Goal: Task Accomplishment & Management: Manage account settings

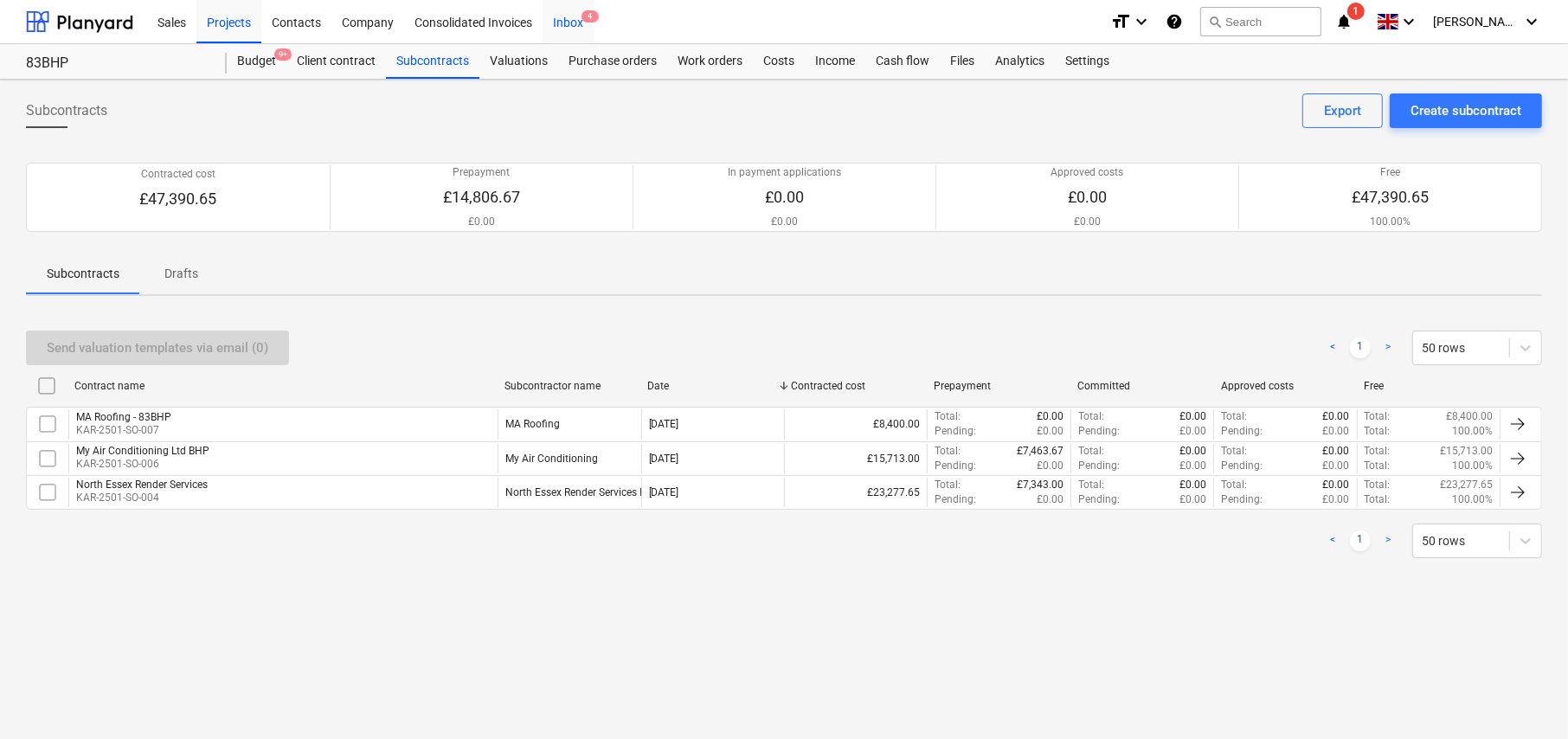
drag, startPoint x: 580, startPoint y: 25, endPoint x: 591, endPoint y: 42, distance: 20.2
click at [580, 25] on div "Inbox 4" at bounding box center [568, 21] width 51 height 44
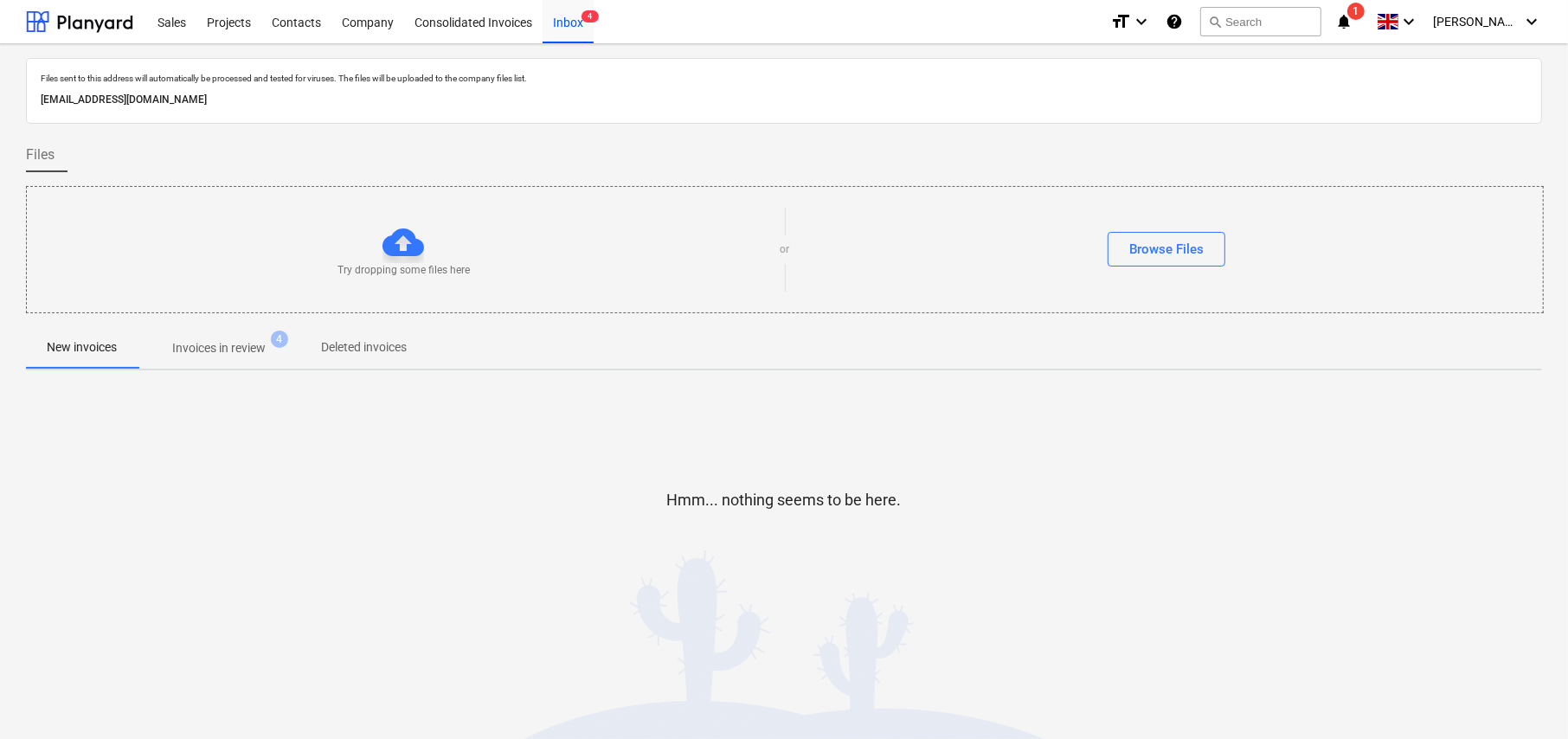
click at [219, 353] on p "Invoices in review" at bounding box center [218, 348] width 93 height 18
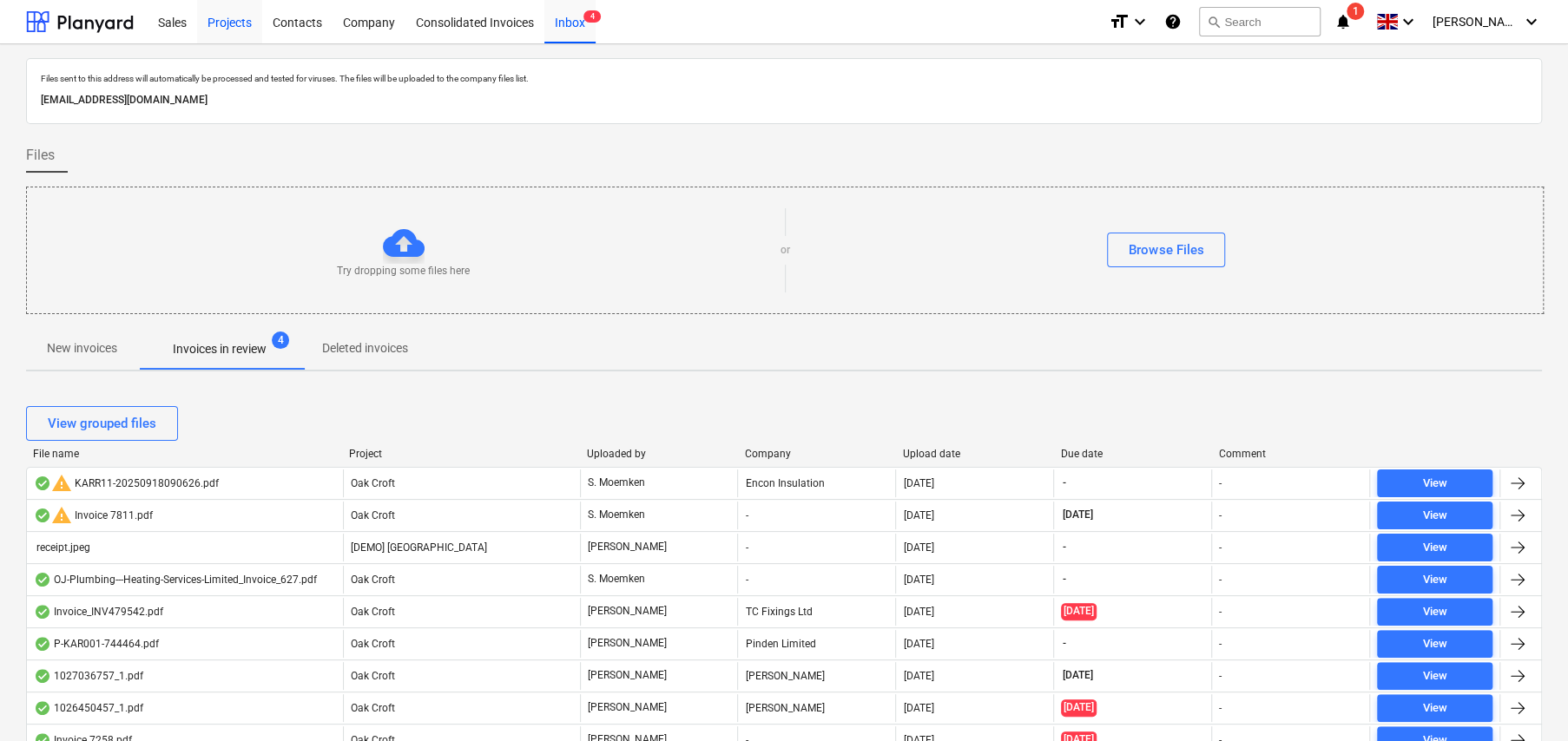
click at [208, 25] on div "Projects" at bounding box center [229, 21] width 65 height 44
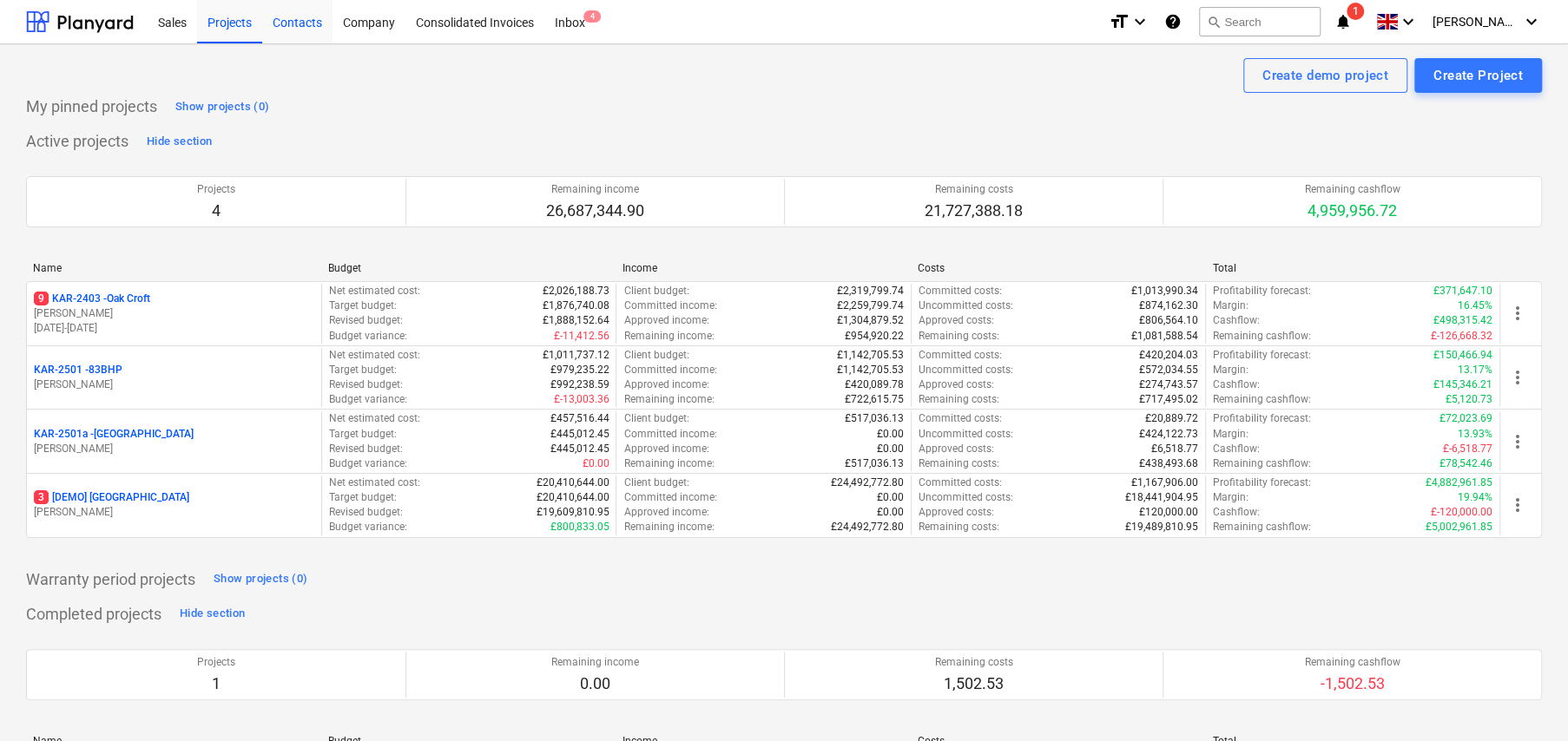
click at [318, 21] on div "Contacts" at bounding box center [298, 21] width 70 height 44
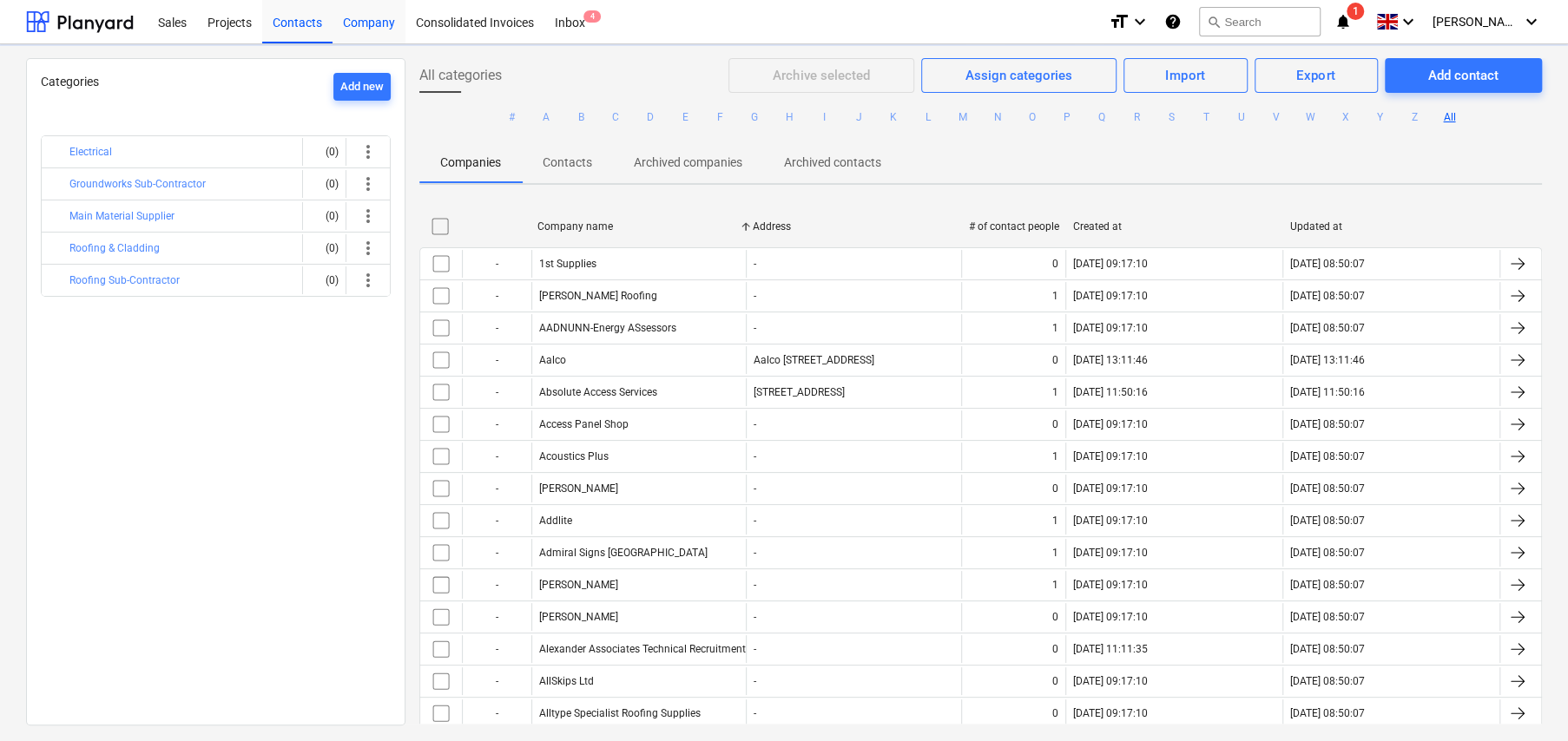
click at [366, 24] on div "Company" at bounding box center [369, 21] width 73 height 44
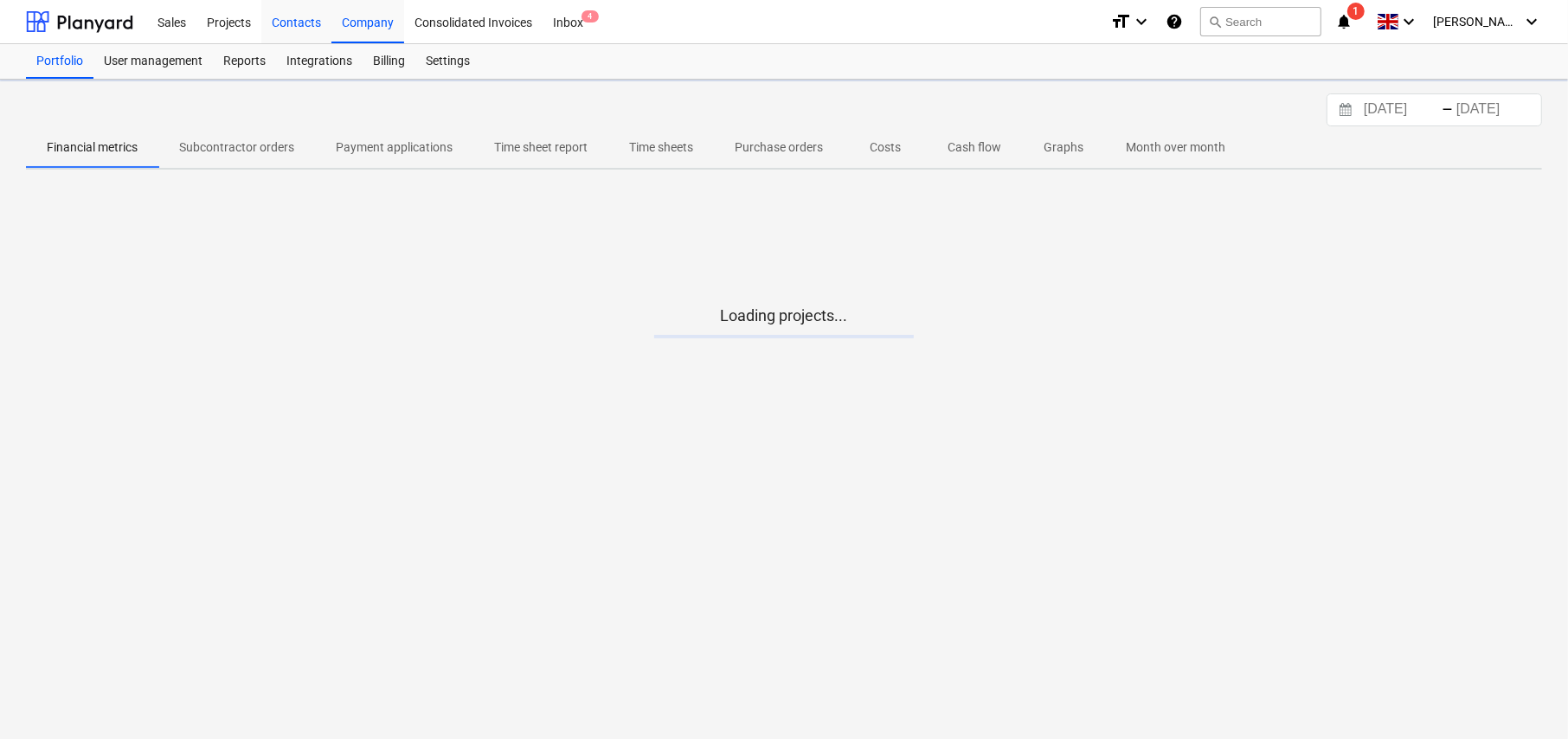
click at [284, 17] on div "Contacts" at bounding box center [297, 21] width 70 height 44
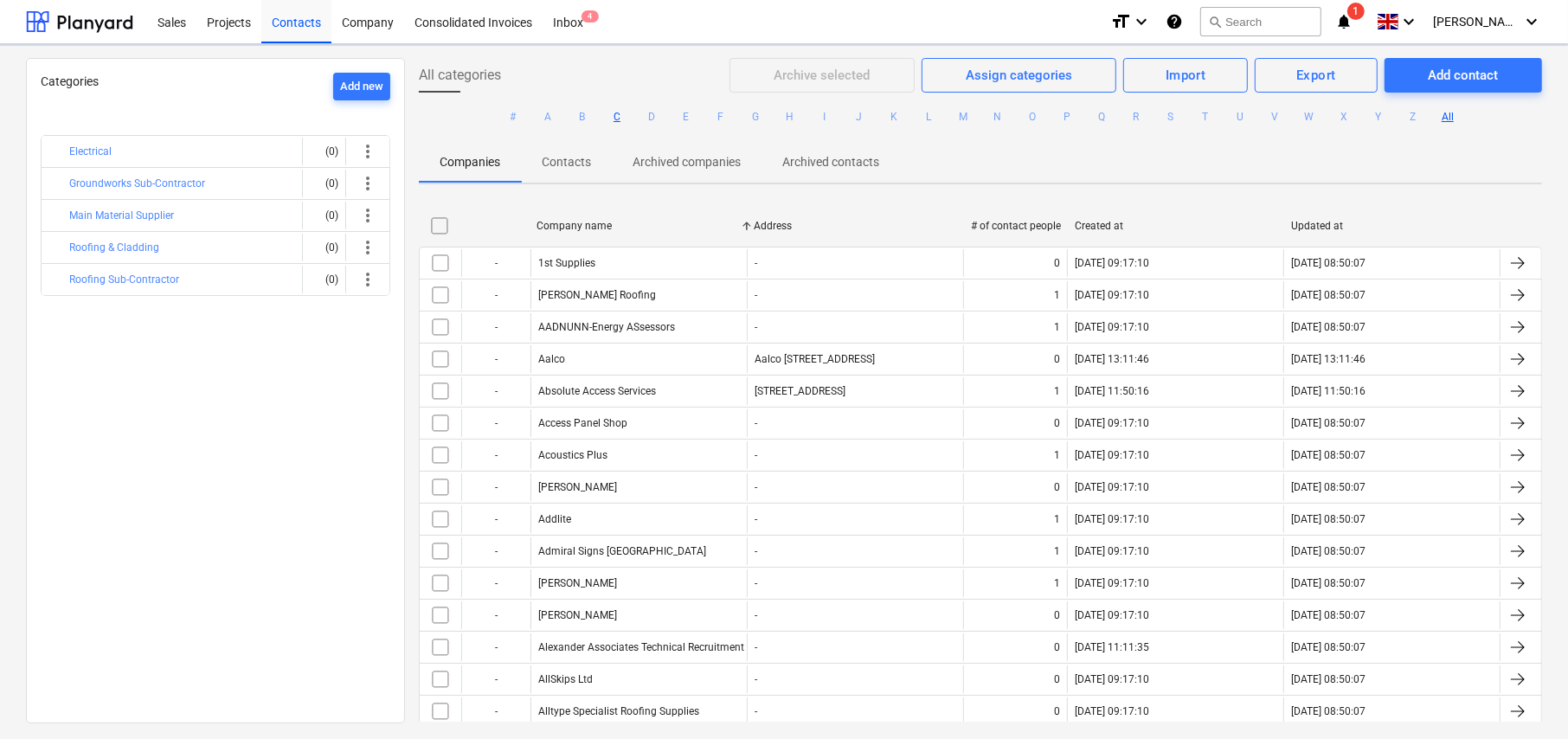
click at [615, 113] on button "C" at bounding box center [617, 117] width 21 height 21
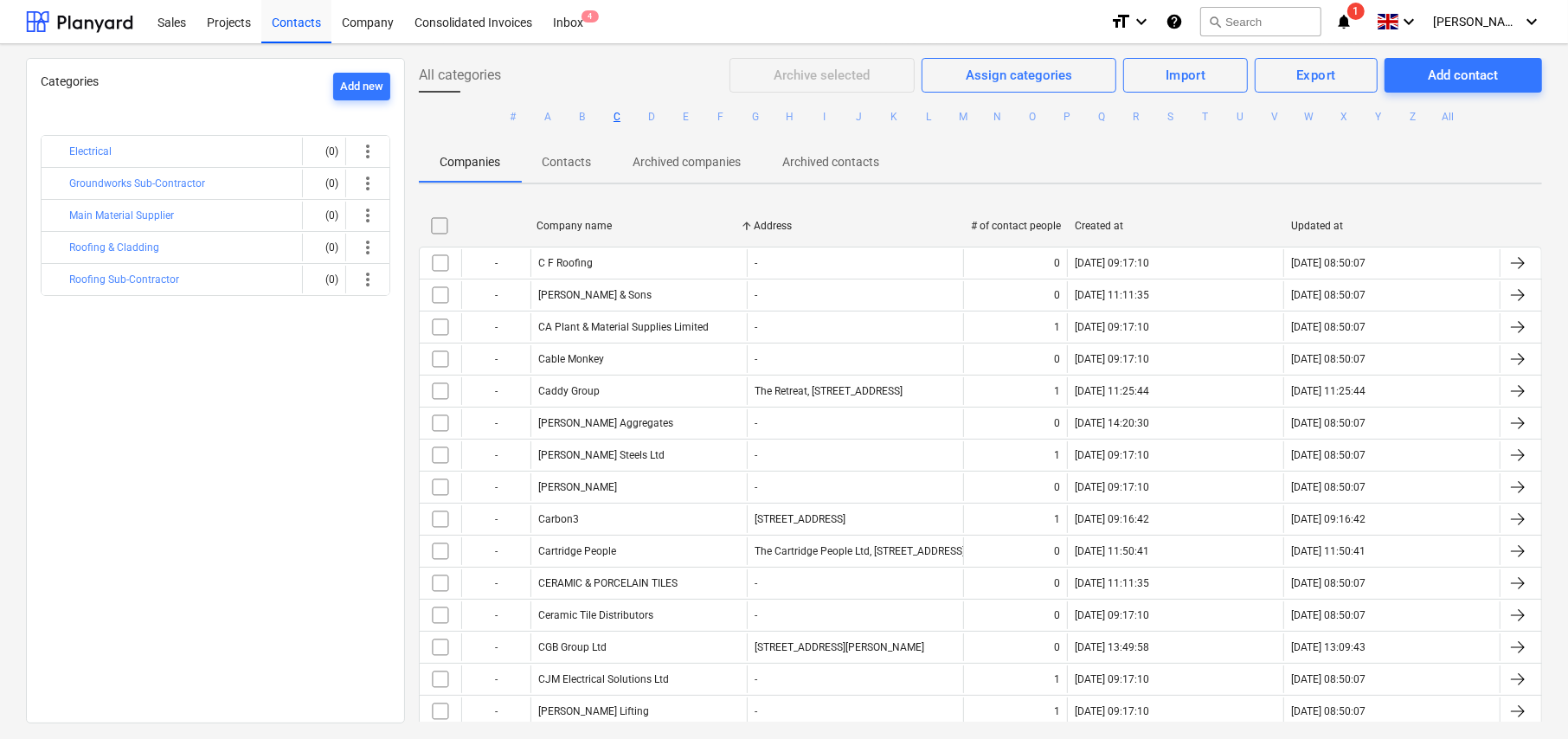
click at [614, 120] on button "C" at bounding box center [617, 117] width 21 height 21
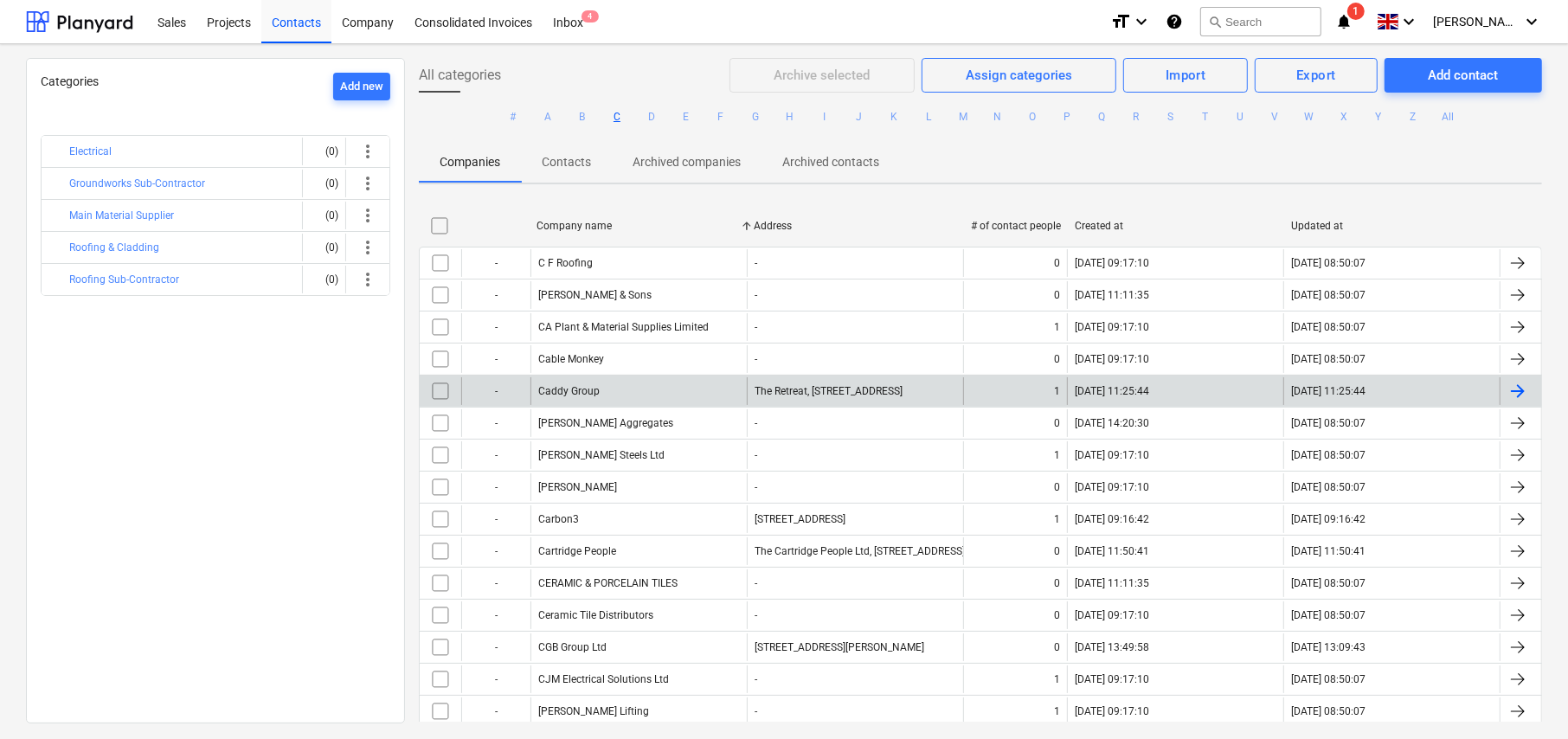
click at [581, 393] on div "Caddy Group" at bounding box center [568, 391] width 62 height 12
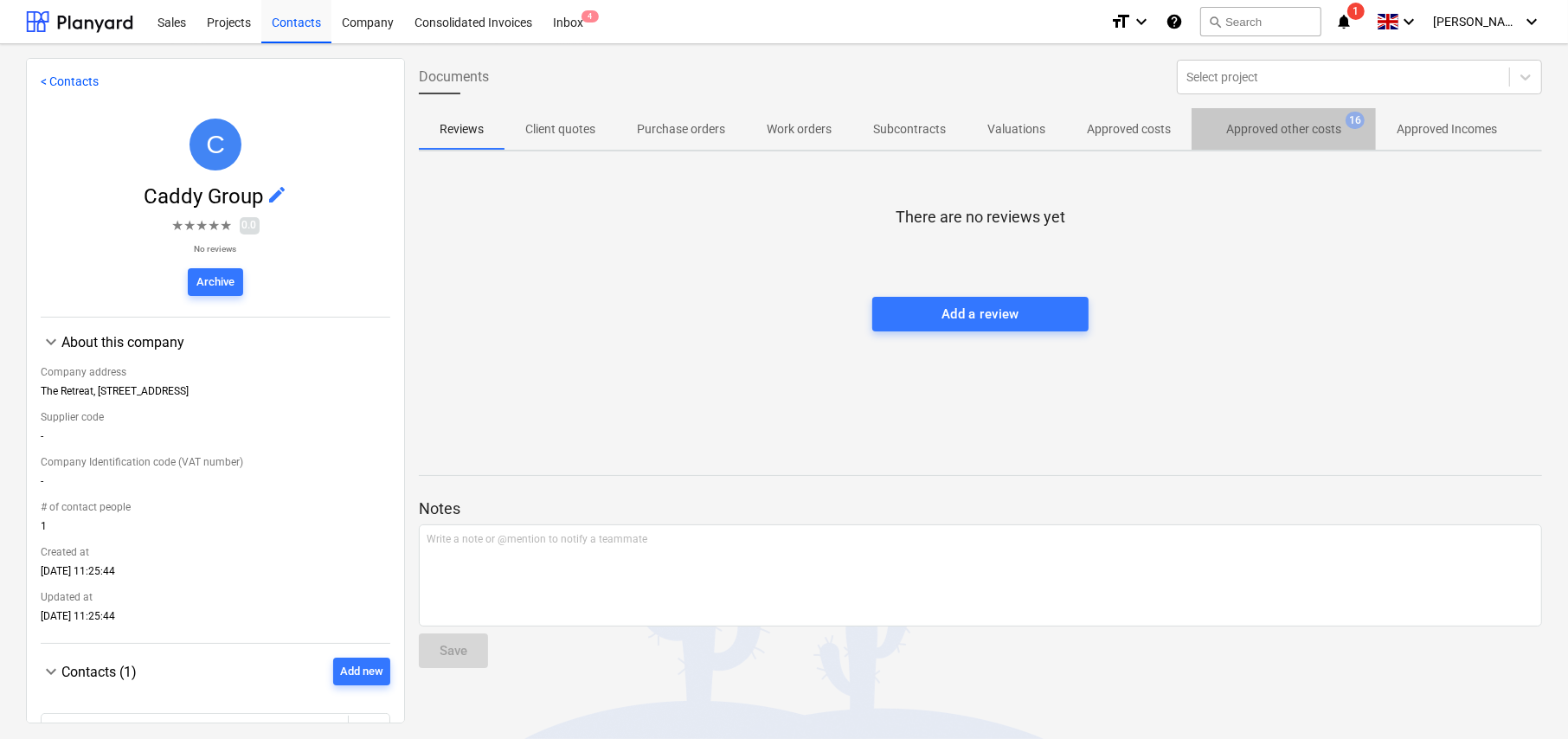
click at [1305, 135] on p "Approved other costs" at bounding box center [1283, 130] width 115 height 18
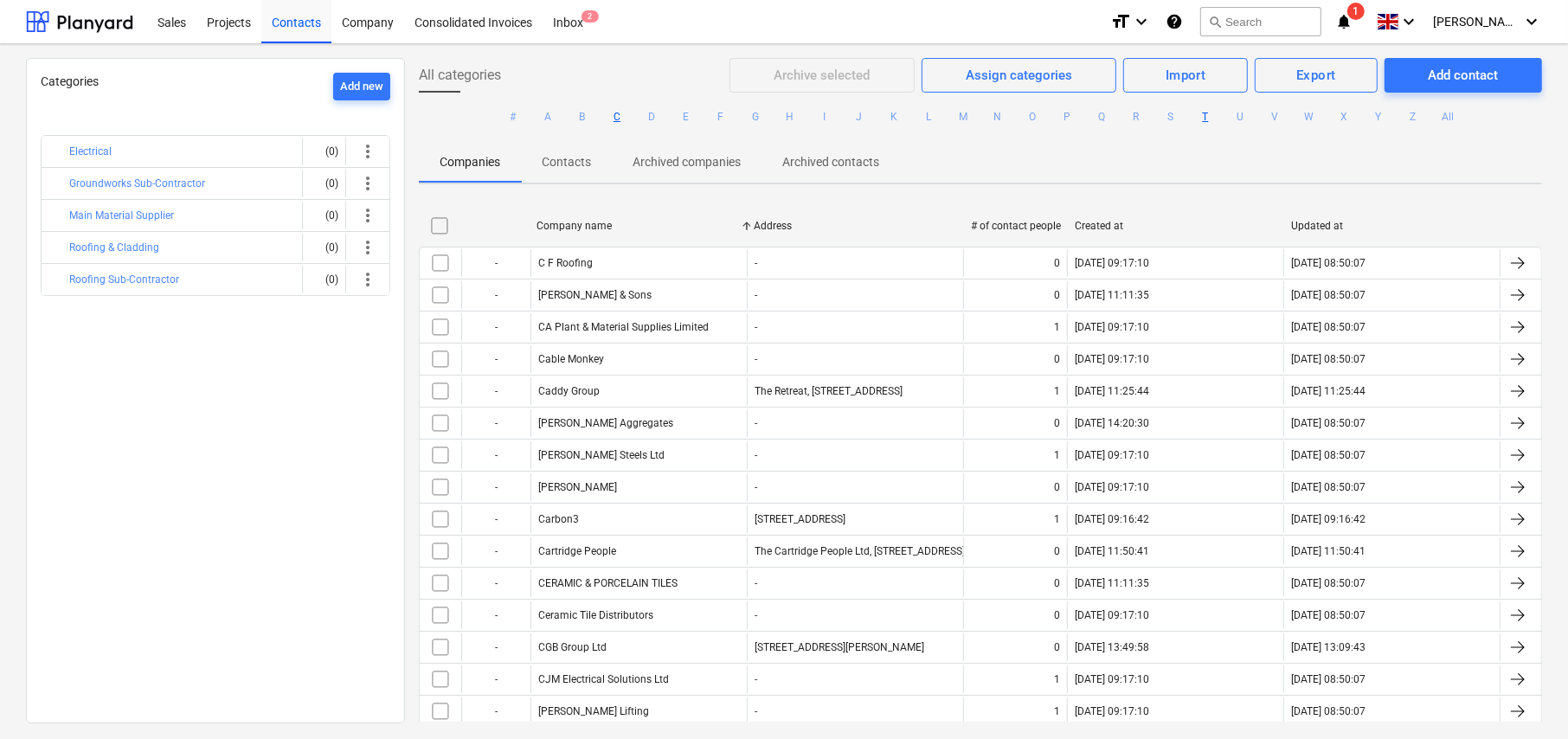
click at [1202, 117] on button "T" at bounding box center [1205, 117] width 21 height 21
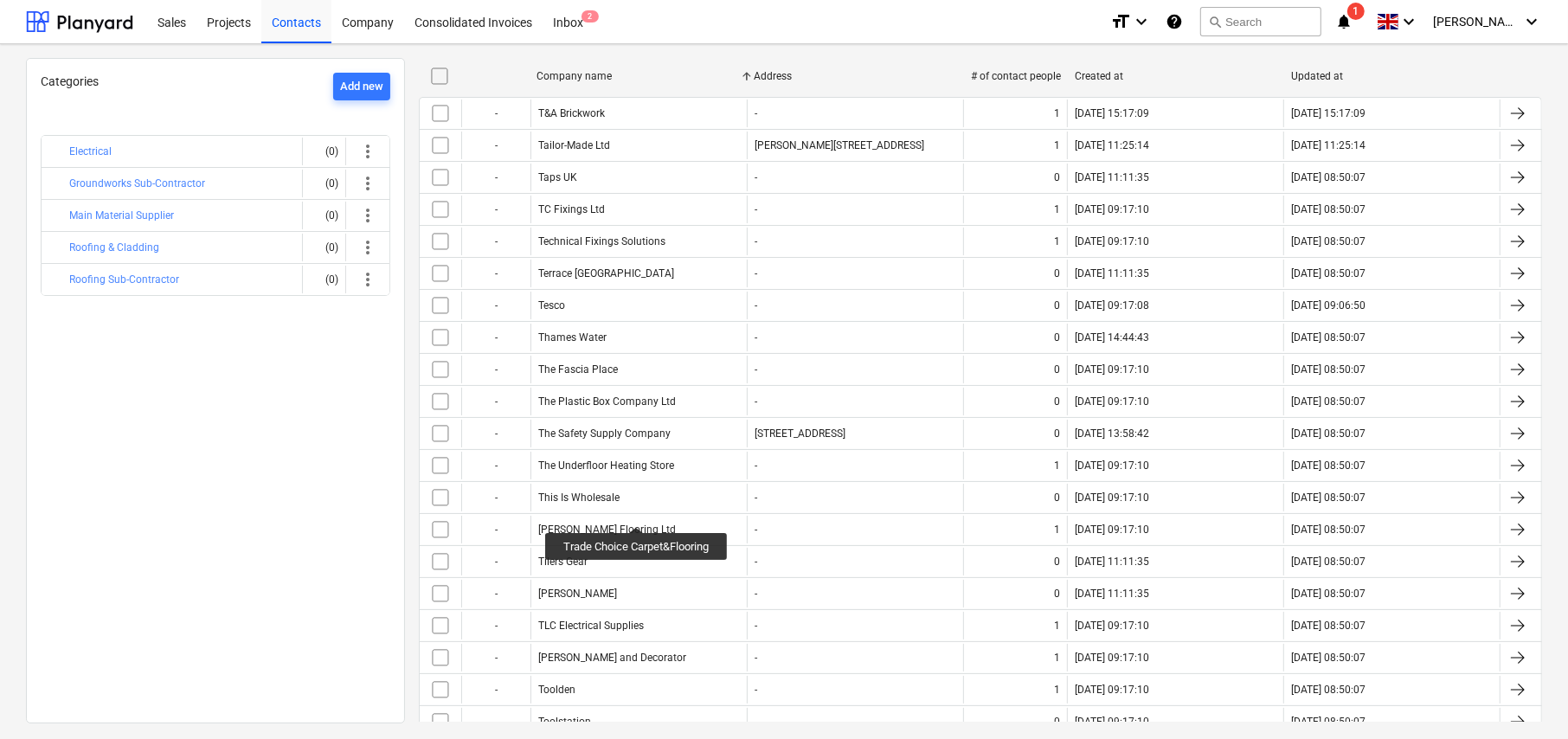
scroll to position [520, 0]
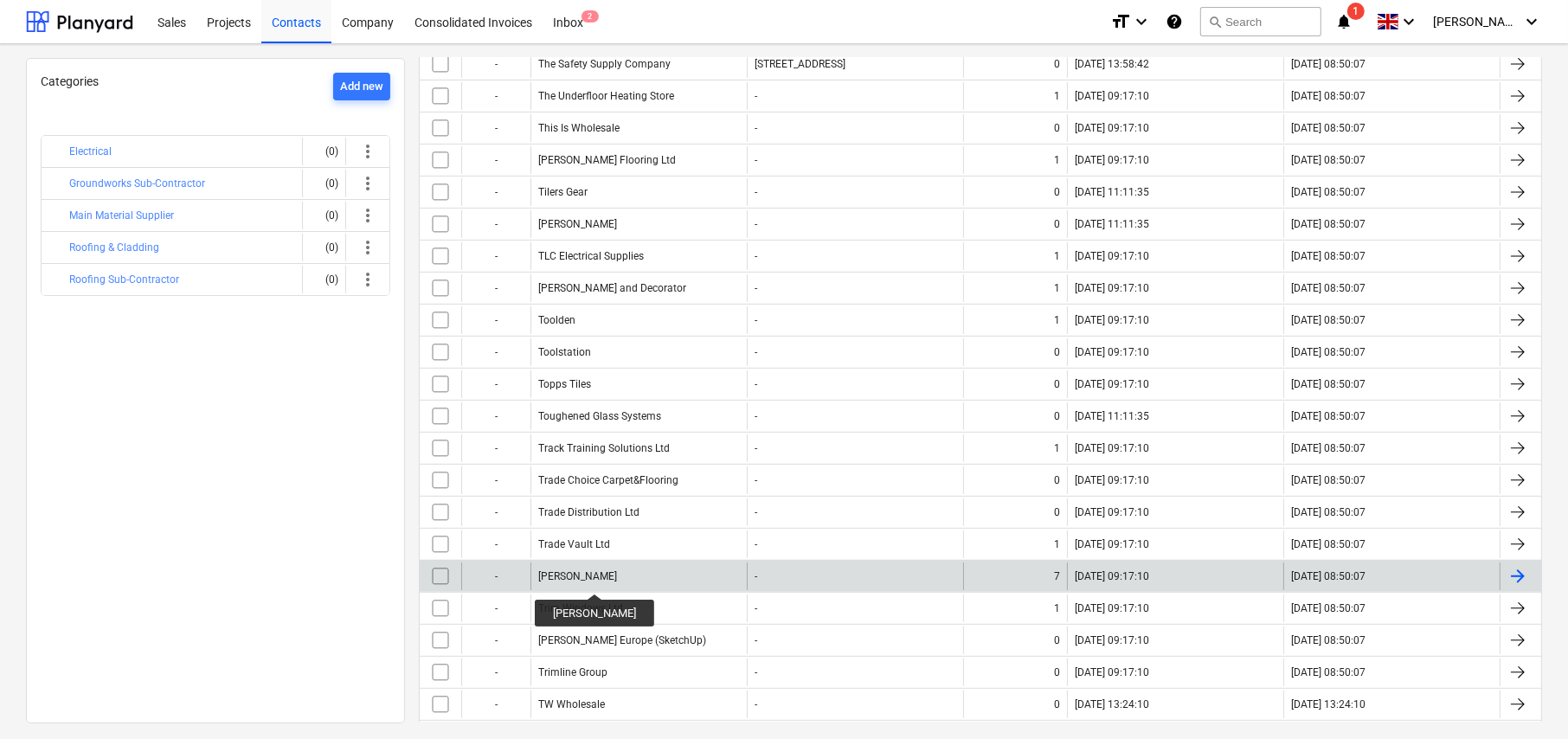
click at [588, 579] on div "Travis Perkins" at bounding box center [577, 576] width 78 height 12
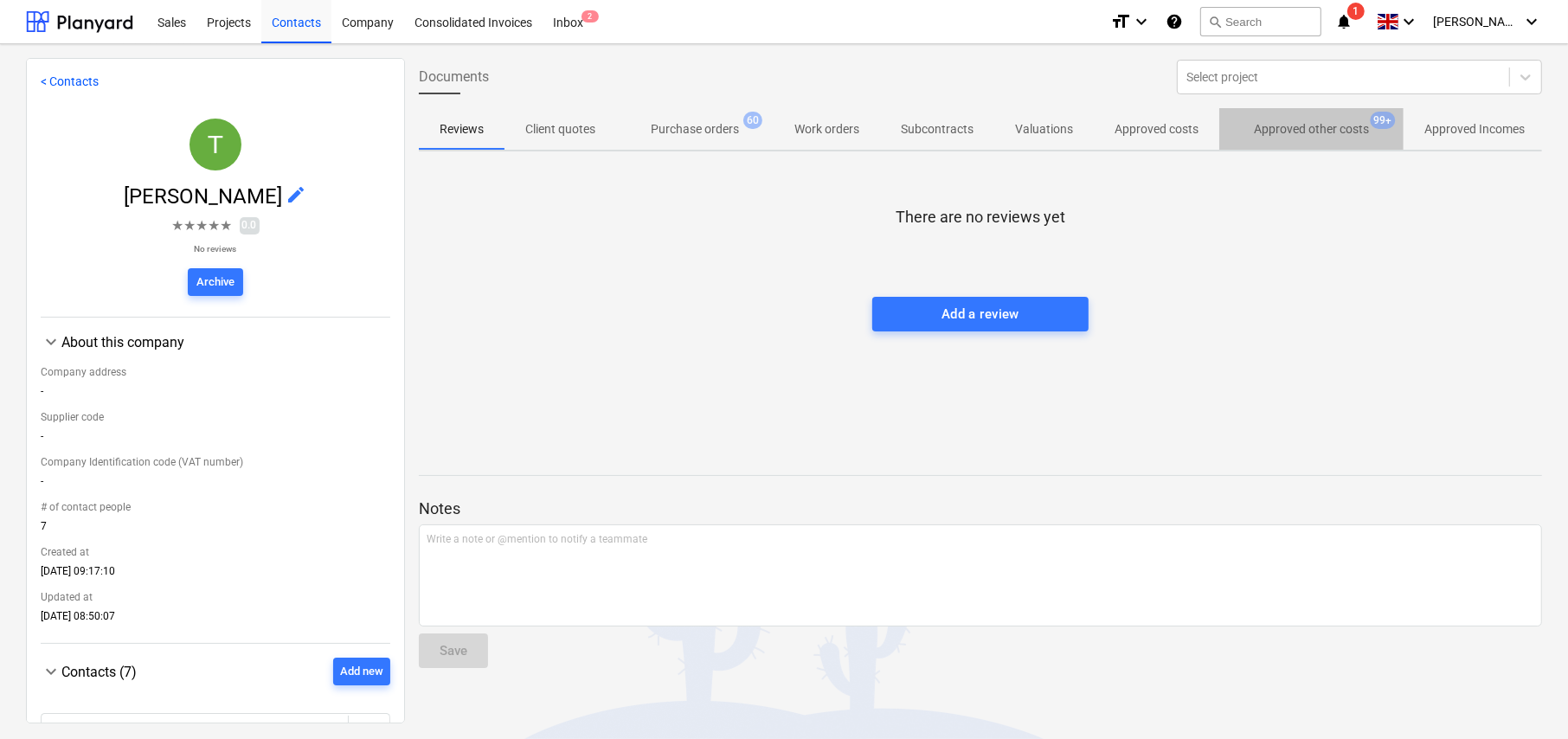
click at [1323, 135] on p "Approved other costs" at bounding box center [1311, 130] width 115 height 18
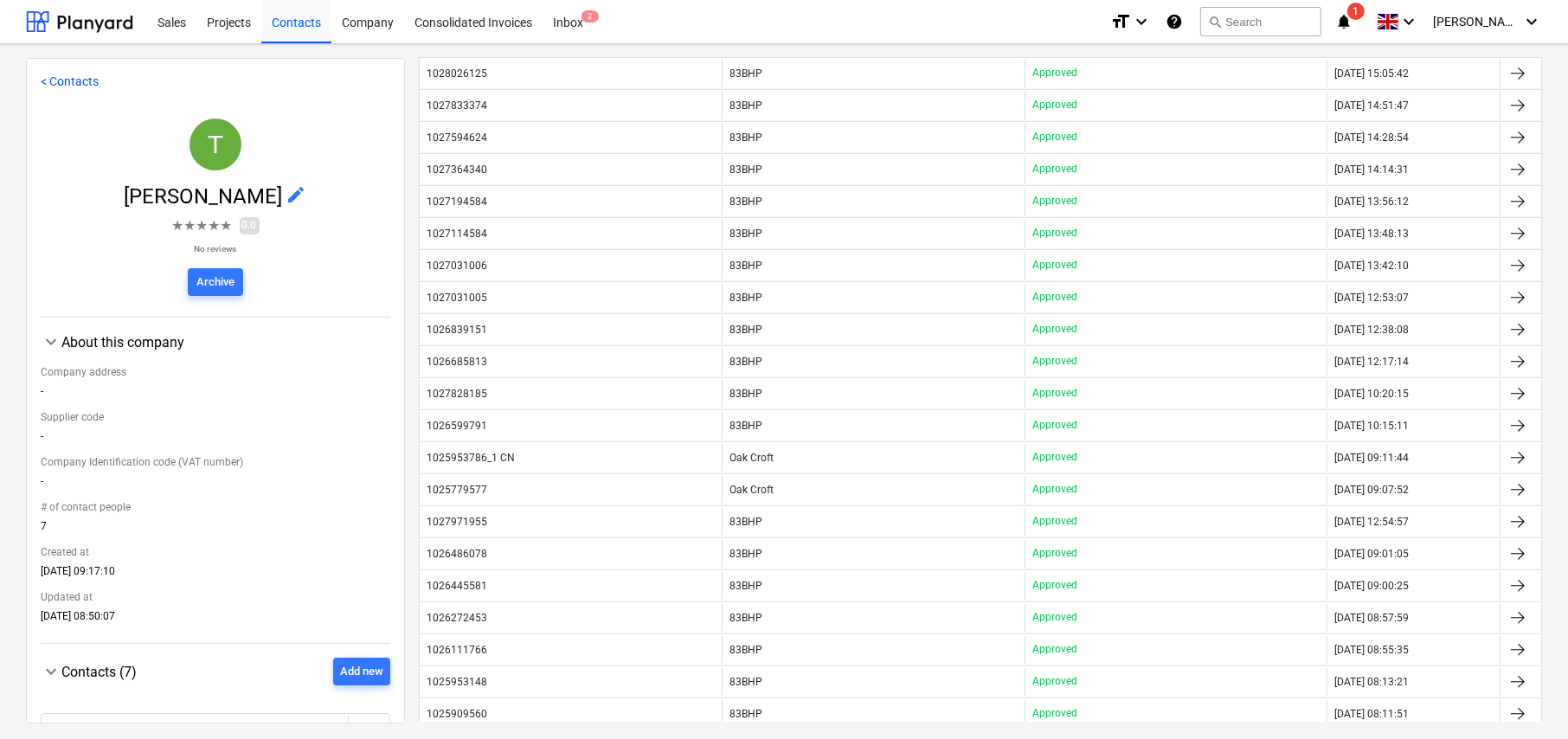
scroll to position [865, 0]
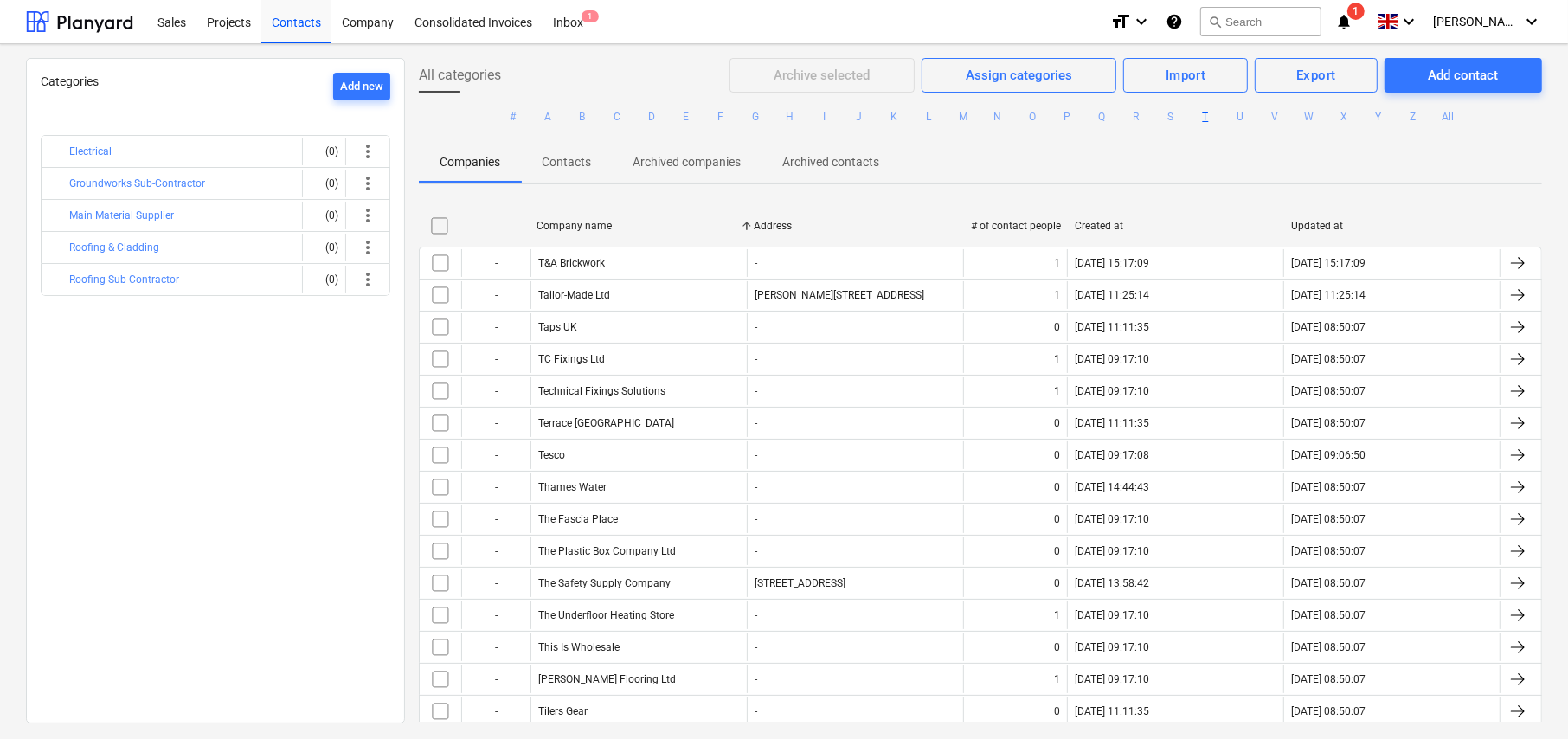
click at [1201, 117] on button "T" at bounding box center [1205, 117] width 21 height 21
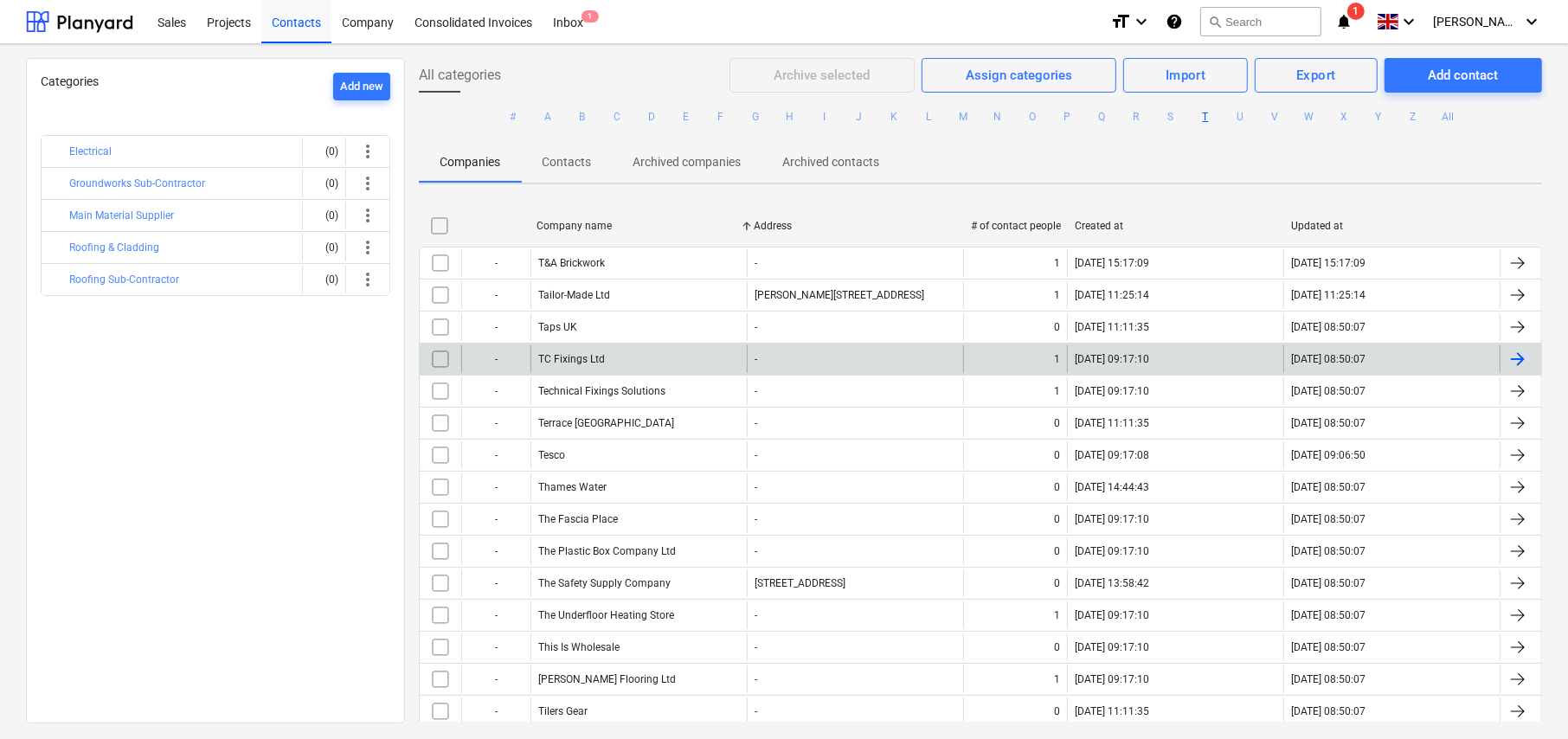
click at [579, 357] on div "TC Fixings Ltd" at bounding box center [571, 358] width 66 height 12
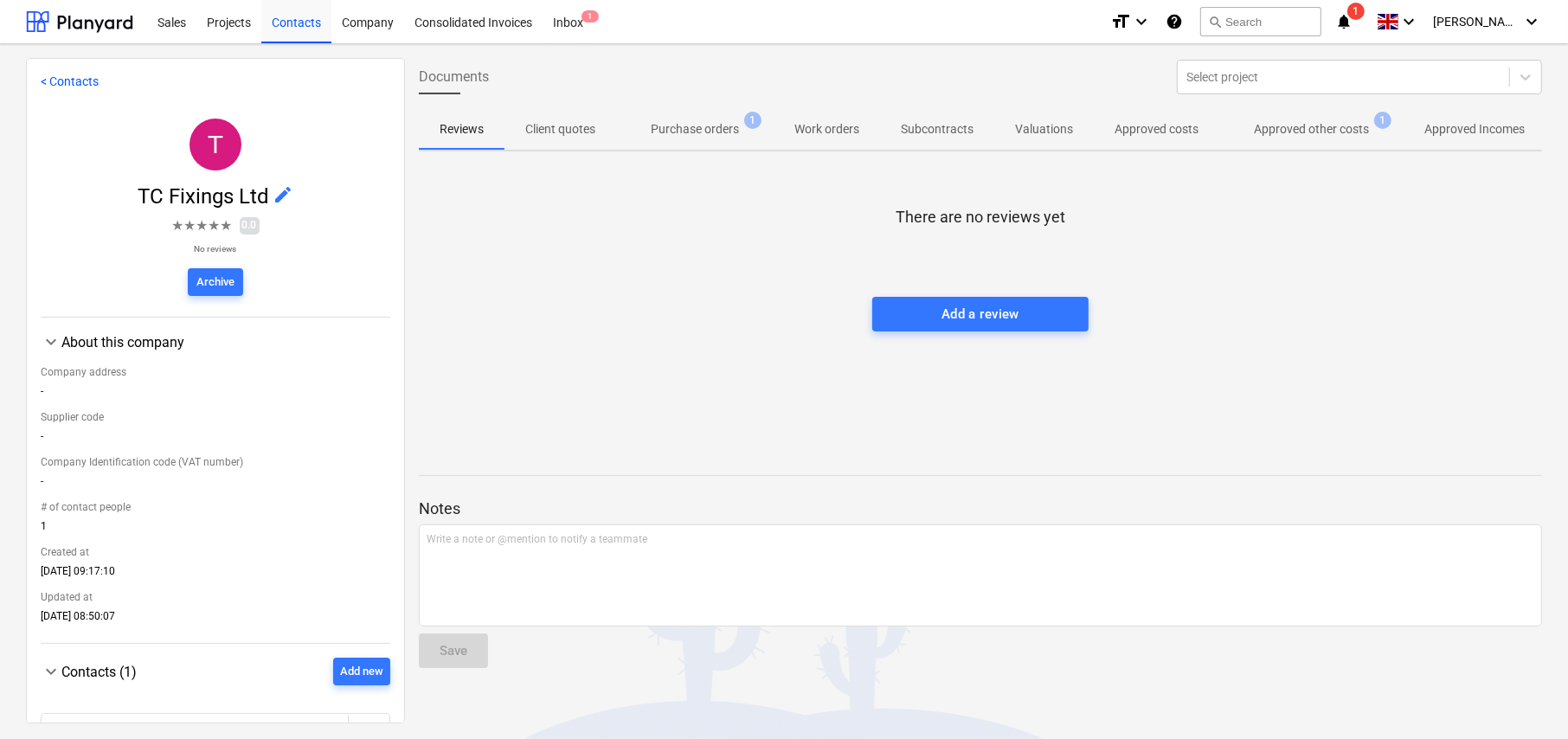
click at [1332, 130] on p "Approved other costs" at bounding box center [1311, 130] width 115 height 18
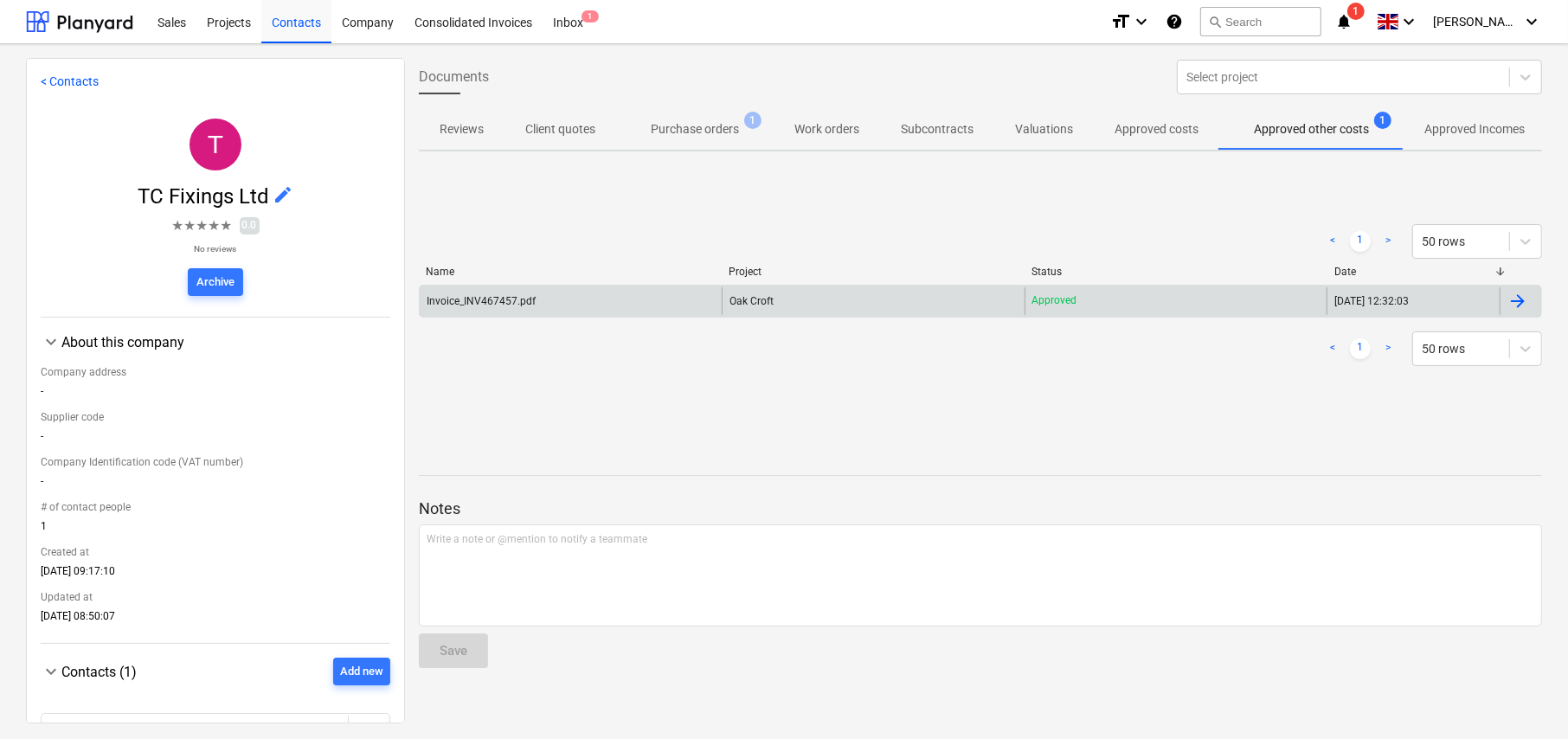
click at [494, 311] on div "Invoice_INV467457.pdf" at bounding box center [571, 301] width 302 height 28
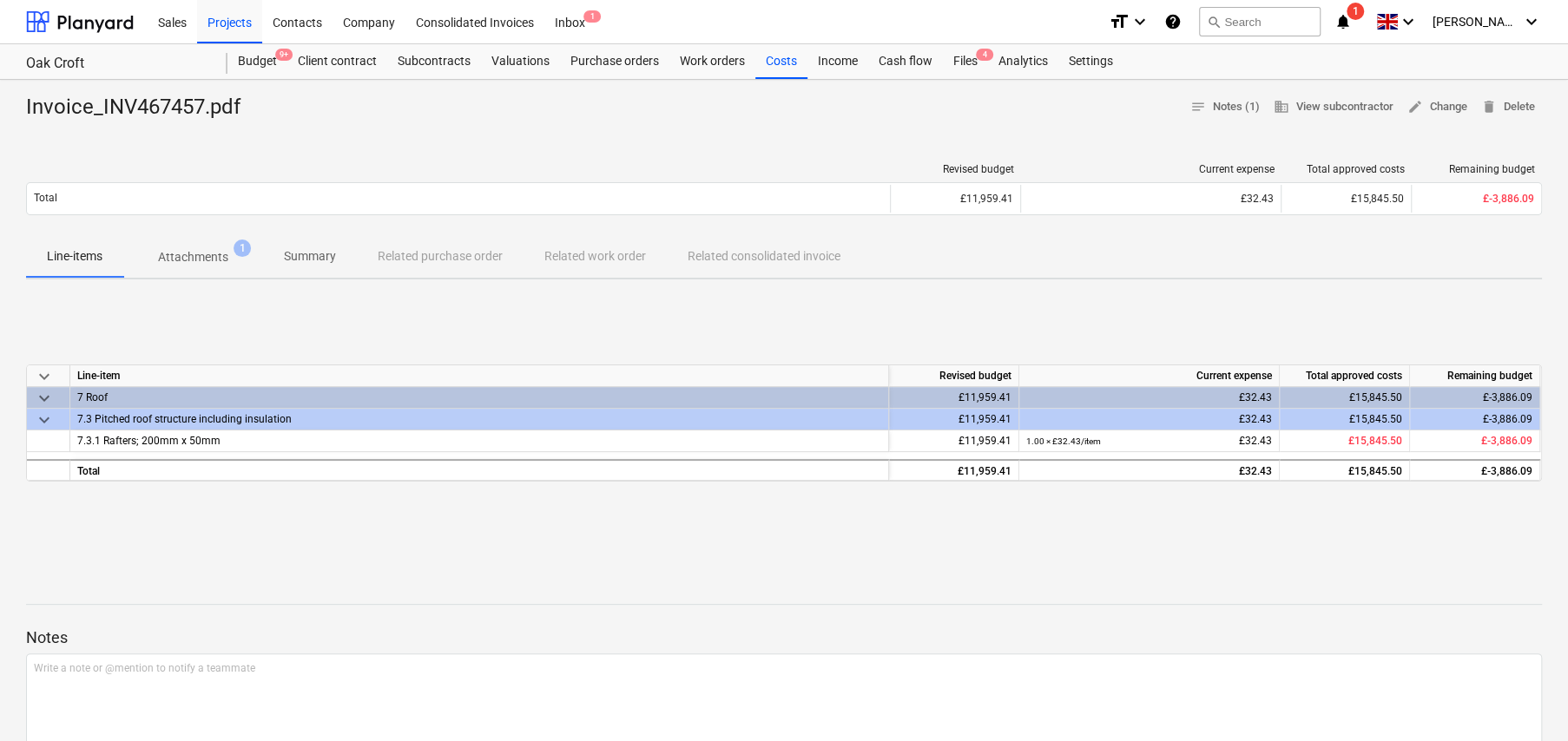
click at [217, 259] on p "Attachments" at bounding box center [193, 258] width 70 height 18
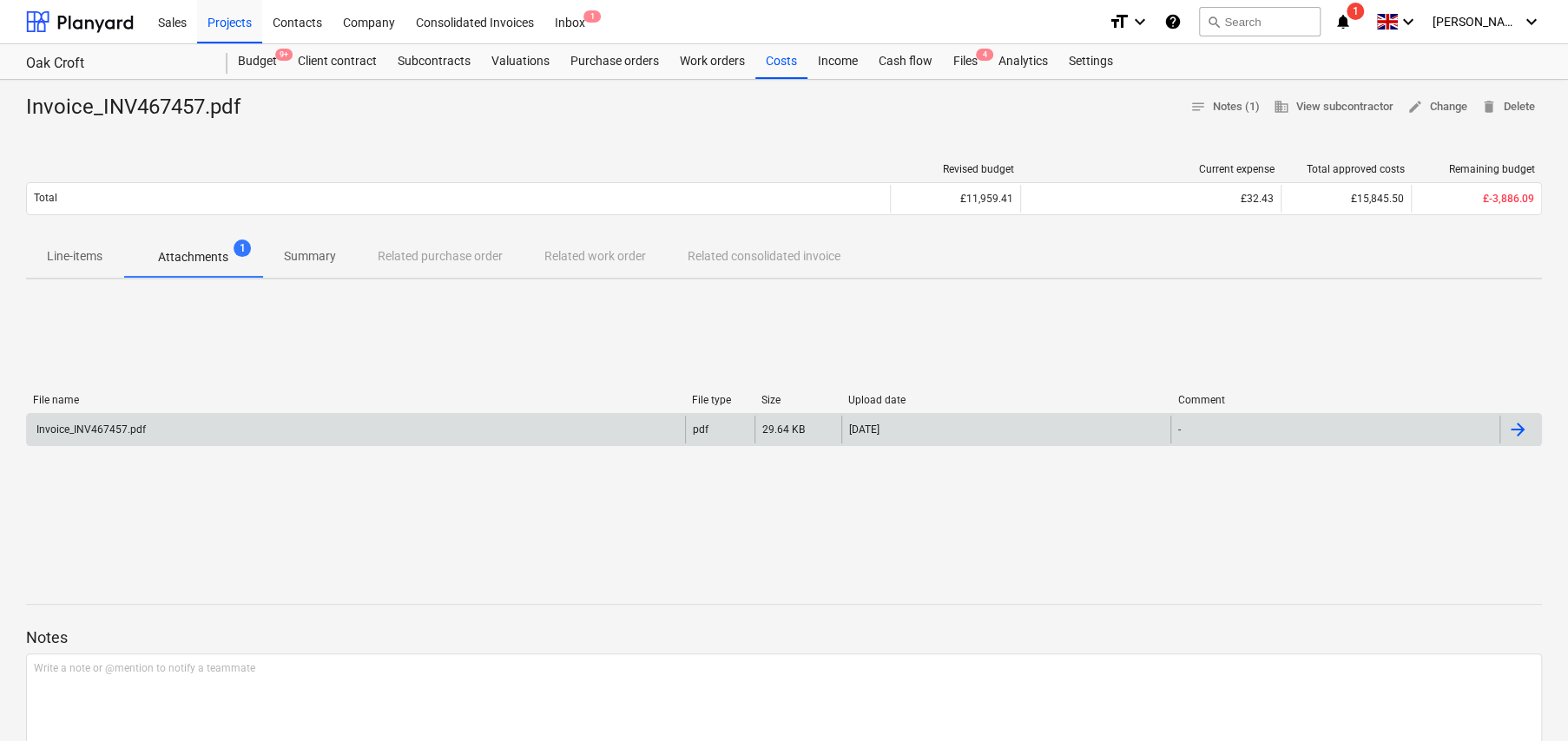
click at [107, 427] on div "Invoice_INV467457.pdf" at bounding box center [90, 429] width 112 height 12
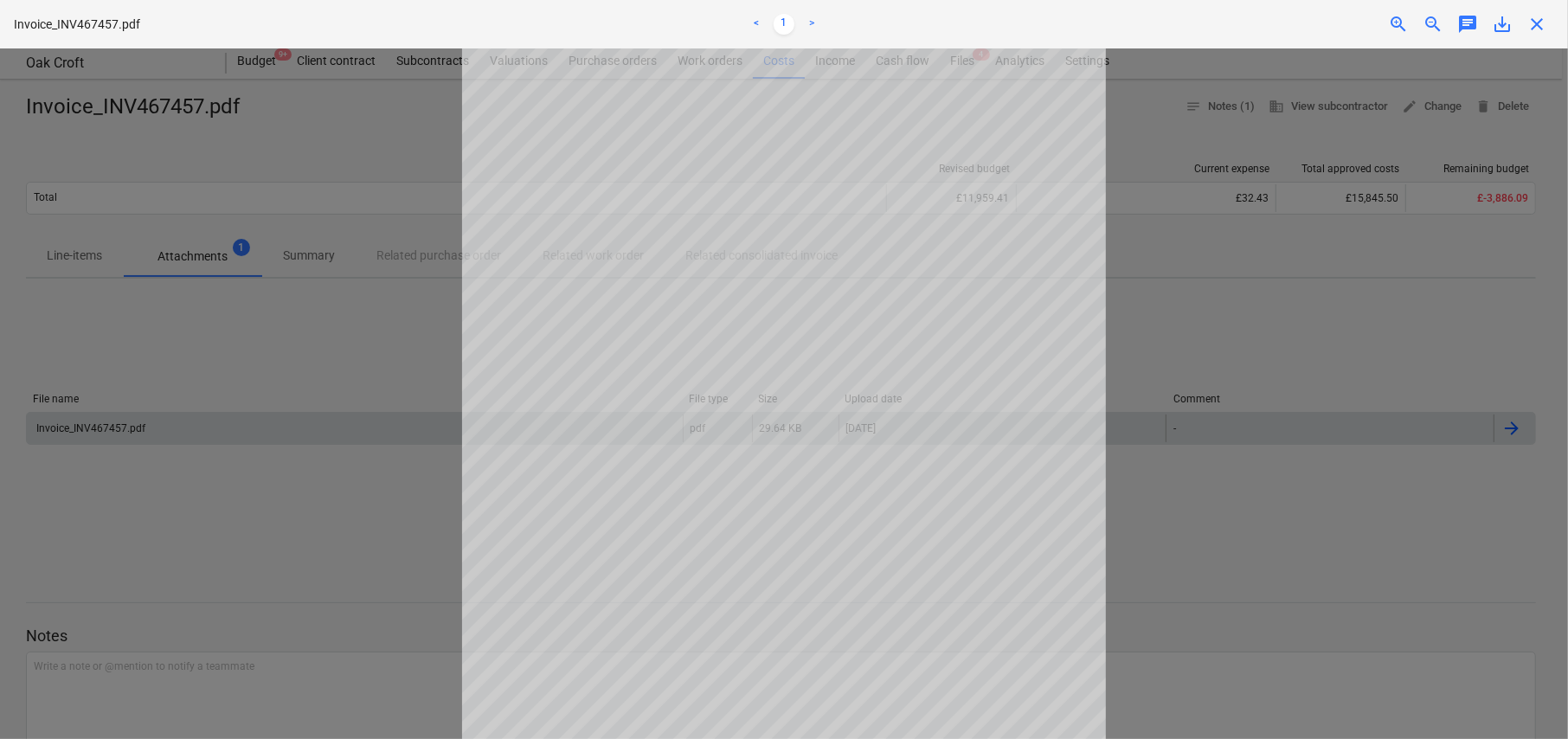
click at [324, 143] on div at bounding box center [784, 394] width 1568 height 691
click at [1539, 19] on span "close" at bounding box center [1537, 24] width 21 height 21
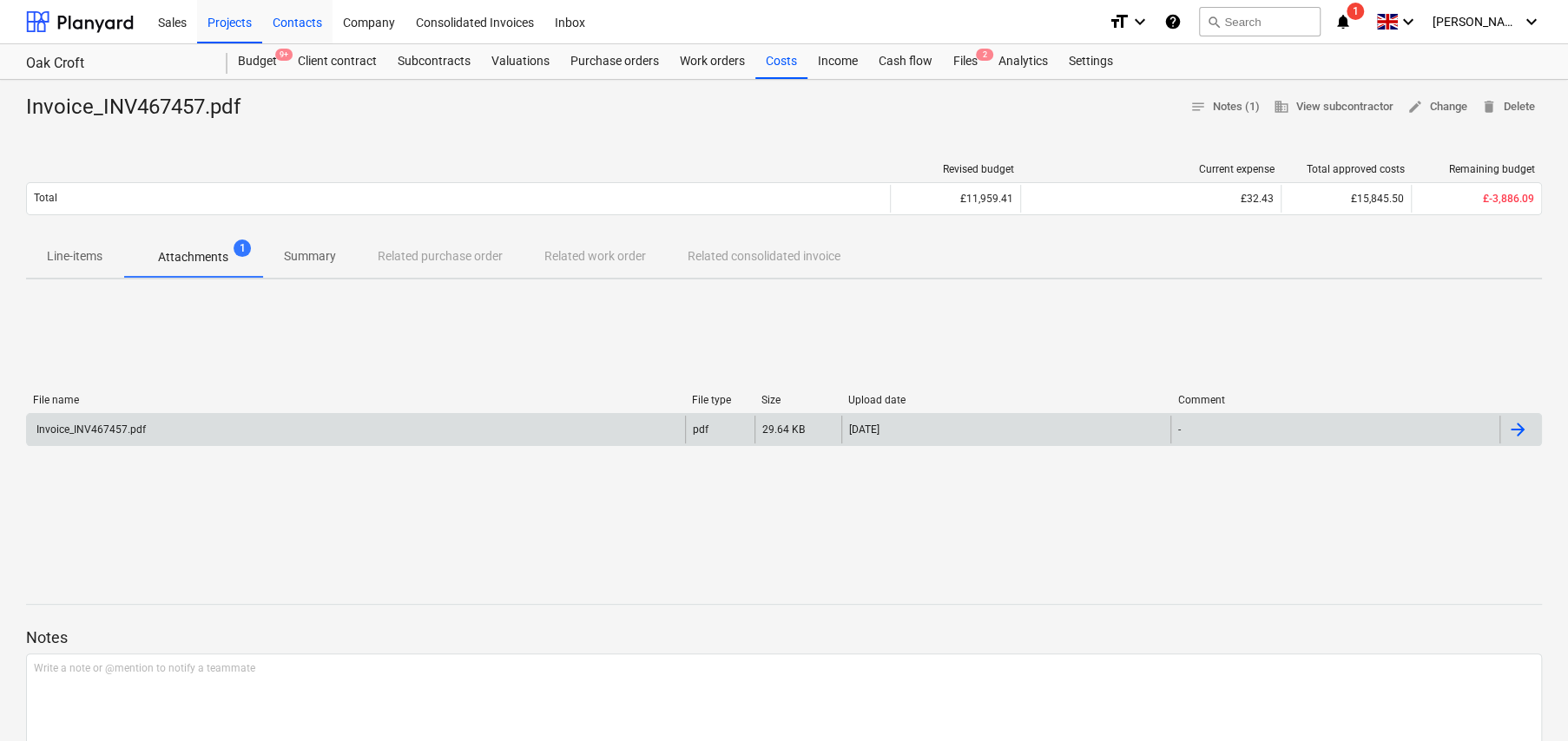
click at [300, 23] on div "Contacts" at bounding box center [298, 21] width 70 height 44
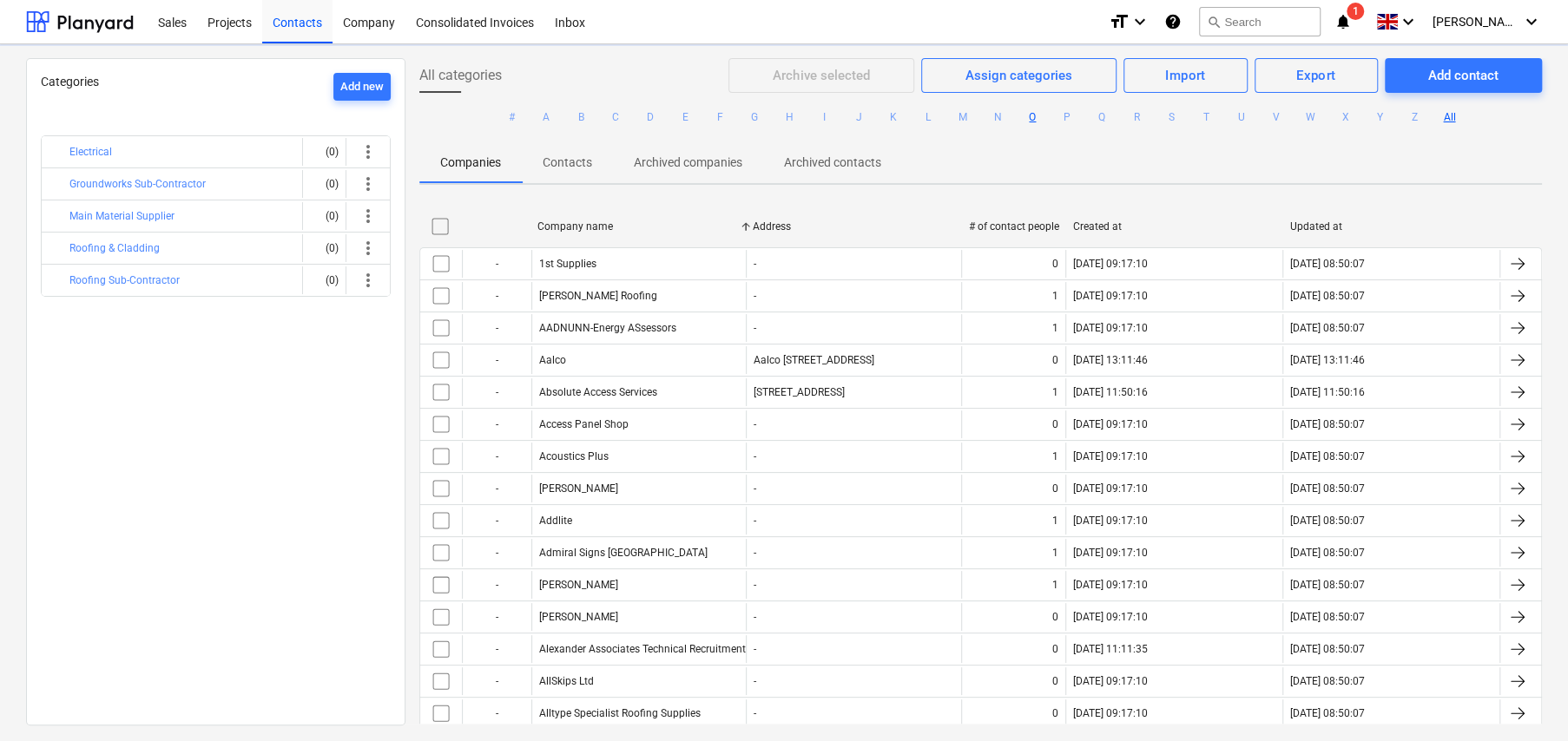
click at [1031, 120] on button "O" at bounding box center [1032, 117] width 21 height 21
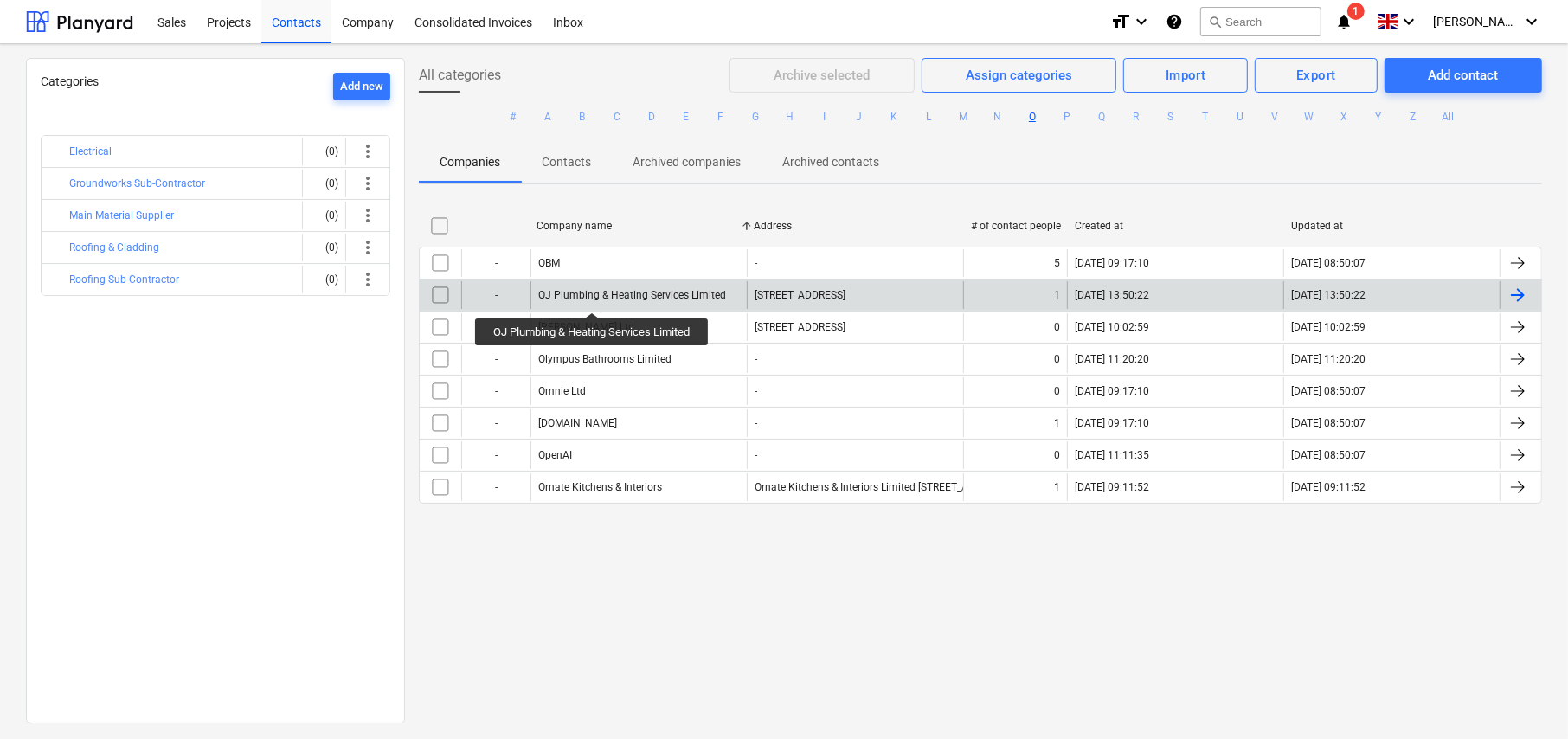
click at [593, 297] on div "OJ Plumbing & Heating Services Limited" at bounding box center [632, 295] width 188 height 12
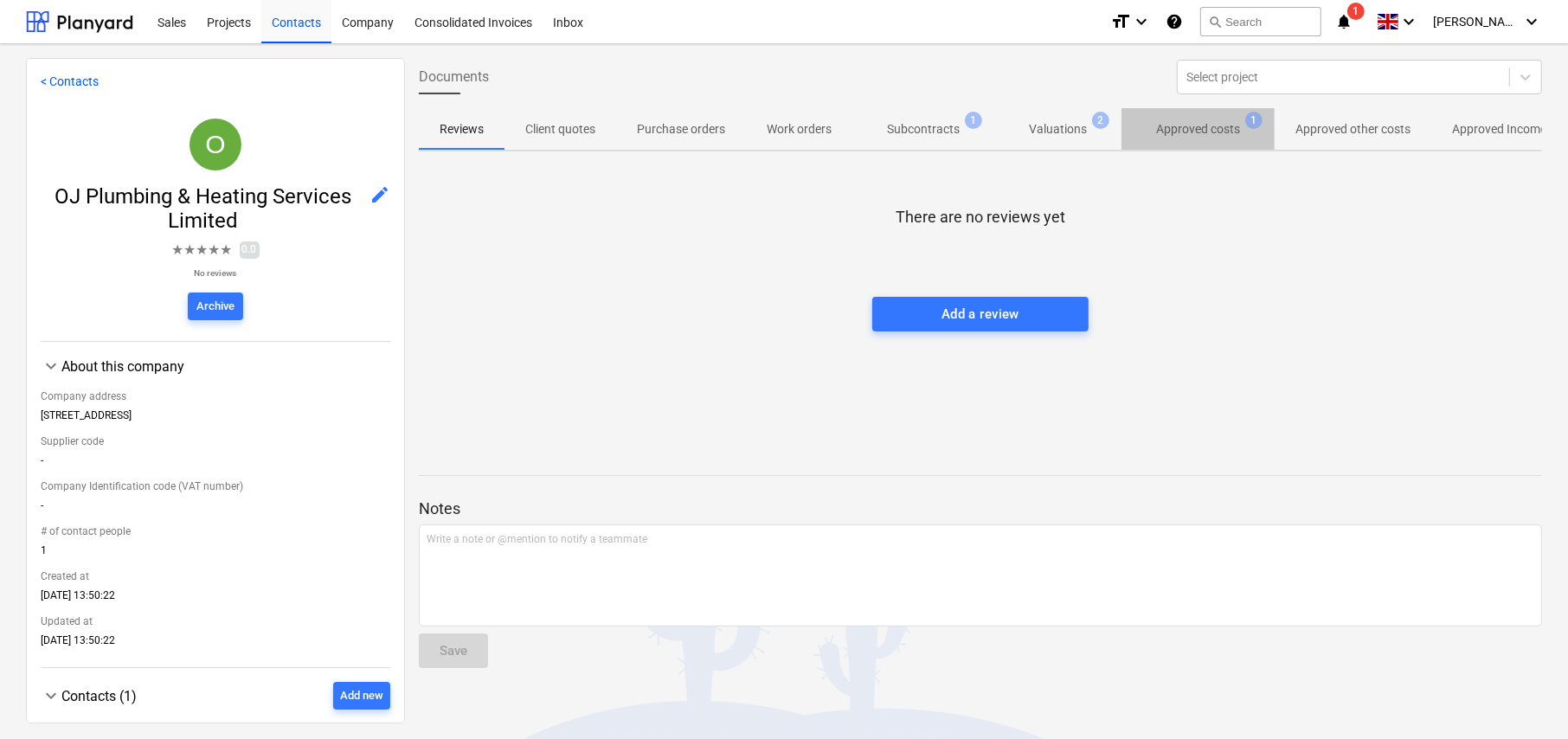
click at [1210, 133] on p "Approved costs" at bounding box center [1198, 130] width 84 height 18
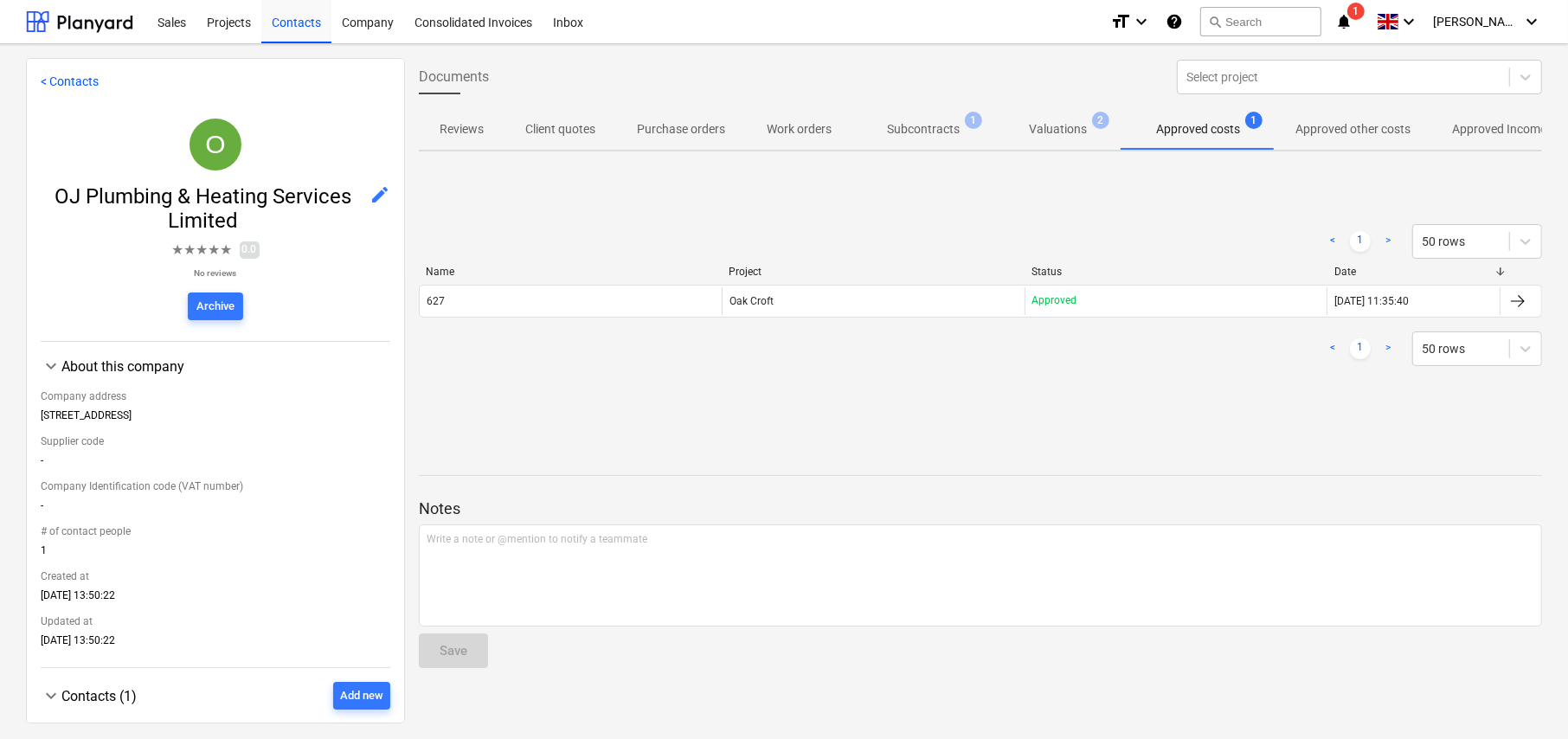
click at [1058, 126] on p "Valuations" at bounding box center [1058, 130] width 58 height 18
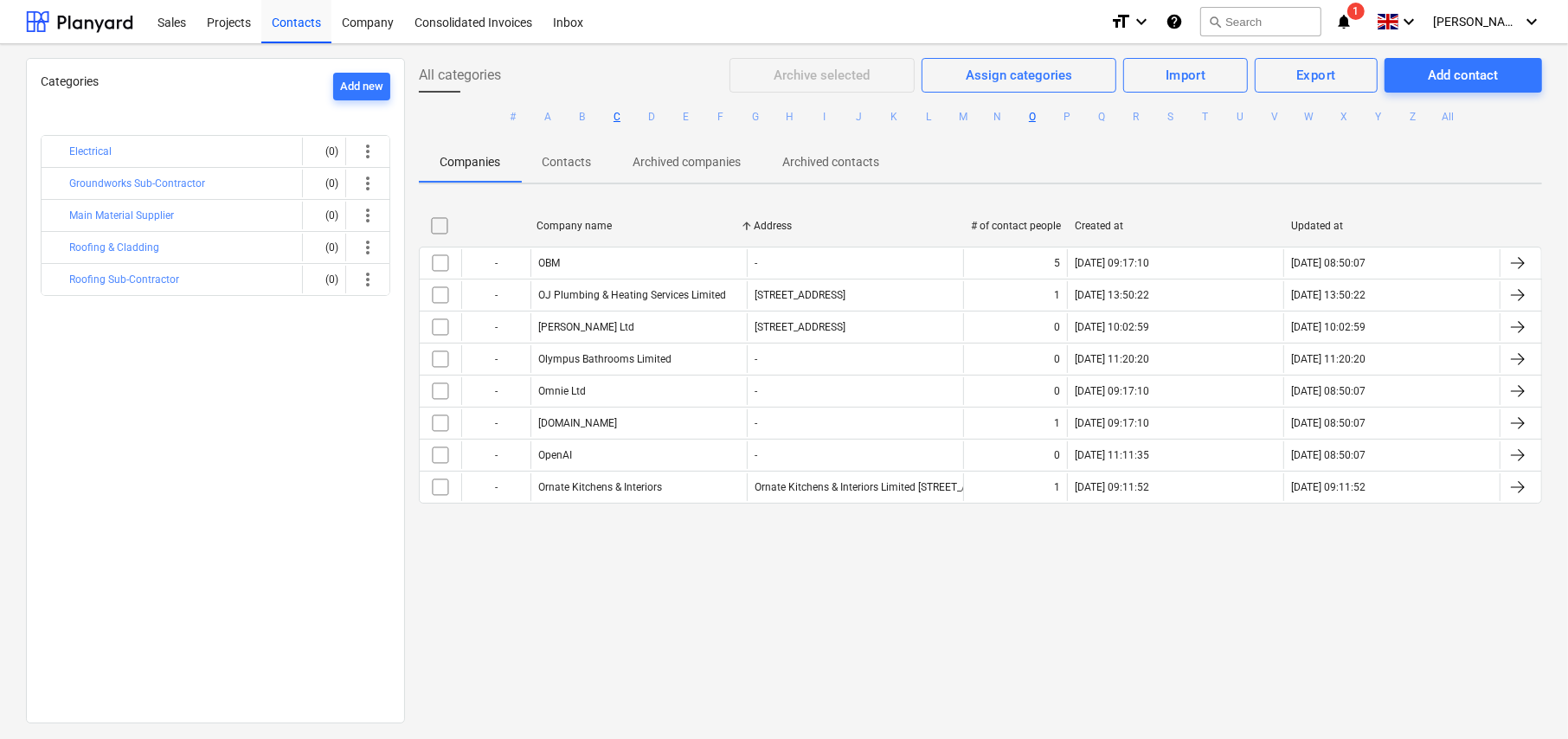
click at [611, 113] on button "C" at bounding box center [617, 117] width 21 height 21
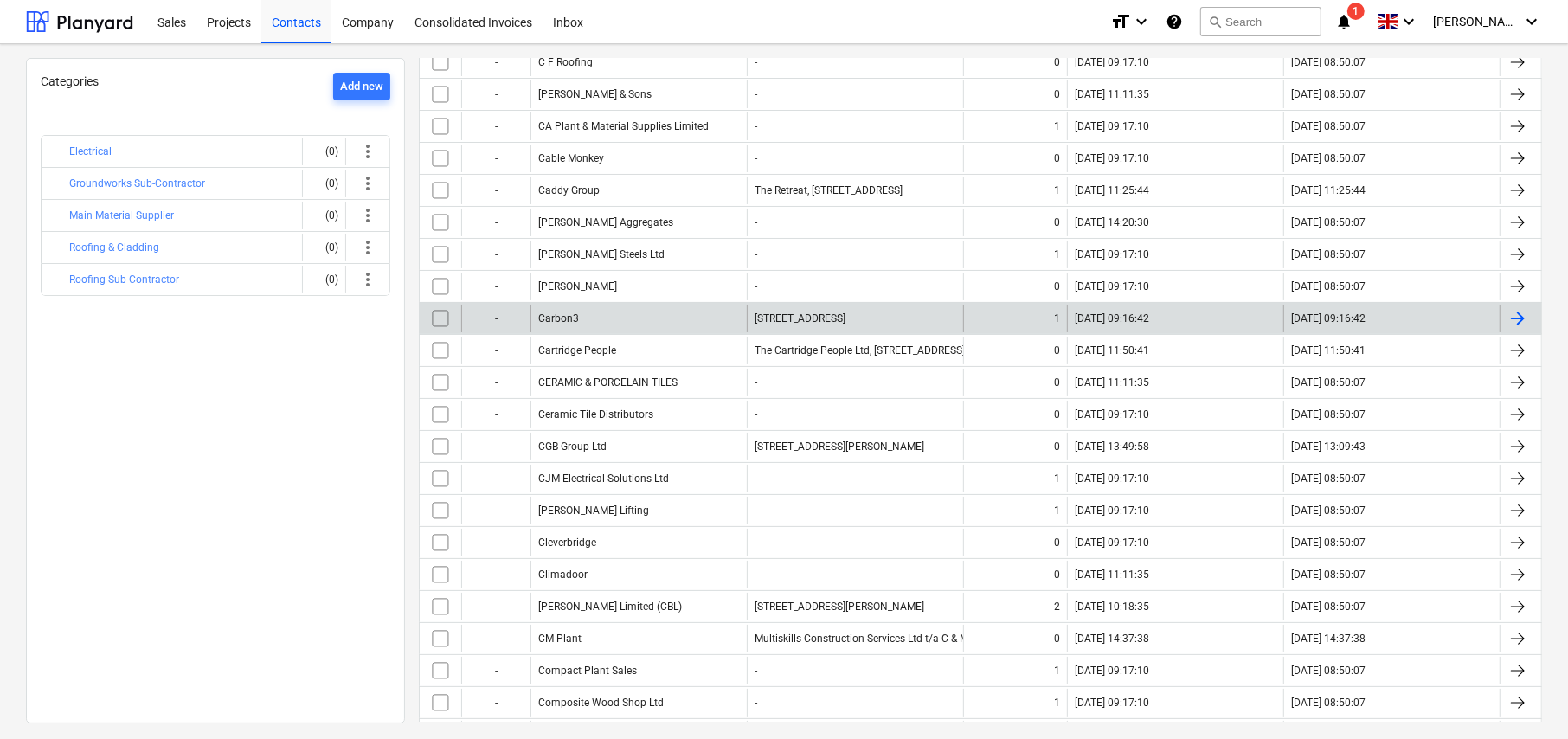
scroll to position [173, 0]
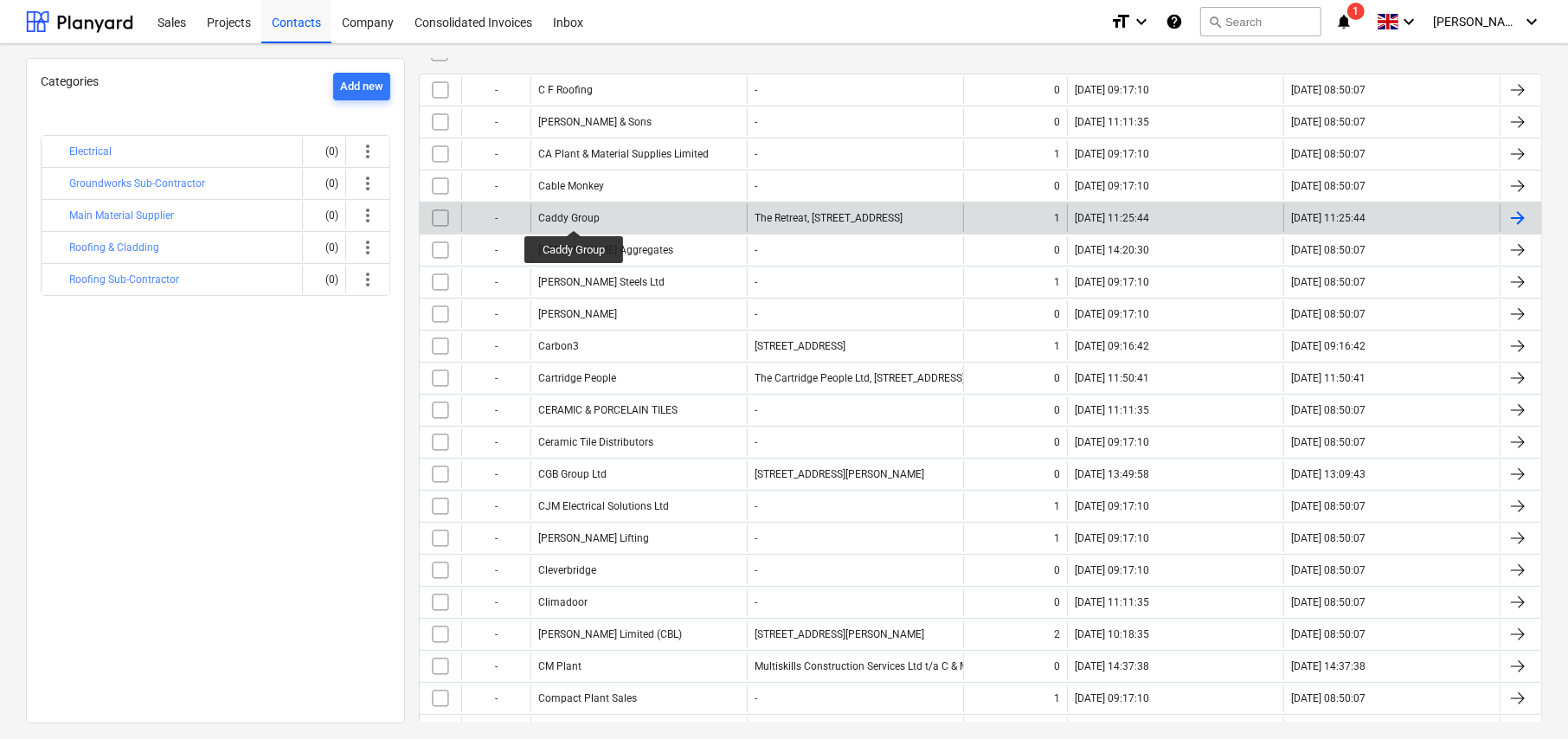
click at [573, 213] on div "Caddy Group" at bounding box center [568, 217] width 62 height 12
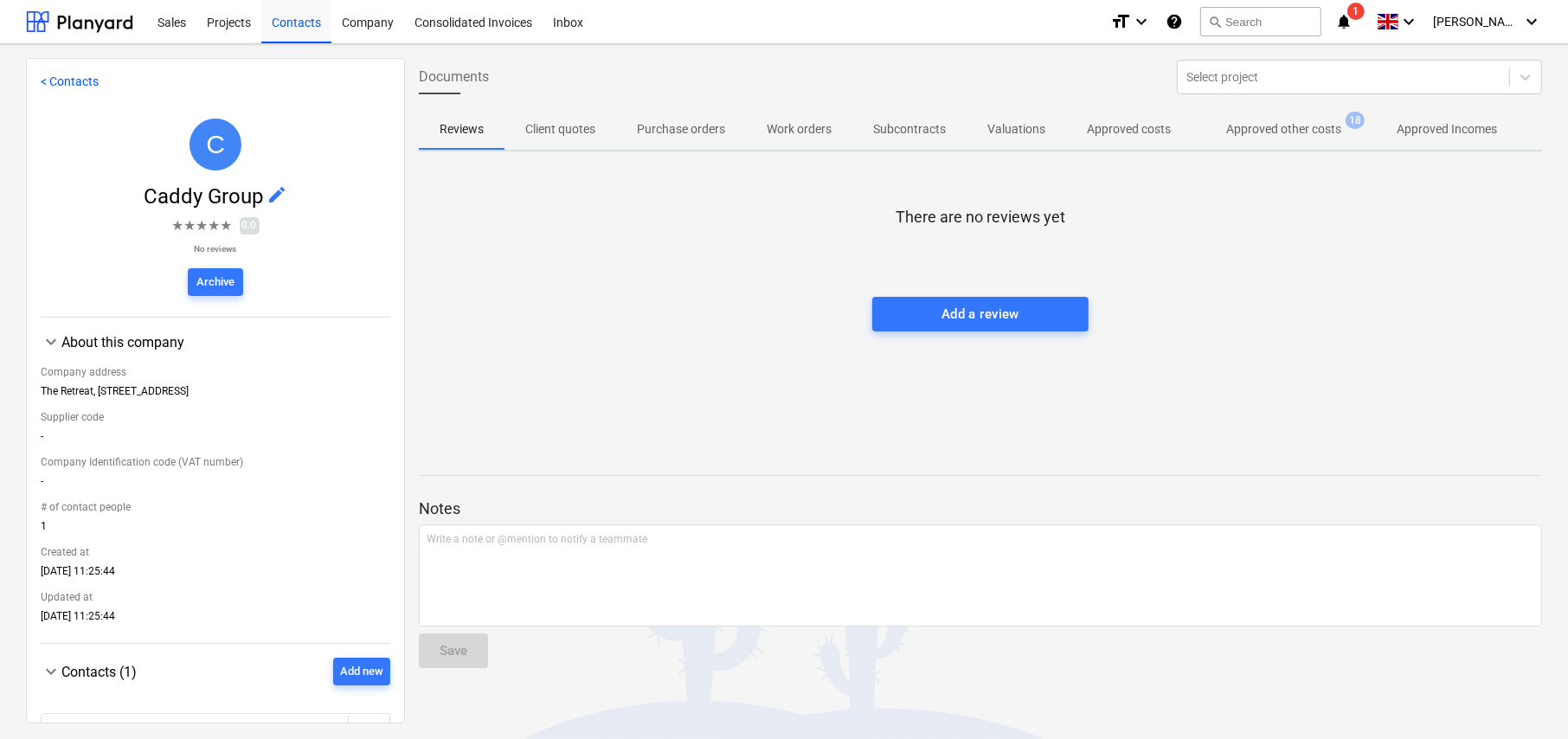
click at [1252, 131] on p "Approved other costs" at bounding box center [1283, 130] width 115 height 18
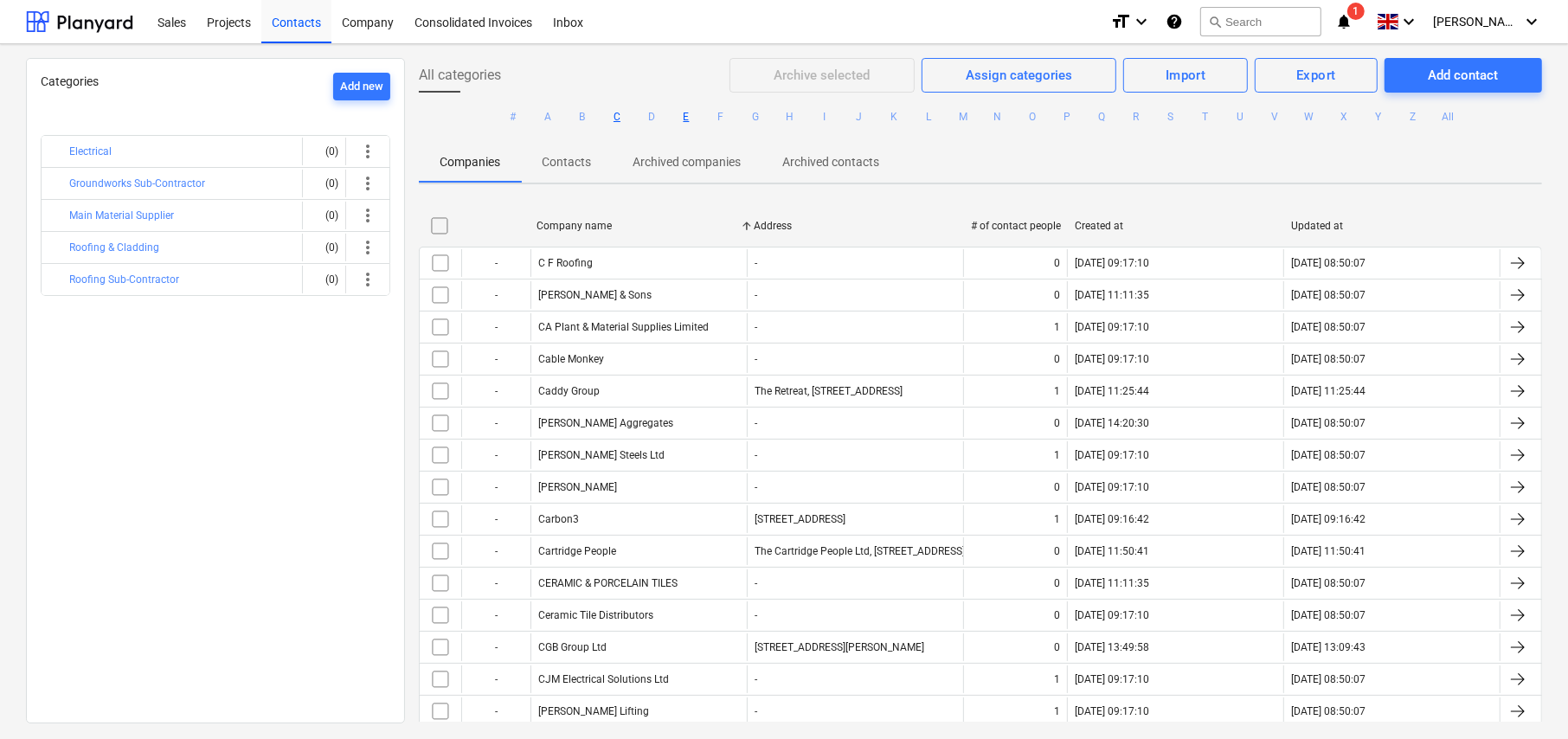
click at [685, 118] on button "E" at bounding box center [686, 117] width 21 height 21
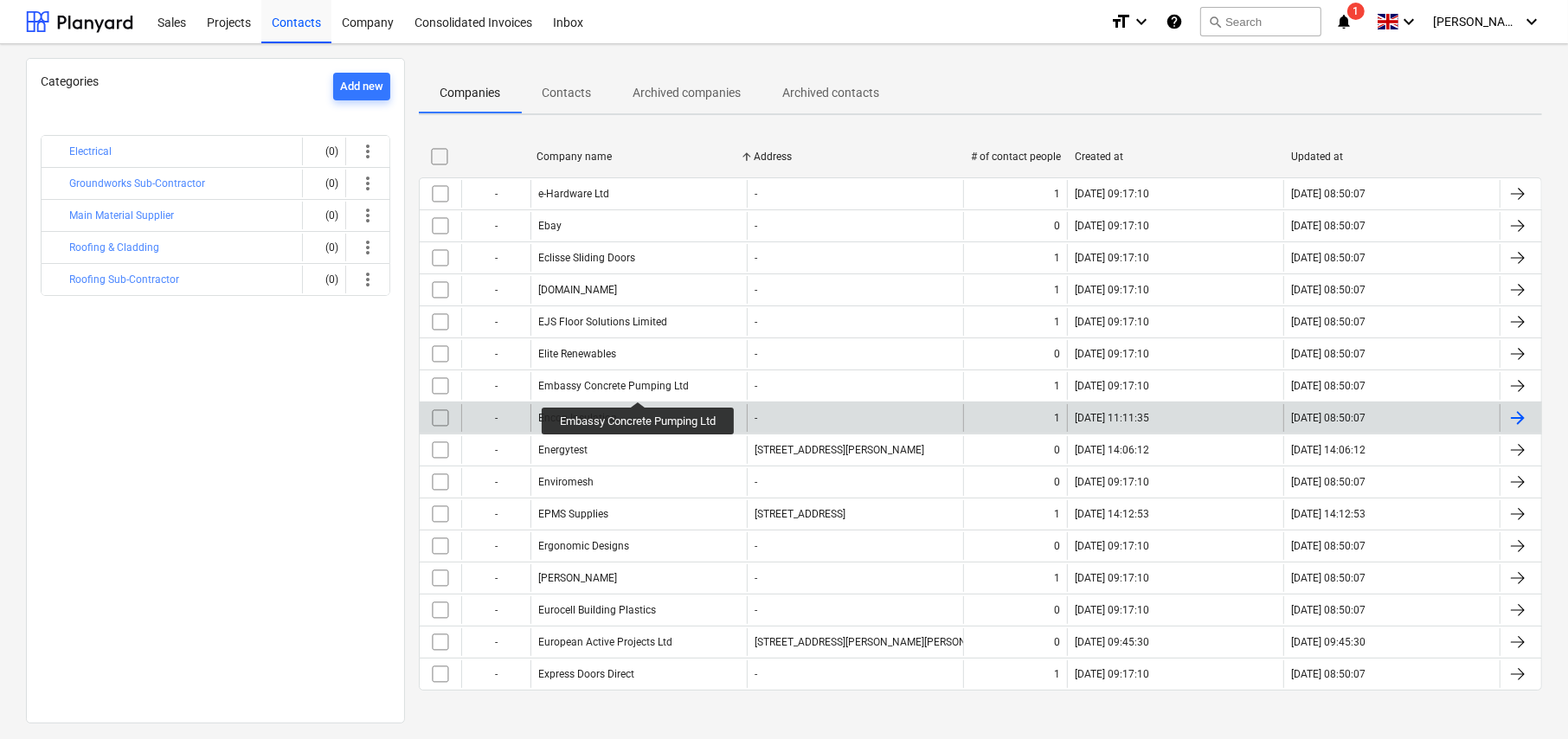
scroll to position [71, 0]
click at [605, 419] on div "Encon Insulation" at bounding box center [577, 416] width 78 height 12
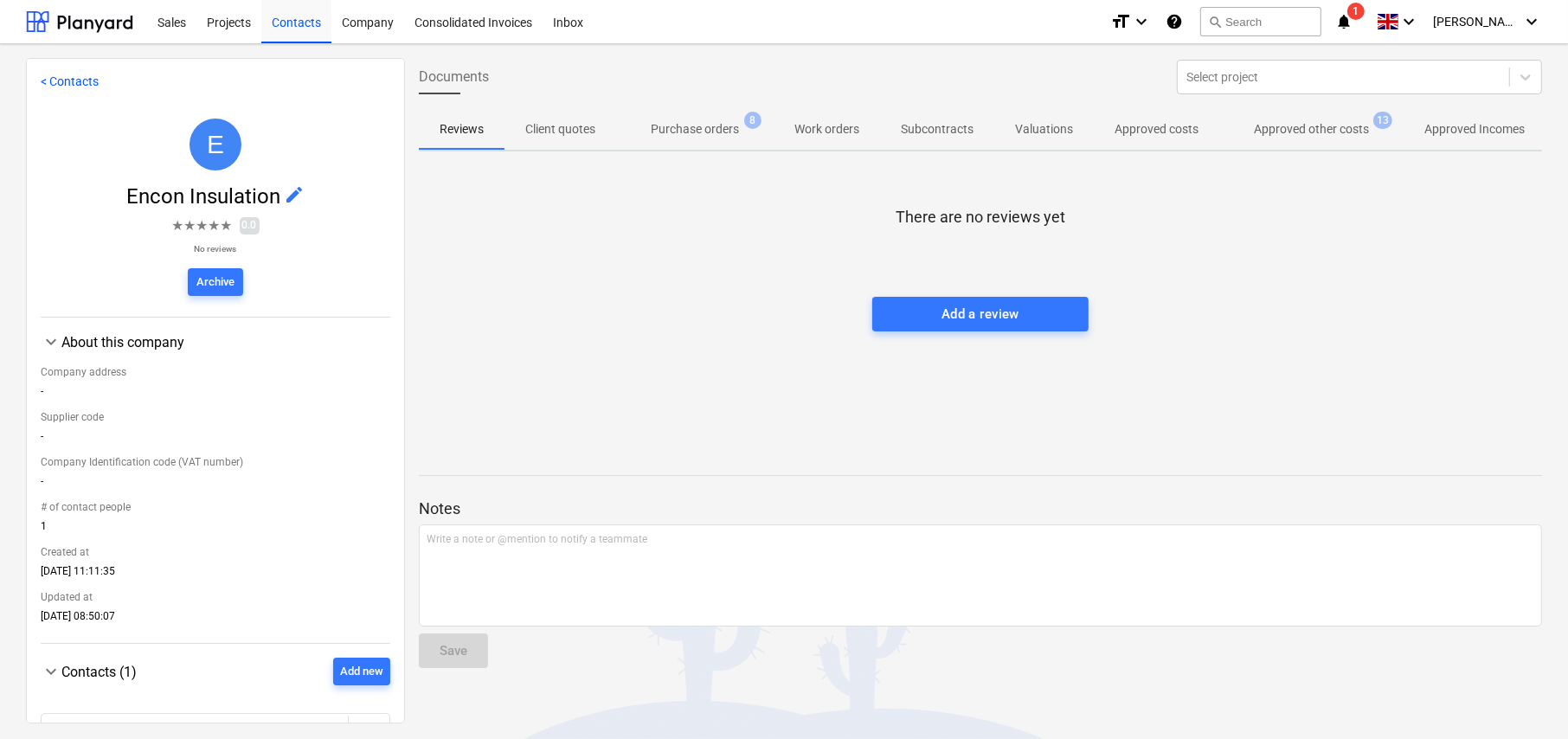
click at [1292, 123] on p "Approved other costs" at bounding box center [1311, 130] width 115 height 18
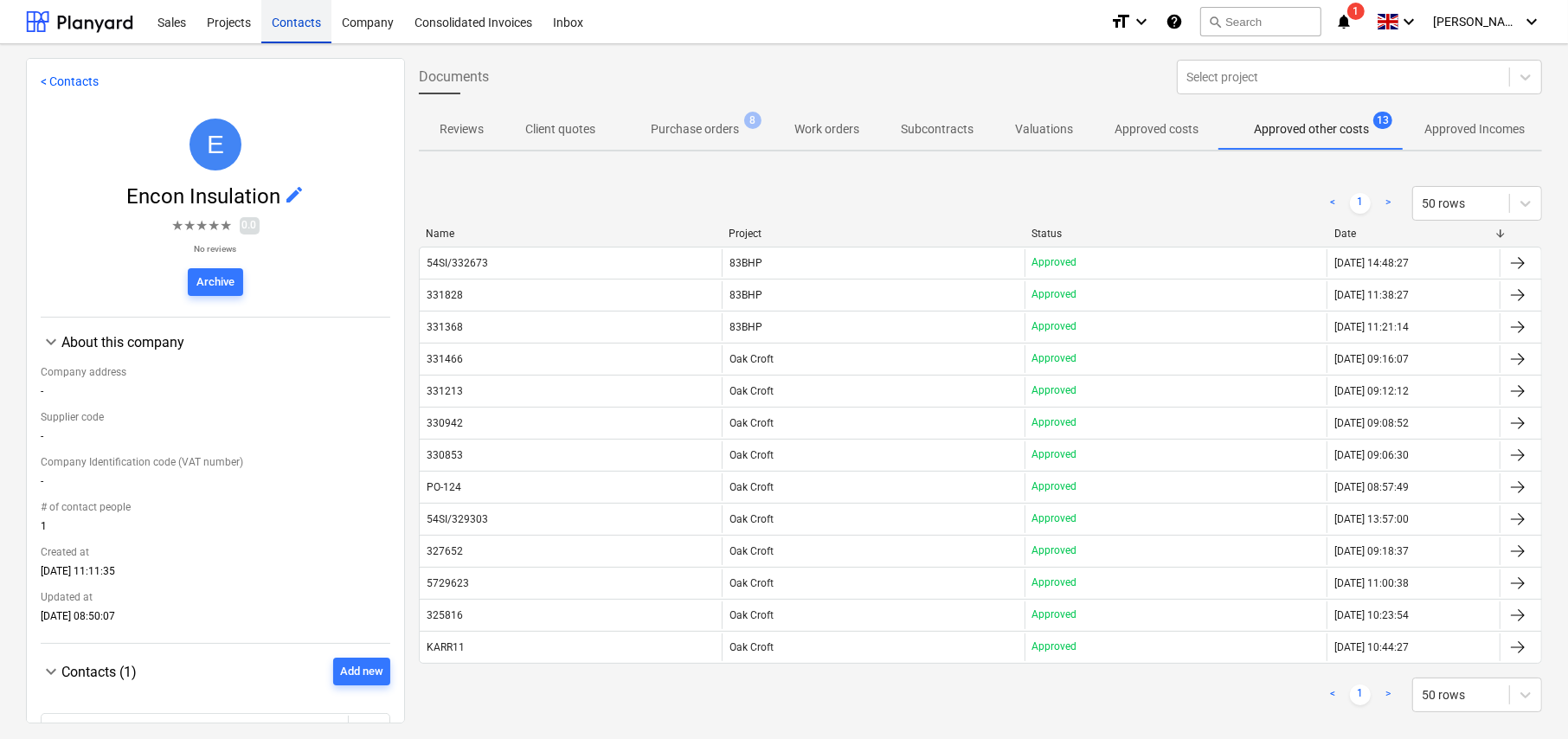
click at [303, 25] on div "Contacts" at bounding box center [297, 21] width 70 height 44
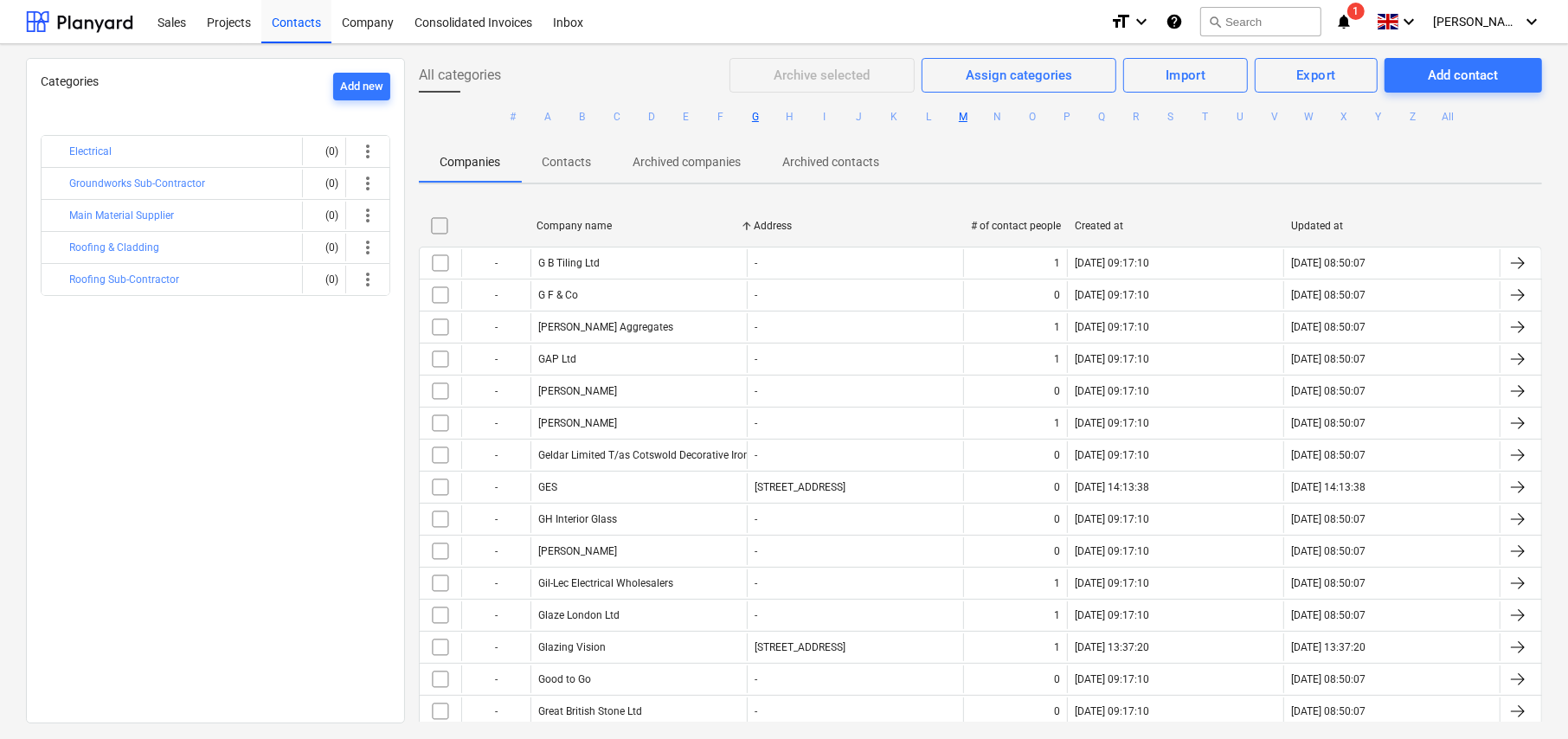
click at [961, 118] on button "M" at bounding box center [963, 117] width 21 height 21
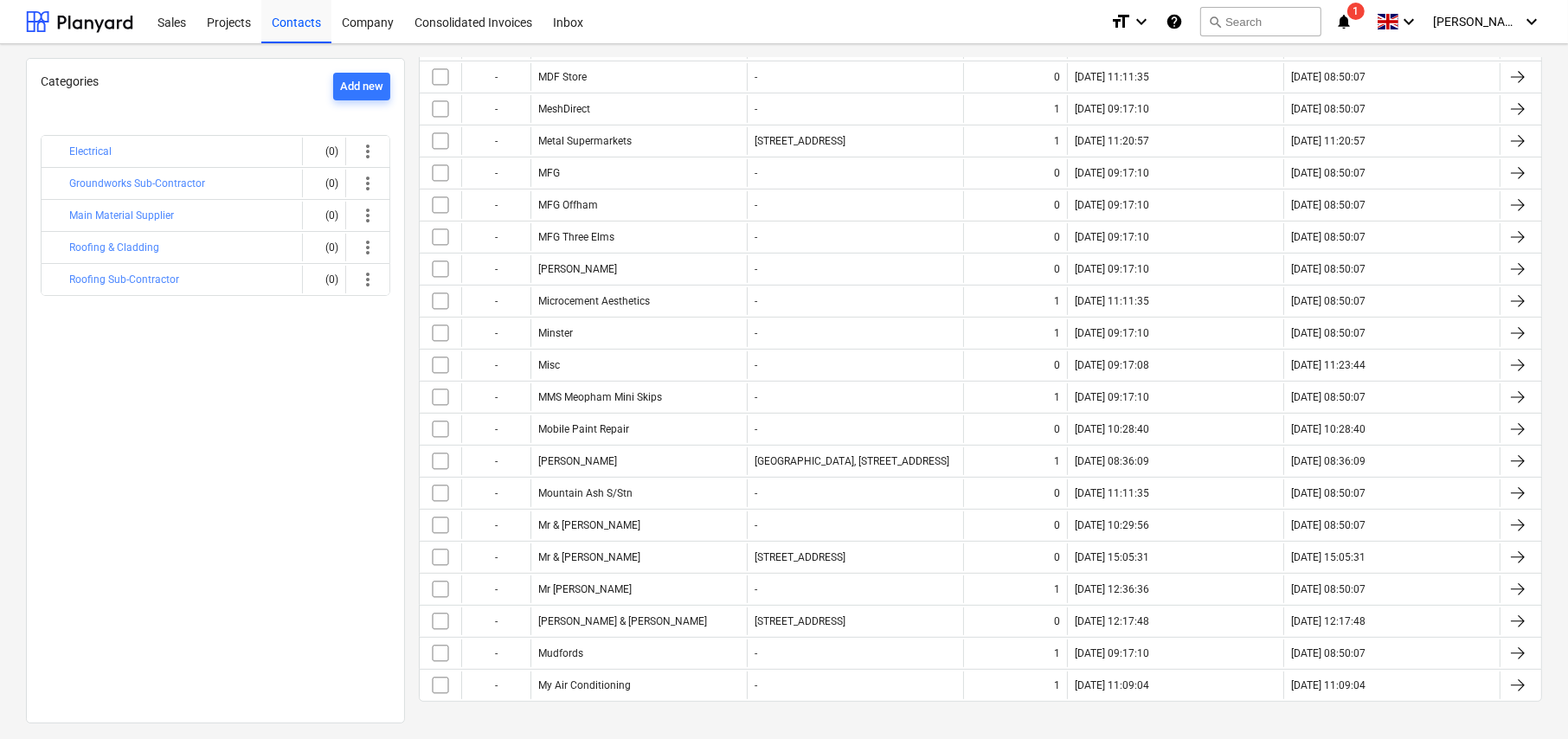
scroll to position [390, 0]
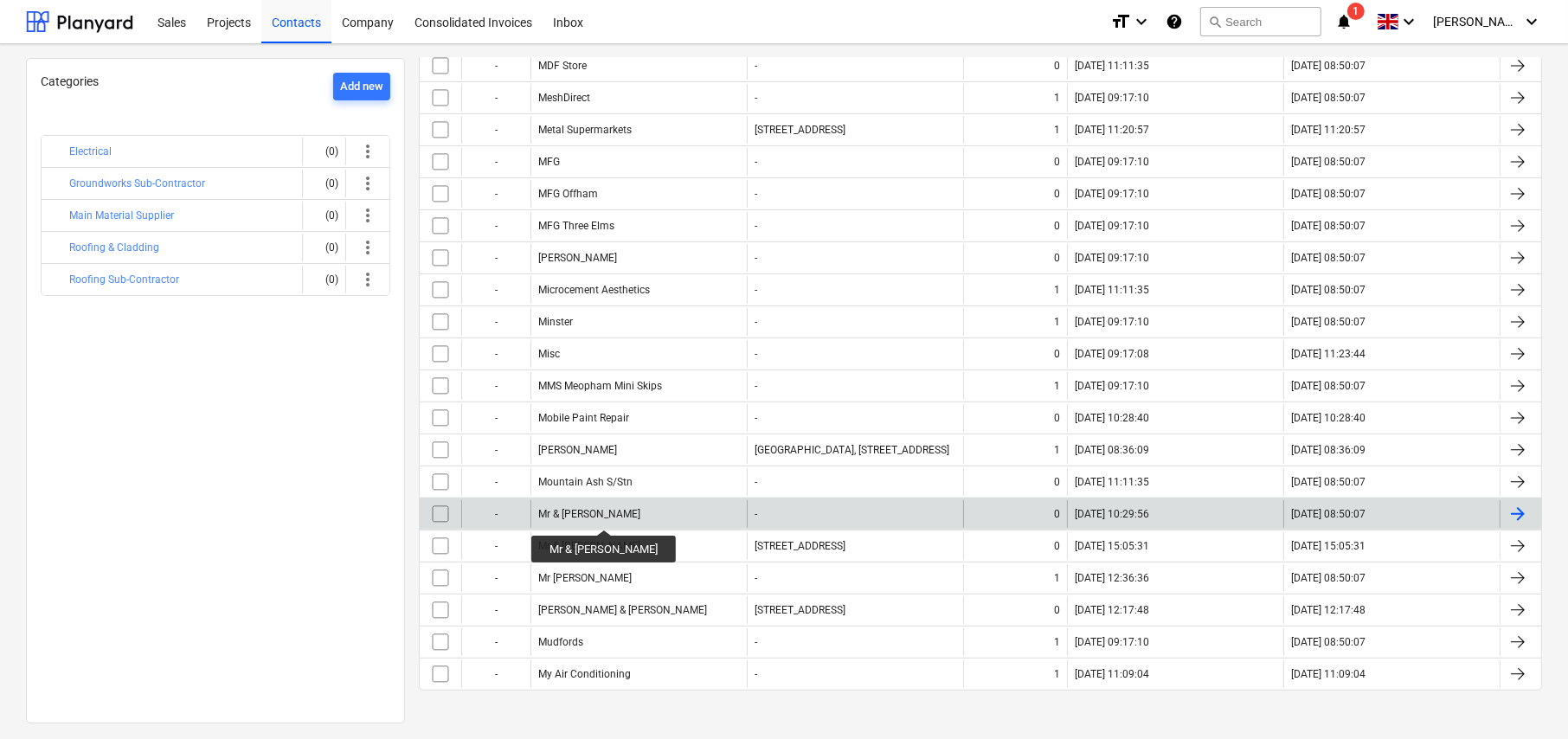
click at [593, 514] on div "Mr & Mrs Golding" at bounding box center [589, 513] width 102 height 12
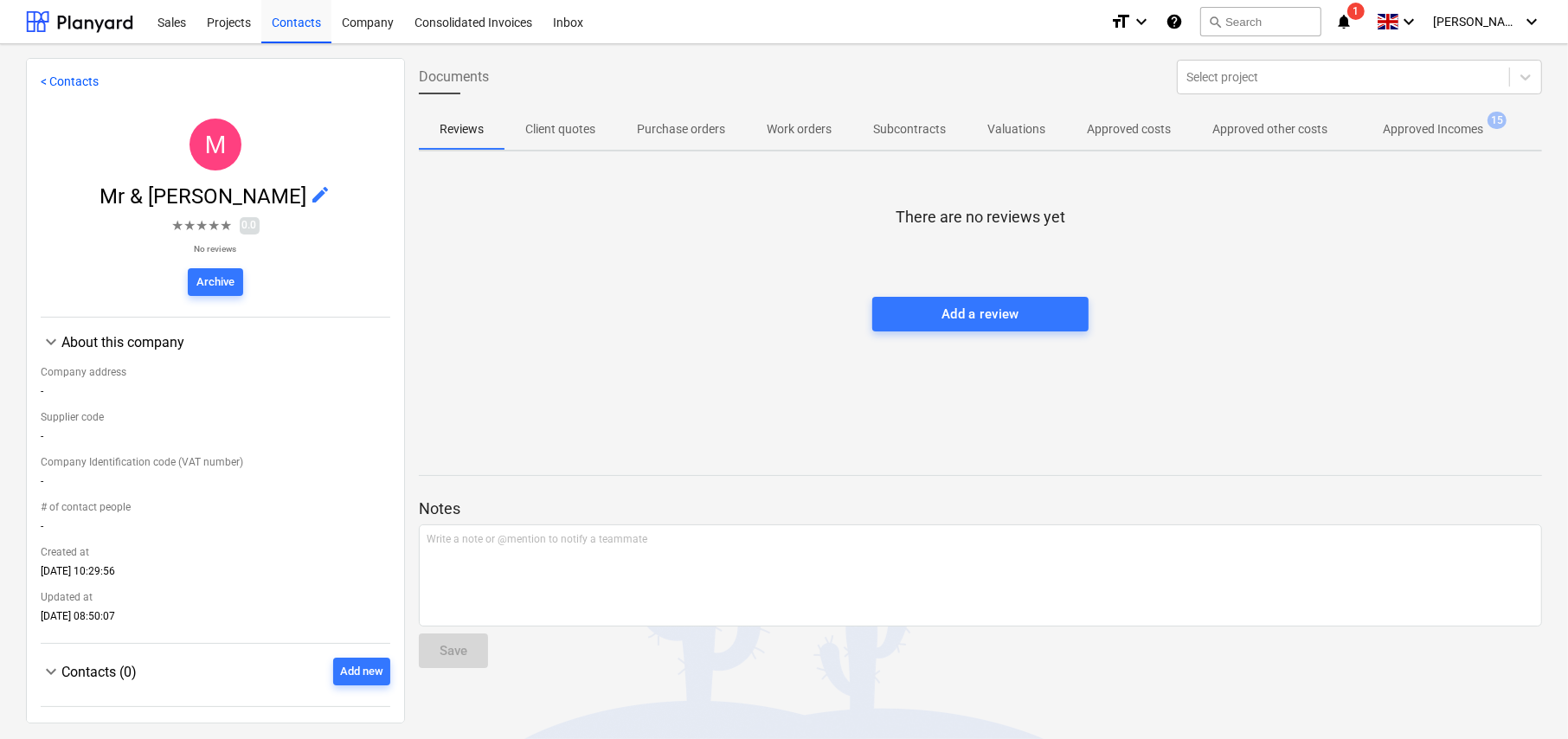
click at [1442, 129] on p "Approved Incomes" at bounding box center [1433, 130] width 100 height 18
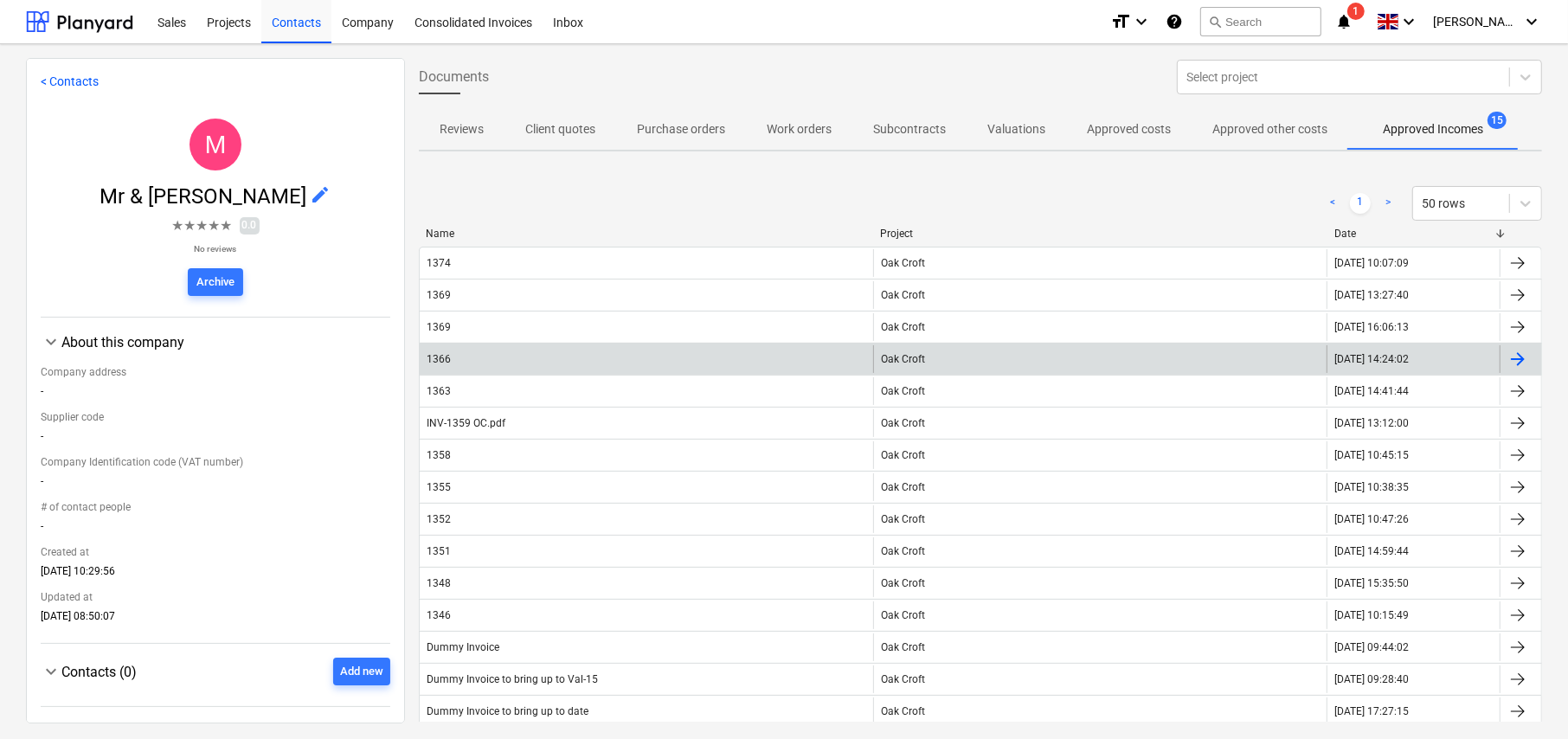
click at [509, 358] on div "1366" at bounding box center [647, 359] width 453 height 28
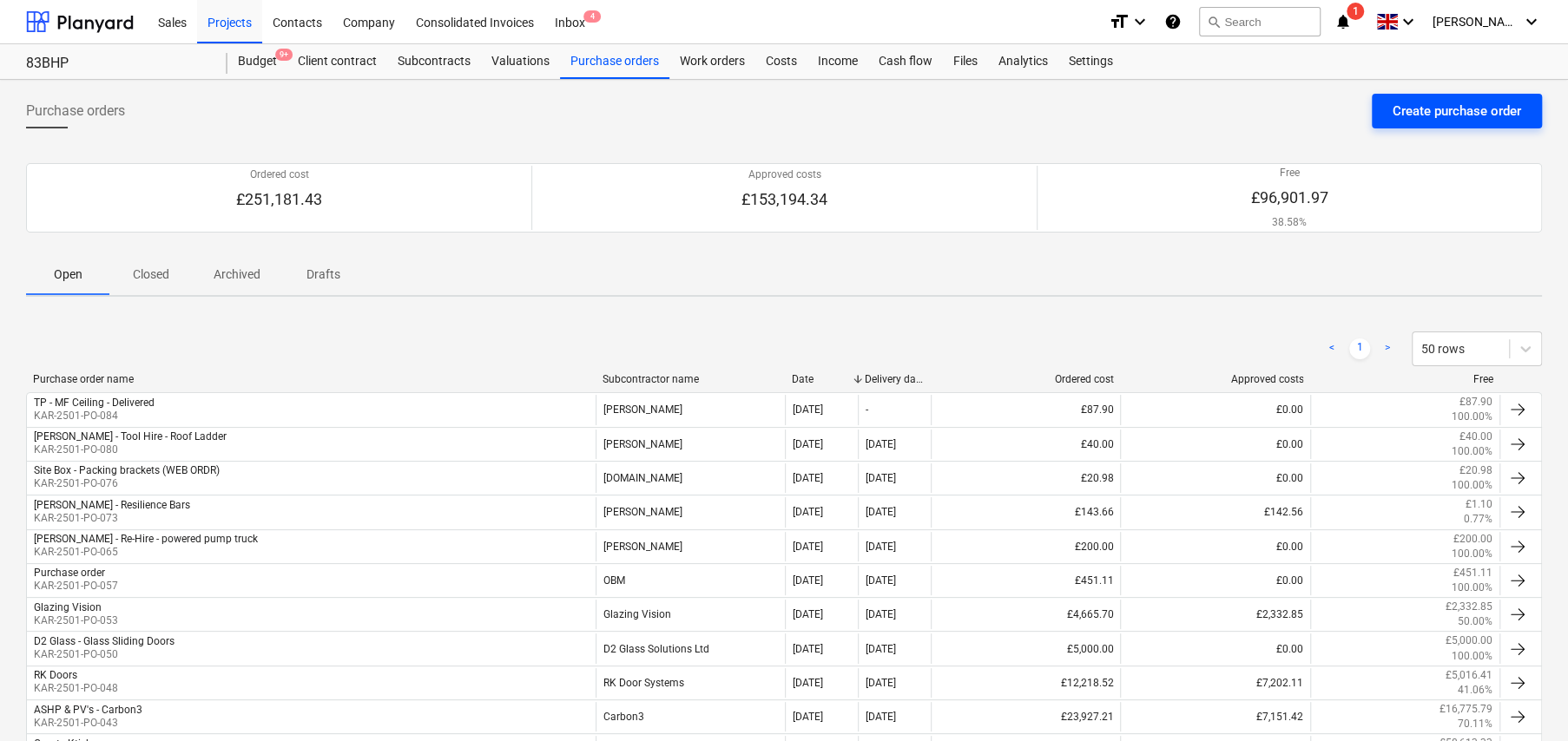
click at [1450, 115] on div "Create purchase order" at bounding box center [1456, 111] width 128 height 22
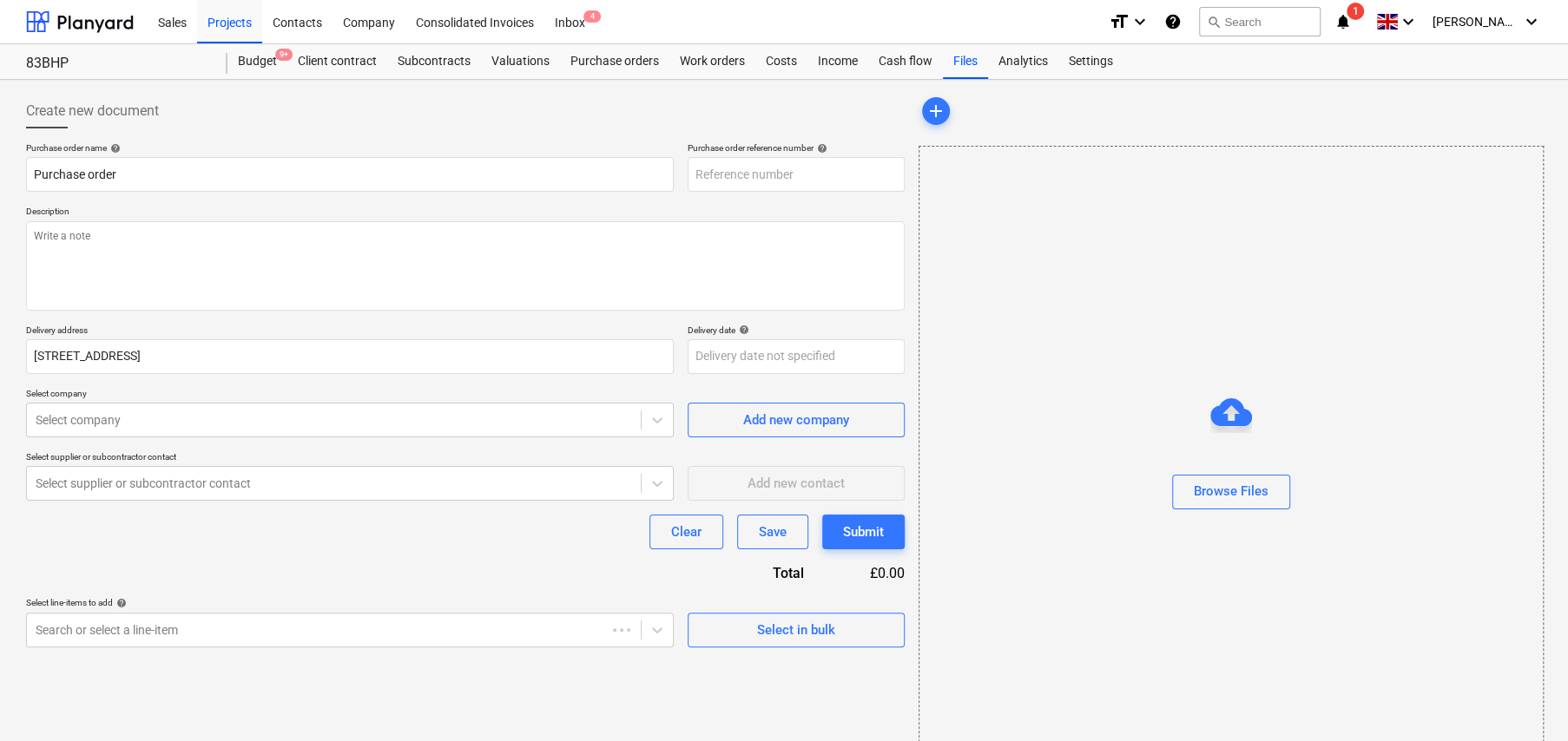
type textarea "x"
type input "KAR-2501-PO-085"
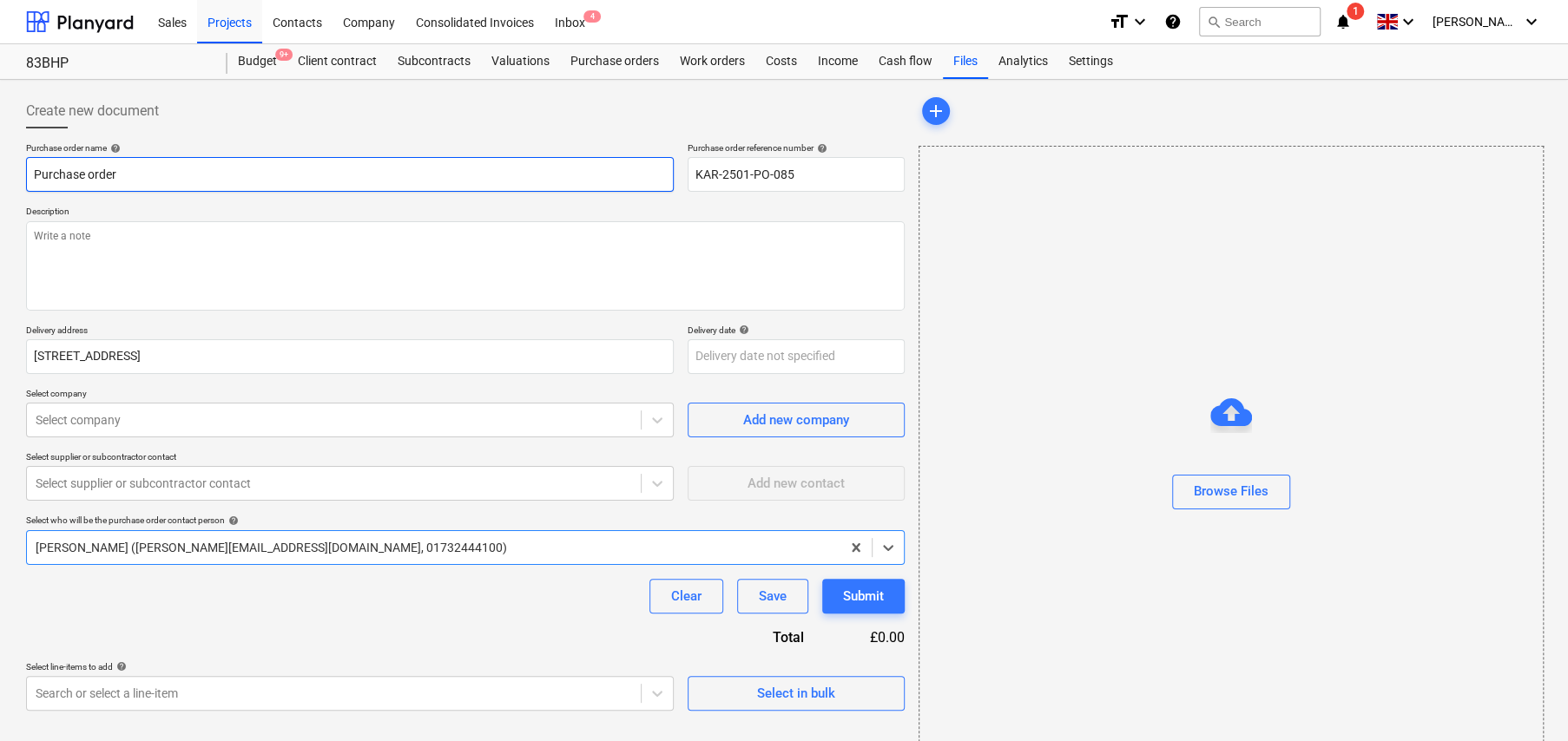
click at [143, 176] on input "Purchase order" at bounding box center [349, 175] width 648 height 35
type textarea "x"
type input "T"
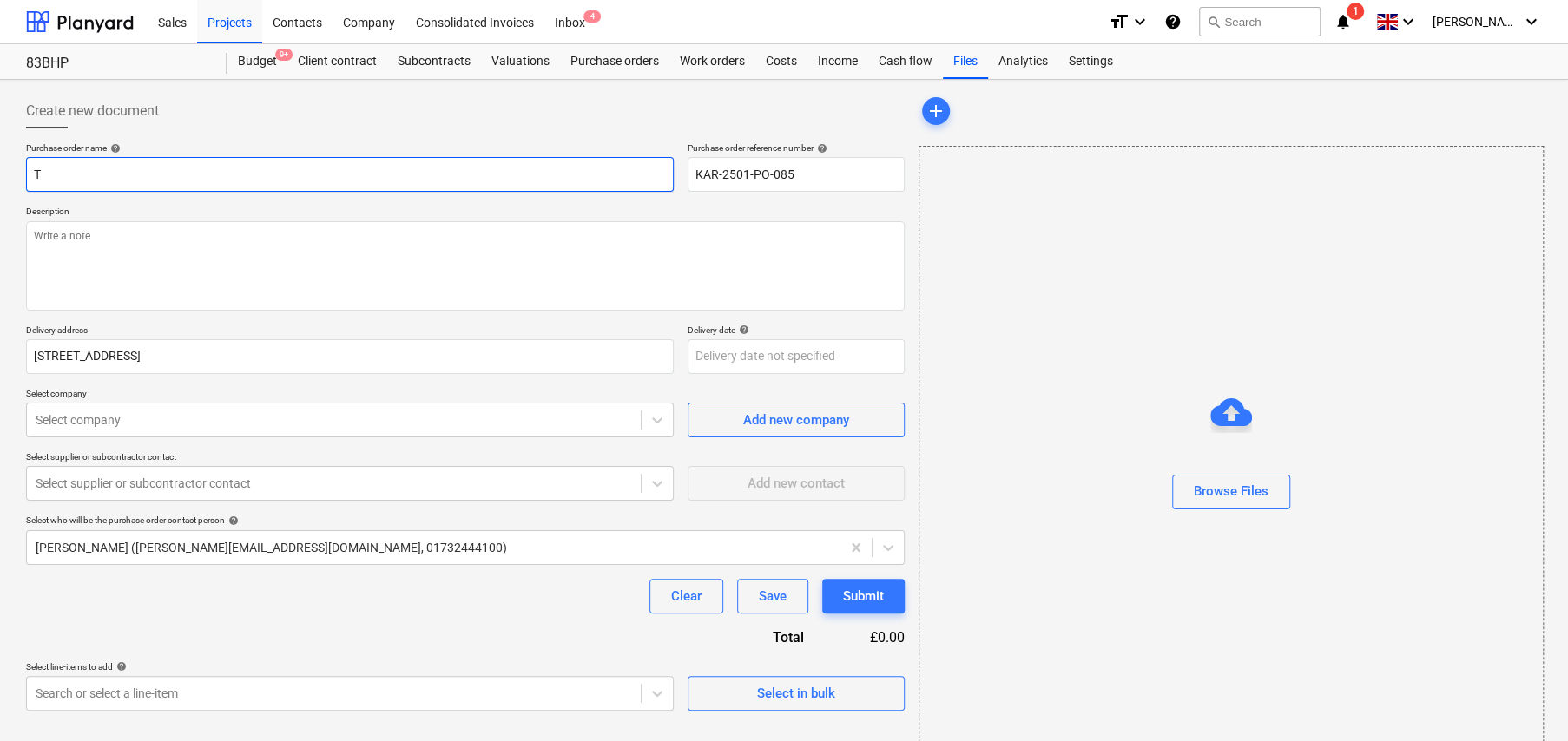
type textarea "x"
type input "TL"
type textarea "x"
type input "TLC"
type textarea "x"
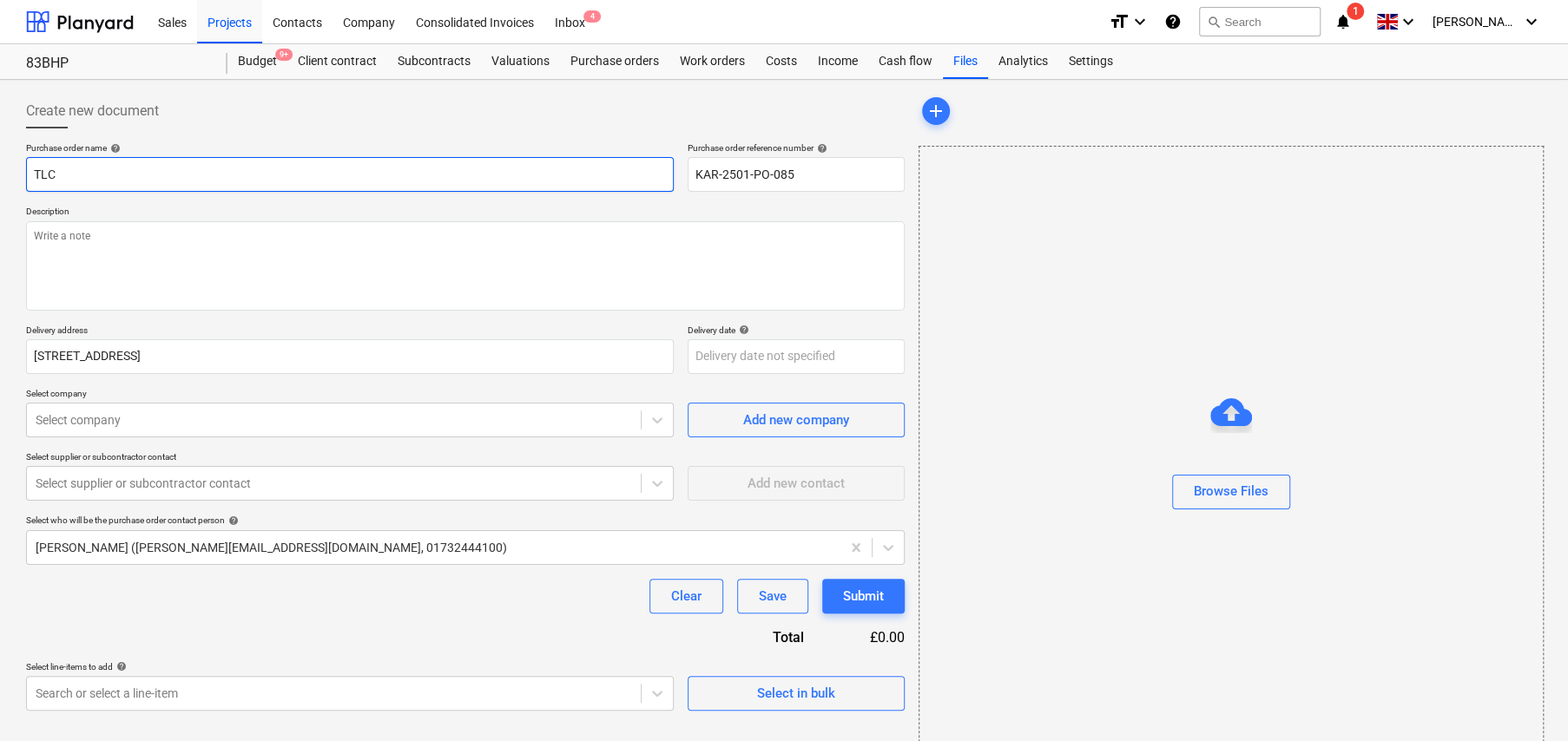
type input "TLC"
type textarea "x"
type input "TLC -"
type textarea "x"
type input "TLC -"
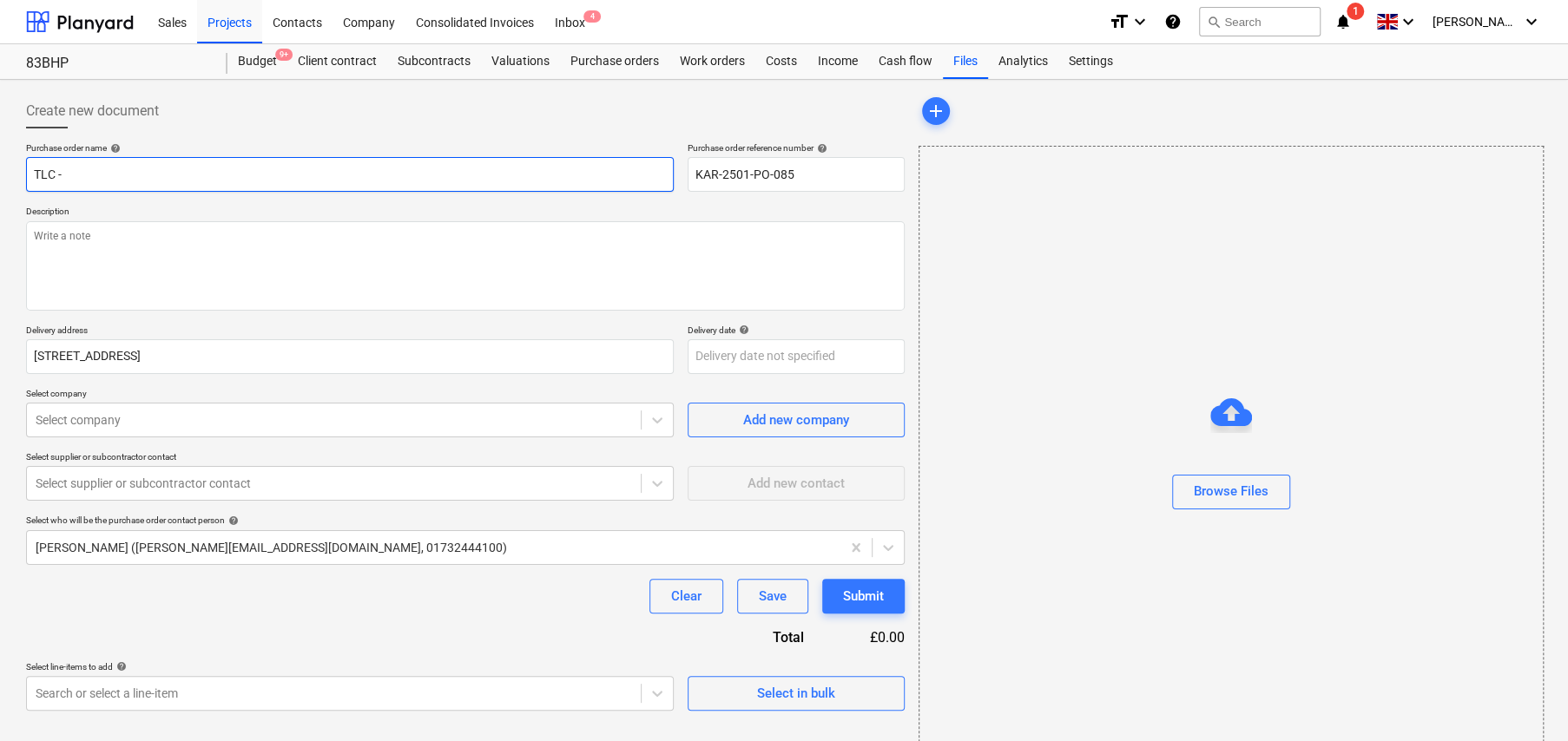
type textarea "x"
type input "TLC - F"
type textarea "x"
type input "TLC - Fl"
type textarea "x"
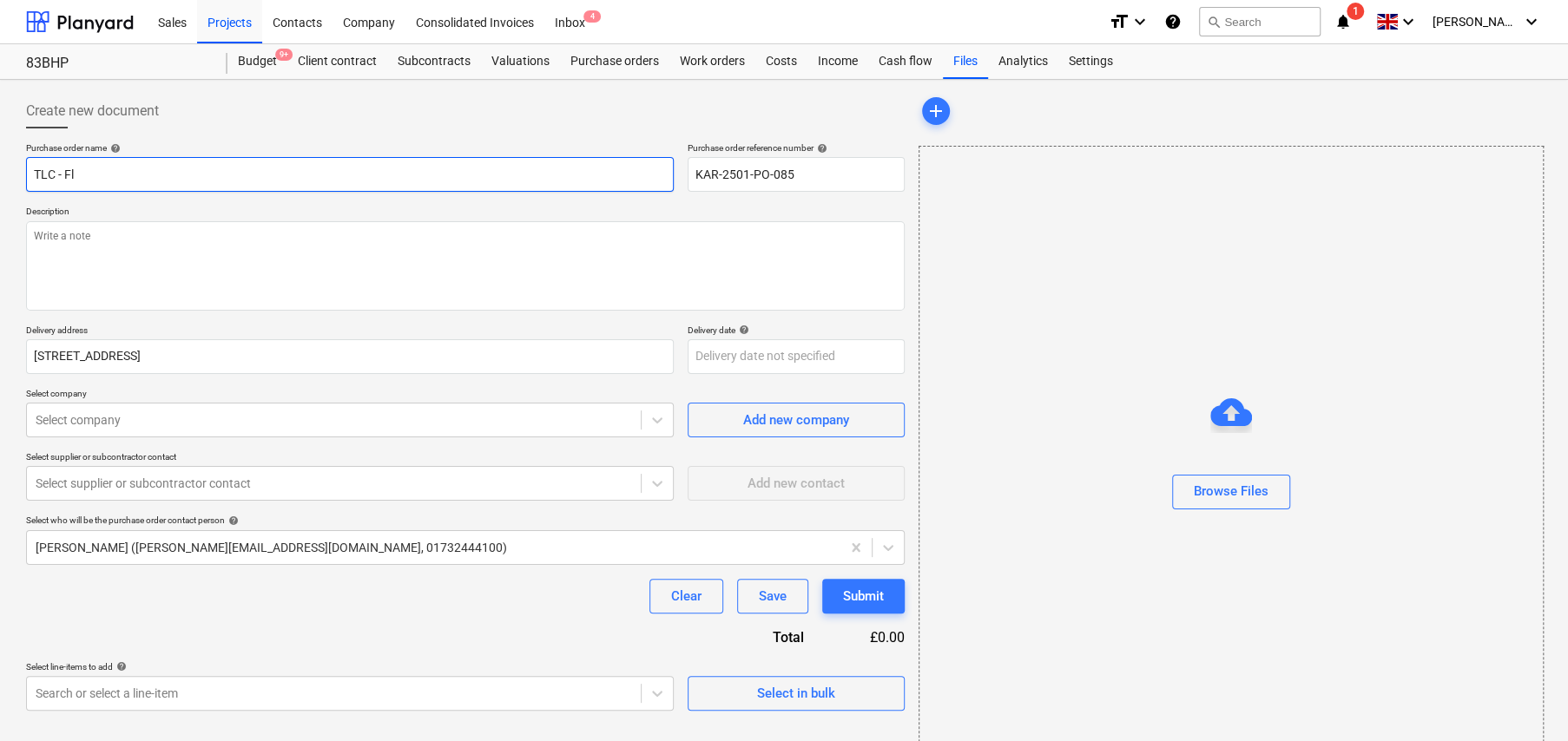
type input "TLC - Fla"
type textarea "x"
type input "TLC - Flat"
type textarea "x"
type input "TLC - Flat"
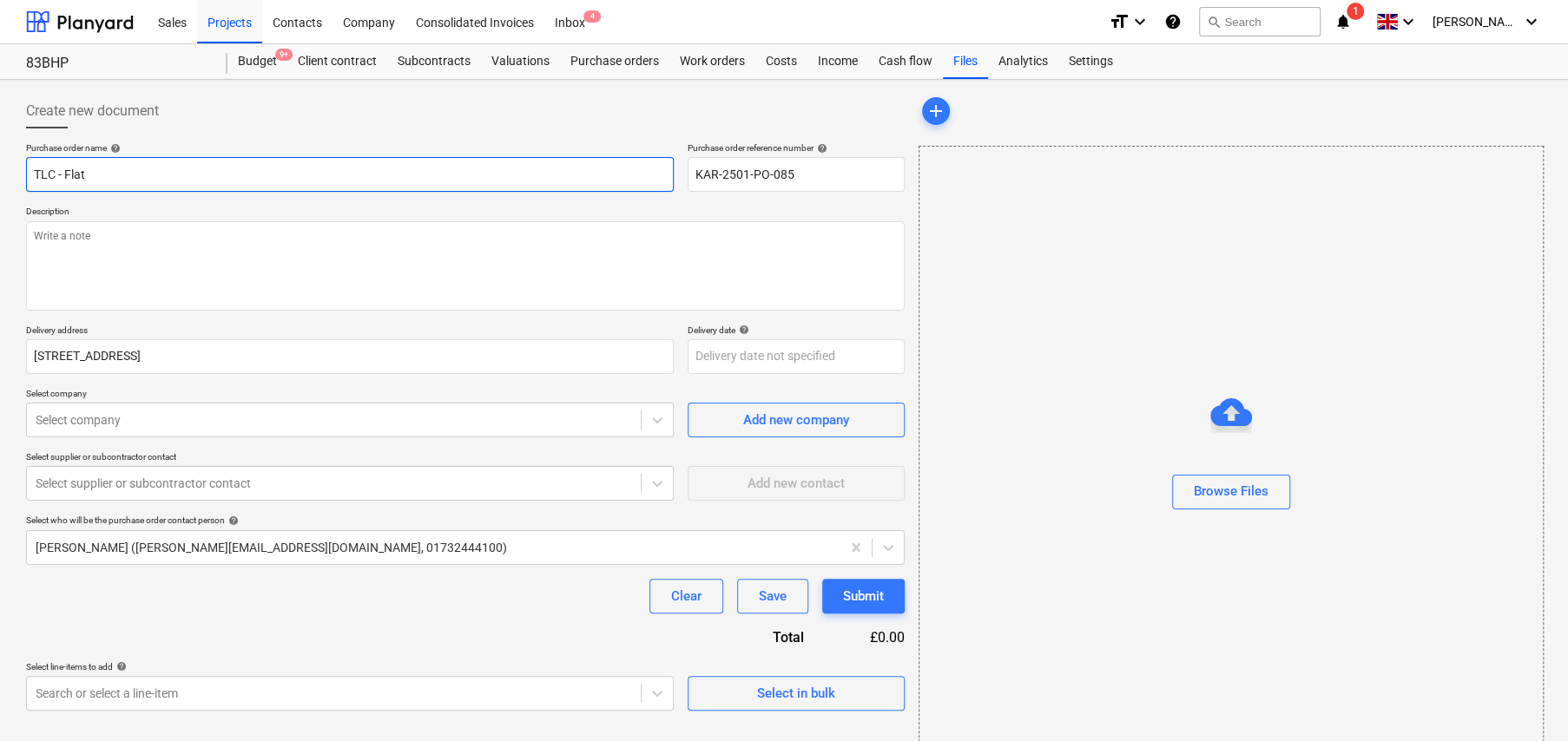
type textarea "x"
type input "TLC - Flat d"
type textarea "x"
type input "TLC - Flat du"
type textarea "x"
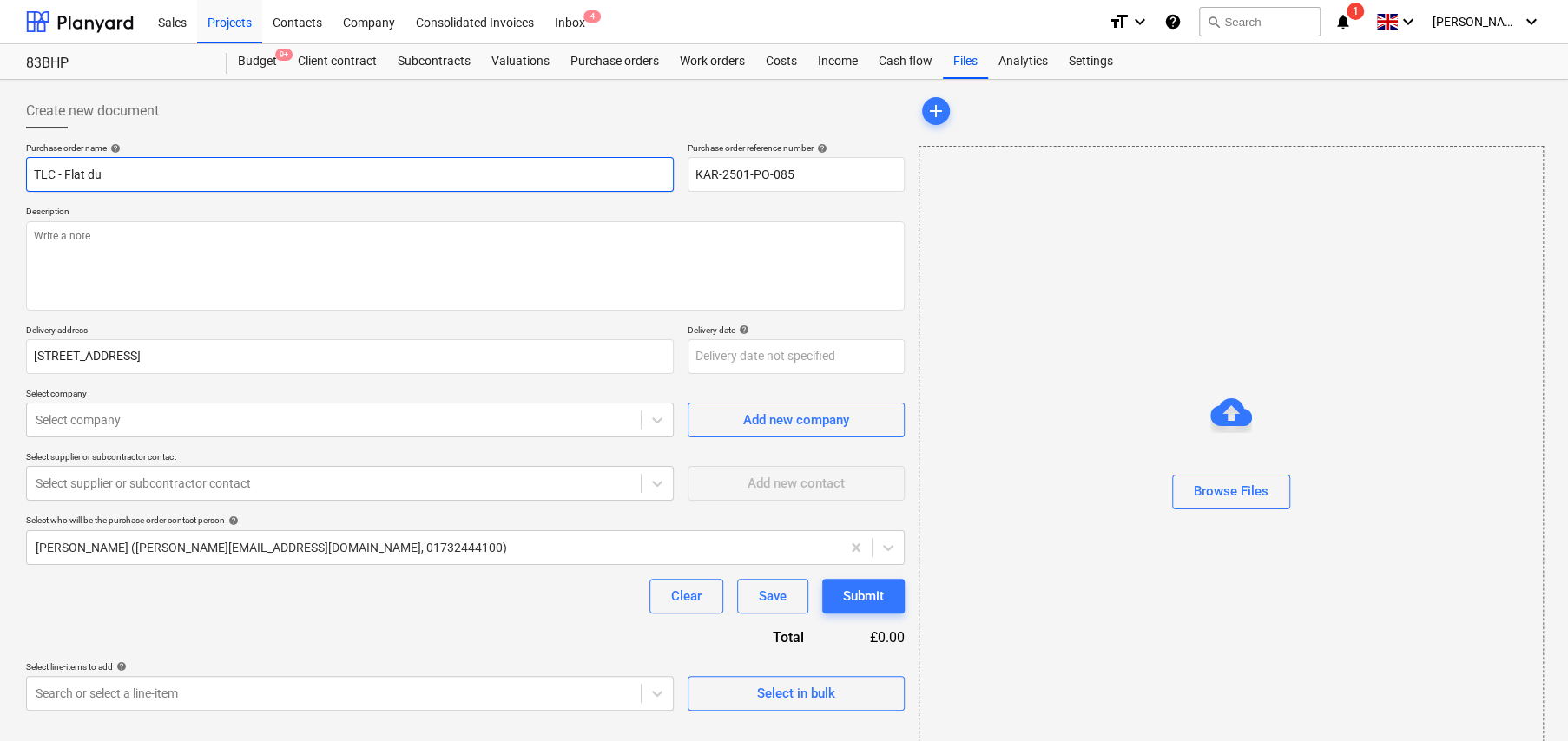
type input "TLC - Flat duc"
type textarea "x"
type input "TLC - Flat duct"
type textarea "x"
type input "TLC - Flat ducti"
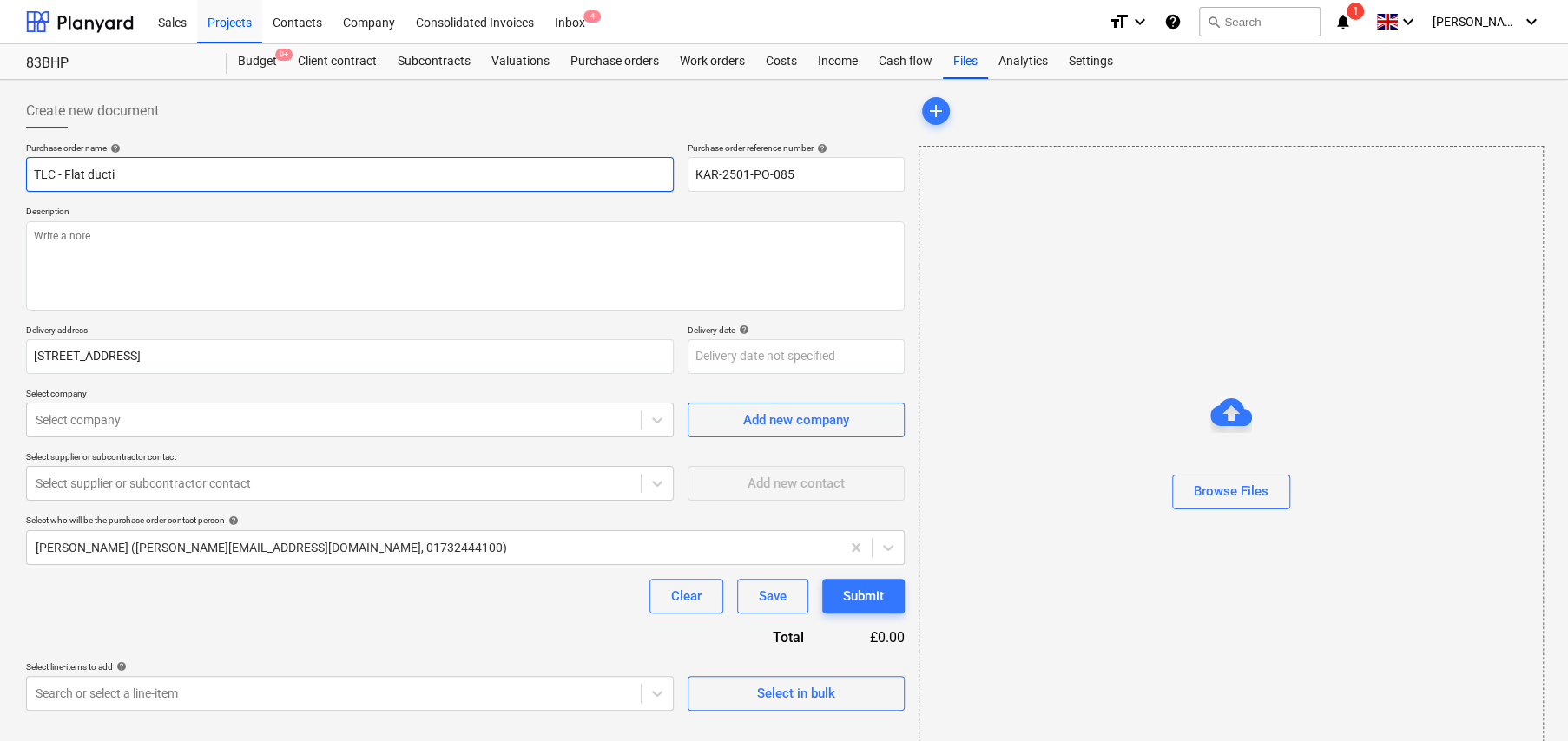
type textarea "x"
type input "TLC - Flat ductin"
type textarea "x"
type input "TLC - Flat ducting"
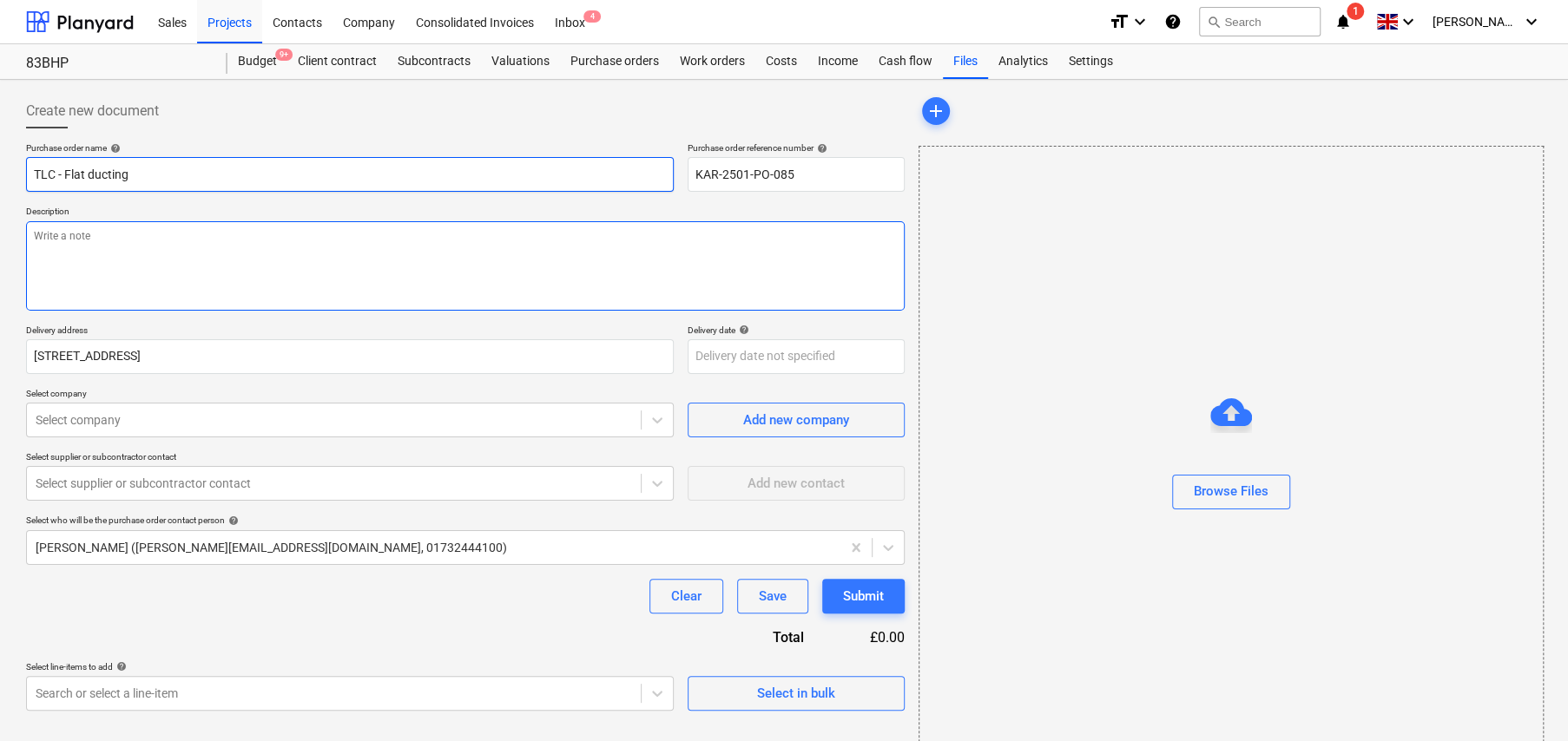
type textarea "x"
type textarea "W"
type textarea "x"
type textarea "We"
type textarea "x"
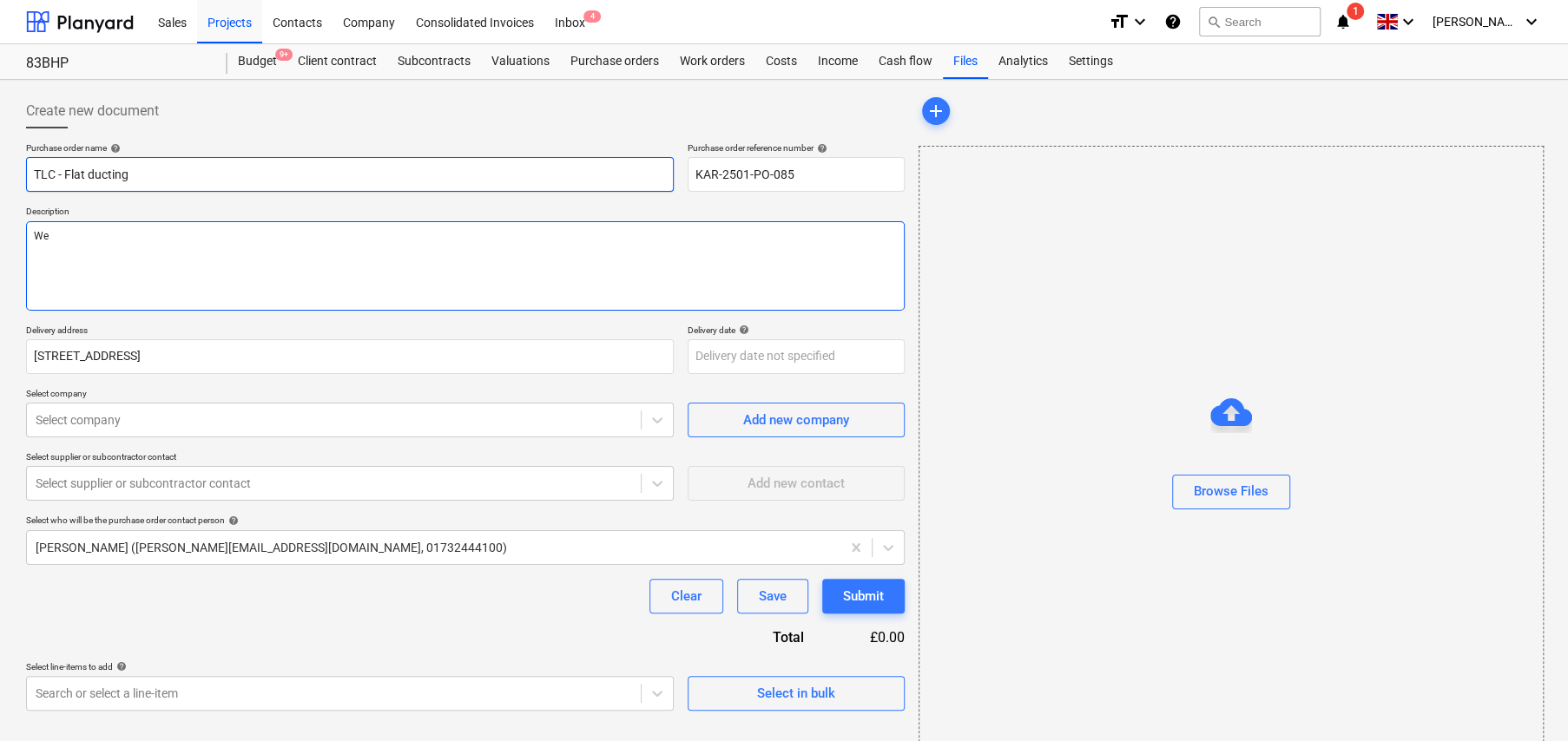
type textarea "Web"
type textarea "x"
type textarea "Web"
type textarea "x"
type textarea "Web o"
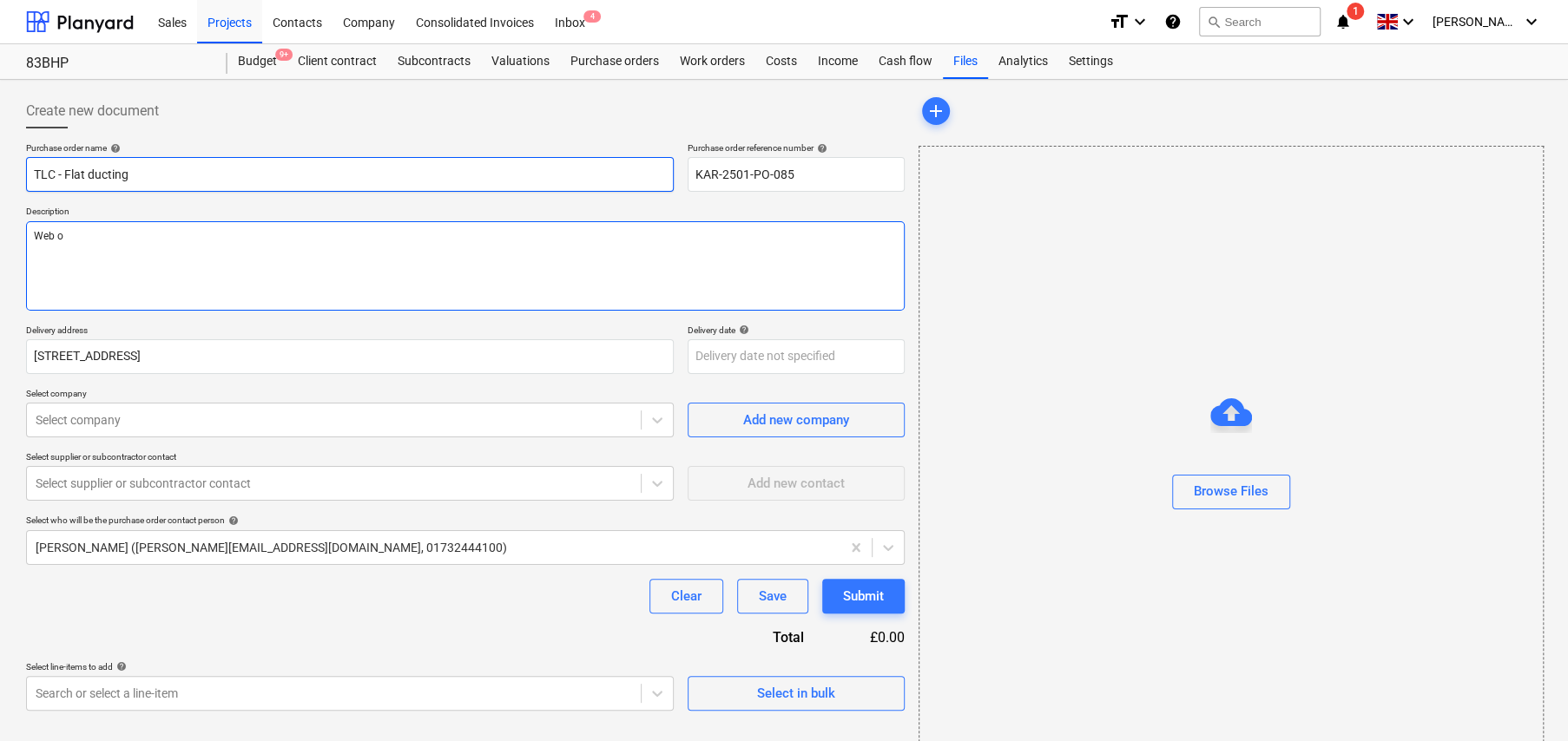
type textarea "x"
type textarea "Web or"
type textarea "x"
type textarea "Web ord"
type textarea "x"
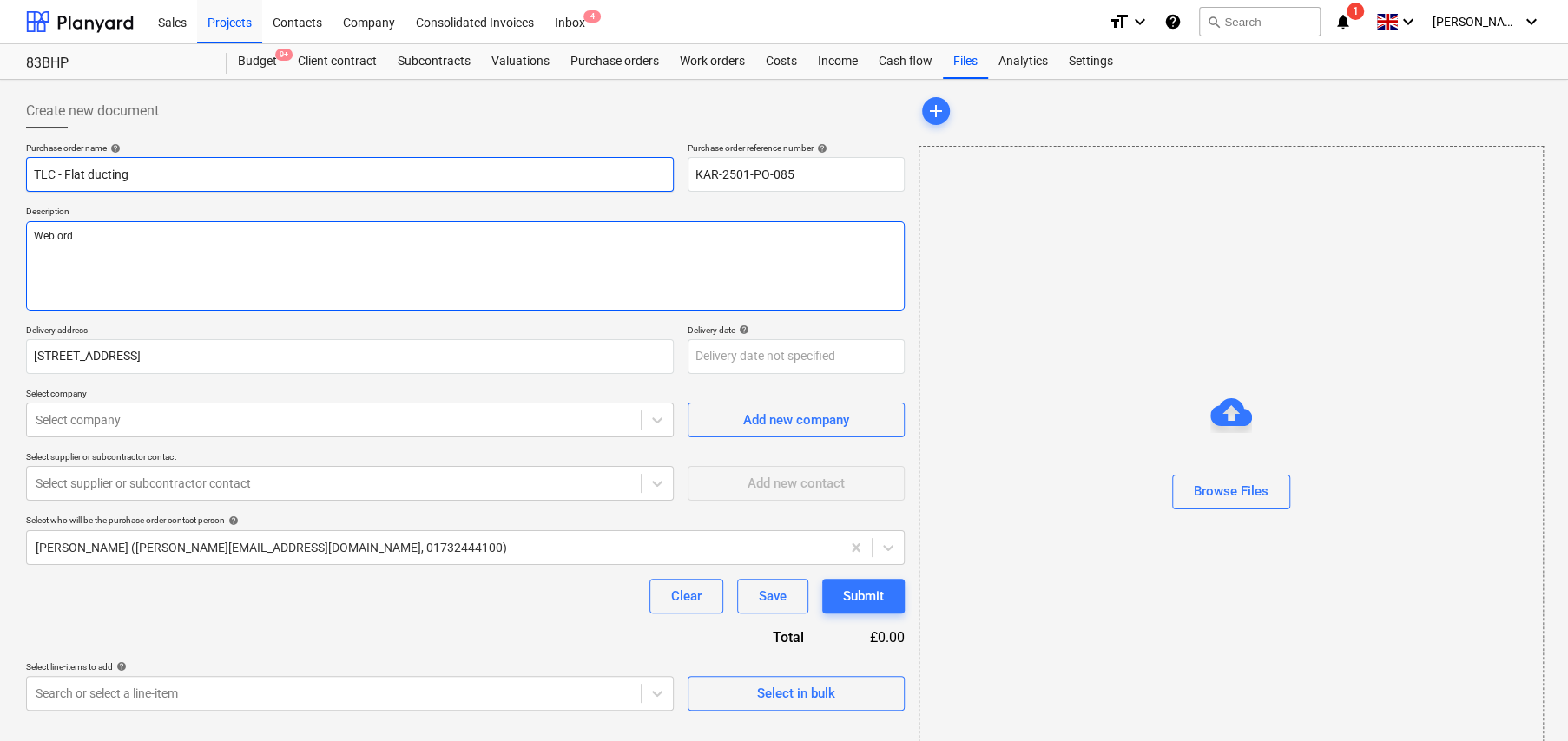
type textarea "Web orde"
type textarea "x"
type textarea "Web order"
type textarea "x"
type textarea "Web order"
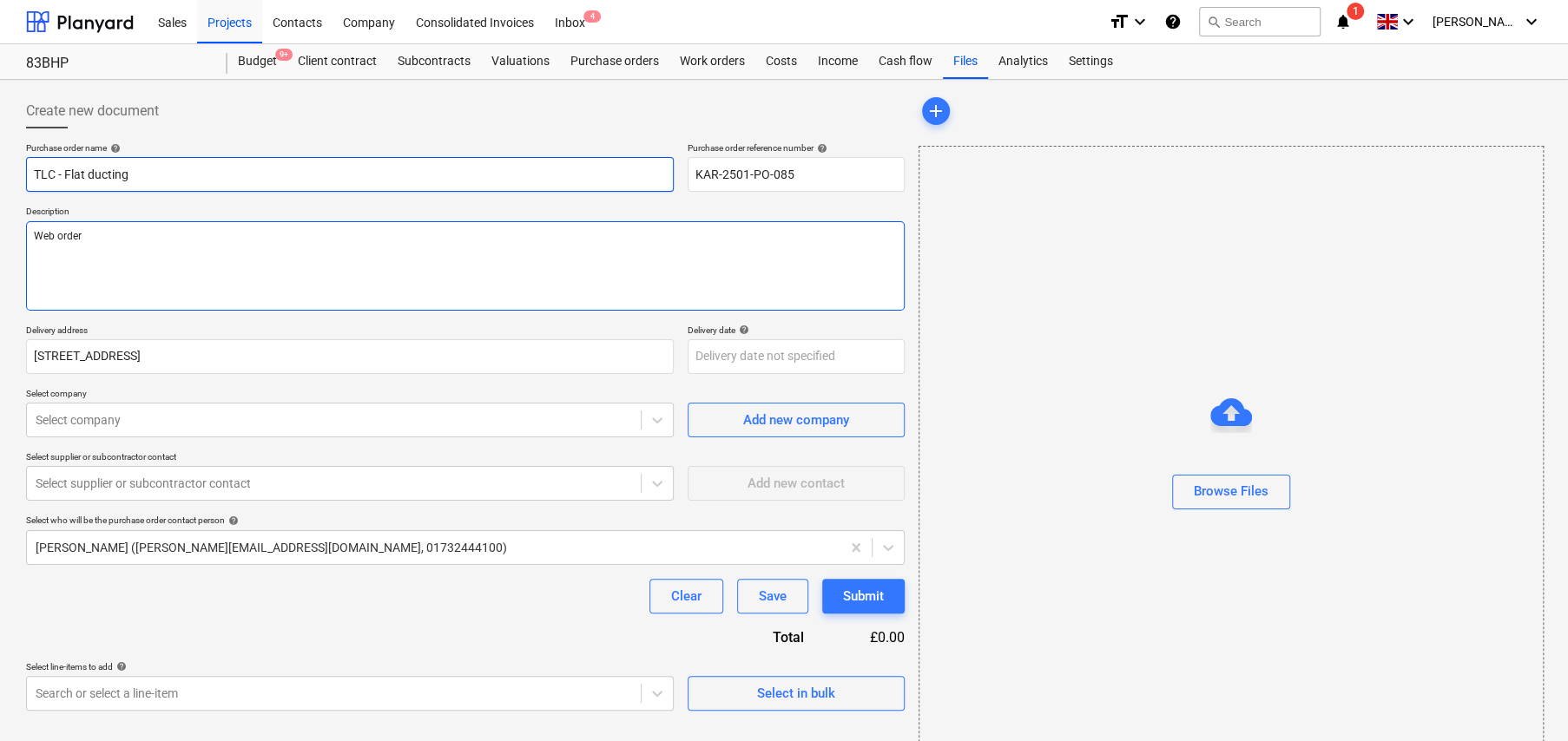
type textarea "x"
type textarea "Web order f"
type textarea "x"
type textarea "Web order fo"
type textarea "x"
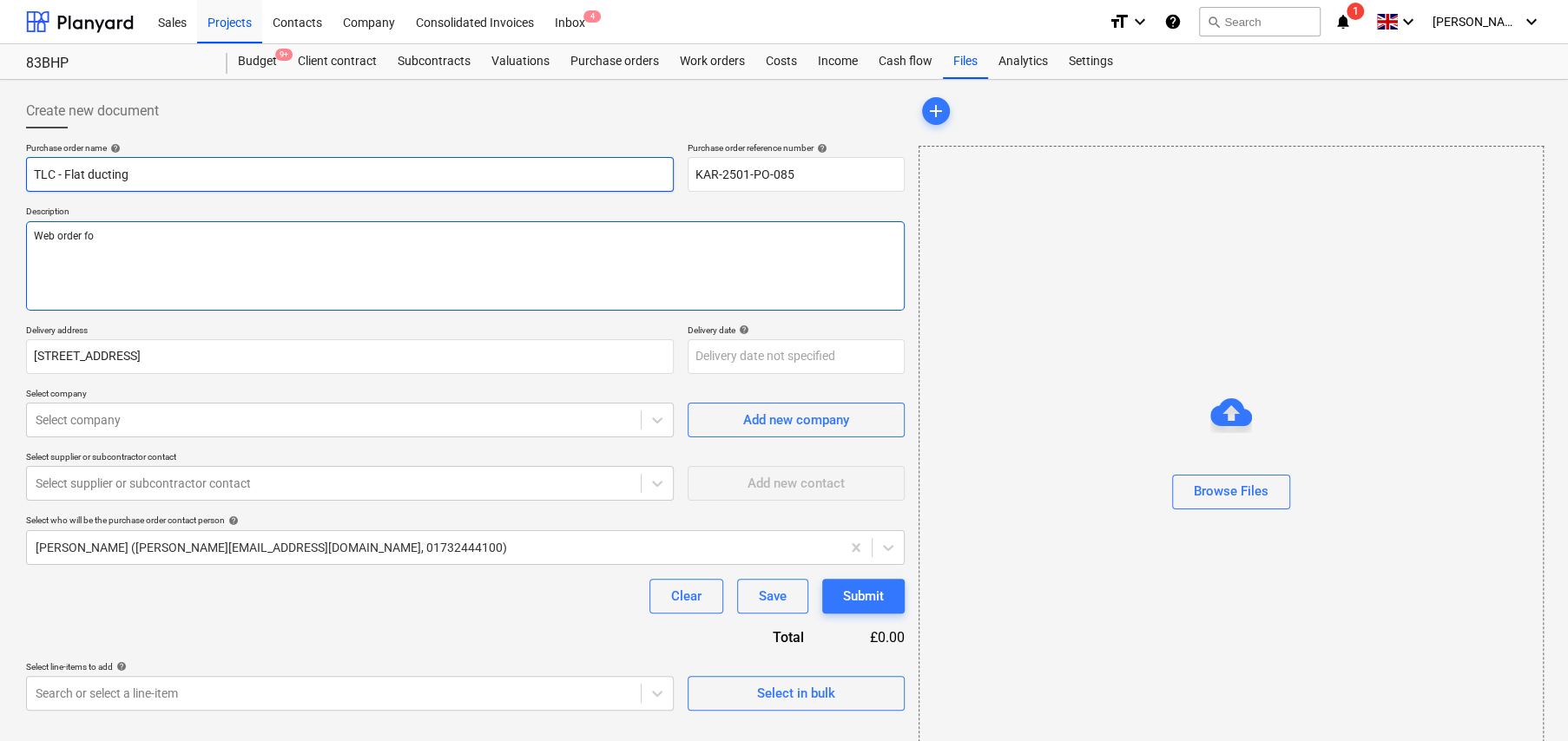
type textarea "Web order for"
type textarea "x"
type textarea "Web order for"
type textarea "x"
type textarea "Web order for c"
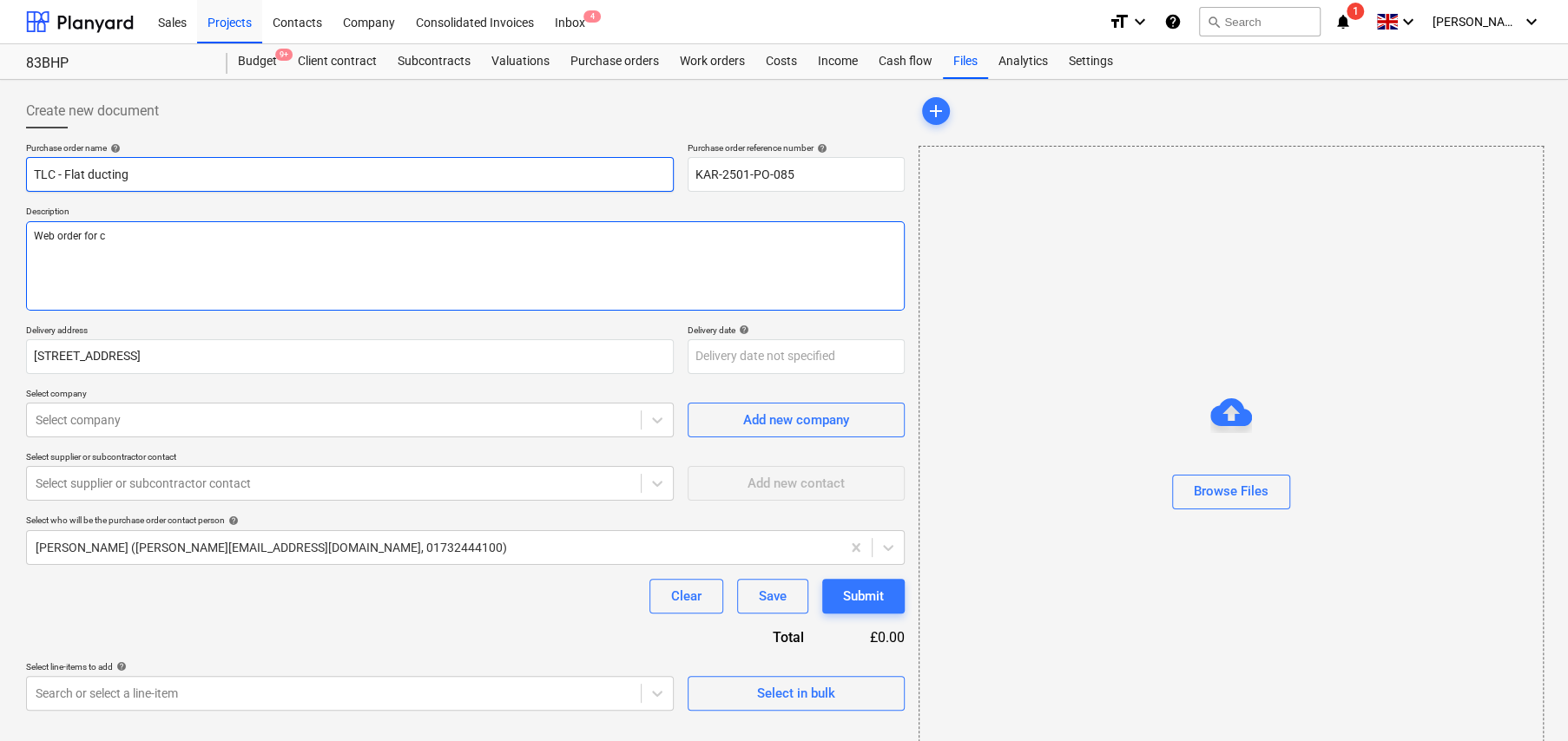
type textarea "x"
type textarea "Web order for co"
type textarea "x"
type textarea "Web order for col"
type textarea "x"
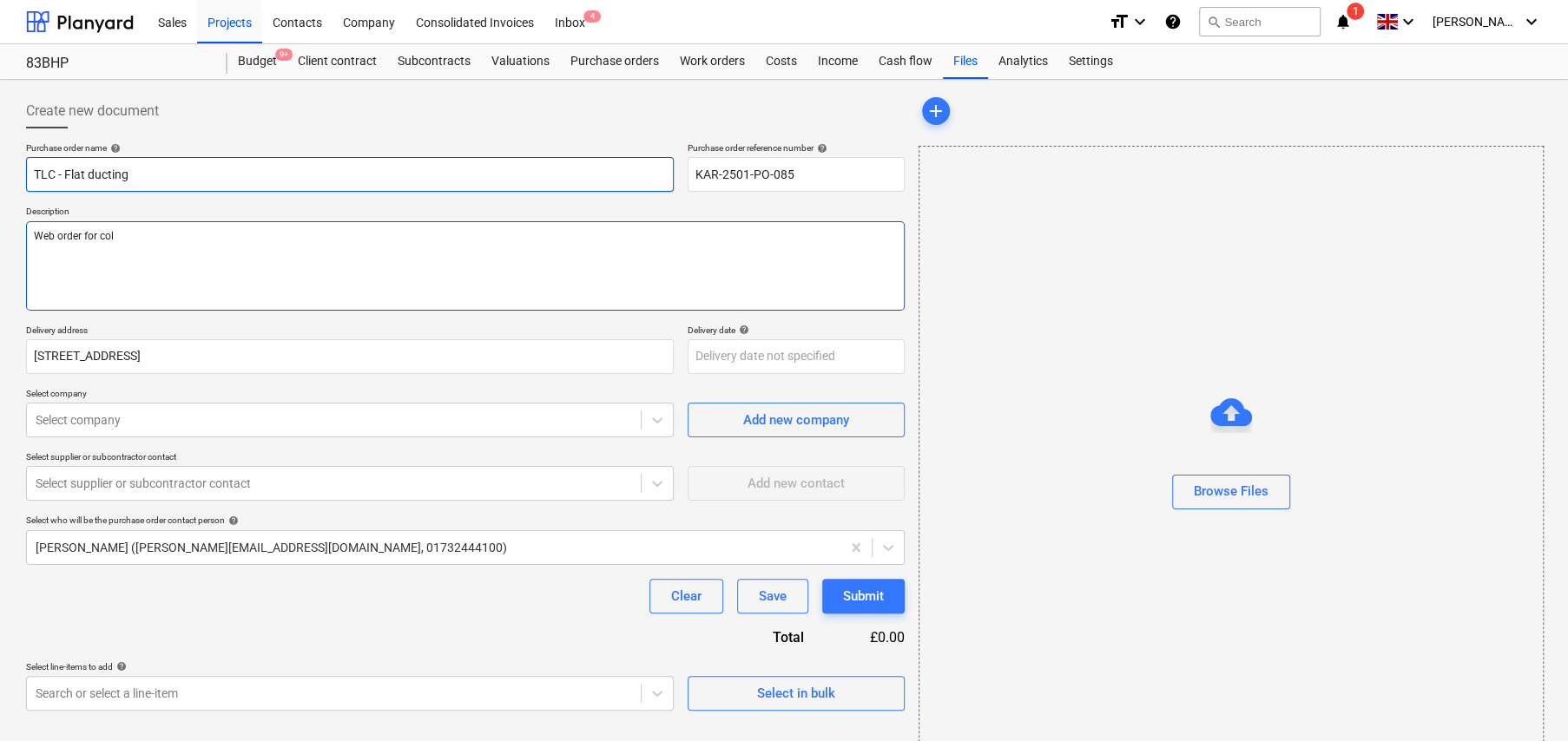
type textarea "Web order for coll"
type textarea "x"
type textarea "Web order for colle"
type textarea "x"
type textarea "Web order for collec"
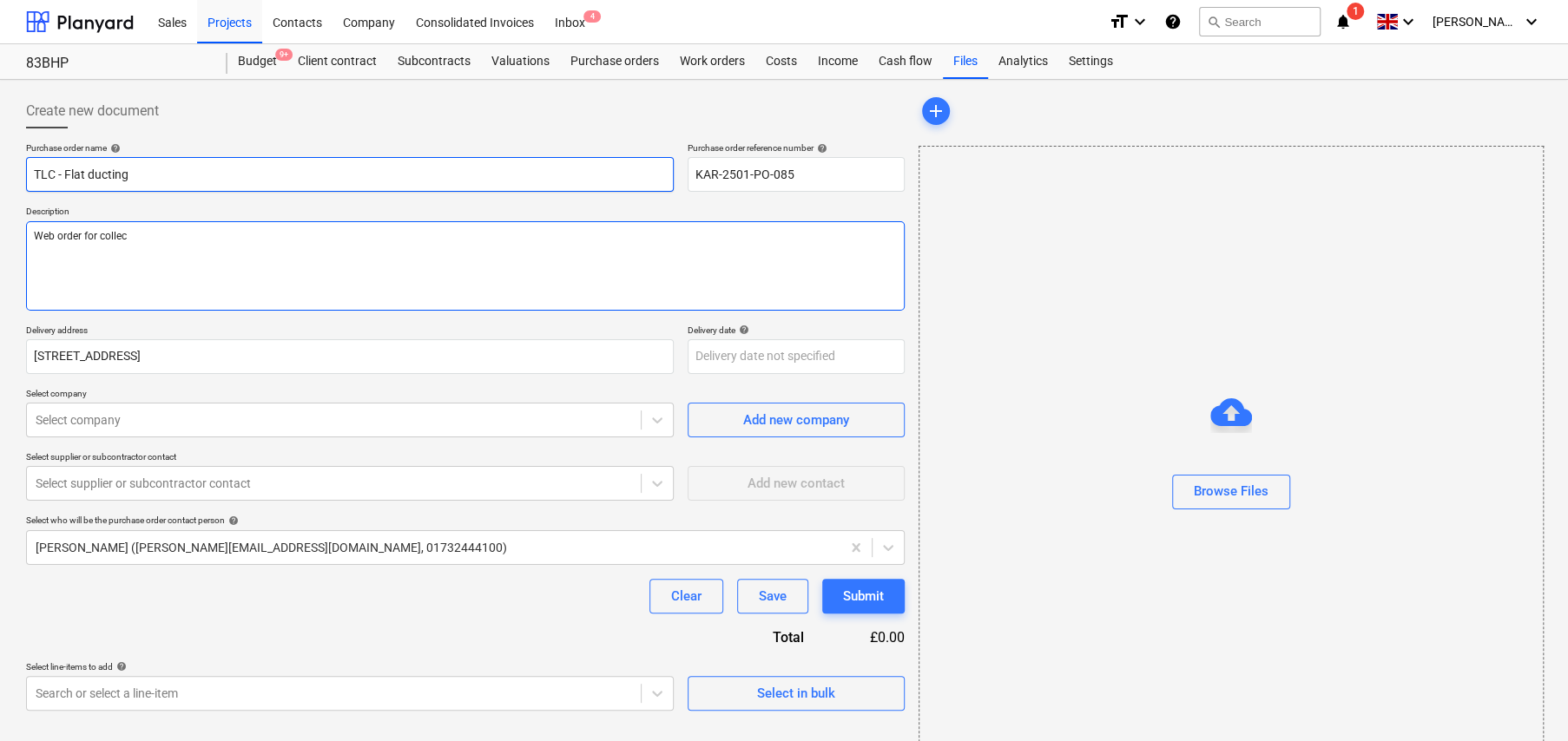
type textarea "x"
type textarea "Web order for collect"
type textarea "x"
type textarea "Web order for collecti"
type textarea "x"
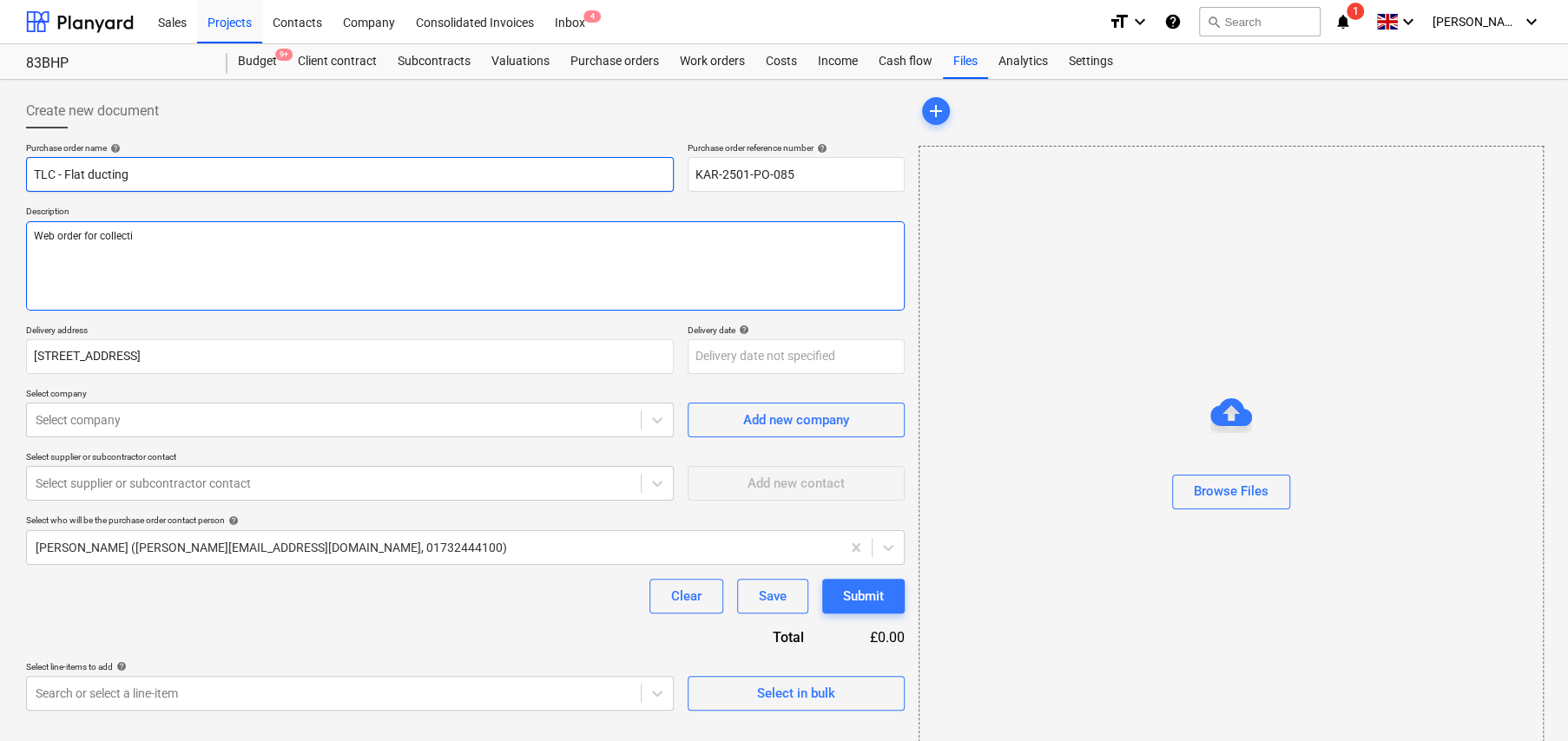
type textarea "Web order for collectio"
type textarea "x"
type textarea "Web order for collection"
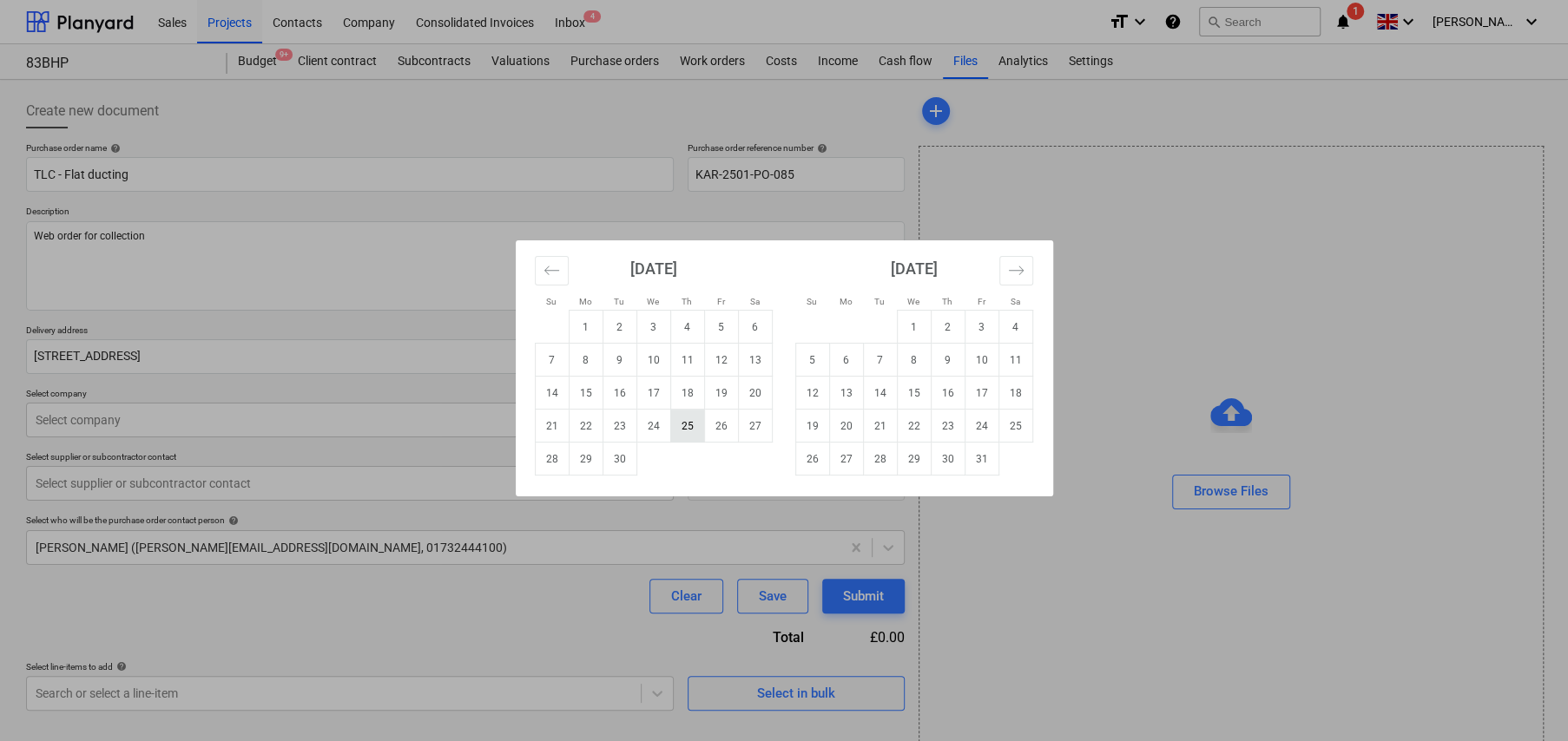
click at [682, 427] on td "25" at bounding box center [687, 426] width 34 height 33
type textarea "x"
type input "25 Sep 2025"
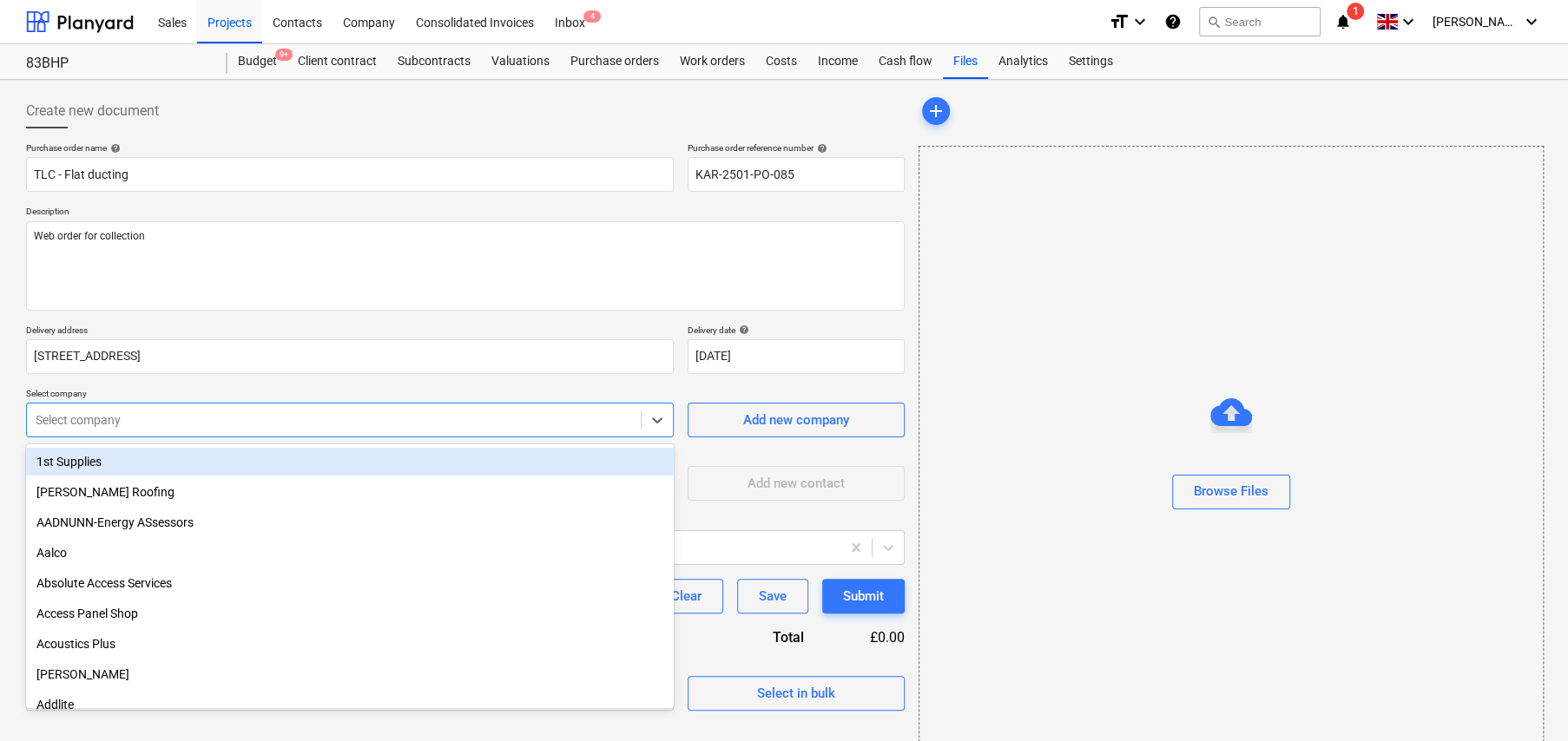
click at [166, 424] on div at bounding box center [334, 419] width 596 height 18
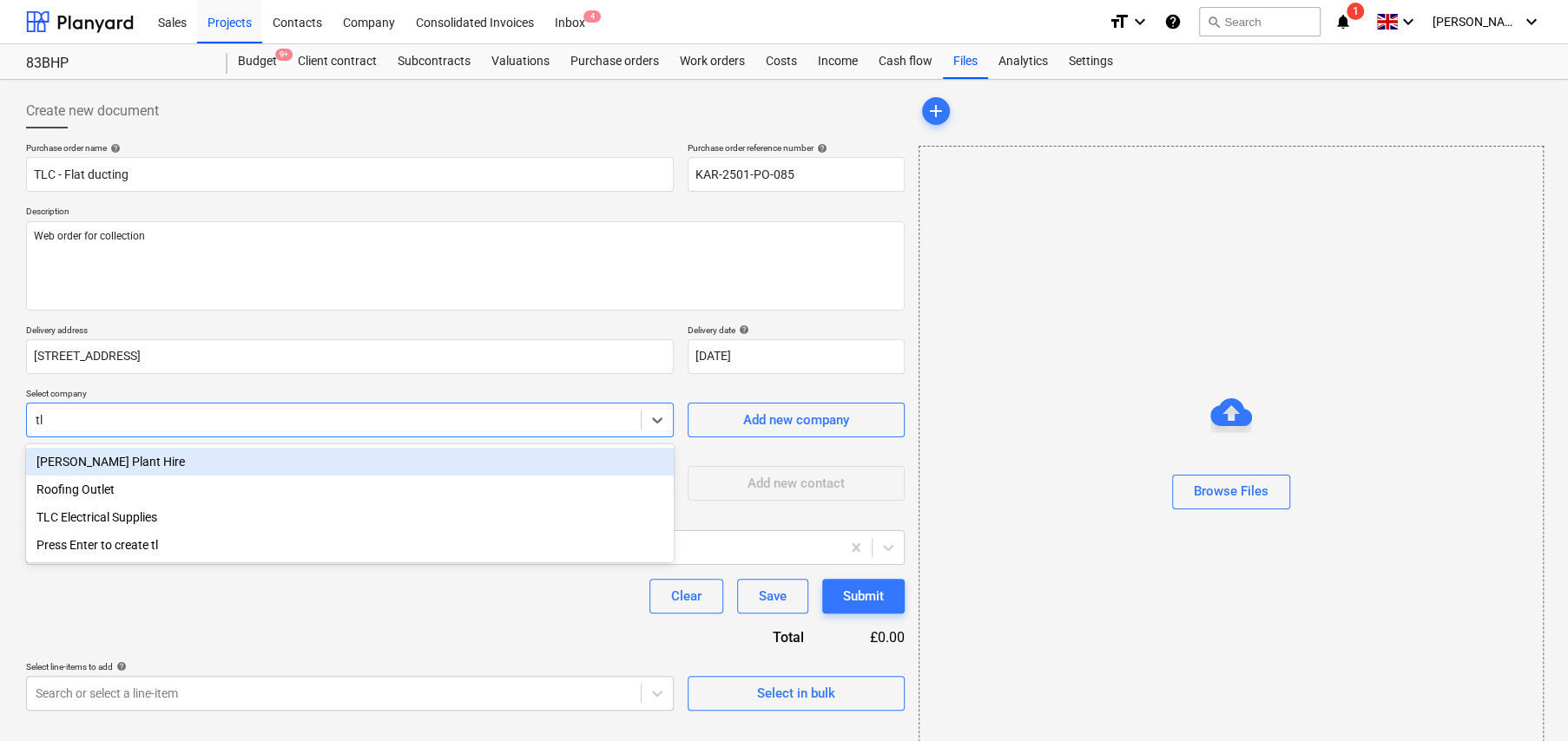
type input "tlc"
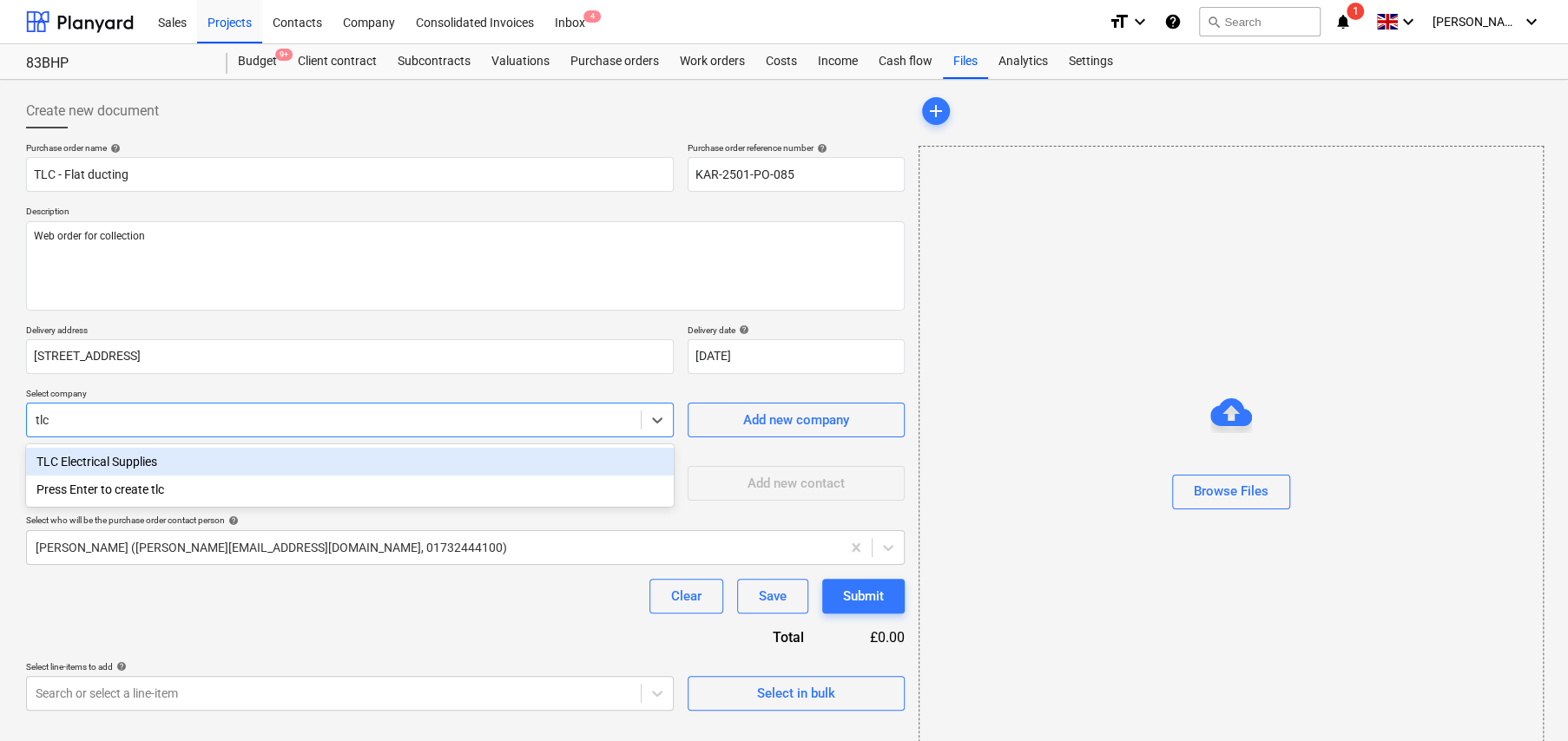
click at [116, 459] on div "TLC Electrical Supplies" at bounding box center [349, 462] width 648 height 28
type textarea "x"
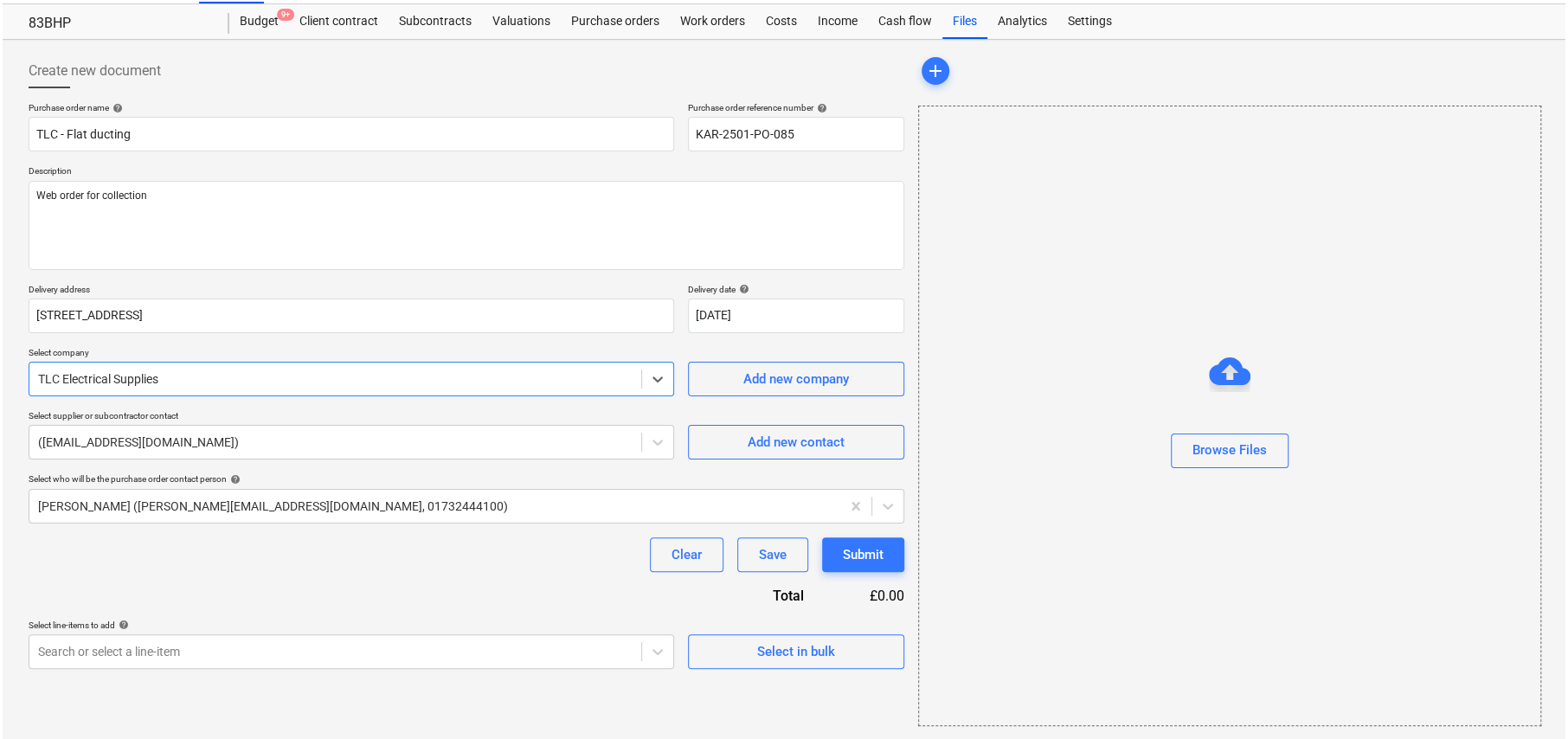
scroll to position [41, 0]
click at [824, 651] on div "Select in bulk" at bounding box center [793, 651] width 78 height 22
type textarea "x"
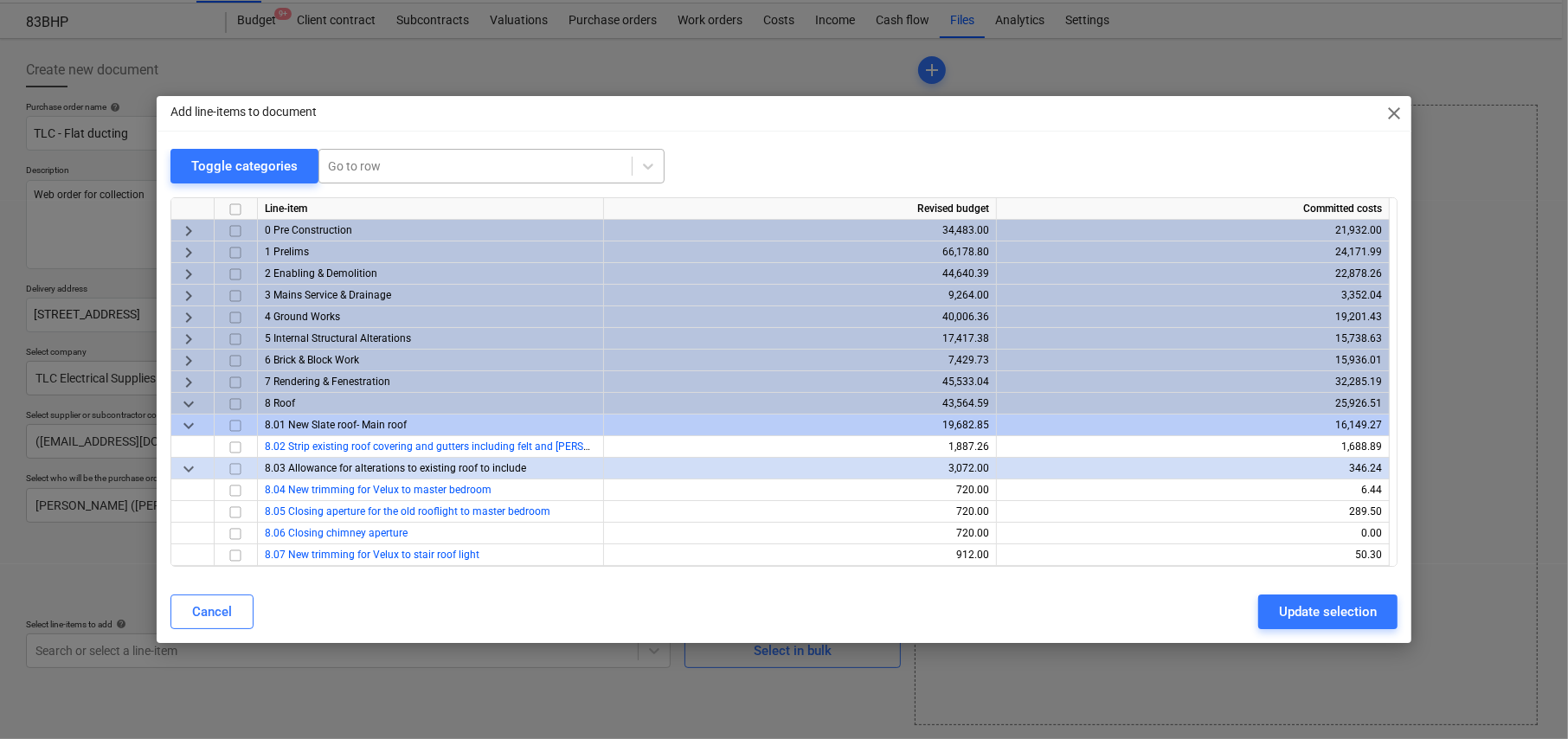
click at [411, 162] on div at bounding box center [475, 166] width 295 height 18
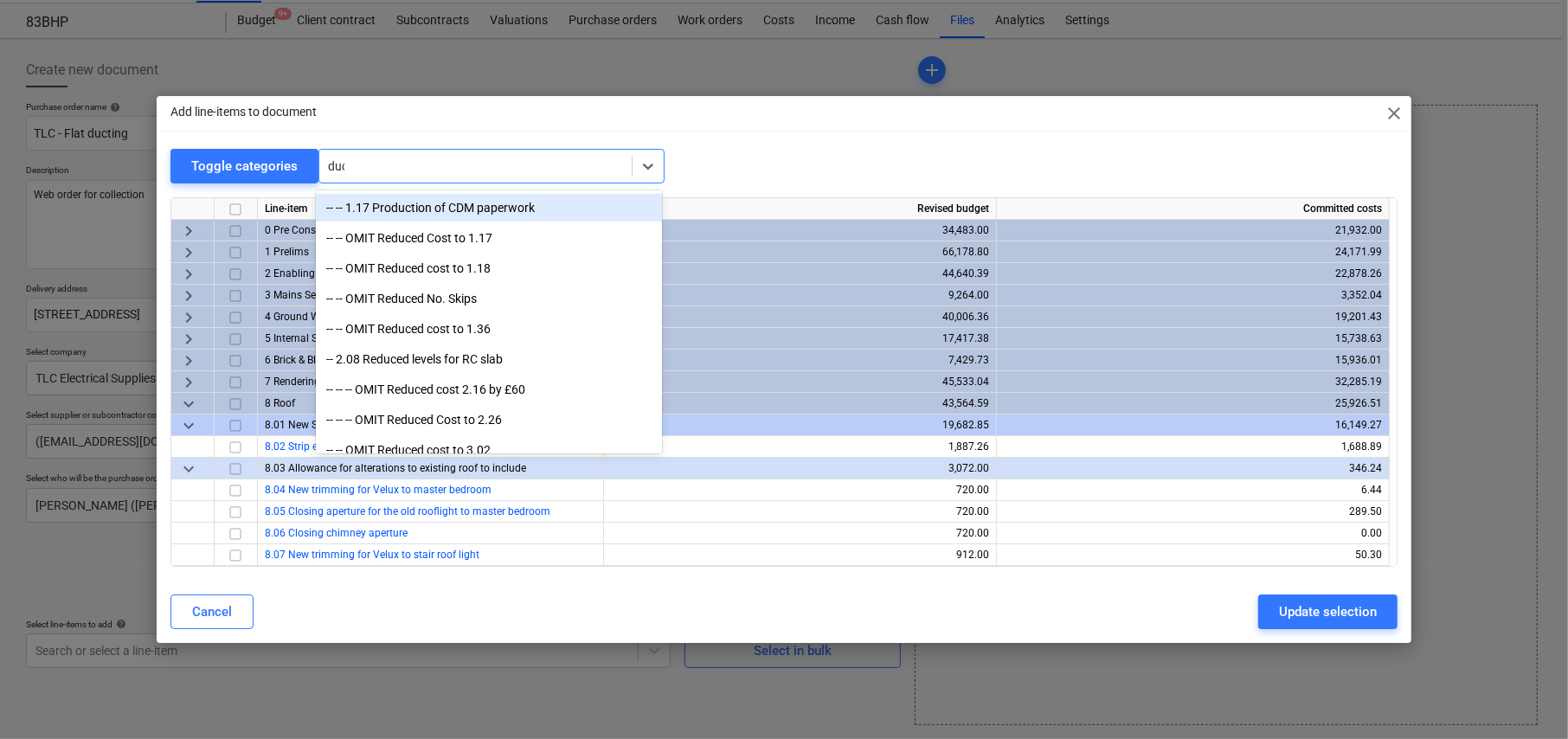
type input "duct"
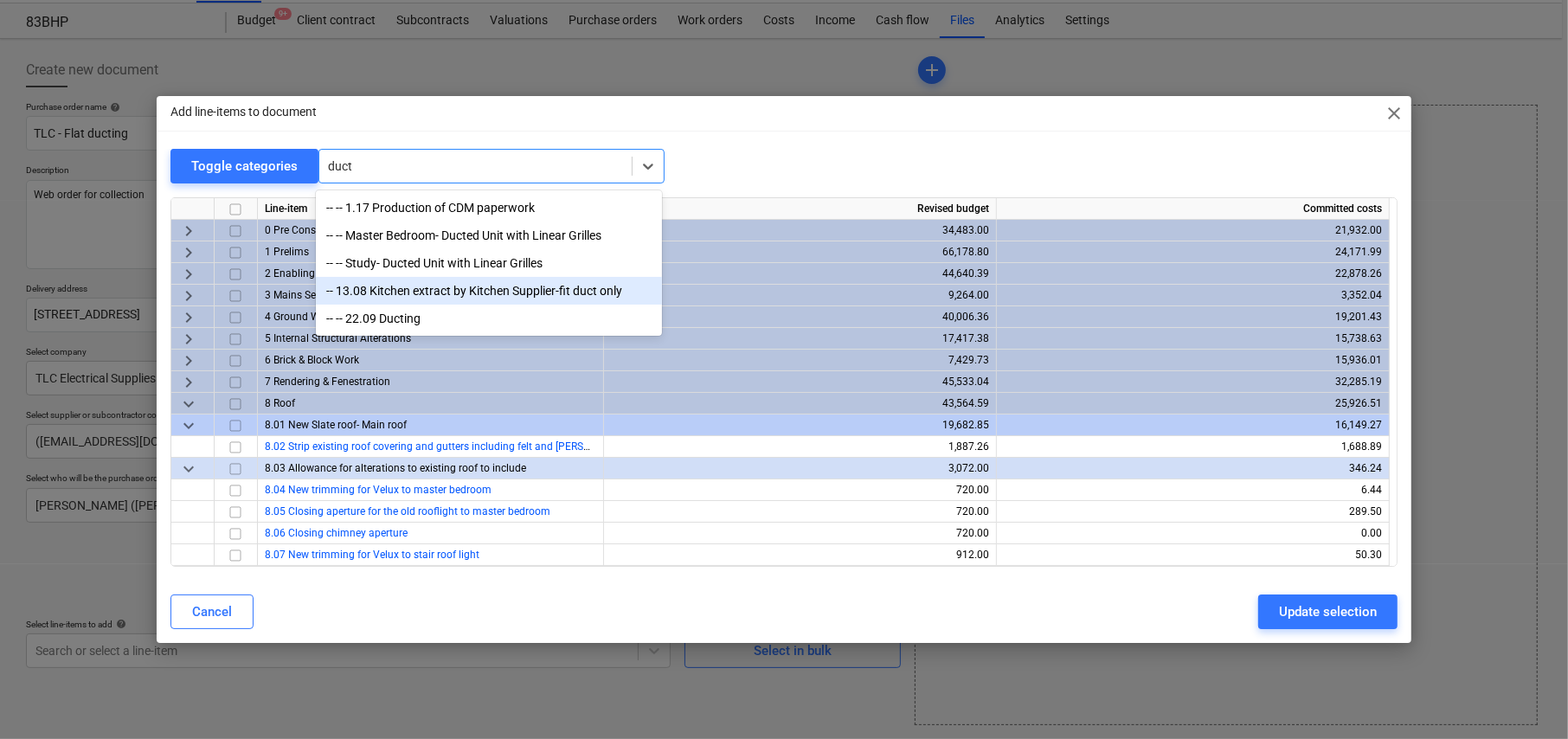
click at [474, 295] on div "-- 13.08 Kitchen extract by Kitchen Supplier-fit duct only" at bounding box center [489, 291] width 346 height 28
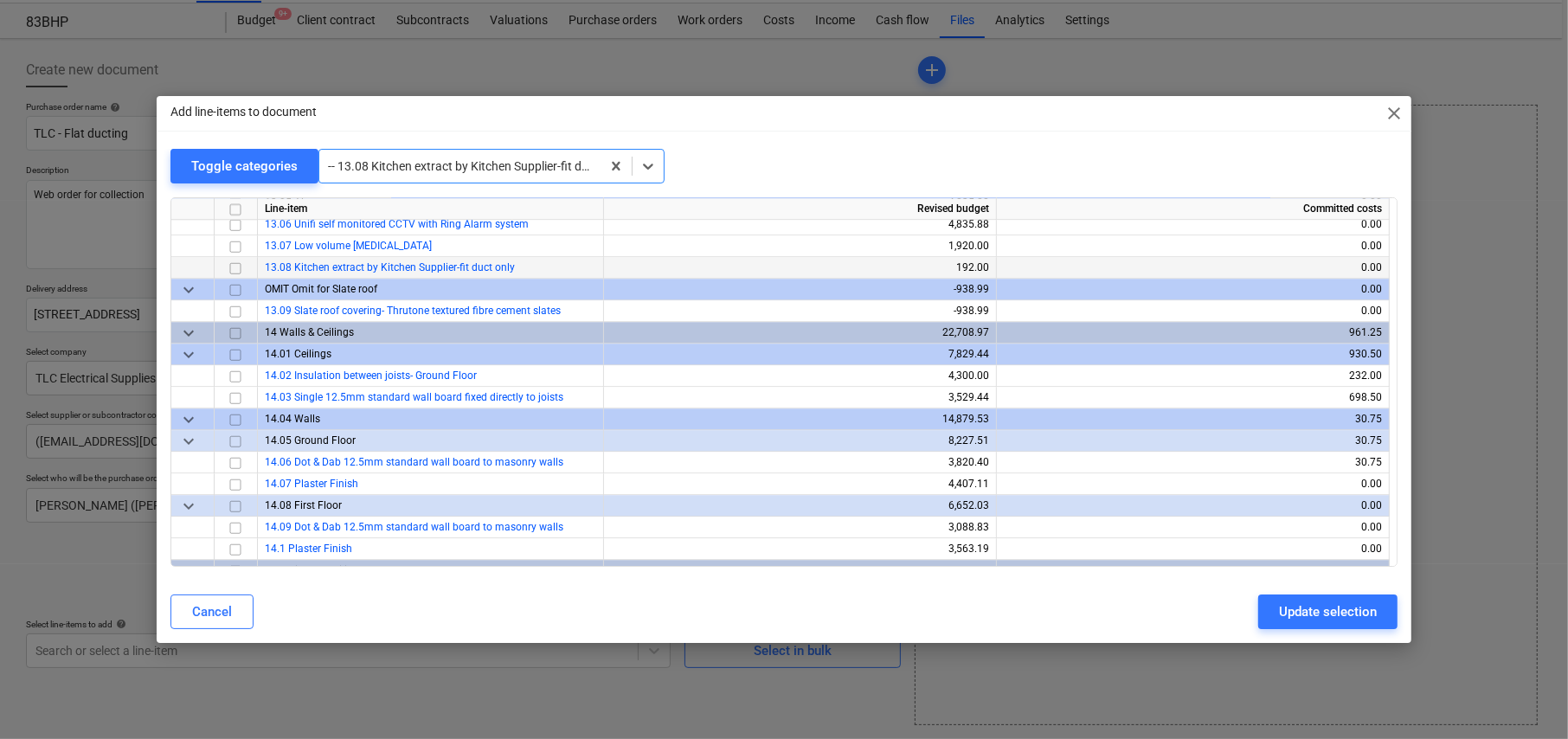
scroll to position [10193, 0]
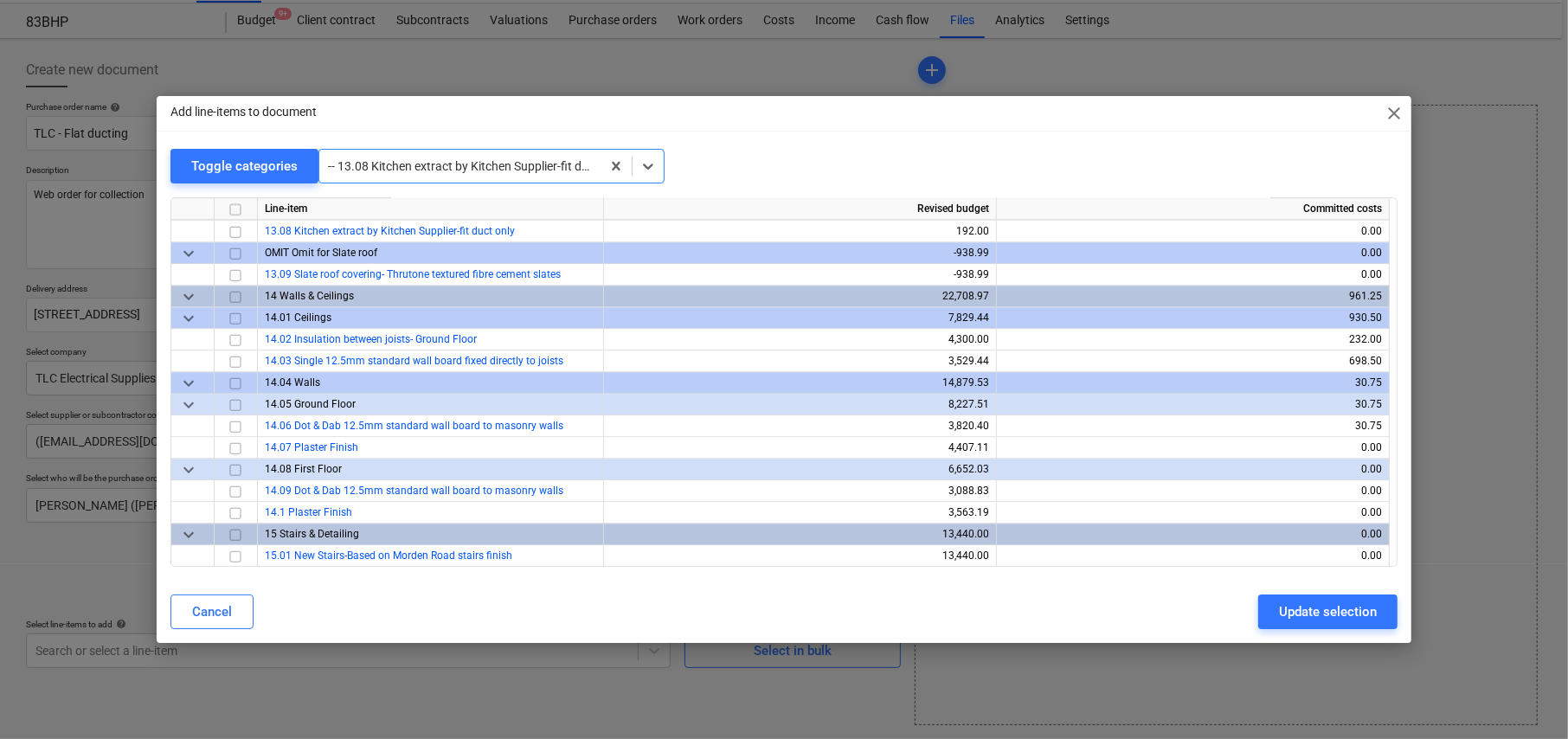
click at [391, 162] on div at bounding box center [460, 166] width 264 height 18
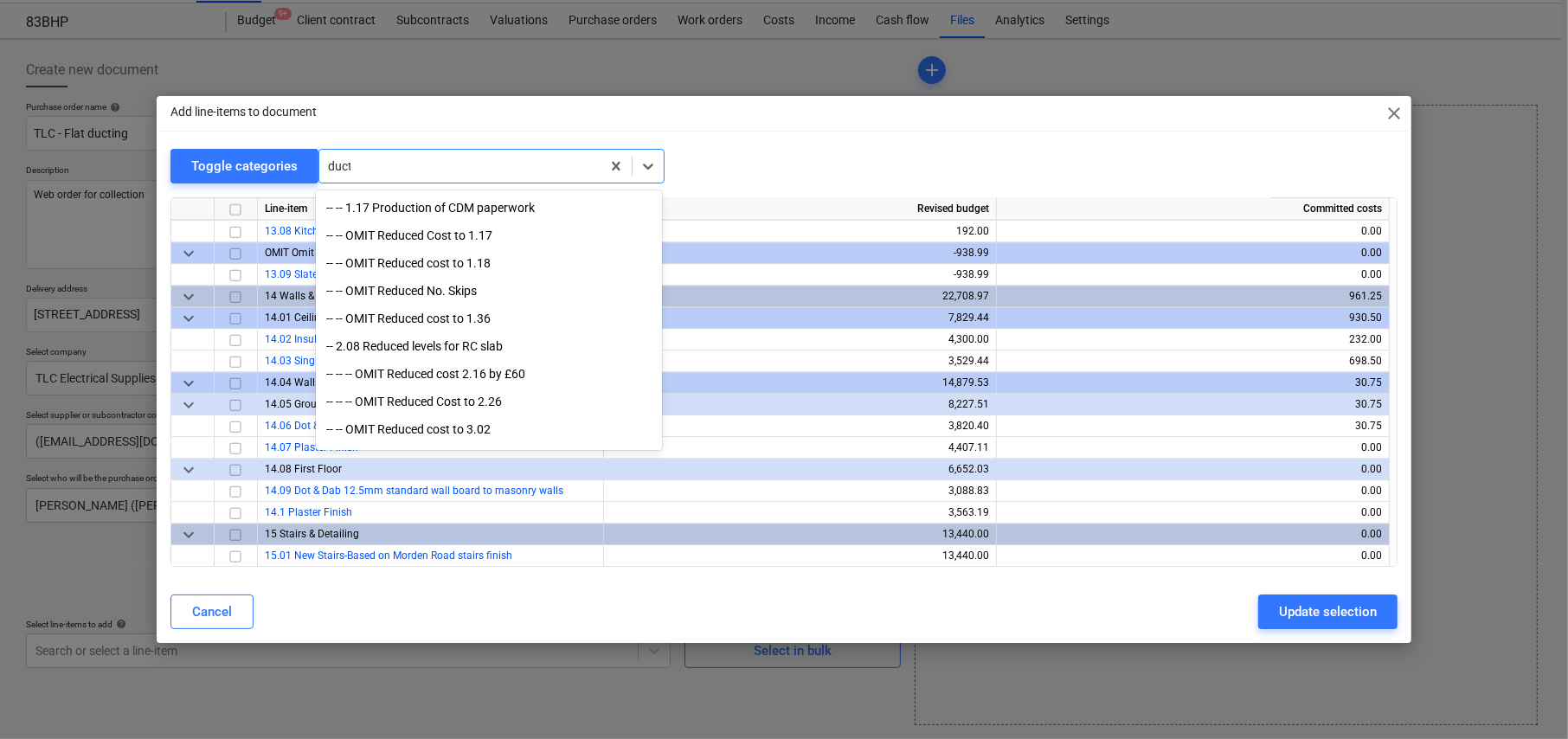
scroll to position [0, 0]
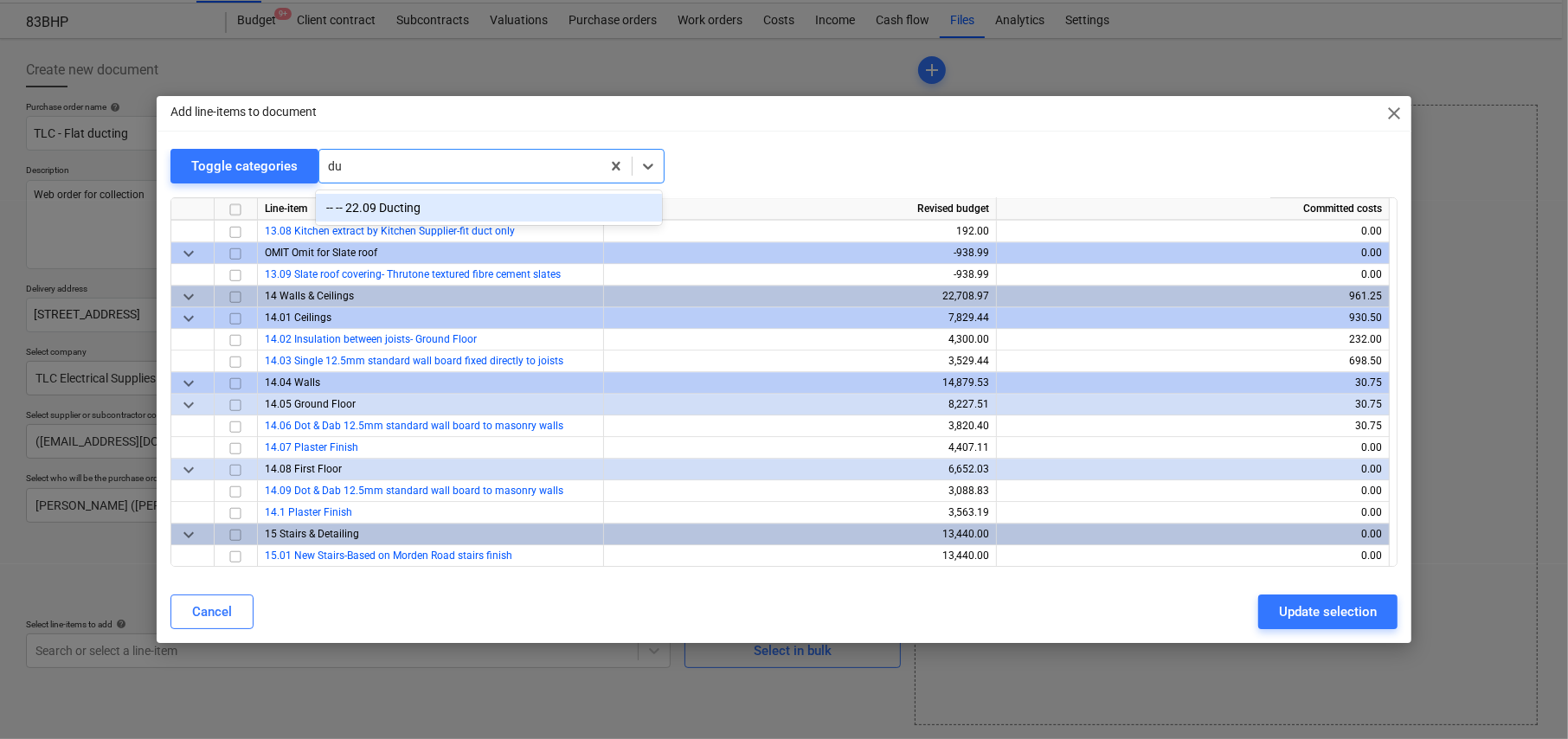
type input "d"
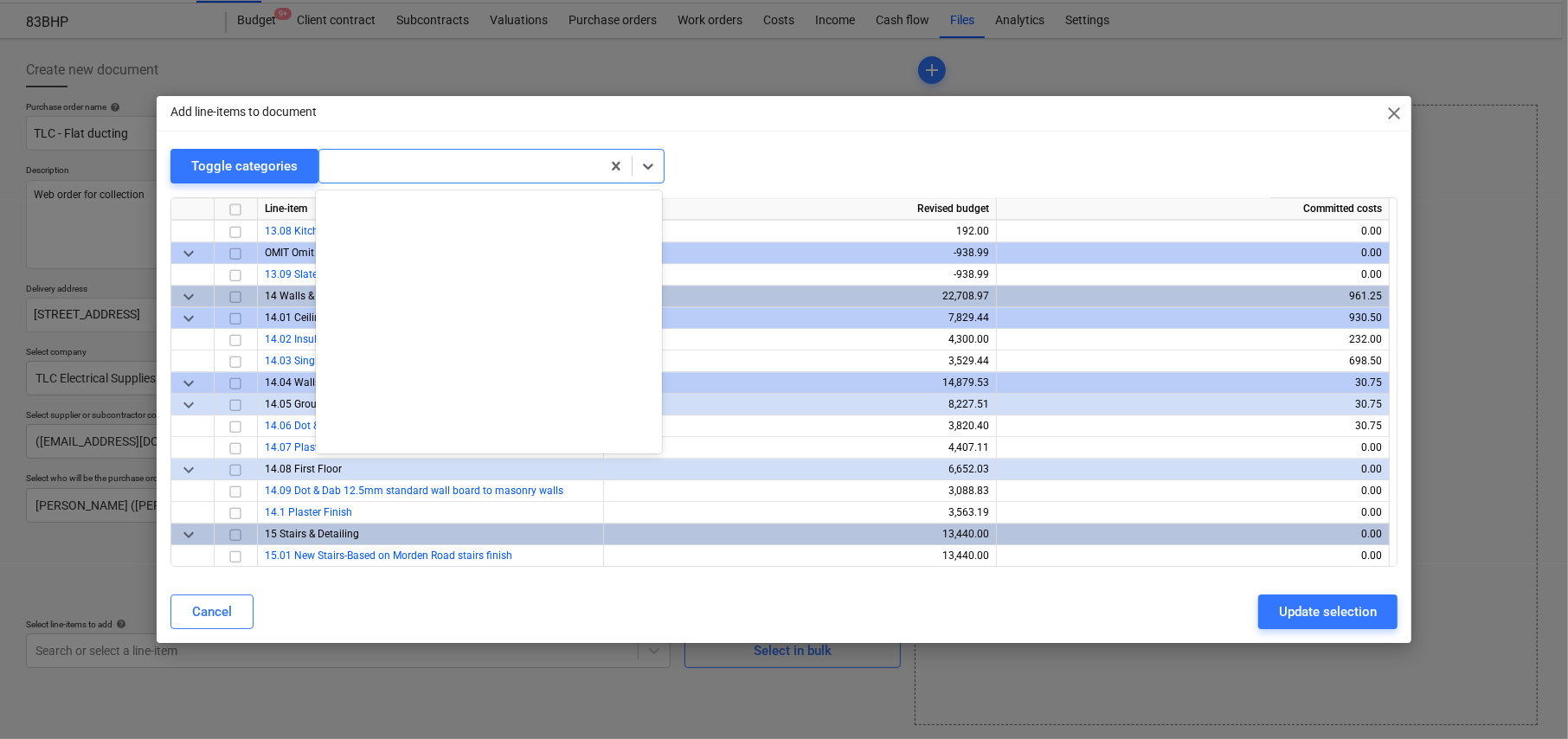
scroll to position [376, 0]
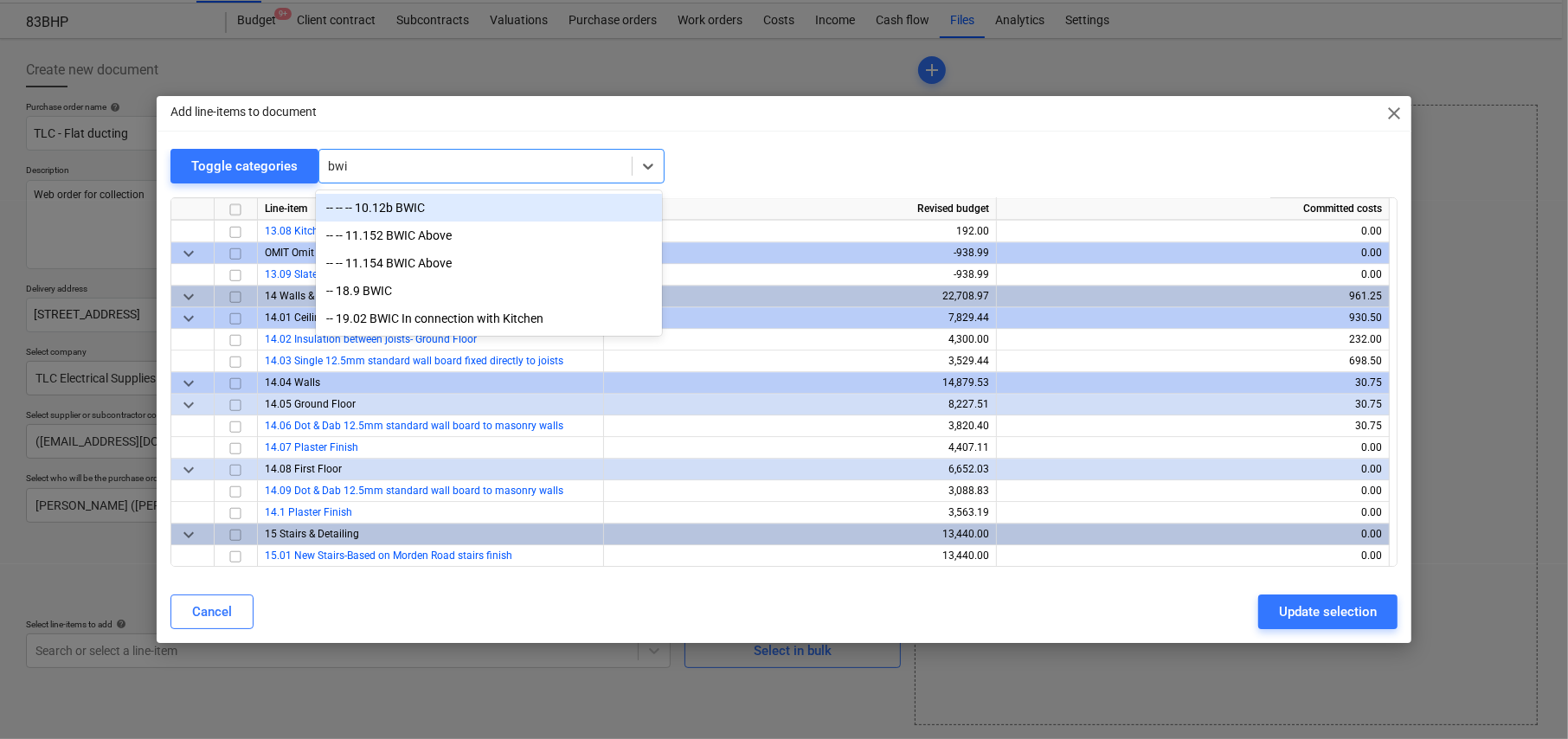
type input "bwic"
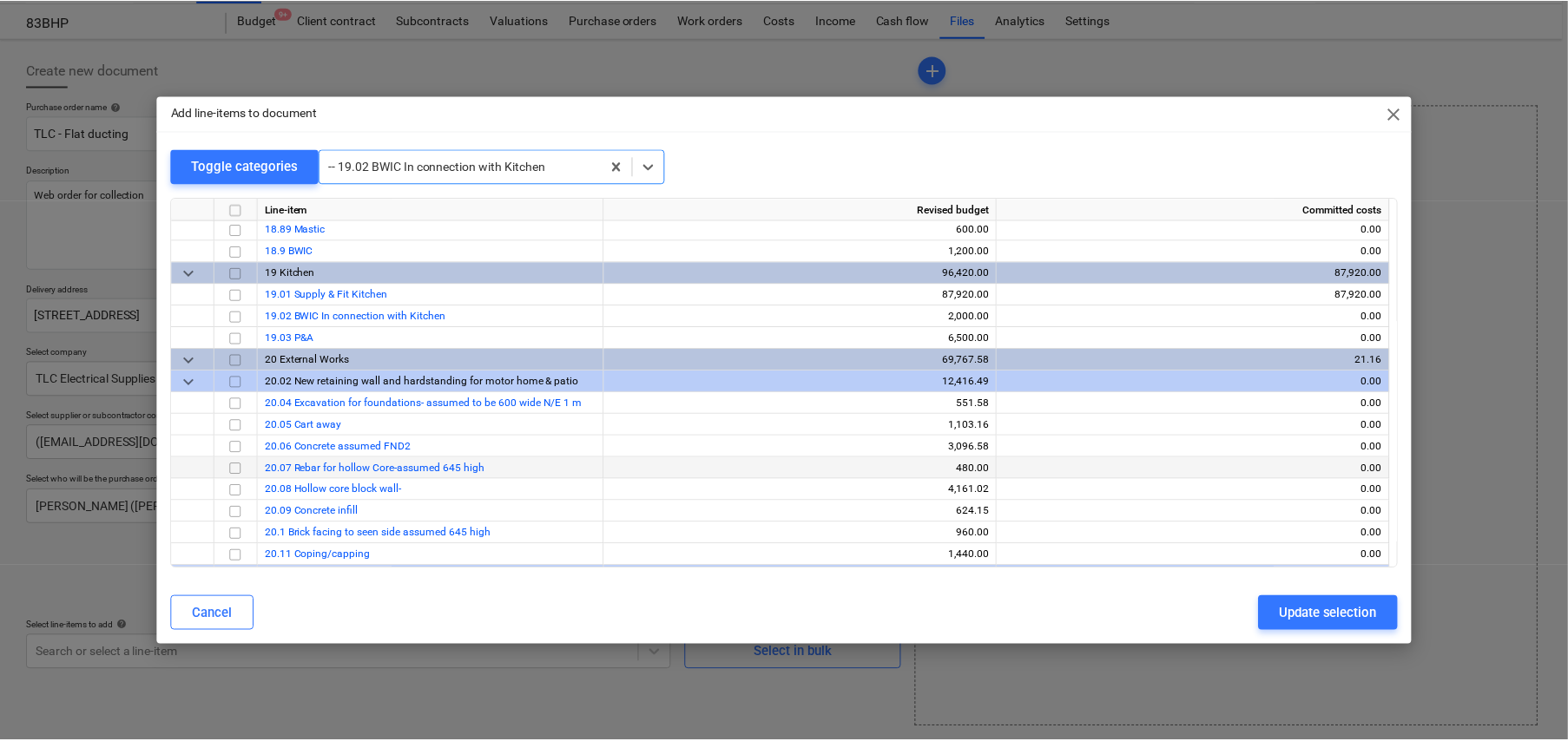
scroll to position [13150, 0]
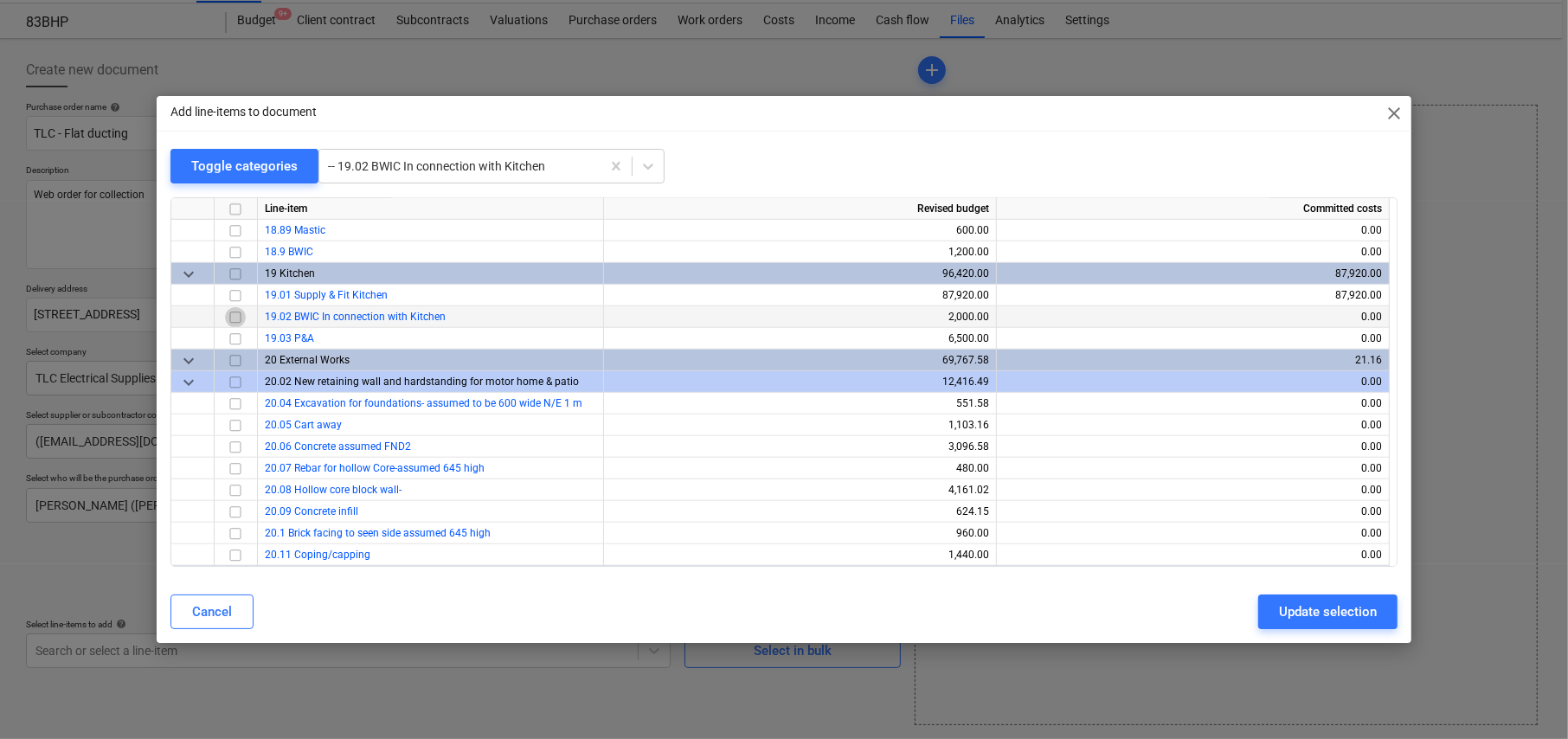
click at [233, 308] on input "checkbox" at bounding box center [235, 318] width 21 height 21
click at [1331, 612] on div "Update selection" at bounding box center [1328, 612] width 98 height 22
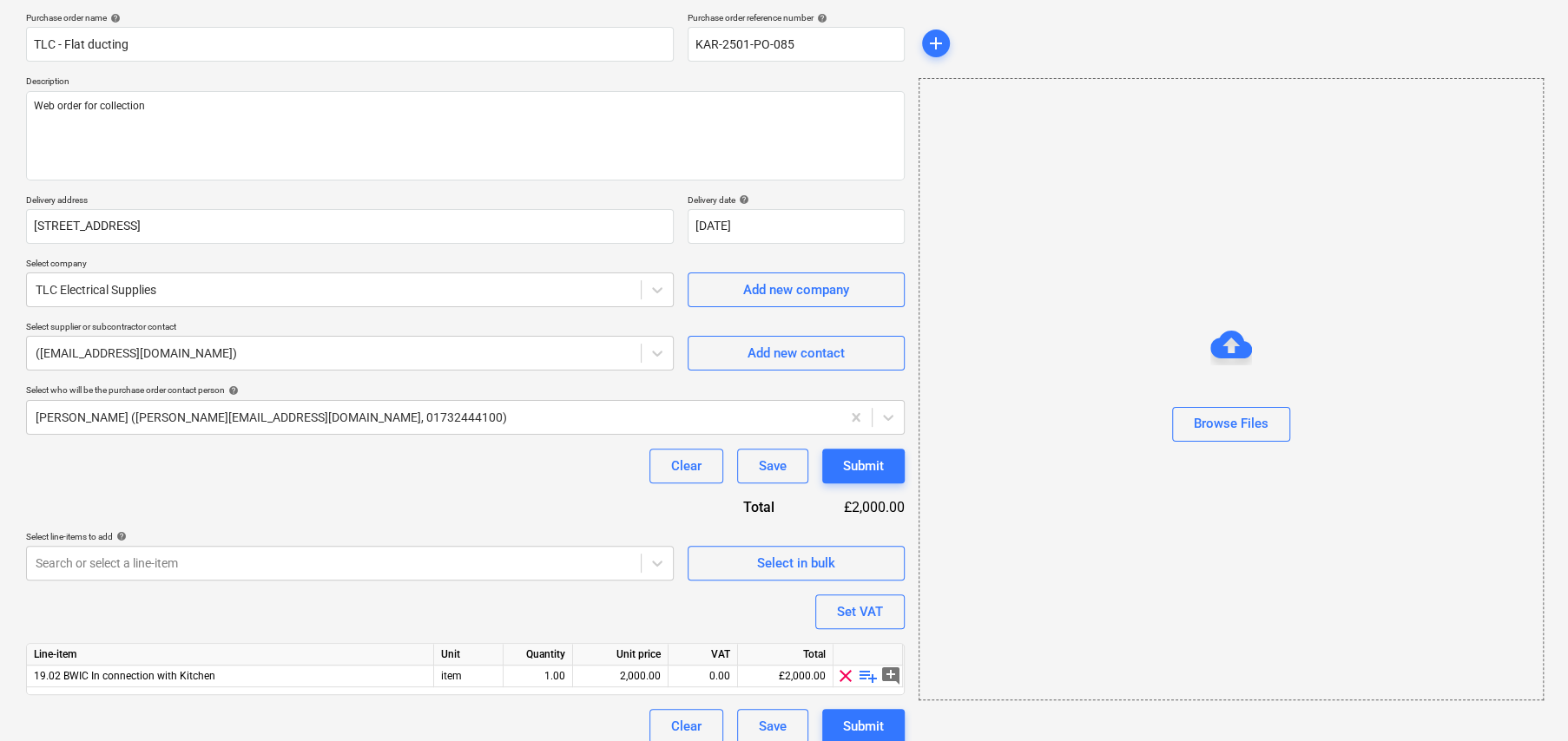
scroll to position [146, 0]
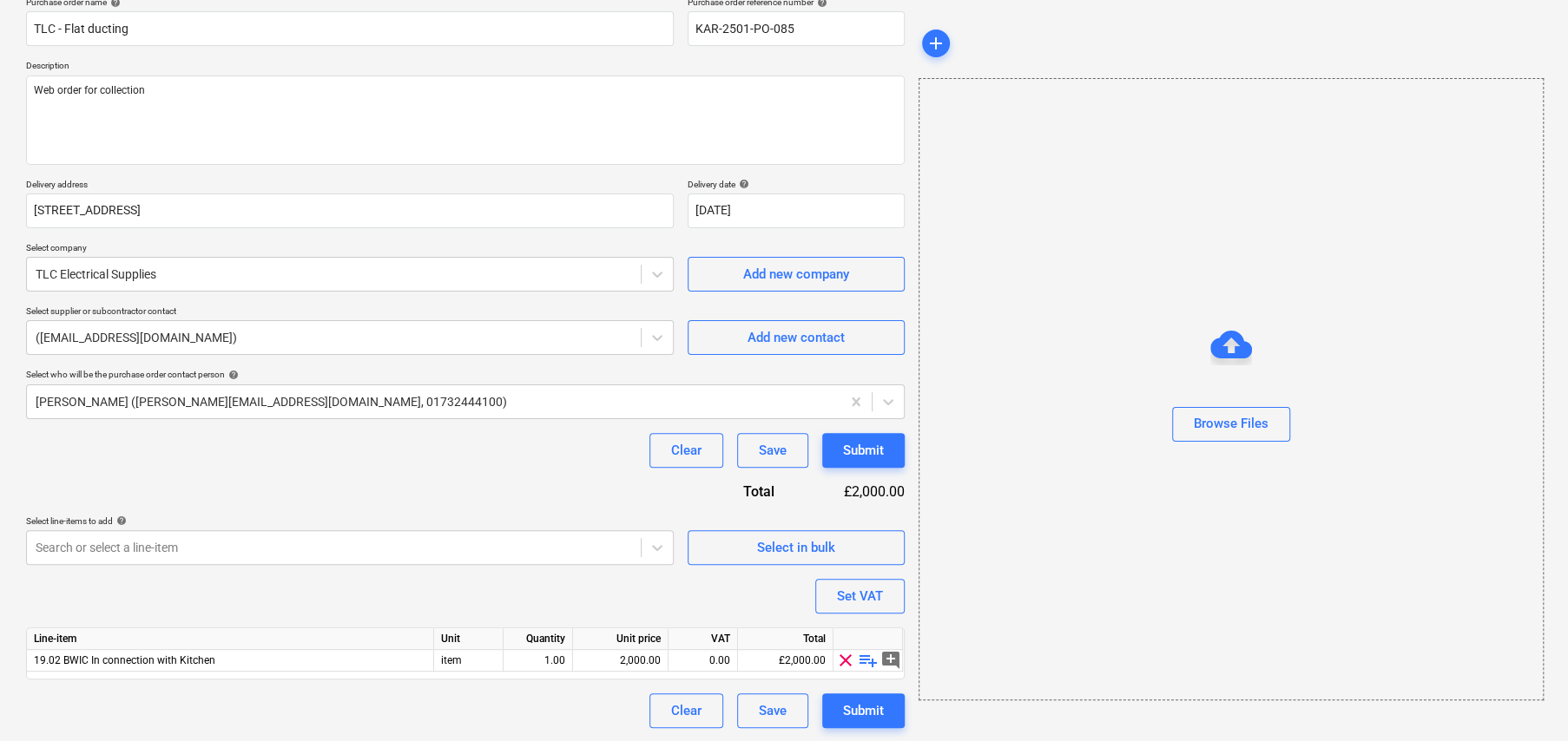
click at [870, 660] on span "playlist_add" at bounding box center [868, 661] width 21 height 21
type textarea "x"
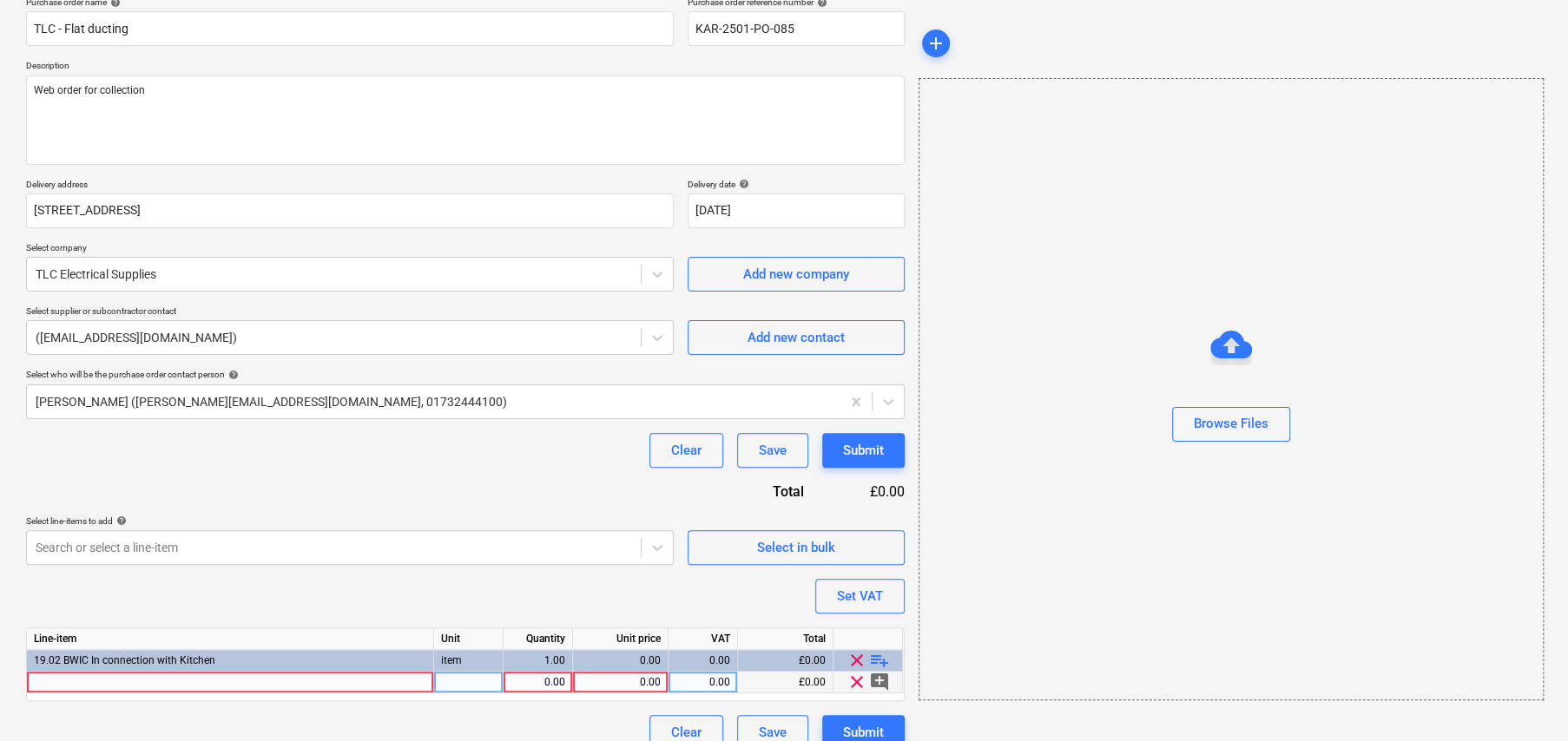
click at [229, 679] on div at bounding box center [230, 682] width 407 height 21
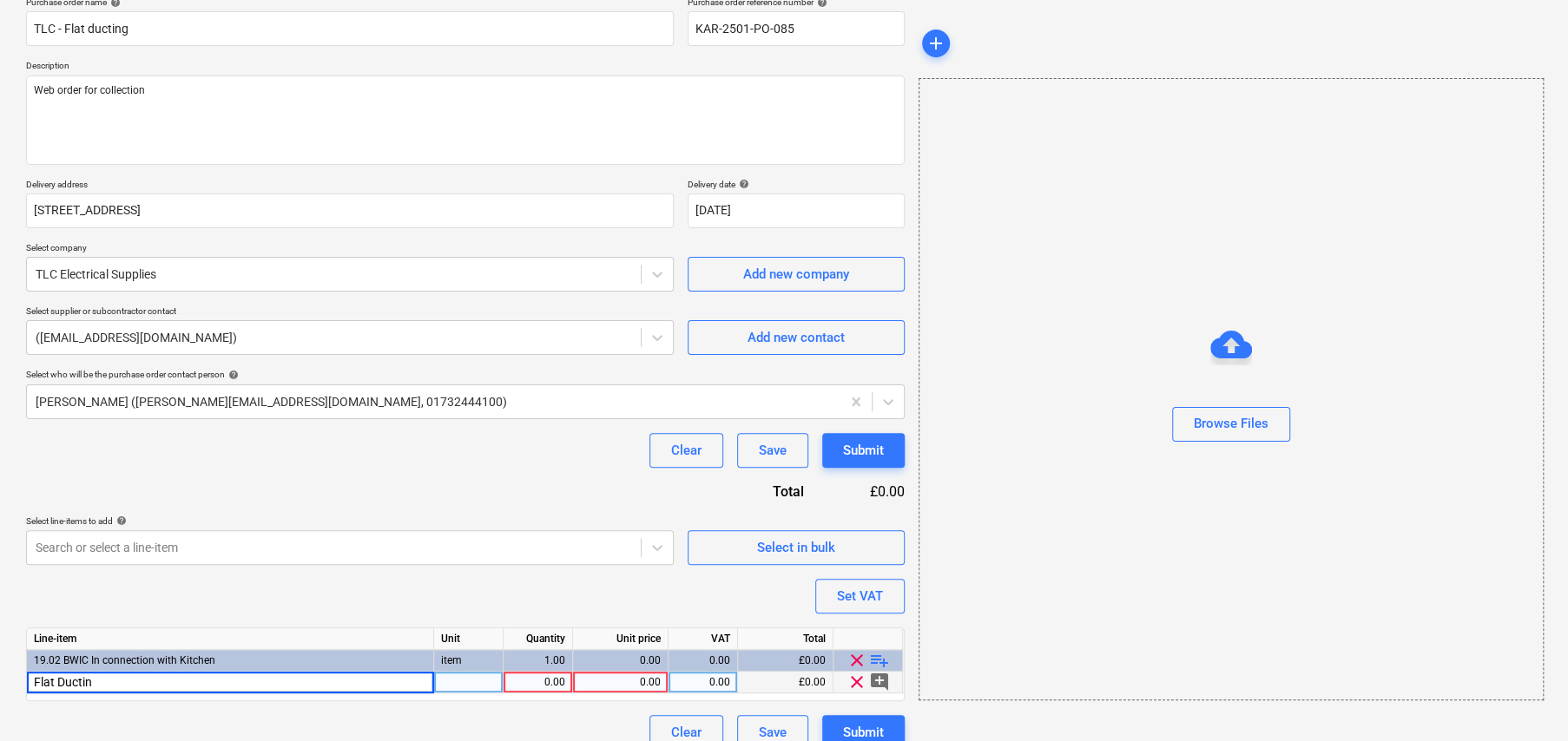
type input "Flat Ducting"
type textarea "x"
type input "item"
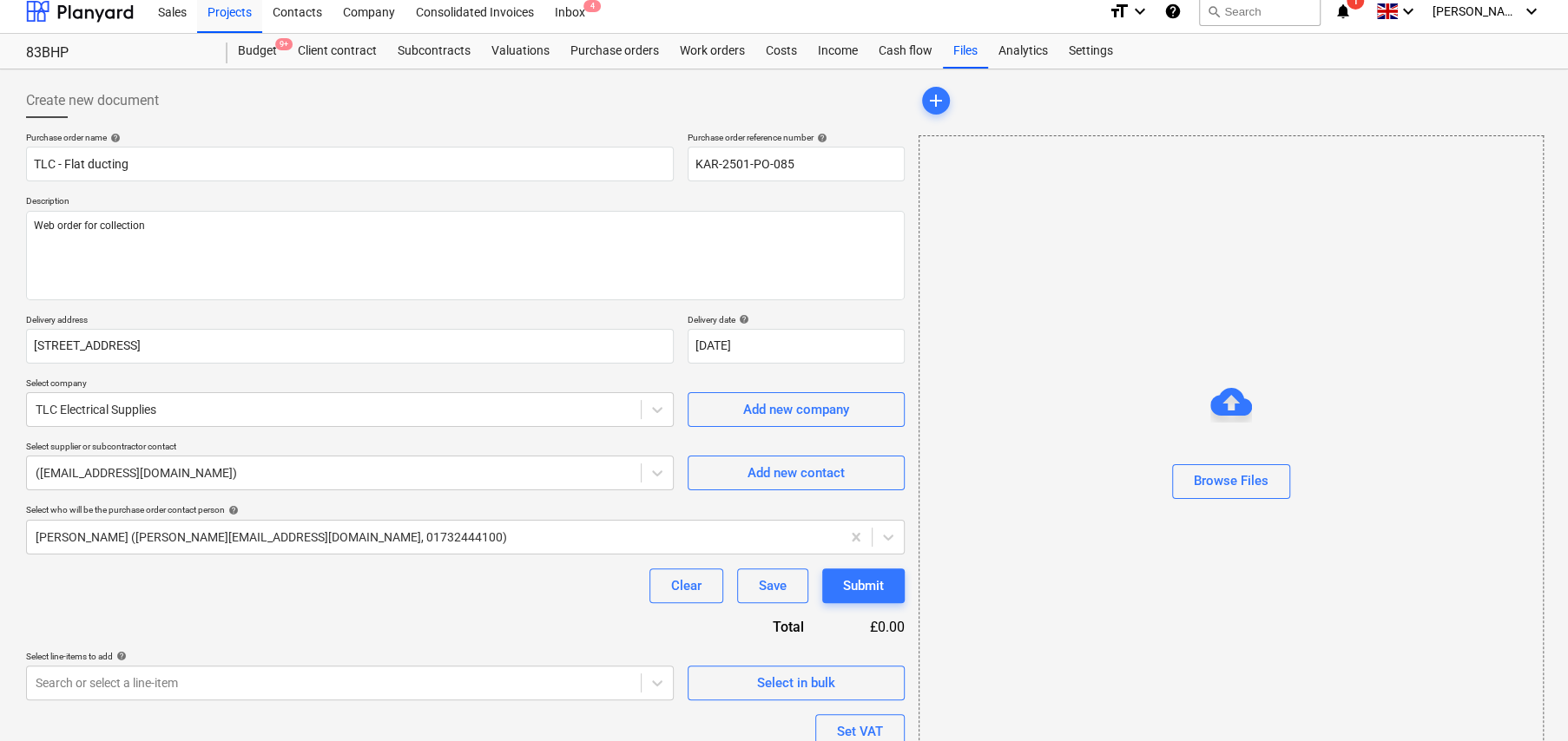
scroll to position [0, 0]
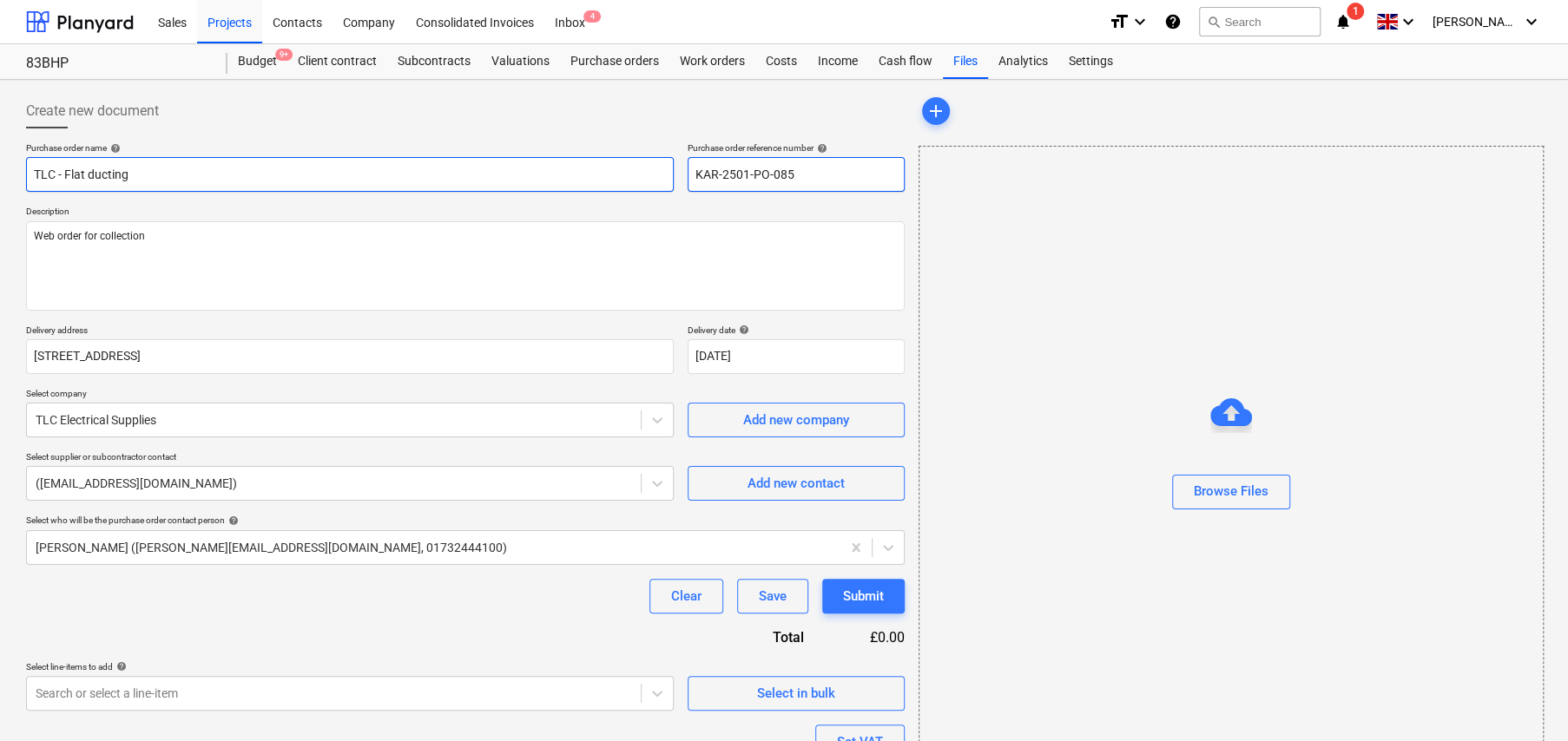
drag, startPoint x: 781, startPoint y: 170, endPoint x: 671, endPoint y: 168, distance: 110.0
click at [671, 168] on div "Purchase order name help TLC - Flat ducting Purchase order reference number hel…" at bounding box center [465, 167] width 879 height 50
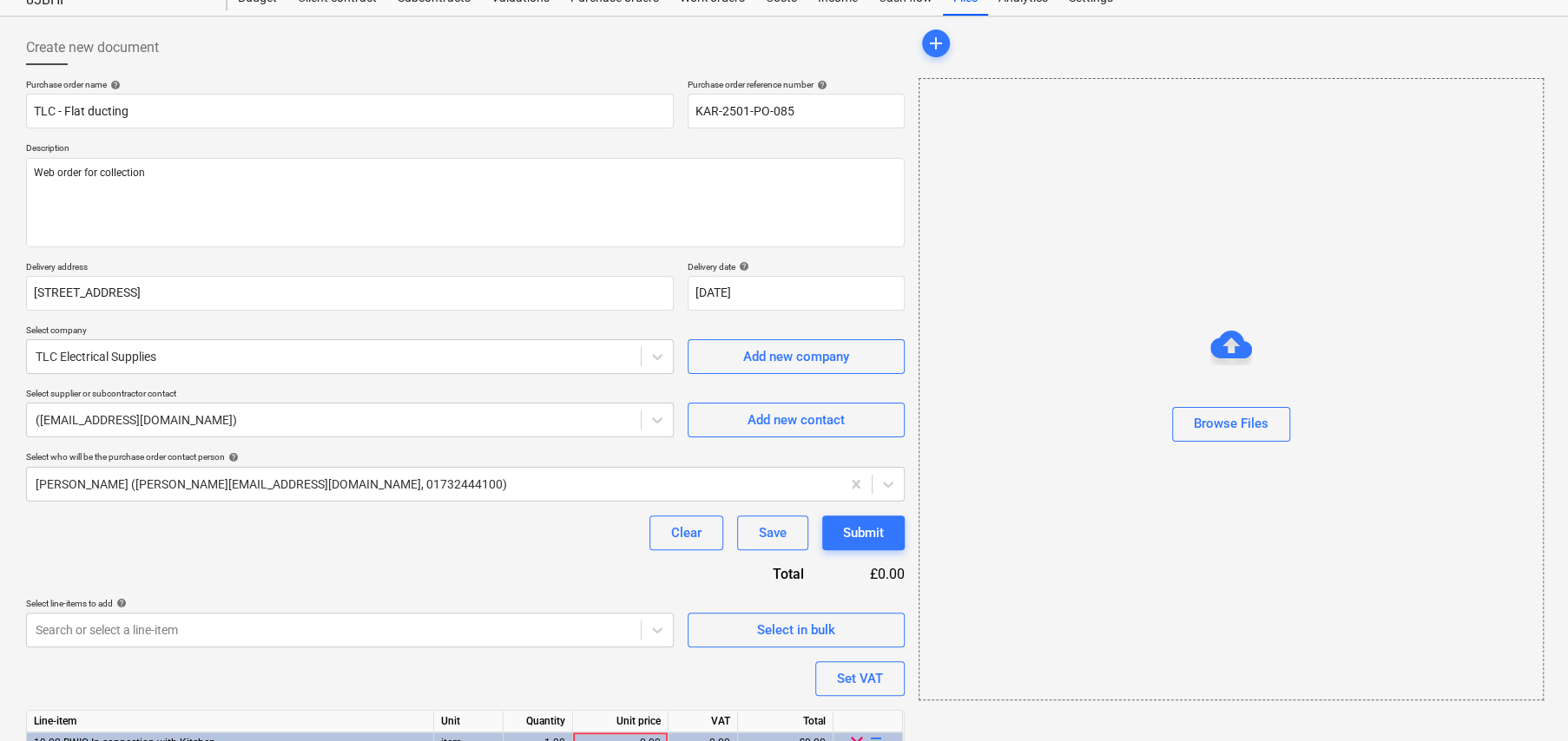
scroll to position [167, 0]
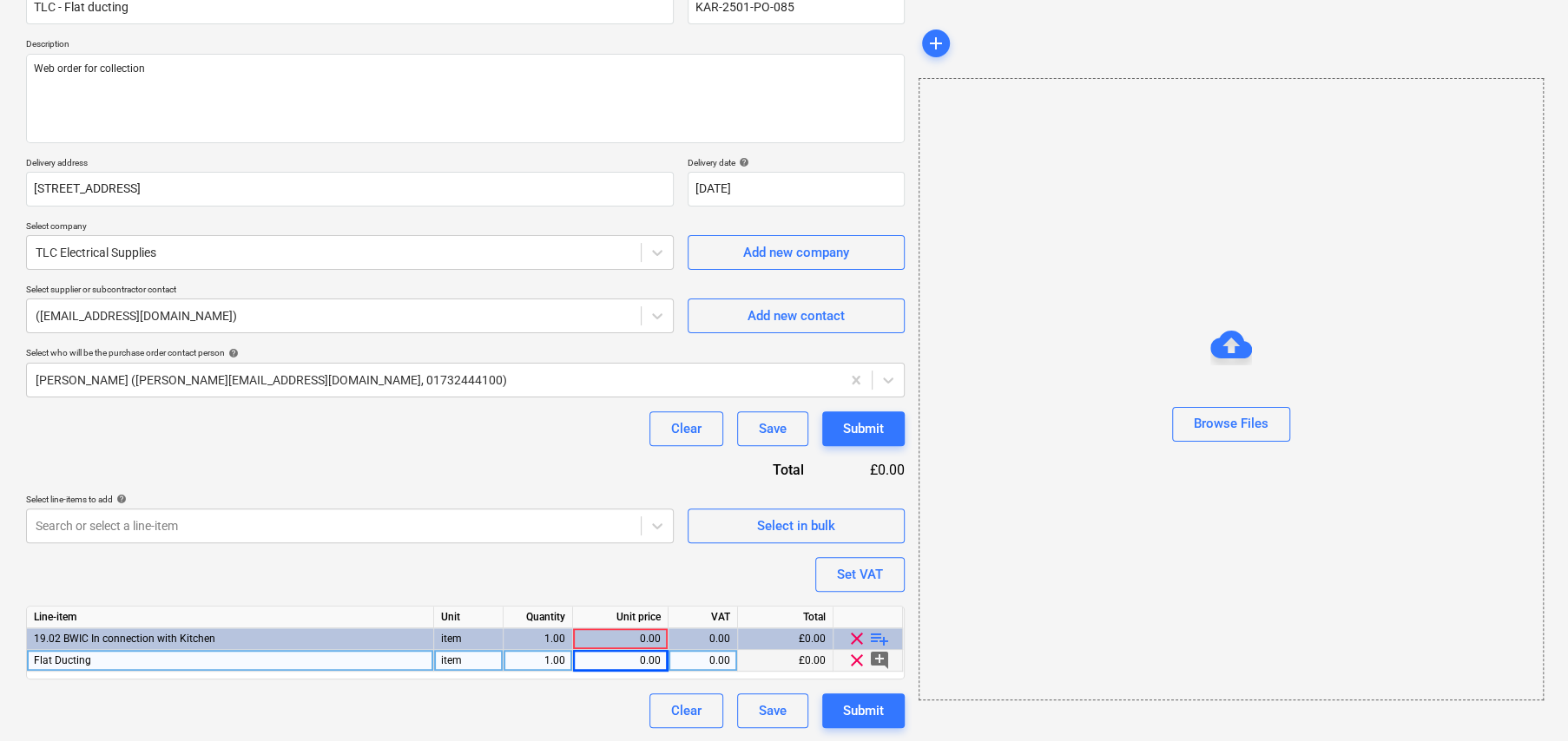
click at [642, 661] on div "0.00" at bounding box center [620, 661] width 80 height 21
type textarea "x"
type input "39.03"
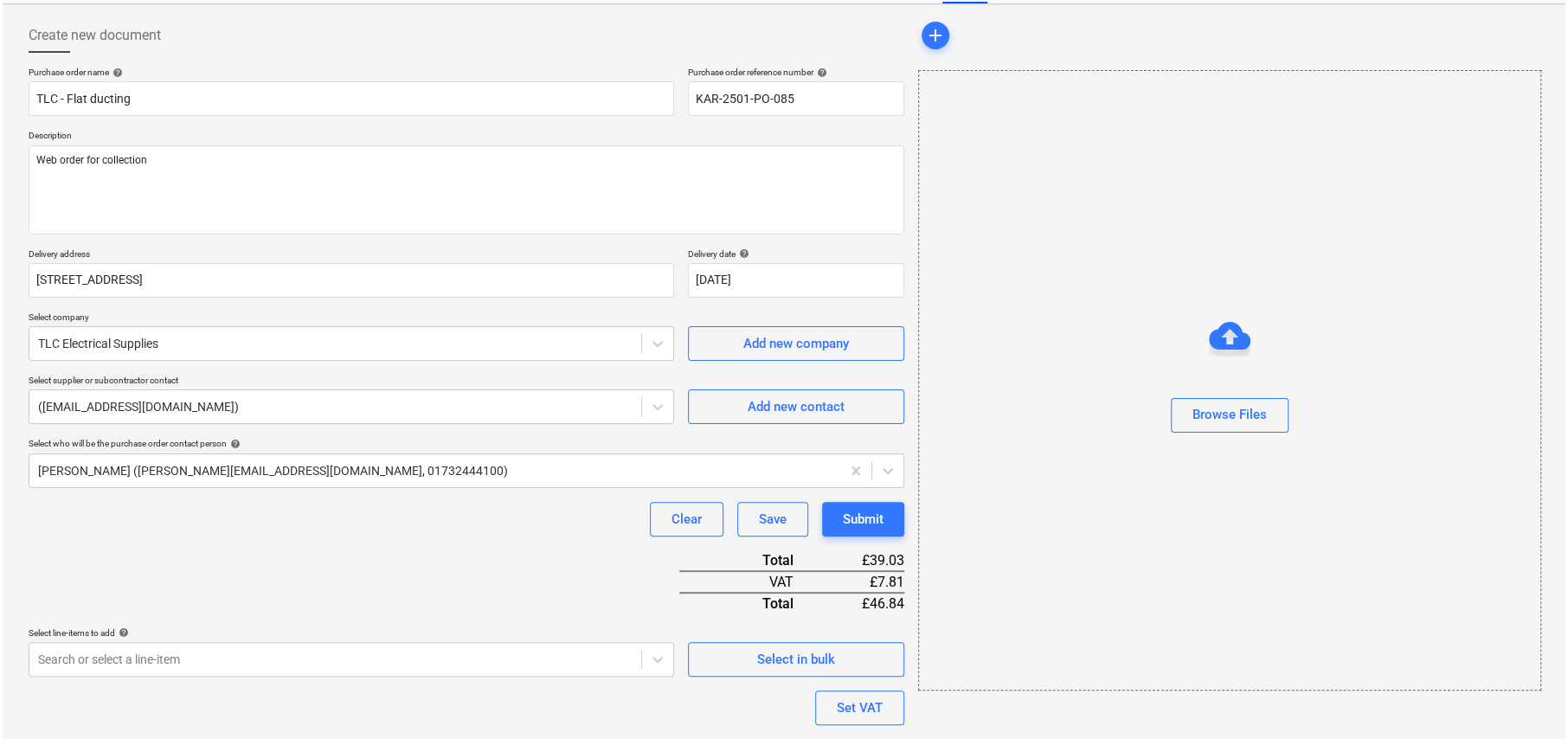
scroll to position [210, 0]
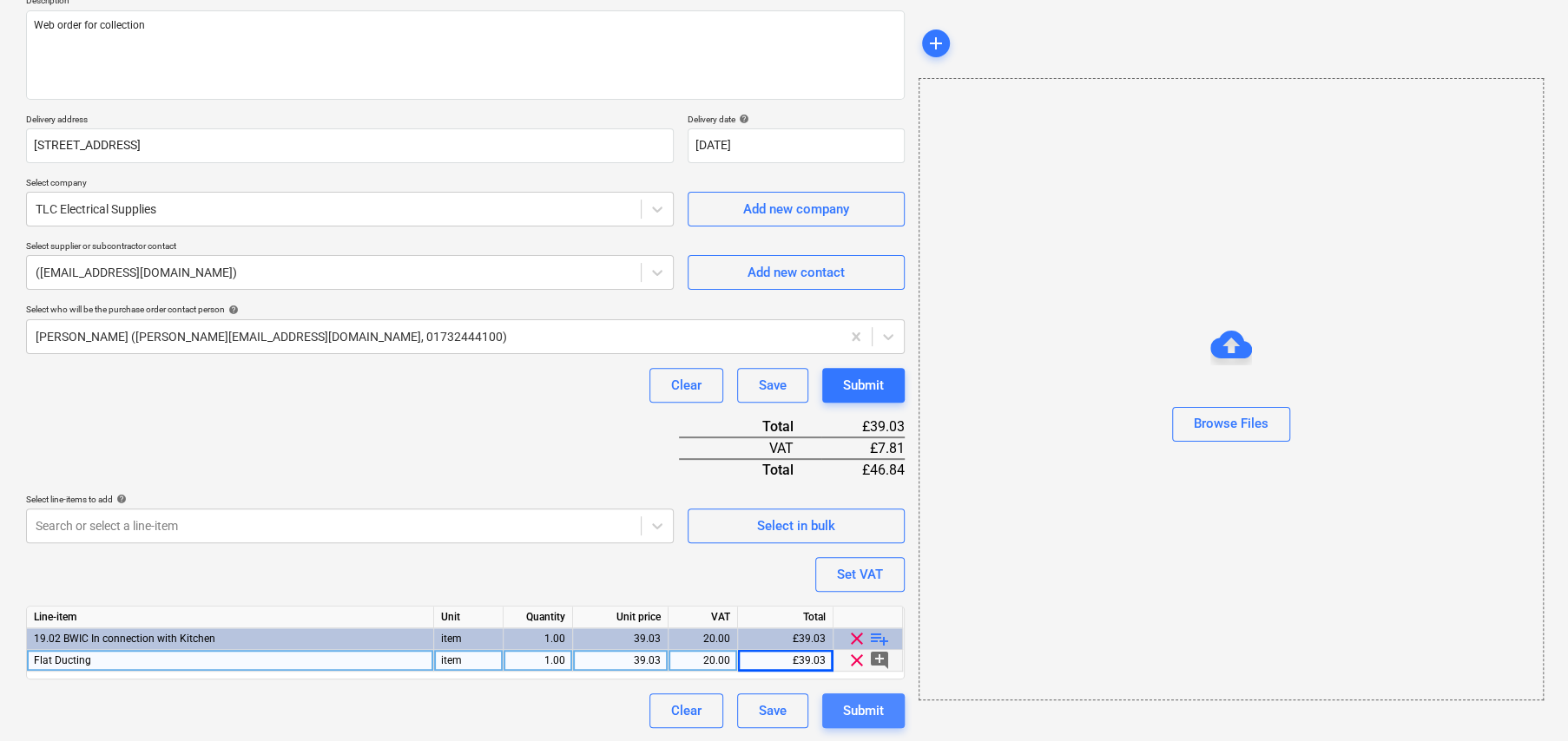
click at [877, 713] on div "Submit" at bounding box center [863, 711] width 41 height 22
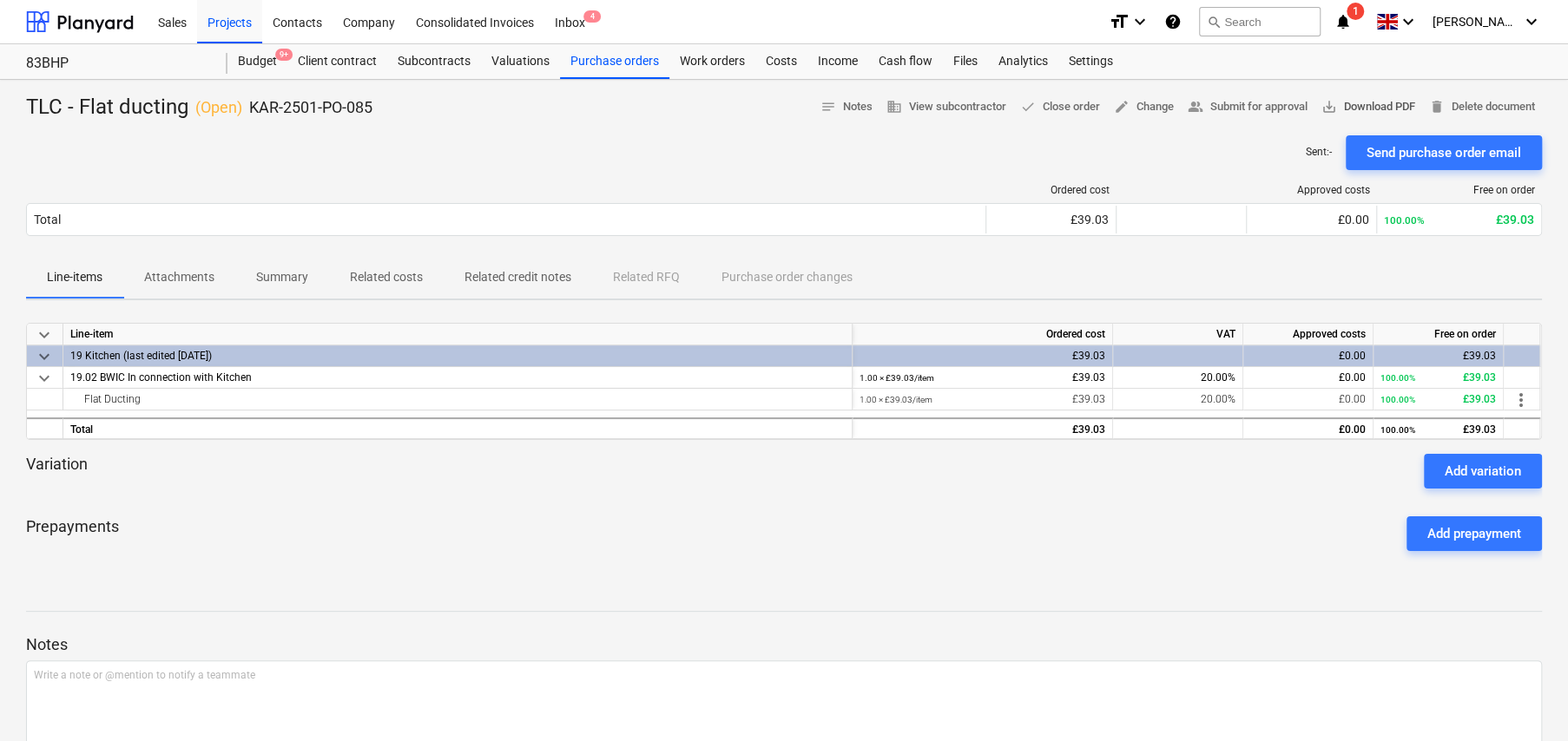
click at [1329, 108] on span "save_alt" at bounding box center [1329, 106] width 16 height 16
click at [620, 64] on div "Purchase orders" at bounding box center [614, 62] width 109 height 35
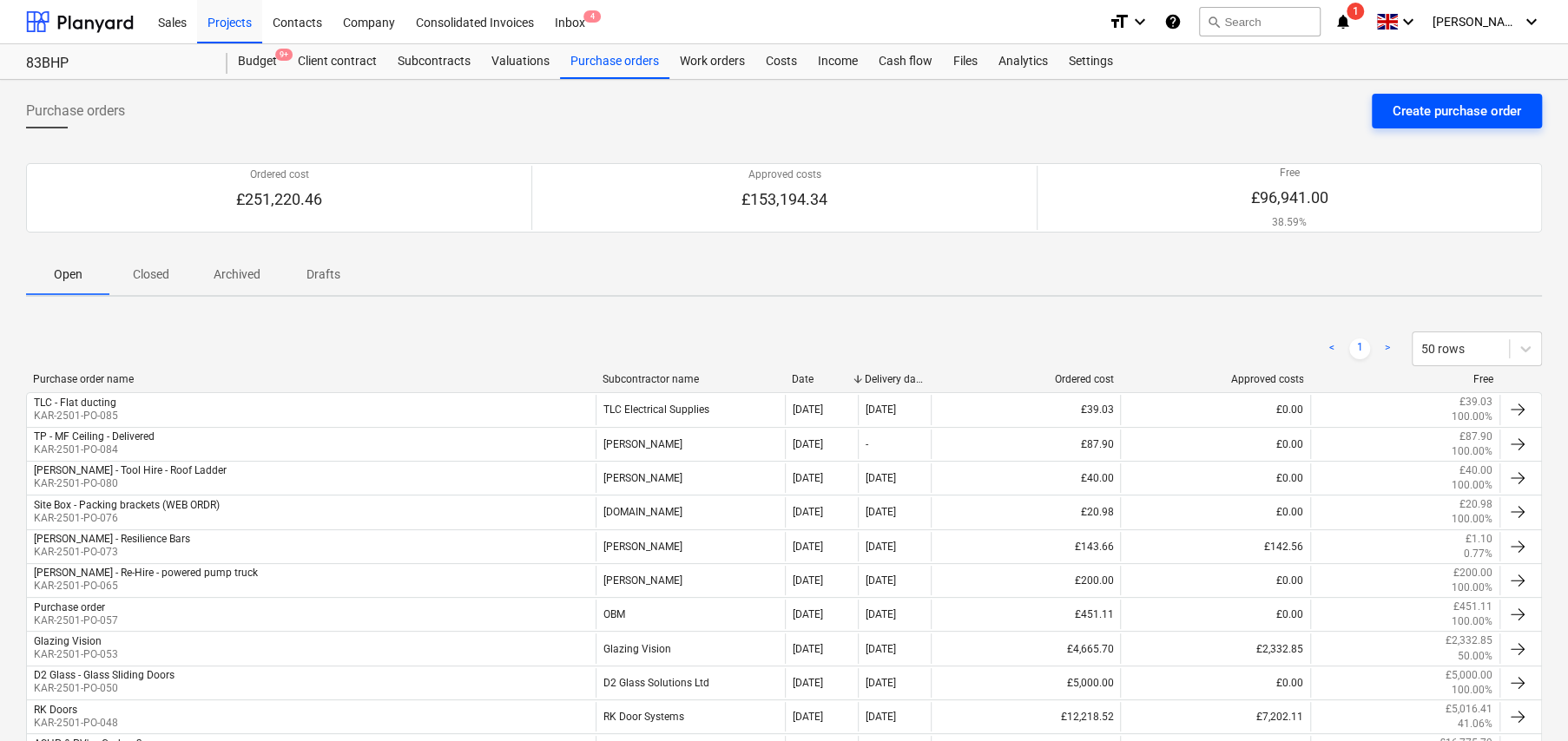
click at [1456, 112] on div "Create purchase order" at bounding box center [1456, 111] width 128 height 22
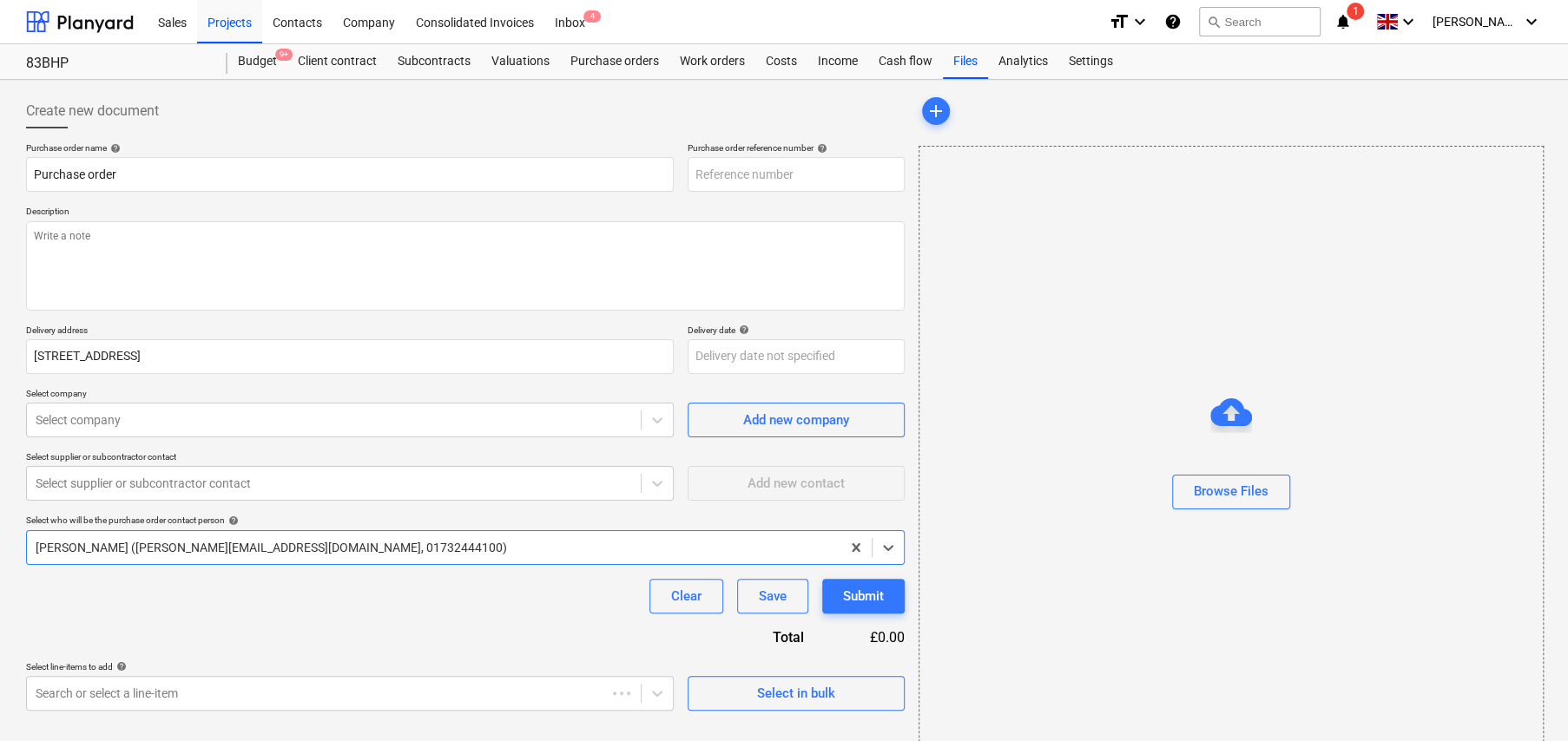
type textarea "x"
type input "KAR-2501-PO-086"
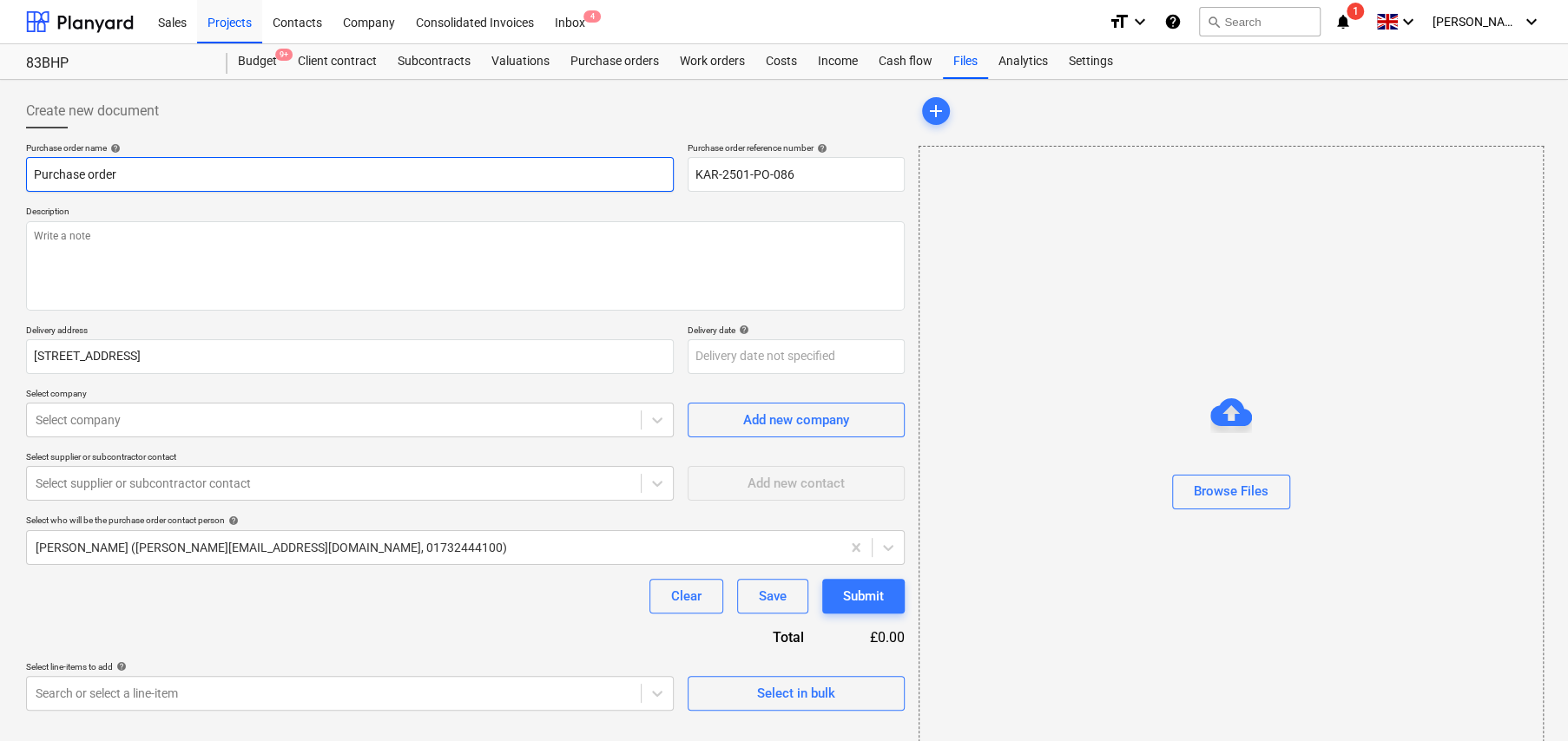
click at [294, 182] on input "Purchase order" at bounding box center [349, 175] width 648 height 35
type textarea "x"
type input "S"
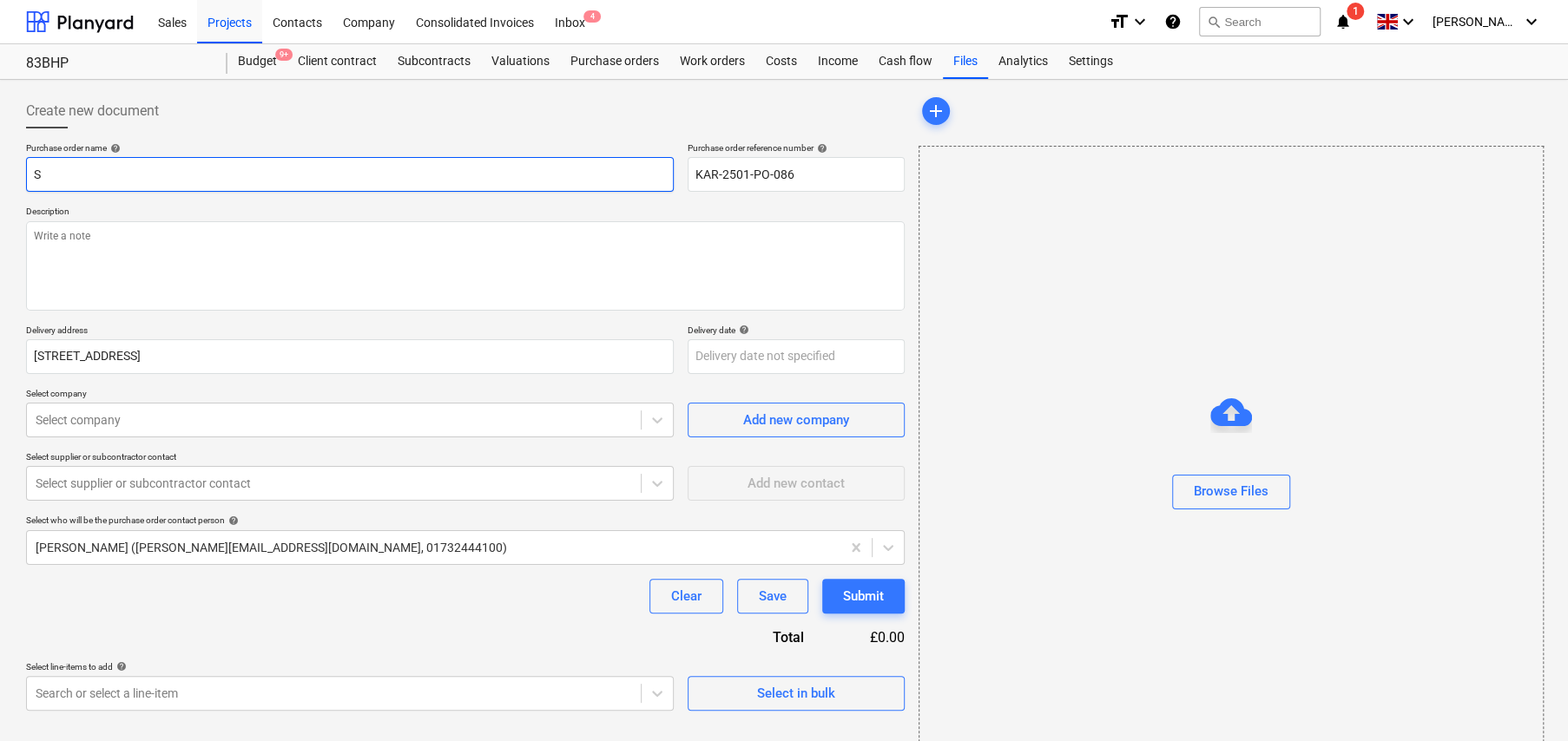
type textarea "x"
type input "Sc"
type textarea "x"
type input "Scr"
type textarea "x"
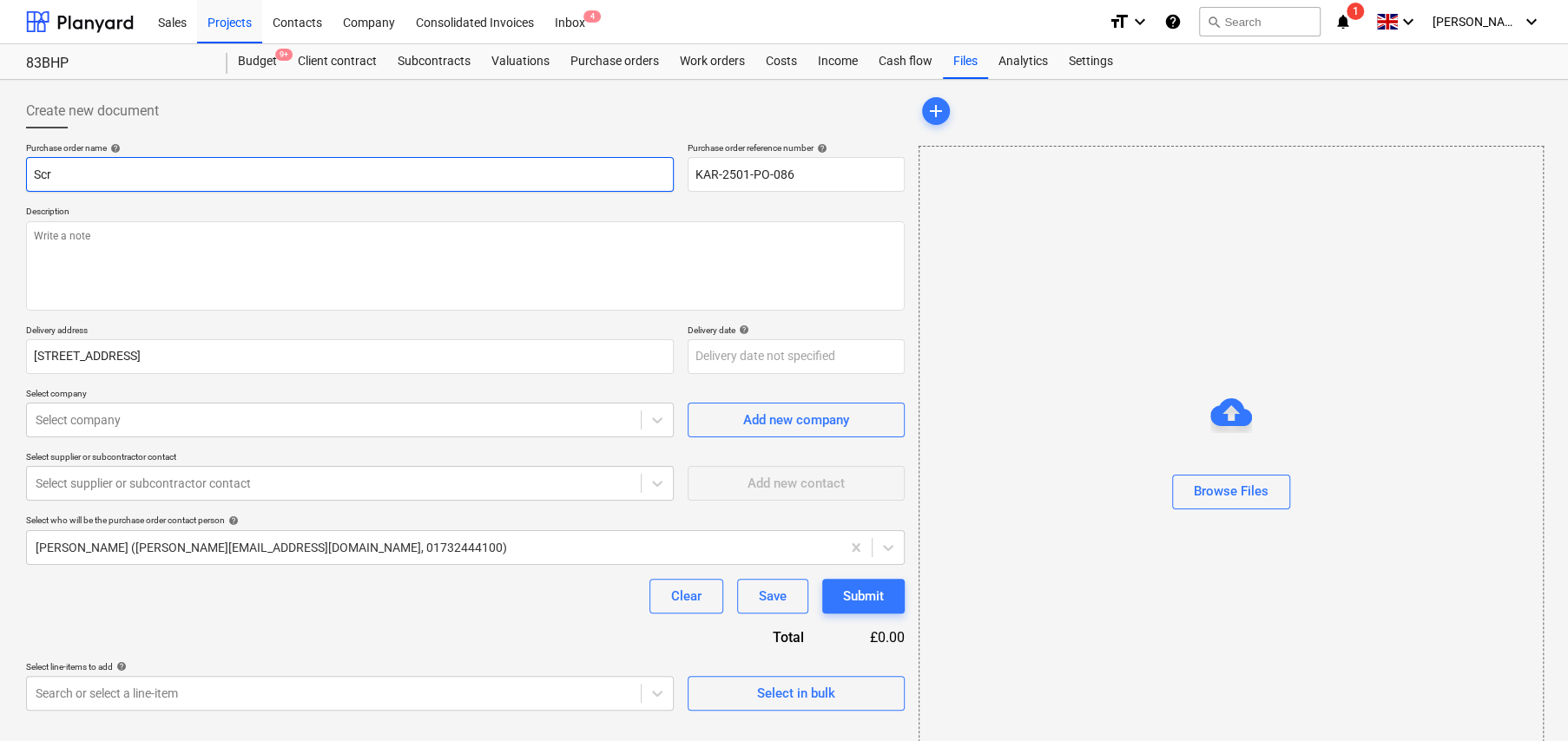
type input "Scre"
type textarea "x"
type input "Screw"
type textarea "x"
type input "Screwf"
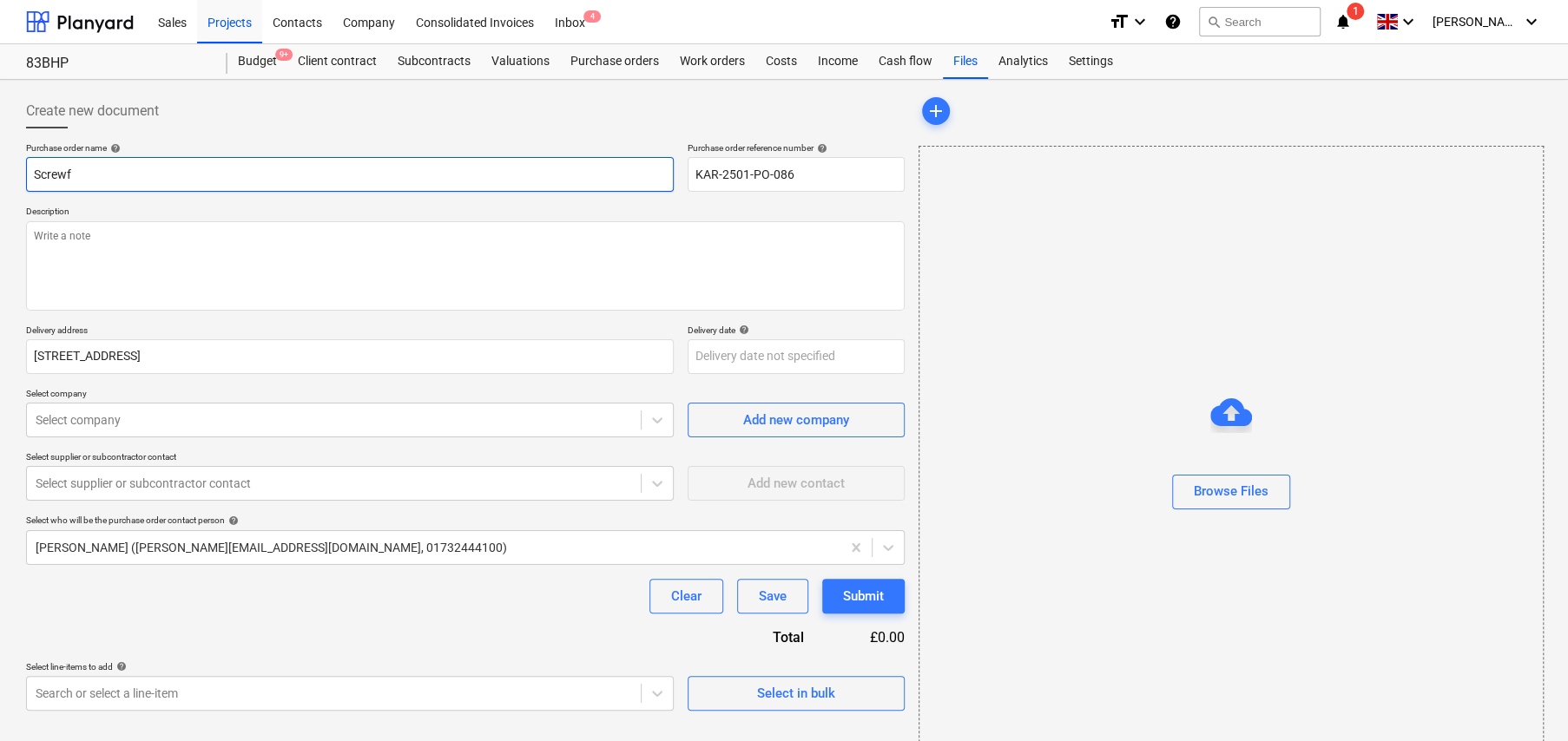
type textarea "x"
type input "Screwfi"
type textarea "x"
type input "Screwfix"
type textarea "x"
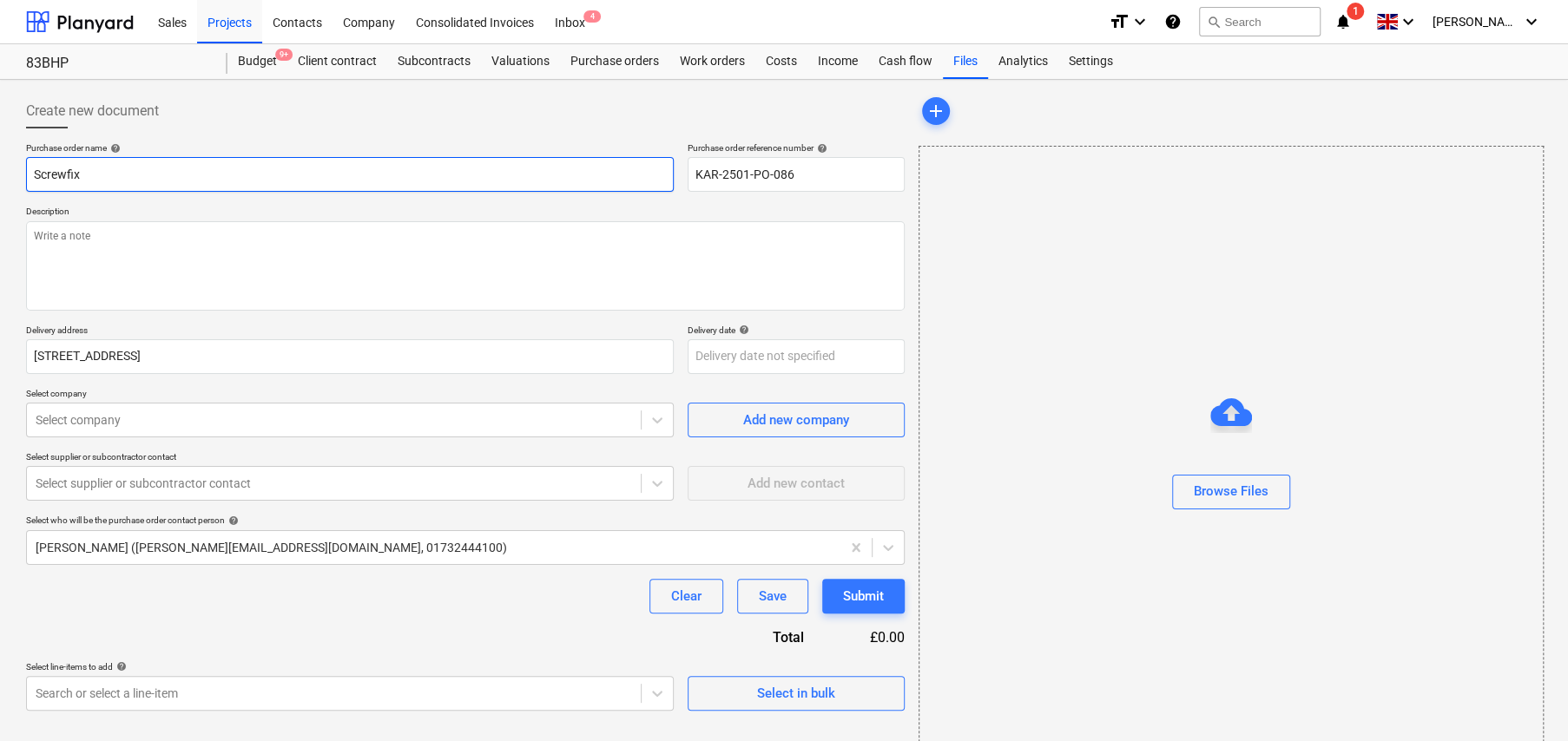
type input "Screwfix"
type textarea "x"
type input "Screwfix -"
type textarea "x"
type input "Screwfix -"
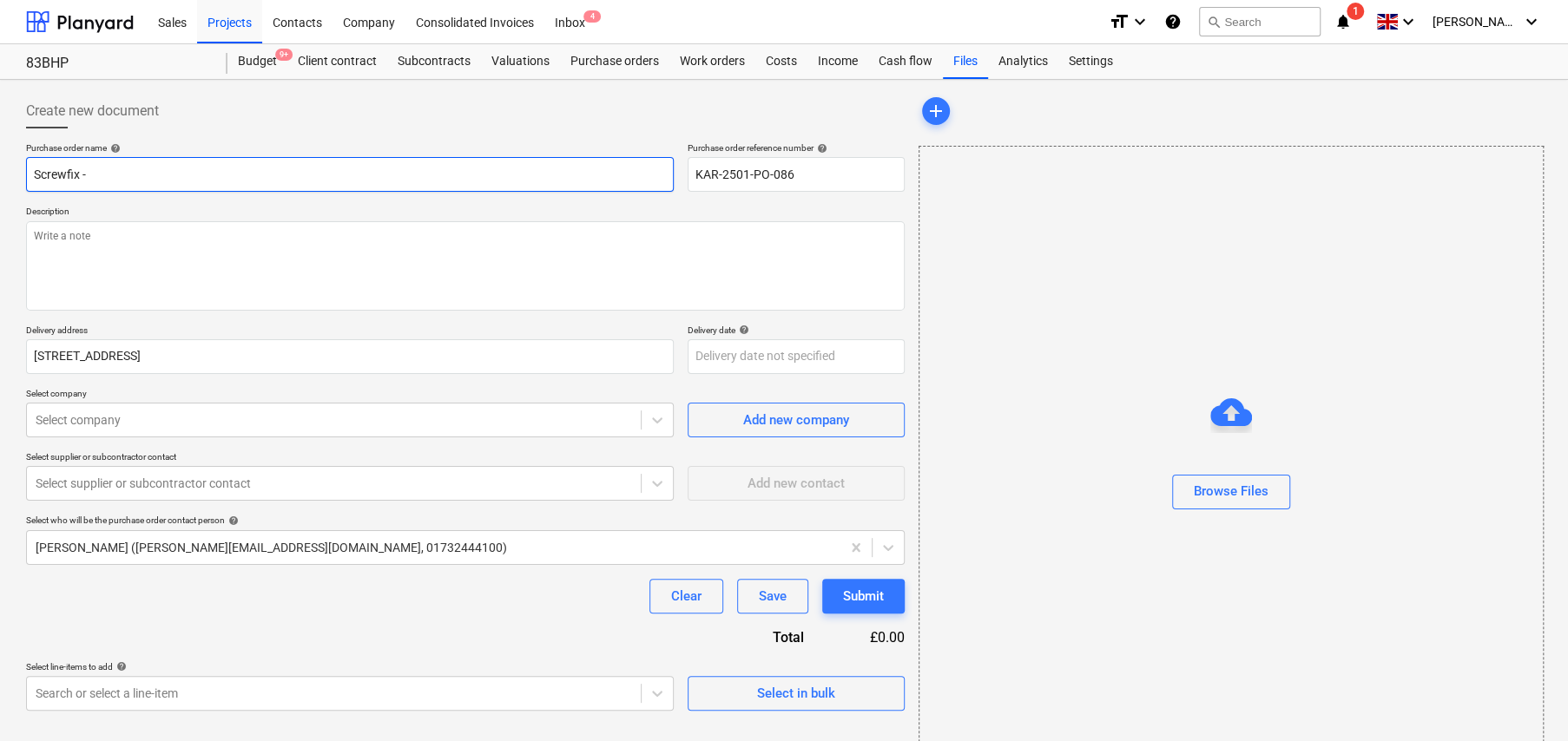
type textarea "x"
type input "Screwfix - R"
type textarea "x"
type input "Screwfix - Ro"
type textarea "x"
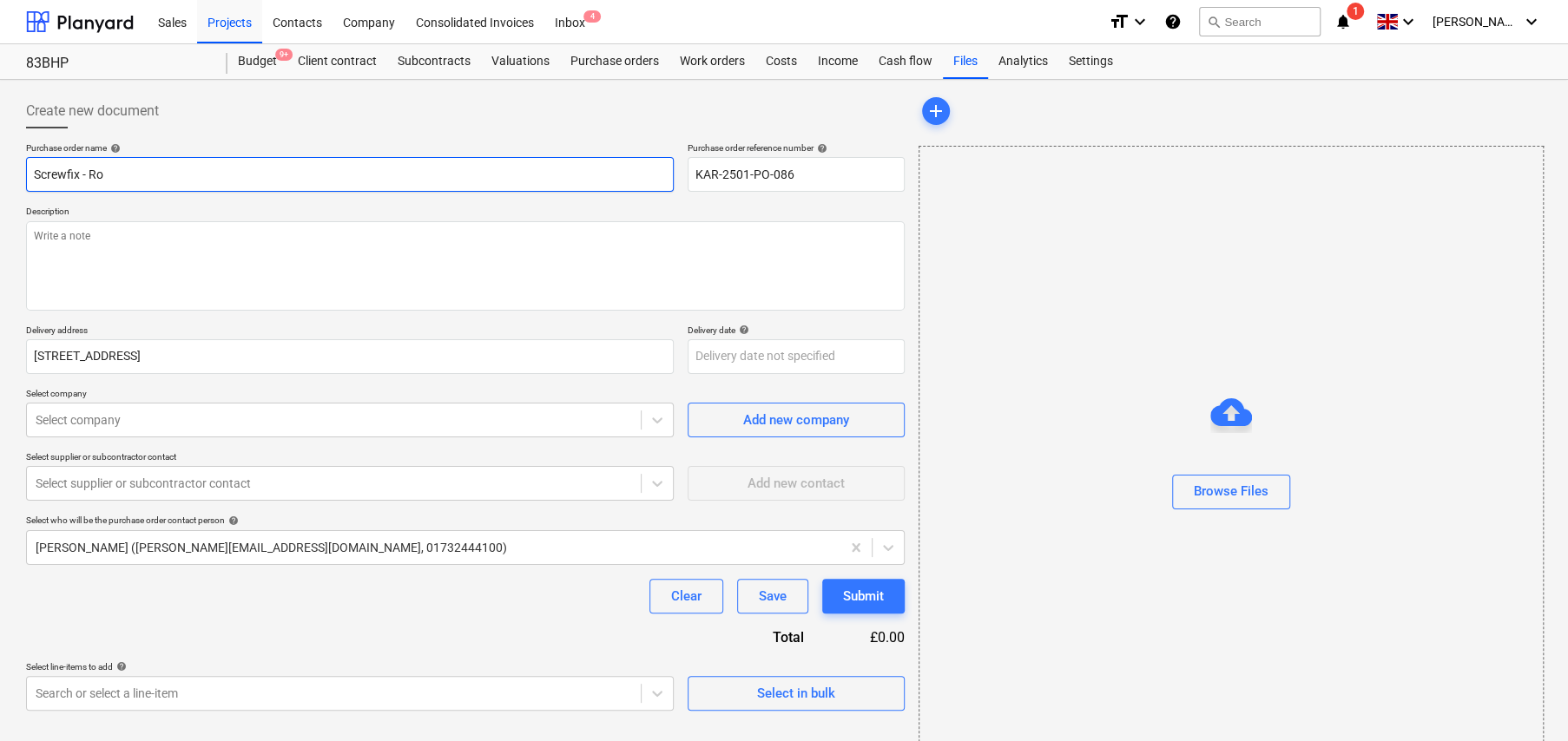
type input "Screwfix - Rou"
type textarea "x"
type input "Screwfix - Roun"
type textarea "x"
type input "Screwfix - Round"
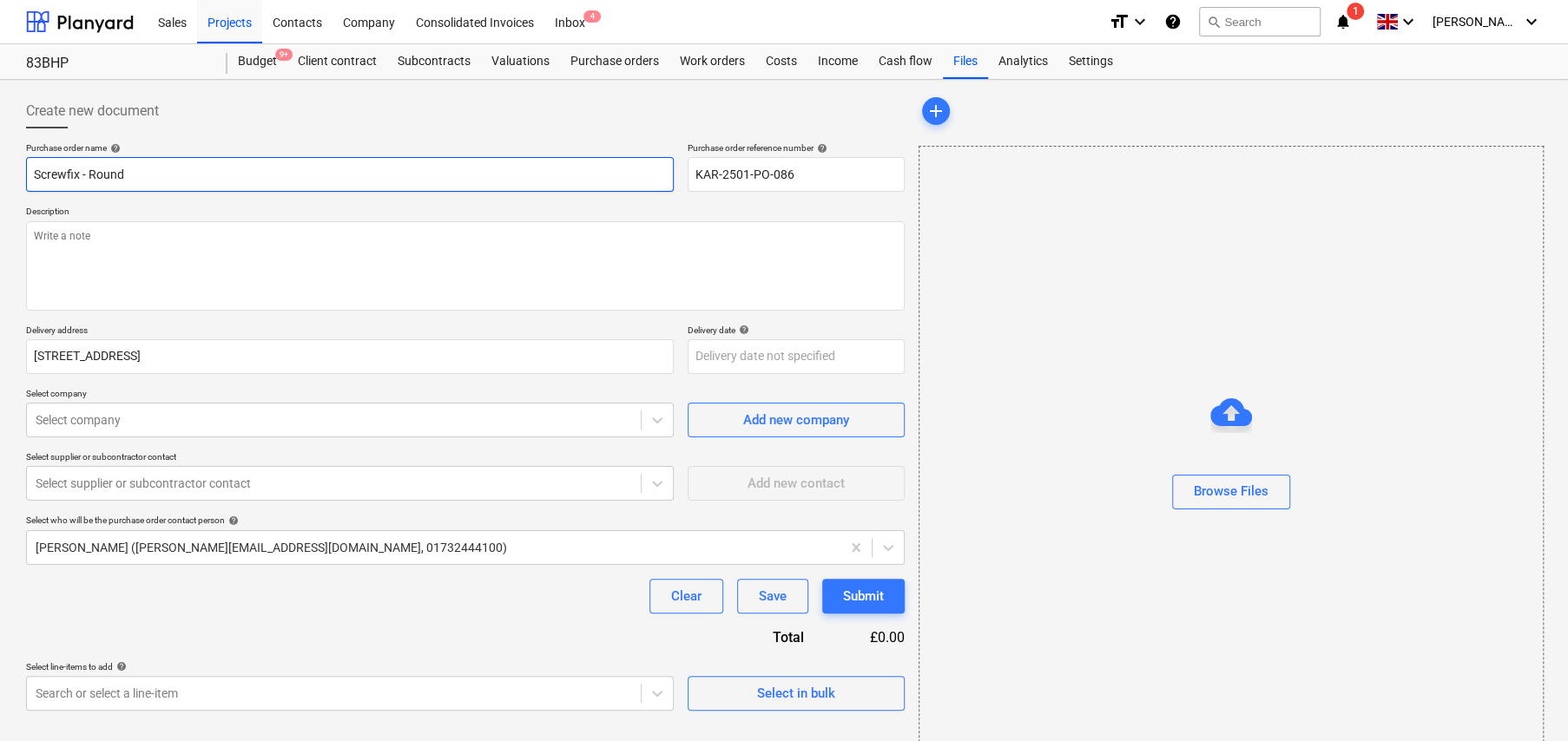
type textarea "x"
type input "Screwfix - Round"
type textarea "x"
type input "Screwfix - Round d"
type textarea "x"
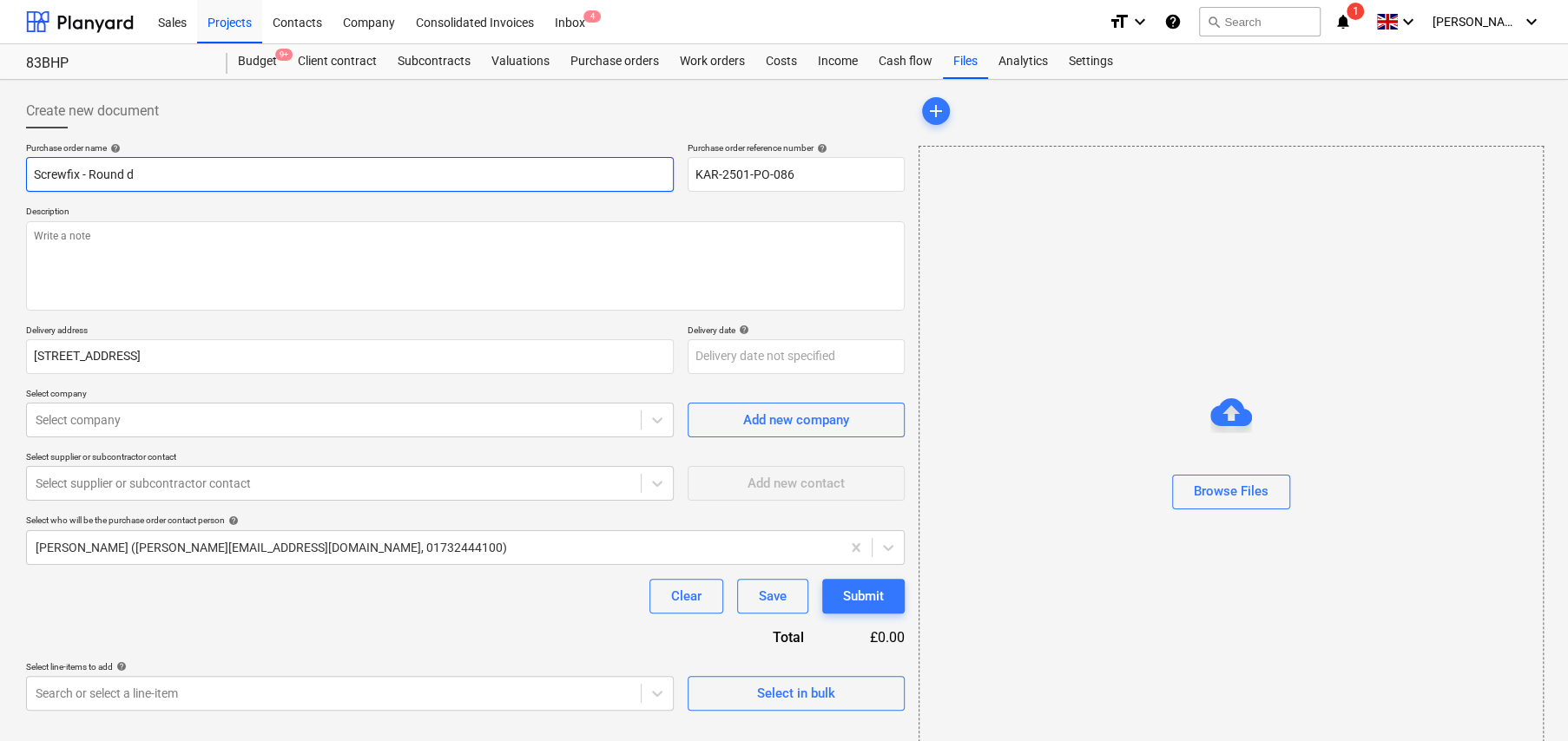
type input "Screwfix - Round du"
type textarea "x"
type input "Screwfix - Round duc"
type textarea "x"
type input "Screwfix - Round duct"
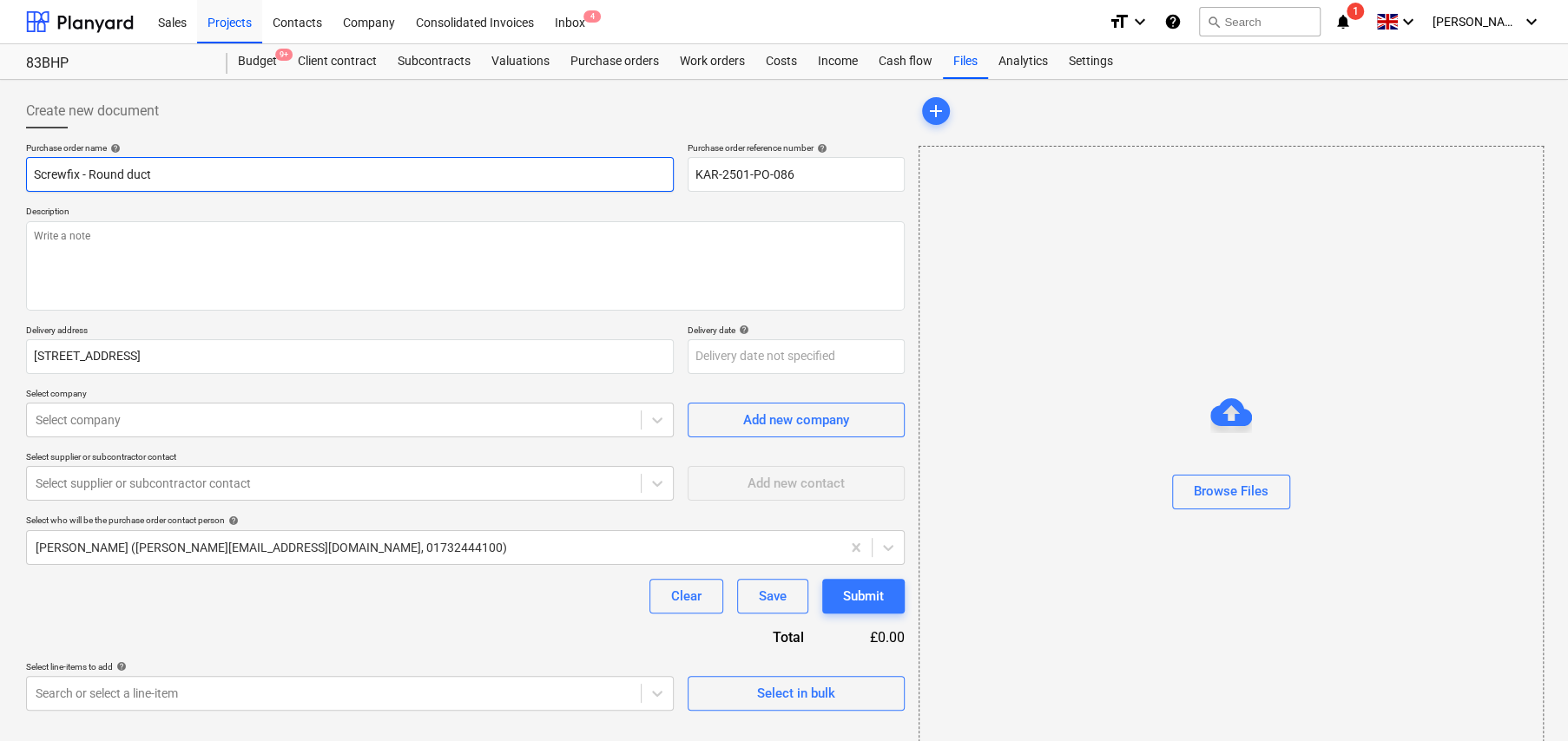
type textarea "x"
type input "Screwfix - Round ducti"
type textarea "x"
type input "Screwfix - Round ductin"
type textarea "x"
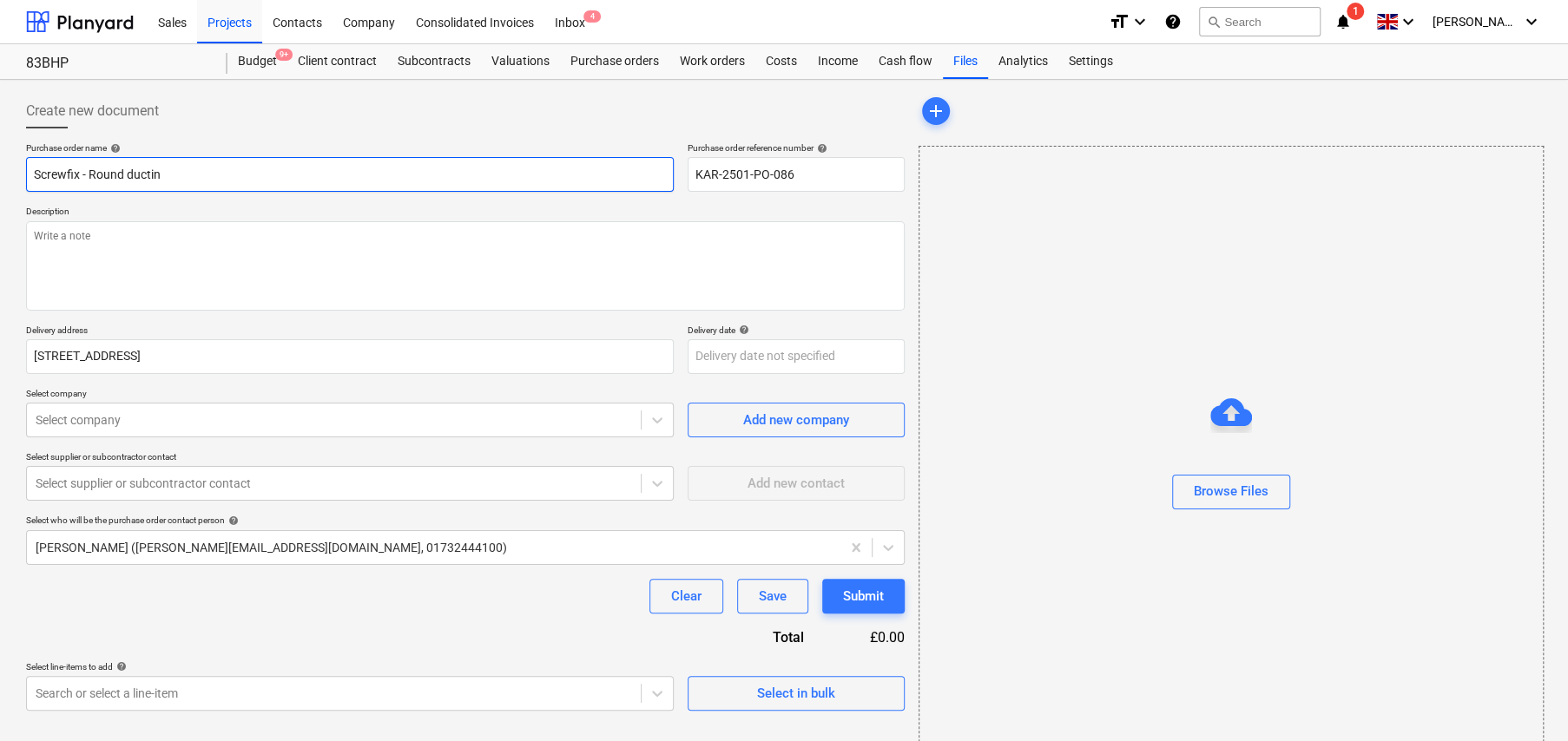
type input "Screwfix - Round ducting"
type textarea "x"
type input "Screwfix - Round ducting"
type textarea "x"
type input "Screwfix - Round ducting ("
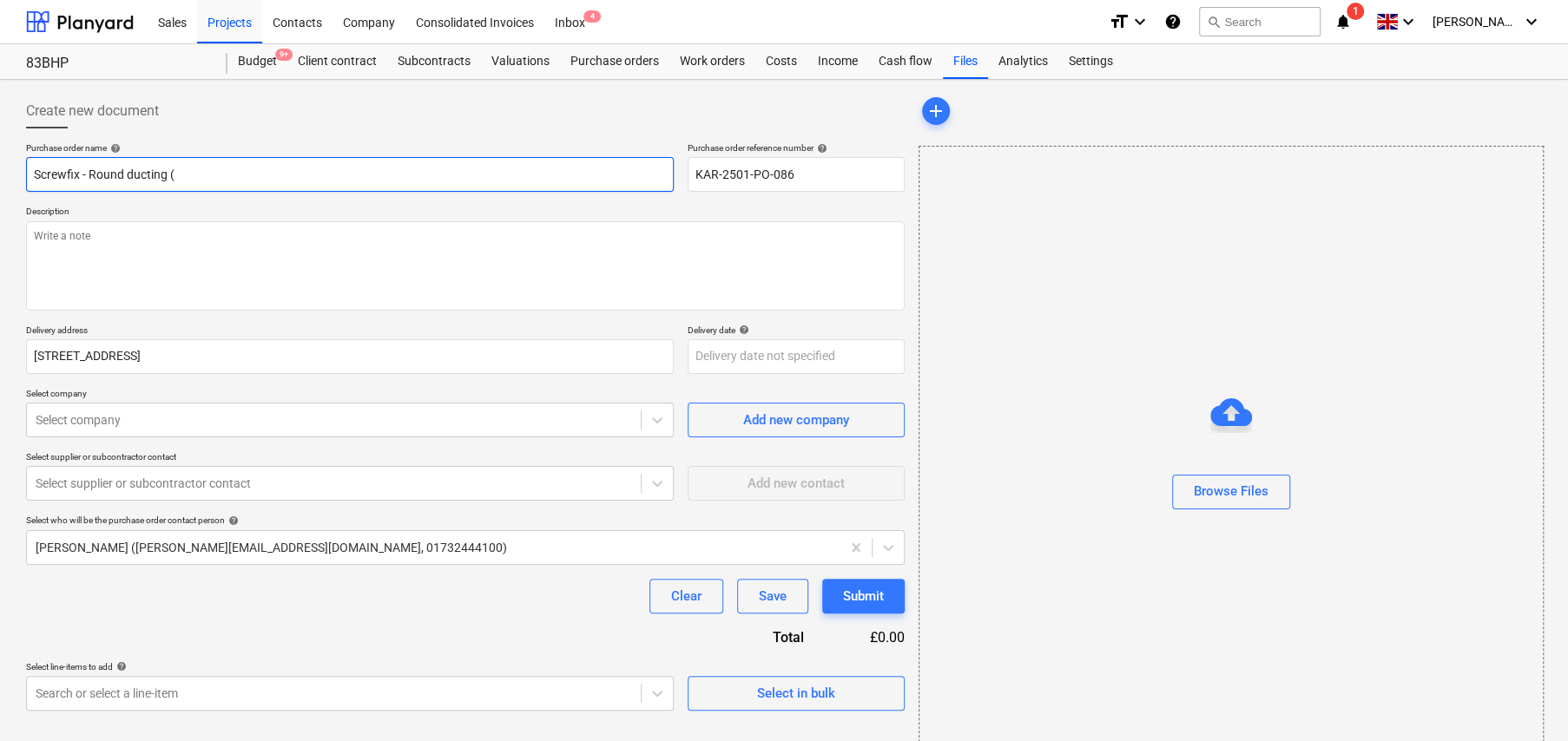
type textarea "x"
type input "Screwfix - Round ducting (5"
type textarea "x"
type input "Screwfix - Round ducting (50"
type textarea "x"
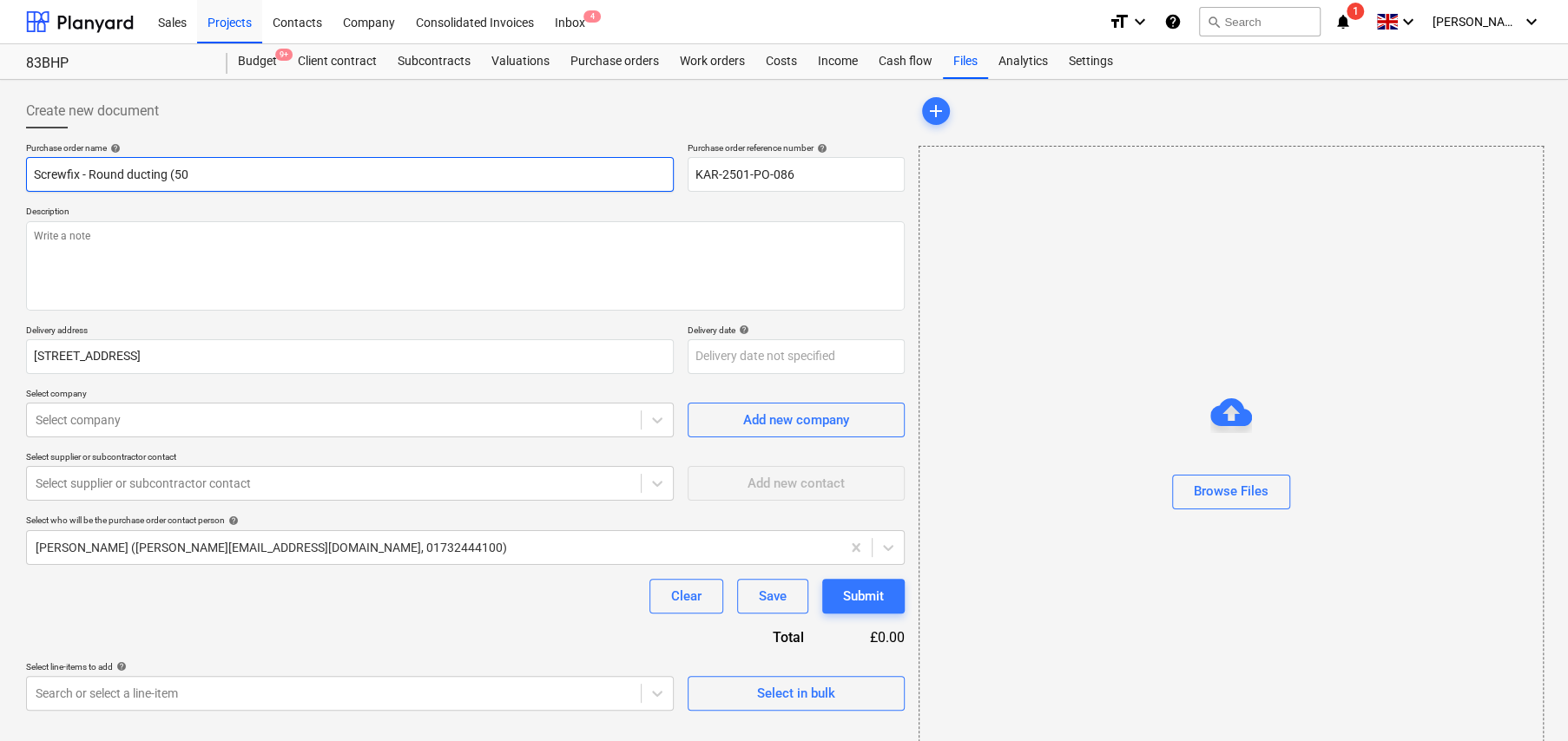
type input "Screwfix - Round ducting (50m"
type textarea "x"
type input "Screwfix - Round ducting (50mm"
type textarea "x"
type input "Screwfix - Round ducting (50mm"
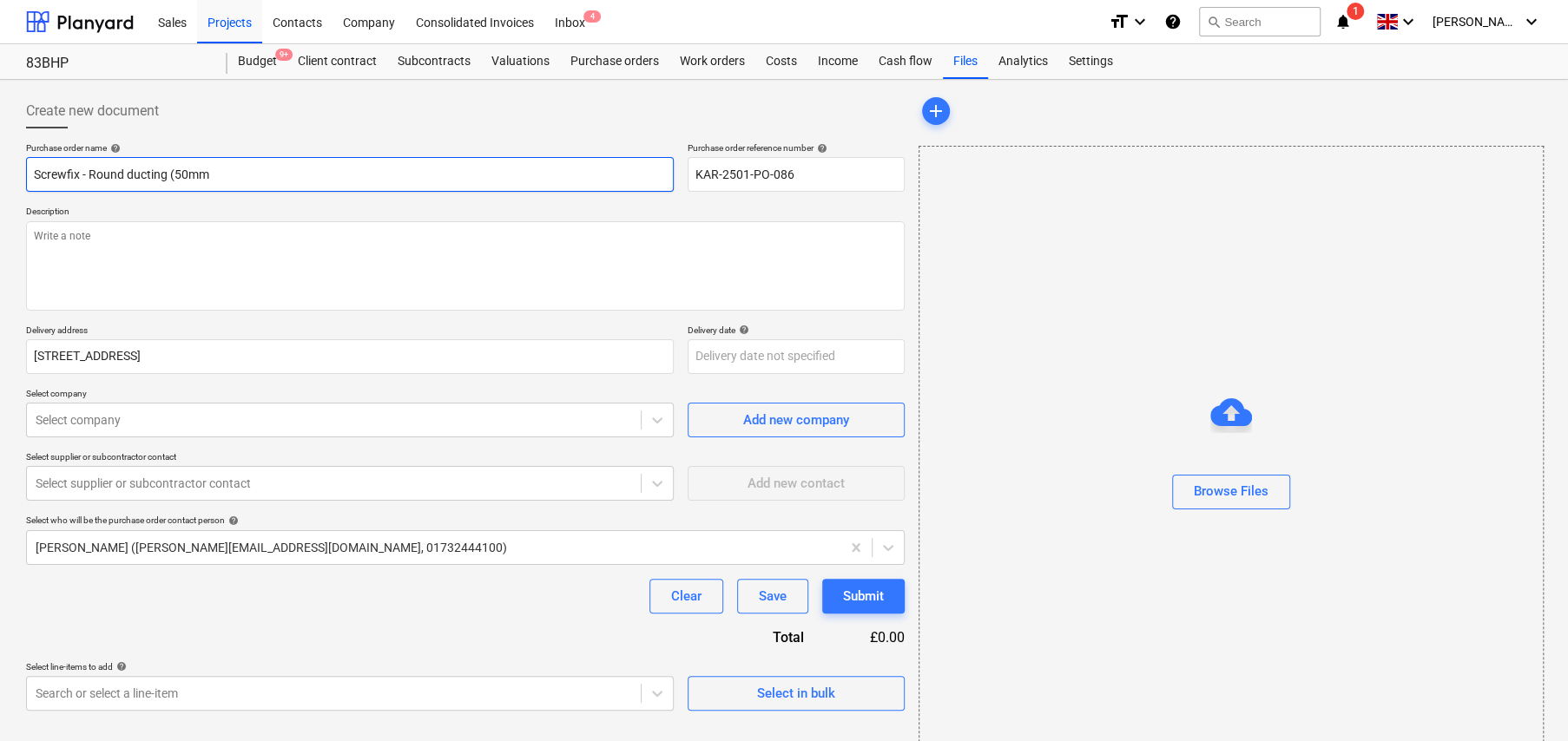
type textarea "x"
type input "Screwfix - Round ducting (50mm W"
type textarea "x"
type input "Screwfix - Round ducting (50mm Wa"
type textarea "x"
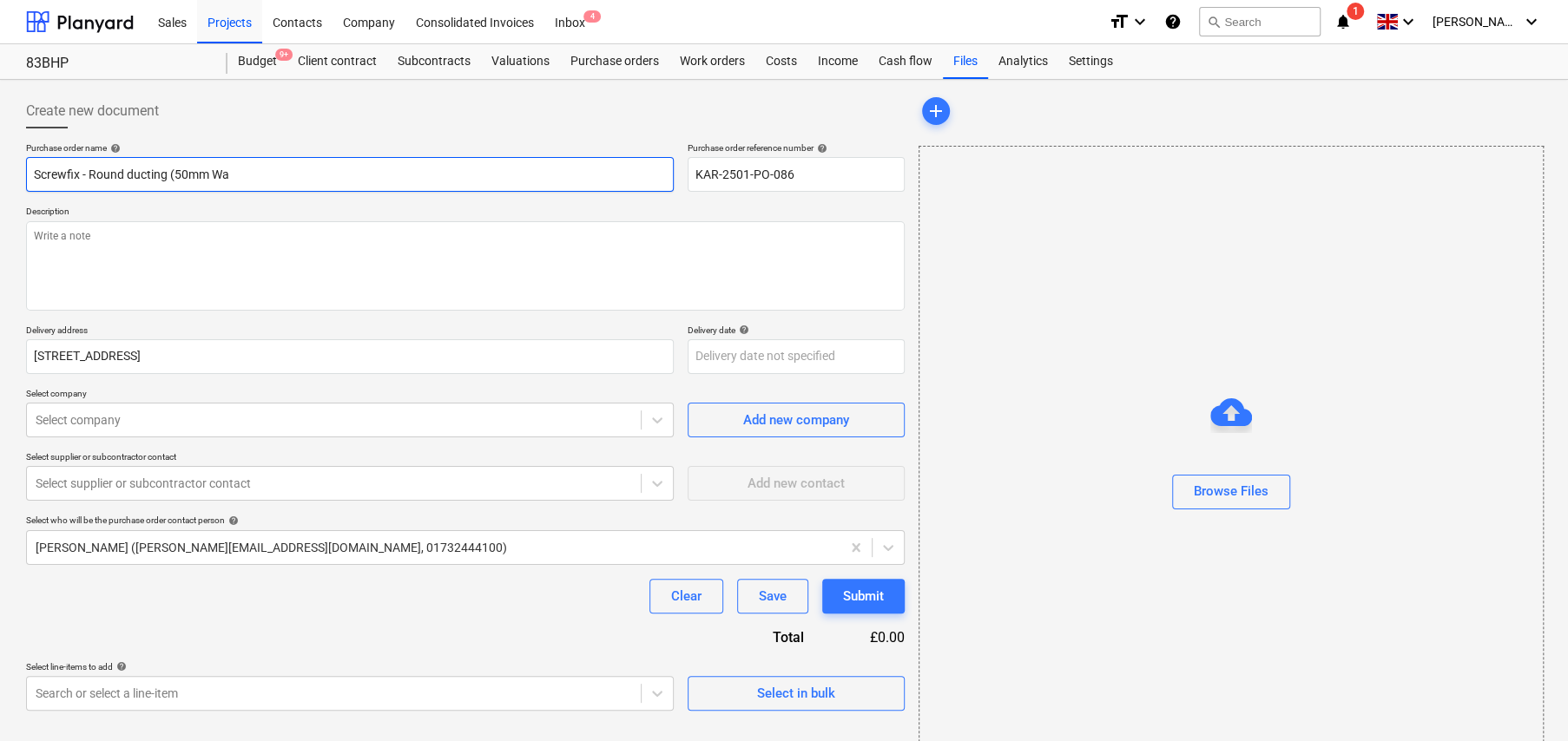
type input "Screwfix - Round ducting (50mm Was"
type textarea "x"
type input "Screwfix - Round ducting (50mm Wast"
type textarea "x"
type input "Screwfix - Round ducting (50mm Waste"
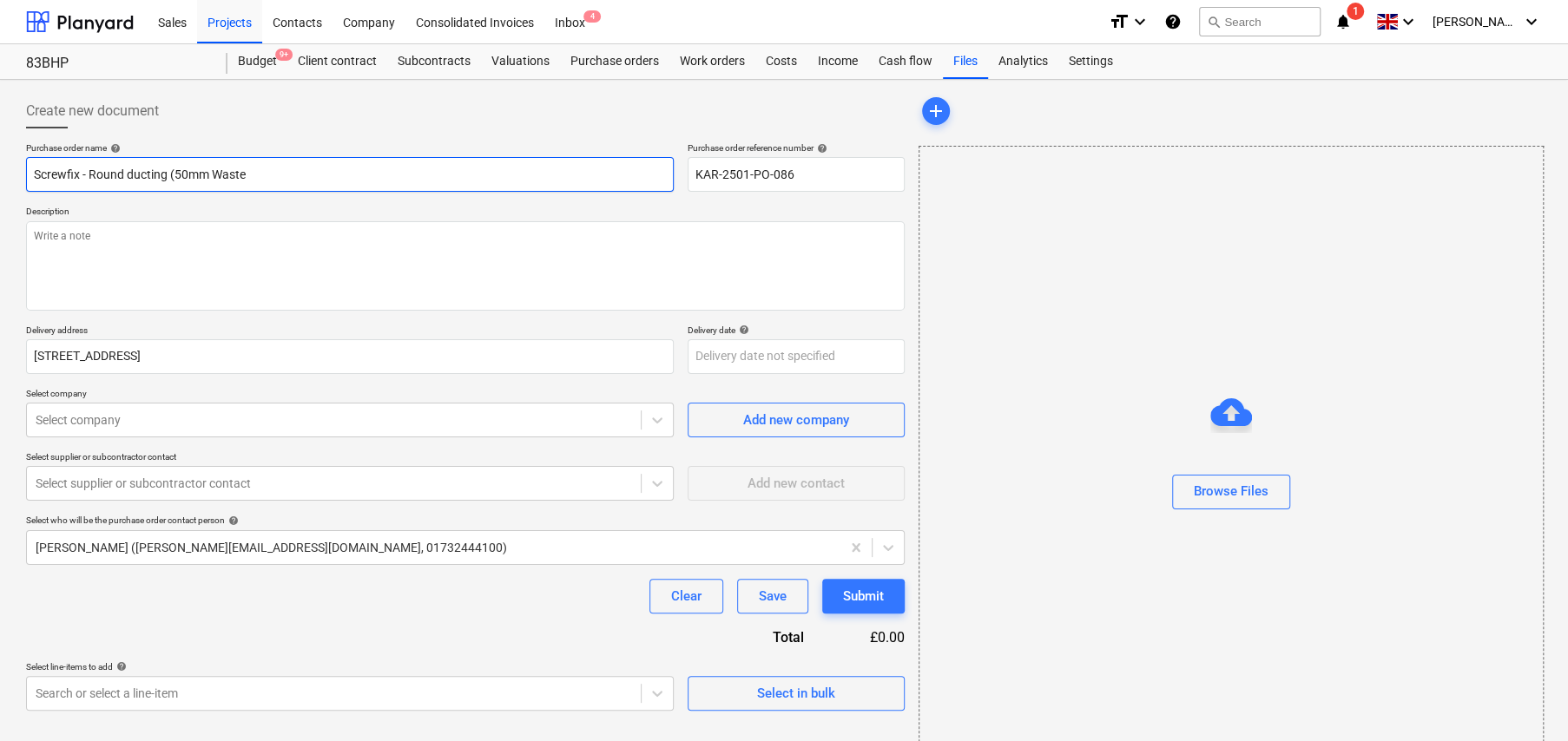
type textarea "x"
type input "Screwfix - Round ducting (50mm Waste"
type textarea "x"
type input "Screwfix - Round ducting (50mm Waste P"
type textarea "x"
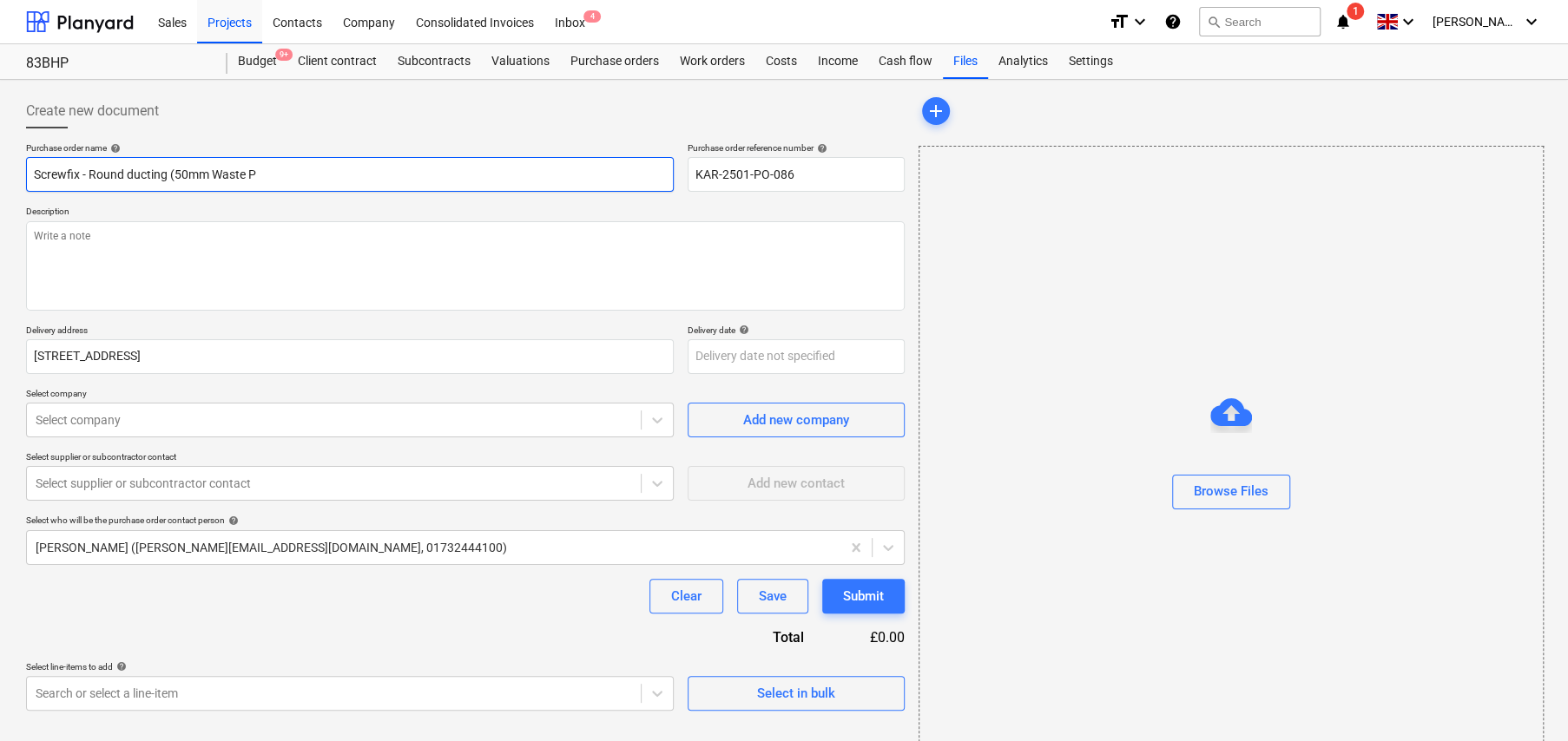
type input "Screwfix - Round ducting (50mm Waste Pi"
type textarea "x"
type input "Screwfix - Round ducting (50mm Waste Pip"
type textarea "x"
type input "Screwfix - Round ducting (50mm Waste Pipe"
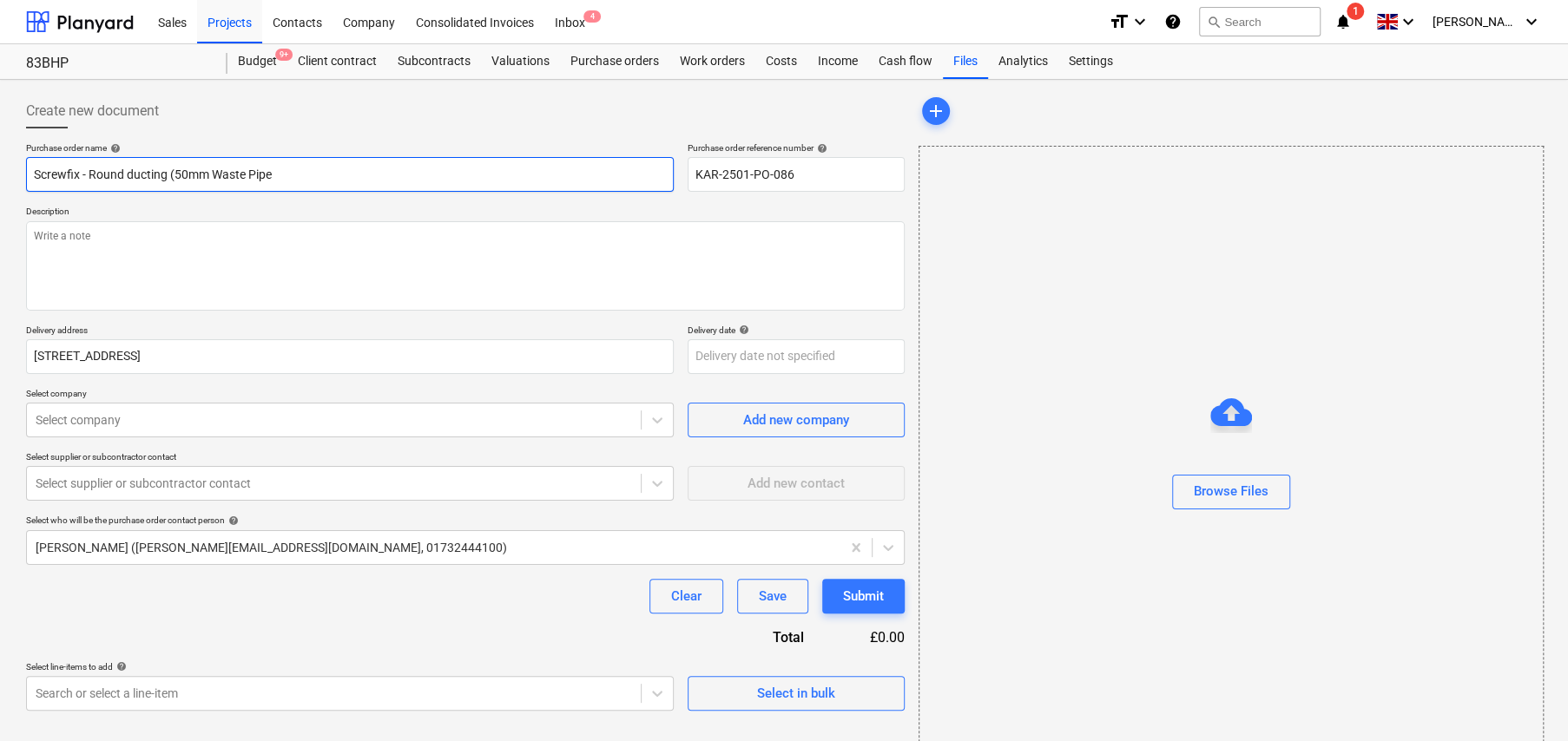
type textarea "x"
type input "Screwfix - Round ducting (50mm Waste Pipe)"
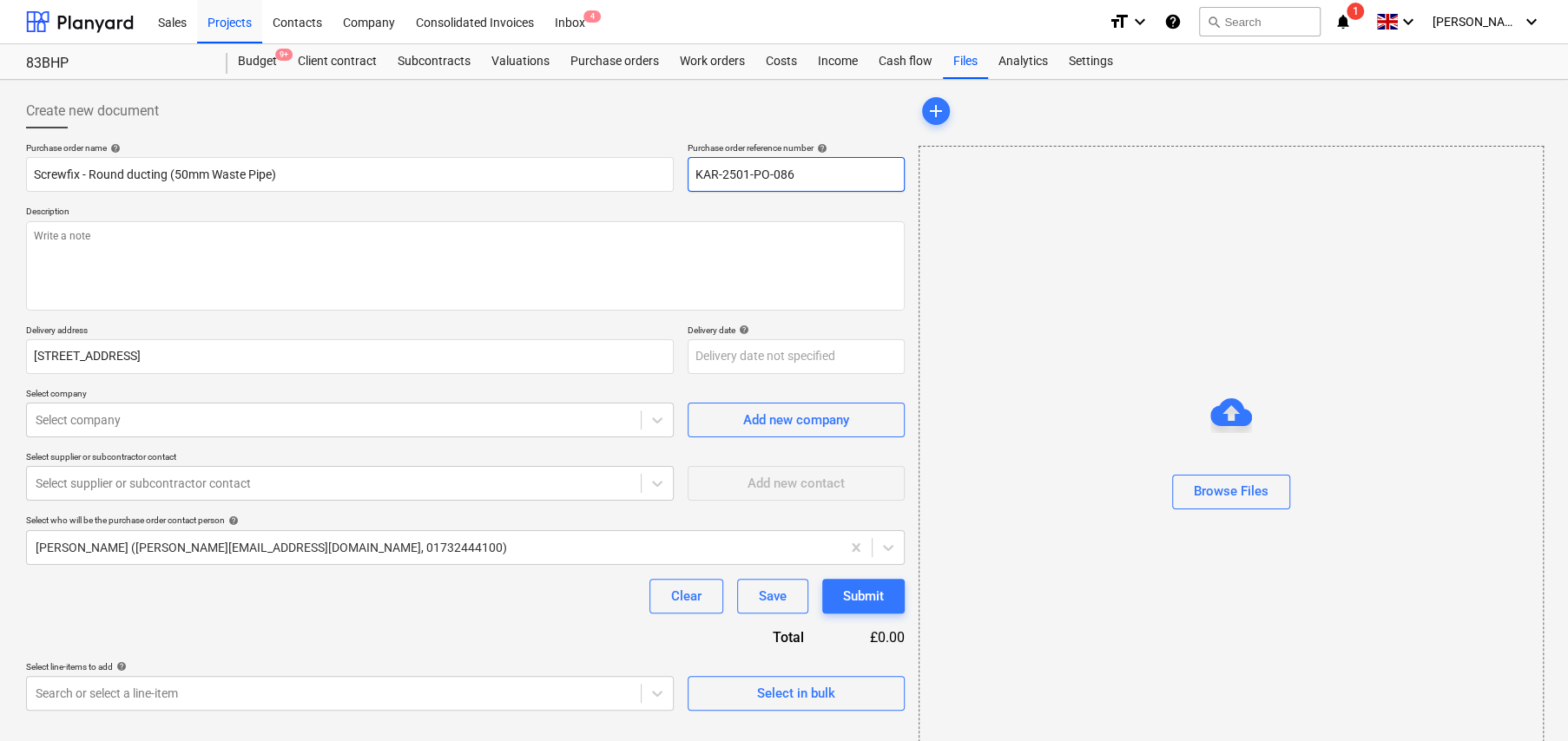
click at [757, 177] on input "KAR-2501-PO-086" at bounding box center [796, 175] width 217 height 35
click at [756, 177] on input "KAR-2501-PO-086" at bounding box center [796, 175] width 217 height 35
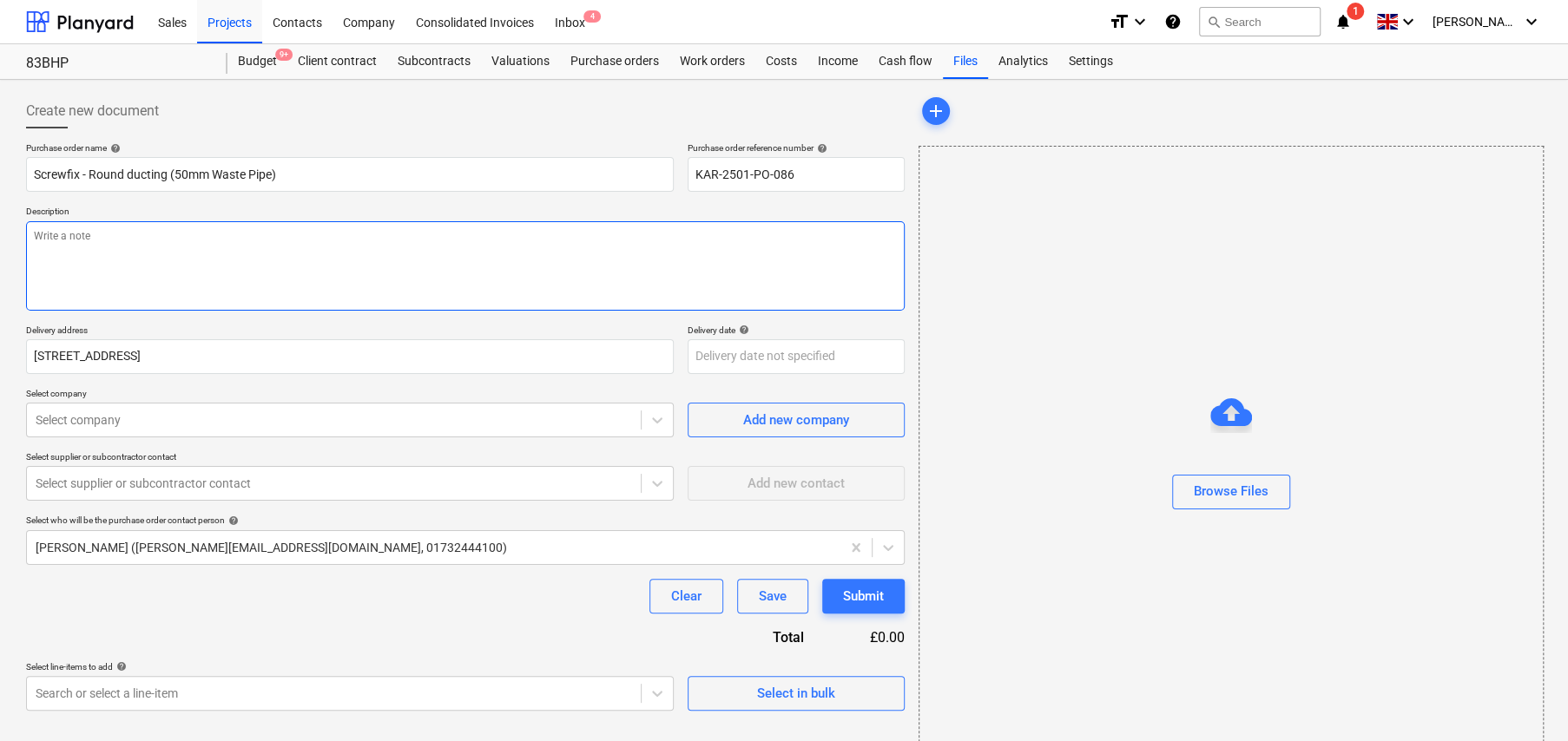
click at [111, 253] on textarea at bounding box center [465, 266] width 879 height 90
type textarea "x"
type textarea "W"
type textarea "x"
type textarea "We"
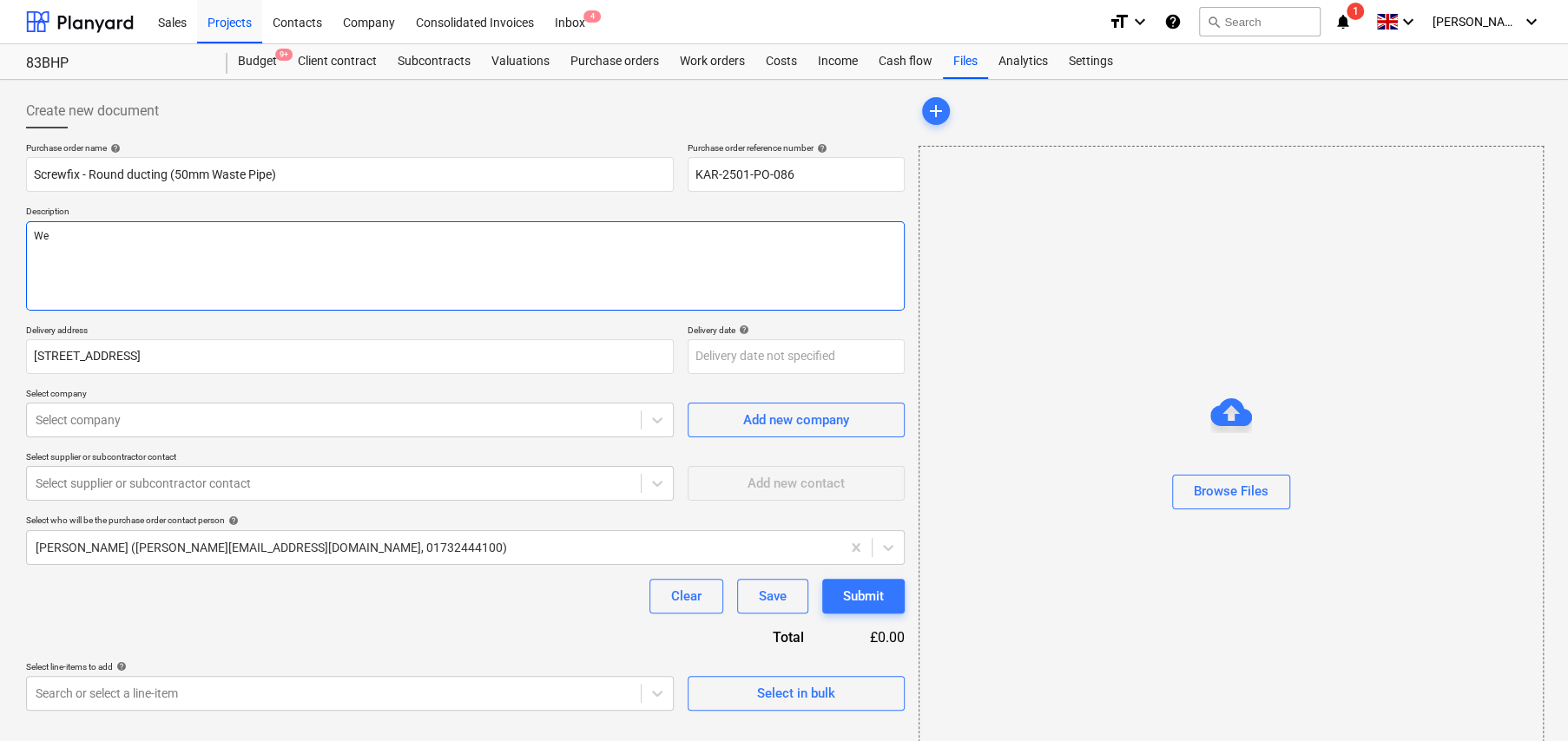
type textarea "x"
type textarea "Web"
type textarea "x"
type textarea "Web"
type textarea "x"
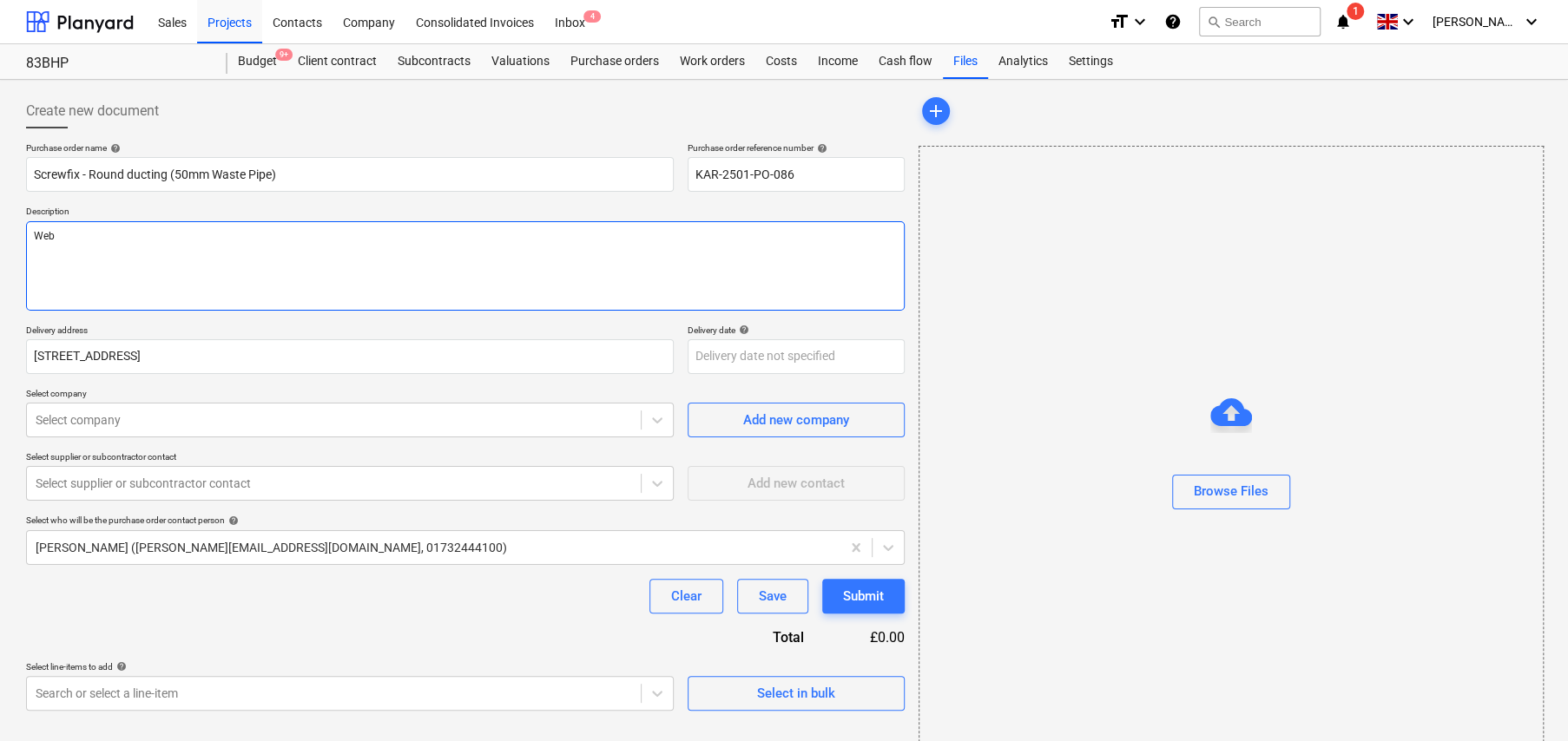
type textarea "Web o"
type textarea "x"
type textarea "Web or"
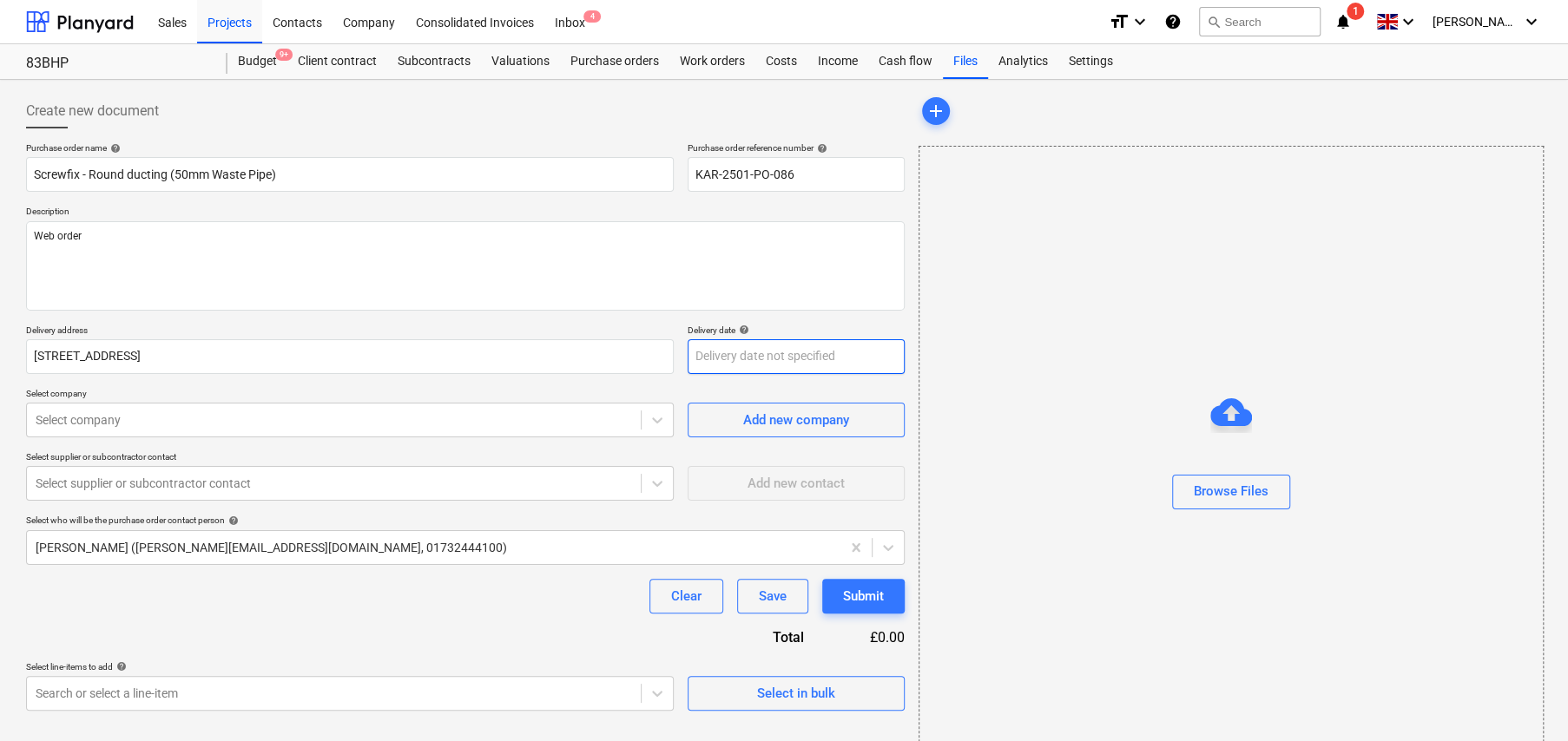
click at [810, 358] on body "Sales Projects Contacts Company Consolidated Invoices Inbox 4 format_size keybo…" at bounding box center [784, 370] width 1568 height 741
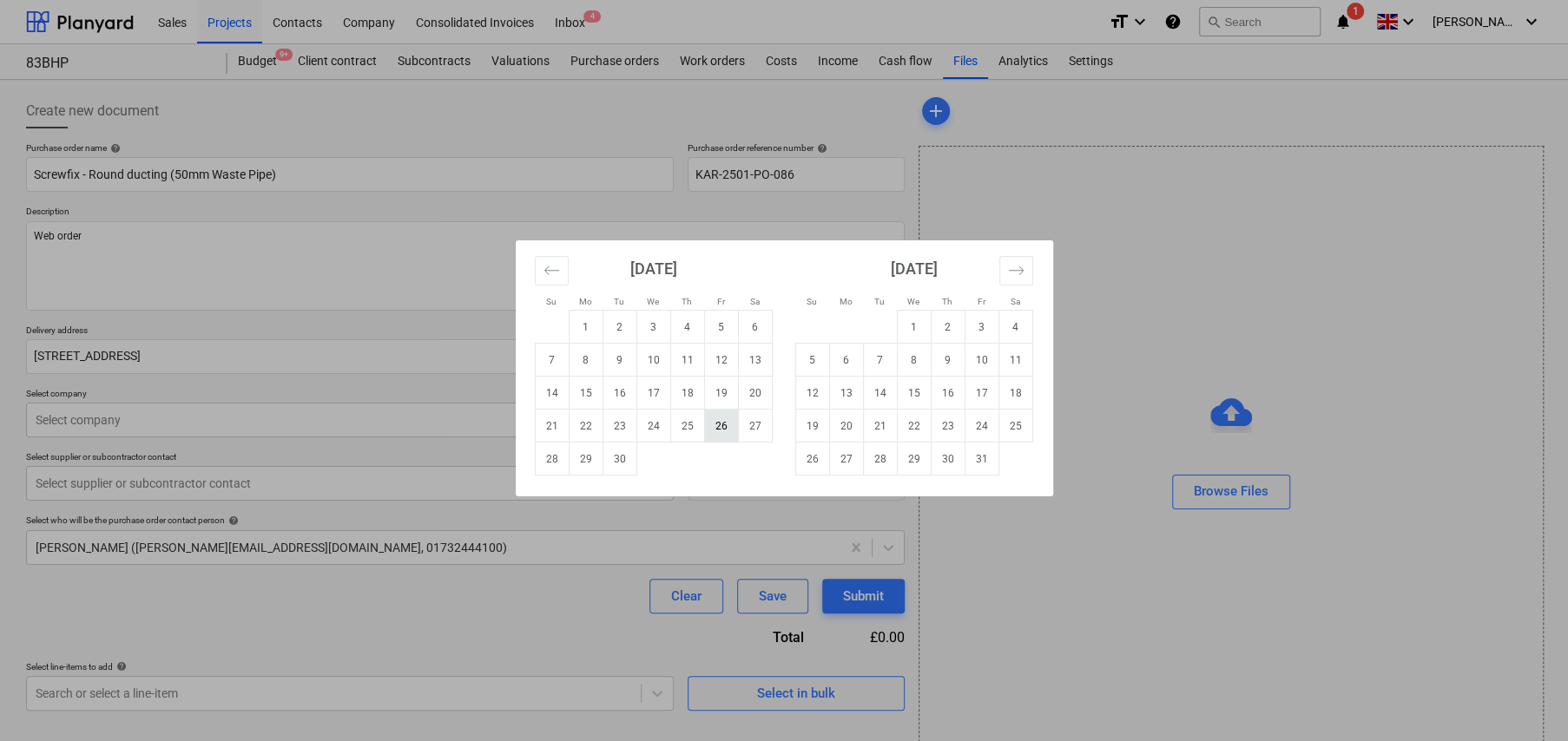
click at [713, 426] on td "26" at bounding box center [721, 426] width 34 height 33
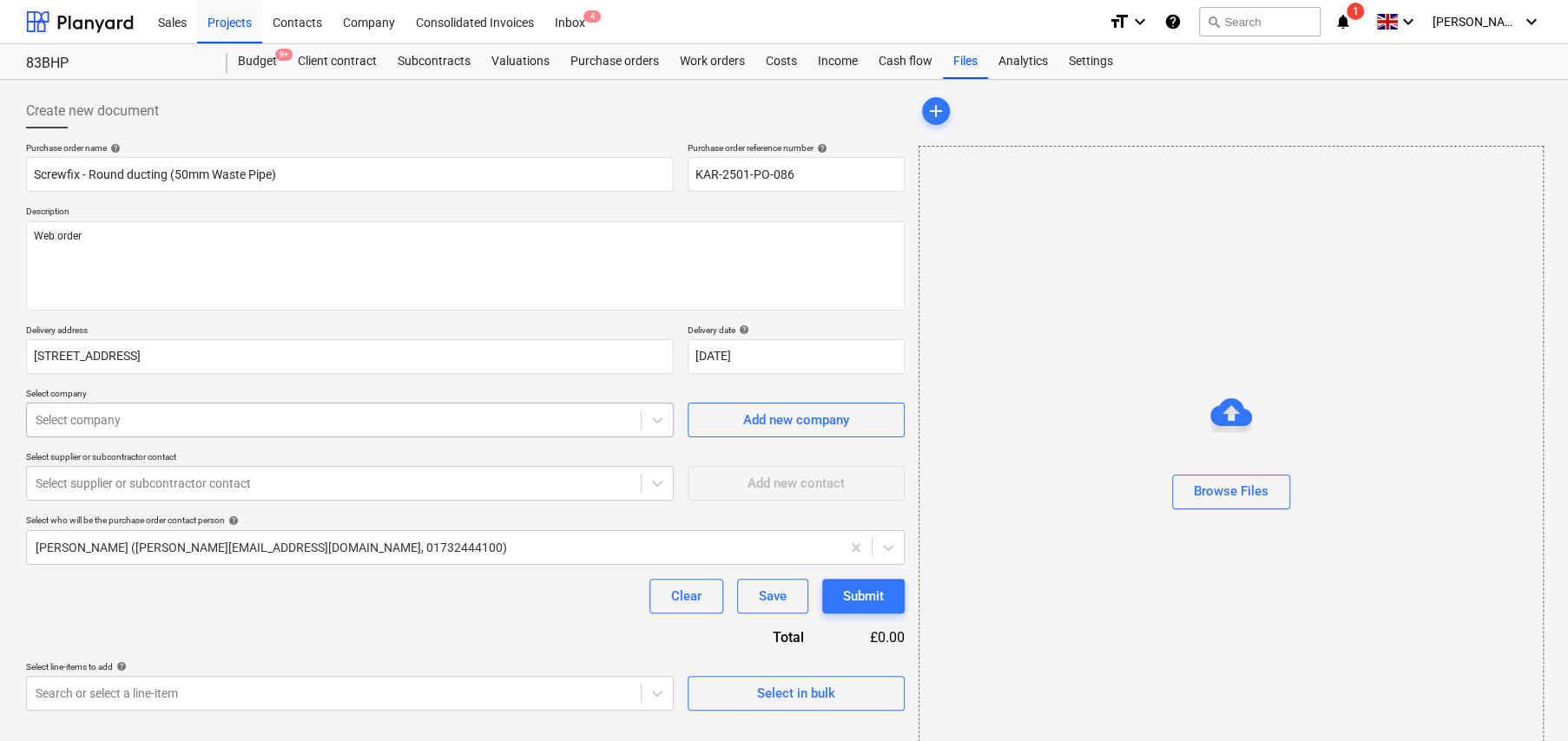
click at [223, 426] on div at bounding box center [334, 419] width 596 height 18
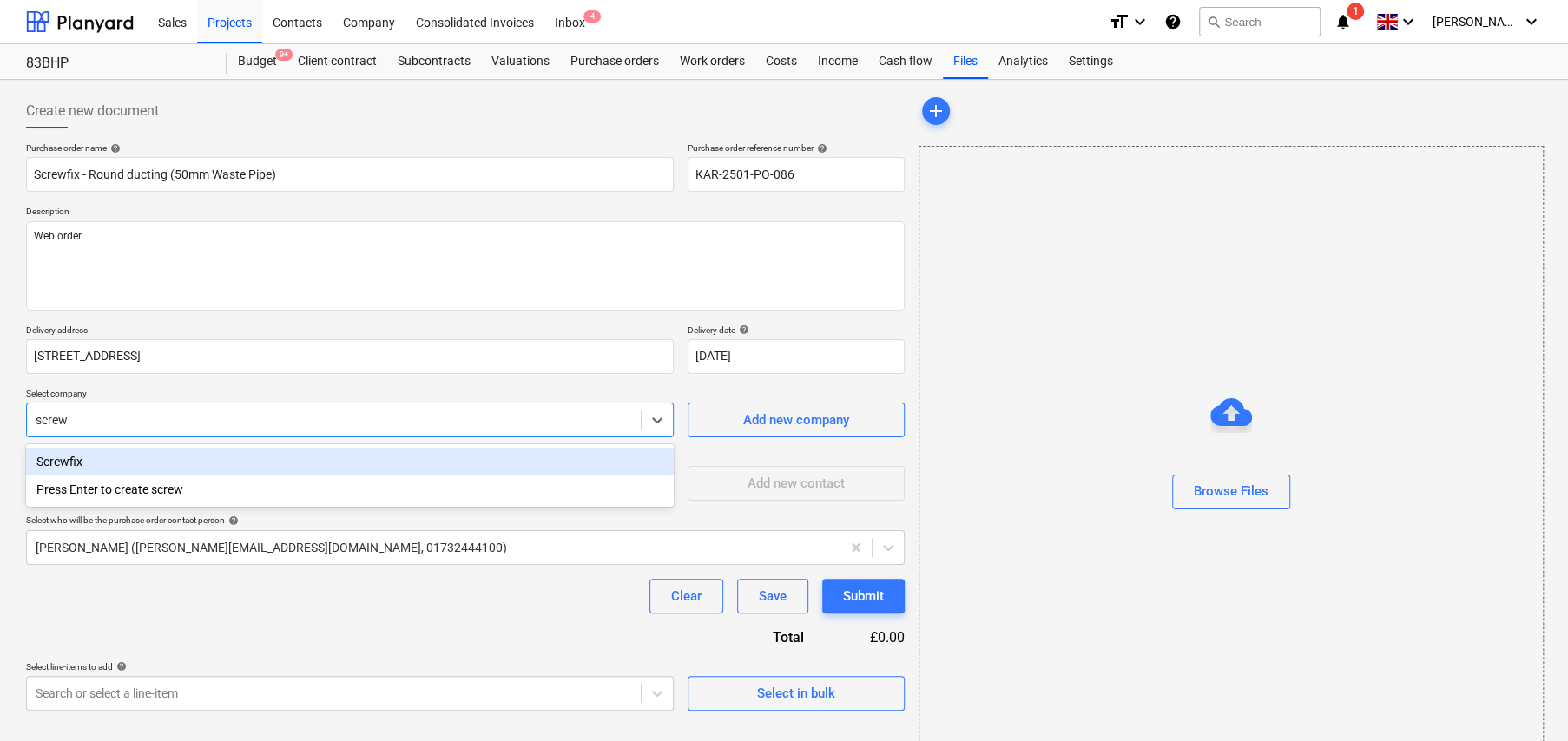
click at [78, 462] on div "Screwfix" at bounding box center [349, 462] width 648 height 28
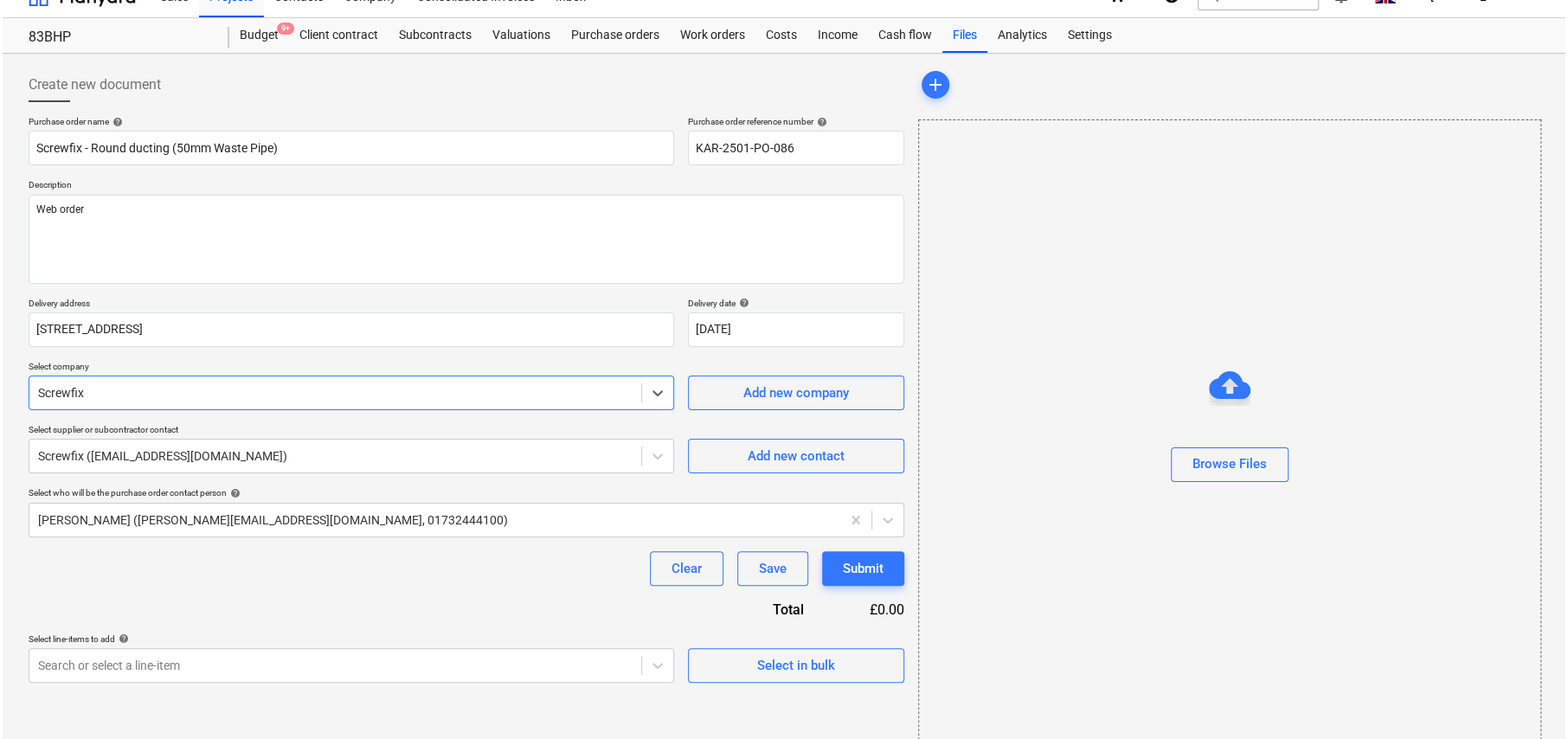
scroll to position [41, 0]
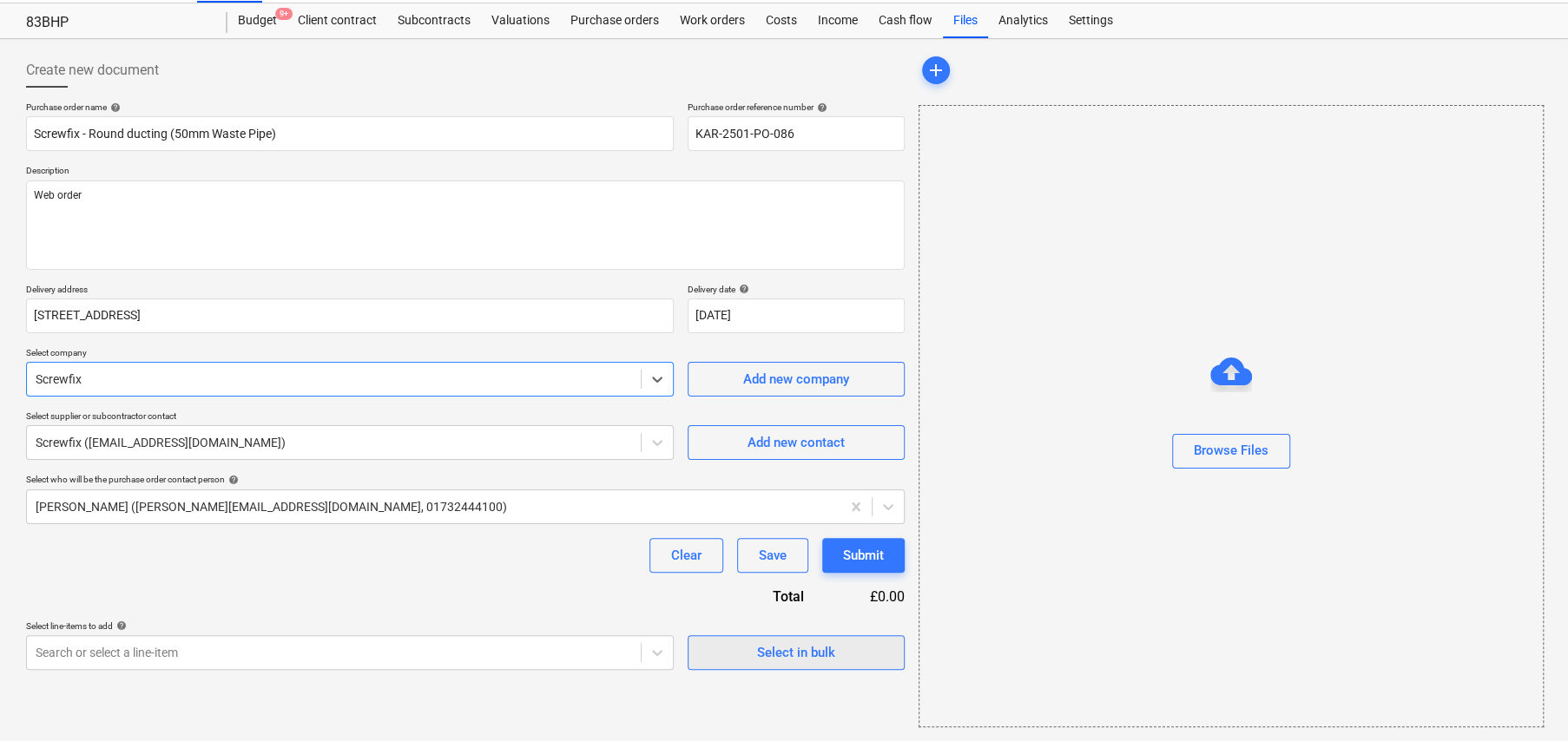
click at [812, 655] on div "Select in bulk" at bounding box center [796, 652] width 79 height 22
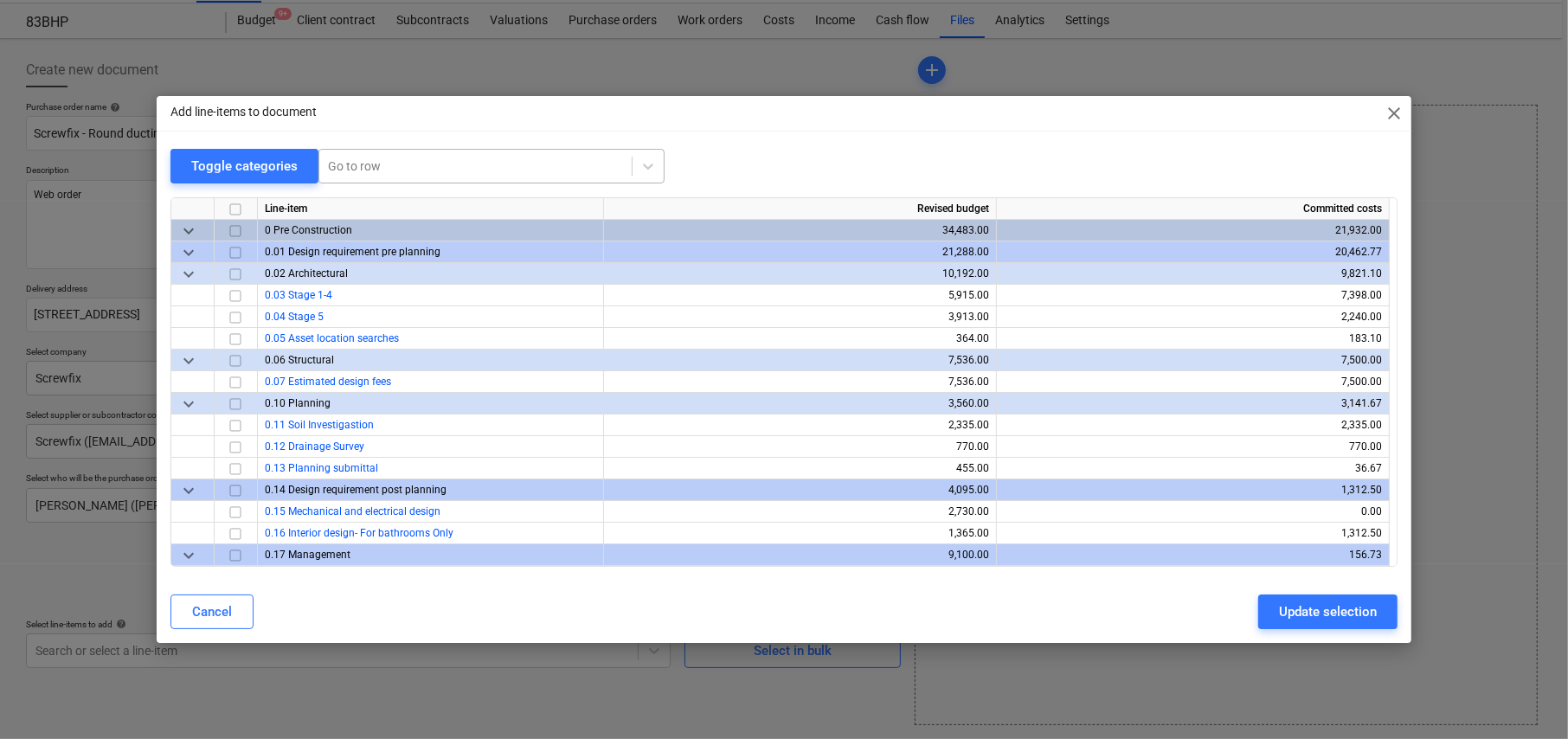
click at [404, 163] on div at bounding box center [475, 166] width 295 height 18
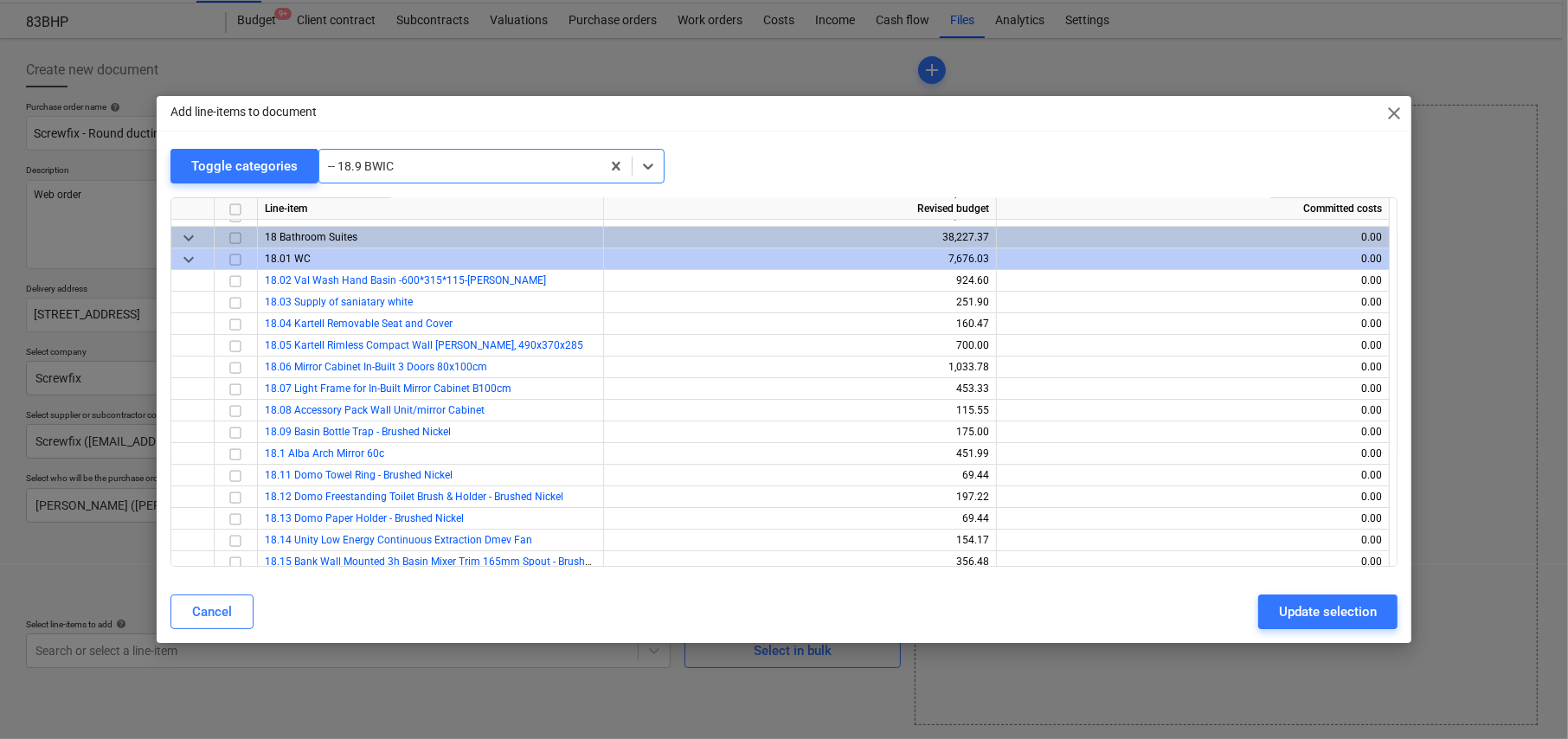
scroll to position [10972, 0]
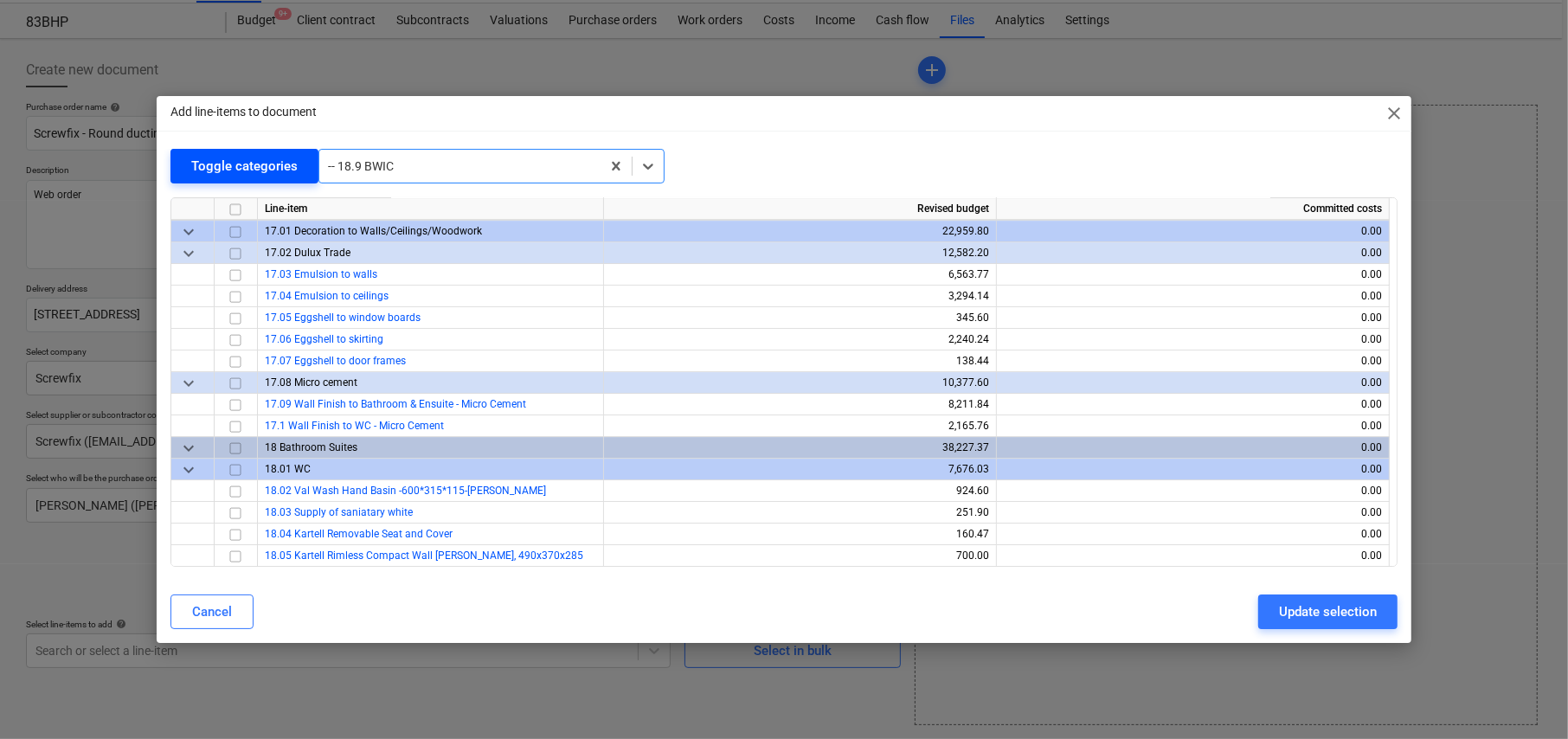
click at [262, 155] on div "Toggle categories" at bounding box center [245, 166] width 107 height 22
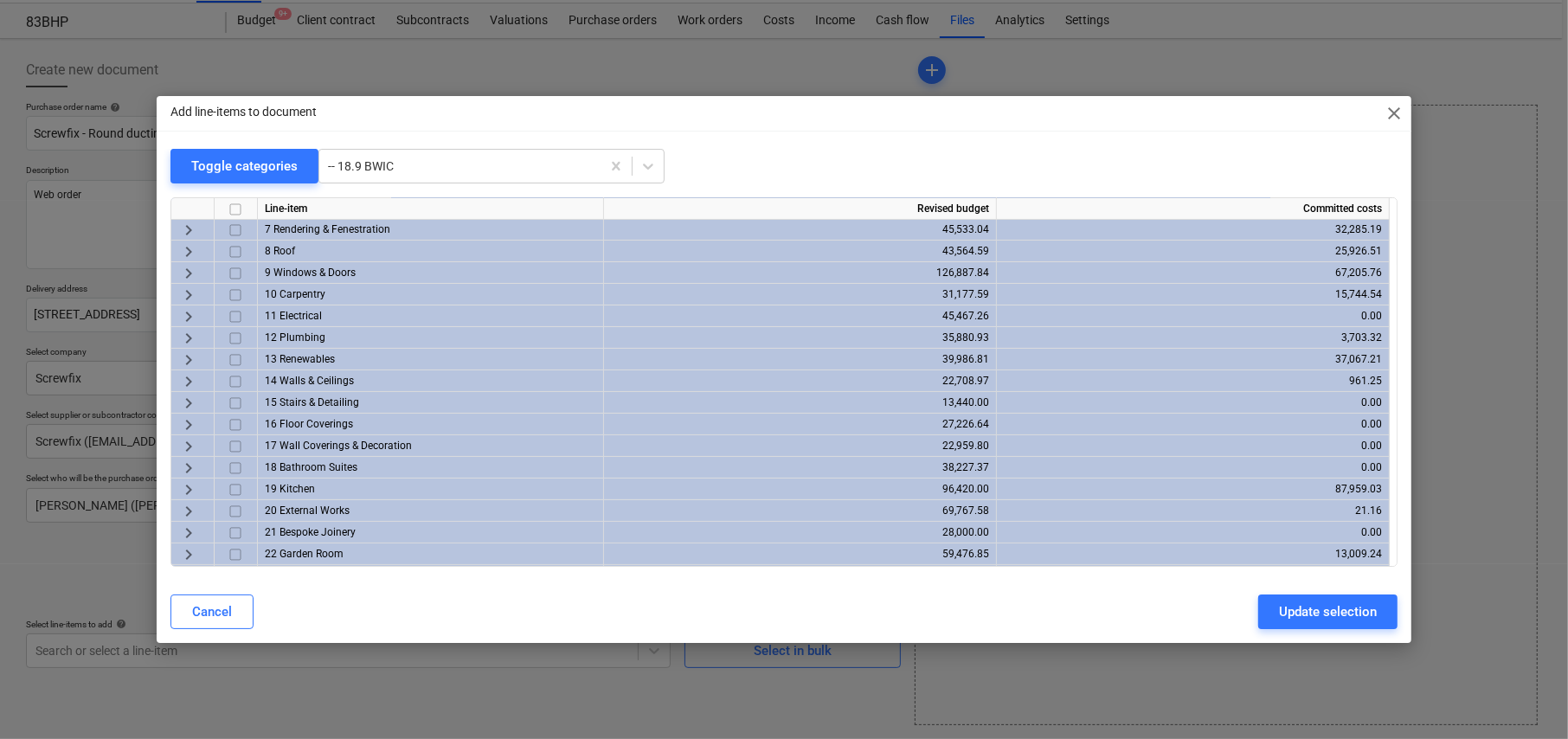
scroll to position [150, 0]
click at [187, 313] on span "keyboard_arrow_right" at bounding box center [189, 318] width 21 height 21
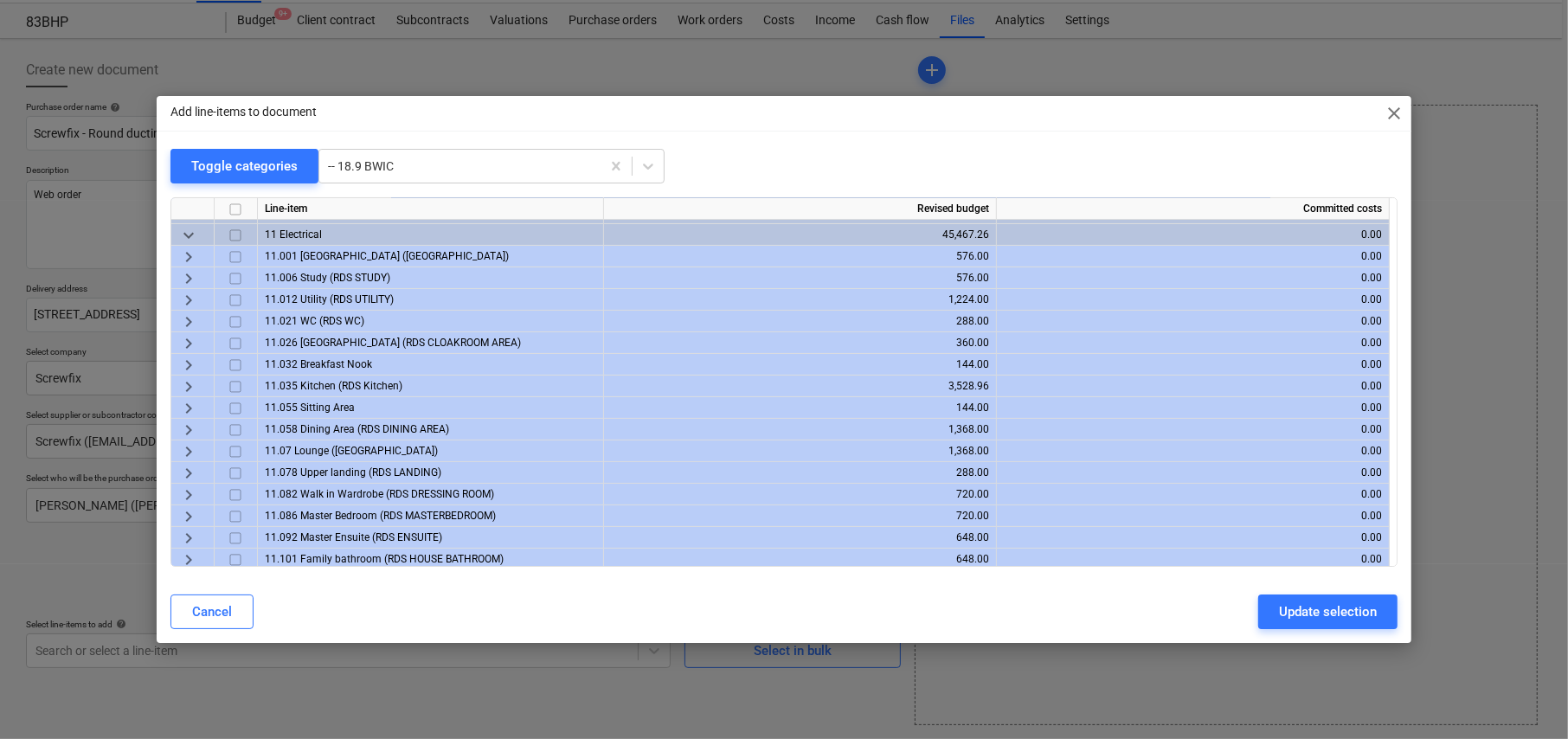
scroll to position [237, 0]
click at [188, 247] on span "keyboard_arrow_right" at bounding box center [189, 253] width 21 height 21
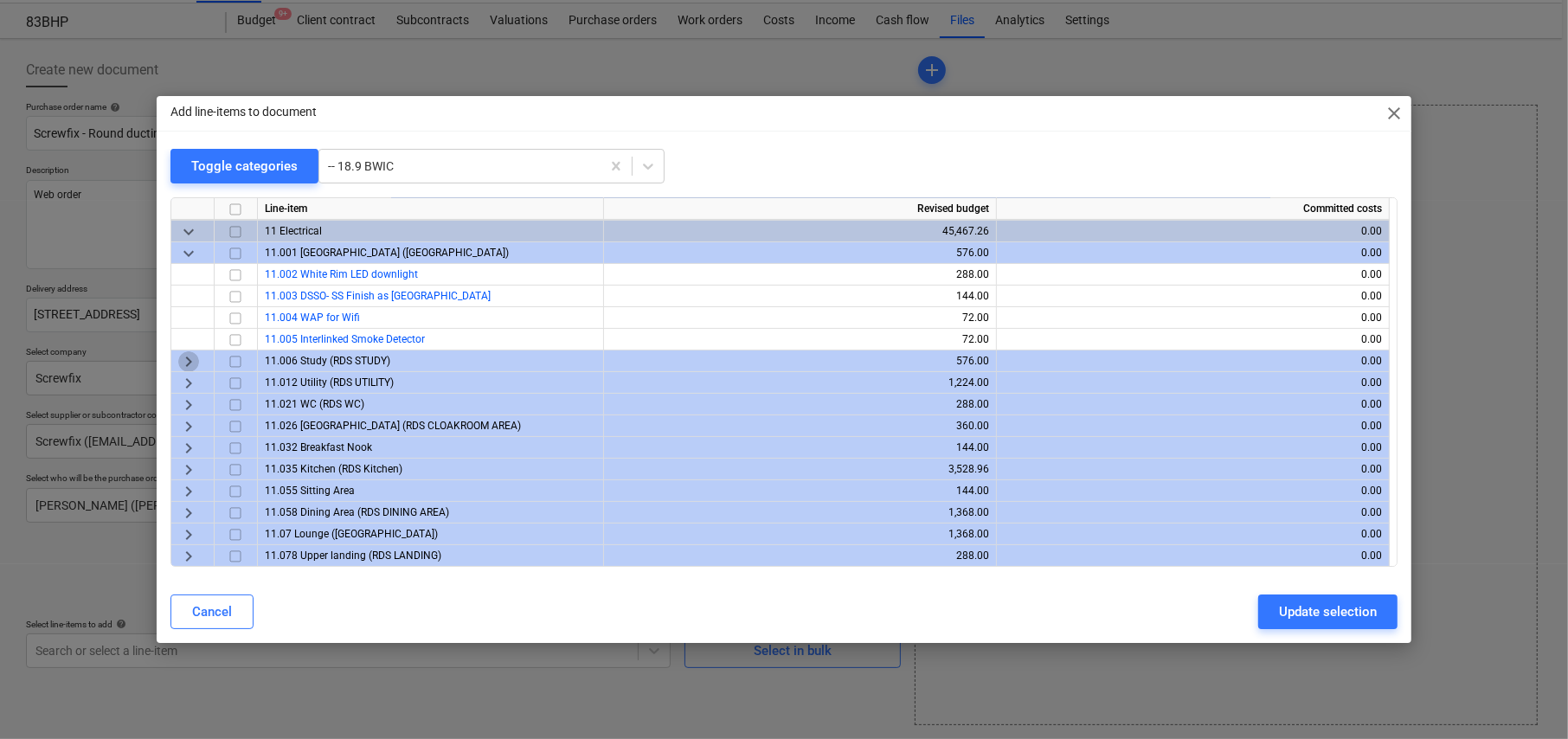
click at [183, 358] on span "keyboard_arrow_right" at bounding box center [189, 361] width 21 height 21
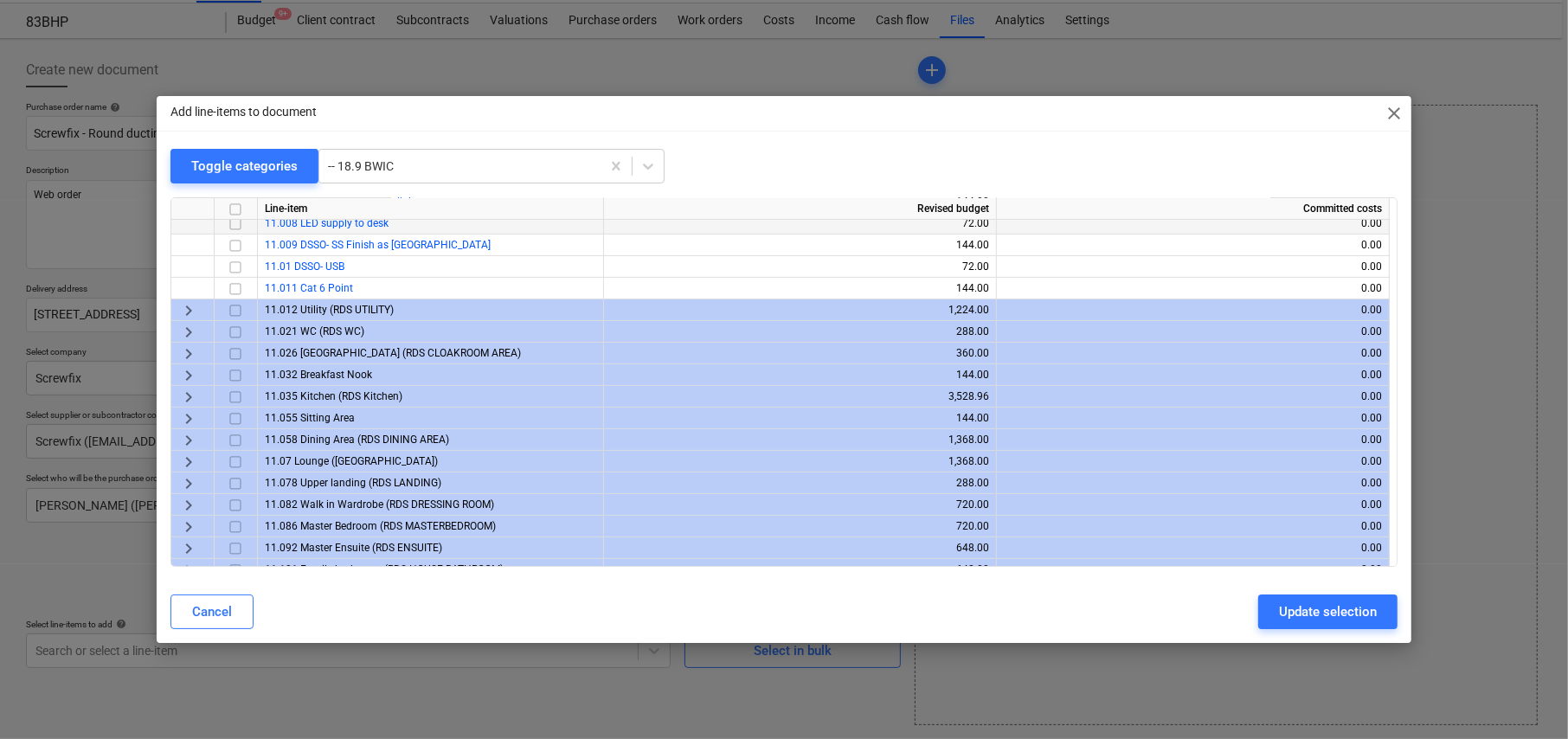
scroll to position [497, 0]
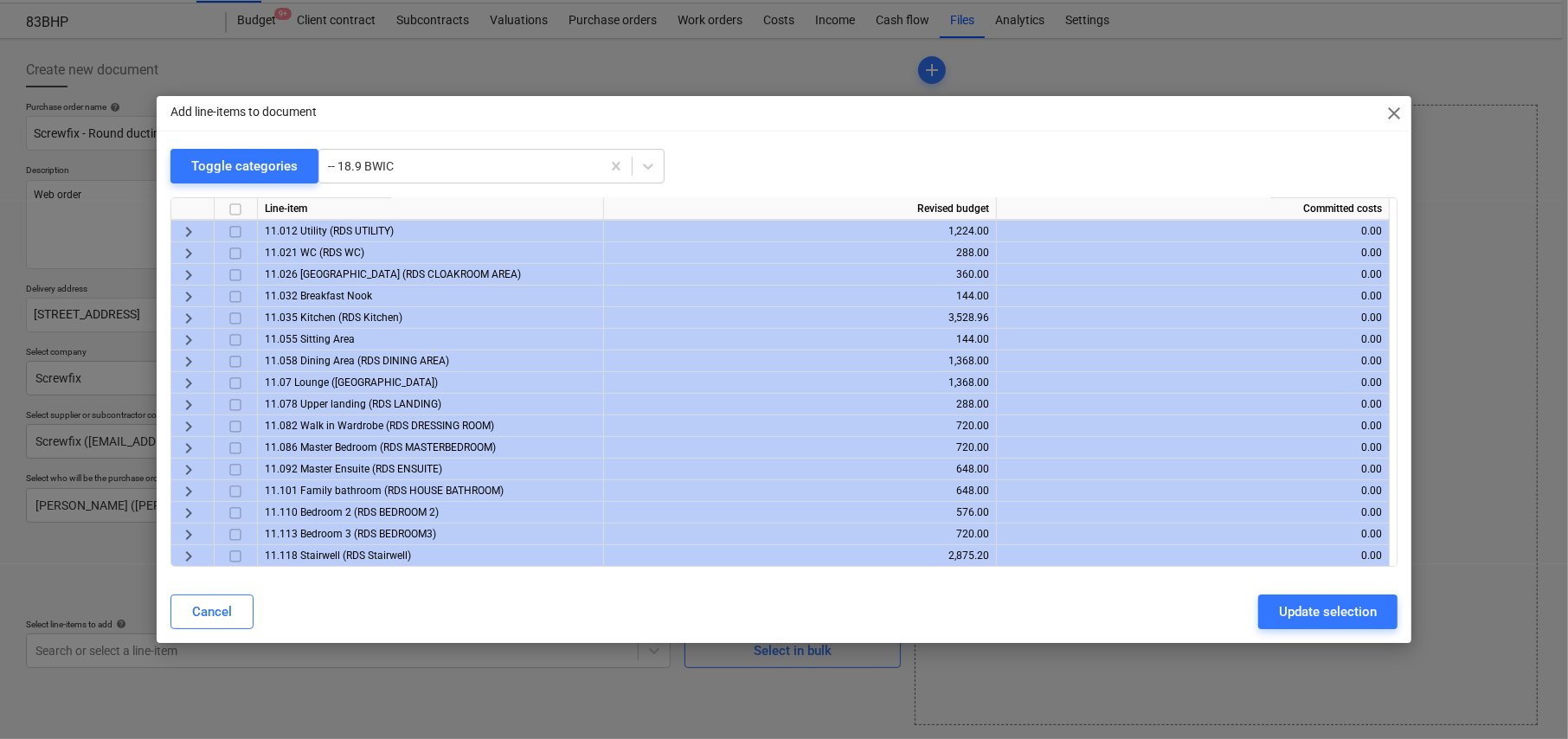
click at [190, 229] on span "keyboard_arrow_right" at bounding box center [189, 232] width 21 height 21
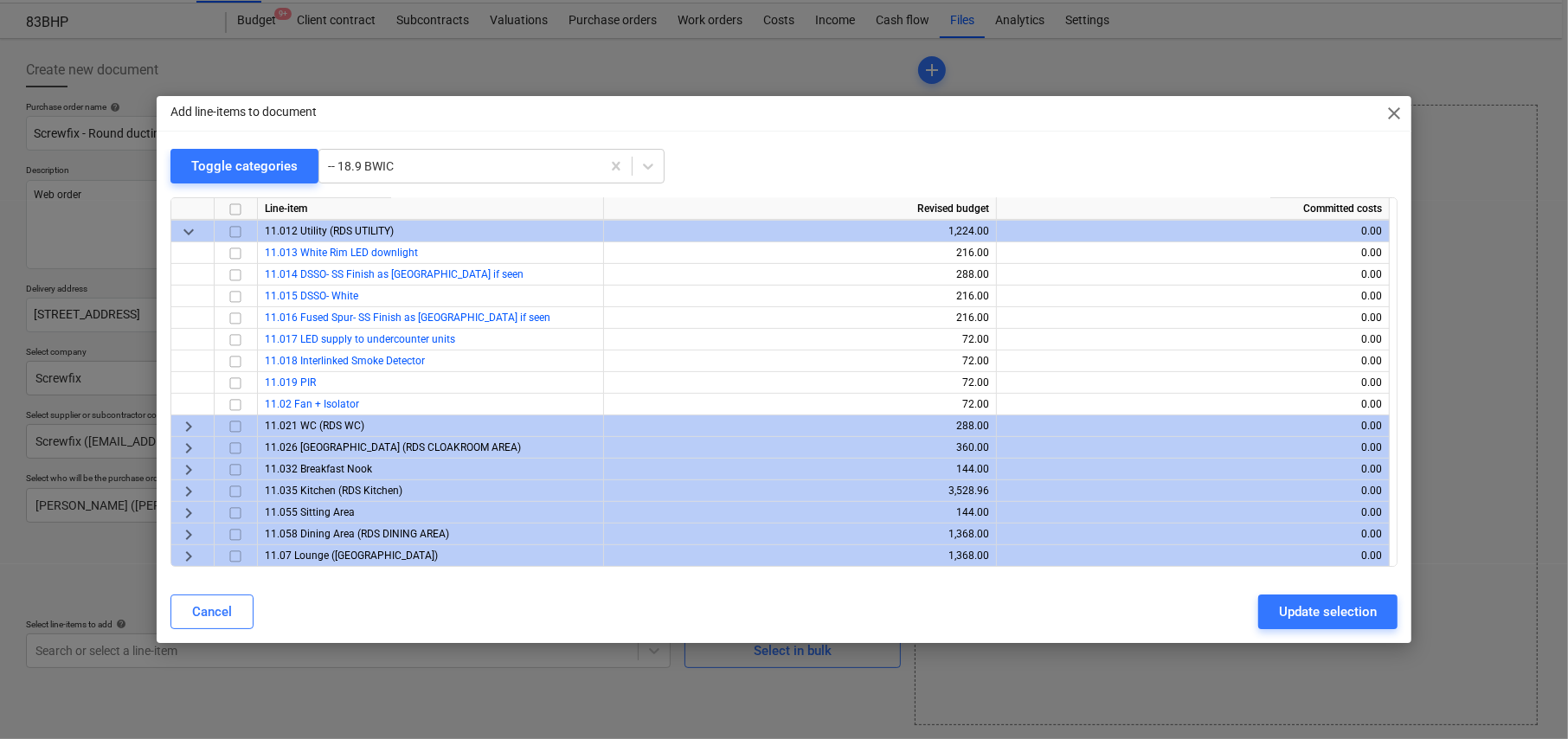
click at [187, 421] on span "keyboard_arrow_right" at bounding box center [189, 427] width 21 height 21
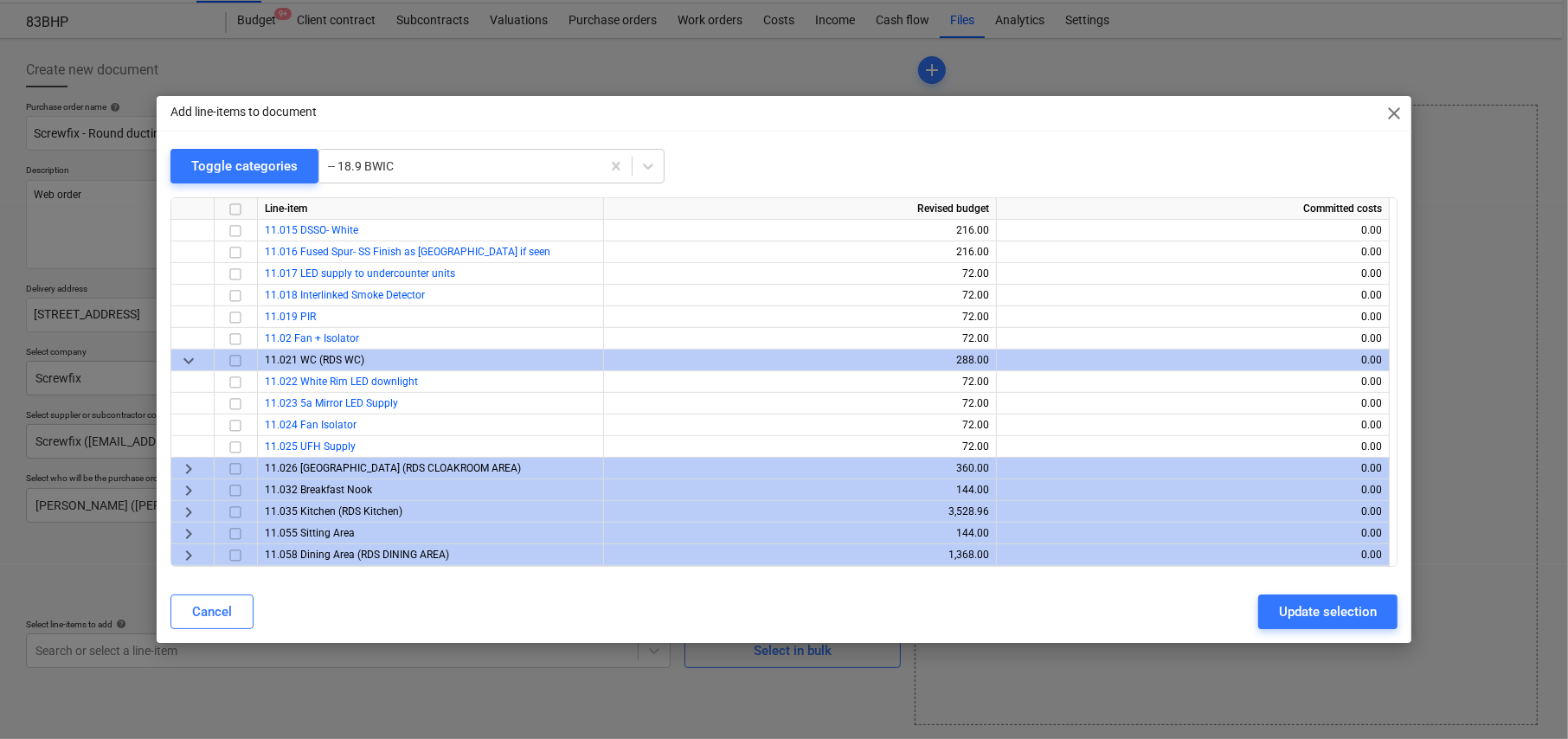
scroll to position [757, 0]
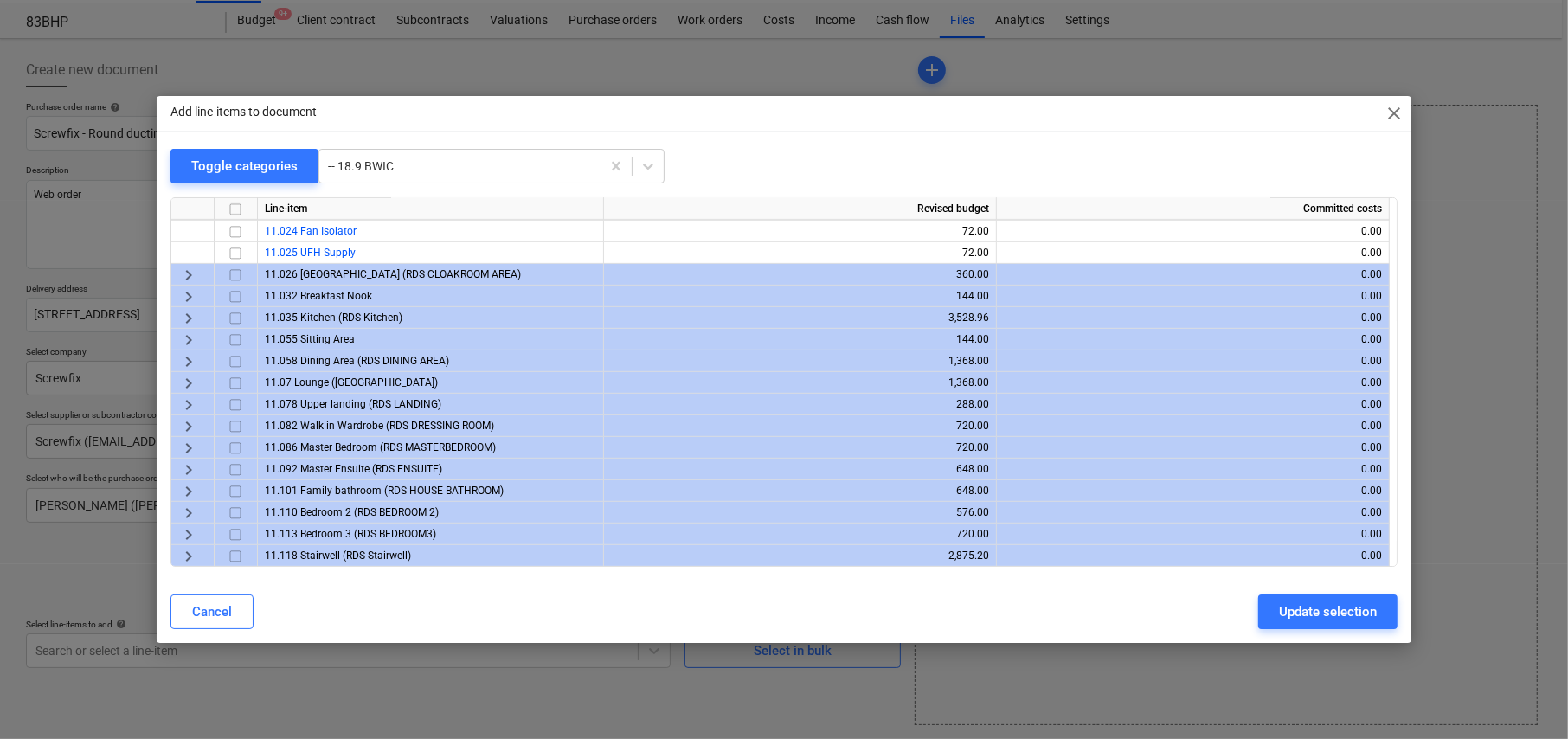
click at [188, 273] on span "keyboard_arrow_right" at bounding box center [189, 275] width 21 height 21
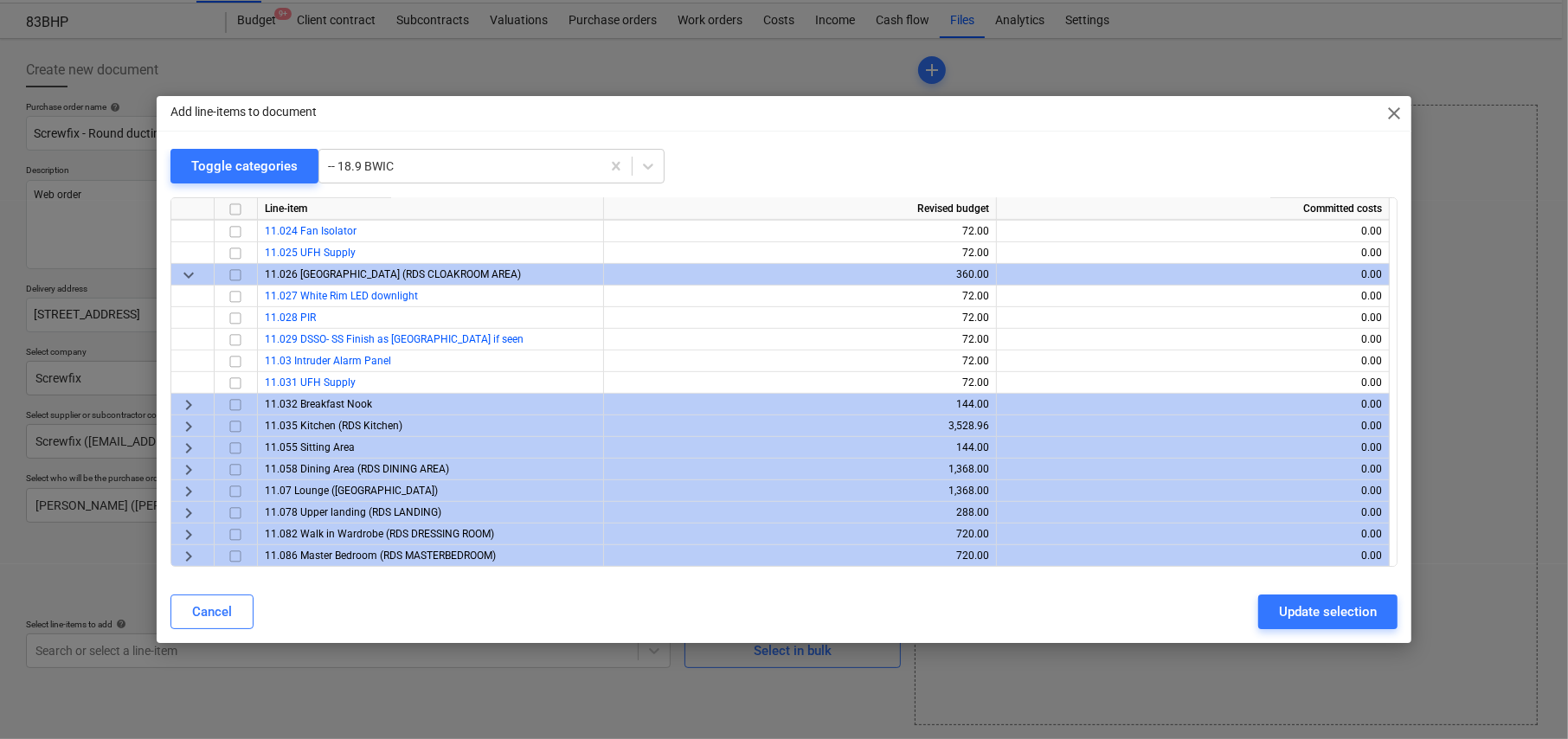
click at [187, 397] on span "keyboard_arrow_right" at bounding box center [189, 405] width 21 height 21
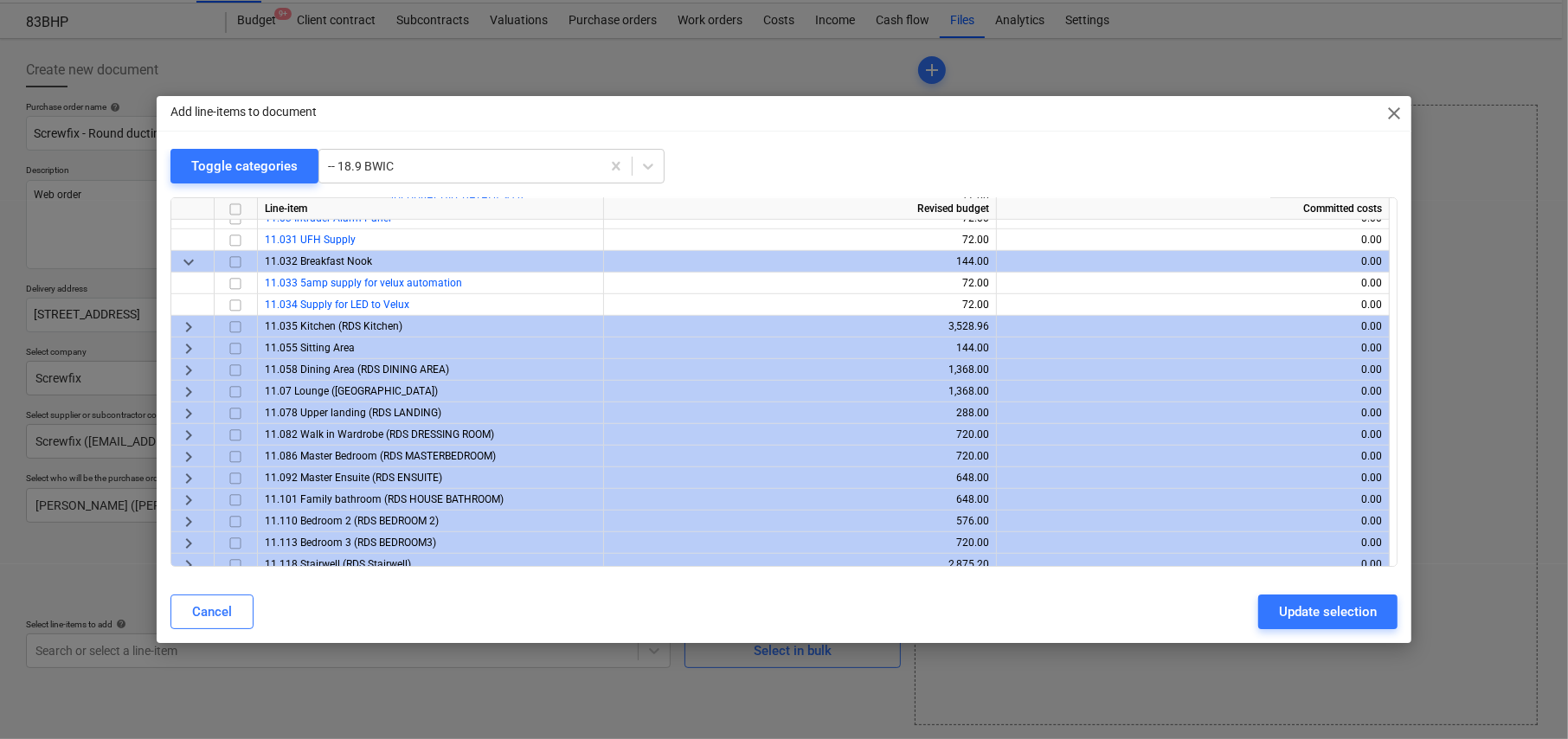
scroll to position [930, 0]
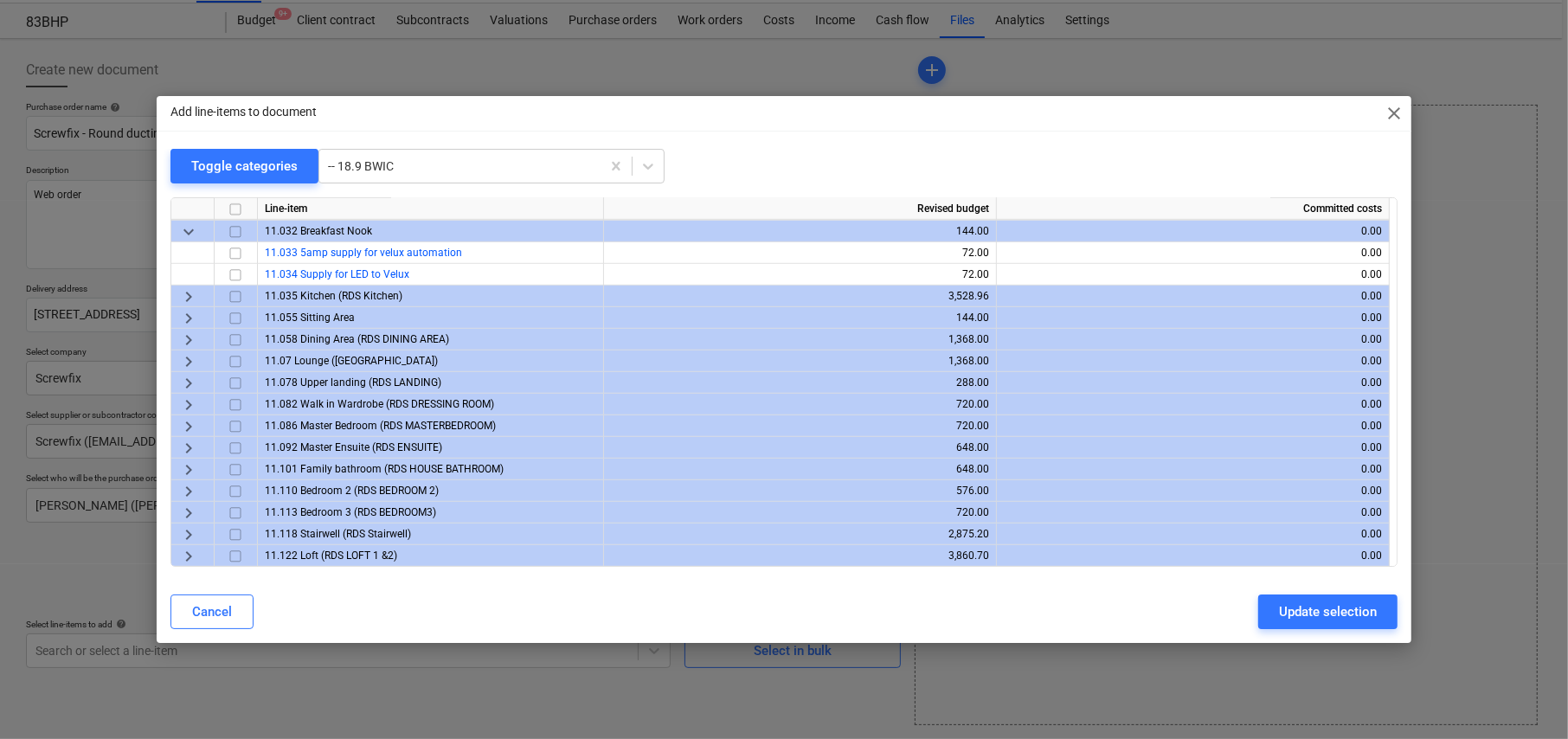
click at [185, 293] on span "keyboard_arrow_right" at bounding box center [189, 297] width 21 height 21
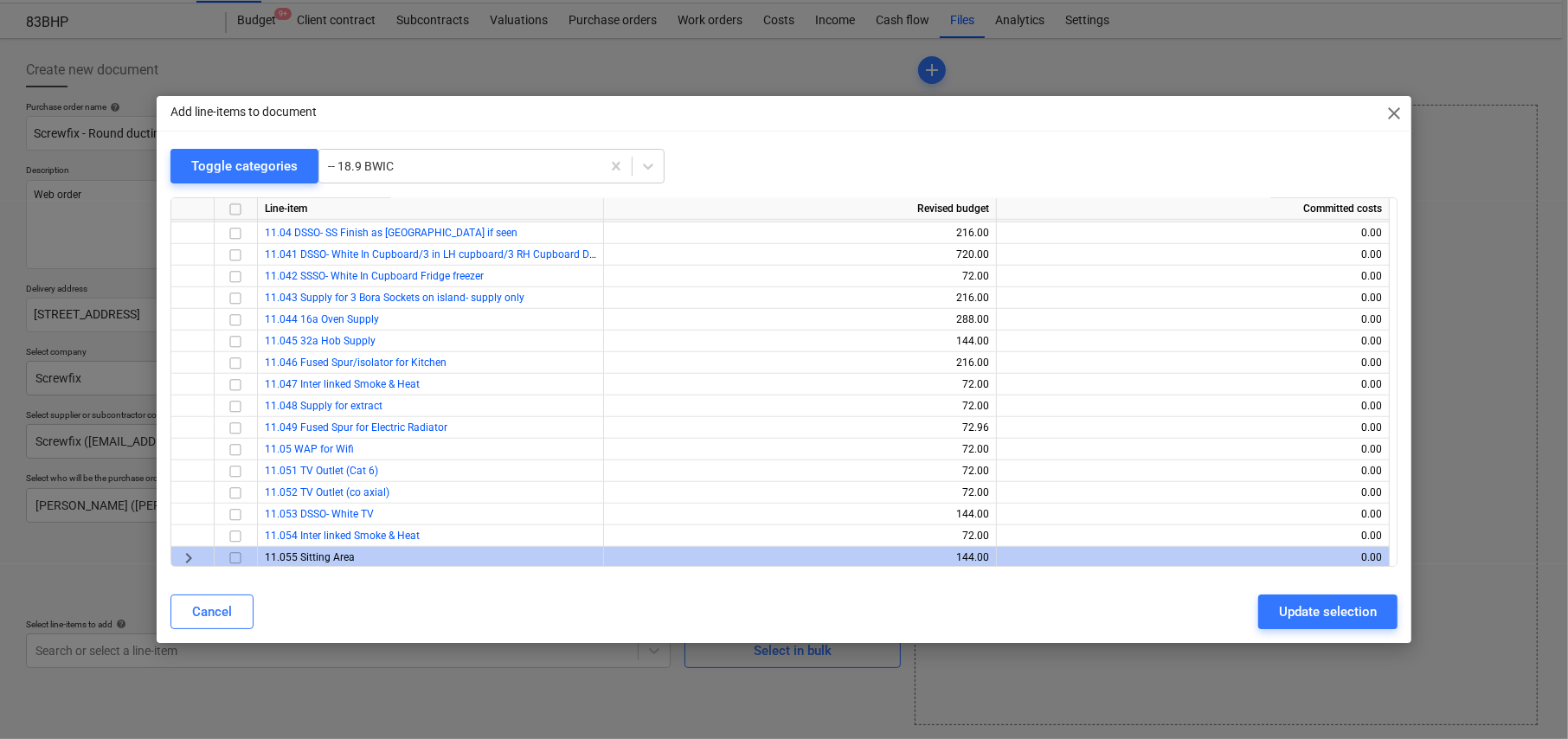
scroll to position [1190, 0]
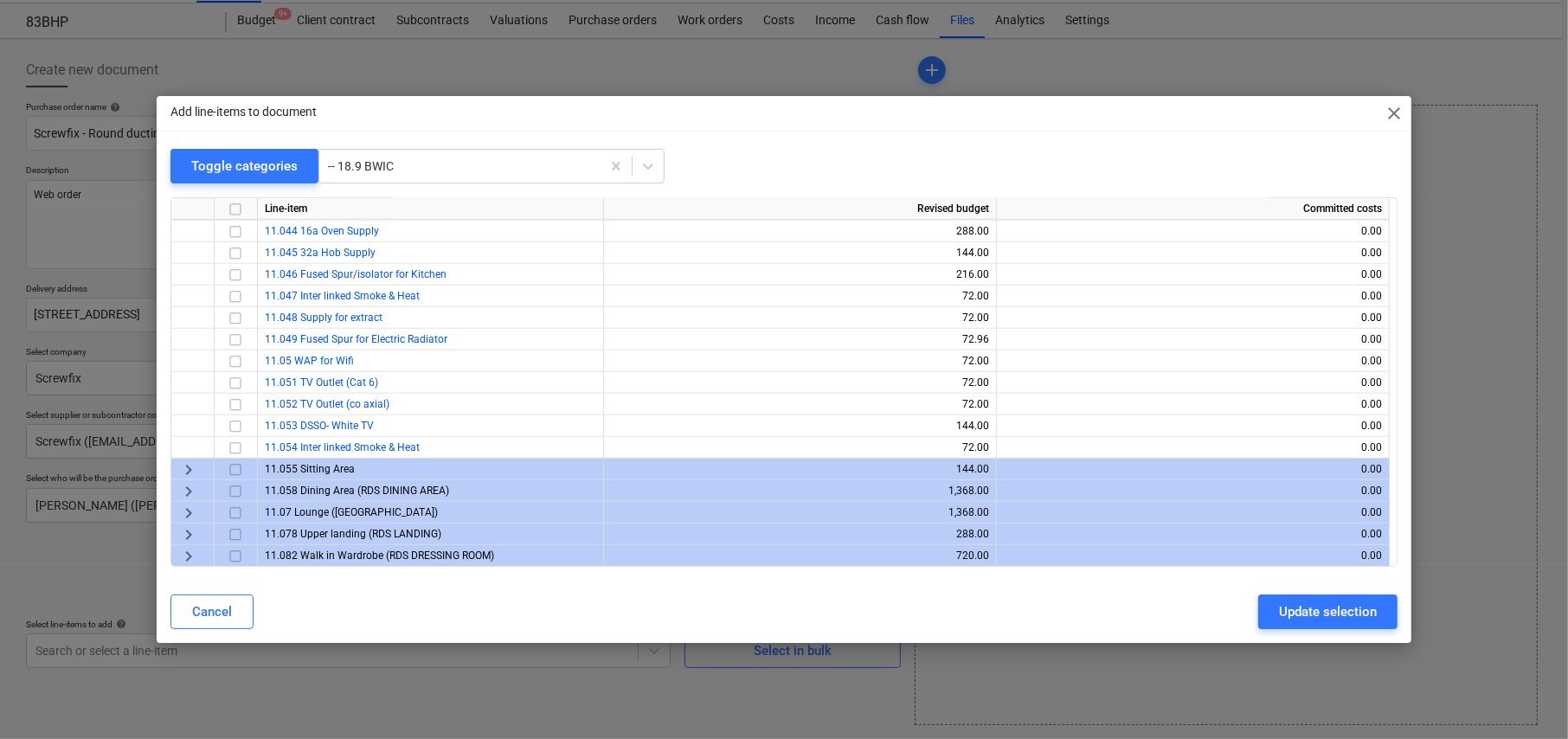
click at [188, 463] on span "keyboard_arrow_right" at bounding box center [189, 470] width 21 height 21
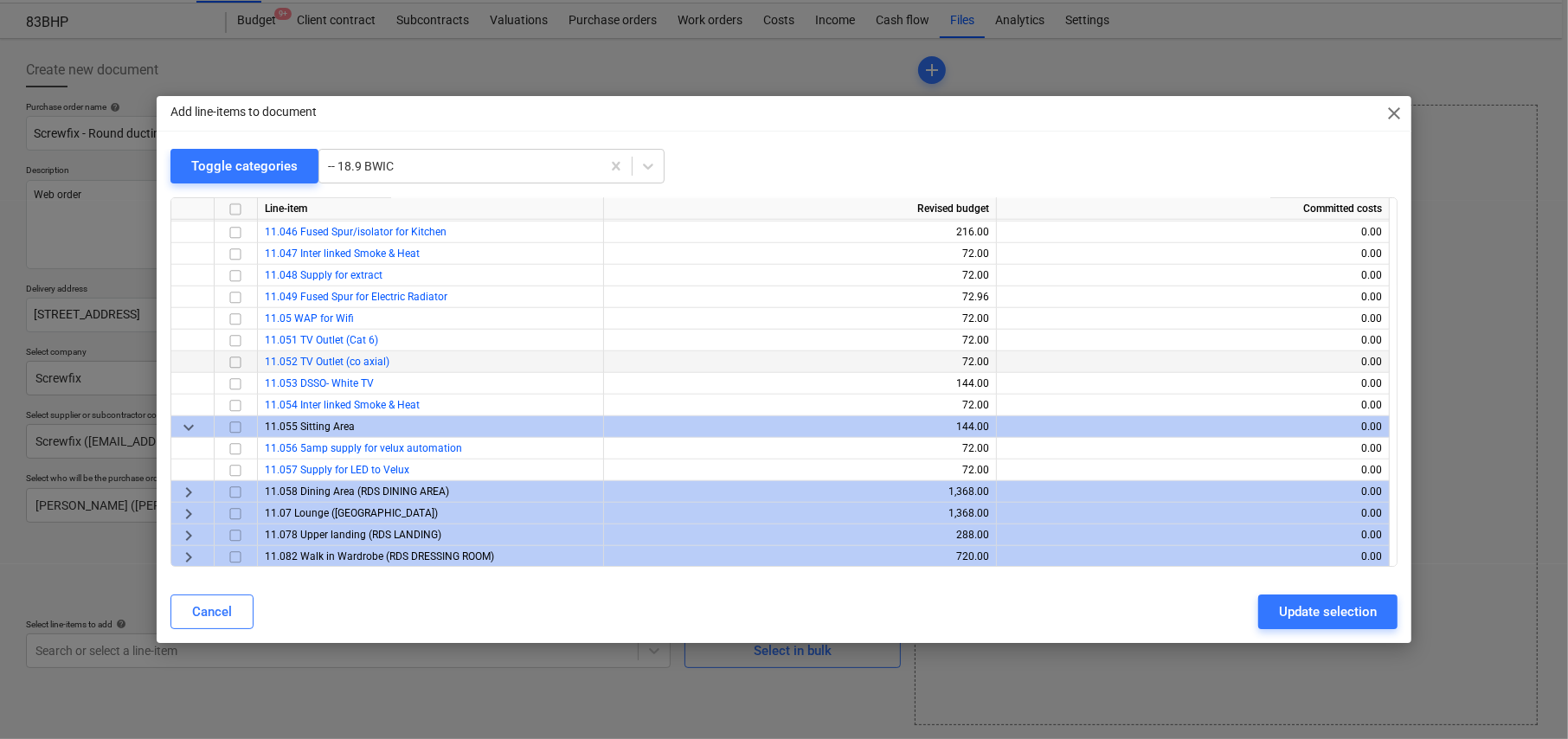
scroll to position [1363, 0]
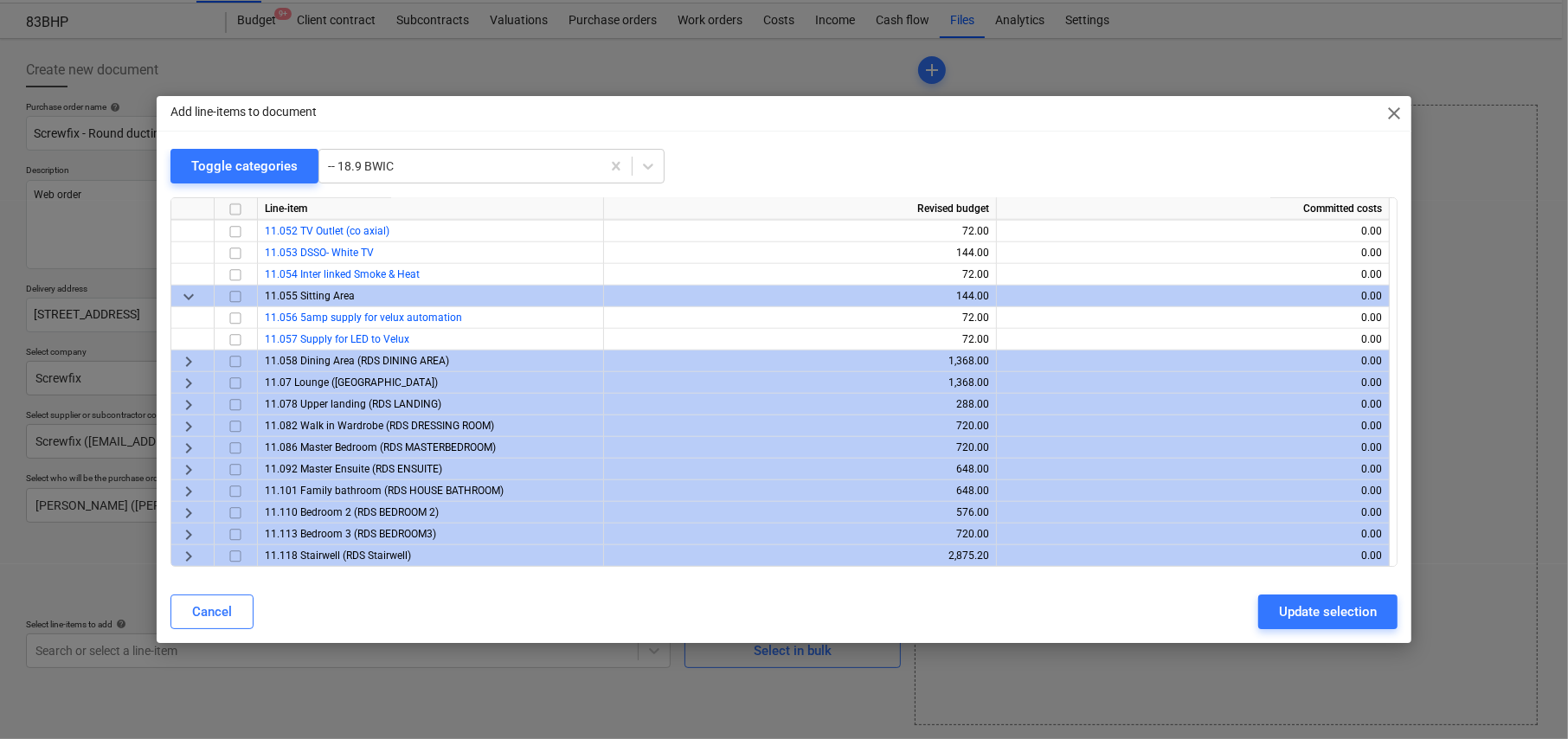
click at [190, 355] on span "keyboard_arrow_right" at bounding box center [189, 361] width 21 height 21
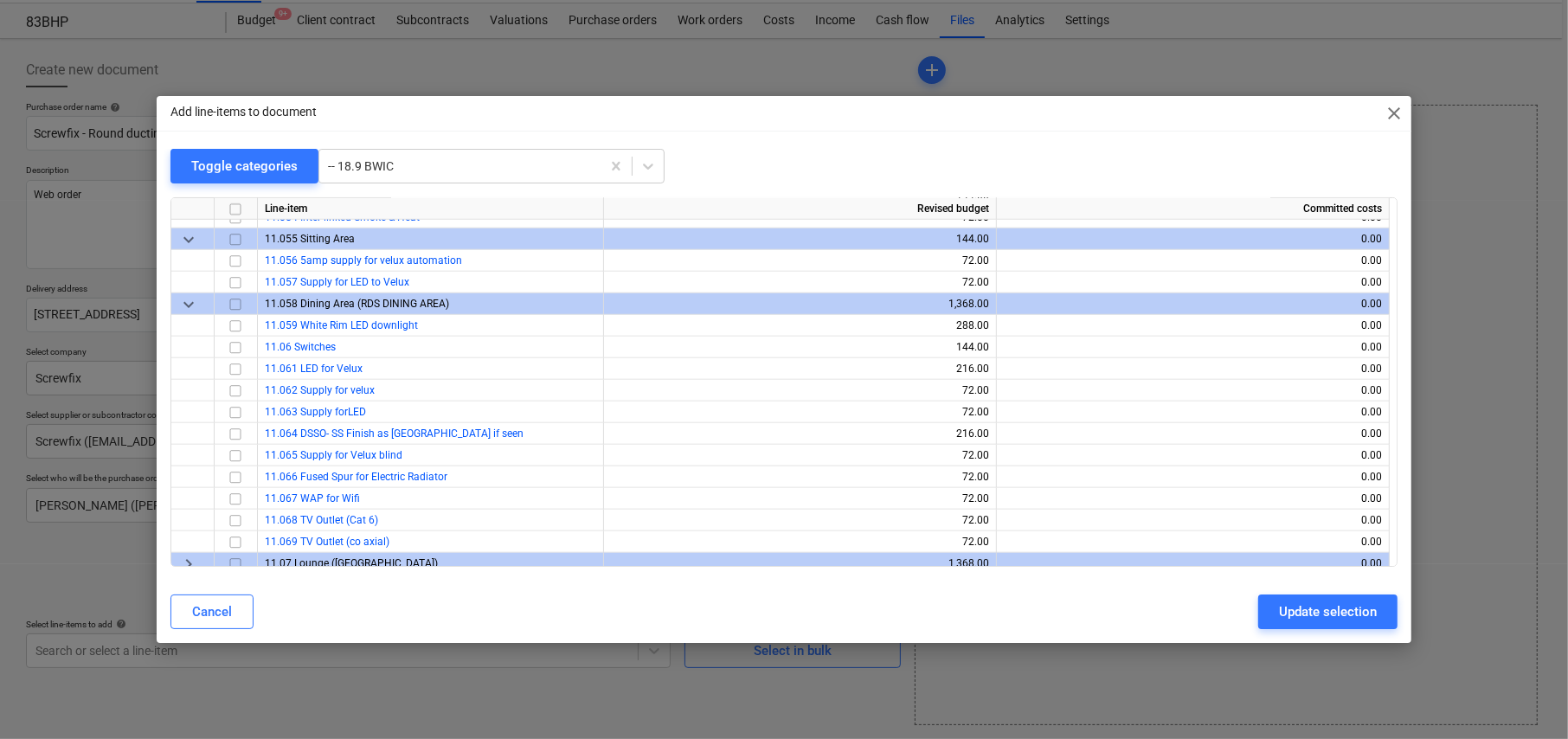
scroll to position [1623, 0]
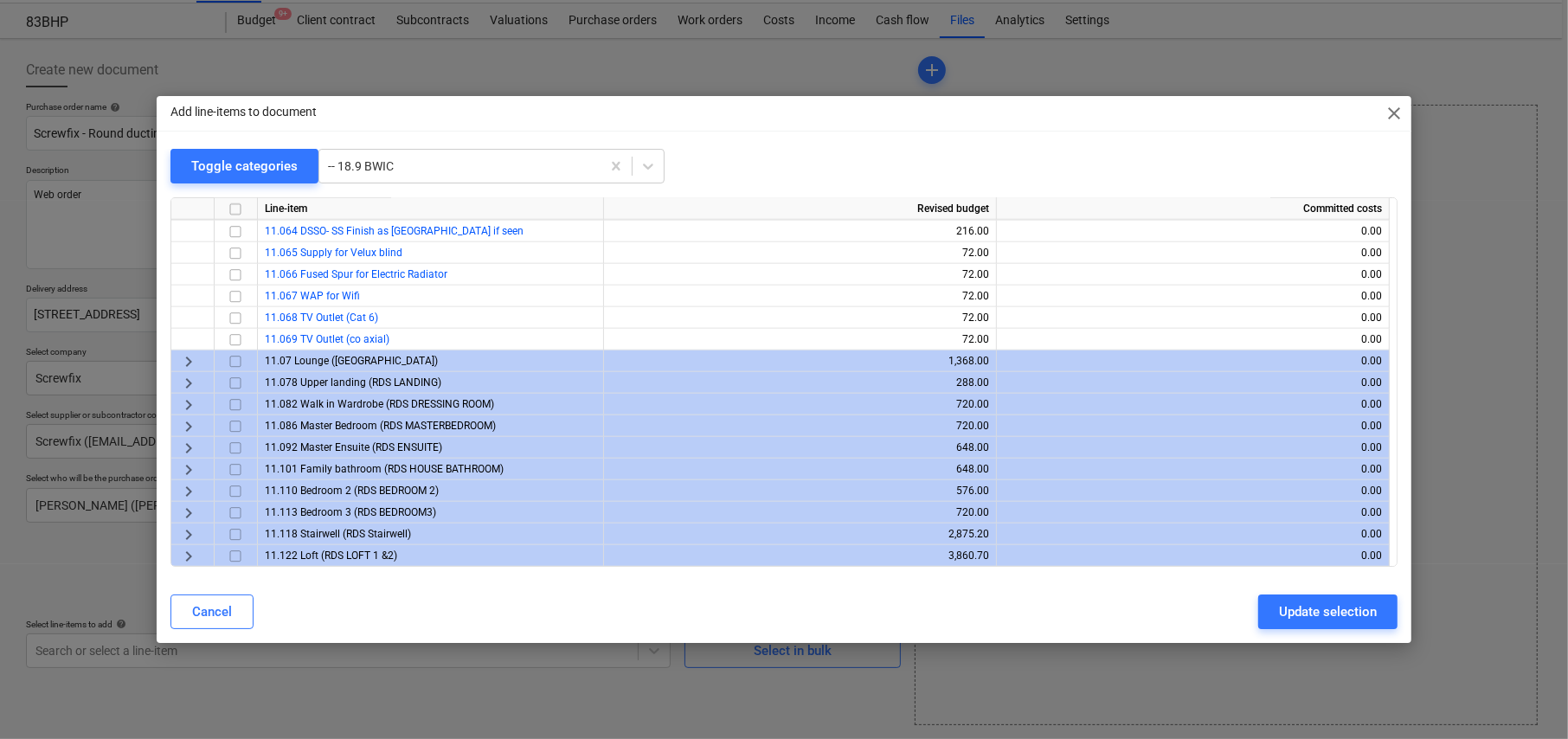
click at [187, 361] on span "keyboard_arrow_right" at bounding box center [189, 361] width 21 height 21
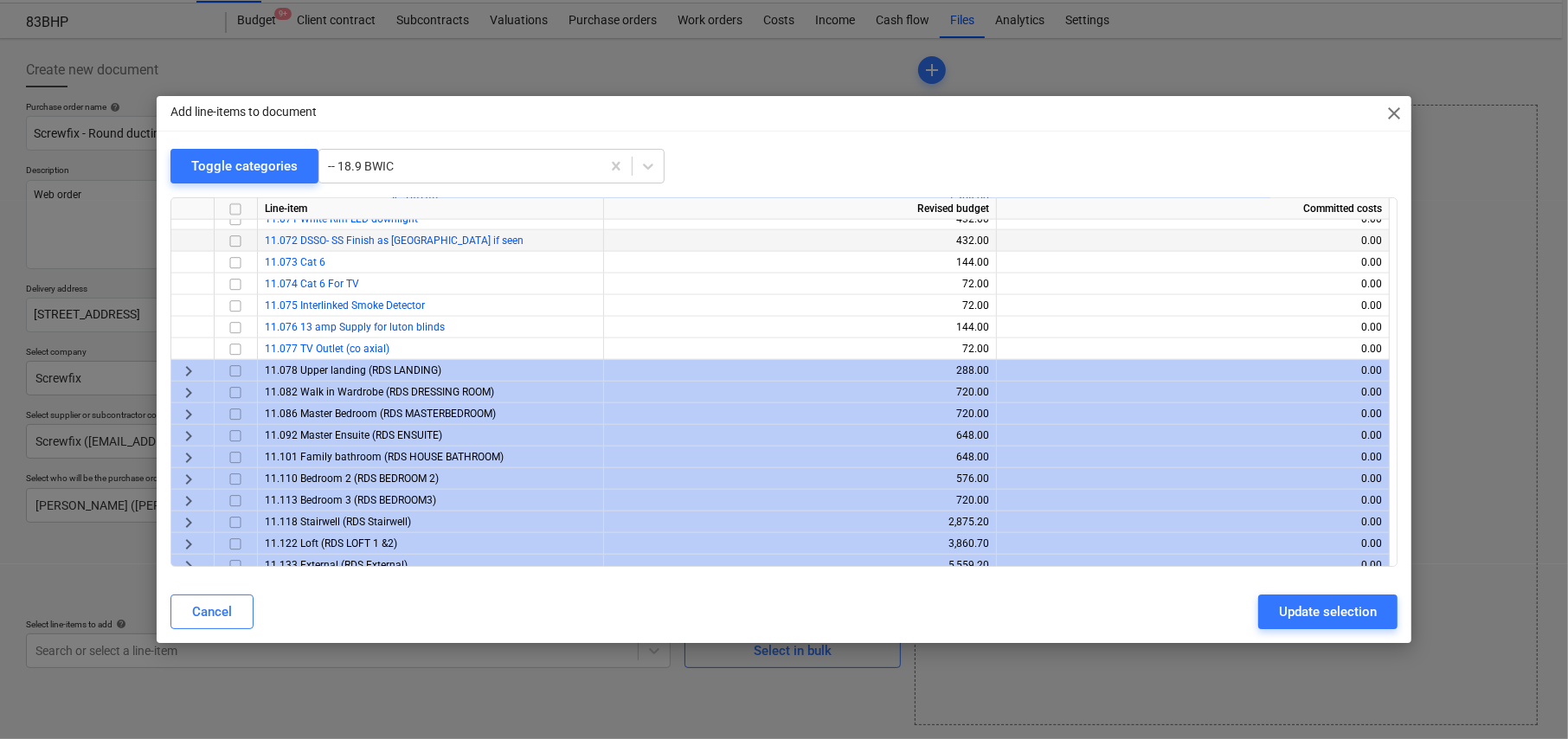
scroll to position [1882, 0]
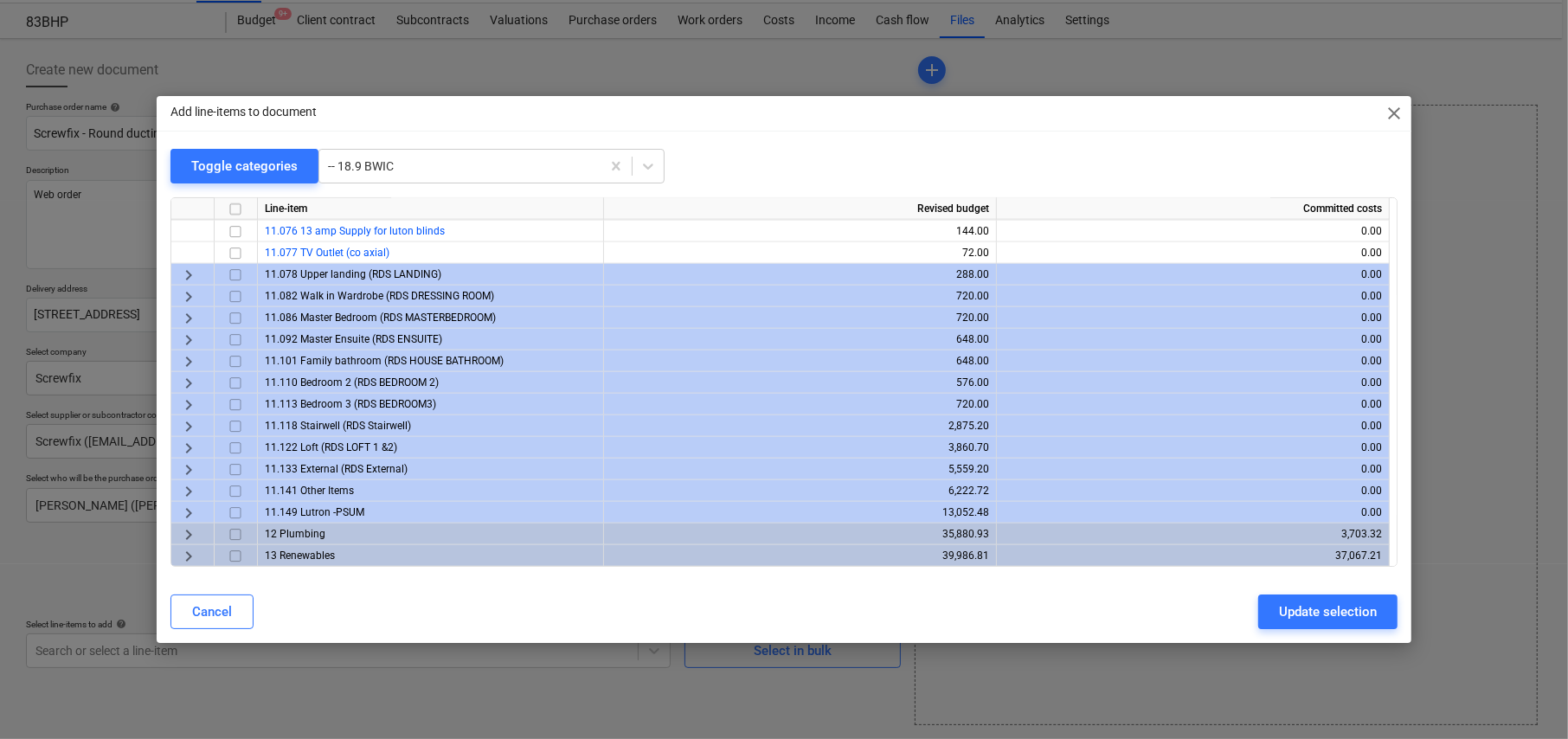
click at [185, 487] on span "keyboard_arrow_right" at bounding box center [189, 491] width 21 height 21
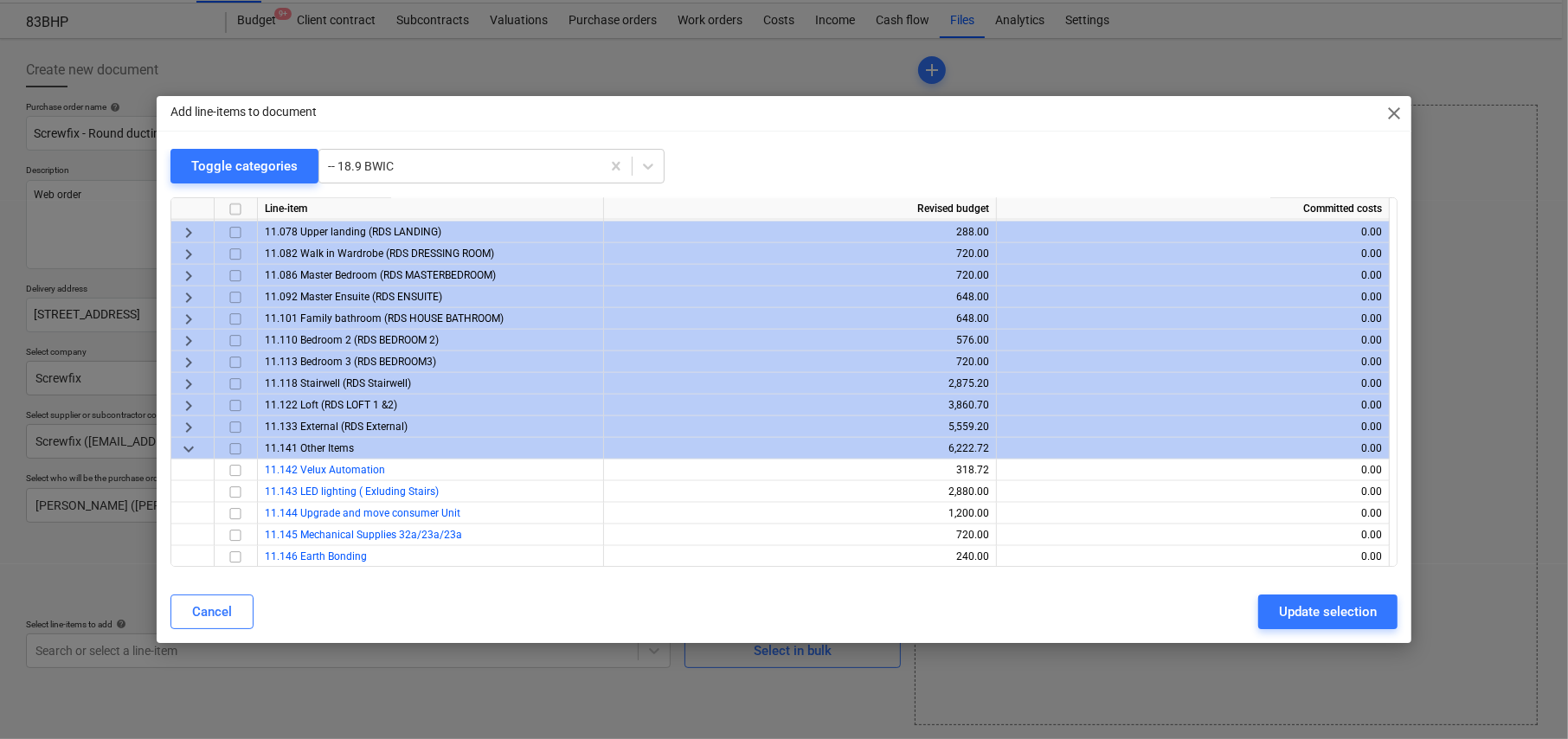
scroll to position [2055, 0]
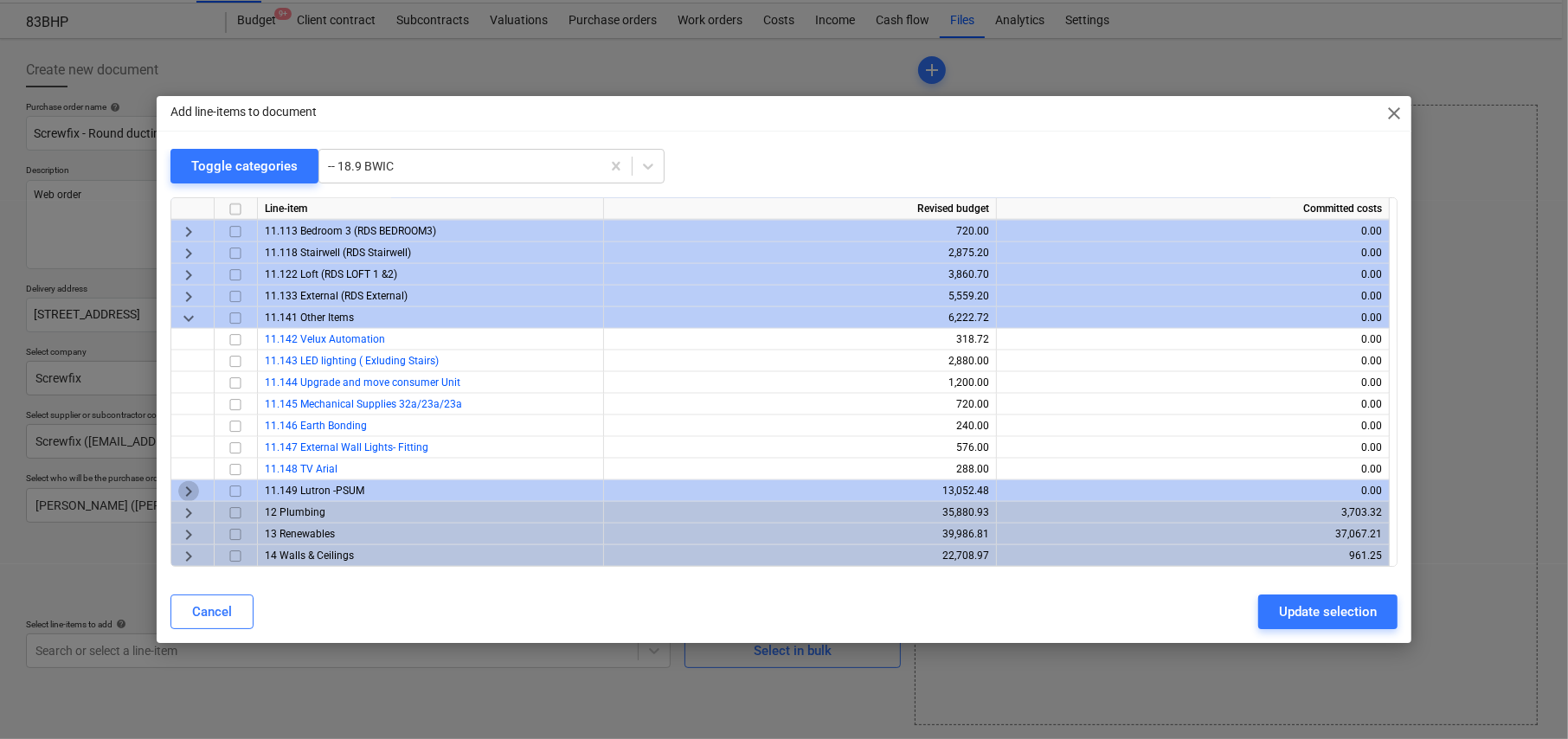
click at [185, 485] on span "keyboard_arrow_right" at bounding box center [189, 491] width 21 height 21
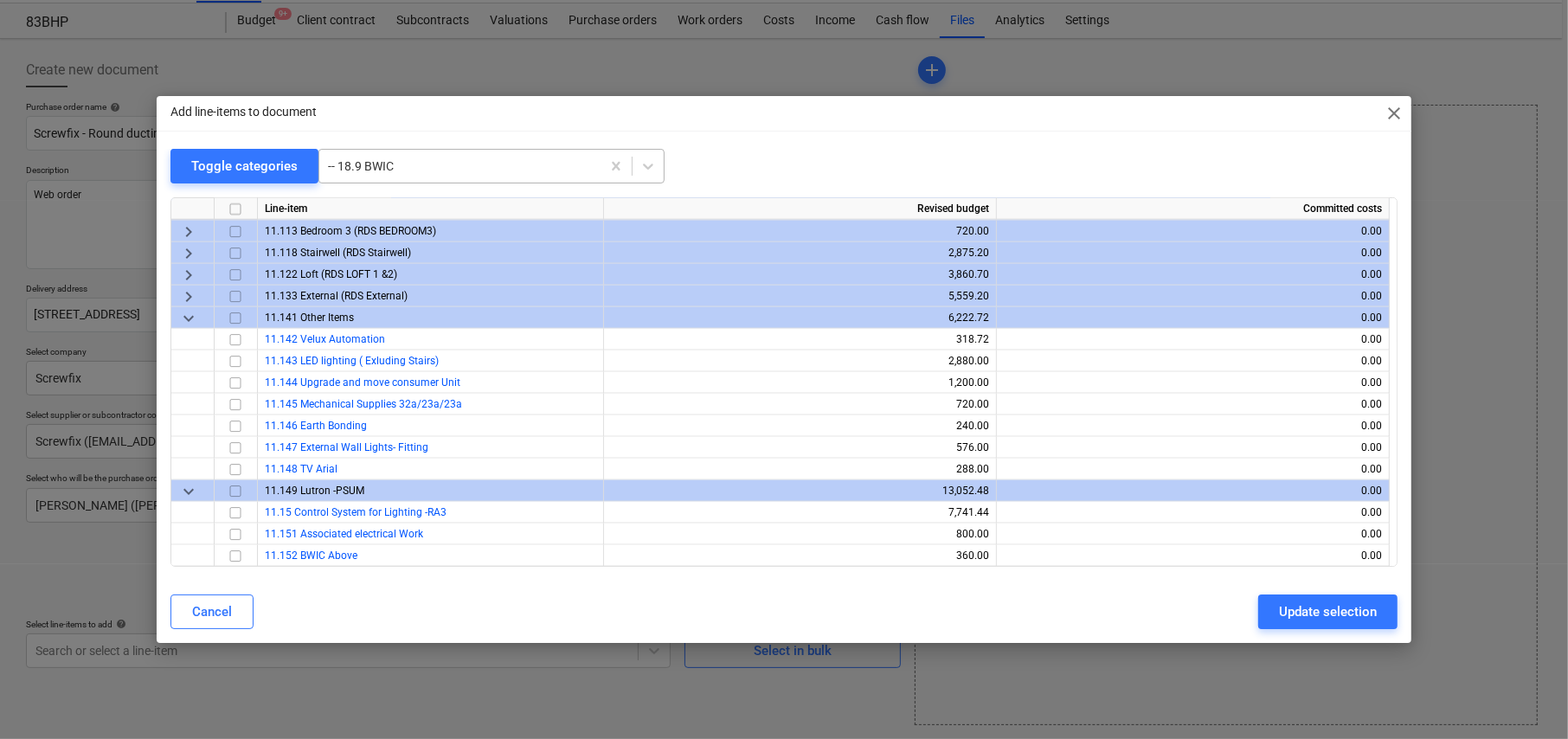
click at [418, 168] on div at bounding box center [460, 166] width 264 height 18
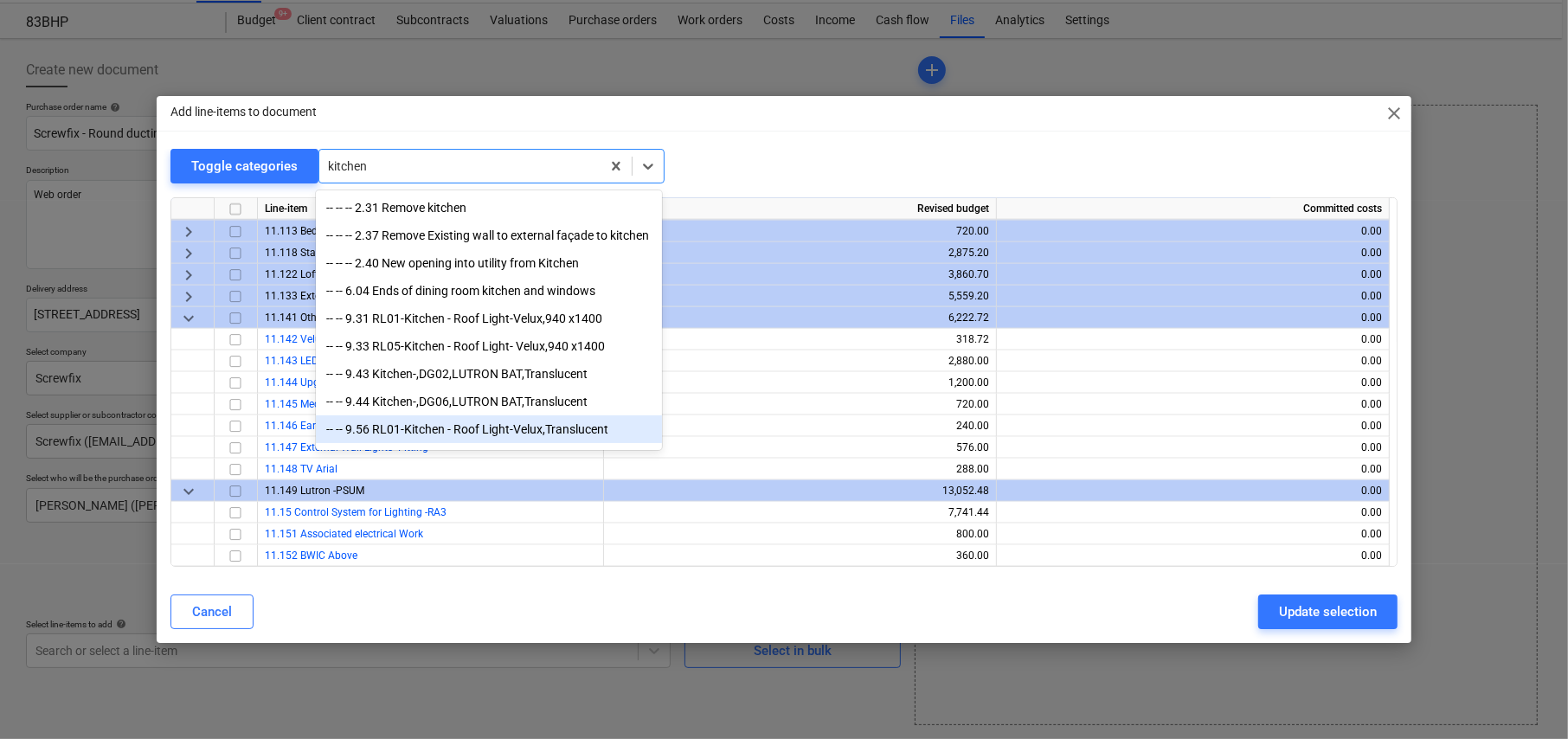
scroll to position [67, 0]
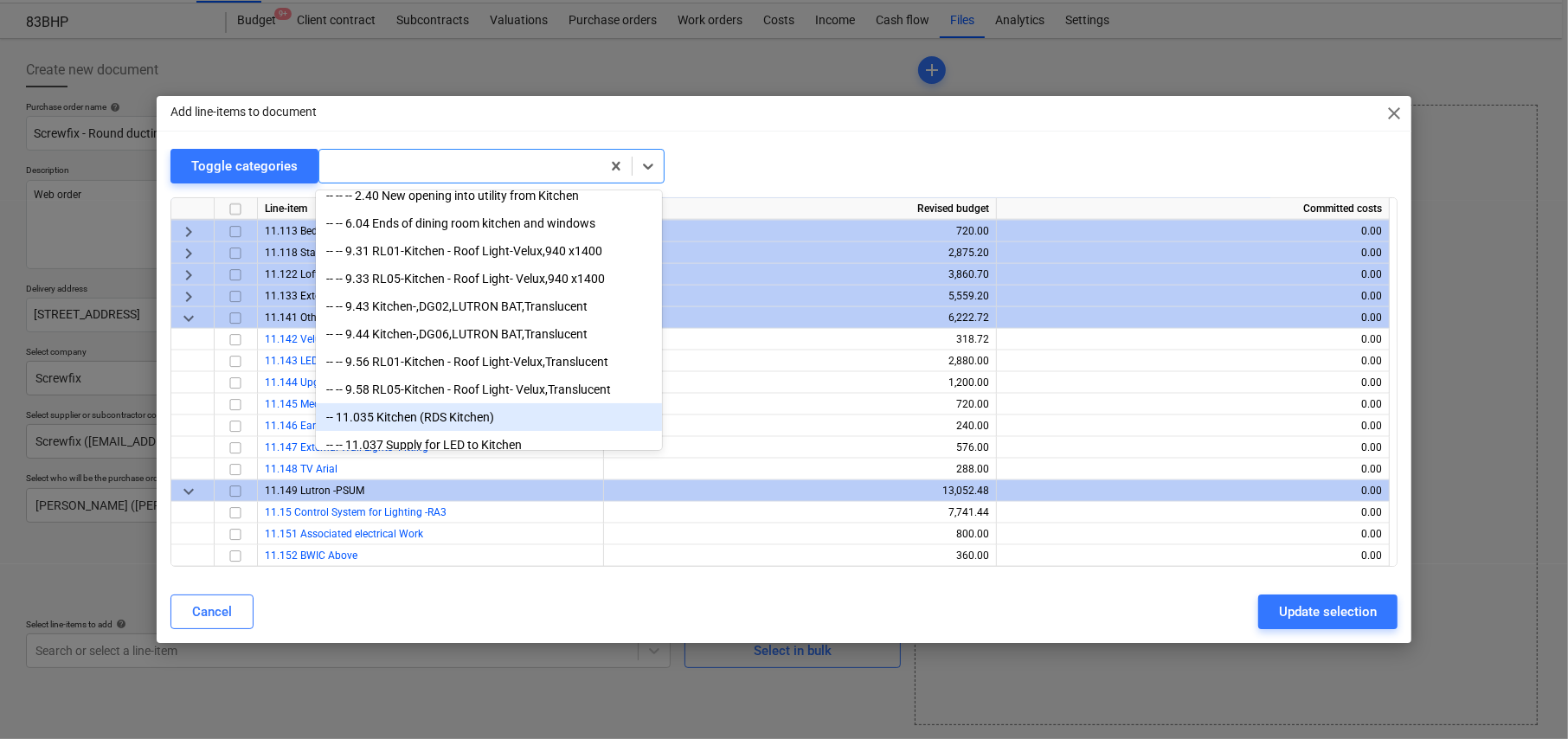
click at [908, 132] on div "Add line-items to document close Toggle categories option -- 11.035 Kitchen (RD…" at bounding box center [784, 370] width 1255 height 548
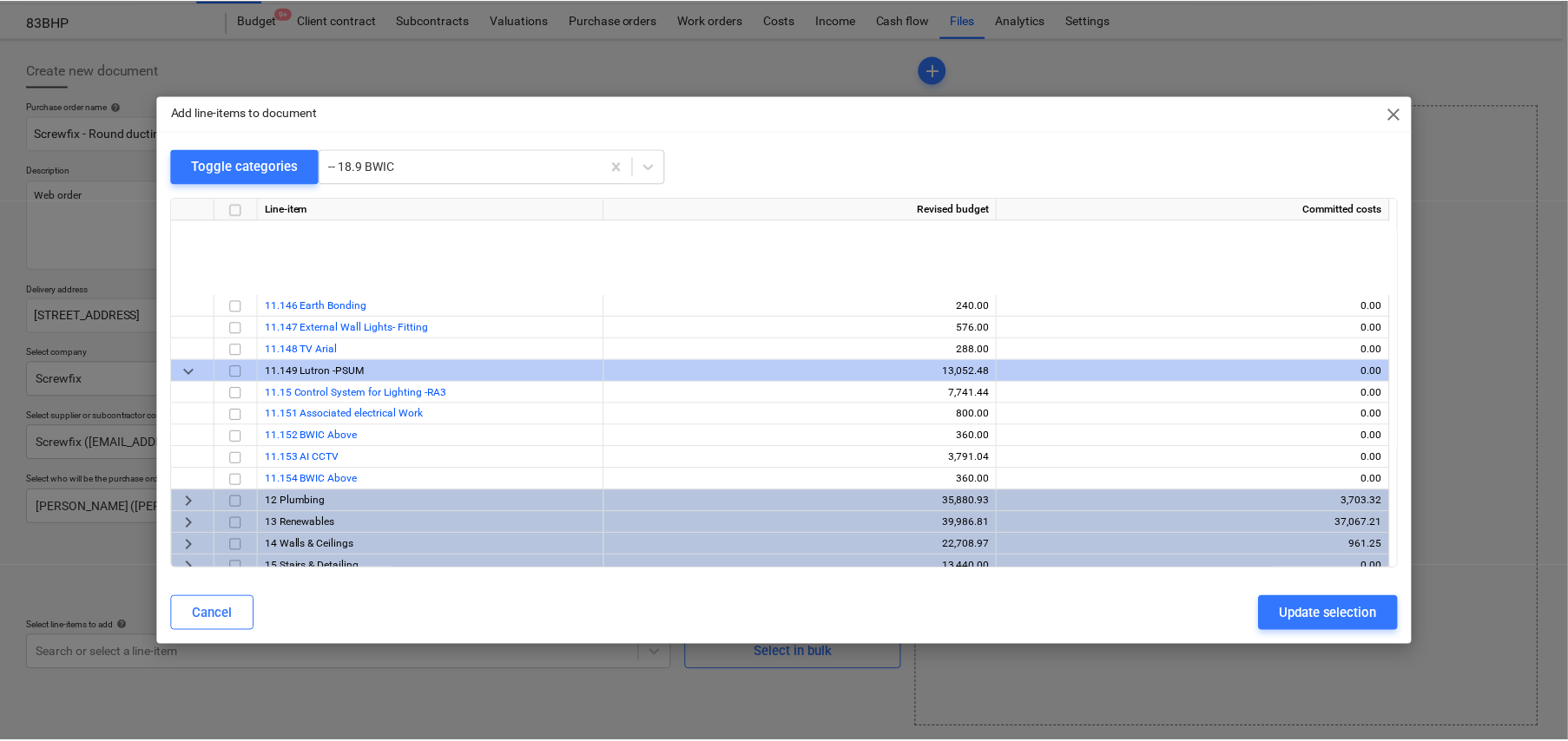
scroll to position [2428, 0]
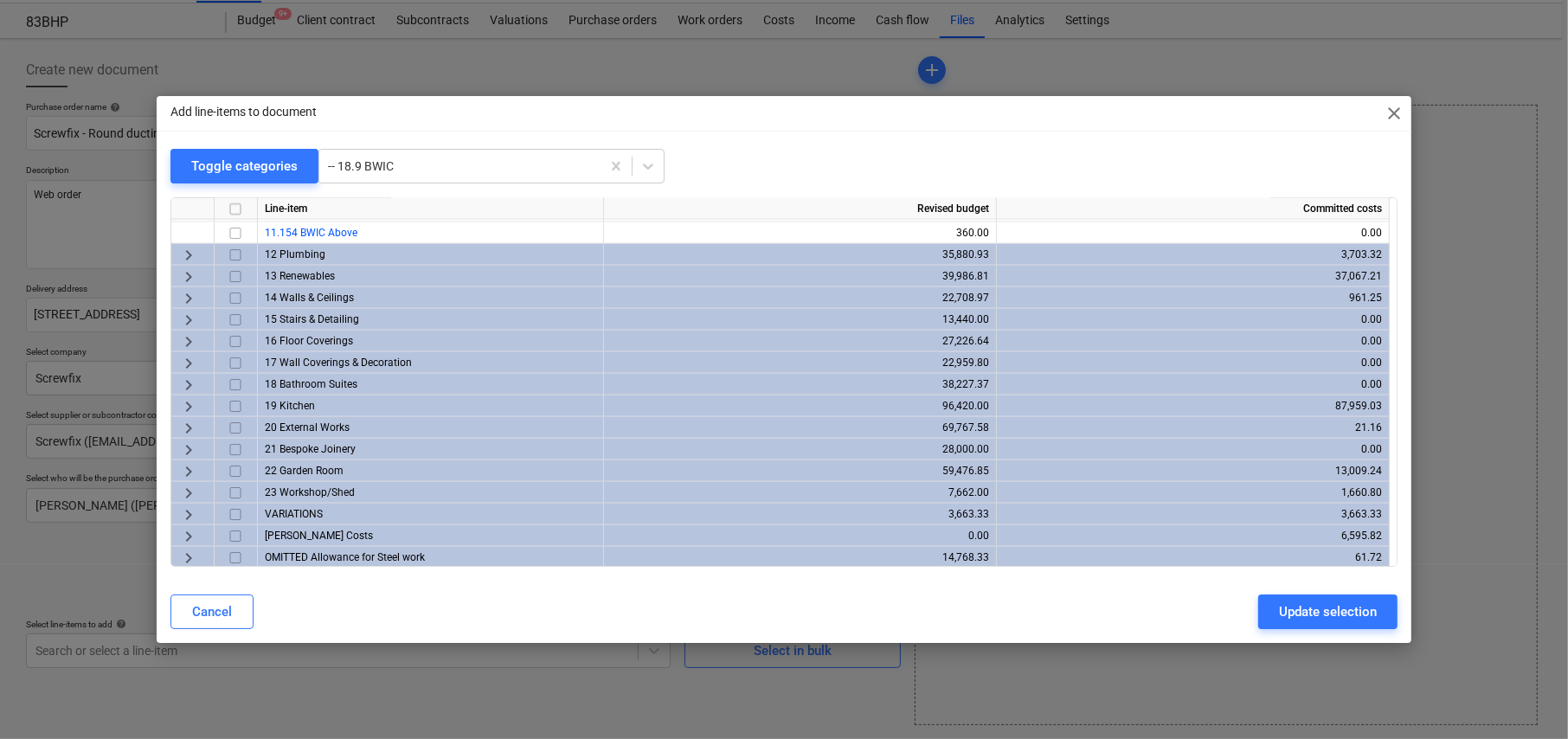
click at [188, 400] on span "keyboard_arrow_right" at bounding box center [189, 406] width 21 height 21
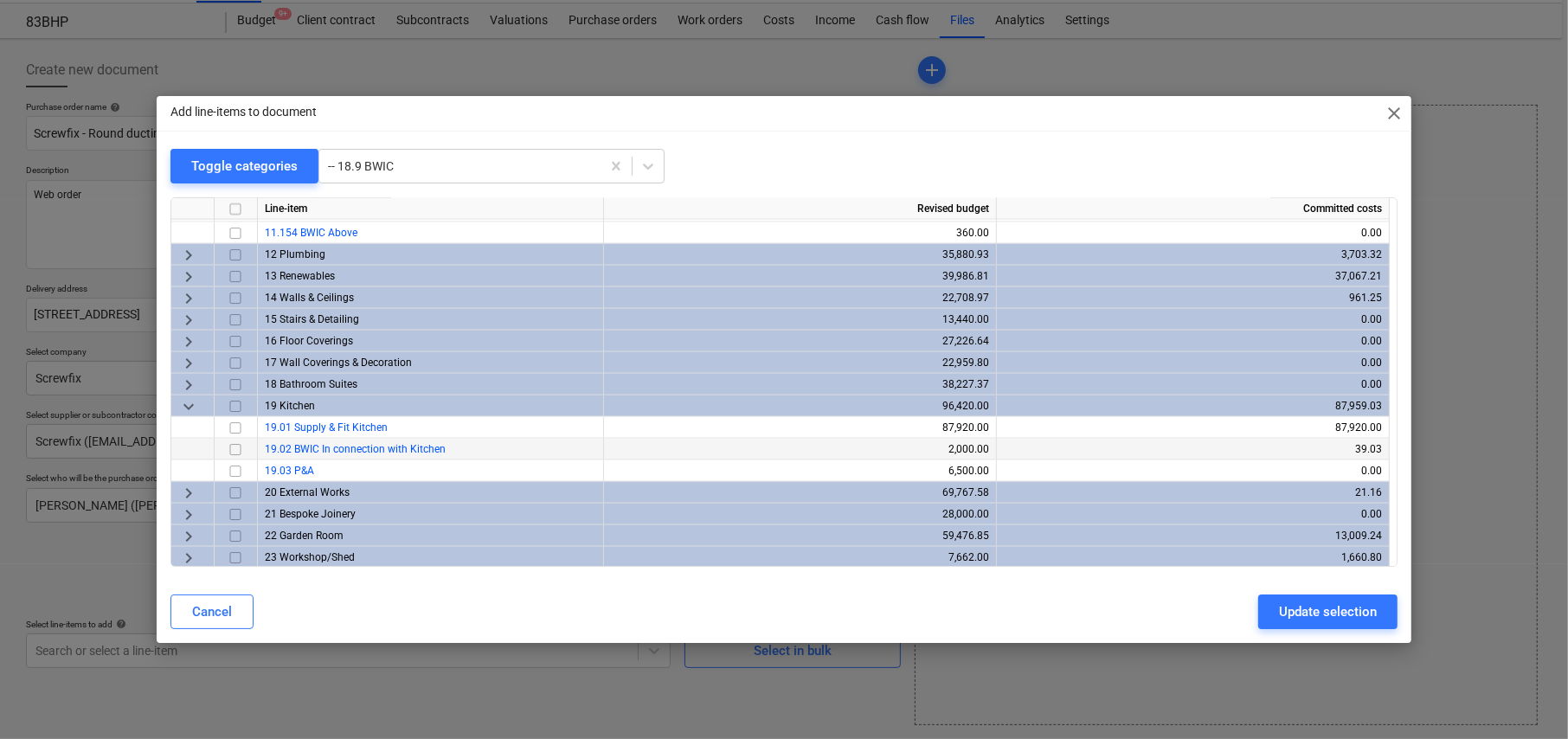
click at [236, 447] on input "checkbox" at bounding box center [235, 450] width 21 height 21
click at [1356, 616] on div "Update selection" at bounding box center [1328, 612] width 98 height 22
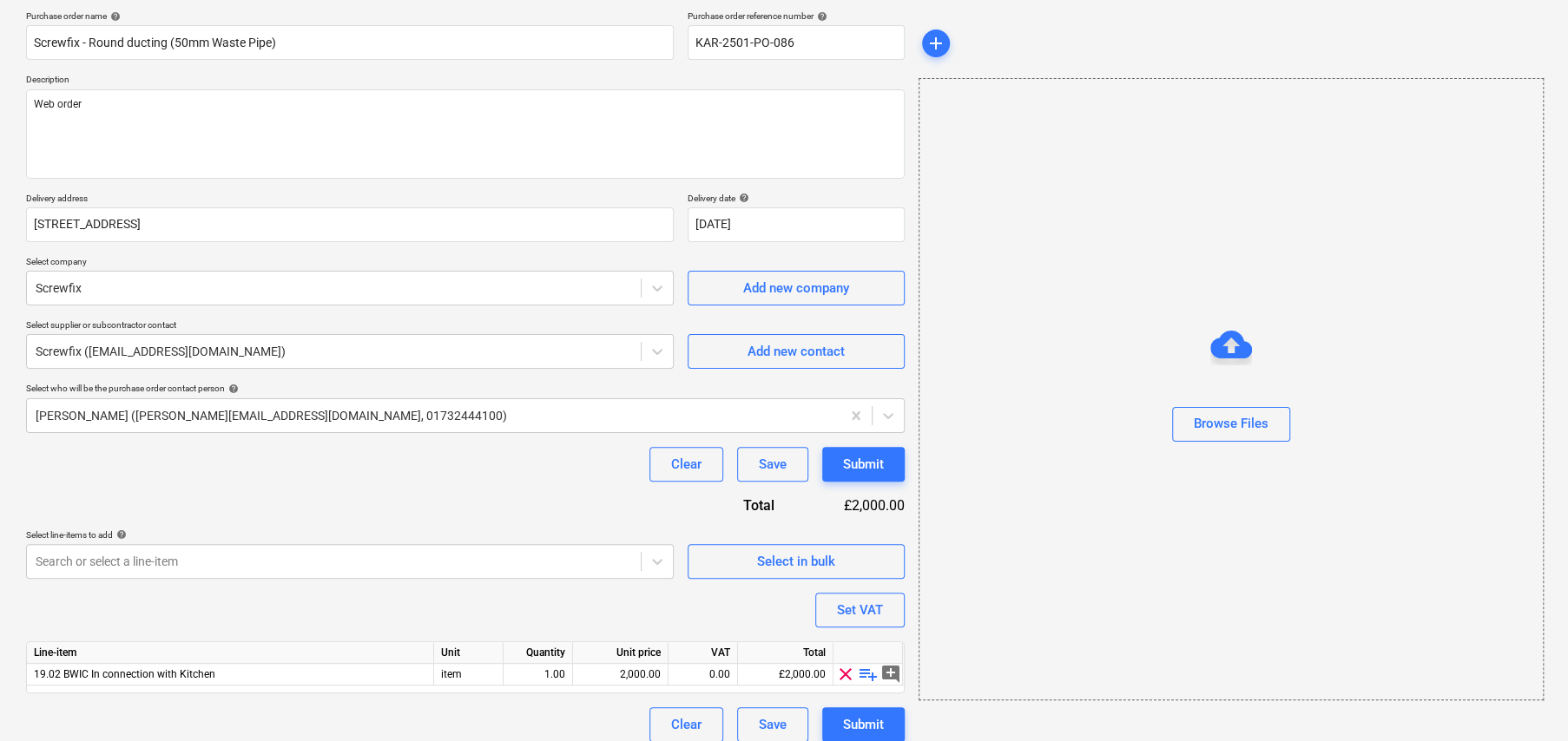
scroll to position [146, 0]
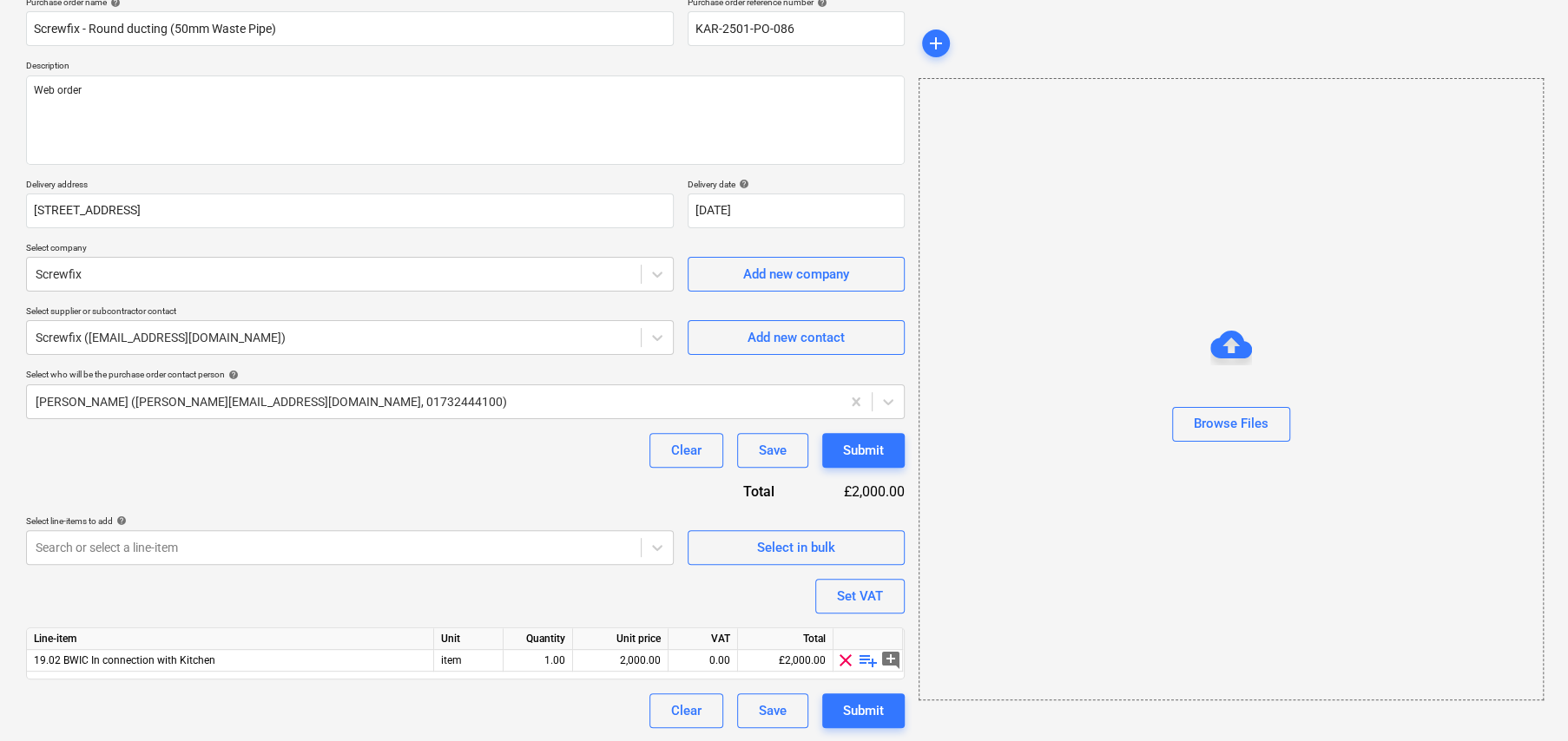
click at [869, 658] on span "playlist_add" at bounding box center [868, 661] width 21 height 21
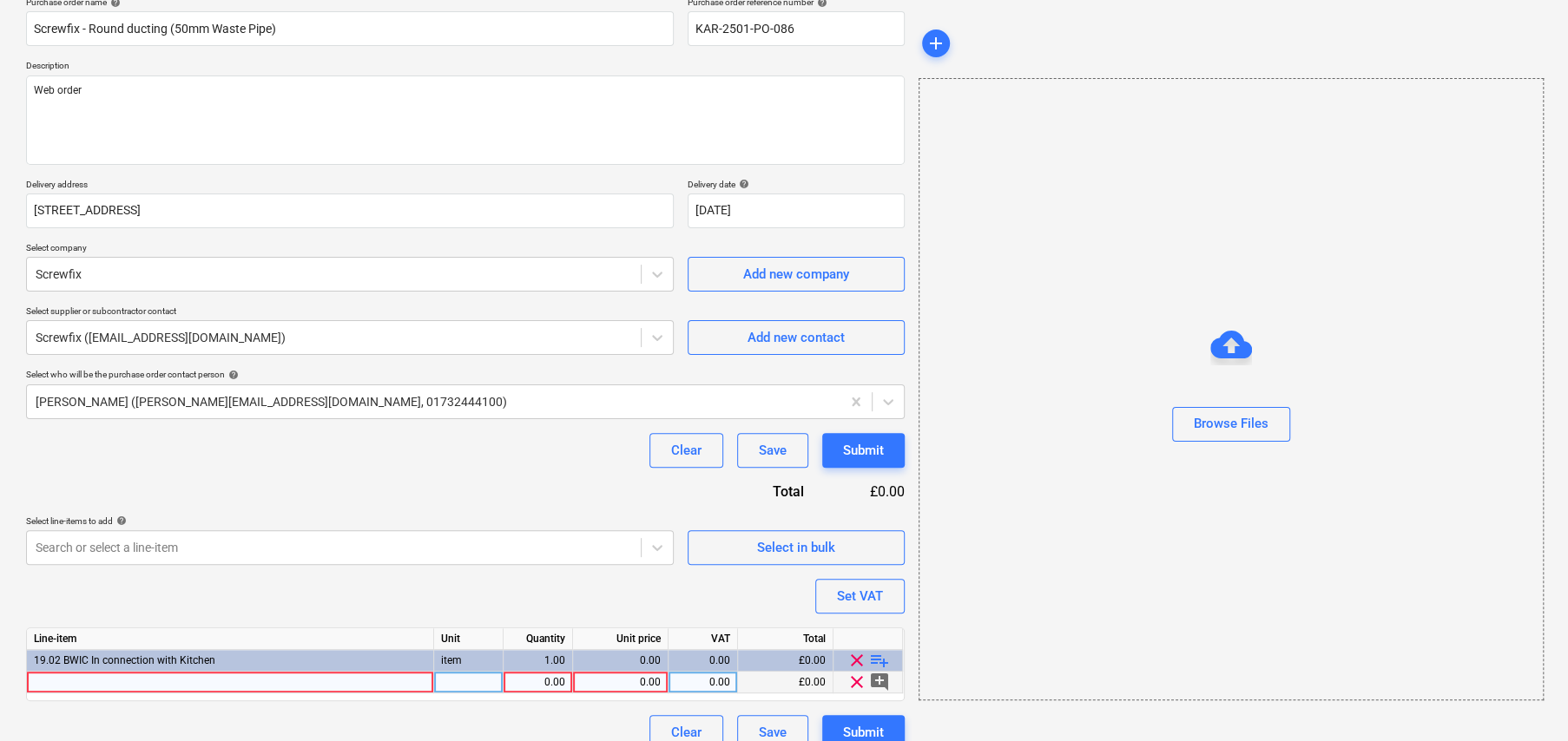
click at [285, 681] on div at bounding box center [230, 682] width 407 height 21
click at [653, 678] on div "0.00" at bounding box center [620, 682] width 80 height 21
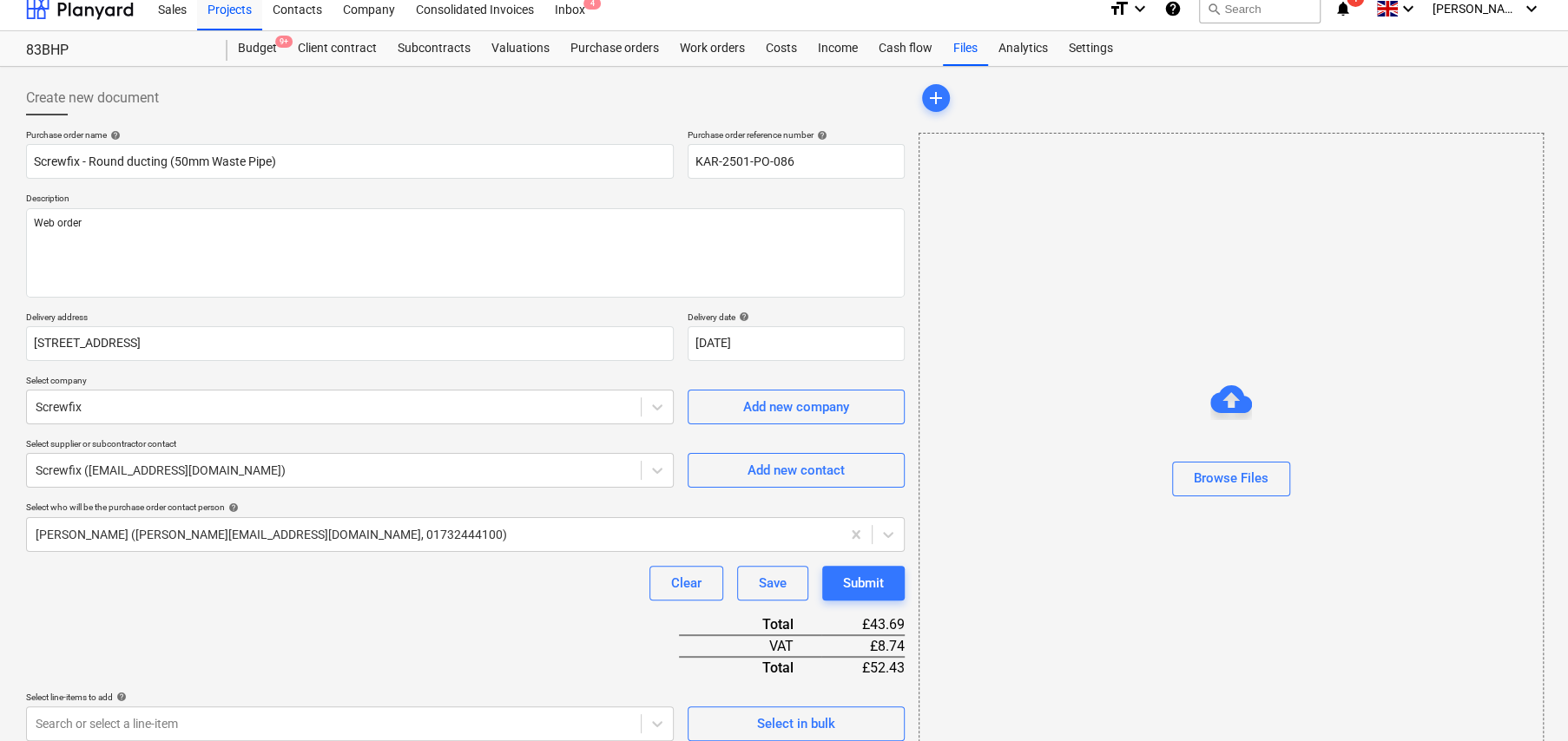
scroll to position [0, 0]
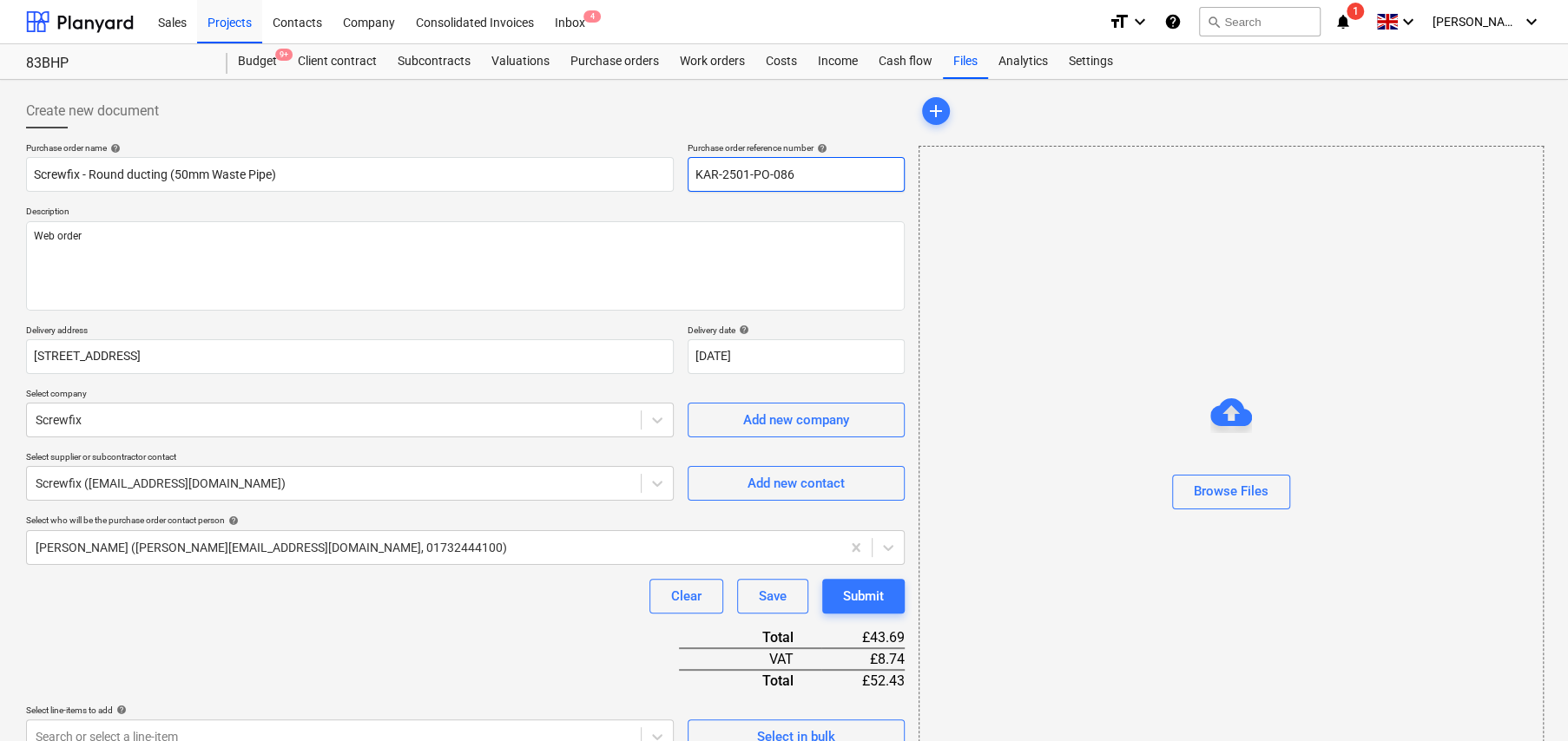
click at [764, 169] on input "KAR-2501-PO-086" at bounding box center [796, 175] width 217 height 35
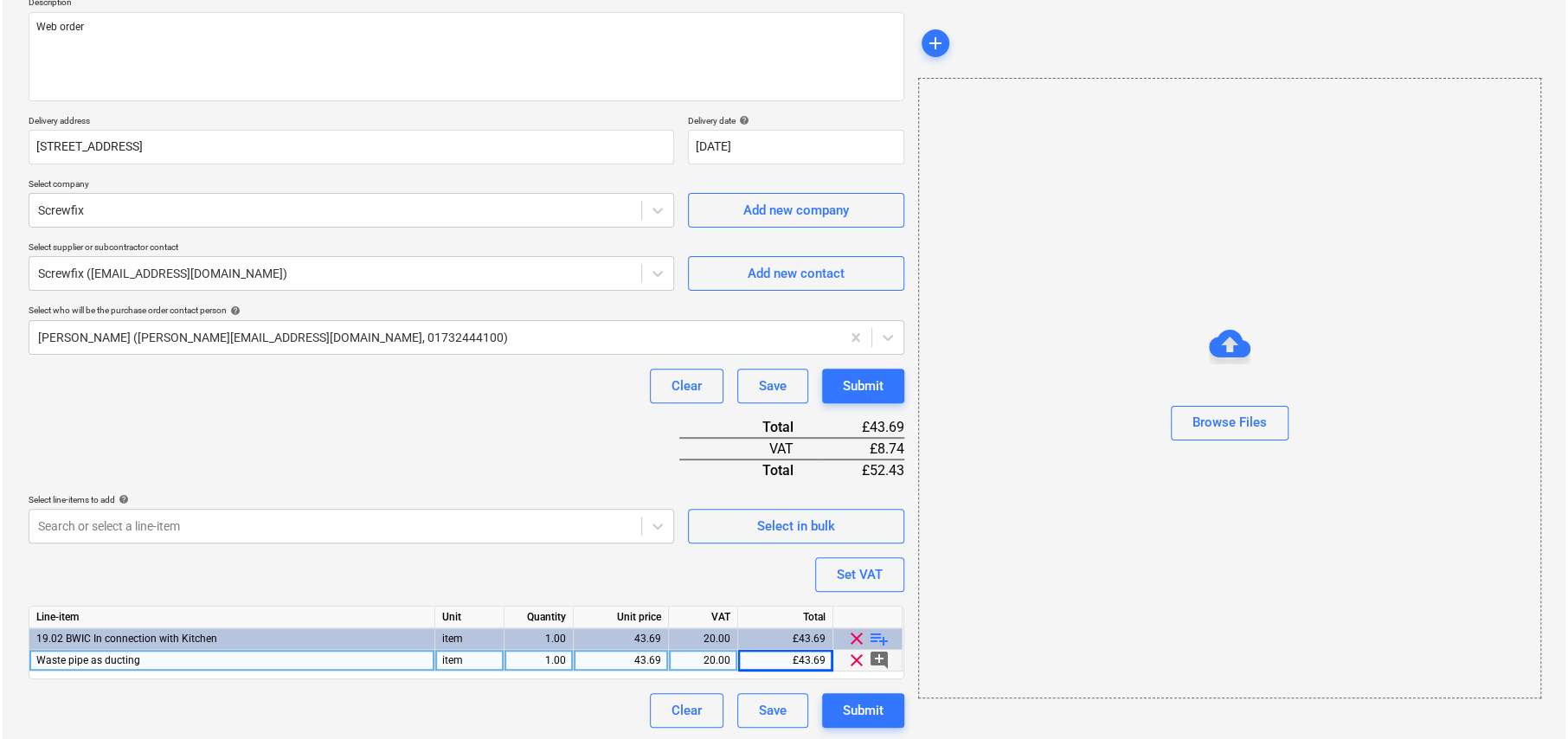
scroll to position [210, 0]
click at [846, 390] on div "Submit" at bounding box center [860, 384] width 41 height 22
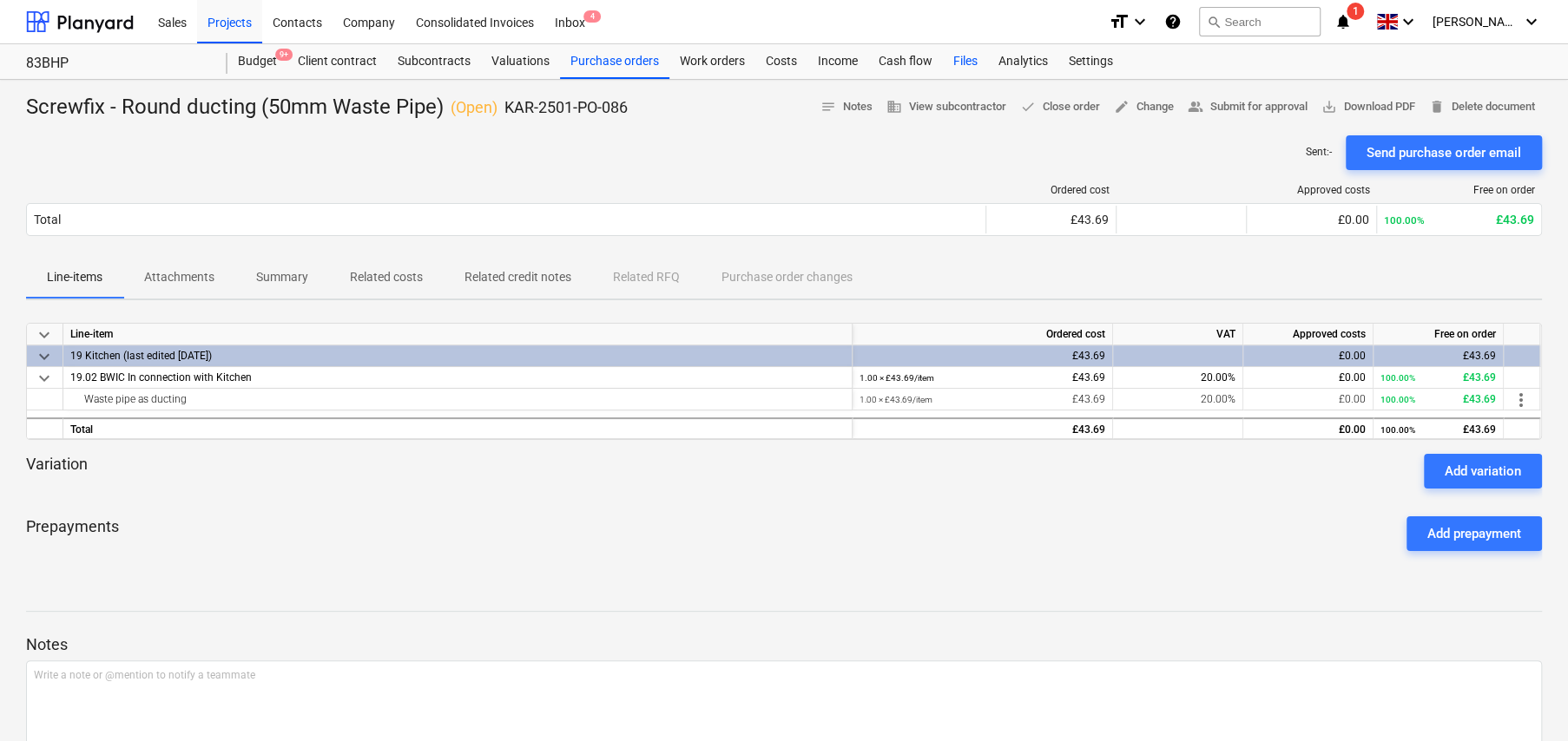
click at [958, 59] on div "Files" at bounding box center [965, 62] width 45 height 35
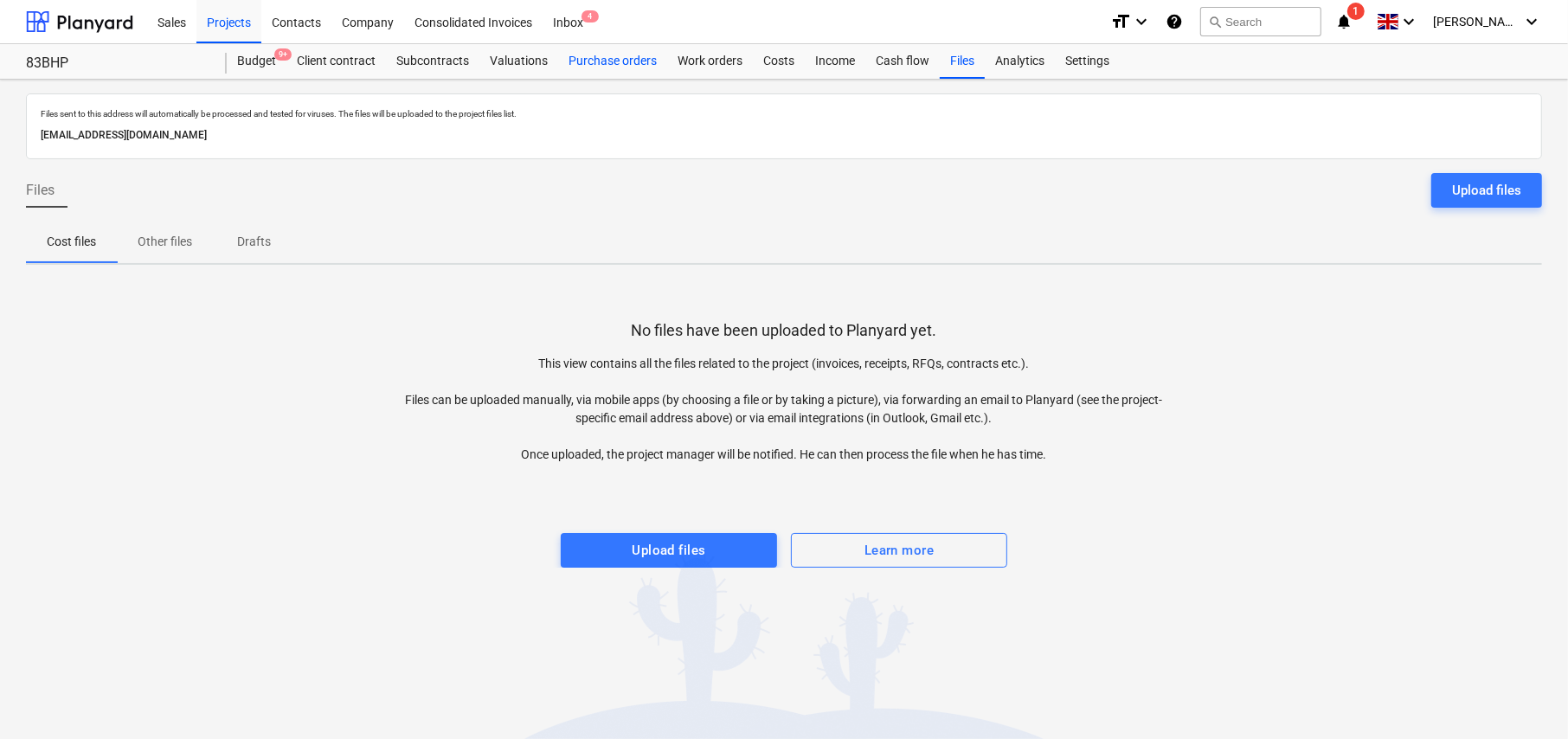
click at [583, 63] on div "Purchase orders" at bounding box center [613, 62] width 109 height 35
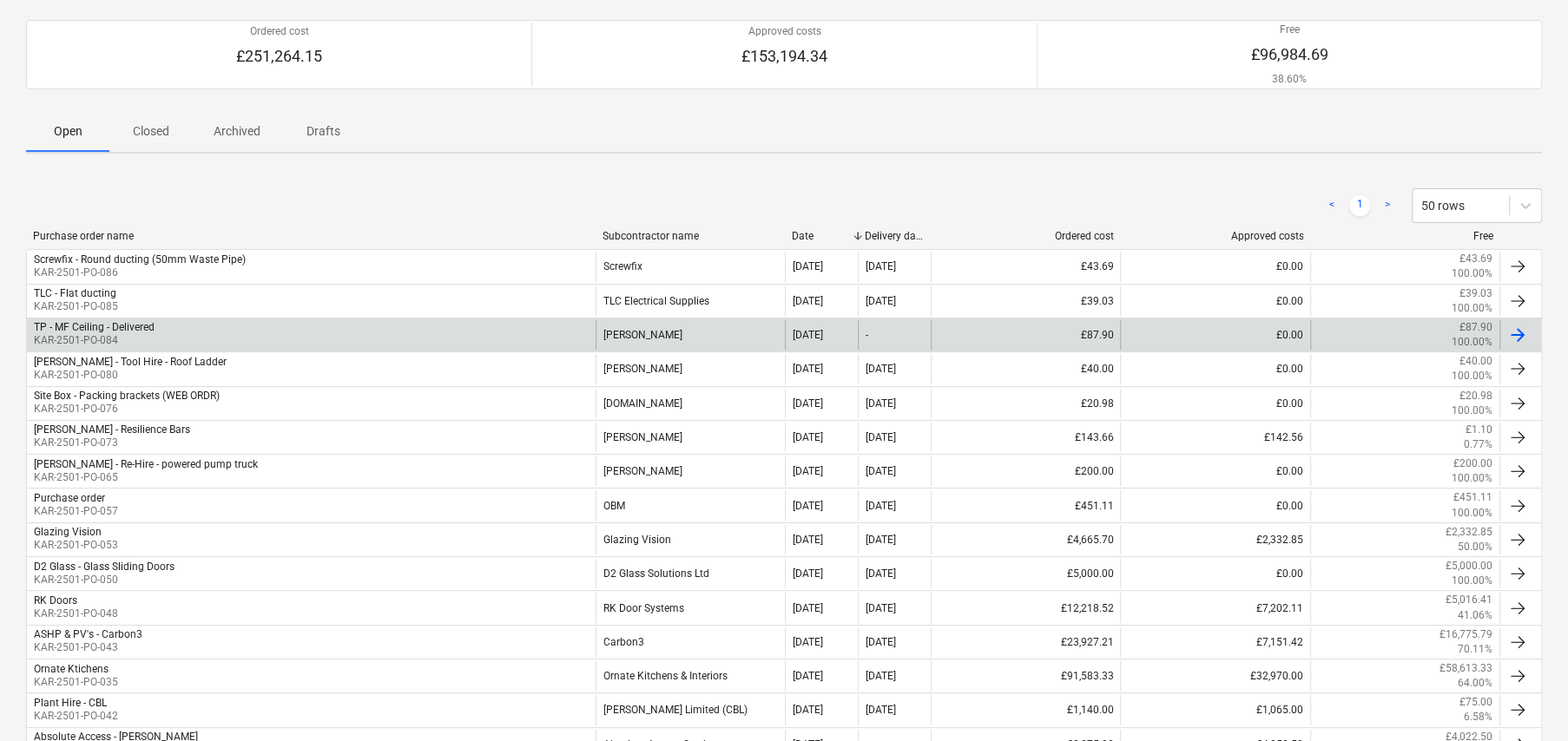
scroll to position [174, 0]
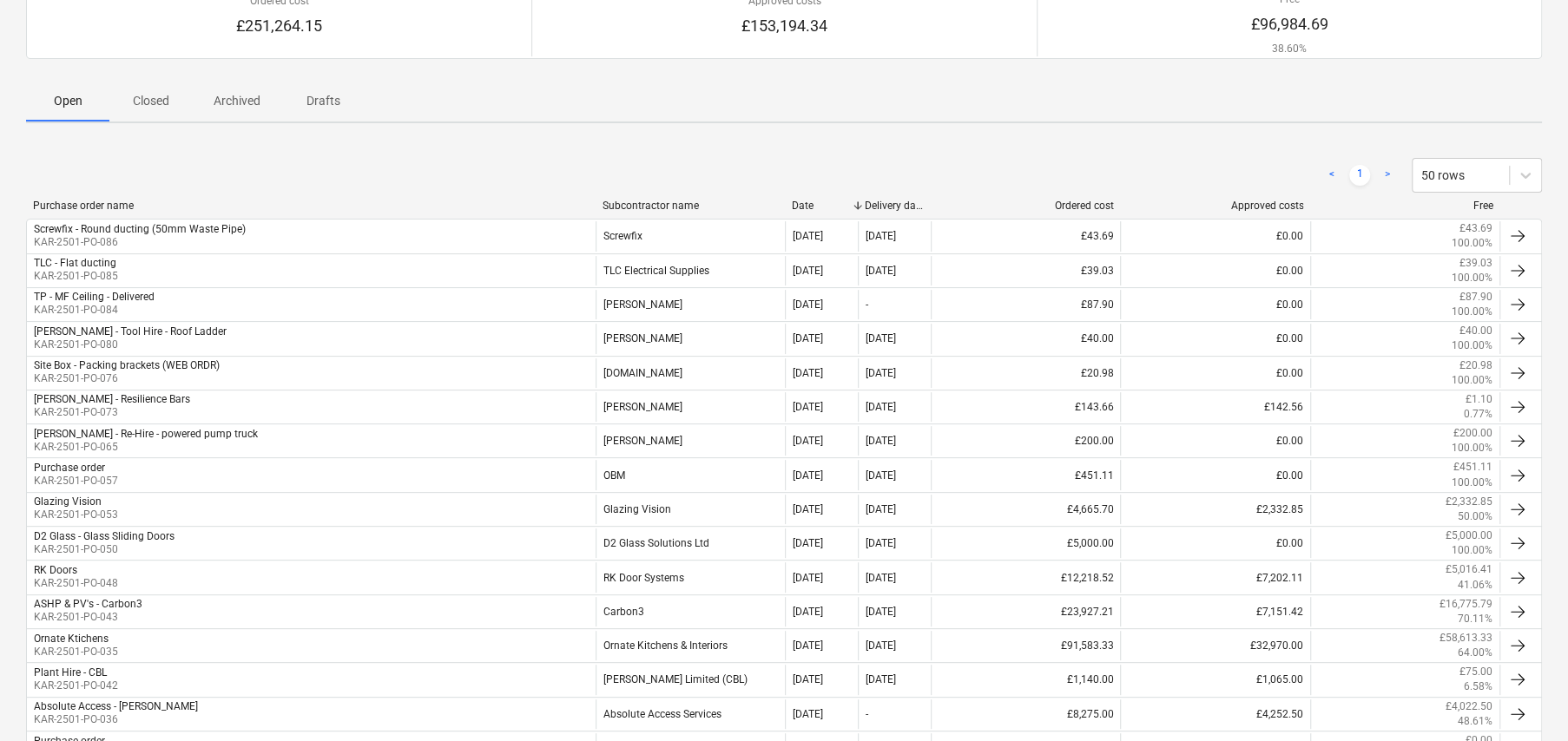
click at [155, 104] on p "Closed" at bounding box center [151, 102] width 42 height 18
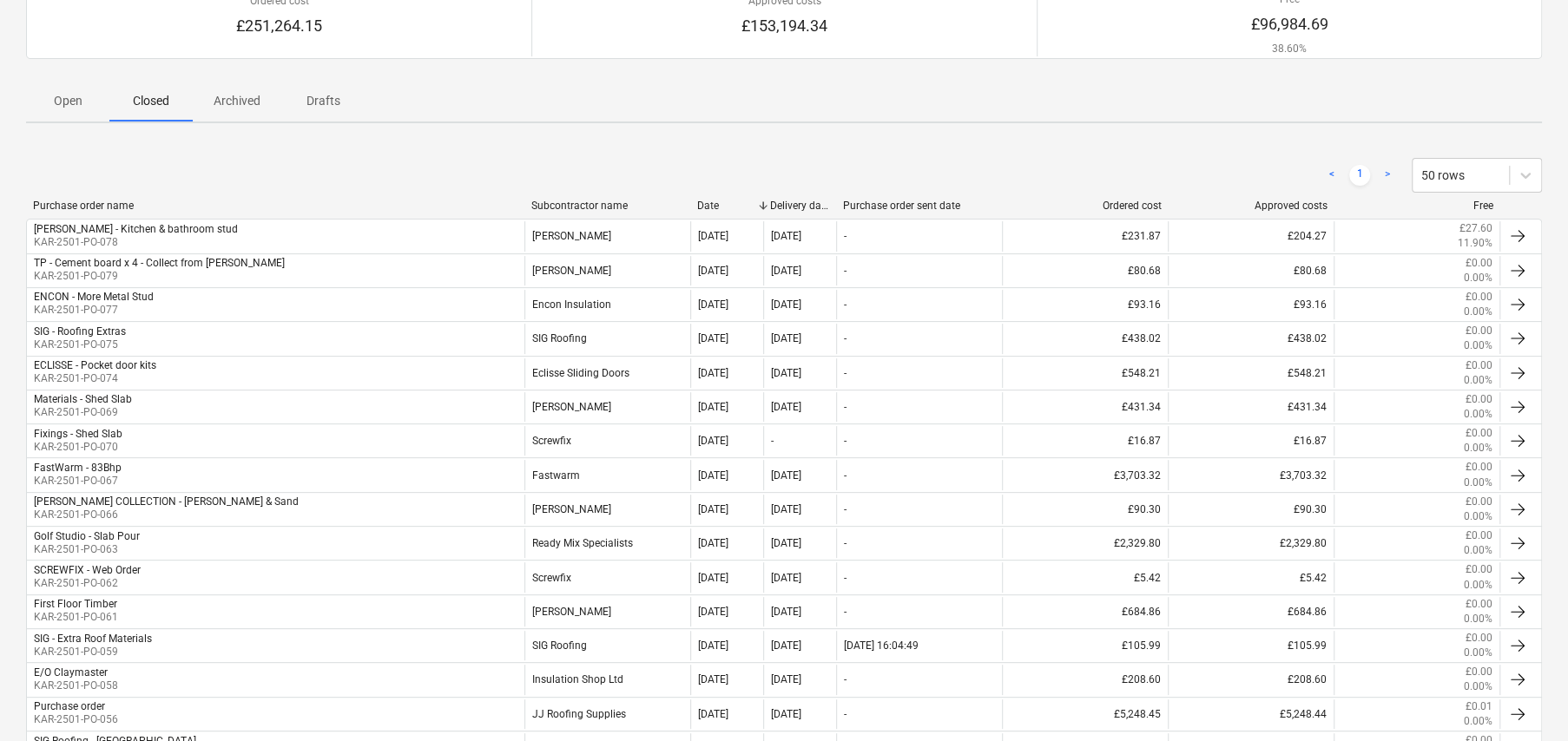
click at [72, 102] on p "Open" at bounding box center [67, 102] width 42 height 18
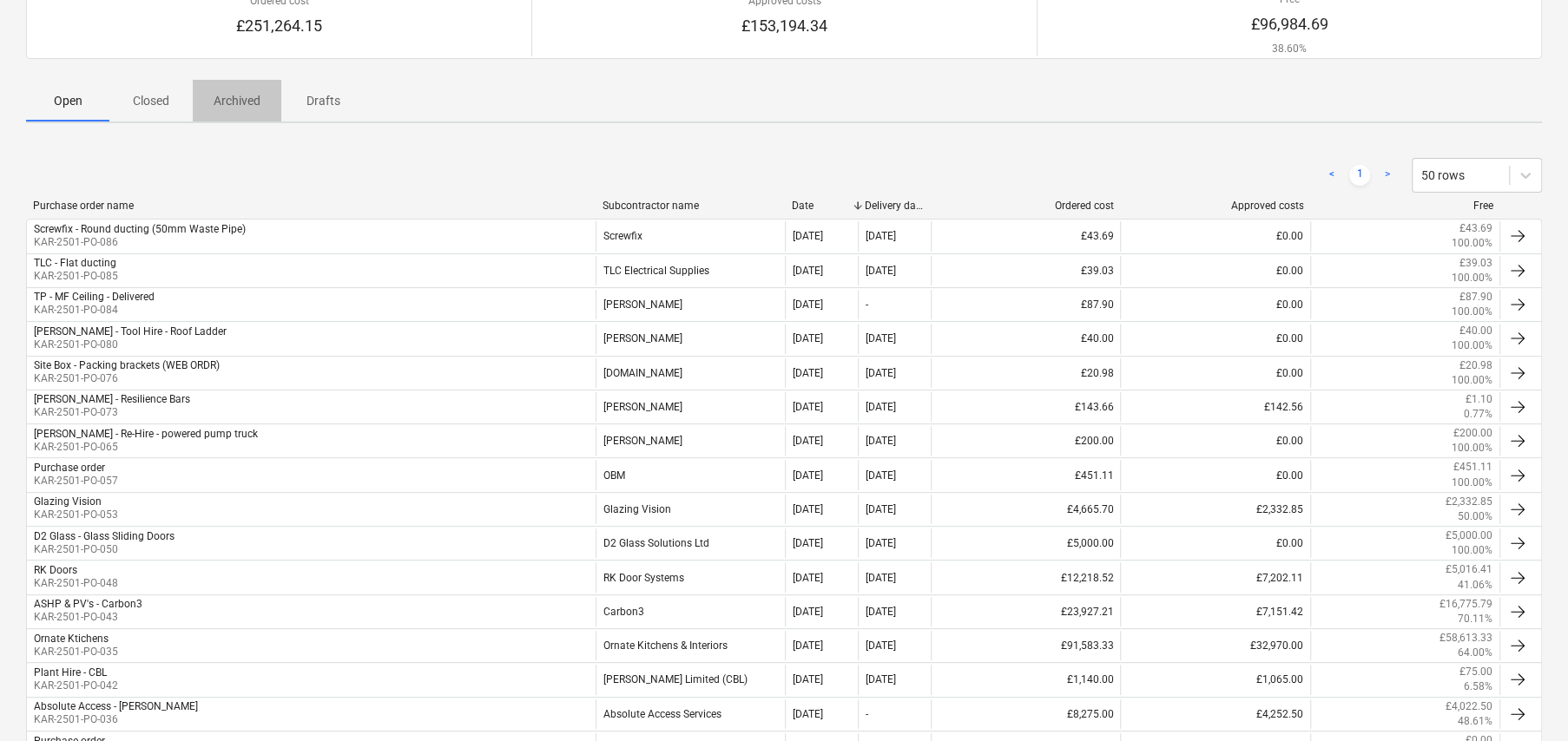
click at [245, 99] on p "Archived" at bounding box center [237, 102] width 47 height 18
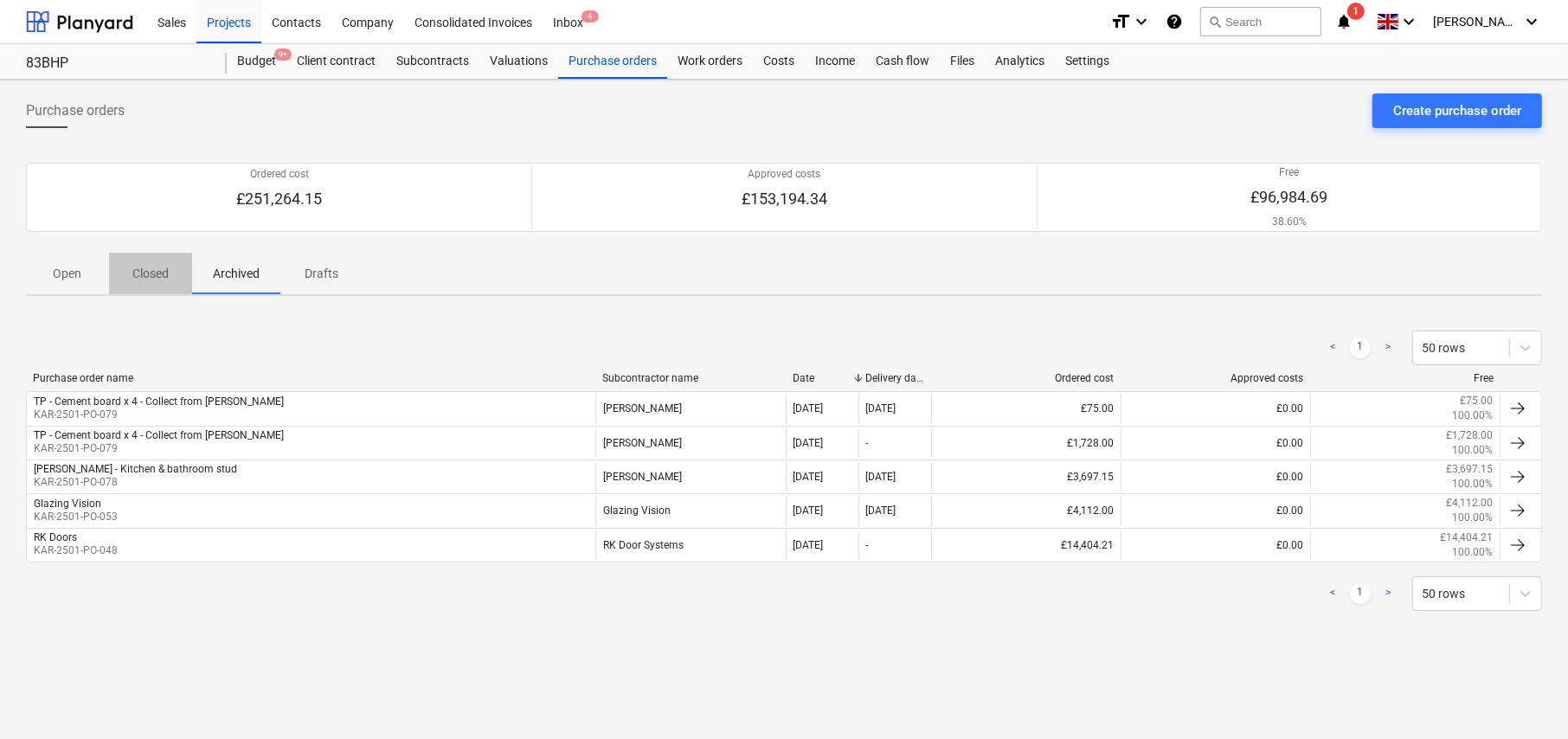
click at [164, 276] on p "Closed" at bounding box center [150, 274] width 41 height 18
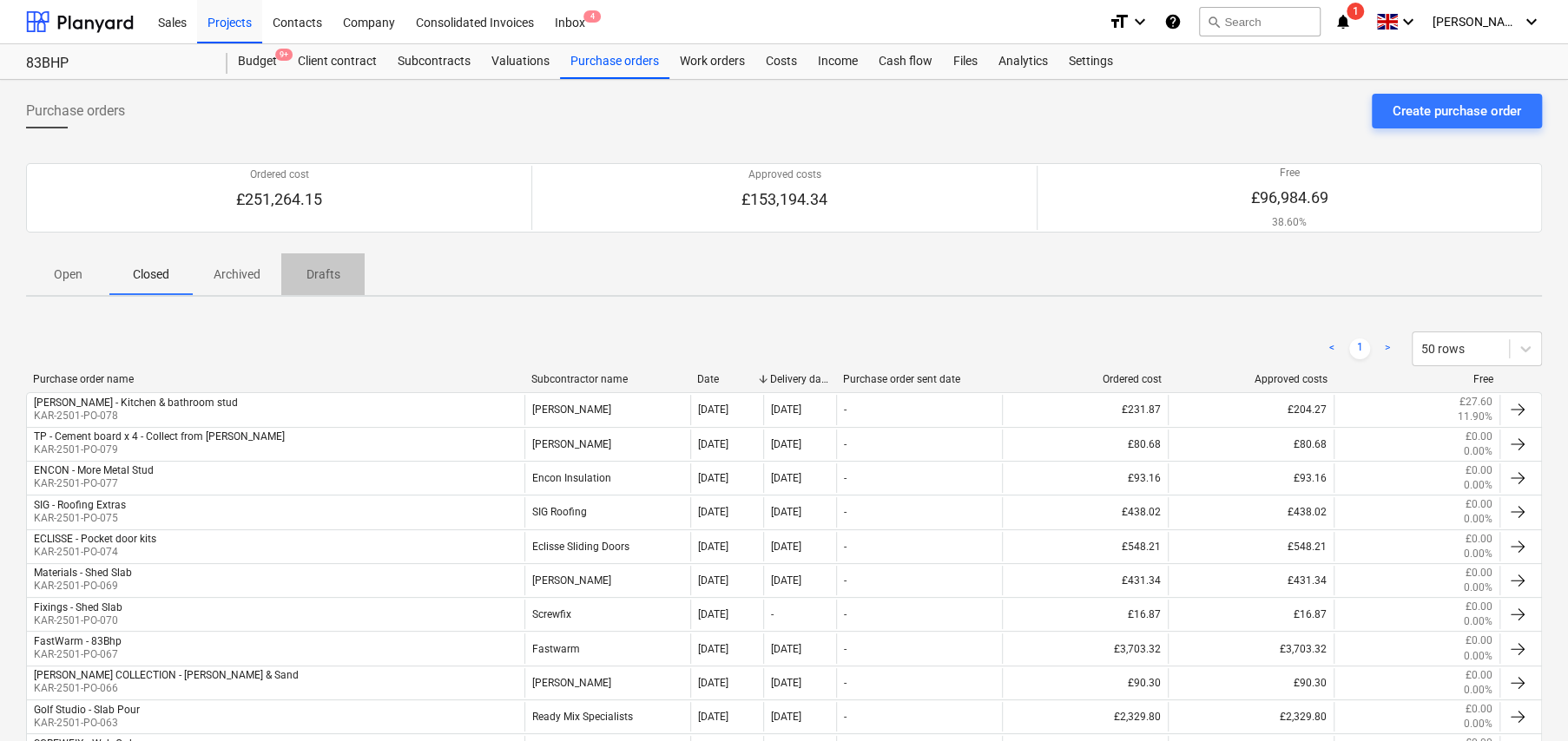
click at [318, 280] on p "Drafts" at bounding box center [322, 274] width 42 height 18
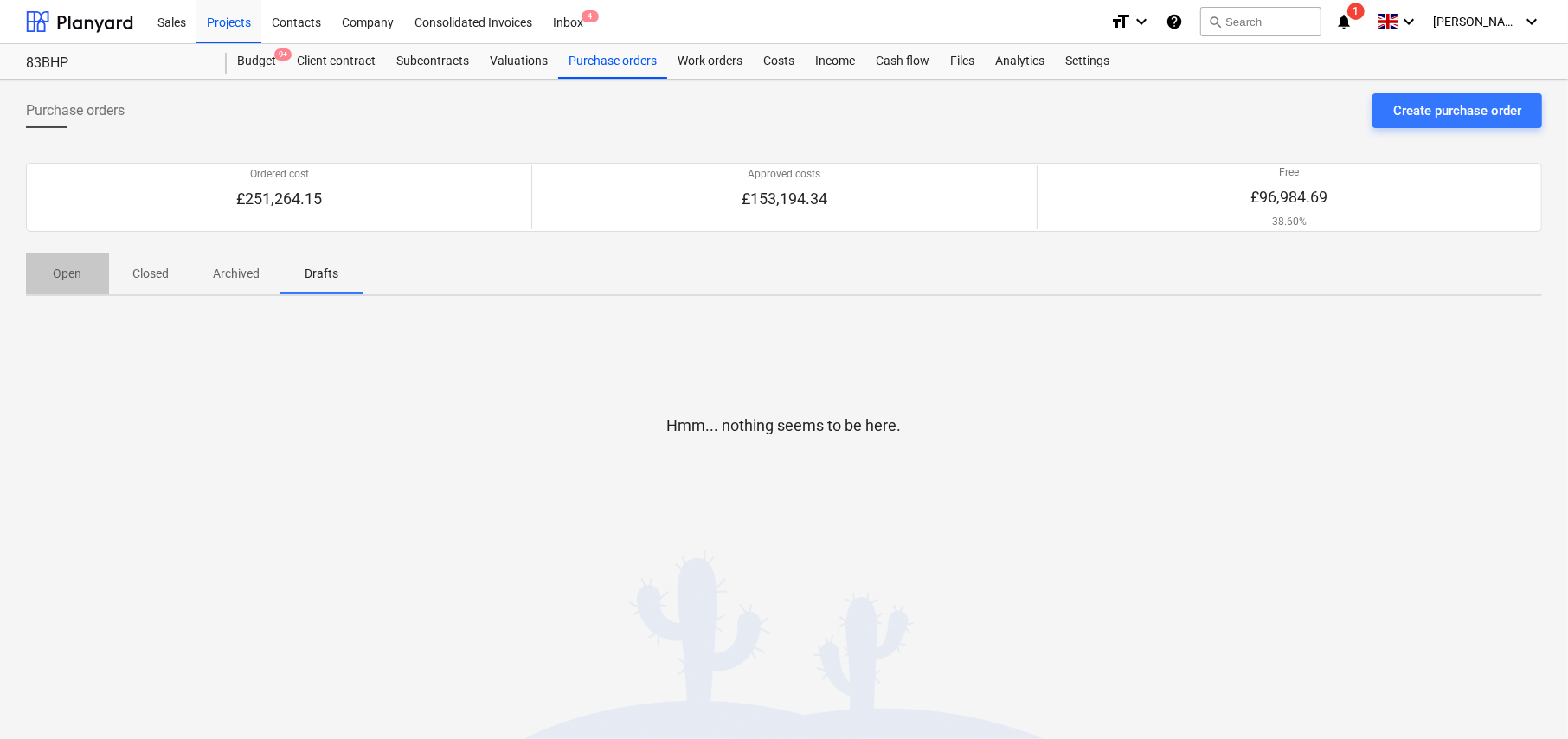
click at [72, 270] on p "Open" at bounding box center [67, 274] width 41 height 18
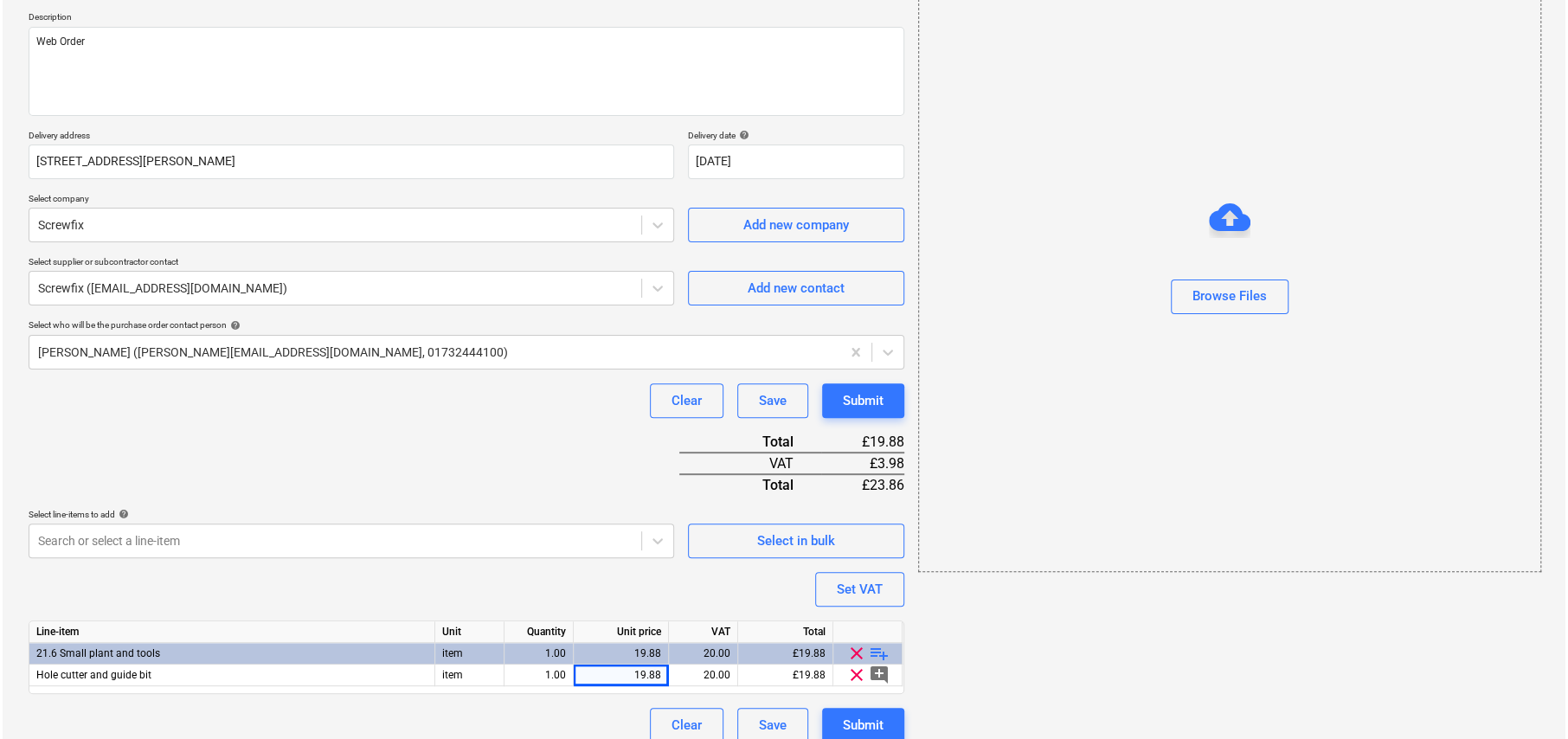
scroll to position [210, 0]
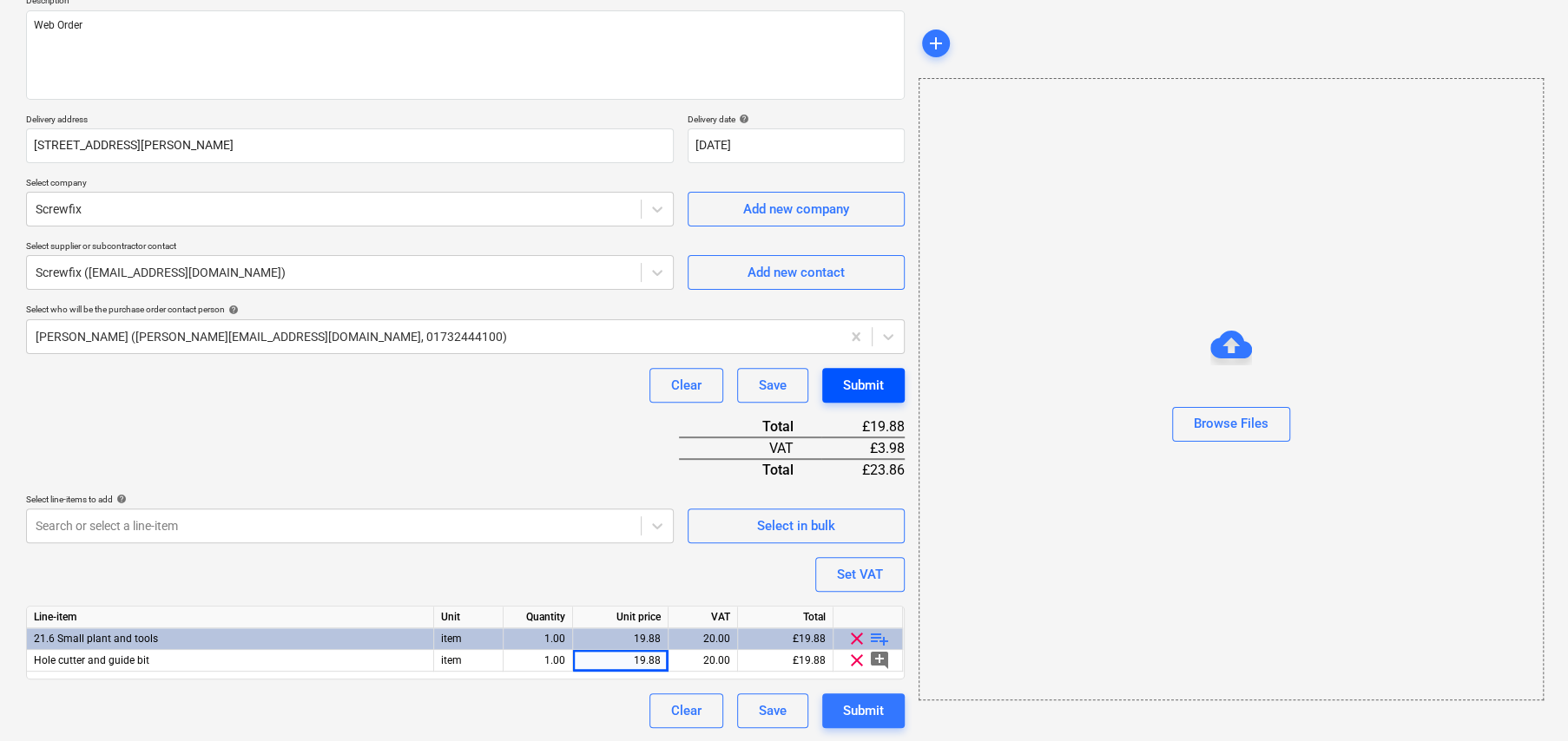
click at [857, 390] on div "Submit" at bounding box center [863, 385] width 41 height 22
type textarea "x"
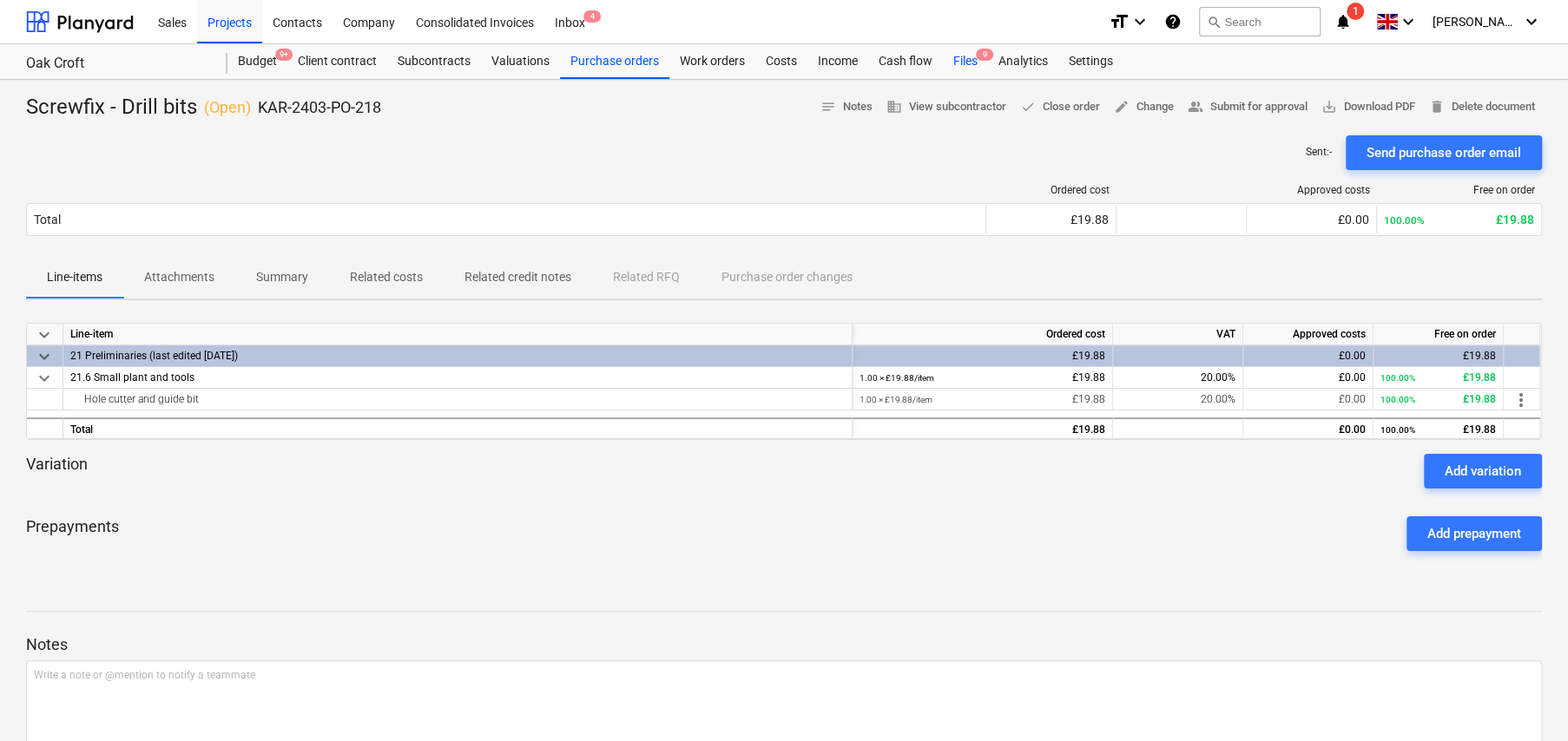
click at [960, 57] on div "Files 9" at bounding box center [965, 62] width 45 height 35
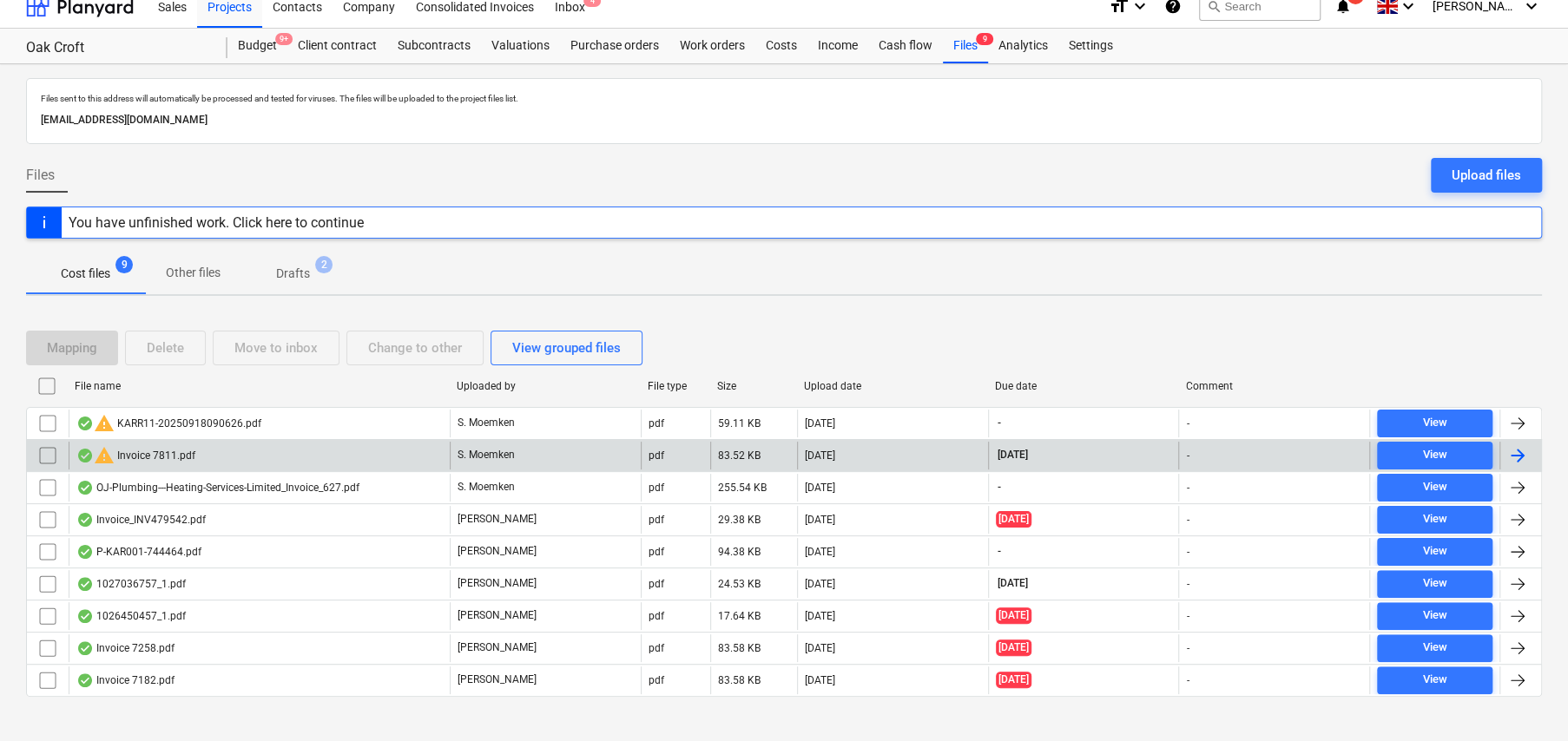
scroll to position [32, 0]
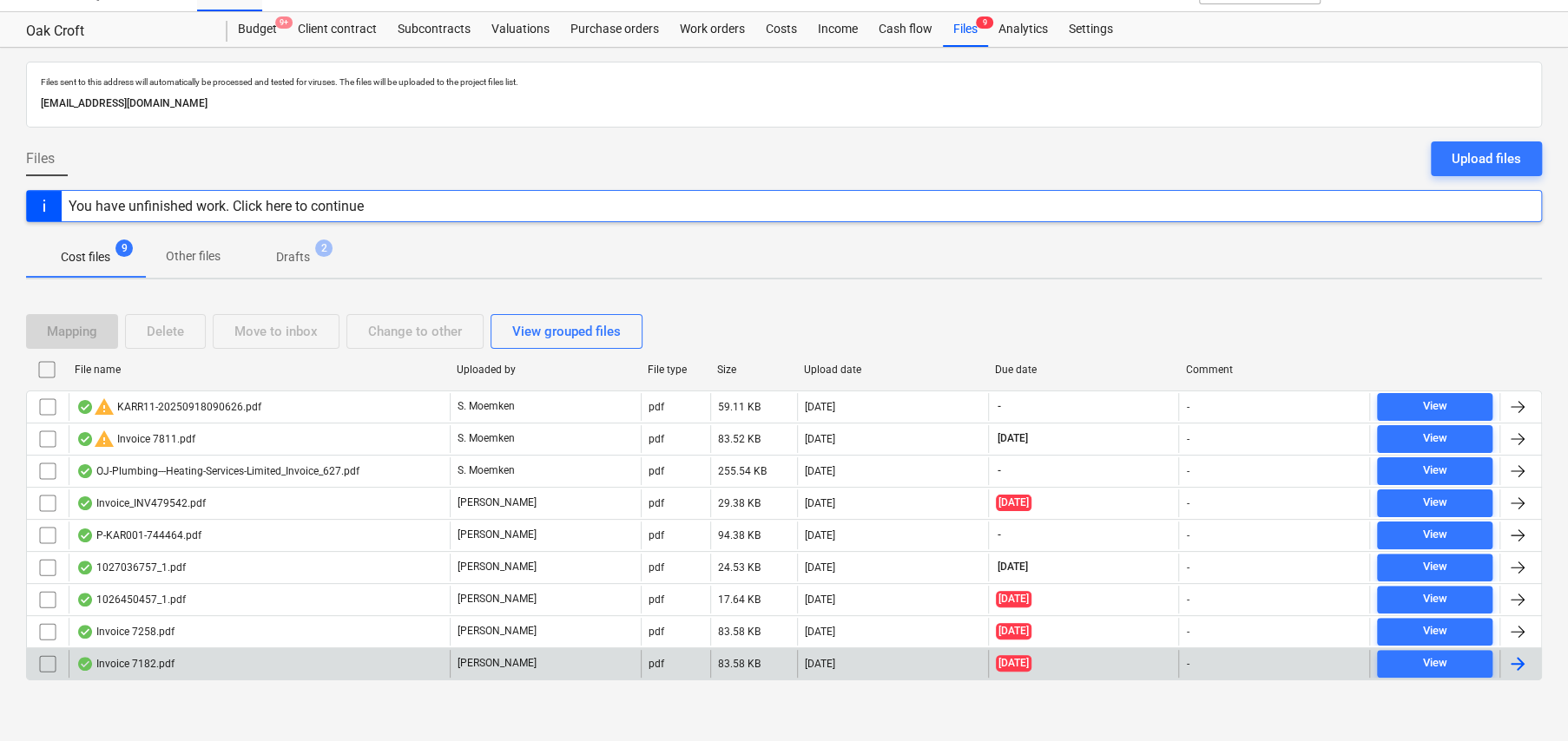
click at [152, 663] on div "Invoice 7182.pdf" at bounding box center [126, 663] width 98 height 14
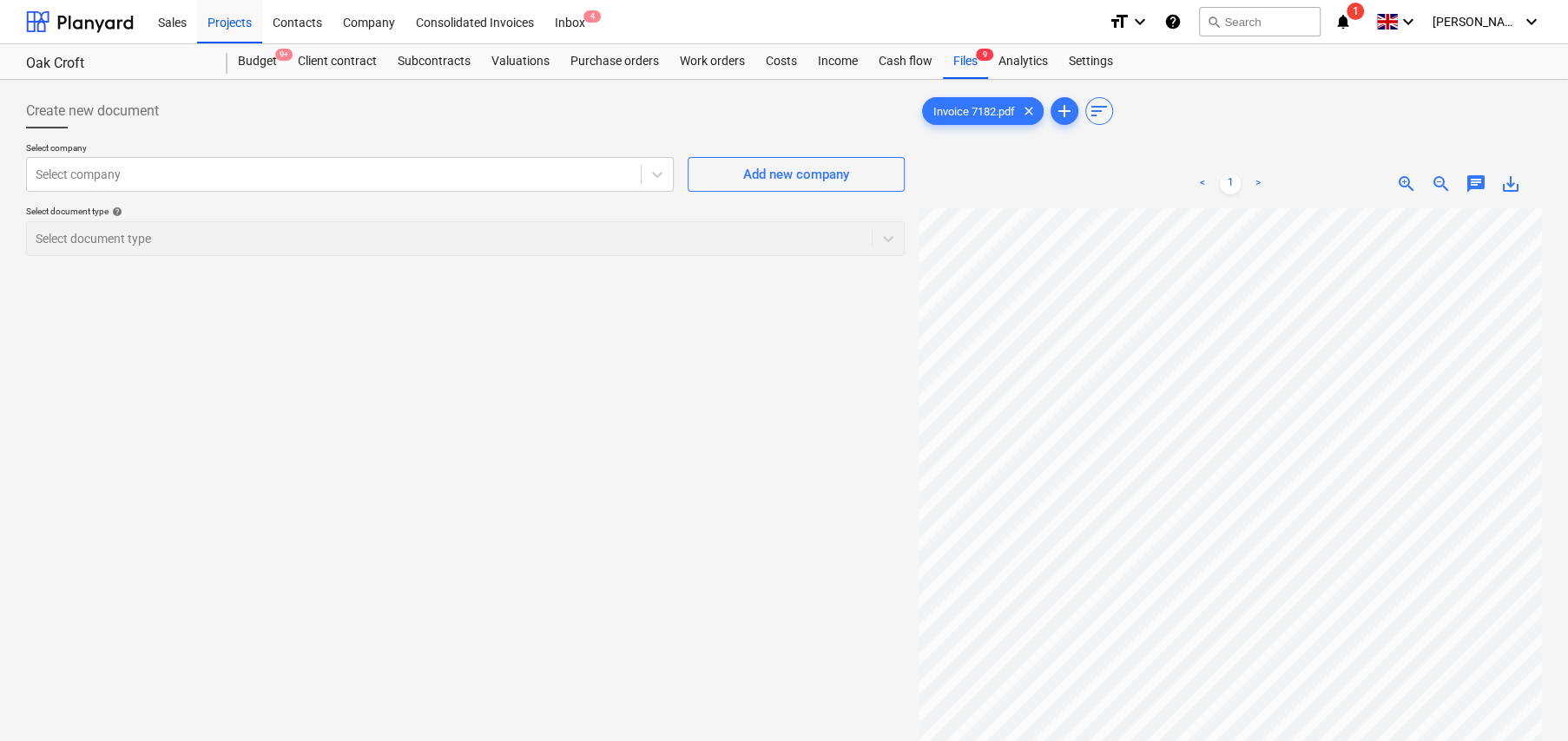
scroll to position [97, 31]
click at [179, 171] on div at bounding box center [334, 174] width 596 height 18
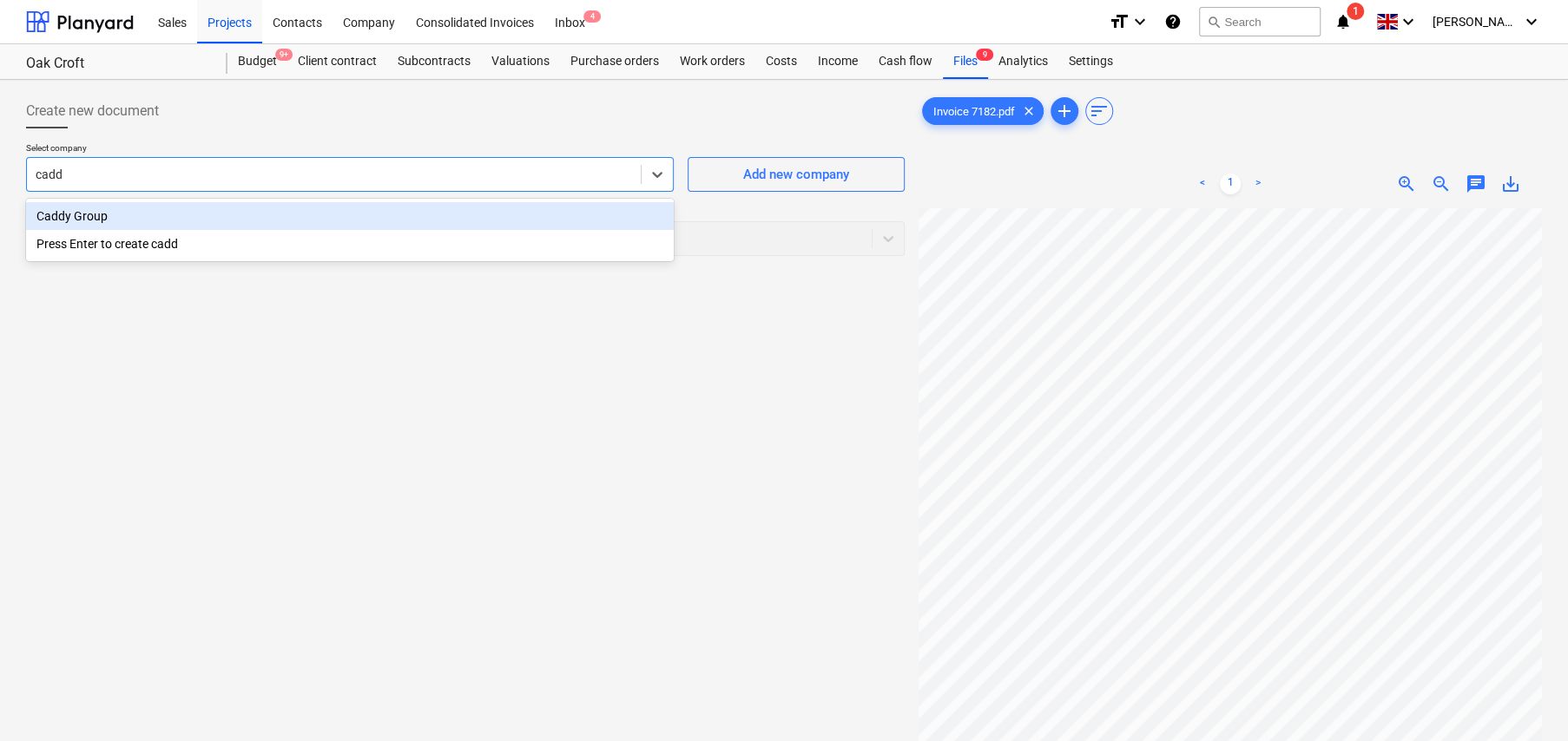
type input "caddy"
click at [75, 223] on div "Caddy Group" at bounding box center [349, 216] width 648 height 28
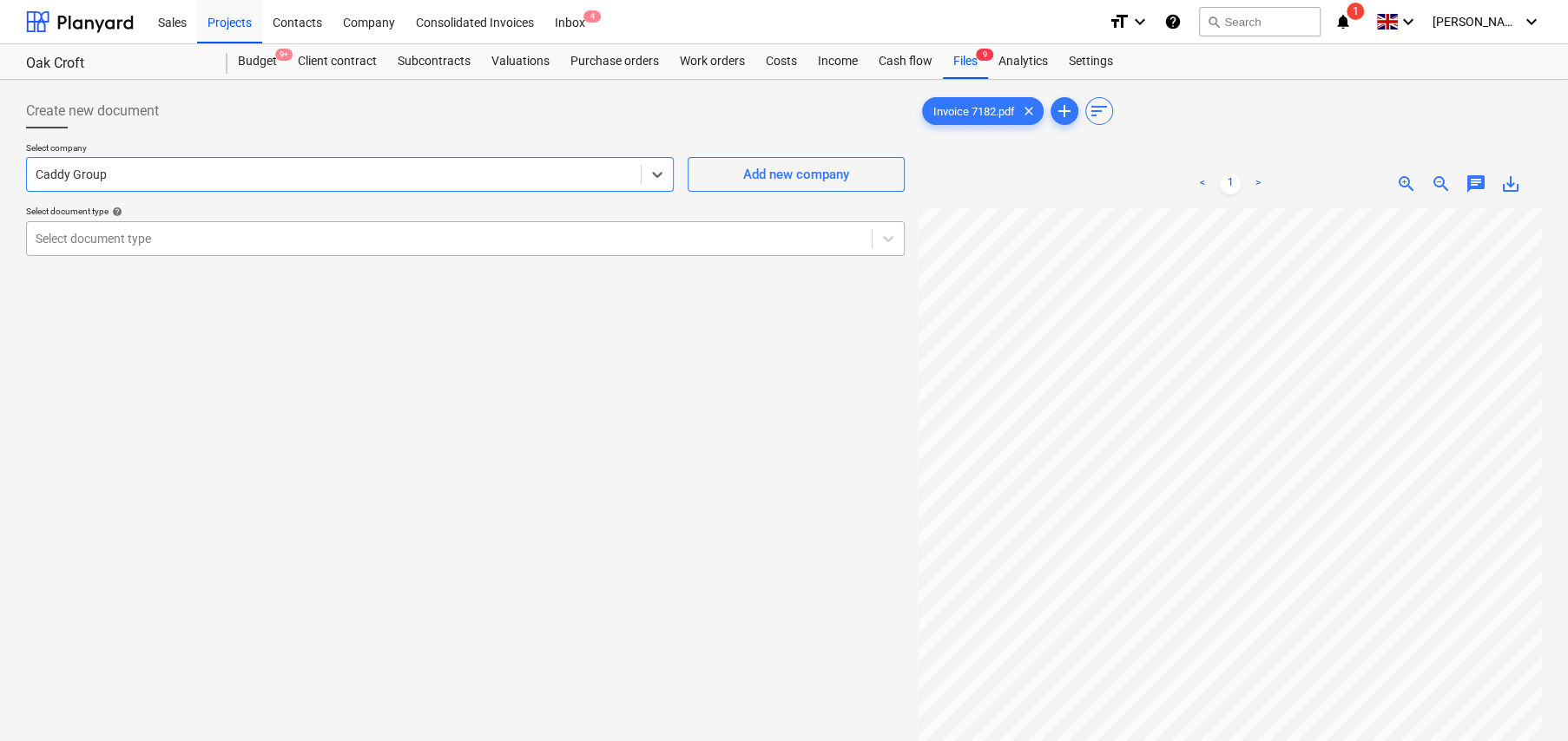
click at [188, 234] on div at bounding box center [449, 238] width 827 height 18
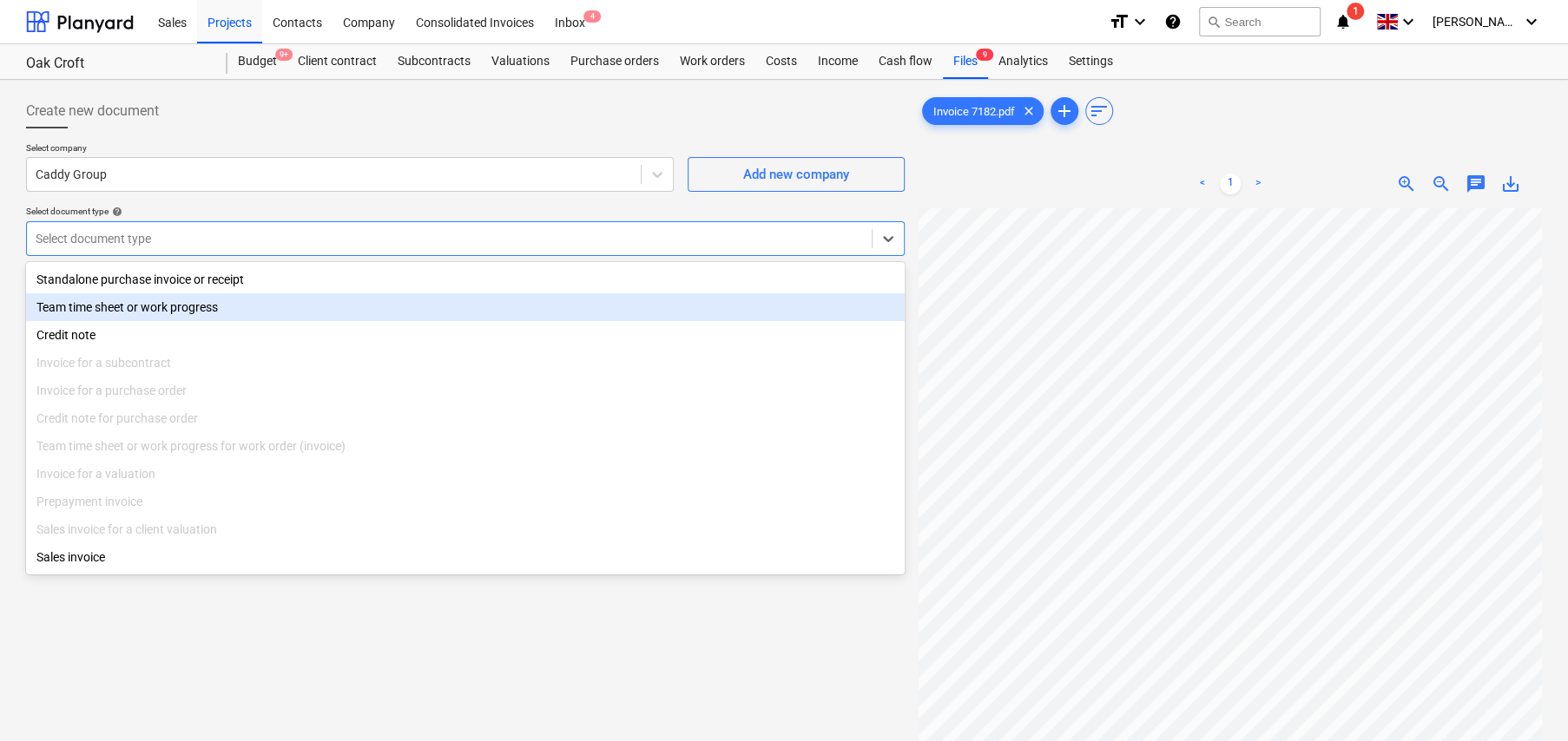
click at [150, 310] on div "Team time sheet or work progress" at bounding box center [465, 308] width 879 height 28
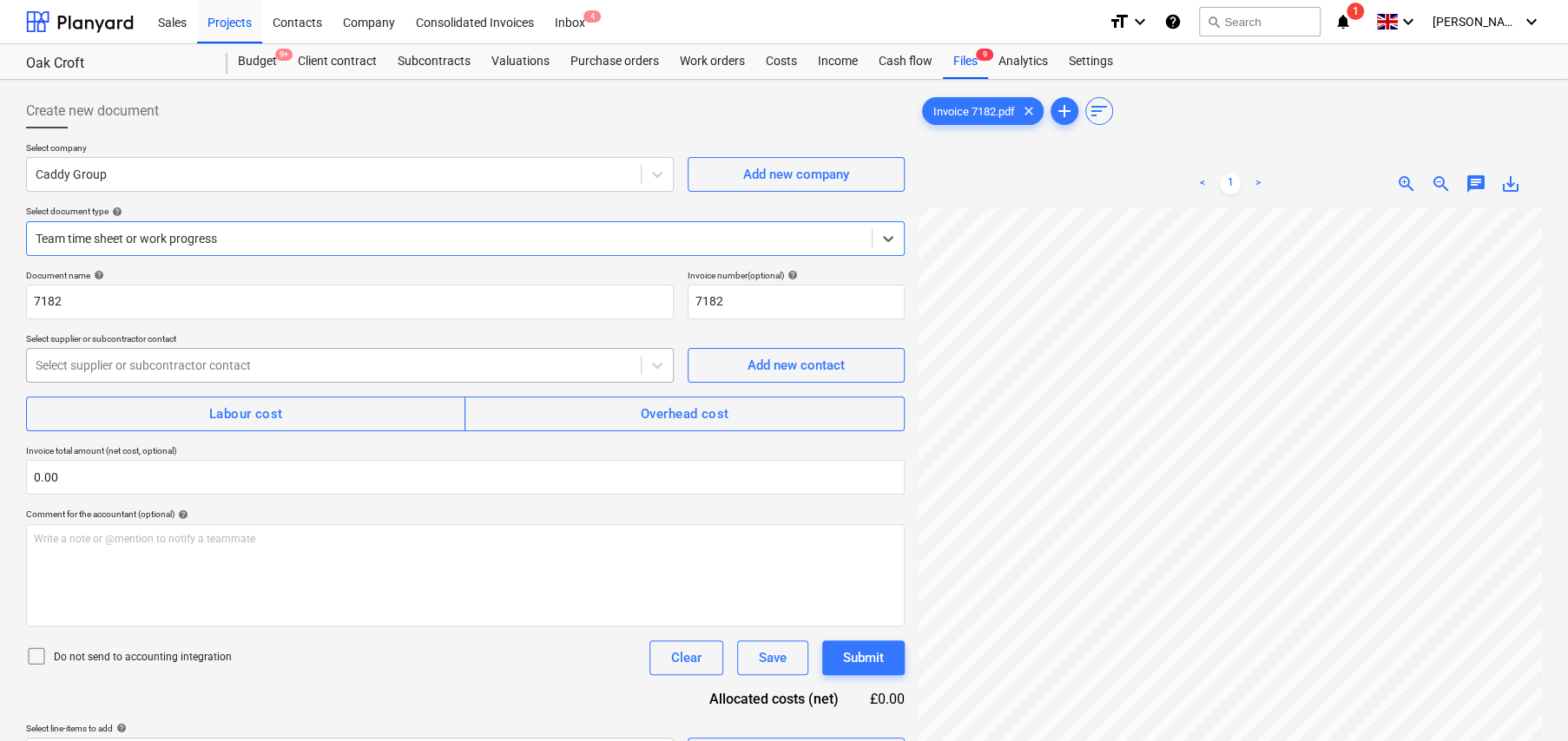
click at [236, 360] on div at bounding box center [334, 365] width 596 height 18
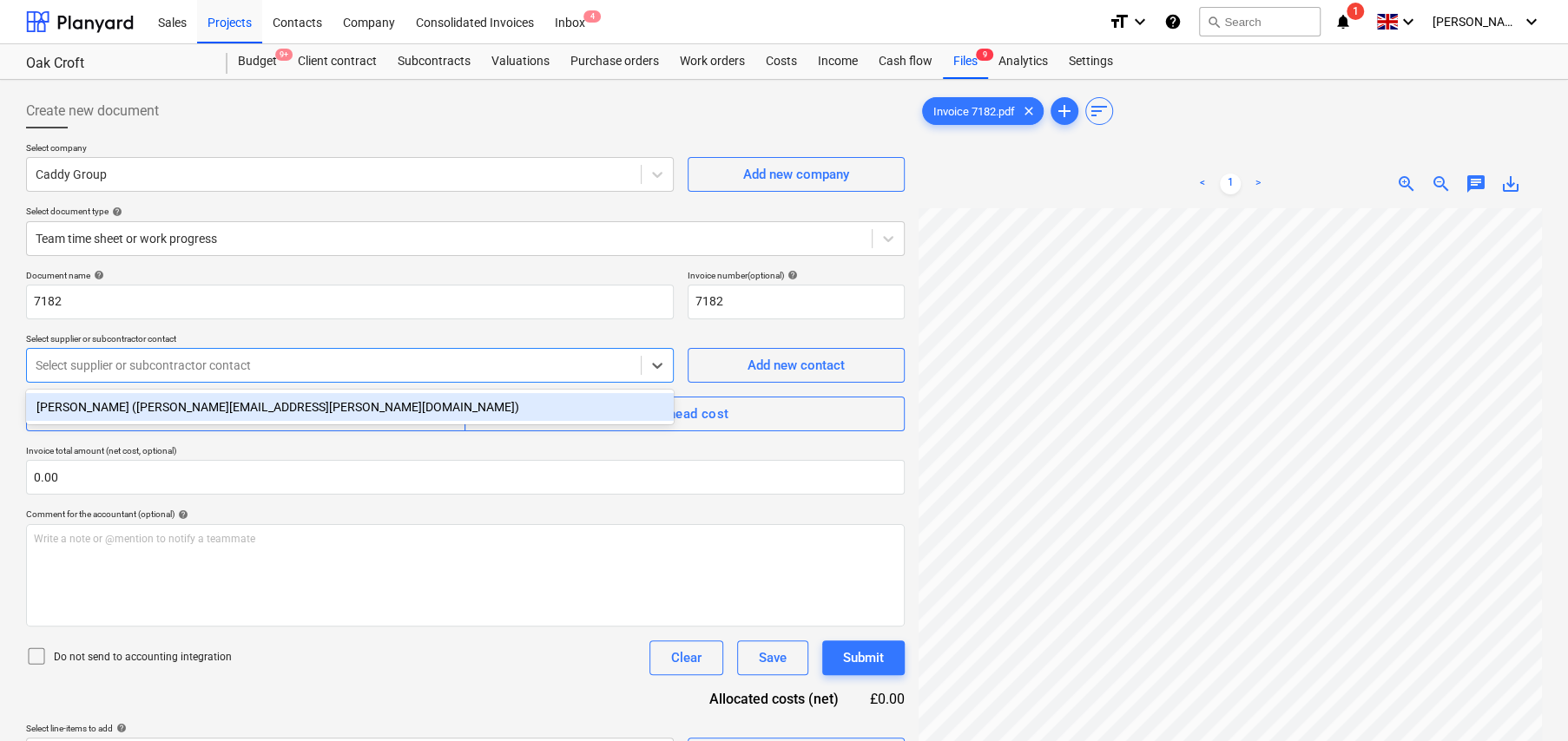
click at [169, 406] on div "Andrew Harvey (andrew.harvey@caddy-group.com)" at bounding box center [349, 407] width 648 height 28
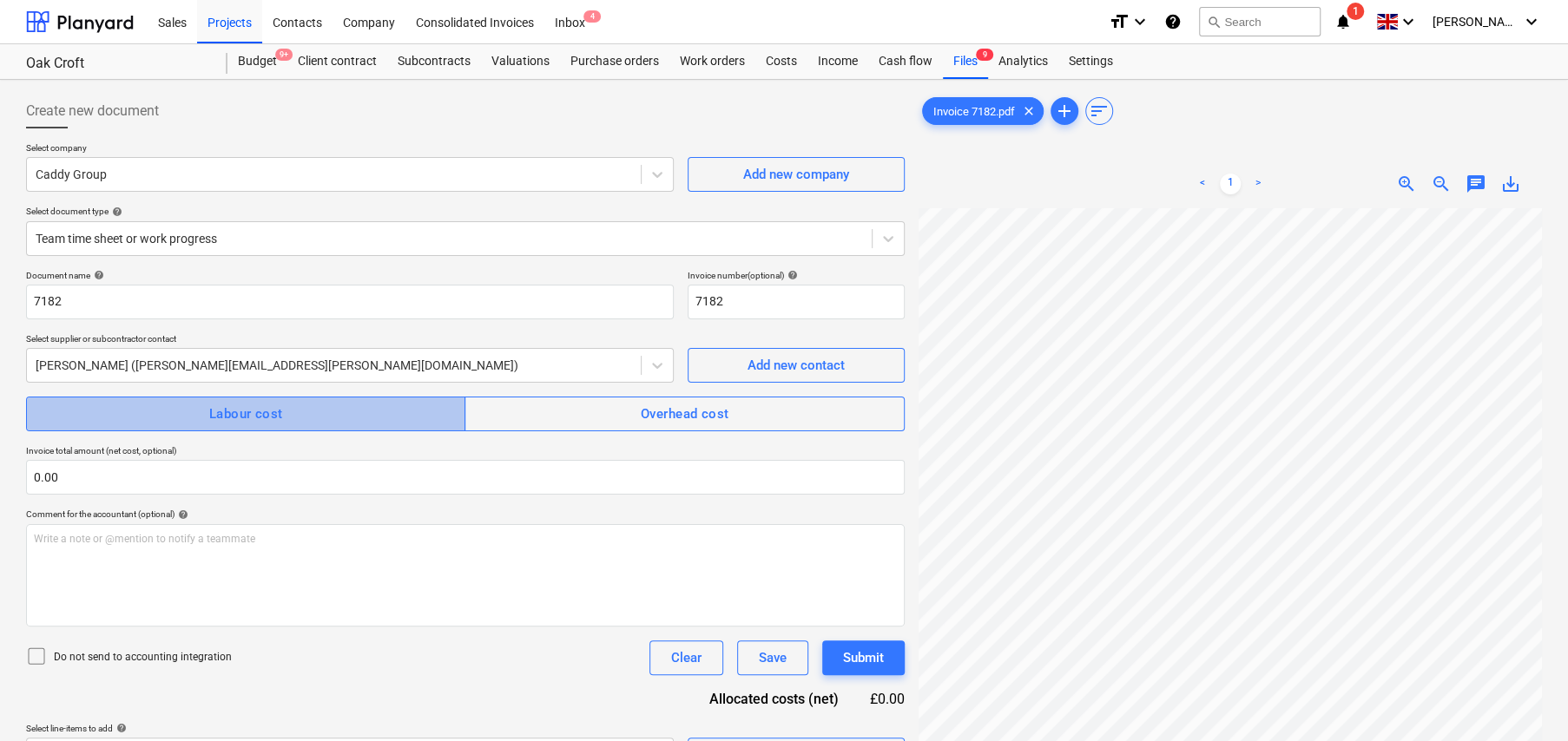
click at [280, 417] on div "Labour cost" at bounding box center [246, 414] width 74 height 22
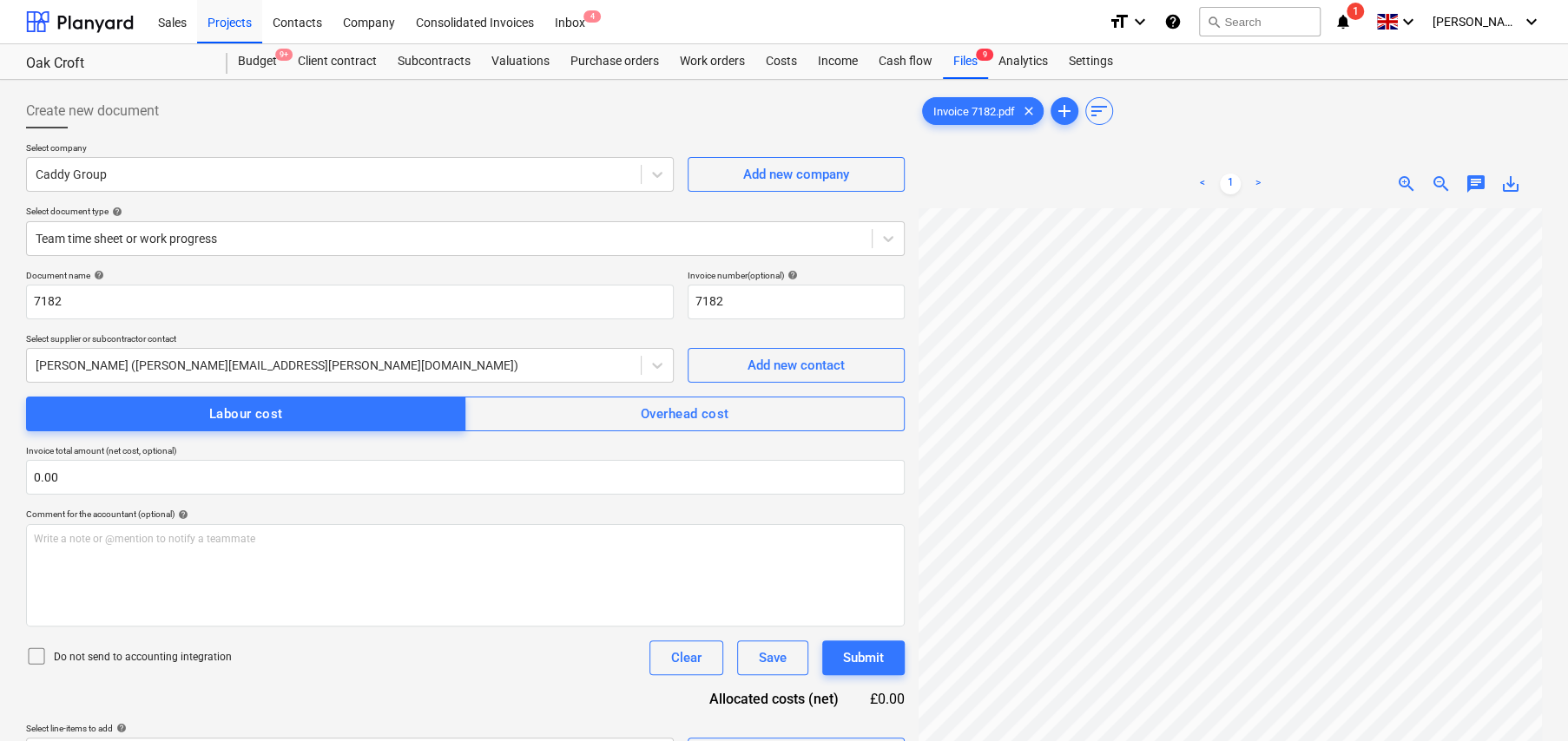
click at [32, 653] on icon at bounding box center [36, 656] width 21 height 21
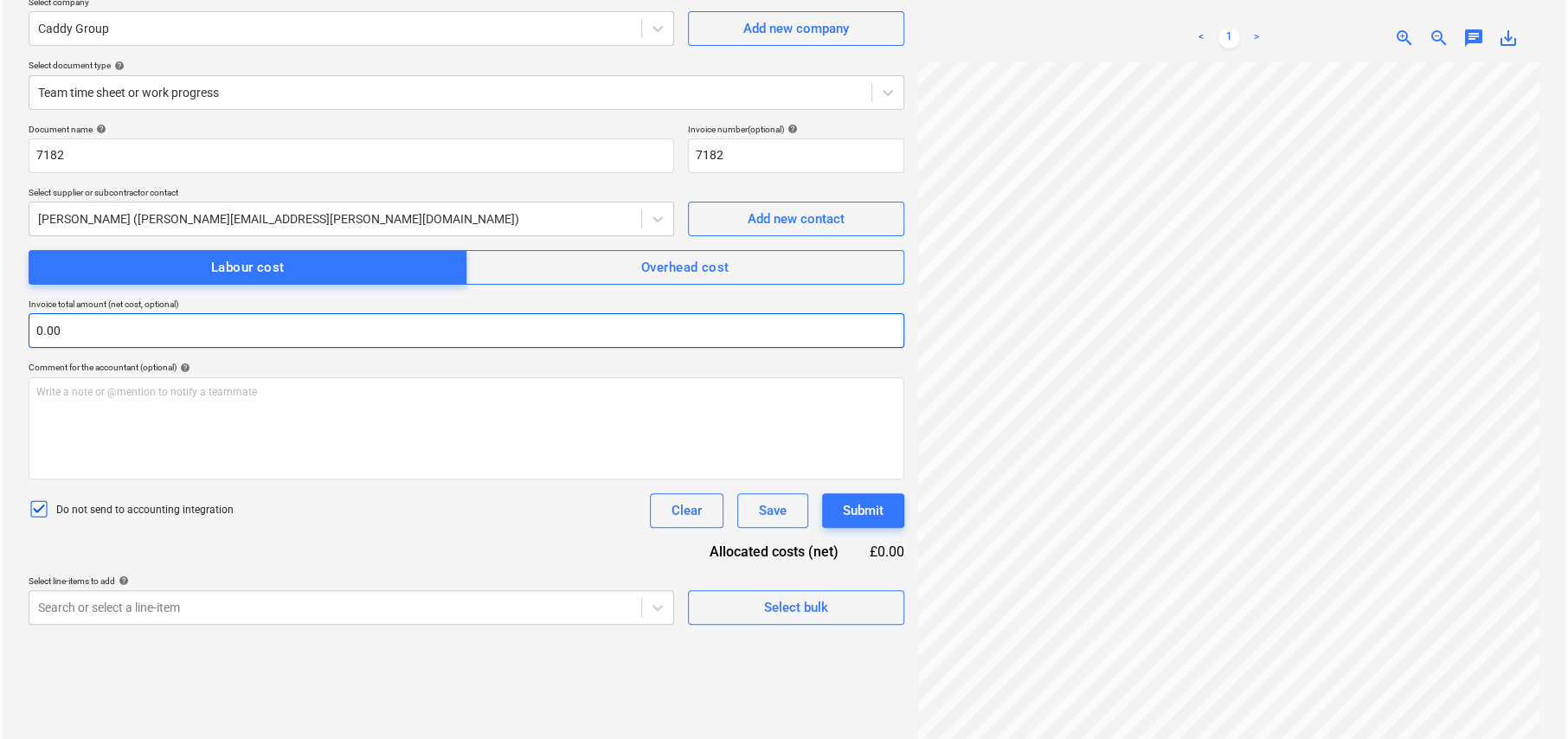
scroll to position [173, 0]
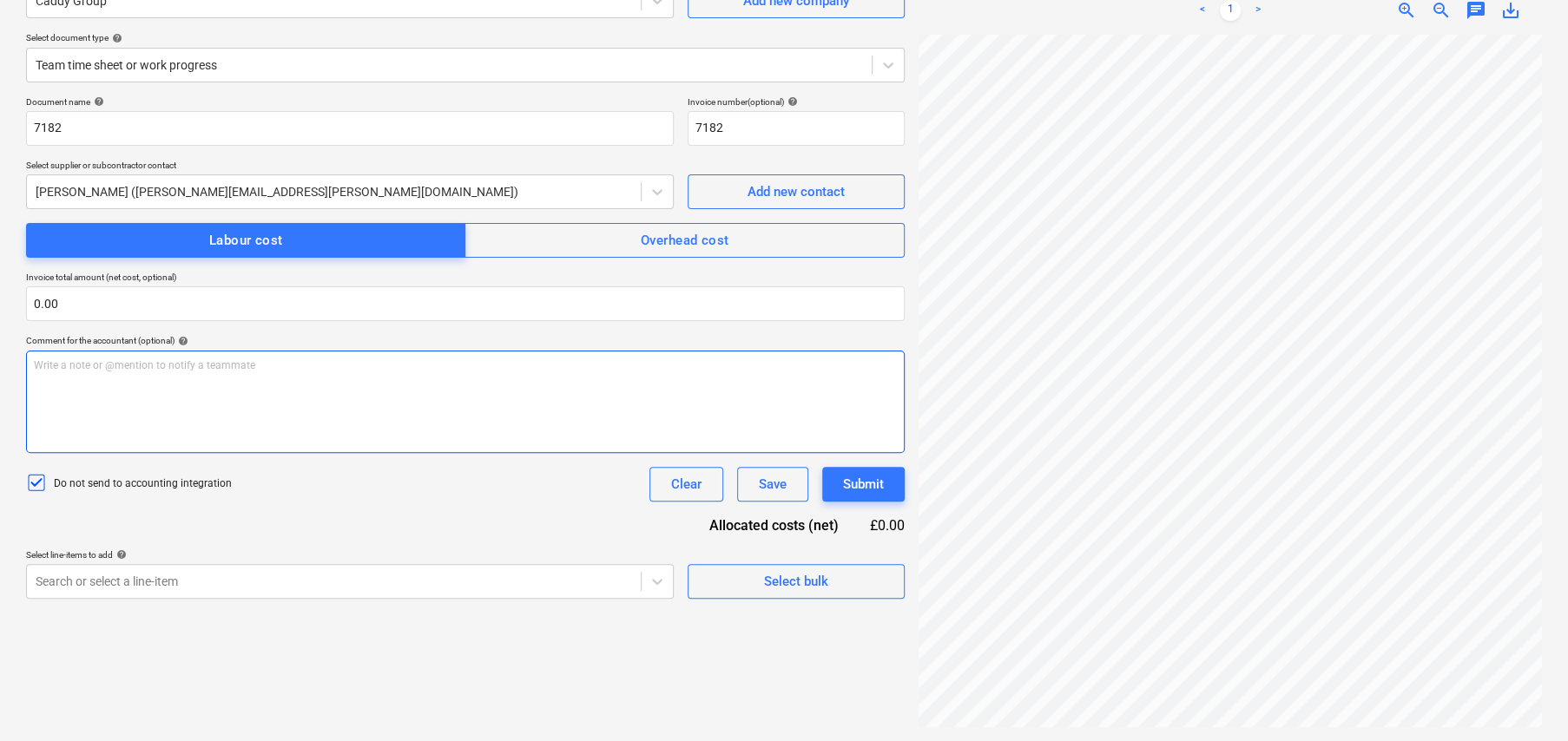
click at [322, 389] on div "Write a note or @mention to notify a teammate ﻿" at bounding box center [465, 402] width 879 height 103
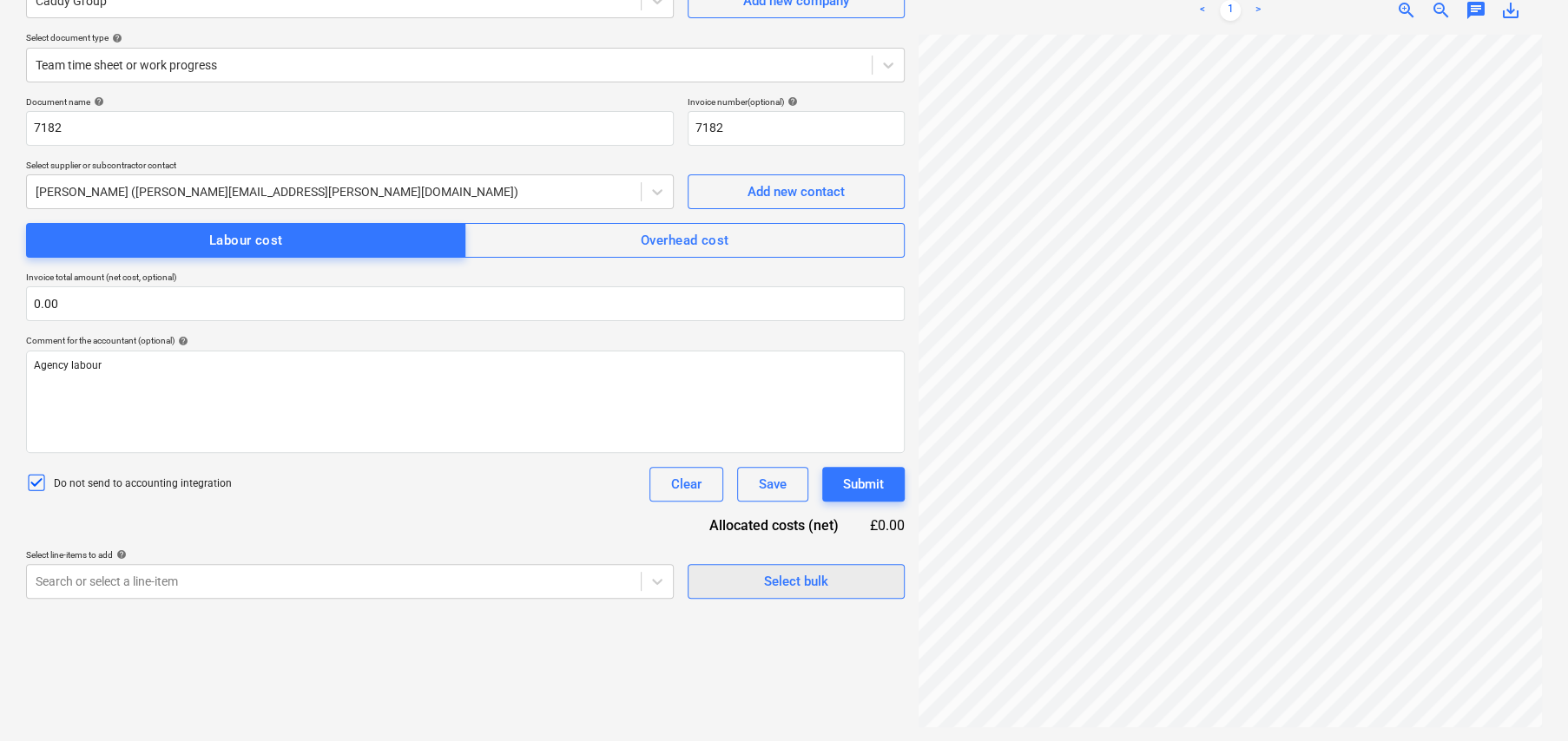
click at [810, 582] on div "Select bulk" at bounding box center [796, 581] width 65 height 22
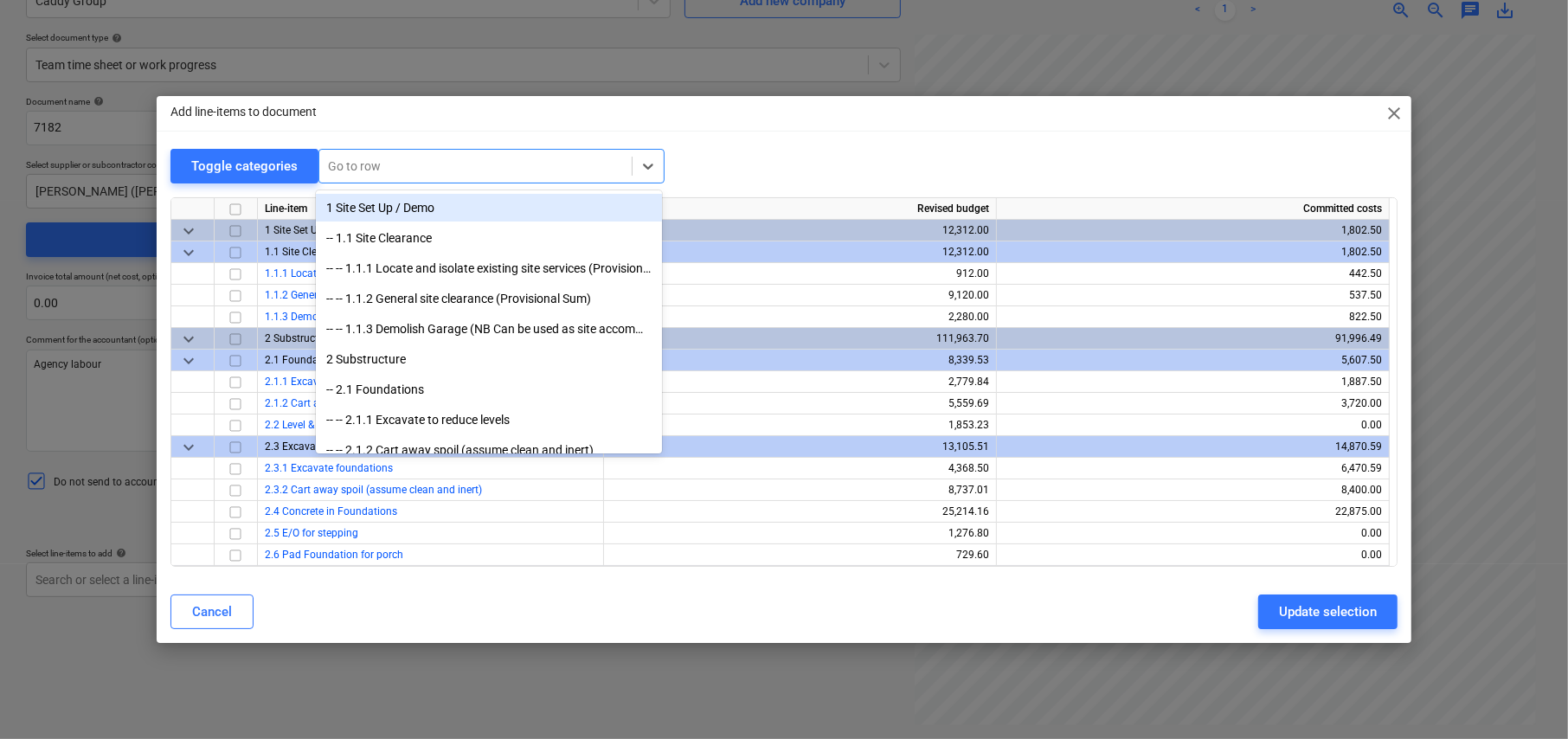
click at [407, 158] on div at bounding box center [475, 166] width 295 height 18
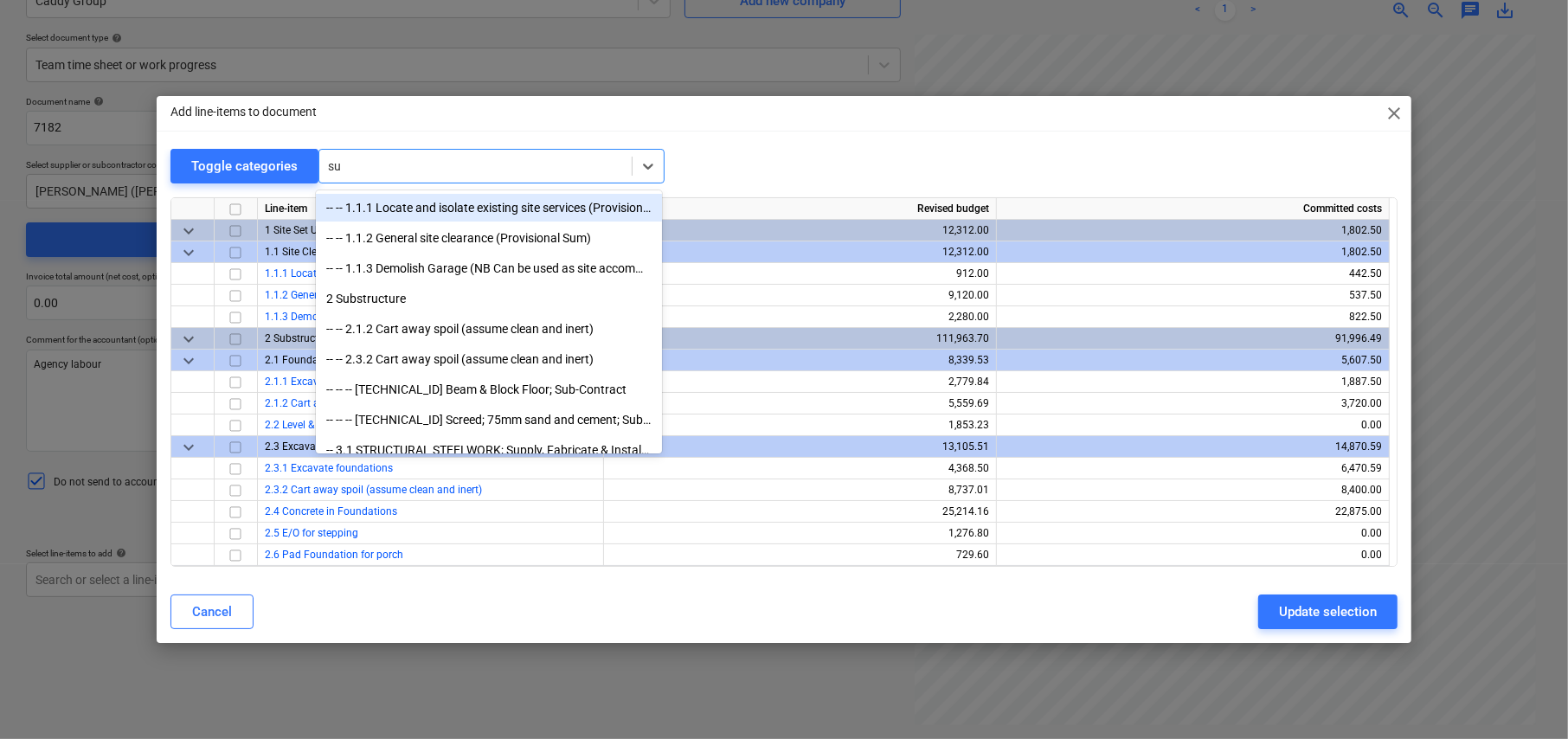
type input "sun"
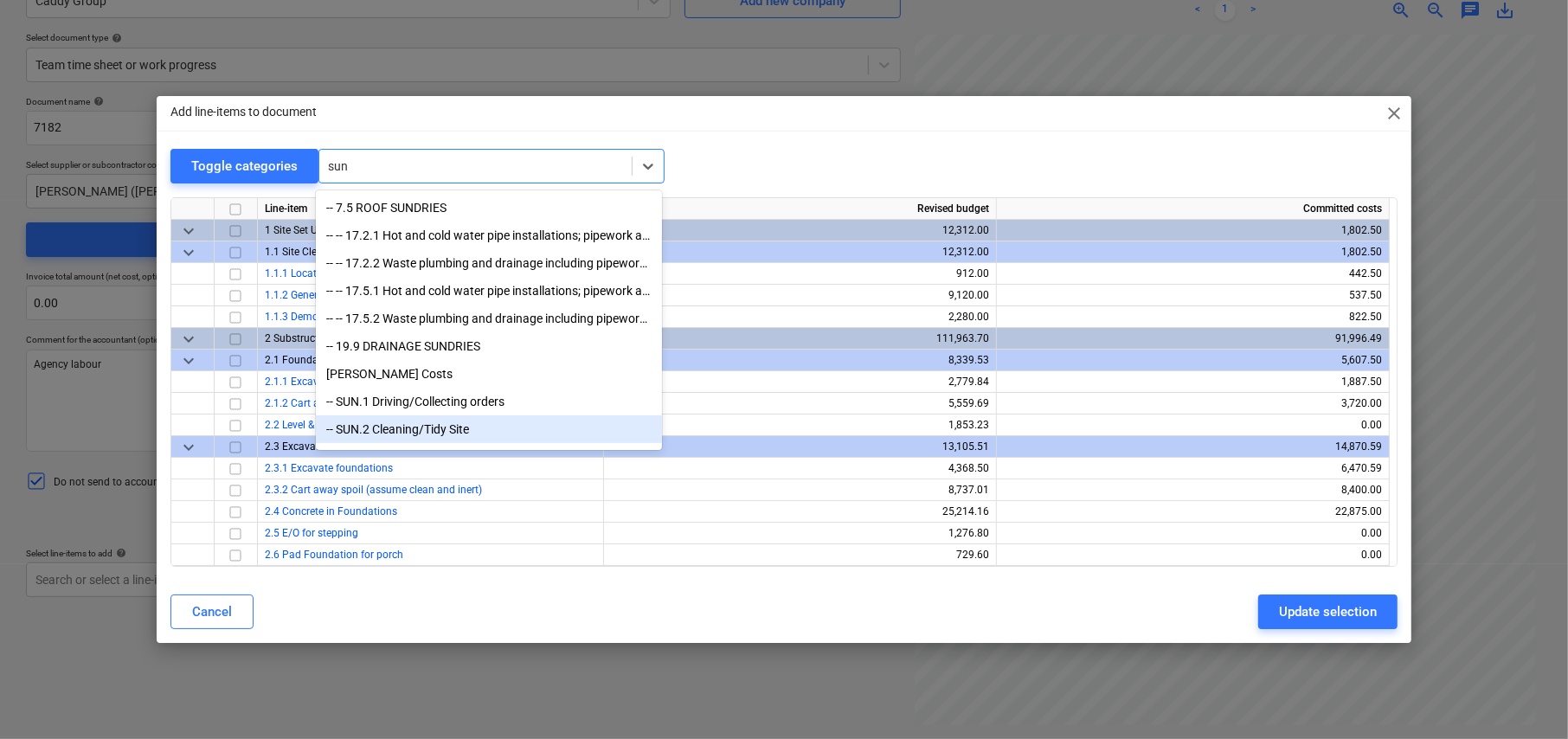
click at [442, 435] on div "-- SUN.2 Cleaning/Tidy Site" at bounding box center [489, 429] width 346 height 28
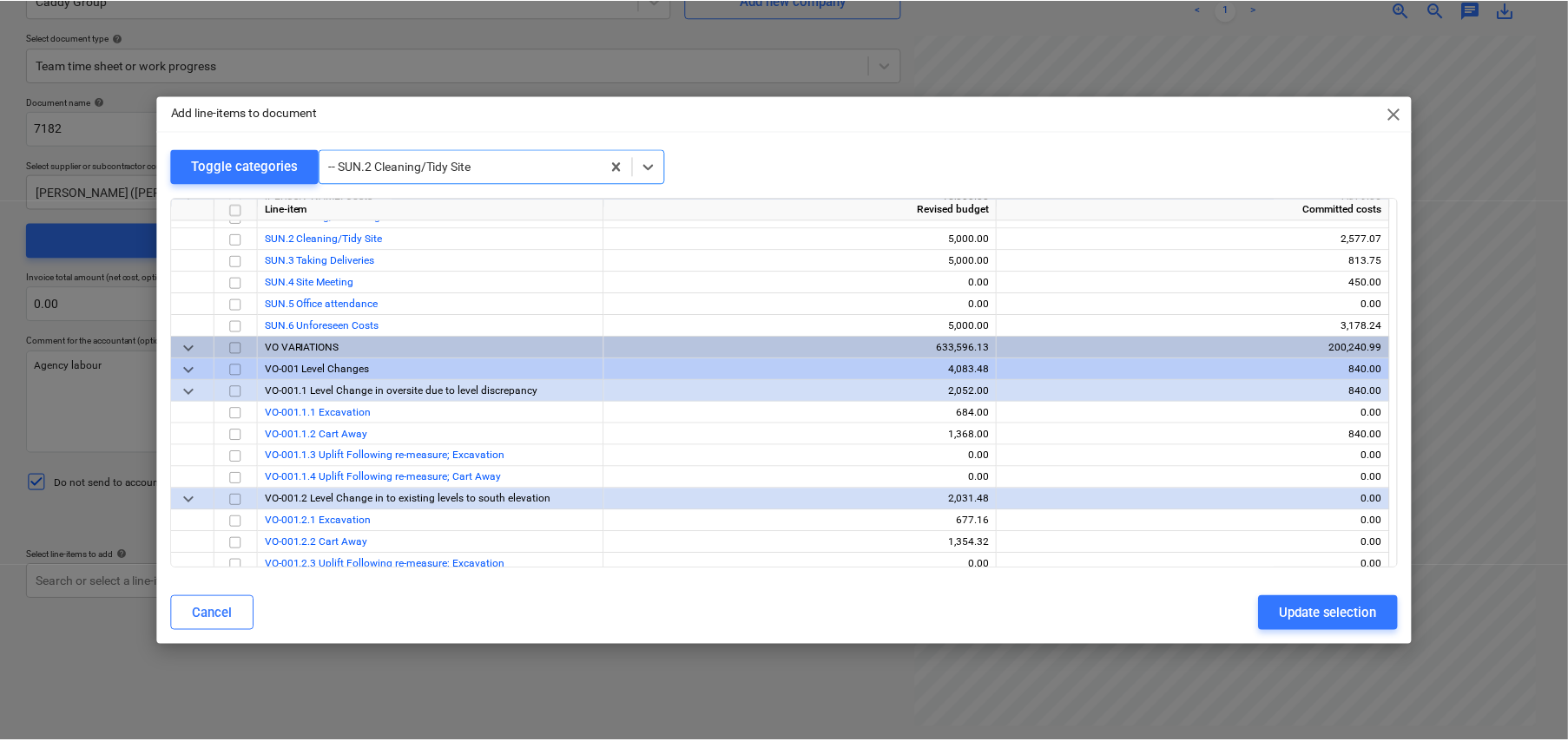
scroll to position [5402, 0]
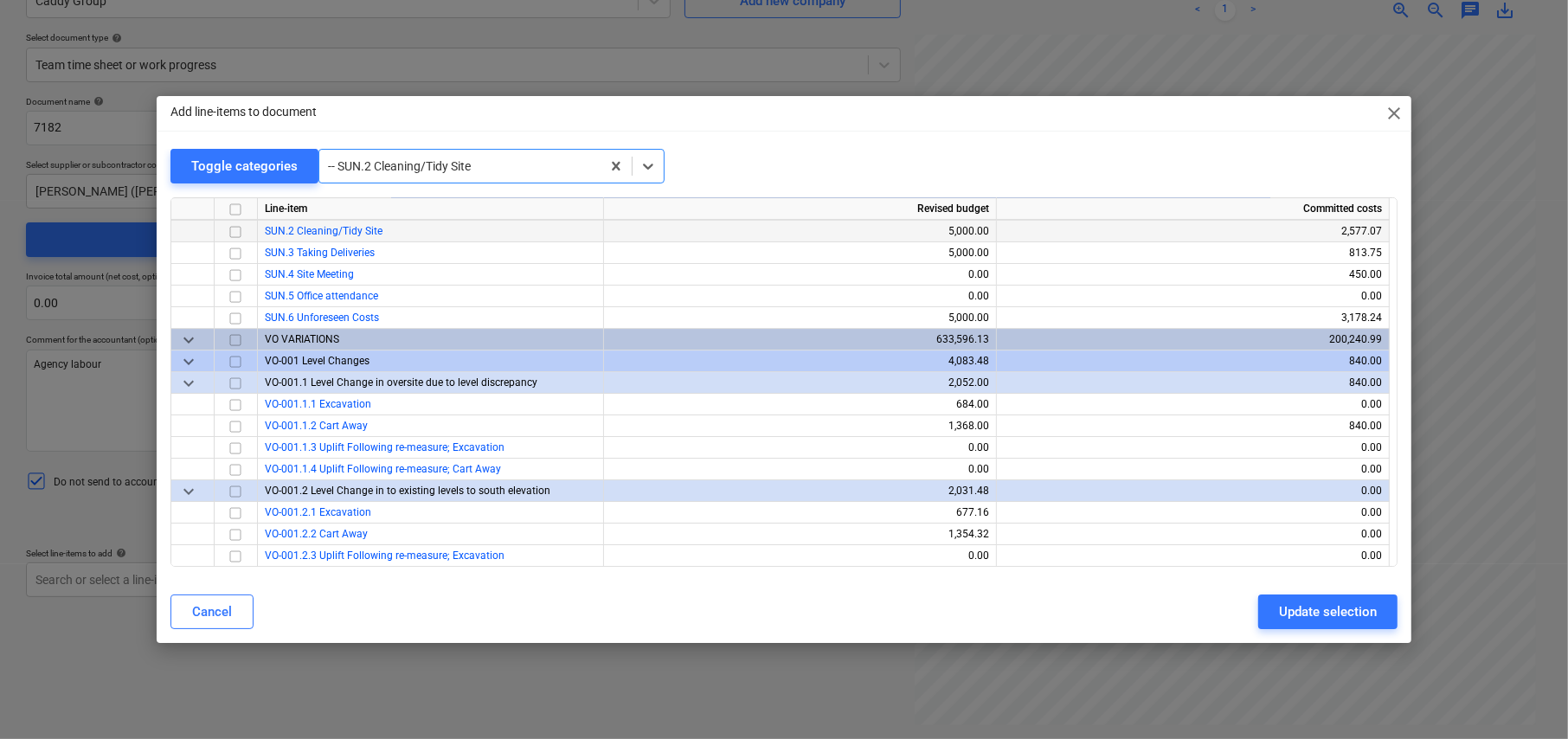
click at [234, 227] on input "checkbox" at bounding box center [235, 232] width 21 height 21
click at [1351, 603] on div "Update selection" at bounding box center [1328, 612] width 98 height 22
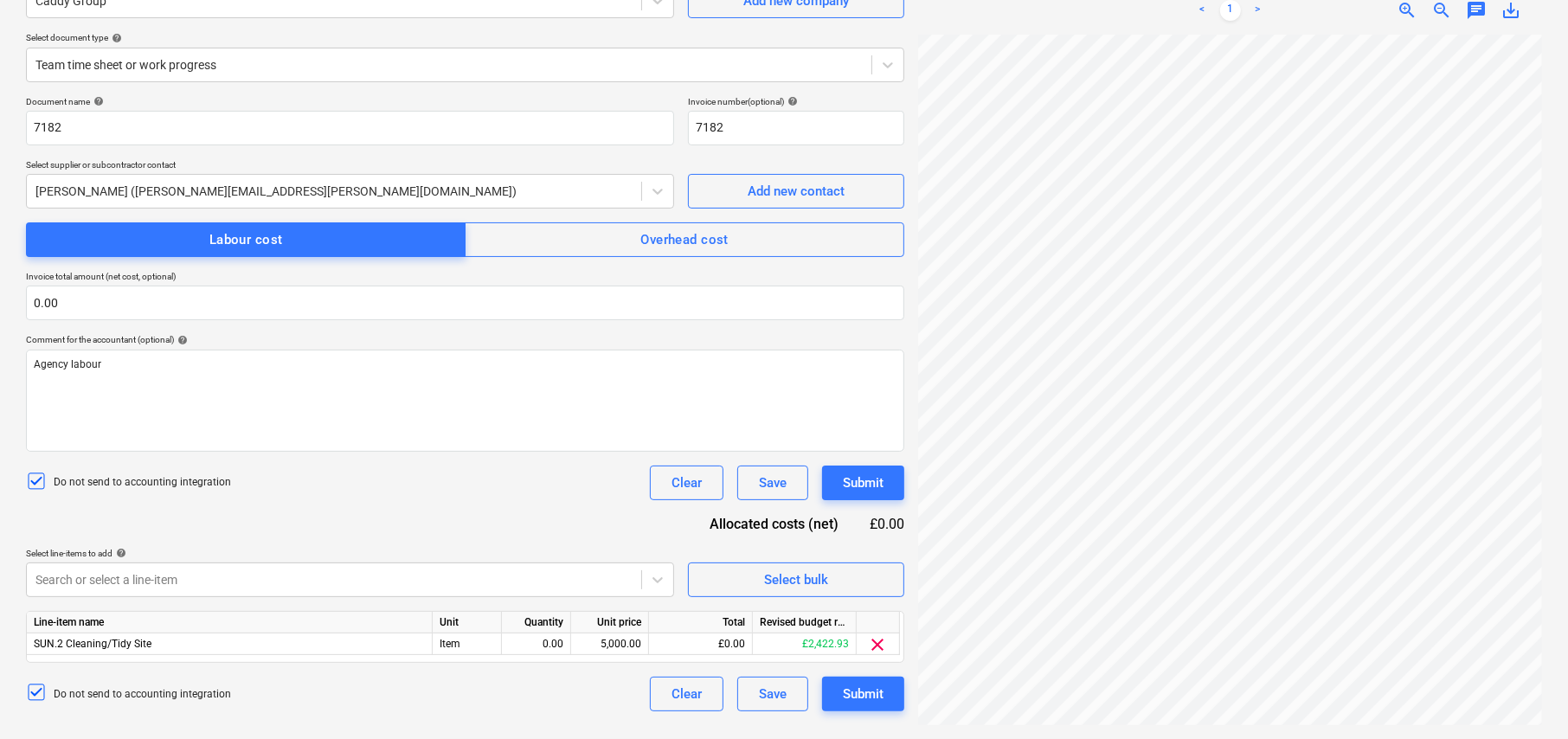
scroll to position [97, 29]
click at [474, 642] on div "Item" at bounding box center [467, 644] width 69 height 21
type input "hrs"
type input "32"
type input "18.50"
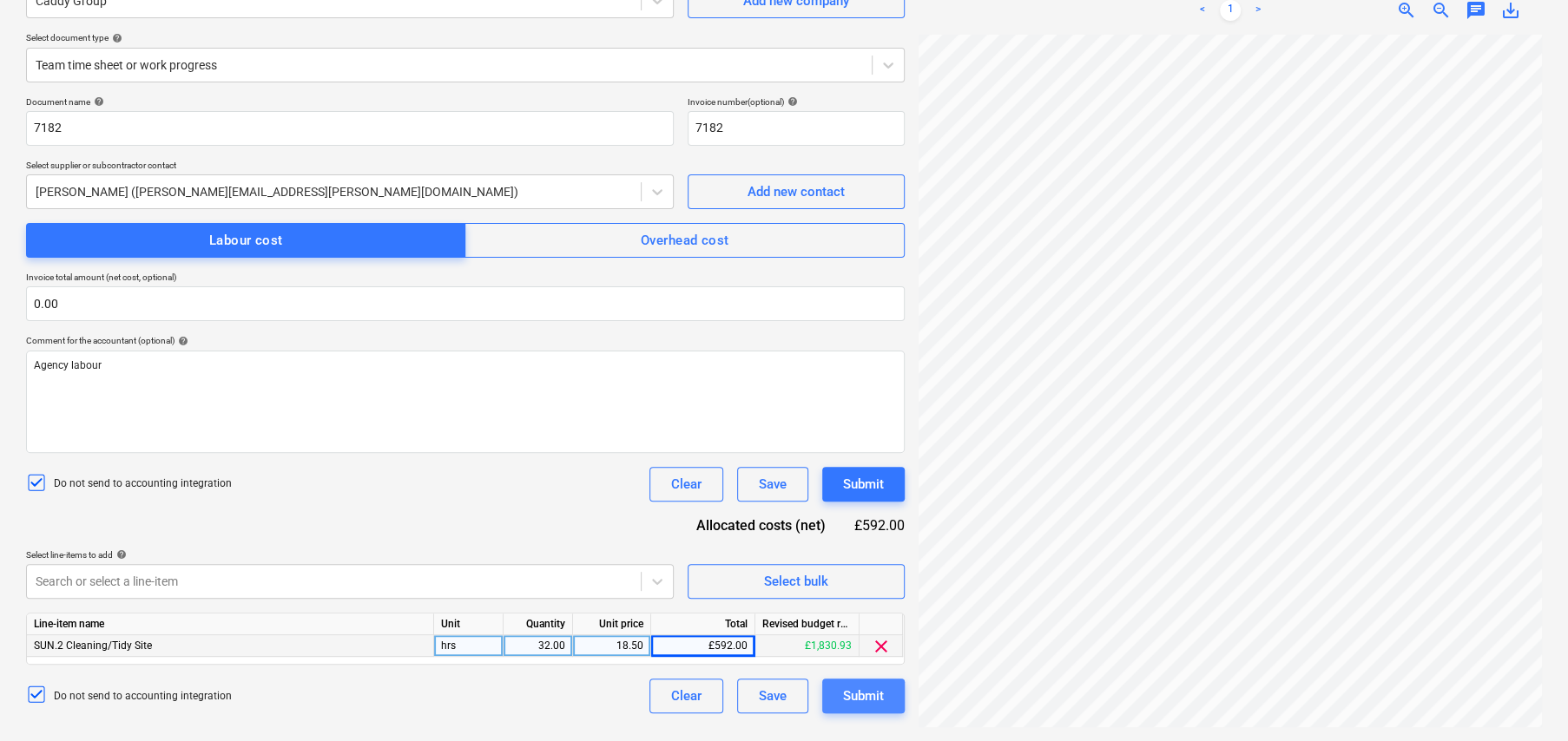
click at [877, 703] on div "Submit" at bounding box center [863, 696] width 41 height 22
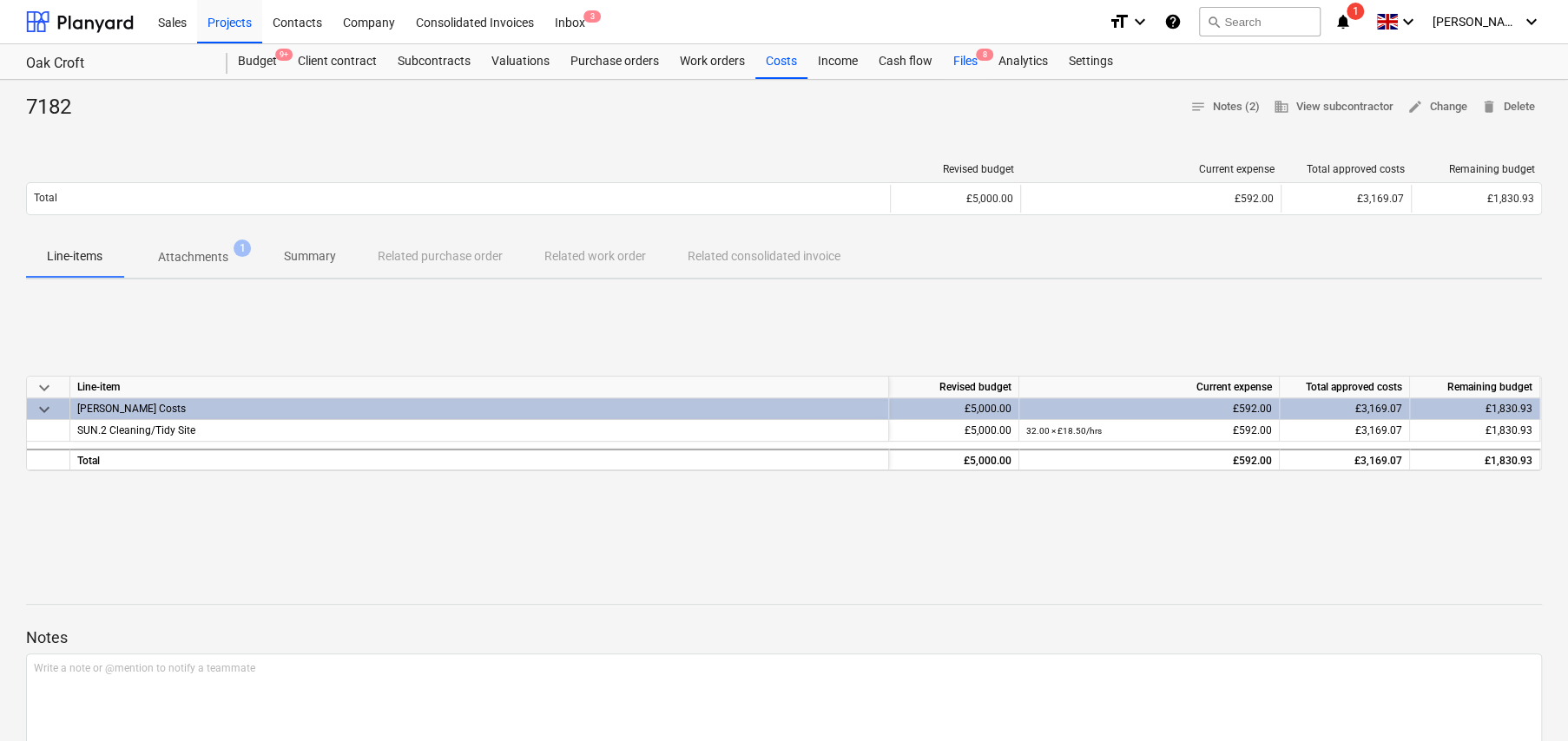
click at [966, 59] on div "Files 8" at bounding box center [965, 62] width 45 height 35
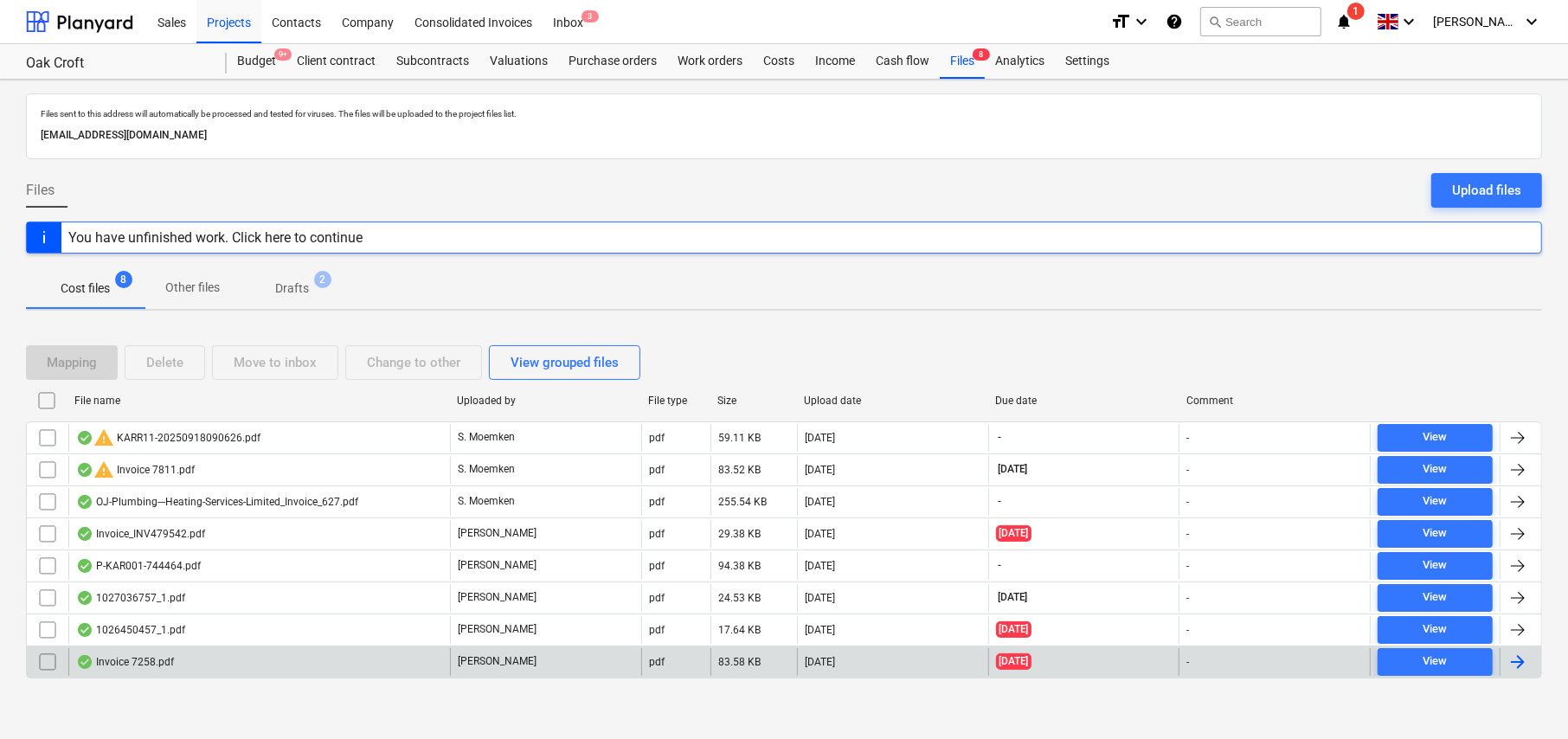
click at [144, 663] on div "Invoice 7258.pdf" at bounding box center [125, 662] width 98 height 14
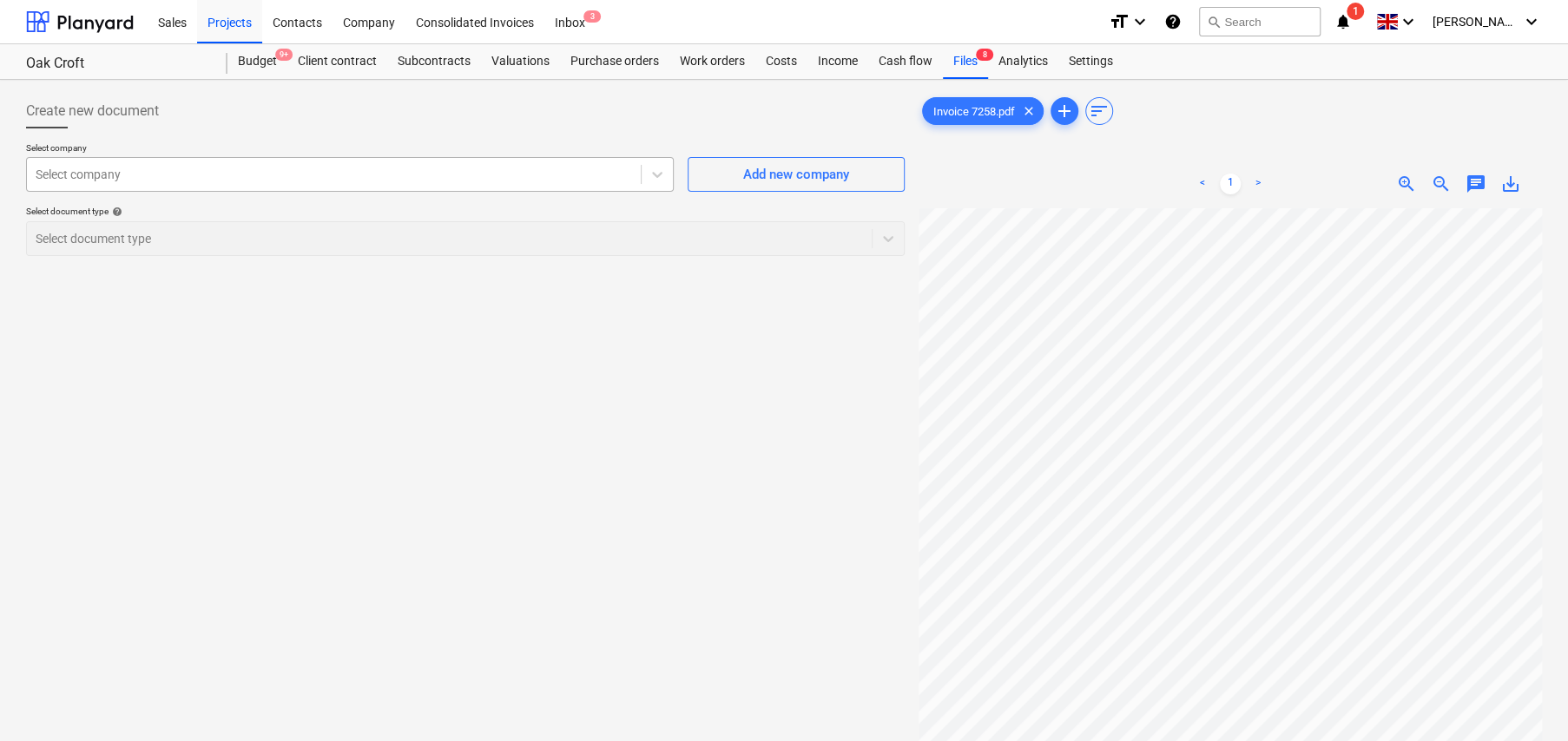
click at [130, 174] on div at bounding box center [334, 174] width 596 height 18
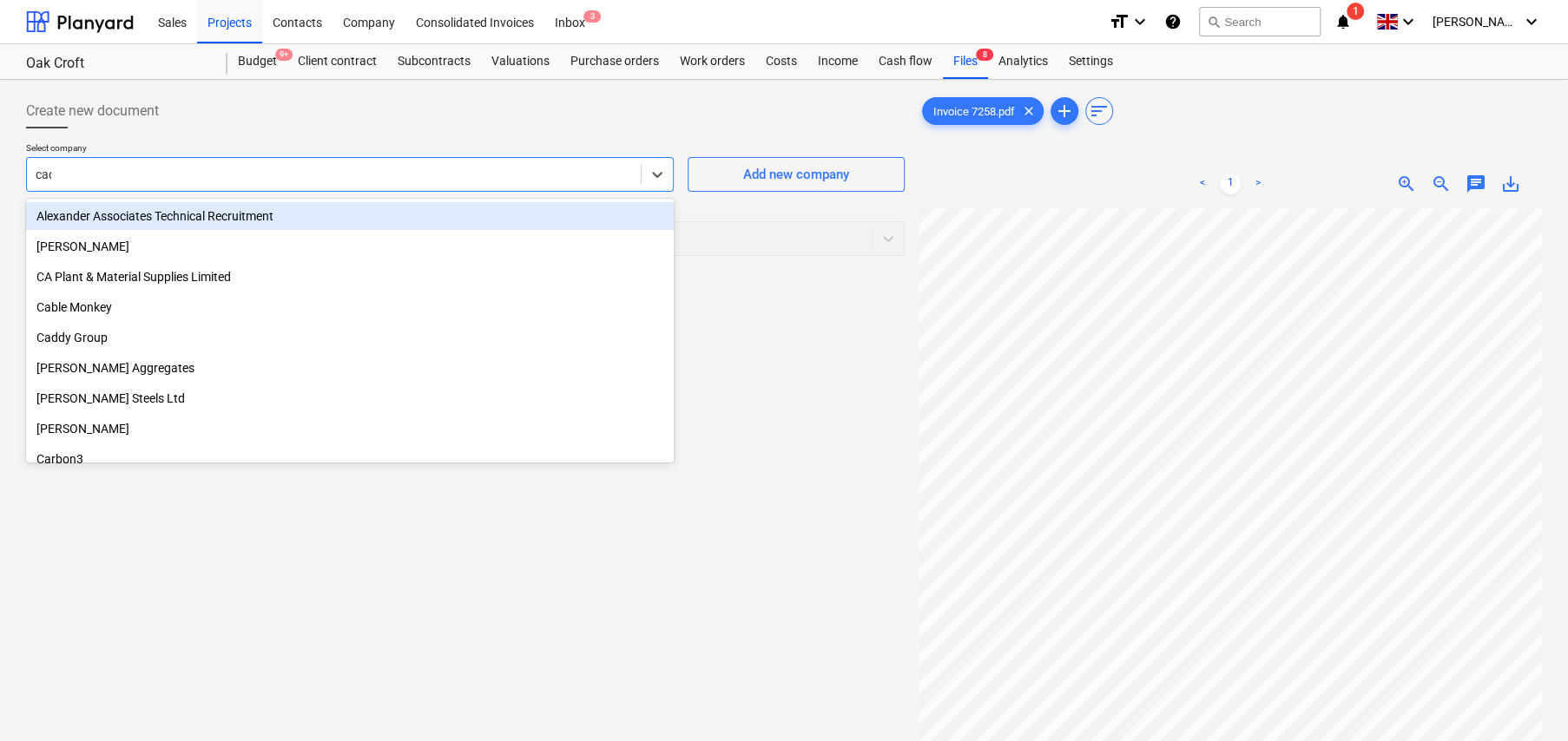
type input "cadd"
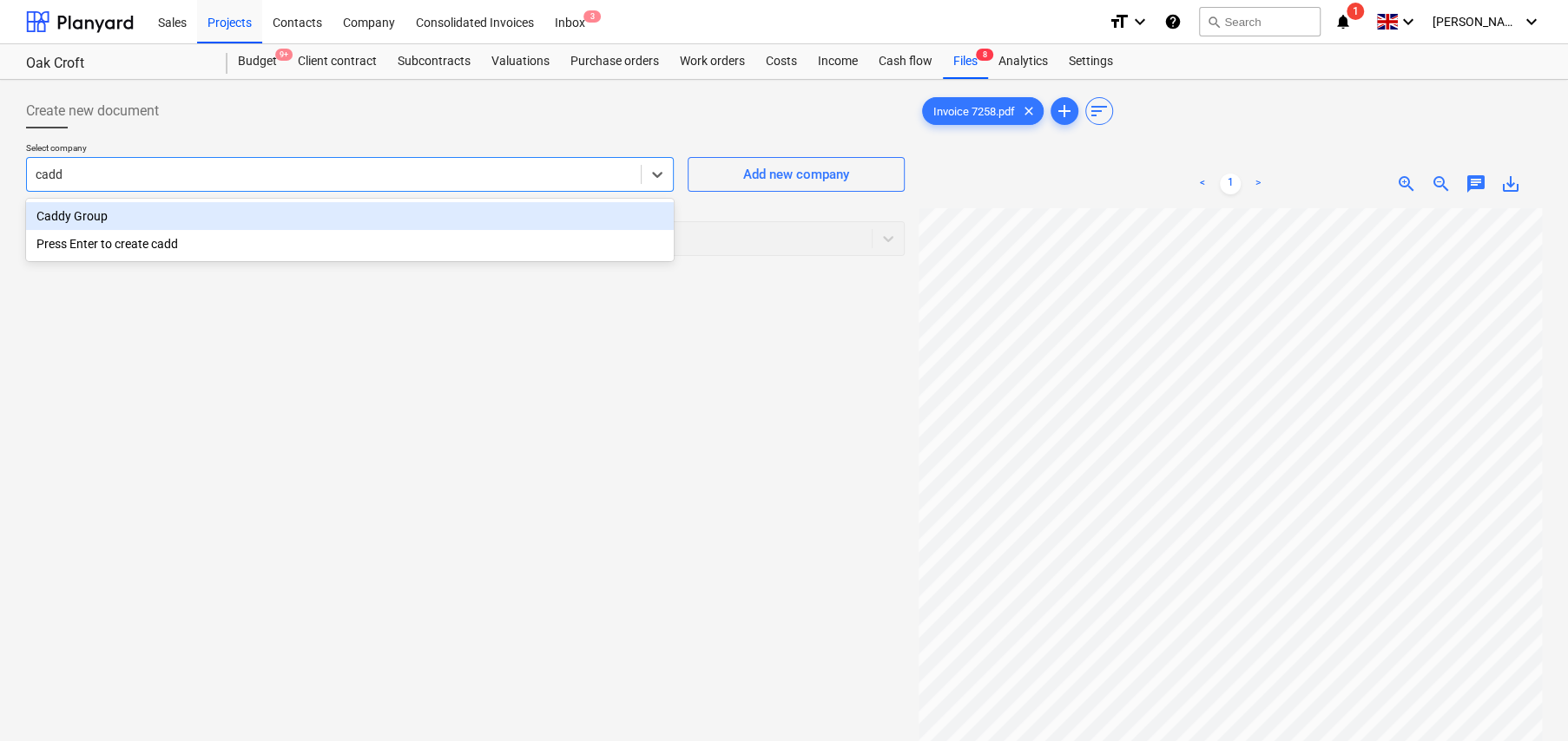
click at [81, 222] on div "Caddy Group" at bounding box center [349, 216] width 648 height 28
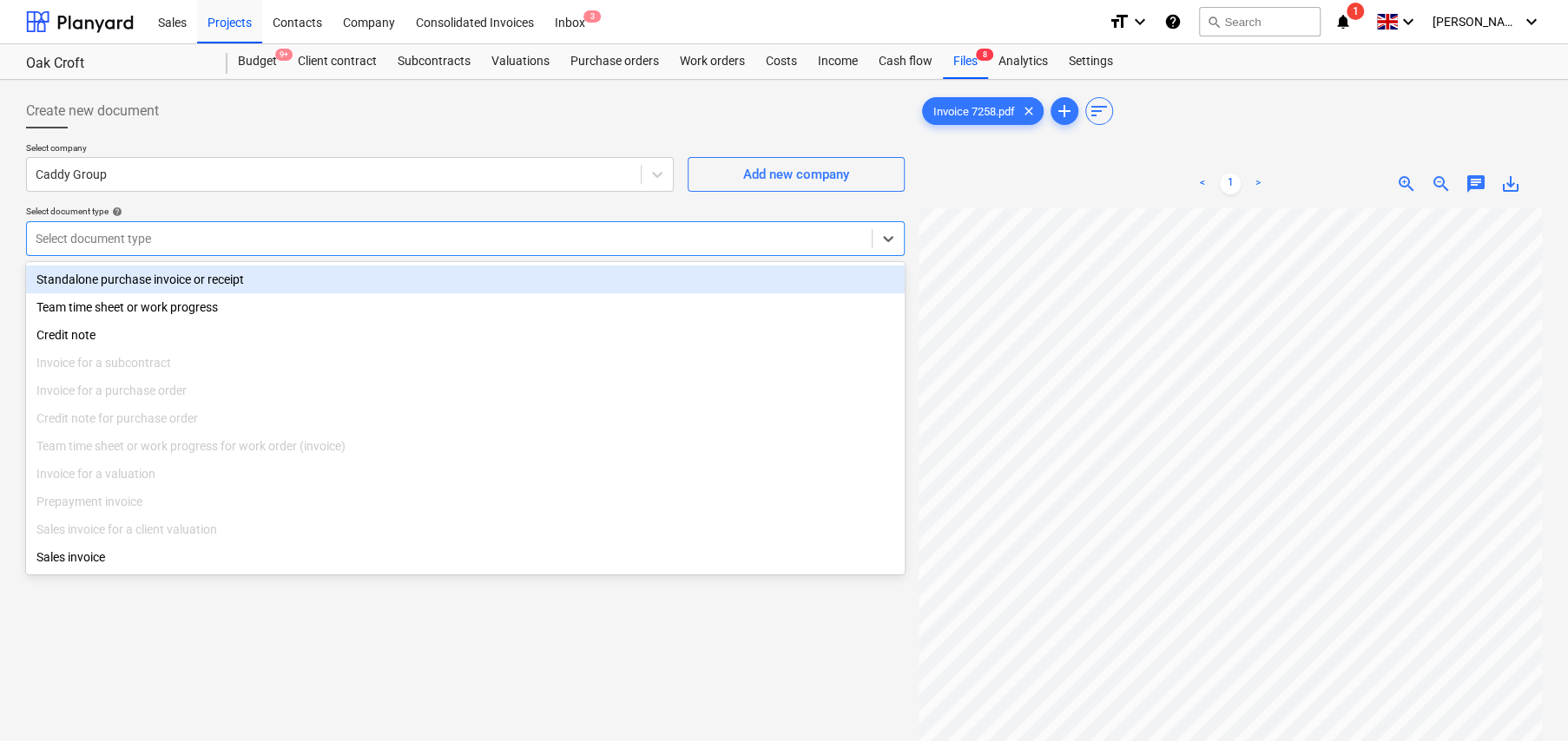
click at [144, 244] on div at bounding box center [449, 238] width 827 height 18
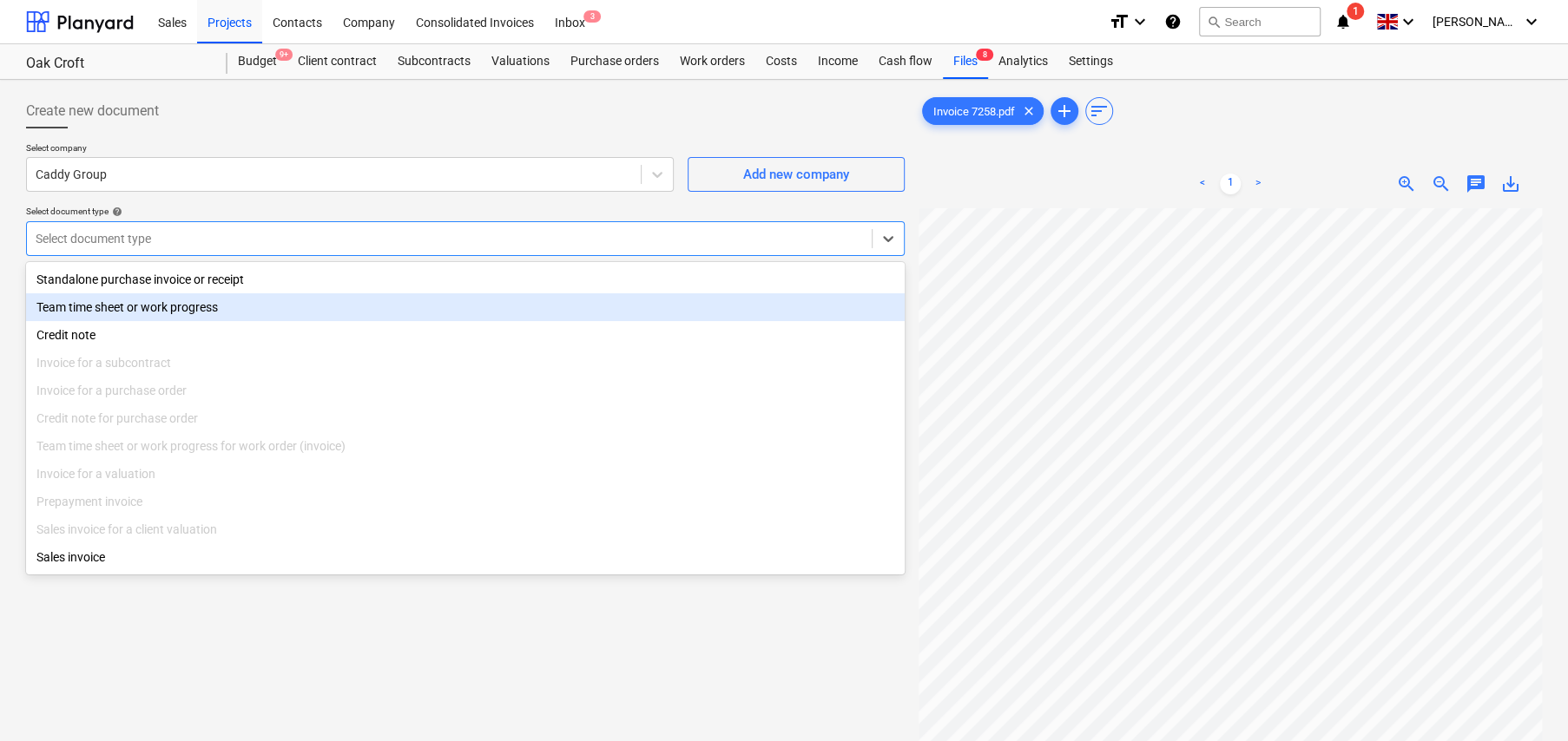
click at [108, 310] on div "Team time sheet or work progress" at bounding box center [465, 308] width 879 height 28
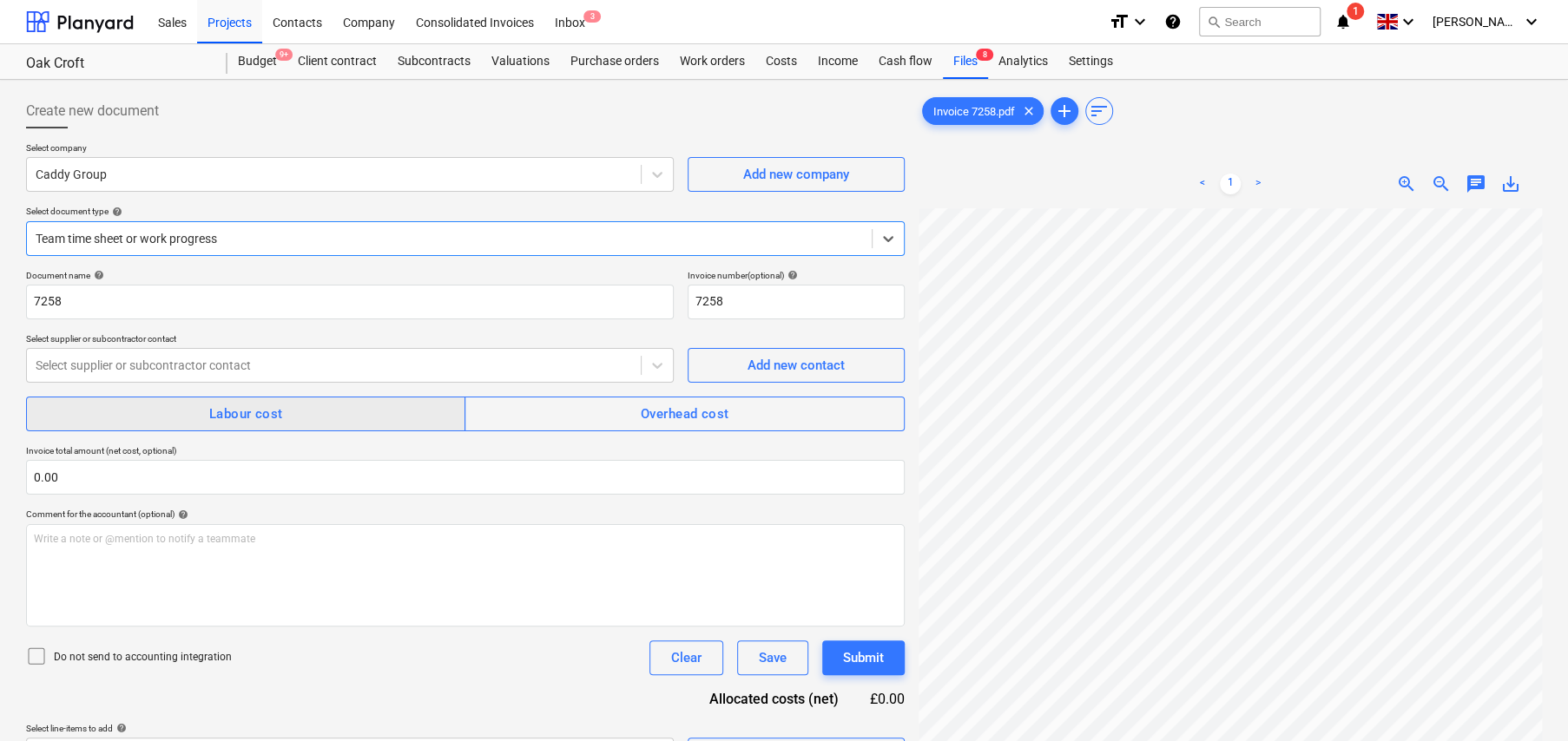
click at [212, 413] on div "Labour cost" at bounding box center [246, 414] width 74 height 22
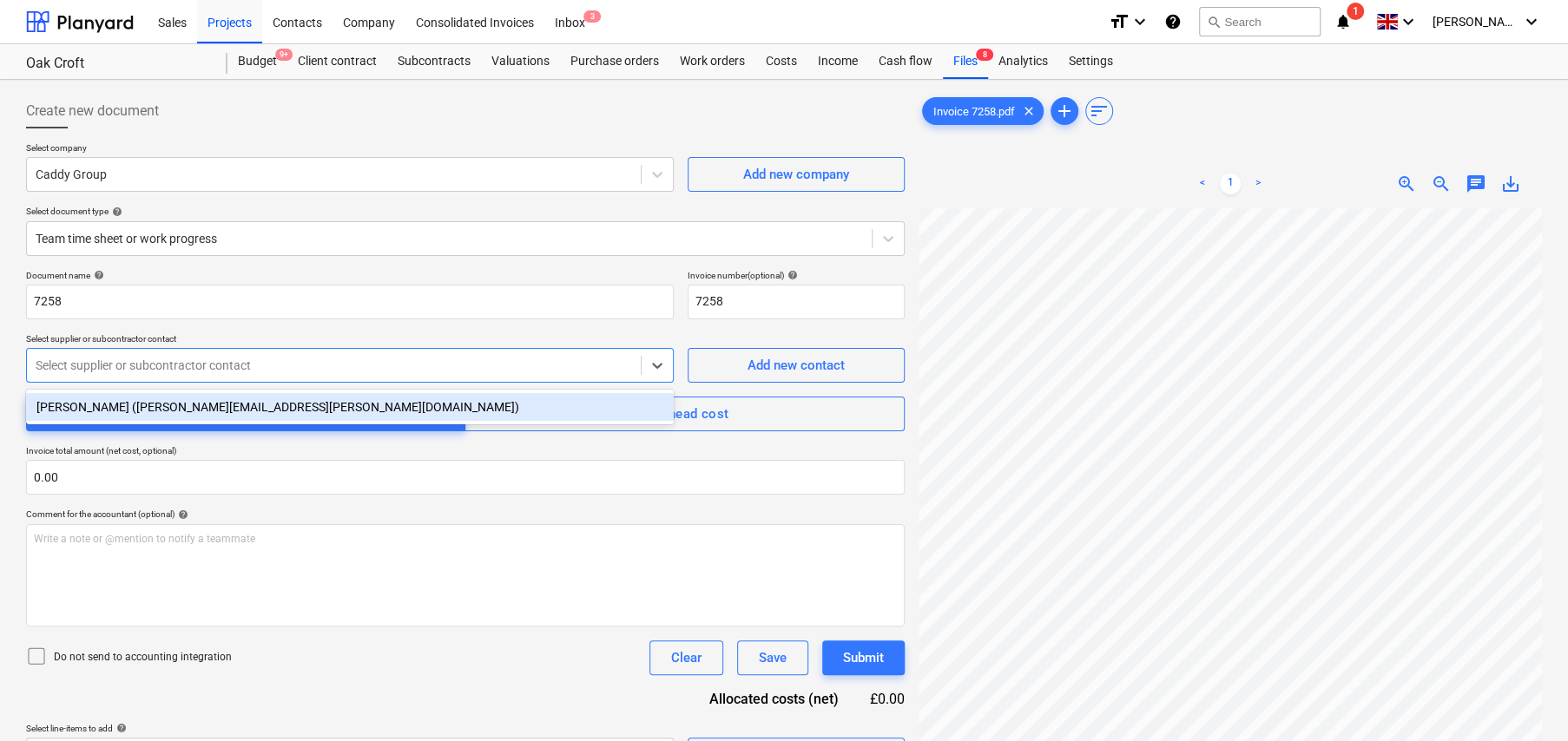
click at [192, 363] on div at bounding box center [334, 365] width 596 height 18
click at [172, 400] on div "Andrew Harvey (andrew.harvey@caddy-group.com)" at bounding box center [349, 407] width 648 height 28
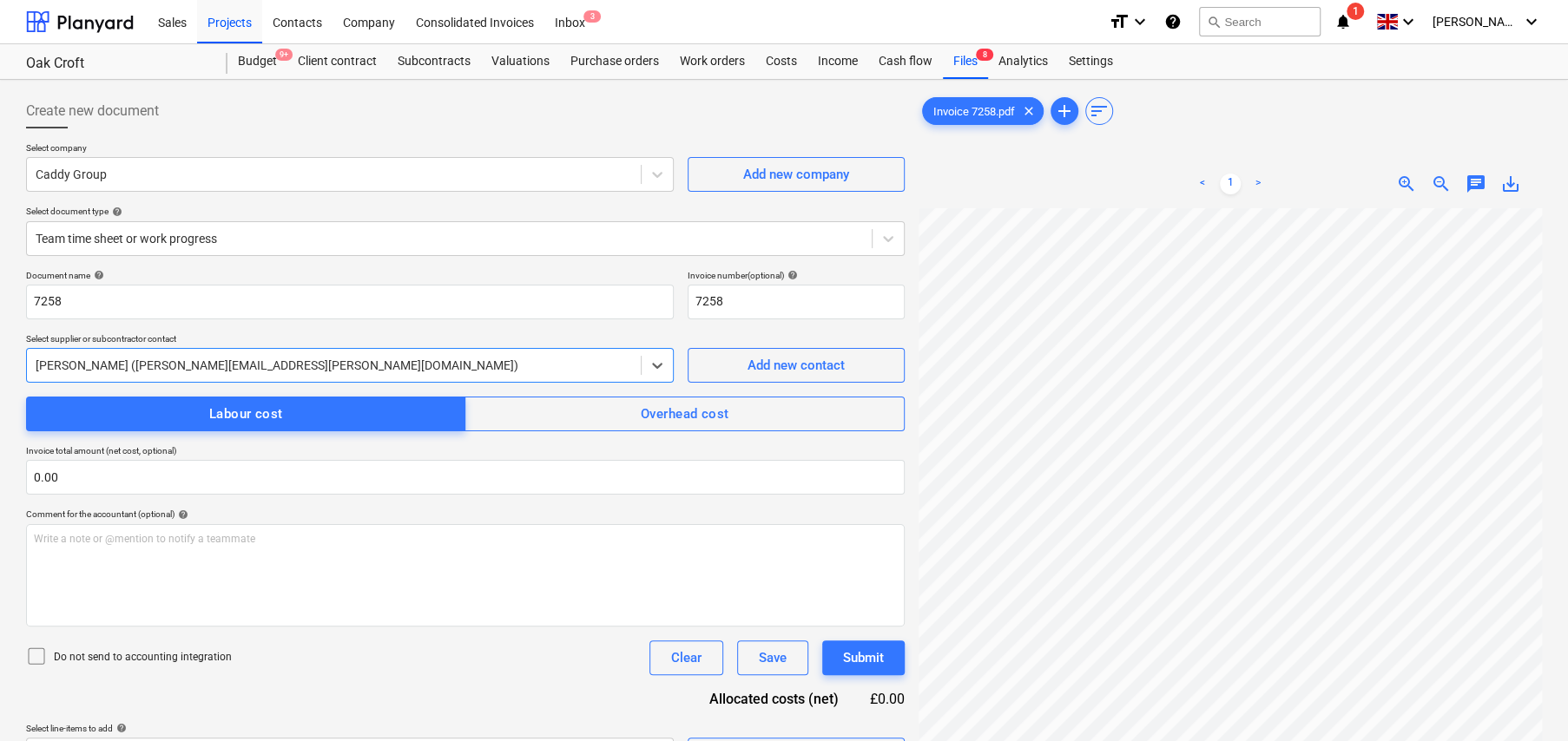
click at [36, 656] on icon at bounding box center [36, 656] width 21 height 21
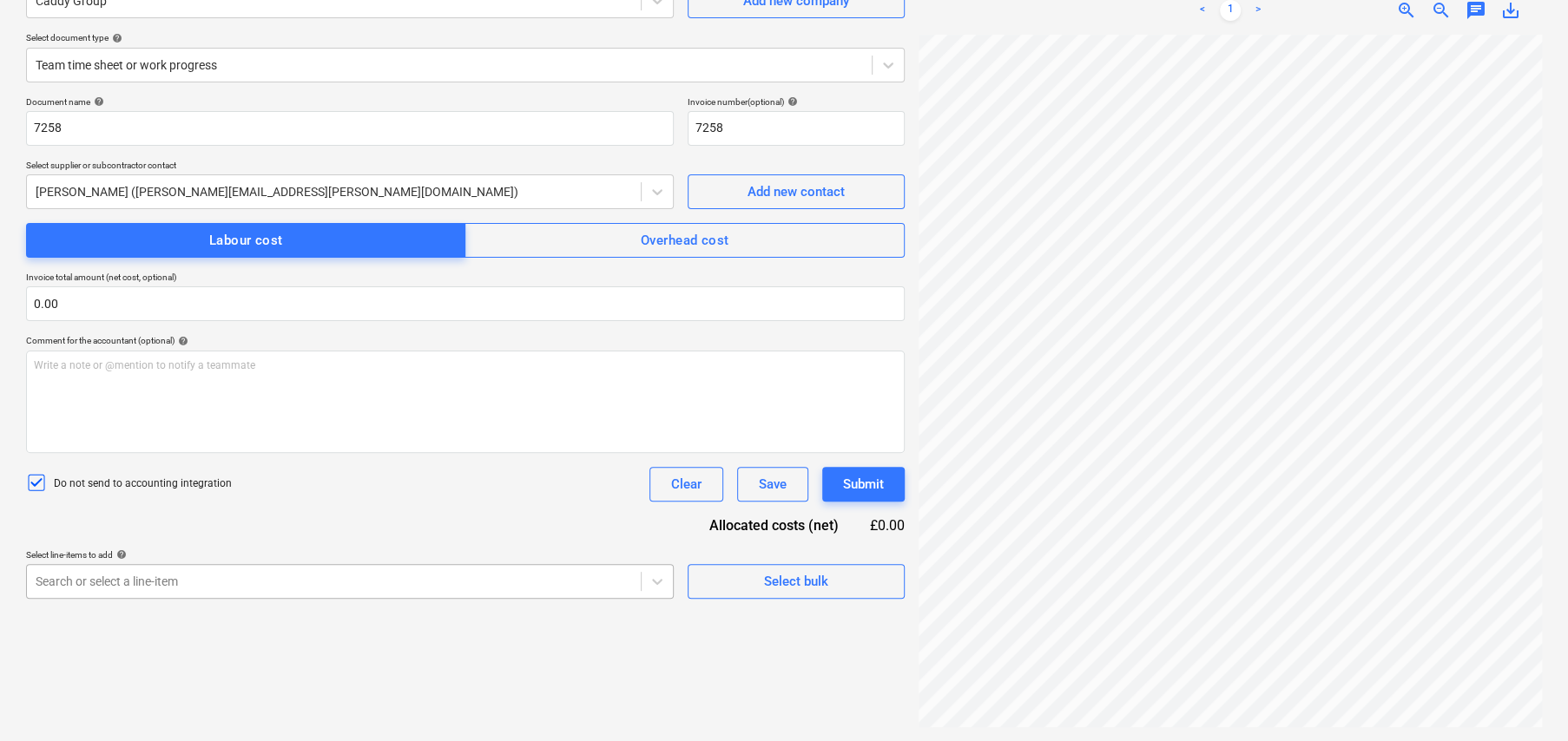
click at [518, 567] on body "Sales Projects Contacts Company Consolidated Invoices Inbox 3 format_size keybo…" at bounding box center [784, 197] width 1568 height 741
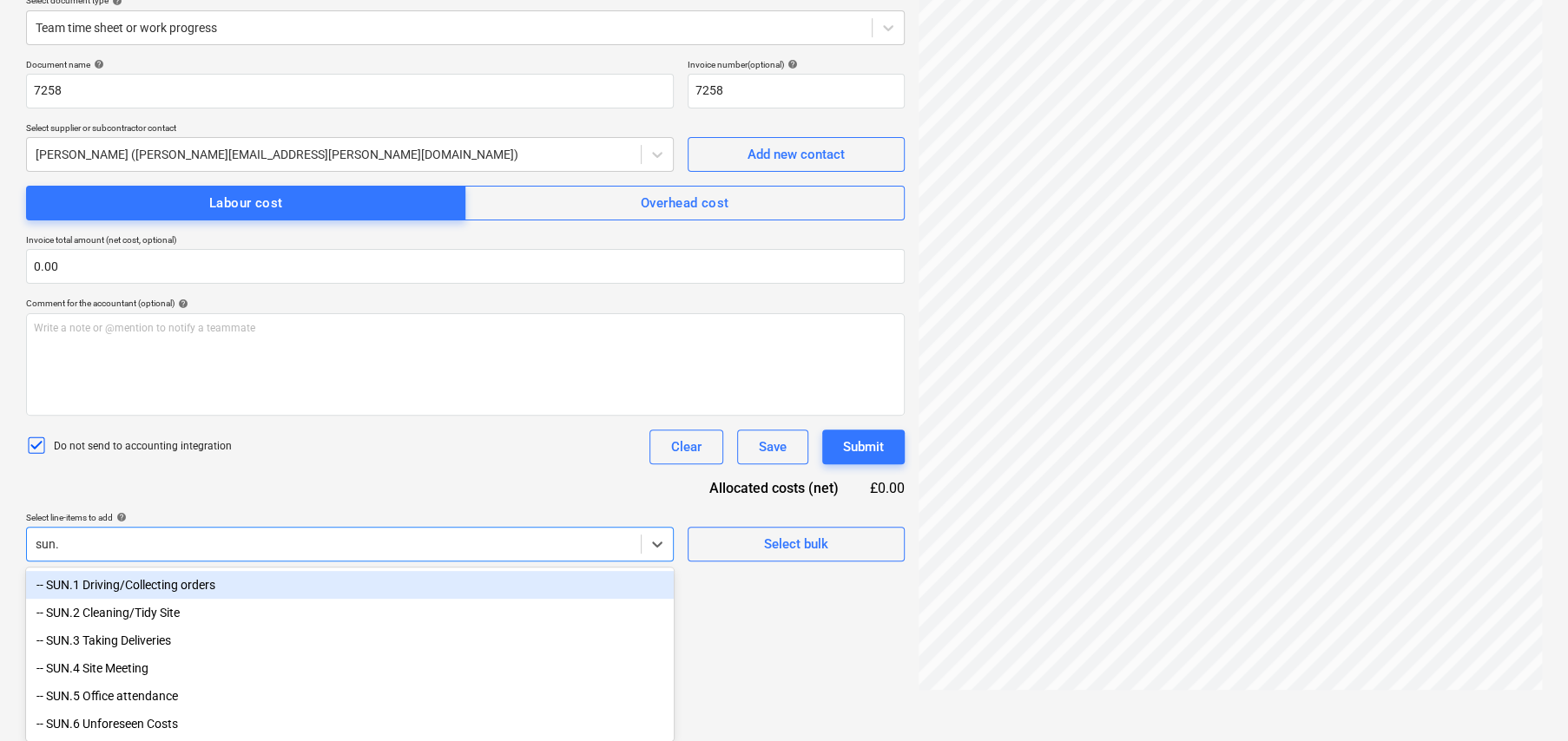
type input "sun.2"
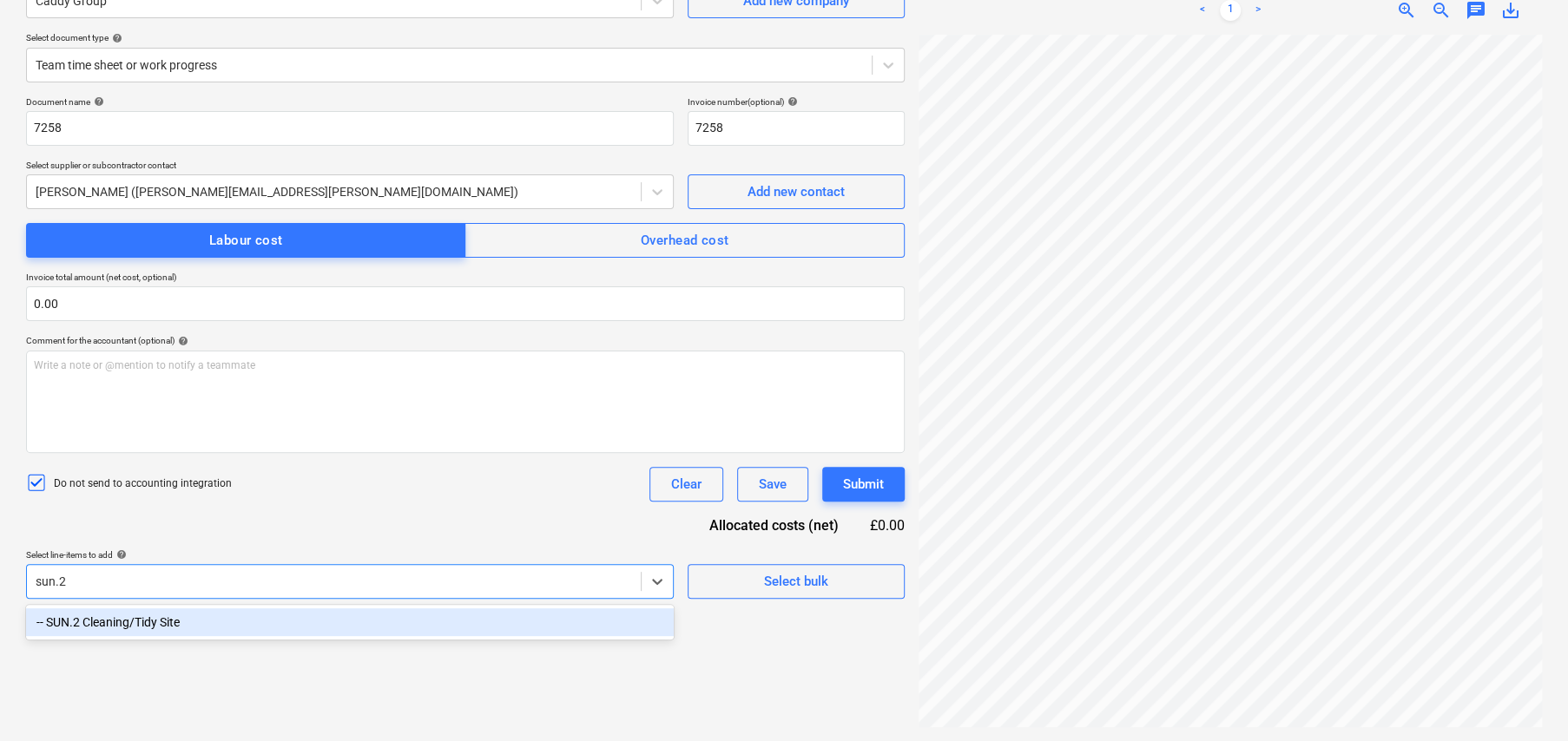
scroll to position [174, 0]
click at [456, 622] on div "-- SUN.2 Cleaning/Tidy Site" at bounding box center [349, 623] width 648 height 28
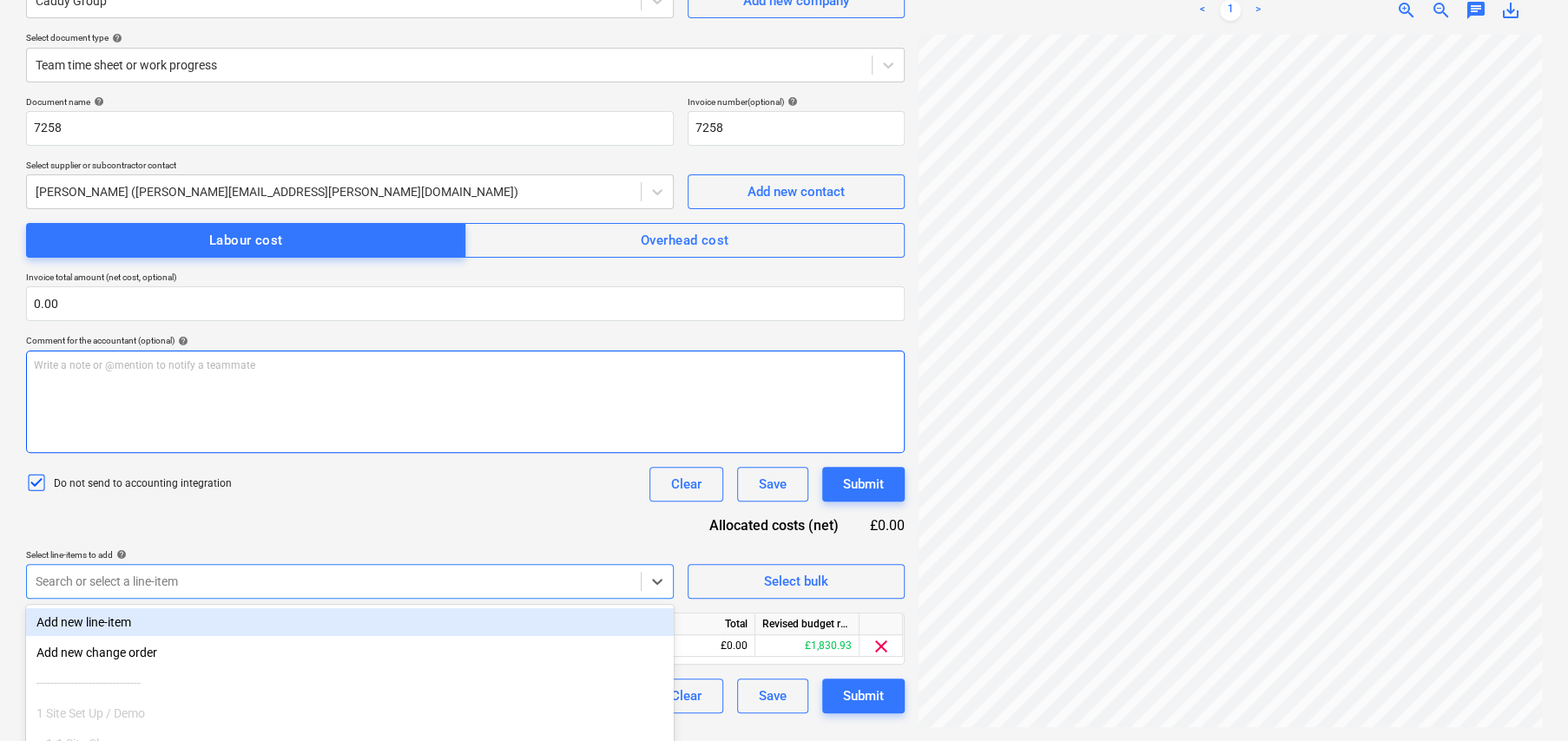
click at [445, 443] on div "Write a note or @mention to notify a teammate ﻿" at bounding box center [465, 402] width 879 height 103
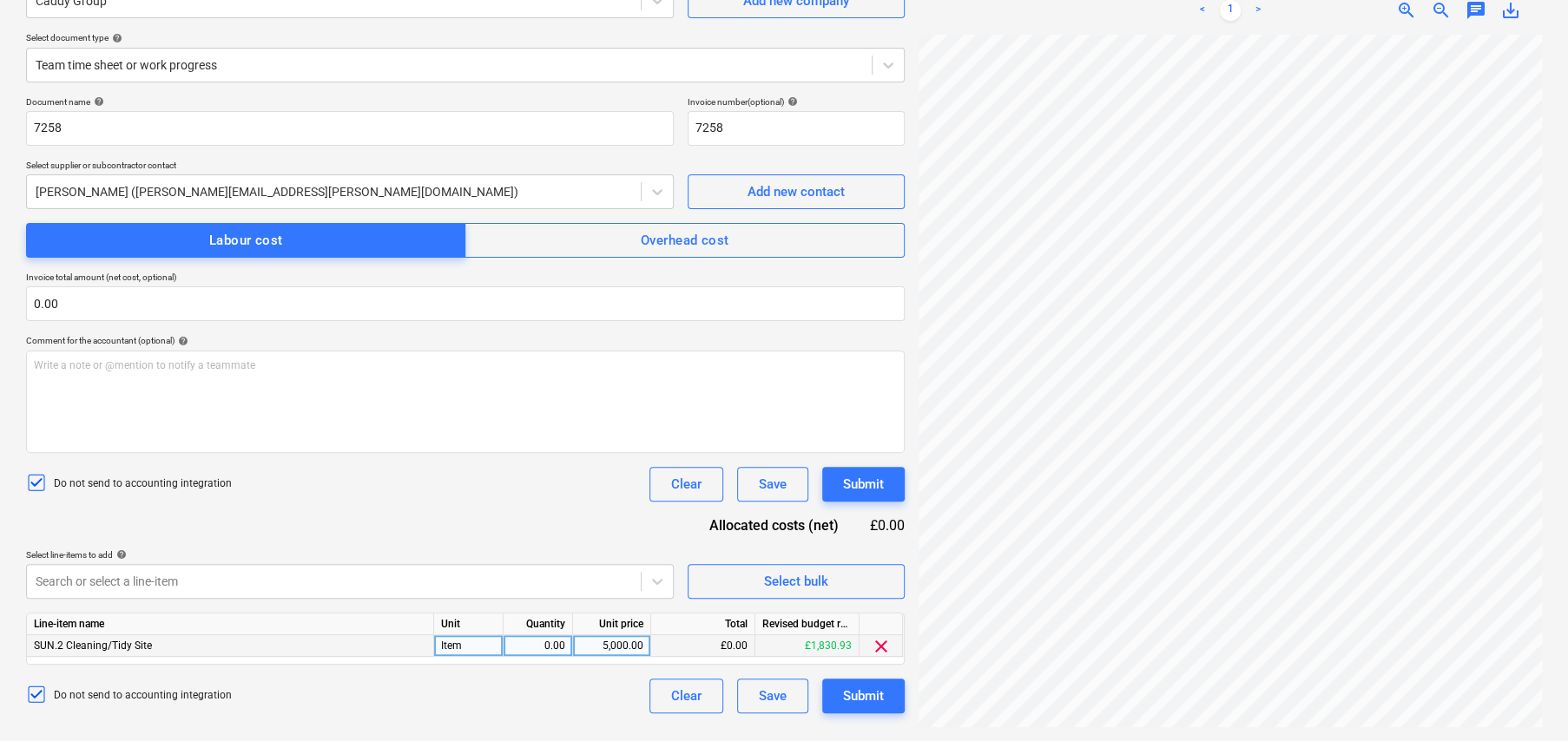
click at [556, 639] on div "0.00" at bounding box center [537, 646] width 55 height 21
type input "8"
type input "hrs"
type input "18.50"
click at [864, 691] on div "Submit" at bounding box center [863, 696] width 41 height 22
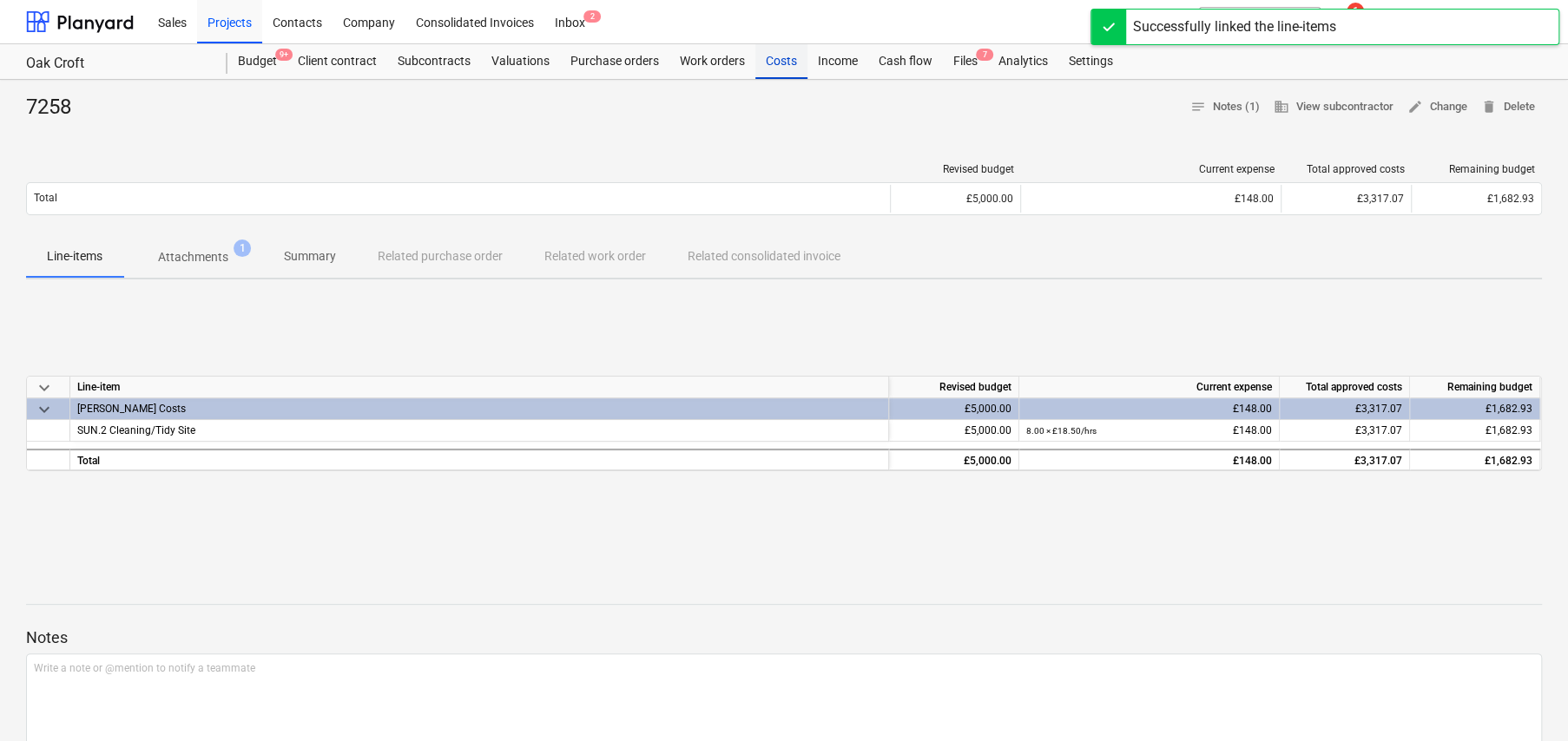
click at [777, 59] on div "Costs" at bounding box center [781, 62] width 52 height 35
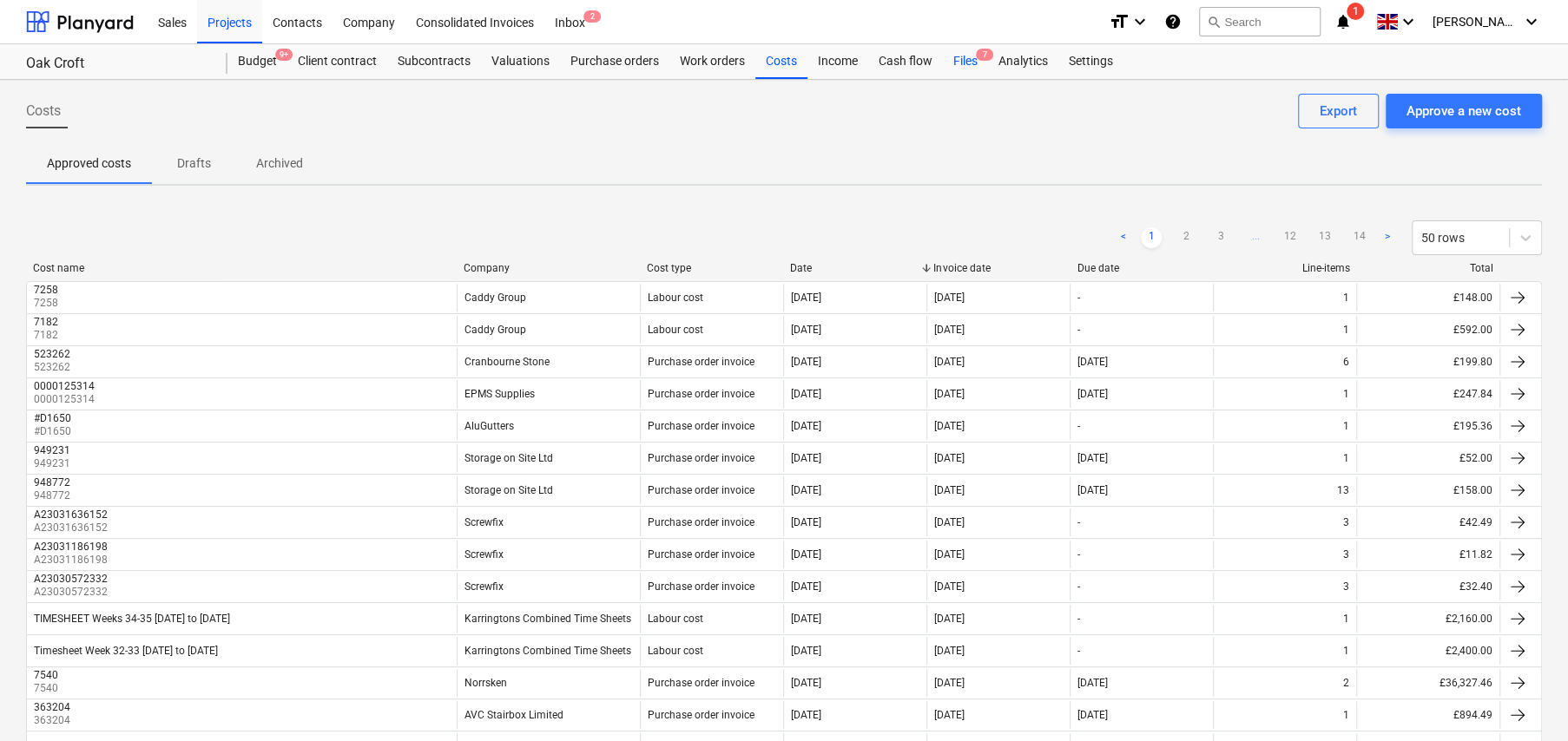
click at [967, 55] on div "Files 7" at bounding box center [965, 62] width 45 height 35
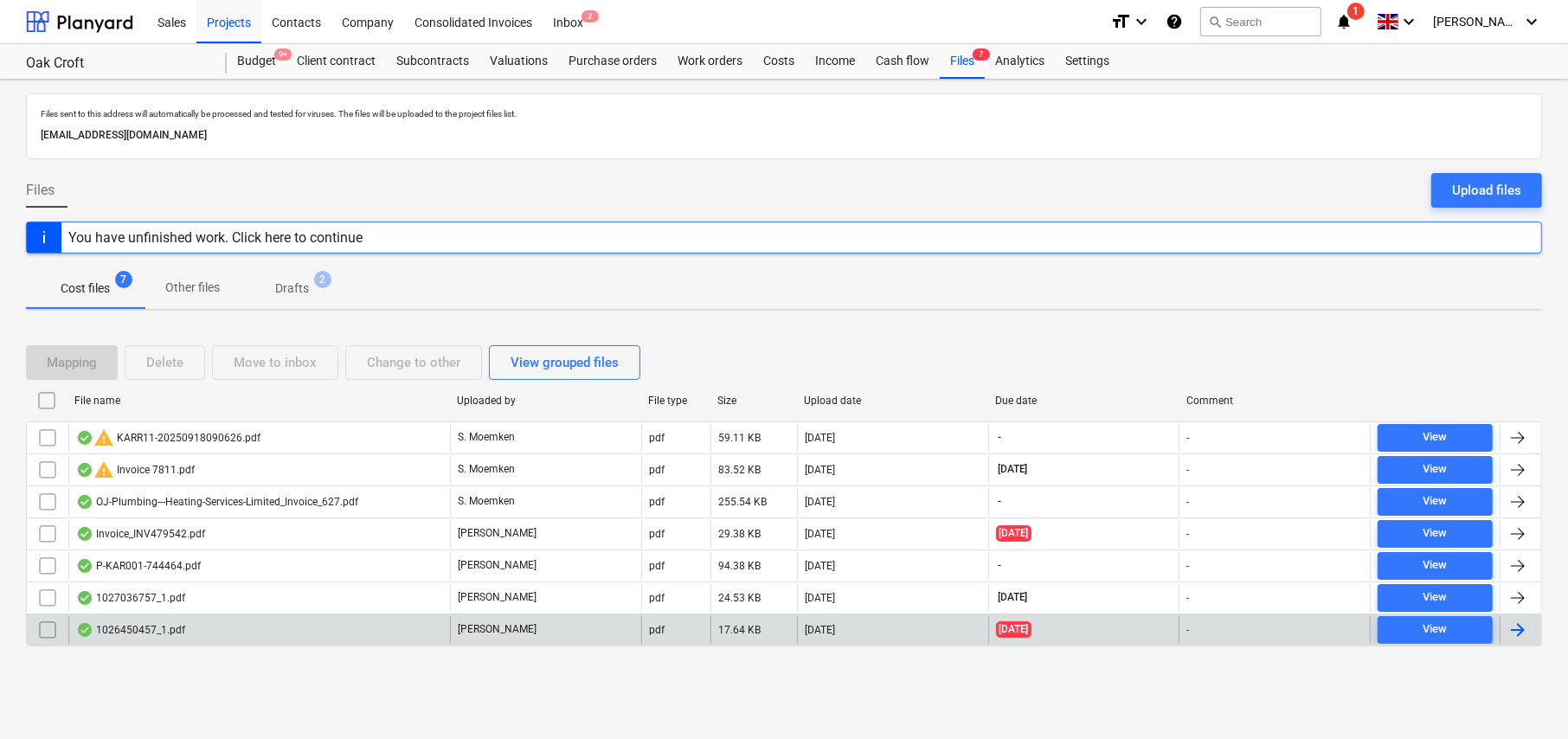
click at [118, 628] on div "1026450457_1.pdf" at bounding box center [131, 629] width 109 height 14
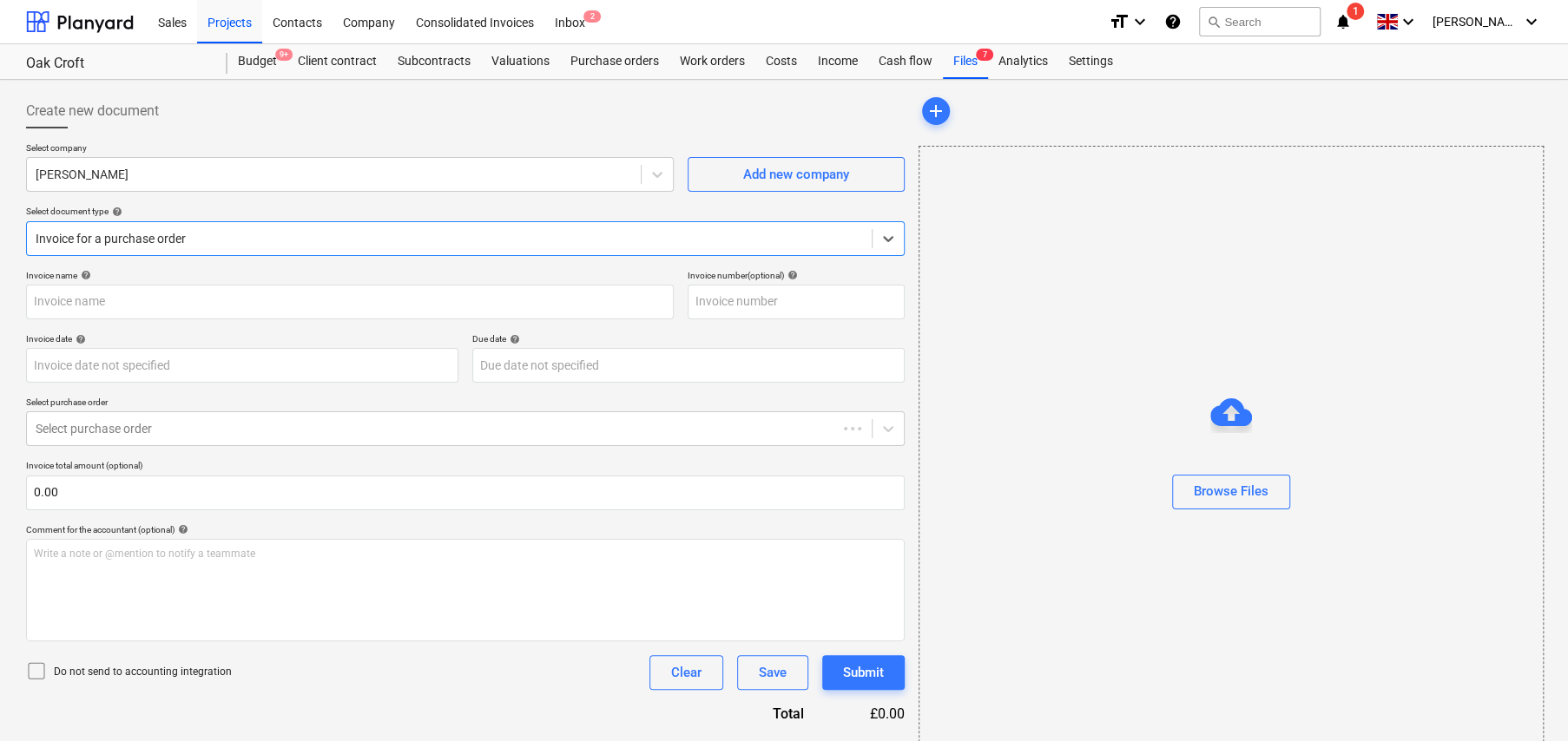
type input "1026450457"
type input "31 Jul 2025"
type input "31 Aug 2025"
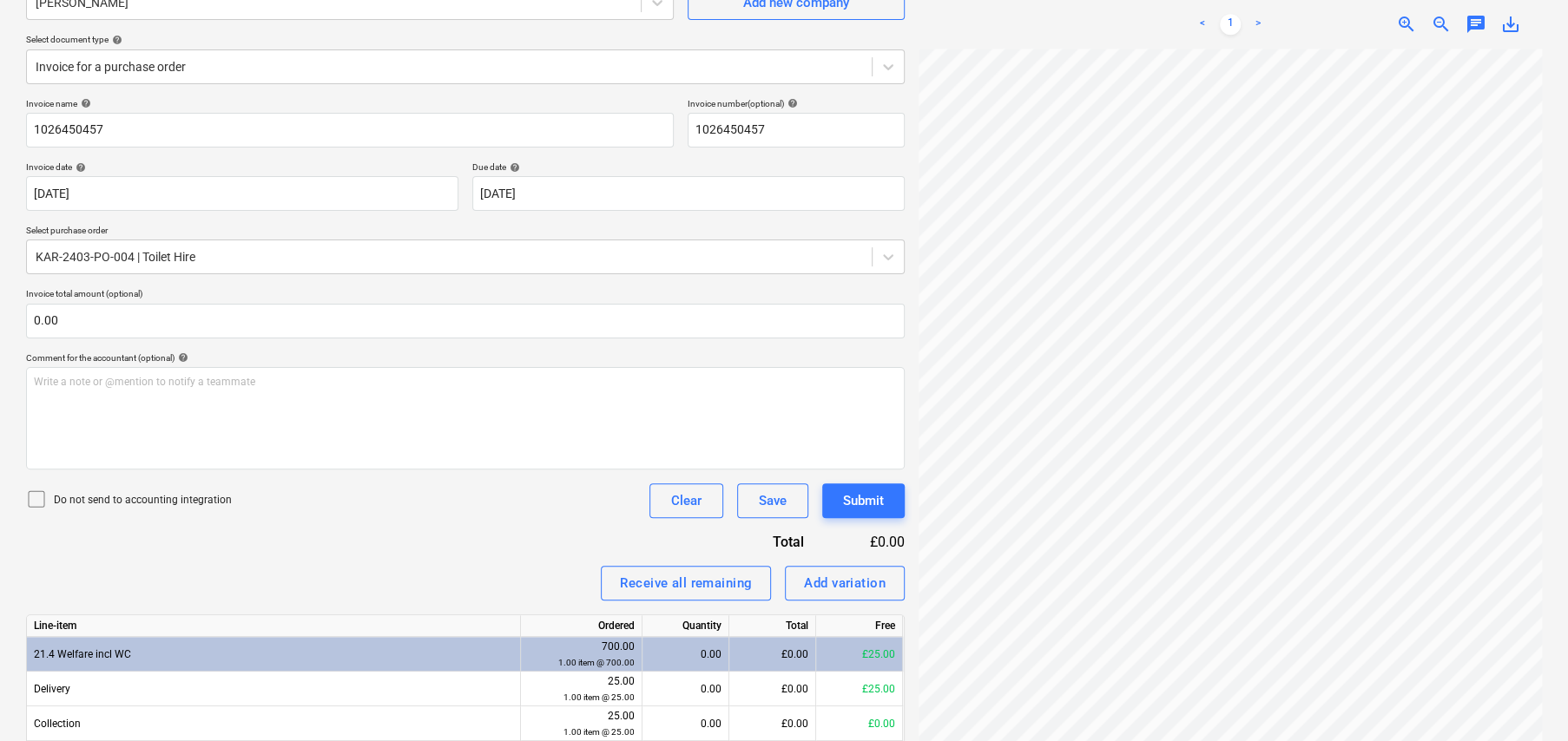
scroll to position [261, 0]
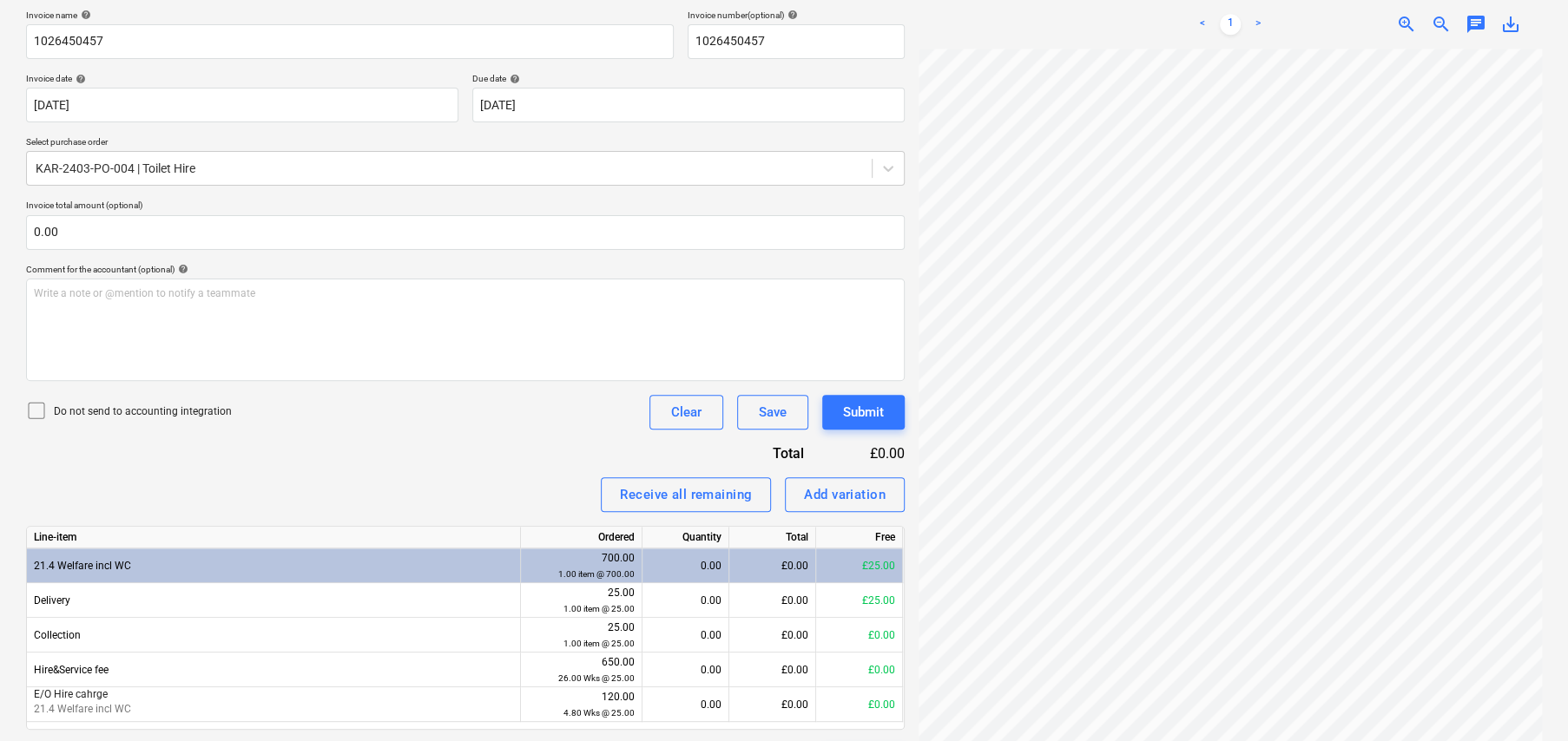
click at [36, 412] on icon at bounding box center [36, 410] width 21 height 21
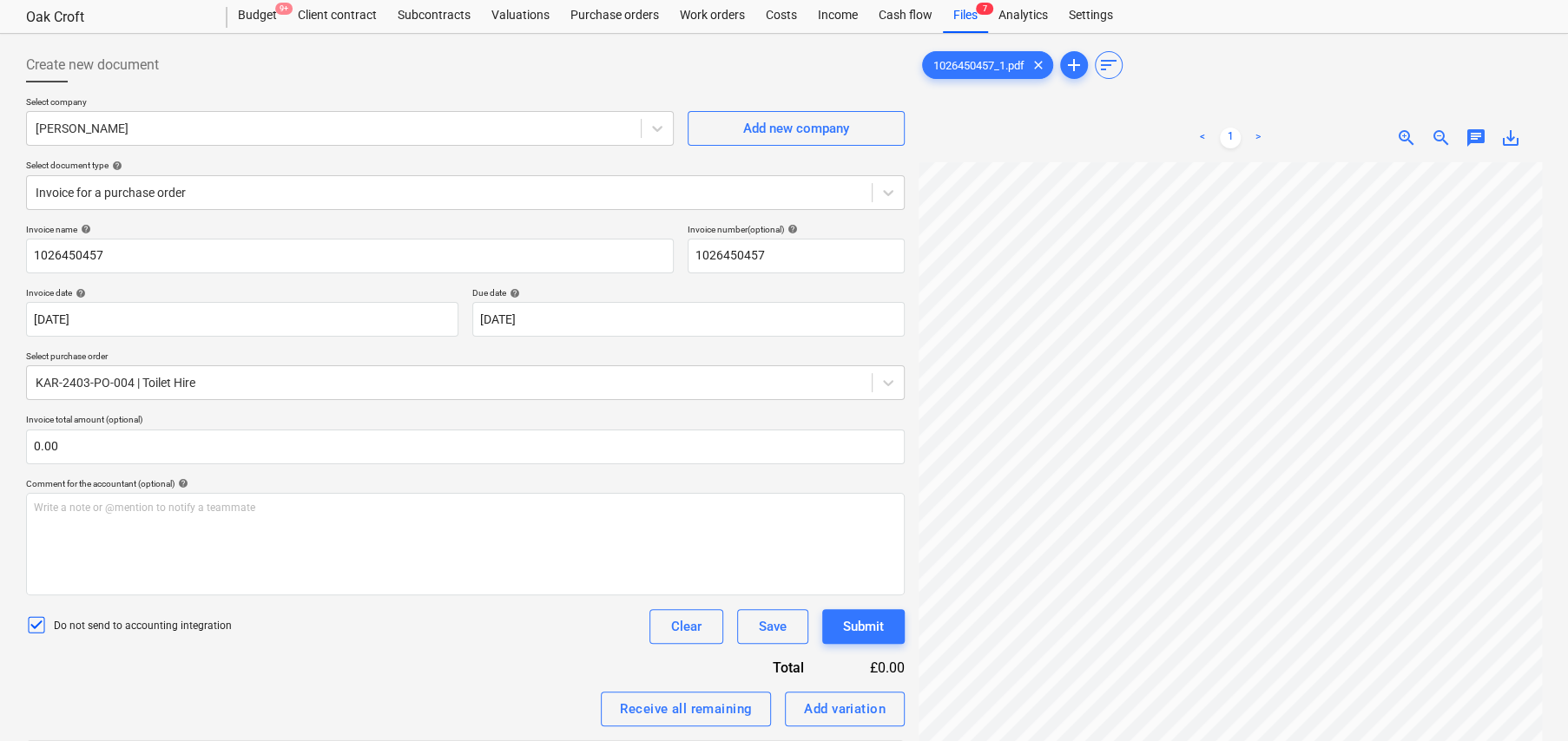
scroll to position [0, 0]
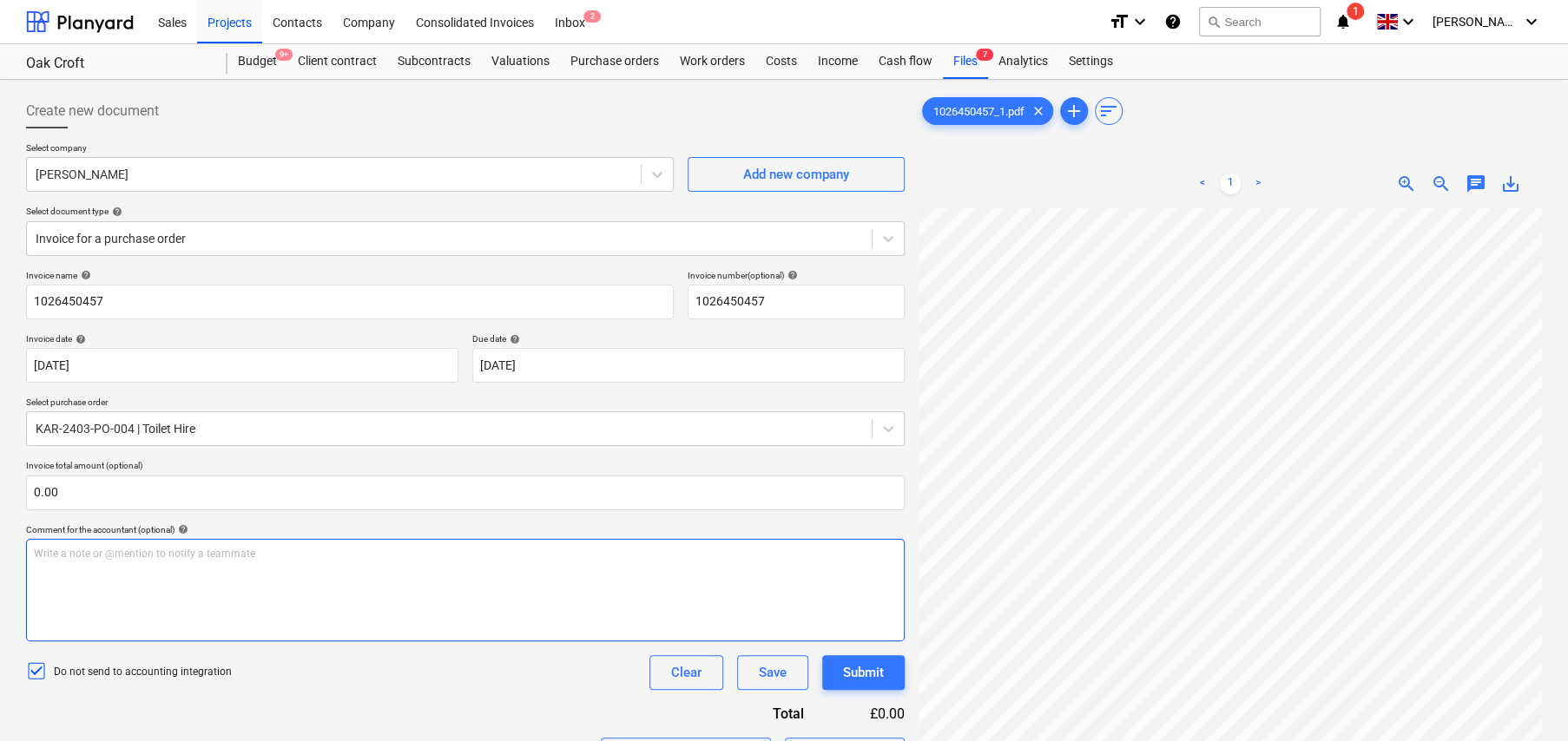
click at [431, 573] on div "Write a note or @mention to notify a teammate ﻿" at bounding box center [465, 589] width 879 height 103
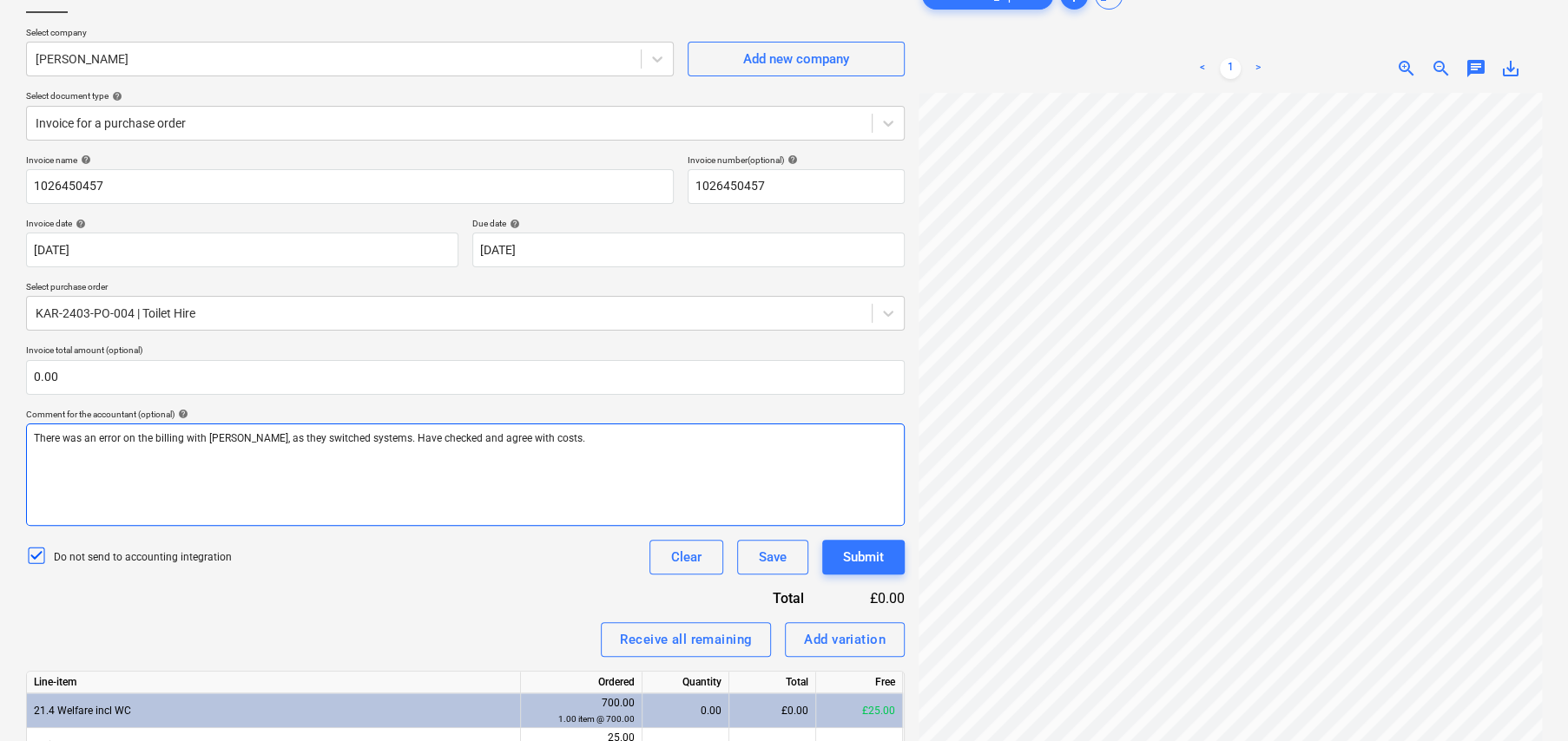
scroll to position [310, 0]
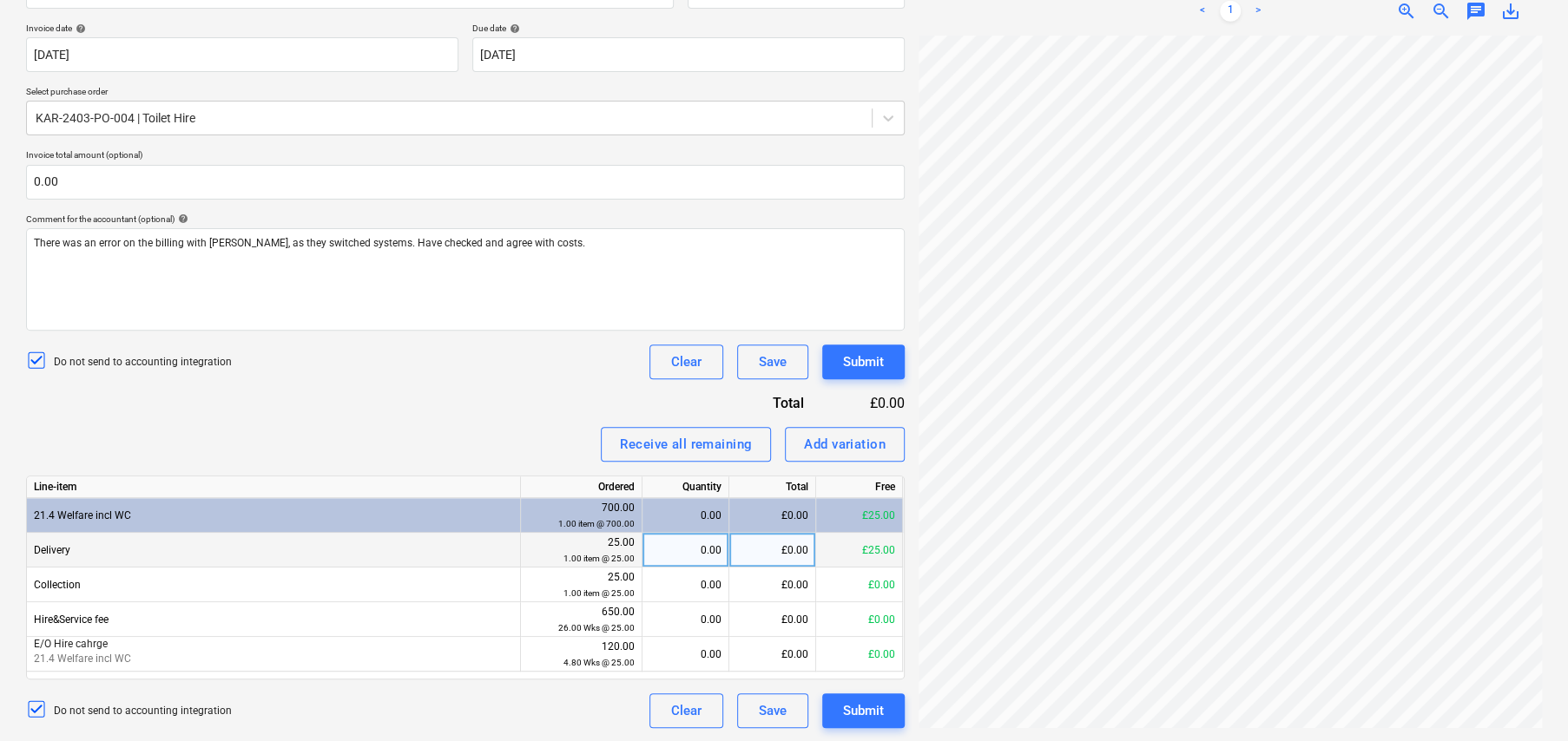
click at [723, 553] on div "0.00" at bounding box center [686, 551] width 87 height 35
type input "1"
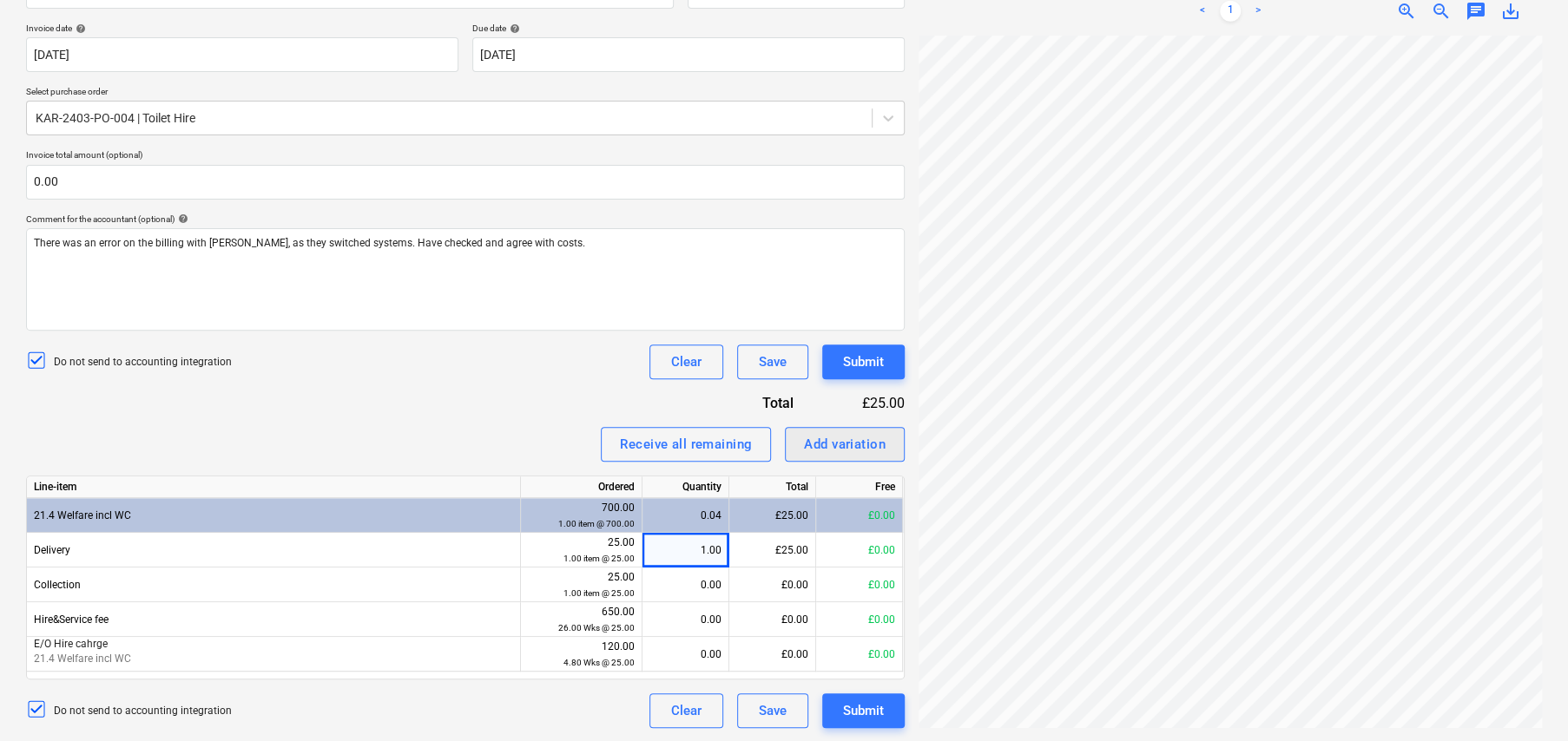
click at [825, 441] on div "Add variation" at bounding box center [845, 444] width 81 height 22
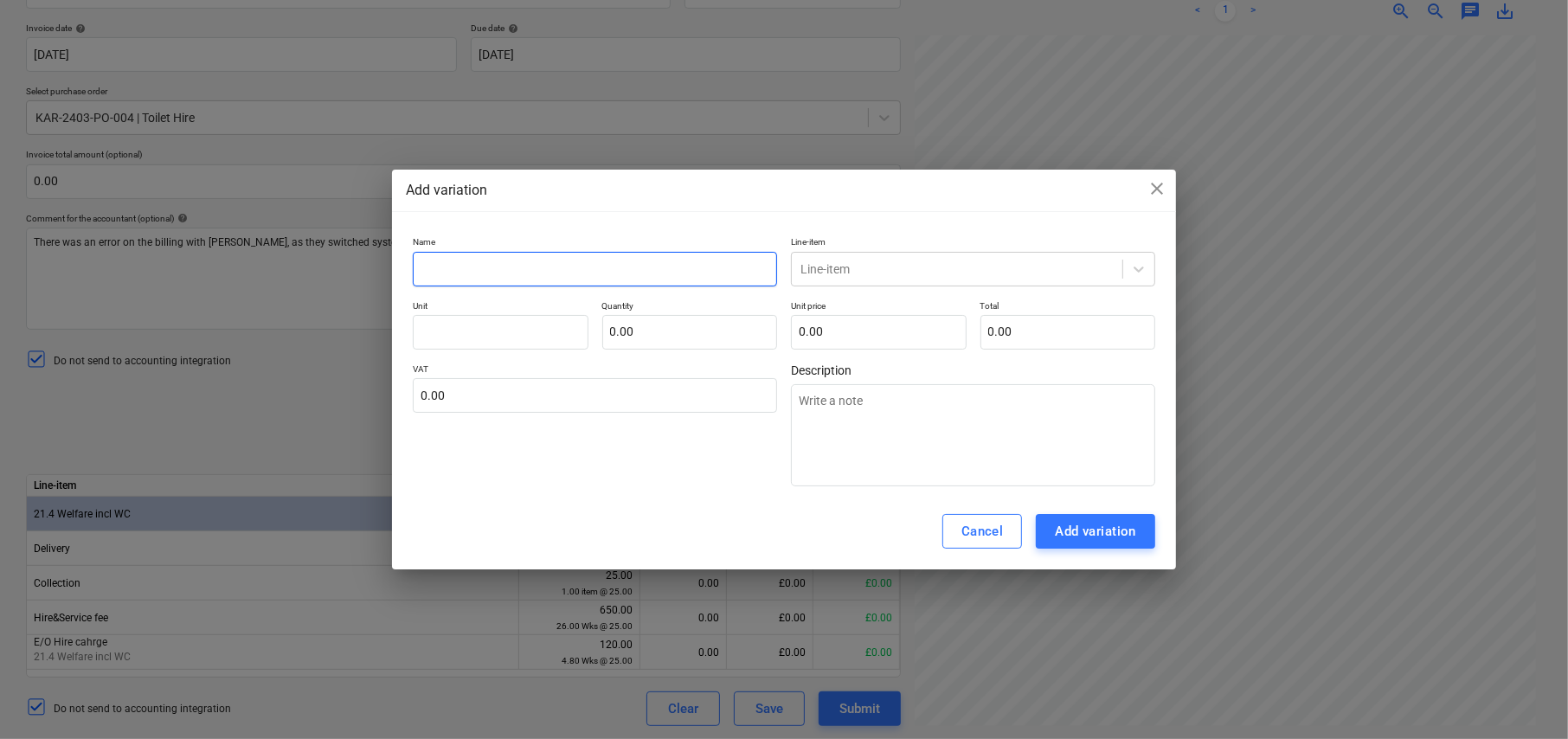
click at [512, 263] on input "text" at bounding box center [595, 269] width 365 height 35
type textarea "x"
type input "E"
type textarea "x"
type input "E/"
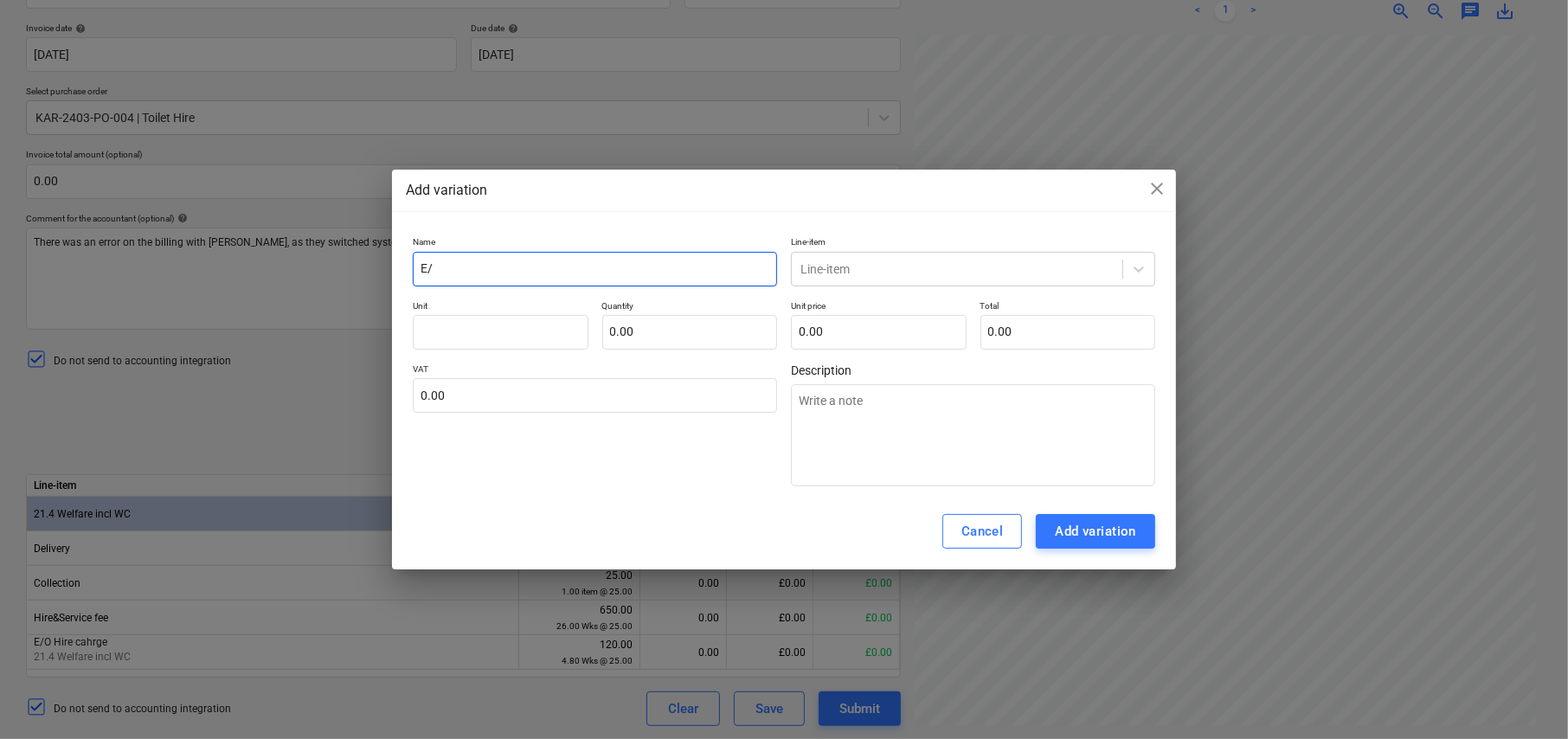
type textarea "x"
type input "E/O"
type textarea "x"
type input "E/O"
type textarea "x"
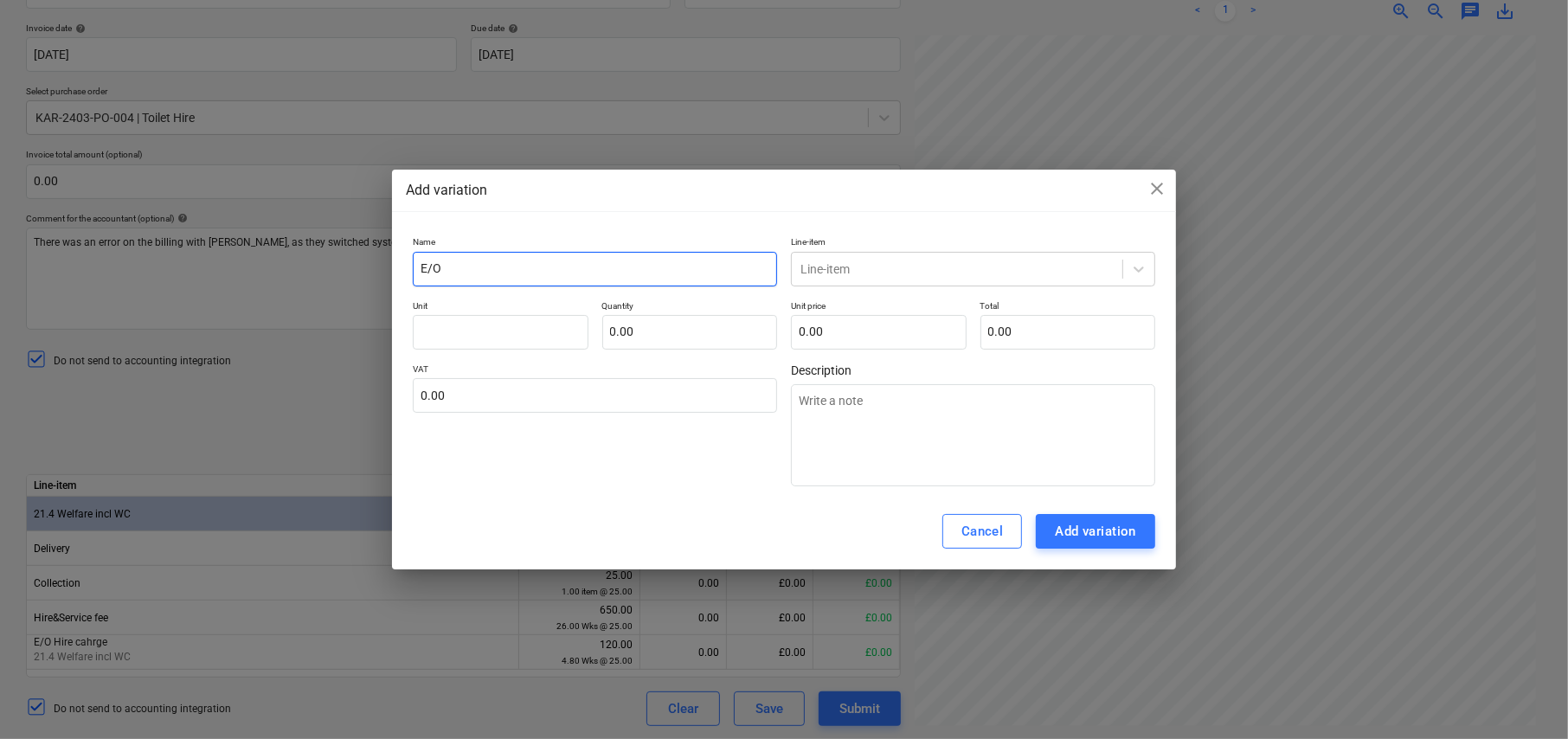
type input "E/O C"
type textarea "x"
type input "E/O Co"
type textarea "x"
type input "E/O Cos"
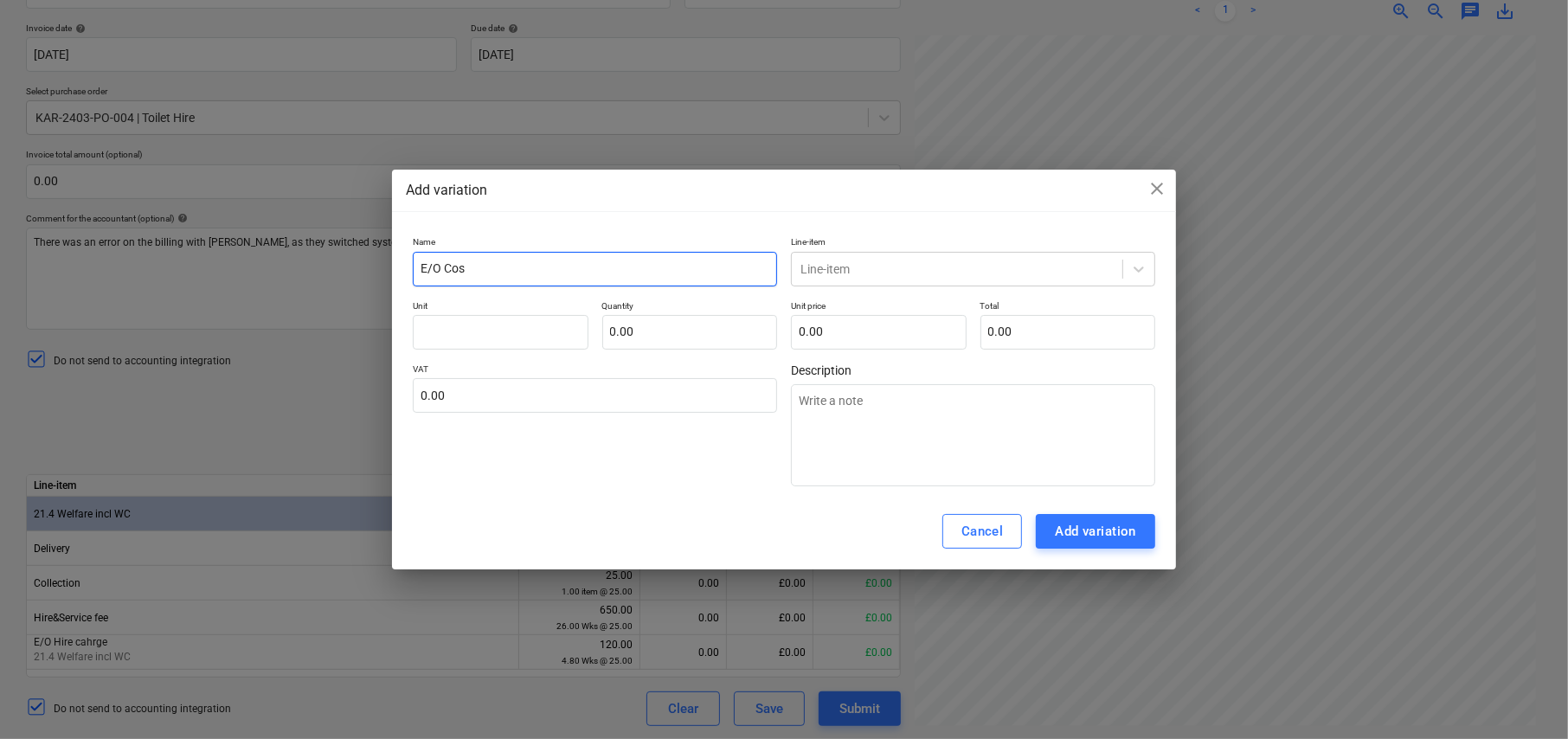
type textarea "x"
type input "E/O Cost"
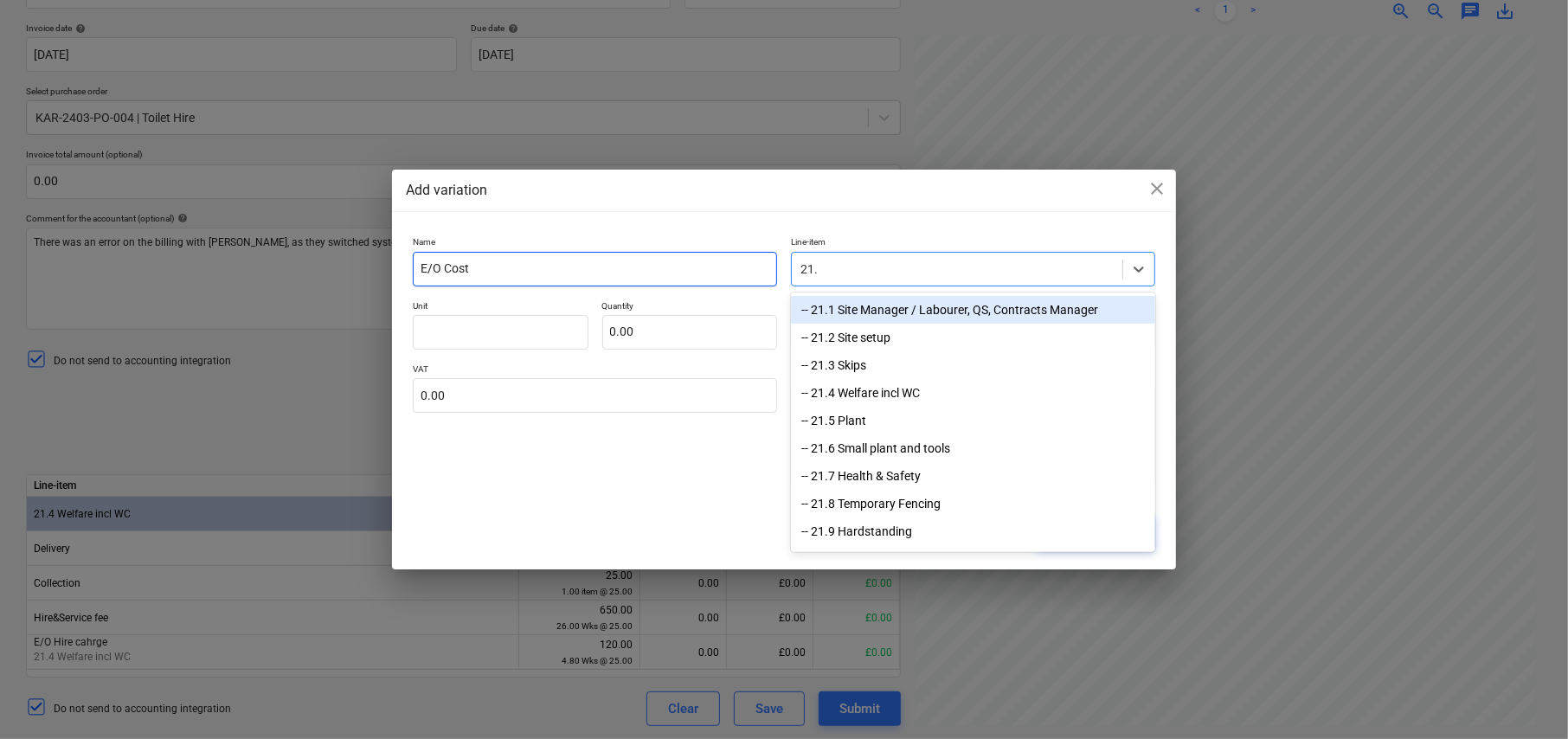
type input "21.4"
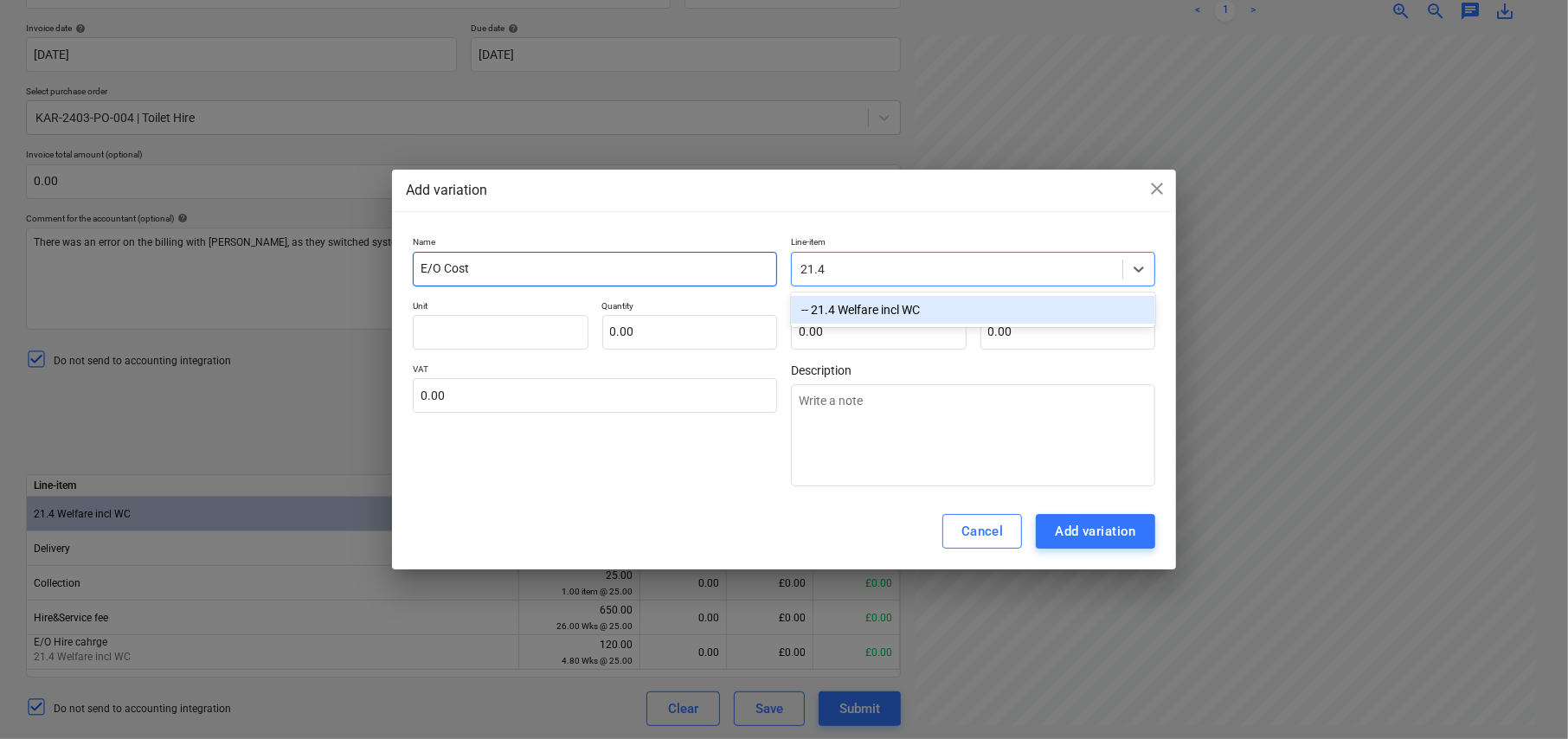
type textarea "x"
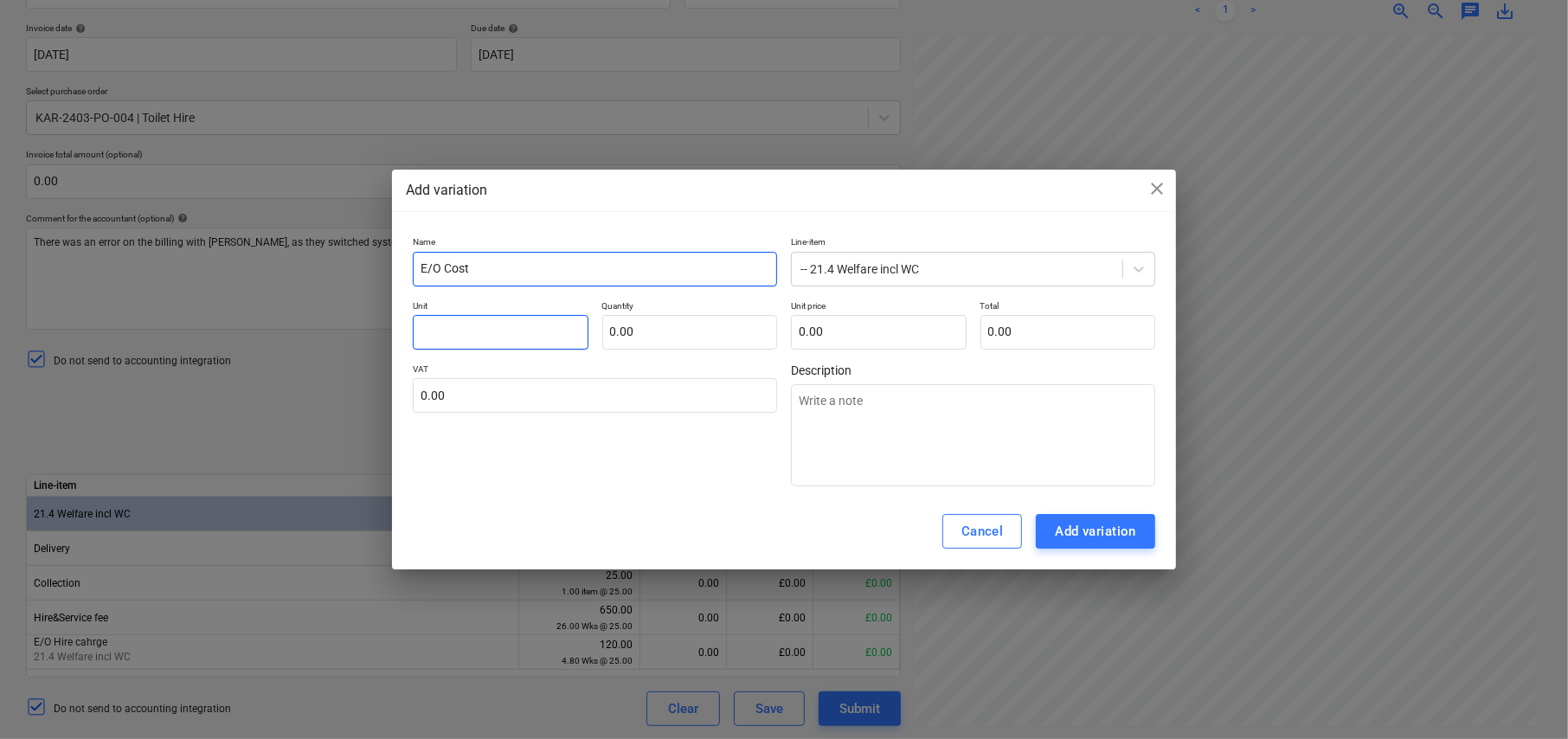
type textarea "x"
type input "i"
type textarea "x"
type input "it"
type textarea "x"
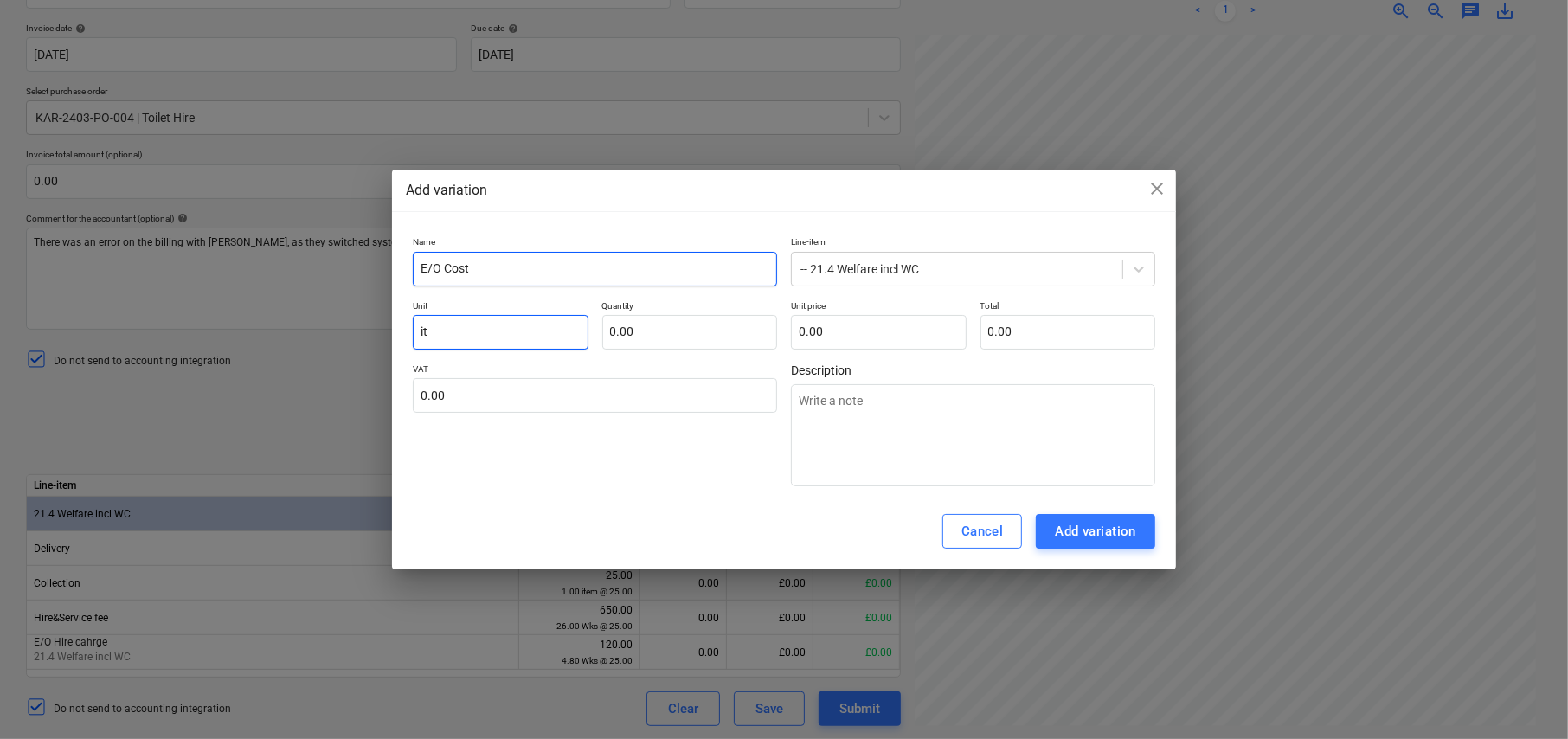
type input "ite"
type textarea "x"
type input "item"
type input "0.00"
click at [509, 336] on input "item" at bounding box center [500, 333] width 176 height 35
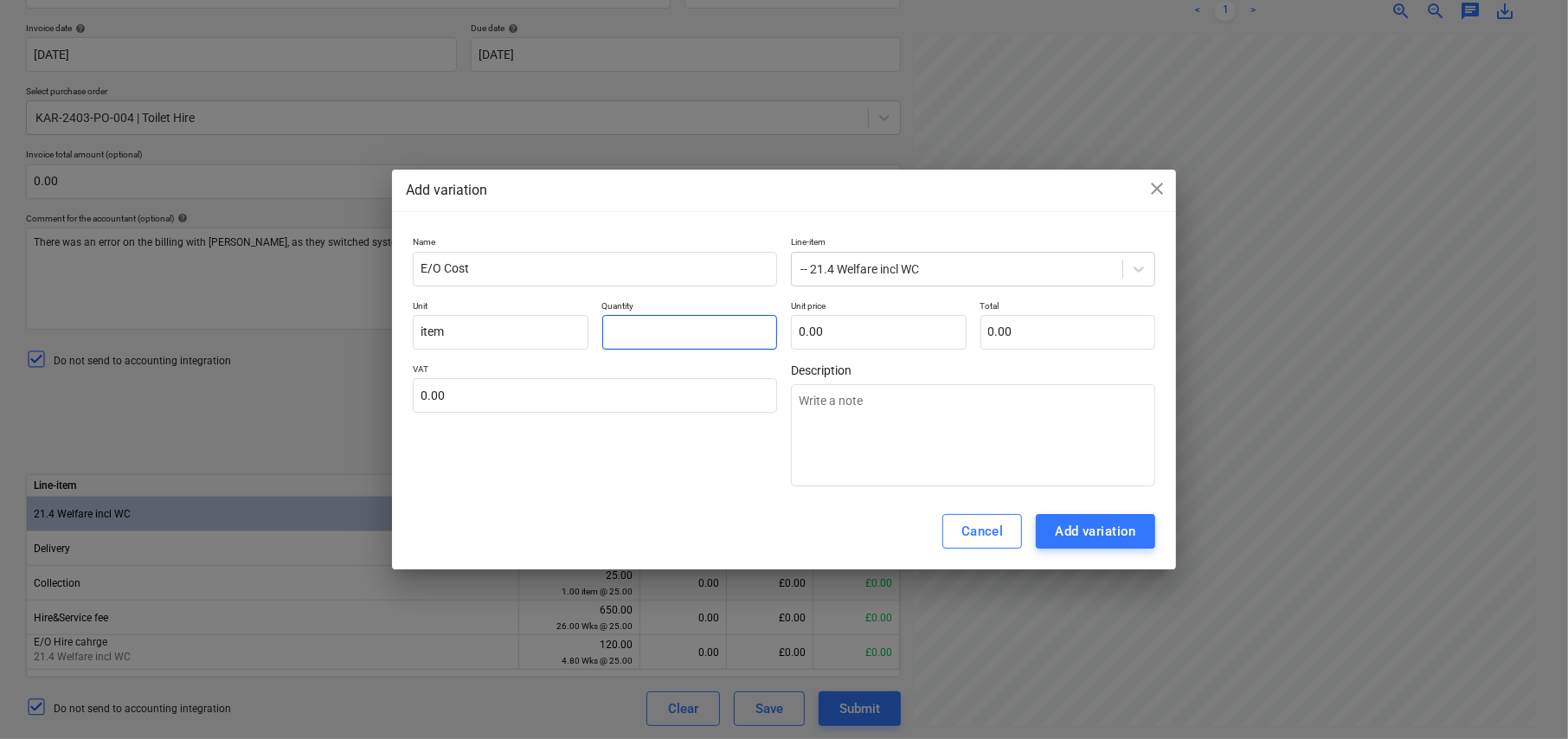
click at [635, 333] on input "text" at bounding box center [690, 333] width 176 height 35
type textarea "x"
type input "1.00"
type textarea "x"
type input "4"
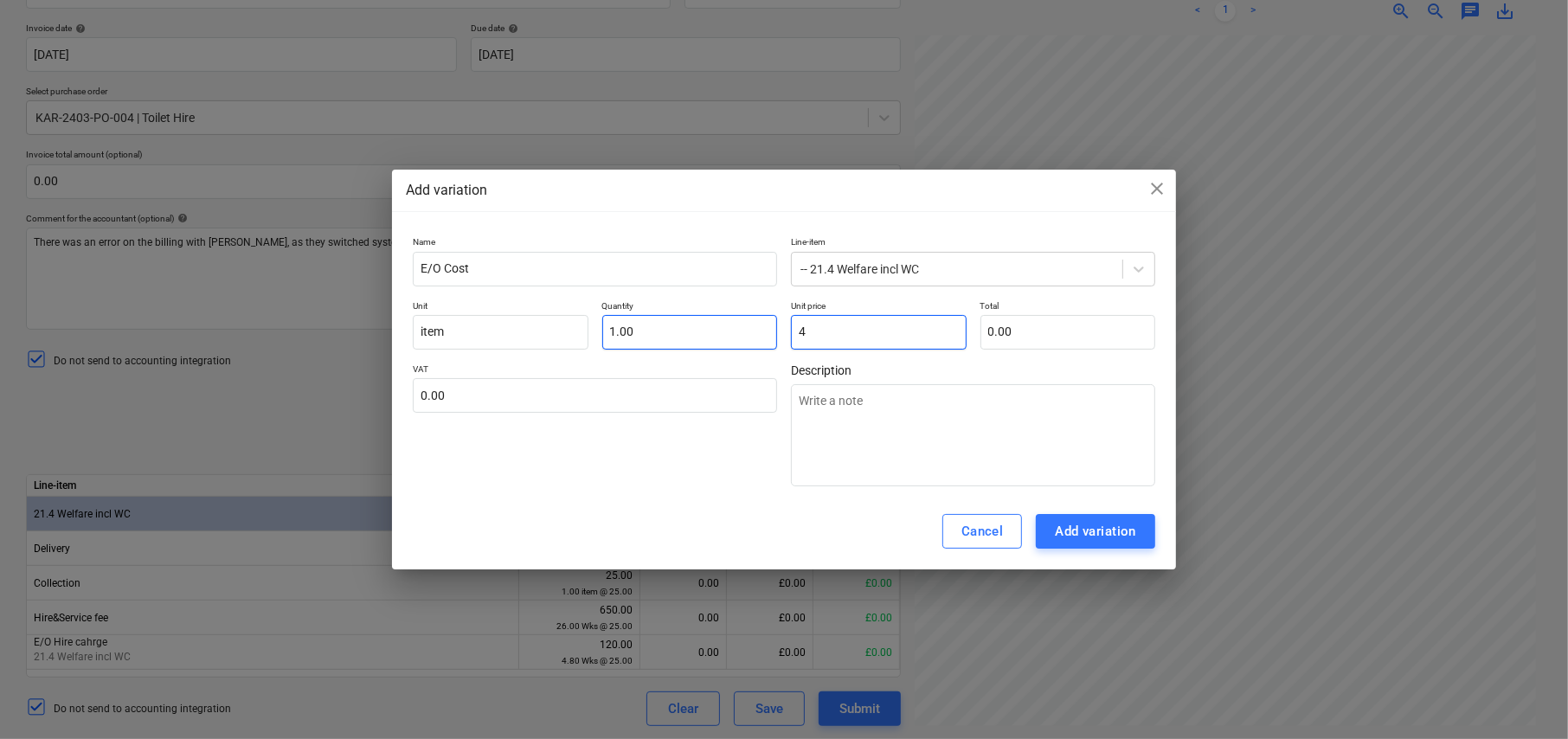
type input "4.00"
type textarea "x"
type input "42"
type input "42.00"
type textarea "x"
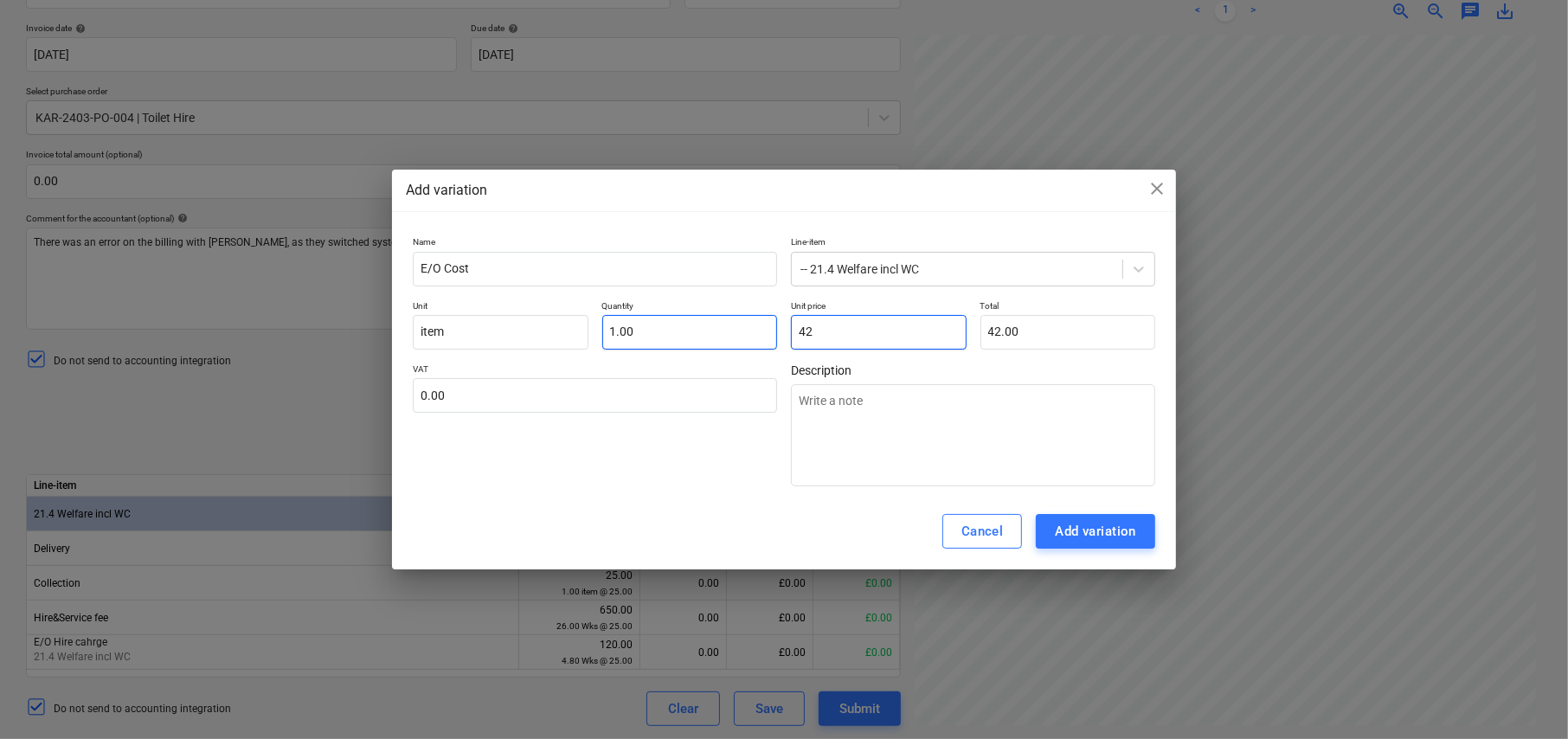
type input "425"
type input "425.00"
type textarea "x"
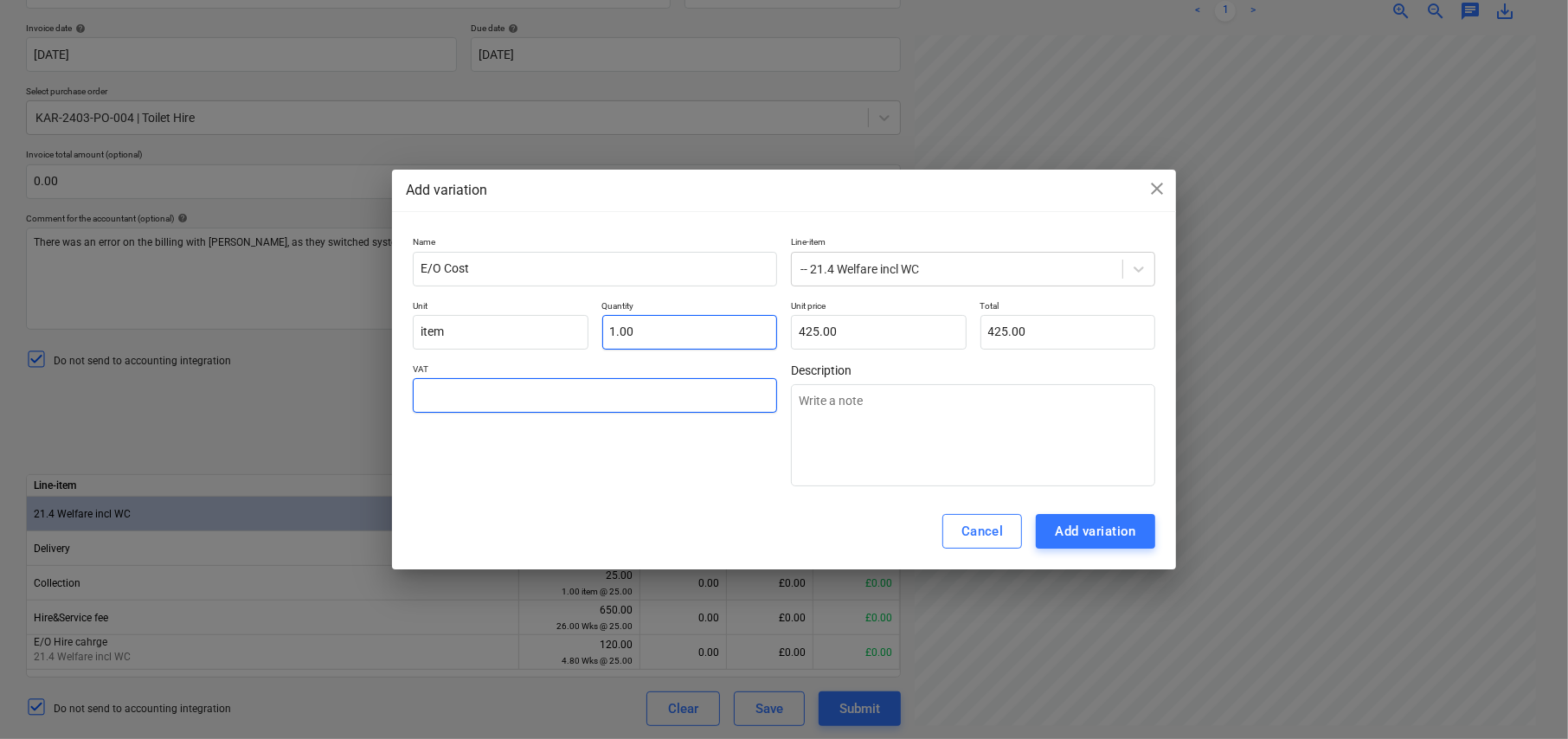
type input "2"
type textarea "x"
type input "20.00"
click at [1106, 533] on div "Add variation" at bounding box center [1095, 532] width 81 height 22
type textarea "x"
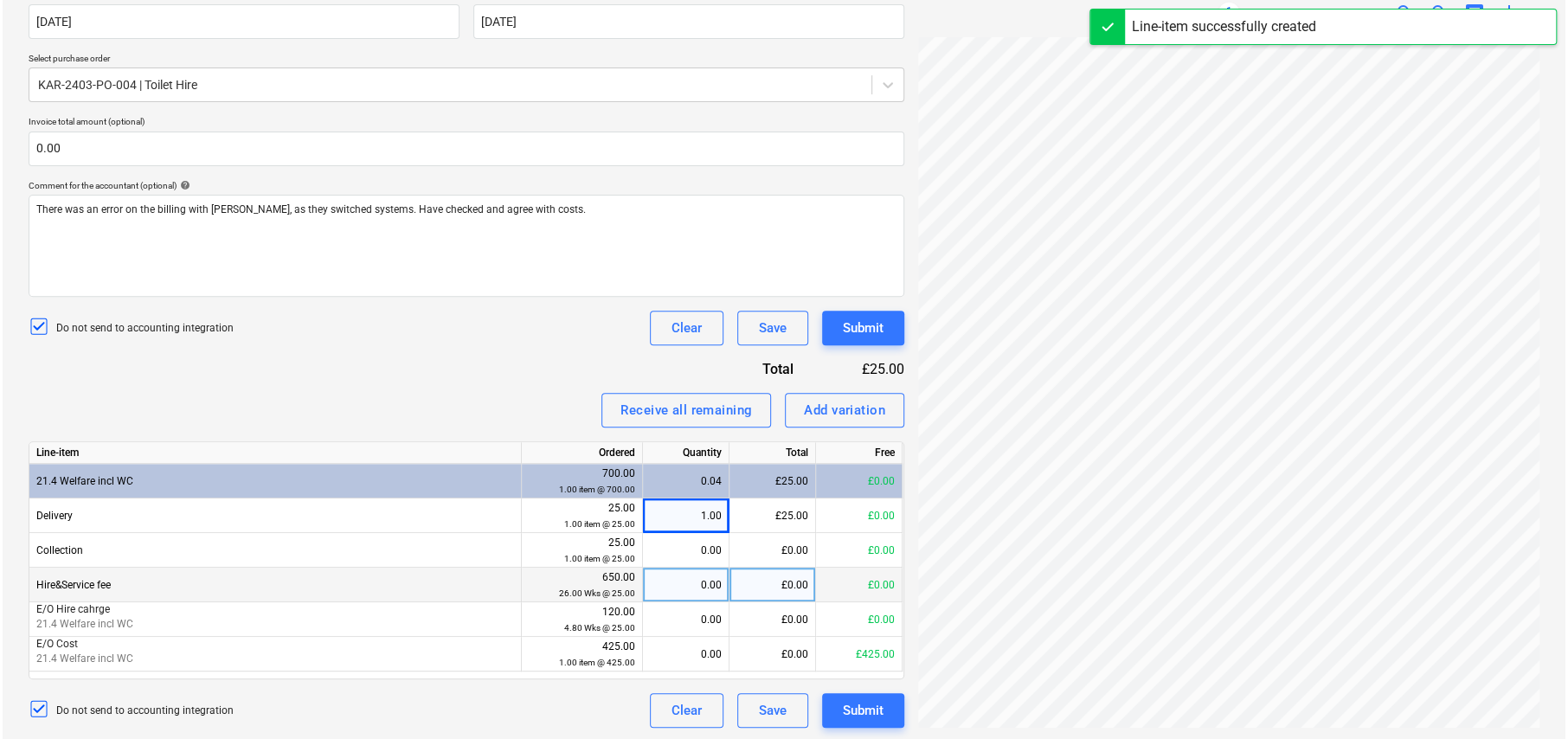
scroll to position [345, 0]
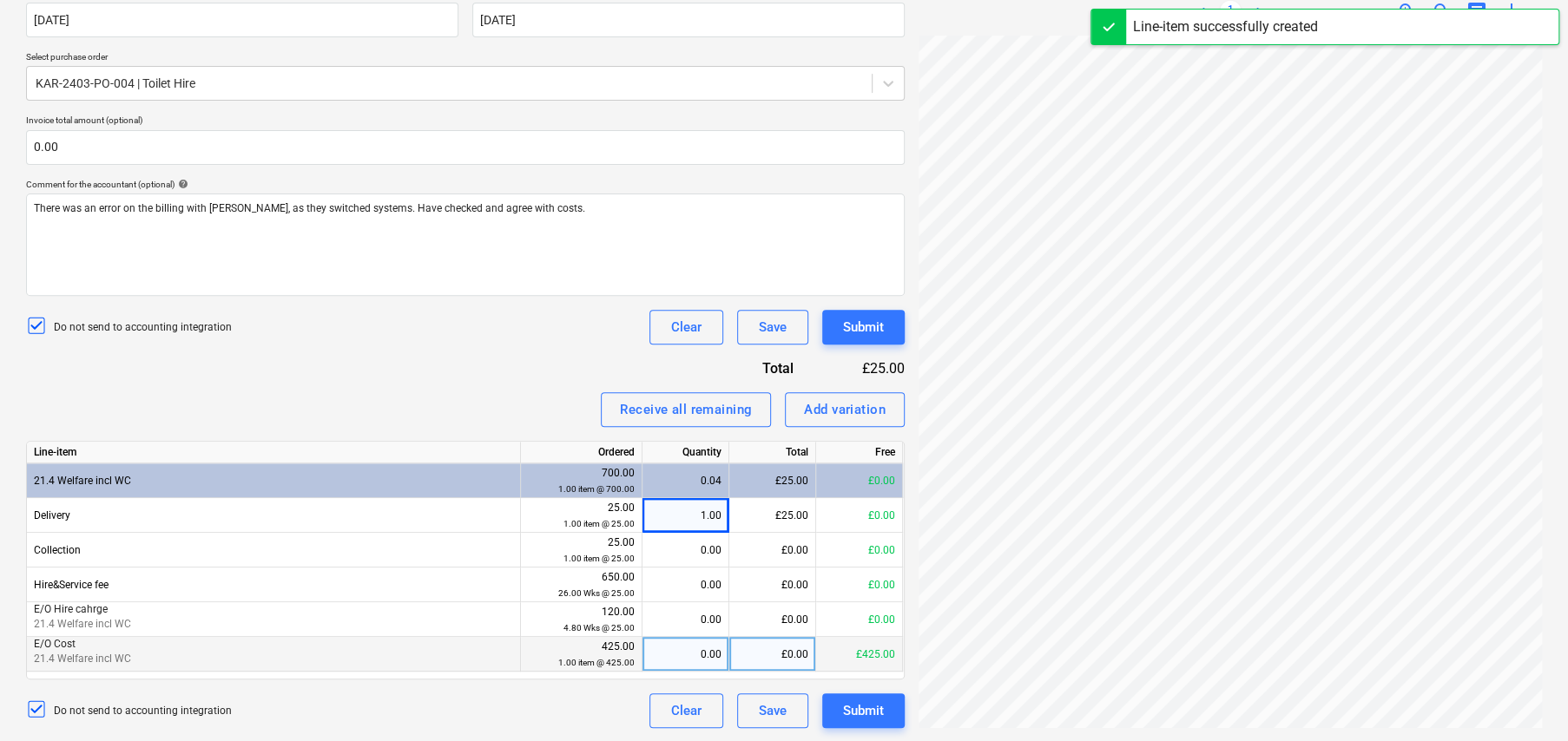
click at [684, 659] on div "0.00" at bounding box center [686, 655] width 72 height 35
type input "1"
click at [432, 376] on div "Invoice name help 1026450457 Invoice number (optional) help 1026450457 Invoice …" at bounding box center [465, 326] width 879 height 804
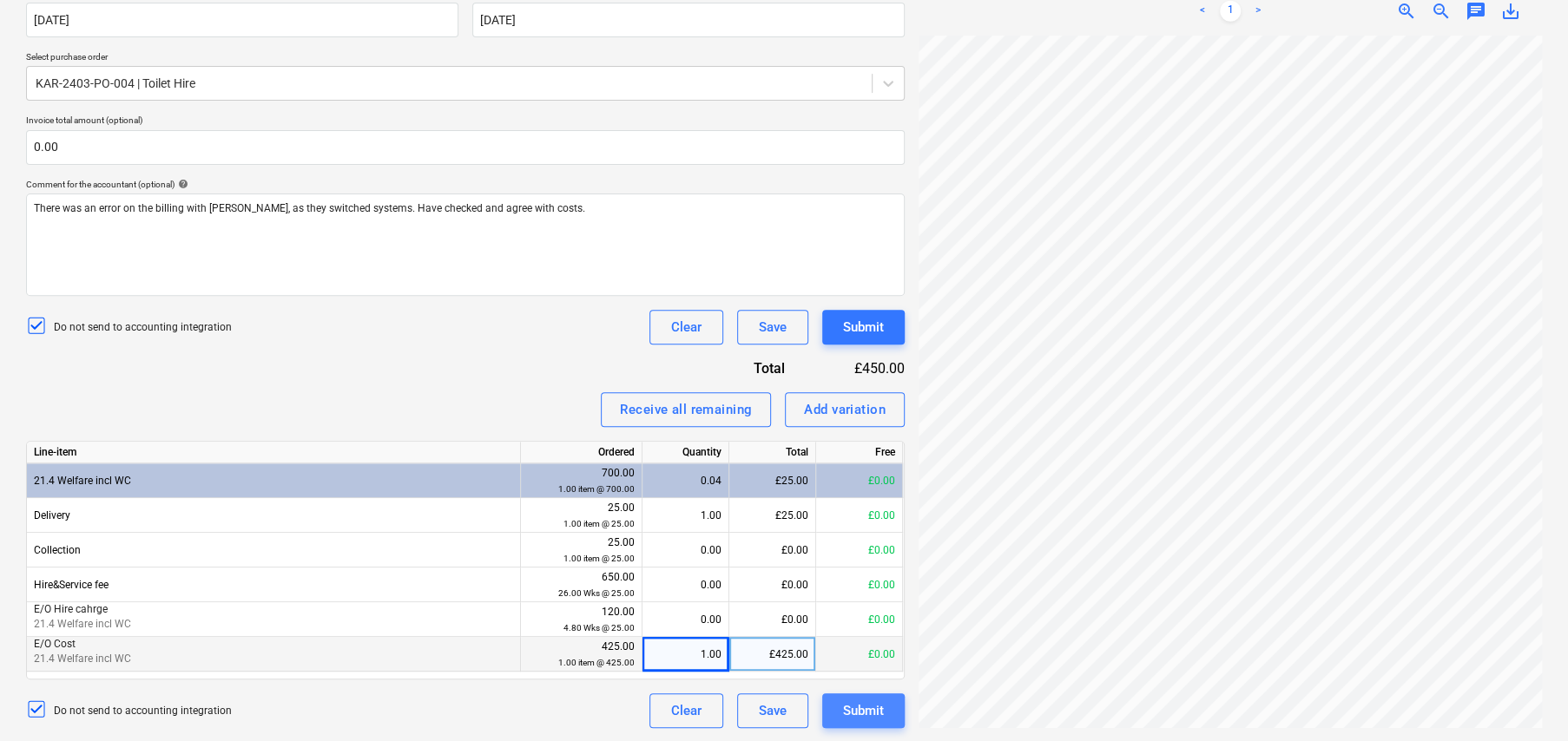
click at [867, 714] on div "Submit" at bounding box center [863, 711] width 41 height 22
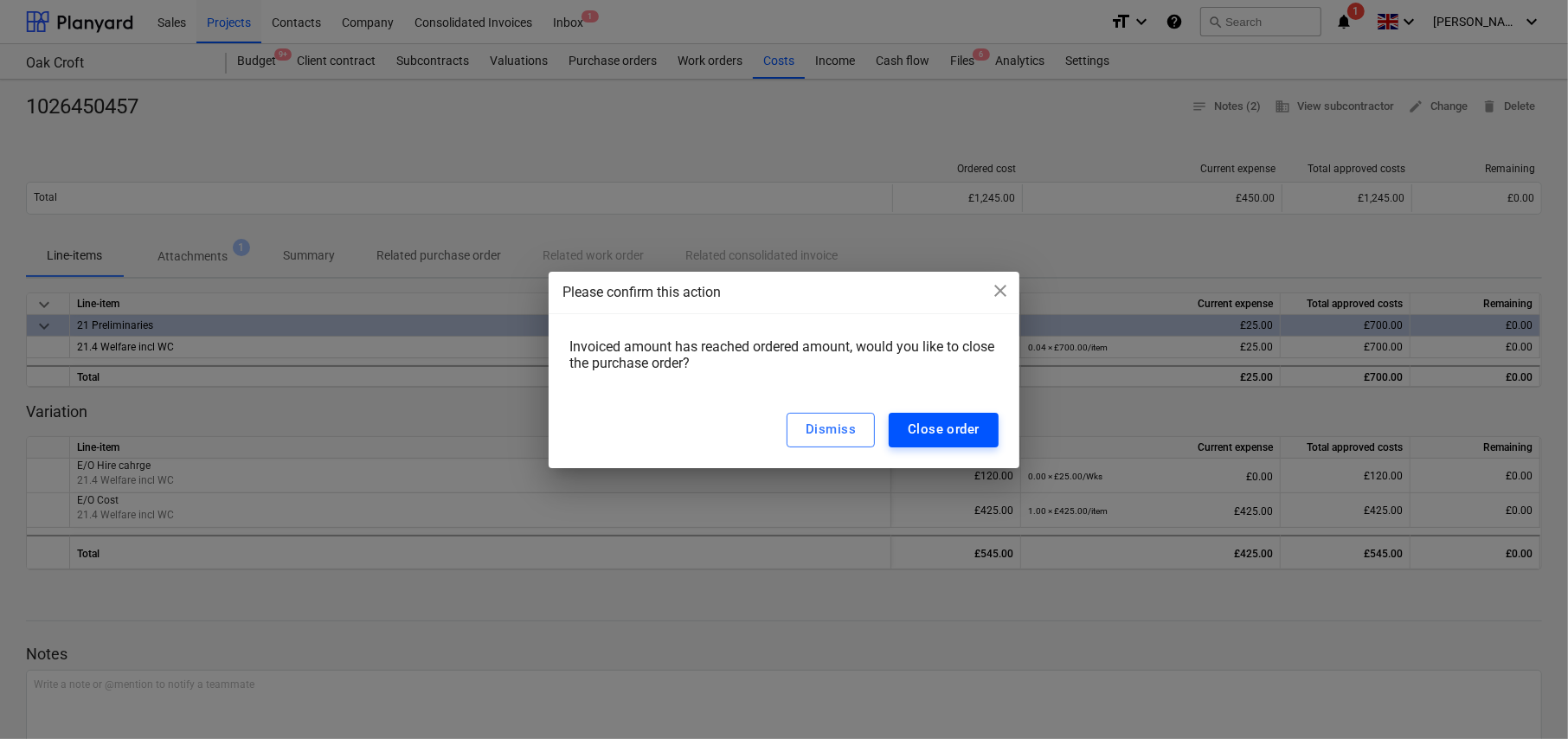
click at [937, 430] on div "Close order" at bounding box center [944, 429] width 72 height 22
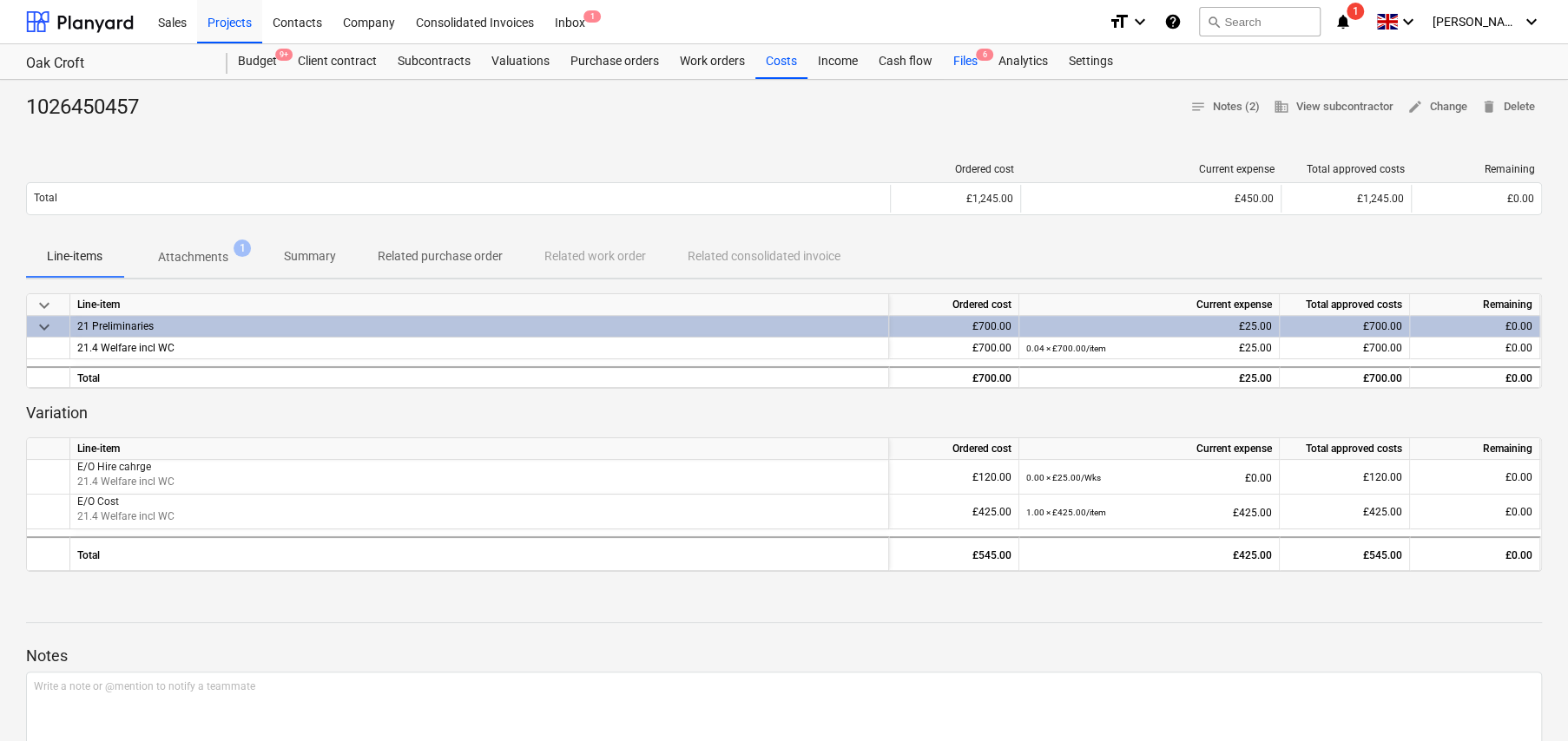
click at [964, 58] on div "Files 6" at bounding box center [965, 62] width 45 height 35
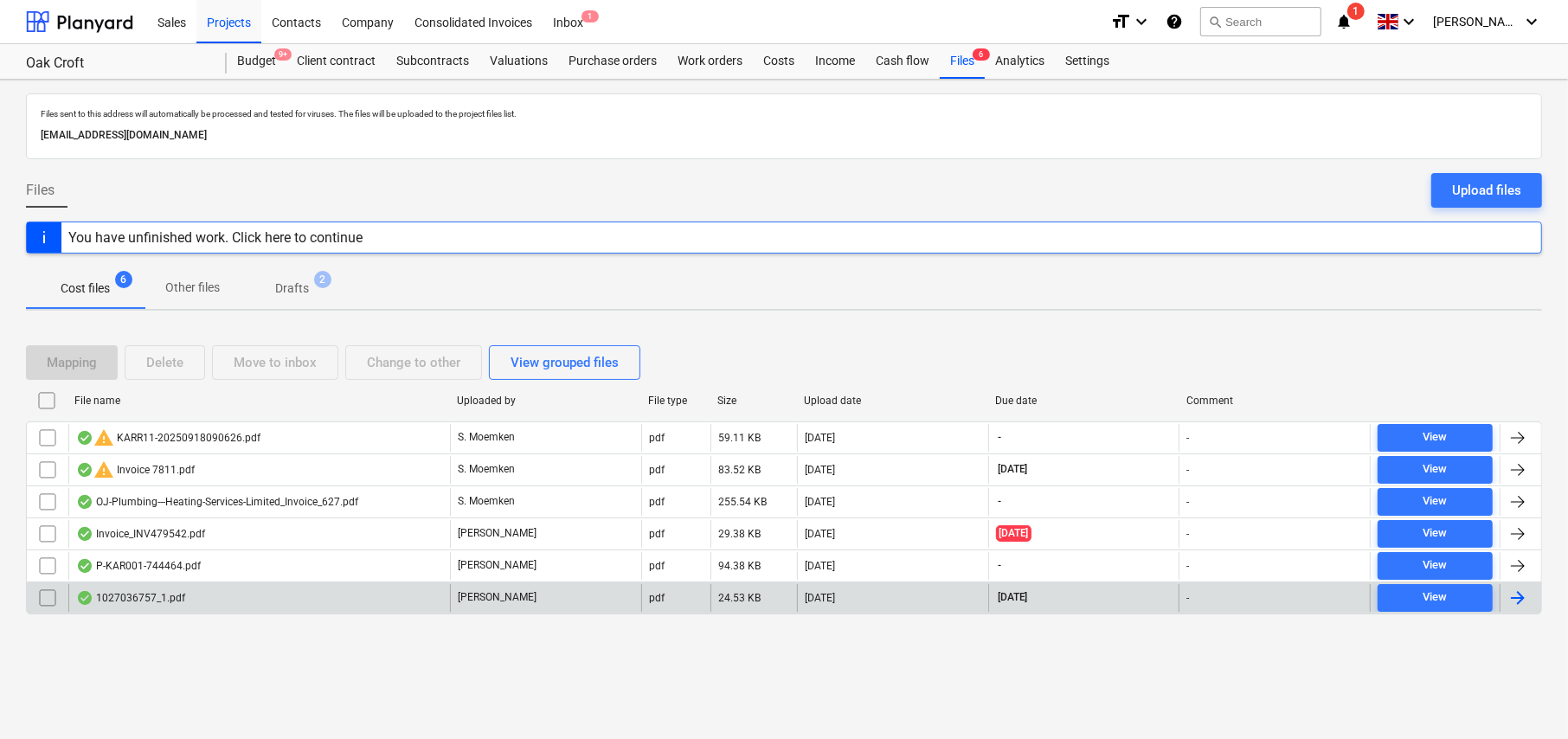
click at [318, 597] on div "1027036757_1.pdf" at bounding box center [259, 598] width 381 height 28
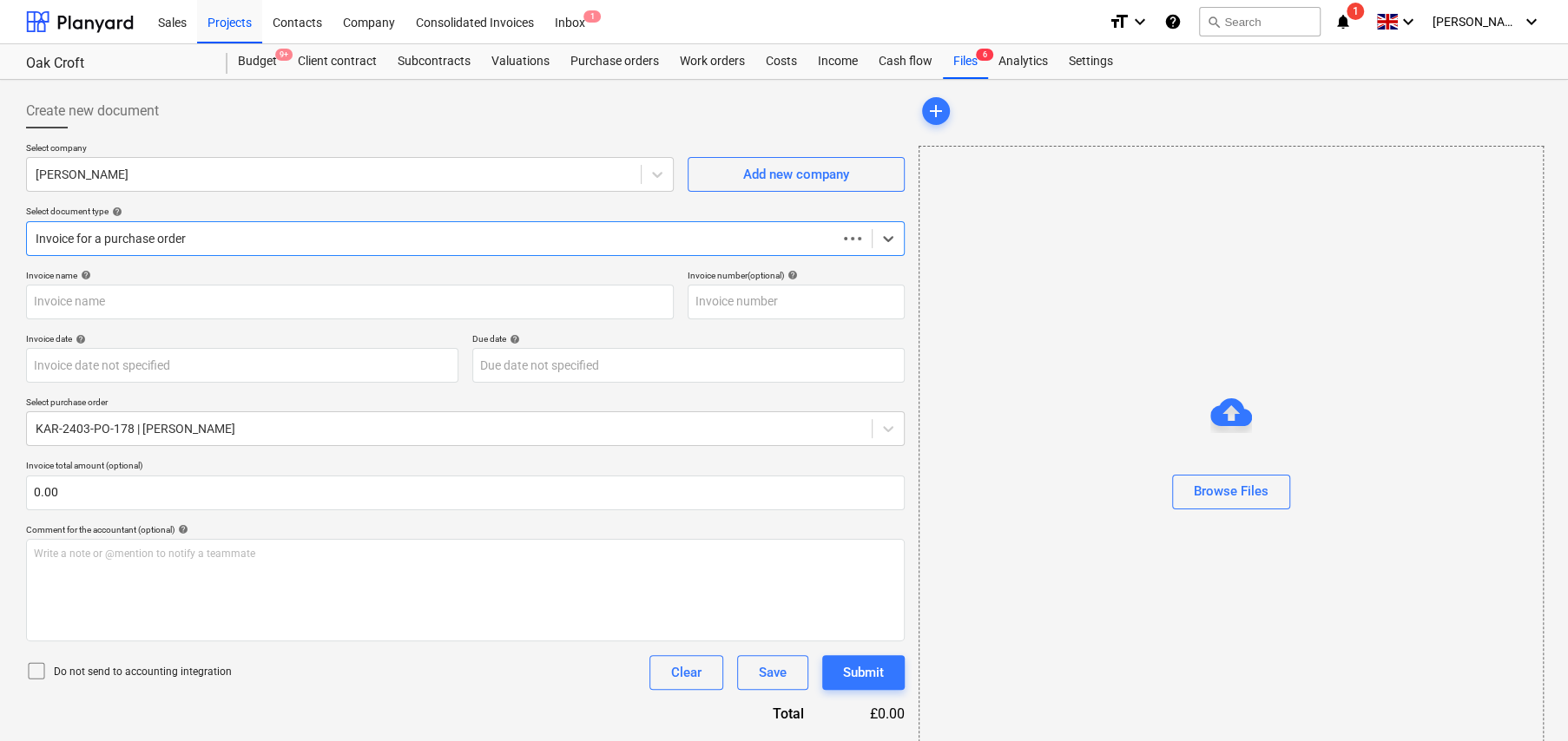
type input "1027036757"
type input "[DATE]"
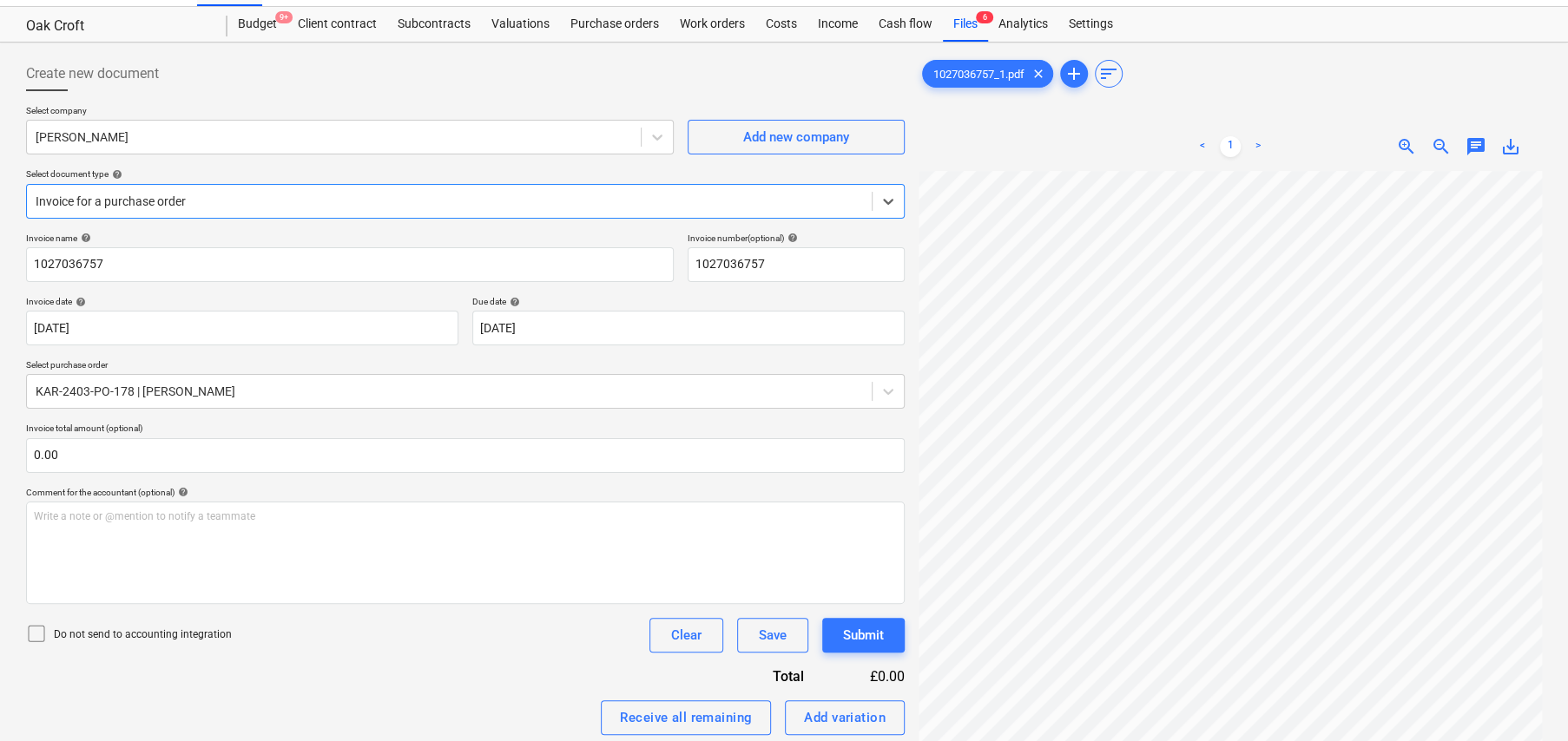
scroll to position [87, 0]
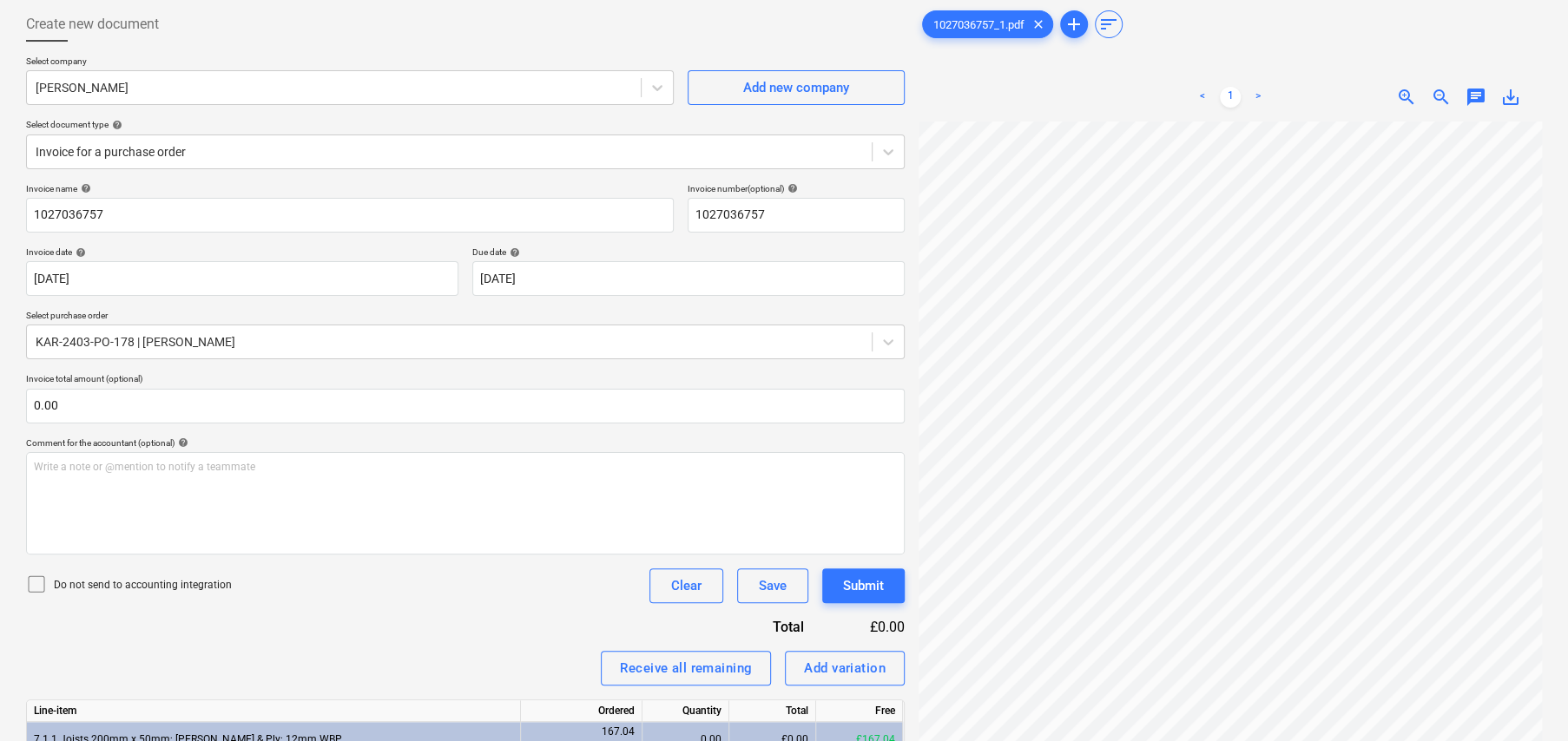
click at [34, 581] on icon at bounding box center [36, 584] width 21 height 21
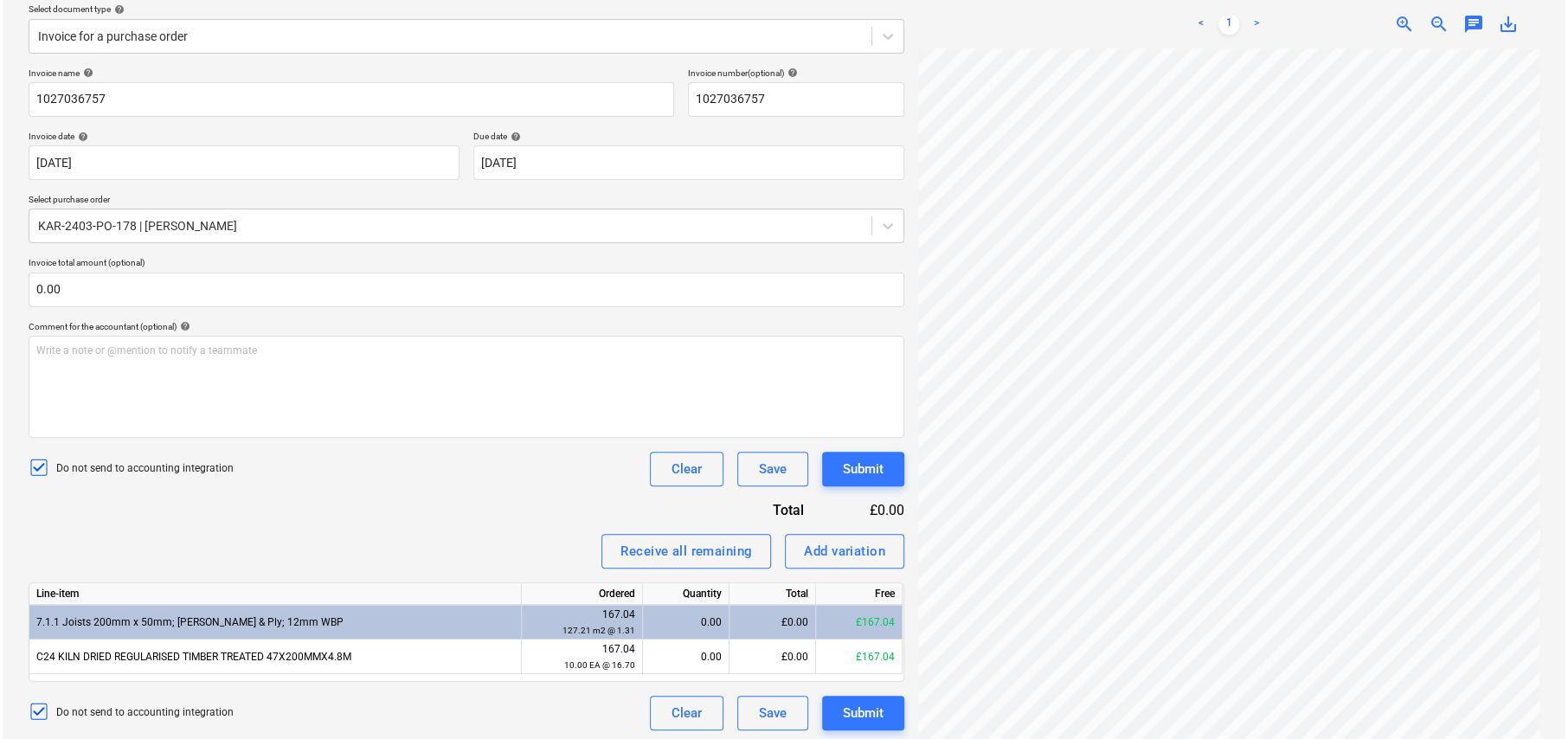
scroll to position [206, 0]
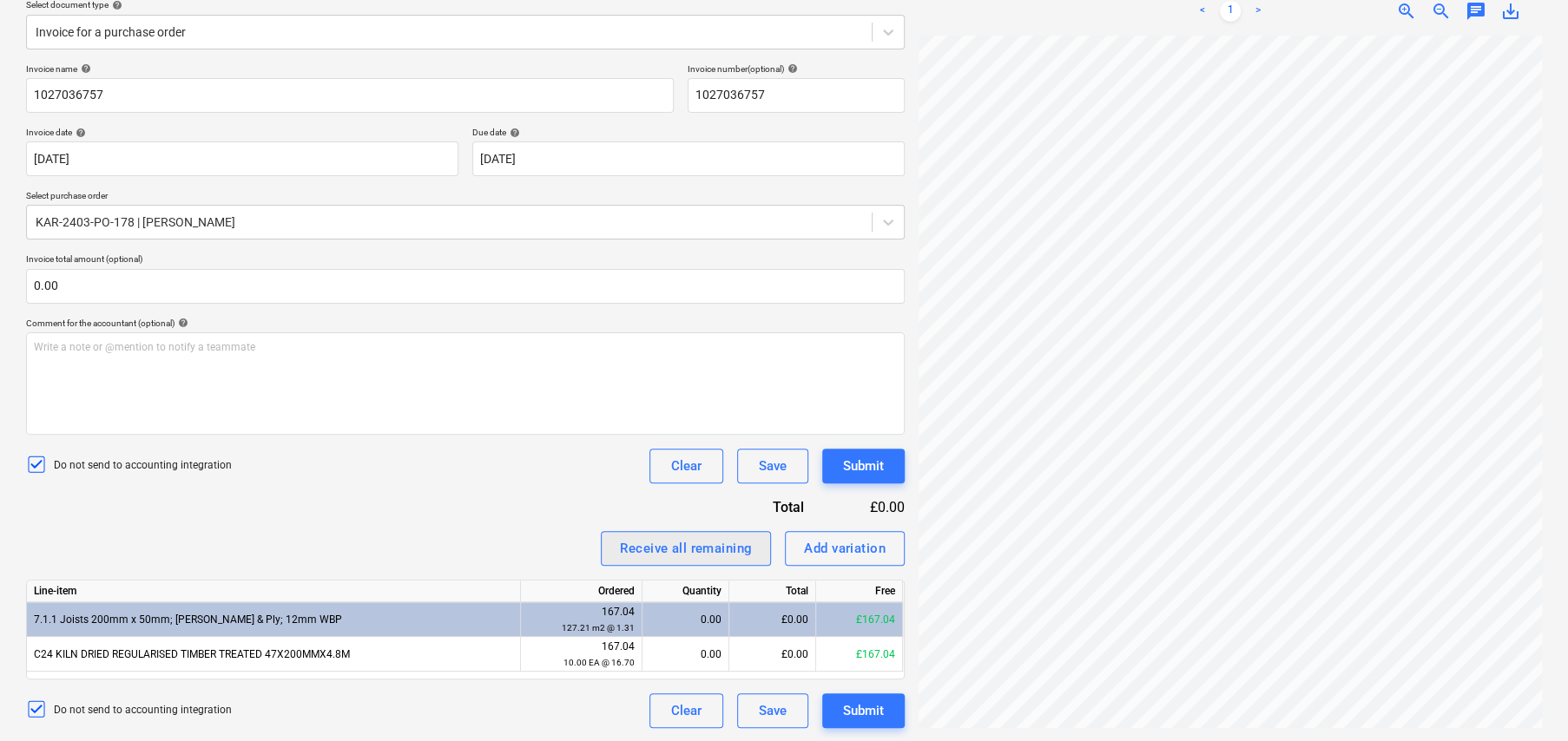
click at [687, 545] on div "Receive all remaining" at bounding box center [686, 549] width 132 height 22
click at [860, 709] on div "Submit" at bounding box center [863, 711] width 41 height 22
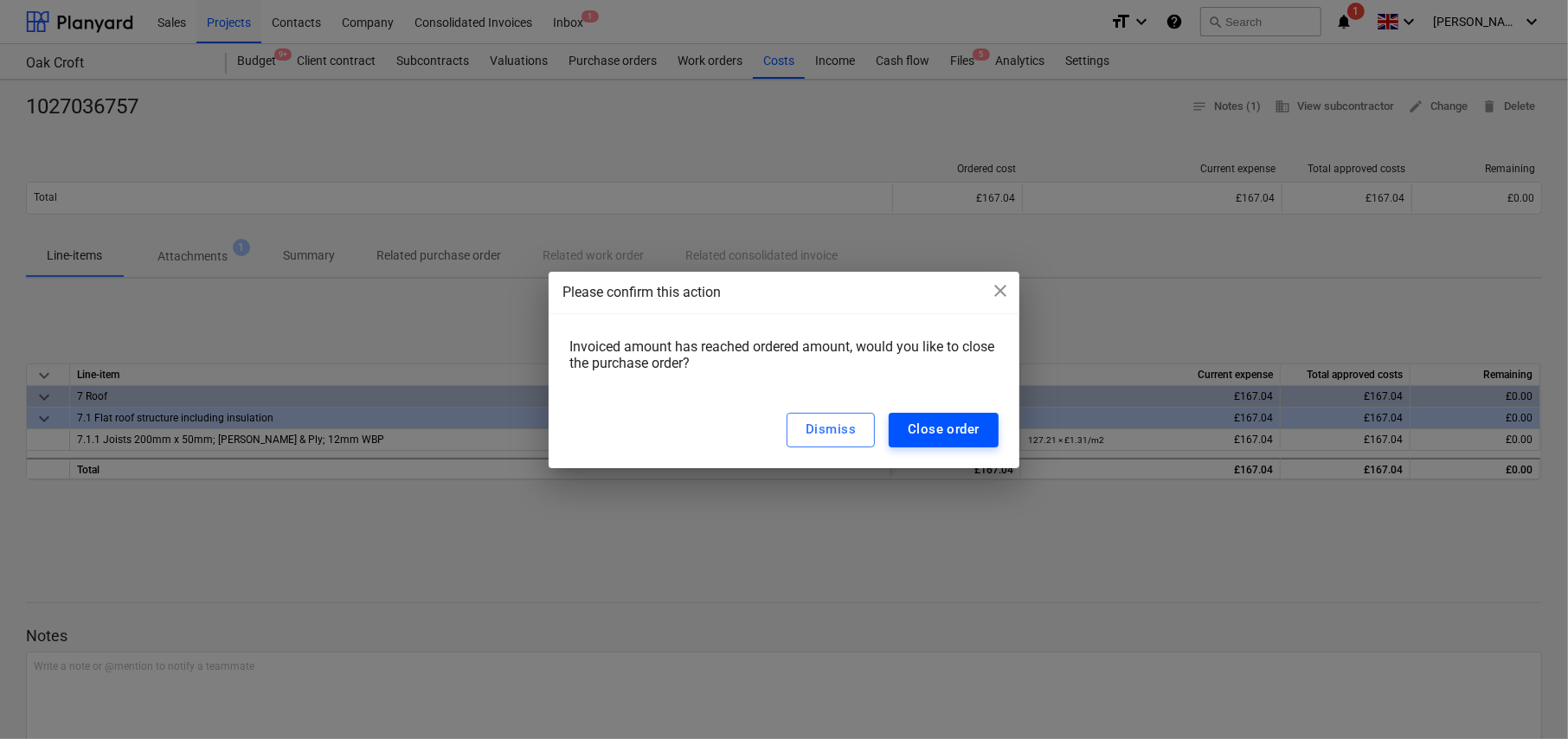
click at [949, 427] on div "Close order" at bounding box center [944, 429] width 72 height 22
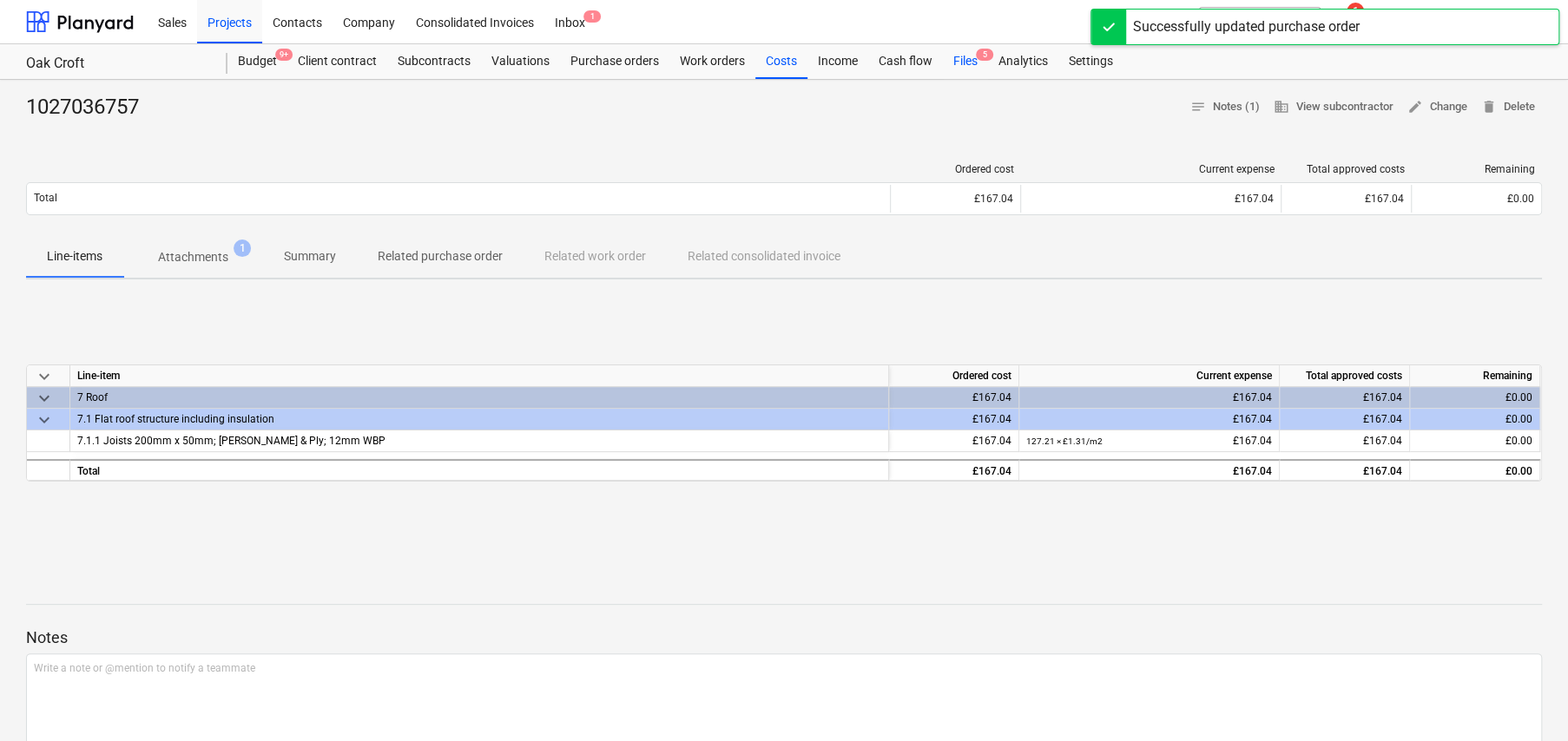
click at [971, 61] on div "Files 5" at bounding box center [965, 62] width 45 height 35
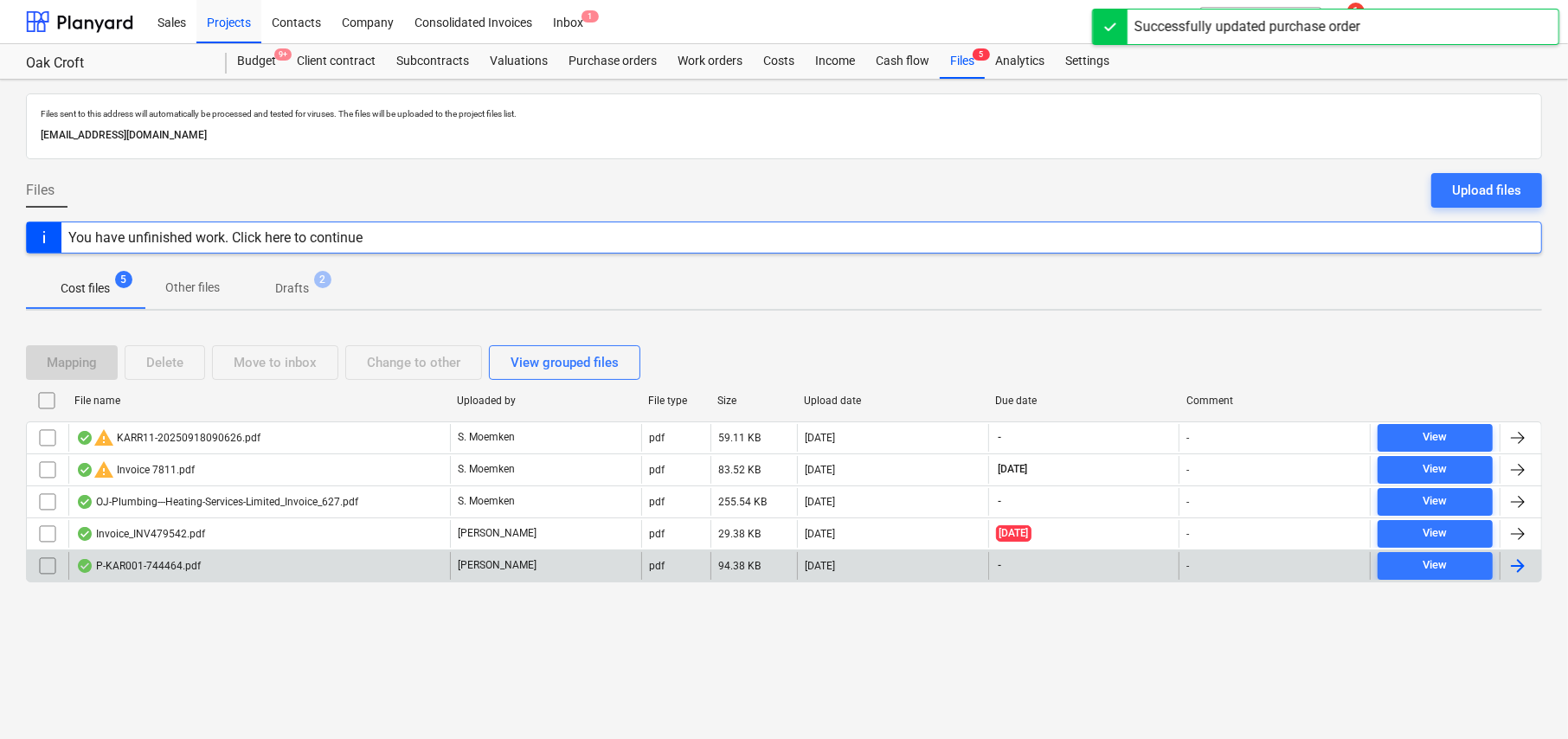
click at [150, 572] on div "P-KAR001-744464.pdf" at bounding box center [259, 566] width 381 height 28
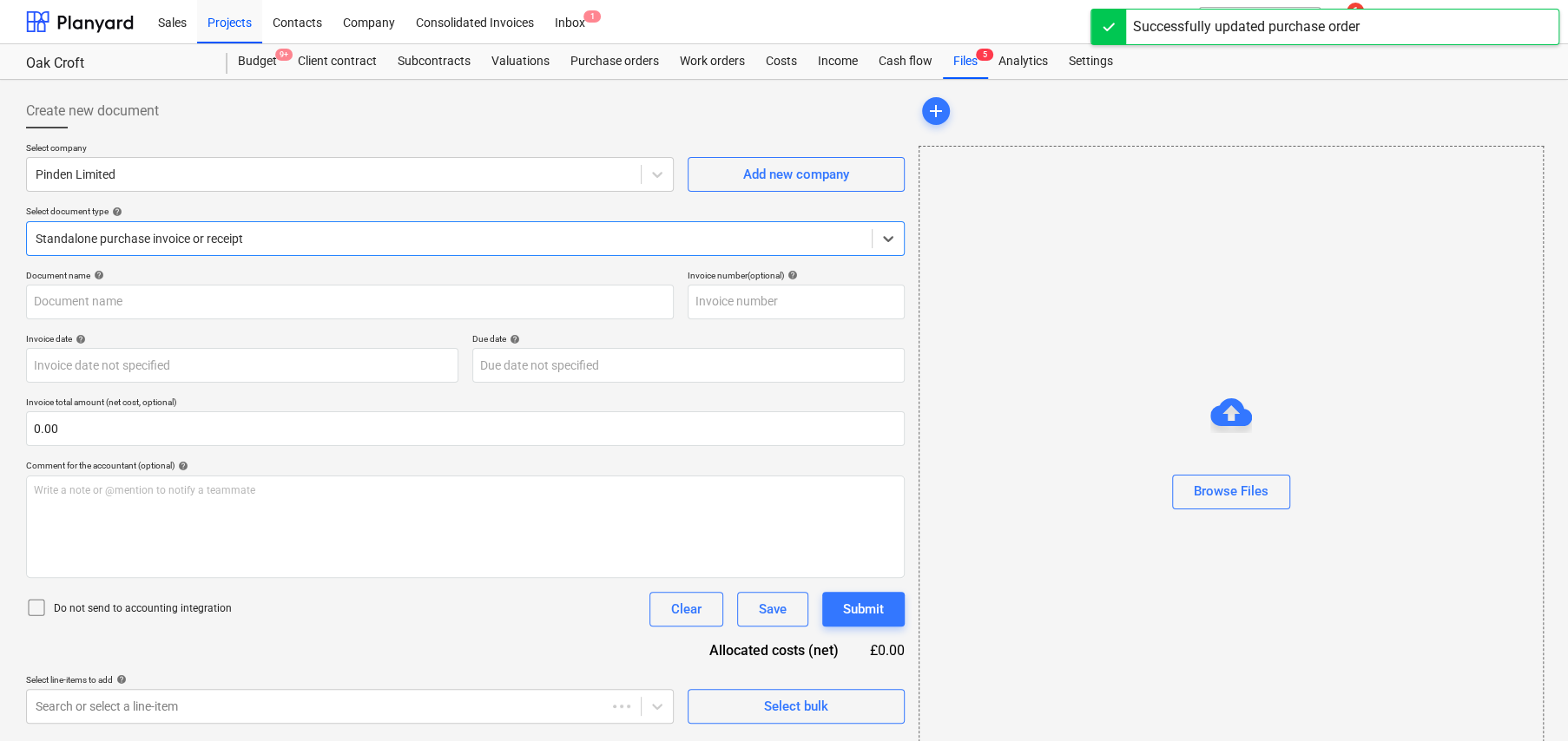
type input "744464"
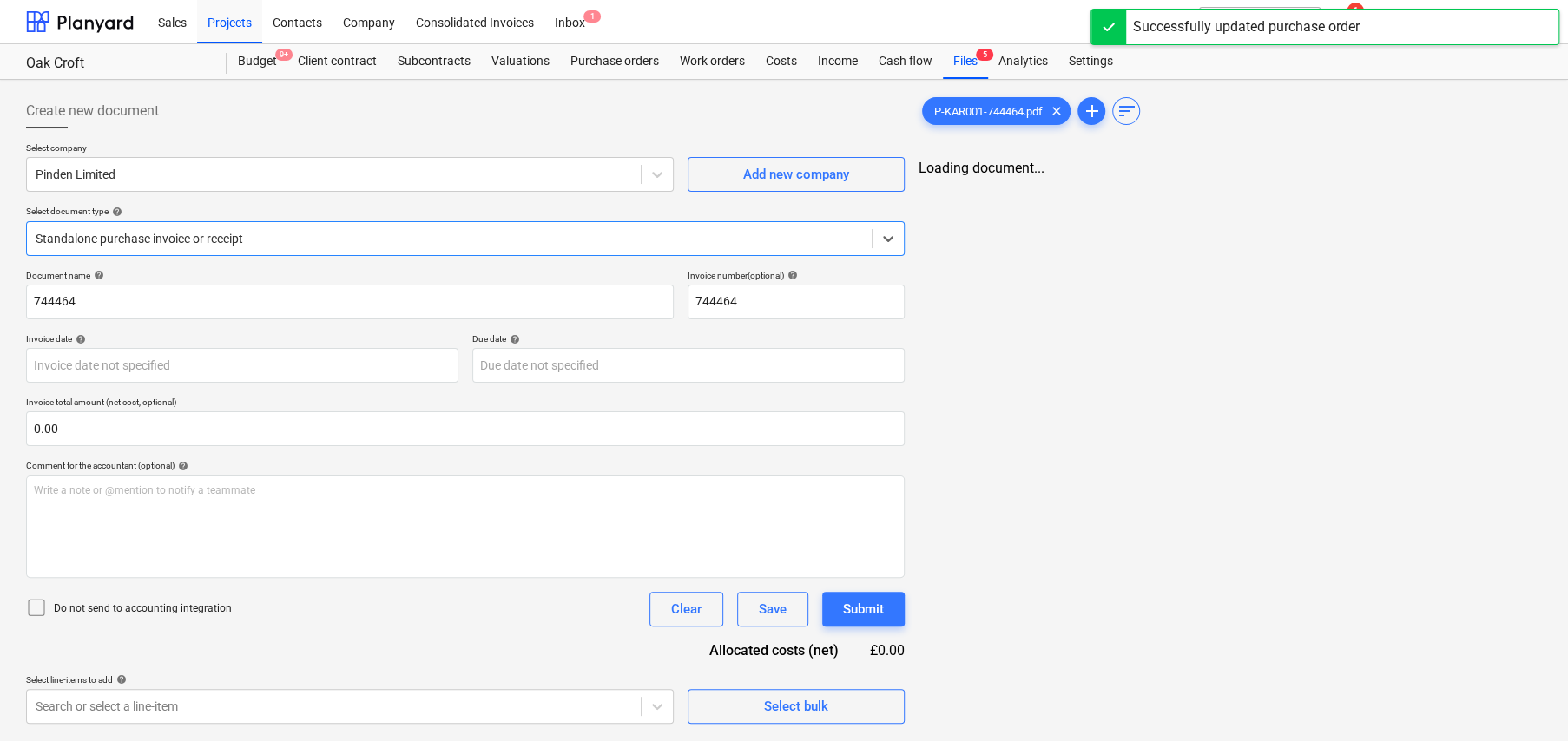
click at [30, 605] on icon at bounding box center [36, 607] width 21 height 21
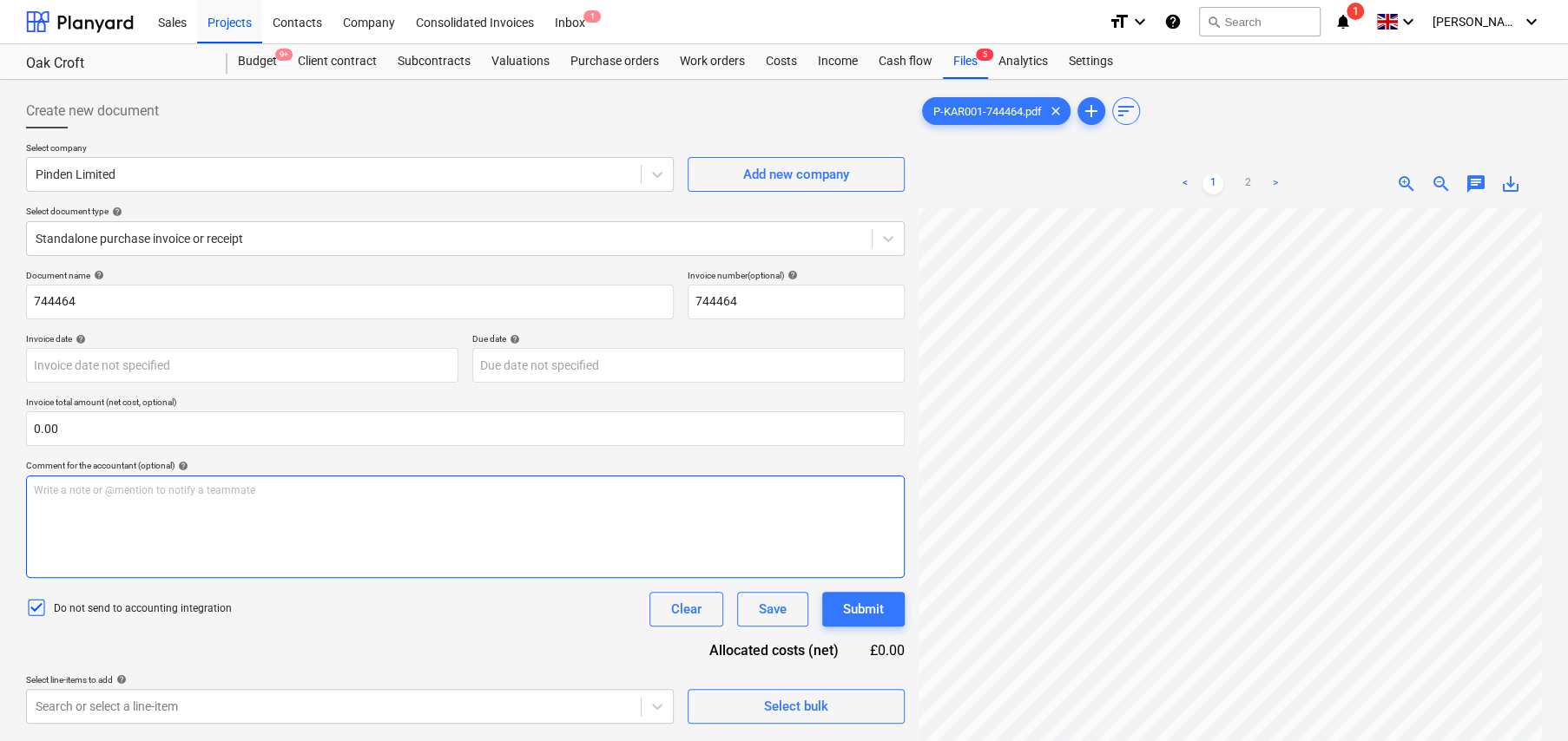
scroll to position [233, 30]
click at [1246, 206] on div "< 1 2 > zoom_in zoom_out chat 0 save_alt" at bounding box center [1230, 530] width 624 height 741
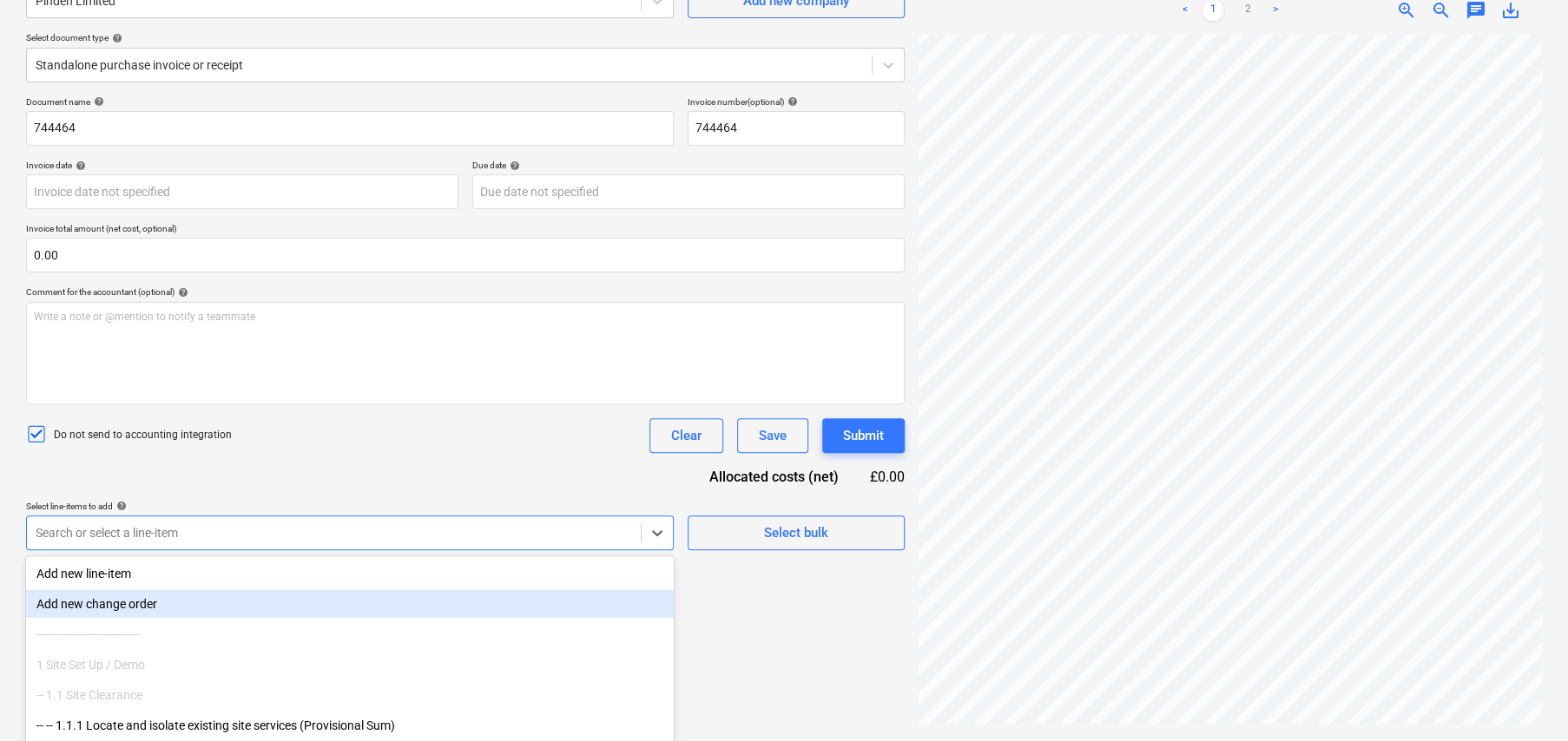
scroll to position [252, 0]
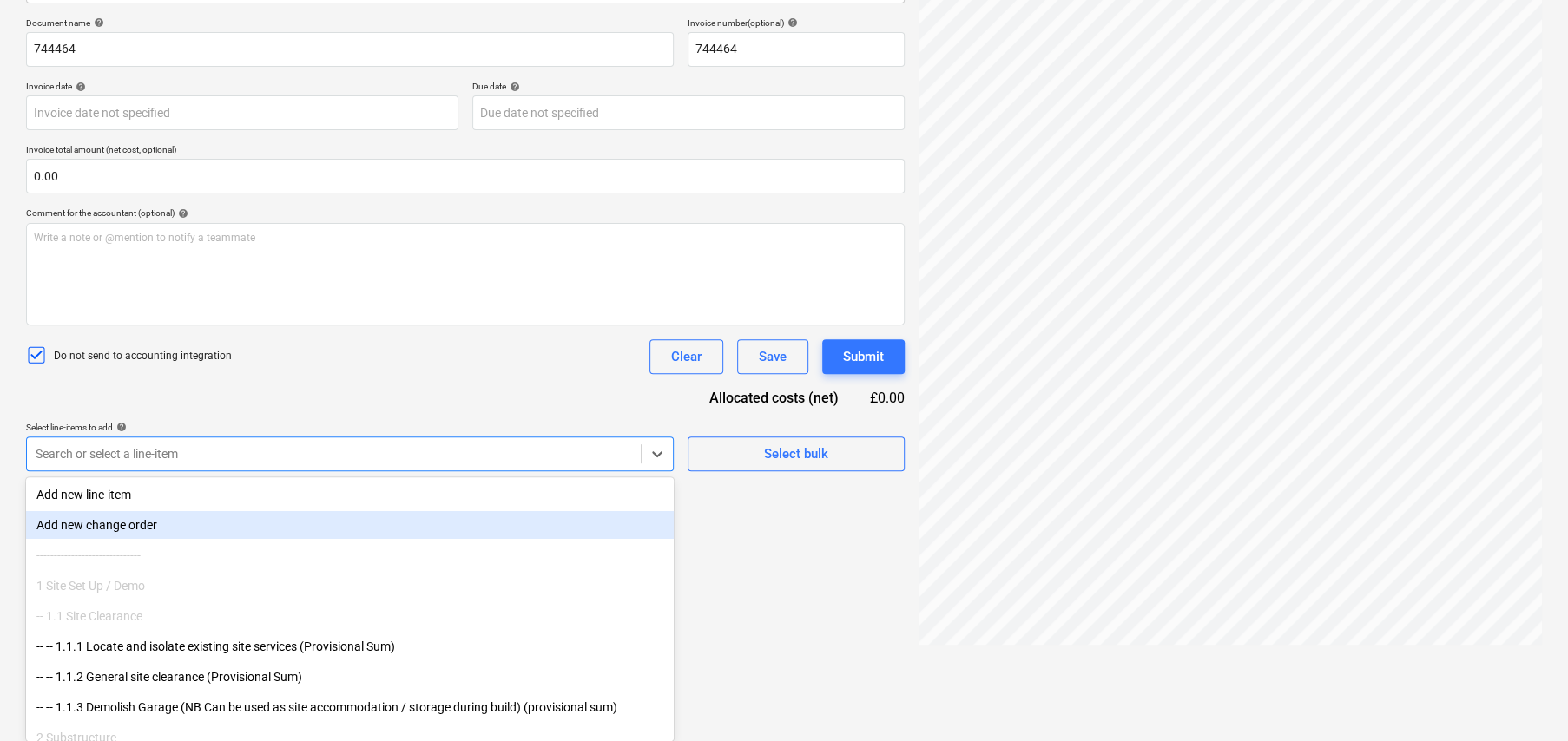
click at [434, 489] on body "Sales Projects Contacts Company Consolidated Invoices Inbox 1 format_size keybo…" at bounding box center [784, 118] width 1568 height 741
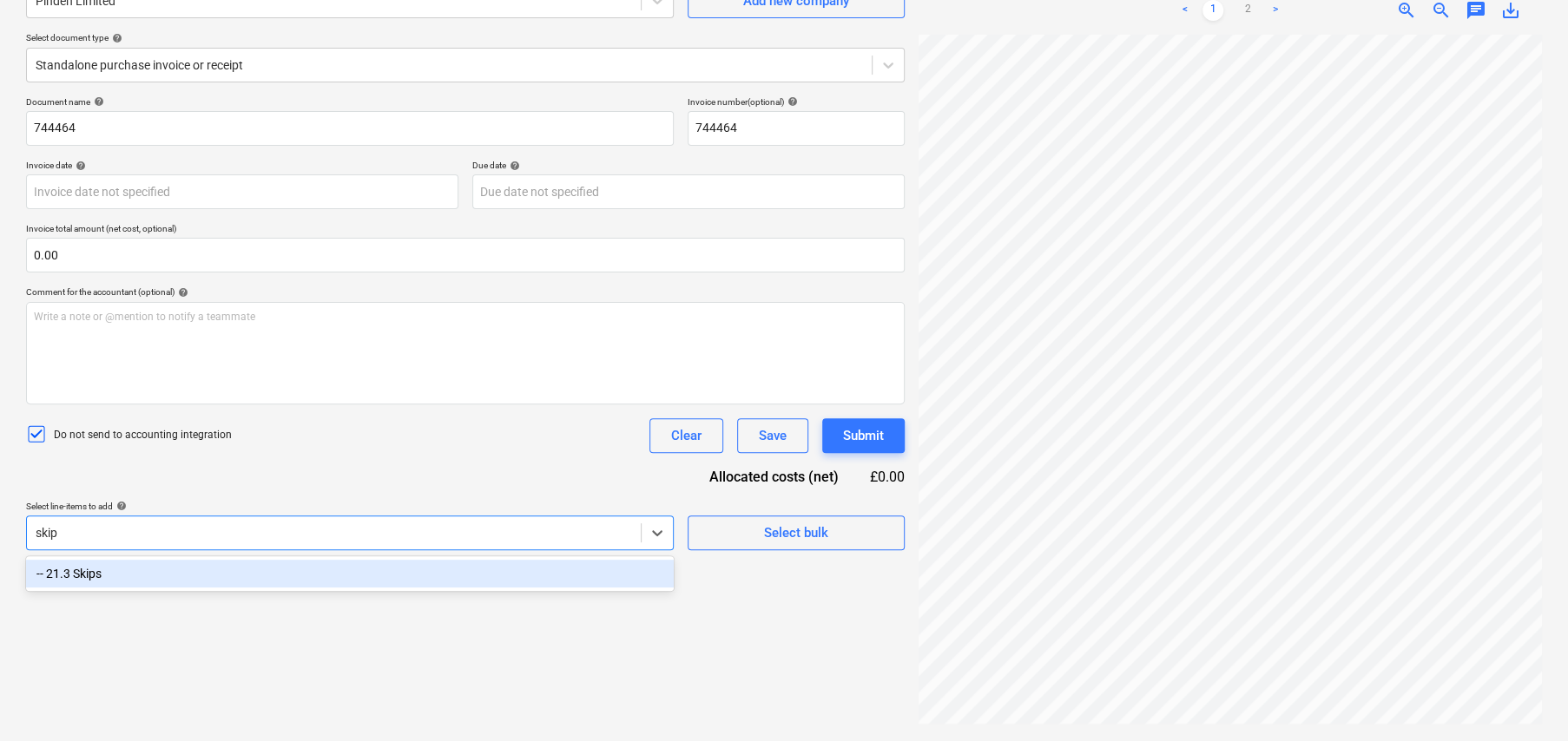
scroll to position [174, 0]
type input "skips"
click at [401, 580] on div "-- 21.3 Skips" at bounding box center [349, 574] width 648 height 28
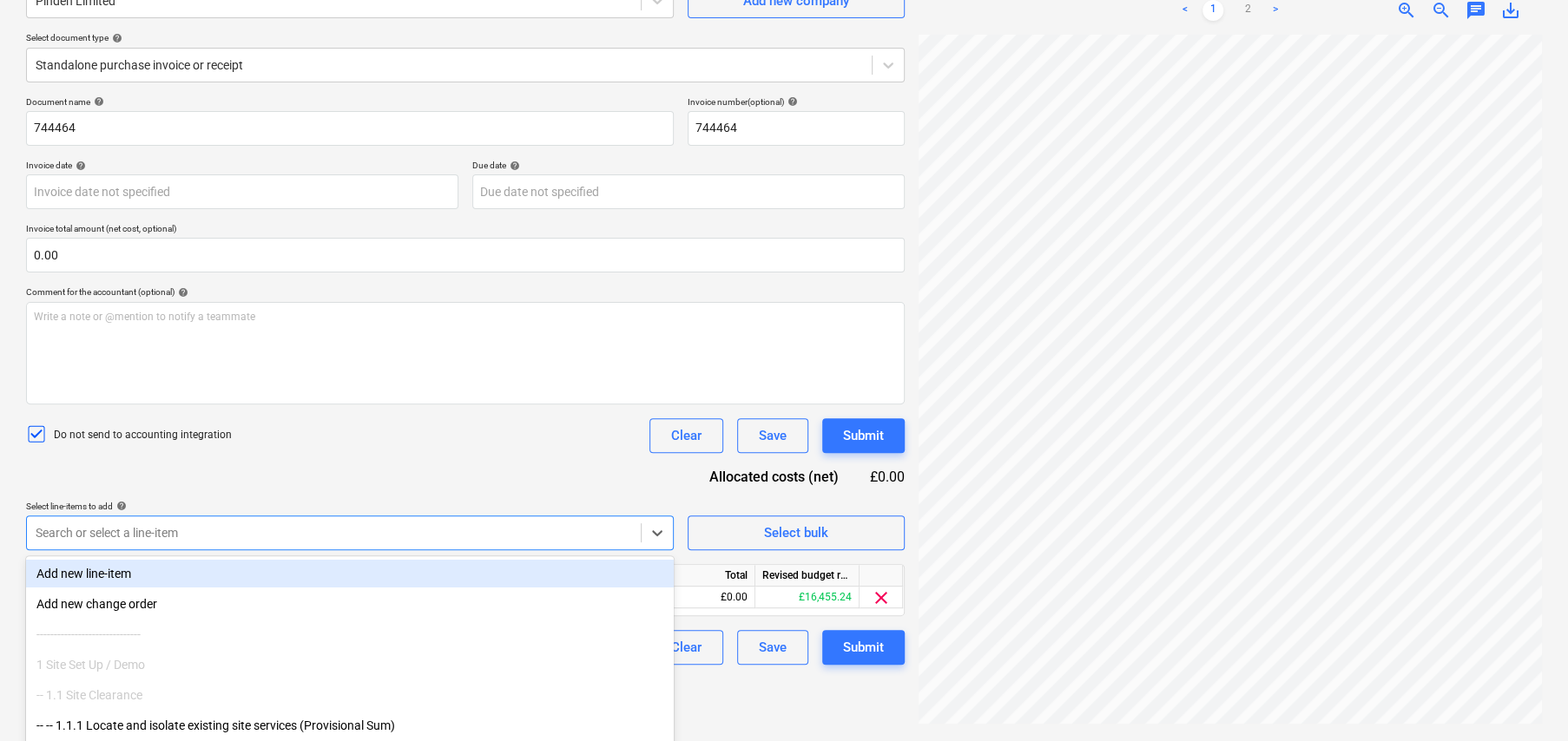
click at [492, 457] on div "Document name help 744464 Invoice number (optional) help 744464 Invoice date he…" at bounding box center [465, 380] width 879 height 568
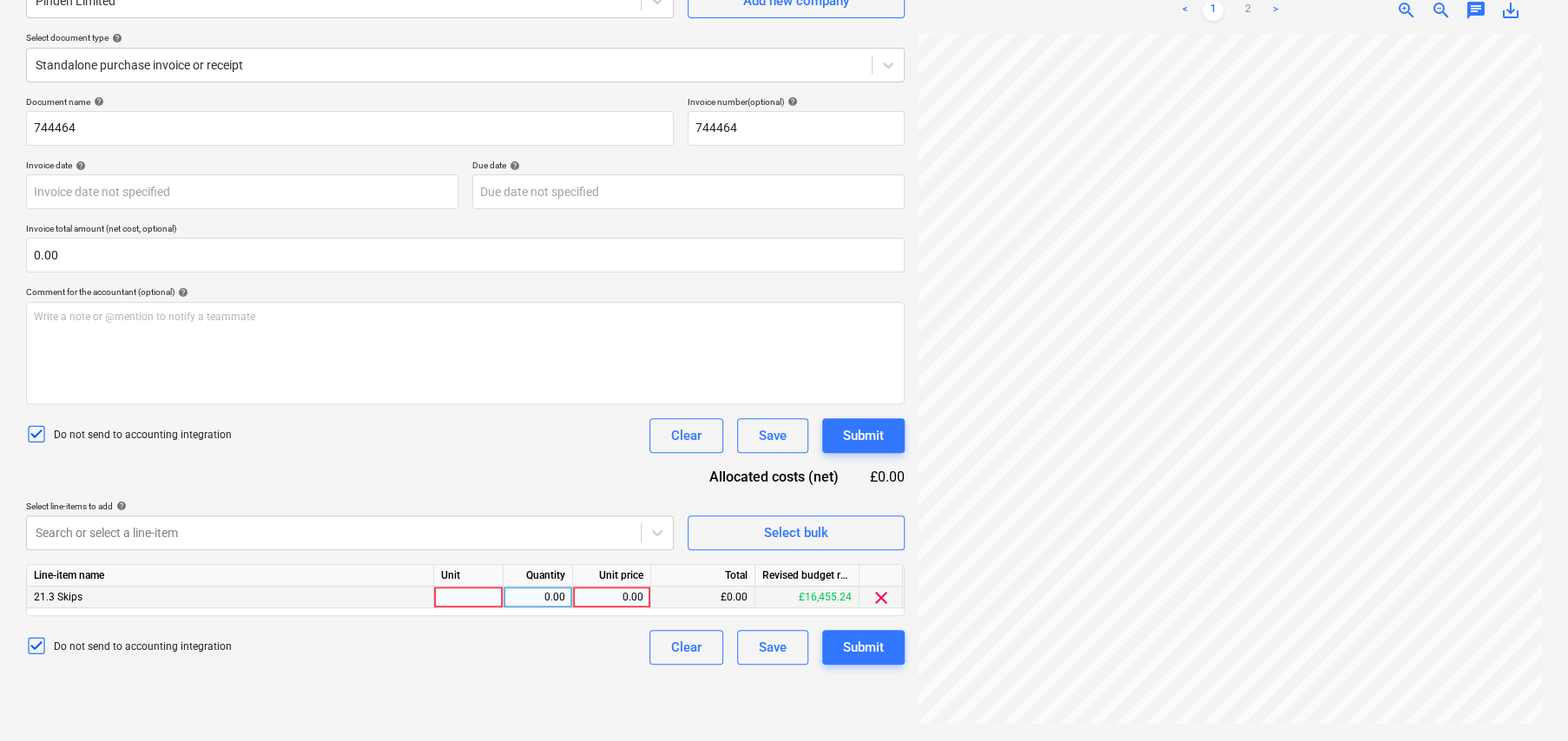
click at [473, 594] on div at bounding box center [468, 597] width 69 height 21
type input "item"
type input "250"
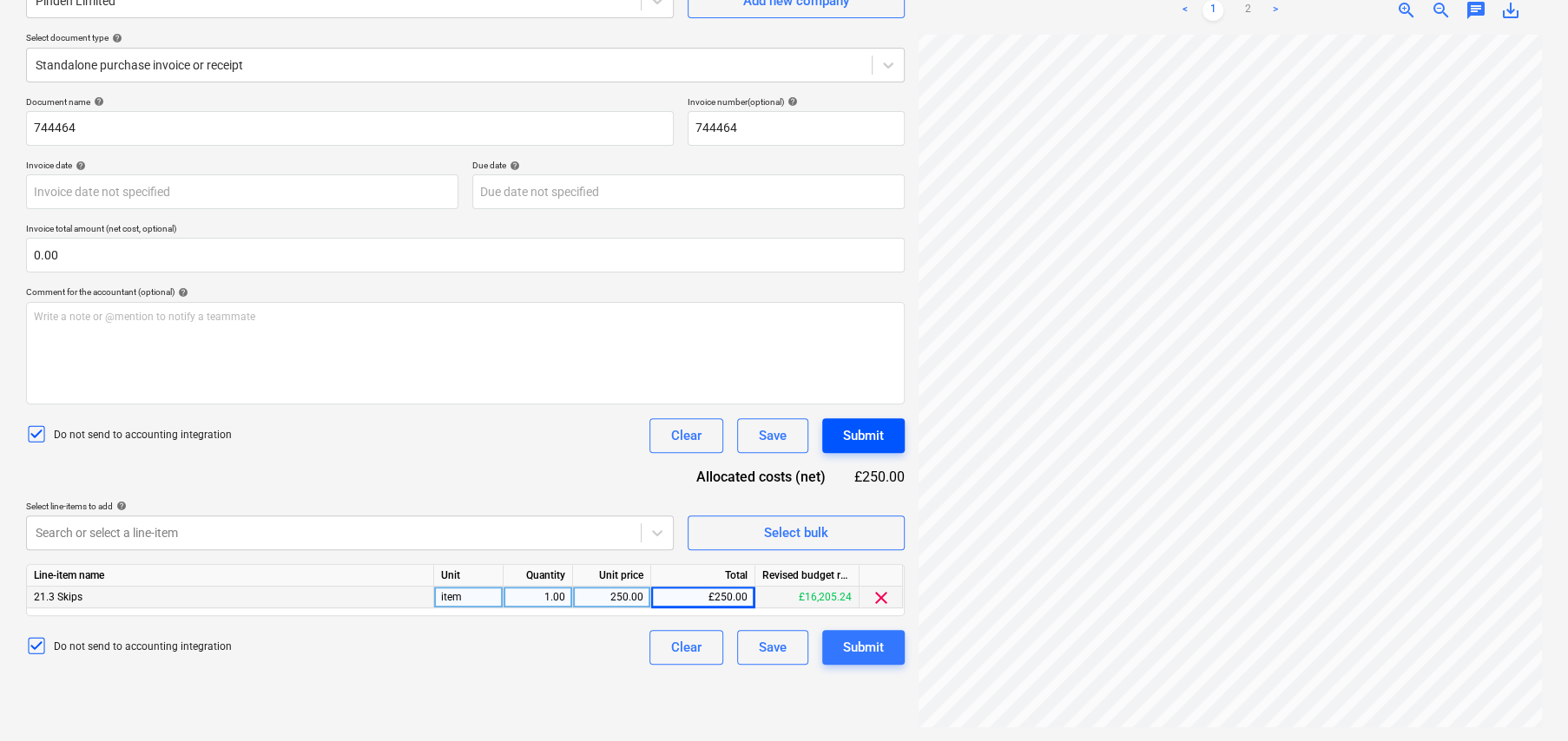
scroll to position [0, 30]
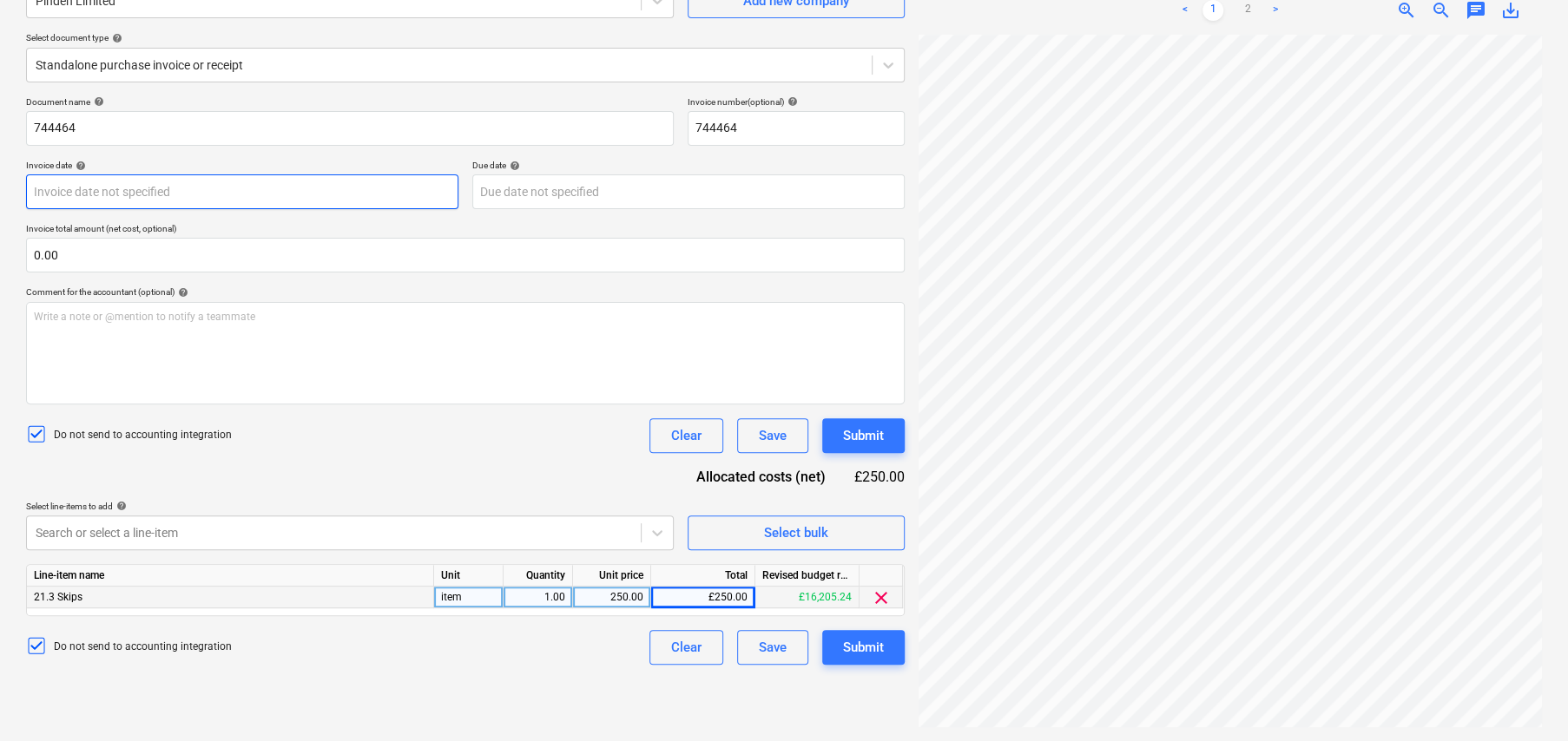
click at [213, 192] on body "Sales Projects Contacts Company Consolidated Invoices Inbox 1 format_size keybo…" at bounding box center [784, 197] width 1568 height 741
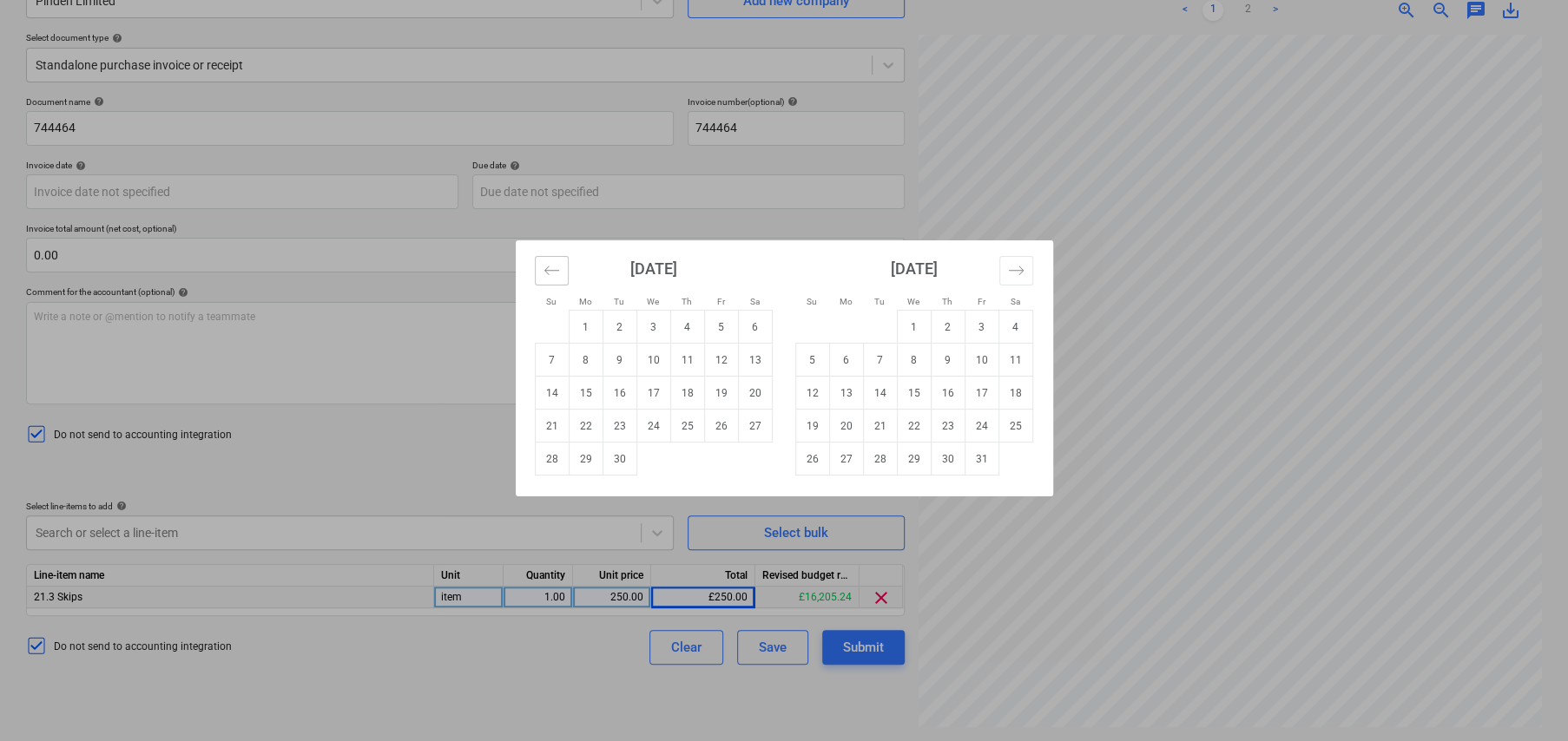
click at [543, 272] on icon "Move backward to switch to the previous month." at bounding box center [552, 271] width 17 height 17
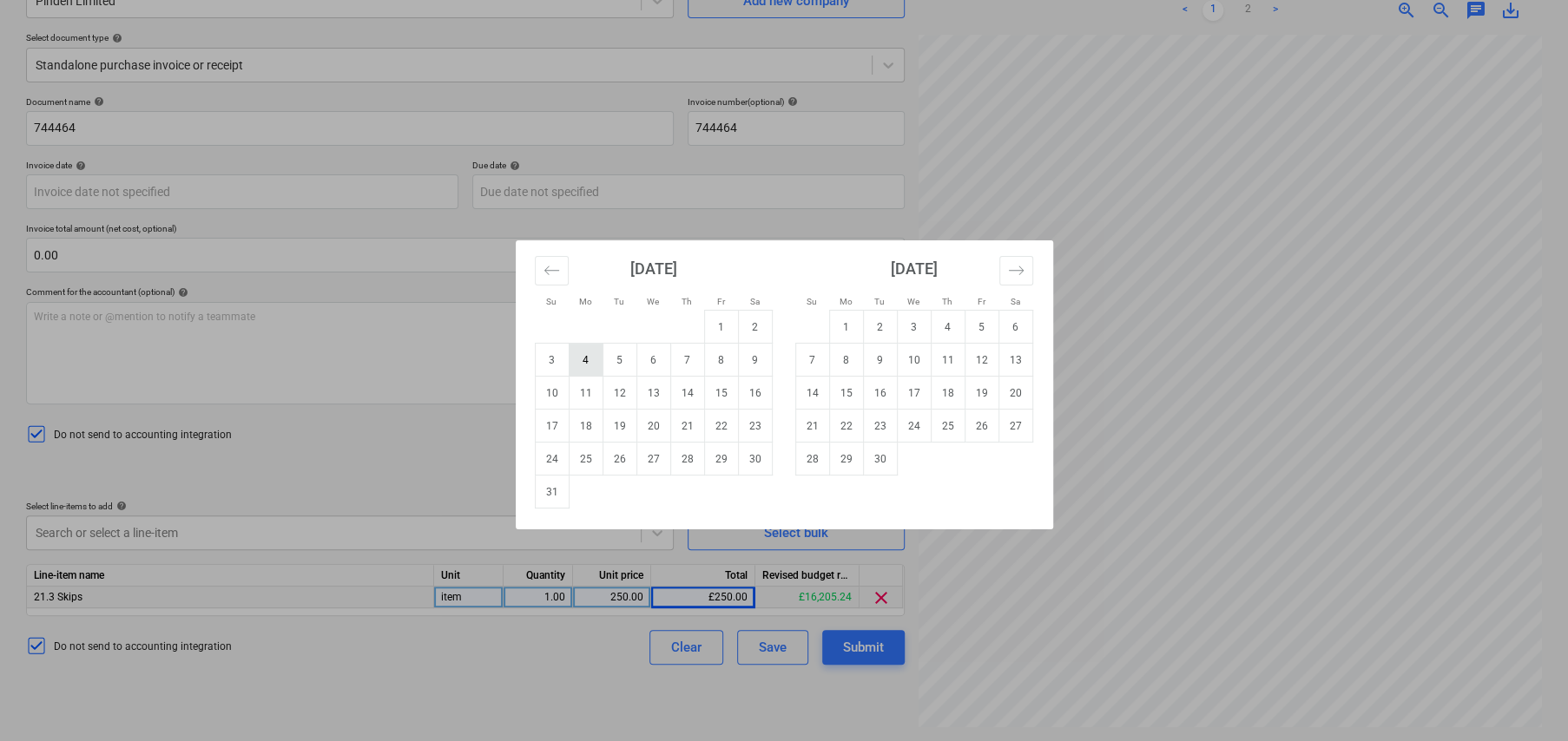
click at [579, 358] on td "4" at bounding box center [585, 360] width 34 height 33
type input "04 Aug 2025"
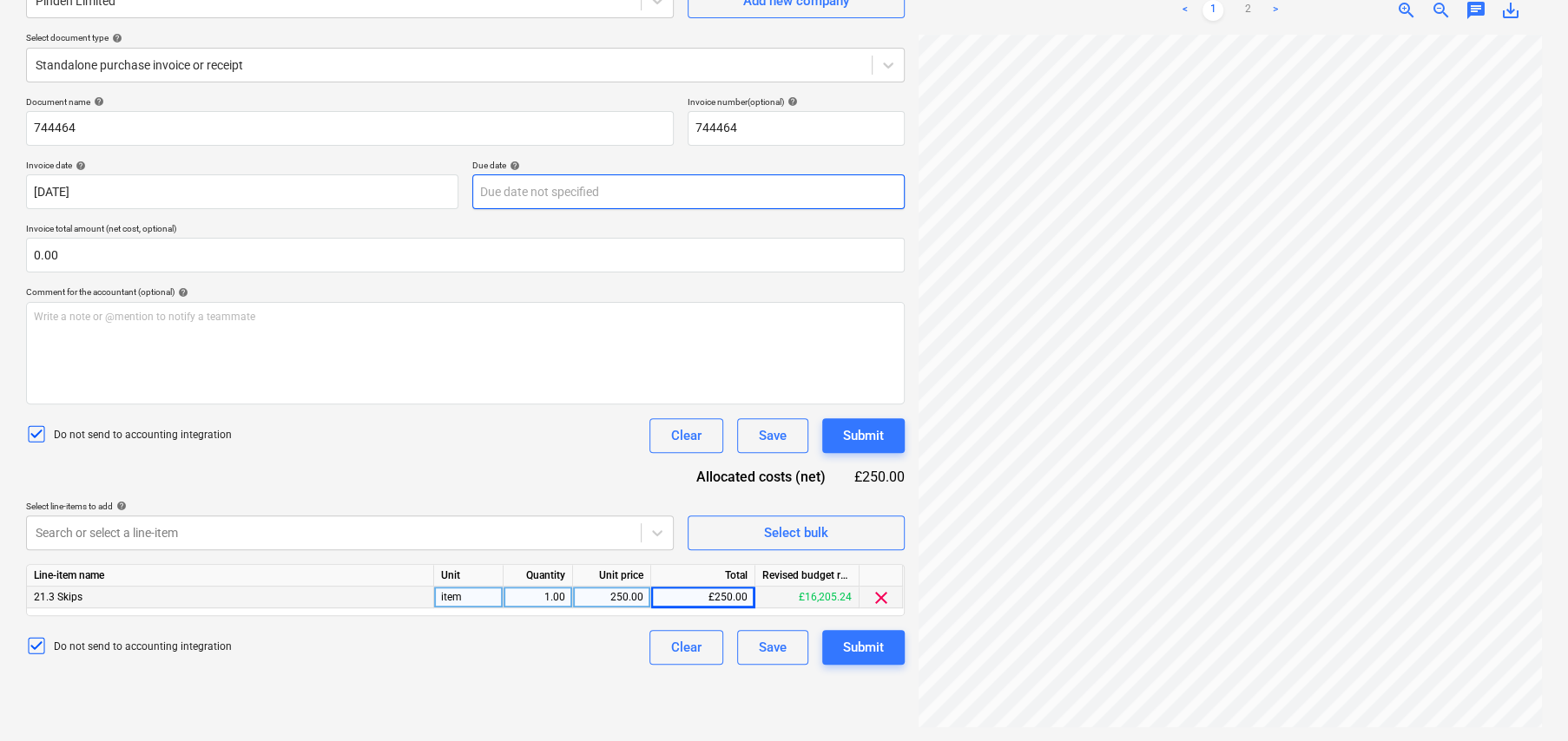
click at [583, 192] on body "Sales Projects Contacts Company Consolidated Invoices Inbox 1 format_size keybo…" at bounding box center [784, 197] width 1568 height 741
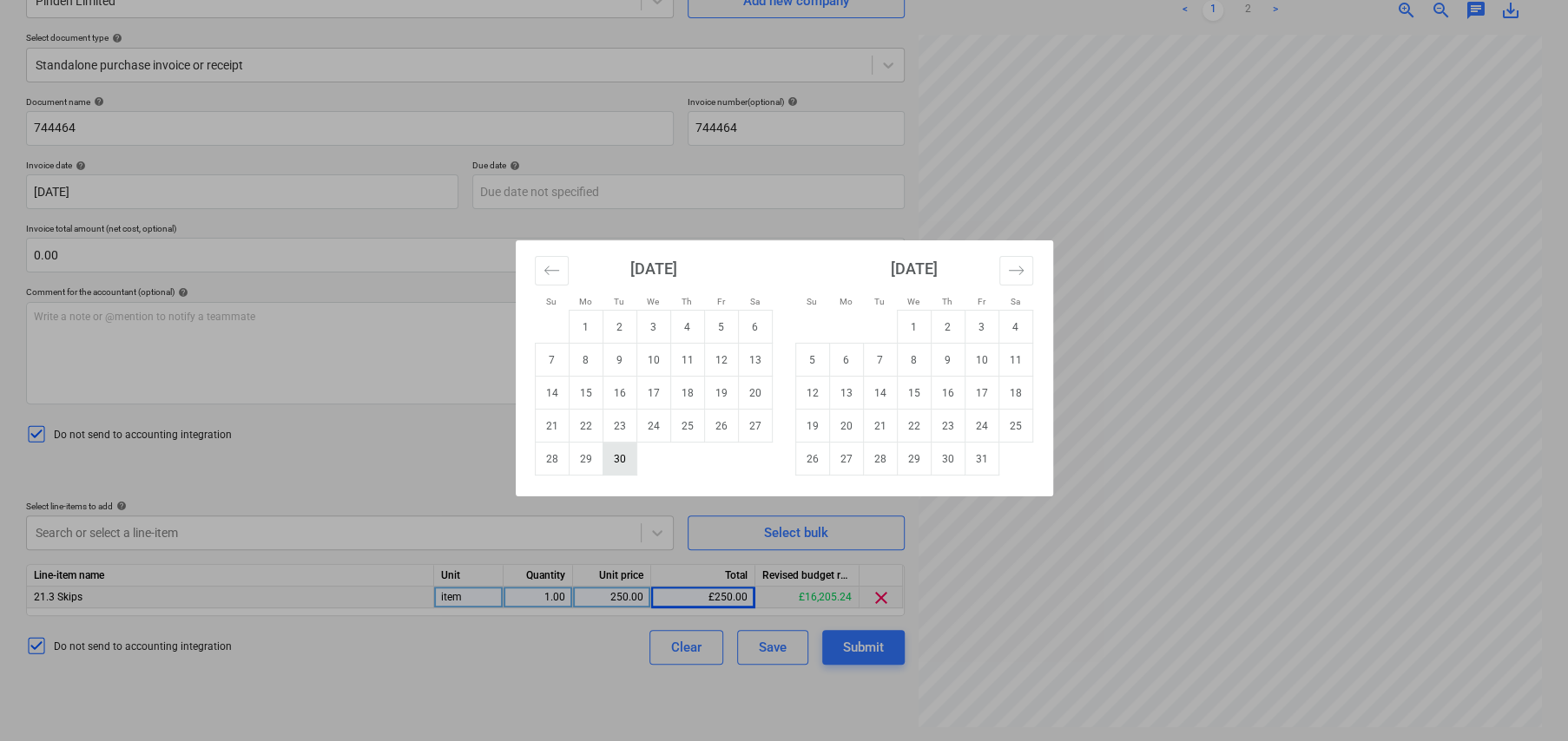
click at [621, 459] on td "30" at bounding box center [619, 459] width 34 height 33
type input "[DATE]"
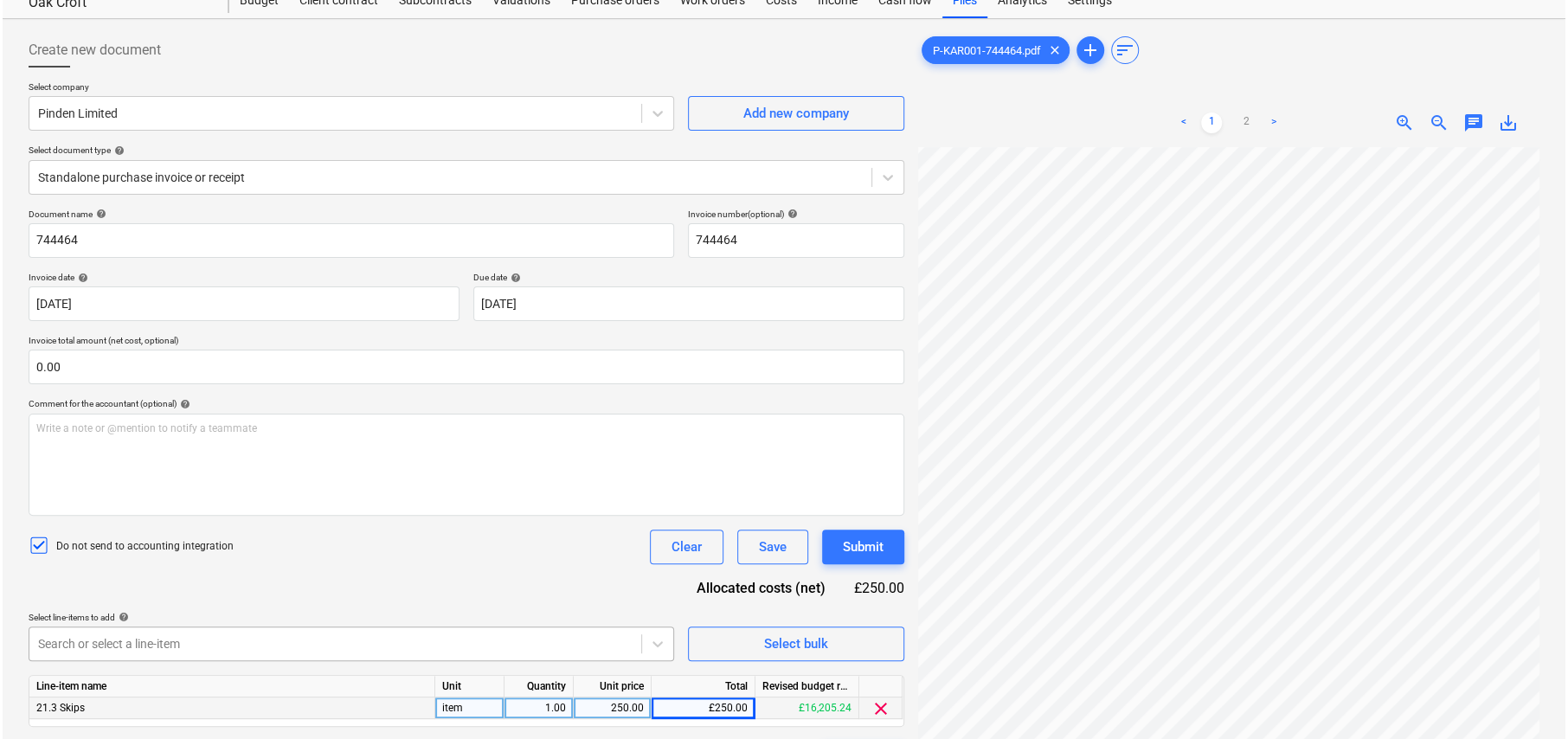
scroll to position [173, 0]
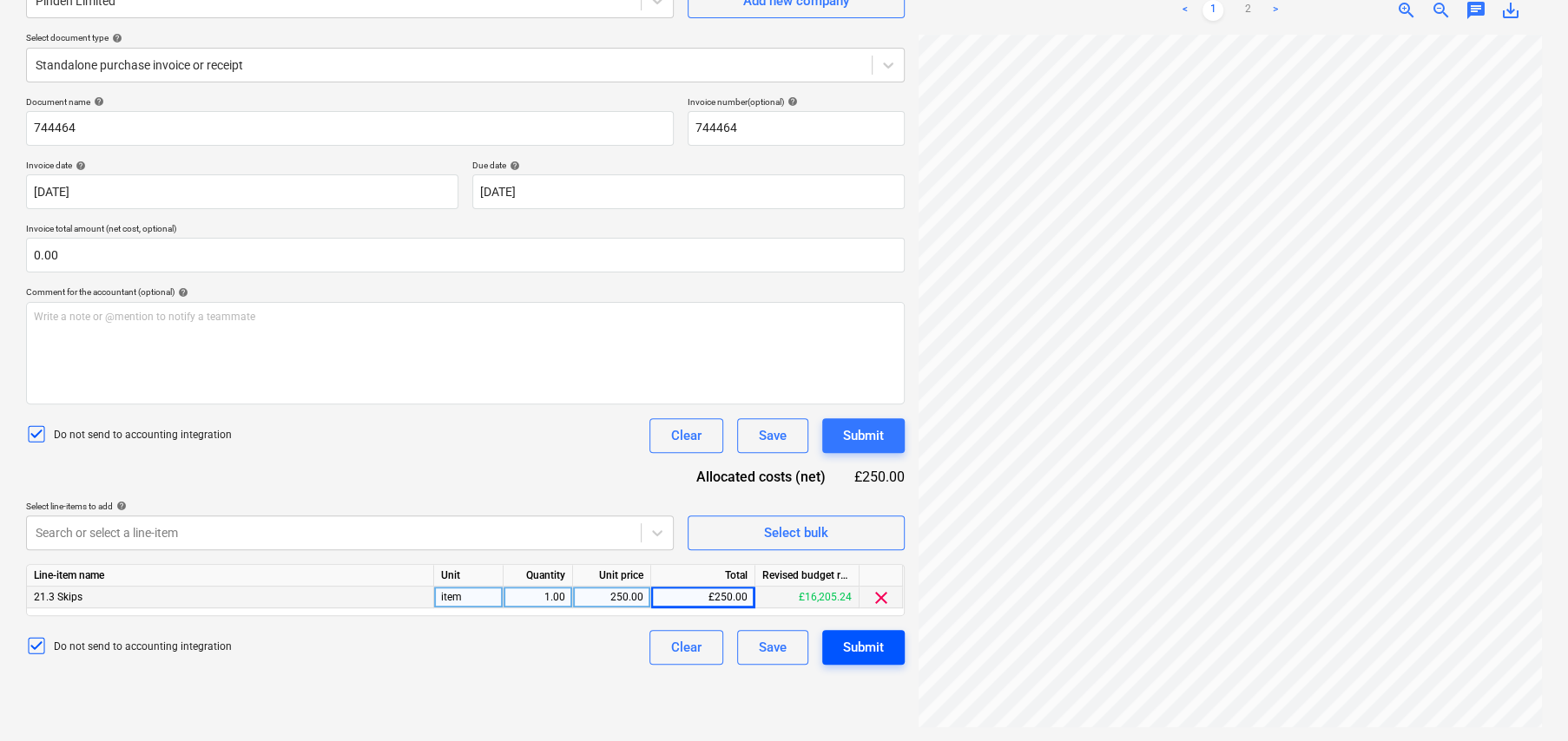
click at [870, 650] on div "Submit" at bounding box center [863, 648] width 41 height 22
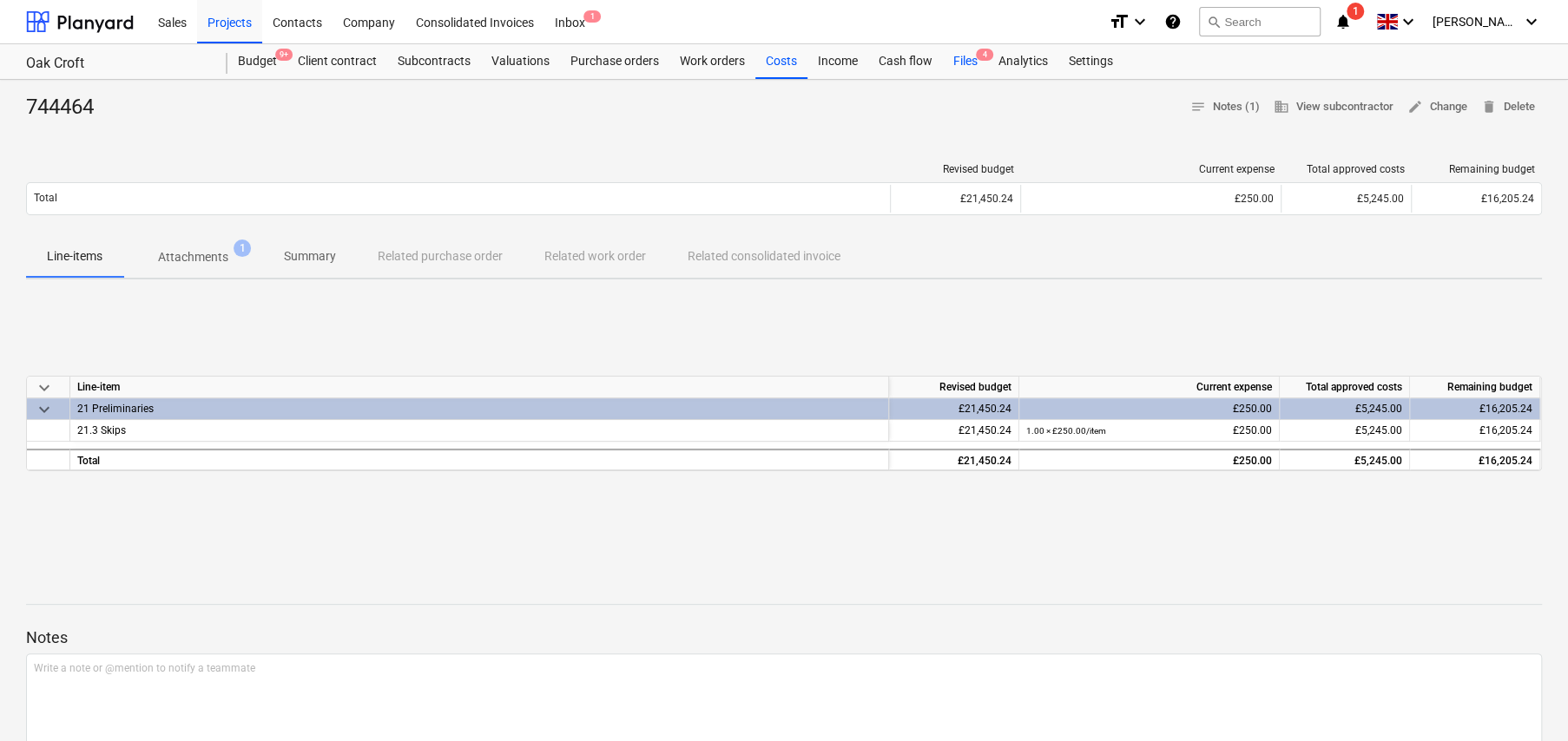
click at [963, 60] on div "Files 4" at bounding box center [965, 62] width 45 height 35
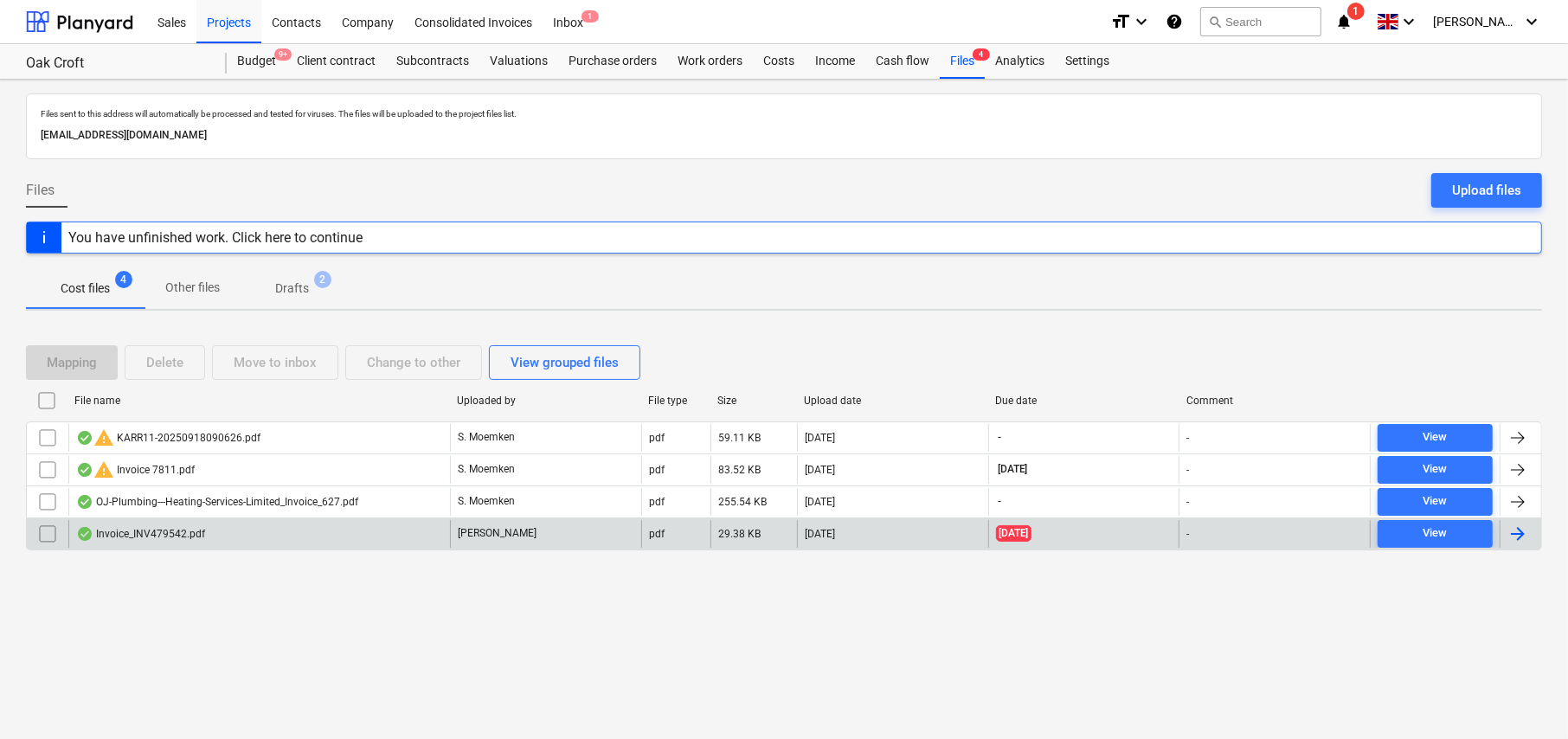
click at [130, 540] on div "Invoice_INV479542.pdf" at bounding box center [259, 534] width 381 height 28
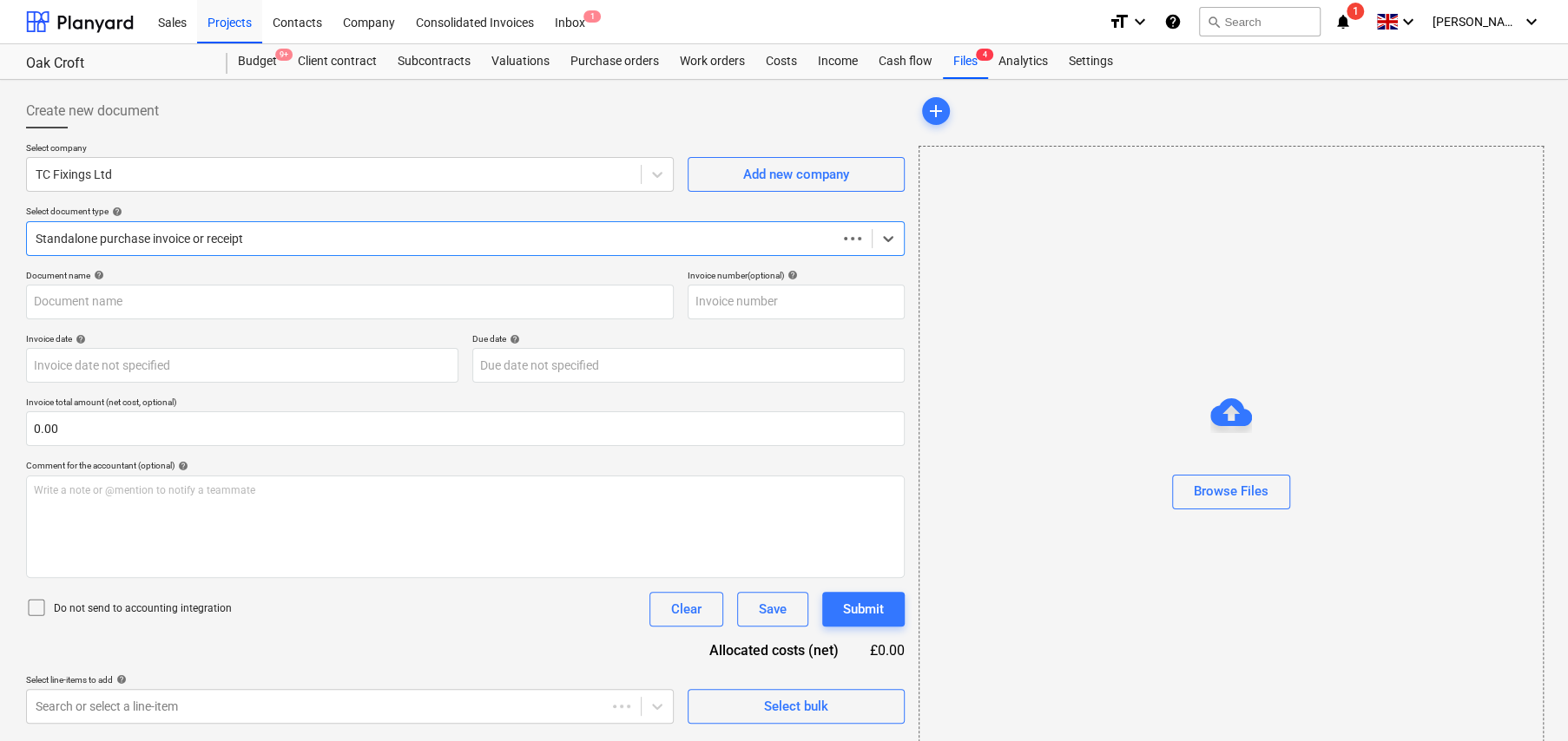
type input "INV479542"
type input "04 Aug 2025"
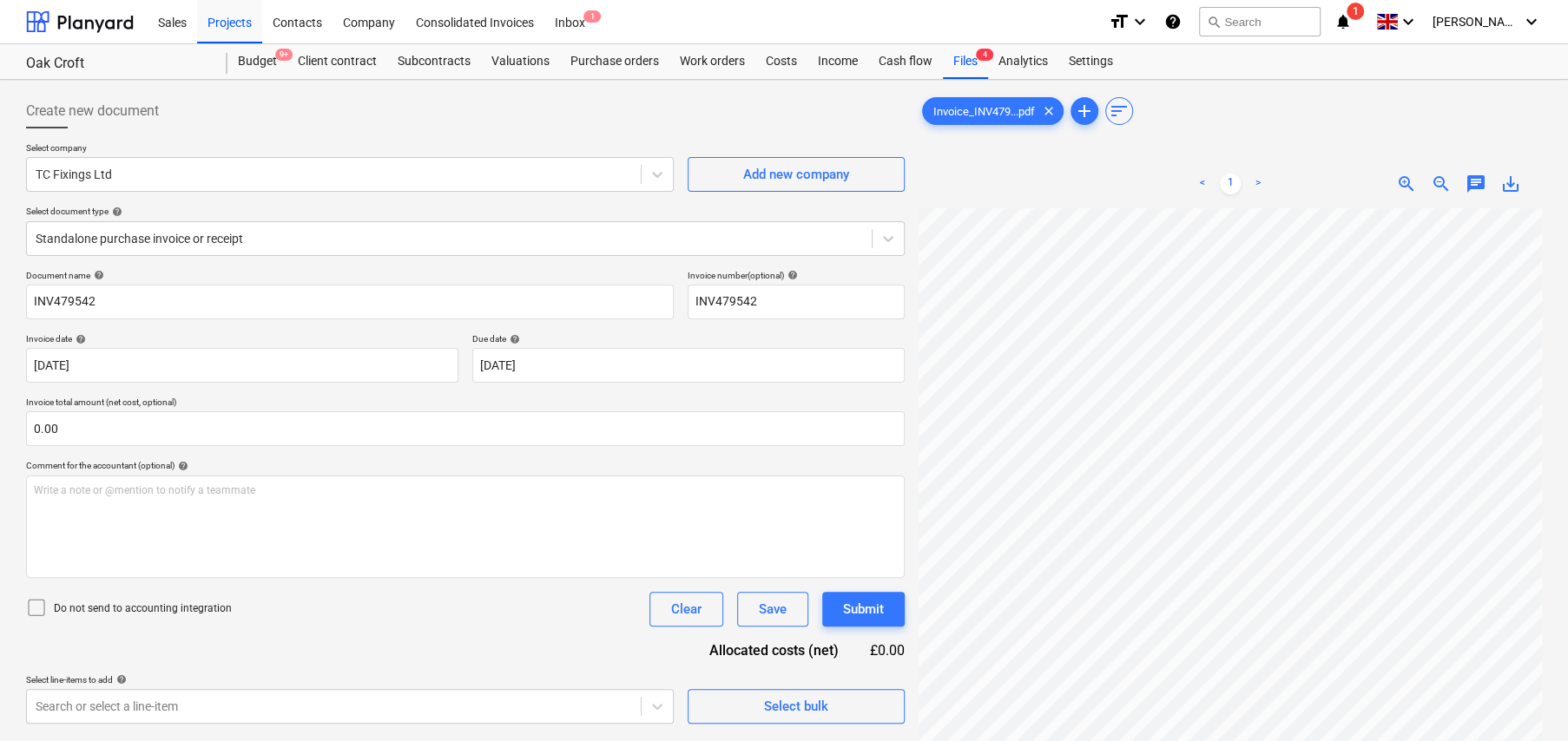
click at [41, 608] on icon at bounding box center [36, 607] width 21 height 21
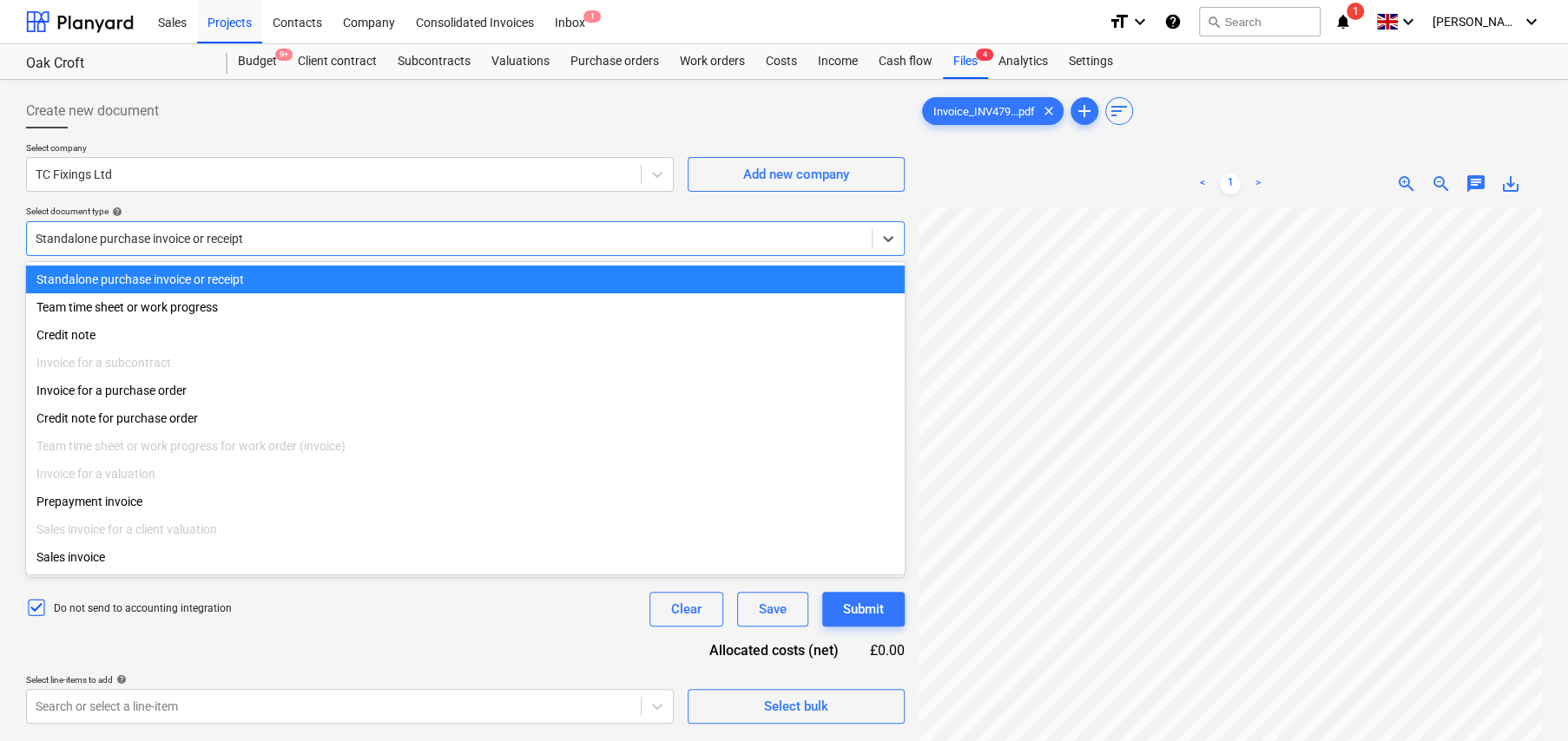
click at [202, 238] on div at bounding box center [449, 238] width 827 height 18
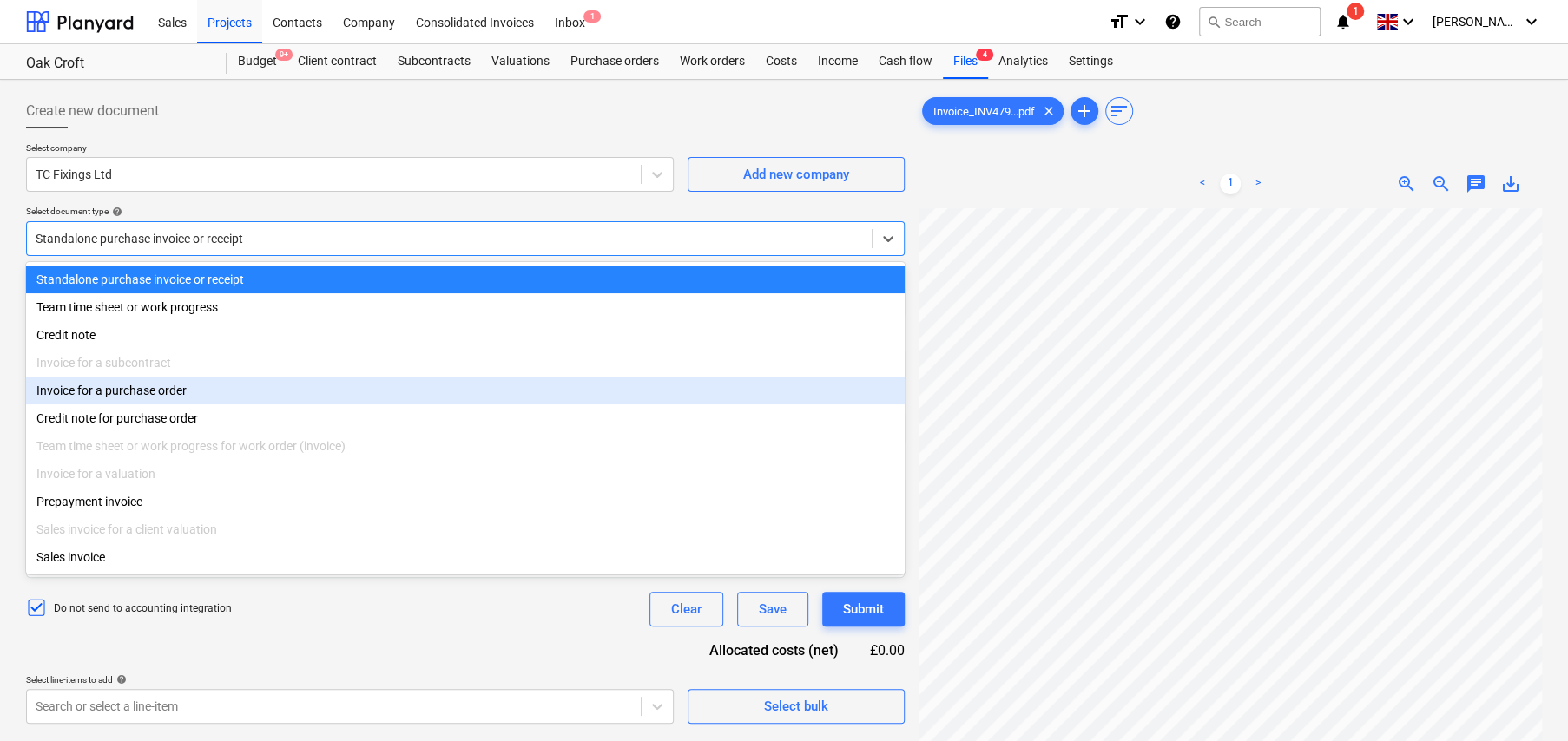
click at [201, 391] on div "Invoice for a purchase order" at bounding box center [465, 391] width 879 height 28
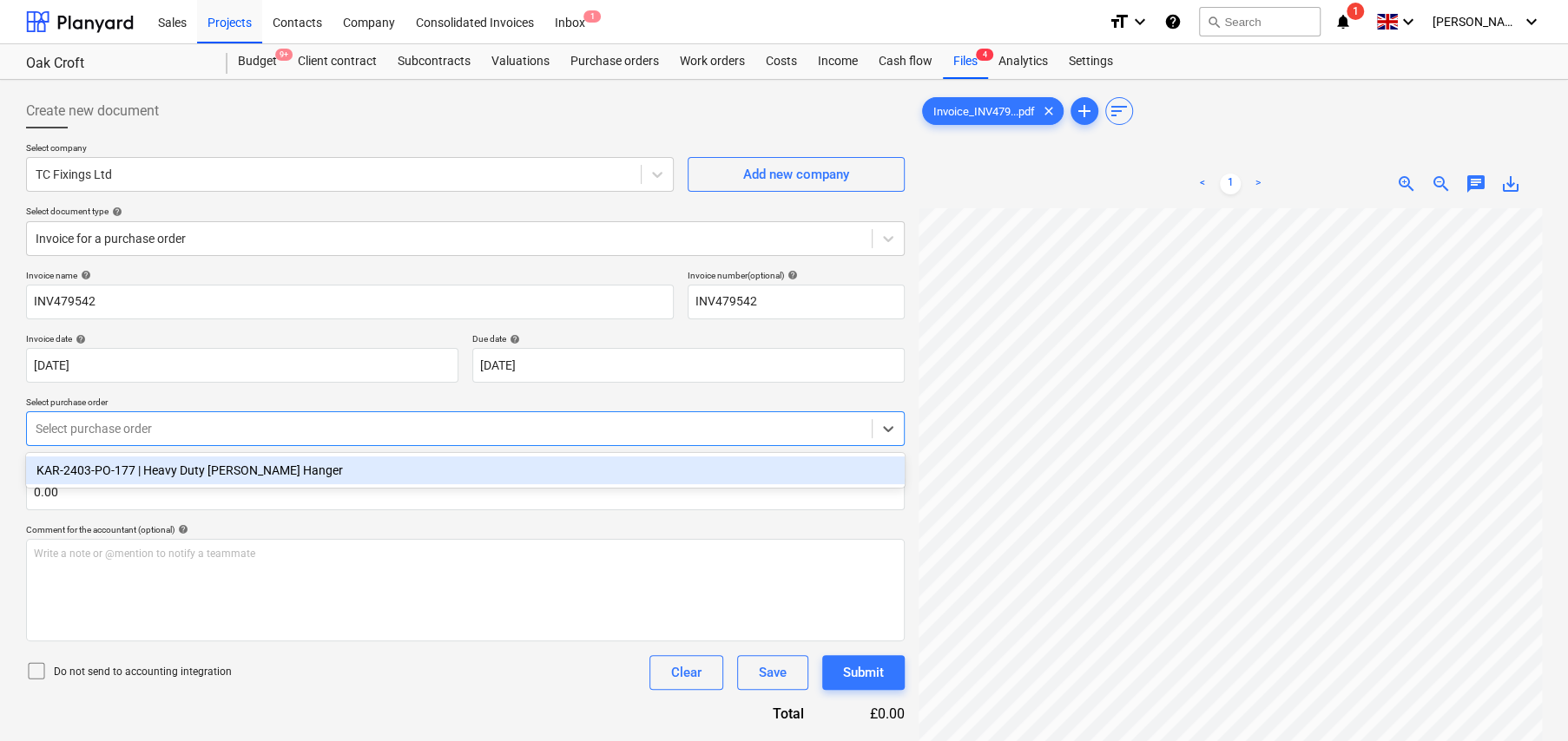
click at [213, 425] on div at bounding box center [449, 429] width 827 height 18
click at [246, 473] on div "KAR-2403-PO-177 | Heavy Duty Simpson Hanger" at bounding box center [465, 470] width 879 height 28
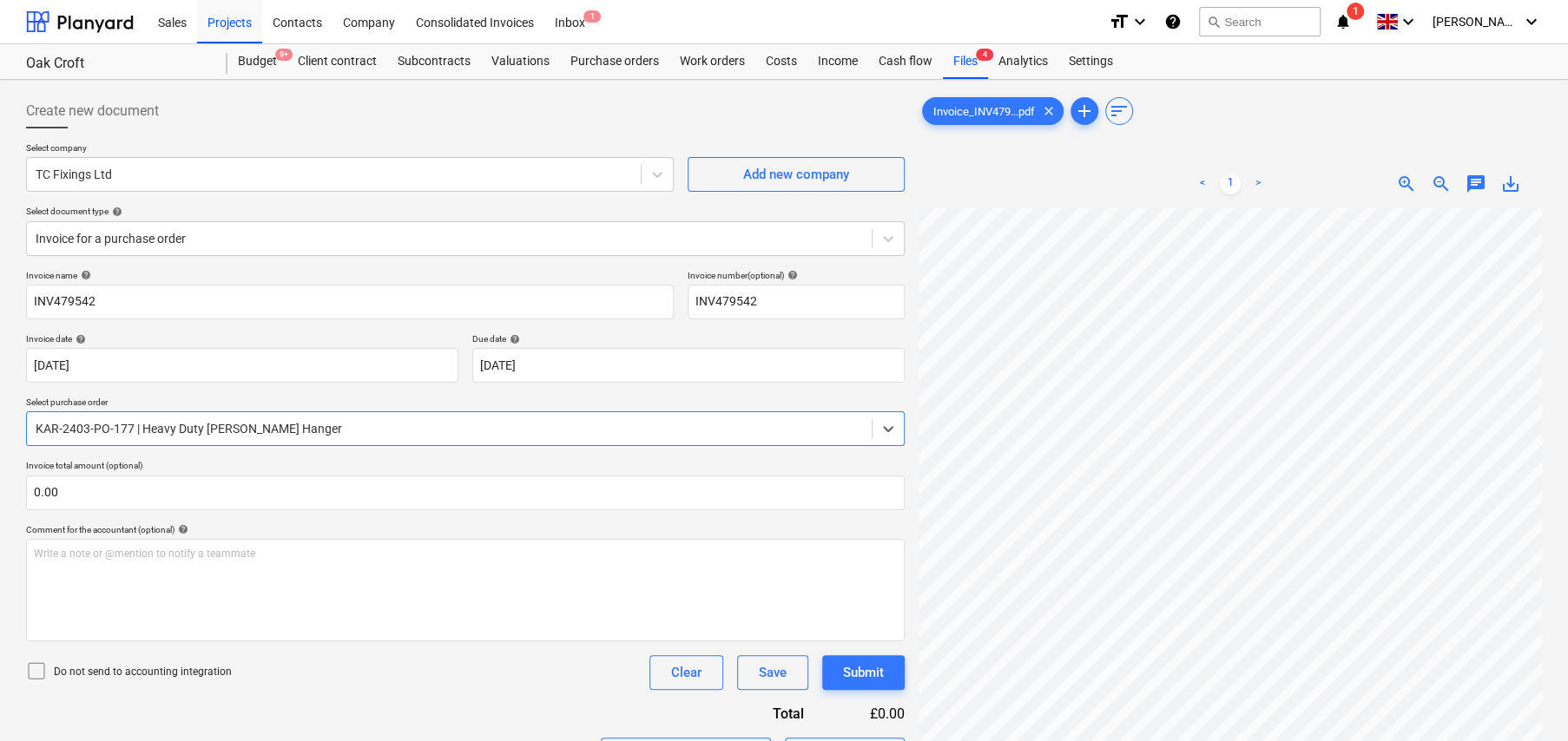
click at [41, 668] on icon at bounding box center [36, 671] width 21 height 21
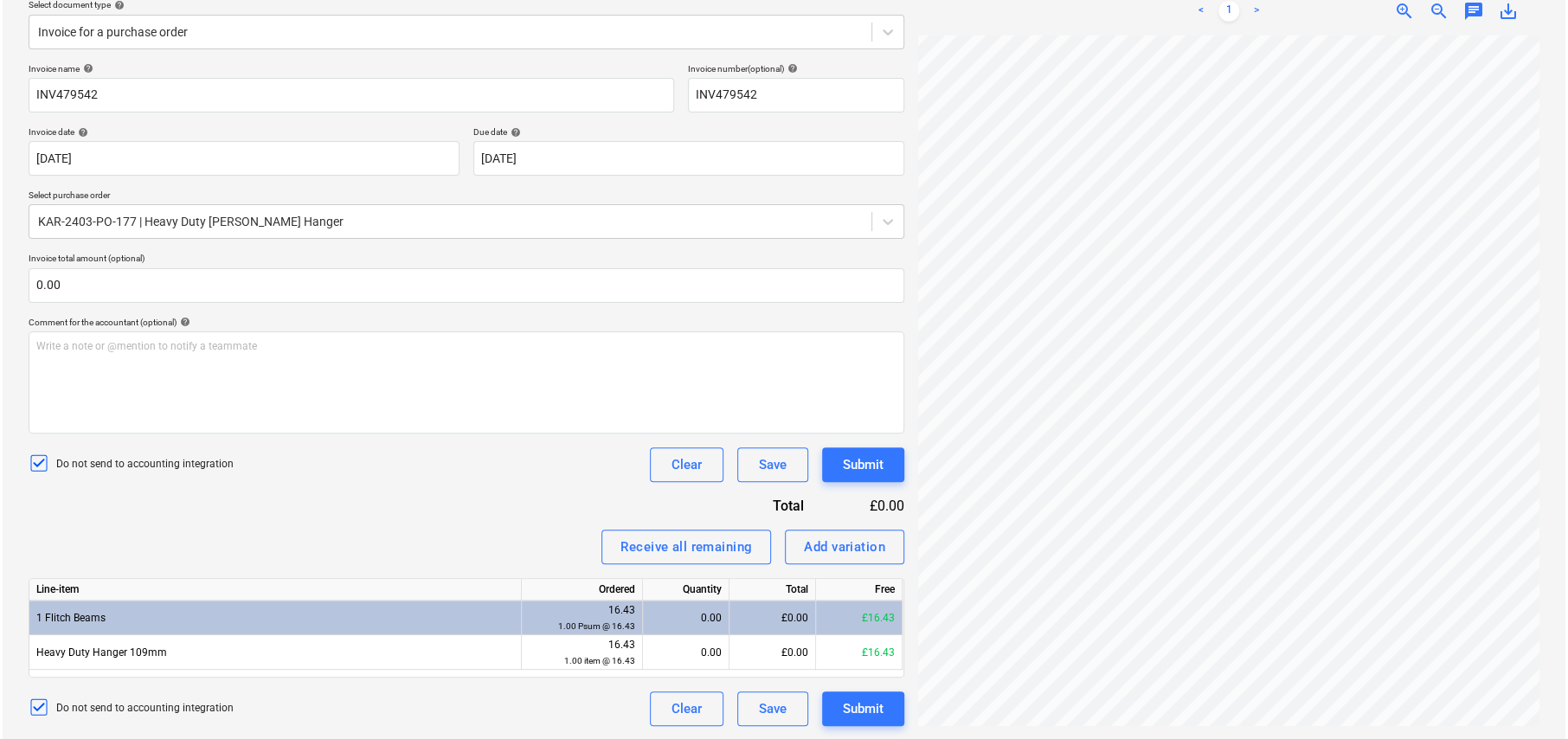
scroll to position [201, 30]
click at [673, 547] on div "Receive all remaining" at bounding box center [684, 547] width 132 height 22
click at [881, 710] on button "Submit" at bounding box center [860, 710] width 82 height 35
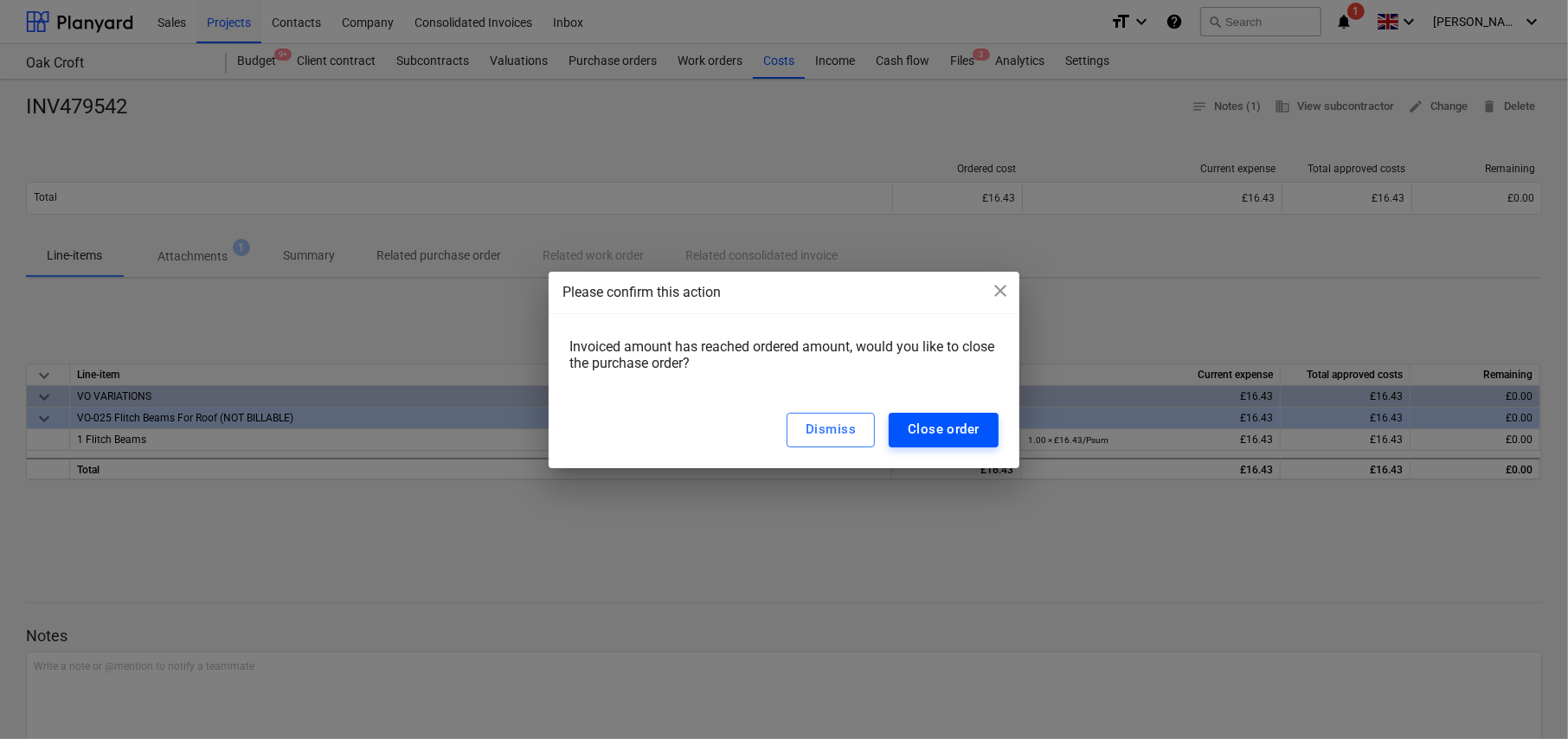
click at [931, 430] on div "Close order" at bounding box center [944, 429] width 72 height 22
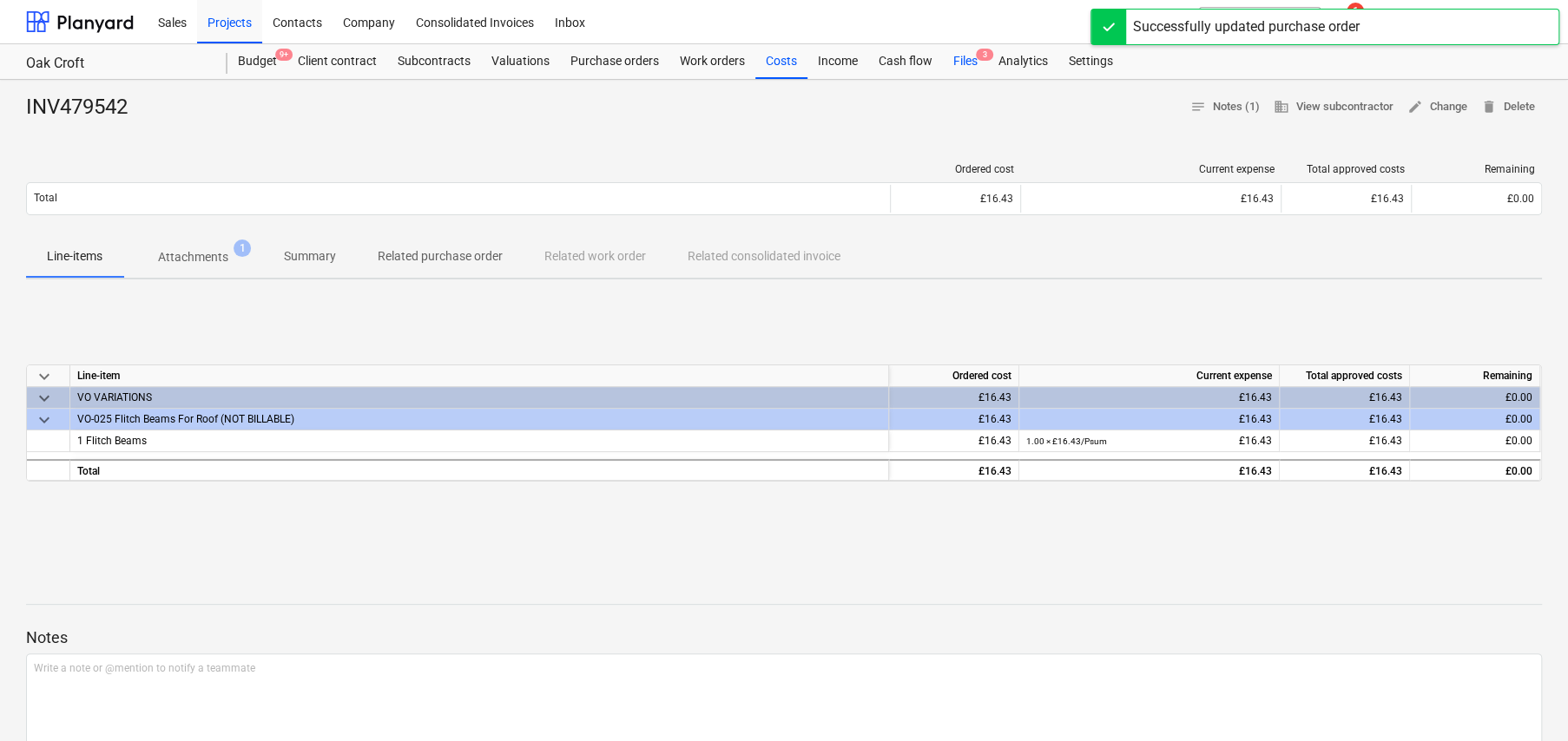
click at [965, 62] on div "Files 3" at bounding box center [965, 62] width 45 height 35
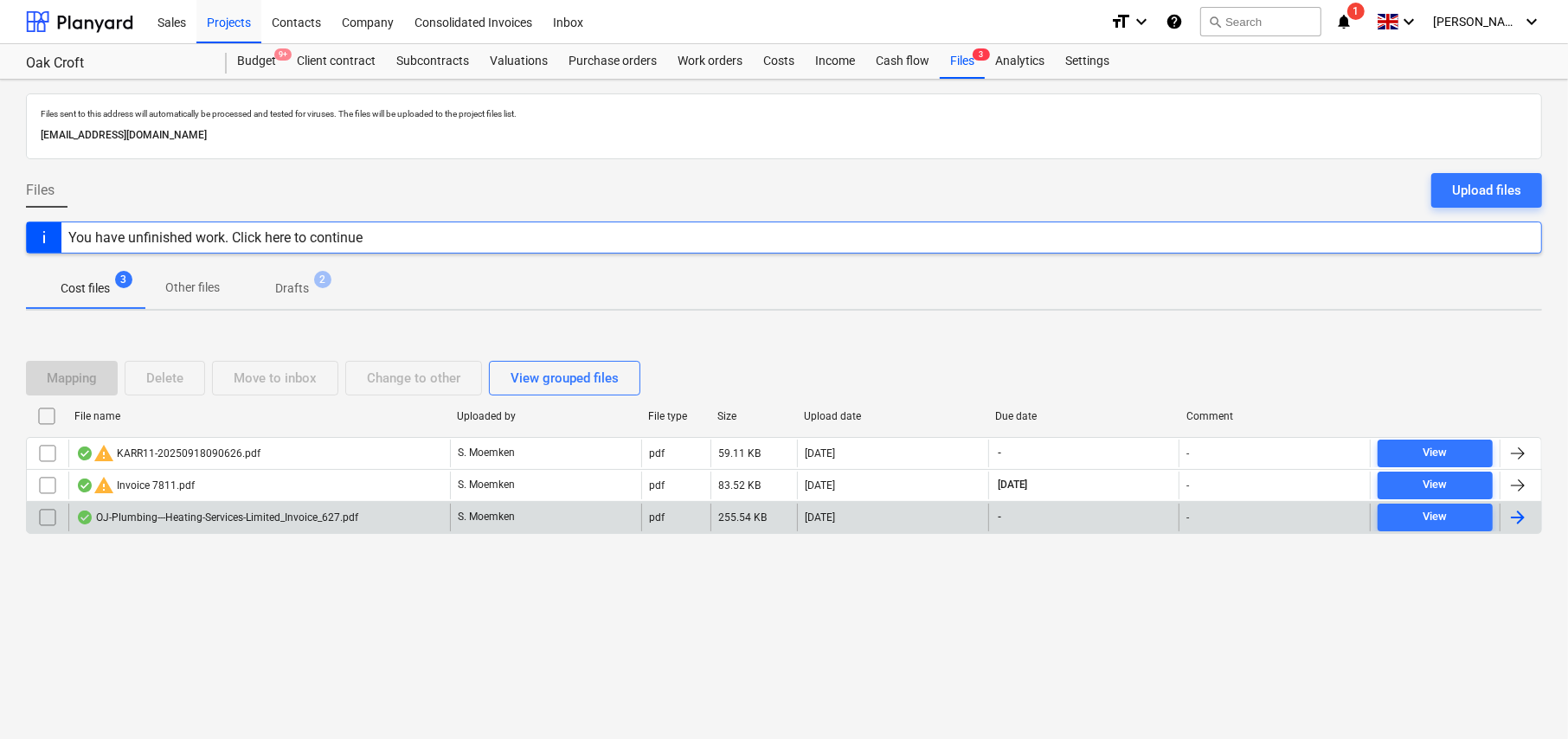
click at [237, 524] on div "OJ-Plumbing---Heating-Services-Limited_Invoice_627.pdf" at bounding box center [259, 518] width 381 height 28
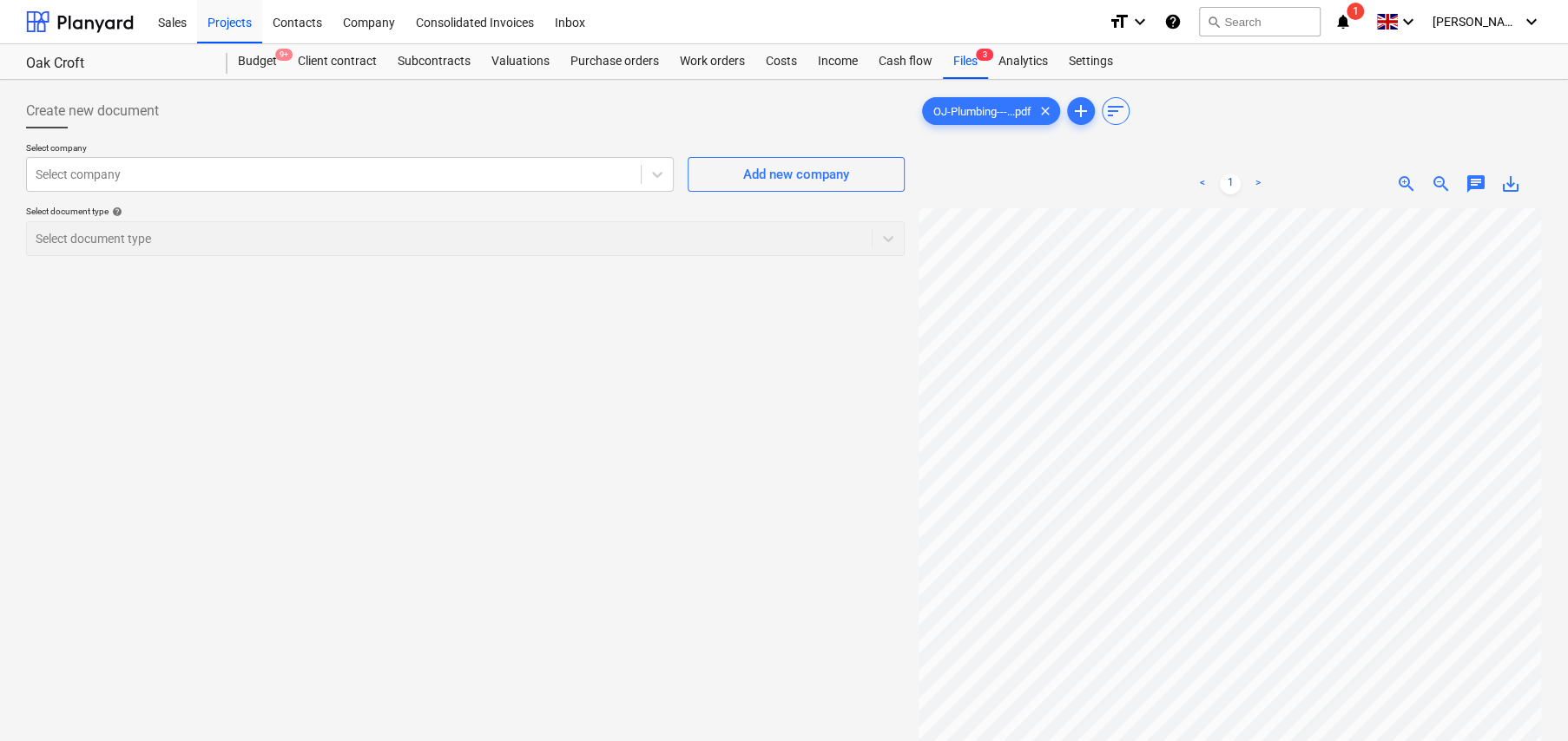
scroll to position [149, 30]
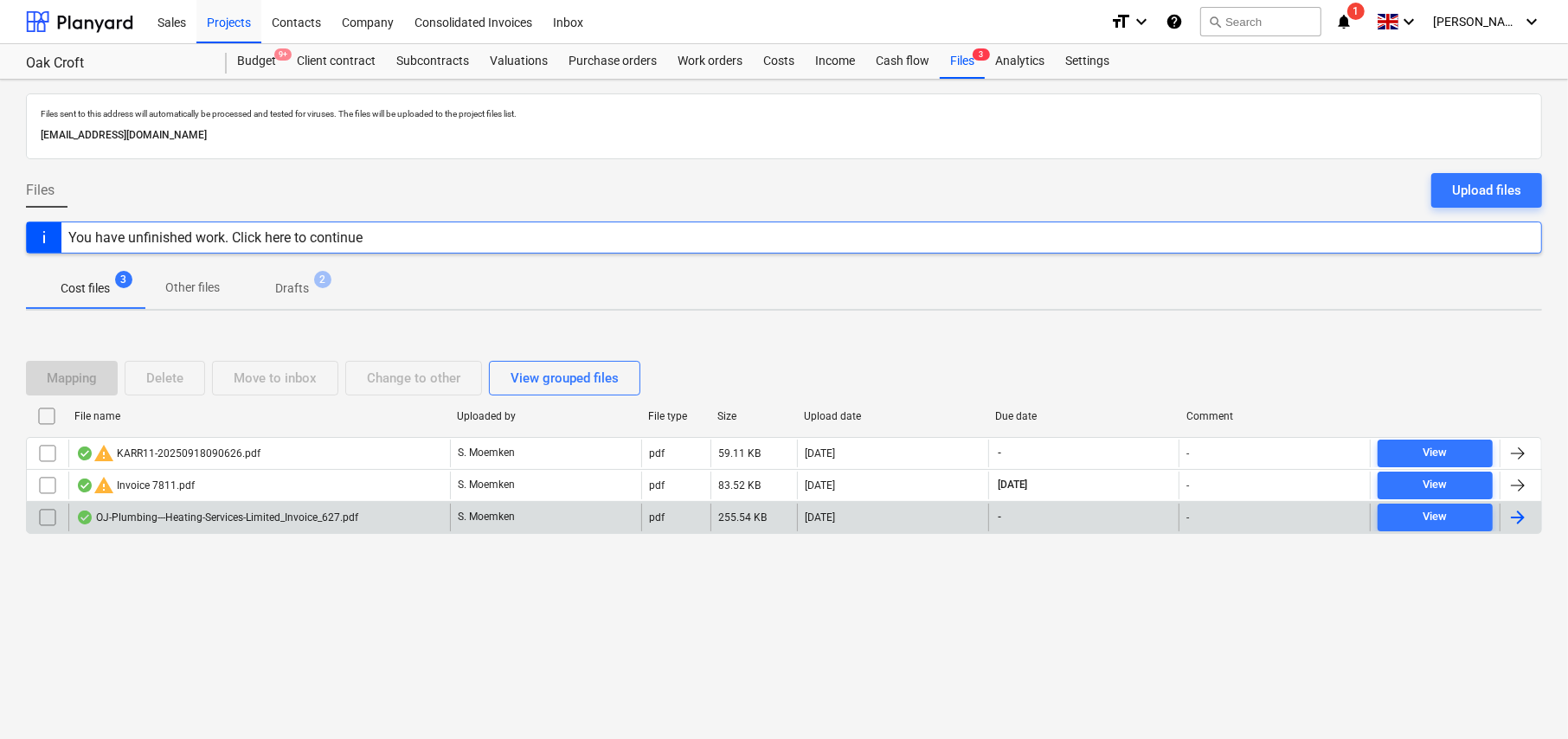
click at [43, 513] on input "checkbox" at bounding box center [48, 518] width 28 height 28
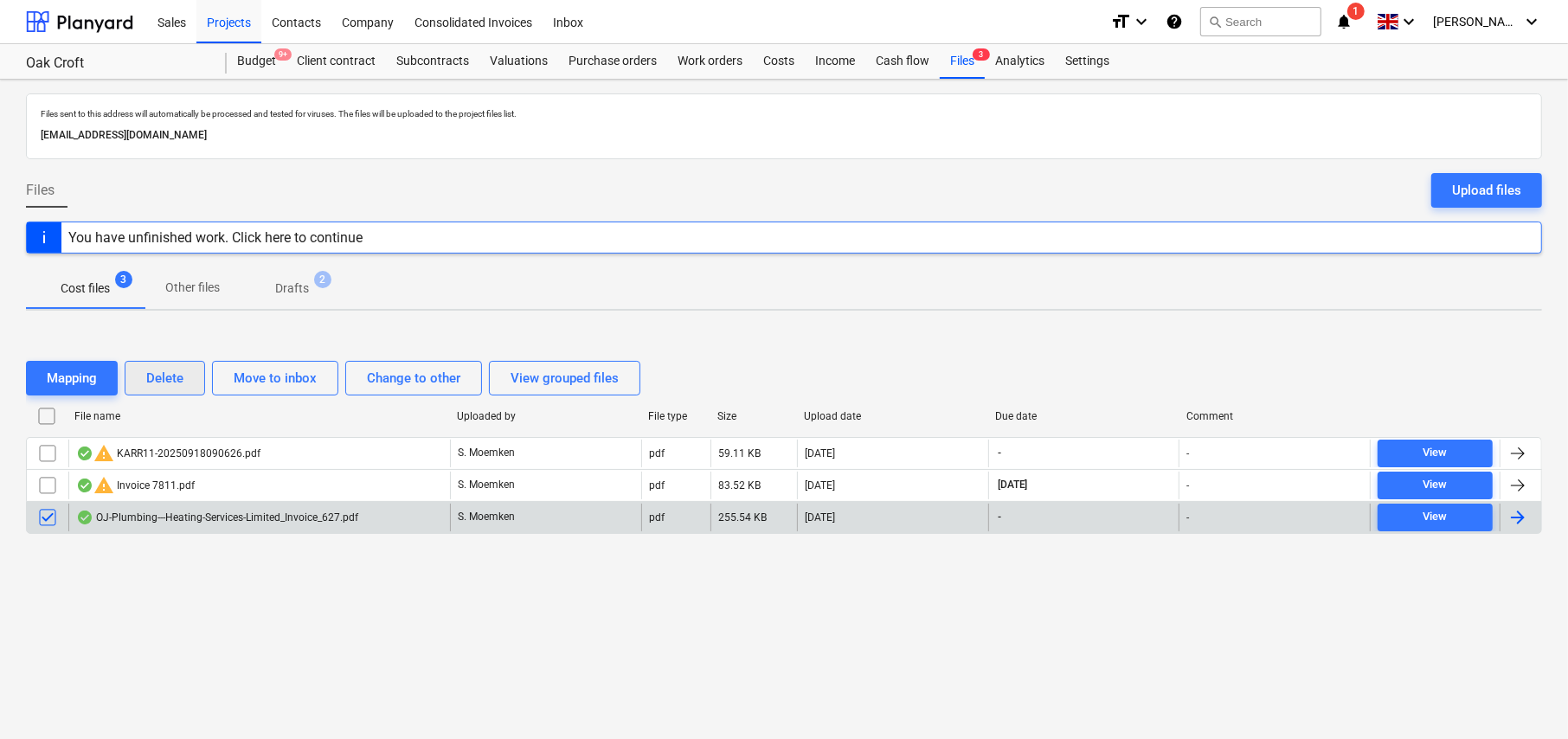
click at [169, 379] on div "Delete" at bounding box center [165, 378] width 37 height 22
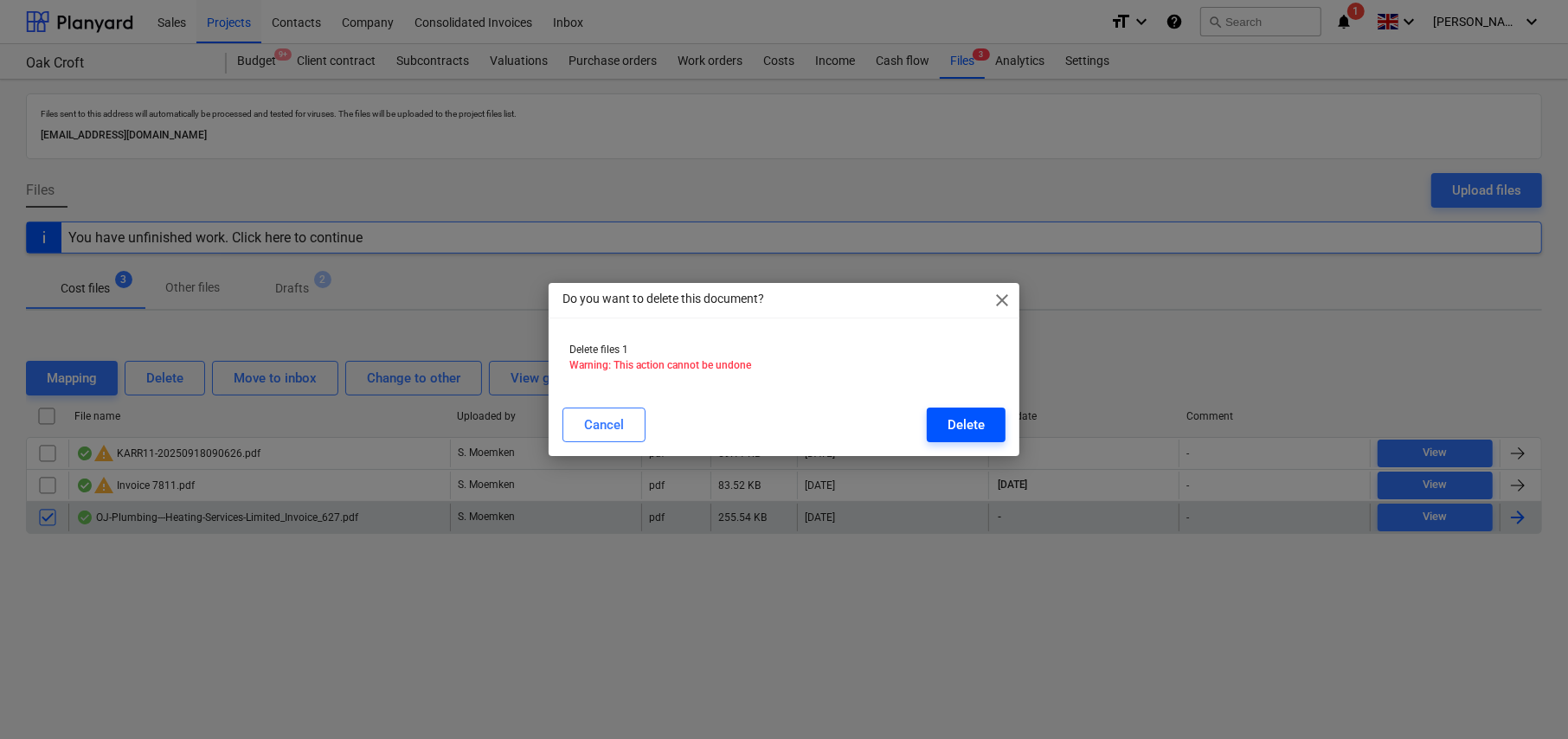
click at [965, 424] on div "Delete" at bounding box center [966, 425] width 37 height 22
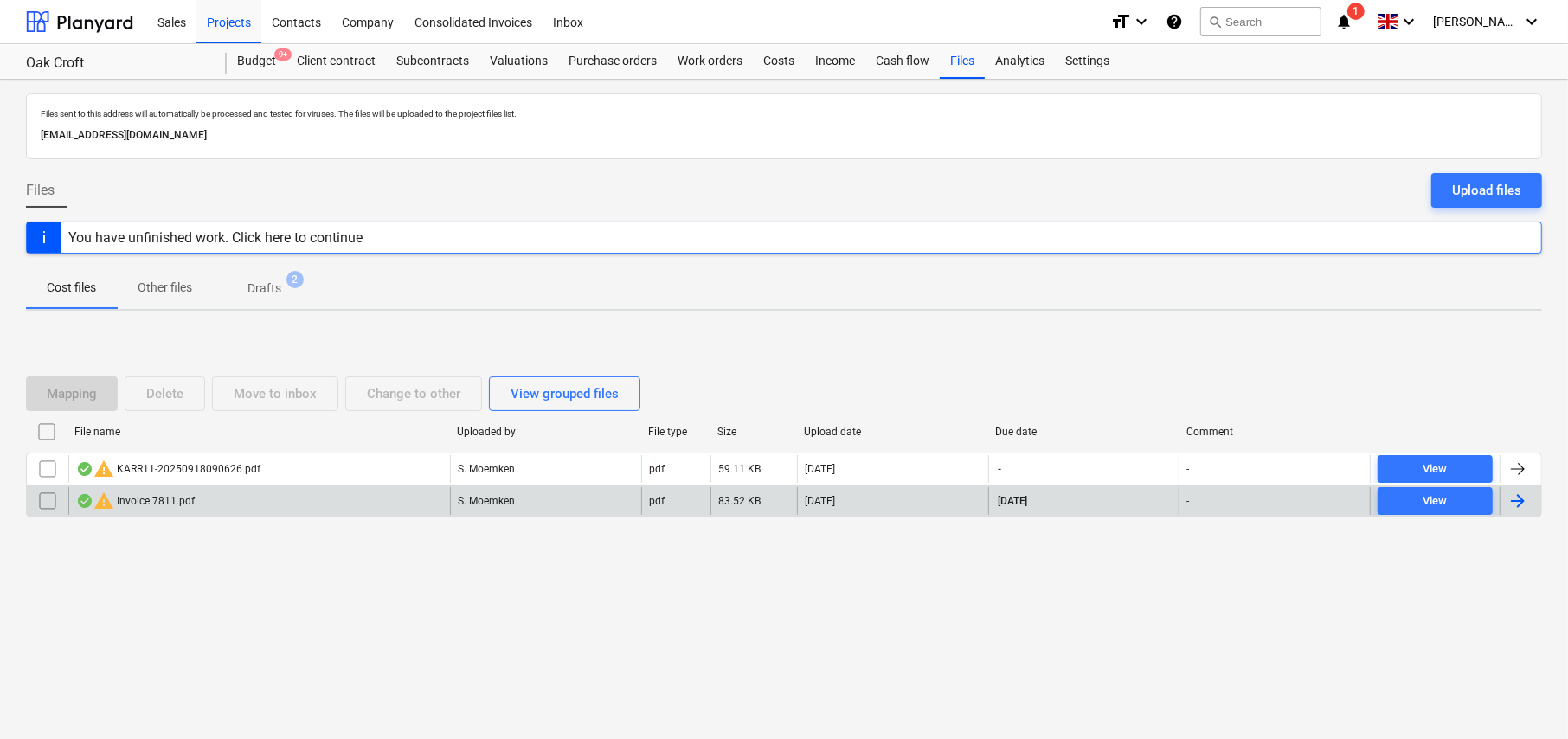
click at [48, 500] on input "checkbox" at bounding box center [48, 501] width 28 height 28
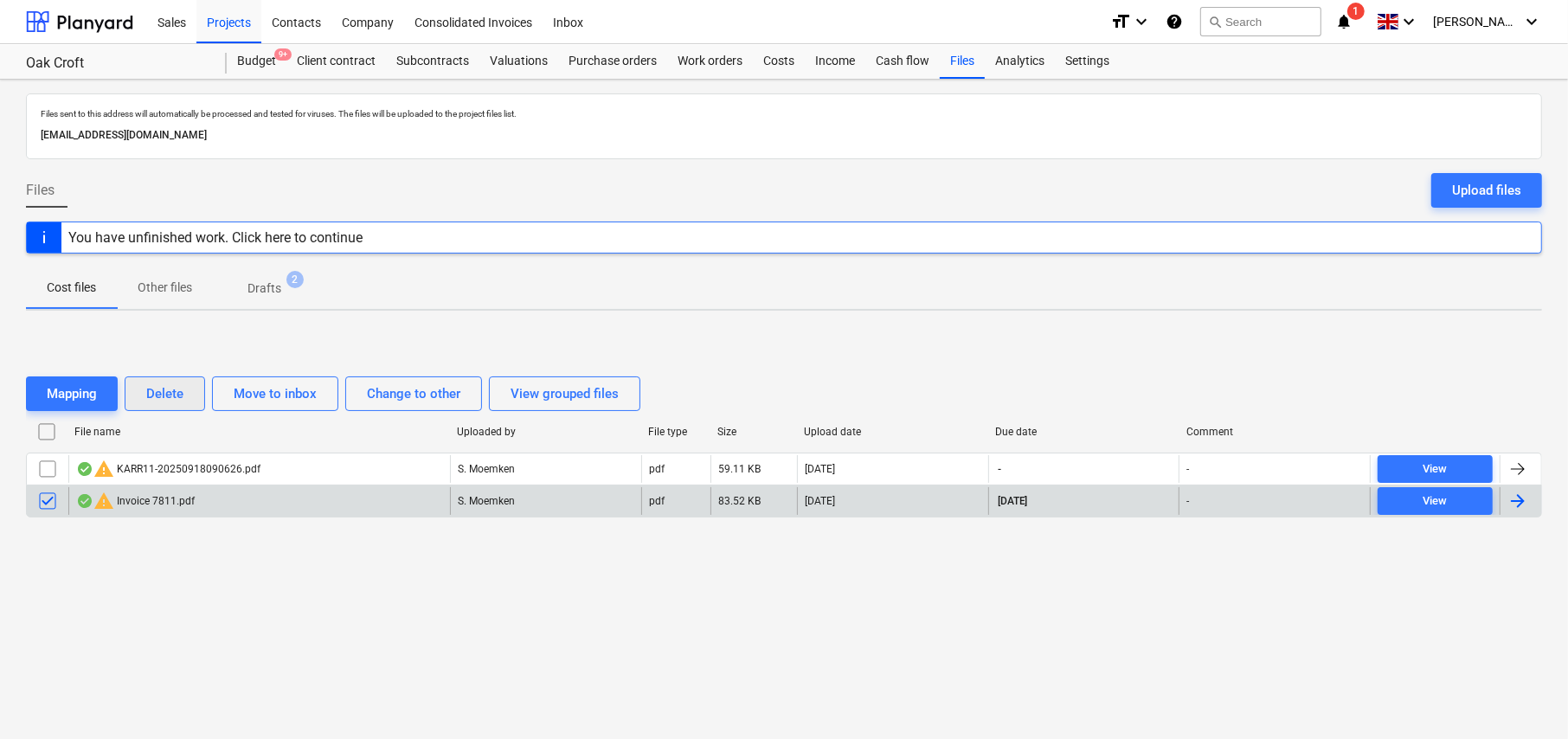
click at [180, 399] on div "Delete" at bounding box center [165, 393] width 37 height 22
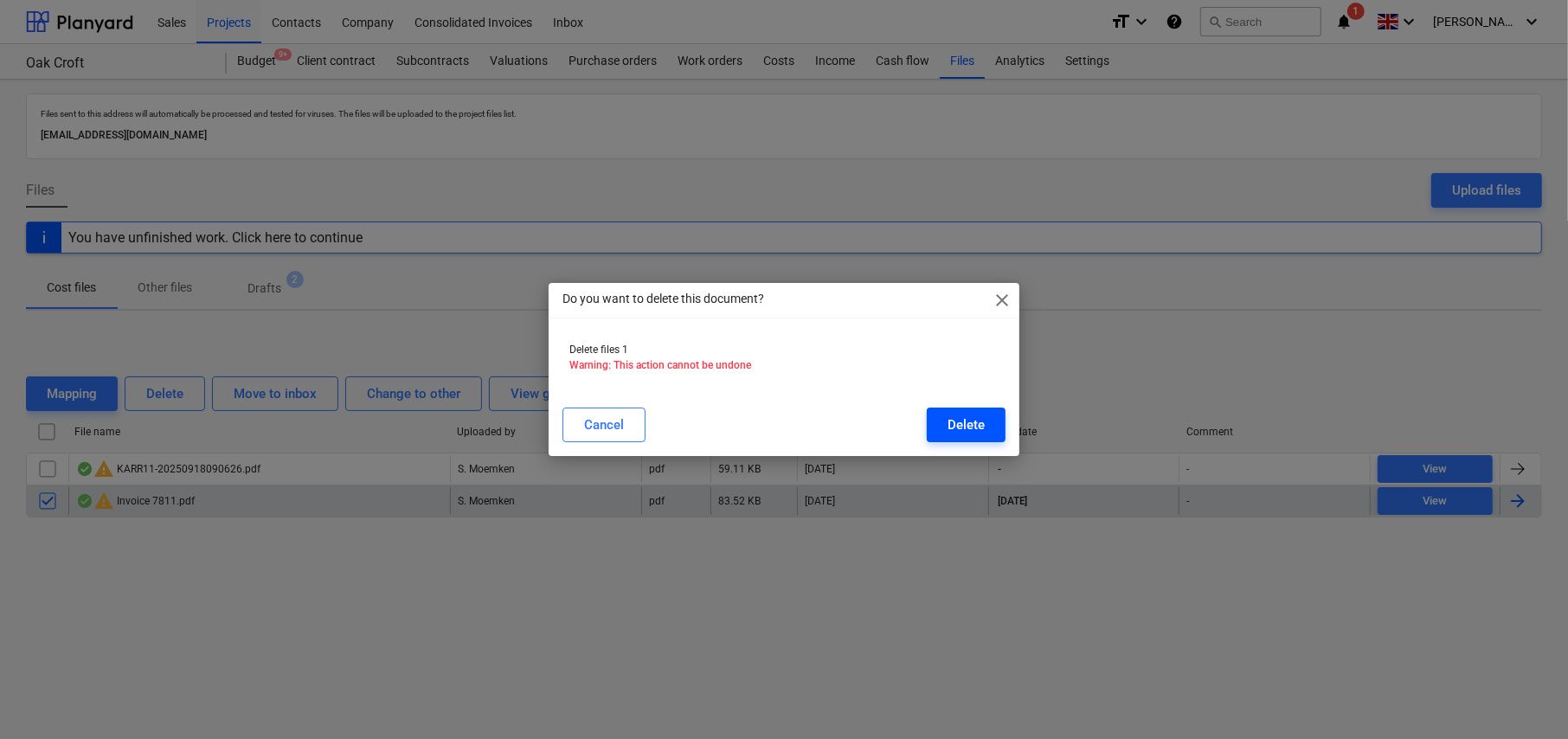
click at [970, 416] on div "Delete" at bounding box center [966, 425] width 37 height 22
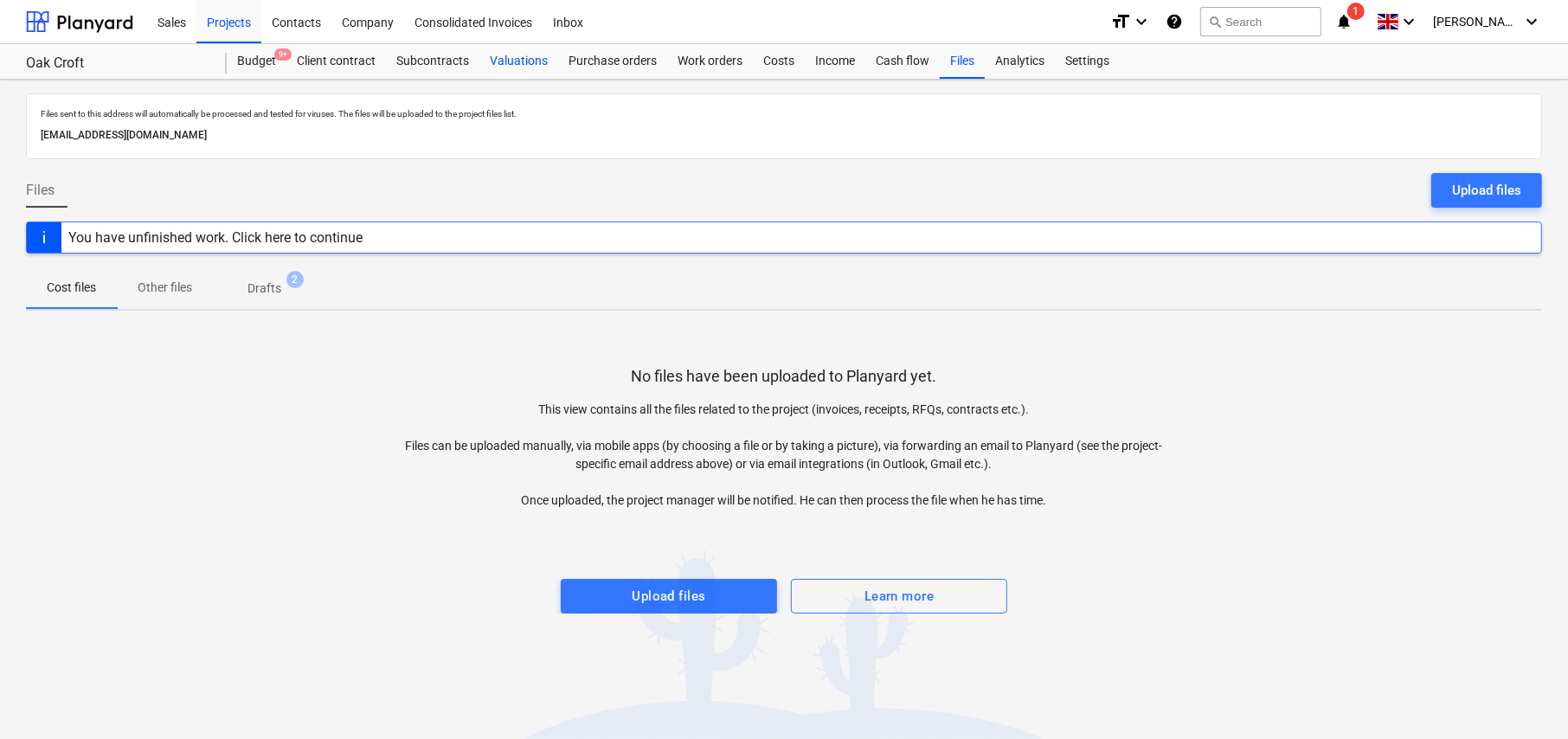
click at [522, 63] on div "Valuations" at bounding box center [518, 62] width 78 height 35
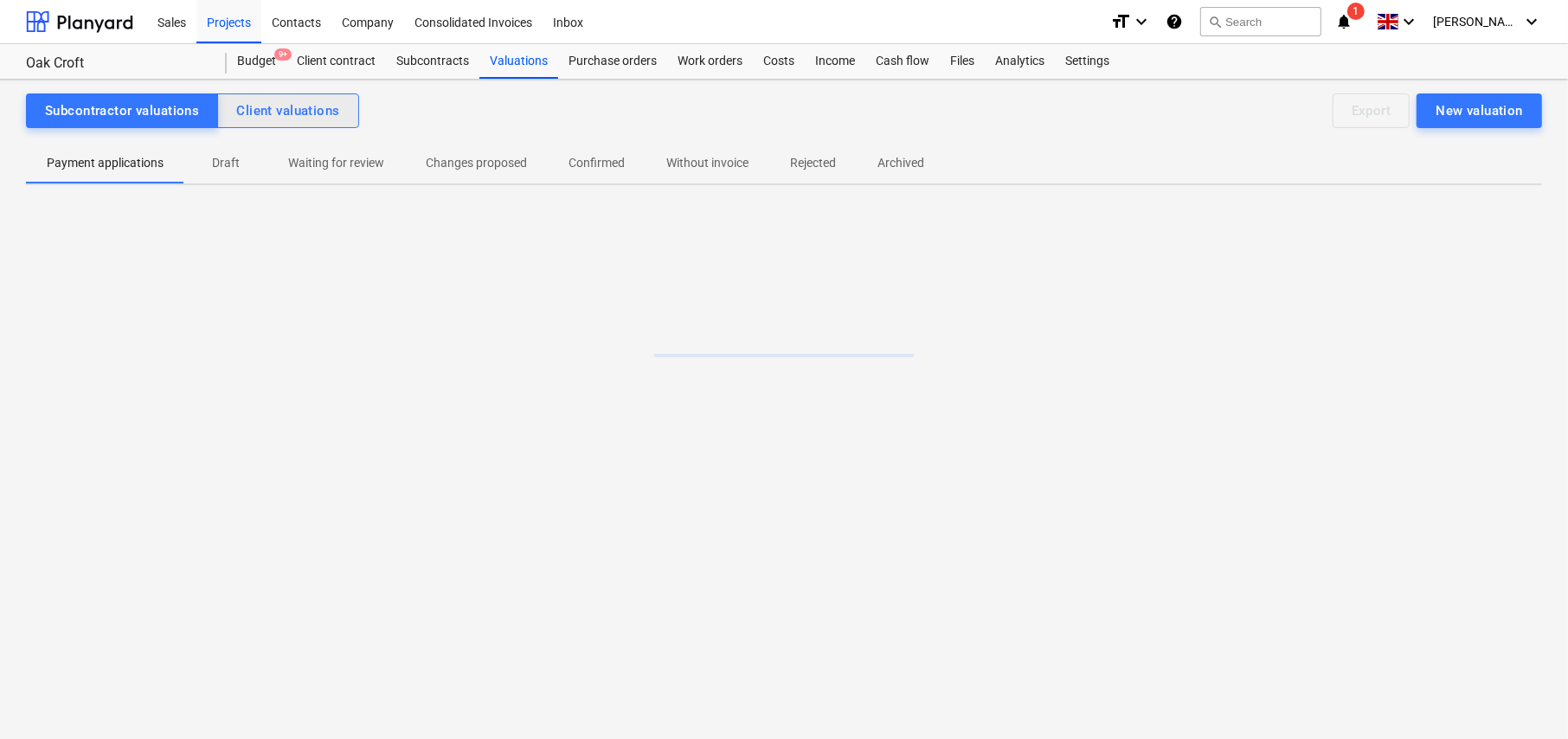
click at [294, 118] on div "Client valuations" at bounding box center [287, 111] width 103 height 22
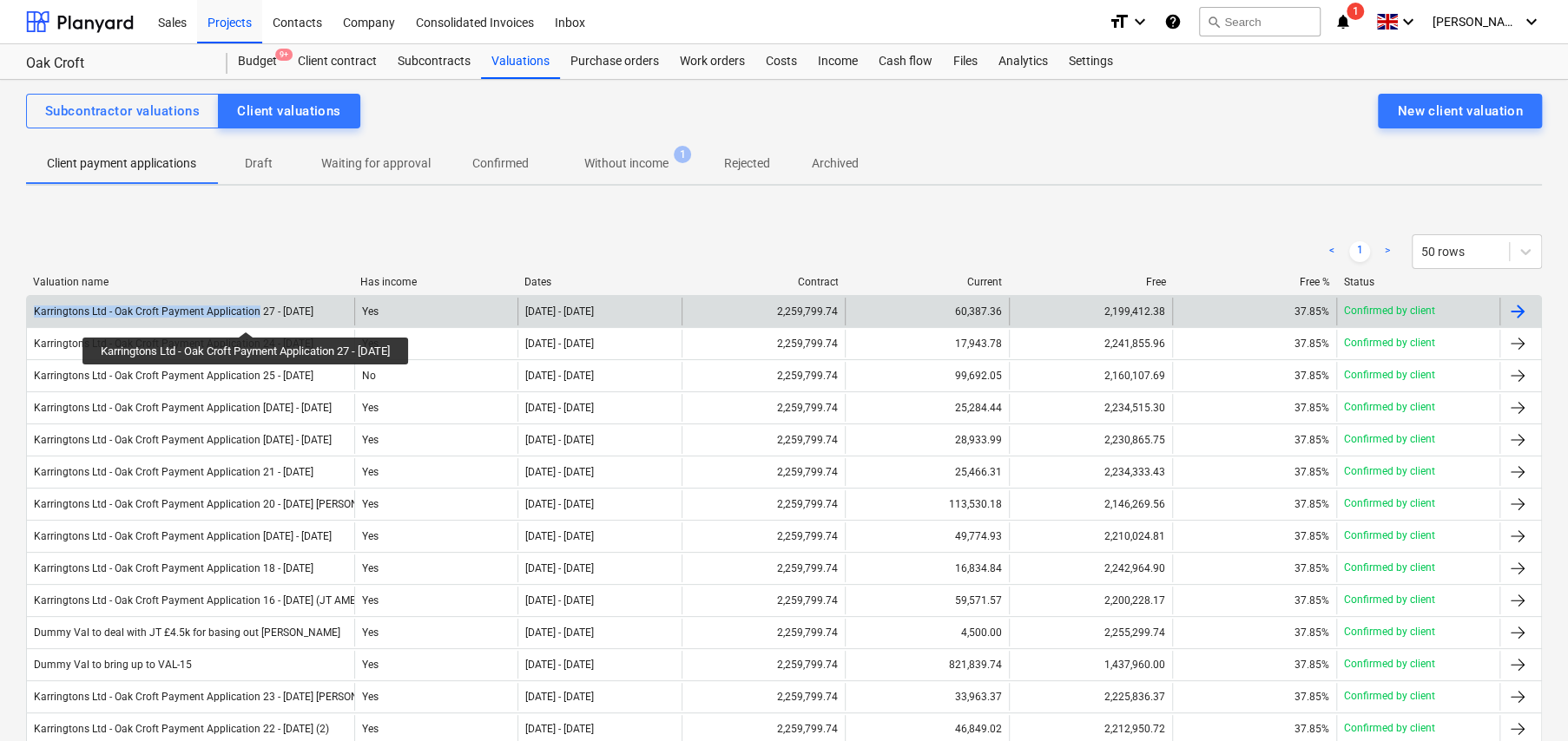
drag, startPoint x: 34, startPoint y: 313, endPoint x: 255, endPoint y: 316, distance: 221.0
click at [255, 316] on div "Karringtons Ltd - Oak Croft Payment Application 27 - 12Sep25" at bounding box center [174, 311] width 280 height 12
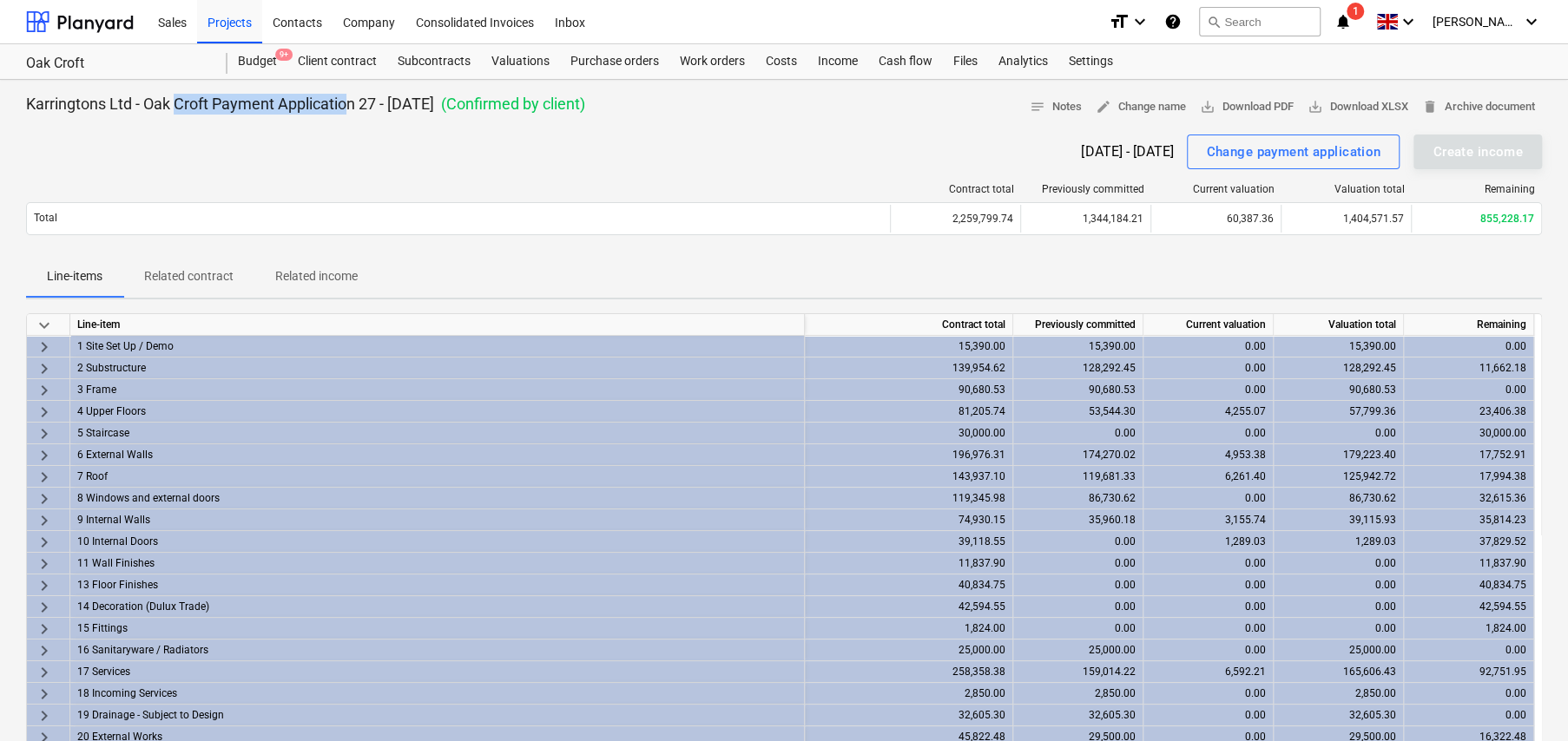
drag, startPoint x: 353, startPoint y: 107, endPoint x: 177, endPoint y: 112, distance: 176.1
click at [177, 112] on p "Karringtons Ltd - Oak Croft Payment Application 27 - 12Sep25" at bounding box center [230, 103] width 408 height 21
drag, startPoint x: 356, startPoint y: 106, endPoint x: 20, endPoint y: 108, distance: 336.0
click at [20, 108] on div "Karringtons Ltd - Oak Croft Payment Application 27 - 12Sep25 ( Confirmed by cli…" at bounding box center [784, 700] width 1568 height 1242
copy p "Karringtons Ltd - Oak Croft Payment Application"
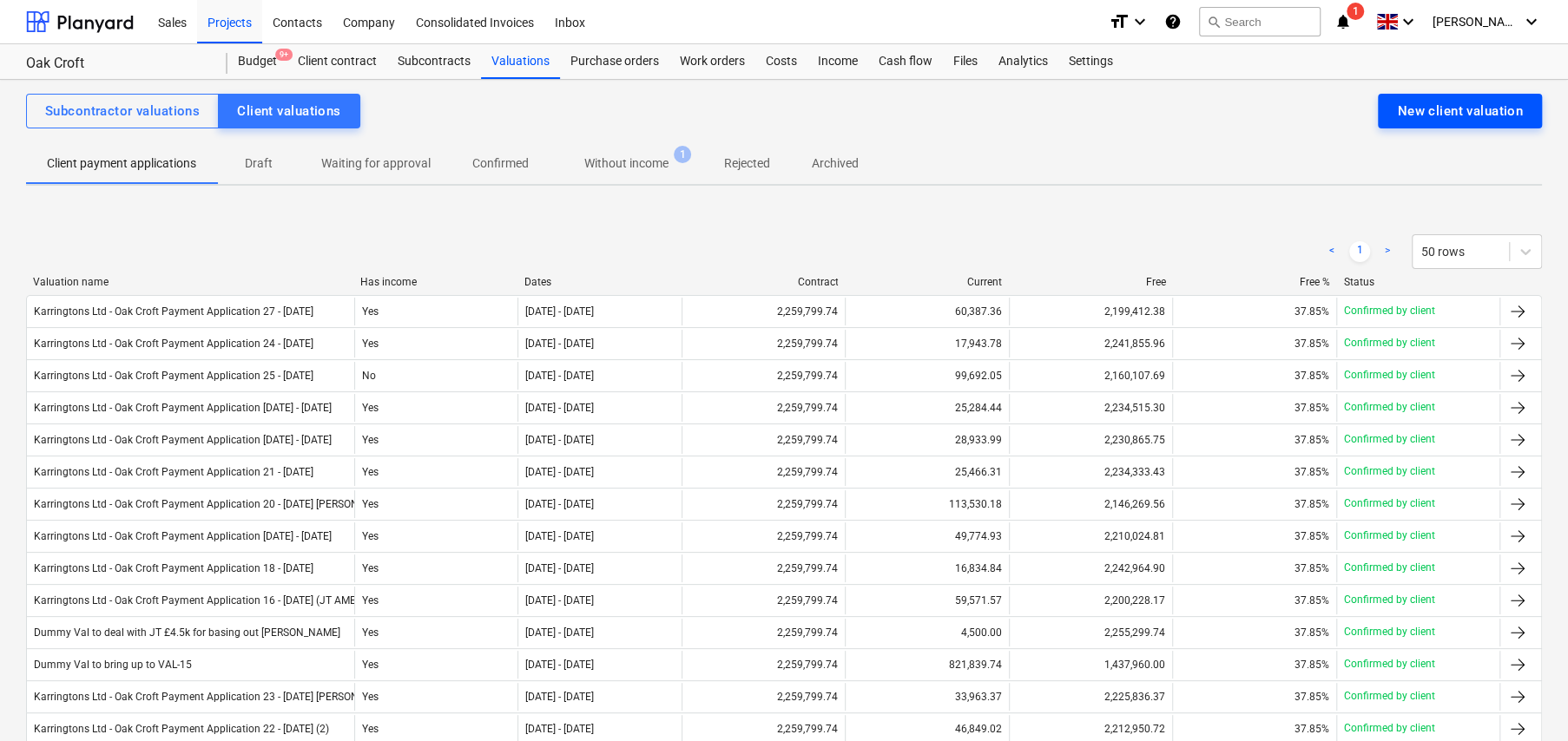
click at [1446, 116] on div "New client valuation" at bounding box center [1460, 111] width 126 height 22
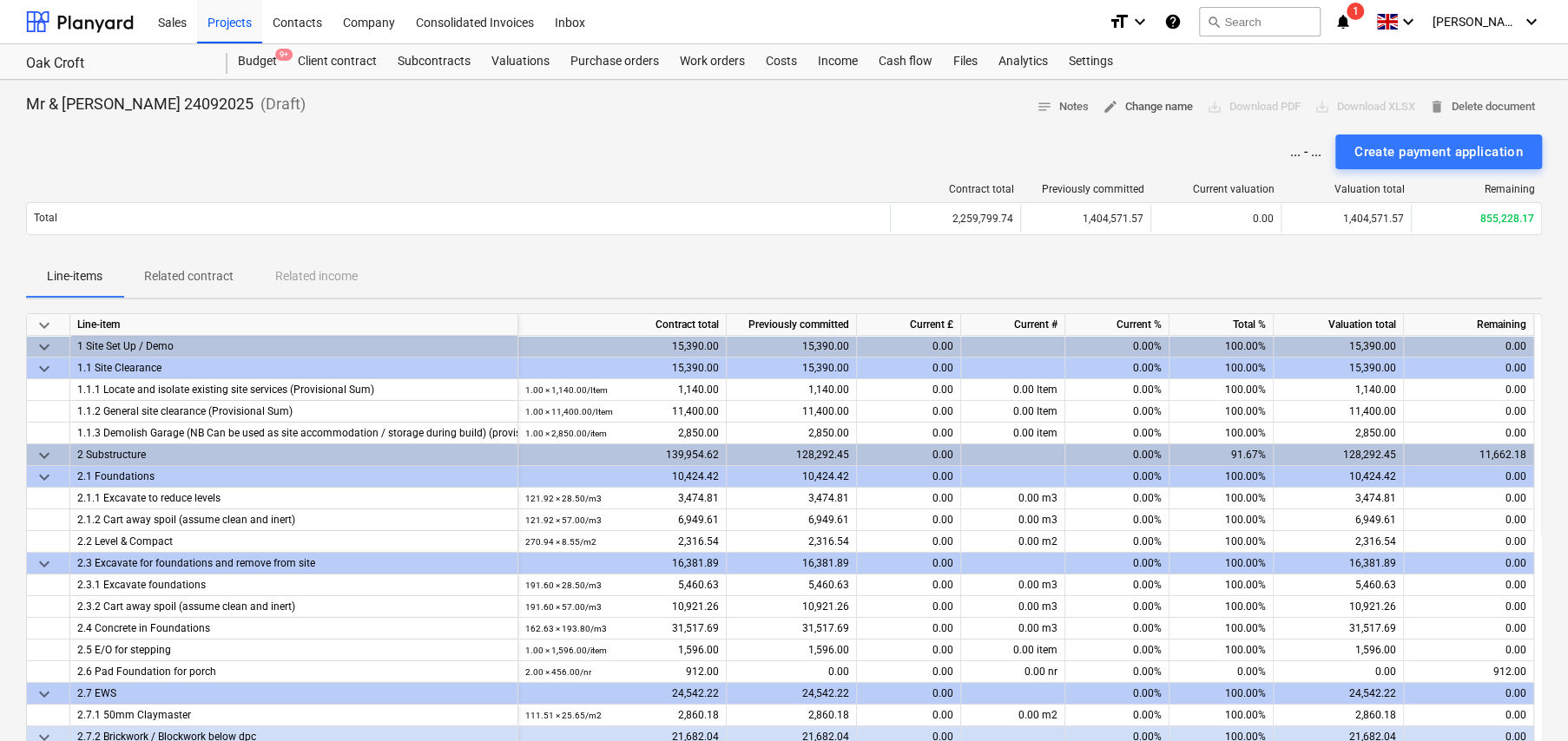
click at [1144, 107] on span "edit Change name" at bounding box center [1148, 107] width 91 height 20
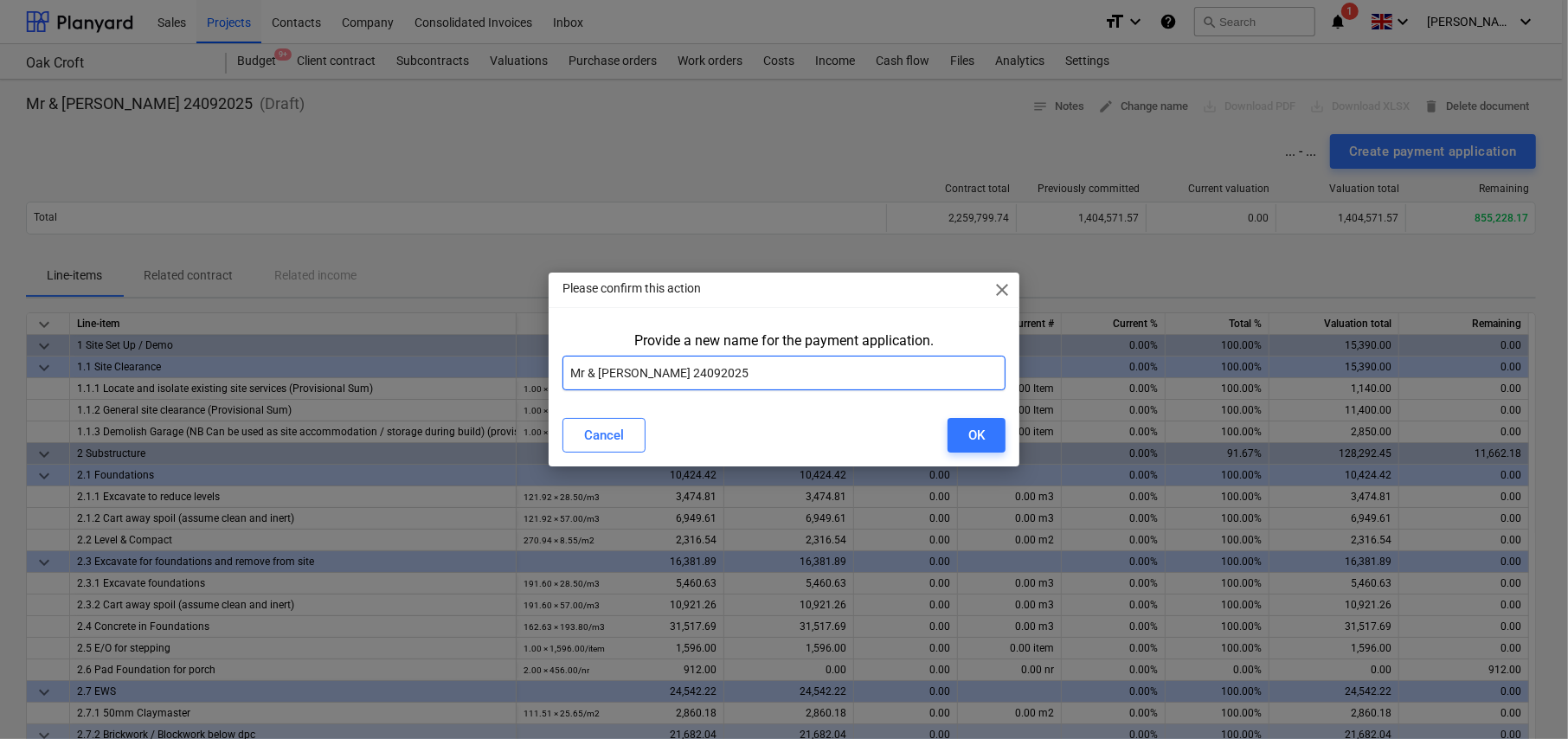
click at [728, 375] on input "Mr & Mrs Golding 24092025" at bounding box center [784, 373] width 443 height 35
click at [727, 375] on input "Mr & Mrs Golding 24092025" at bounding box center [784, 373] width 443 height 35
paste input "Karringtons Ltd - Oak Croft Payment Application"
type input "Karringtons Ltd - Oak Croft Payment Application 28 - 26Sep25"
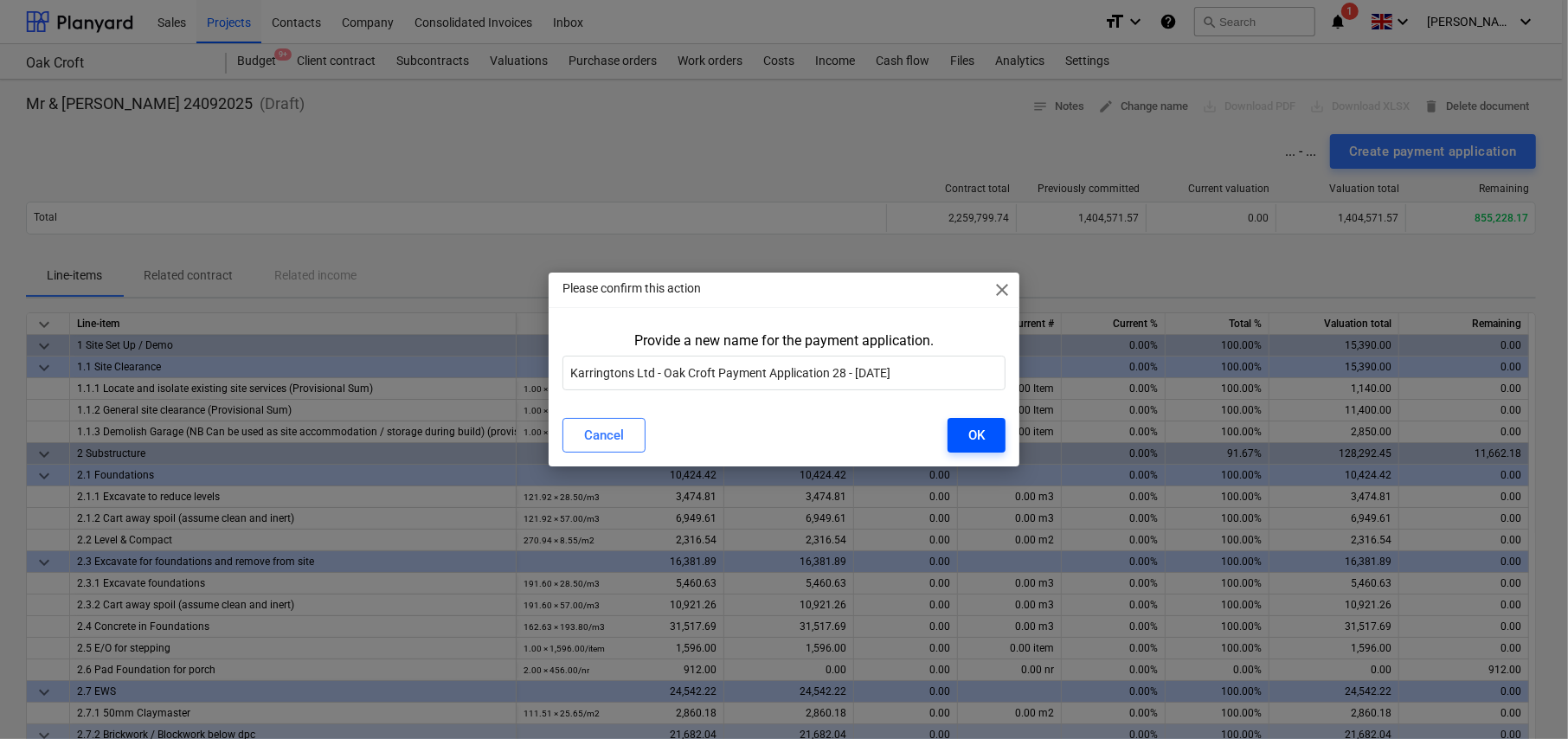
click at [977, 431] on div "OK" at bounding box center [977, 435] width 17 height 22
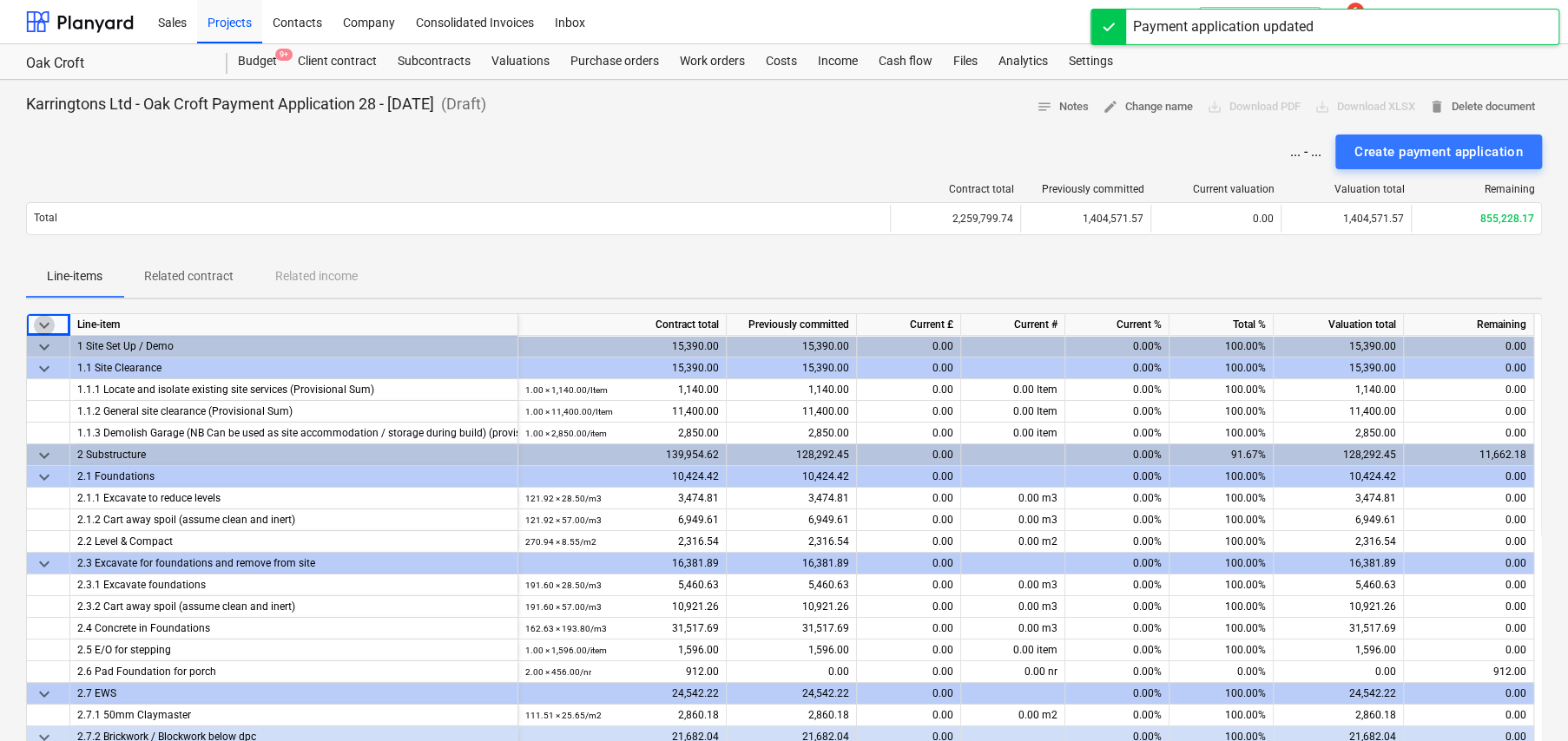
click at [43, 322] on span "keyboard_arrow_down" at bounding box center [44, 325] width 21 height 21
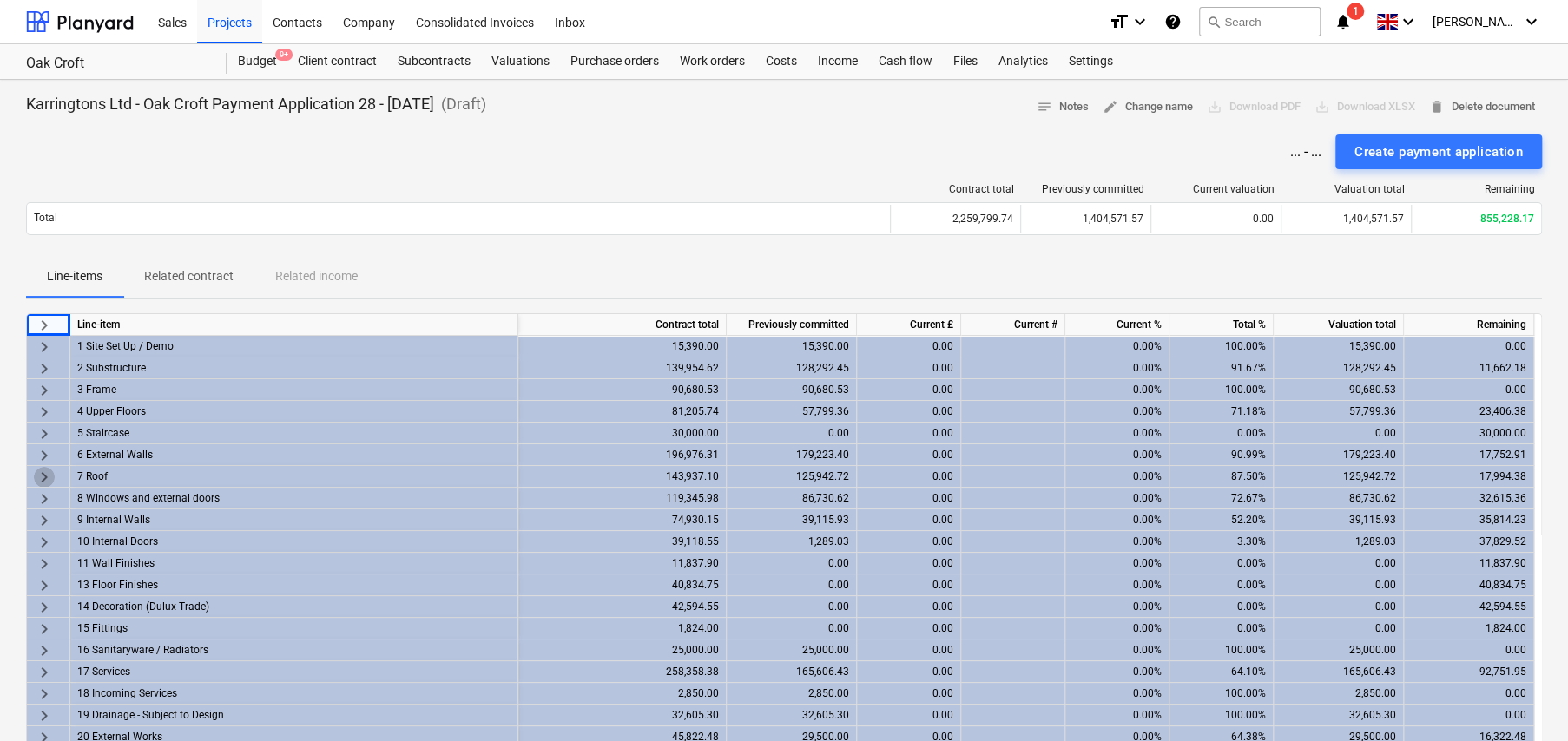
click at [42, 472] on span "keyboard_arrow_right" at bounding box center [44, 477] width 21 height 21
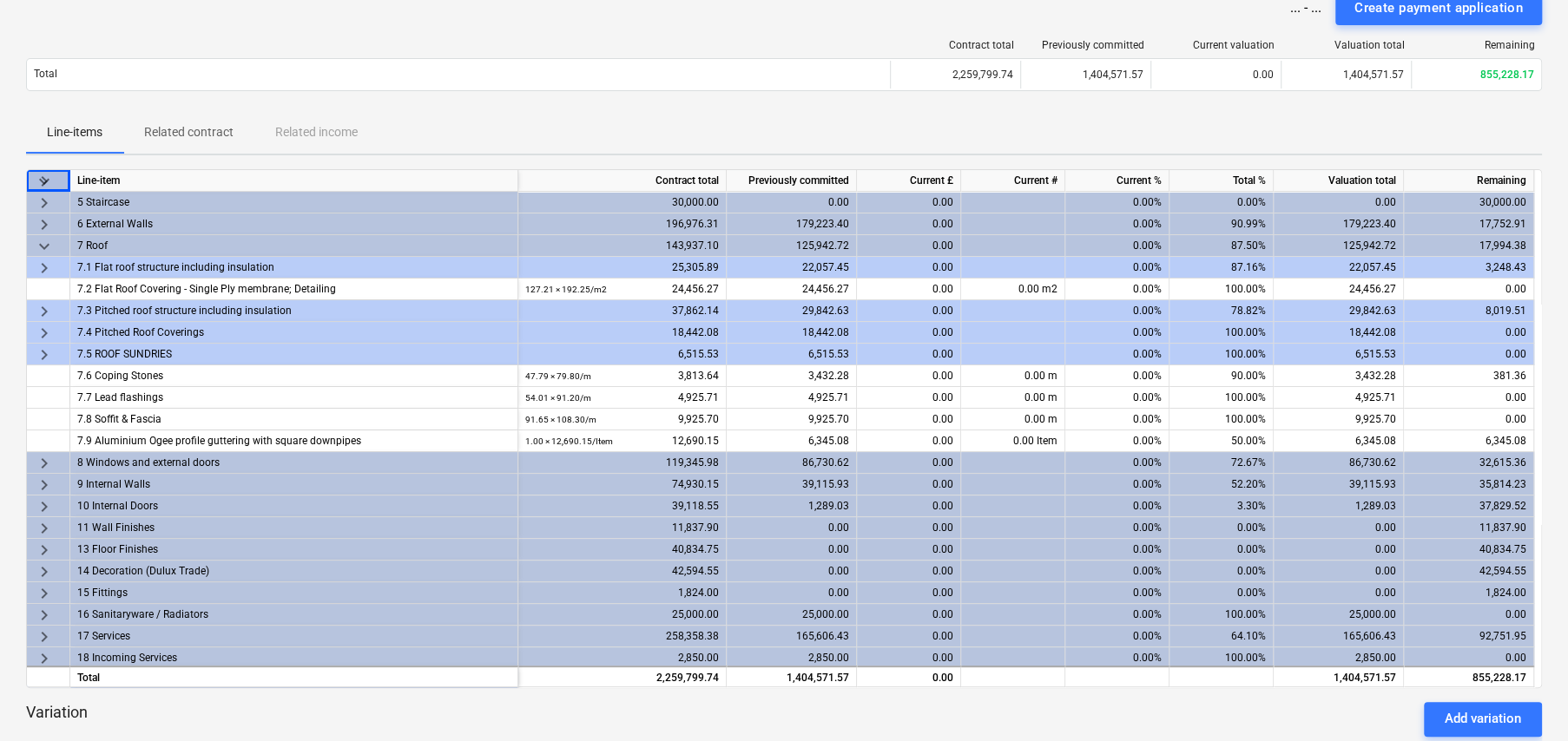
scroll to position [174, 0]
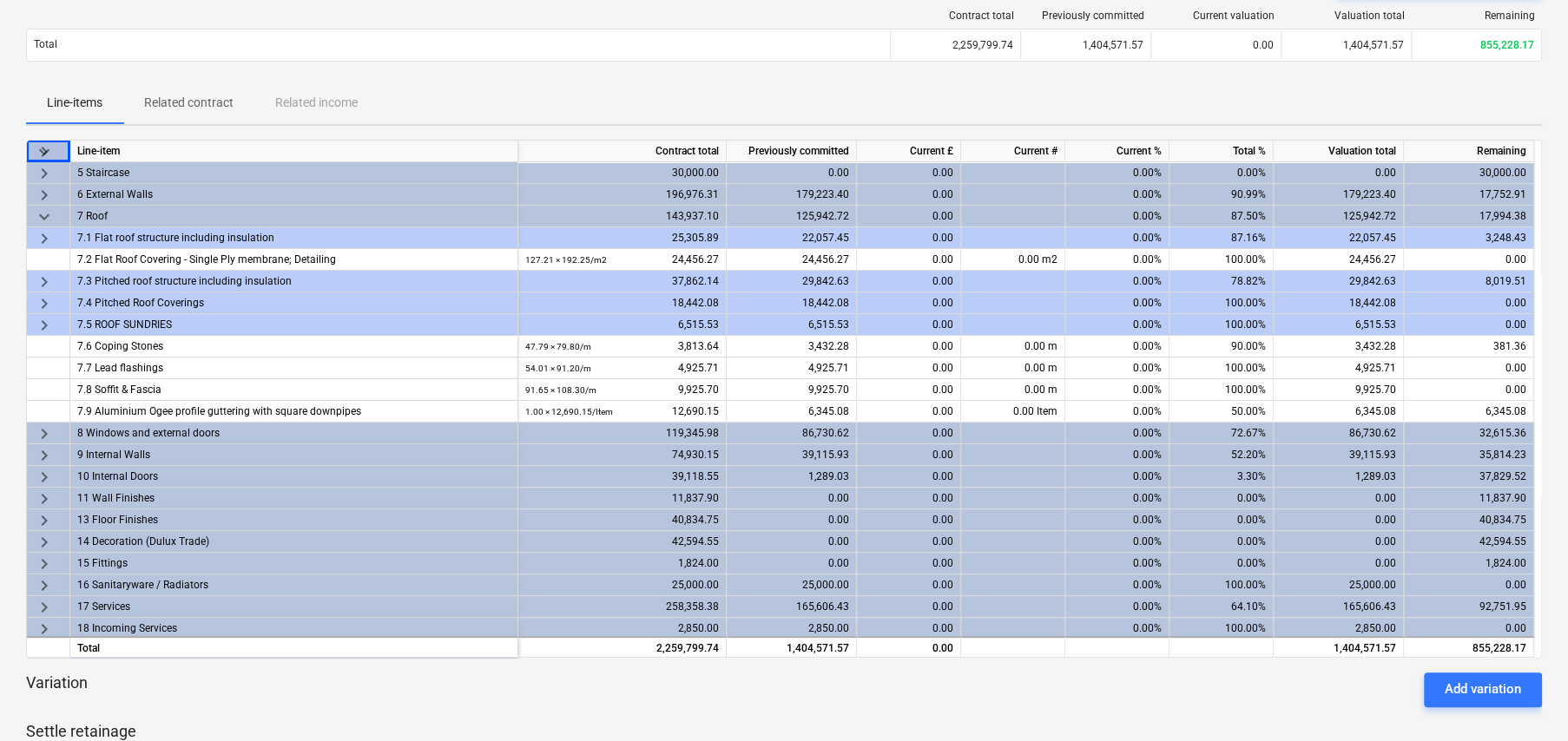
click at [42, 237] on span "keyboard_arrow_right" at bounding box center [44, 238] width 21 height 21
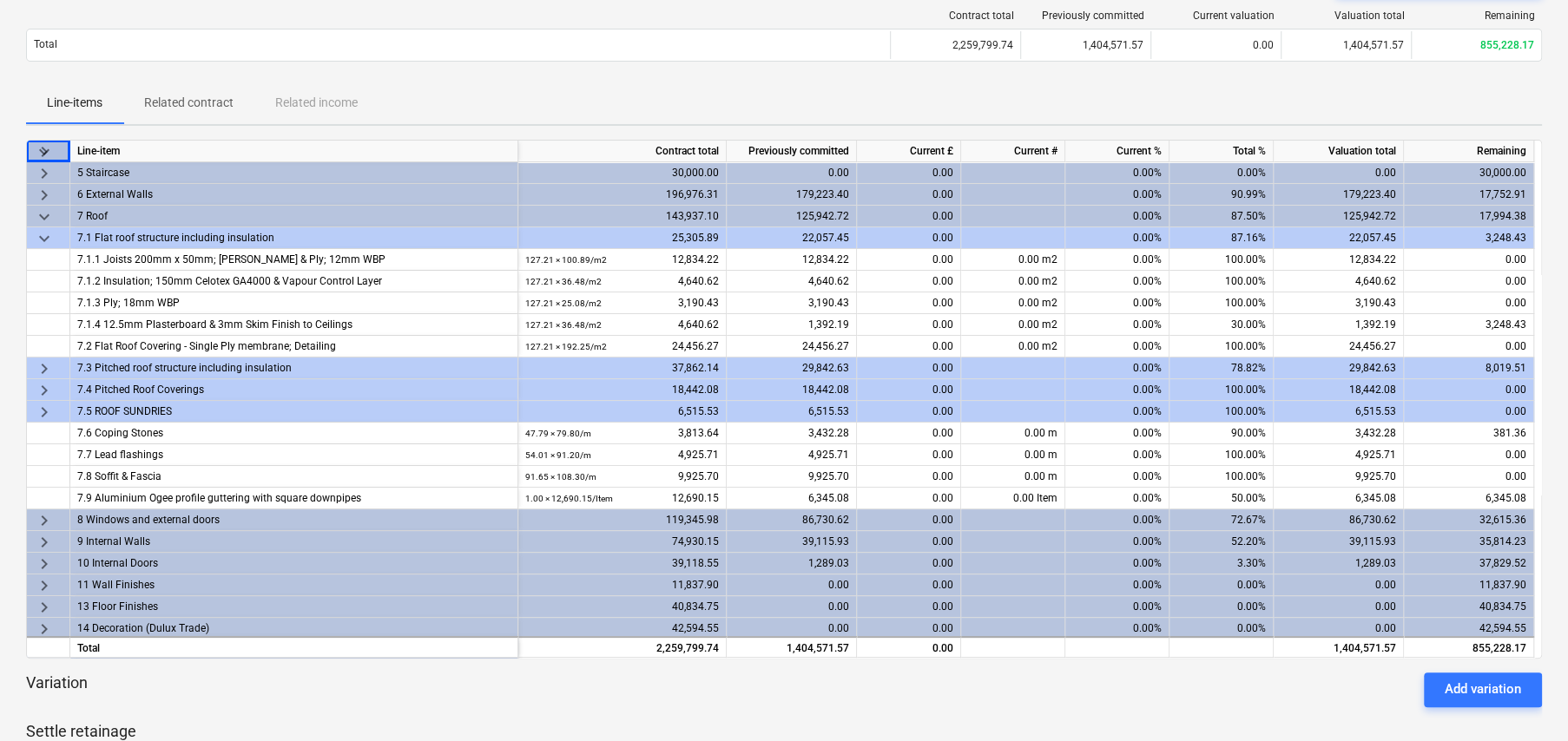
click at [42, 237] on span "keyboard_arrow_down" at bounding box center [44, 238] width 21 height 21
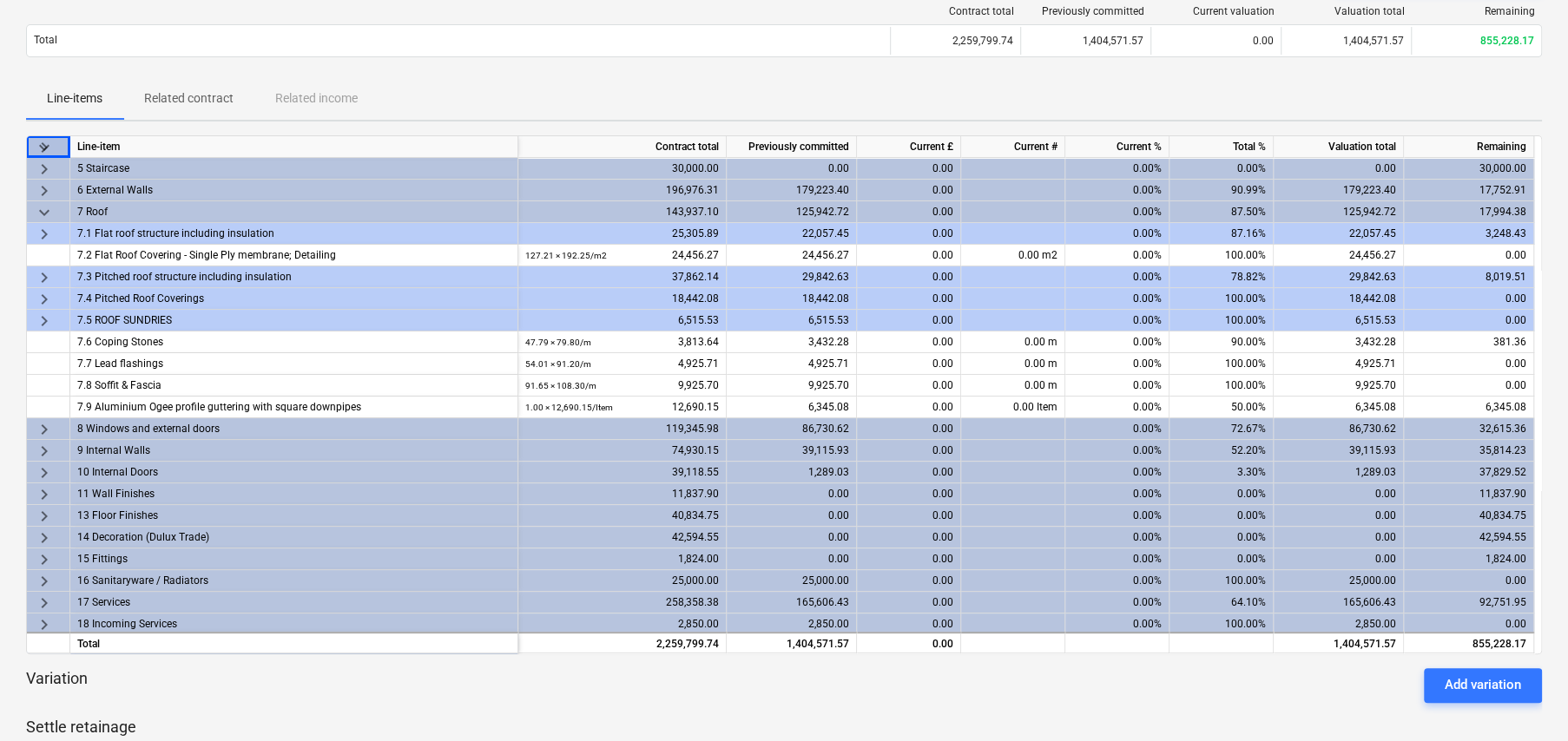
scroll to position [261, 0]
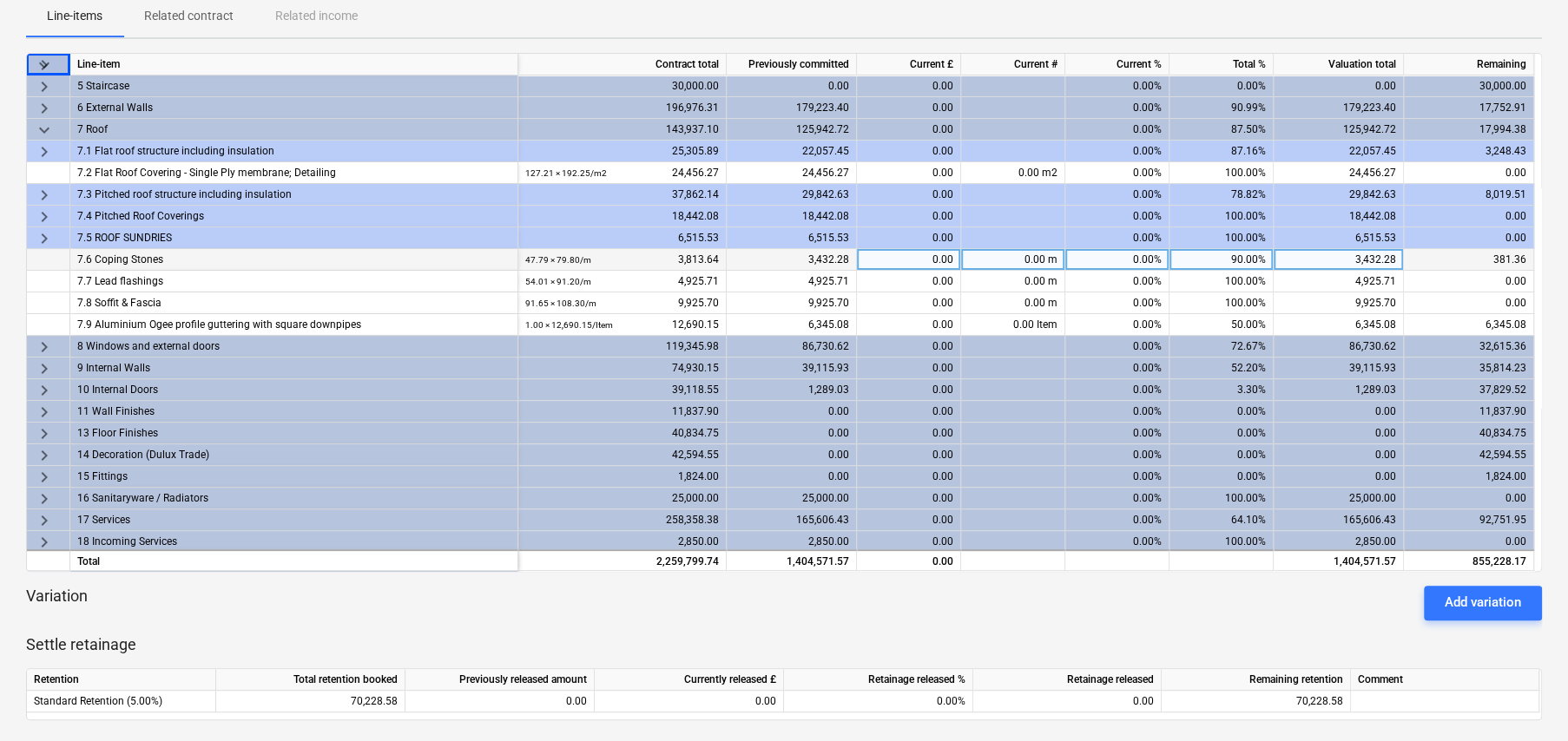
click at [1242, 260] on div "90.00%" at bounding box center [1222, 260] width 104 height 21
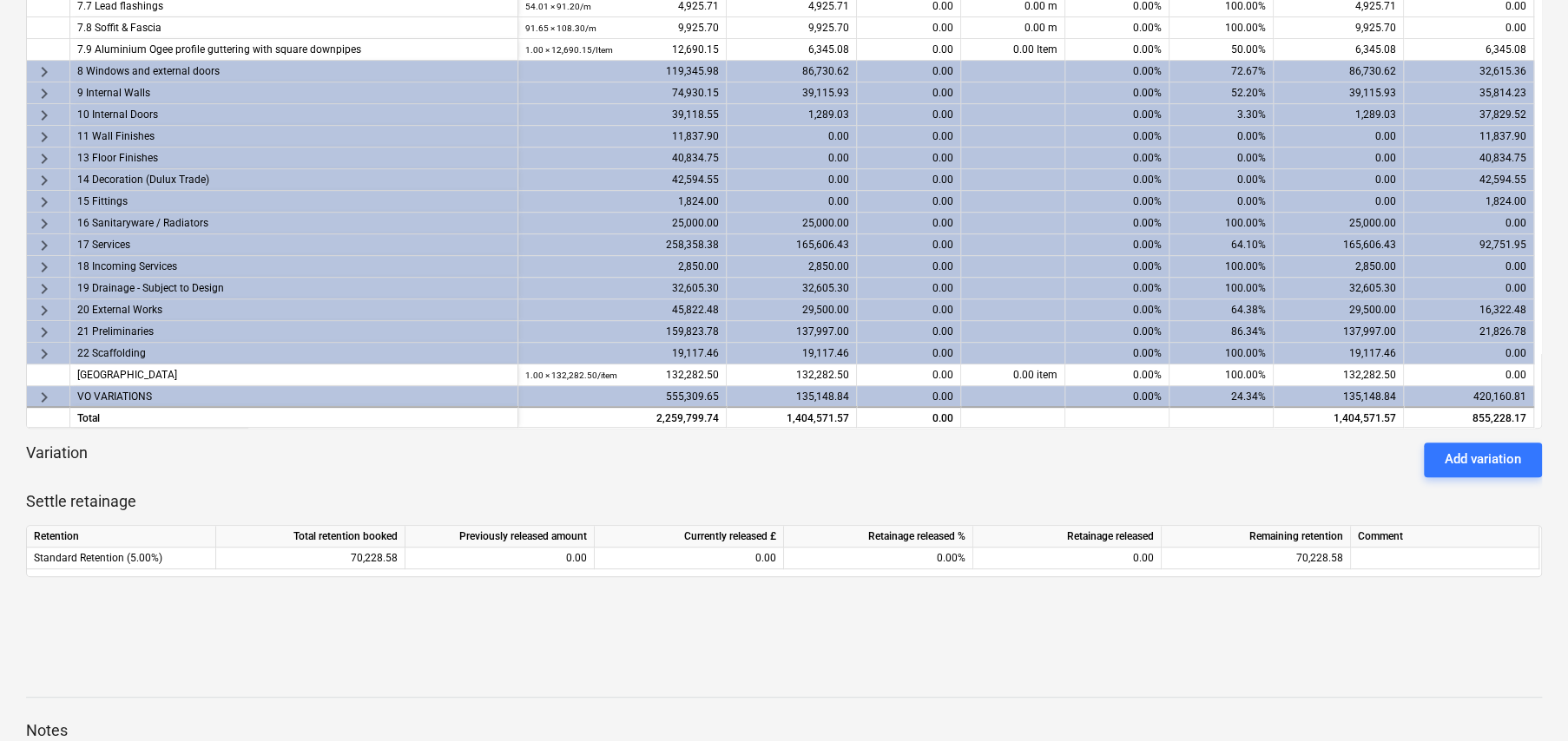
scroll to position [320, 0]
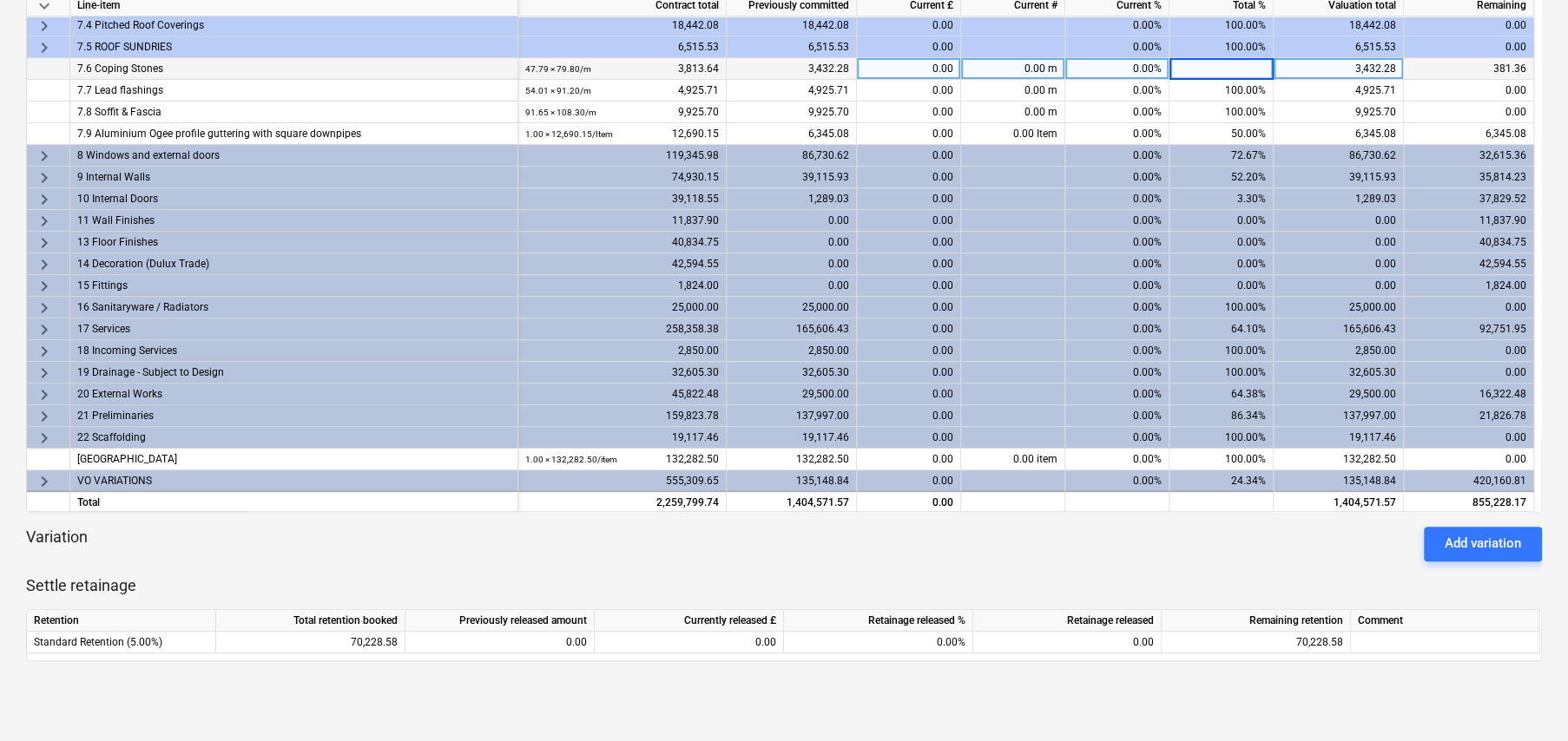
click at [43, 480] on span "keyboard_arrow_right" at bounding box center [44, 481] width 21 height 21
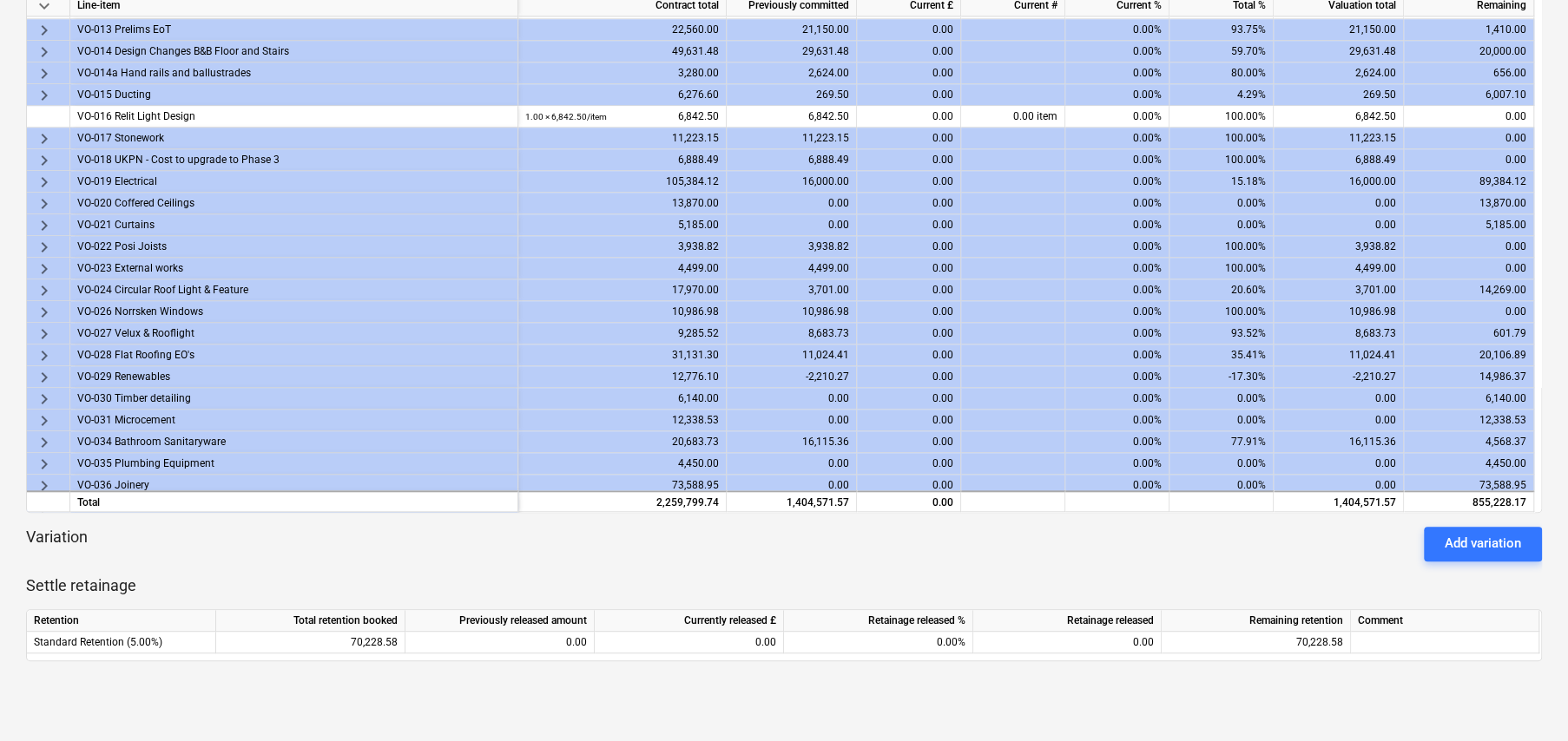
scroll to position [892, 0]
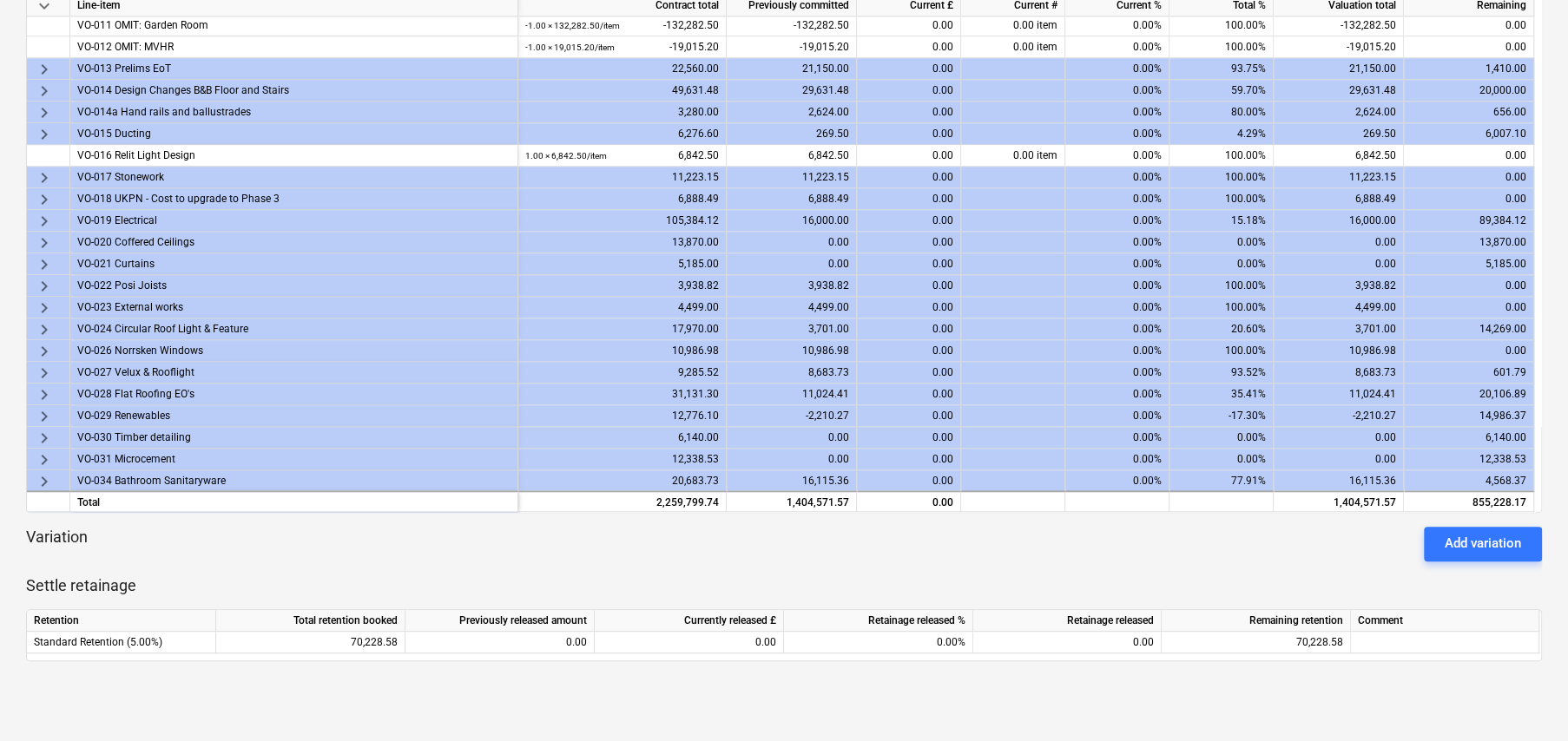
click at [41, 219] on span "keyboard_arrow_right" at bounding box center [44, 221] width 21 height 21
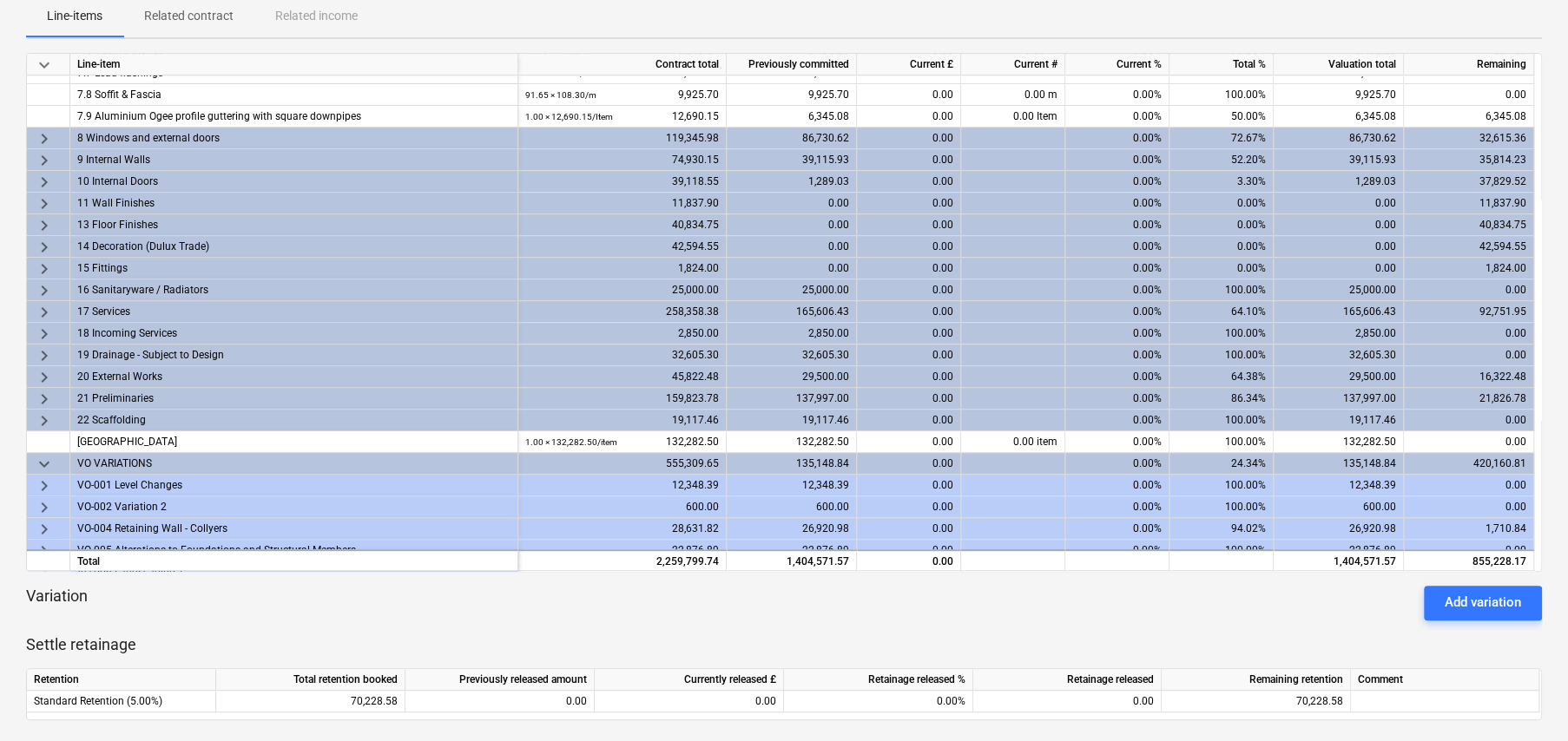
scroll to position [284, 0]
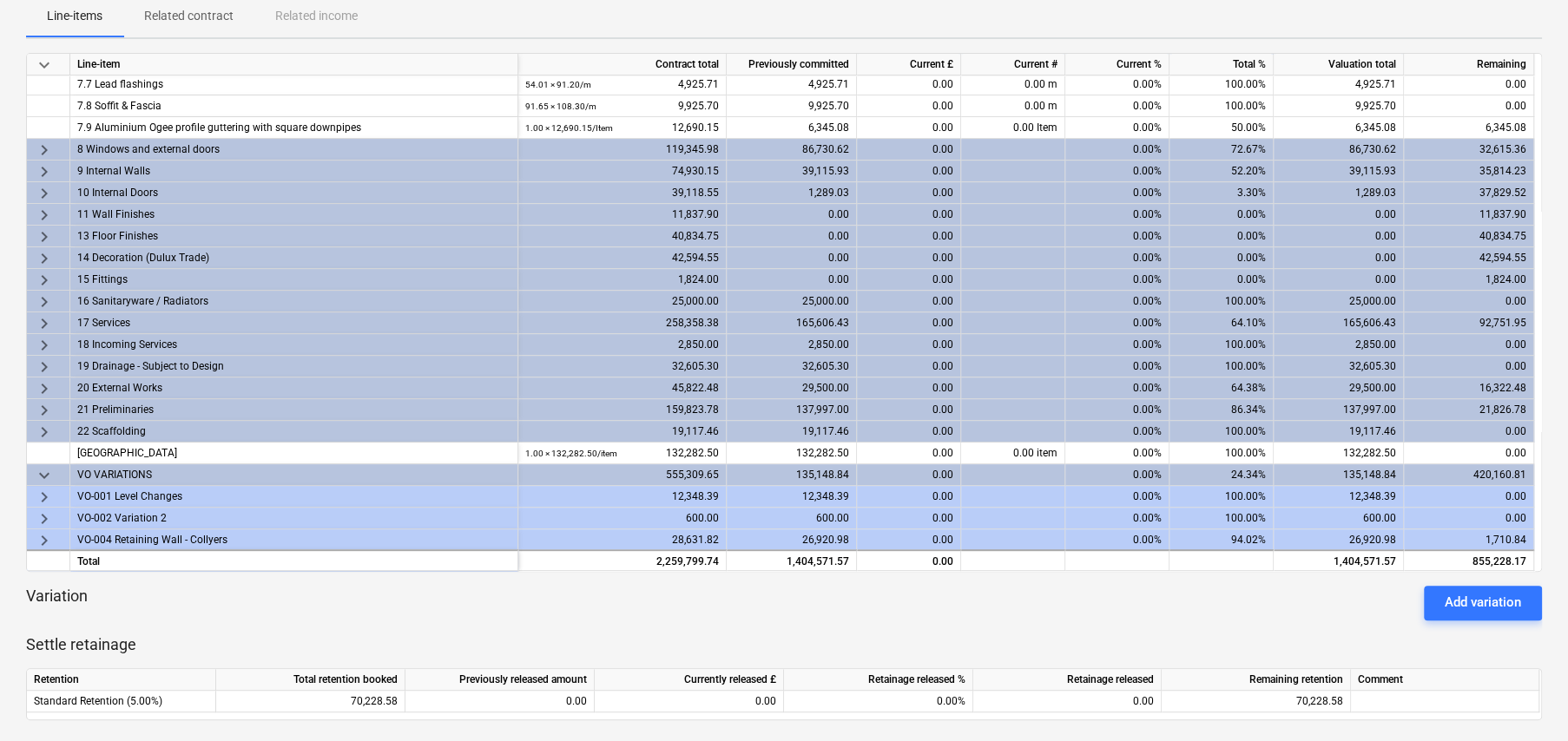
click at [45, 406] on span "keyboard_arrow_right" at bounding box center [44, 410] width 21 height 21
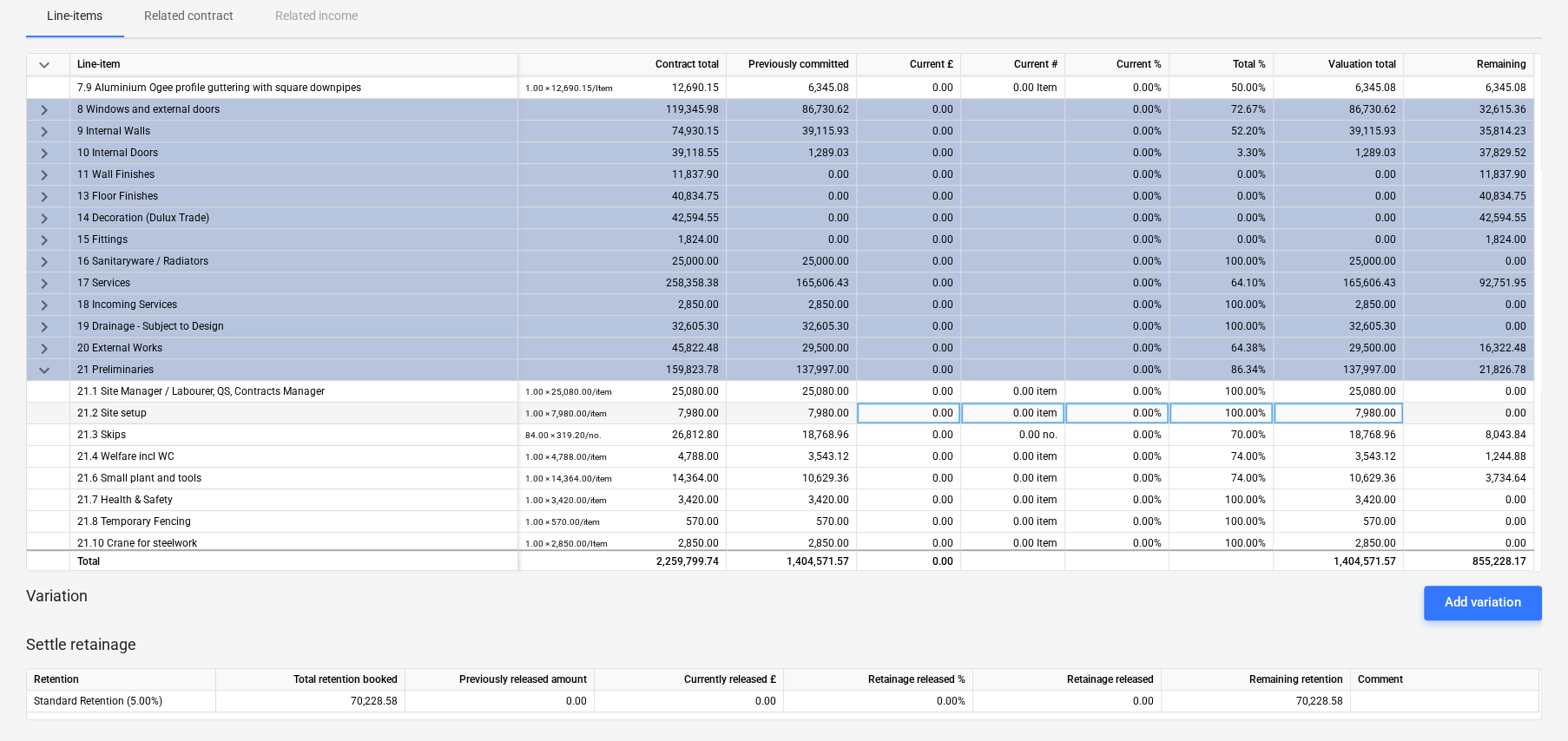
scroll to position [457, 0]
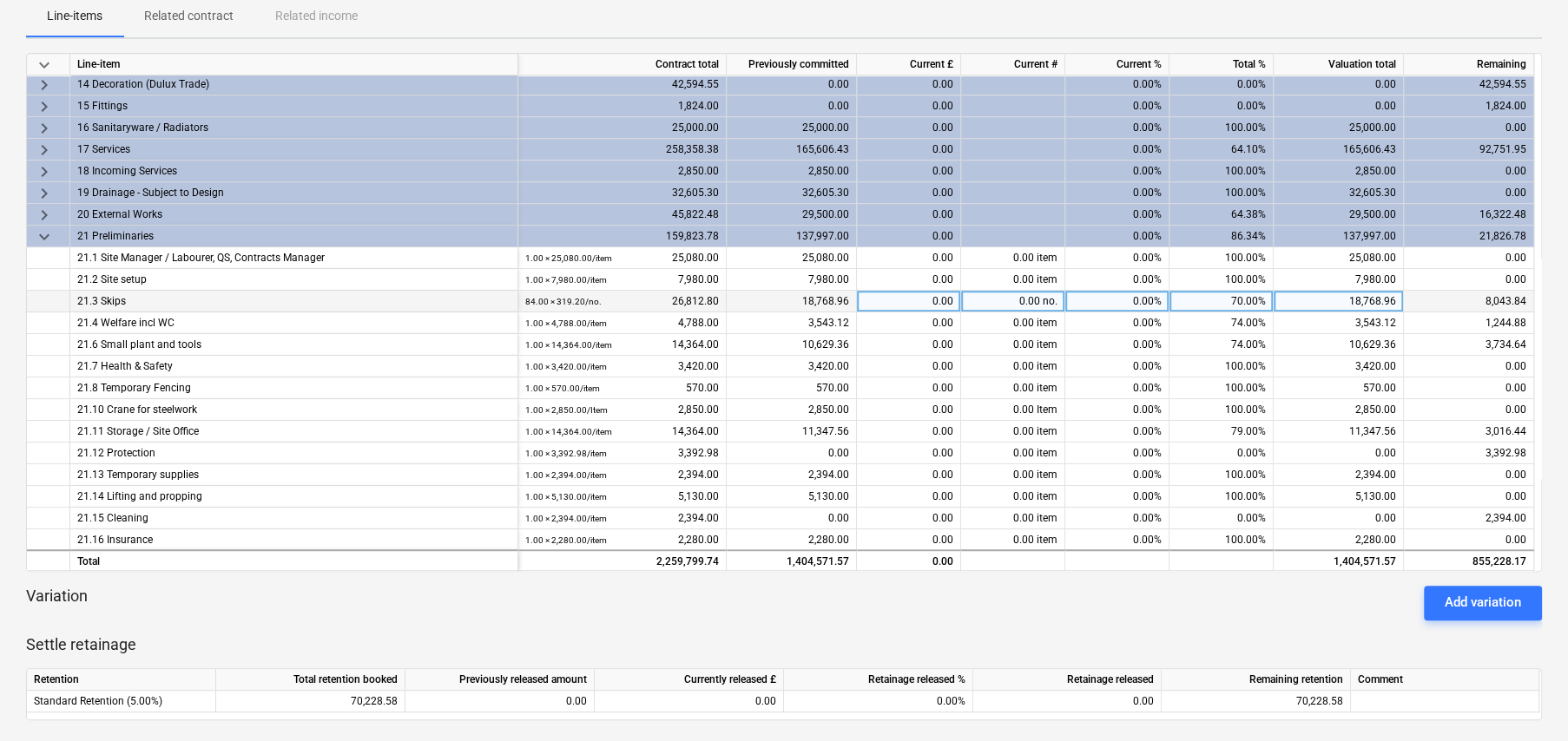
click at [1238, 296] on div "70.00%" at bounding box center [1222, 301] width 104 height 21
type input "72"
type input "76"
type input "81"
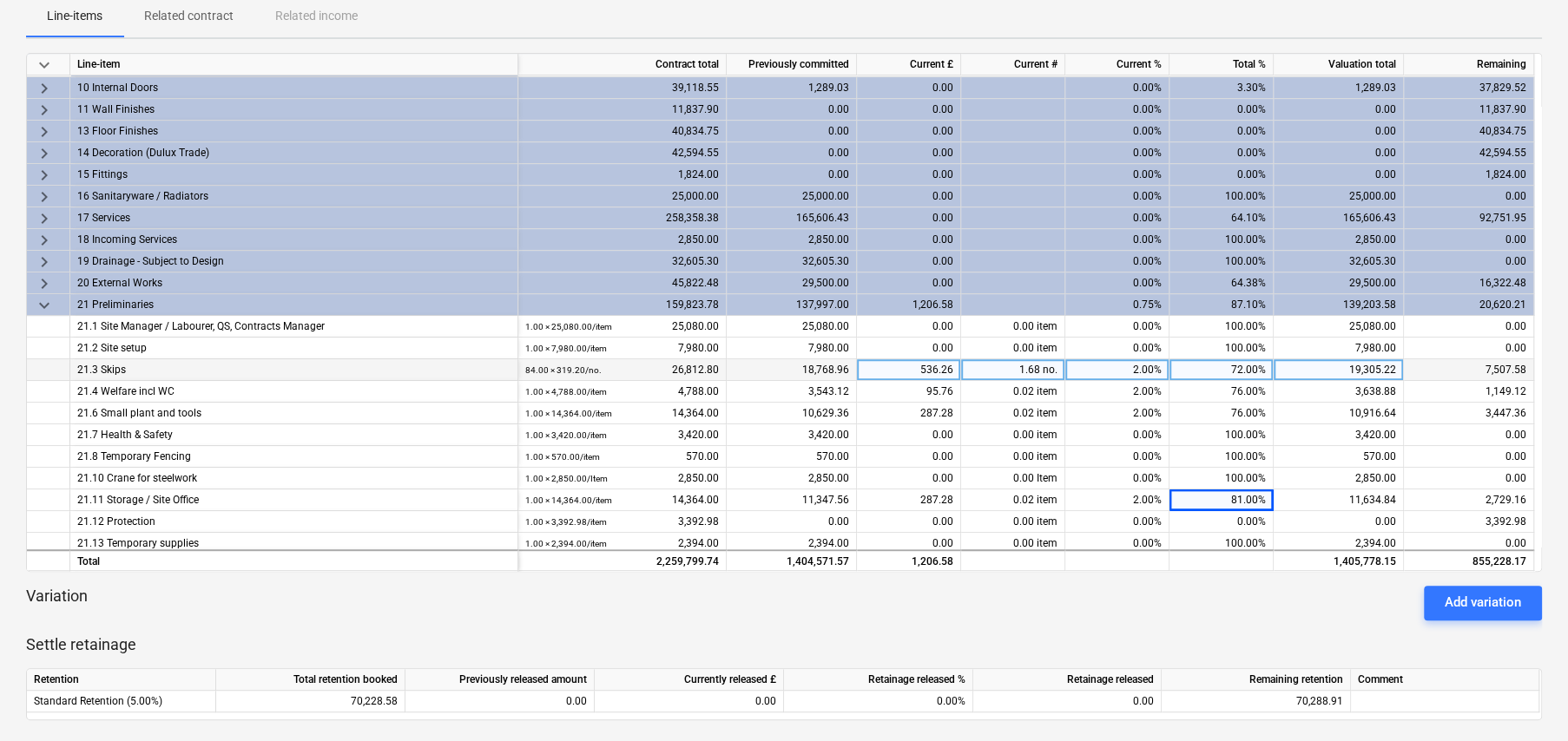
scroll to position [370, 0]
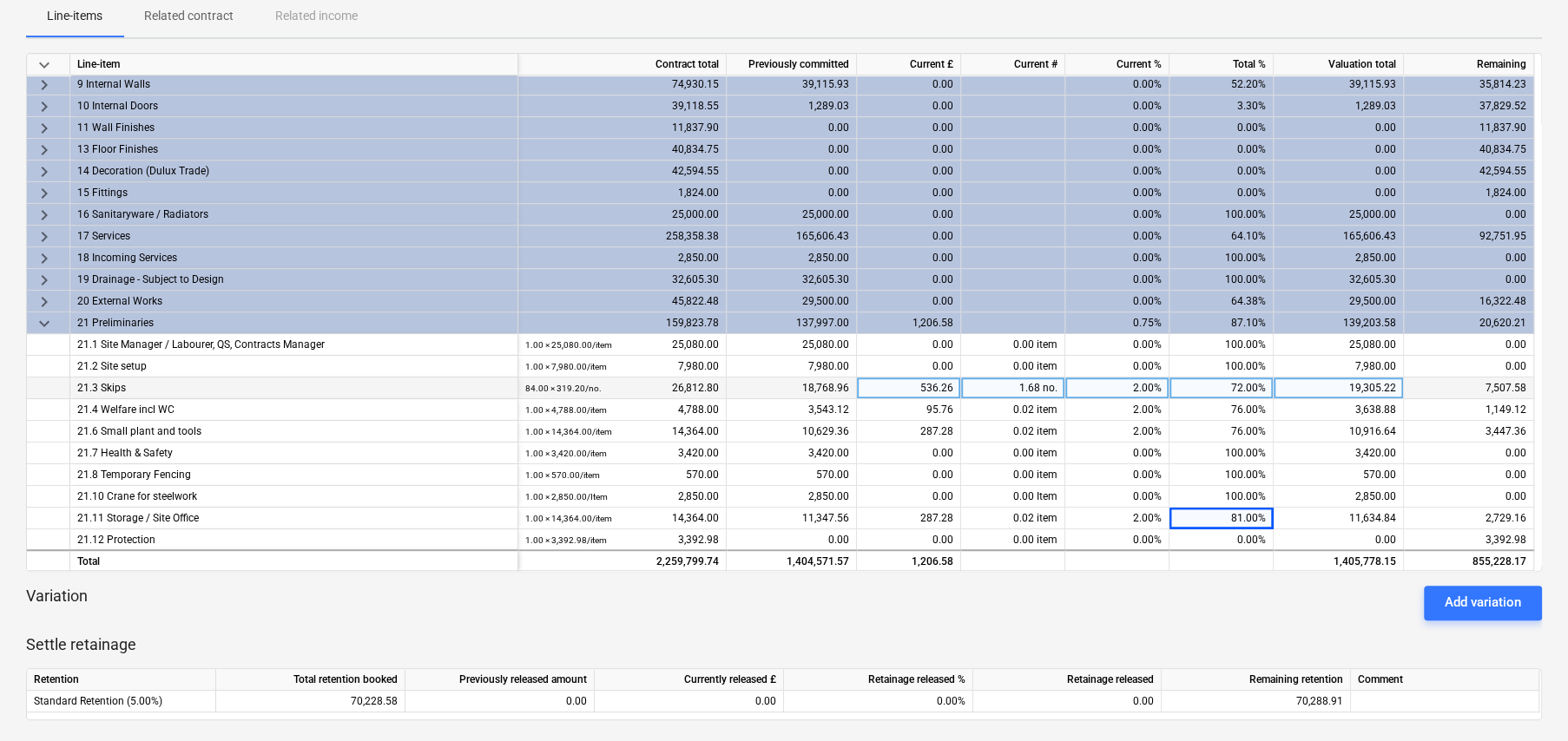
click at [44, 321] on span "keyboard_arrow_down" at bounding box center [44, 323] width 21 height 21
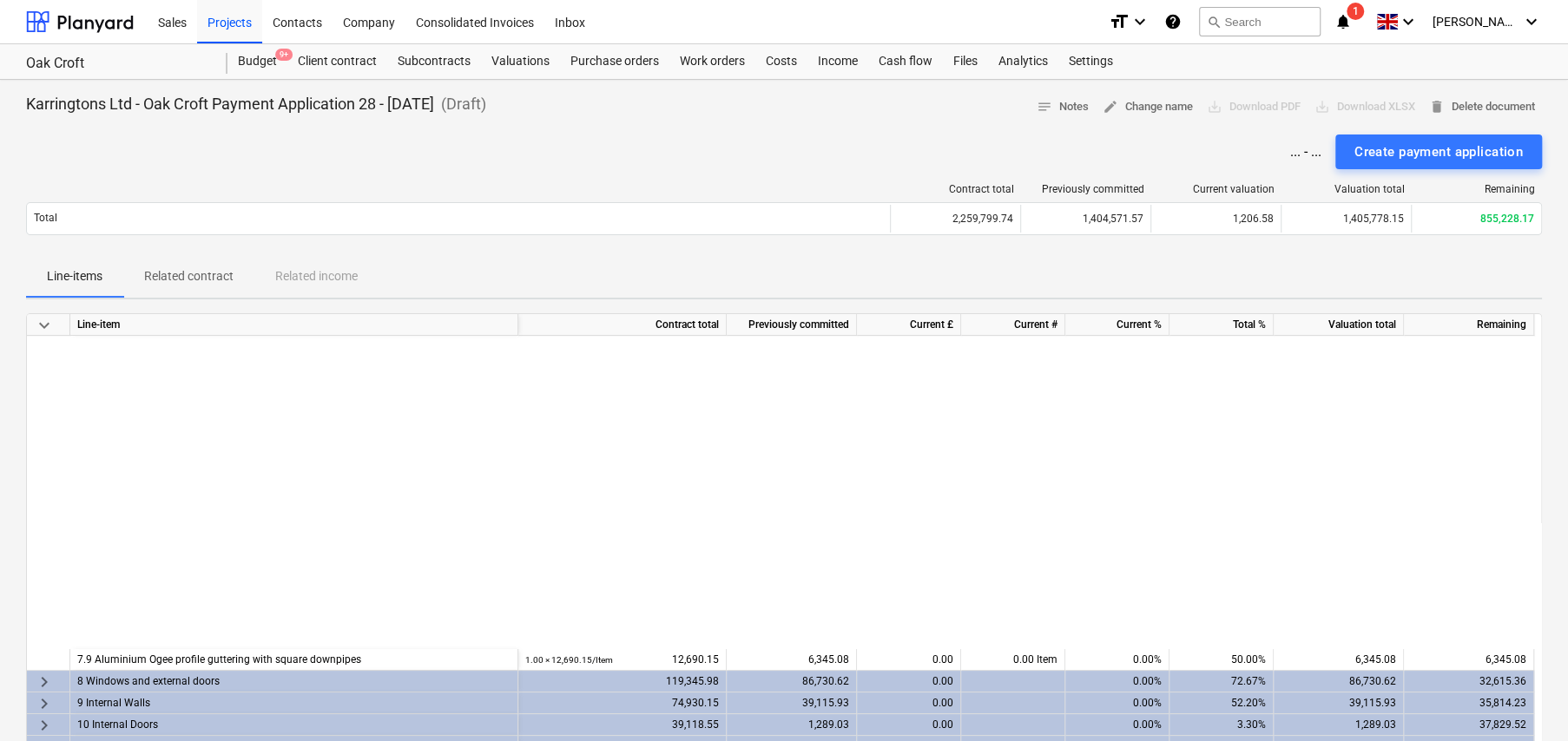
scroll to position [0, 0]
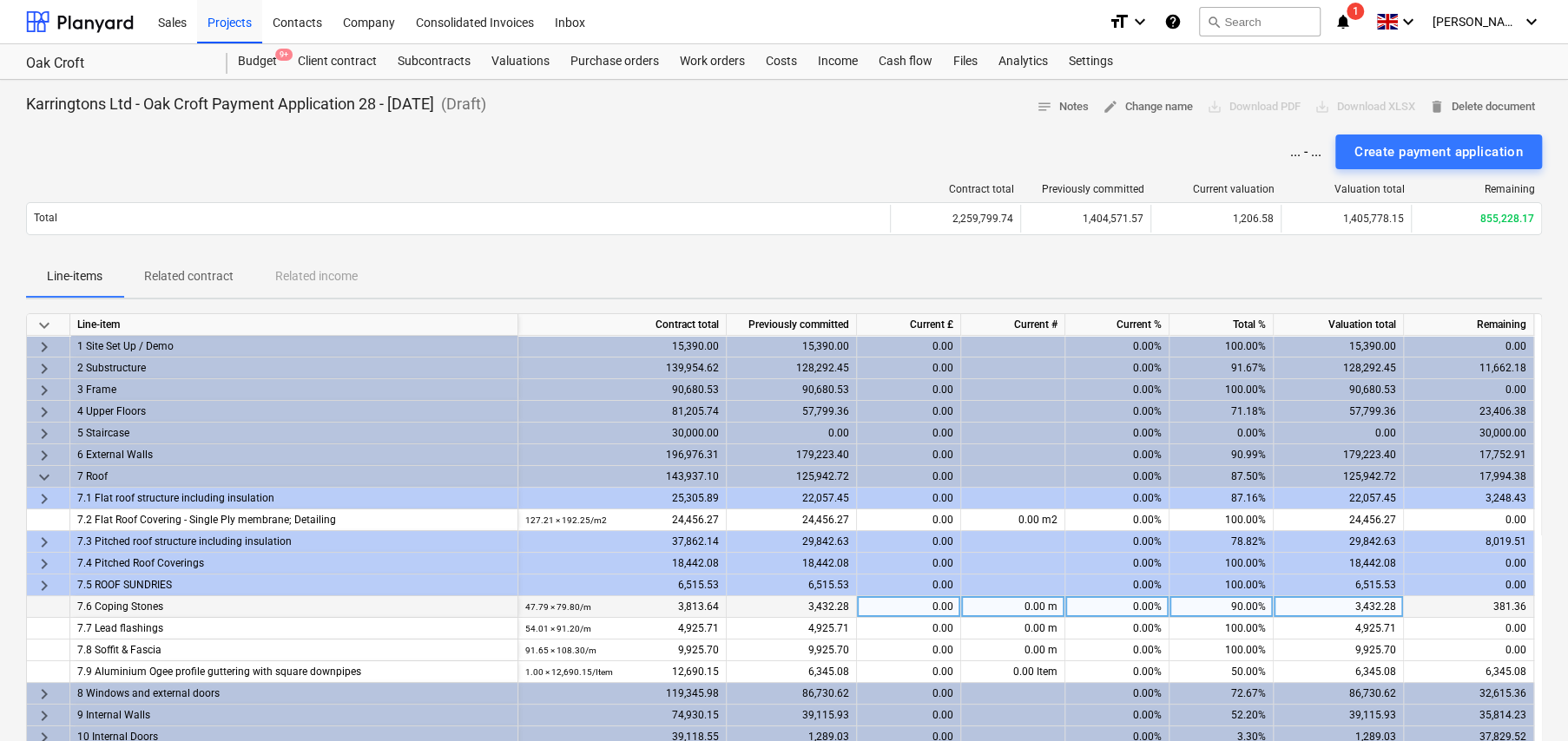
click at [1244, 606] on div "90.00%" at bounding box center [1222, 606] width 104 height 21
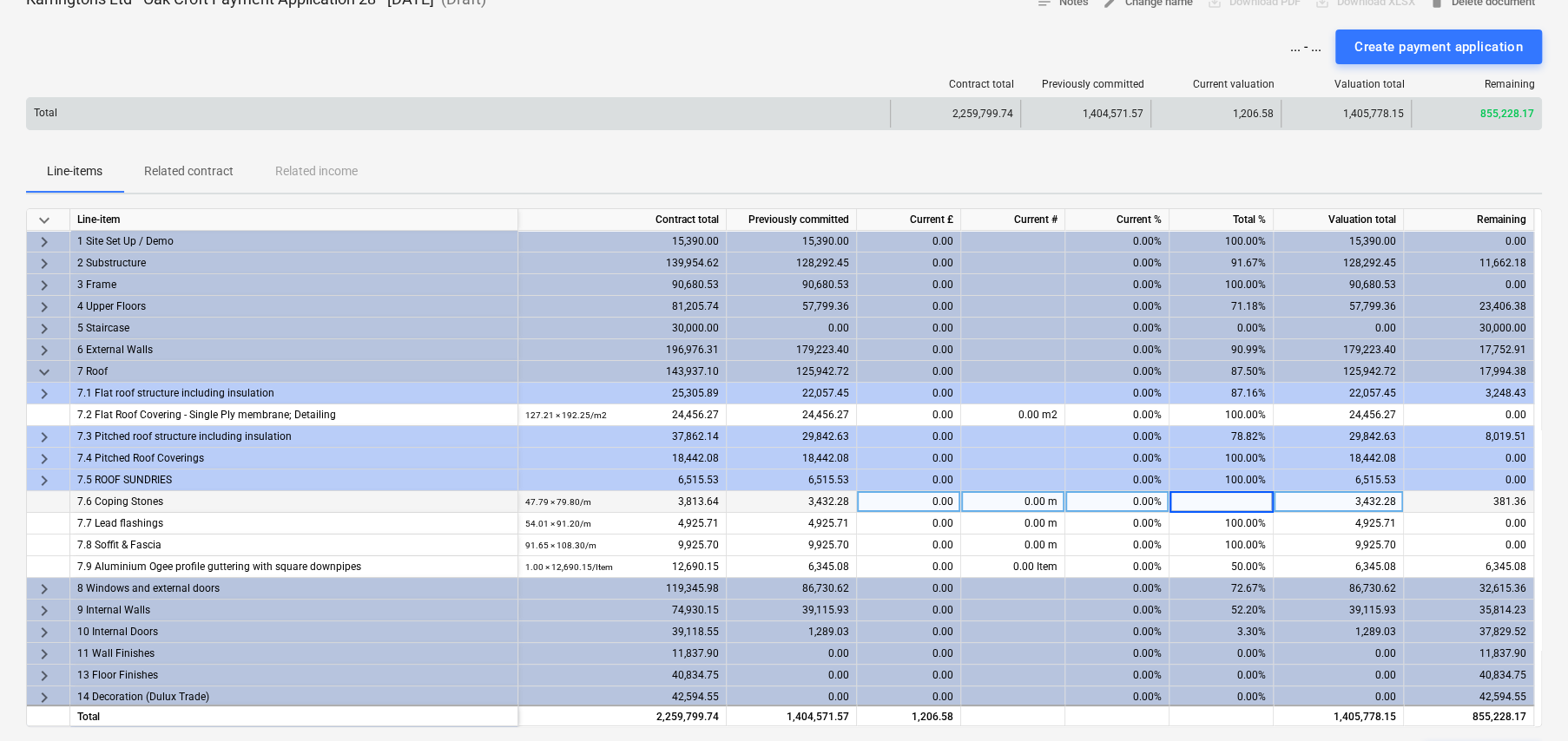
scroll to position [261, 0]
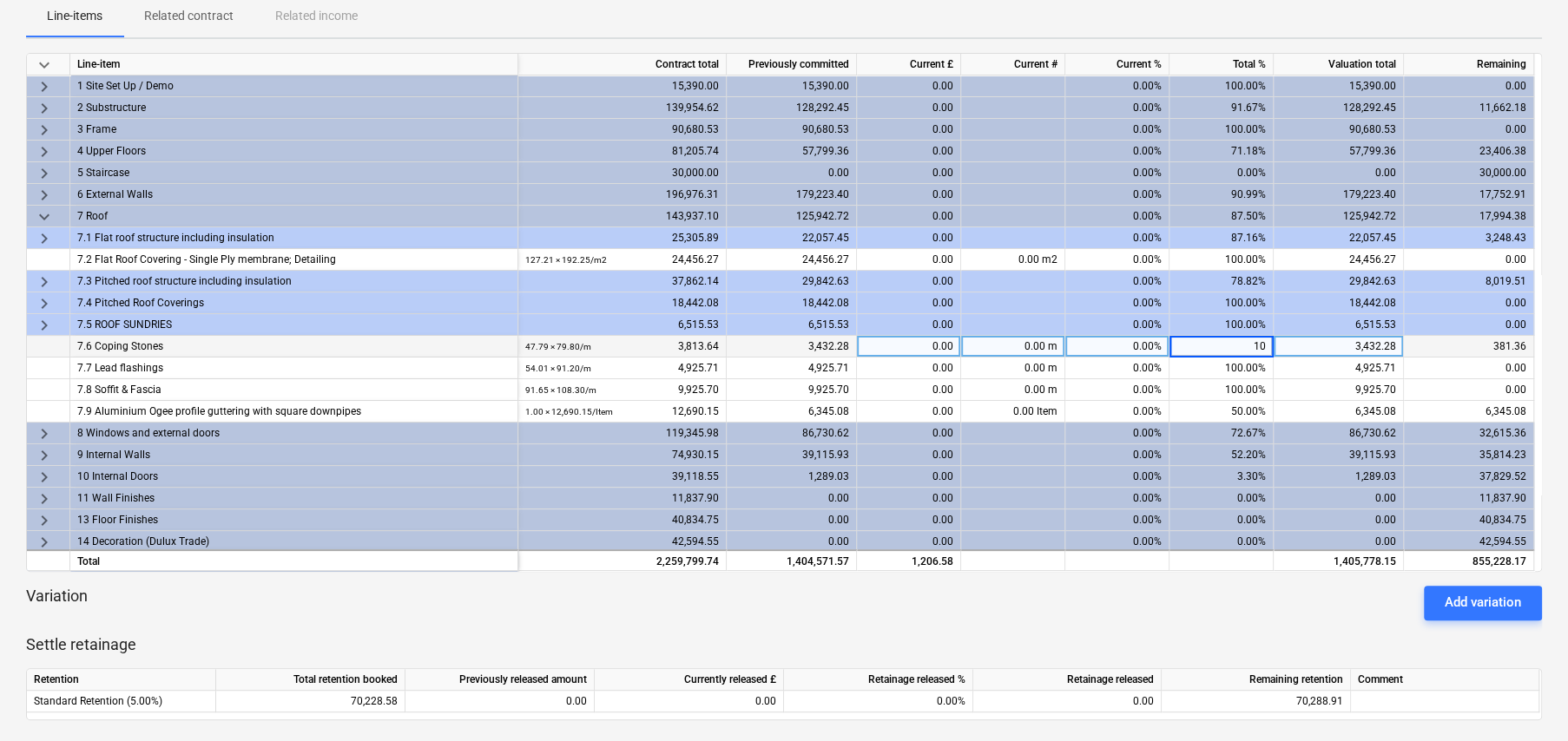
type input "100"
click at [43, 276] on span "keyboard_arrow_right" at bounding box center [44, 282] width 21 height 21
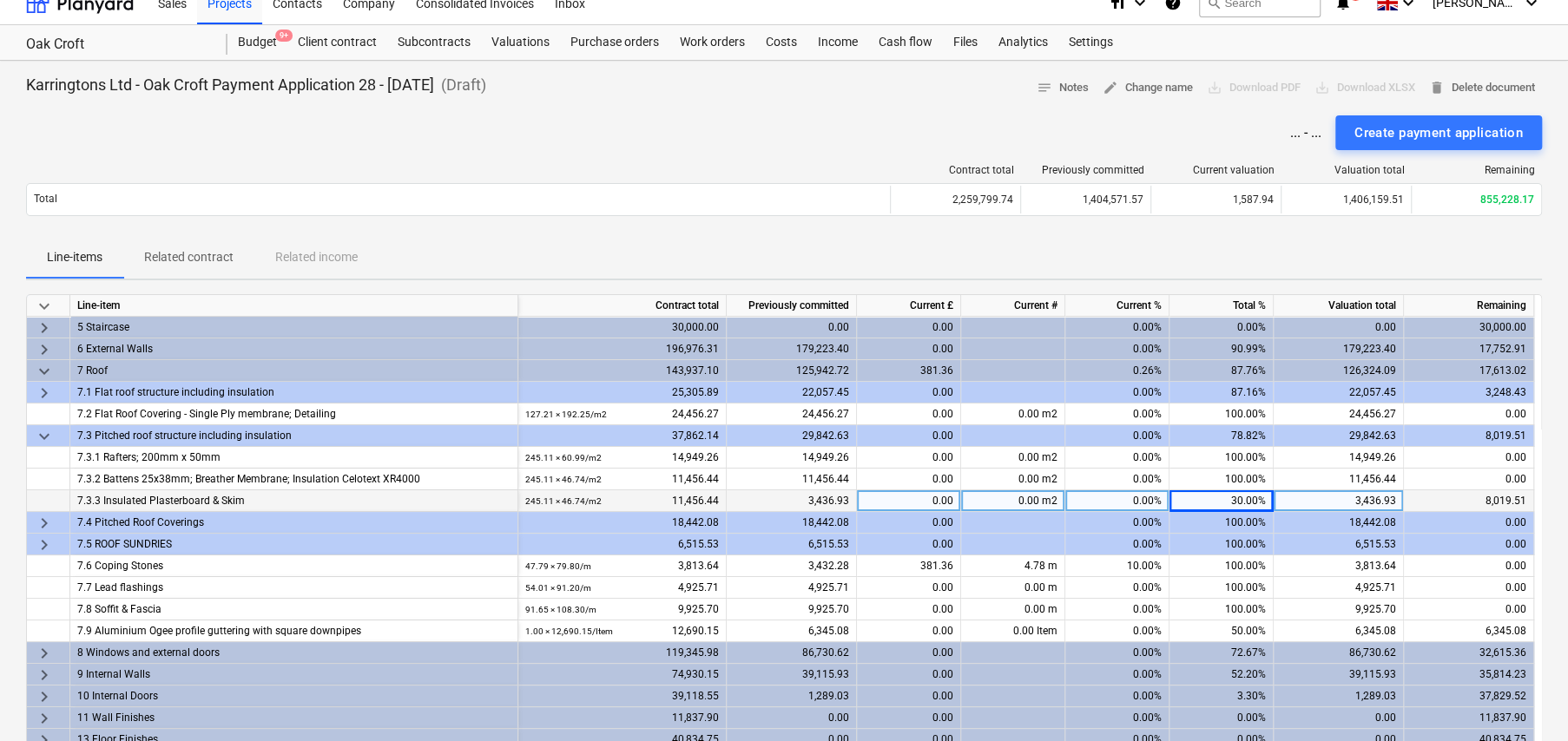
scroll to position [0, 0]
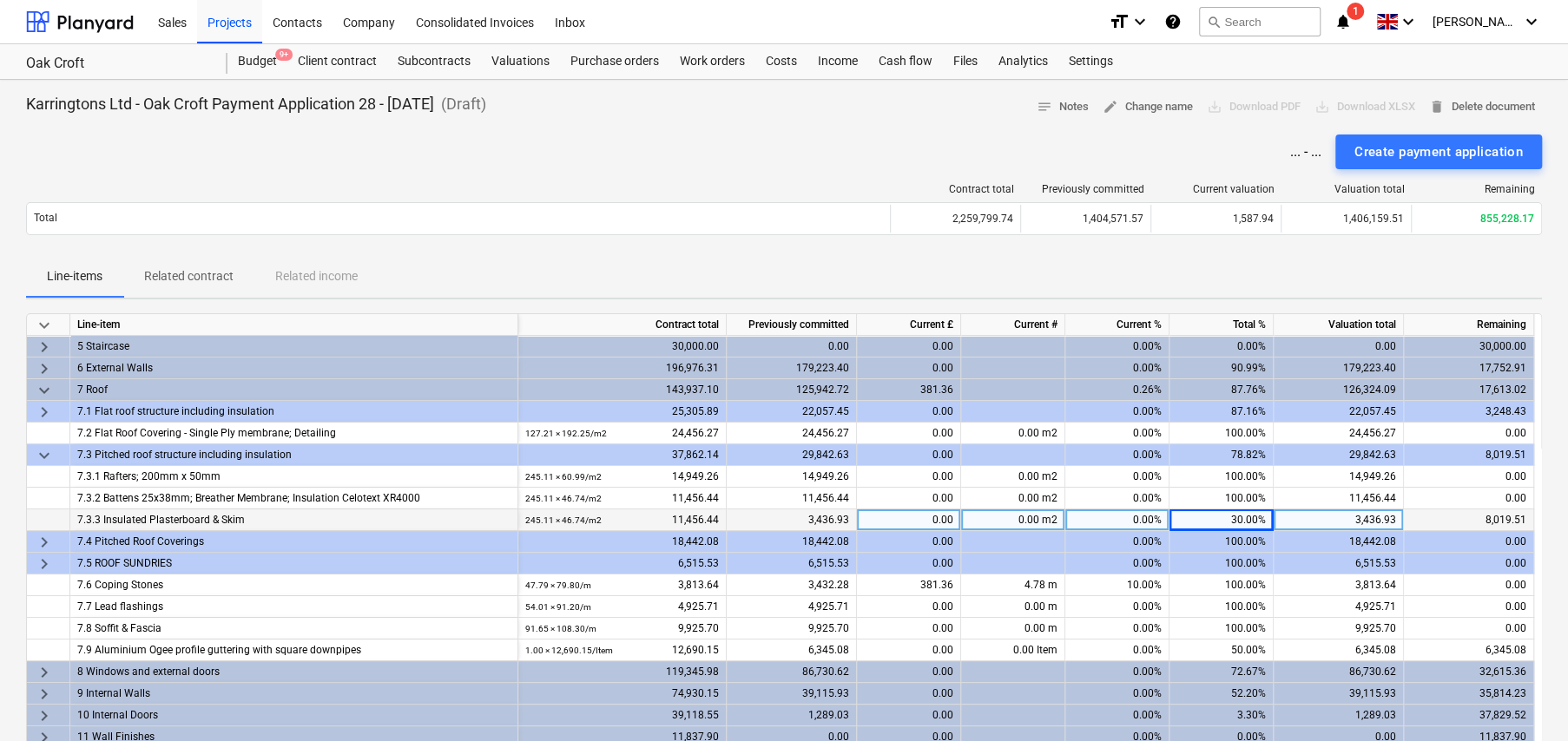
click at [43, 327] on span "keyboard_arrow_down" at bounding box center [44, 325] width 21 height 21
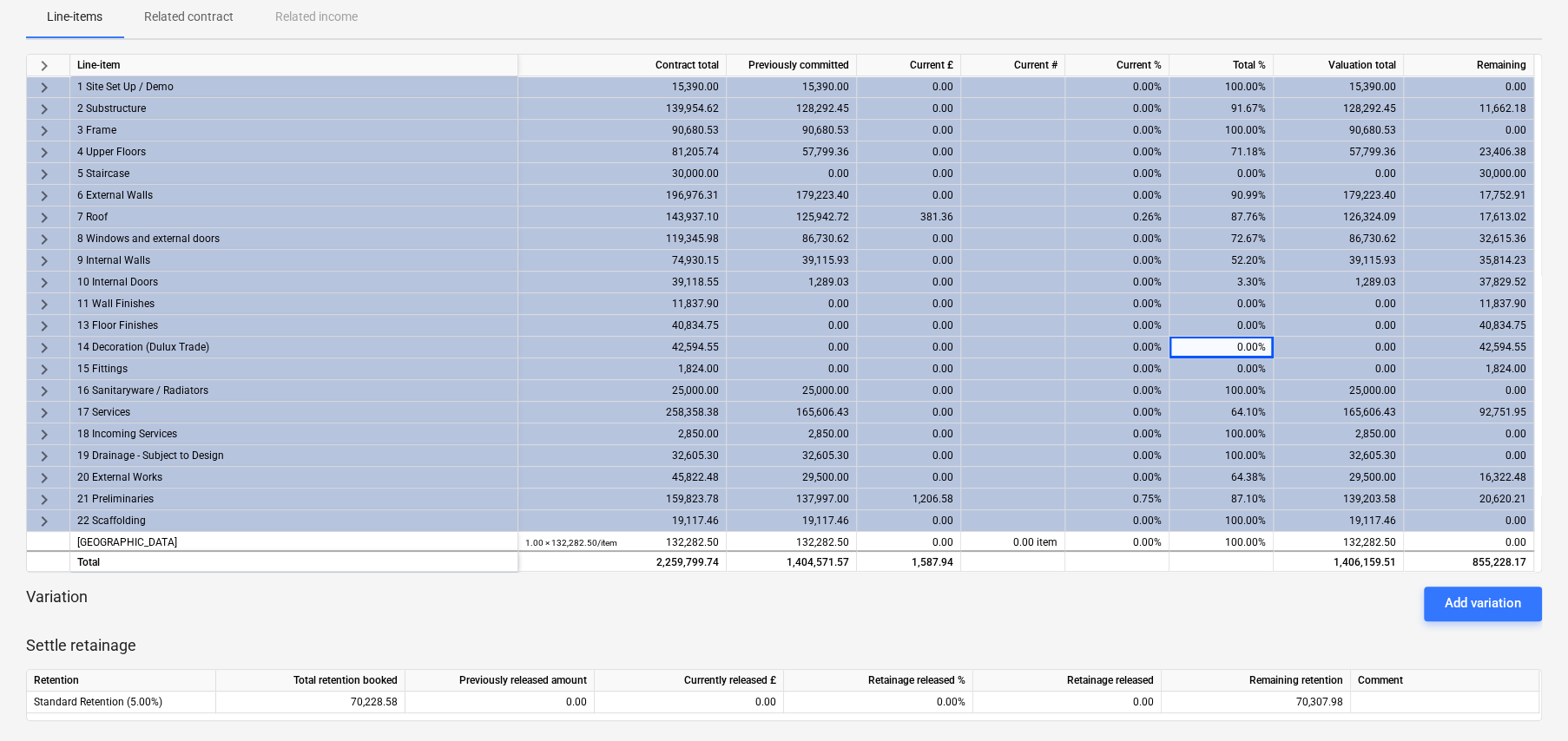
scroll to position [261, 0]
click at [44, 126] on span "keyboard_arrow_right" at bounding box center [44, 130] width 21 height 21
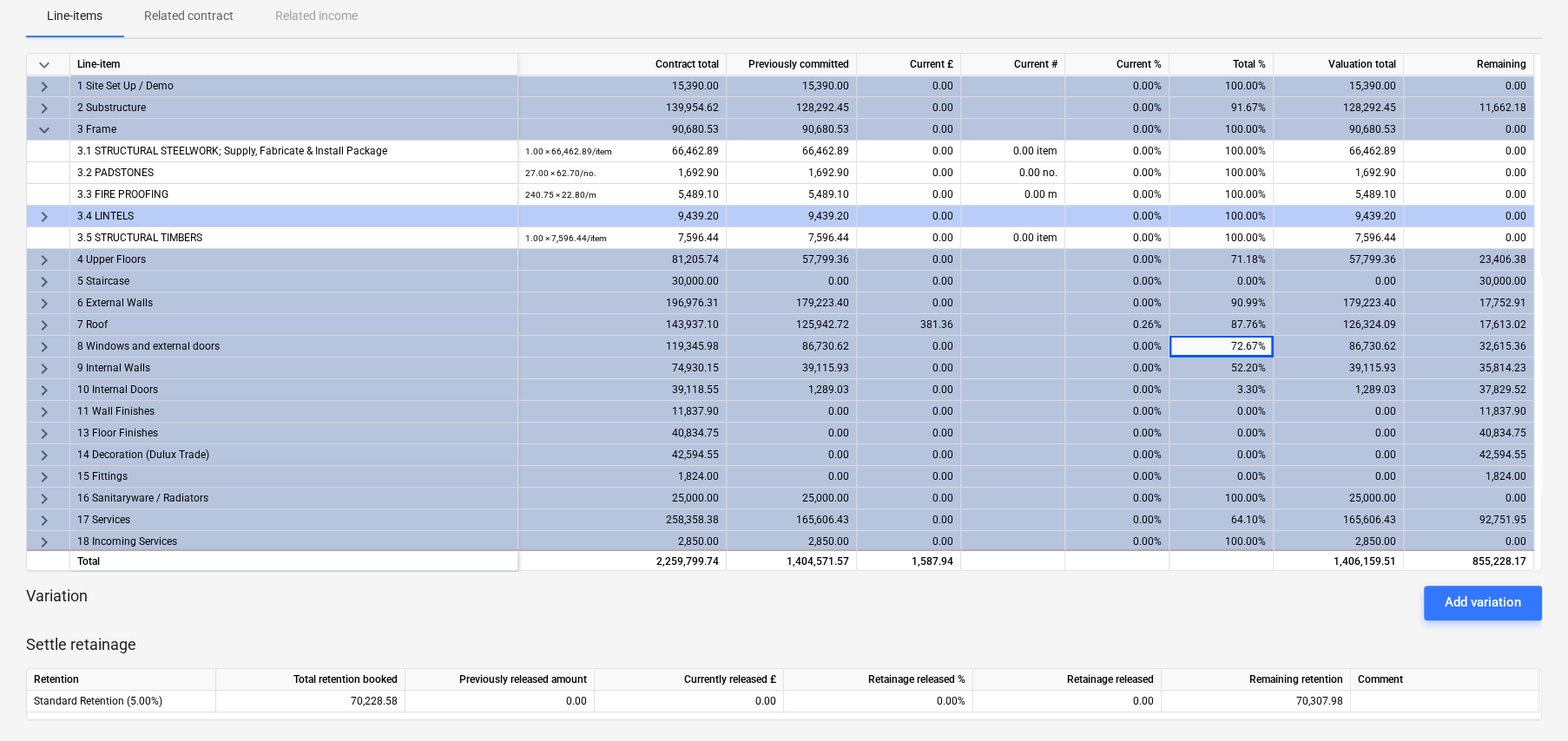
click at [47, 213] on span "keyboard_arrow_right" at bounding box center [44, 217] width 21 height 21
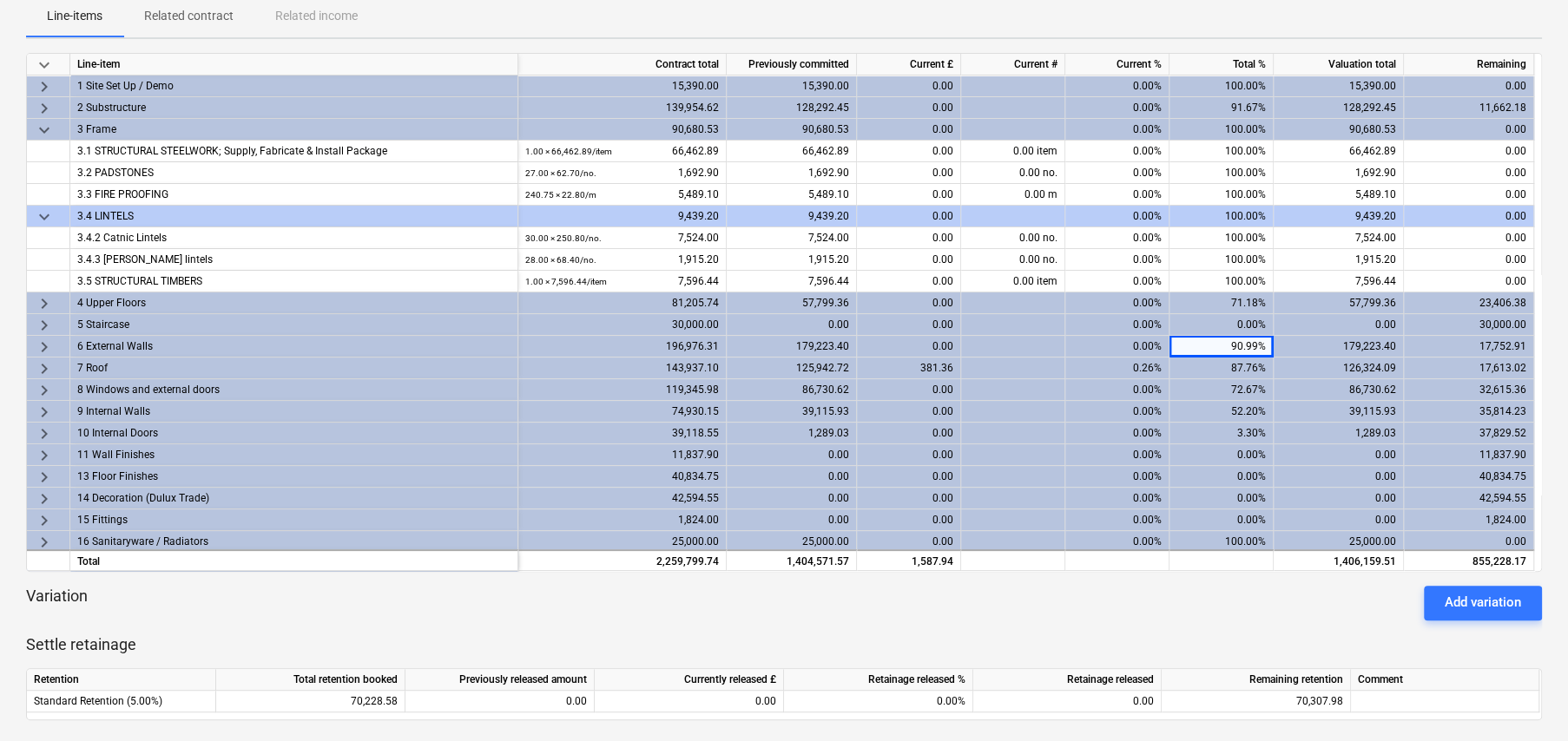
click at [37, 304] on span "keyboard_arrow_right" at bounding box center [44, 304] width 21 height 21
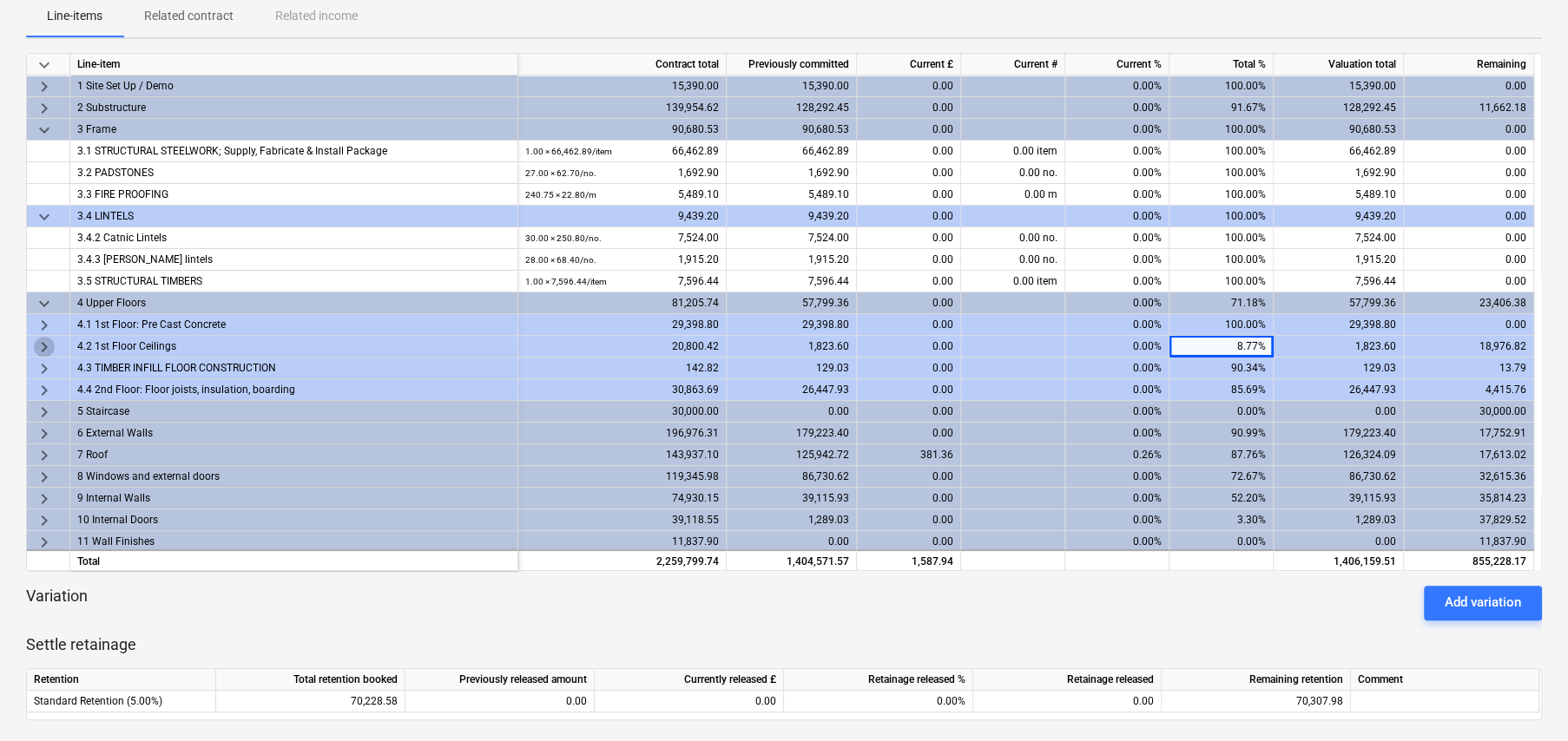
click at [43, 344] on span "keyboard_arrow_right" at bounding box center [44, 347] width 21 height 21
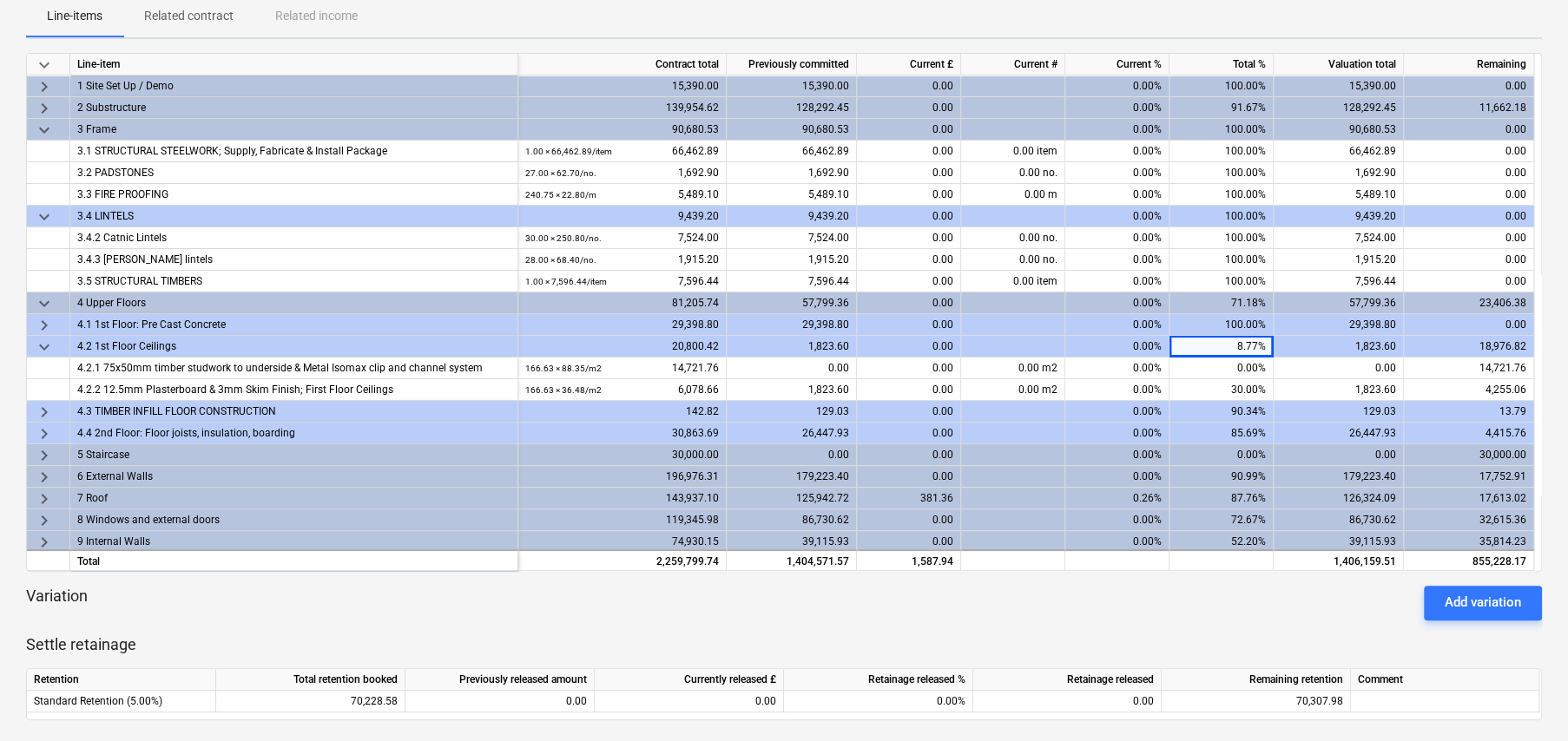
click at [43, 321] on span "keyboard_arrow_right" at bounding box center [44, 325] width 21 height 21
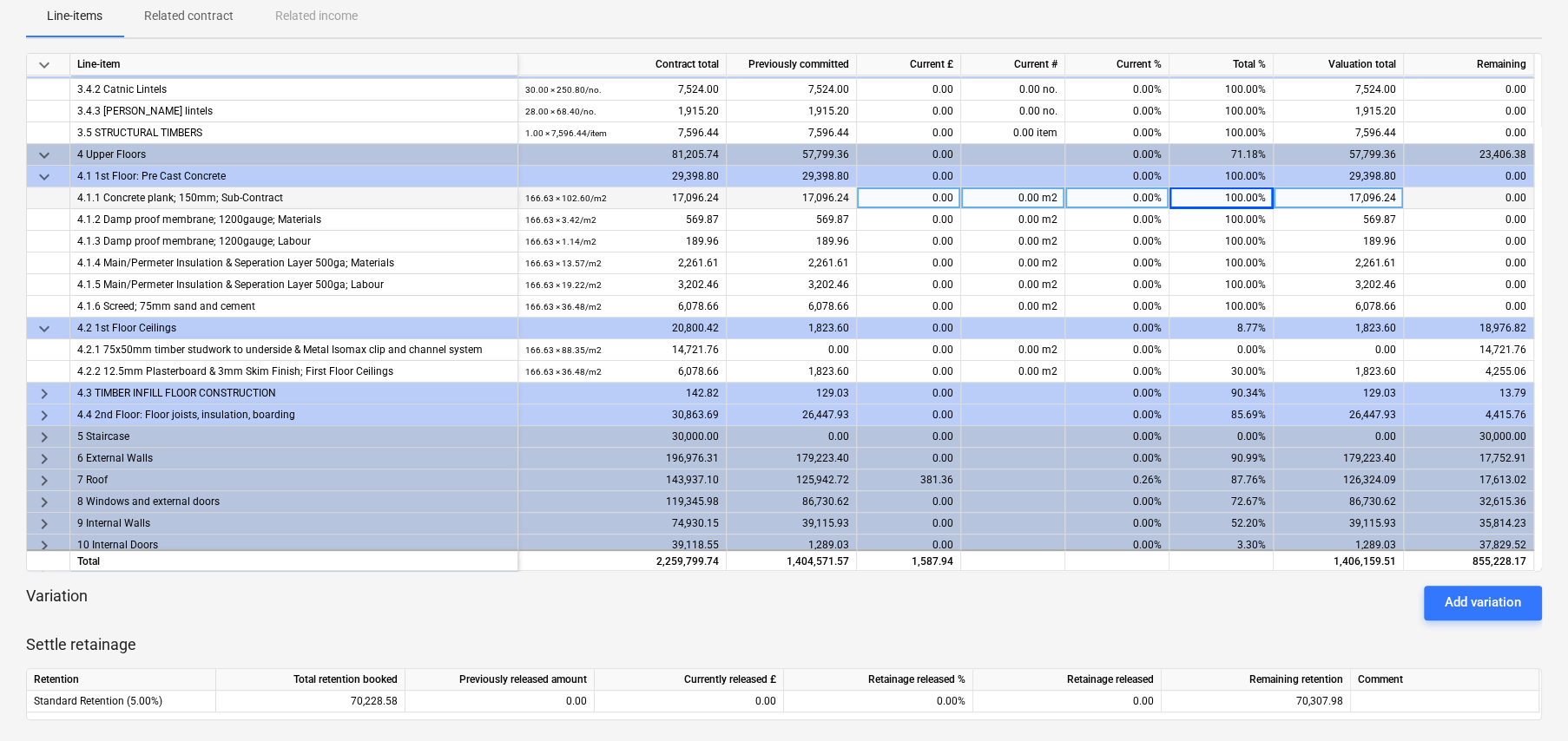
scroll to position [347, 0]
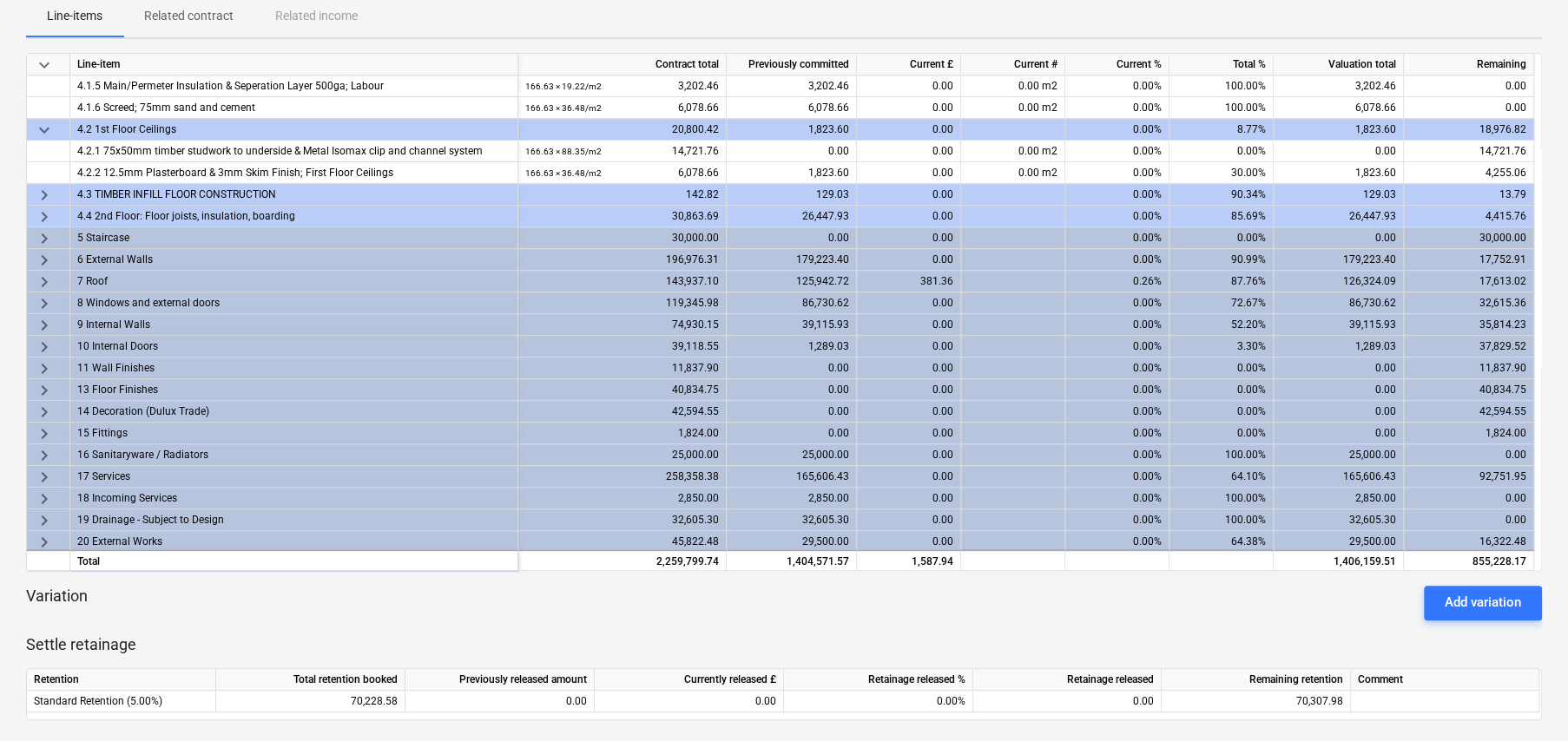
click at [48, 194] on span "keyboard_arrow_right" at bounding box center [44, 195] width 21 height 21
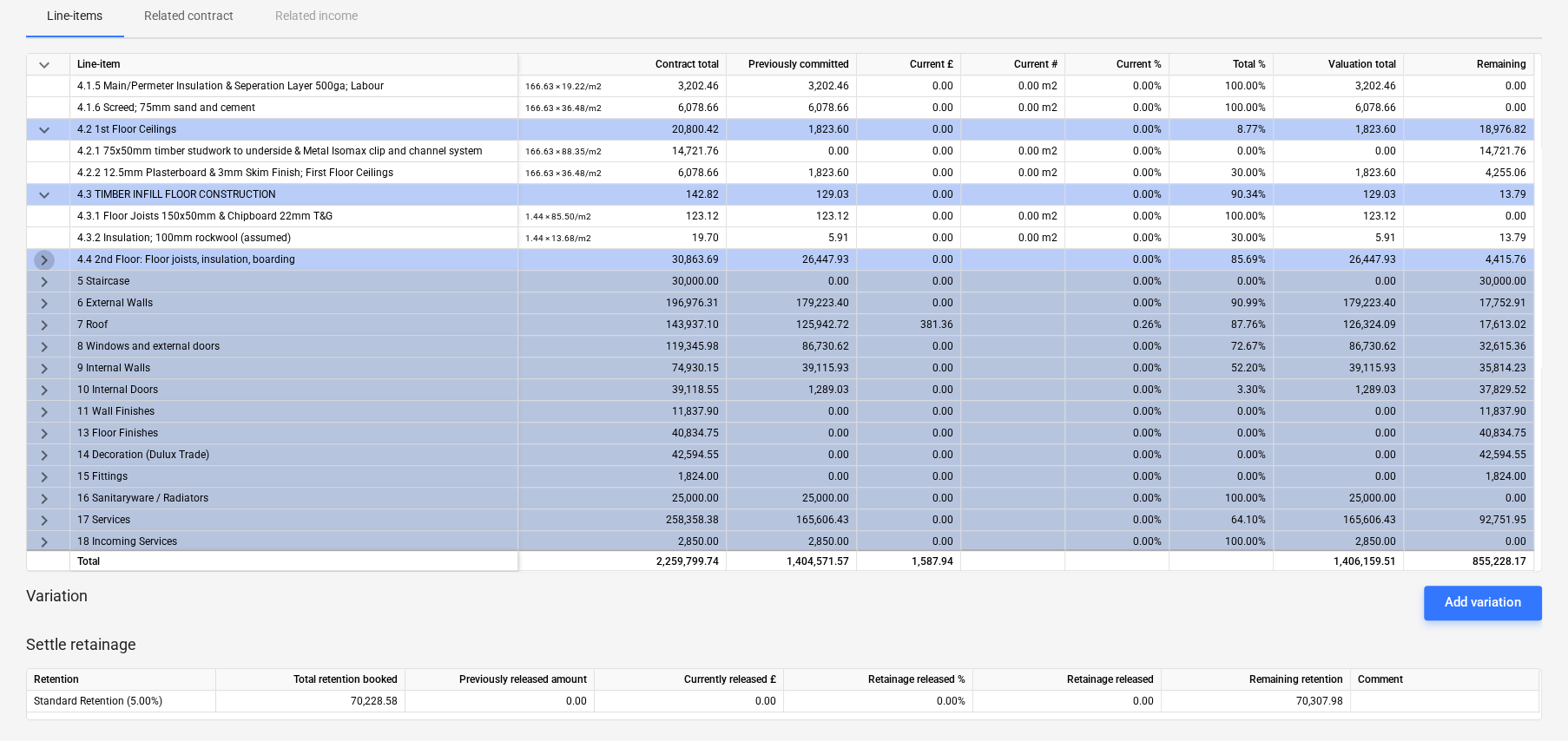
click at [40, 259] on span "keyboard_arrow_right" at bounding box center [44, 261] width 21 height 21
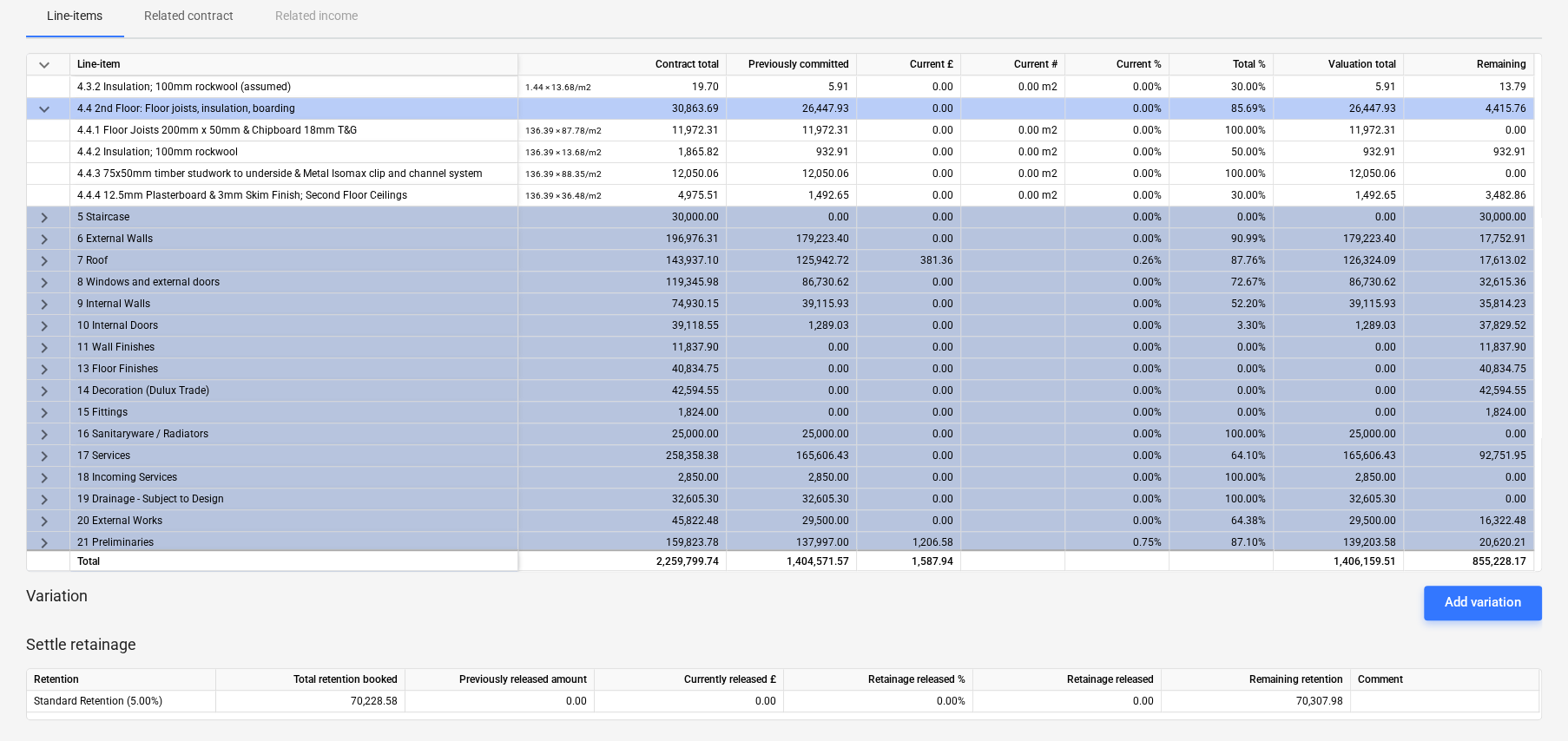
scroll to position [521, 0]
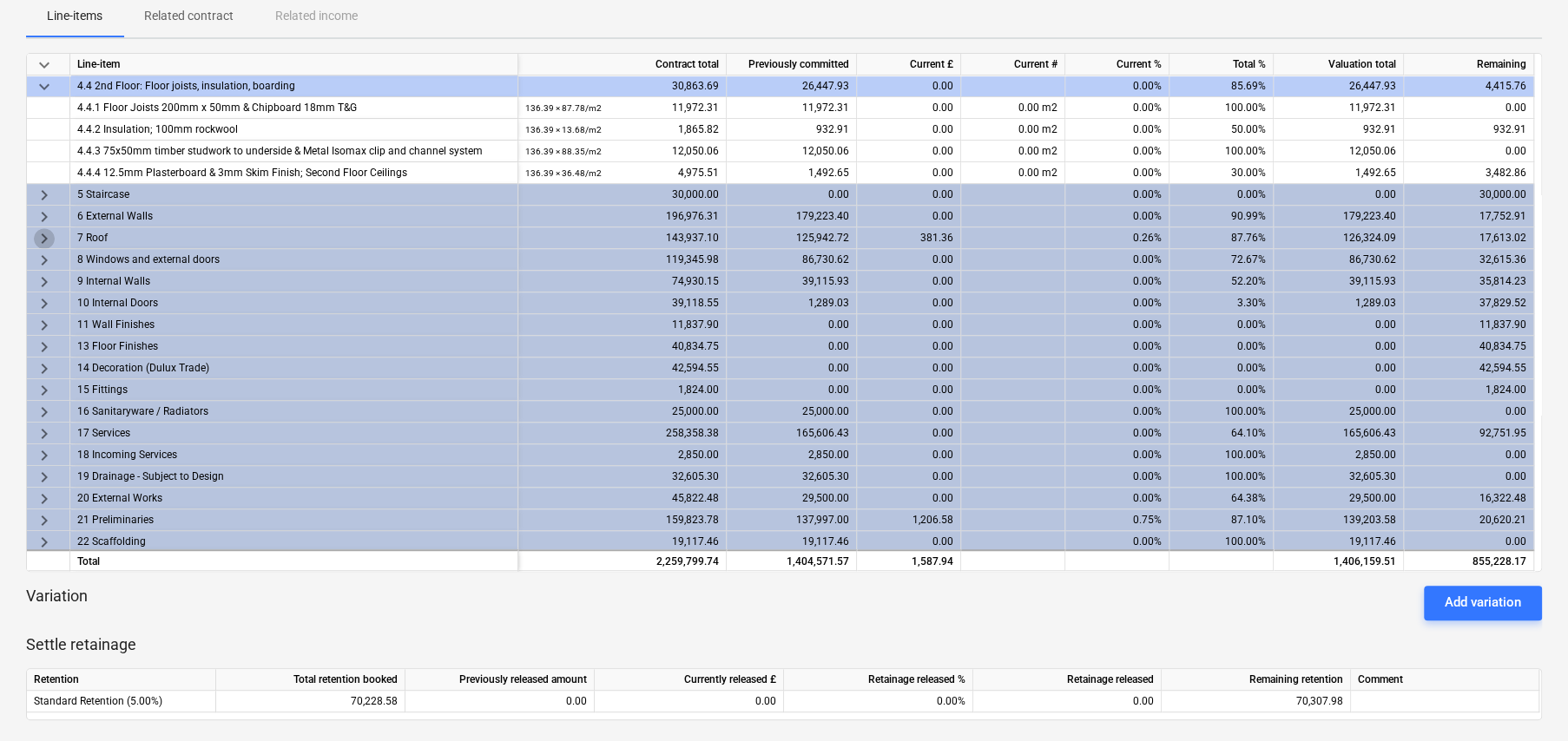
click at [42, 233] on span "keyboard_arrow_right" at bounding box center [44, 238] width 21 height 21
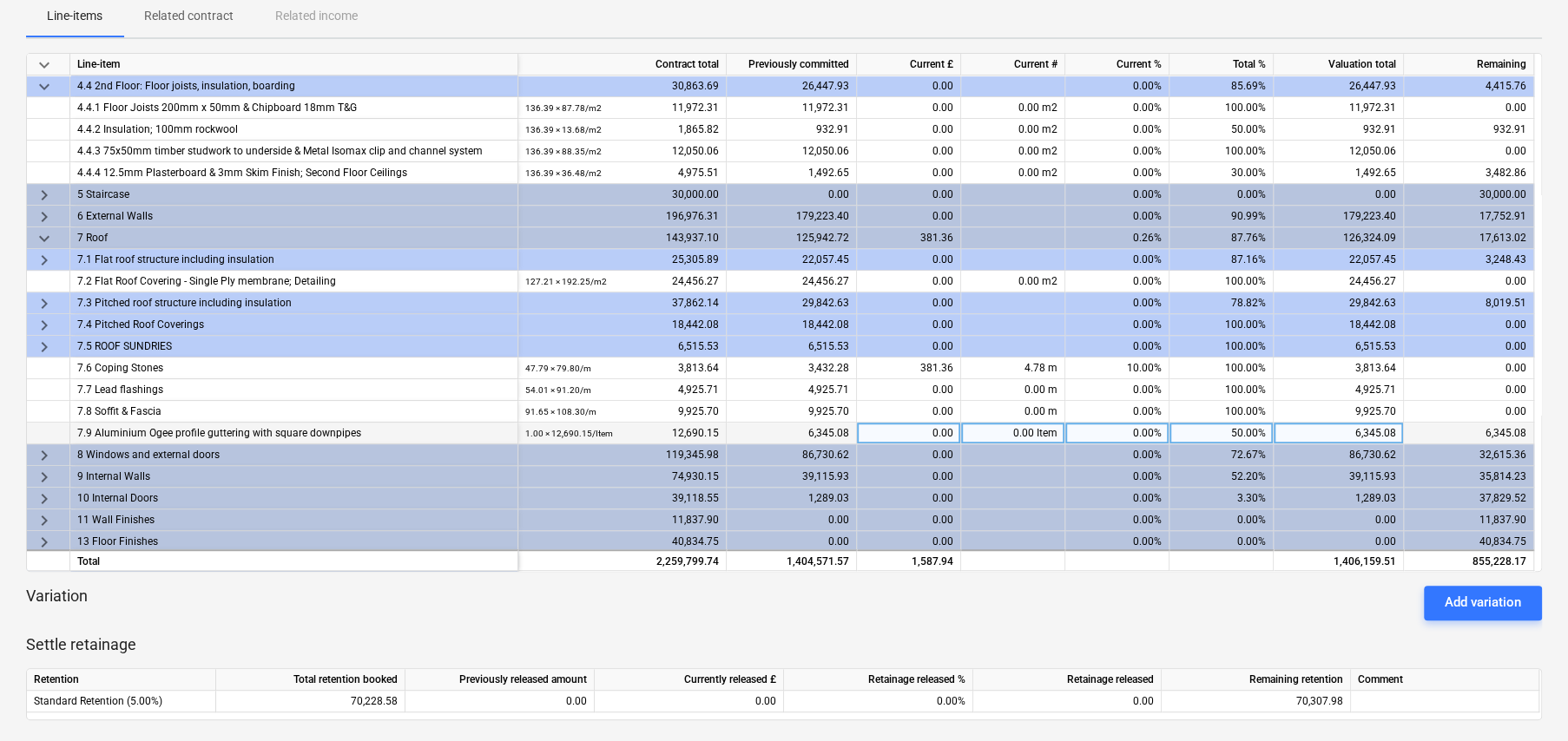
click at [1242, 429] on div "50.00%" at bounding box center [1222, 433] width 104 height 21
type input "80"
click at [36, 453] on span "keyboard_arrow_right" at bounding box center [44, 456] width 21 height 21
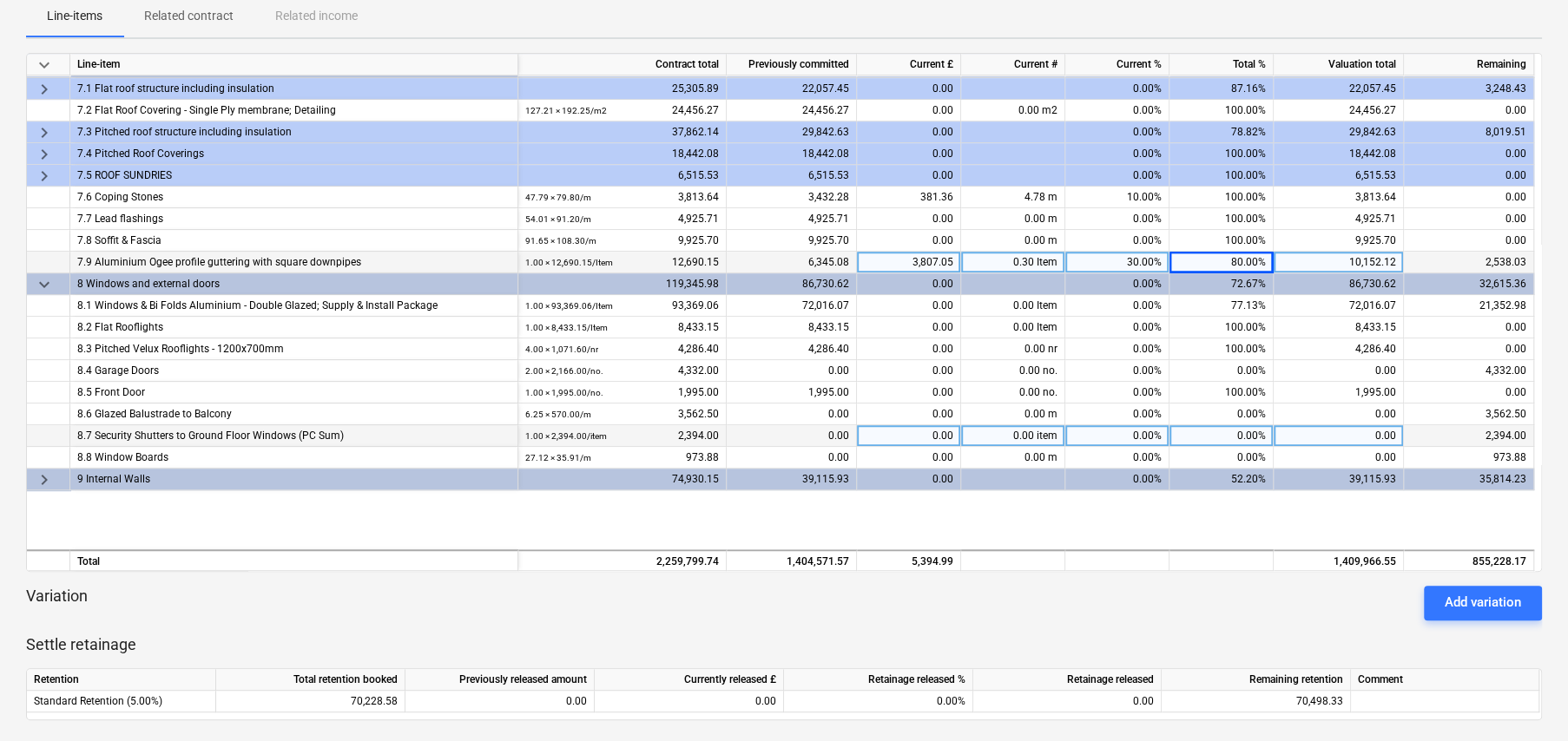
scroll to position [695, 0]
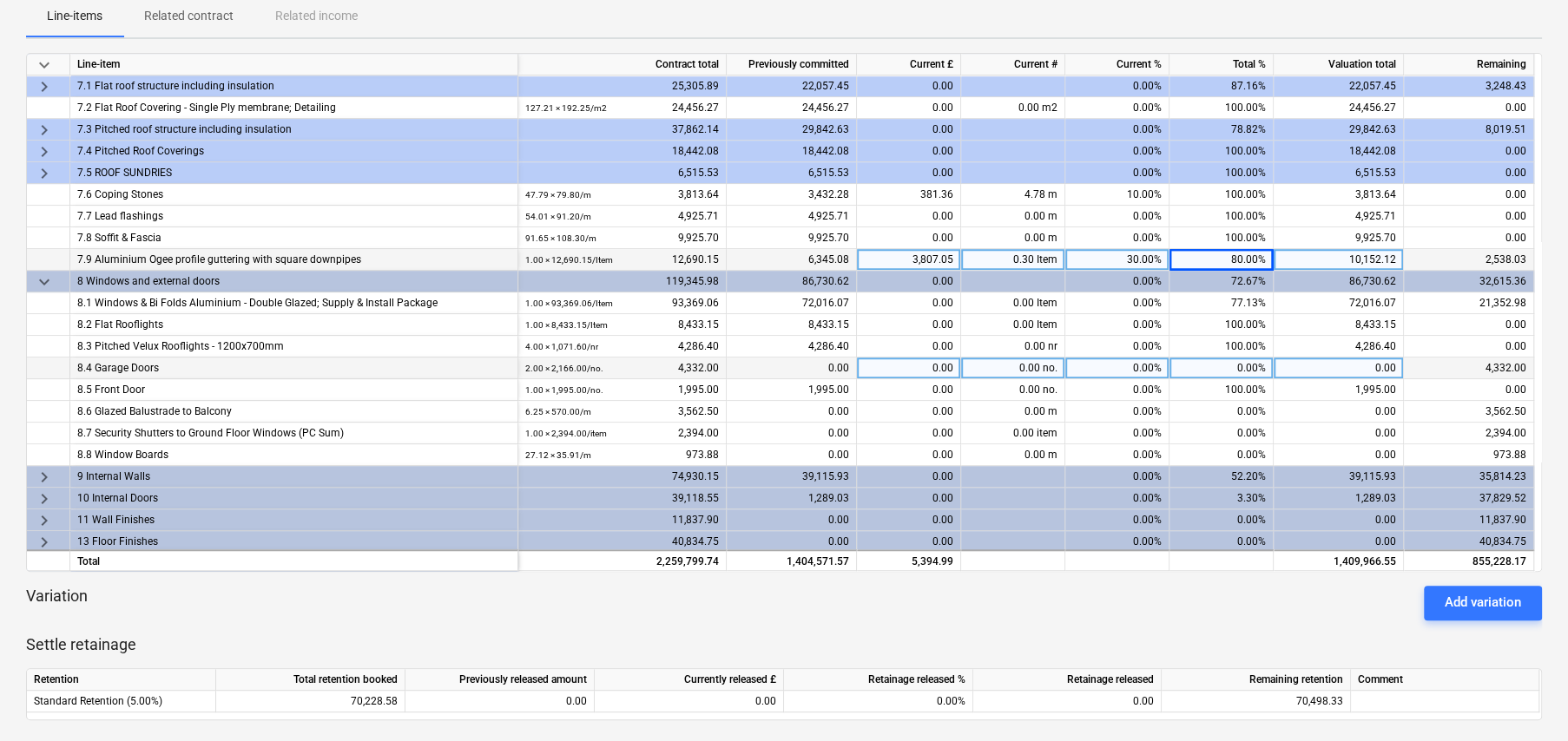
drag, startPoint x: 679, startPoint y: 363, endPoint x: 724, endPoint y: 367, distance: 45.2
click at [724, 367] on div "2.00 × 2,166.00 / no. 4,332.00" at bounding box center [622, 368] width 208 height 21
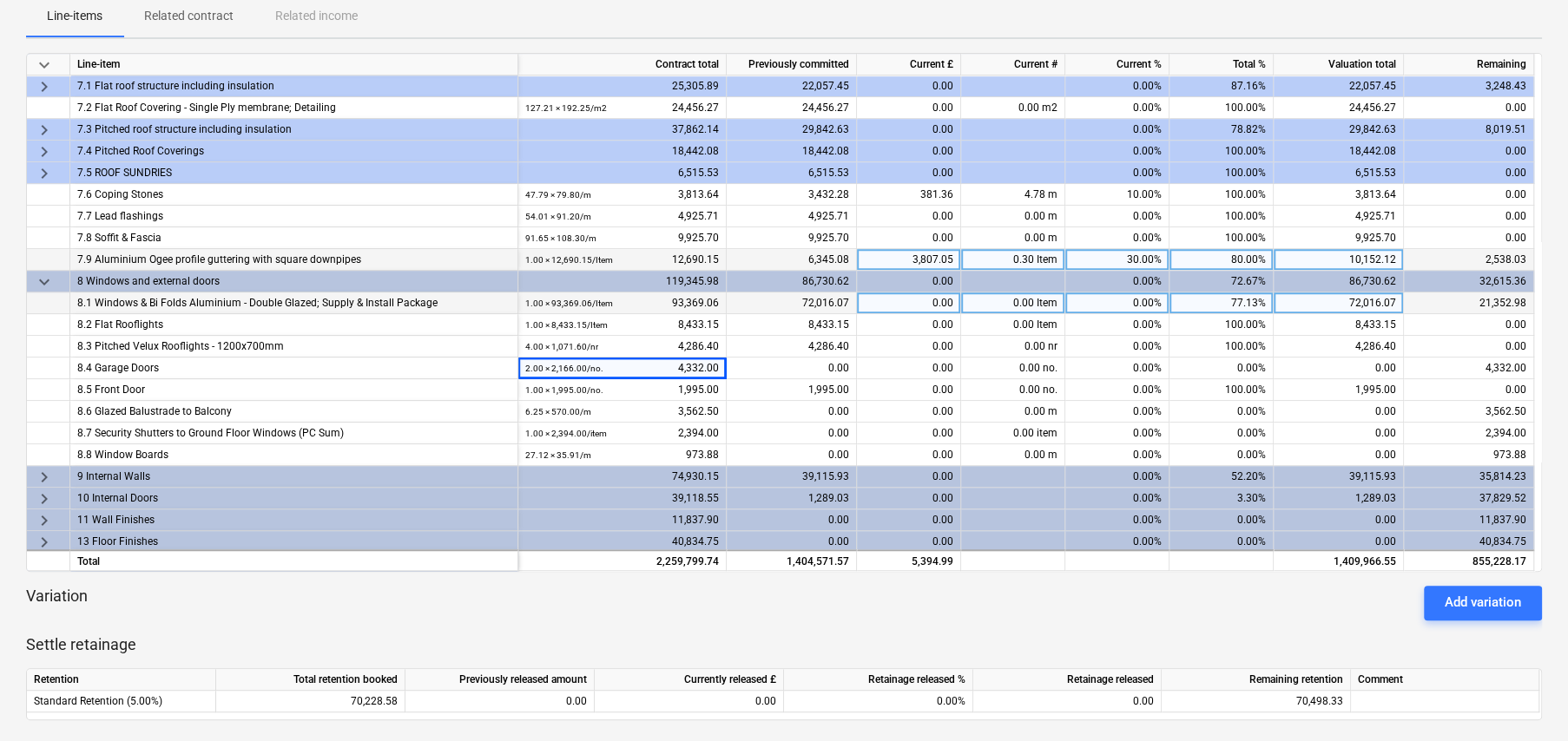
click at [926, 304] on div "0.00" at bounding box center [908, 303] width 104 height 21
type input "10000"
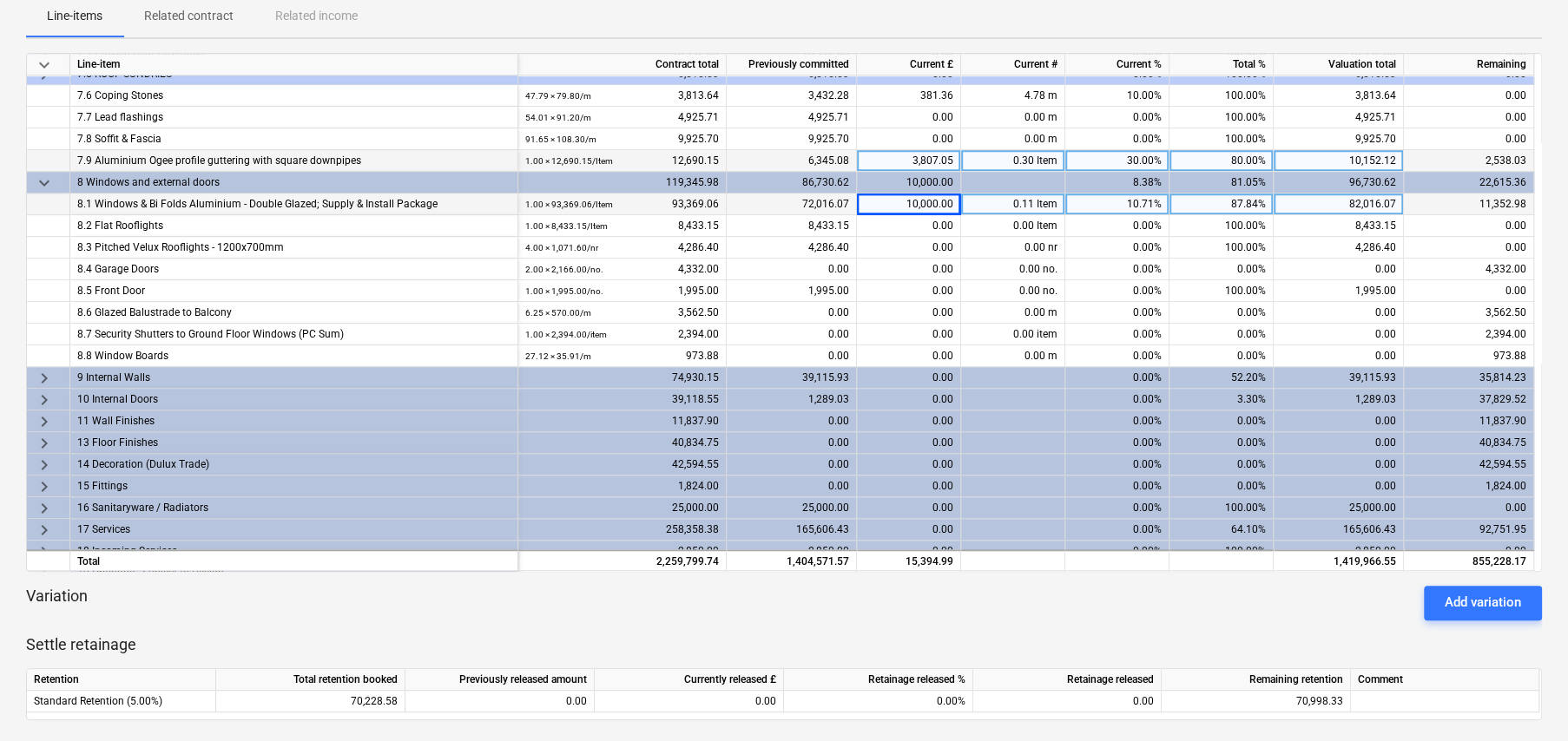
scroll to position [868, 0]
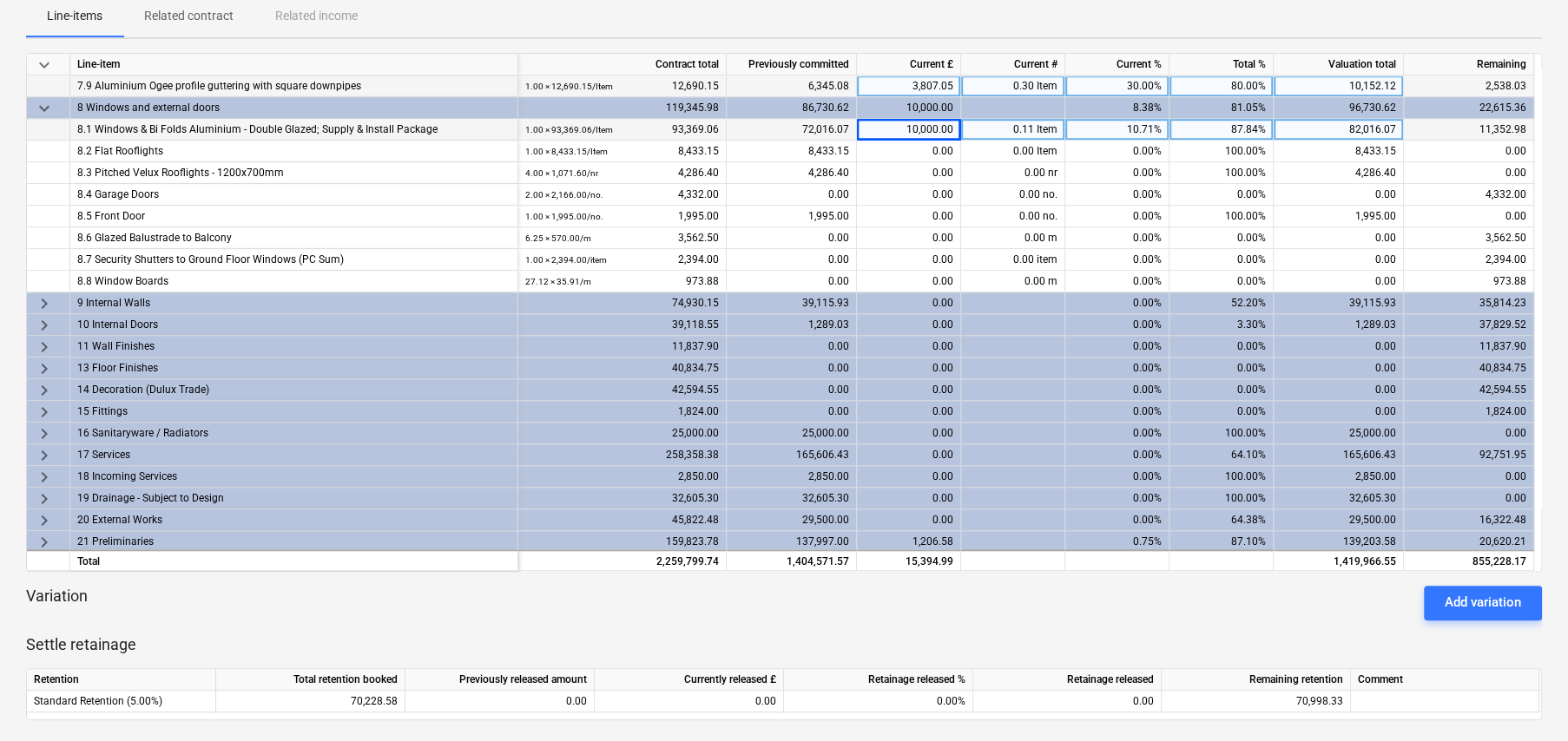
click at [43, 297] on span "keyboard_arrow_right" at bounding box center [44, 304] width 21 height 21
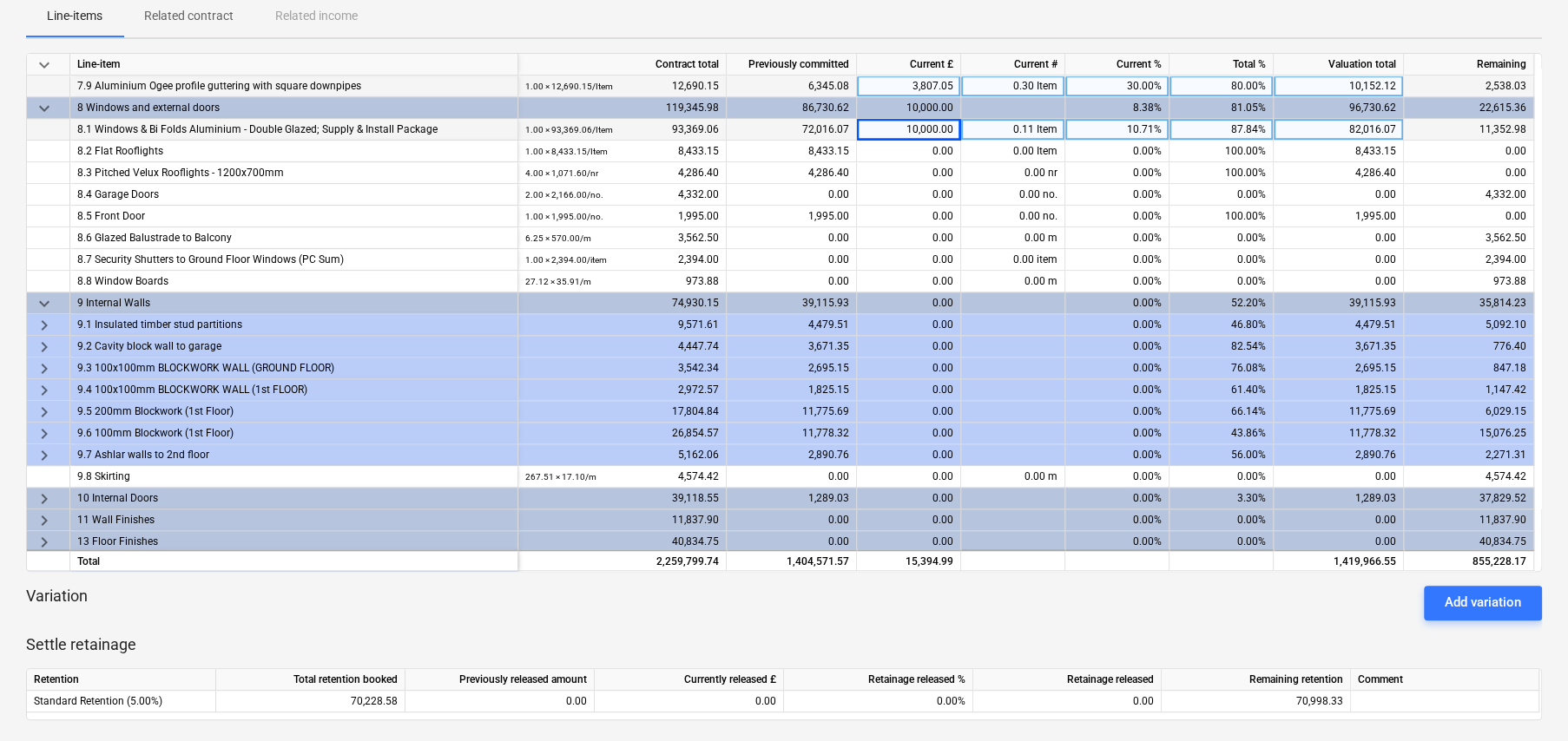
click at [45, 322] on span "keyboard_arrow_right" at bounding box center [44, 325] width 21 height 21
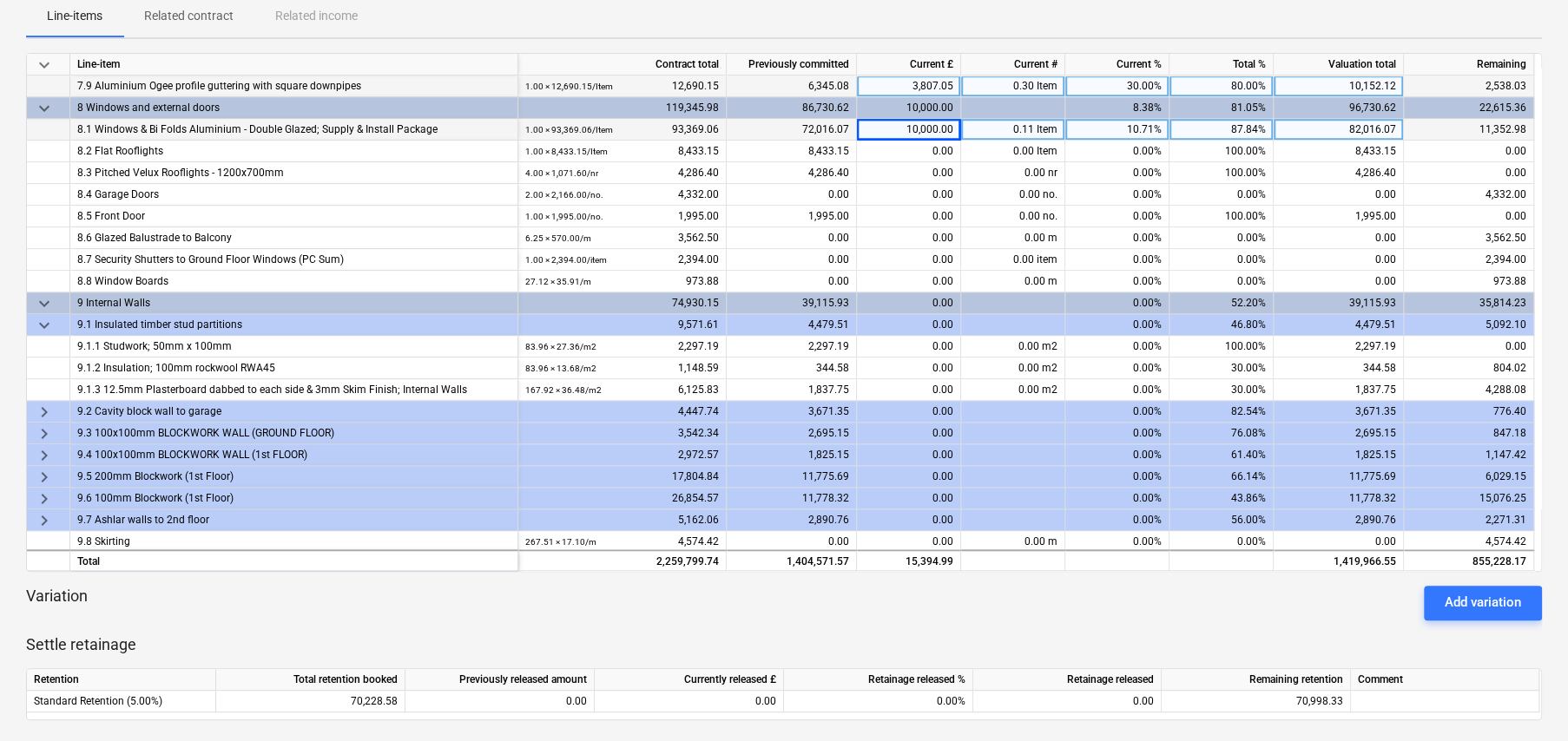
click at [43, 408] on span "keyboard_arrow_right" at bounding box center [44, 412] width 21 height 21
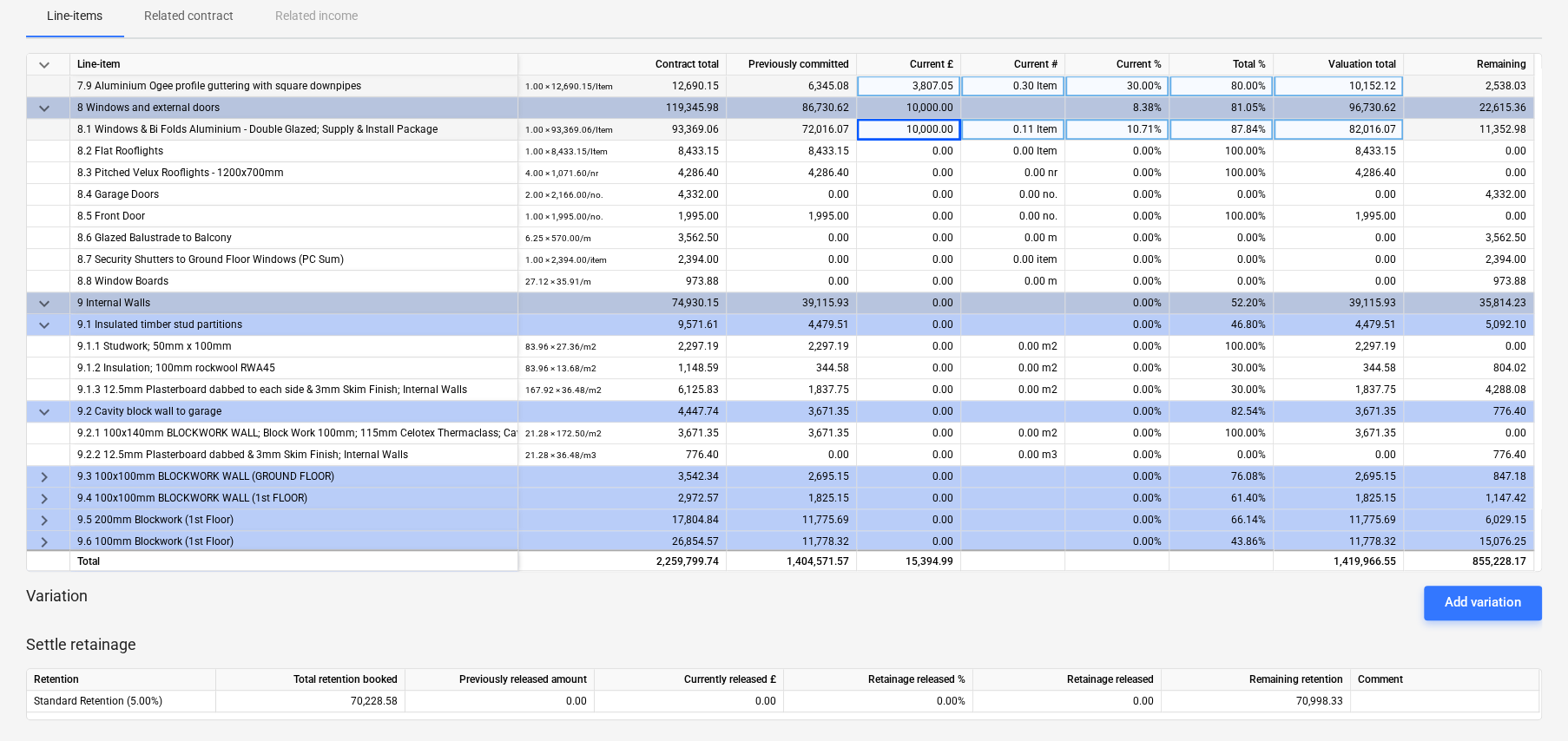
scroll to position [954, 0]
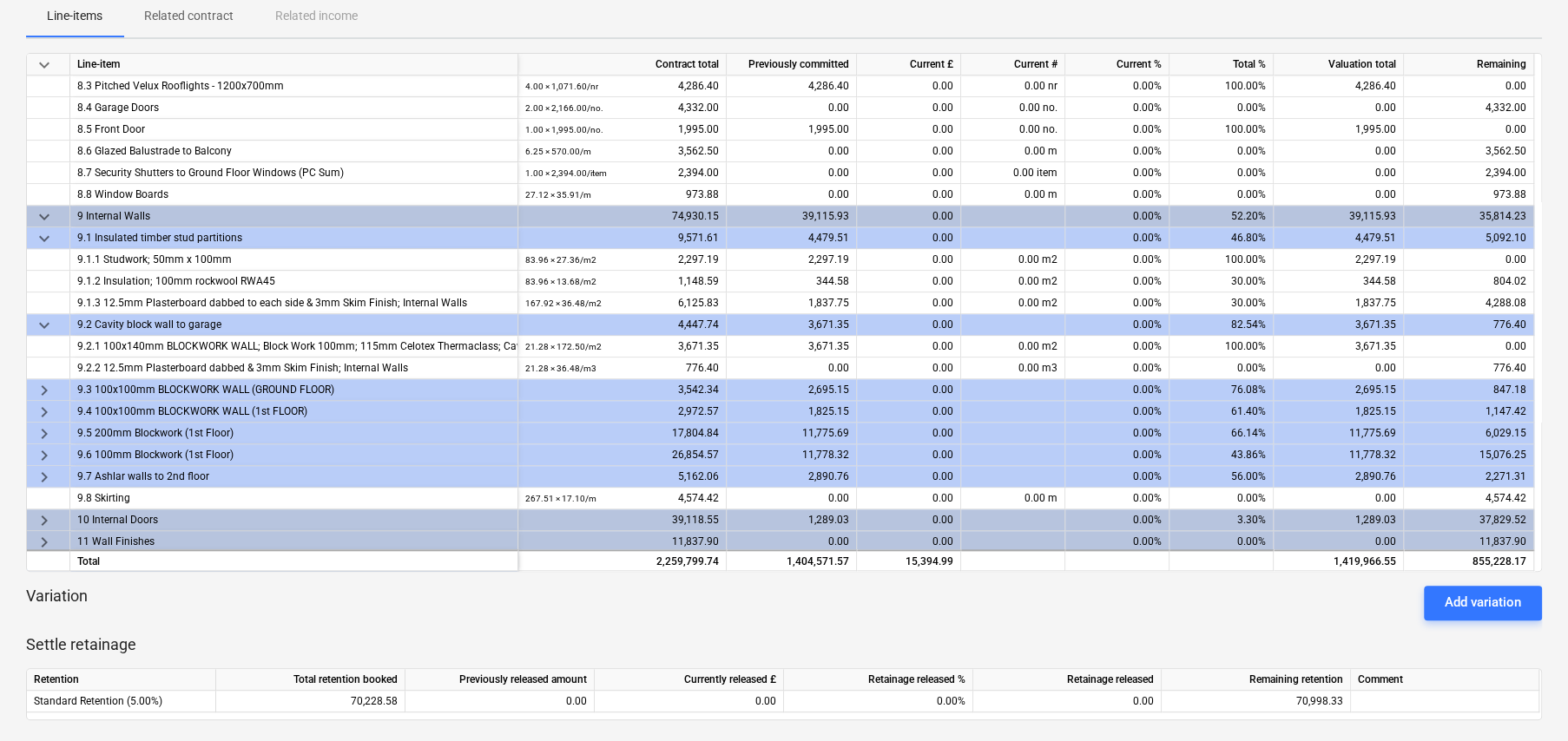
click at [41, 390] on span "keyboard_arrow_right" at bounding box center [44, 390] width 21 height 21
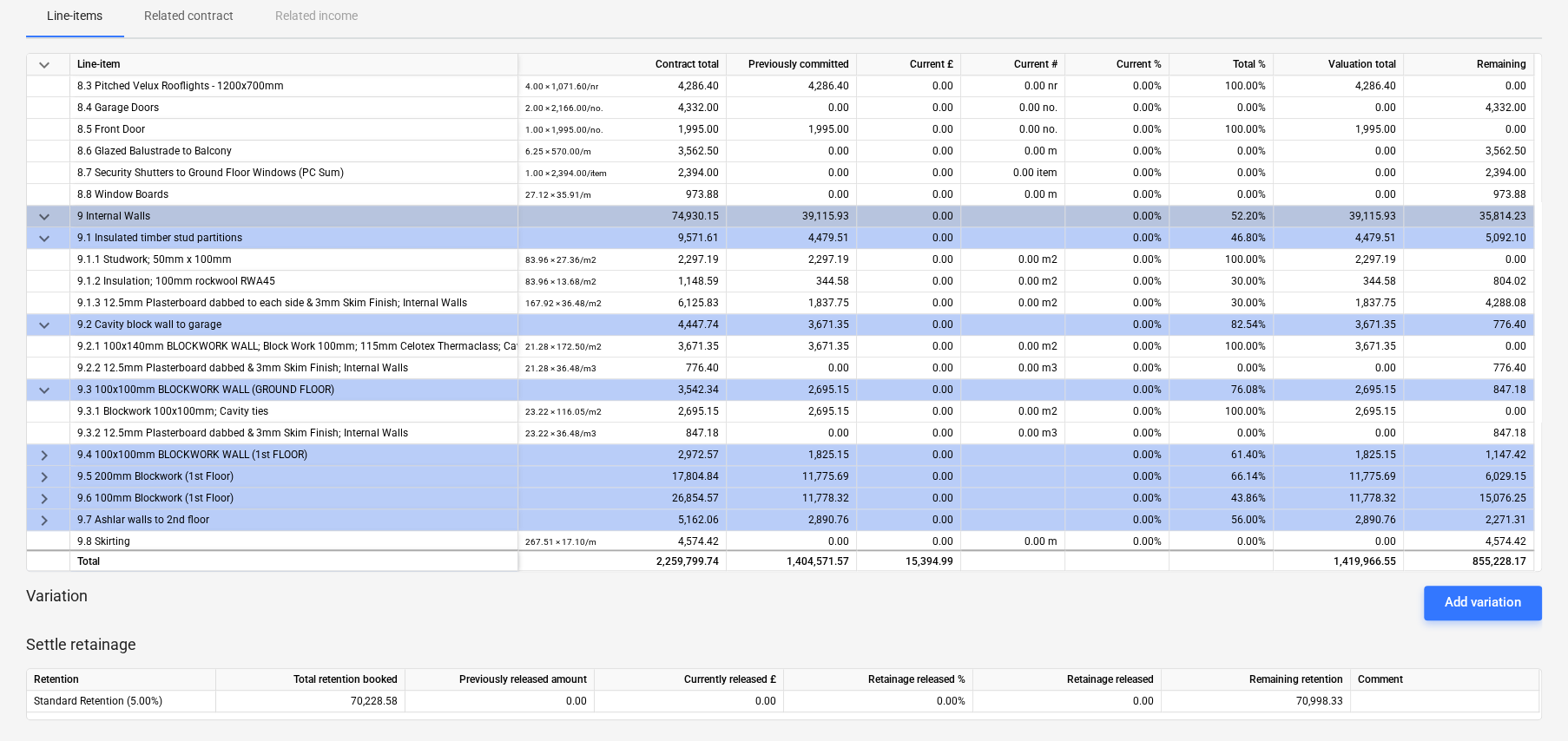
click at [42, 451] on span "keyboard_arrow_right" at bounding box center [44, 456] width 21 height 21
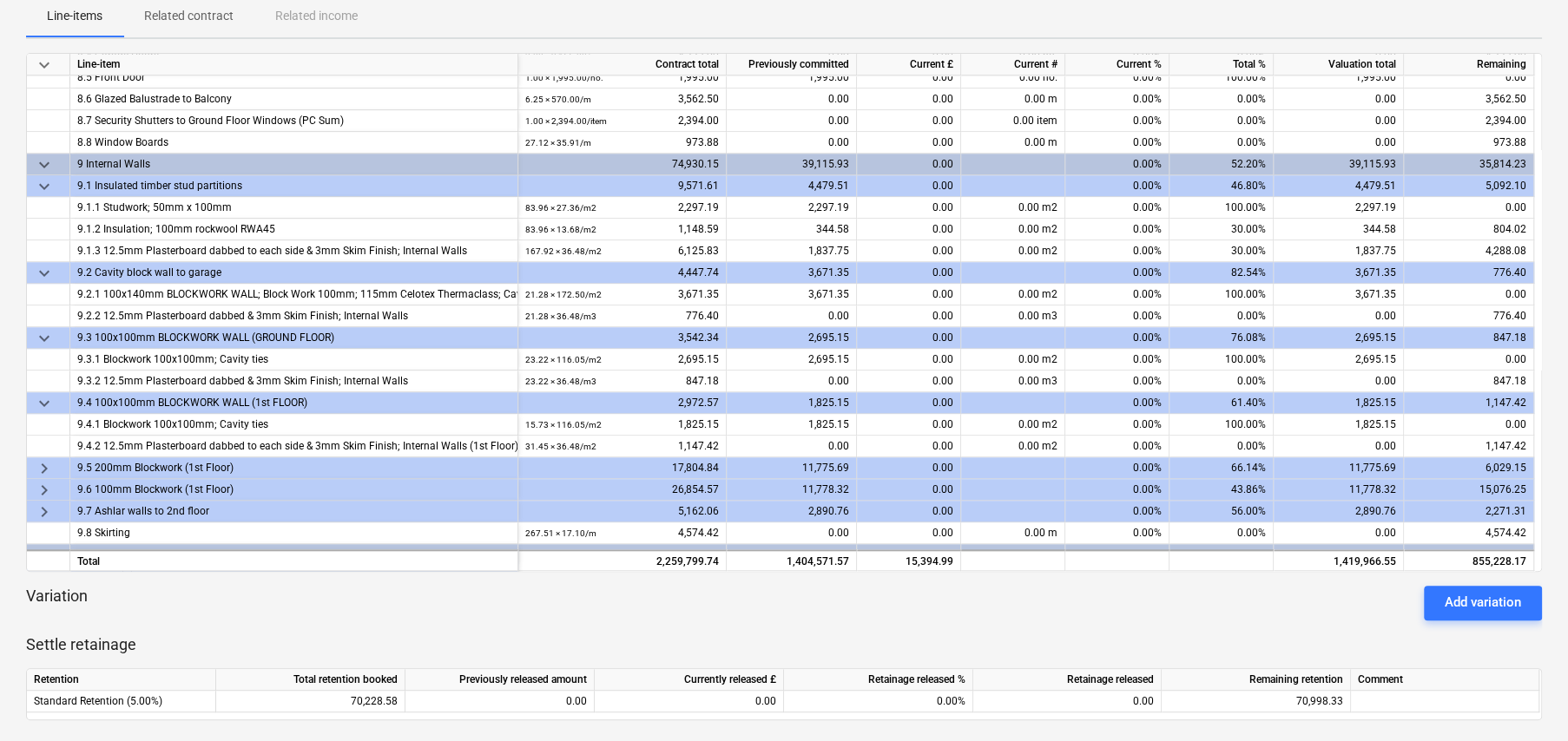
scroll to position [1041, 0]
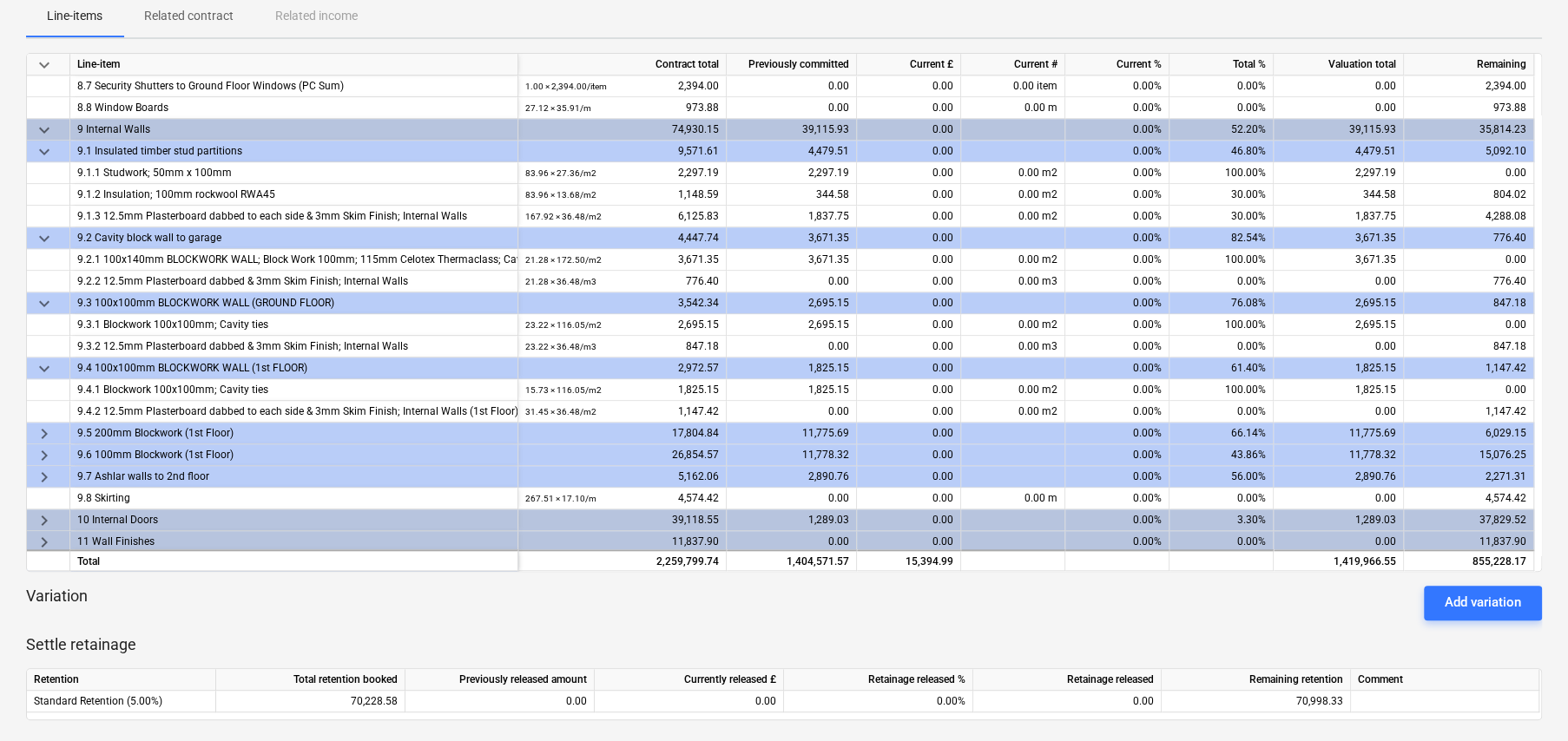
click at [43, 432] on span "keyboard_arrow_right" at bounding box center [44, 433] width 21 height 21
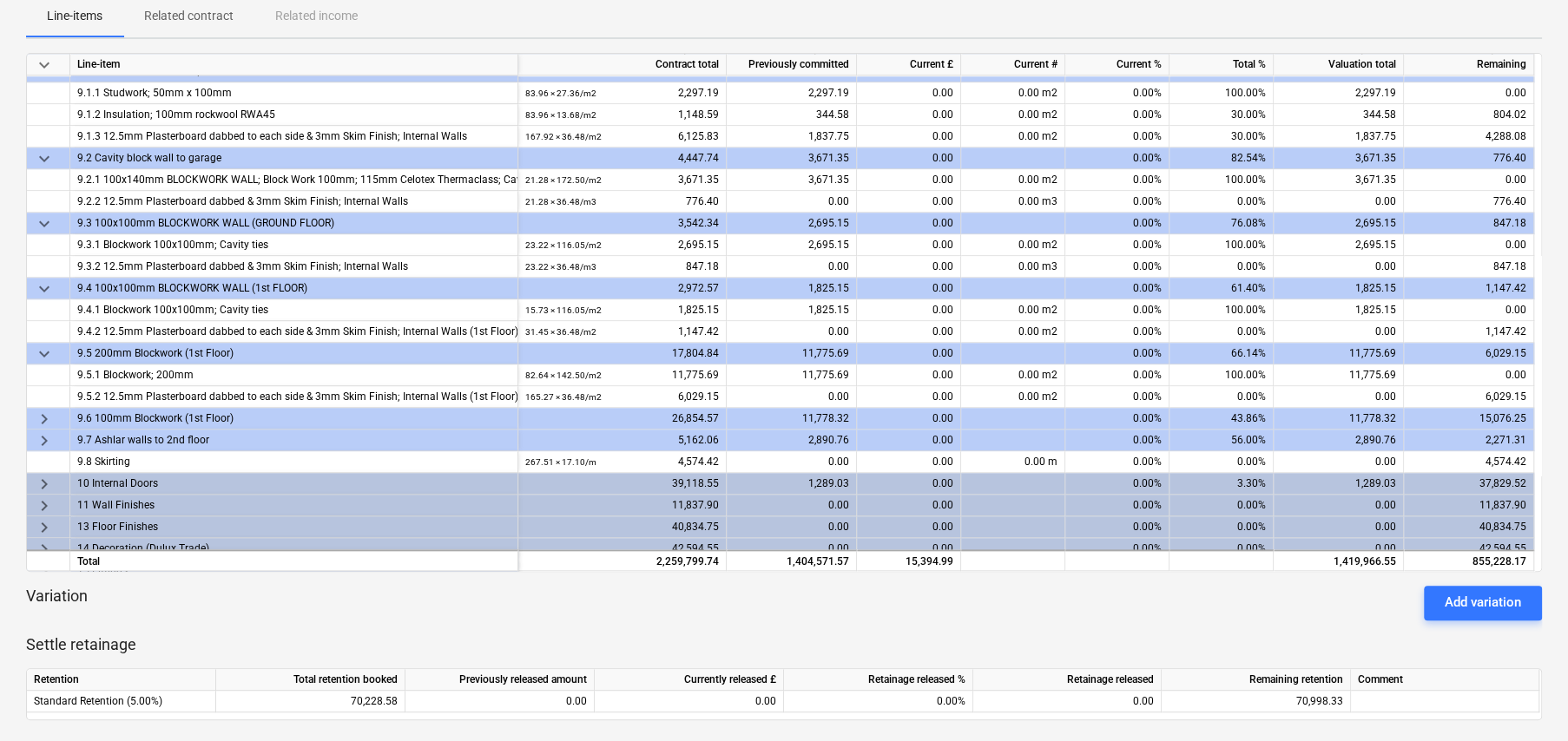
scroll to position [1215, 0]
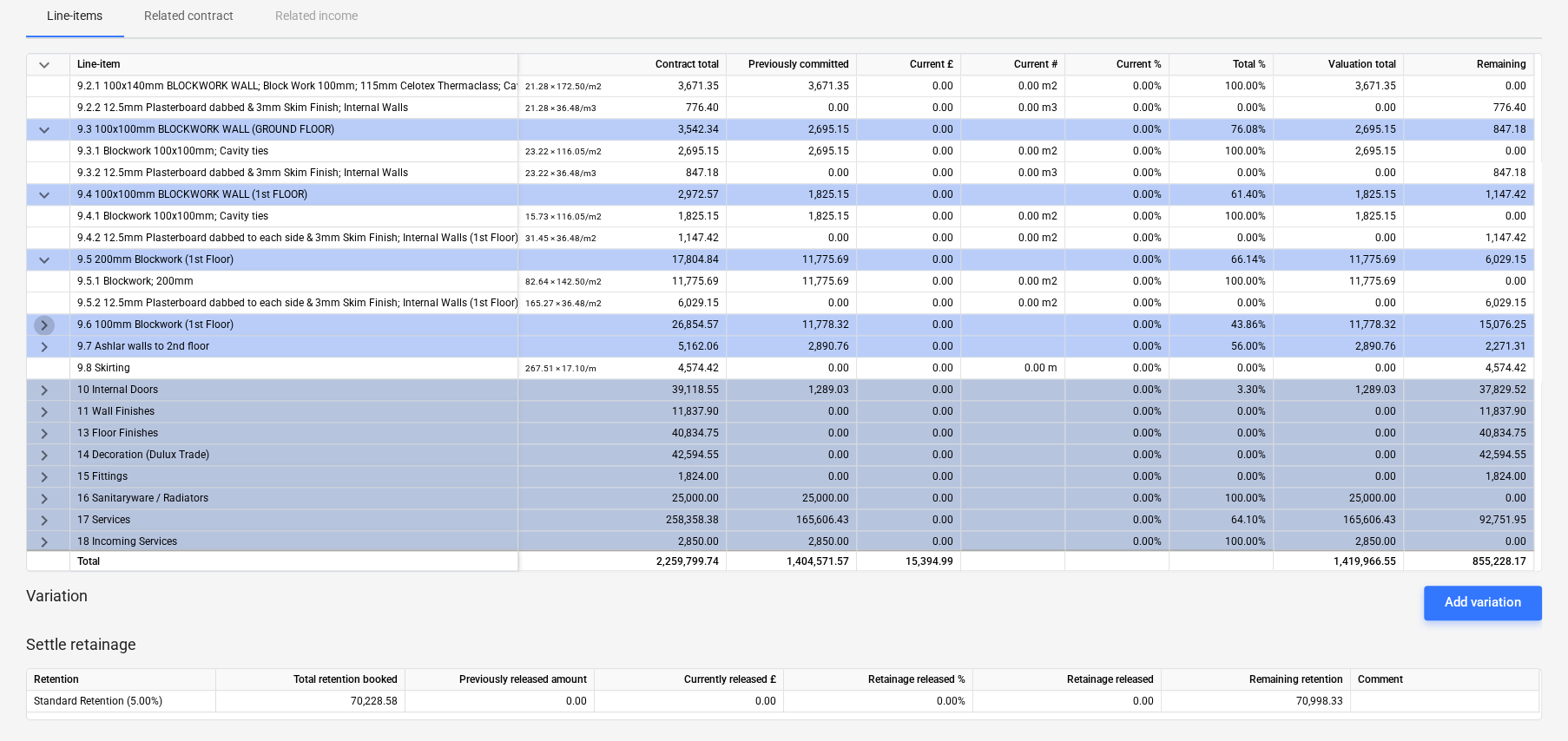
click at [40, 328] on span "keyboard_arrow_right" at bounding box center [44, 325] width 21 height 21
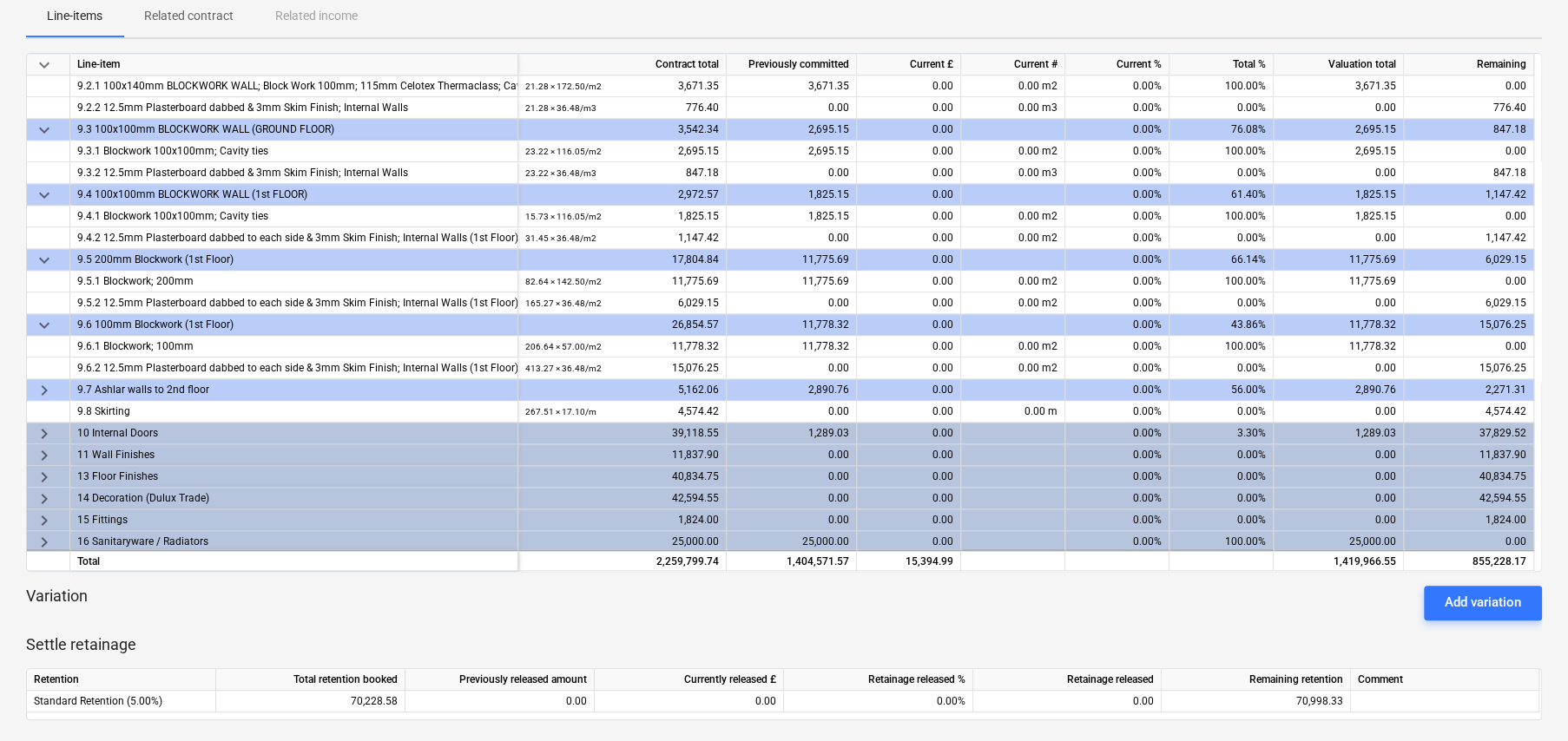
click at [43, 388] on span "keyboard_arrow_right" at bounding box center [44, 390] width 21 height 21
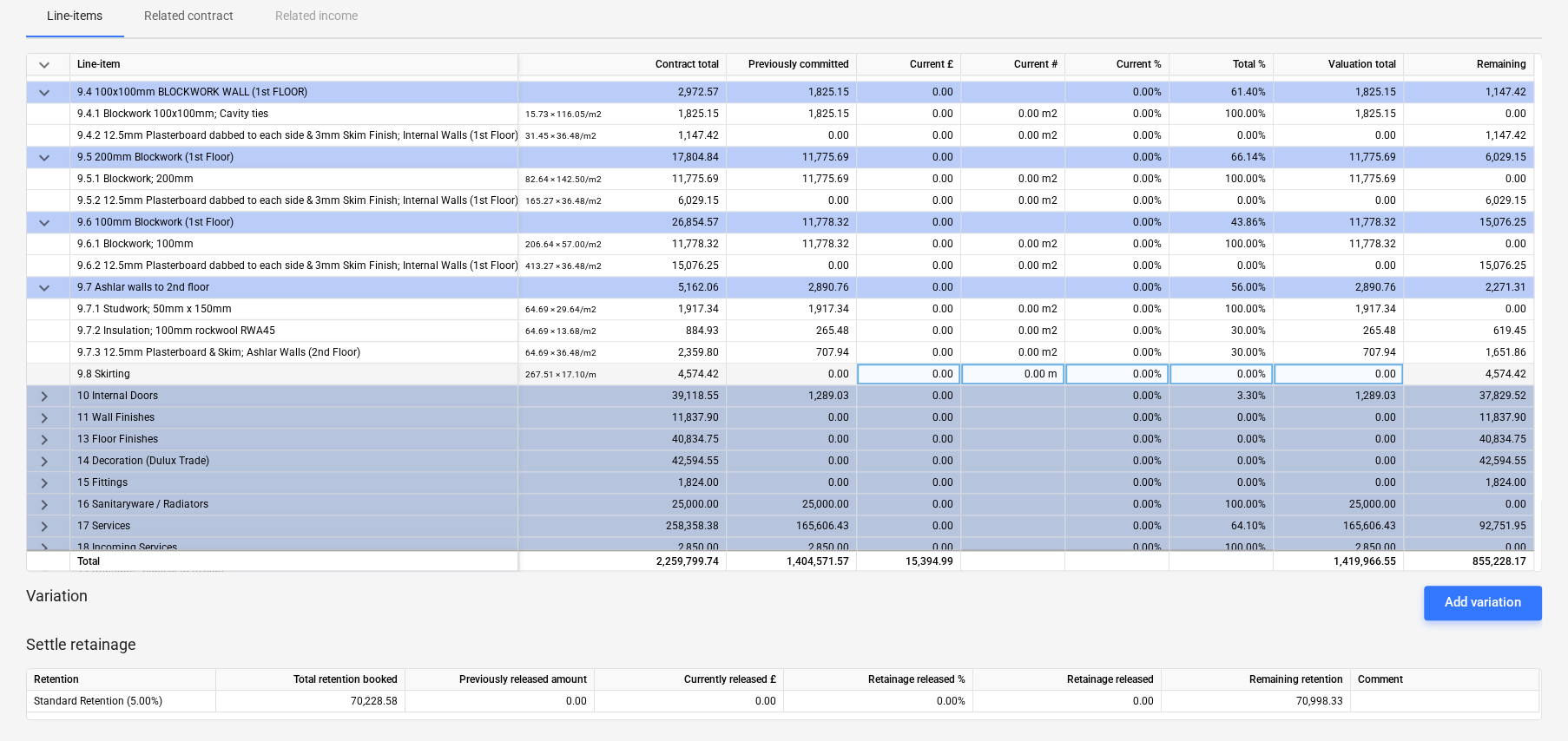
scroll to position [1389, 0]
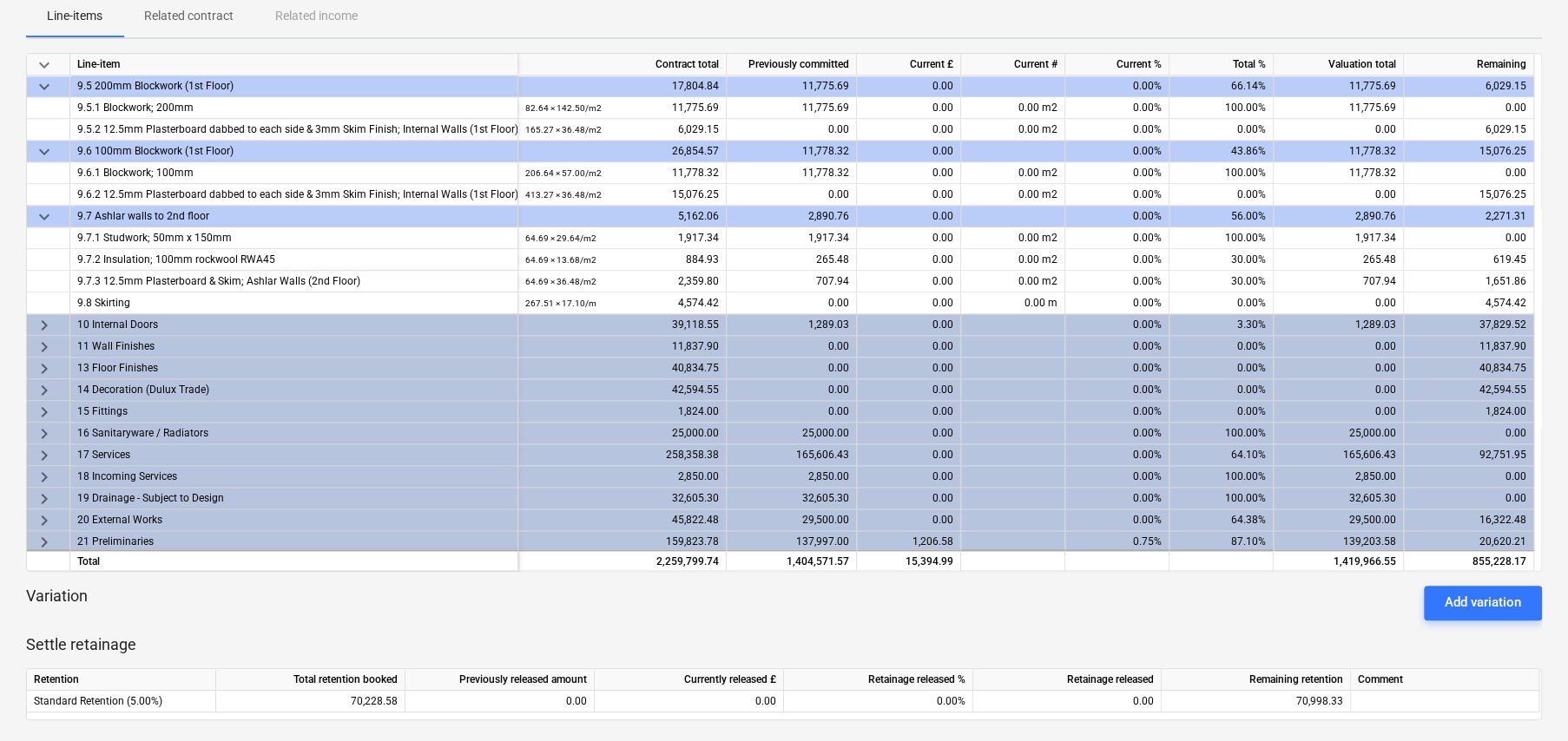
click at [40, 320] on span "keyboard_arrow_right" at bounding box center [44, 325] width 21 height 21
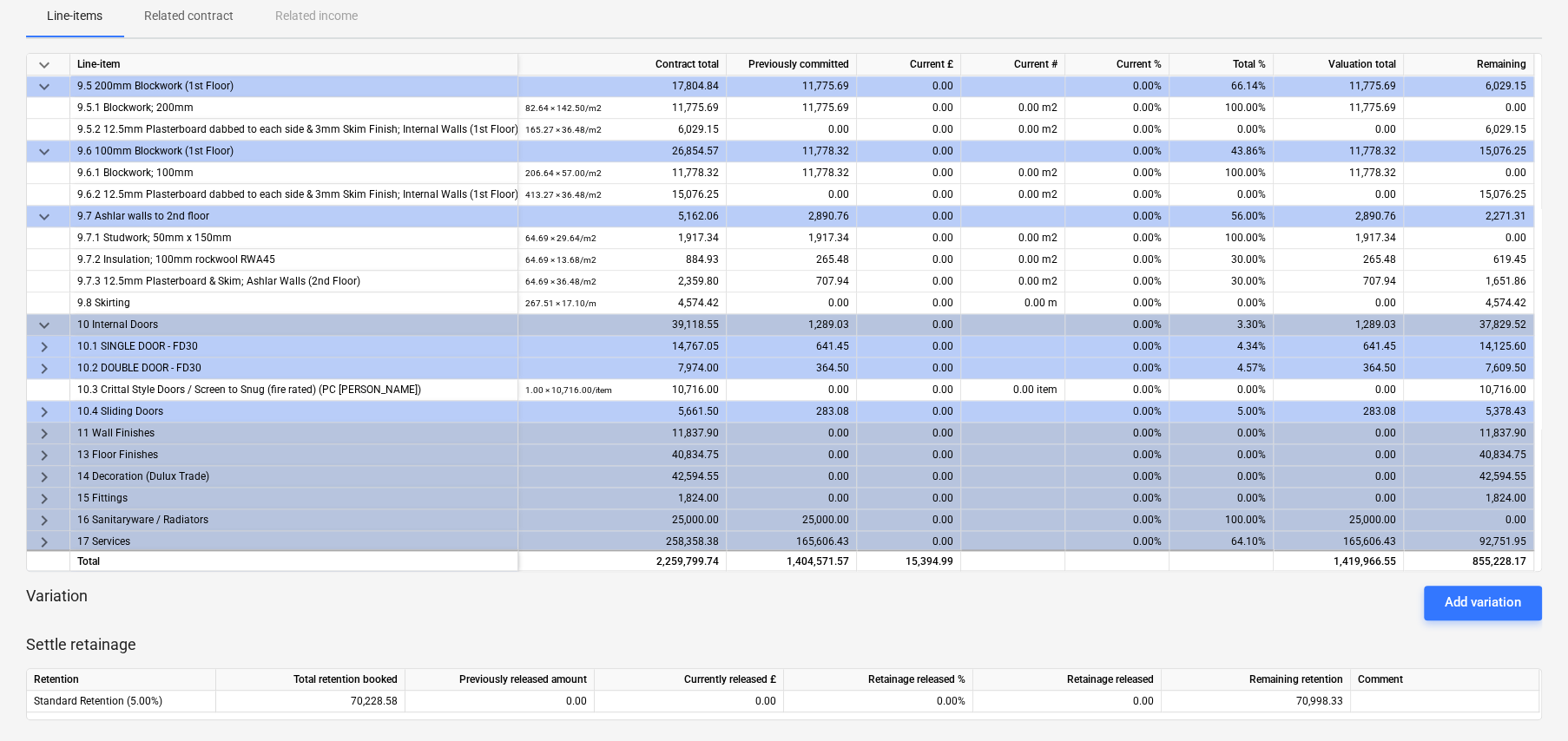
click at [43, 409] on span "keyboard_arrow_right" at bounding box center [44, 412] width 21 height 21
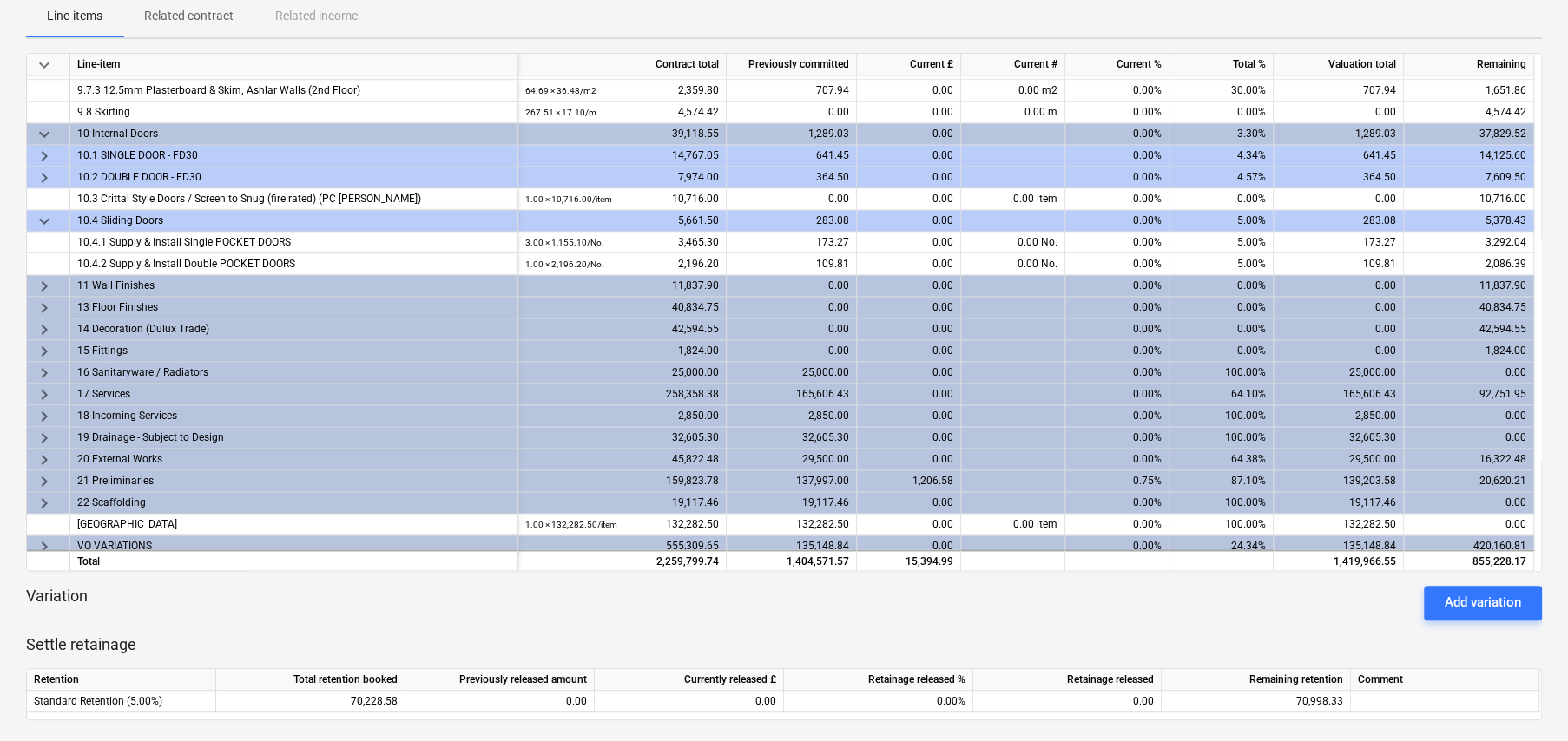
scroll to position [1585, 0]
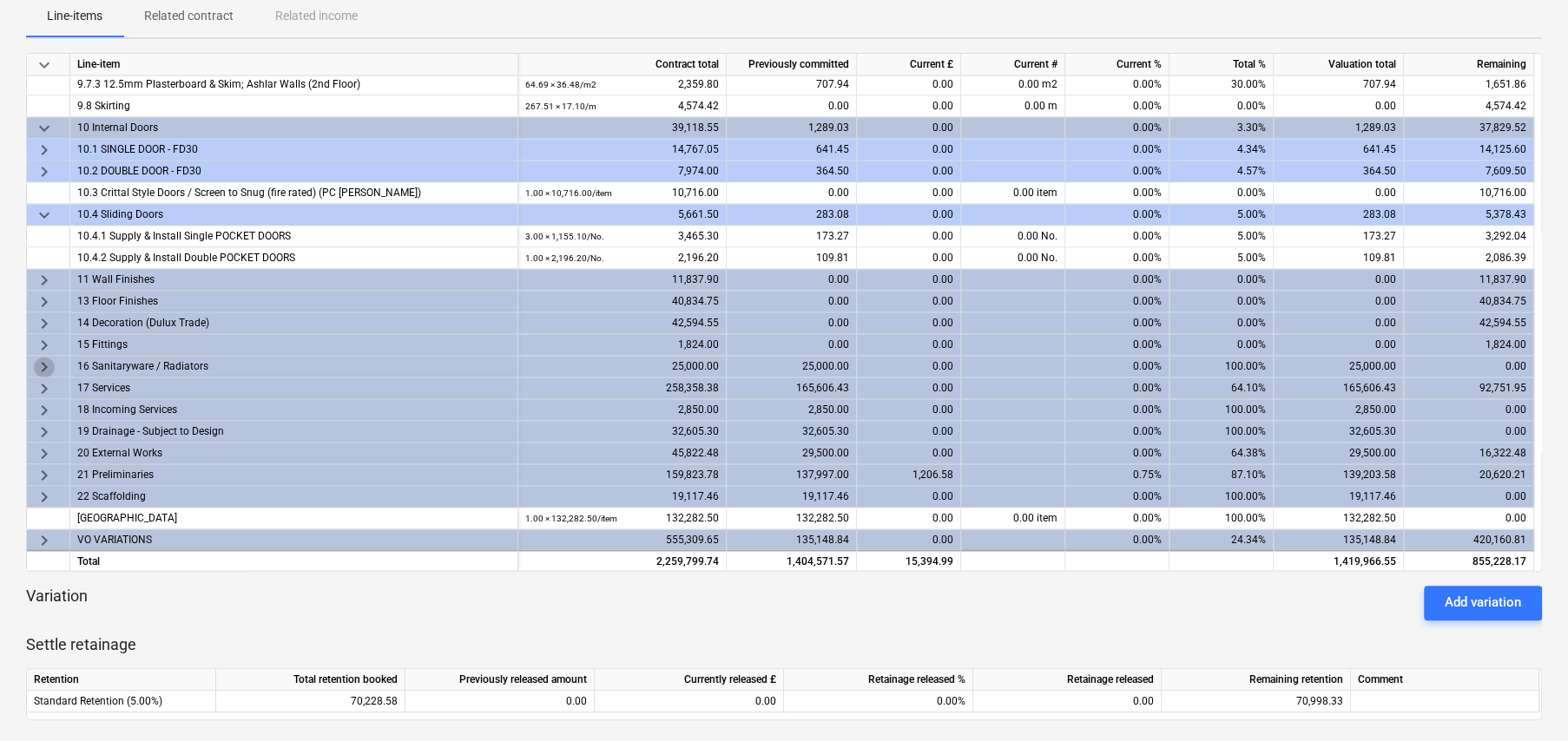
click at [38, 363] on span "keyboard_arrow_right" at bounding box center [44, 367] width 21 height 21
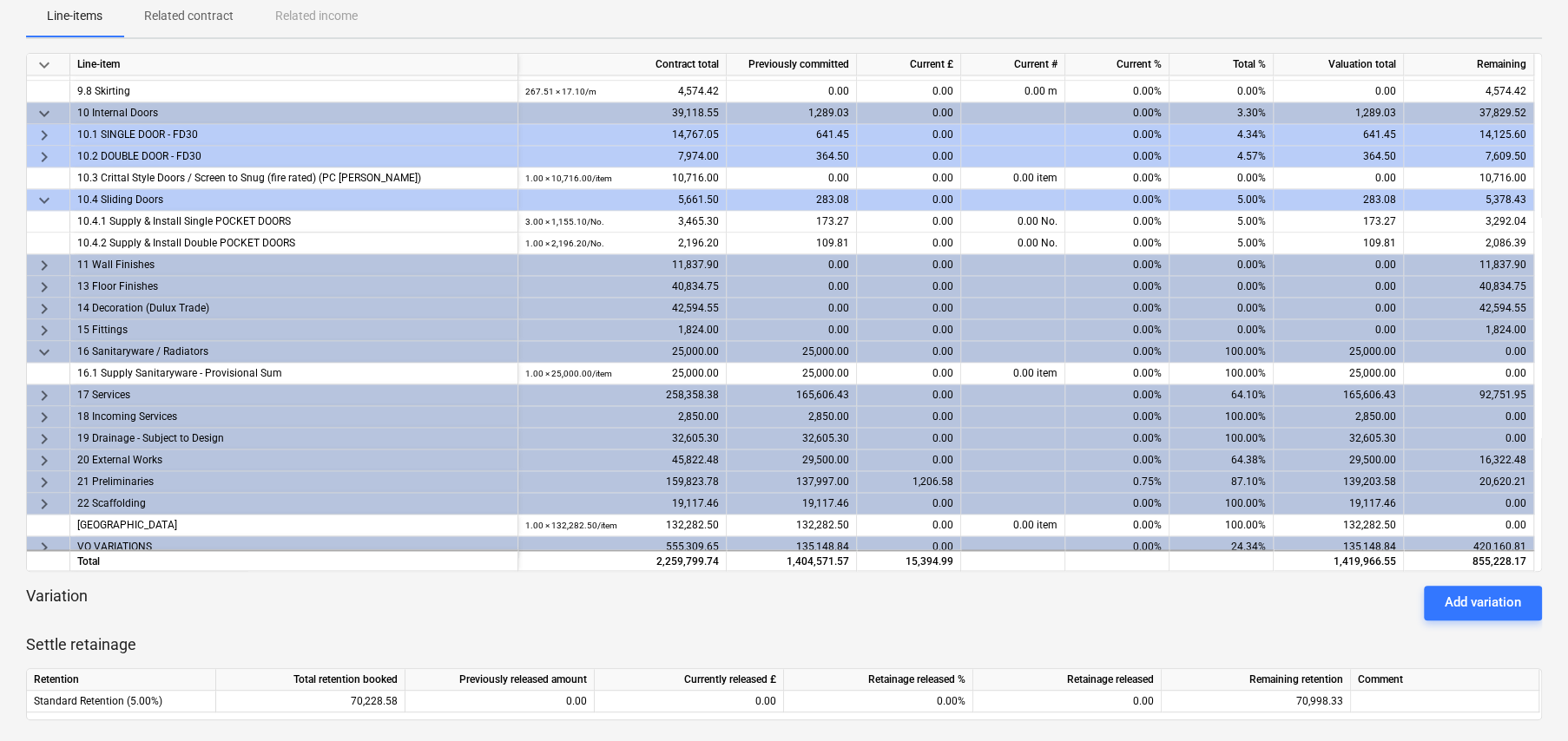
scroll to position [1607, 0]
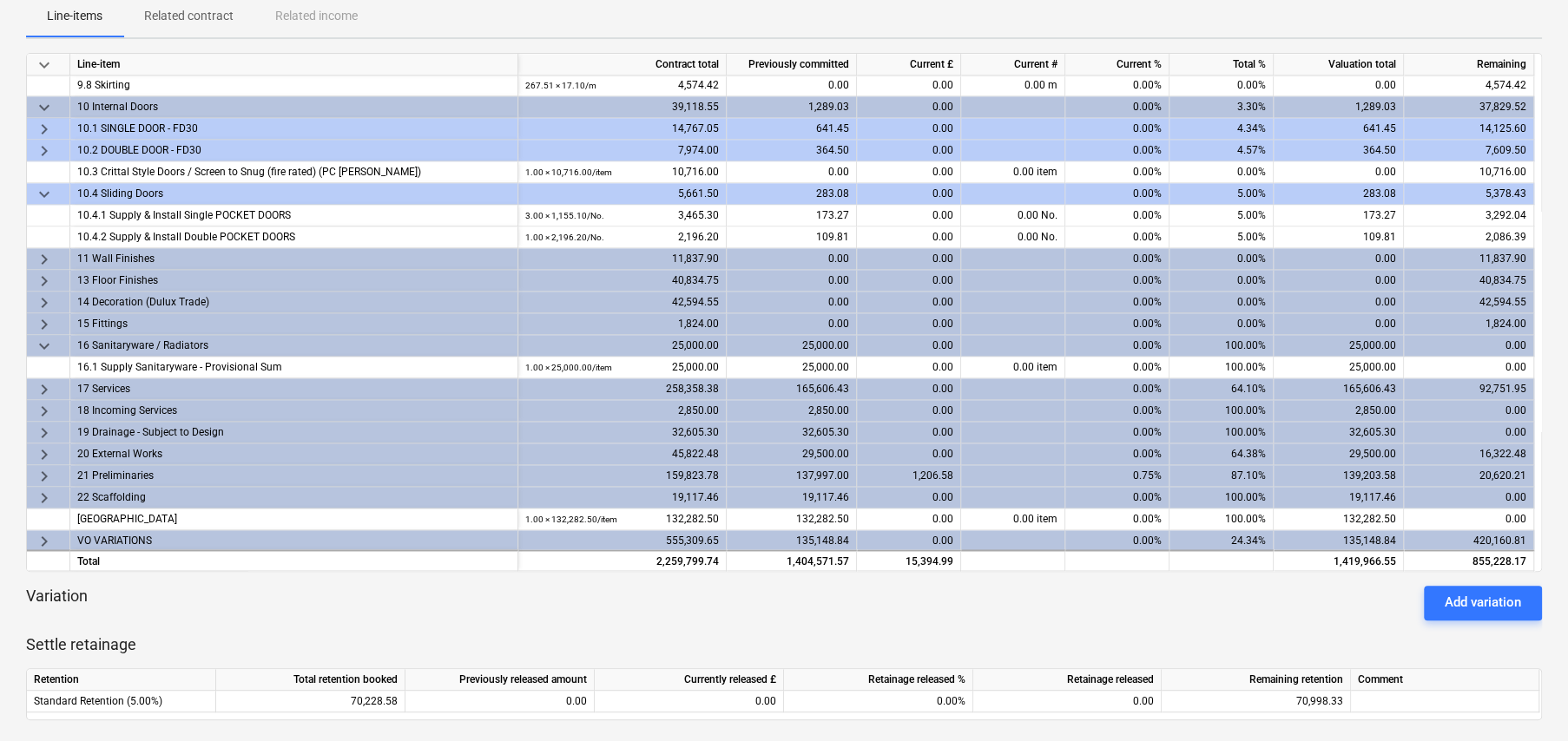
click at [42, 388] on span "keyboard_arrow_right" at bounding box center [44, 390] width 21 height 21
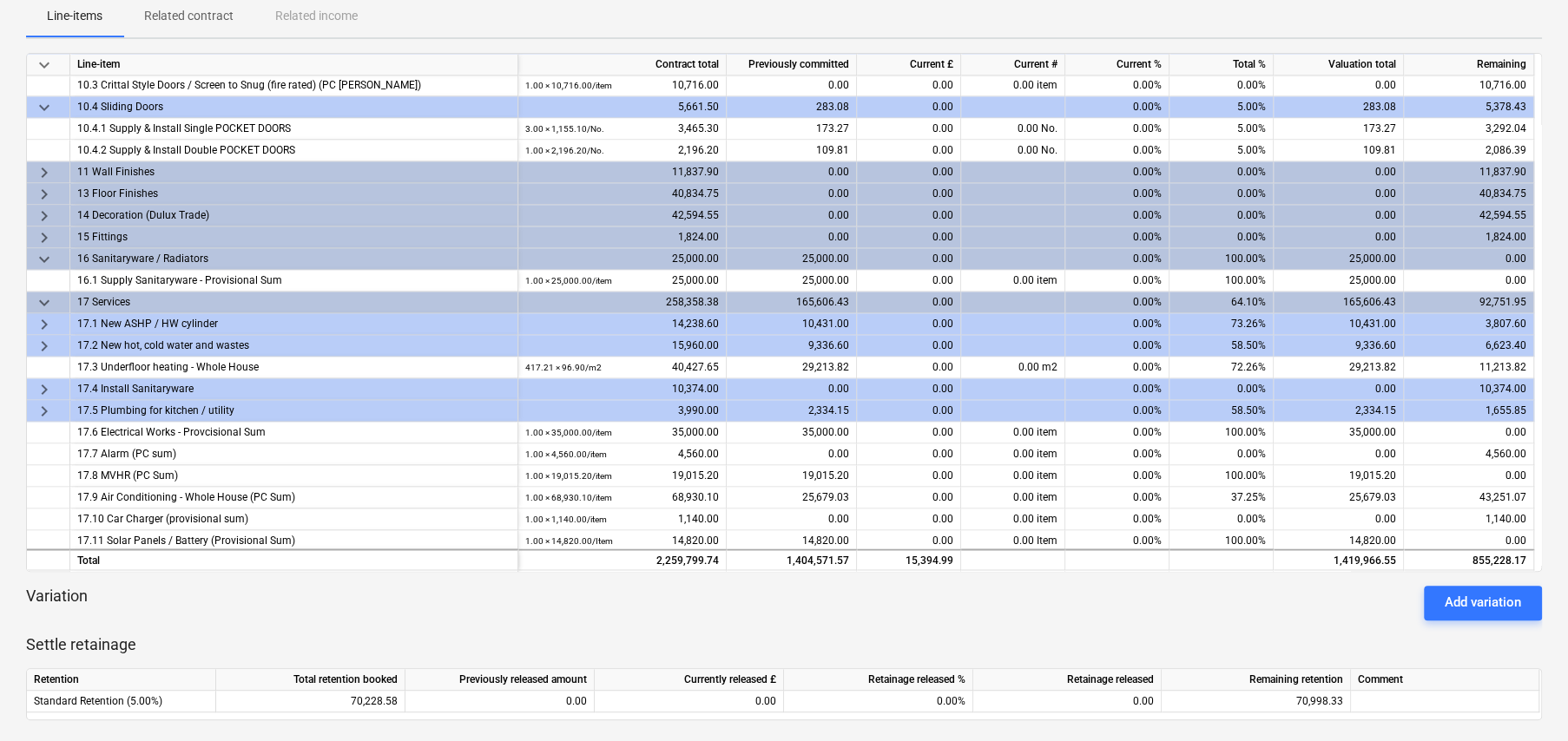
scroll to position [1780, 0]
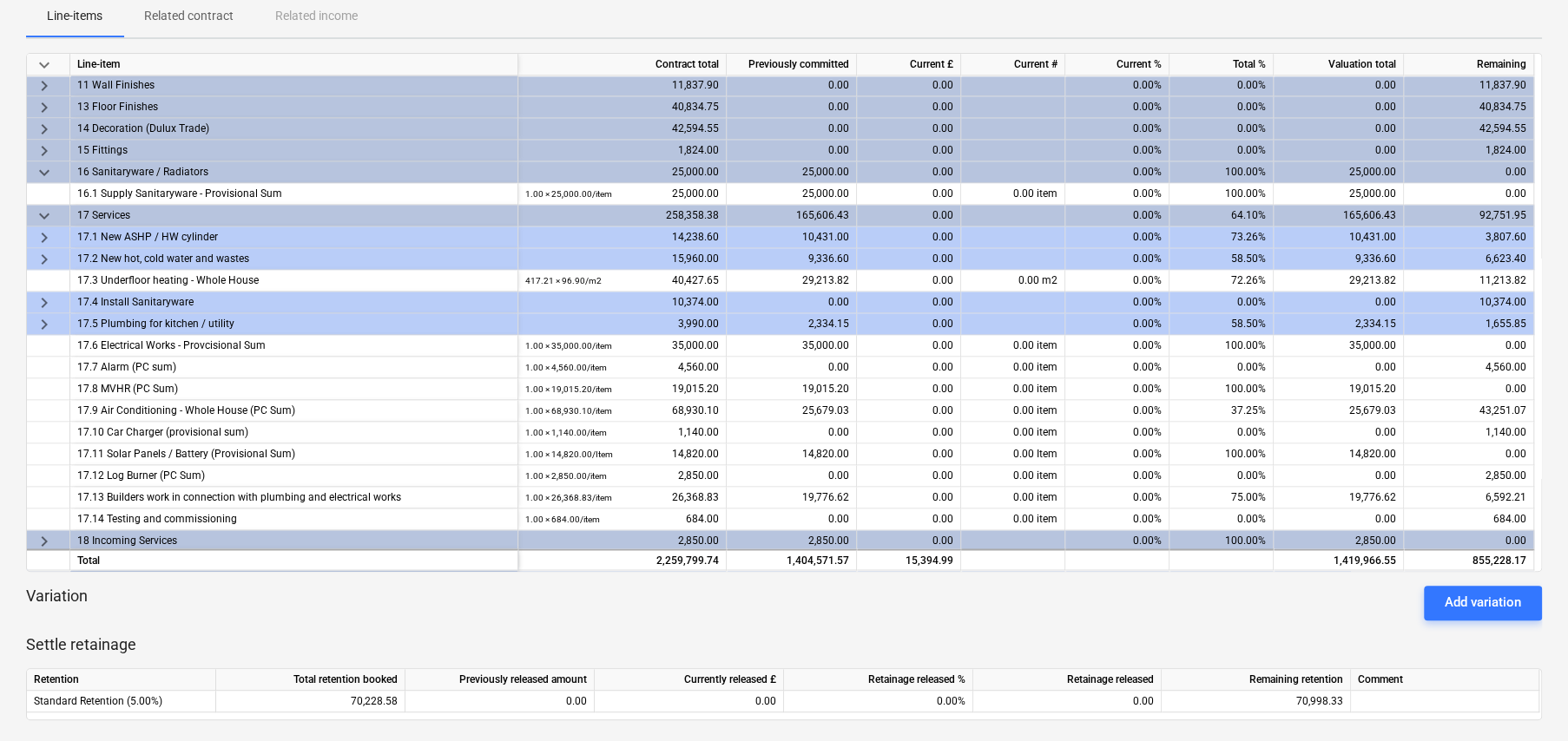
click at [41, 322] on span "keyboard_arrow_right" at bounding box center [44, 324] width 21 height 21
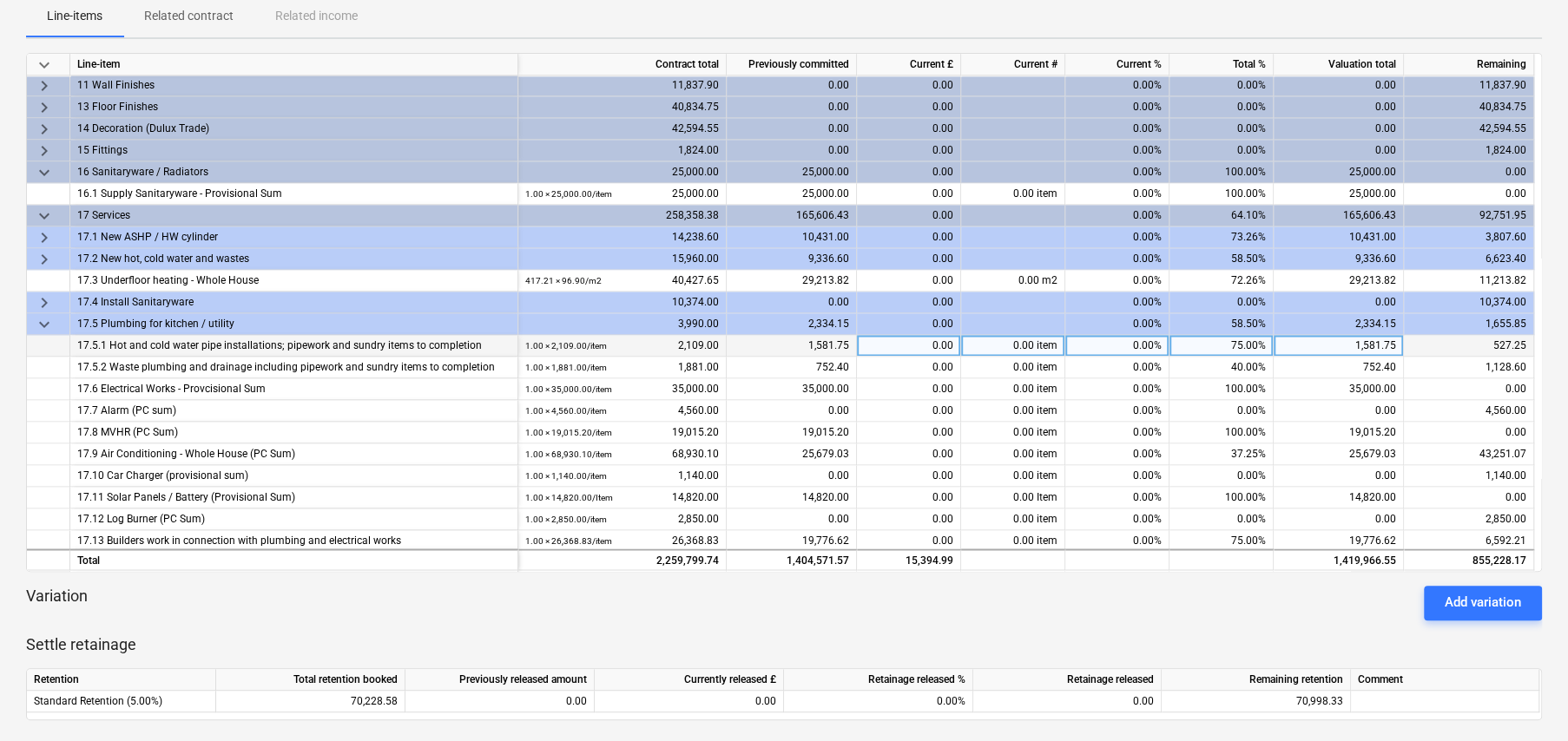
scroll to position [1867, 0]
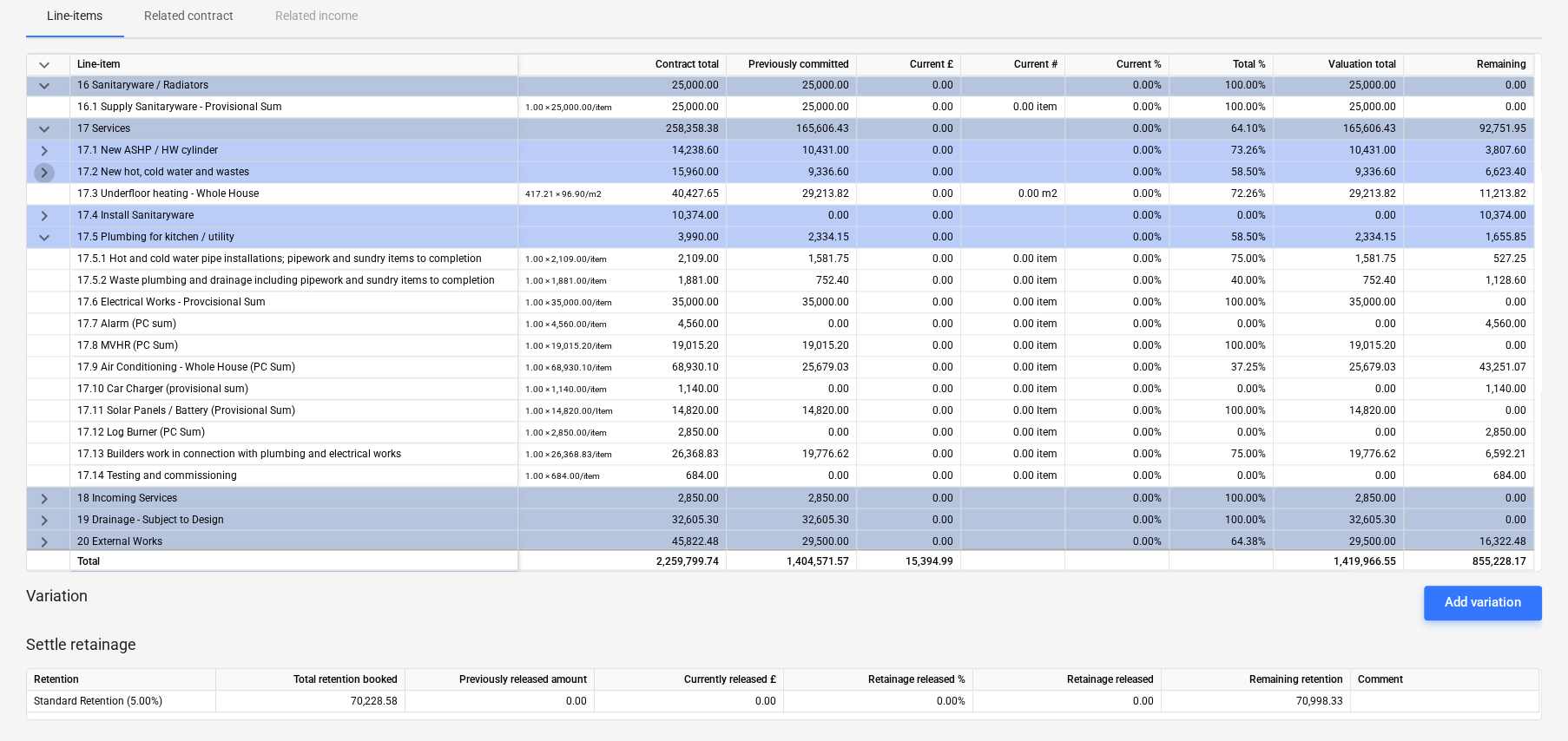
click at [43, 165] on span "keyboard_arrow_right" at bounding box center [44, 173] width 21 height 21
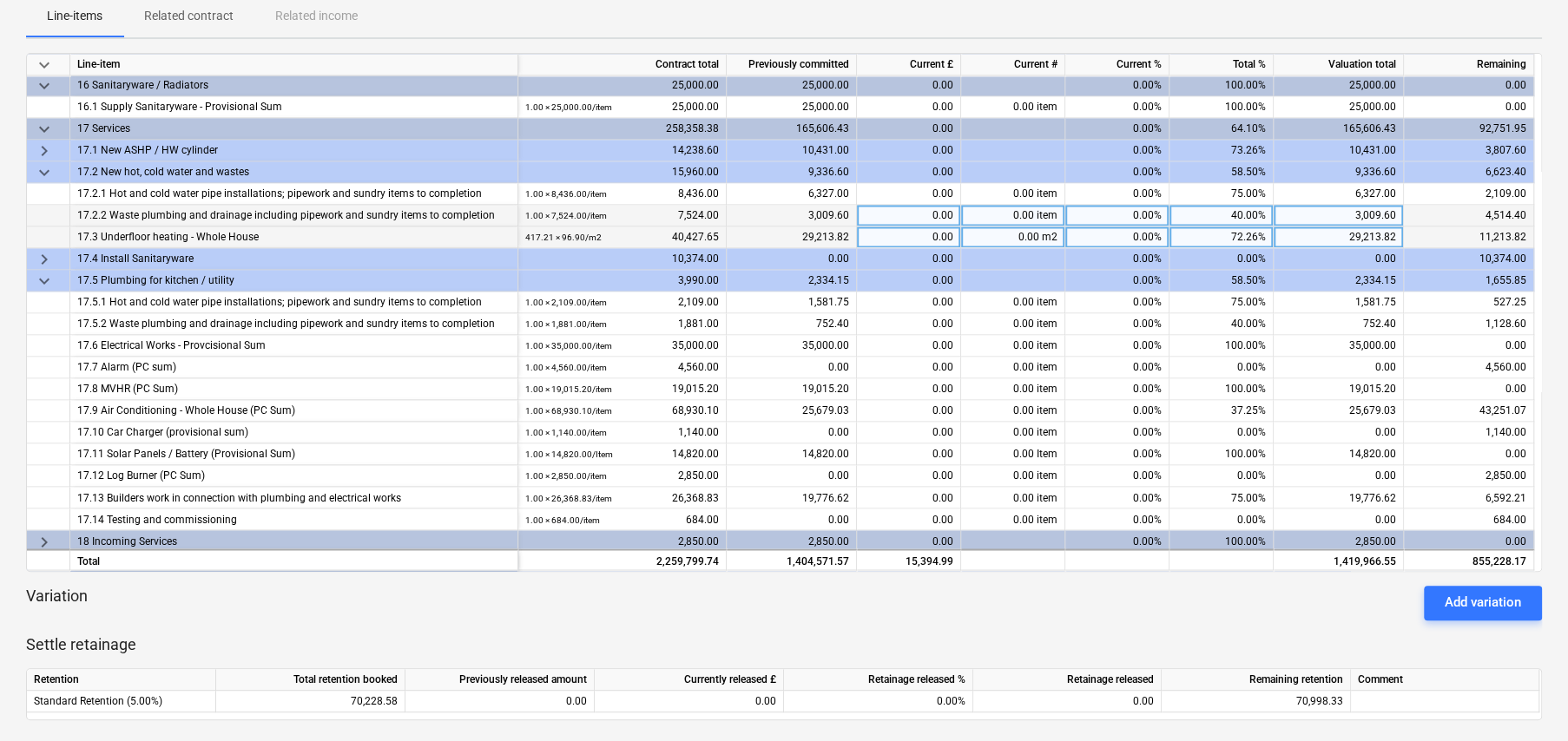
click at [1244, 211] on div "40.00%" at bounding box center [1222, 215] width 104 height 21
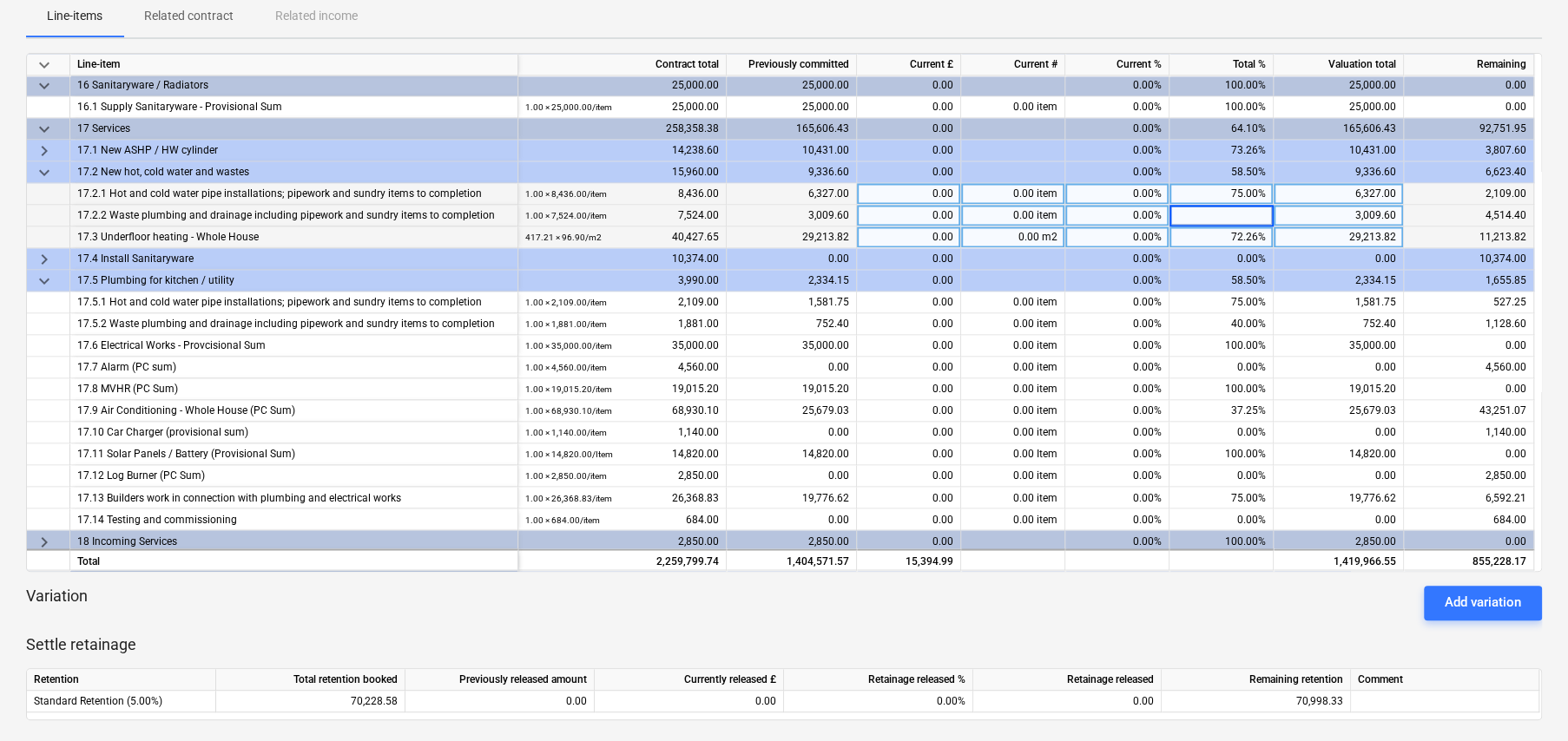
click at [1246, 189] on div "75.00%" at bounding box center [1222, 193] width 104 height 21
type input "80"
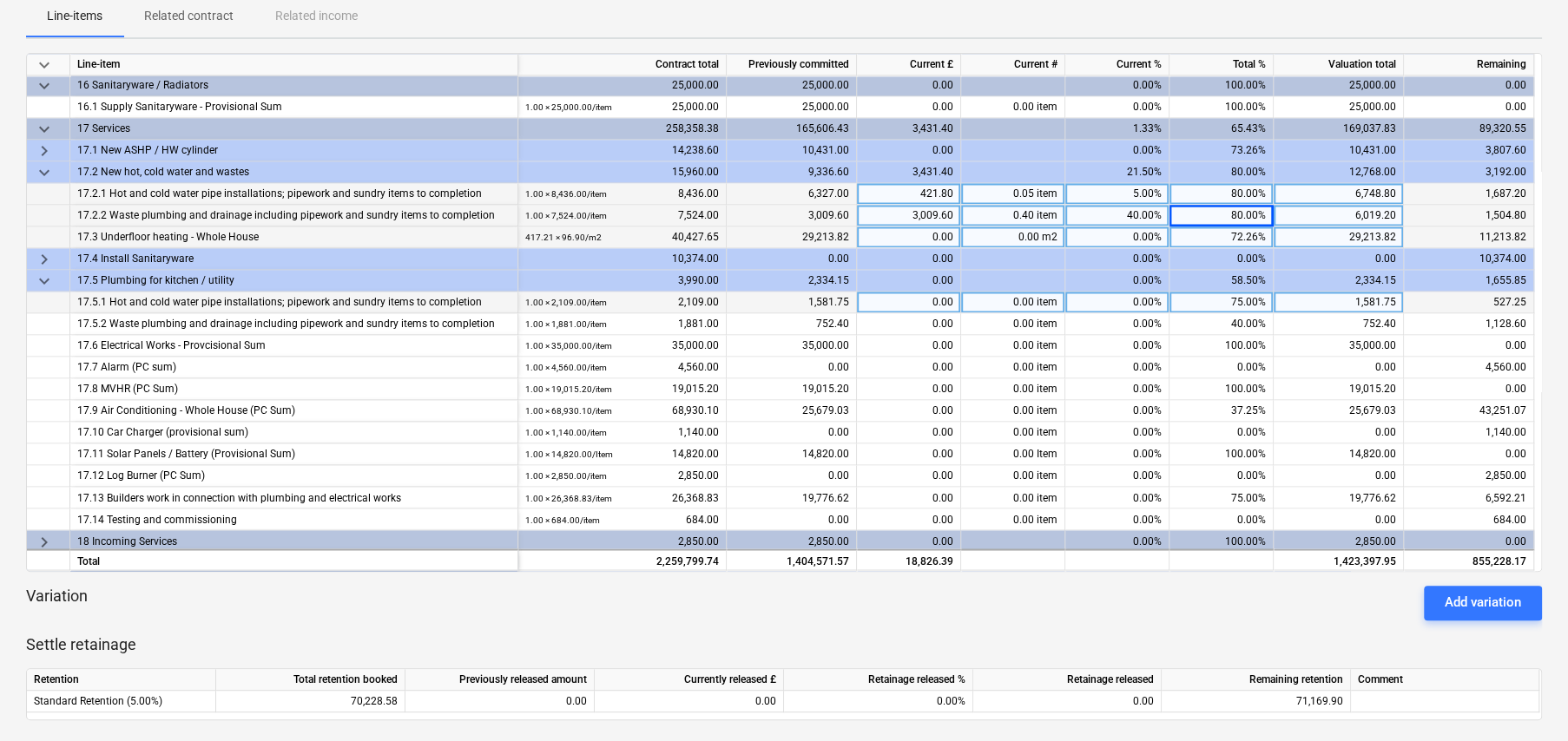
click at [1245, 297] on div "75.00%" at bounding box center [1222, 302] width 104 height 21
type input "80"
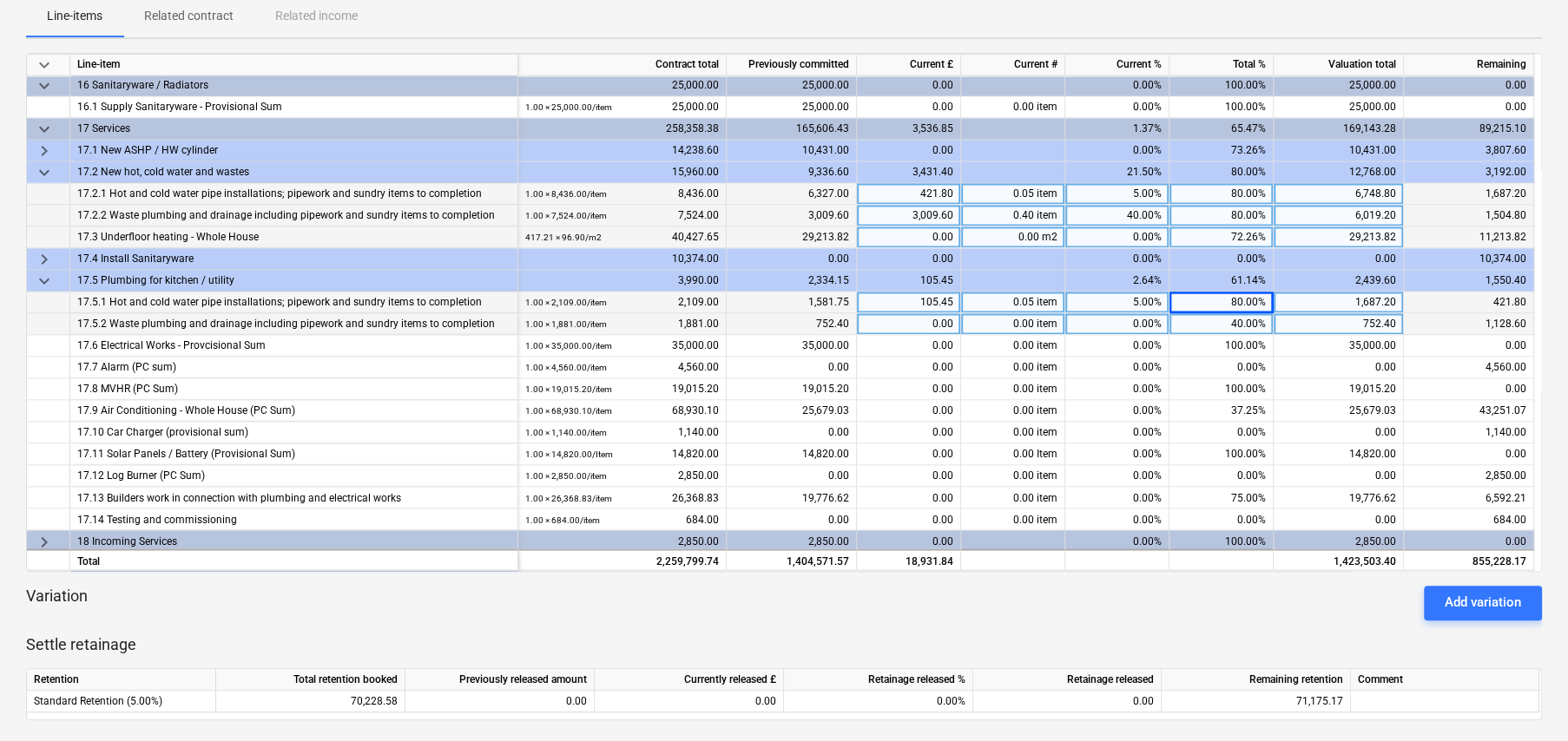
click at [1233, 322] on div "40.00%" at bounding box center [1222, 323] width 104 height 21
type input "80"
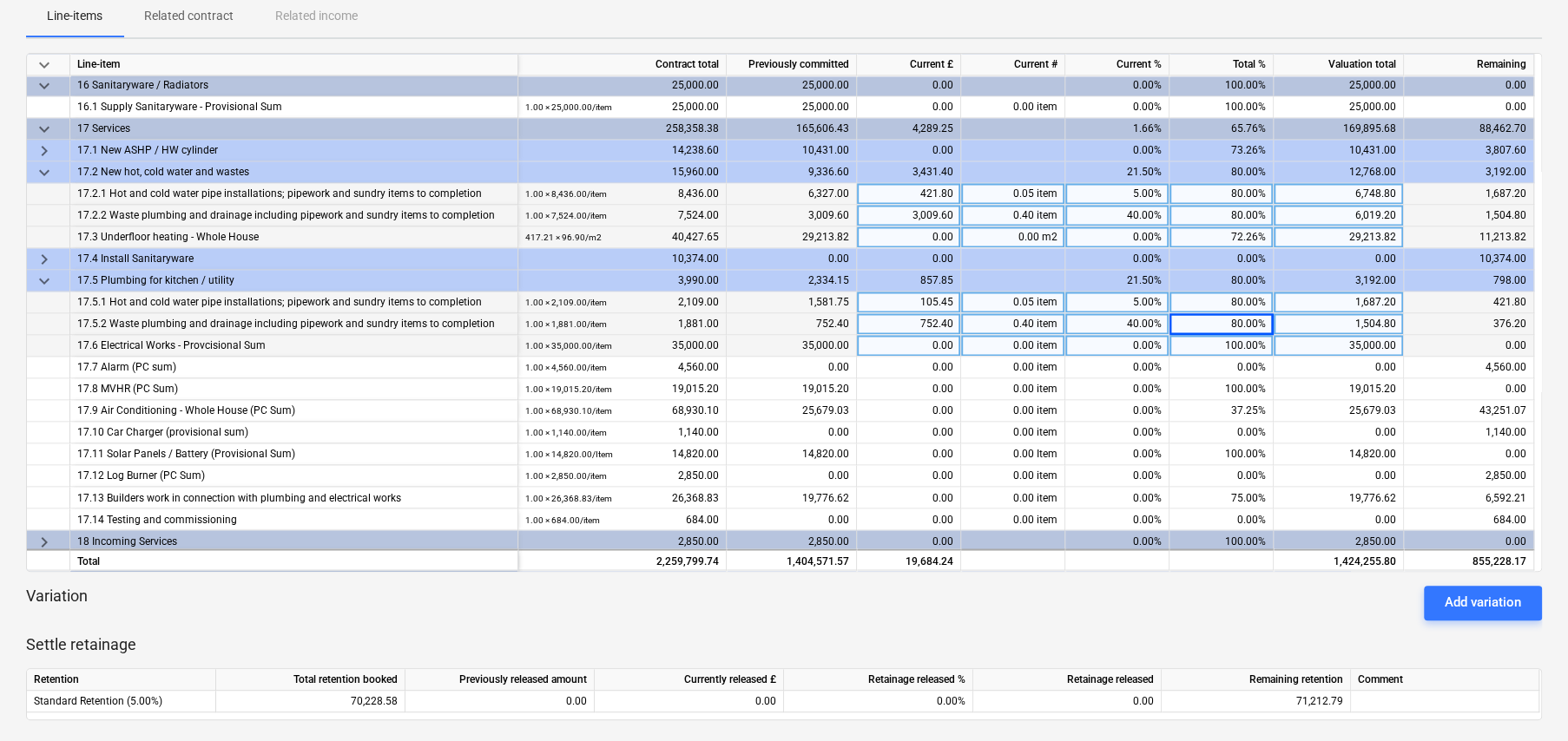
click at [1248, 343] on div "100.00%" at bounding box center [1222, 346] width 104 height 21
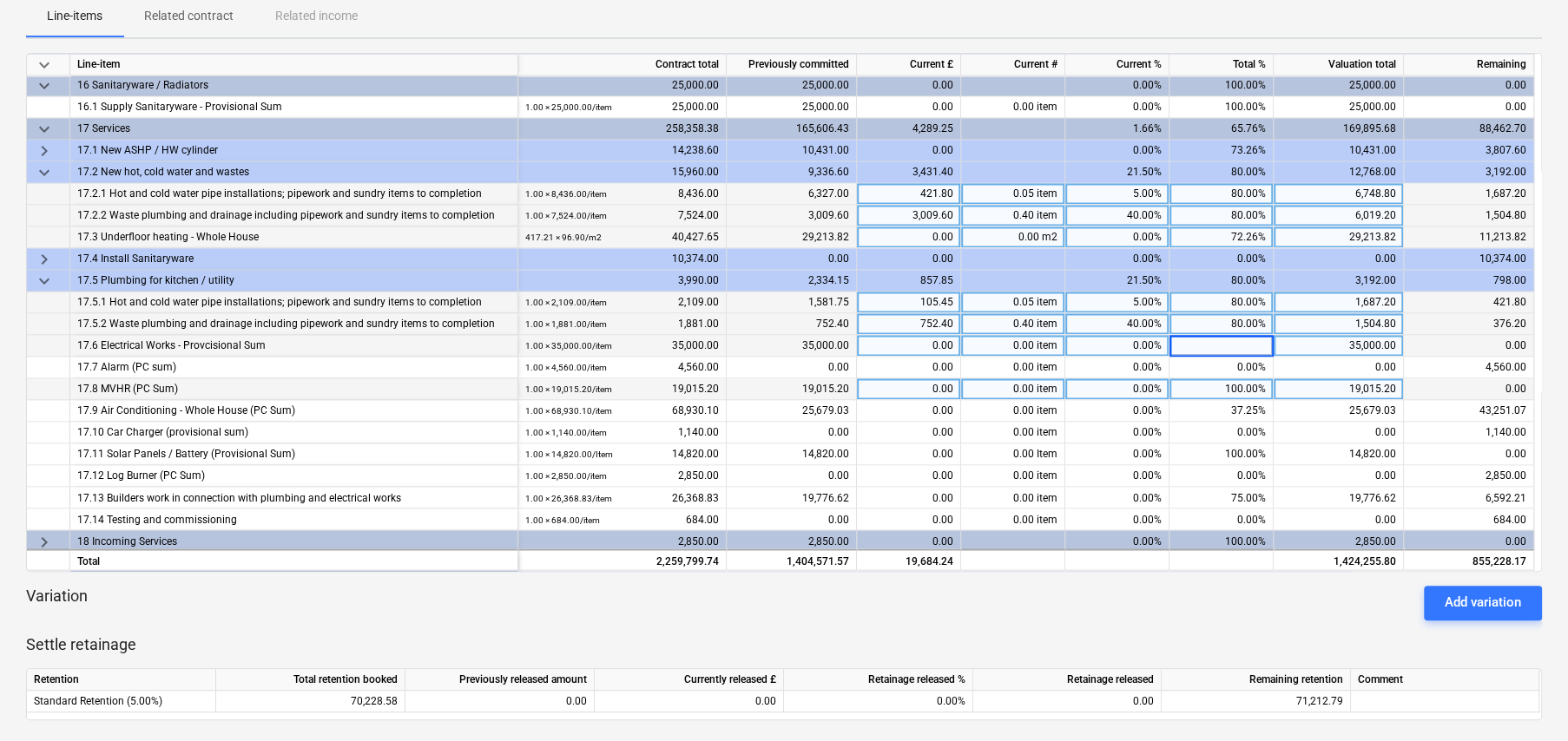
type input "0"
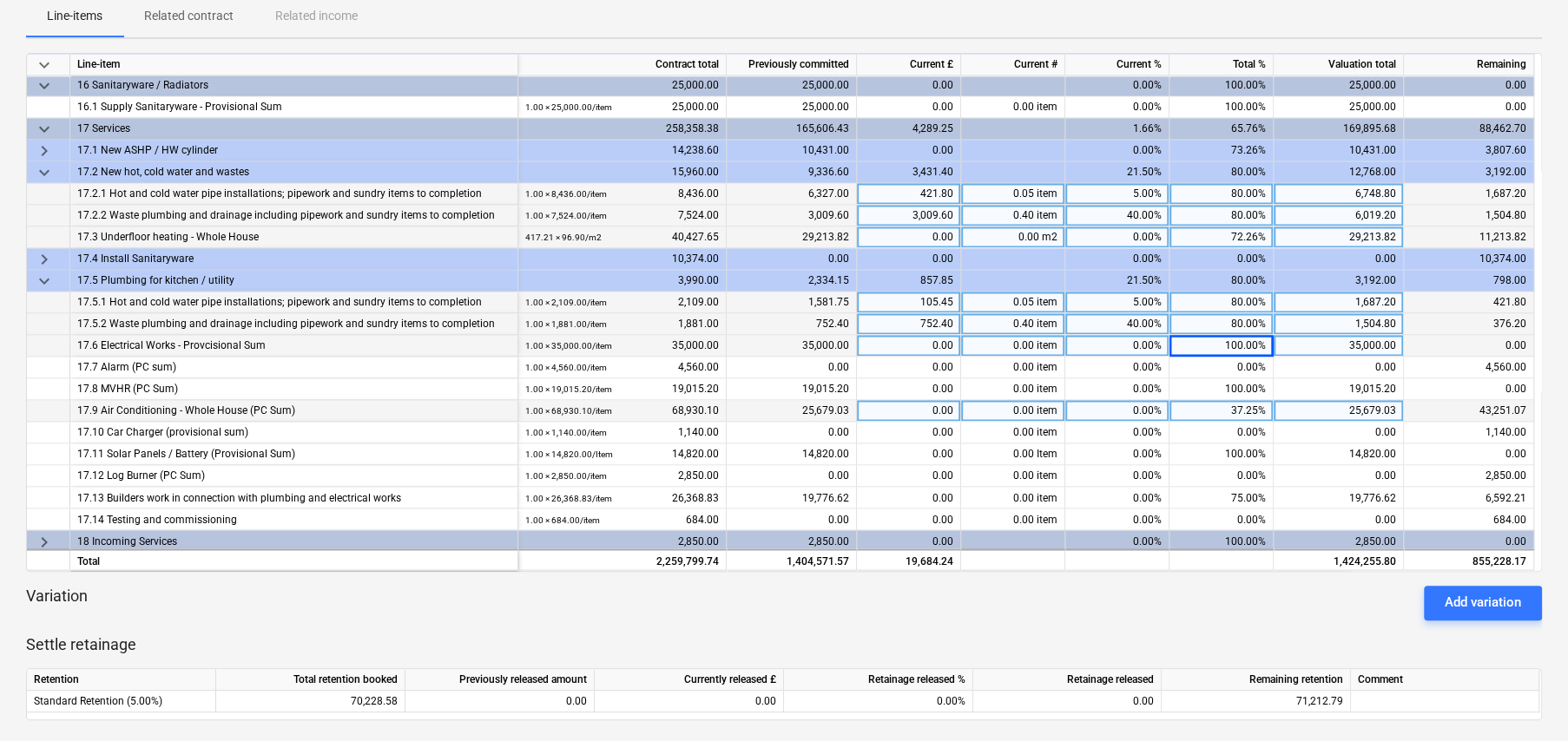
click at [1234, 407] on div "37.25%" at bounding box center [1222, 410] width 104 height 21
type input "45"
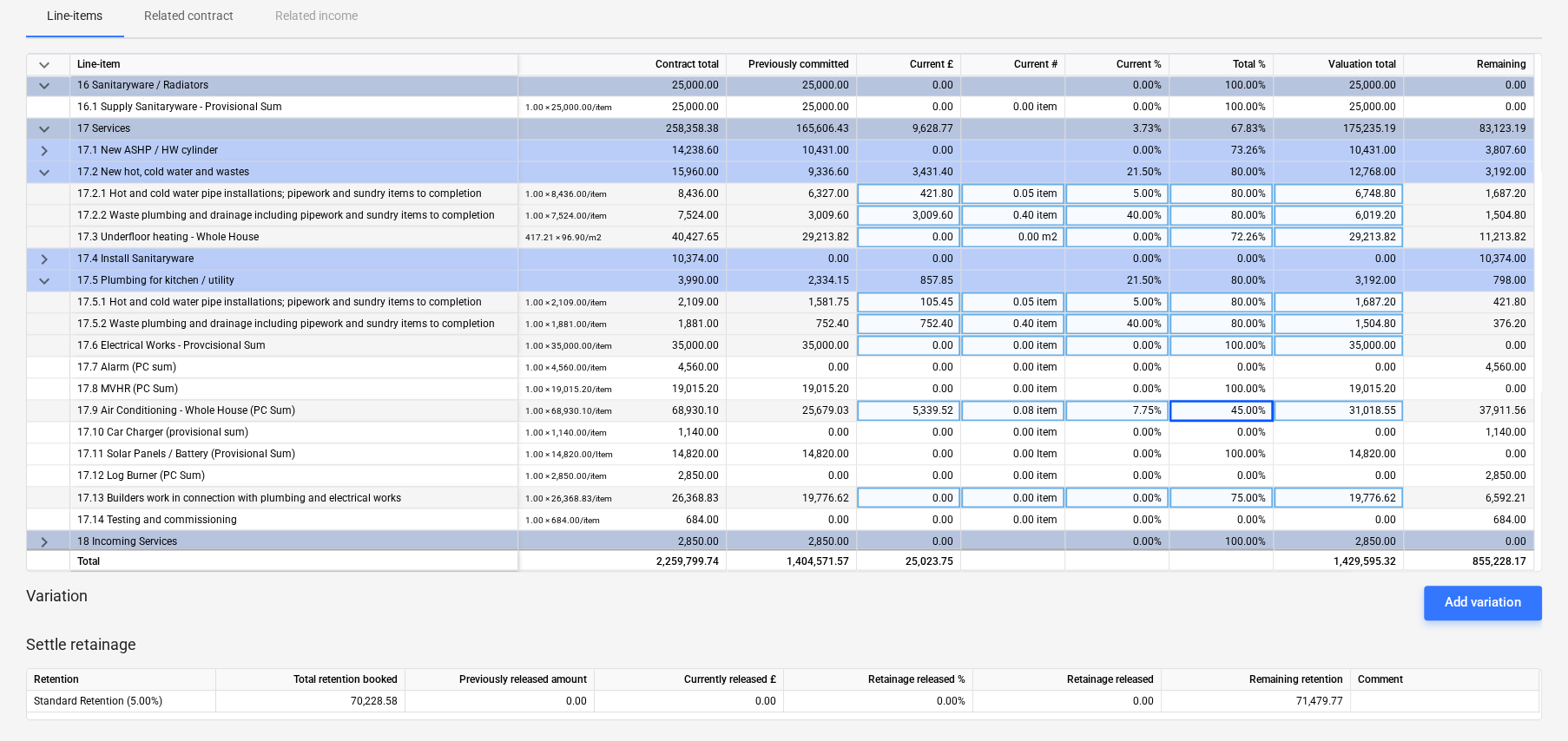
click at [930, 491] on div "0.00" at bounding box center [908, 497] width 104 height 21
type input "2000"
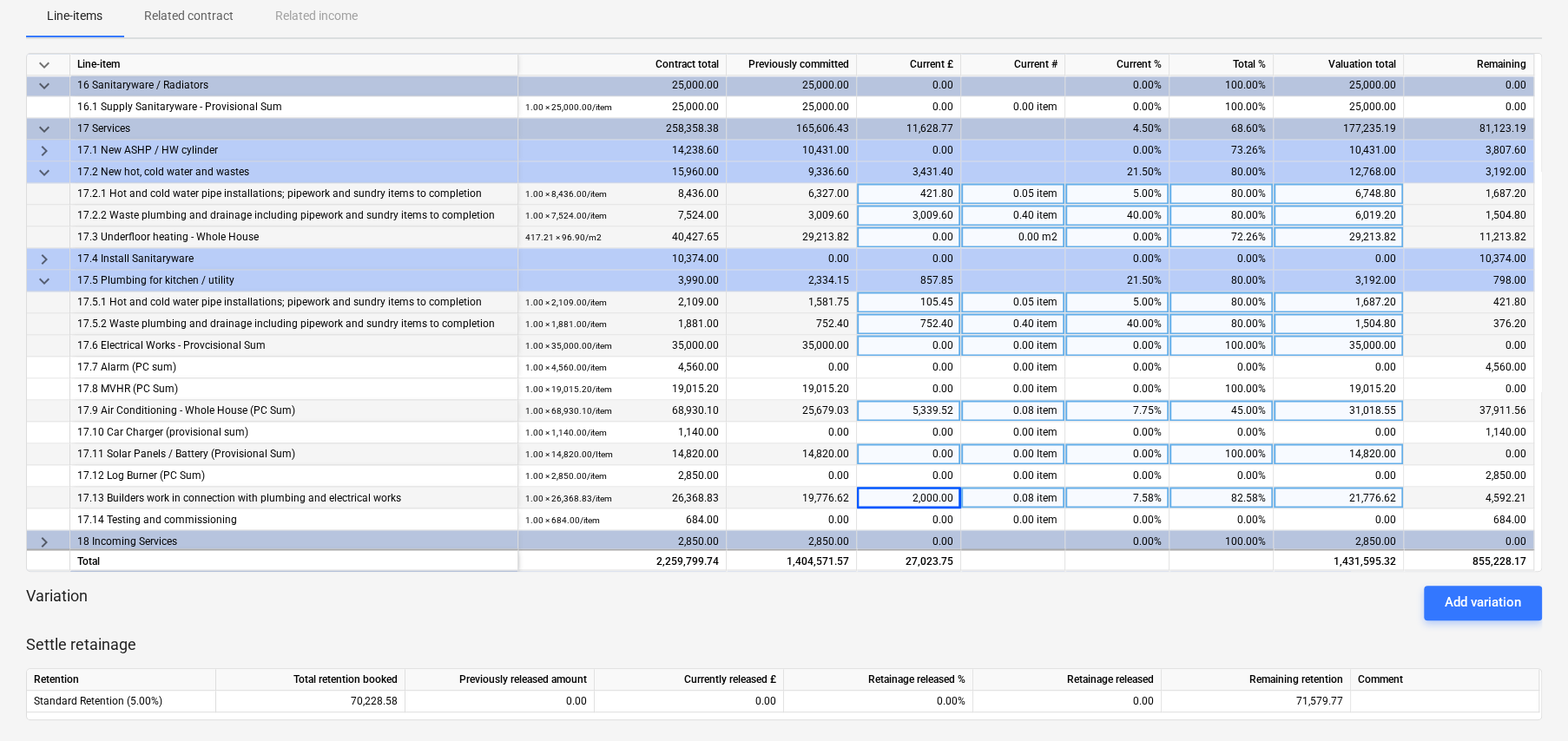
scroll to position [1954, 0]
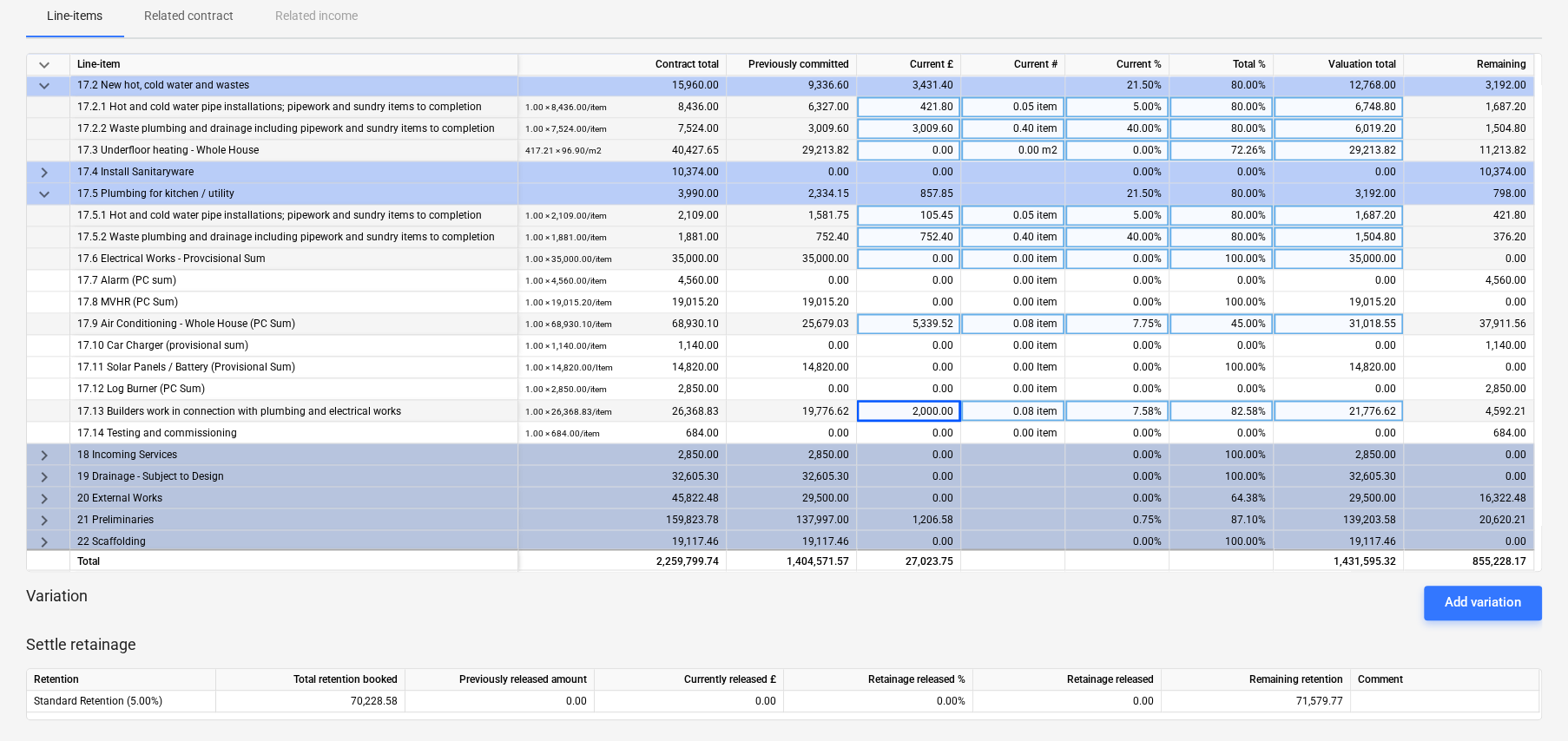
click at [36, 449] on span "keyboard_arrow_right" at bounding box center [44, 455] width 21 height 21
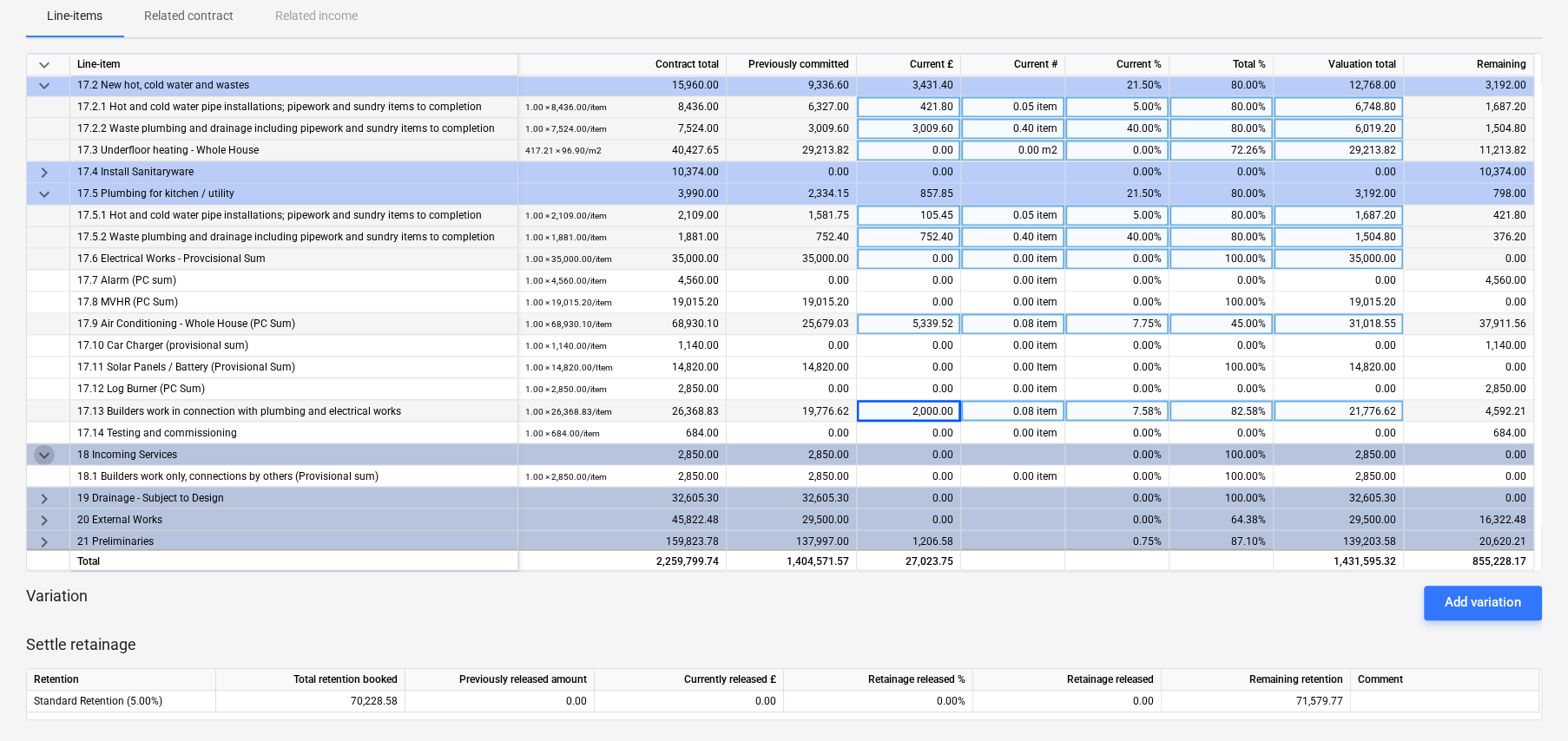
click at [36, 449] on span "keyboard_arrow_down" at bounding box center [44, 455] width 21 height 21
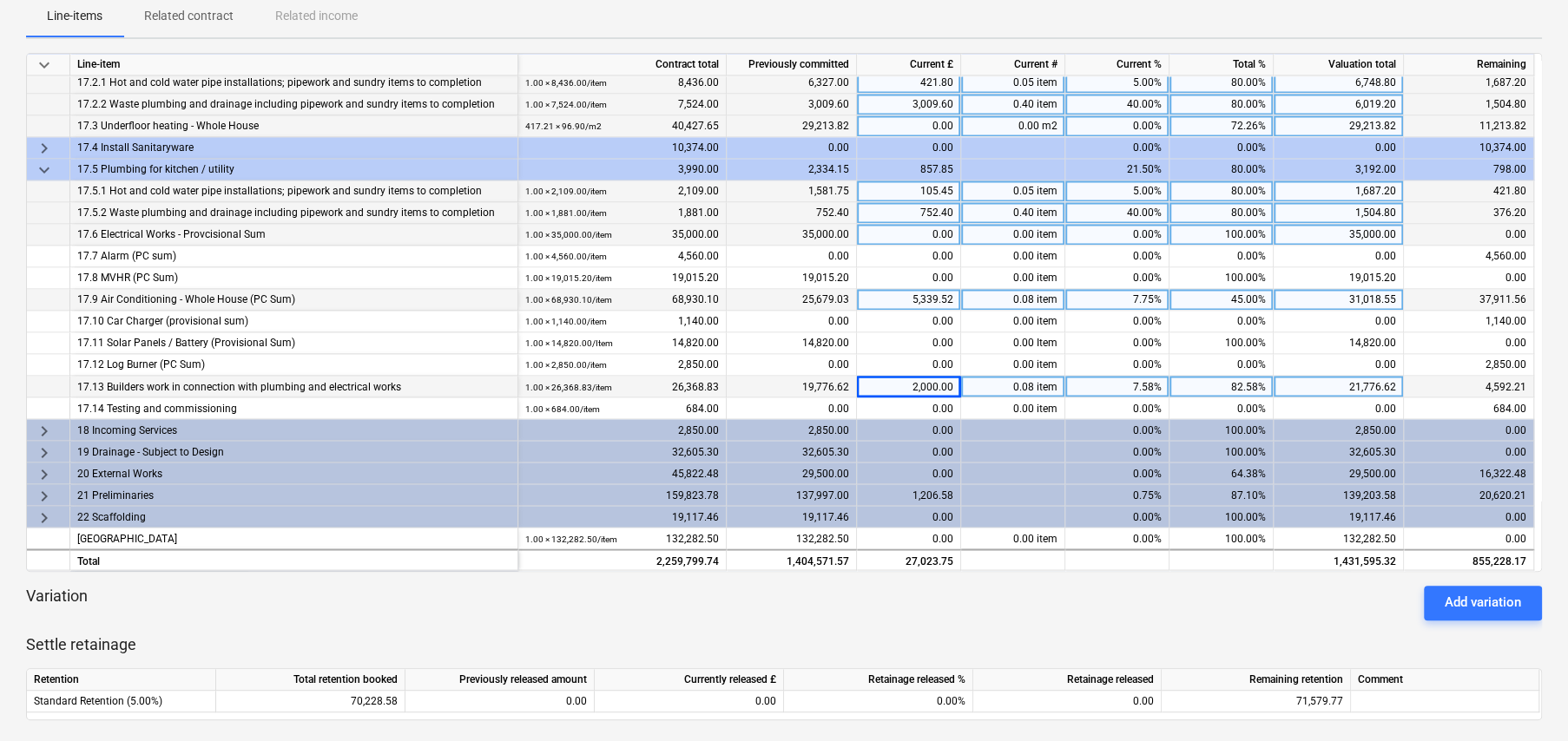
scroll to position [1998, 0]
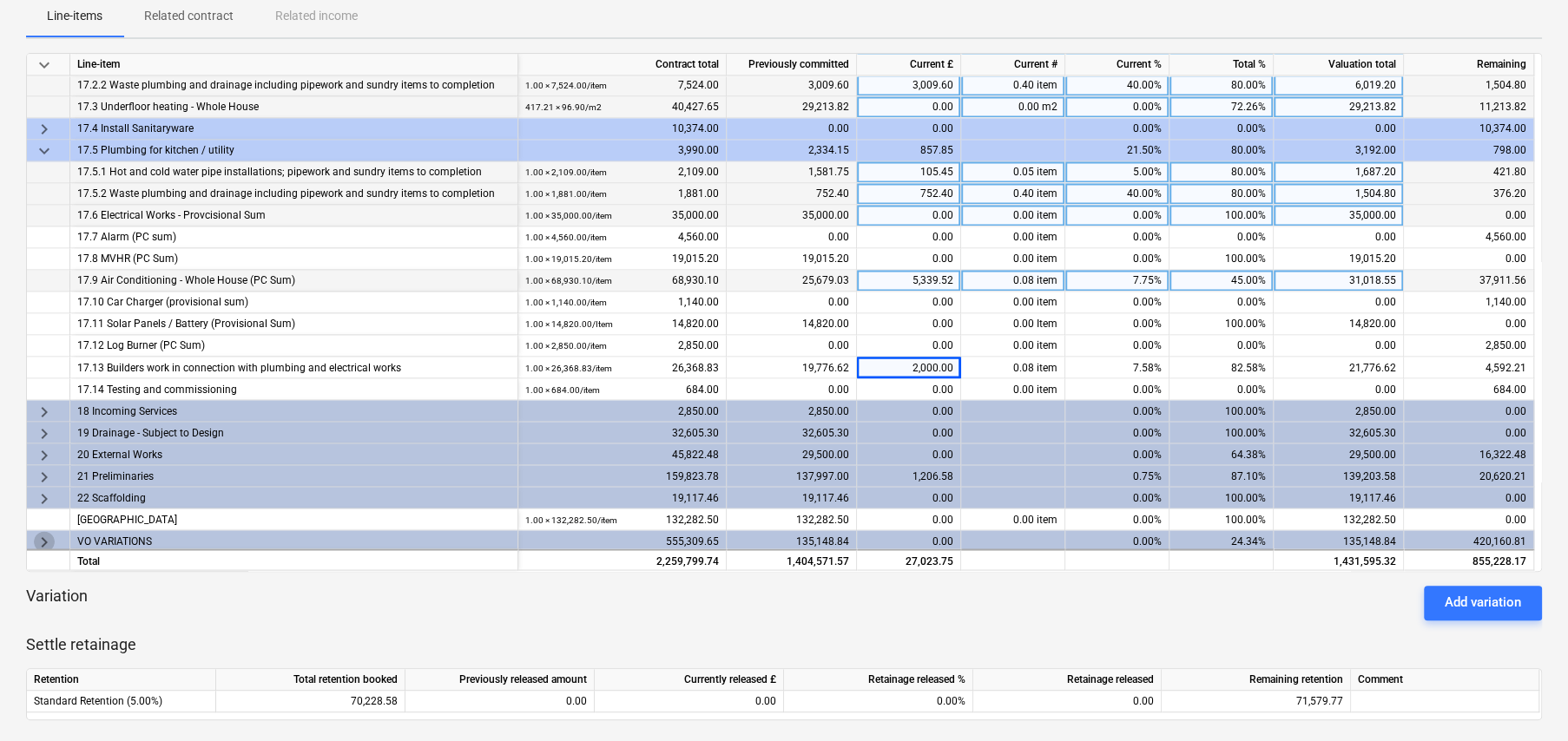
click at [41, 535] on span "keyboard_arrow_right" at bounding box center [44, 541] width 21 height 21
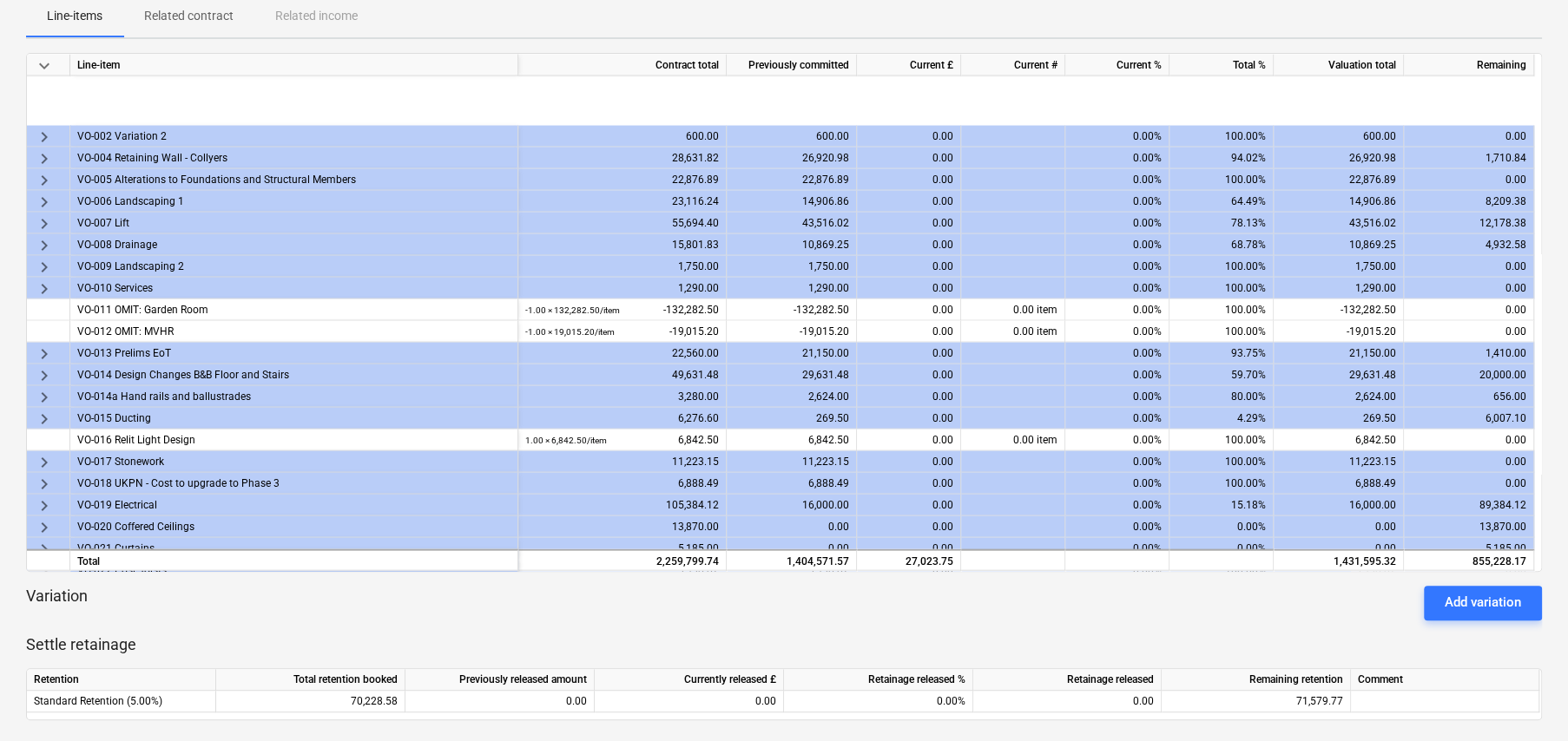
scroll to position [2432, 0]
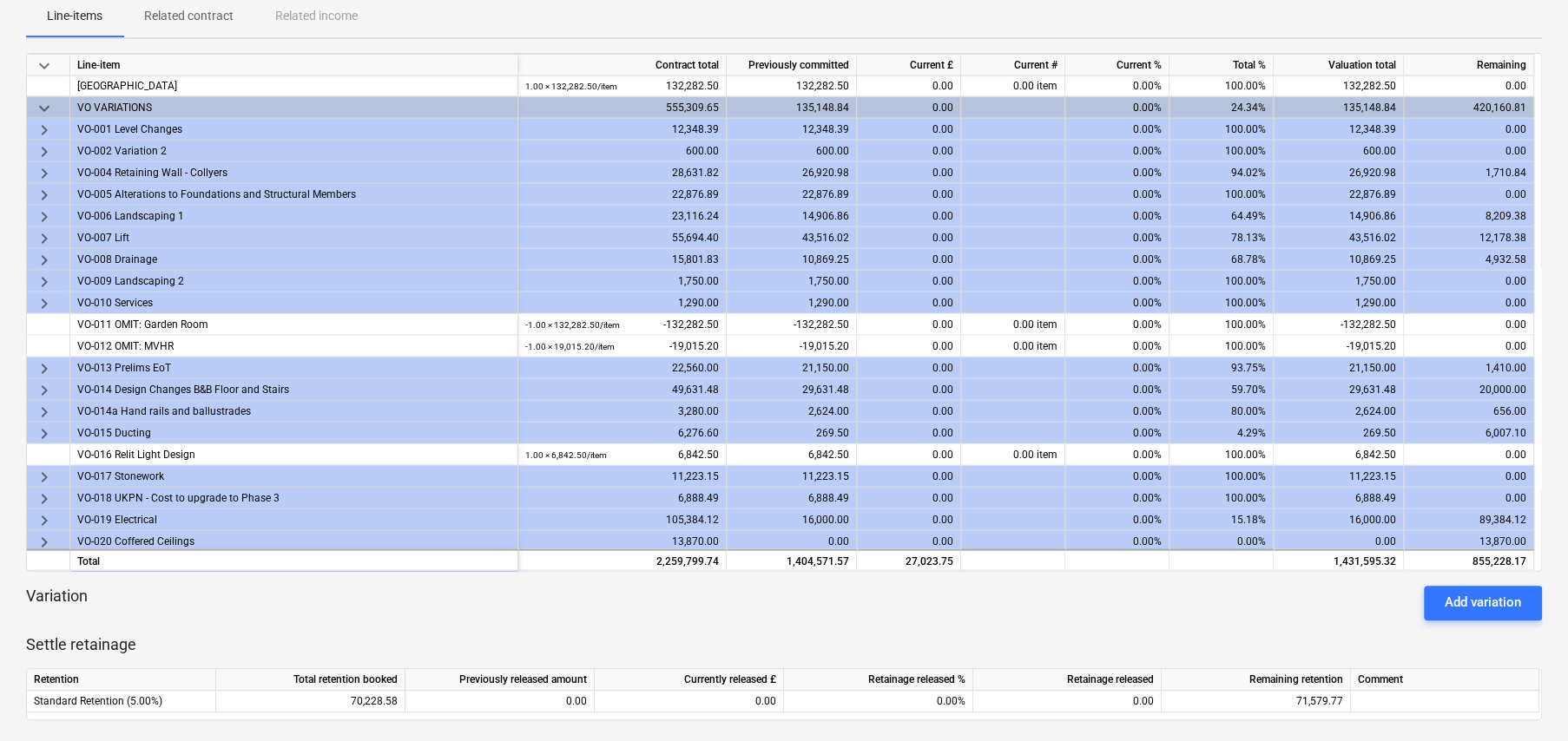
click at [43, 167] on span "keyboard_arrow_right" at bounding box center [44, 173] width 21 height 21
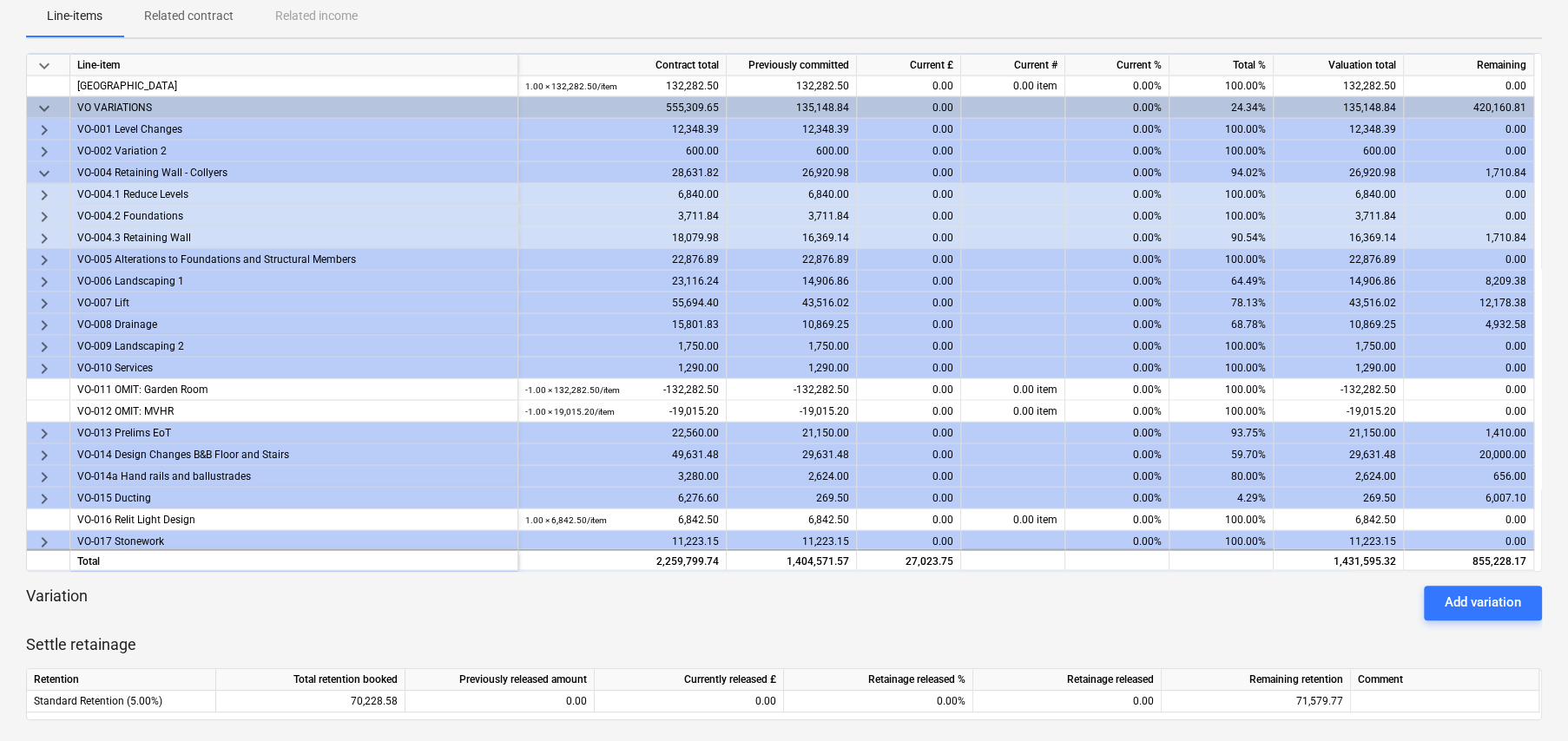
click at [44, 229] on span "keyboard_arrow_right" at bounding box center [44, 237] width 21 height 21
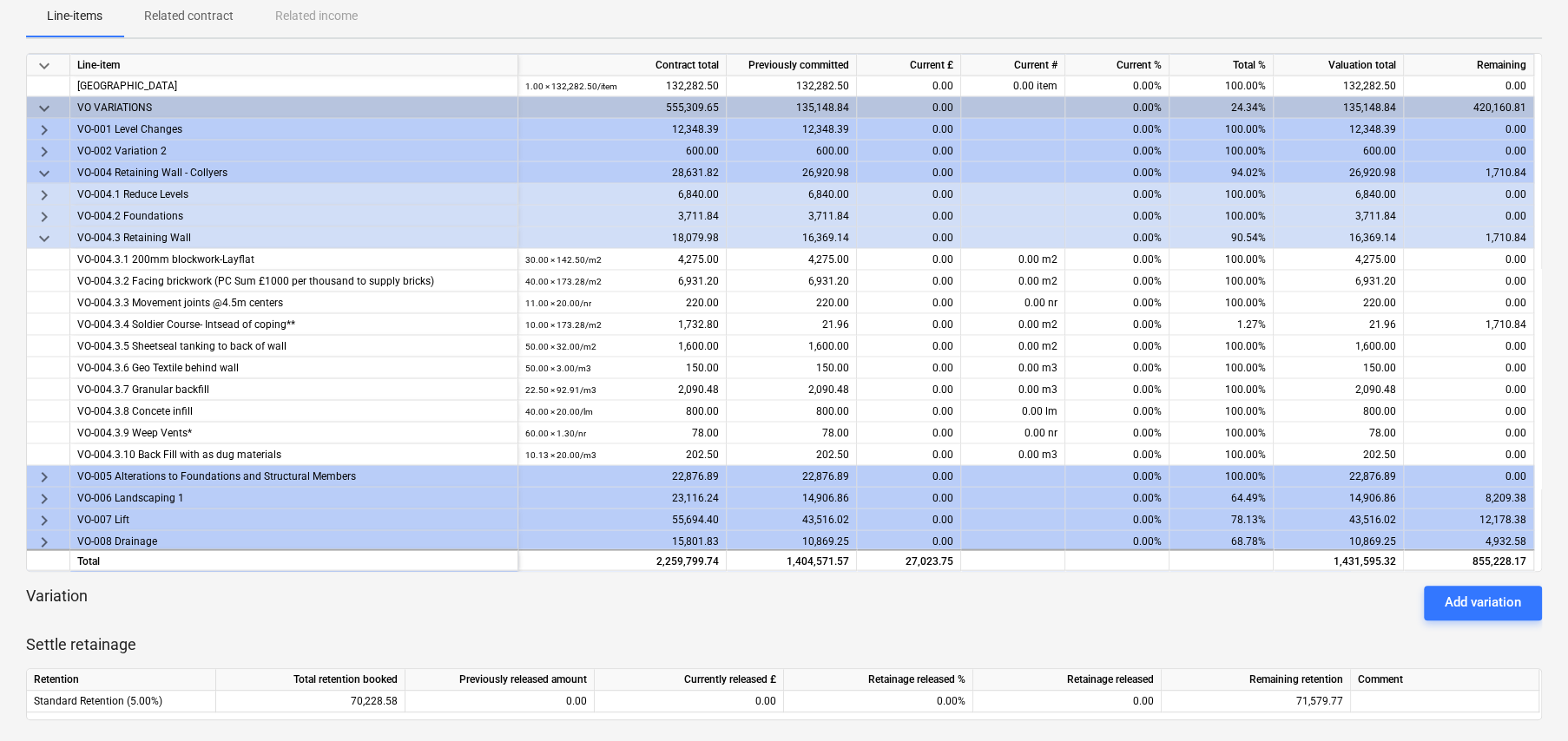
click at [39, 234] on span "keyboard_arrow_down" at bounding box center [44, 237] width 21 height 21
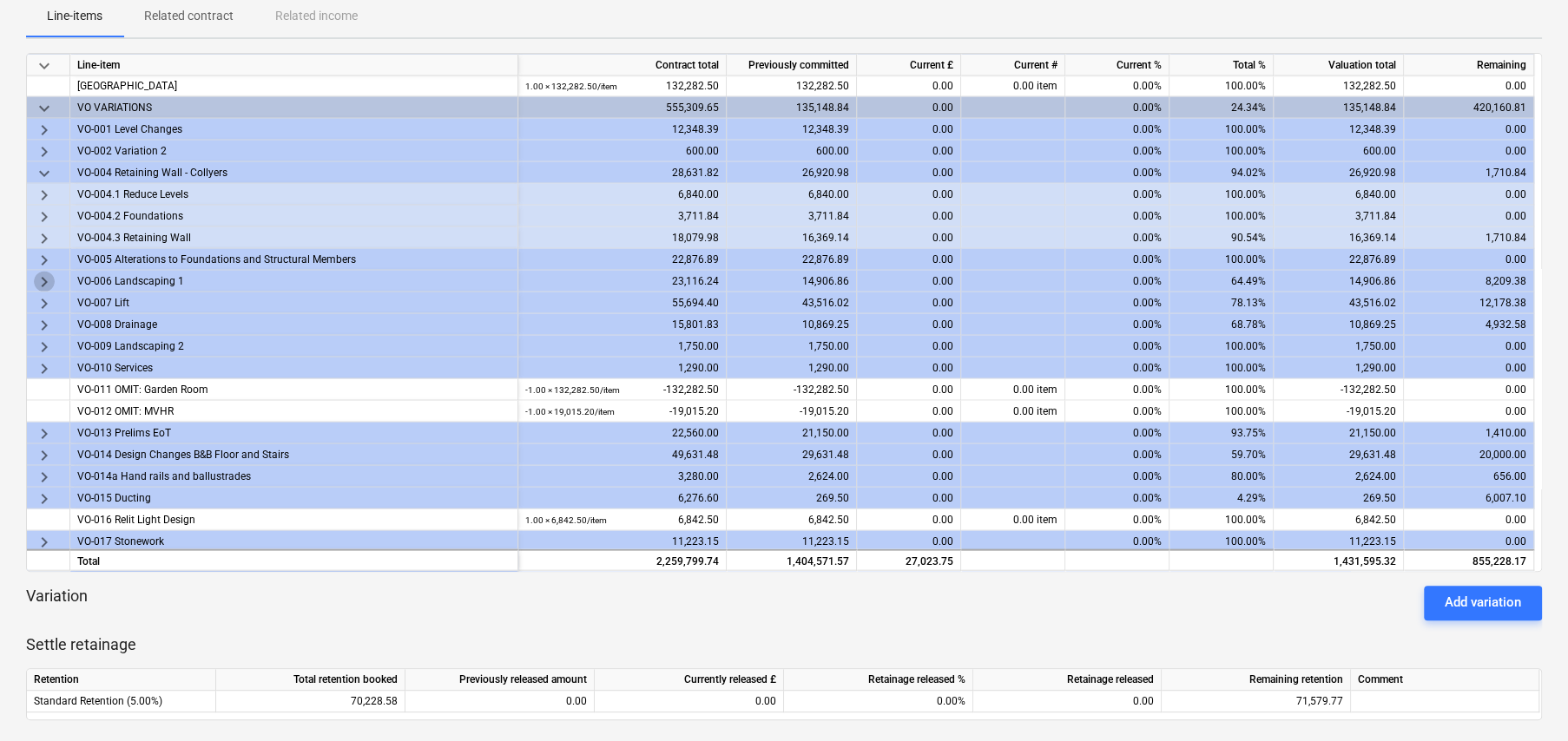
click at [44, 272] on span "keyboard_arrow_right" at bounding box center [44, 281] width 21 height 21
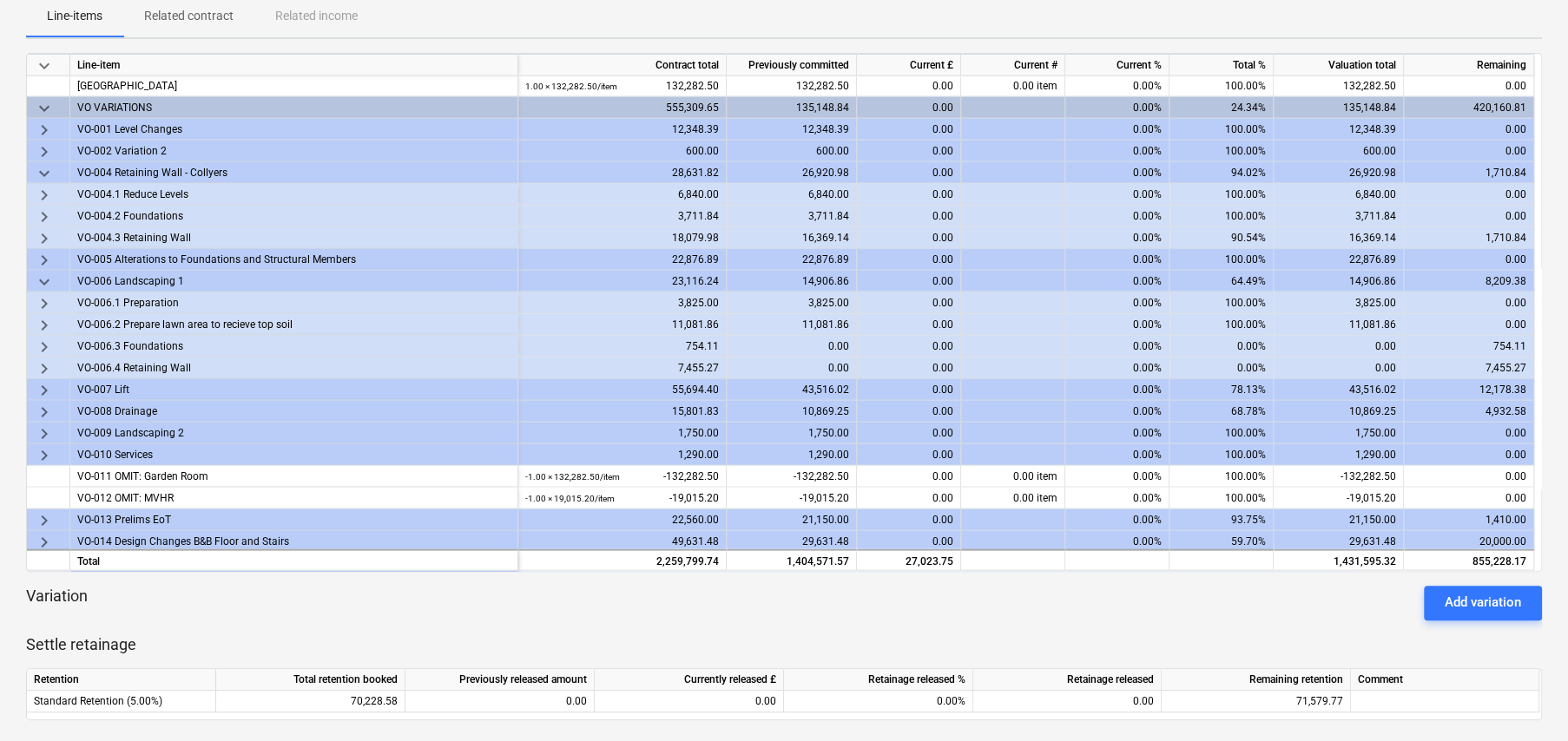
click at [43, 277] on span "keyboard_arrow_down" at bounding box center [44, 281] width 21 height 21
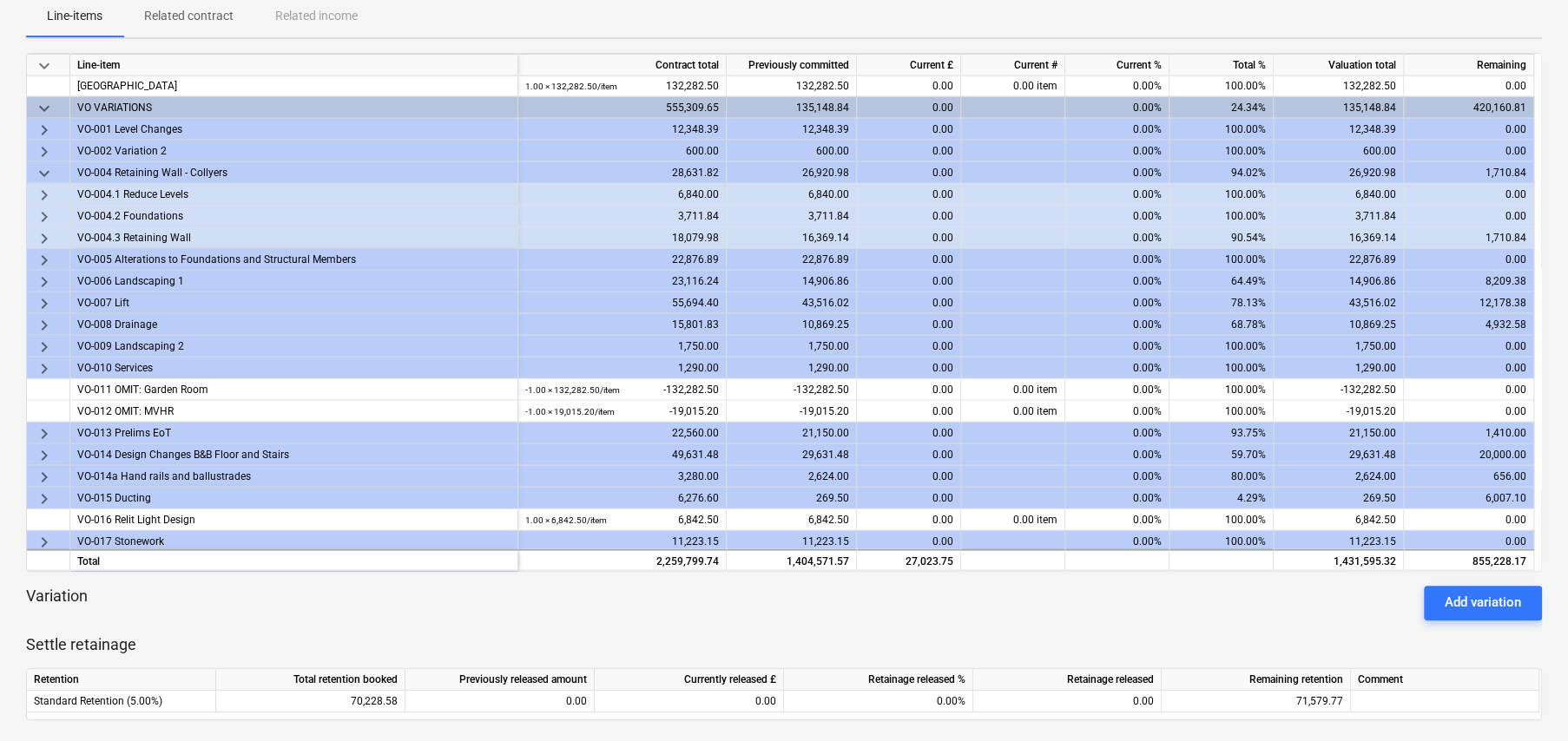
click at [43, 296] on span "keyboard_arrow_right" at bounding box center [44, 303] width 21 height 21
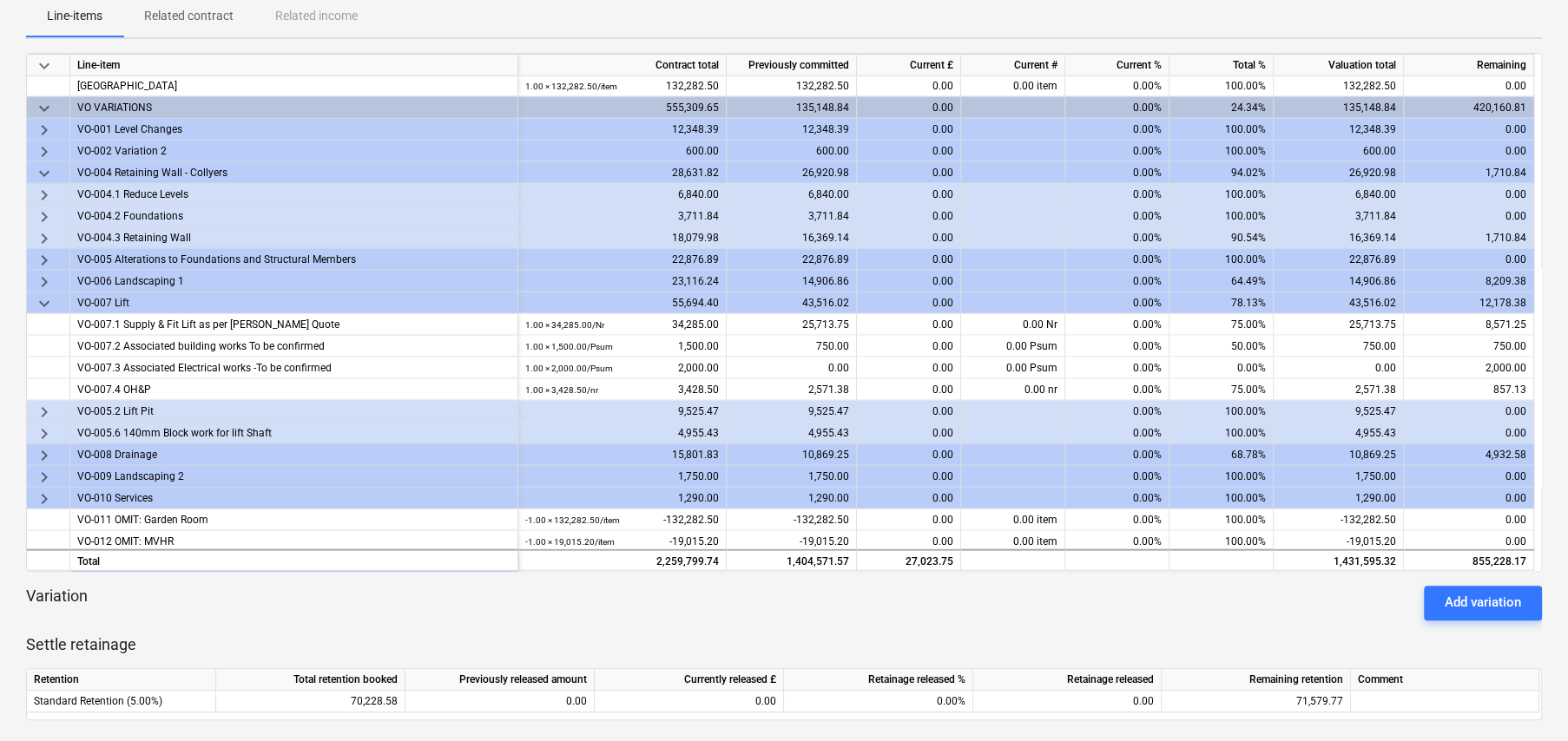
click at [41, 297] on span "keyboard_arrow_down" at bounding box center [44, 303] width 21 height 21
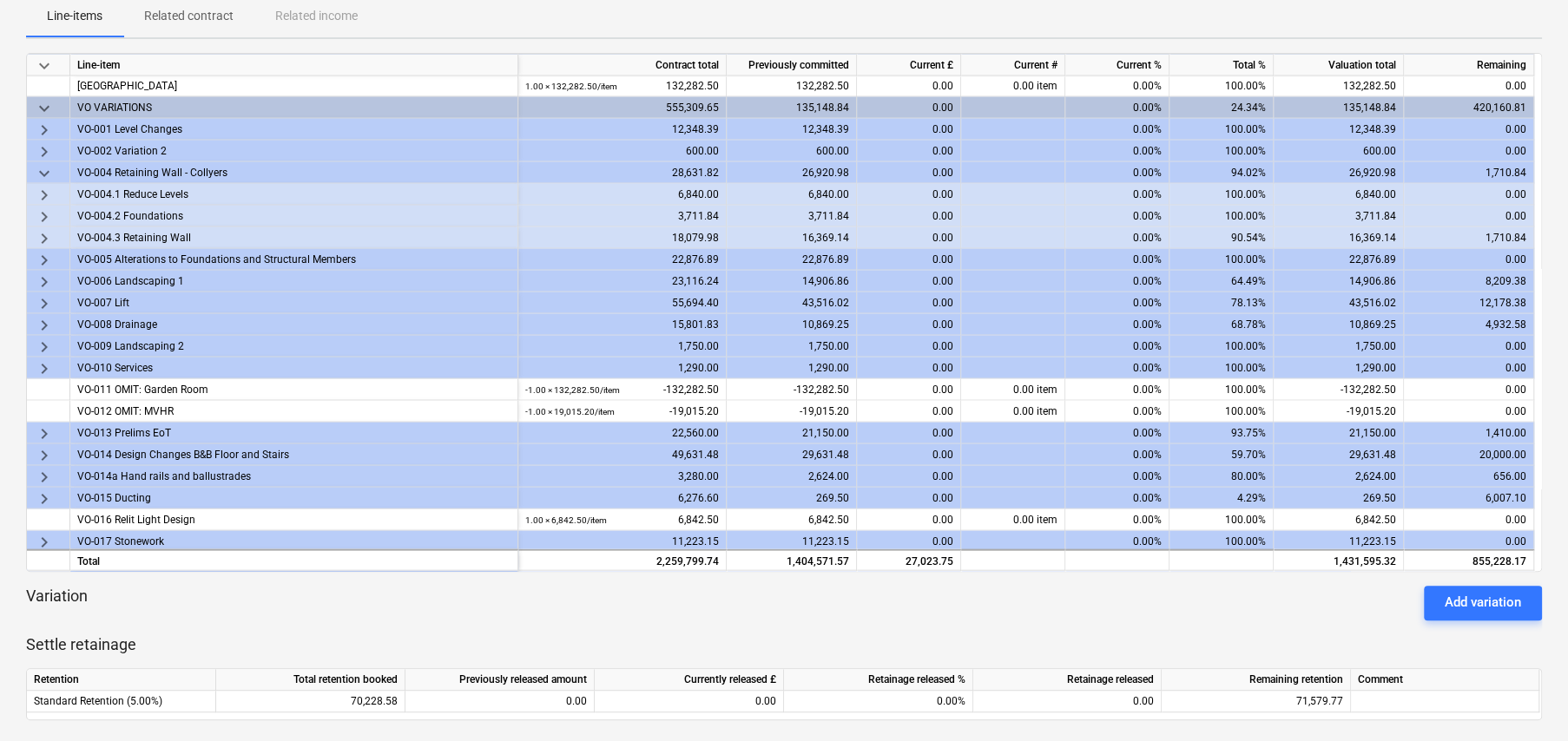
click at [43, 319] on span "keyboard_arrow_right" at bounding box center [44, 324] width 21 height 21
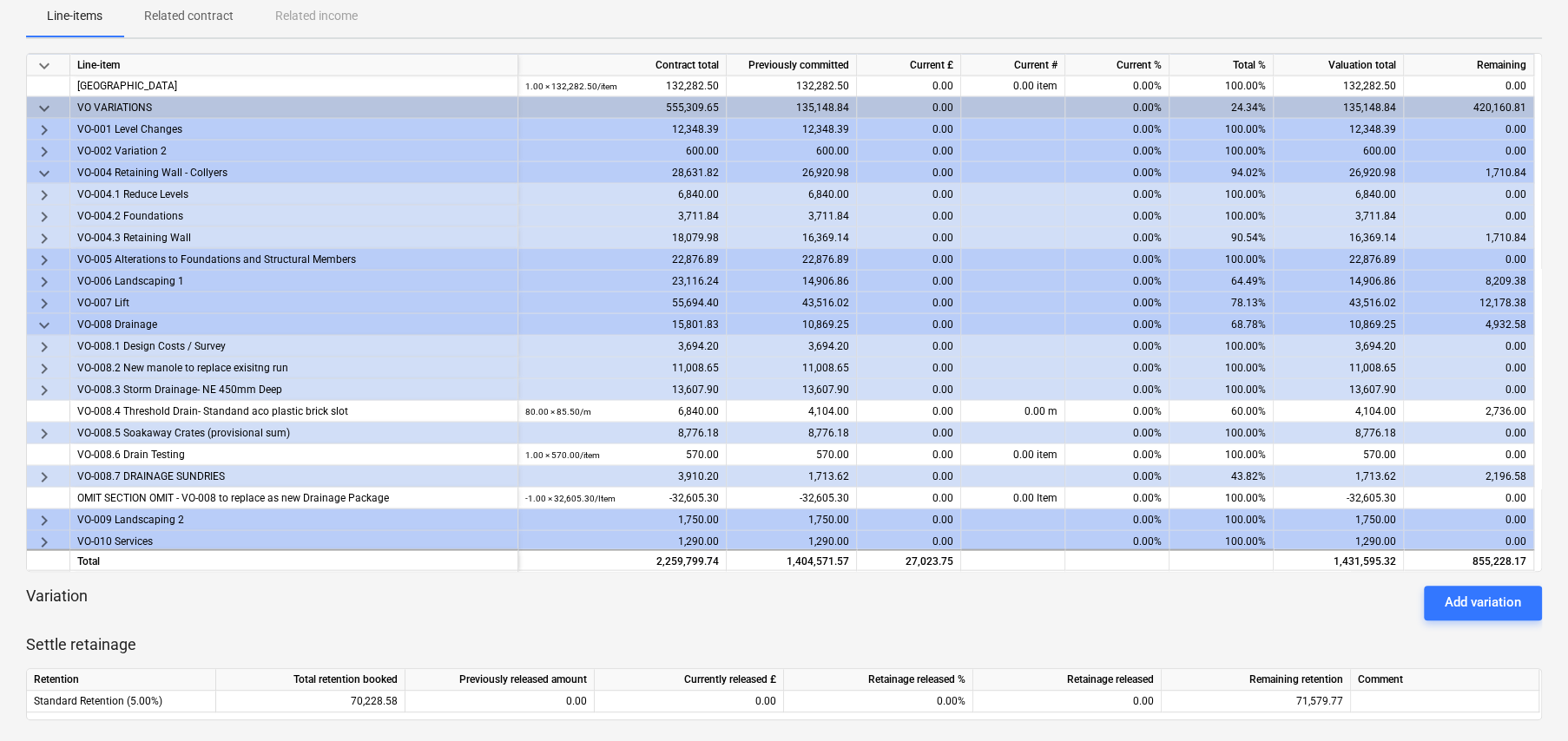
click at [44, 471] on span "keyboard_arrow_right" at bounding box center [44, 477] width 21 height 21
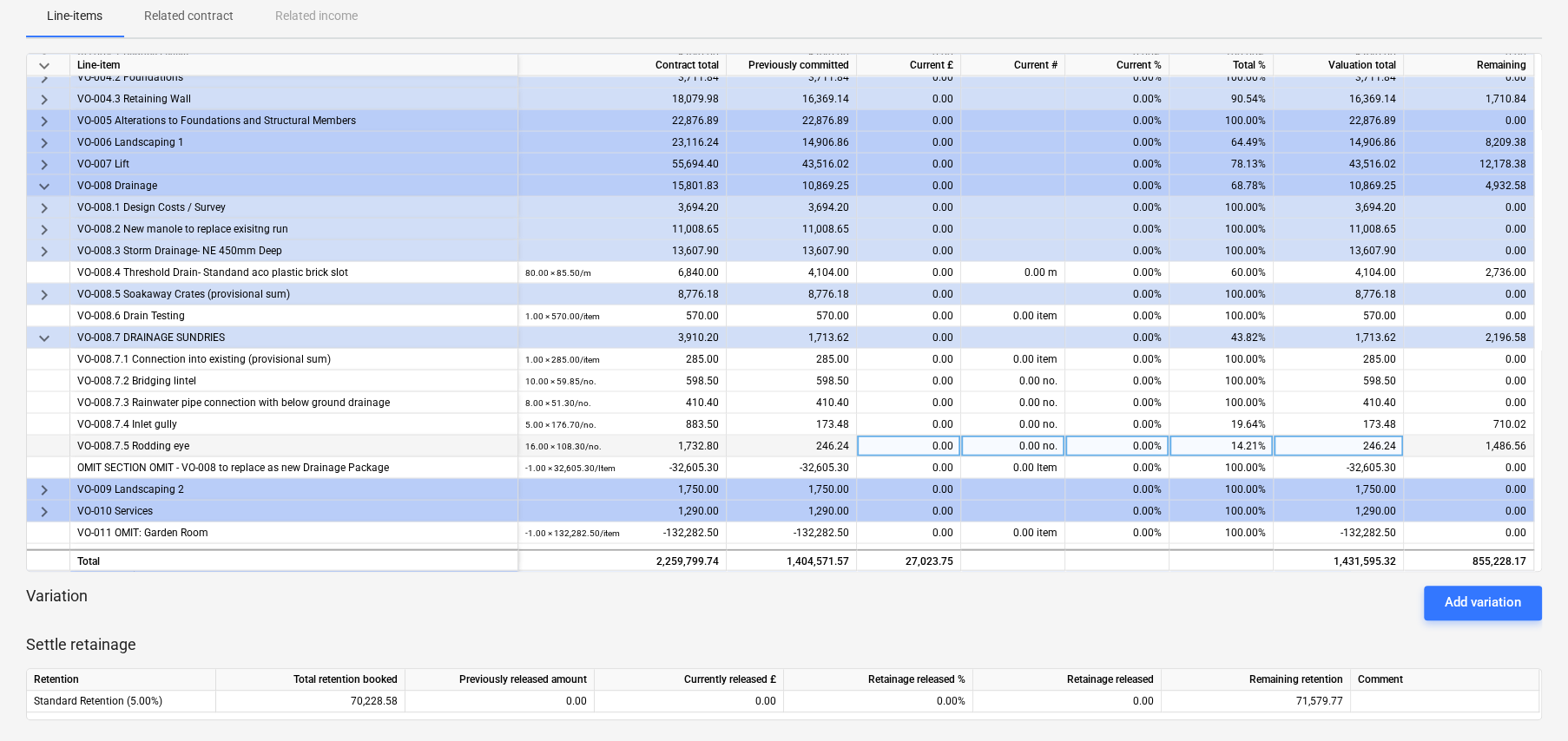
scroll to position [2605, 0]
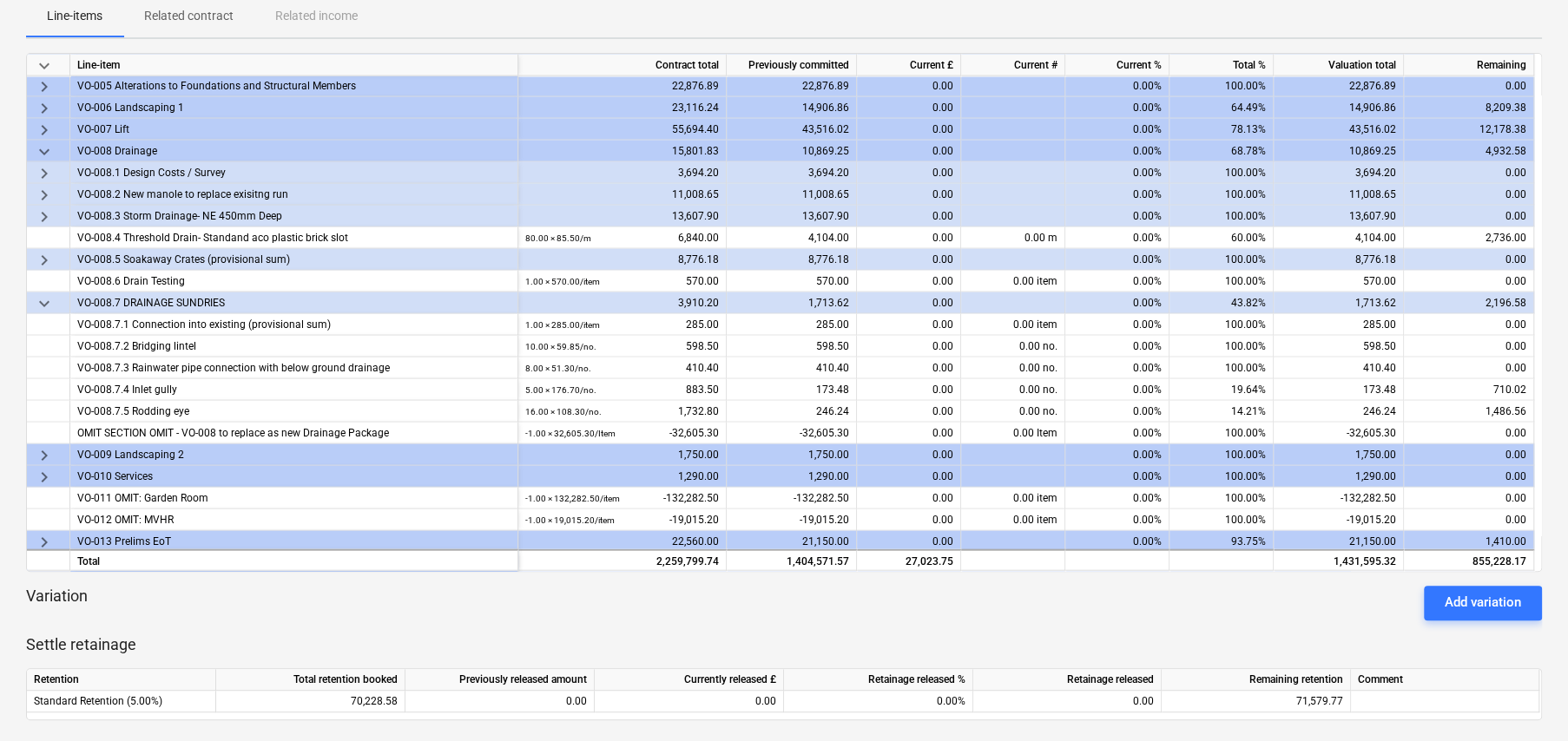
click at [46, 297] on span "keyboard_arrow_down" at bounding box center [44, 303] width 21 height 21
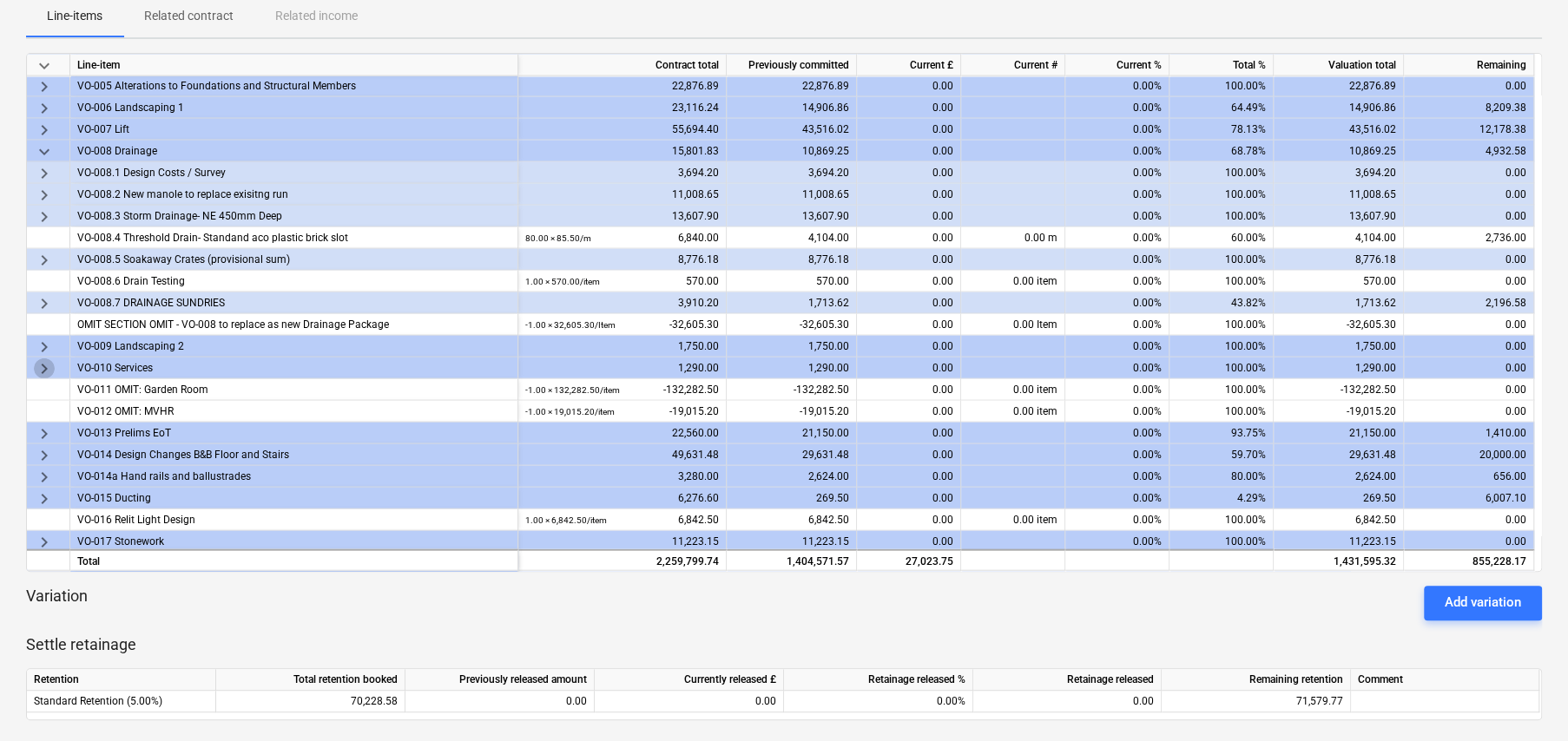
click at [42, 361] on span "keyboard_arrow_right" at bounding box center [44, 368] width 21 height 21
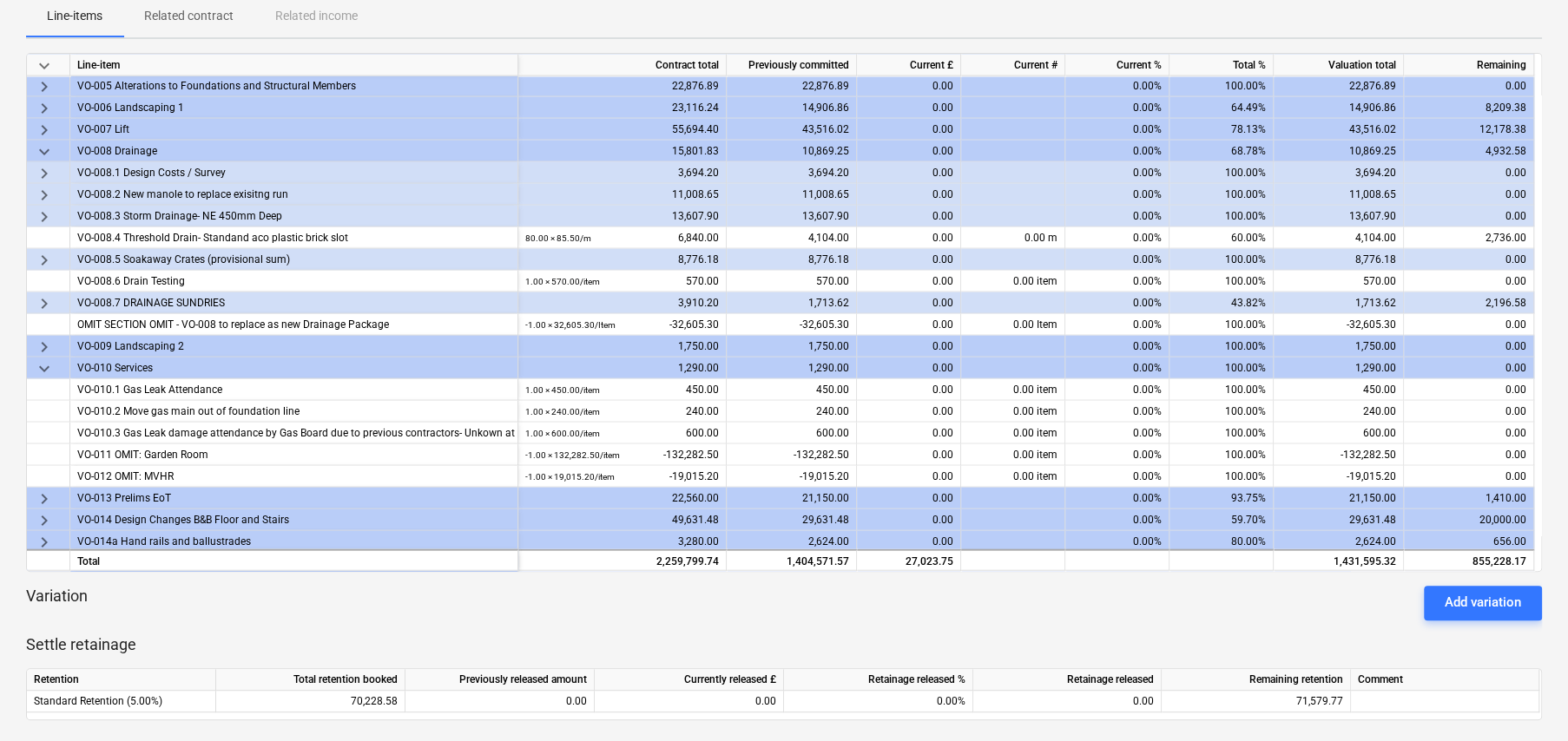
click at [43, 365] on span "keyboard_arrow_down" at bounding box center [44, 368] width 21 height 21
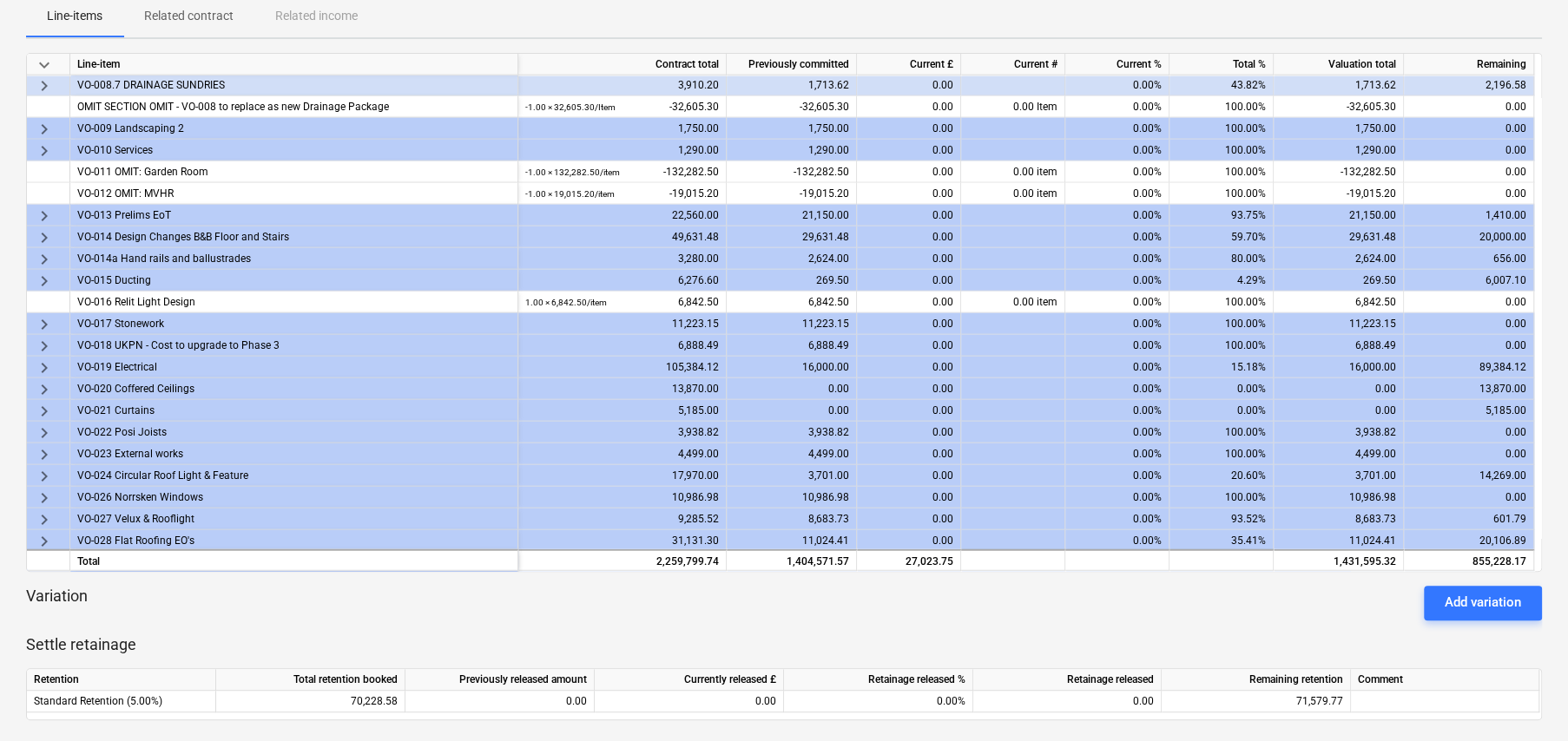
scroll to position [2865, 0]
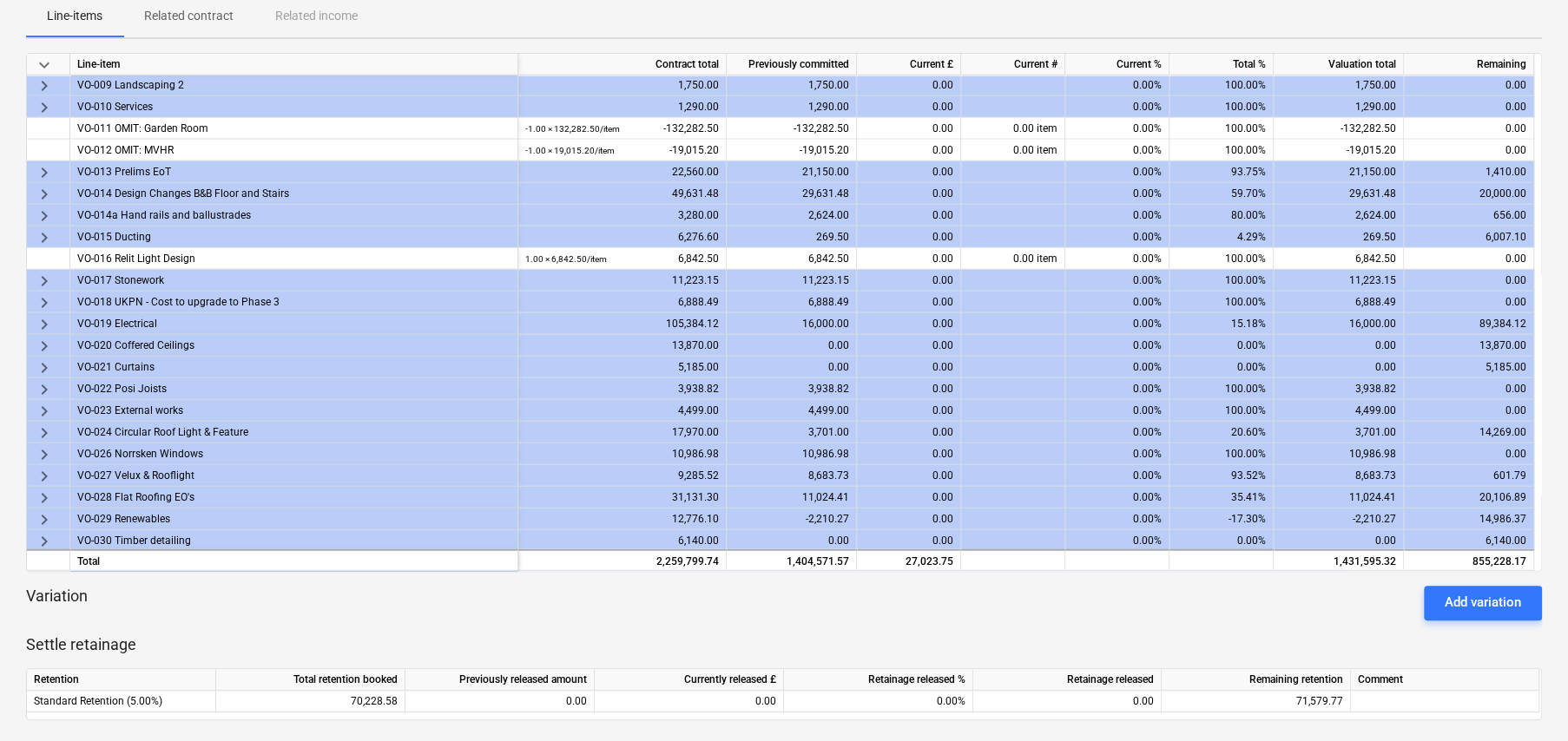
click at [43, 188] on span "keyboard_arrow_right" at bounding box center [44, 194] width 21 height 21
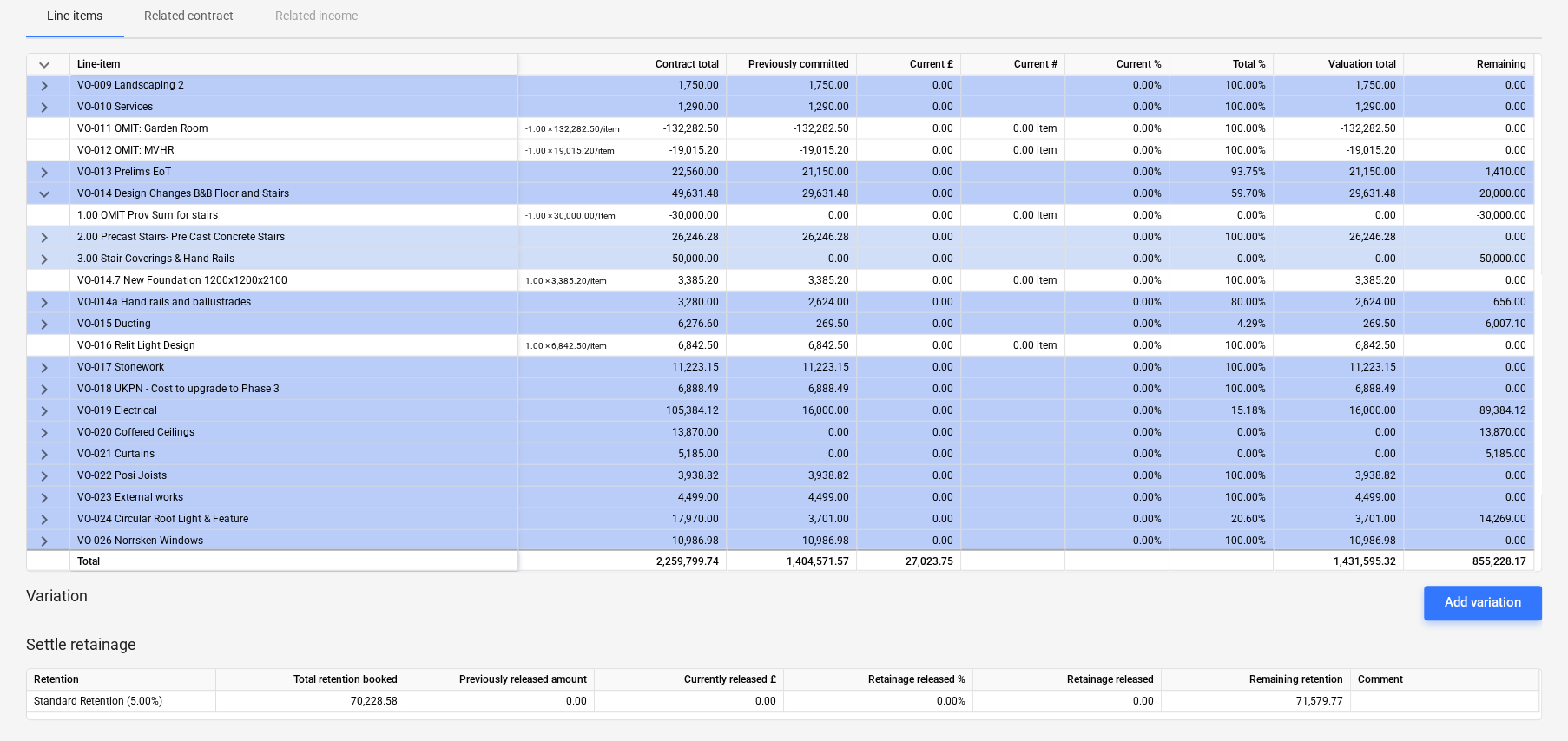
click at [44, 237] on span "keyboard_arrow_right" at bounding box center [44, 237] width 21 height 21
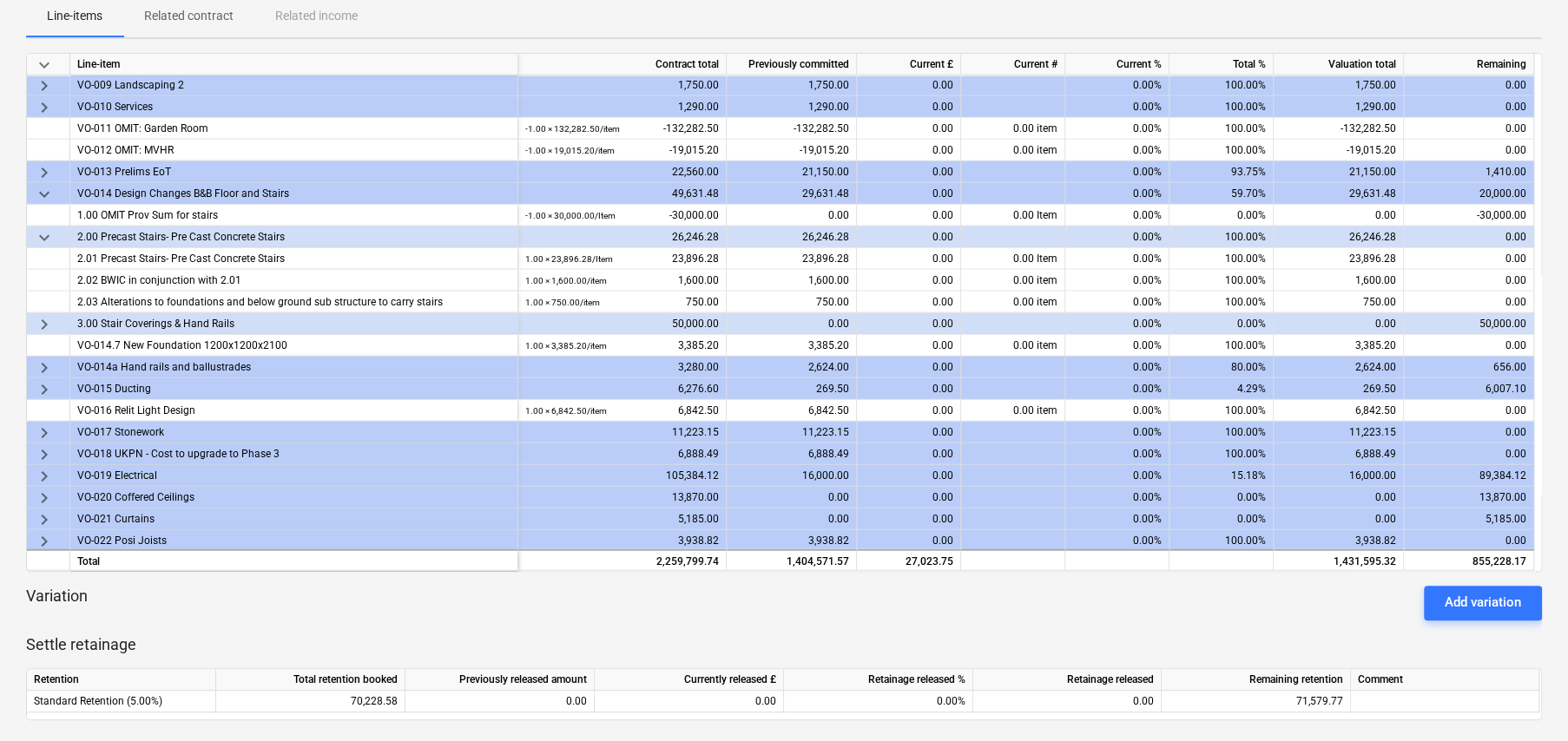
click at [42, 320] on span "keyboard_arrow_right" at bounding box center [44, 324] width 21 height 21
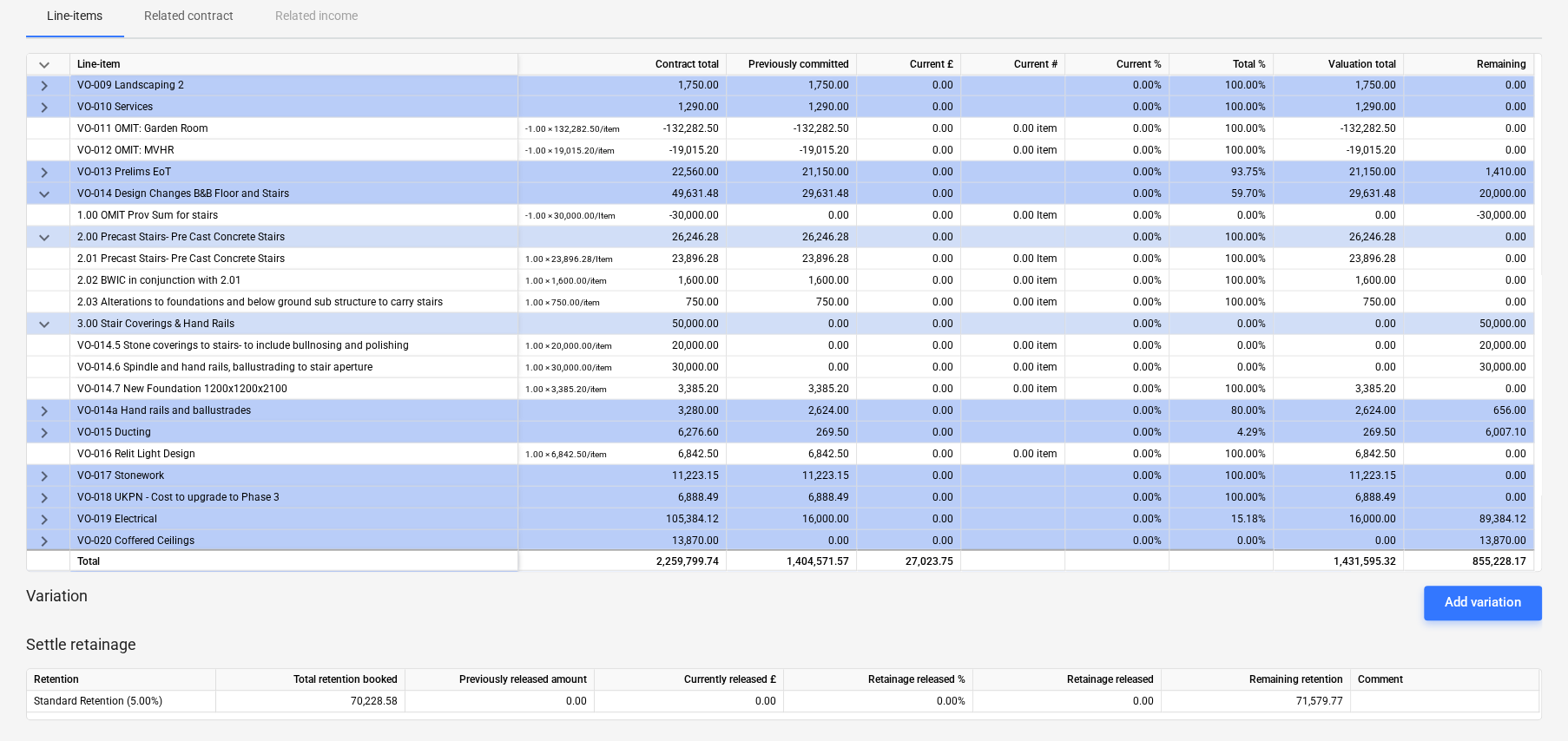
click at [40, 407] on span "keyboard_arrow_right" at bounding box center [44, 411] width 21 height 21
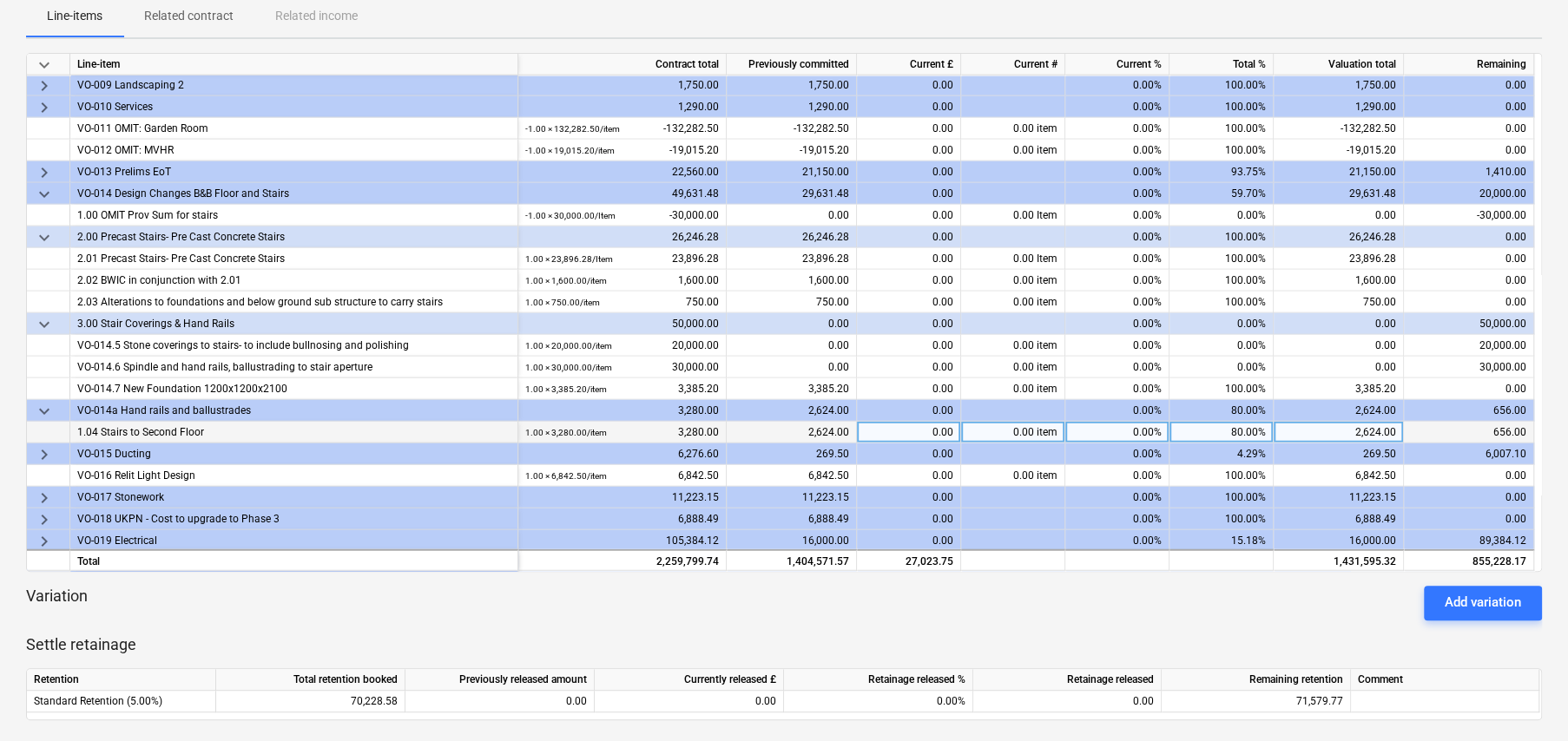
click at [1229, 428] on div "80.00%" at bounding box center [1222, 432] width 104 height 21
type input "100"
click at [43, 448] on span "keyboard_arrow_right" at bounding box center [44, 455] width 21 height 21
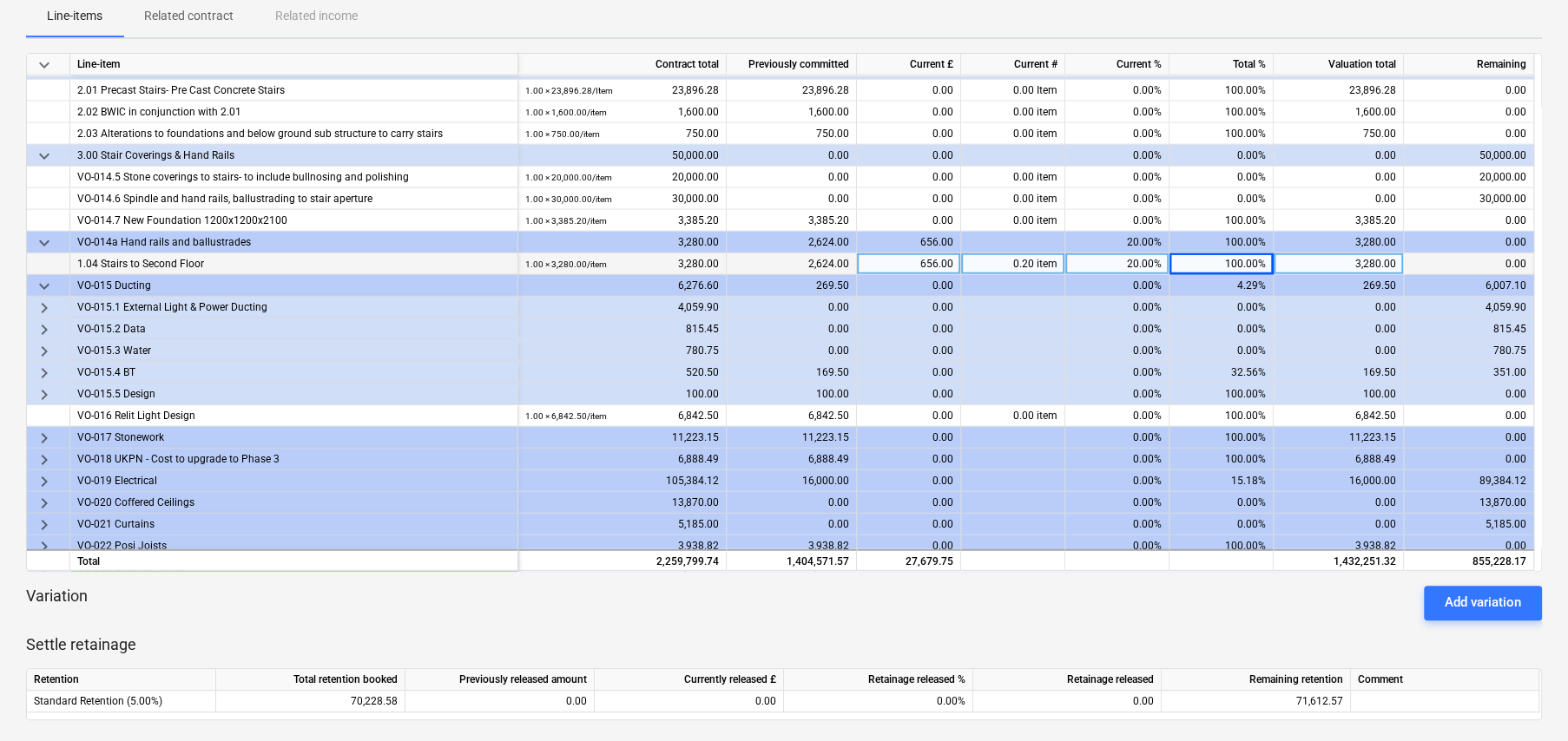
scroll to position [3039, 0]
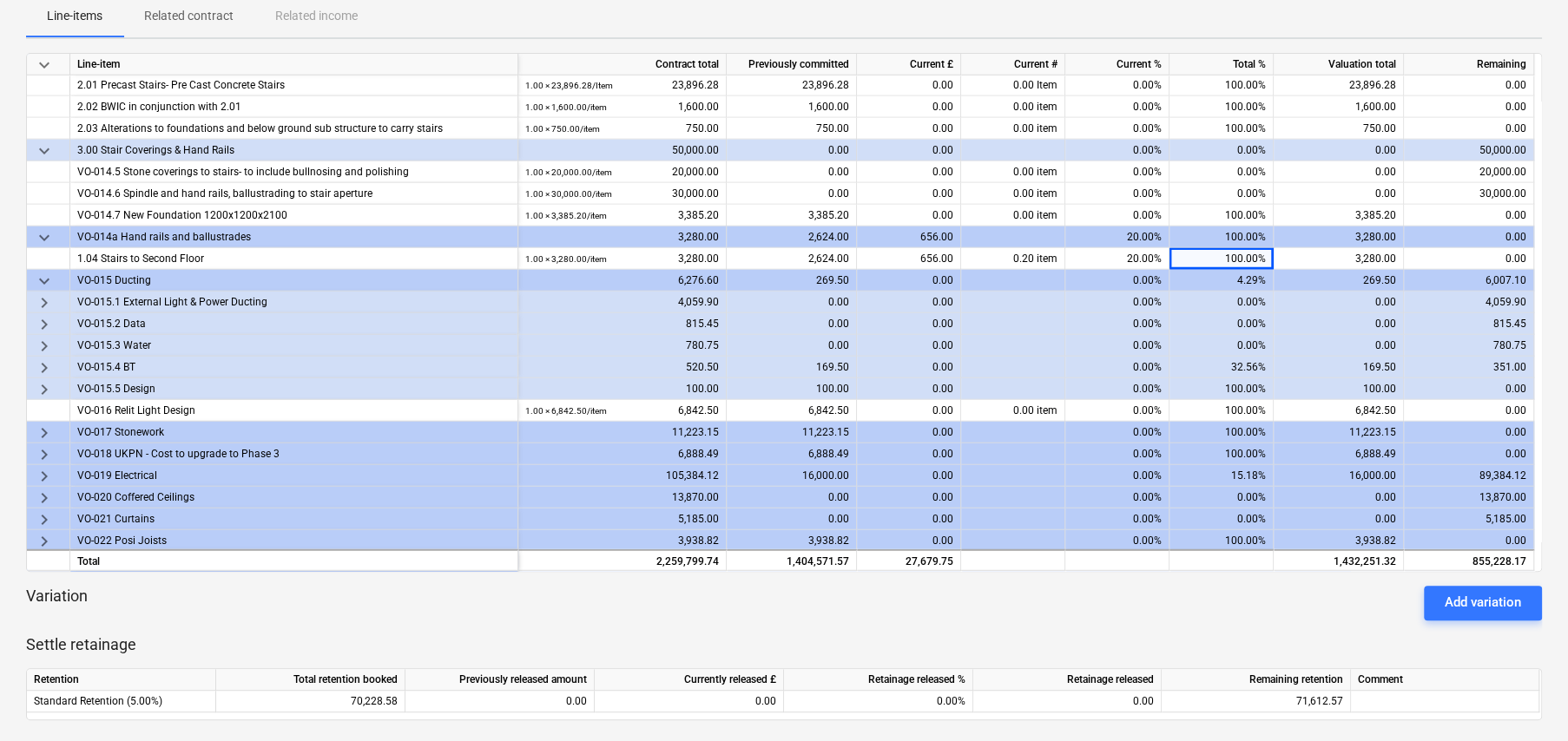
click at [43, 278] on span "keyboard_arrow_down" at bounding box center [44, 281] width 21 height 21
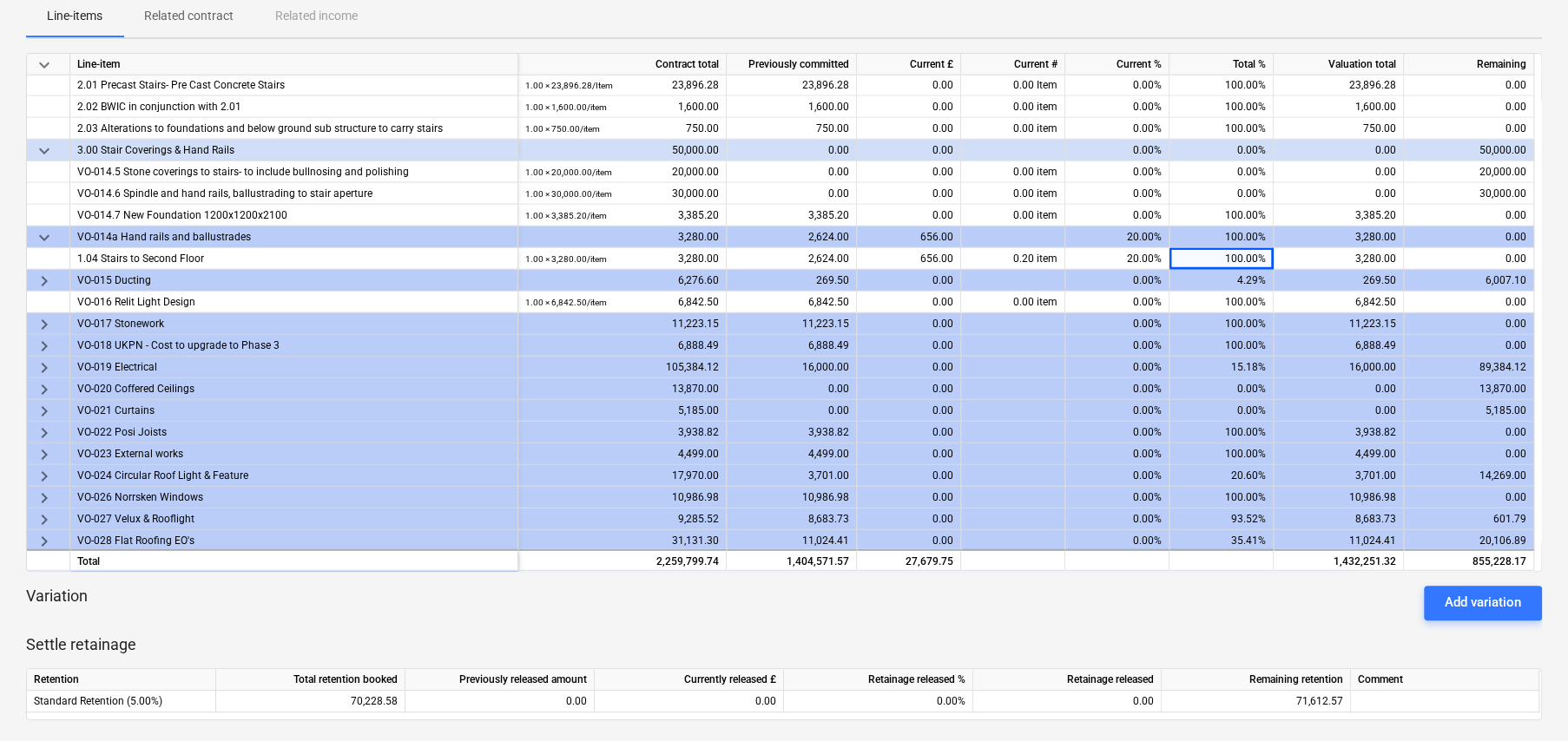
click at [43, 322] on span "keyboard_arrow_right" at bounding box center [44, 324] width 21 height 21
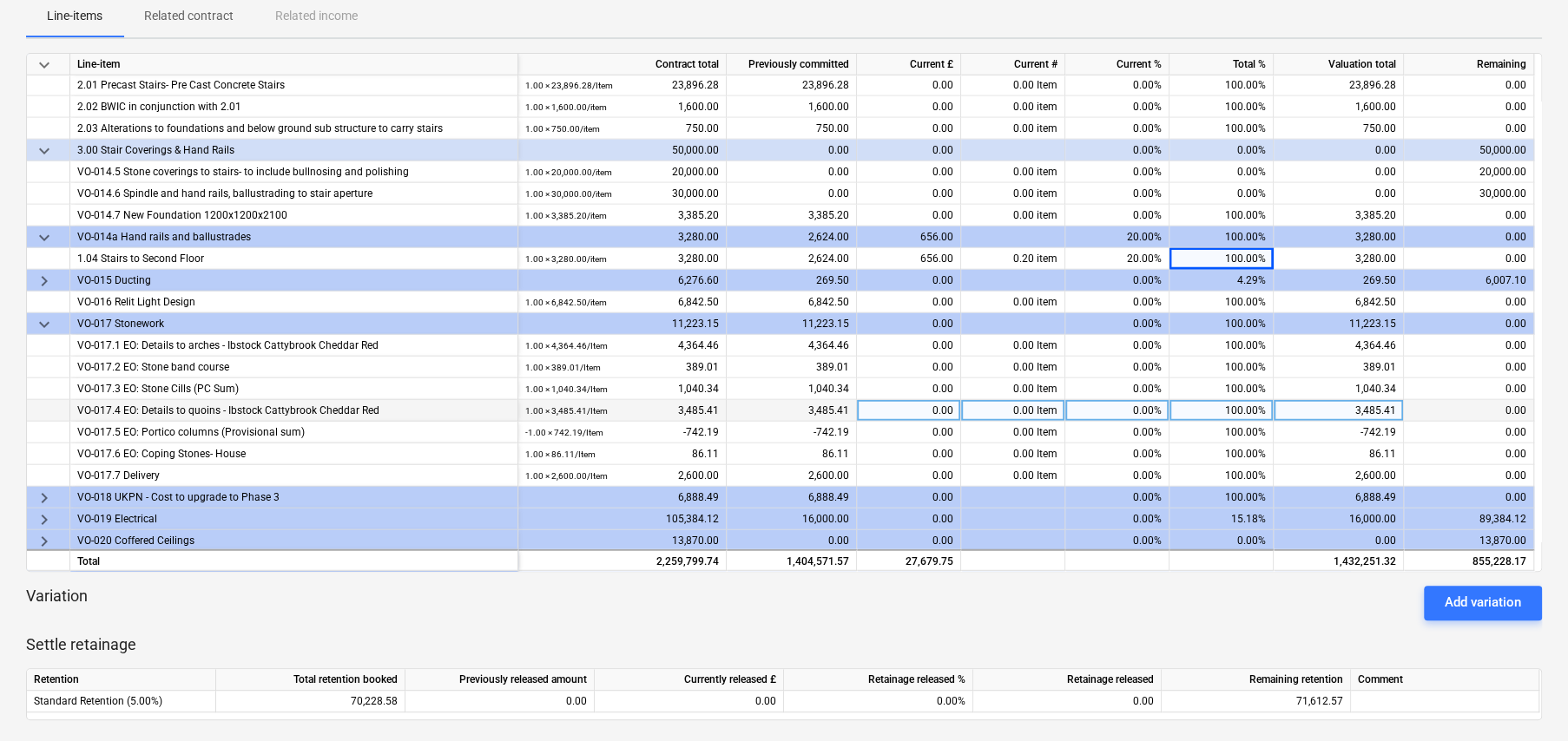
scroll to position [3126, 0]
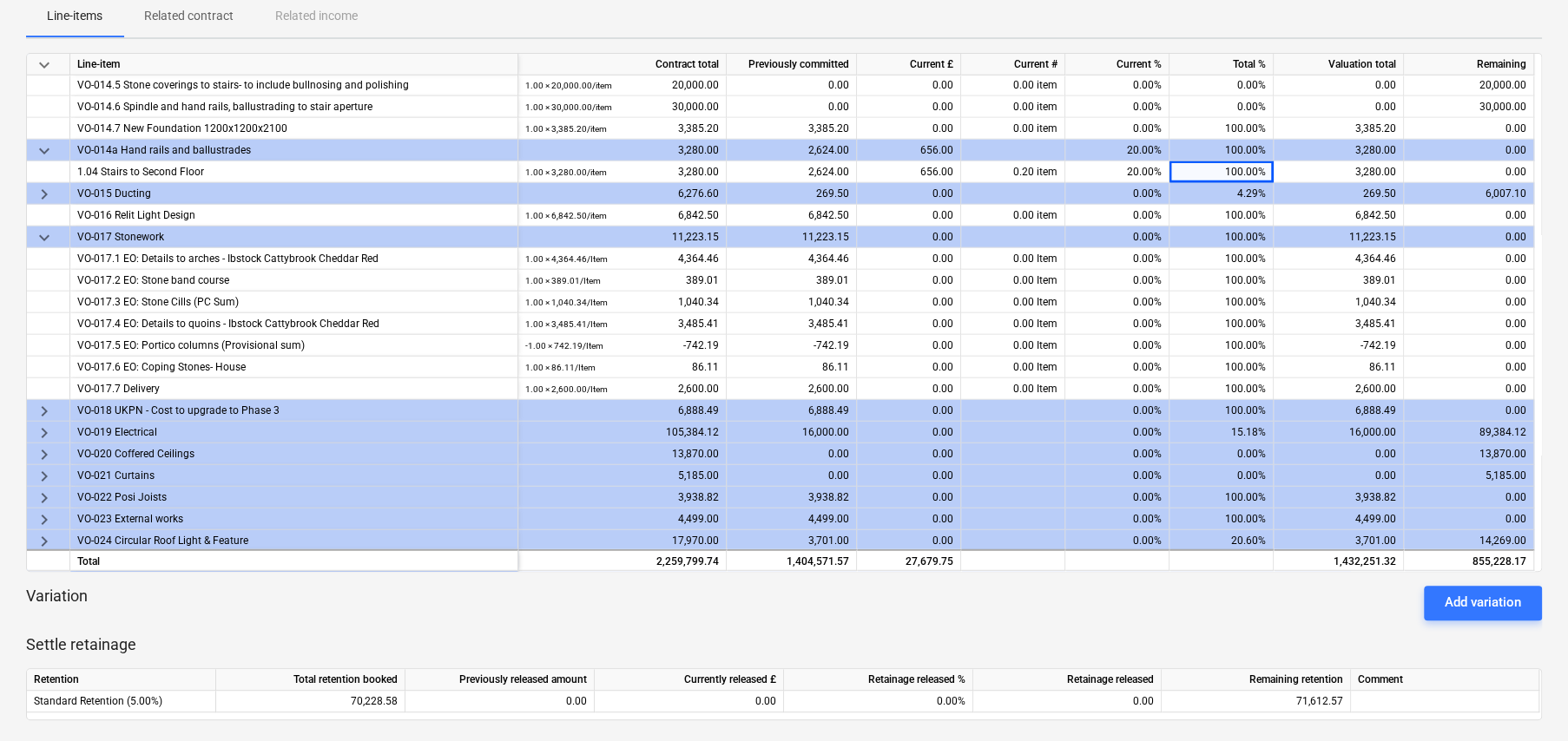
click at [43, 430] on span "keyboard_arrow_right" at bounding box center [44, 433] width 21 height 21
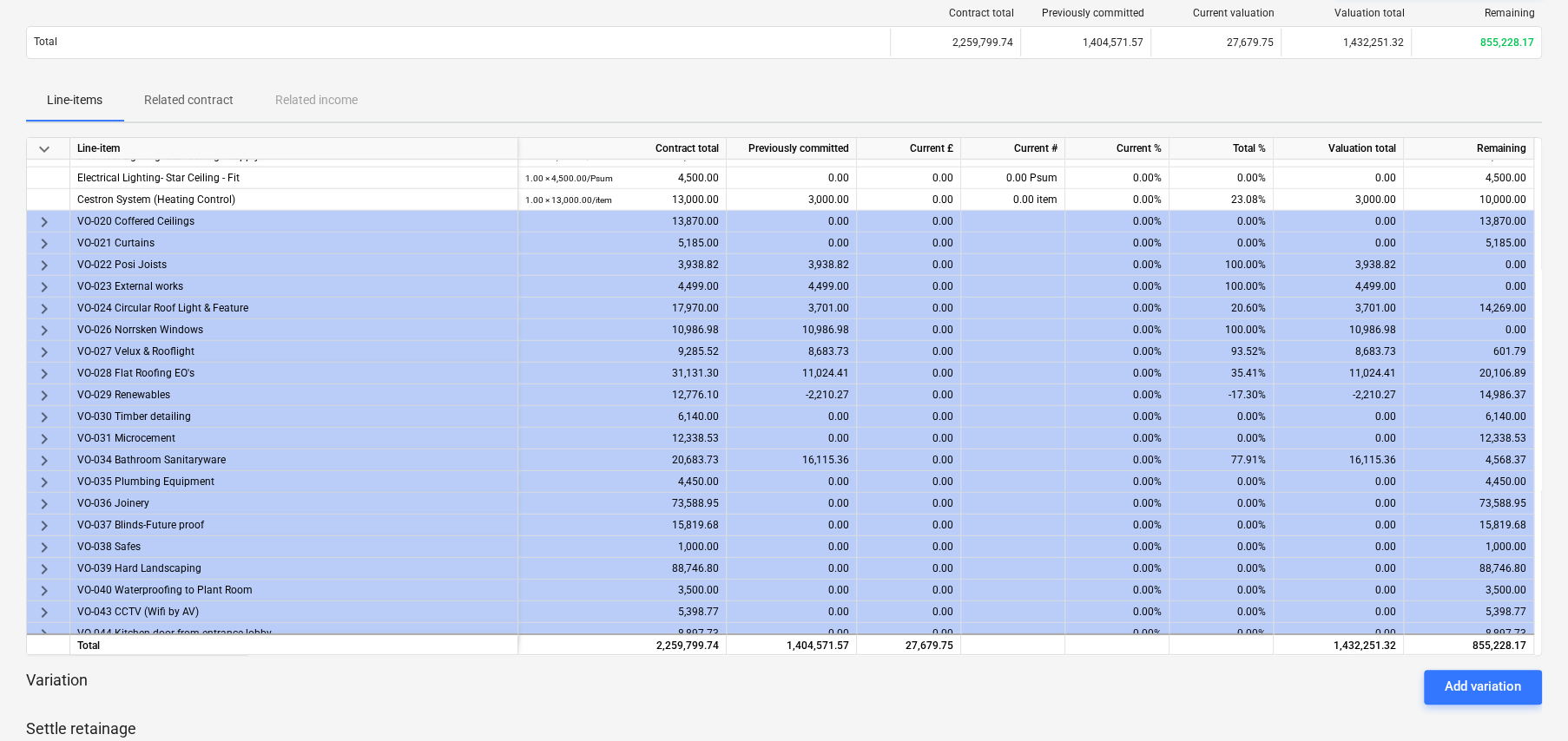
scroll to position [3625, 0]
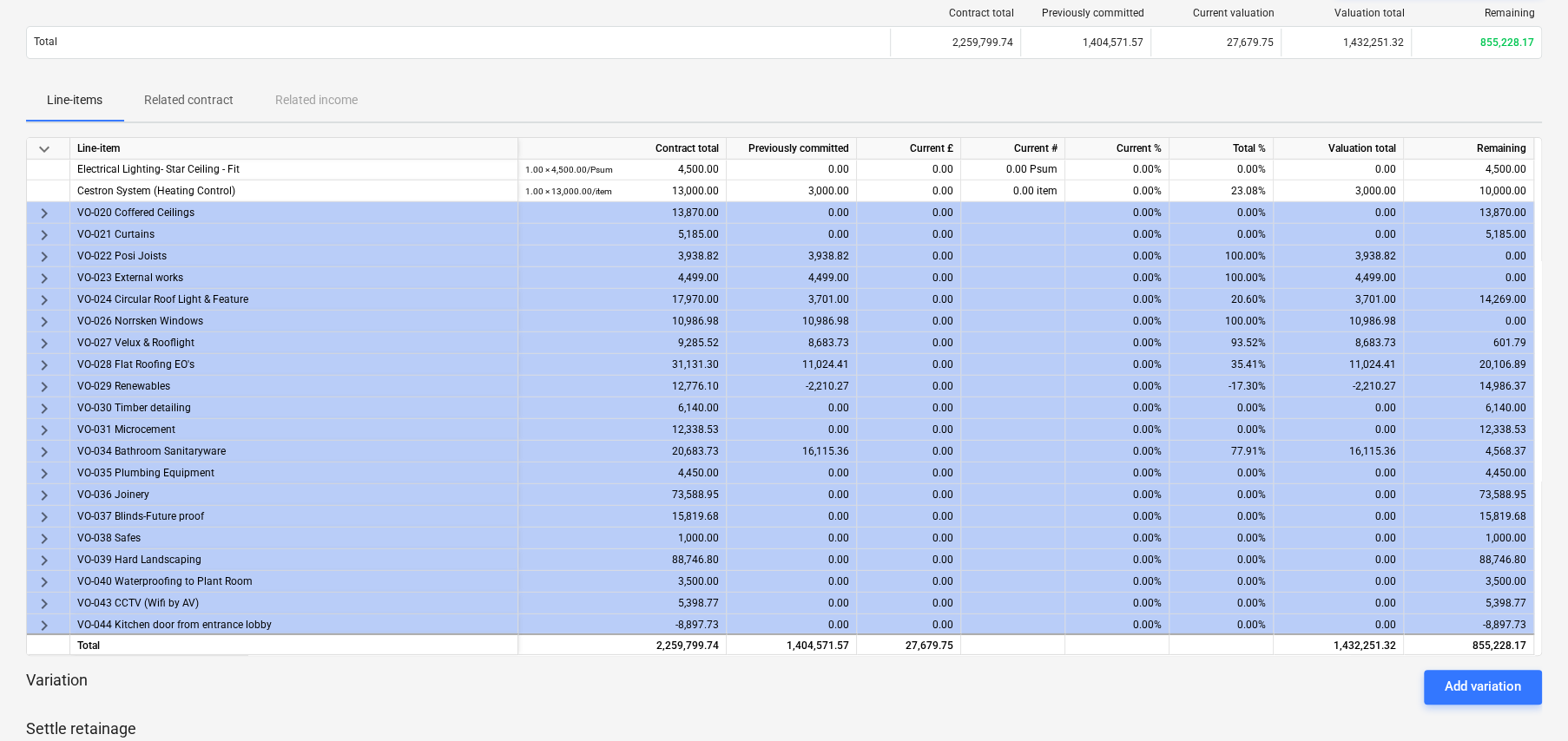
click at [44, 292] on span "keyboard_arrow_right" at bounding box center [44, 300] width 21 height 21
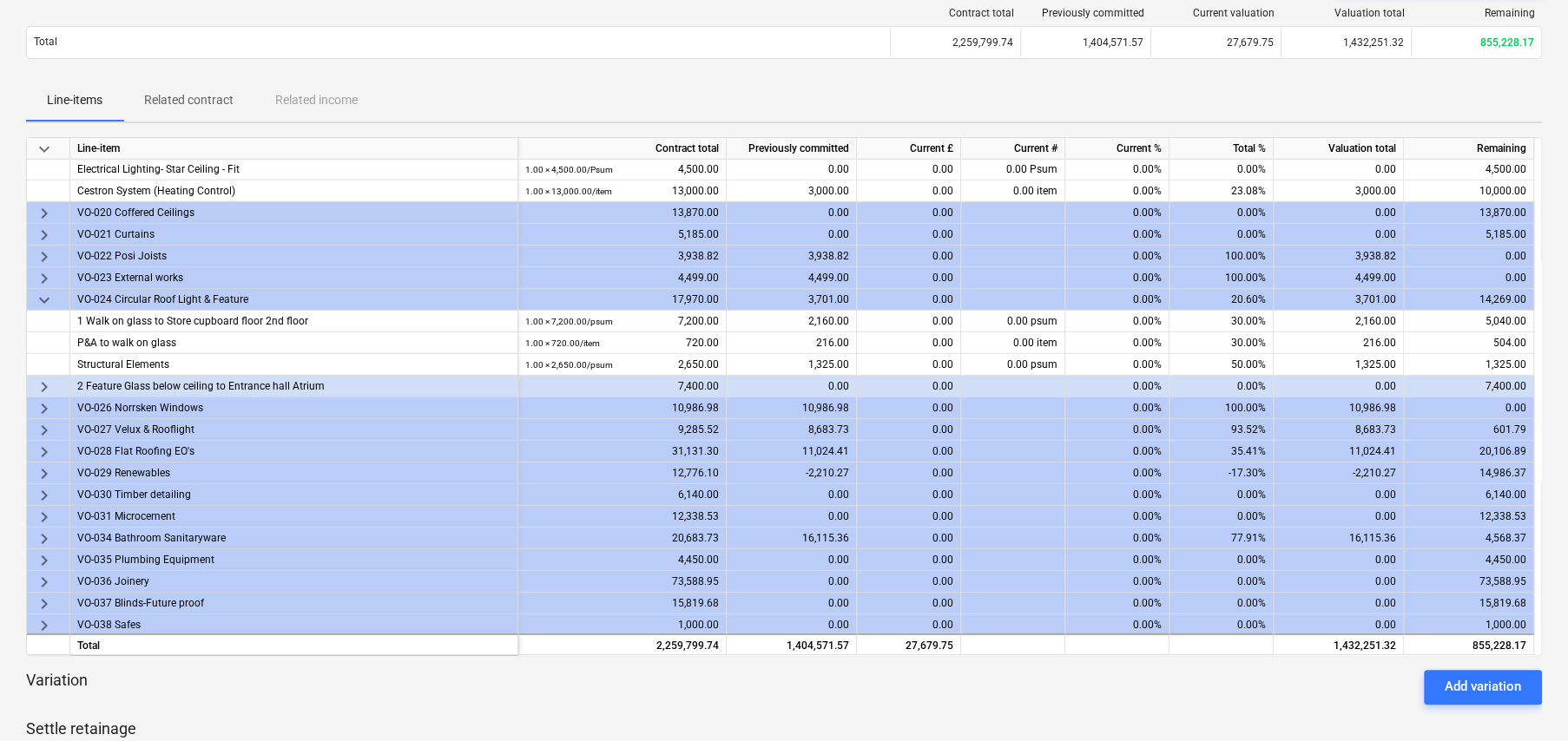
click at [42, 384] on span "keyboard_arrow_right" at bounding box center [44, 387] width 21 height 21
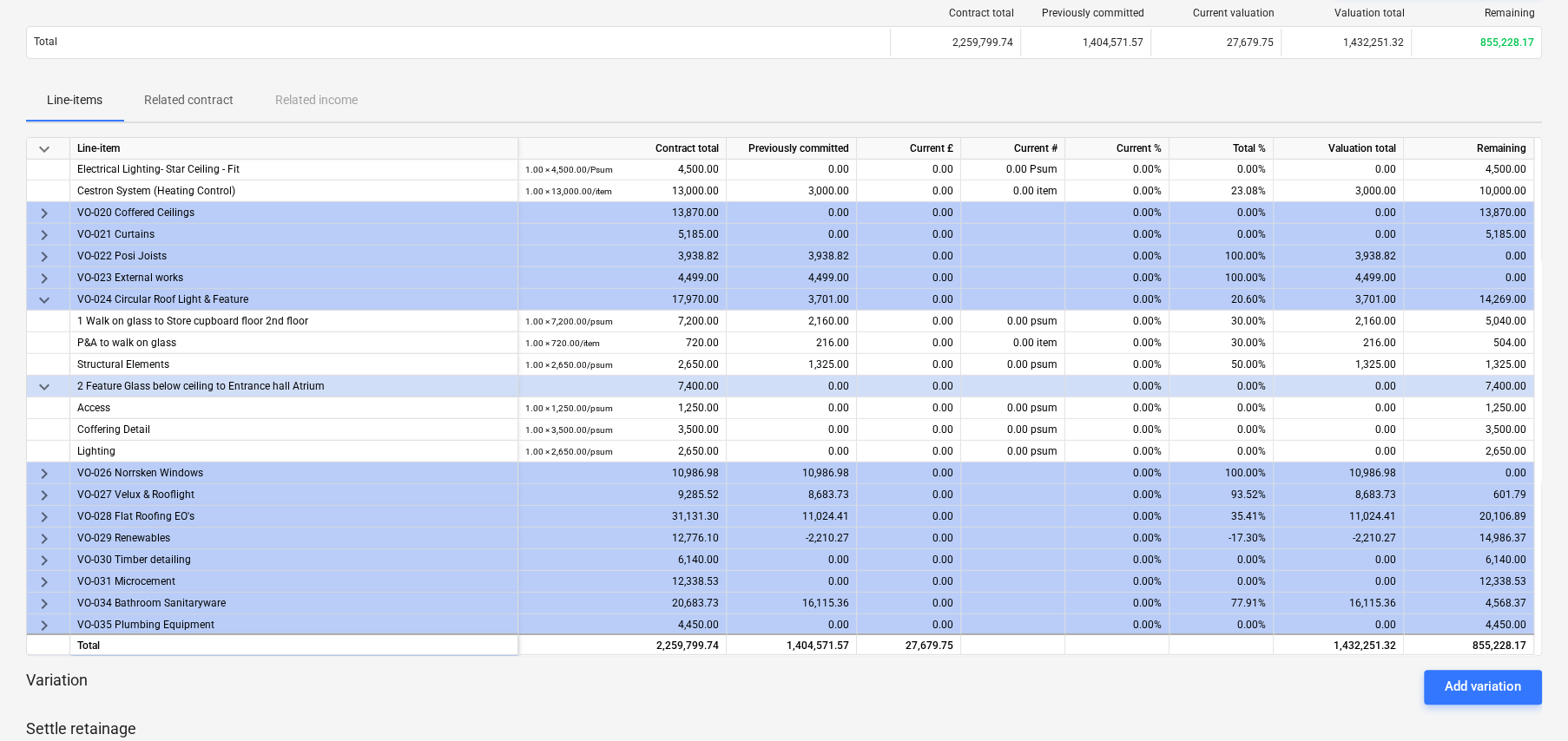
click at [43, 488] on span "keyboard_arrow_right" at bounding box center [44, 495] width 21 height 21
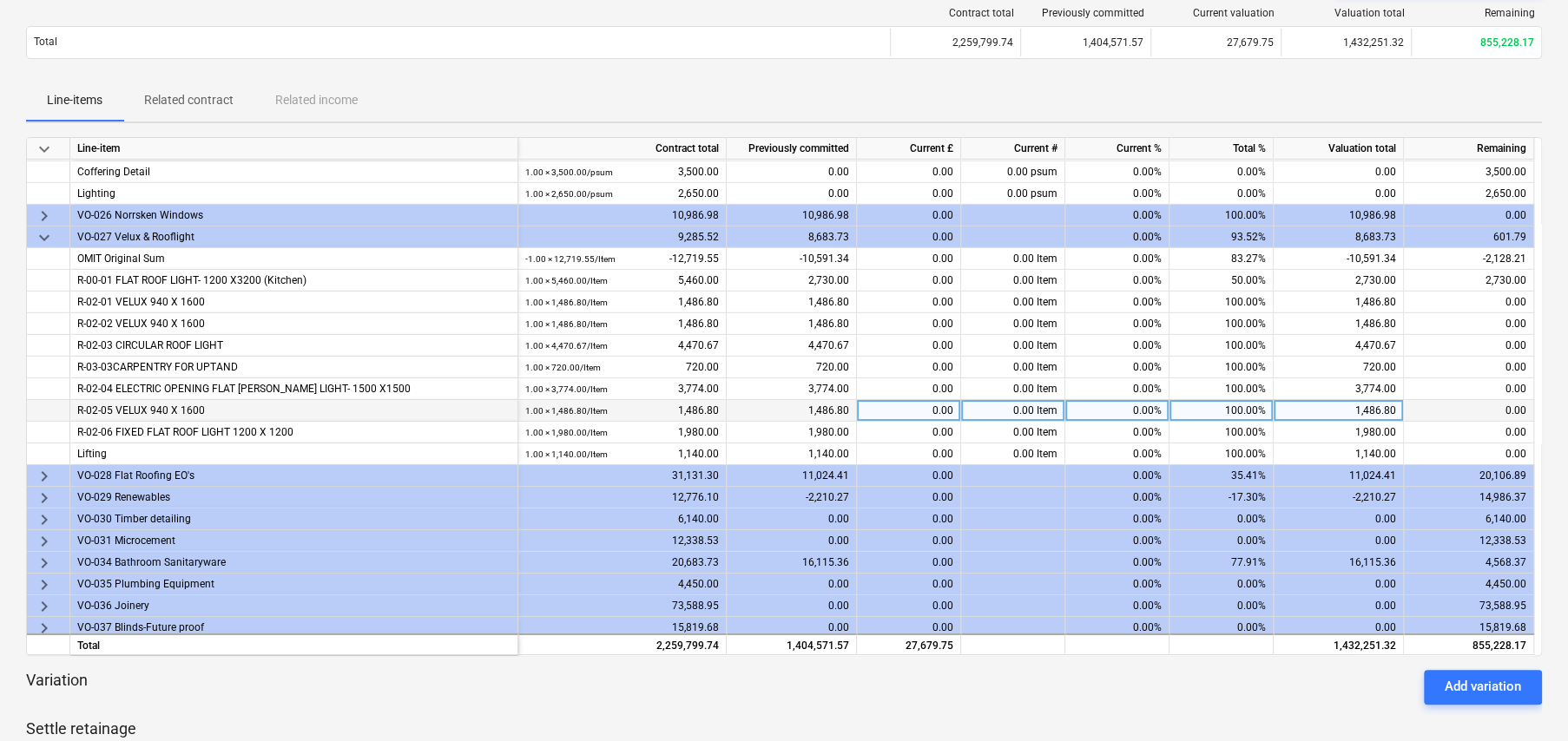
scroll to position [3885, 0]
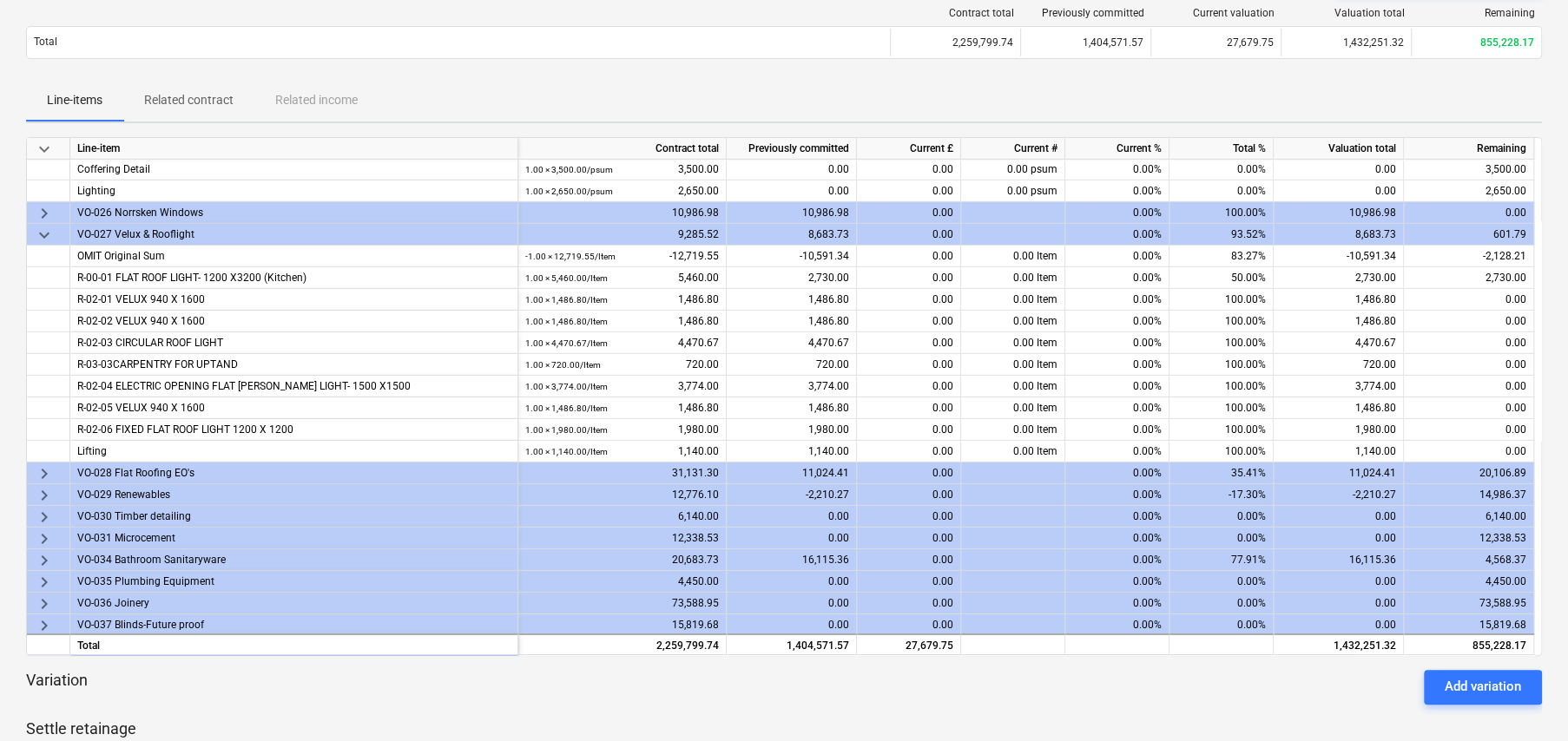
click at [44, 227] on span "keyboard_arrow_down" at bounding box center [44, 235] width 21 height 21
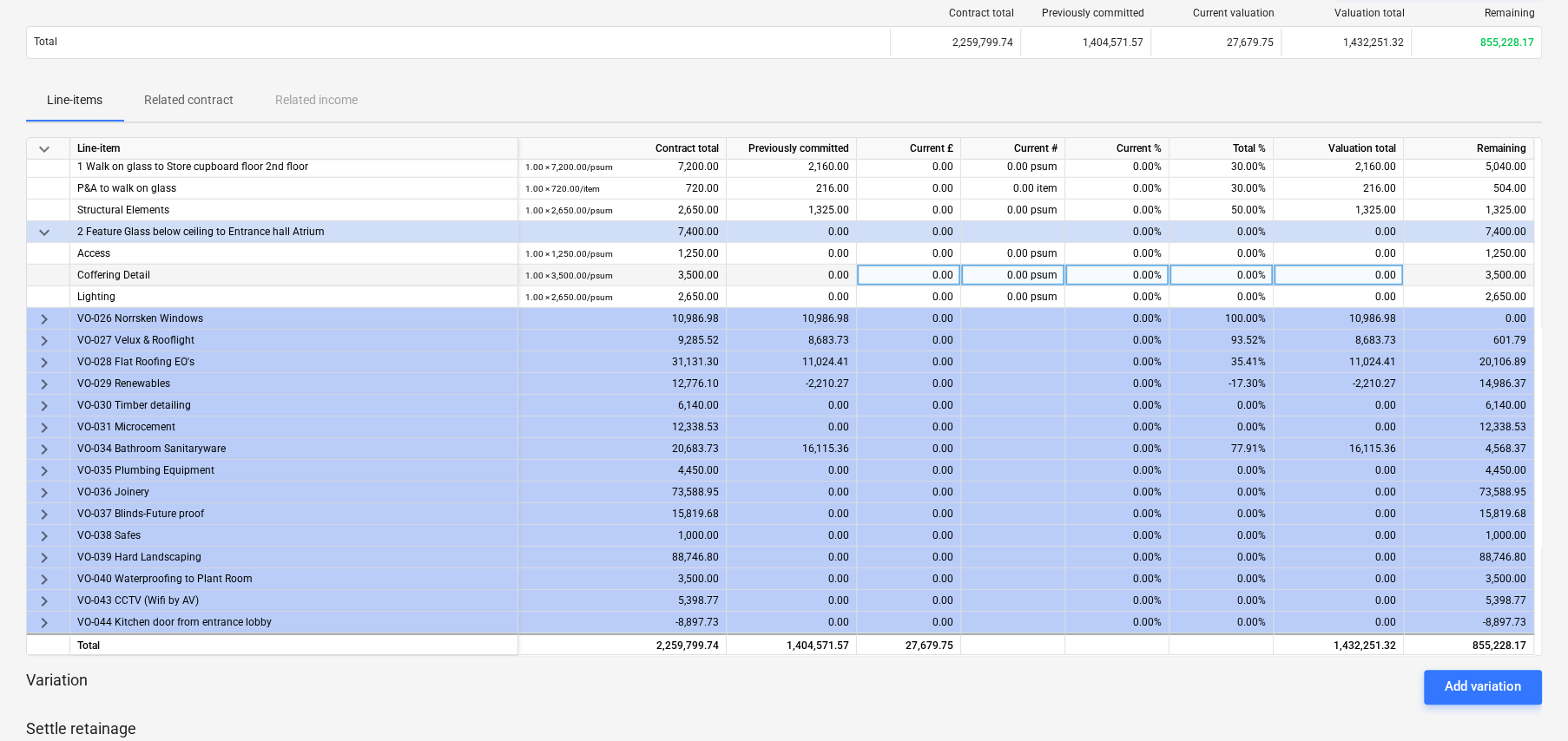
scroll to position [3776, 0]
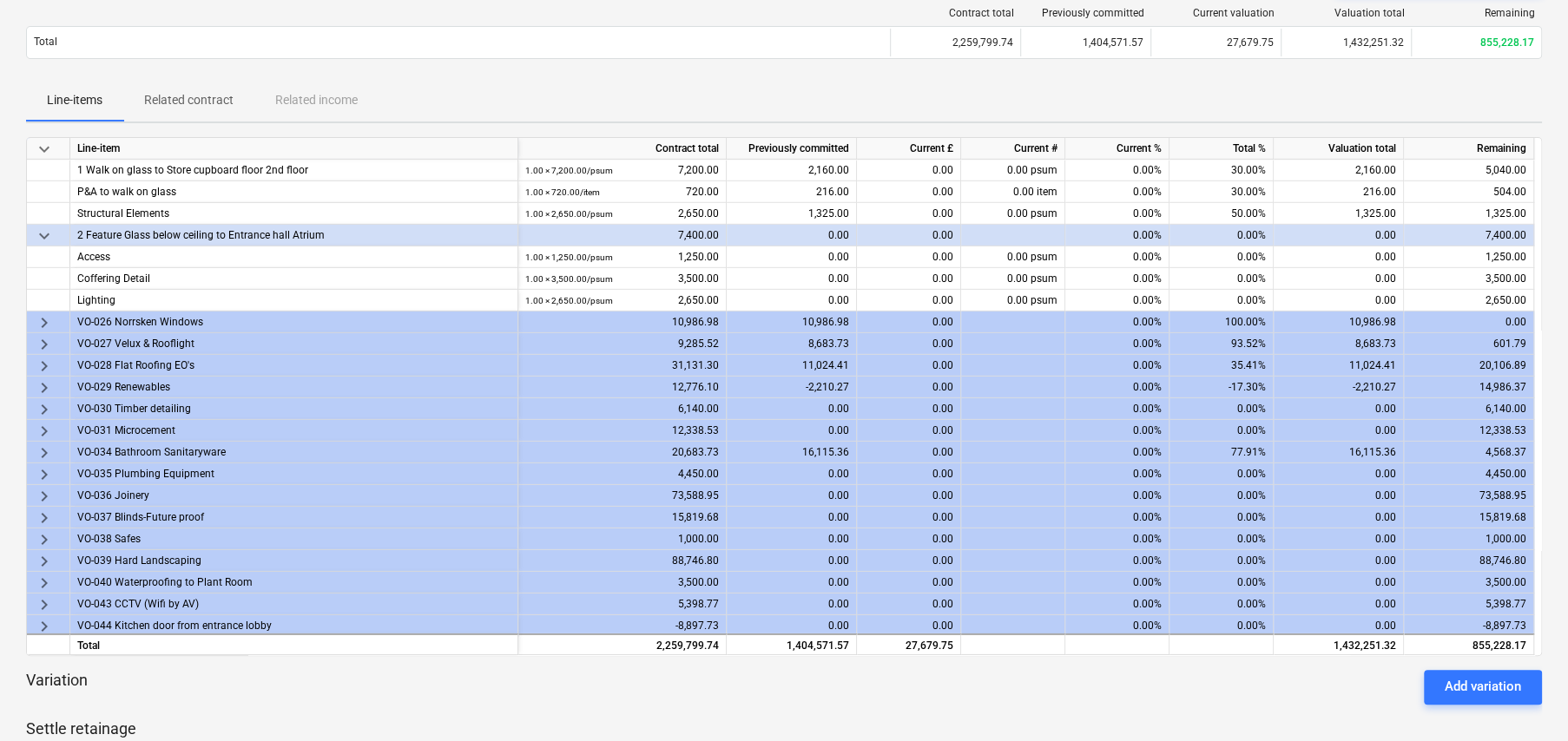
click at [43, 358] on span "keyboard_arrow_right" at bounding box center [44, 366] width 21 height 21
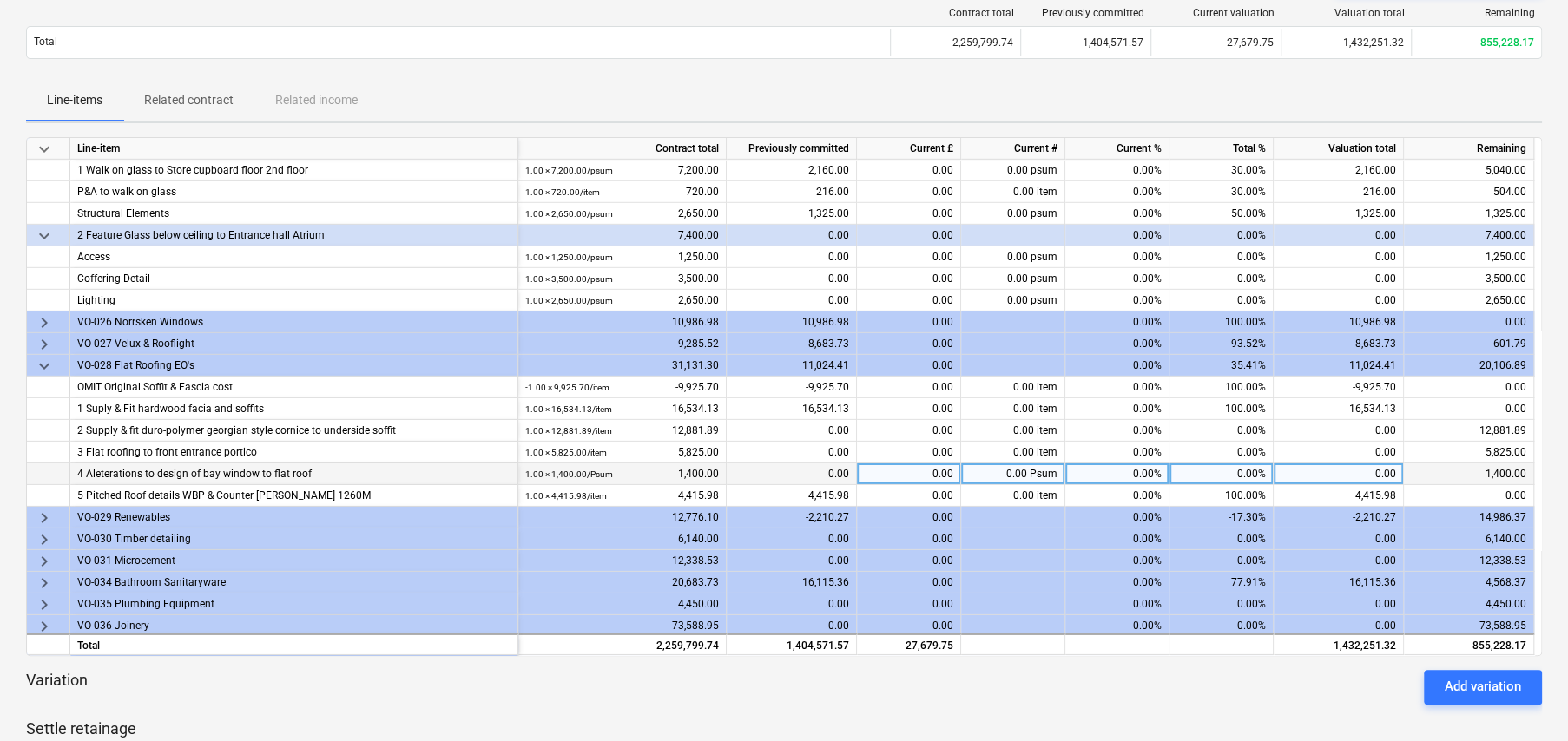
click at [1244, 470] on div "0.00%" at bounding box center [1222, 474] width 104 height 21
type input "100"
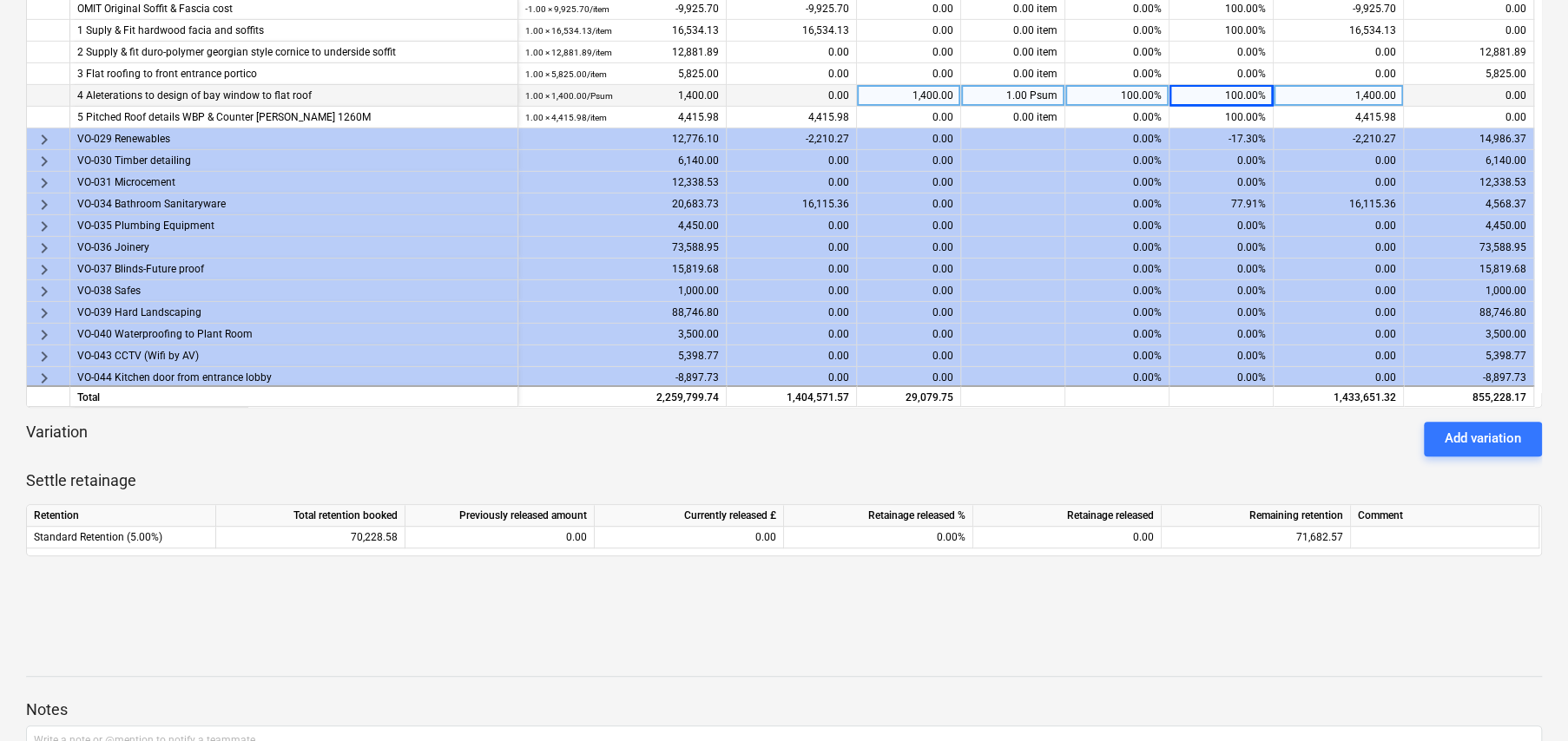
scroll to position [437, 0]
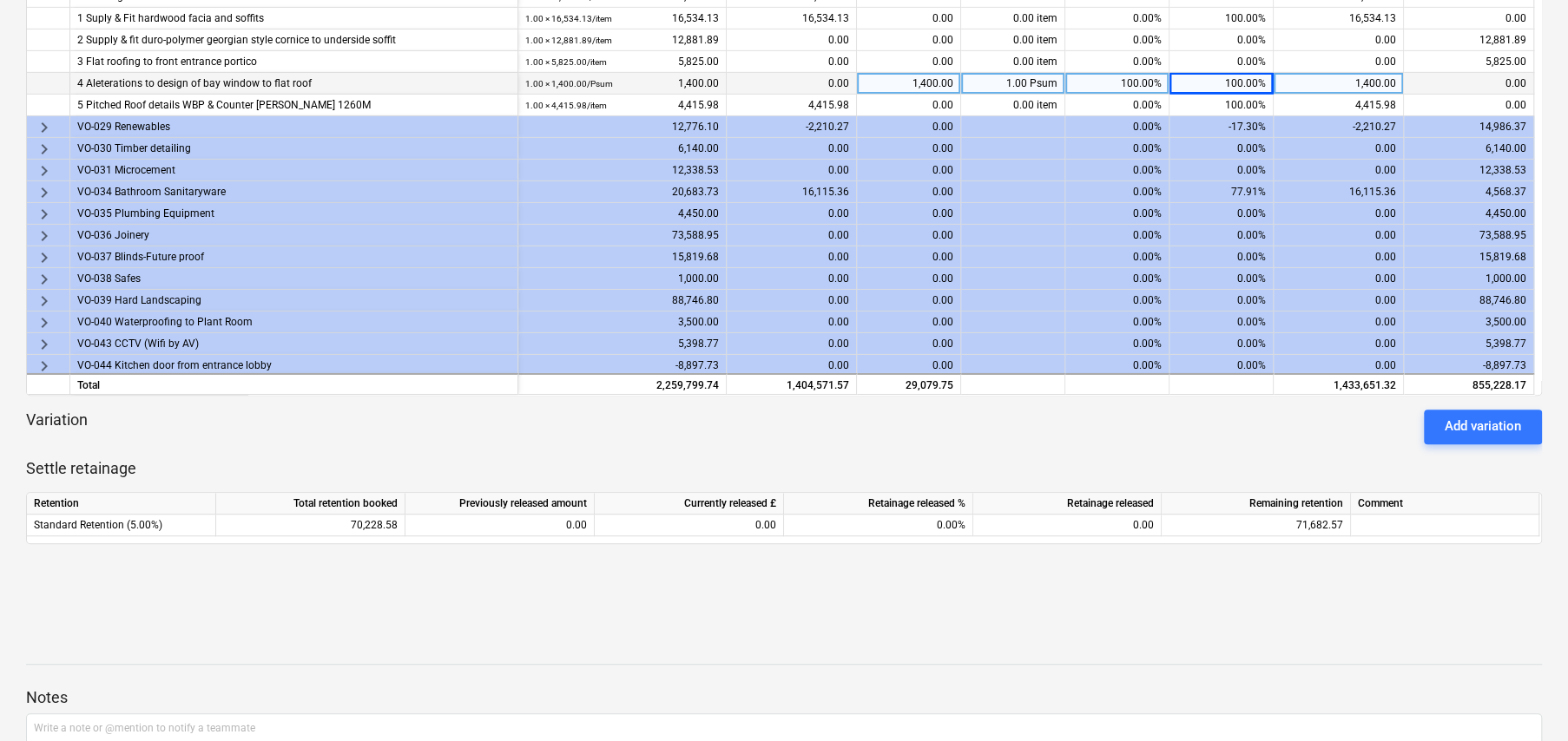
click at [39, 249] on span "keyboard_arrow_right" at bounding box center [44, 258] width 21 height 21
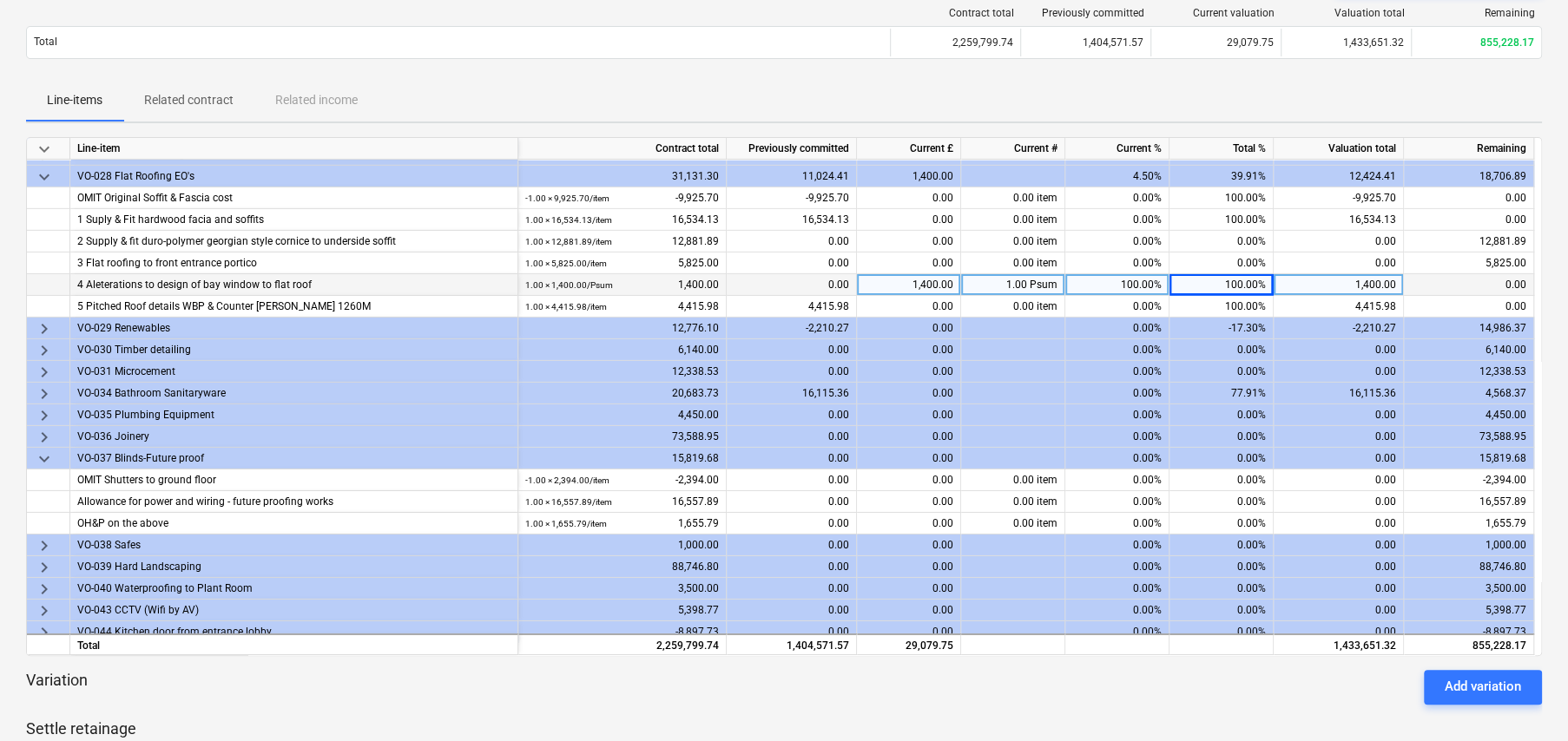
scroll to position [3971, 0]
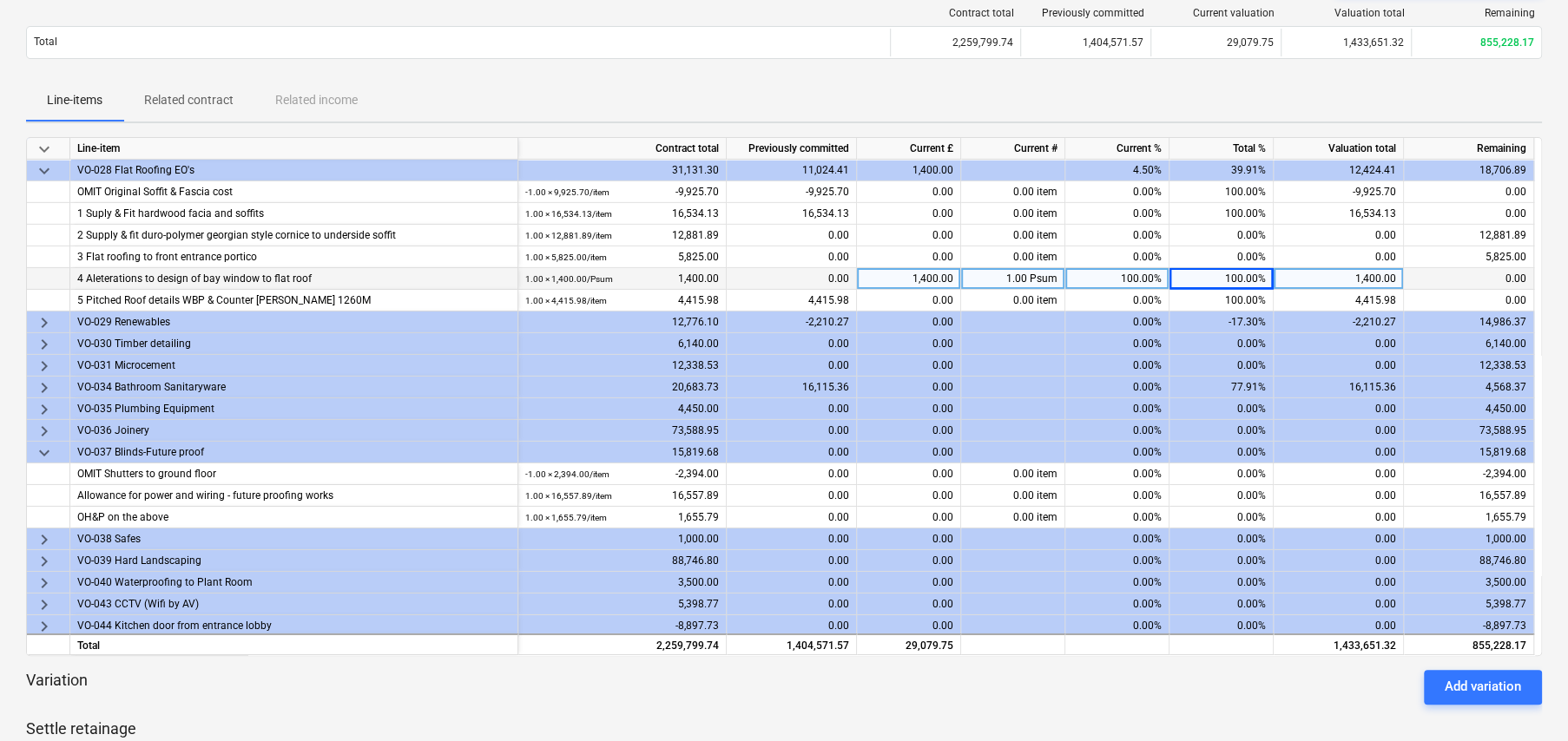
click at [42, 423] on span "keyboard_arrow_right" at bounding box center [44, 431] width 21 height 21
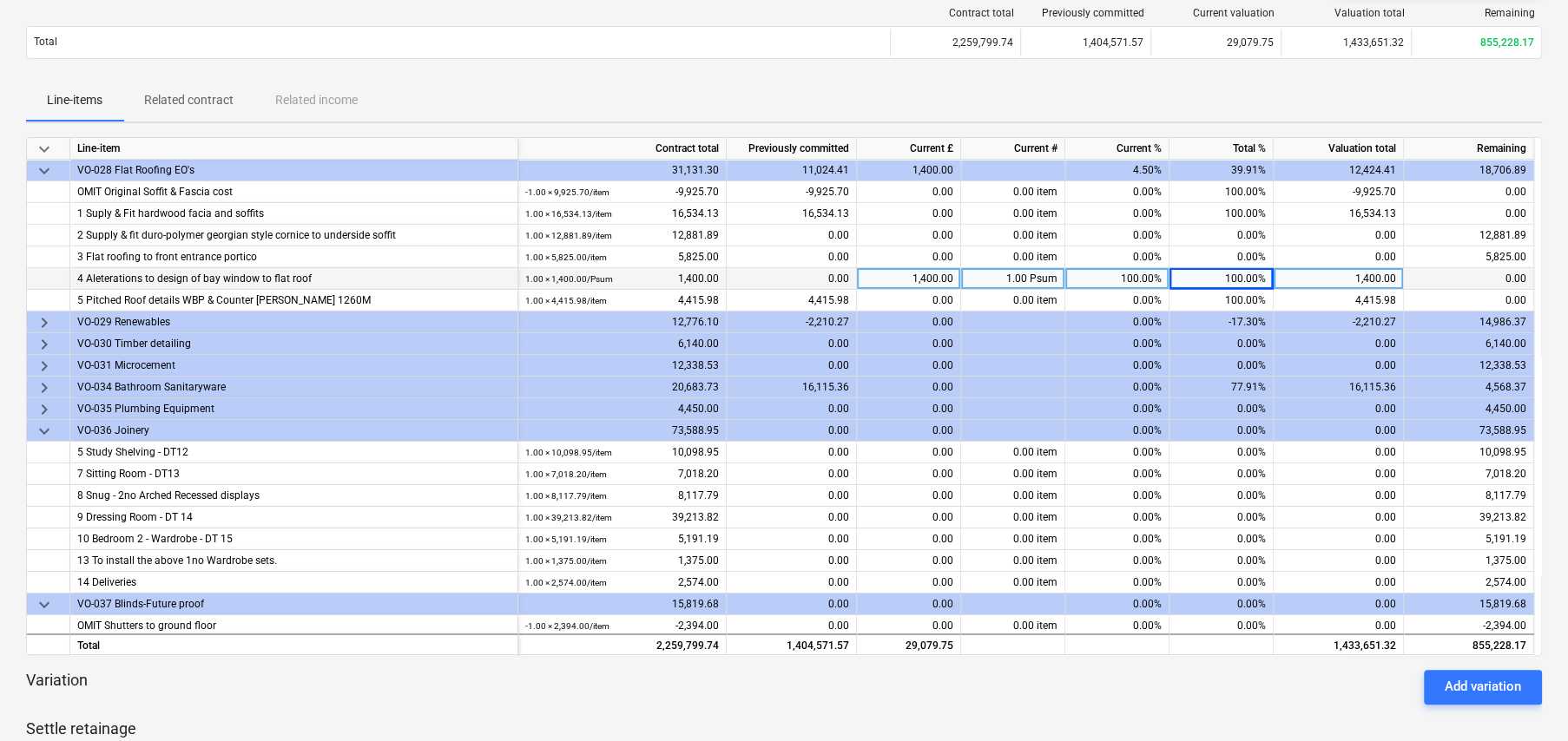
click at [41, 380] on span "keyboard_arrow_right" at bounding box center [44, 388] width 21 height 21
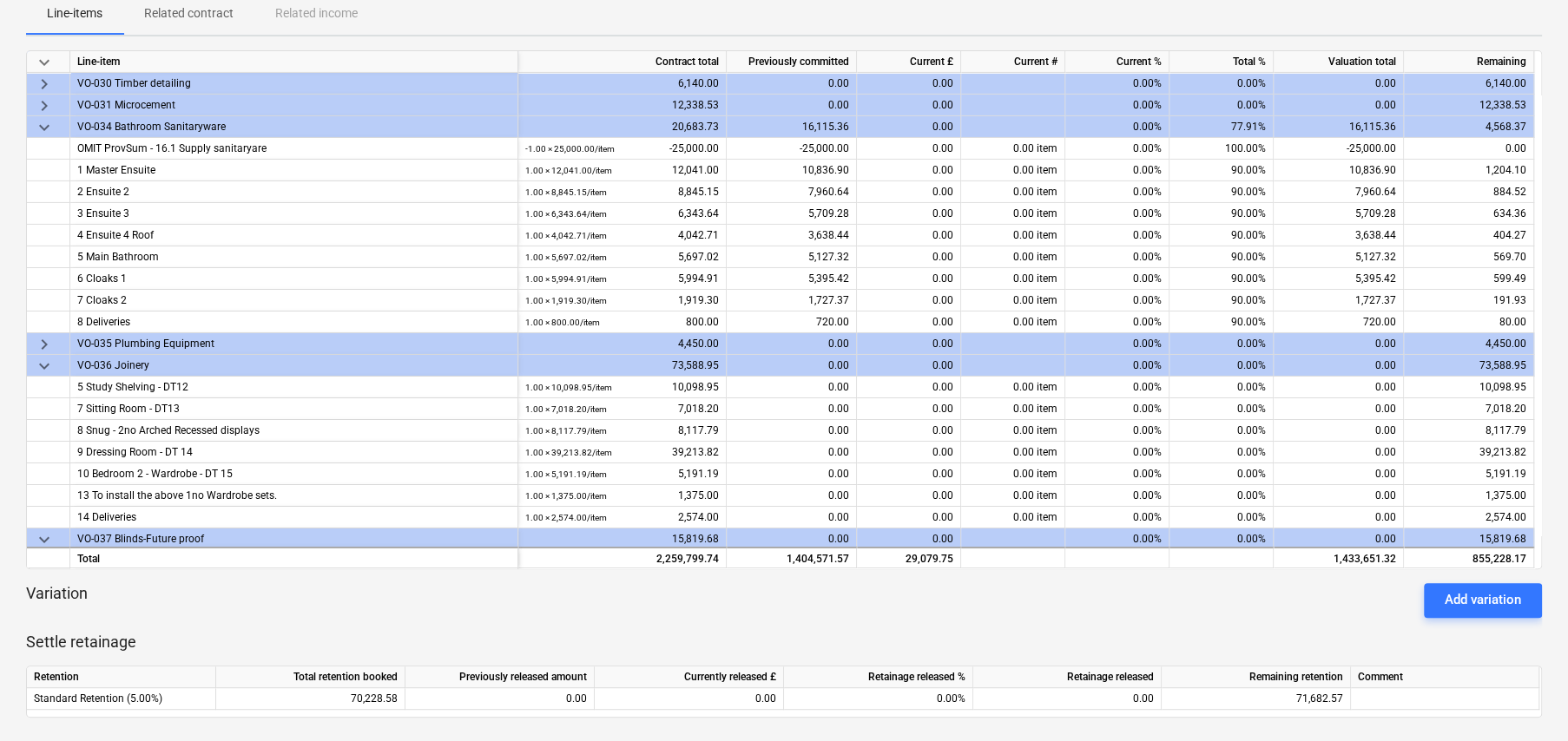
scroll to position [4318, 0]
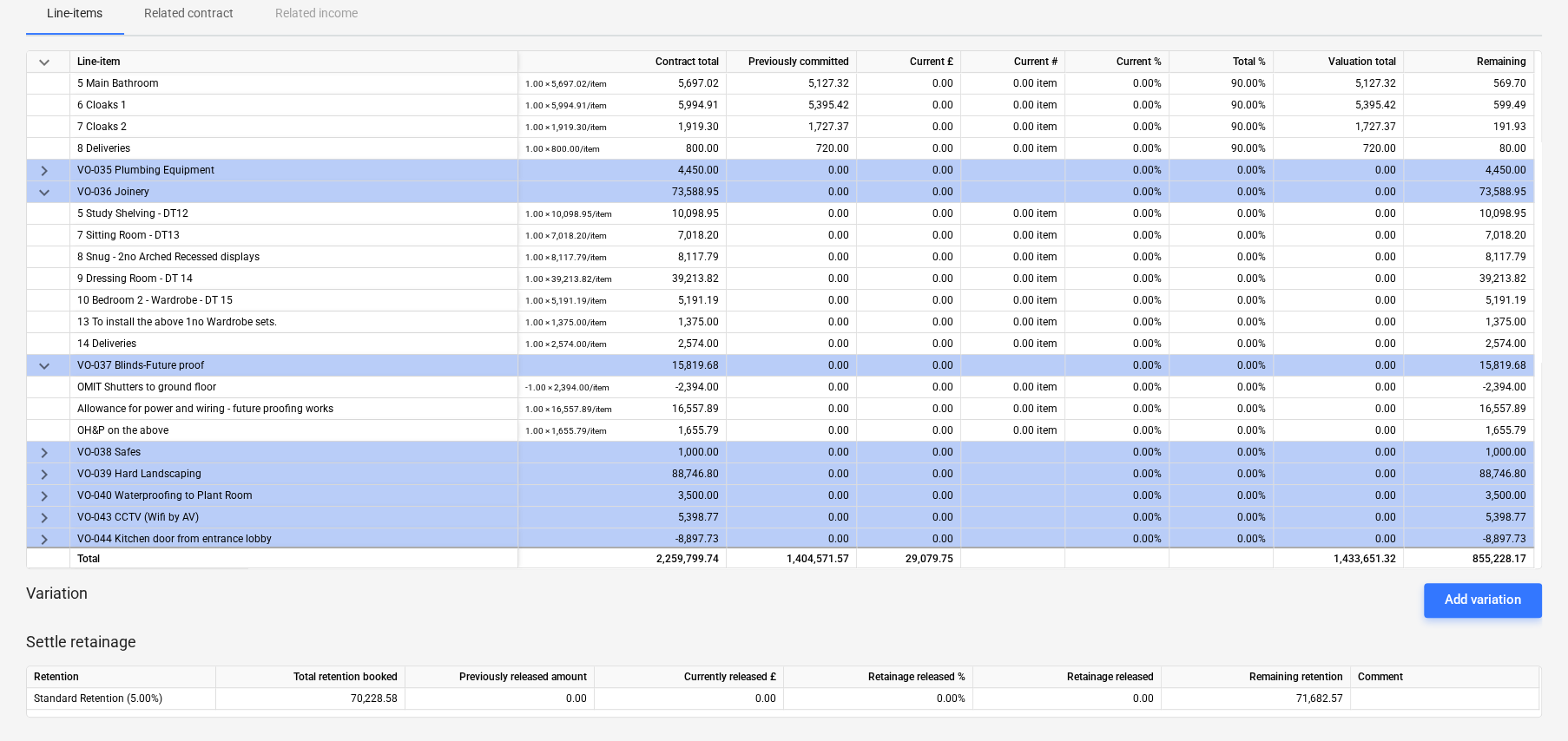
click at [42, 510] on span "keyboard_arrow_right" at bounding box center [44, 518] width 21 height 21
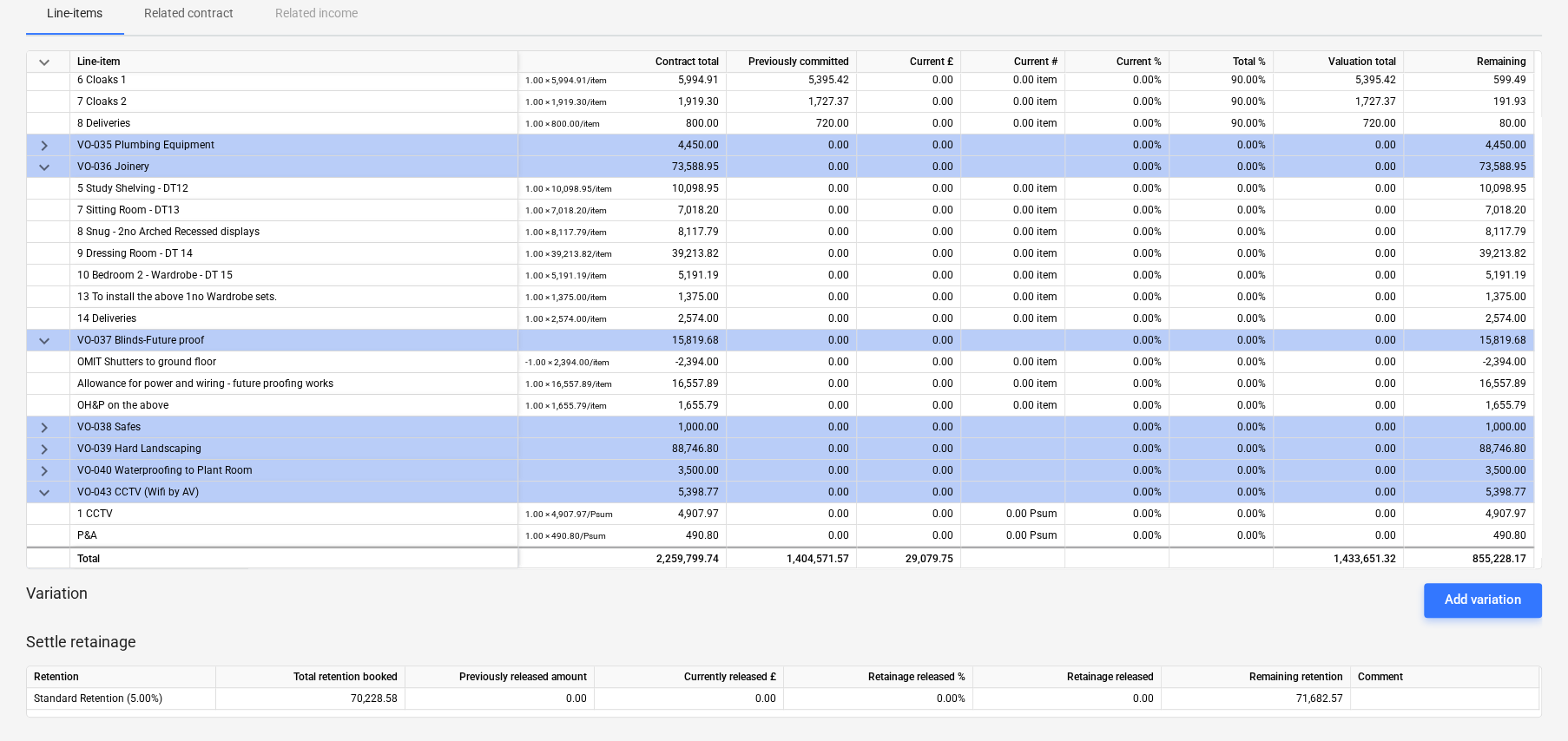
scroll to position [4362, 0]
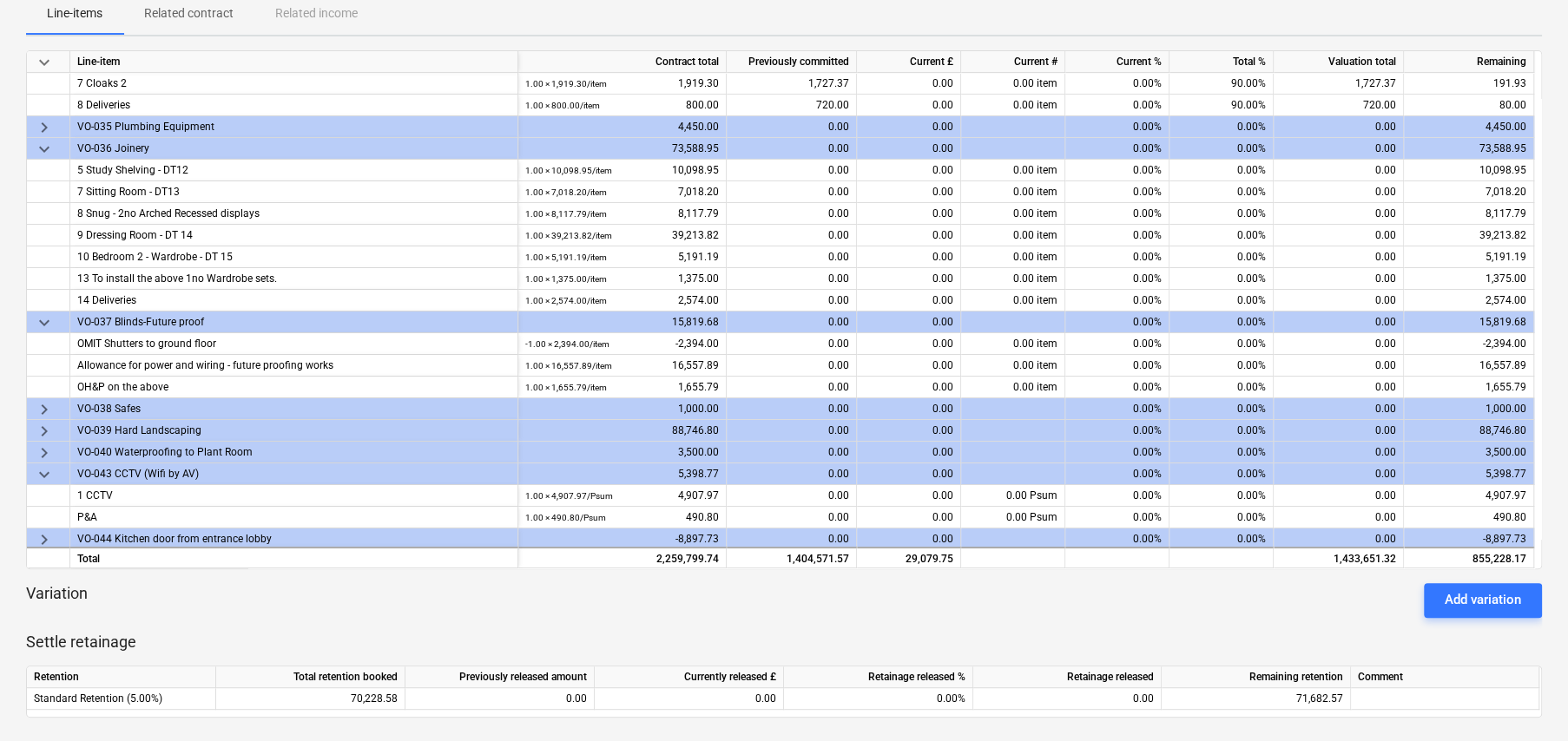
click at [39, 471] on span "keyboard_arrow_down" at bounding box center [44, 475] width 21 height 21
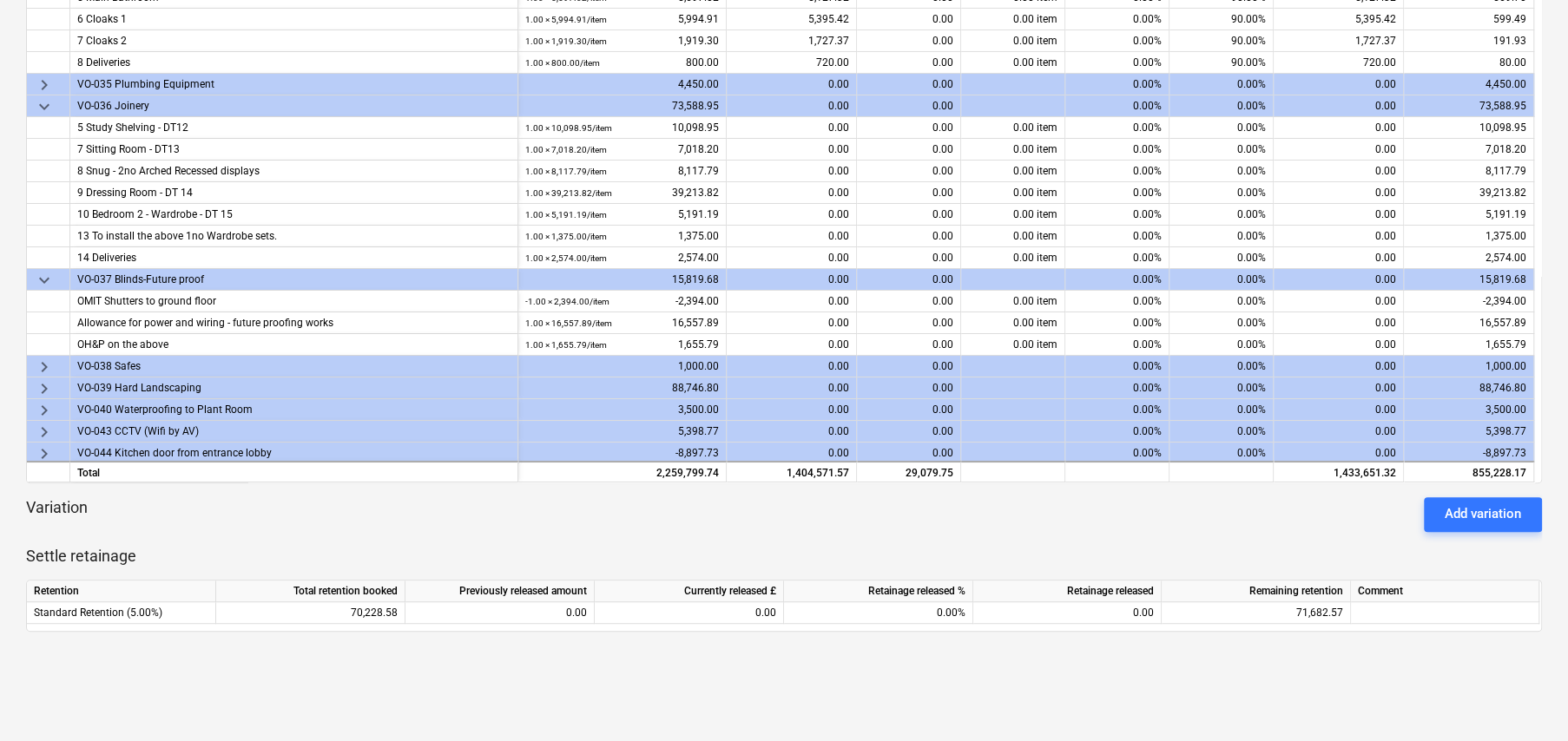
scroll to position [350, 0]
click at [43, 446] on span "keyboard_arrow_right" at bounding box center [44, 453] width 21 height 21
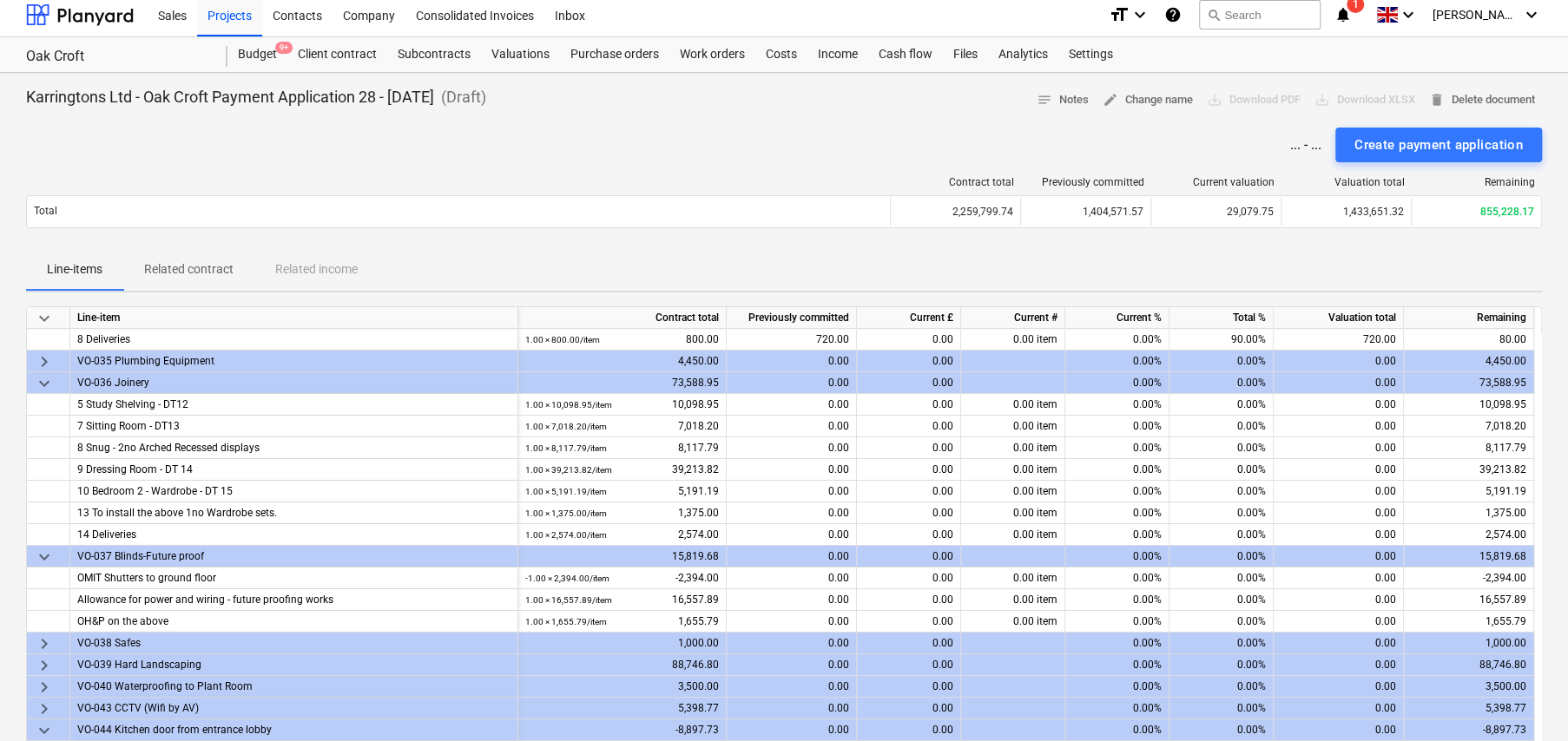
scroll to position [0, 0]
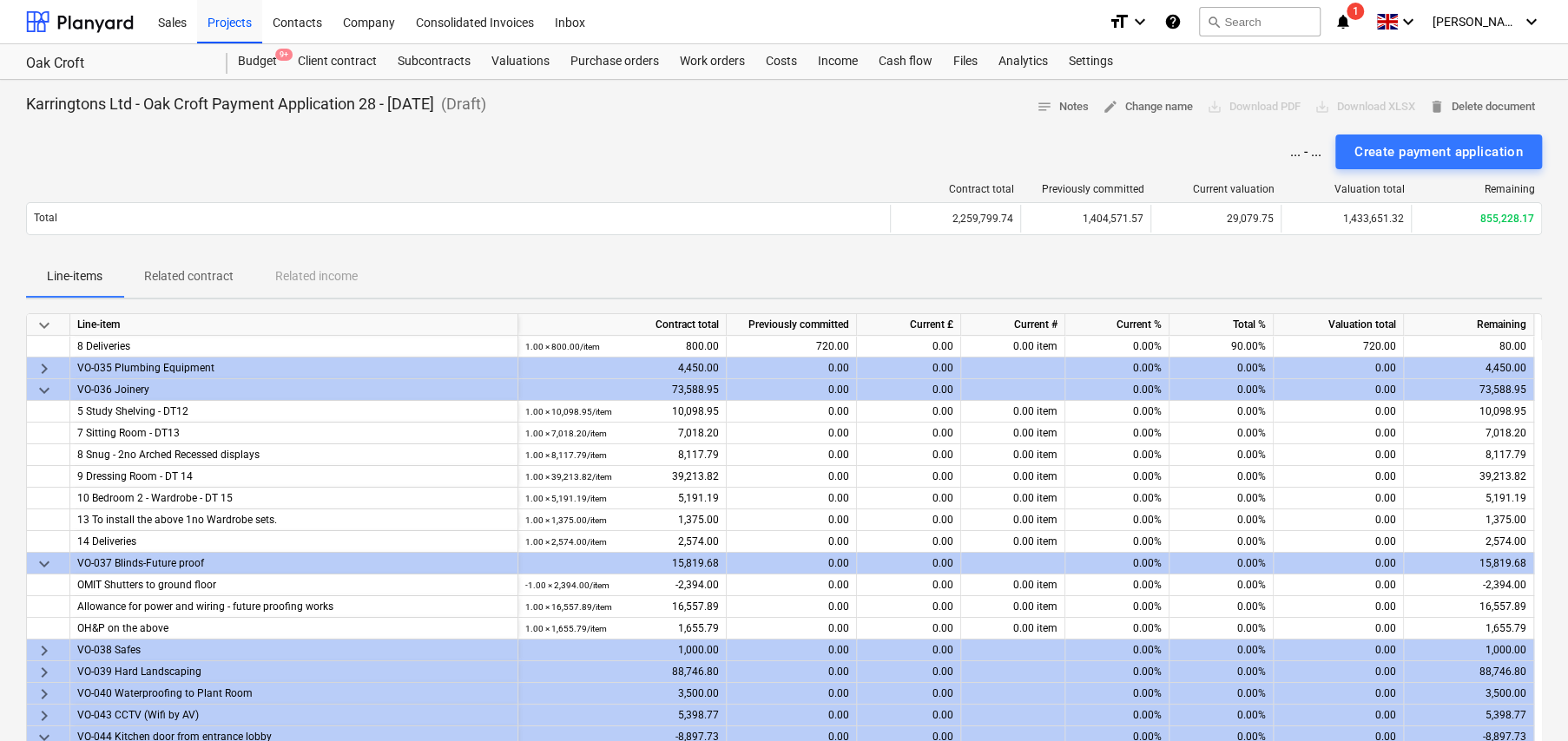
click at [823, 140] on div "... - ... Create payment application" at bounding box center [784, 152] width 1515 height 35
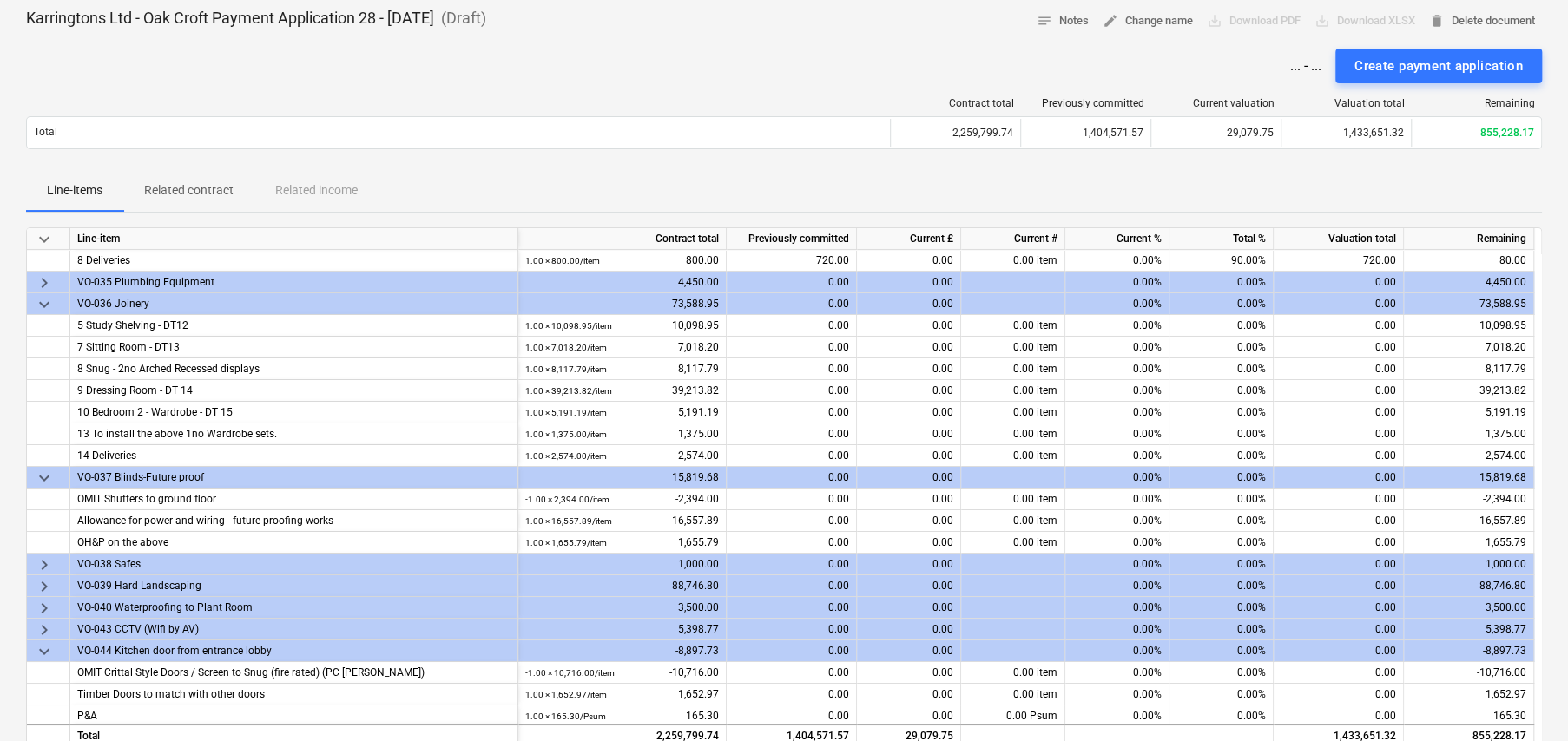
scroll to position [87, 0]
click at [44, 298] on span "keyboard_arrow_down" at bounding box center [44, 304] width 21 height 21
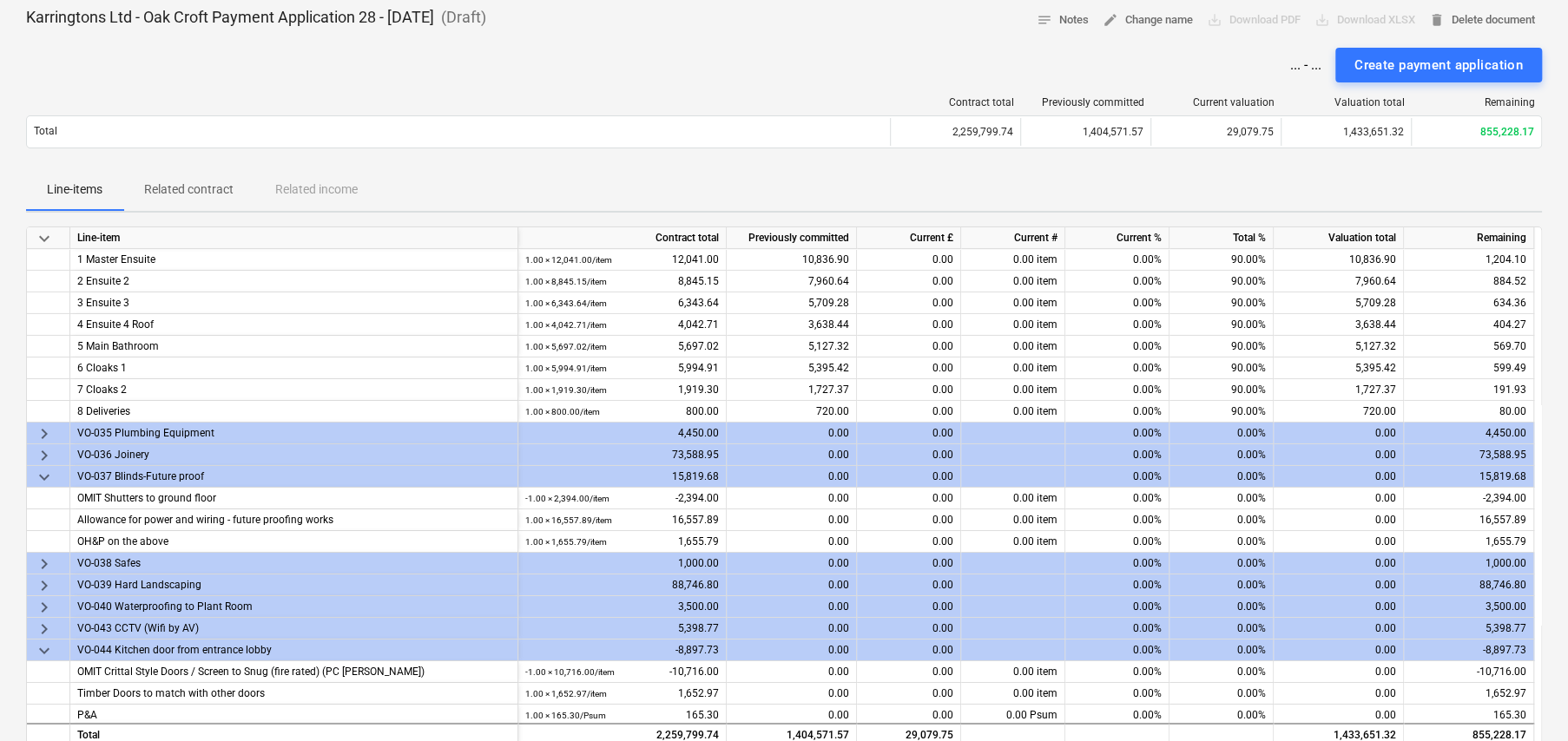
click at [43, 471] on span "keyboard_arrow_down" at bounding box center [44, 477] width 21 height 21
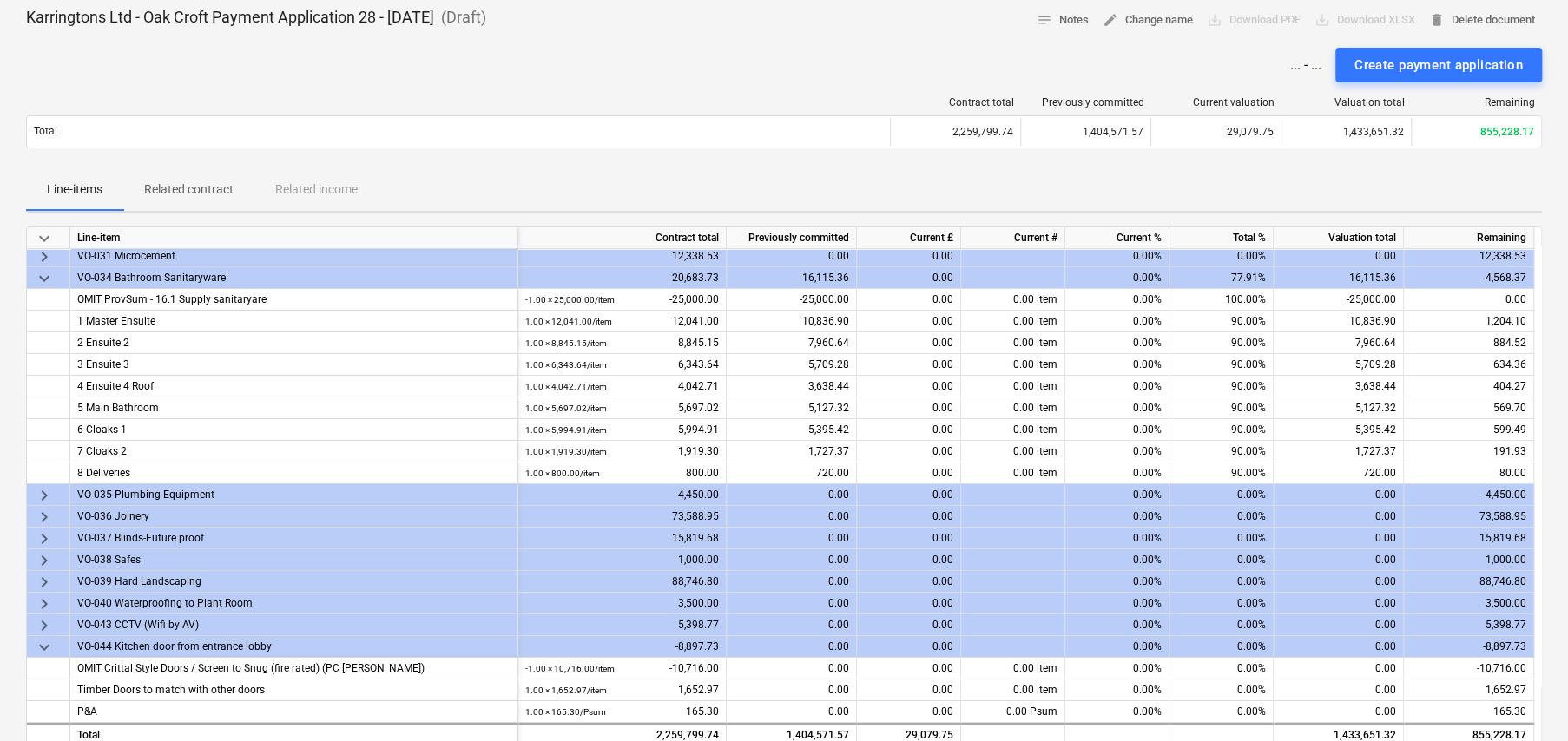
scroll to position [4167, 0]
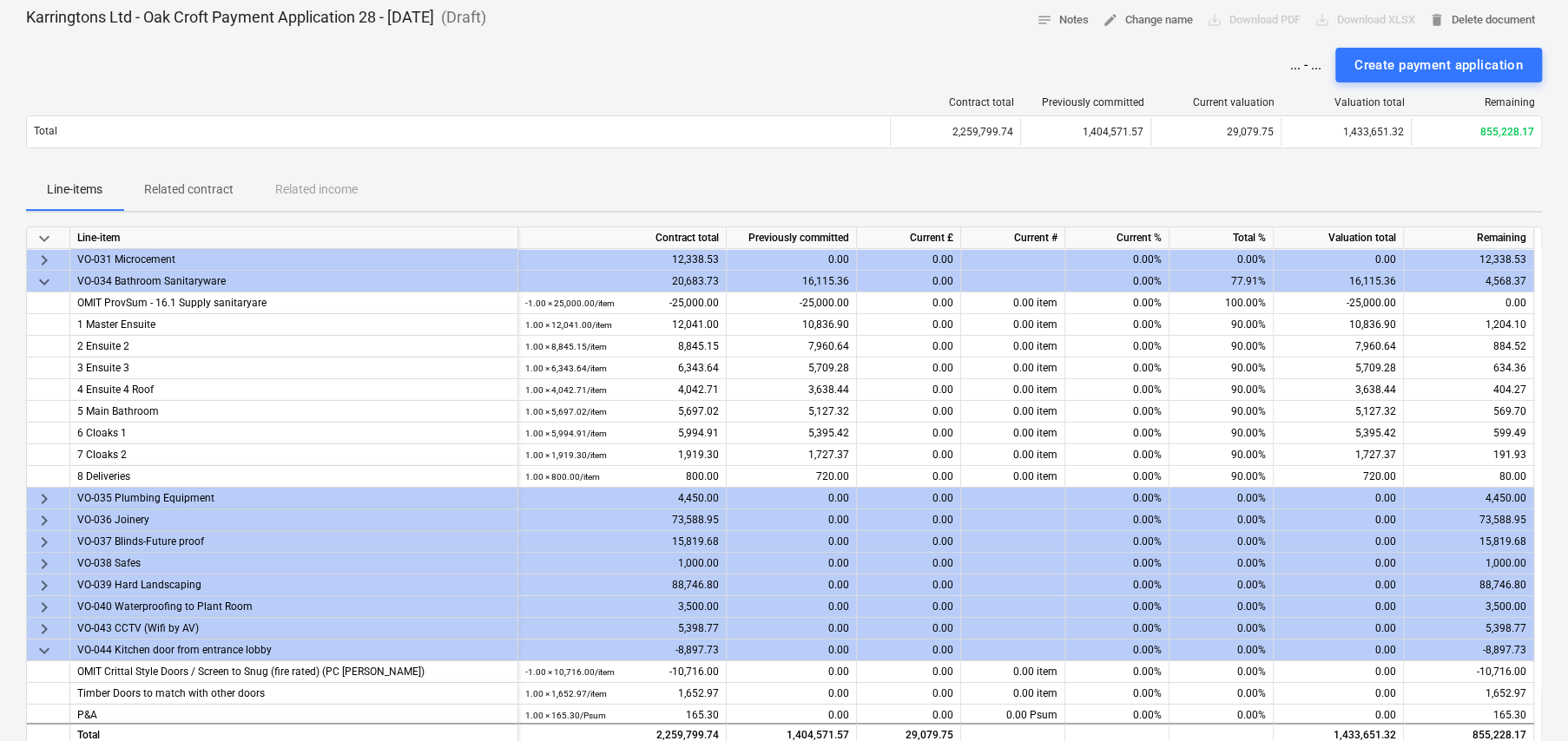
click at [44, 280] on span "keyboard_arrow_down" at bounding box center [44, 282] width 21 height 21
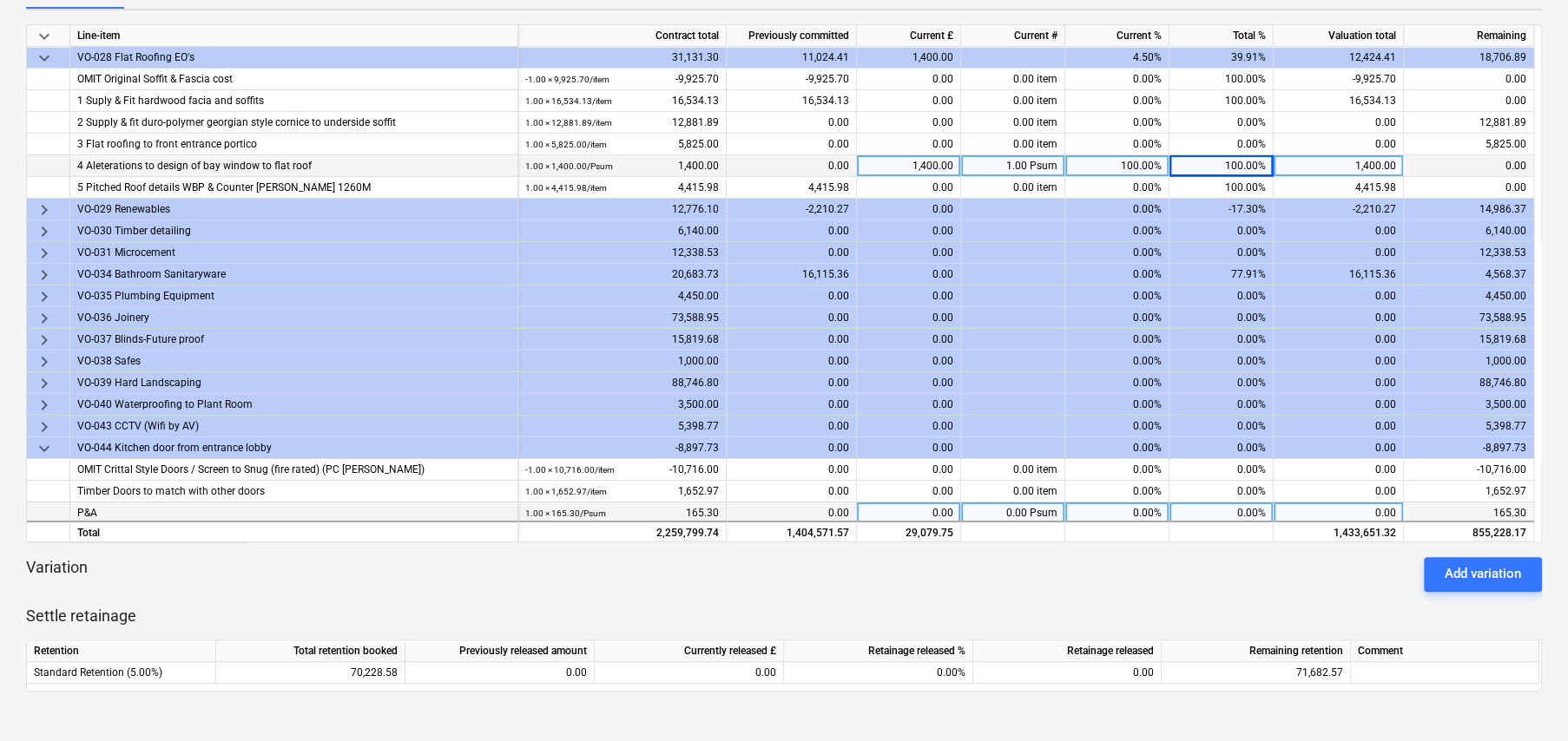
scroll to position [347, 0]
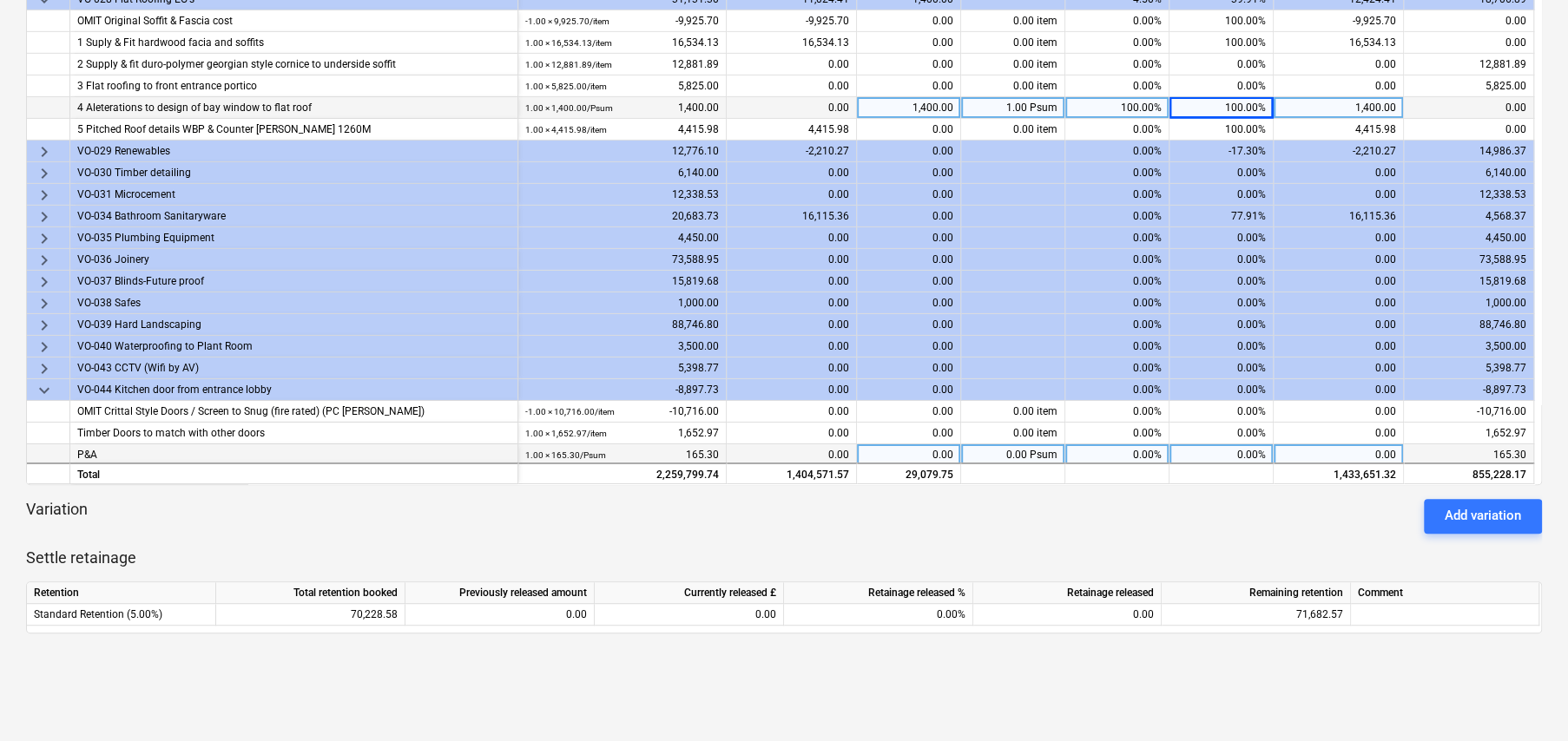
click at [39, 387] on span "keyboard_arrow_down" at bounding box center [44, 390] width 21 height 21
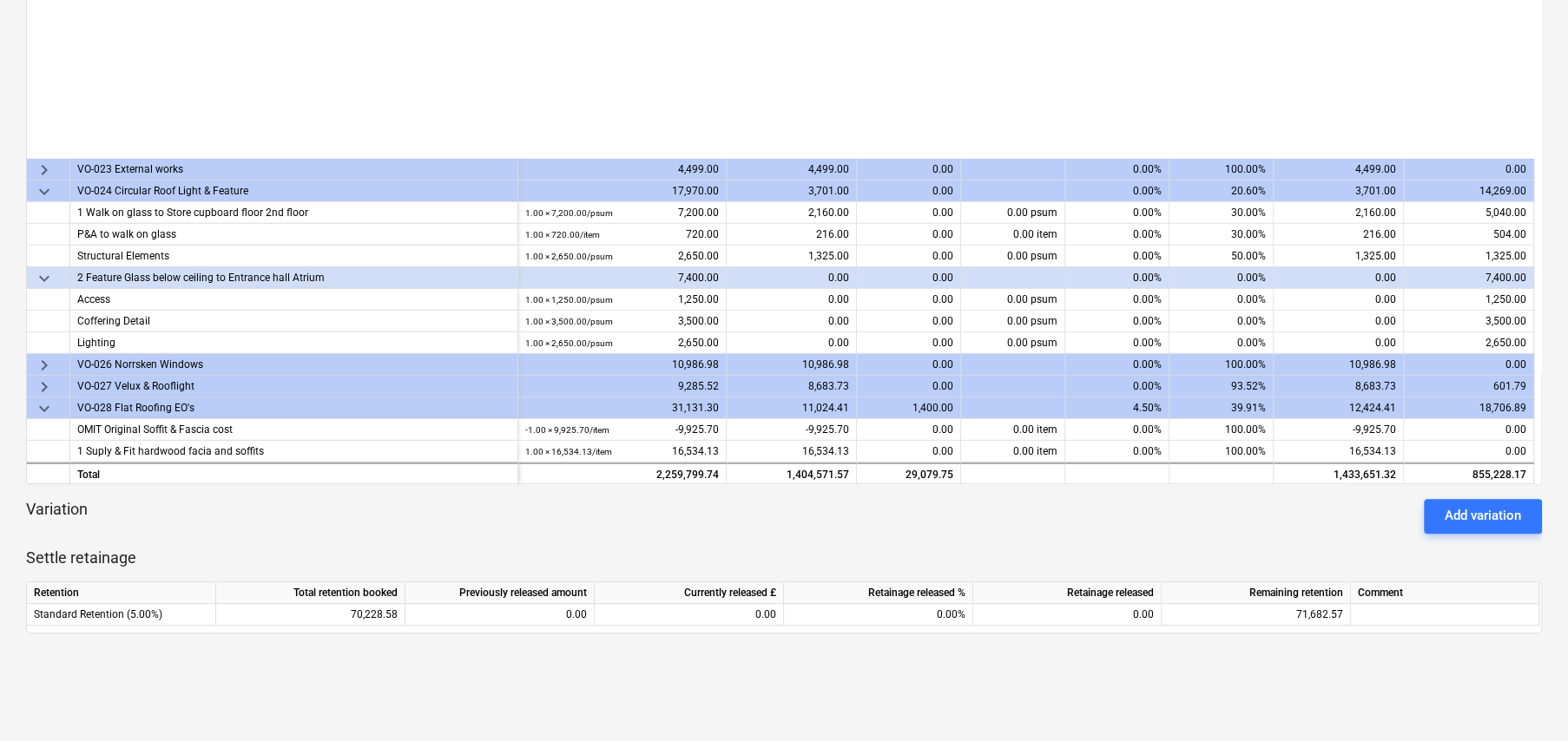
scroll to position [3559, 0]
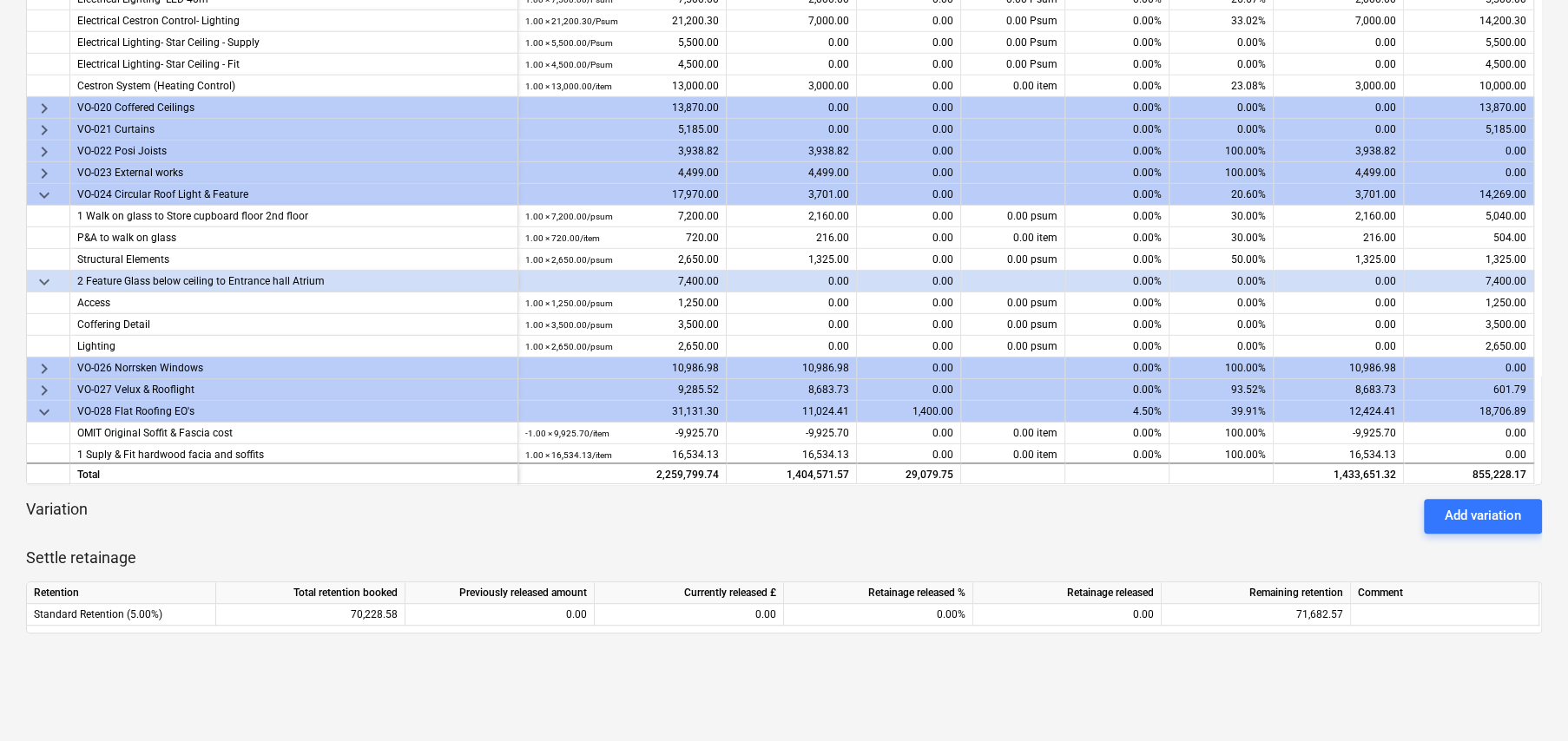
click at [43, 278] on span "keyboard_arrow_down" at bounding box center [44, 282] width 21 height 21
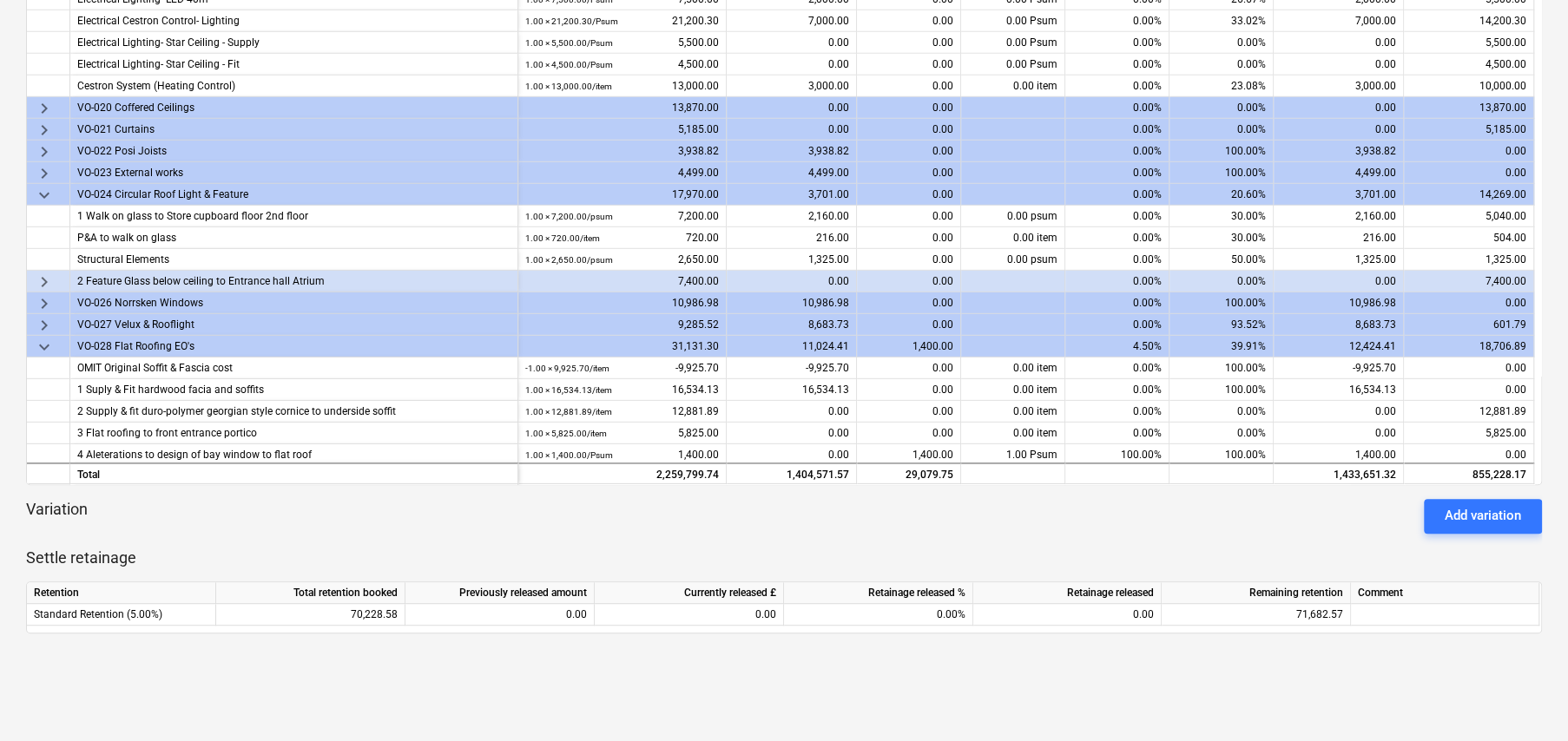
click at [43, 189] on span "keyboard_arrow_down" at bounding box center [44, 195] width 21 height 21
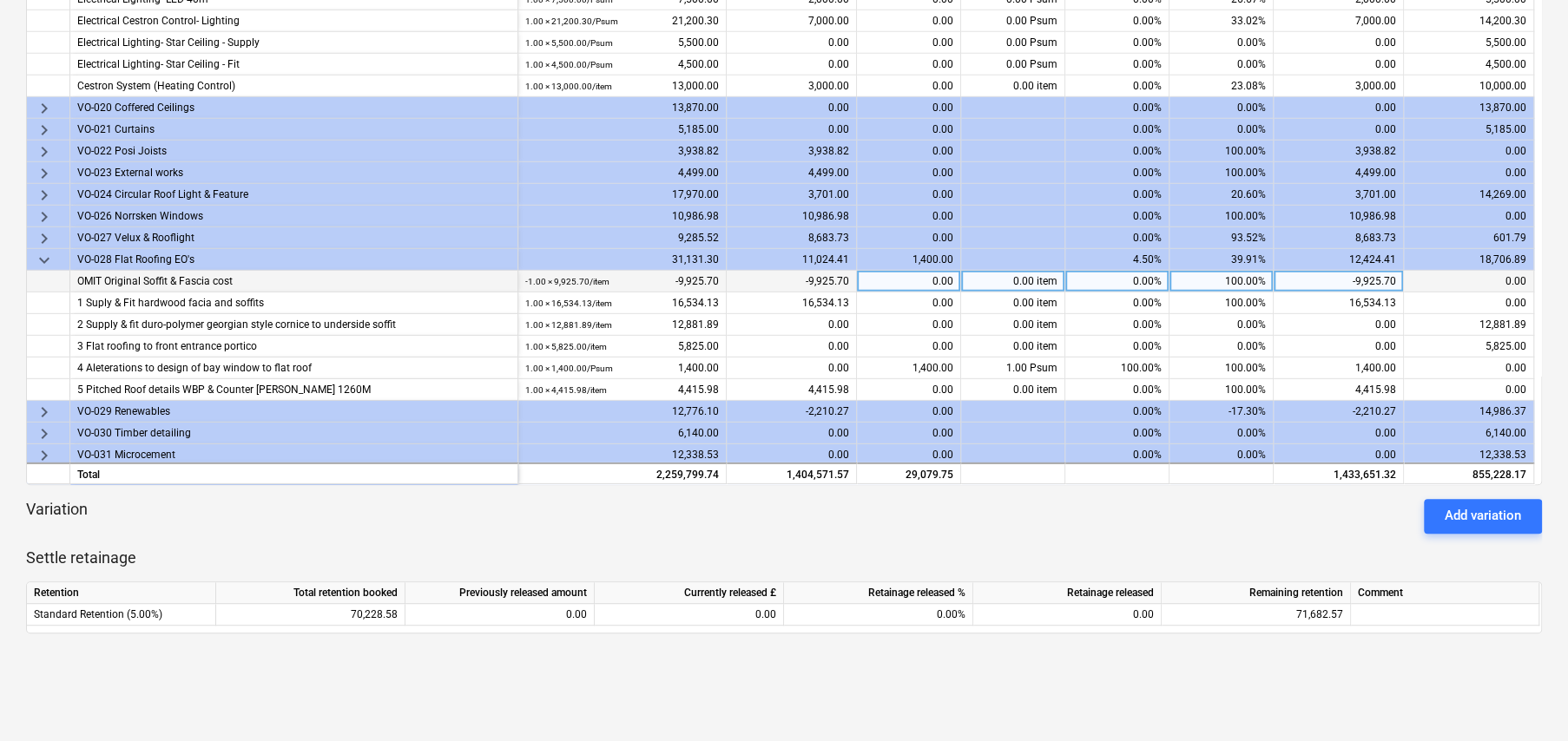
click at [45, 256] on span "keyboard_arrow_down" at bounding box center [44, 261] width 21 height 21
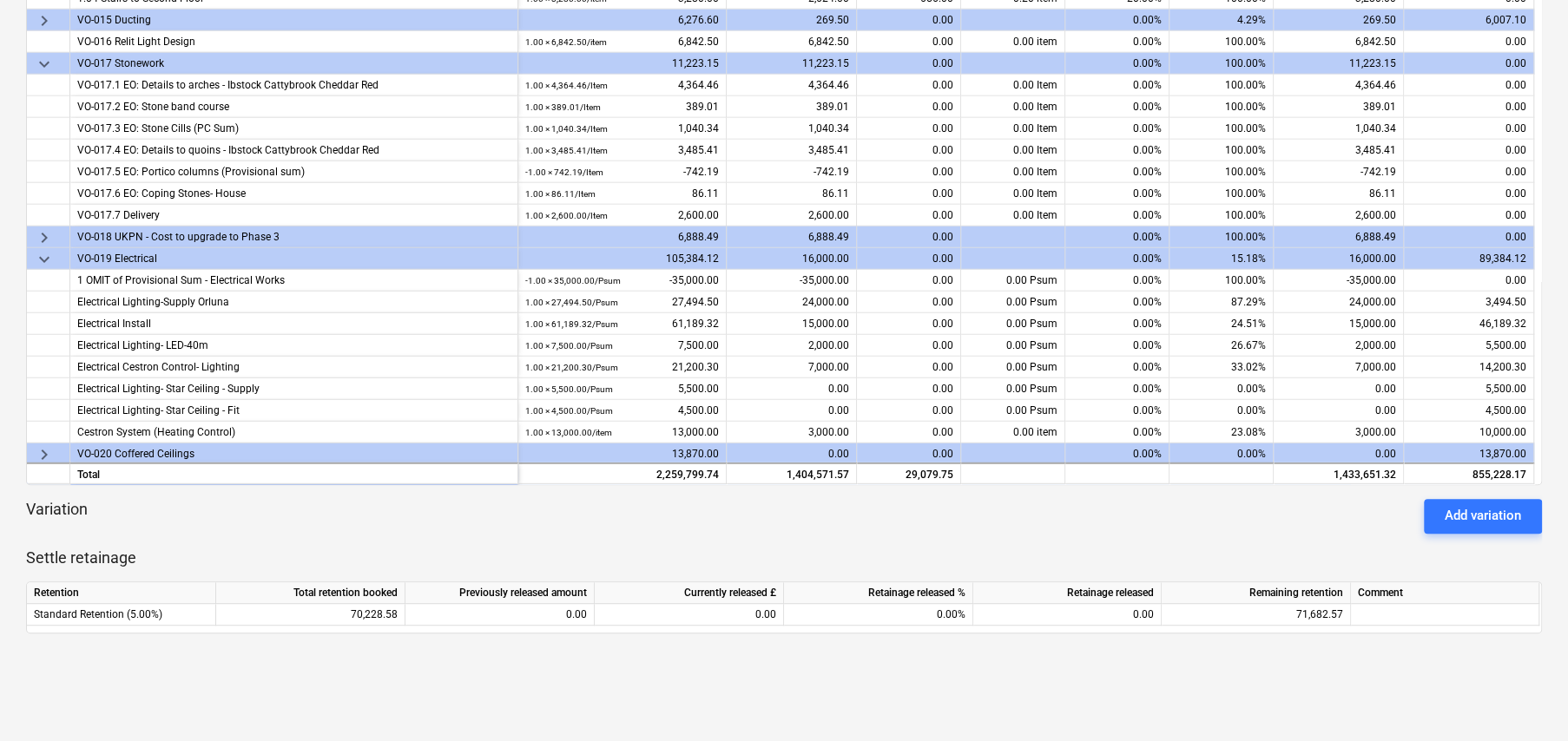
scroll to position [3212, 0]
click at [43, 255] on span "keyboard_arrow_down" at bounding box center [44, 261] width 21 height 21
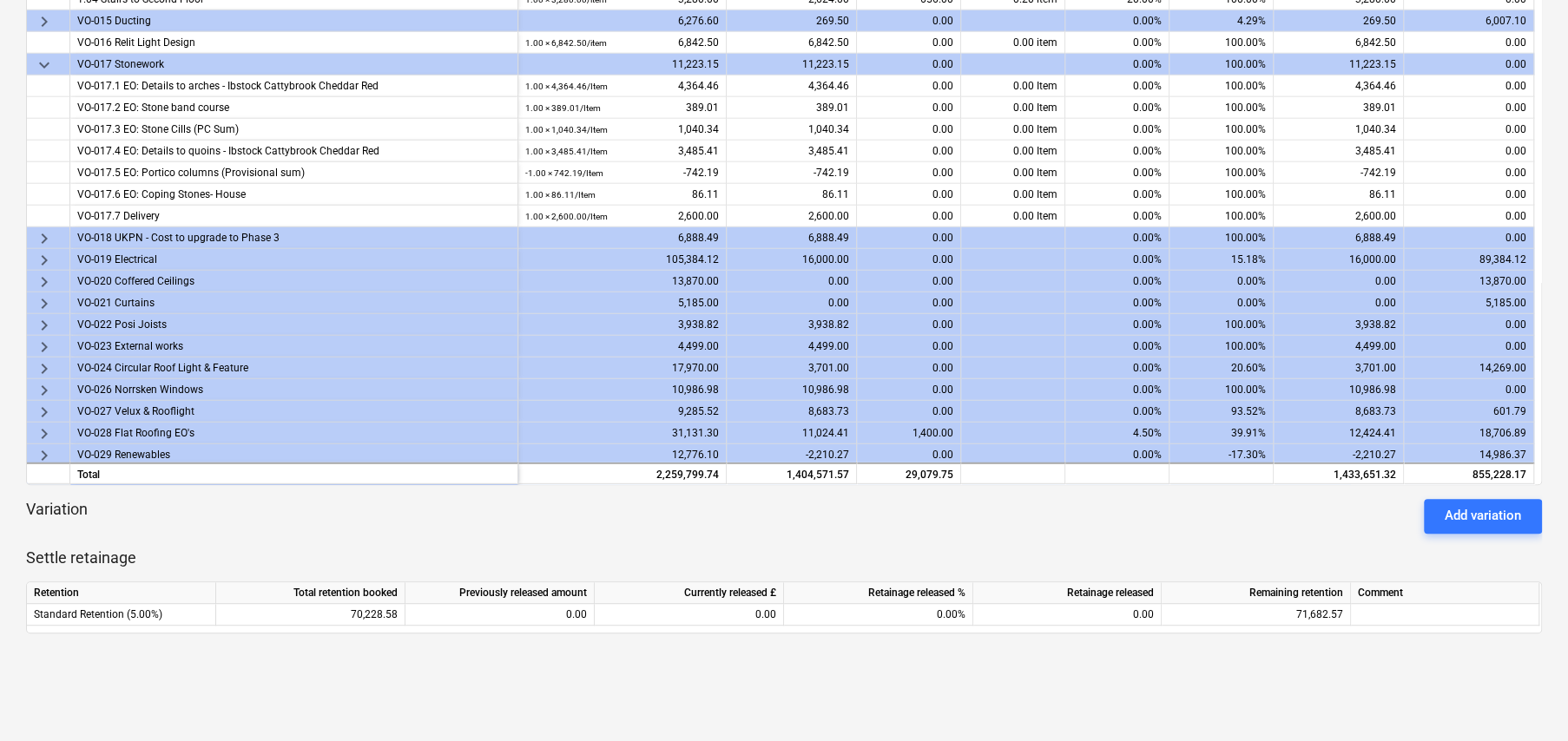
click at [44, 64] on span "keyboard_arrow_down" at bounding box center [44, 65] width 21 height 21
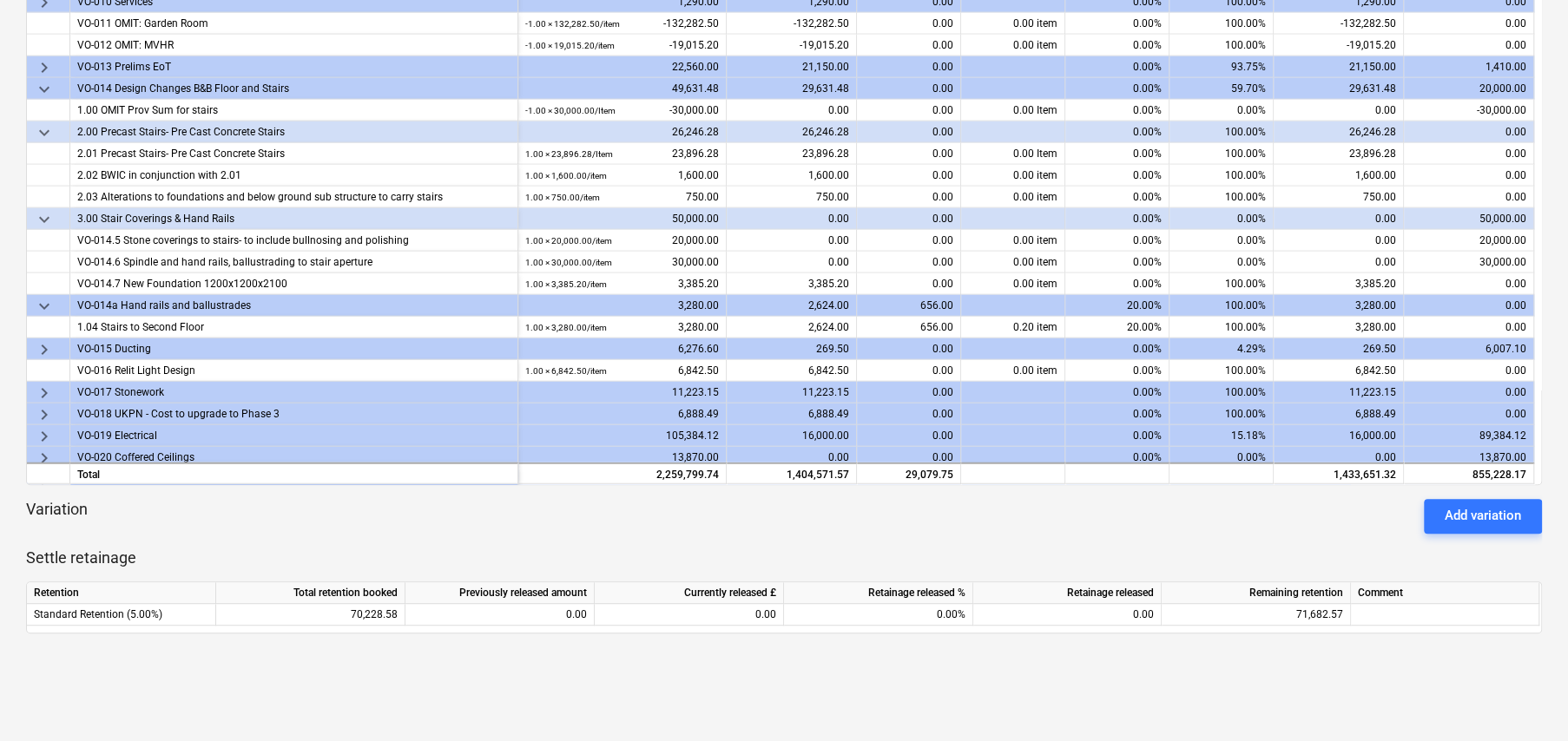
scroll to position [2864, 0]
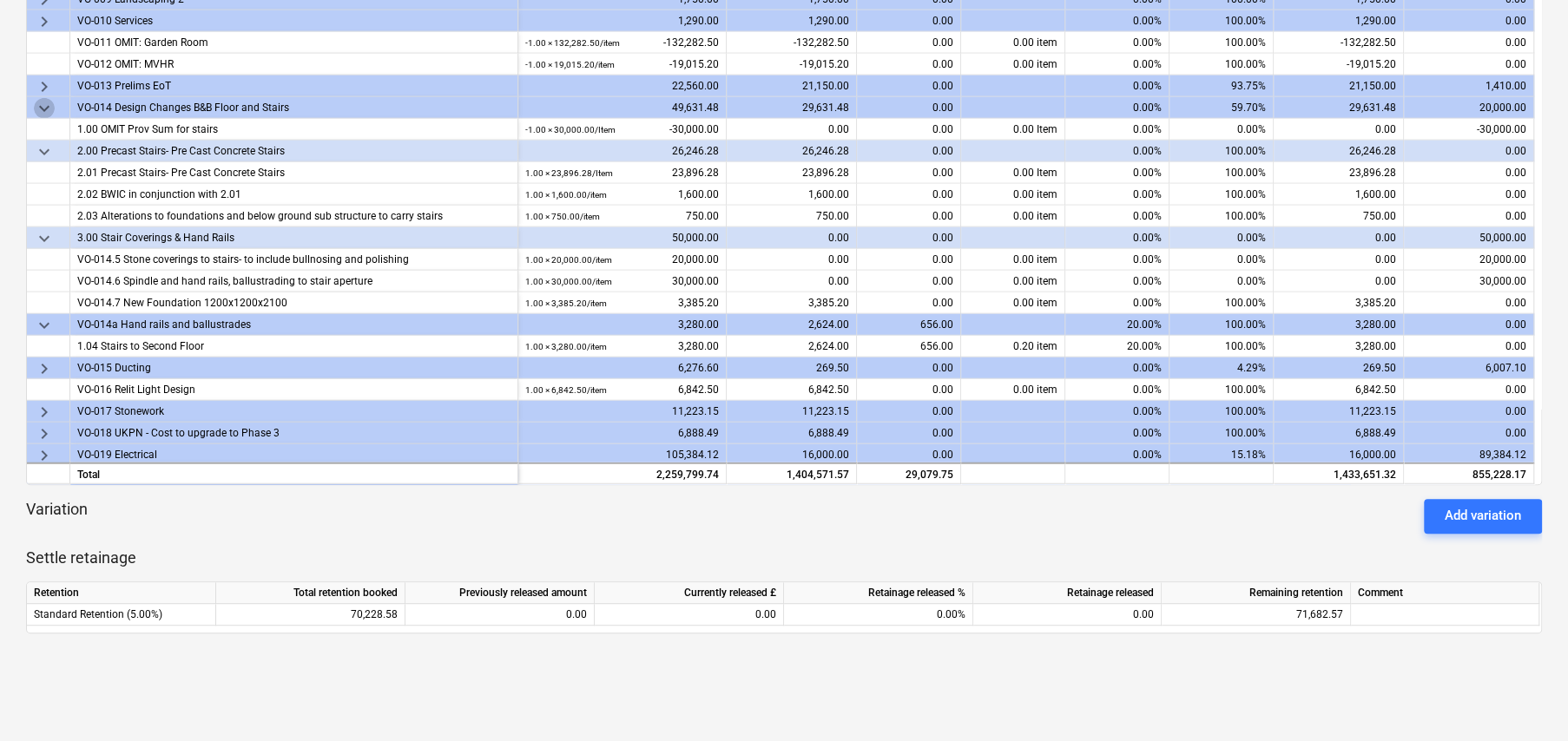
click at [42, 104] on span "keyboard_arrow_down" at bounding box center [44, 108] width 21 height 21
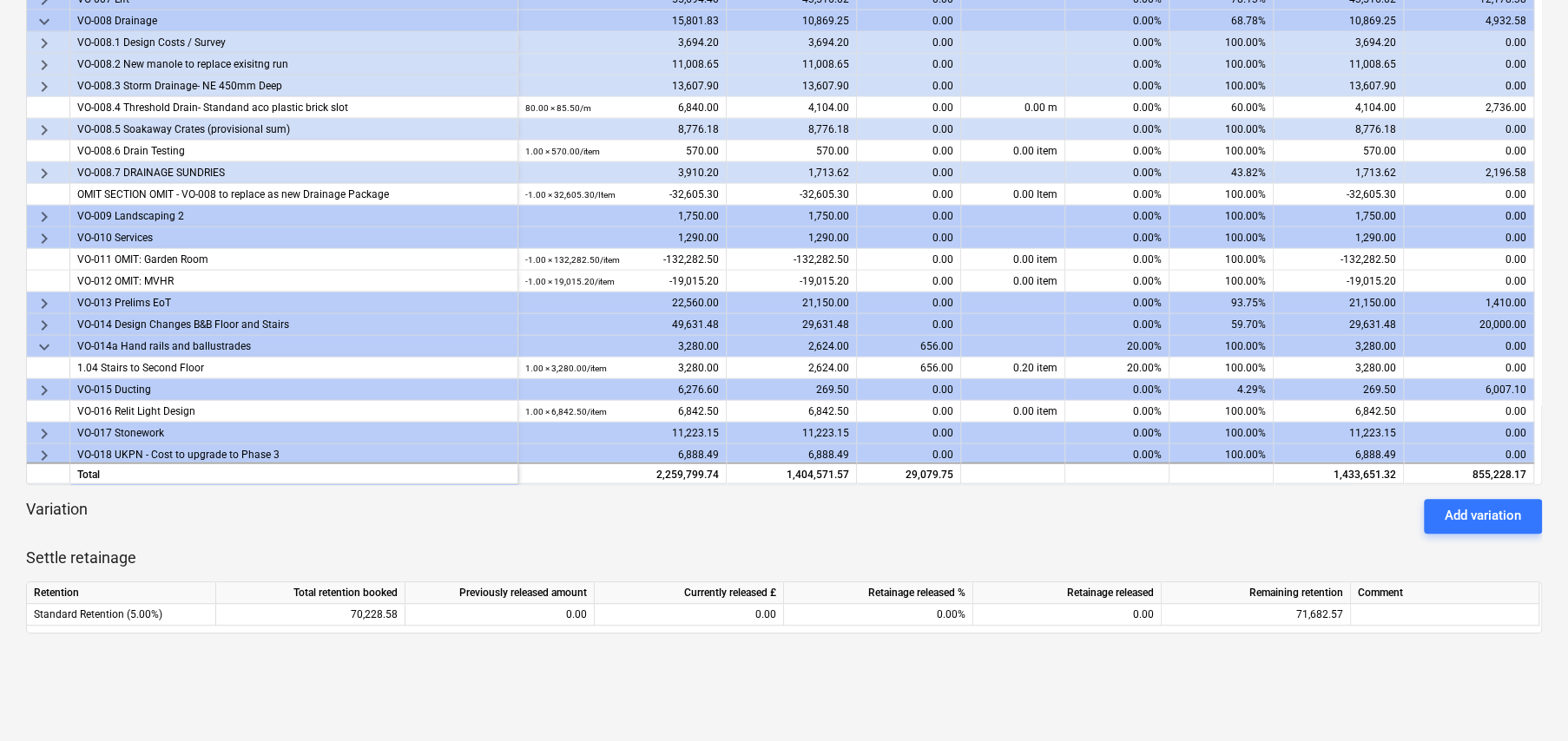
scroll to position [2604, 0]
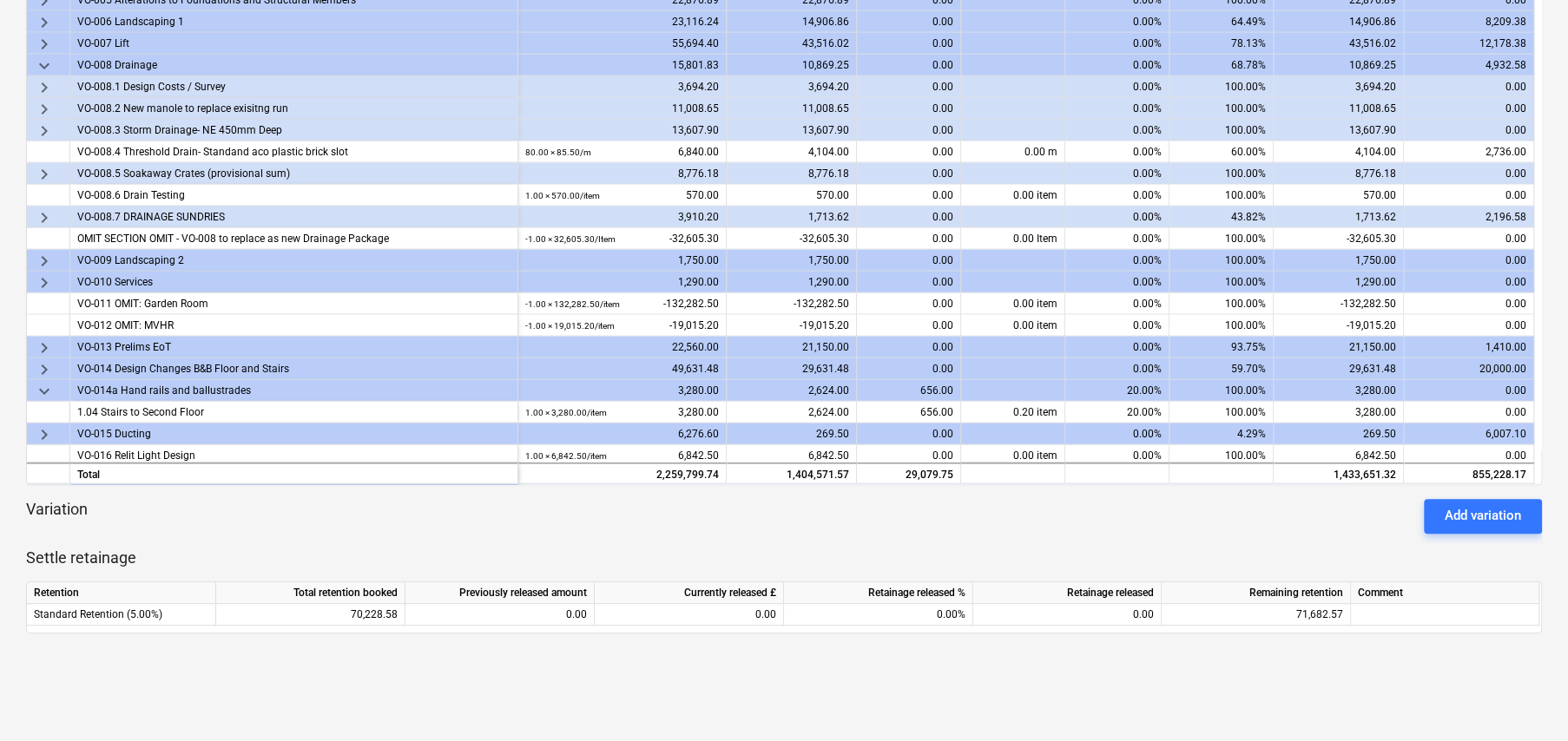
click at [44, 59] on span "keyboard_arrow_down" at bounding box center [44, 65] width 21 height 21
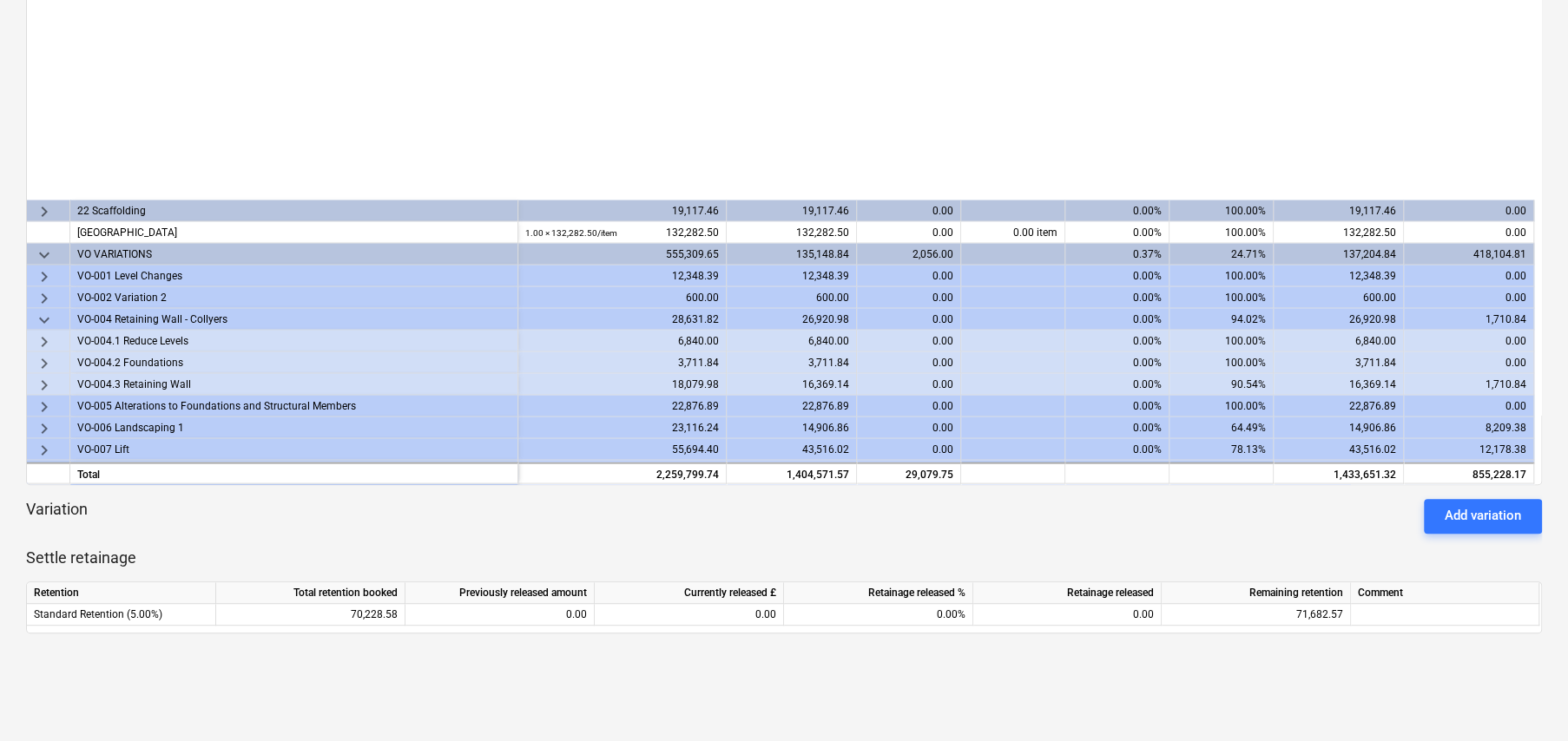
scroll to position [2170, 0]
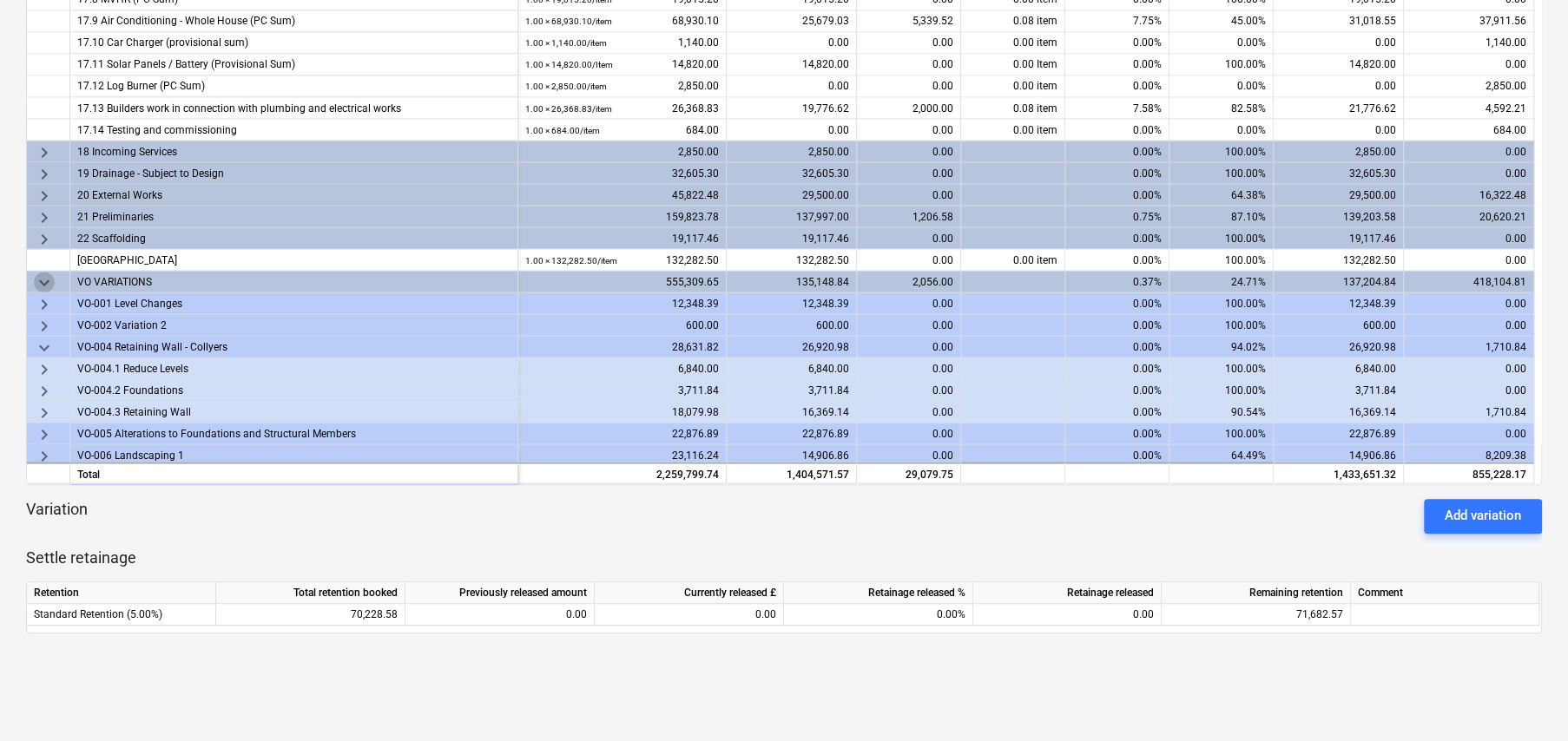
click at [43, 276] on span "keyboard_arrow_down" at bounding box center [44, 282] width 21 height 21
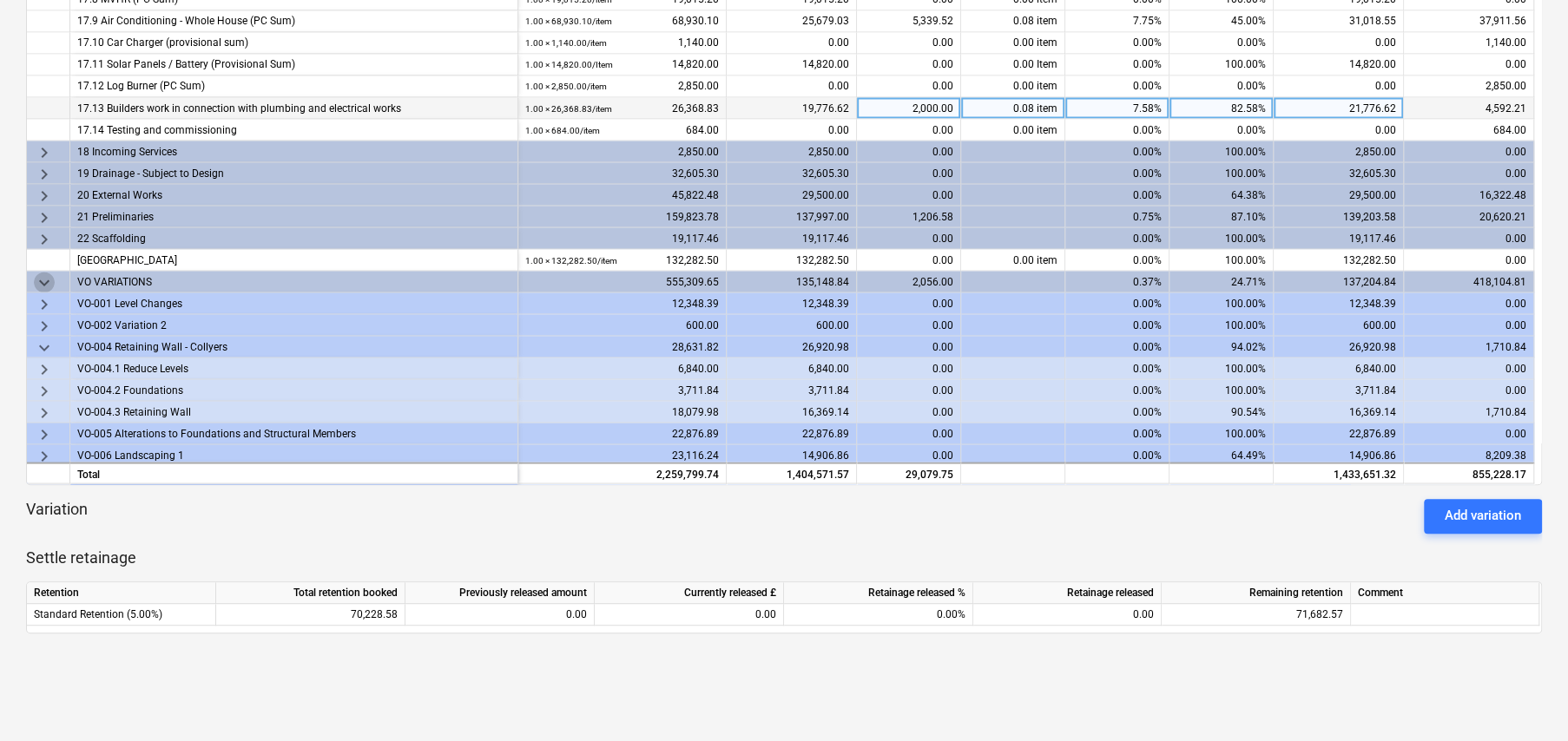
scroll to position [1998, 0]
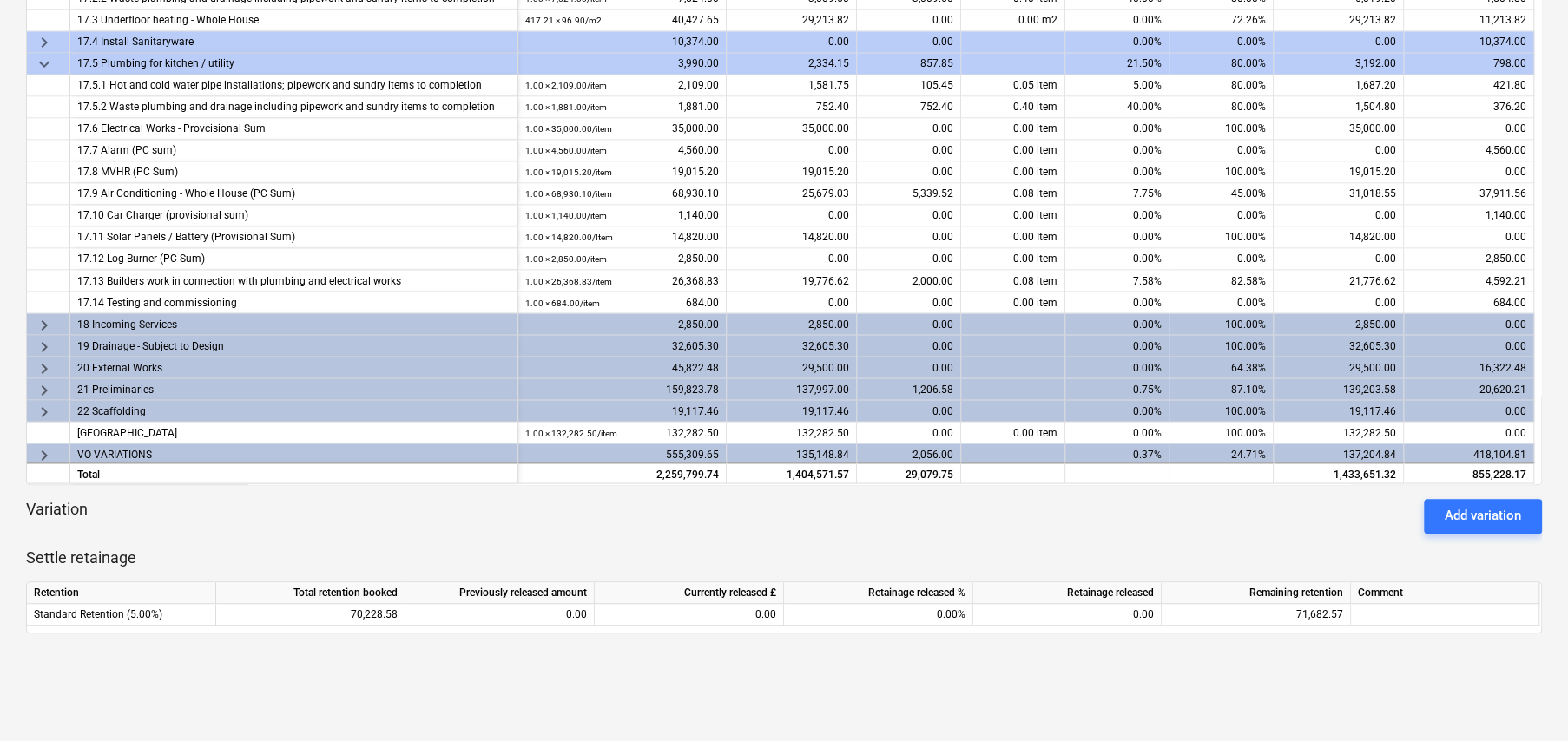
click at [42, 448] on span "keyboard_arrow_right" at bounding box center [44, 455] width 21 height 21
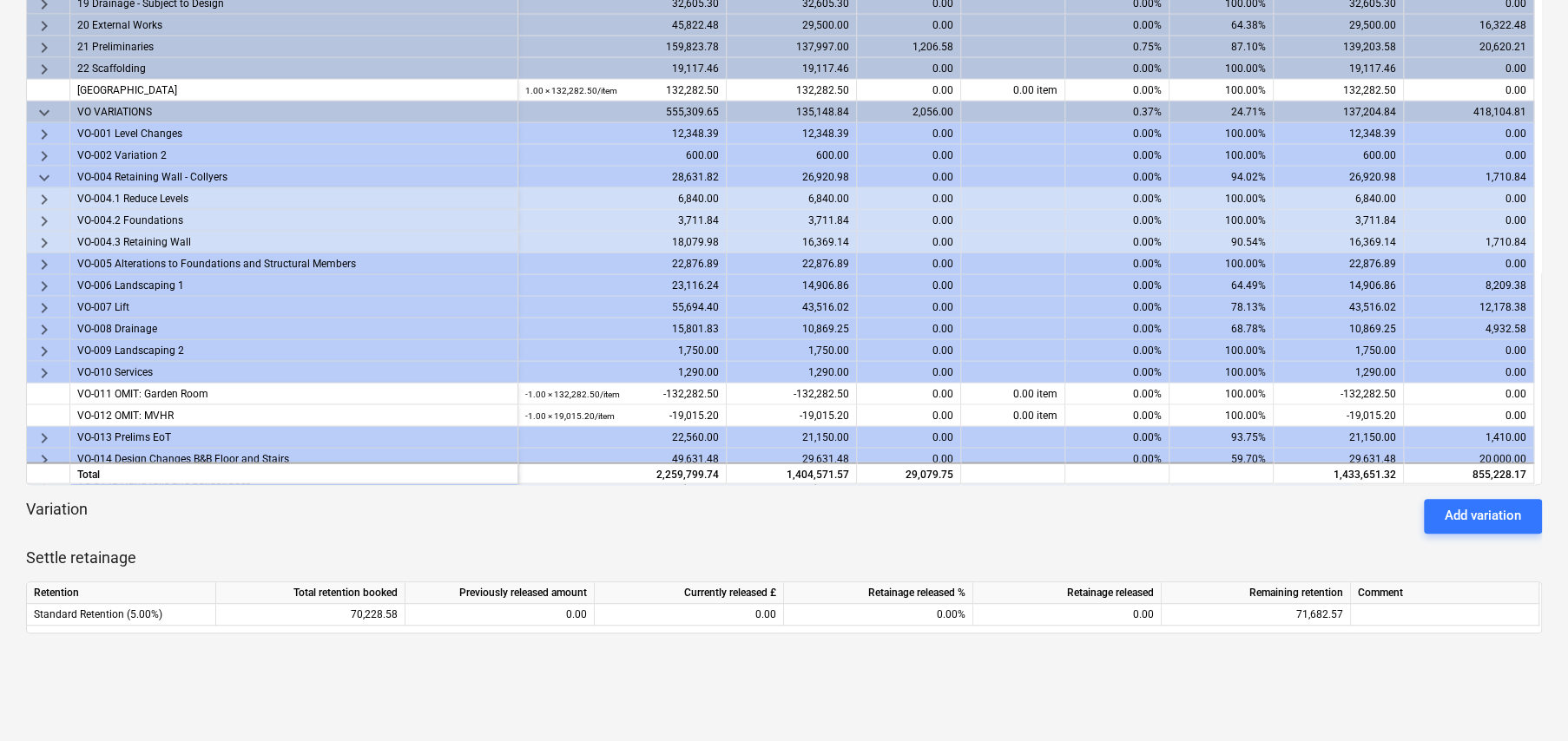
scroll to position [2345, 0]
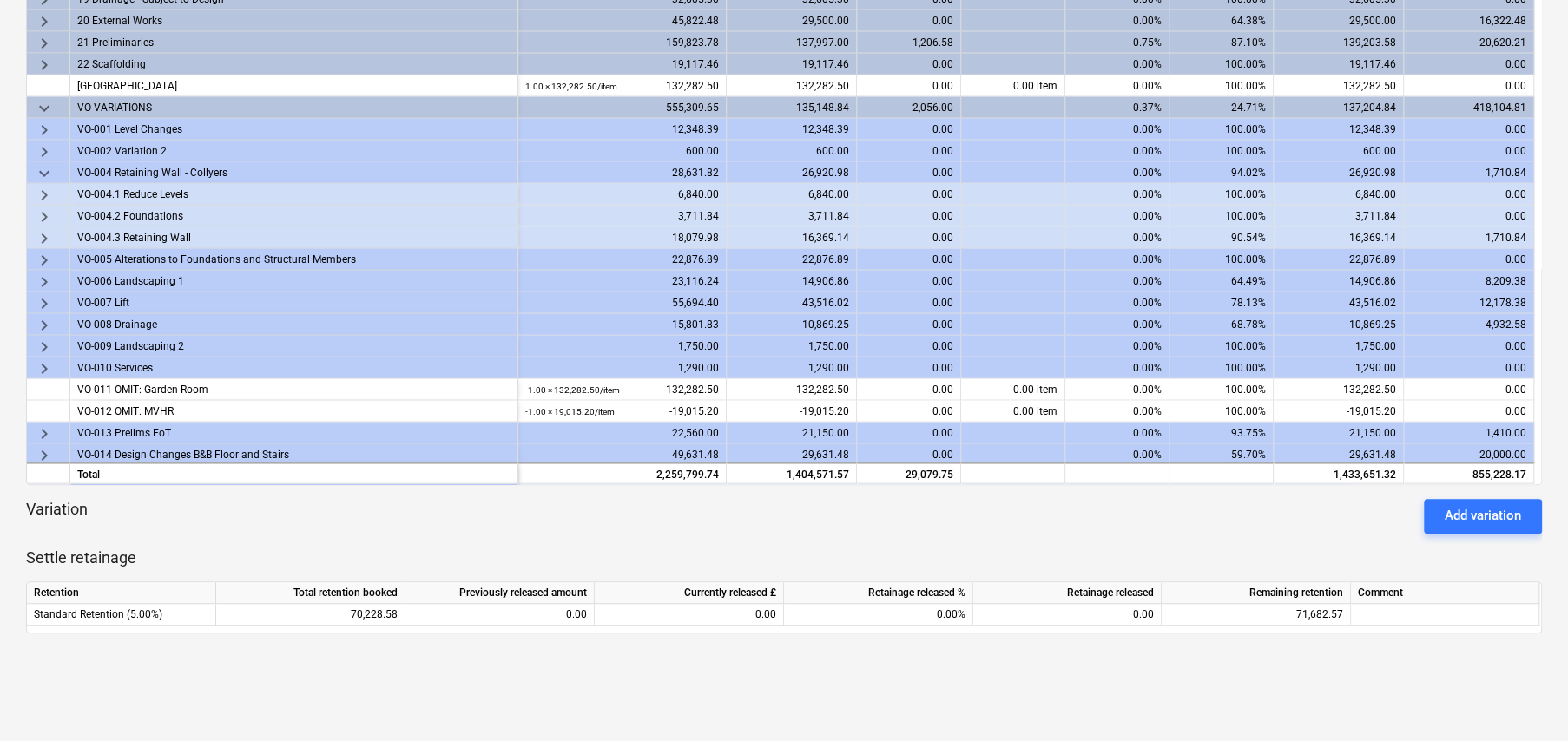
click at [47, 166] on span "keyboard_arrow_down" at bounding box center [44, 173] width 21 height 21
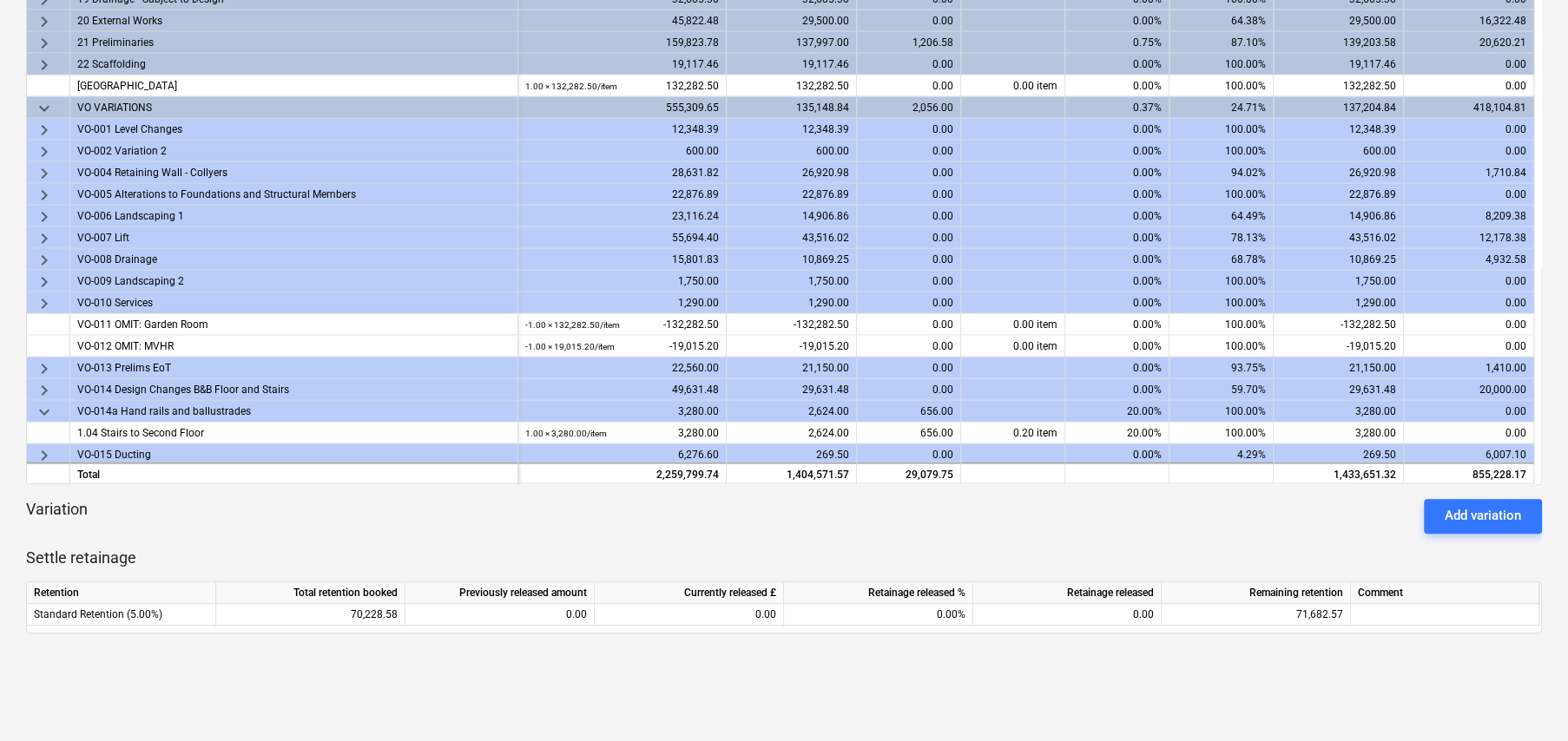
click at [39, 404] on span "keyboard_arrow_down" at bounding box center [44, 411] width 21 height 21
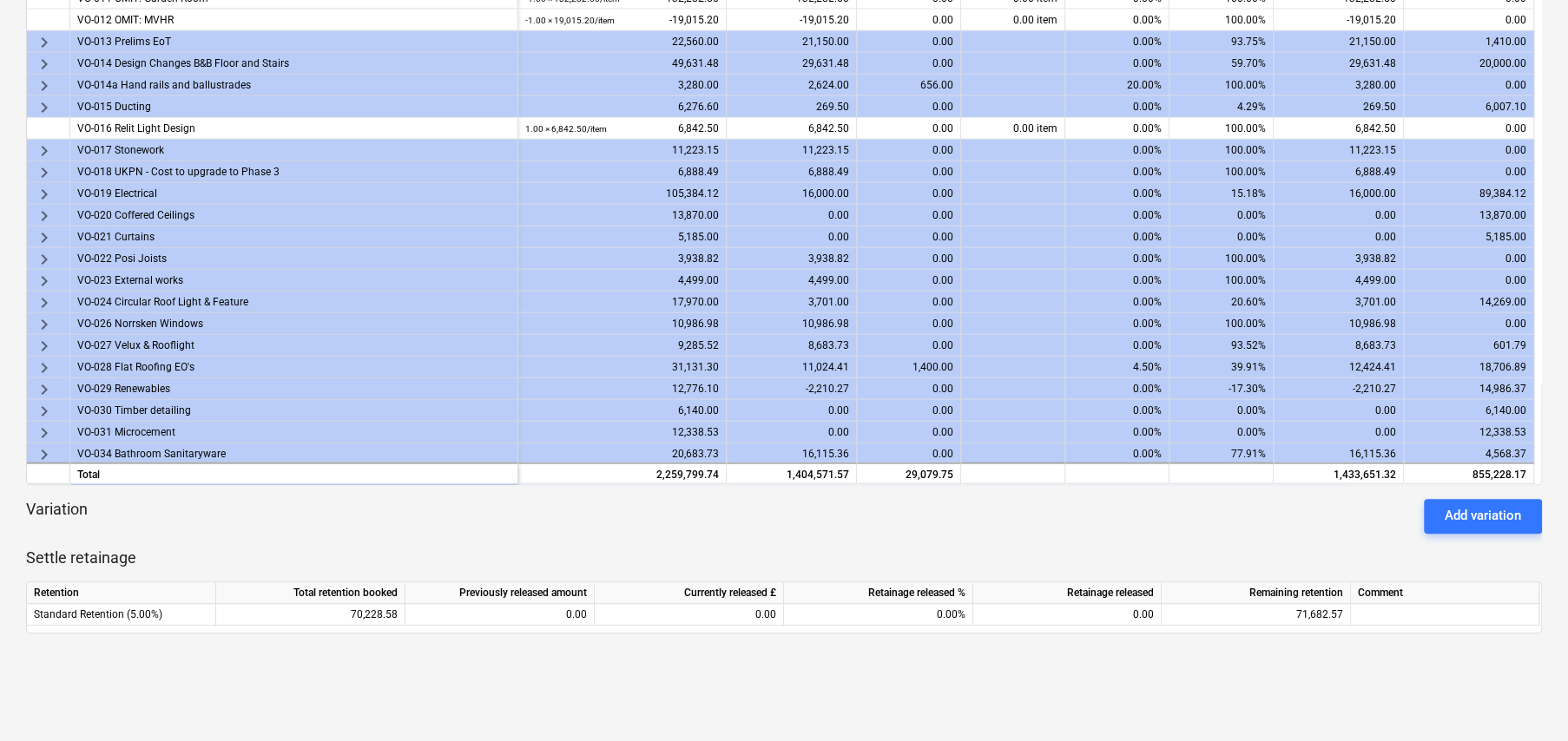
scroll to position [2583, 0]
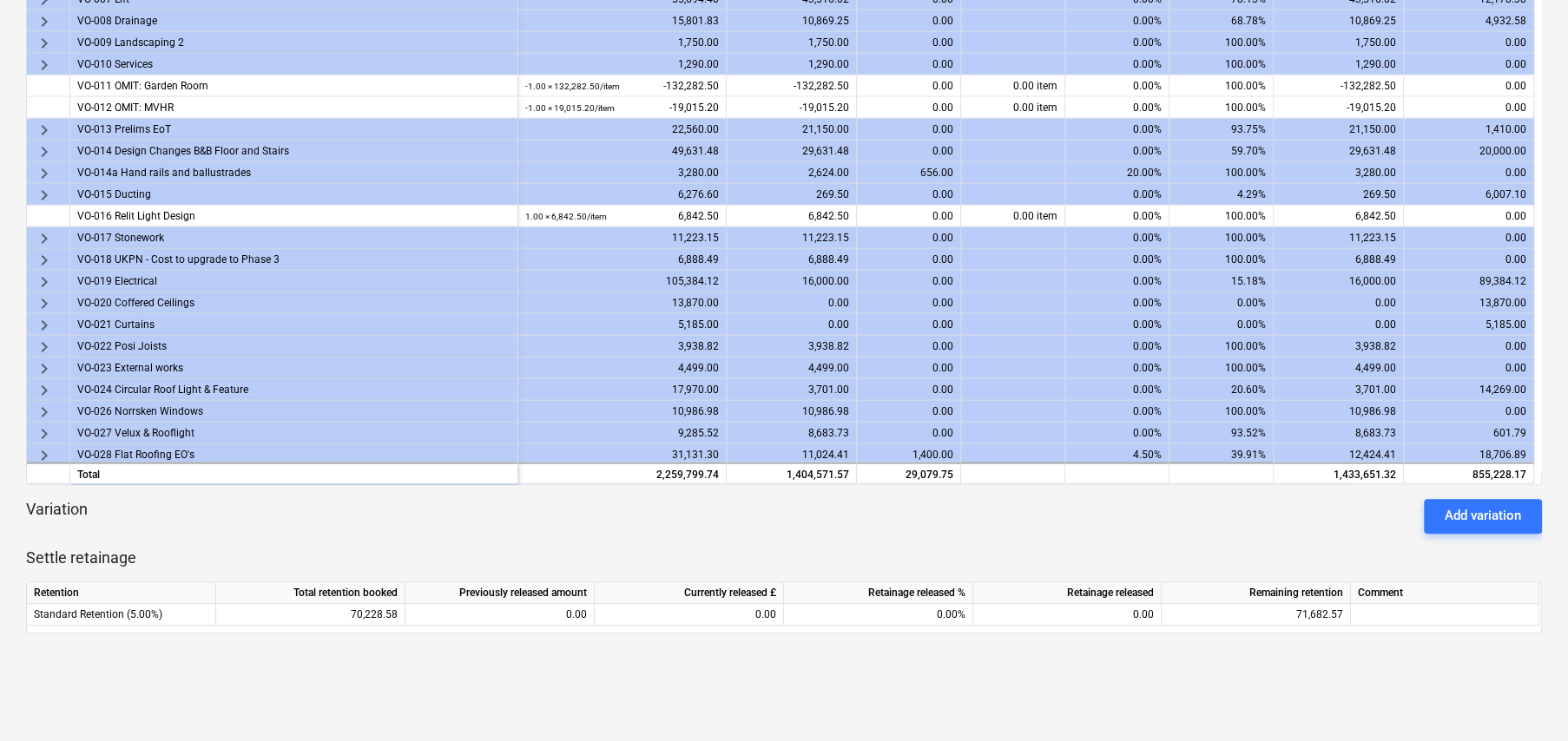
click at [379, 516] on div "Variation Add variation" at bounding box center [784, 516] width 1515 height 35
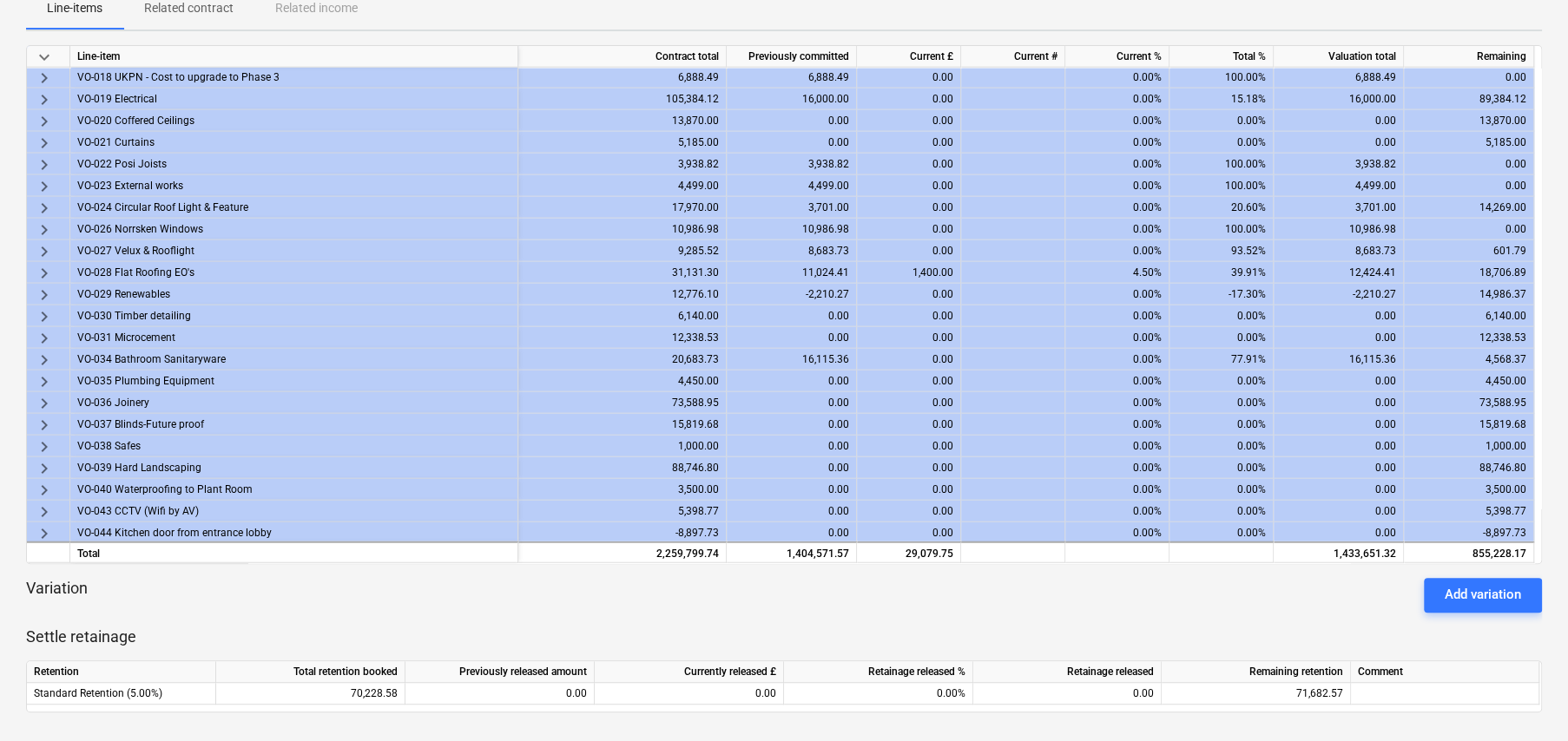
scroll to position [261, 0]
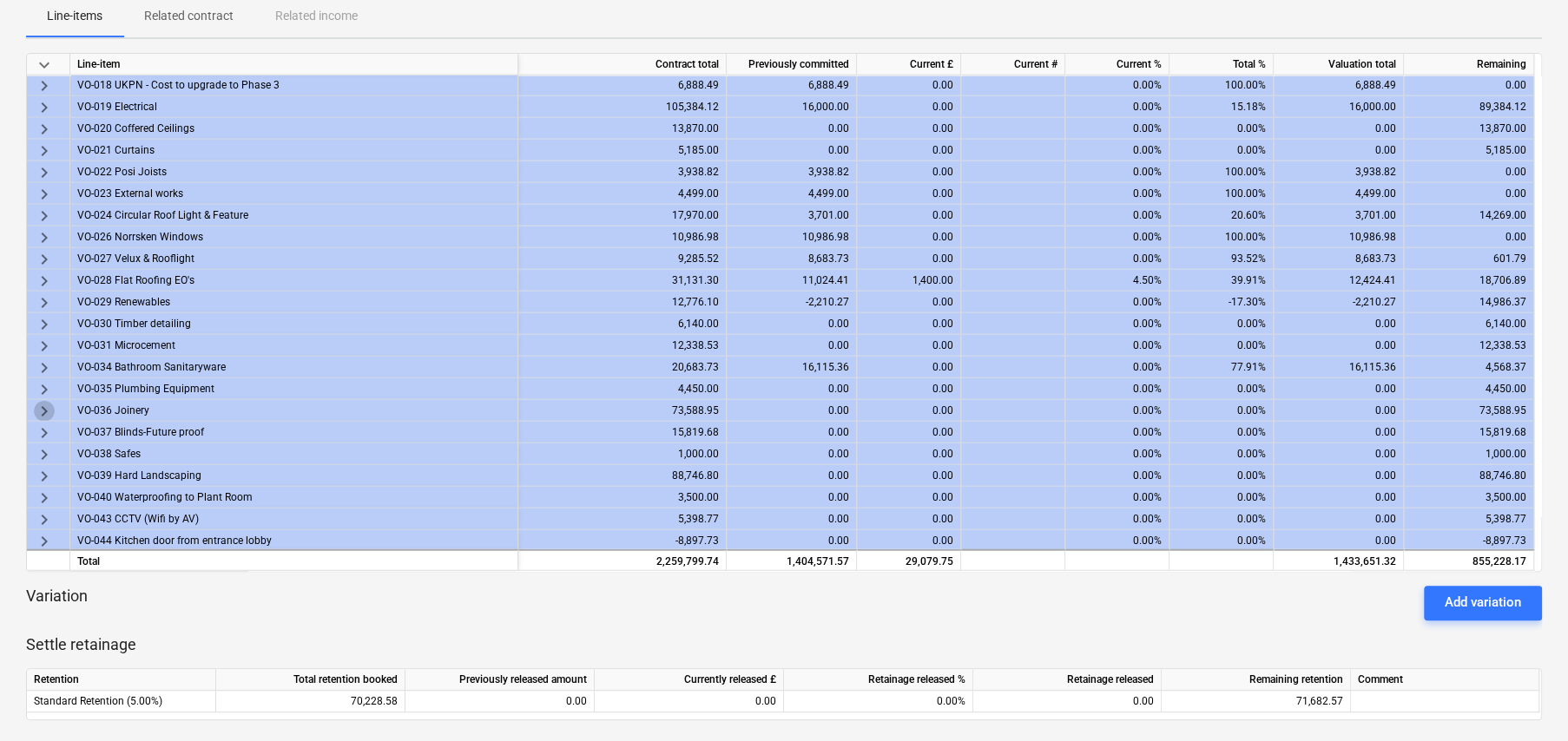
click at [50, 406] on span "keyboard_arrow_right" at bounding box center [44, 411] width 21 height 21
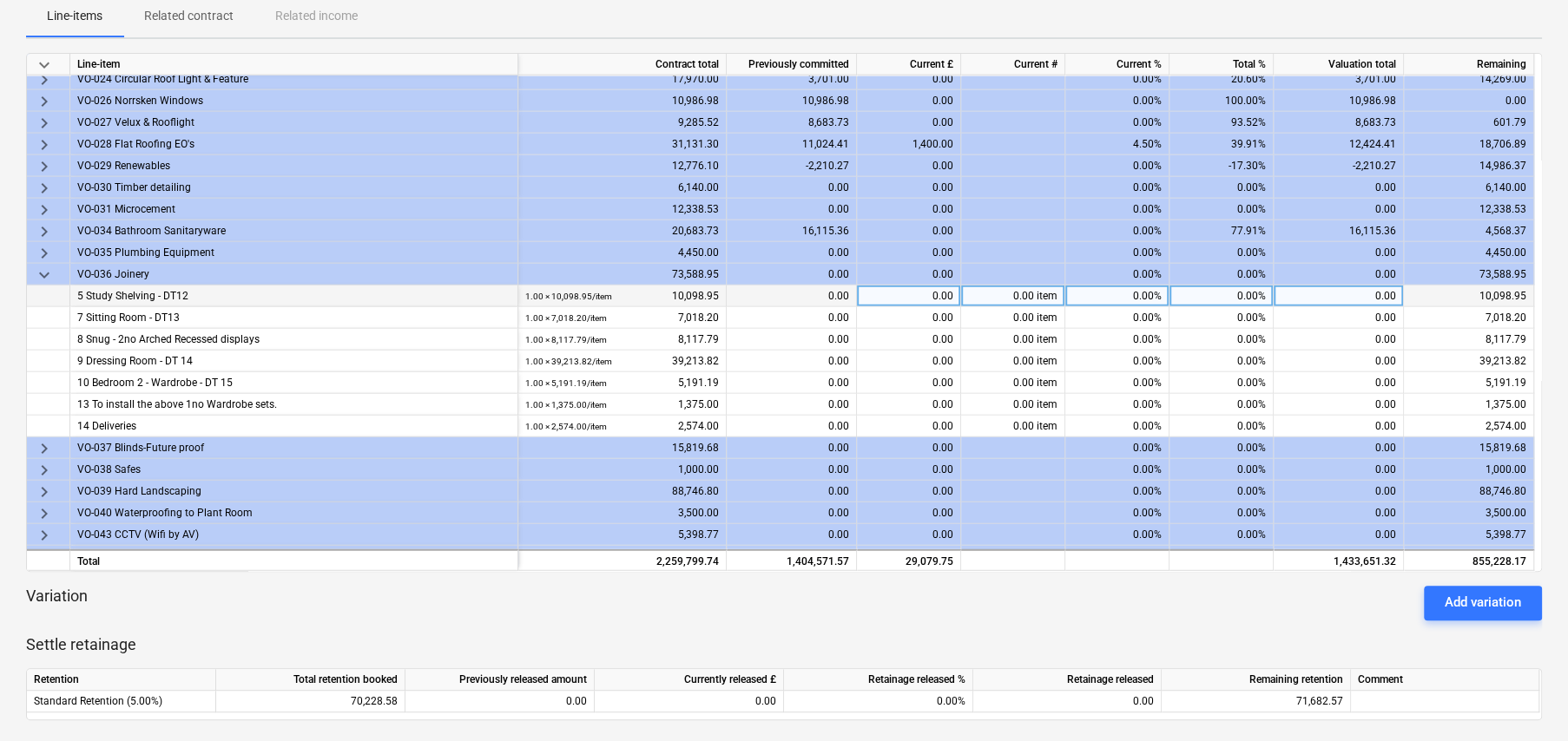
scroll to position [2994, 0]
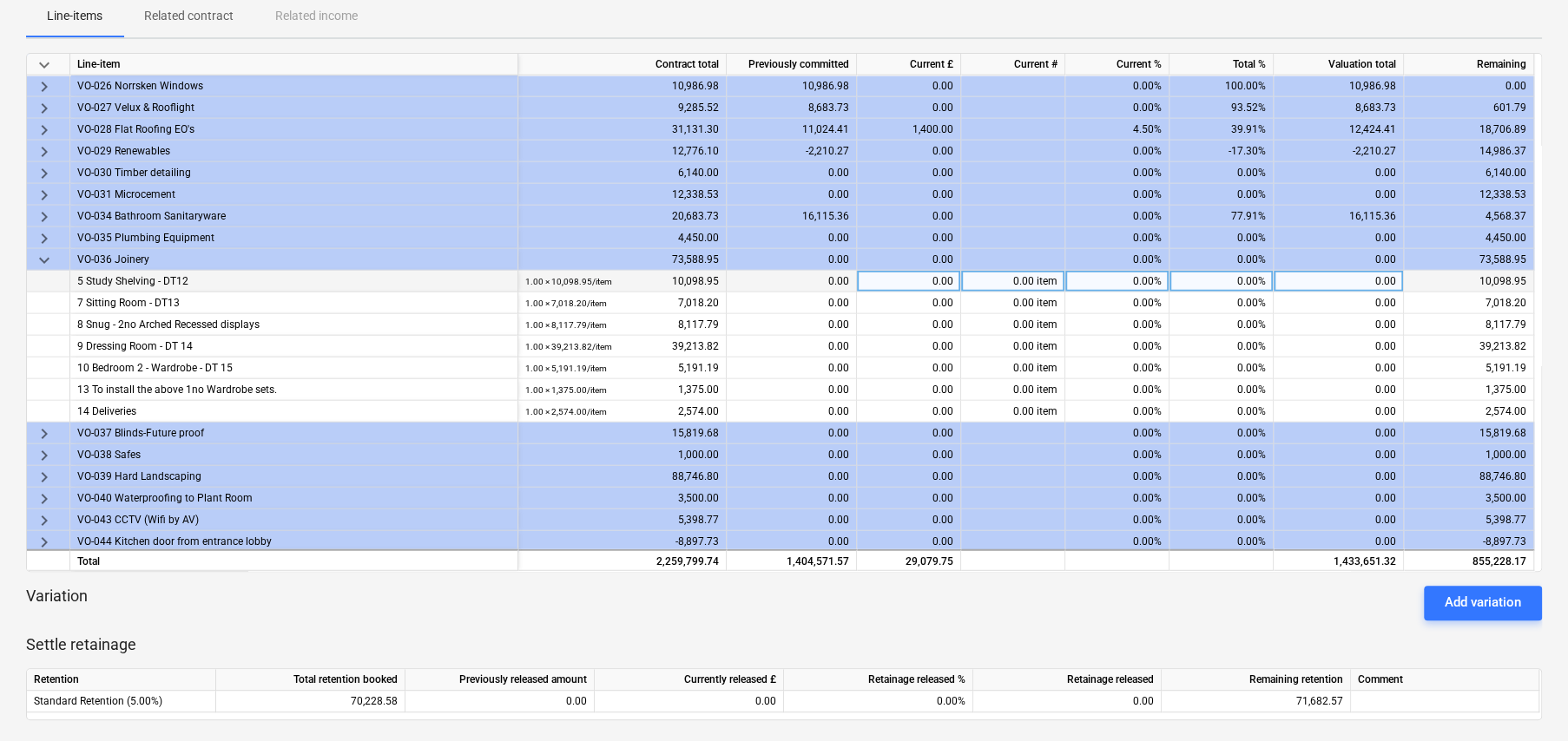
click at [1243, 271] on div "0.00%" at bounding box center [1222, 281] width 104 height 21
type input "52"
type input "50"
click at [1241, 276] on div "45.00%" at bounding box center [1222, 281] width 104 height 21
type input "50"
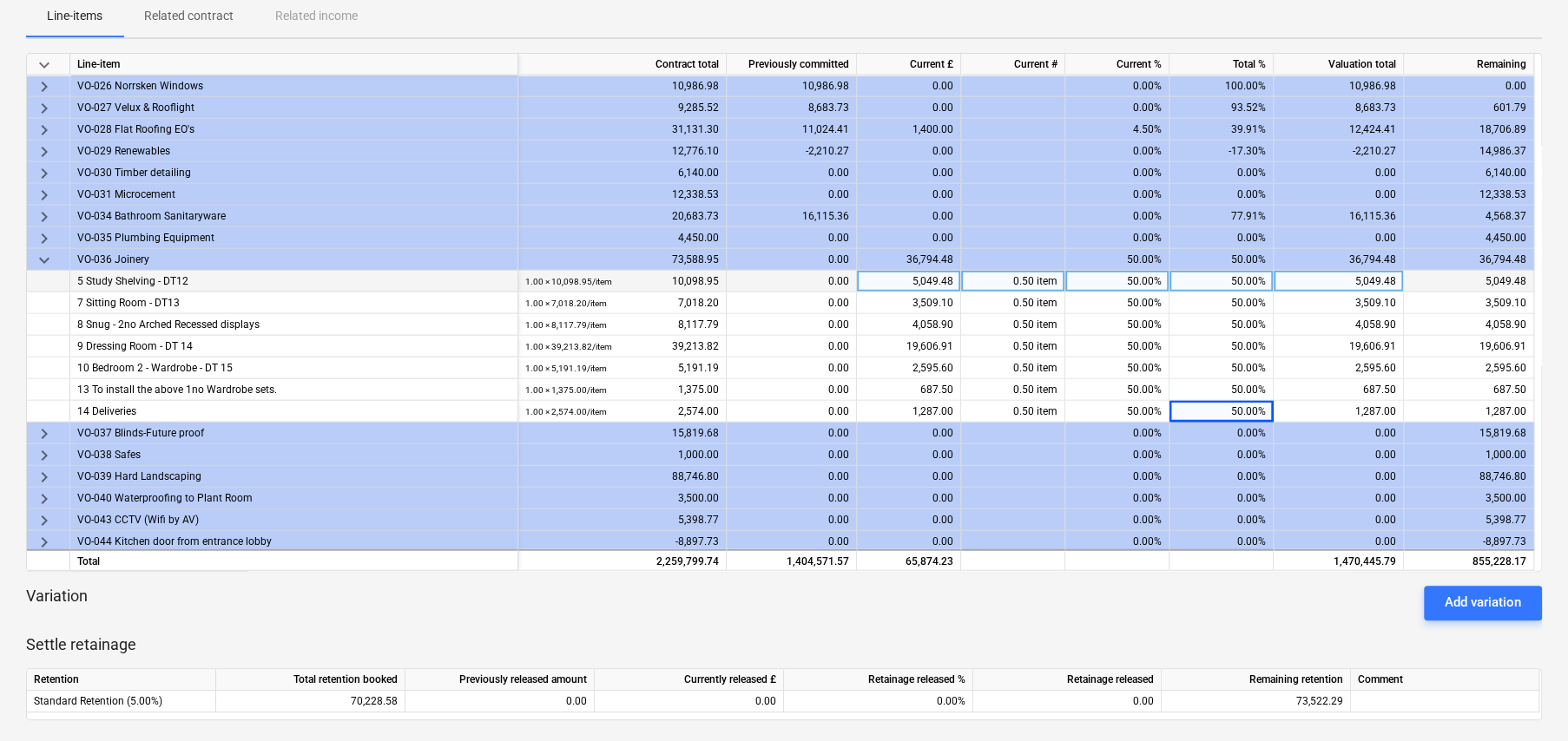
click at [37, 256] on span "keyboard_arrow_down" at bounding box center [44, 261] width 21 height 21
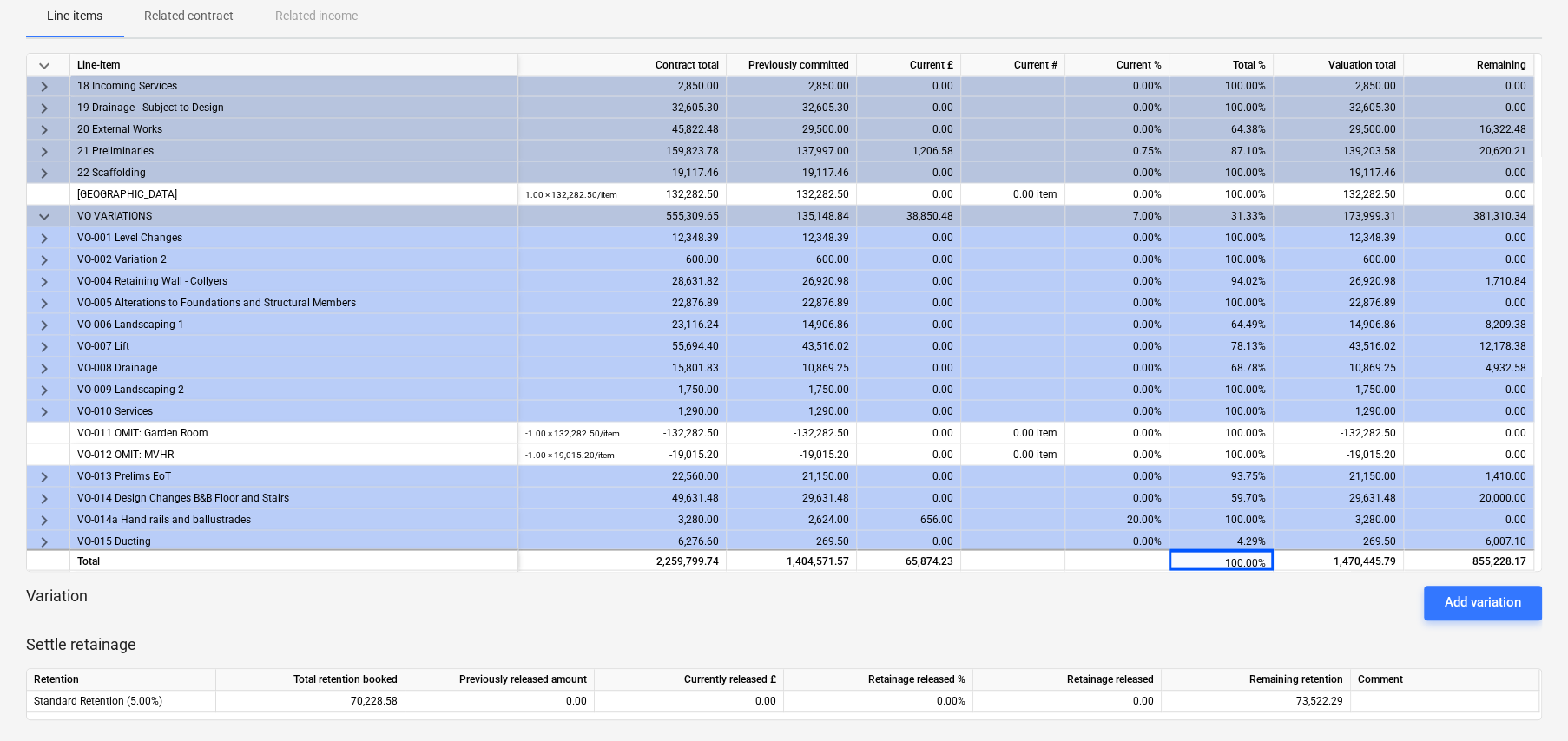
scroll to position [0, 0]
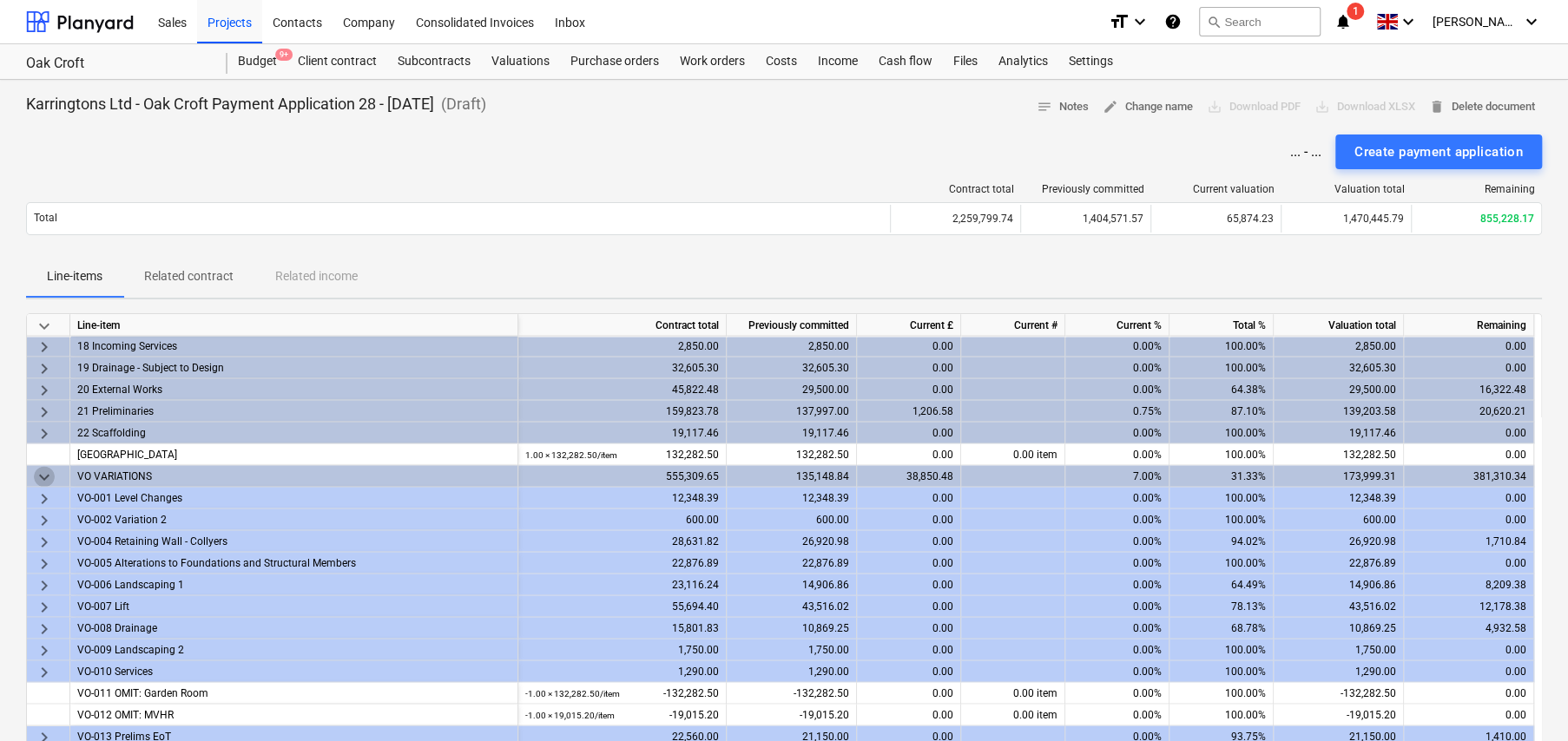
click at [43, 475] on span "keyboard_arrow_down" at bounding box center [44, 477] width 21 height 21
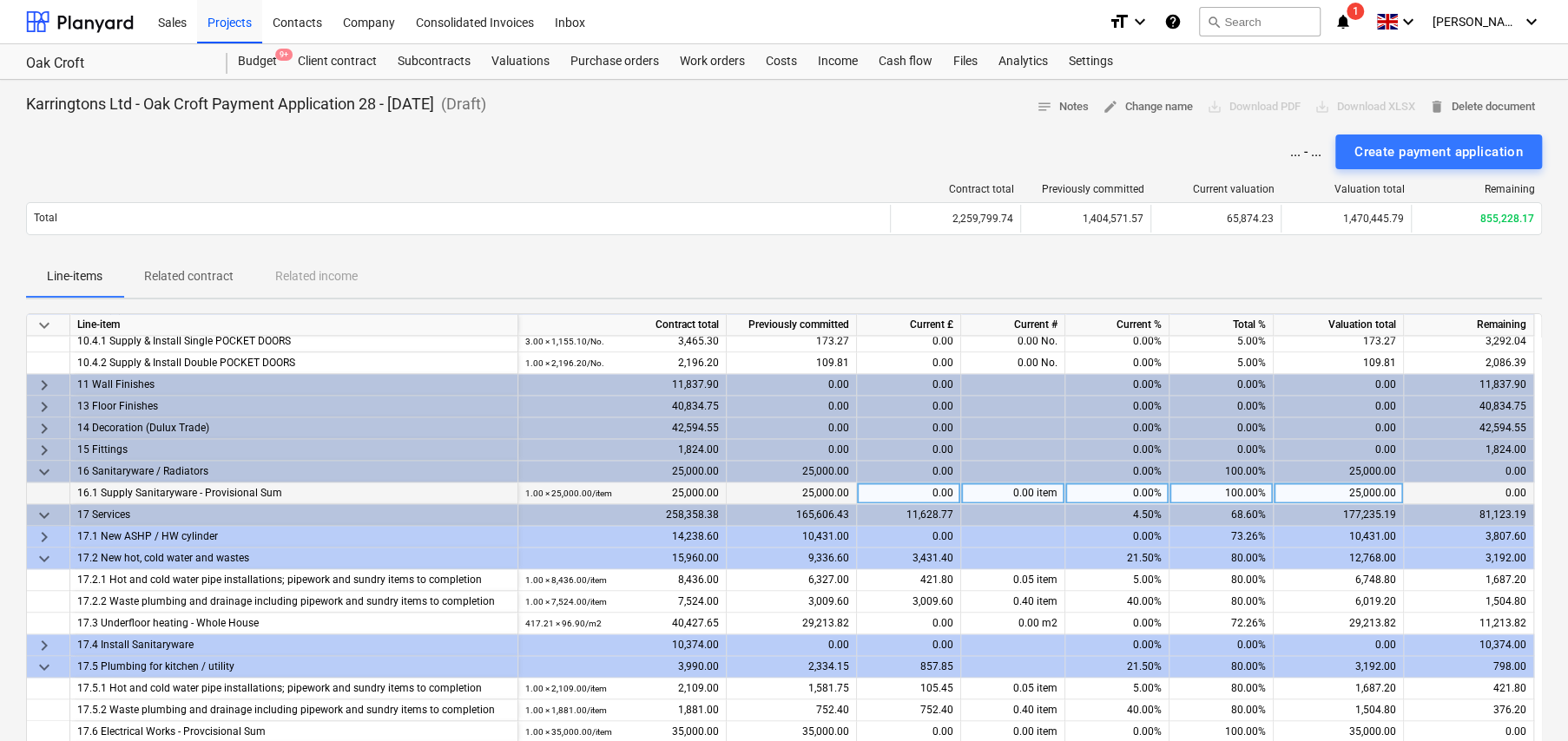
scroll to position [1737, 0]
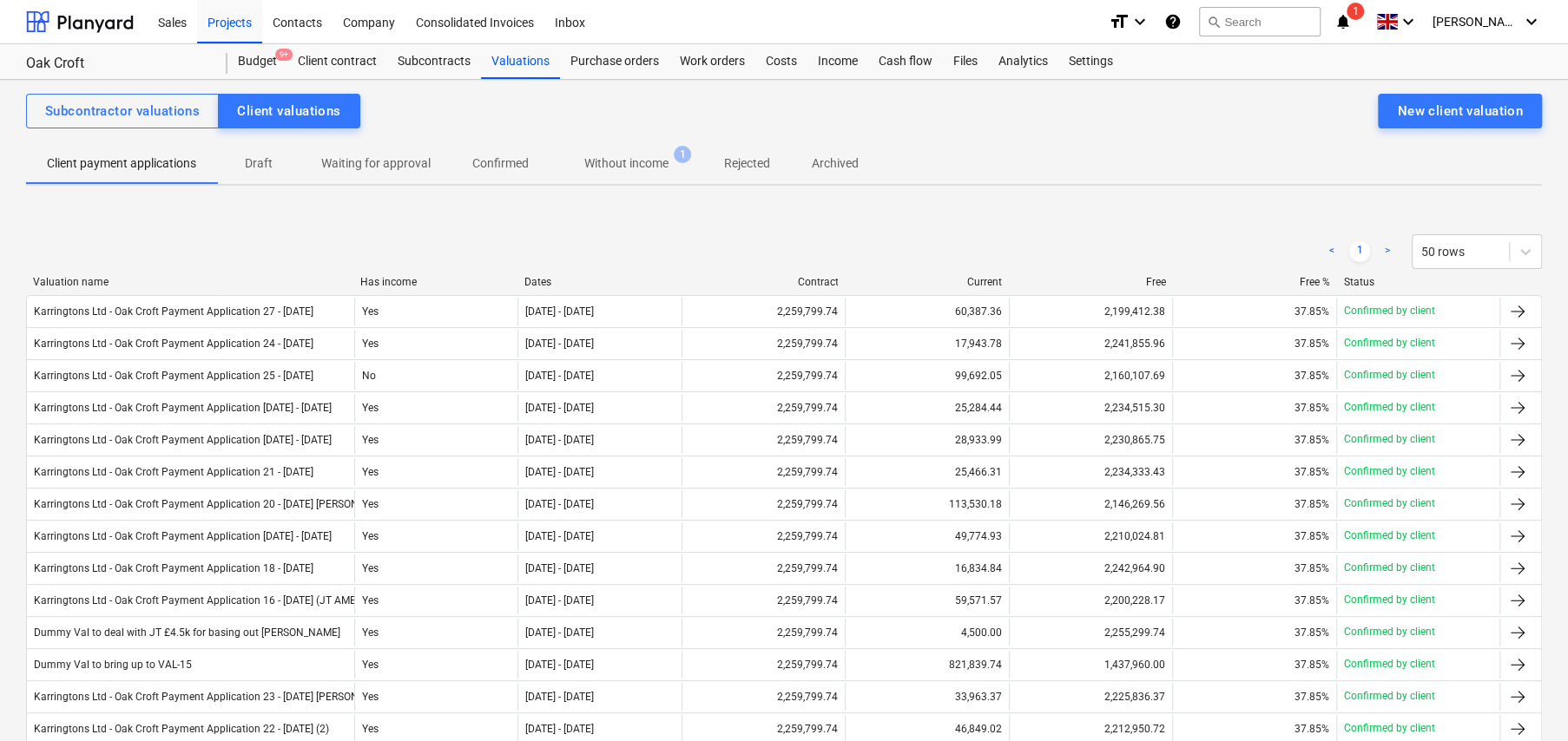
click at [261, 164] on p "Draft" at bounding box center [258, 164] width 42 height 18
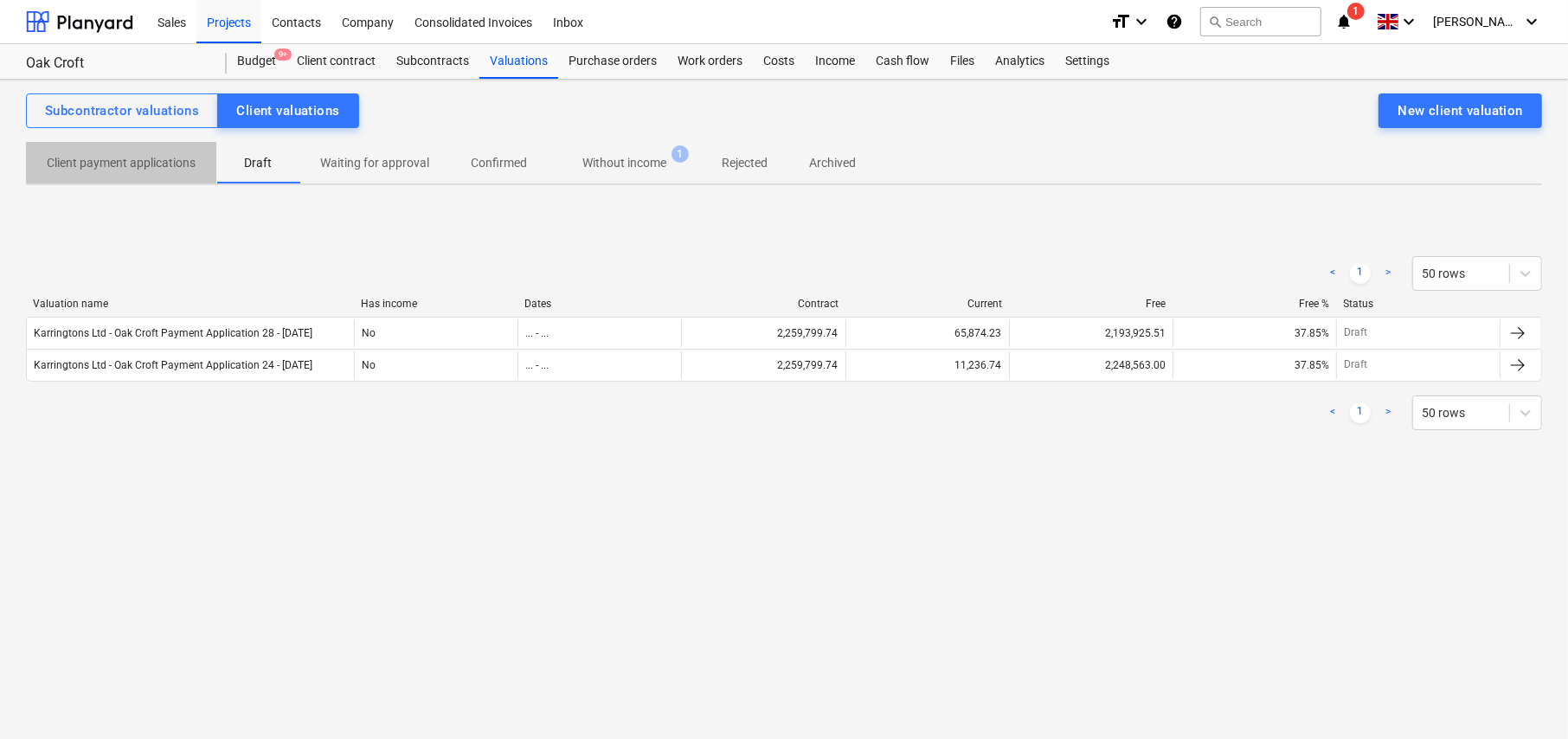
click at [136, 166] on p "Client payment applications" at bounding box center [122, 163] width 149 height 18
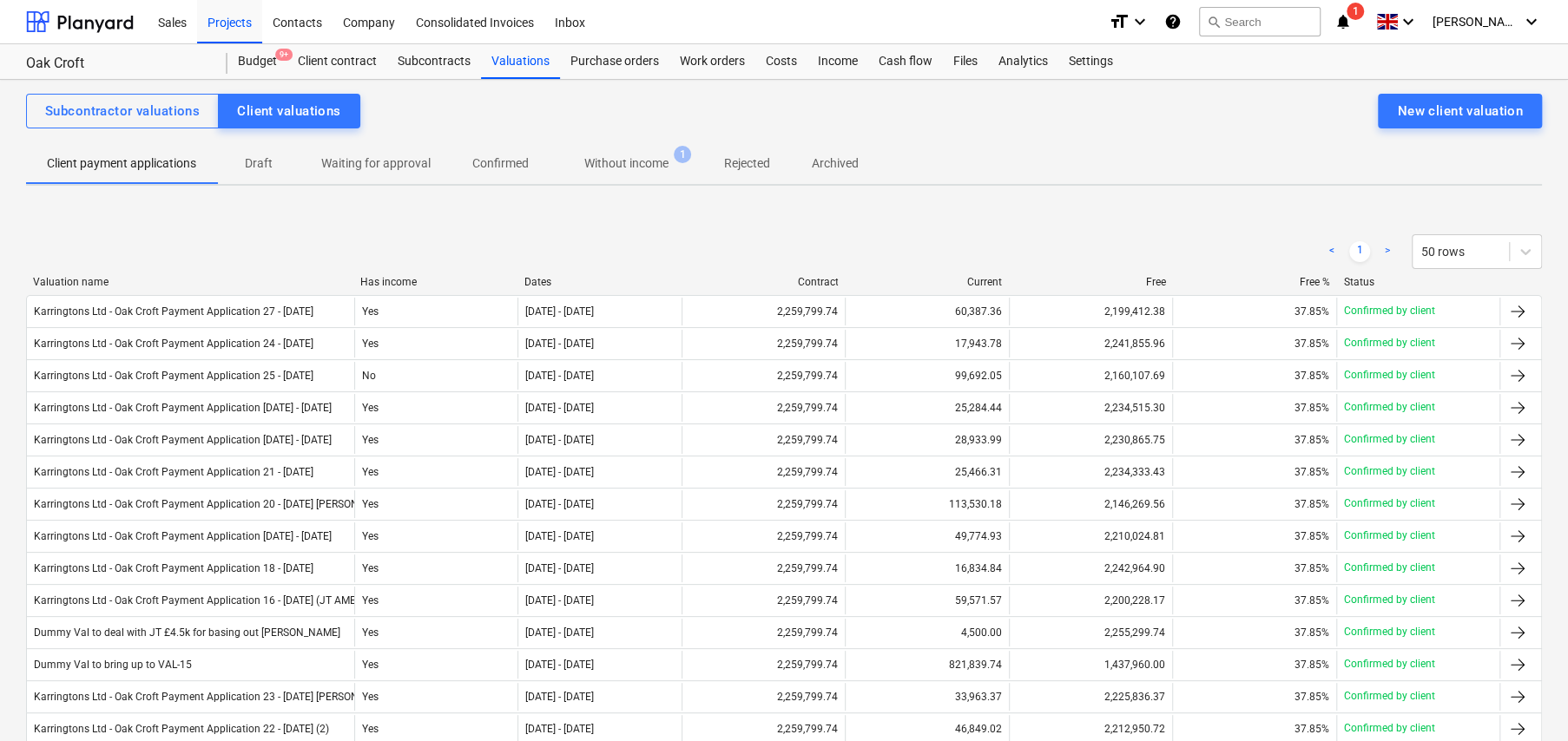
click at [73, 277] on div "Valuation name" at bounding box center [189, 282] width 313 height 12
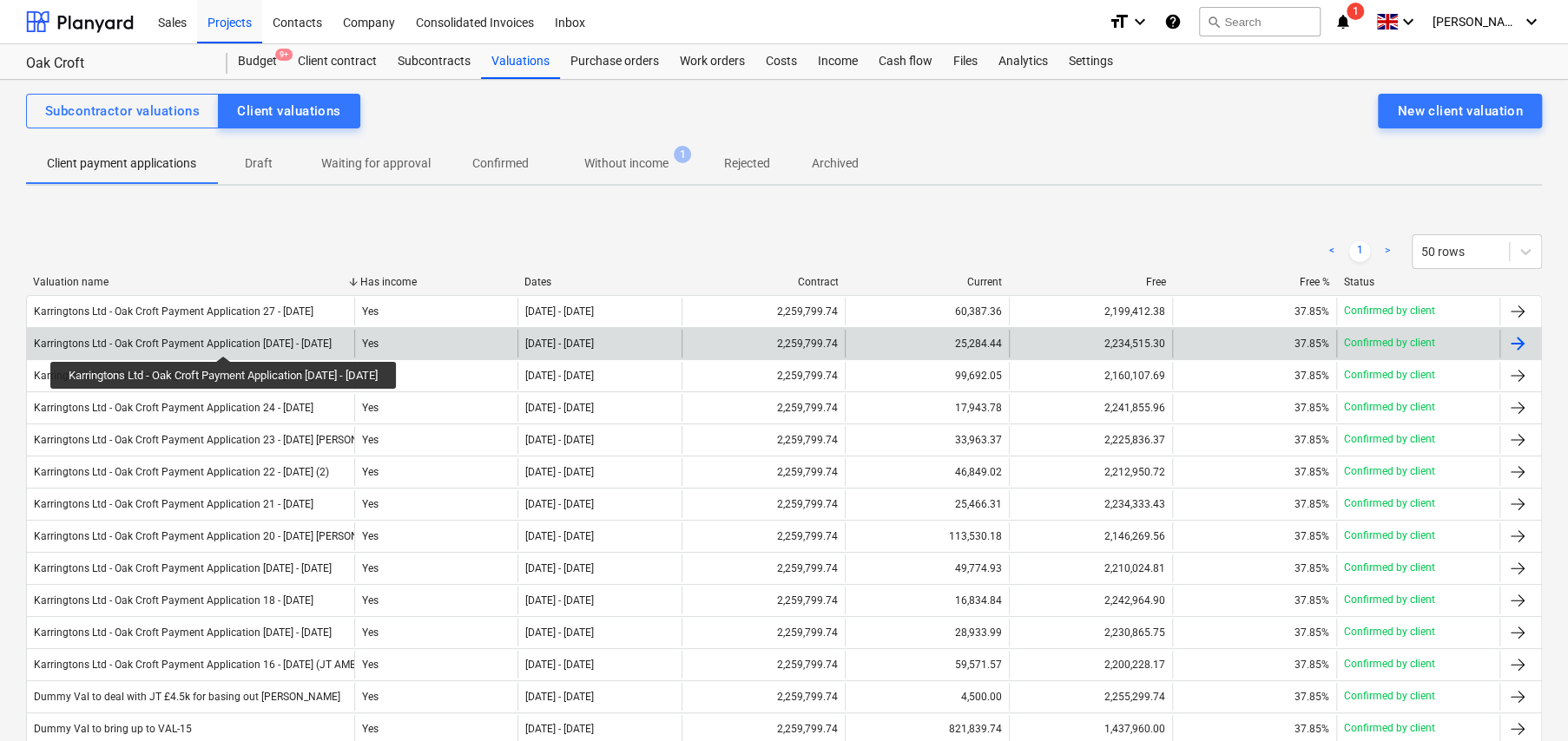
click at [223, 340] on div "Karringtons Ltd - Oak Croft Payment Application 26 - 29Aug25" at bounding box center [183, 343] width 298 height 12
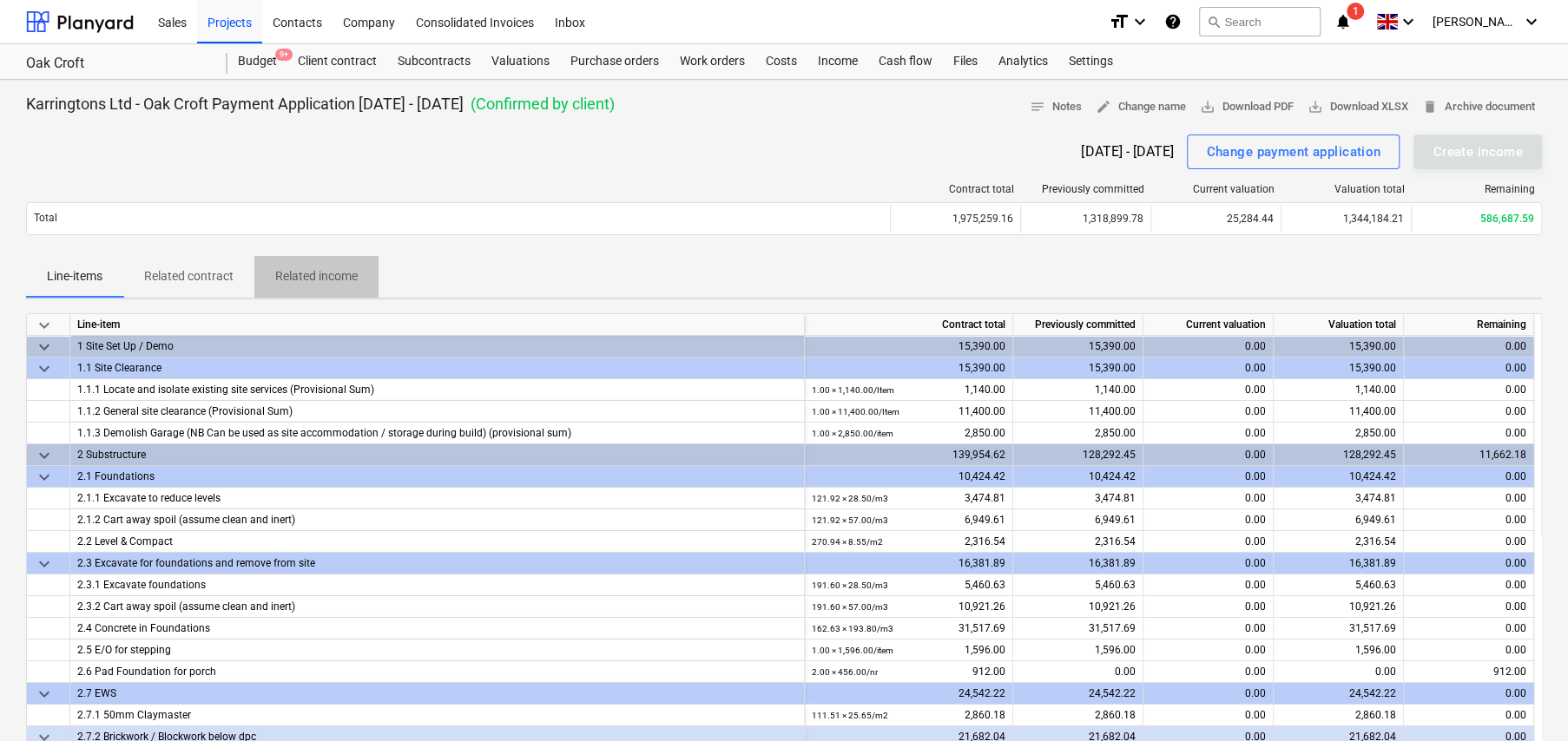
click at [323, 283] on p "Related income" at bounding box center [316, 276] width 82 height 18
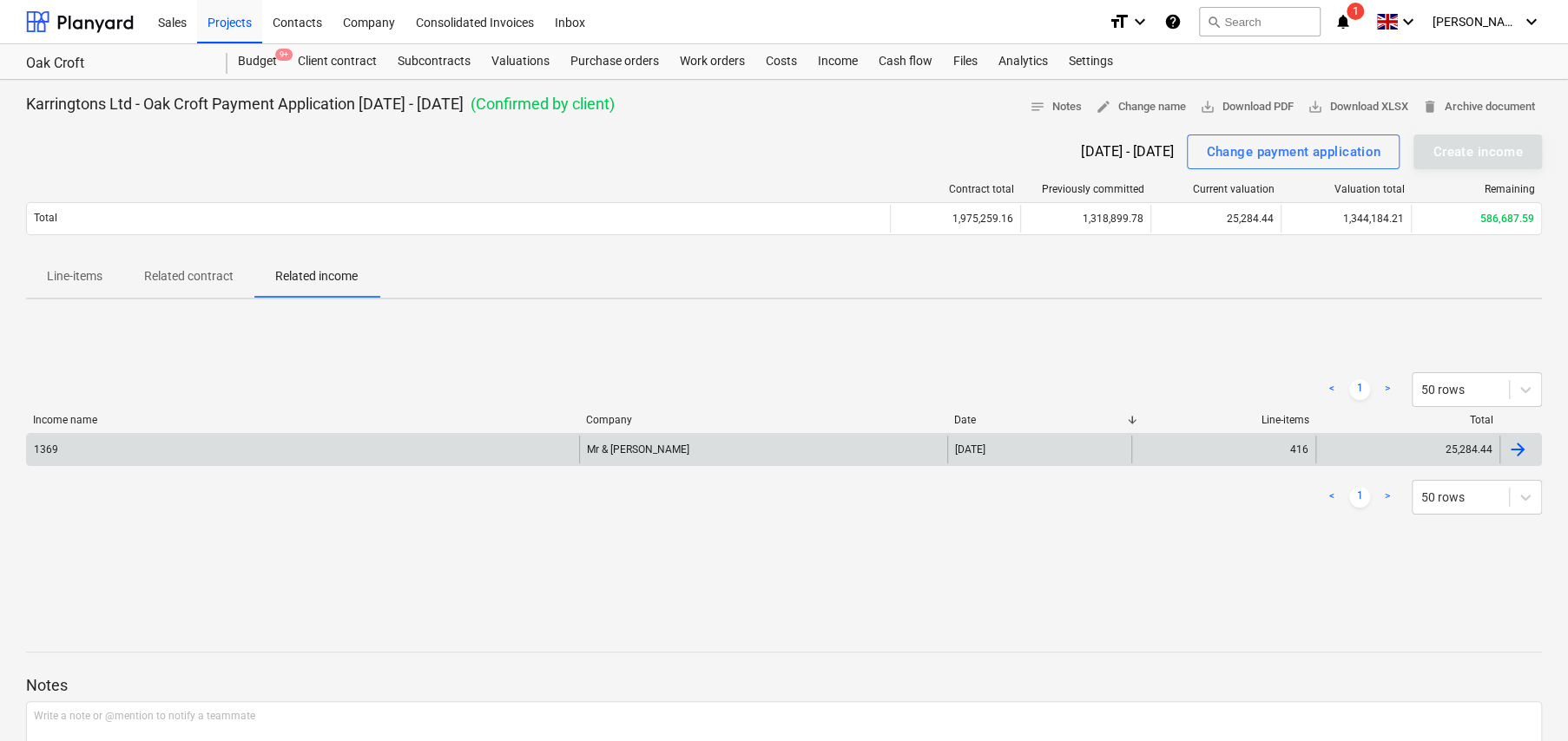
click at [113, 436] on div "1369" at bounding box center [303, 450] width 553 height 28
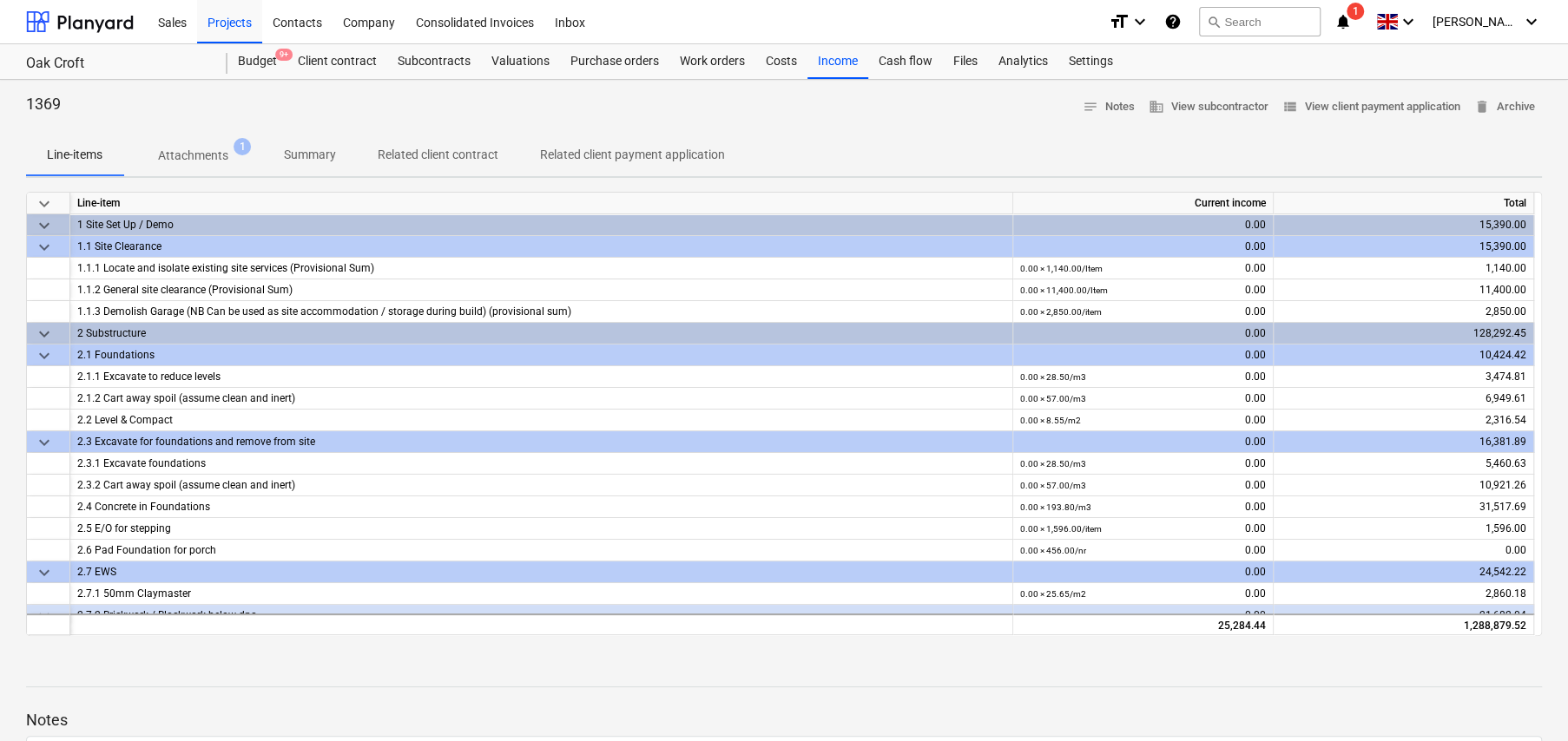
click at [217, 159] on p "Attachments" at bounding box center [193, 156] width 70 height 18
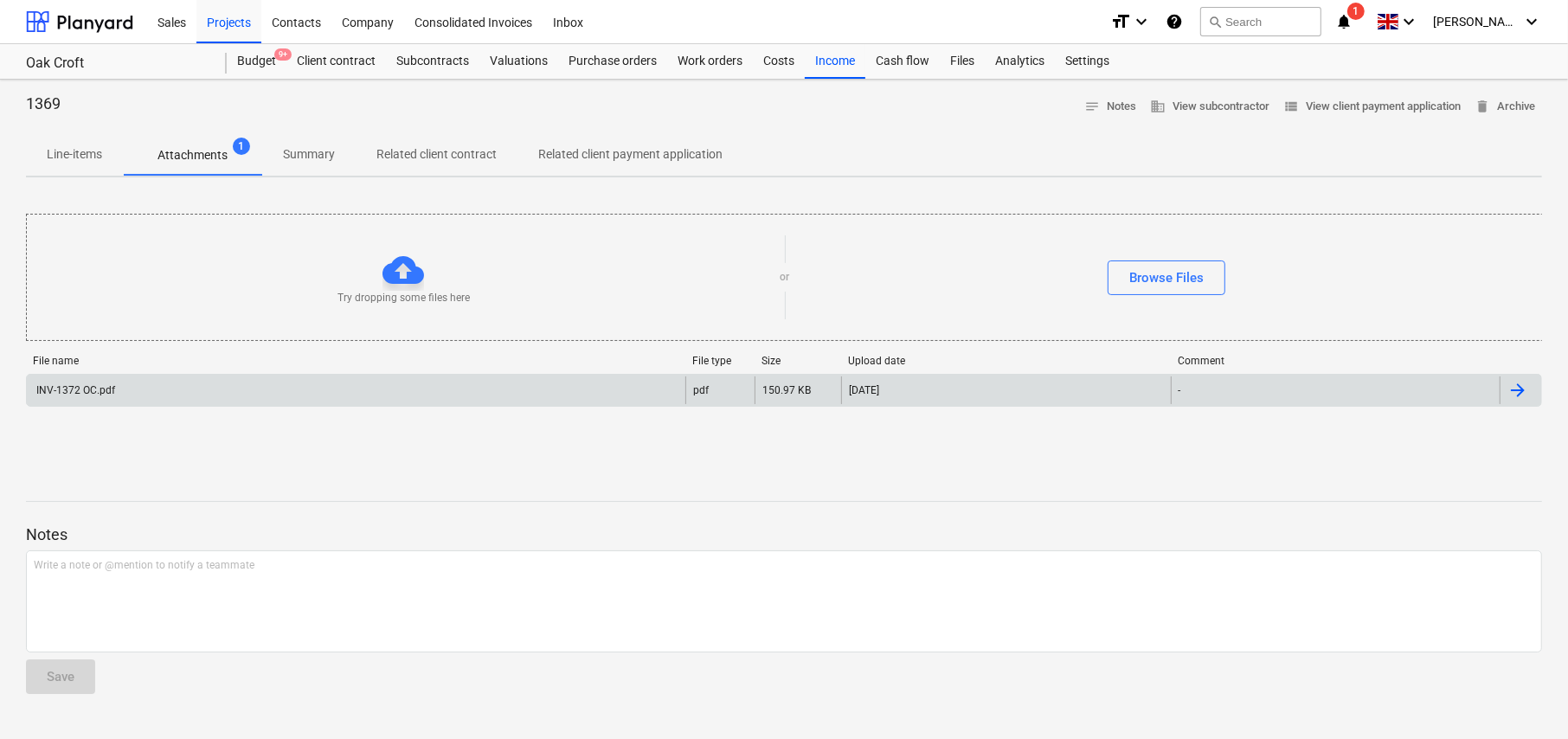
click at [80, 393] on div "INV-1372 OC.pdf" at bounding box center [75, 390] width 81 height 12
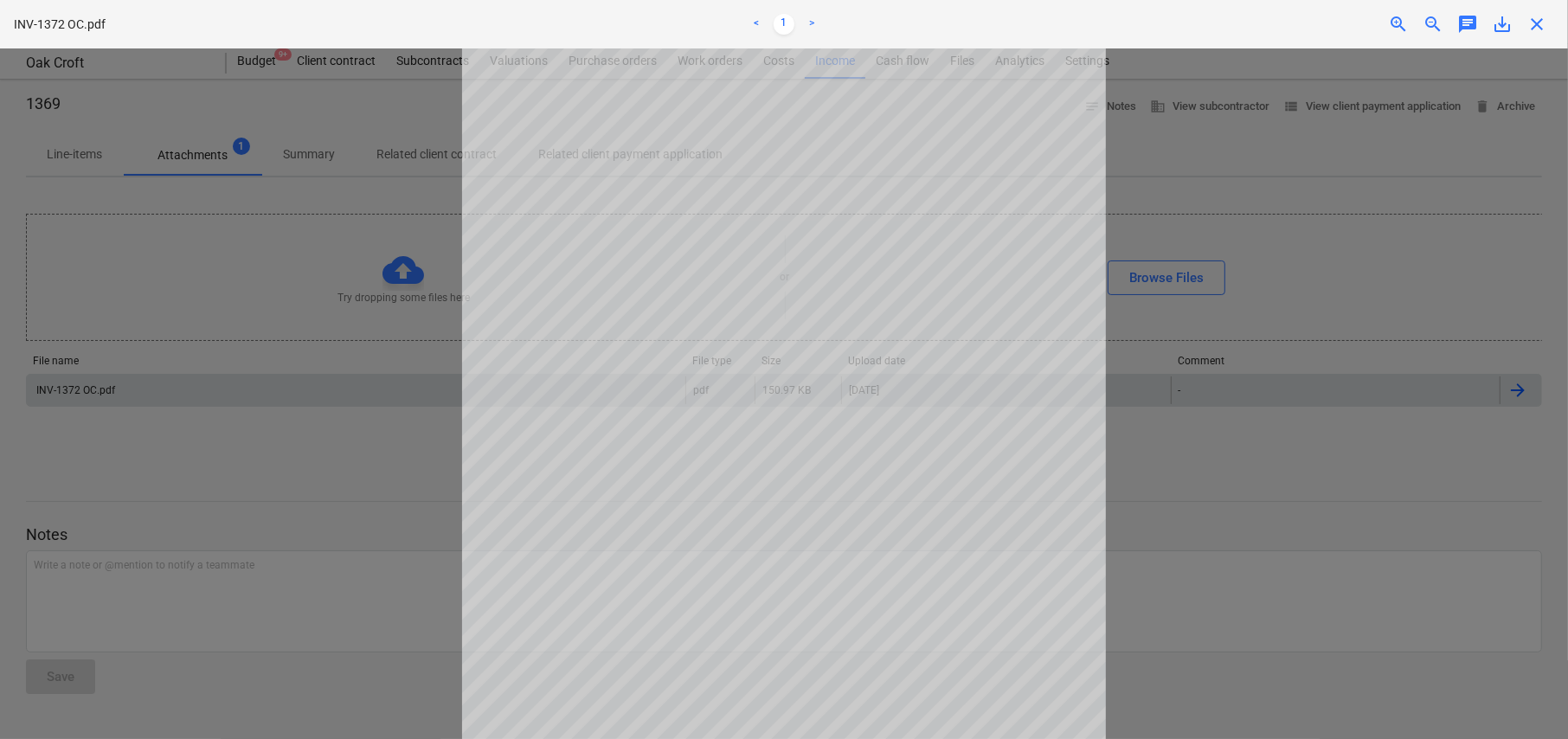
click at [1538, 24] on span "close" at bounding box center [1537, 24] width 21 height 21
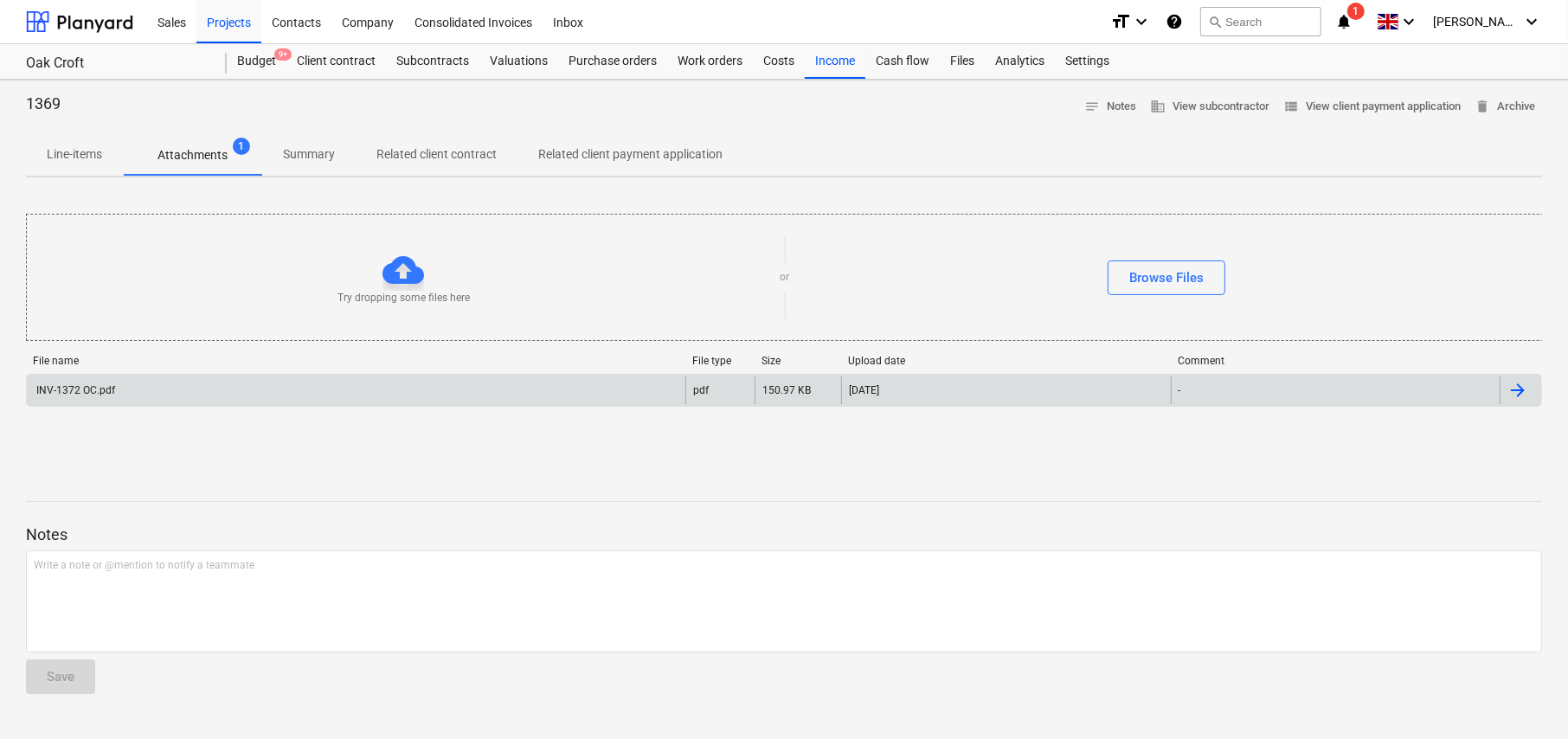
click at [107, 392] on div "INV-1372 OC.pdf" at bounding box center [75, 390] width 81 height 12
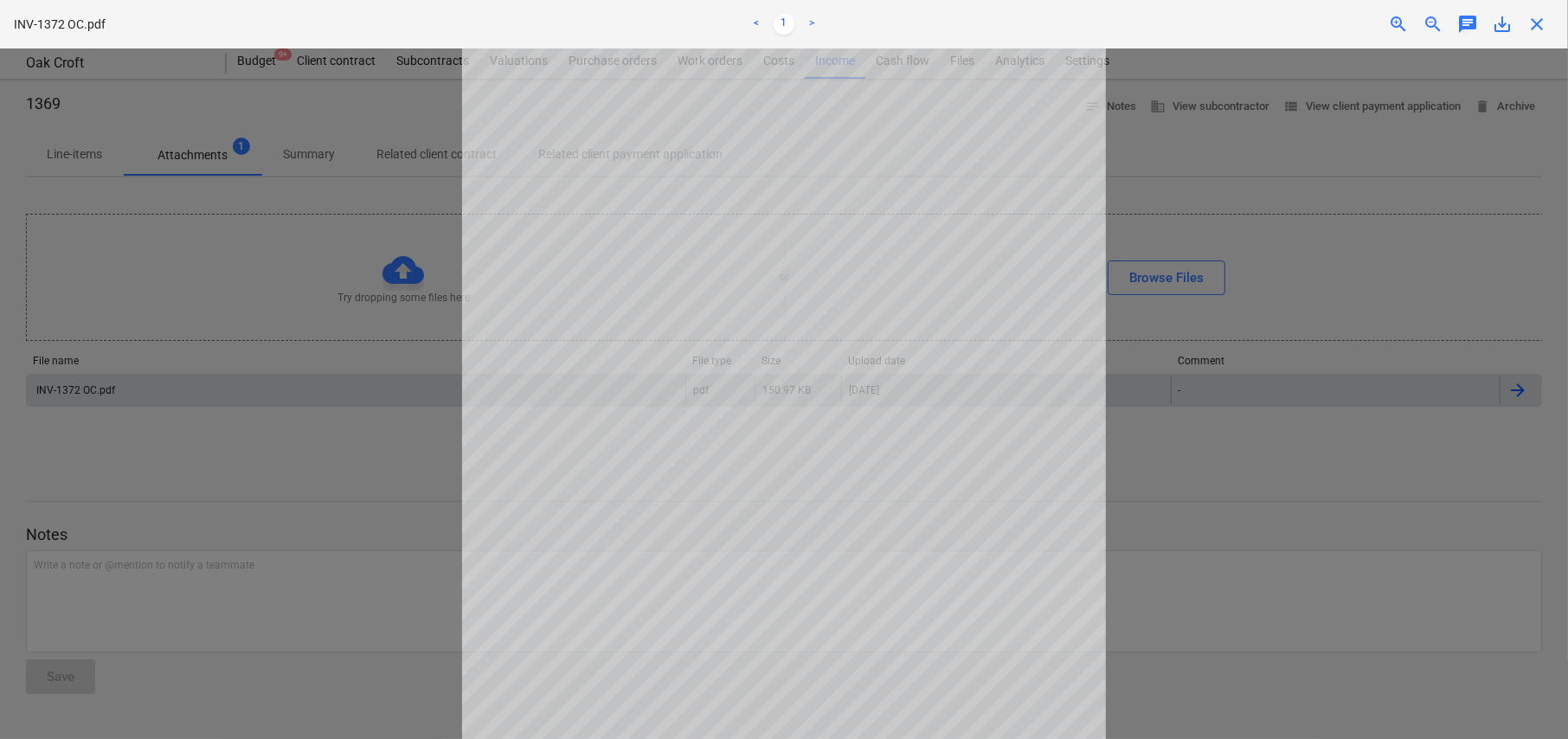
click at [1439, 198] on div at bounding box center [784, 394] width 1568 height 691
click at [1541, 25] on span "close" at bounding box center [1537, 24] width 21 height 21
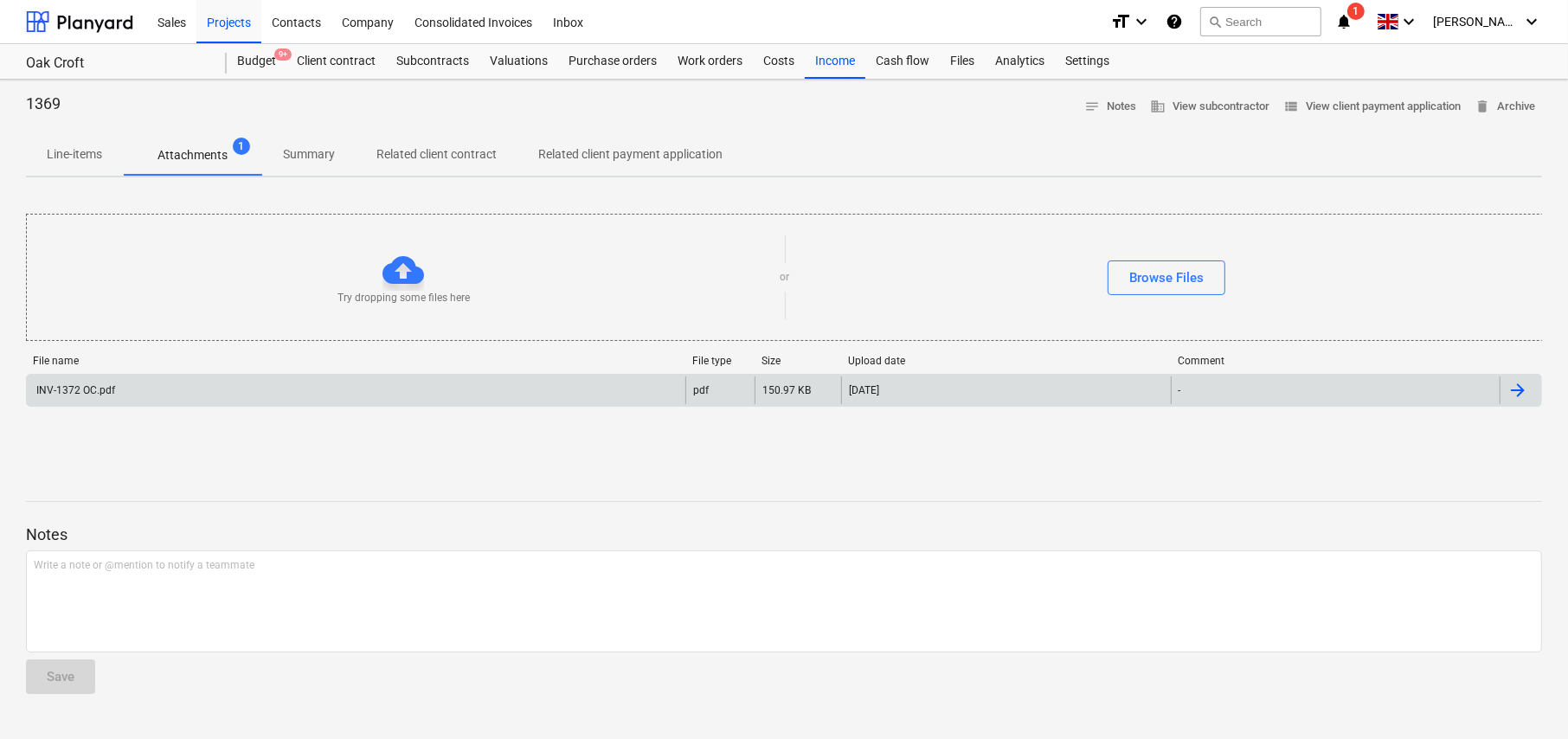
click at [85, 150] on p "Line-items" at bounding box center [75, 155] width 55 height 18
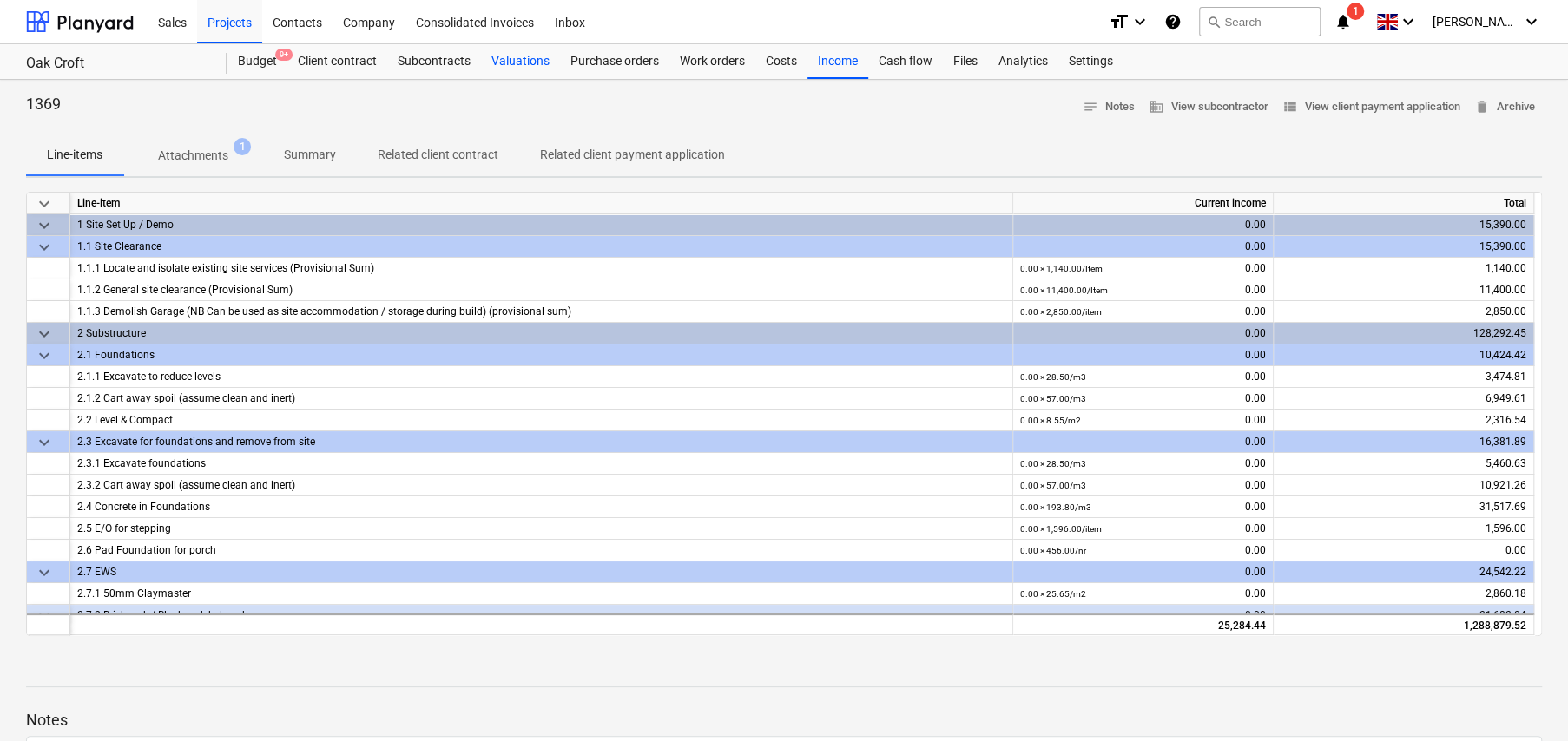
drag, startPoint x: 517, startPoint y: 62, endPoint x: 520, endPoint y: 75, distance: 13.3
click at [517, 62] on div "Valuations" at bounding box center [519, 62] width 79 height 35
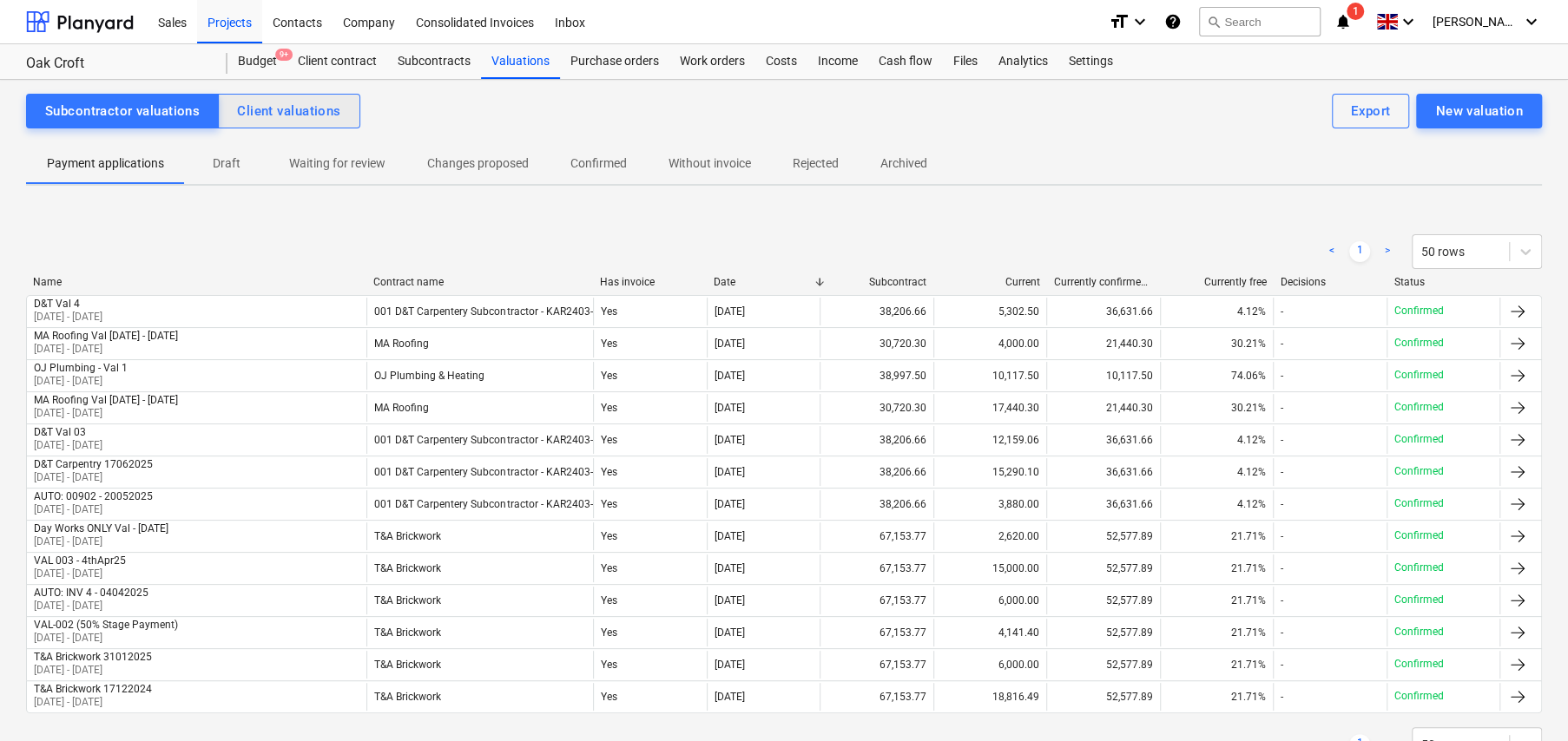
drag, startPoint x: 304, startPoint y: 107, endPoint x: 309, endPoint y: 126, distance: 19.6
click at [305, 109] on div "Client valuations" at bounding box center [288, 111] width 103 height 22
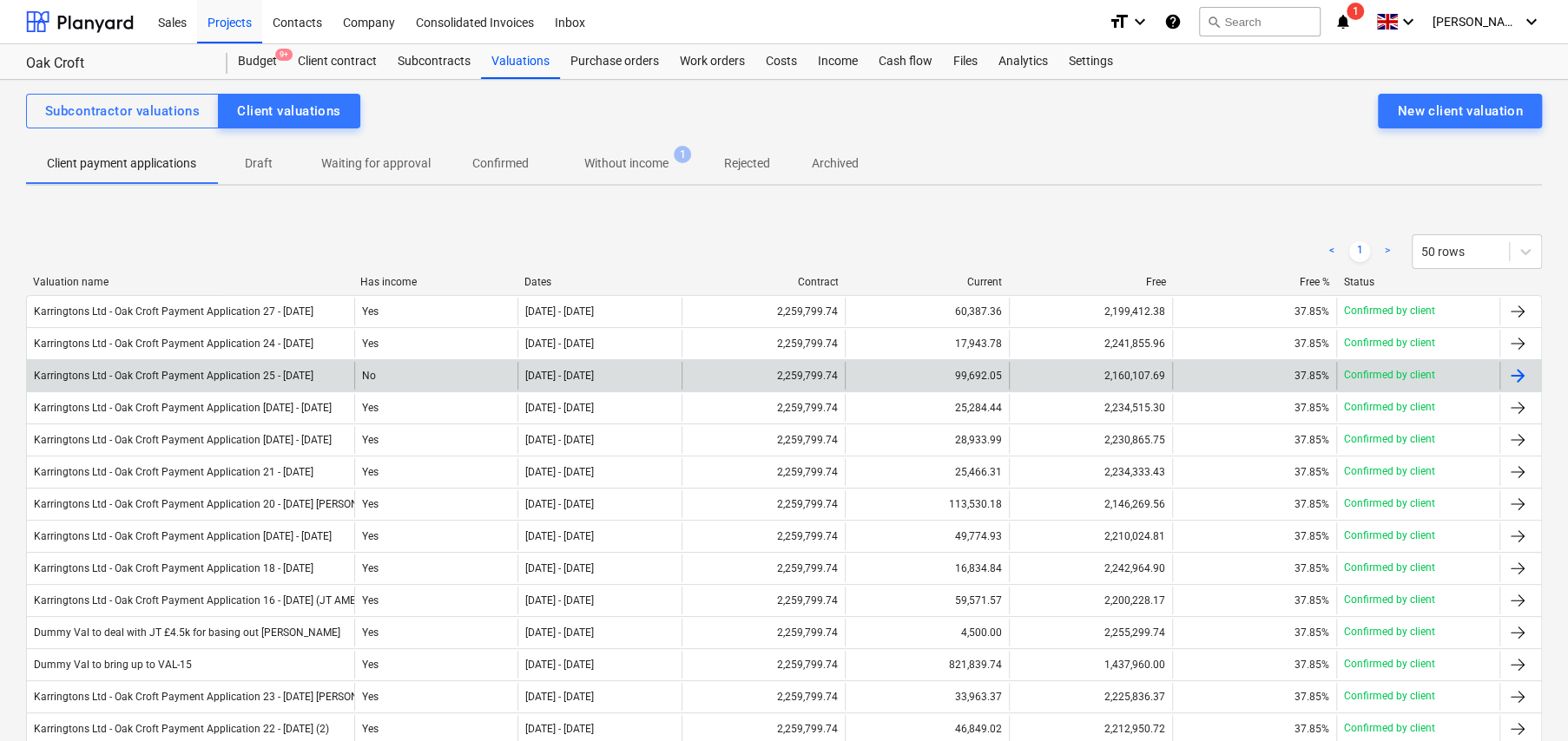
click at [367, 373] on div "No" at bounding box center [435, 376] width 164 height 28
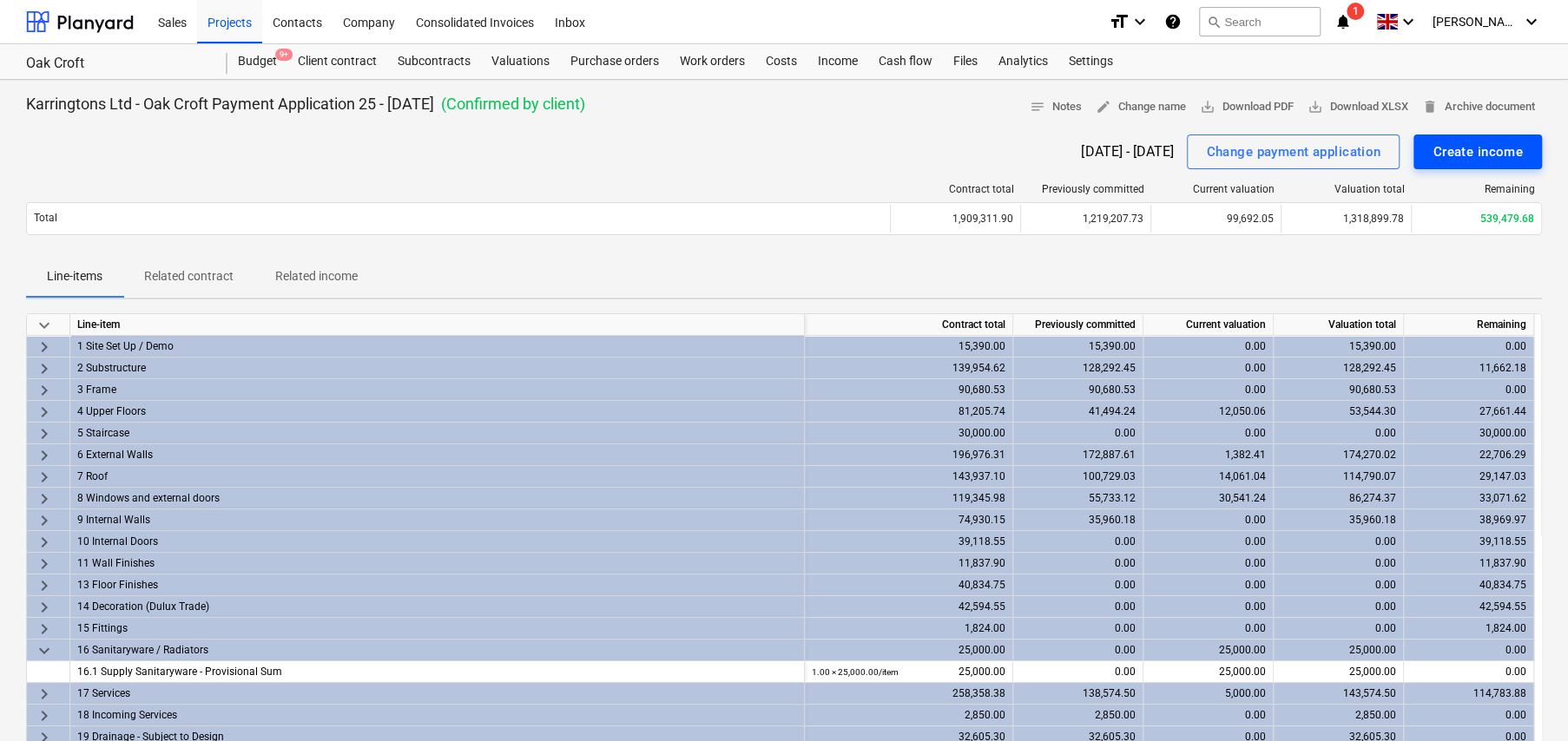
click at [1489, 152] on div "Create income" at bounding box center [1477, 152] width 91 height 22
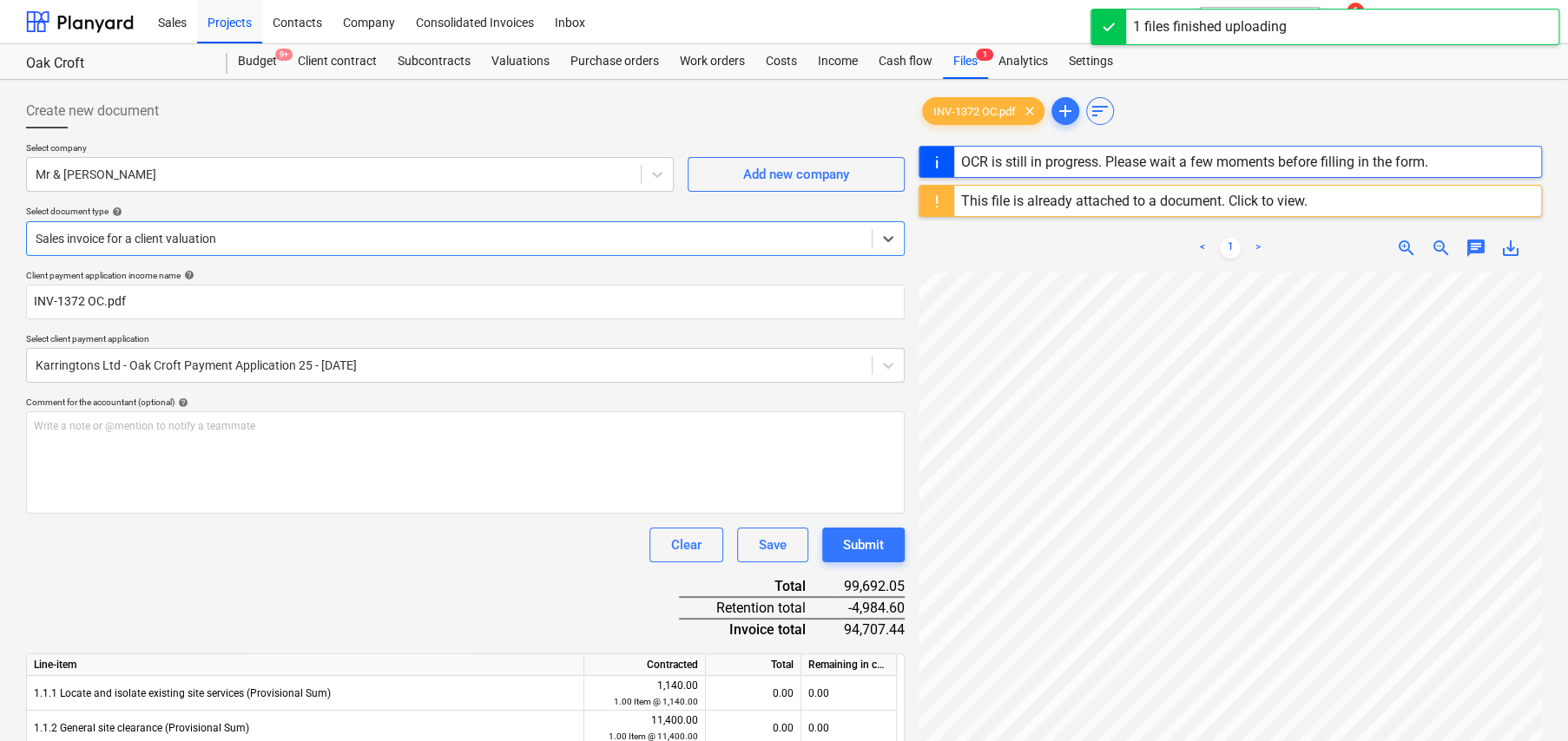
type input "1369"
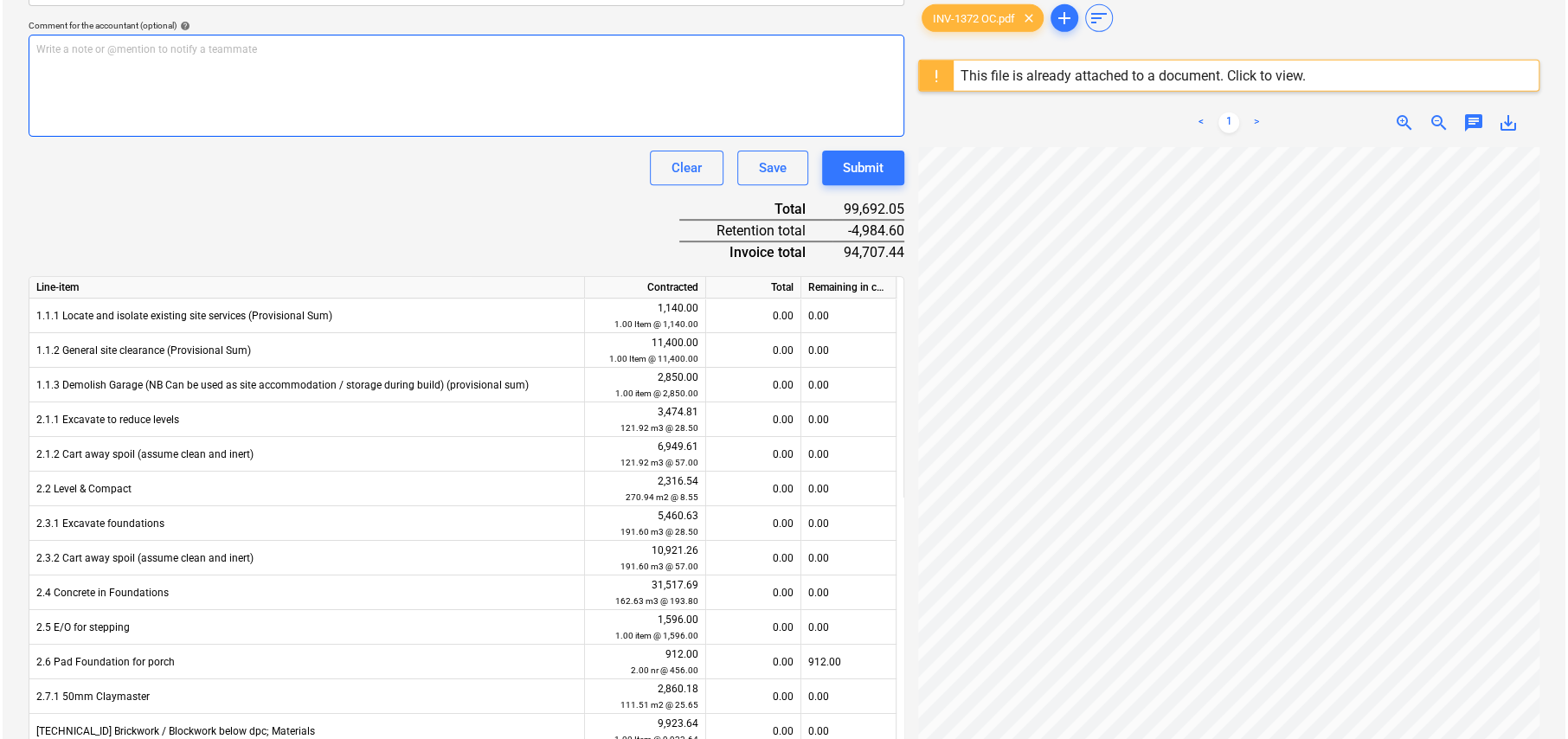
scroll to position [173, 0]
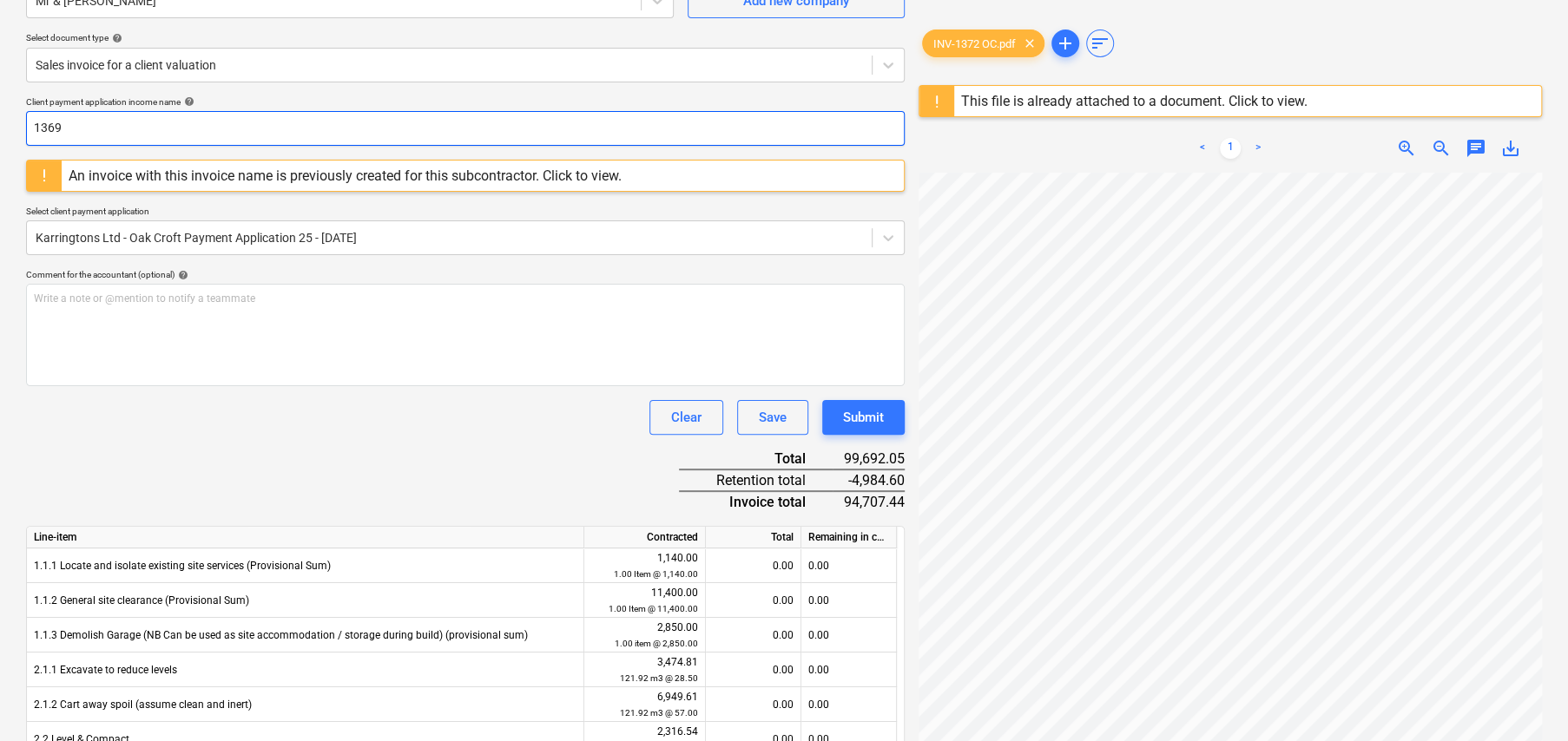
drag, startPoint x: 132, startPoint y: 142, endPoint x: 134, endPoint y: 133, distance: 9.2
click at [132, 142] on input "1369" at bounding box center [465, 128] width 879 height 35
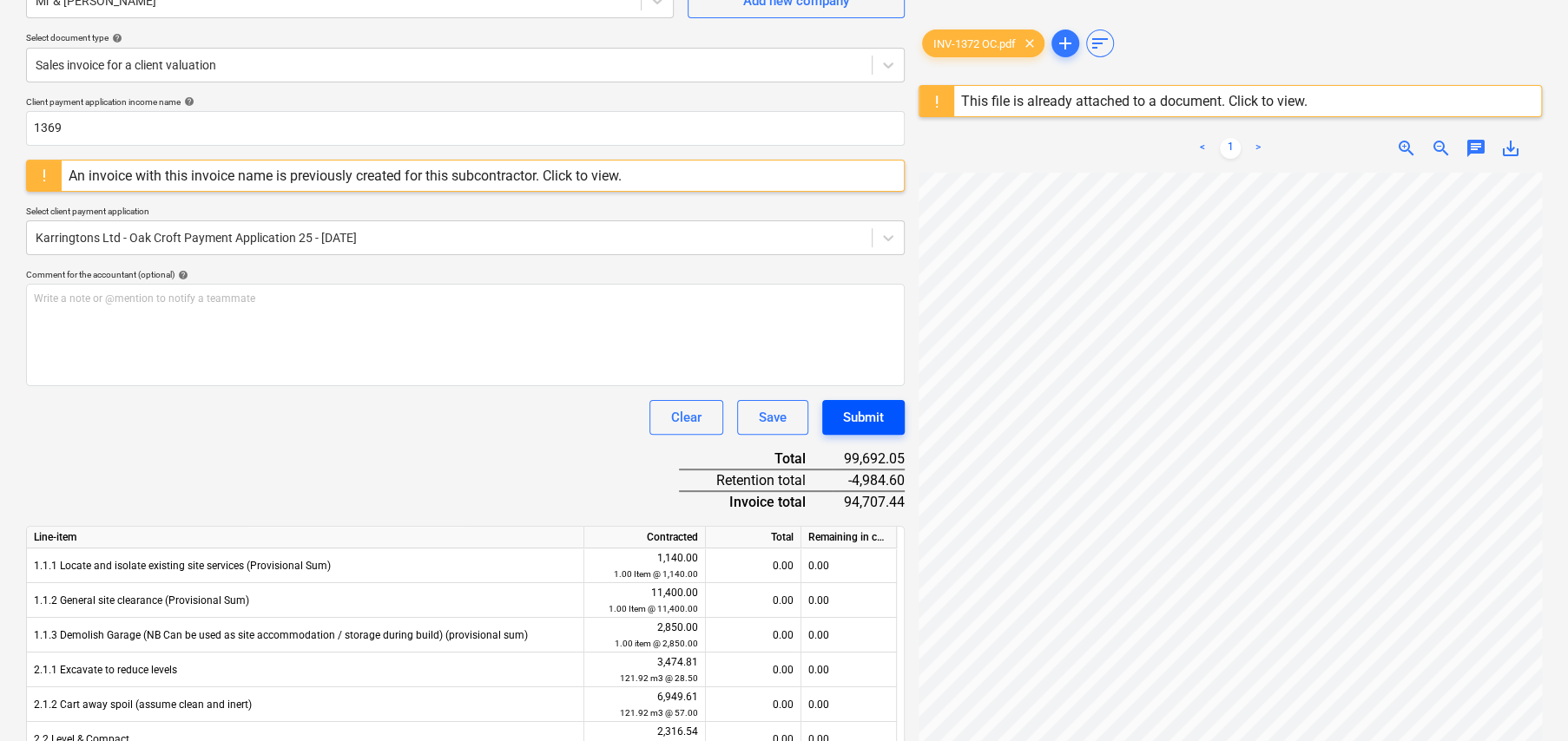
click at [875, 423] on div "Submit" at bounding box center [863, 418] width 41 height 22
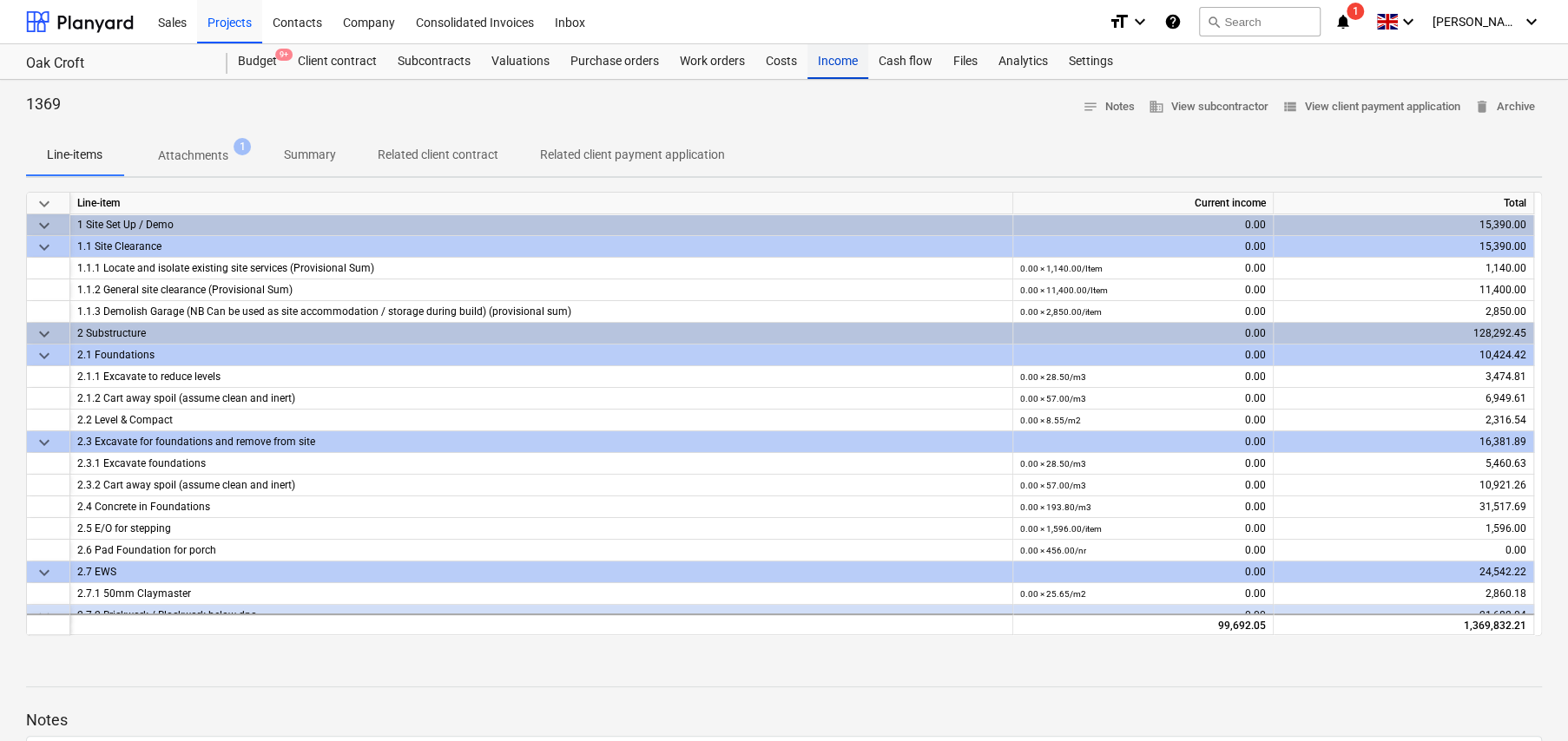
click at [835, 57] on div "Income" at bounding box center [838, 62] width 61 height 35
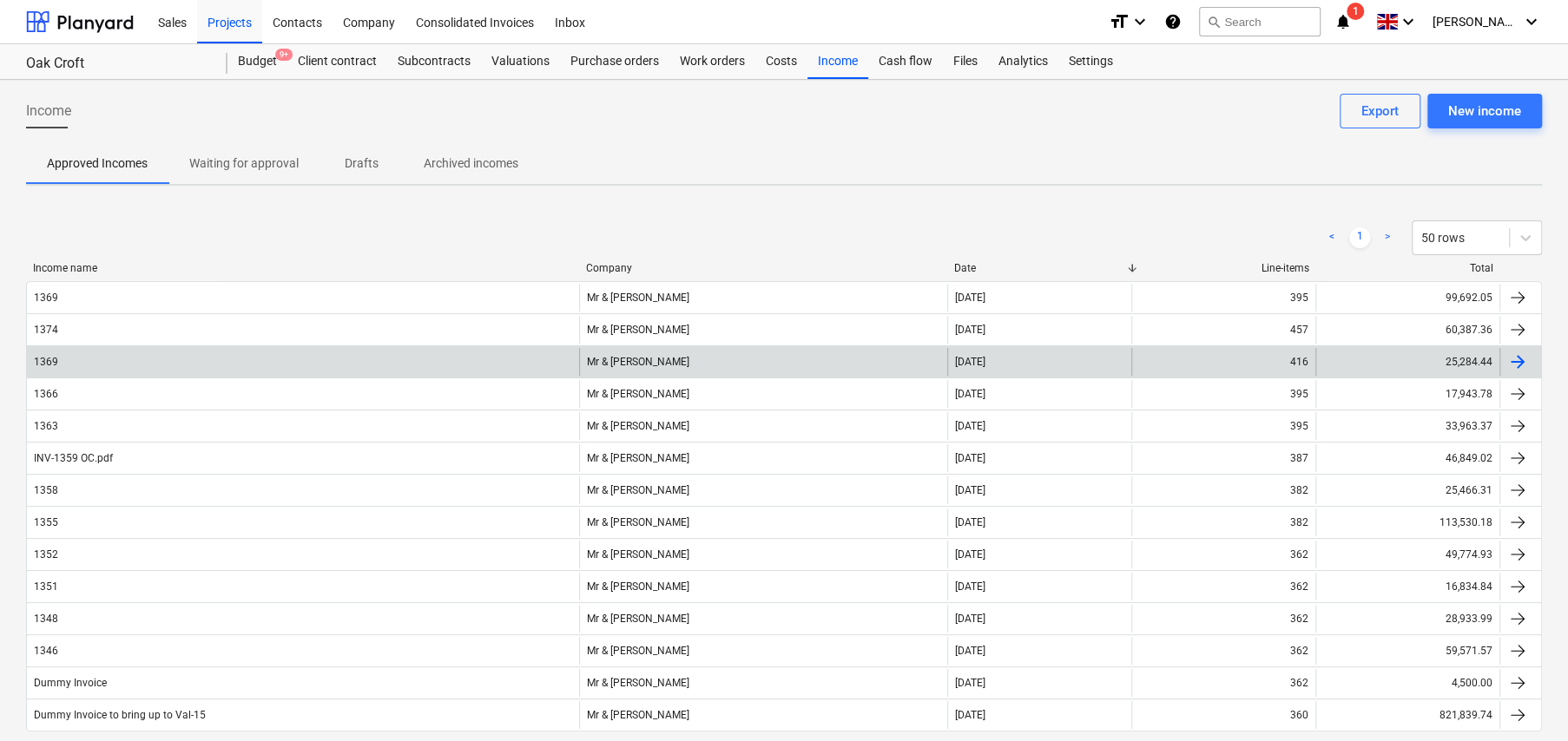
click at [118, 358] on div "1369" at bounding box center [303, 362] width 553 height 28
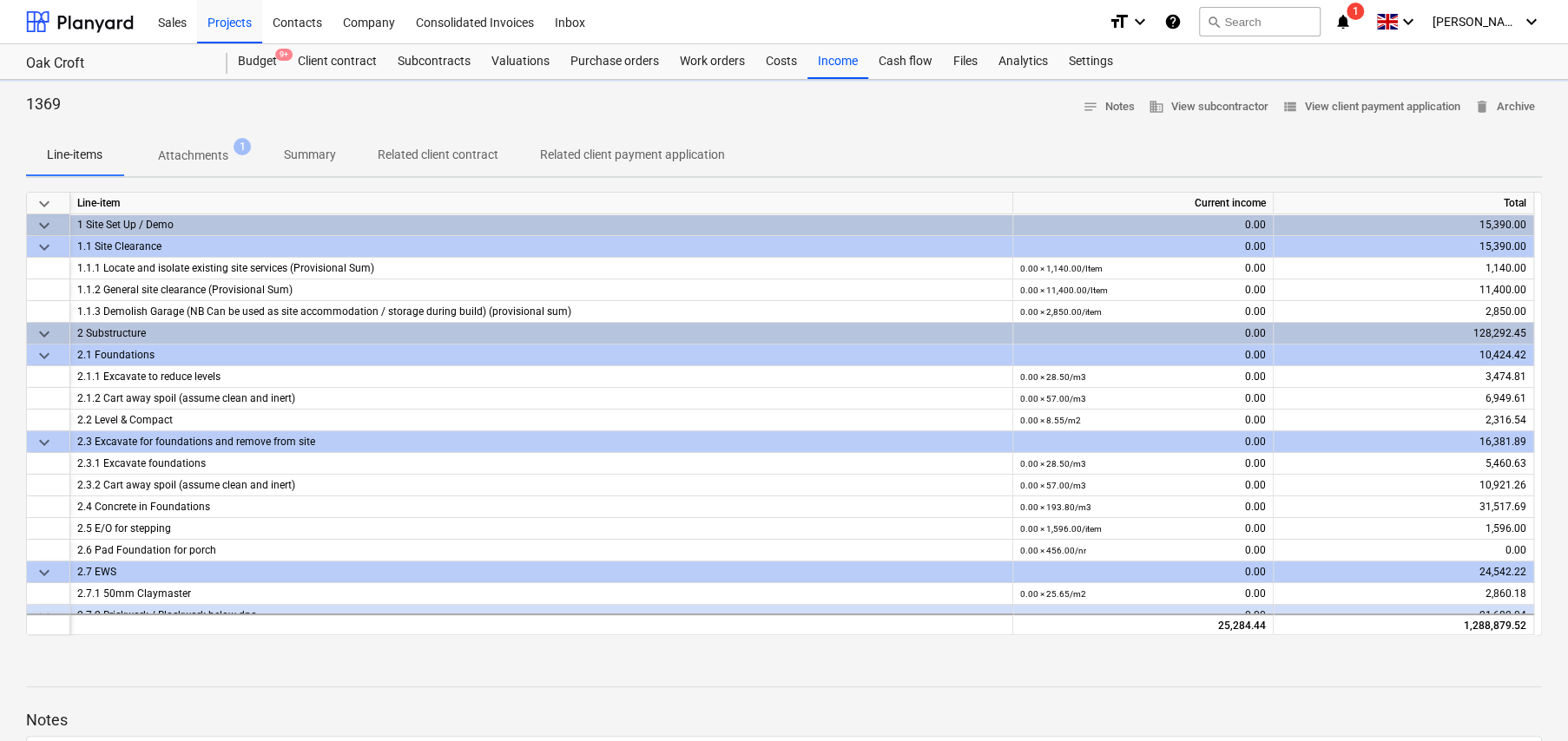
click at [188, 156] on p "Attachments" at bounding box center [193, 156] width 70 height 18
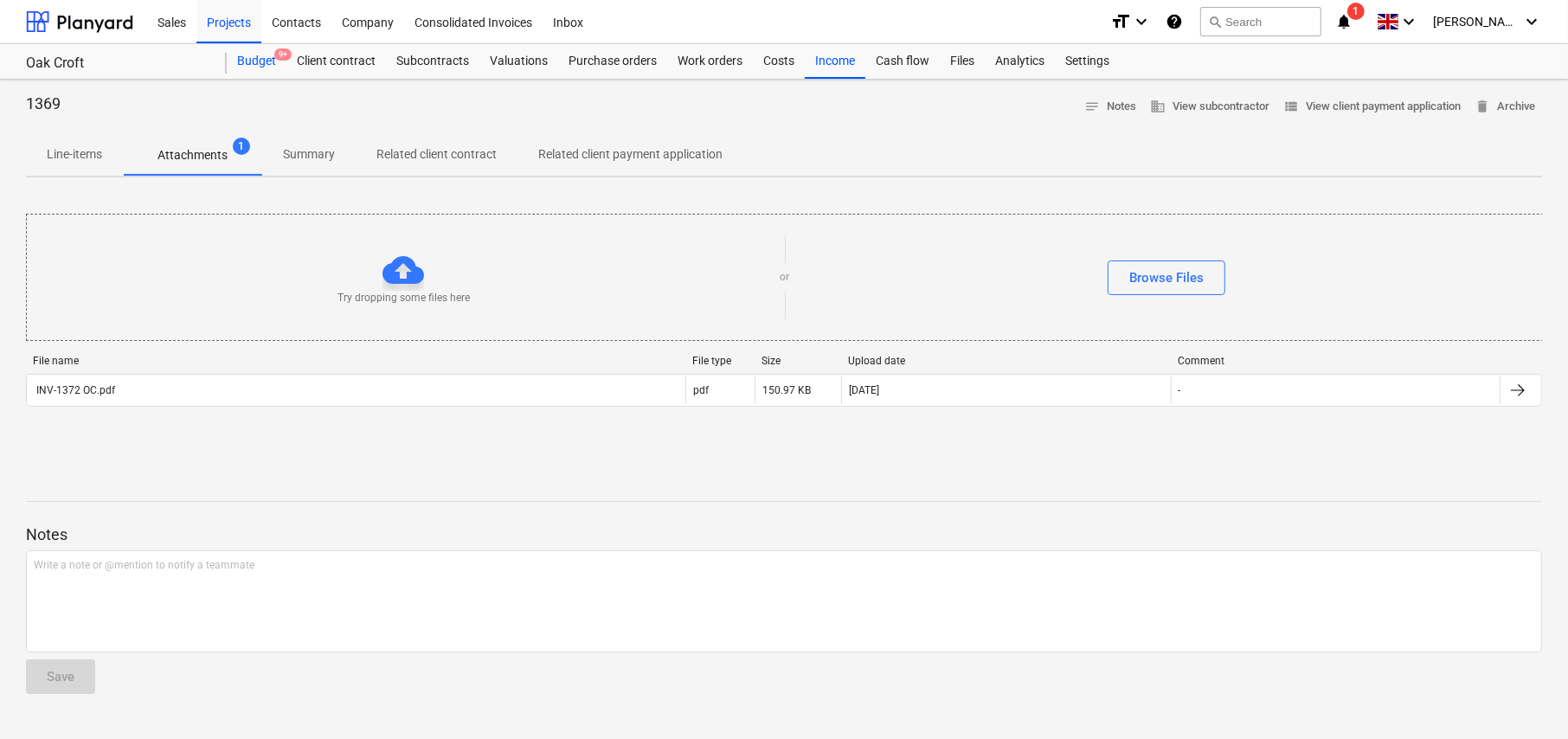
click at [256, 65] on div "Budget 9+" at bounding box center [256, 62] width 60 height 35
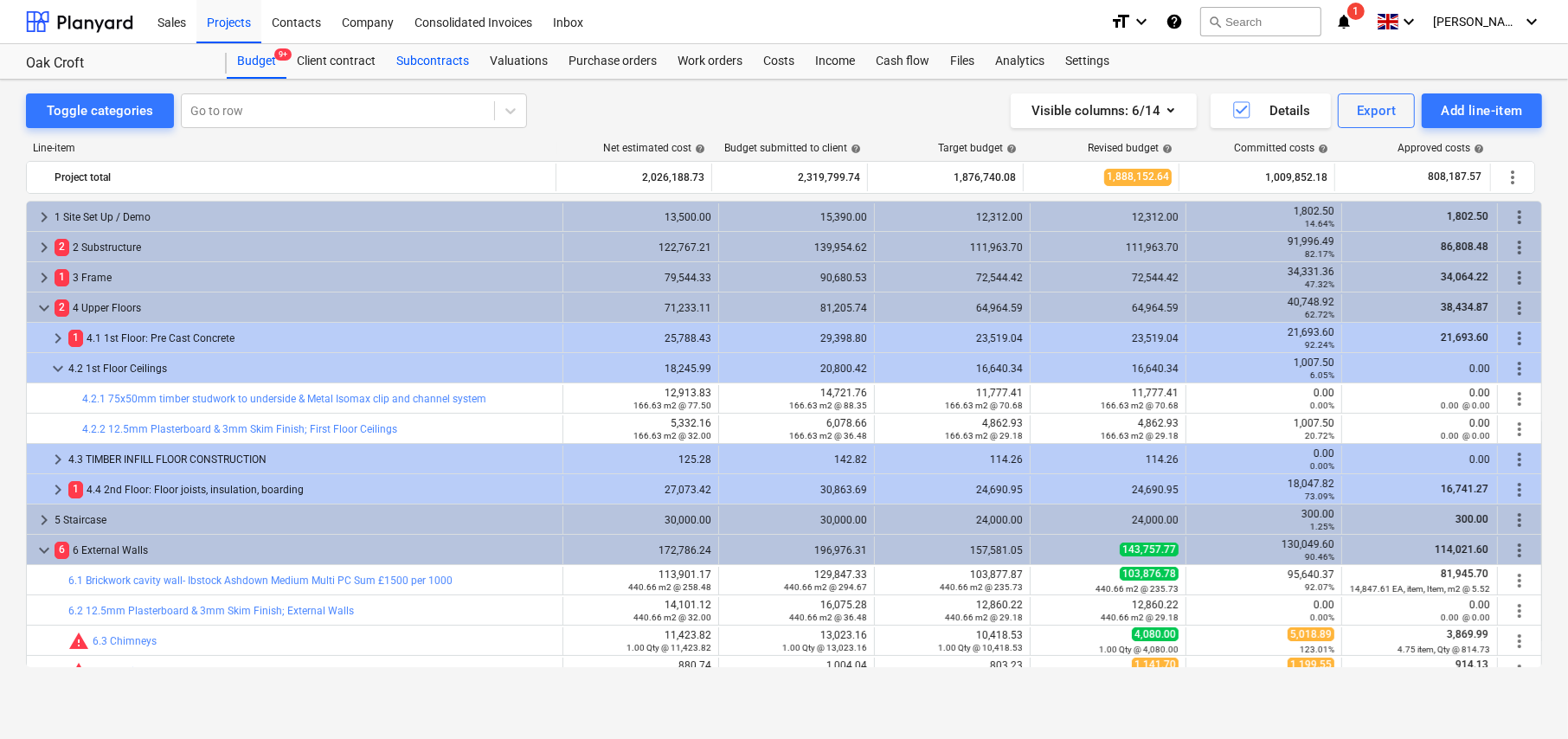
click at [425, 59] on div "Subcontracts" at bounding box center [432, 62] width 93 height 35
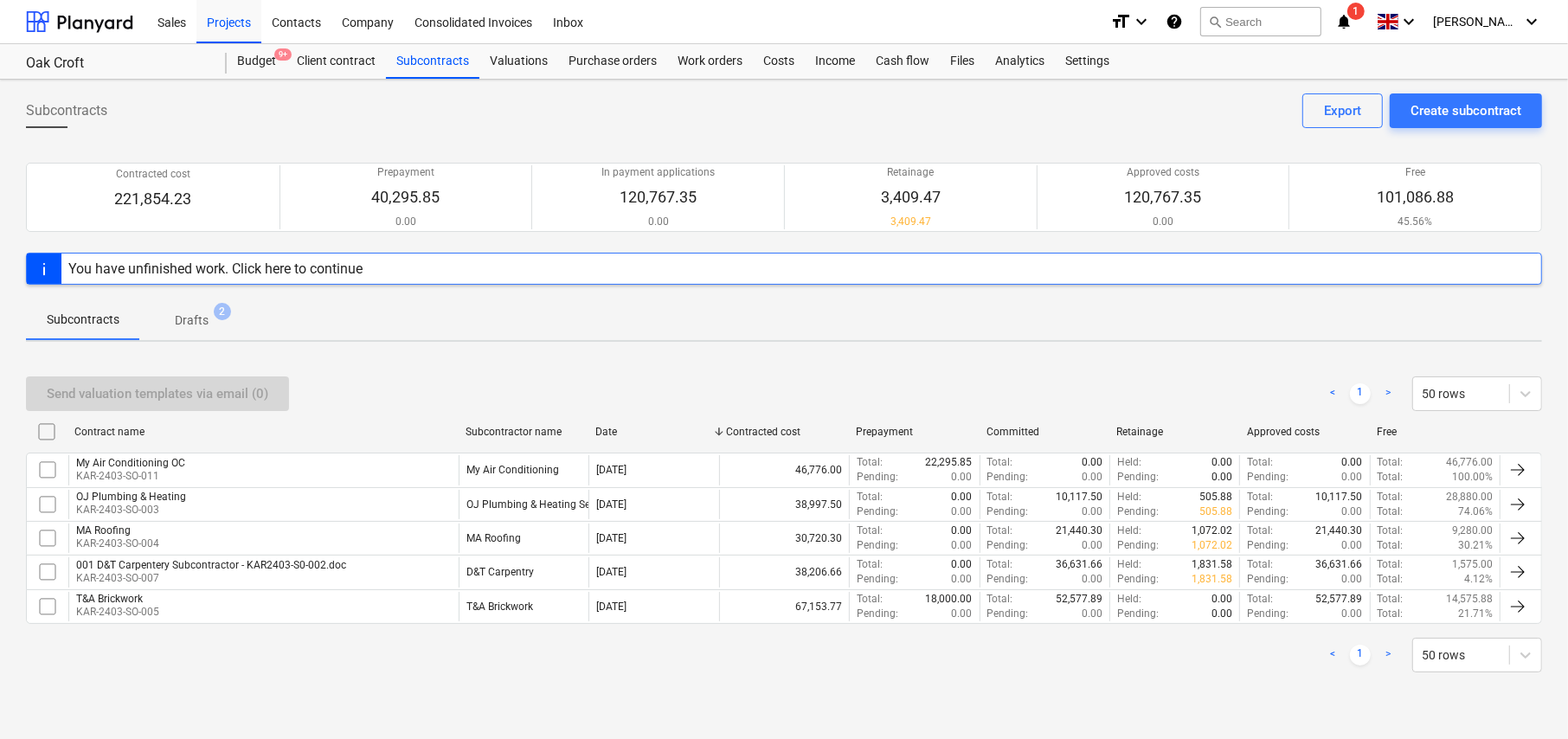
click at [207, 308] on span "Drafts 2" at bounding box center [192, 320] width 103 height 31
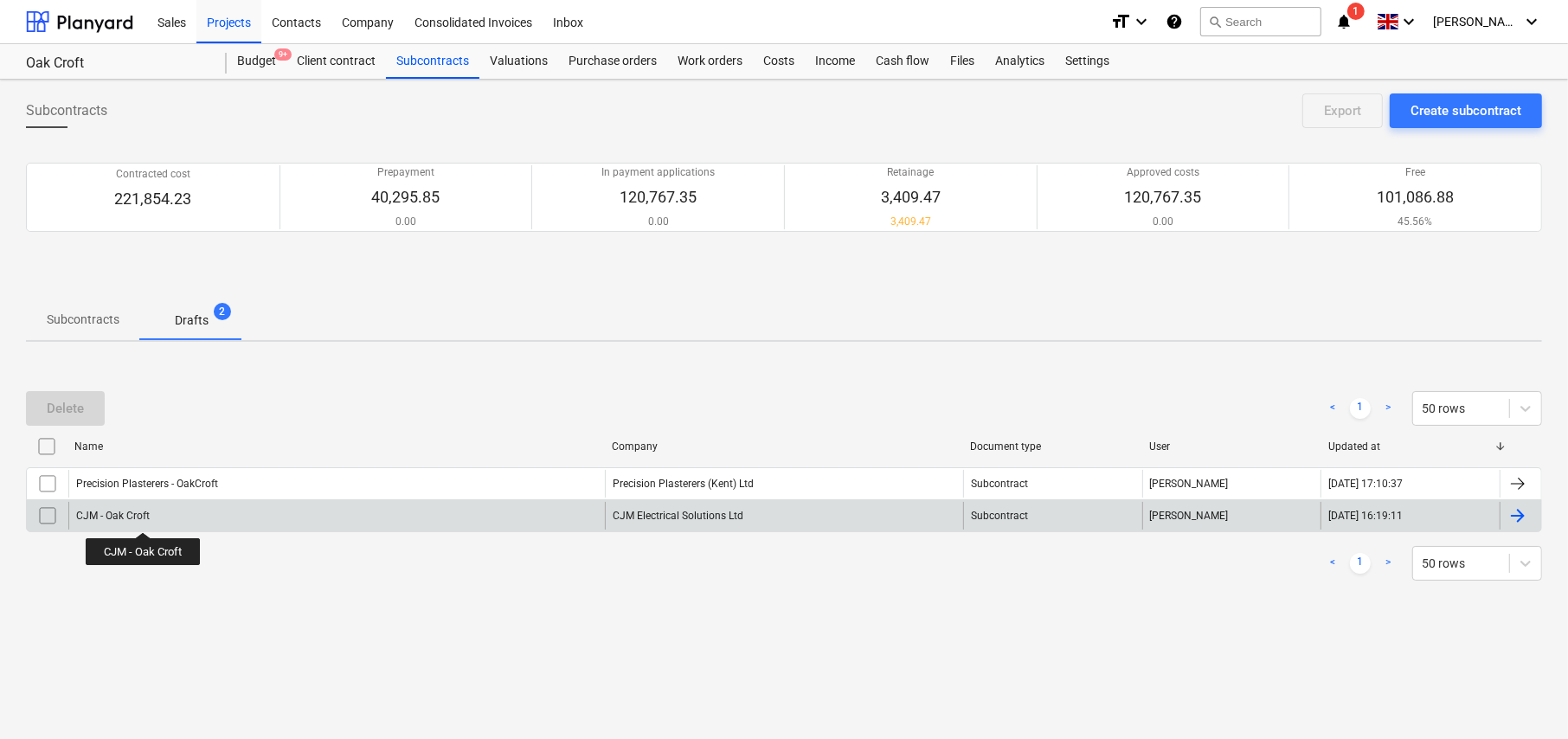
click at [144, 517] on div "CJM - Oak Croft" at bounding box center [113, 515] width 74 height 12
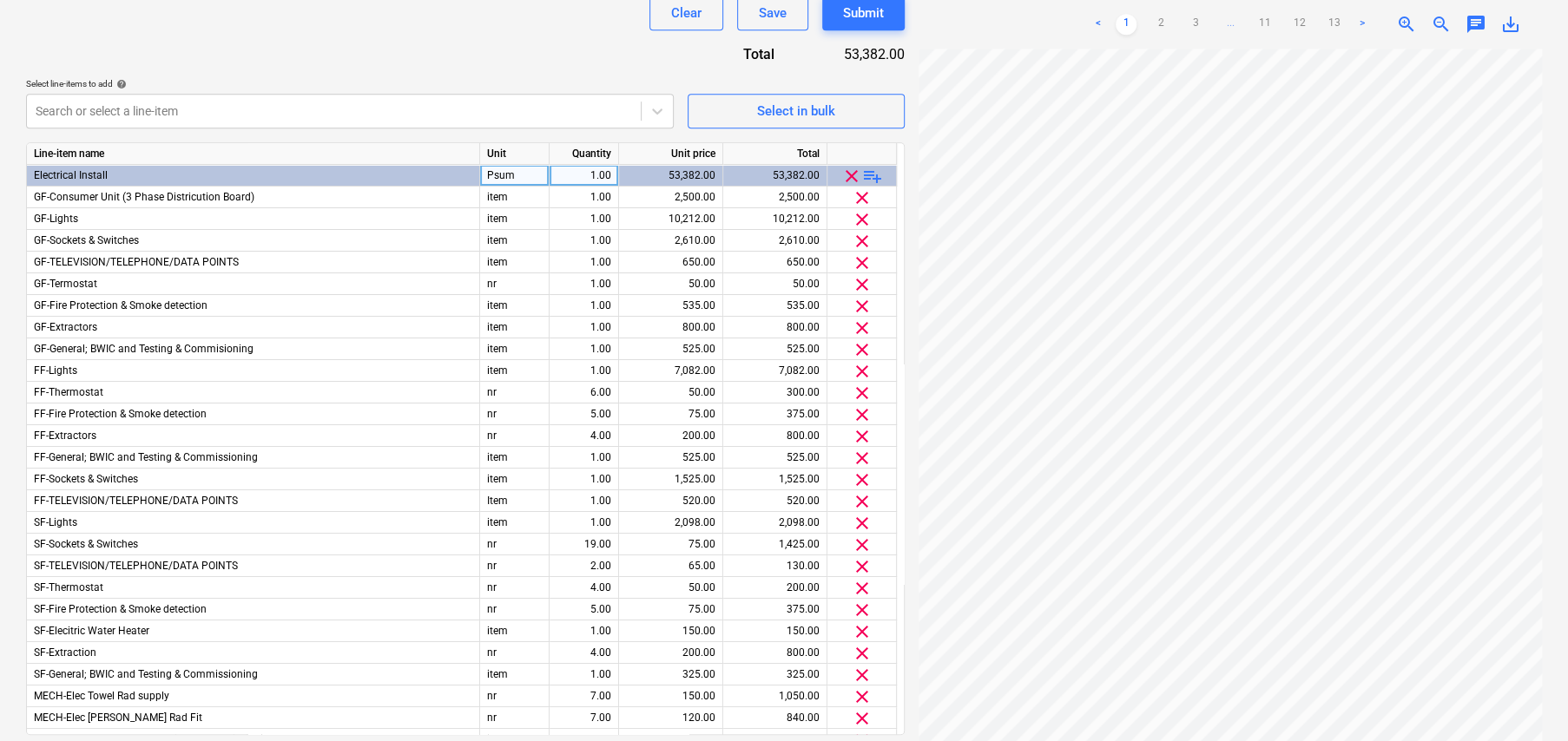
scroll to position [608, 0]
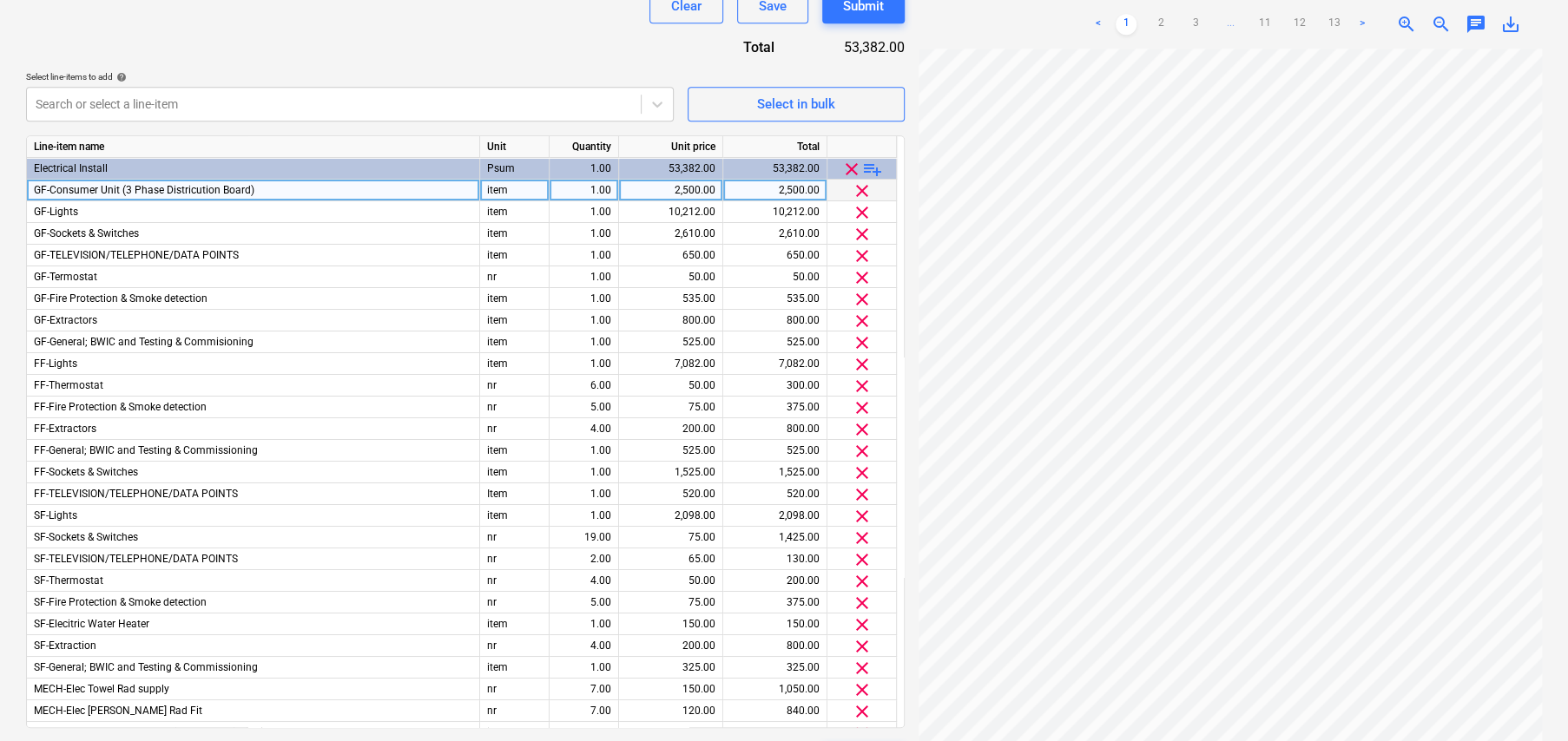
click at [671, 191] on div "2,500.00" at bounding box center [670, 189] width 90 height 21
type input "2635"
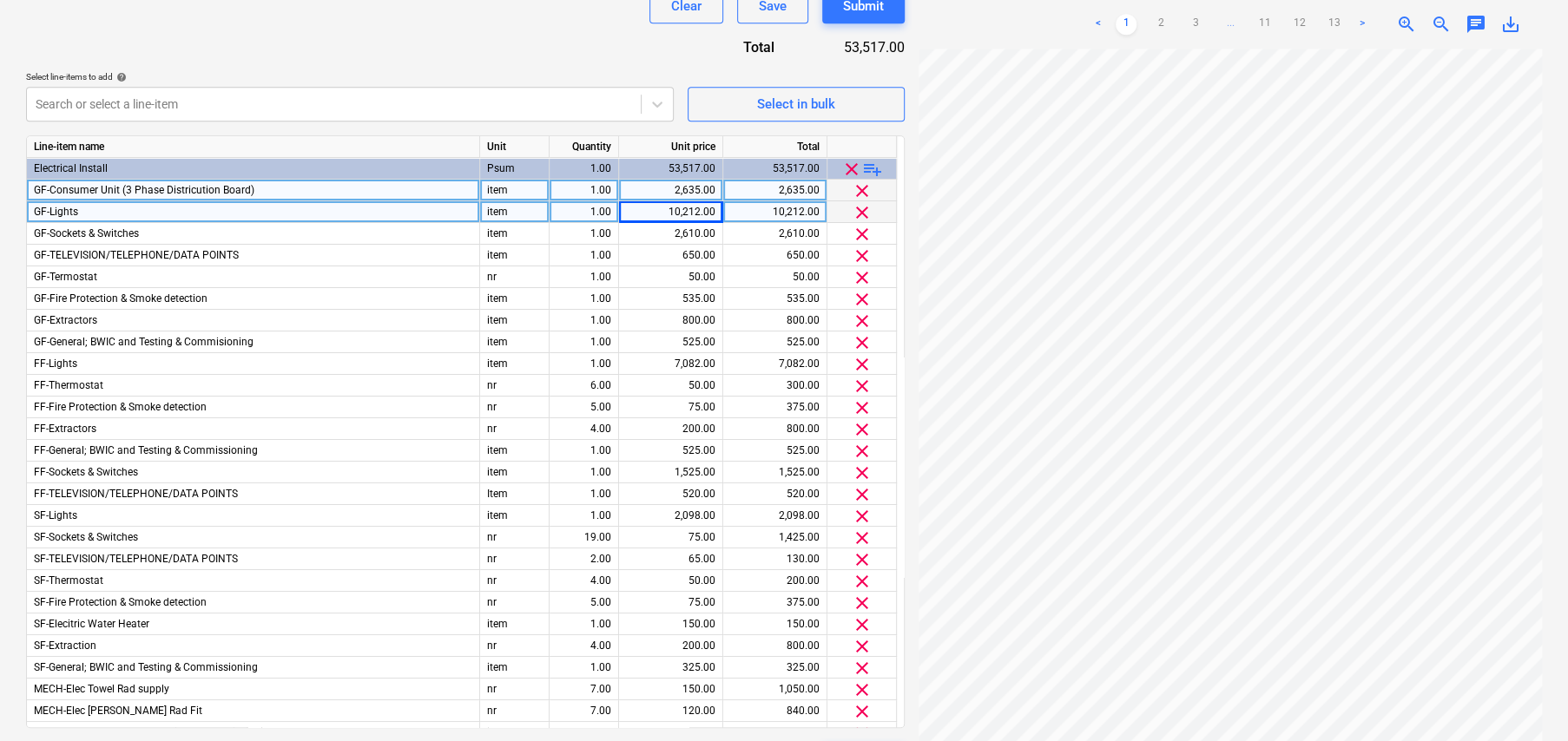
click at [679, 205] on div "10,212.00" at bounding box center [670, 212] width 90 height 21
type input "9367"
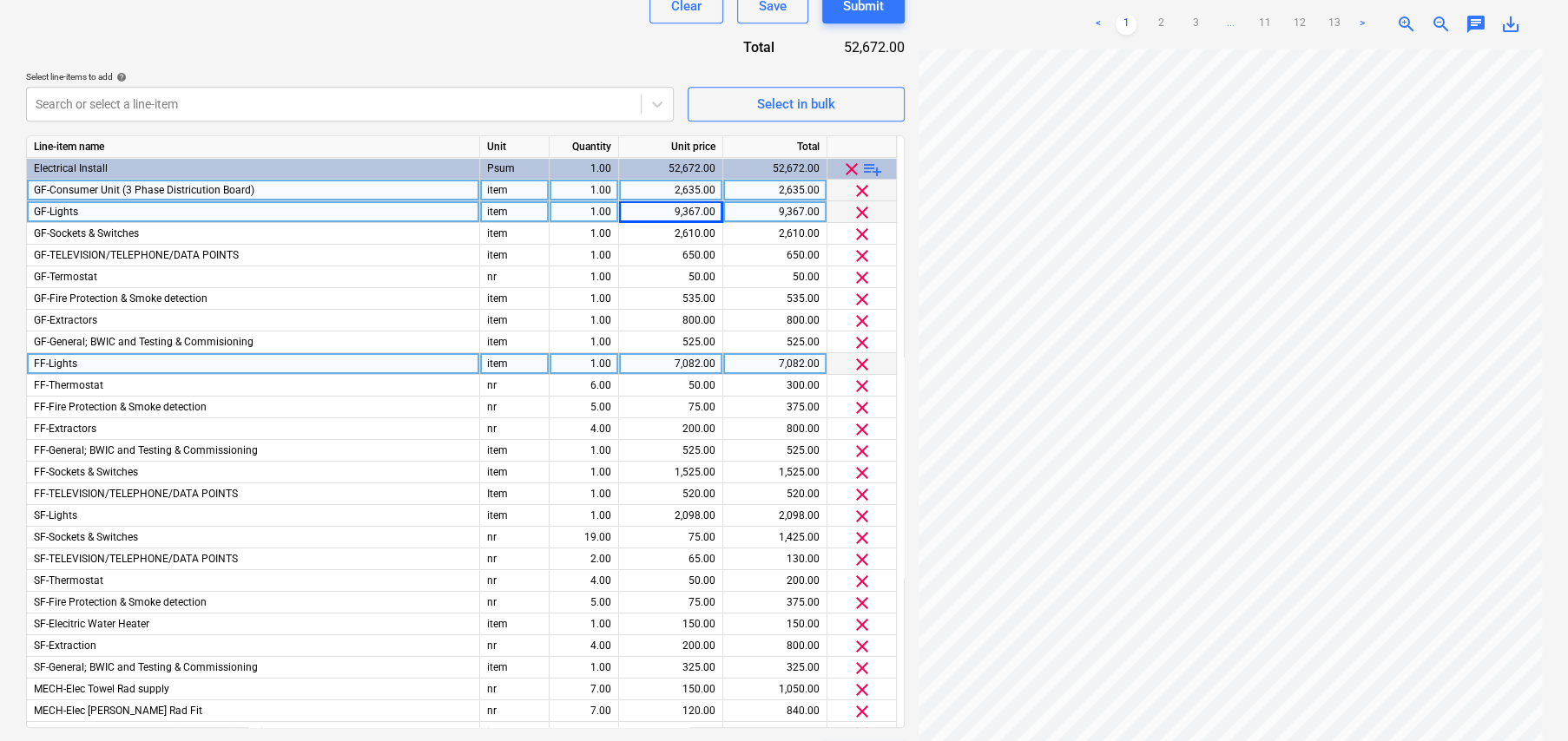
click at [693, 365] on div "7,082.00" at bounding box center [670, 363] width 90 height 21
type input "7157"
click at [690, 358] on div "7,157.00" at bounding box center [670, 363] width 90 height 21
type input "7307"
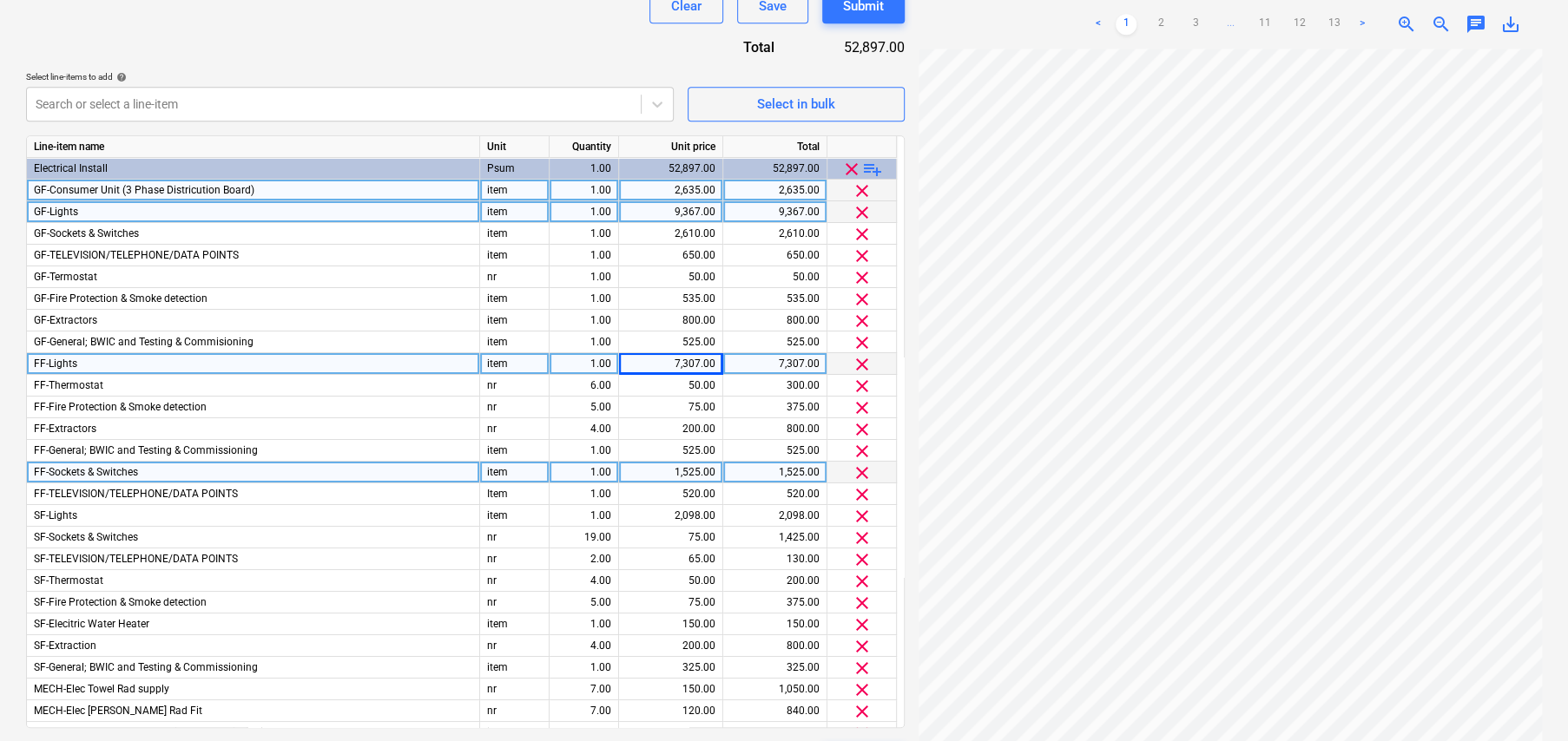
click at [682, 468] on div "1,525.00" at bounding box center [670, 472] width 90 height 21
type input "2045"
click at [690, 467] on div "2,045.00" at bounding box center [670, 472] width 90 height 21
type input "1525"
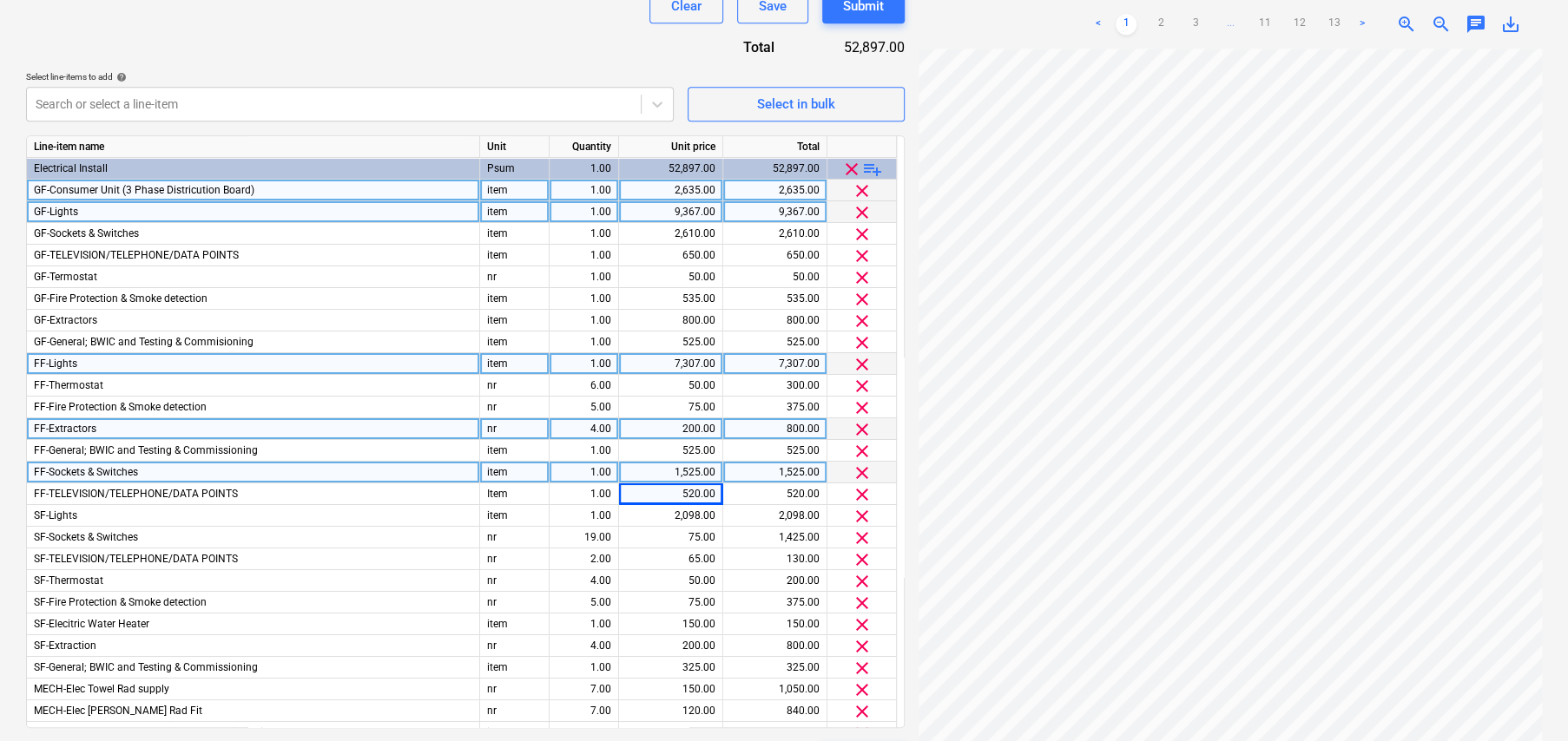
click at [604, 428] on div "4.00" at bounding box center [583, 429] width 55 height 21
type input "5"
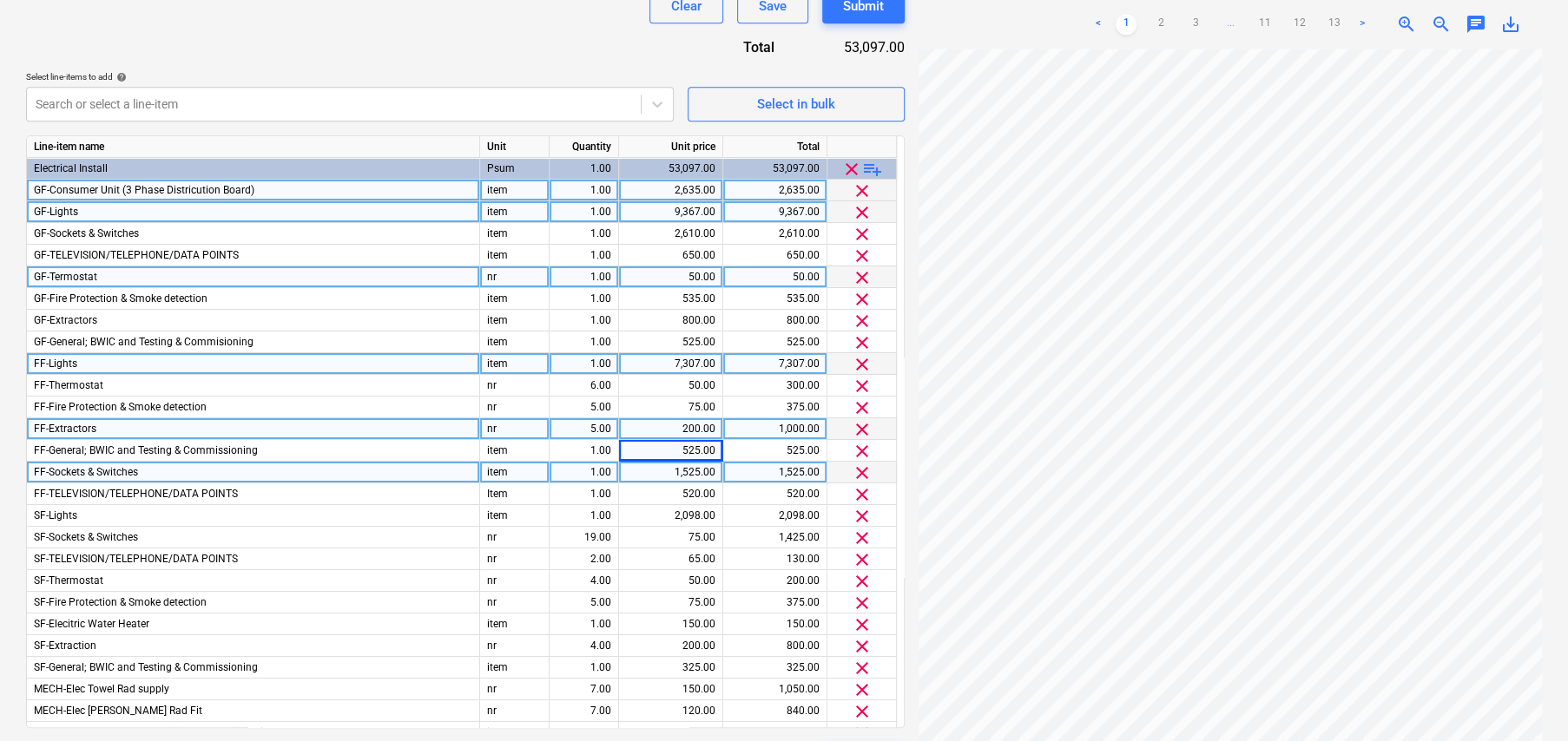
click at [51, 273] on span "GF-Termostat" at bounding box center [66, 276] width 64 height 12
click at [58, 273] on input "GF-Termostat" at bounding box center [252, 276] width 452 height 21
type input "GF-Thermostat"
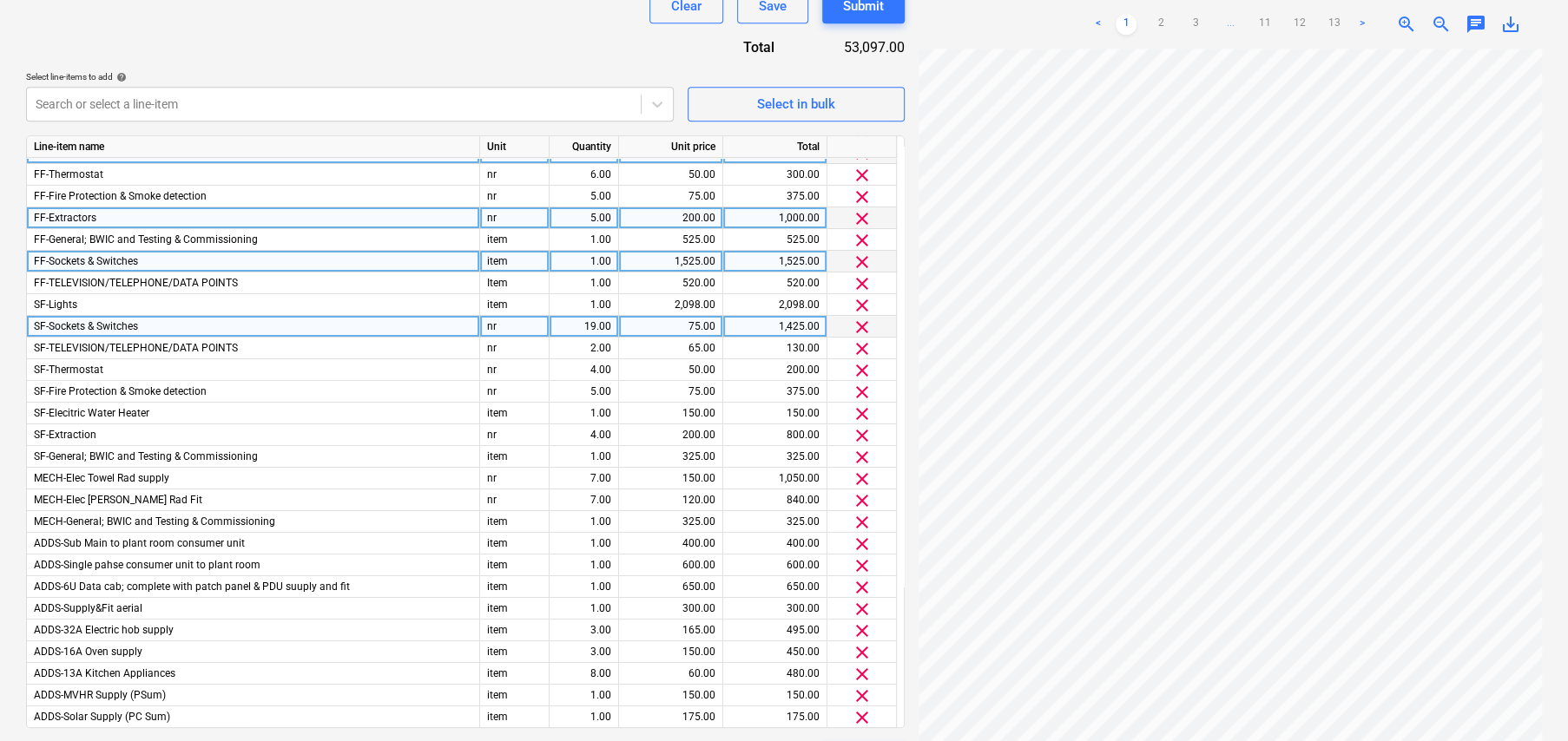
scroll to position [261, 0]
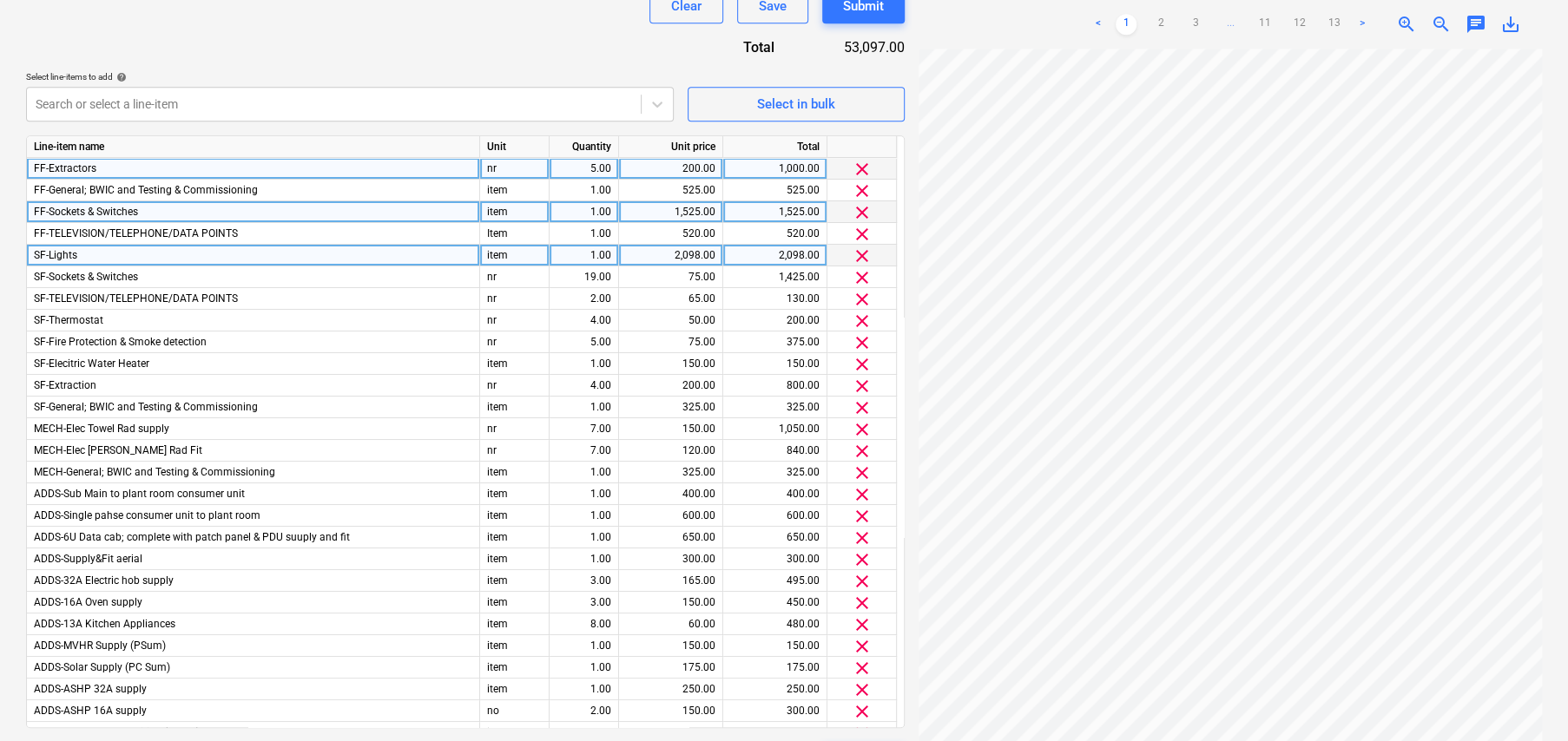
click at [692, 252] on div "2,098.00" at bounding box center [670, 255] width 90 height 21
type input "2148"
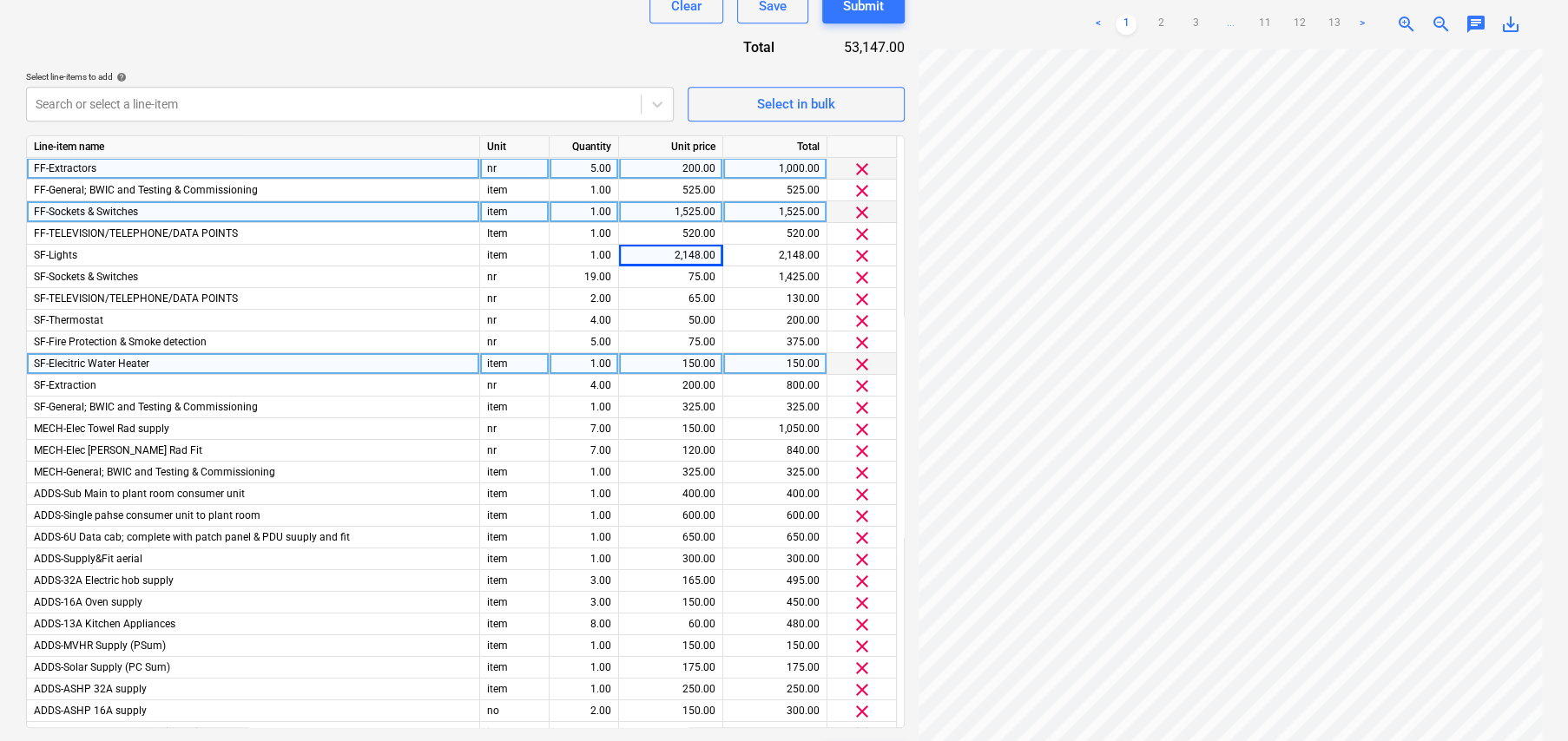
click at [860, 364] on span "clear" at bounding box center [862, 364] width 21 height 21
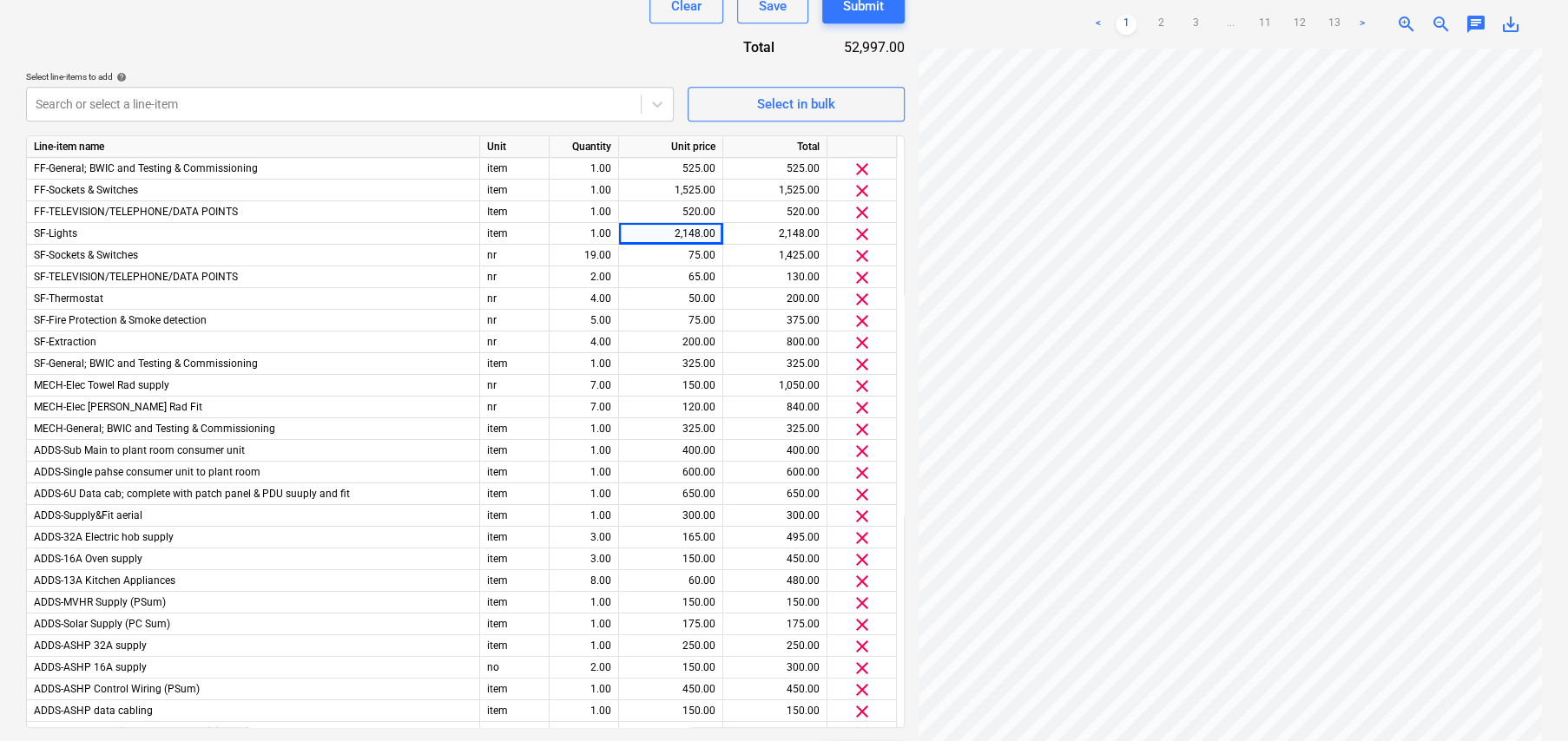
scroll to position [254, 0]
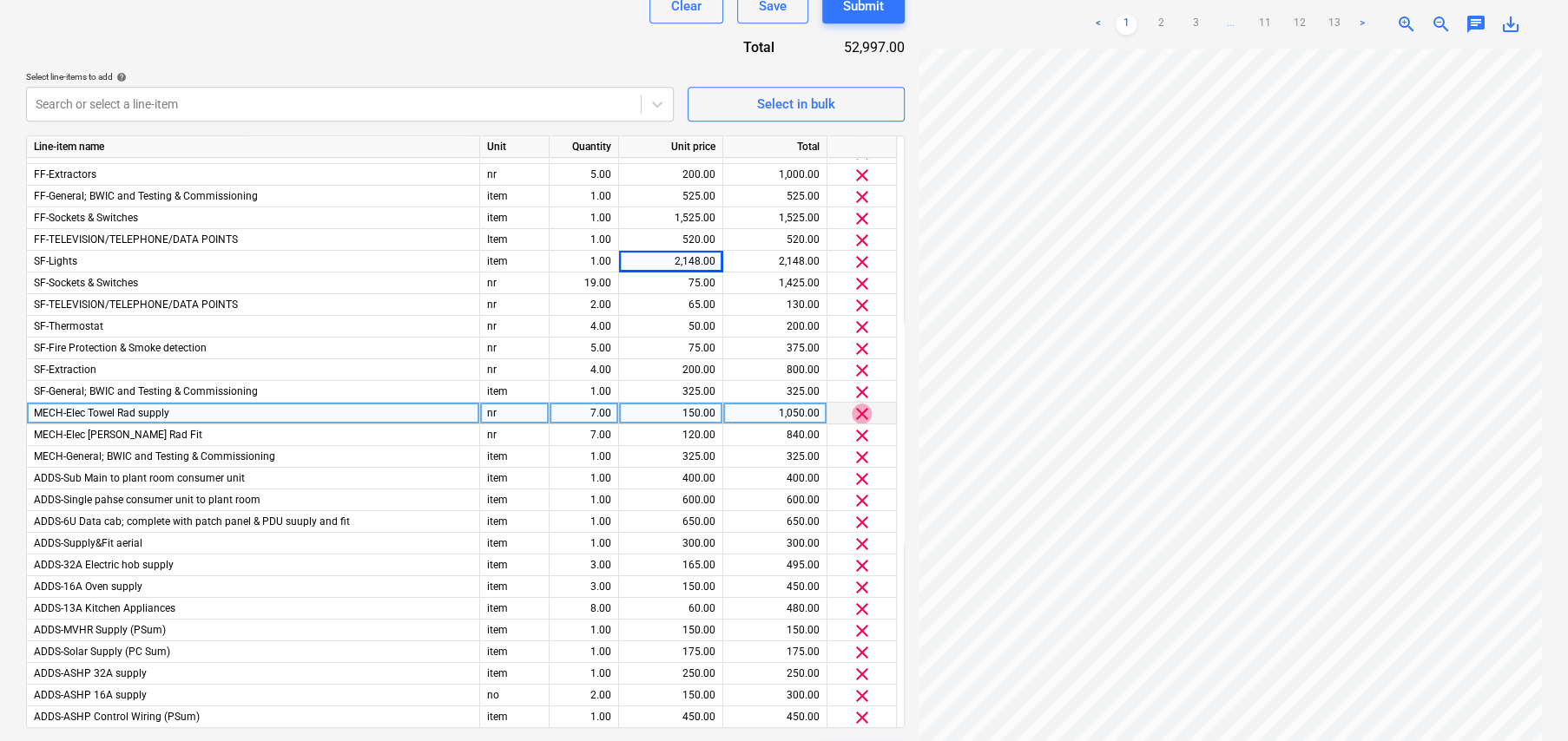
click at [859, 413] on span "clear" at bounding box center [862, 414] width 21 height 21
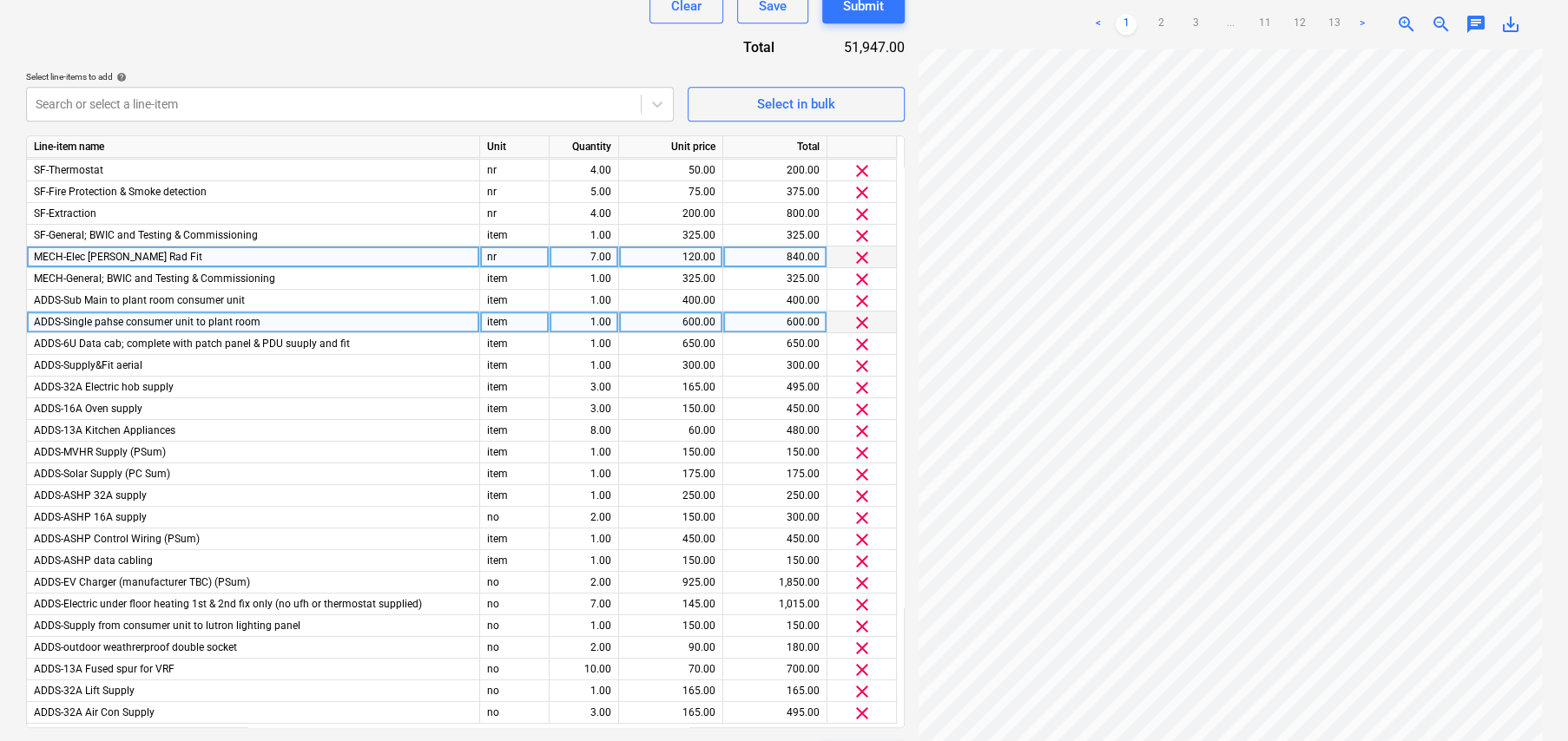
scroll to position [428, 0]
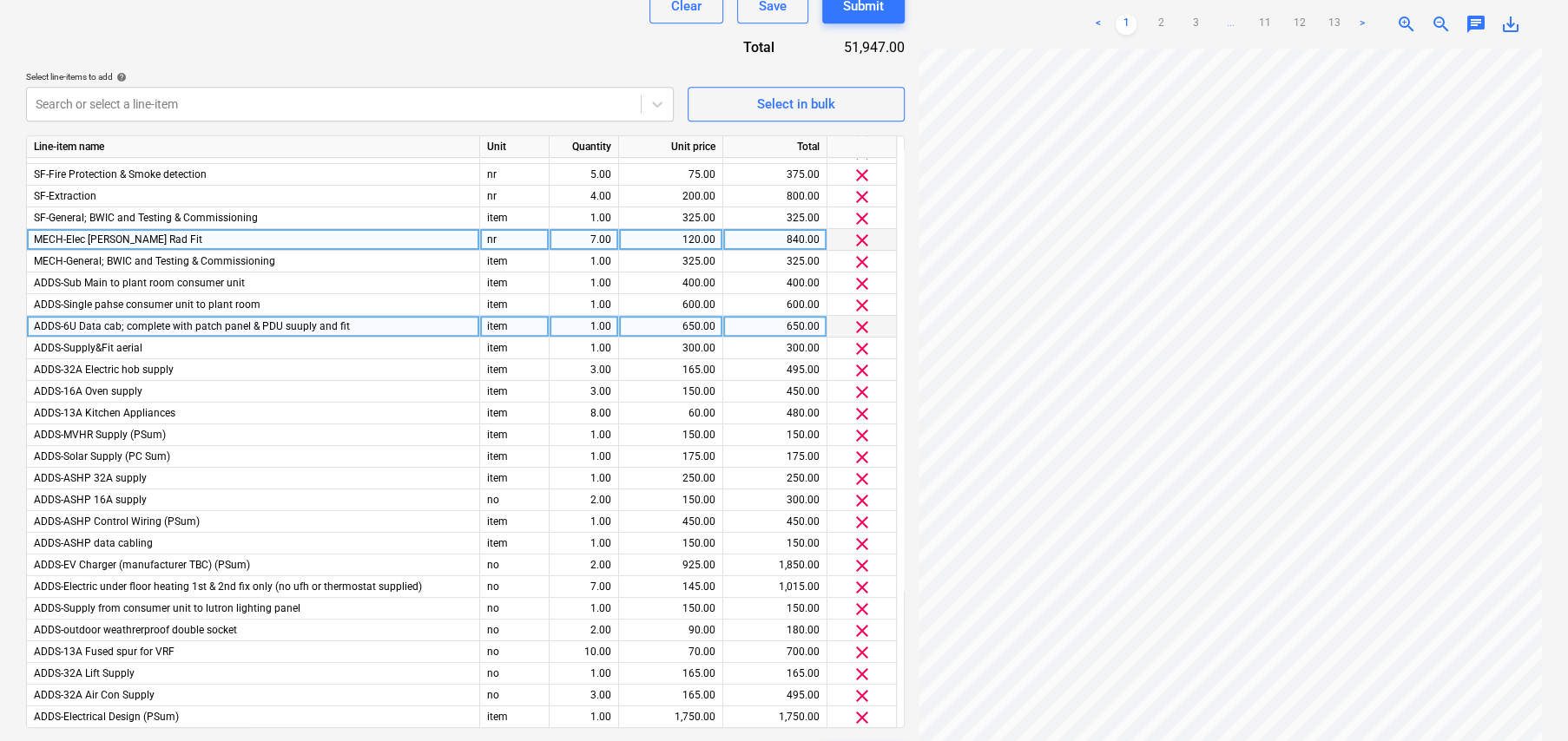
click at [863, 322] on span "clear" at bounding box center [862, 327] width 21 height 21
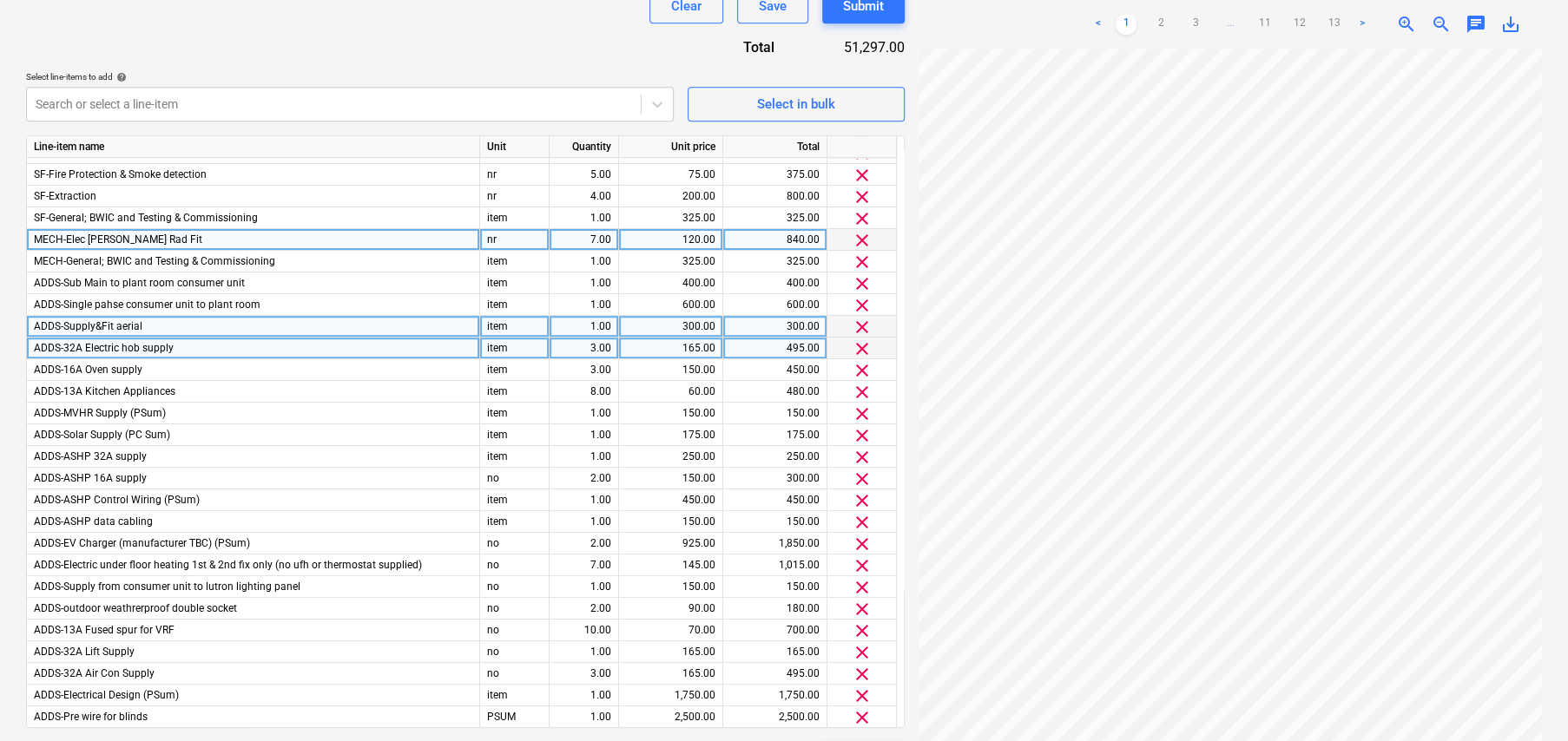
click at [588, 351] on div "3.00" at bounding box center [583, 347] width 55 height 21
type input "4"
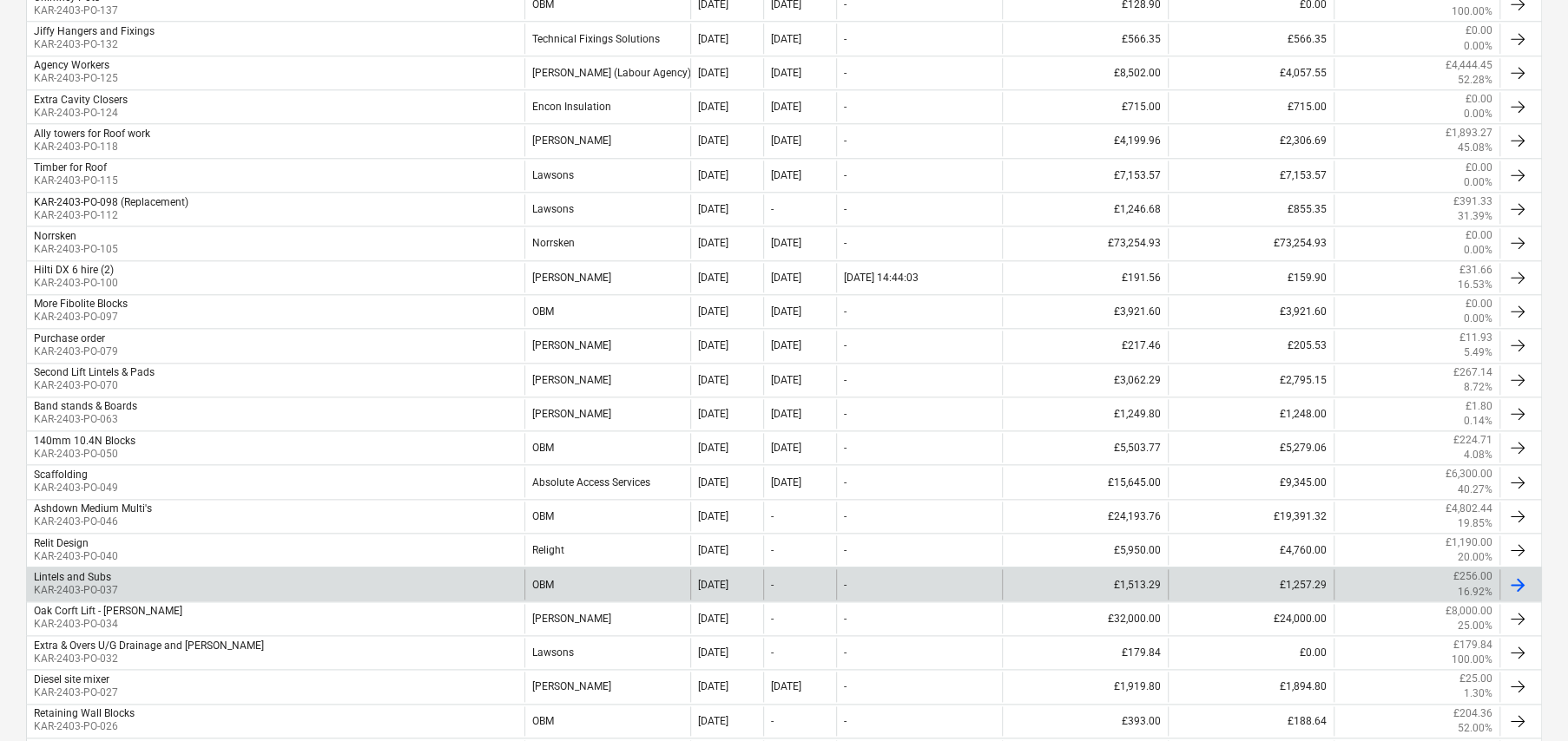
scroll to position [1417, 0]
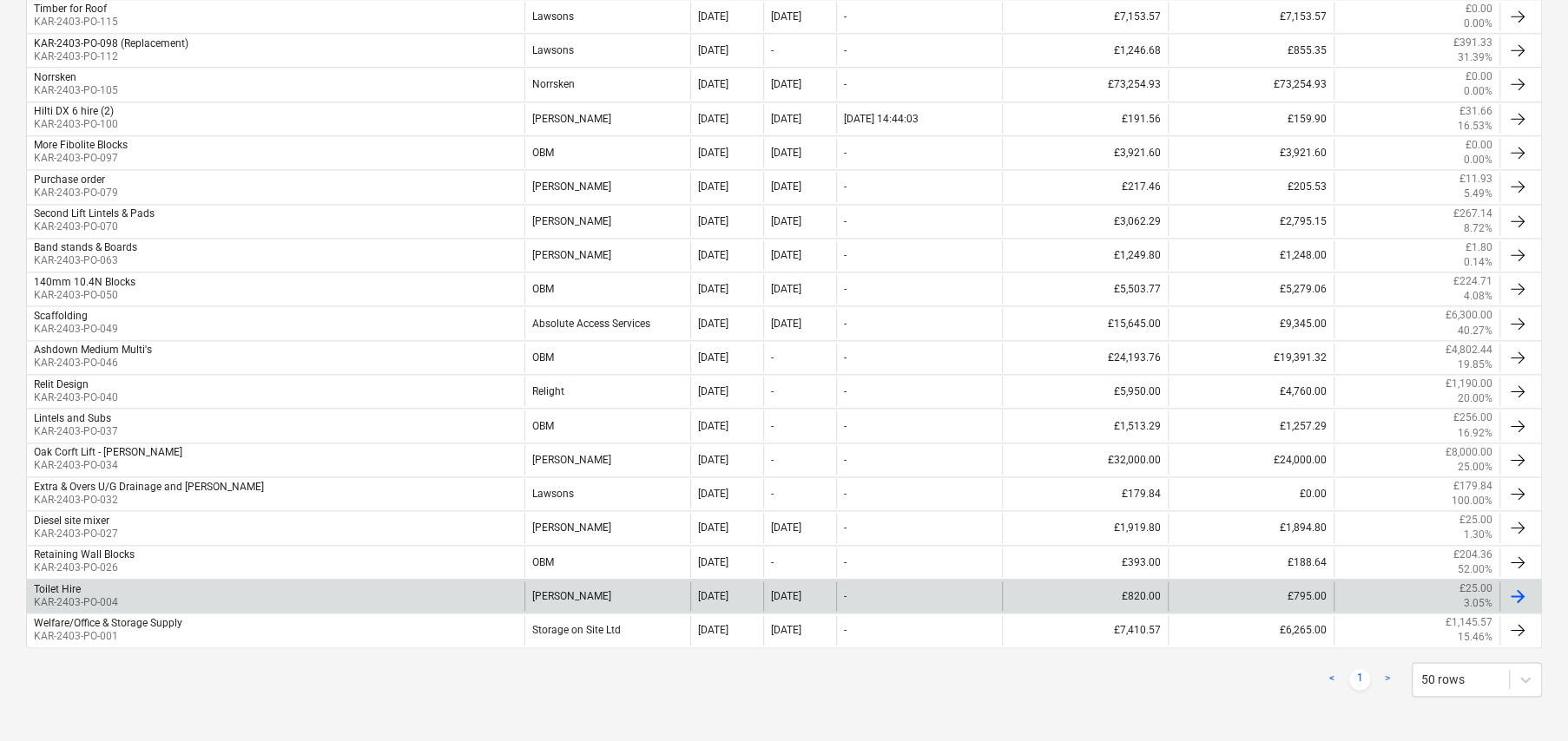
click at [66, 595] on p "KAR-2403-PO-004" at bounding box center [76, 602] width 84 height 15
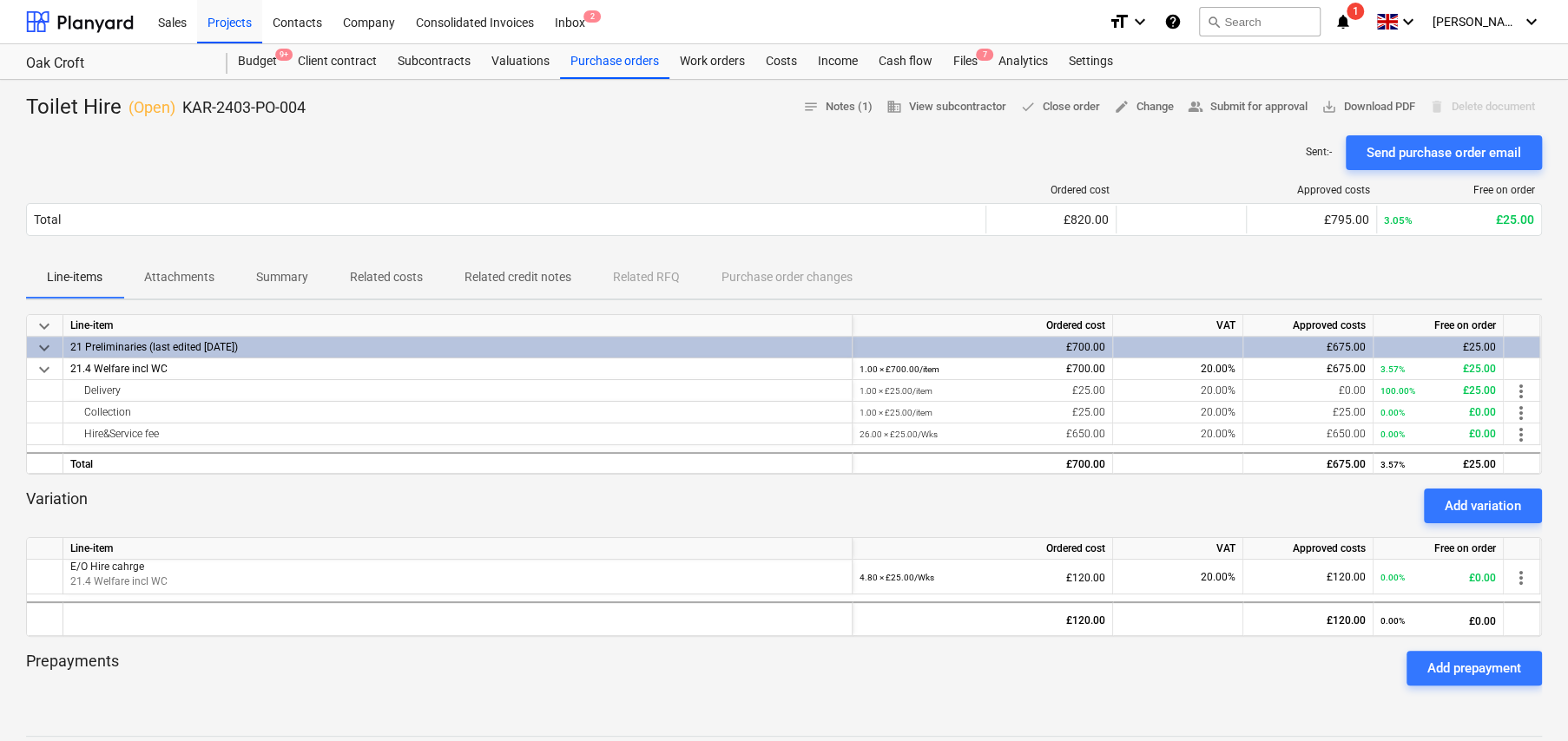
click at [392, 281] on p "Related costs" at bounding box center [386, 277] width 73 height 18
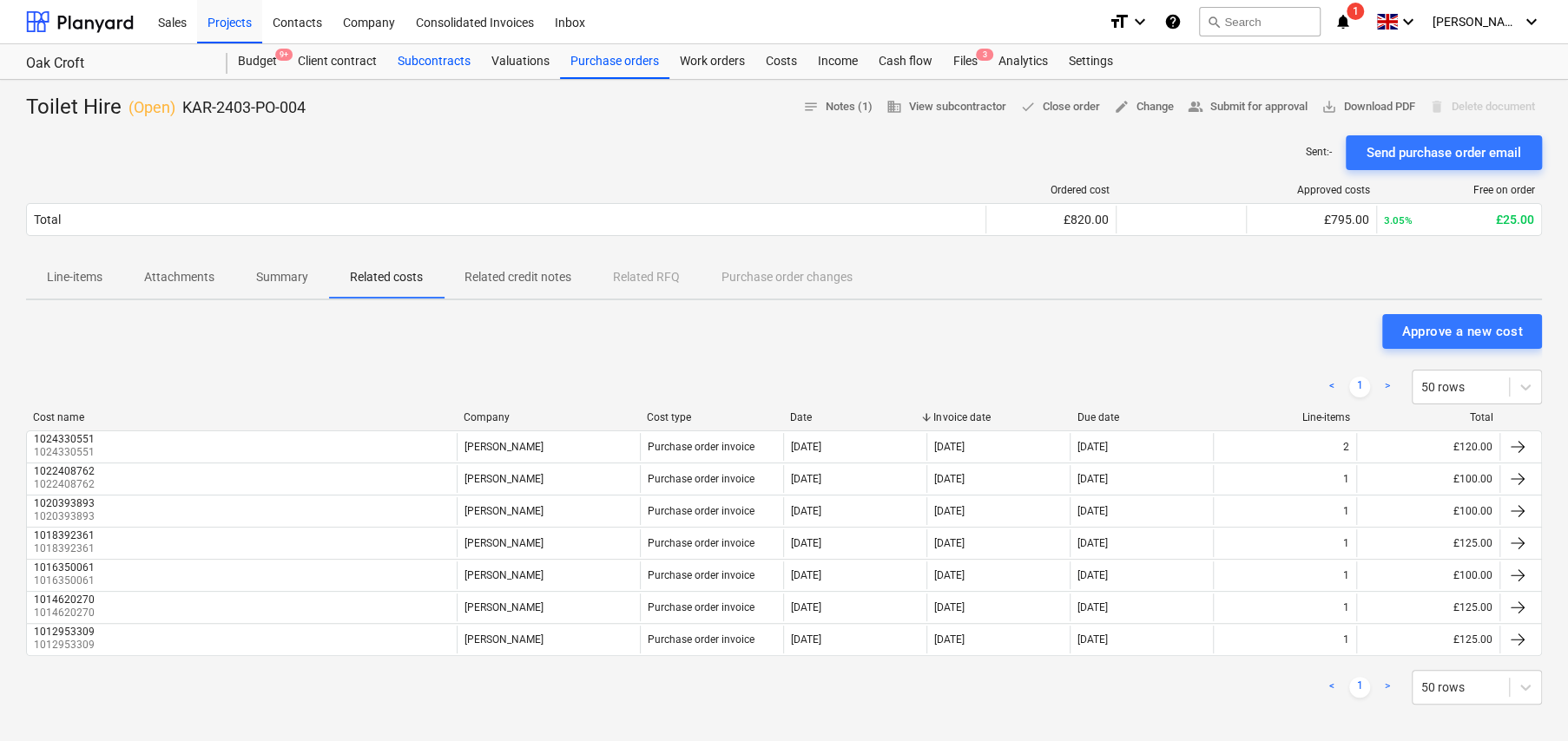
click at [444, 62] on div "Subcontracts" at bounding box center [433, 62] width 93 height 35
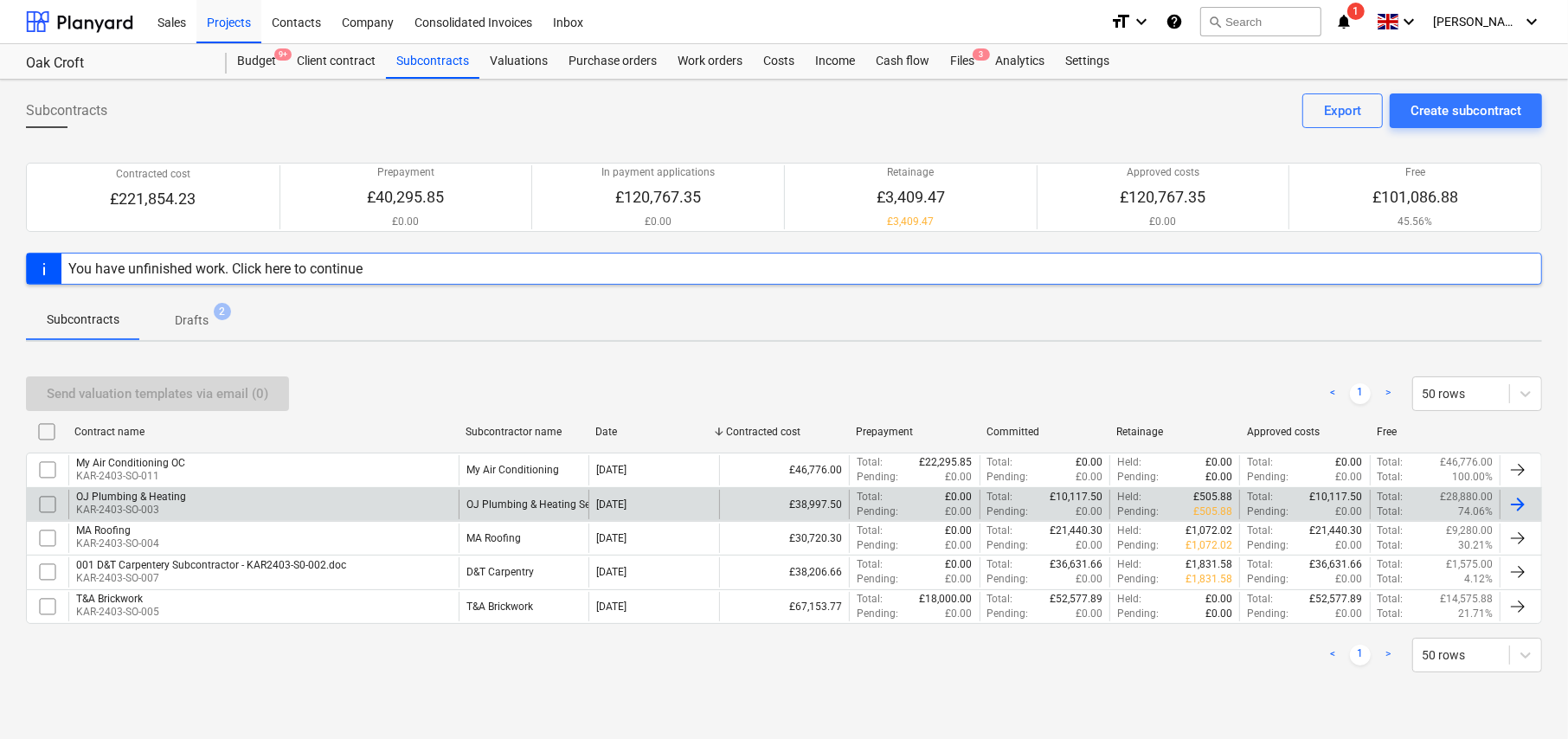
click at [162, 497] on div "OJ Plumbing & Heating" at bounding box center [131, 497] width 110 height 12
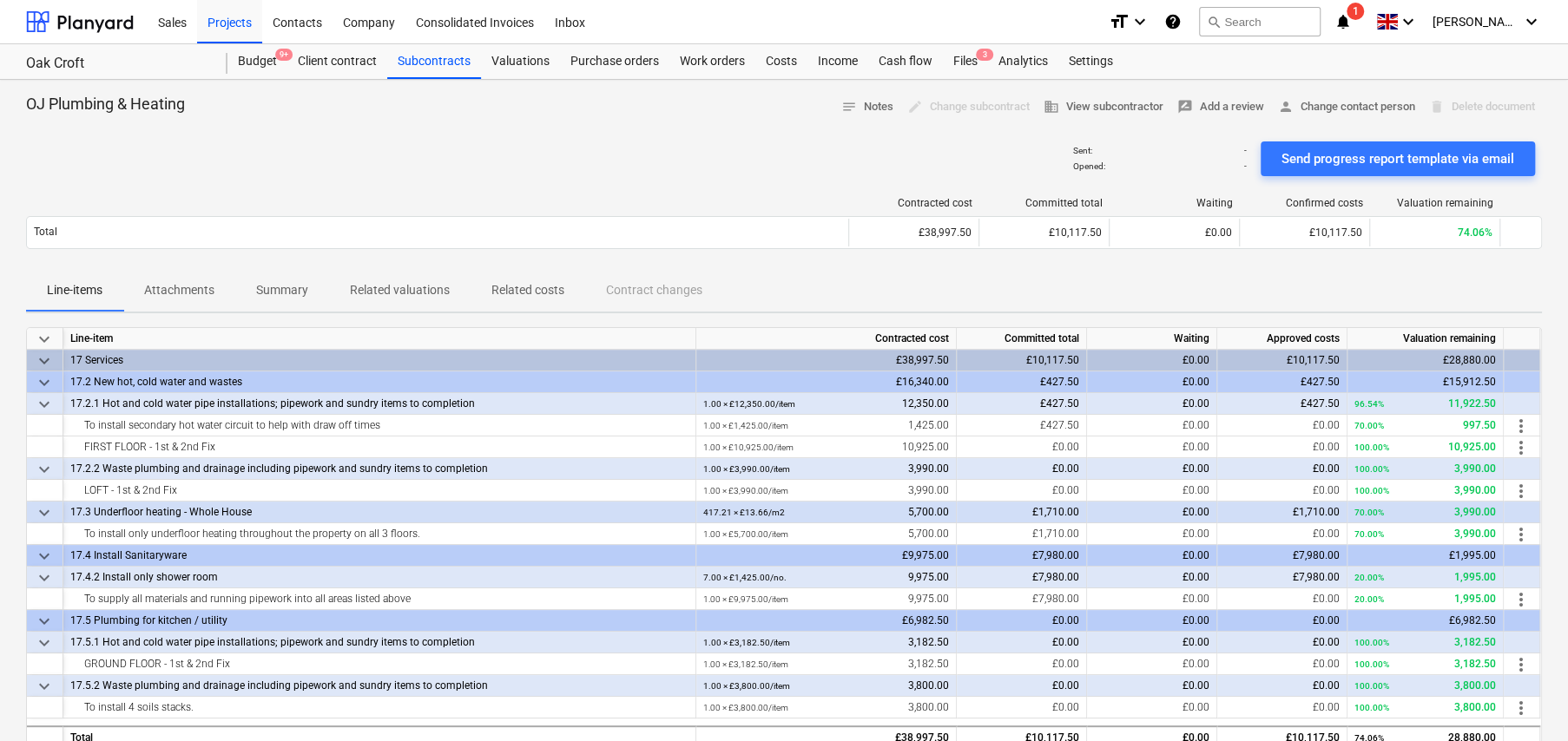
click at [548, 291] on p "Related costs" at bounding box center [528, 290] width 73 height 18
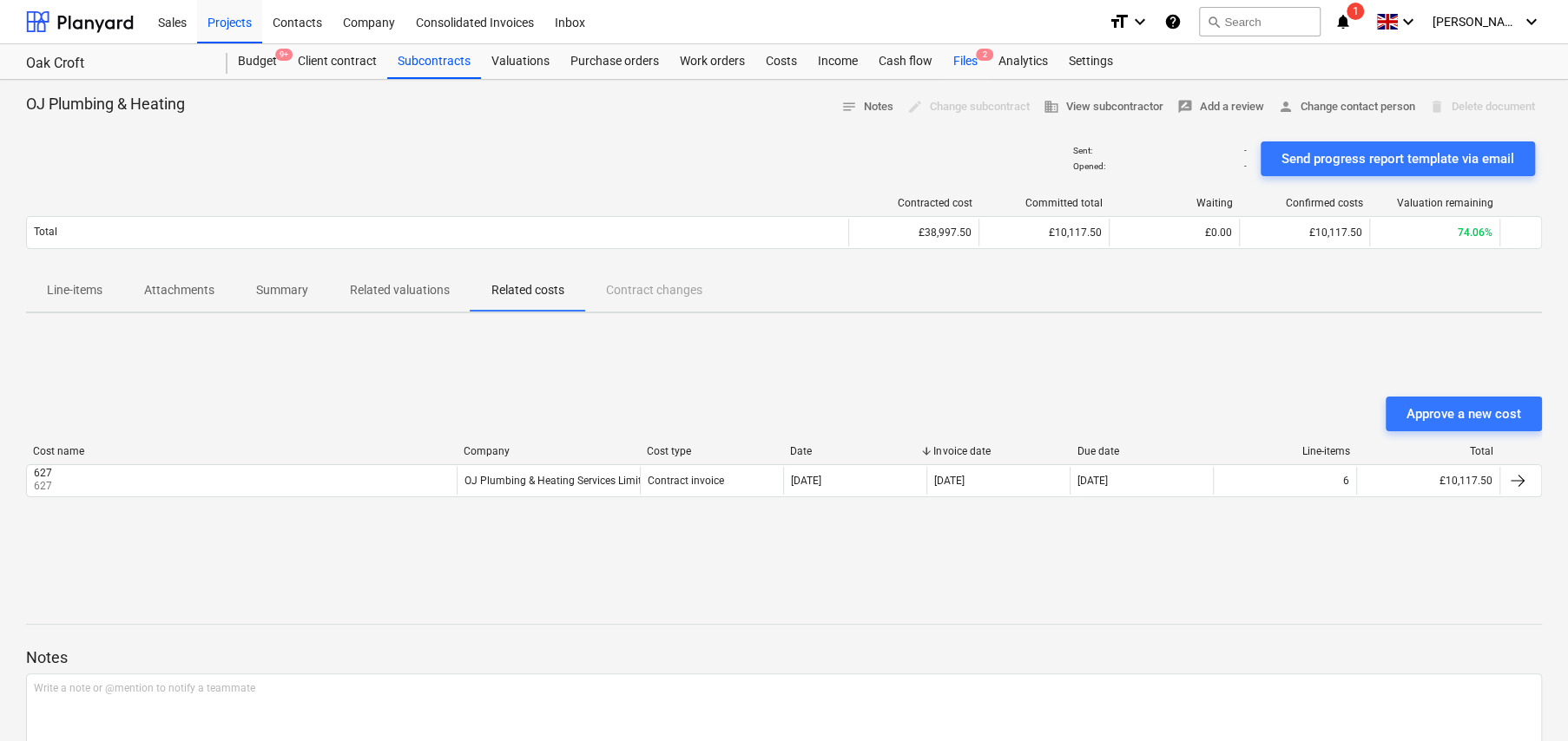
drag, startPoint x: 960, startPoint y: 59, endPoint x: 954, endPoint y: 70, distance: 12.5
click at [960, 59] on div "Files 2" at bounding box center [965, 62] width 45 height 35
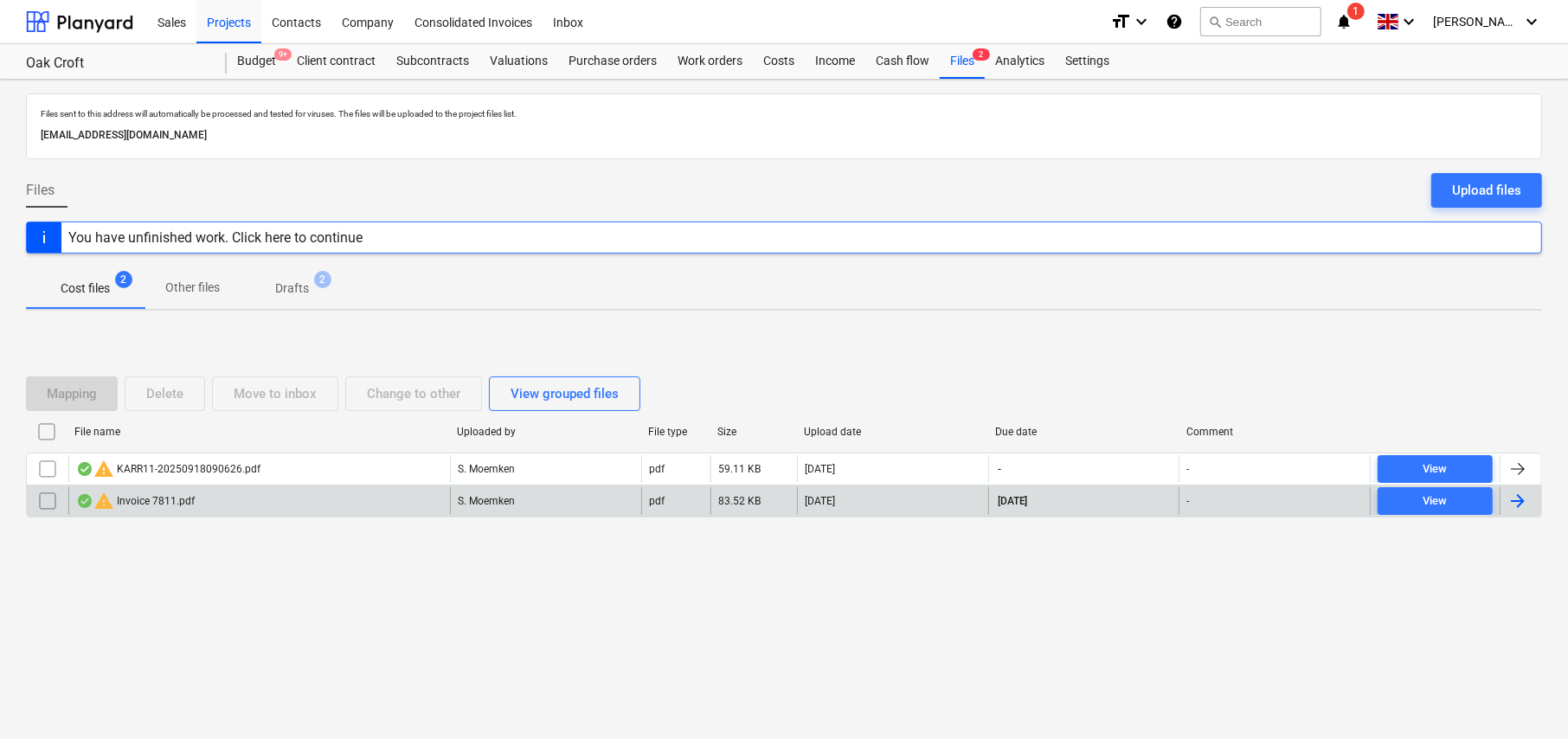
click at [177, 501] on div "warning Invoice 7811.pdf" at bounding box center [135, 501] width 119 height 21
click at [145, 502] on div "warning Invoice 7811.pdf" at bounding box center [135, 501] width 119 height 21
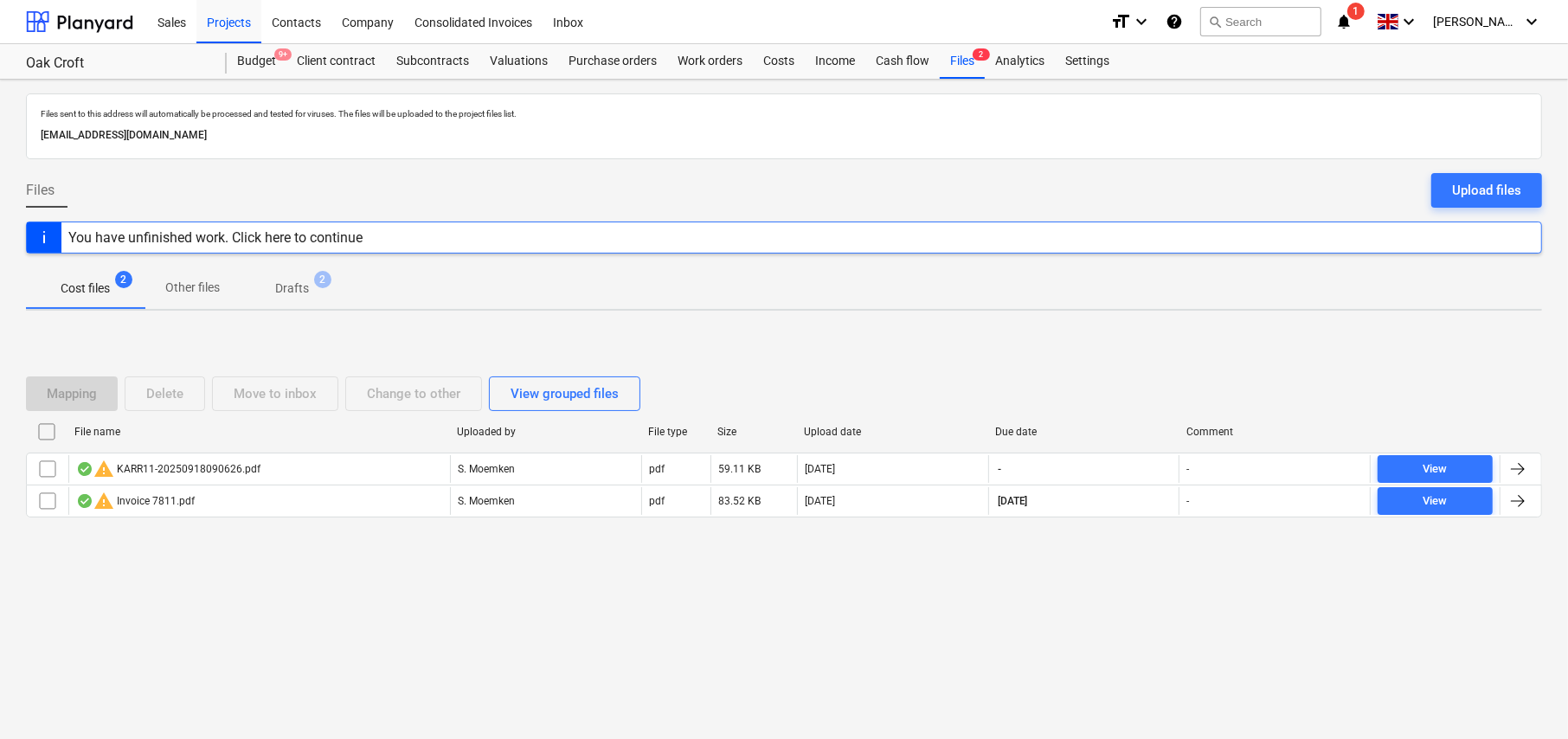
click at [46, 499] on input "checkbox" at bounding box center [48, 501] width 28 height 28
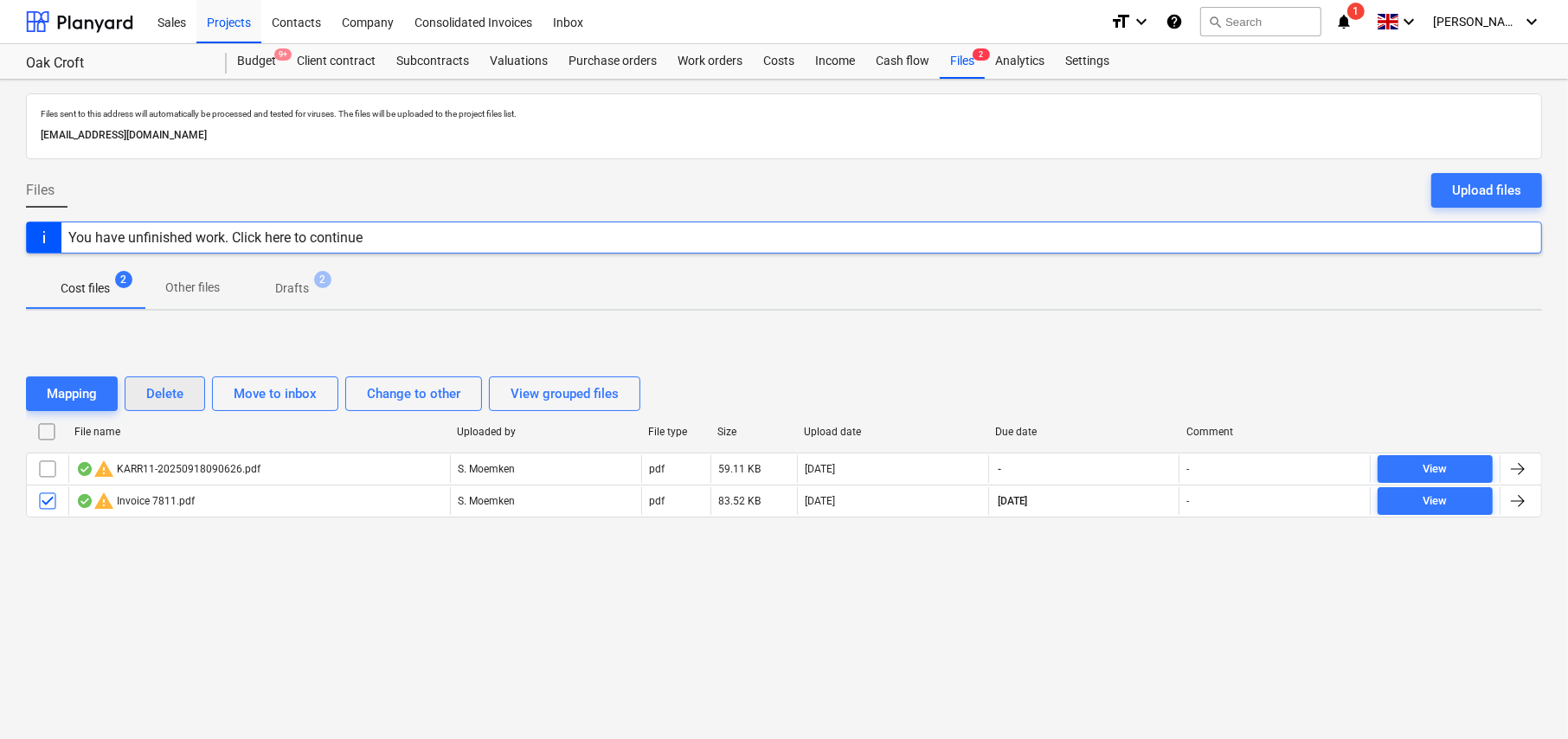
click at [172, 393] on div "Delete" at bounding box center [165, 393] width 37 height 22
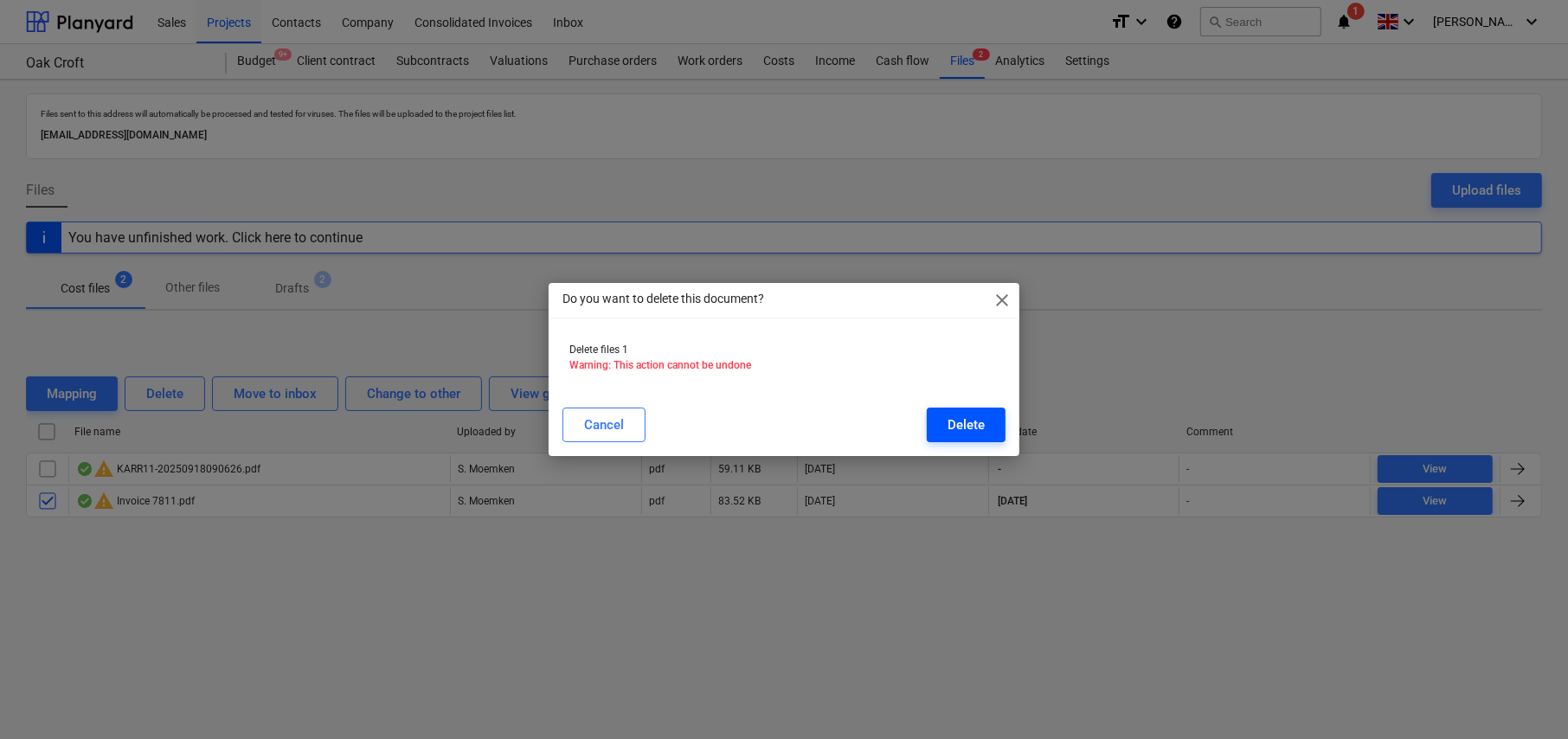
click at [967, 427] on div "Delete" at bounding box center [966, 425] width 37 height 22
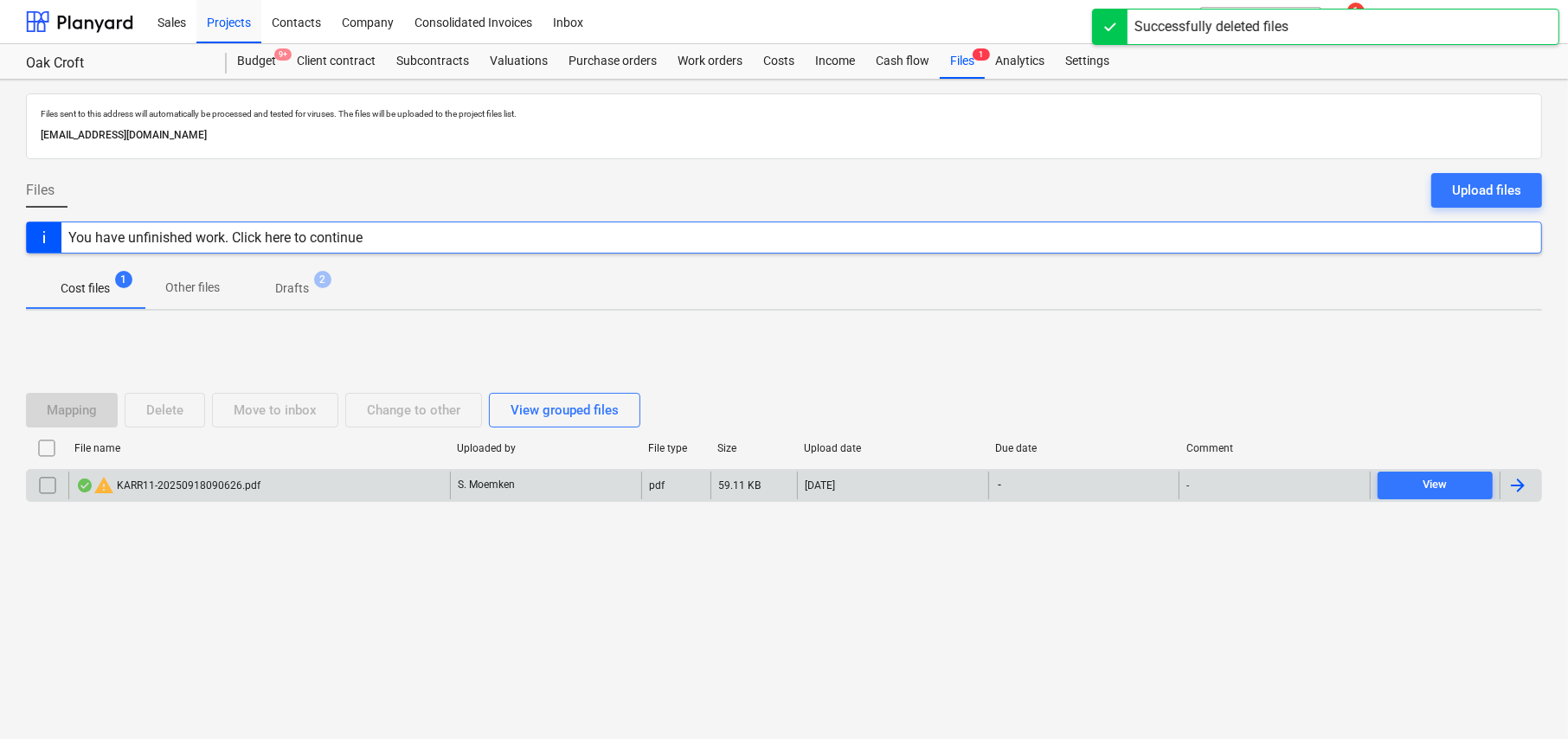
click at [189, 487] on div "warning KARR11-20250918090626.pdf" at bounding box center [169, 486] width 184 height 21
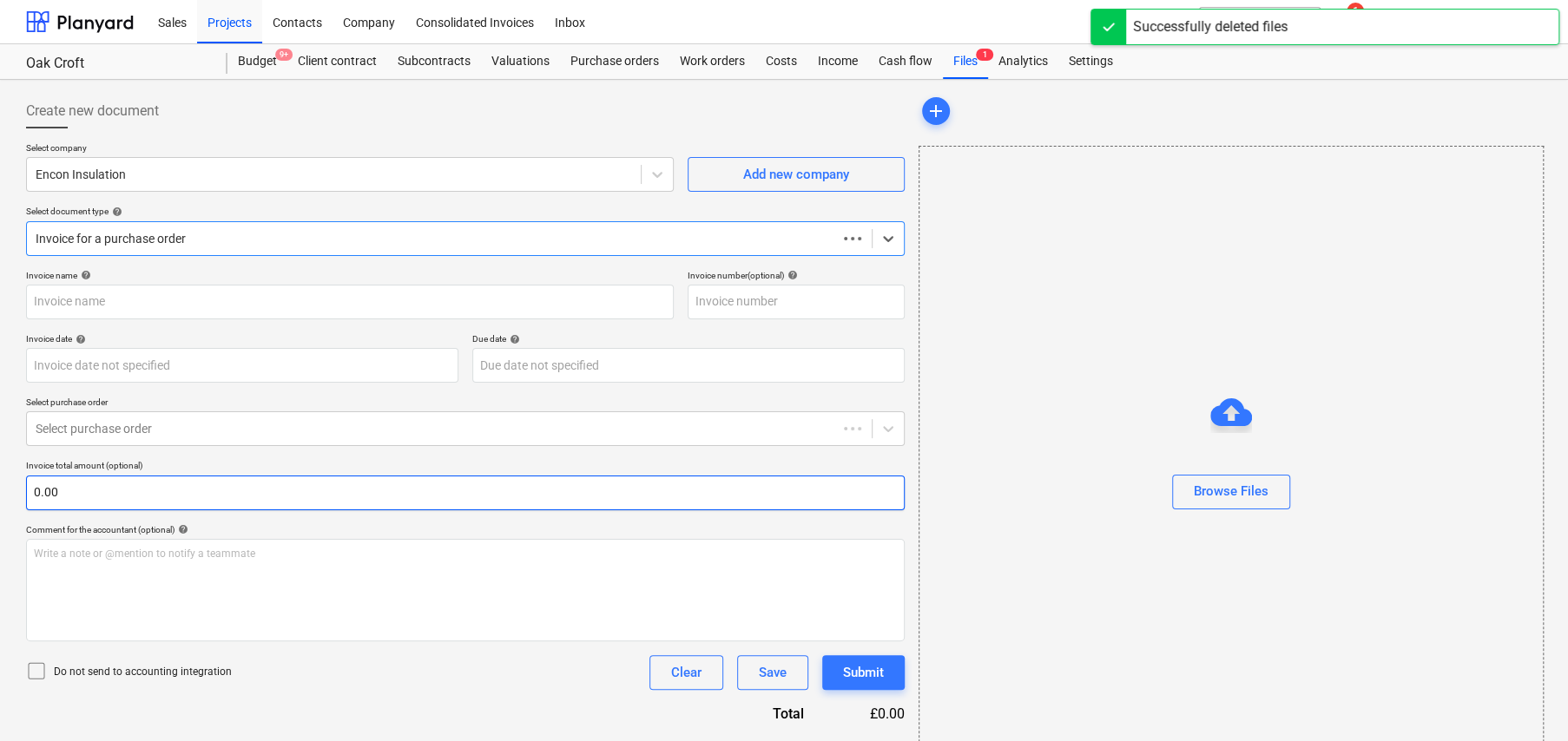
type input "KARR11"
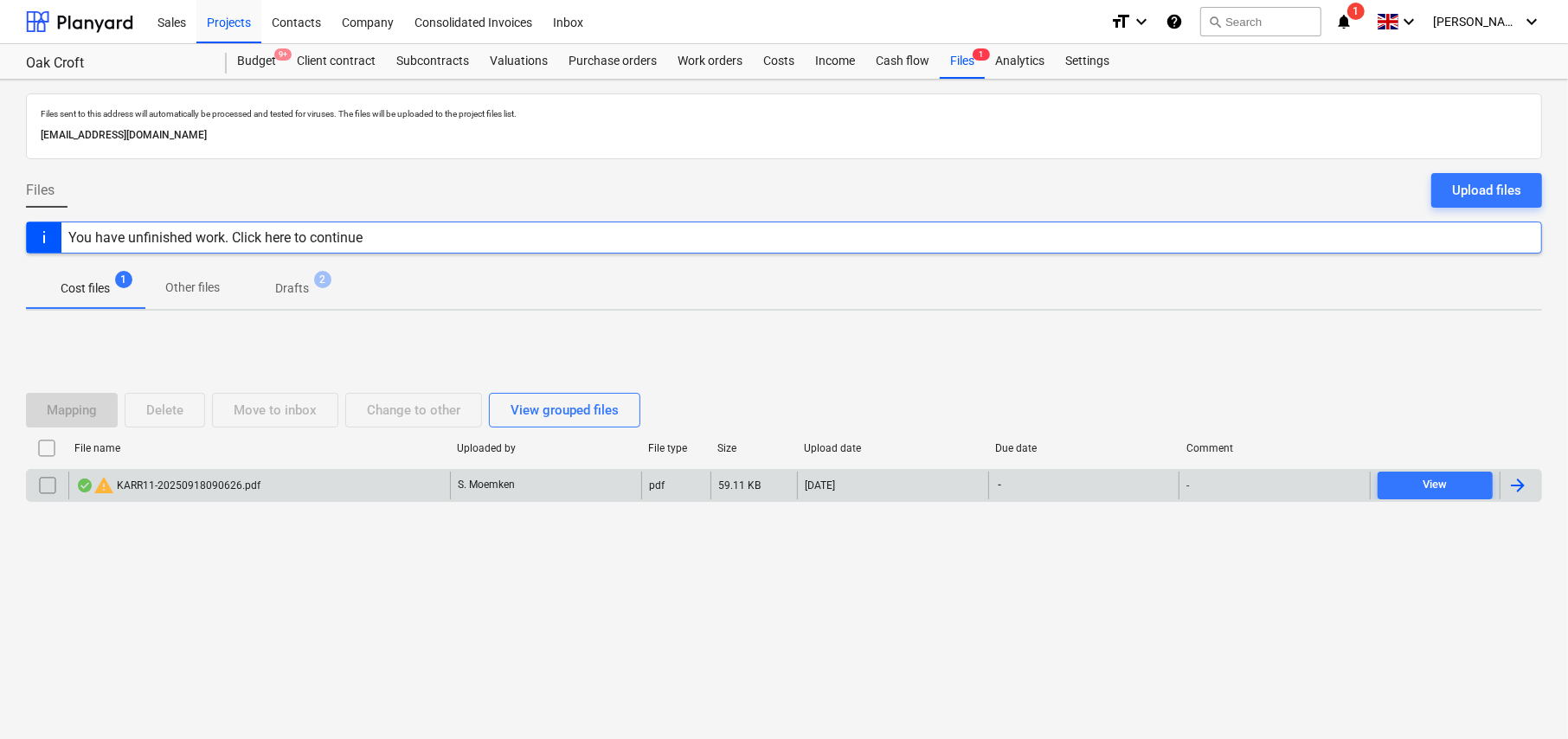
click at [49, 481] on input "checkbox" at bounding box center [48, 486] width 28 height 28
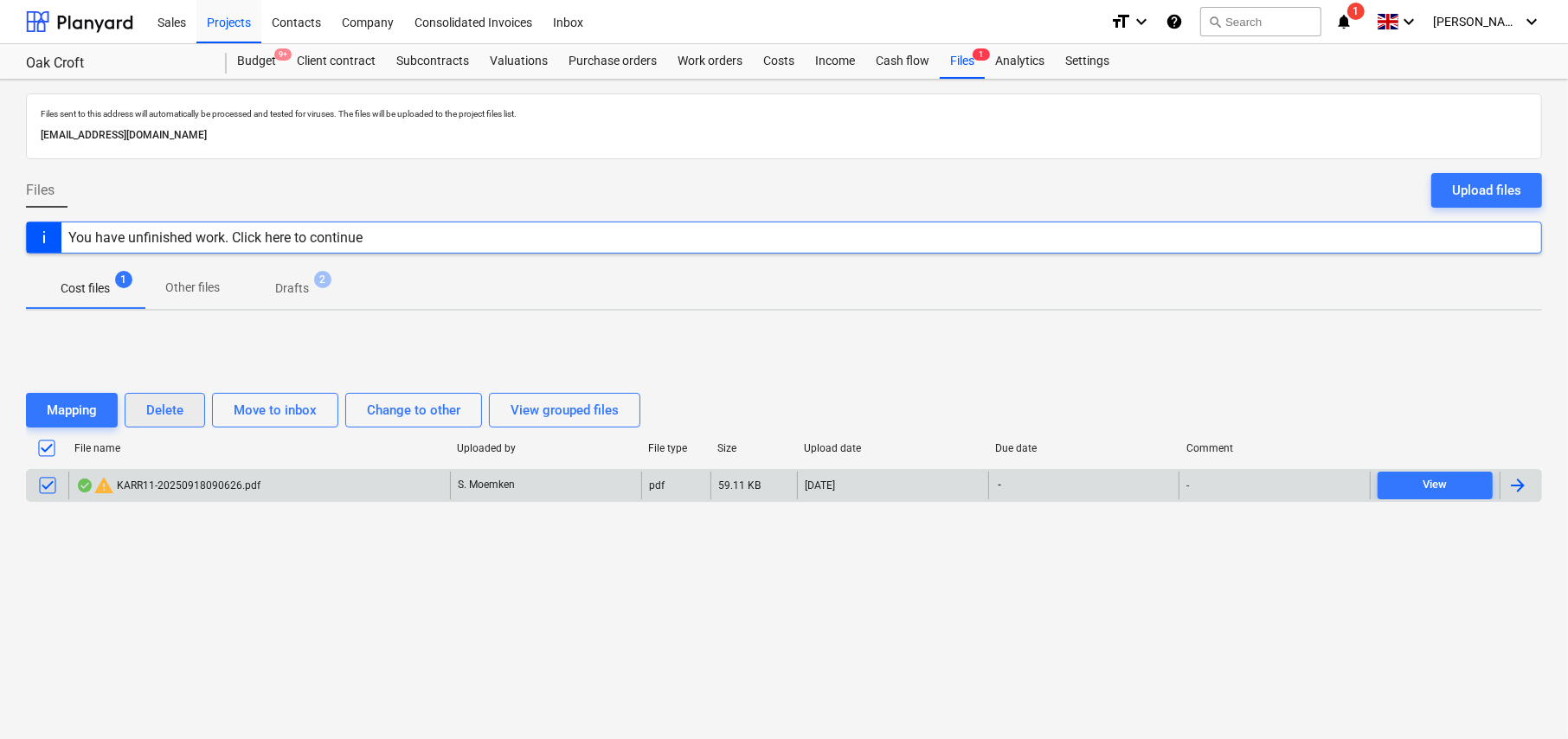
click at [158, 408] on div "Delete" at bounding box center [165, 410] width 37 height 22
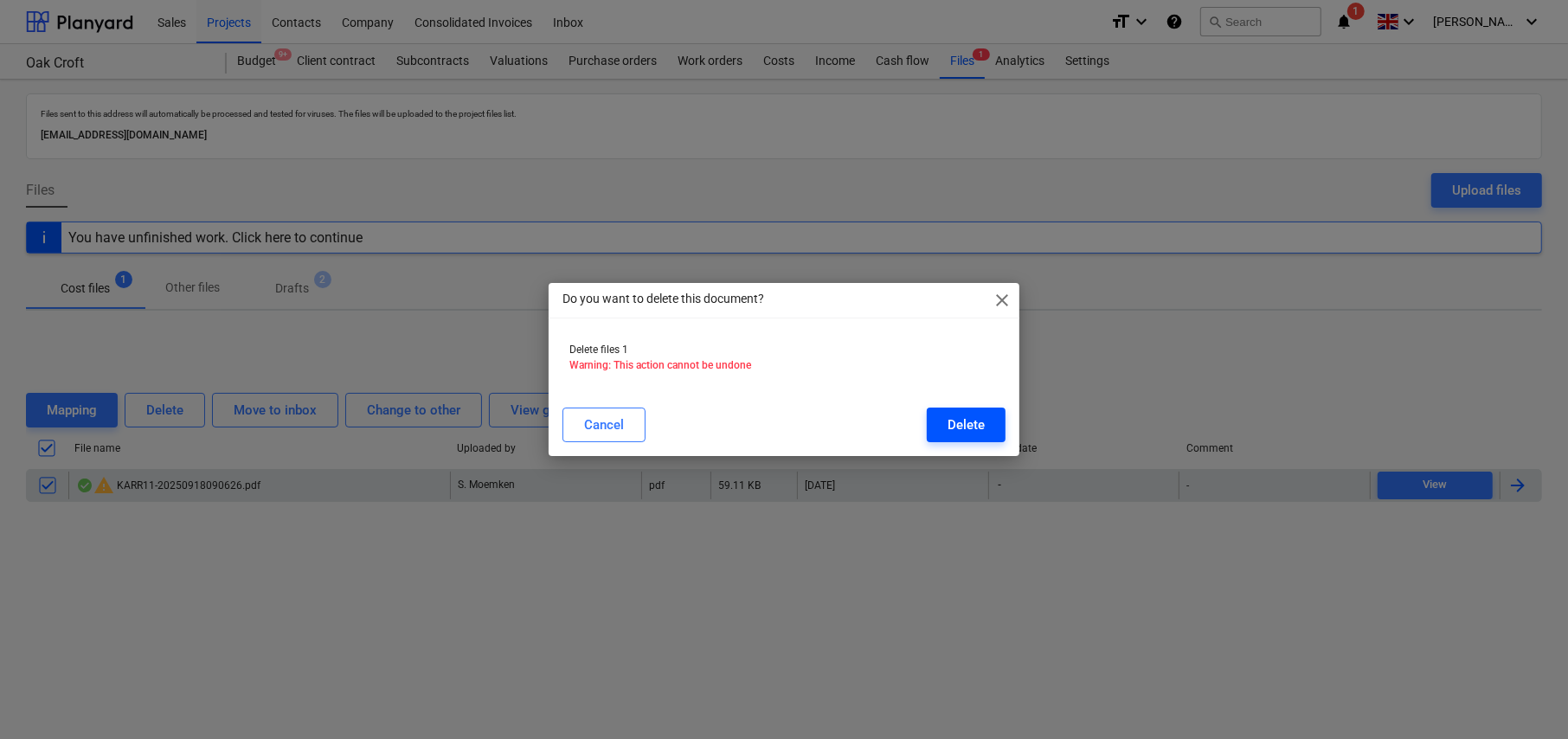
click at [977, 428] on div "Delete" at bounding box center [966, 425] width 37 height 22
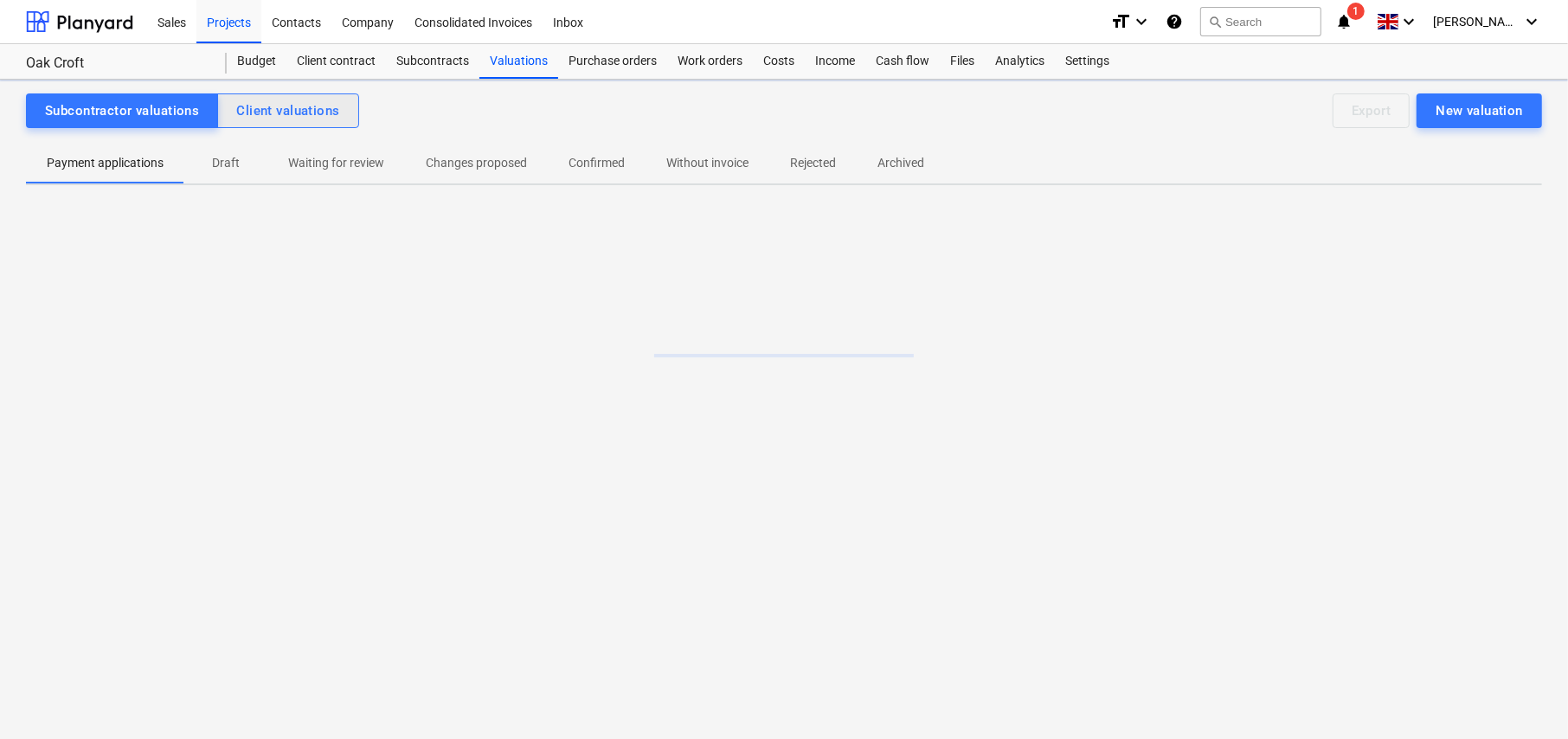
click at [302, 107] on div "Client valuations" at bounding box center [287, 111] width 103 height 22
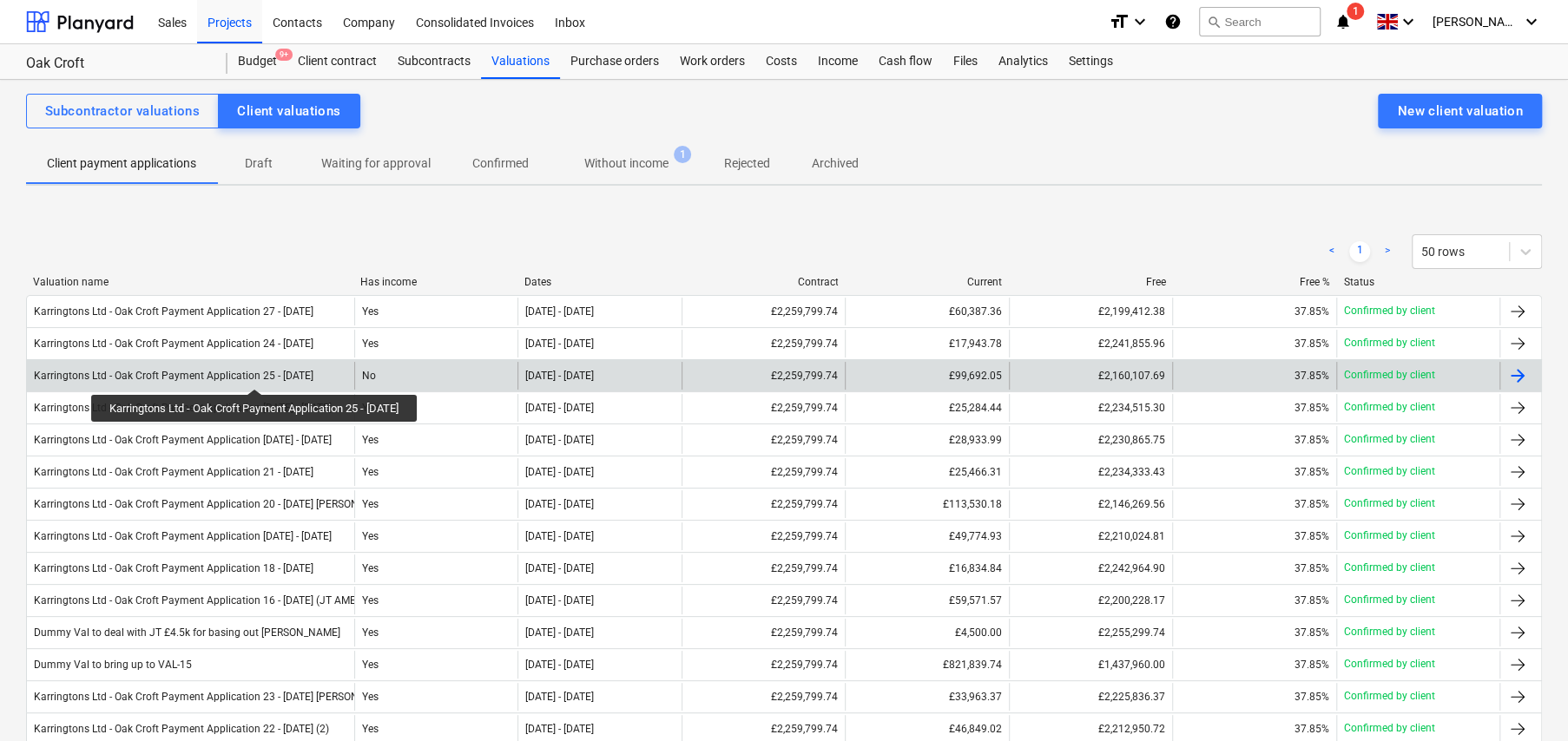
click at [264, 373] on div "Karringtons Ltd - Oak Croft Payment Application 25 - [DATE]" at bounding box center [174, 375] width 280 height 12
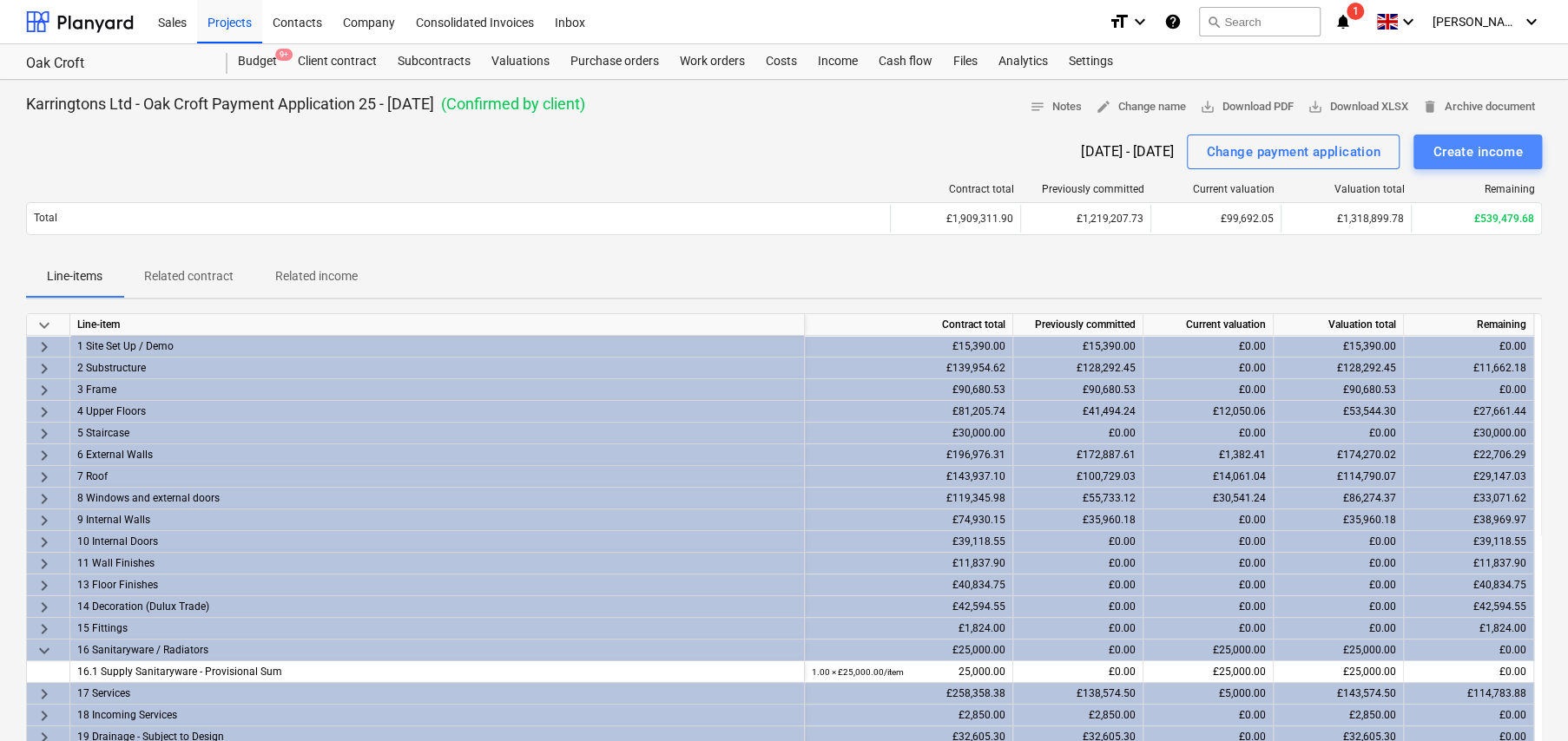
click at [1475, 156] on div "Create income" at bounding box center [1477, 152] width 91 height 22
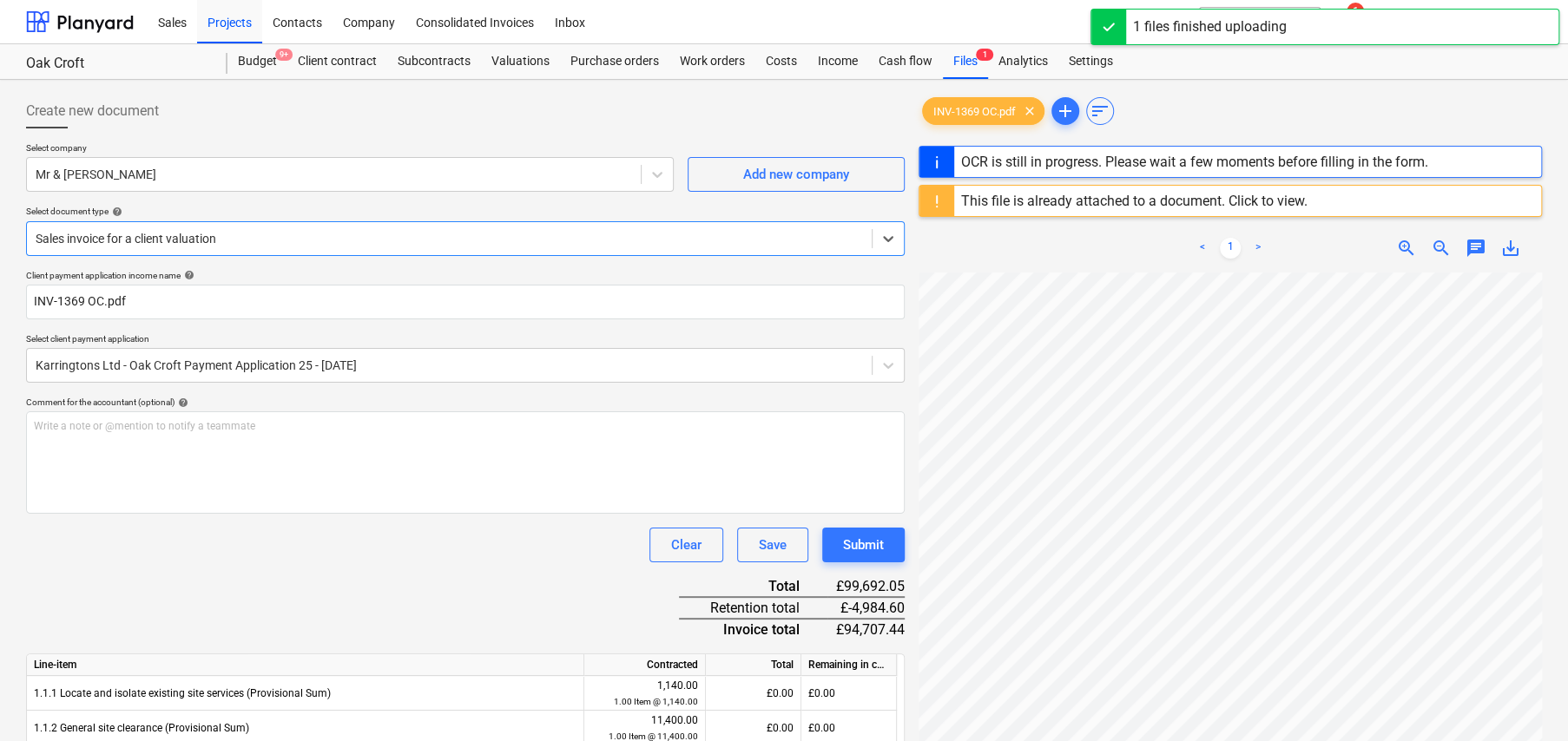
type input "1369"
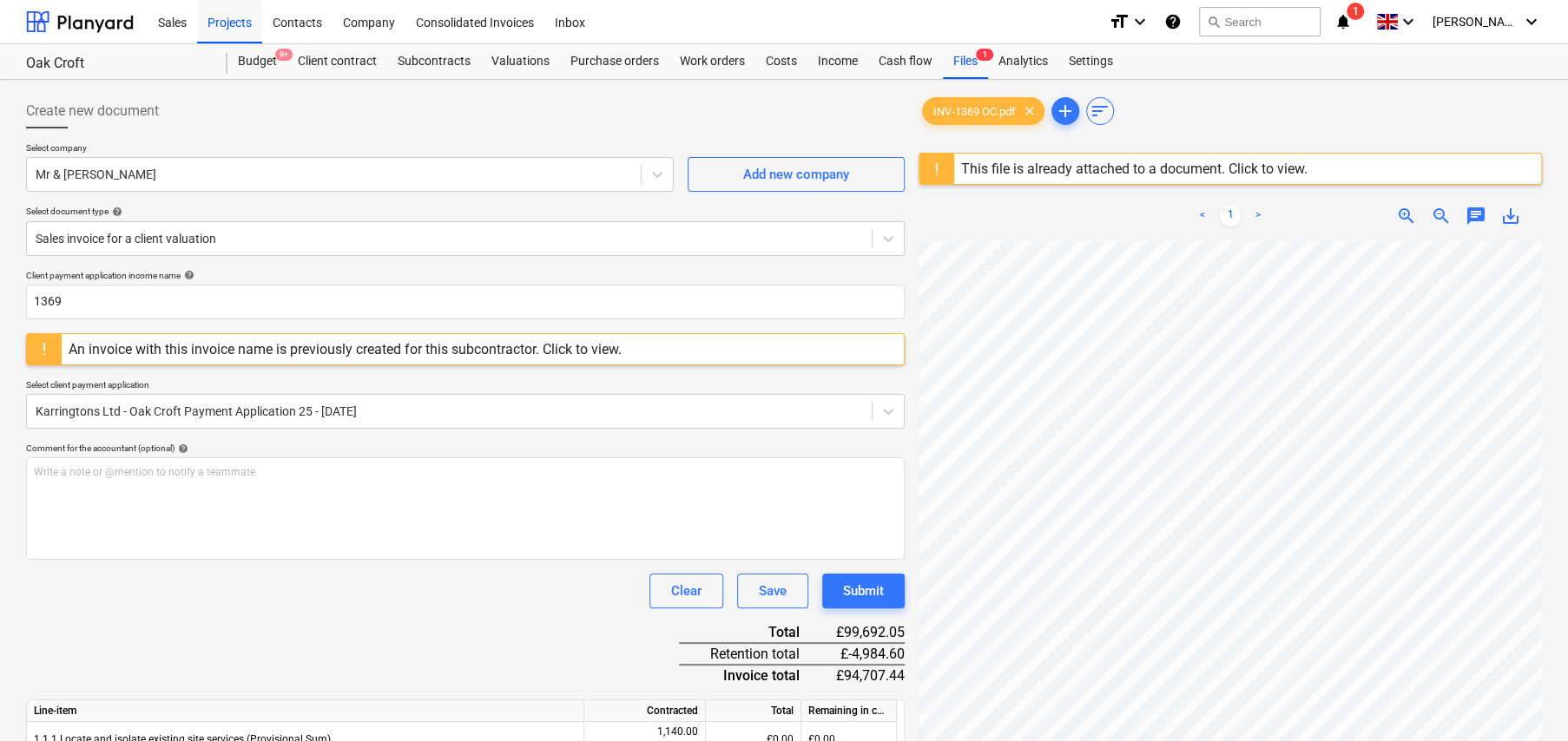
click at [1051, 201] on div "< 1 > zoom_in zoom_out chat 0 save_alt" at bounding box center [1230, 216] width 624 height 49
click at [1052, 176] on div "This file is already attached to a document. Click to view." at bounding box center [1134, 169] width 346 height 17
click at [1001, 170] on div "This file is already attached to a document. Click to view." at bounding box center [1134, 169] width 346 height 17
click at [995, 168] on div "This file is already attached to a document. Click to view." at bounding box center [1134, 169] width 346 height 17
click at [1032, 110] on span "clear" at bounding box center [1029, 111] width 21 height 21
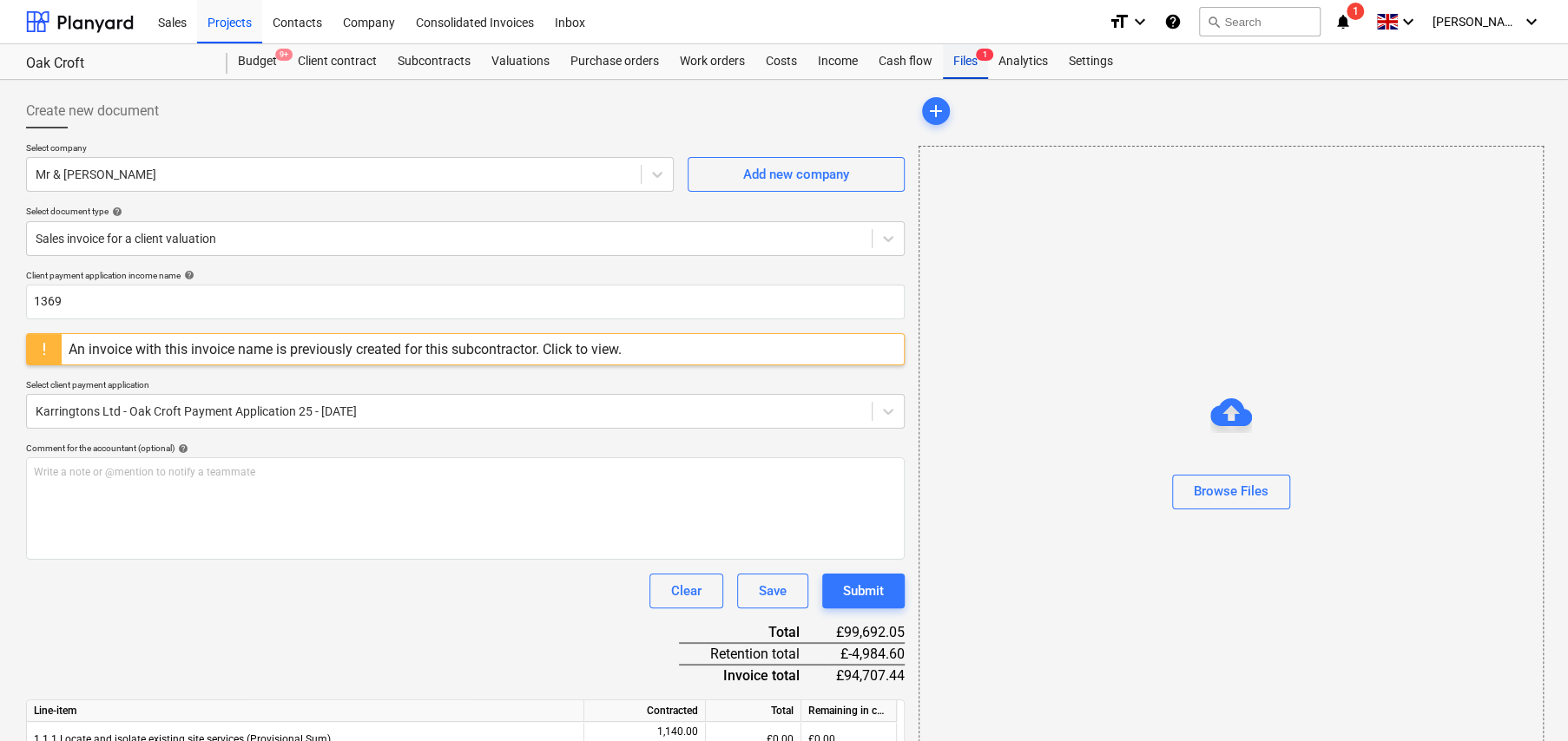
click at [966, 63] on div "Files 1" at bounding box center [965, 62] width 45 height 35
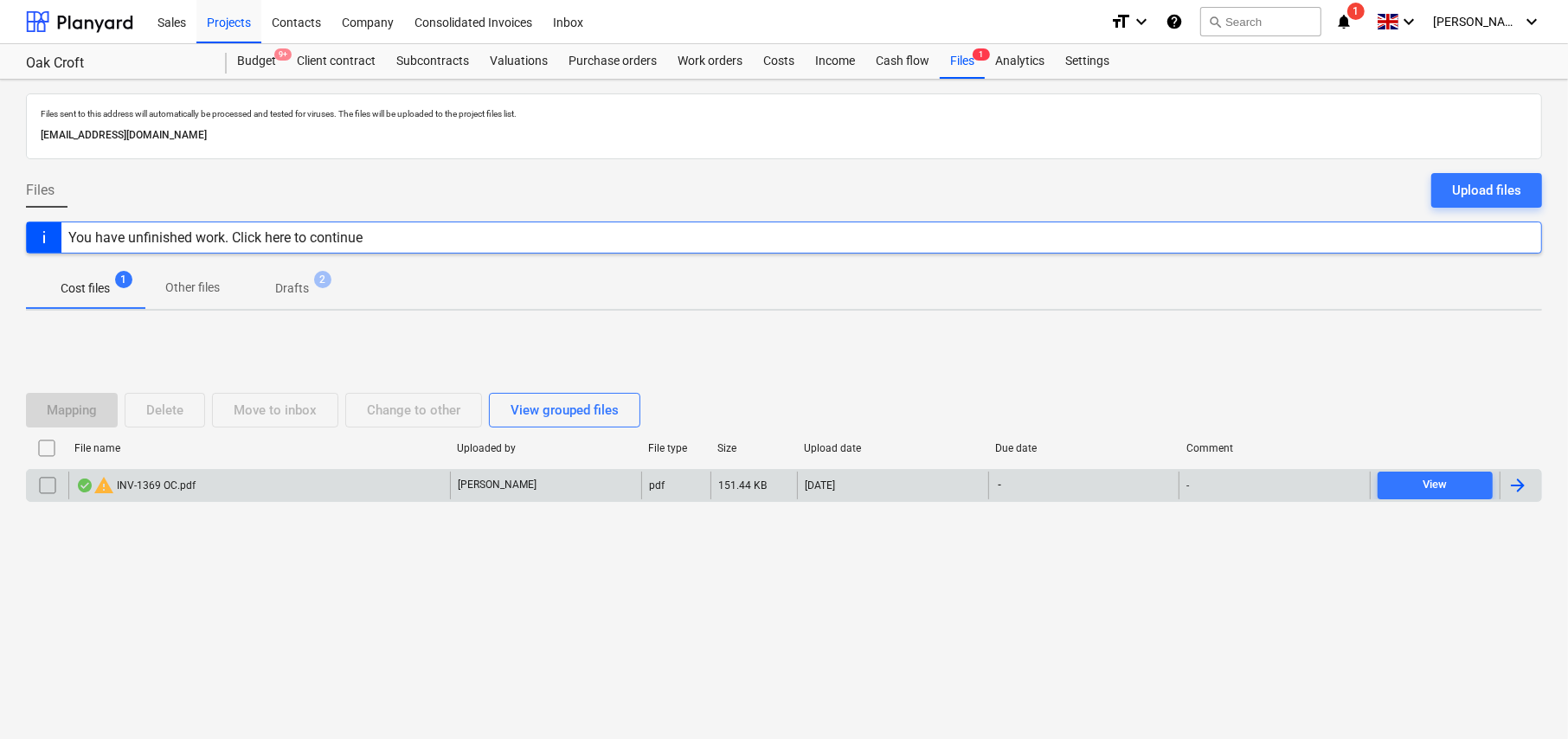
click at [51, 484] on input "checkbox" at bounding box center [48, 486] width 28 height 28
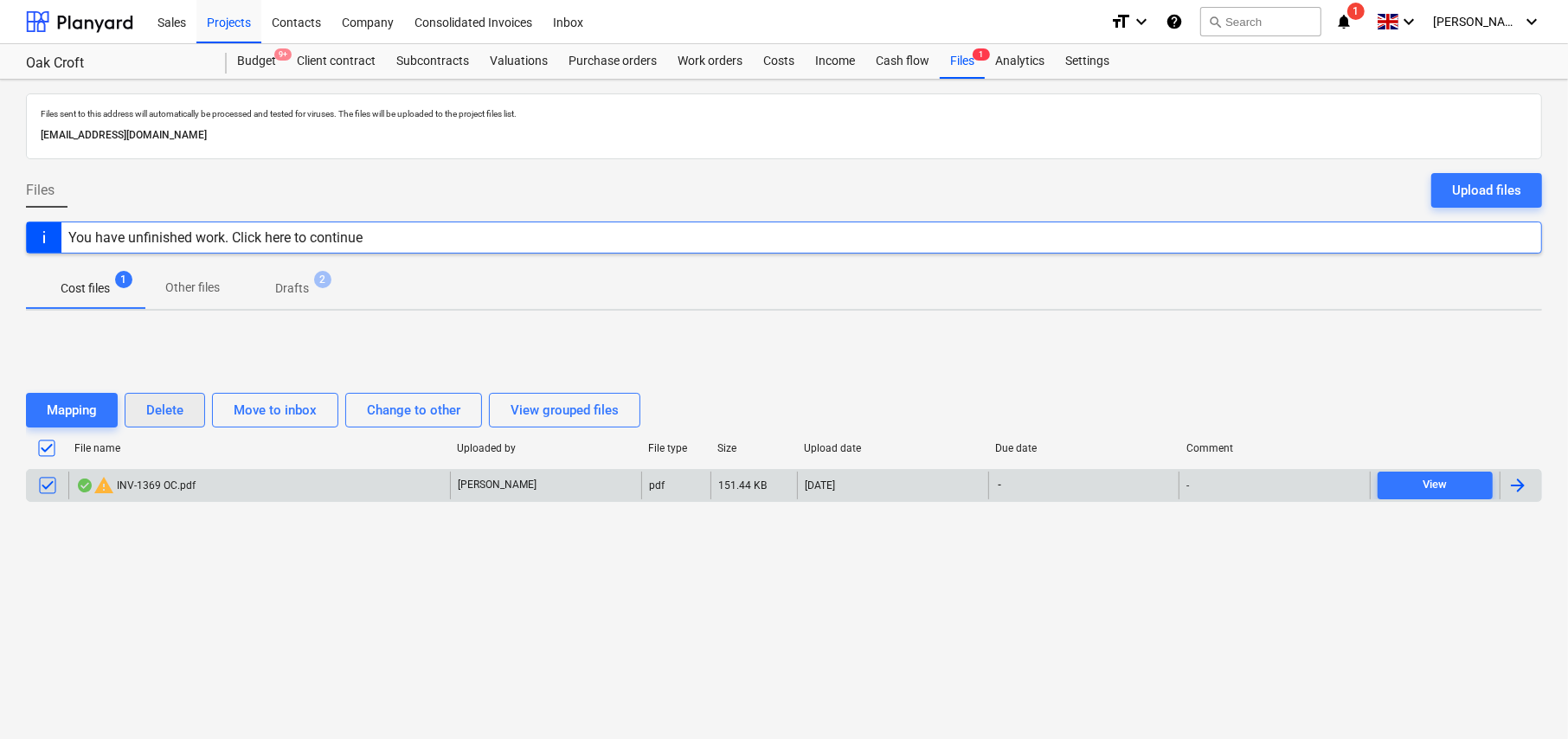
click at [170, 415] on div "Delete" at bounding box center [165, 410] width 37 height 22
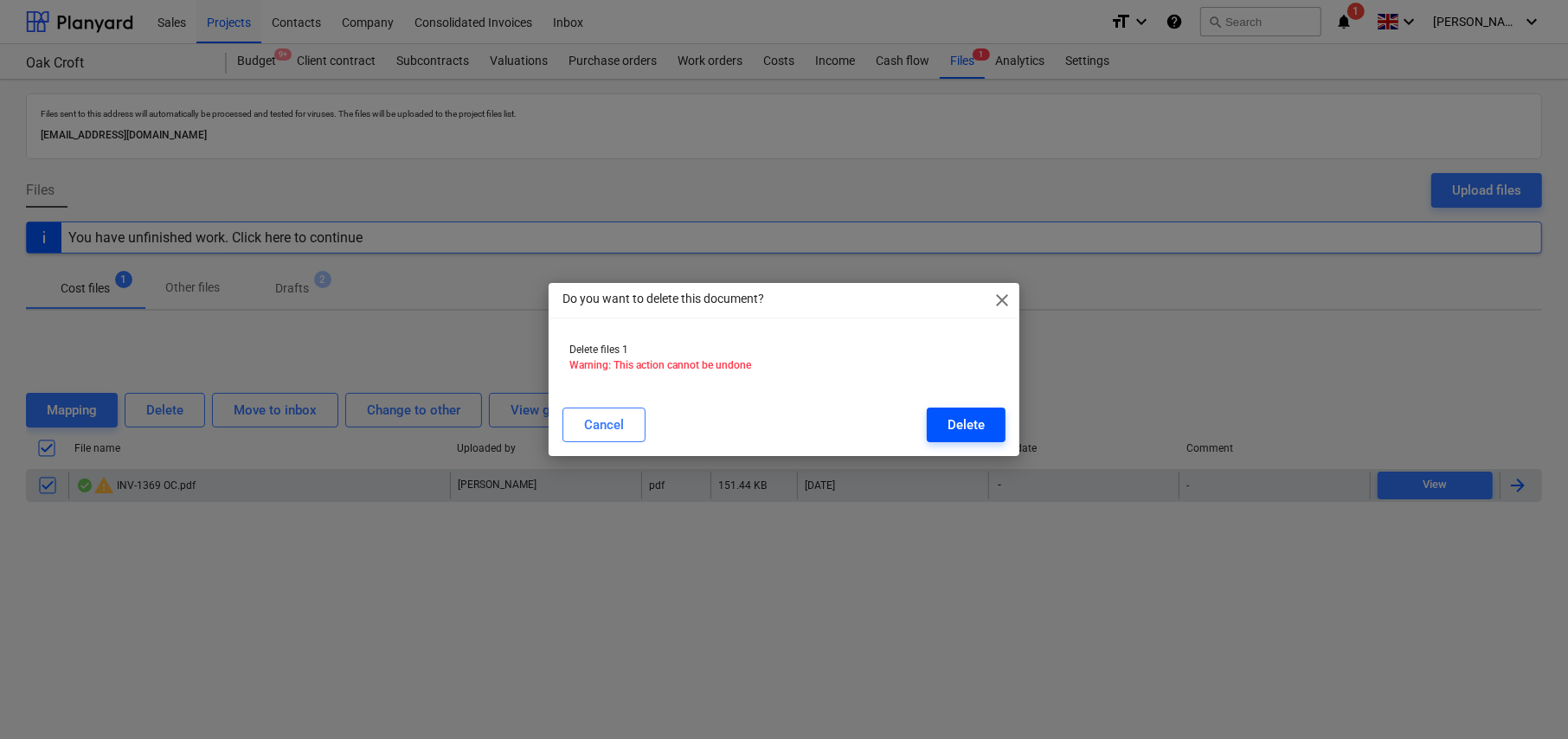
click at [974, 422] on div "Delete" at bounding box center [966, 425] width 37 height 22
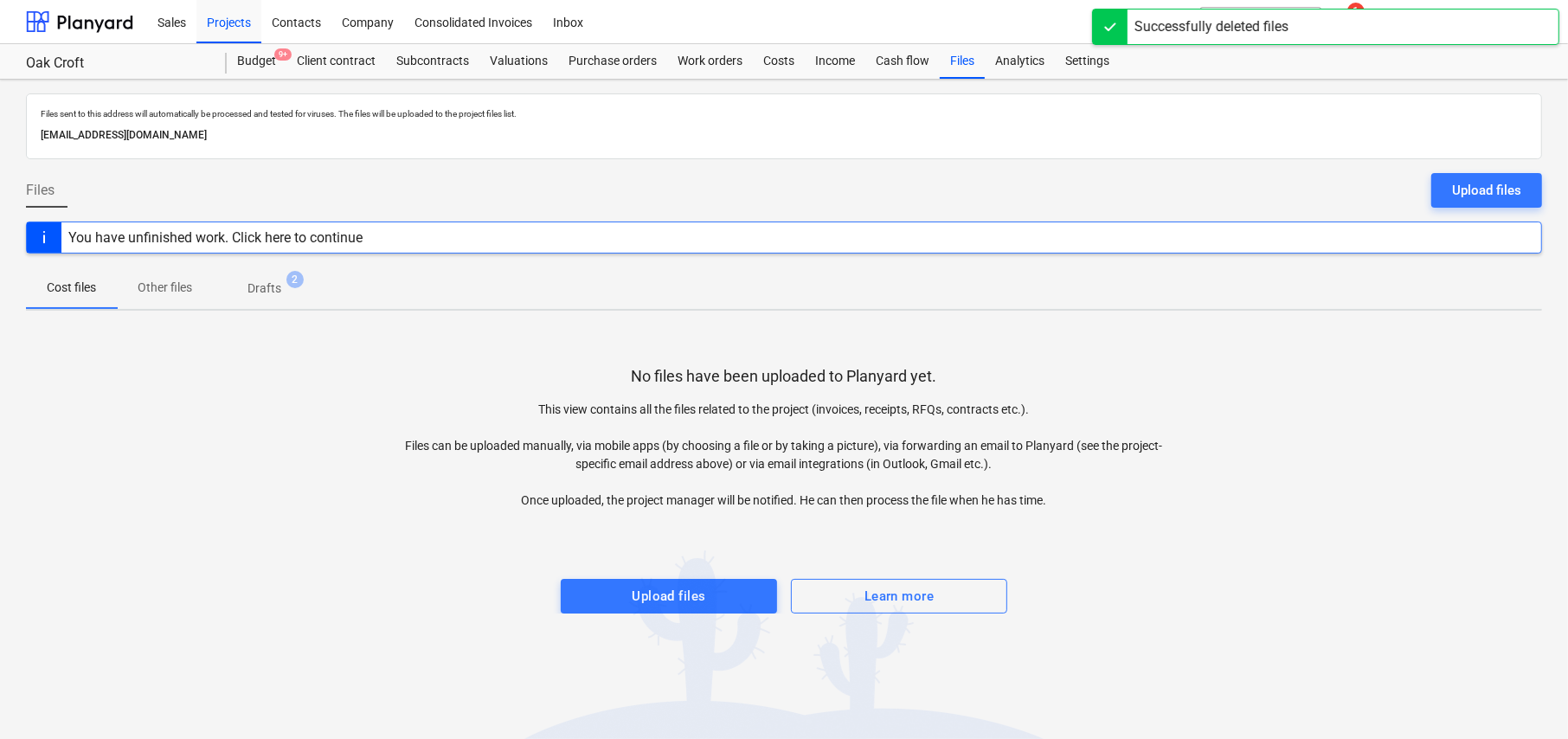
click at [1268, 367] on div "No files have been uploaded to Planyard yet. This view contains all the files r…" at bounding box center [784, 469] width 1516 height 289
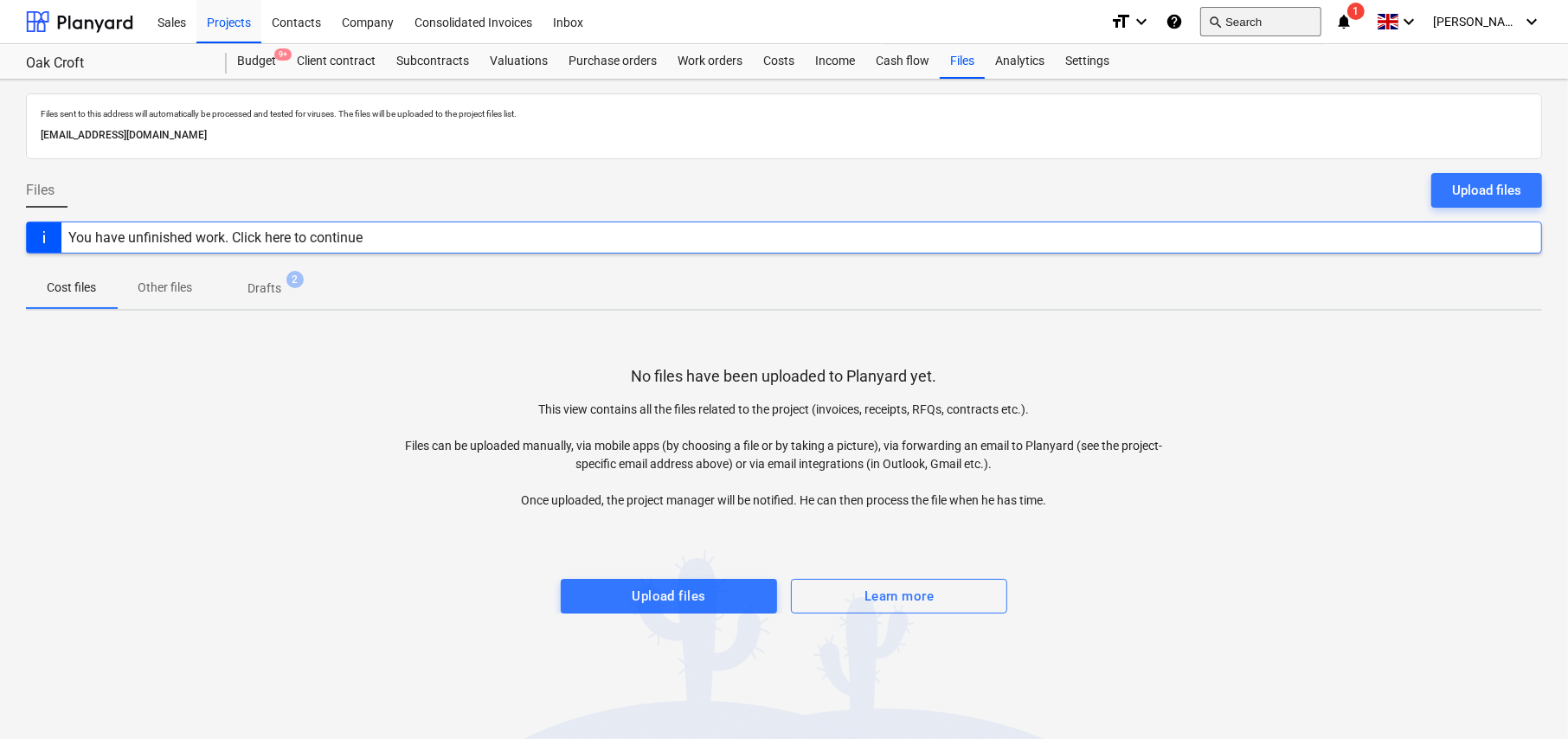
click at [1269, 17] on button "search Search" at bounding box center [1261, 22] width 122 height 29
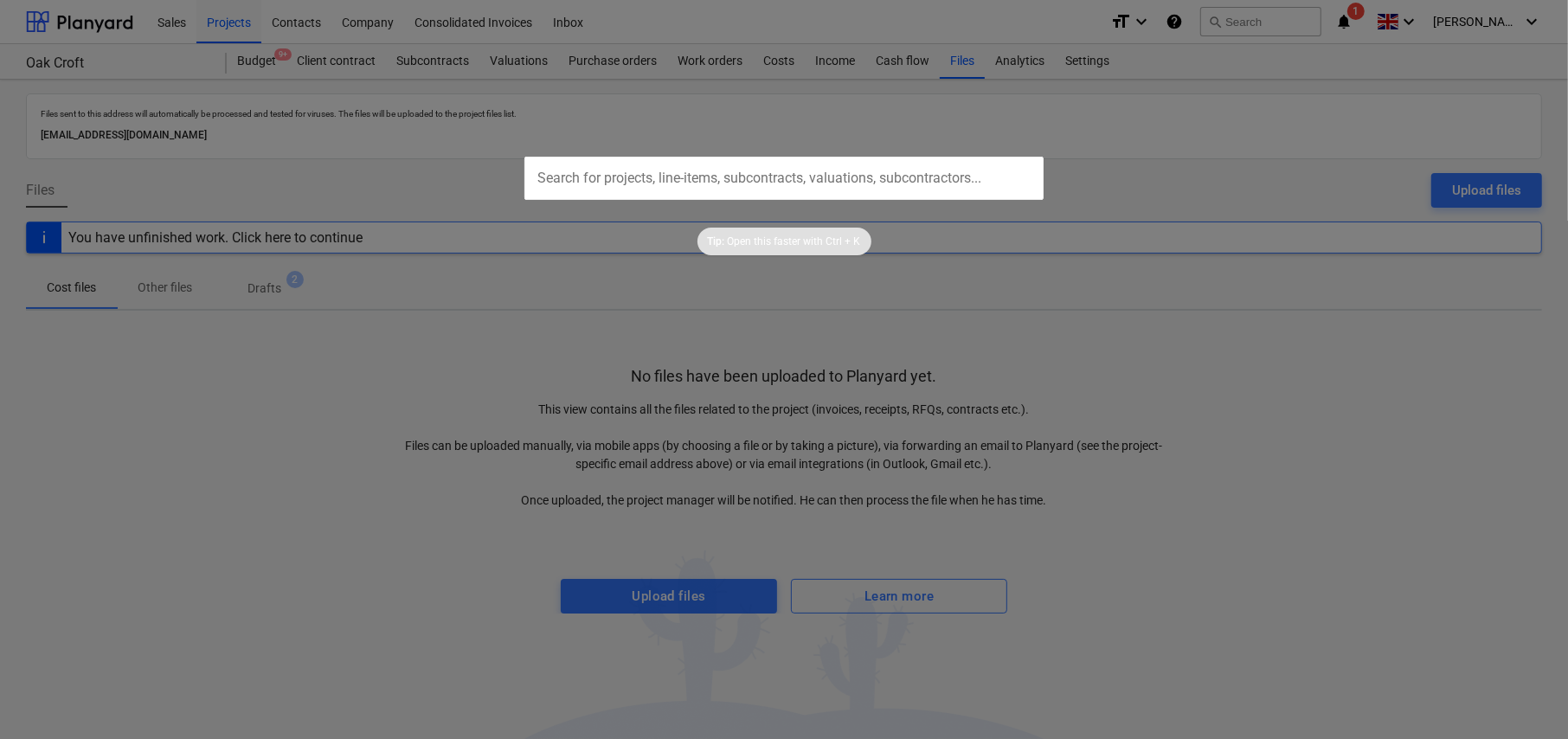
click at [579, 164] on input "text" at bounding box center [784, 178] width 520 height 43
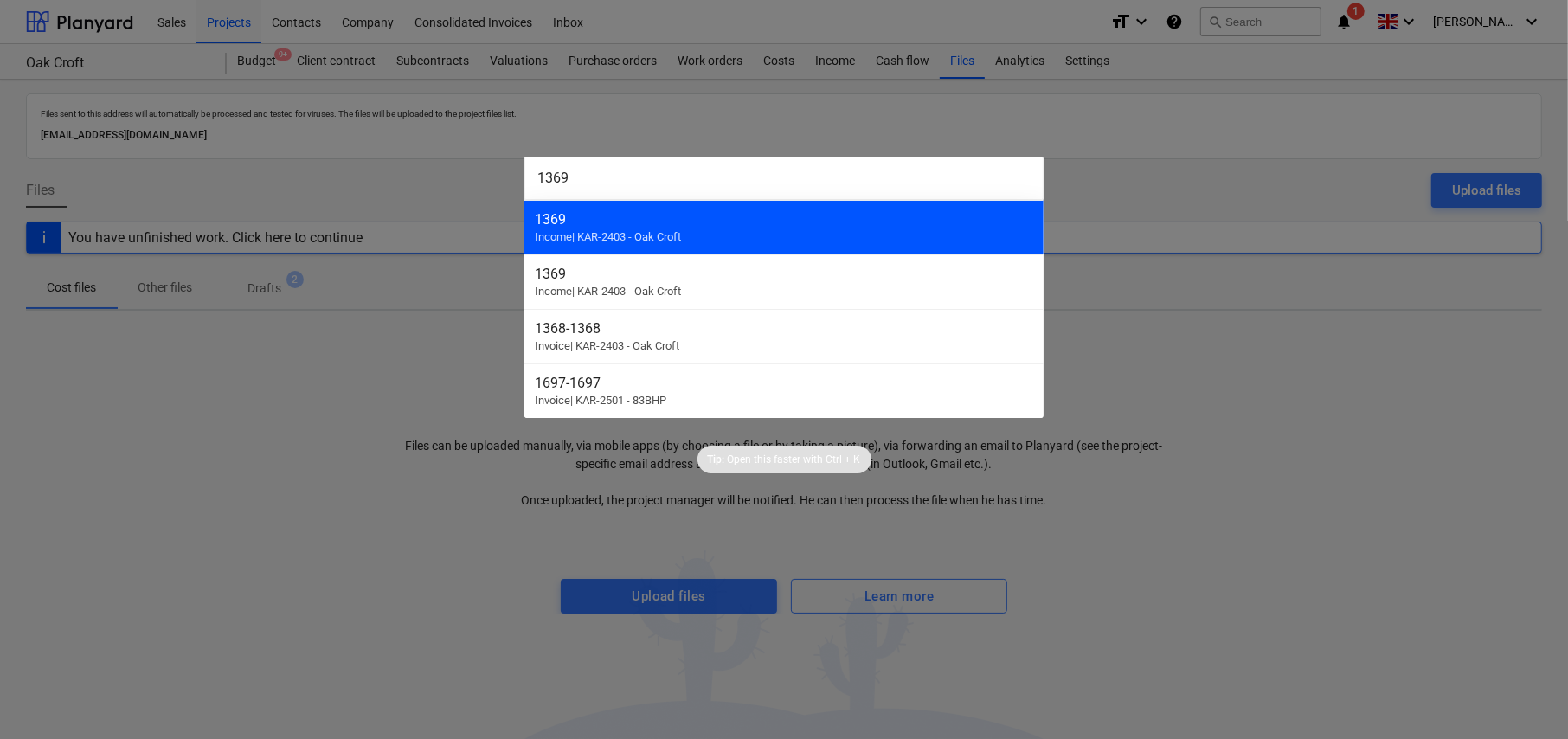
type input "1369"
click at [736, 232] on div "1369 Income | KAR-2403 - Oak Croft" at bounding box center [784, 227] width 520 height 54
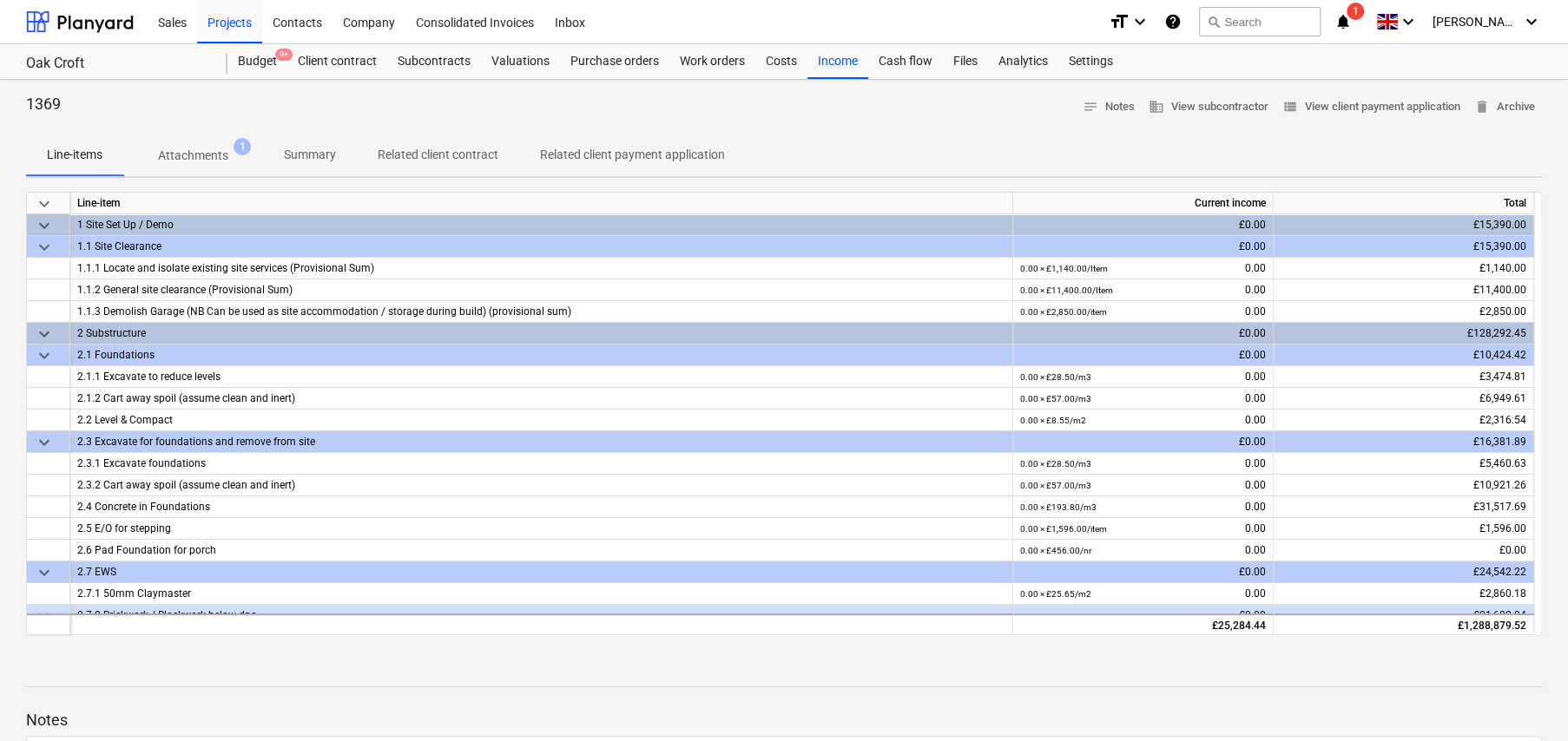
click at [213, 159] on p "Attachments" at bounding box center [193, 156] width 70 height 18
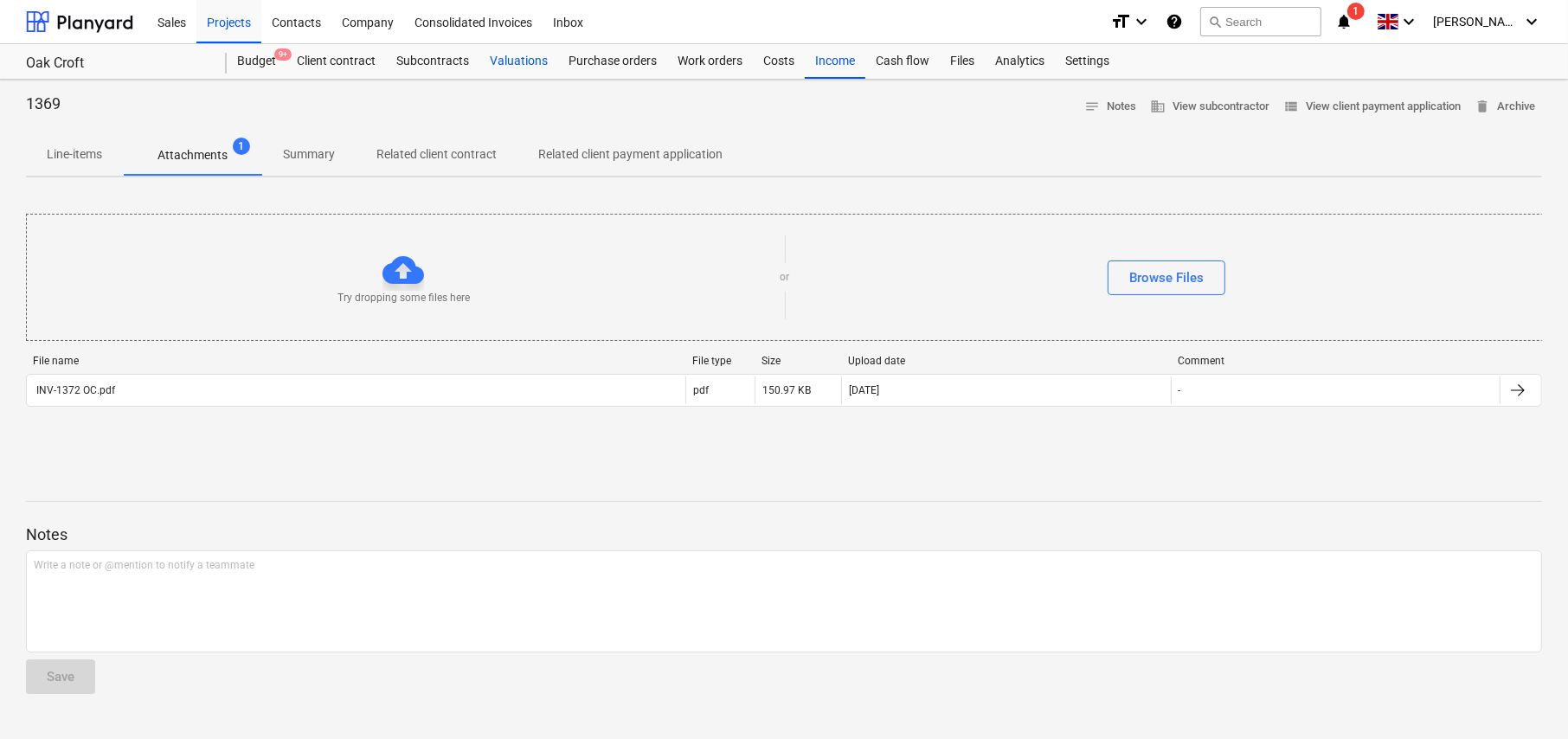
click at [505, 61] on div "Valuations" at bounding box center [518, 62] width 78 height 35
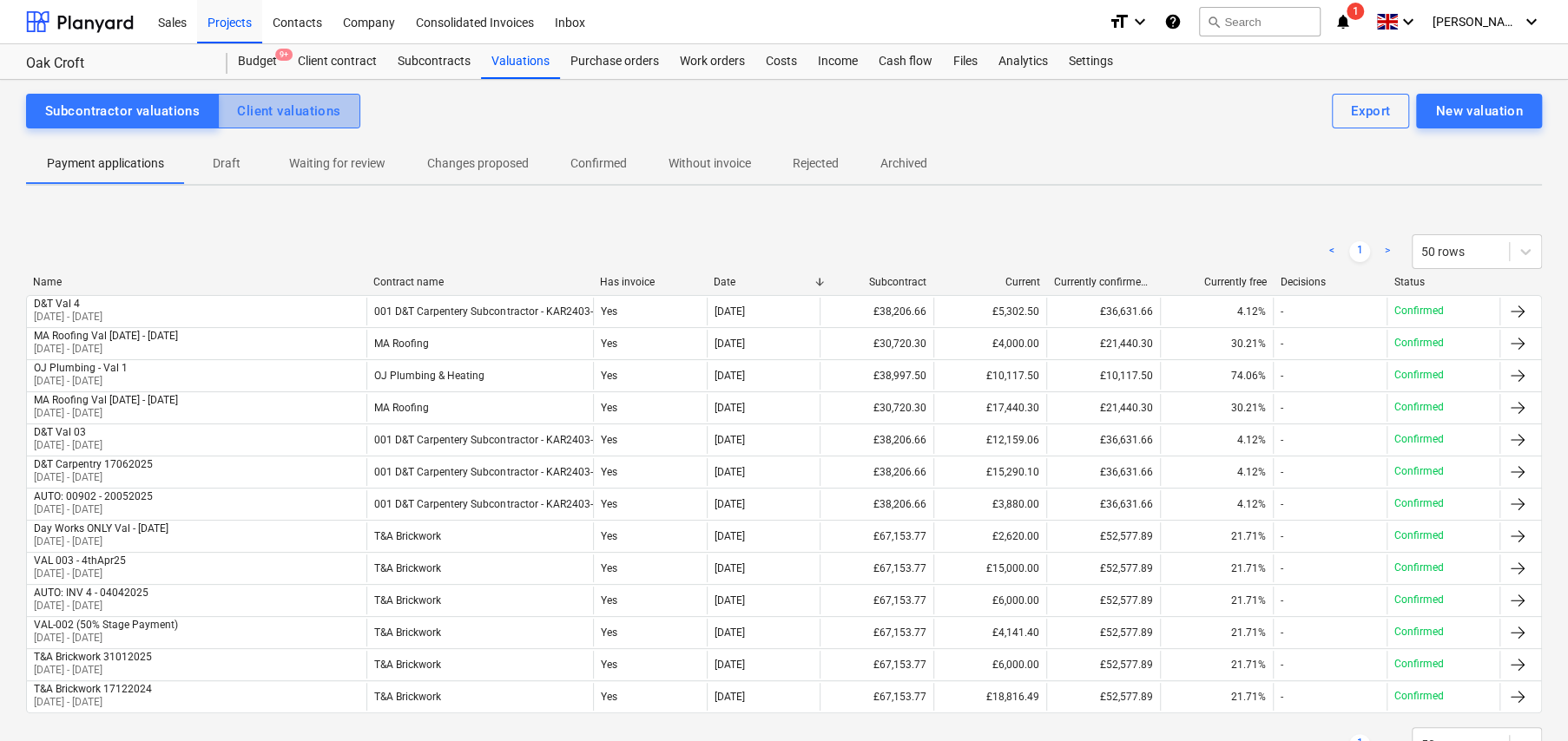
click at [306, 118] on div "Client valuations" at bounding box center [288, 111] width 103 height 22
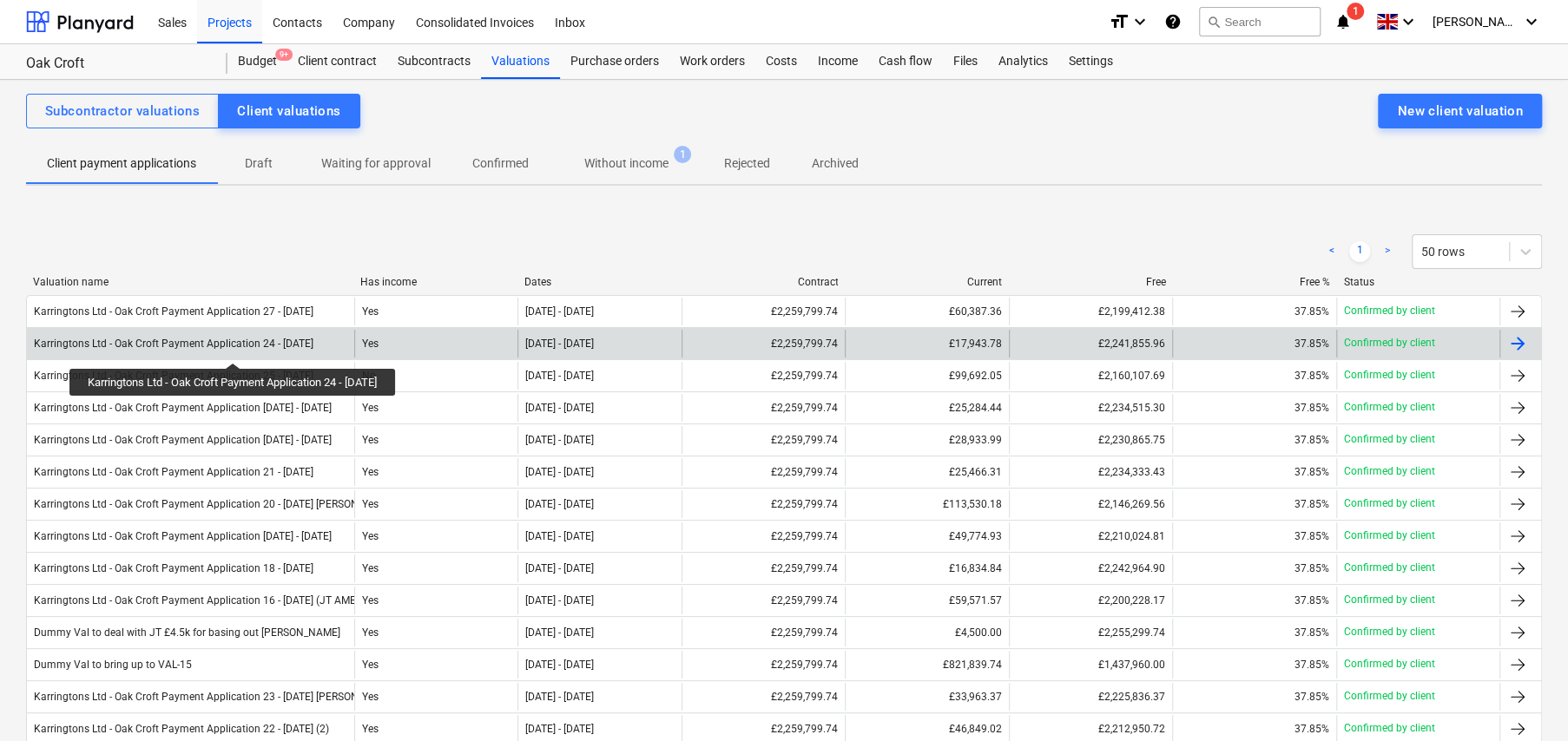
click at [242, 347] on div "Karringtons Ltd - Oak Croft Payment Application 24 - [DATE]" at bounding box center [174, 343] width 280 height 12
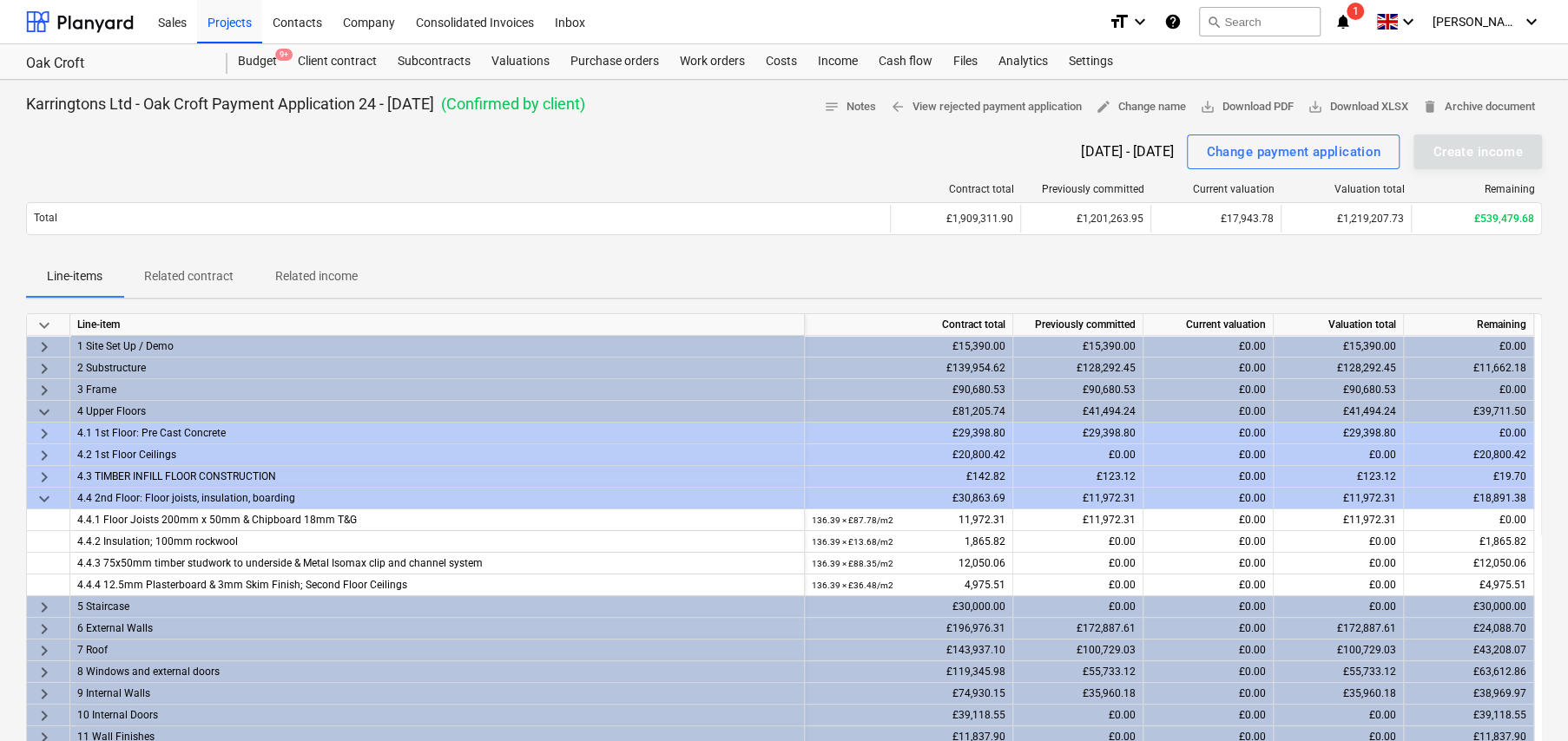
click at [304, 278] on p "Related income" at bounding box center [316, 276] width 82 height 18
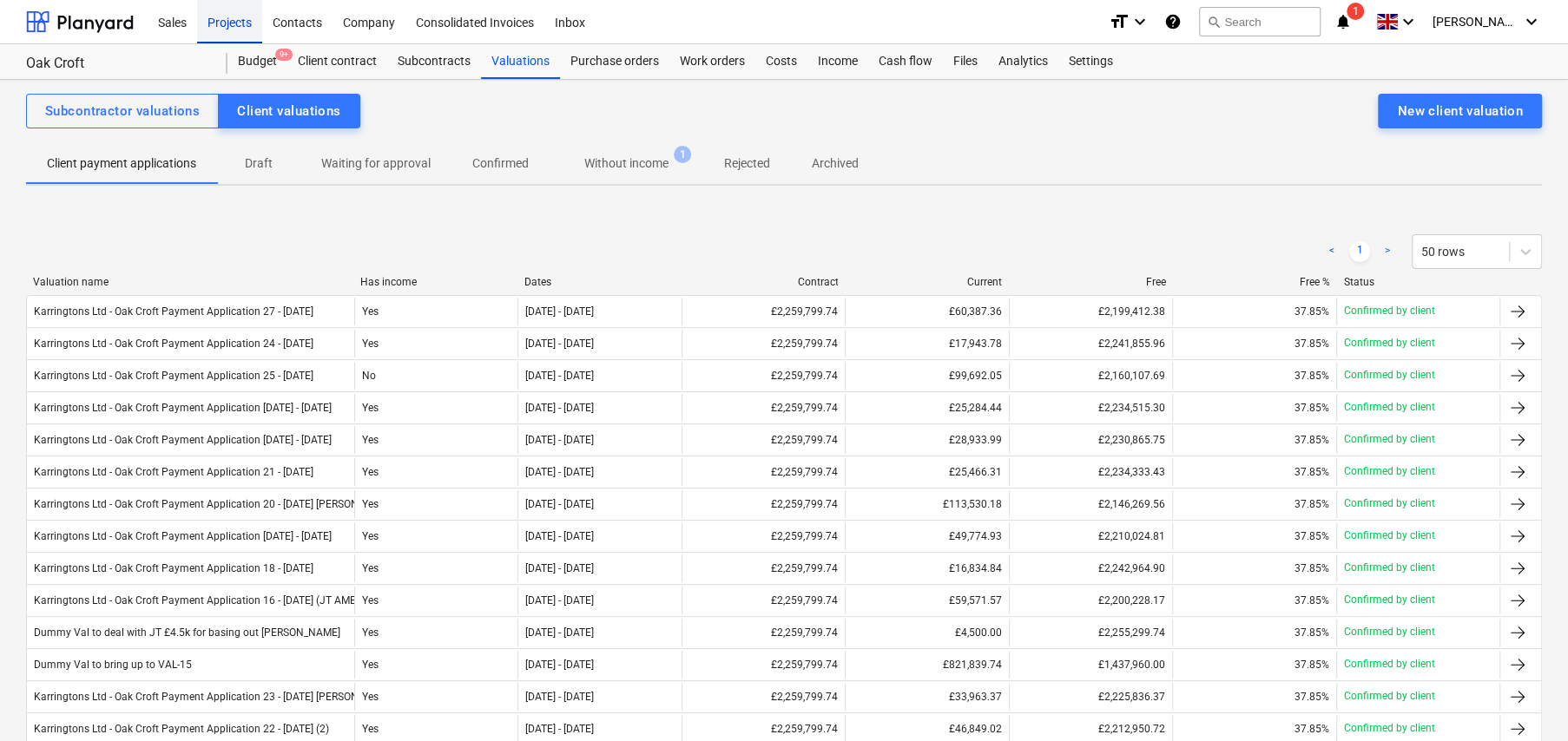
click at [237, 23] on div "Projects" at bounding box center [229, 21] width 65 height 44
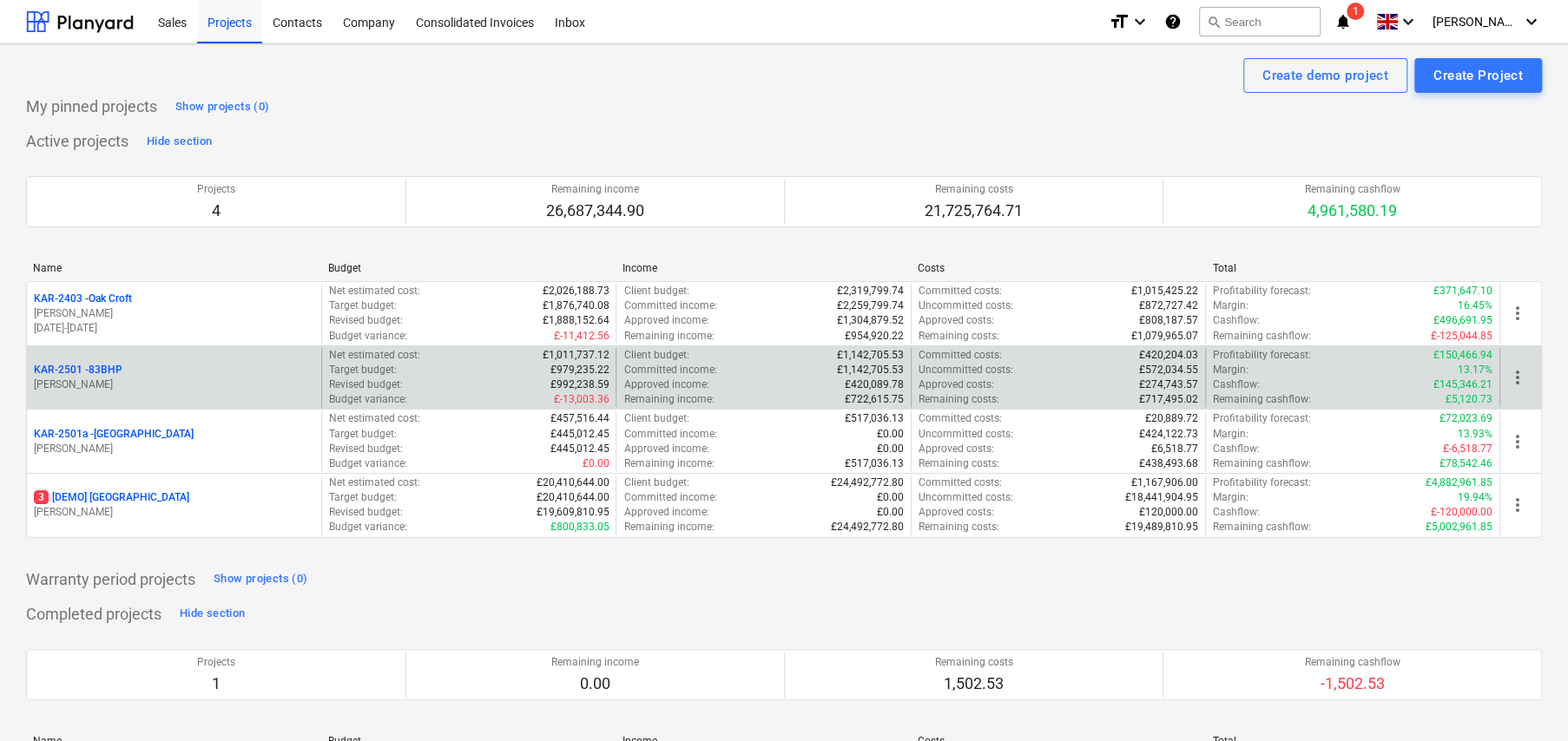
click at [115, 372] on p "KAR-2501 - 83BHP" at bounding box center [79, 370] width 89 height 15
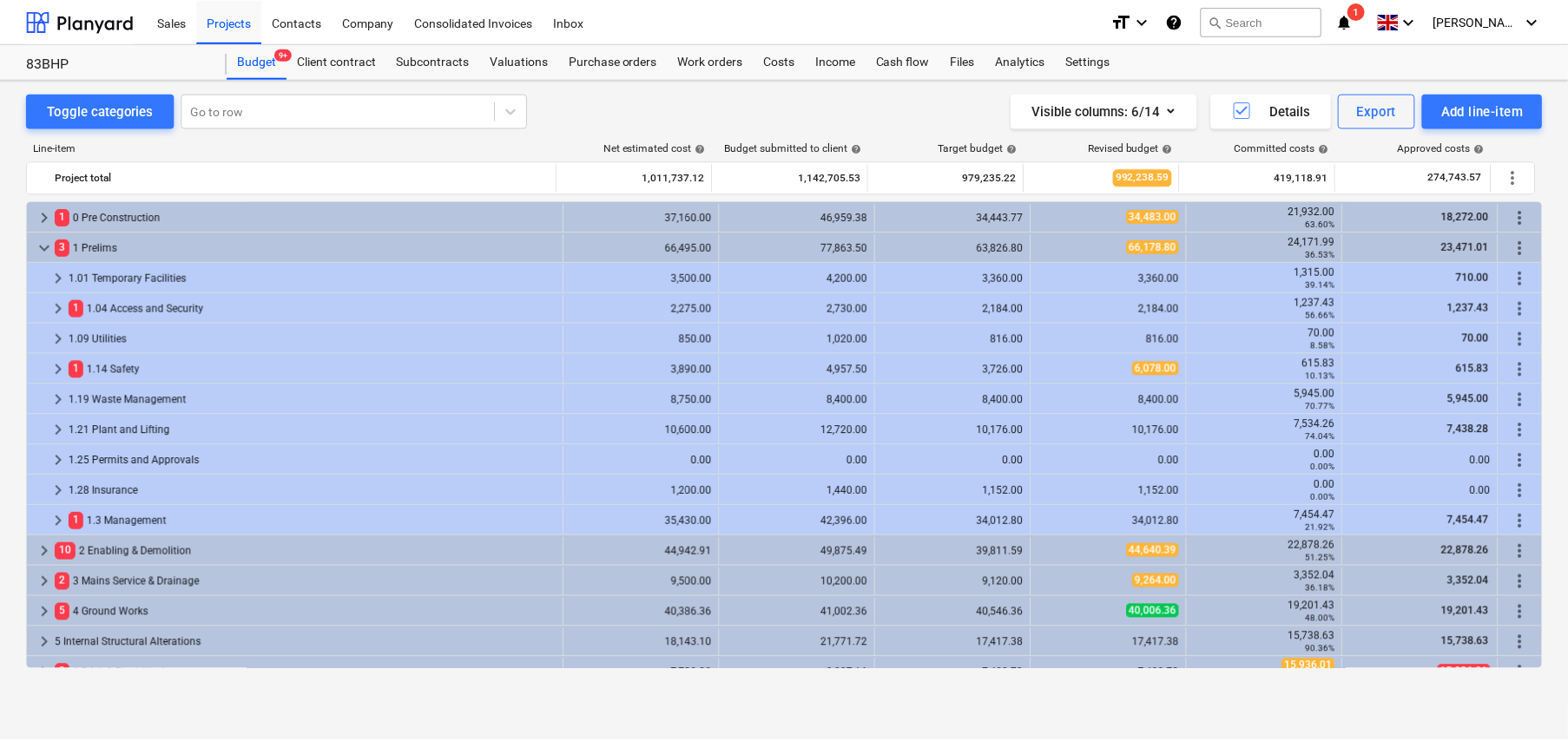
scroll to position [377, 0]
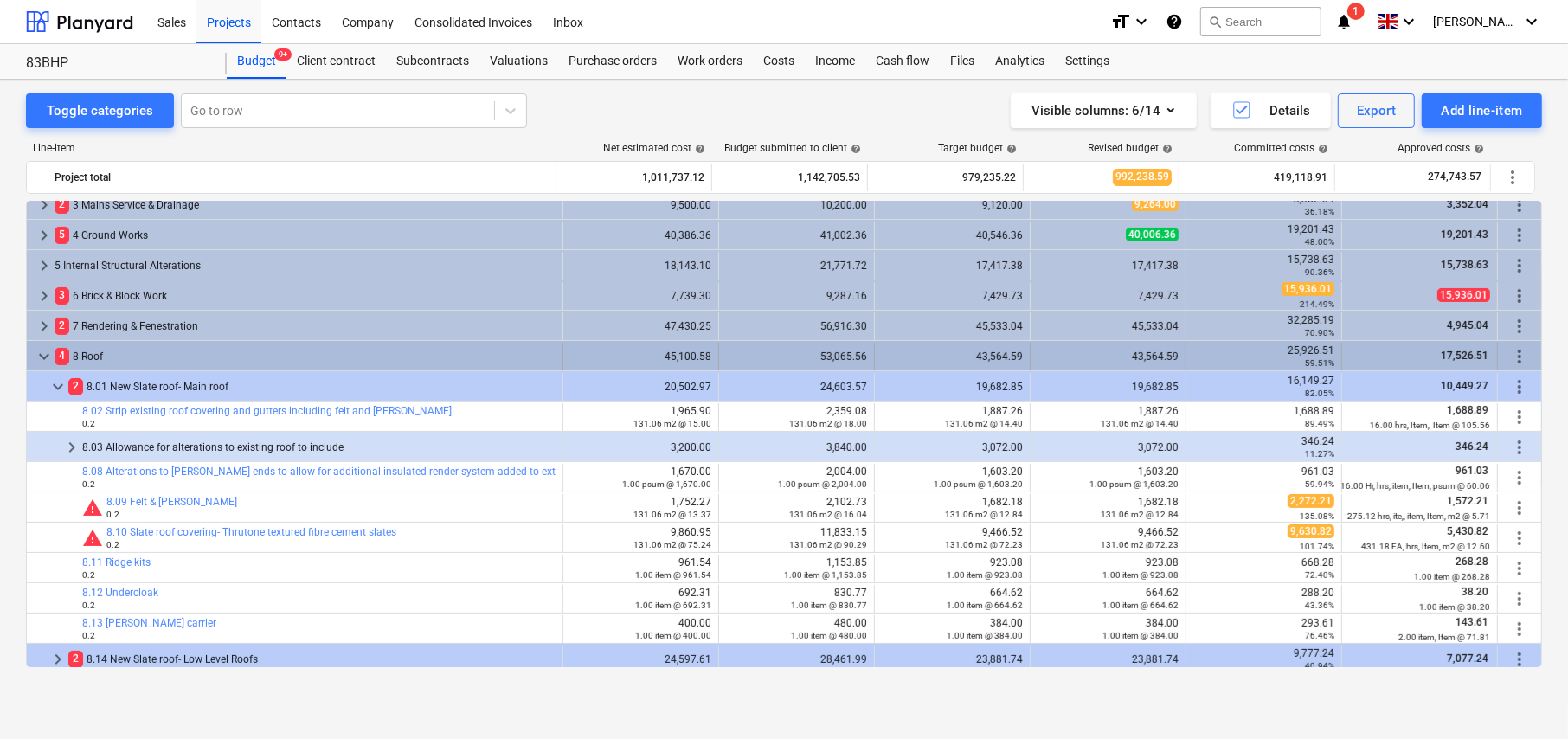
click at [40, 356] on span "keyboard_arrow_down" at bounding box center [44, 357] width 21 height 21
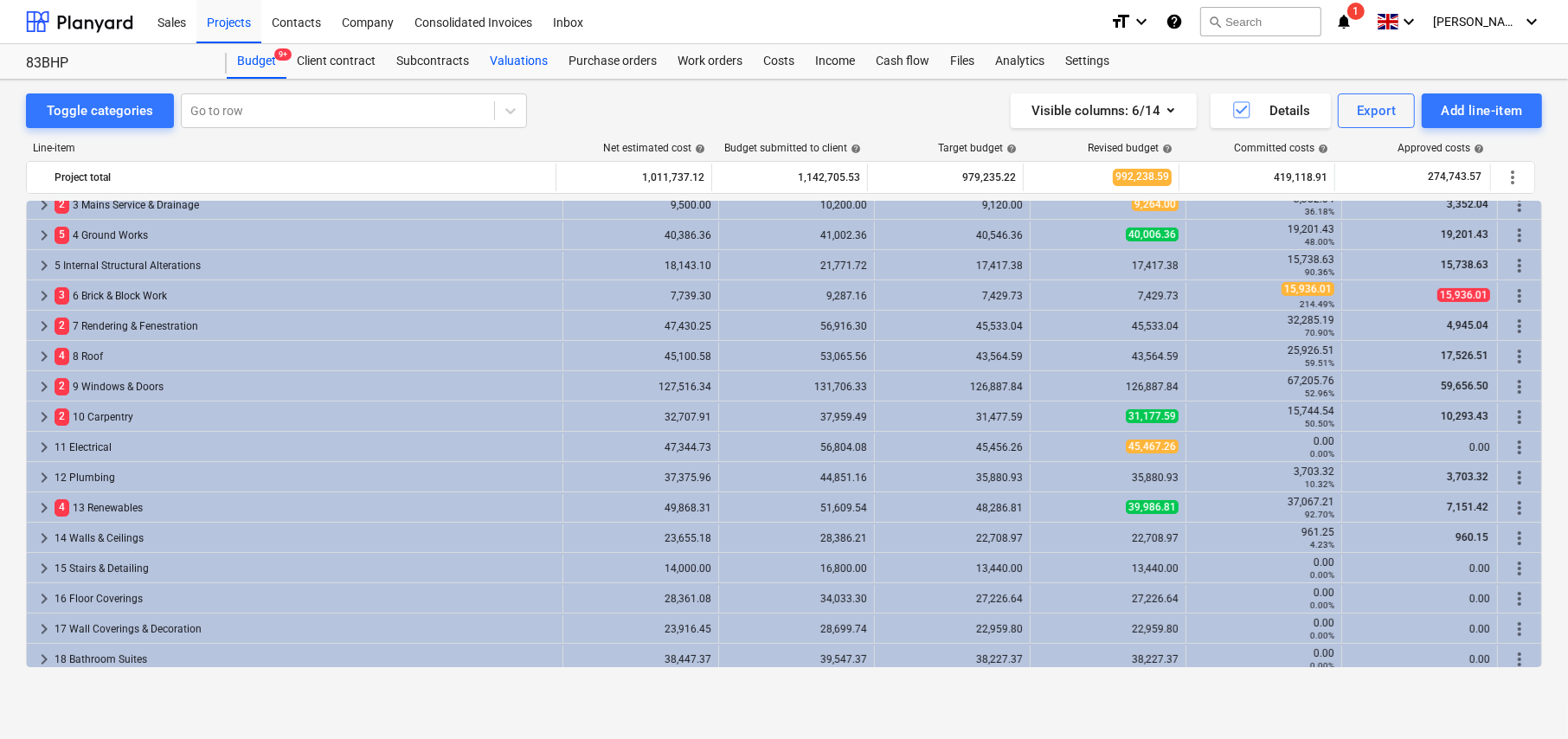
click at [522, 62] on div "Valuations" at bounding box center [518, 62] width 78 height 35
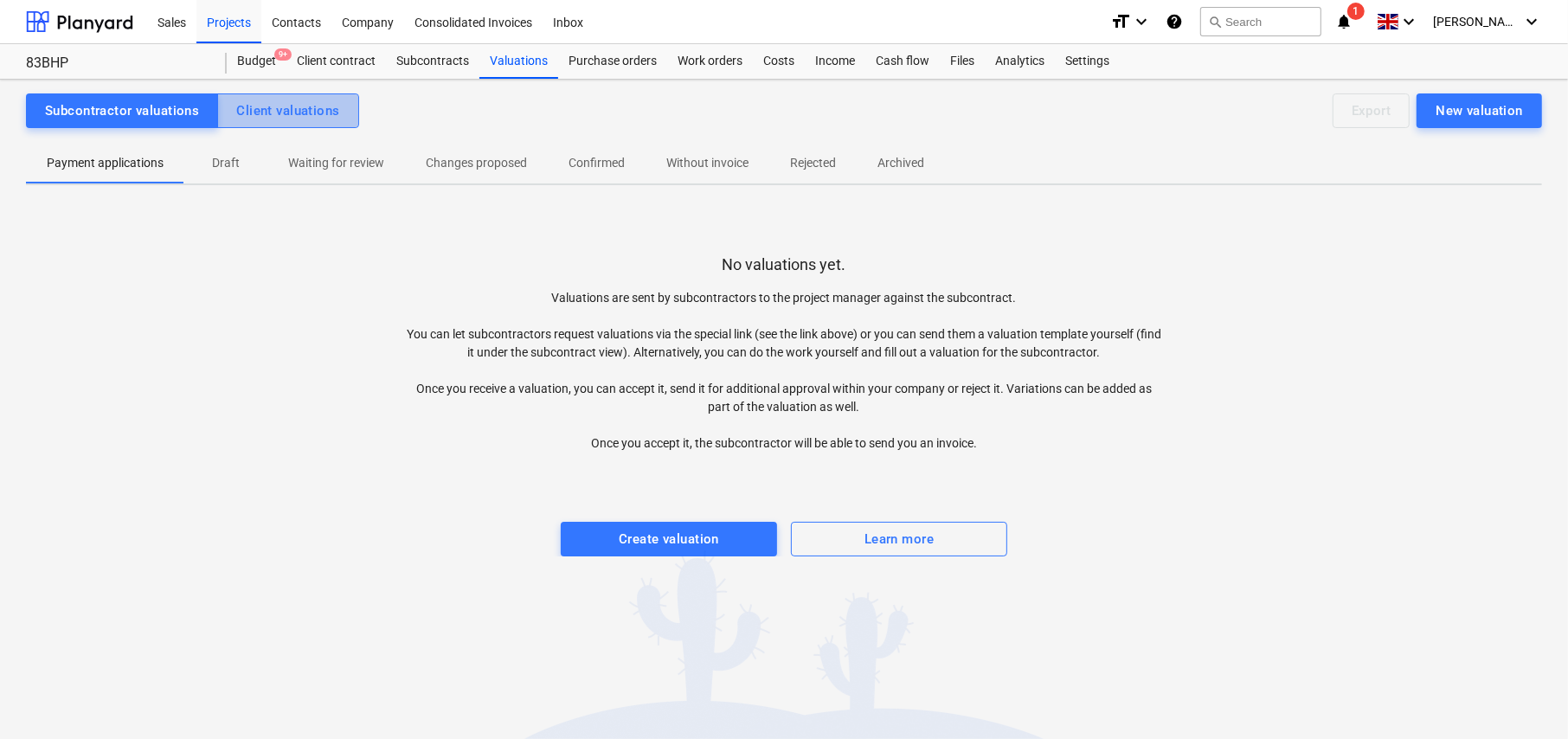
click at [288, 119] on div "Client valuations" at bounding box center [287, 111] width 103 height 22
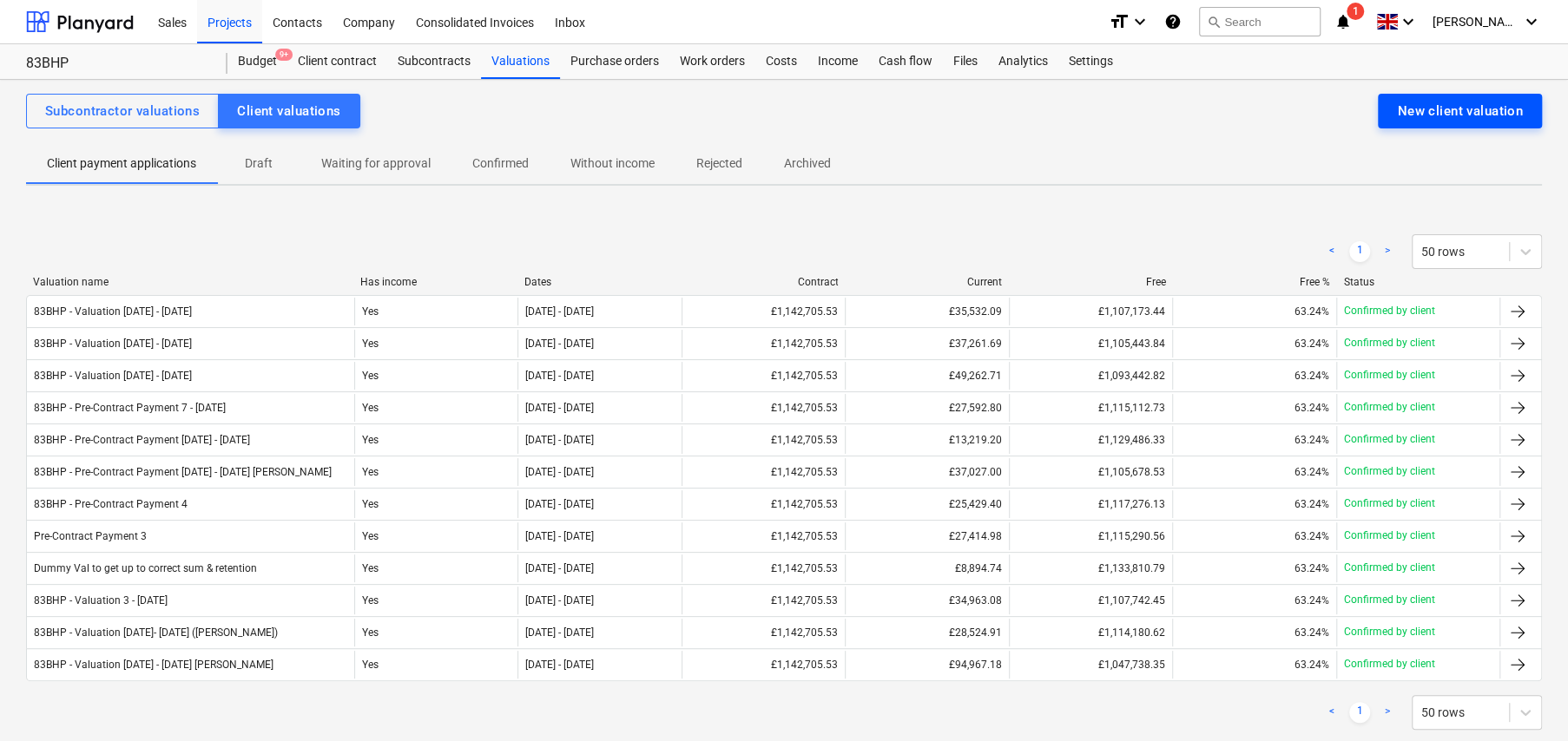
click at [1422, 121] on div "New client valuation" at bounding box center [1460, 111] width 126 height 22
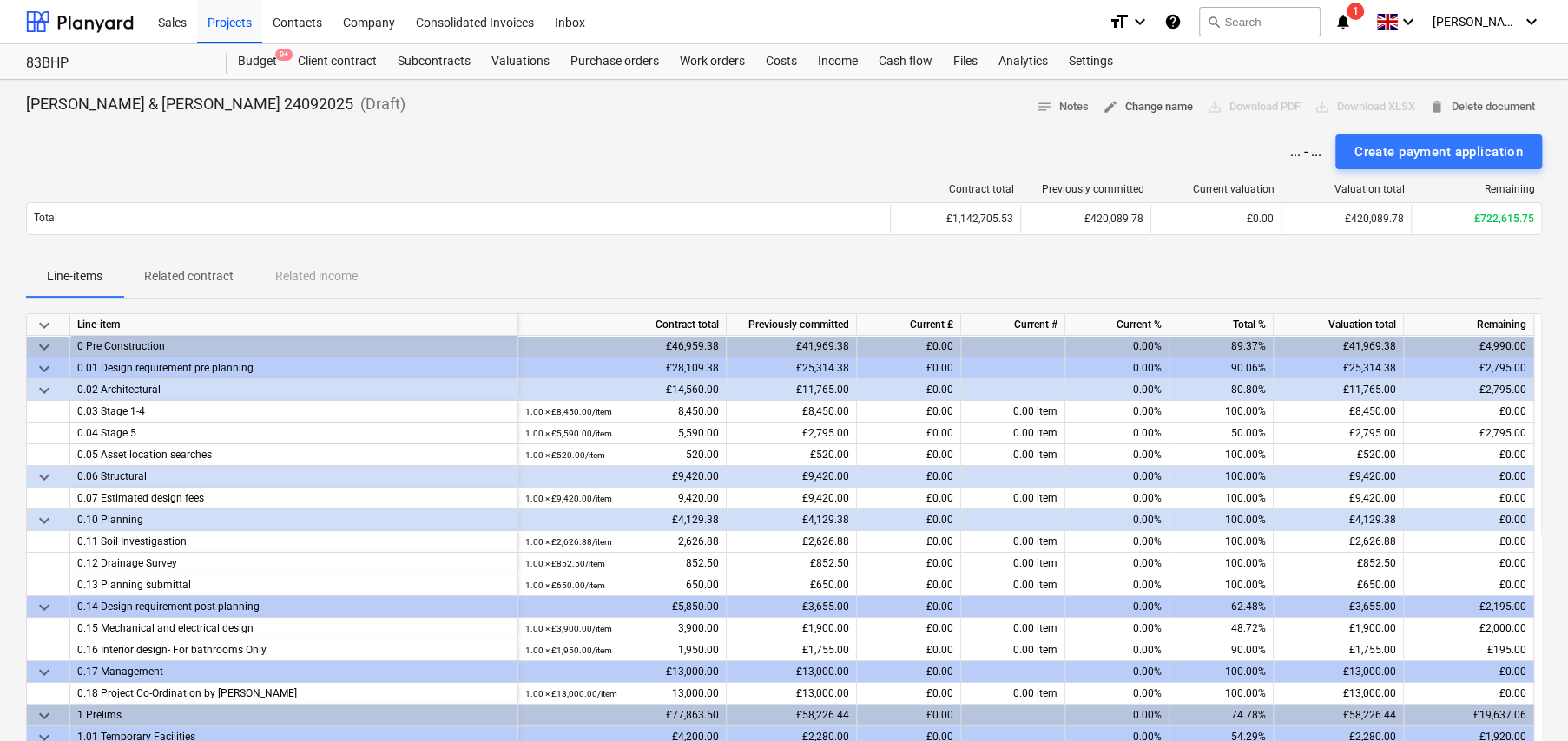
click at [1149, 113] on span "edit Change name" at bounding box center [1148, 107] width 91 height 20
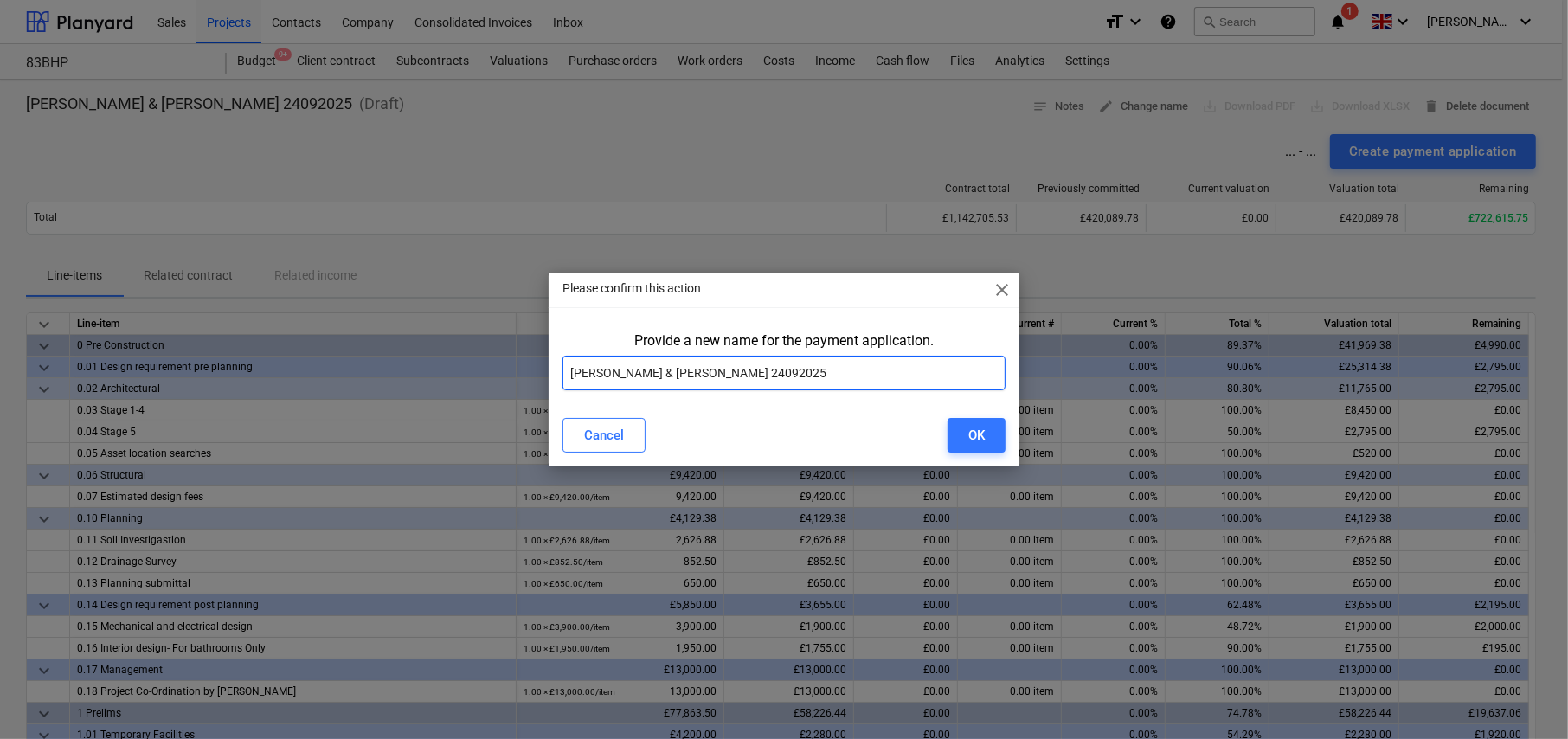
click at [699, 368] on input "Mr Woolcott & Ms Hopewell 24092025" at bounding box center [784, 373] width 443 height 35
paste input "83BHP - Valuation 6"
type input "83BHP - Valuation 6 - 26Sep25"
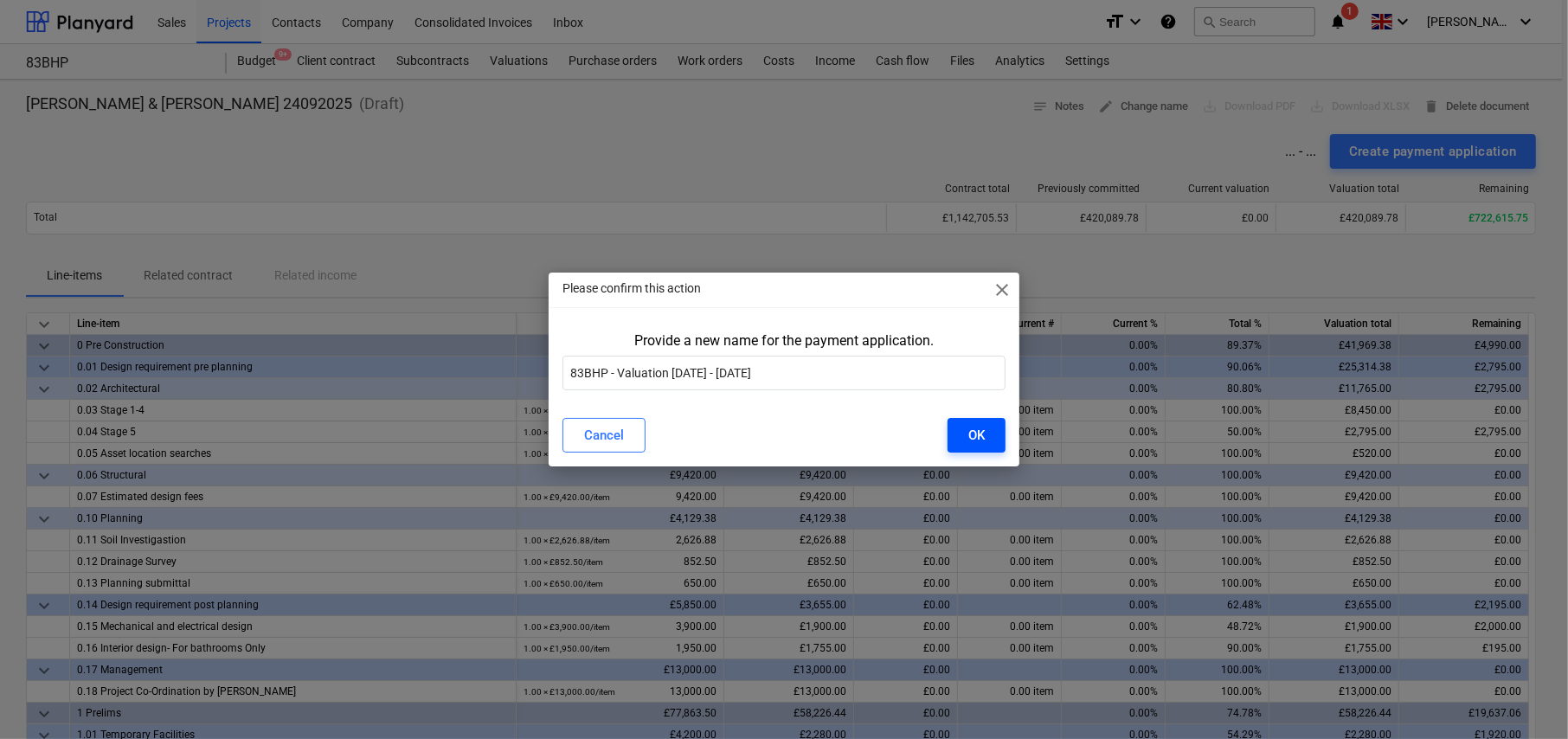
click at [970, 438] on div "OK" at bounding box center [977, 435] width 17 height 22
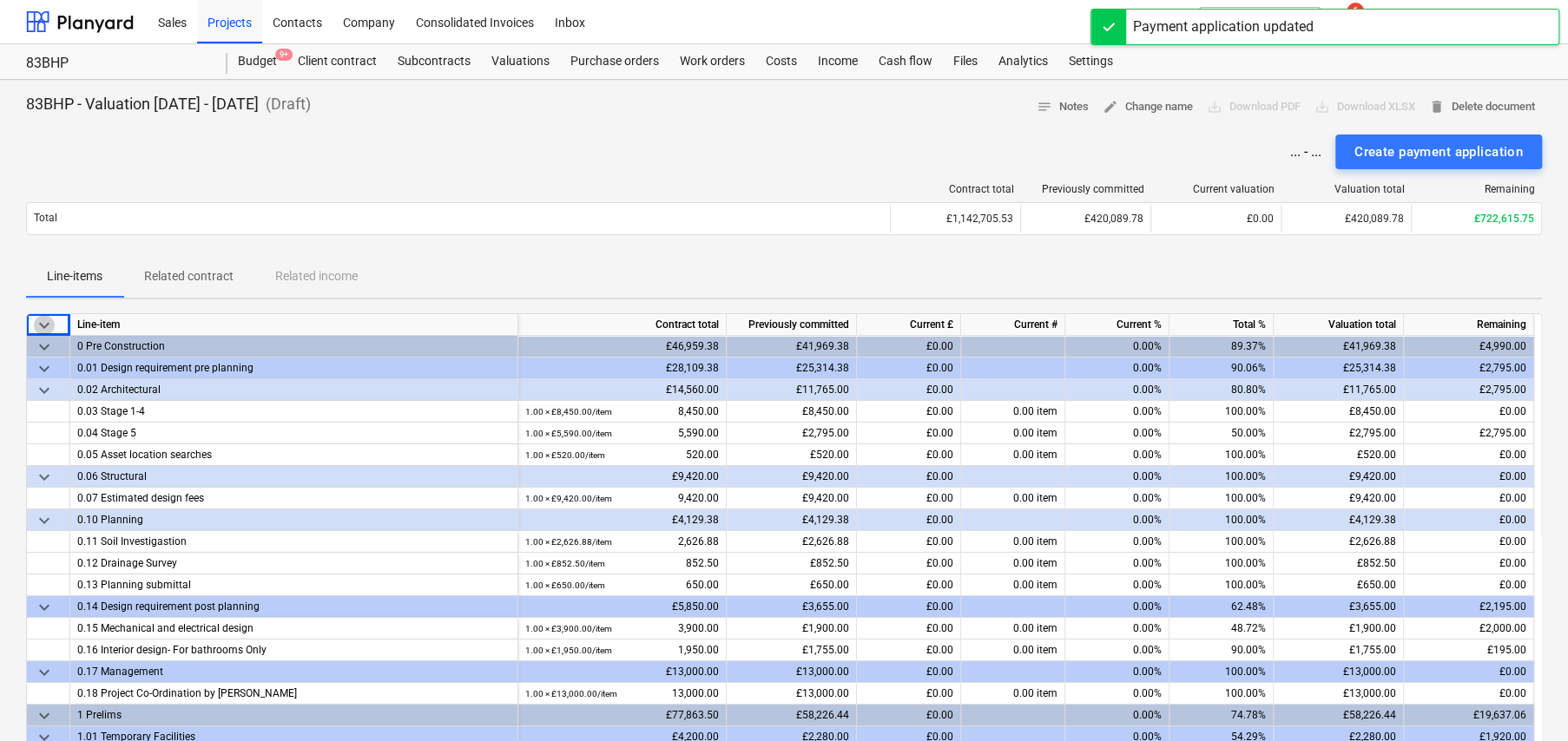
click at [42, 322] on span "keyboard_arrow_down" at bounding box center [44, 325] width 21 height 21
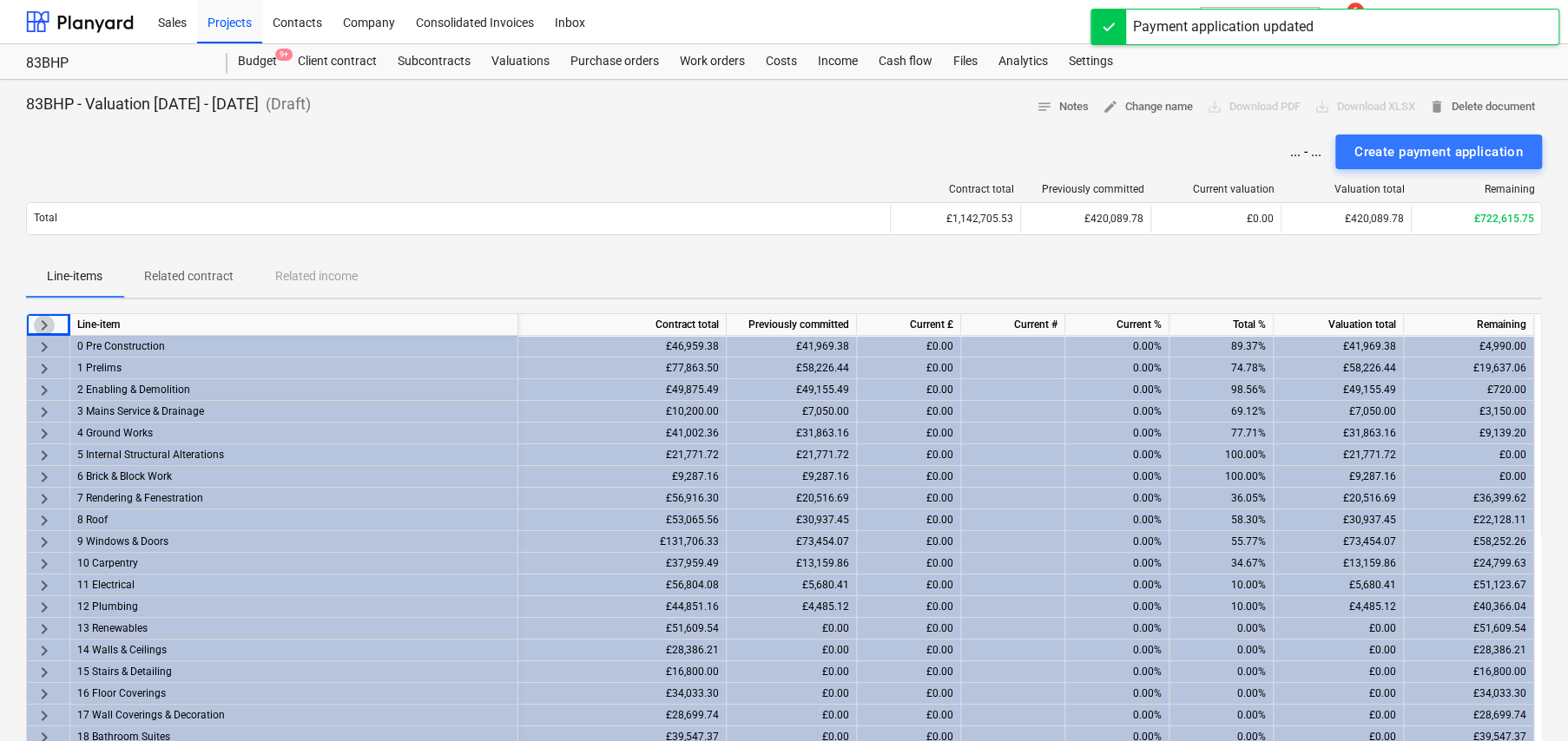
click at [42, 322] on span "keyboard_arrow_right" at bounding box center [44, 325] width 21 height 21
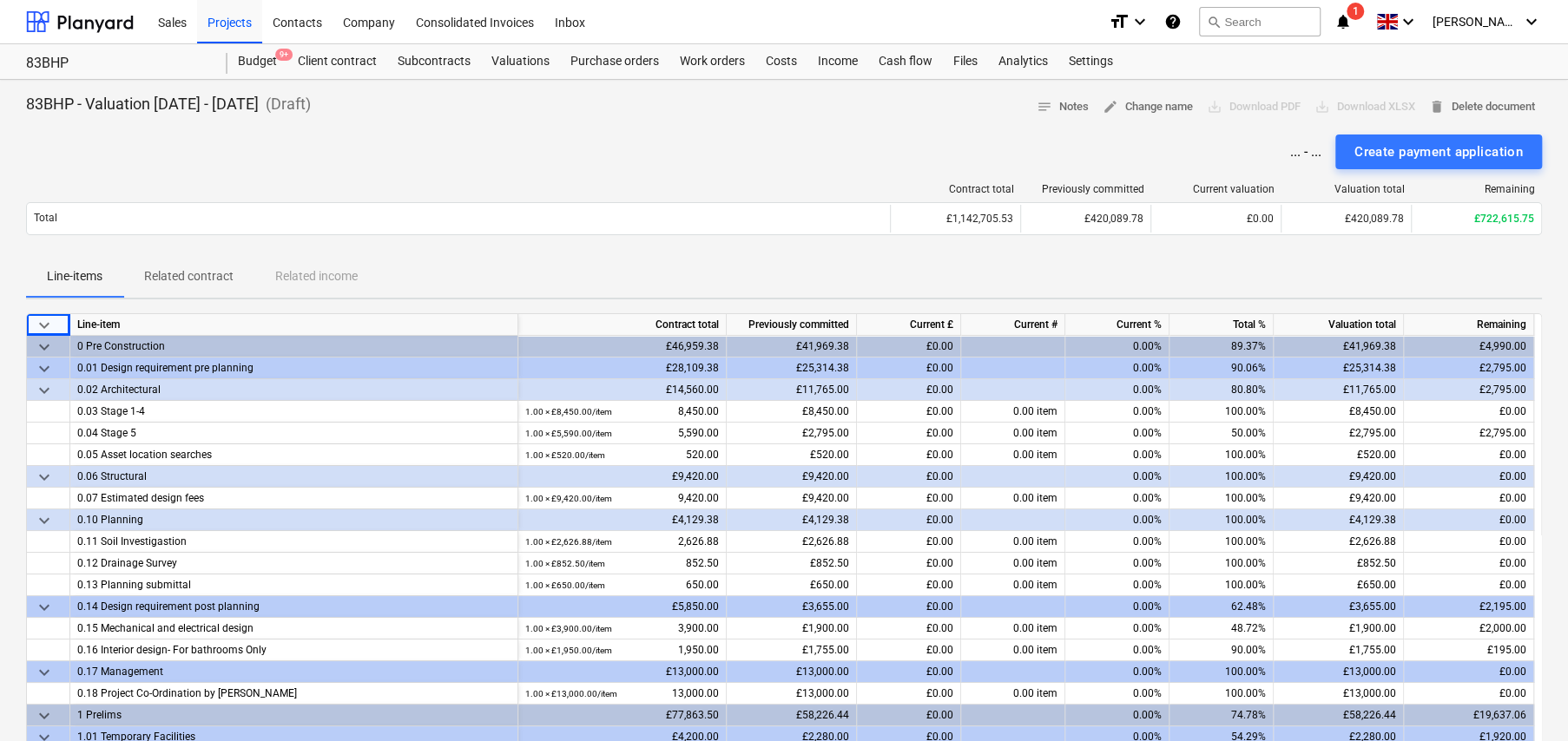
click at [45, 321] on span "keyboard_arrow_down" at bounding box center [44, 325] width 21 height 21
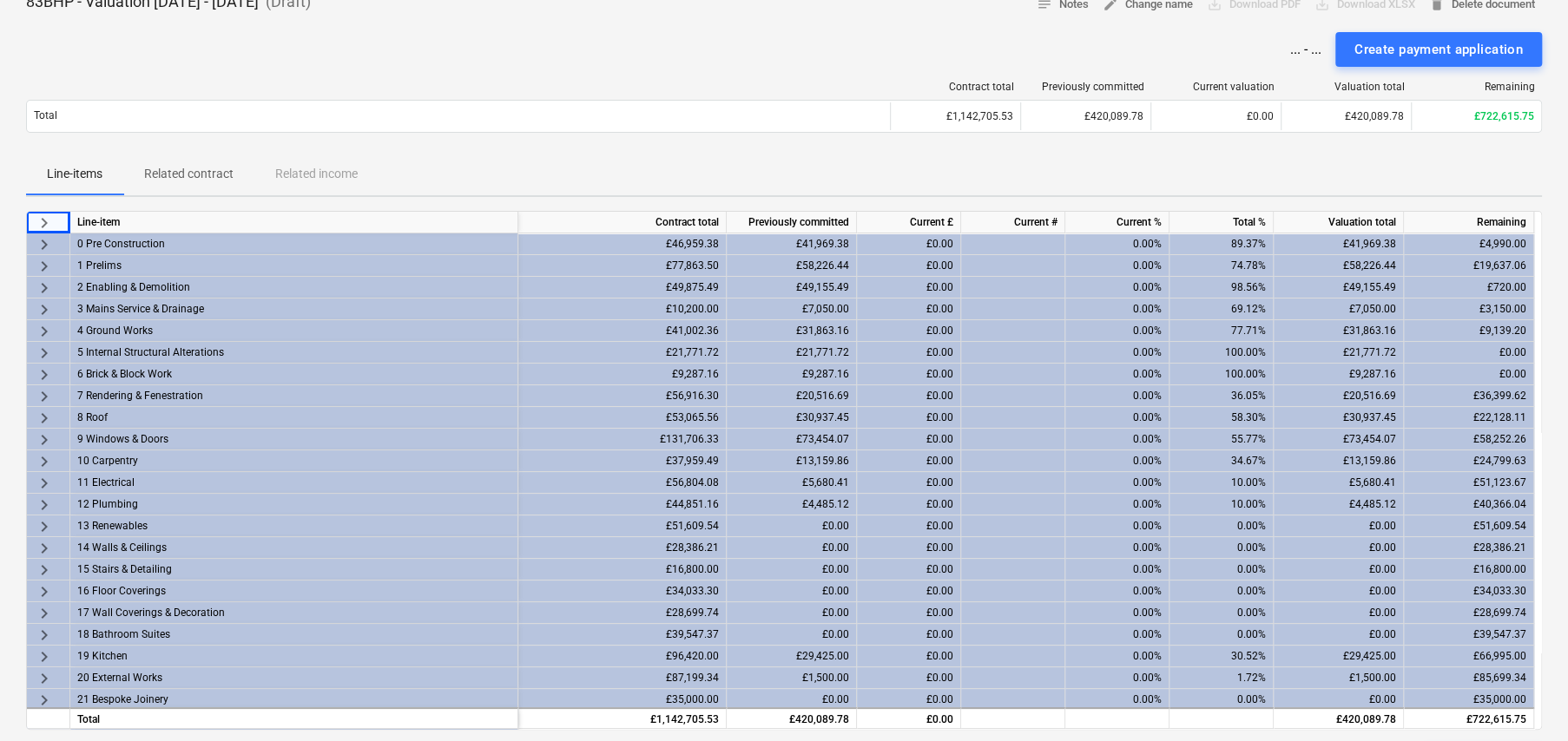
scroll to position [261, 0]
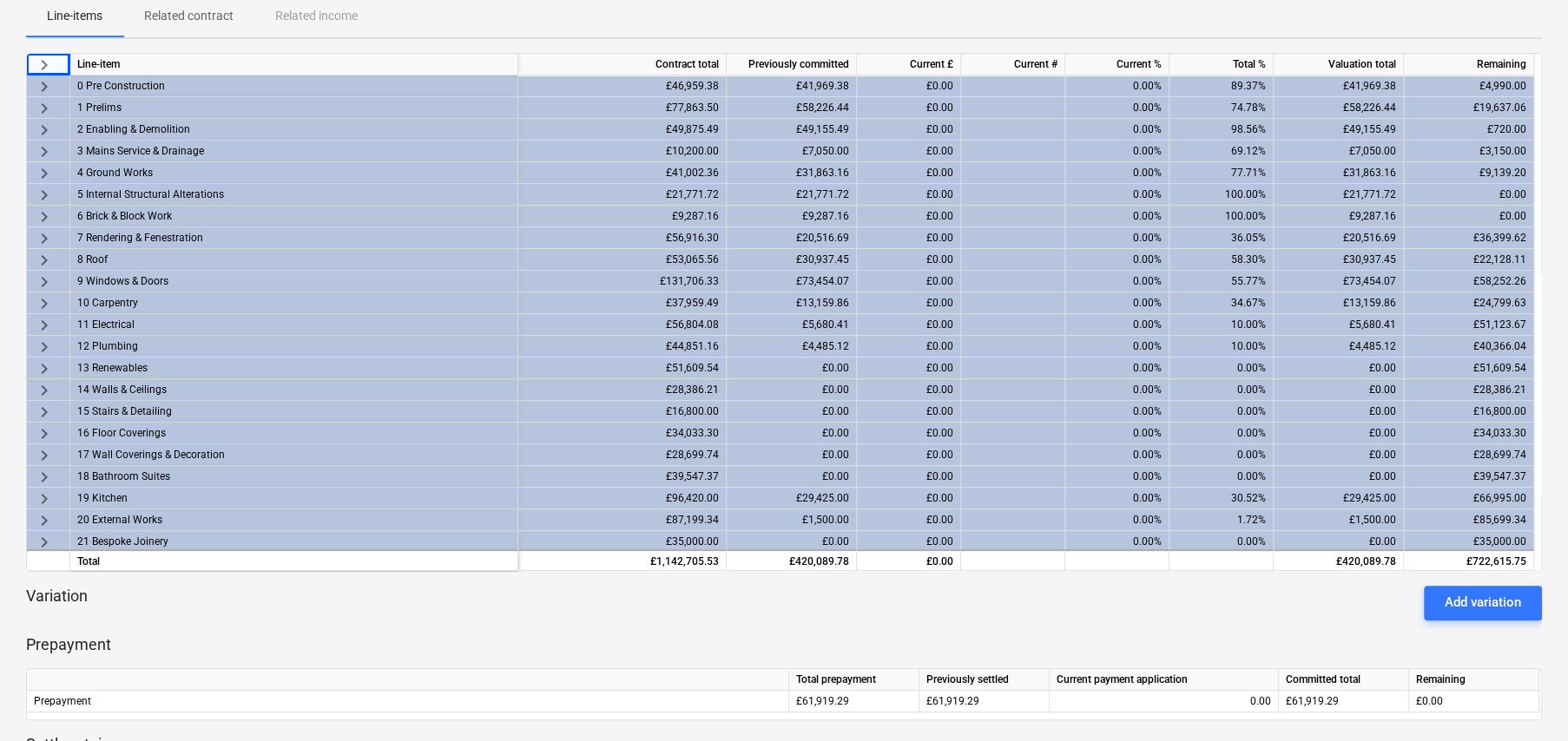
click at [294, 613] on div "Variation Add variation" at bounding box center [784, 603] width 1515 height 35
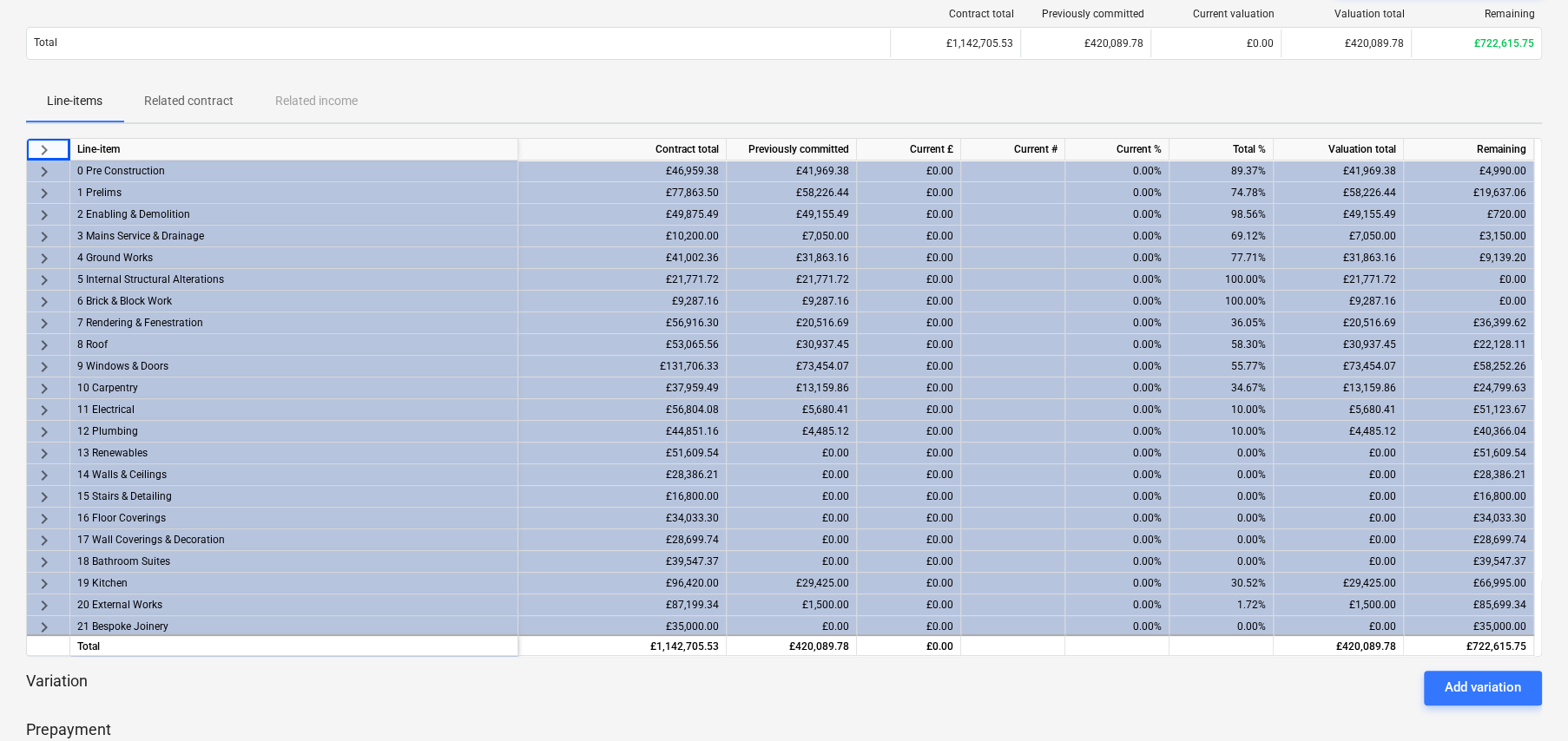
scroll to position [174, 0]
click at [42, 367] on span "keyboard_arrow_right" at bounding box center [44, 369] width 21 height 21
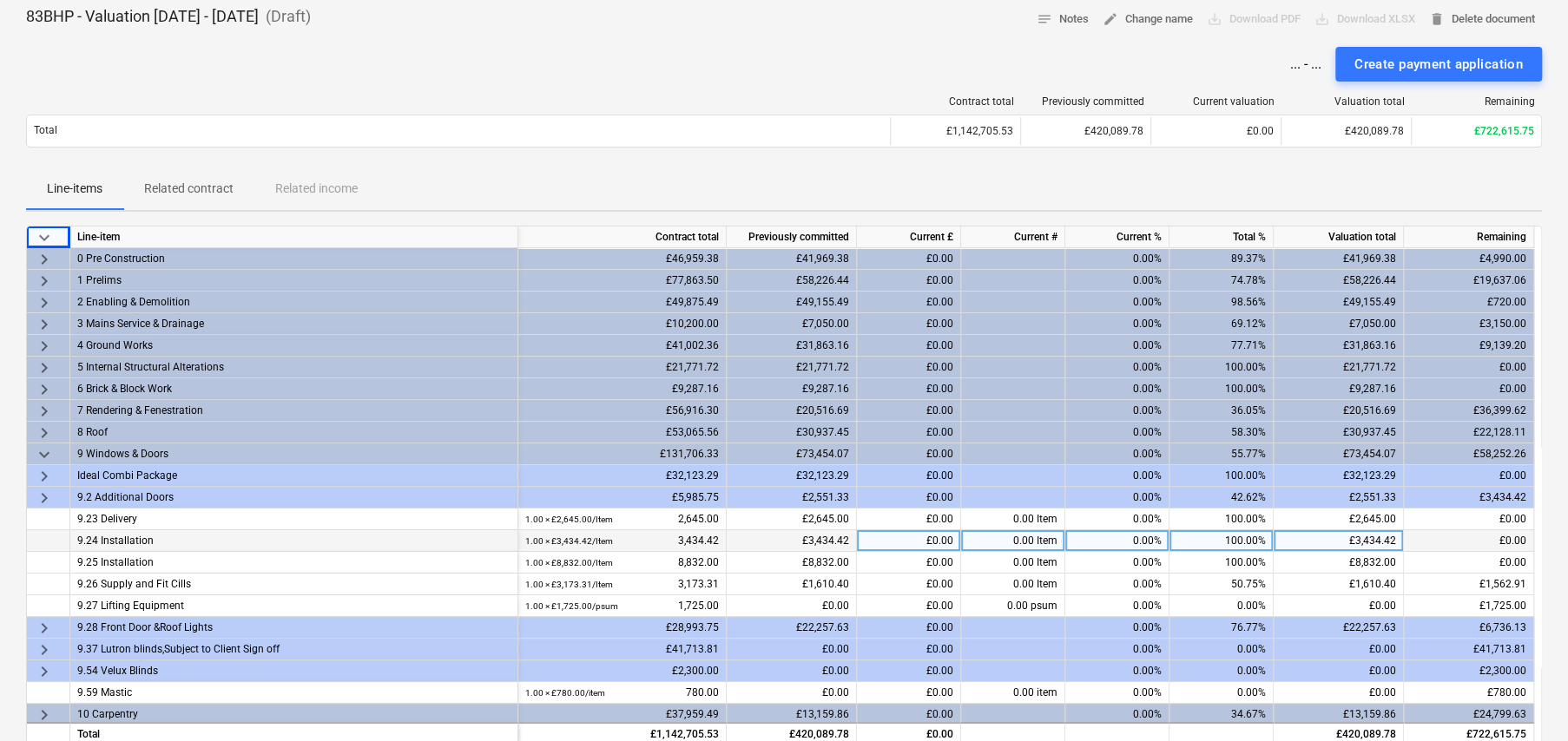
scroll to position [87, 0]
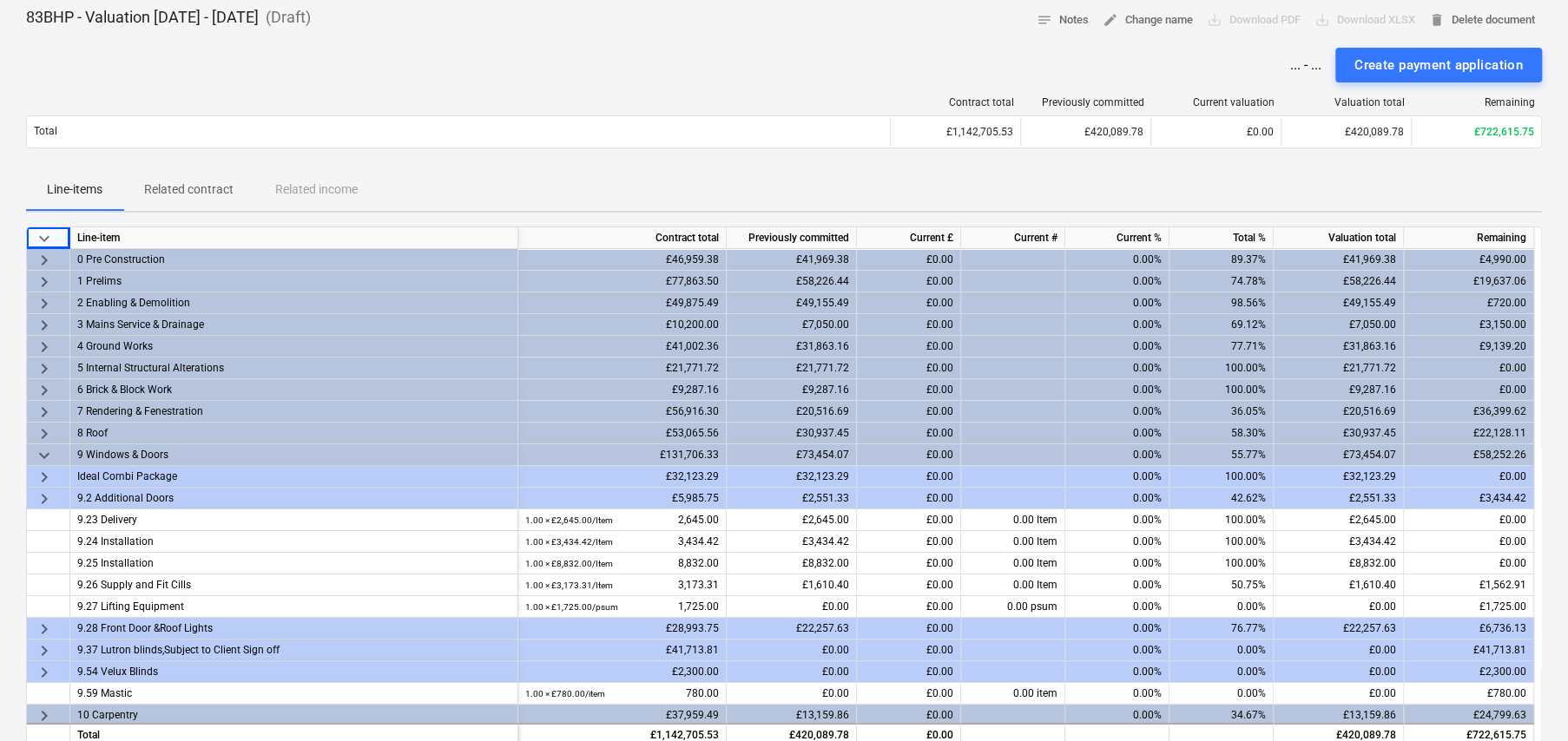
click at [43, 430] on span "keyboard_arrow_right" at bounding box center [44, 433] width 21 height 21
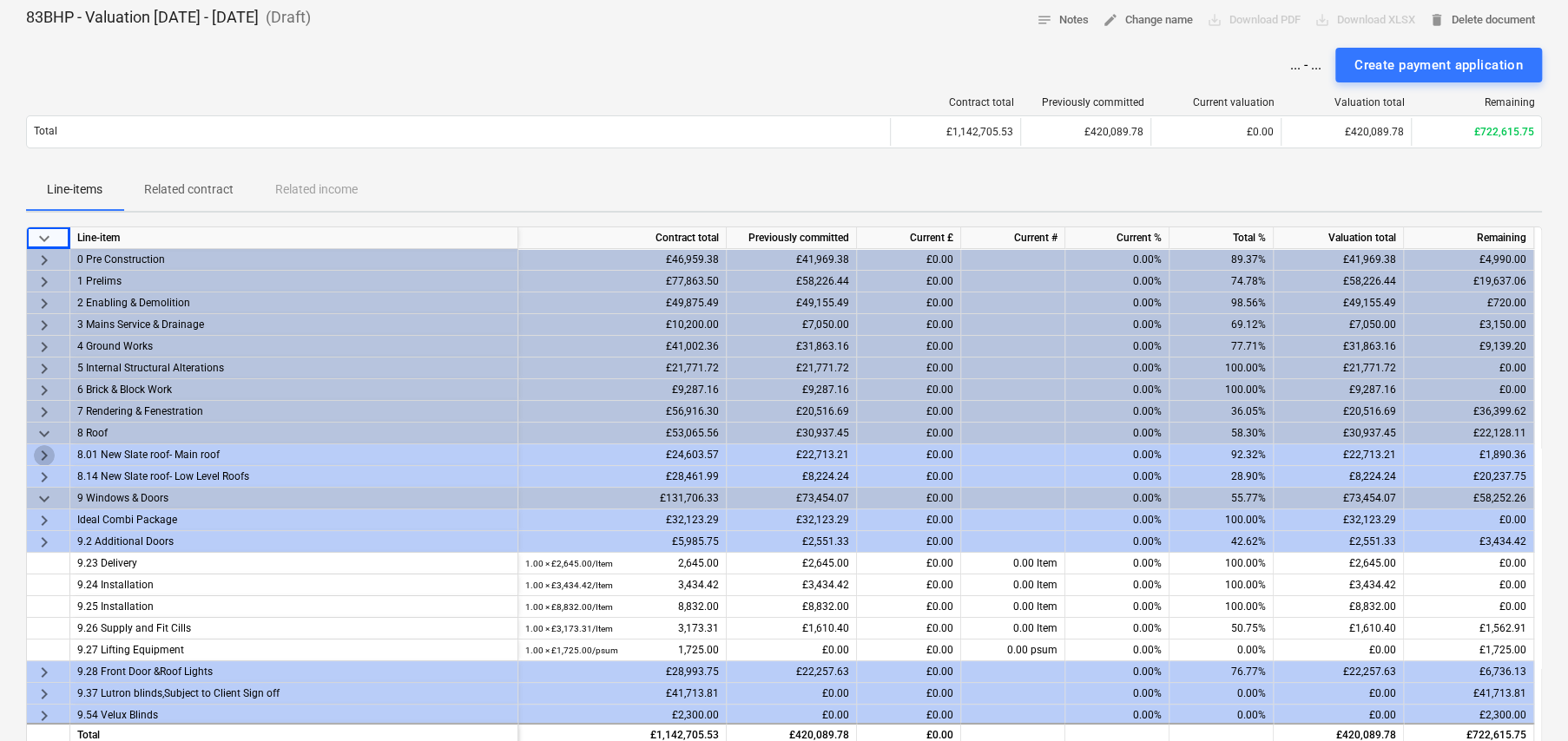
click at [43, 451] on span "keyboard_arrow_right" at bounding box center [44, 456] width 21 height 21
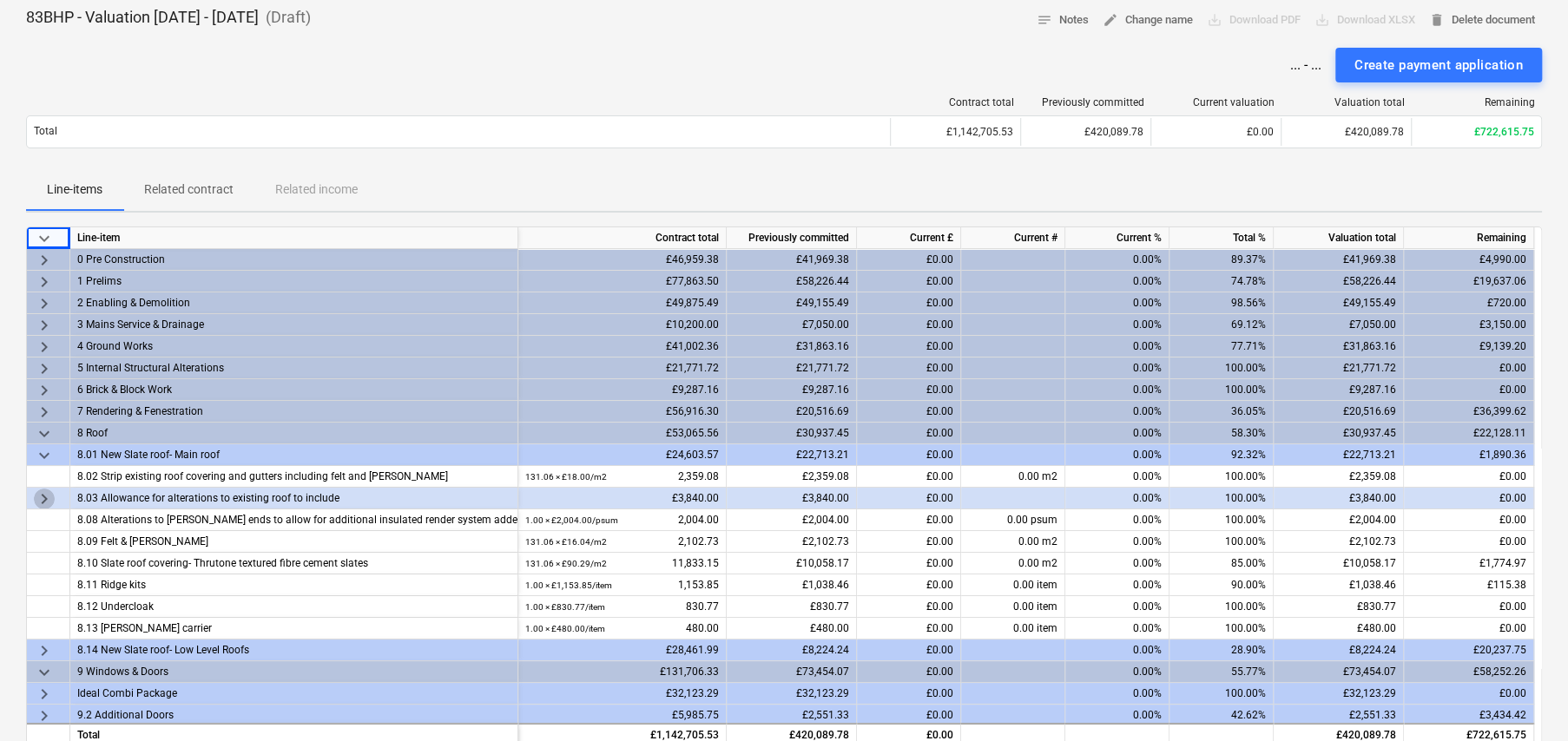
click at [43, 495] on span "keyboard_arrow_right" at bounding box center [44, 499] width 21 height 21
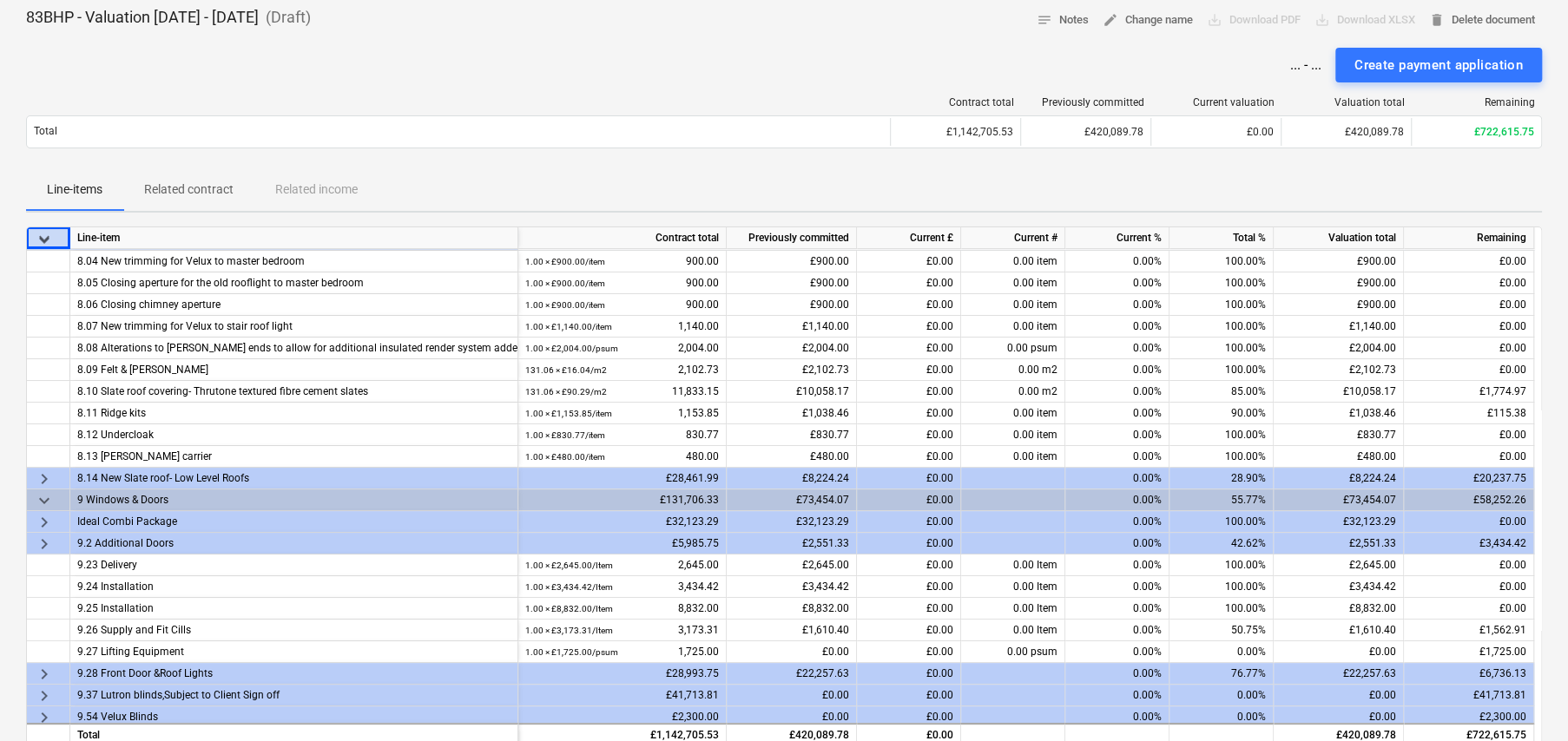
scroll to position [261, 0]
click at [43, 471] on span "keyboard_arrow_right" at bounding box center [44, 477] width 21 height 21
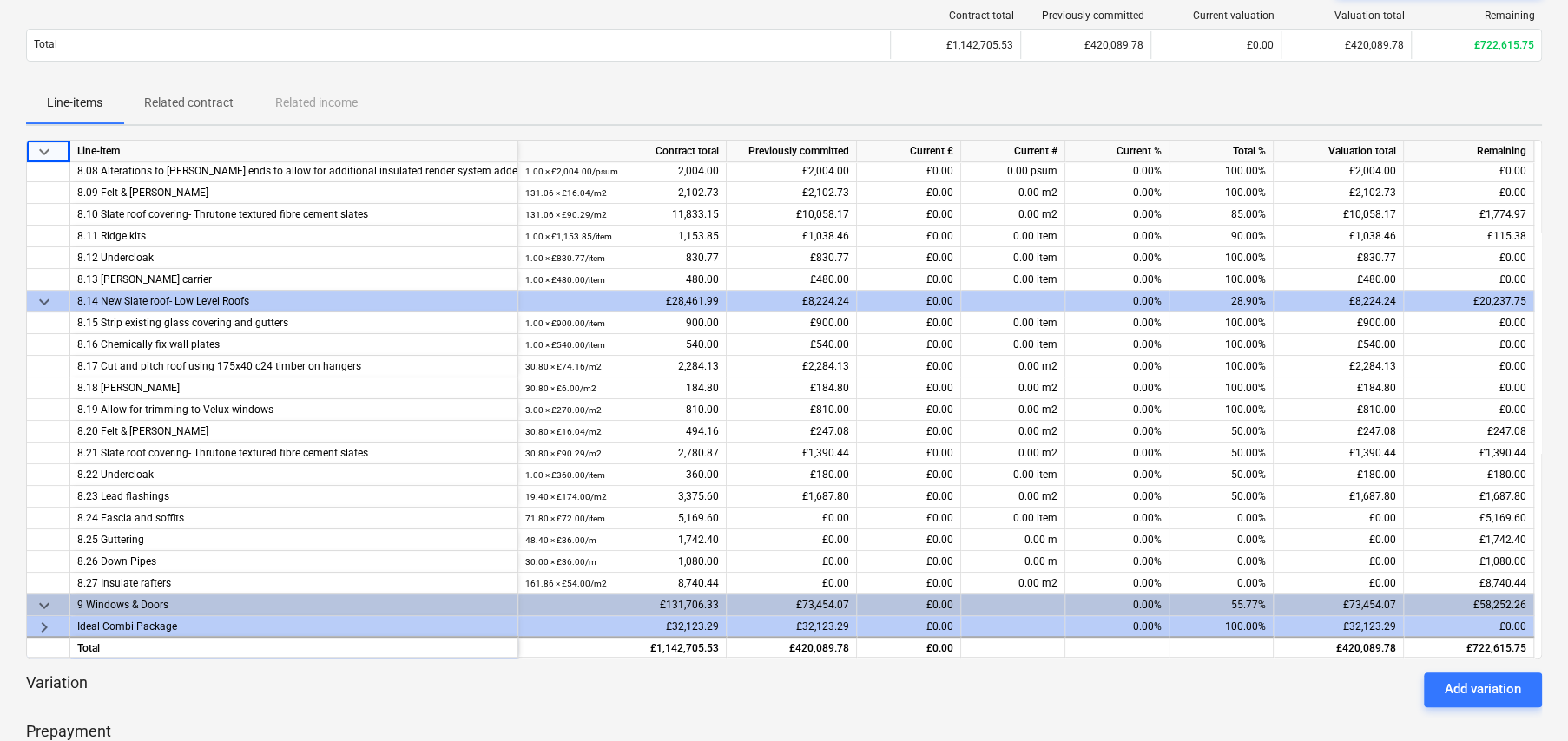
scroll to position [347, 0]
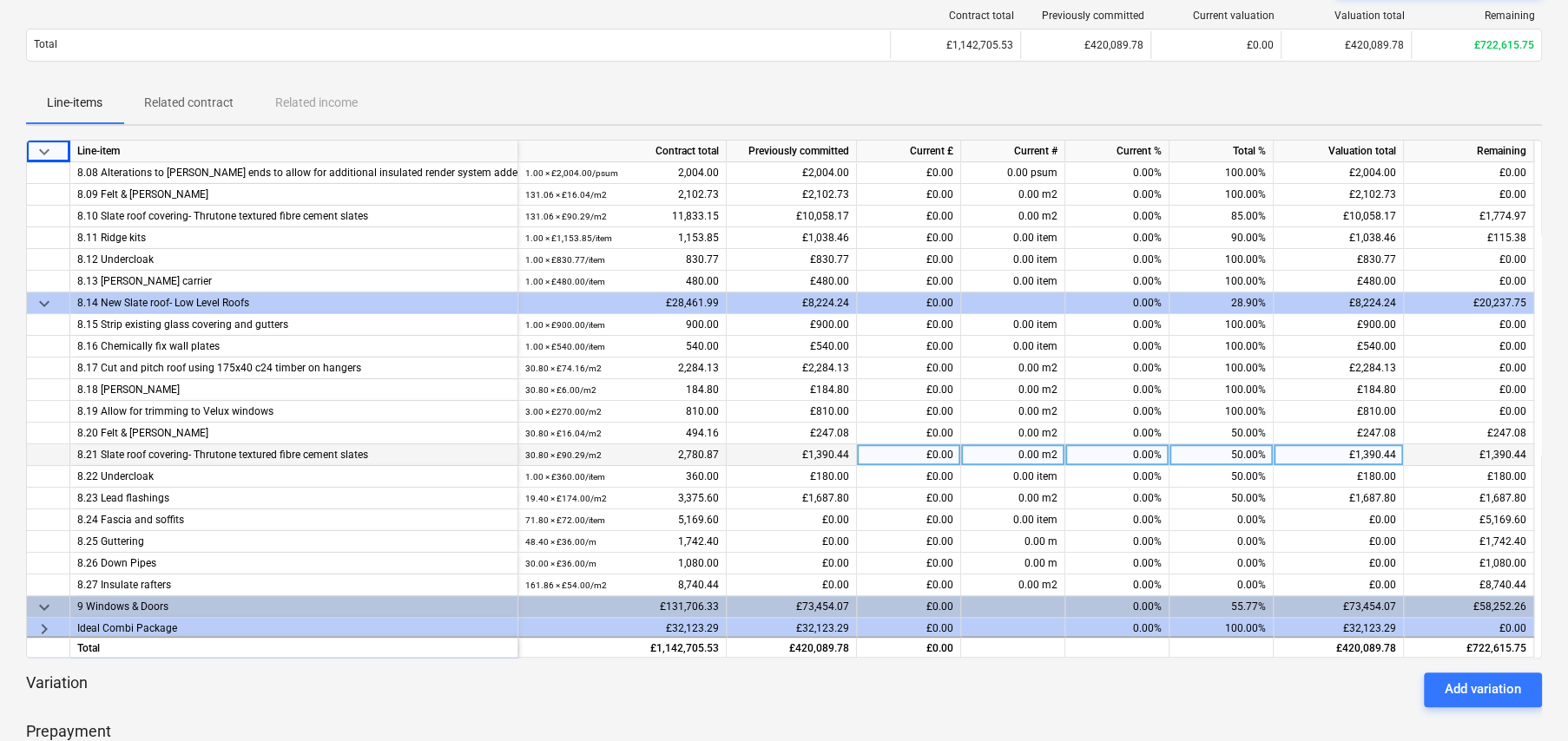
click at [1235, 454] on div "50.00%" at bounding box center [1222, 455] width 104 height 21
type input "100"
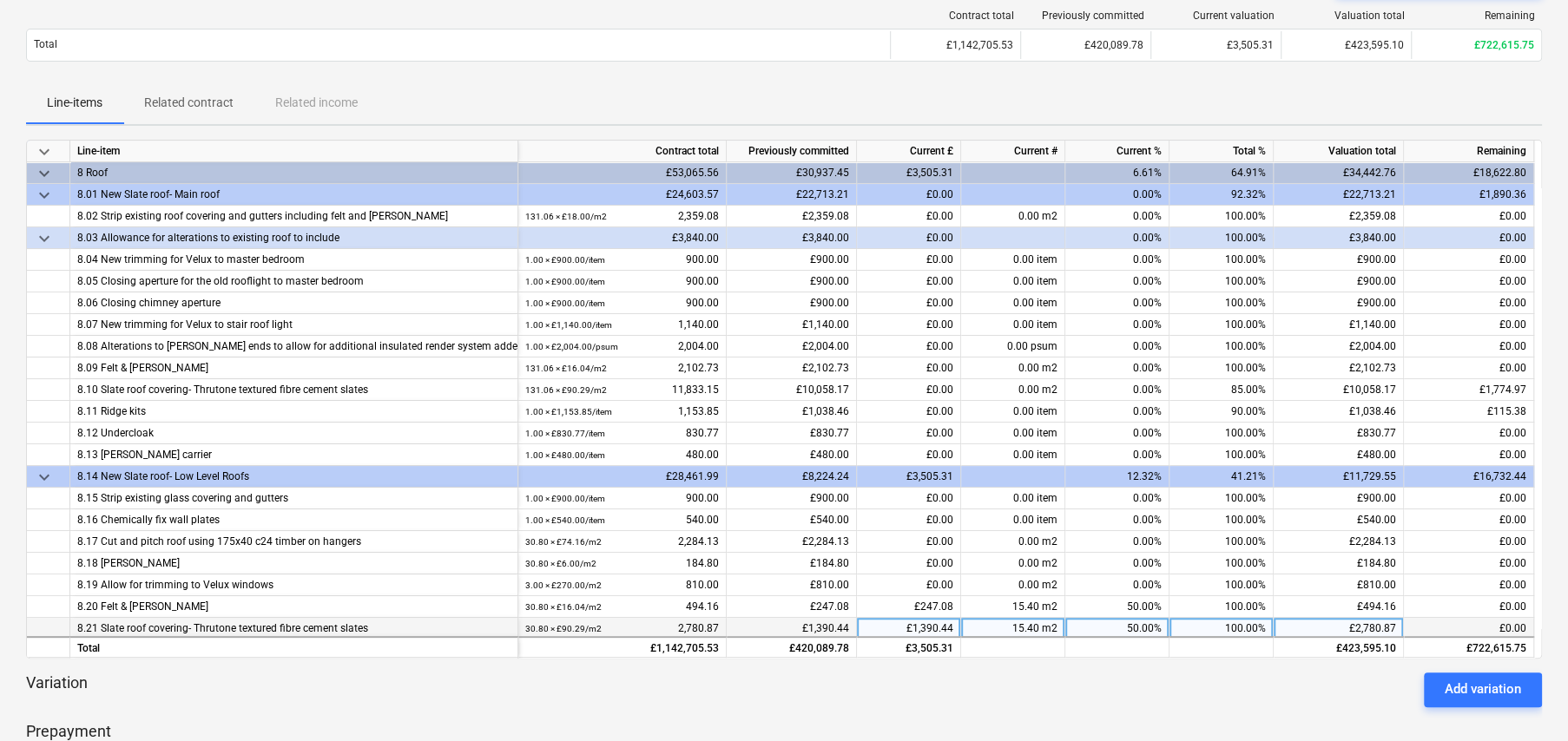
scroll to position [87, 0]
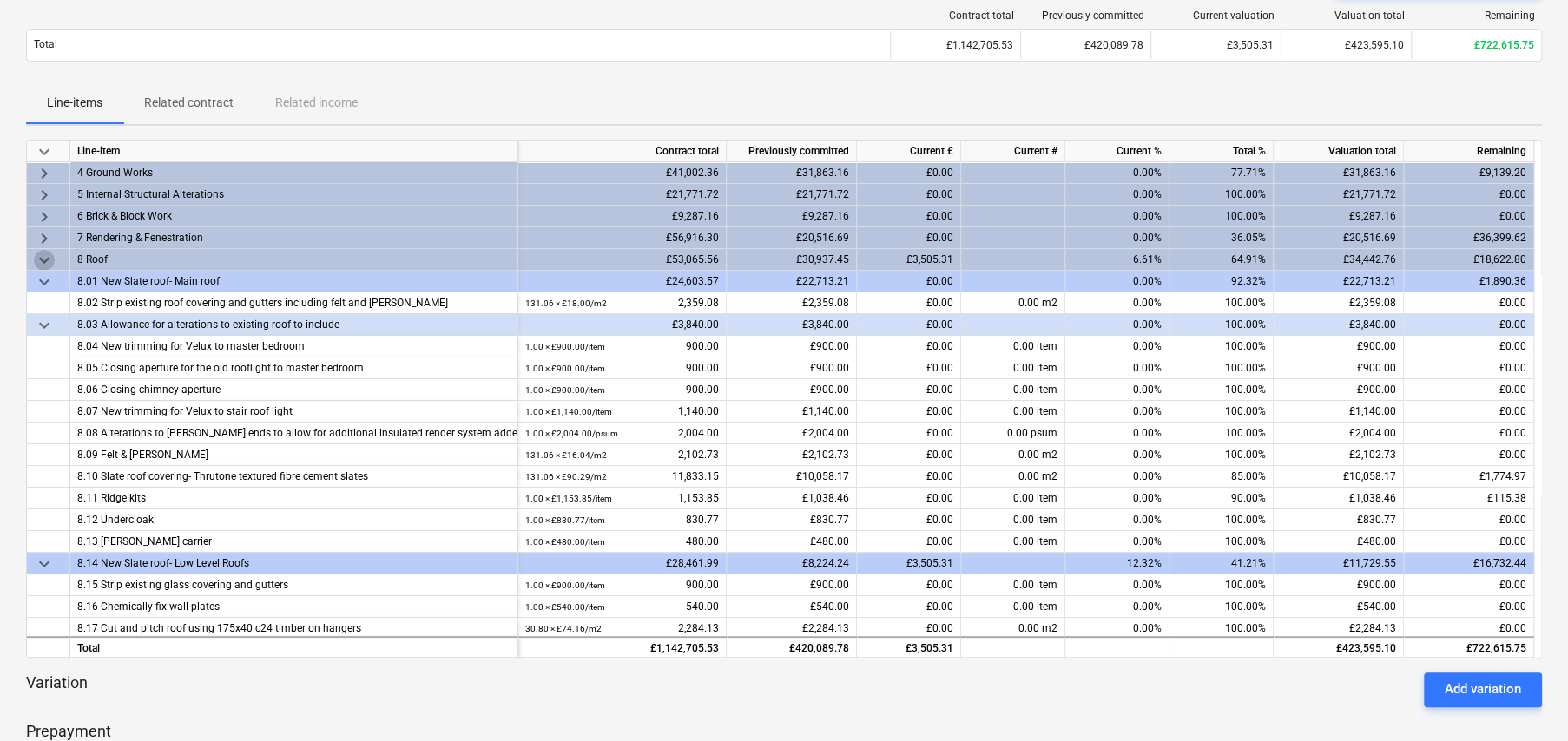
click at [48, 256] on span "keyboard_arrow_down" at bounding box center [44, 261] width 21 height 21
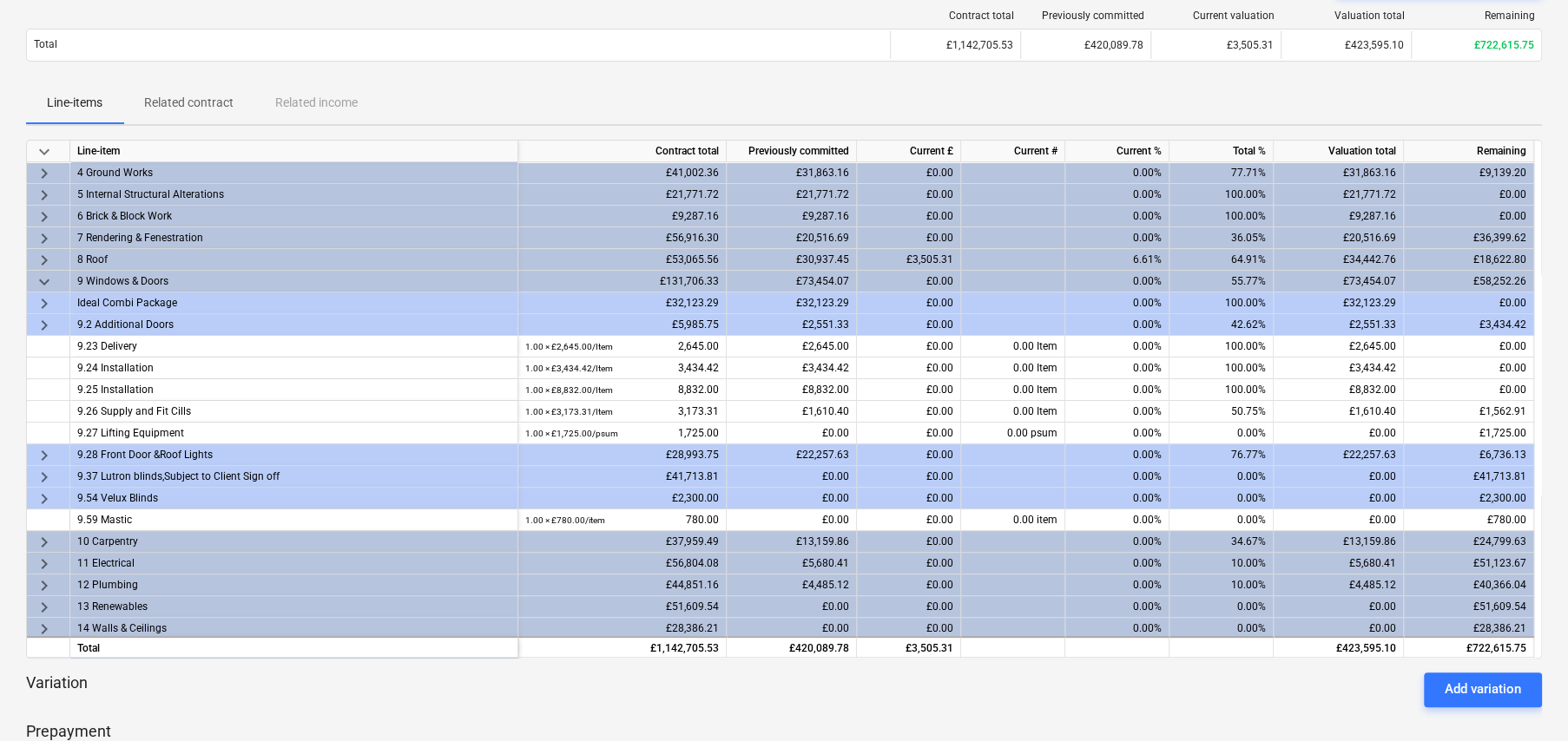
click at [45, 299] on span "keyboard_arrow_right" at bounding box center [44, 304] width 21 height 21
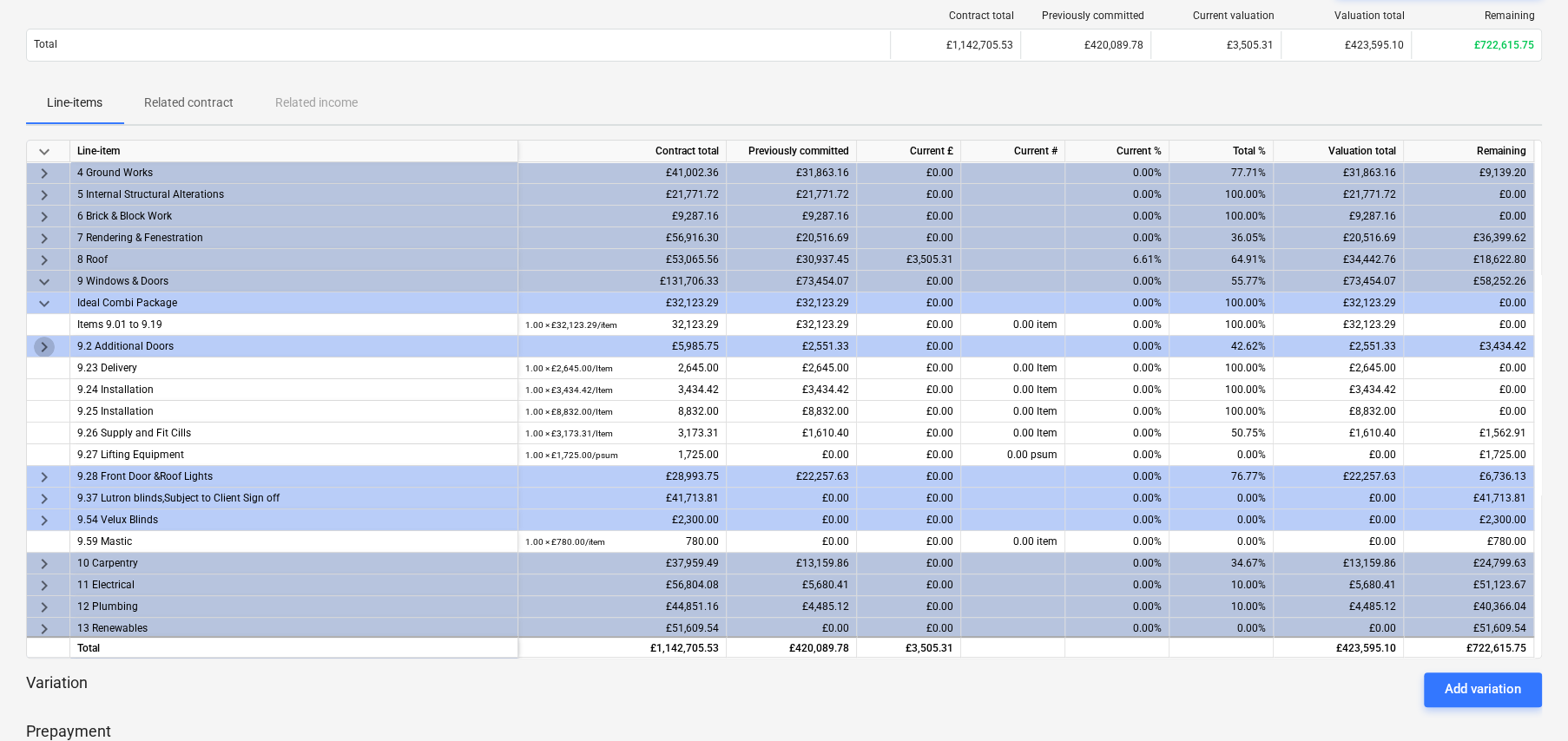
click at [46, 343] on span "keyboard_arrow_right" at bounding box center [44, 347] width 21 height 21
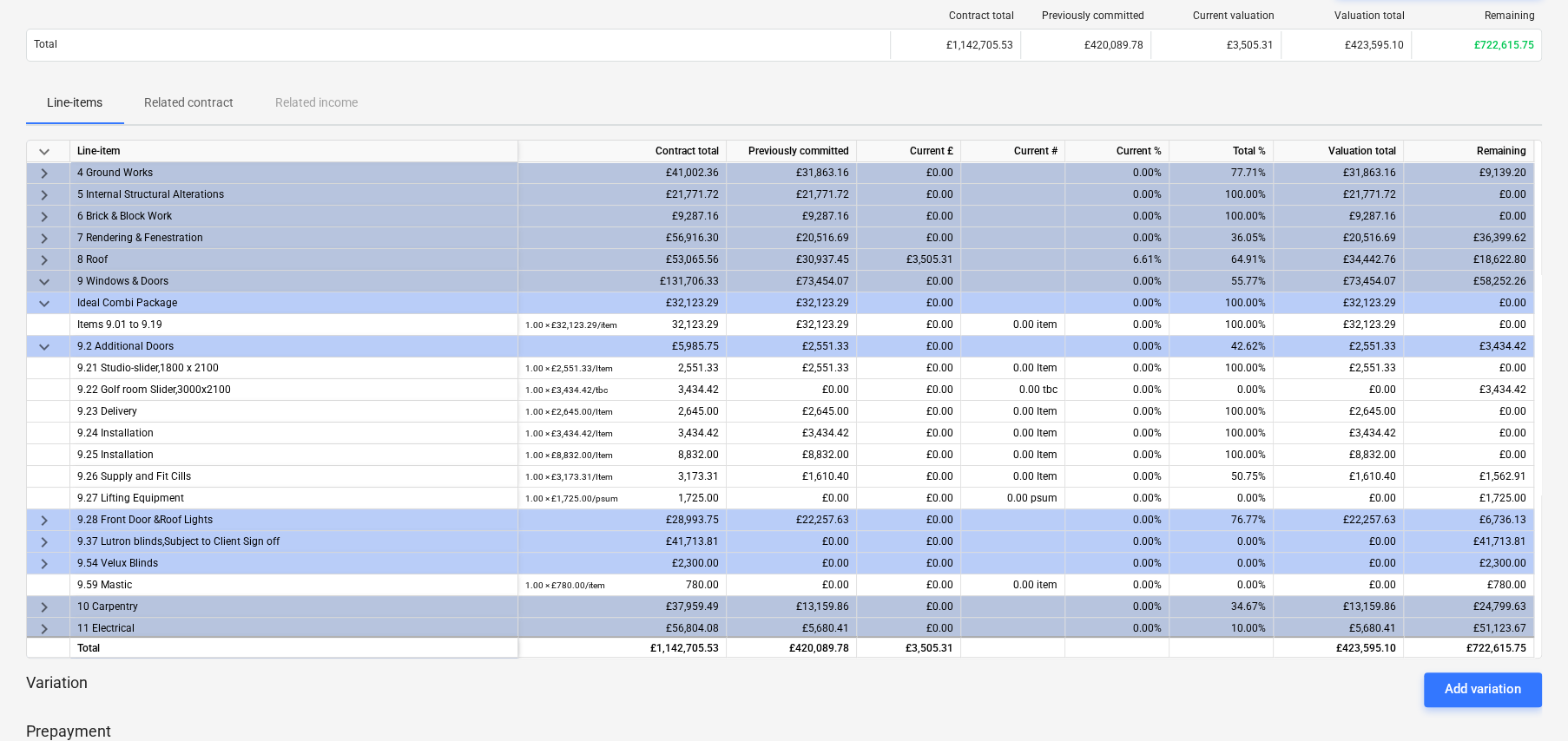
click at [43, 563] on span "keyboard_arrow_right" at bounding box center [44, 564] width 21 height 21
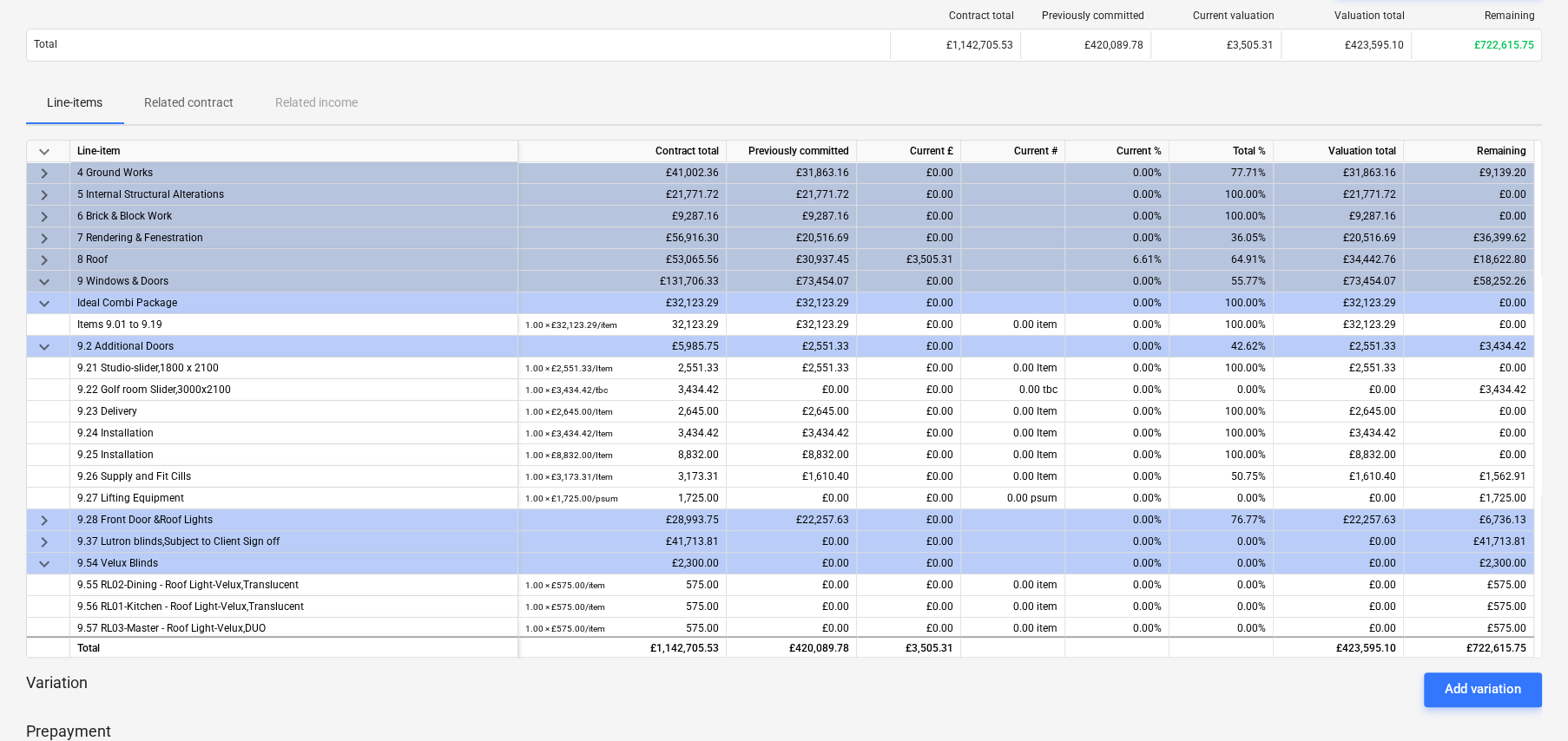
click at [40, 542] on span "keyboard_arrow_right" at bounding box center [44, 542] width 21 height 21
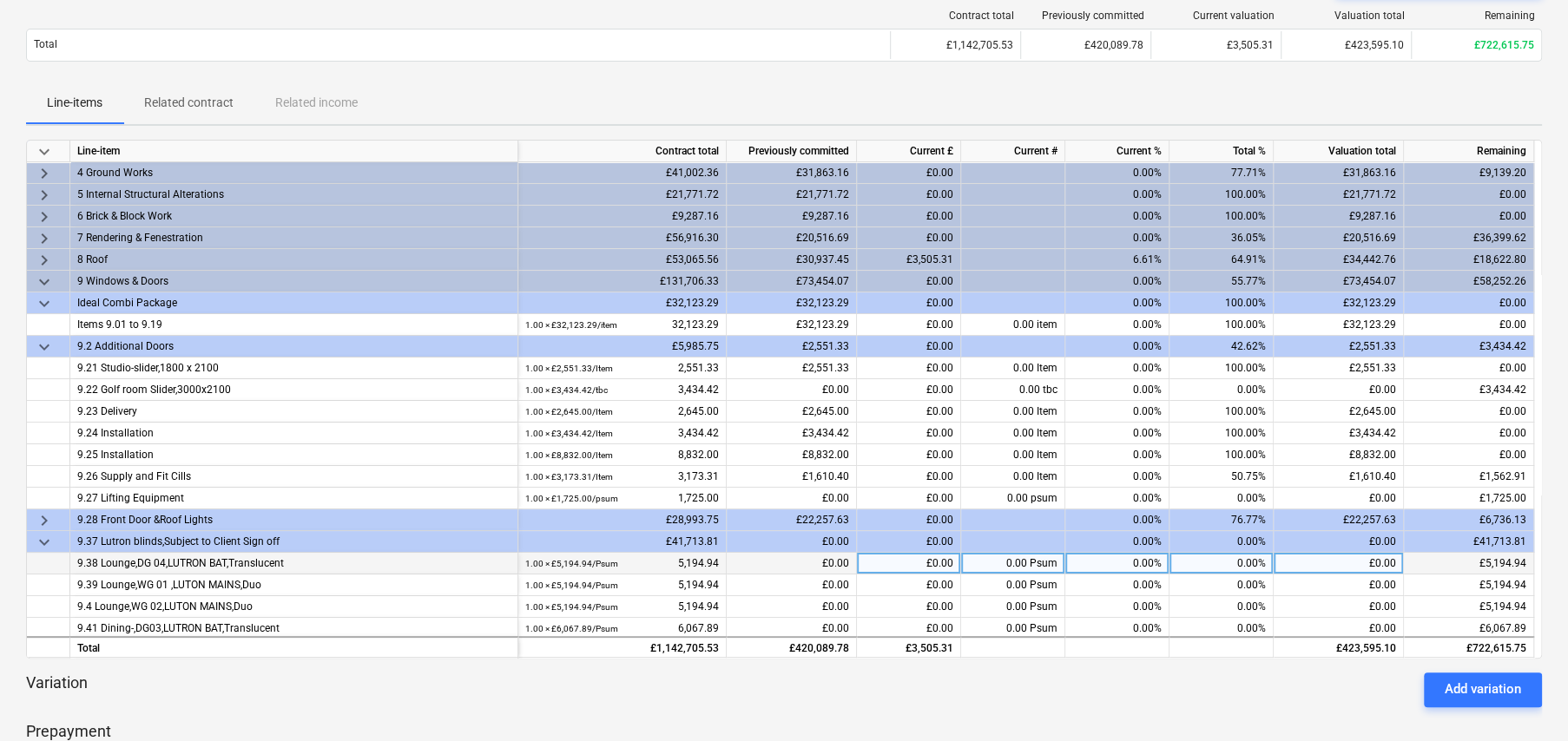
click at [45, 516] on span "keyboard_arrow_right" at bounding box center [44, 520] width 21 height 21
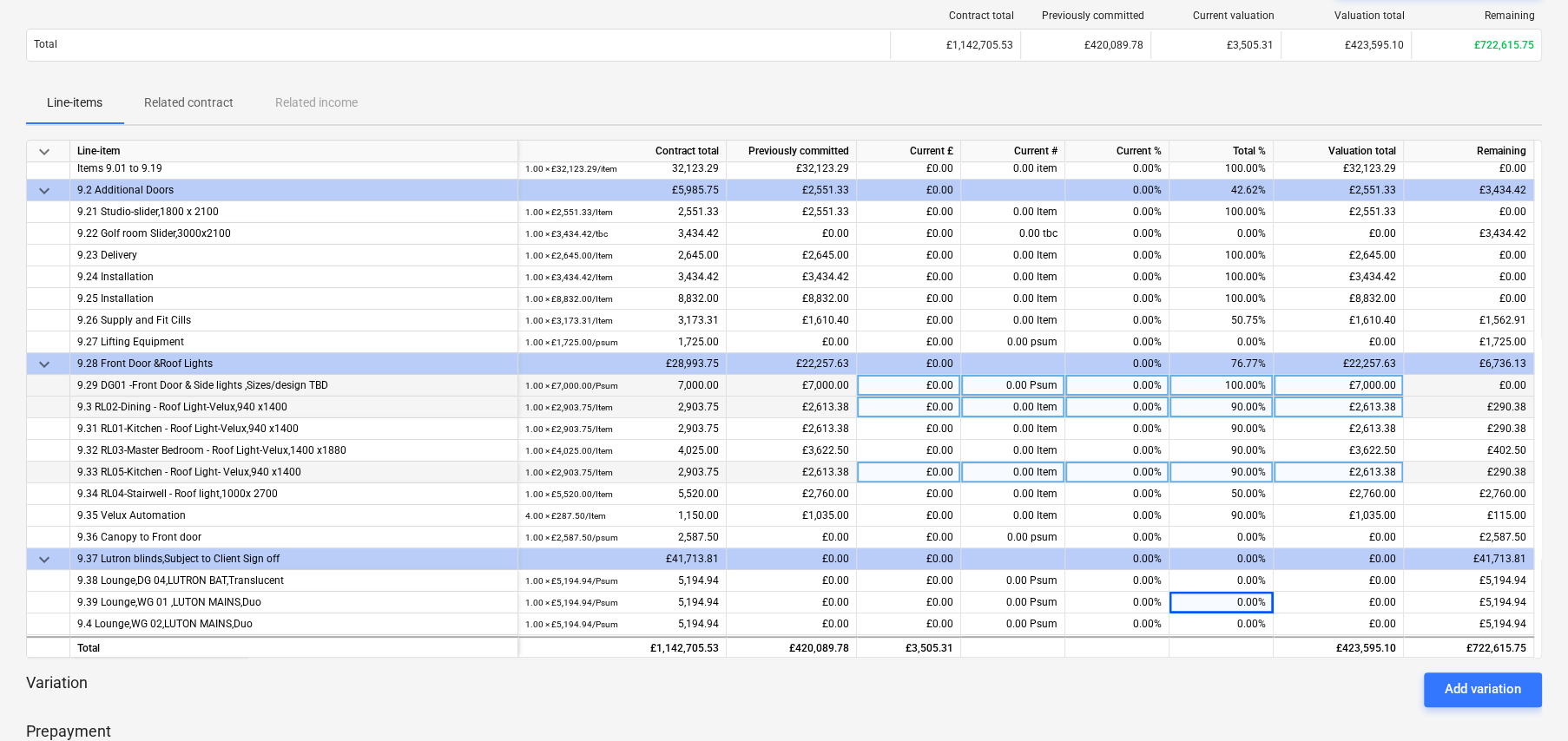
scroll to position [261, 0]
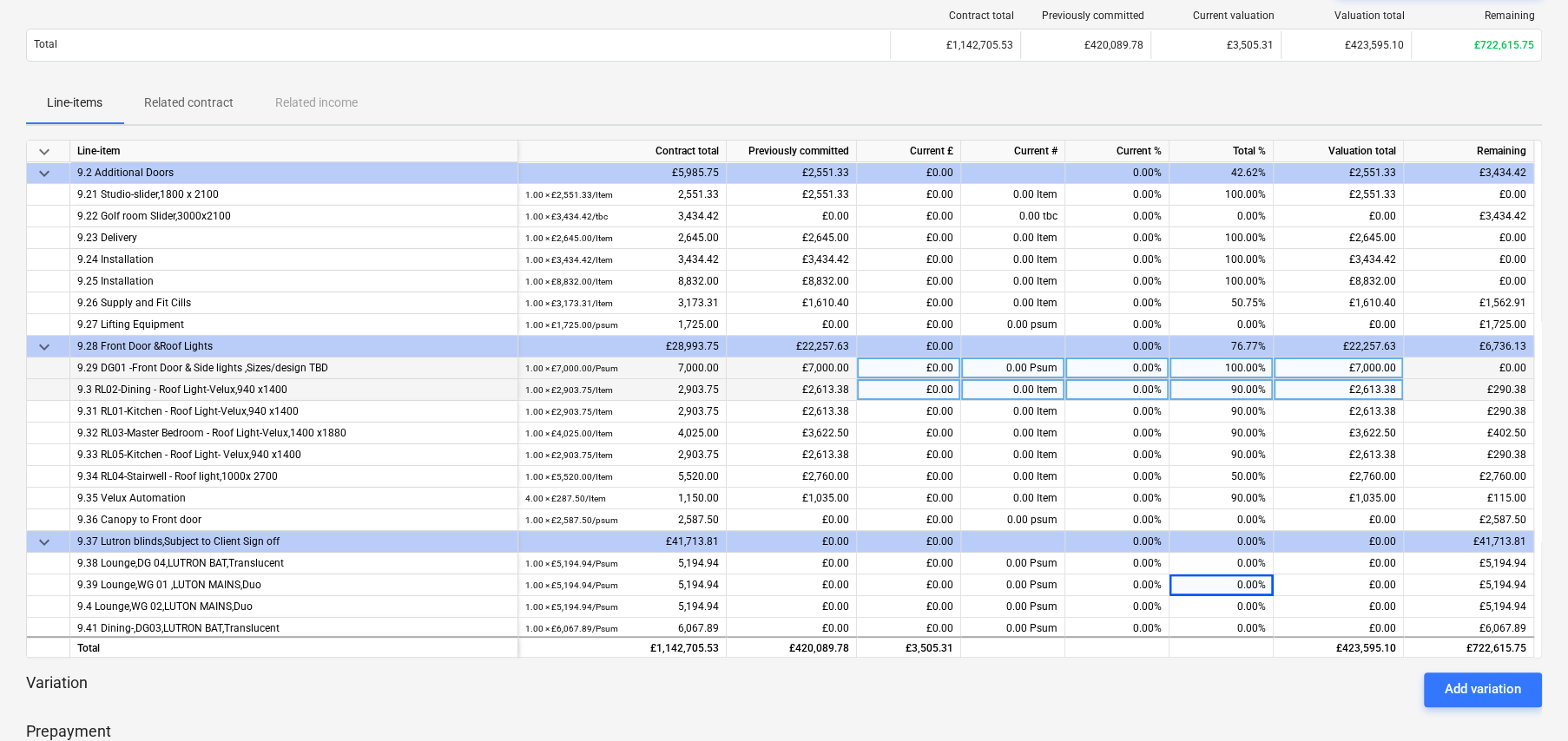
click at [1247, 387] on div "90.00%" at bounding box center [1222, 390] width 104 height 21
type input "100"
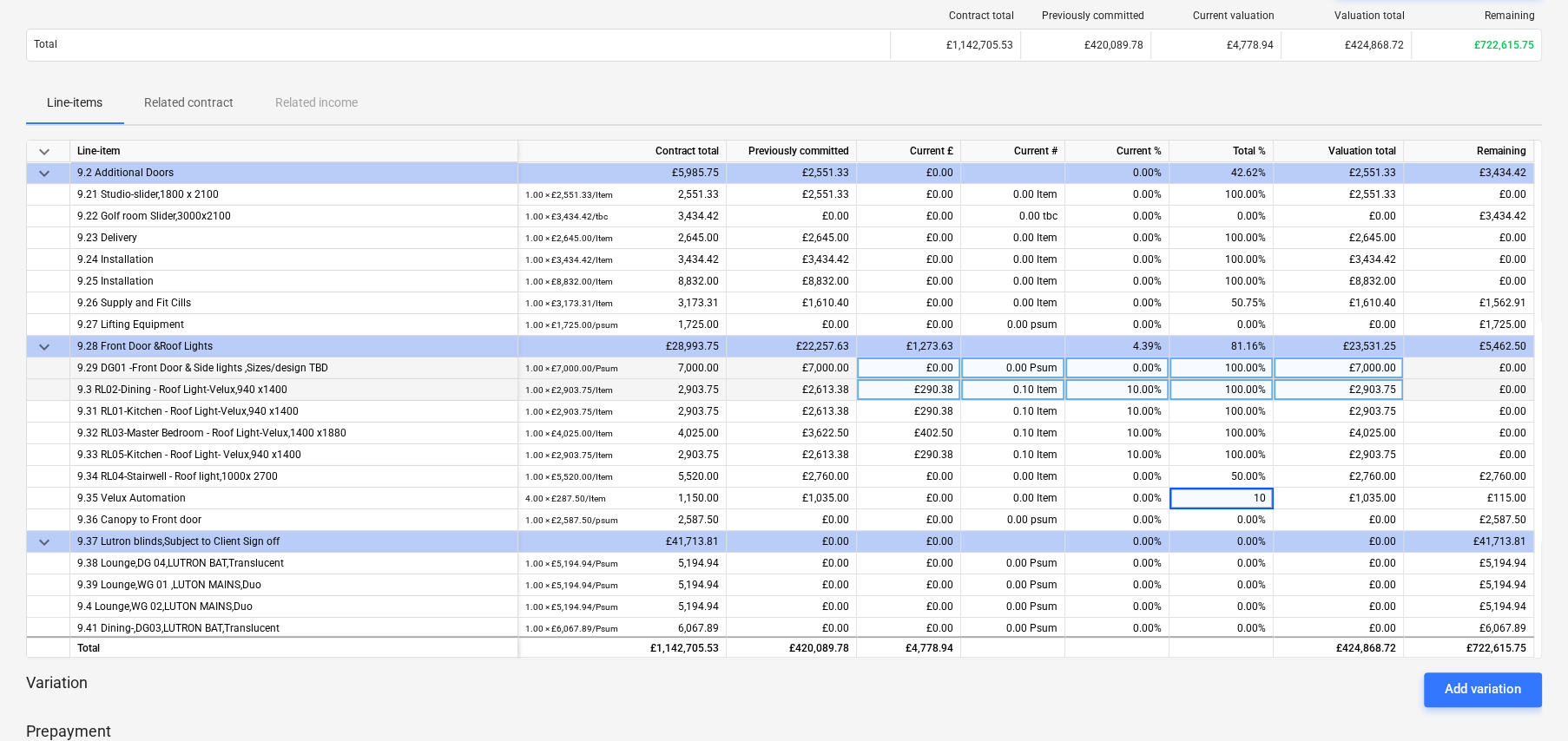
type input "100"
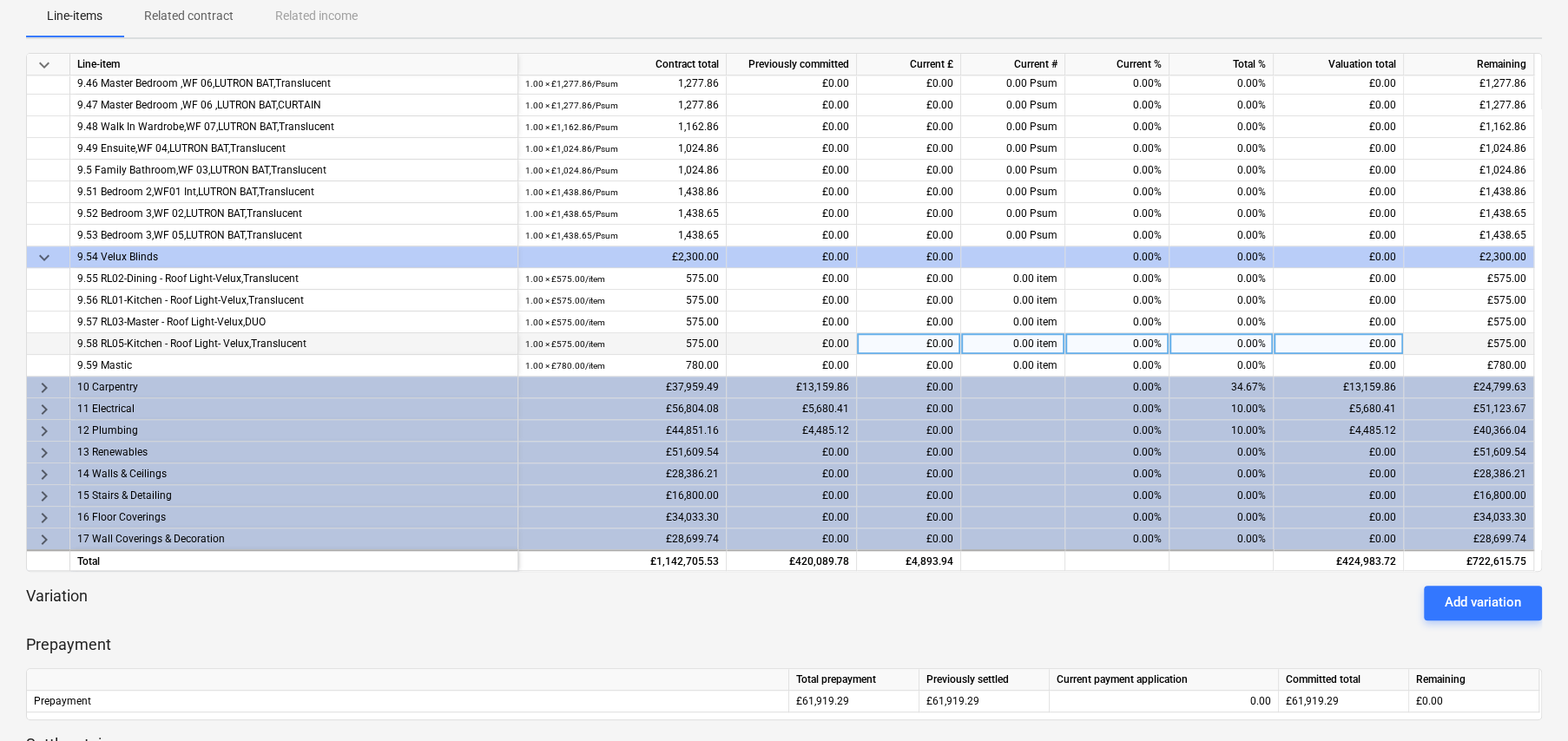
scroll to position [868, 0]
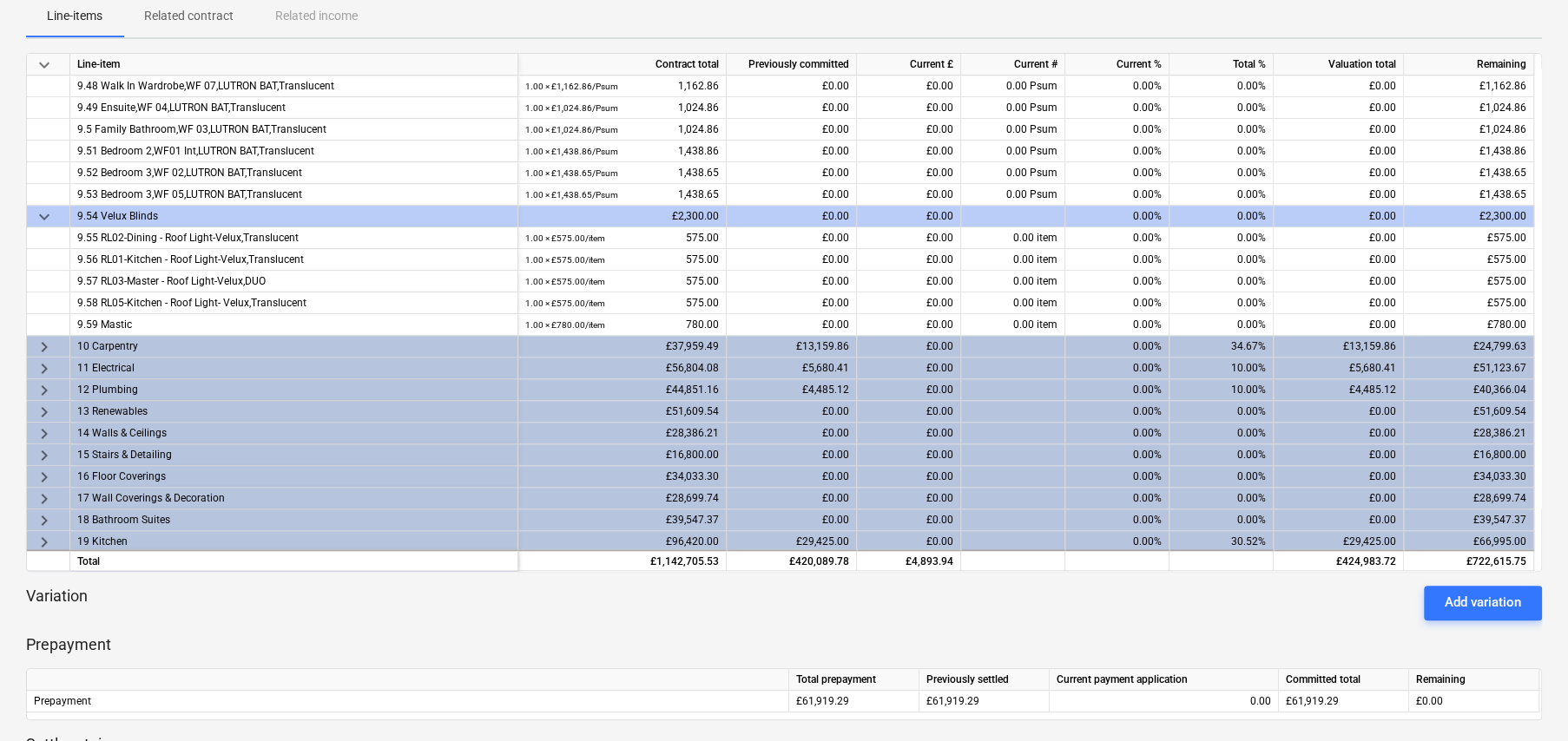
click at [43, 342] on span "keyboard_arrow_right" at bounding box center [44, 347] width 21 height 21
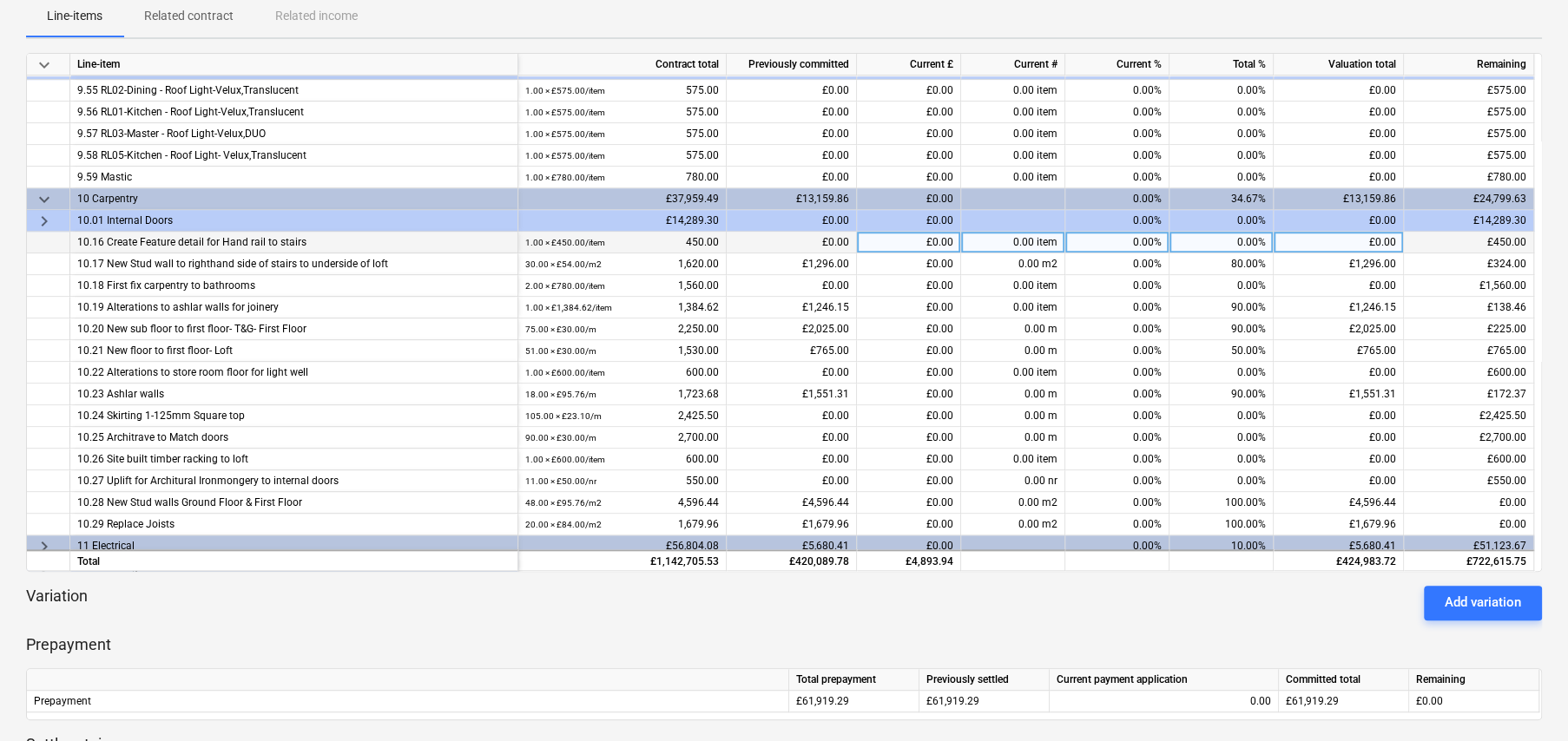
scroll to position [1041, 0]
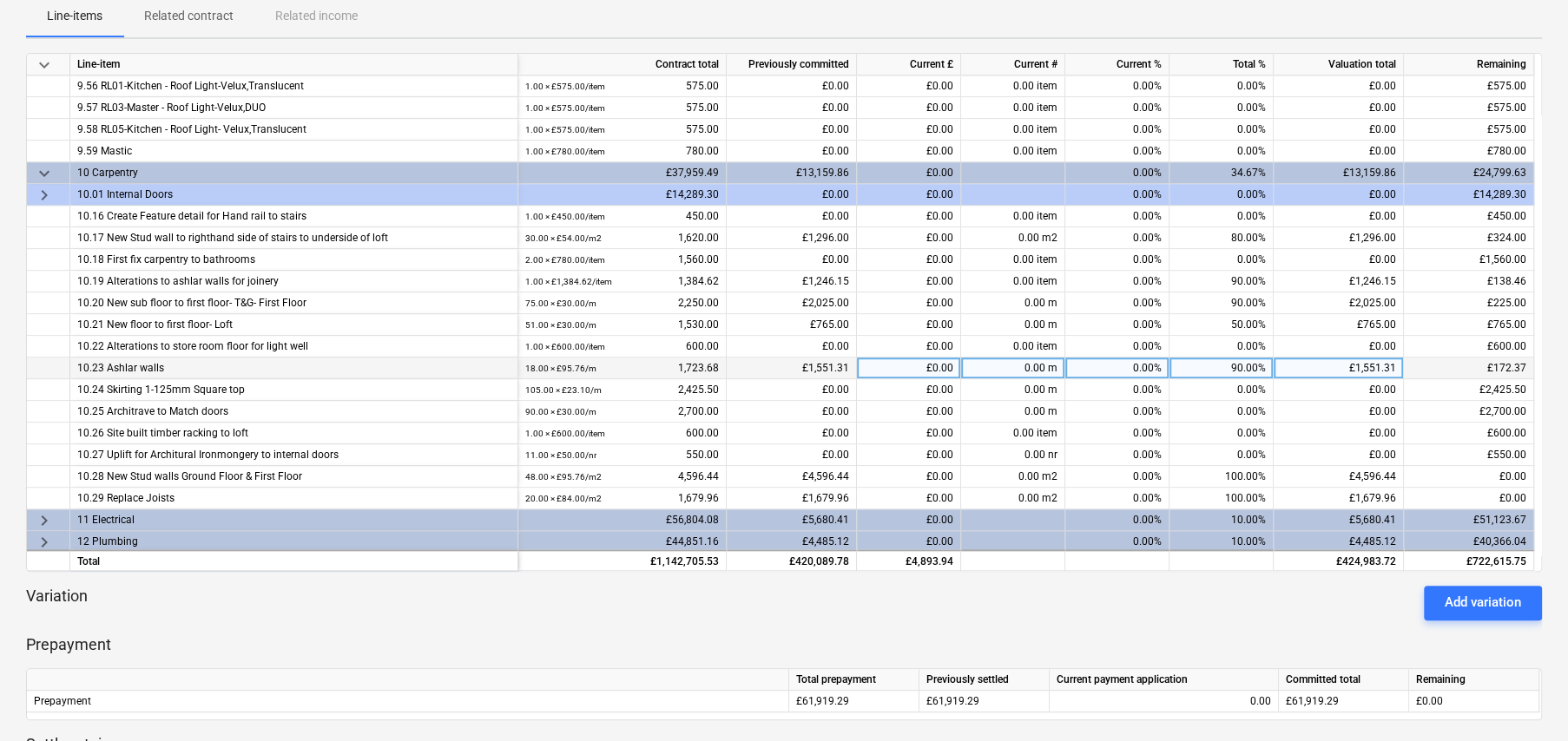
click at [1231, 364] on div "90.00%" at bounding box center [1222, 368] width 104 height 21
type input "100"
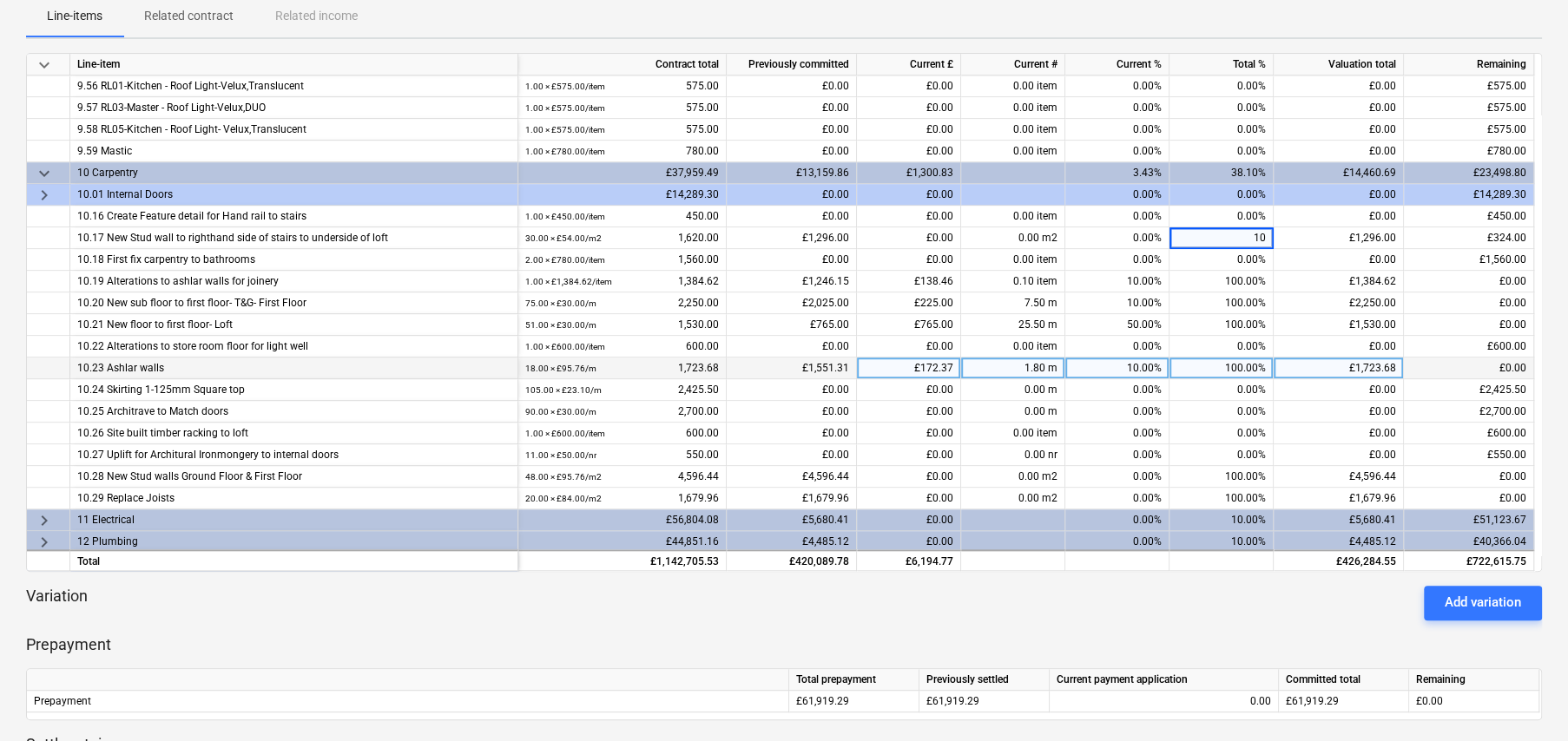
type input "100"
click at [43, 194] on span "keyboard_arrow_right" at bounding box center [44, 195] width 21 height 21
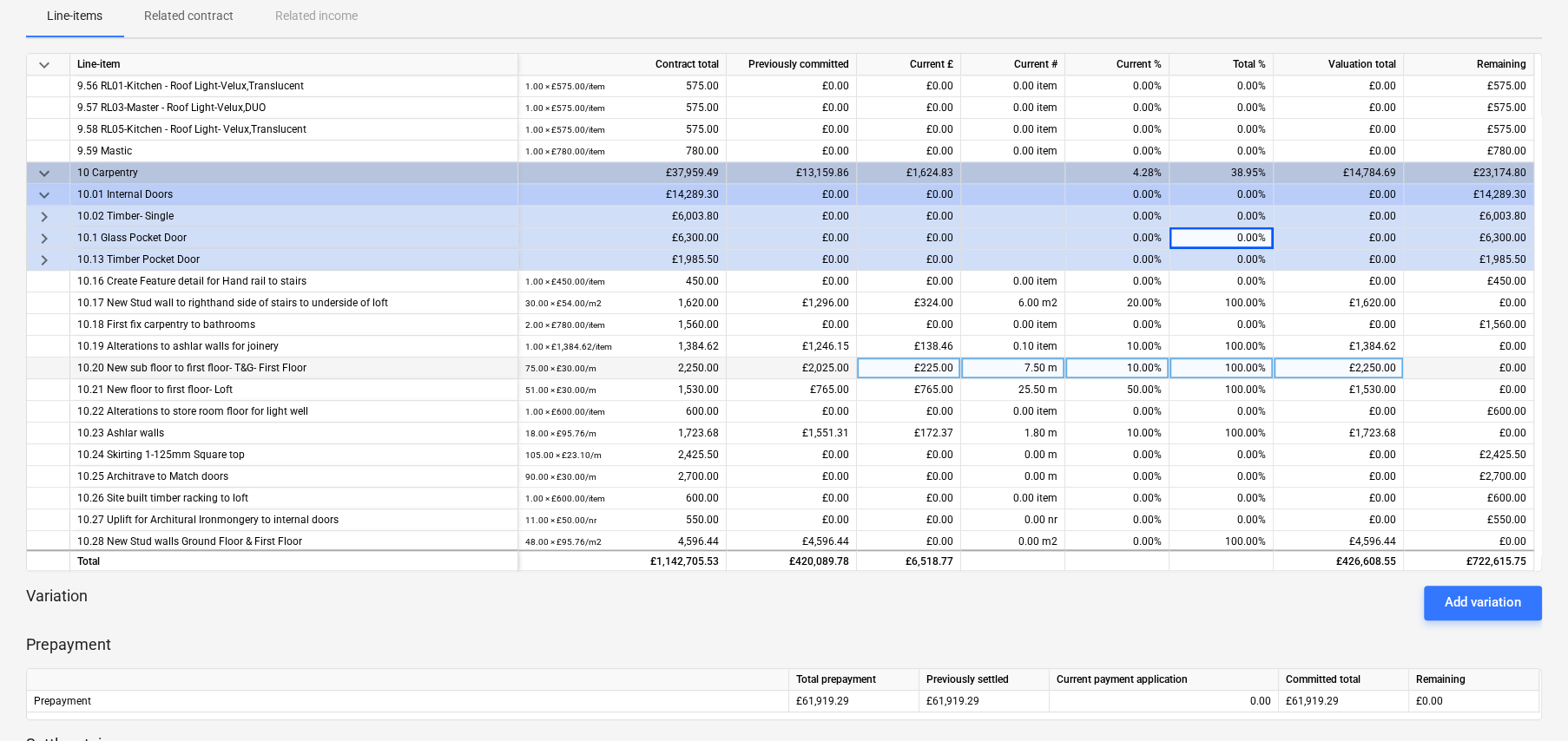
click at [43, 256] on span "keyboard_arrow_right" at bounding box center [44, 261] width 21 height 21
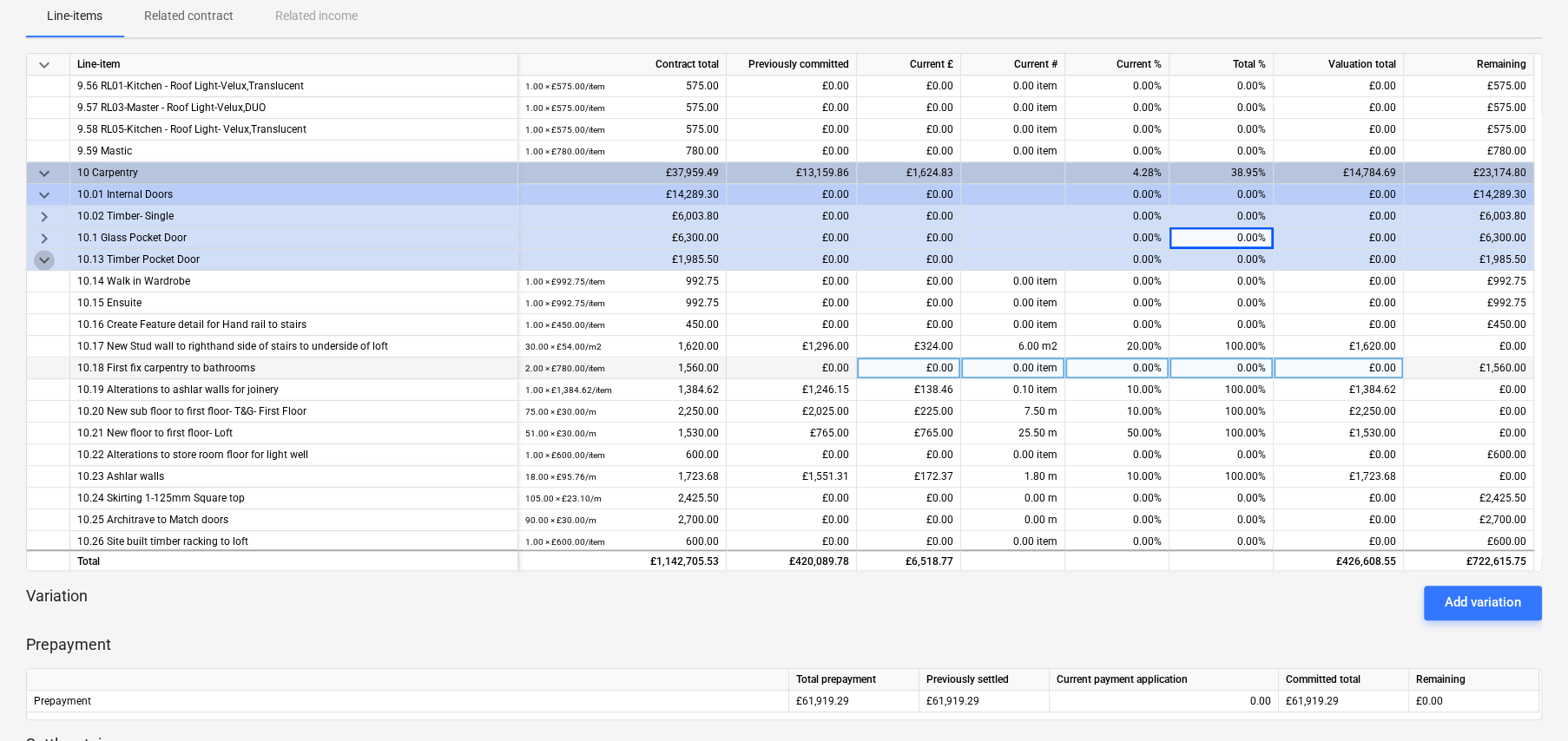
click at [43, 256] on span "keyboard_arrow_down" at bounding box center [44, 261] width 21 height 21
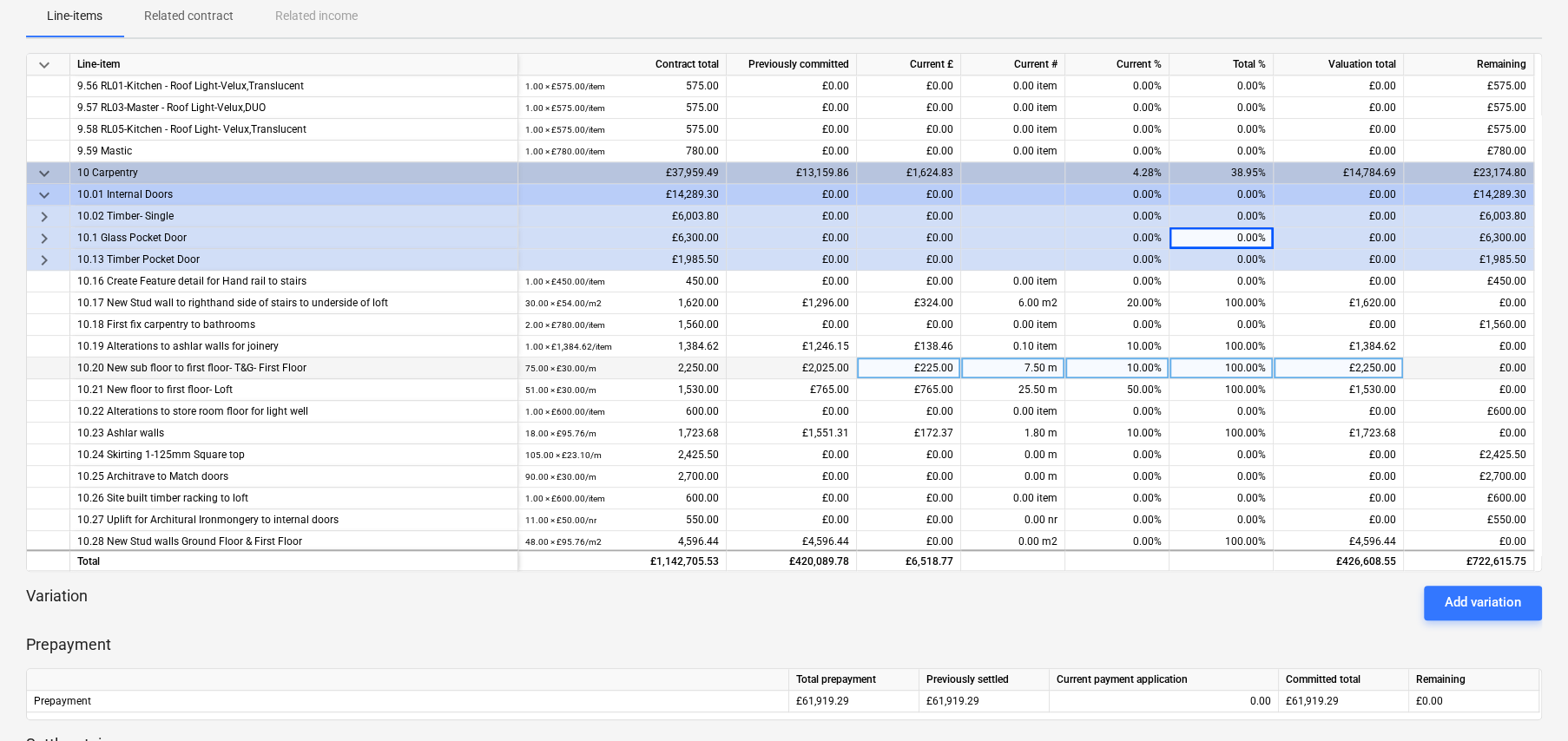
click at [39, 237] on span "keyboard_arrow_right" at bounding box center [44, 238] width 21 height 21
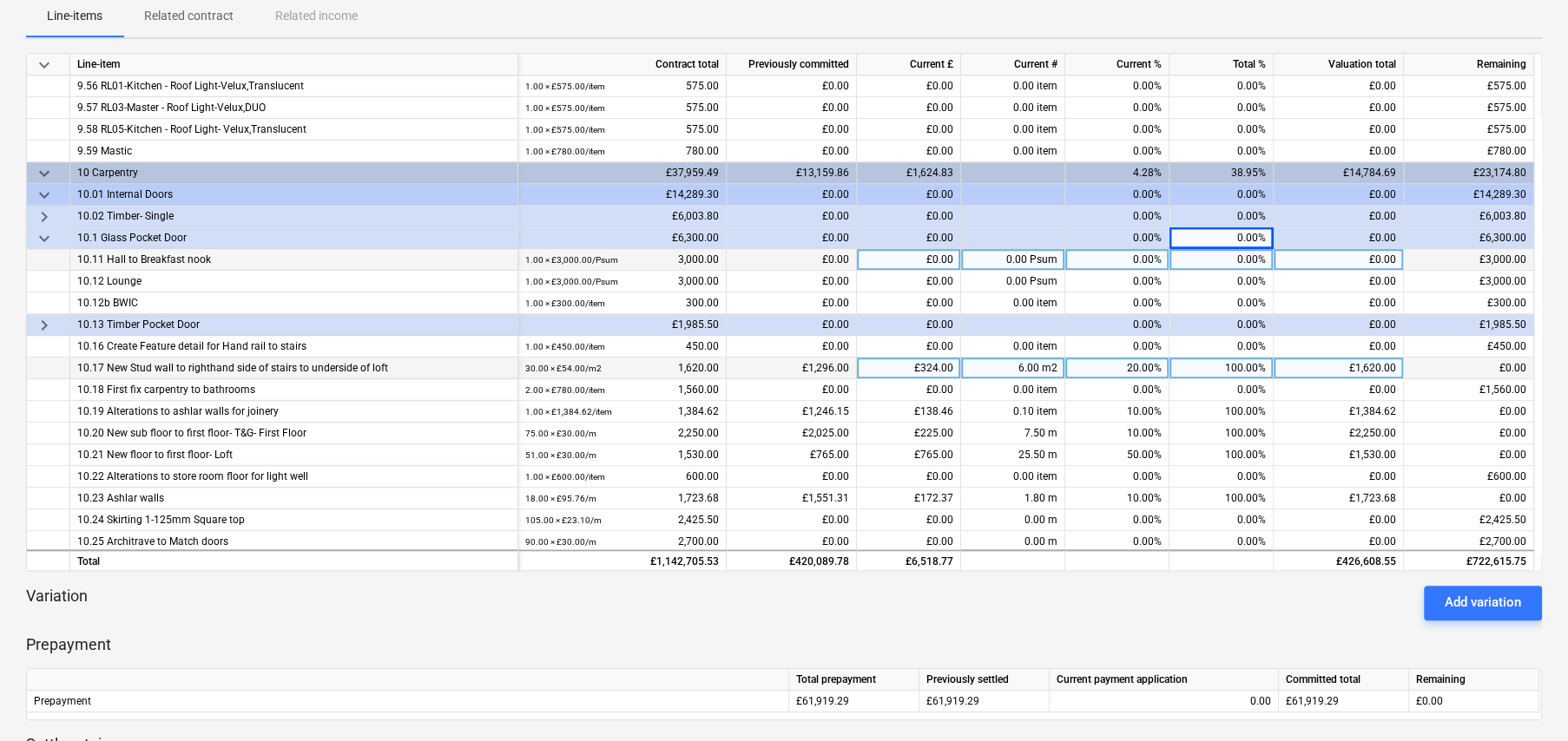
click at [42, 214] on span "keyboard_arrow_right" at bounding box center [44, 217] width 21 height 21
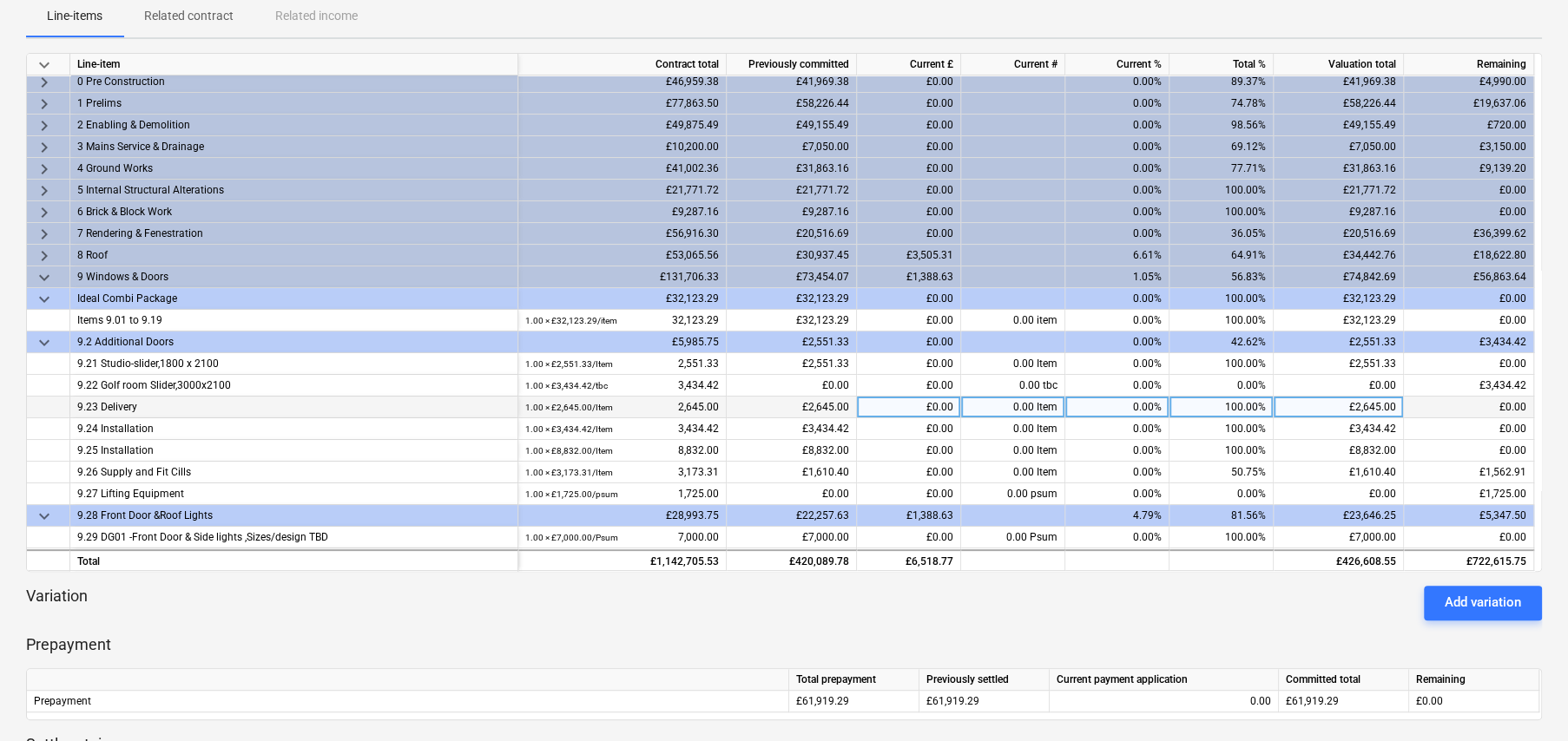
scroll to position [0, 0]
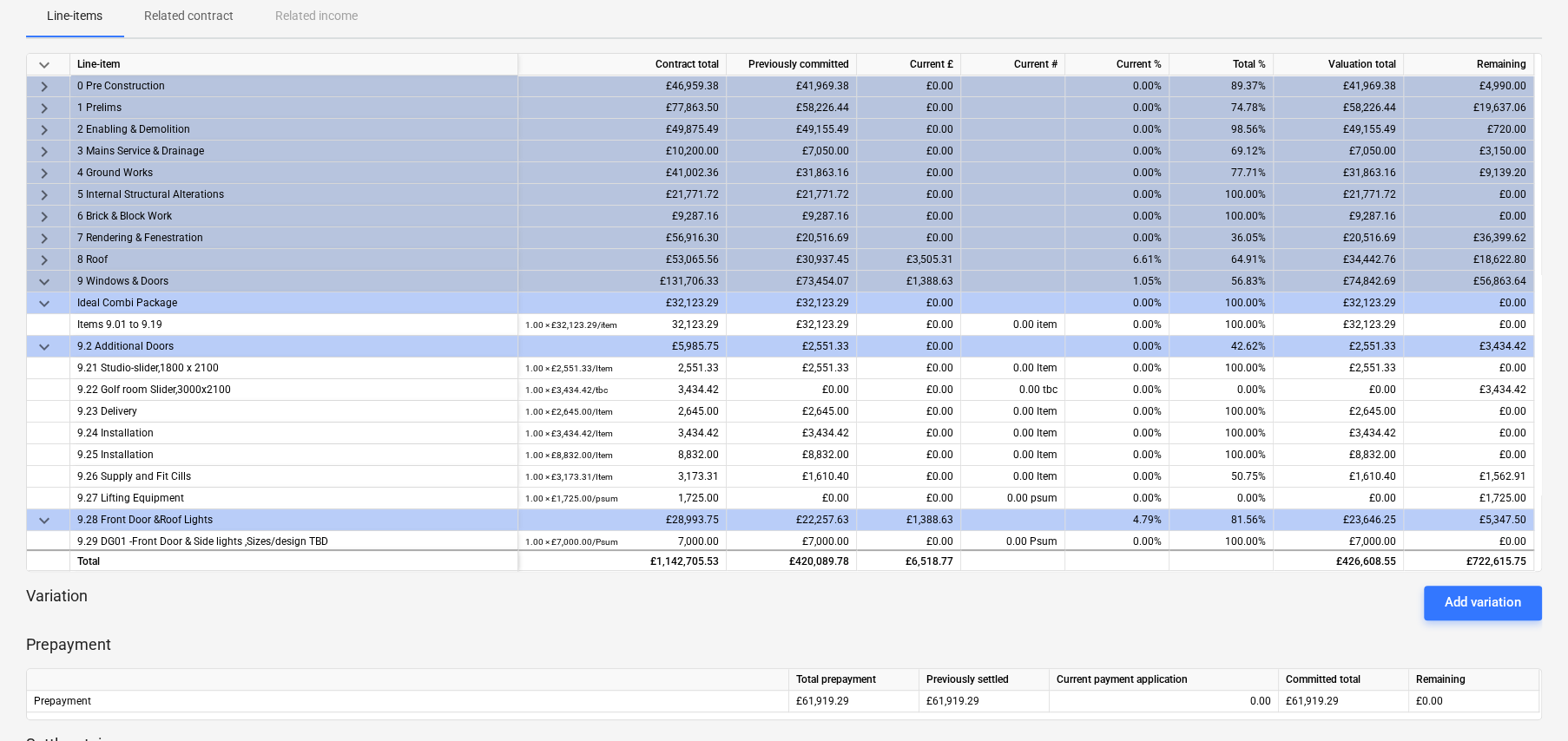
click at [44, 281] on span "keyboard_arrow_down" at bounding box center [44, 282] width 21 height 21
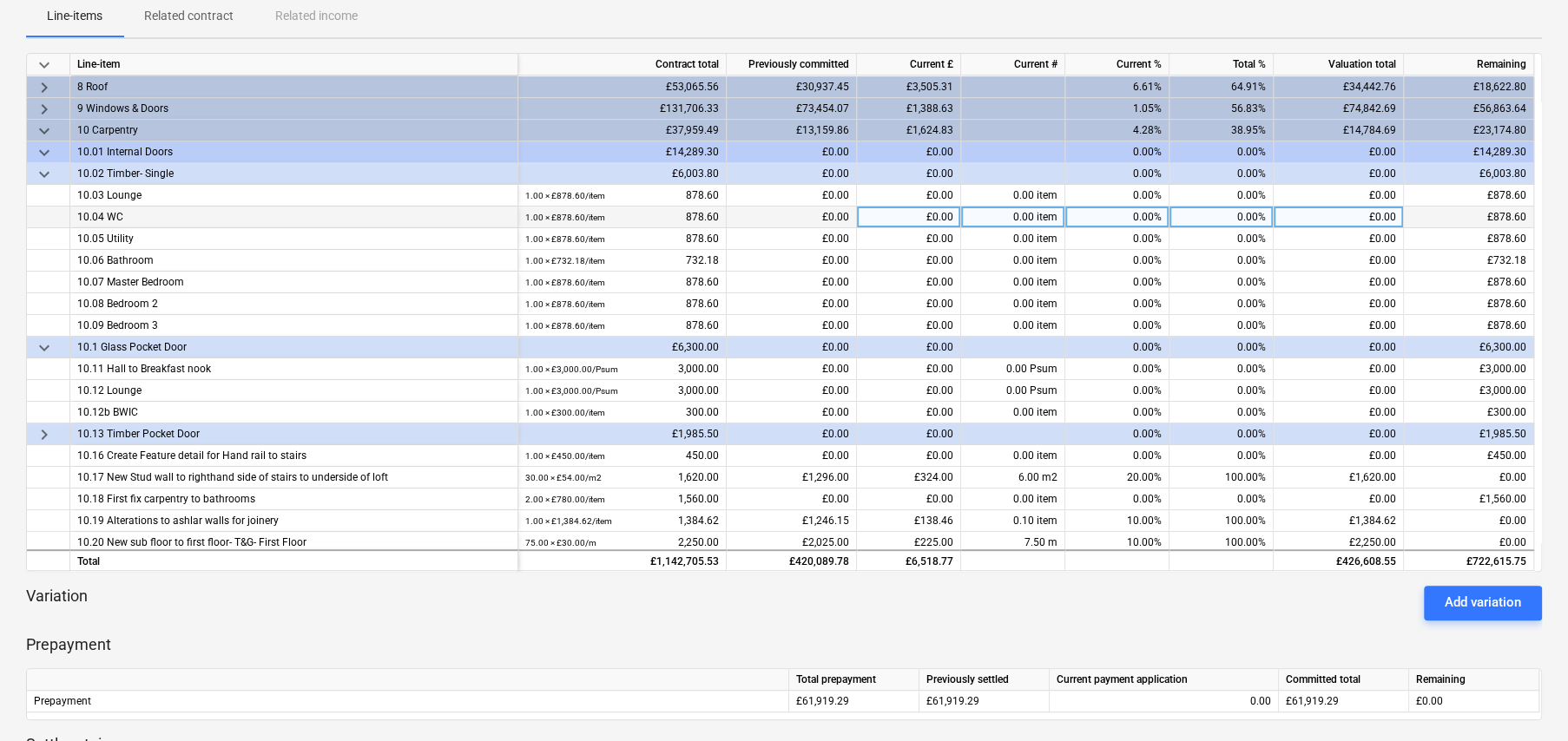
scroll to position [174, 0]
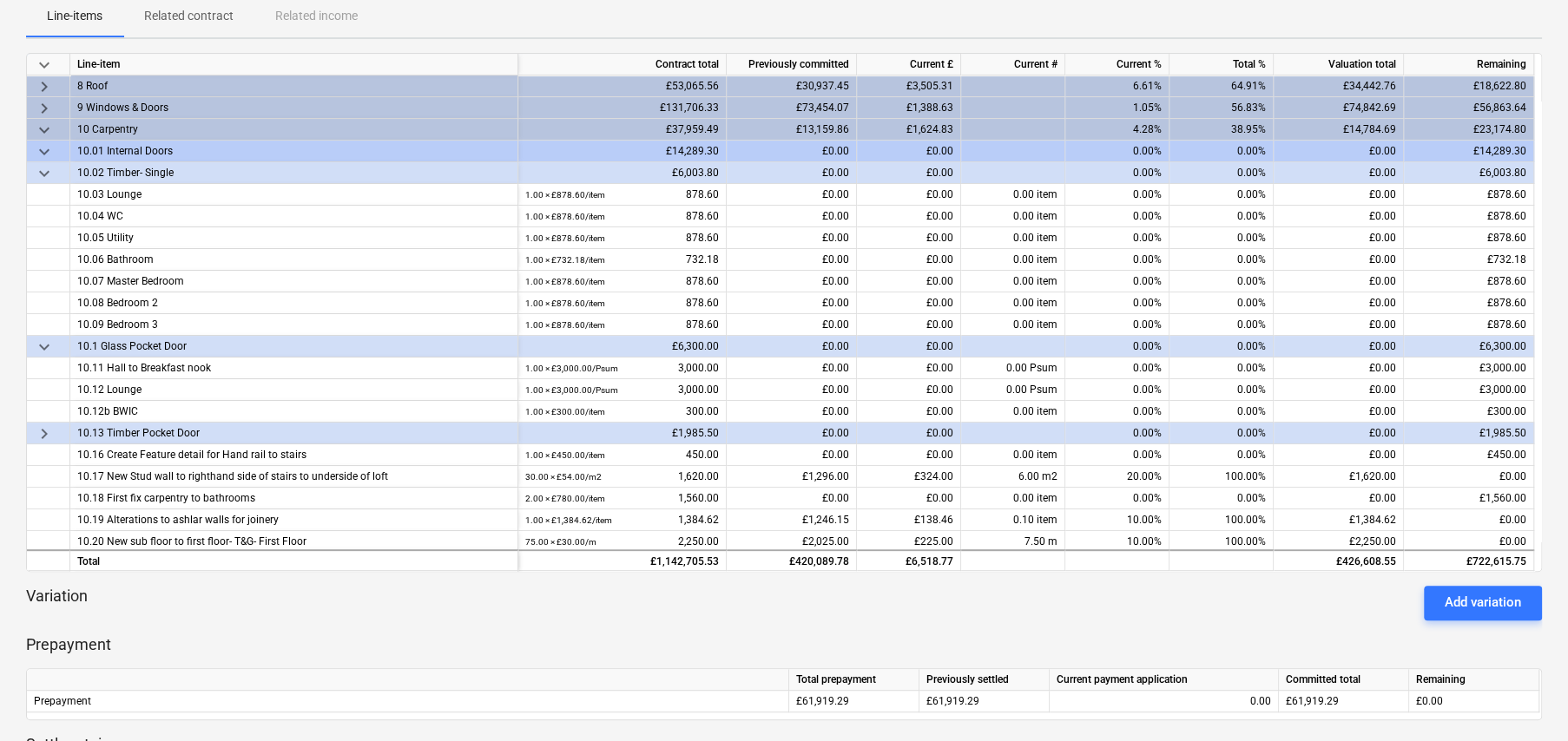
click at [38, 127] on span "keyboard_arrow_down" at bounding box center [44, 130] width 21 height 21
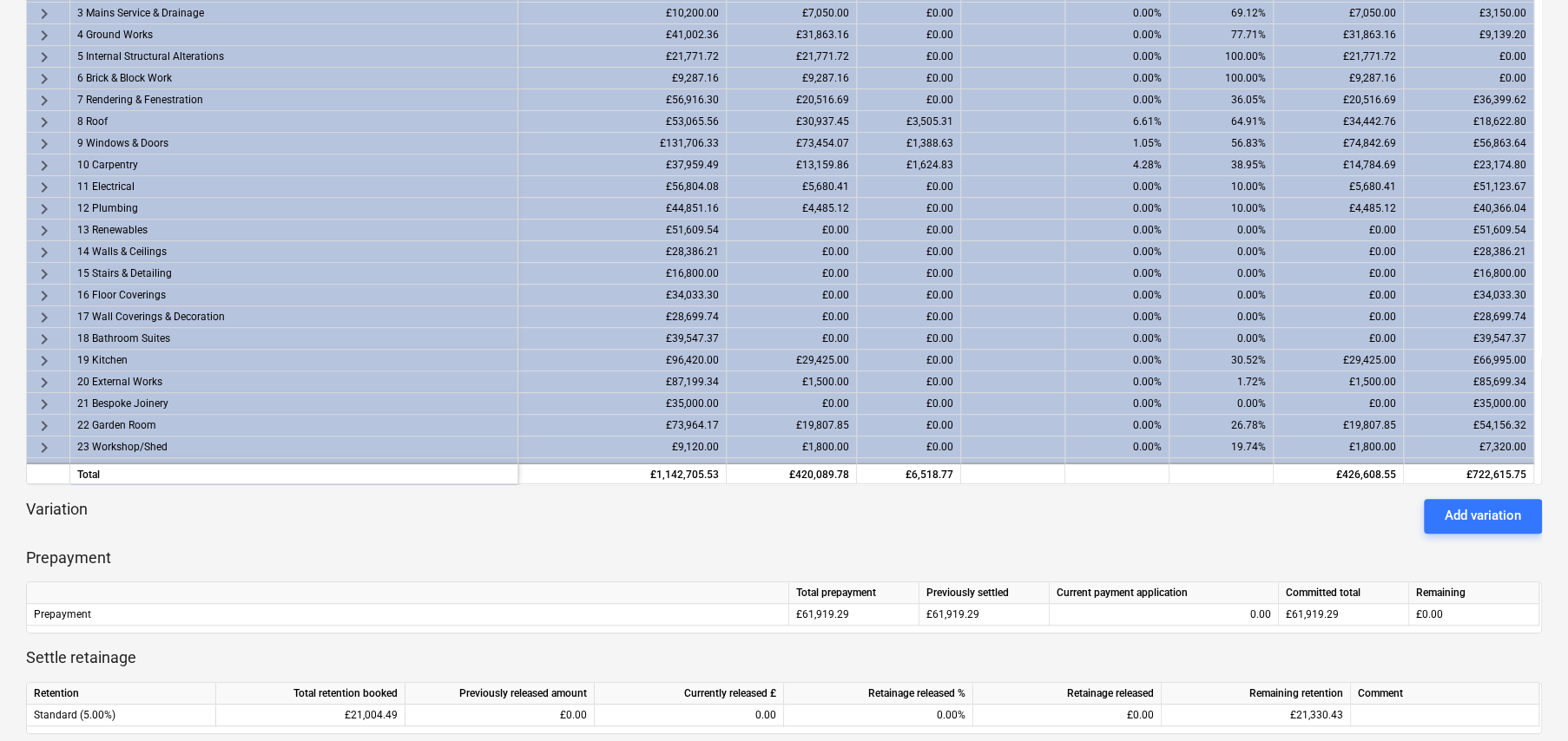
scroll to position [0, 0]
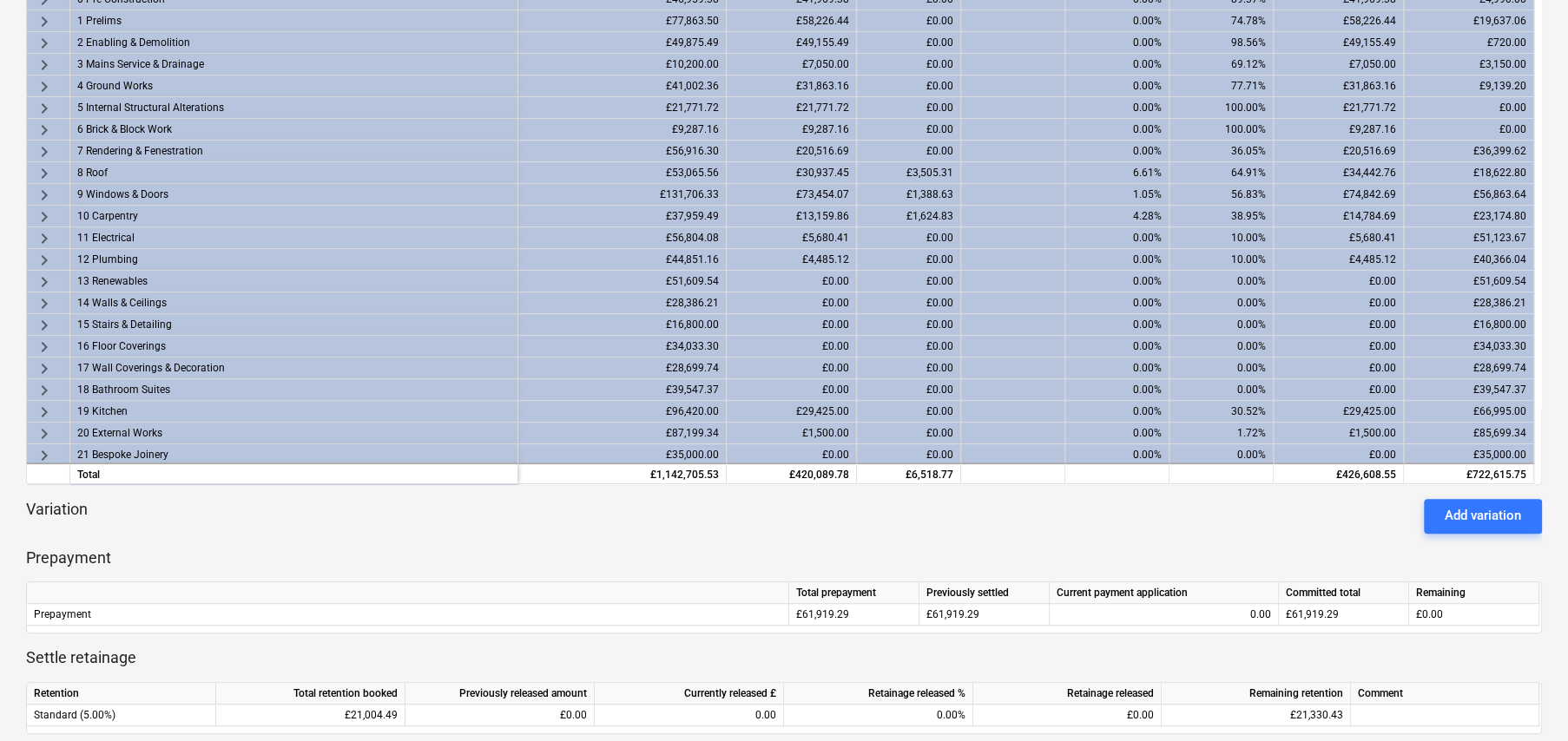
click at [43, 276] on span "keyboard_arrow_right" at bounding box center [44, 282] width 21 height 21
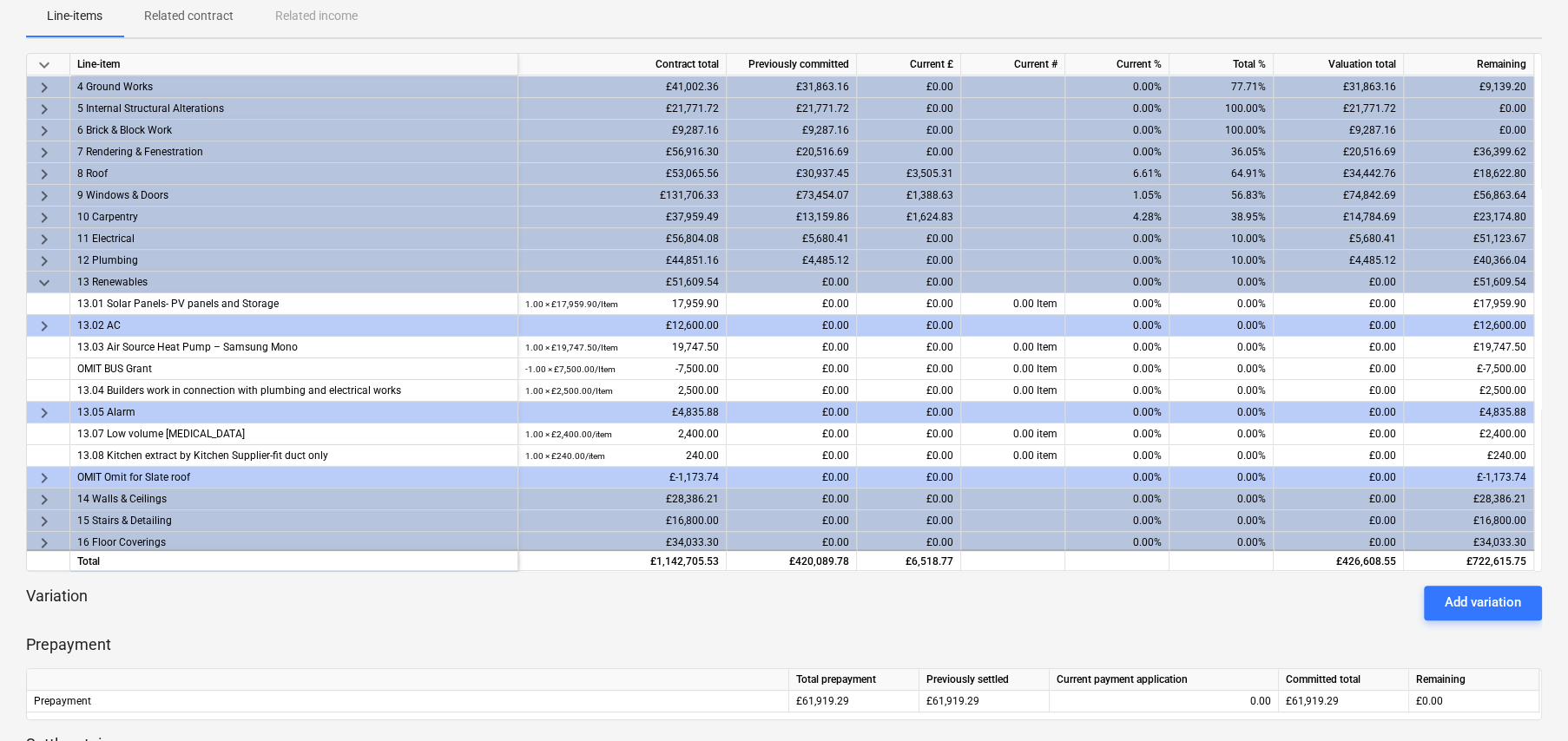
scroll to position [87, 0]
click at [43, 321] on span "keyboard_arrow_right" at bounding box center [44, 325] width 21 height 21
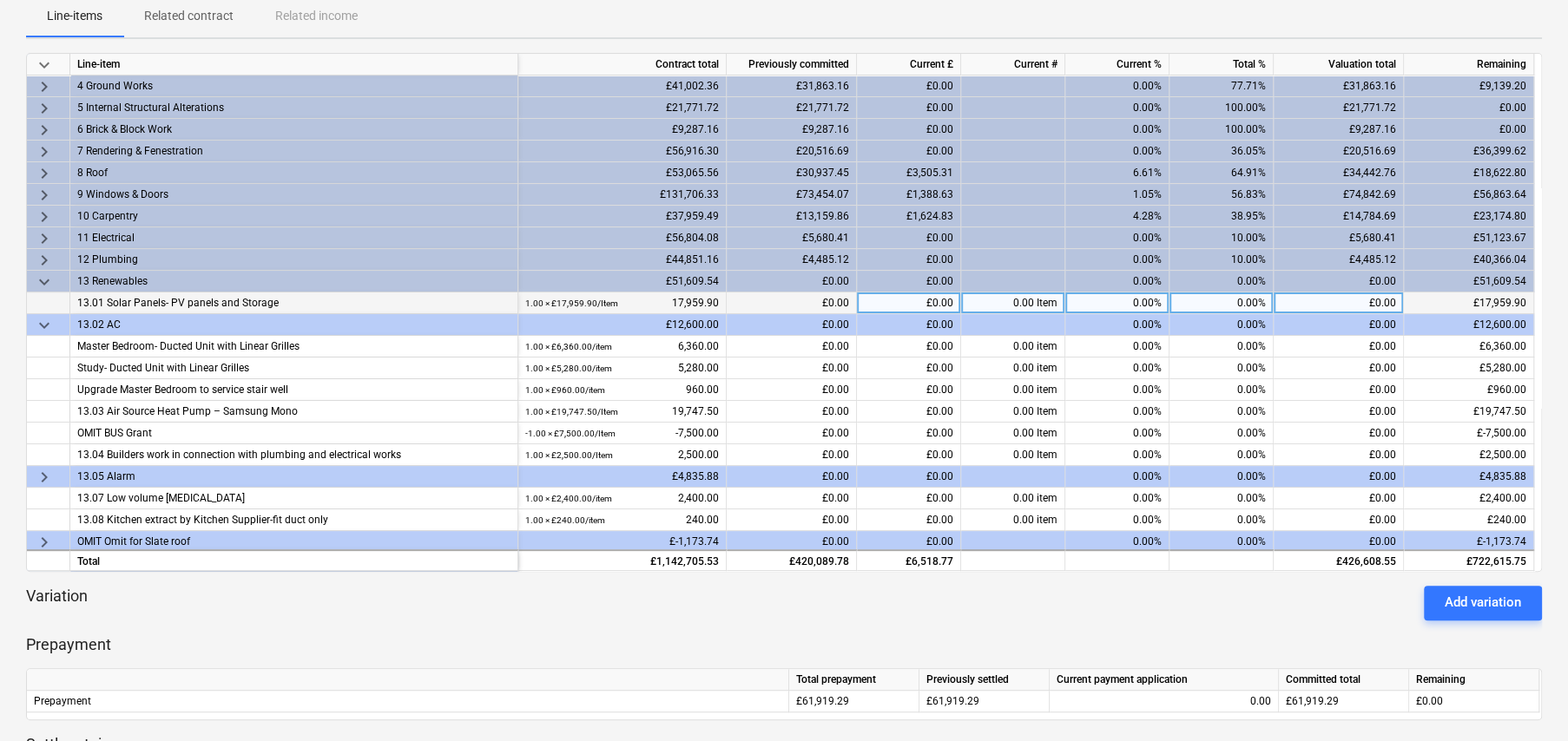
click at [1244, 304] on div "0.00%" at bounding box center [1222, 303] width 104 height 21
type input "60"
click at [1241, 300] on div "60.00%" at bounding box center [1222, 303] width 104 height 21
type input "50"
click at [1244, 299] on div "50.00%" at bounding box center [1222, 303] width 104 height 21
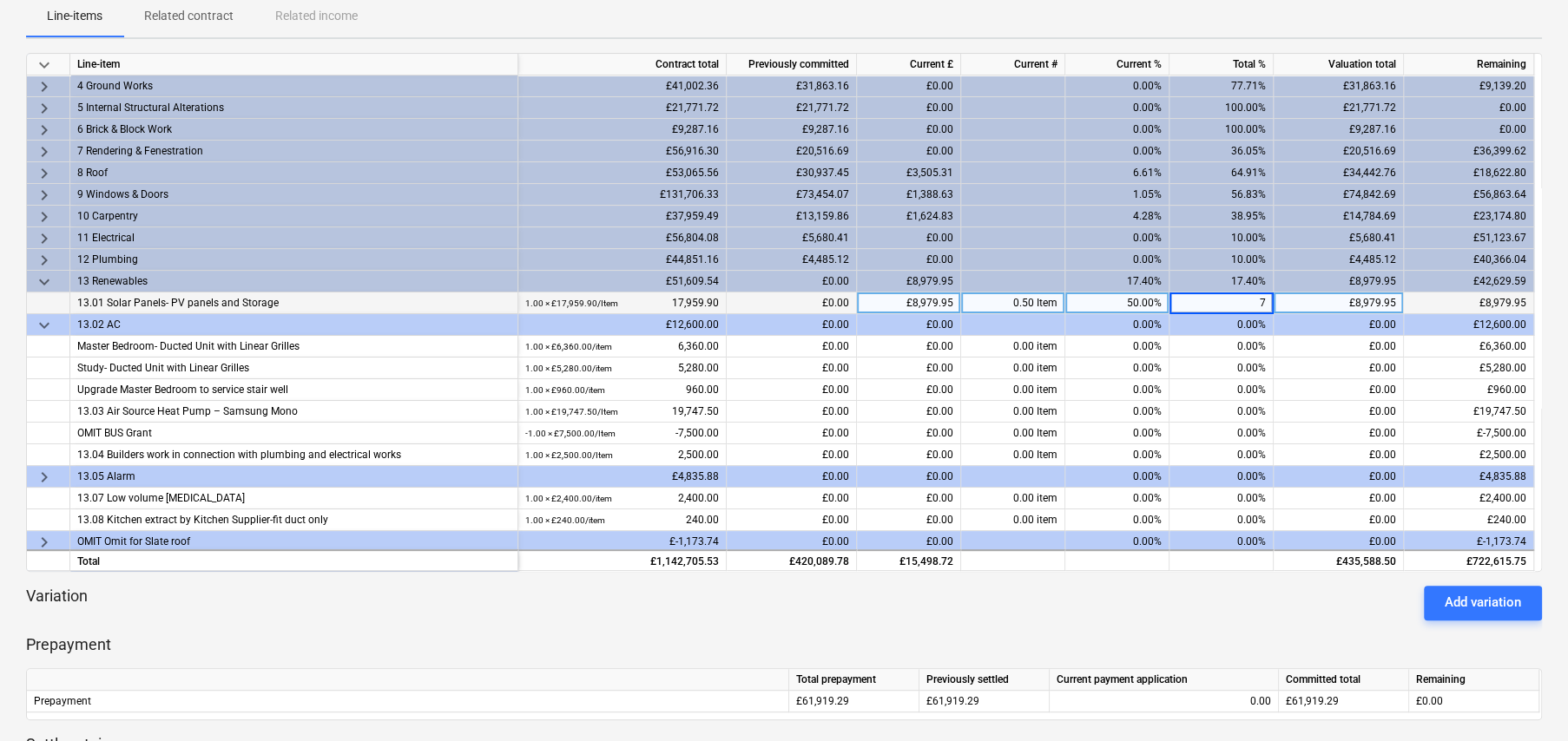
type input "70"
click at [1243, 296] on div "70.00%" at bounding box center [1222, 303] width 104 height 21
type input "50"
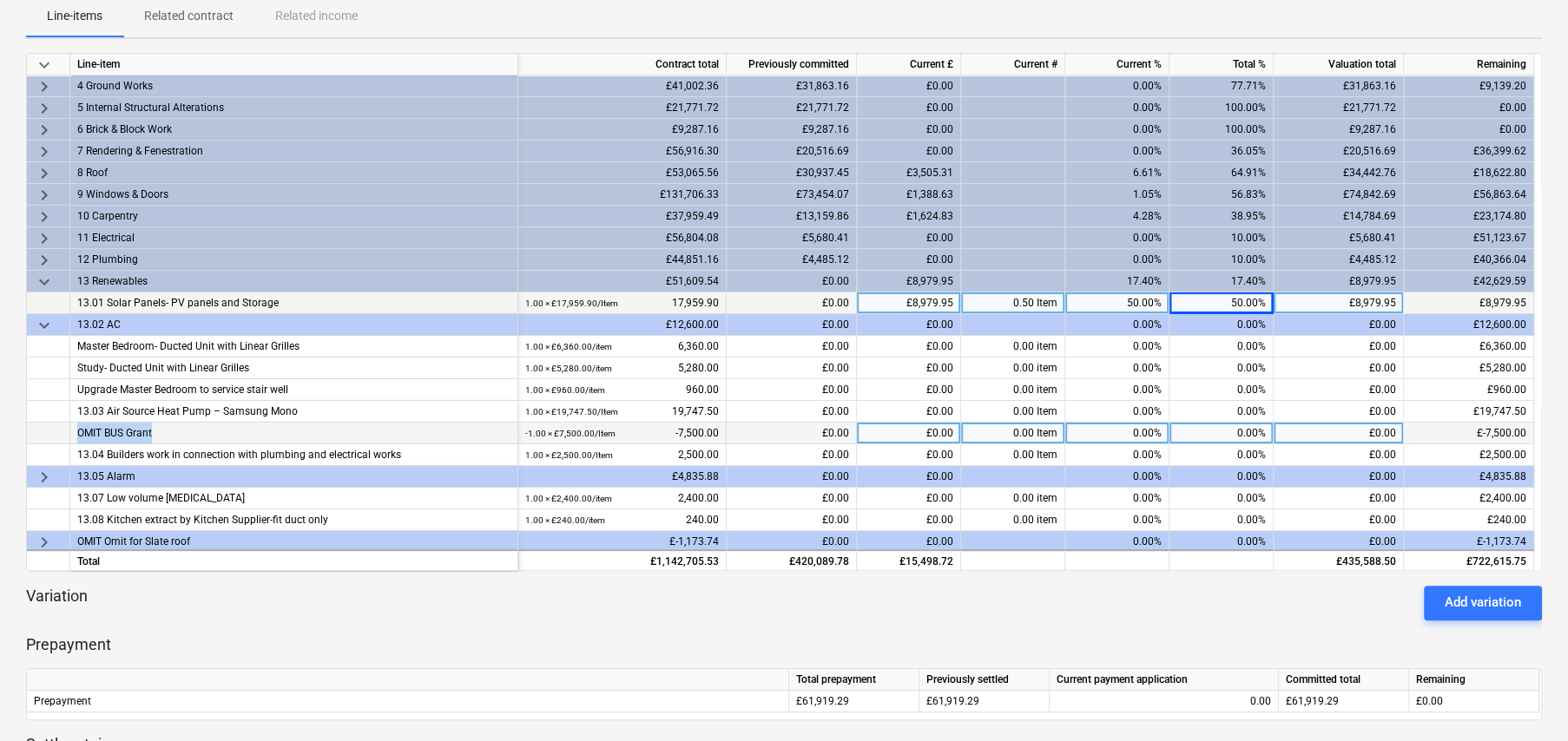
drag, startPoint x: 79, startPoint y: 428, endPoint x: 160, endPoint y: 431, distance: 81.1
click at [160, 431] on div "OMIT BUS Grant" at bounding box center [294, 433] width 433 height 21
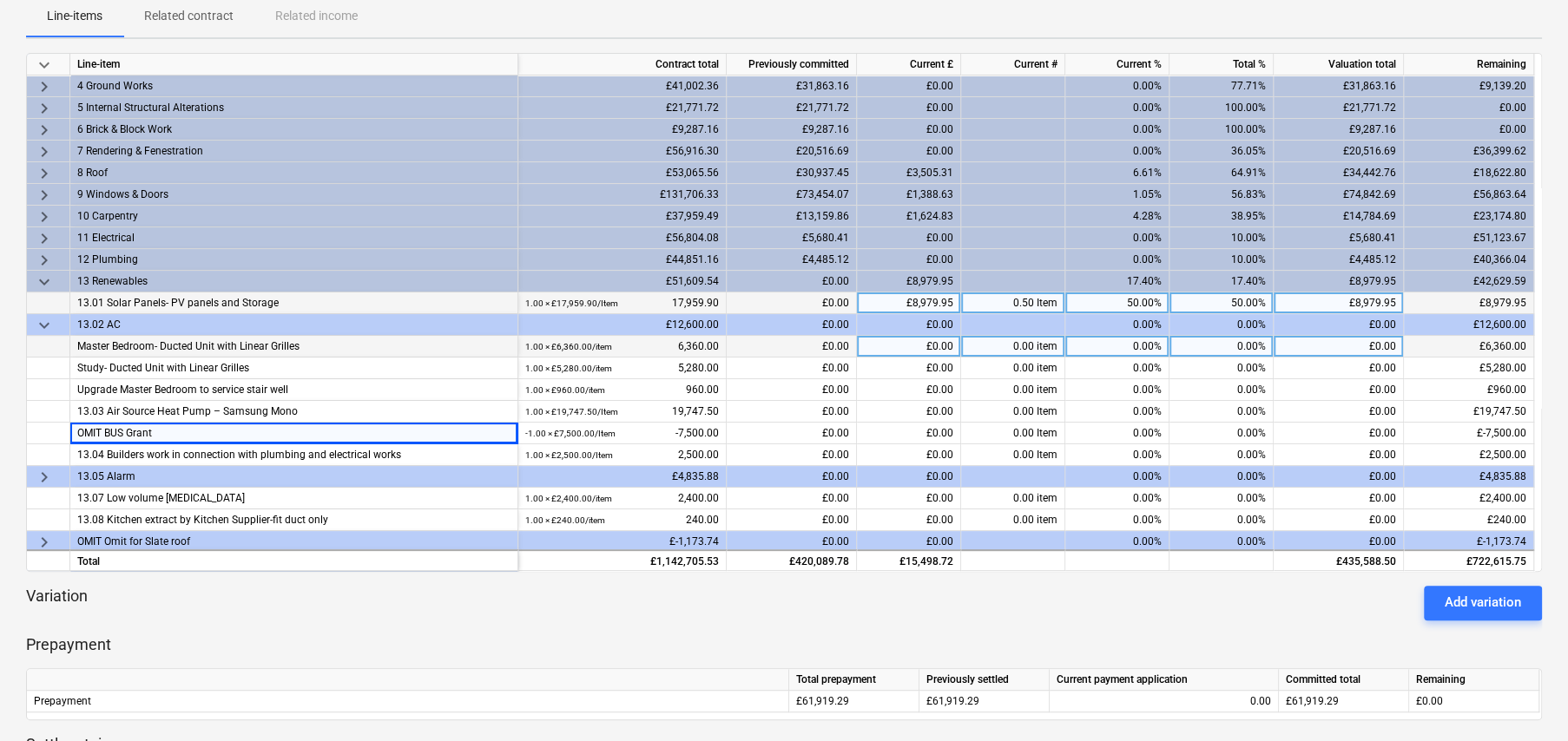
click at [1244, 341] on div "0.00%" at bounding box center [1222, 346] width 104 height 21
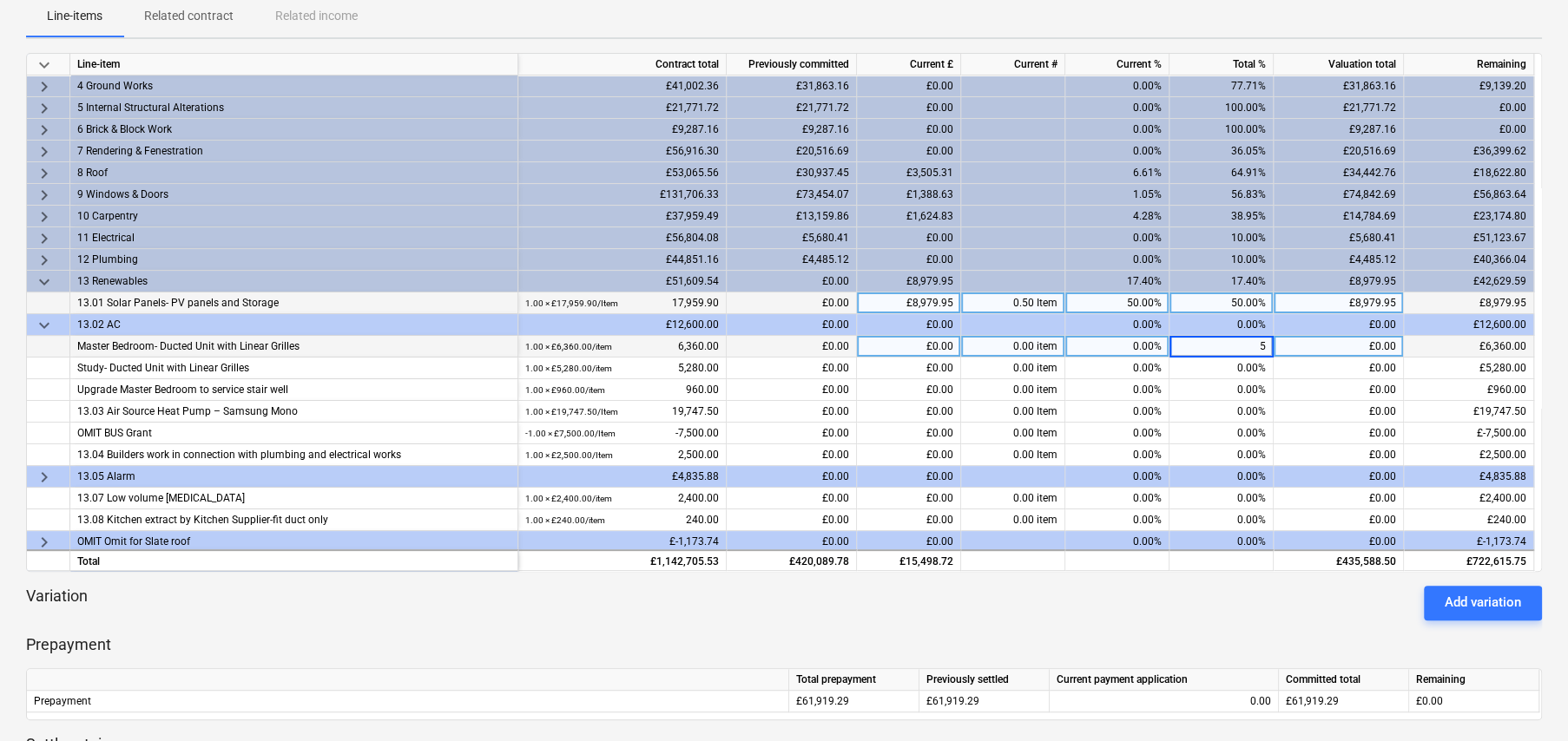
type input "50"
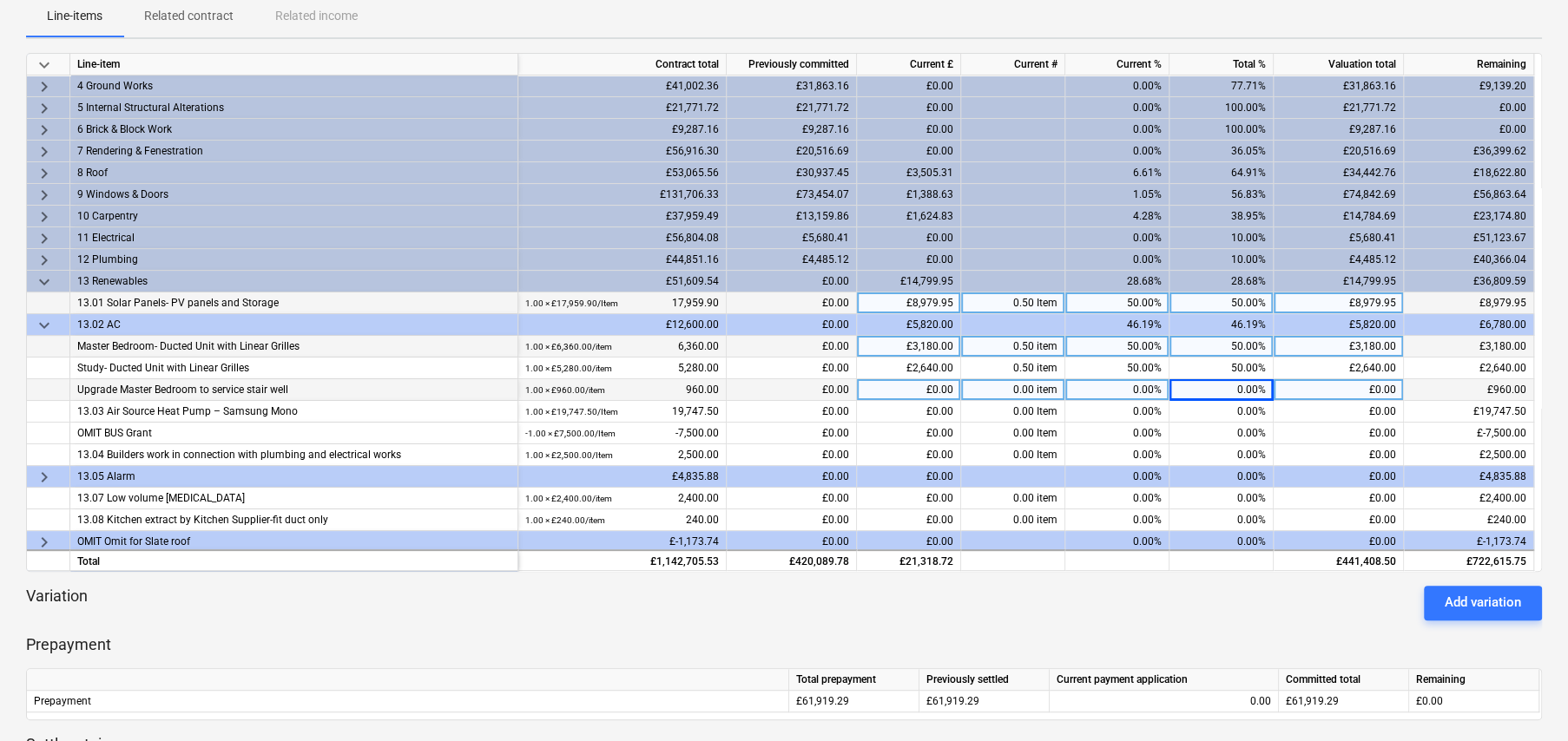
click at [1251, 386] on div "0.00%" at bounding box center [1222, 390] width 104 height 21
type input "50"
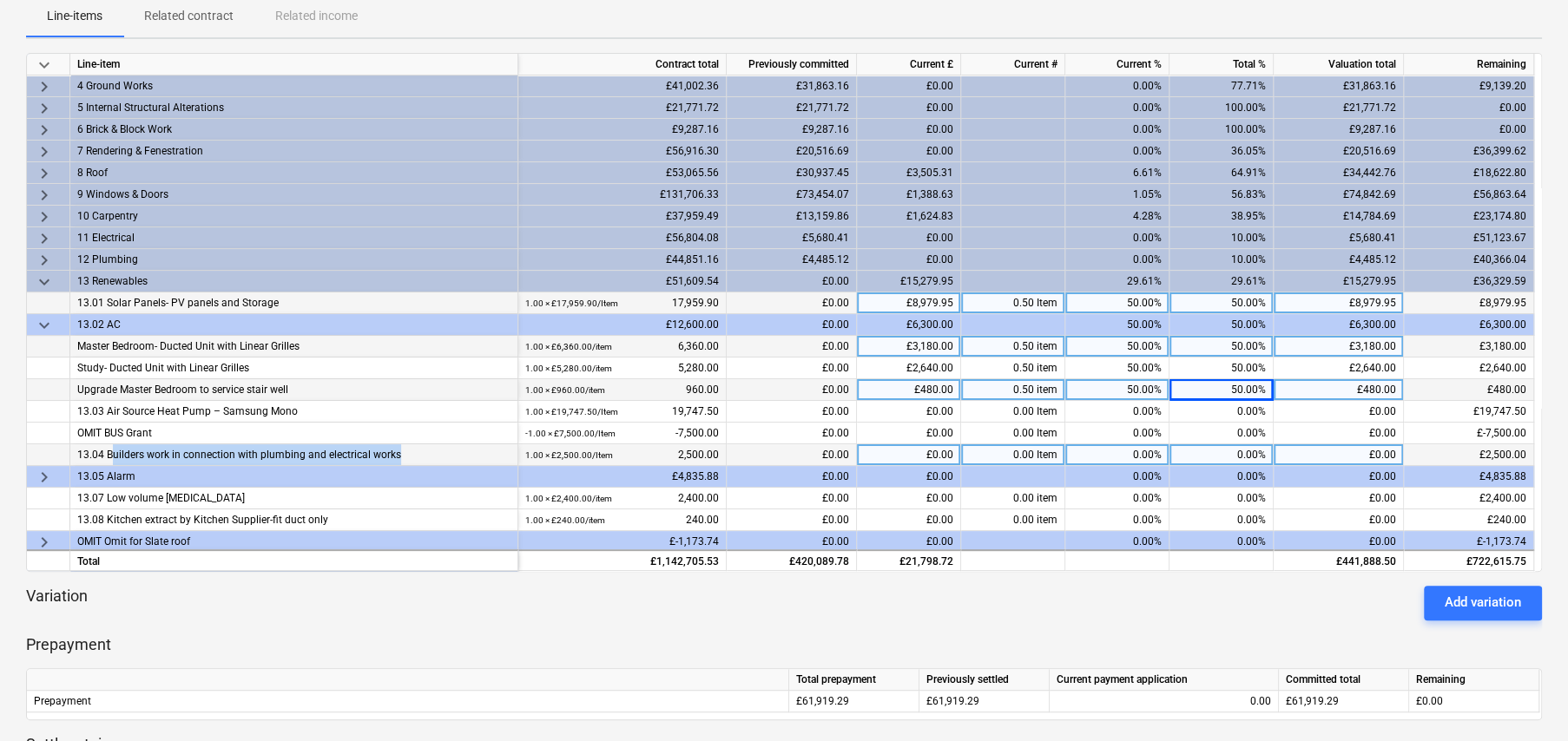
drag, startPoint x: 111, startPoint y: 453, endPoint x: 399, endPoint y: 452, distance: 288.0
click at [399, 452] on div "13.04 Builders work in connection with plumbing and electrical works" at bounding box center [294, 455] width 433 height 21
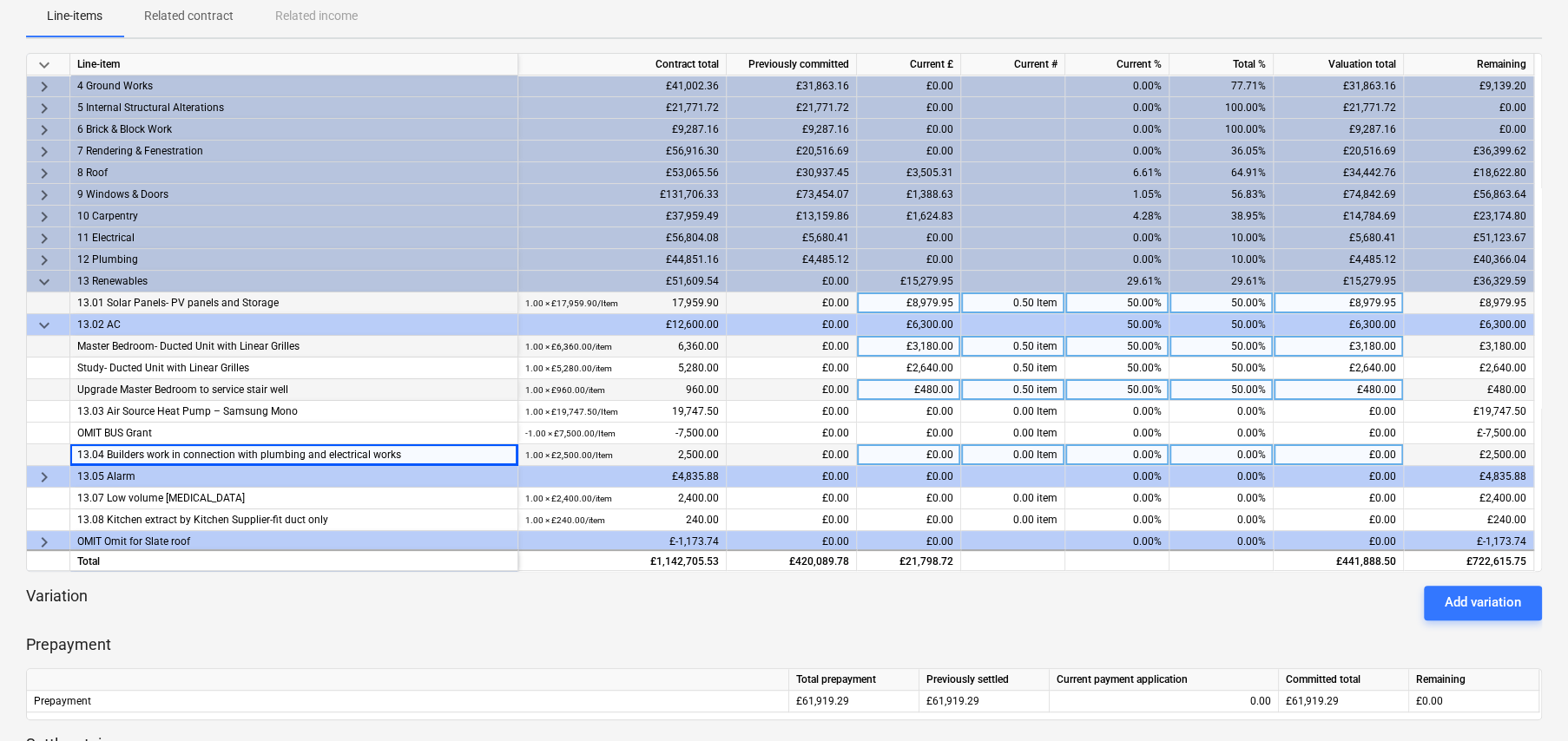
click at [1253, 454] on div "0.00%" at bounding box center [1222, 455] width 104 height 21
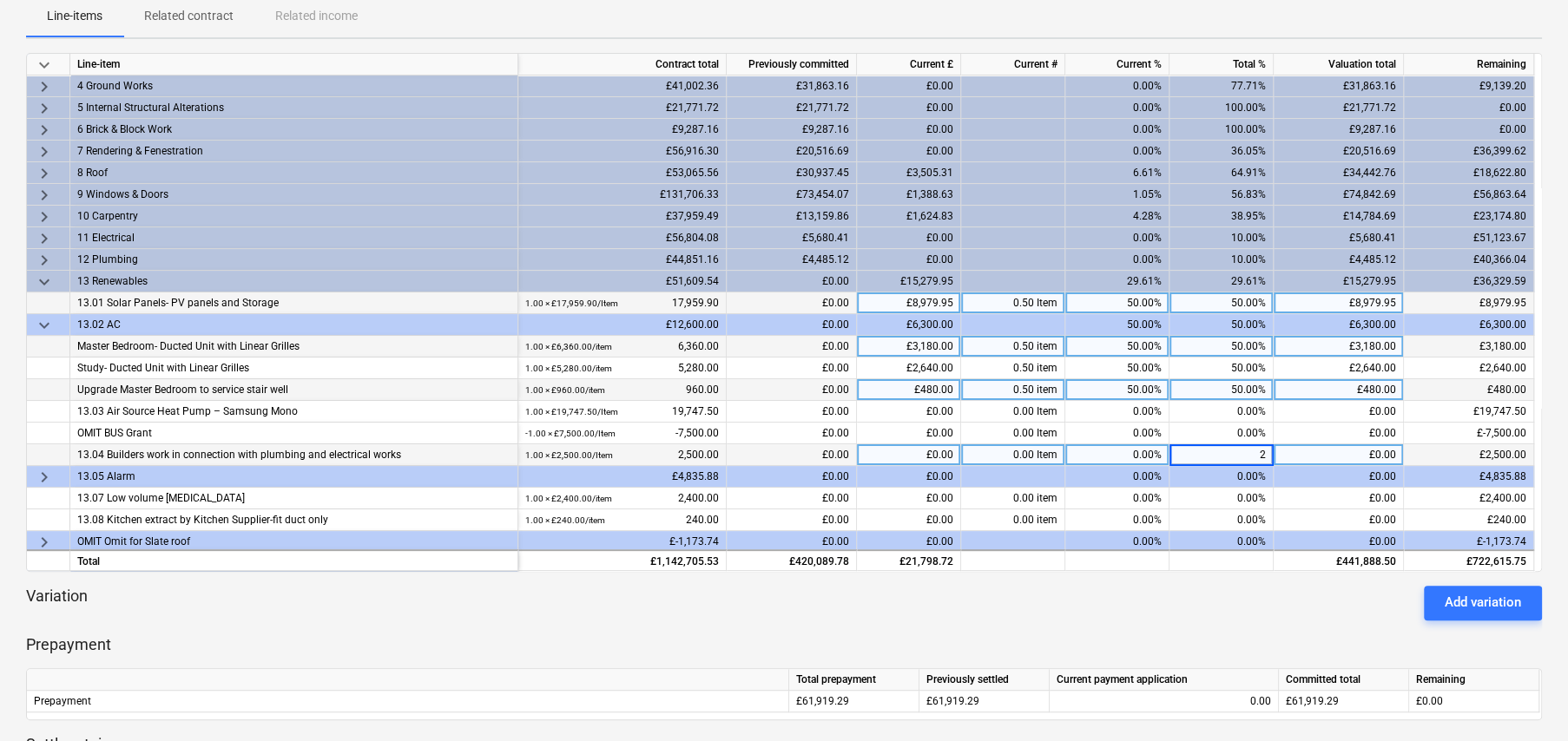
type input "25"
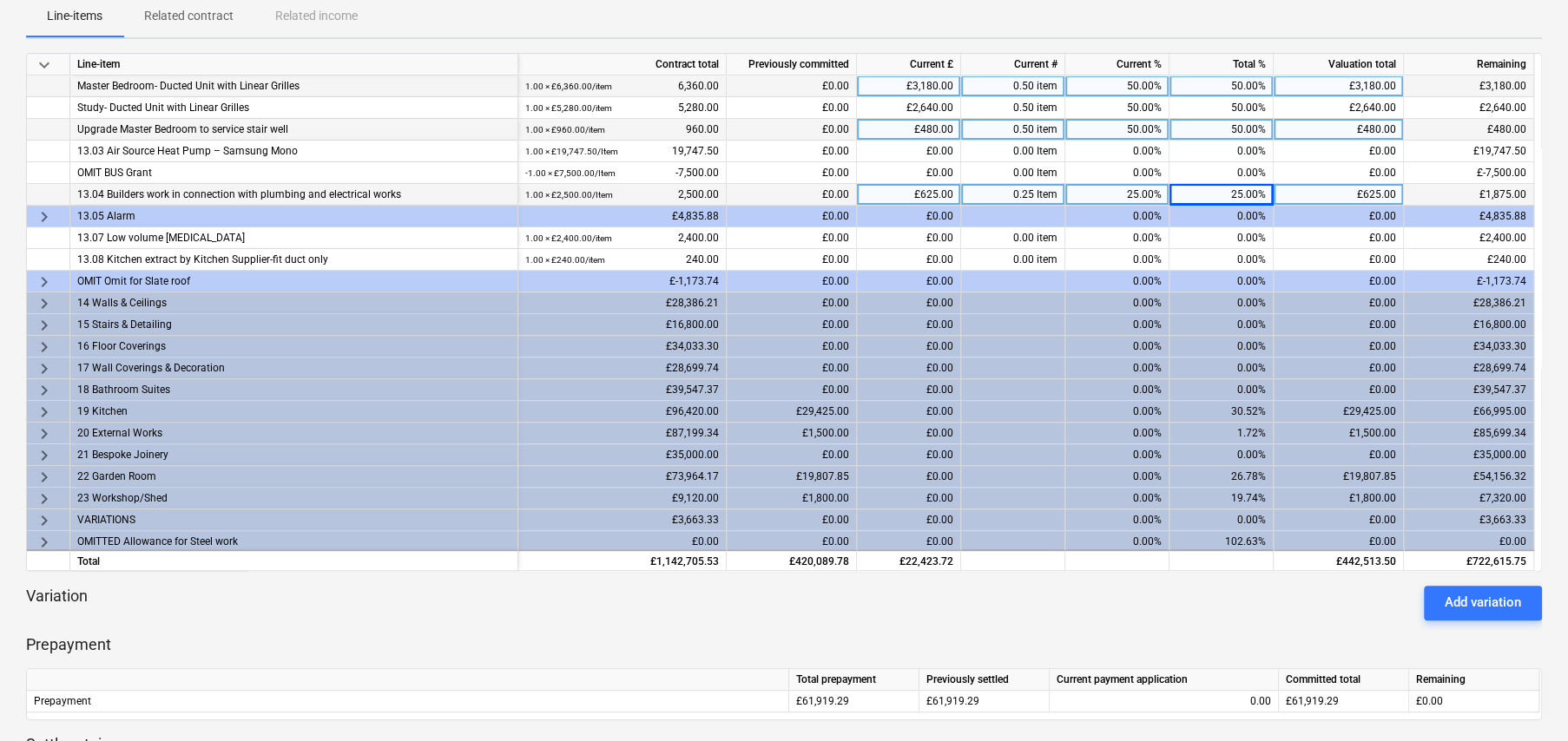
scroll to position [349, 0]
click at [43, 472] on span "keyboard_arrow_right" at bounding box center [44, 476] width 21 height 21
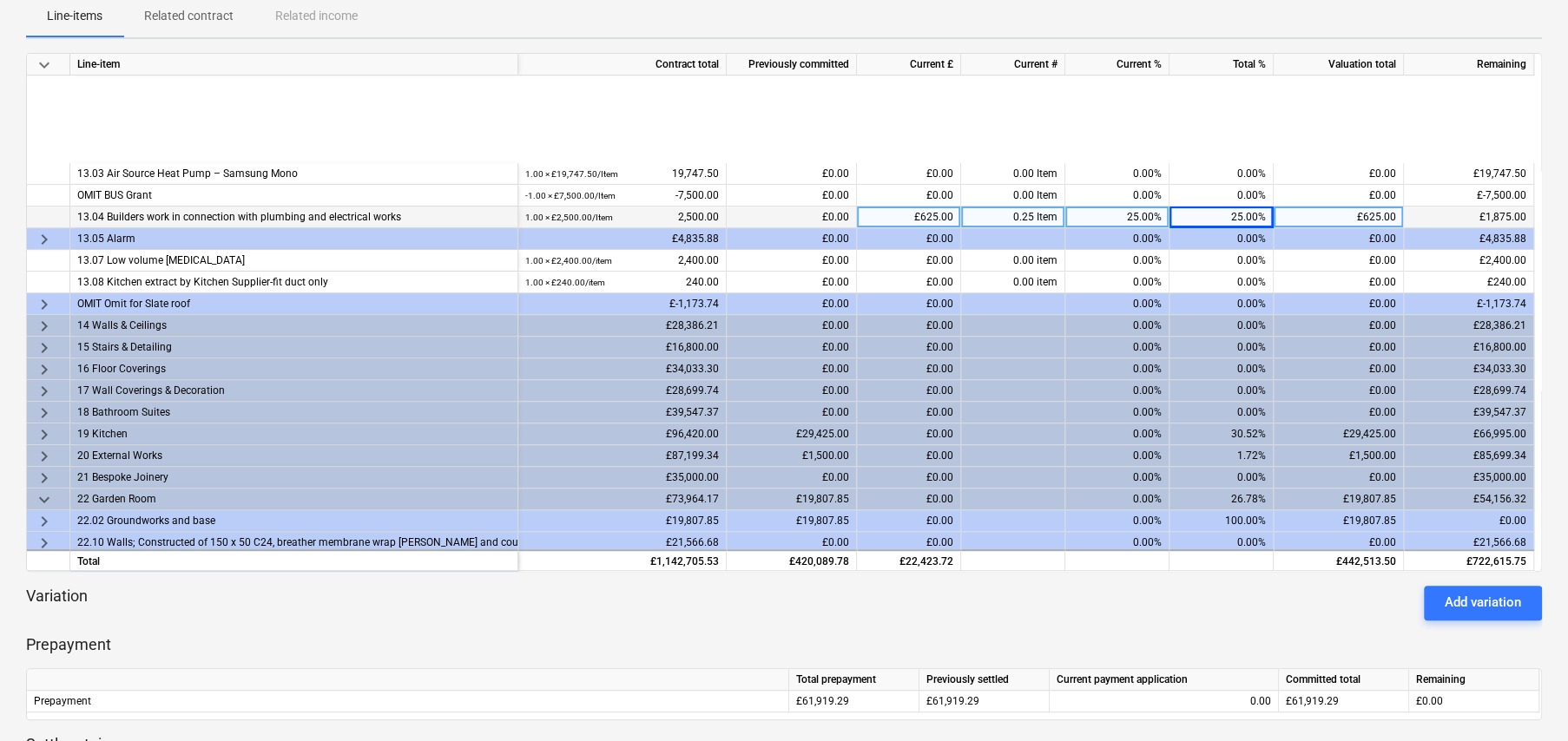
scroll to position [523, 0]
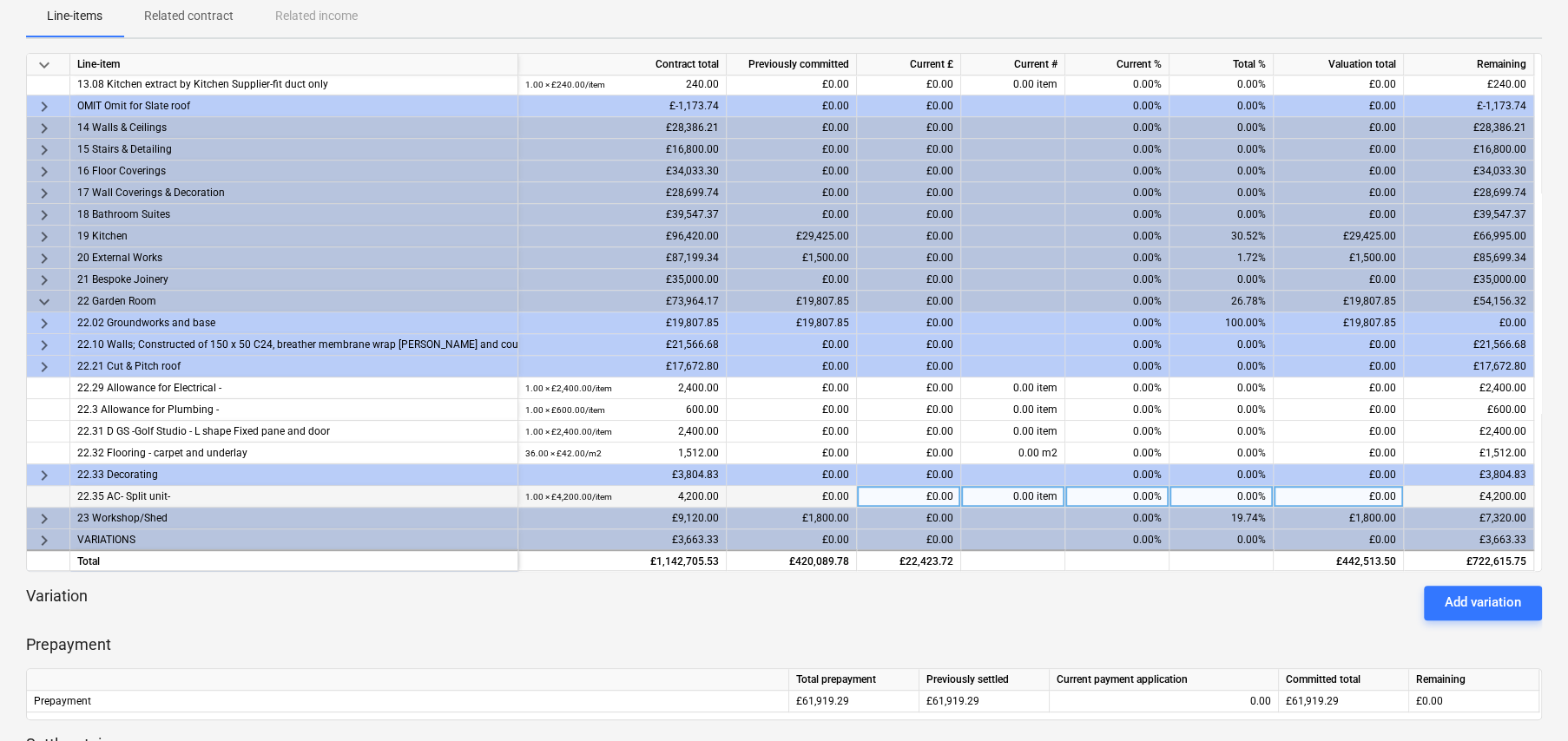
click at [1244, 492] on div "0.00%" at bounding box center [1222, 496] width 104 height 21
type input "50"
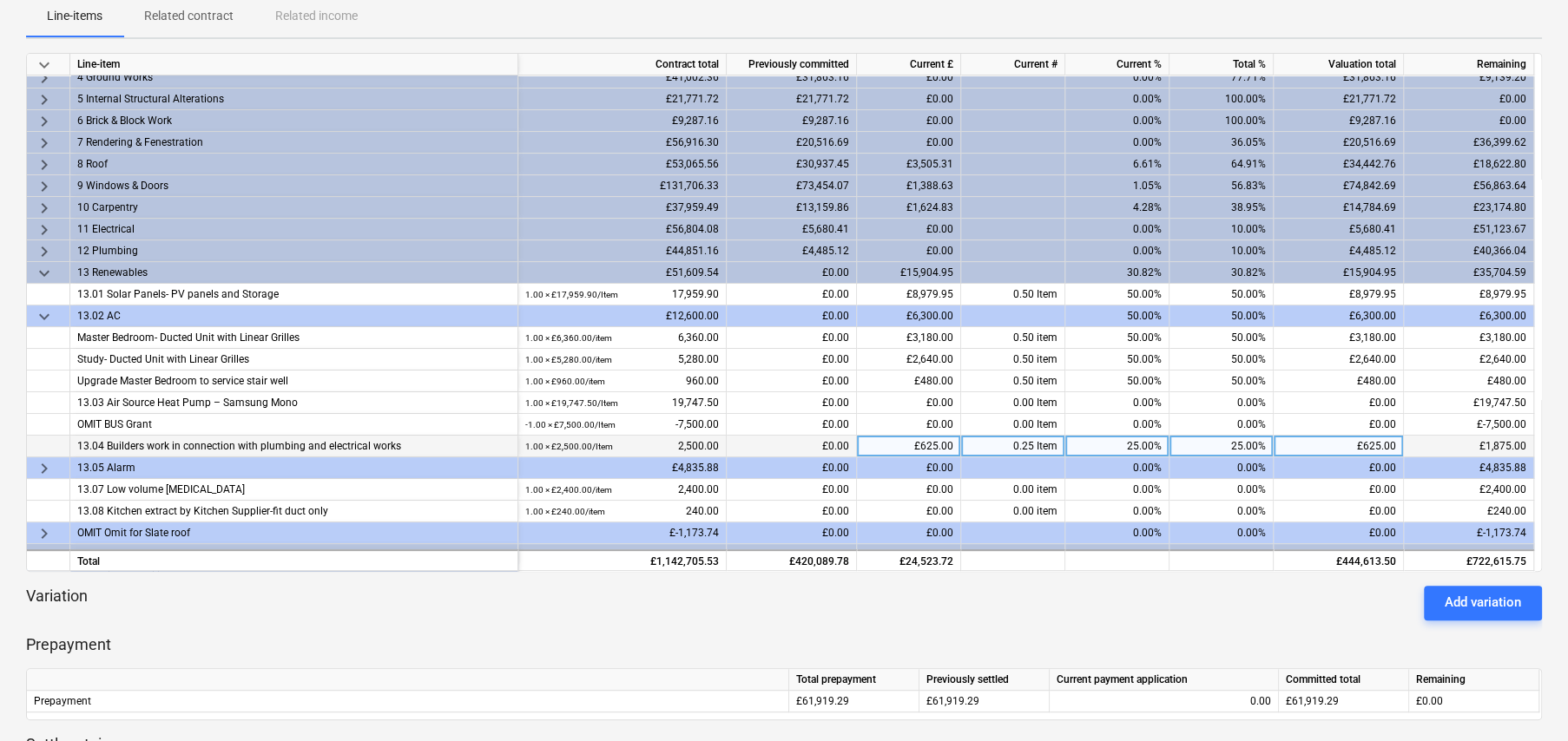
scroll to position [176, 0]
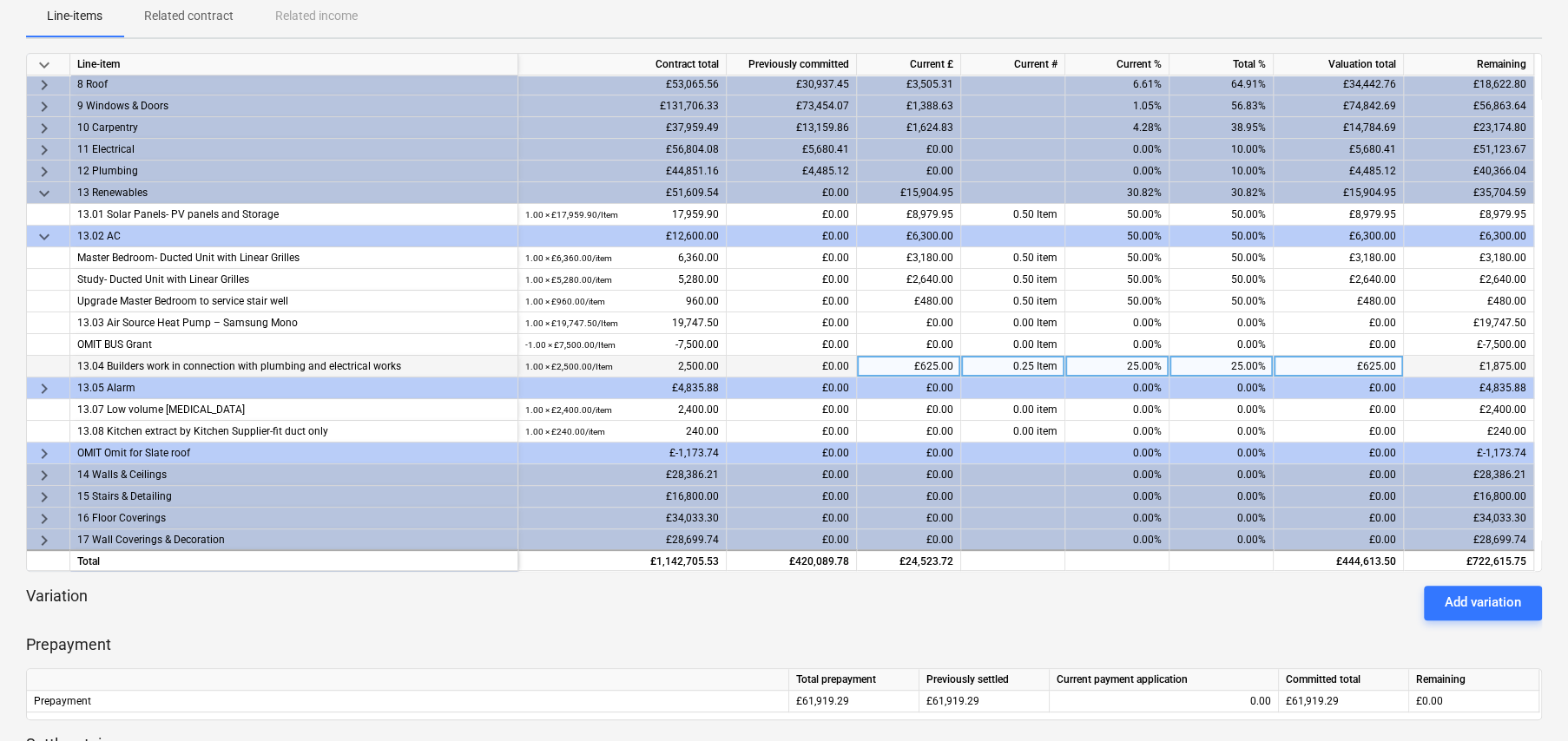
click at [43, 385] on span "keyboard_arrow_right" at bounding box center [44, 389] width 21 height 21
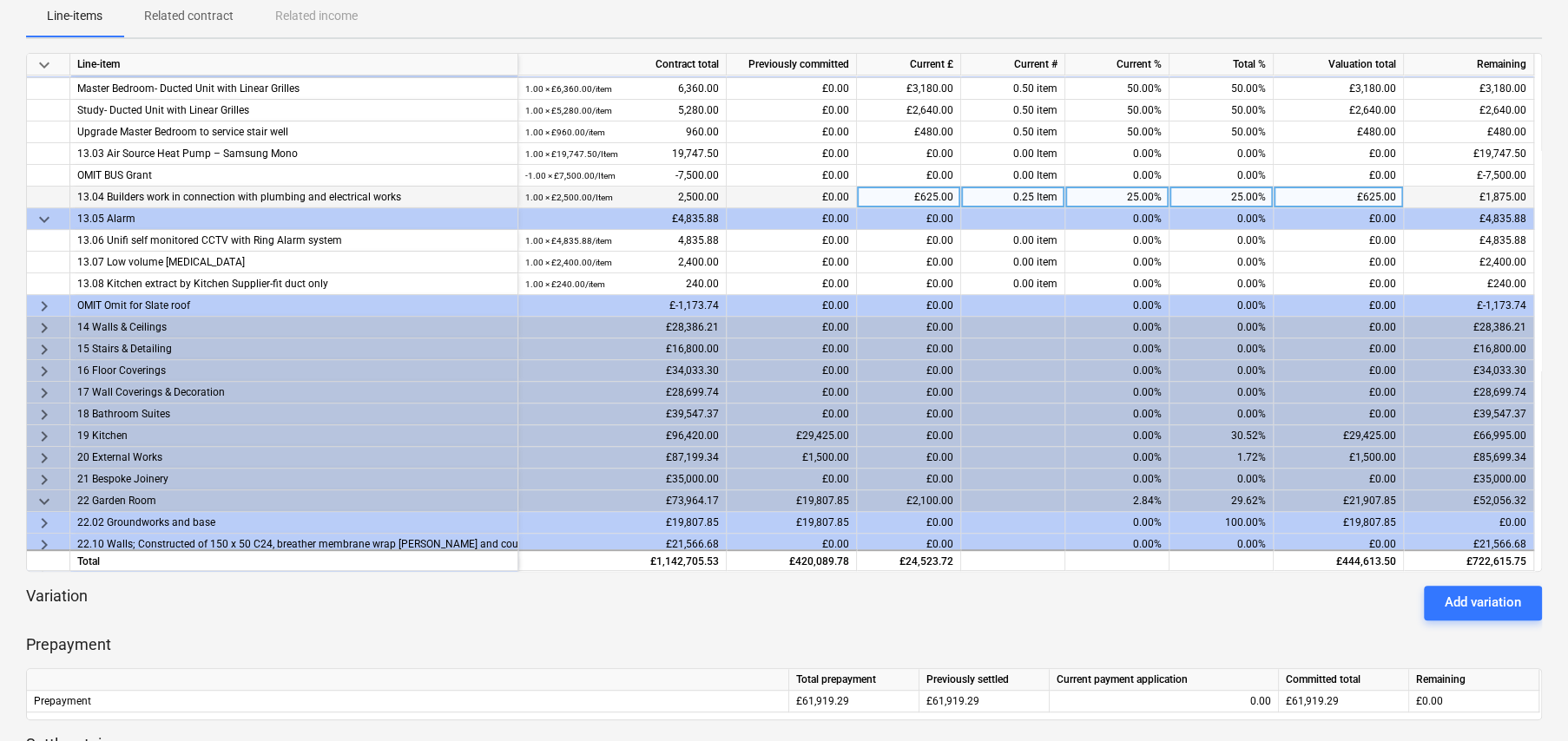
scroll to position [349, 0]
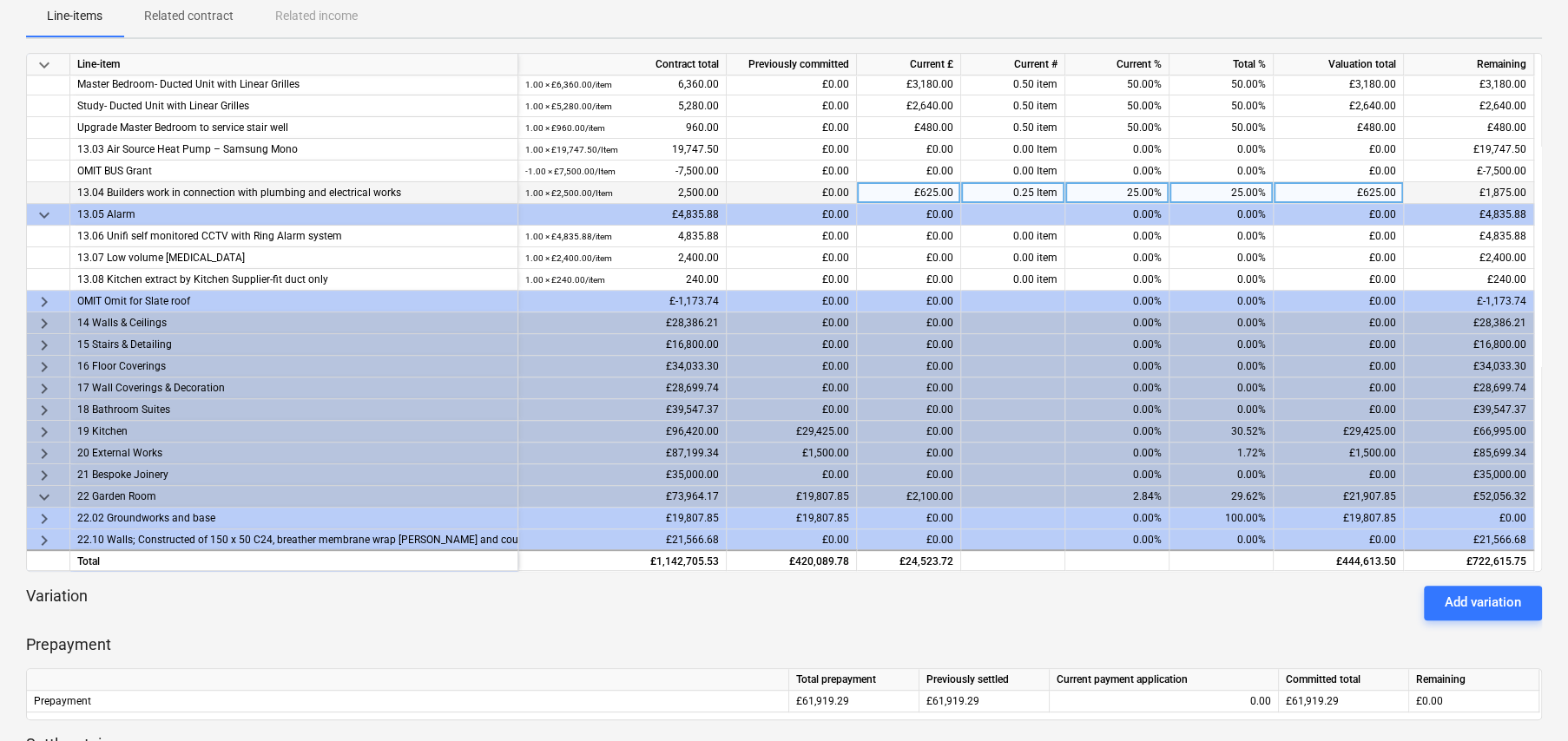
click at [41, 299] on span "keyboard_arrow_right" at bounding box center [44, 302] width 21 height 21
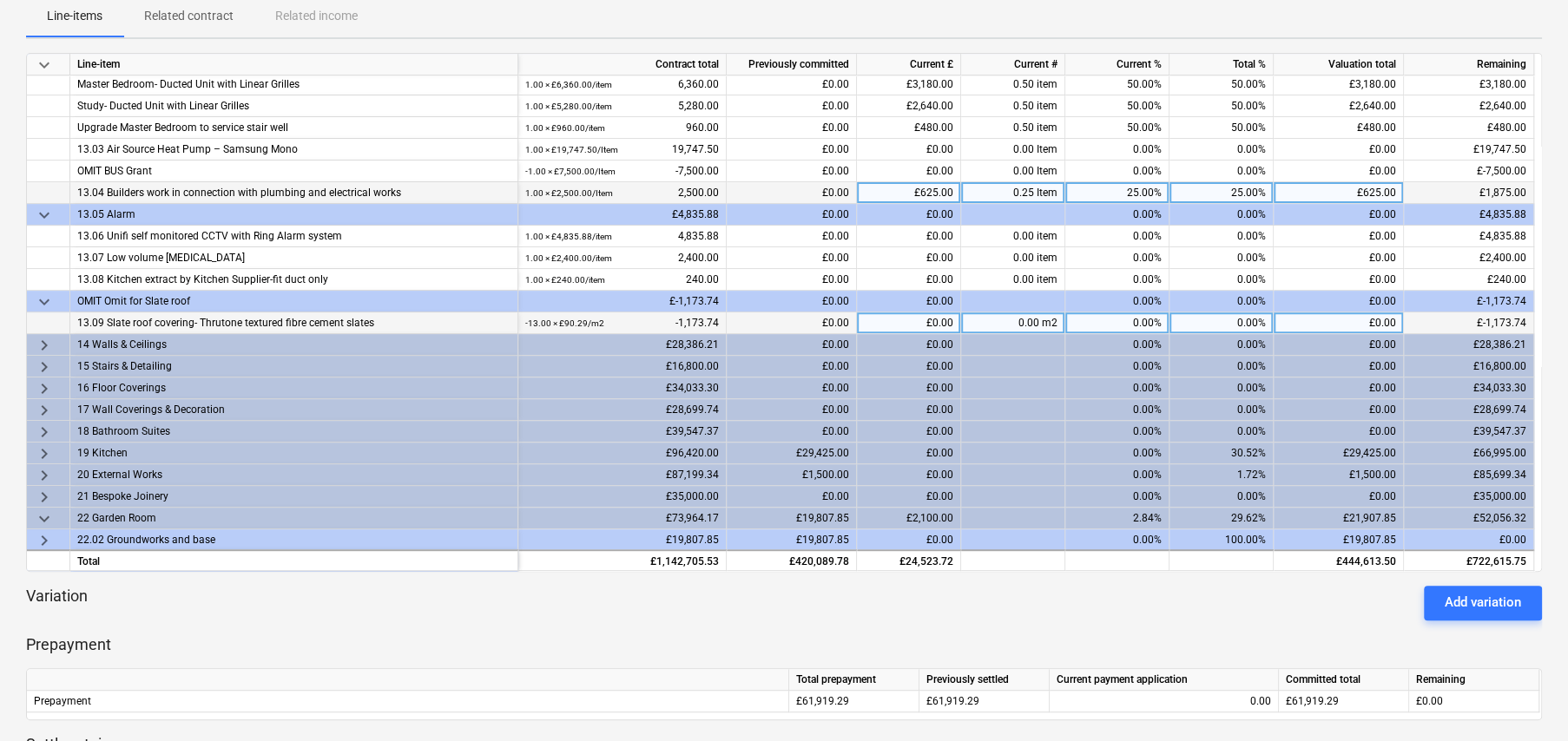
click at [1246, 320] on div "0.00%" at bounding box center [1222, 322] width 104 height 21
type input "100"
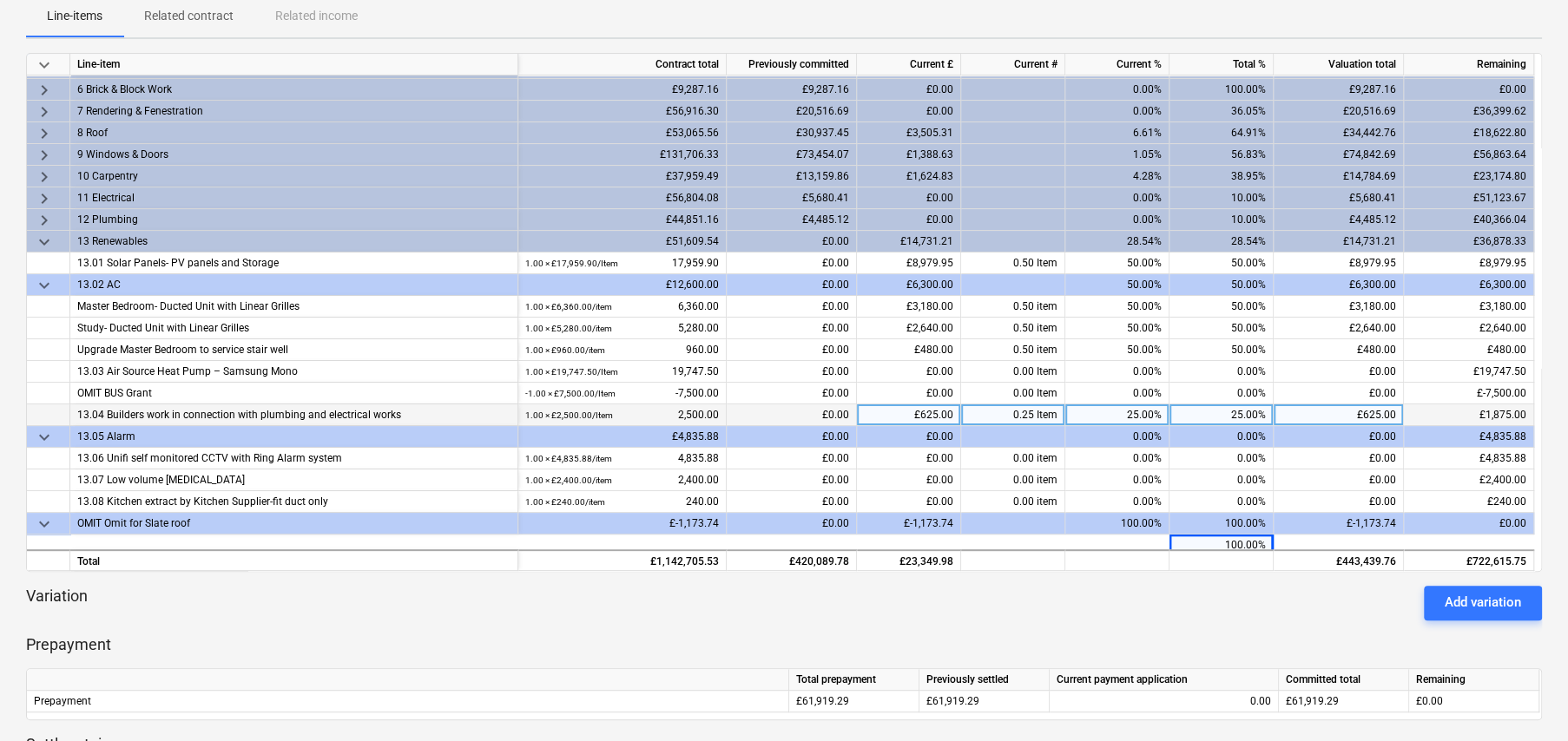
scroll to position [2, 0]
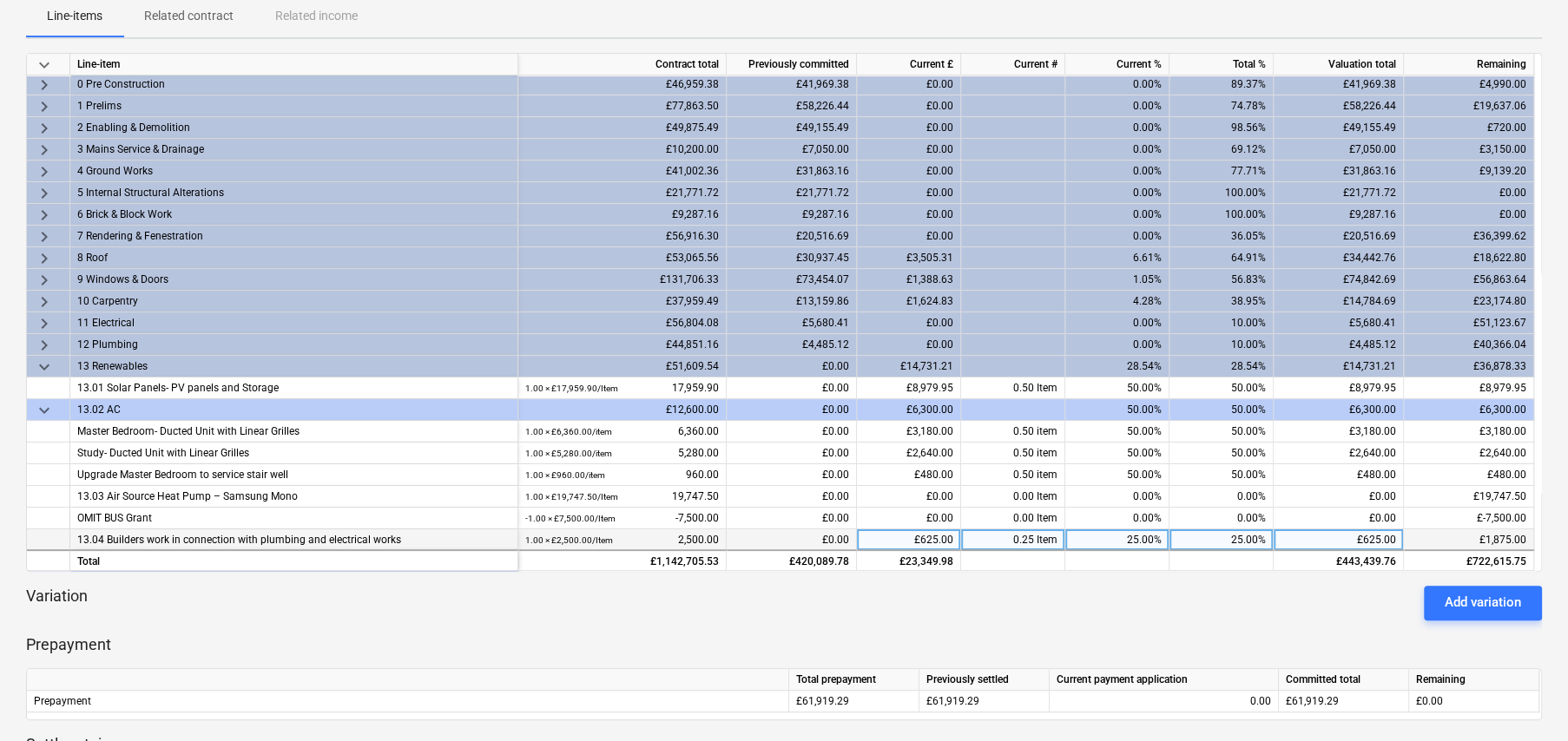
click at [43, 297] on span "keyboard_arrow_right" at bounding box center [44, 302] width 21 height 21
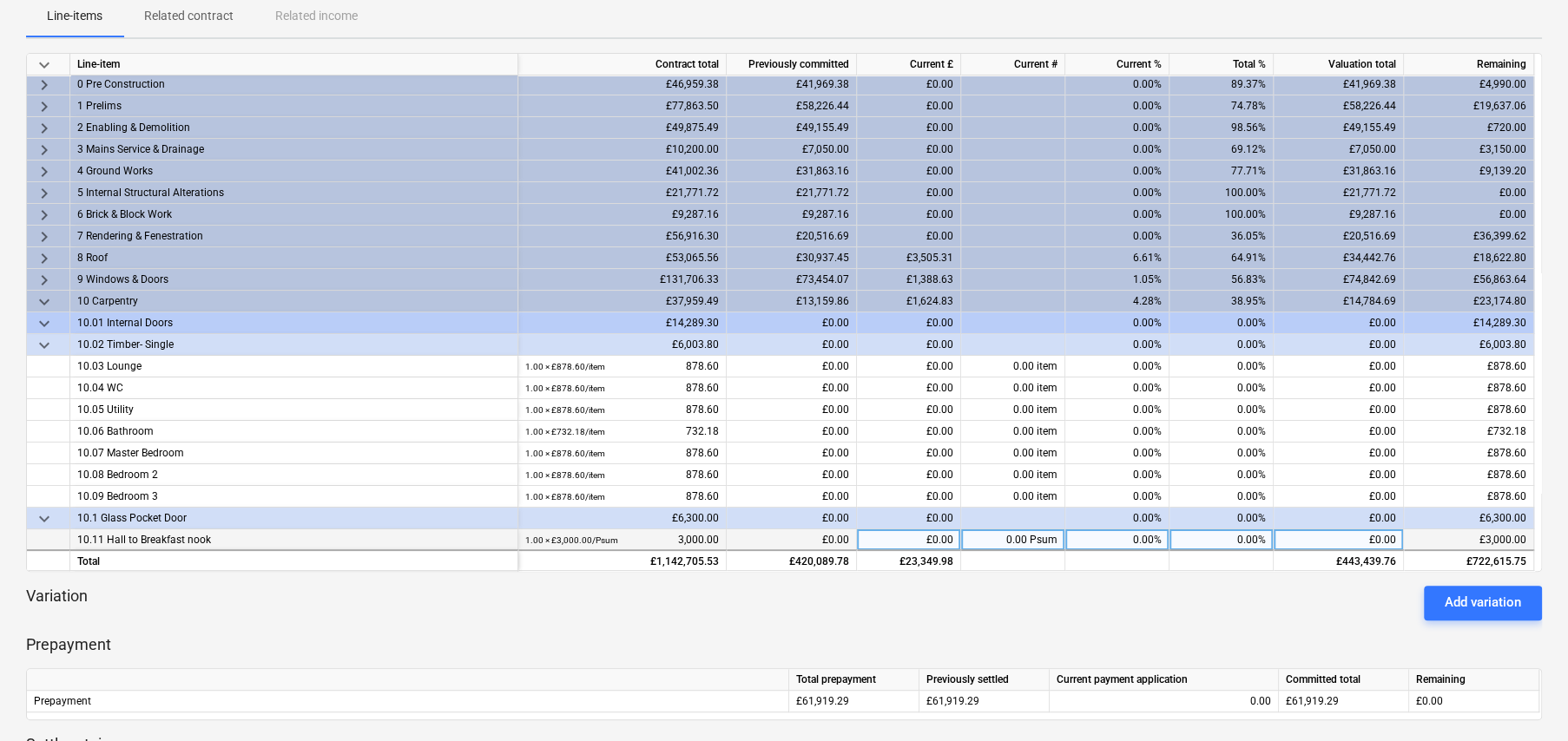
click at [42, 298] on span "keyboard_arrow_down" at bounding box center [44, 302] width 21 height 21
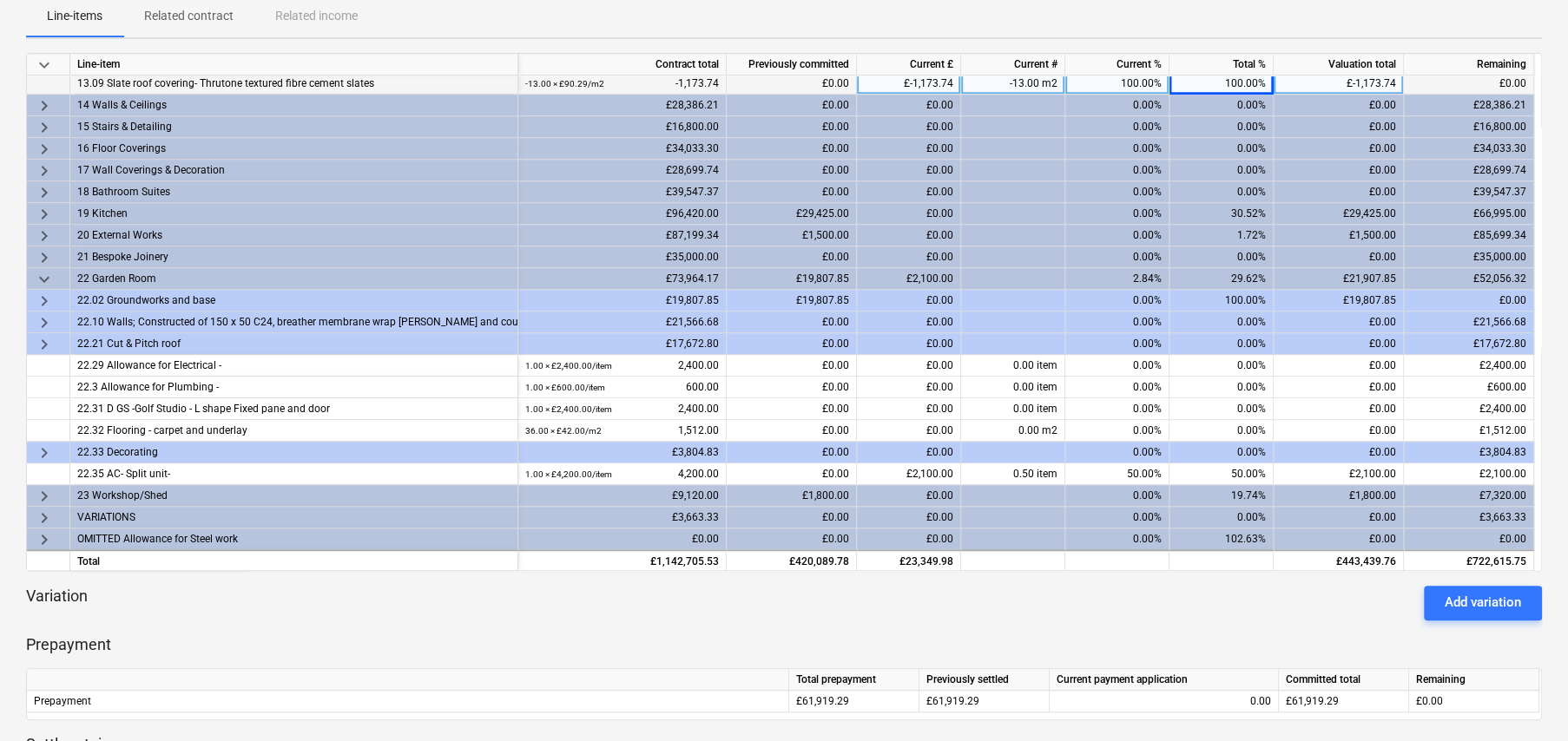
scroll to position [502, 0]
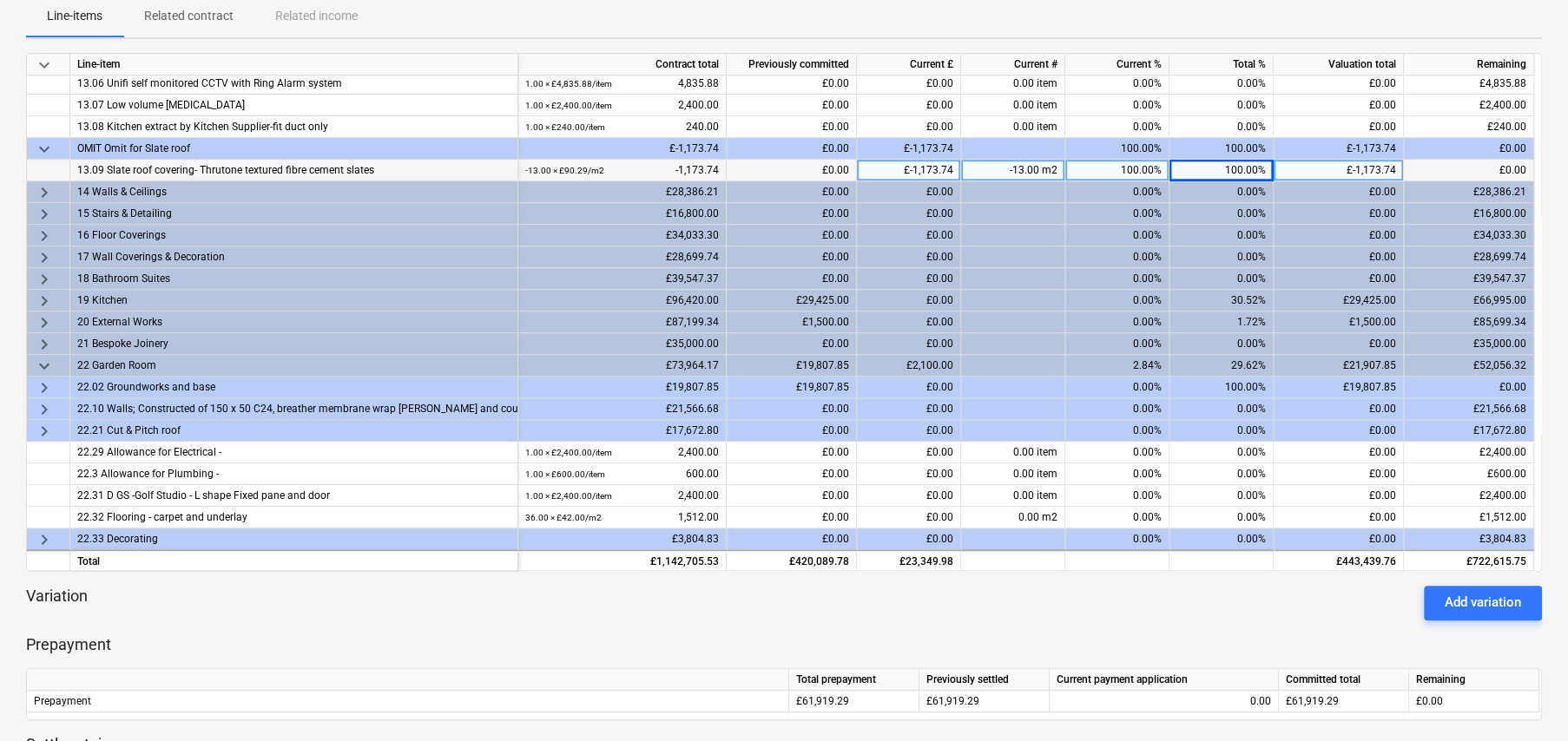
click at [45, 187] on span "keyboard_arrow_right" at bounding box center [44, 192] width 21 height 21
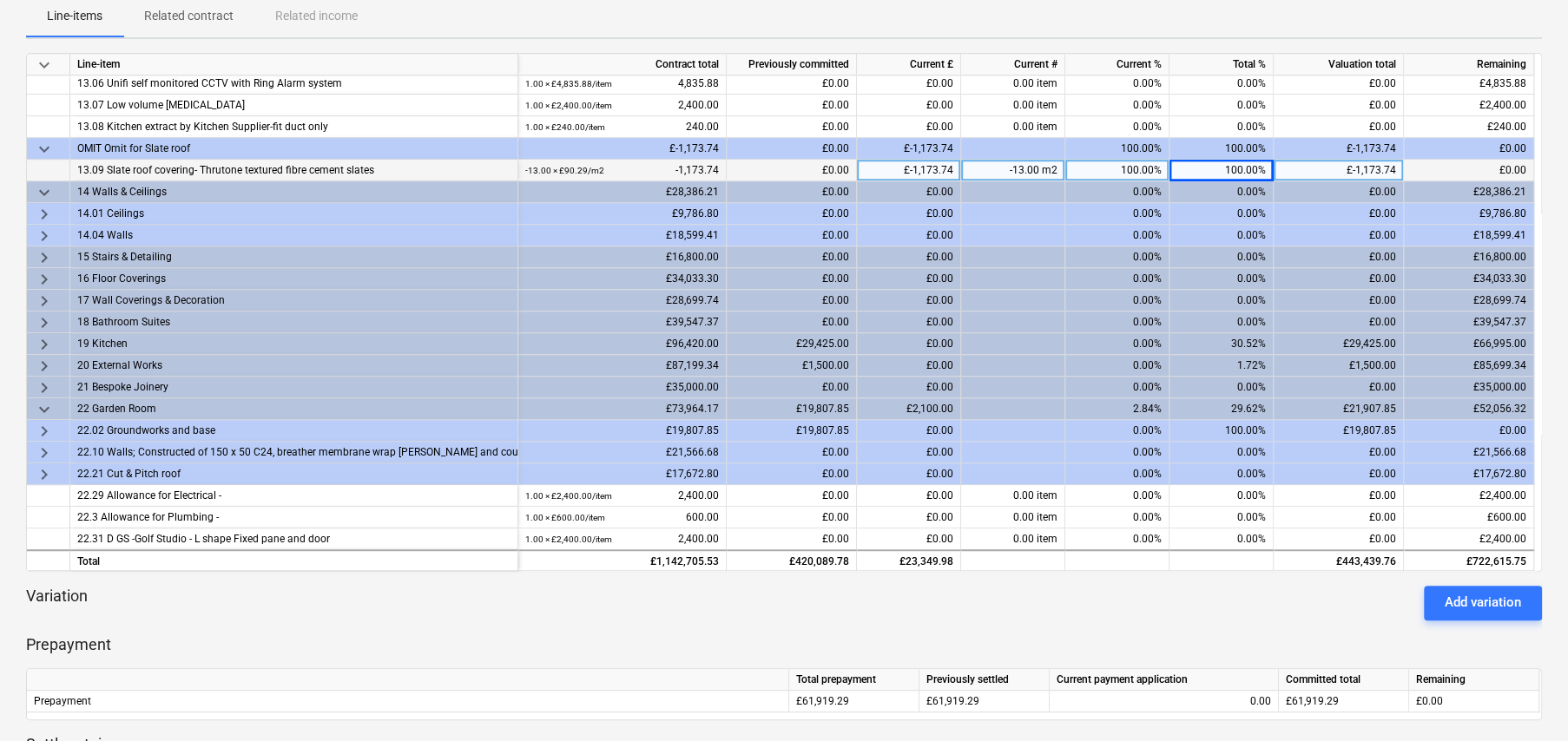
click at [43, 213] on span "keyboard_arrow_right" at bounding box center [44, 214] width 21 height 21
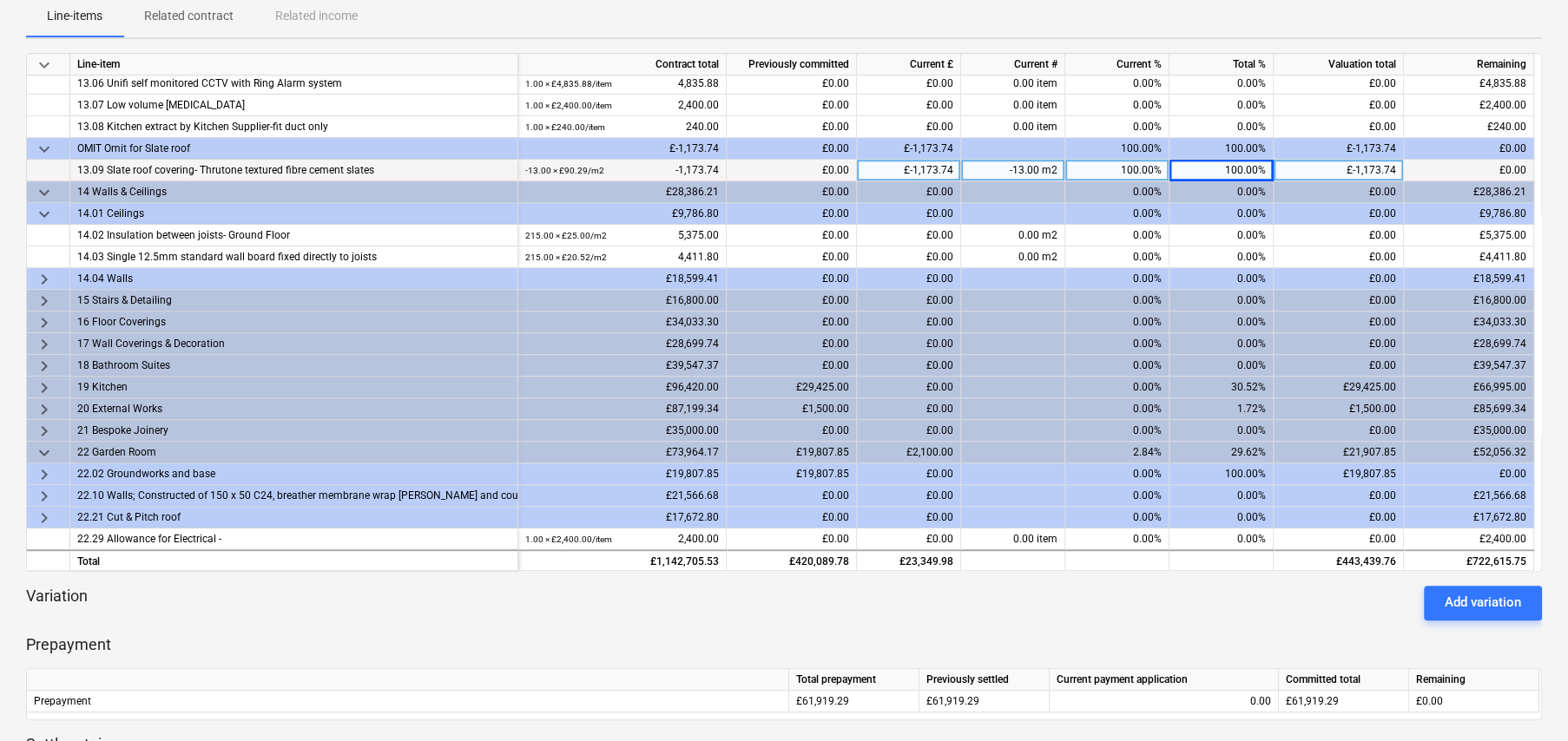
click at [43, 278] on span "keyboard_arrow_right" at bounding box center [44, 279] width 21 height 21
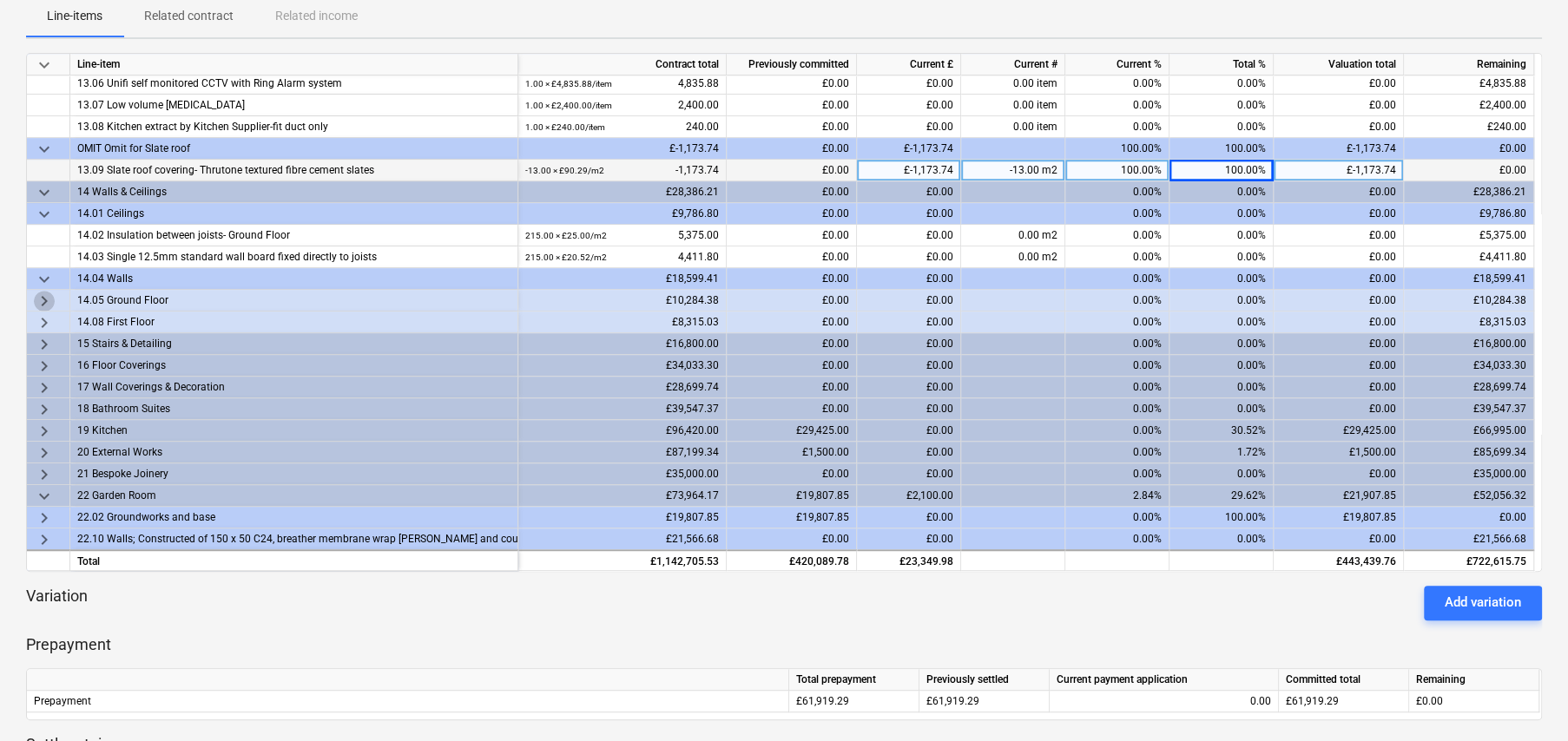
click at [39, 298] on span "keyboard_arrow_right" at bounding box center [44, 301] width 21 height 21
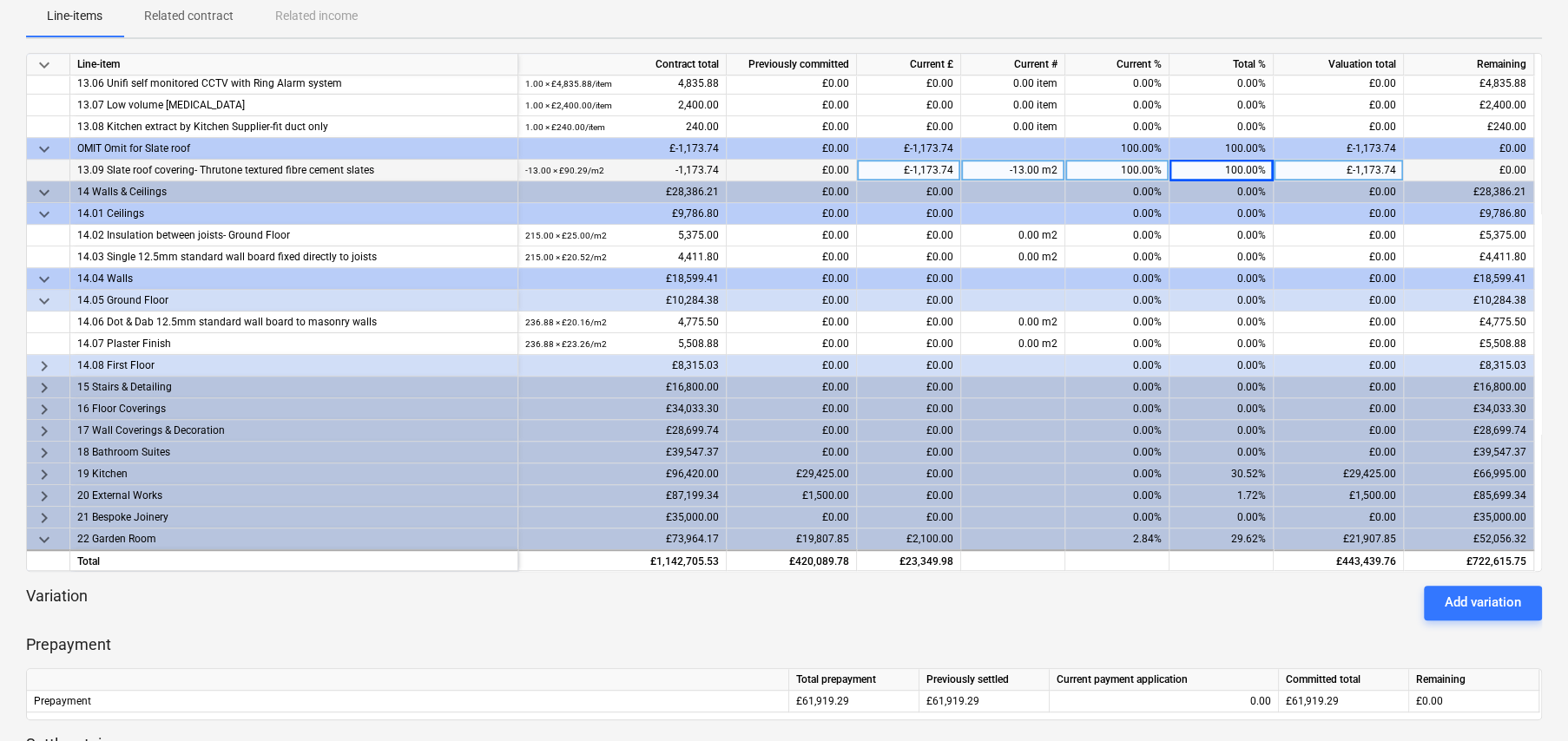
click at [43, 366] on span "keyboard_arrow_right" at bounding box center [44, 366] width 21 height 21
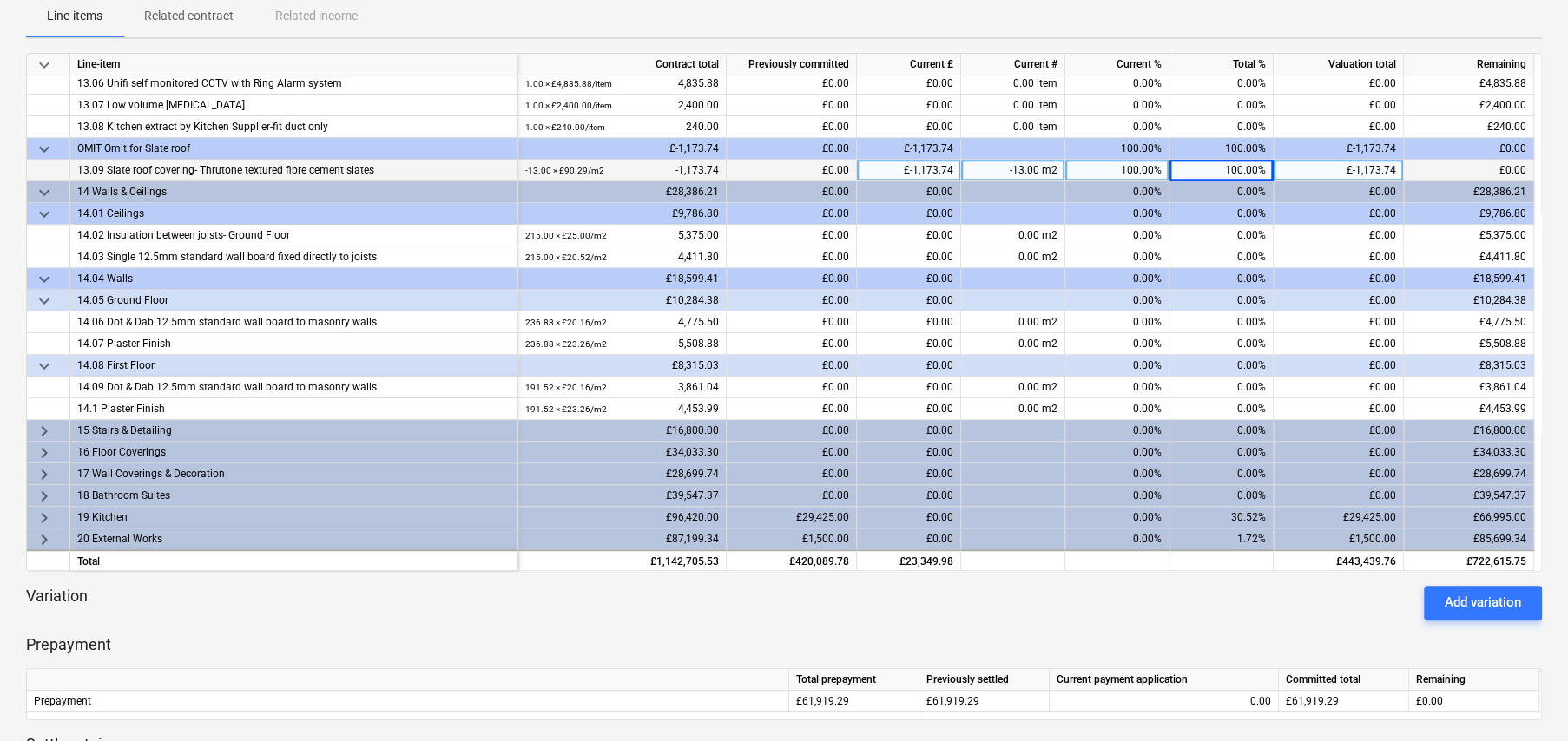
click at [45, 189] on span "keyboard_arrow_down" at bounding box center [44, 192] width 21 height 21
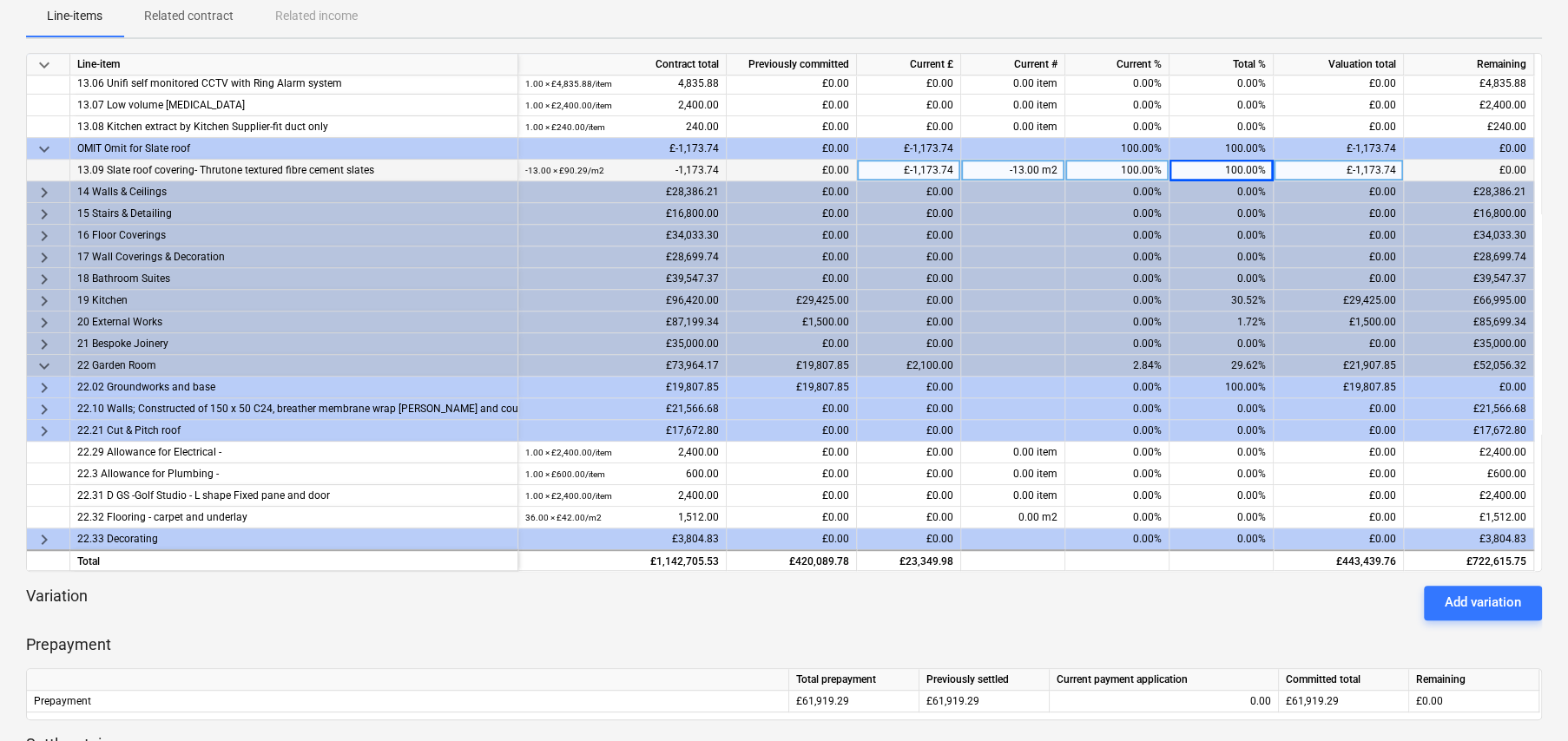
click at [43, 212] on span "keyboard_arrow_right" at bounding box center [44, 214] width 21 height 21
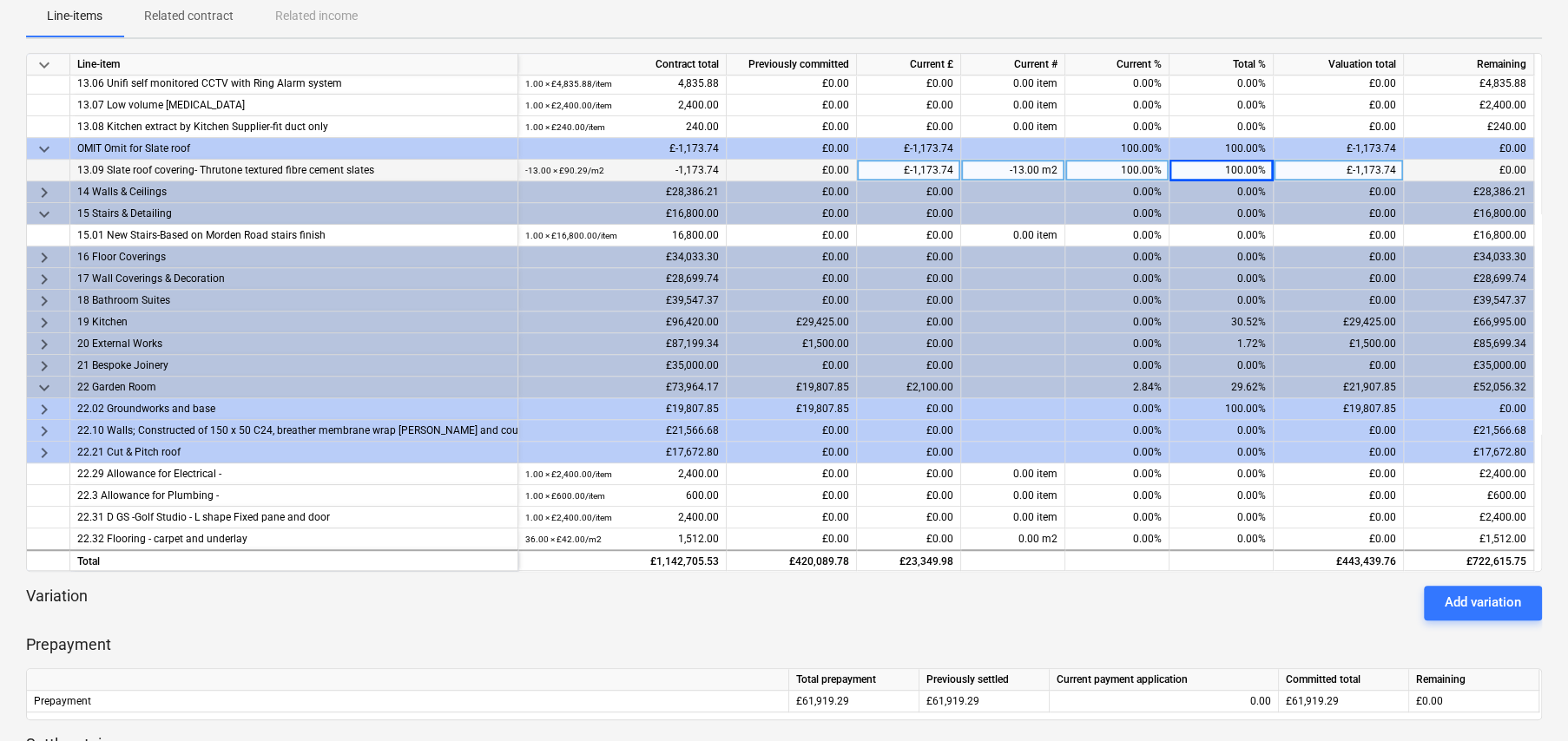
click at [38, 208] on span "keyboard_arrow_down" at bounding box center [44, 214] width 21 height 21
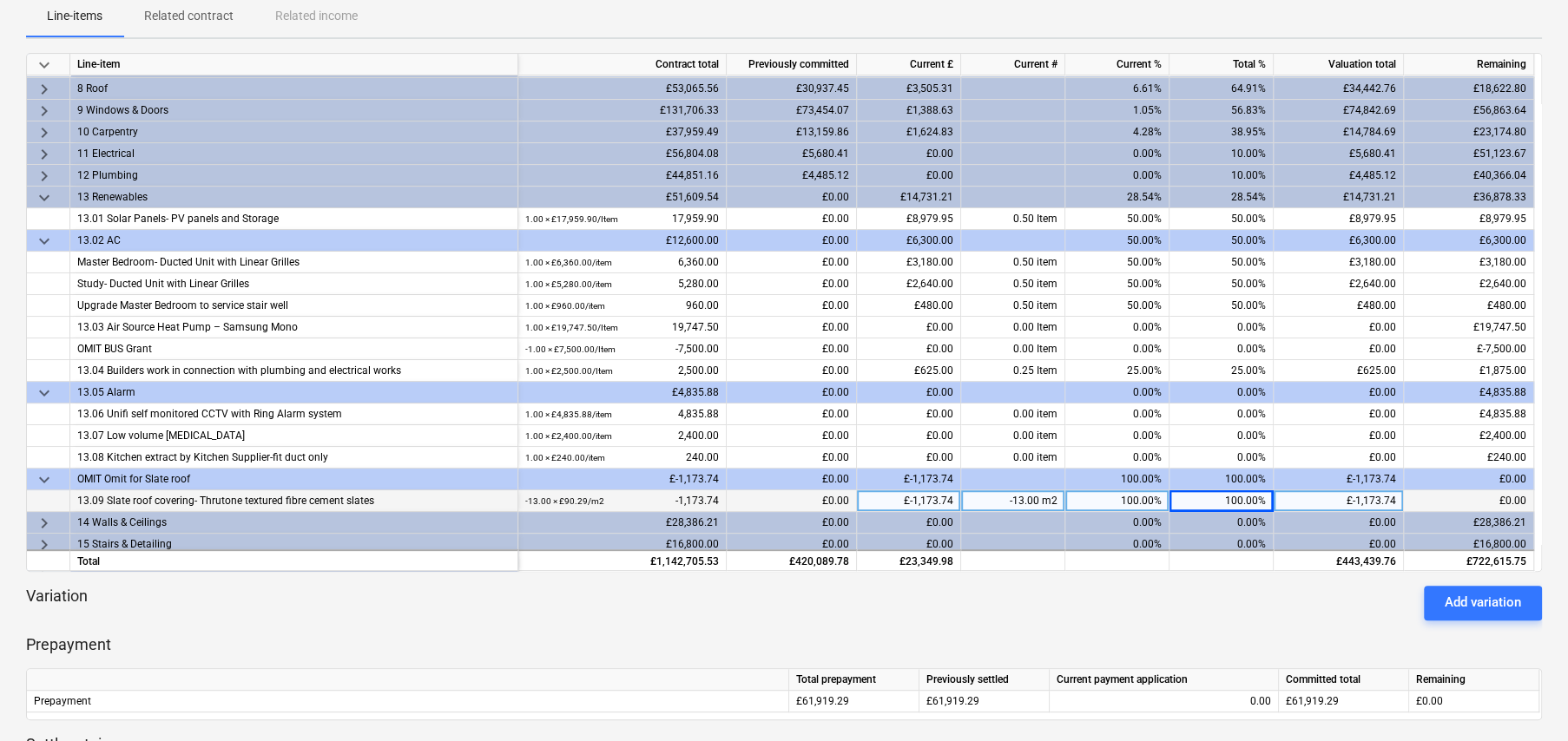
scroll to position [67, 0]
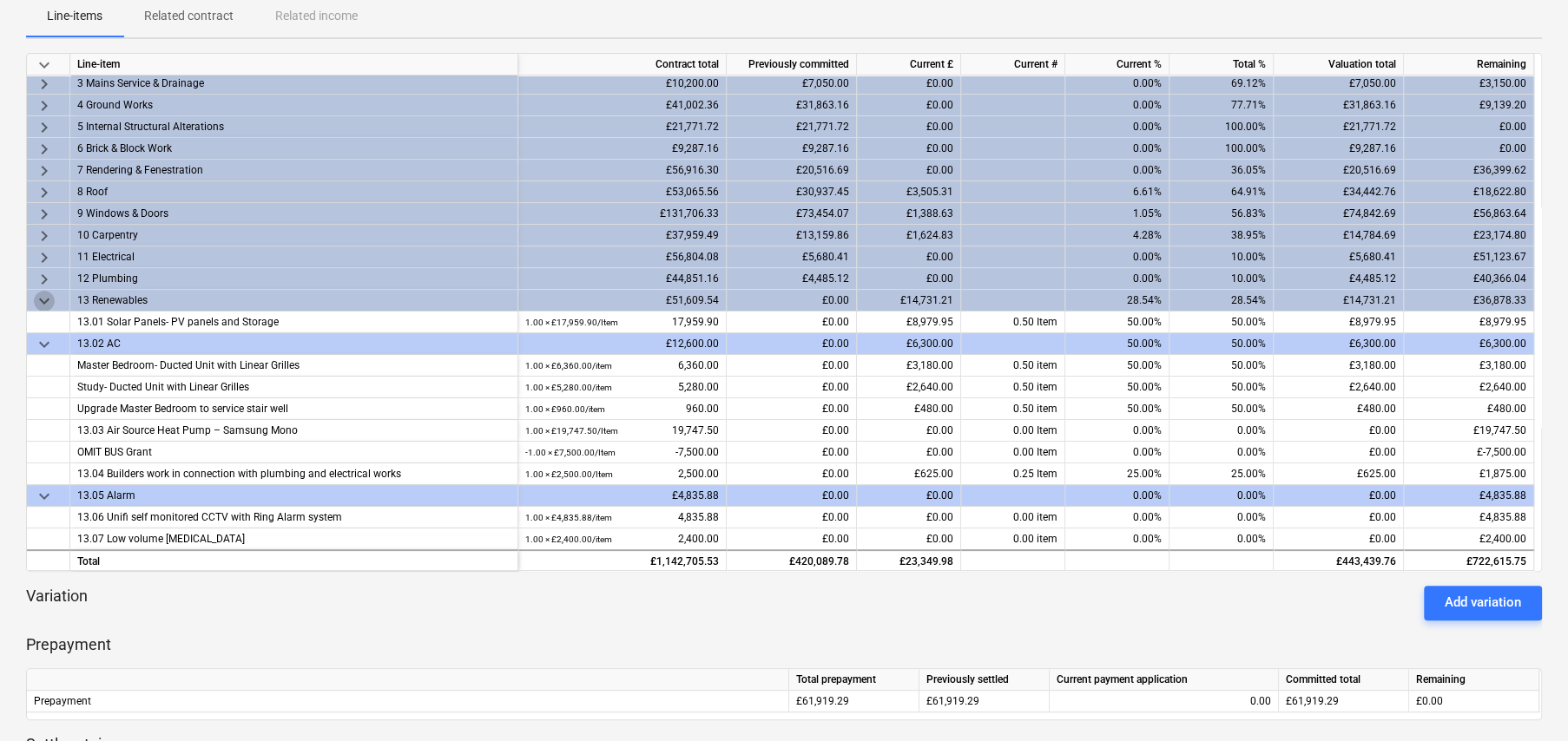
click at [42, 298] on span "keyboard_arrow_down" at bounding box center [44, 301] width 21 height 21
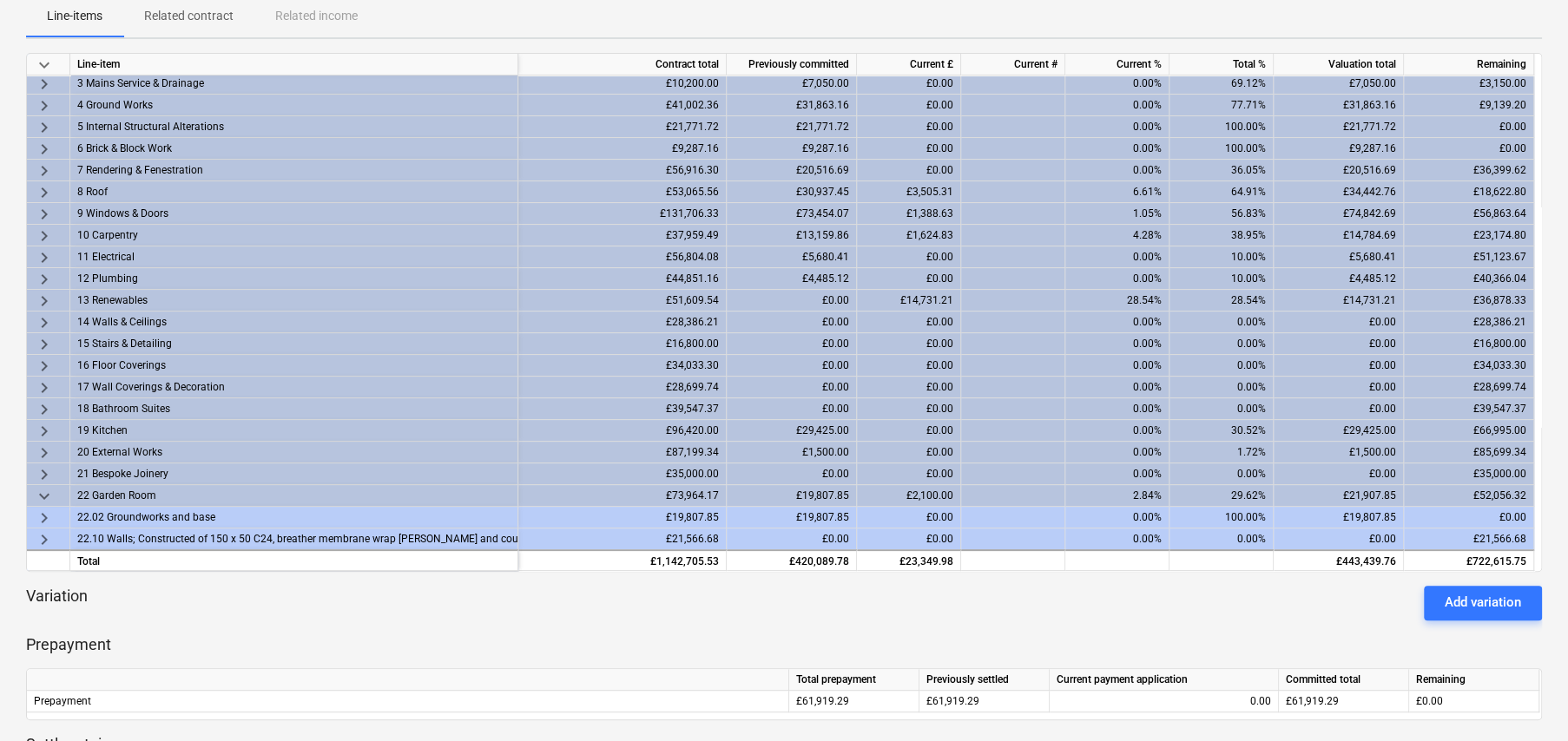
click at [40, 278] on span "keyboard_arrow_right" at bounding box center [44, 279] width 21 height 21
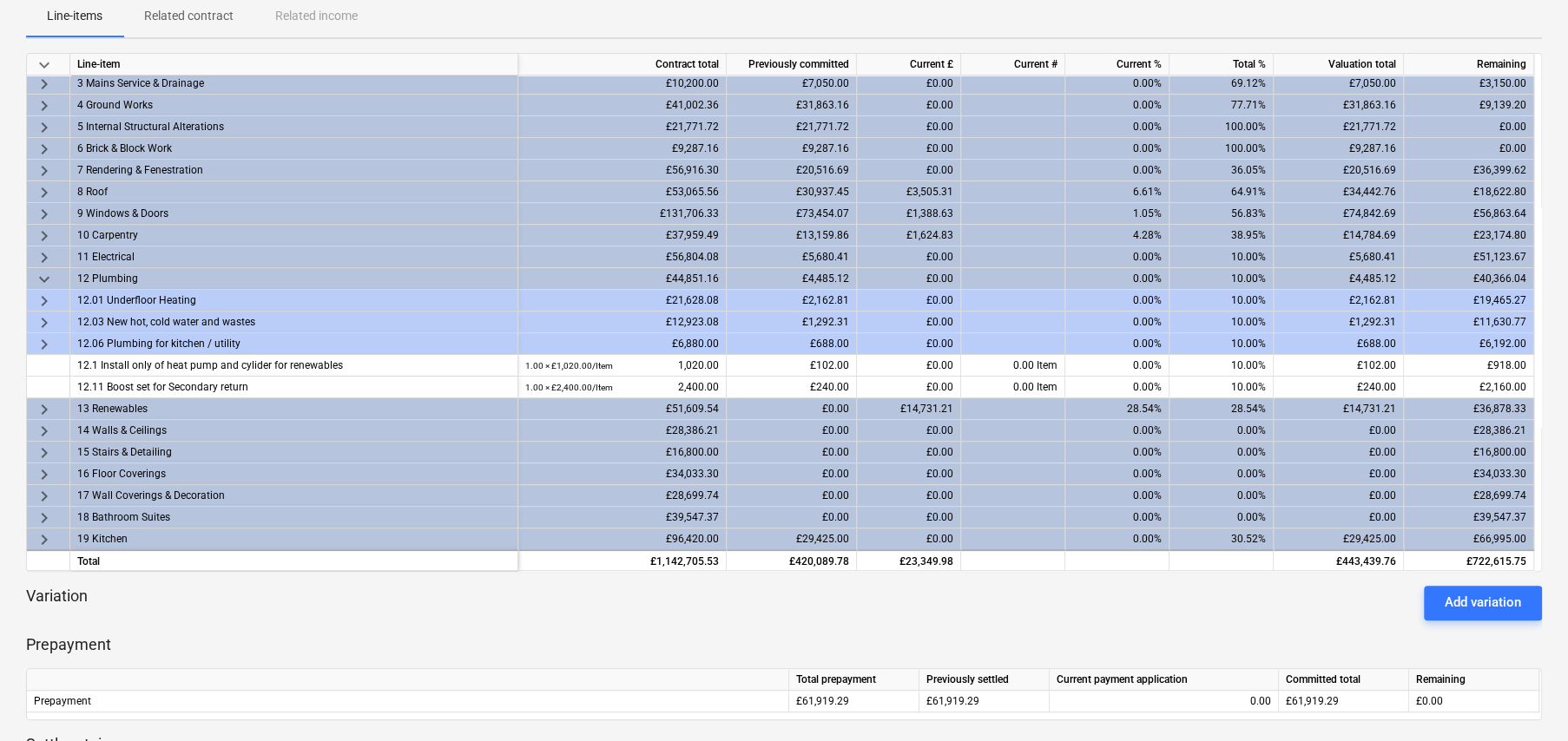
click at [44, 299] on span "keyboard_arrow_right" at bounding box center [44, 301] width 21 height 21
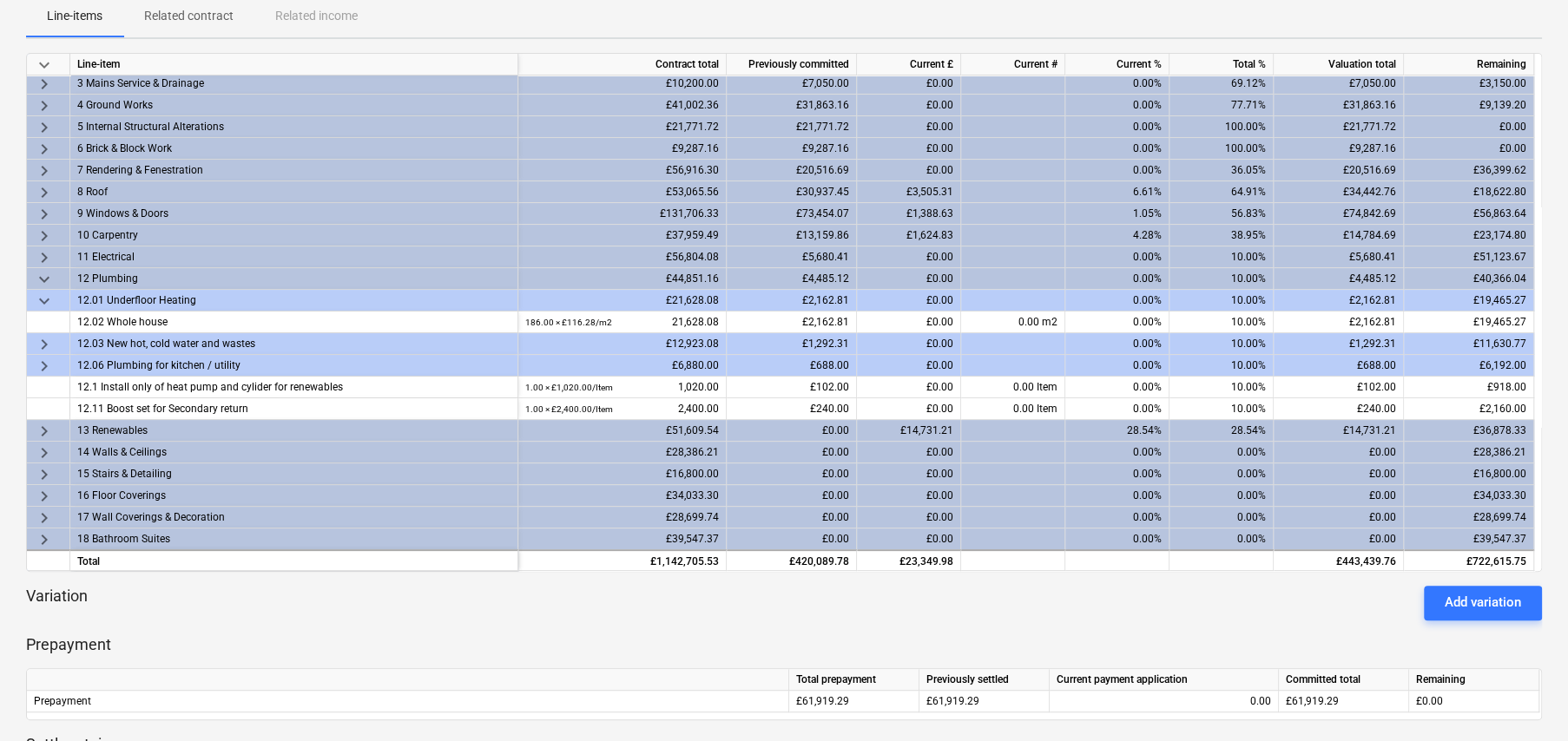
click at [43, 337] on span "keyboard_arrow_right" at bounding box center [44, 345] width 21 height 21
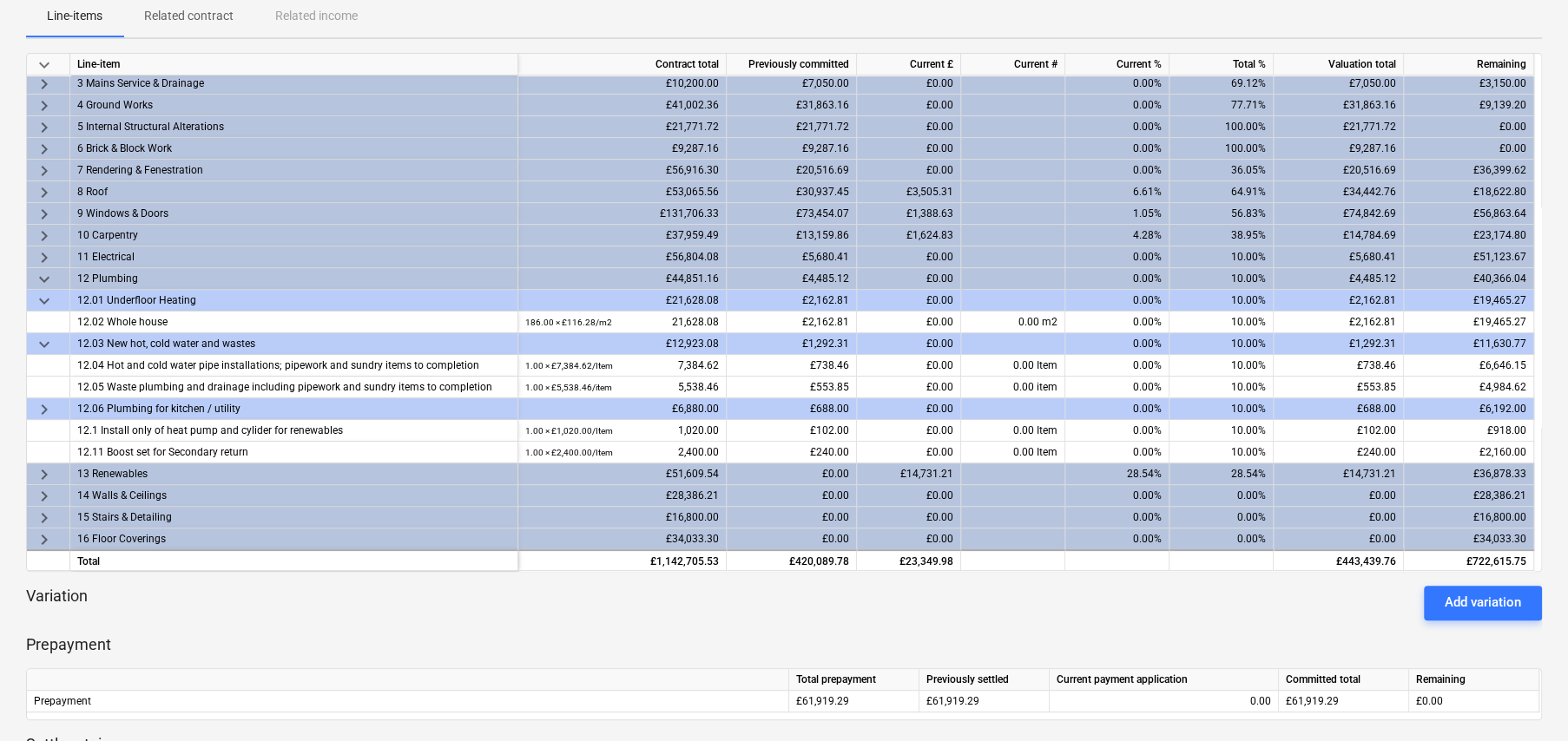
click at [43, 404] on span "keyboard_arrow_right" at bounding box center [44, 409] width 21 height 21
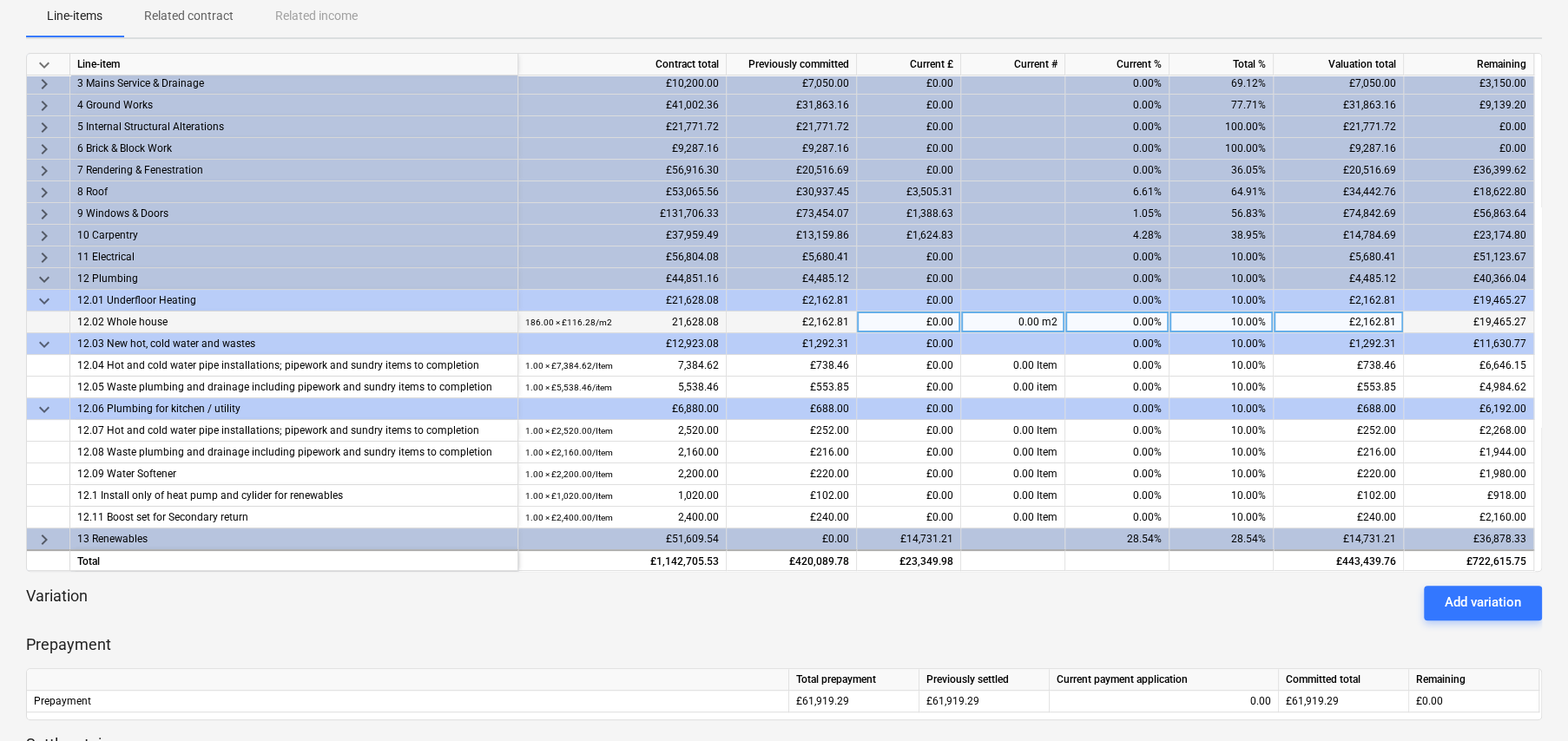
click at [1244, 320] on div "10.00%" at bounding box center [1222, 322] width 104 height 21
type input "30"
click at [43, 273] on span "keyboard_arrow_down" at bounding box center [44, 279] width 21 height 21
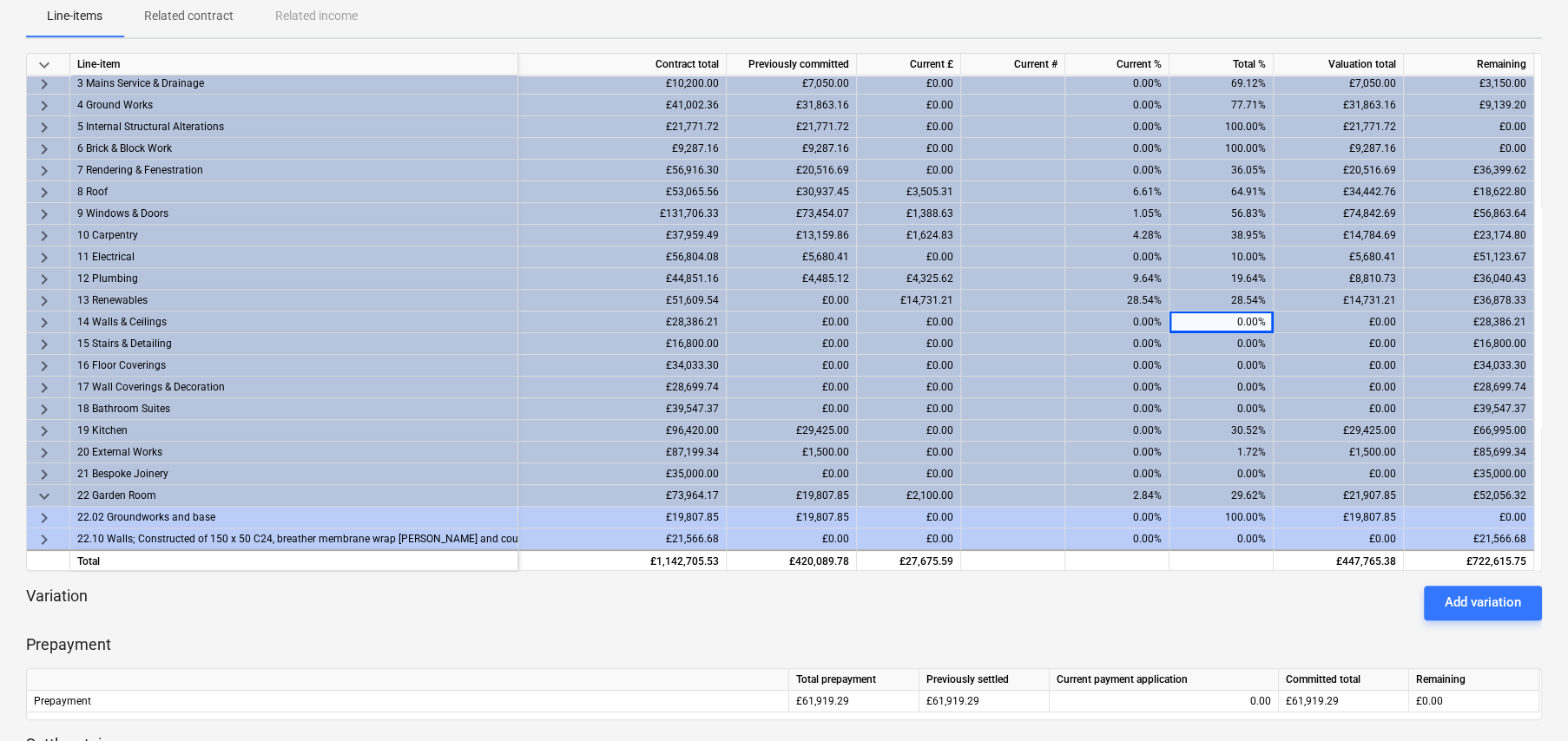
click at [43, 255] on span "keyboard_arrow_right" at bounding box center [44, 258] width 21 height 21
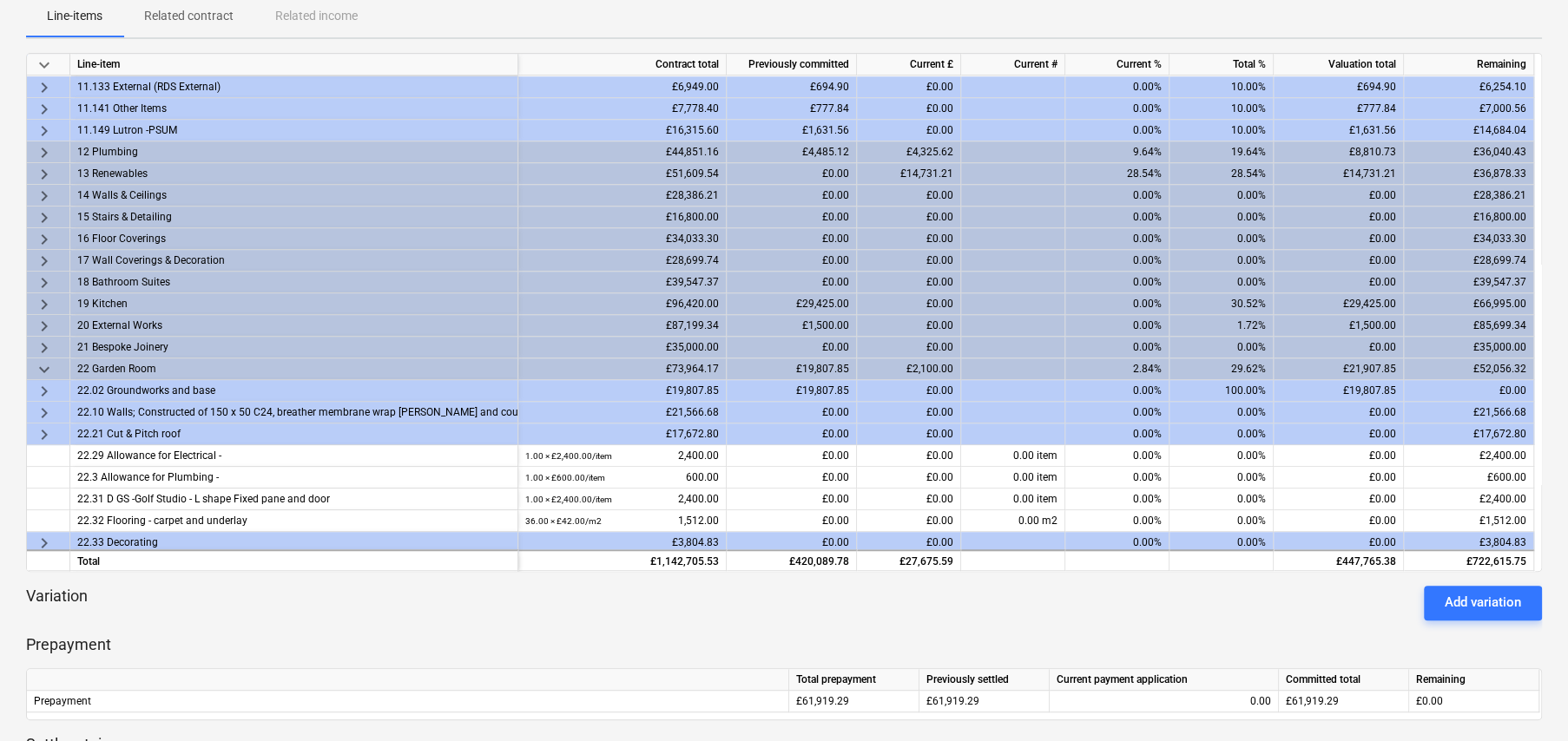
scroll to position [675, 0]
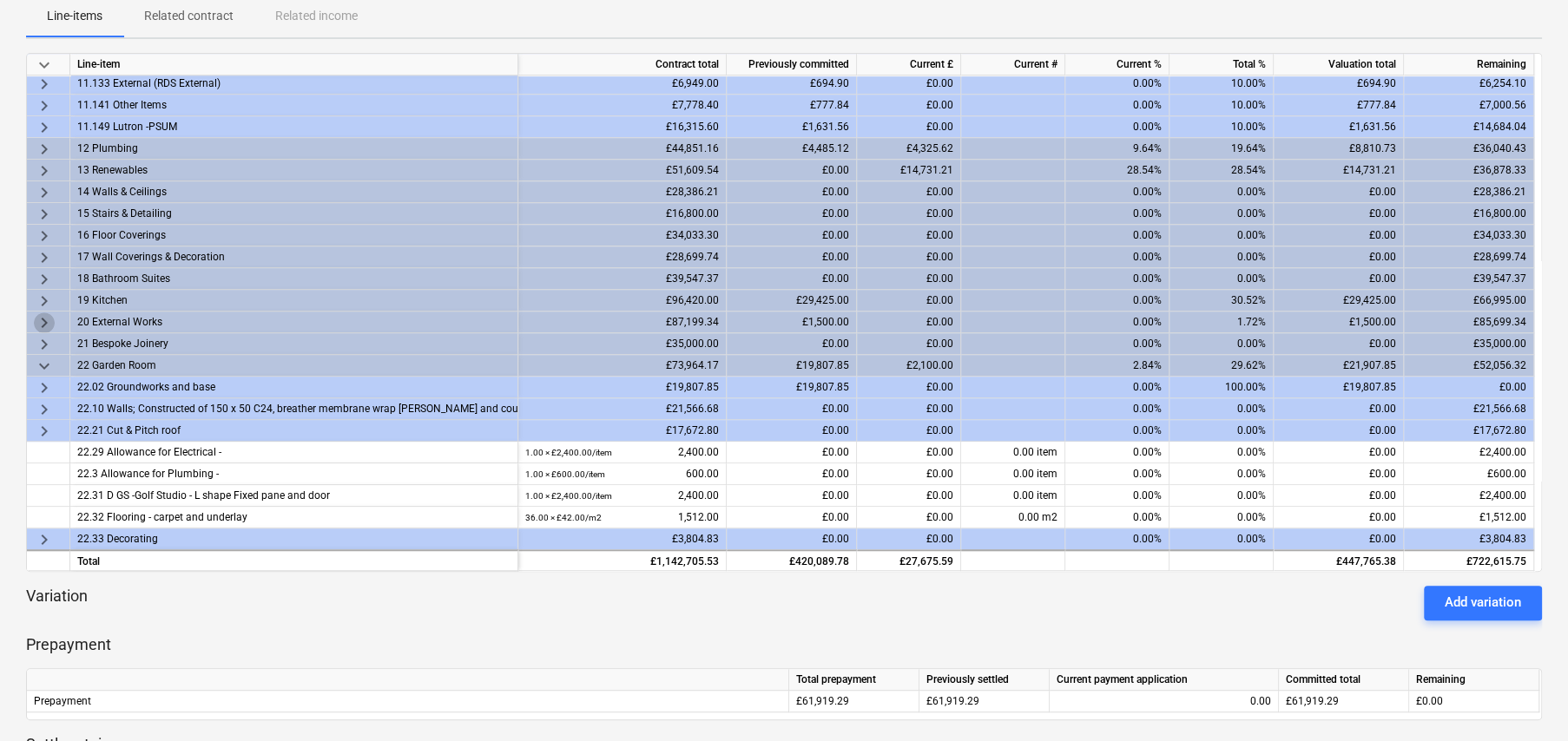
click at [40, 318] on span "keyboard_arrow_right" at bounding box center [44, 322] width 21 height 21
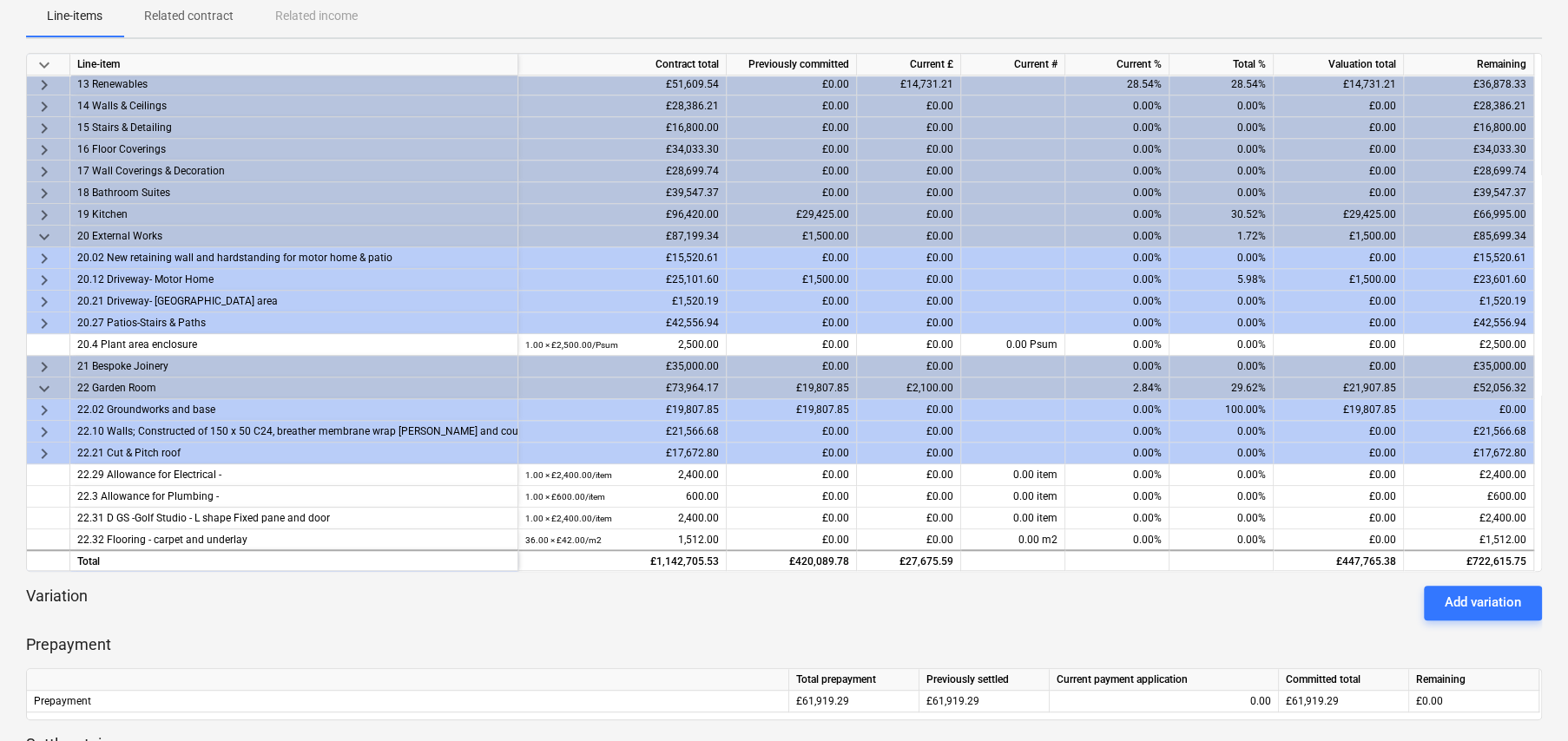
scroll to position [762, 0]
click at [43, 404] on span "keyboard_arrow_right" at bounding box center [44, 409] width 21 height 21
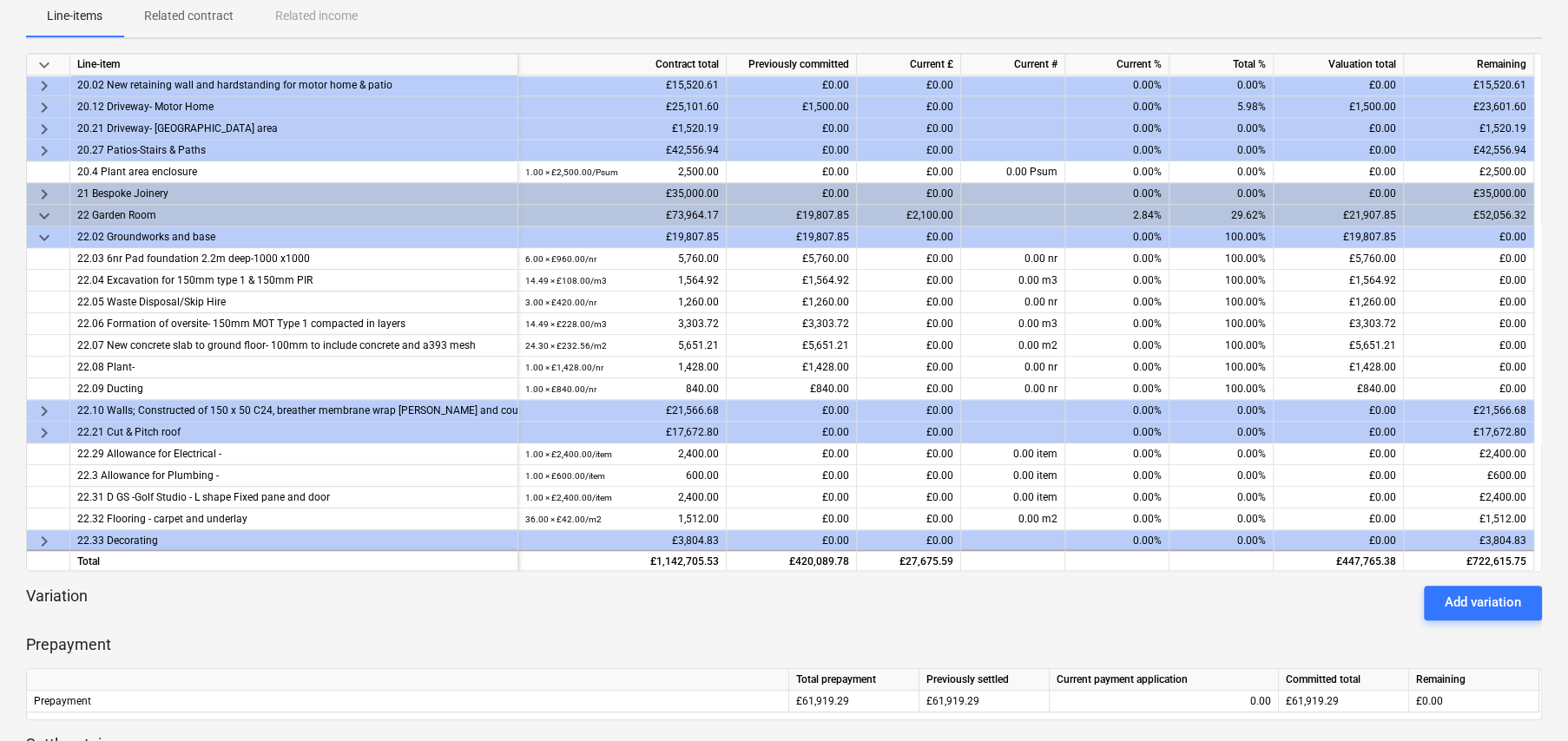
scroll to position [936, 0]
click at [44, 232] on span "keyboard_arrow_down" at bounding box center [44, 236] width 21 height 21
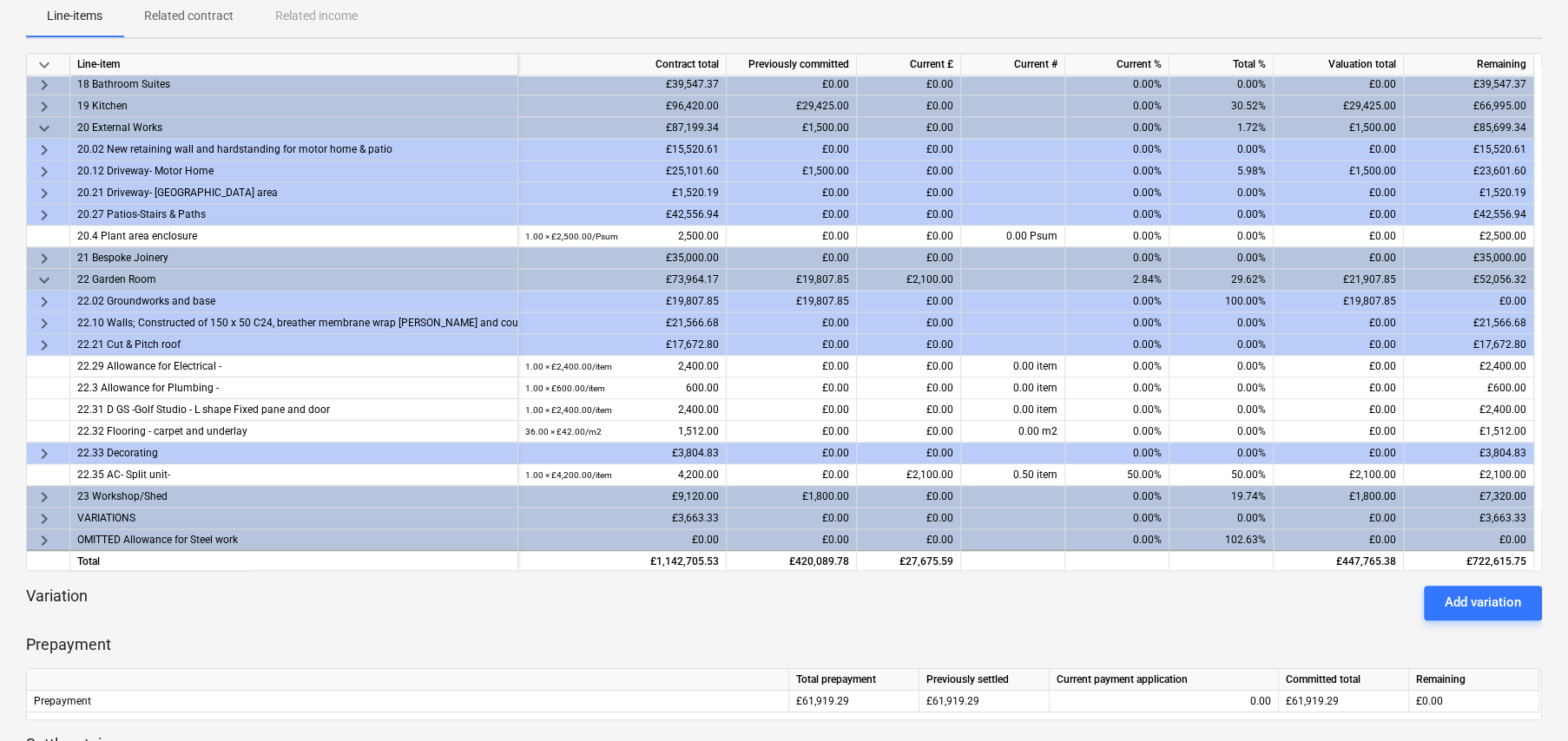
click at [39, 491] on span "keyboard_arrow_right" at bounding box center [44, 497] width 21 height 21
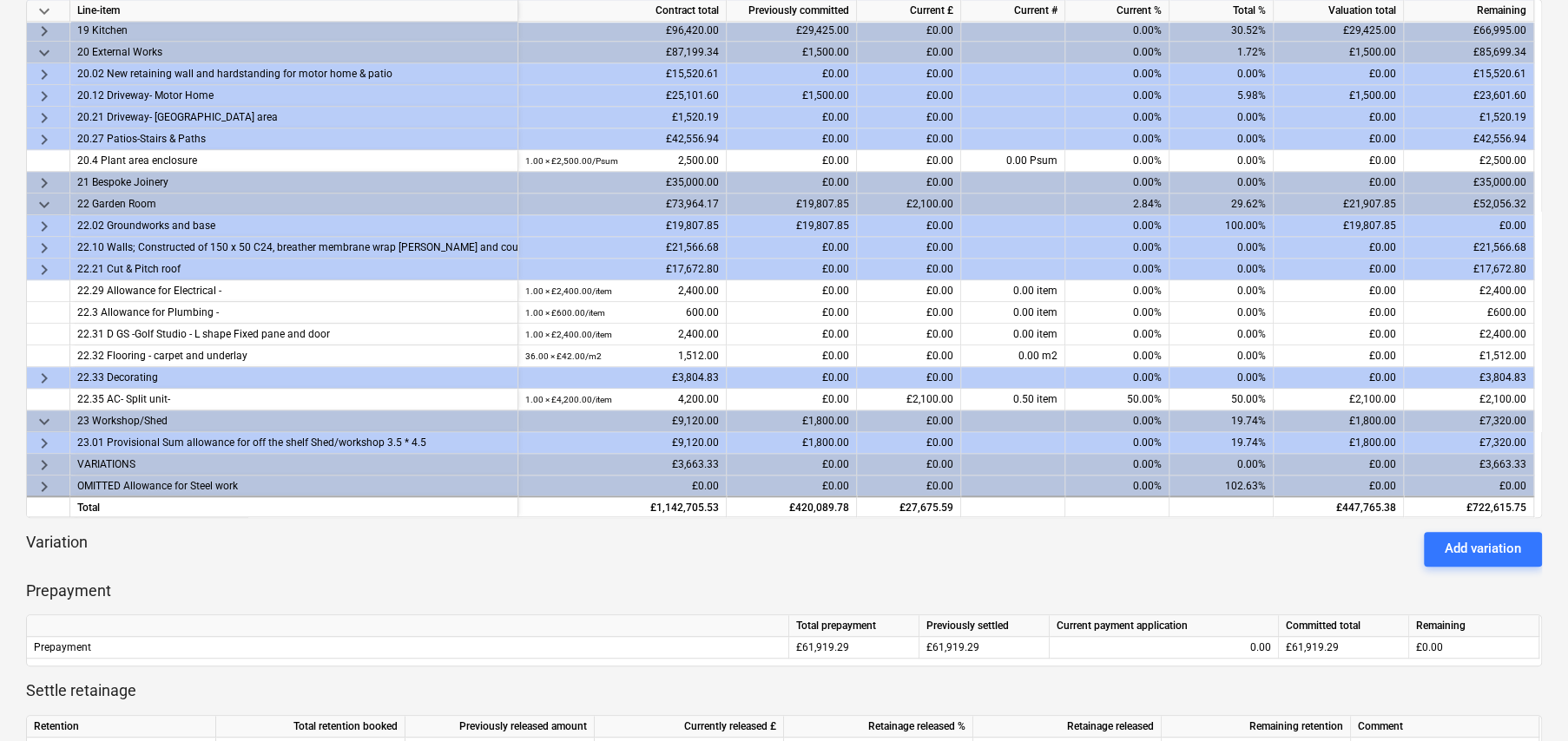
scroll to position [434, 0]
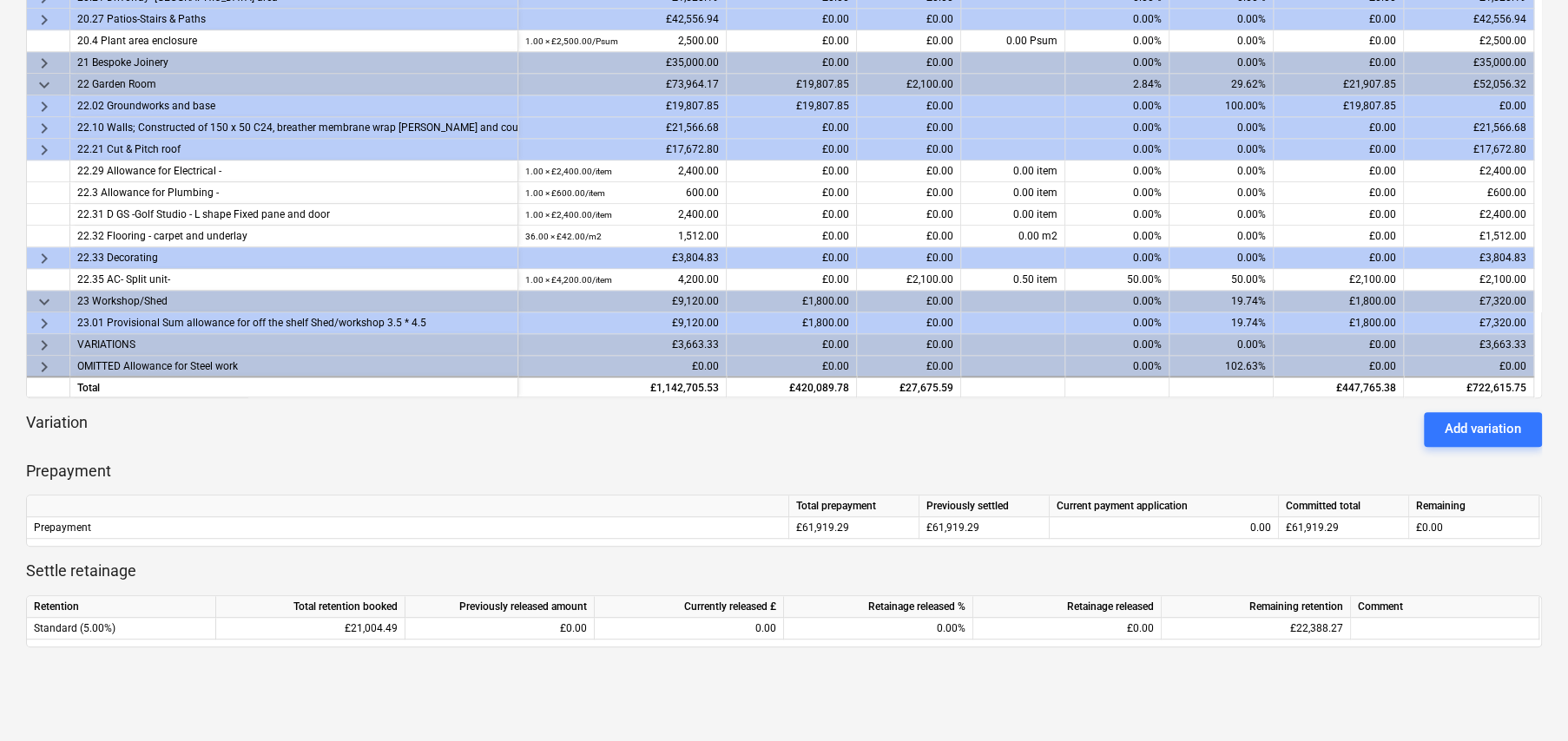
click at [42, 320] on span "keyboard_arrow_right" at bounding box center [44, 323] width 21 height 21
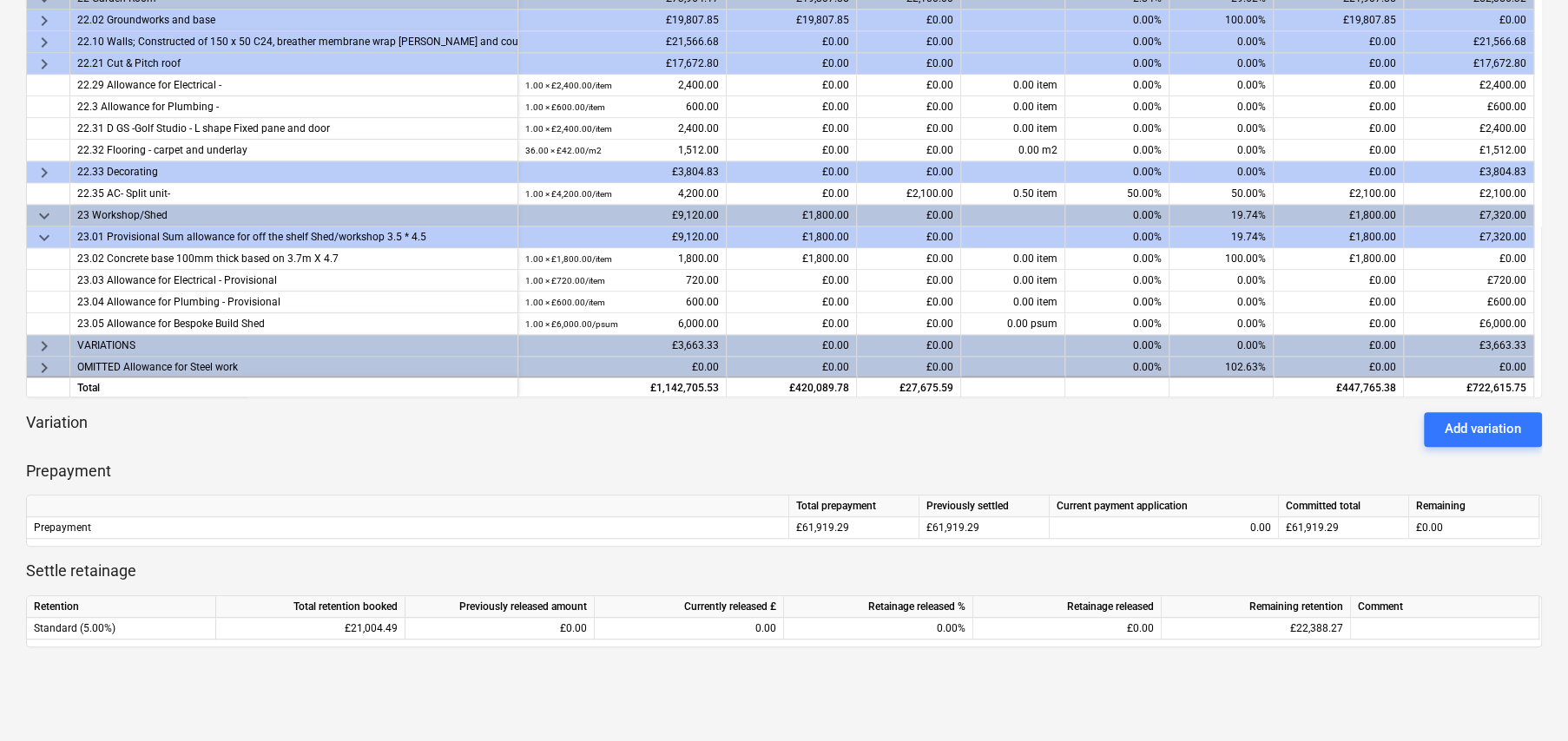
scroll to position [978, 0]
click at [43, 337] on span "keyboard_arrow_right" at bounding box center [44, 346] width 21 height 21
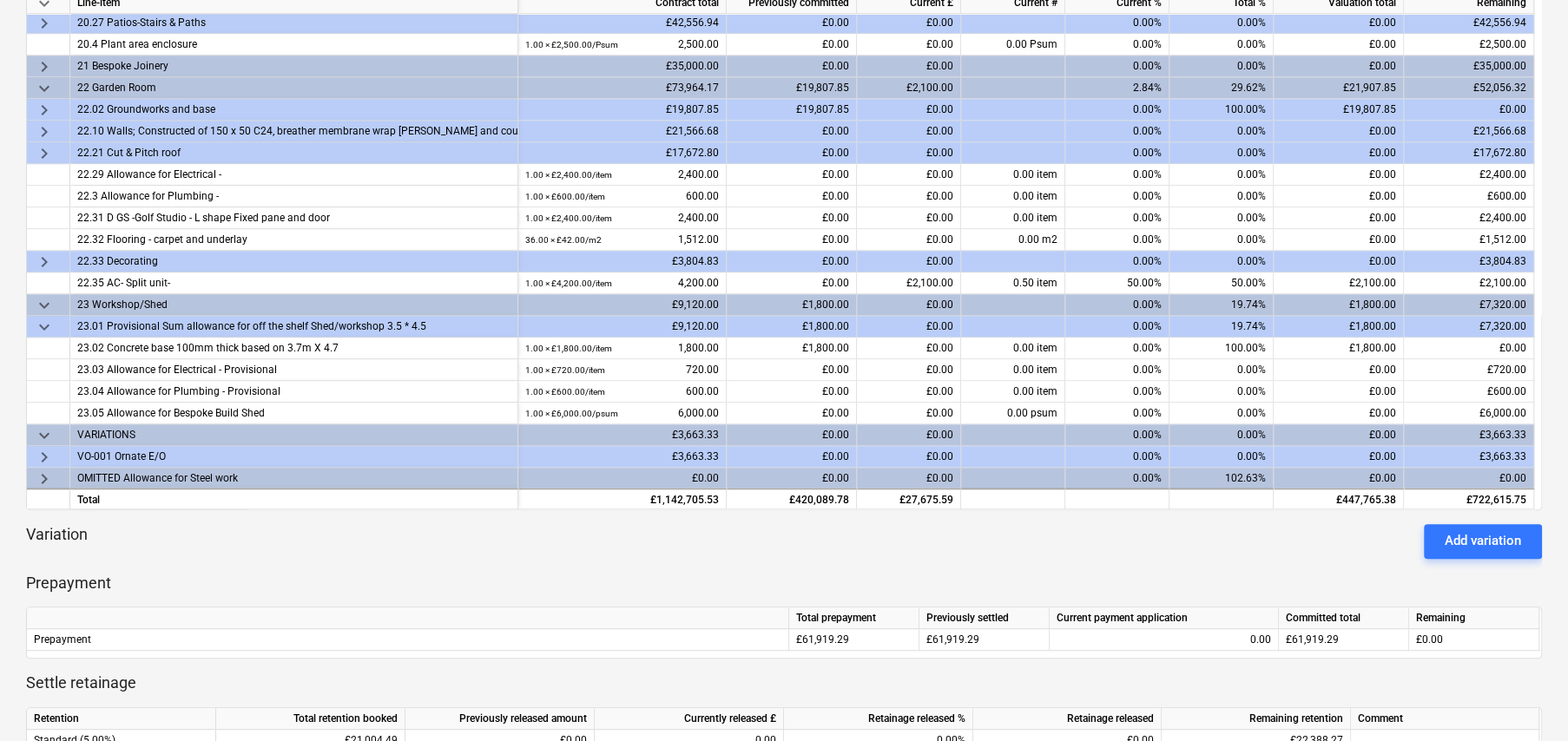
scroll to position [347, 0]
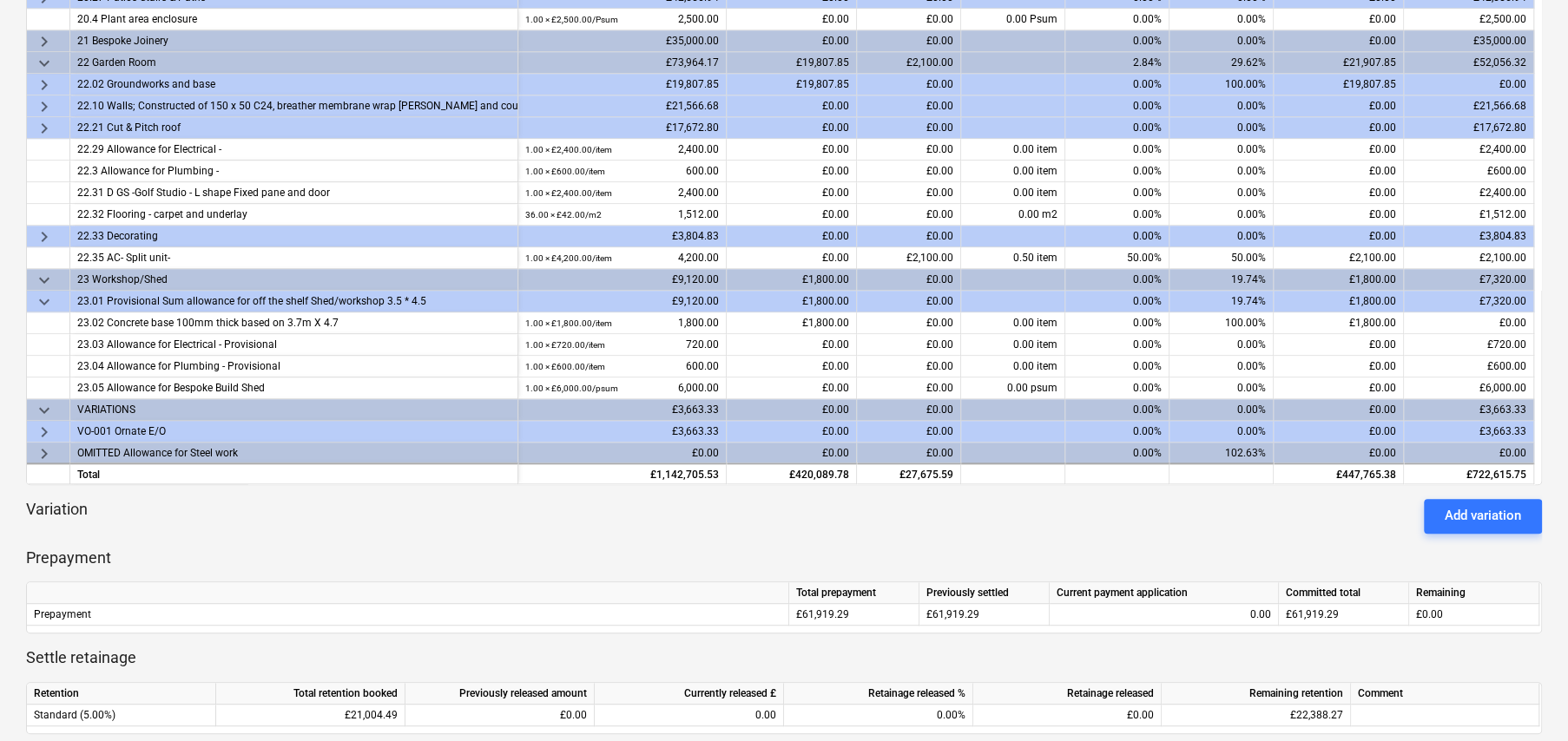
click at [48, 273] on span "keyboard_arrow_down" at bounding box center [44, 280] width 21 height 21
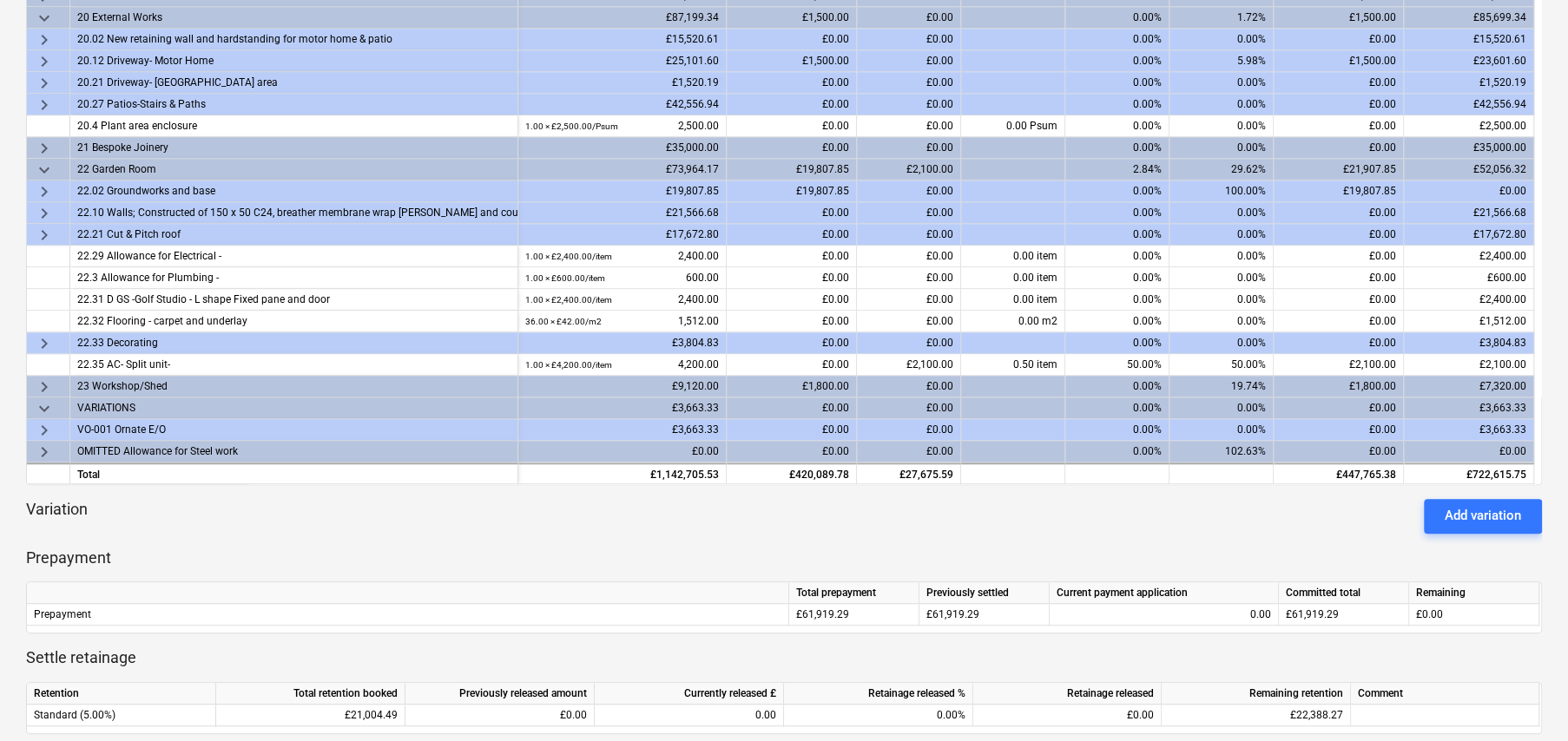
scroll to position [892, 0]
click at [43, 167] on span "keyboard_arrow_down" at bounding box center [44, 172] width 21 height 21
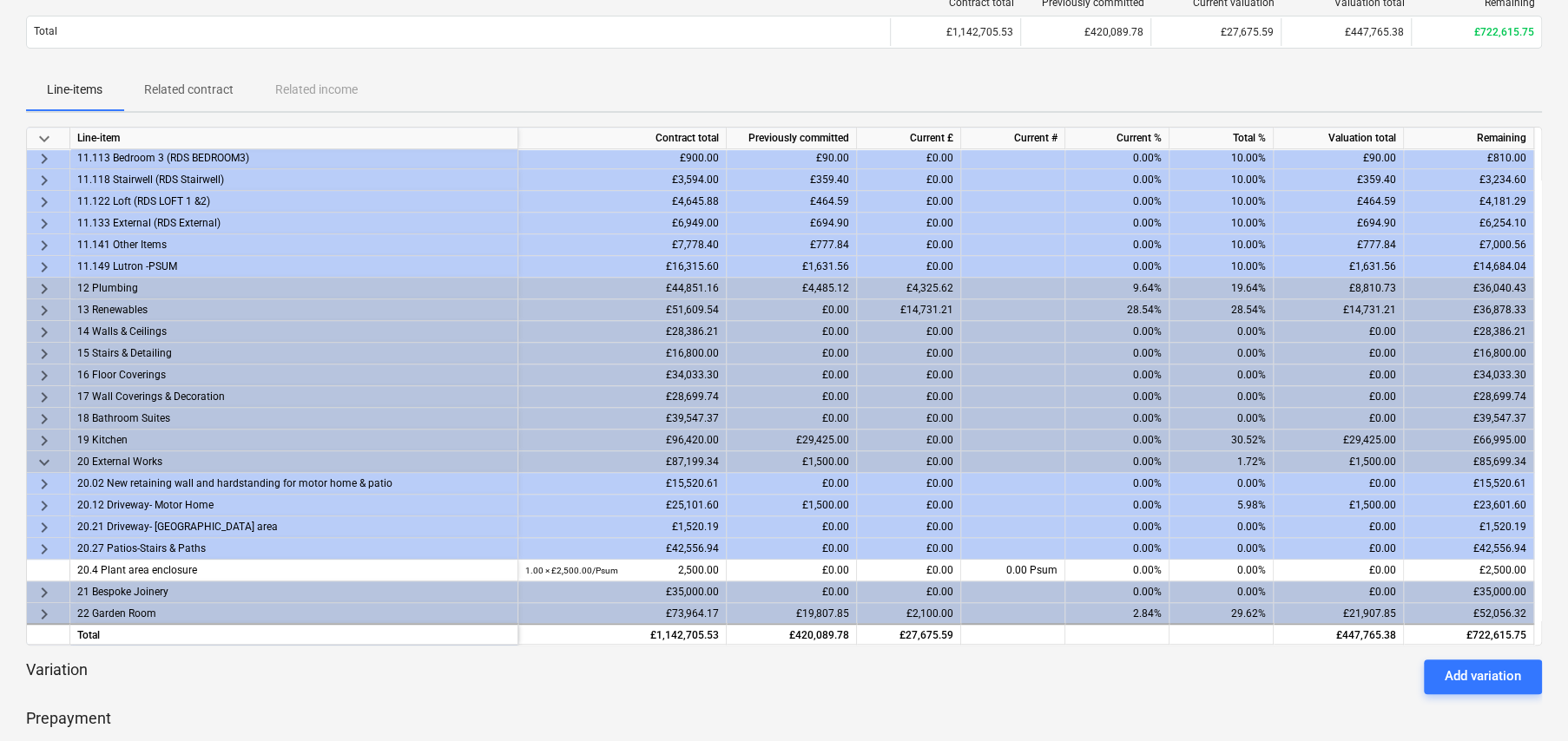
scroll to position [174, 0]
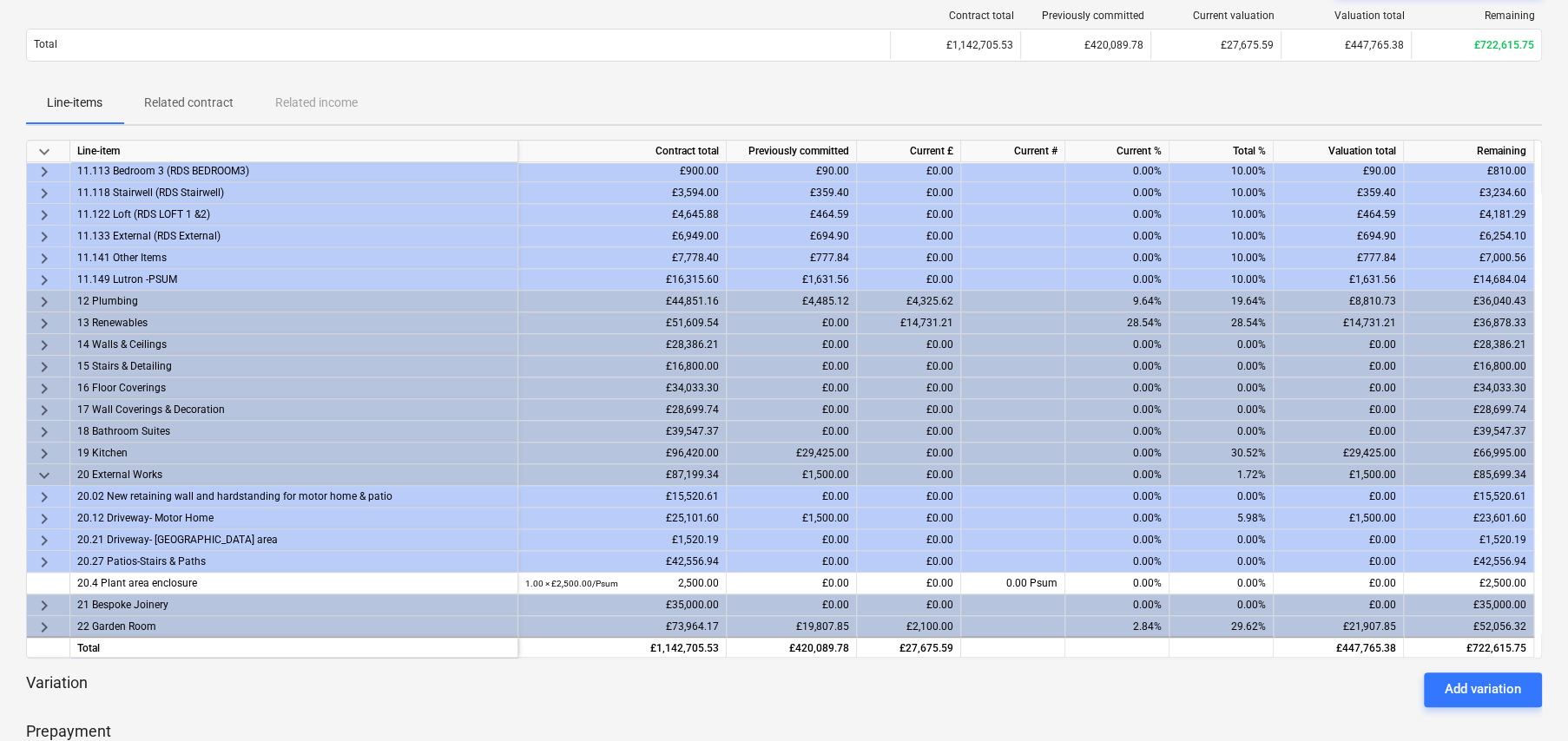
click at [42, 472] on span "keyboard_arrow_down" at bounding box center [44, 476] width 21 height 21
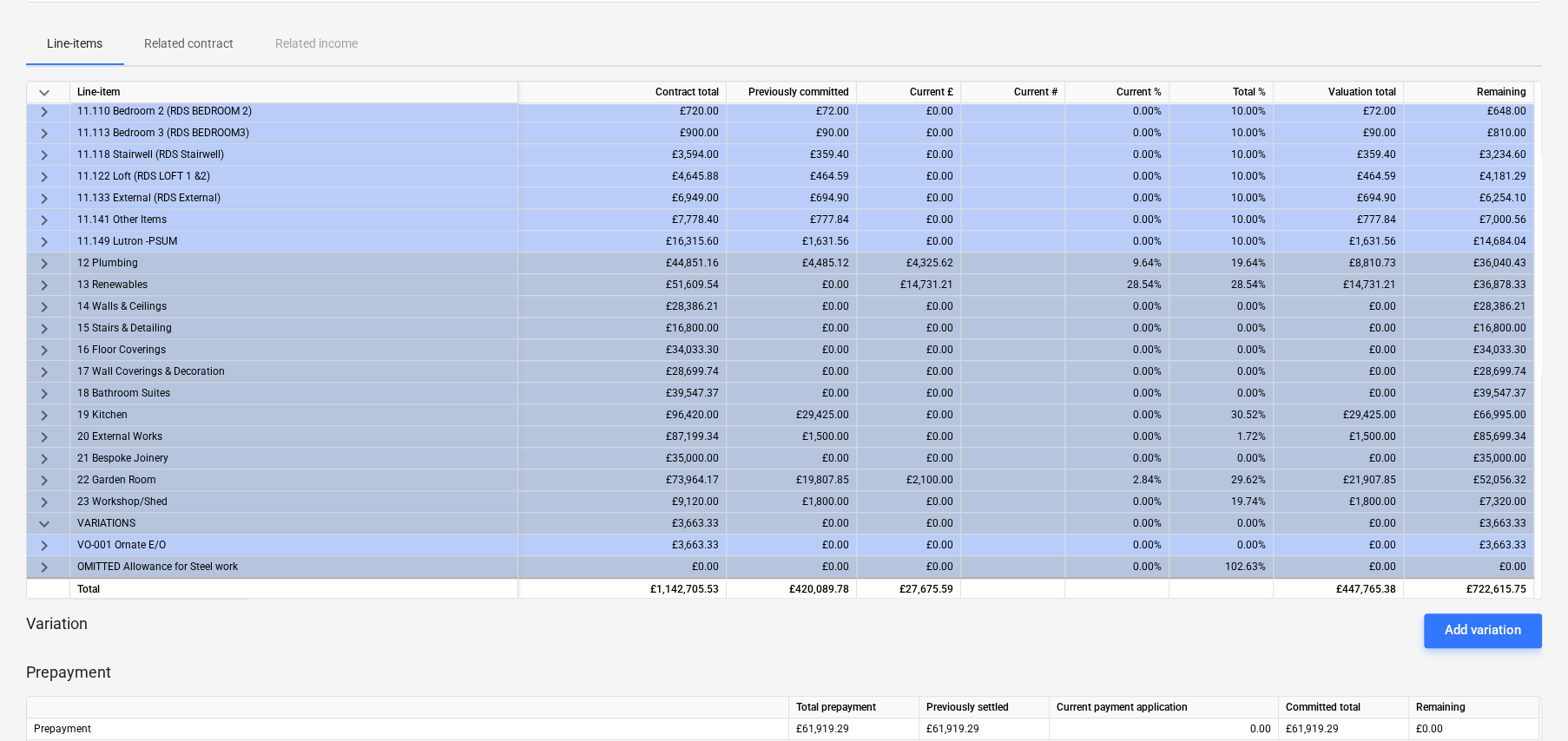
scroll to position [261, 0]
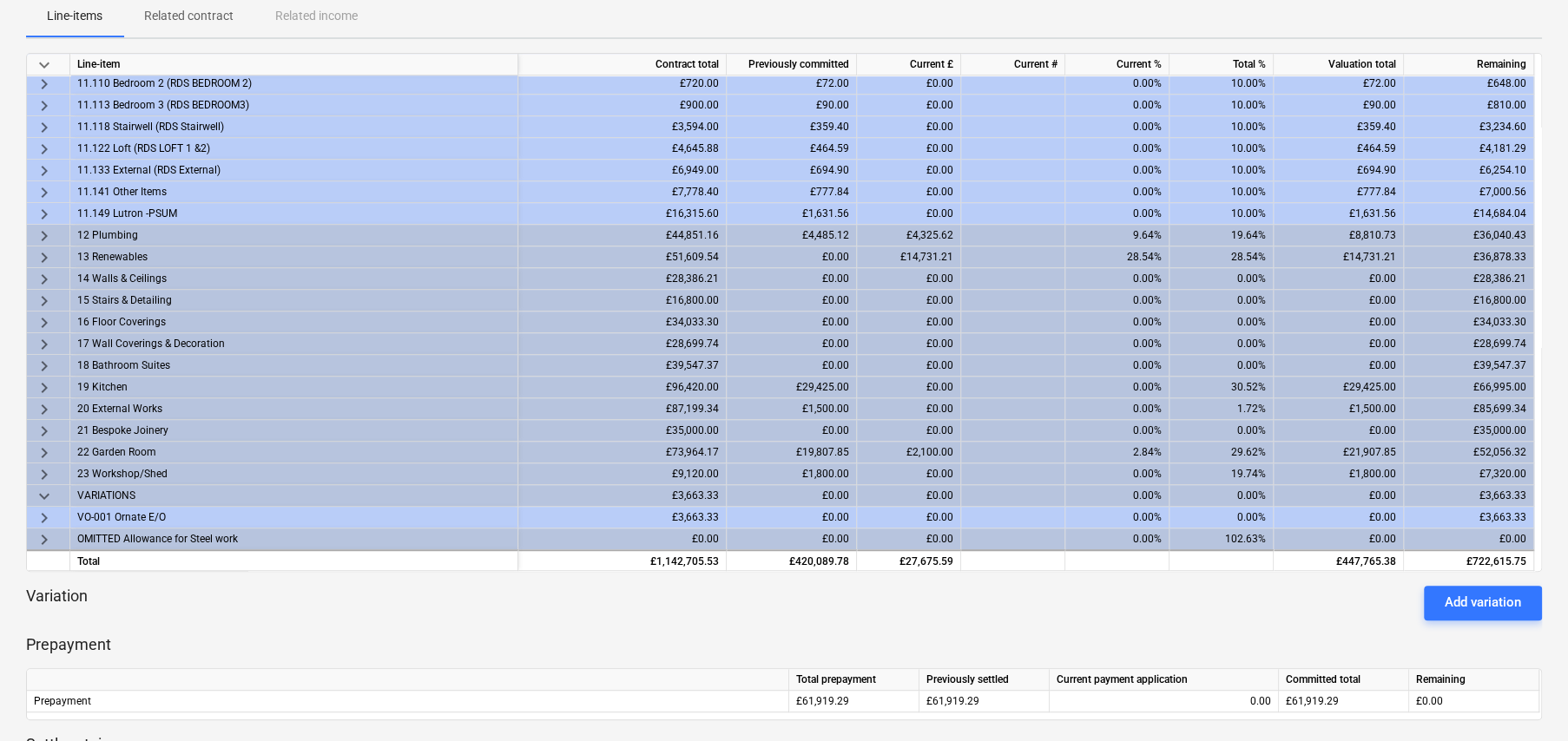
click at [43, 489] on span "keyboard_arrow_down" at bounding box center [44, 496] width 21 height 21
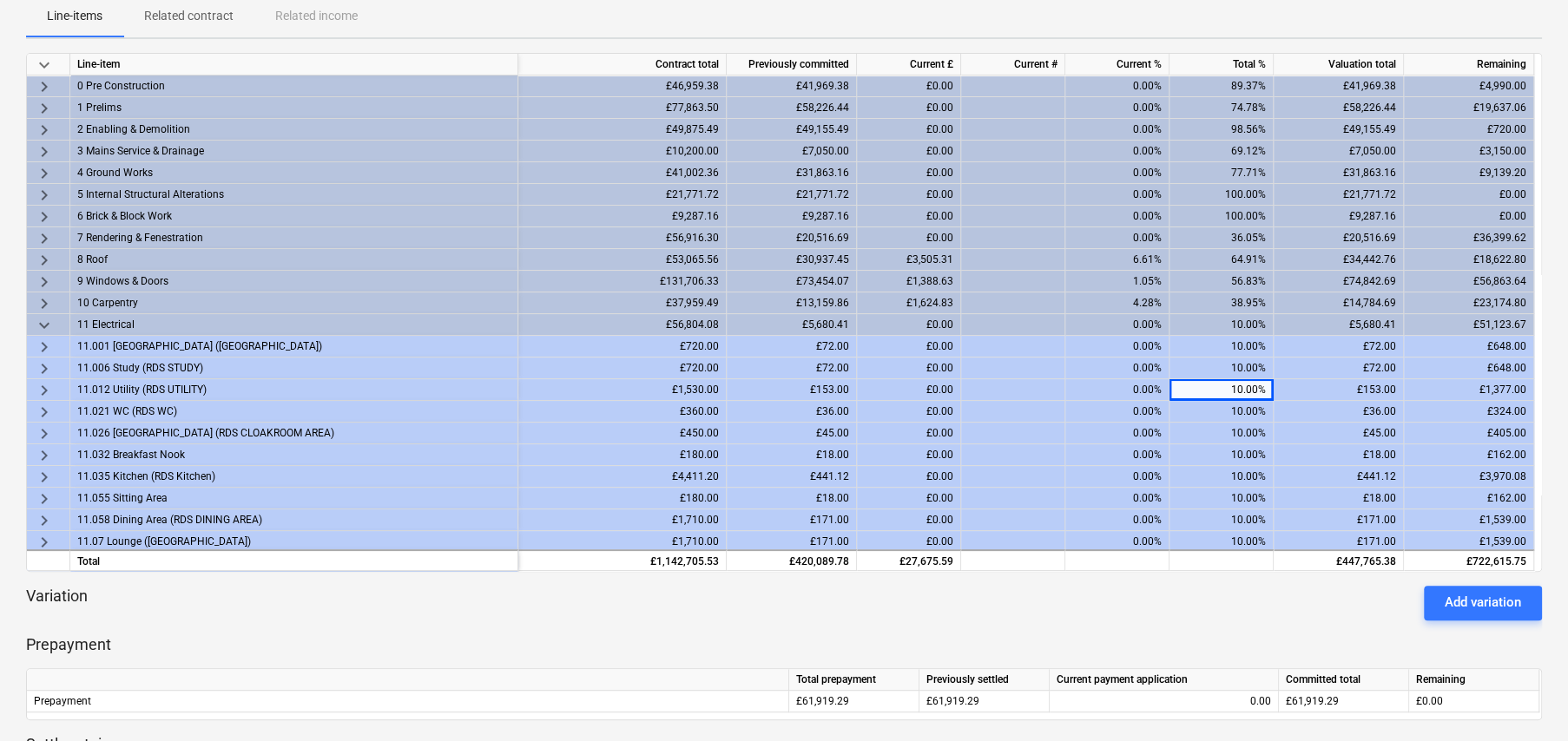
scroll to position [0, 0]
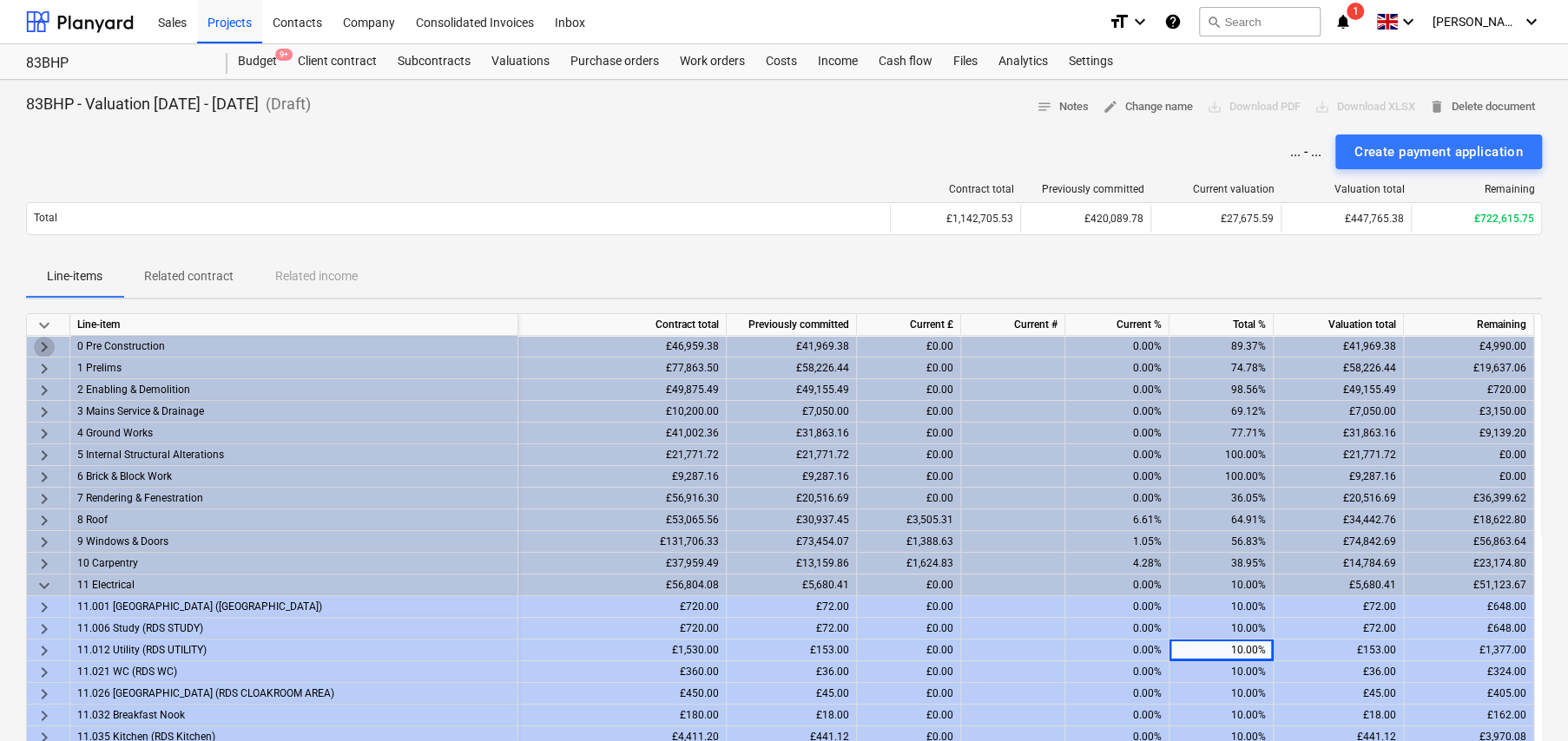
click at [37, 343] on span "keyboard_arrow_right" at bounding box center [44, 347] width 21 height 21
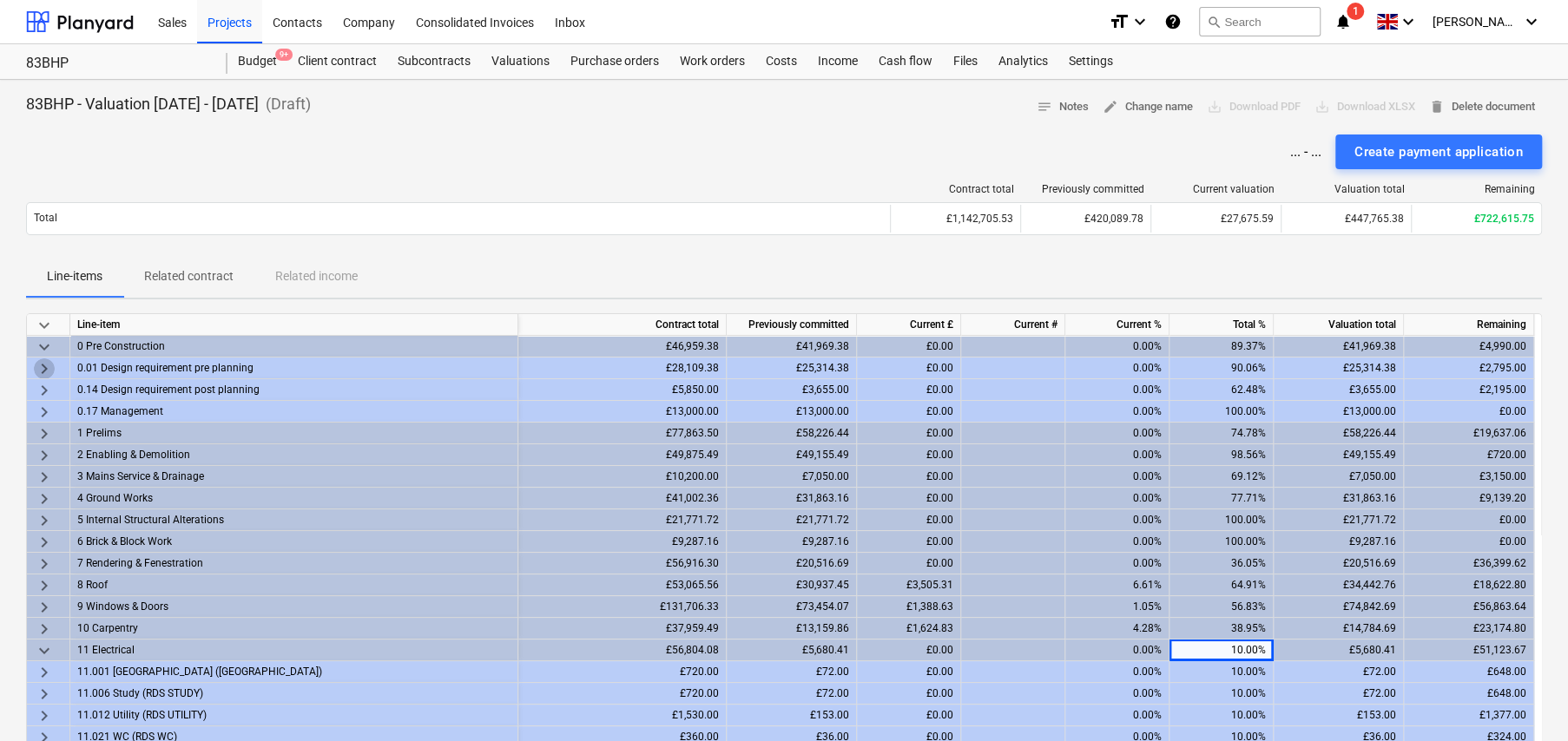
click at [43, 365] on span "keyboard_arrow_right" at bounding box center [44, 369] width 21 height 21
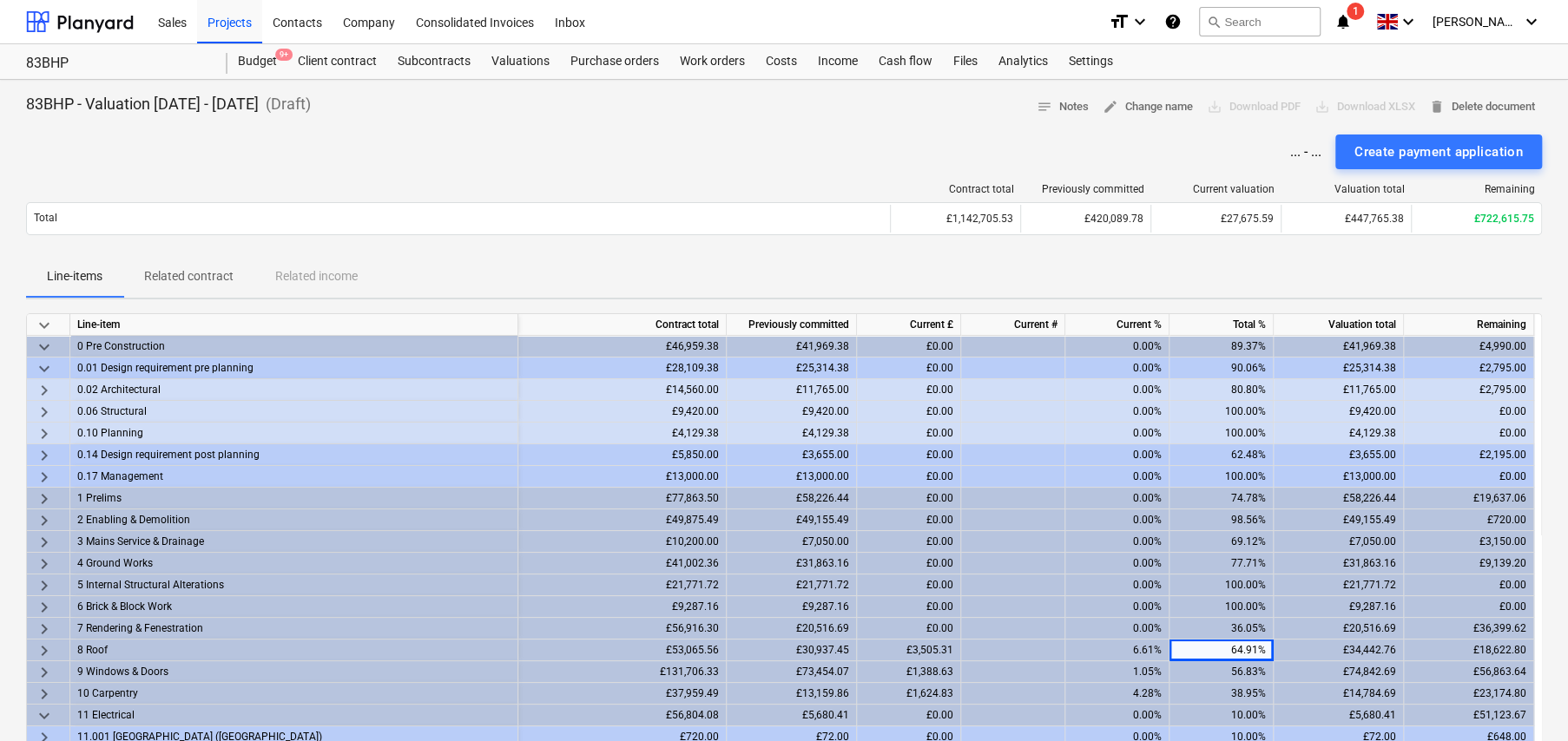
click at [38, 386] on span "keyboard_arrow_right" at bounding box center [44, 390] width 21 height 21
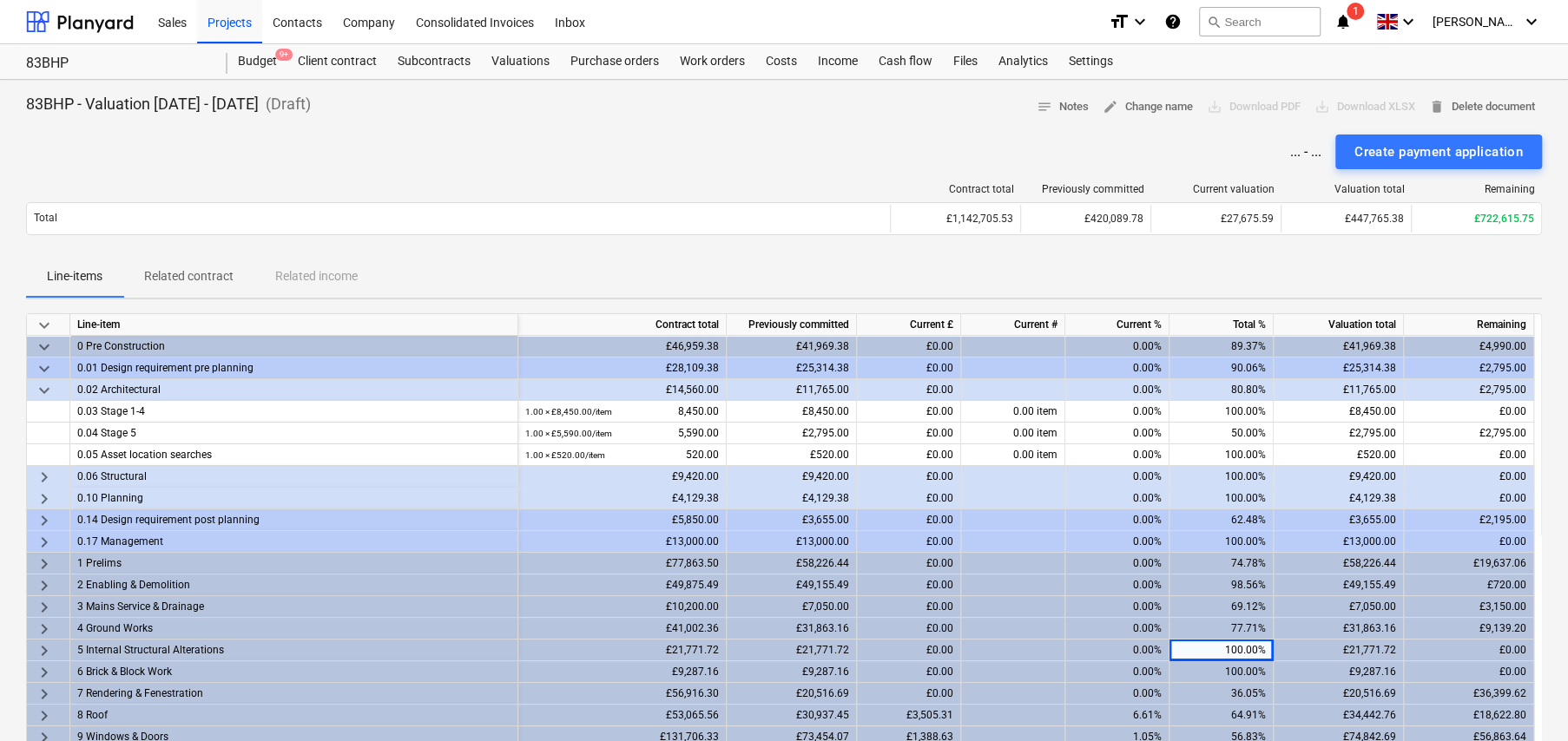
click at [43, 388] on span "keyboard_arrow_down" at bounding box center [44, 390] width 21 height 21
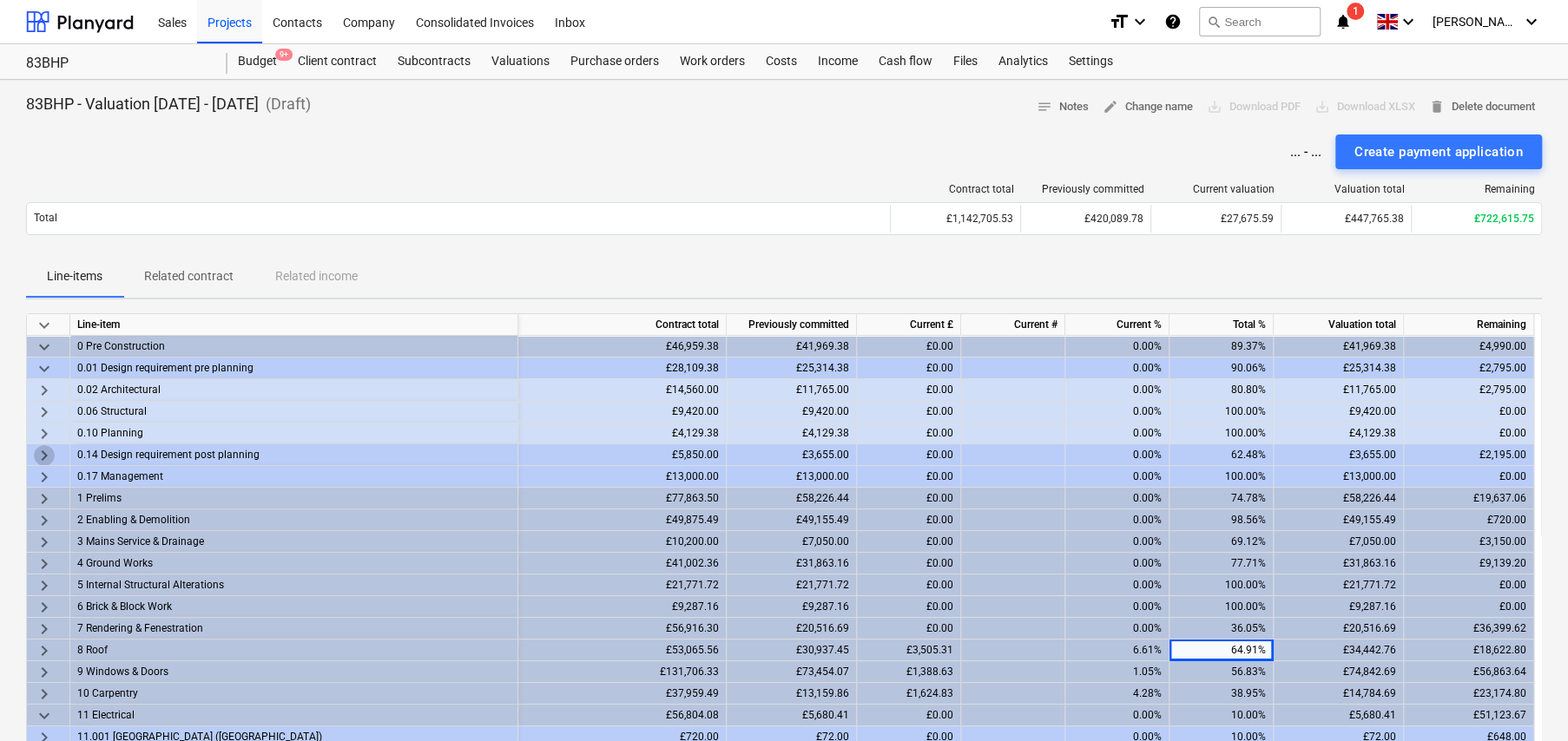
click at [38, 451] on span "keyboard_arrow_right" at bounding box center [44, 456] width 21 height 21
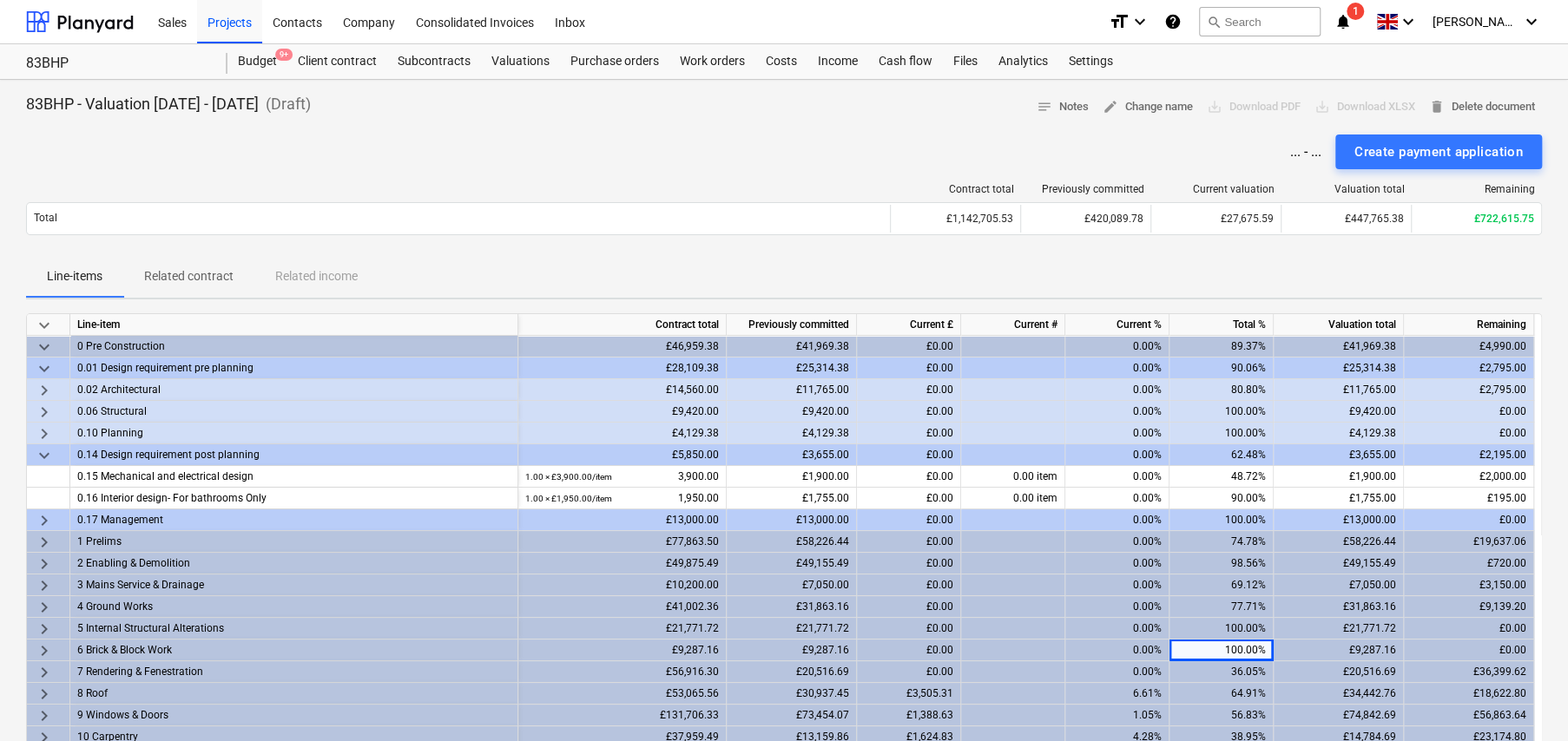
click at [44, 515] on span "keyboard_arrow_right" at bounding box center [44, 520] width 21 height 21
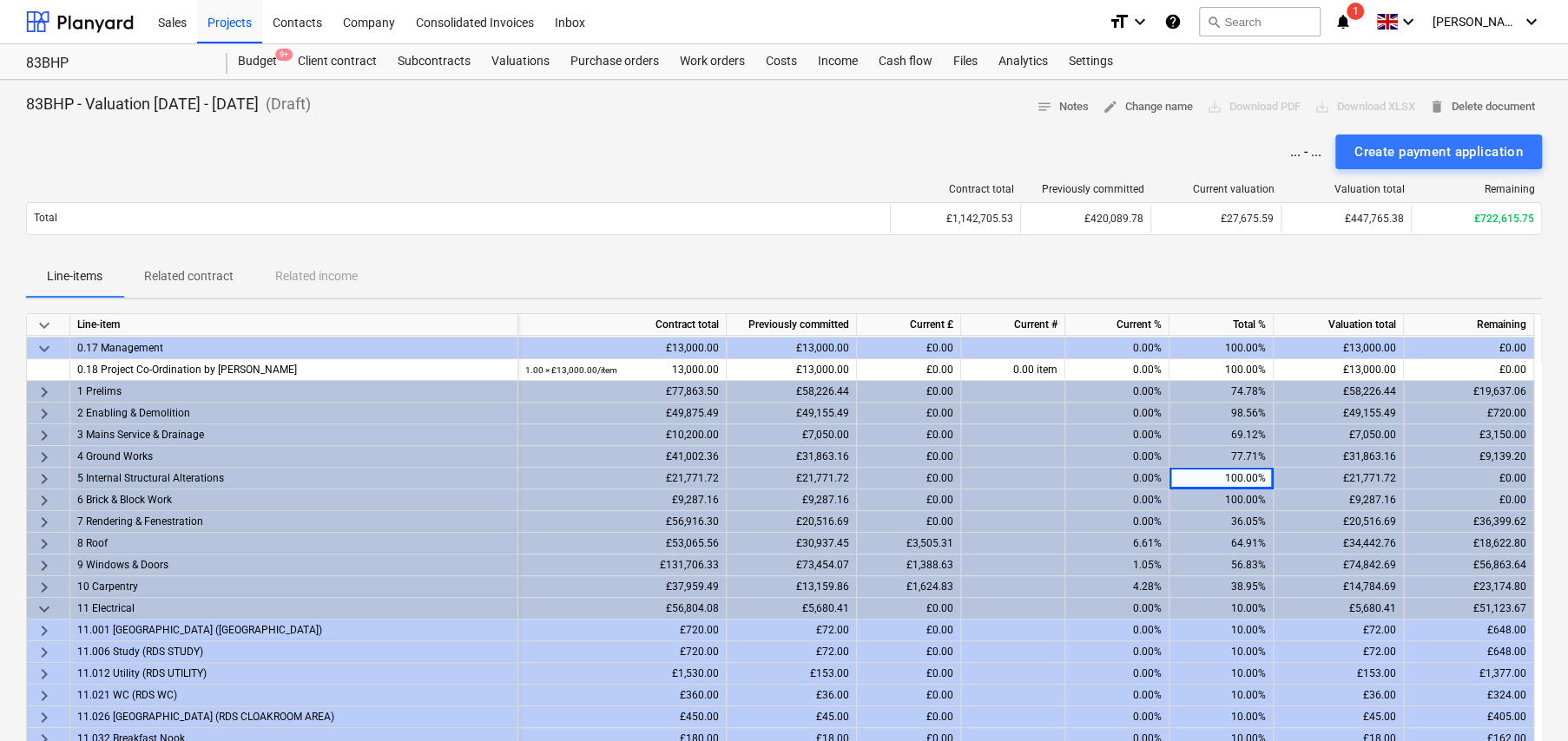
scroll to position [174, 0]
click at [41, 385] on span "keyboard_arrow_right" at bounding box center [44, 390] width 21 height 21
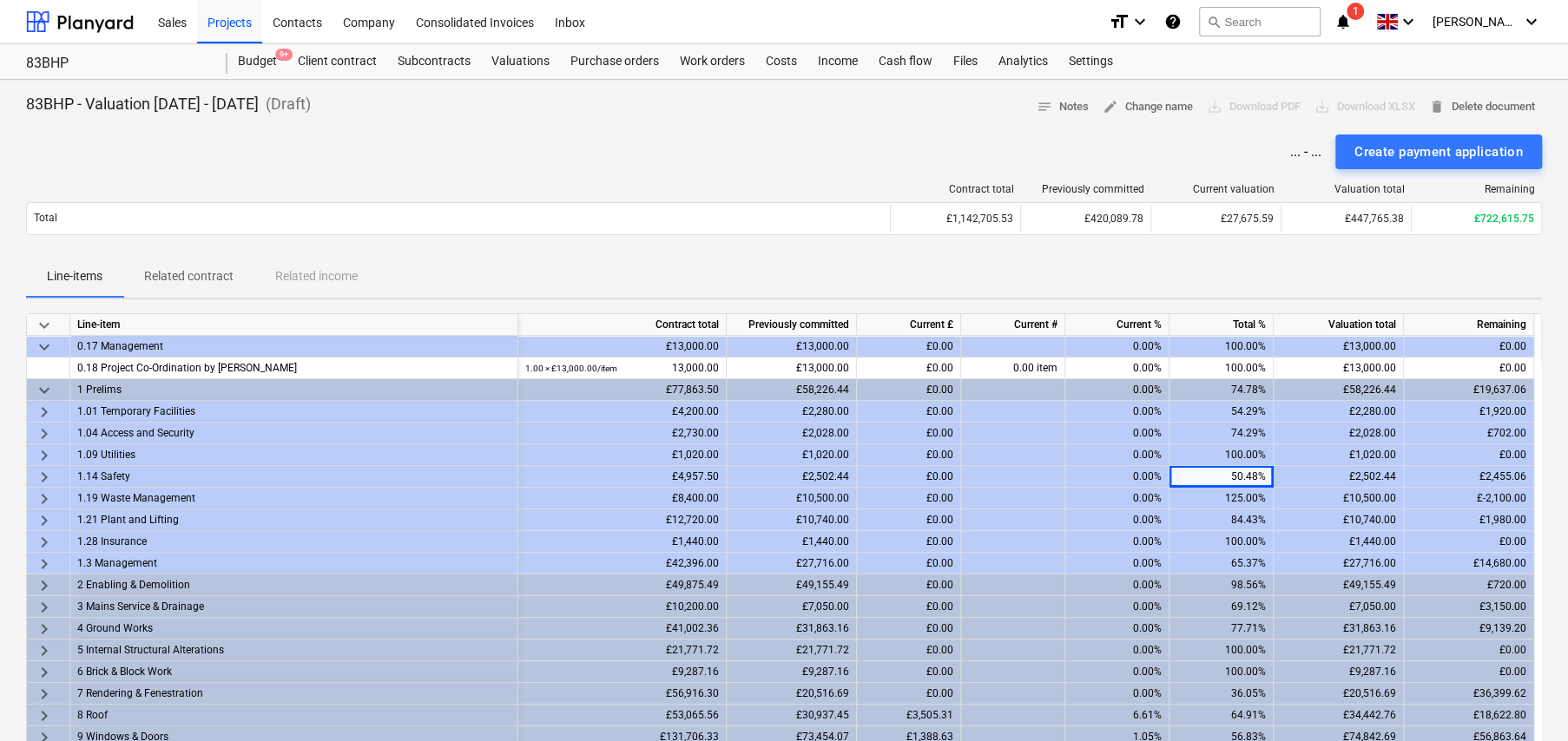
click at [45, 408] on span "keyboard_arrow_right" at bounding box center [44, 412] width 21 height 21
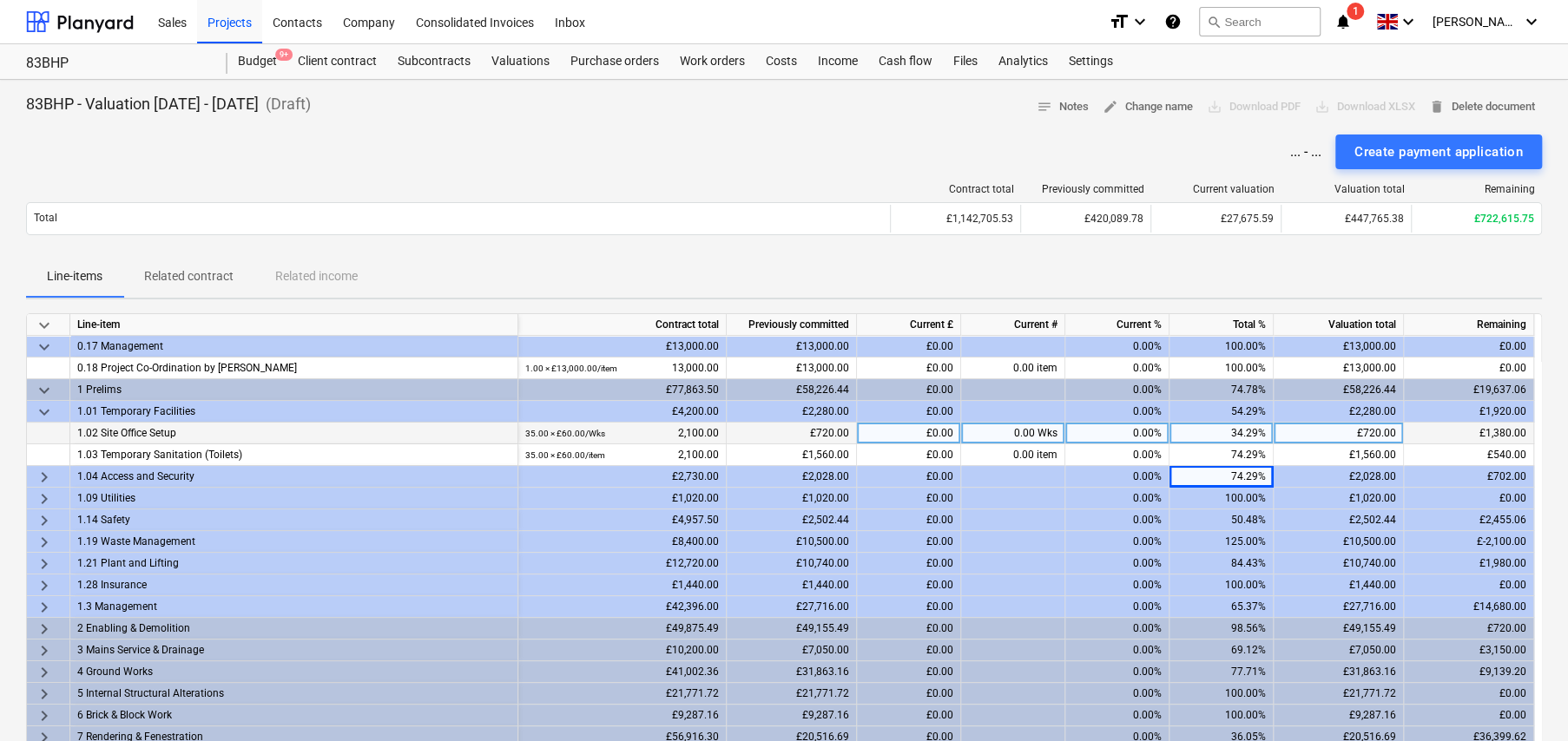
click at [1033, 435] on div "0.00 Wks" at bounding box center [1013, 433] width 104 height 21
type input "2"
click at [43, 473] on span "keyboard_arrow_right" at bounding box center [44, 477] width 21 height 21
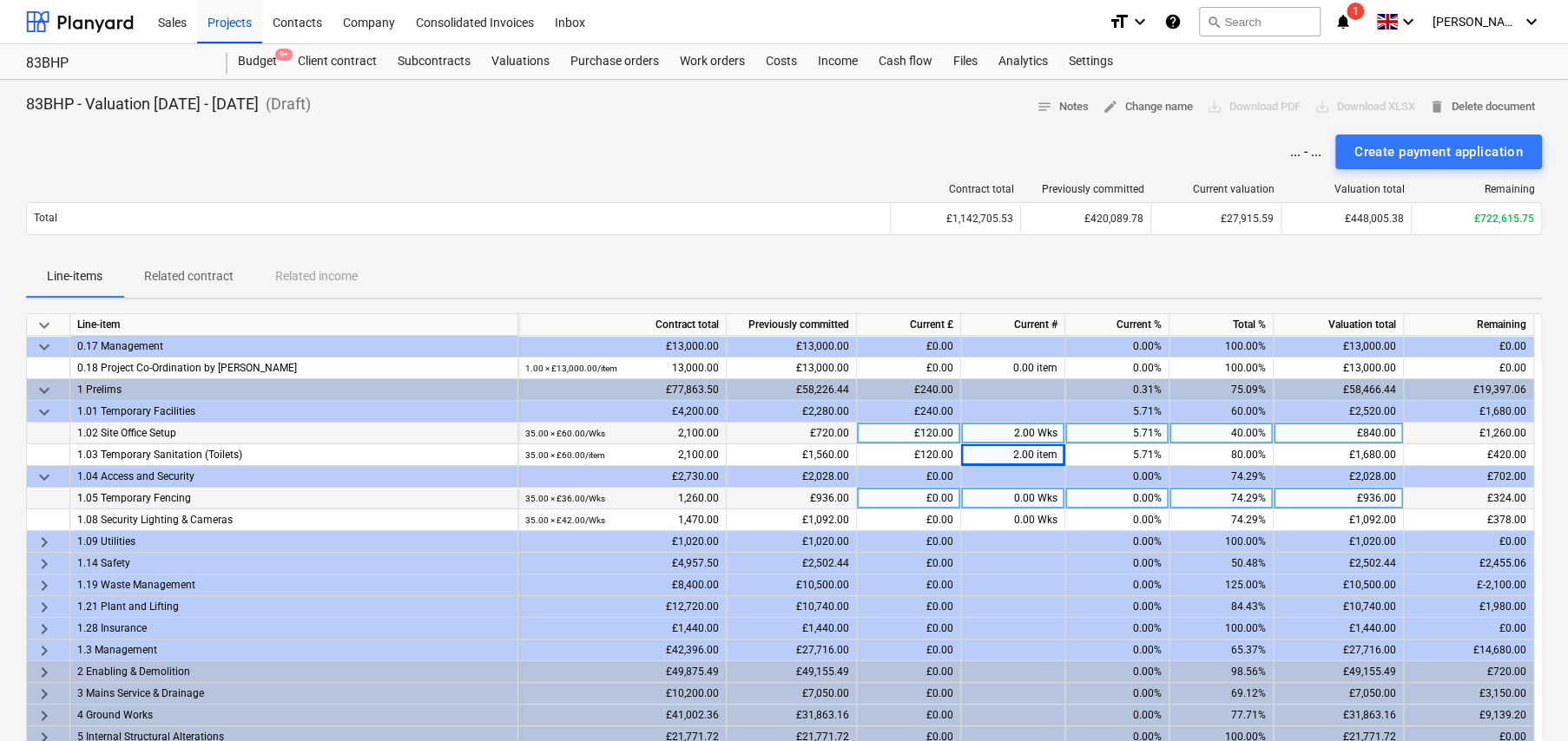
click at [1021, 499] on div "0.00 Wks" at bounding box center [1013, 498] width 104 height 21
type input "2"
click at [44, 540] on span "keyboard_arrow_right" at bounding box center [44, 542] width 21 height 21
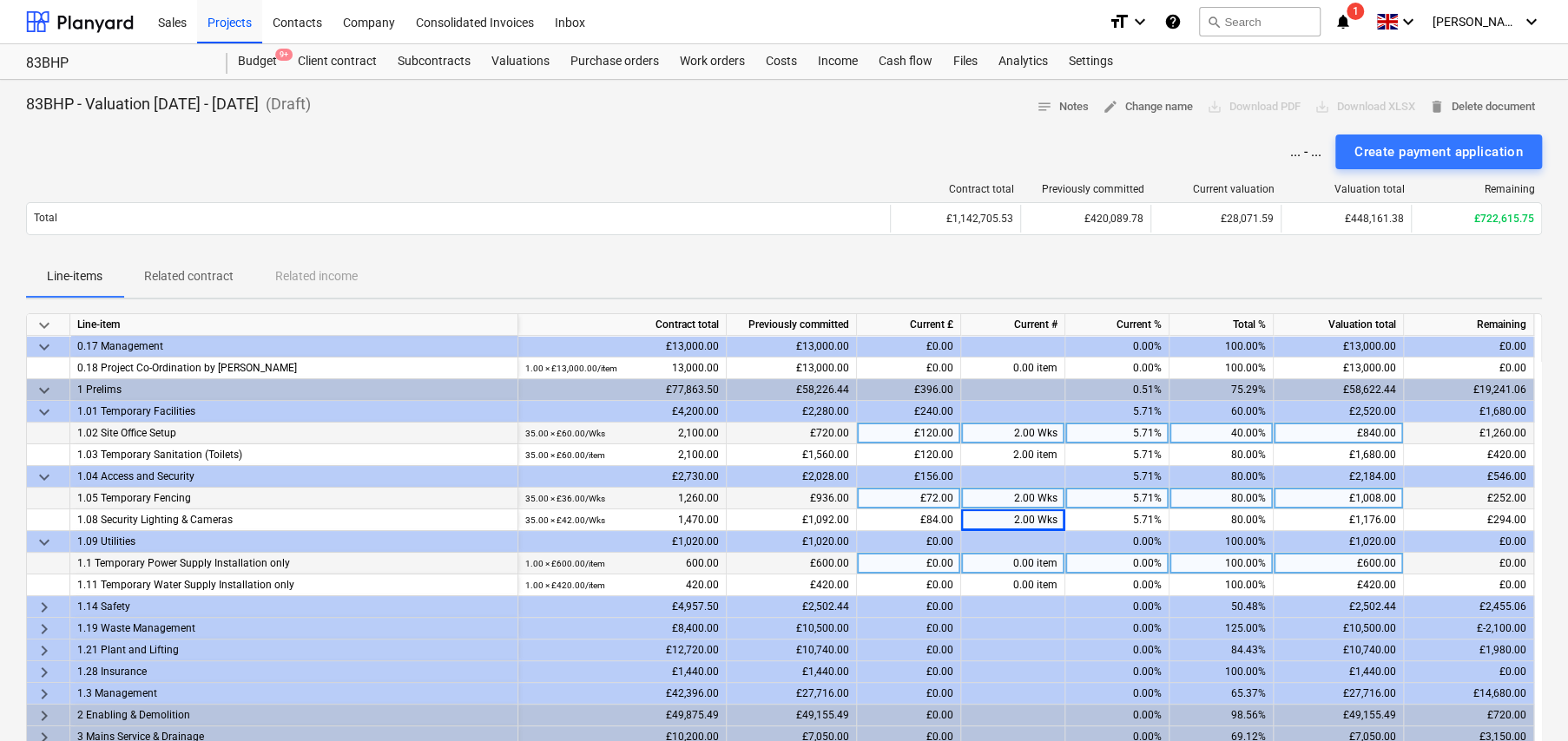
click at [1025, 557] on div "0.00 item" at bounding box center [1013, 563] width 104 height 21
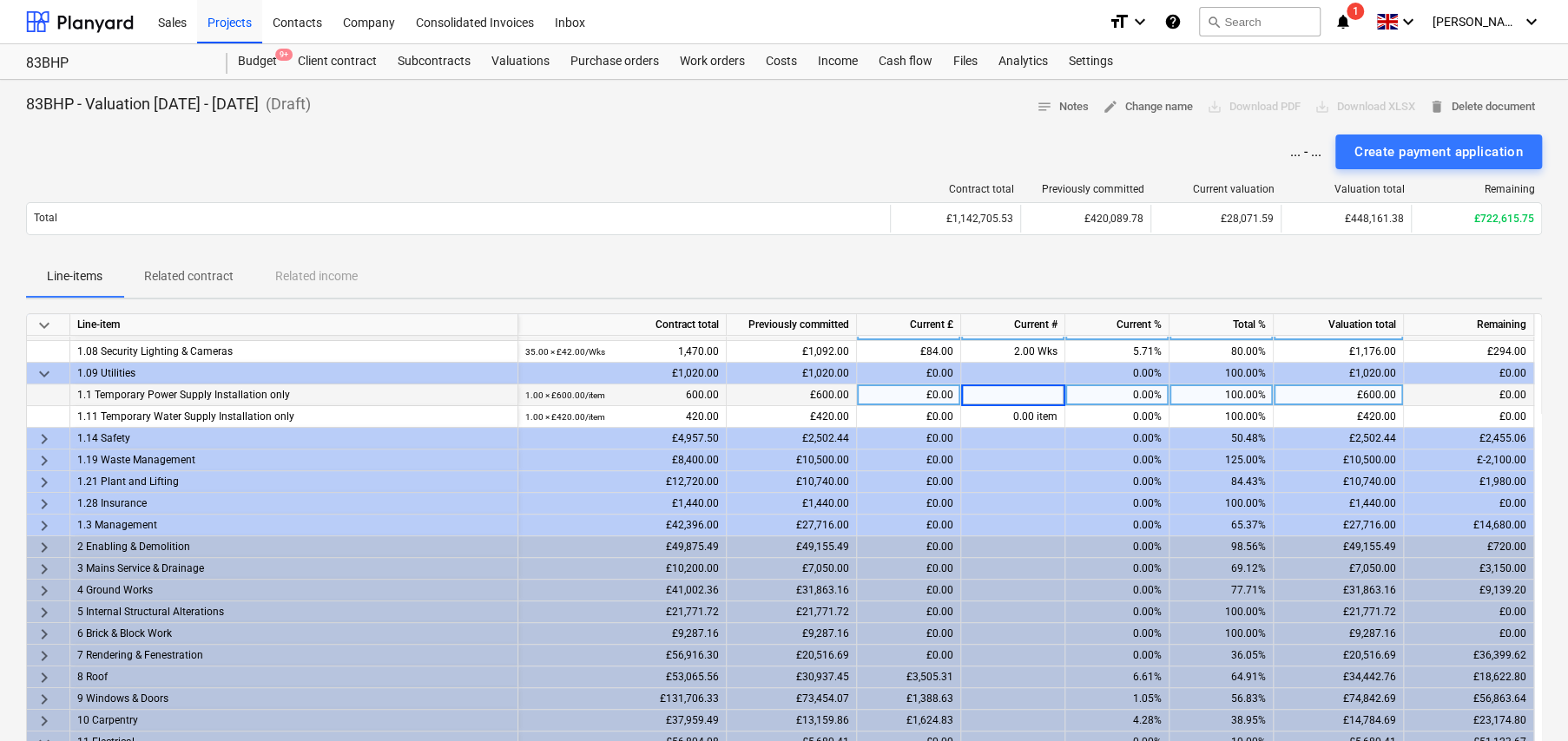
scroll to position [347, 0]
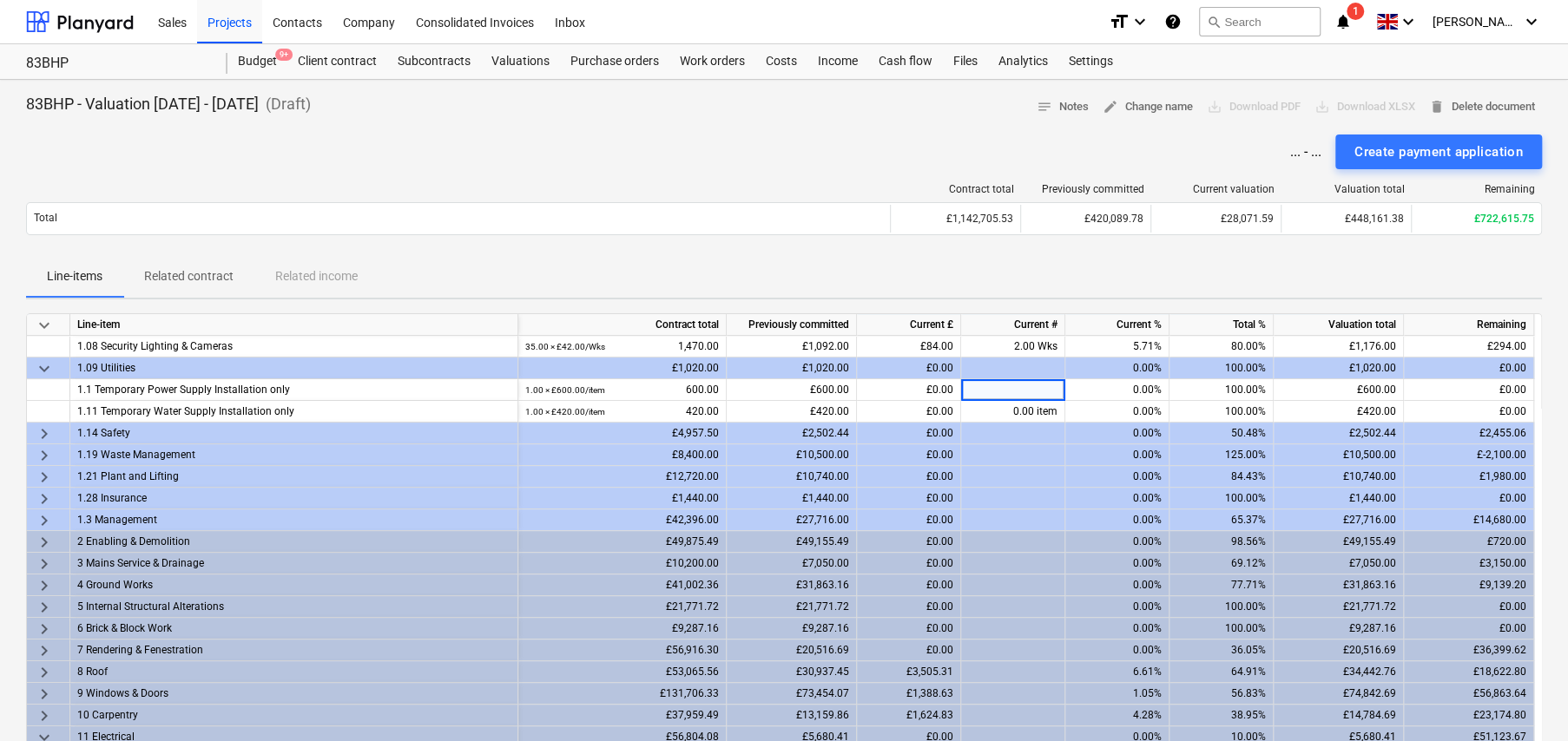
click at [43, 431] on span "keyboard_arrow_right" at bounding box center [44, 433] width 21 height 21
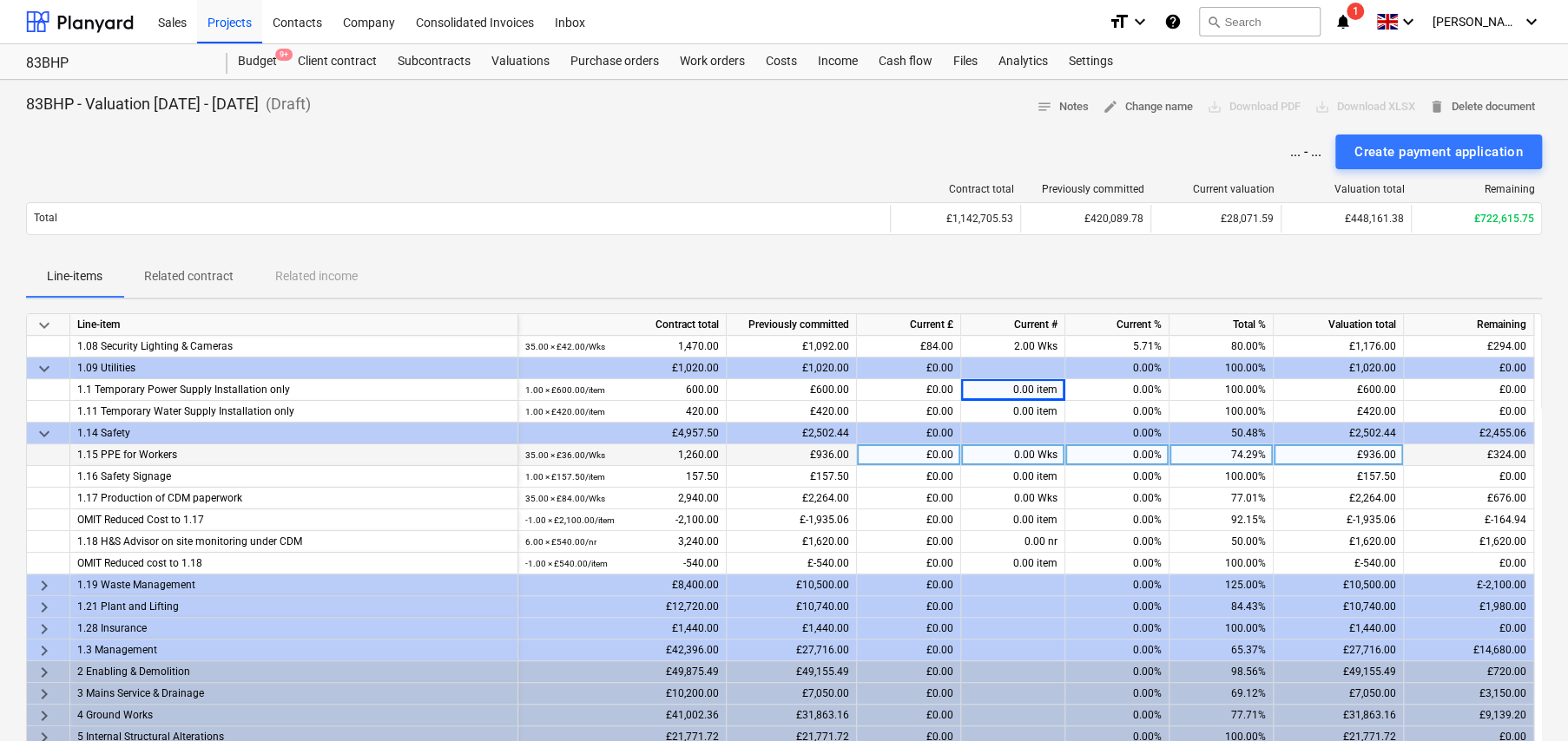
click at [1027, 454] on div "0.00 Wks" at bounding box center [1013, 455] width 104 height 21
type input "2"
type input "38"
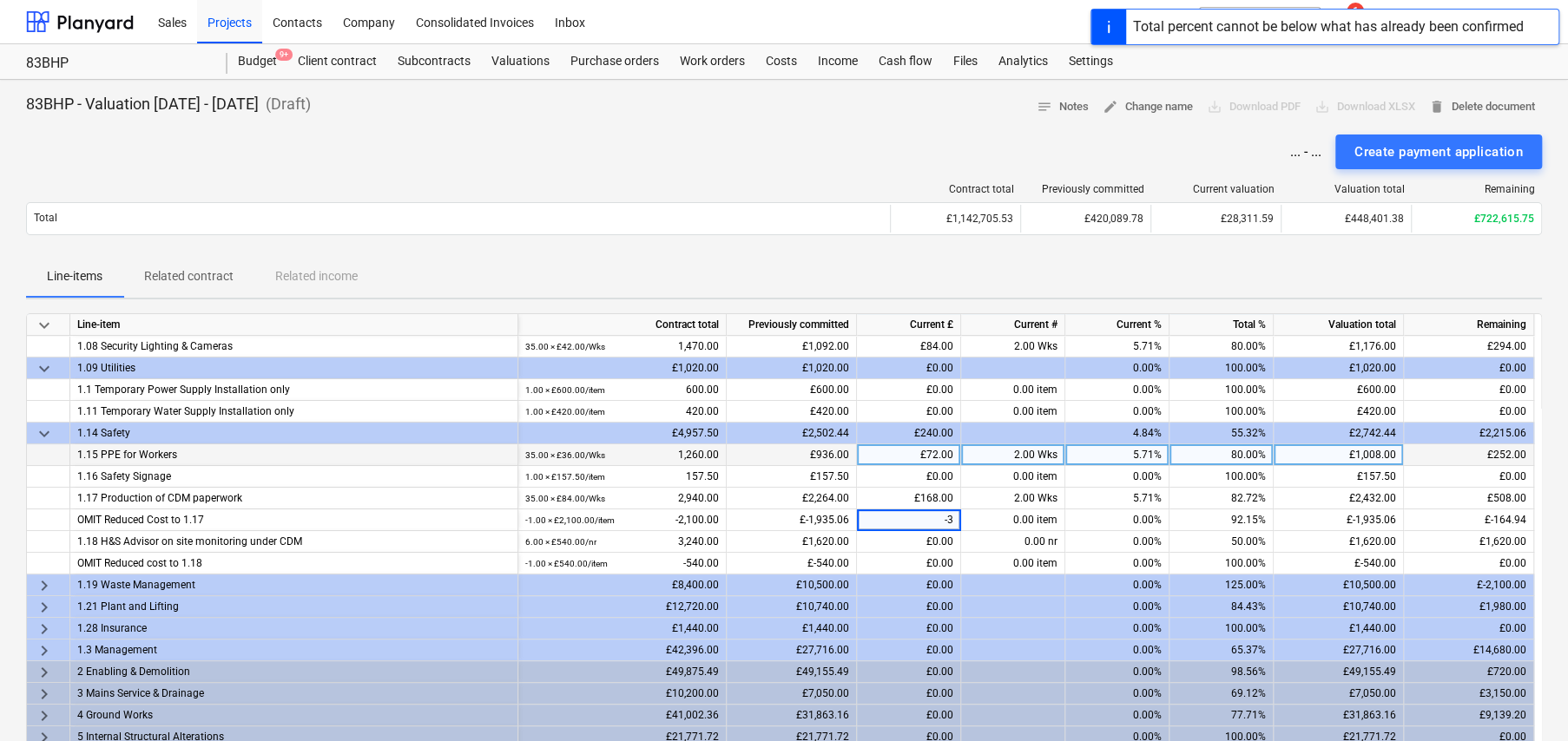
type input "-38"
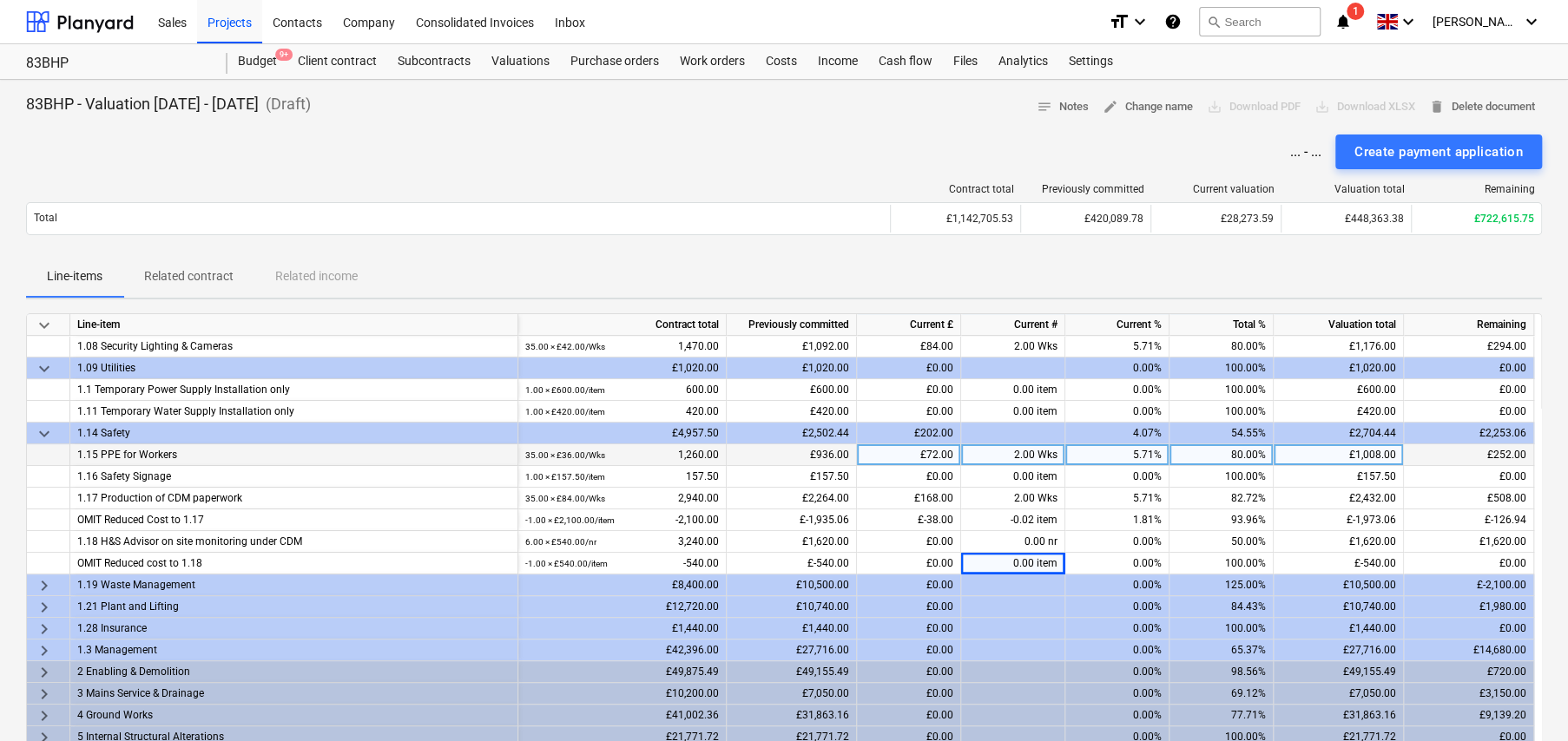
click at [39, 587] on span "keyboard_arrow_right" at bounding box center [44, 586] width 21 height 21
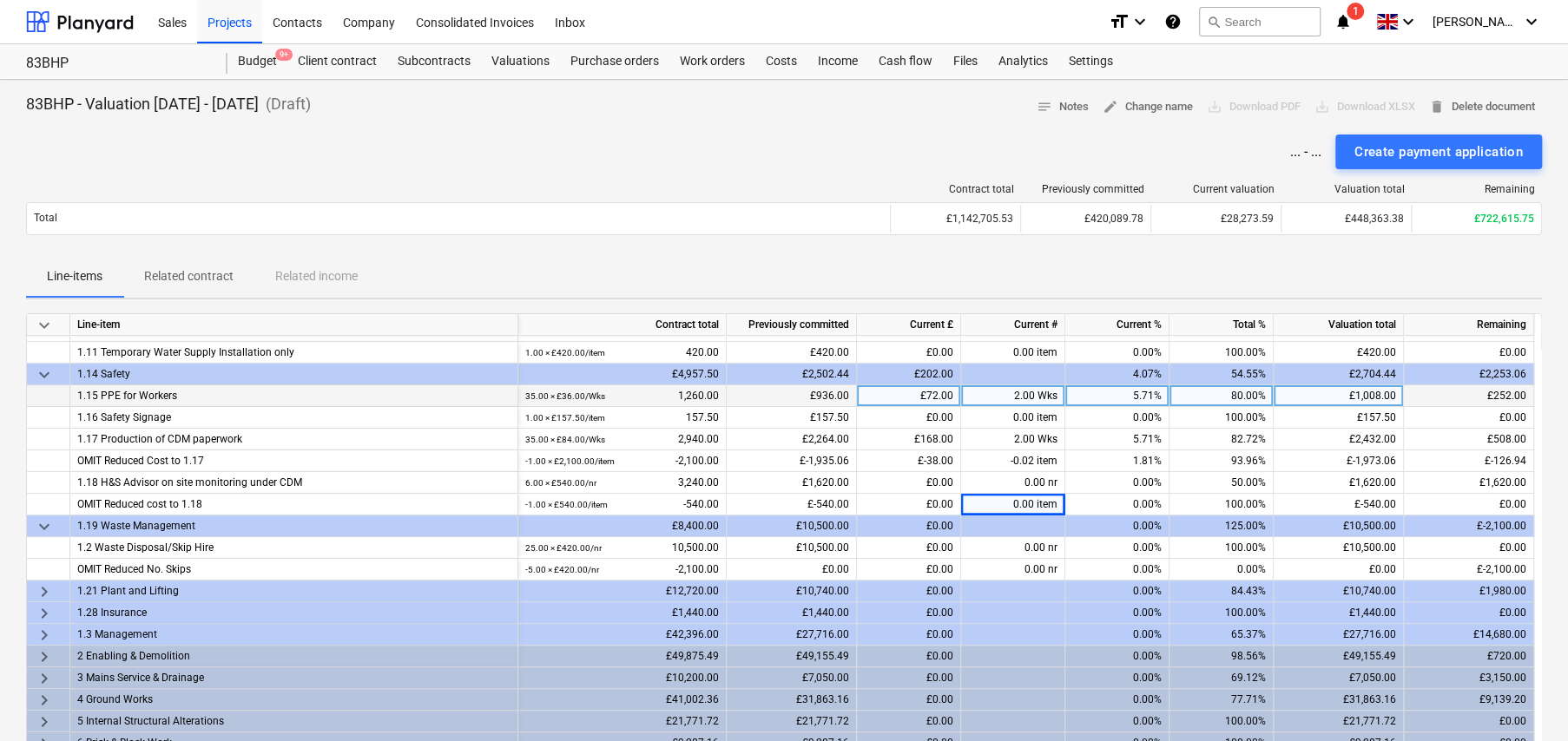
scroll to position [521, 0]
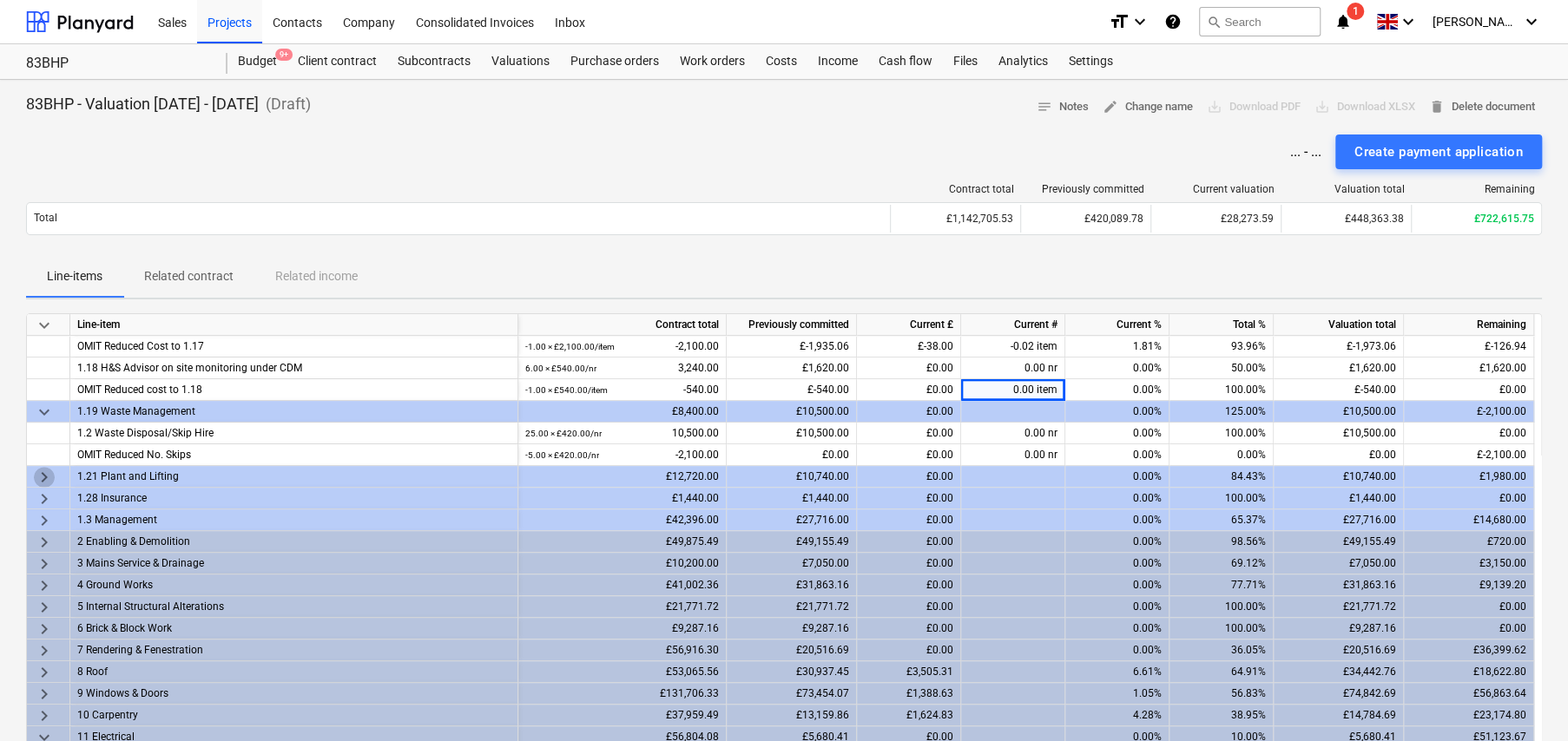
click at [43, 477] on span "keyboard_arrow_right" at bounding box center [44, 477] width 21 height 21
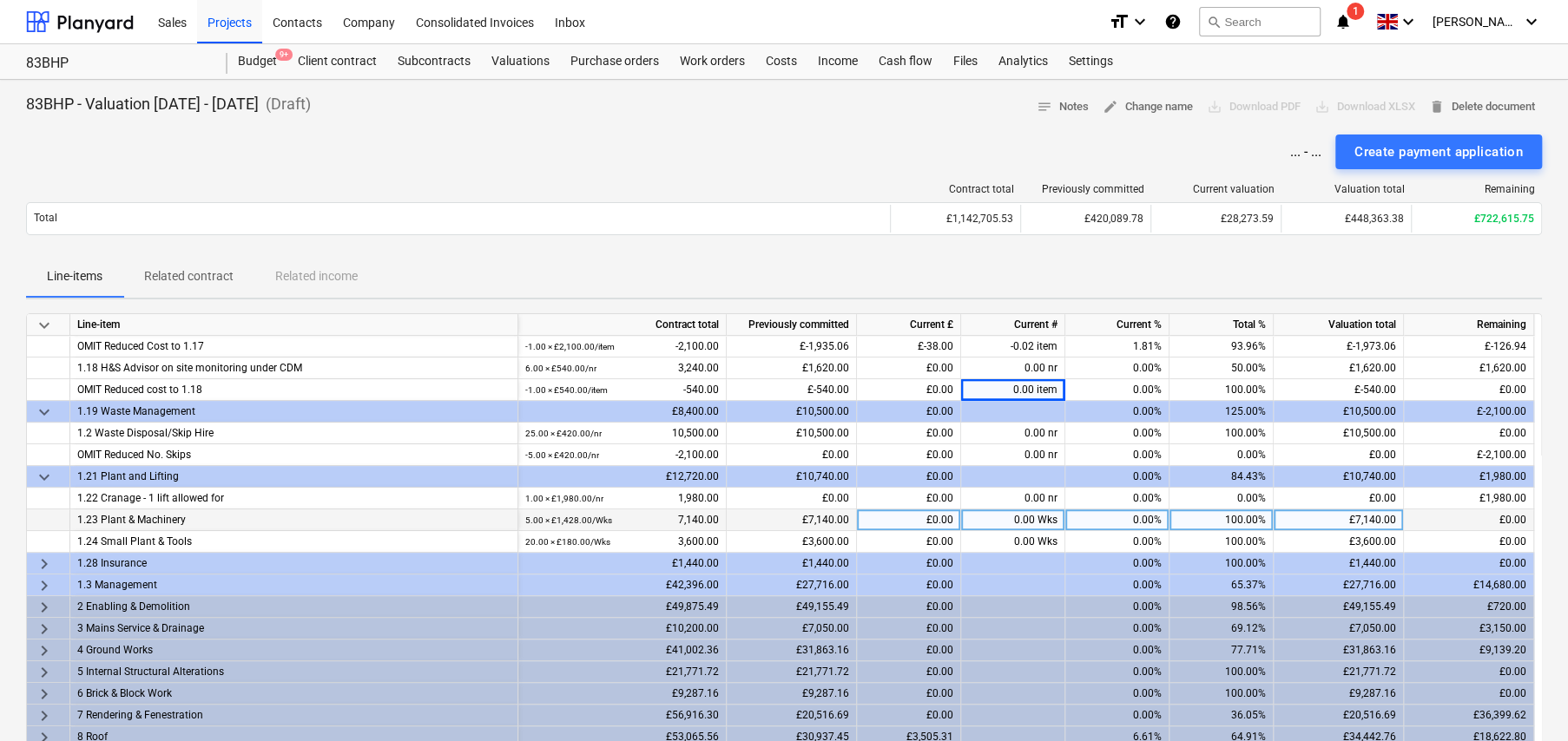
click at [1021, 519] on div "0.00 Wks" at bounding box center [1013, 519] width 104 height 21
click at [45, 561] on span "keyboard_arrow_right" at bounding box center [44, 564] width 21 height 21
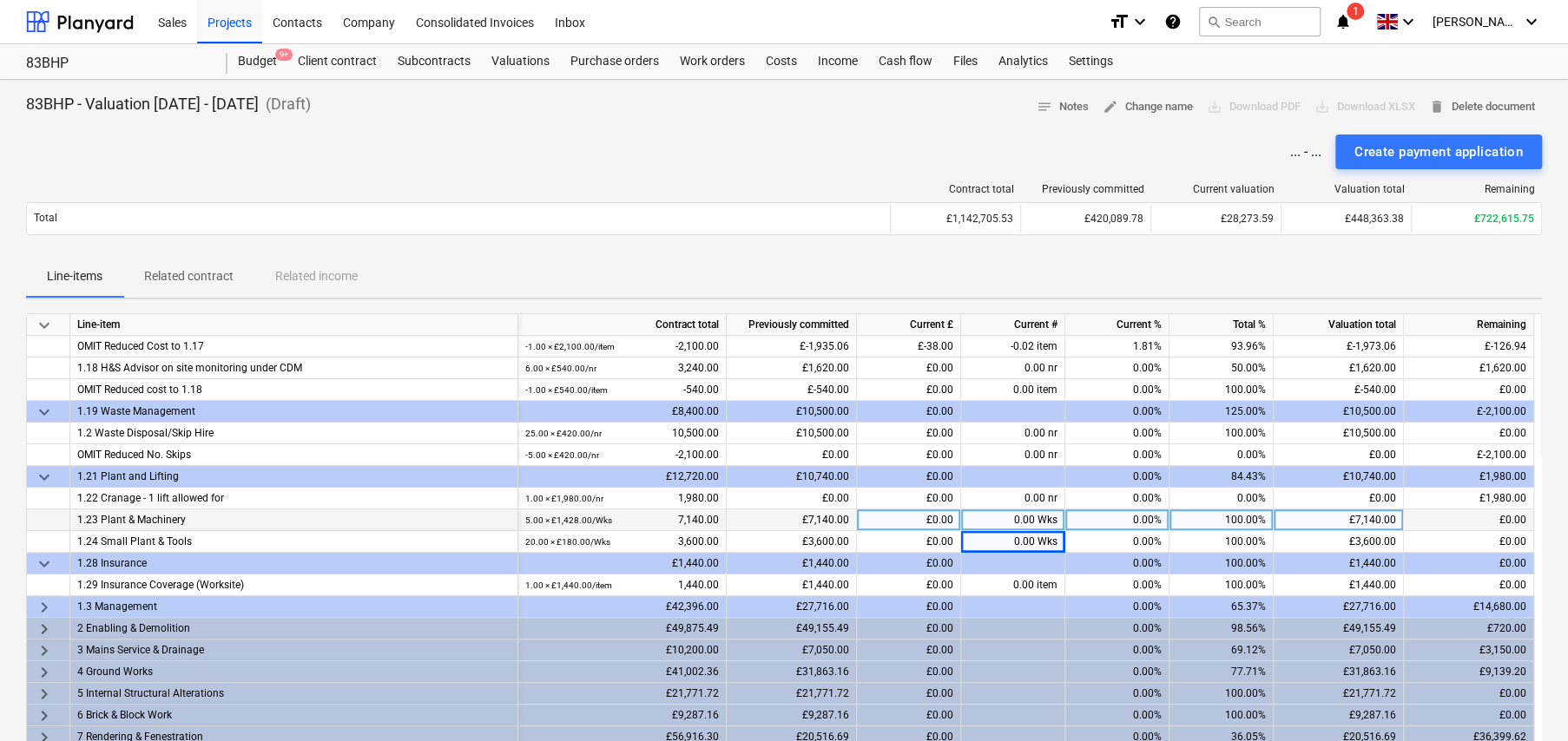
click at [41, 603] on span "keyboard_arrow_right" at bounding box center [44, 607] width 21 height 21
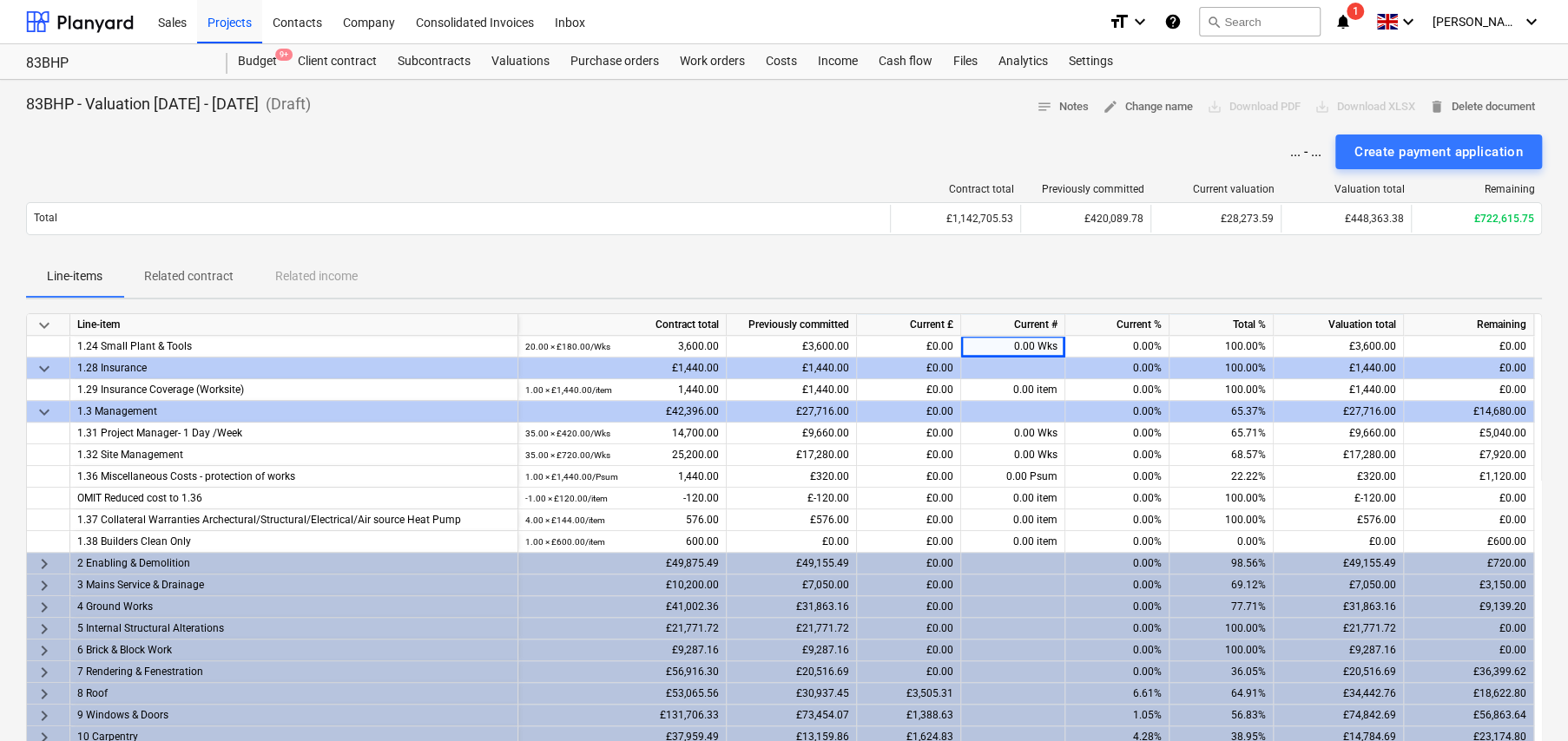
scroll to position [782, 0]
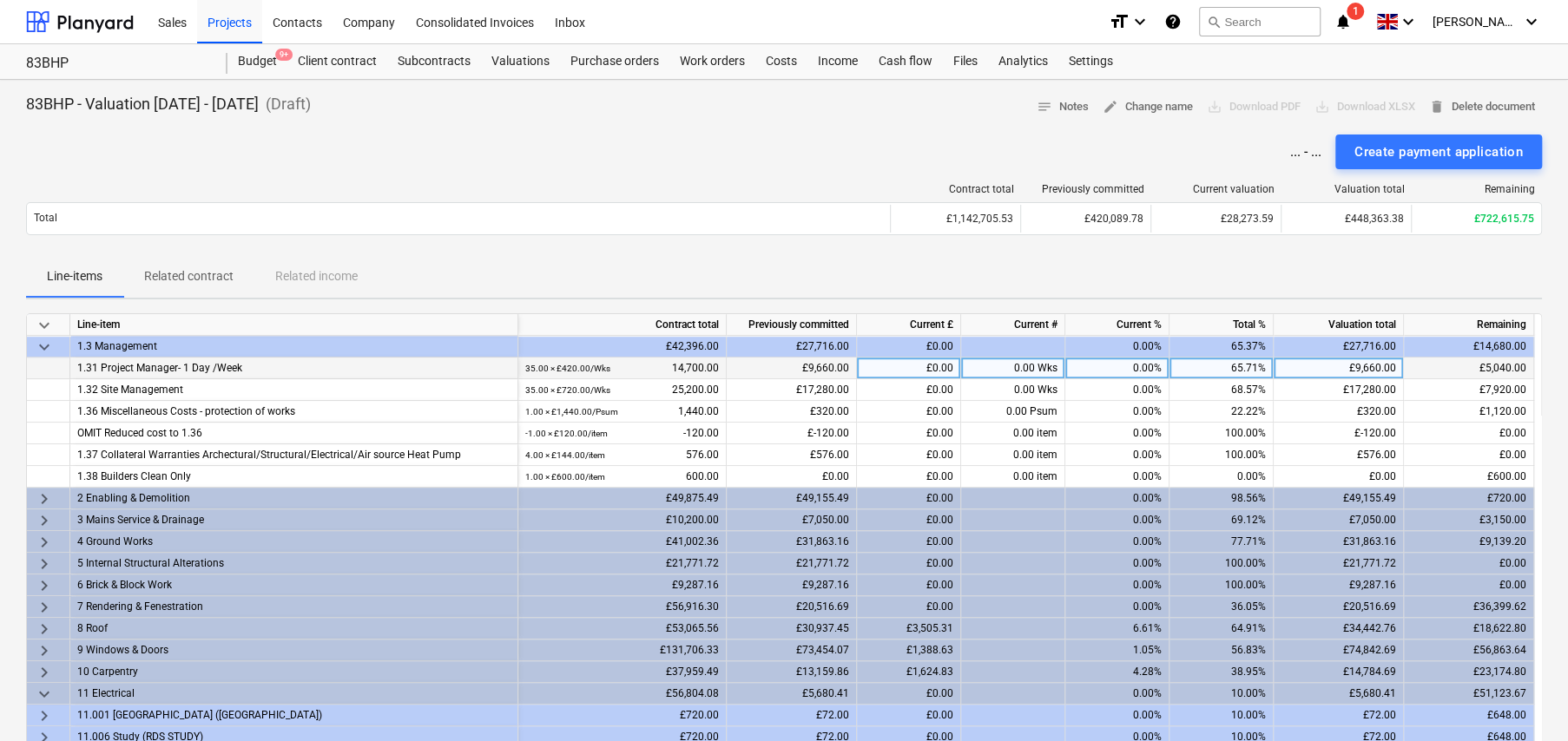
click at [1021, 366] on div "0.00 Wks" at bounding box center [1013, 368] width 104 height 21
type input "2"
click at [43, 495] on span "keyboard_arrow_right" at bounding box center [44, 499] width 21 height 21
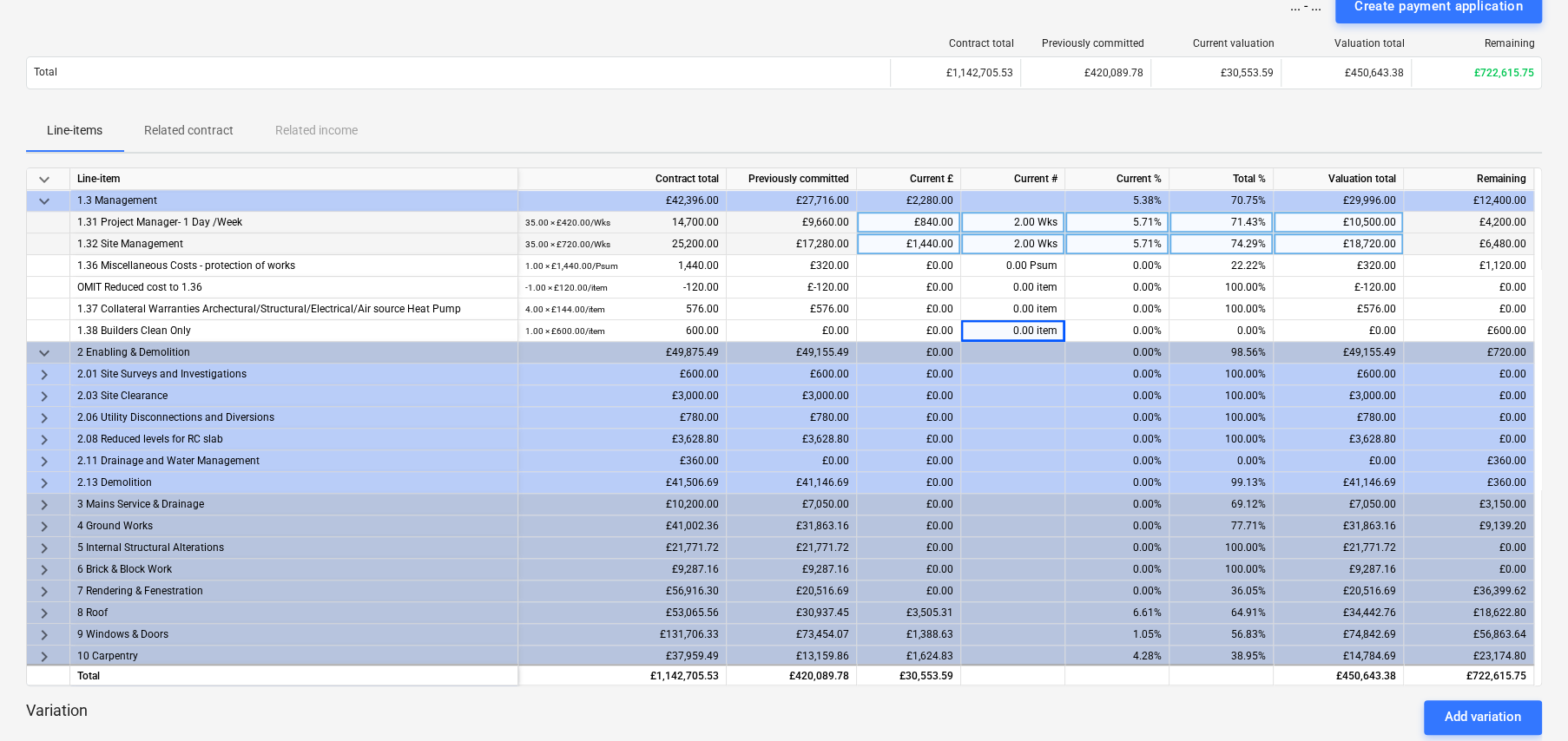
scroll to position [174, 0]
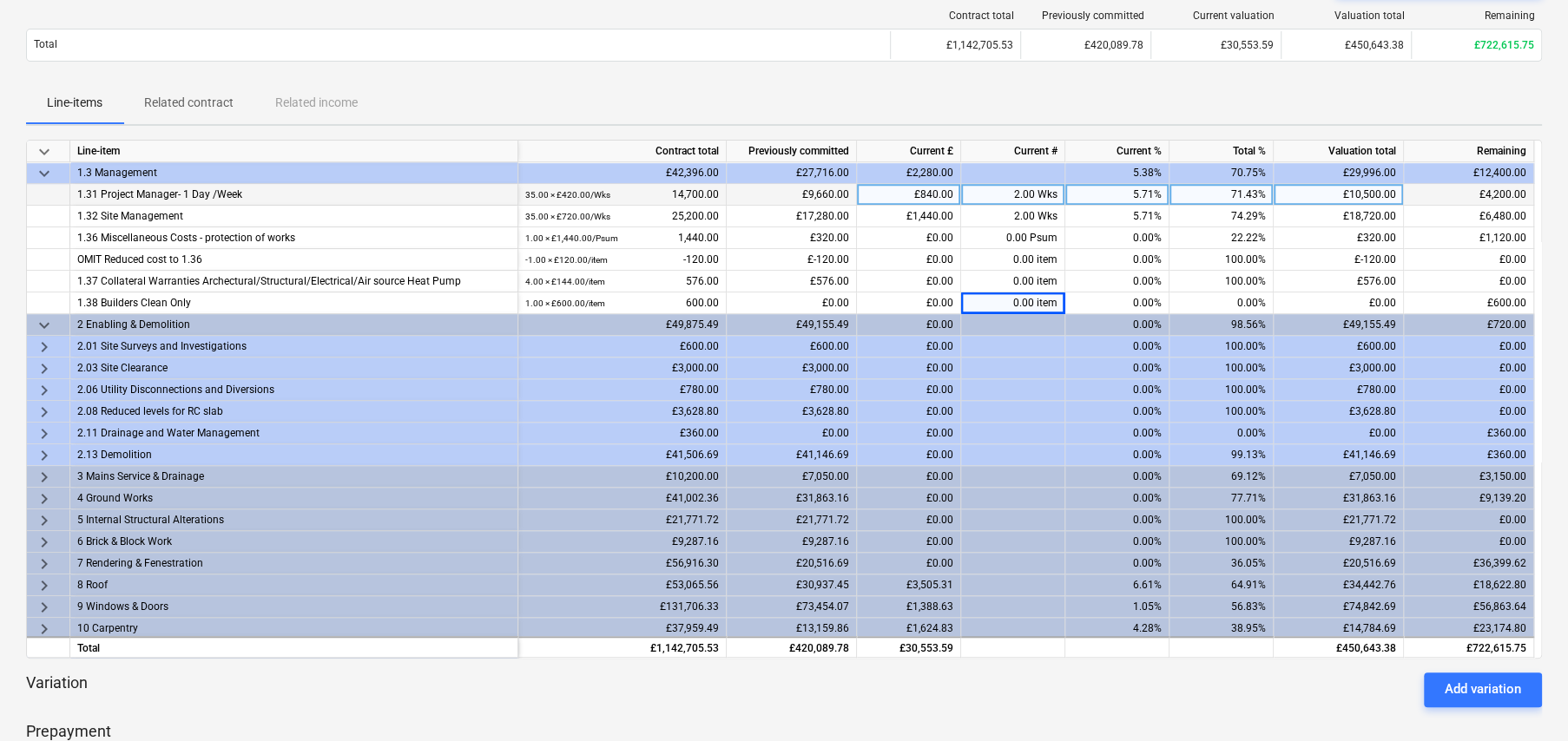
click at [44, 430] on span "keyboard_arrow_right" at bounding box center [44, 433] width 21 height 21
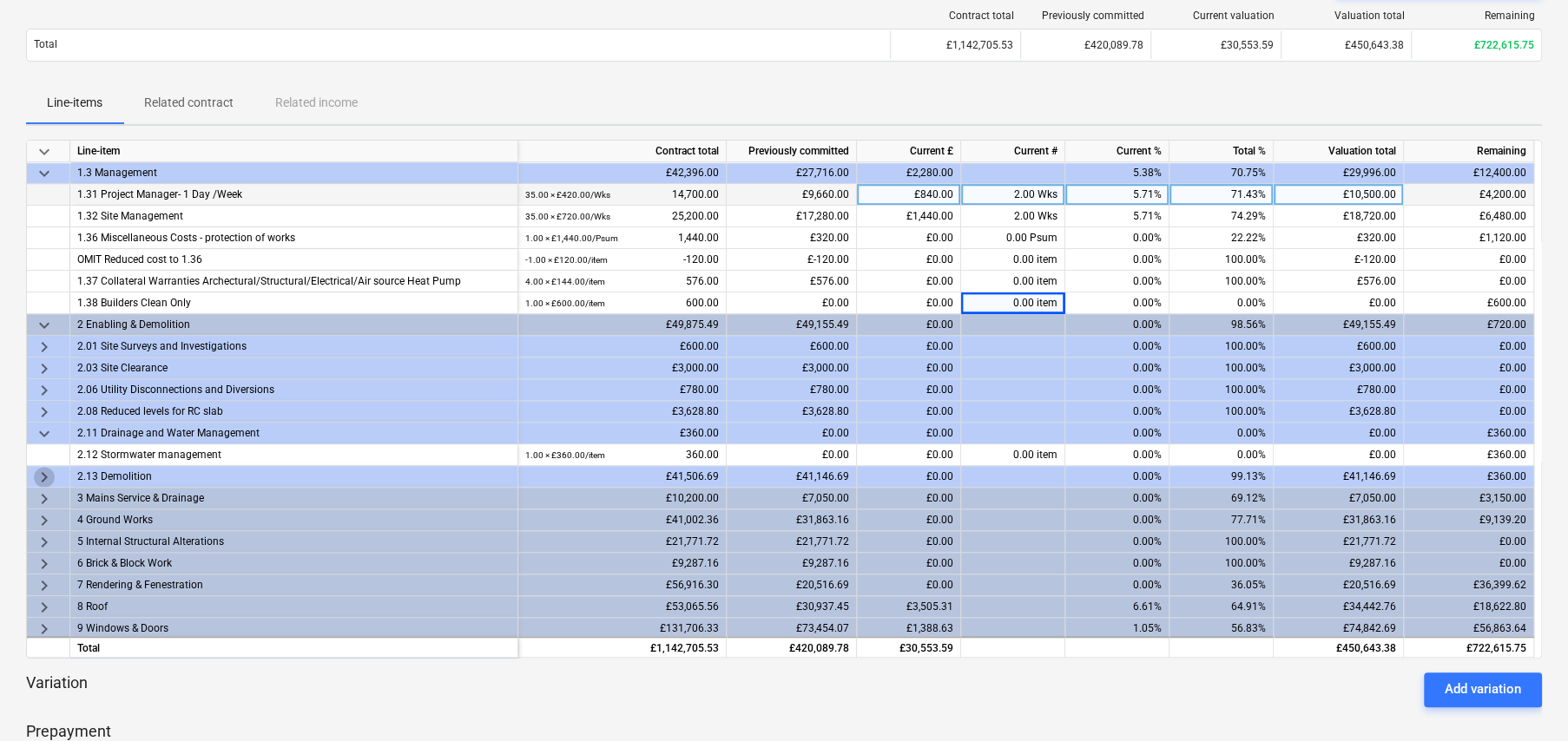
click at [39, 476] on span "keyboard_arrow_right" at bounding box center [44, 477] width 21 height 21
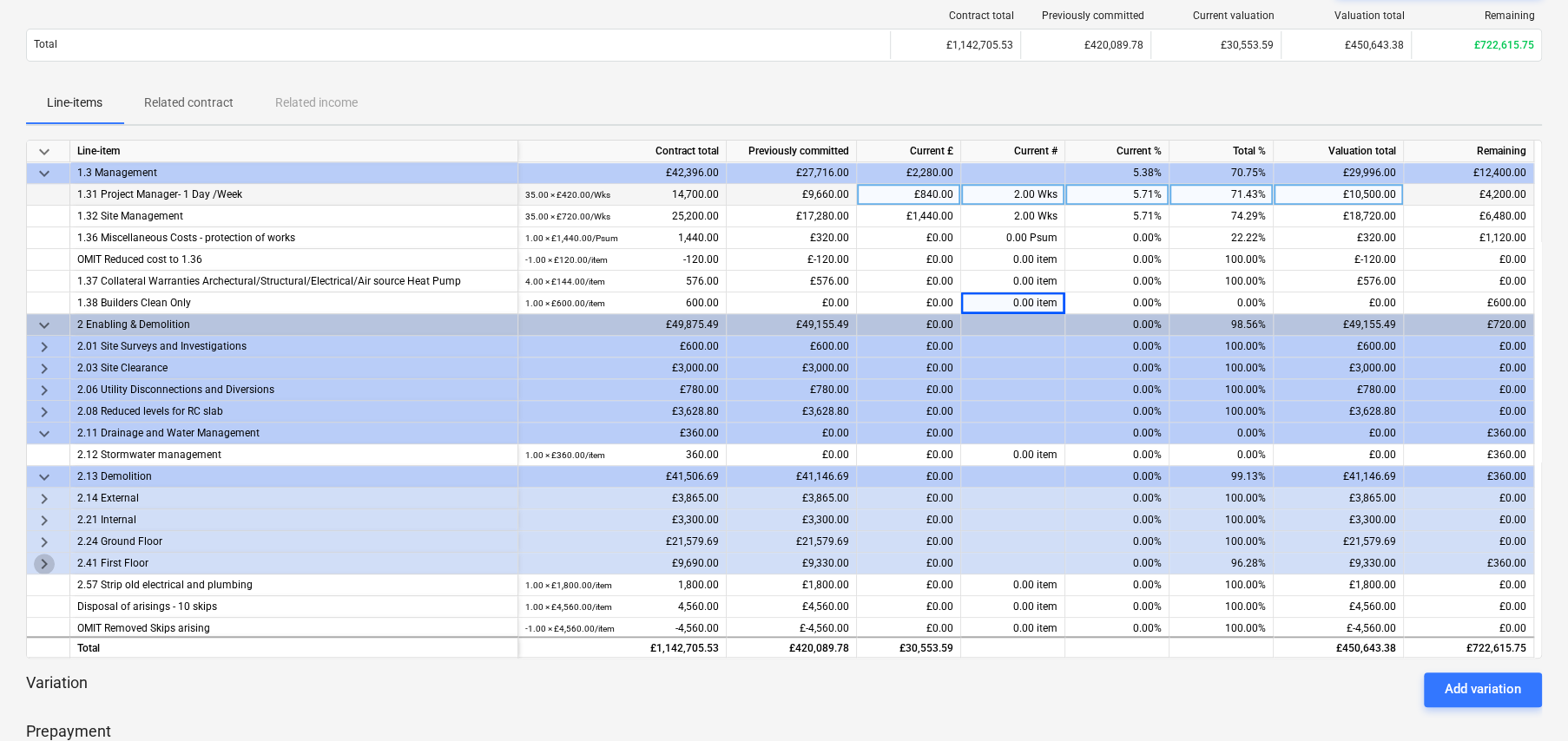
click at [44, 564] on span "keyboard_arrow_right" at bounding box center [44, 564] width 21 height 21
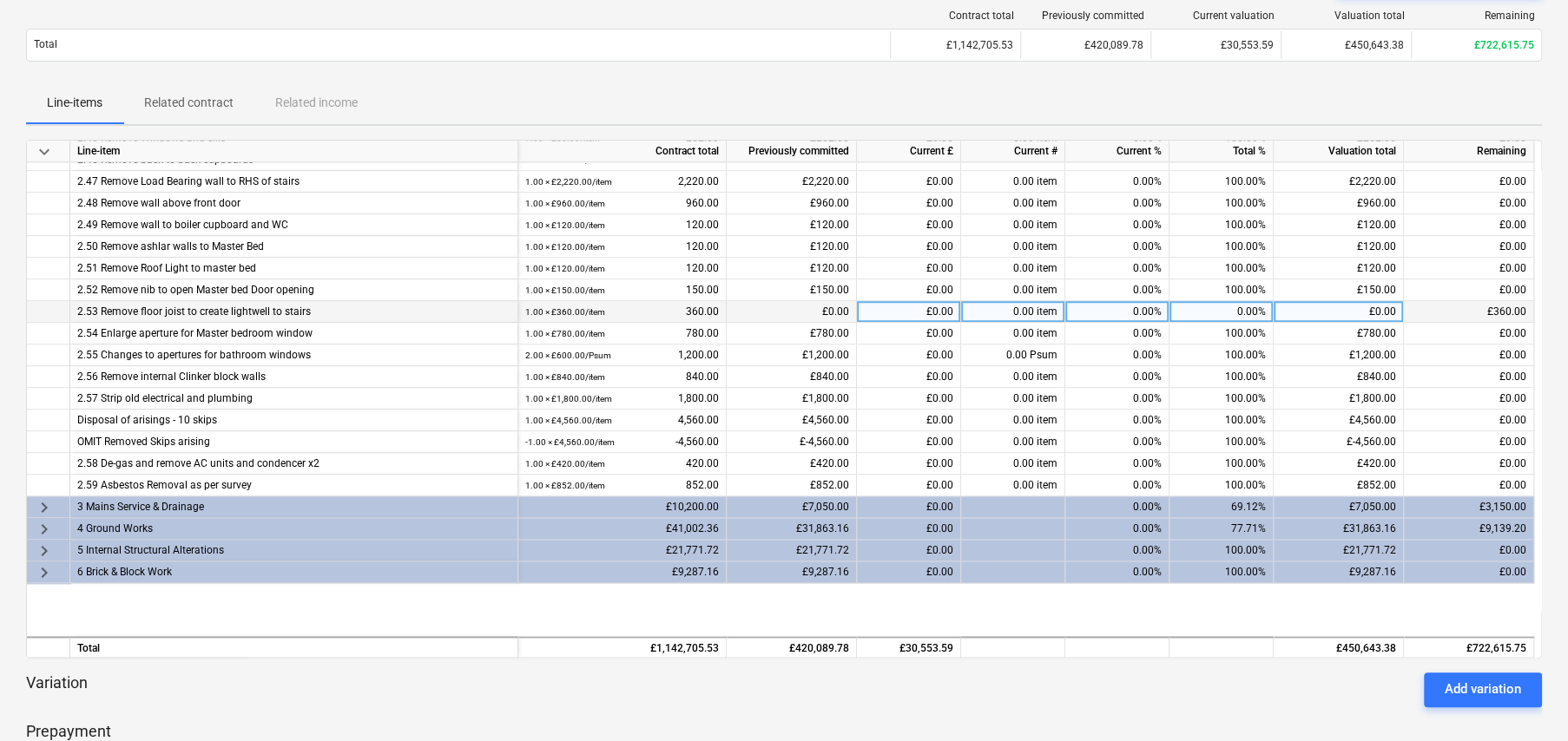
scroll to position [1302, 0]
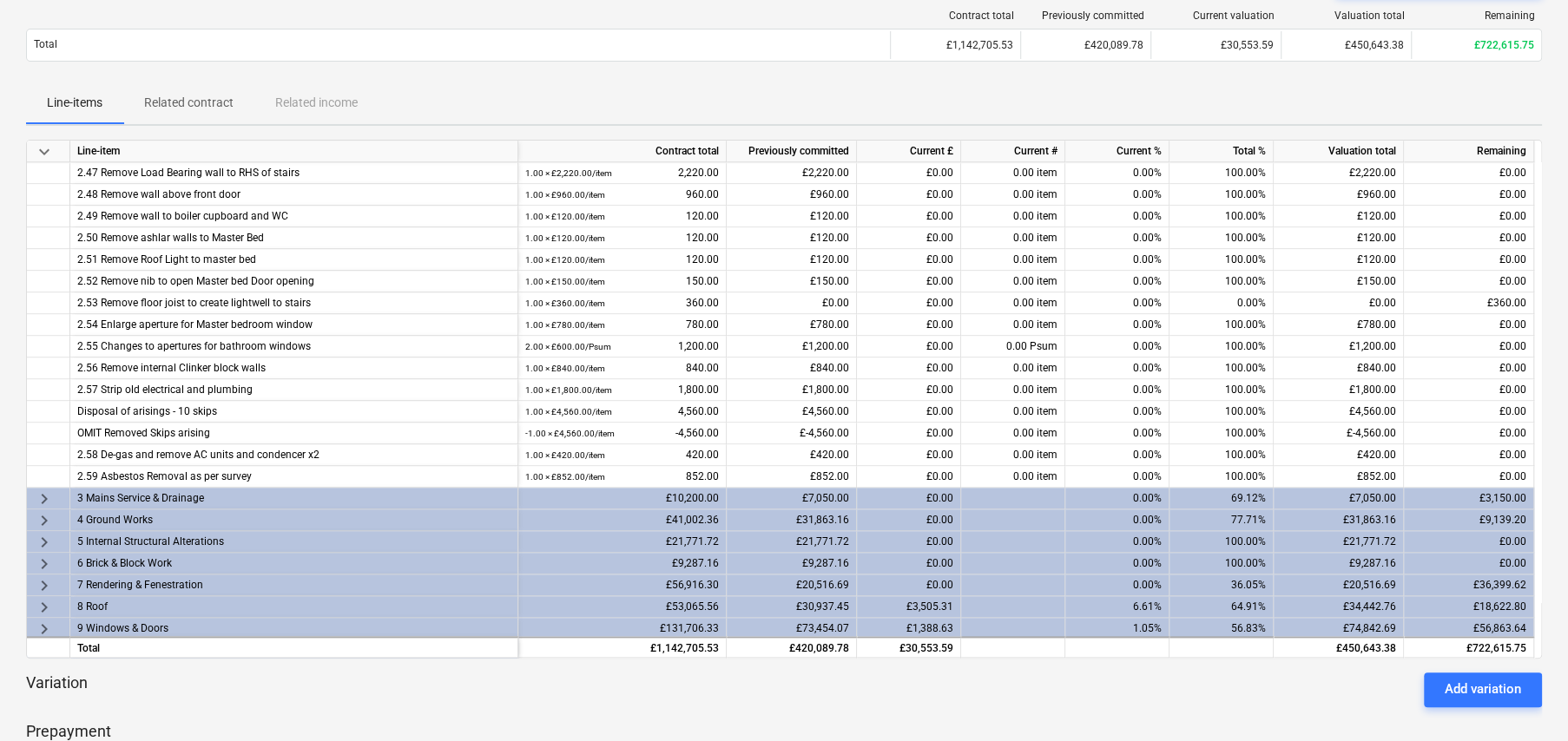
click at [41, 495] on span "keyboard_arrow_right" at bounding box center [44, 499] width 21 height 21
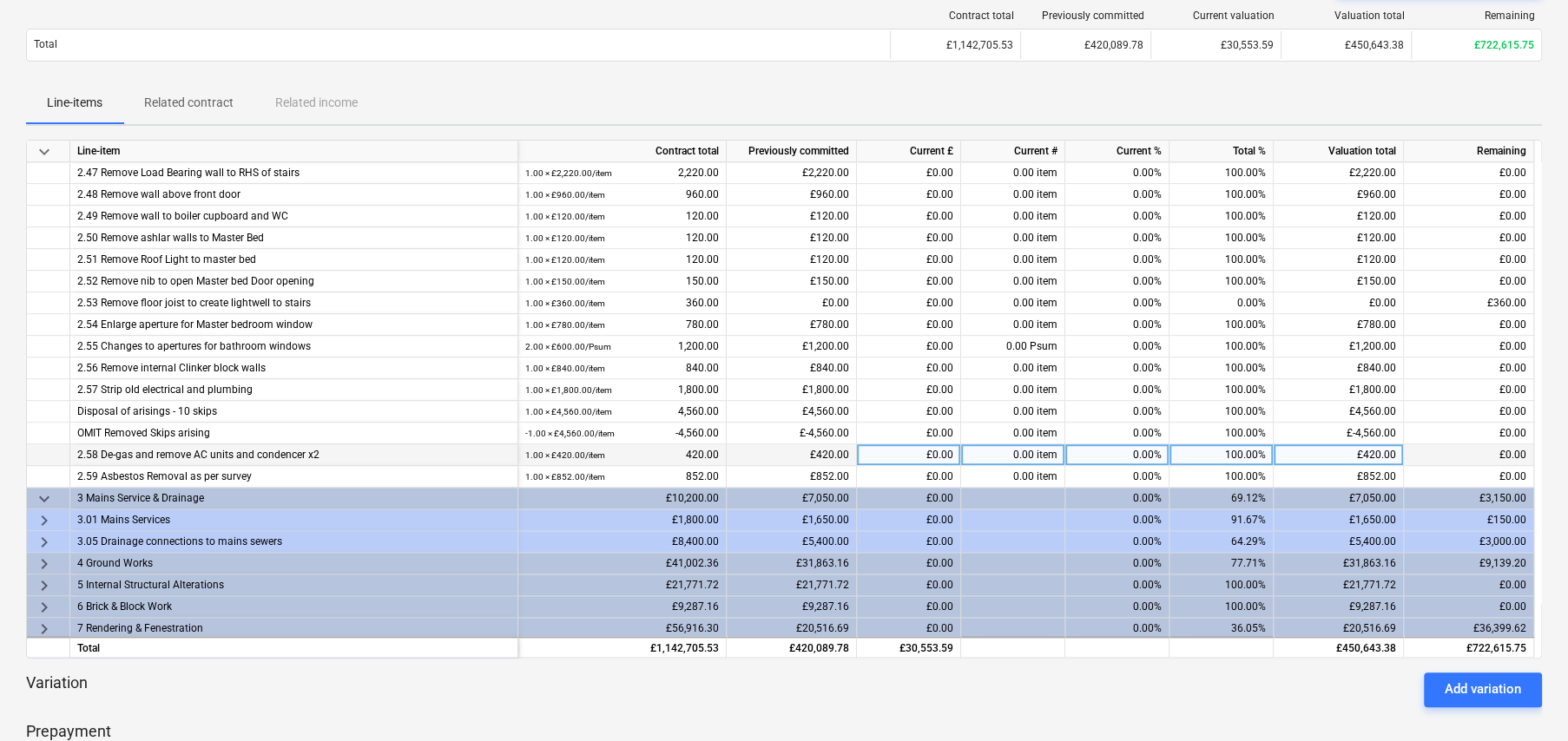
scroll to position [1389, 0]
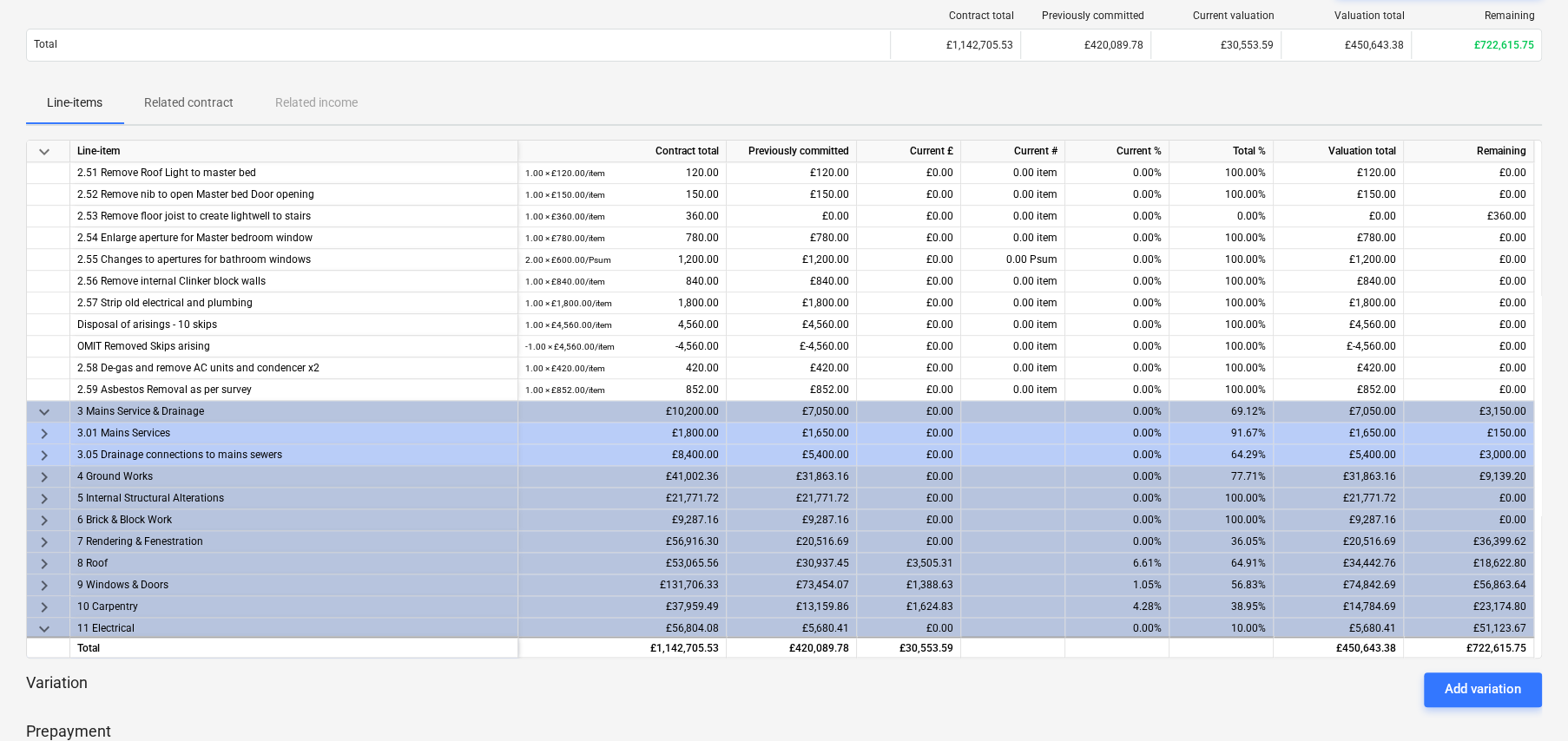
click at [36, 426] on span "keyboard_arrow_right" at bounding box center [44, 433] width 21 height 21
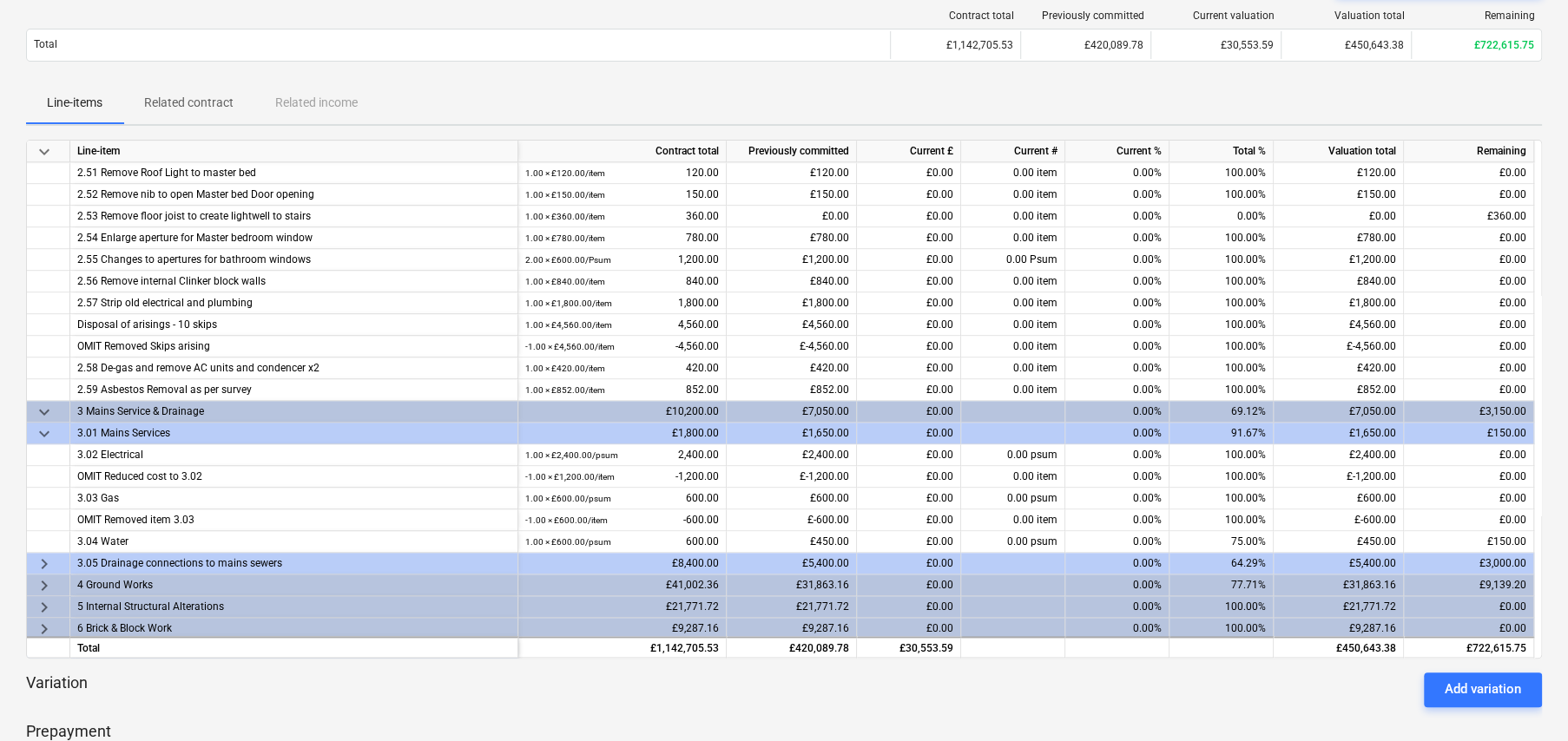
click at [41, 558] on span "keyboard_arrow_right" at bounding box center [44, 564] width 21 height 21
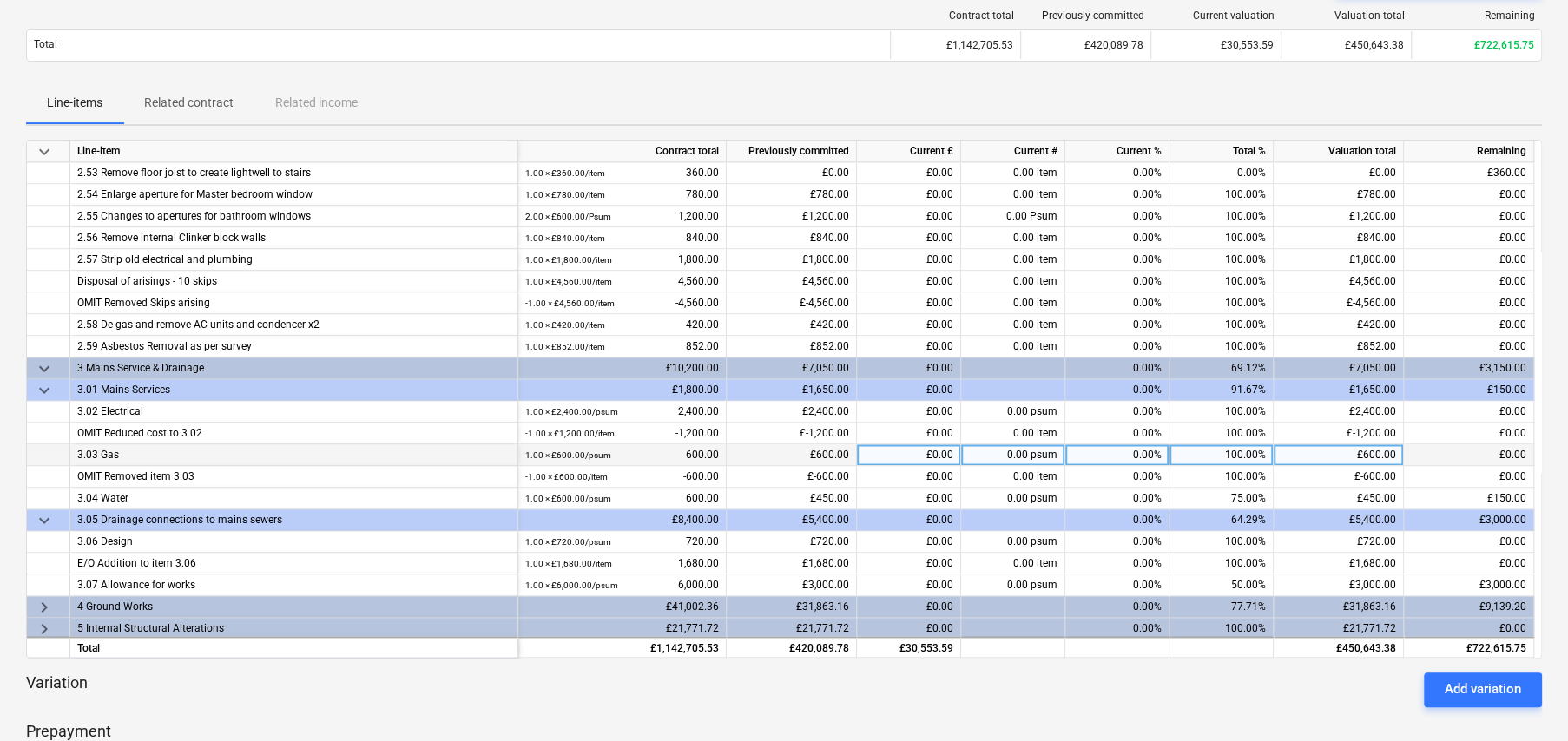
scroll to position [1476, 0]
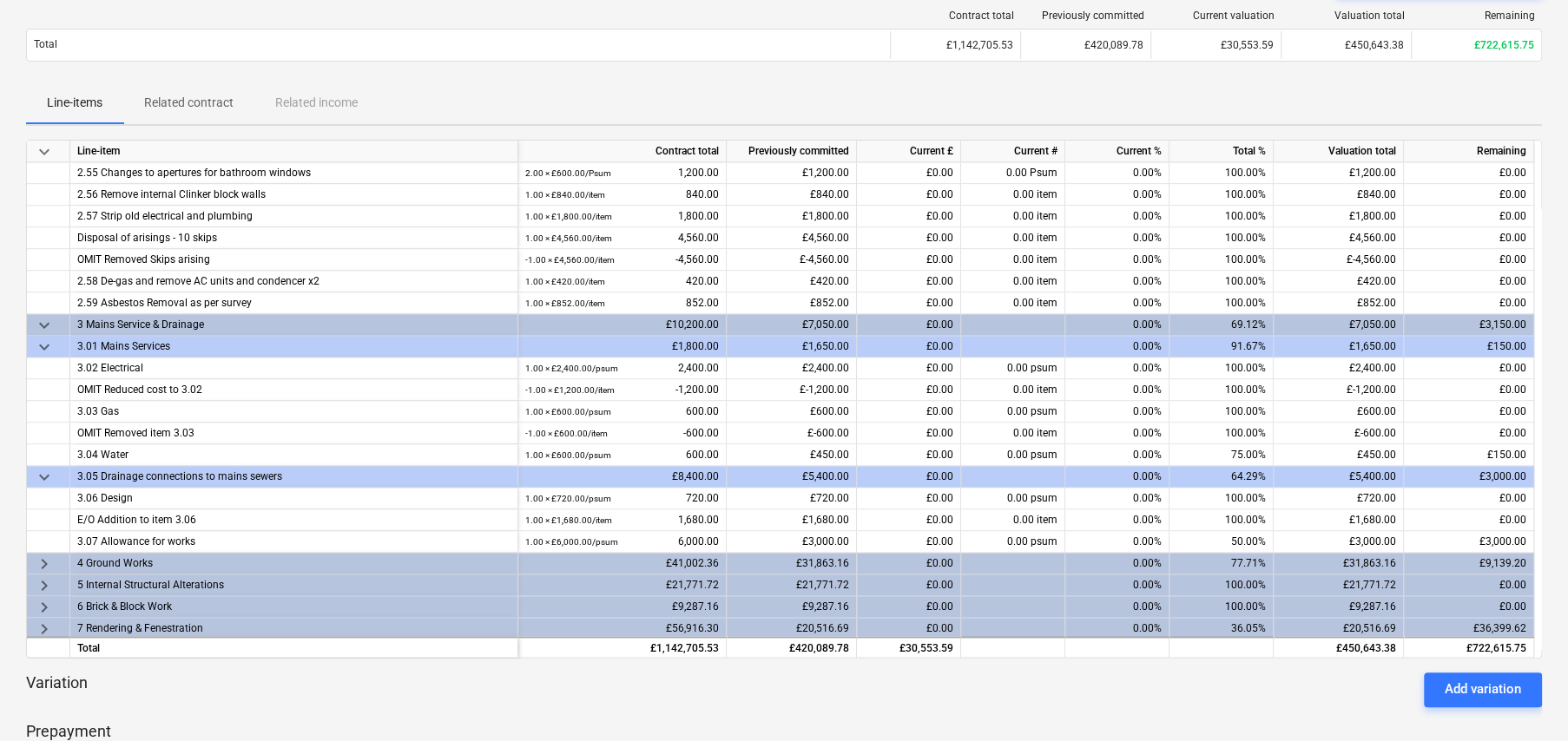
click at [42, 473] on span "keyboard_arrow_down" at bounding box center [44, 477] width 21 height 21
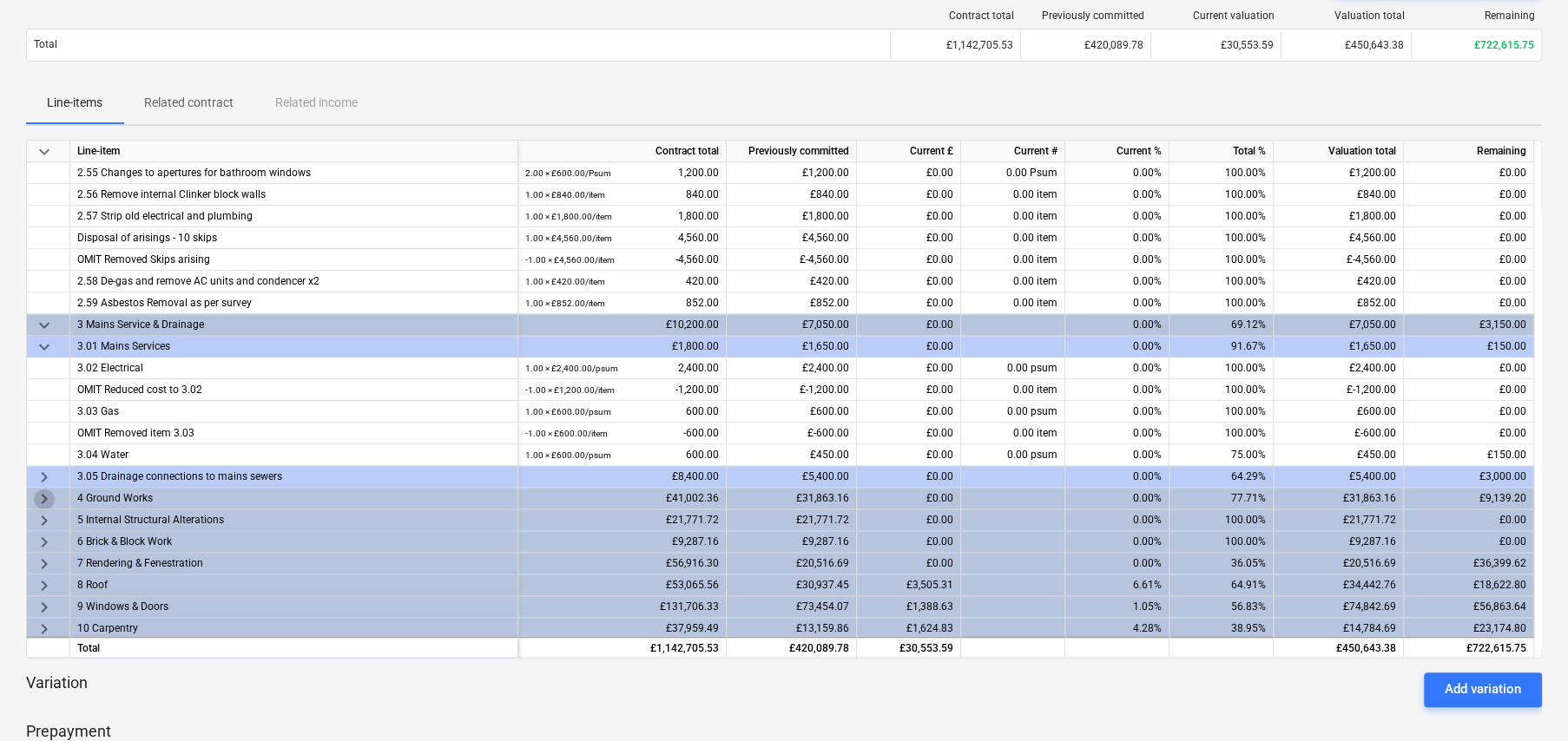
click at [42, 497] on span "keyboard_arrow_right" at bounding box center [44, 499] width 21 height 21
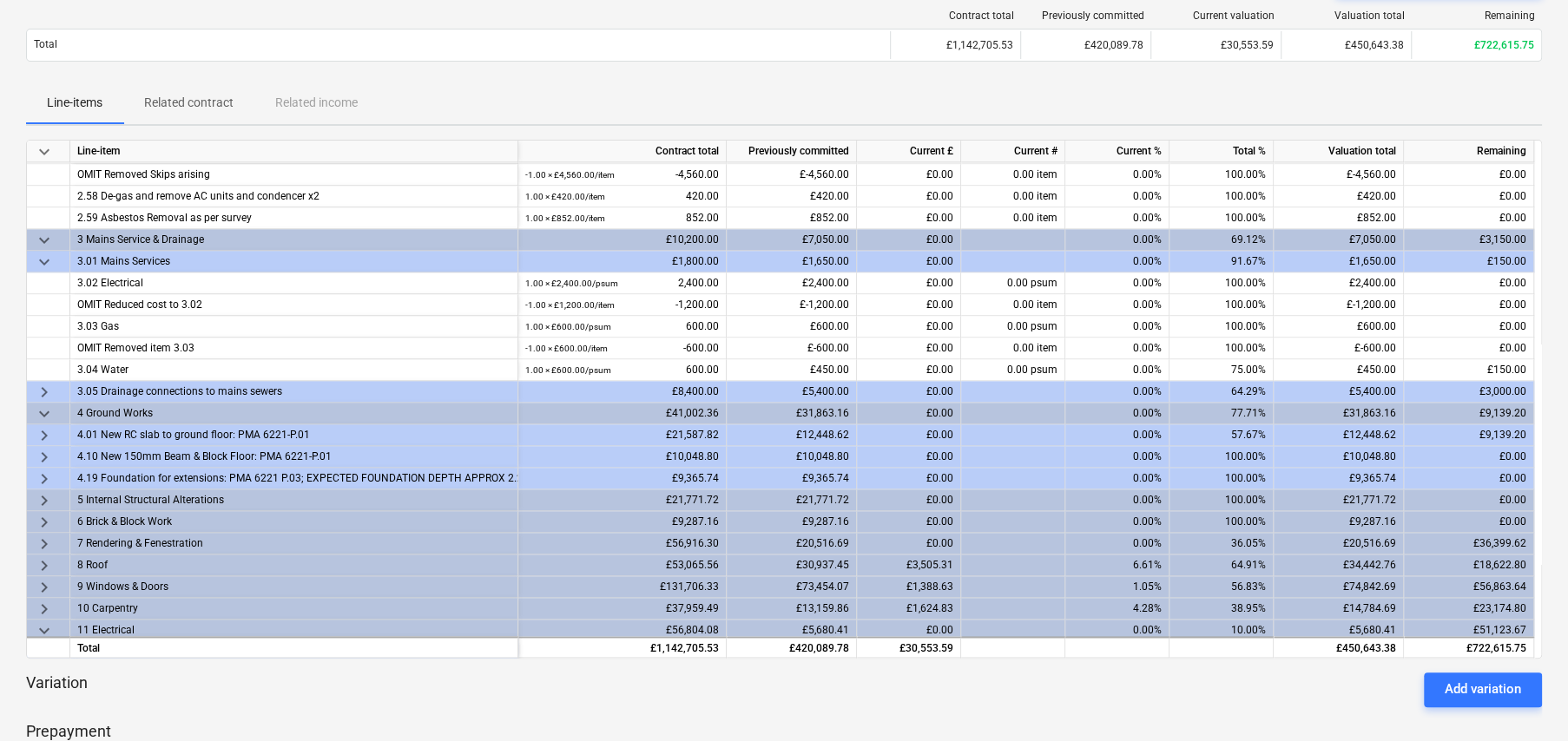
scroll to position [1562, 0]
click at [43, 428] on span "keyboard_arrow_right" at bounding box center [44, 433] width 21 height 21
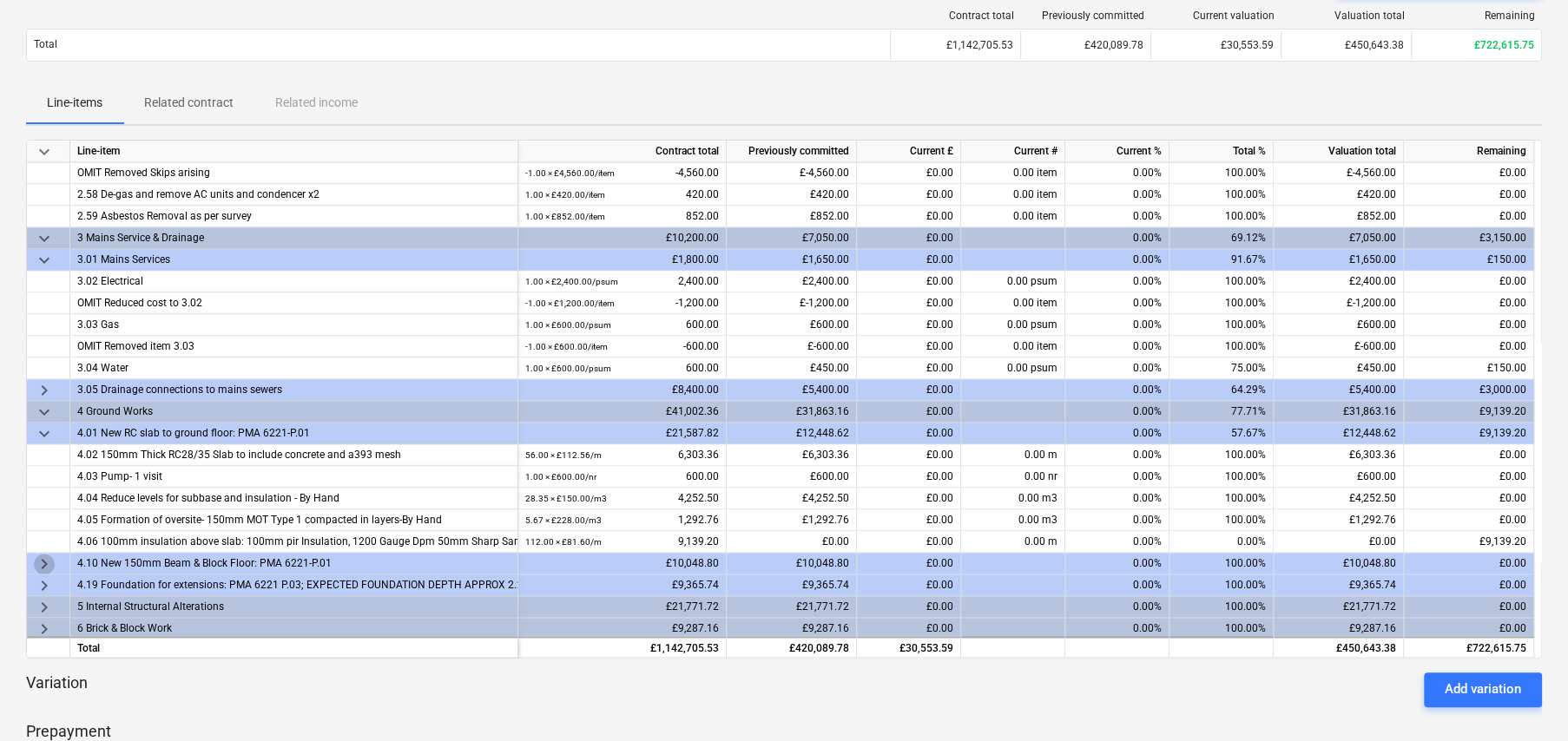
click at [39, 560] on span "keyboard_arrow_right" at bounding box center [44, 564] width 21 height 21
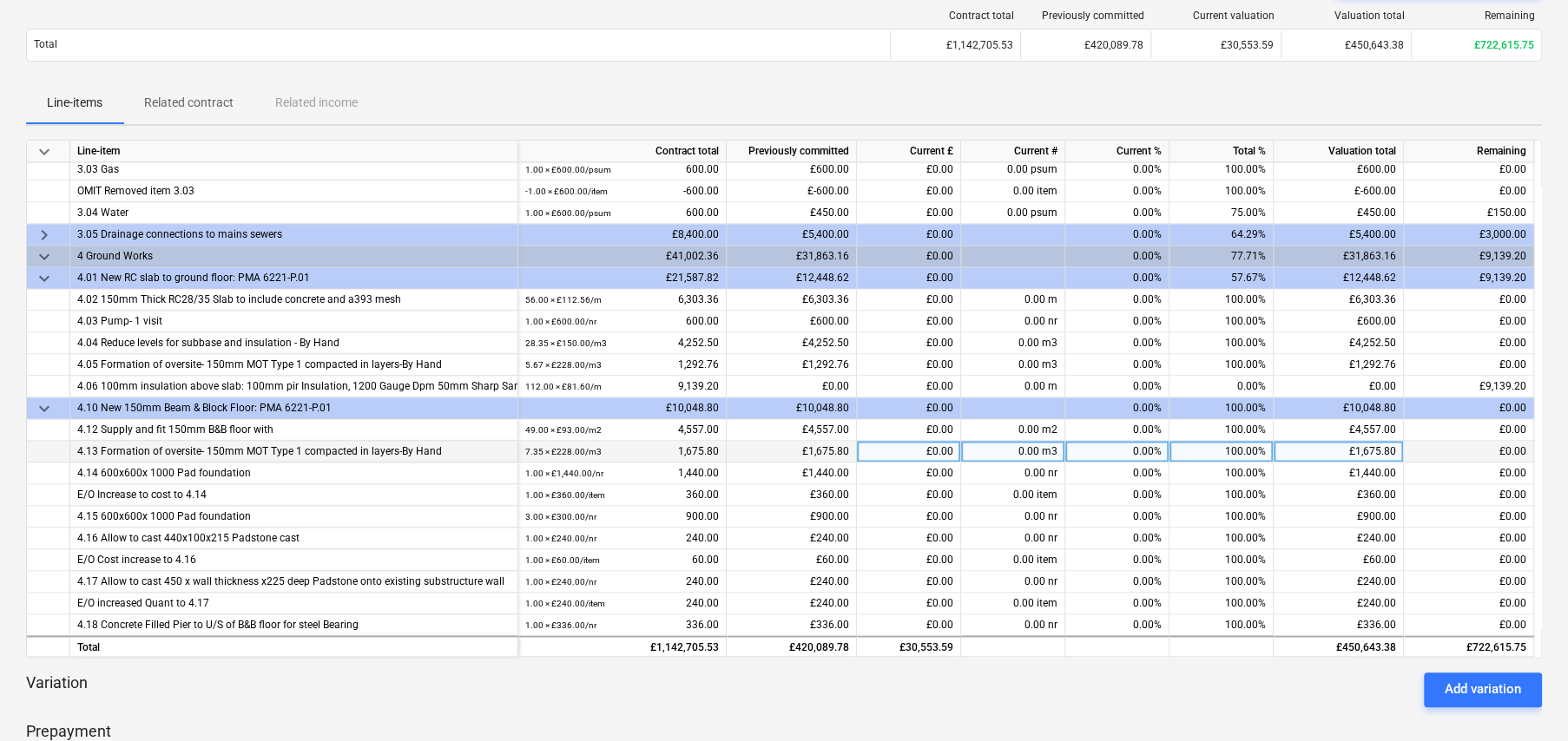
scroll to position [1823, 0]
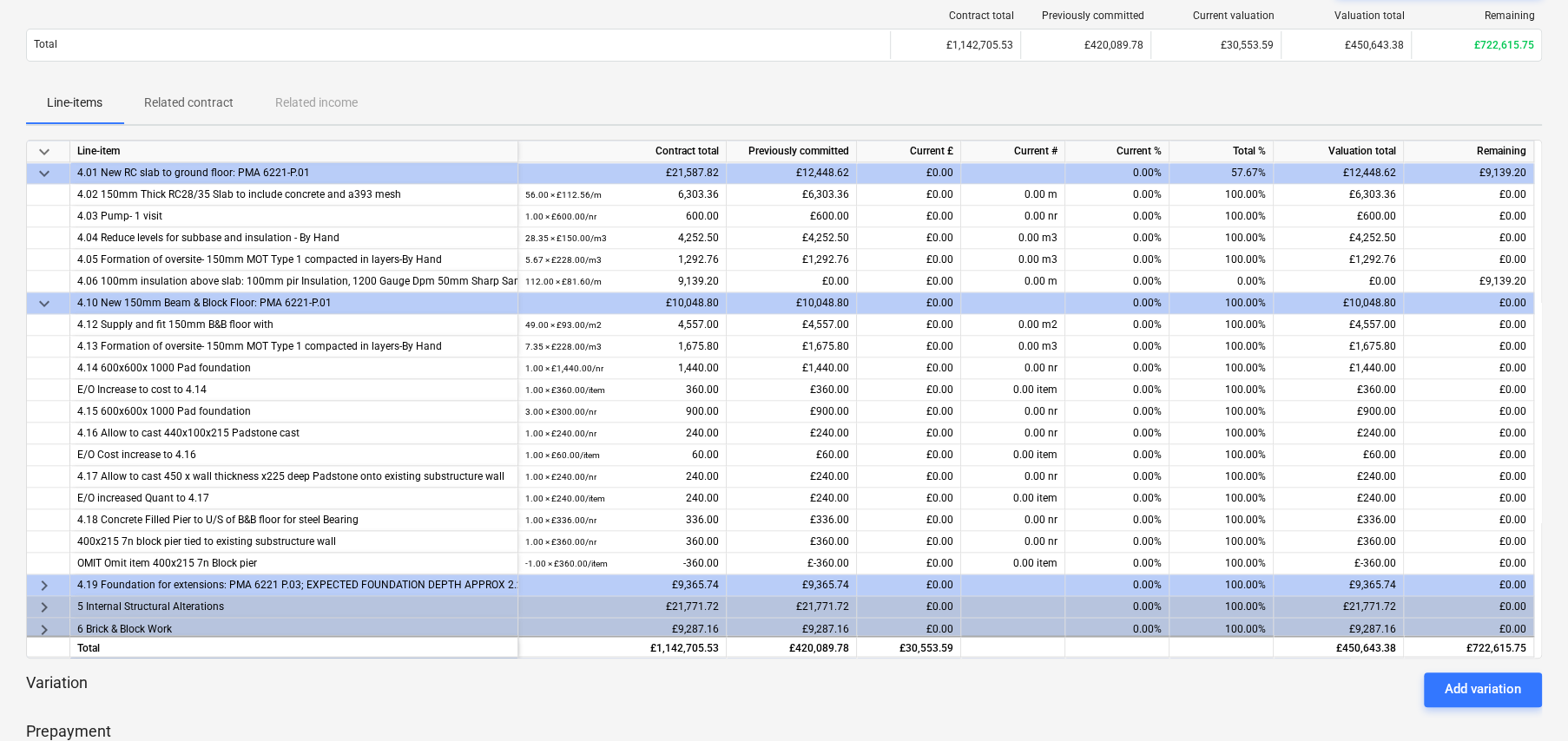
click at [42, 578] on span "keyboard_arrow_right" at bounding box center [44, 586] width 21 height 21
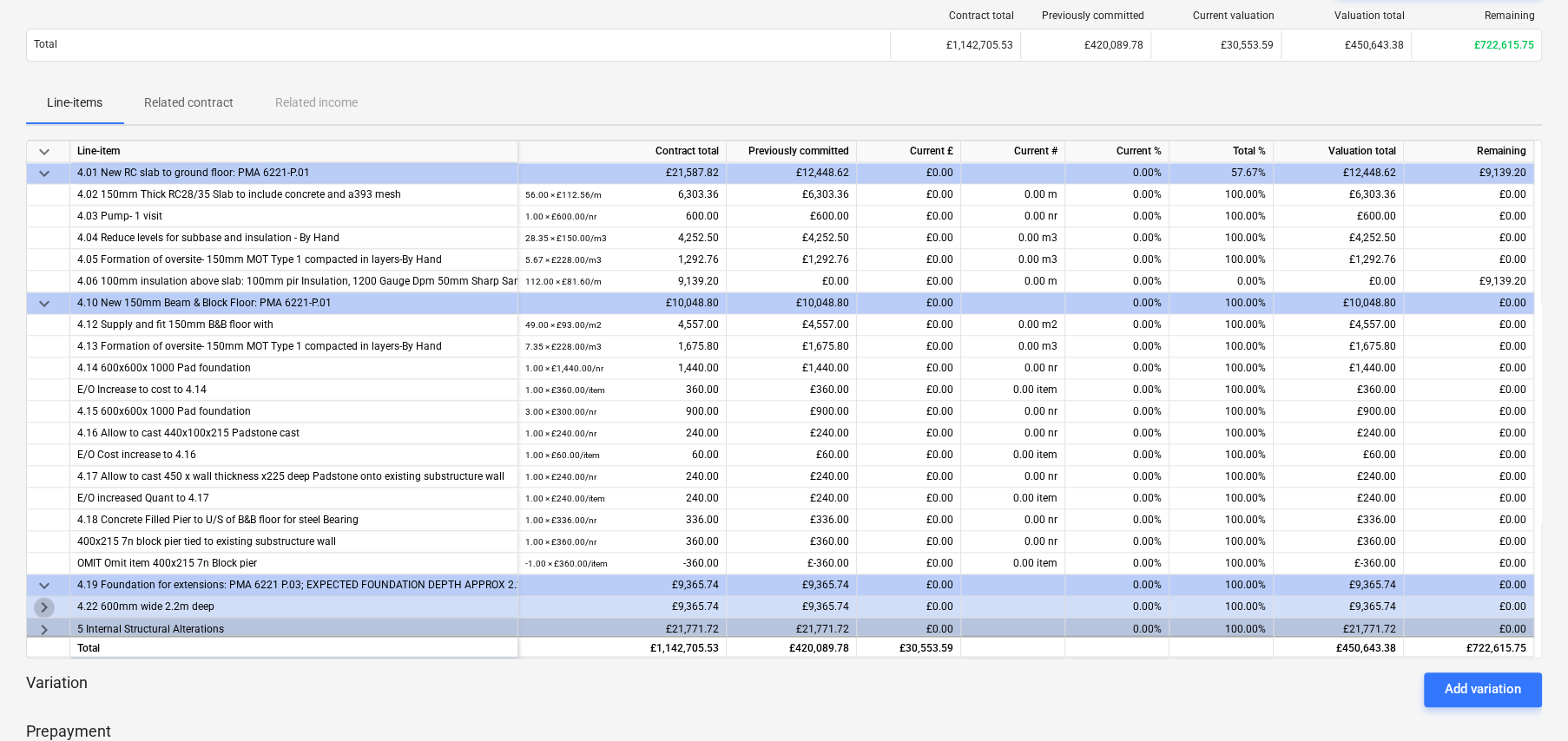
click at [42, 603] on span "keyboard_arrow_right" at bounding box center [44, 607] width 21 height 21
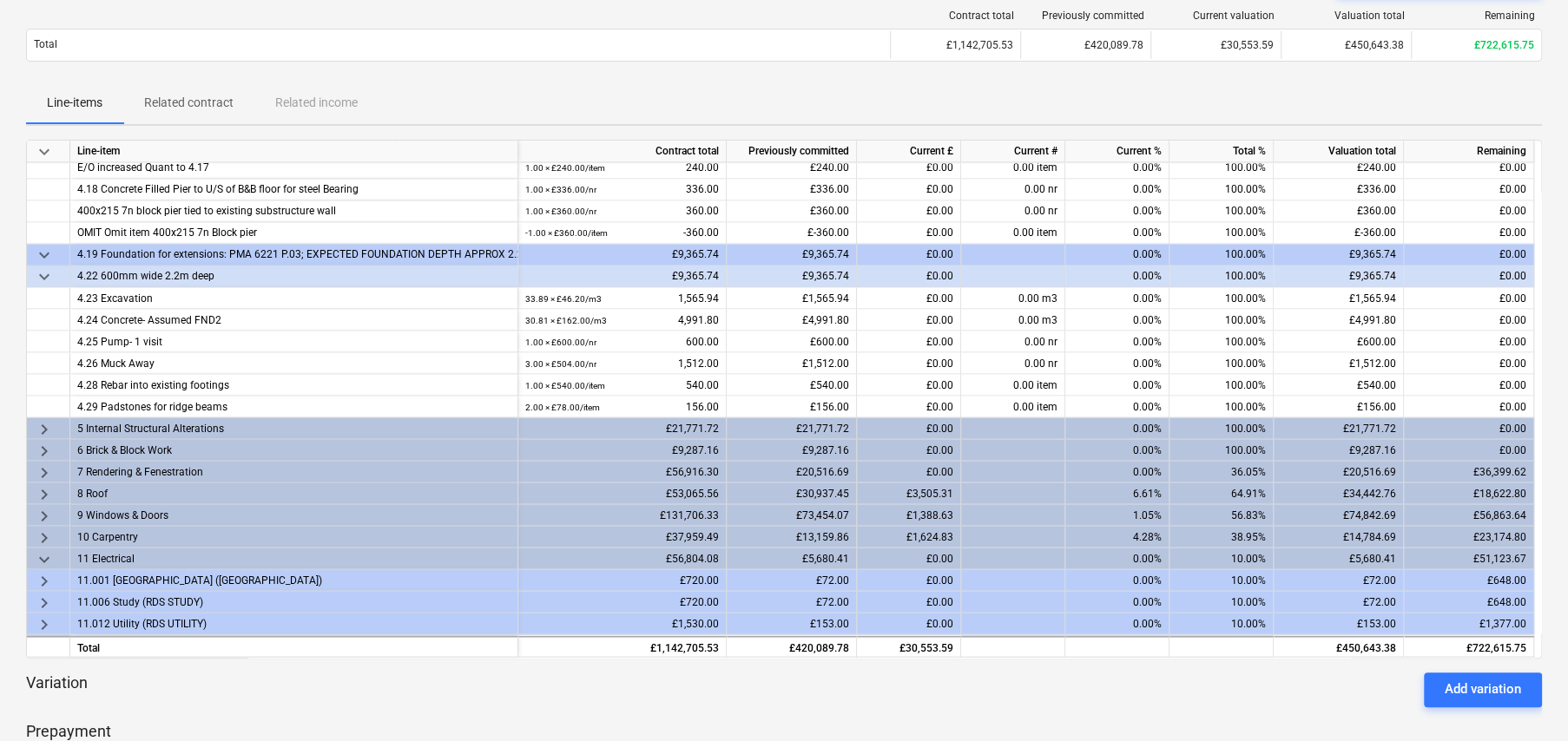
scroll to position [2170, 0]
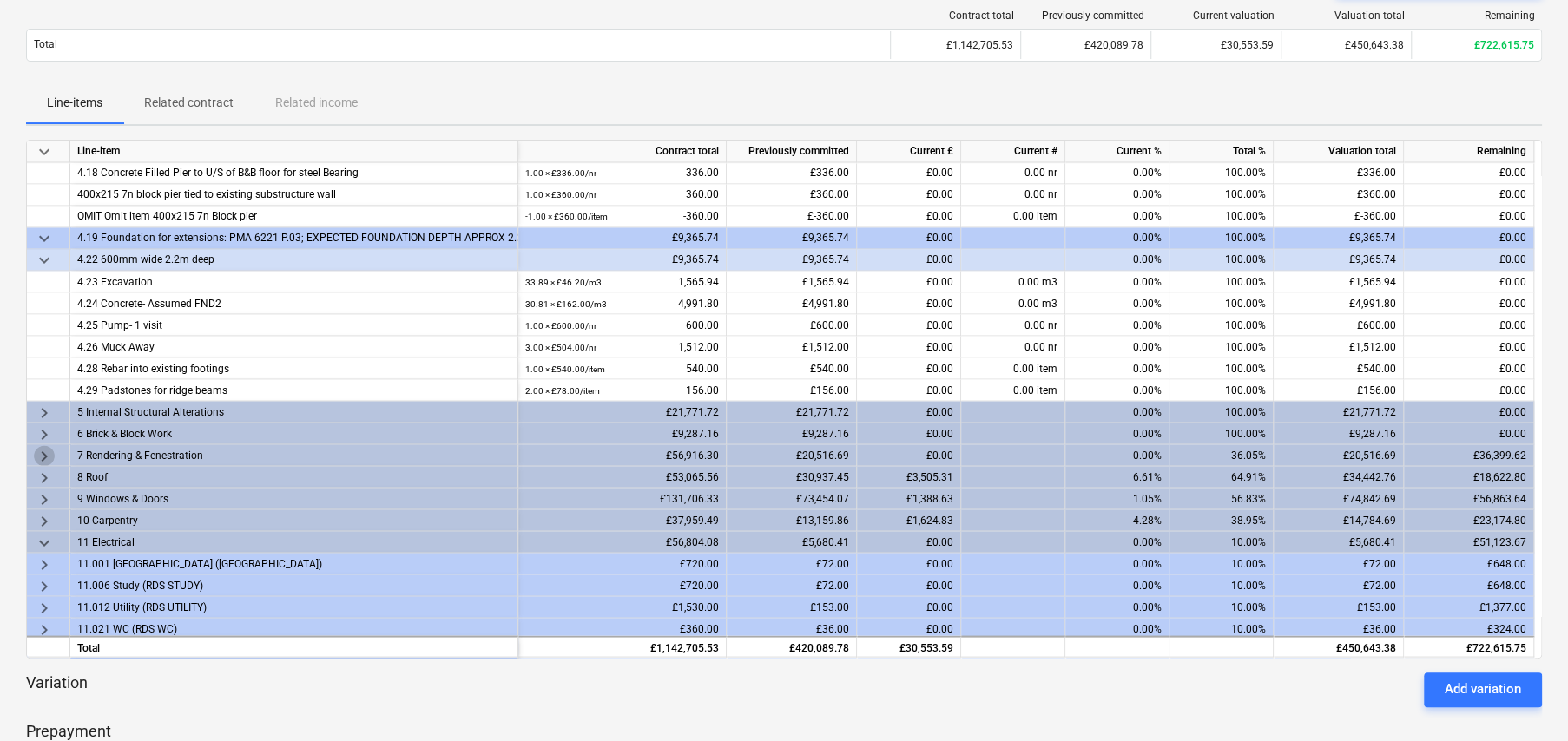
click at [43, 452] on span "keyboard_arrow_right" at bounding box center [44, 456] width 21 height 21
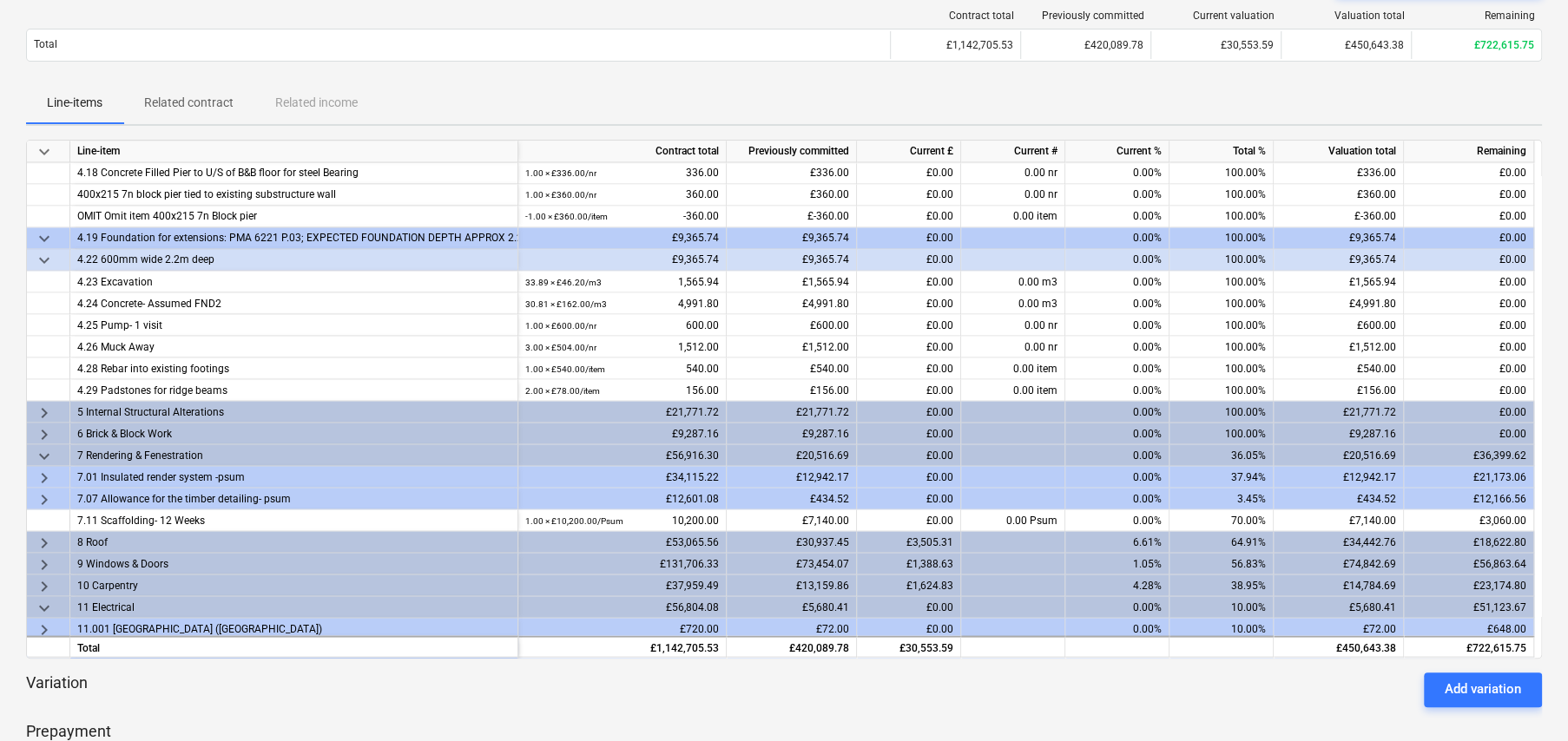
click at [43, 475] on span "keyboard_arrow_right" at bounding box center [44, 477] width 21 height 21
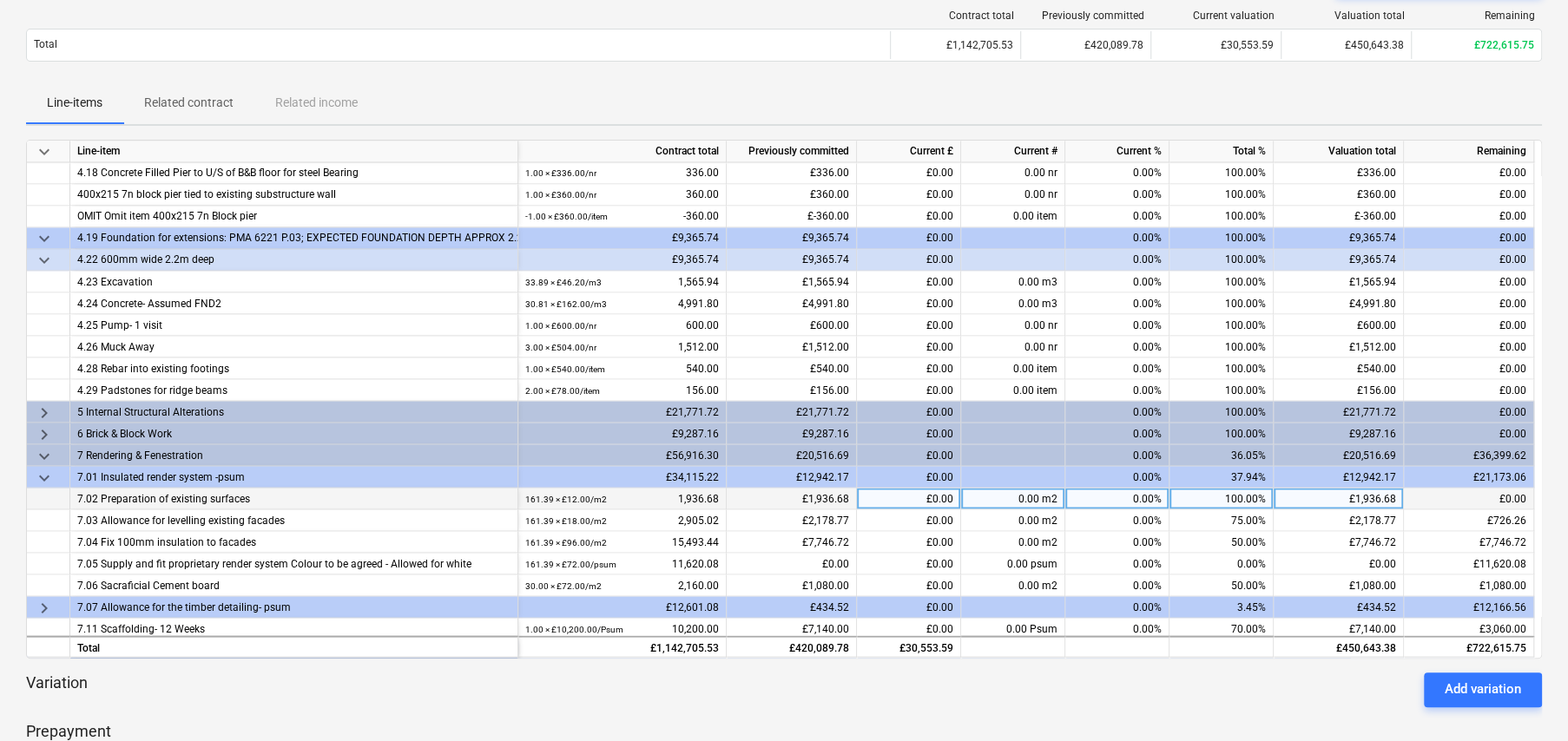
scroll to position [2257, 0]
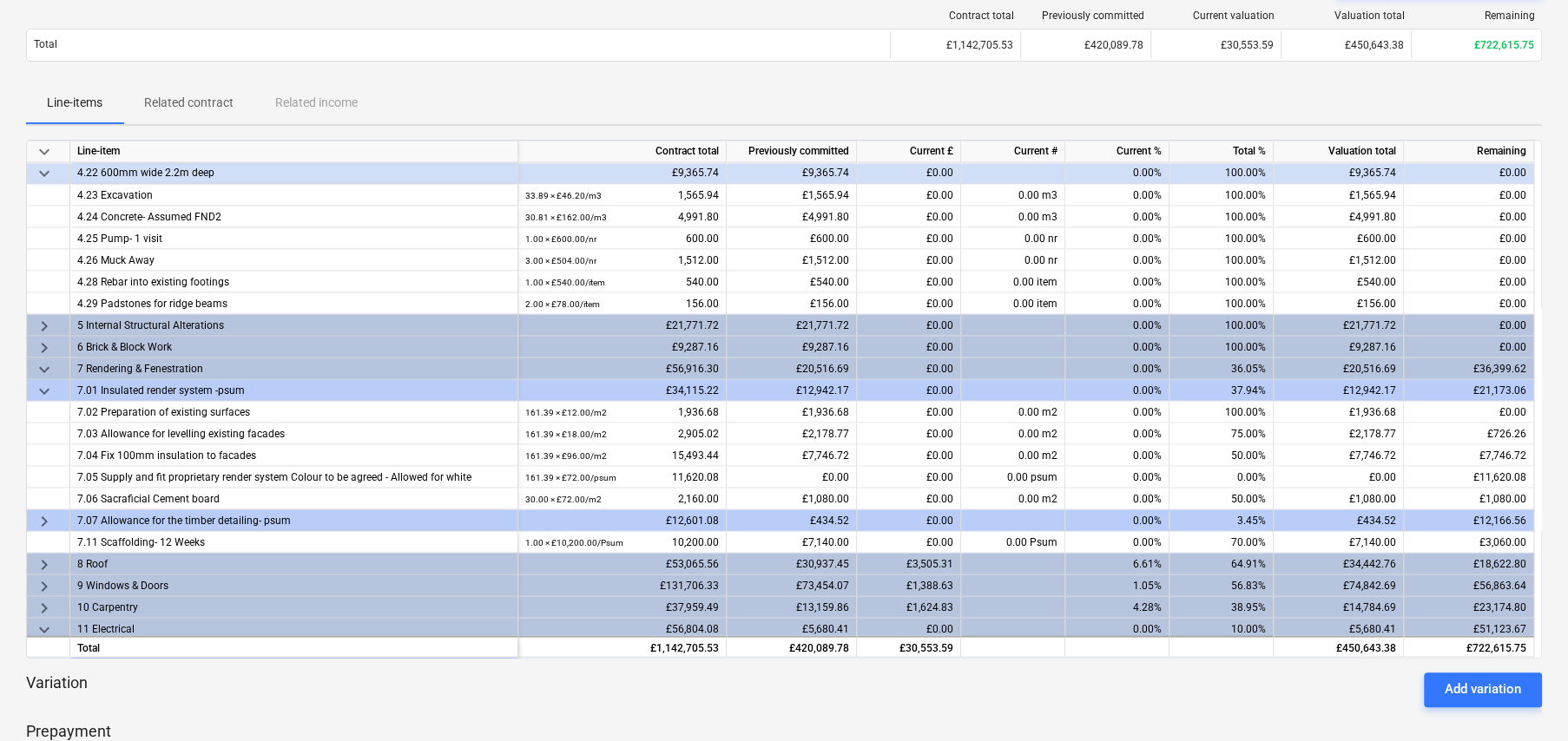
click at [44, 516] on span "keyboard_arrow_right" at bounding box center [44, 520] width 21 height 21
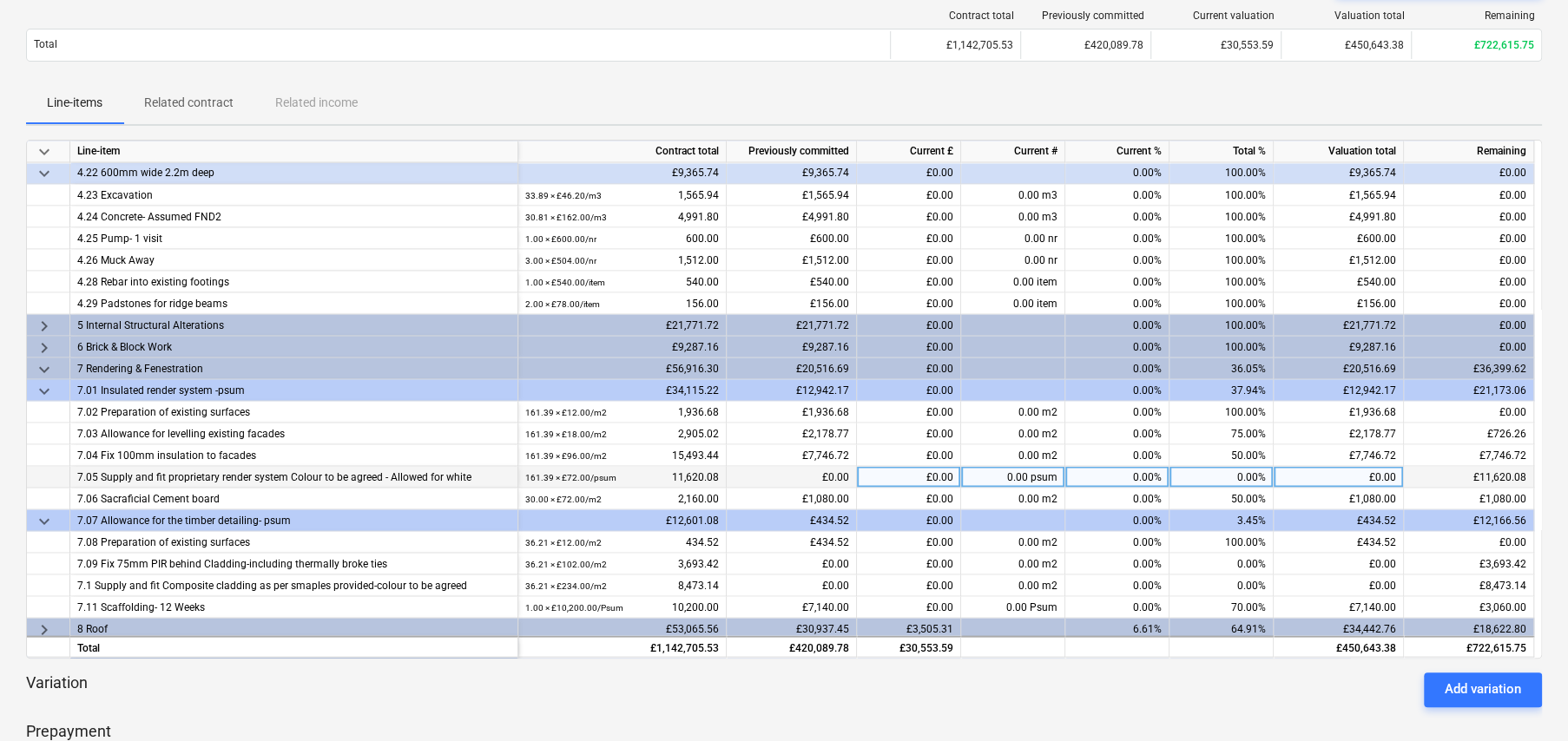
scroll to position [2344, 0]
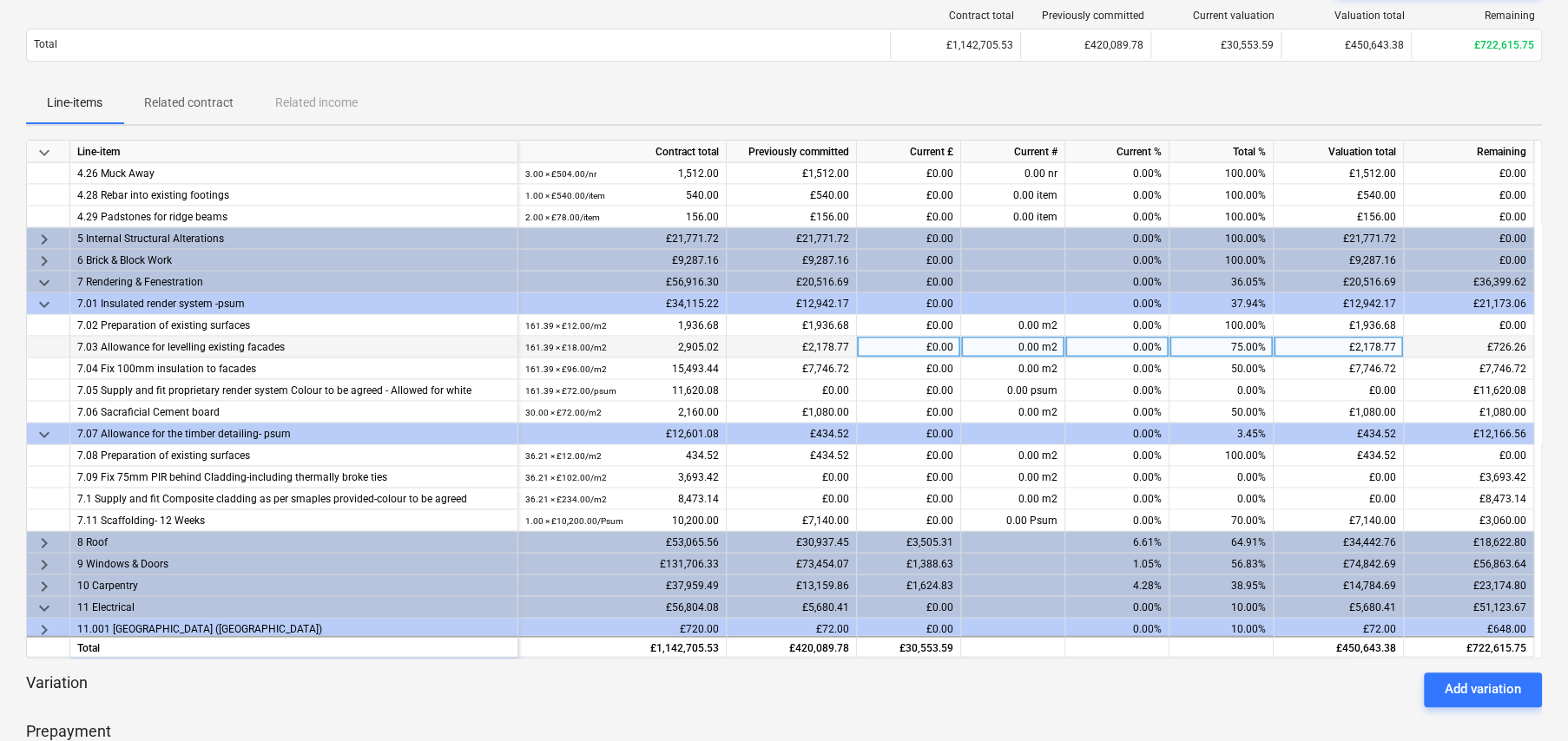
click at [1238, 346] on div "75.00%" at bounding box center [1222, 346] width 104 height 21
type input "100"
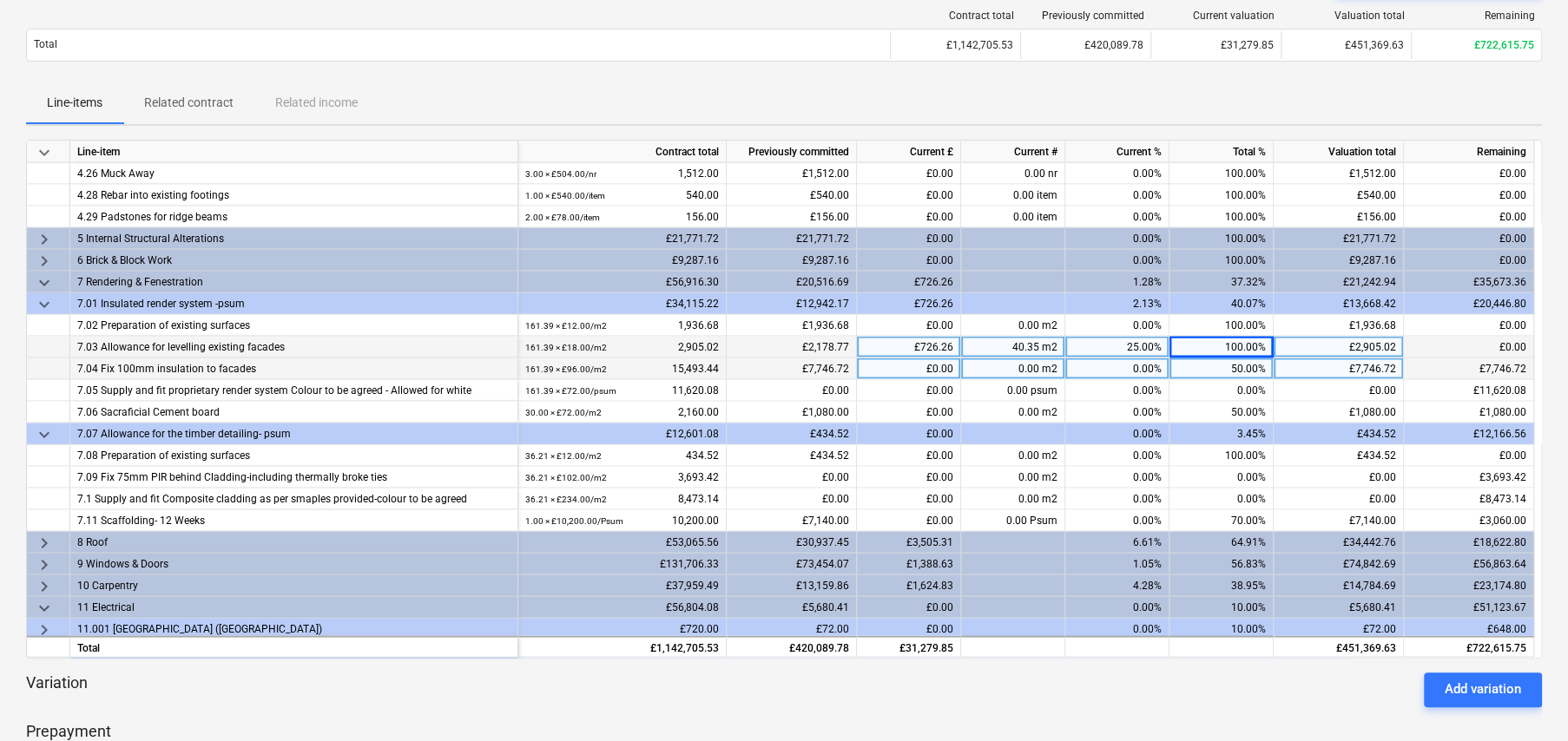
click at [1236, 366] on div "50.00%" at bounding box center [1222, 368] width 104 height 21
type input "100"
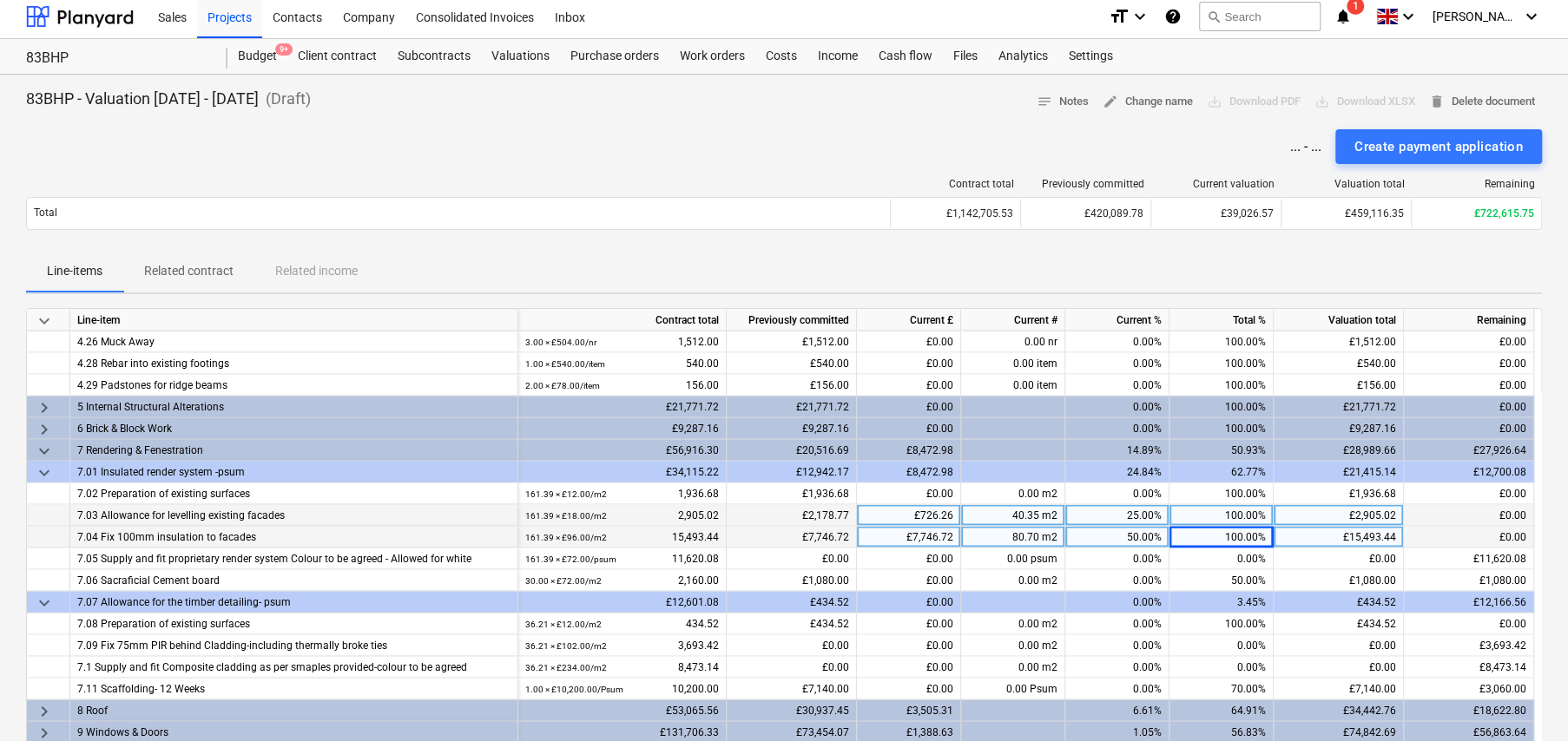
scroll to position [0, 0]
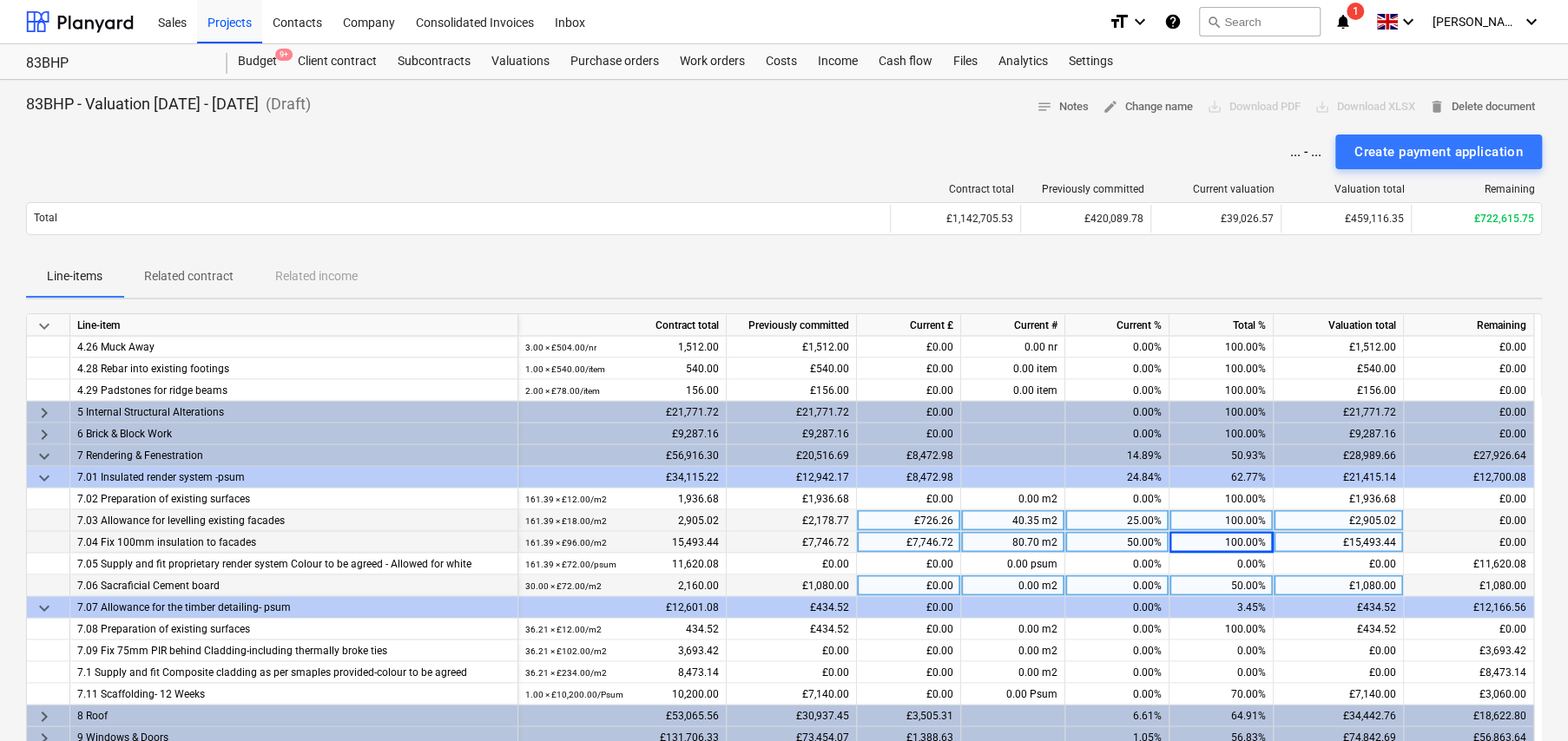
click at [1241, 581] on div "50.00%" at bounding box center [1222, 585] width 104 height 21
type input "100"
click at [1243, 581] on div "100.00%" at bounding box center [1222, 585] width 104 height 21
type input "85"
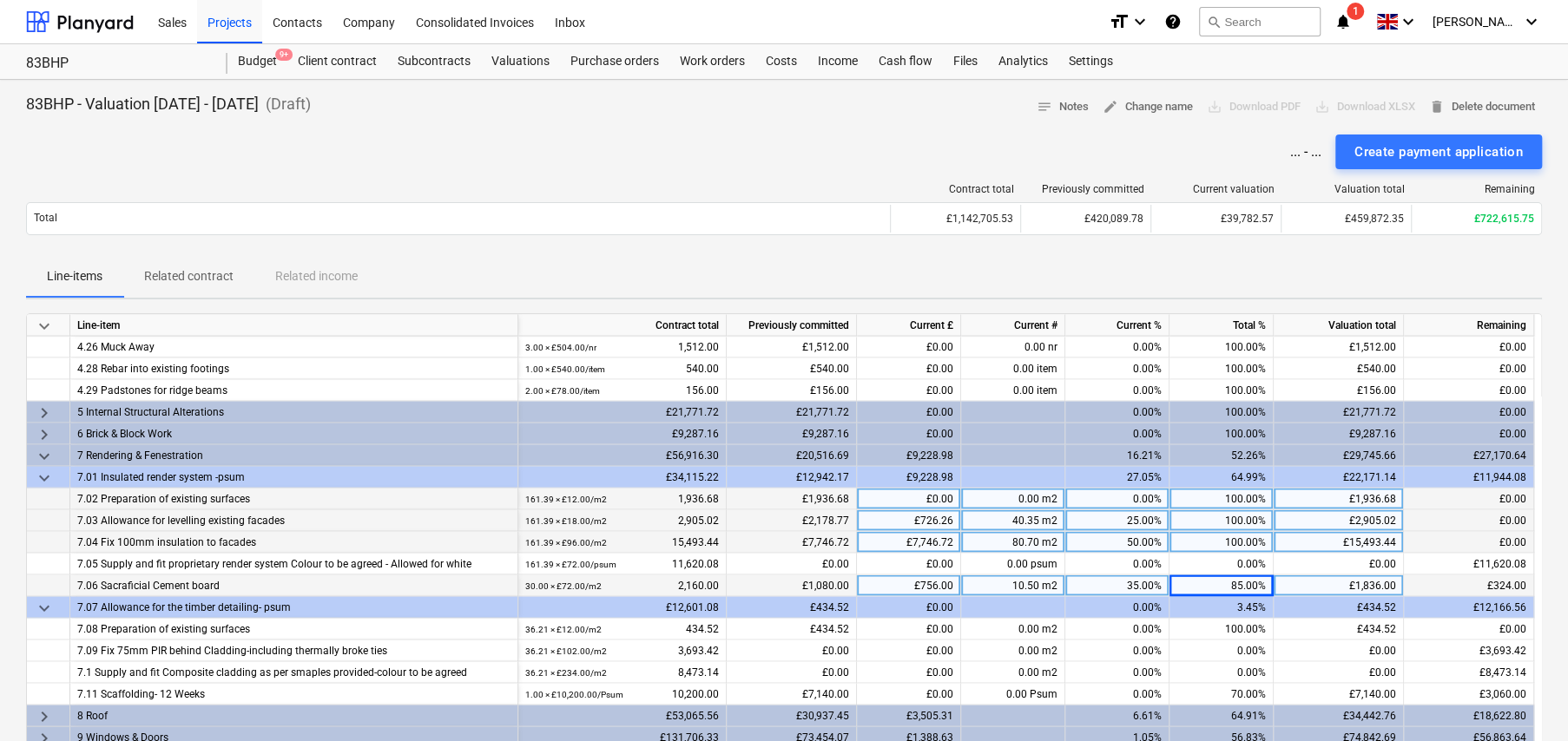
scroll to position [2431, 0]
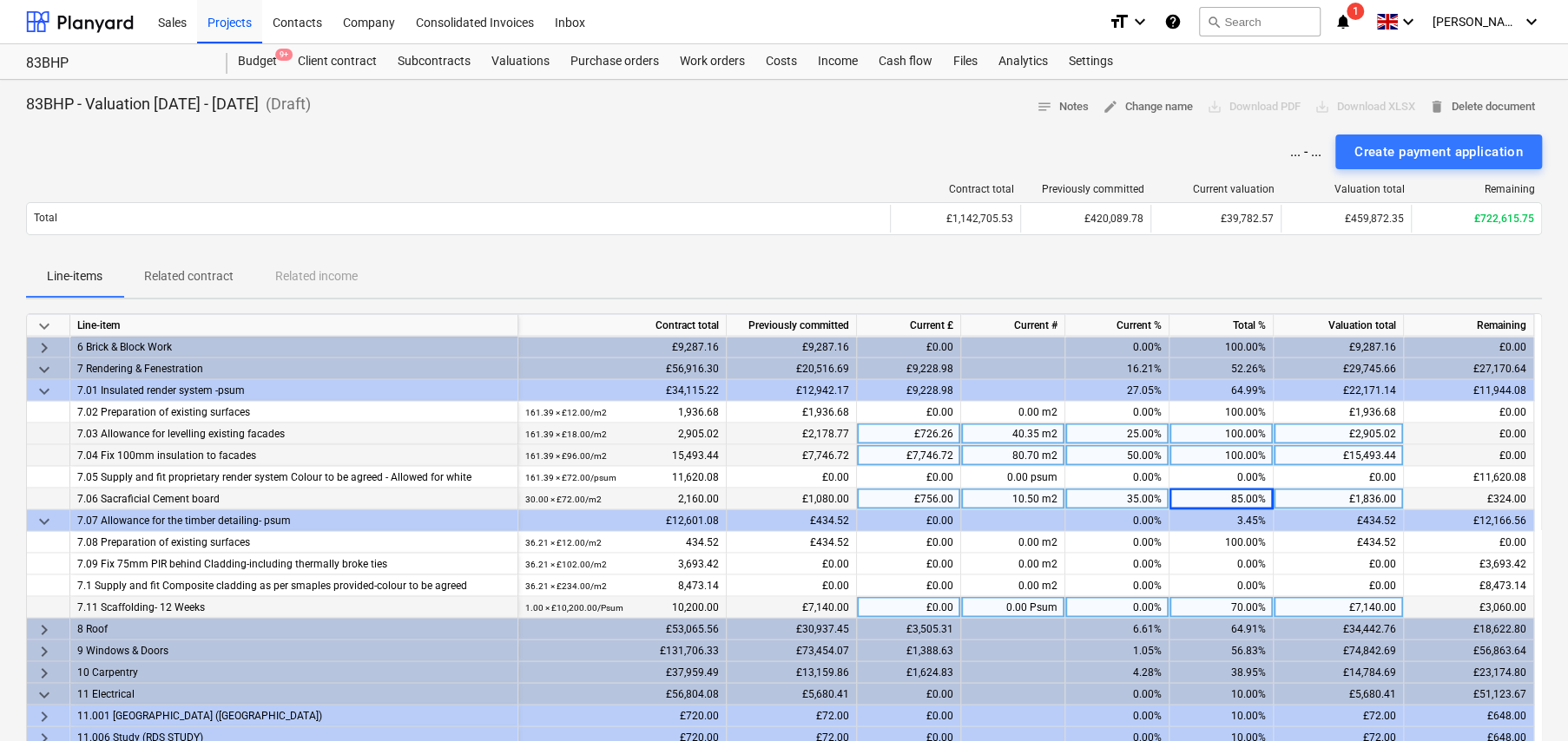
click at [1245, 605] on div "70.00%" at bounding box center [1222, 606] width 104 height 21
type input "90"
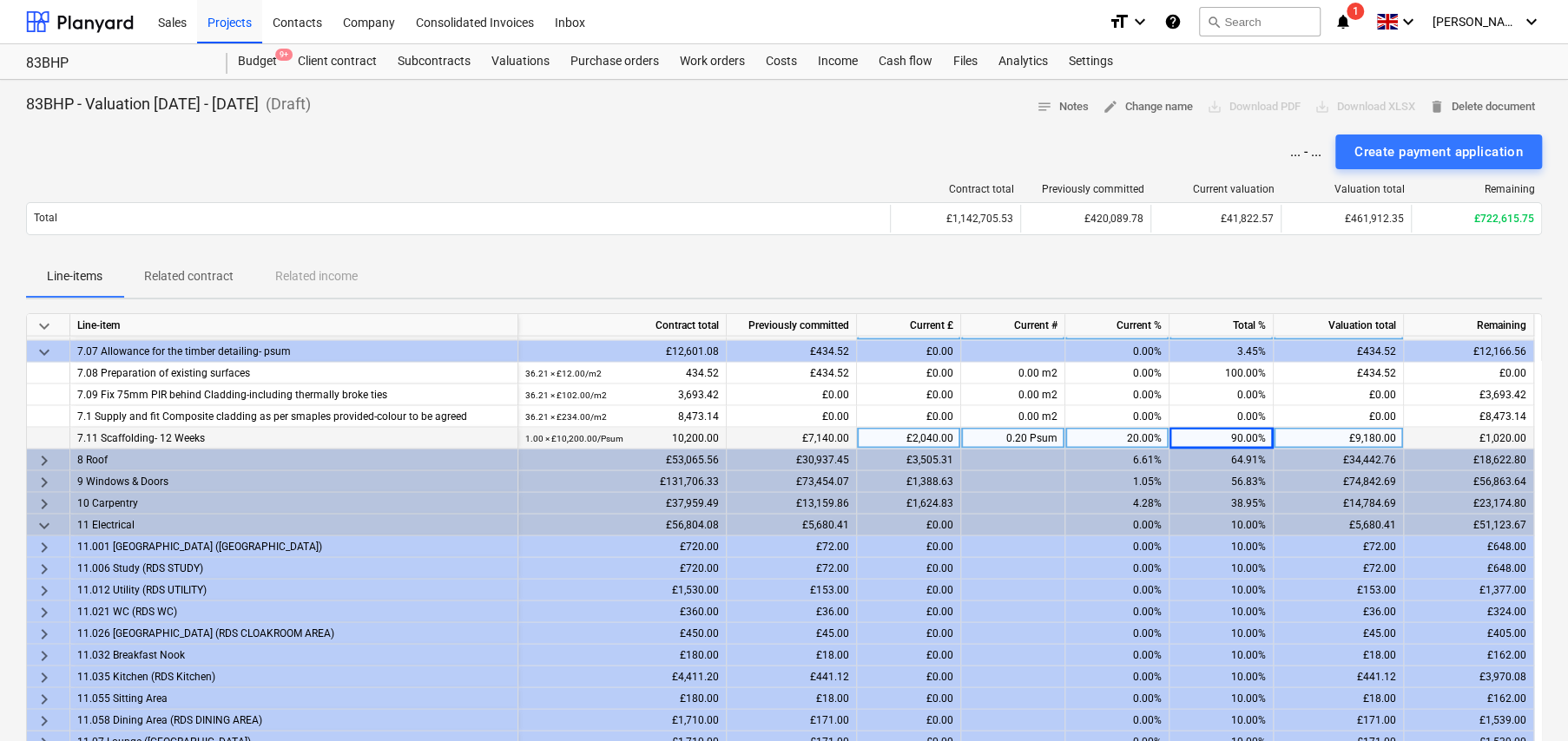
scroll to position [2604, 0]
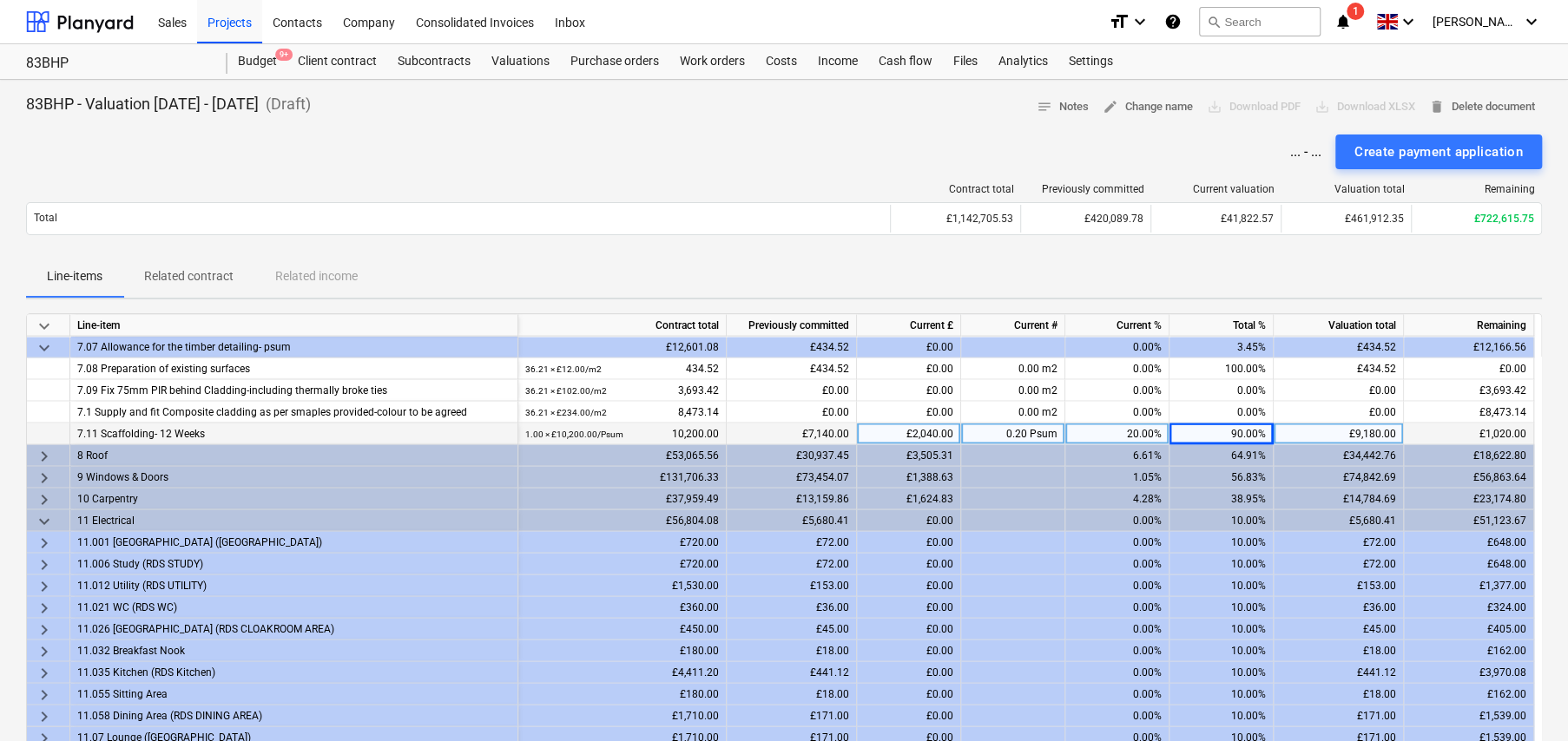
click at [42, 494] on span "keyboard_arrow_right" at bounding box center [44, 499] width 21 height 21
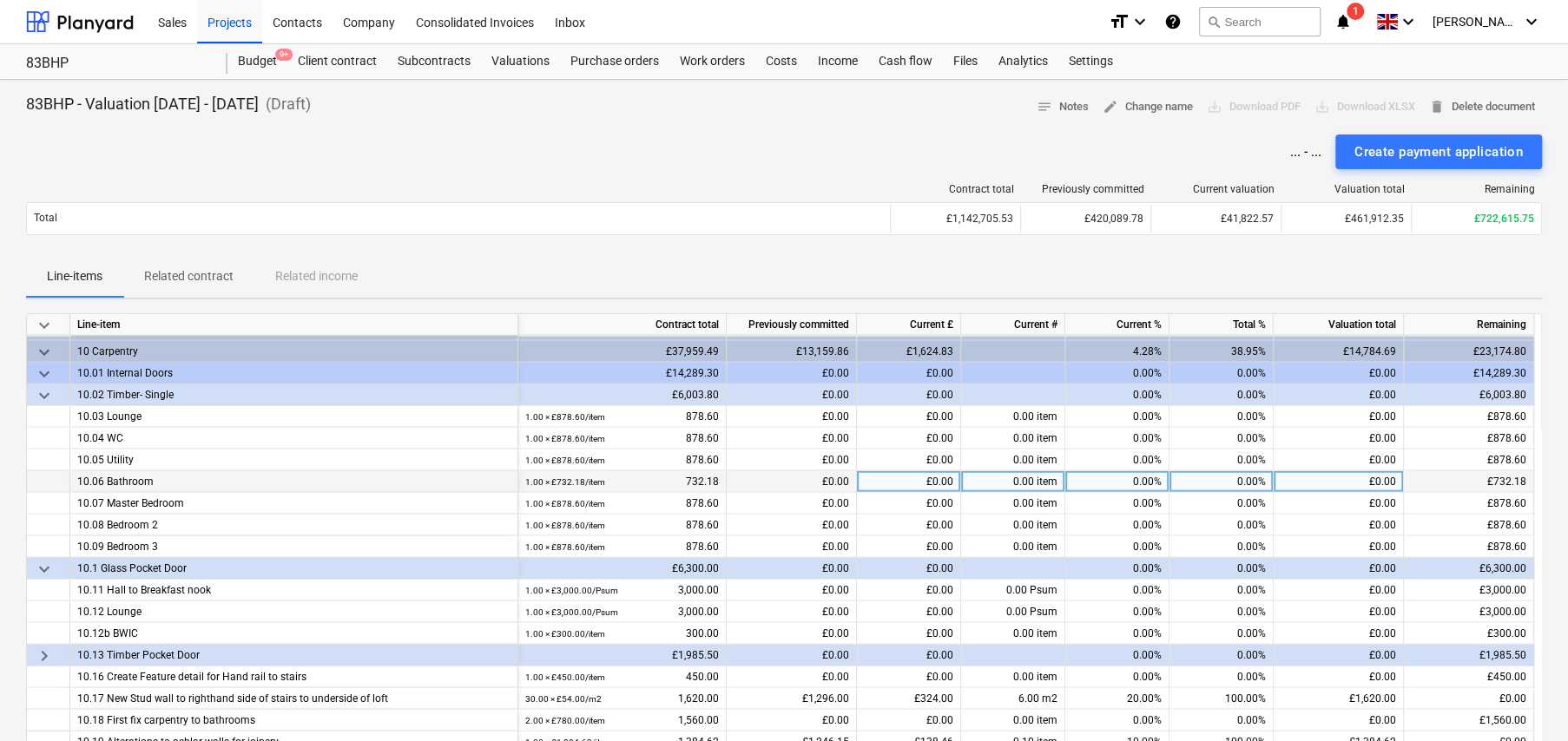
scroll to position [2777, 0]
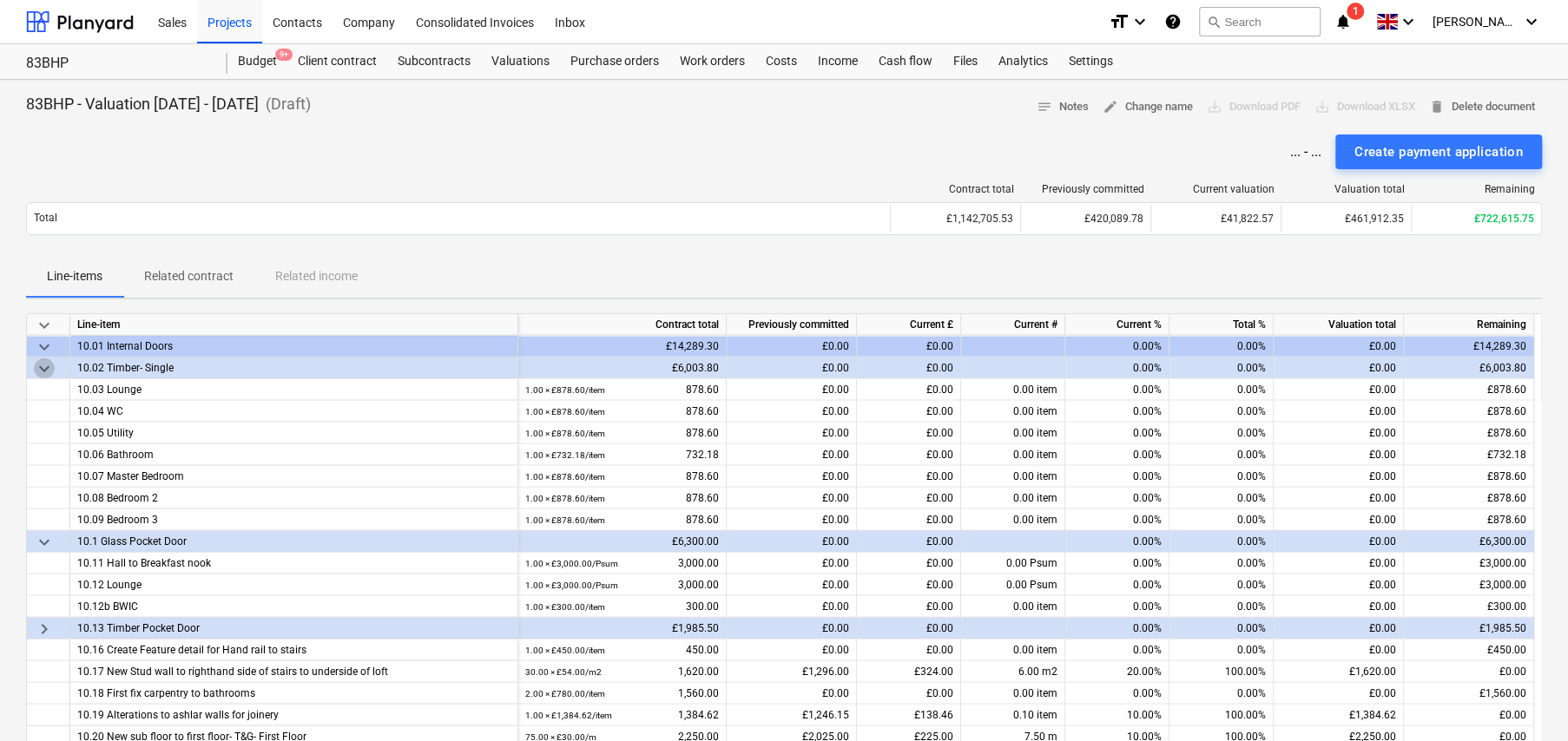
click at [40, 366] on span "keyboard_arrow_down" at bounding box center [44, 369] width 21 height 21
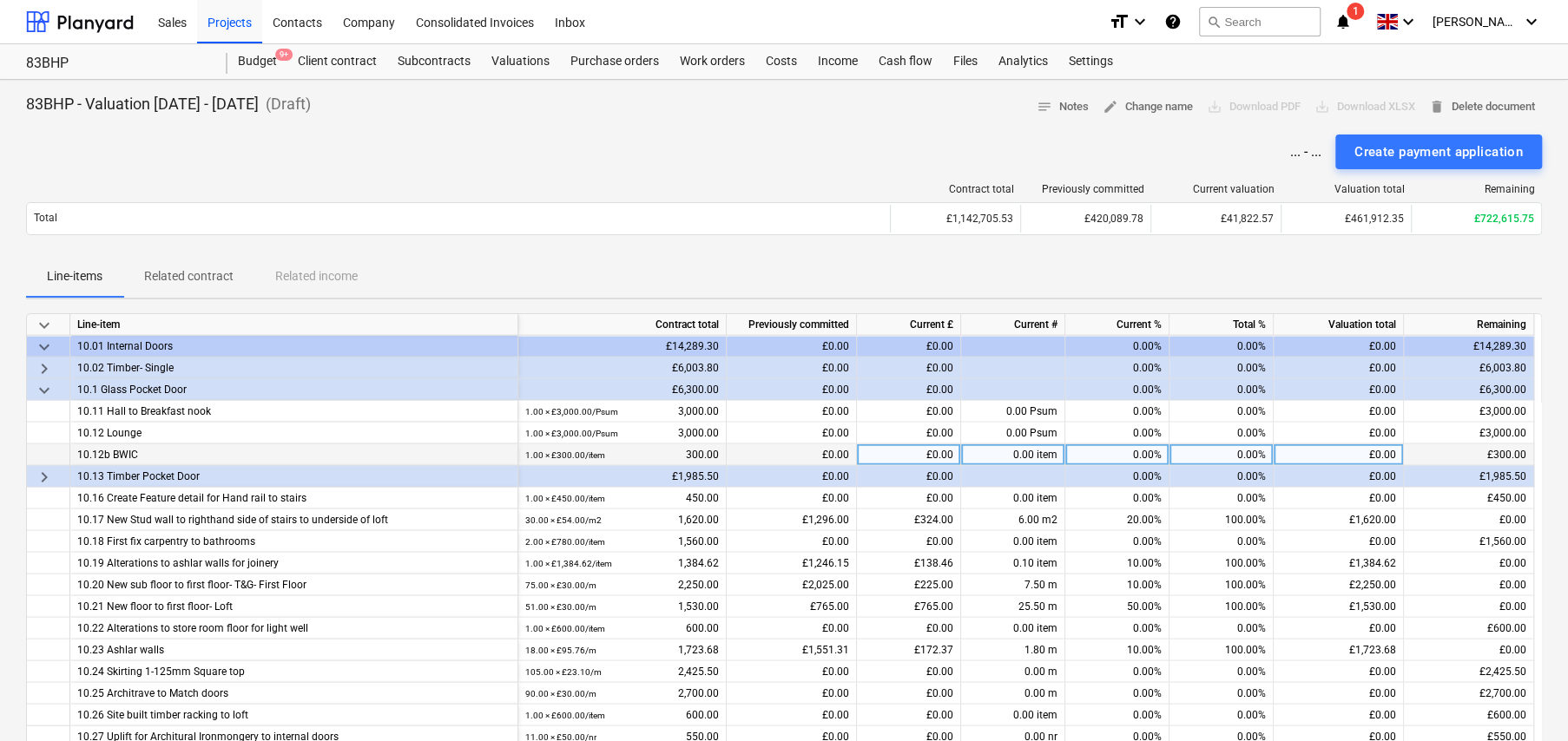
click at [1245, 452] on div "0.00%" at bounding box center [1222, 455] width 104 height 21
type input "100"
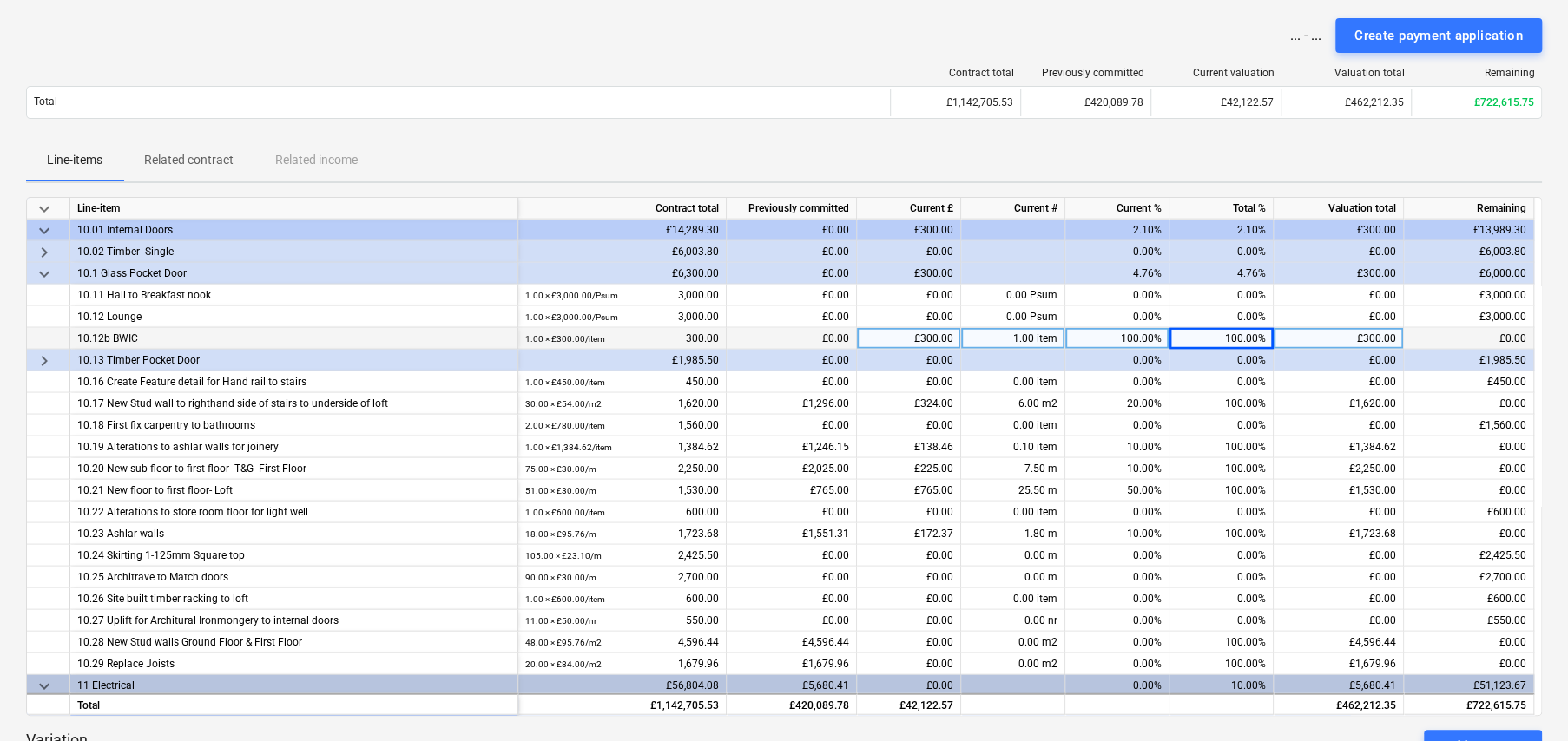
scroll to position [174, 0]
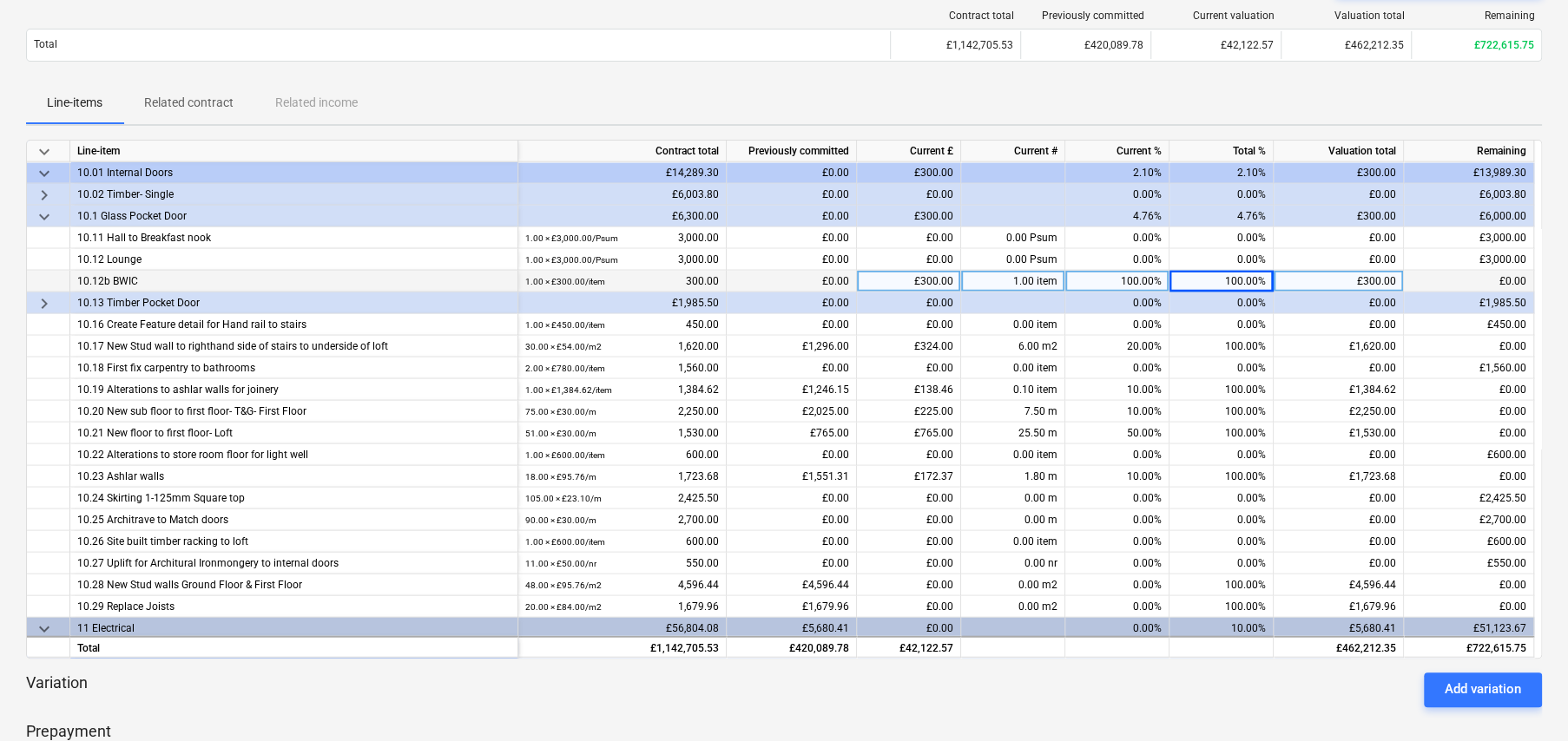
click at [46, 298] on span "keyboard_arrow_right" at bounding box center [44, 304] width 21 height 21
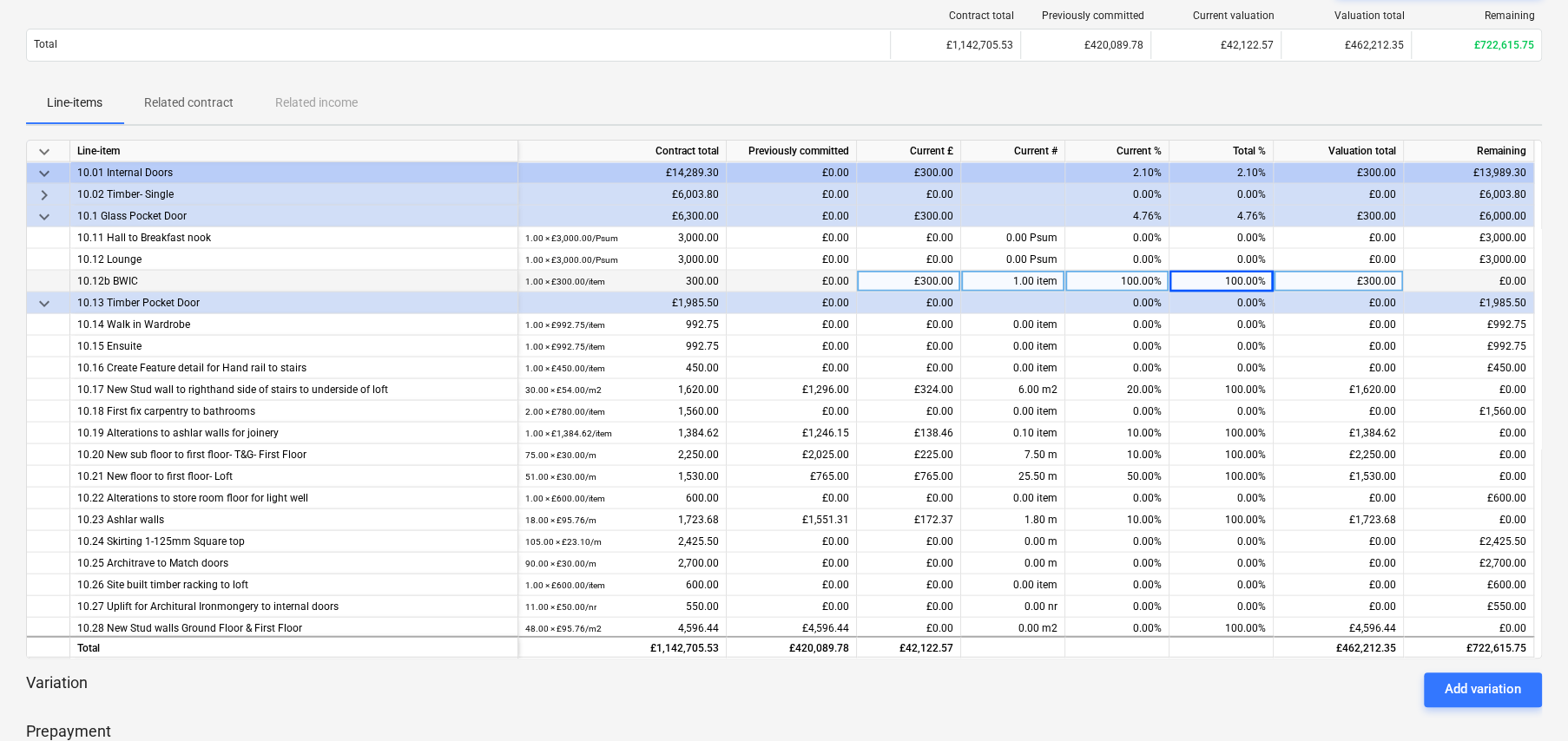
click at [44, 298] on span "keyboard_arrow_down" at bounding box center [44, 304] width 21 height 21
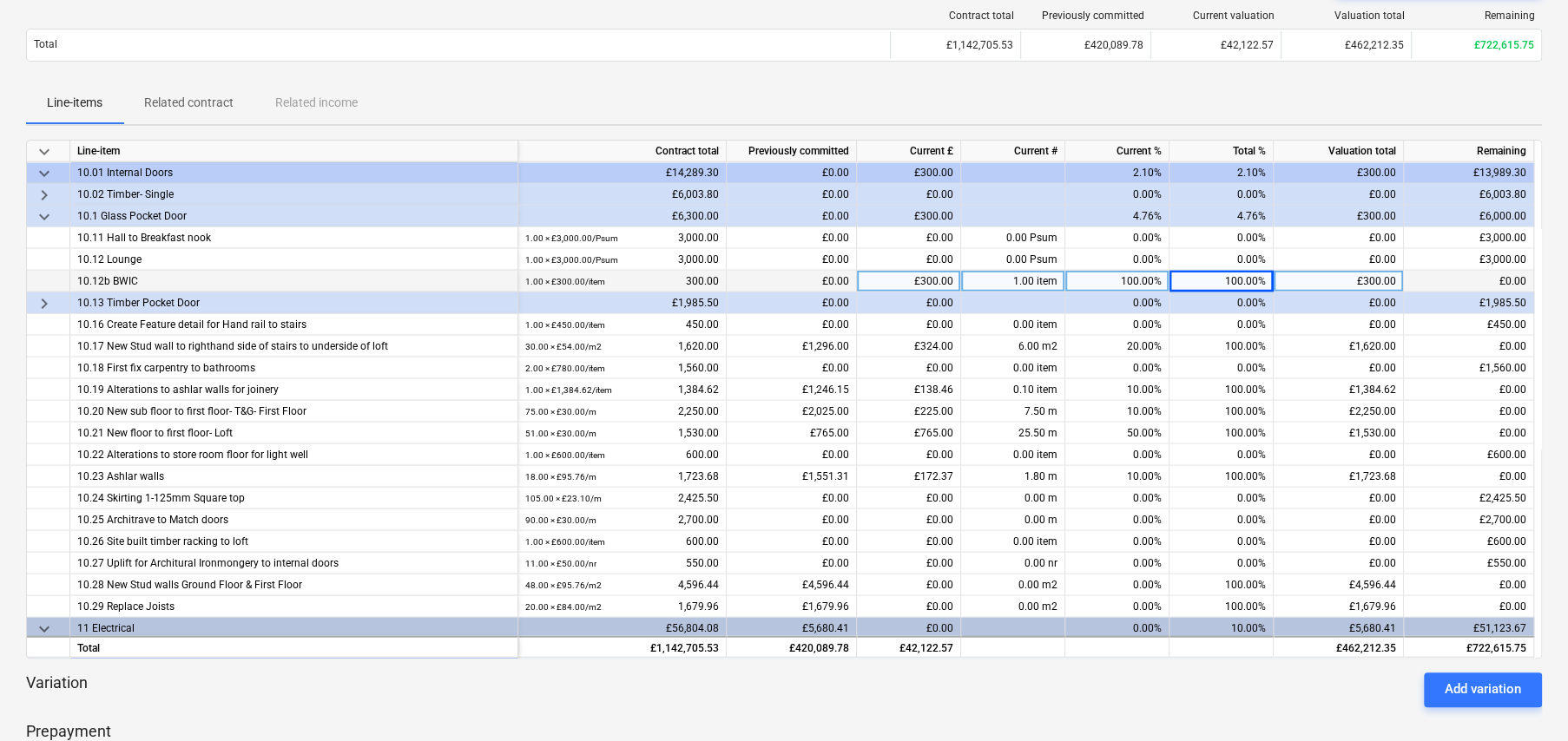
click at [44, 298] on span "keyboard_arrow_right" at bounding box center [44, 304] width 21 height 21
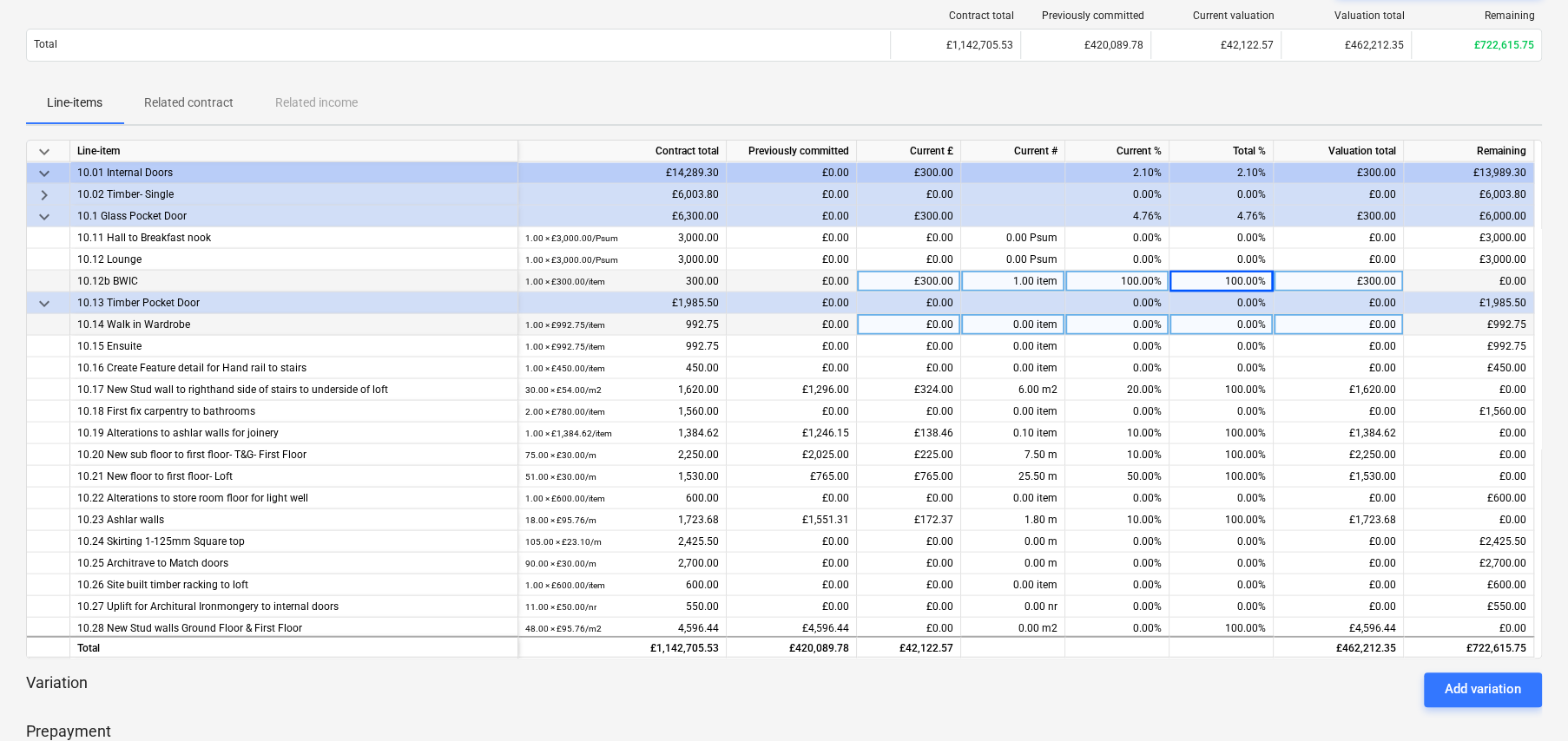
click at [1249, 320] on div "0.00%" at bounding box center [1222, 324] width 104 height 21
type input "30"
click at [42, 297] on span "keyboard_arrow_down" at bounding box center [44, 304] width 21 height 21
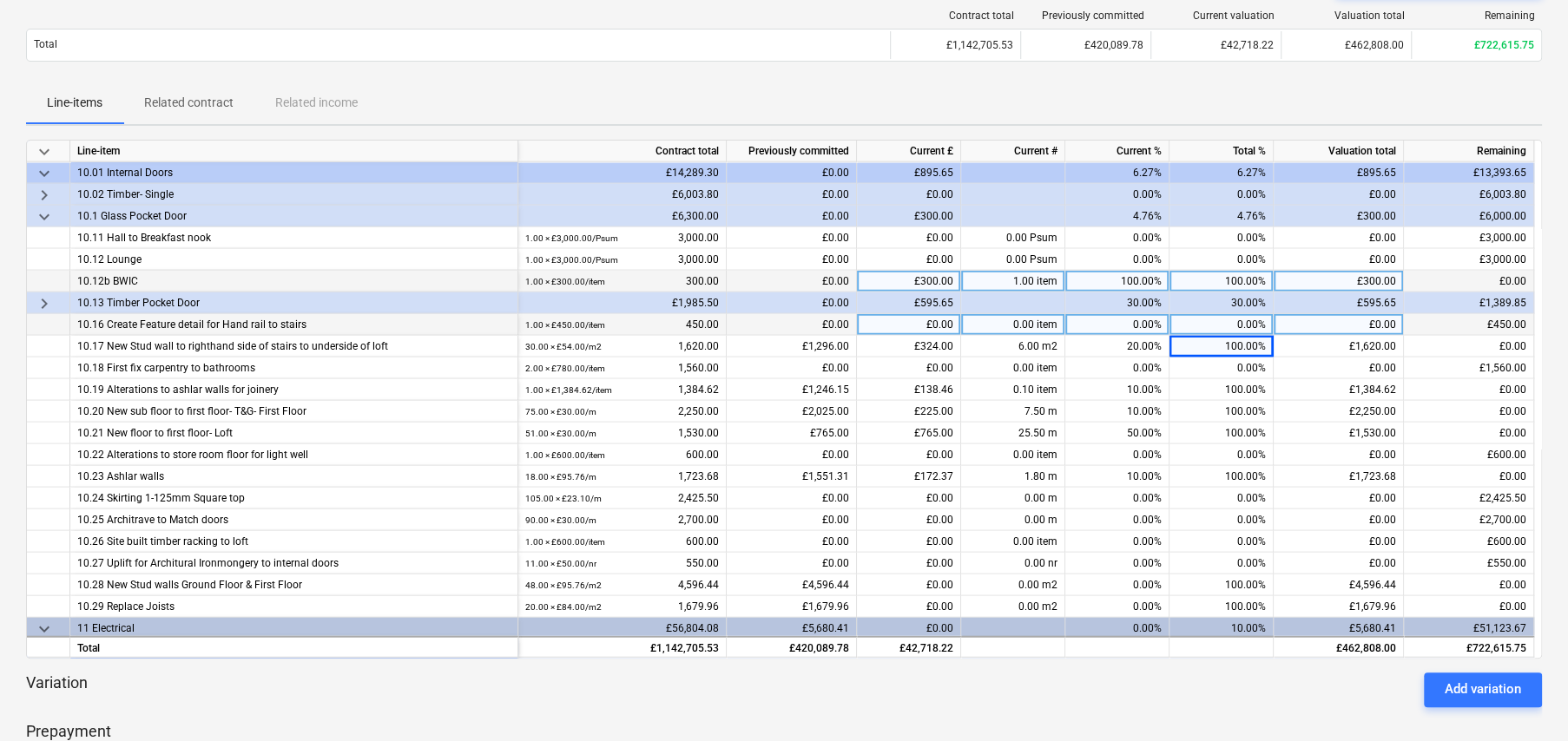
click at [40, 298] on span "keyboard_arrow_right" at bounding box center [44, 304] width 21 height 21
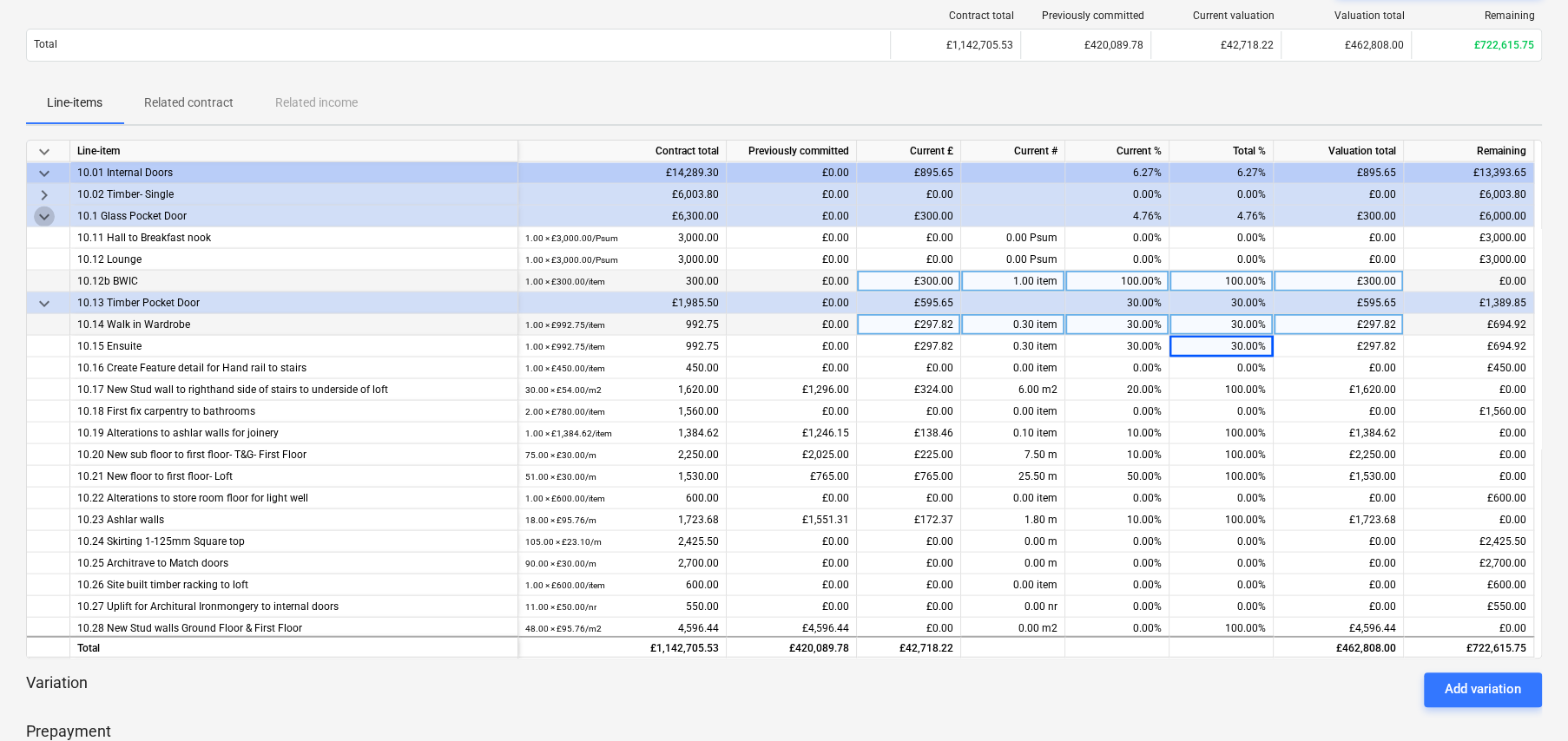
click at [43, 214] on span "keyboard_arrow_down" at bounding box center [44, 217] width 21 height 21
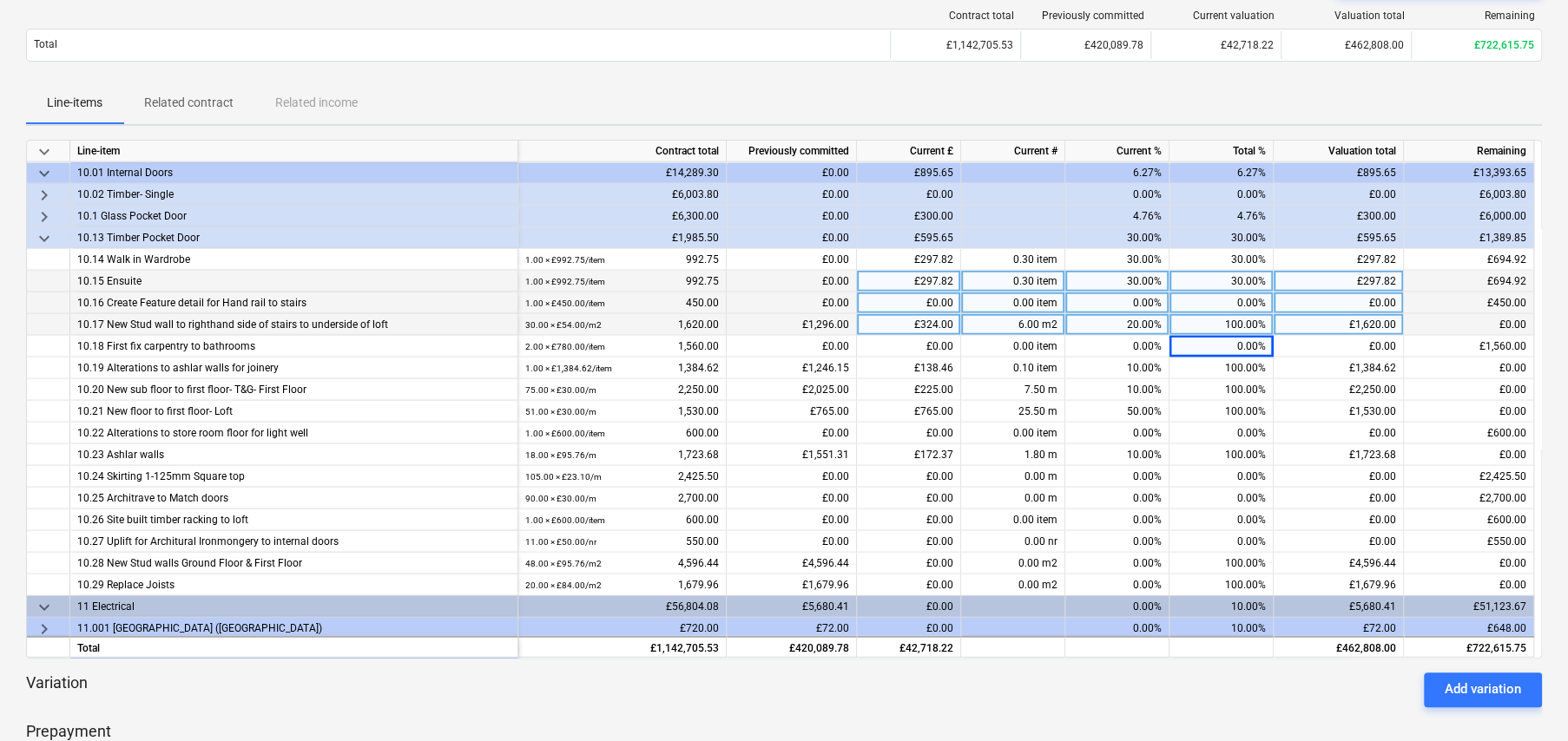
click at [43, 235] on span "keyboard_arrow_down" at bounding box center [44, 238] width 21 height 21
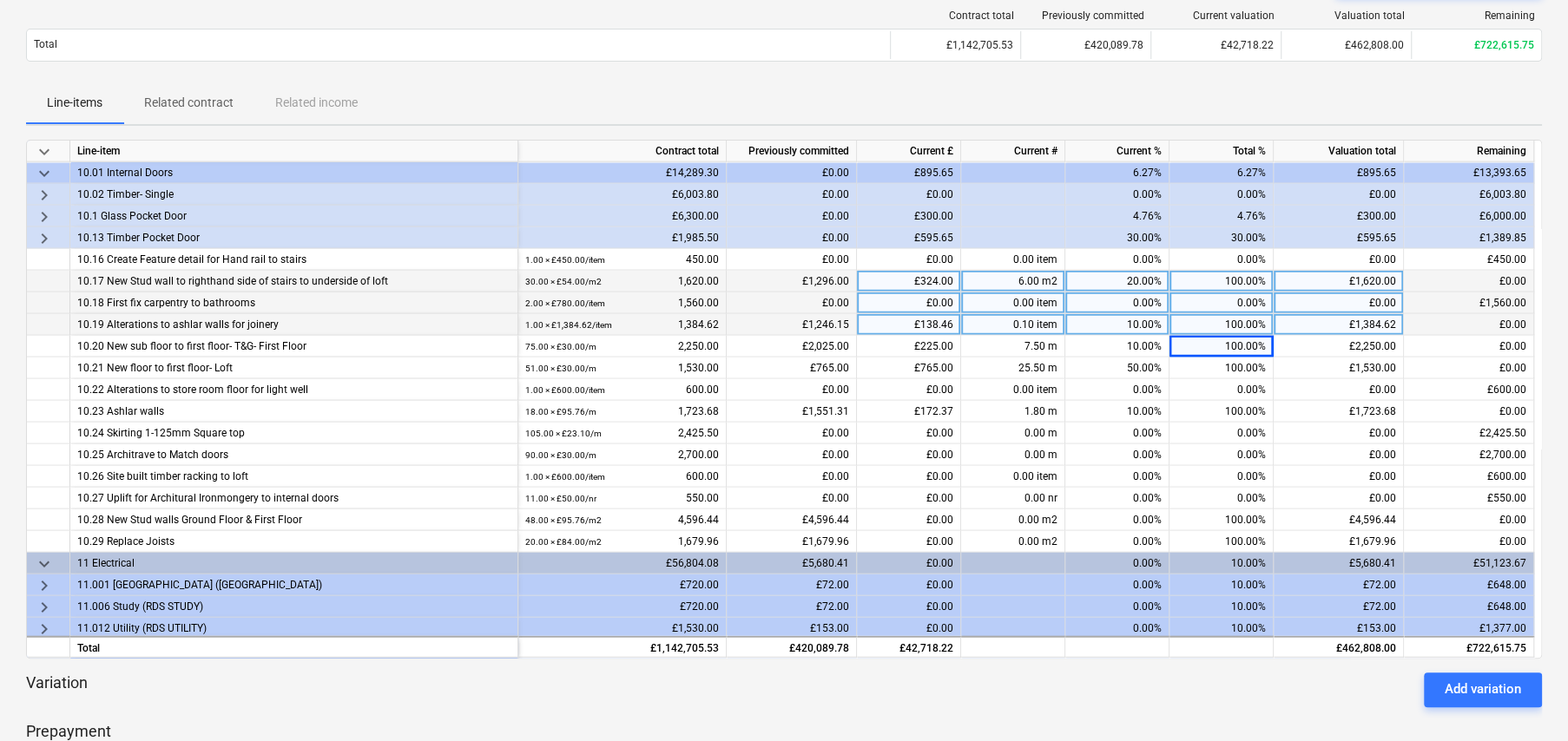
click at [43, 170] on span "keyboard_arrow_down" at bounding box center [44, 174] width 21 height 21
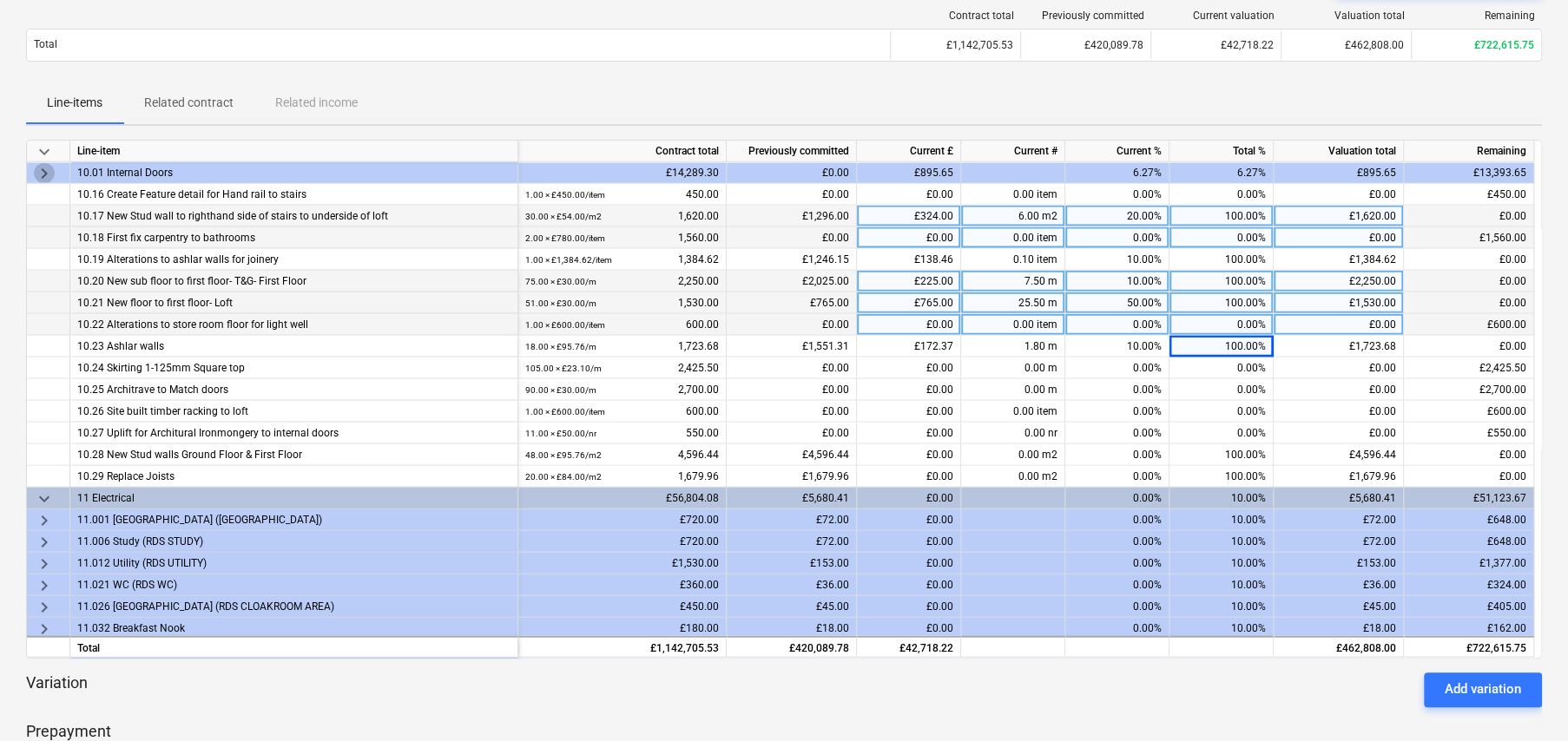
click at [43, 167] on span "keyboard_arrow_right" at bounding box center [44, 174] width 21 height 21
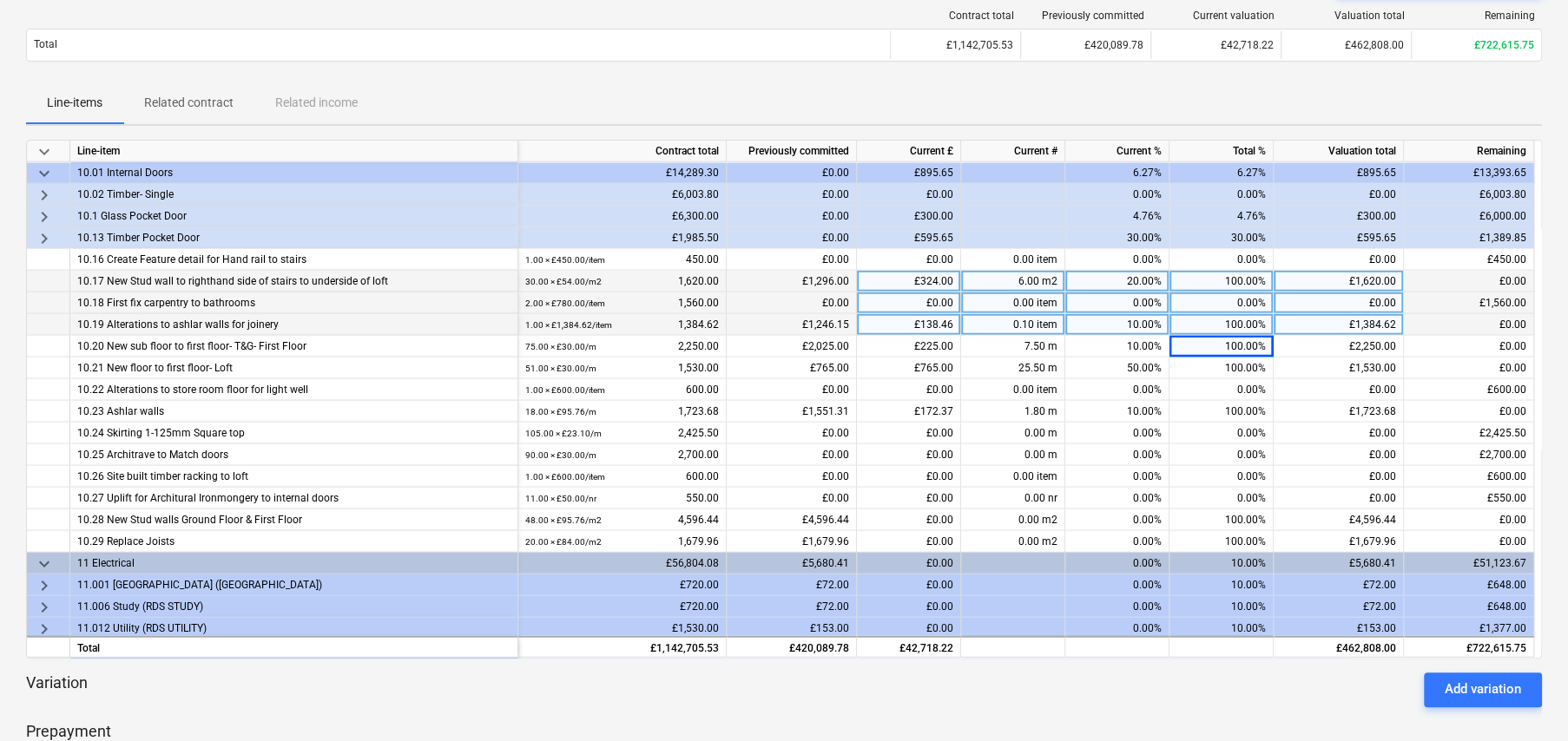
click at [44, 555] on span "keyboard_arrow_down" at bounding box center [44, 564] width 21 height 21
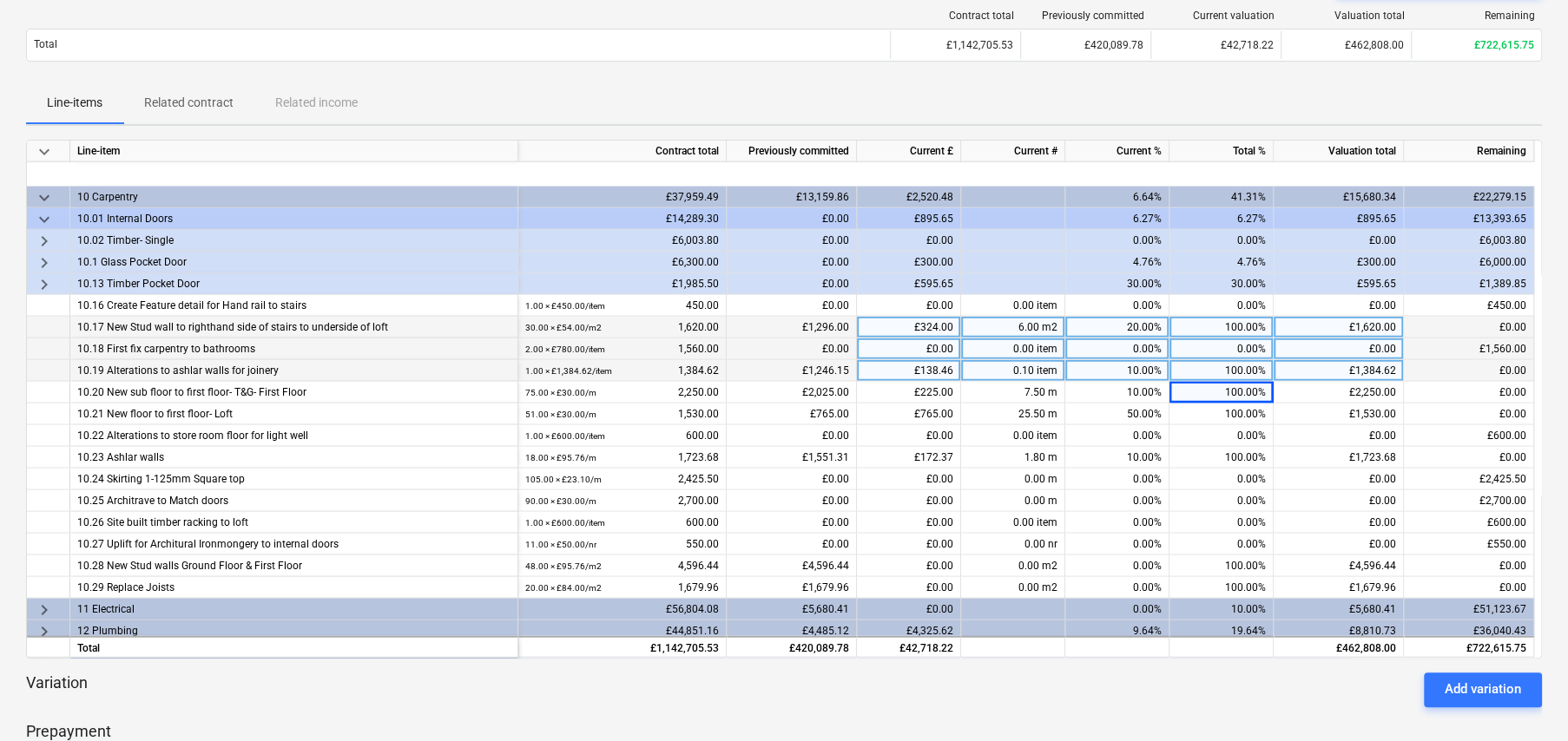
scroll to position [2691, 0]
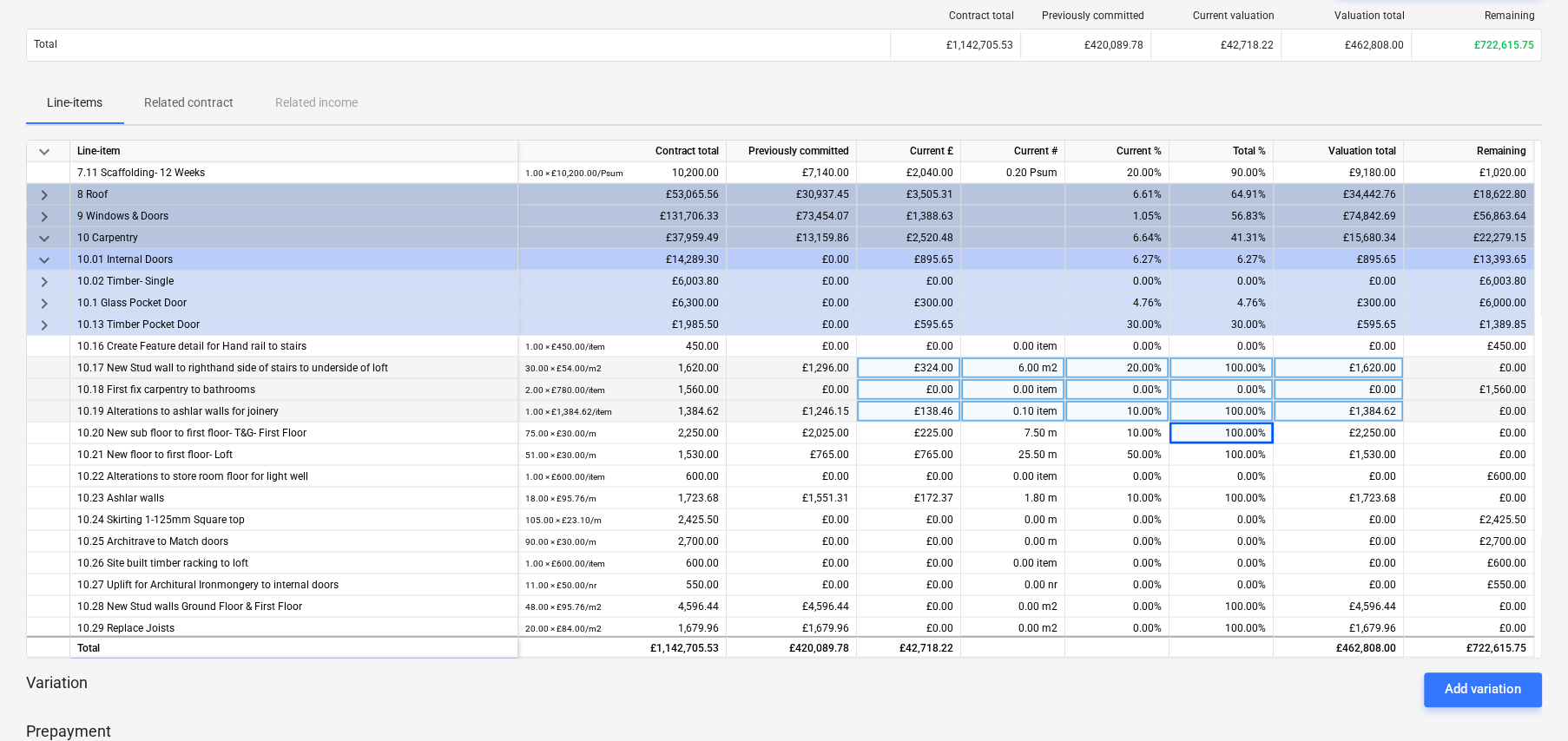
click at [38, 251] on span "keyboard_arrow_down" at bounding box center [44, 261] width 21 height 21
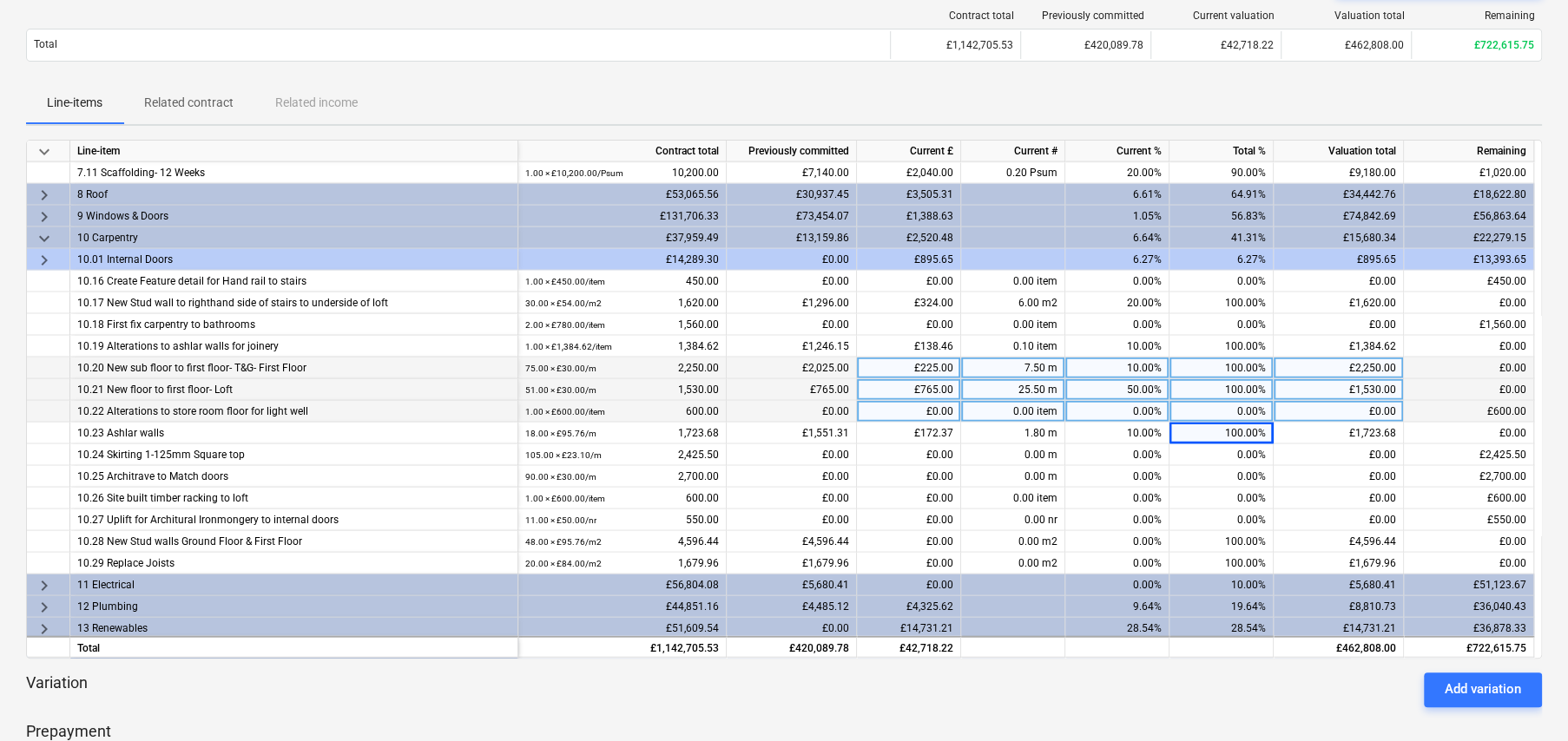
click at [38, 251] on span "keyboard_arrow_right" at bounding box center [44, 261] width 21 height 21
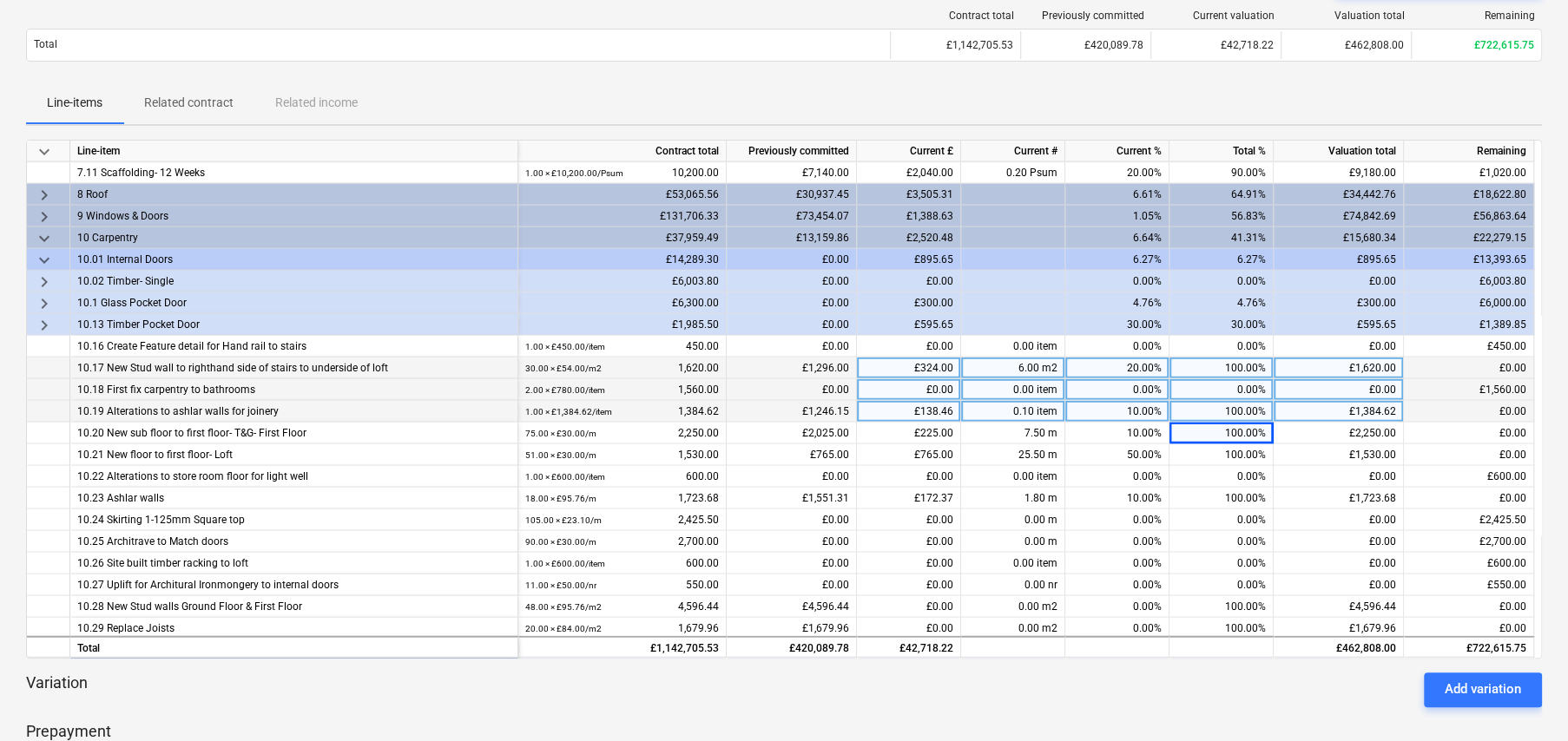
click at [43, 233] on span "keyboard_arrow_down" at bounding box center [44, 238] width 21 height 21
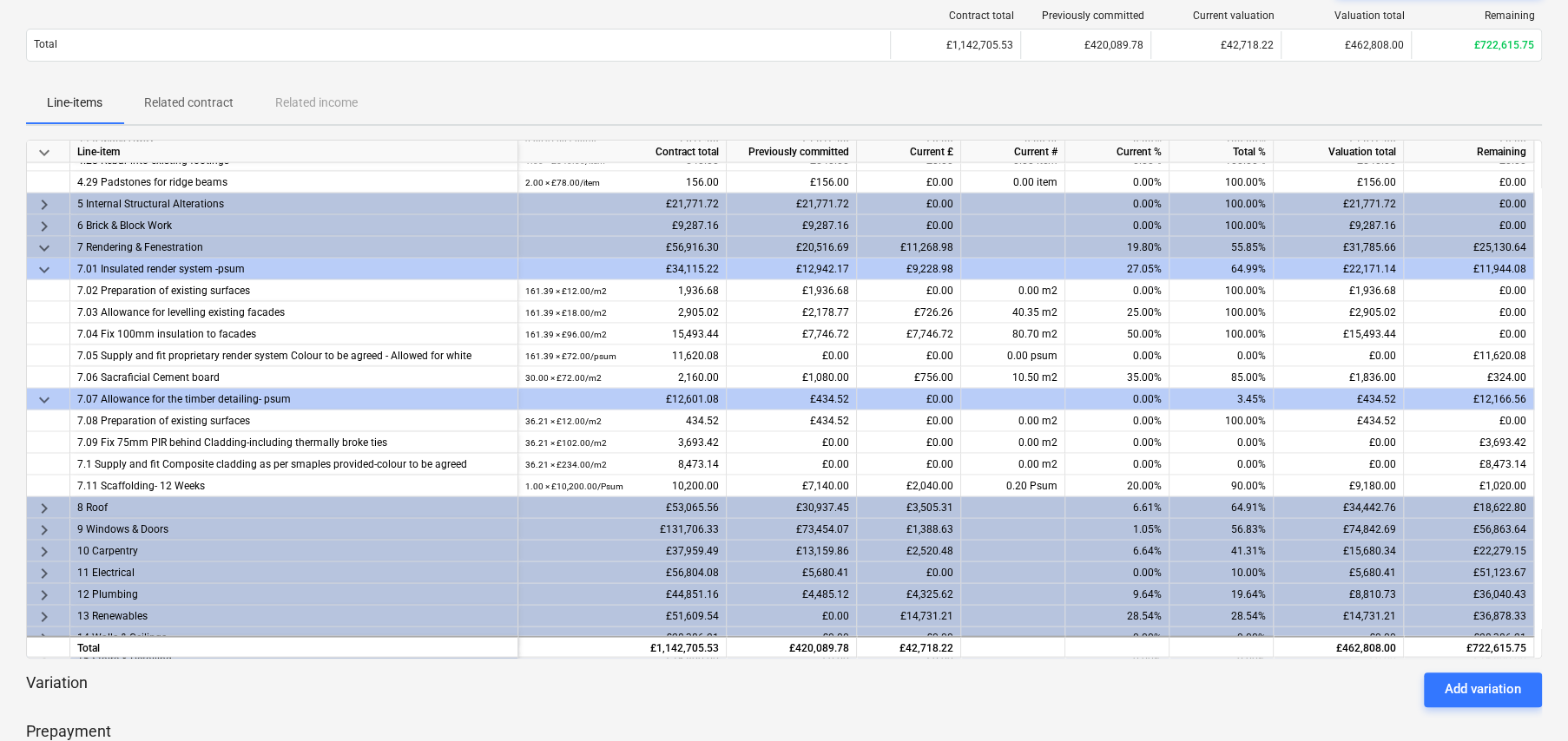
scroll to position [2279, 0]
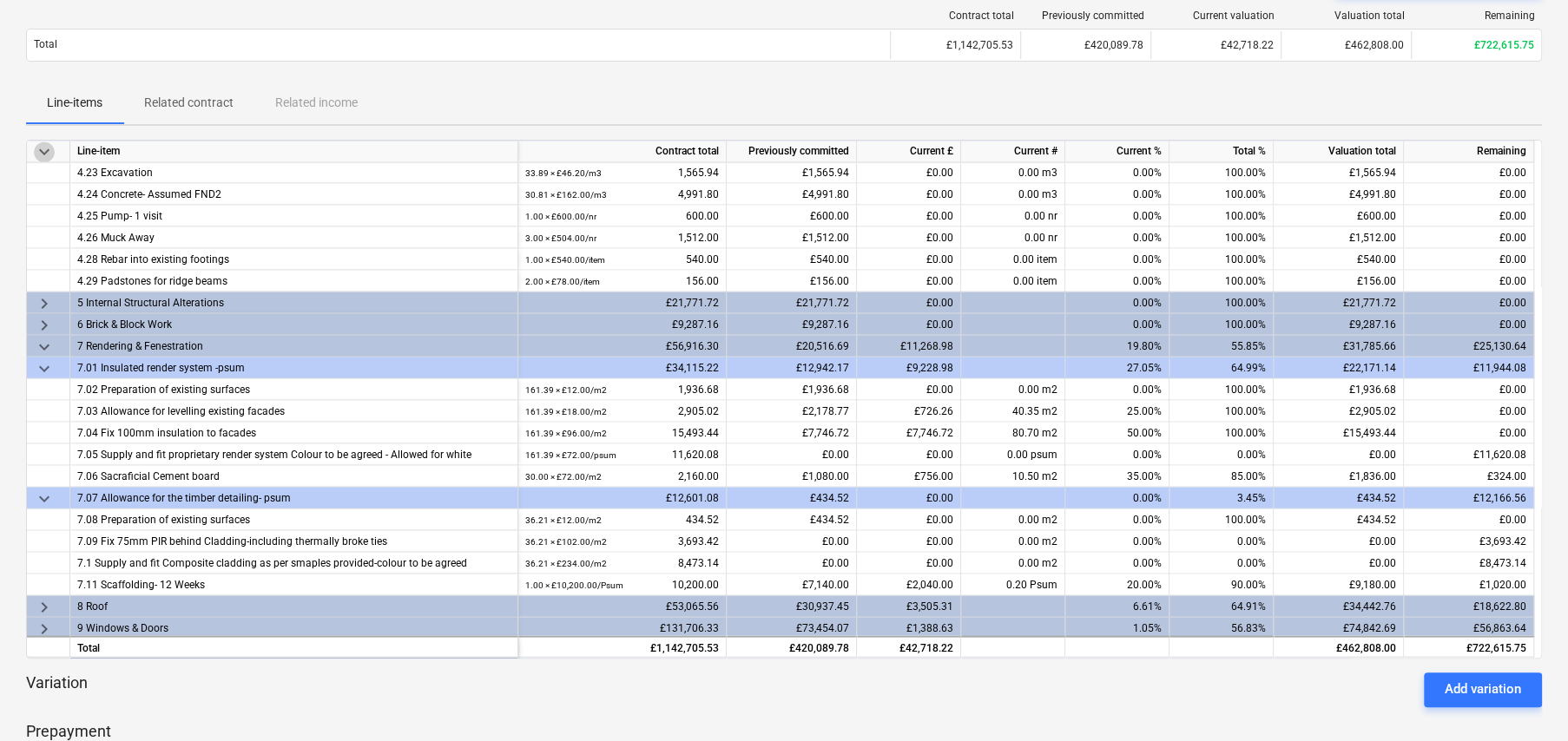
click at [41, 151] on span "keyboard_arrow_down" at bounding box center [44, 152] width 21 height 21
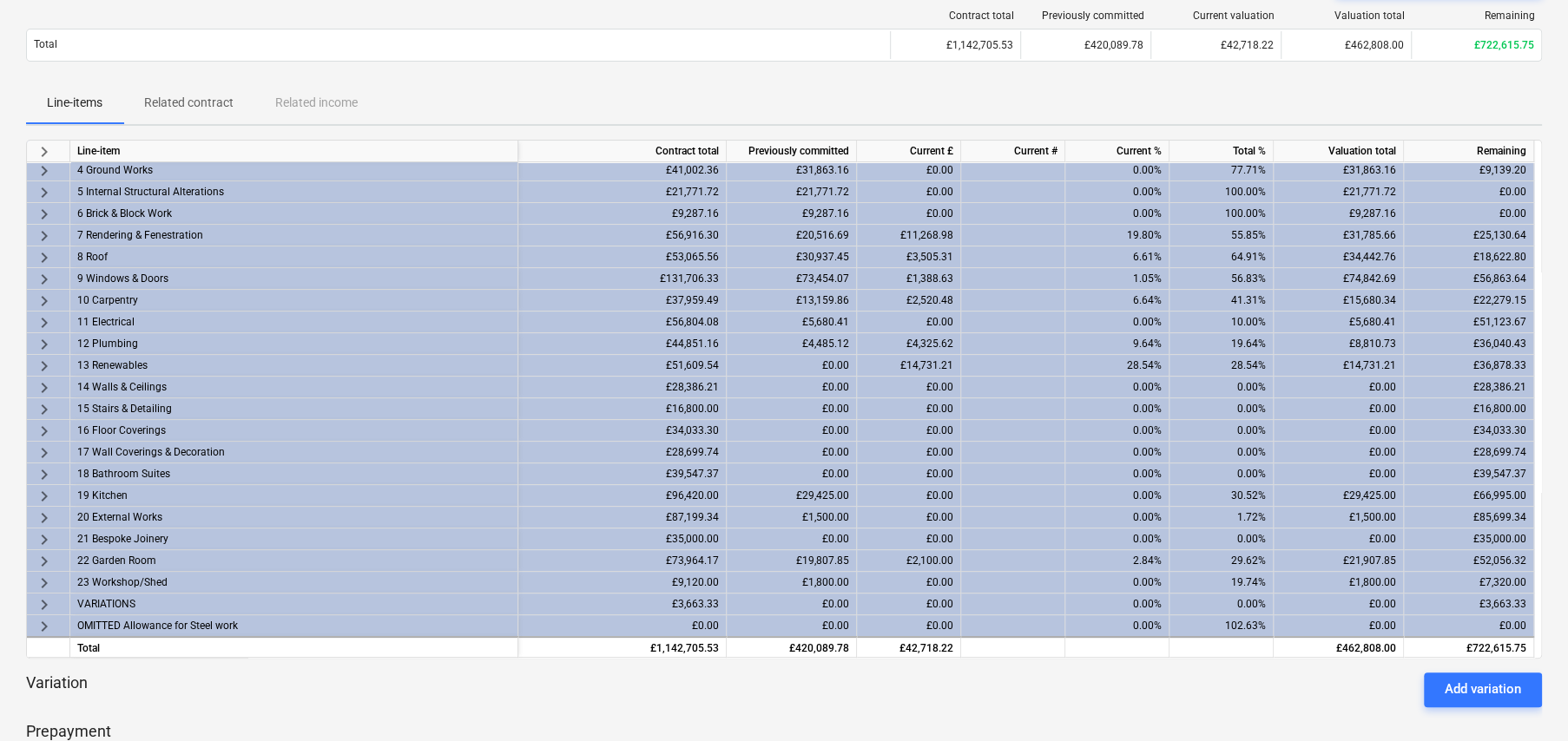
click at [40, 231] on span "keyboard_arrow_right" at bounding box center [44, 236] width 21 height 21
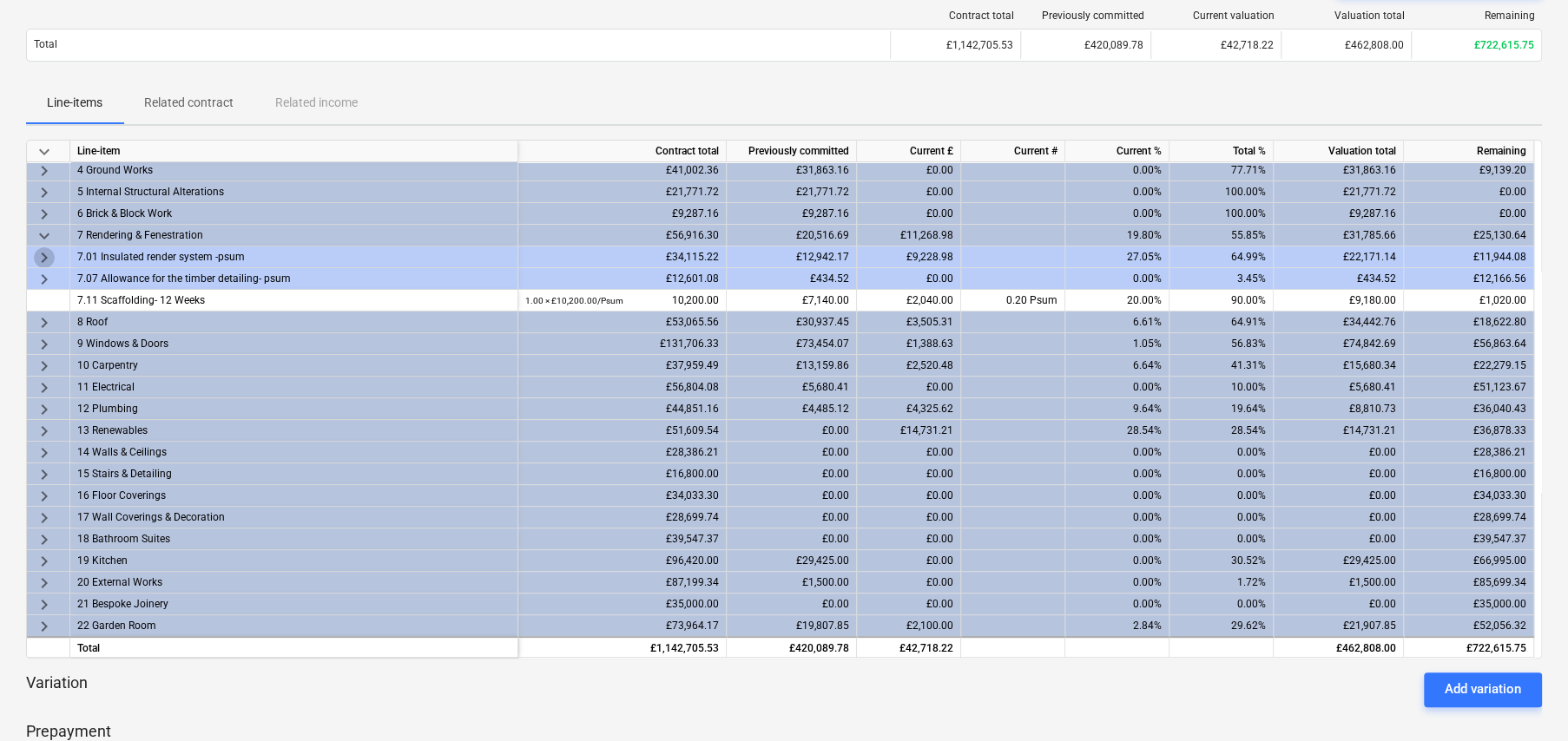
click at [40, 256] on span "keyboard_arrow_right" at bounding box center [44, 258] width 21 height 21
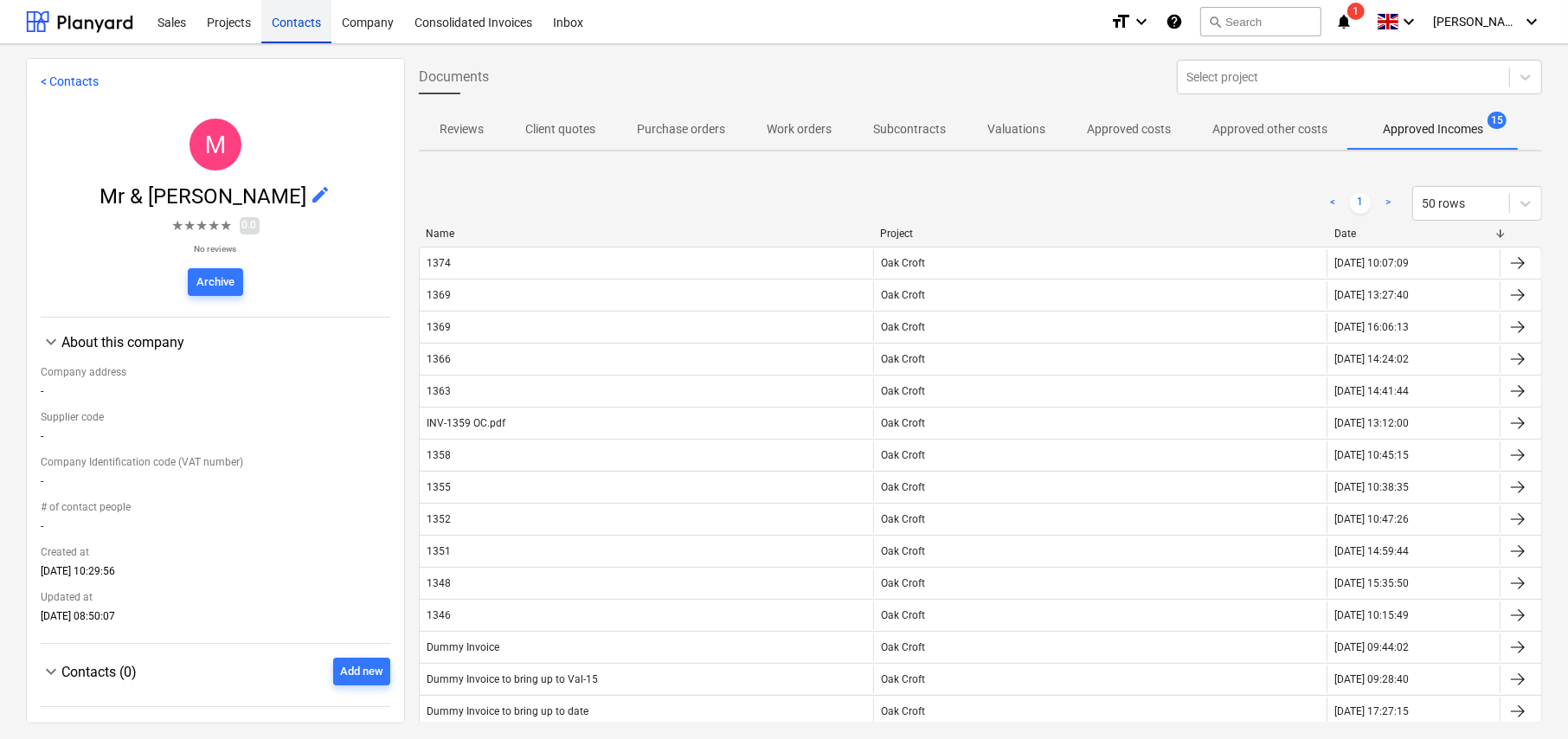
click at [296, 23] on div "Contacts" at bounding box center [297, 21] width 70 height 44
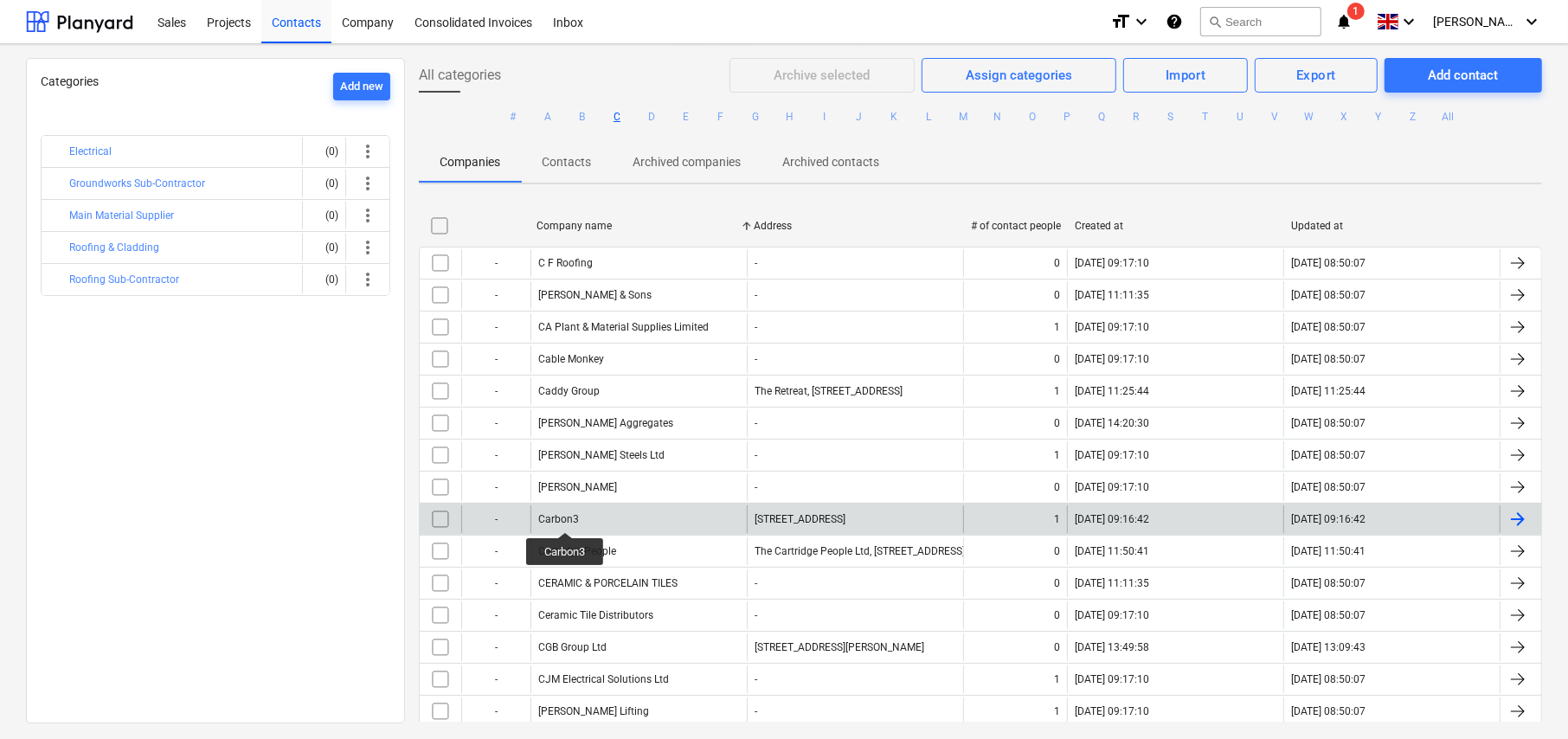
click at [566, 516] on div "Carbon3" at bounding box center [558, 519] width 41 height 12
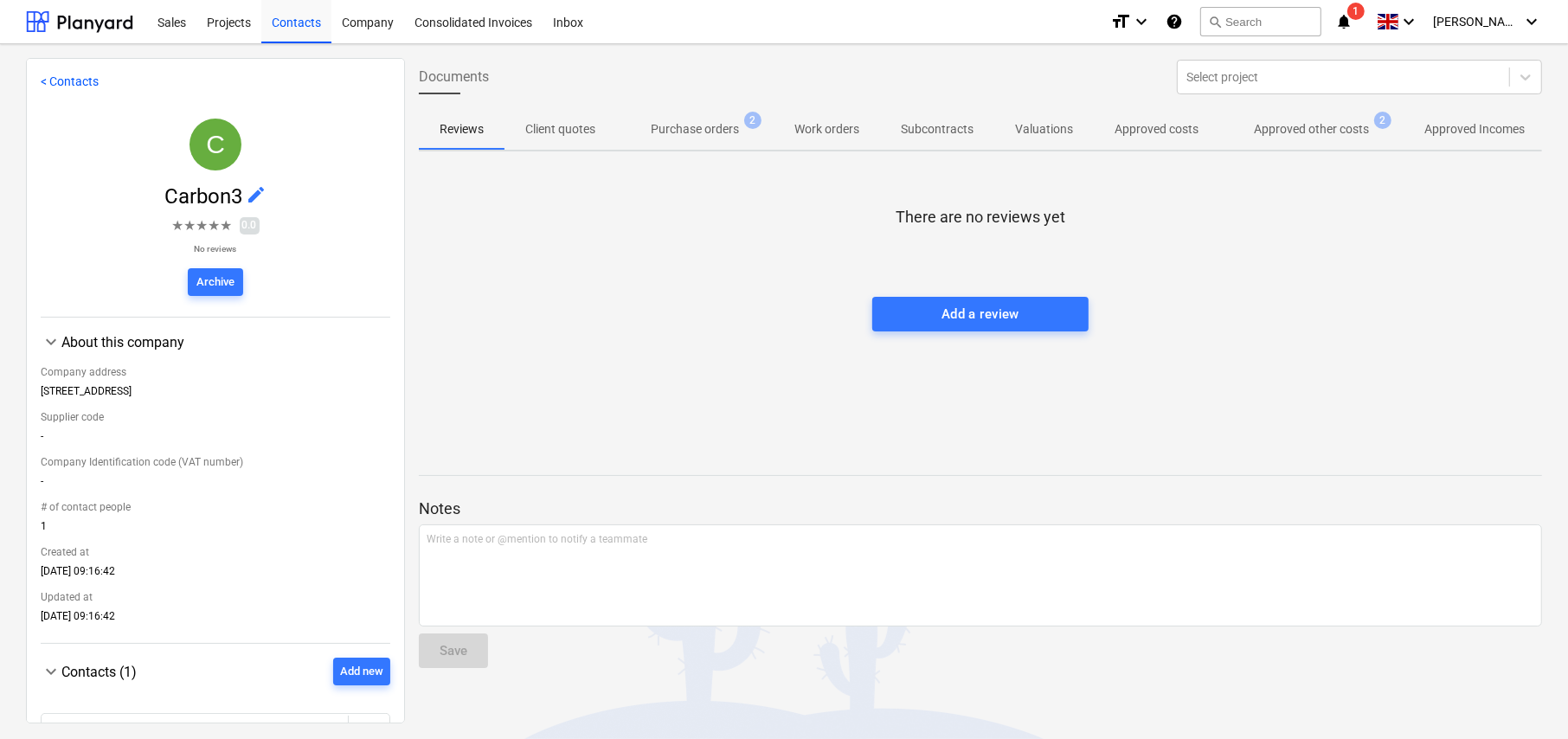
click at [706, 127] on p "Purchase orders" at bounding box center [696, 130] width 88 height 18
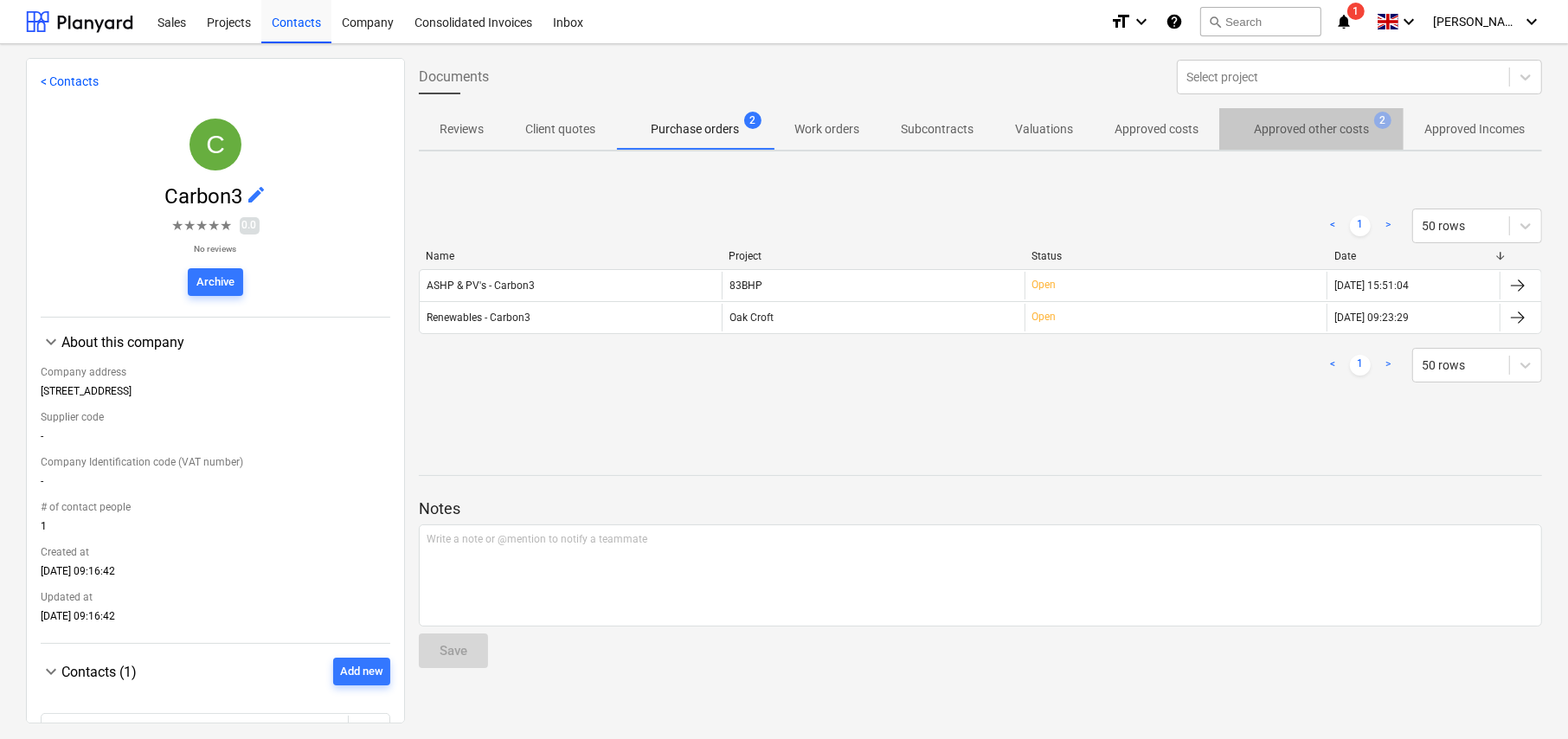
click at [1298, 125] on p "Approved other costs" at bounding box center [1311, 130] width 115 height 18
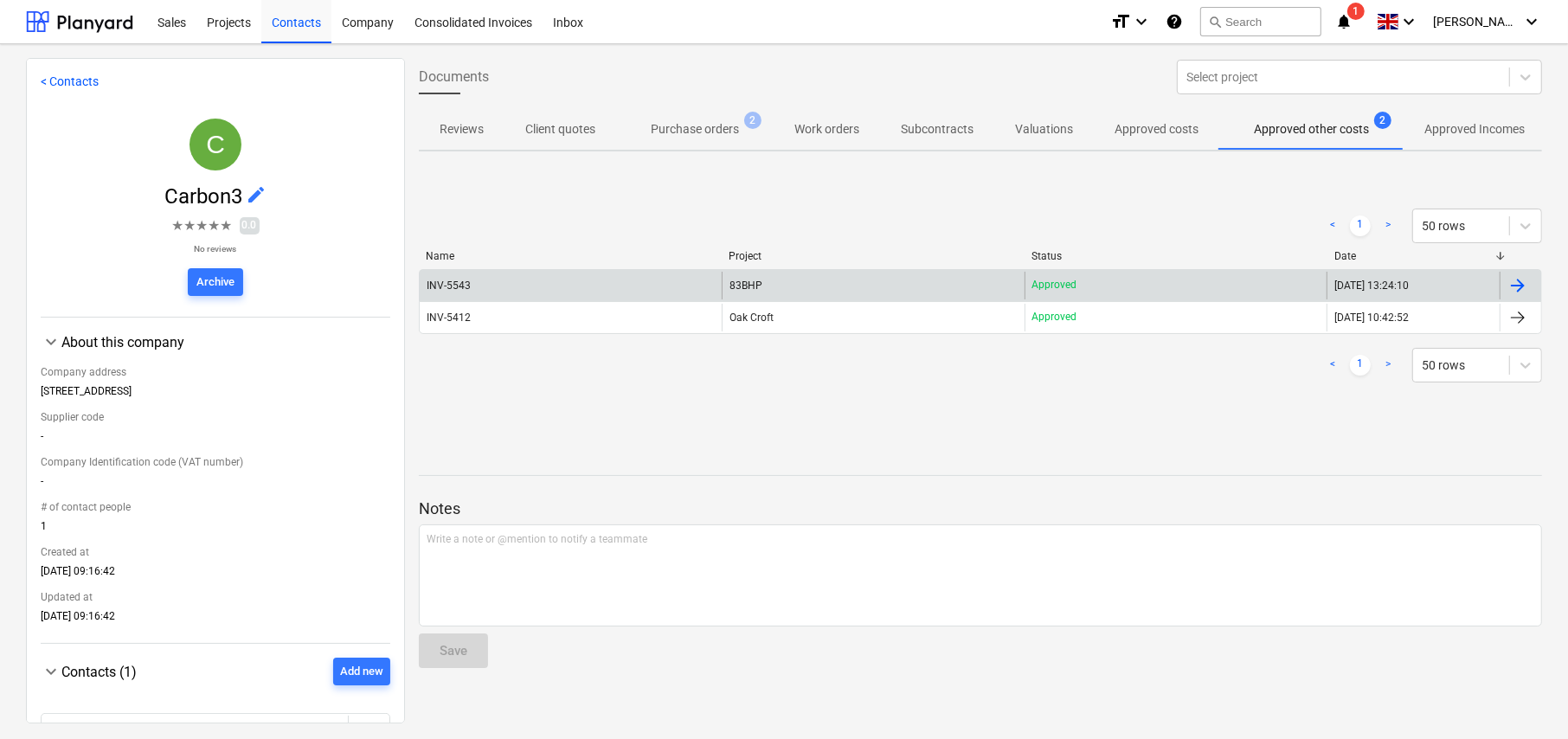
click at [477, 287] on div "INV-5543" at bounding box center [571, 286] width 302 height 28
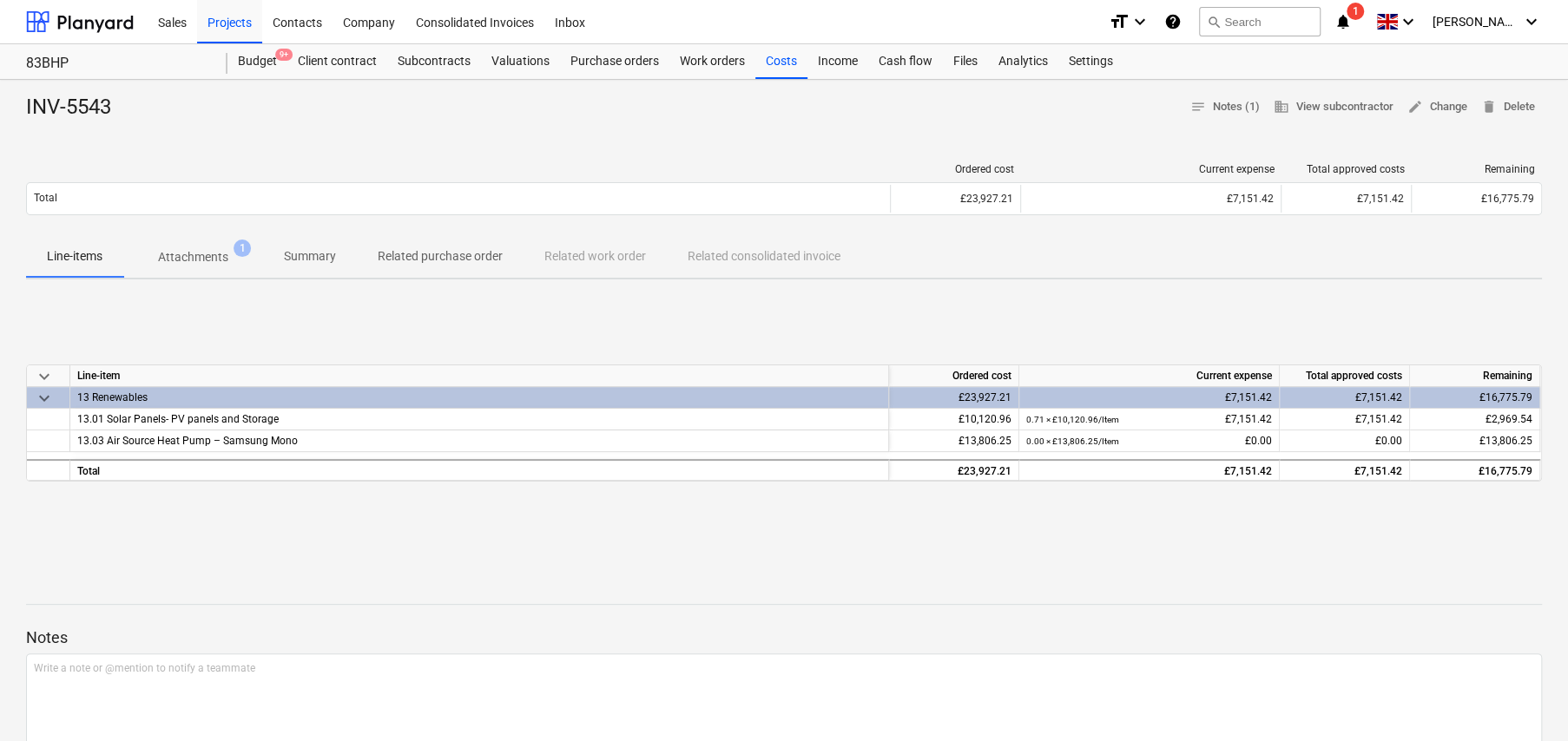
click at [450, 255] on p "Related purchase order" at bounding box center [440, 257] width 125 height 18
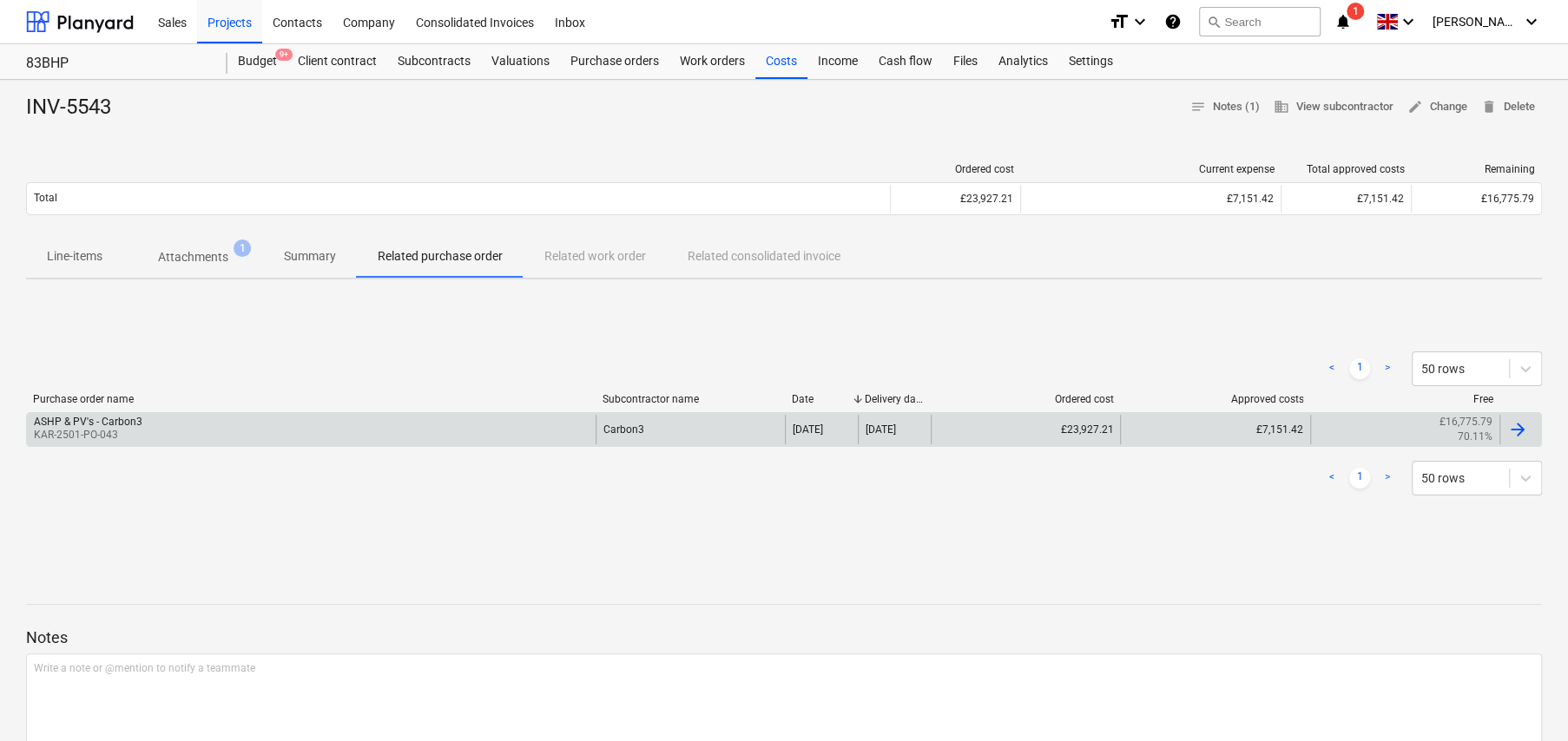
click at [103, 429] on p "KAR-2501-PO-043" at bounding box center [88, 435] width 108 height 15
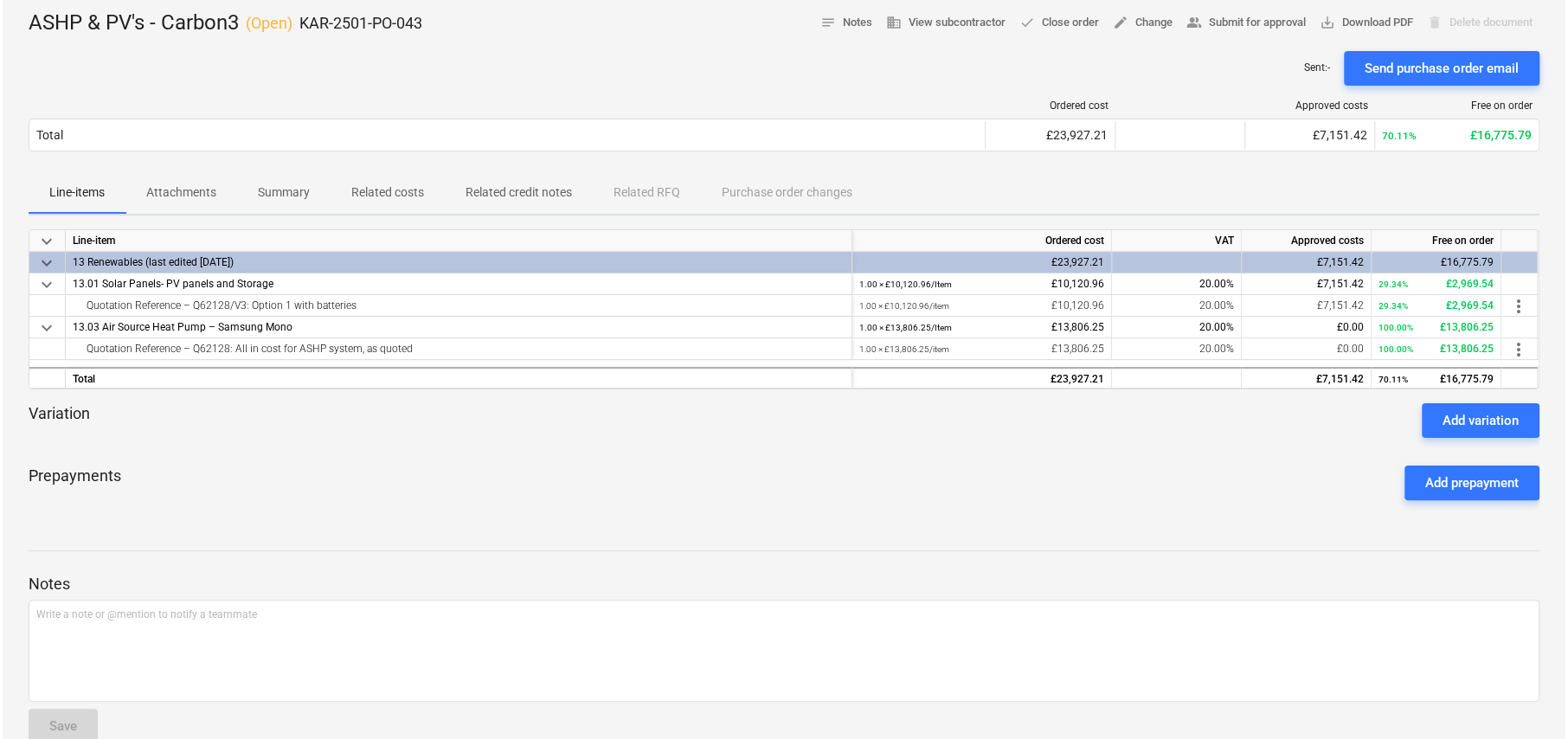
scroll to position [87, 0]
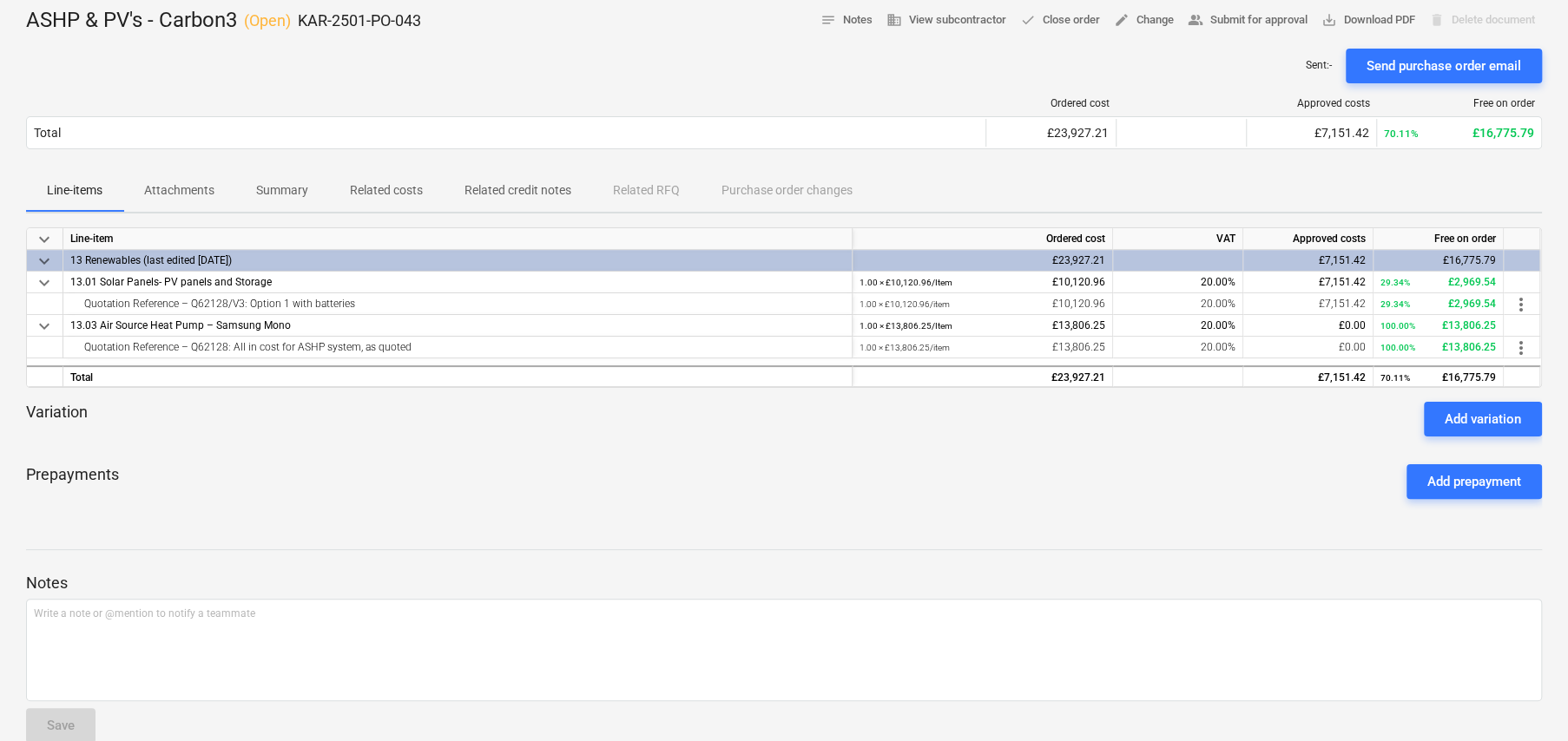
click at [395, 194] on p "Related costs" at bounding box center [386, 190] width 73 height 18
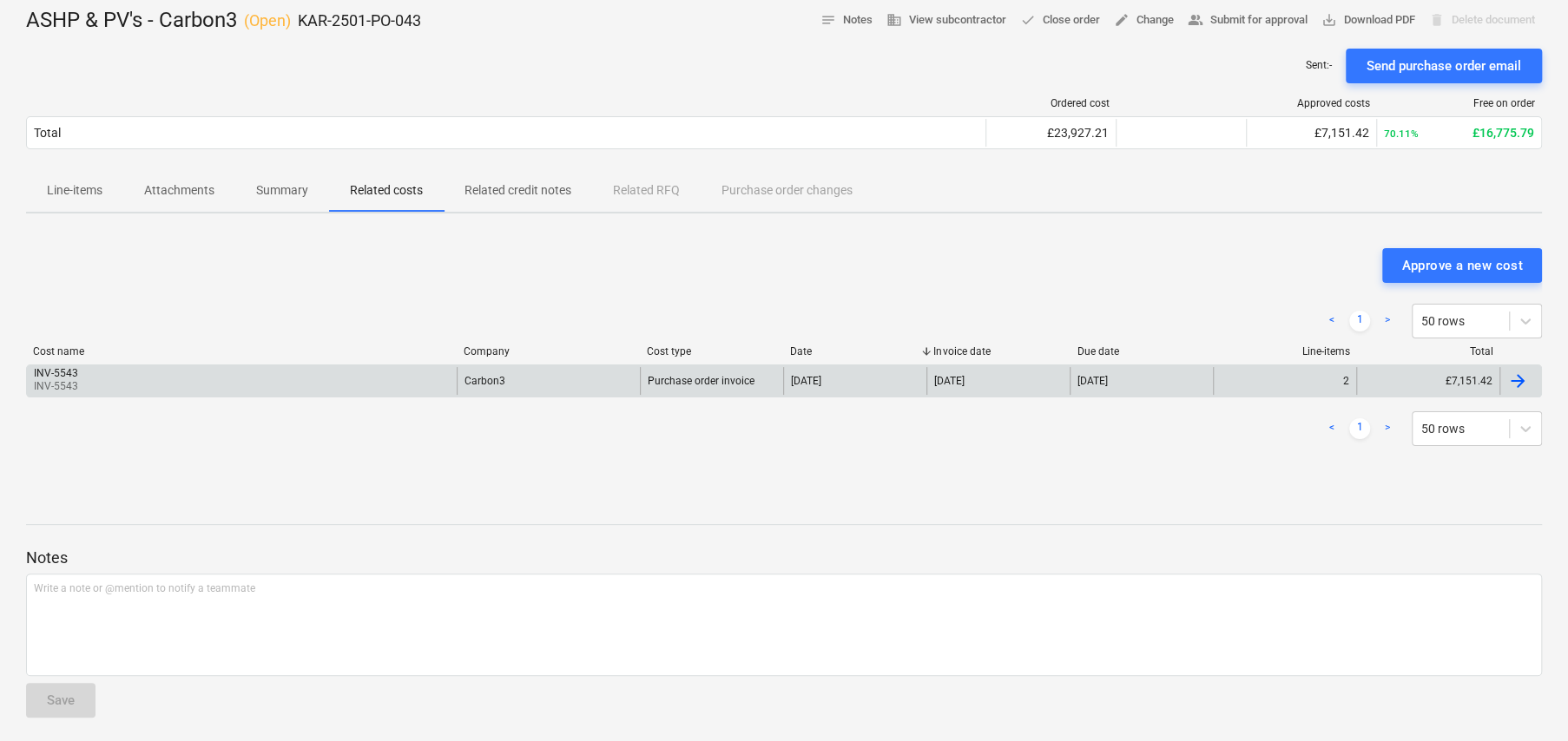
click at [329, 381] on div "INV-5543 INV-5543" at bounding box center [241, 381] width 430 height 28
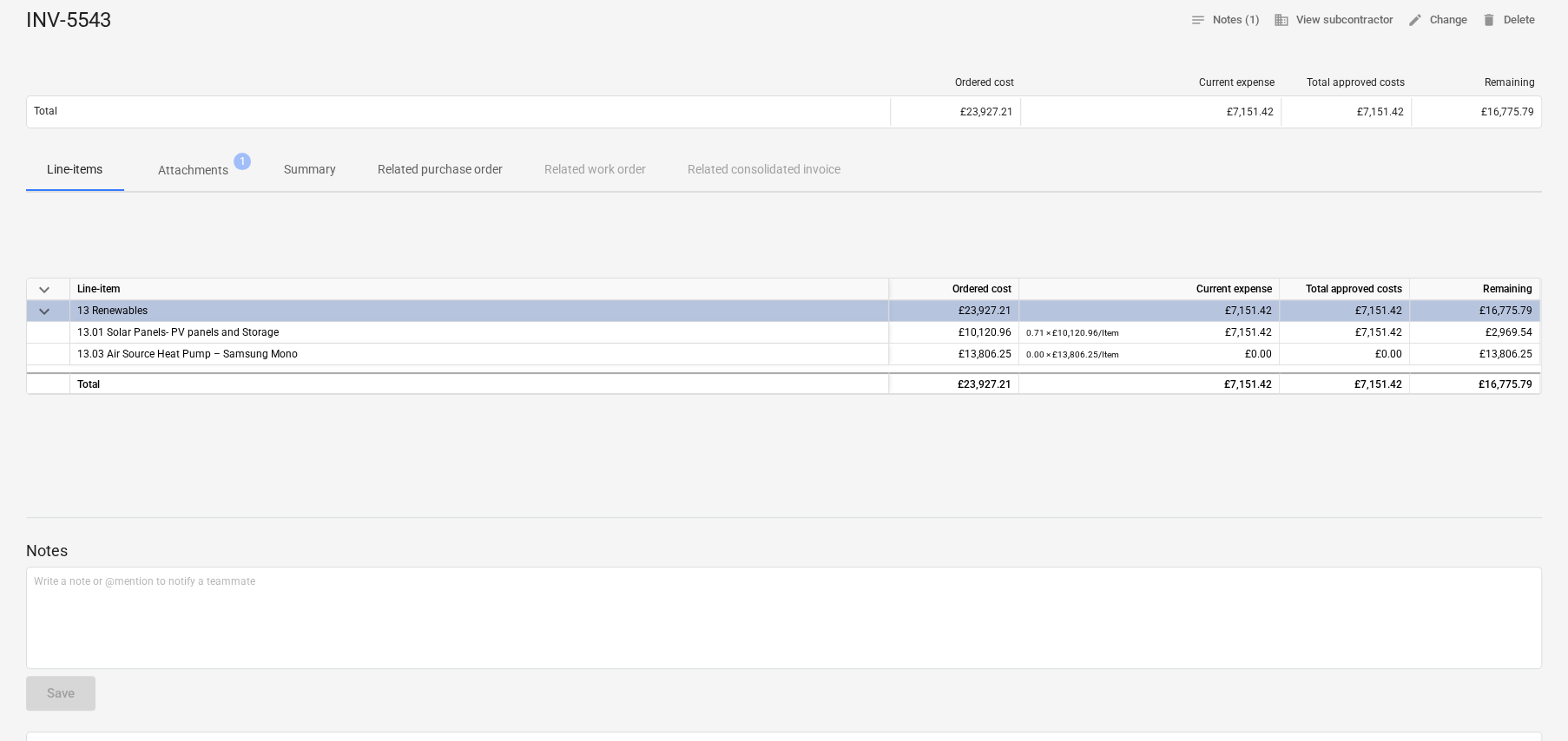
click at [201, 172] on p "Attachments" at bounding box center [193, 171] width 70 height 18
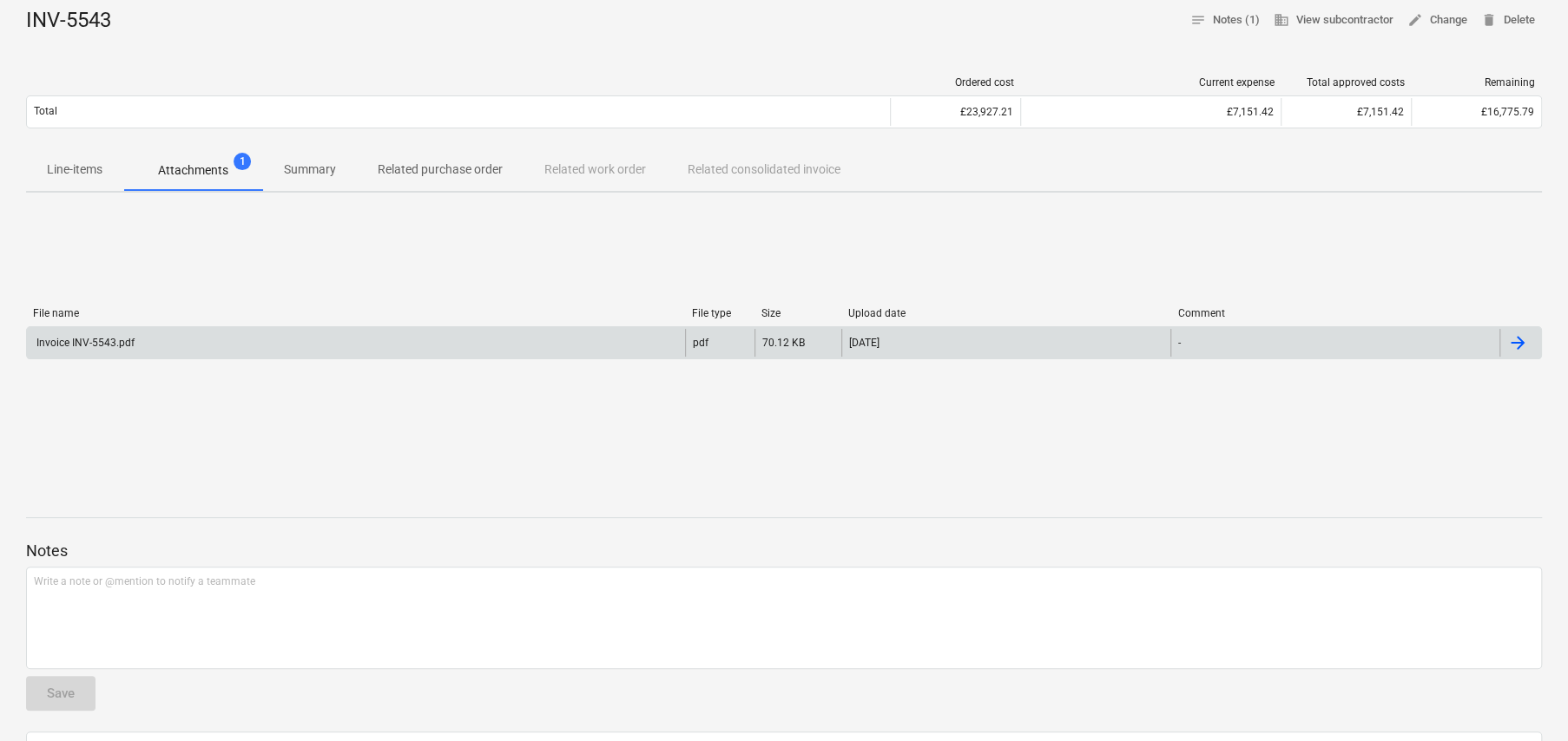
click at [103, 348] on div "Invoice INV-5543.pdf" at bounding box center [84, 343] width 101 height 12
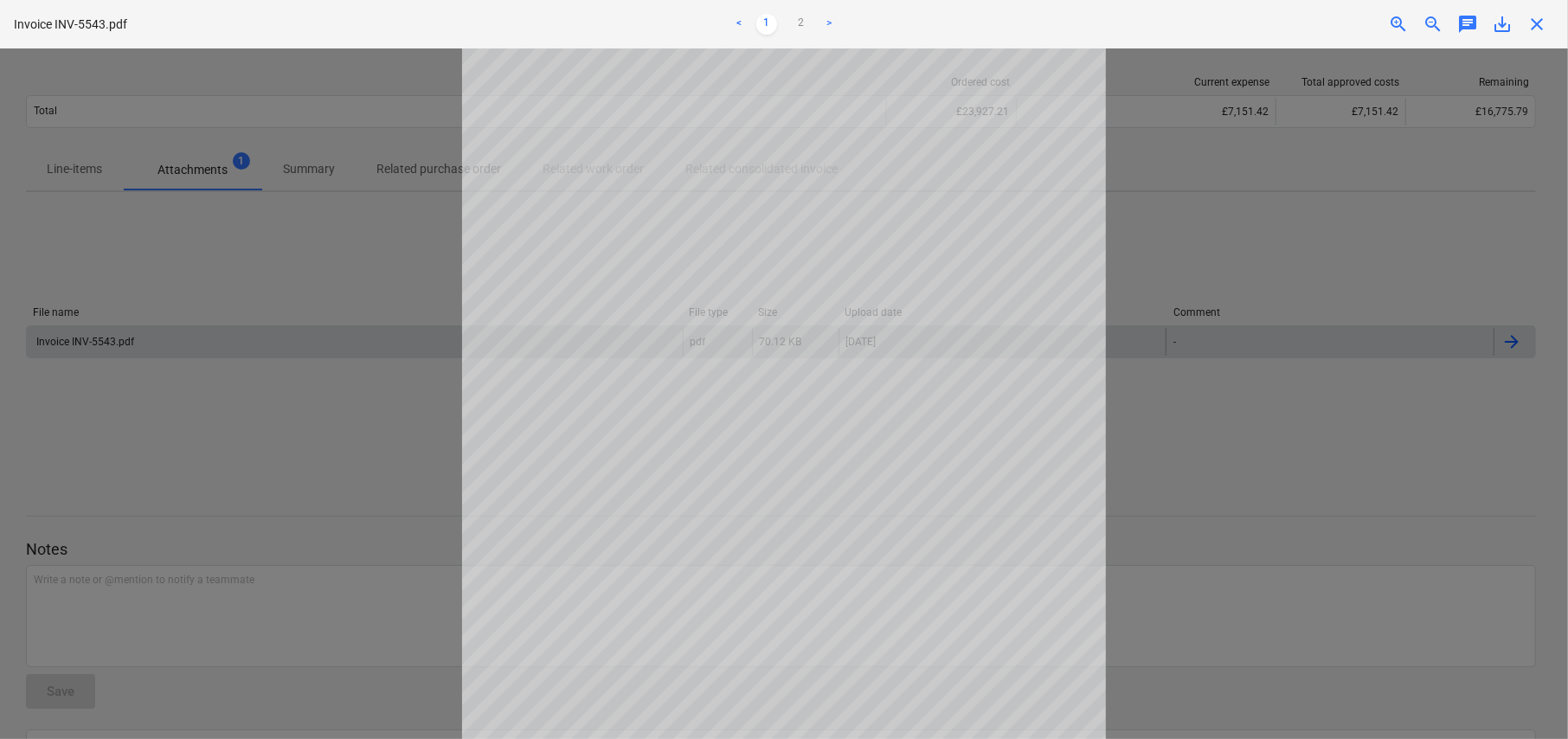
click at [1538, 23] on span "close" at bounding box center [1537, 24] width 21 height 21
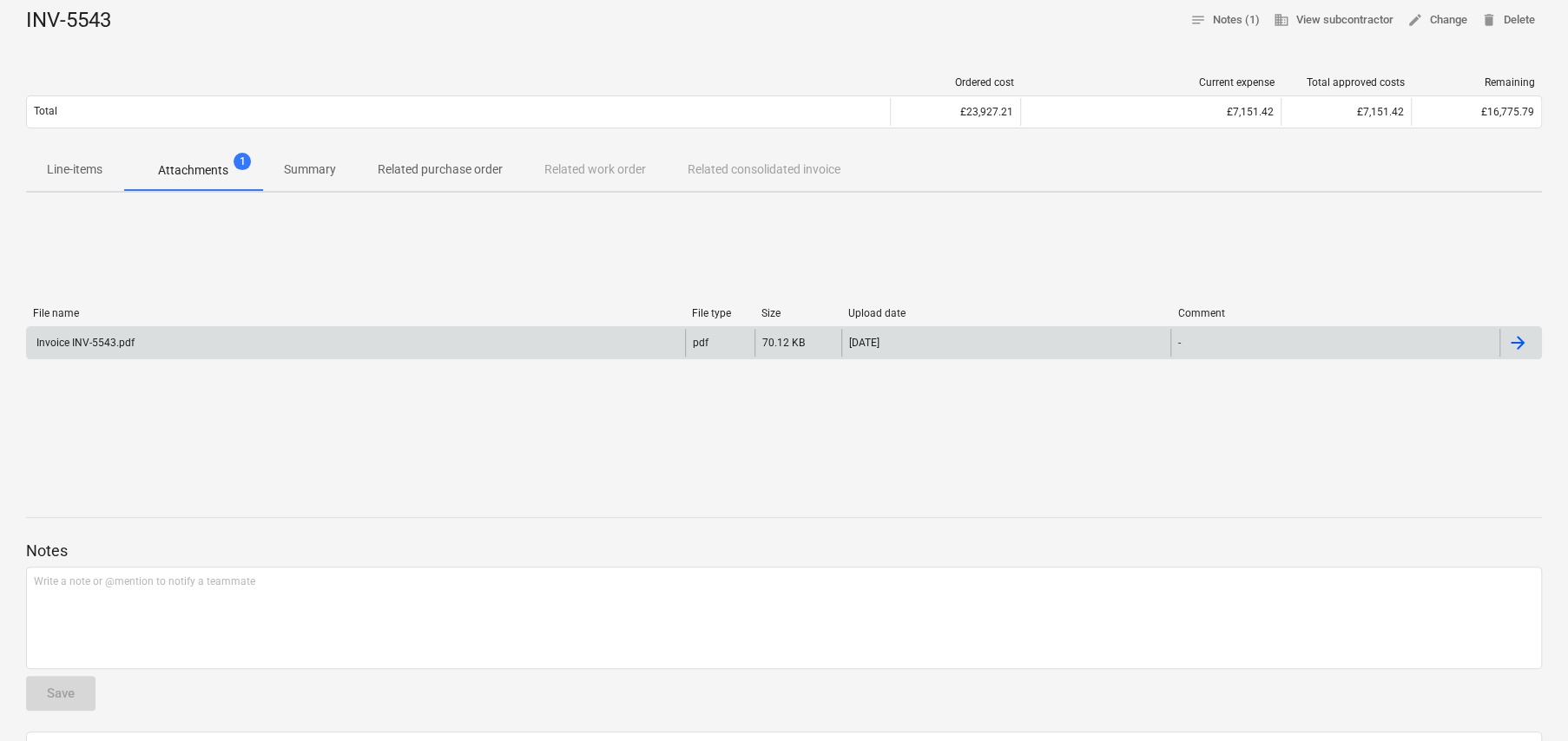
drag, startPoint x: 72, startPoint y: 173, endPoint x: 108, endPoint y: 185, distance: 37.9
click at [72, 172] on p "Line-items" at bounding box center [75, 170] width 55 height 18
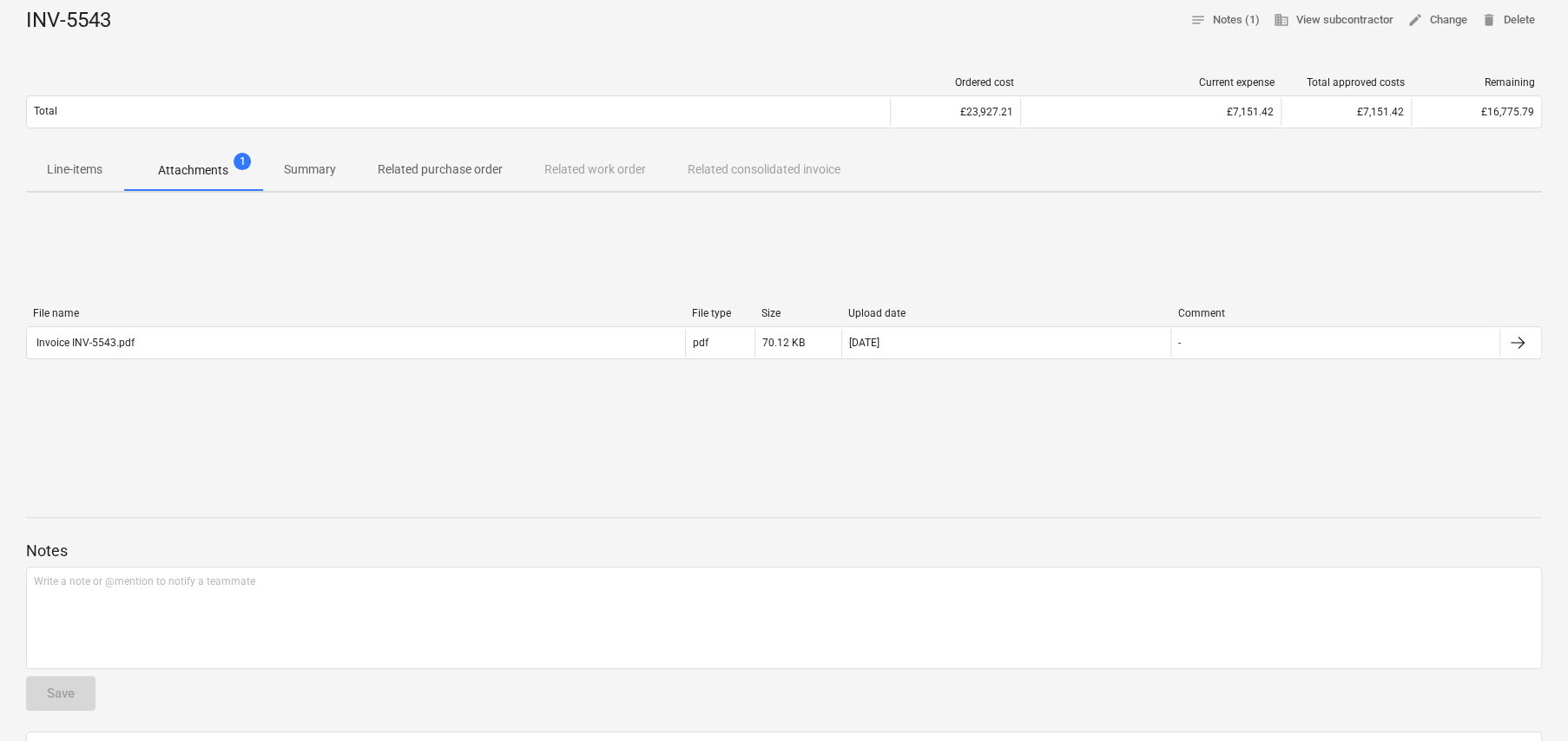
click at [77, 164] on p "Line-items" at bounding box center [75, 170] width 55 height 18
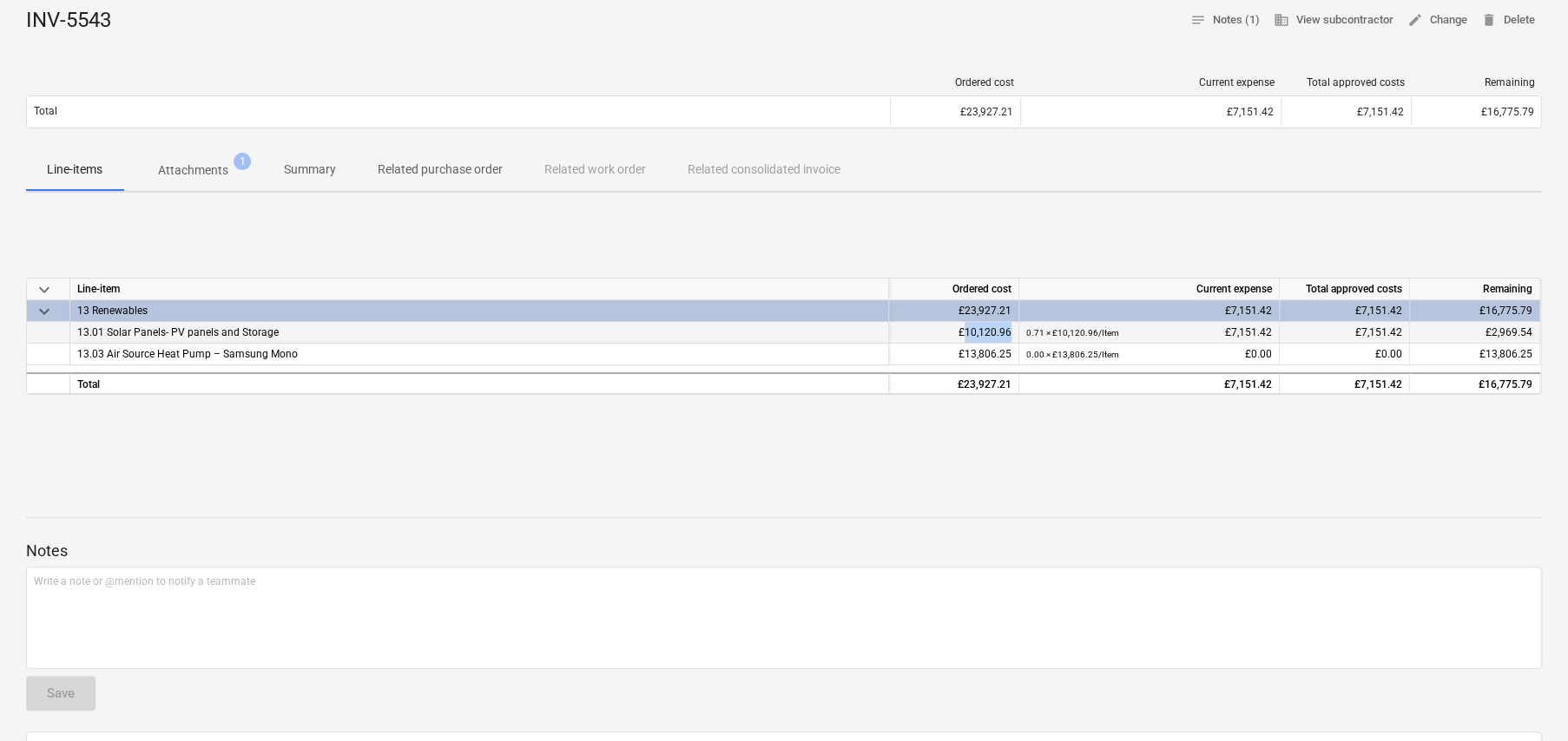
drag, startPoint x: 965, startPoint y: 331, endPoint x: 1027, endPoint y: 330, distance: 62.0
click at [0, 0] on div "13.01 Solar Panels- PV panels and Storage £10,120.96 0.71 × £10,120.96 / Item £…" at bounding box center [0, 0] width 0 height 0
click at [198, 165] on p "Attachments" at bounding box center [193, 171] width 70 height 18
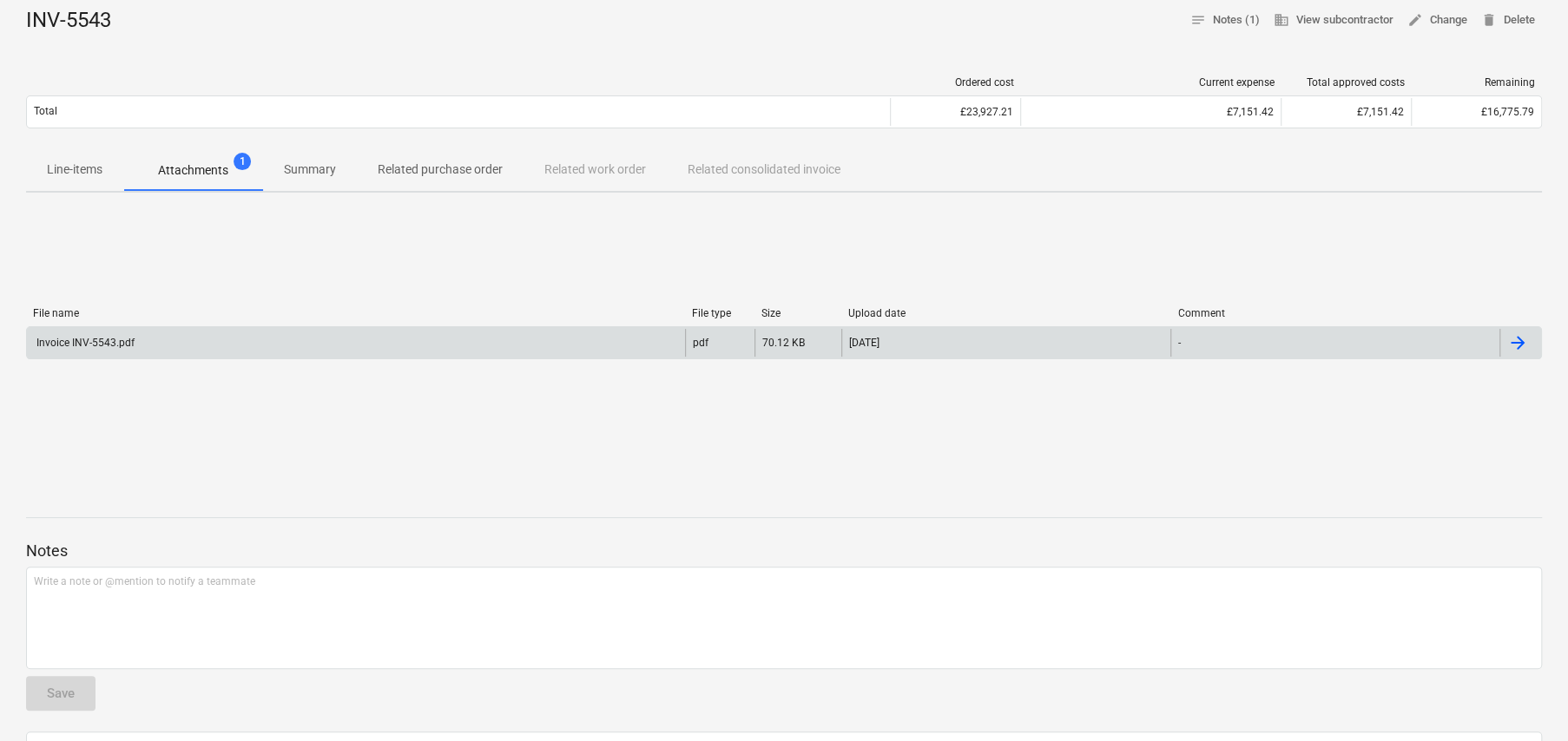
click at [109, 343] on div "Invoice INV-5543.pdf" at bounding box center [84, 343] width 101 height 12
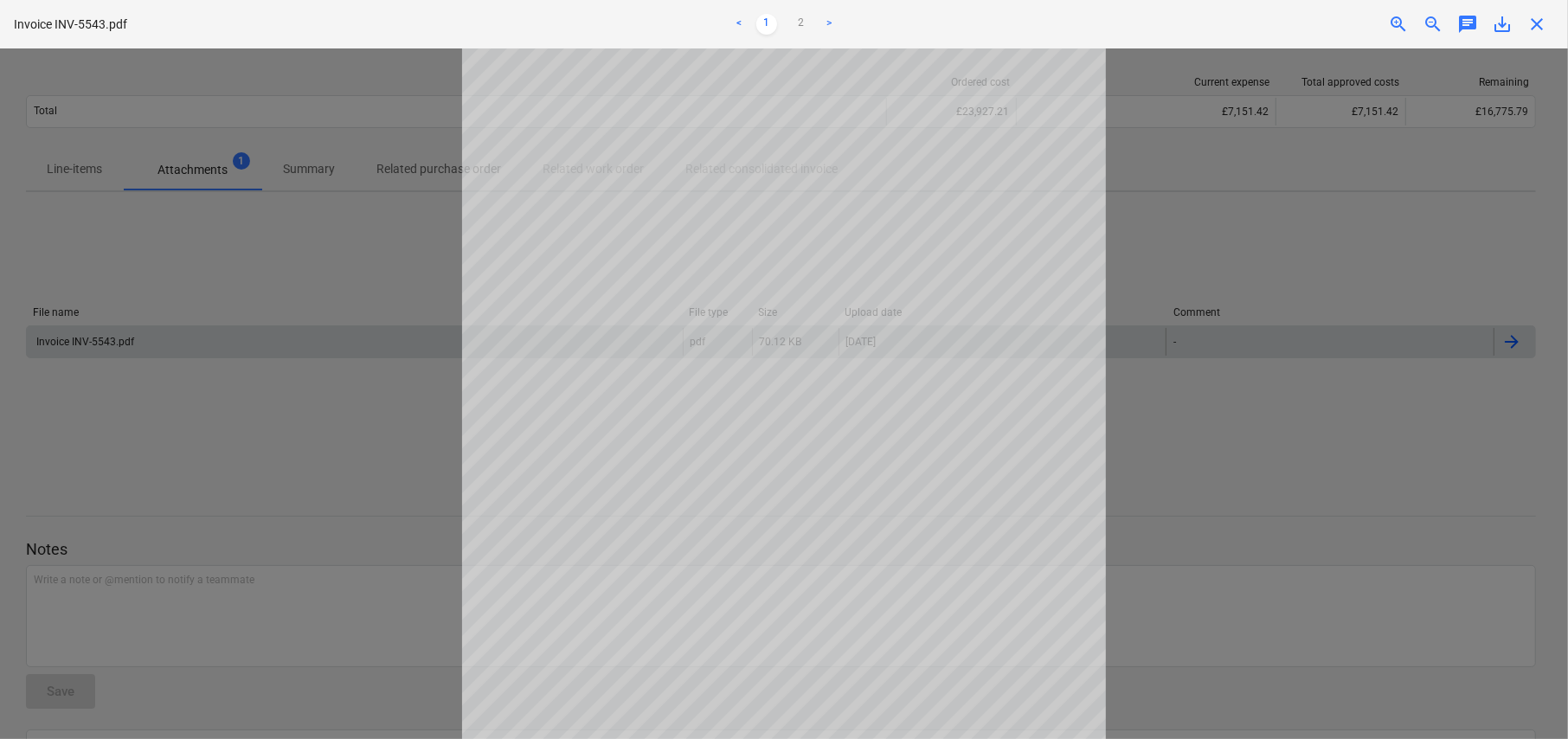
drag, startPoint x: 364, startPoint y: 276, endPoint x: 208, endPoint y: 229, distance: 162.9
click at [360, 274] on div at bounding box center [784, 394] width 1568 height 691
click at [88, 178] on div at bounding box center [784, 394] width 1568 height 691
drag, startPoint x: 1534, startPoint y: 24, endPoint x: 1499, endPoint y: 25, distance: 35.0
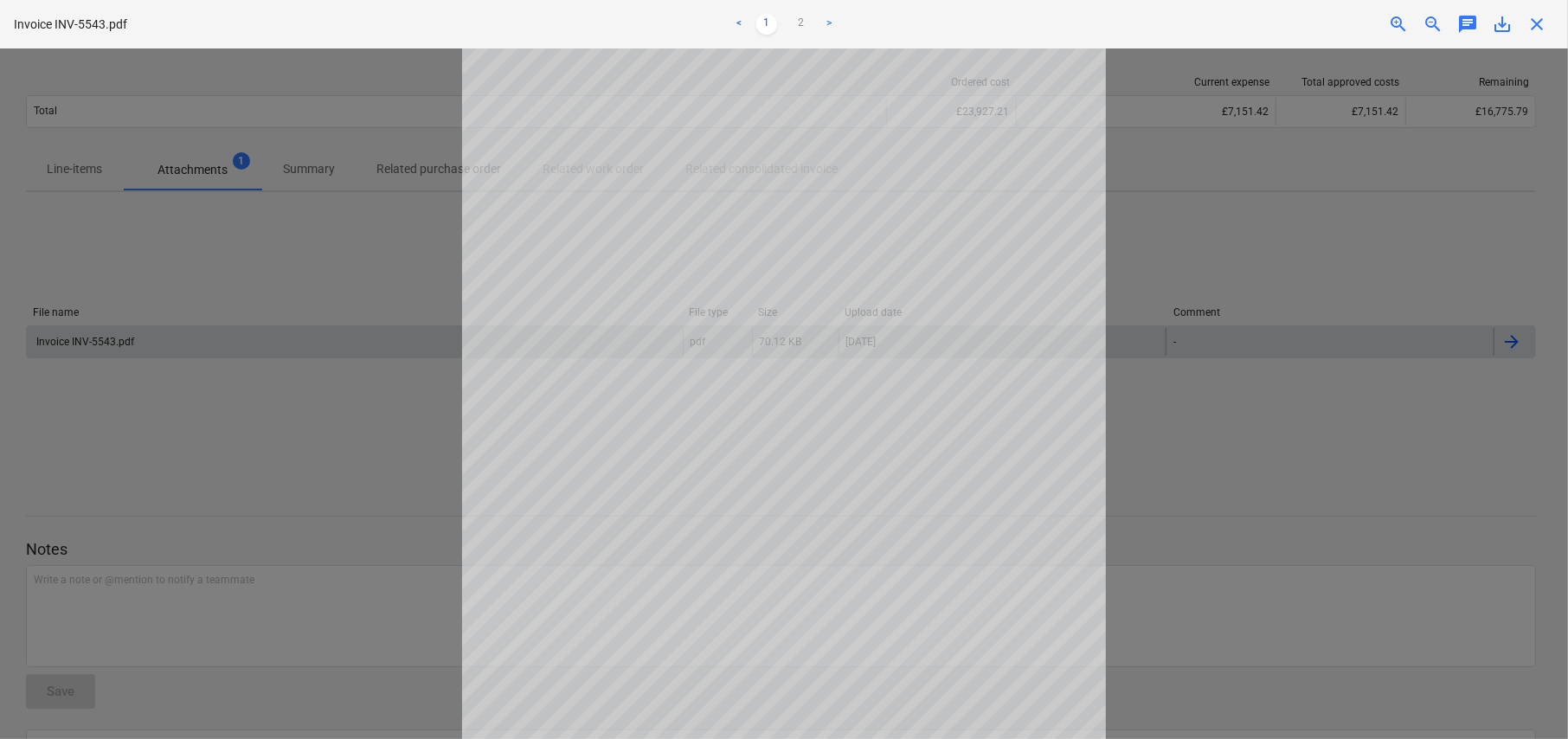
click at [1533, 24] on span "close" at bounding box center [1537, 24] width 21 height 21
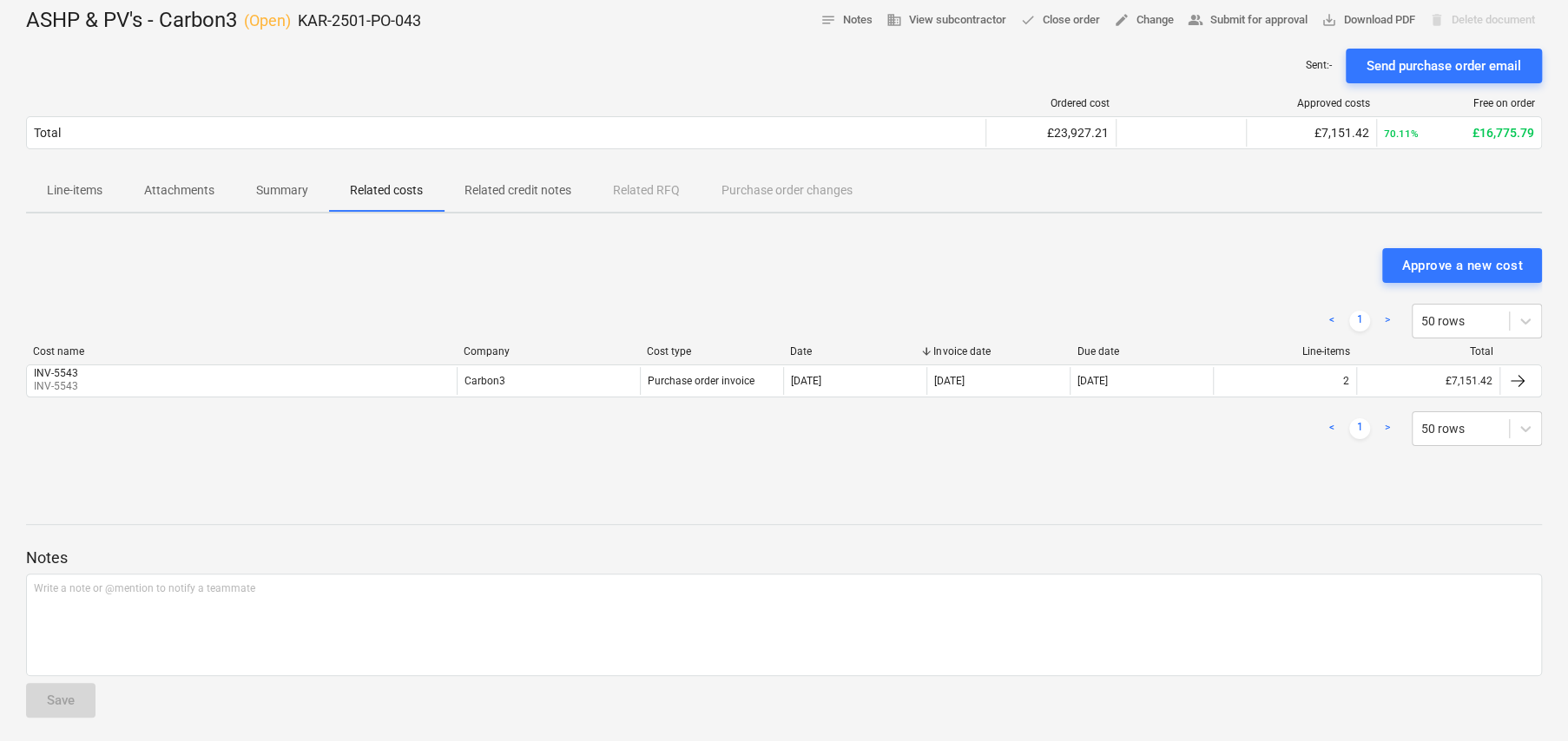
click at [76, 194] on p "Line-items" at bounding box center [75, 190] width 55 height 18
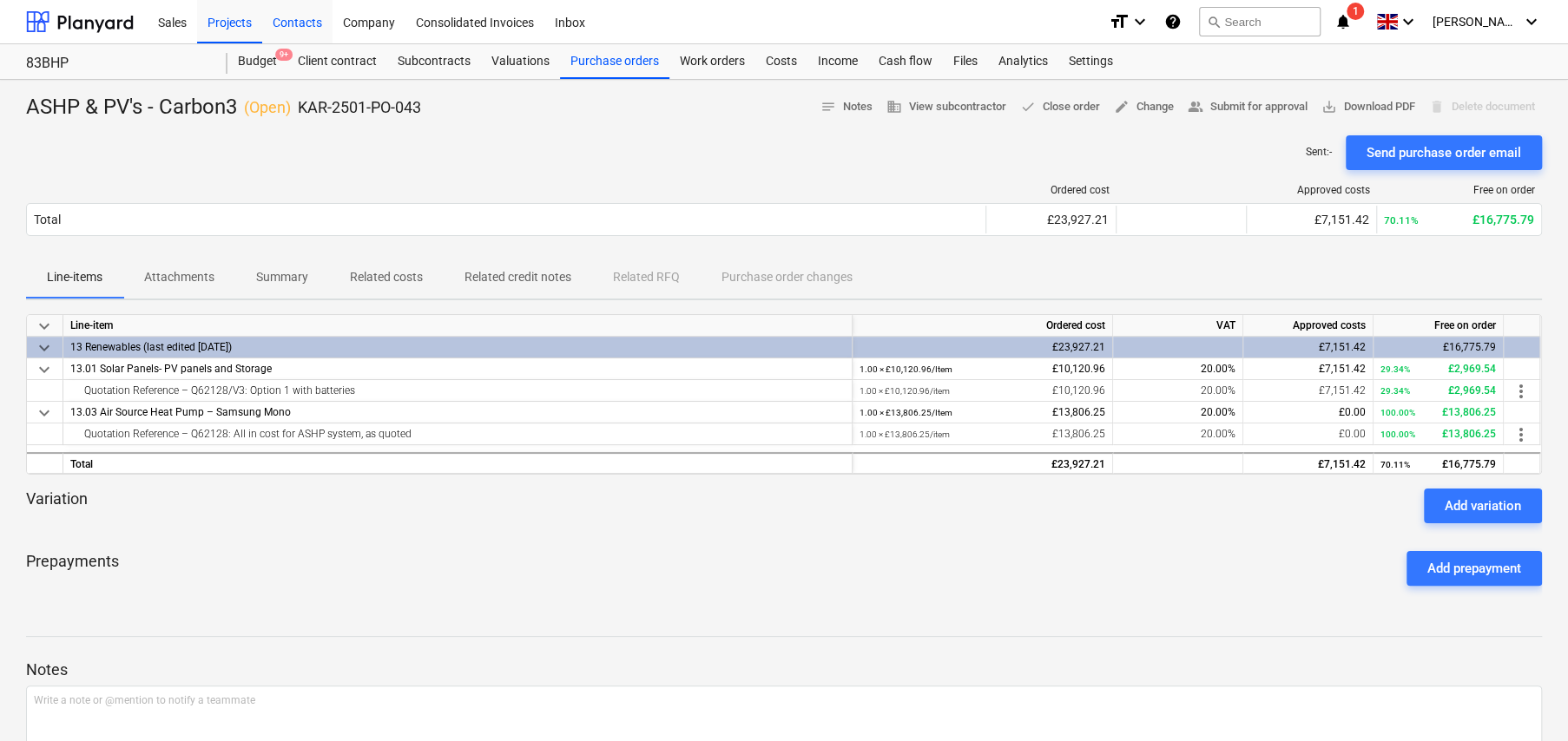
click at [296, 22] on div "Contacts" at bounding box center [298, 21] width 70 height 44
click at [362, 26] on div "Company" at bounding box center [369, 21] width 73 height 44
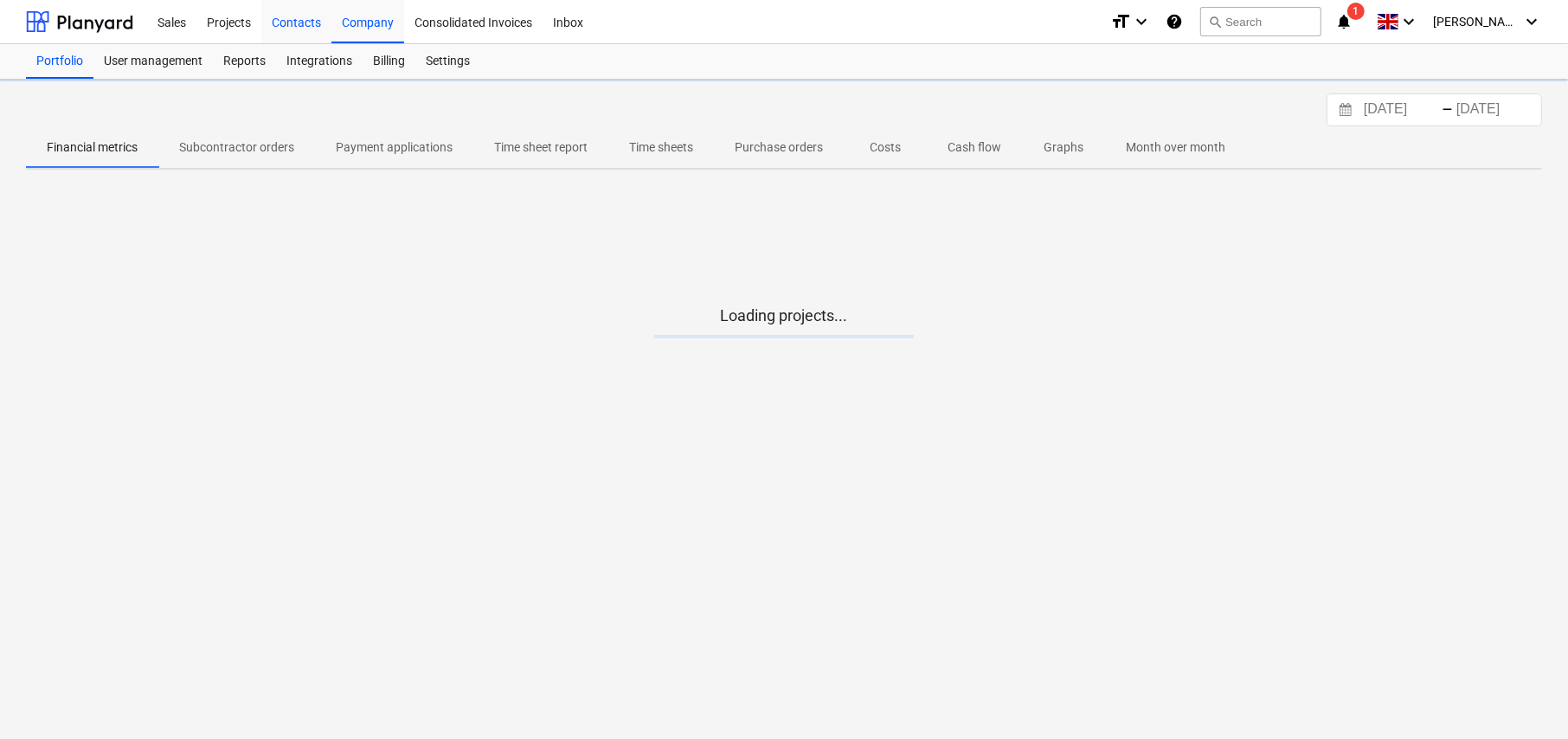
click at [300, 23] on div "Contacts" at bounding box center [297, 21] width 70 height 44
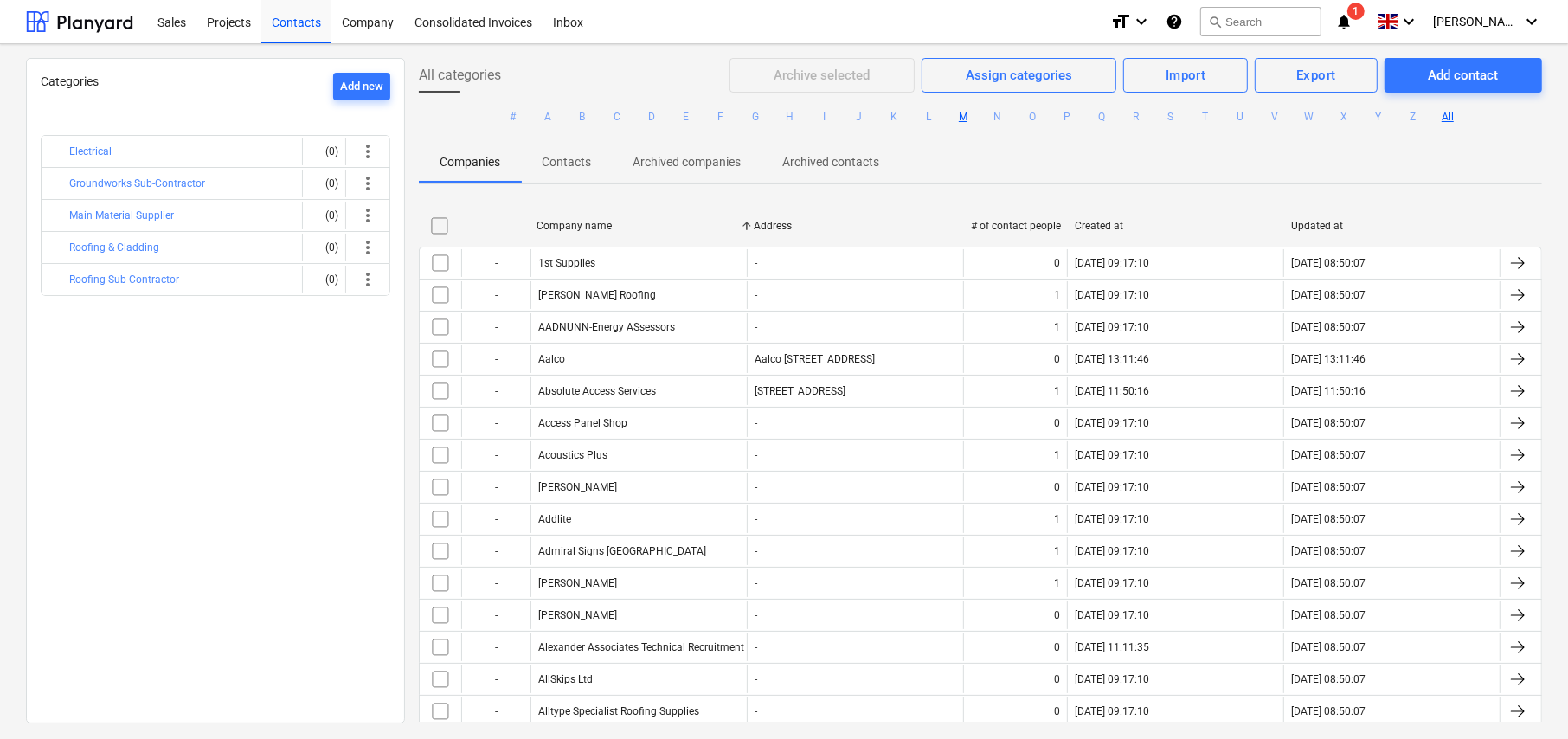
click at [956, 116] on button "M" at bounding box center [963, 117] width 21 height 21
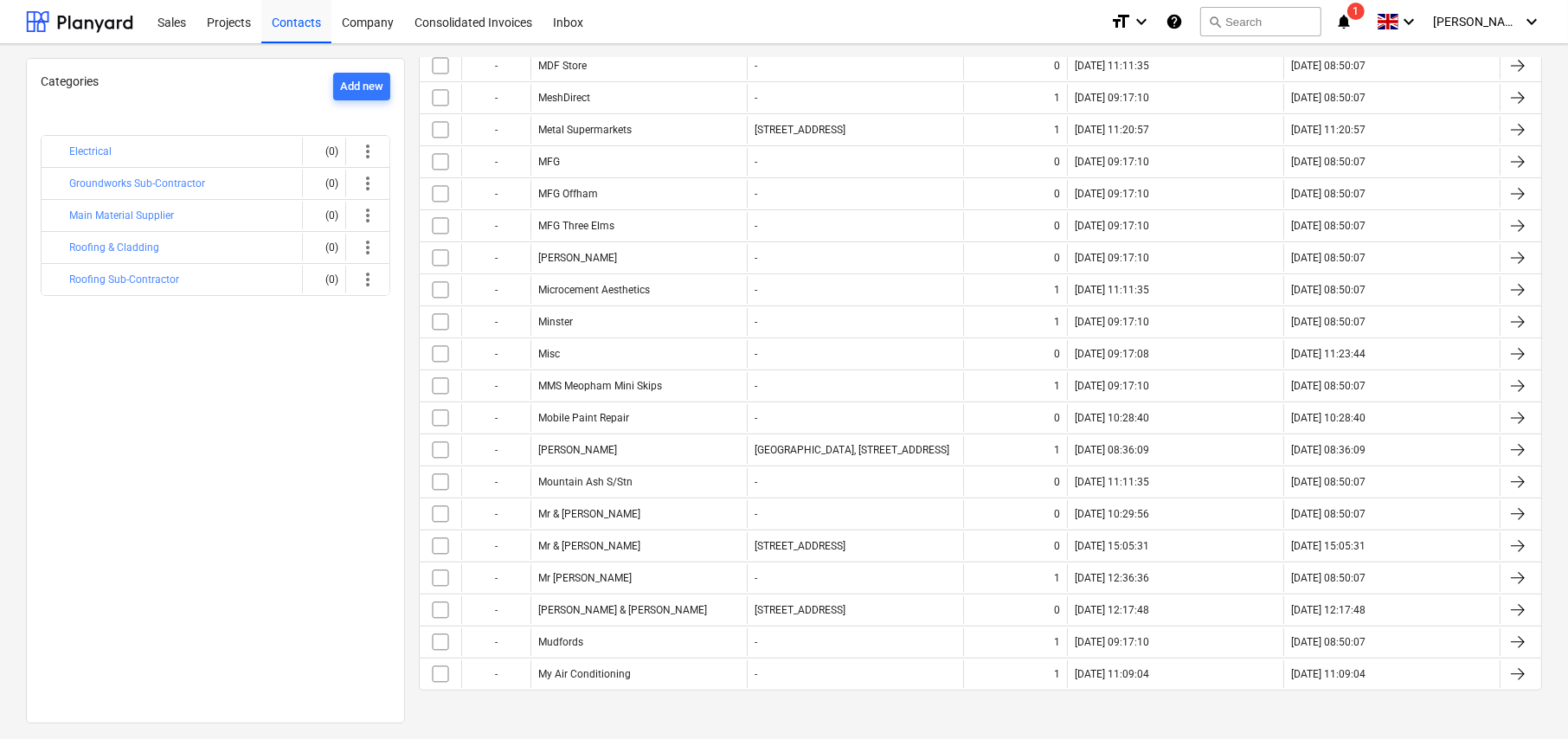
scroll to position [390, 0]
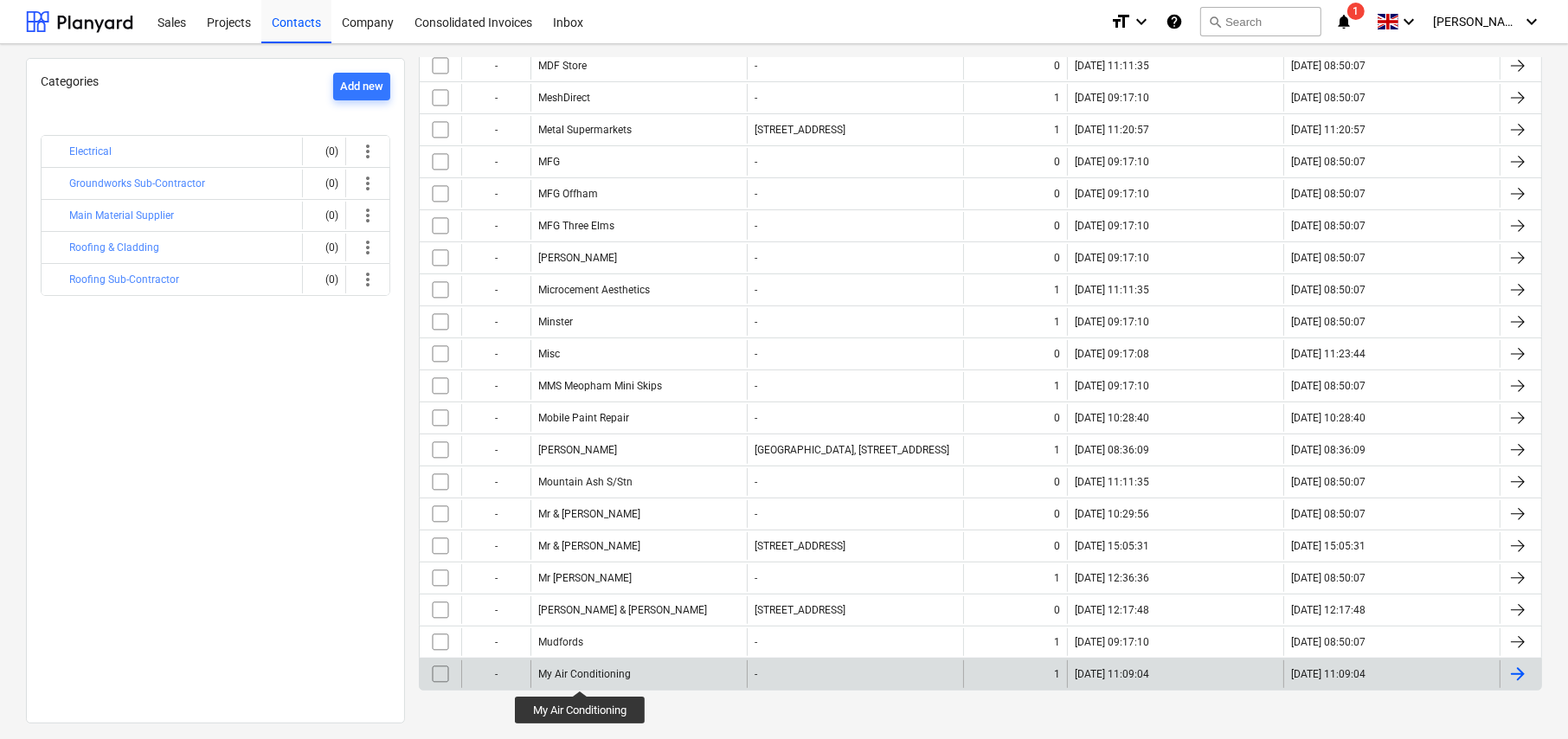
click at [584, 670] on div "My Air Conditioning" at bounding box center [584, 674] width 93 height 12
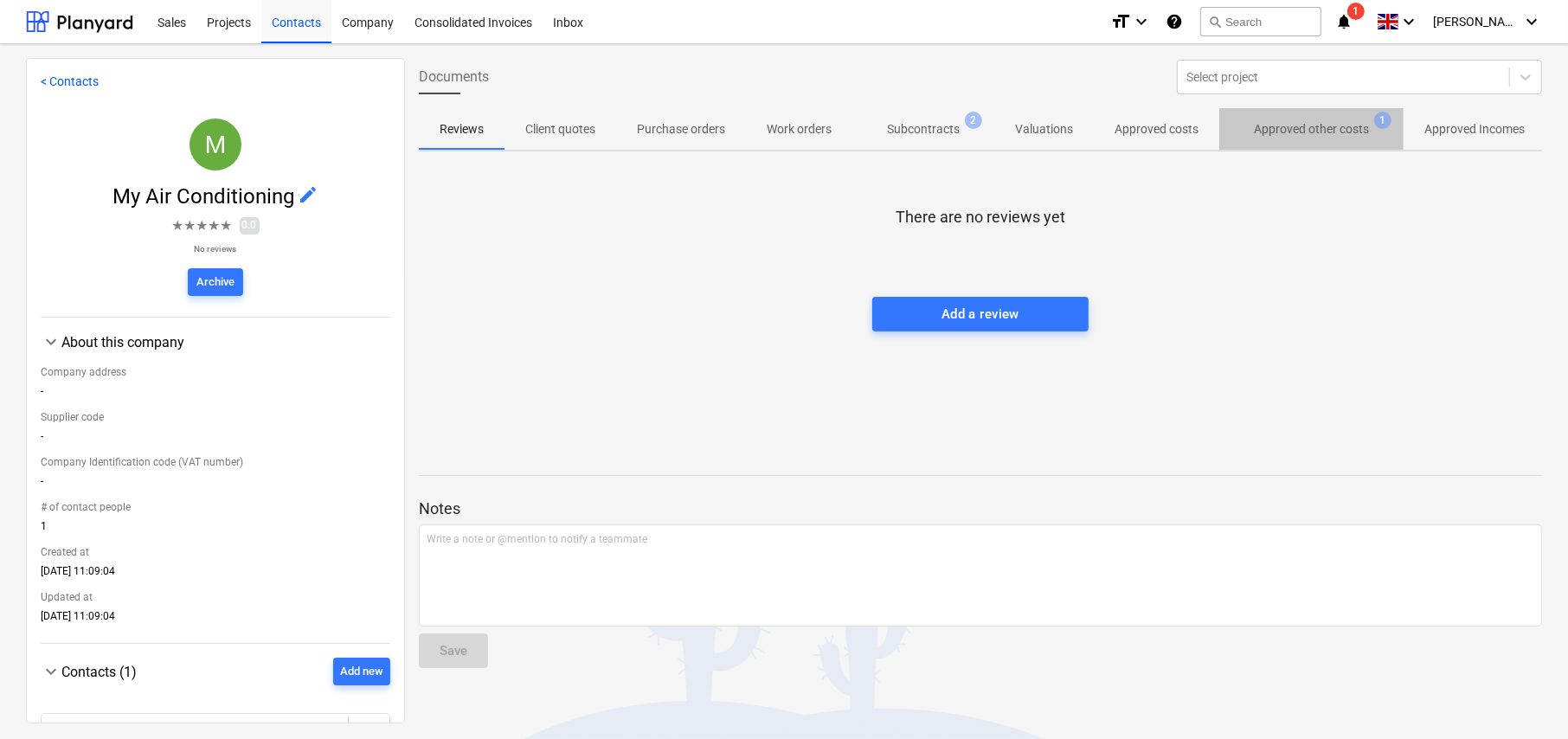
click at [1340, 135] on p "Approved other costs" at bounding box center [1311, 130] width 115 height 18
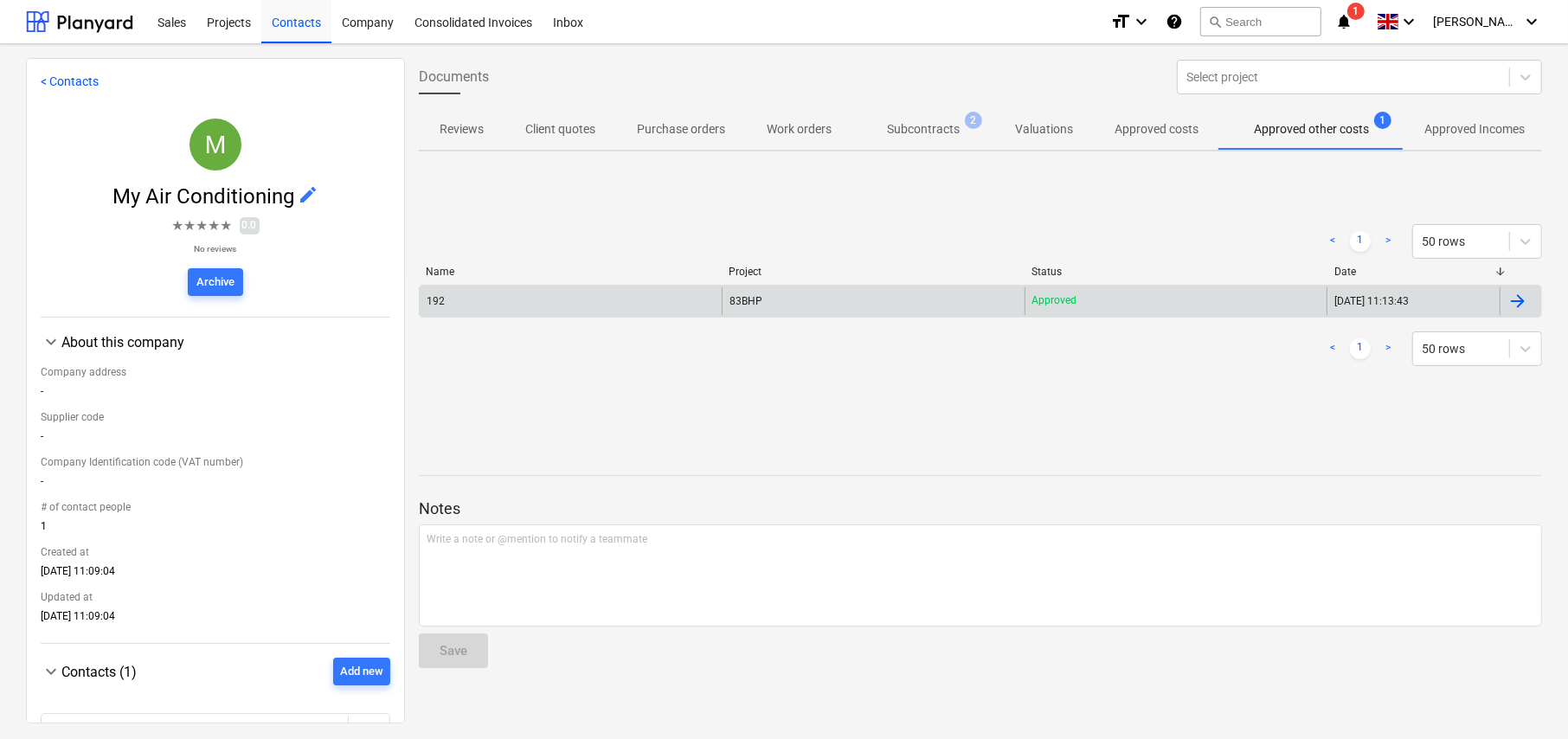
click at [735, 299] on span "83BHP" at bounding box center [746, 300] width 33 height 12
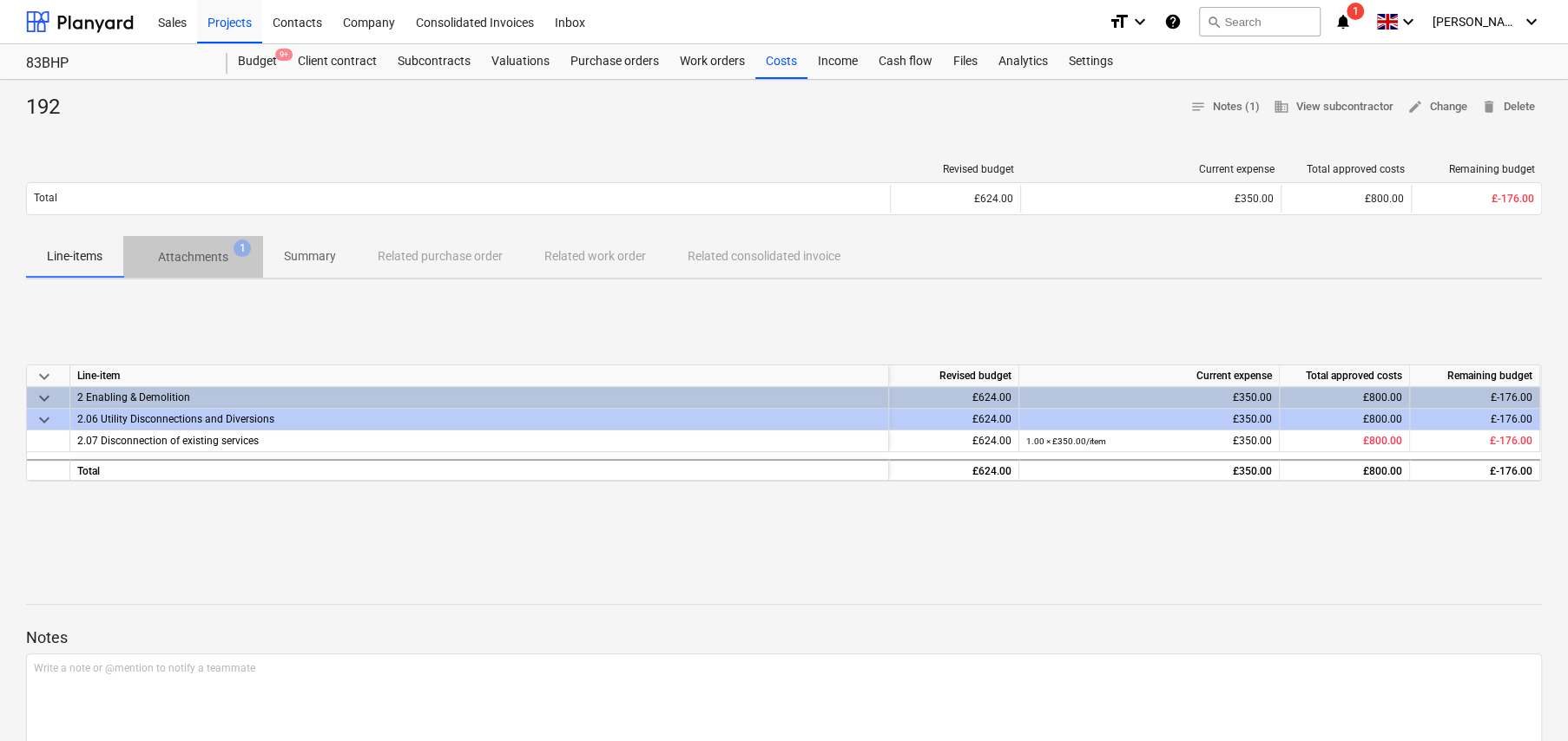
click at [186, 253] on p "Attachments" at bounding box center [193, 258] width 70 height 18
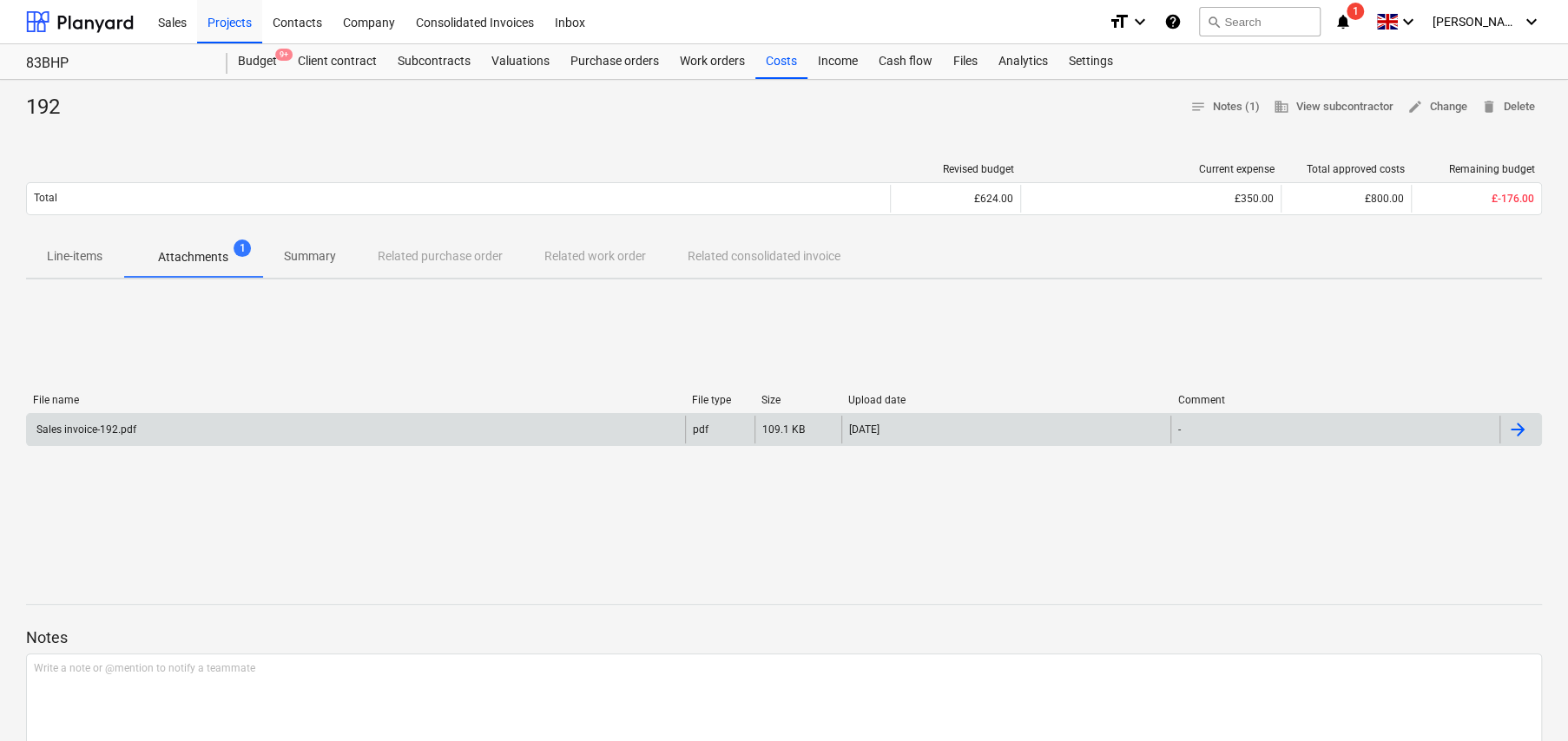
click at [87, 431] on div "Sales invoice-192.pdf" at bounding box center [85, 429] width 103 height 12
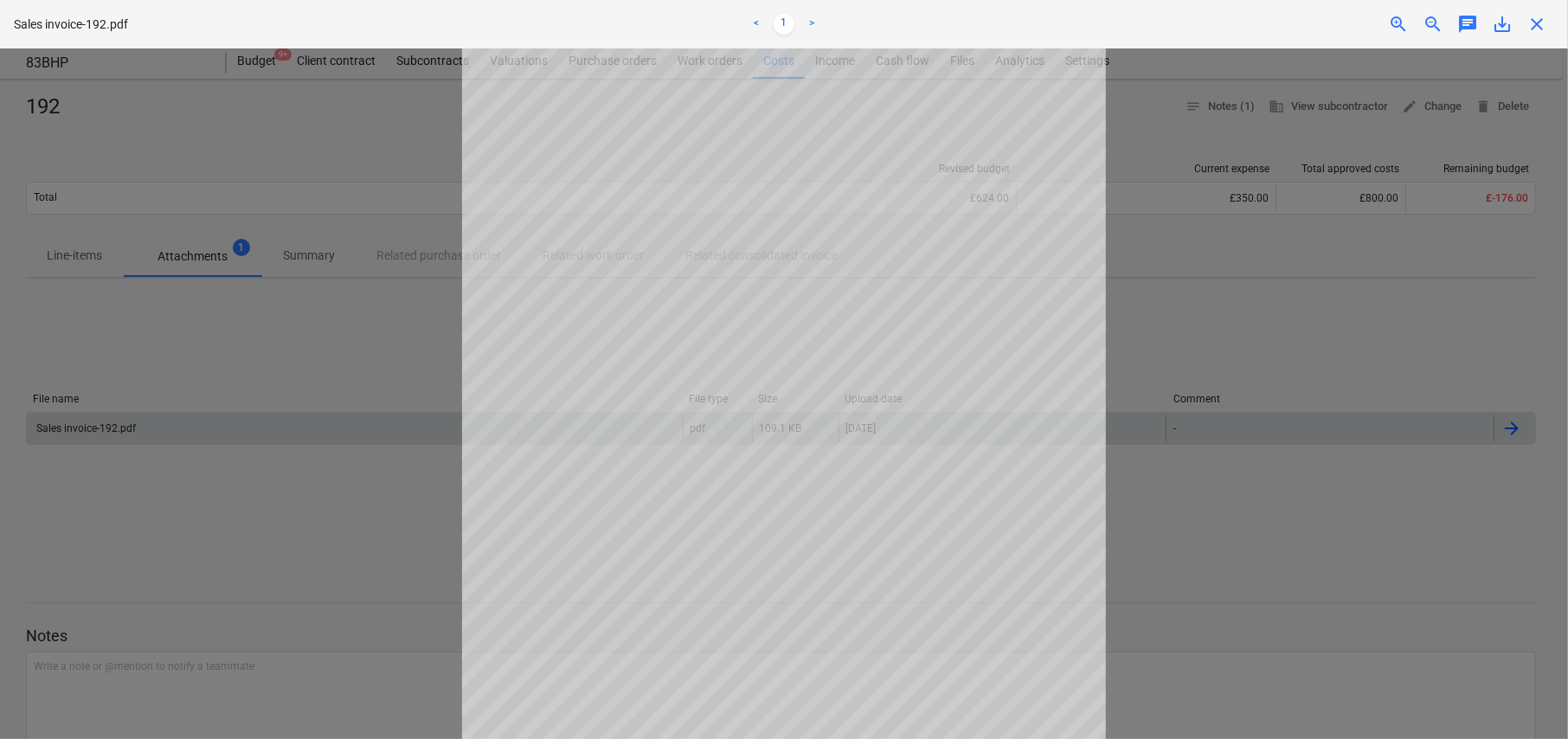
scroll to position [223, 0]
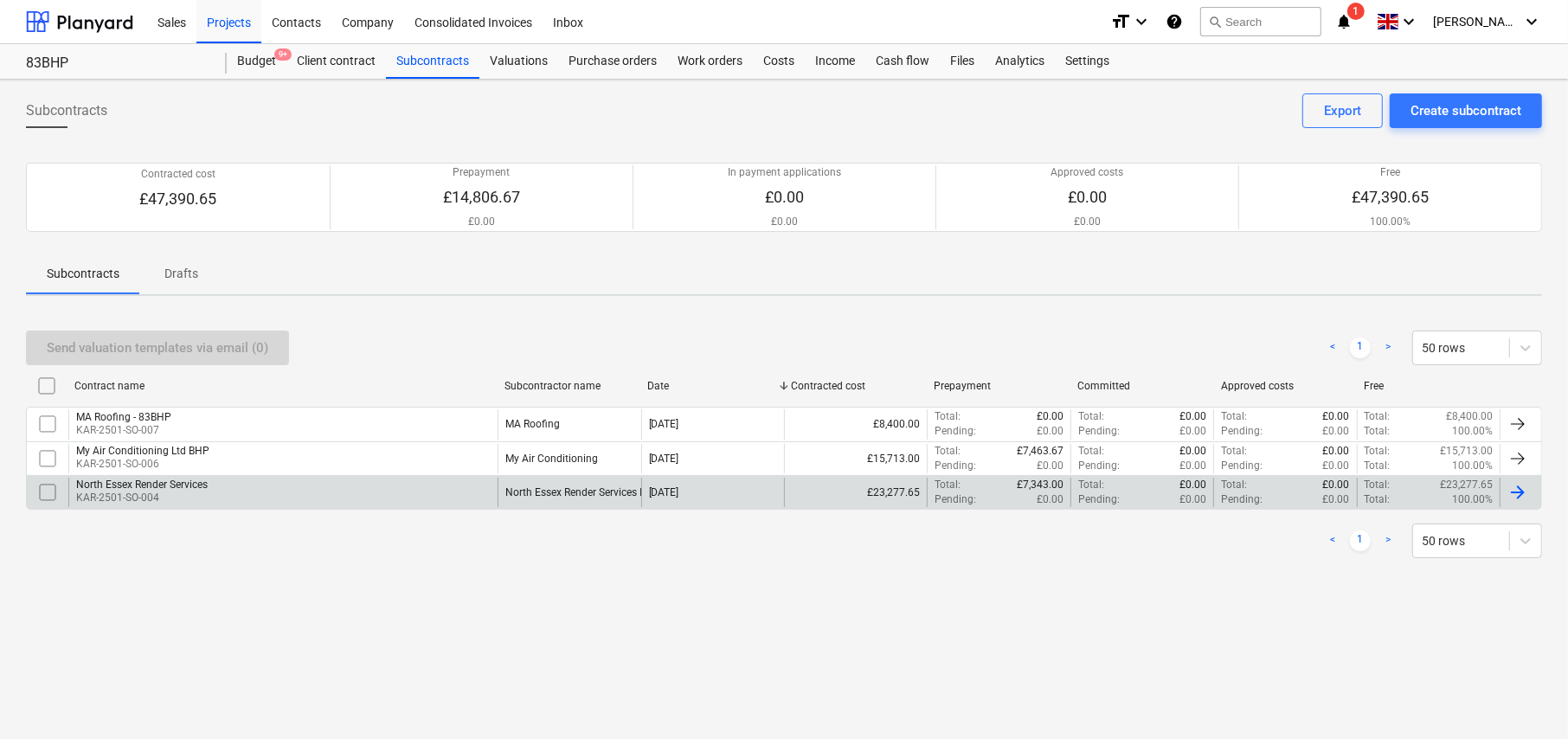
click at [118, 489] on div "North Essex Render Services" at bounding box center [142, 485] width 132 height 12
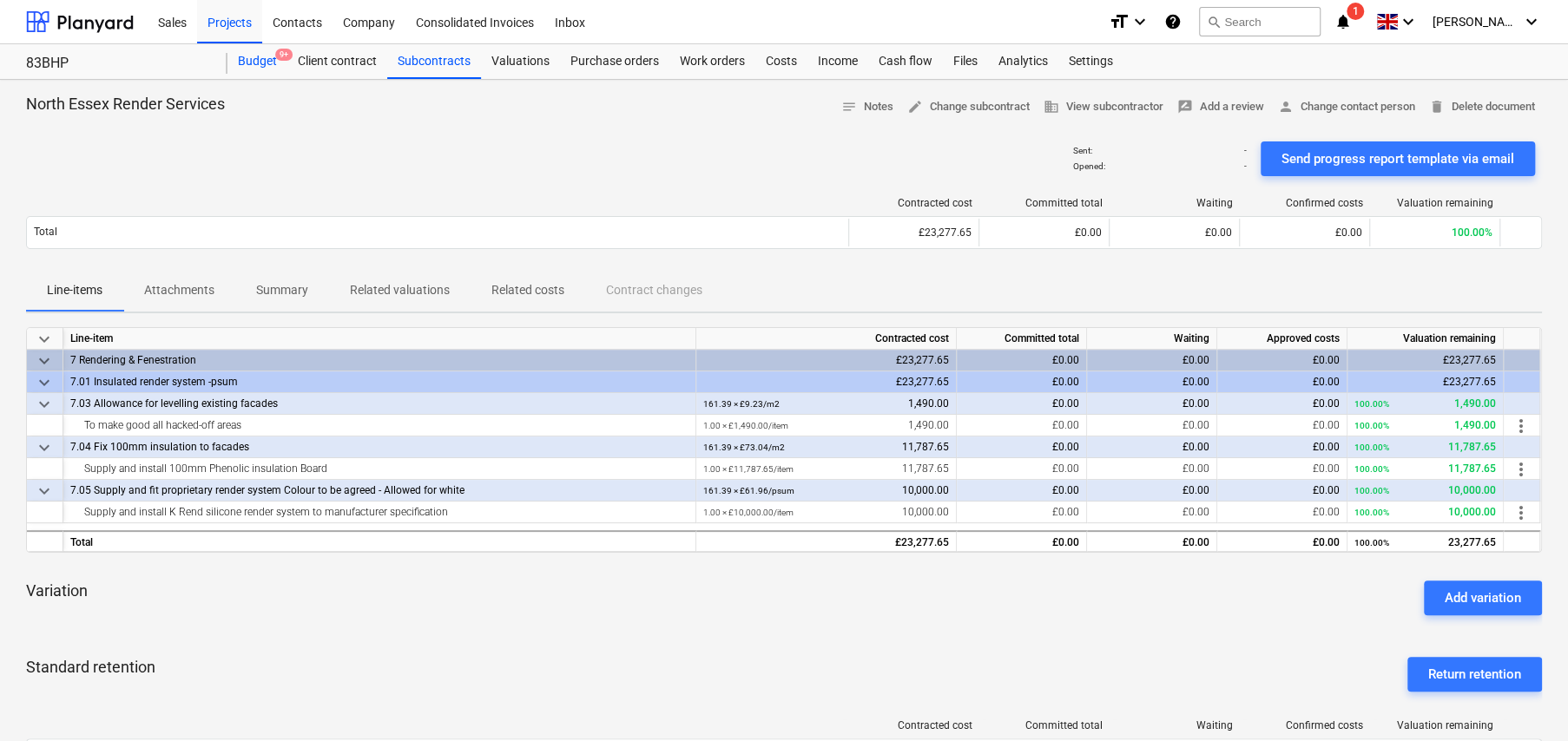
click at [262, 62] on div "Budget 9+" at bounding box center [257, 62] width 60 height 35
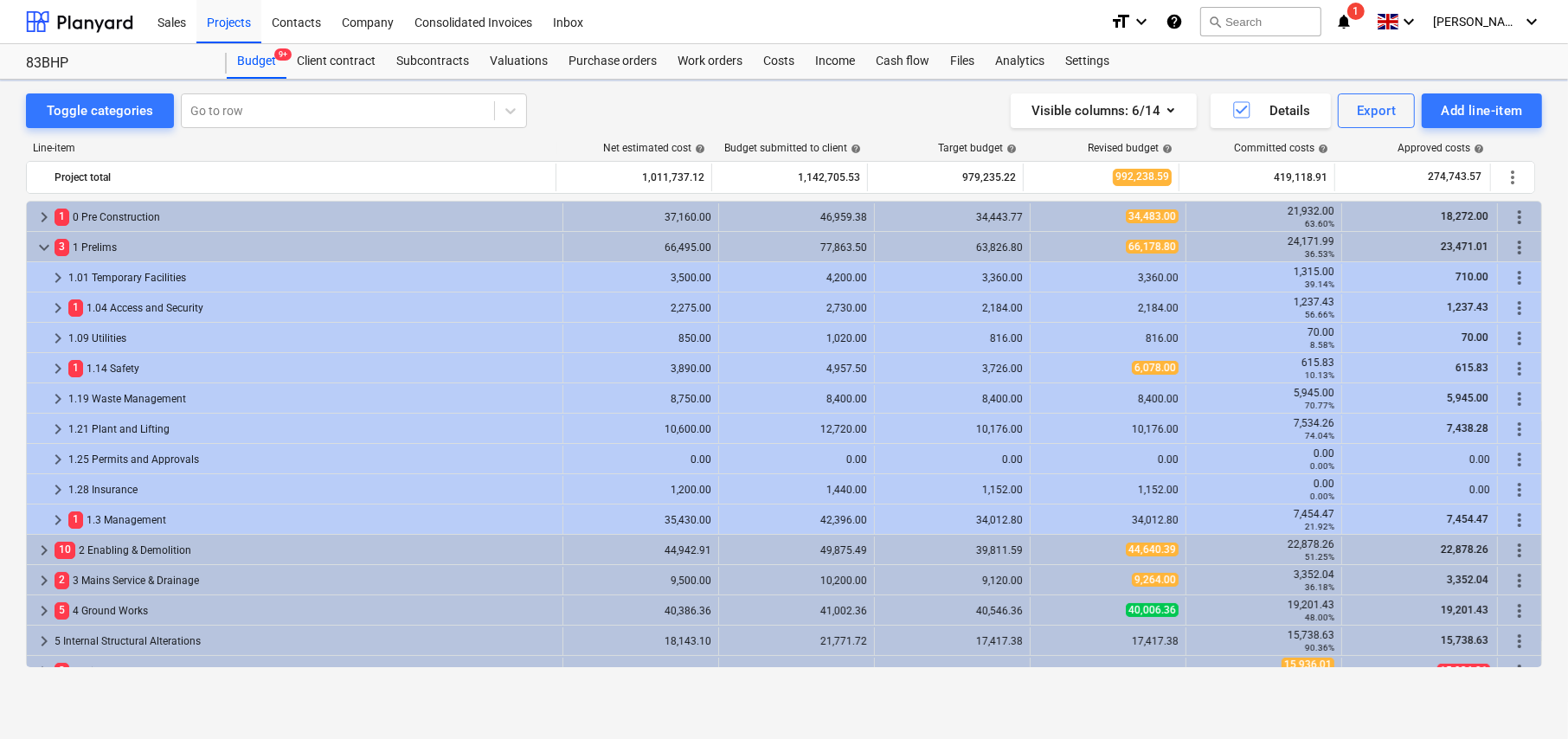
scroll to position [376, 0]
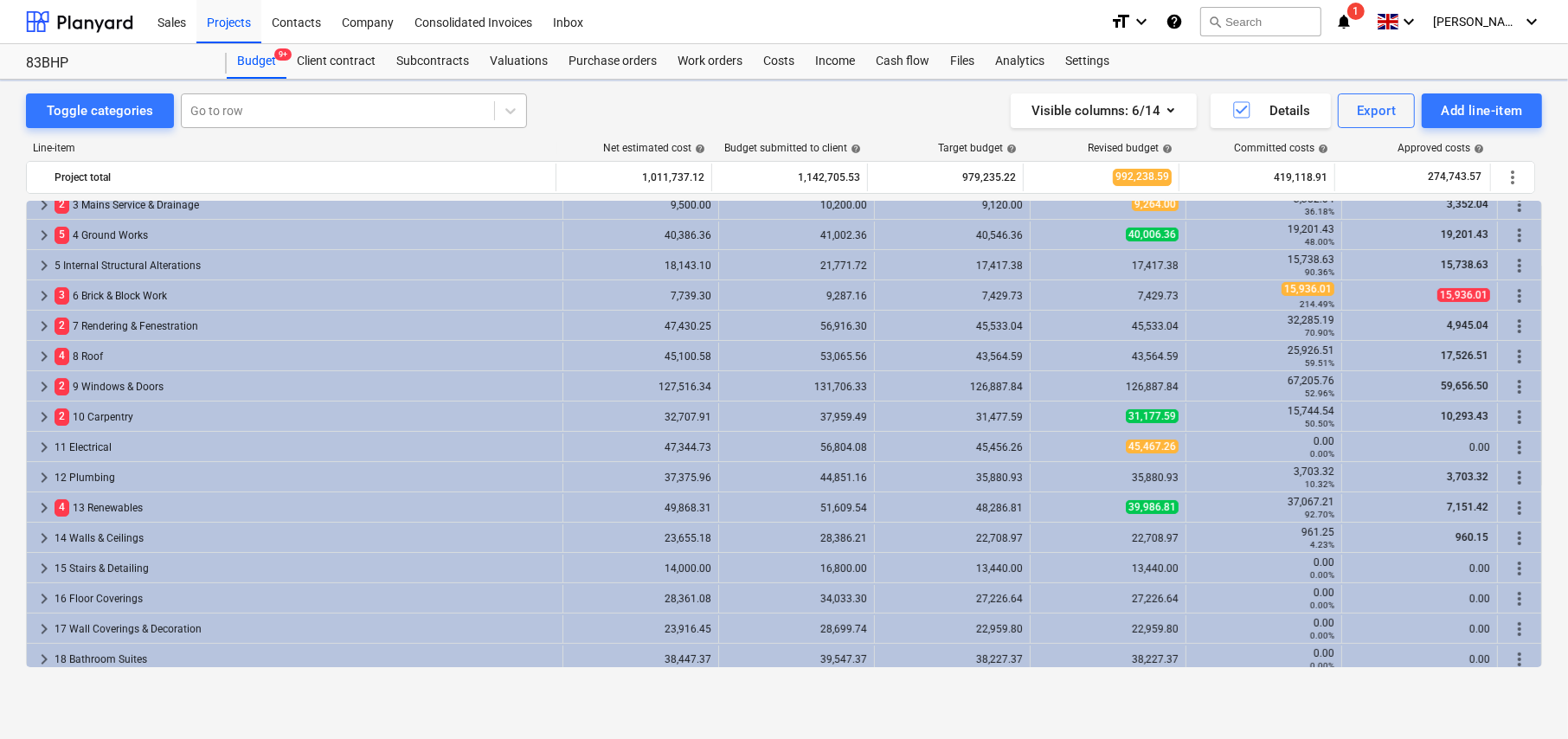
click at [285, 121] on div "Go to row" at bounding box center [337, 111] width 312 height 24
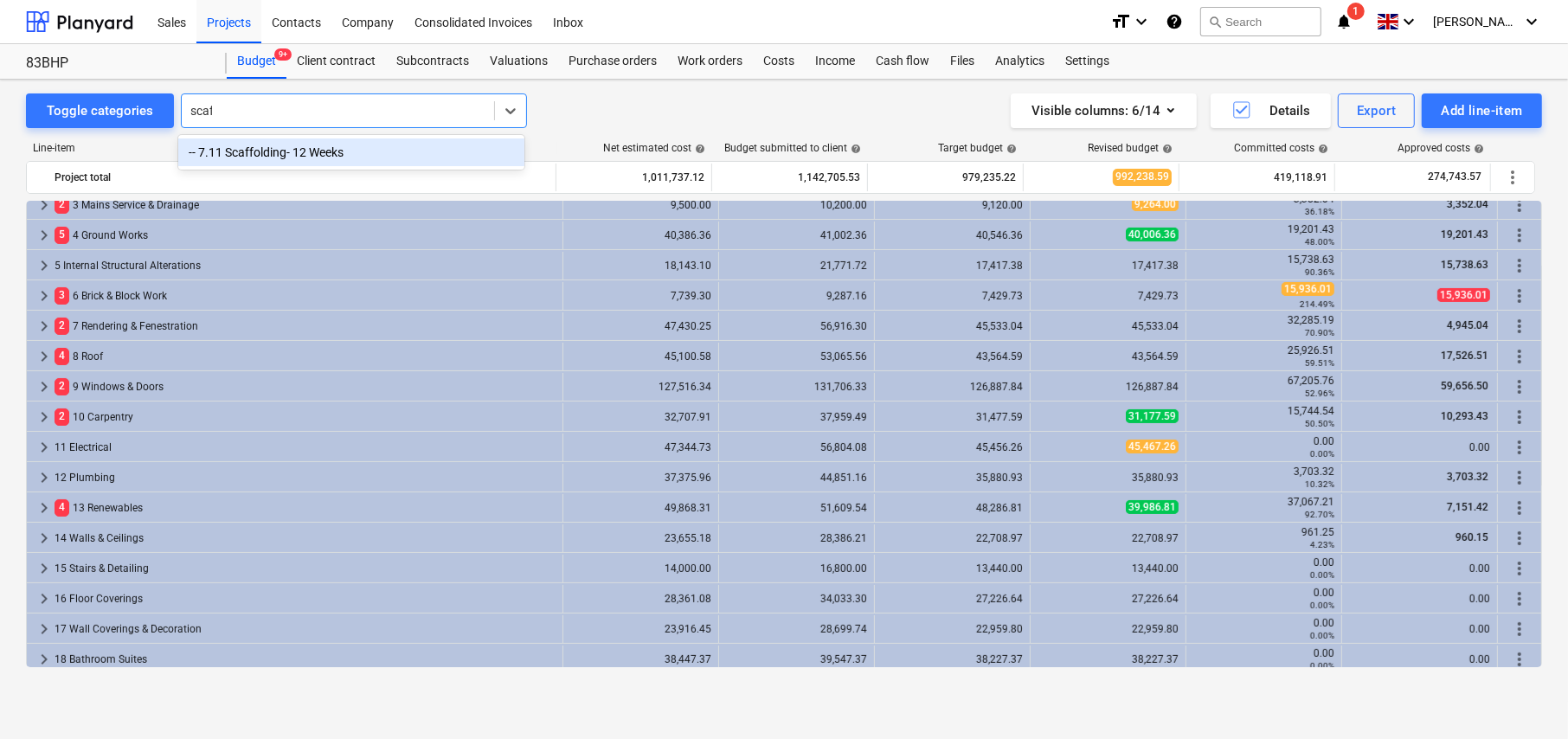
type input "[PERSON_NAME]"
click at [297, 150] on div "-- 7.11 Scaffolding- 12 Weeks" at bounding box center [352, 152] width 346 height 28
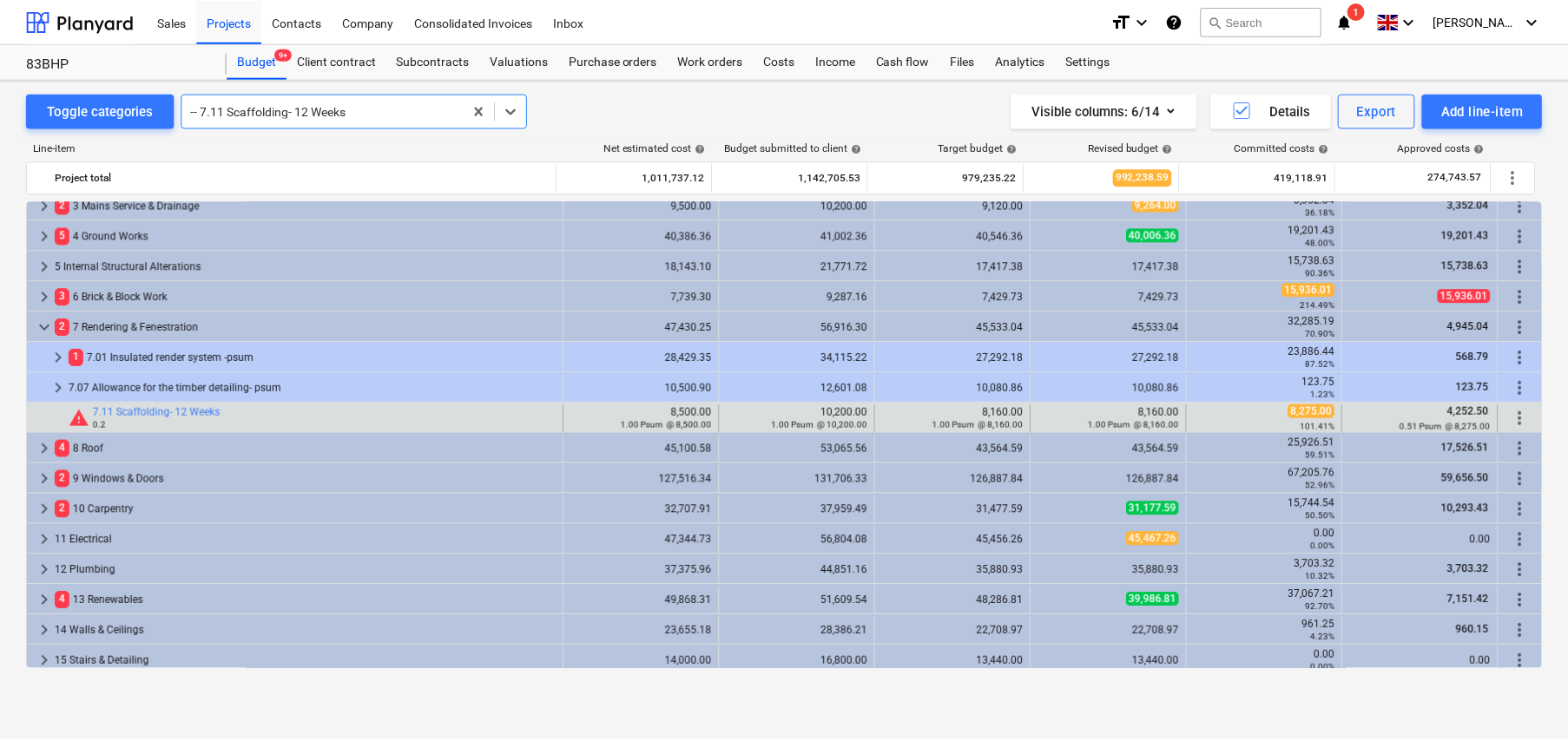
scroll to position [577, 0]
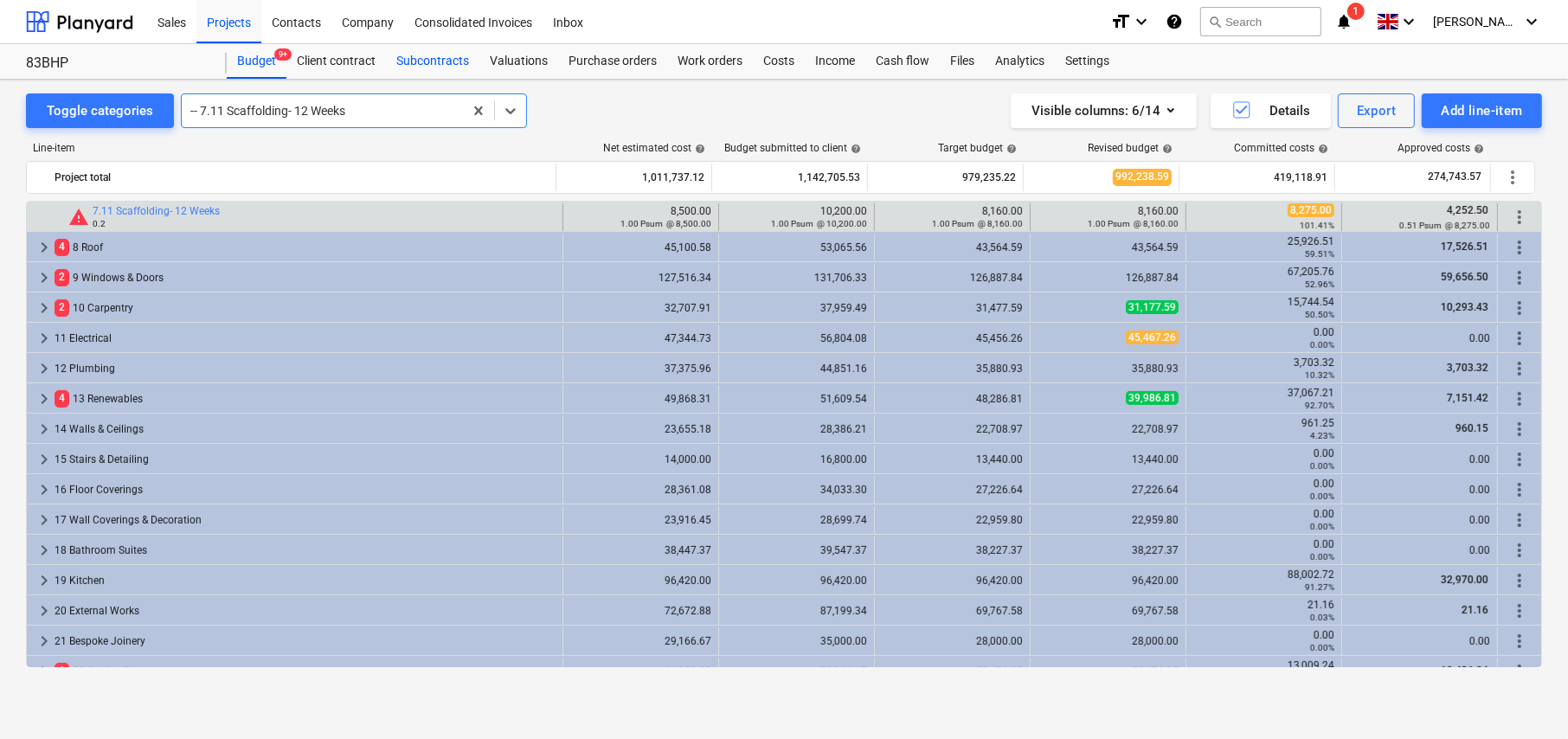
click at [442, 57] on div "Subcontracts" at bounding box center [432, 62] width 93 height 35
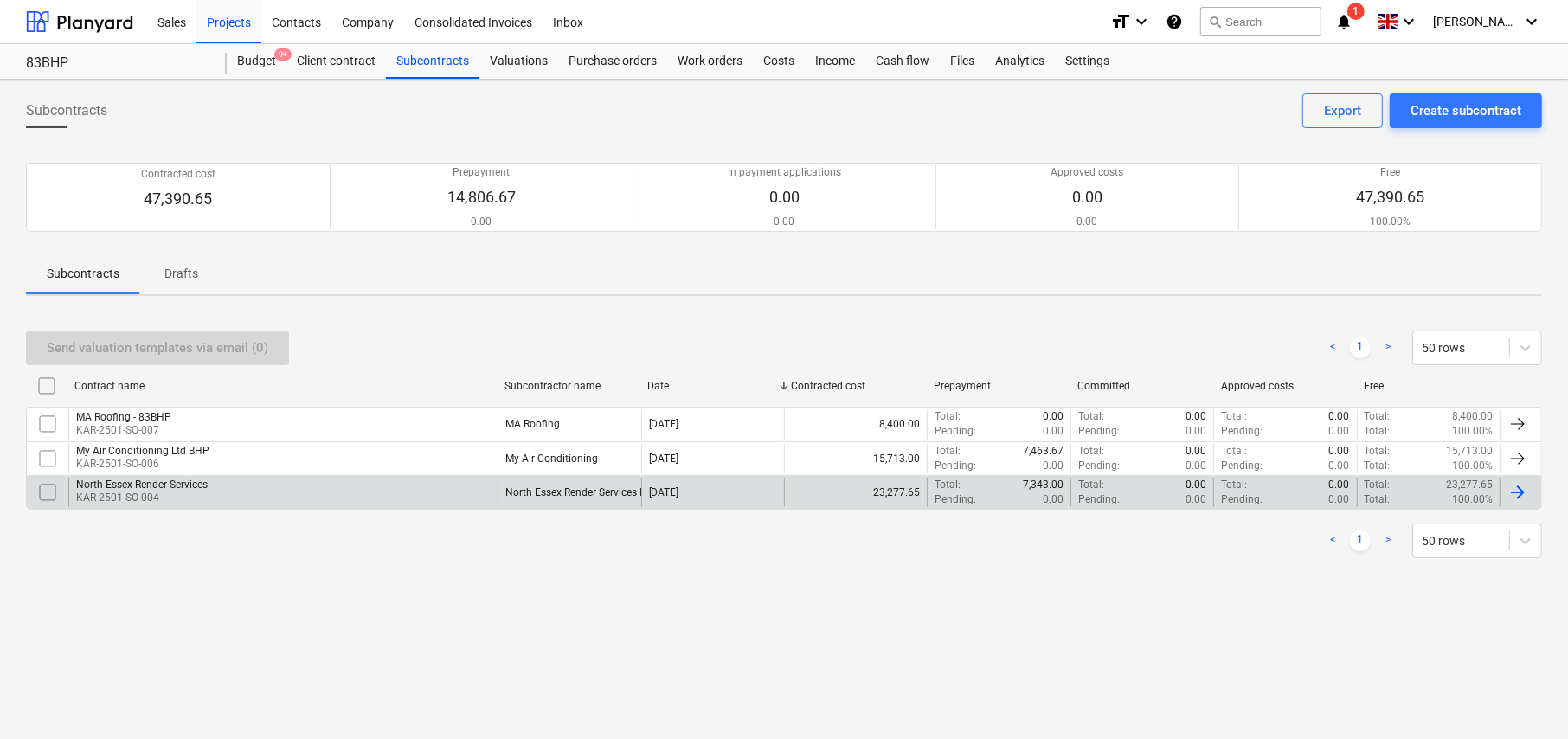
click at [158, 491] on p "KAR-2501-SO-004" at bounding box center [142, 499] width 132 height 15
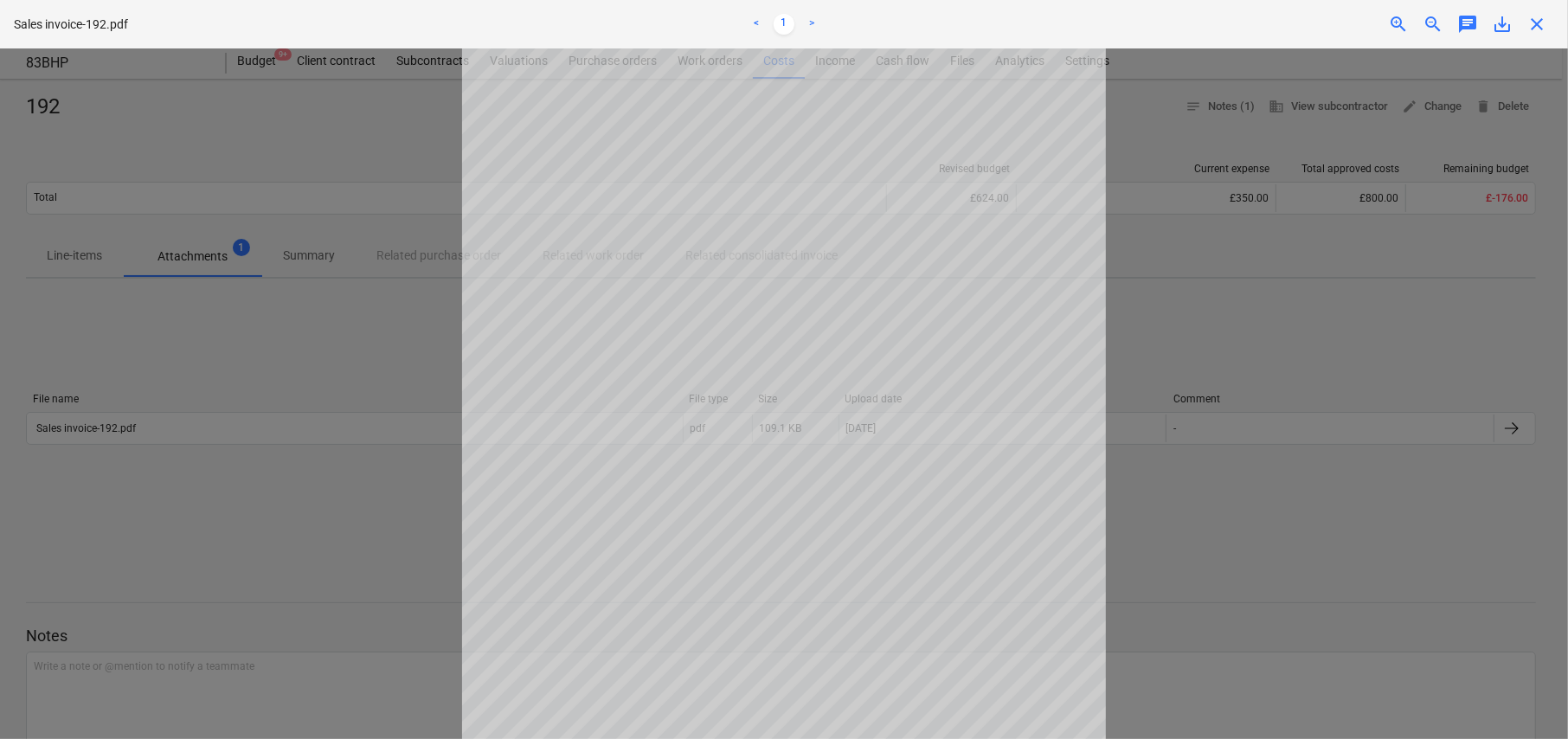
scroll to position [223, 0]
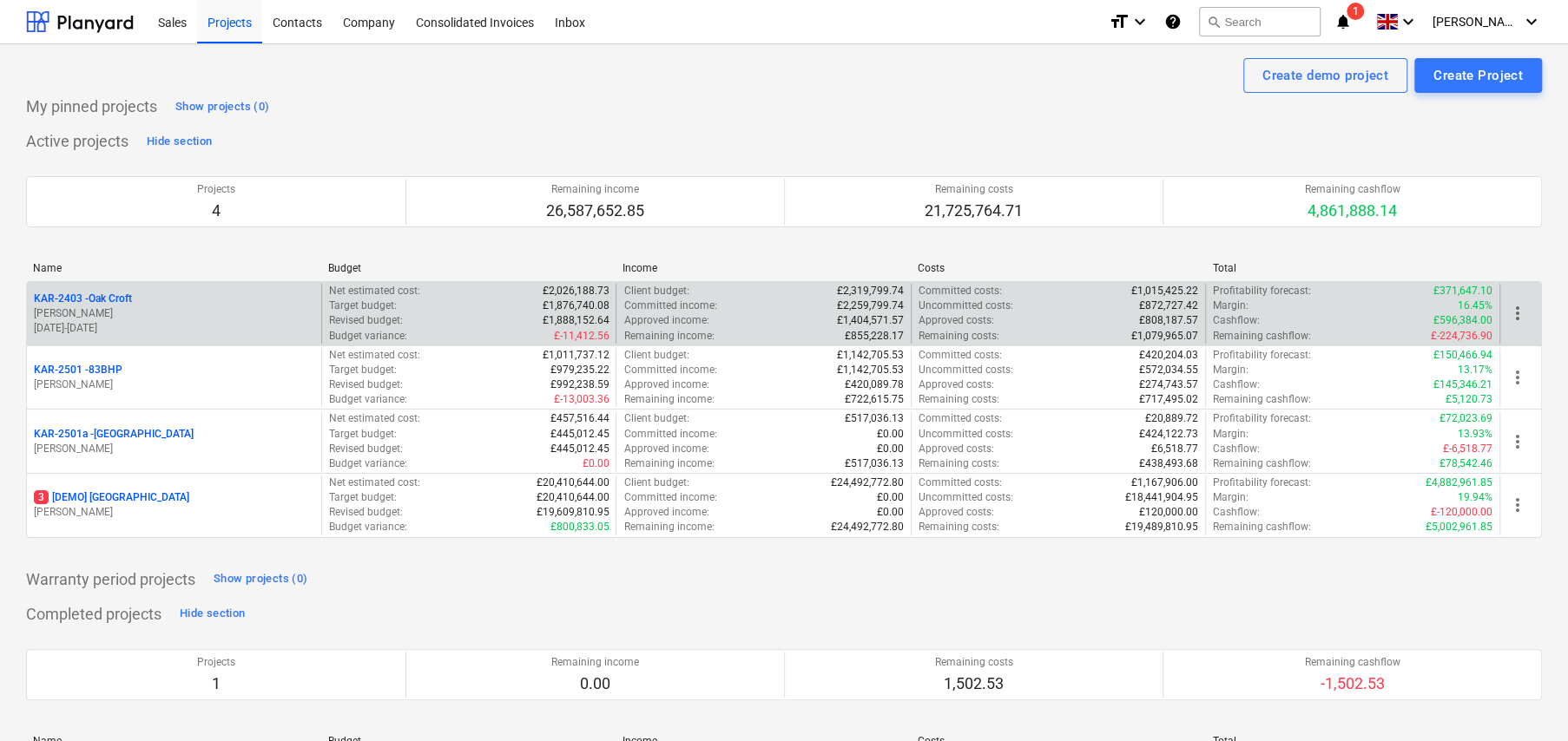
click at [124, 299] on p "KAR-2403 - Oak Croft" at bounding box center [83, 299] width 98 height 15
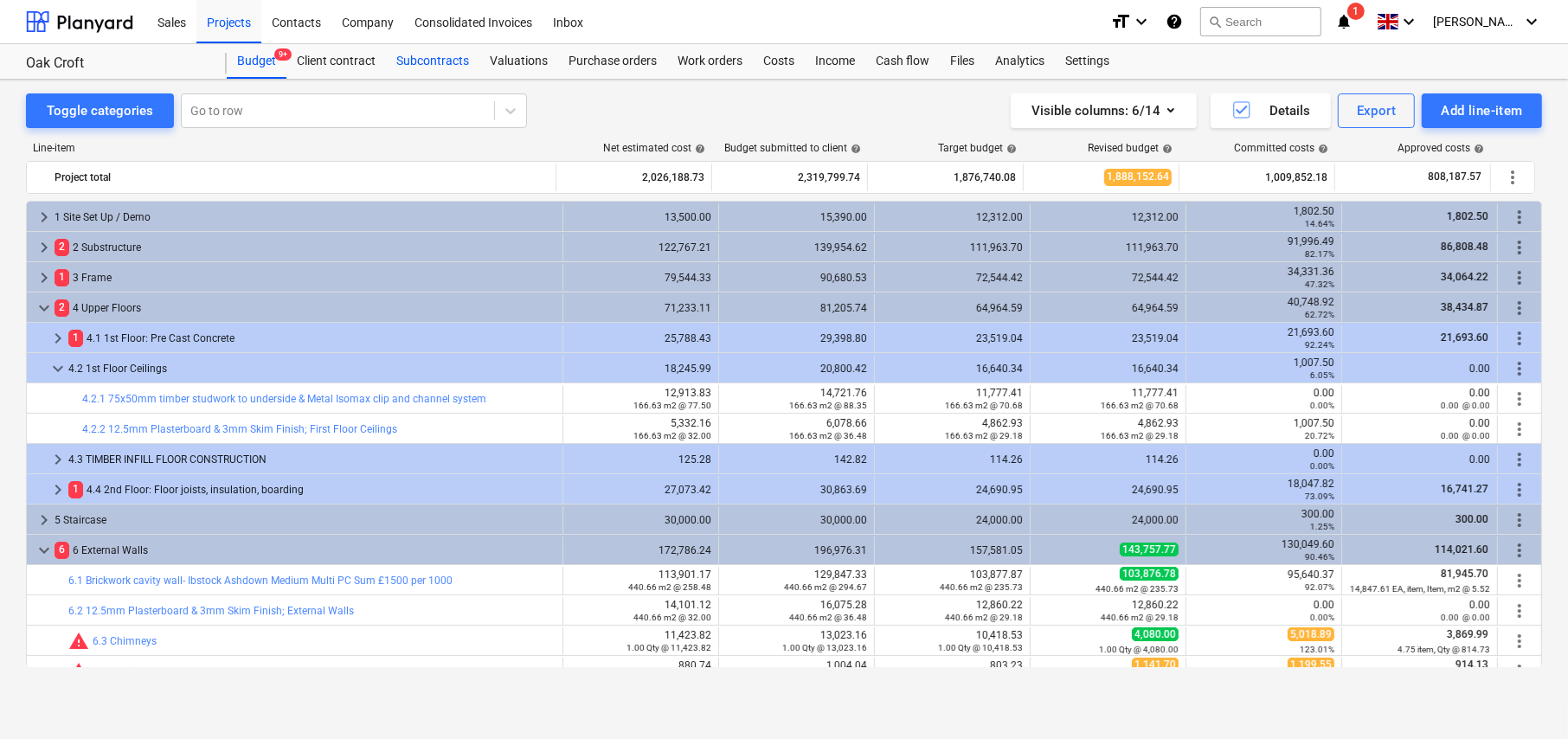
click at [443, 58] on div "Subcontracts" at bounding box center [432, 62] width 93 height 35
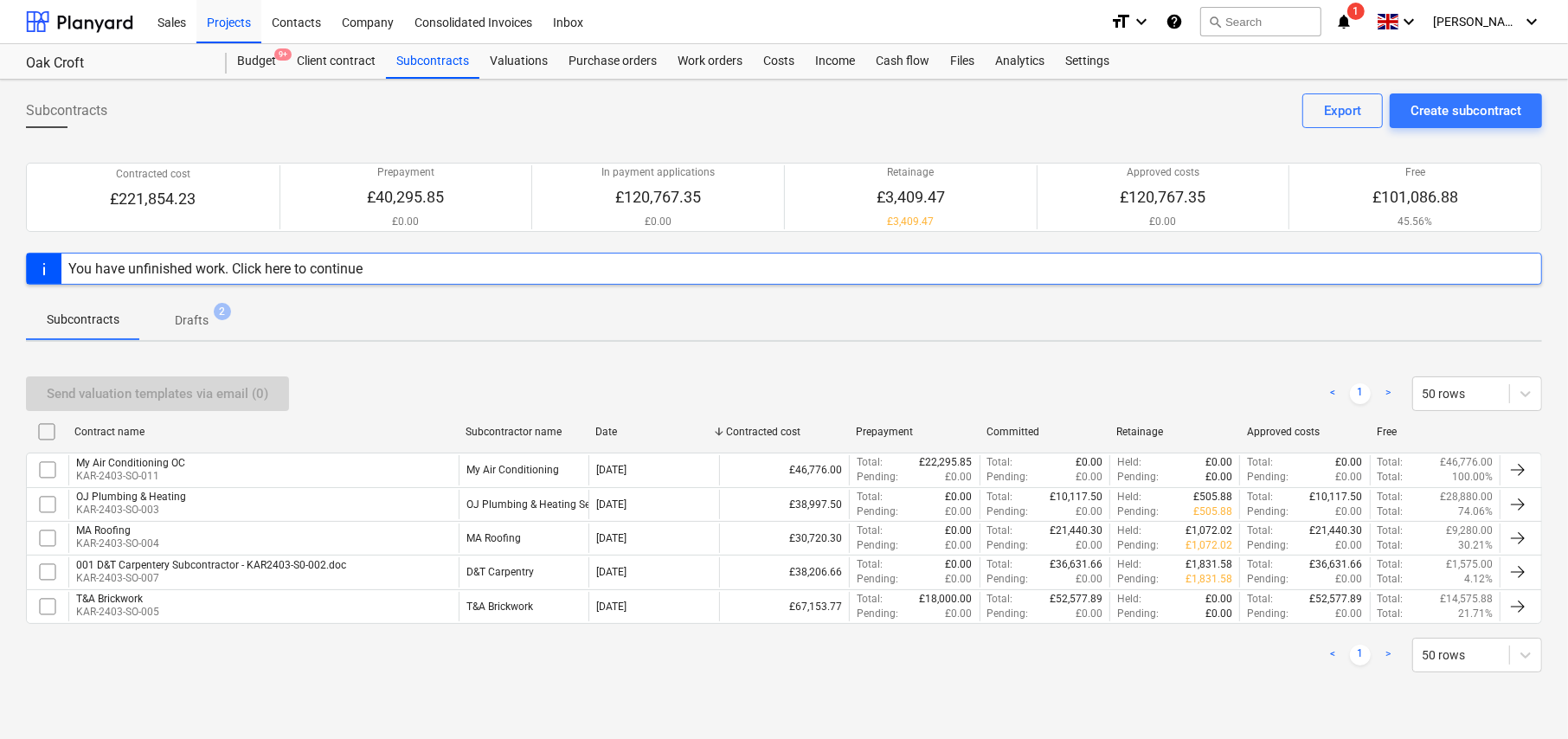
click at [197, 317] on p "Drafts" at bounding box center [192, 321] width 34 height 18
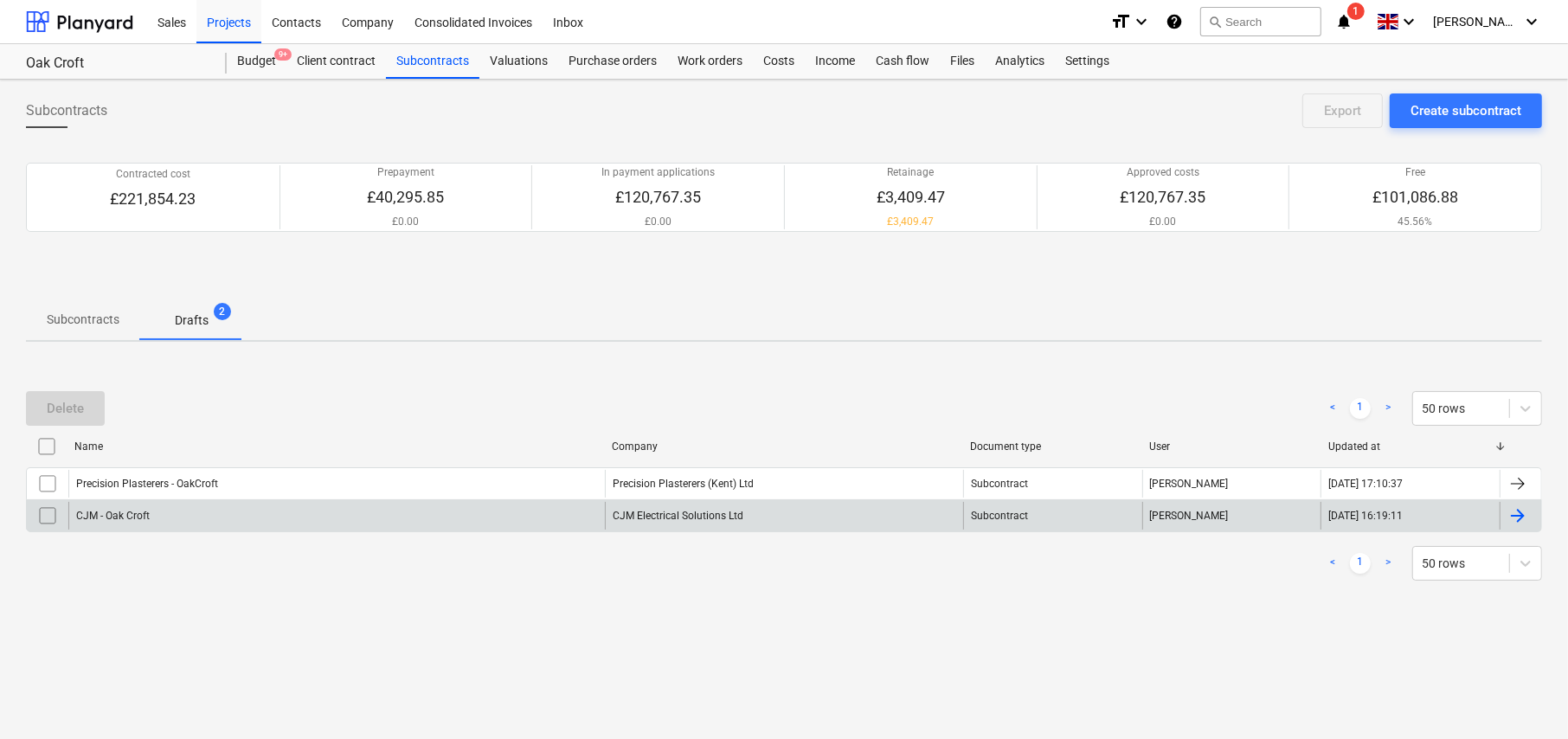
click at [127, 519] on div "CJM - Oak Croft" at bounding box center [113, 515] width 74 height 12
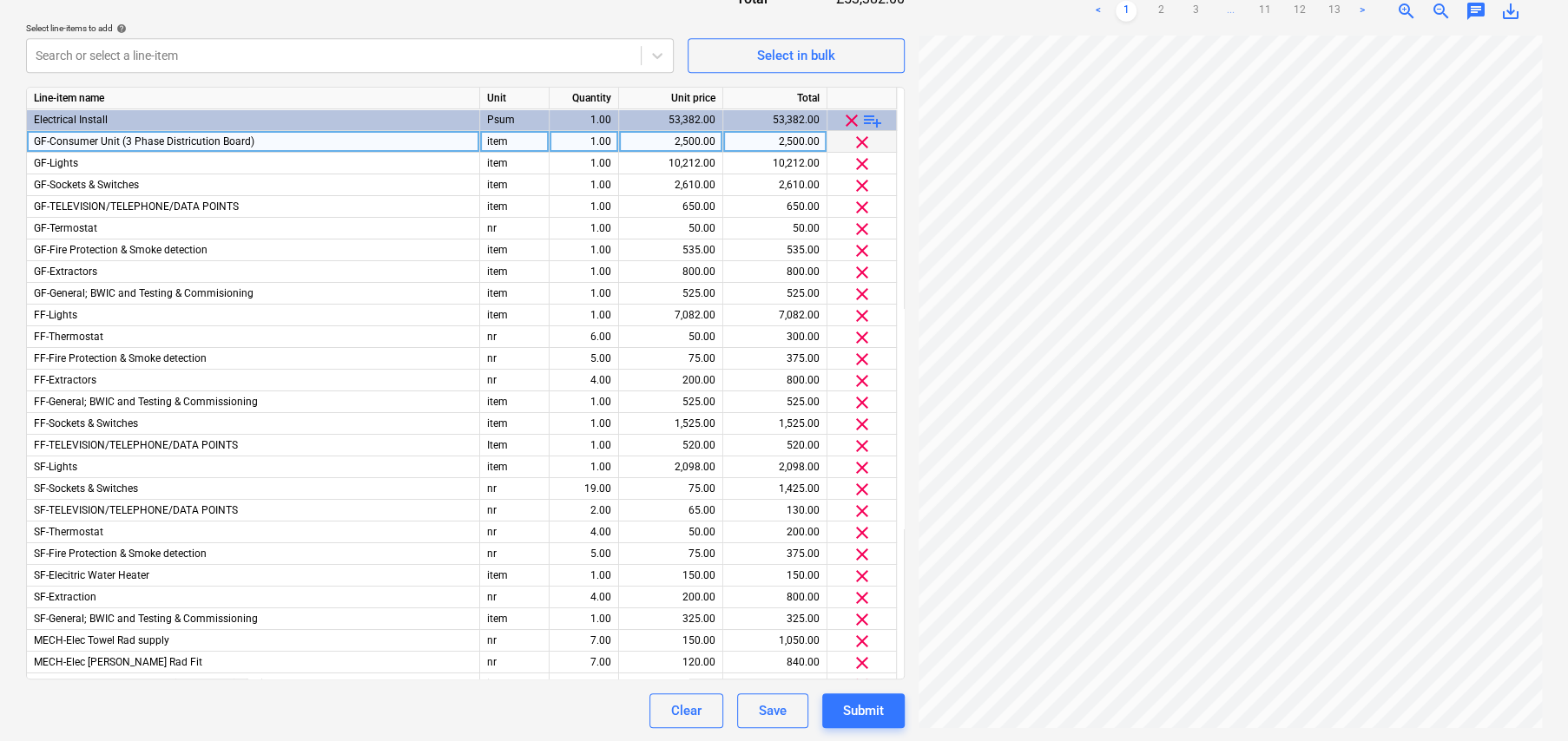
click at [692, 140] on div "2,500.00" at bounding box center [670, 141] width 90 height 21
type input "2635"
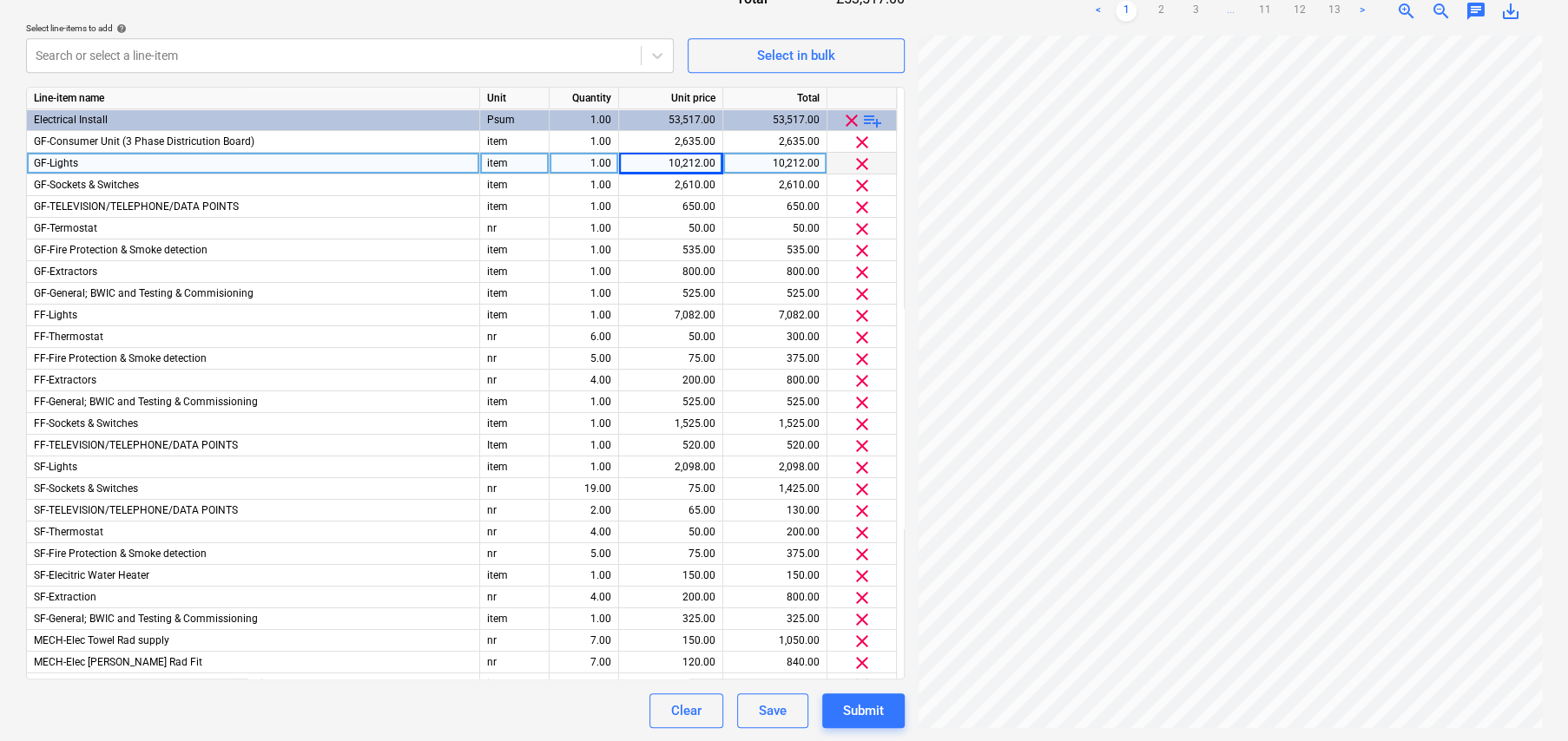
click at [685, 159] on div "10,212.00" at bounding box center [670, 163] width 90 height 21
type input "9367"
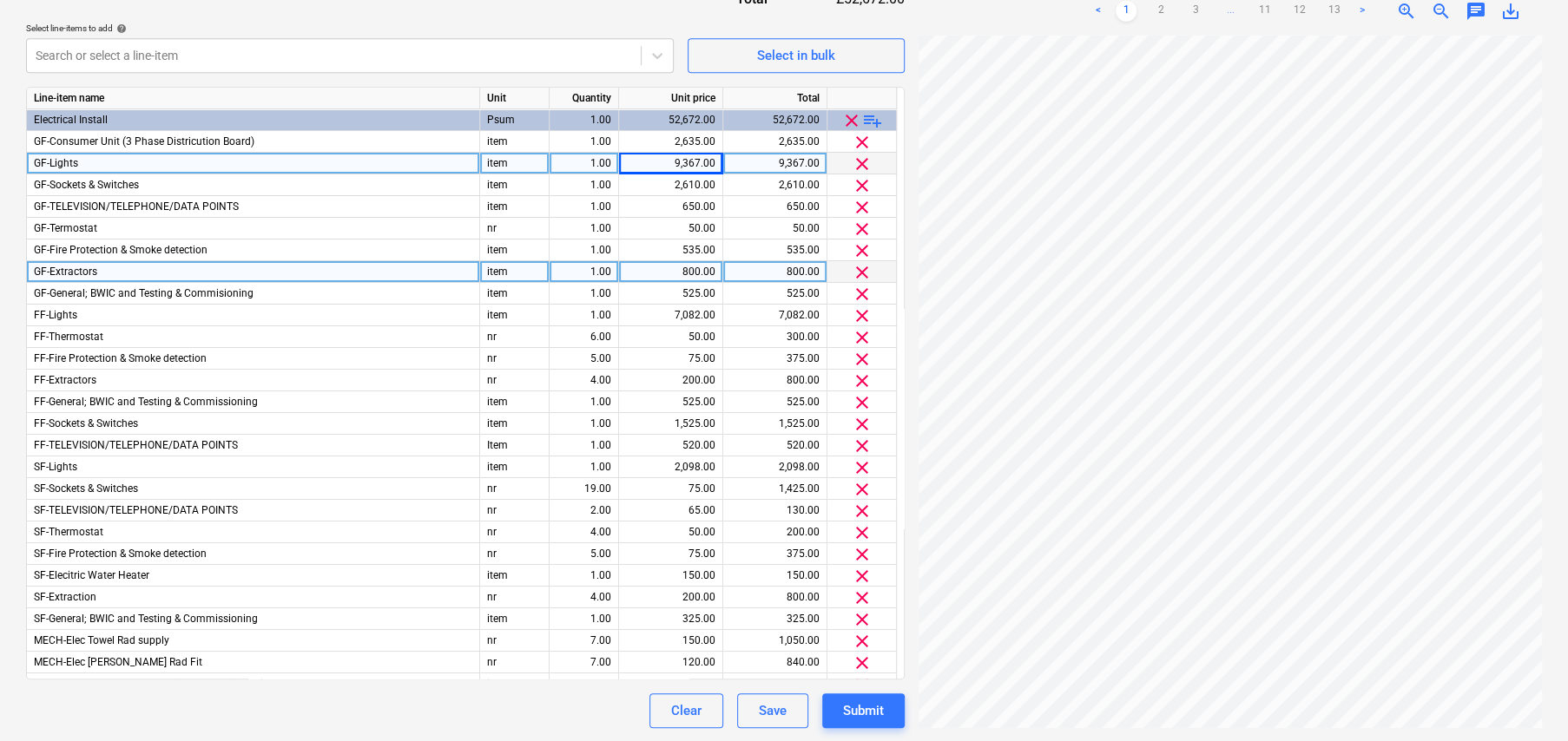
click at [593, 272] on div "1.00" at bounding box center [583, 272] width 55 height 21
type input "4"
type input "nr"
type input "200"
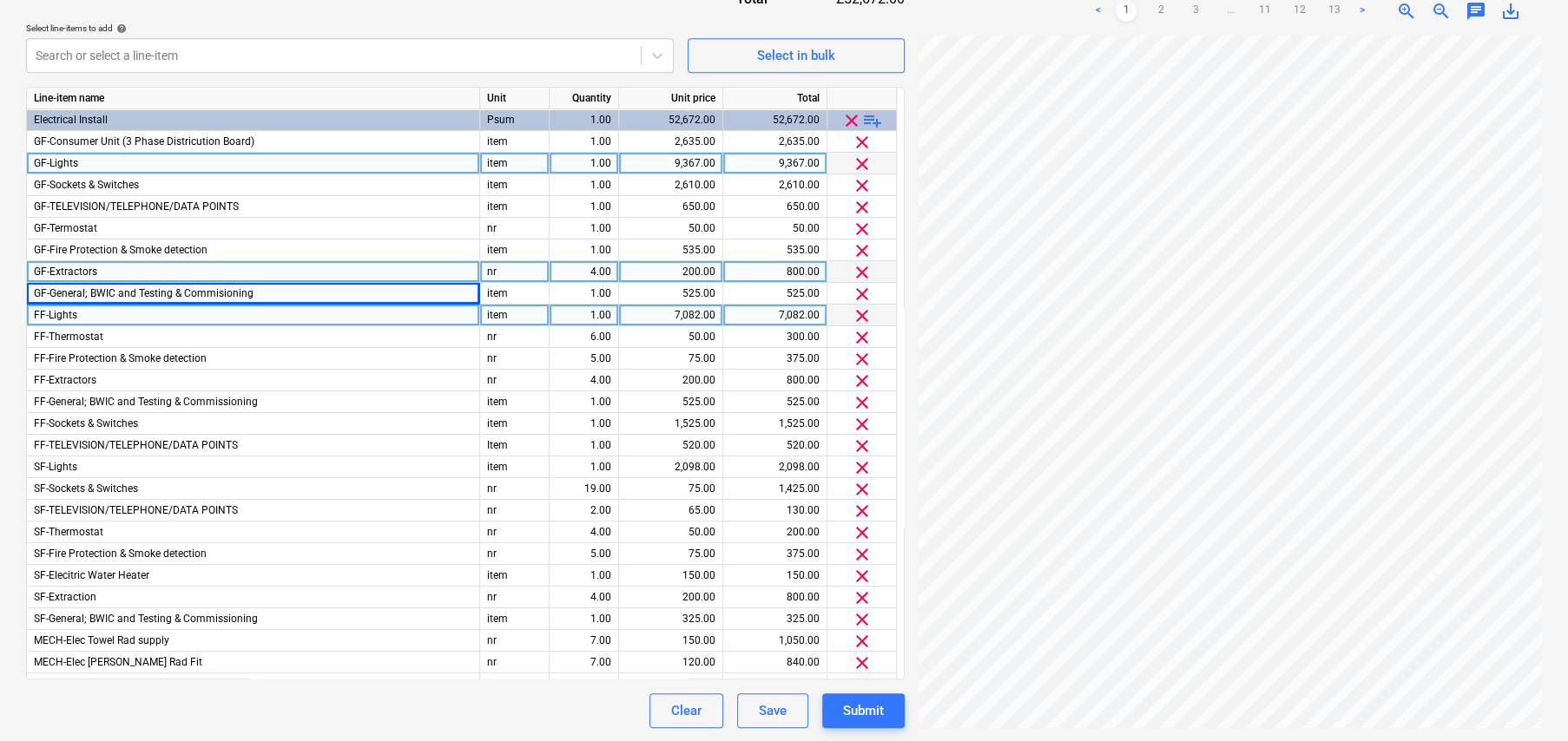
click at [692, 313] on div "7,082.00" at bounding box center [670, 315] width 90 height 21
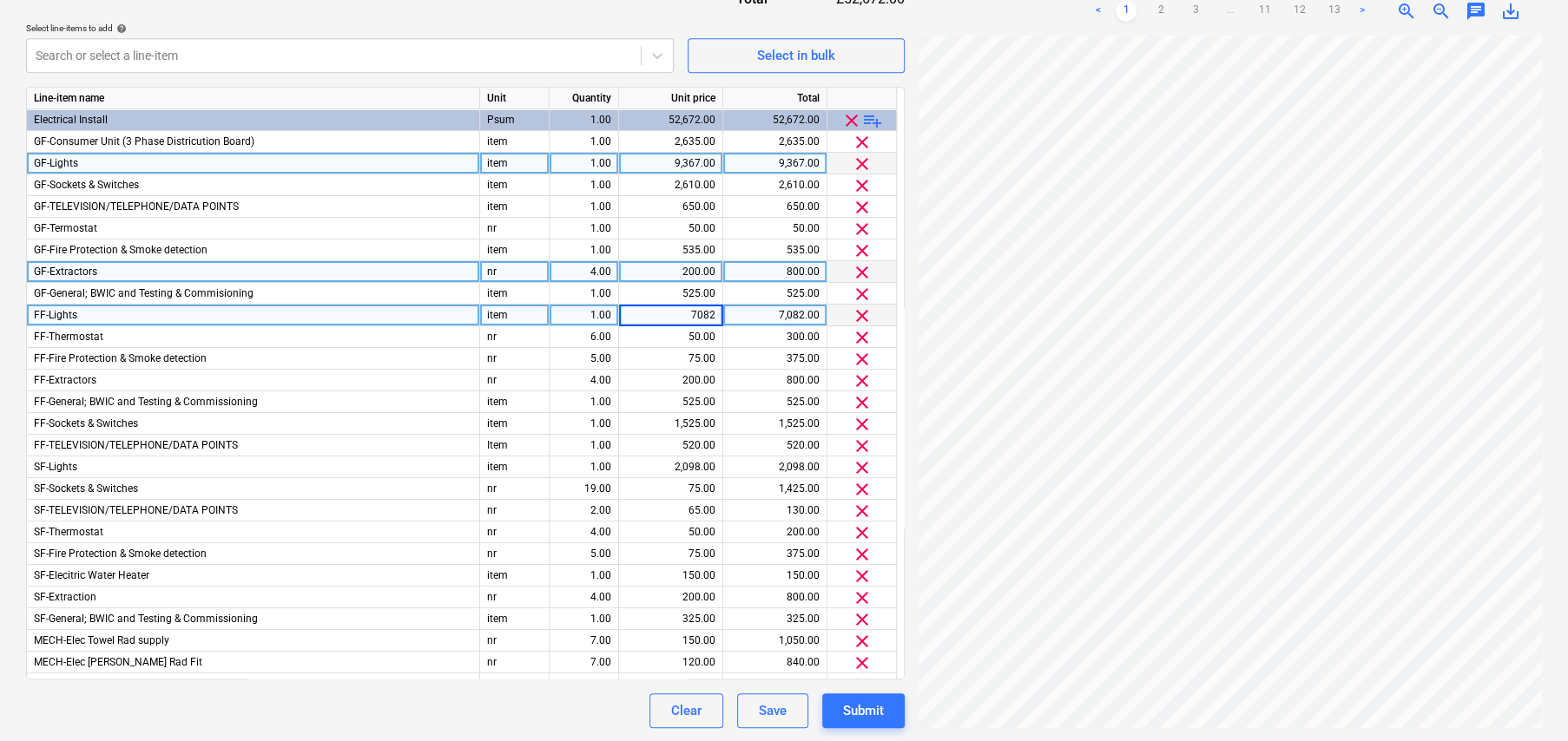
type input "3"
type input "7307"
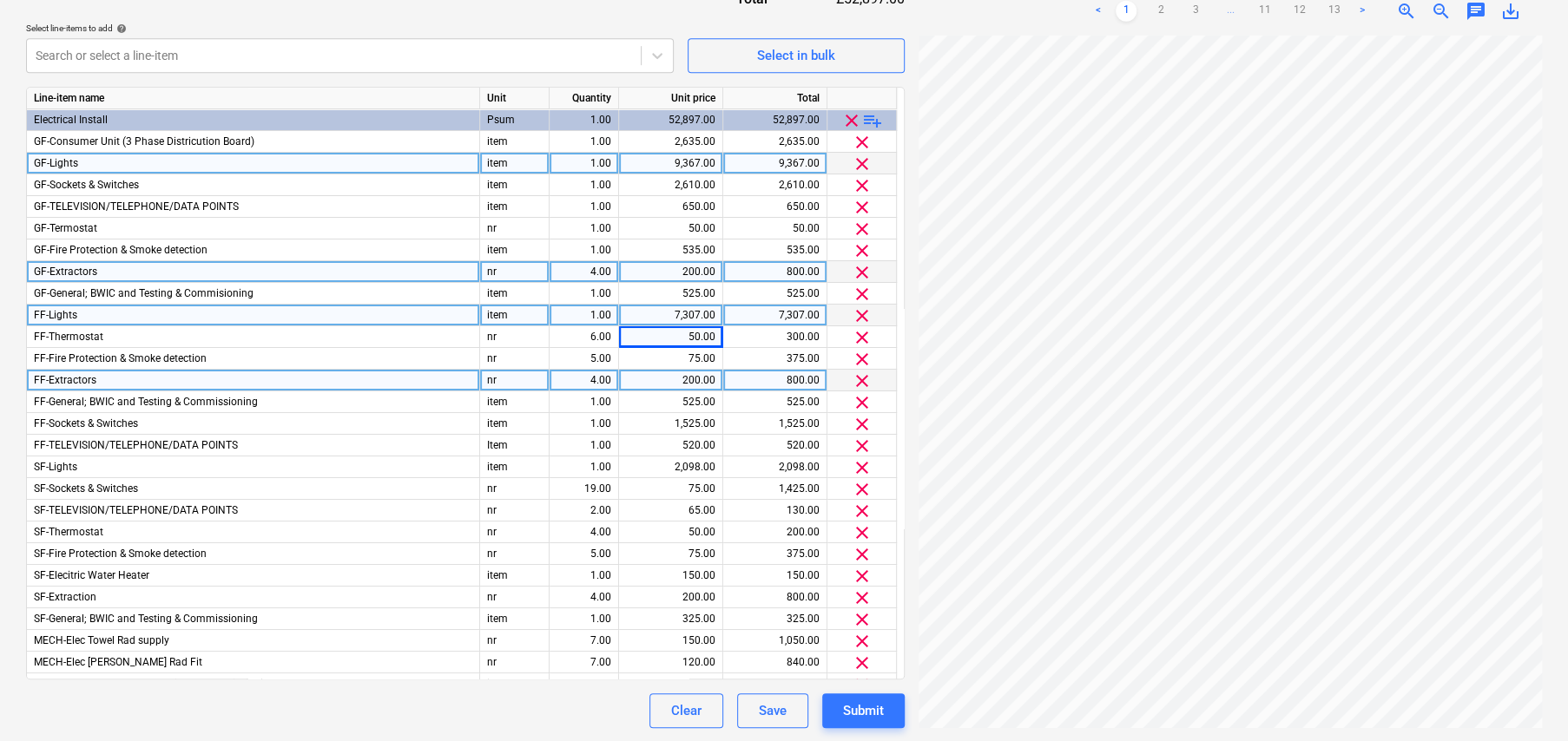
click at [589, 380] on div "4.00" at bounding box center [583, 380] width 55 height 21
type input "5"
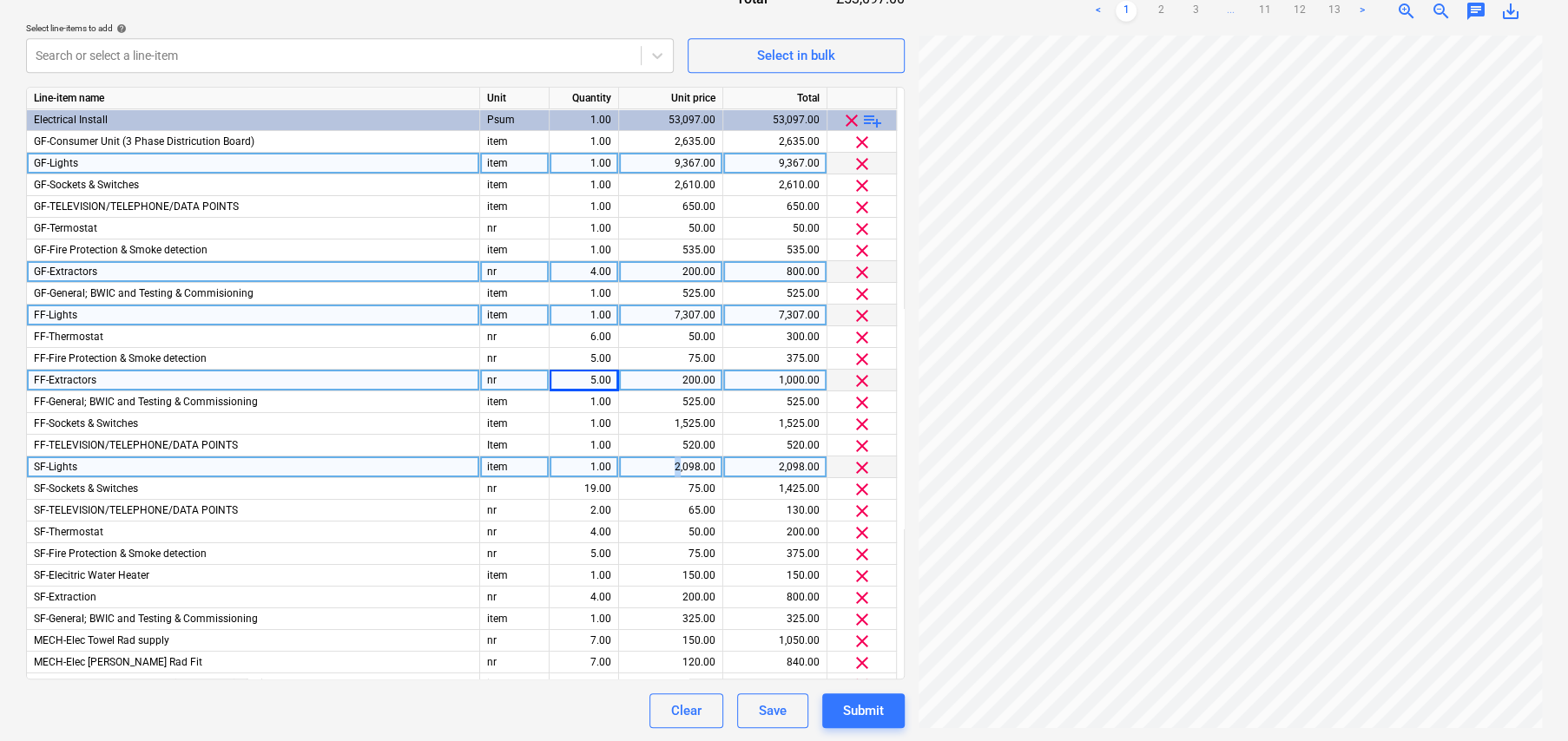
click at [680, 467] on div "2,098.00" at bounding box center [670, 467] width 90 height 21
type input "2148"
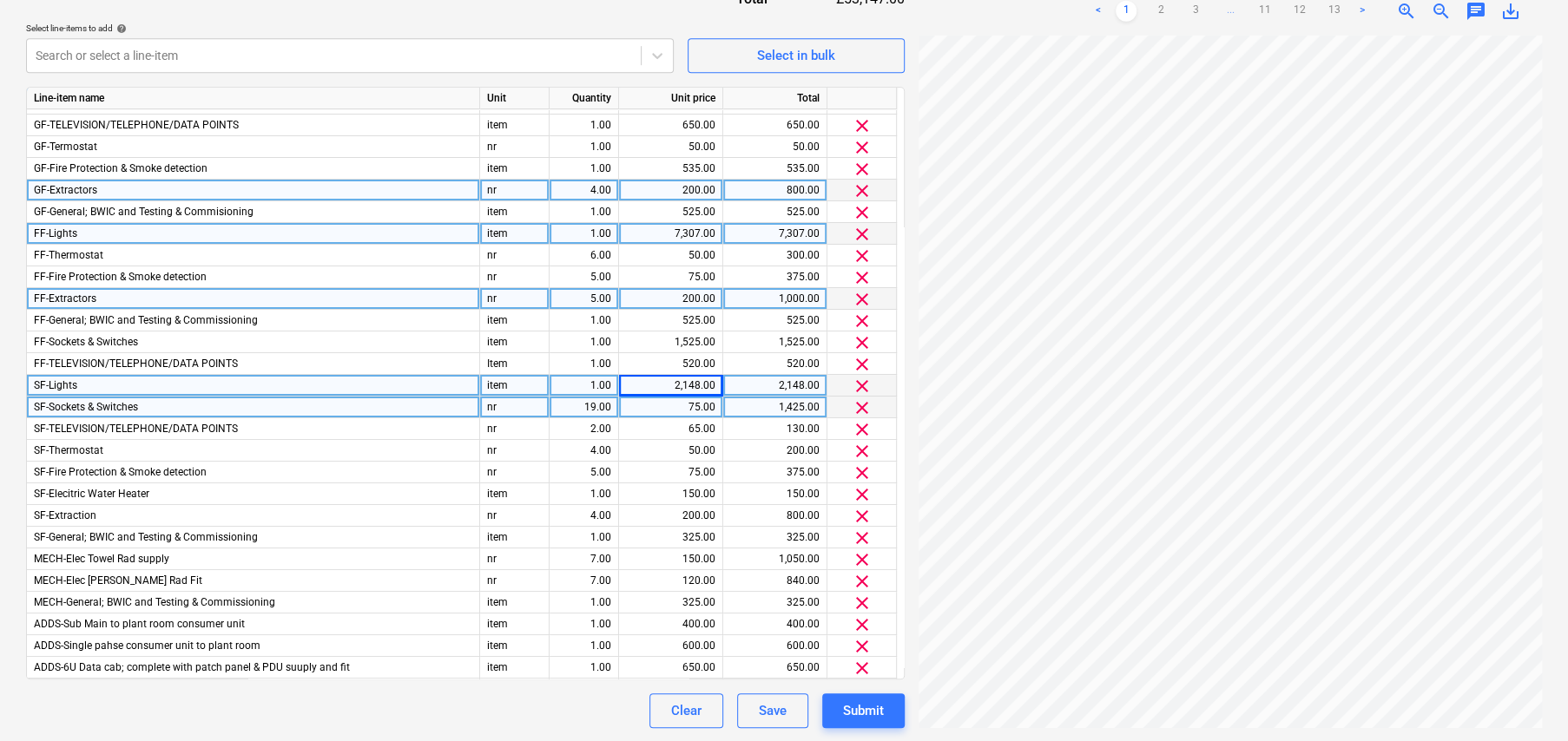
scroll to position [87, 0]
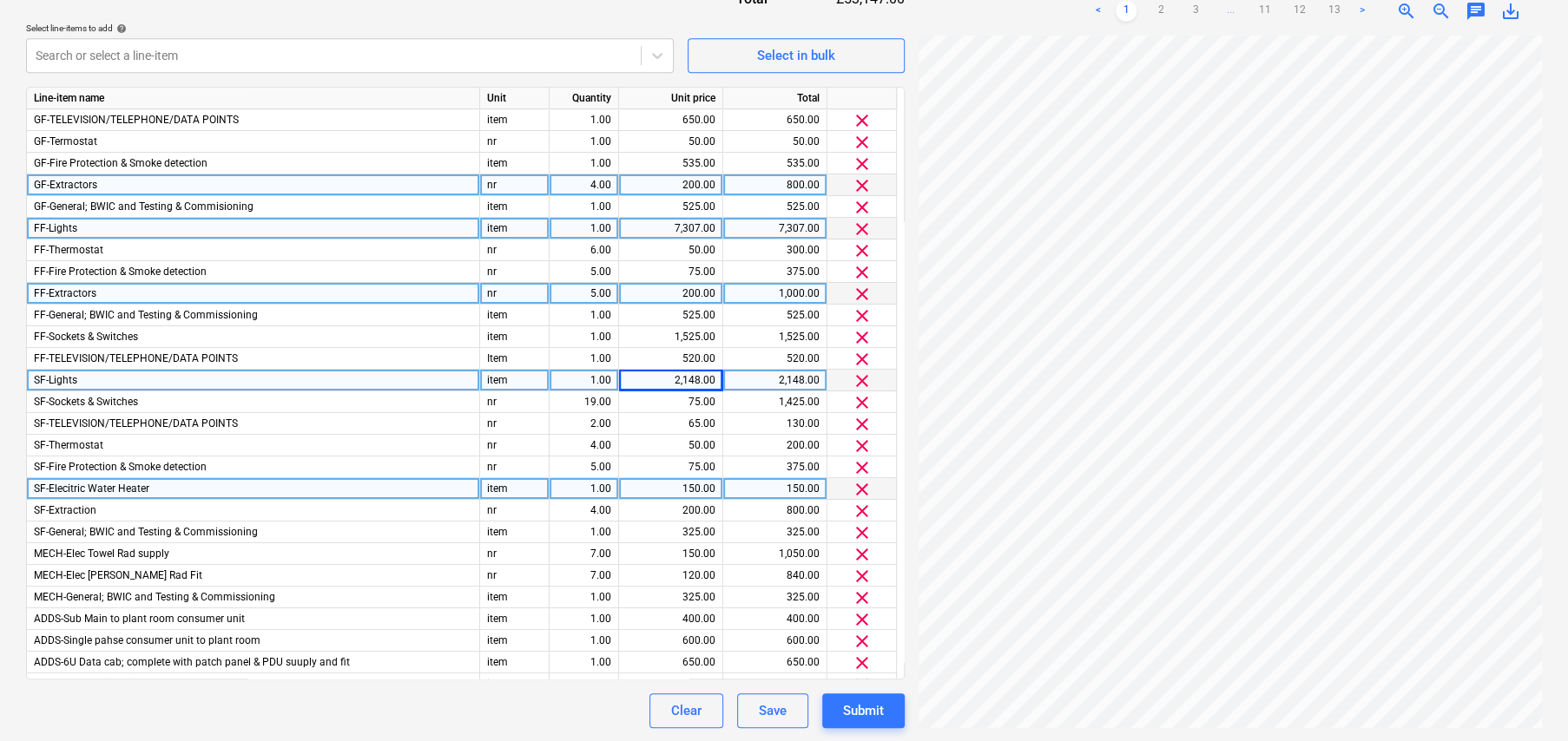
click at [590, 485] on div "1.00" at bounding box center [583, 489] width 55 height 21
type input "0"
click at [864, 485] on span "clear" at bounding box center [862, 490] width 21 height 21
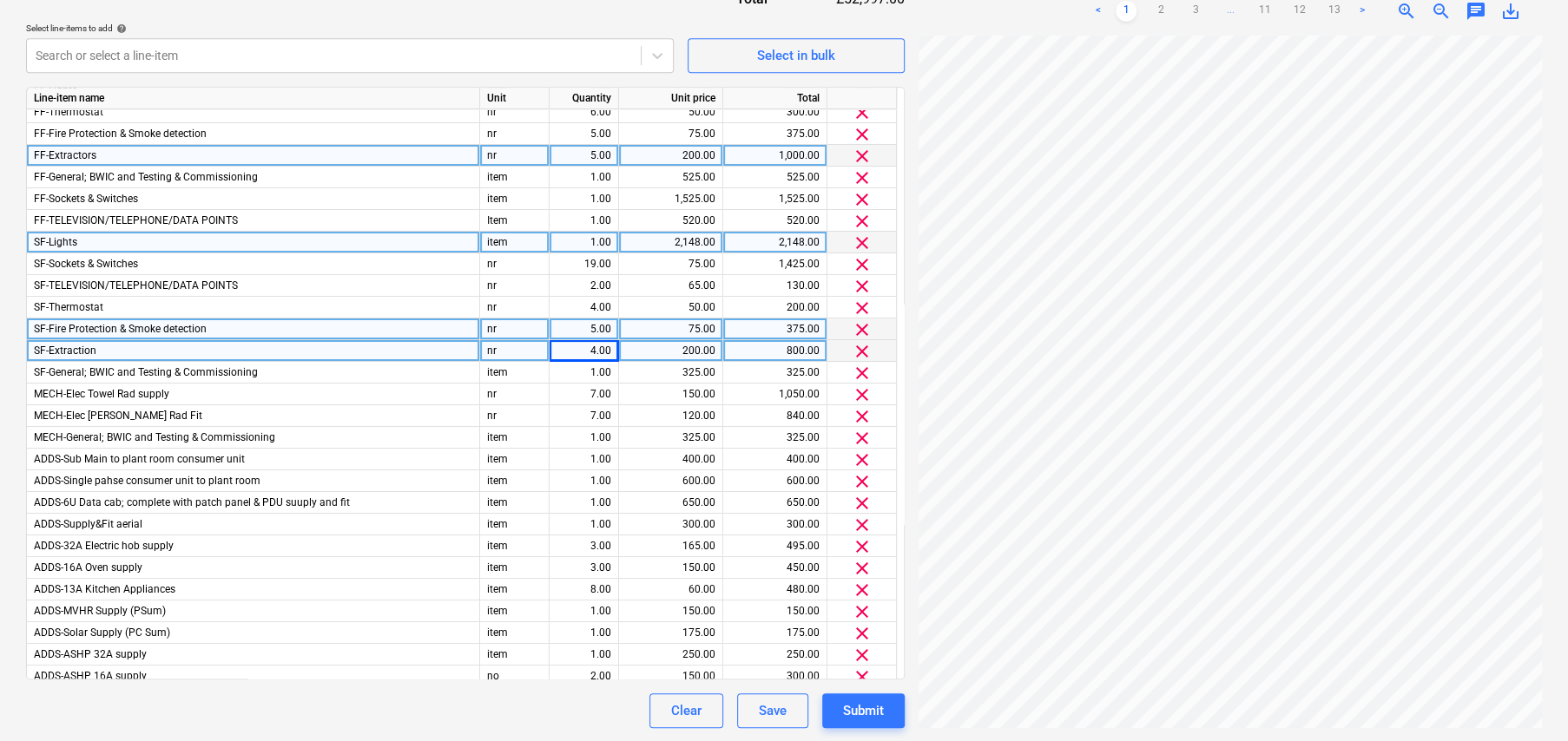
scroll to position [261, 0]
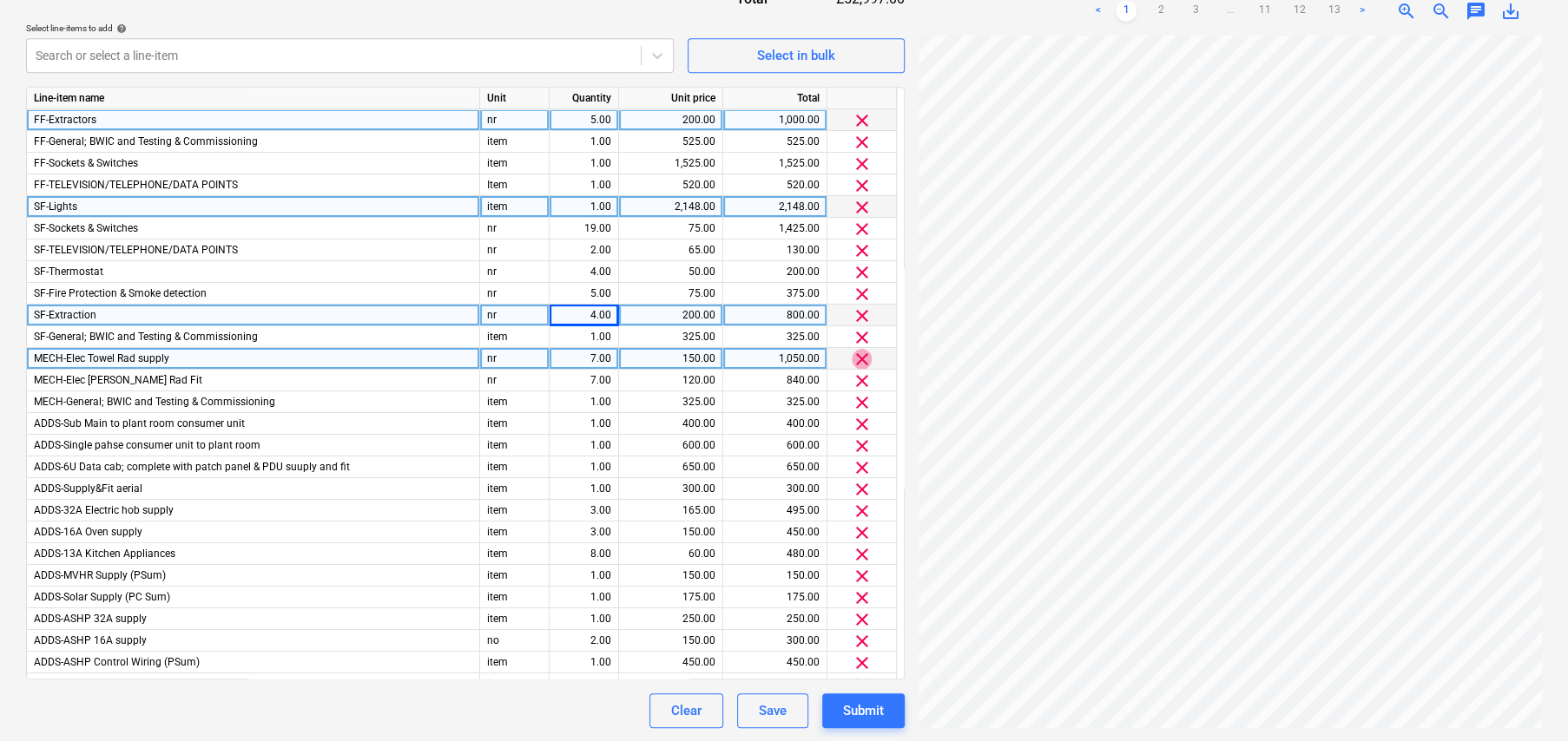
click at [865, 356] on span "clear" at bounding box center [862, 359] width 21 height 21
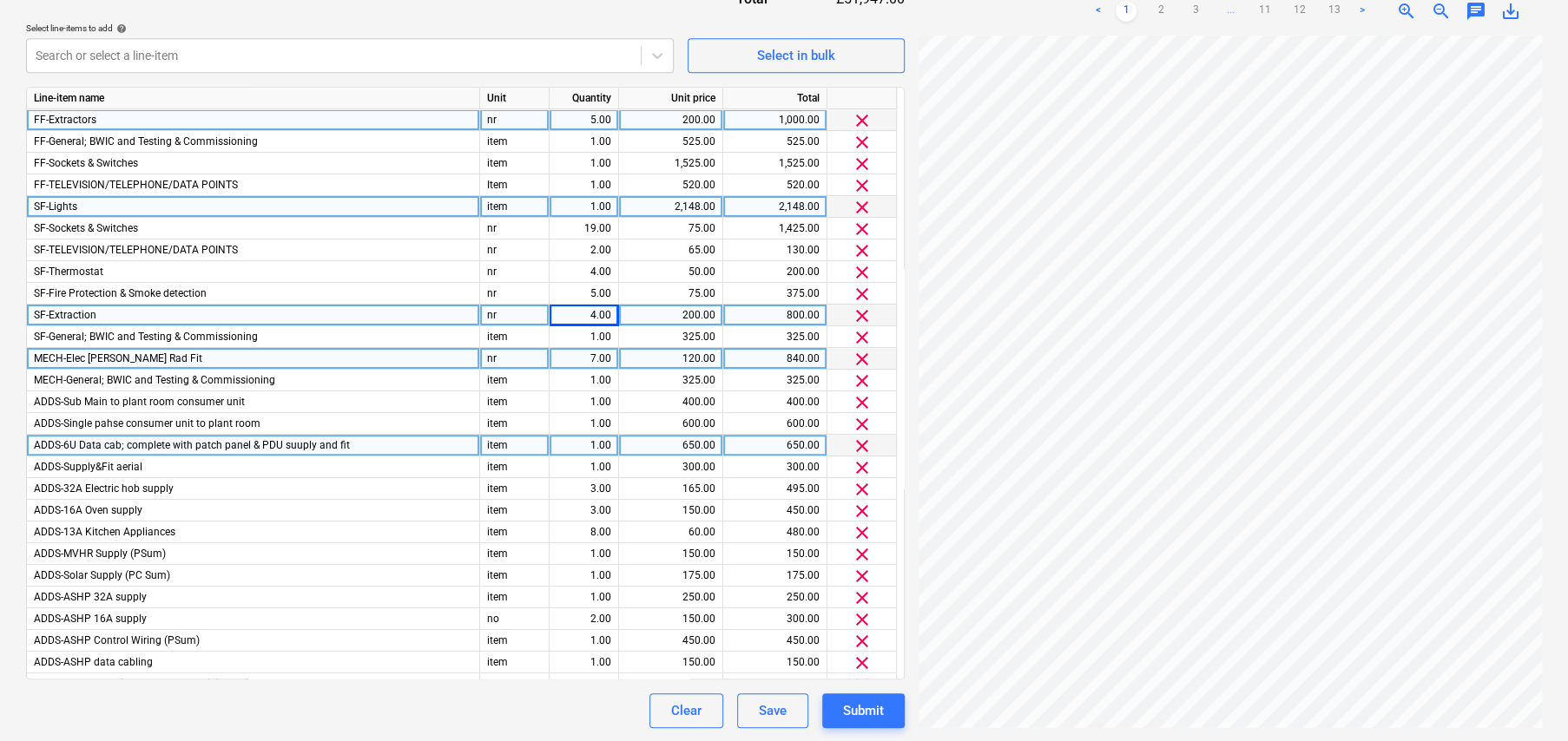
click at [601, 443] on div "1.00" at bounding box center [583, 445] width 55 height 21
type input "0"
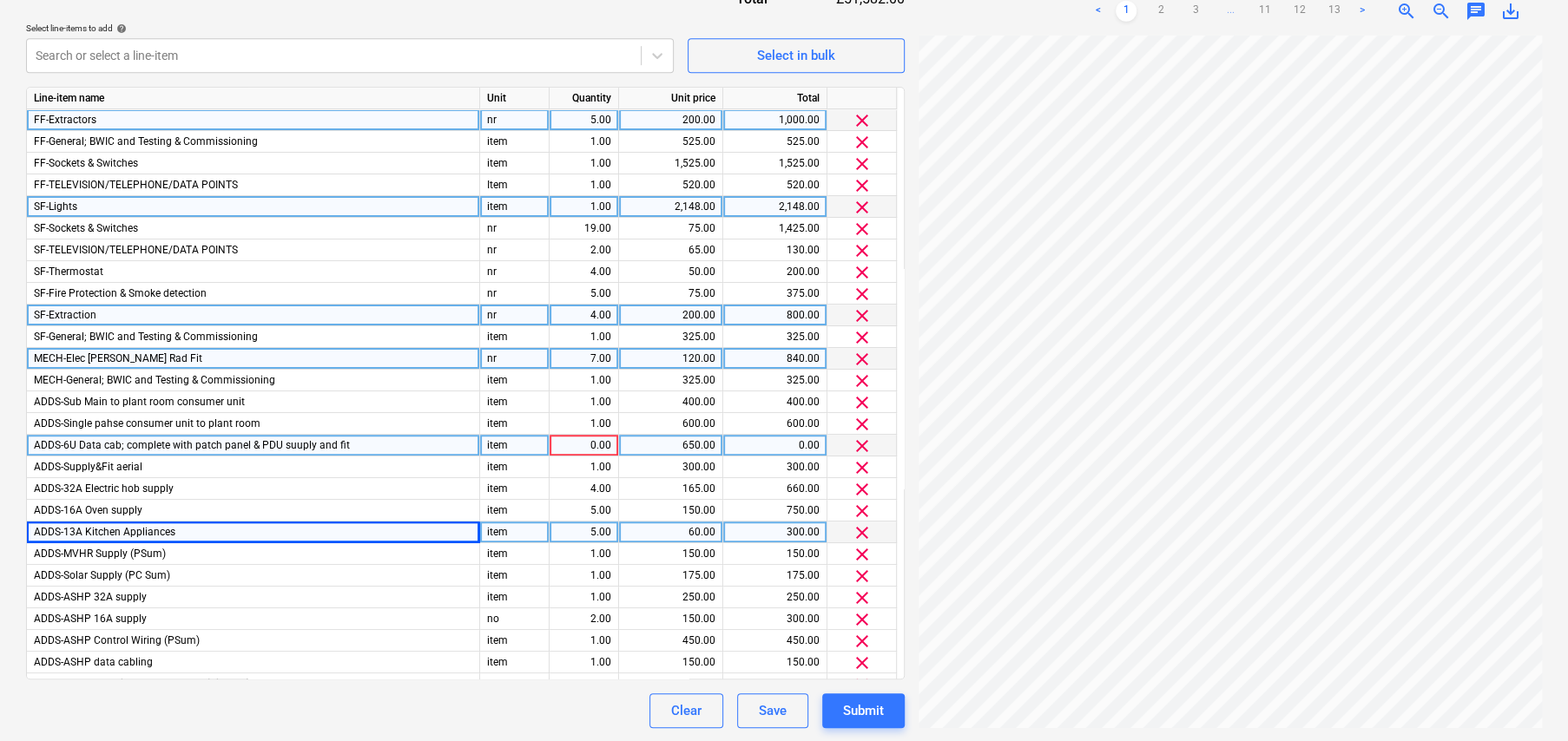
click at [96, 528] on span "ADDS-13A Kitchen Appliances" at bounding box center [104, 531] width 141 height 12
click at [115, 535] on input "ADDS-13A Kitchen Appliances" at bounding box center [252, 532] width 452 height 21
drag, startPoint x: 597, startPoint y: 526, endPoint x: 627, endPoint y: 524, distance: 30.1
click at [597, 526] on div "5.00" at bounding box center [583, 532] width 55 height 21
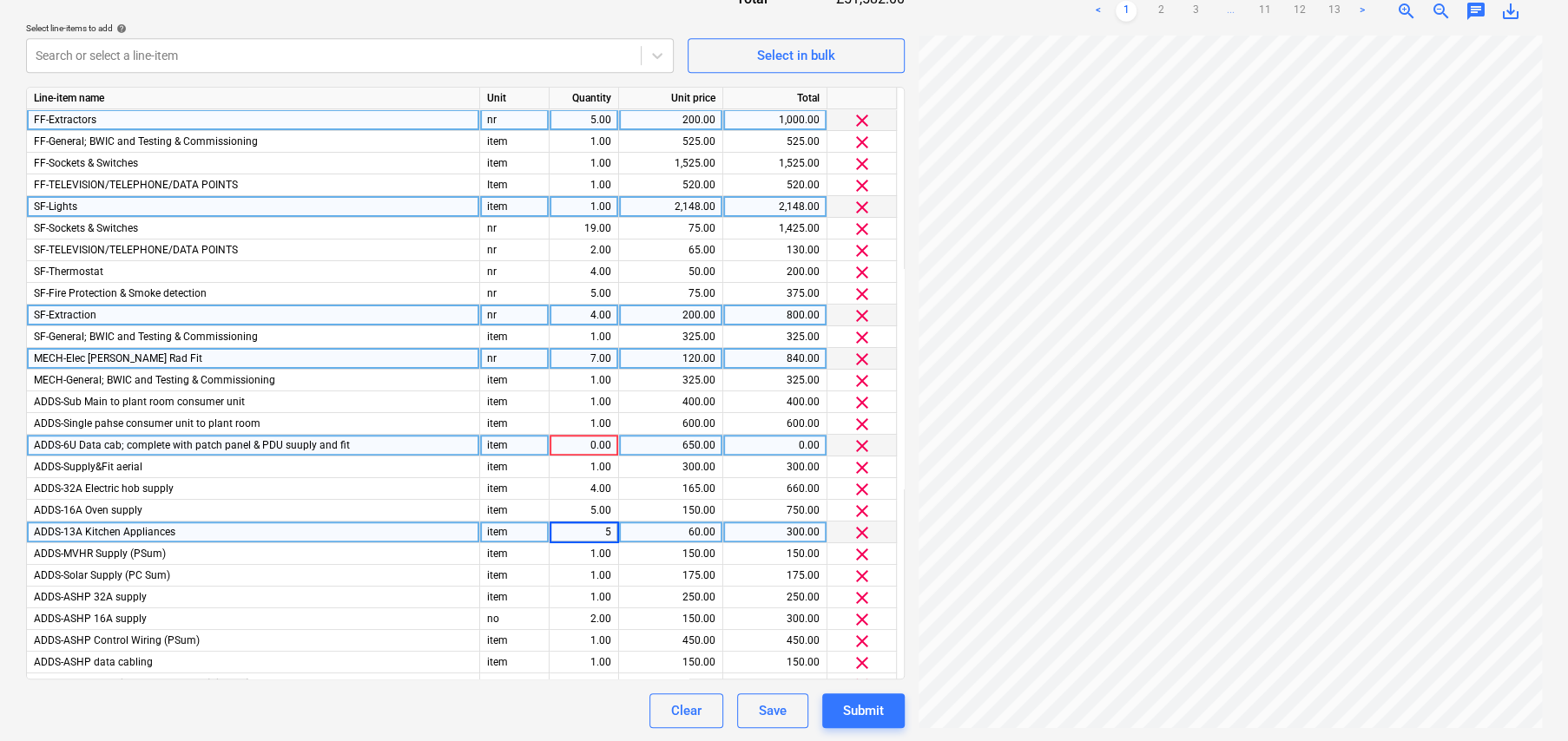
type input "7"
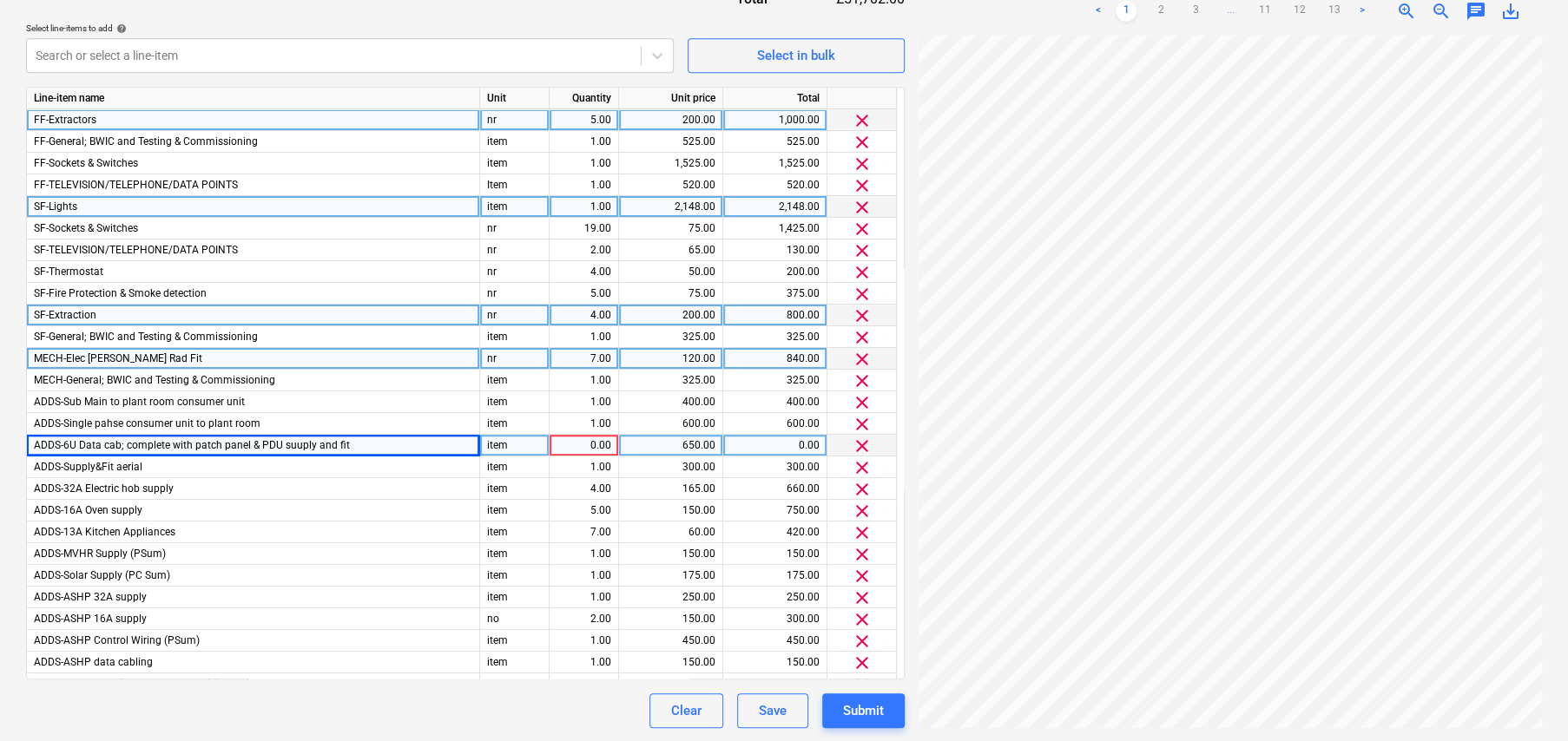
click at [67, 444] on span "ADDS-6U Data cab; complete with patch panel & PDU suuply and fit" at bounding box center [192, 444] width 316 height 12
click at [94, 446] on input "ADDS-6U Data cab; complete with patch panel & PDU suuply and fit" at bounding box center [252, 445] width 452 height 21
drag, startPoint x: 70, startPoint y: 444, endPoint x: 435, endPoint y: 445, distance: 365.0
click at [435, 445] on input "ADDS-6U Data cab; complete with patch panel & PDU suuply and fit" at bounding box center [252, 445] width 452 height 21
type input "ADDS-16A Coffee Maker supply"
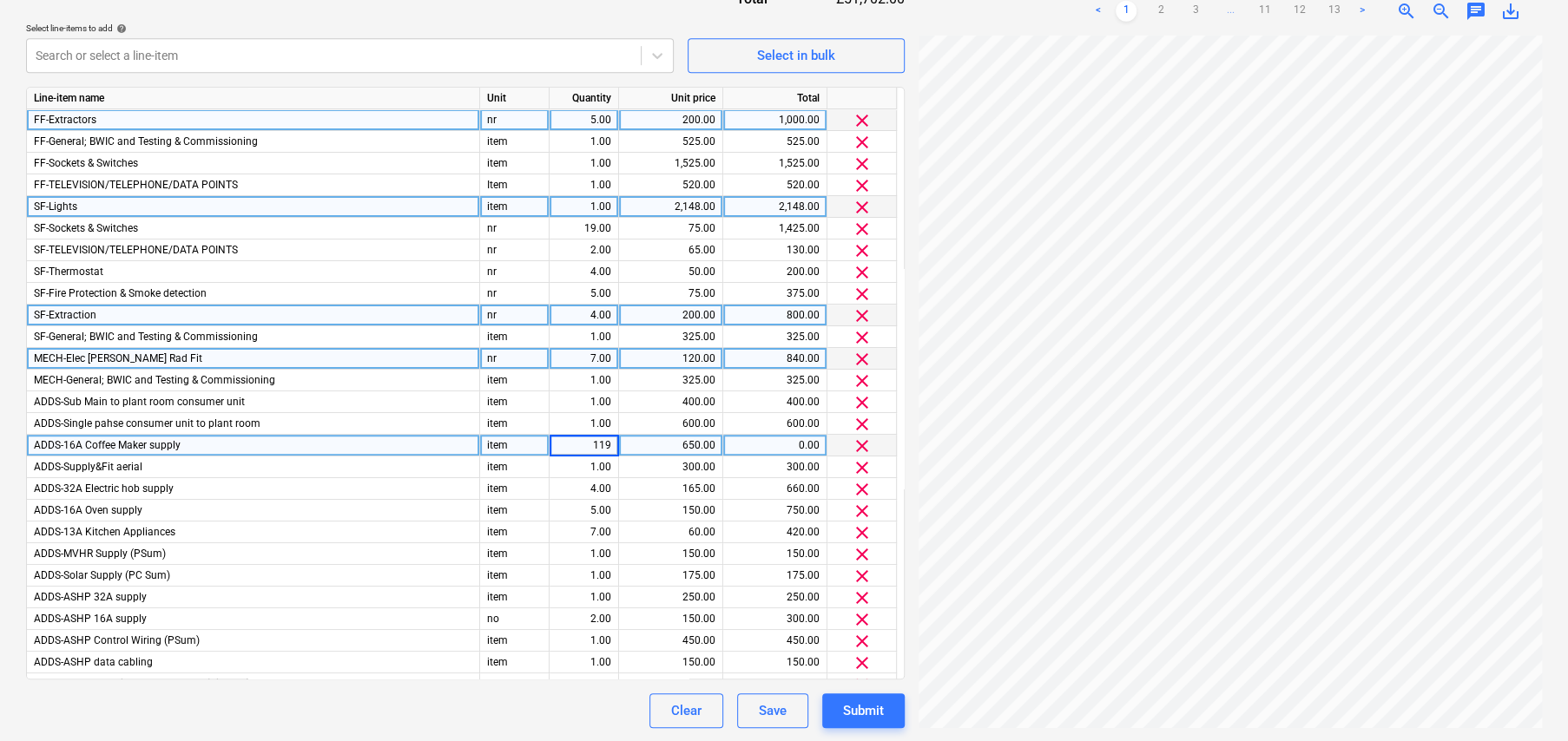
type input "1195"
type input "195"
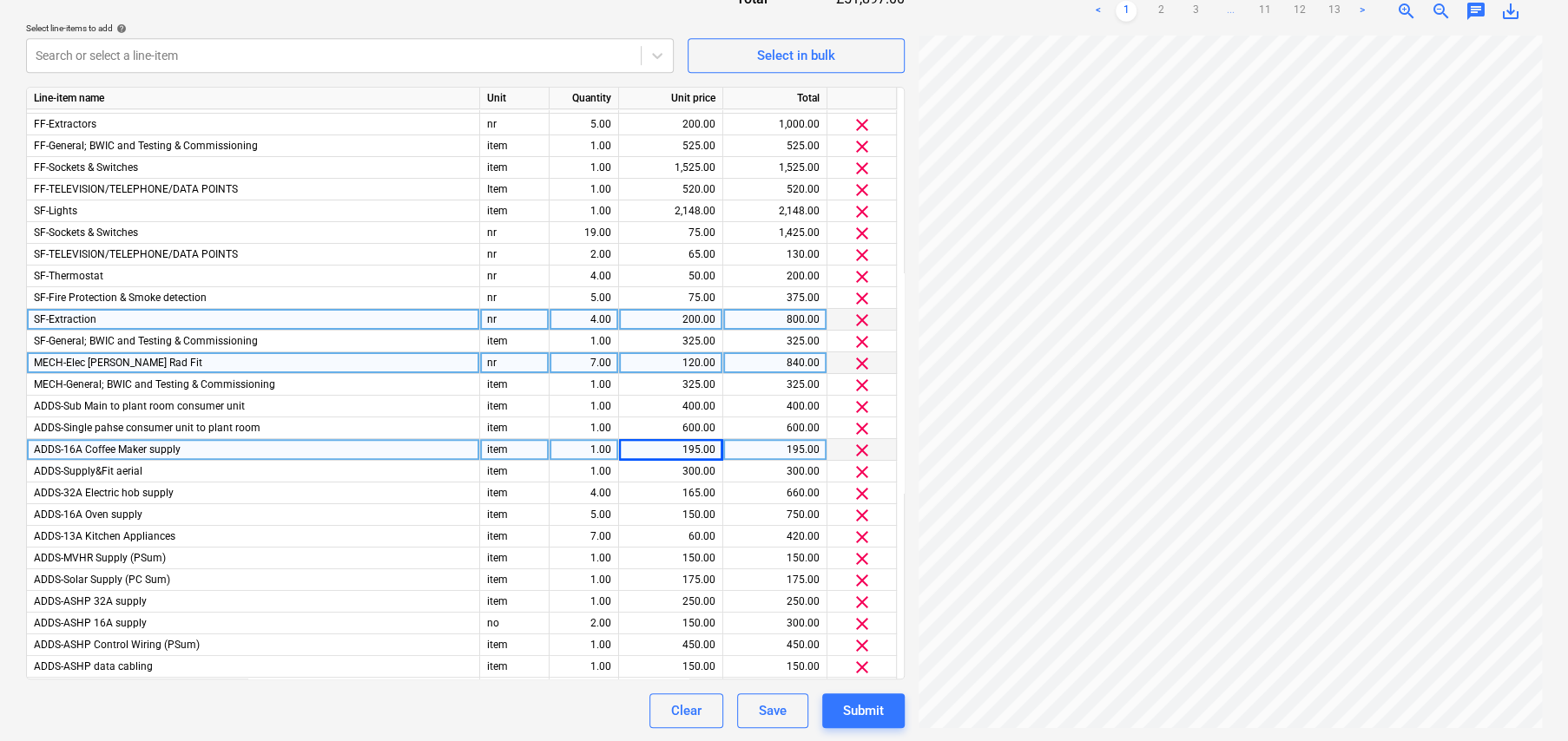
scroll to position [0, 0]
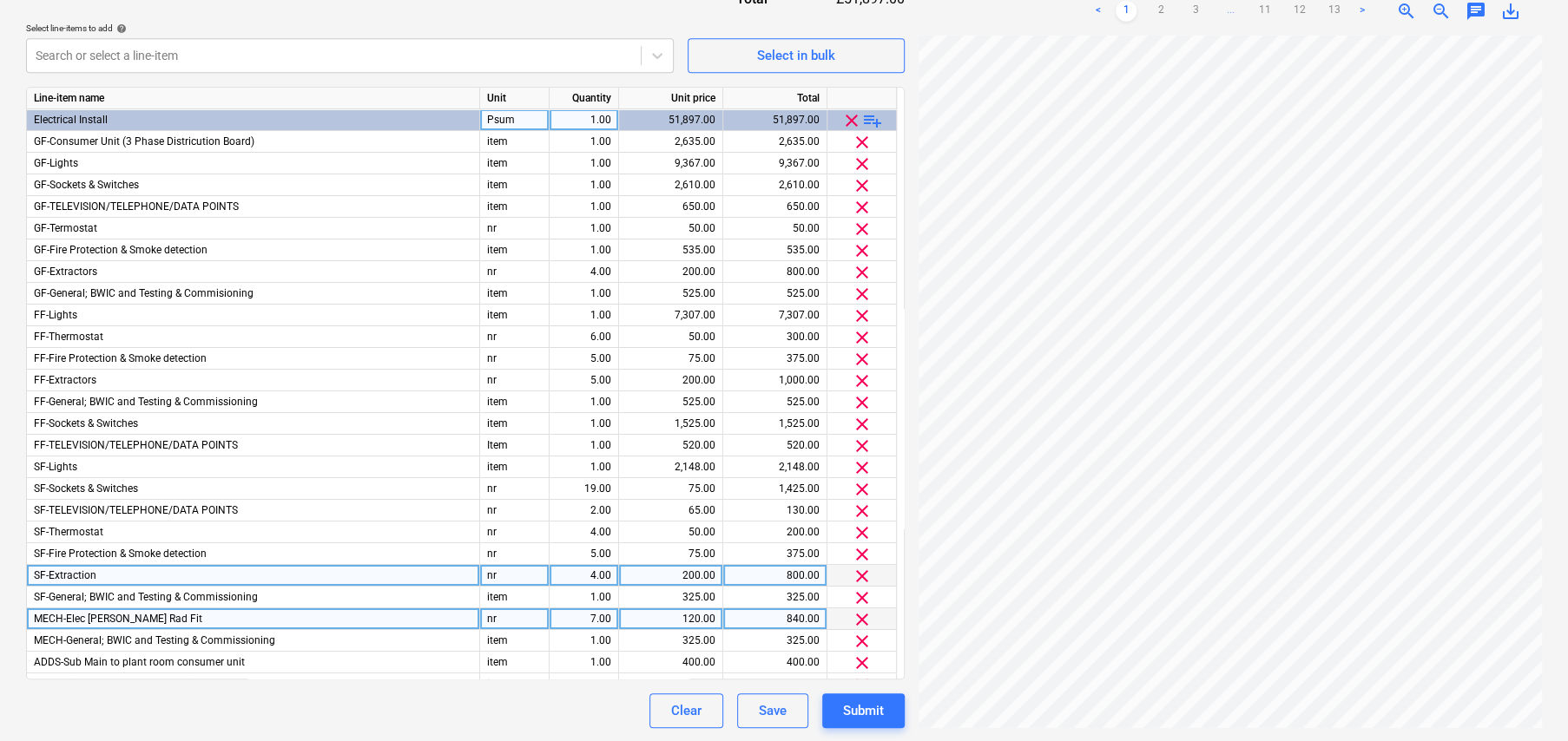
click at [873, 119] on span "playlist_add" at bounding box center [872, 120] width 21 height 21
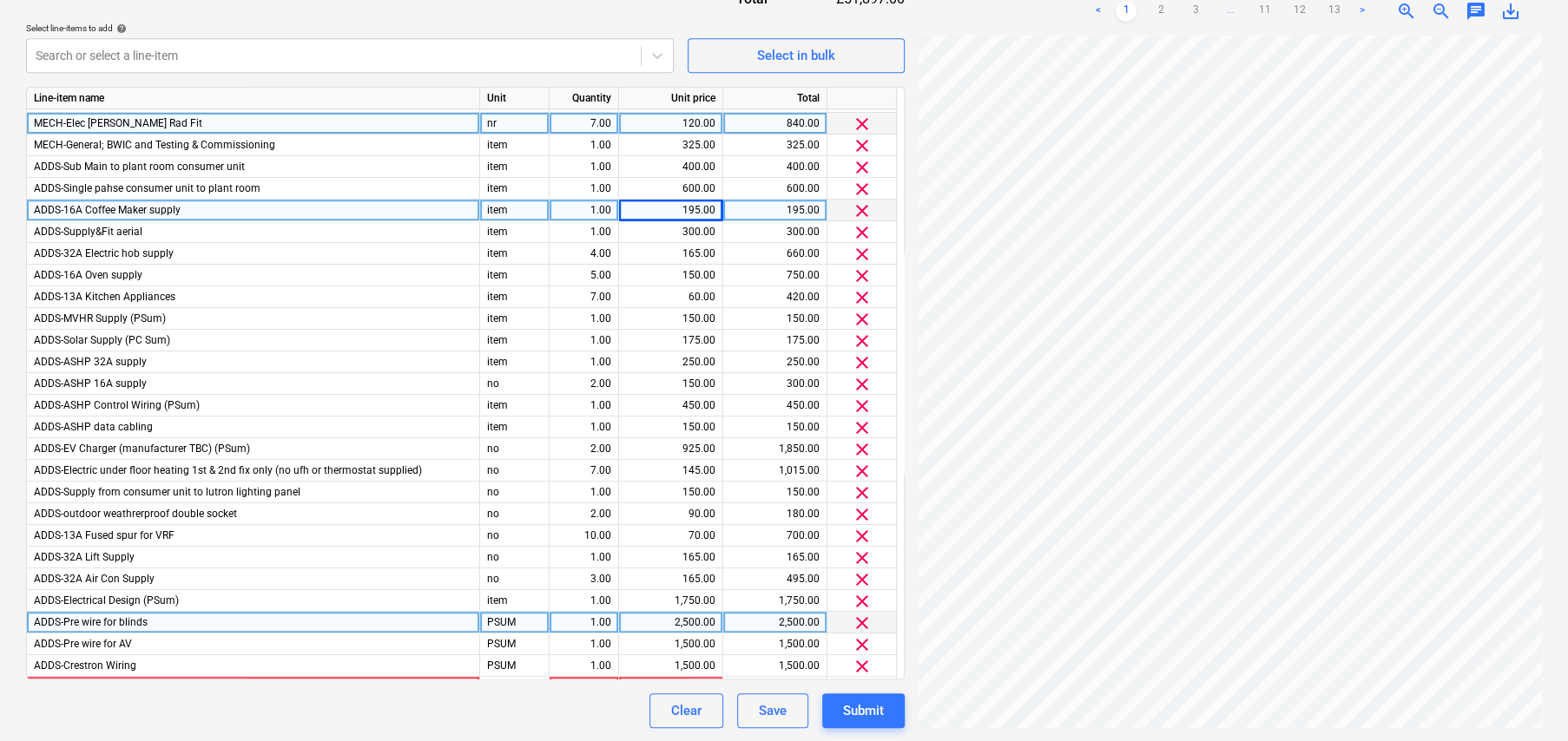
scroll to position [601, 0]
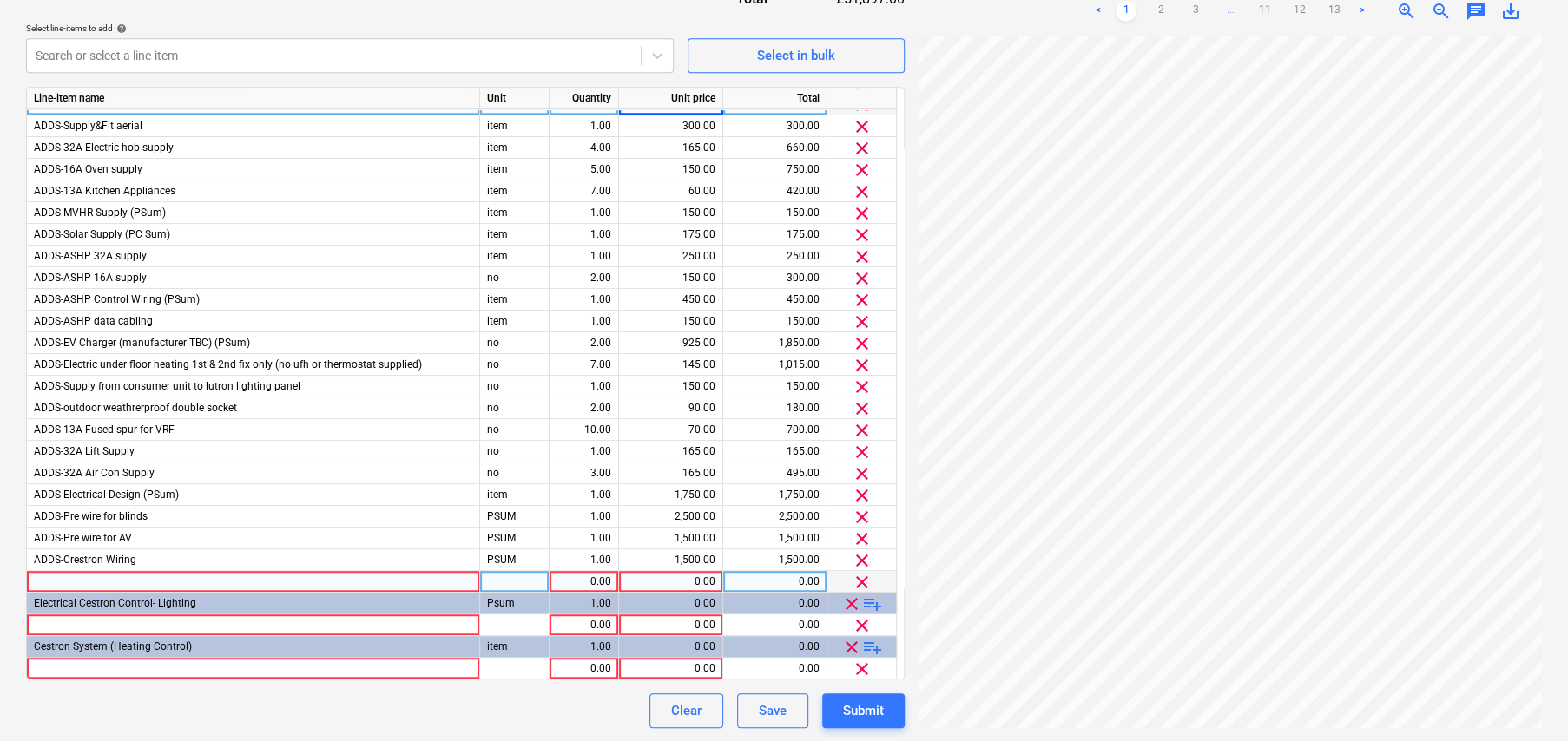
click at [135, 579] on div at bounding box center [253, 581] width 453 height 21
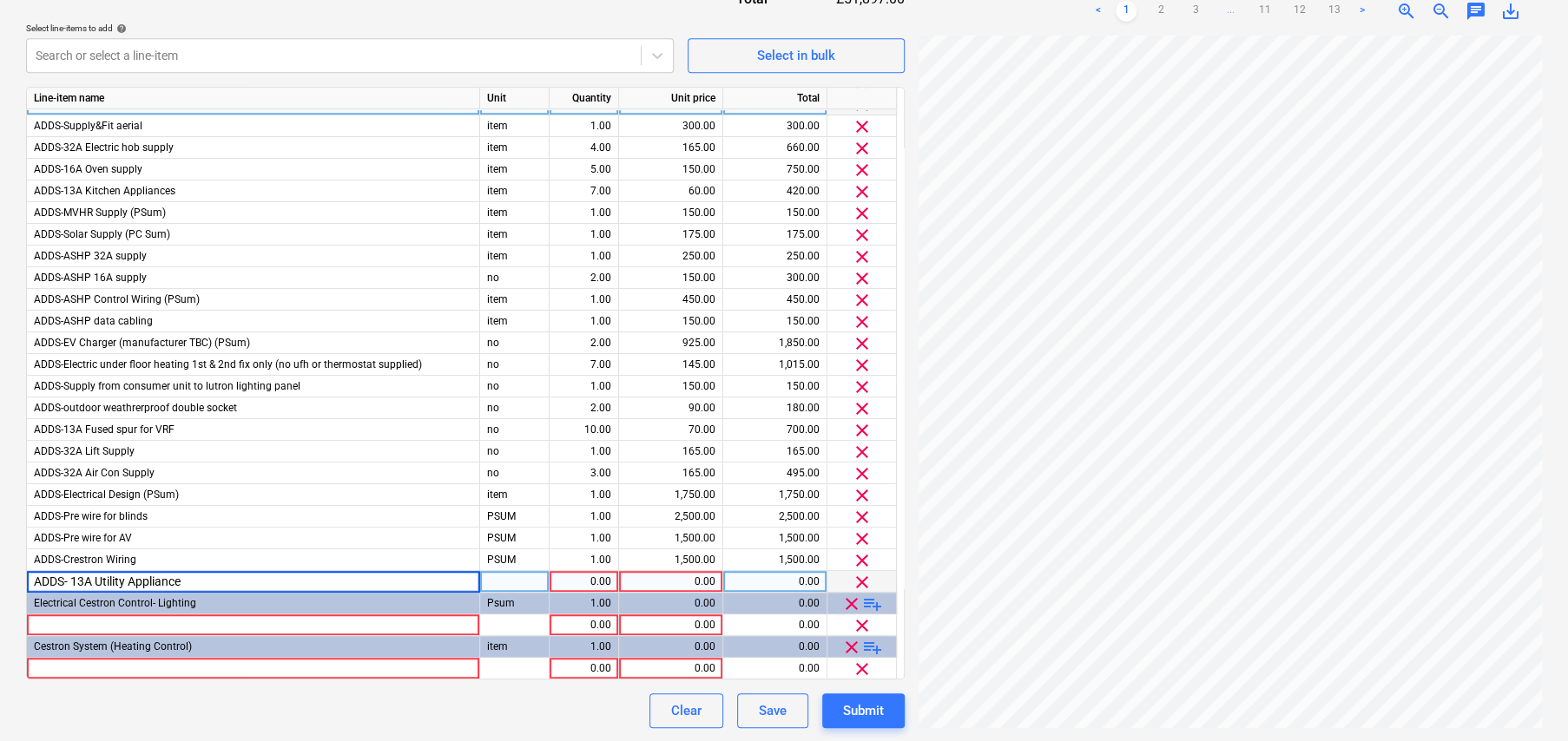
type input "ADDS- 13A Utility Appliances"
type input "no"
type input "60"
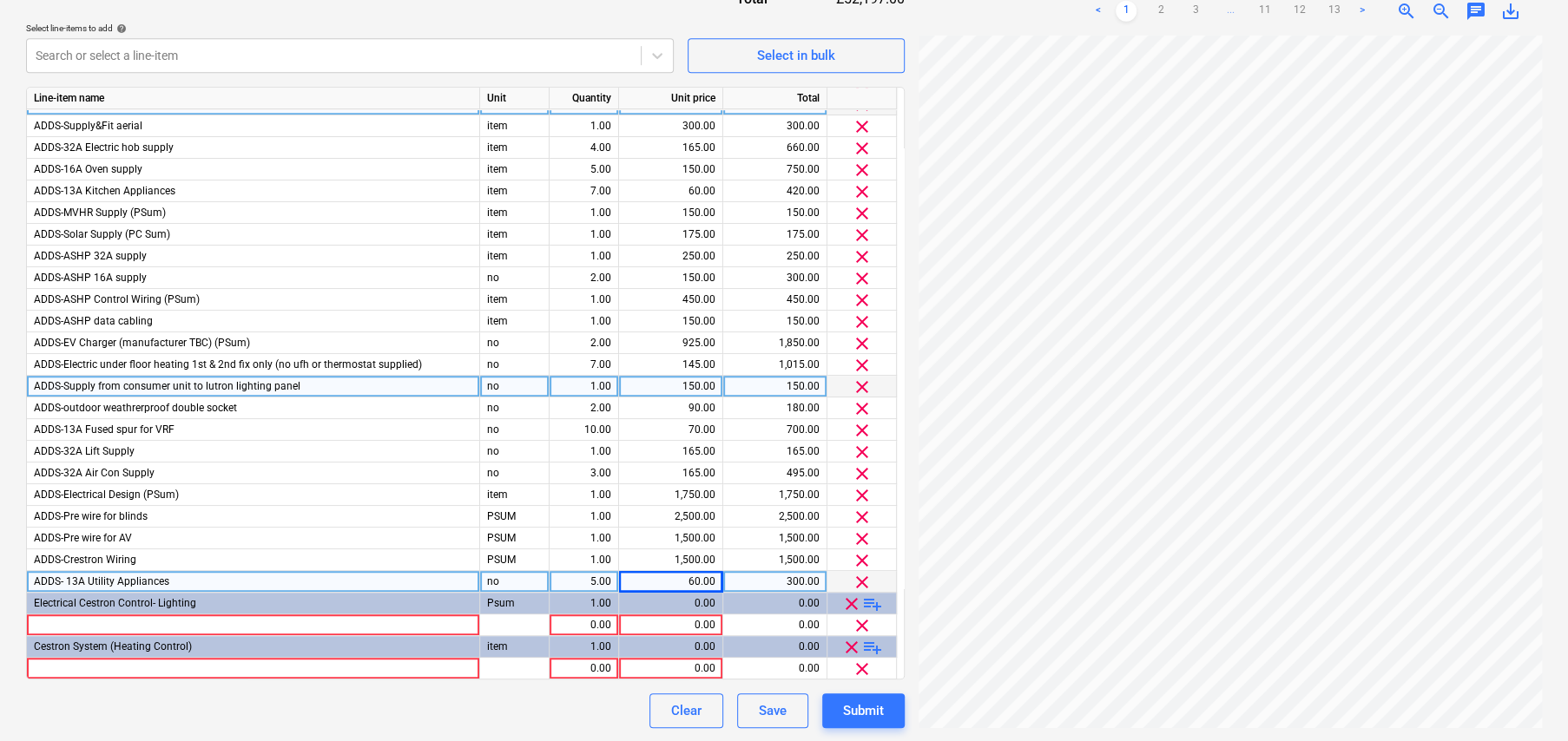
click at [211, 384] on span "ADDS-Supply from consumer unit to lutron lighting panel" at bounding box center [167, 385] width 266 height 12
click at [245, 384] on input "ADDS-Supply from consumer unit to lutron lighting panel" at bounding box center [252, 386] width 452 height 21
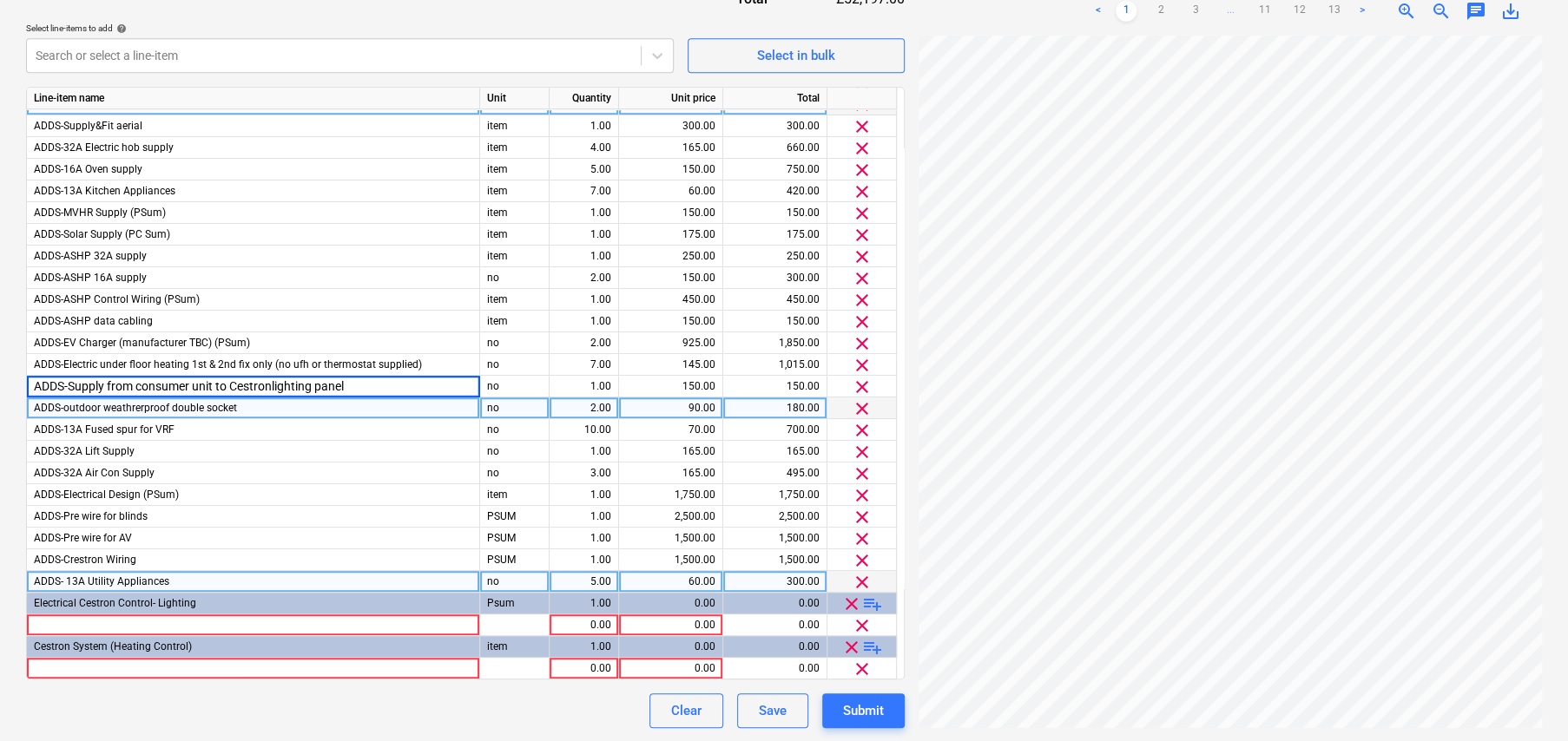
type input "ADDS-Supply from consumer unit to Cestron lighting panel"
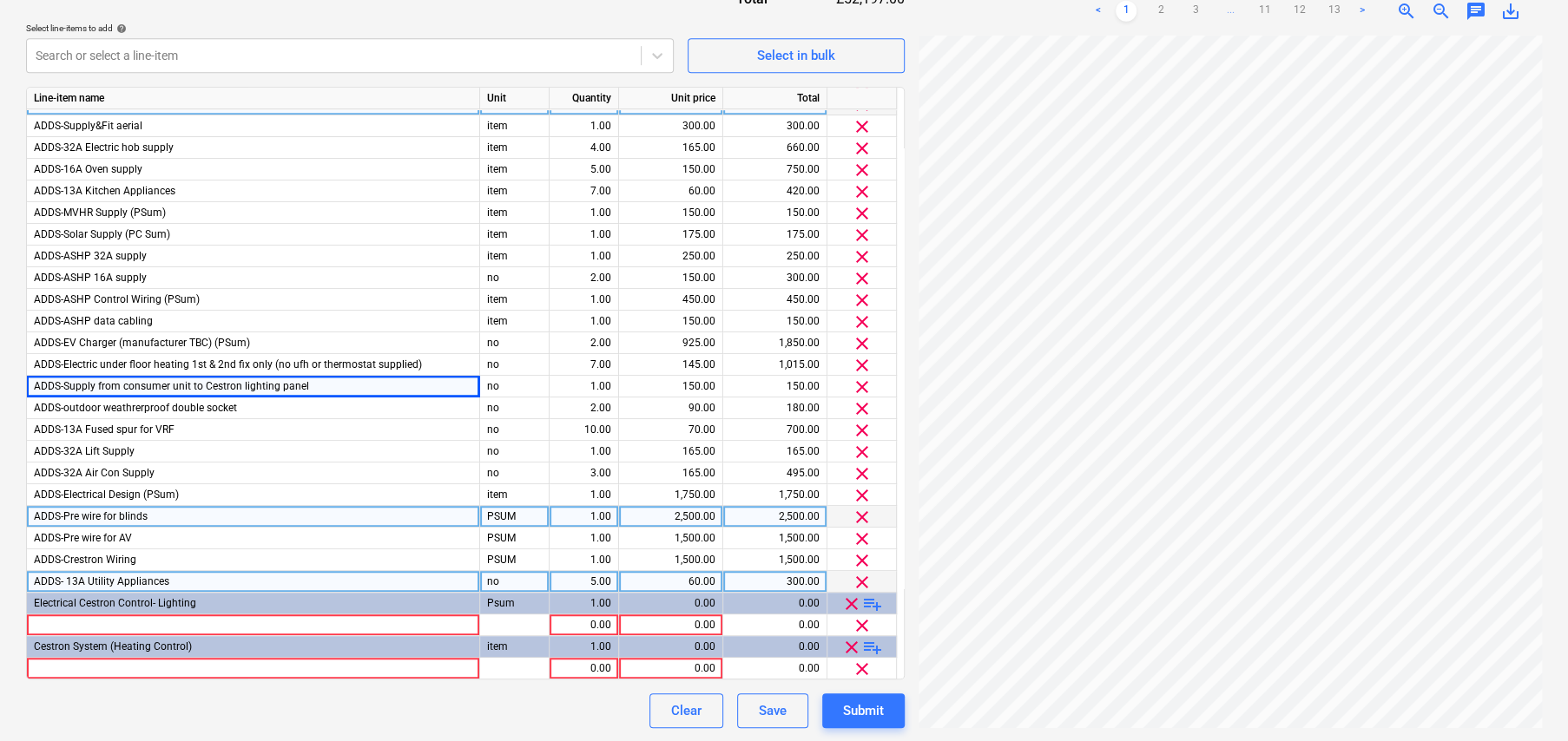
click at [866, 513] on span "clear" at bounding box center [862, 517] width 21 height 21
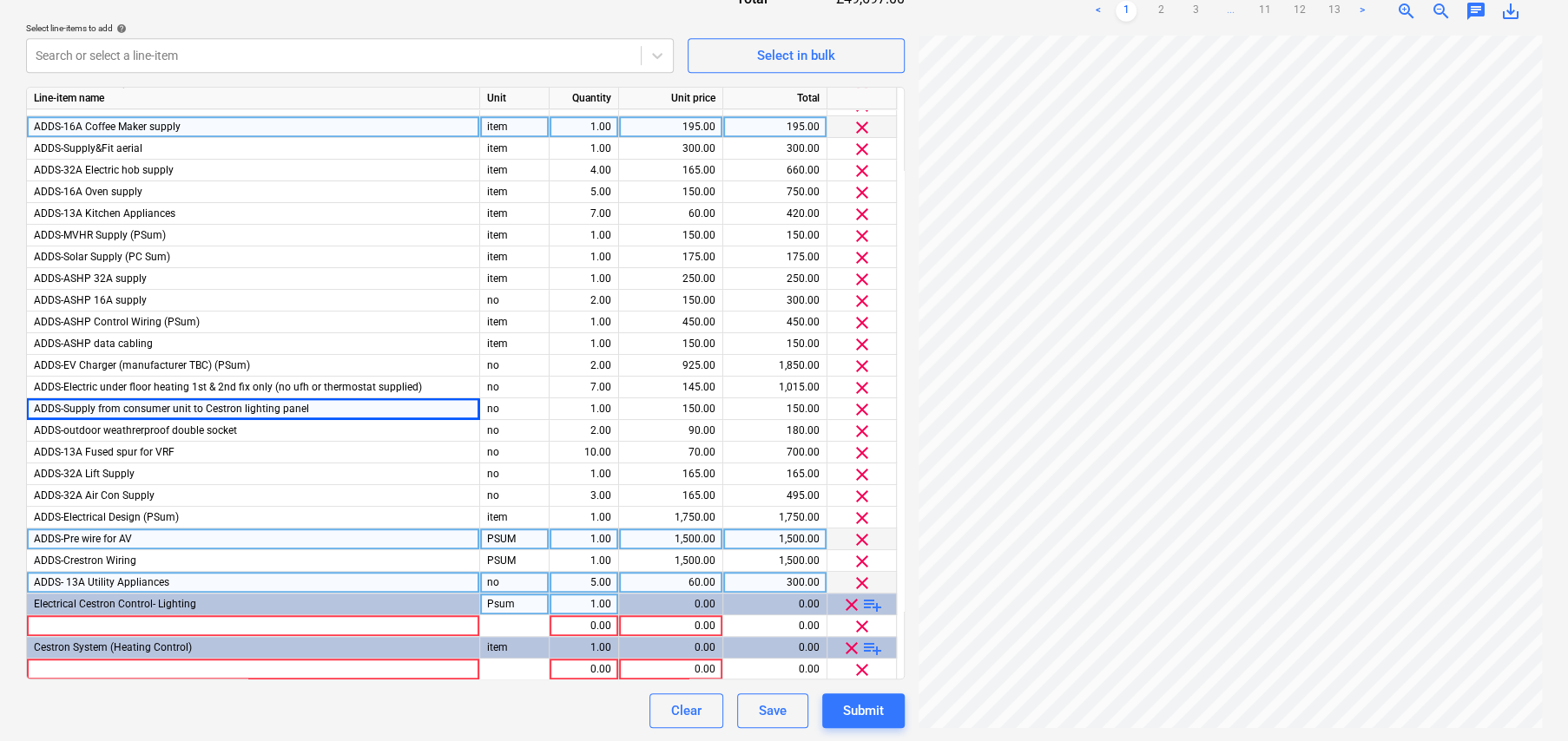
click at [860, 579] on span "clear" at bounding box center [862, 583] width 21 height 21
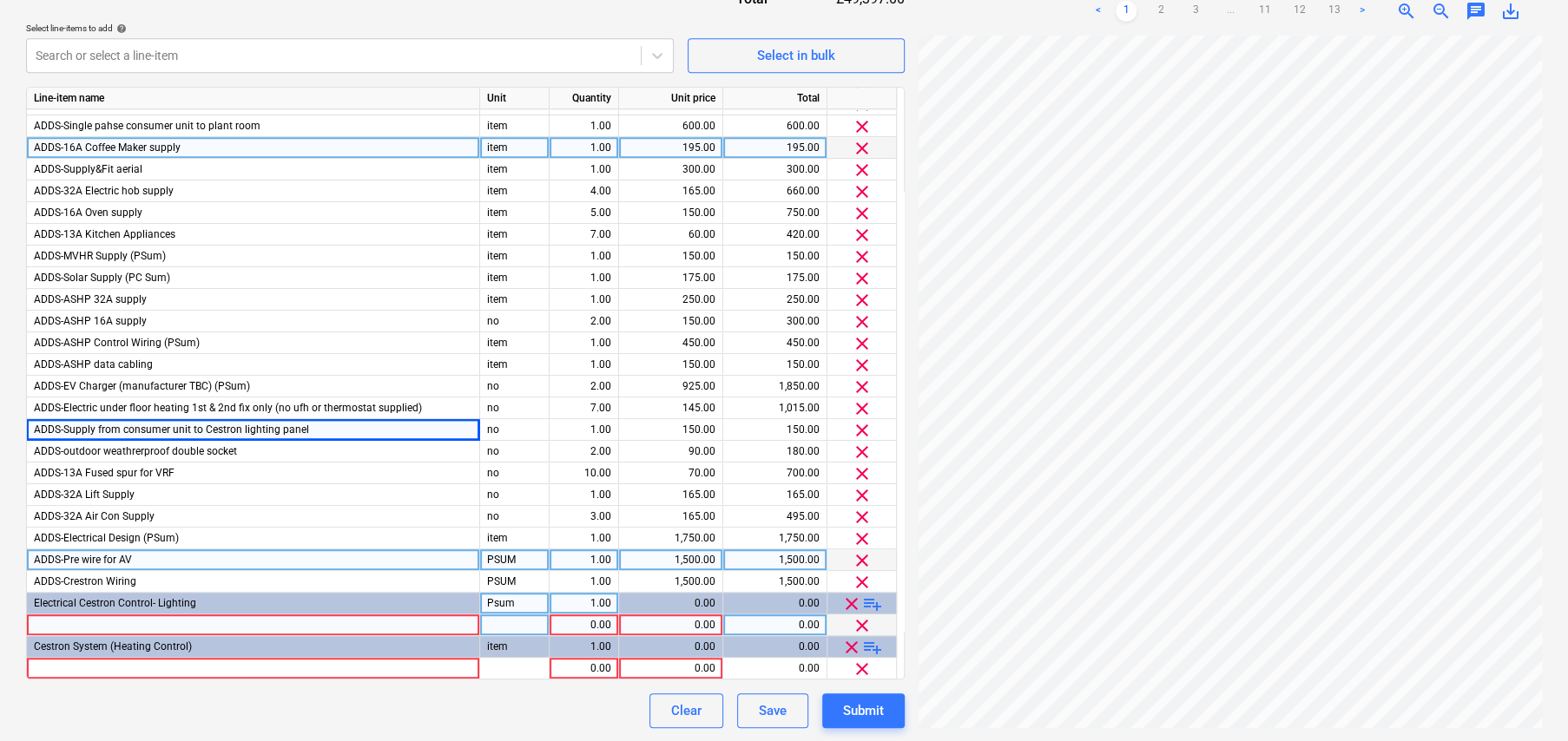
click at [860, 579] on span "clear" at bounding box center [862, 582] width 21 height 21
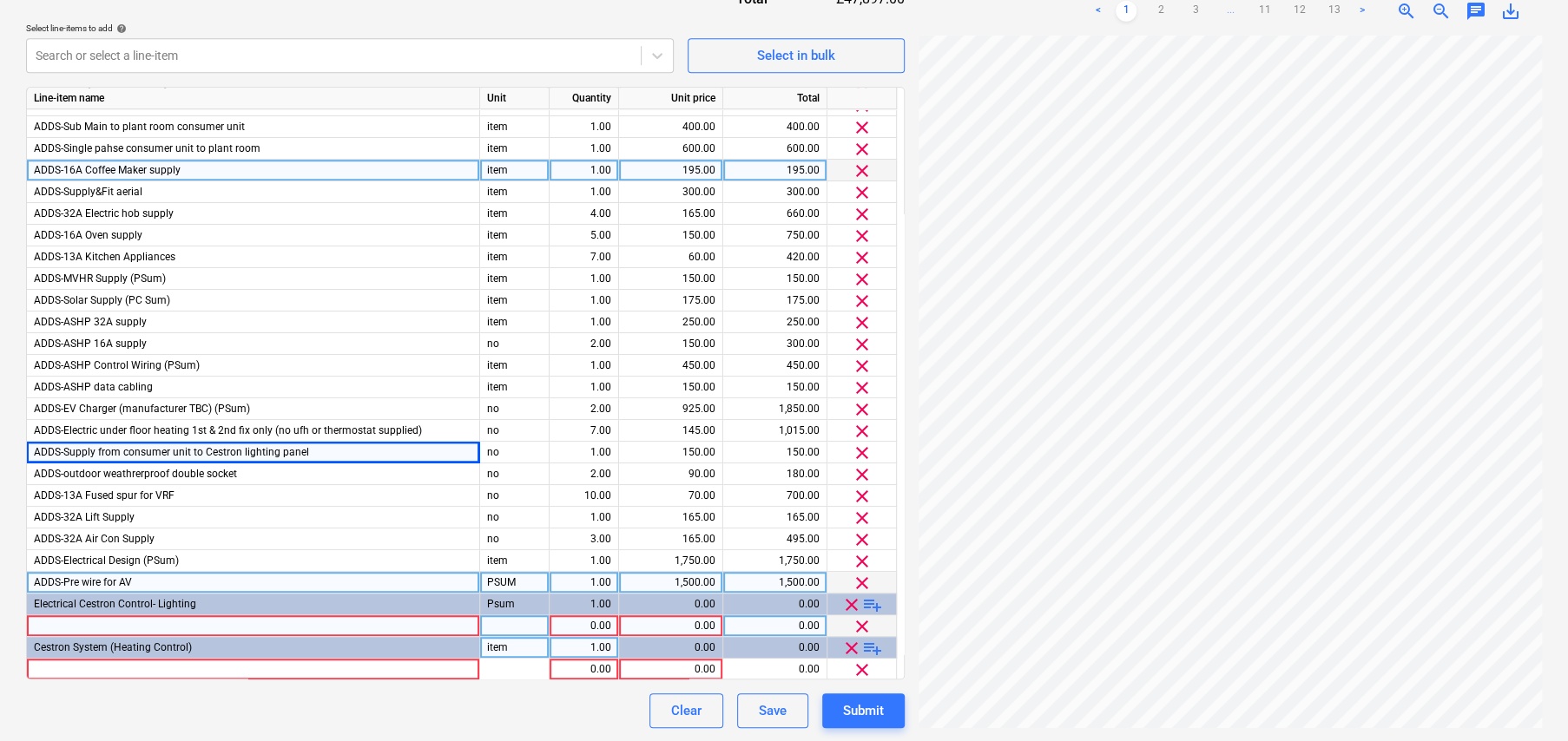
click at [860, 579] on span "clear" at bounding box center [862, 583] width 21 height 21
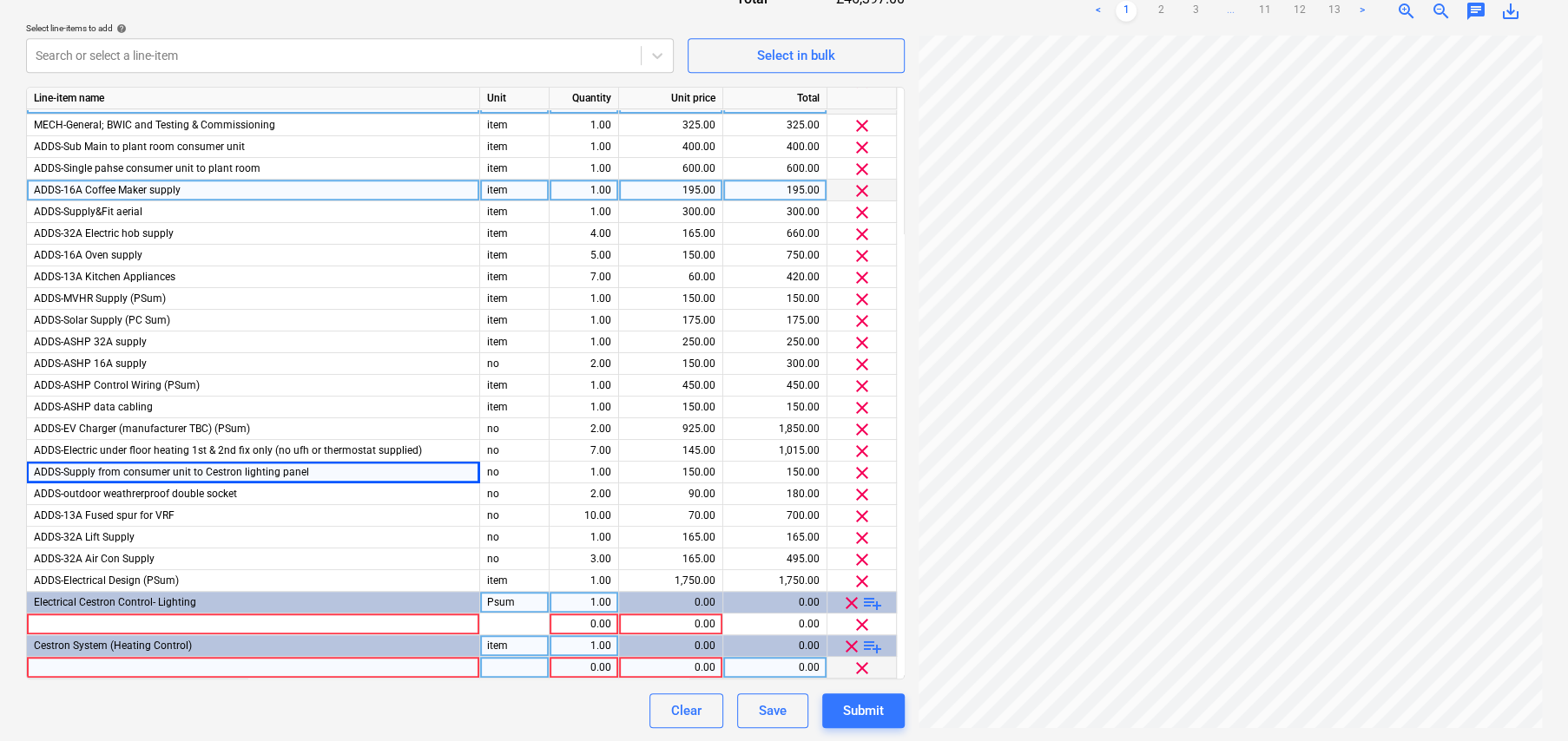
scroll to position [515, 0]
click at [852, 601] on span "clear" at bounding box center [851, 604] width 21 height 21
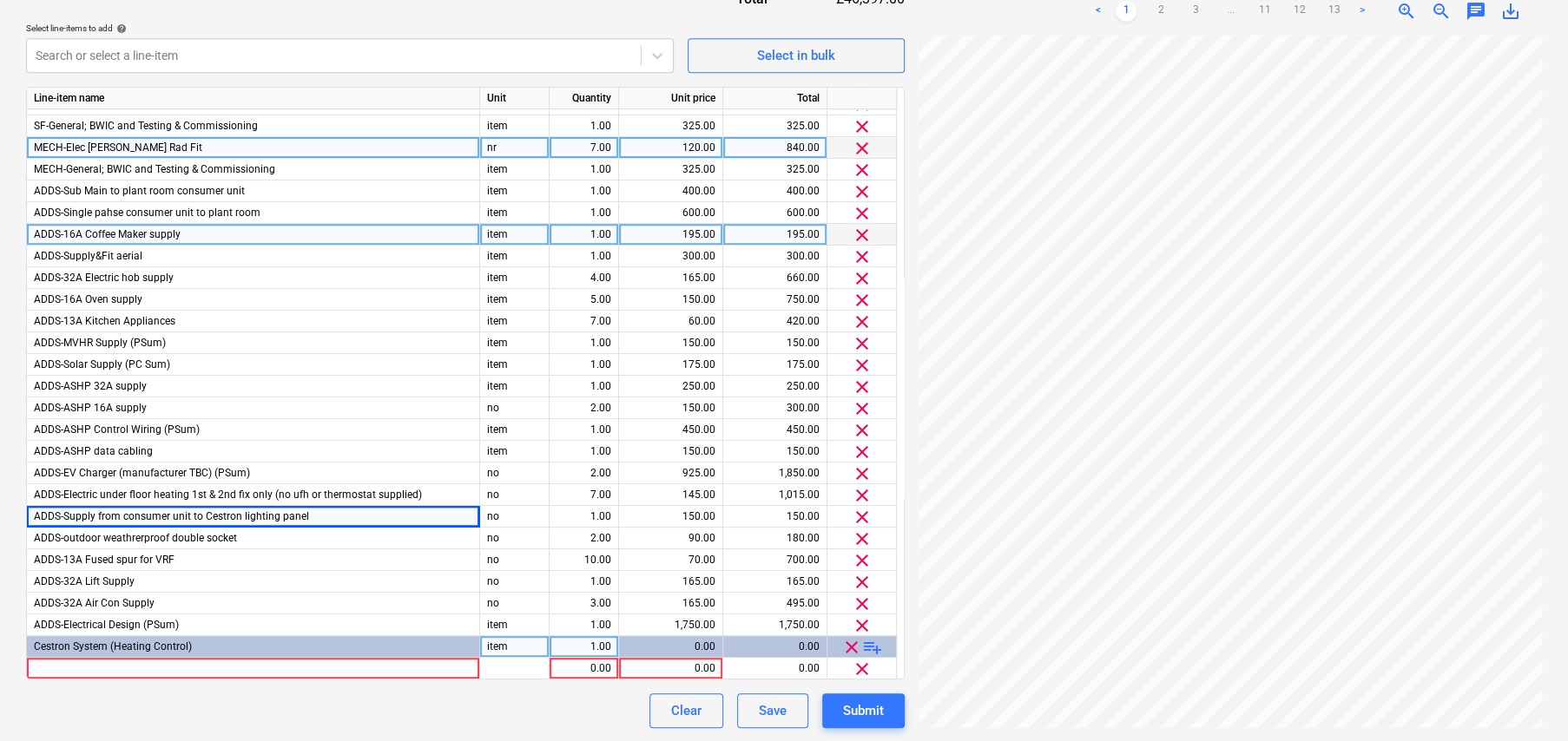
click at [848, 645] on span "clear" at bounding box center [851, 648] width 21 height 21
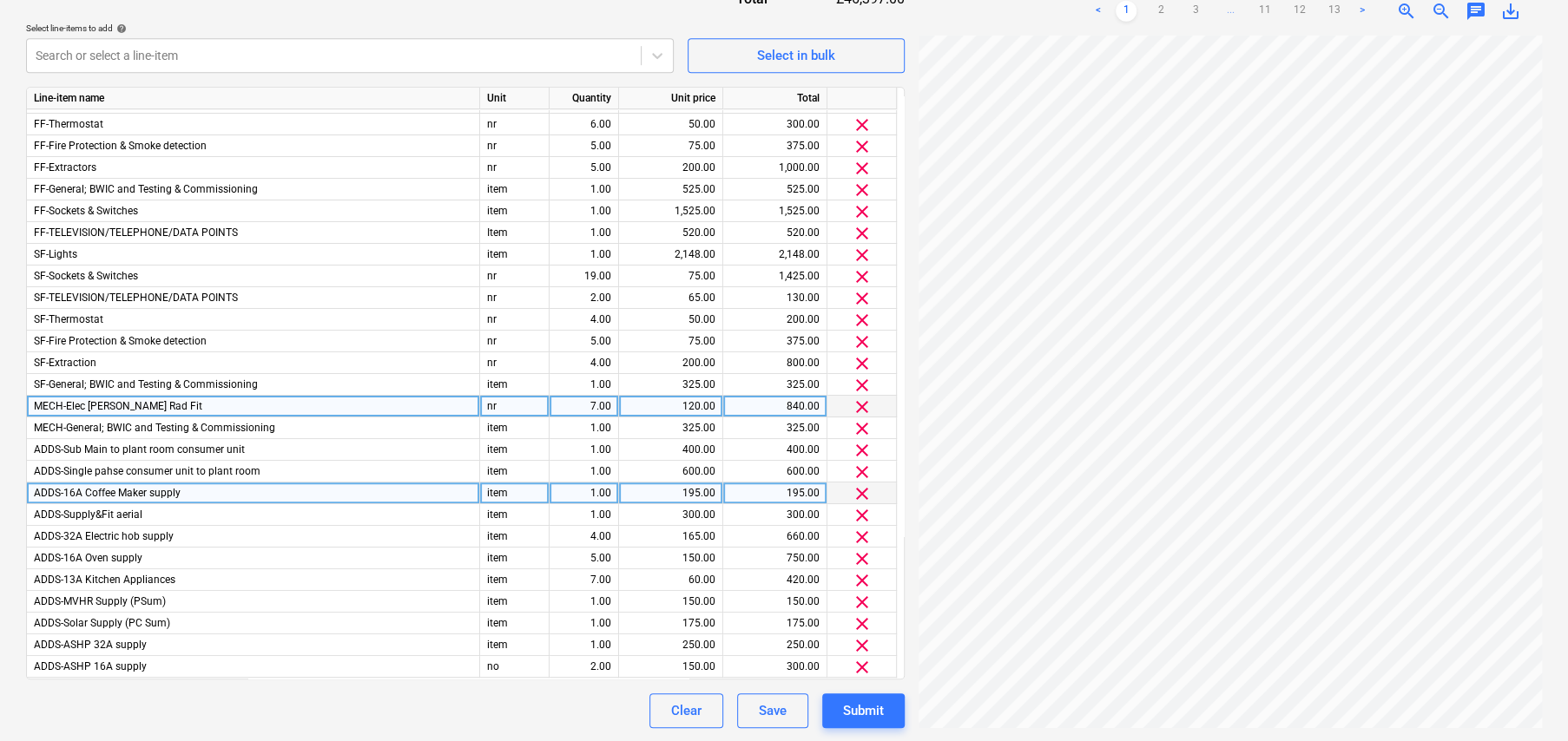
scroll to position [0, 0]
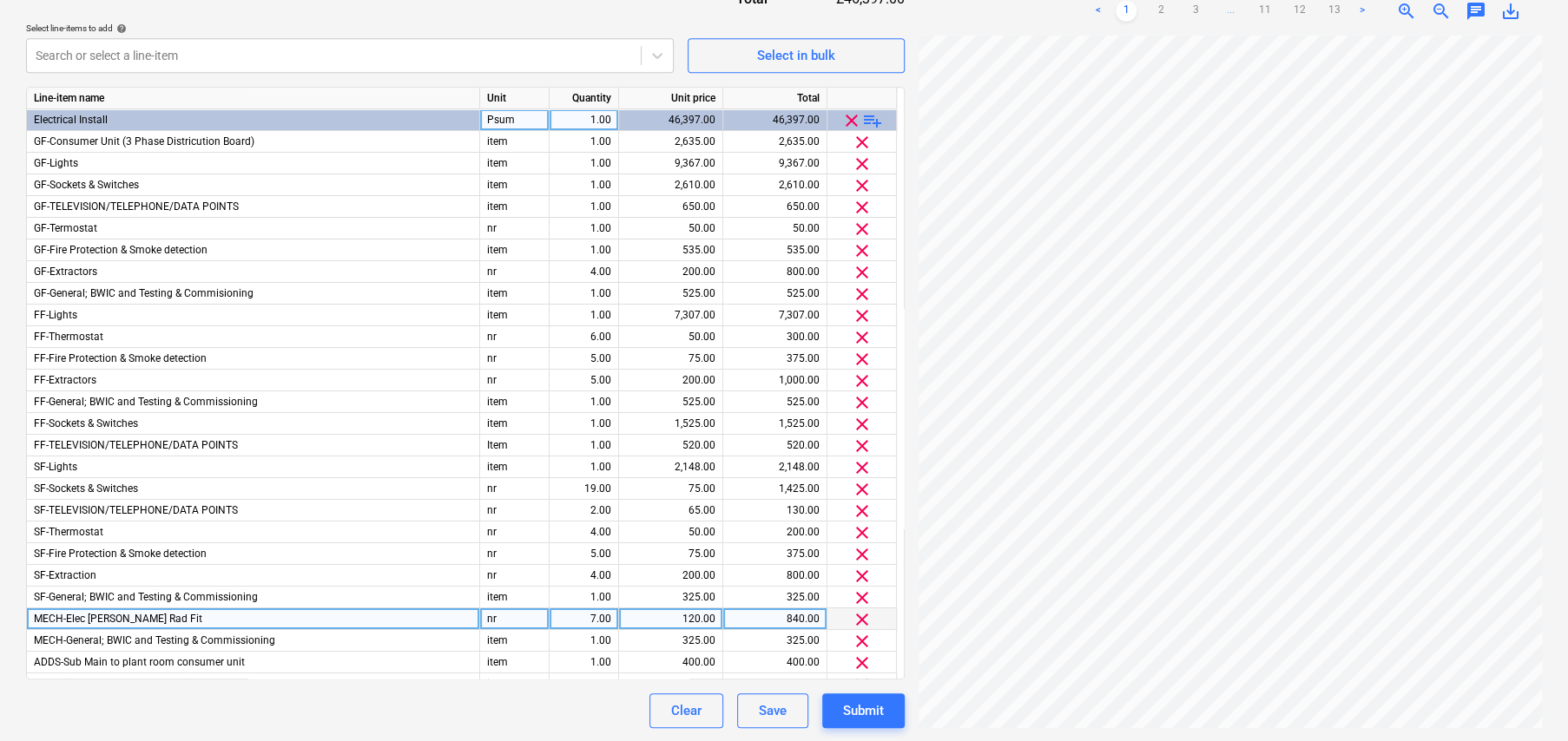
click at [873, 117] on span "playlist_add" at bounding box center [872, 120] width 21 height 21
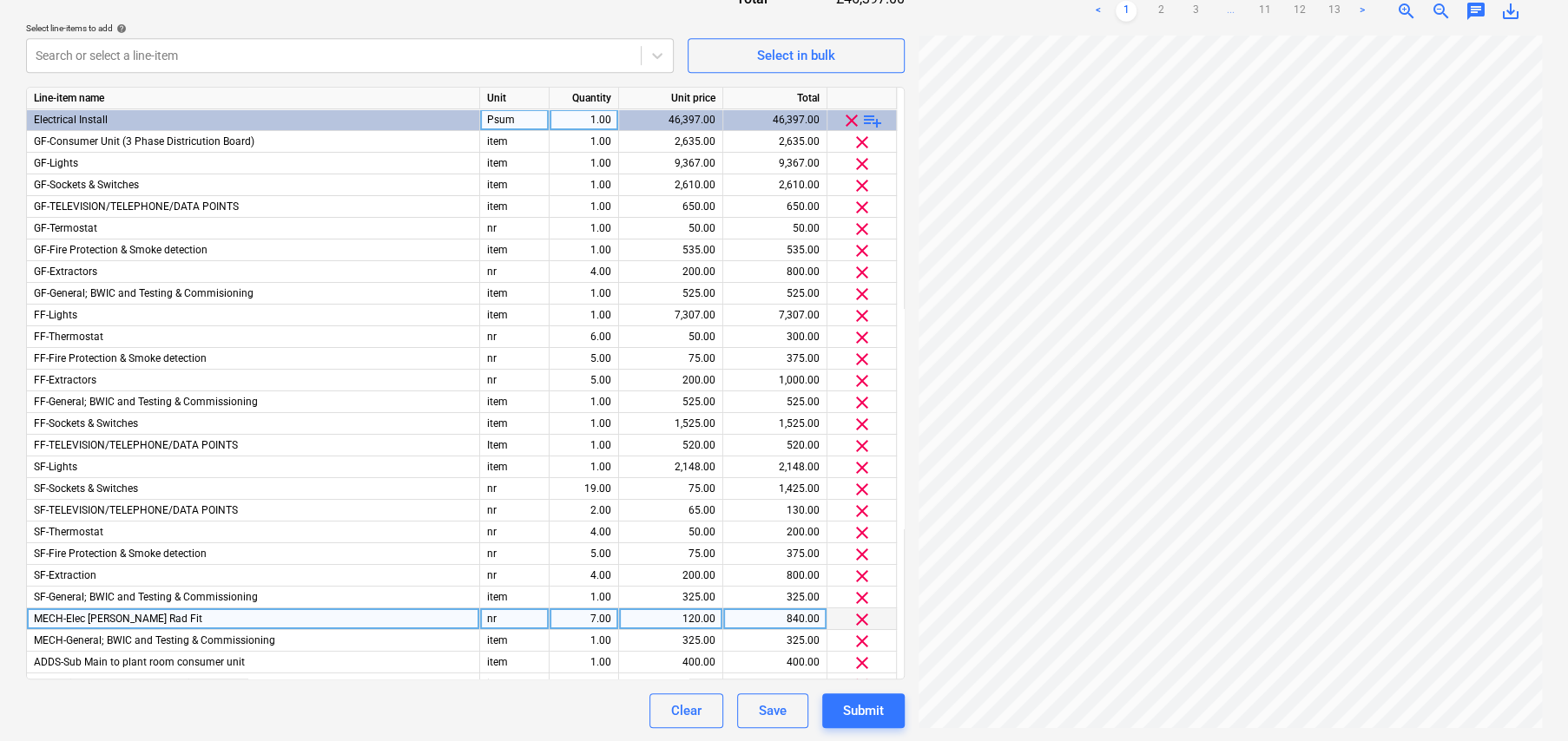
click at [873, 117] on span "playlist_add" at bounding box center [872, 120] width 21 height 21
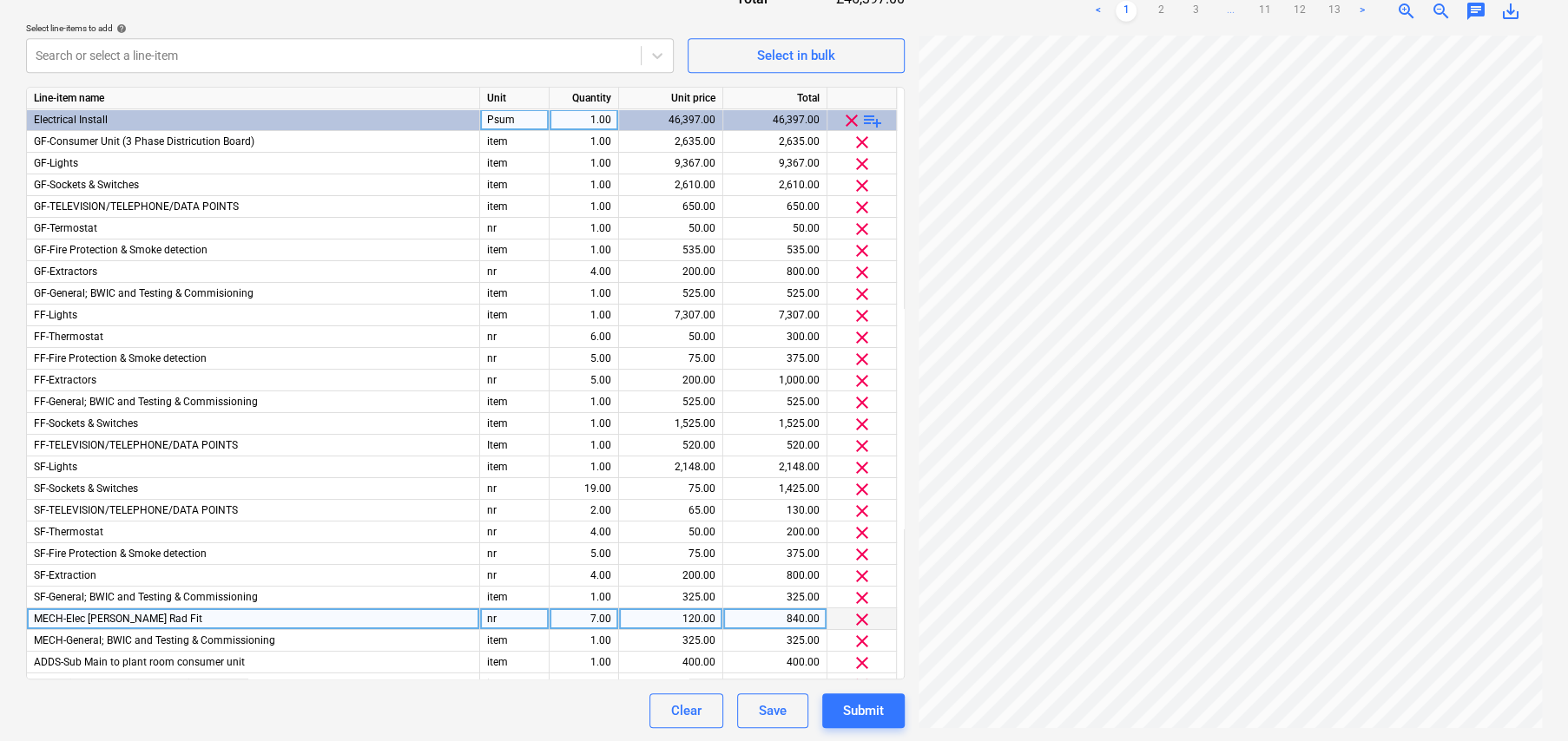
click at [873, 117] on span "playlist_add" at bounding box center [872, 120] width 21 height 21
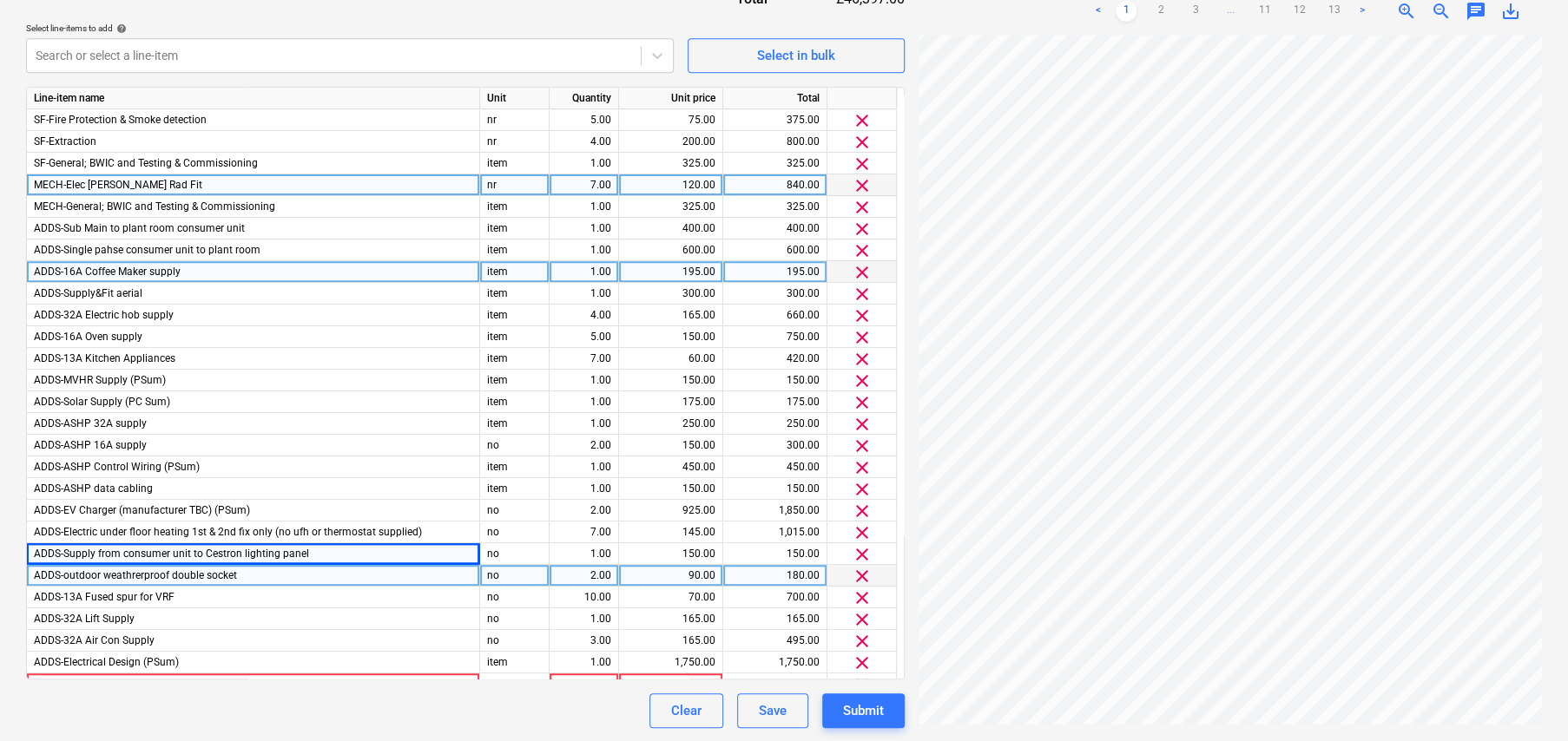
scroll to position [753, 0]
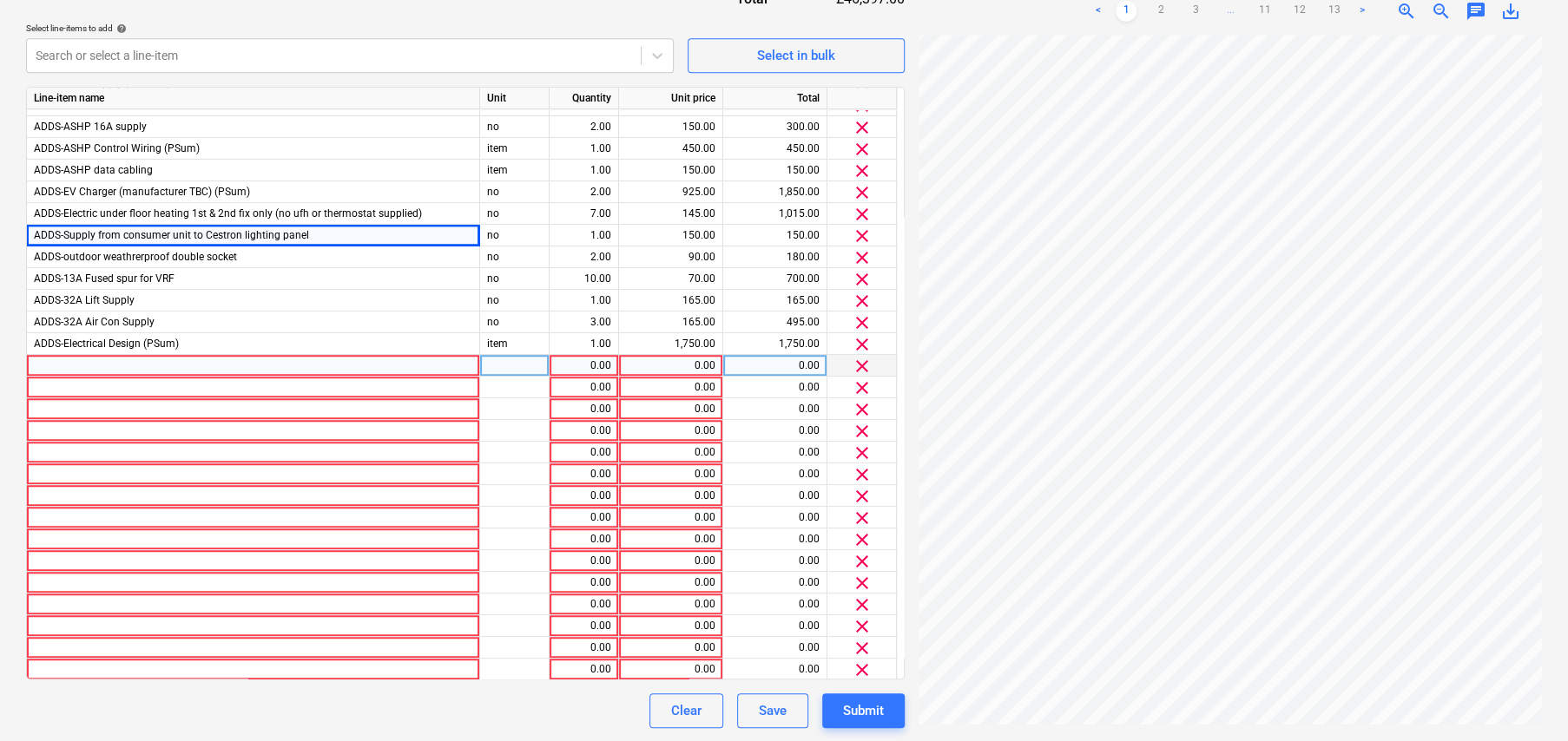
click at [162, 364] on div at bounding box center [253, 365] width 453 height 21
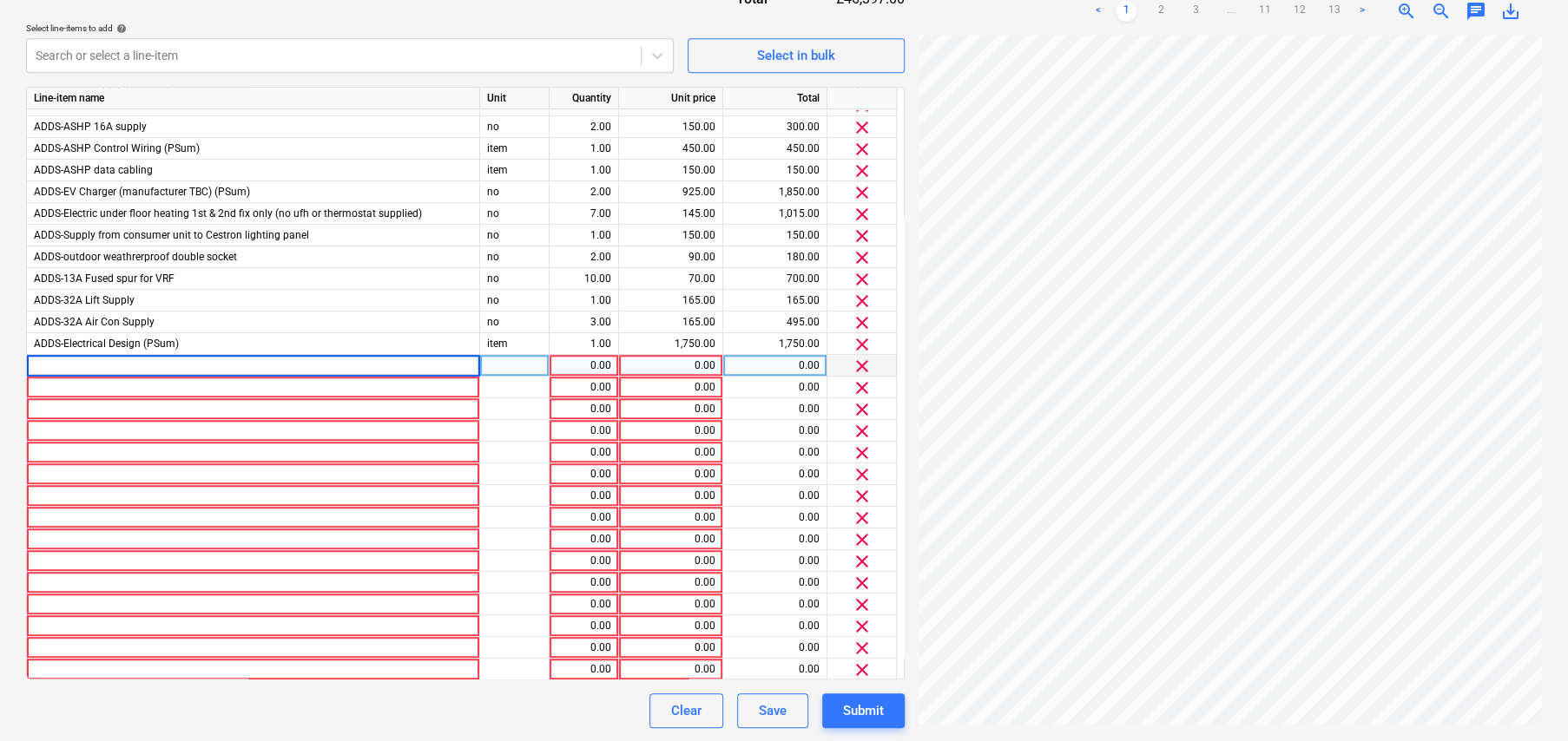
type input "EO1 Prewire Crestron Wire-Lighting"
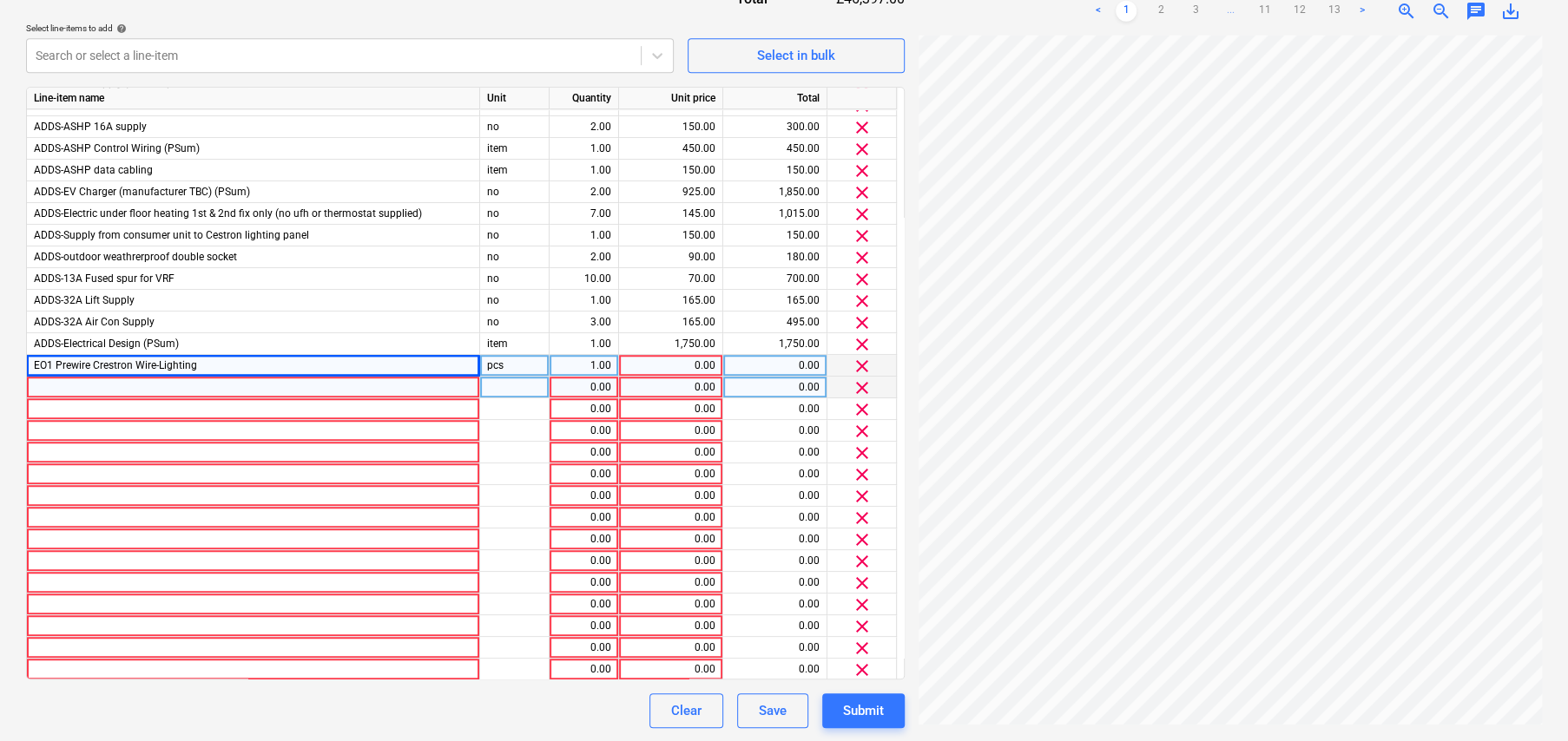
click at [76, 386] on div at bounding box center [253, 387] width 453 height 21
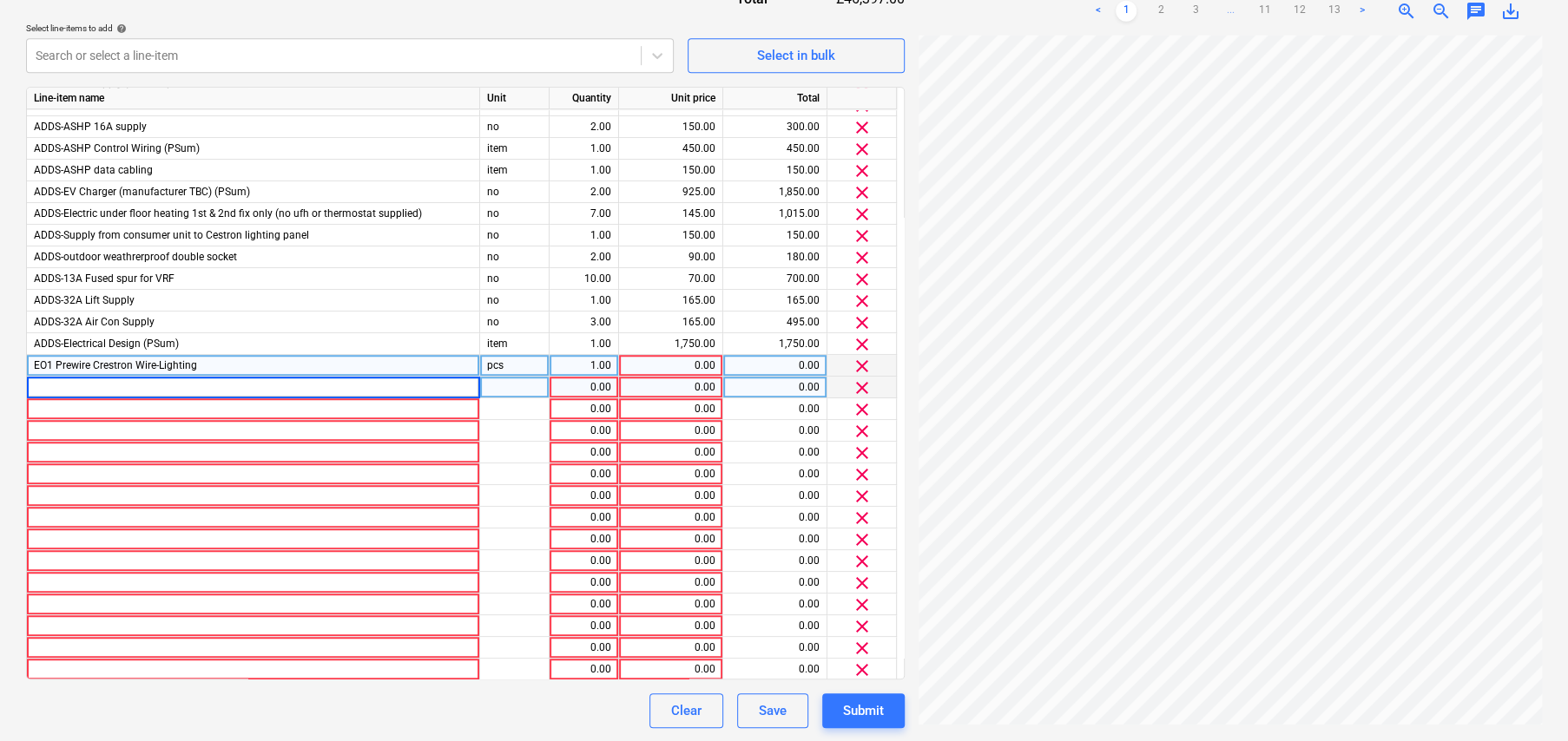
type input "EO2 Prewire Crestron Wire-Network/CCTV"
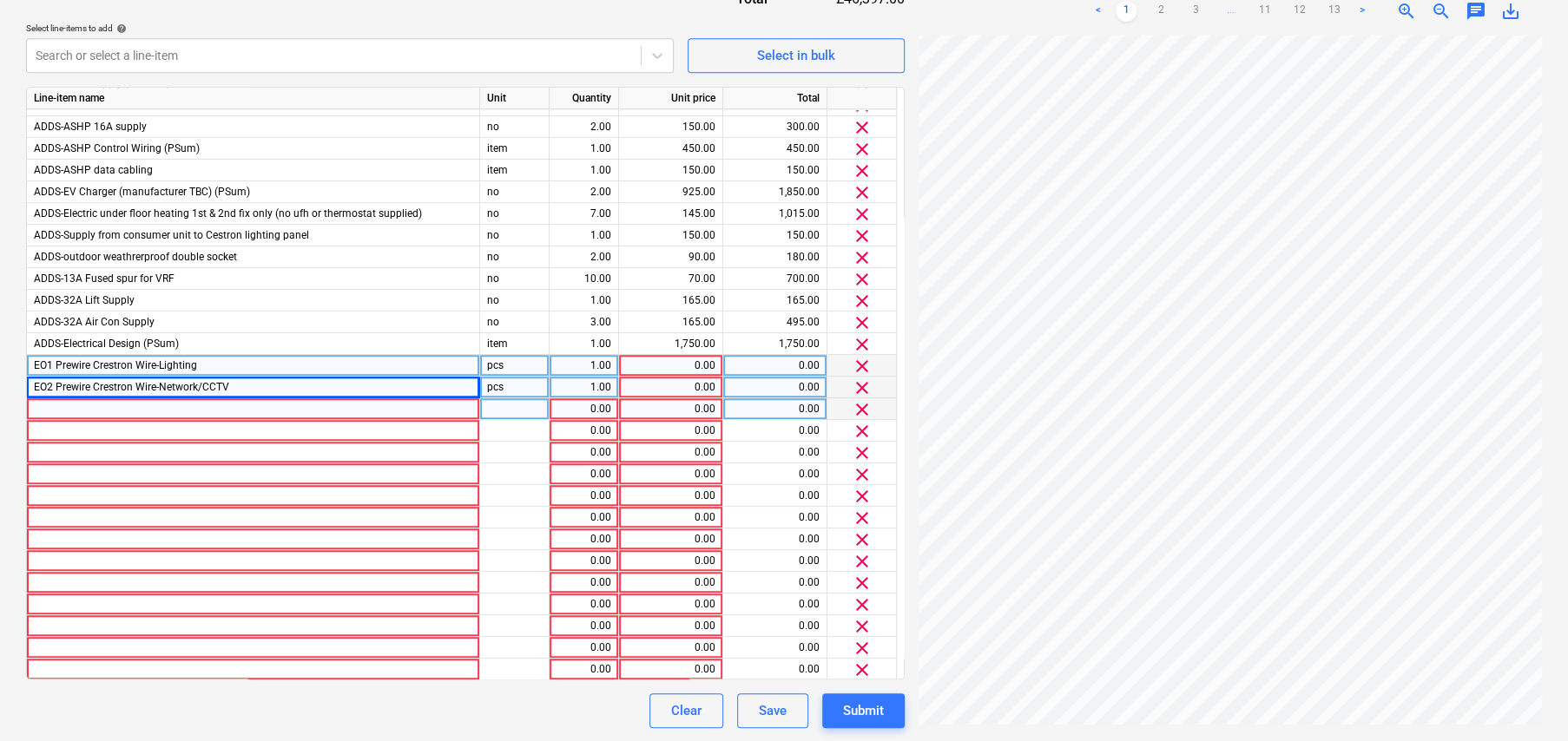
click at [289, 404] on div at bounding box center [253, 408] width 453 height 21
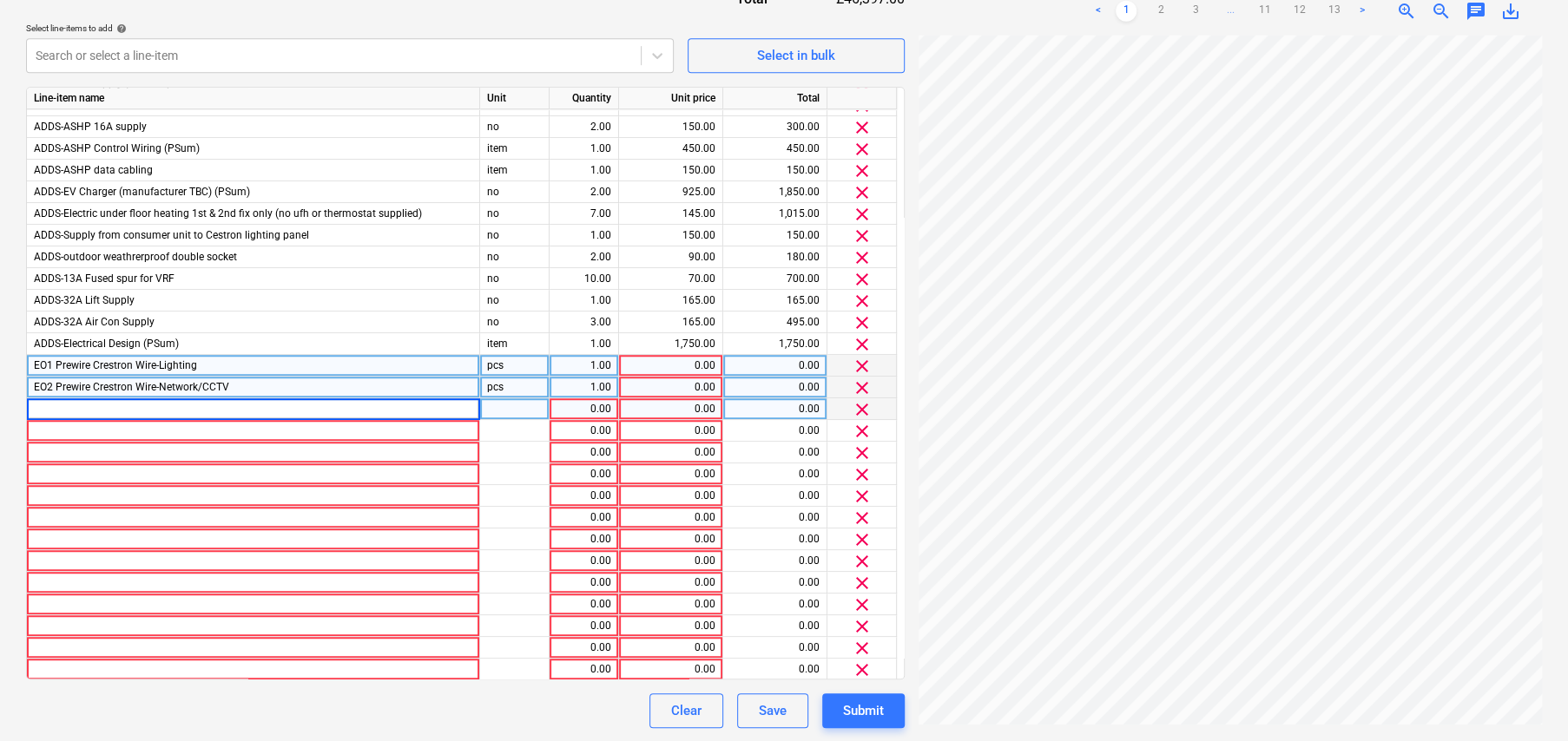
type input "EO3 Prewire Crestron Wire-Blinds EO4 Prewire Crestron Wire-Power for blind pane…"
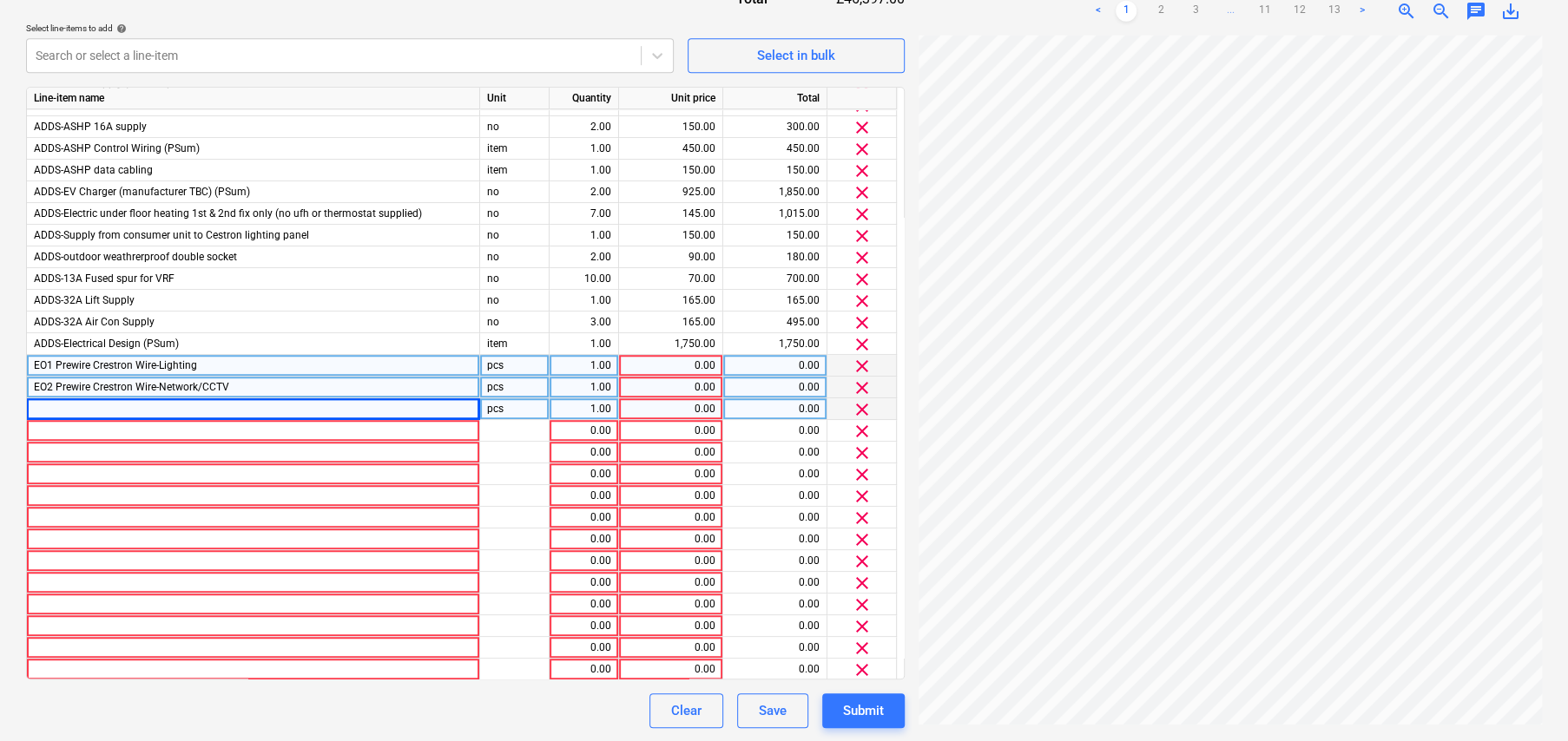
click at [395, 408] on div at bounding box center [253, 408] width 453 height 21
type input "EO3 Prewire Crestron Wire-Blinds"
click at [160, 426] on div at bounding box center [253, 431] width 453 height 21
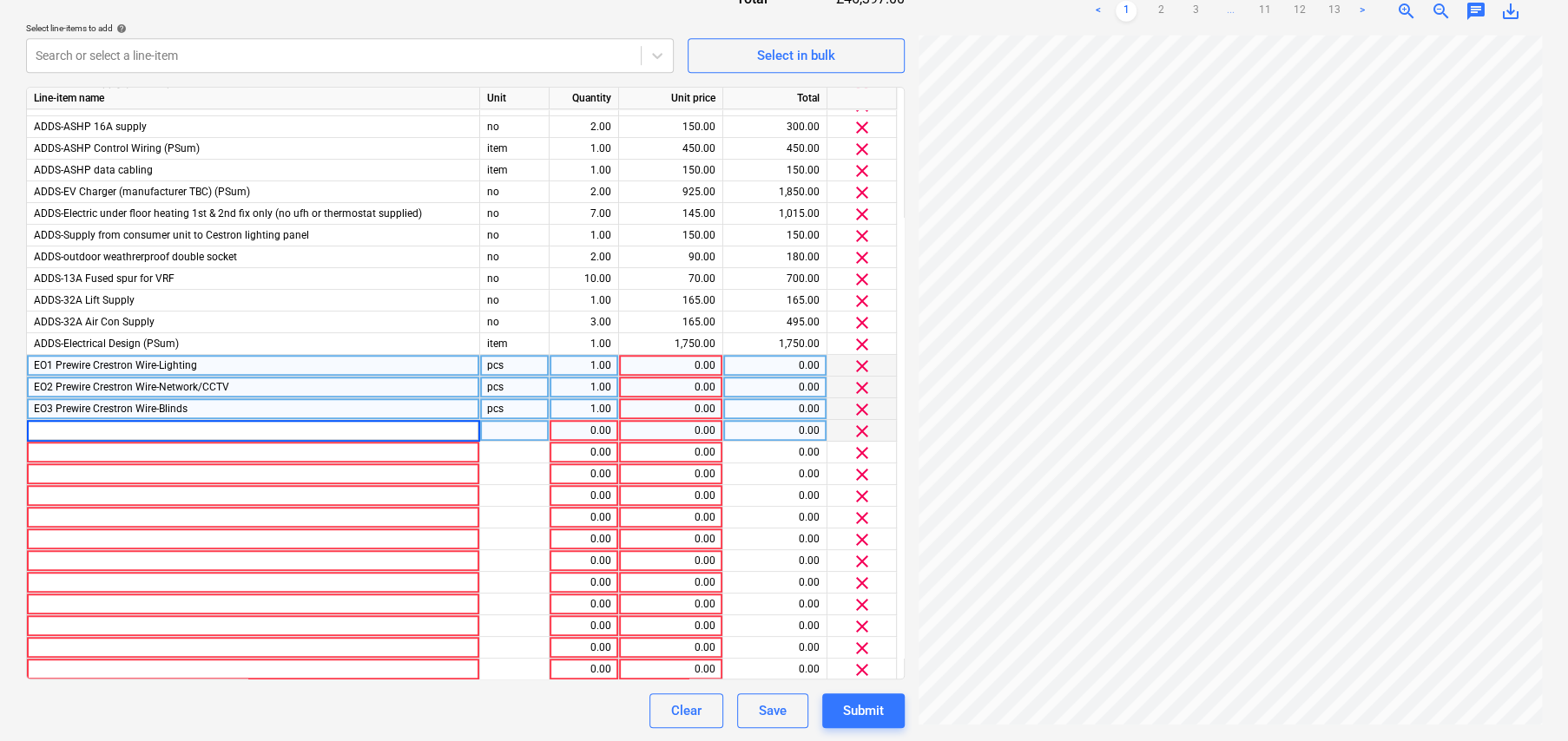
type input "EO4 Prewire Crestron Wire-Power for blind panel"
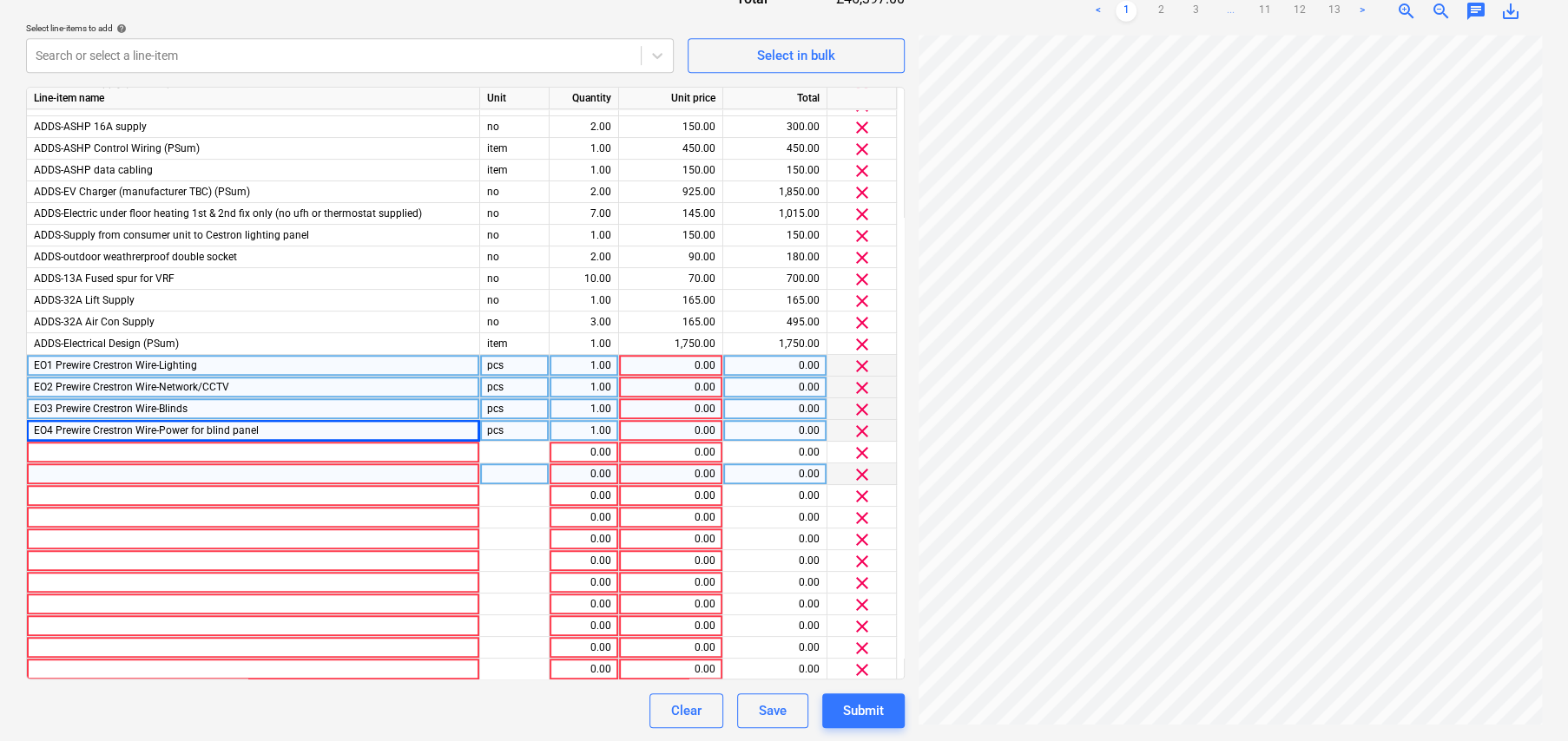
click at [249, 464] on div at bounding box center [253, 474] width 453 height 21
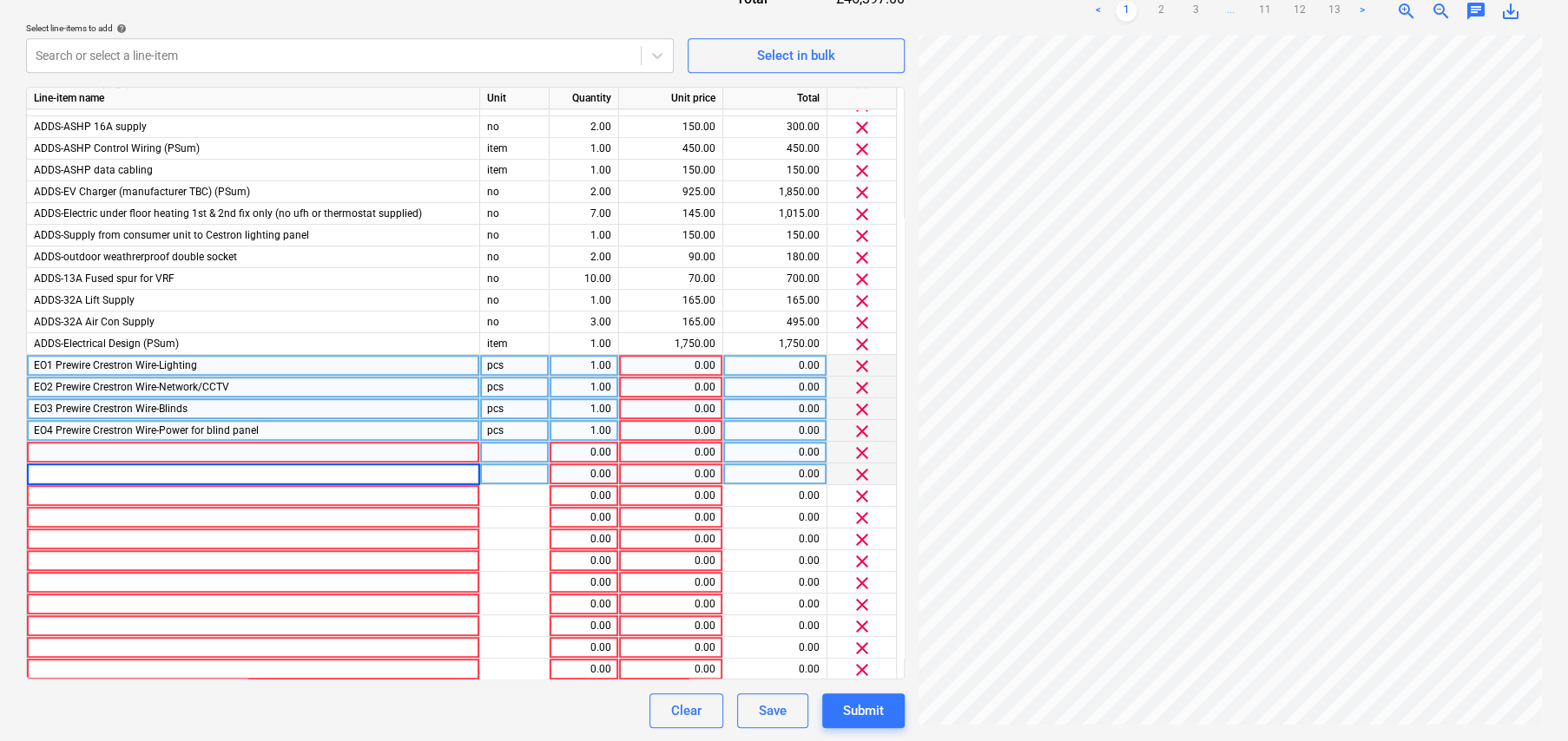
click at [240, 446] on div at bounding box center [253, 452] width 453 height 21
type input "EO5 Prewire SSAV Wire-AV"
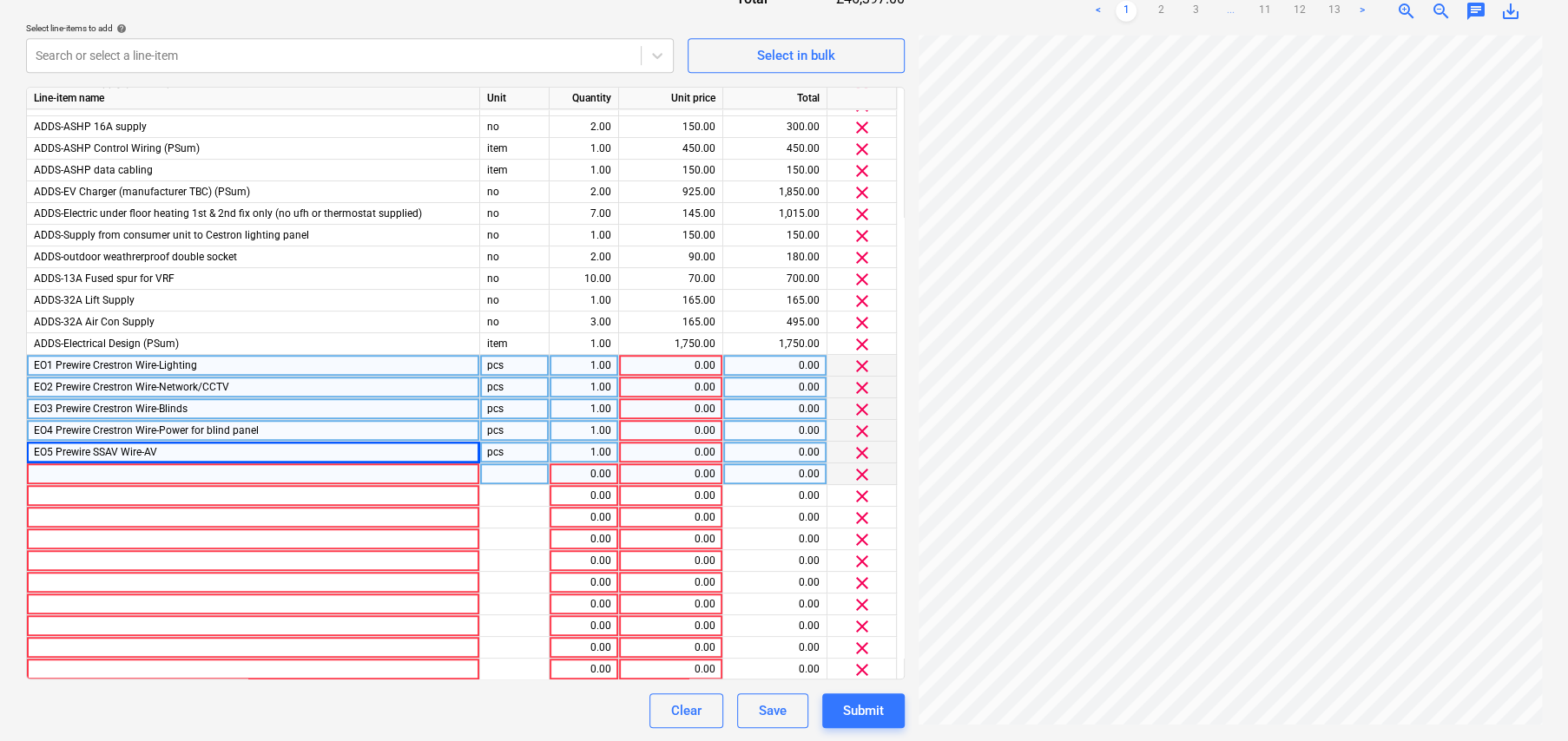
click at [261, 468] on div at bounding box center [253, 474] width 453 height 21
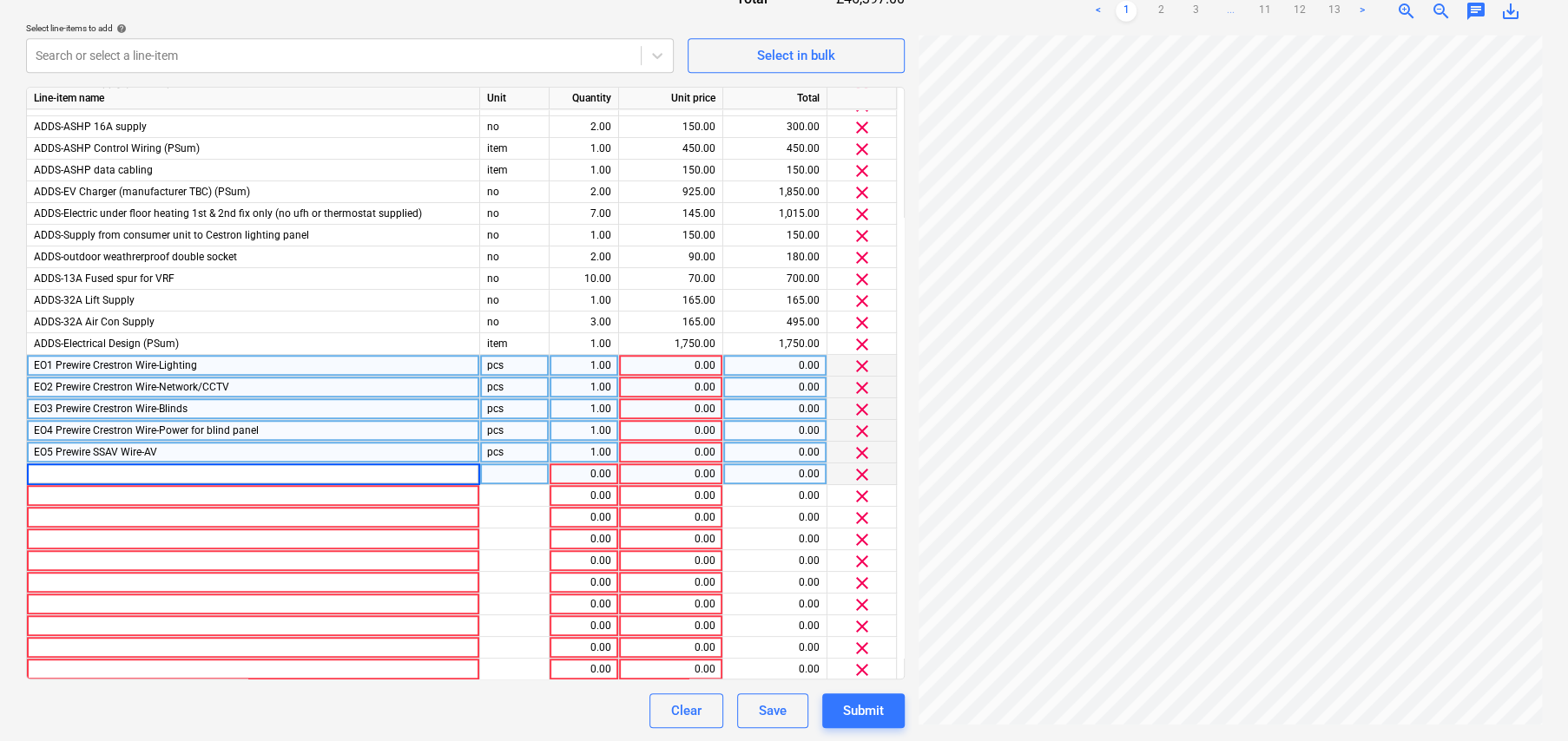
type input "EO6 Containment"
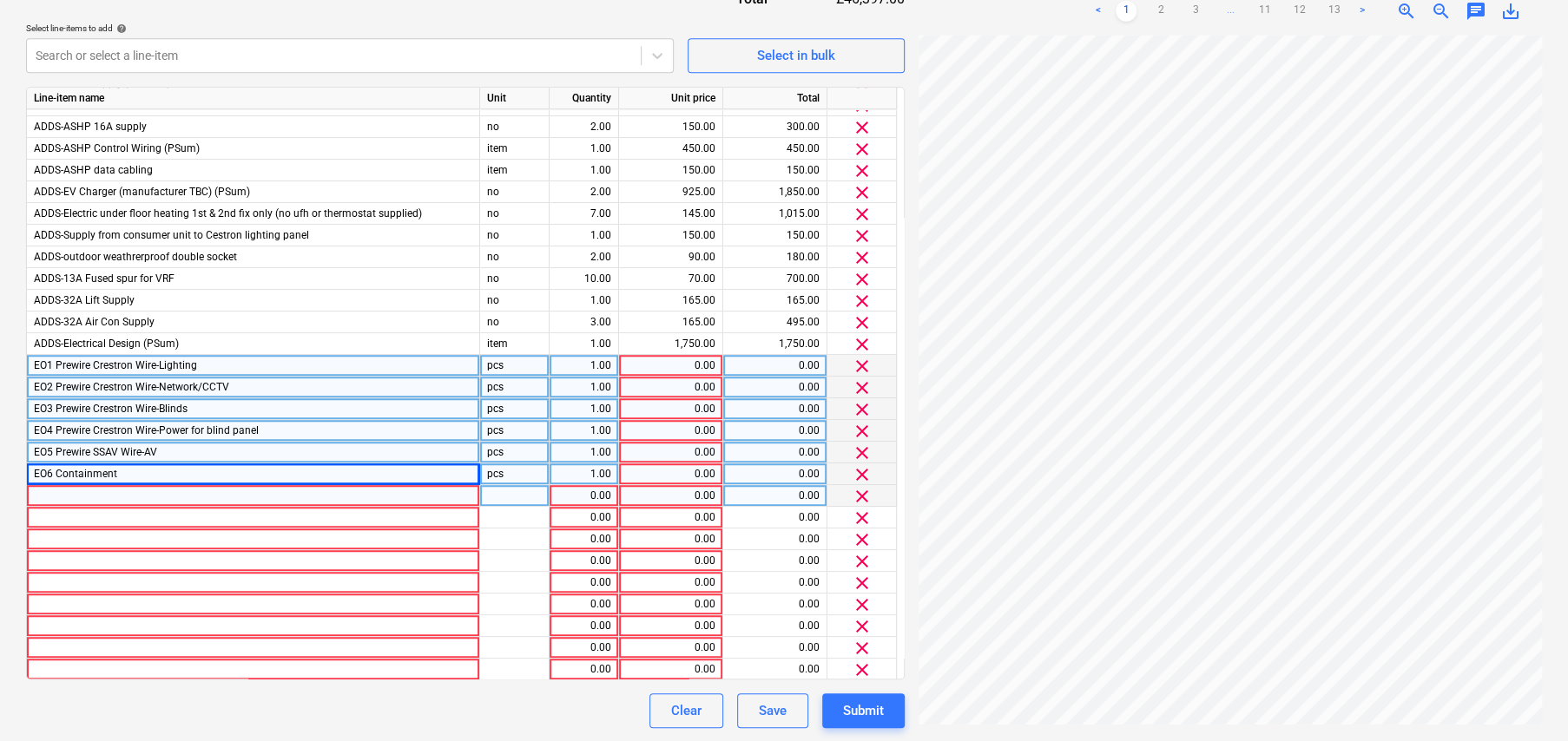
click at [273, 492] on div at bounding box center [253, 495] width 453 height 21
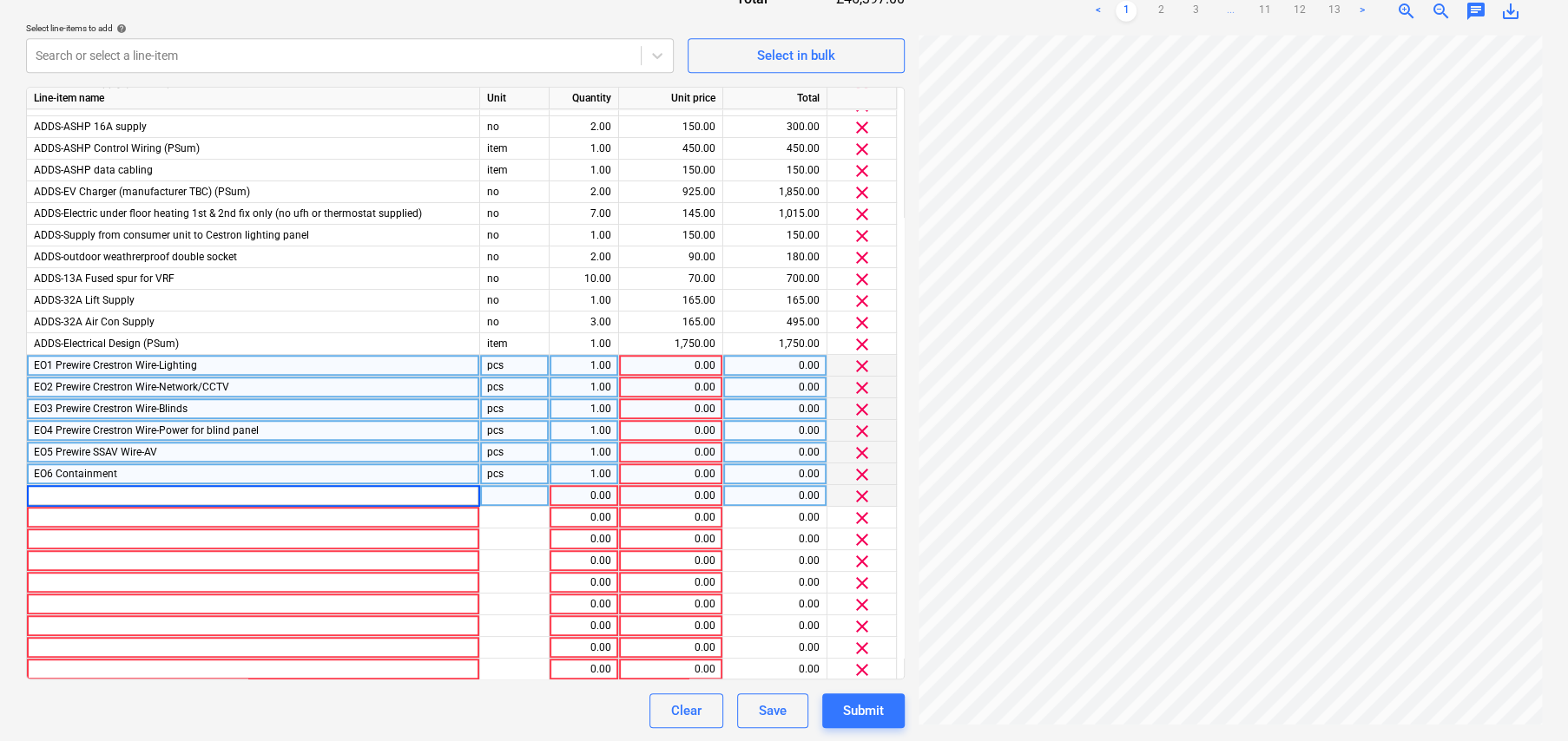
type input "EO7 3 DSSO for Sonitus Rack"
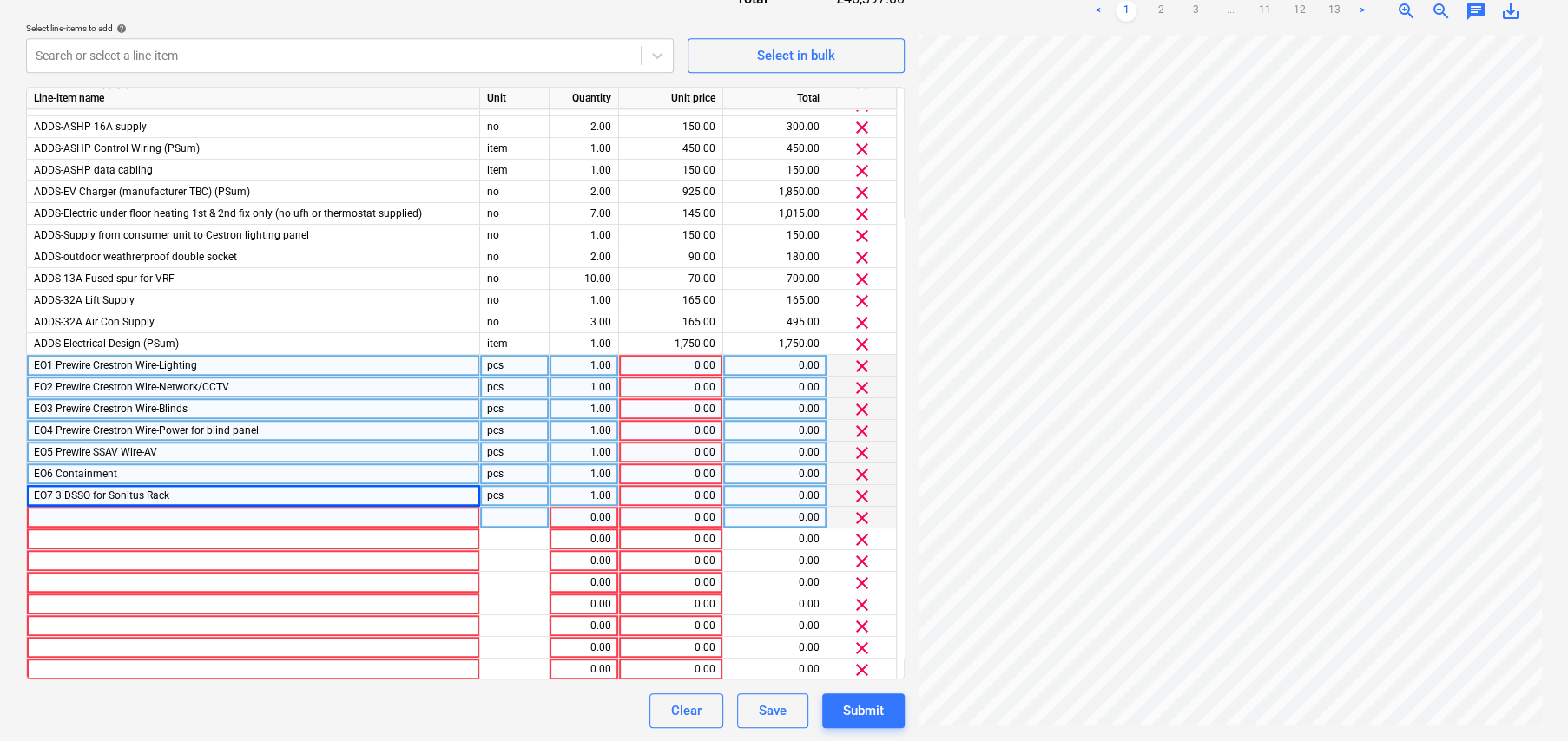
click at [174, 509] on div at bounding box center [253, 517] width 453 height 21
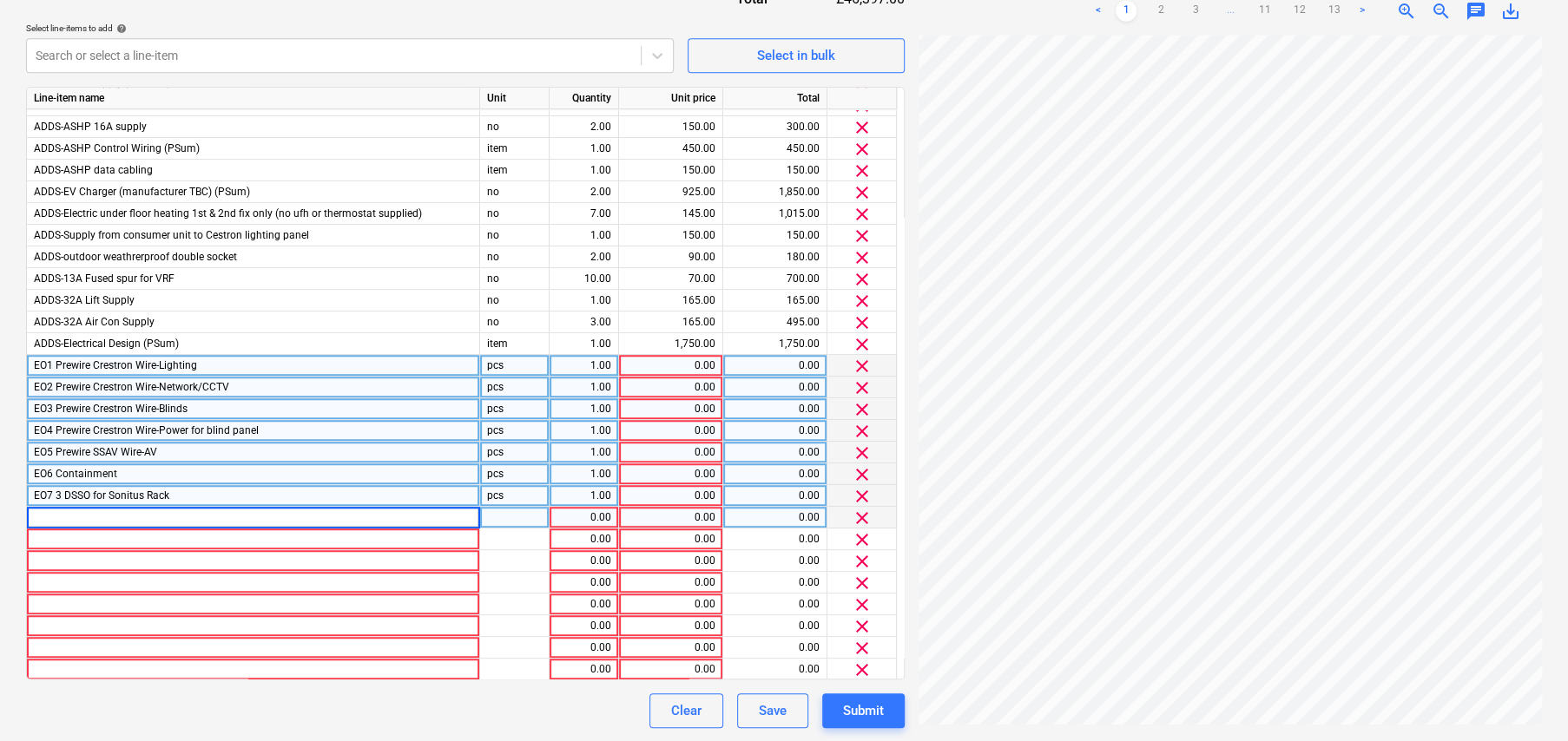
type input "EO8 [PERSON_NAME] Point"
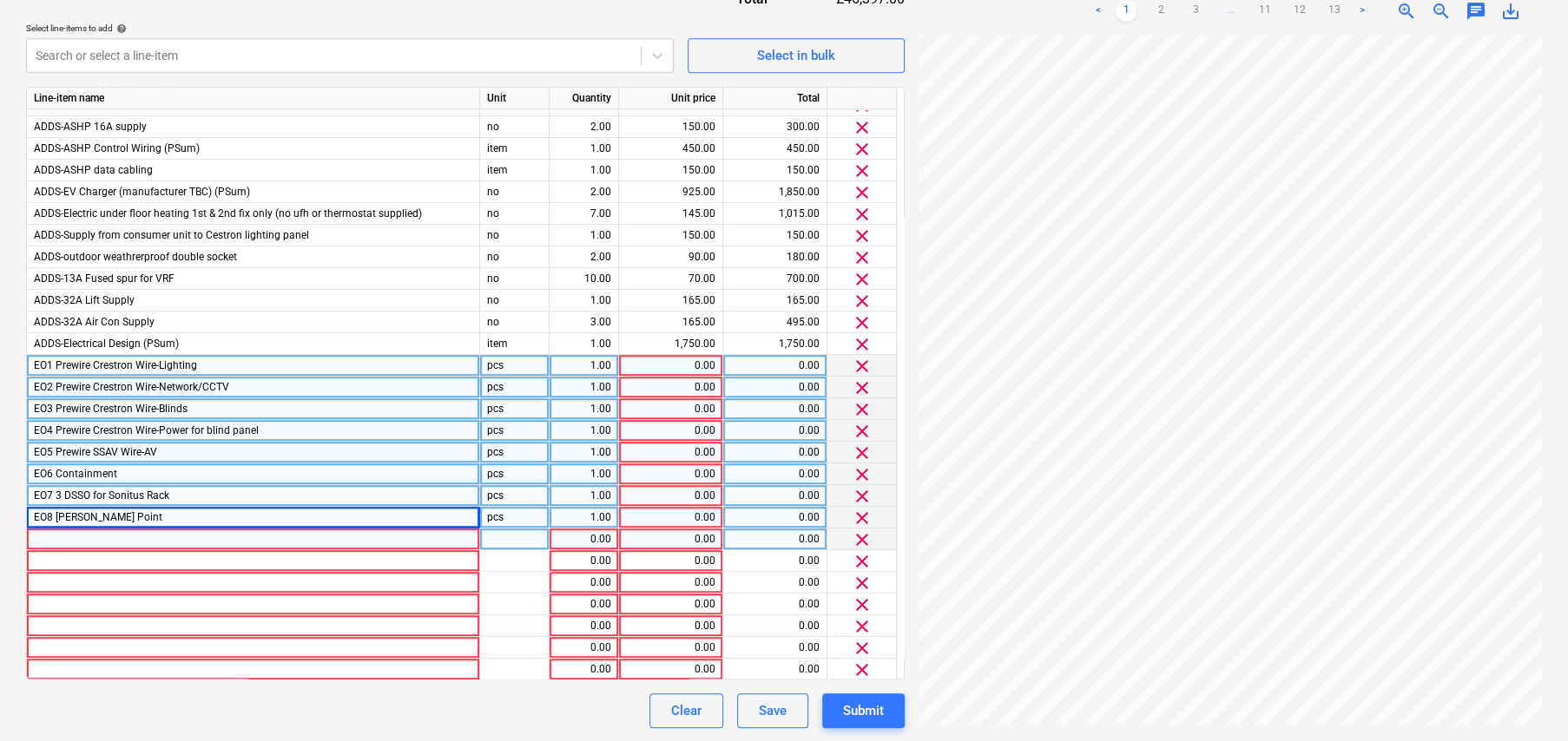
click at [143, 535] on div at bounding box center [253, 539] width 453 height 21
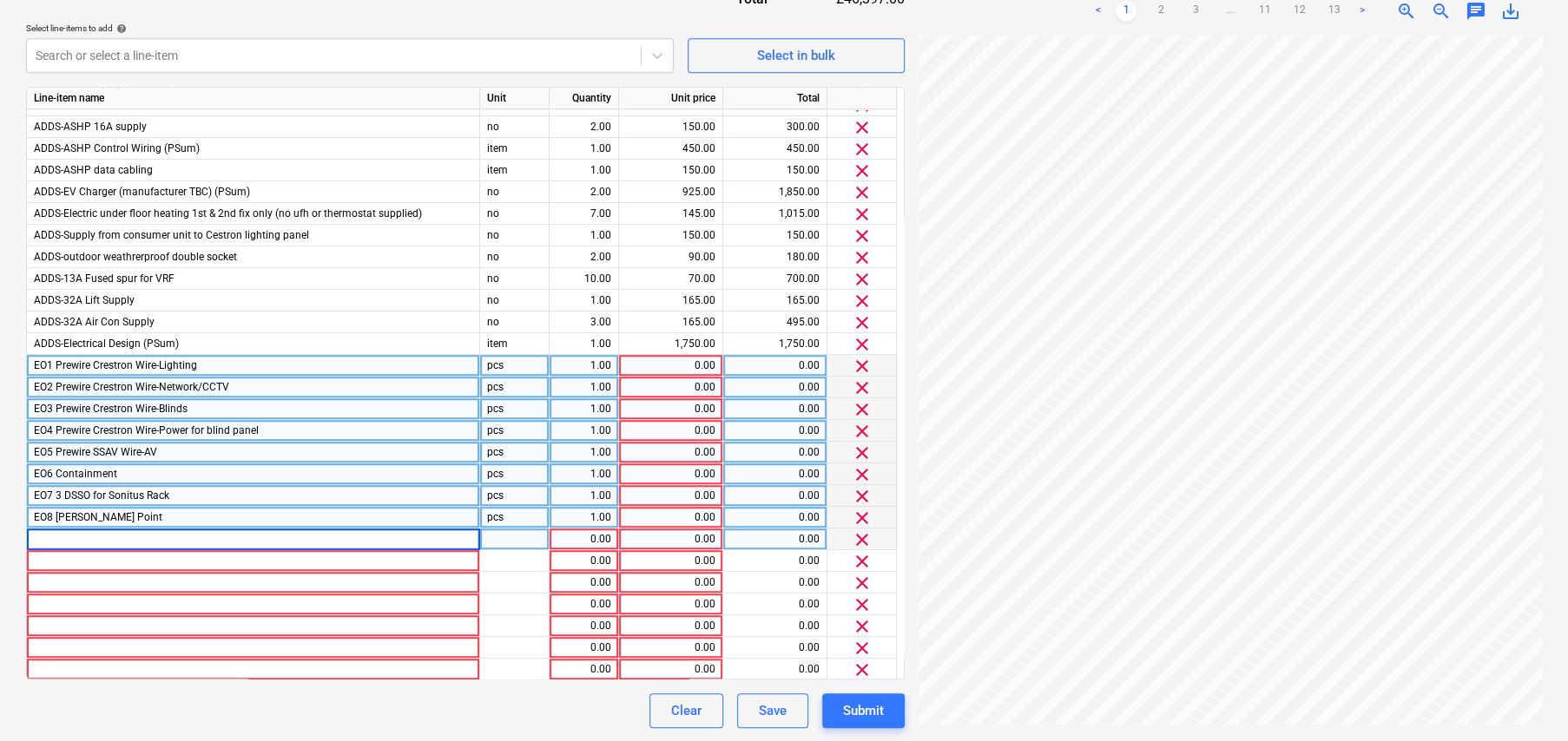
type input "EO9 Supplies for roller shutters`"
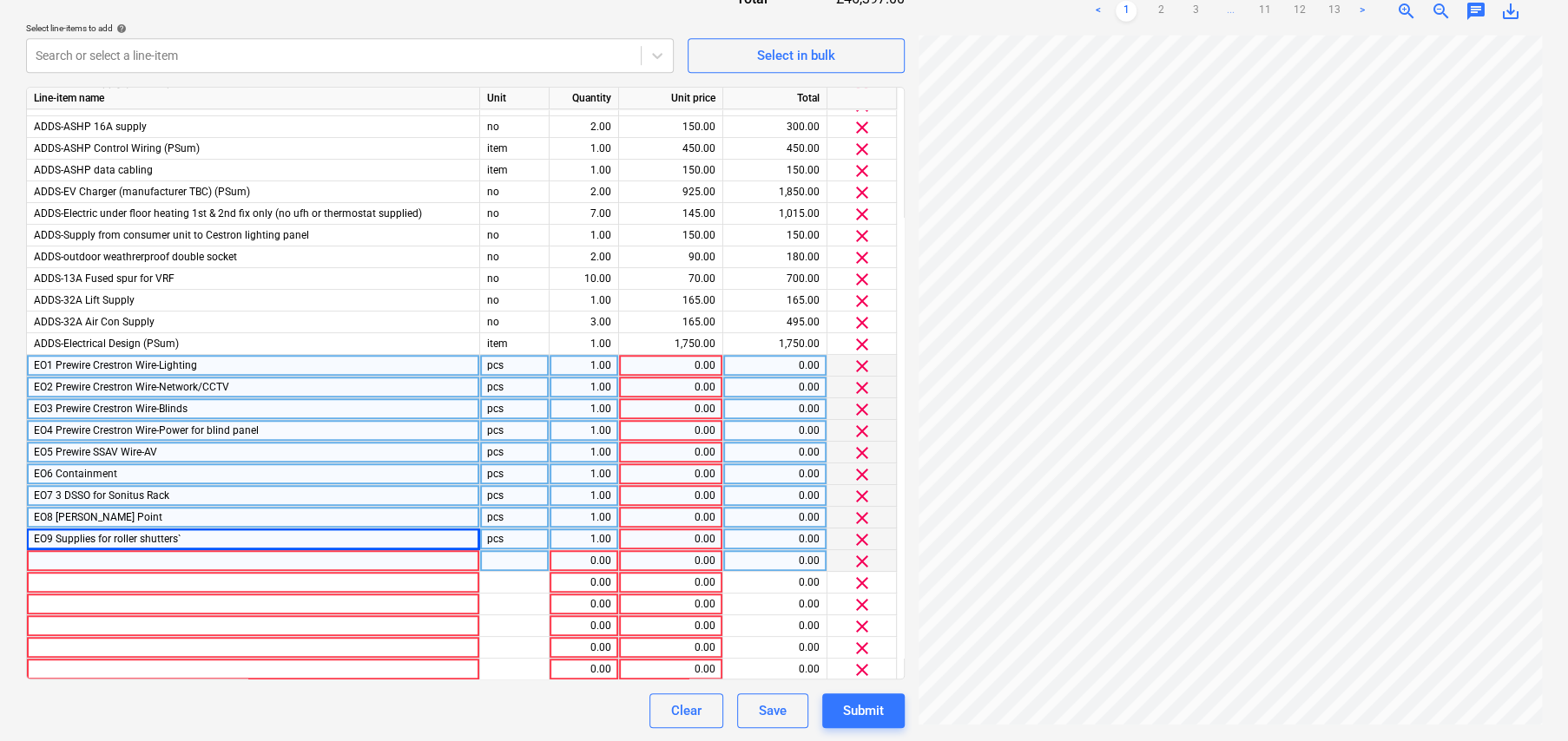
click at [79, 554] on div at bounding box center [253, 561] width 453 height 21
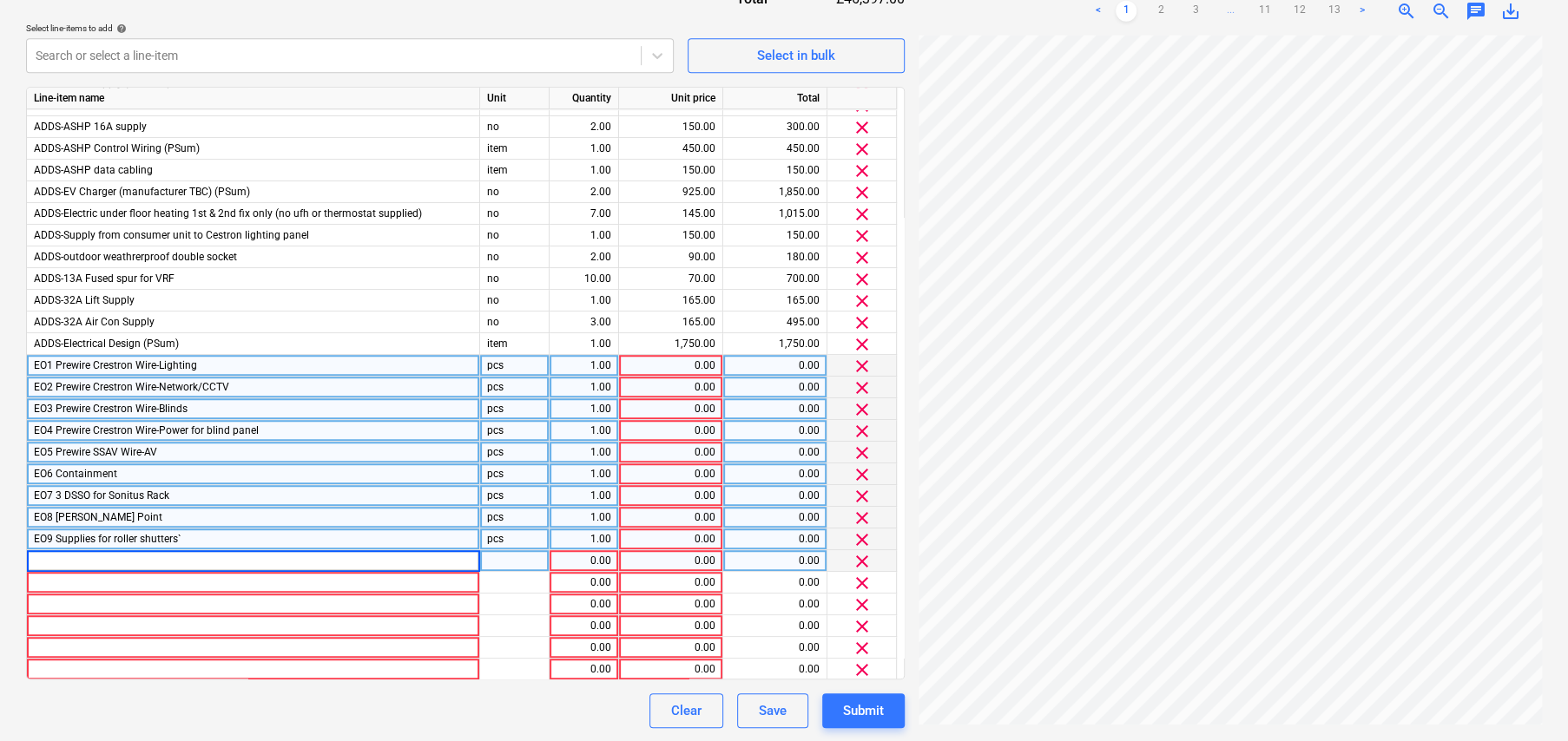
type input "EO10 Electric Toilet (US Fused Spur)"
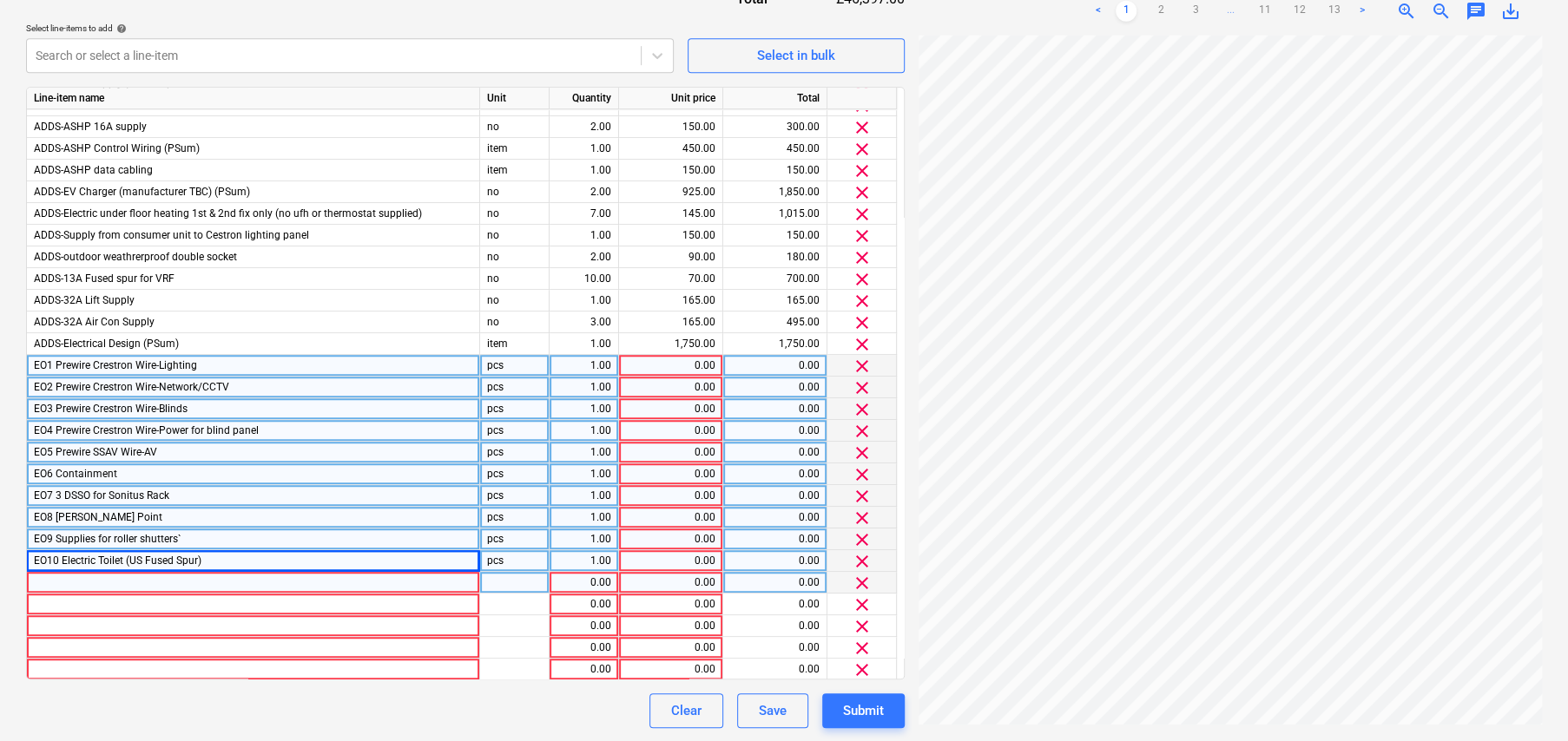
click at [210, 575] on div at bounding box center [253, 582] width 453 height 21
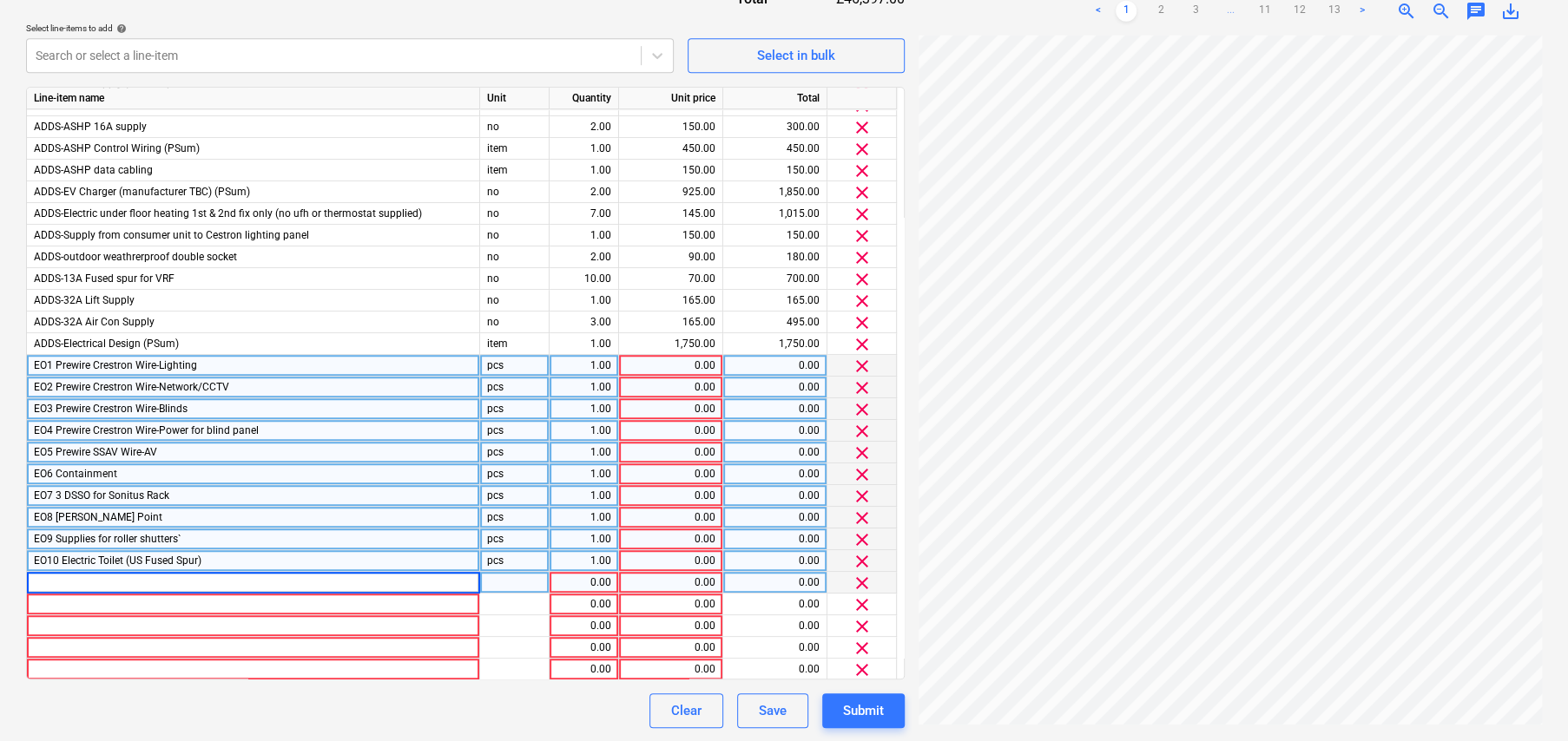
type input "EO11 230v to gate 13AMP"
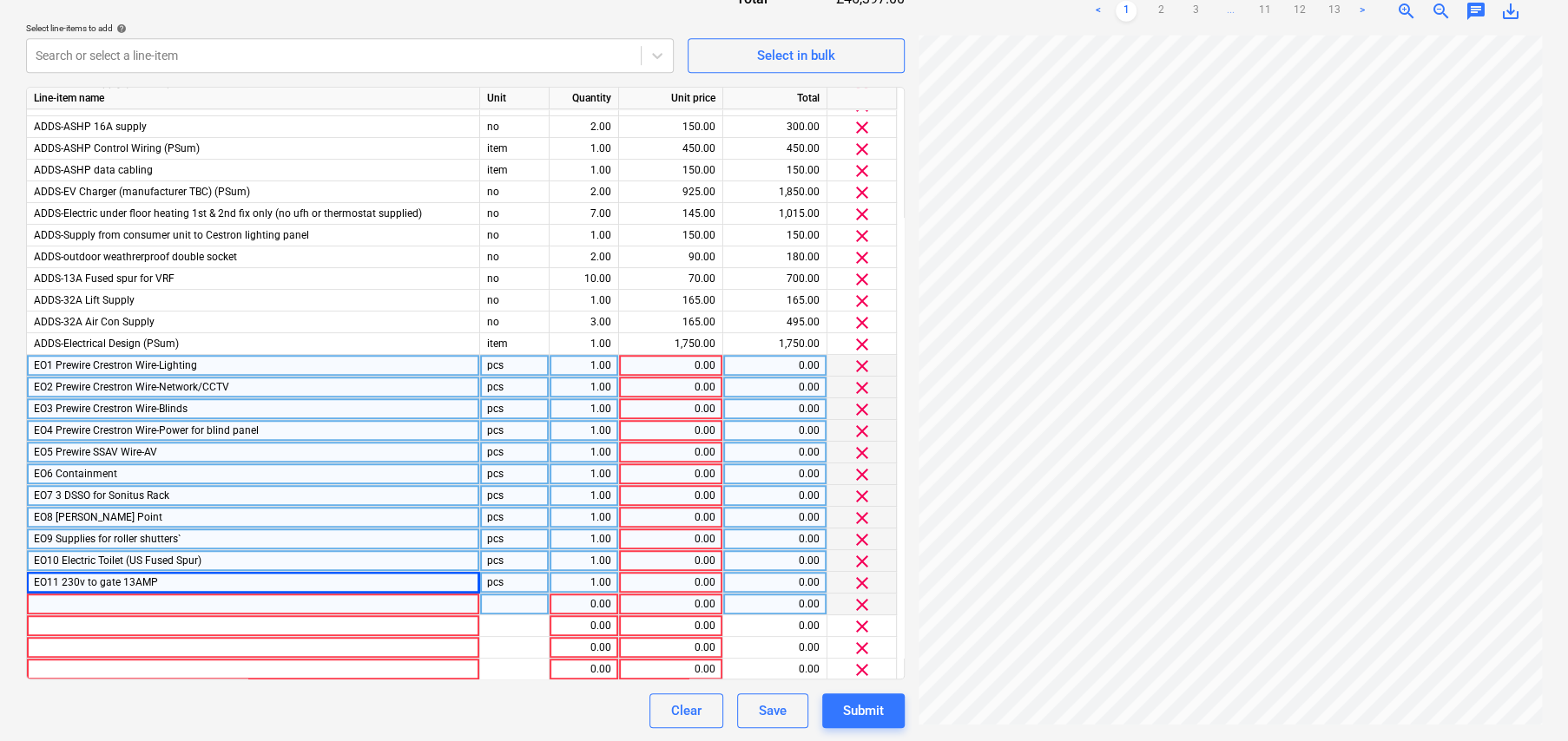
click at [258, 602] on div at bounding box center [253, 604] width 453 height 21
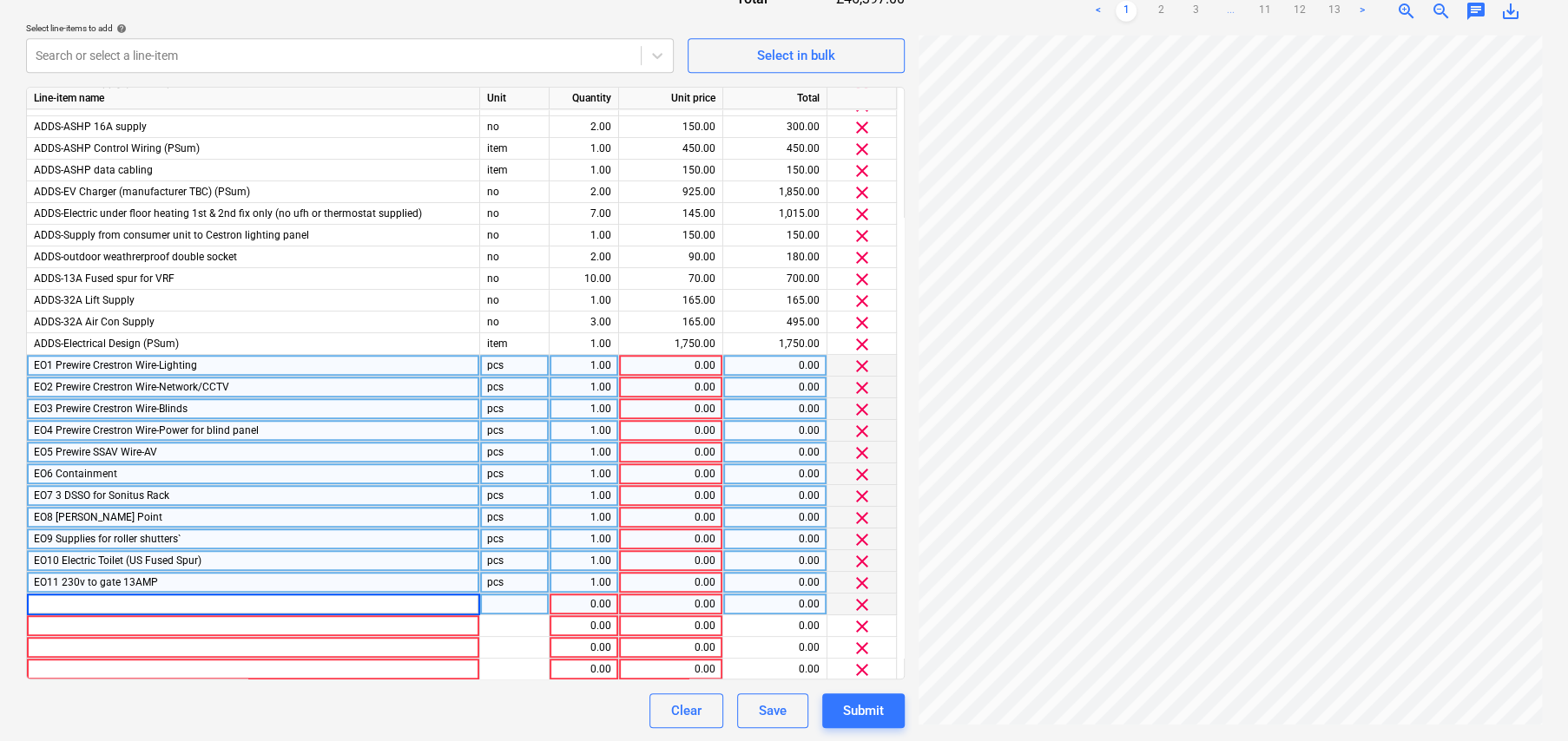
type input "EO12 1ST Floor master reading light"
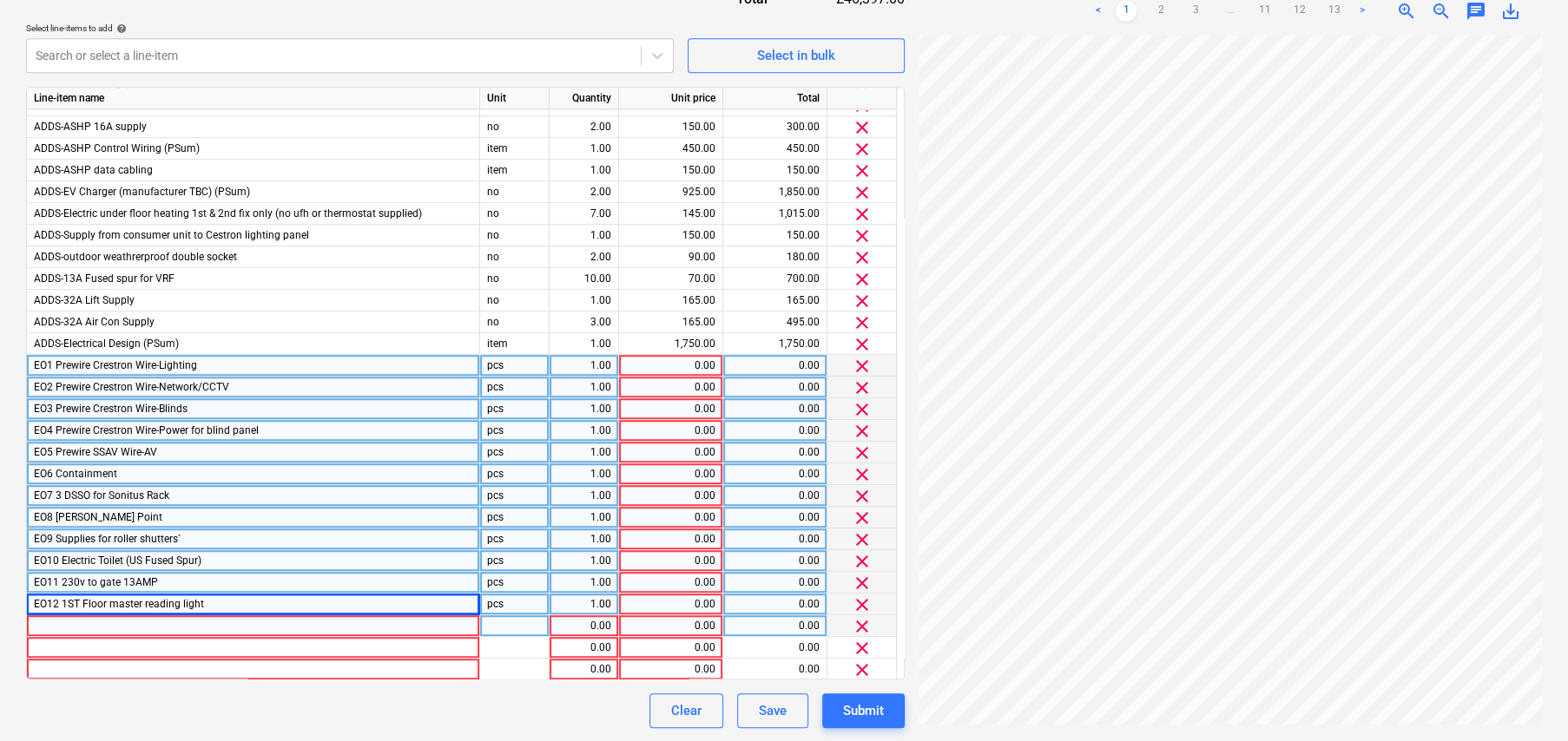
click at [106, 620] on div at bounding box center [253, 626] width 453 height 21
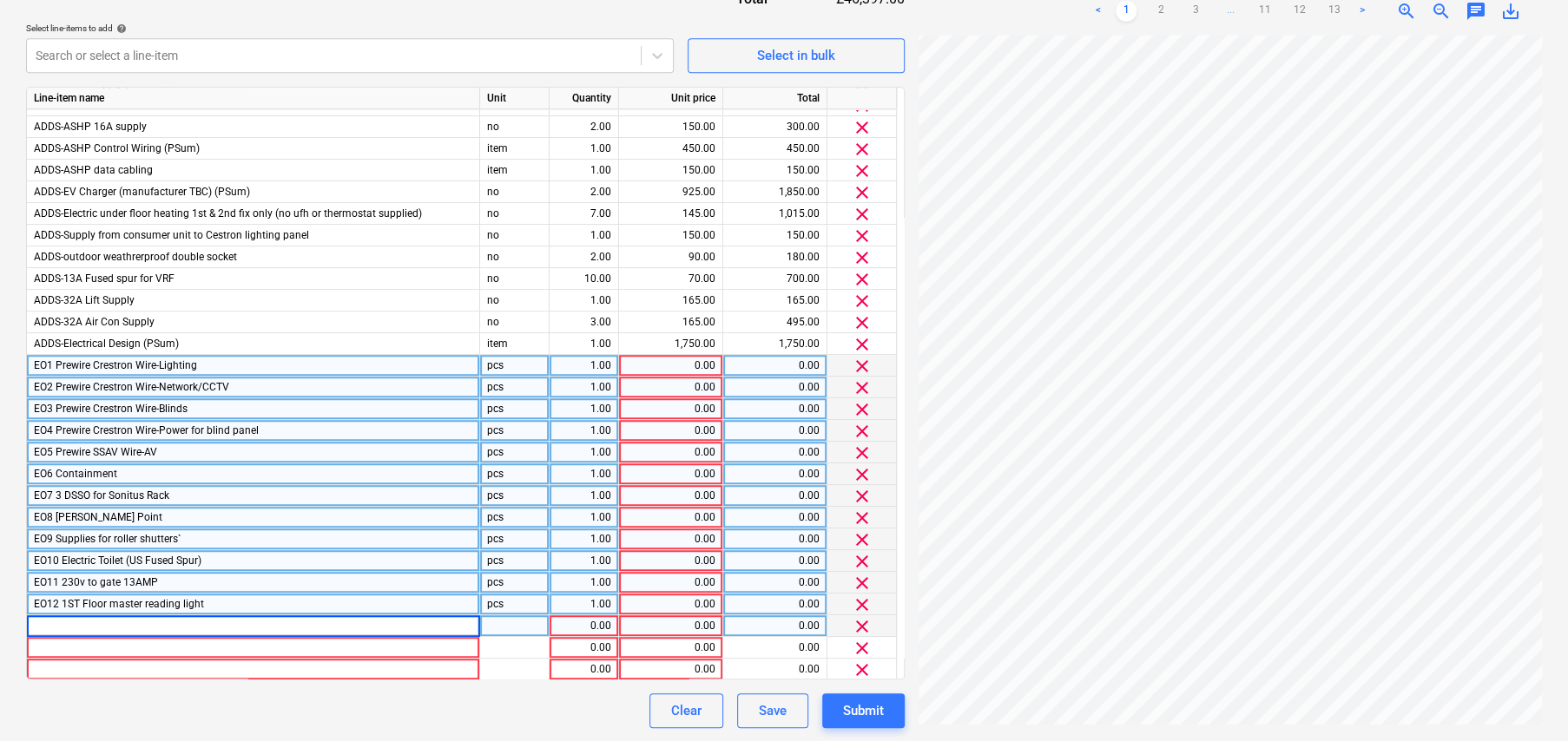
type input "EO13 VO for second bathroom moving wires CS approved"
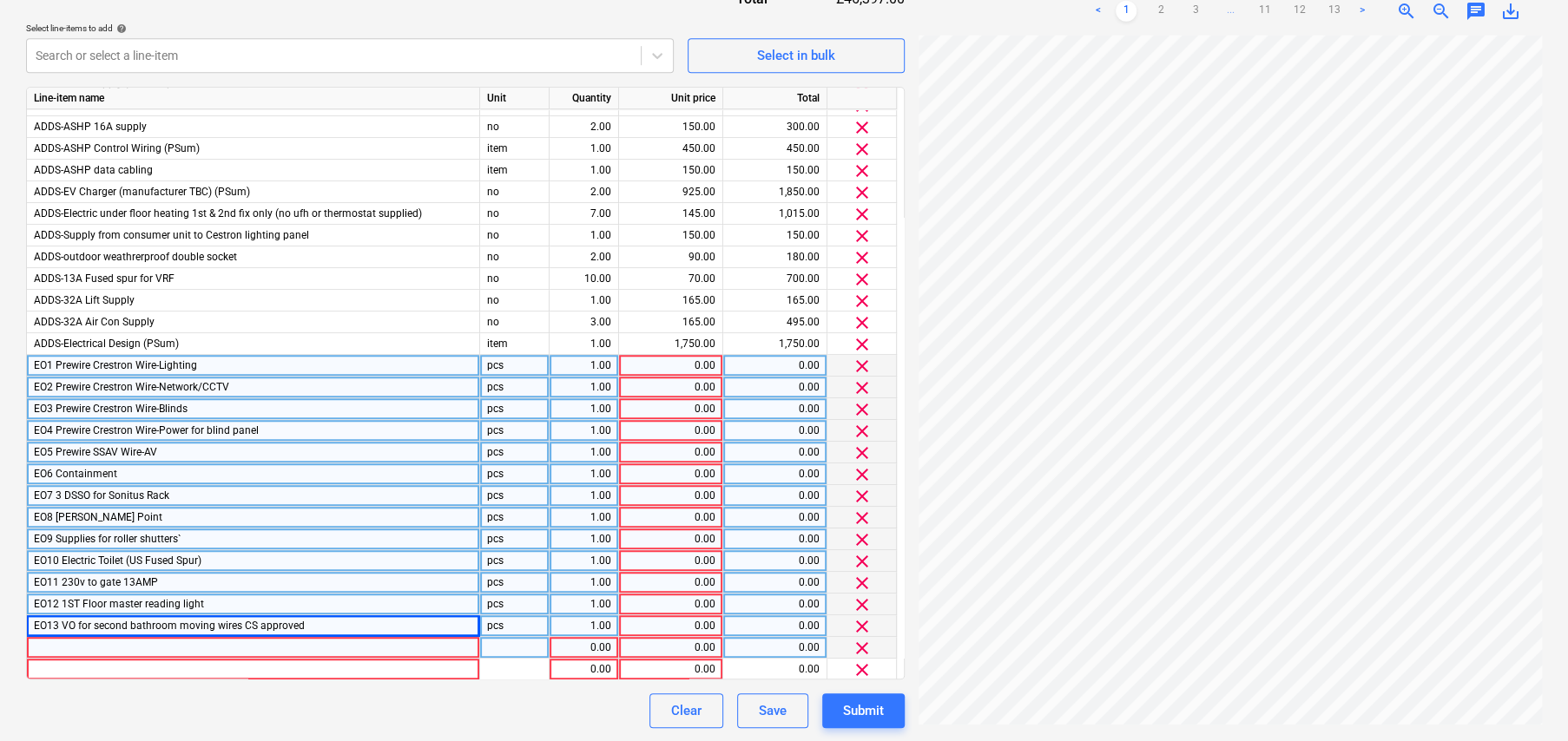
click at [196, 641] on div at bounding box center [253, 648] width 453 height 21
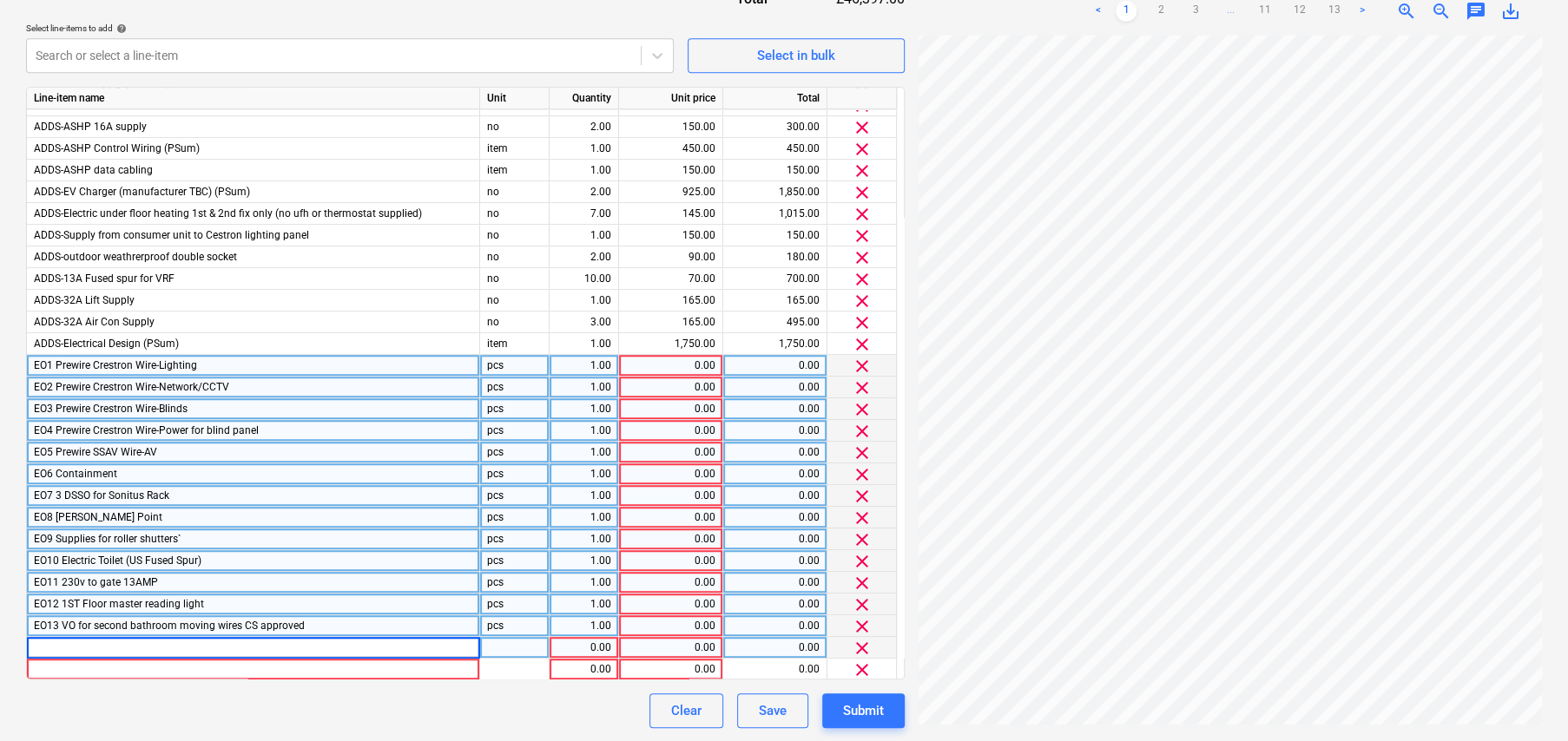
type input "EO14 Air probes if required"
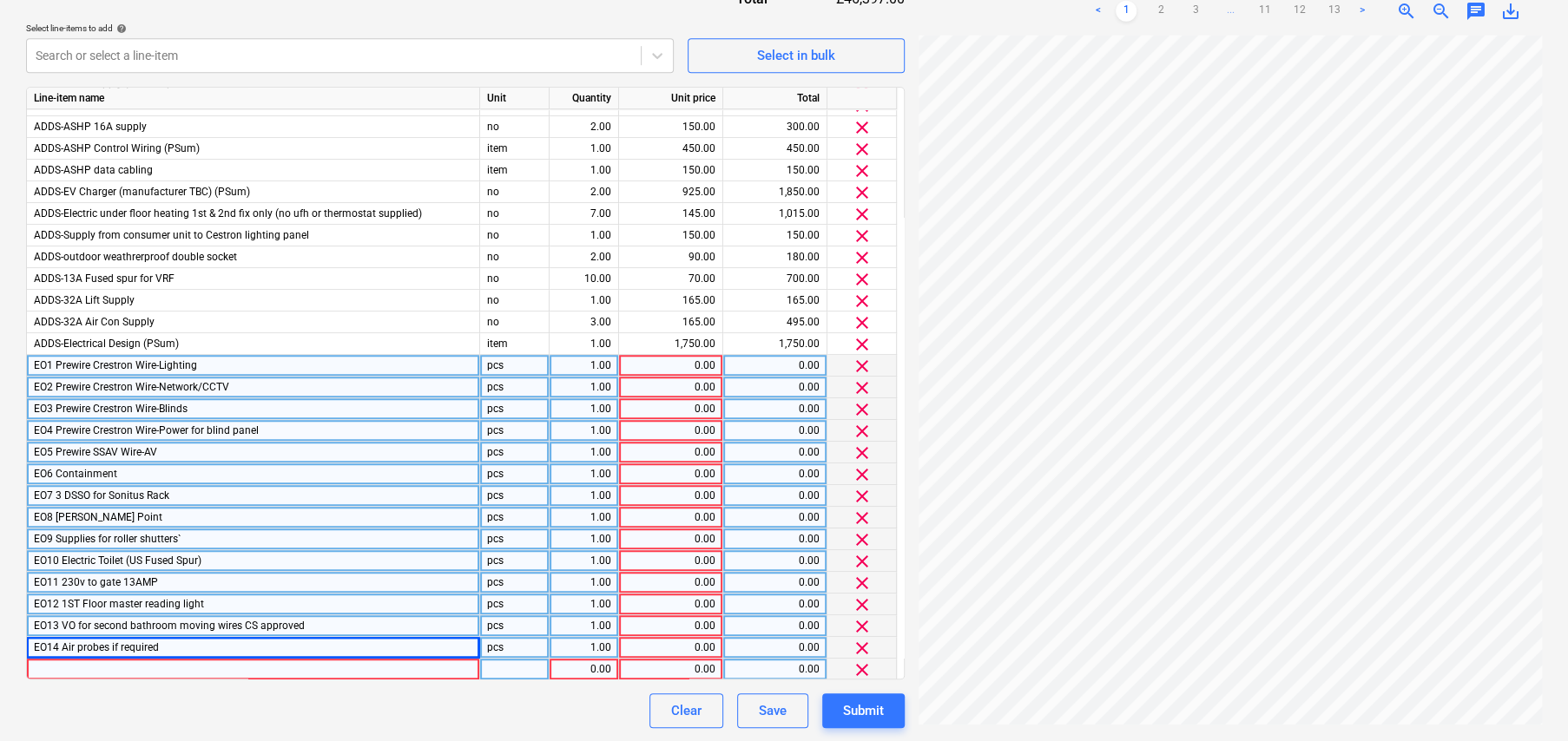
click at [176, 667] on div at bounding box center [253, 669] width 453 height 21
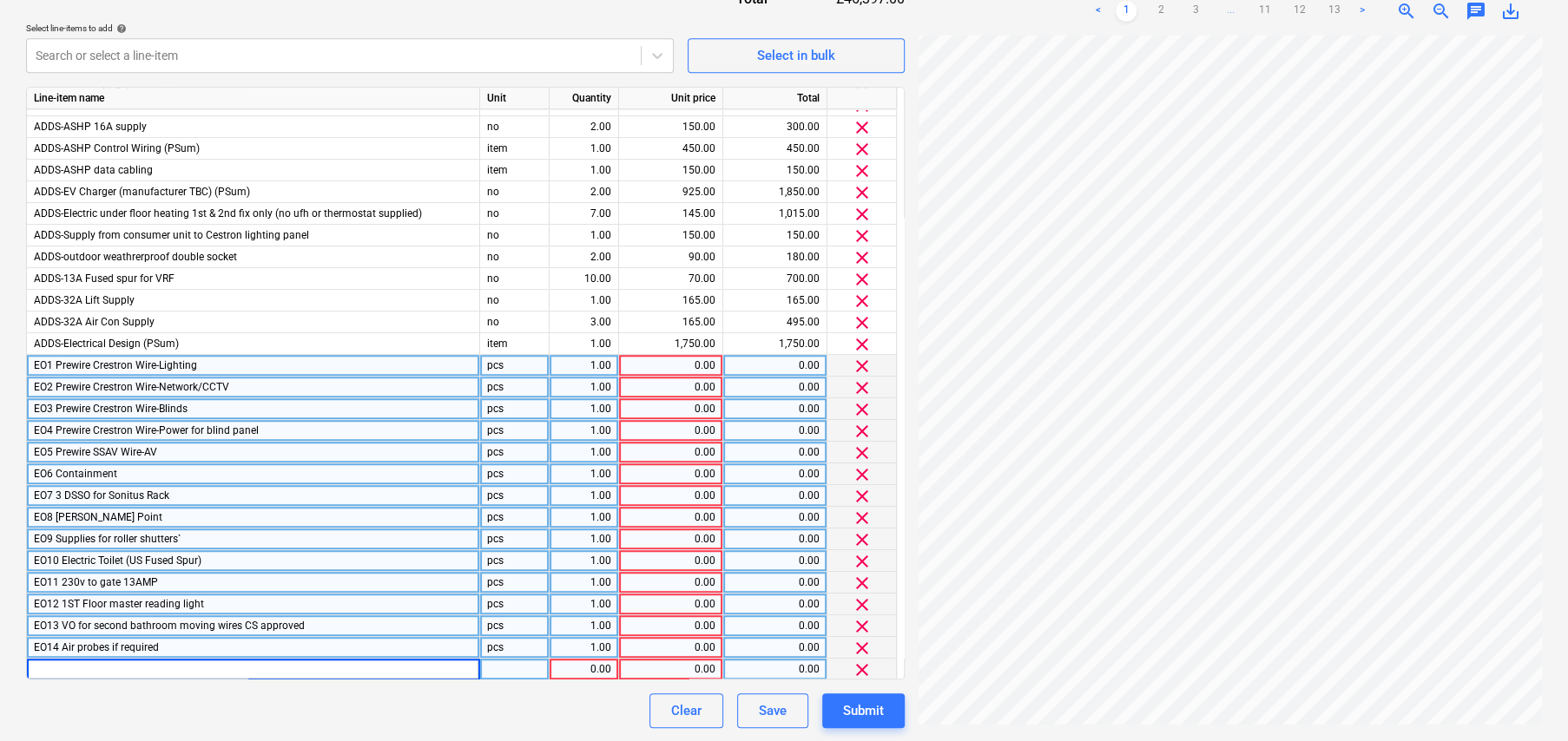
type input "EO16 Cat 6 Alarm cable"
click at [509, 370] on div "pcs" at bounding box center [515, 365] width 69 height 21
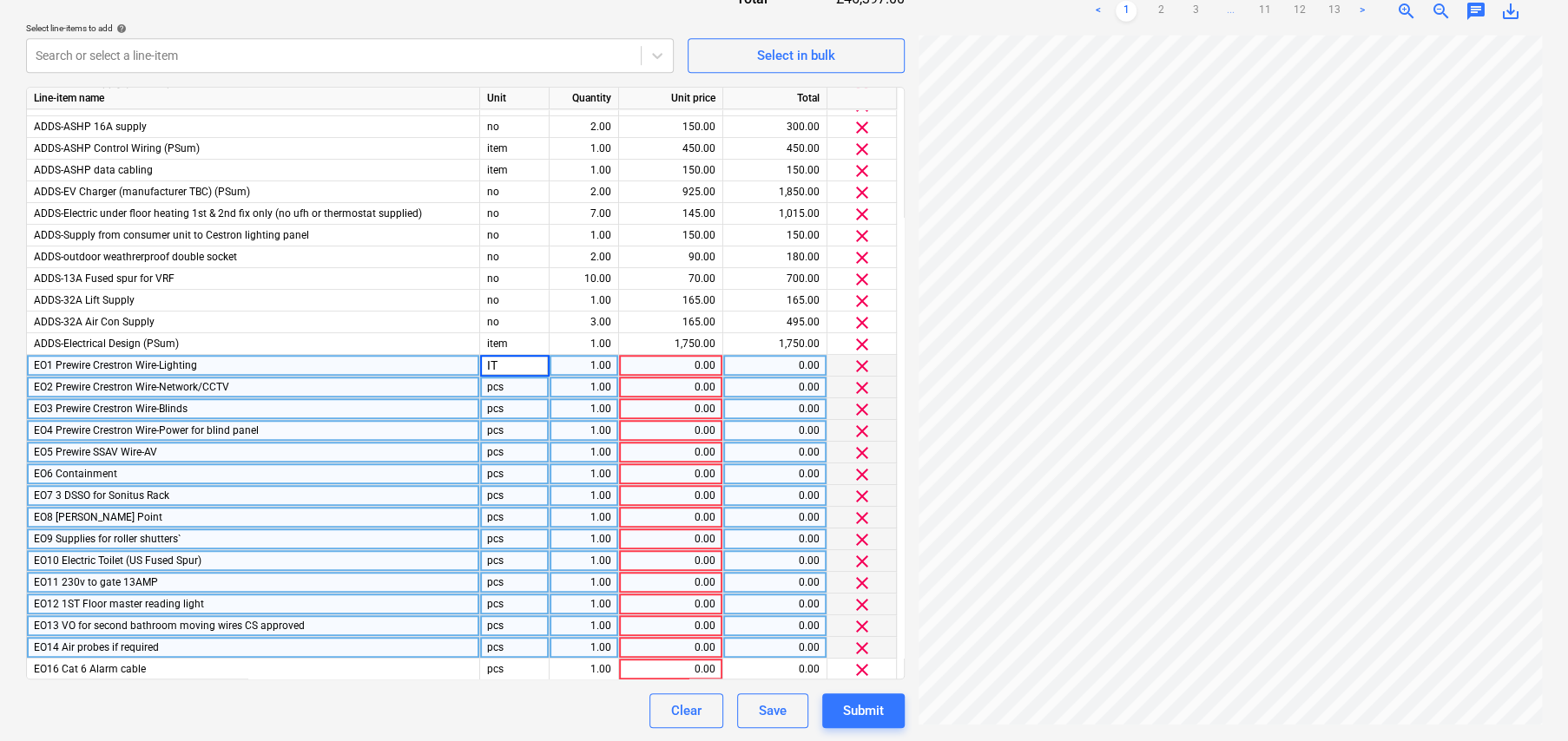
type input "I"
type input "item"
click at [694, 361] on div "0.00" at bounding box center [670, 365] width 90 height 21
click at [696, 364] on div "0.00" at bounding box center [670, 365] width 90 height 21
type input "950"
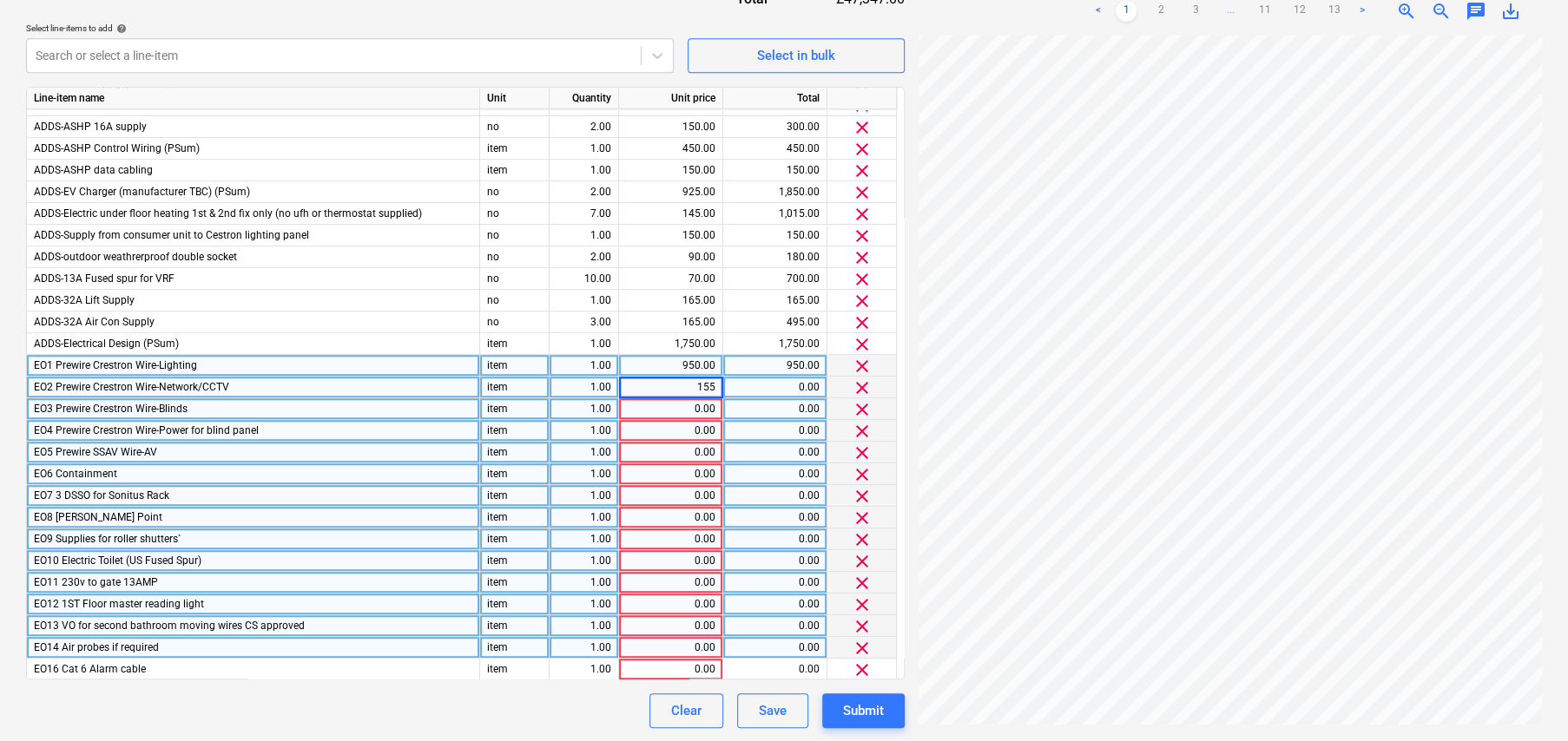
type input "1550"
type input "450"
type input "150"
type input "1500"
type input "420"
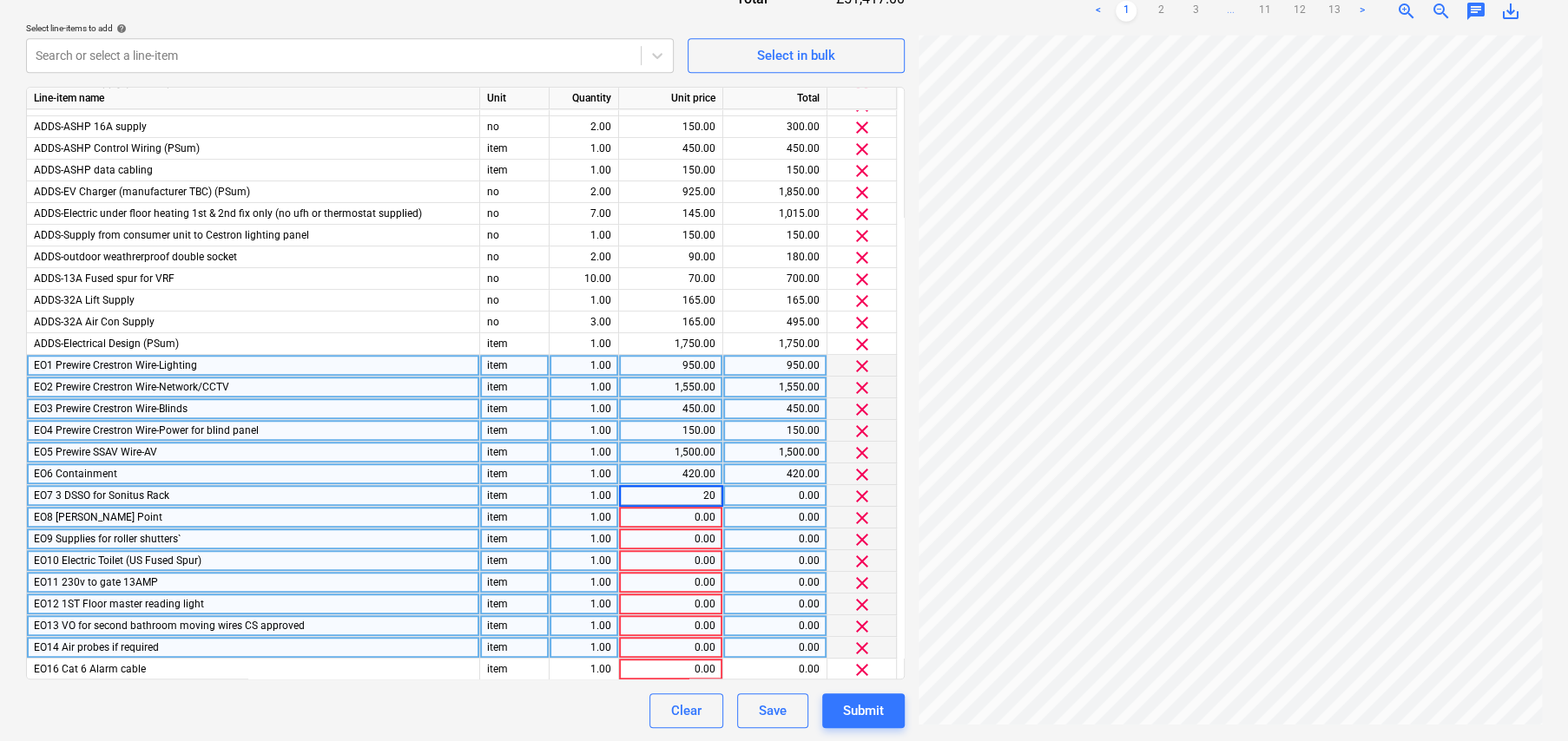
type input "200"
type input "140"
type input "160"
type input "240"
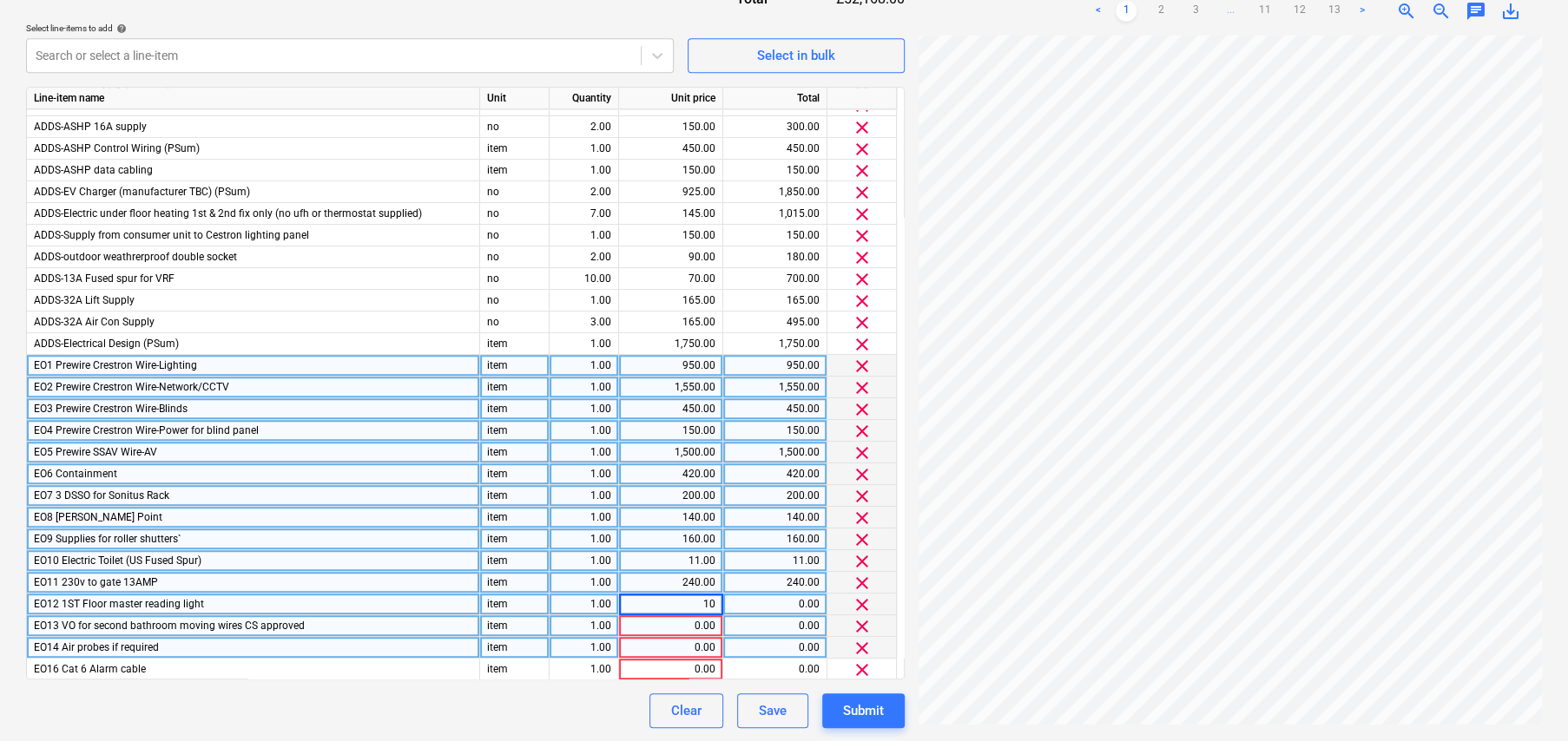
type input "100"
type input "200"
type input "400"
type input "3300"
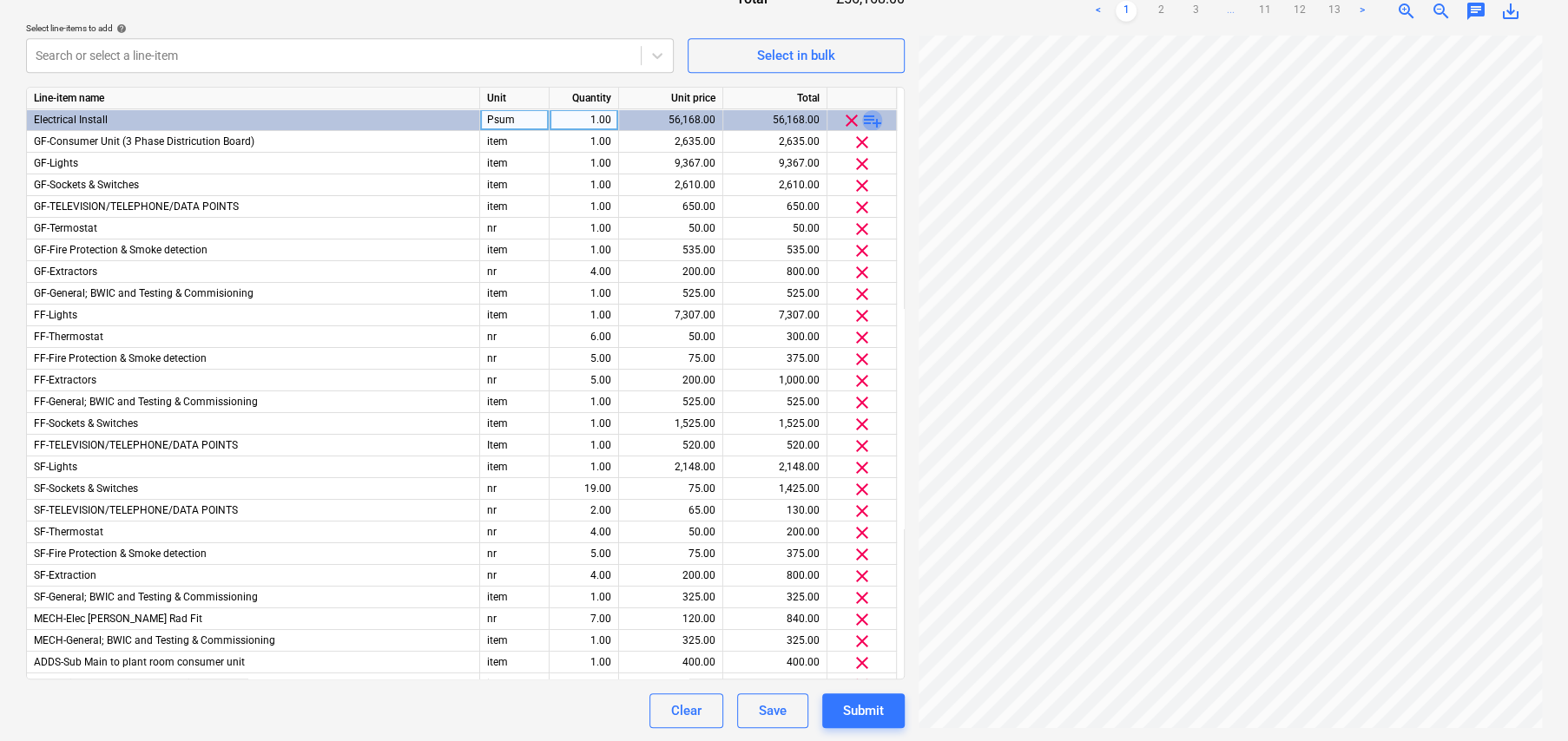
click at [871, 120] on span "playlist_add" at bounding box center [872, 120] width 21 height 21
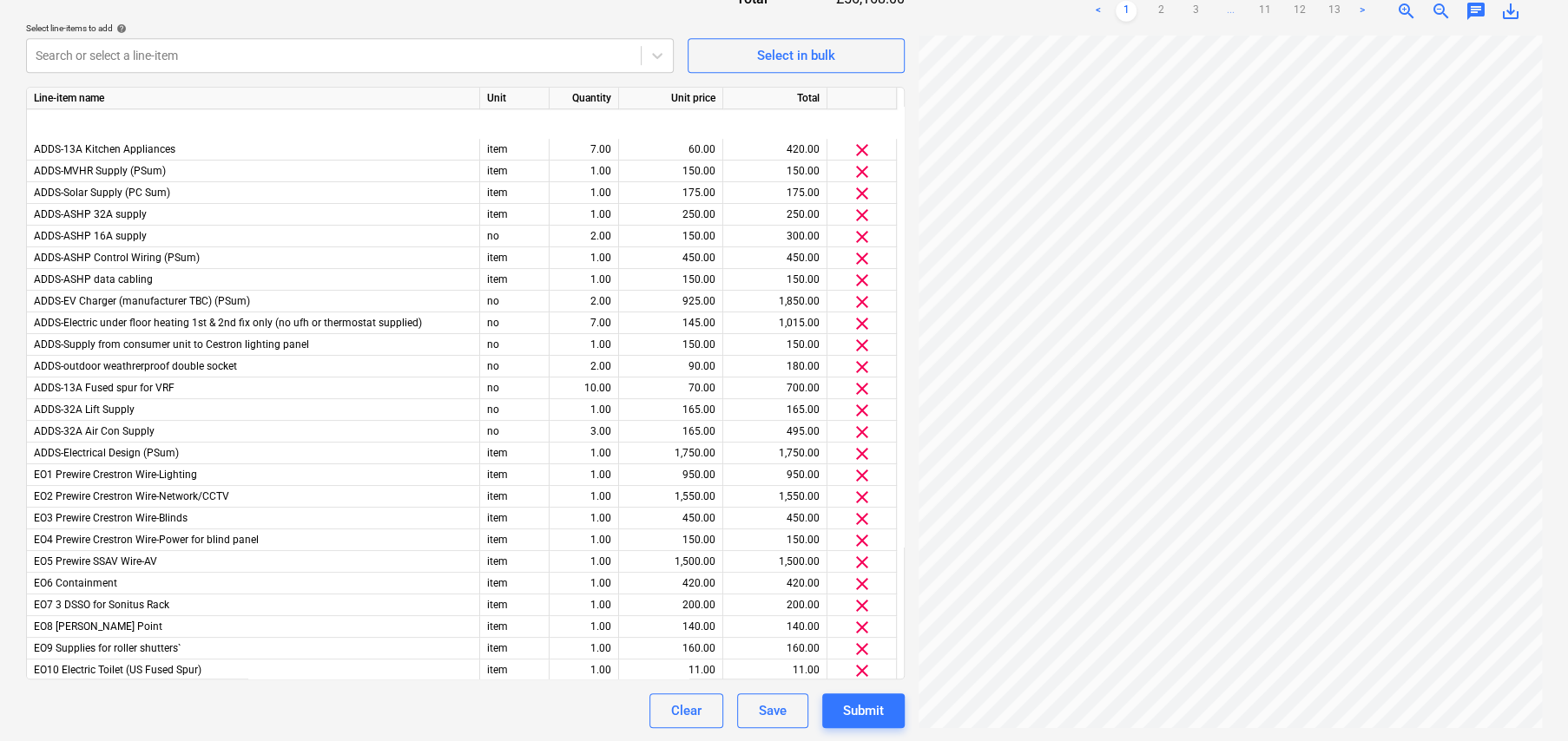
scroll to position [775, 0]
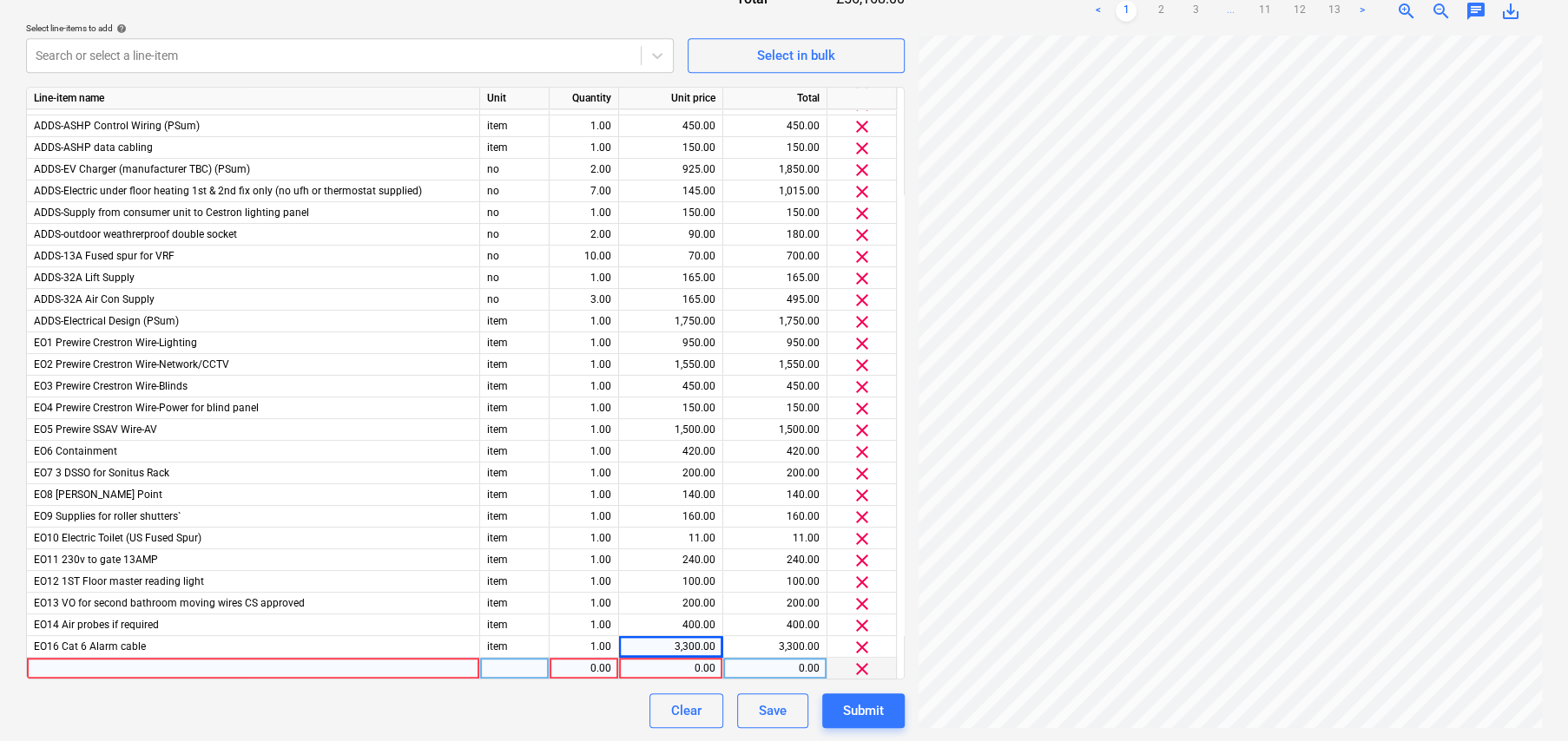
click at [250, 670] on div at bounding box center [253, 668] width 453 height 21
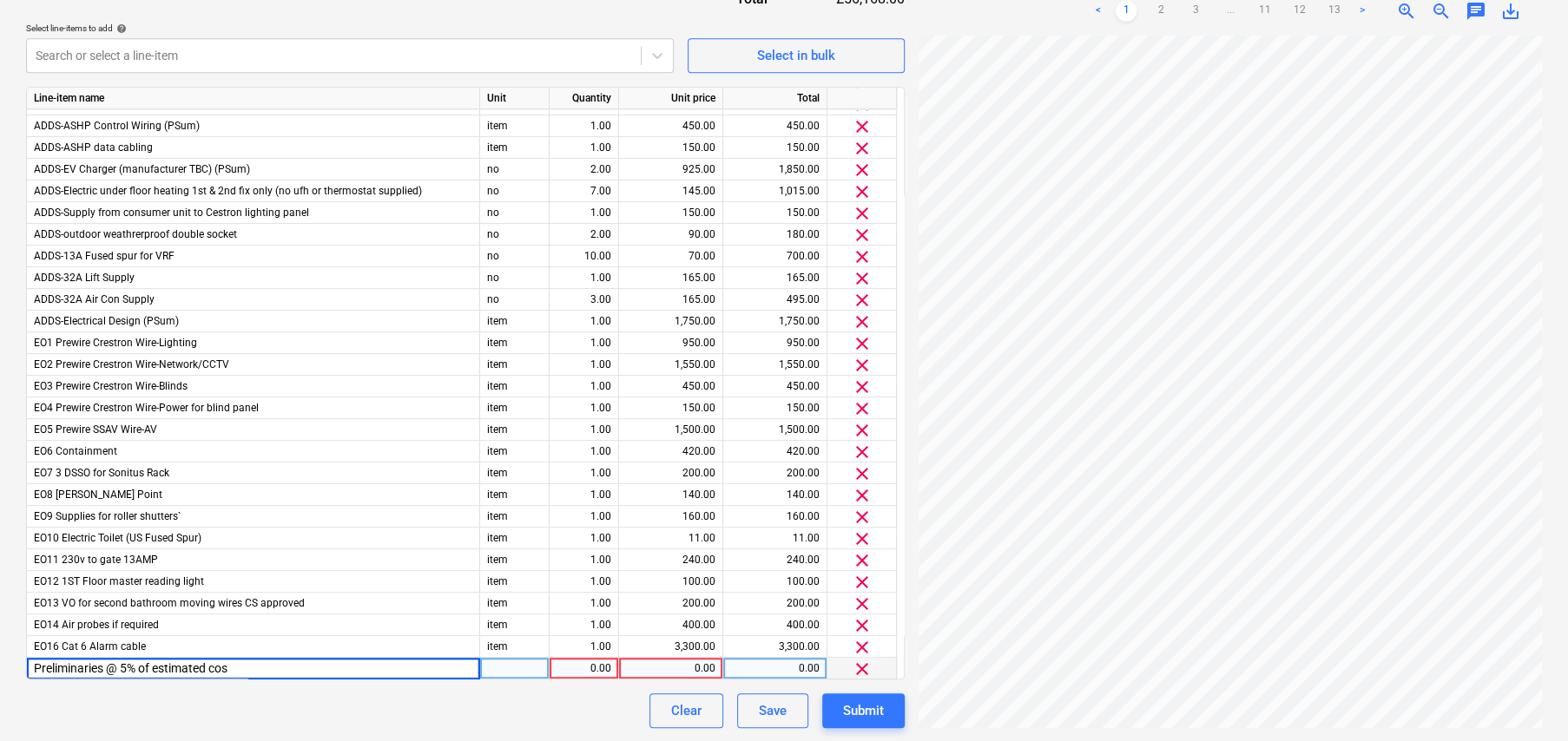
type input "Preliminaries @ 5% of estimated cost"
type input "item"
type input "2327.35"
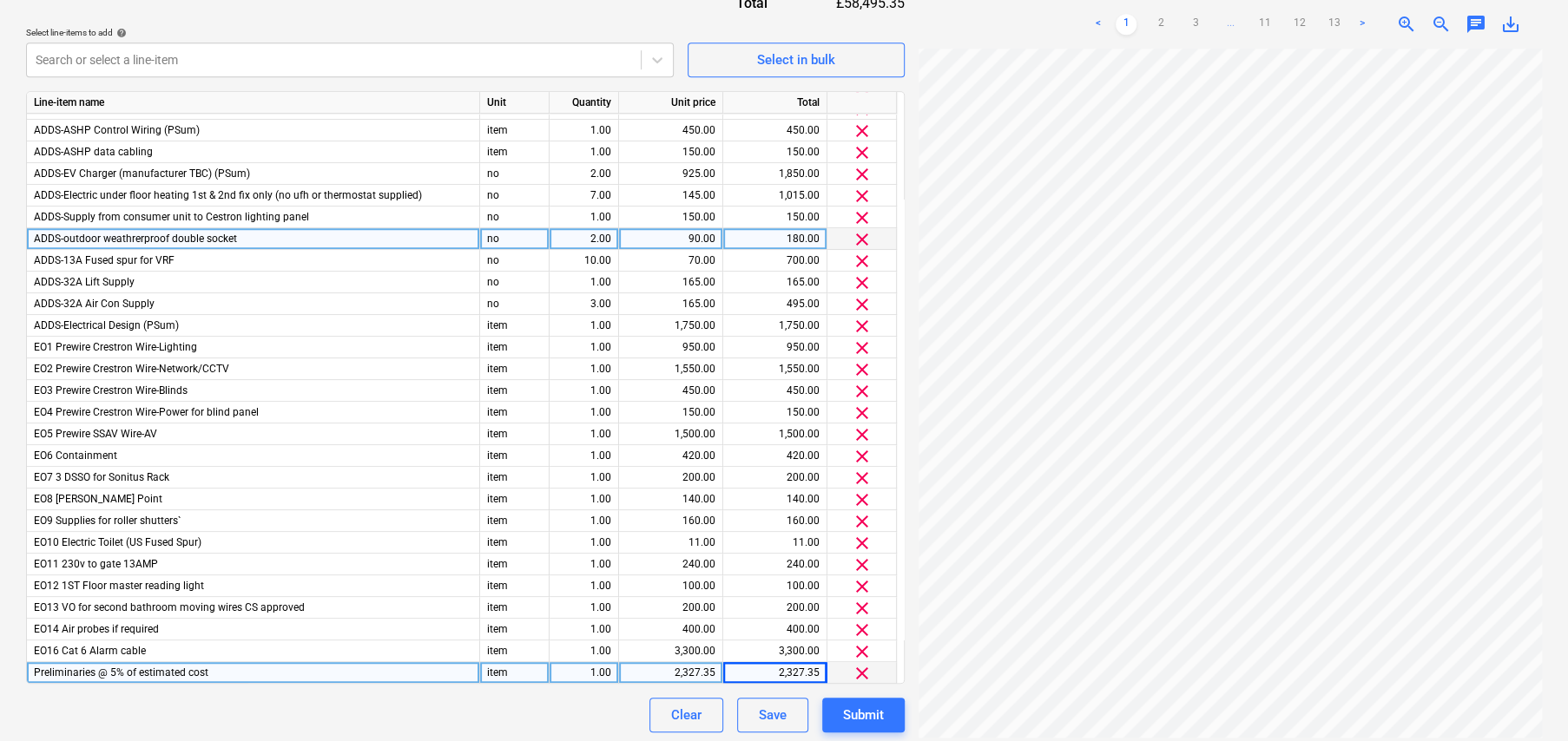
scroll to position [656, 0]
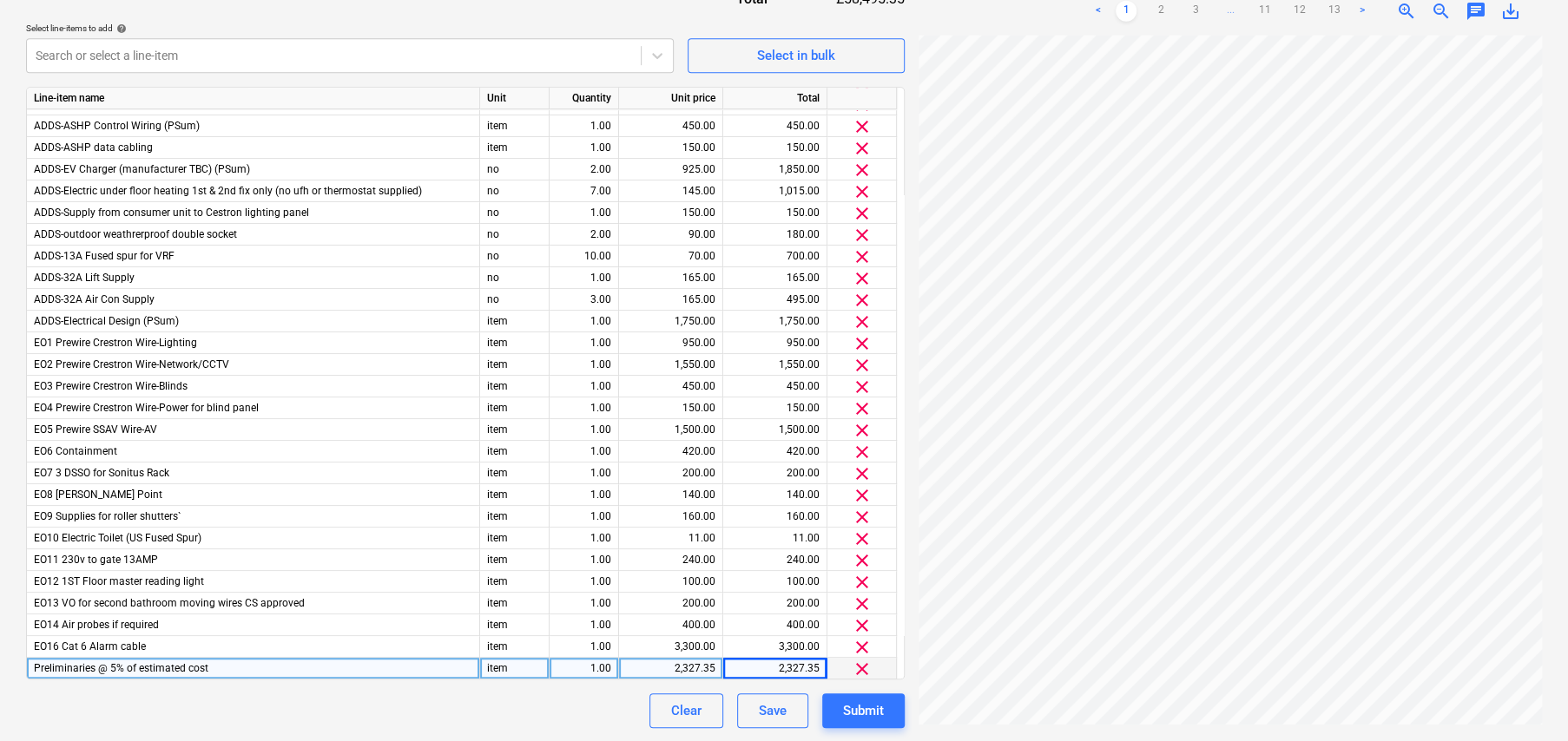
click at [796, 662] on div "2,327.35" at bounding box center [774, 668] width 90 height 21
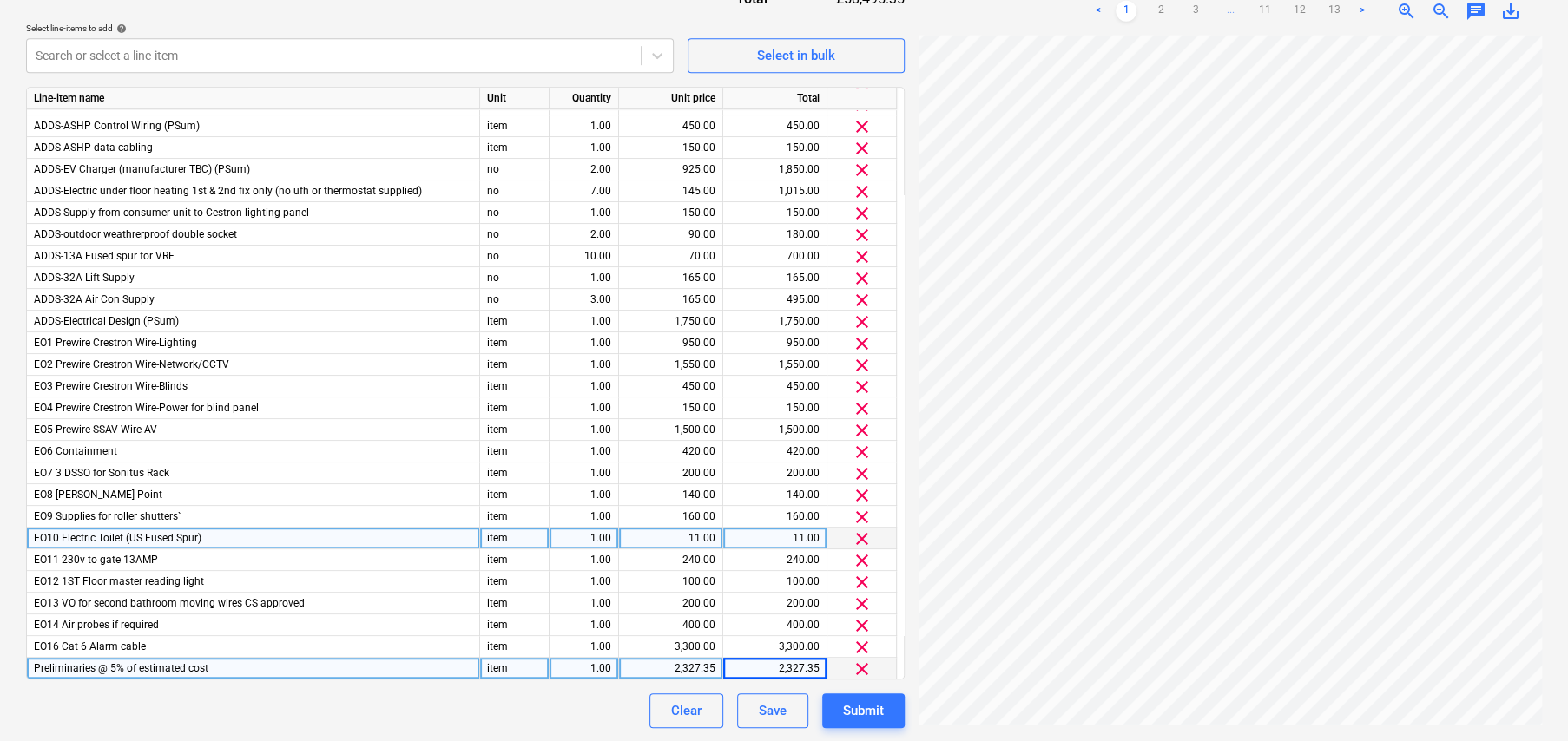
click at [692, 538] on div "11.00" at bounding box center [670, 538] width 90 height 21
type input "100"
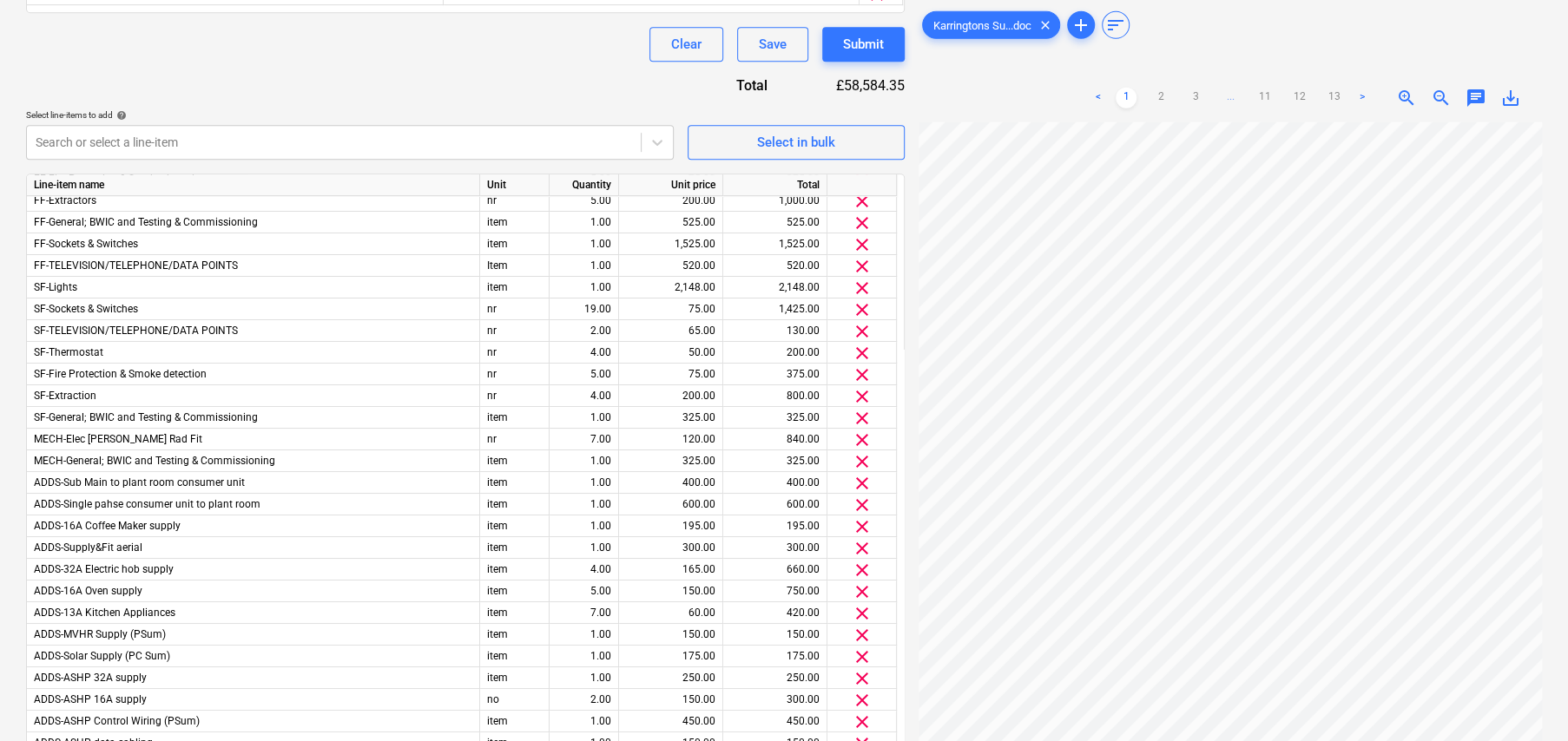
scroll to position [264, 0]
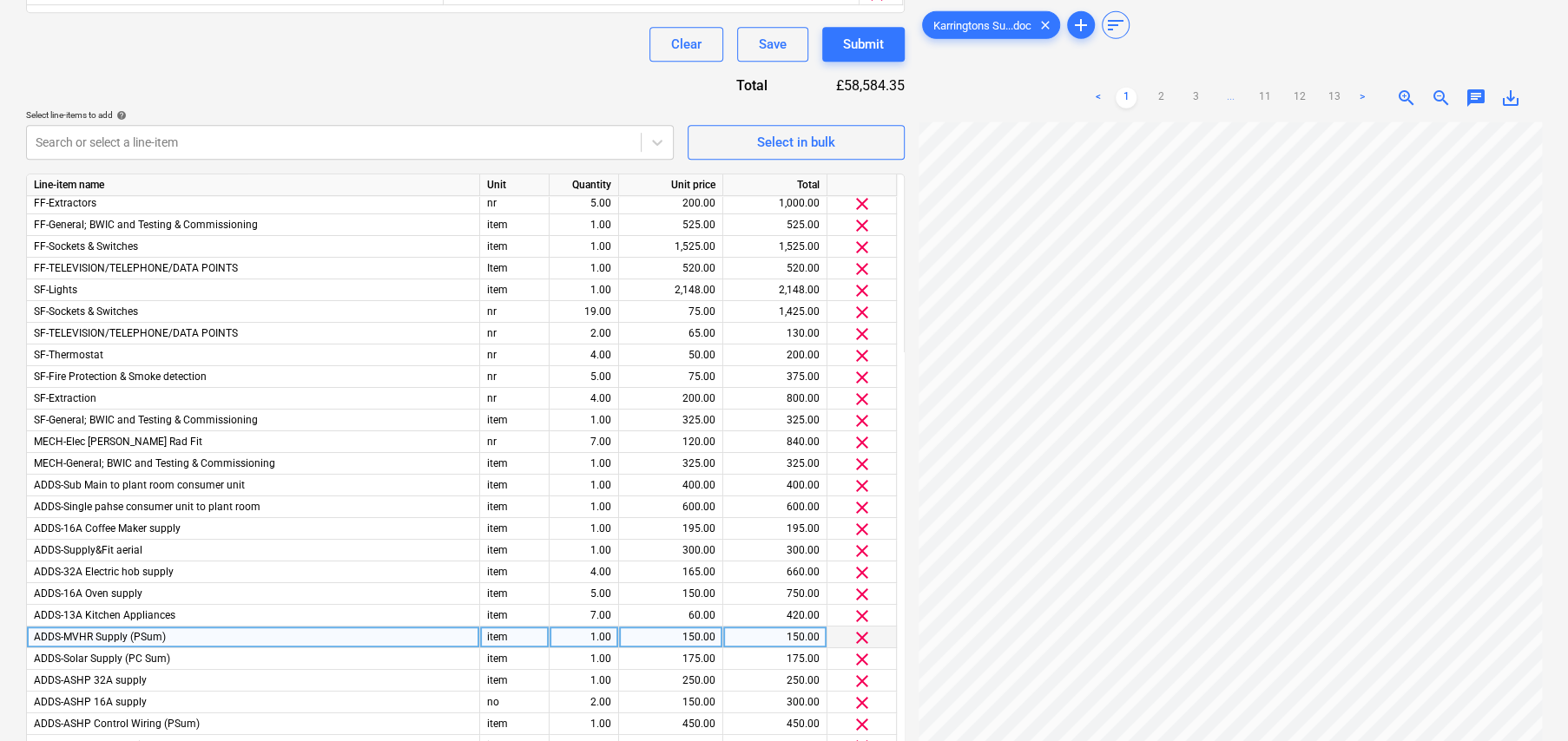
click at [601, 634] on div "1.00" at bounding box center [583, 637] width 55 height 21
type input "0"
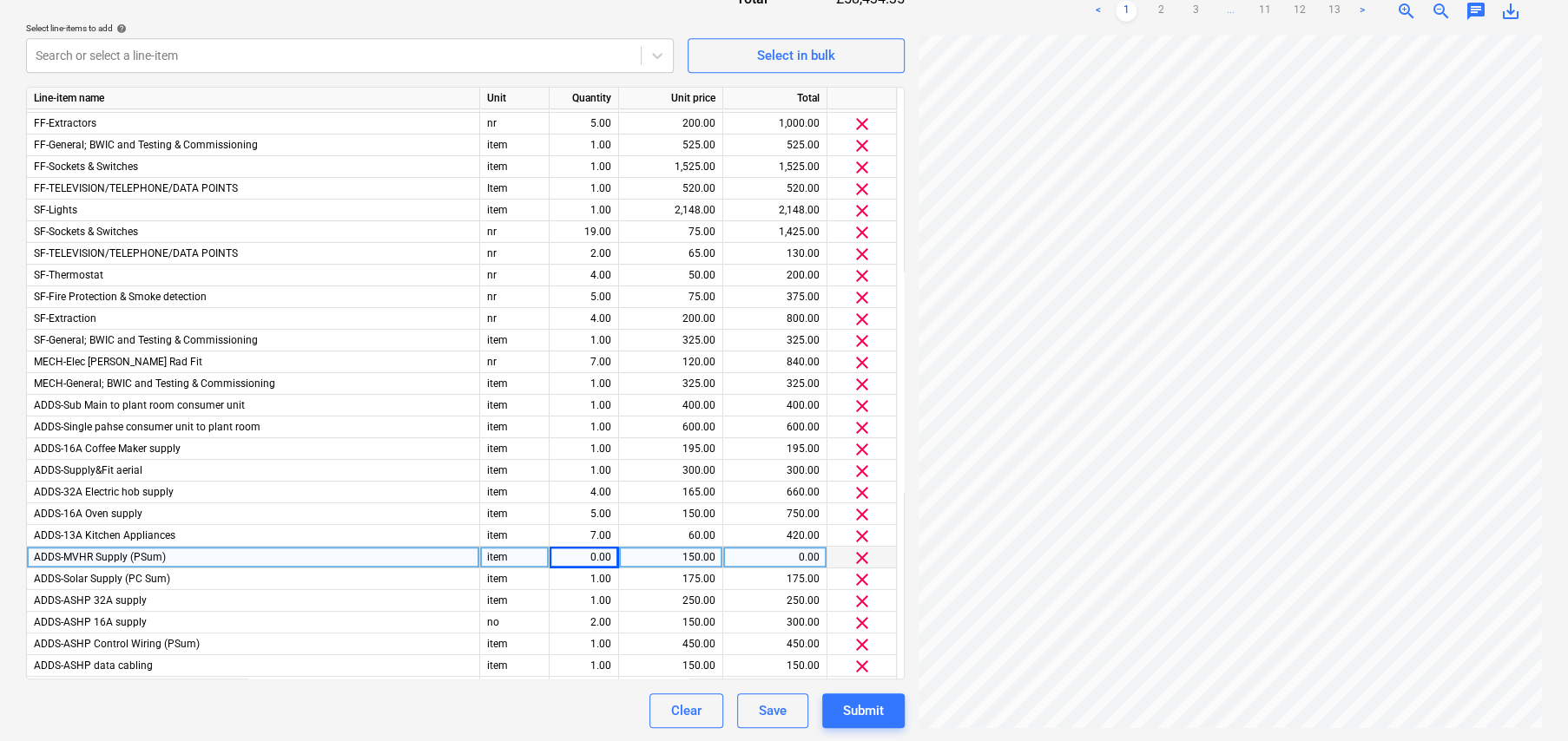
scroll to position [254, 0]
drag, startPoint x: 65, startPoint y: 555, endPoint x: 85, endPoint y: 553, distance: 20.1
click at [85, 553] on span "ADDS-MVHR Supply (PSum)" at bounding box center [100, 559] width 132 height 12
click at [202, 559] on input "ADDS-MVHR Supply (PSum)" at bounding box center [252, 560] width 452 height 21
drag, startPoint x: 176, startPoint y: 559, endPoint x: 69, endPoint y: 560, distance: 107.0
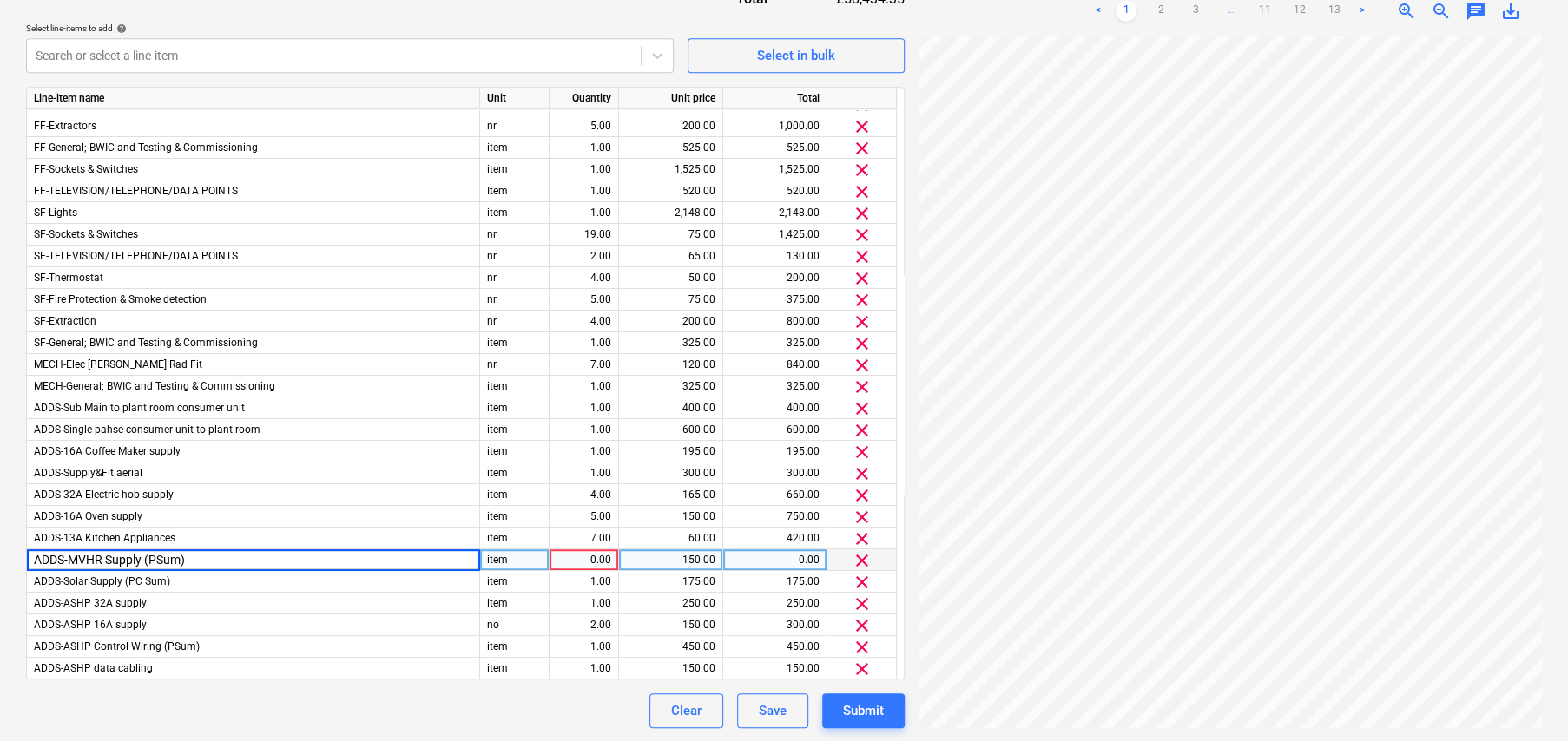
click at [69, 560] on input "ADDS-MVHR Supply (PSum)" at bounding box center [252, 560] width 452 height 21
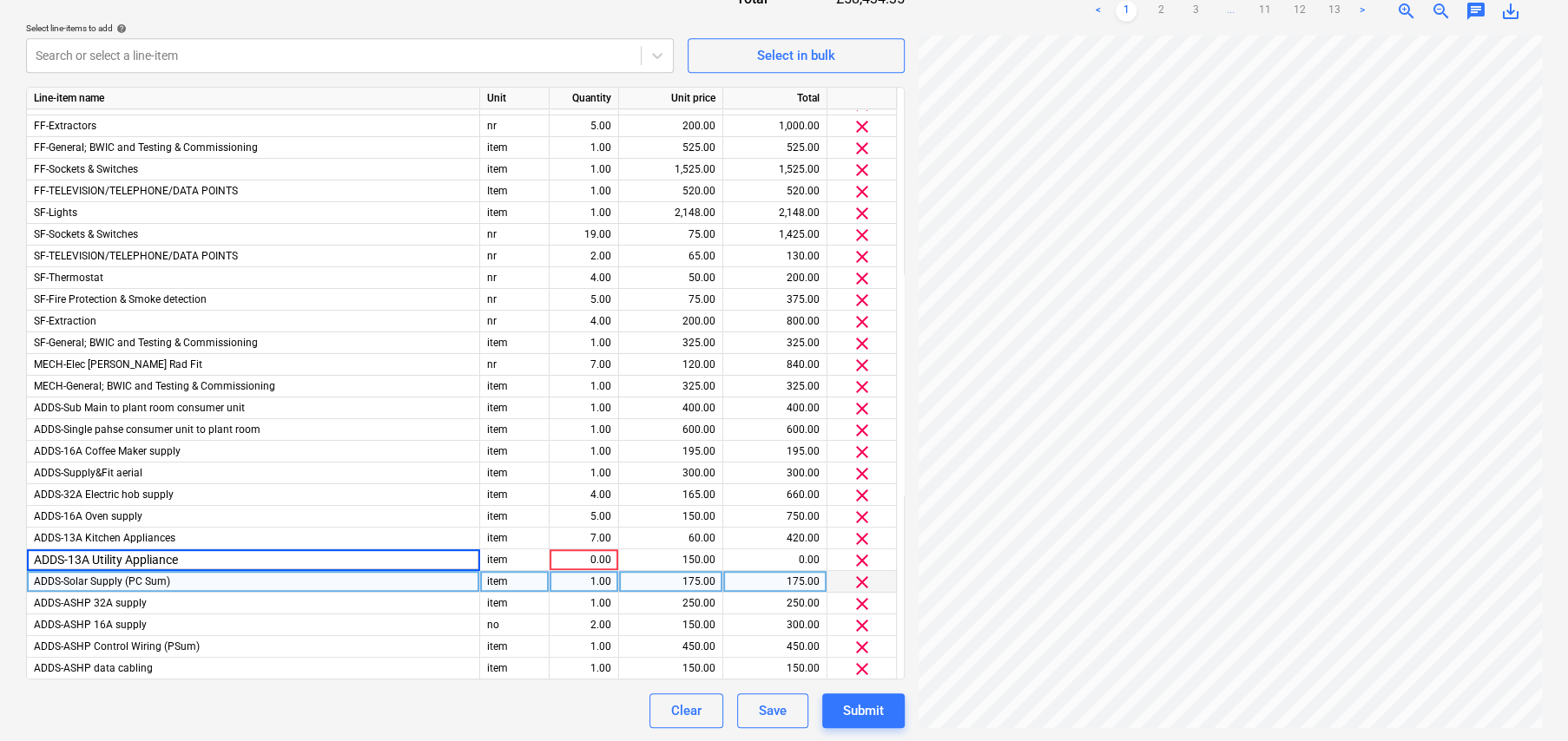
type input "ADDS-13A Utility Appliances"
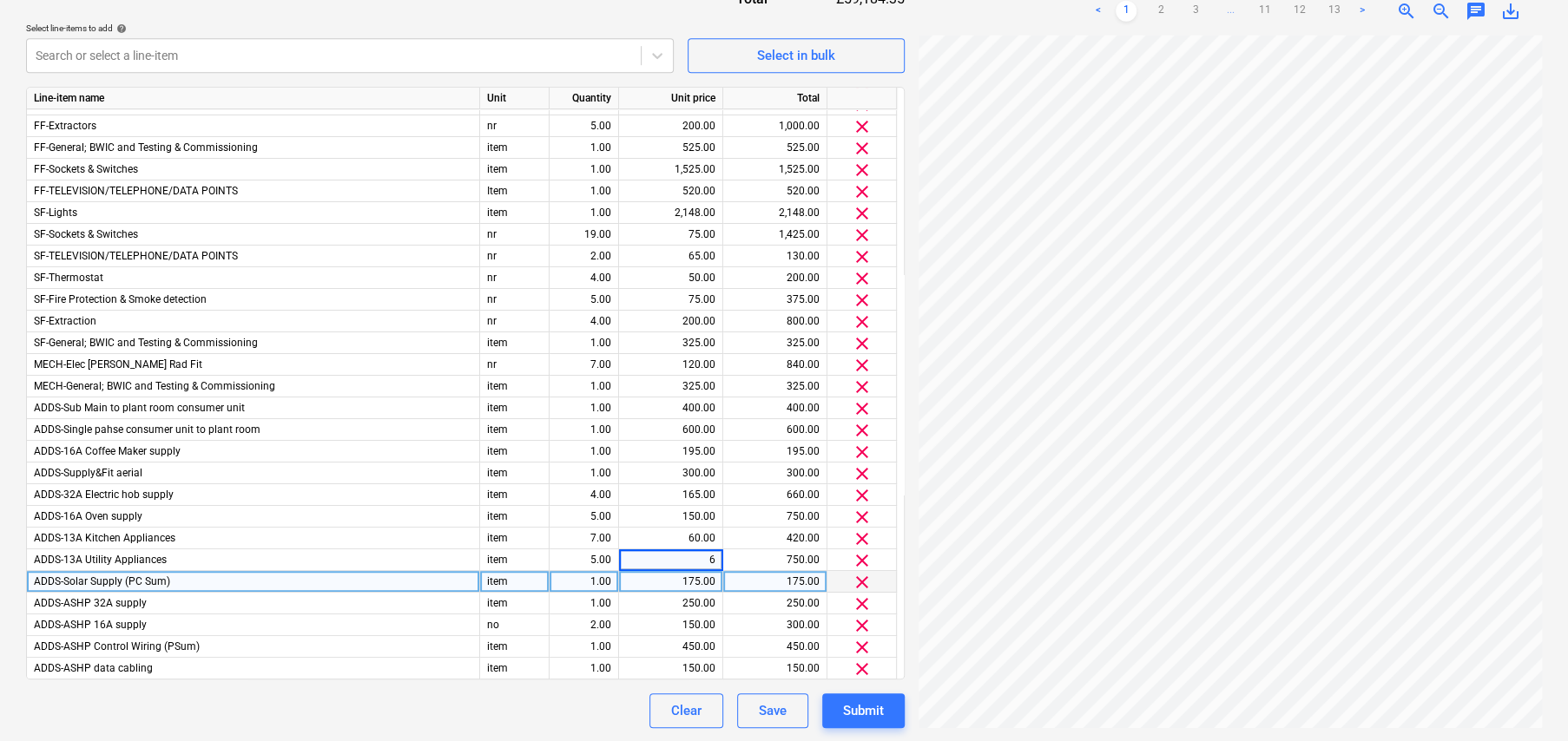
type input "60"
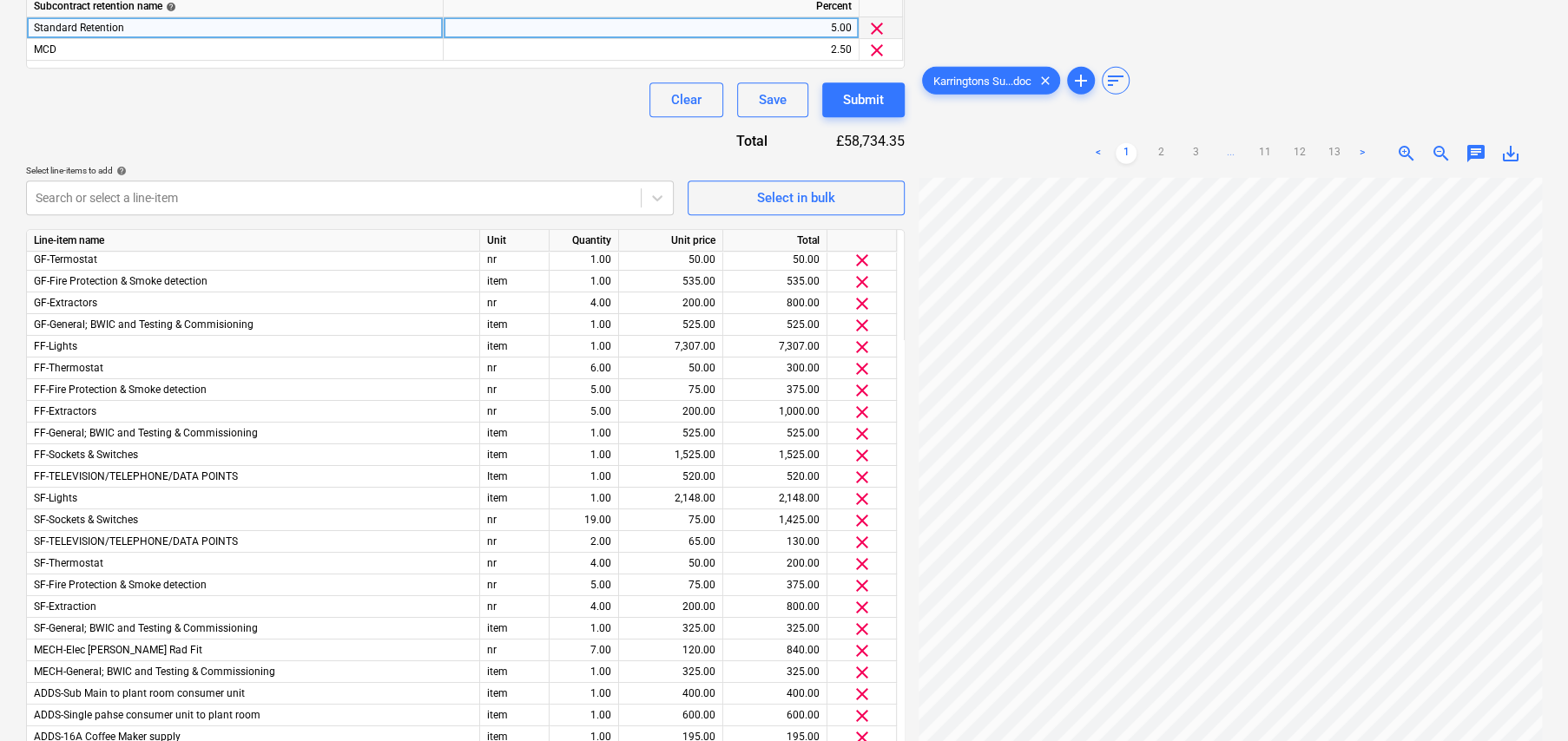
scroll to position [482, 0]
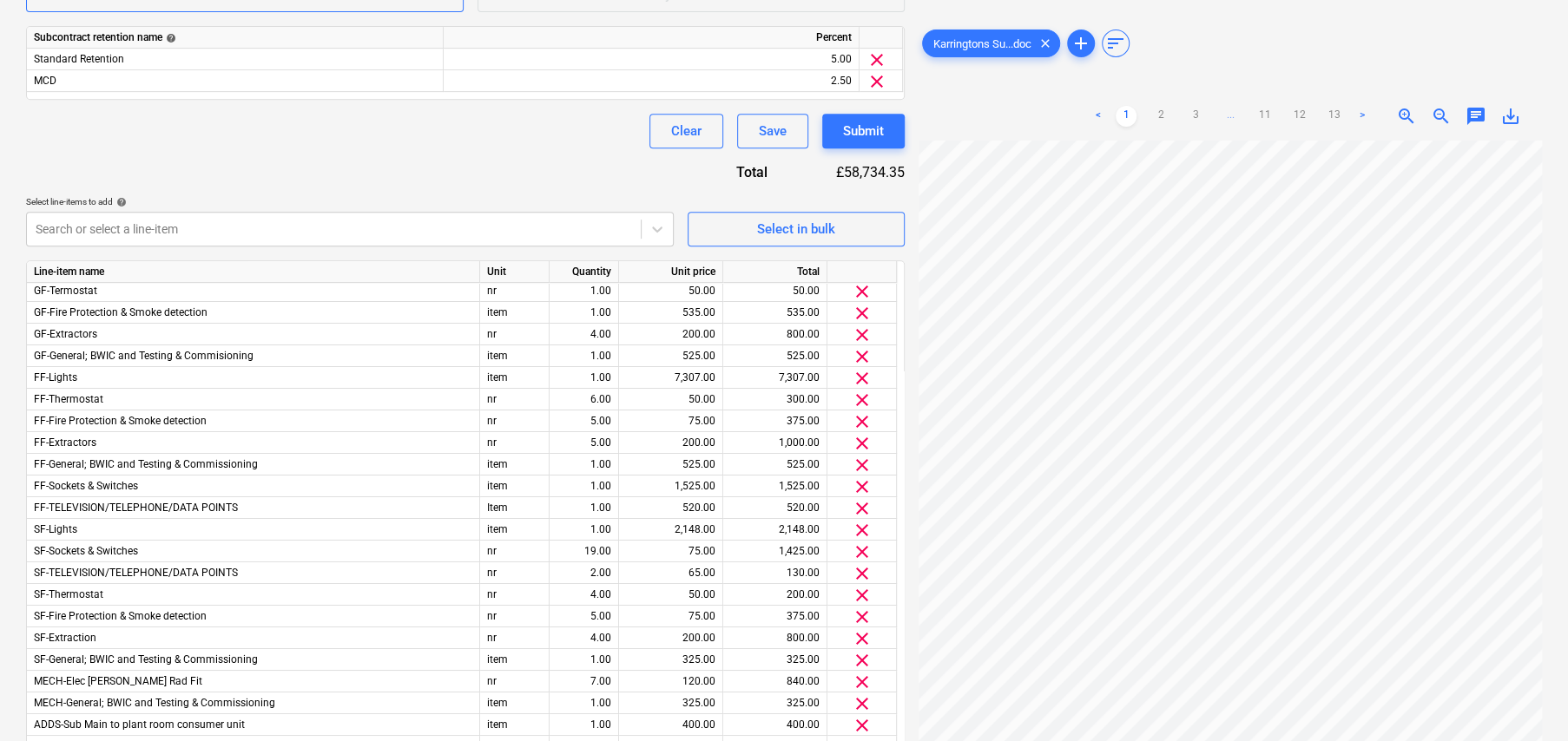
click at [402, 170] on div "Contract name help CJM - Oak Croft Contract reference number help KAR-2403-SO-0…" at bounding box center [465, 281] width 879 height 1242
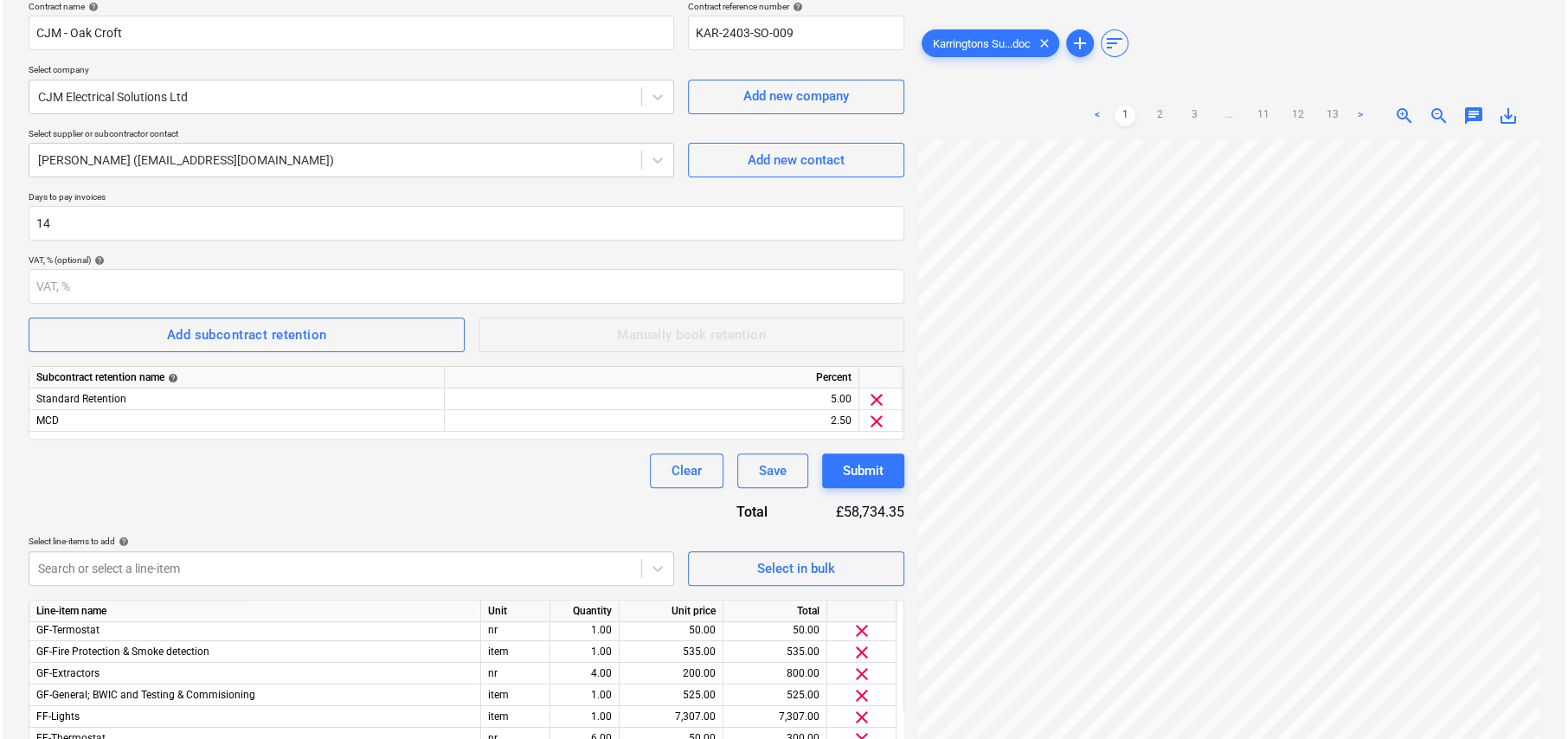
scroll to position [135, 0]
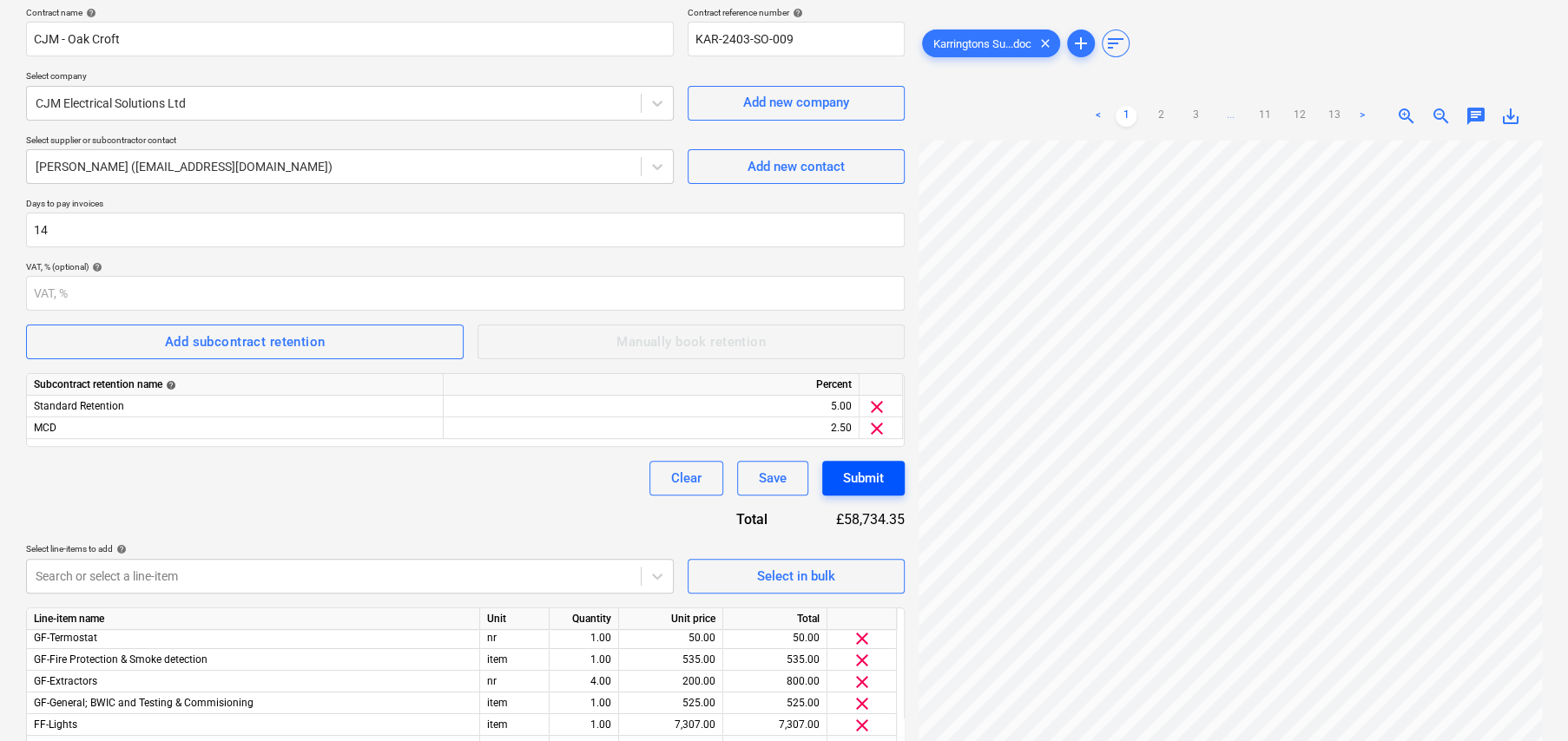
click at [868, 484] on div "Submit" at bounding box center [863, 478] width 41 height 22
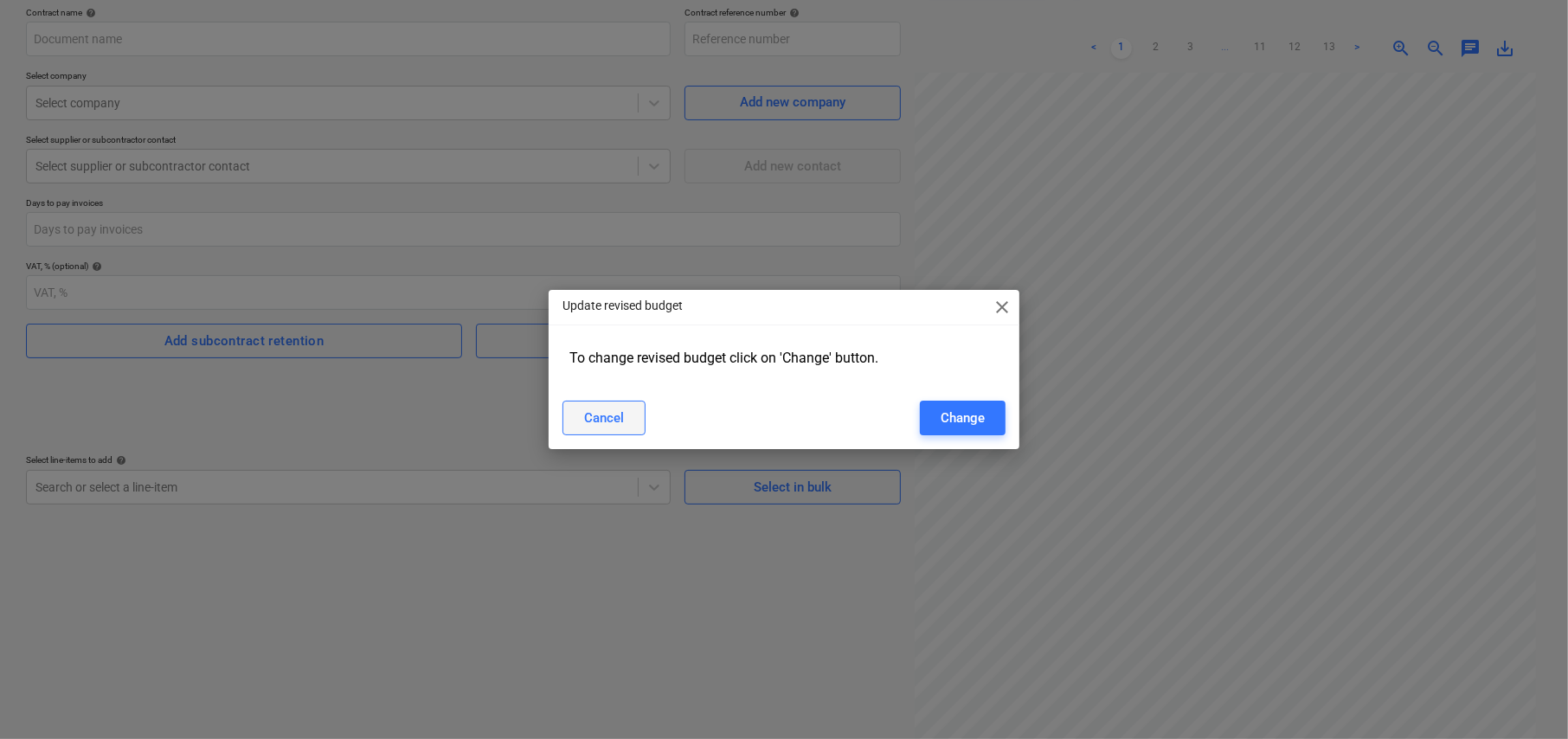
click at [606, 416] on div "Cancel" at bounding box center [603, 418] width 40 height 22
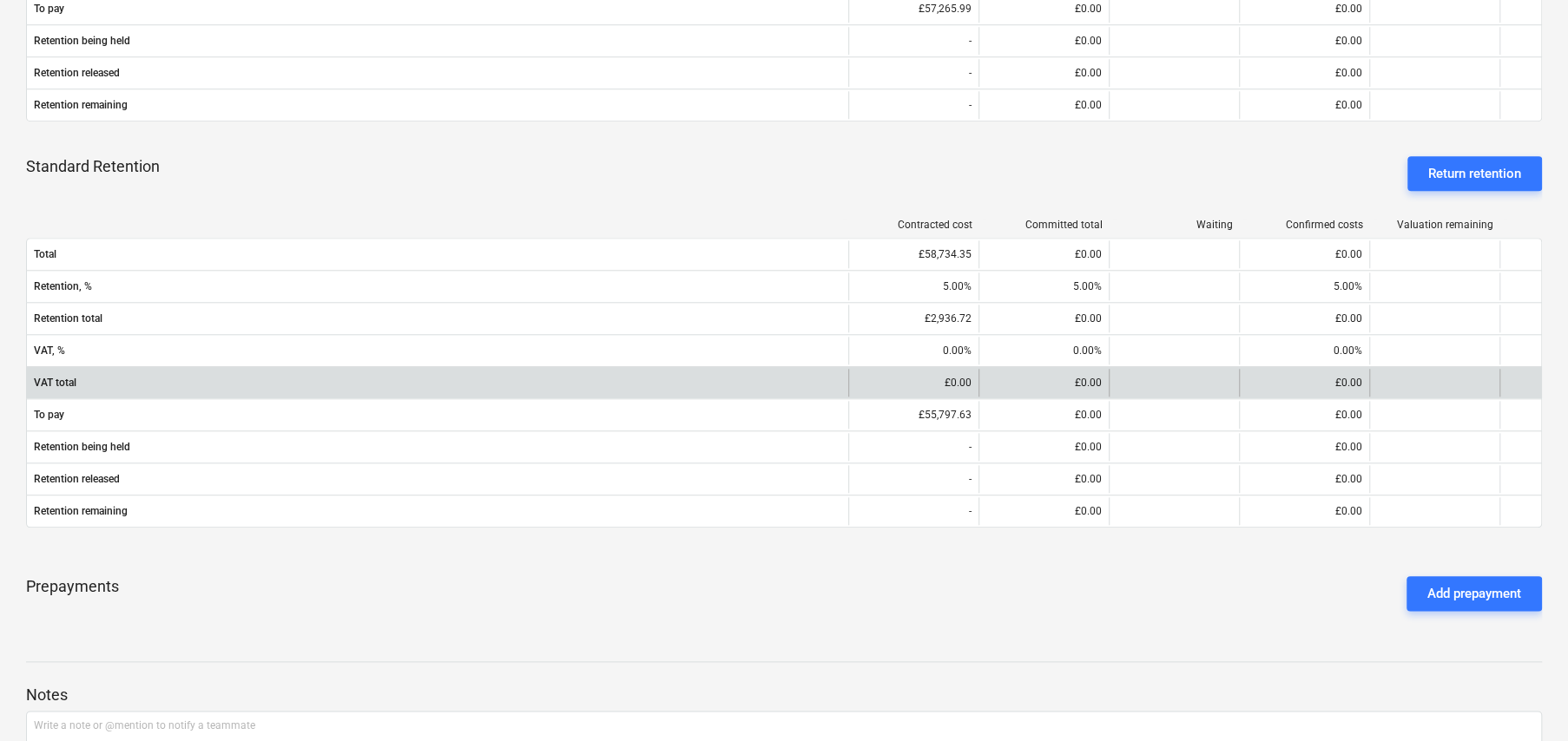
scroll to position [1128, 0]
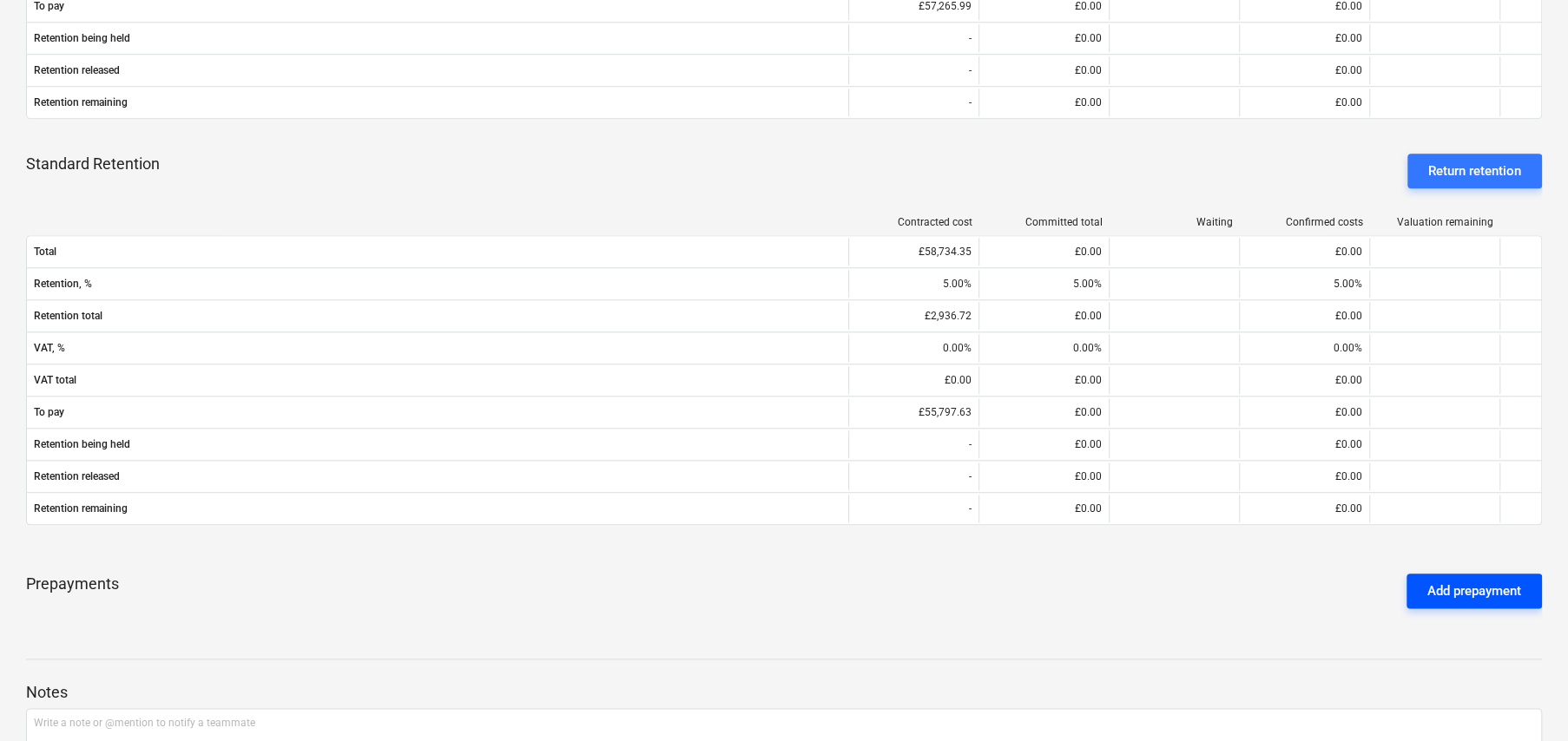
click at [1442, 591] on div "Add prepayment" at bounding box center [1474, 591] width 93 height 22
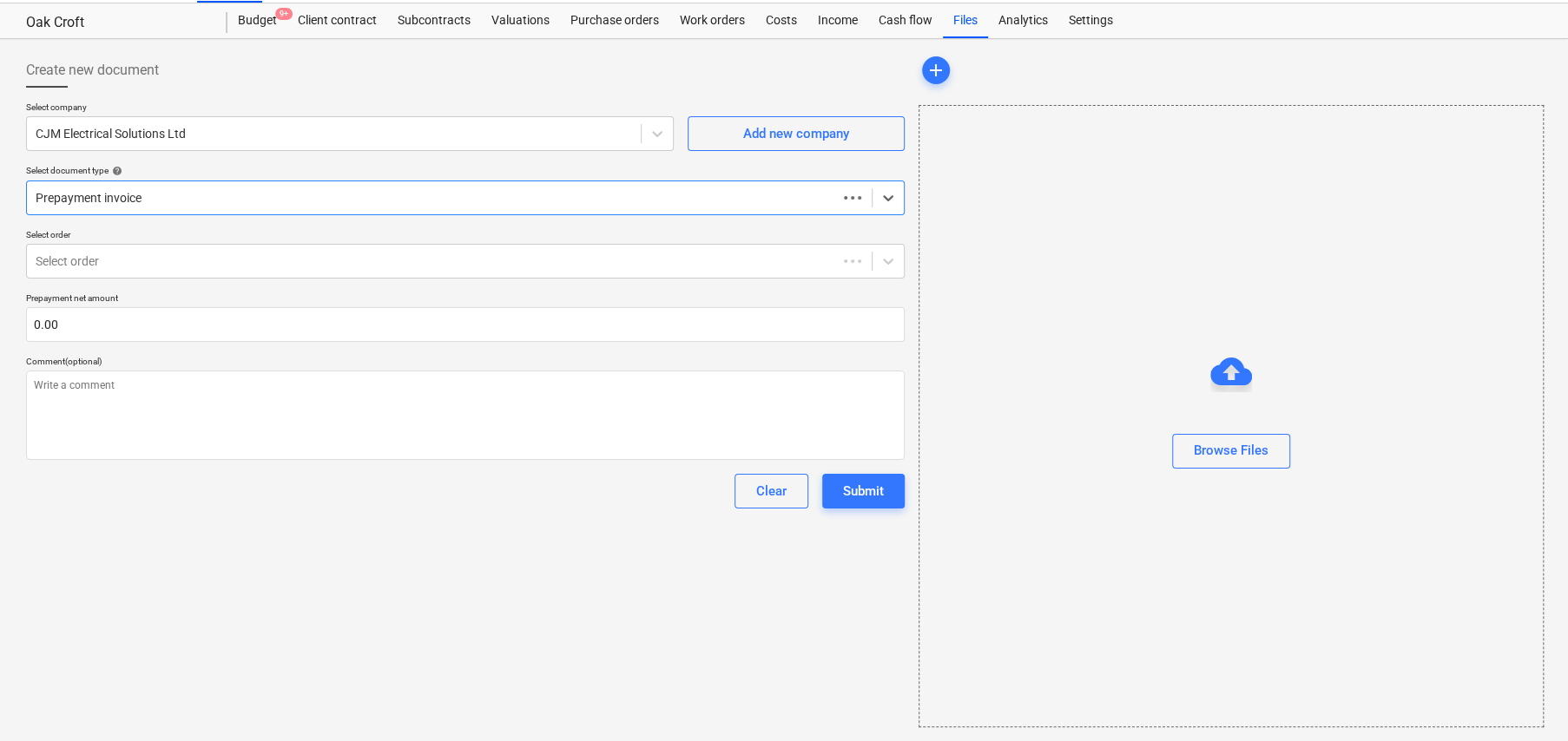
scroll to position [41, 0]
type textarea "x"
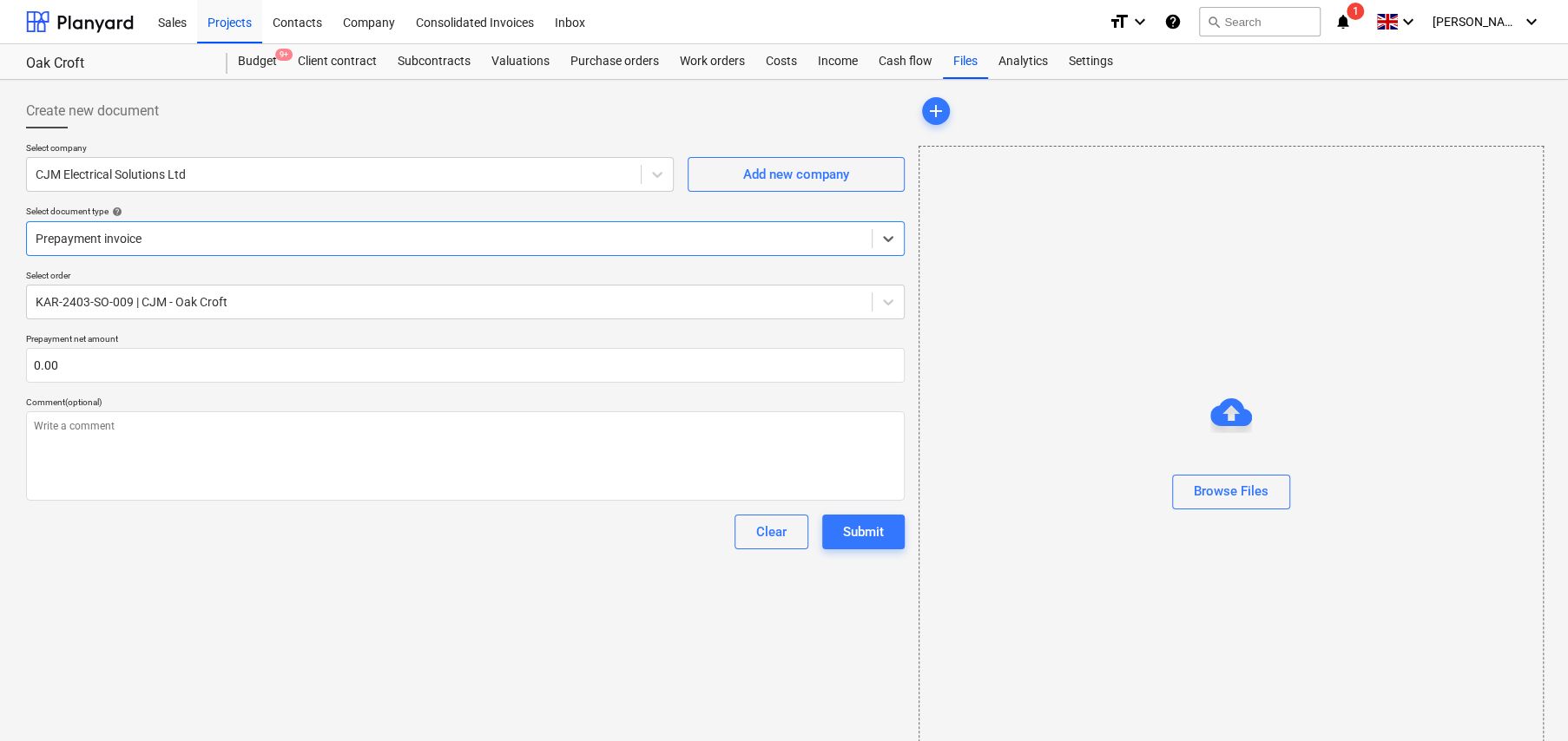
scroll to position [0, 0]
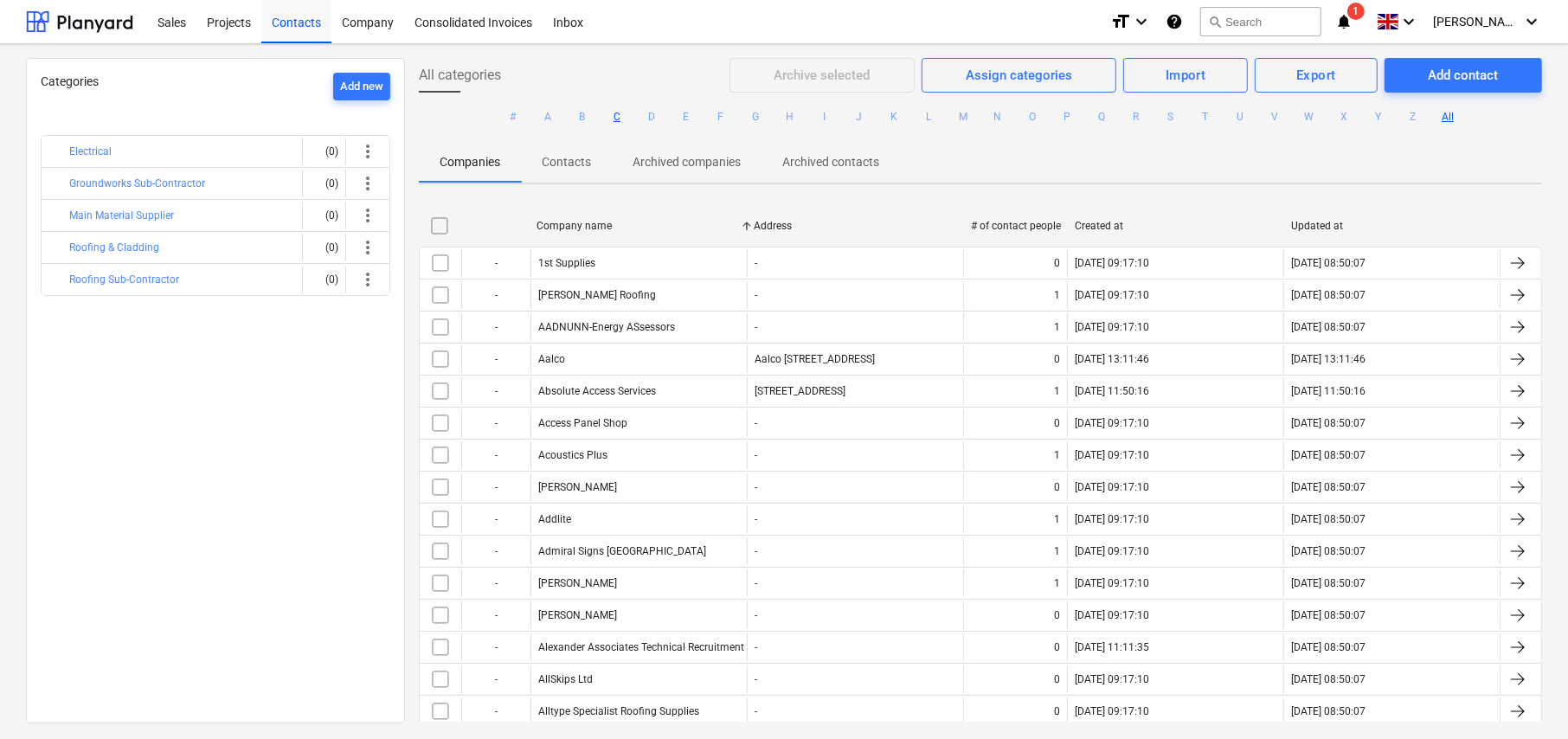
click at [617, 117] on button "C" at bounding box center [617, 117] width 21 height 21
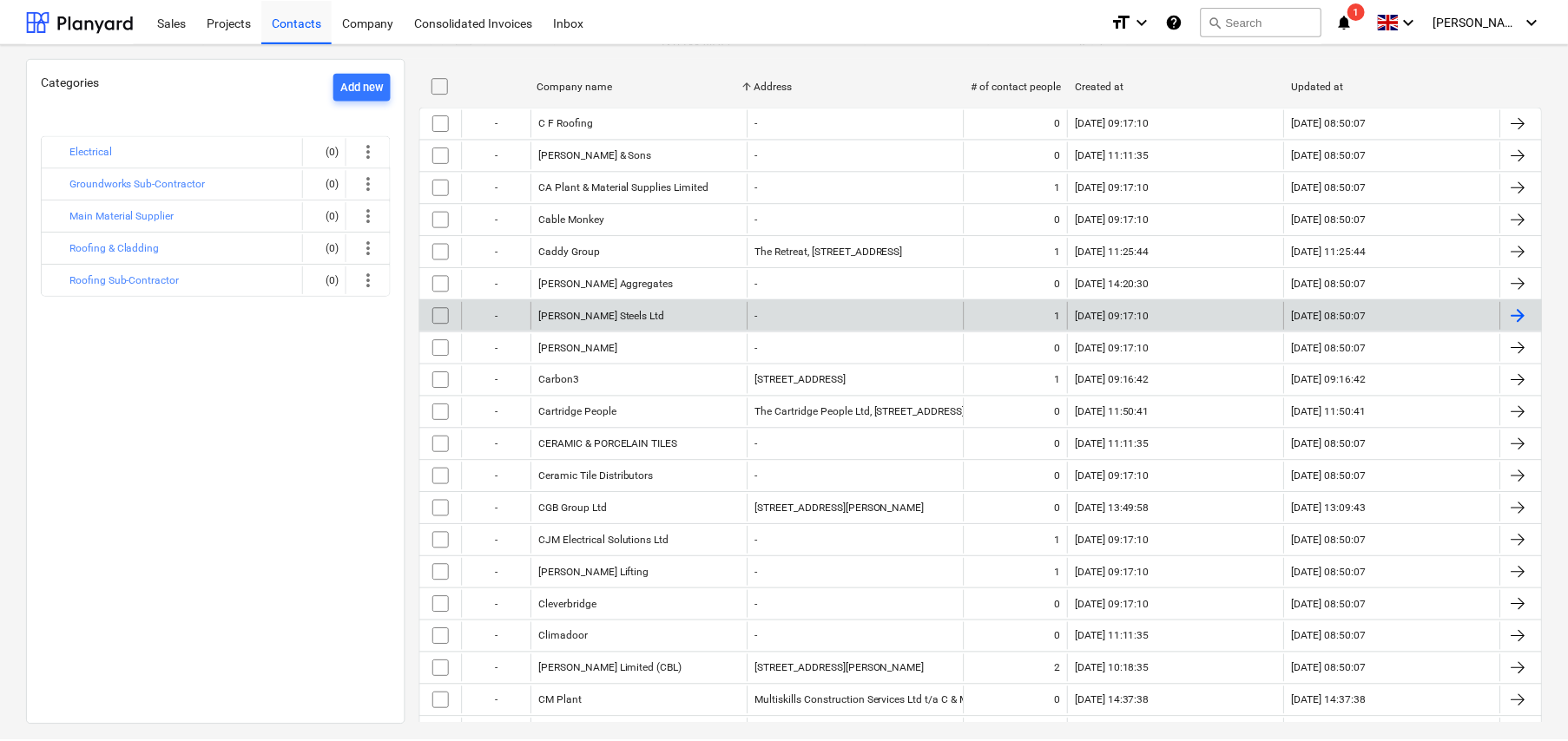
scroll to position [174, 0]
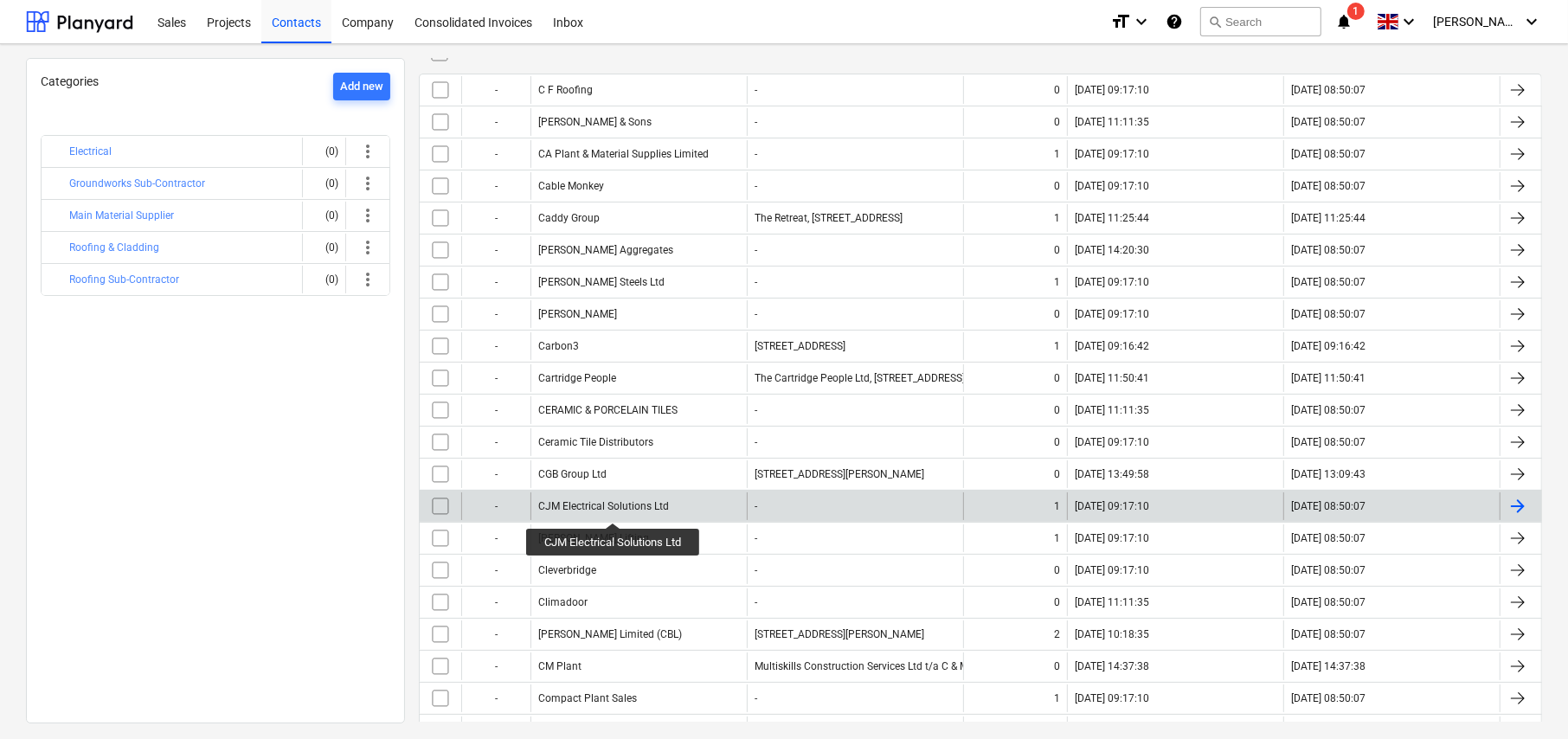
click at [614, 508] on div "CJM Electrical Solutions Ltd" at bounding box center [603, 506] width 131 height 12
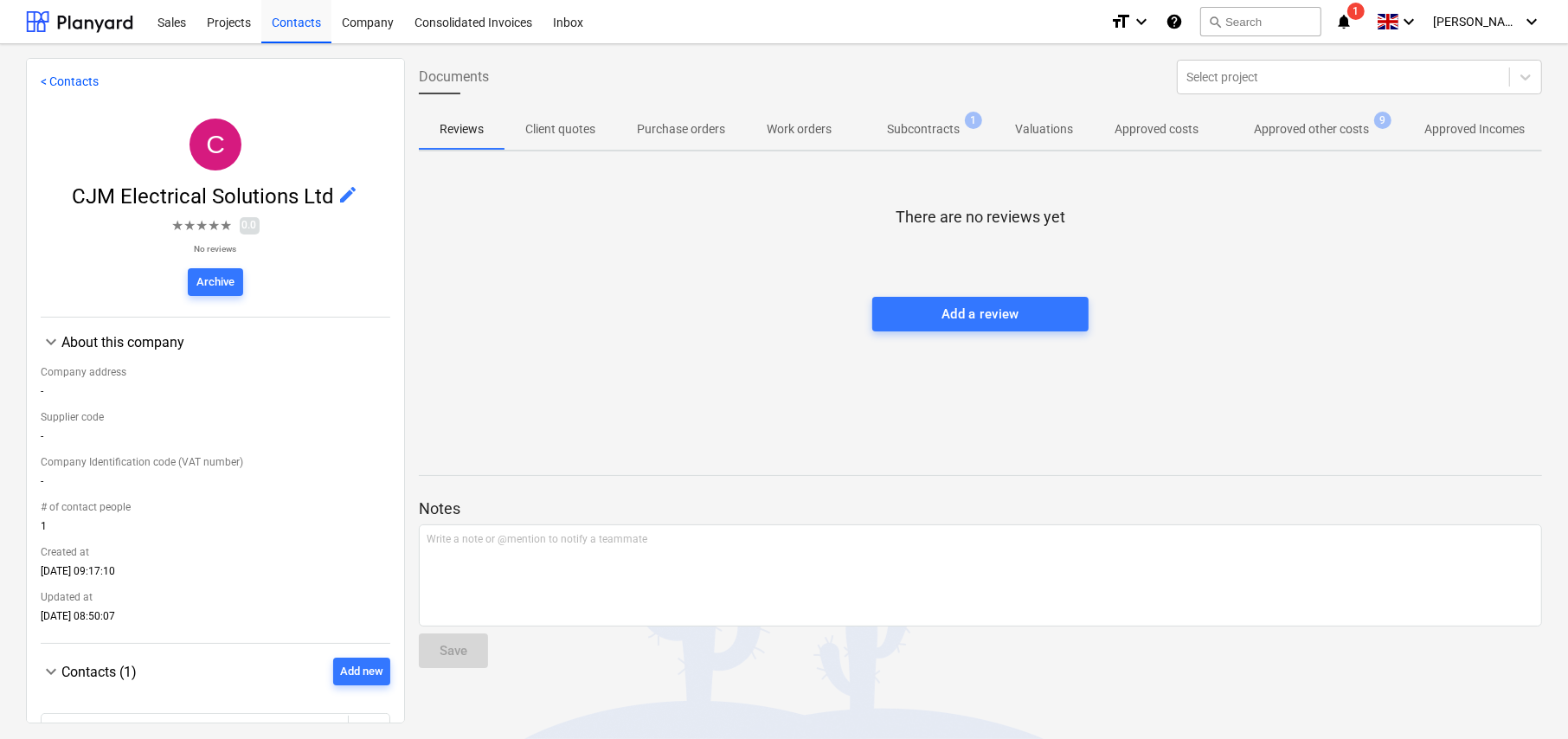
click at [1331, 128] on p "Approved other costs" at bounding box center [1311, 130] width 115 height 18
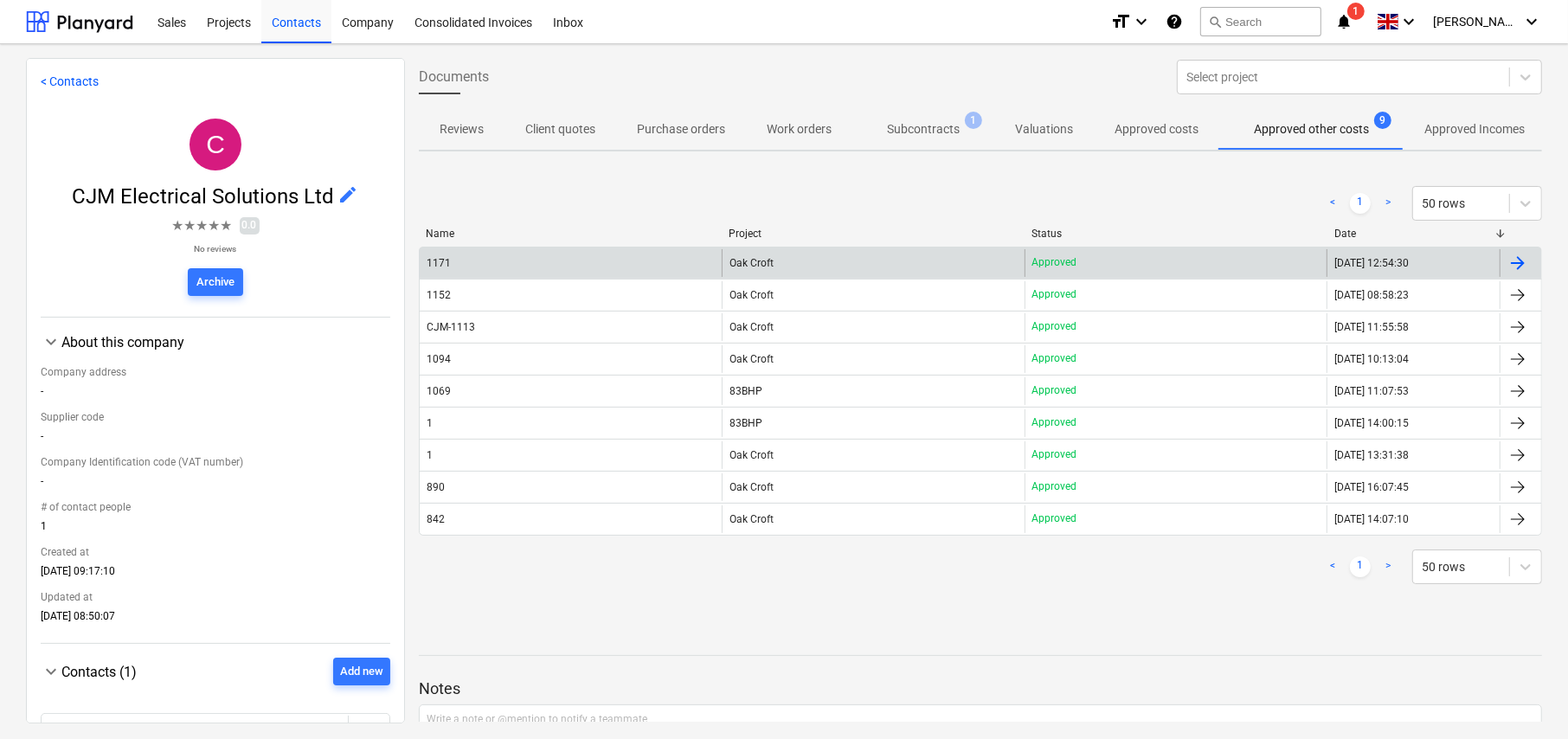
click at [563, 266] on div "1171" at bounding box center [571, 264] width 302 height 28
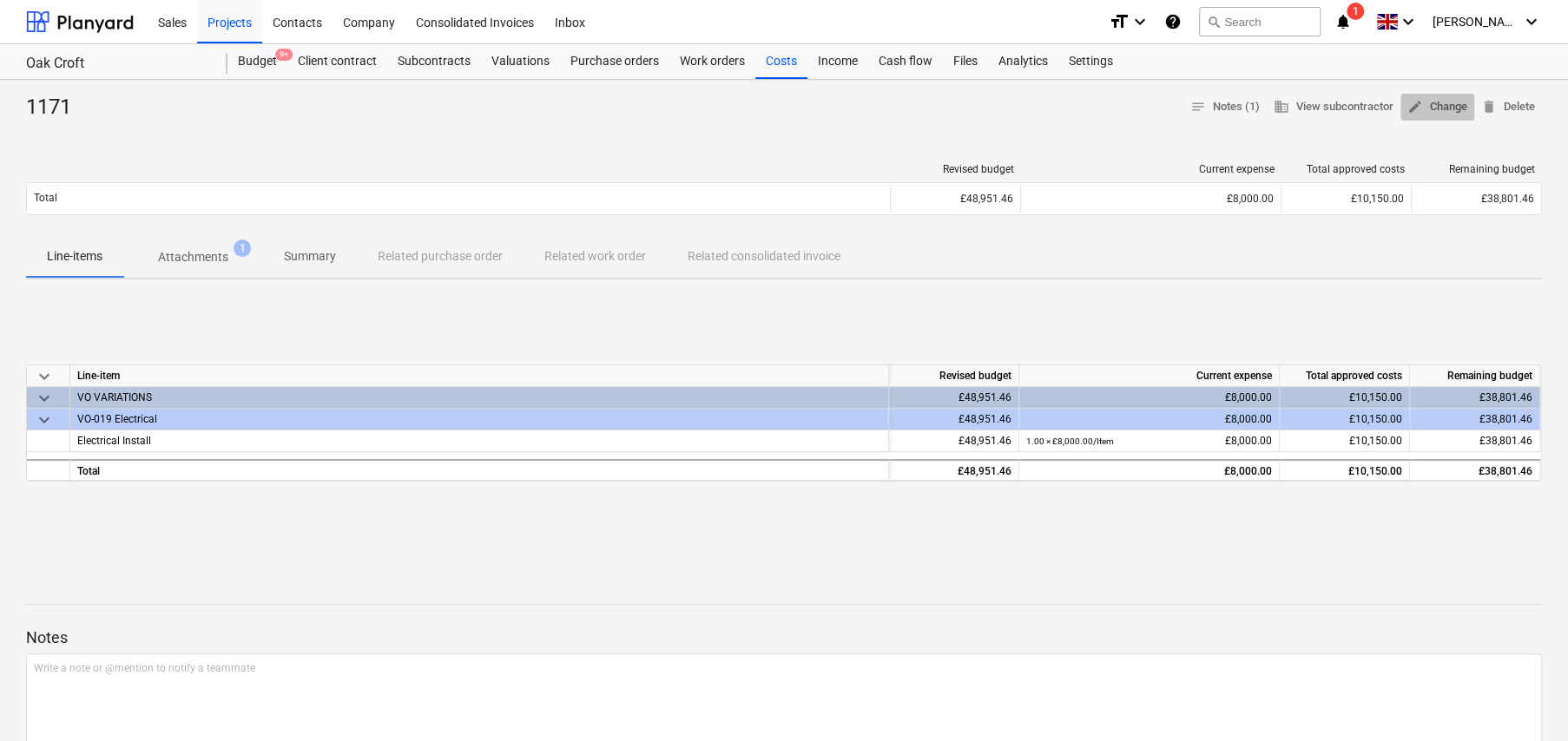
click at [1444, 109] on span "edit Change" at bounding box center [1437, 107] width 60 height 20
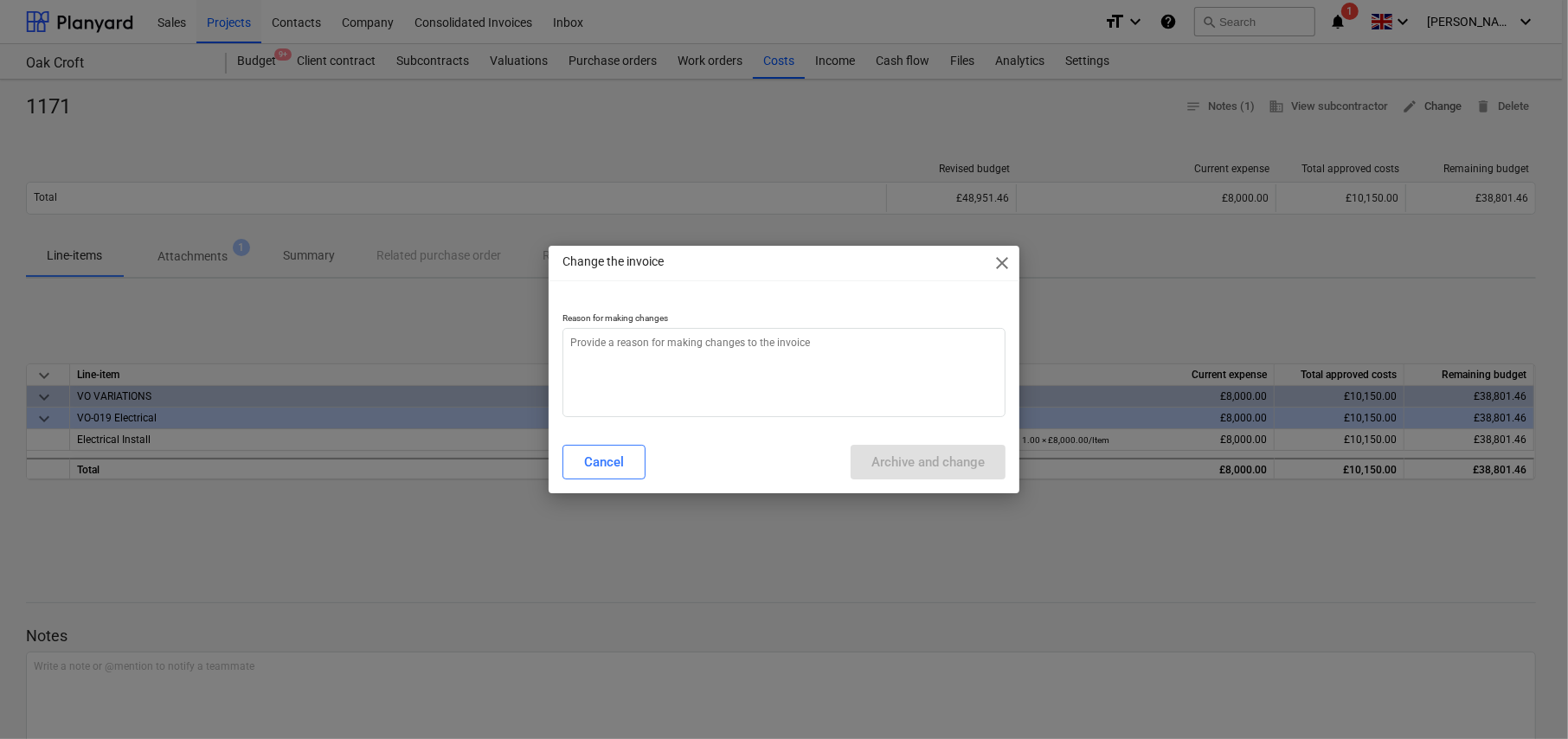
type textarea "x"
click at [680, 351] on textarea at bounding box center [784, 372] width 443 height 89
type textarea "A"
type textarea "x"
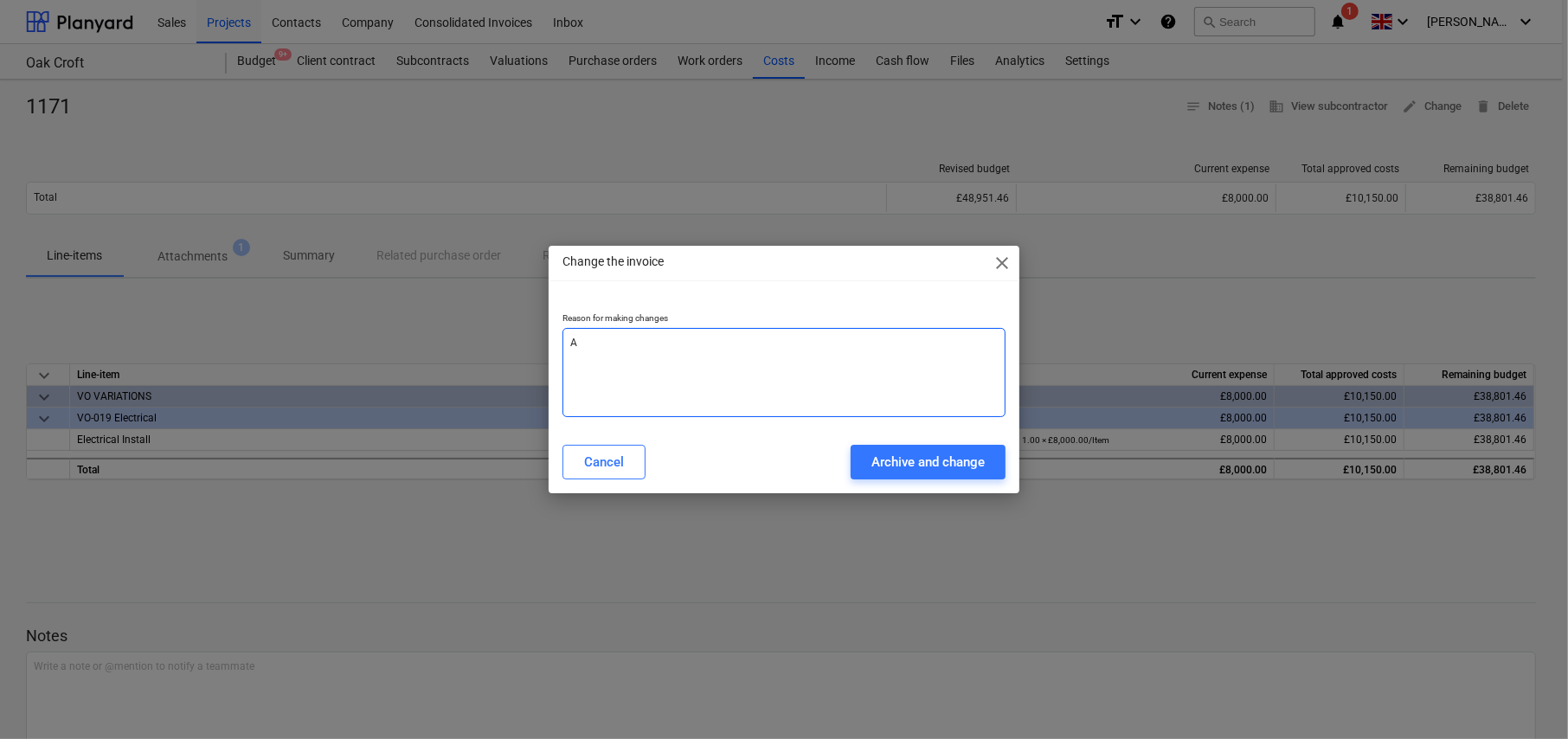
type textarea "Ad"
type textarea "x"
type textarea "Add"
type textarea "x"
type textarea "Adde"
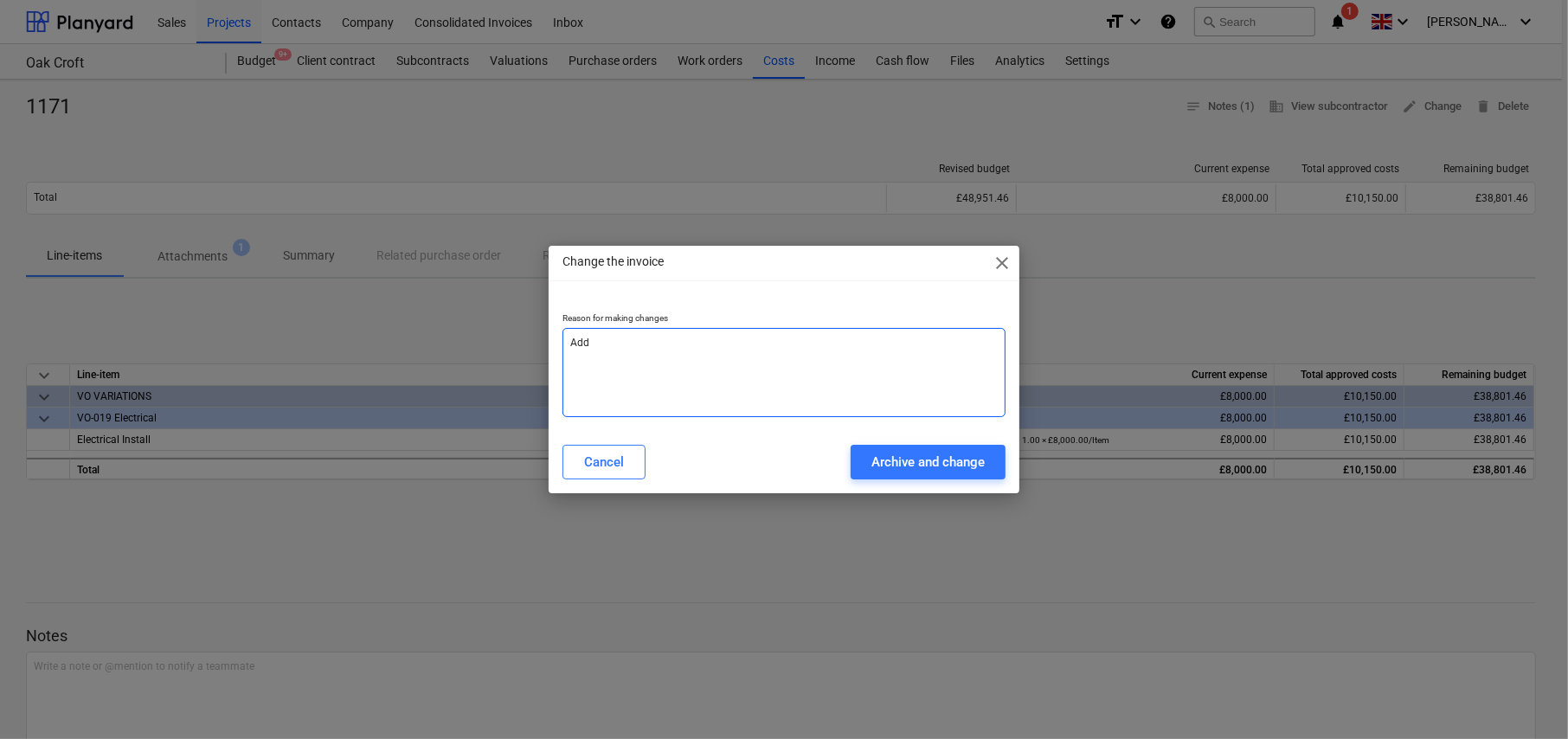
type textarea "x"
type textarea "Added"
type textarea "x"
type textarea "Added"
type textarea "x"
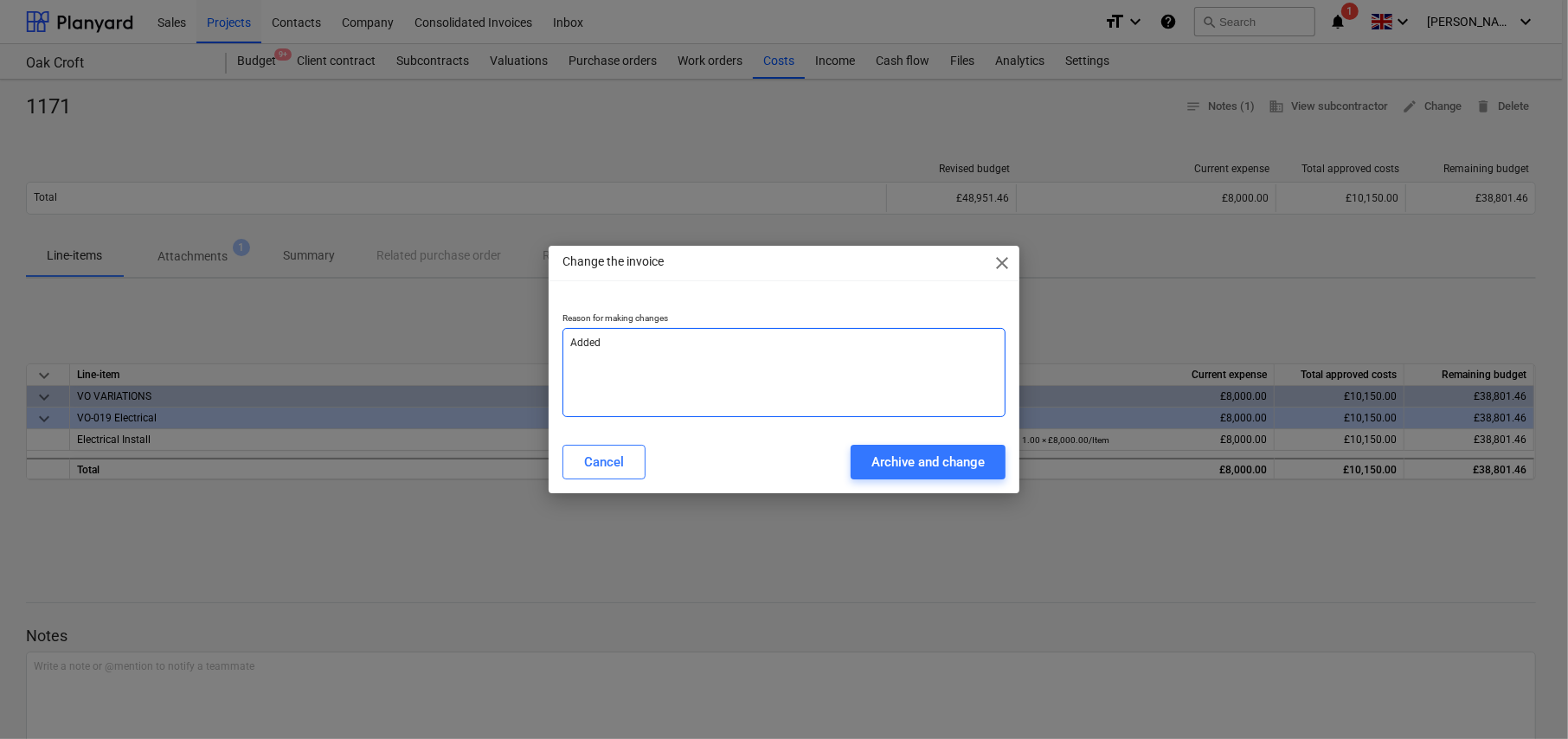
type textarea "Added t"
type textarea "x"
type textarea "Added to"
type textarea "x"
type textarea "Added to"
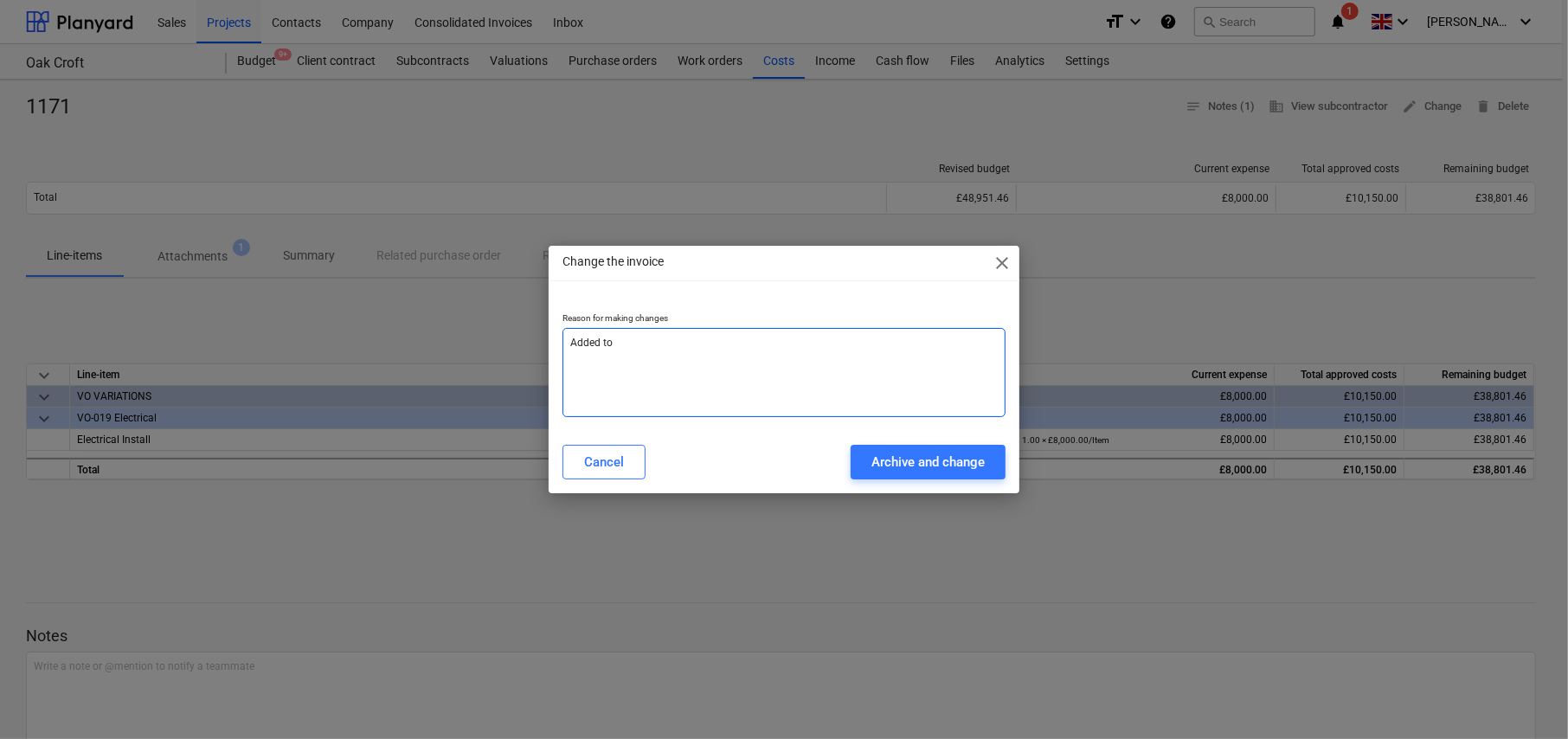
type textarea "x"
type textarea "Added to S"
type textarea "x"
type textarea "Added to Su"
type textarea "x"
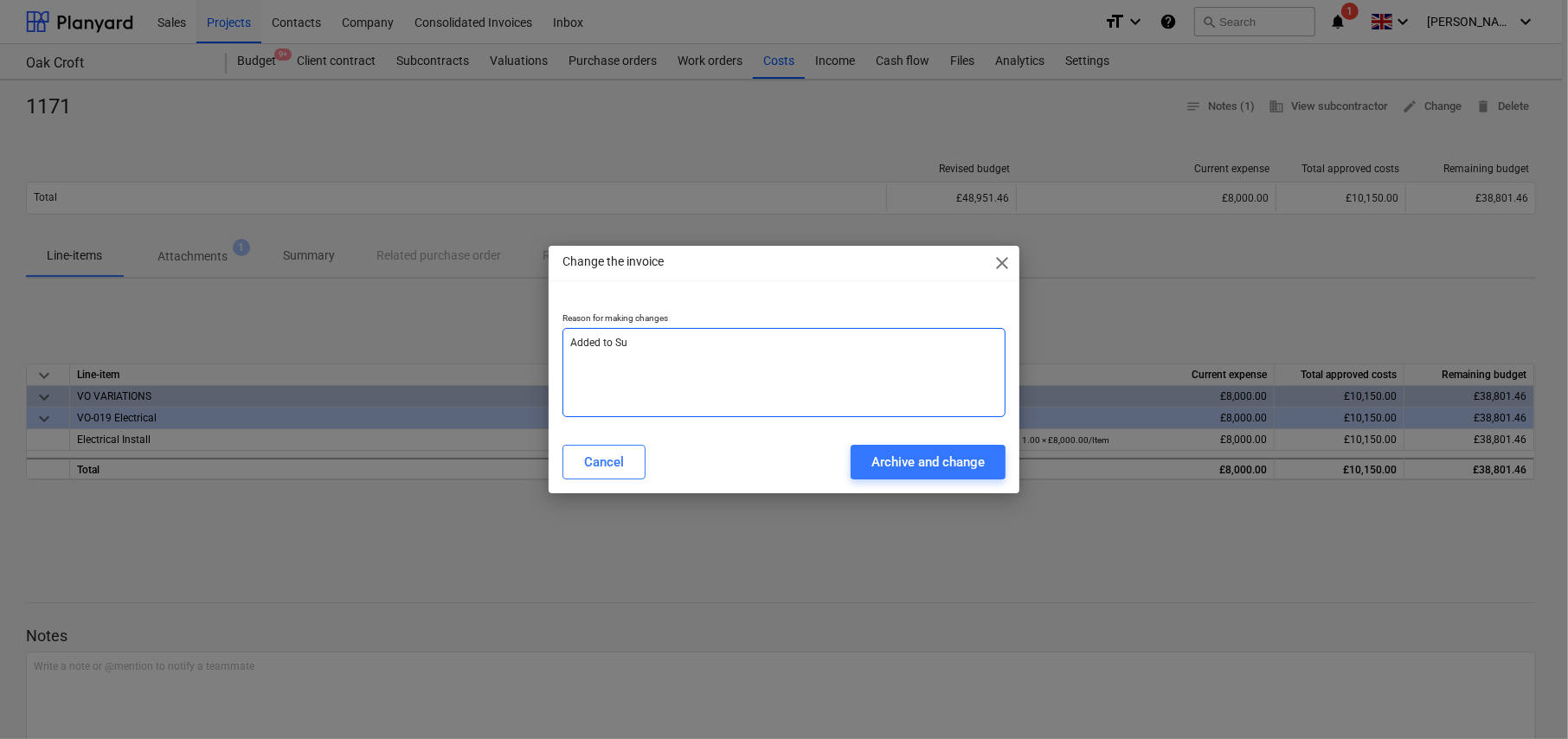
type textarea "Added to Sub"
type textarea "x"
type textarea "Added to Sub-"
type textarea "x"
type textarea "Added to Sub-C"
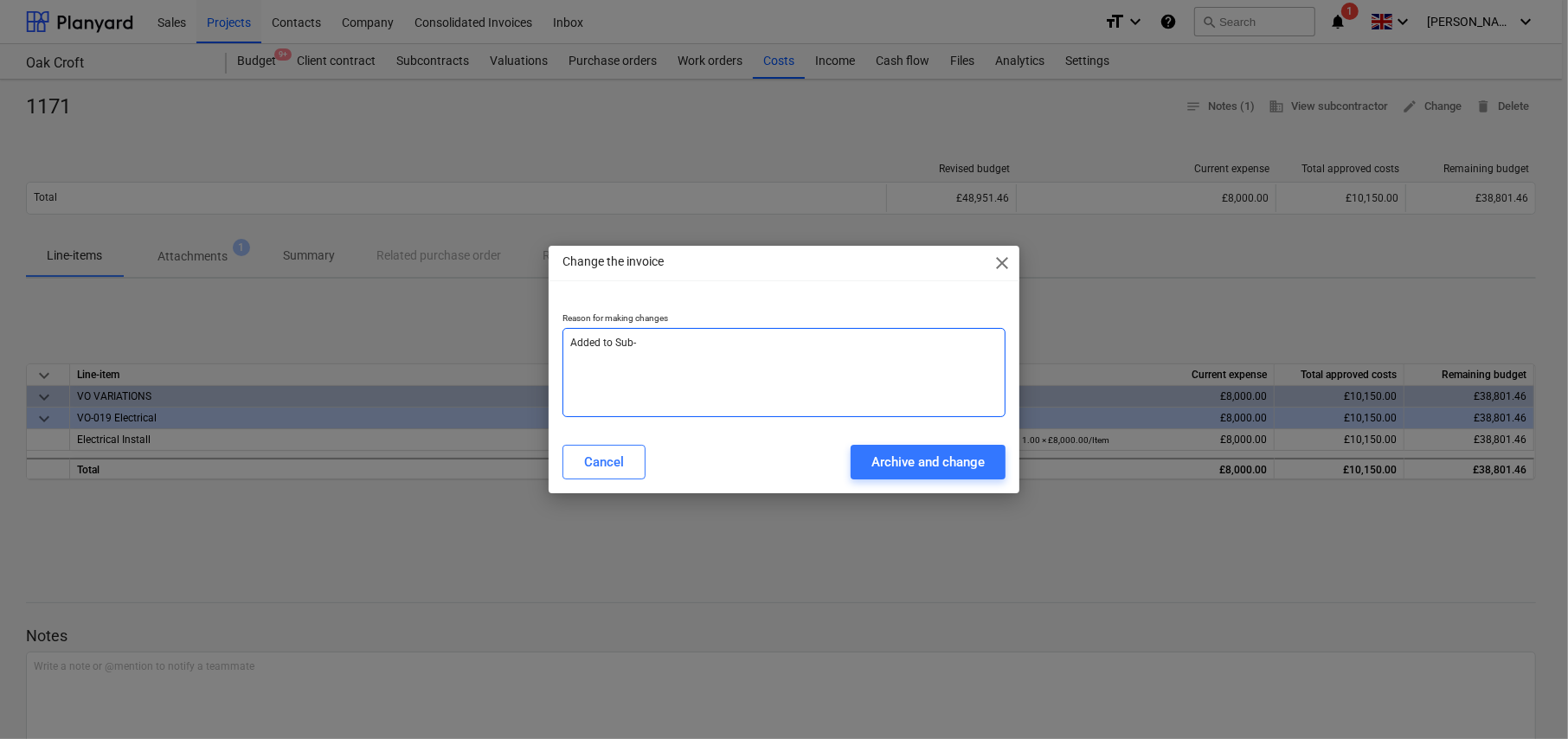
type textarea "x"
type textarea "Added to Sub-Co"
type textarea "x"
type textarea "Added to Sub-Con"
type textarea "x"
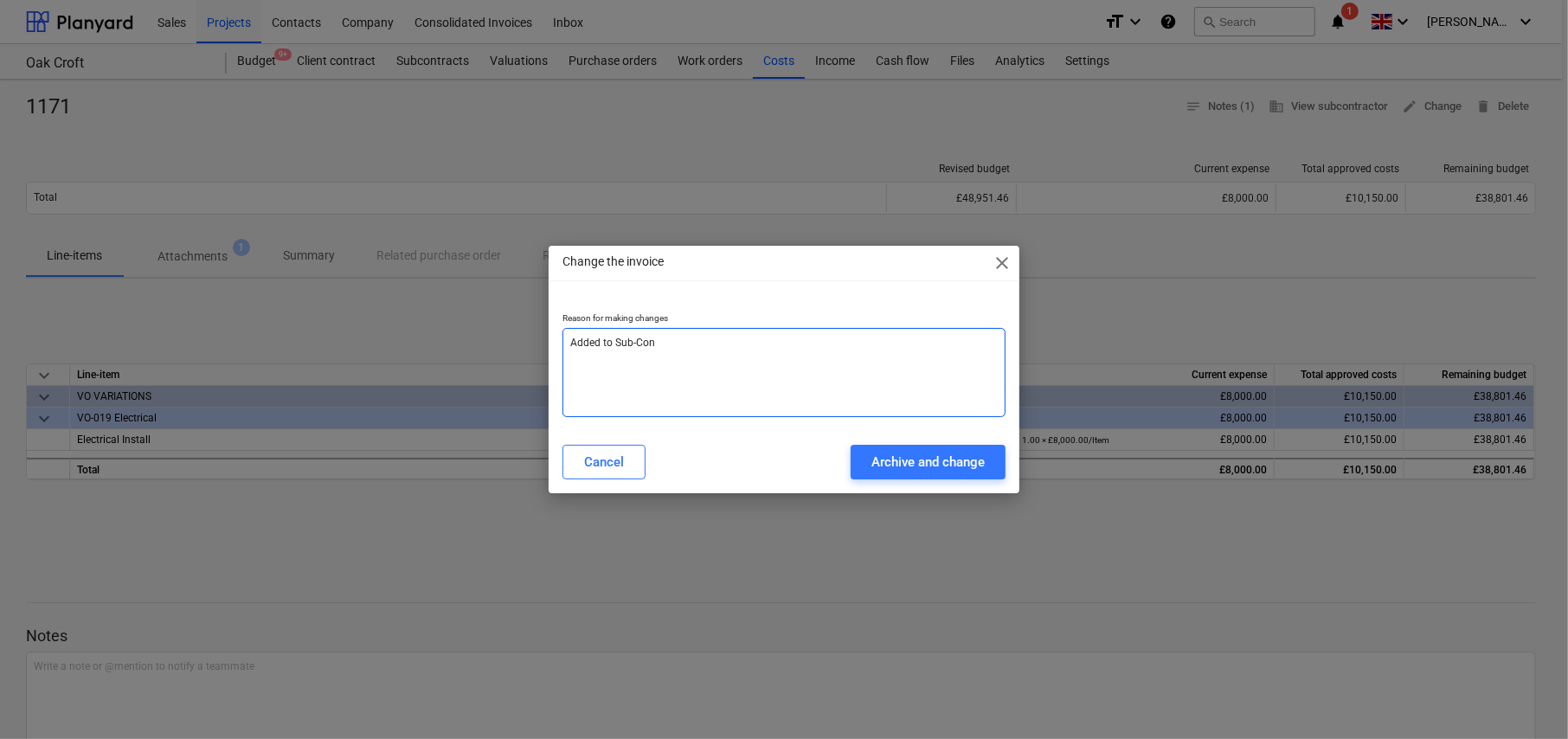
type textarea "Added to Sub-Cont"
type textarea "x"
type textarea "Added to Sub-Contr"
type textarea "x"
type textarea "Added to Sub-Contra"
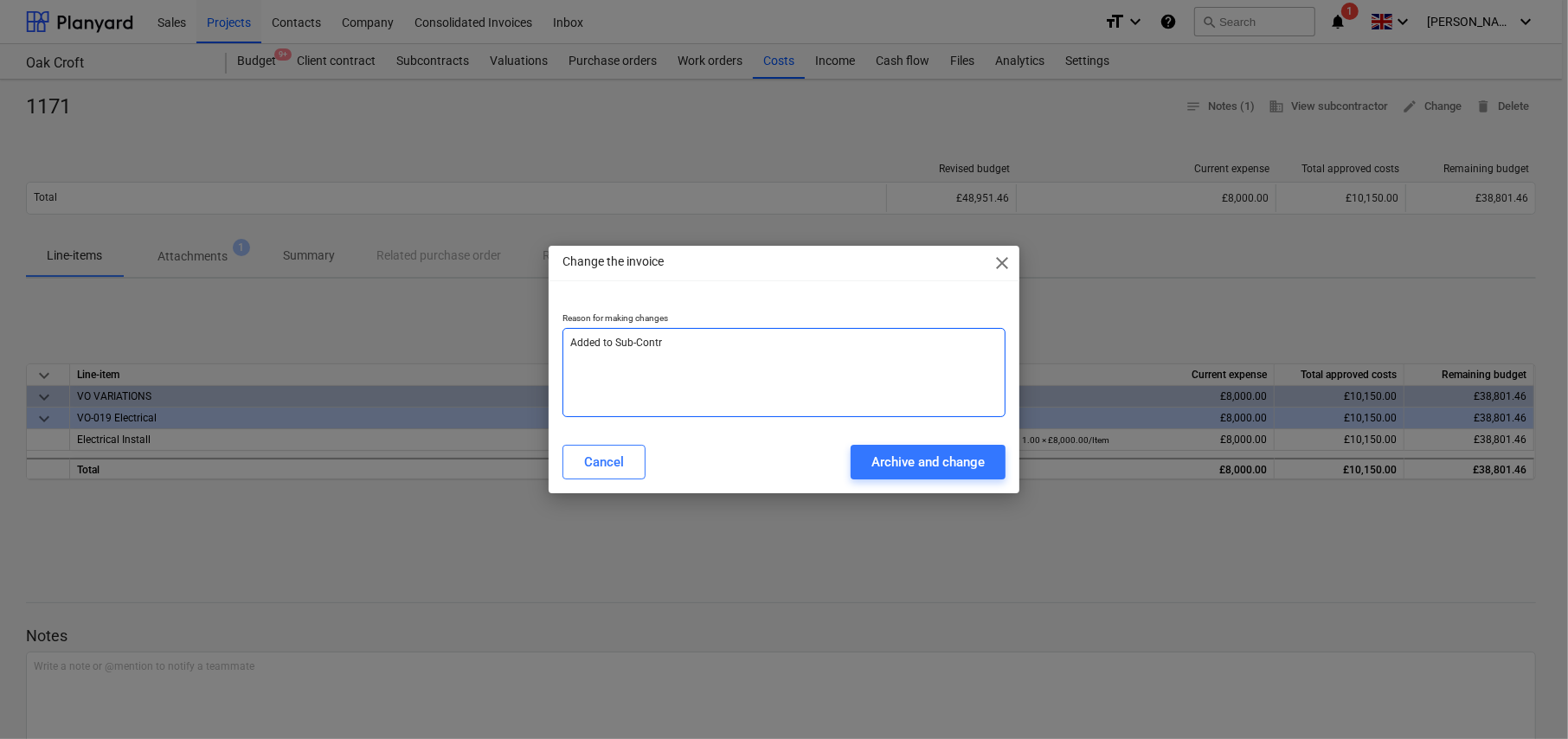
type textarea "x"
type textarea "Added to Sub-Contrac"
type textarea "x"
type textarea "Added to Sub-Contract"
type textarea "x"
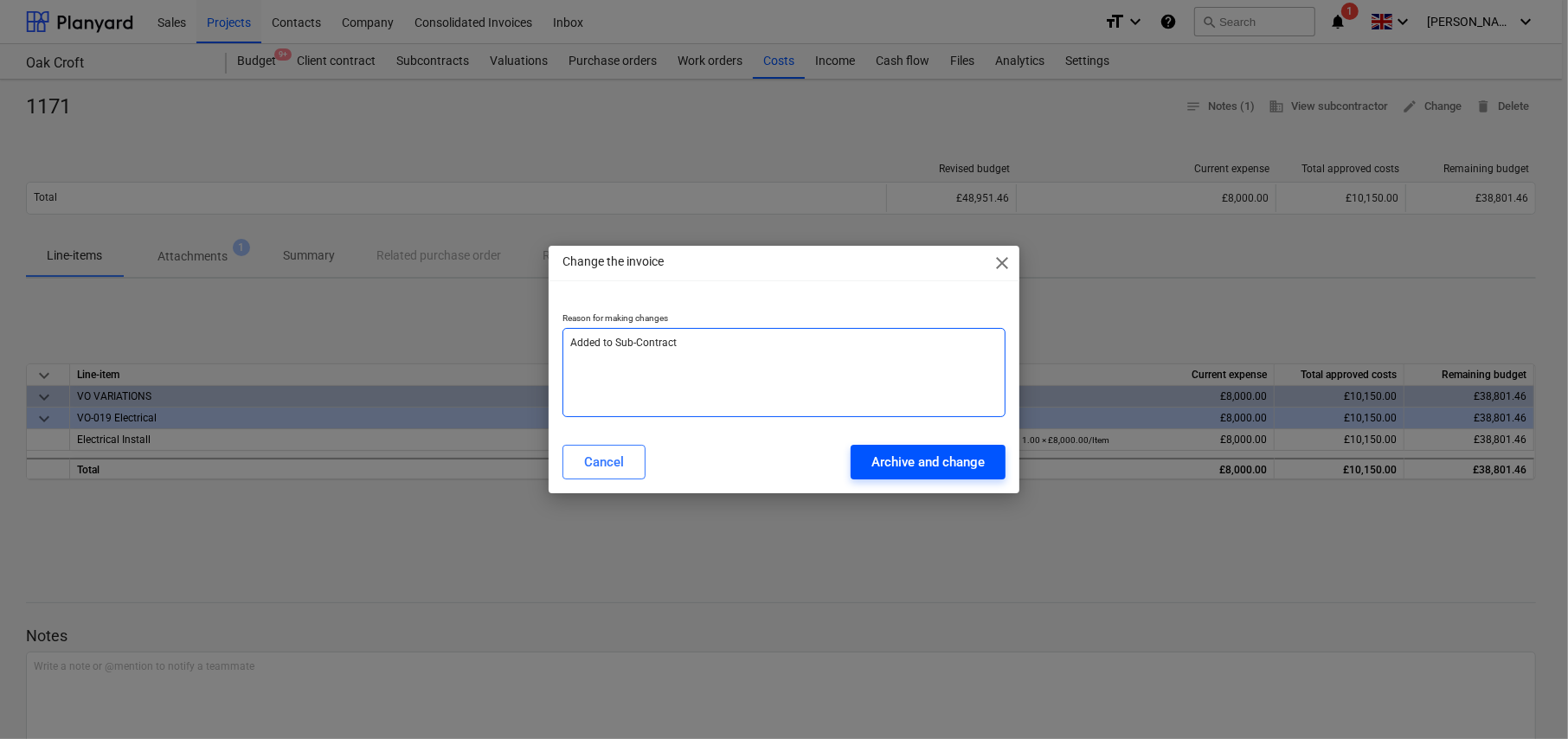
type textarea "Added to Sub-Contract"
click at [909, 470] on div "Archive and change" at bounding box center [928, 462] width 113 height 22
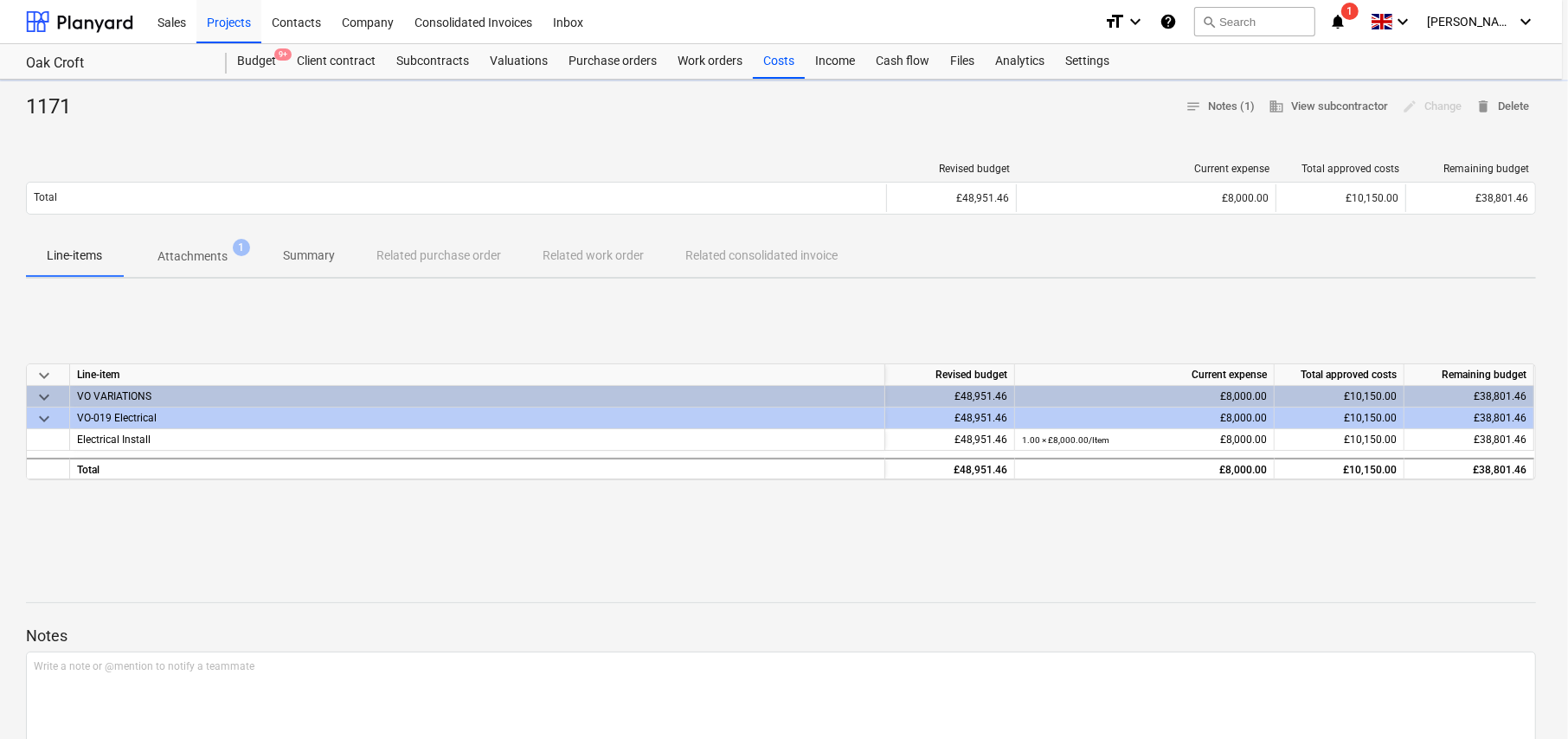
type textarea "x"
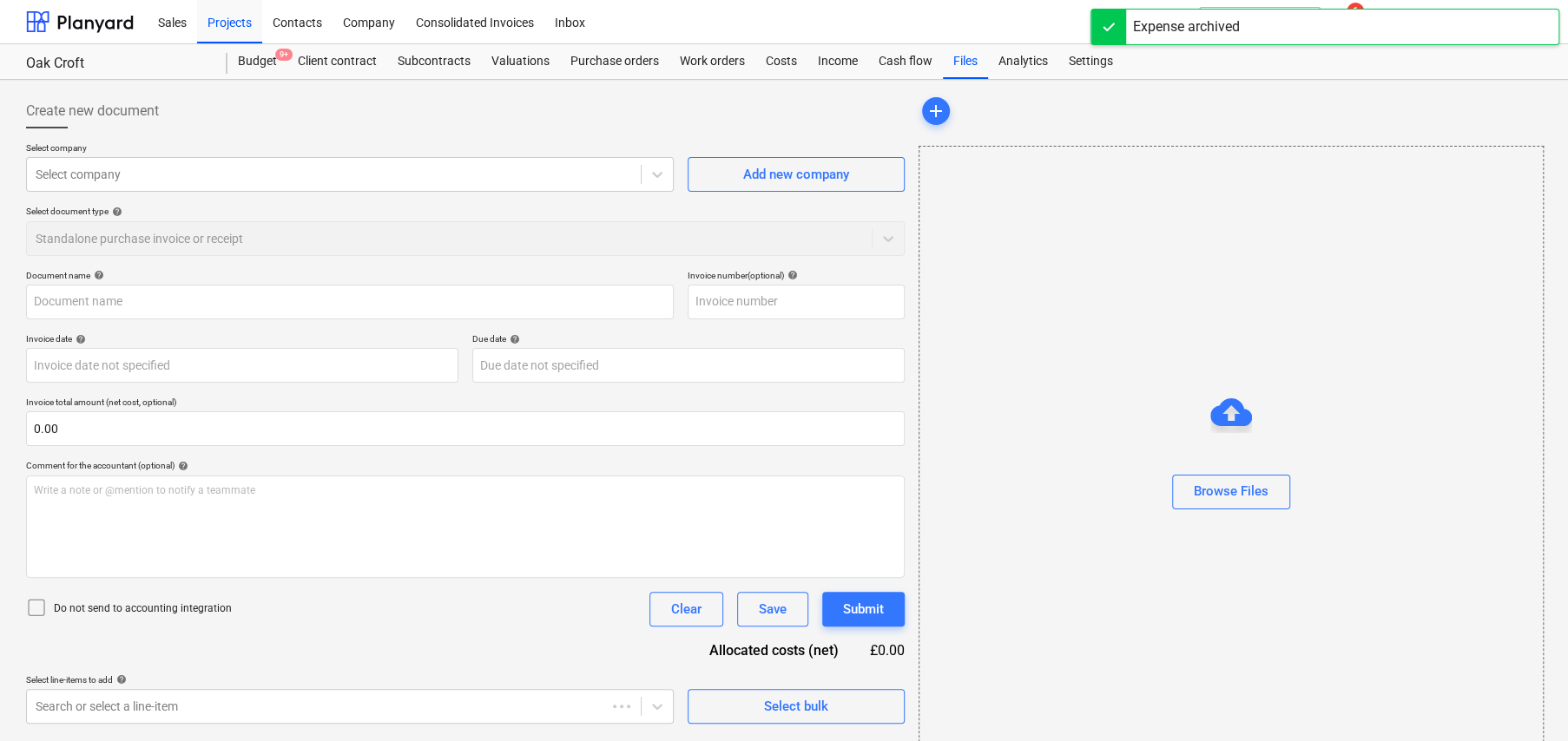
type input "1171"
type input "[DATE]"
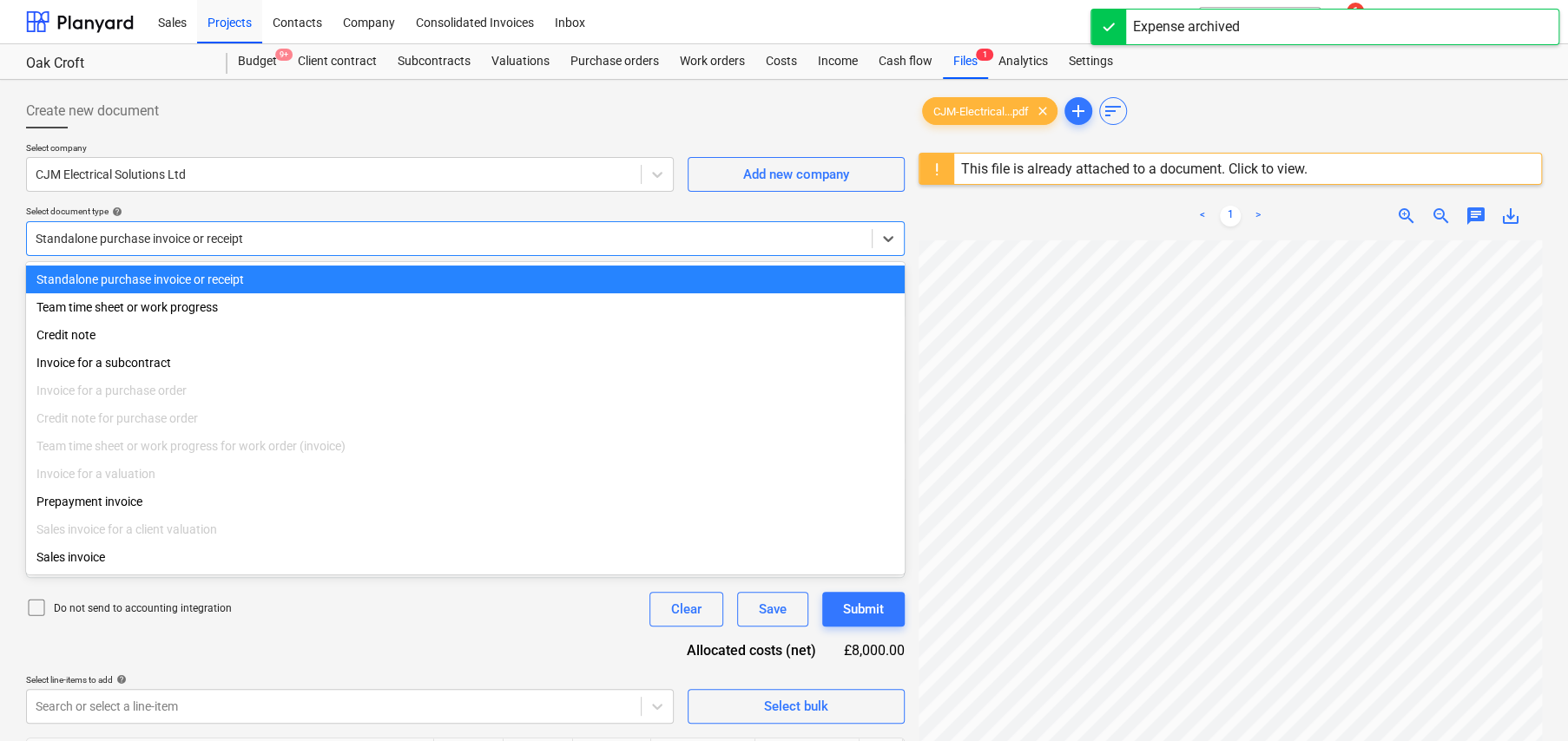
click at [190, 232] on div at bounding box center [449, 238] width 827 height 18
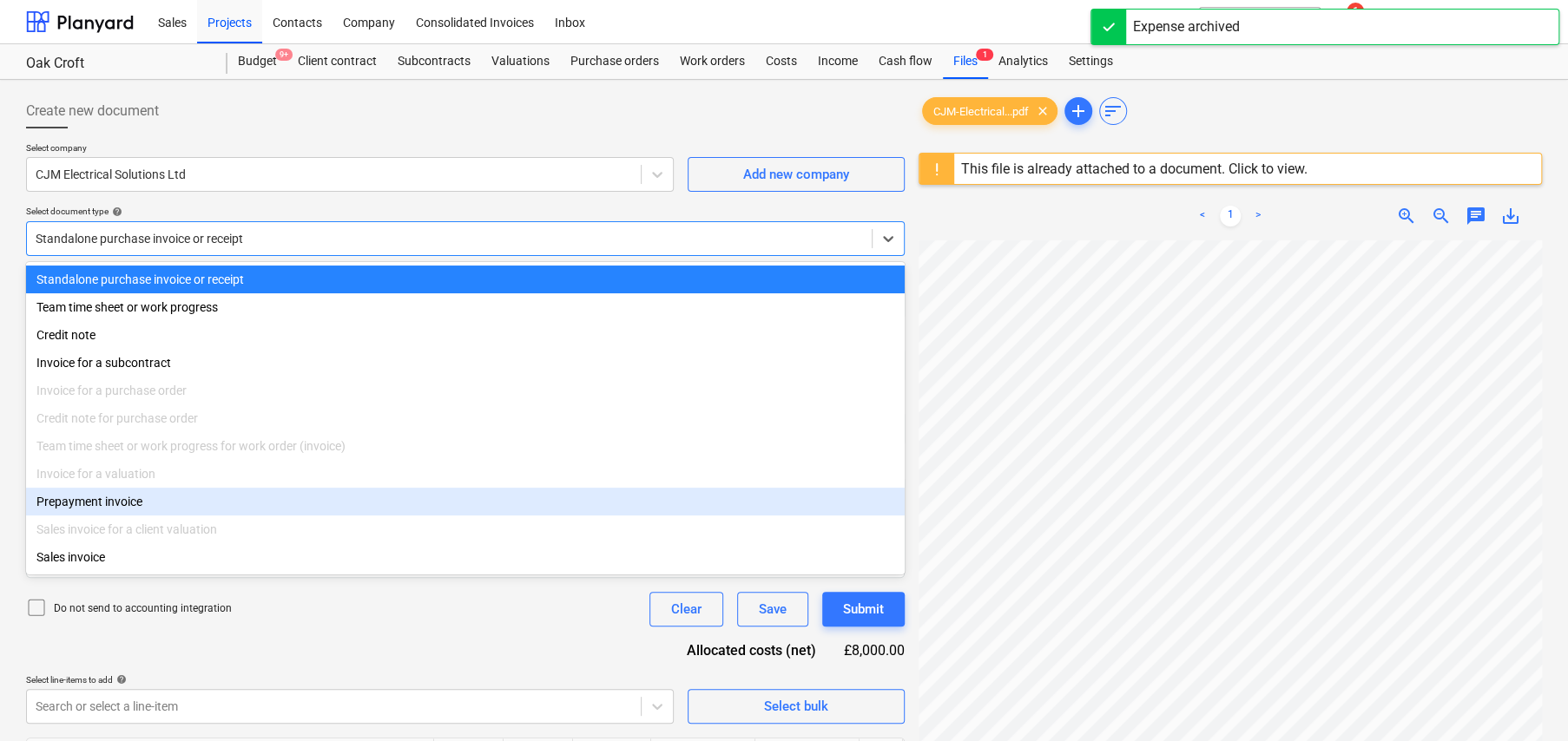
click at [115, 511] on div "Prepayment invoice" at bounding box center [465, 502] width 879 height 28
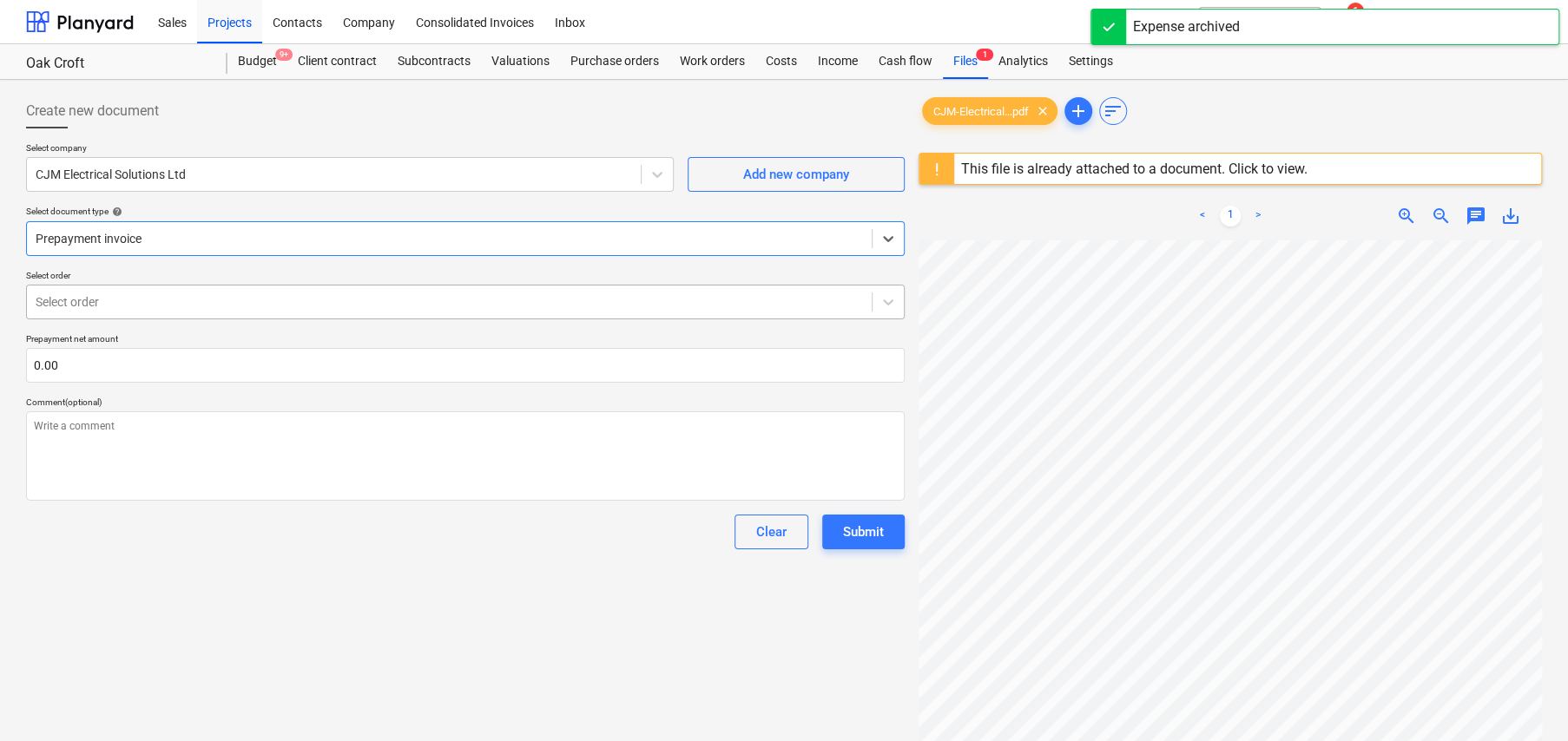
click at [149, 299] on div at bounding box center [449, 302] width 827 height 18
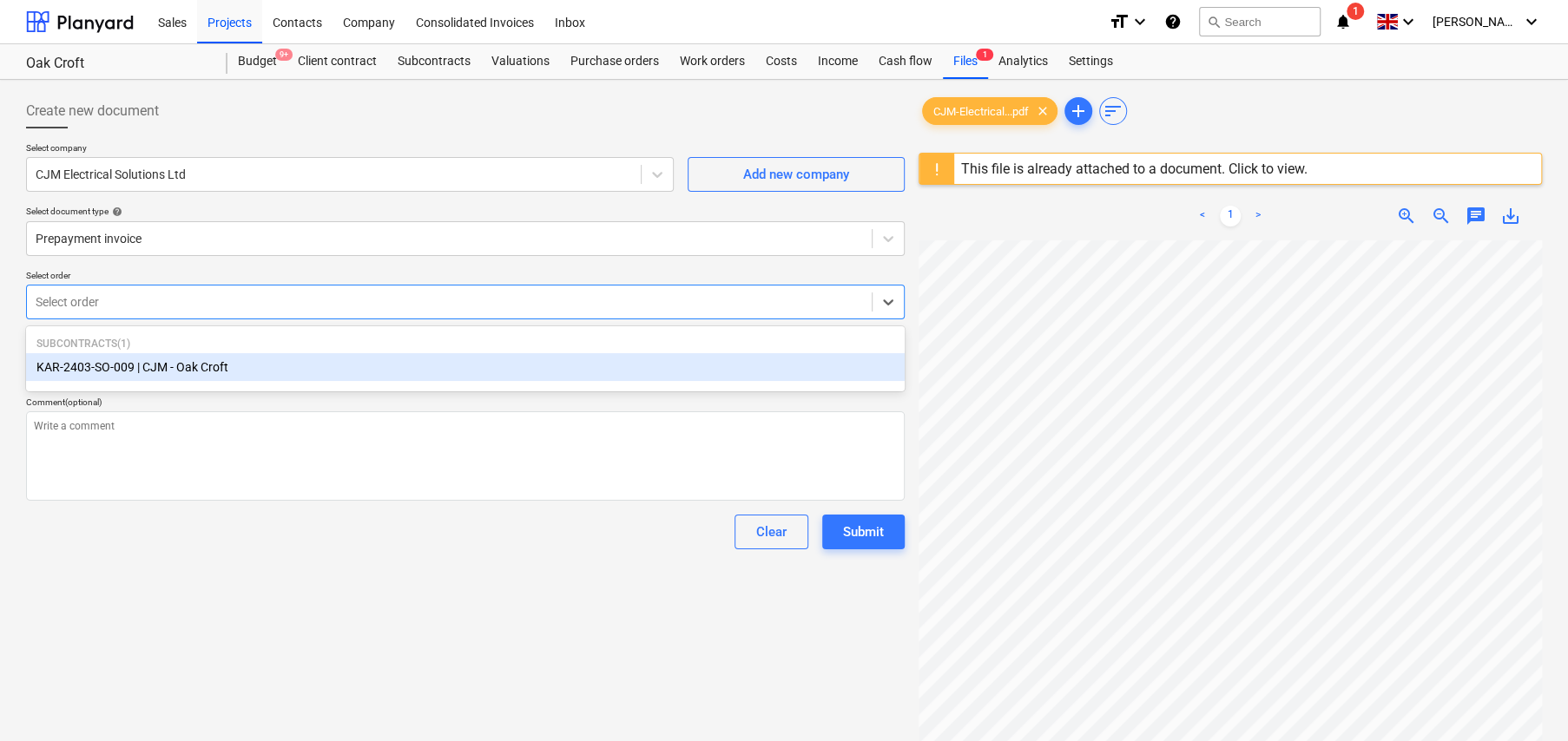
click at [109, 371] on div "KAR-2403-SO-009 | CJM - Oak Croft" at bounding box center [465, 367] width 879 height 28
type textarea "x"
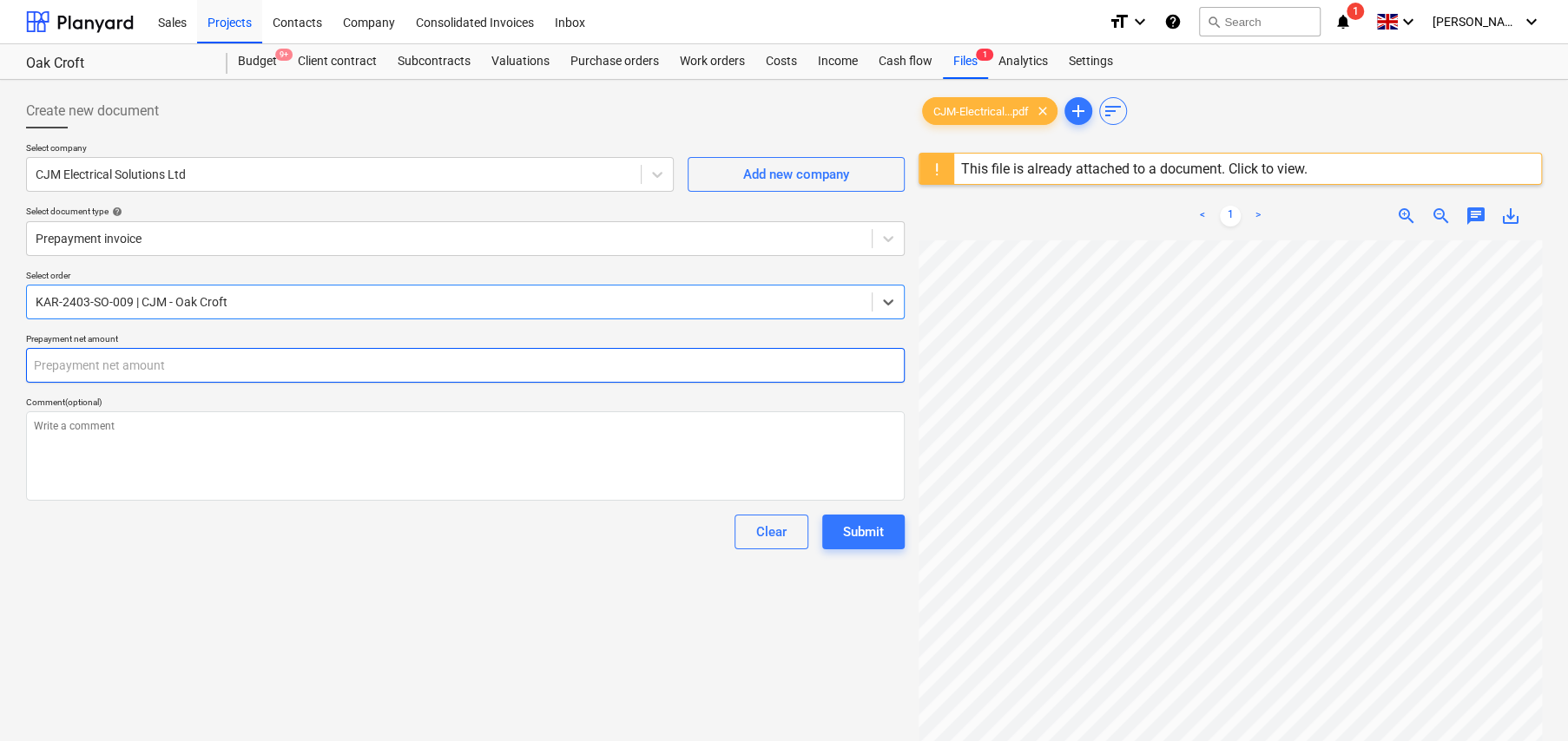
click at [107, 368] on input "text" at bounding box center [465, 366] width 879 height 35
type textarea "x"
type input "8"
type textarea "x"
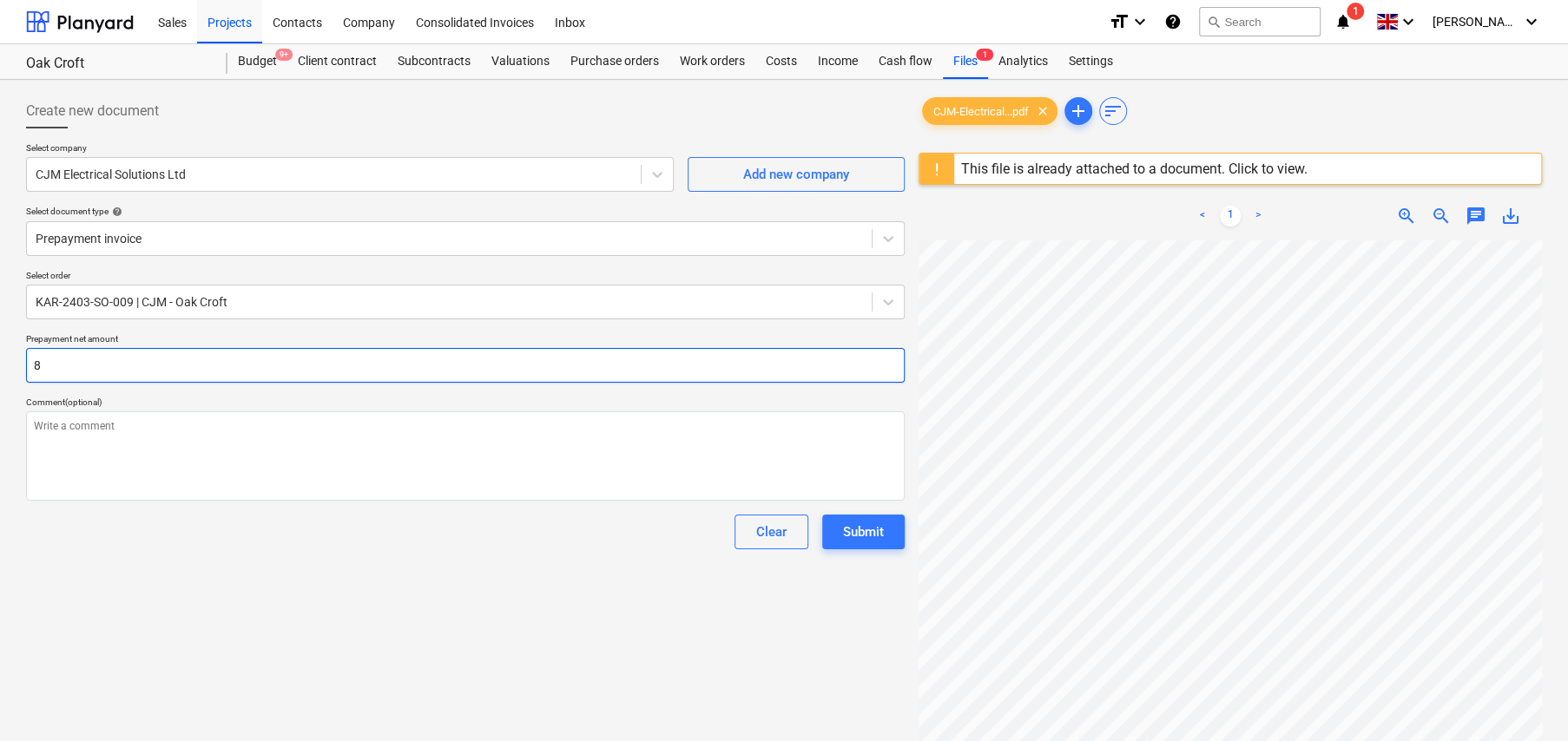
type input "80"
type textarea "x"
type input "800"
type textarea "x"
type input "8000"
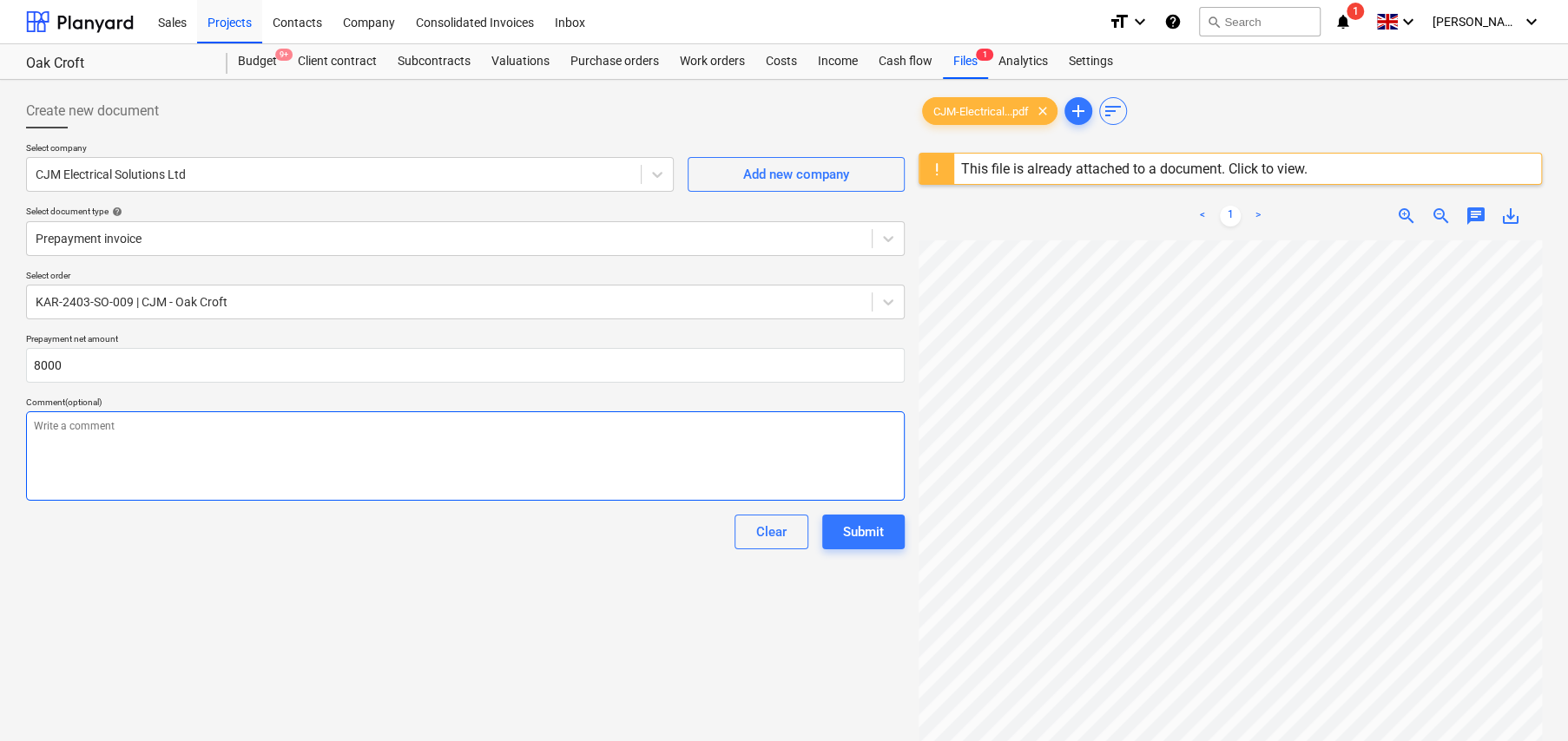
type textarea "x"
type input "8,000.00"
click at [251, 472] on textarea at bounding box center [465, 456] width 879 height 90
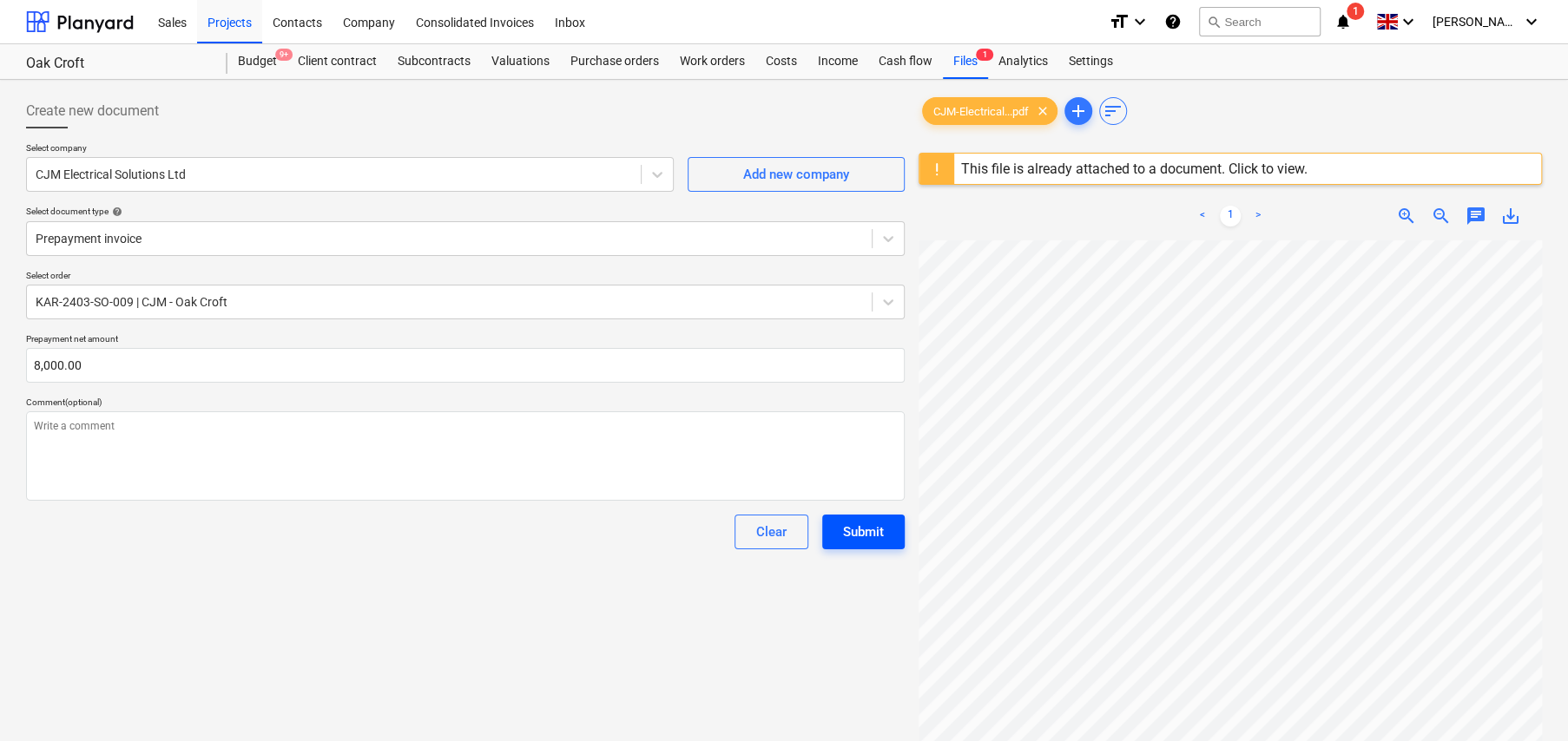
click at [867, 533] on div "Submit" at bounding box center [863, 532] width 41 height 22
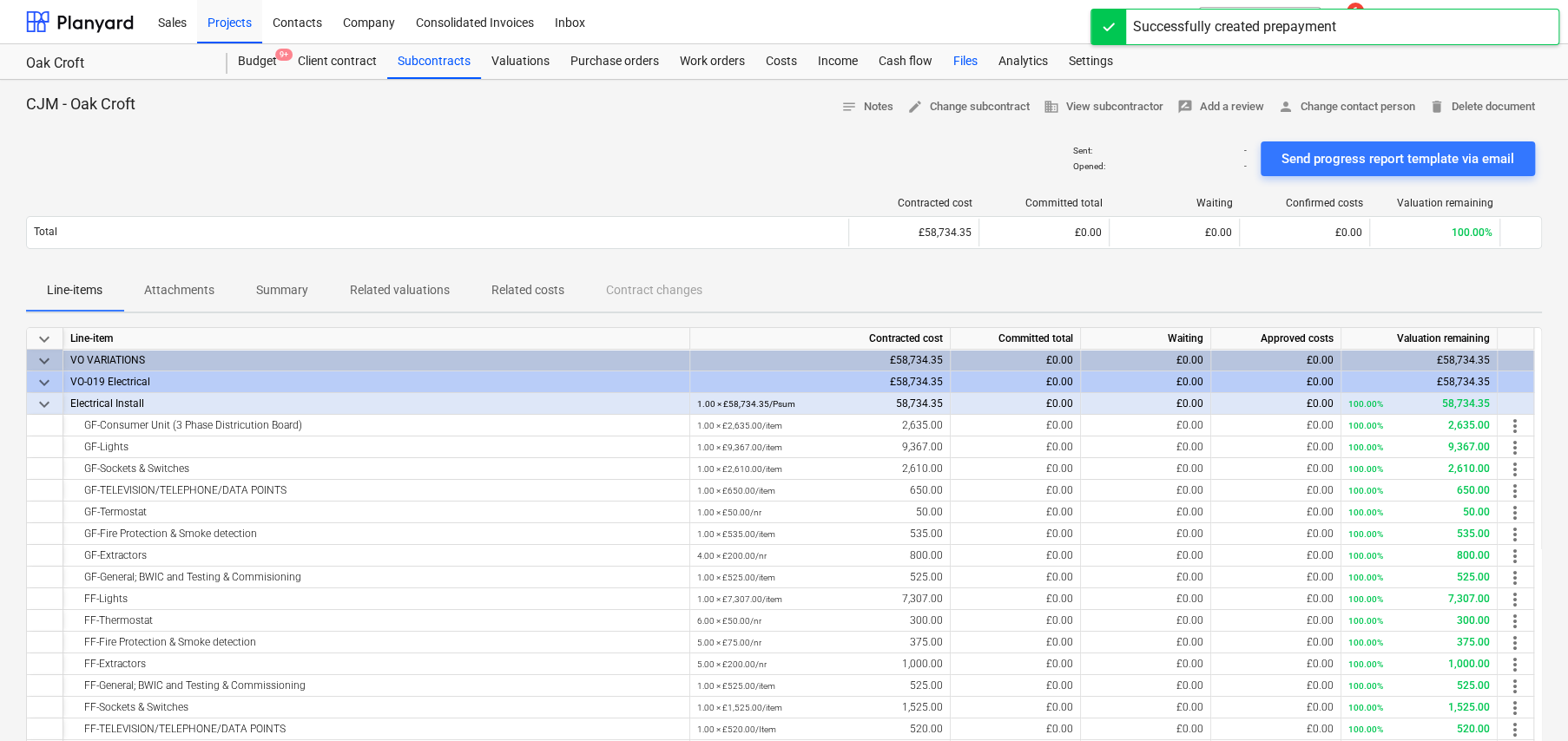
click at [966, 61] on div "Files" at bounding box center [965, 62] width 45 height 35
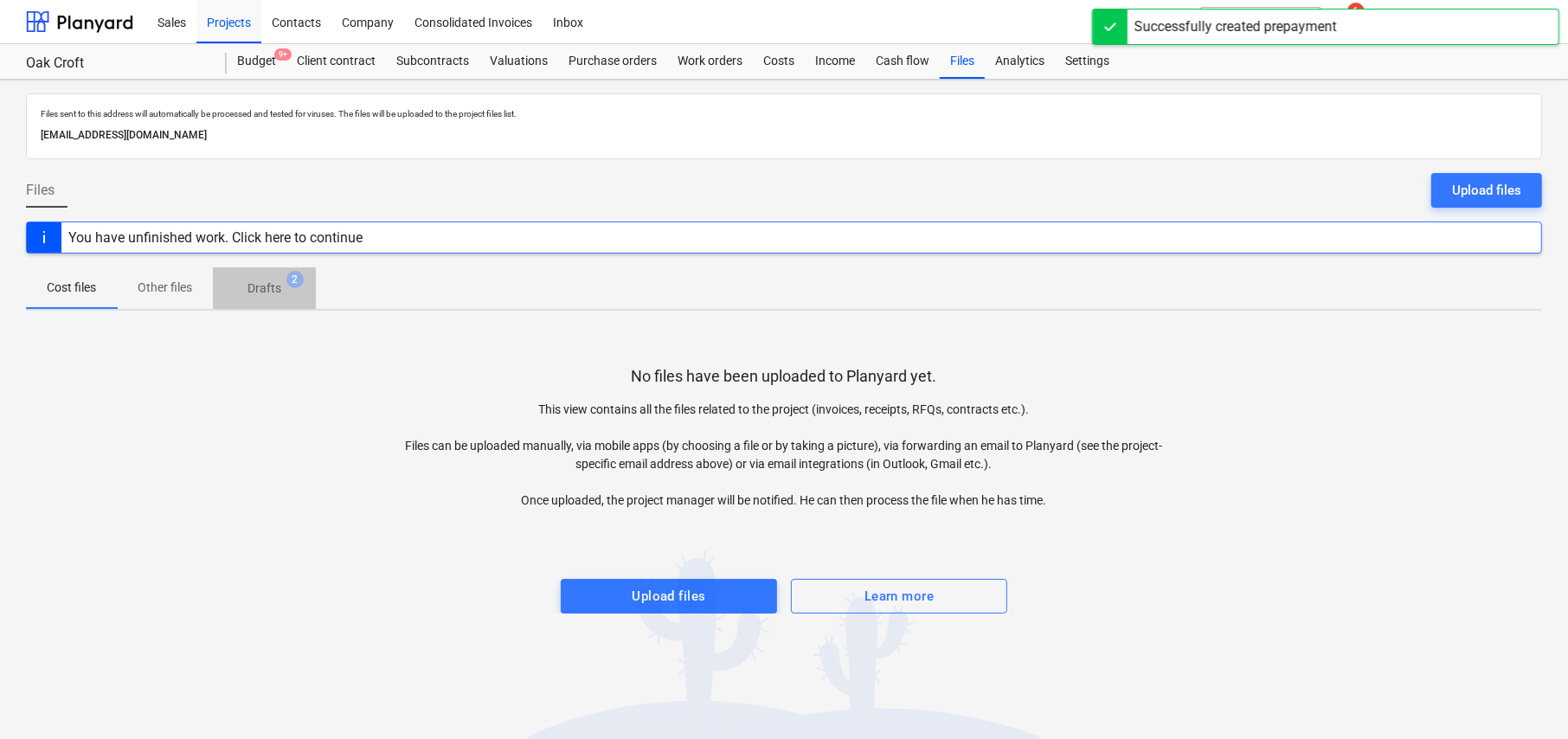
drag, startPoint x: 290, startPoint y: 277, endPoint x: 291, endPoint y: 292, distance: 15.0
click at [289, 277] on span "2" at bounding box center [295, 279] width 18 height 18
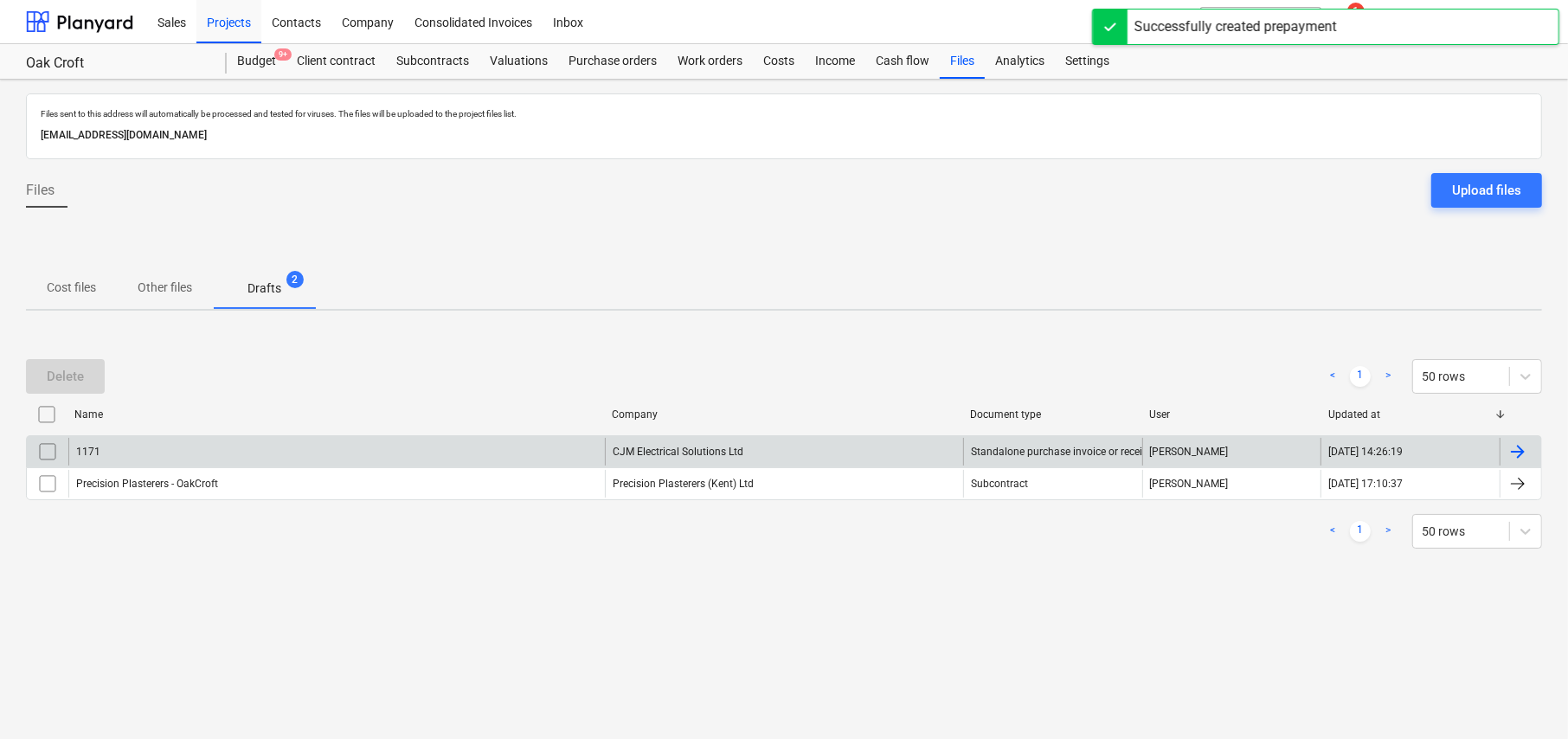
click at [56, 452] on input "checkbox" at bounding box center [48, 452] width 28 height 28
click at [86, 375] on button "Delete" at bounding box center [64, 377] width 78 height 35
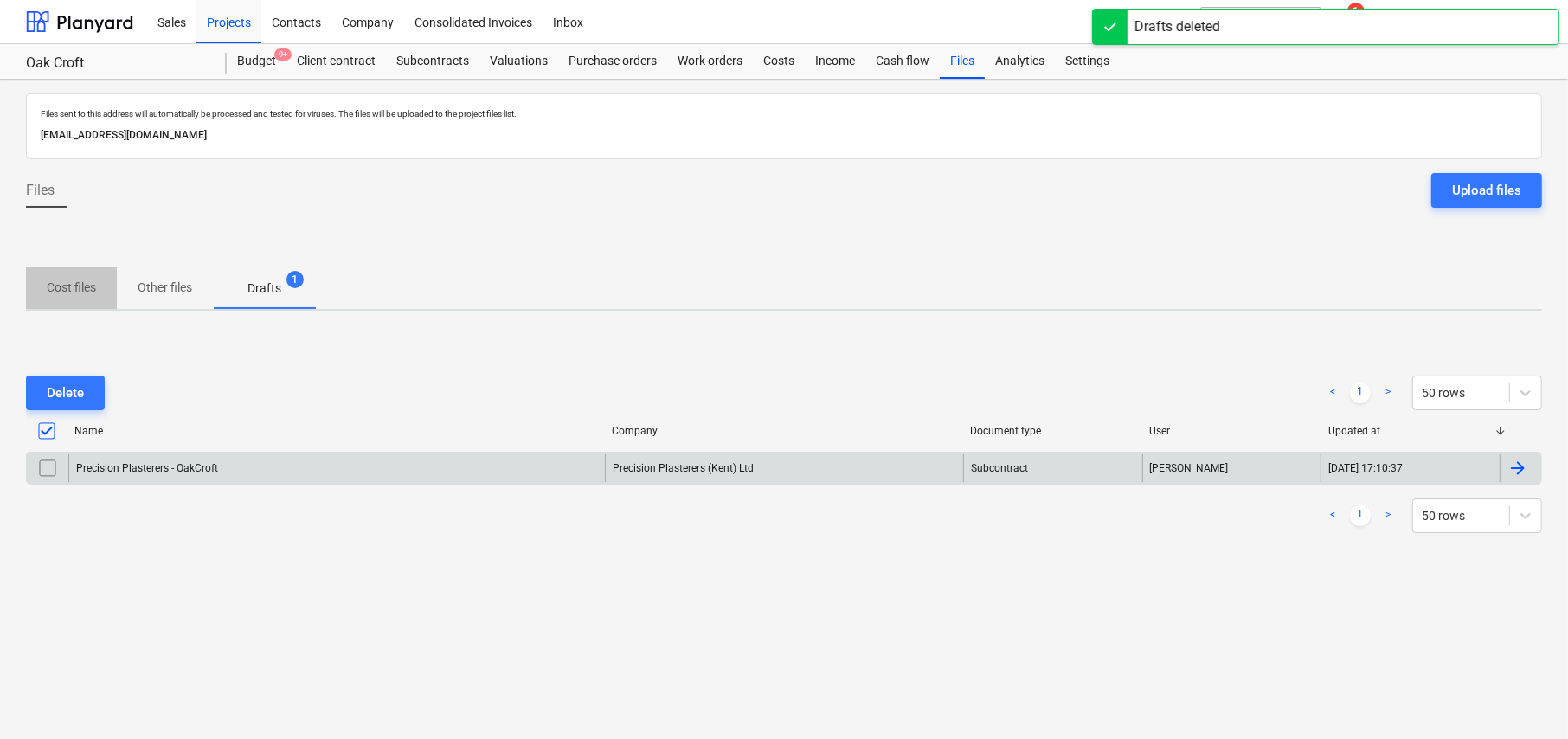
click at [73, 286] on p "Cost files" at bounding box center [72, 288] width 50 height 18
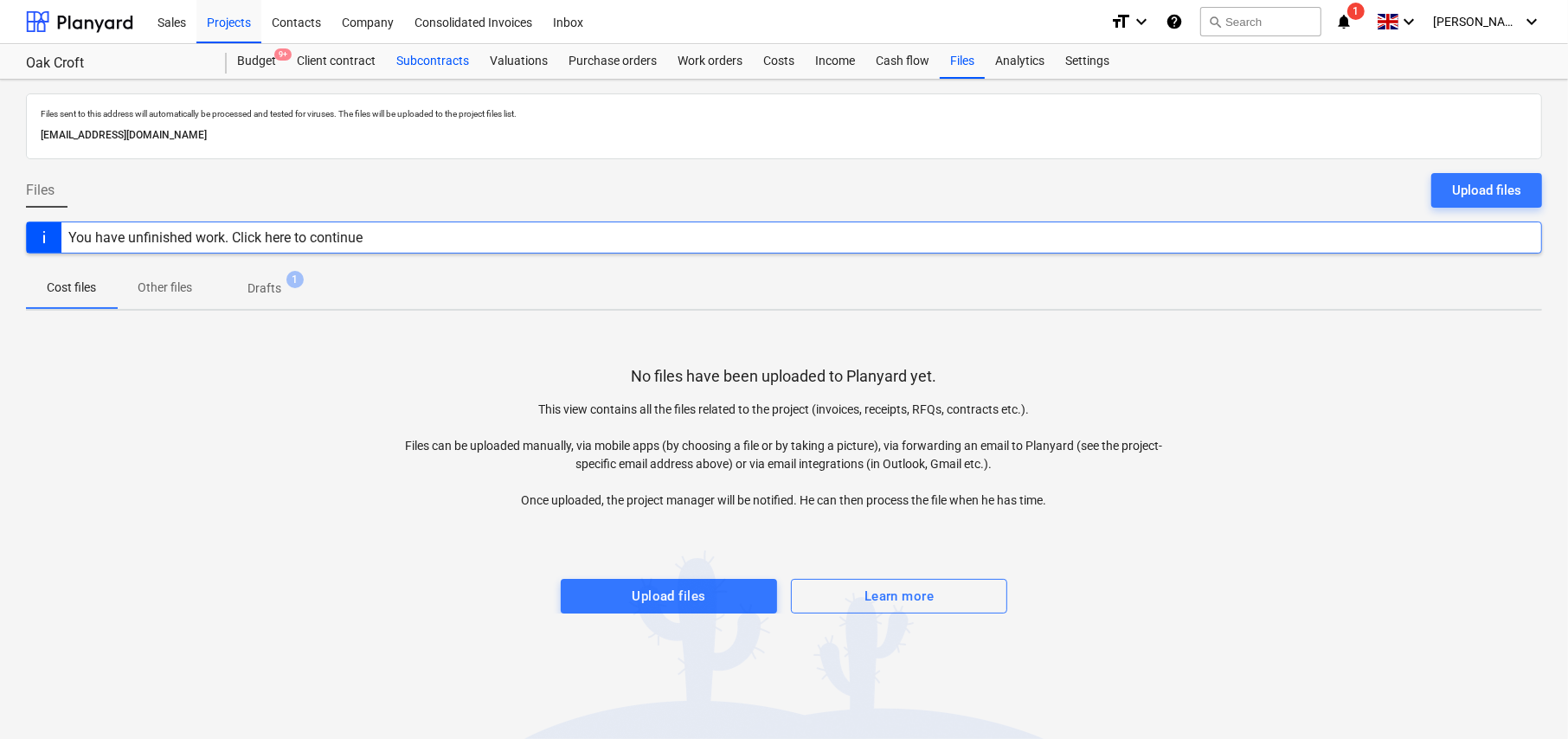
click at [432, 57] on div "Subcontracts" at bounding box center [432, 62] width 93 height 35
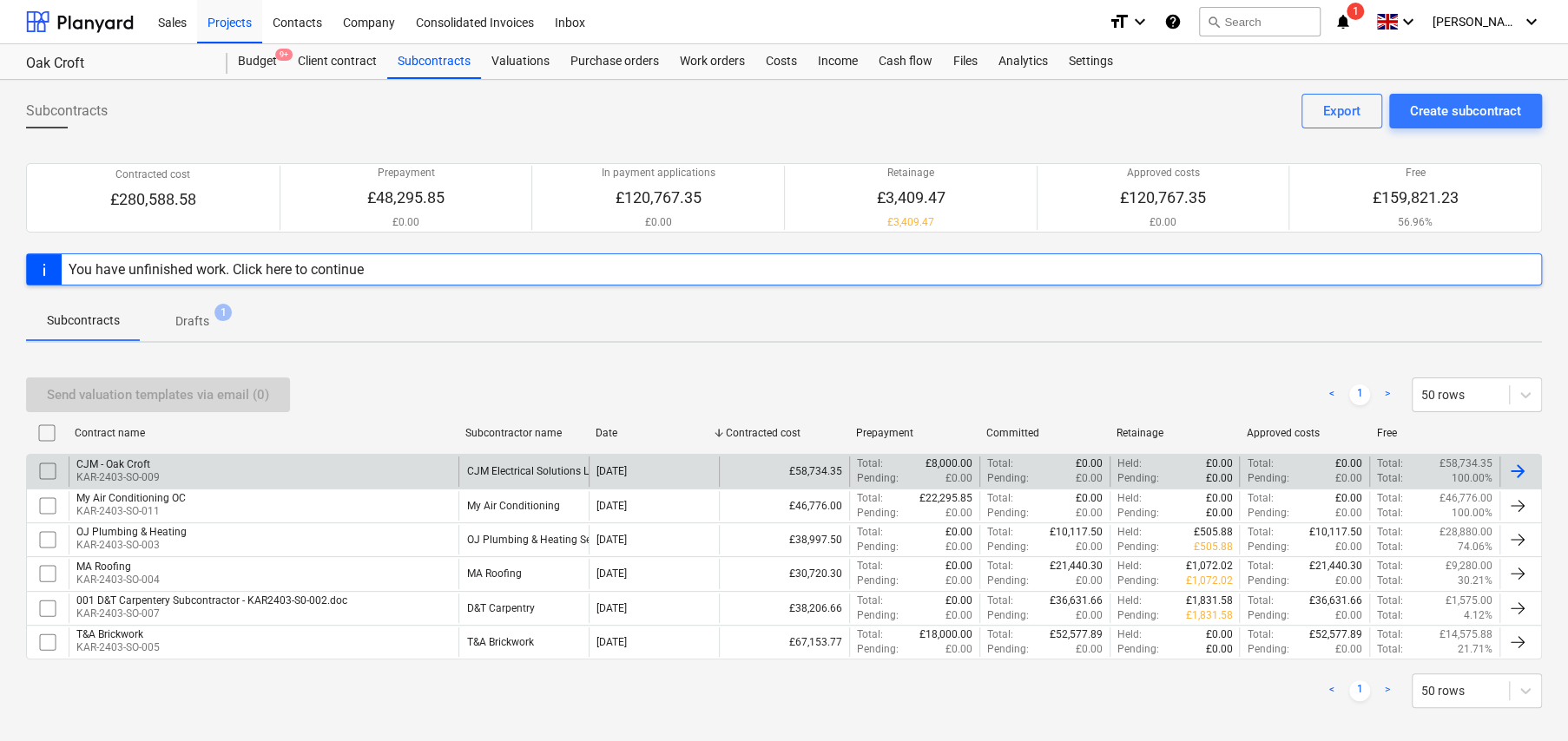
click at [180, 469] on div "CJM - Oak Croft KAR-2403-SO-009" at bounding box center [263, 471] width 390 height 30
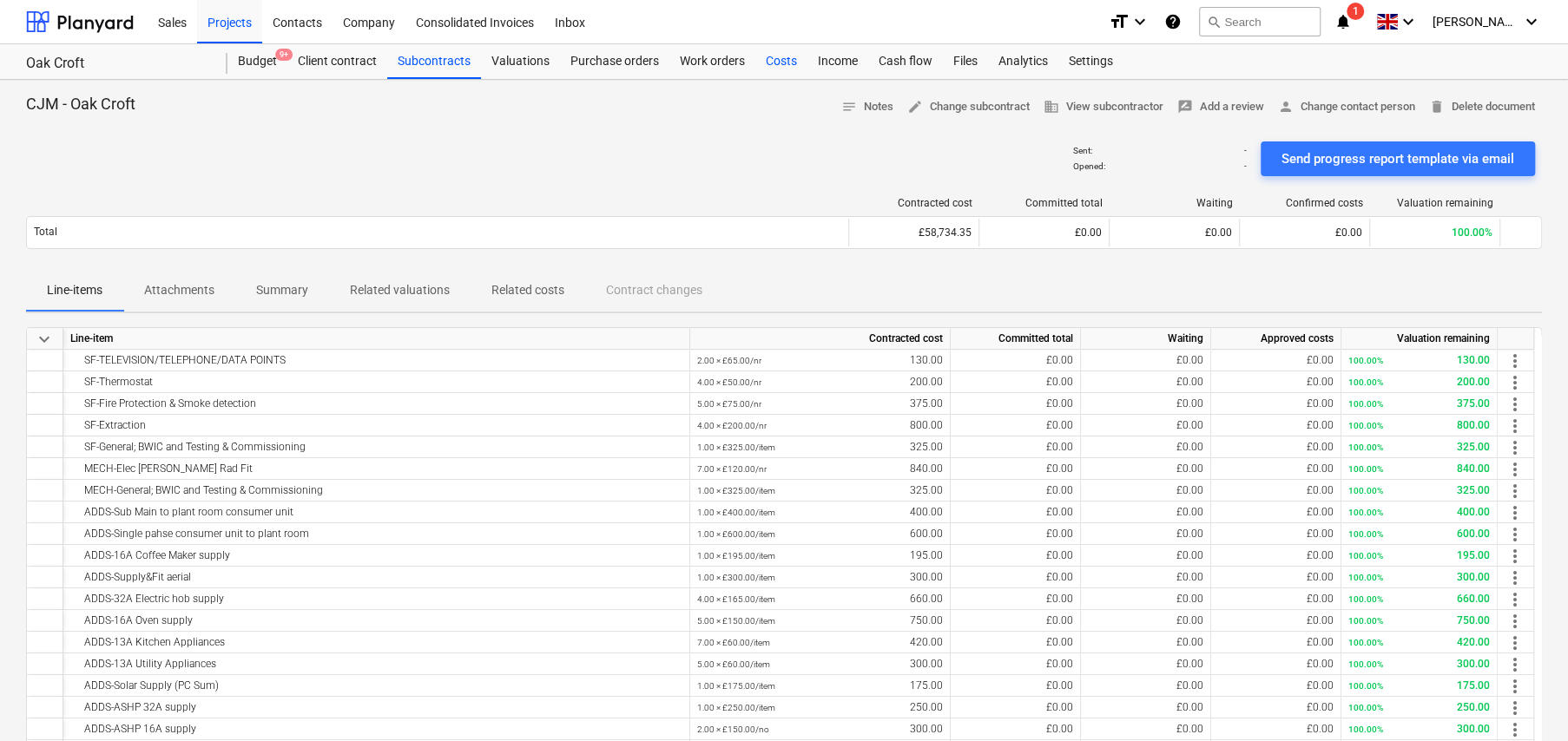
click at [777, 60] on div "Costs" at bounding box center [781, 62] width 52 height 35
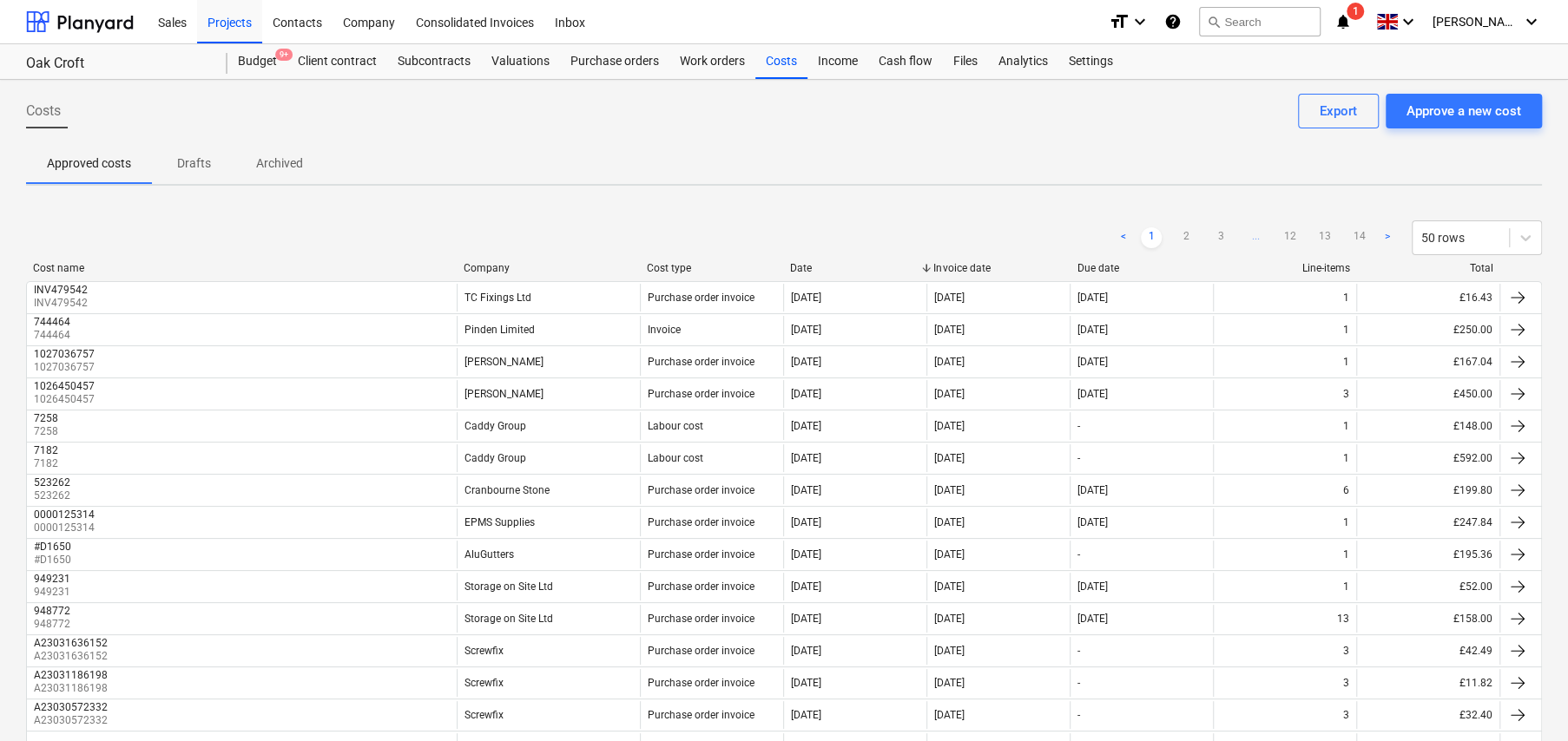
click at [498, 264] on div "Company" at bounding box center [548, 268] width 169 height 12
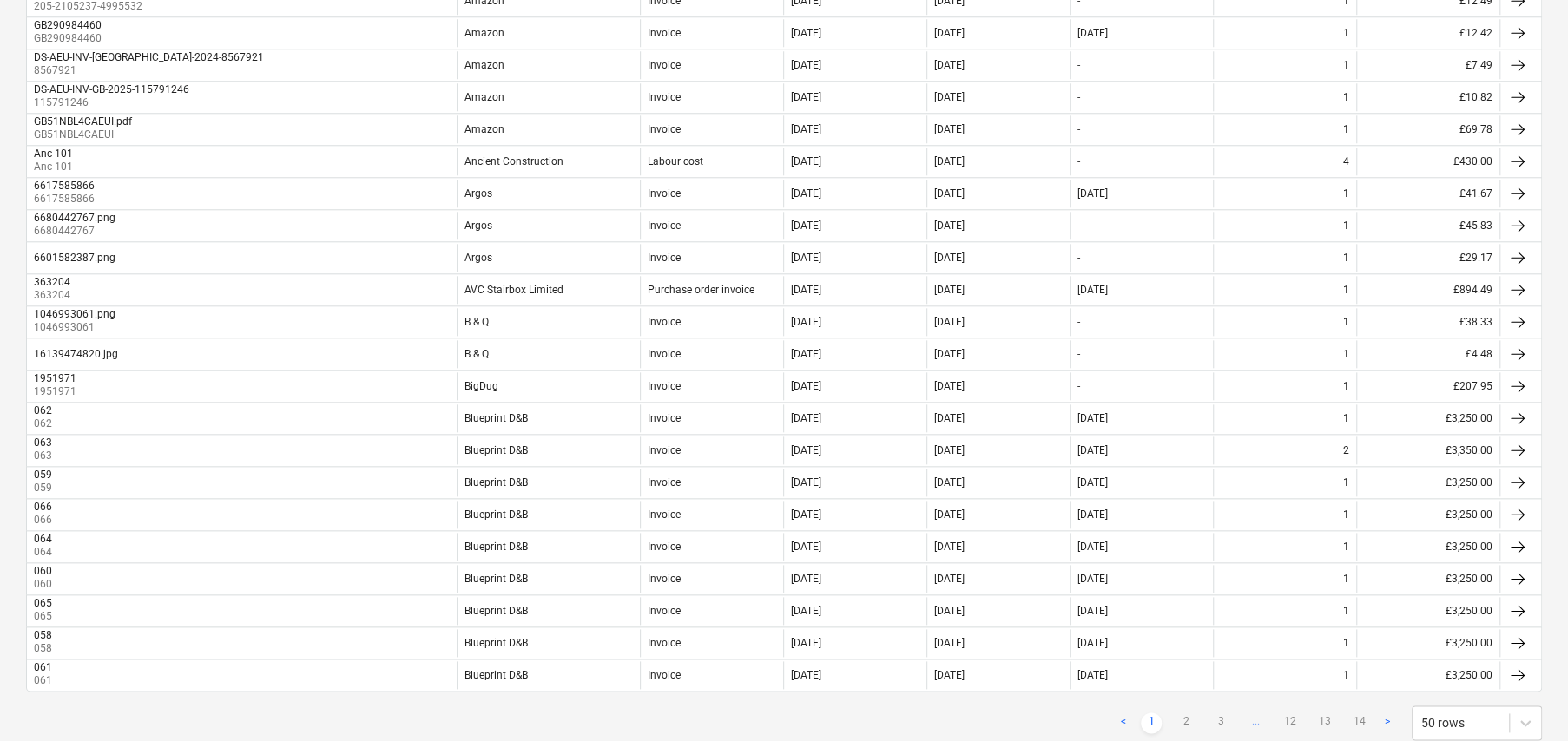
scroll to position [1240, 0]
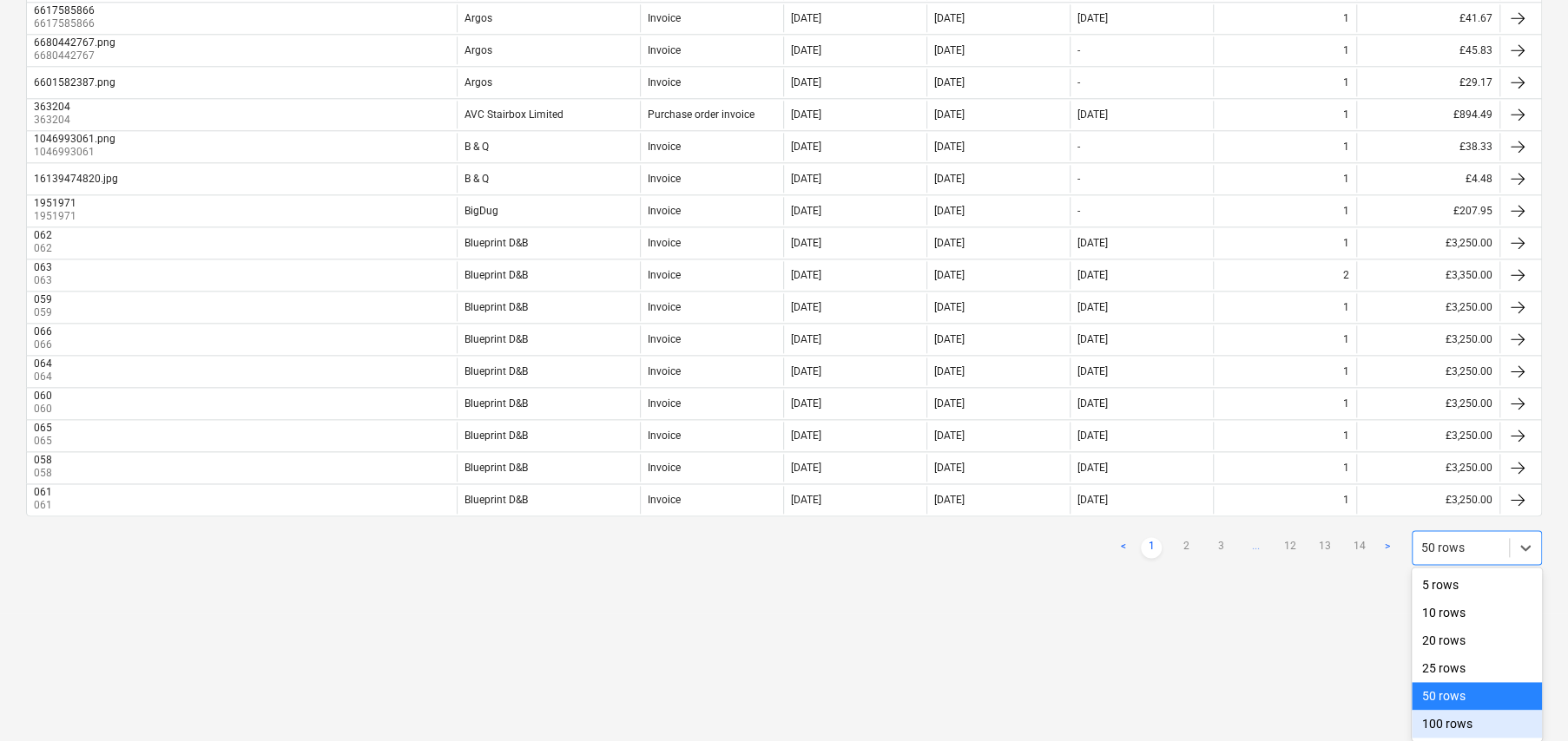
click at [1448, 723] on div "100 rows" at bounding box center [1477, 724] width 130 height 28
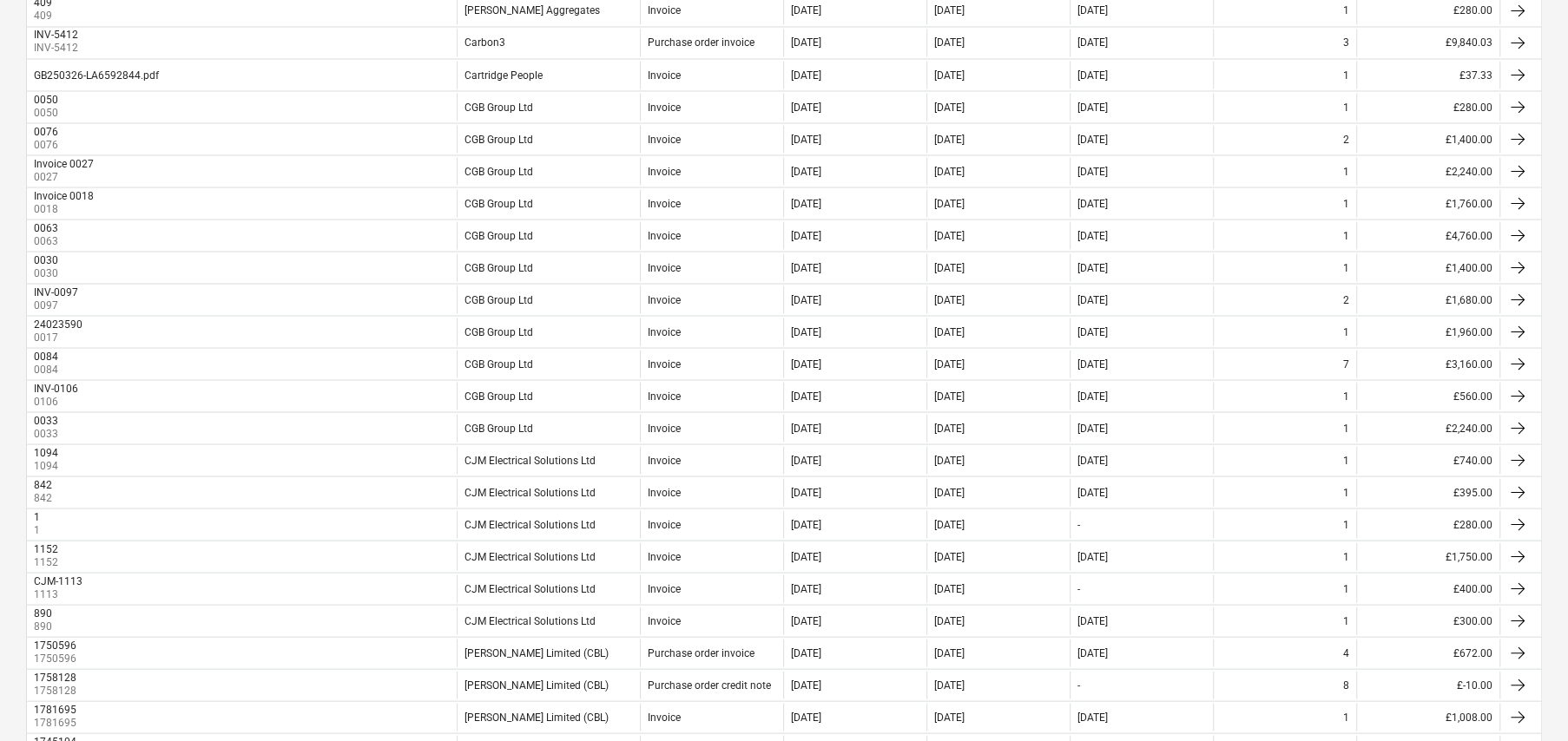
scroll to position [2244, 0]
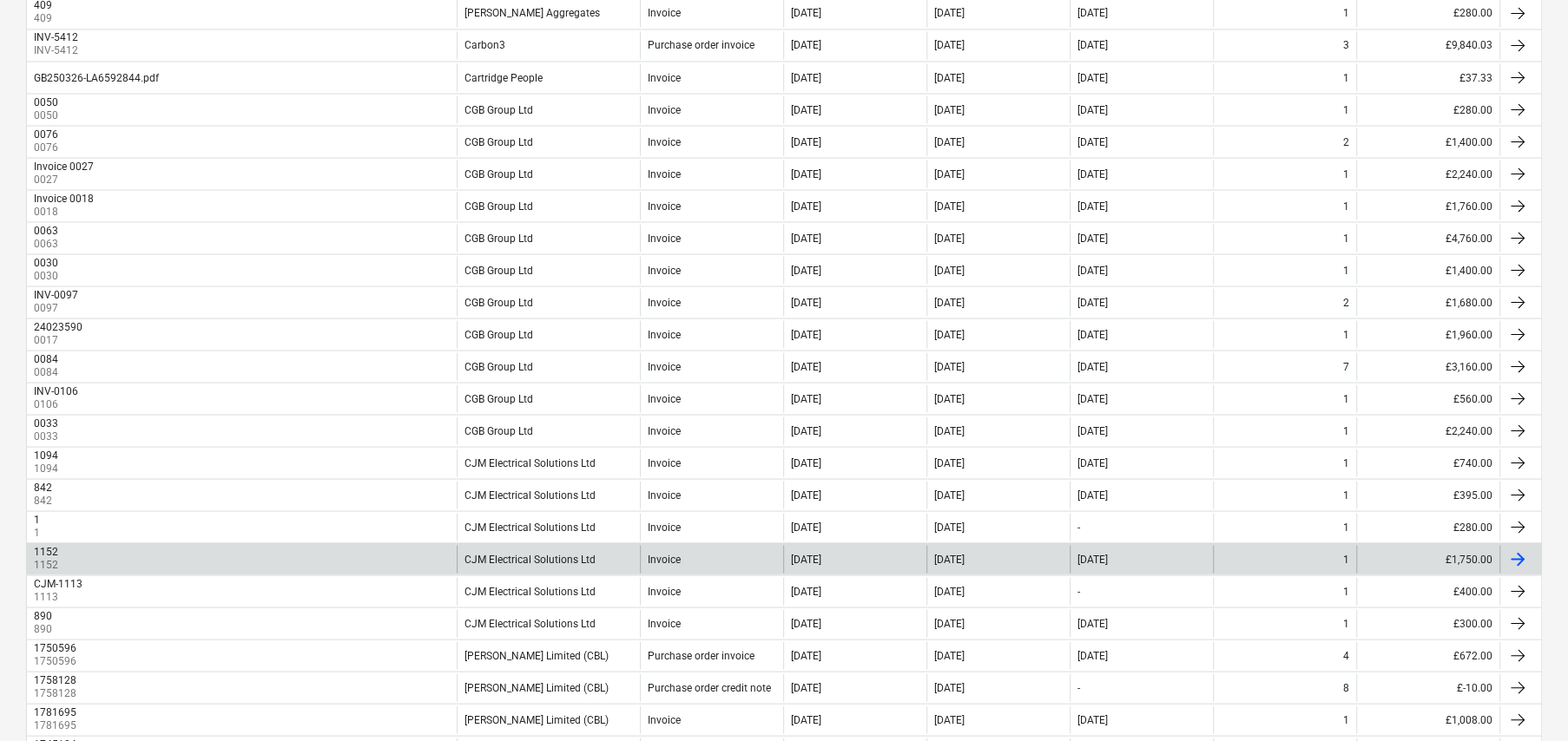
click at [517, 553] on div "CJM Electrical Solutions Ltd" at bounding box center [530, 558] width 131 height 12
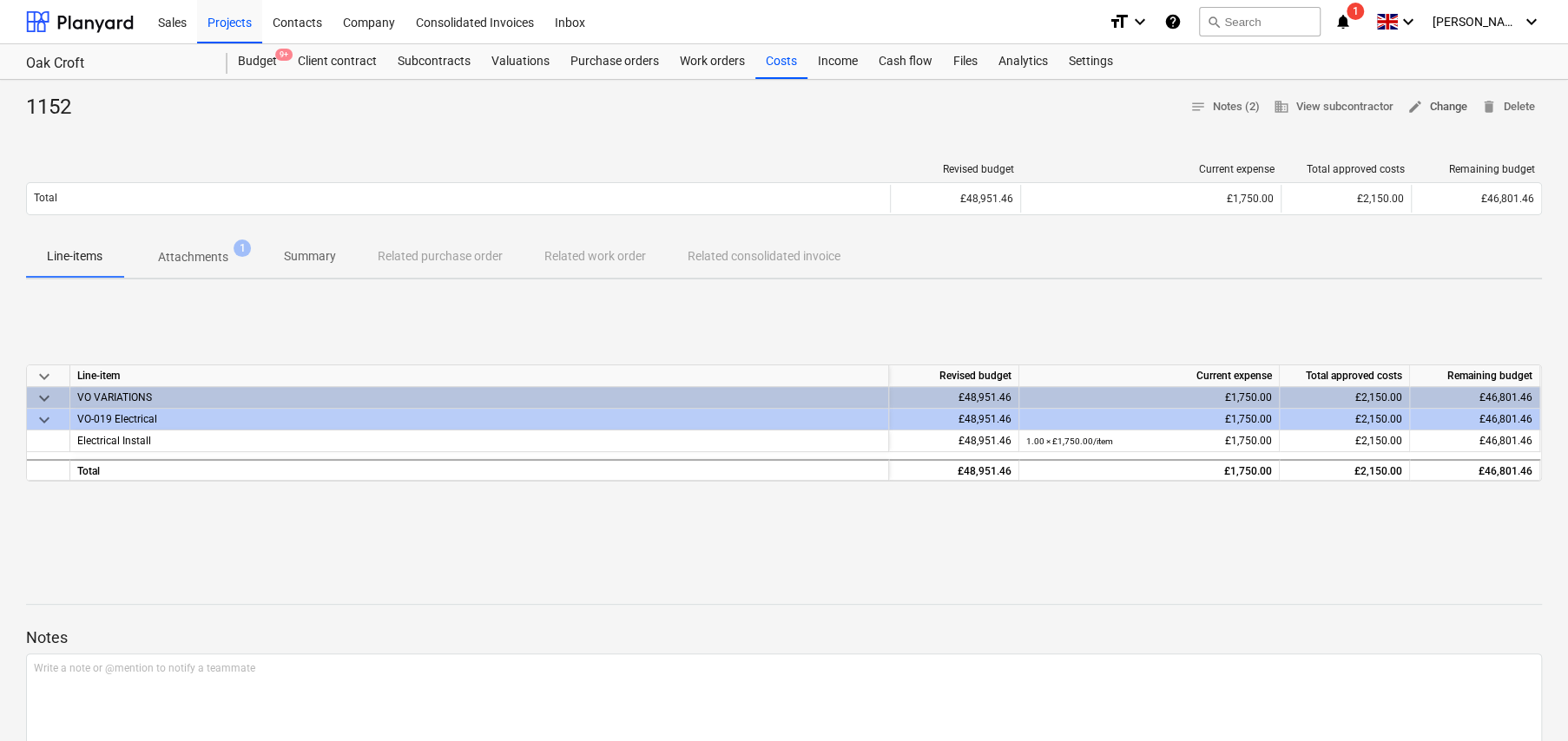
click at [1453, 105] on span "edit Change" at bounding box center [1437, 107] width 60 height 20
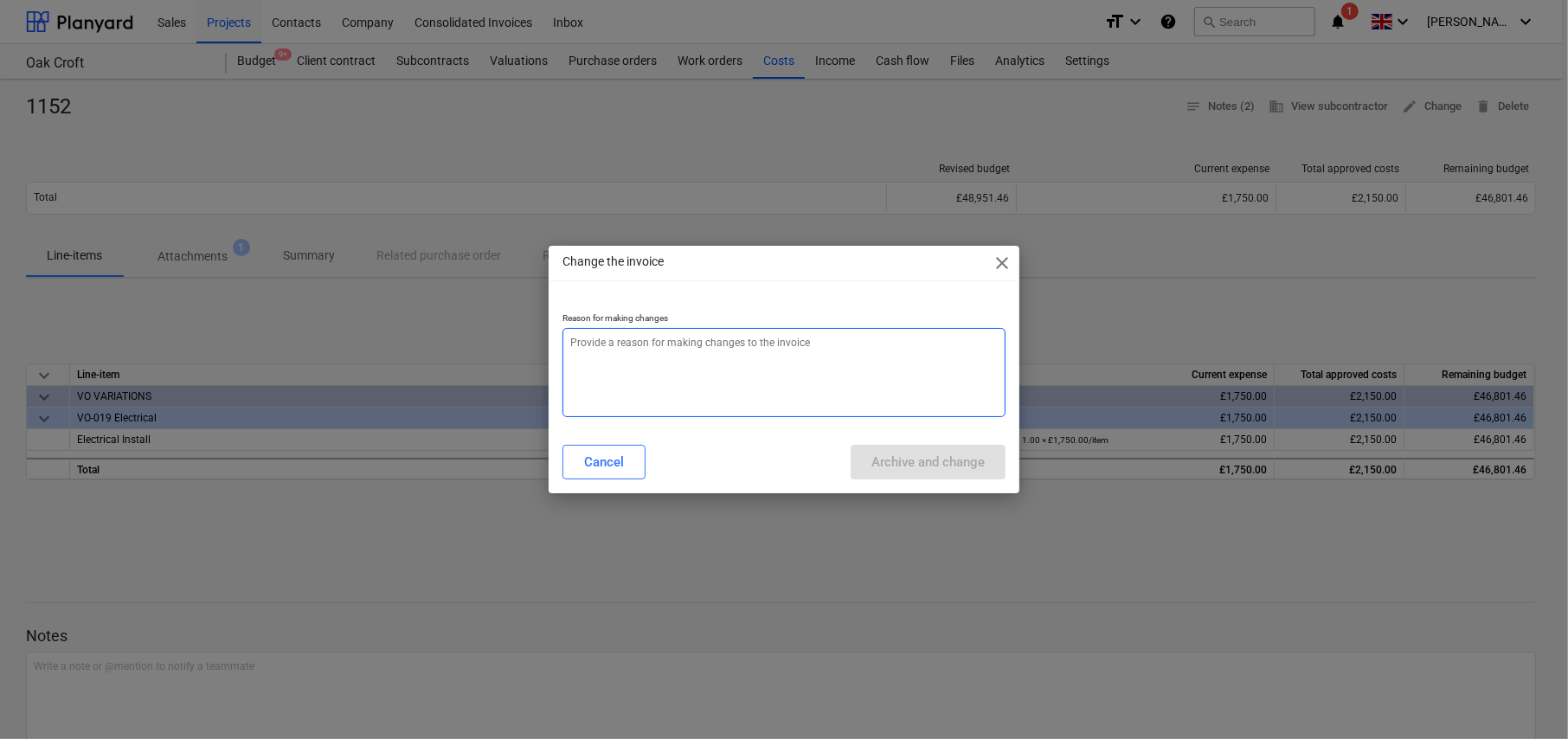
click at [683, 352] on textarea at bounding box center [784, 372] width 443 height 89
type textarea "x"
type textarea "A"
type textarea "x"
type textarea "Ad"
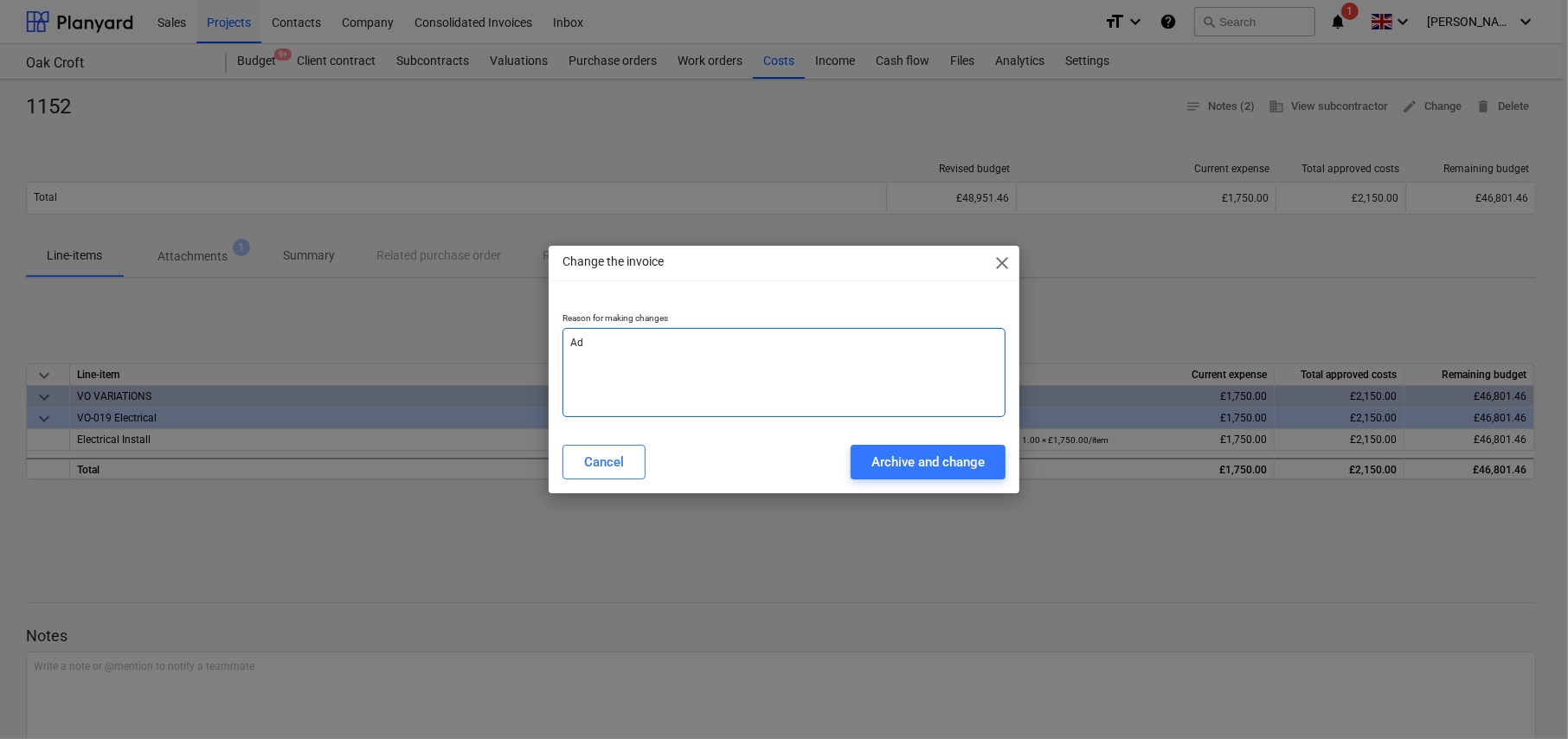
type textarea "x"
type textarea "Add"
type textarea "x"
type textarea "Adde"
type textarea "x"
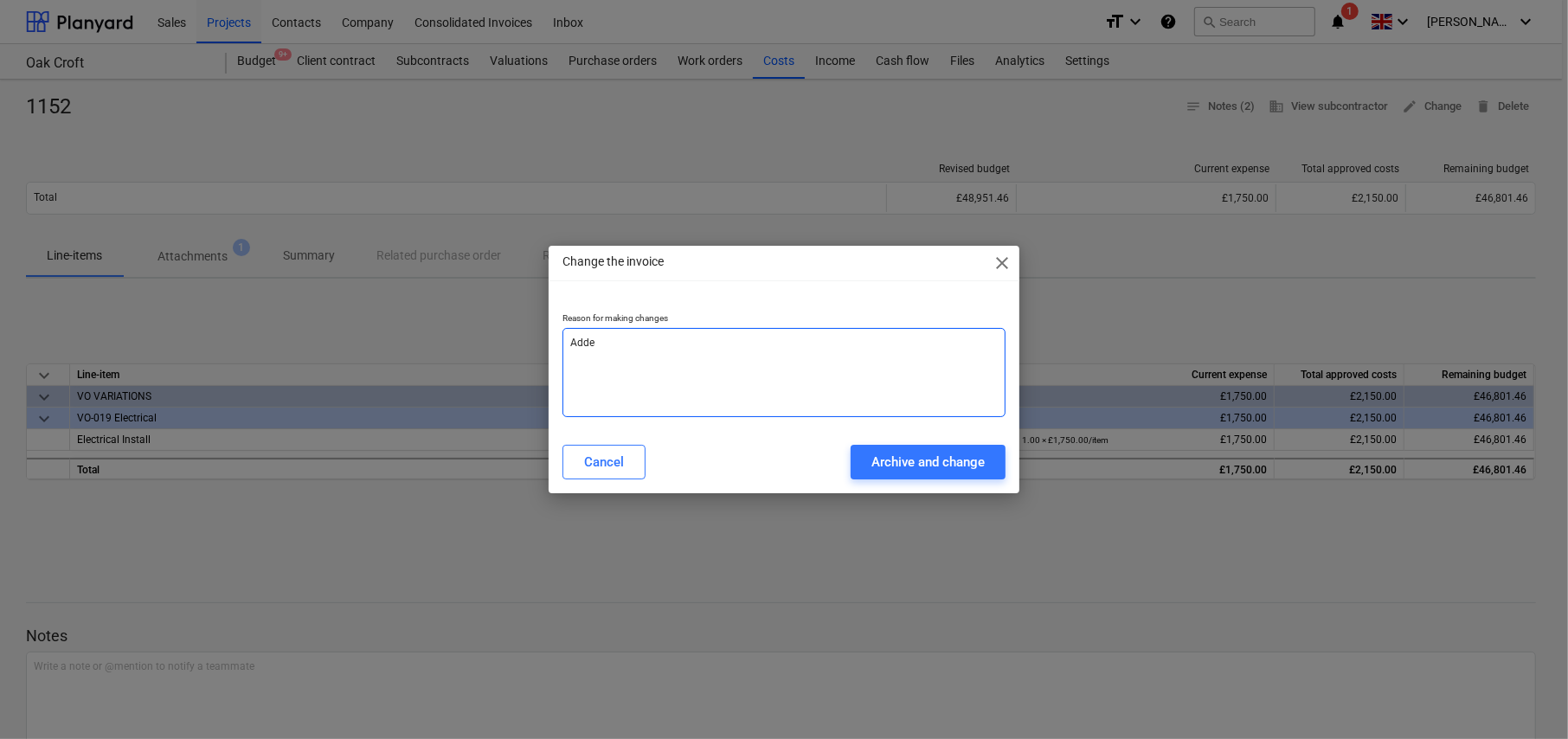
type textarea "Added"
type textarea "x"
type textarea "Added"
type textarea "x"
type textarea "Added t"
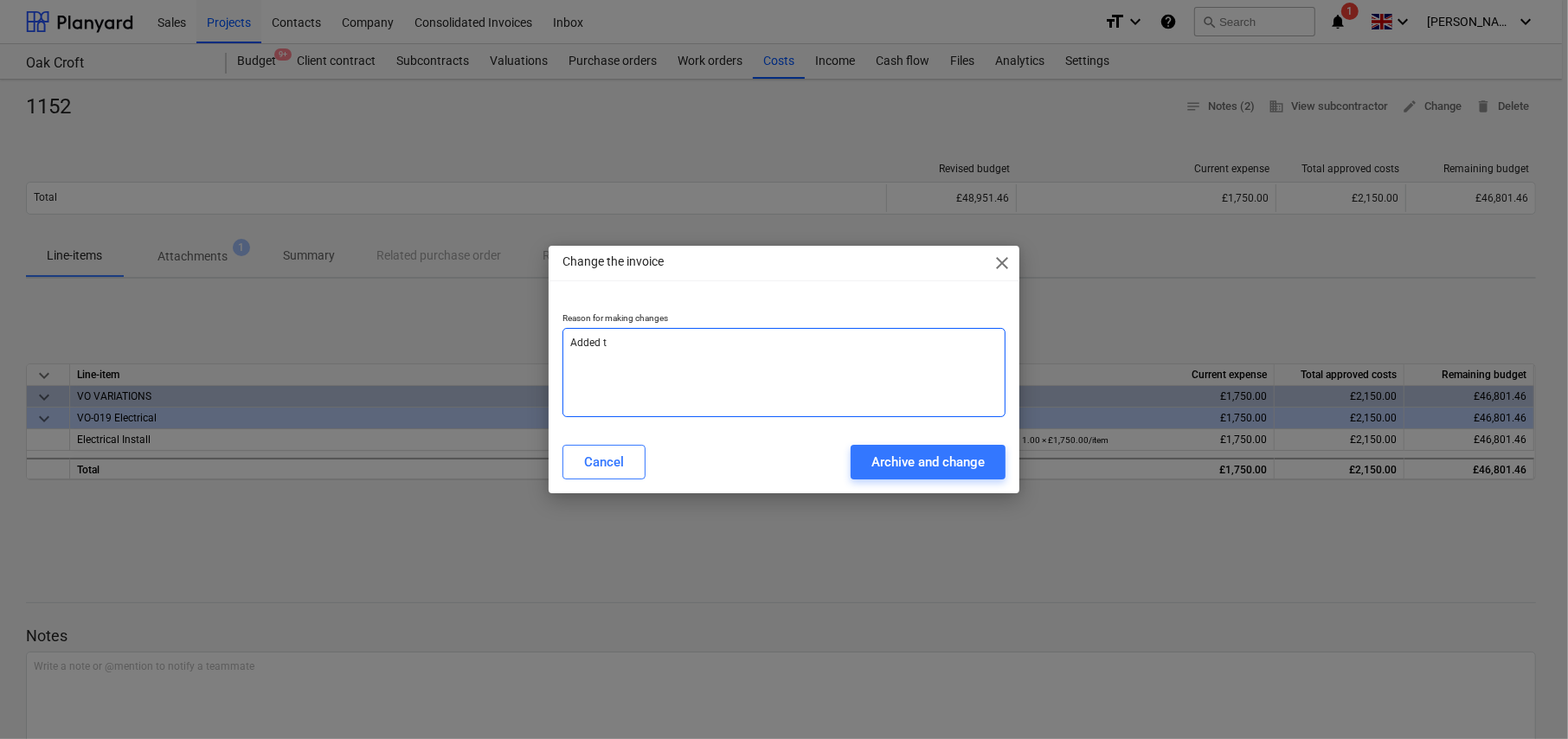
type textarea "x"
type textarea "Added to"
type textarea "x"
type textarea "Added to"
type textarea "x"
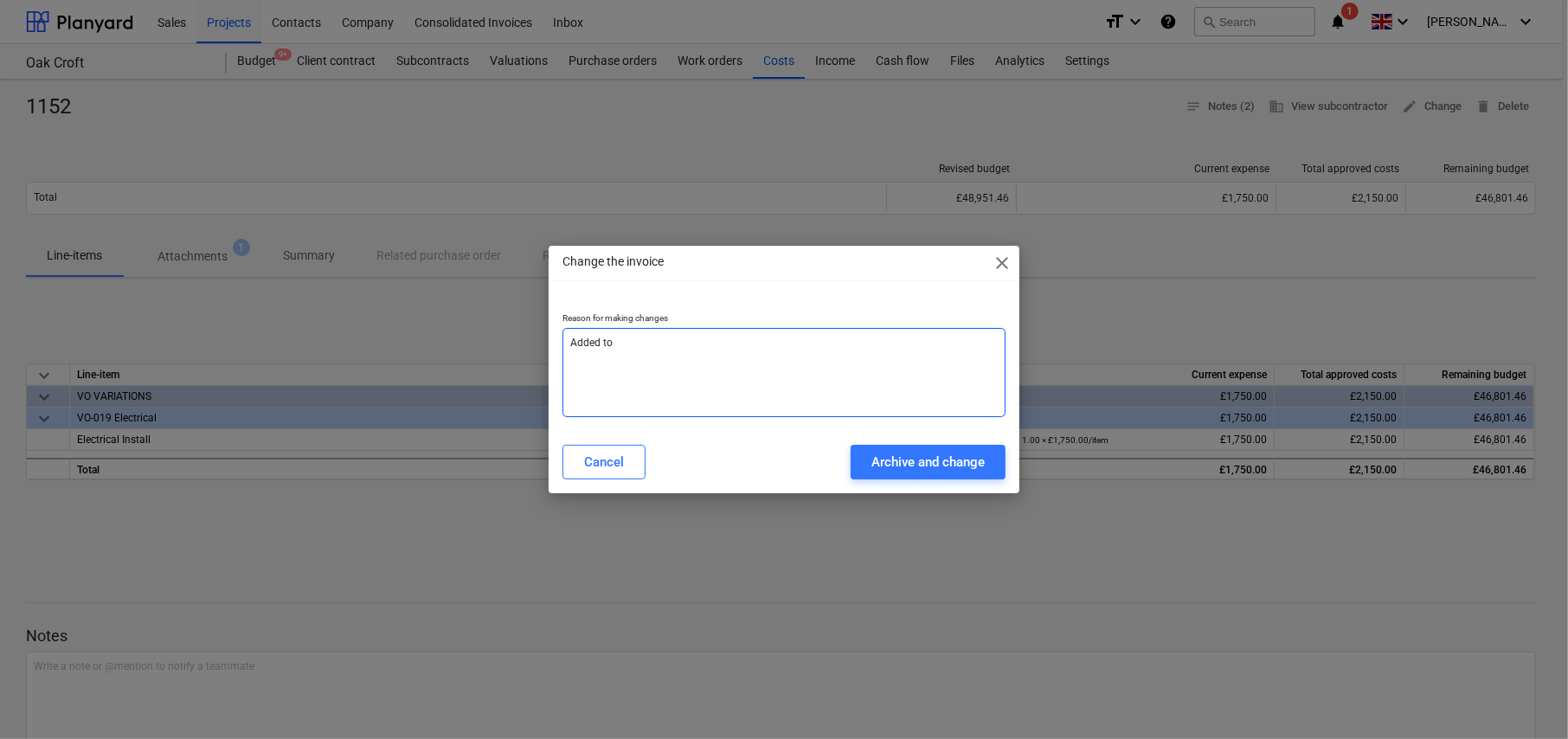
type textarea "Added to S"
type textarea "x"
type textarea "Added to Su"
type textarea "x"
type textarea "Added to Sub"
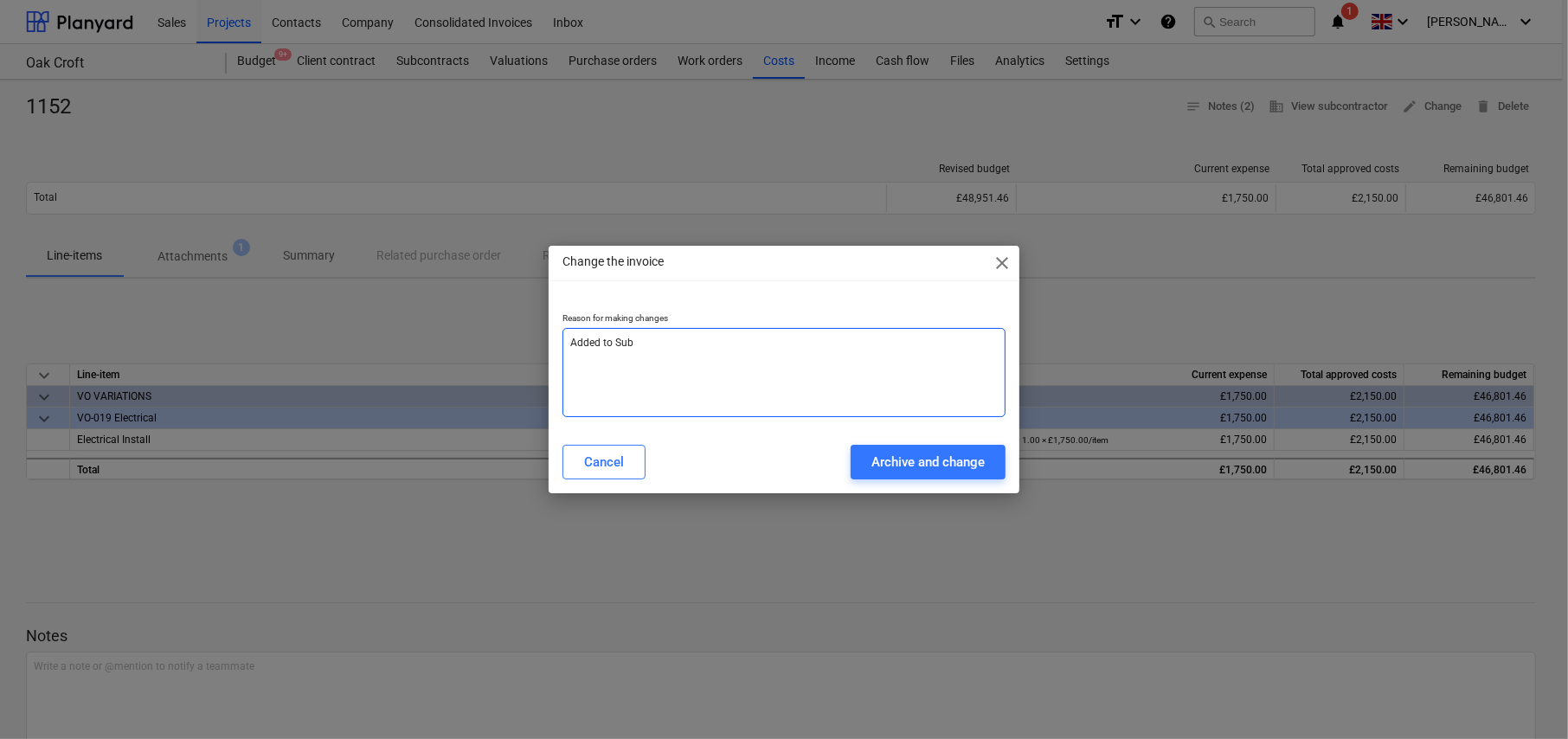
type textarea "x"
type textarea "Added to Sub-"
type textarea "x"
type textarea "Added to Sub-c"
type textarea "x"
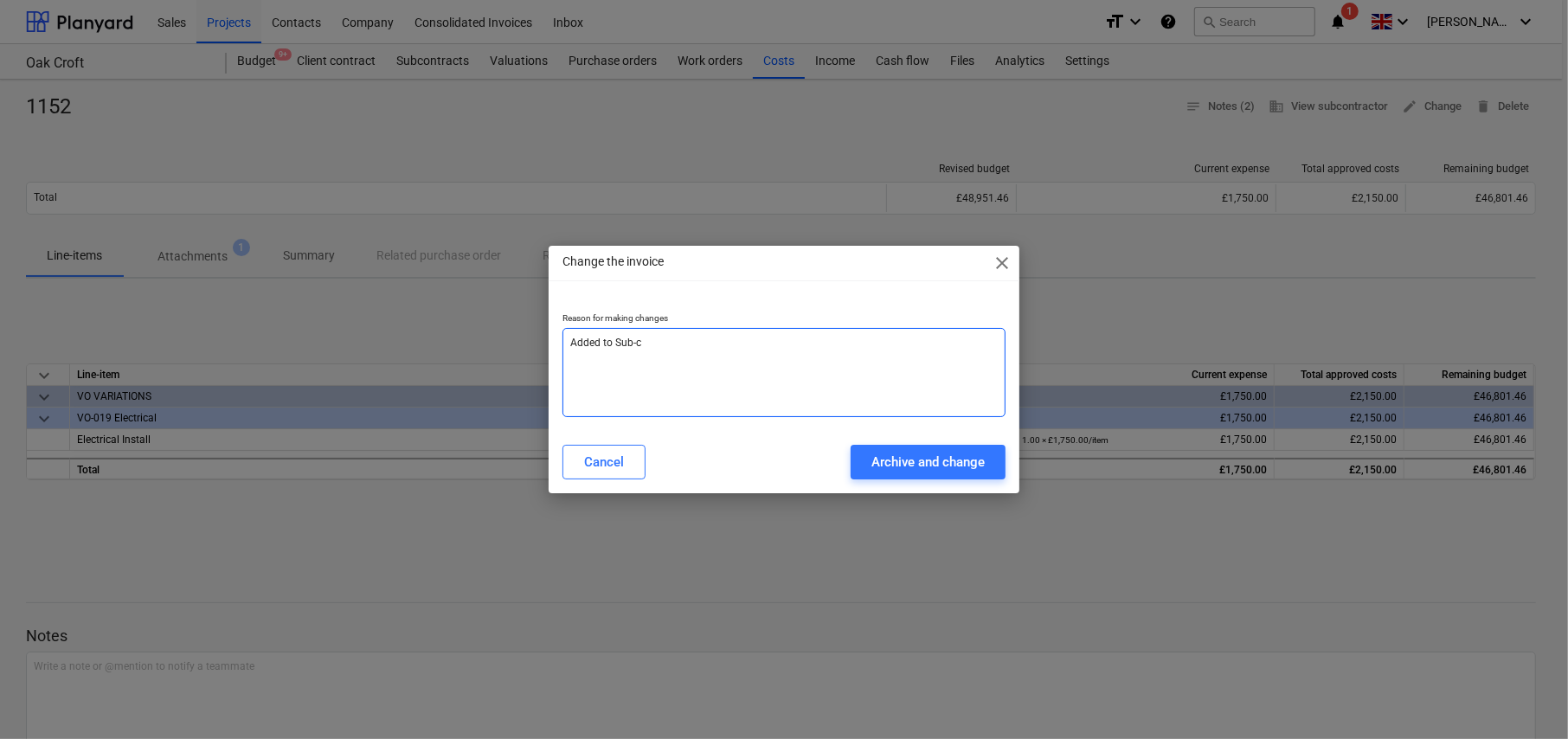
type textarea "Added to Sub-co"
type textarea "x"
type textarea "Added to Sub-con"
type textarea "x"
type textarea "Added to Sub-cont"
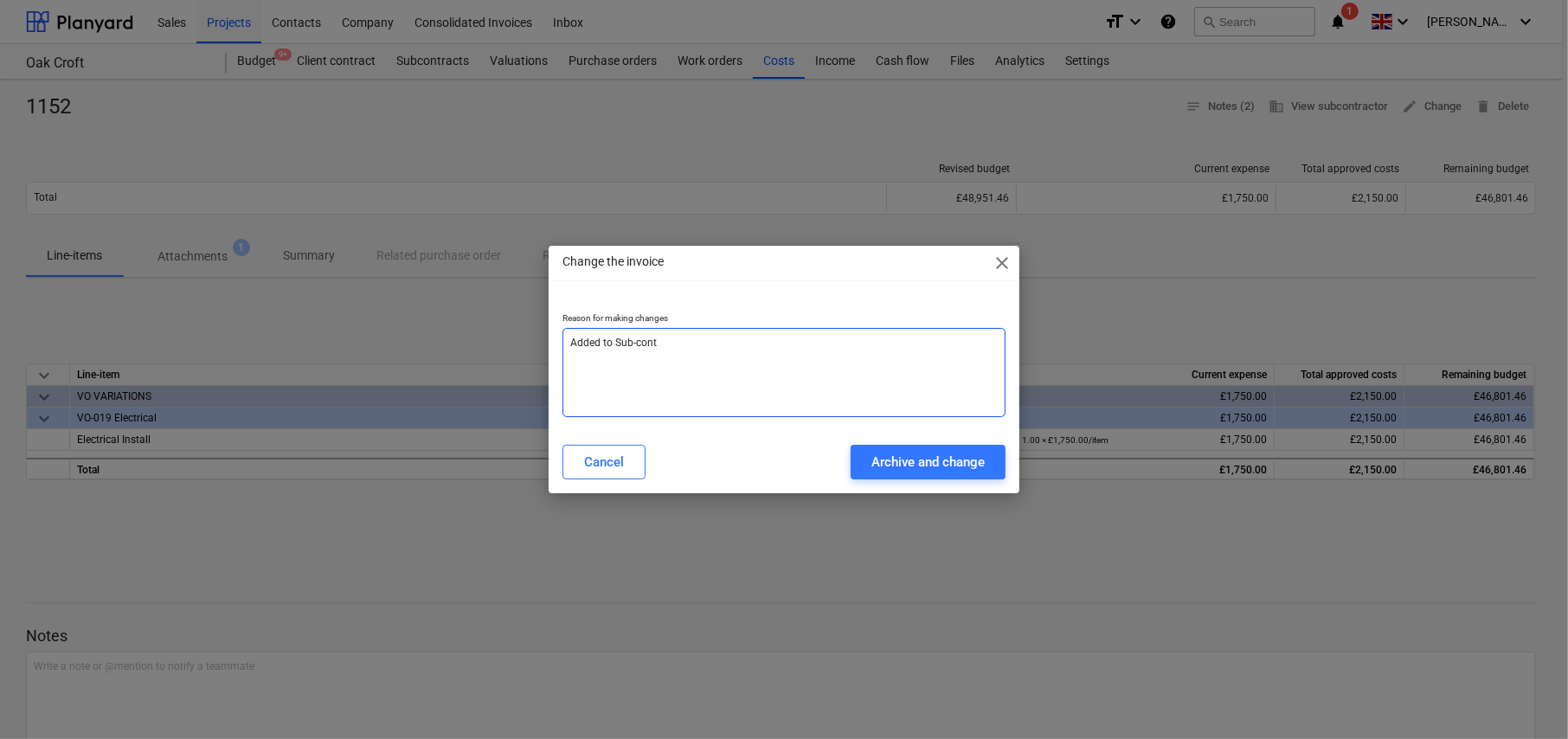
type textarea "x"
type textarea "Added to Sub-contr"
type textarea "x"
type textarea "Added to Sub-contra"
type textarea "x"
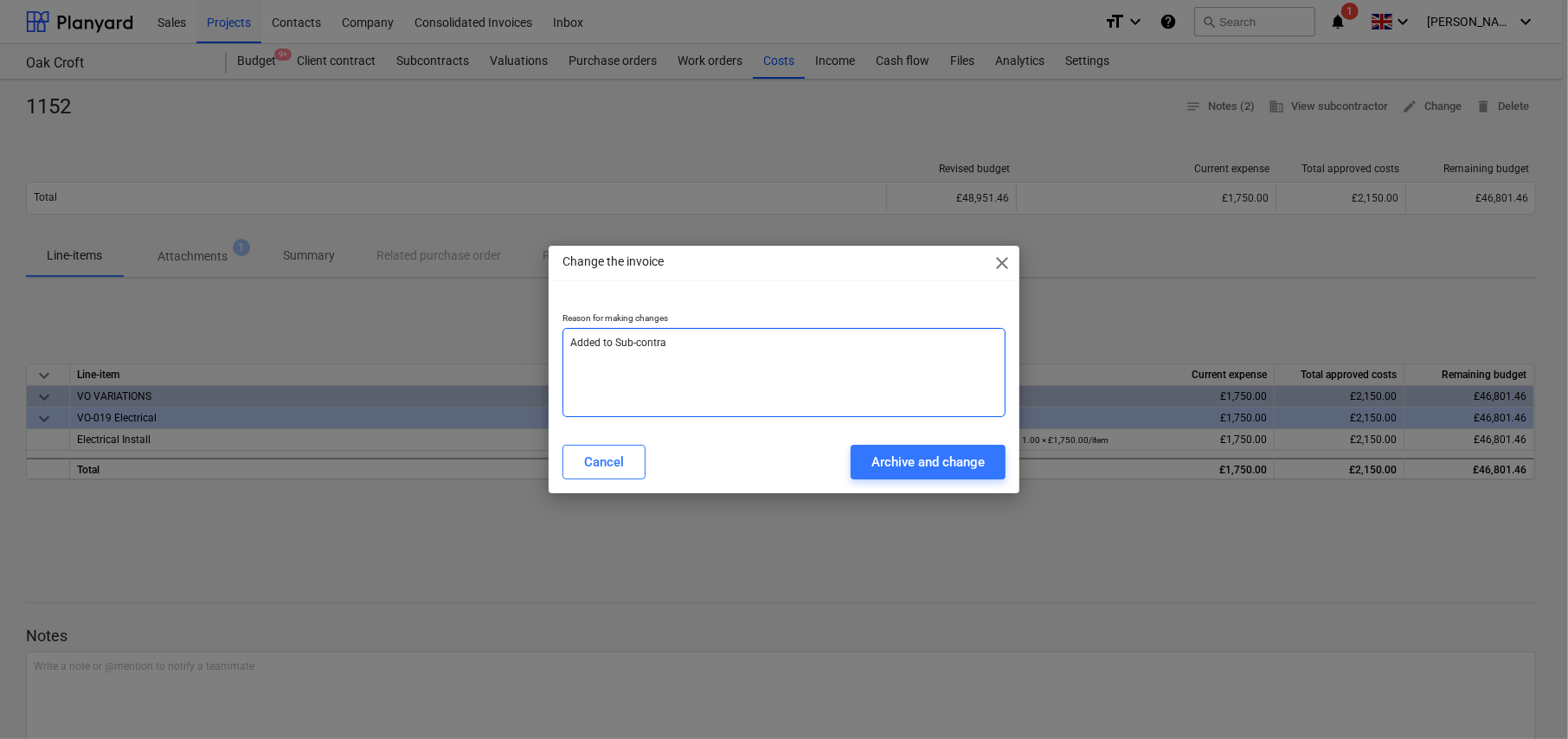
type textarea "Added to Sub-contrac"
type textarea "x"
type textarea "Added to Sub-contract"
click at [938, 472] on div "Archive and change" at bounding box center [928, 462] width 113 height 22
type textarea "x"
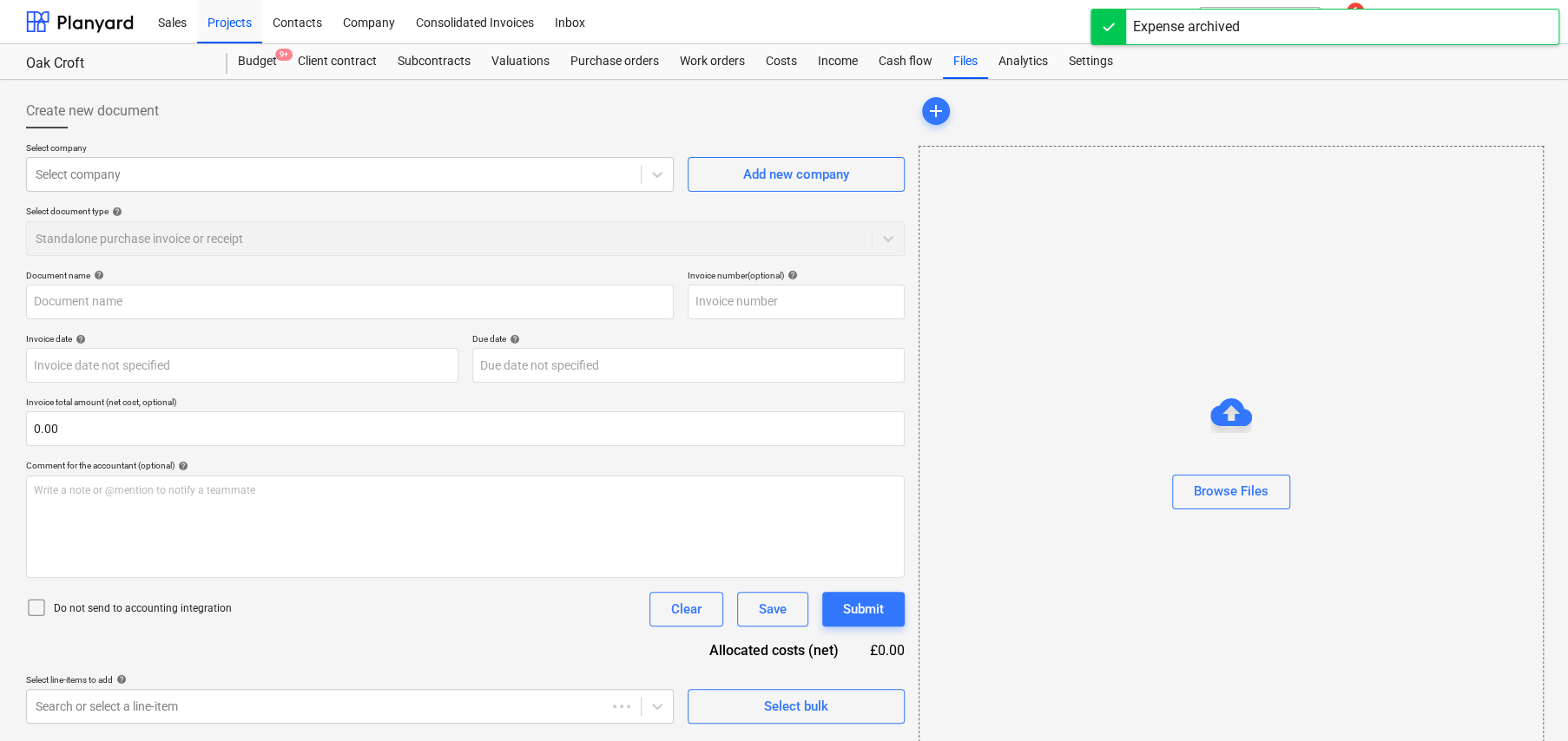
type input "1152"
type input "[DATE]"
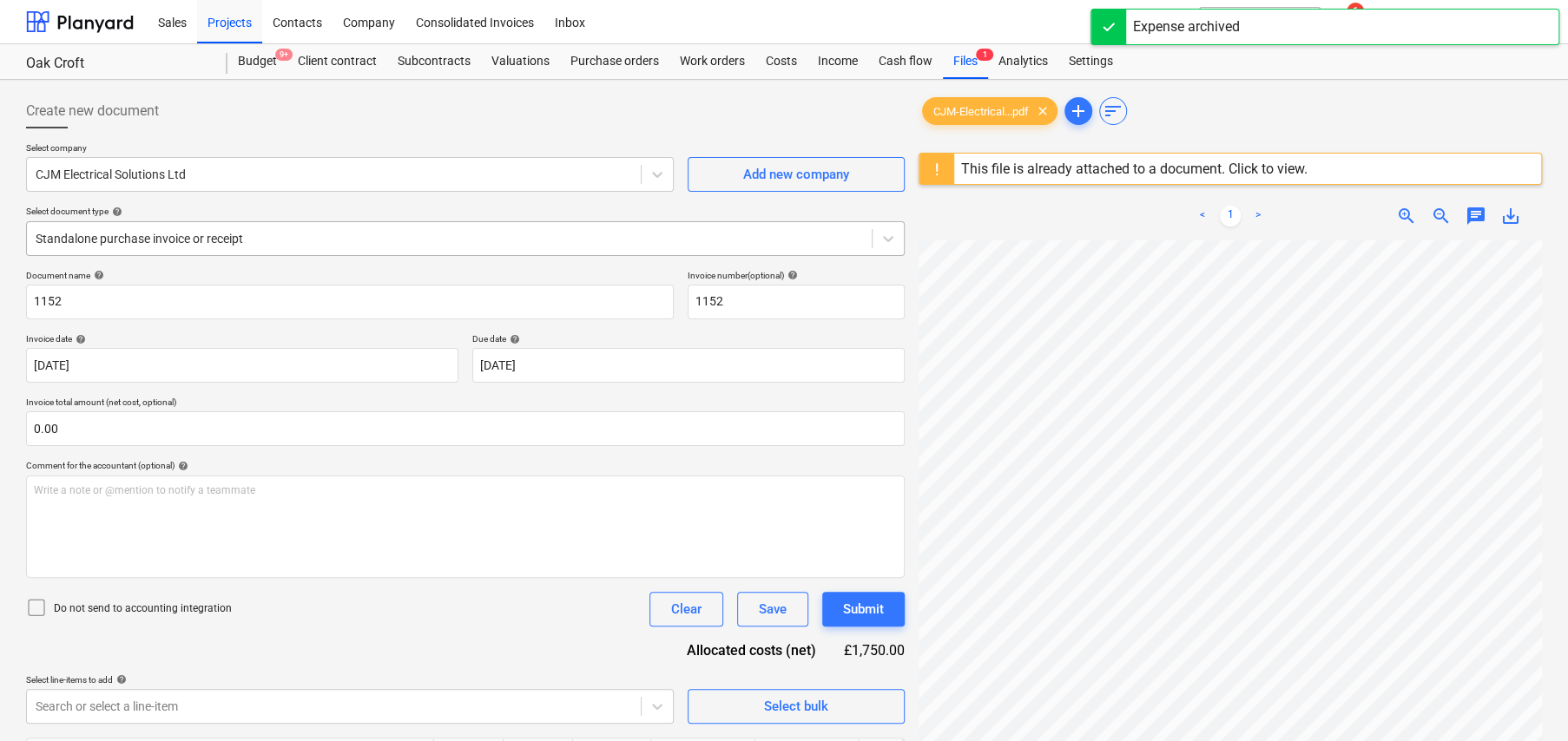
click at [245, 235] on div at bounding box center [449, 238] width 827 height 18
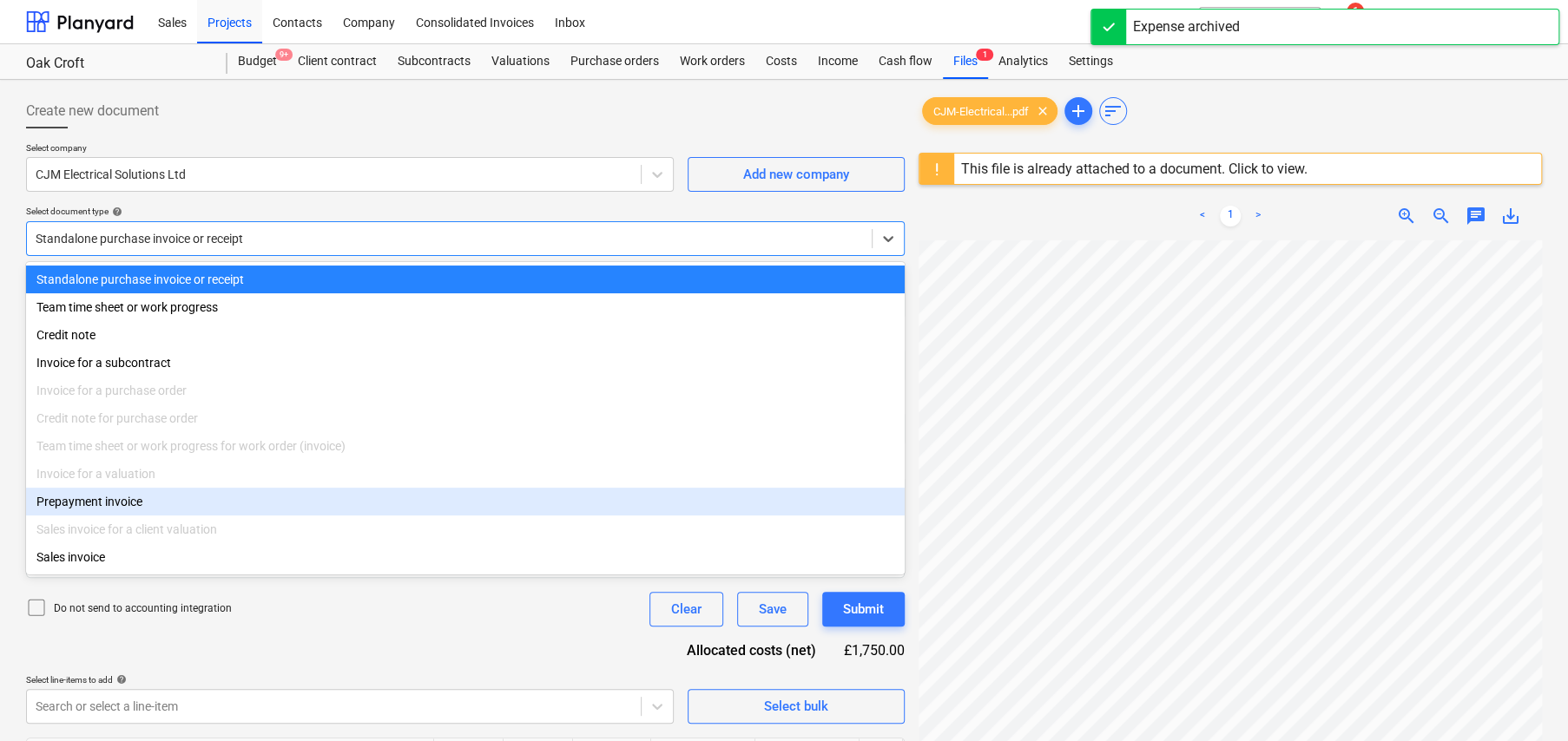
click at [145, 512] on div "Prepayment invoice" at bounding box center [465, 502] width 879 height 28
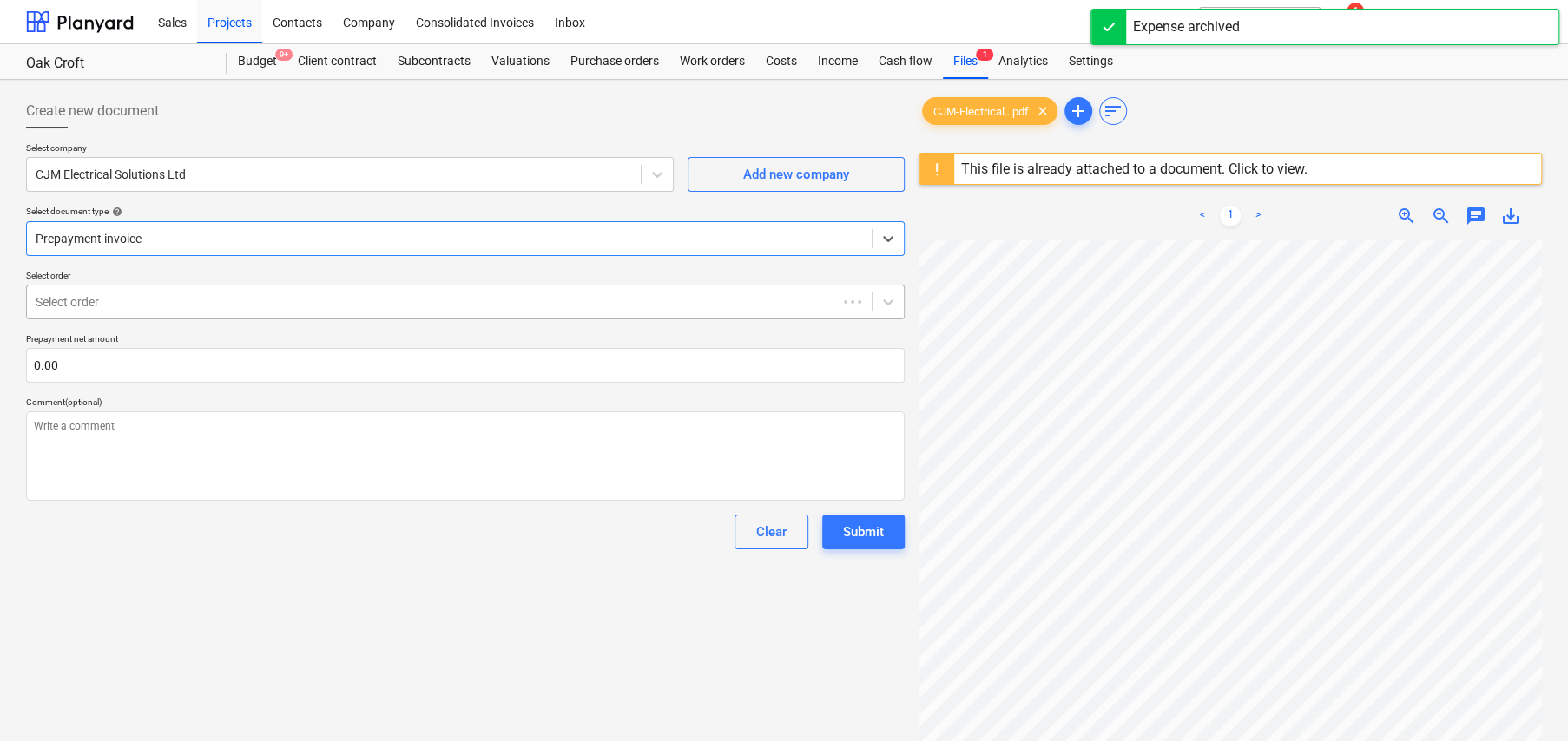
click at [128, 309] on div at bounding box center [432, 302] width 793 height 18
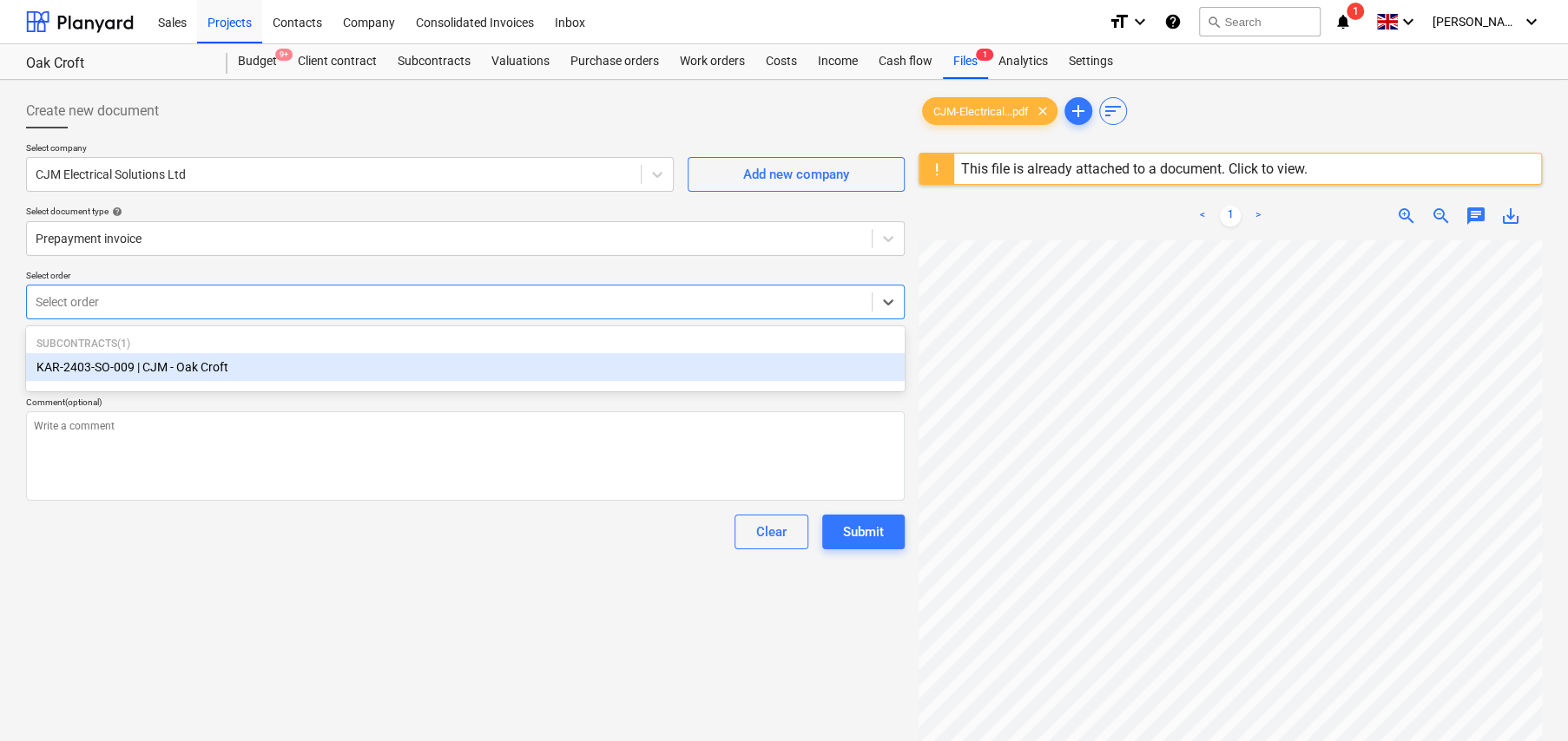
click at [163, 358] on div "KAR-2403-SO-009 | CJM - Oak Croft" at bounding box center [465, 367] width 879 height 28
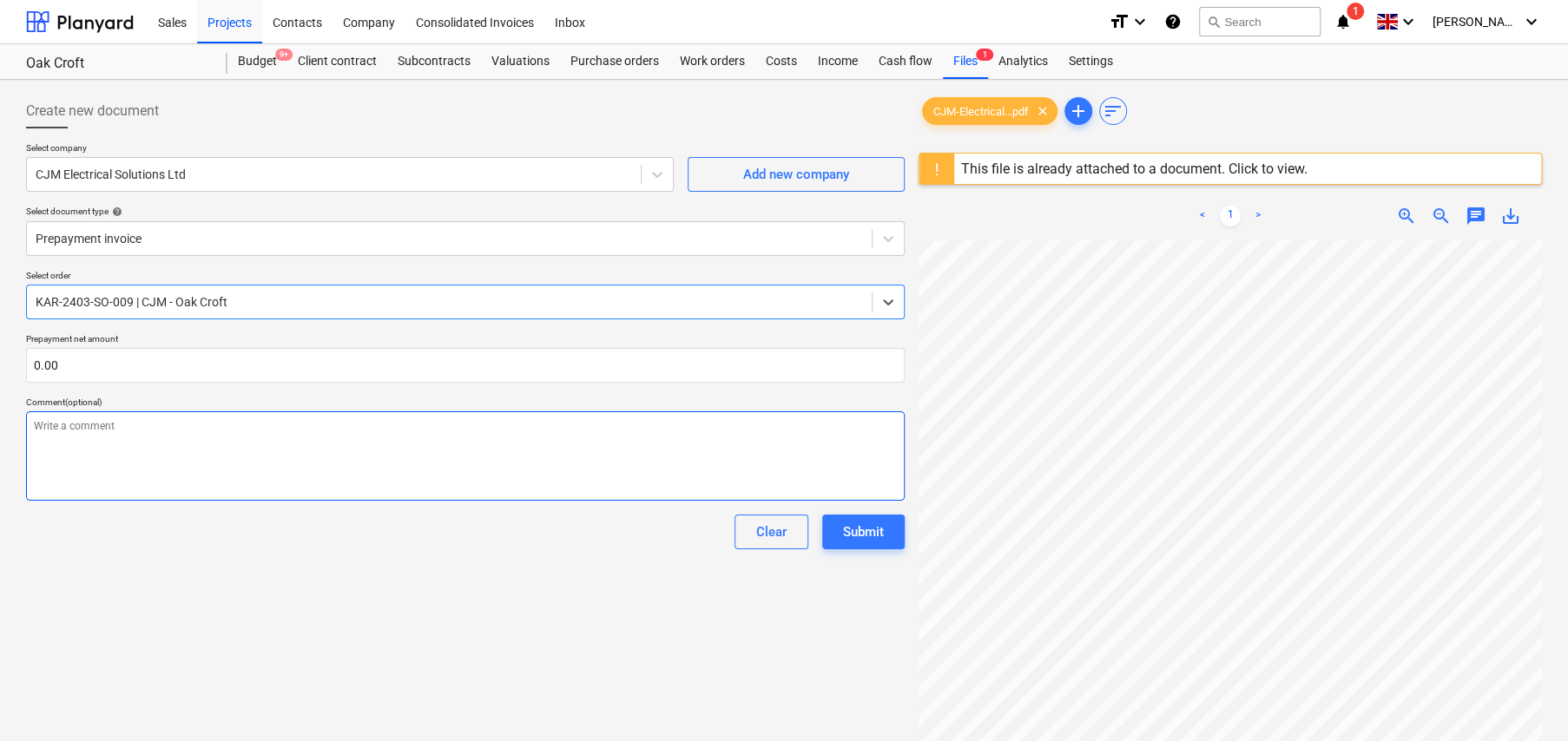
click at [155, 433] on textarea at bounding box center [465, 456] width 879 height 90
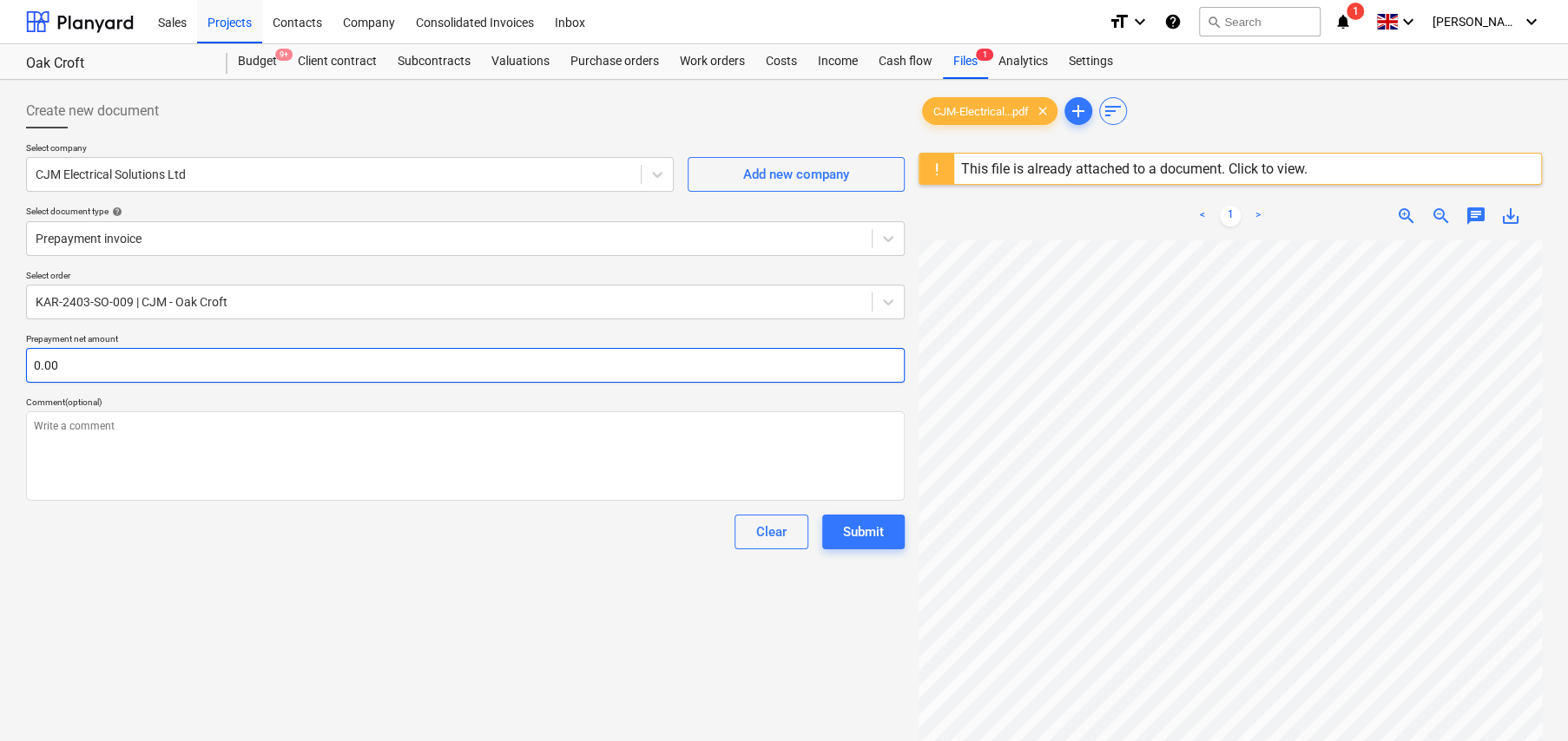
type textarea "x"
click at [113, 363] on input "text" at bounding box center [465, 366] width 879 height 35
type textarea "x"
type input "1"
type textarea "x"
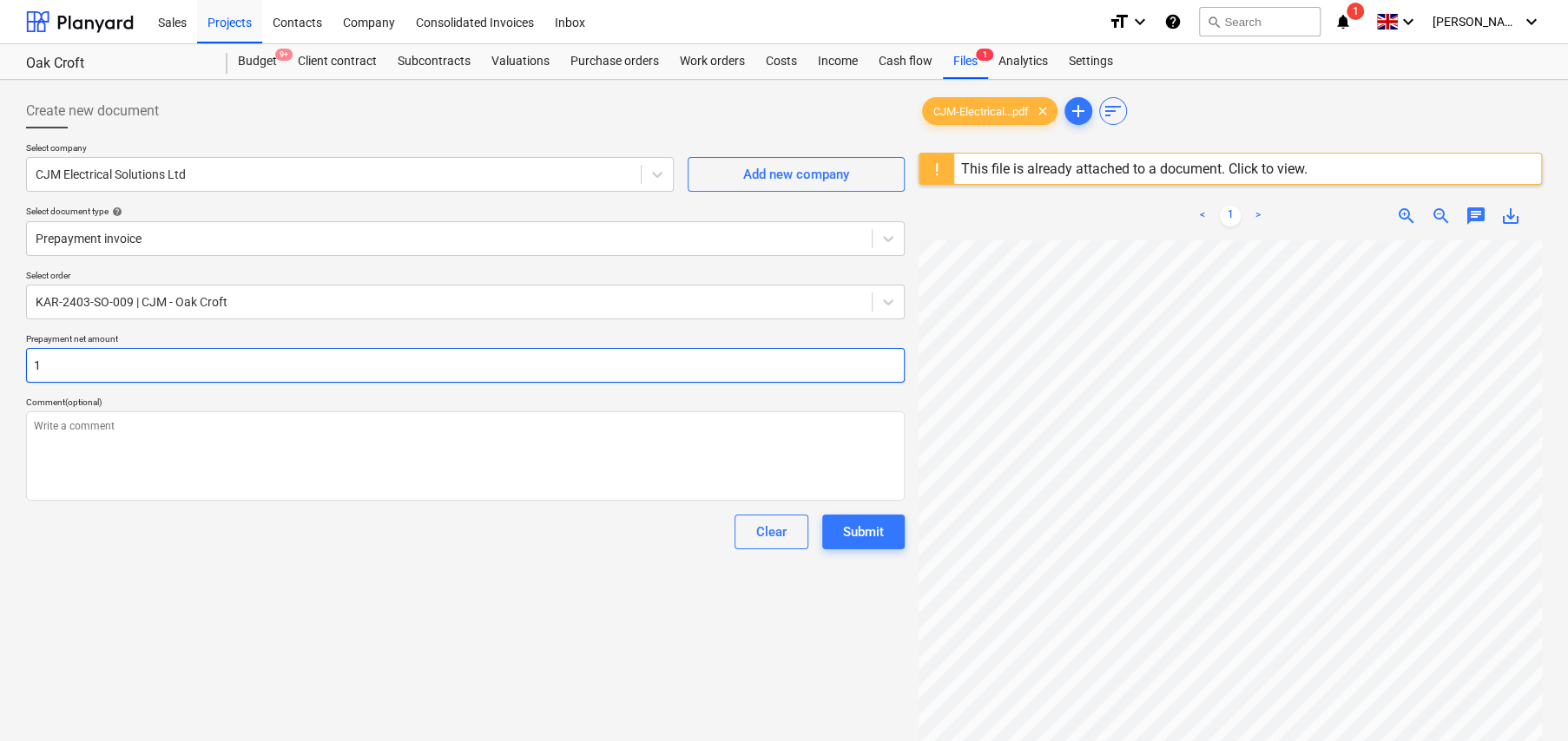
type input "17"
type textarea "x"
type input "175"
type textarea "x"
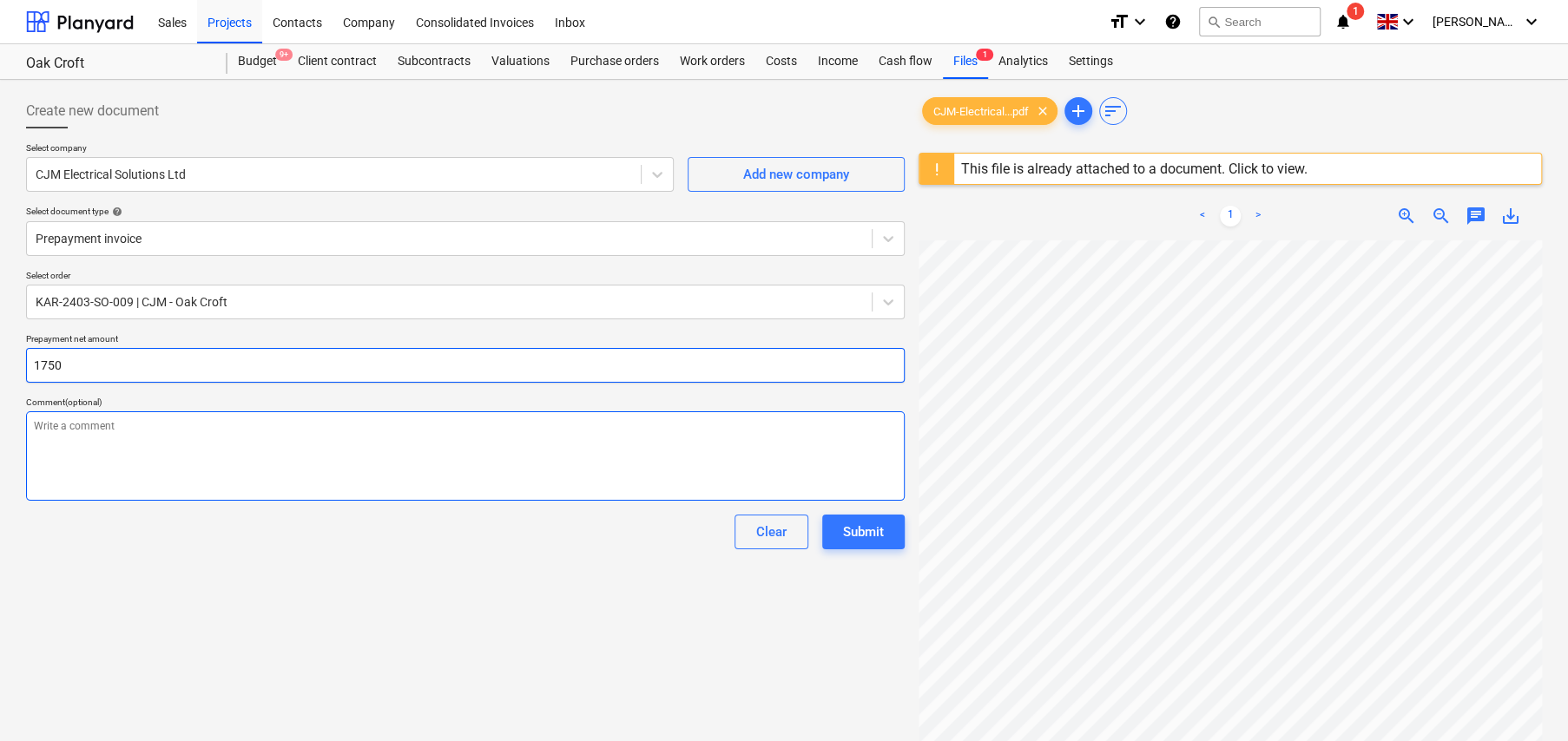
type input "1750"
type textarea "x"
type input "1,750.00"
click at [155, 434] on textarea at bounding box center [465, 456] width 879 height 90
type textarea "x"
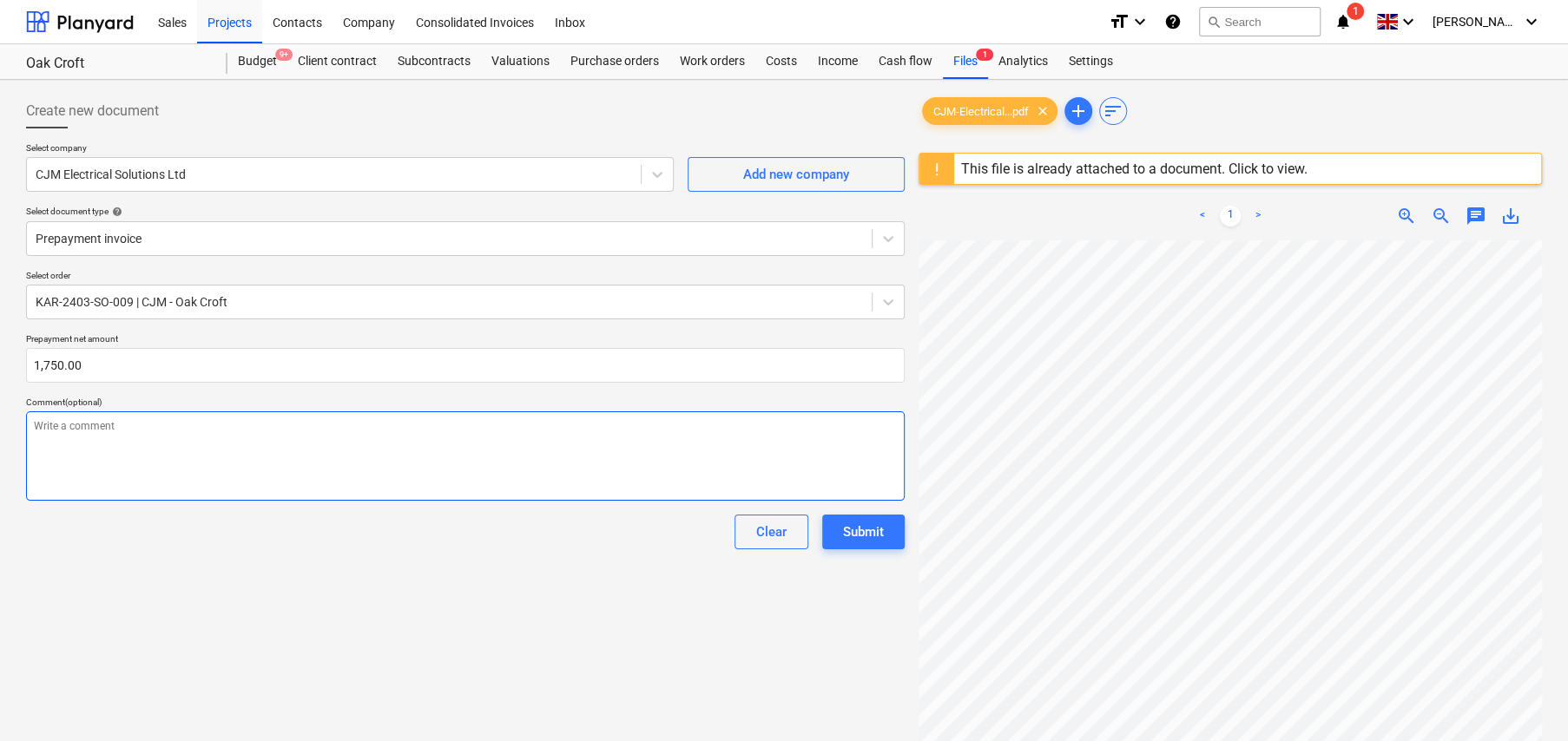
type textarea "A"
type textarea "x"
type textarea "Ad"
type textarea "x"
type textarea "Add"
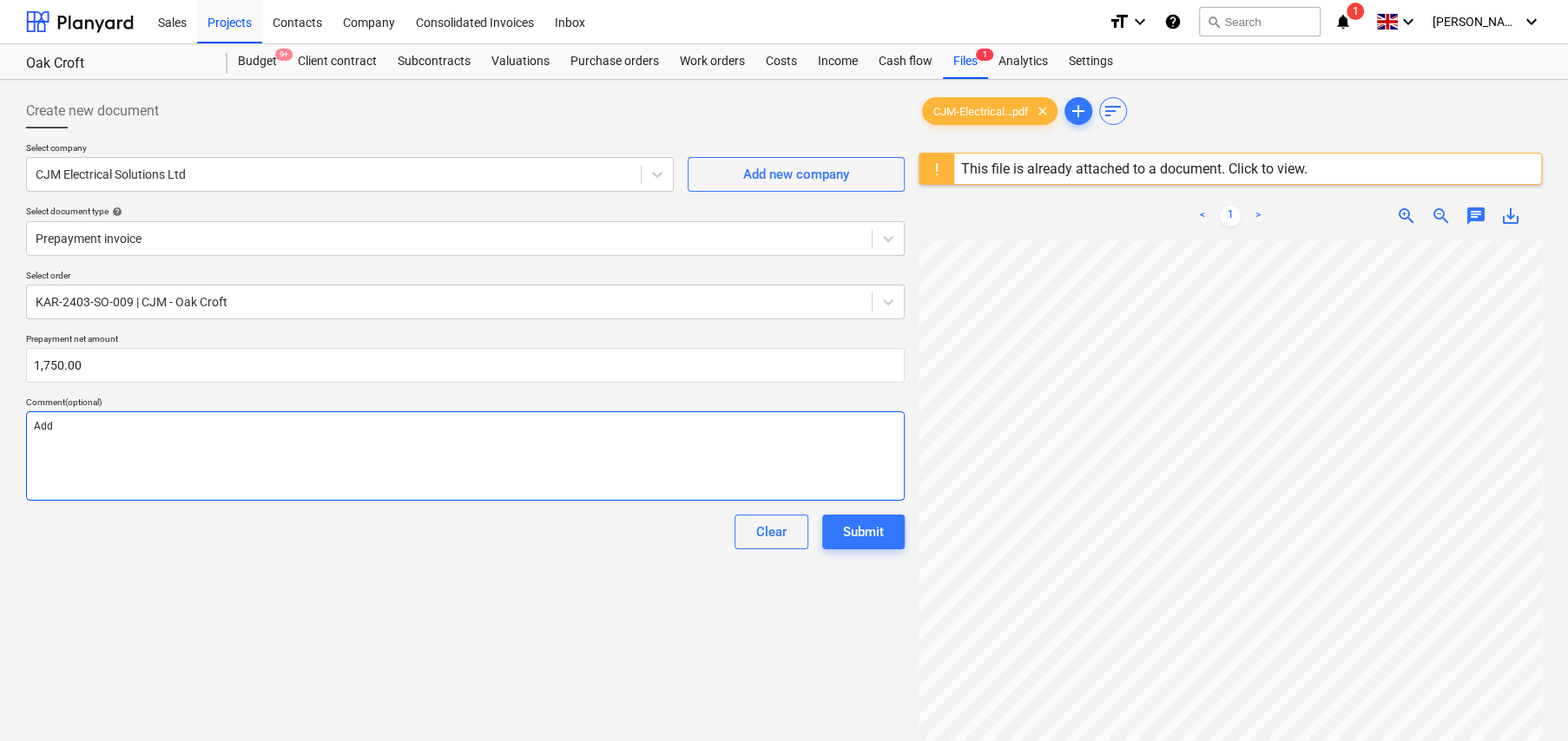
type textarea "x"
type textarea "Adde"
type textarea "x"
type textarea "Added"
type textarea "x"
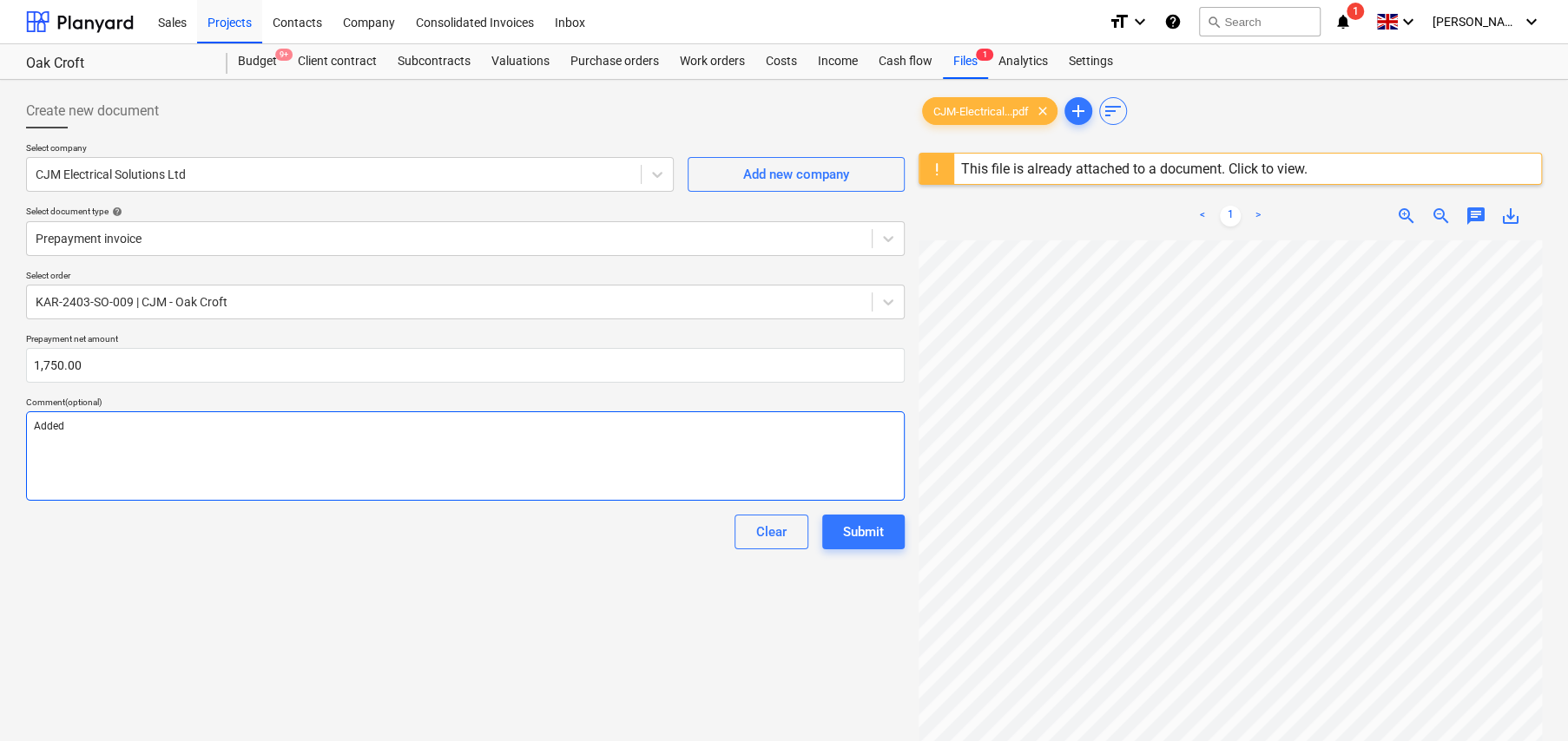
type textarea "Added"
type textarea "x"
type textarea "Added a"
type textarea "x"
type textarea "Added as"
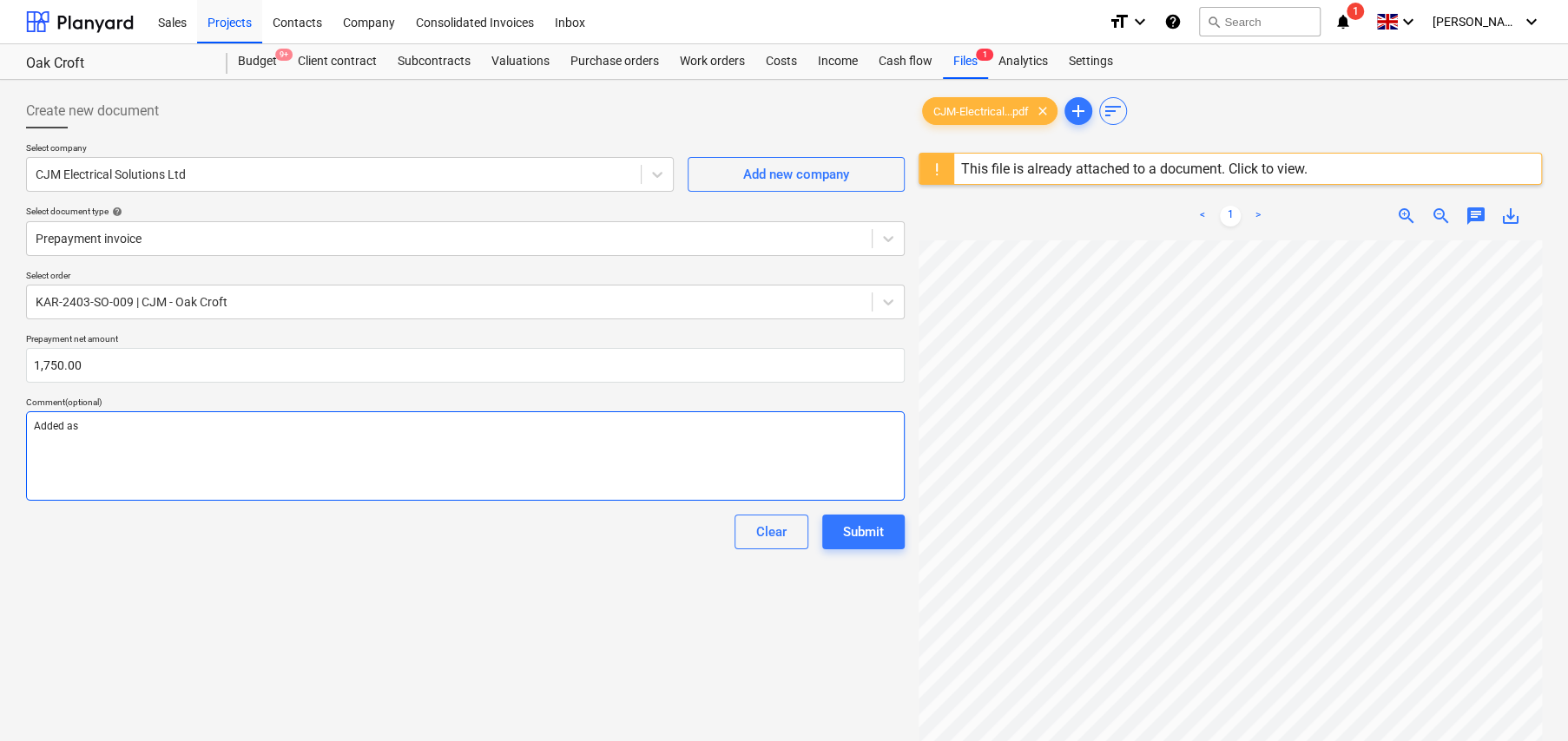
type textarea "x"
type textarea "Added as"
type textarea "x"
type textarea "Added as p"
type textarea "x"
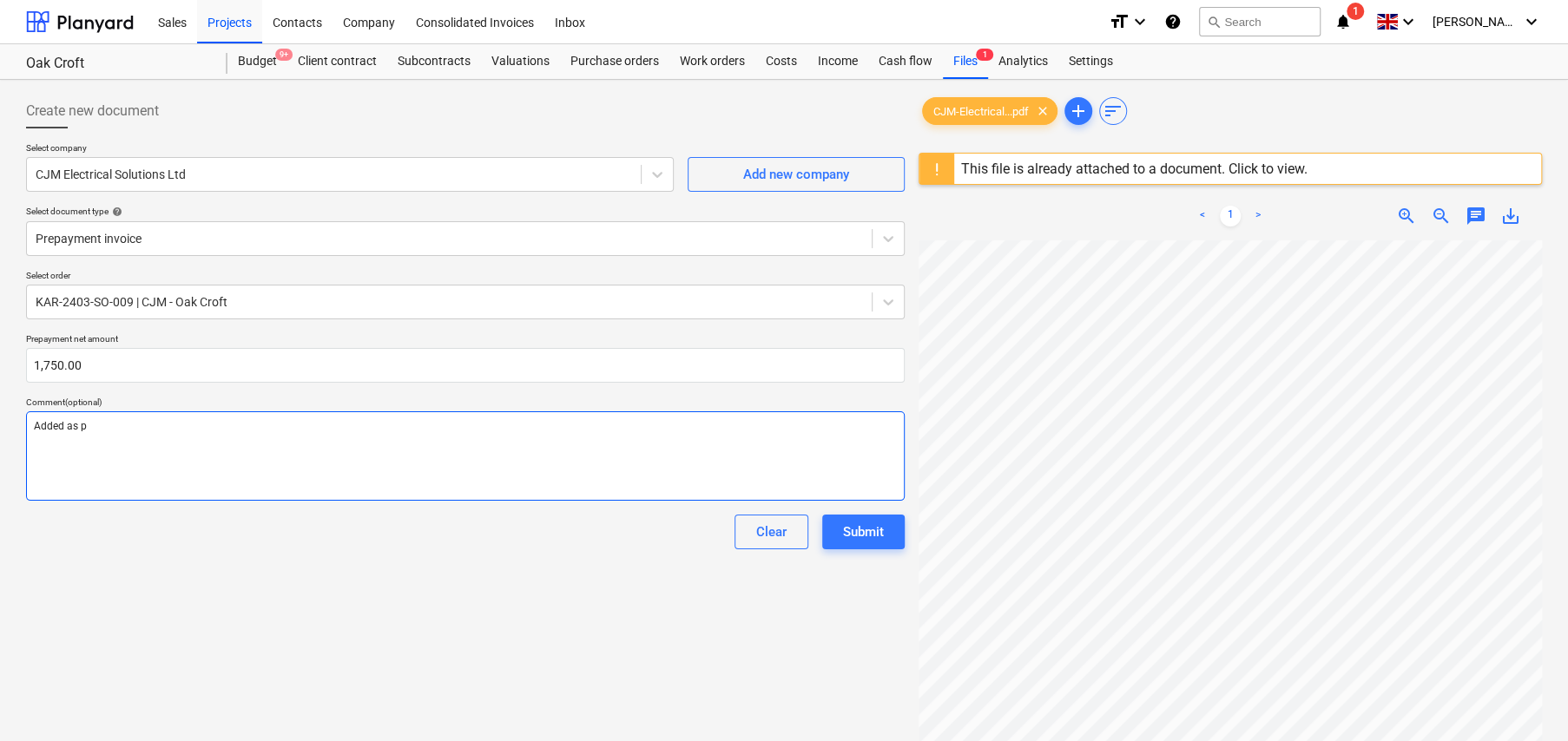
type textarea "Added as pa"
type textarea "x"
type textarea "Added as par"
type textarea "x"
type textarea "Added as part"
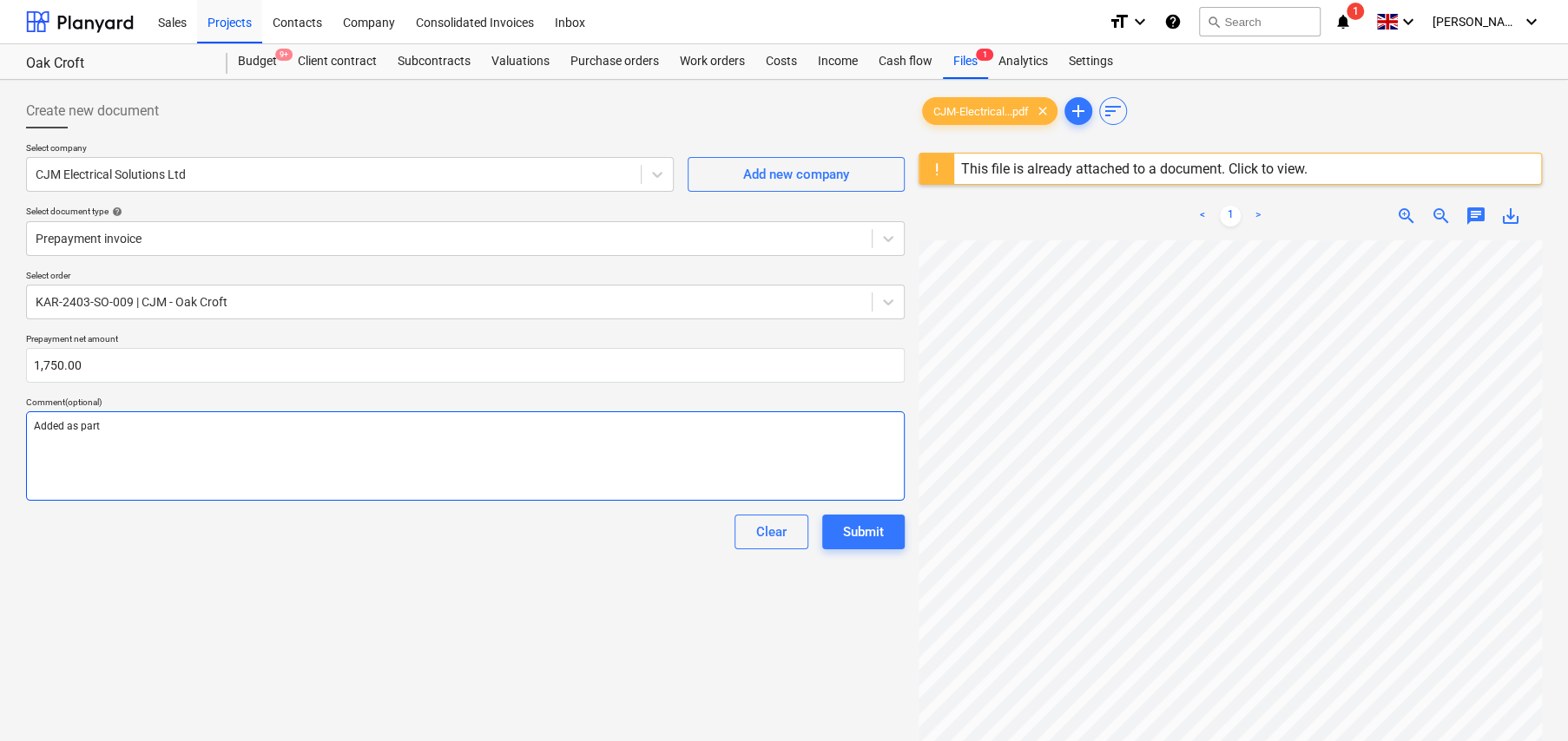
type textarea "x"
type textarea "Added as part"
type textarea "x"
type textarea "Added as part o"
type textarea "x"
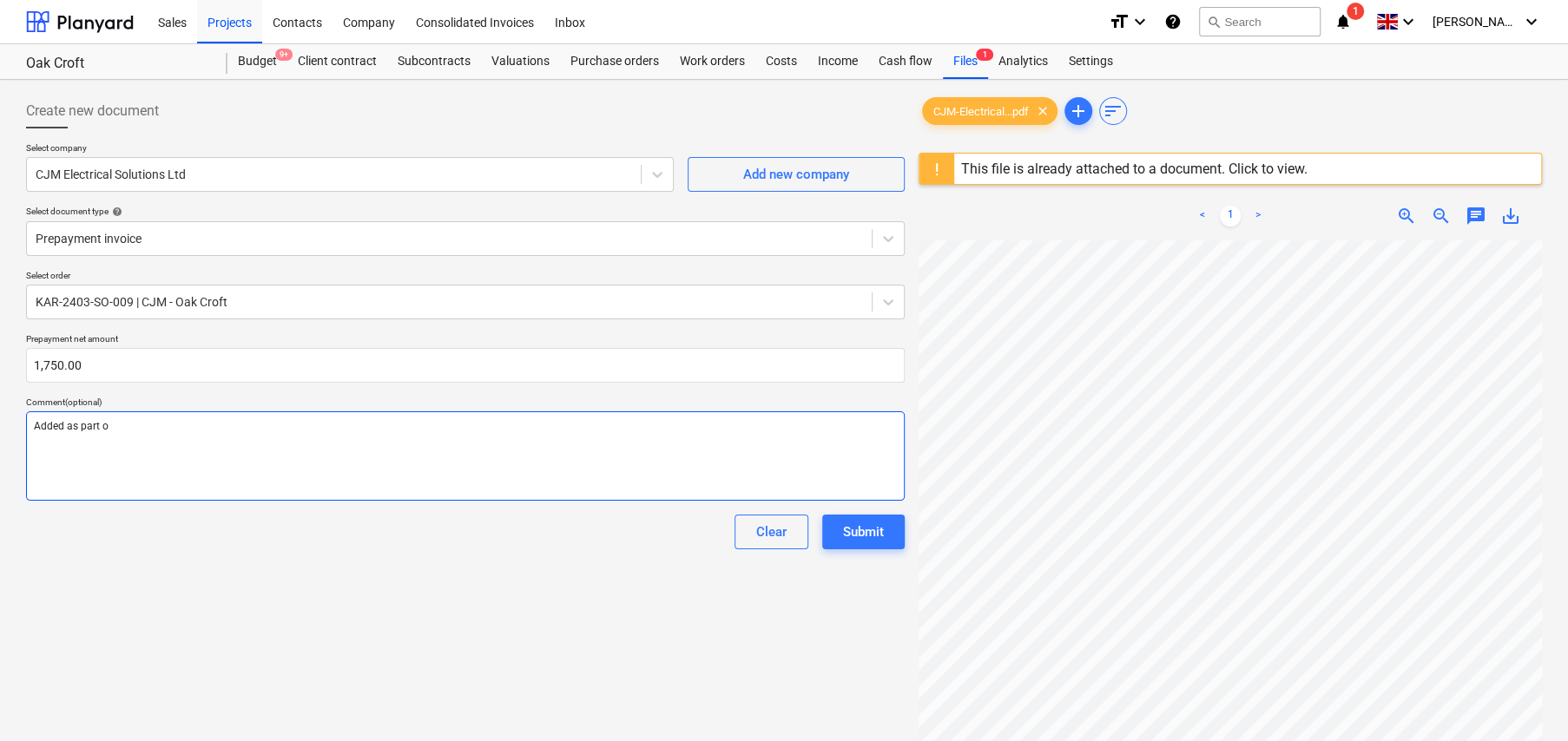
type textarea "Added as part of"
type textarea "x"
type textarea "Added as part of"
type textarea "x"
type textarea "Added as part of c"
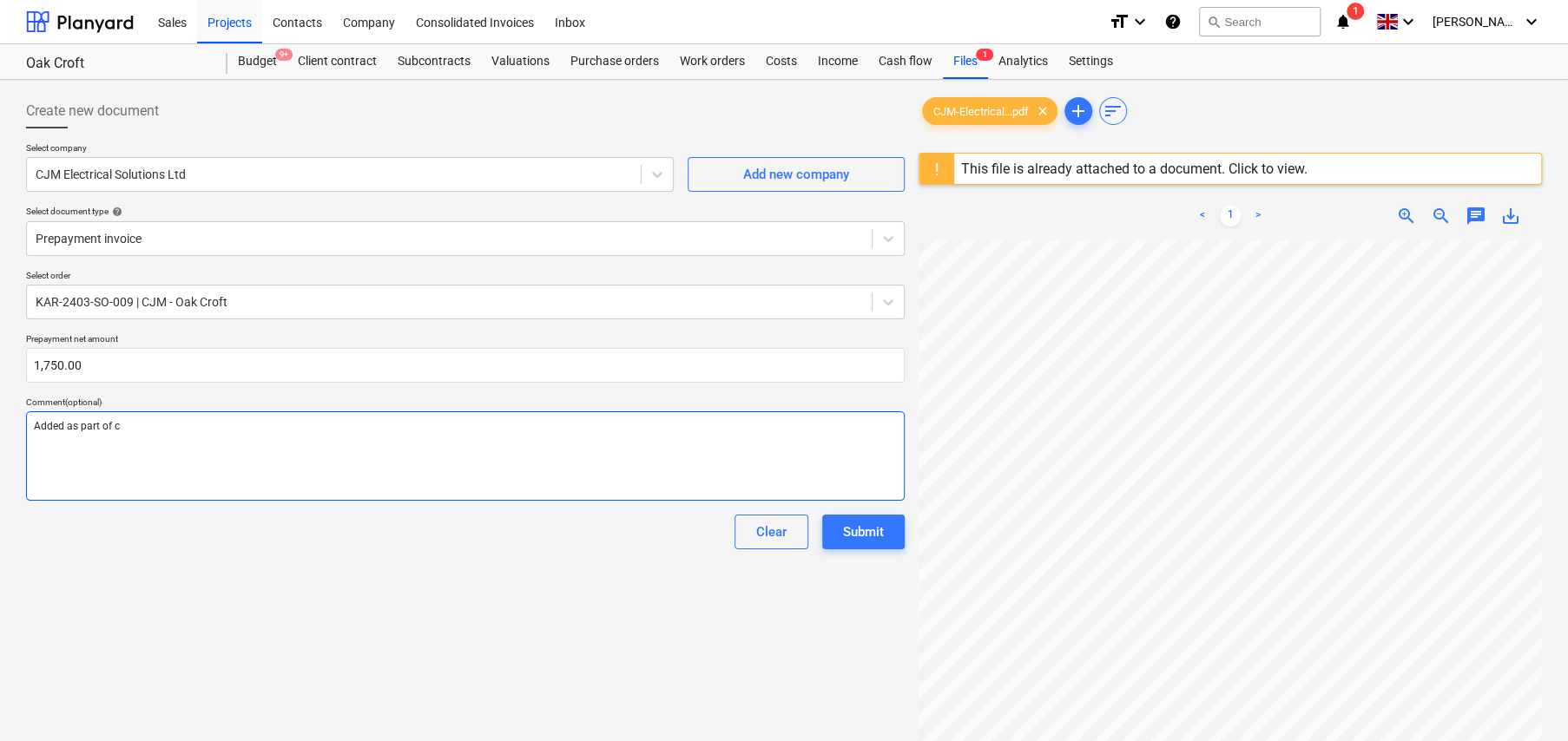
type textarea "x"
type textarea "Added as part of co"
type textarea "x"
type textarea "Added as part of con"
type textarea "x"
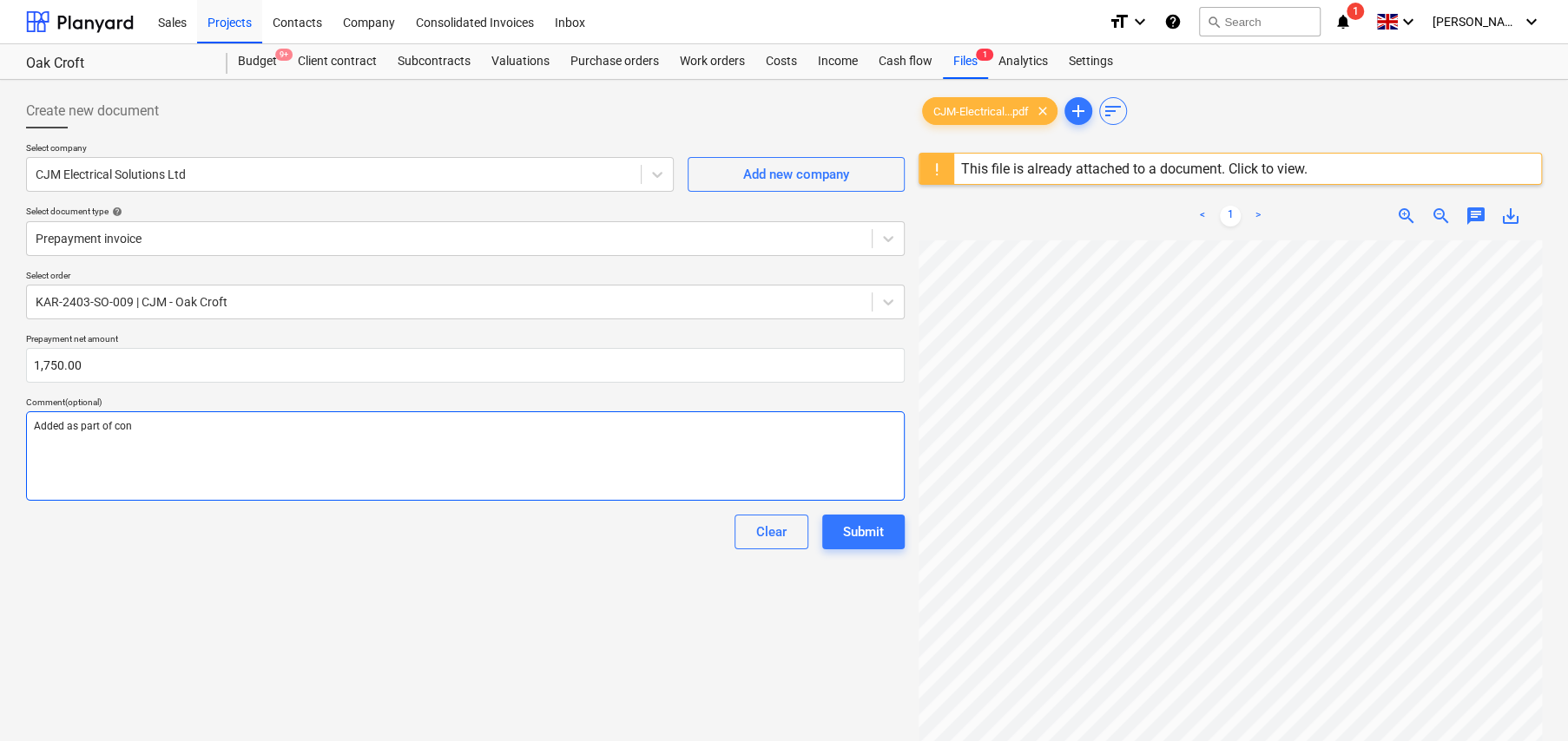
type textarea "Added as part of co"
type textarea "x"
type textarea "Added as part of c"
type textarea "x"
type textarea "Added as part of"
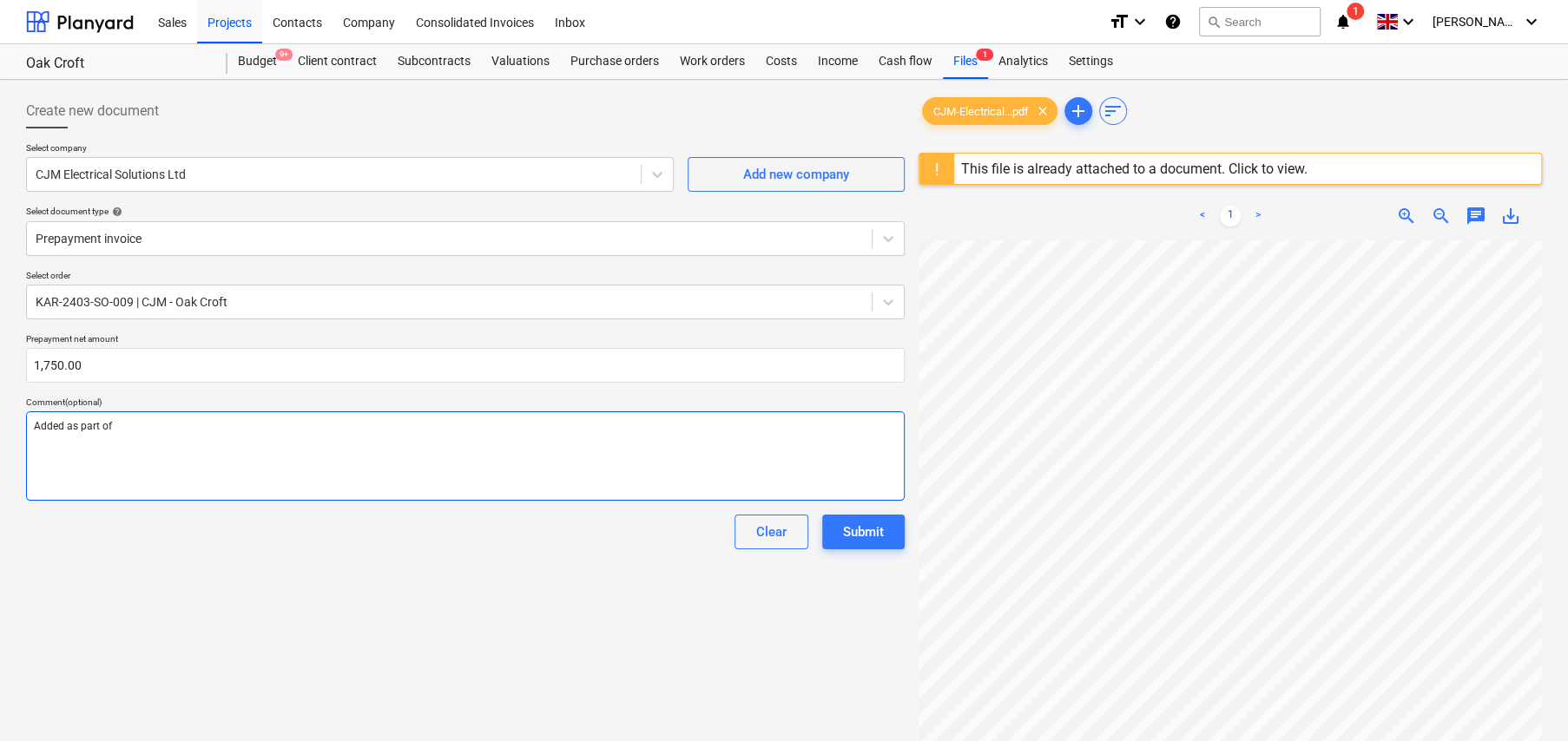
type textarea "x"
type textarea "Added as part of s"
type textarea "x"
type textarea "Added as part of su"
type textarea "x"
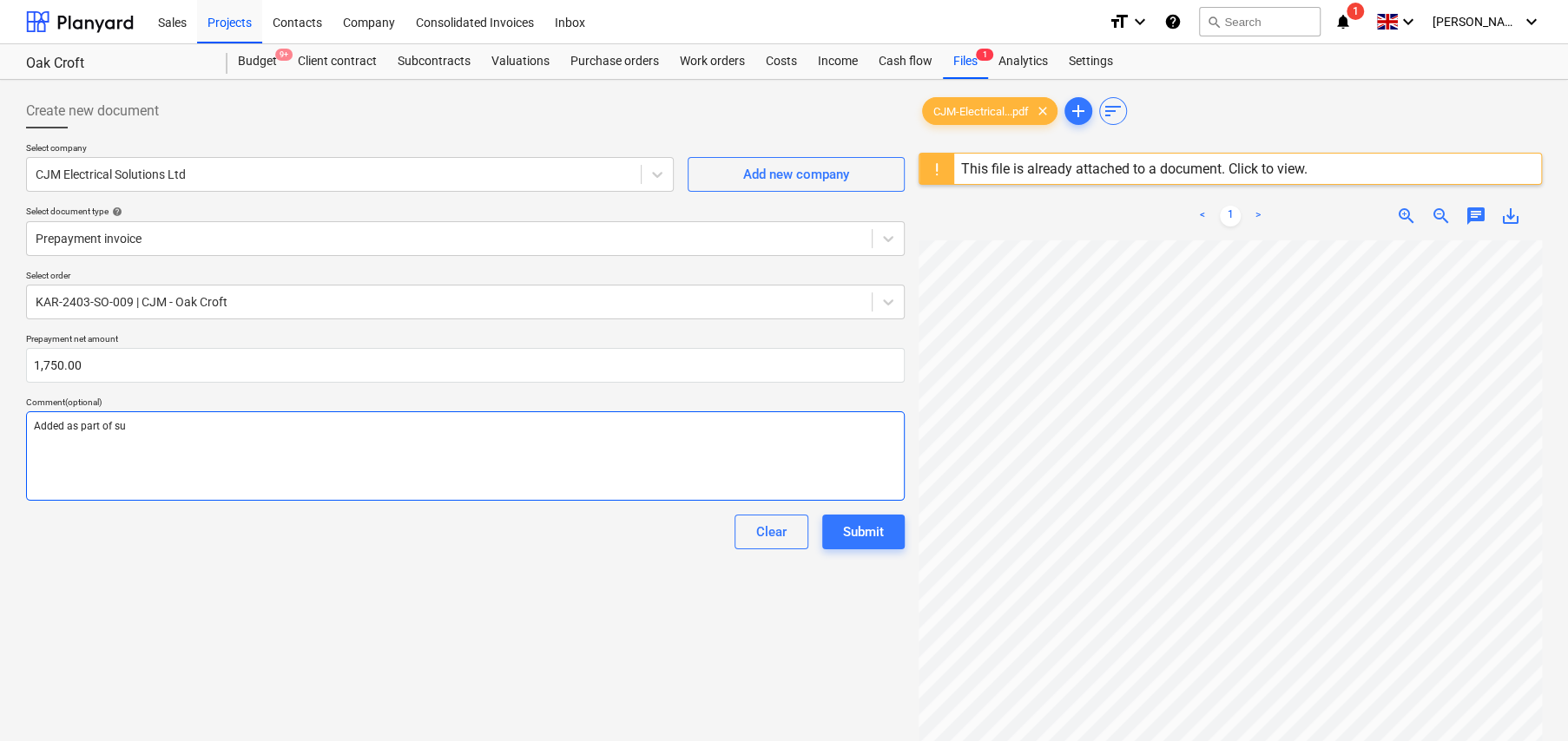
type textarea "Added as part of sub"
type textarea "x"
type textarea "Added as part of subc"
type textarea "x"
type textarea "Added as part of subco"
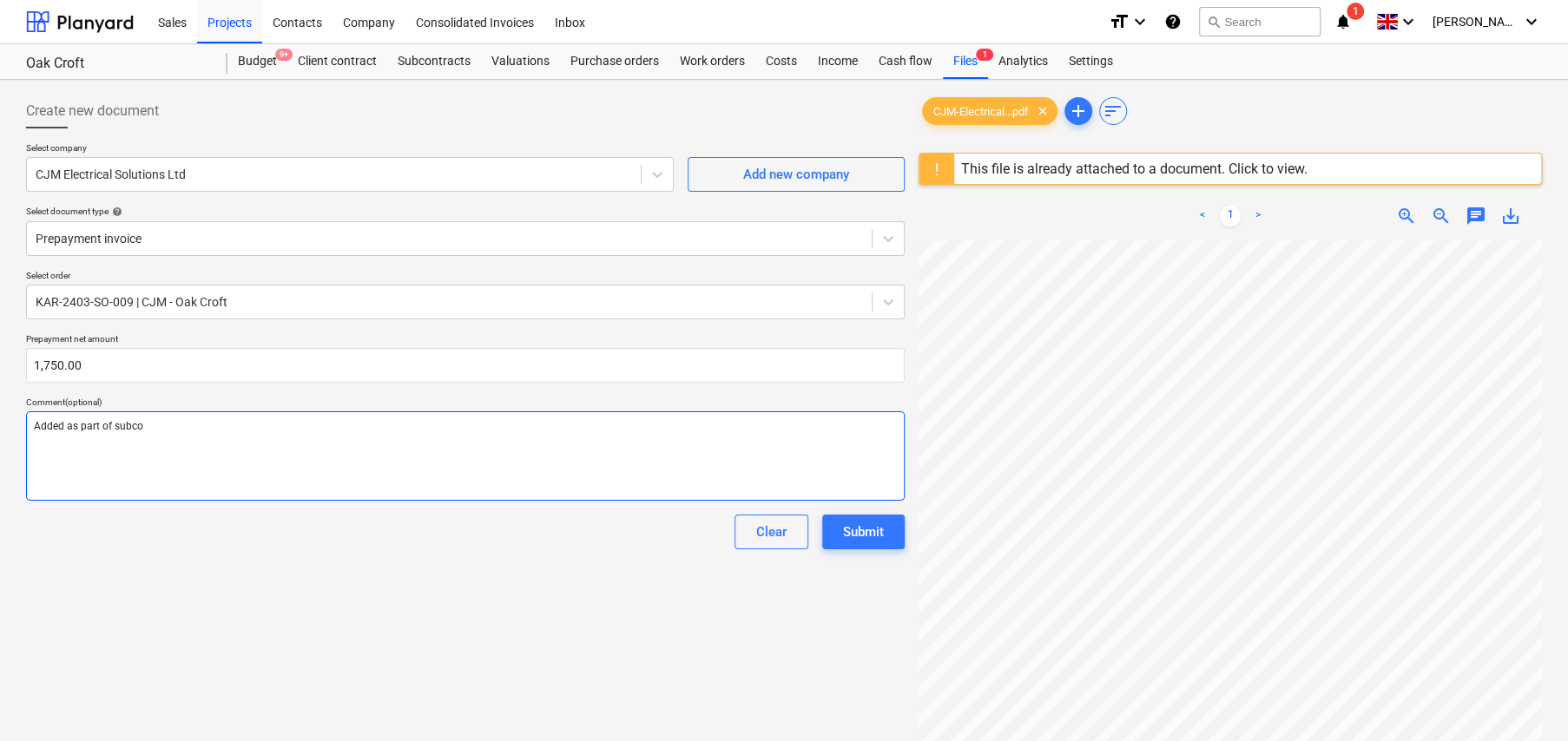
type textarea "x"
type textarea "Added as part of subcon"
type textarea "x"
type textarea "Added as part of subcont"
type textarea "x"
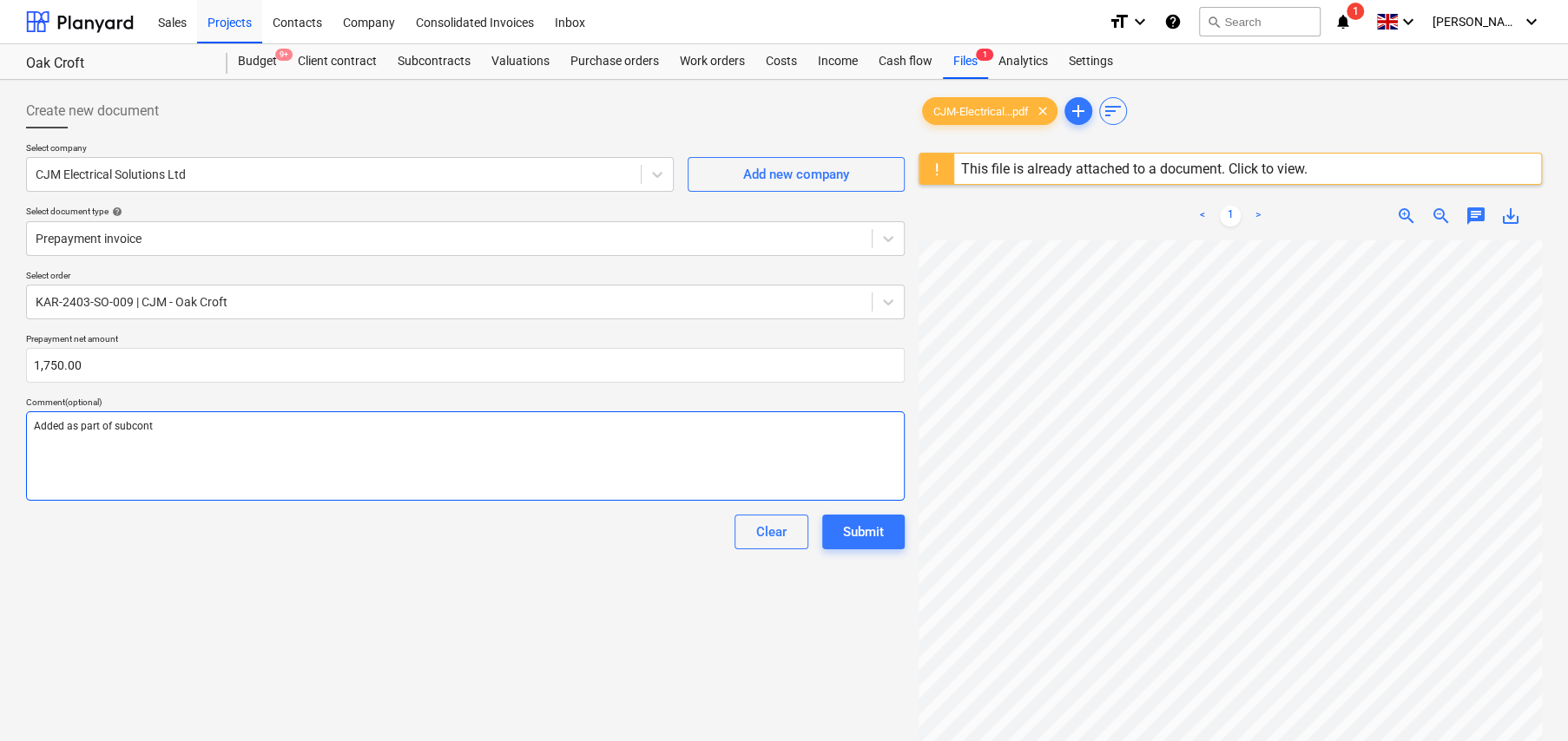
type textarea "Added as part of subcontr"
type textarea "x"
type textarea "Added as part of subcontra"
type textarea "x"
type textarea "Added as part of subcontrac"
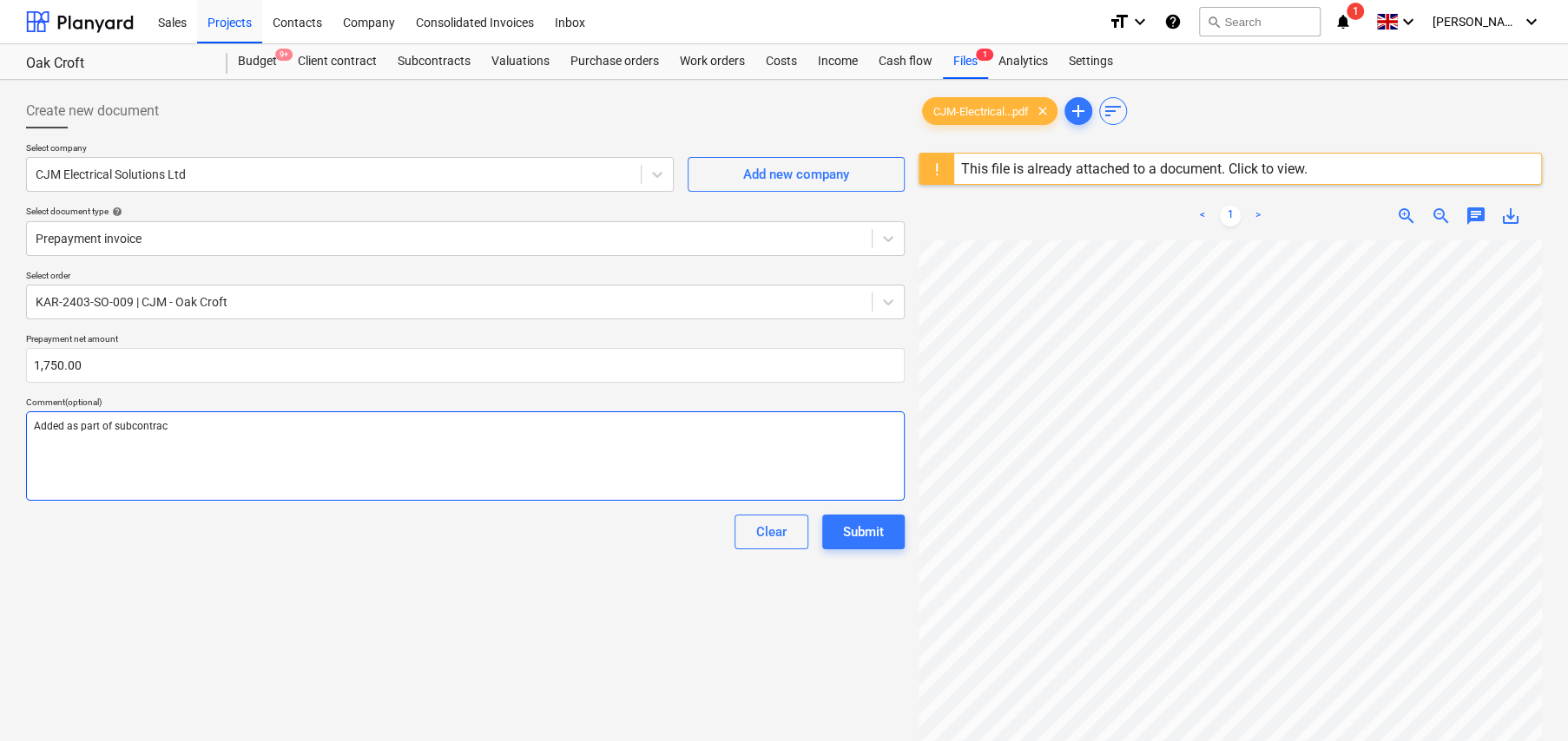
type textarea "x"
type textarea "Added as part of subcontract"
type textarea "x"
type textarea "Added as part of subcontract"
type textarea "x"
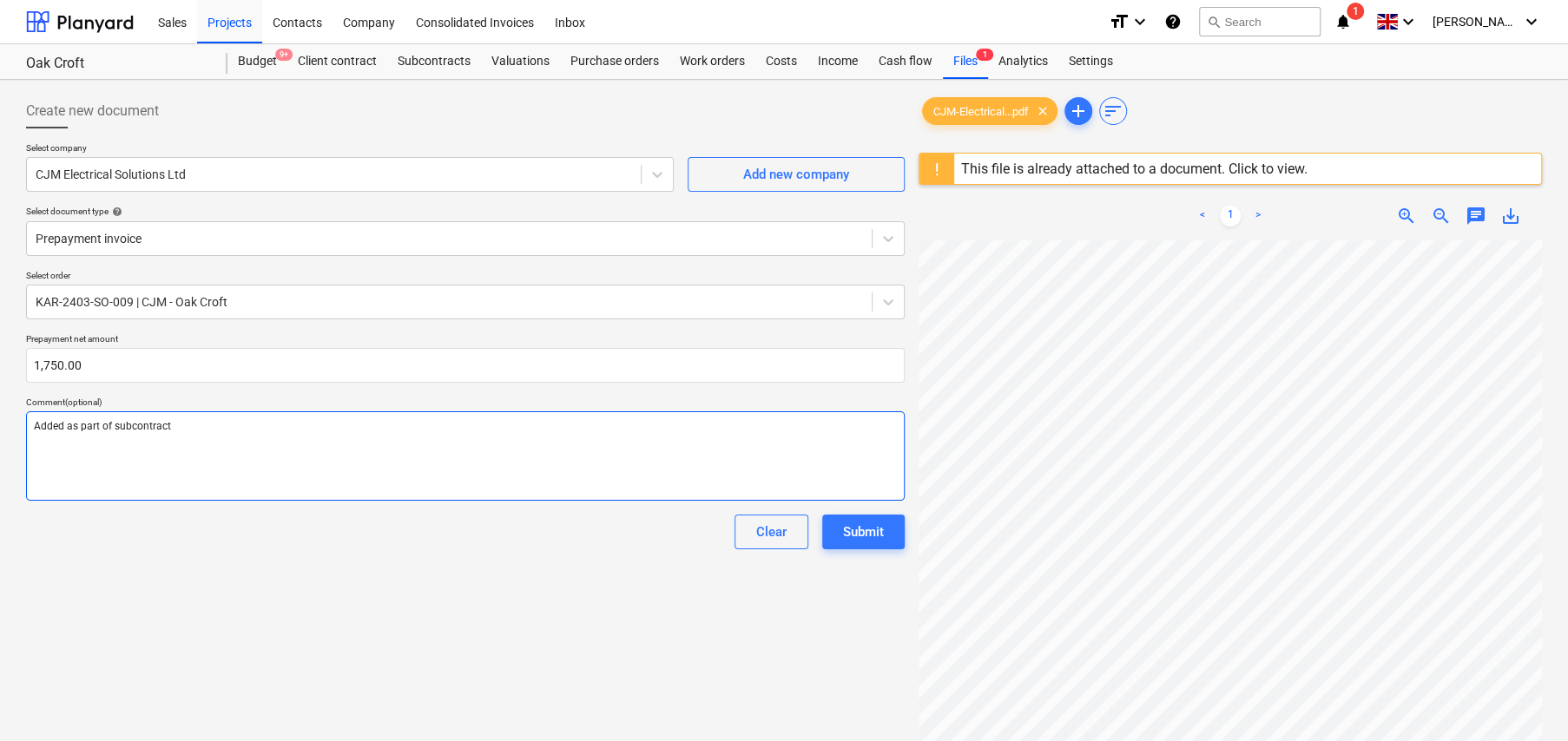
type textarea "Added as part of subcontract a"
type textarea "x"
type textarea "Added as part of subcontract as"
type textarea "x"
type textarea "Added as part of subcontract as"
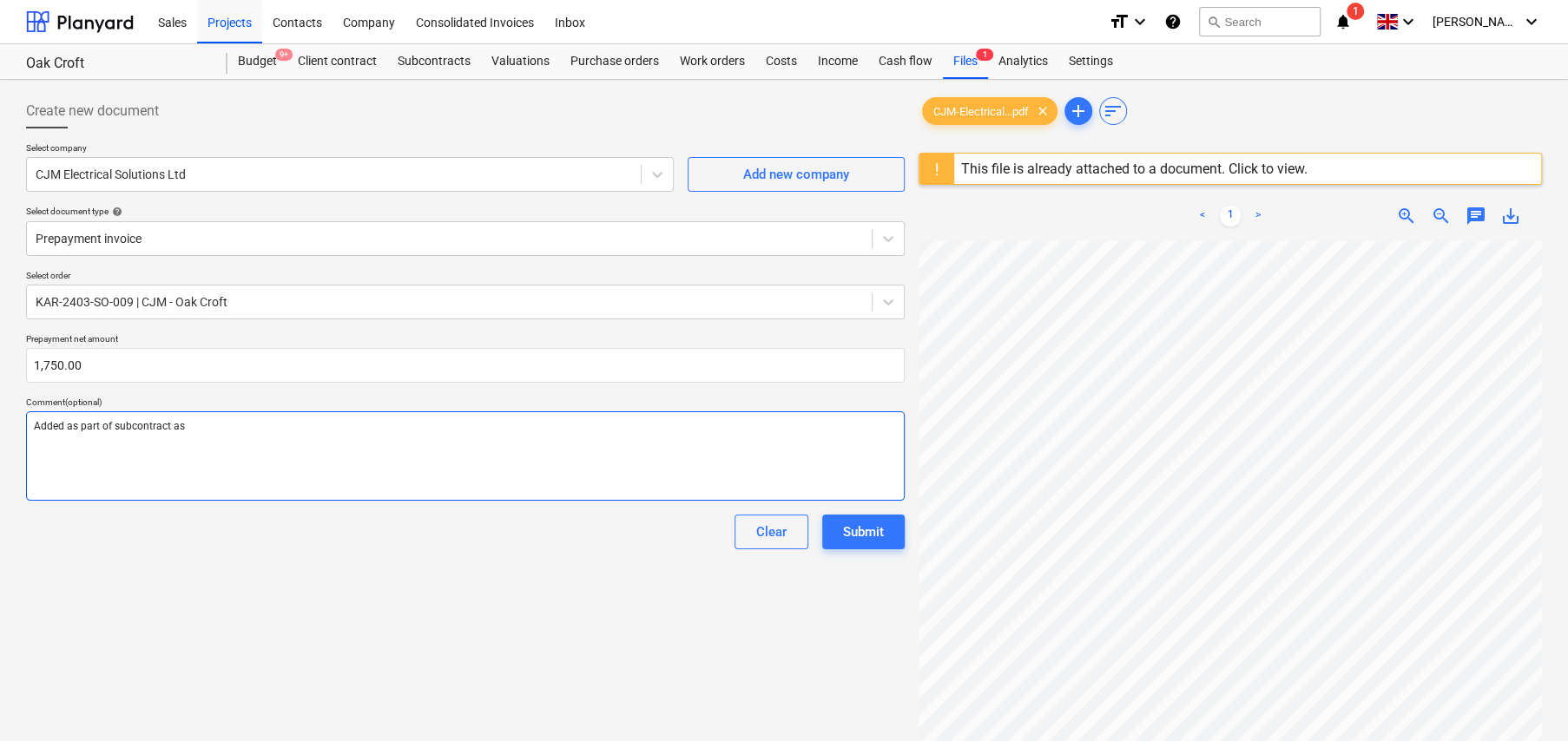
type textarea "x"
type textarea "Added as part of subcontract as a"
type textarea "x"
type textarea "Added as part of subcontract as a"
type textarea "x"
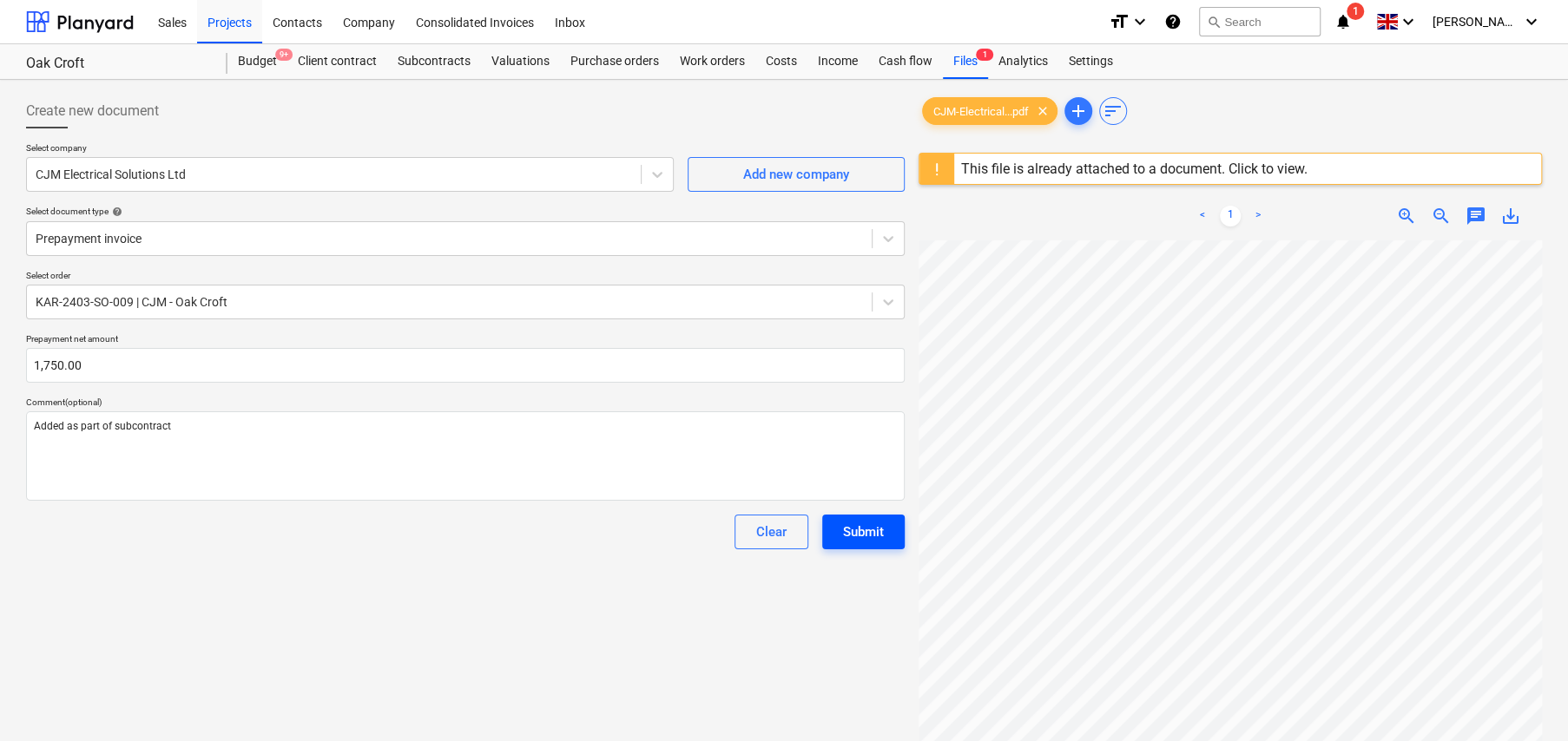
click at [881, 540] on div "Submit" at bounding box center [863, 532] width 41 height 22
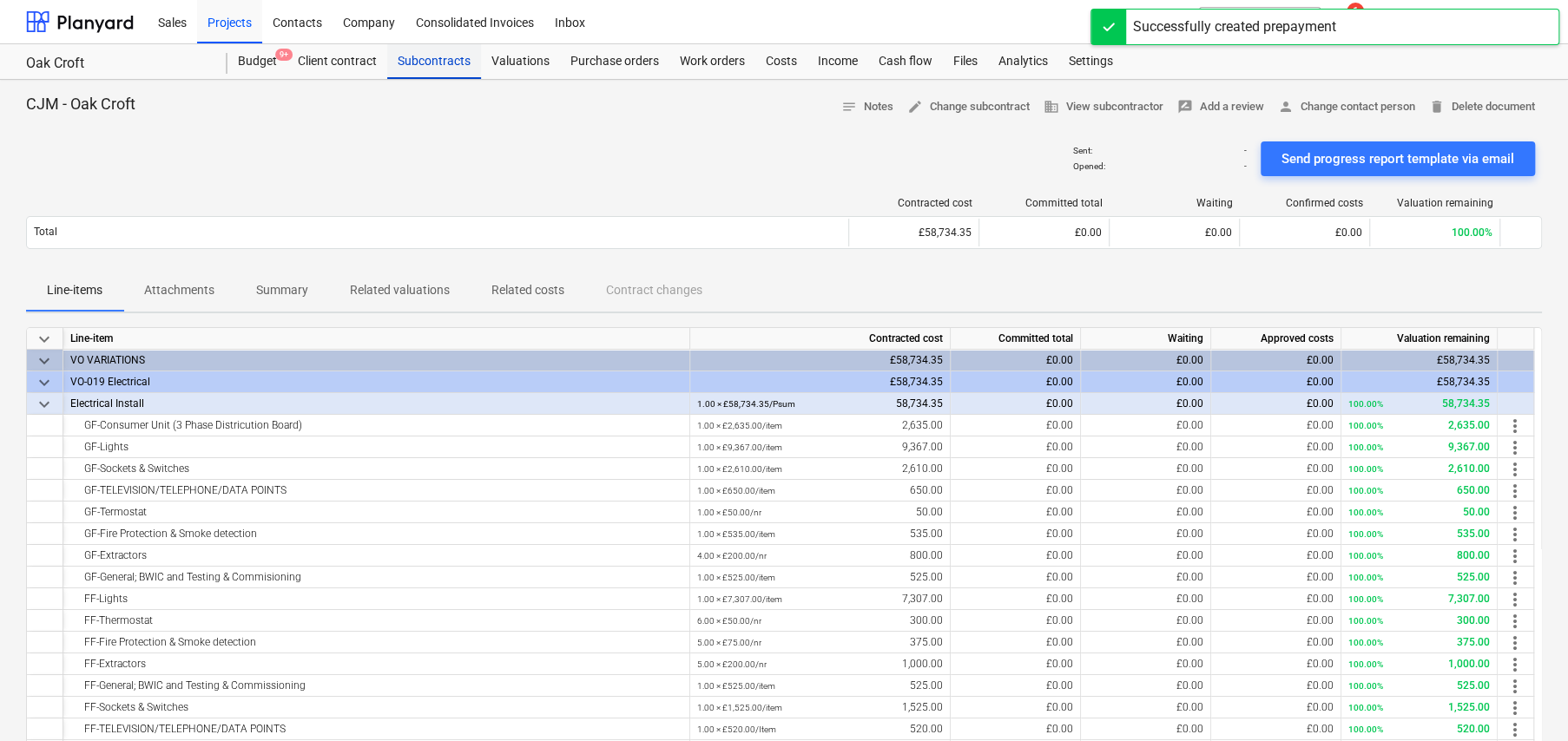
click at [438, 64] on div "Subcontracts" at bounding box center [433, 62] width 93 height 35
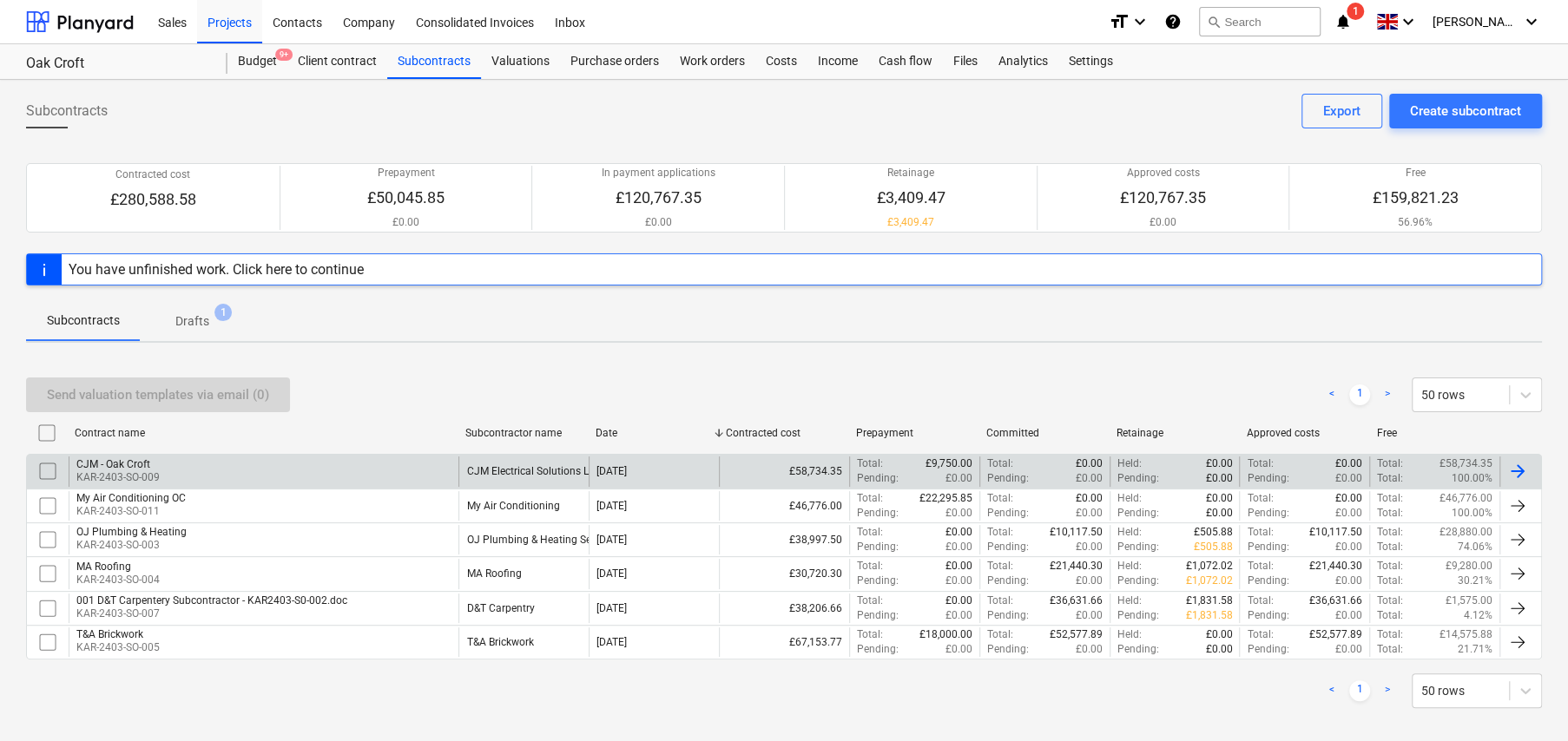
click at [167, 474] on div "CJM - Oak Croft KAR-2403-SO-009" at bounding box center [263, 471] width 390 height 30
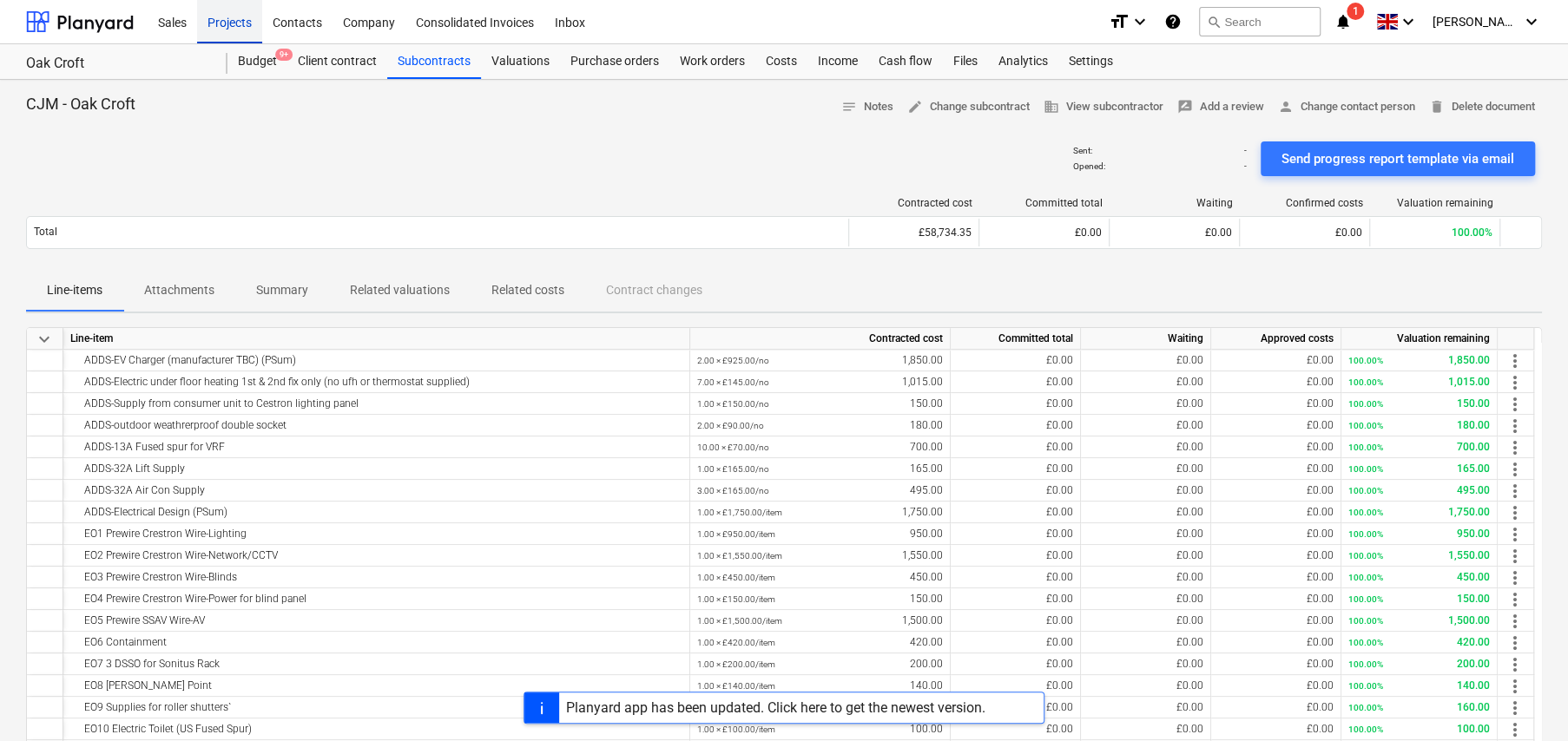
click at [237, 23] on div "Projects" at bounding box center [229, 21] width 65 height 44
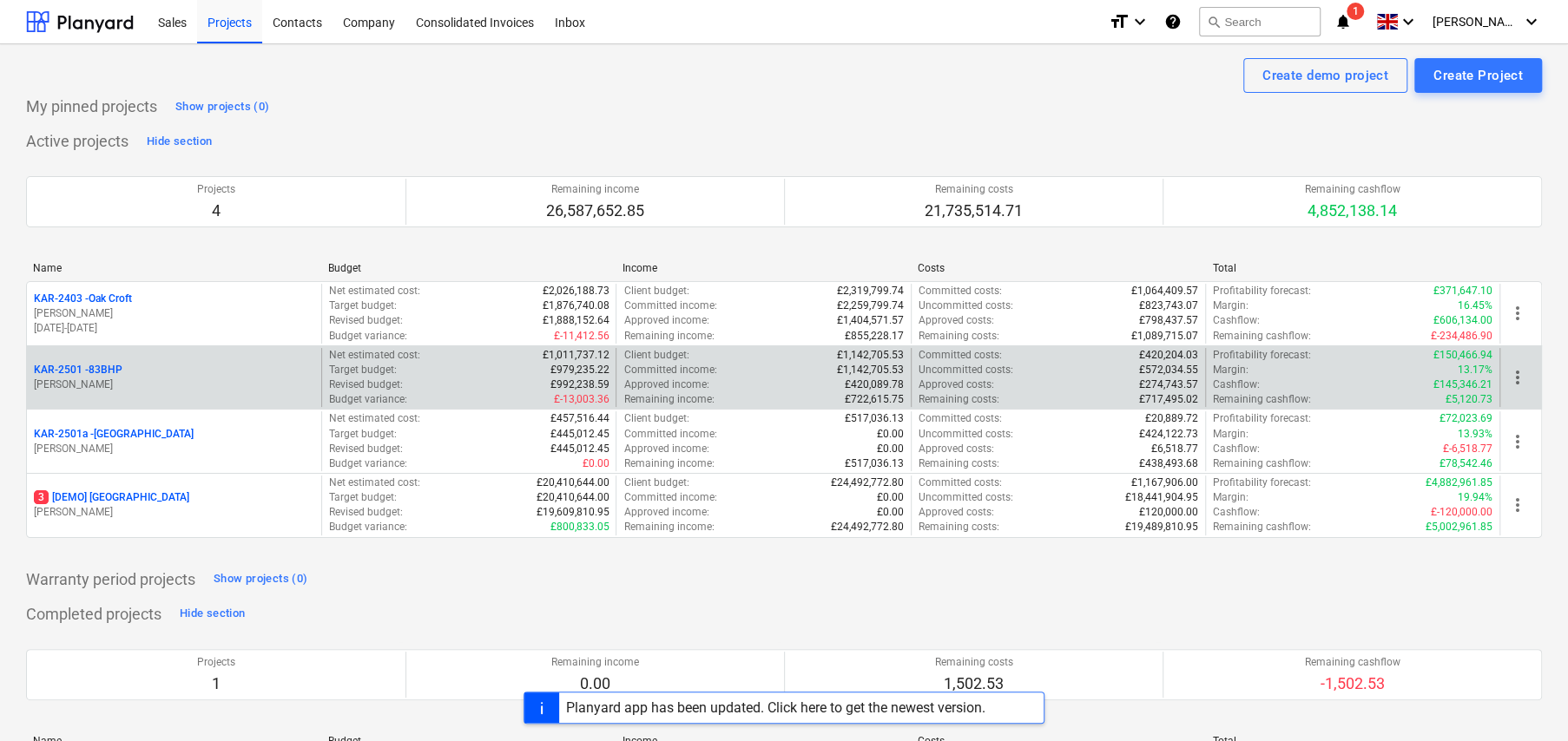
click at [107, 370] on p "KAR-2501 - 83BHP" at bounding box center [79, 370] width 89 height 15
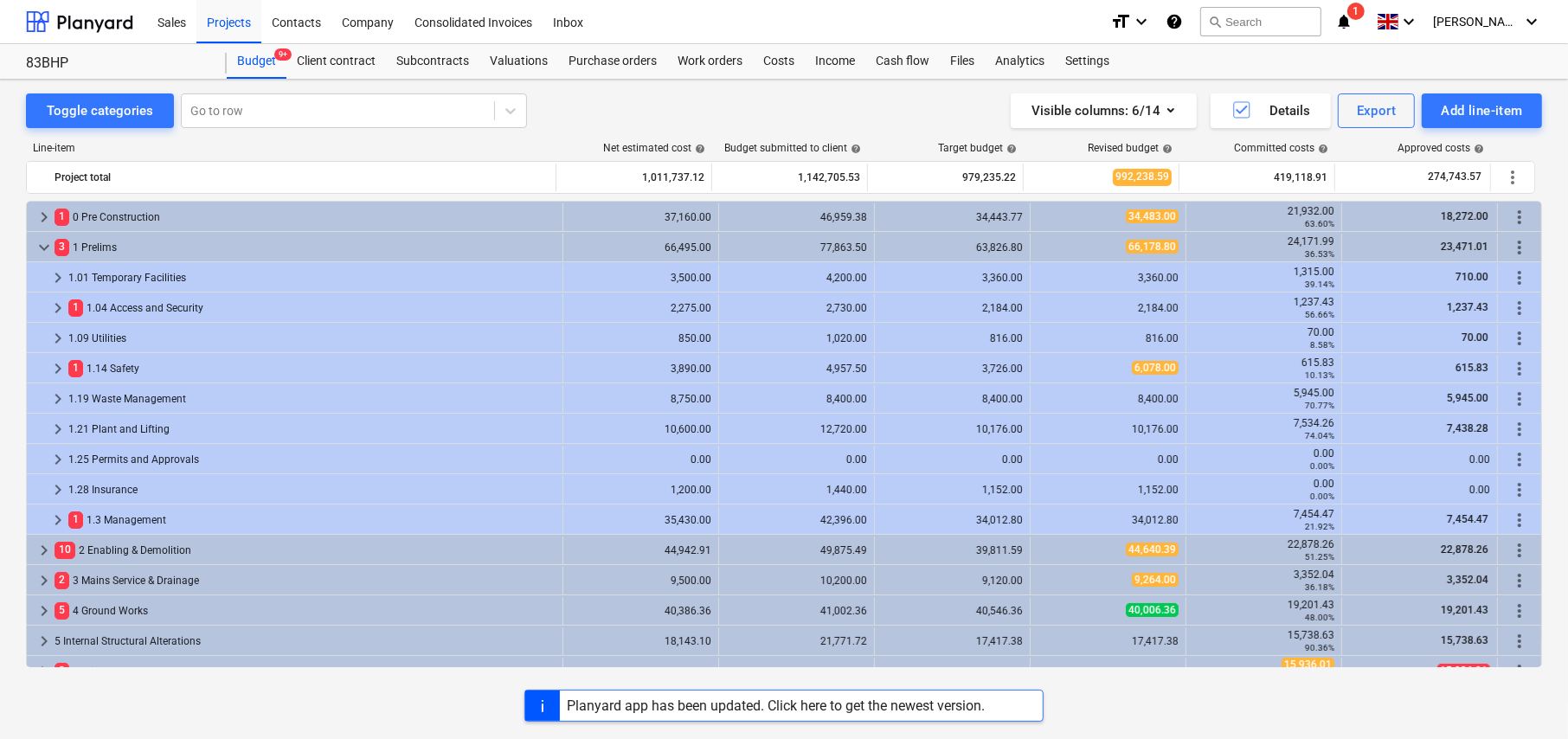
scroll to position [376, 0]
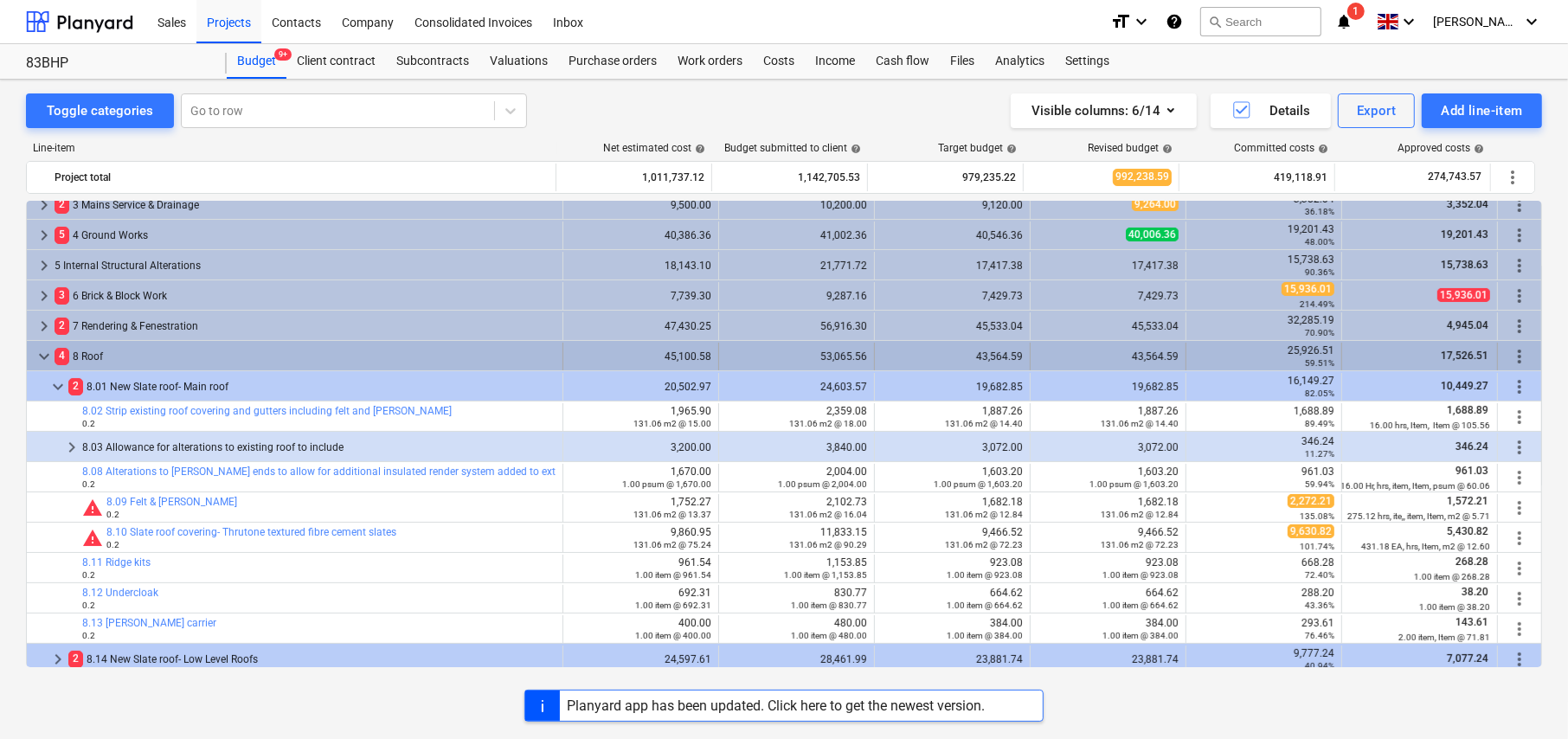
click at [43, 353] on span "keyboard_arrow_down" at bounding box center [44, 357] width 21 height 21
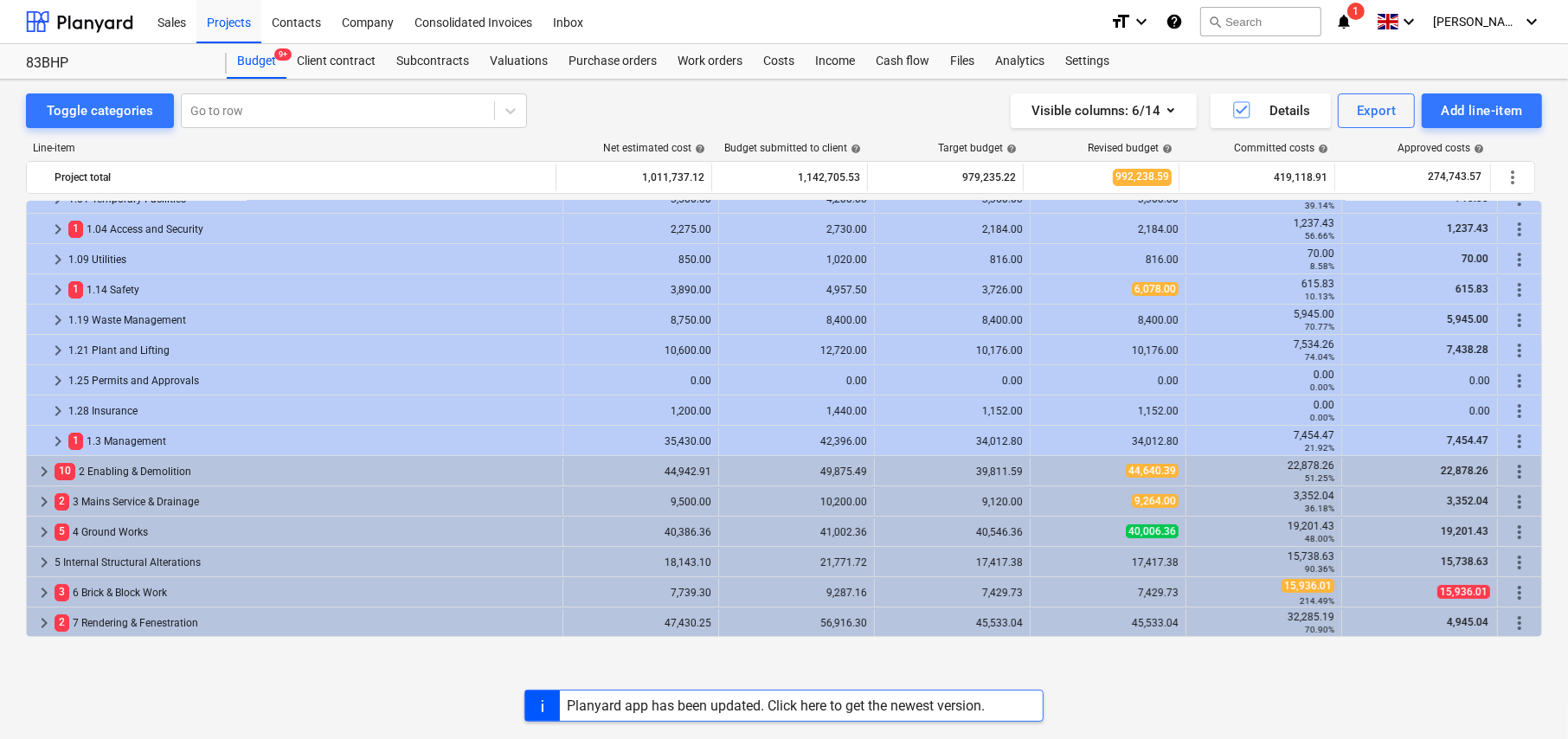
scroll to position [0, 0]
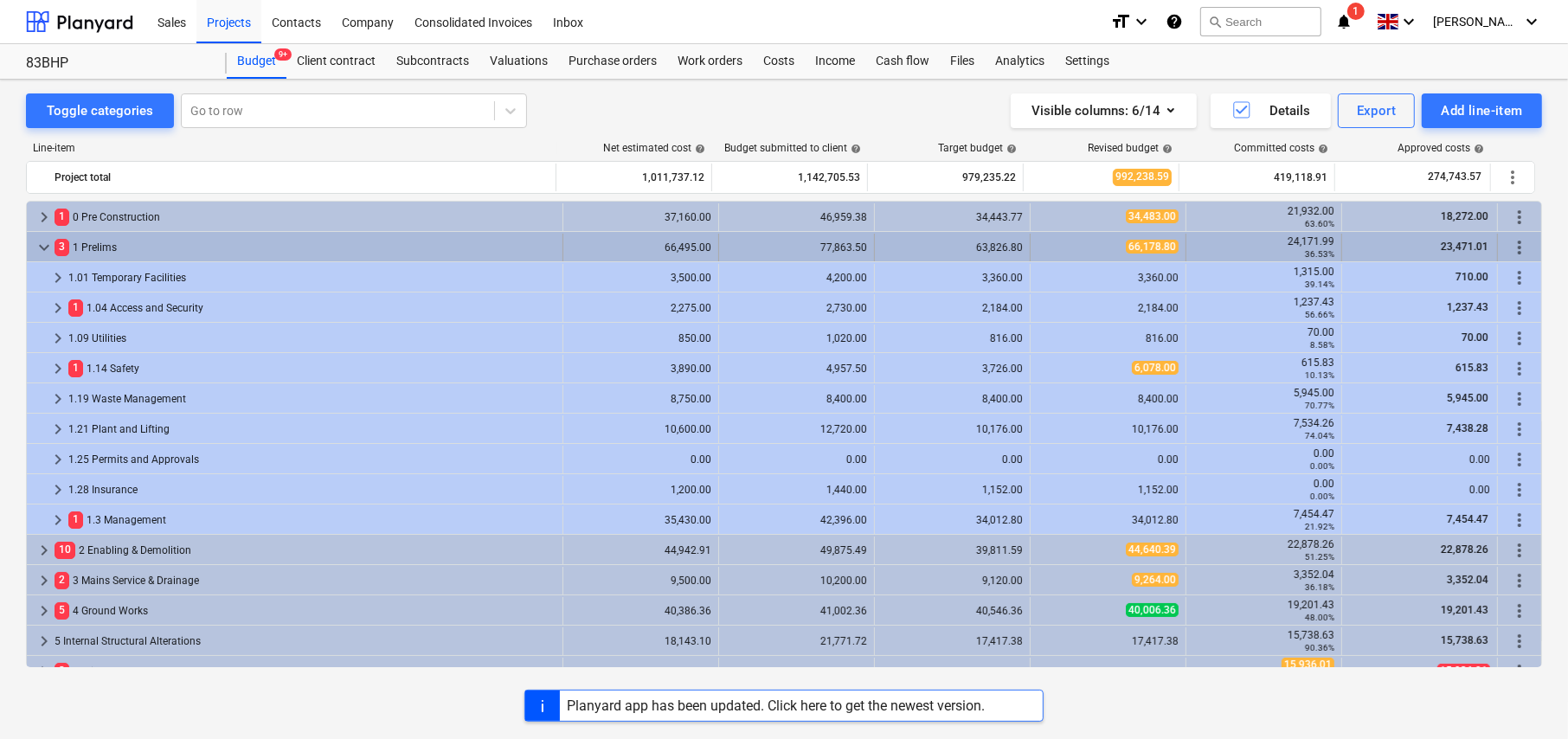
click at [39, 247] on span "keyboard_arrow_down" at bounding box center [44, 247] width 21 height 21
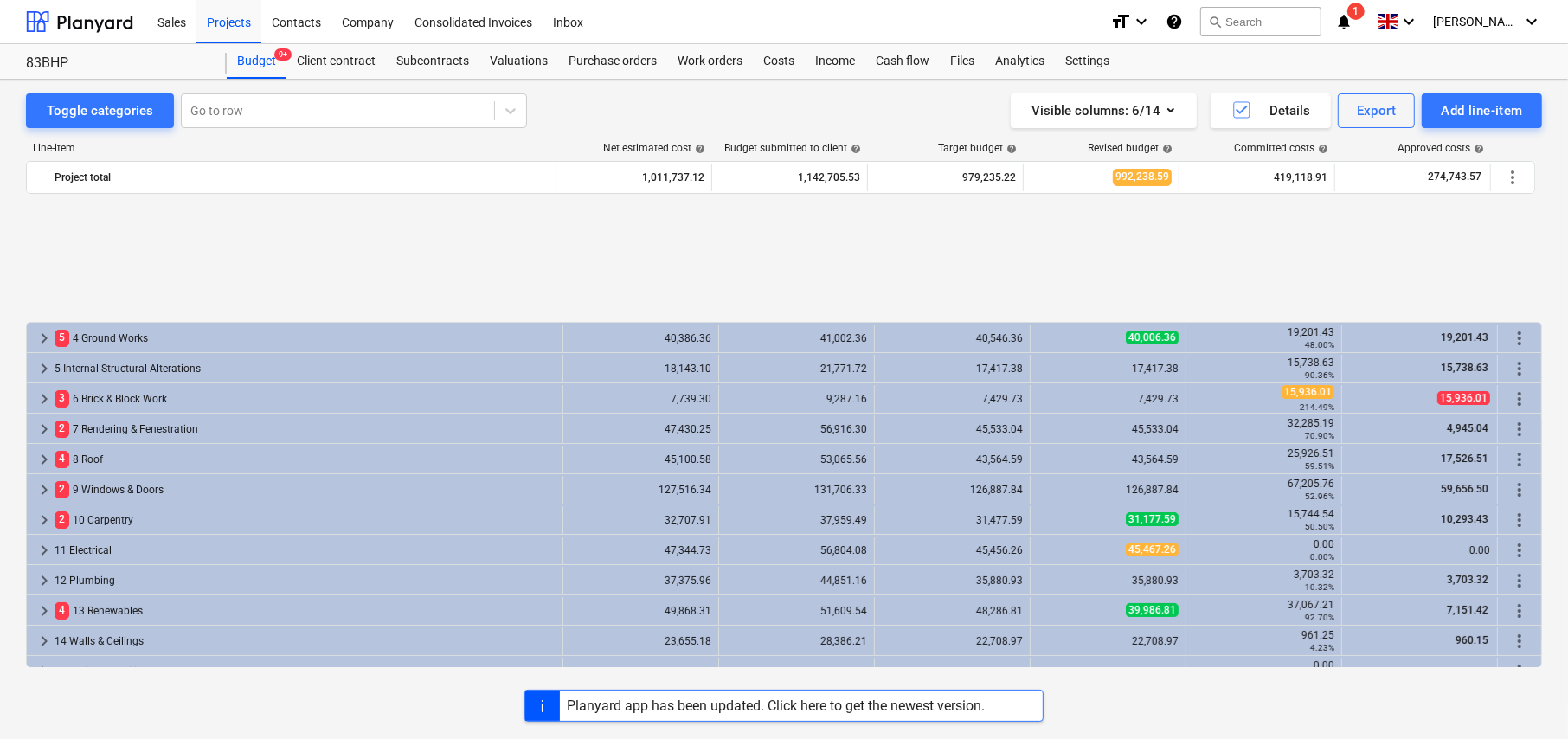
scroll to position [173, 0]
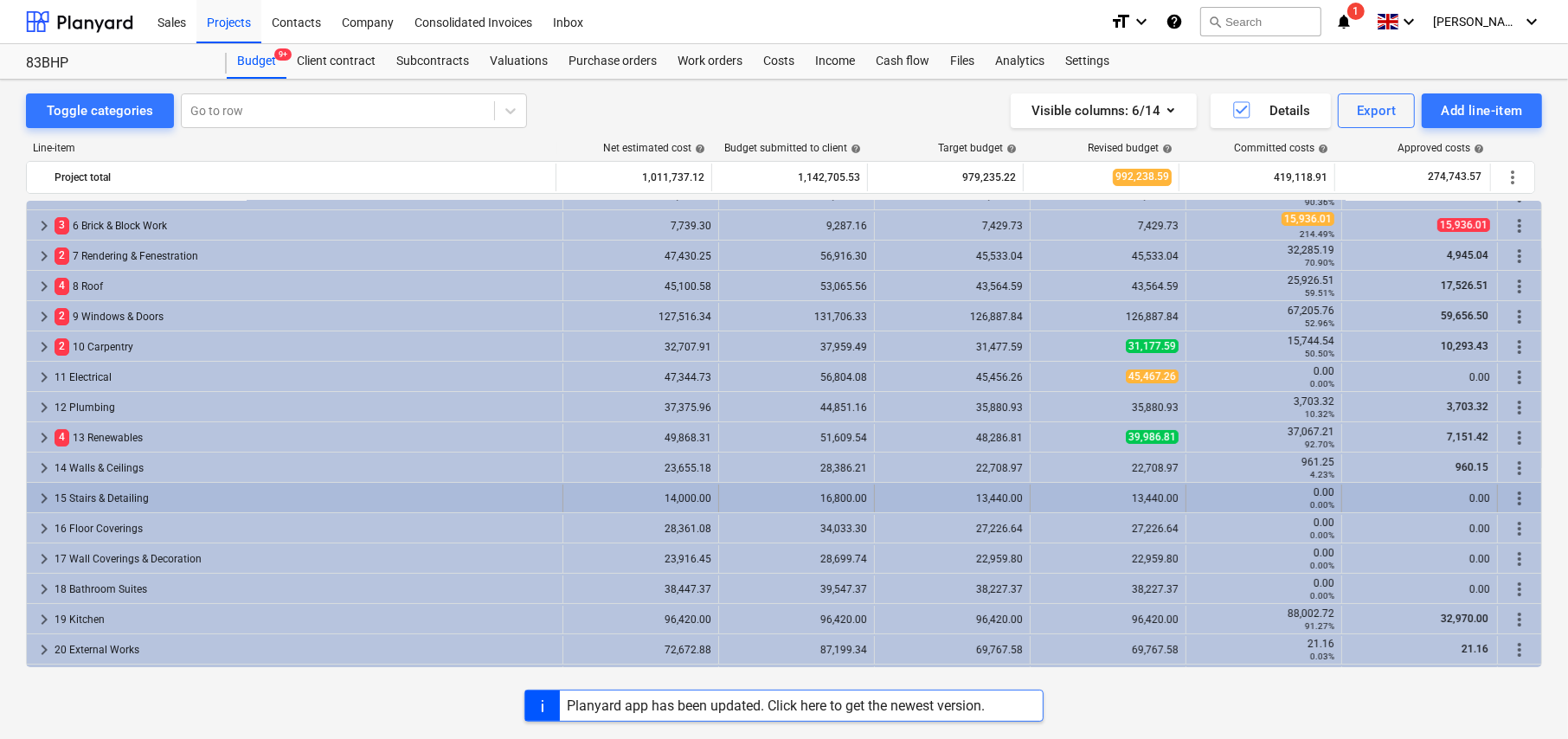
click at [43, 497] on span "keyboard_arrow_right" at bounding box center [44, 499] width 21 height 21
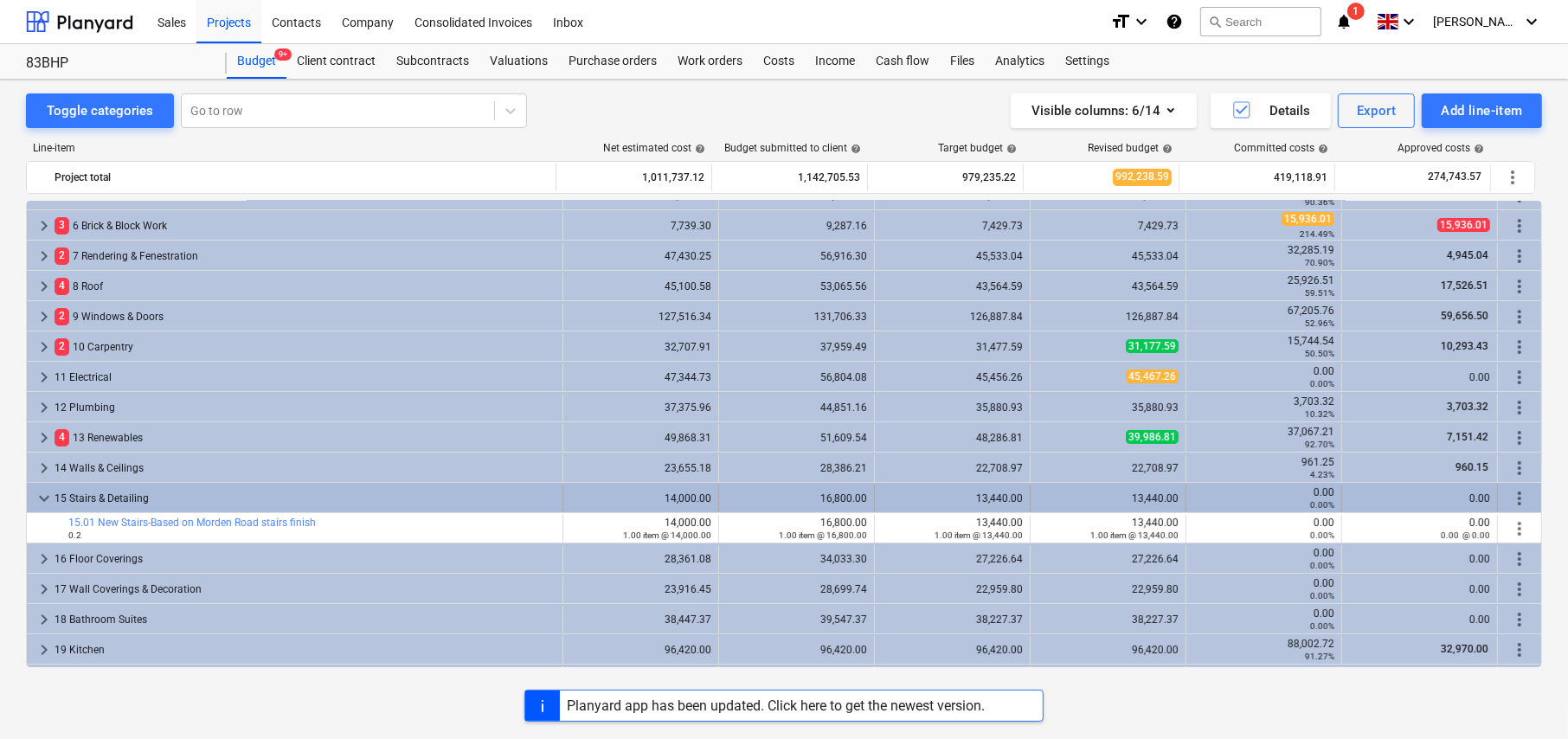
click at [35, 498] on span "keyboard_arrow_down" at bounding box center [44, 499] width 21 height 21
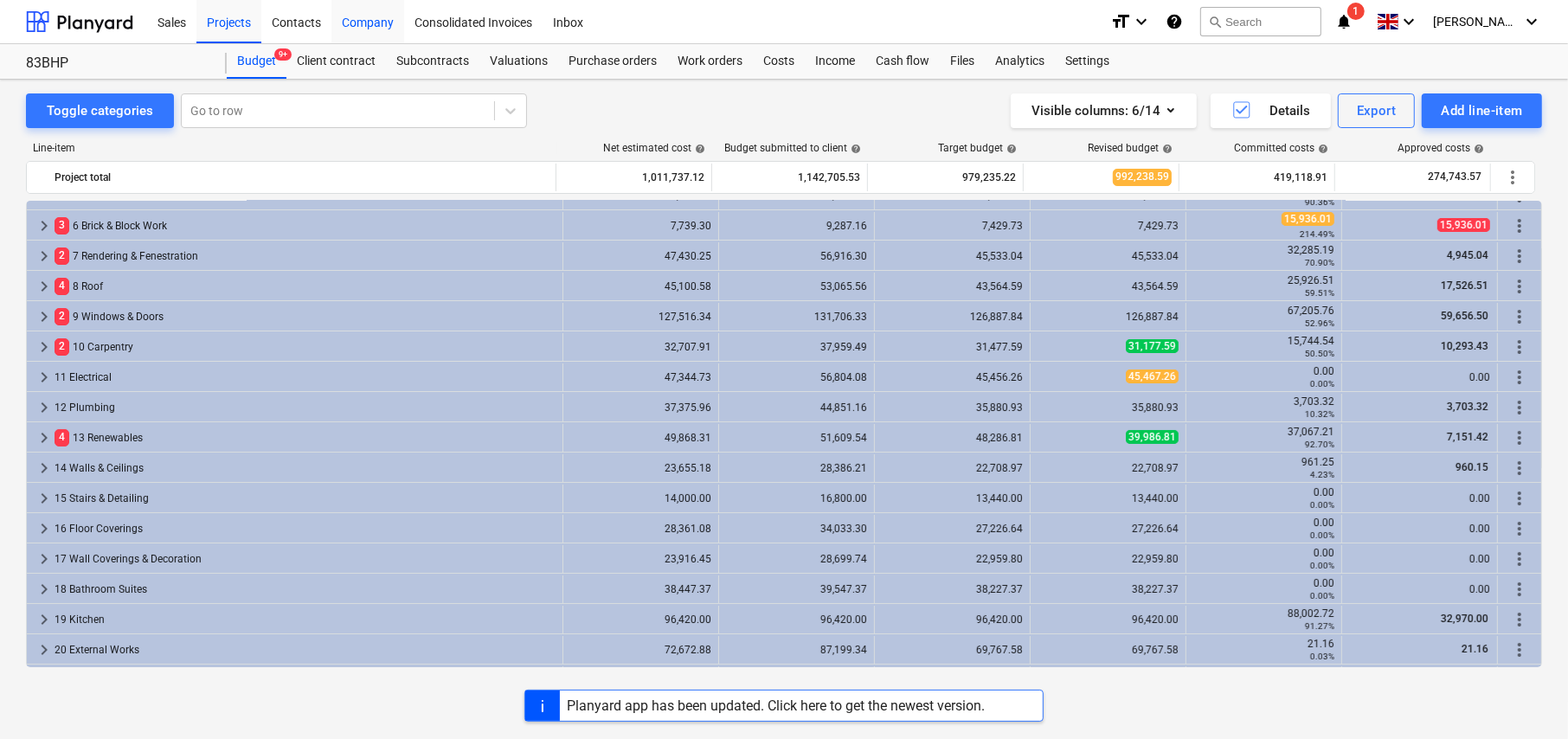
click at [375, 25] on div "Company" at bounding box center [368, 21] width 73 height 44
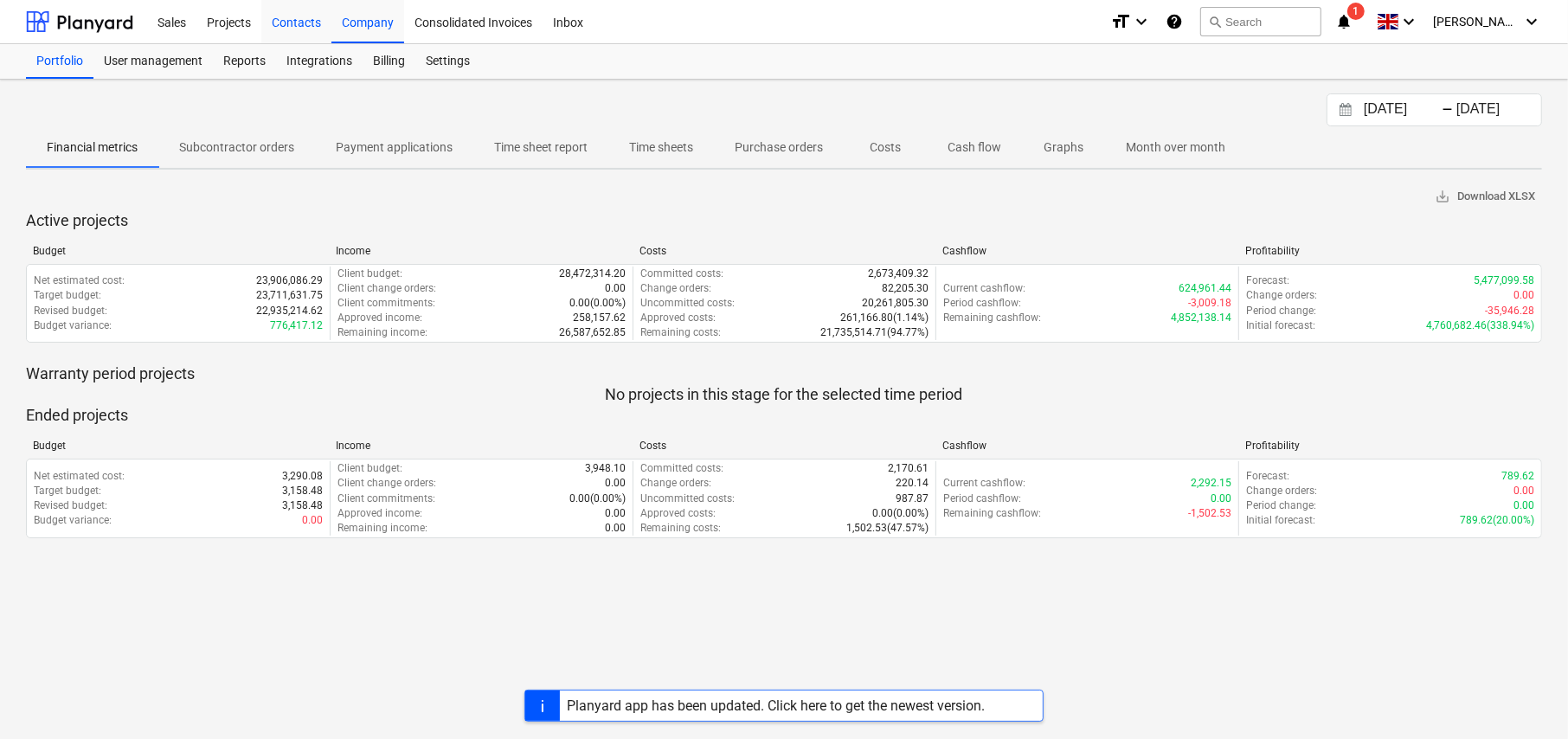
click at [297, 25] on div "Contacts" at bounding box center [297, 21] width 70 height 44
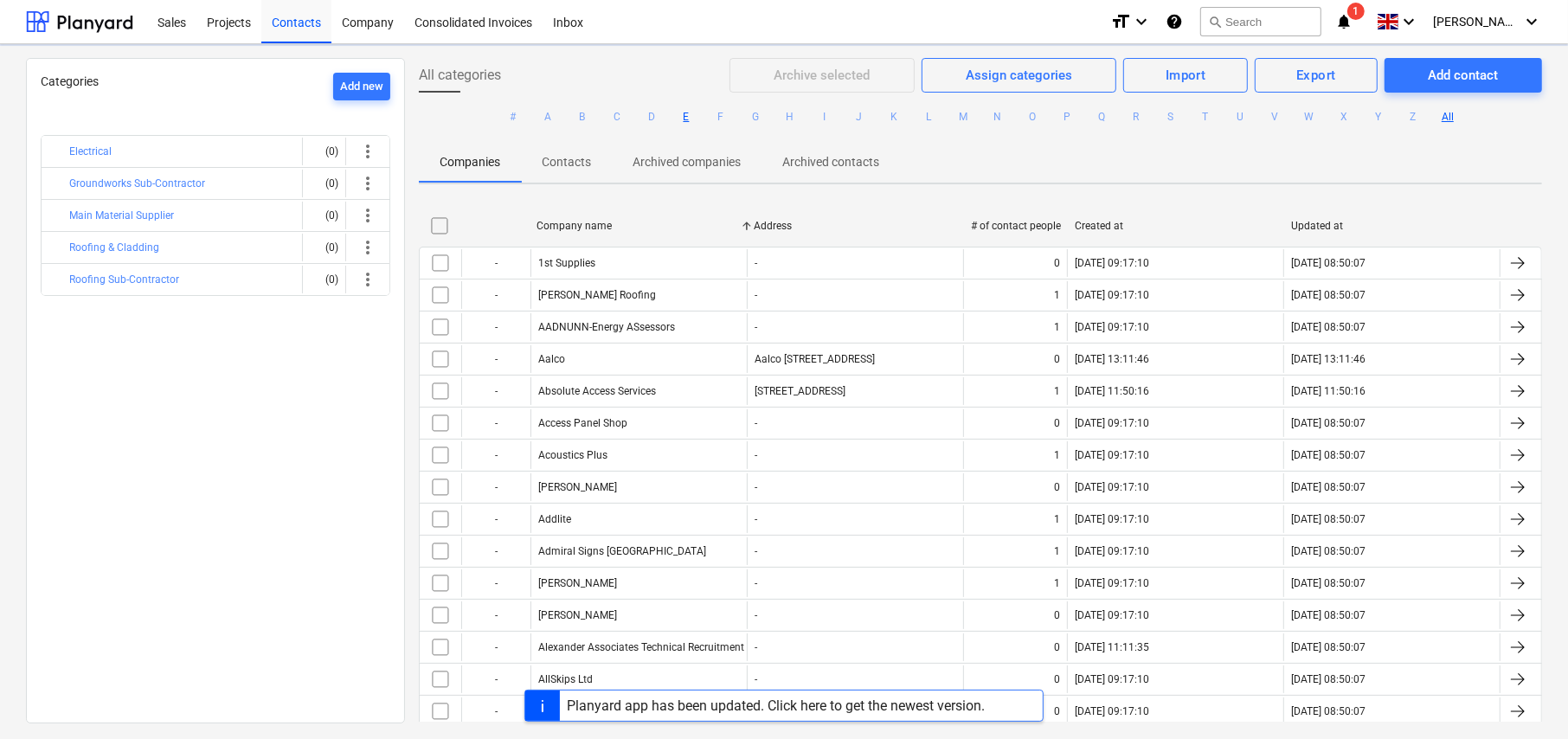
click at [685, 121] on button "E" at bounding box center [686, 117] width 21 height 21
click at [683, 117] on button "E" at bounding box center [686, 117] width 21 height 21
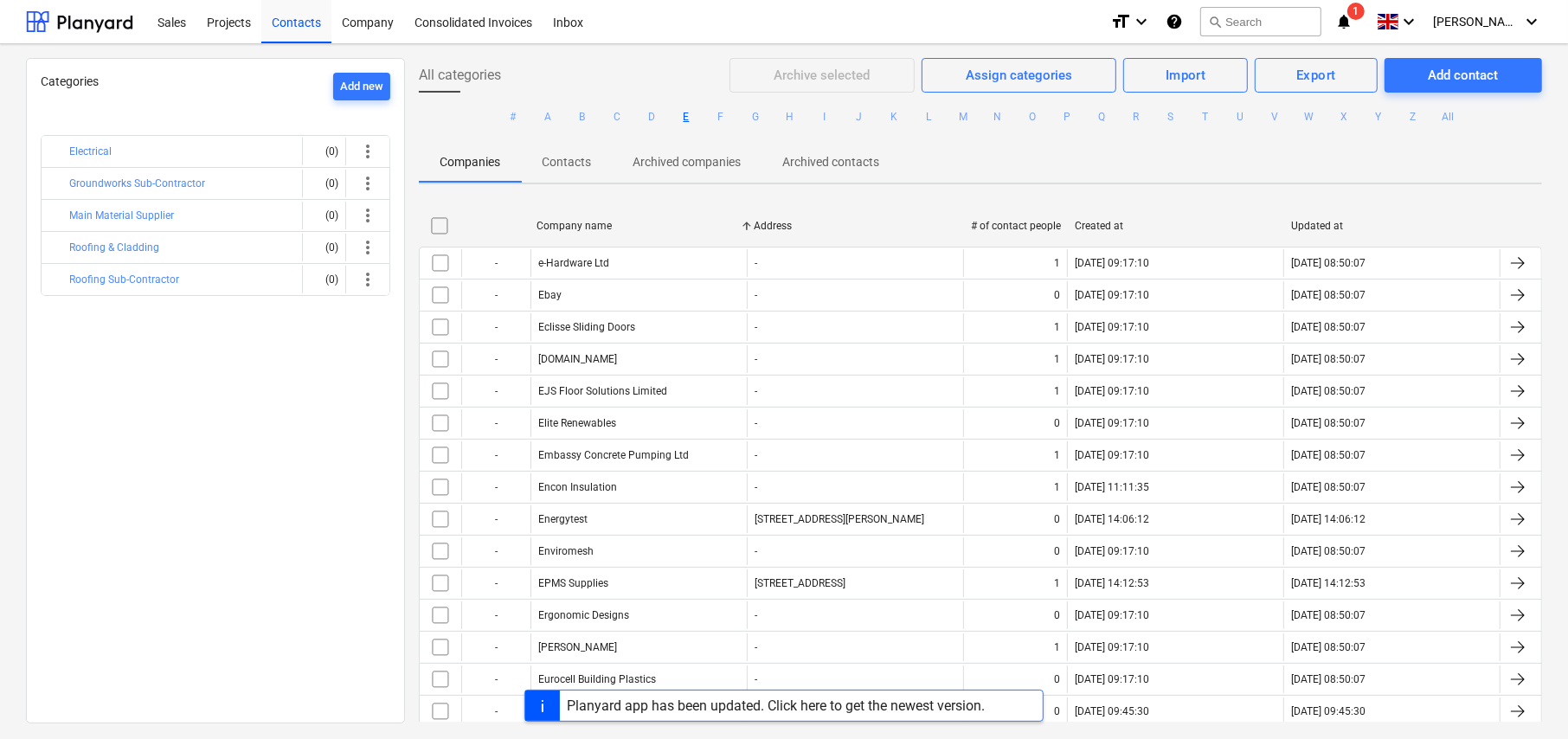
click at [682, 120] on button "E" at bounding box center [686, 117] width 21 height 21
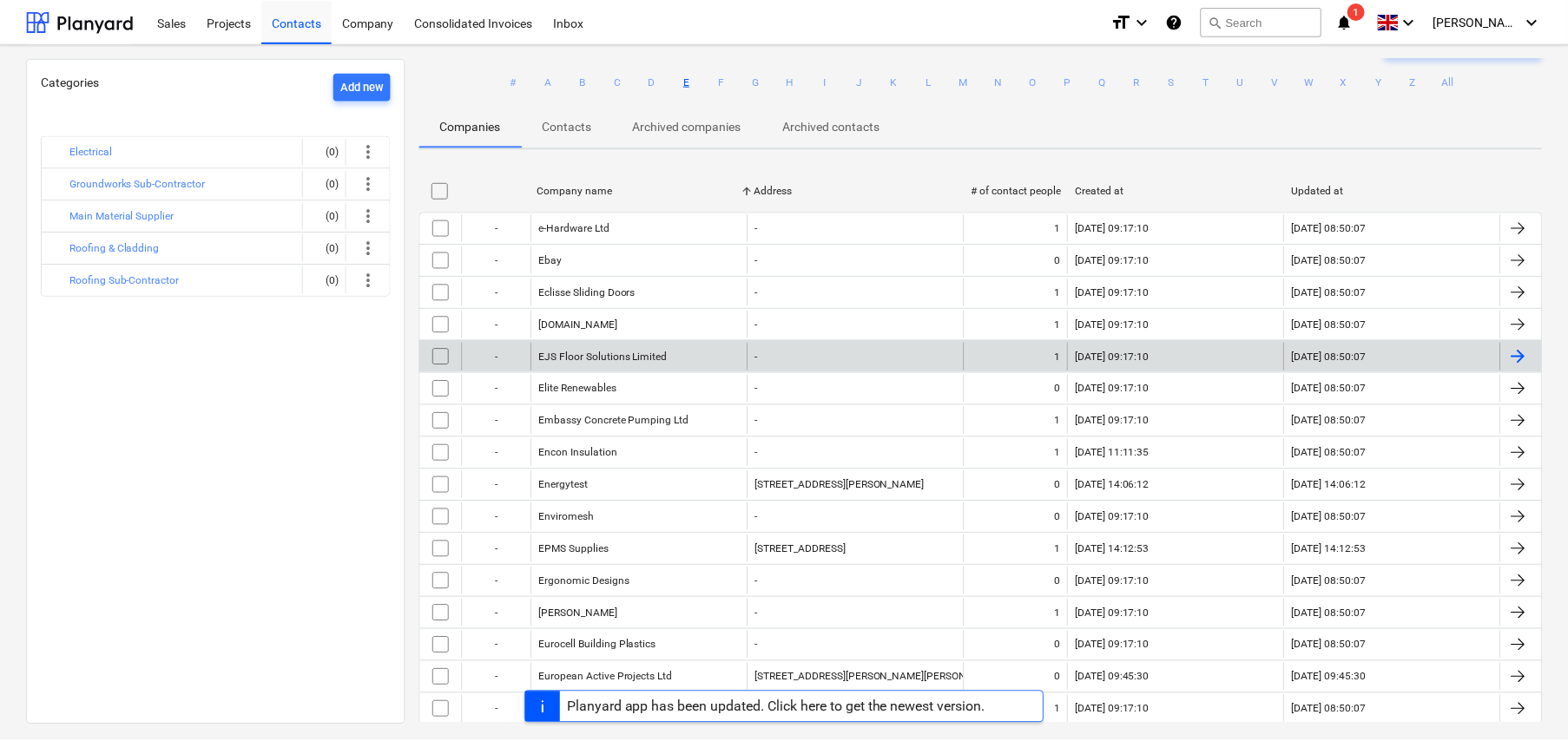
scroll to position [71, 0]
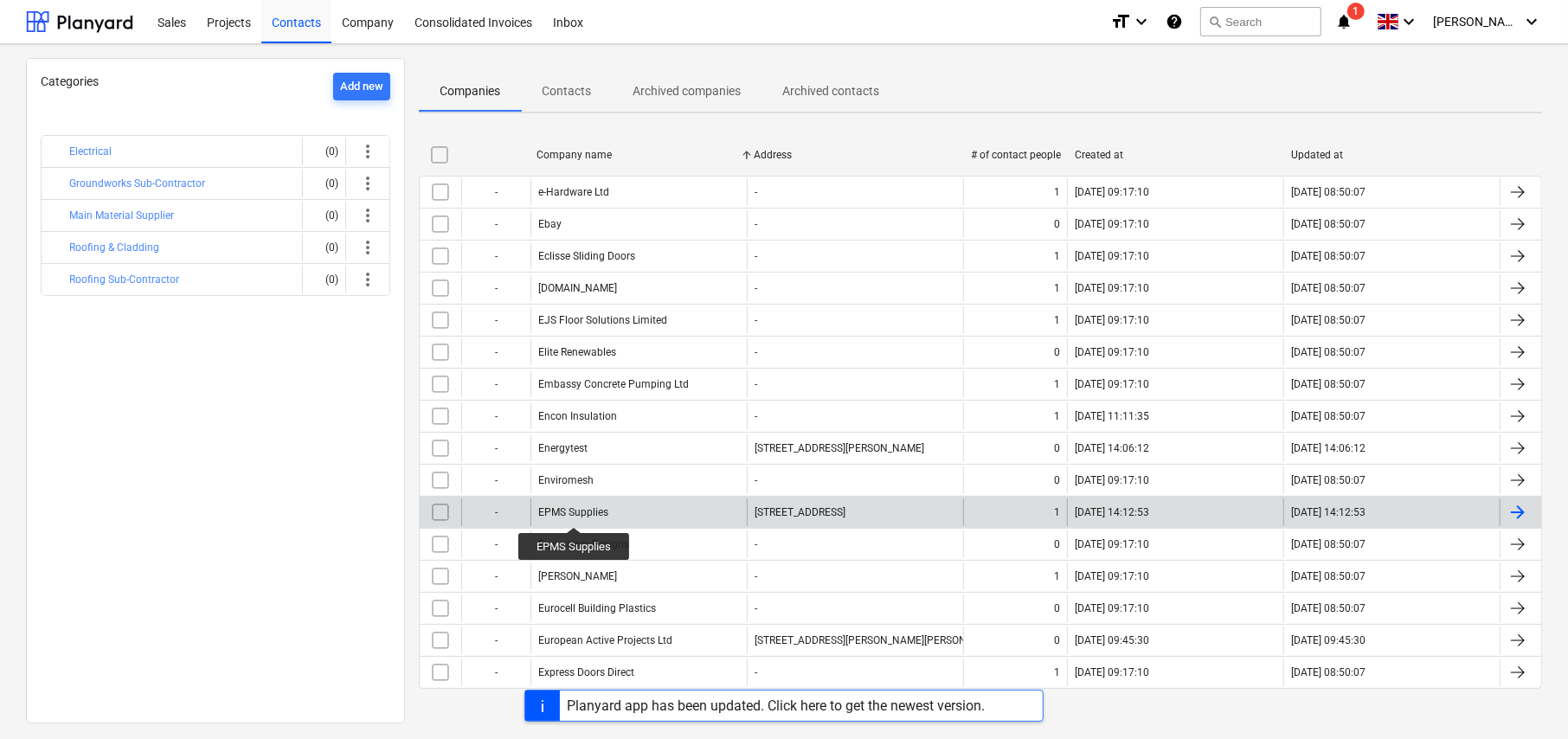
click at [575, 511] on div "EPMS Supplies" at bounding box center [573, 512] width 70 height 12
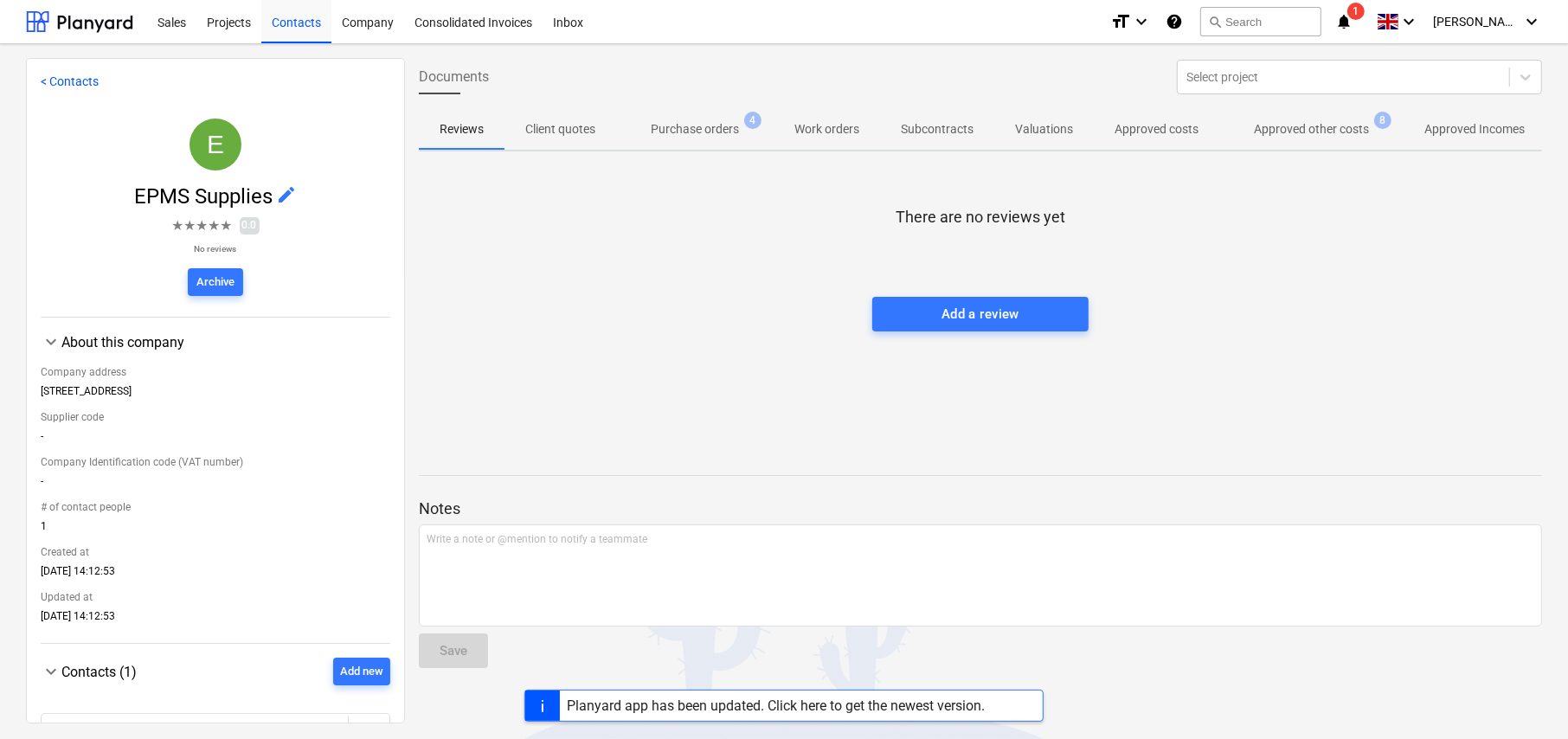
click at [1324, 129] on p "Approved other costs" at bounding box center [1311, 130] width 115 height 18
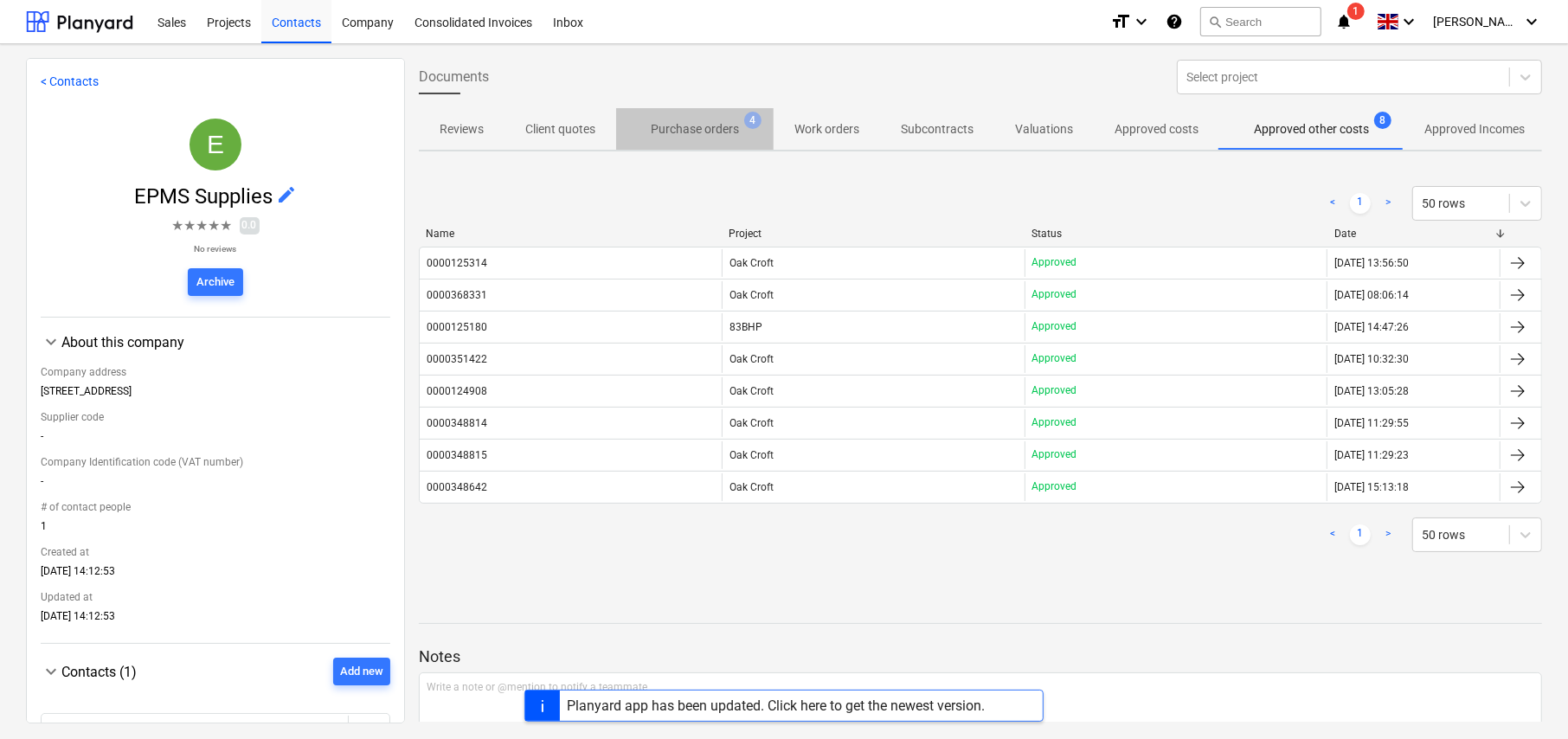
click at [710, 124] on p "Purchase orders" at bounding box center [696, 130] width 88 height 18
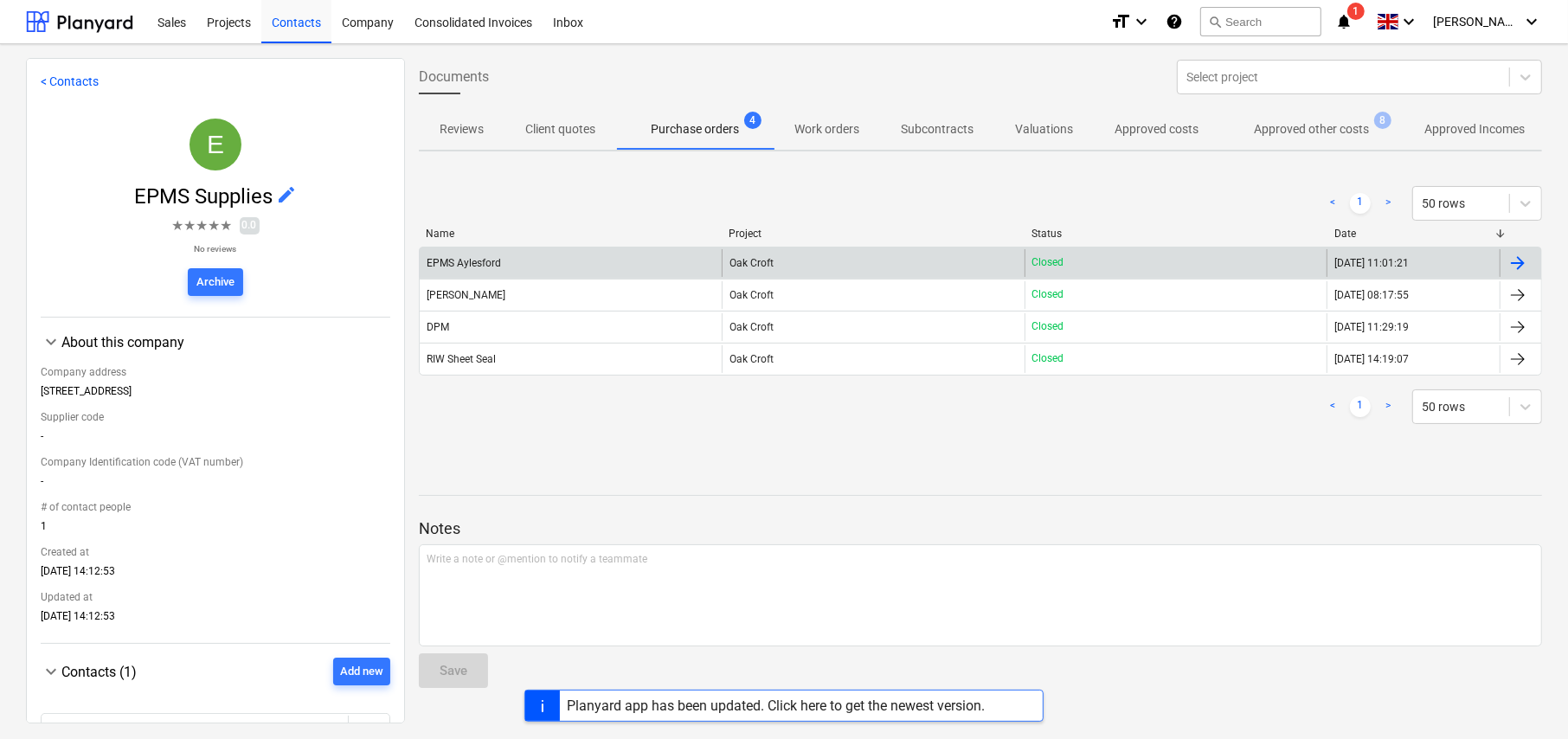
click at [477, 264] on div "EPMS Aylesford" at bounding box center [463, 263] width 75 height 12
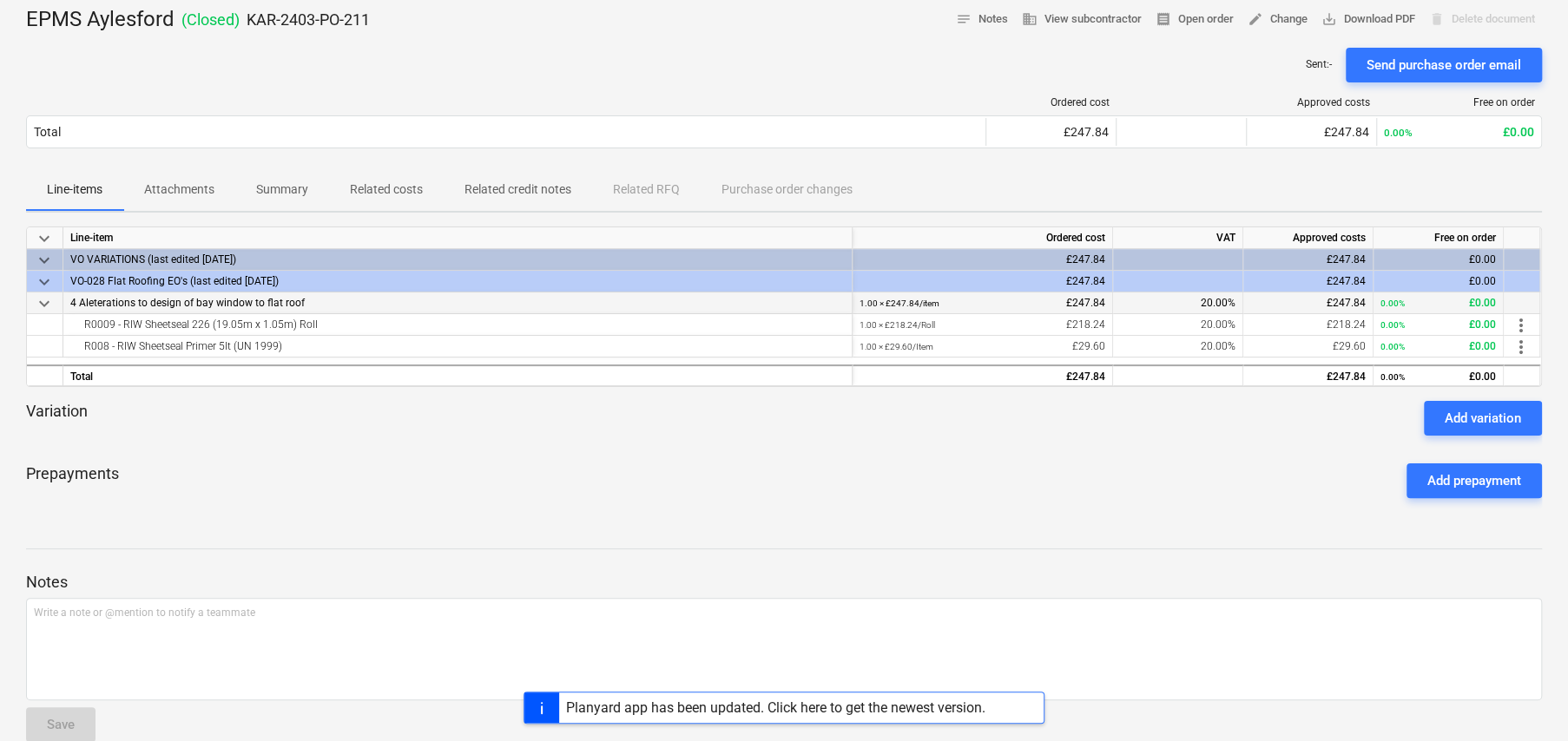
scroll to position [115, 0]
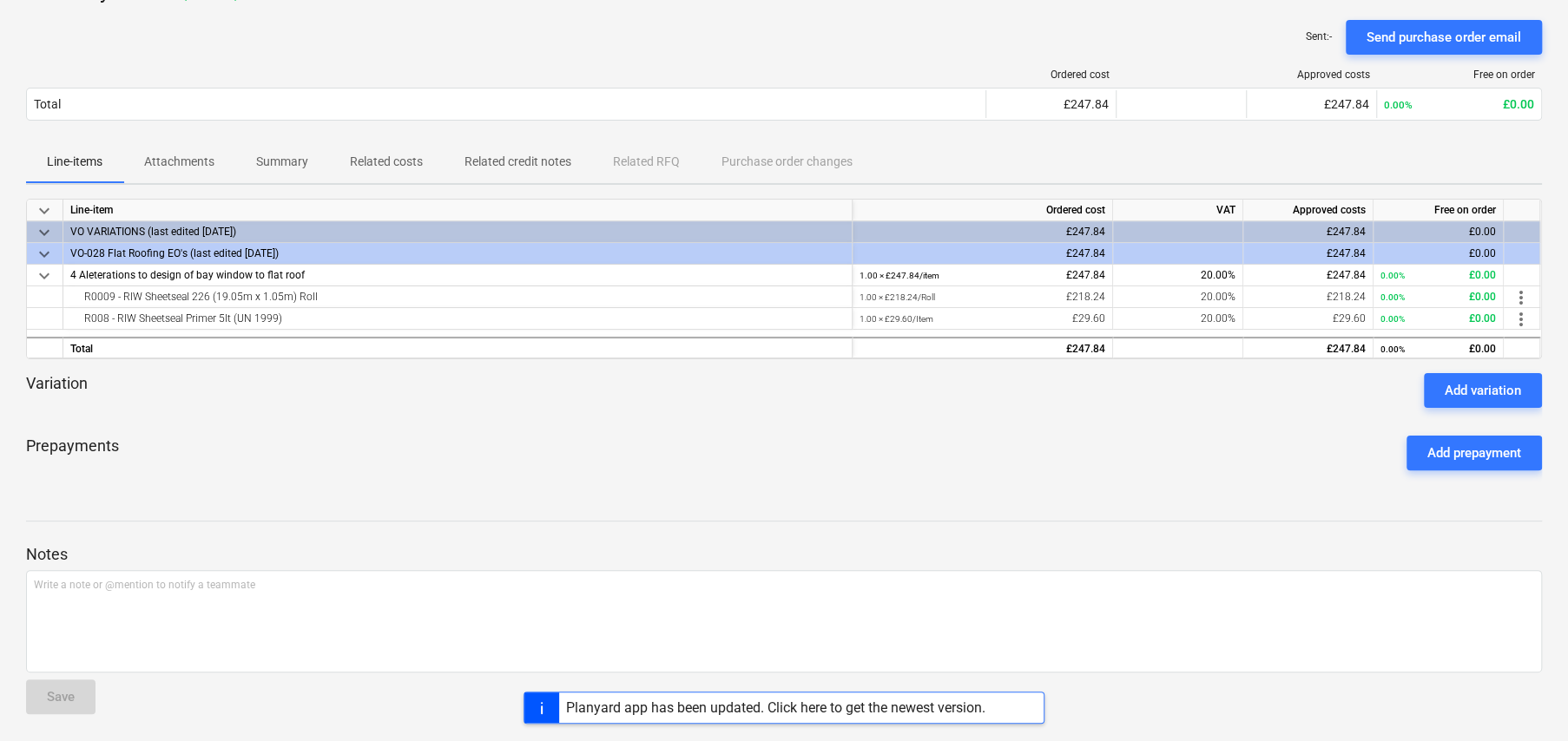
click at [401, 163] on p "Related costs" at bounding box center [386, 162] width 73 height 18
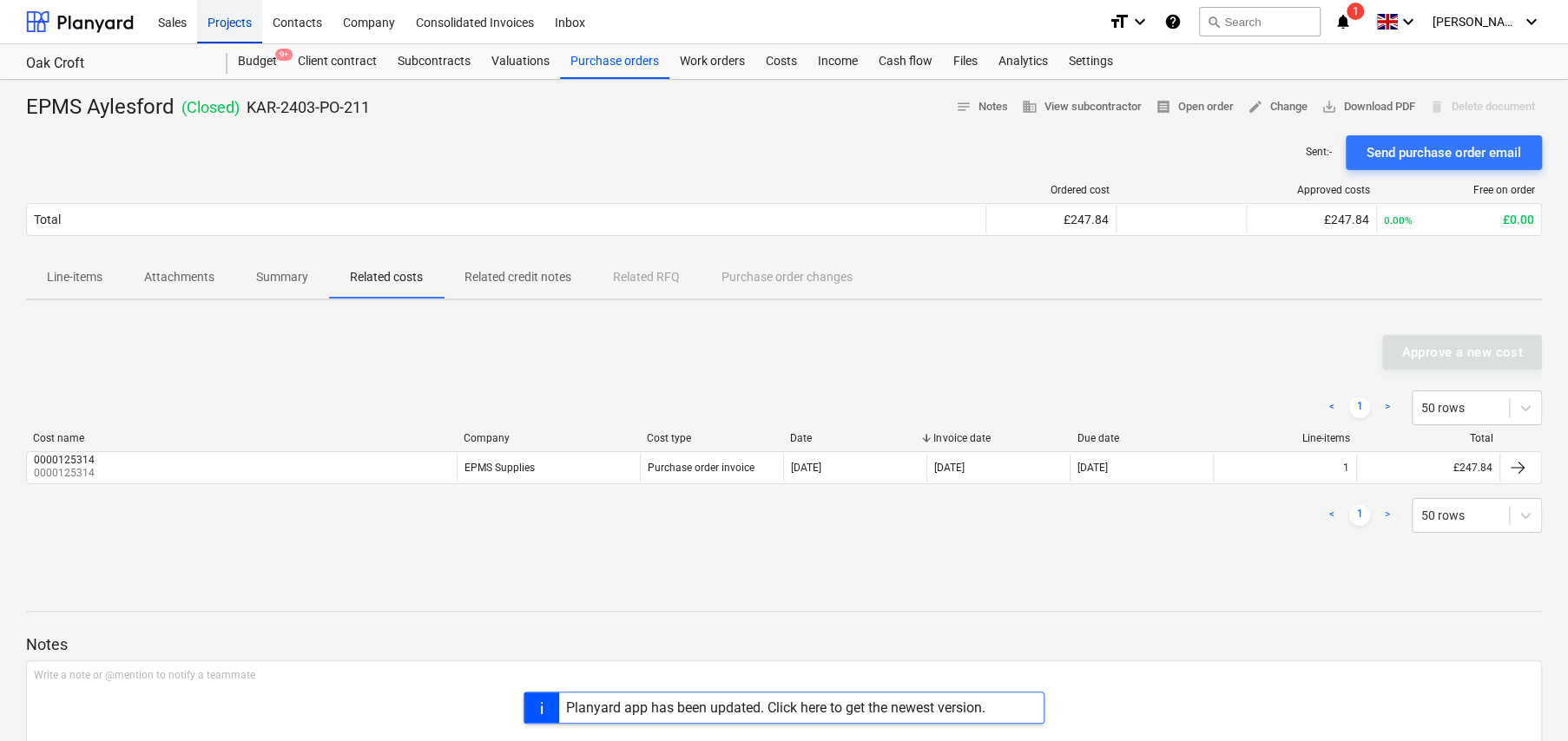
click at [242, 30] on div "Projects" at bounding box center [229, 21] width 65 height 44
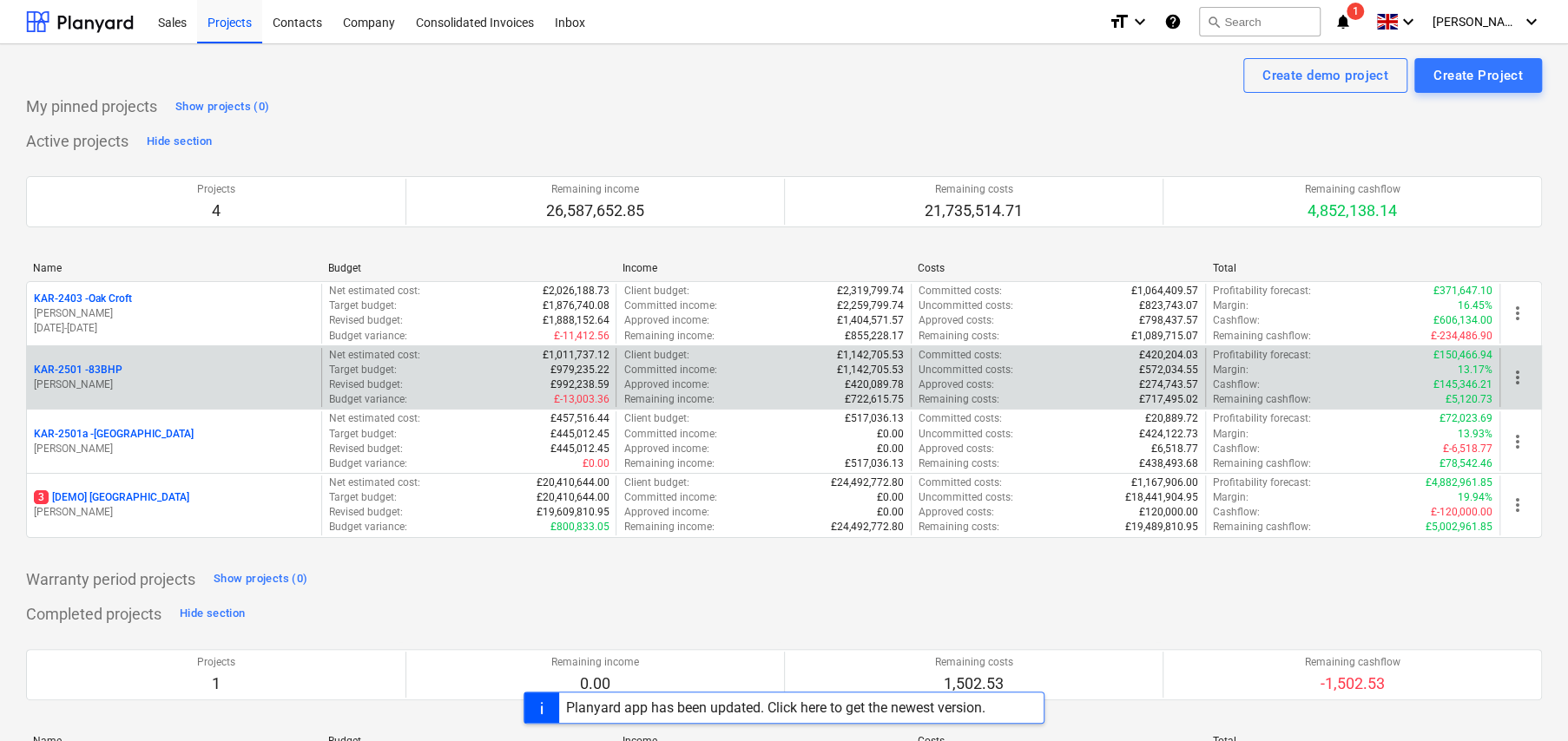
click at [107, 372] on p "KAR-2501 - 83BHP" at bounding box center [79, 370] width 89 height 15
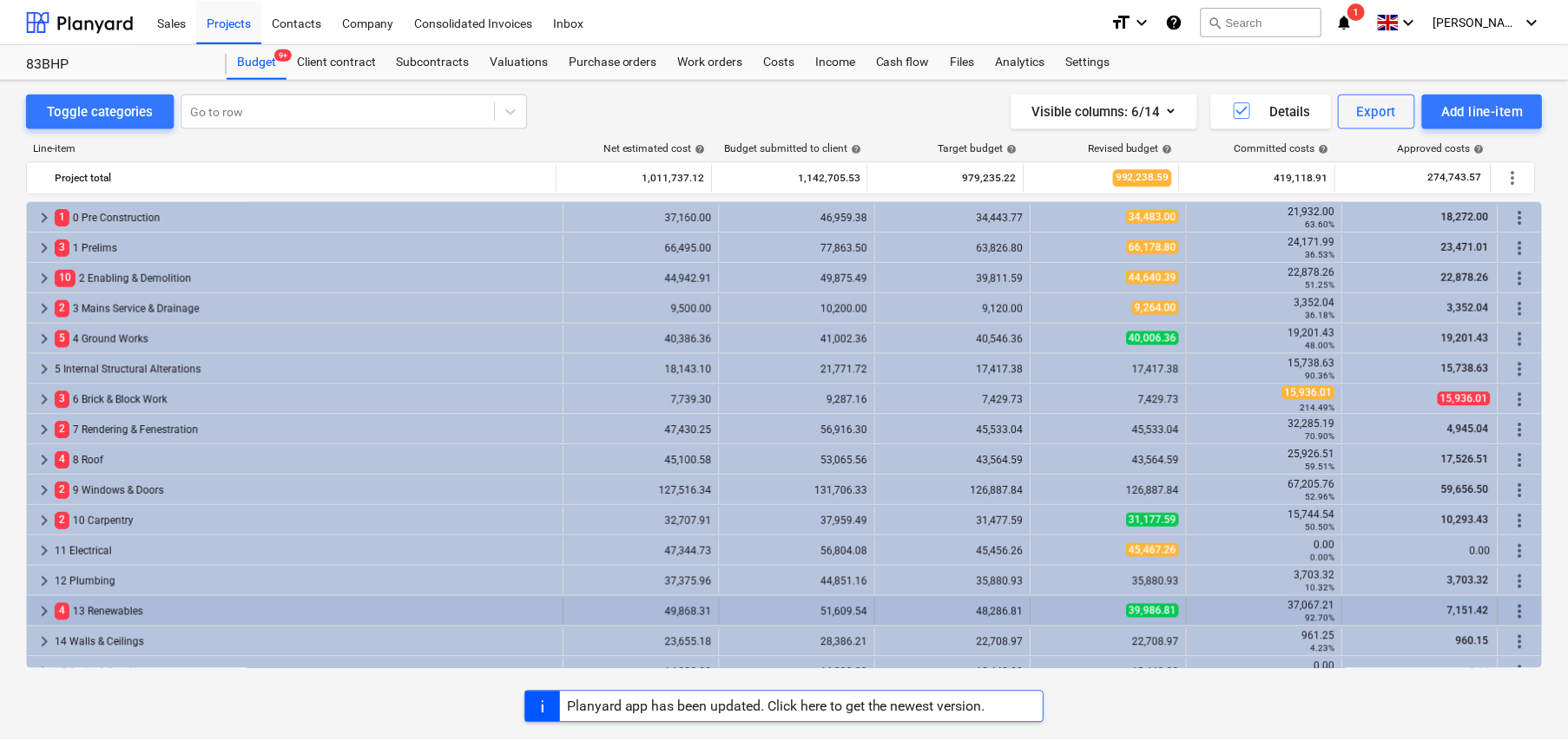
scroll to position [174, 0]
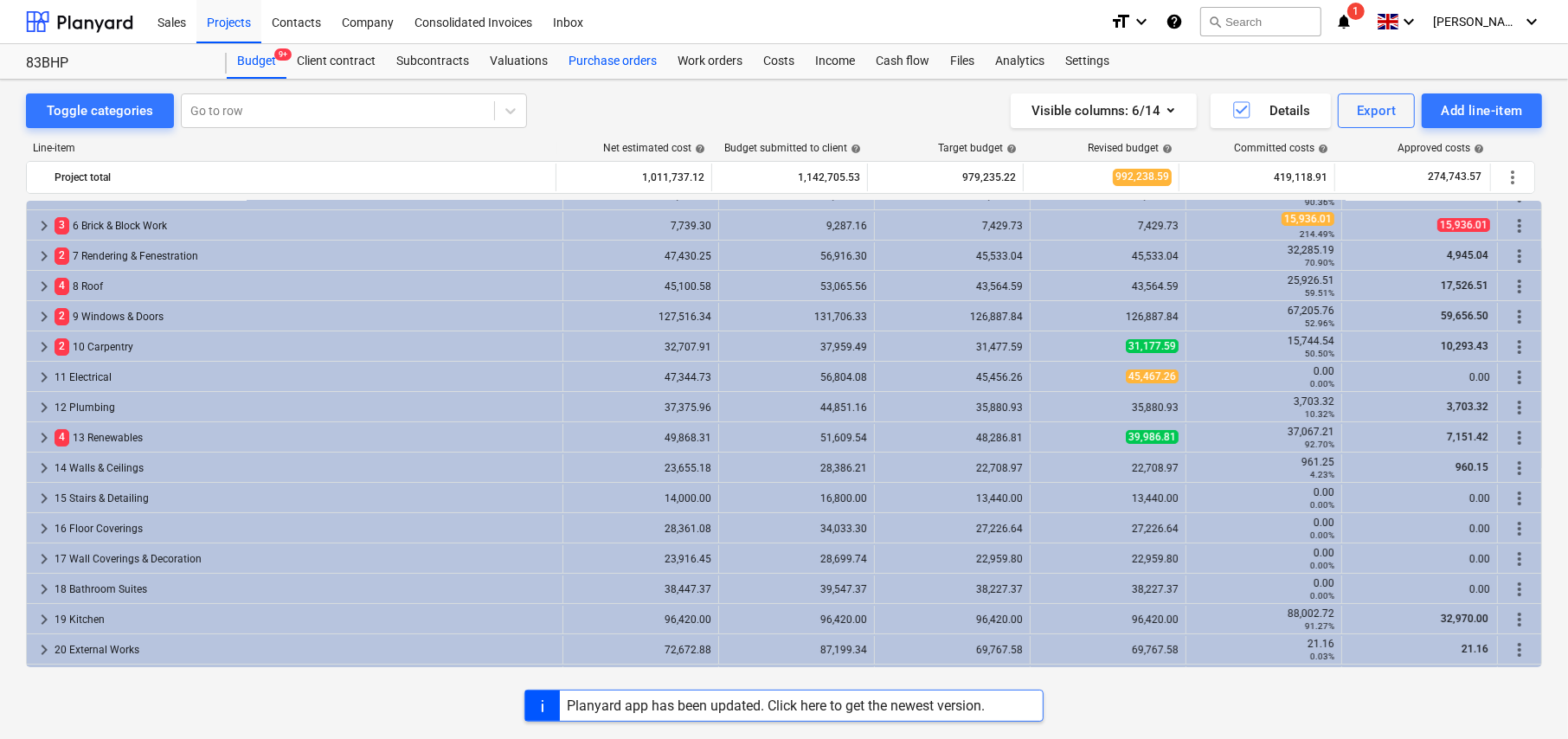
click at [610, 65] on div "Purchase orders" at bounding box center [613, 62] width 109 height 35
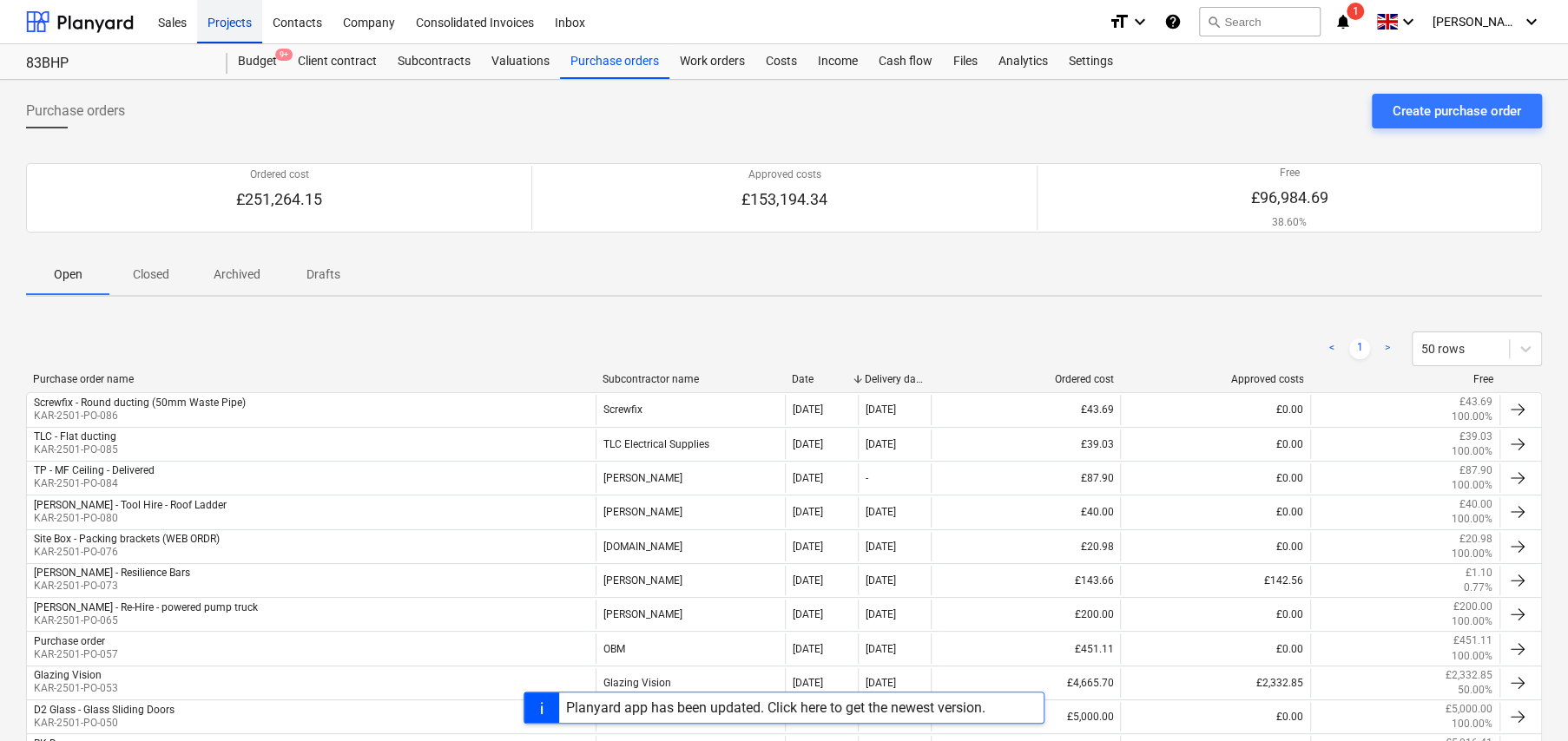
click at [226, 21] on div "Projects" at bounding box center [229, 21] width 65 height 44
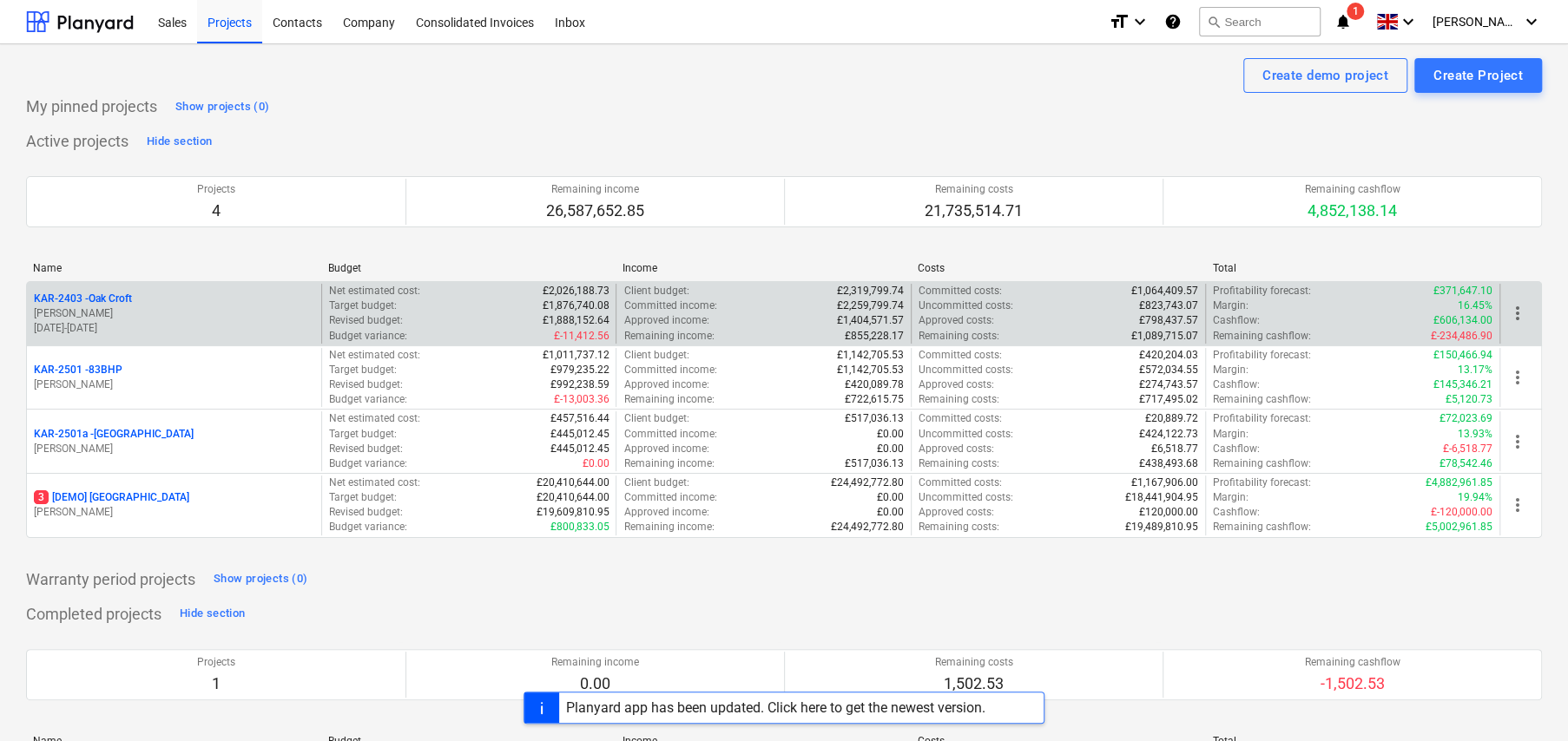
click at [115, 299] on p "KAR-2403 - Oak Croft" at bounding box center [83, 299] width 98 height 15
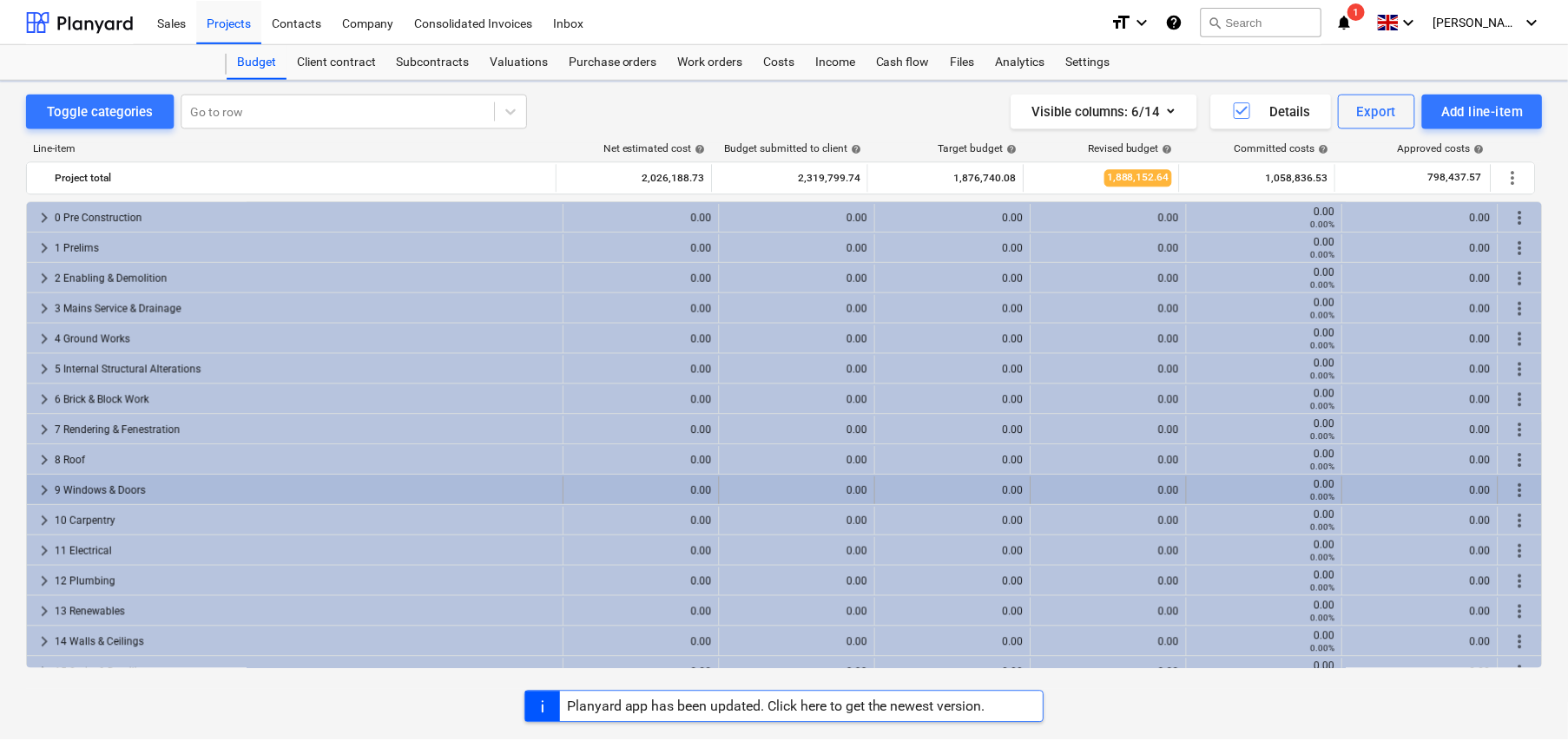
scroll to position [174, 0]
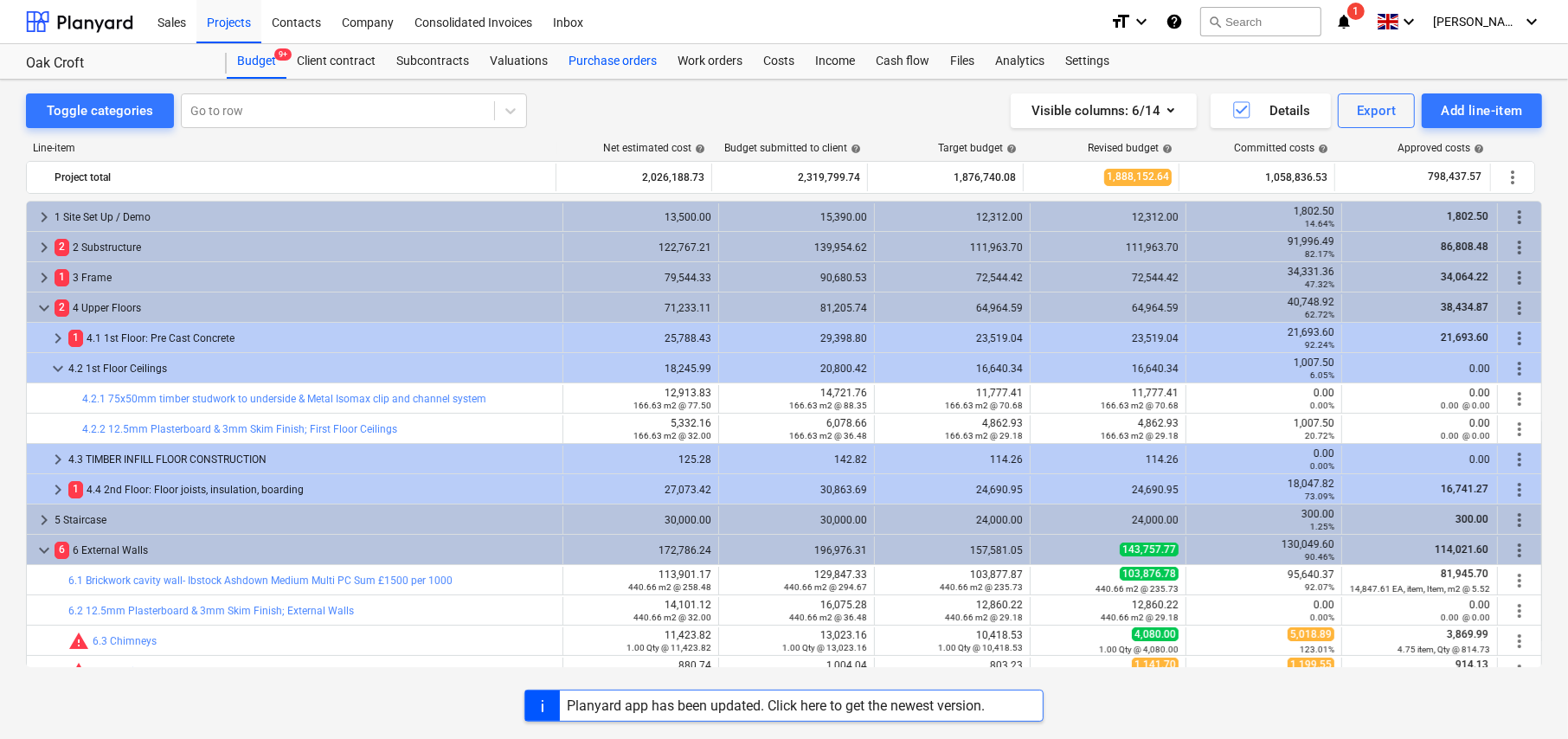
click at [622, 65] on div "Purchase orders" at bounding box center [613, 62] width 109 height 35
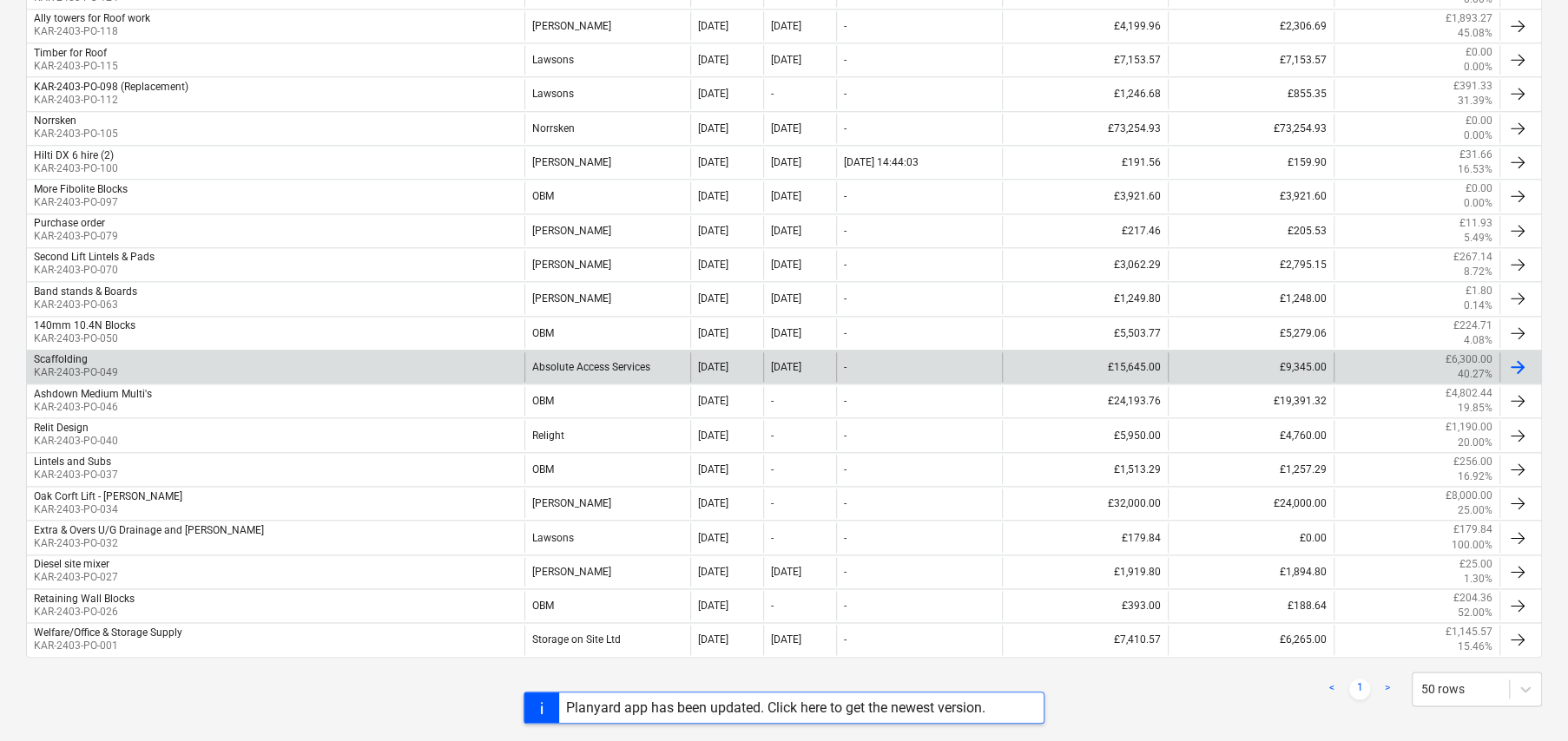
scroll to position [1316, 0]
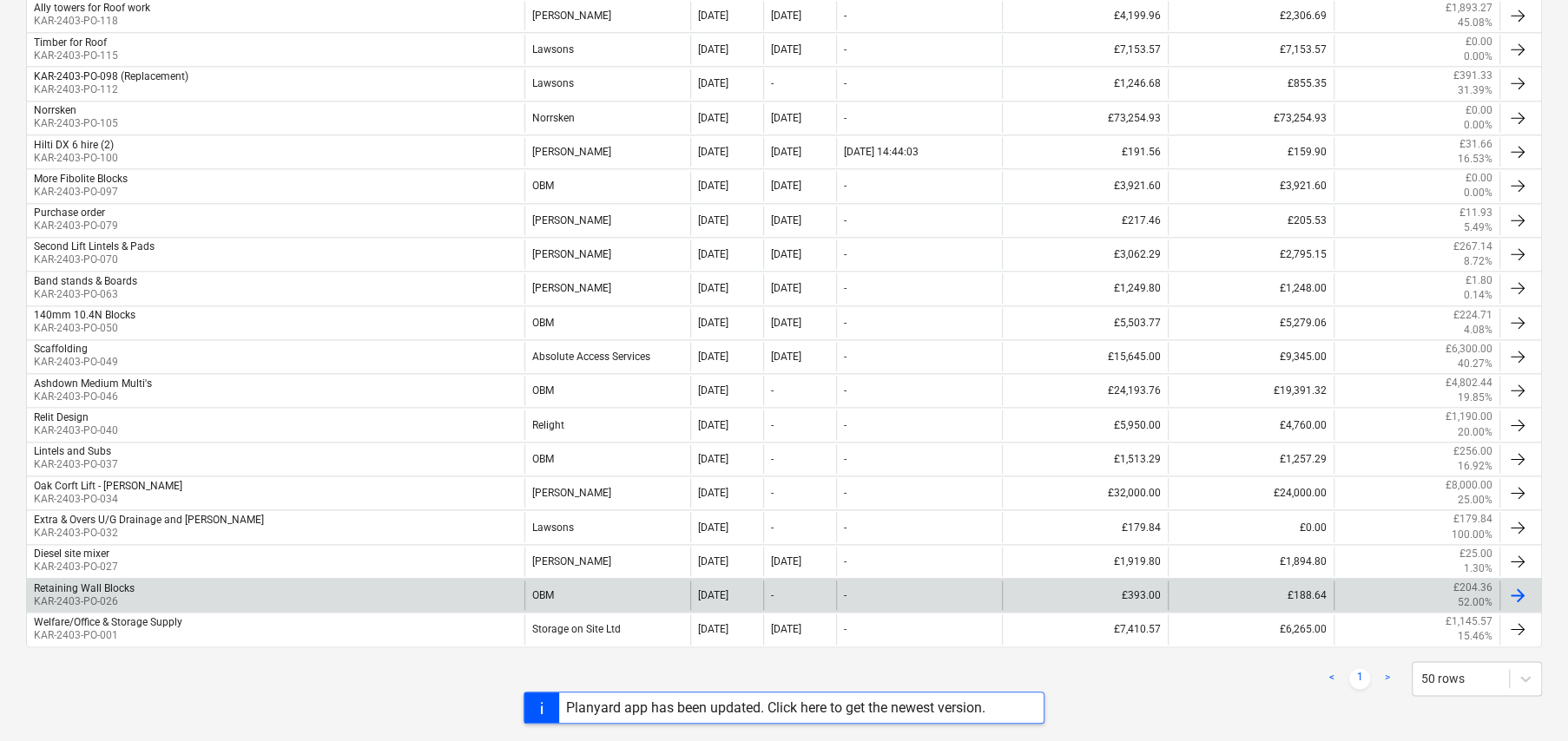
click at [421, 607] on div "Retaining Wall Blocks KAR-2403-PO-026 OBM [DATE] - - £393.00 £188.64 £204.36 52…" at bounding box center [784, 595] width 1515 height 34
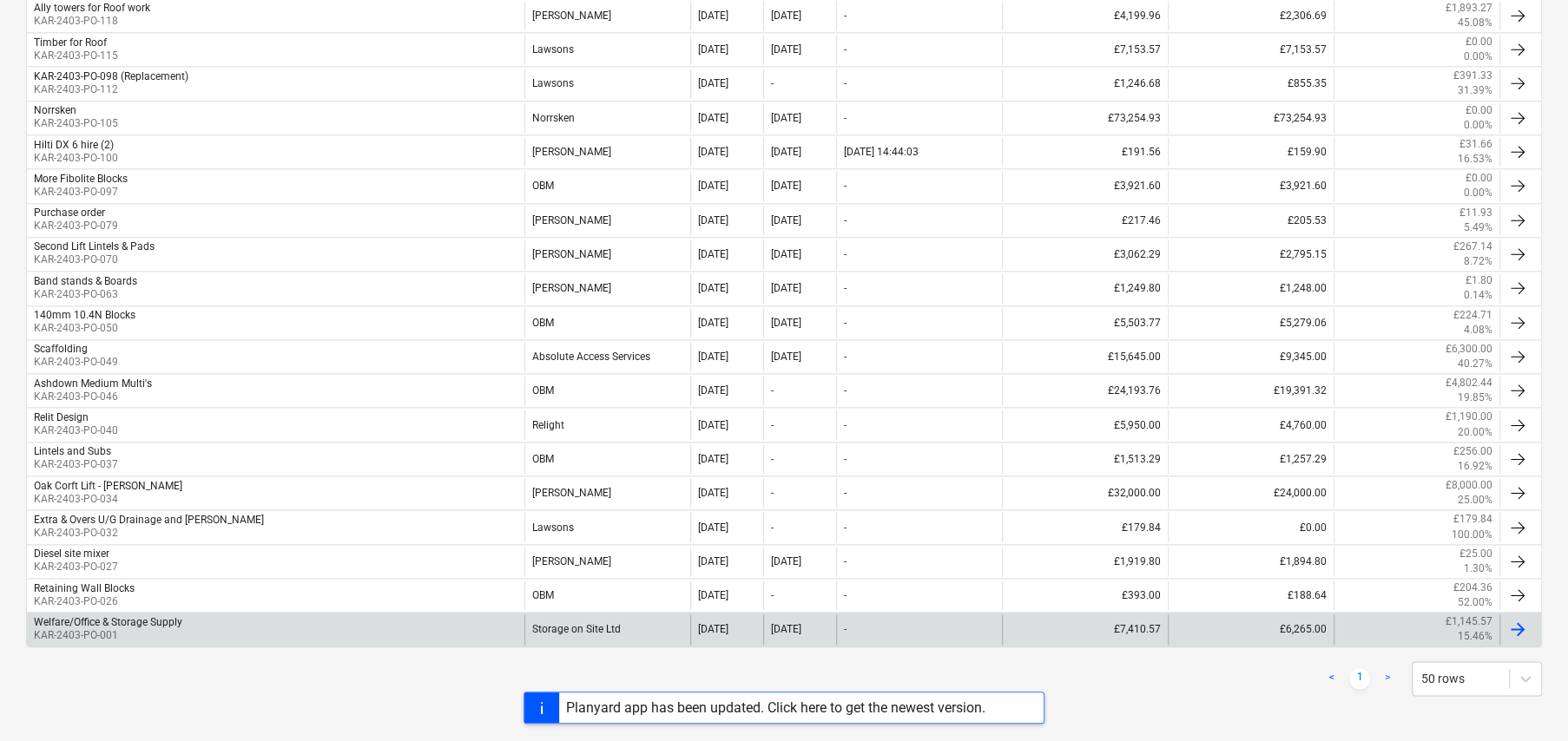
click at [437, 626] on div "Welfare/Office & Storage Supply KAR-2403-PO-001" at bounding box center [275, 629] width 497 height 30
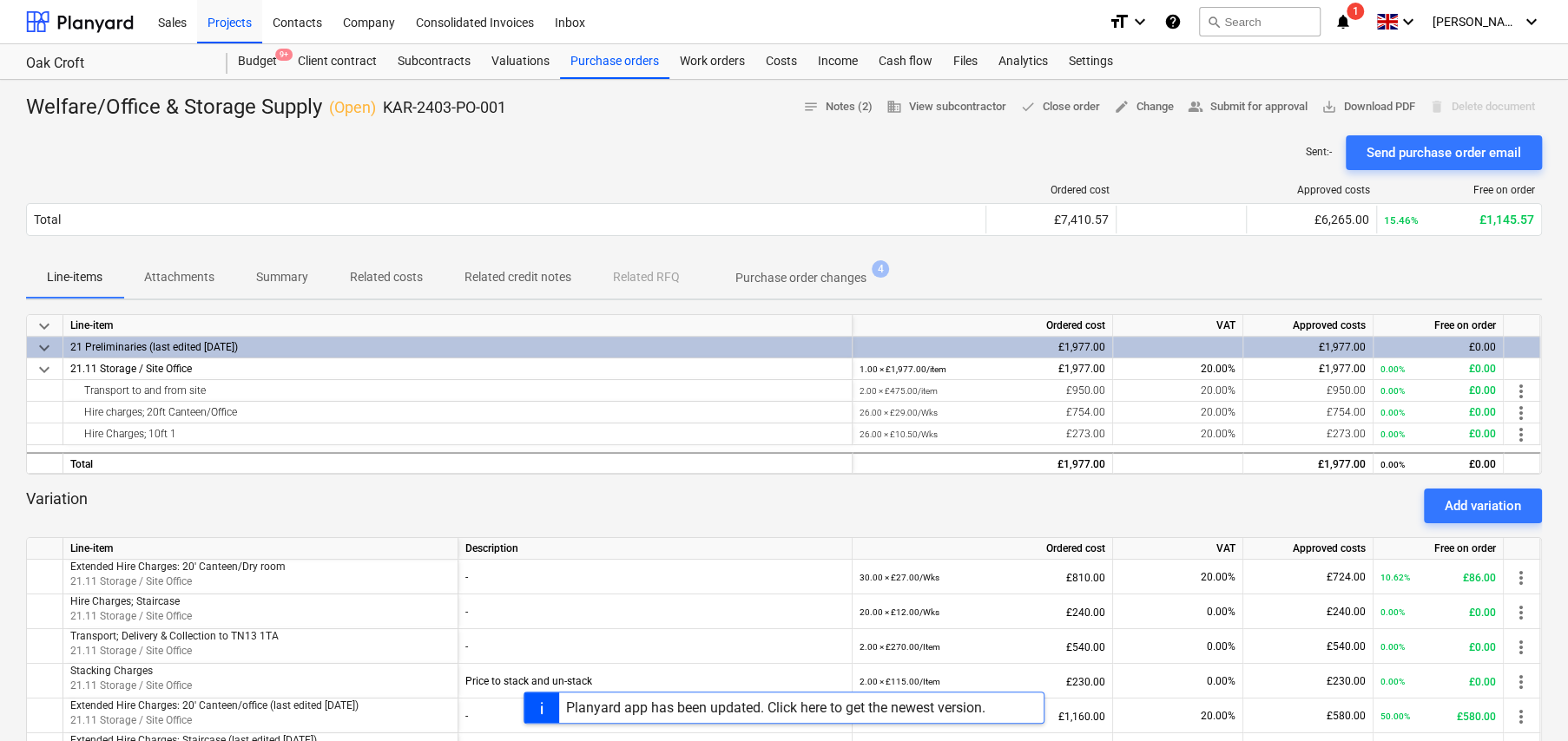
click at [383, 278] on p "Related costs" at bounding box center [386, 277] width 73 height 18
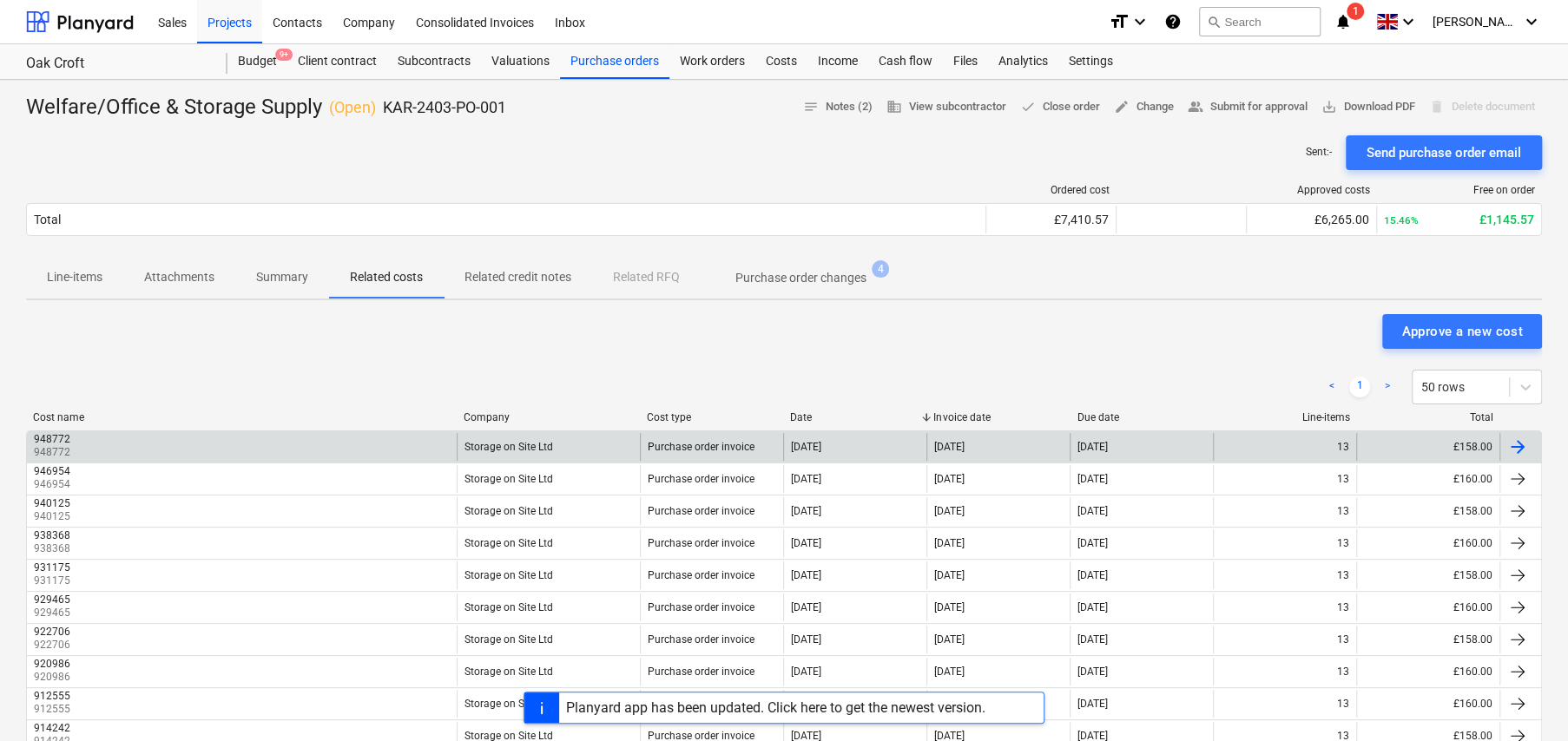
click at [201, 444] on div "948772 948772" at bounding box center [241, 447] width 430 height 28
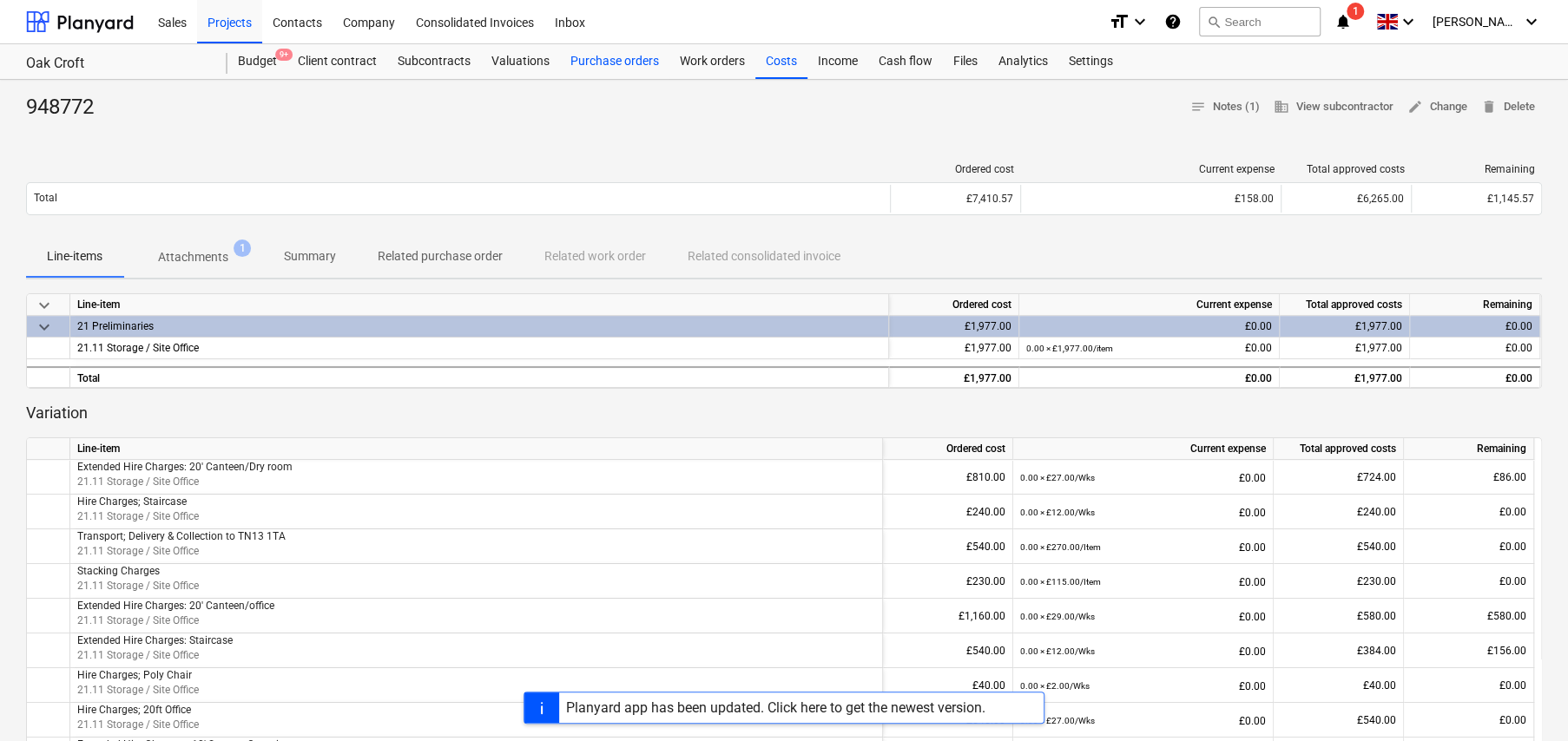
drag, startPoint x: 609, startPoint y: 60, endPoint x: 605, endPoint y: 73, distance: 13.6
click at [609, 60] on div "Purchase orders" at bounding box center [614, 62] width 109 height 35
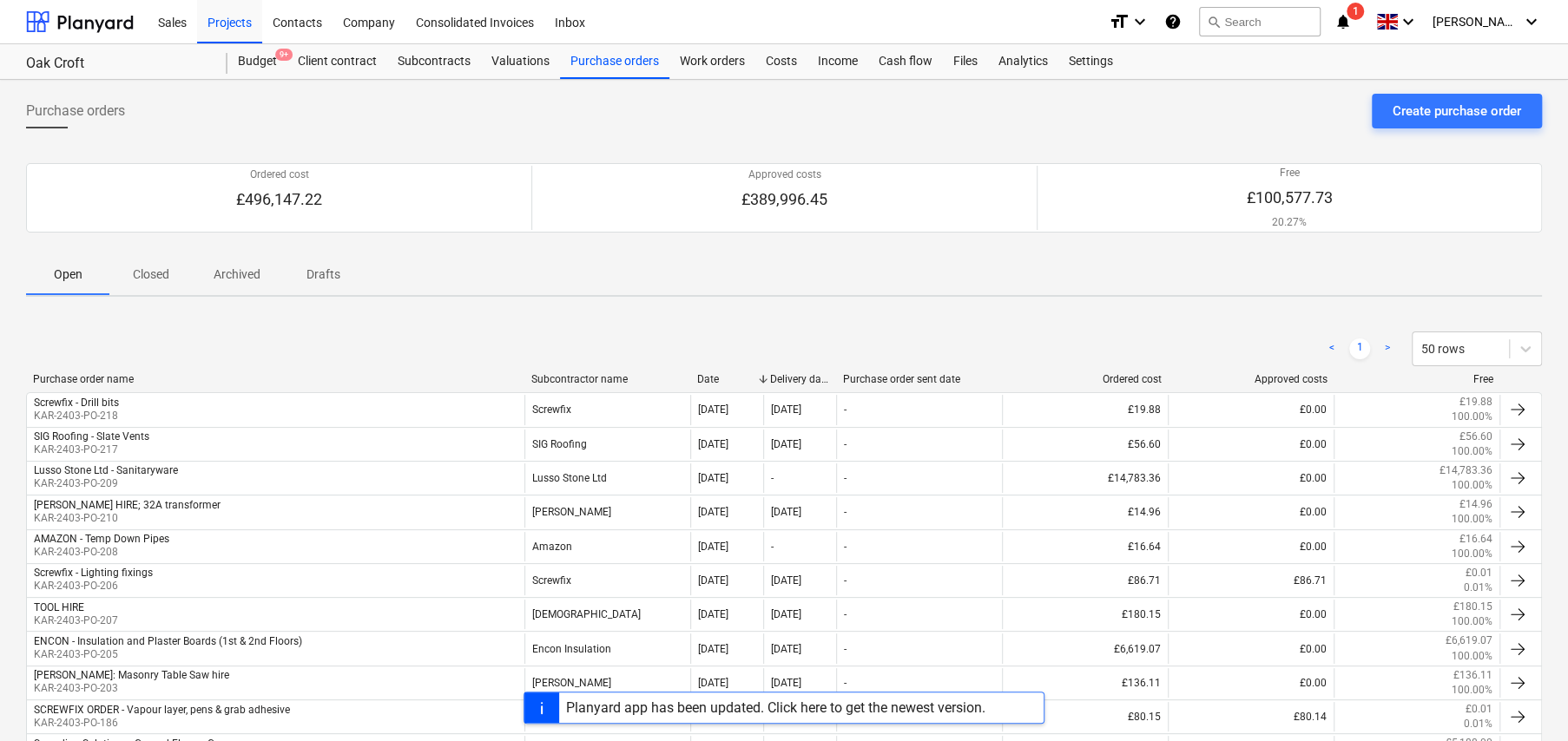
click at [333, 269] on p "Drafts" at bounding box center [322, 274] width 42 height 18
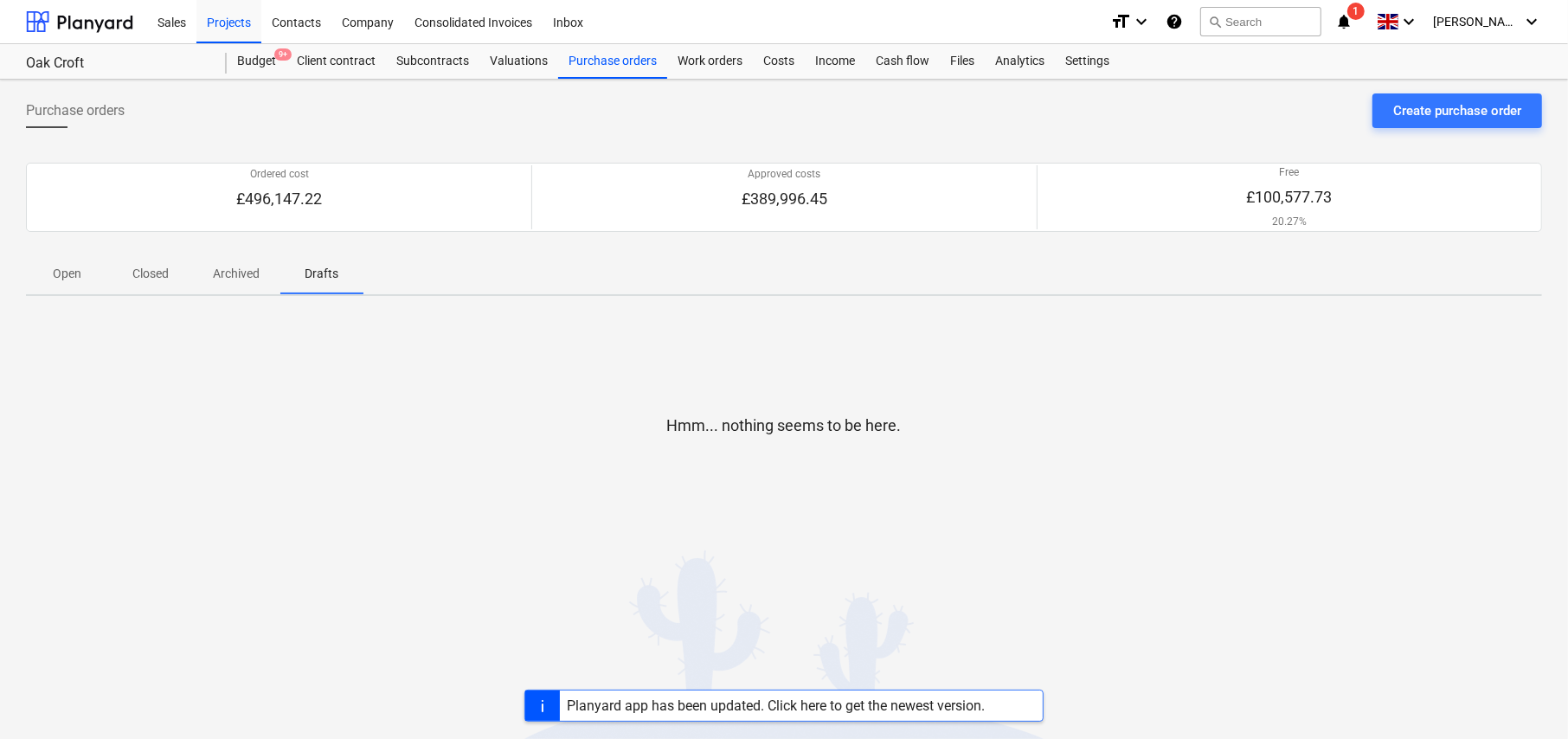
click at [72, 275] on p "Open" at bounding box center [67, 274] width 41 height 18
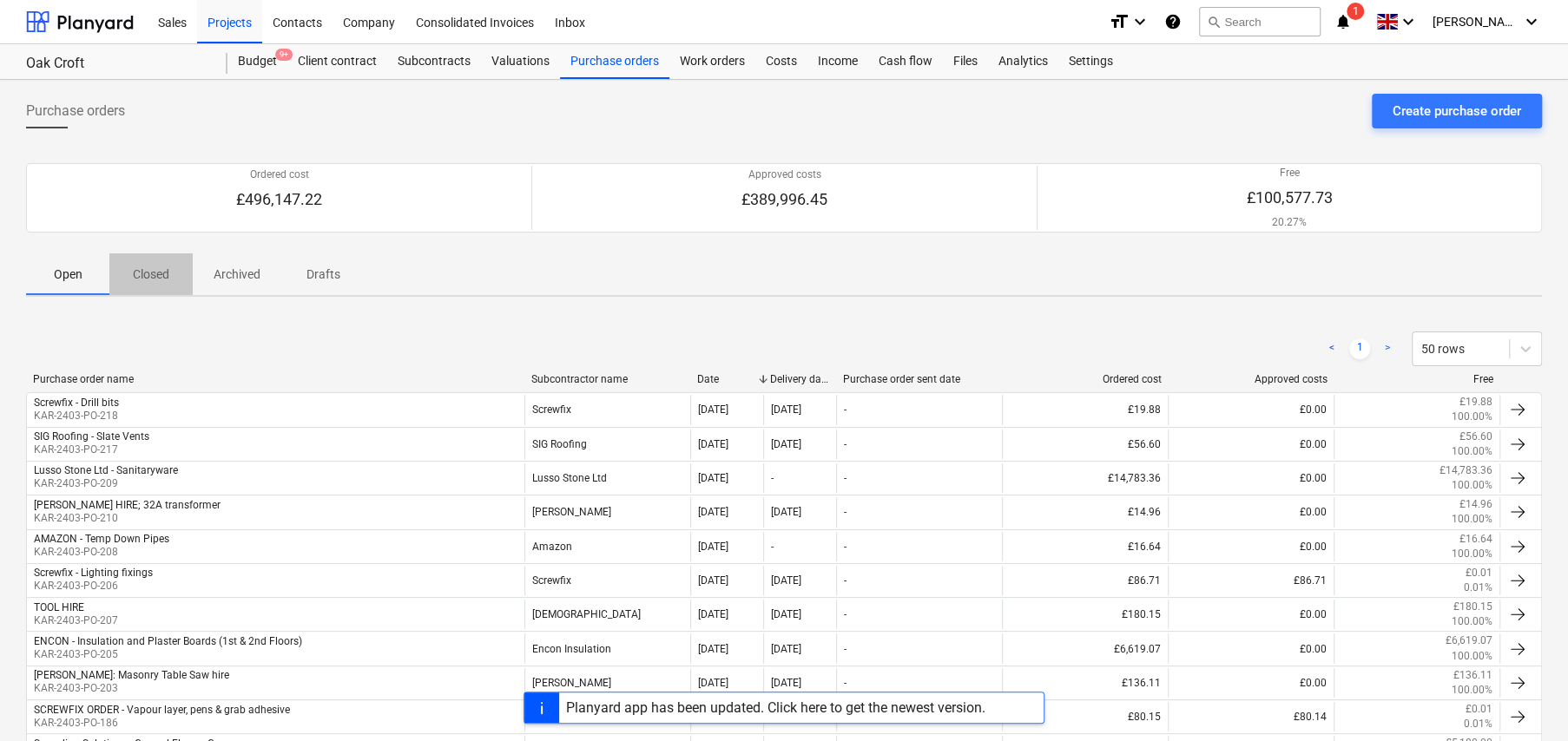
click at [161, 278] on p "Closed" at bounding box center [151, 274] width 42 height 18
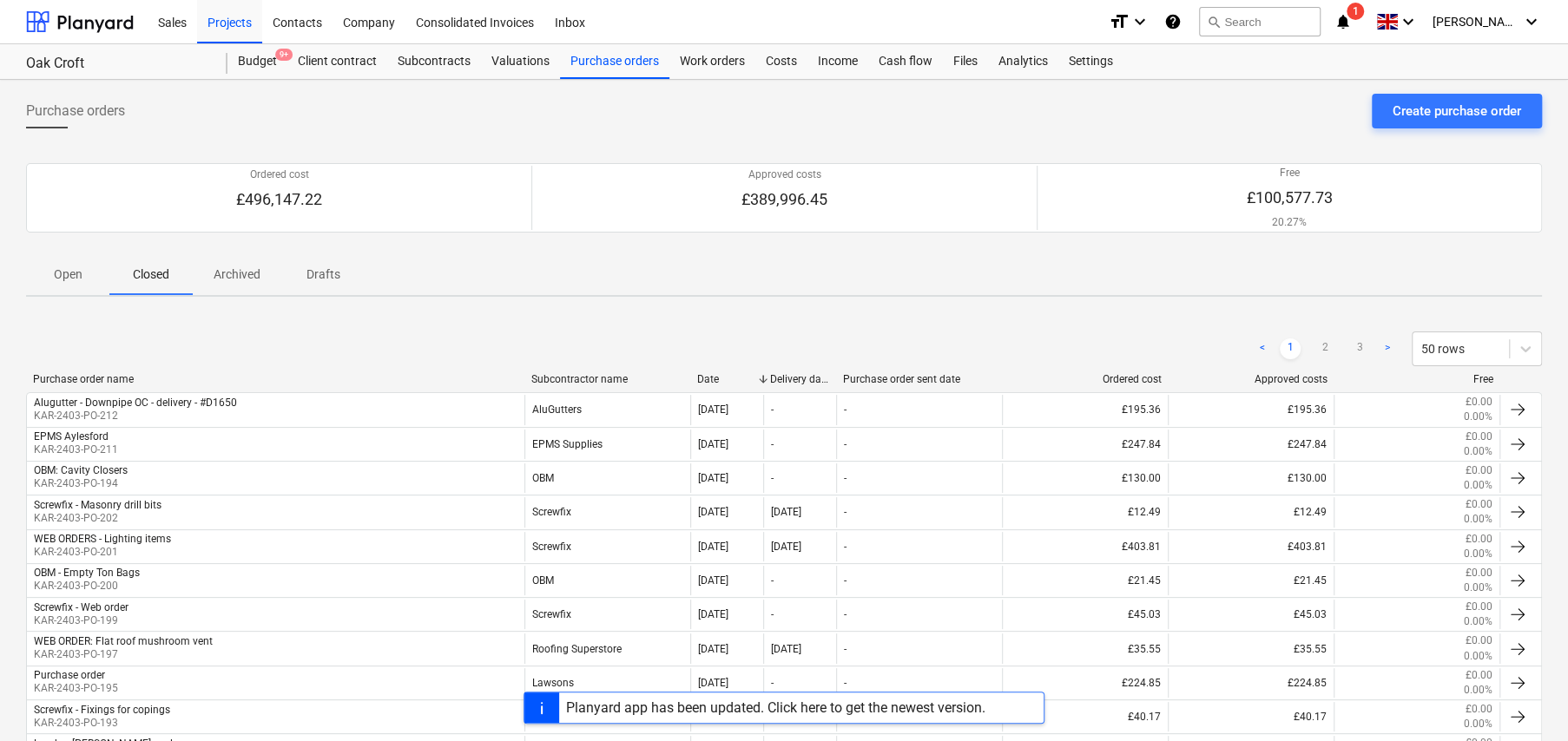
click at [68, 270] on p "Open" at bounding box center [67, 274] width 42 height 18
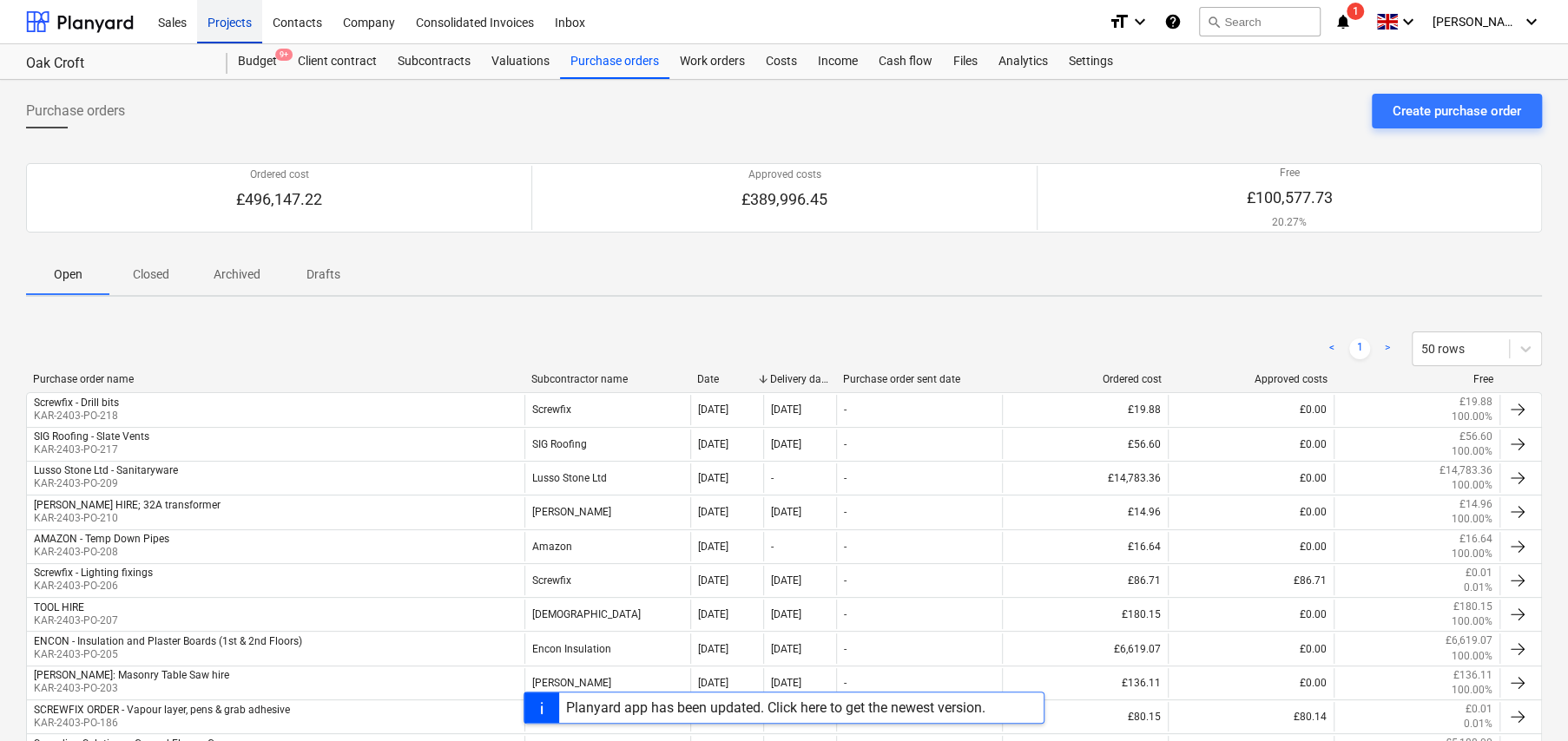
click at [234, 20] on div "Projects" at bounding box center [229, 21] width 65 height 44
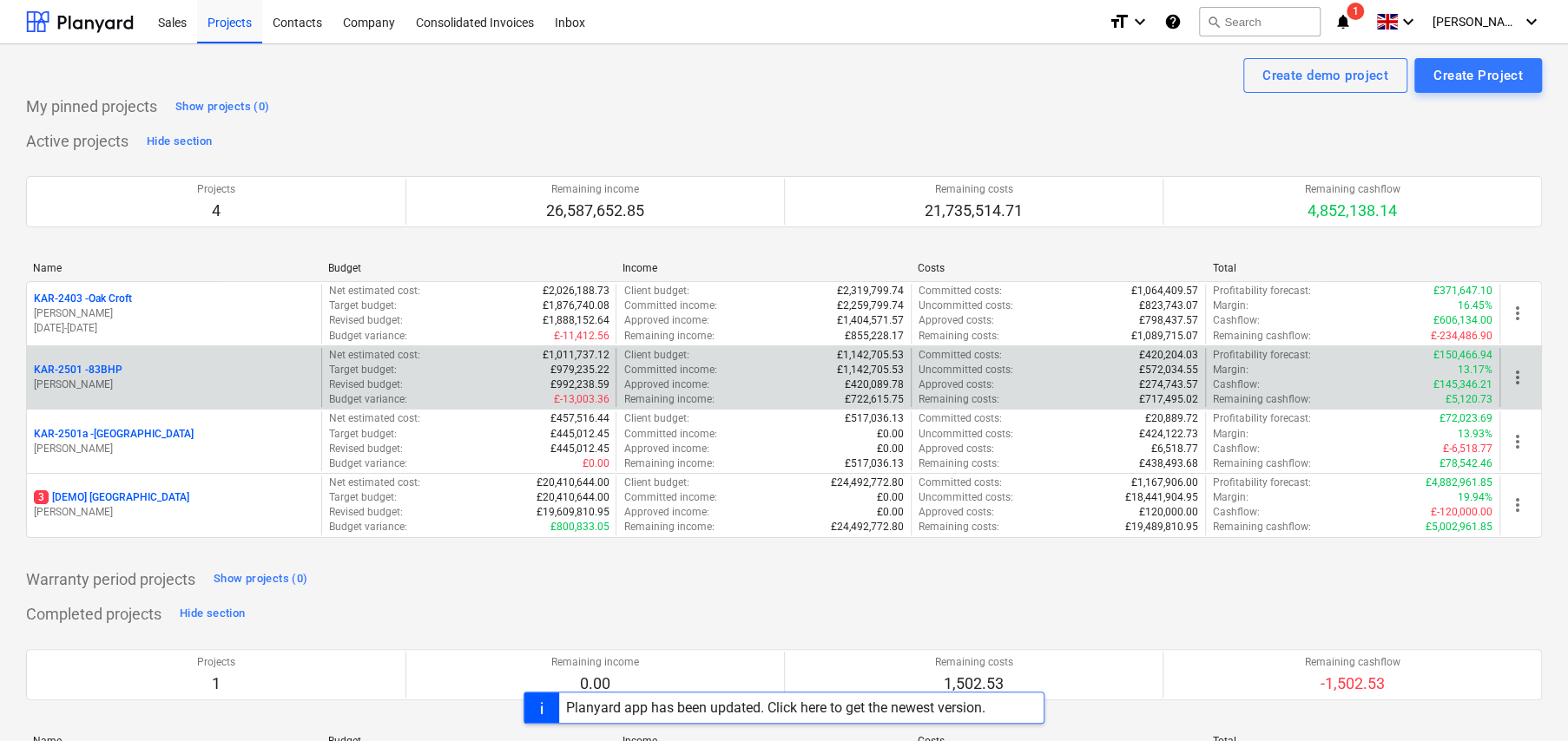
click at [116, 366] on p "KAR-2501 - 83BHP" at bounding box center [79, 370] width 89 height 15
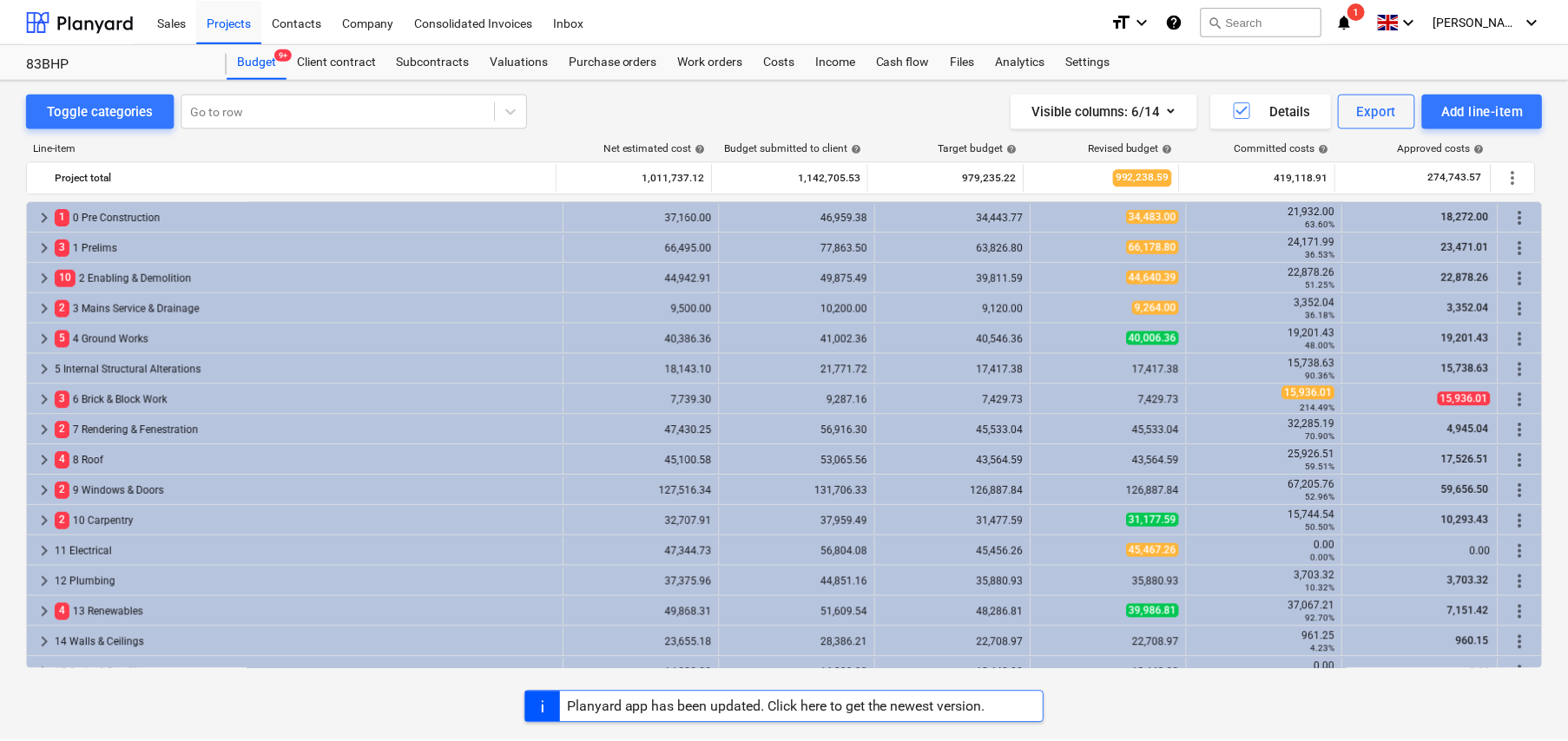
scroll to position [174, 0]
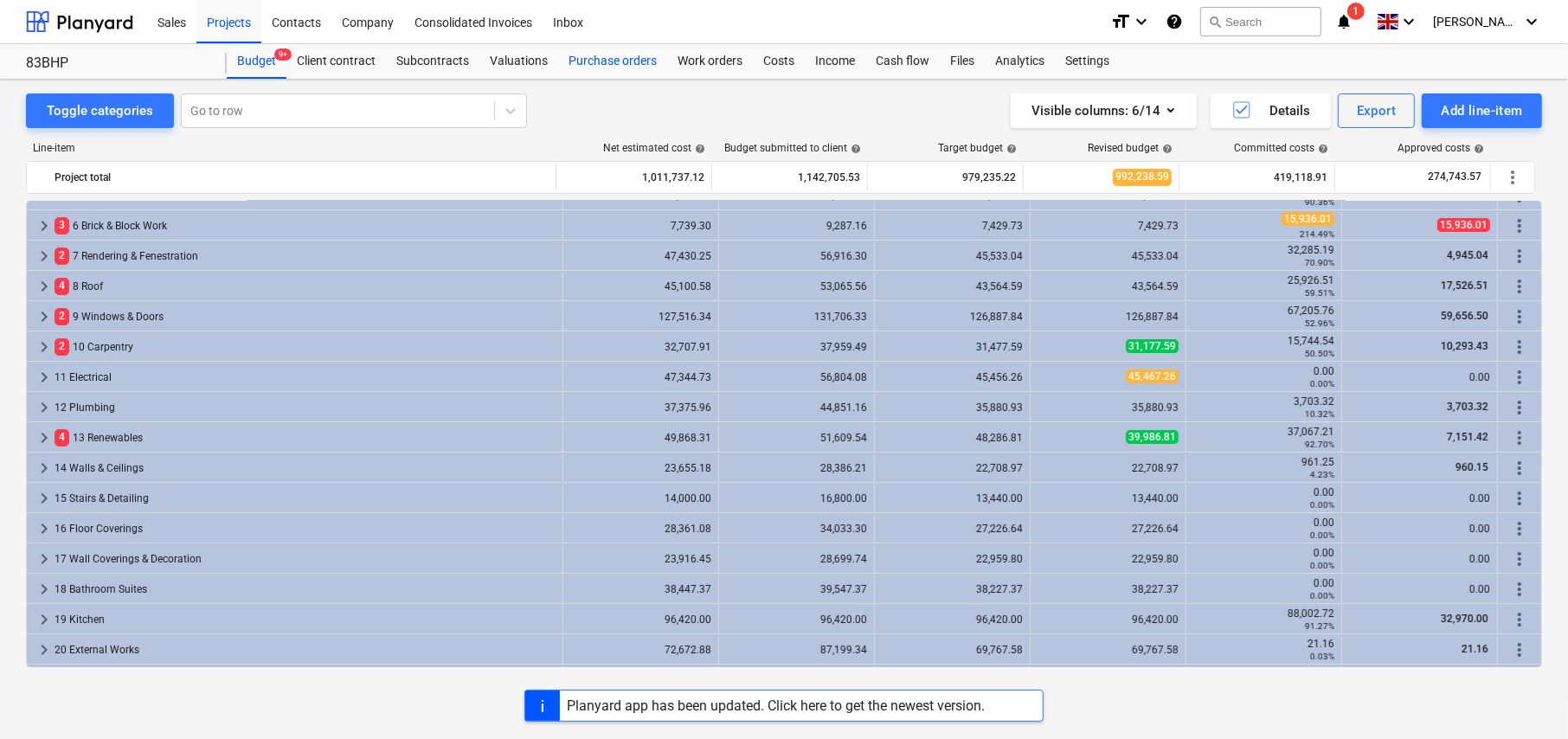
click at [603, 61] on div "Purchase orders" at bounding box center [613, 62] width 109 height 35
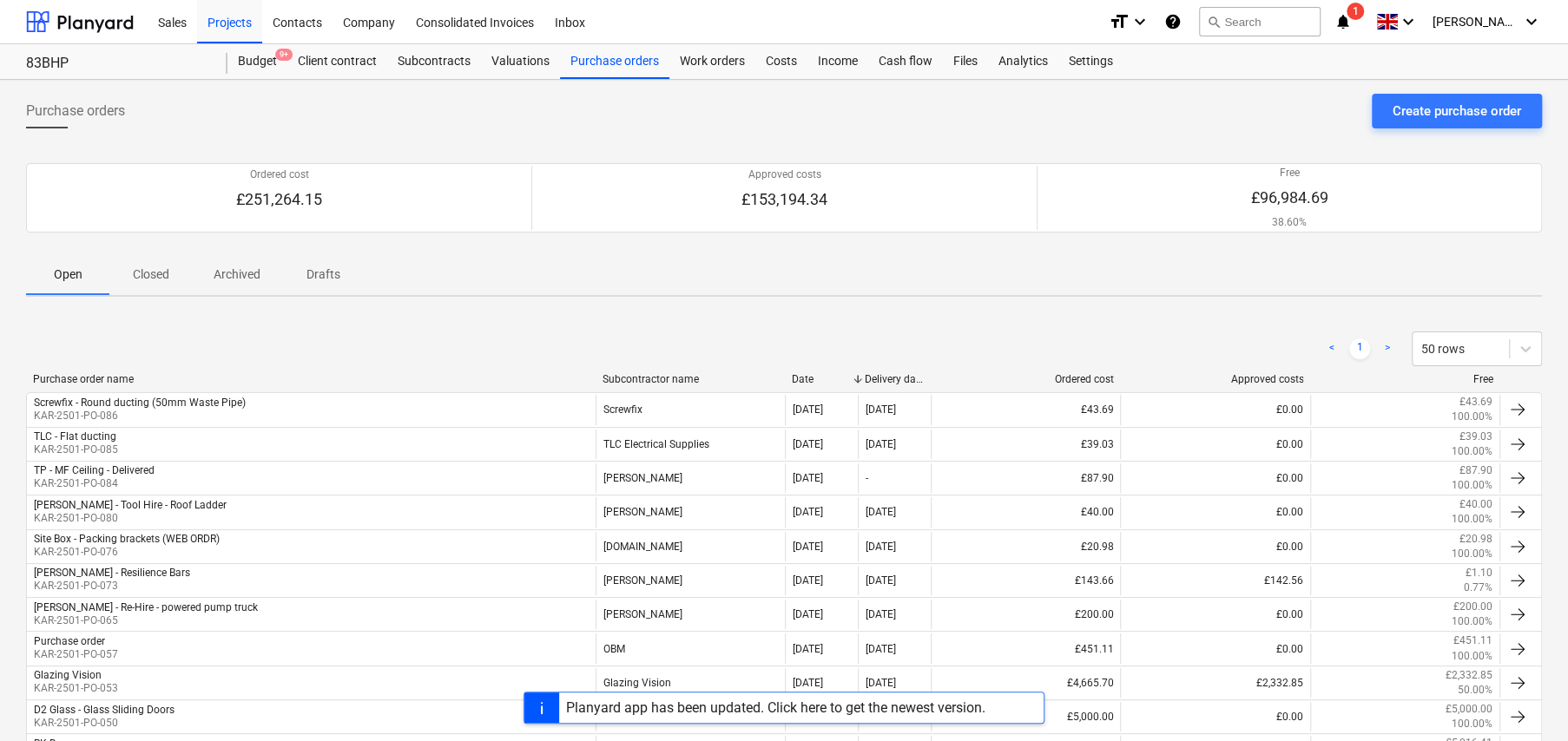
click at [330, 276] on p "Drafts" at bounding box center [322, 274] width 42 height 18
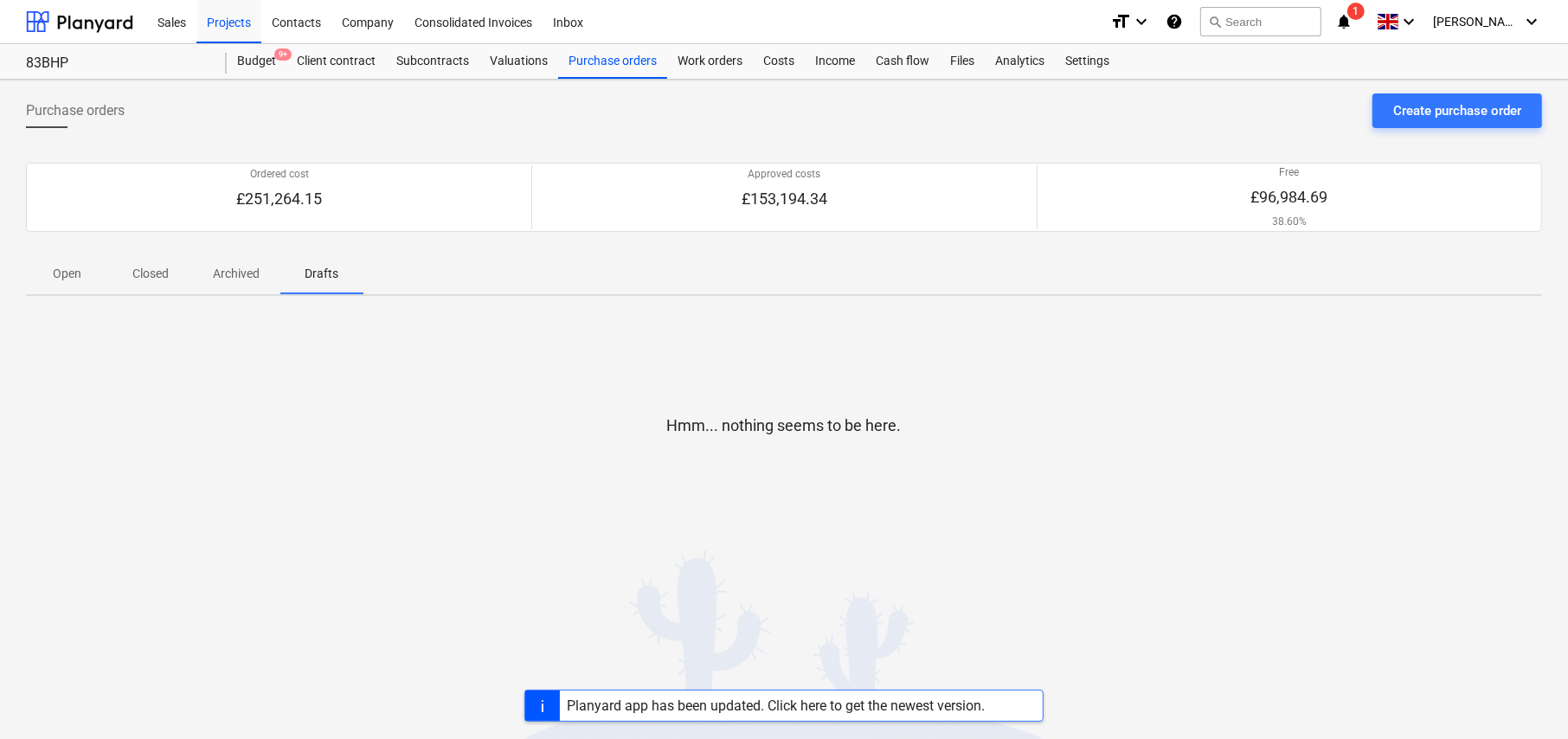
click at [64, 267] on p "Open" at bounding box center [67, 274] width 41 height 18
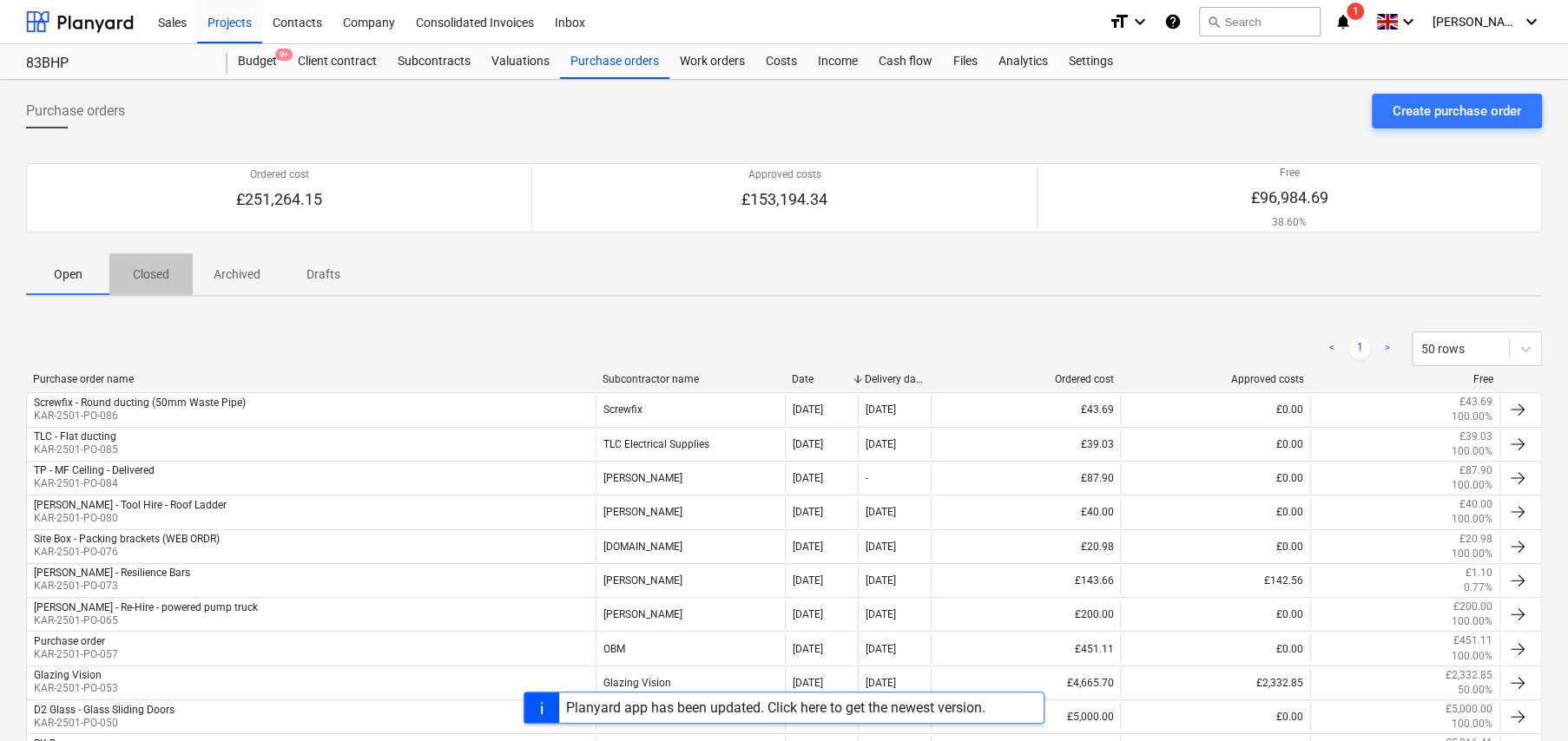
click at [156, 270] on p "Closed" at bounding box center [151, 274] width 42 height 18
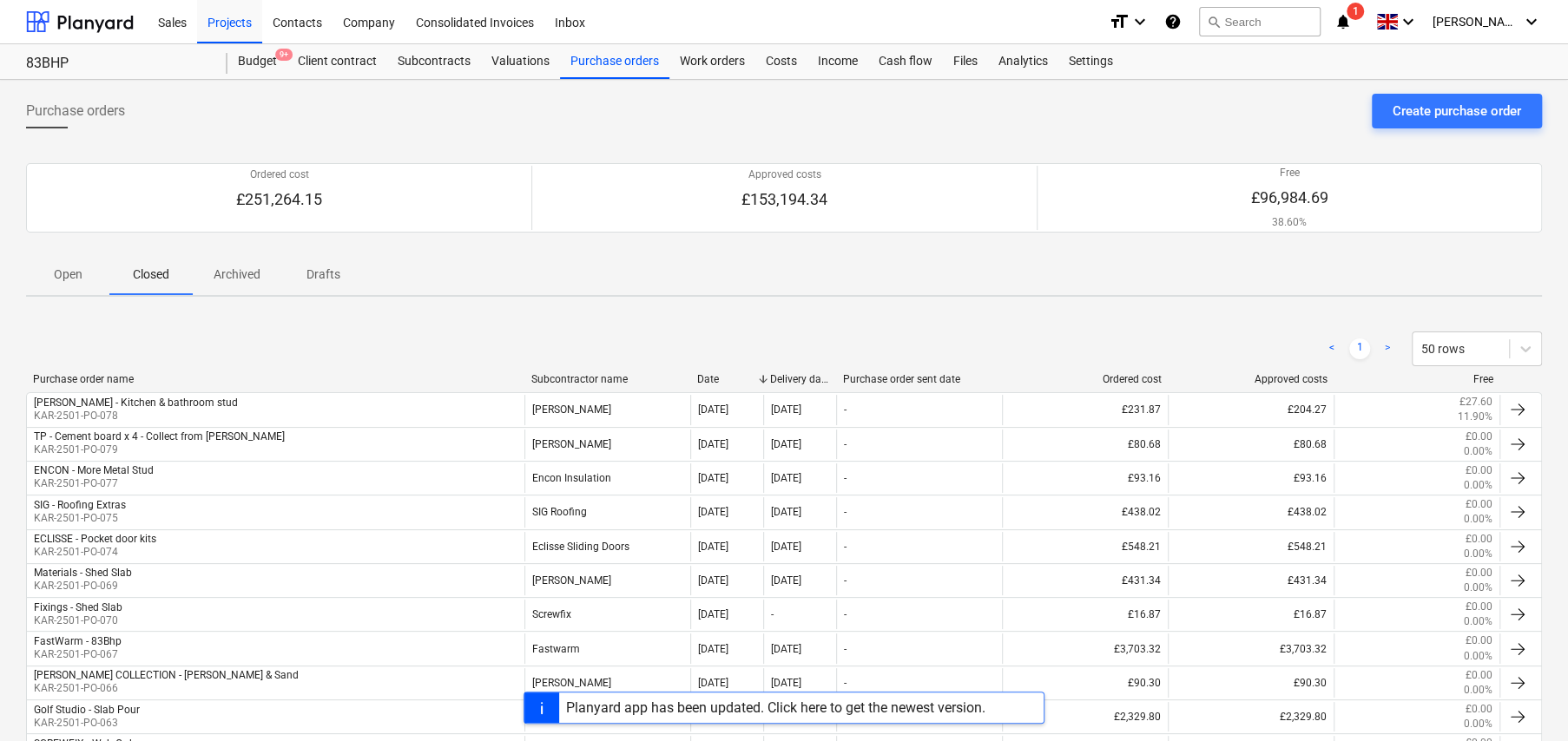
click at [70, 271] on p "Open" at bounding box center [67, 274] width 42 height 18
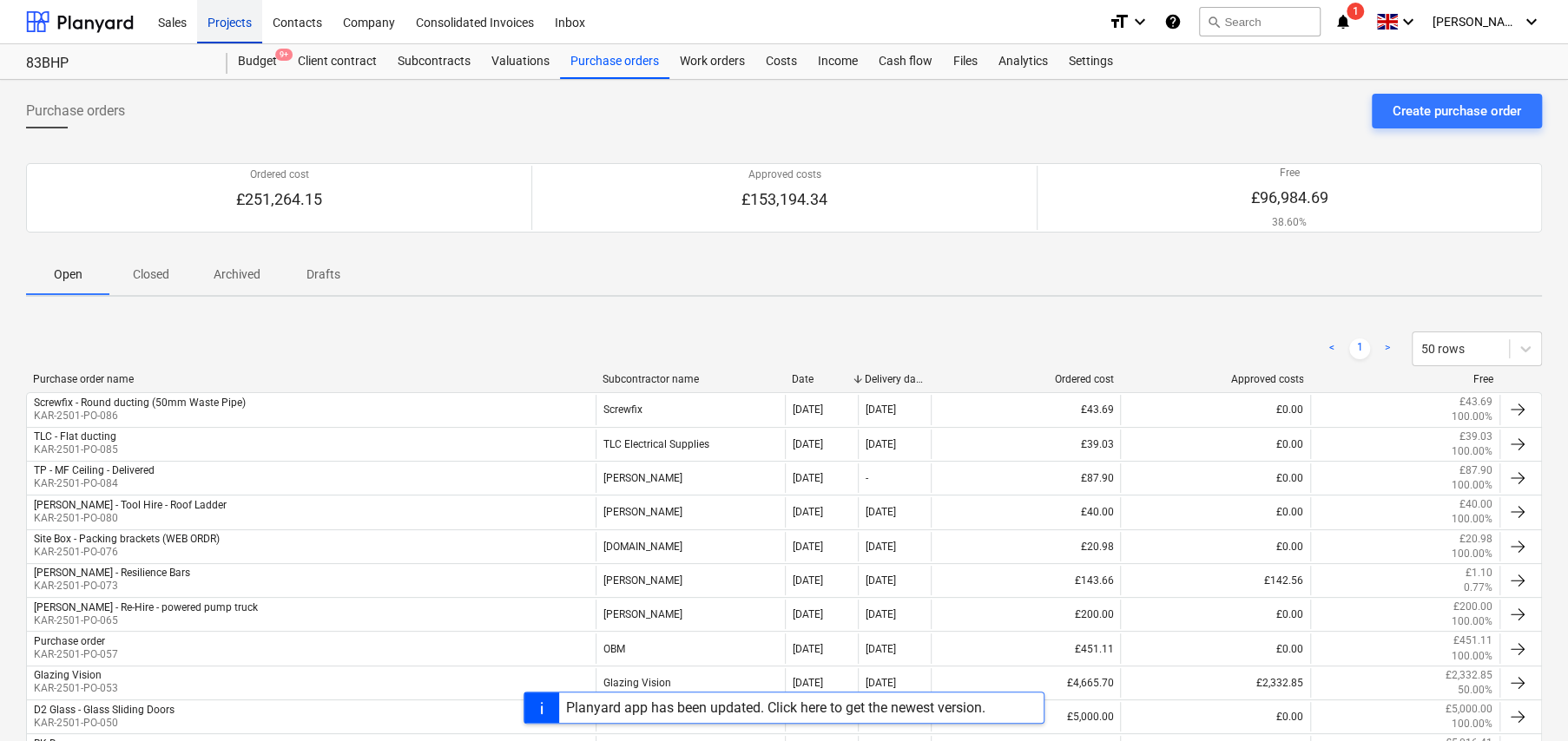
click at [223, 21] on div "Projects" at bounding box center [229, 21] width 65 height 44
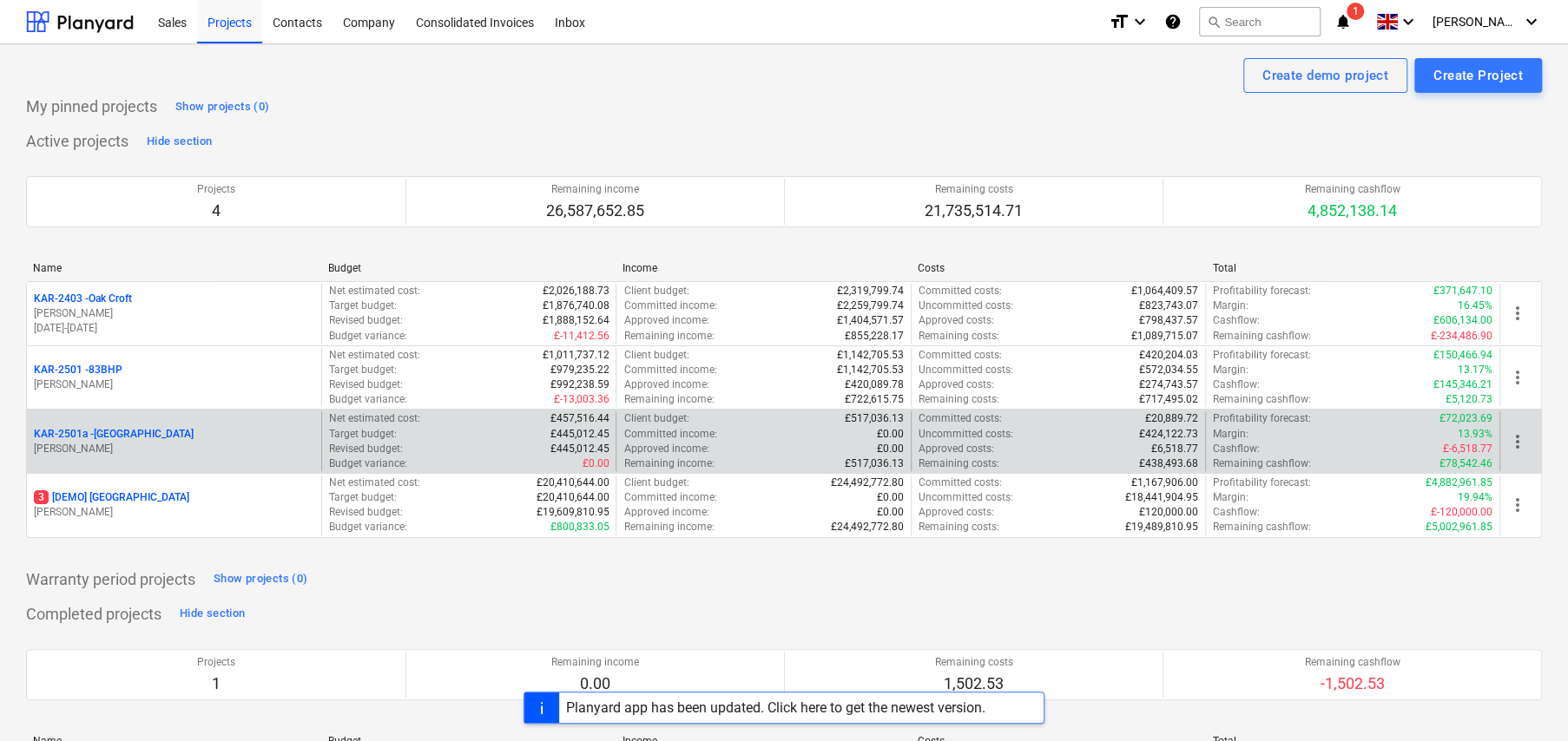
click at [123, 444] on p "[PERSON_NAME]" at bounding box center [174, 449] width 280 height 15
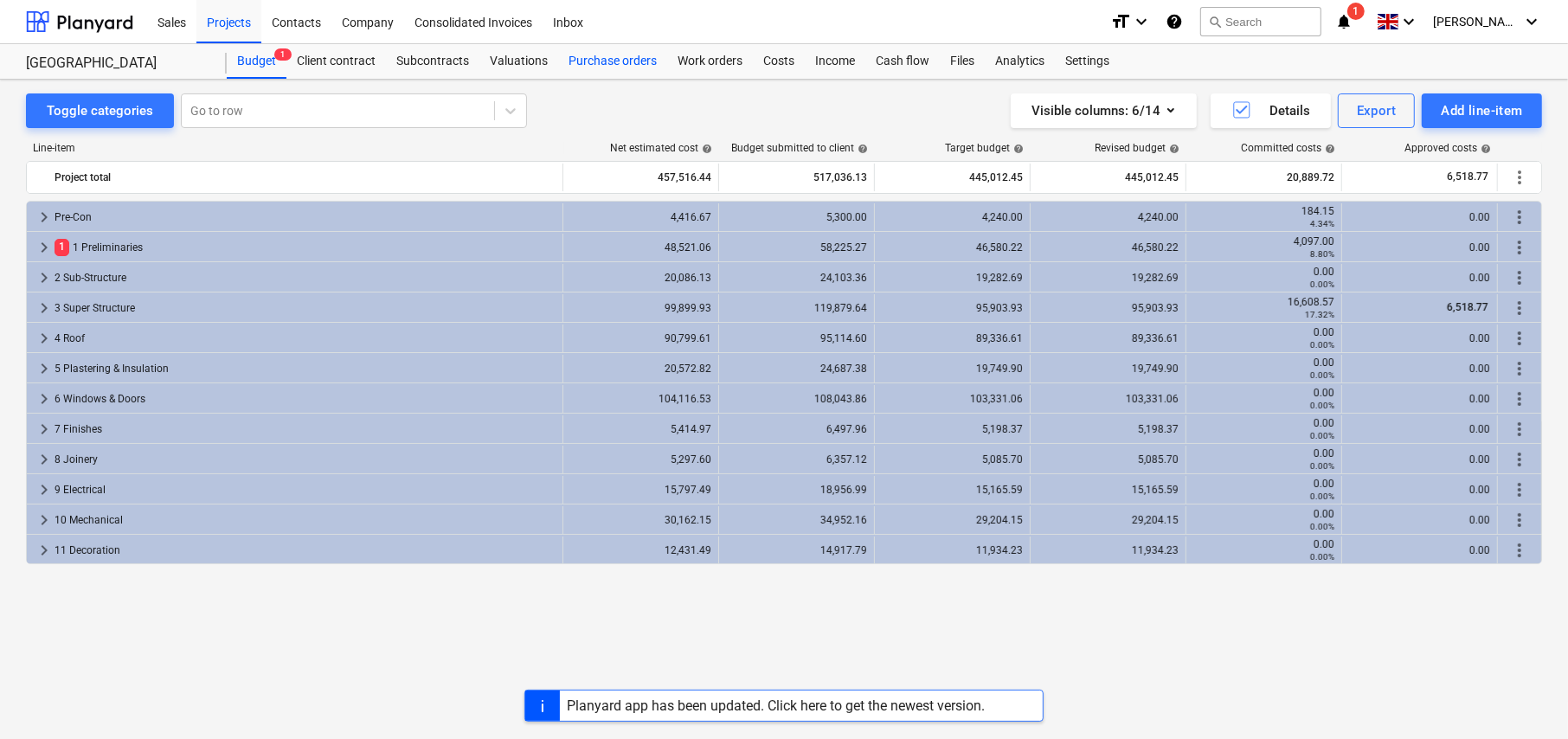
click at [621, 60] on div "Purchase orders" at bounding box center [613, 62] width 109 height 35
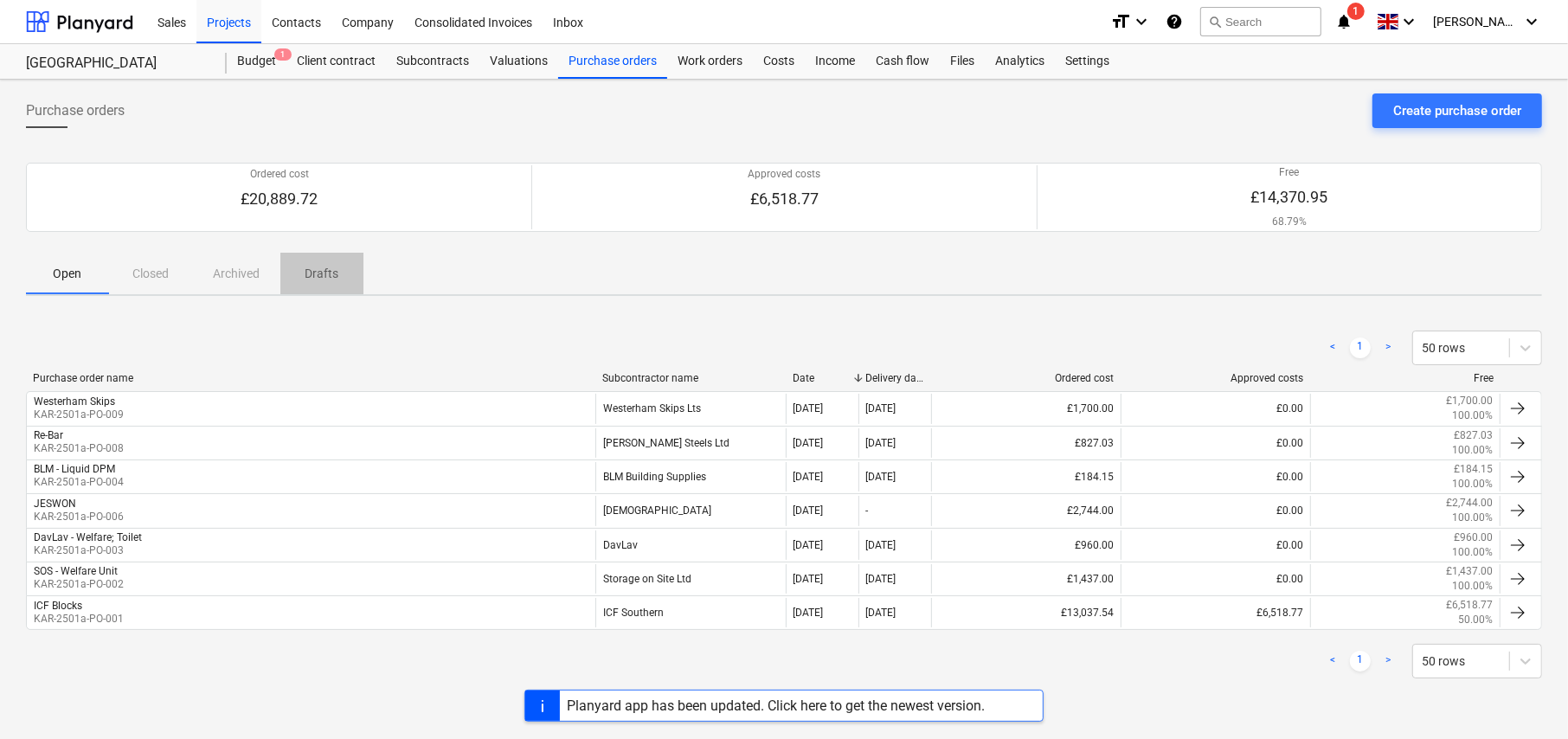
click at [322, 274] on p "Drafts" at bounding box center [322, 274] width 41 height 18
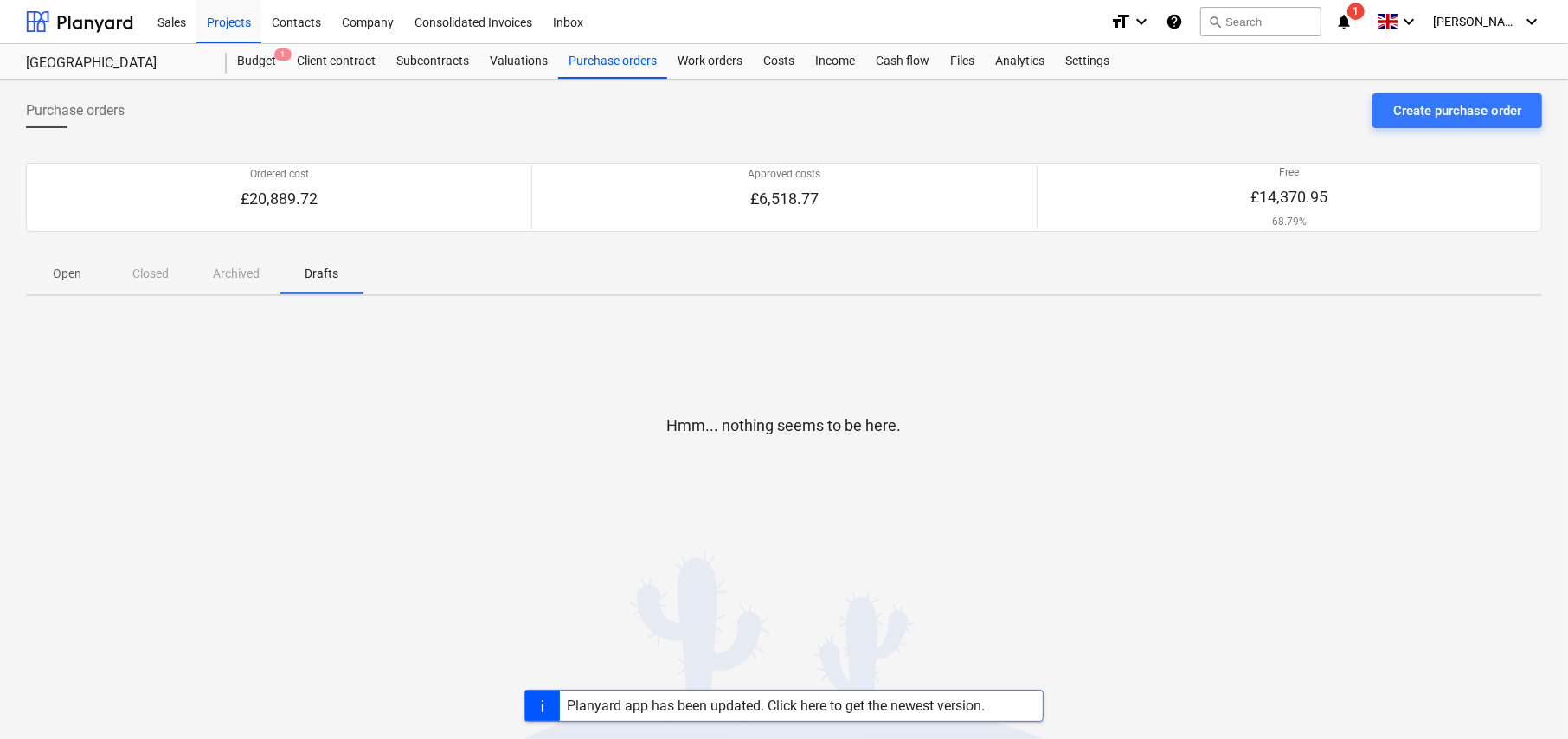
click at [77, 276] on p "Open" at bounding box center [67, 274] width 41 height 18
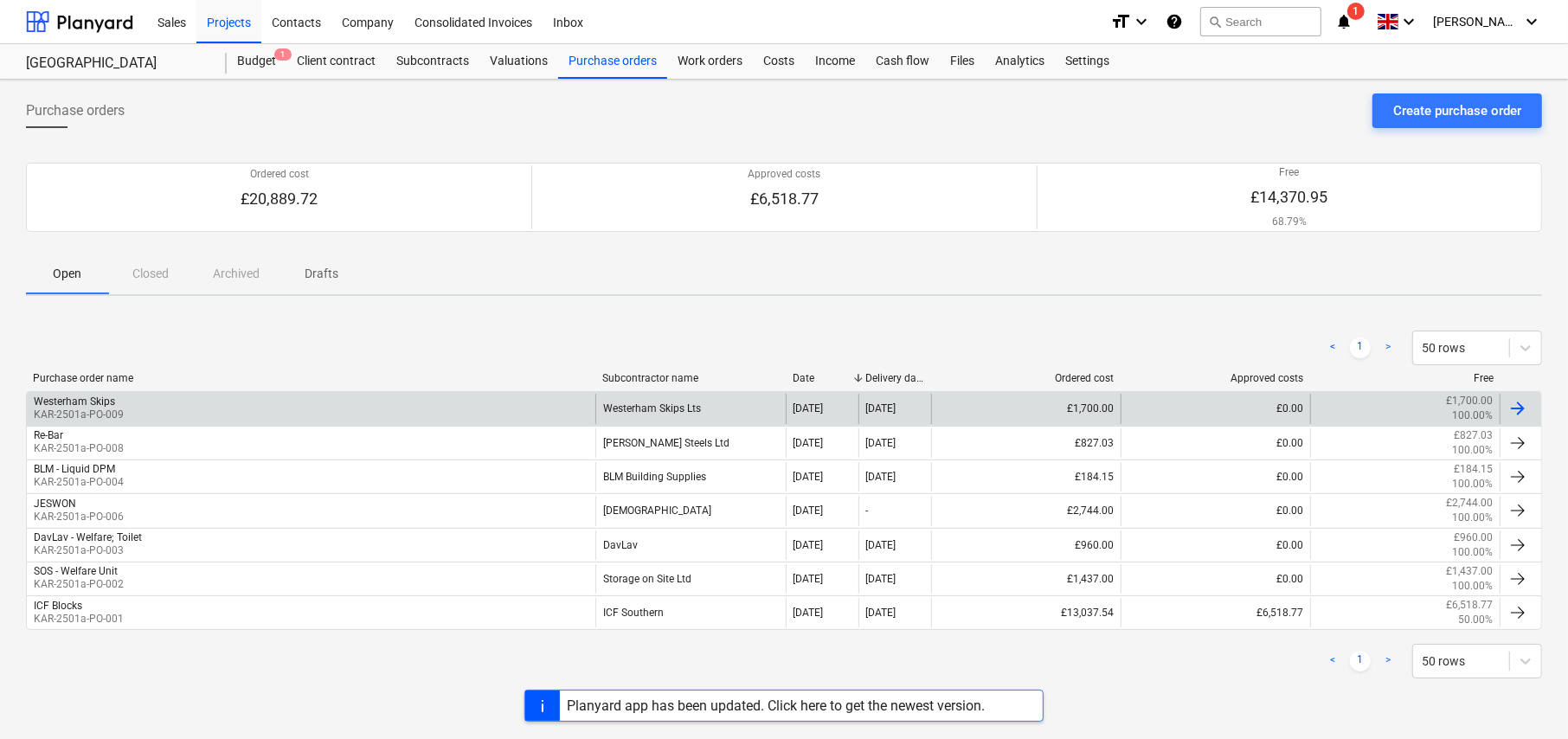
click at [122, 413] on div "Westerham Skips KAR-2501a-PO-009" at bounding box center [310, 408] width 568 height 29
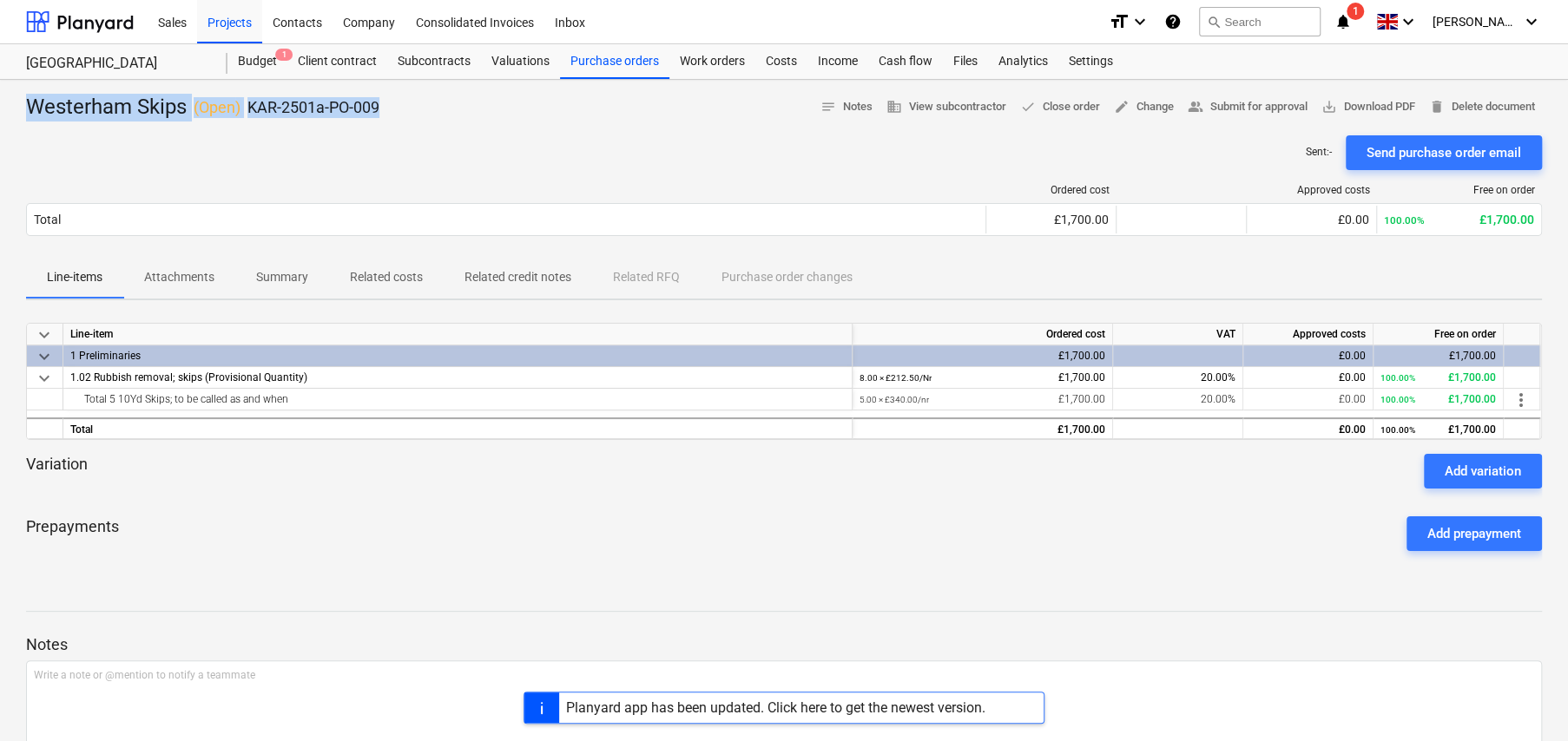
drag, startPoint x: 395, startPoint y: 105, endPoint x: 26, endPoint y: 115, distance: 369.1
click at [26, 115] on div "Westerham Skips ( Open ) KAR-2501a-PO-009 notes Notes business View subcontract…" at bounding box center [784, 107] width 1515 height 28
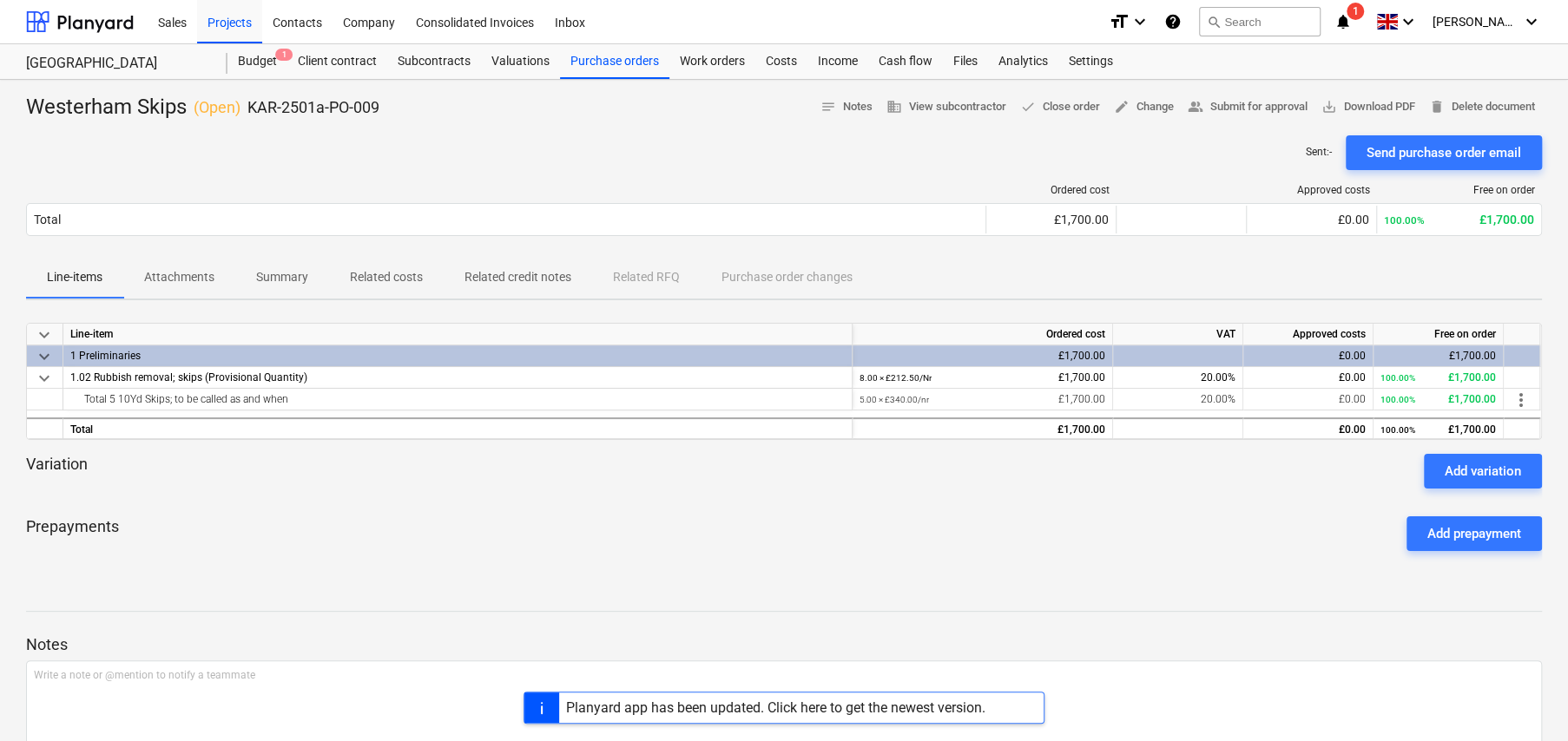
click at [479, 122] on div at bounding box center [784, 128] width 1515 height 14
drag, startPoint x: 409, startPoint y: 104, endPoint x: 249, endPoint y: 106, distance: 160.0
click at [249, 106] on div "Westerham Skips ( Open ) KAR-2501a-PO-009 notes Notes business View subcontract…" at bounding box center [784, 107] width 1515 height 28
copy p "KAR-2501a-PO-009"
click at [665, 711] on div "Planyard app has been updated. Click here to get the newest version." at bounding box center [776, 708] width 419 height 17
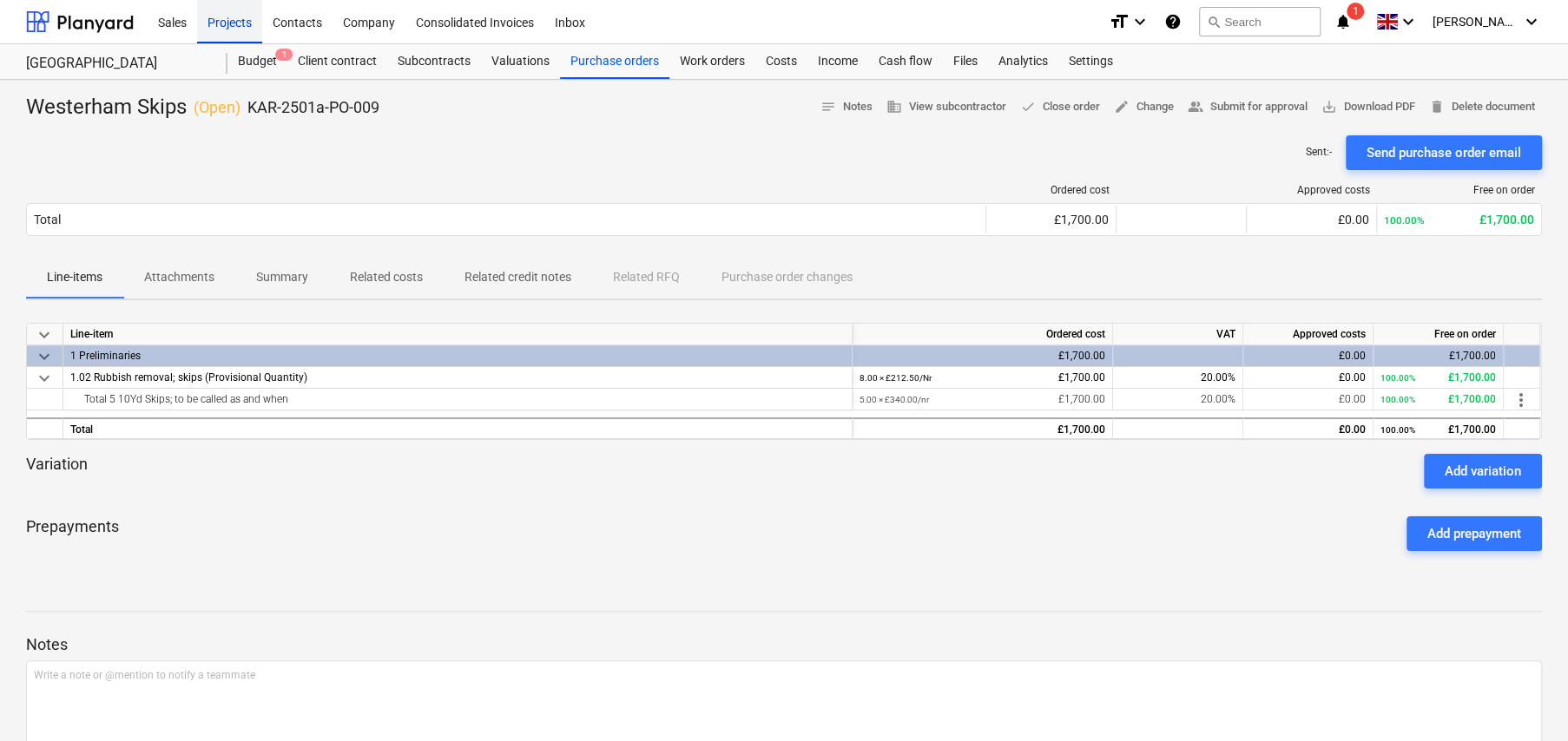
click at [225, 24] on div "Projects" at bounding box center [229, 21] width 65 height 44
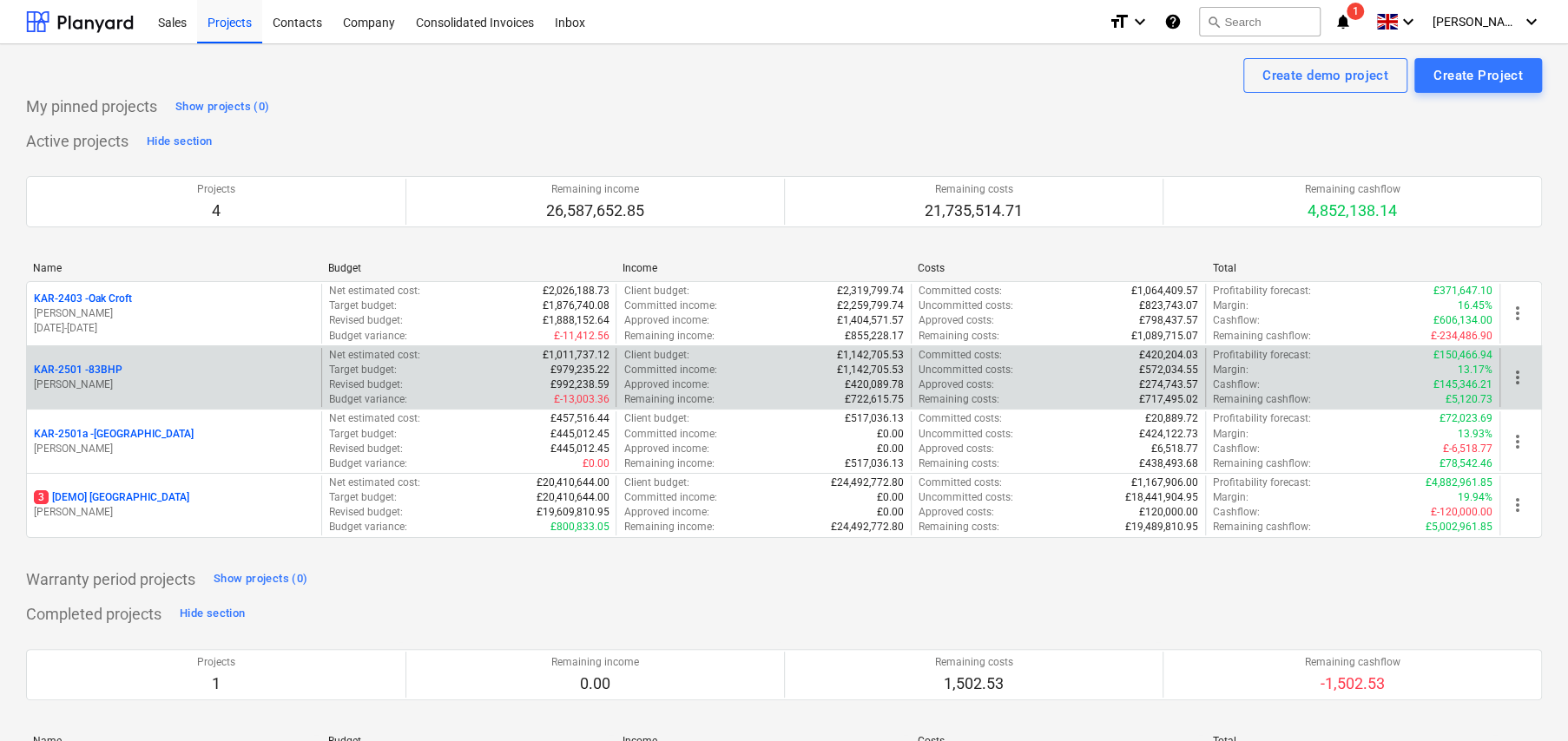
click at [95, 366] on p "KAR-2501 - 83BHP" at bounding box center [79, 370] width 89 height 15
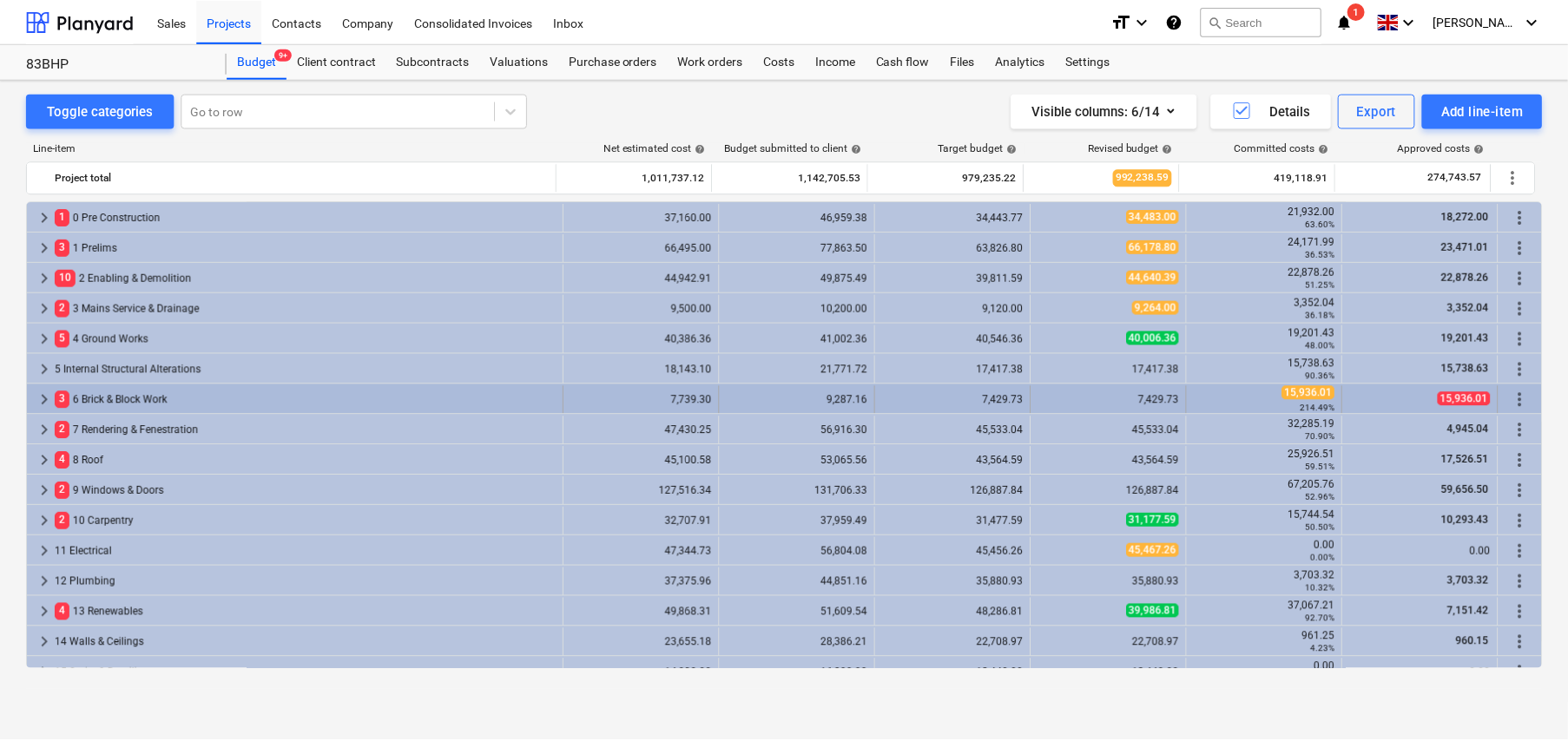
scroll to position [174, 0]
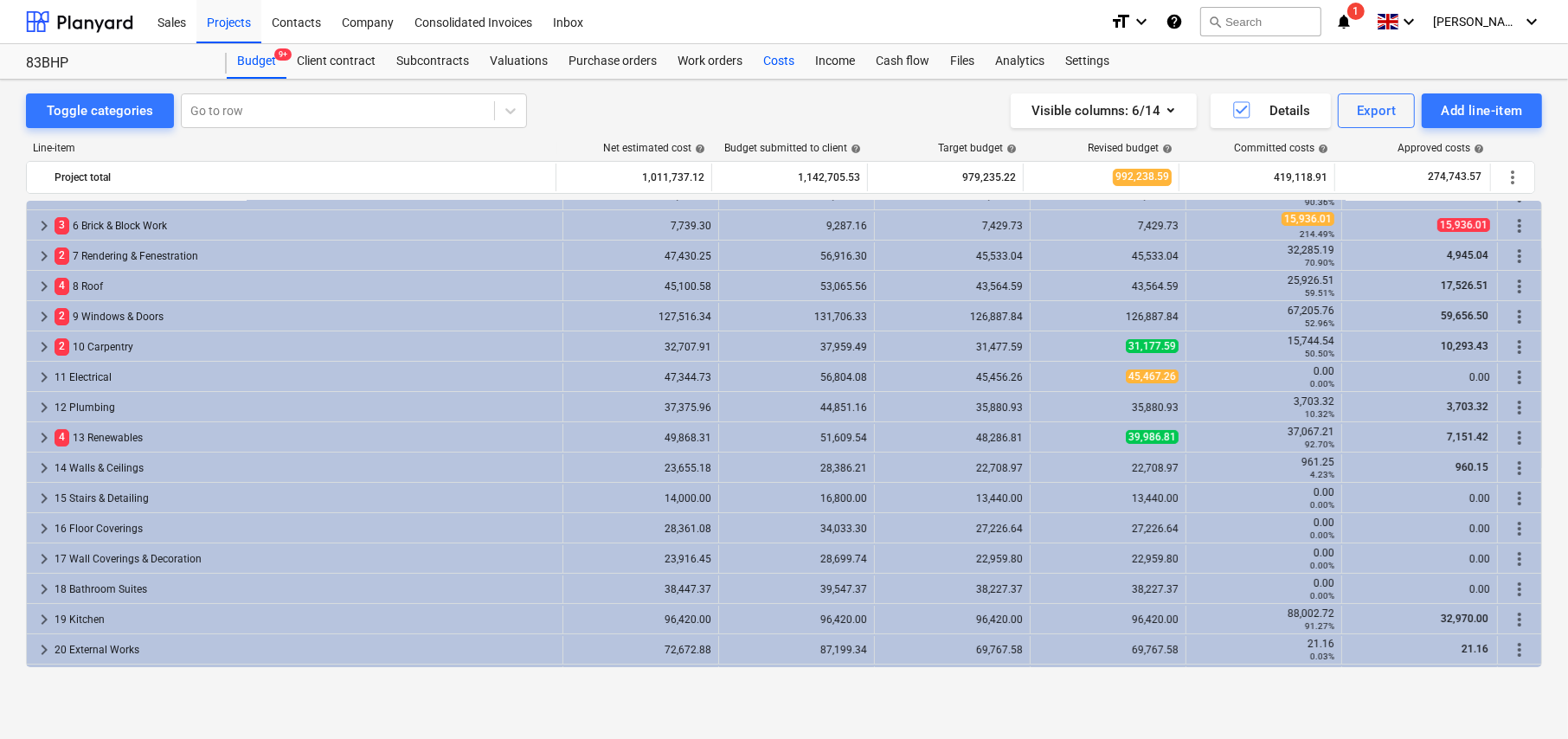
click at [779, 58] on div "Costs" at bounding box center [778, 62] width 52 height 35
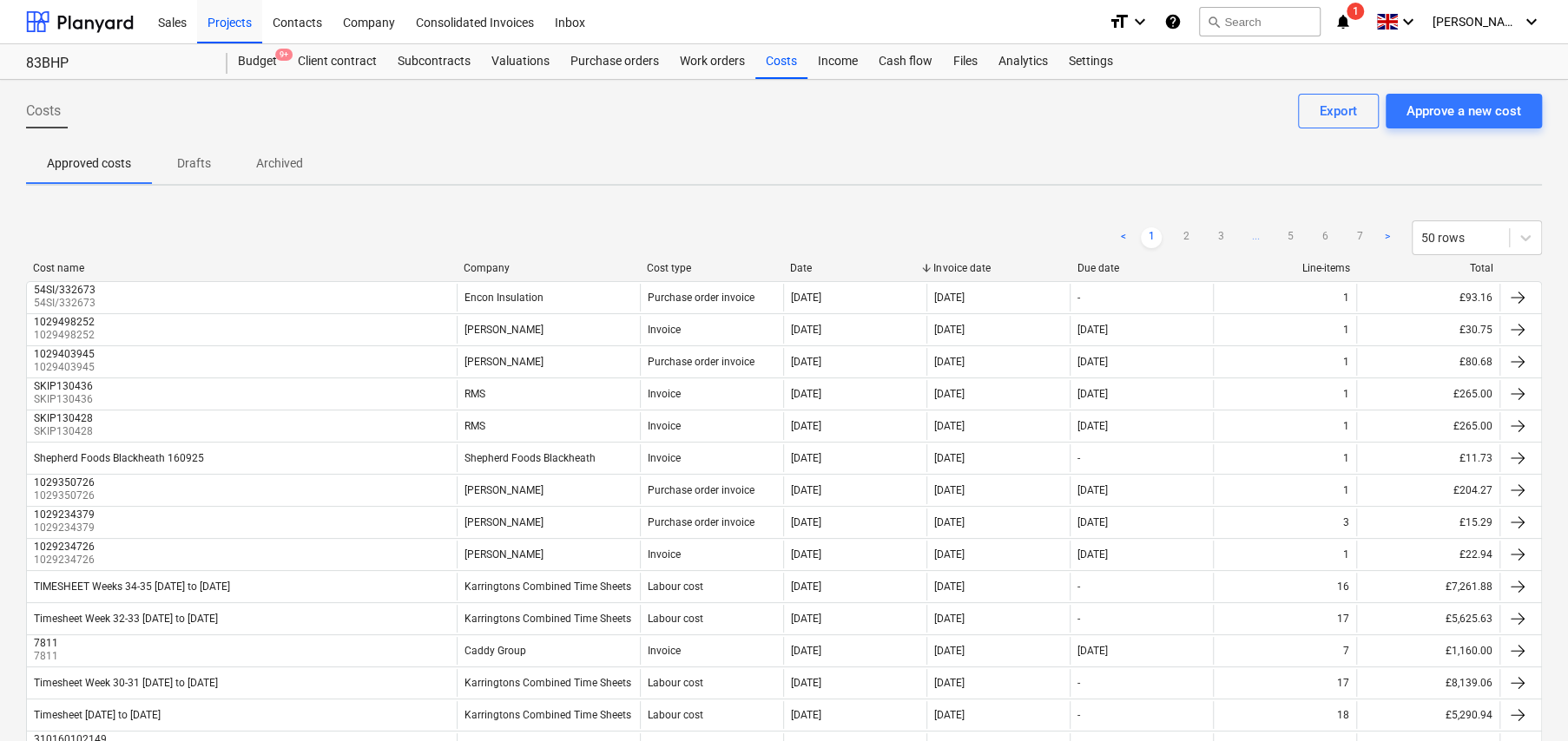
click at [491, 264] on div "Company" at bounding box center [548, 268] width 169 height 12
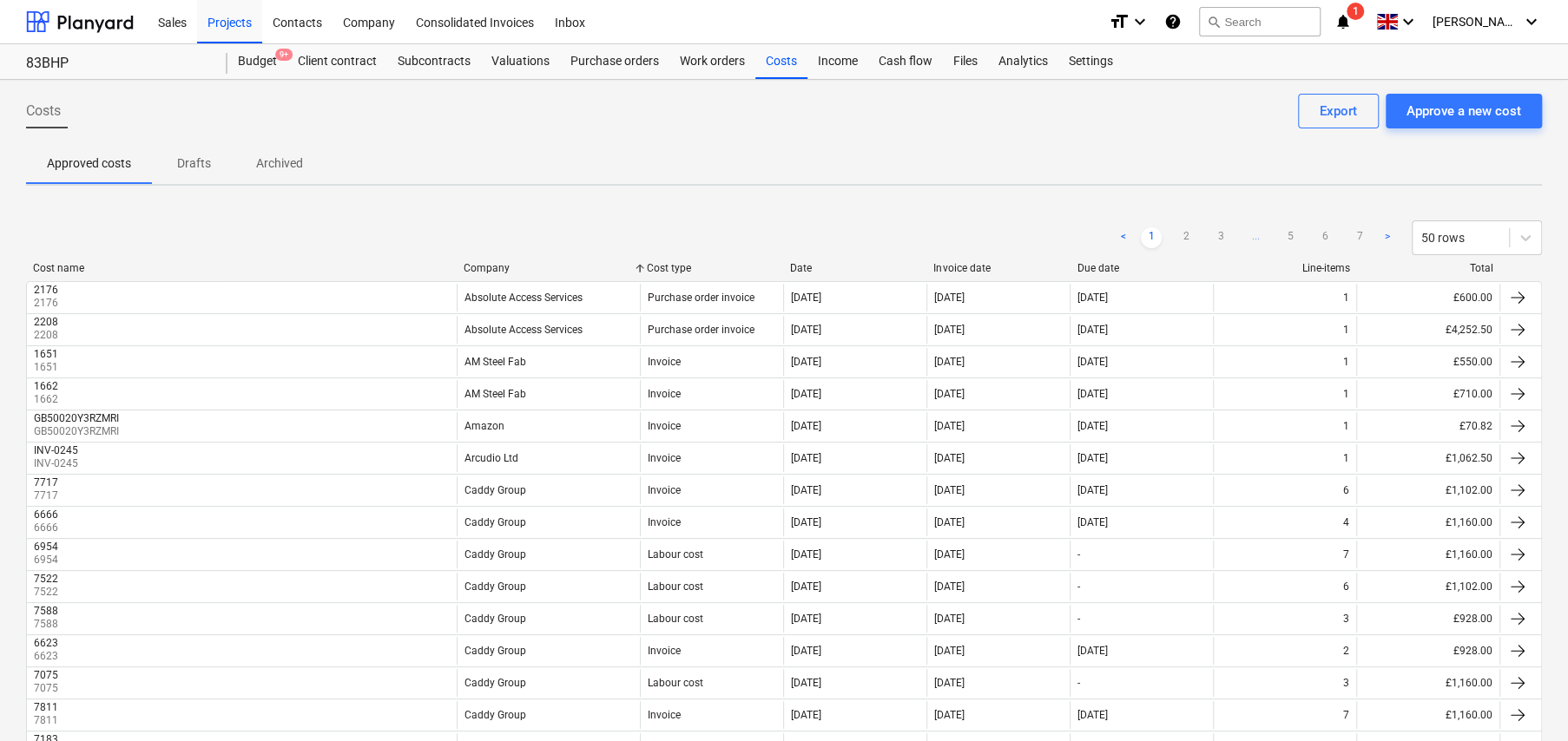
click at [492, 264] on div "Company" at bounding box center [548, 268] width 169 height 12
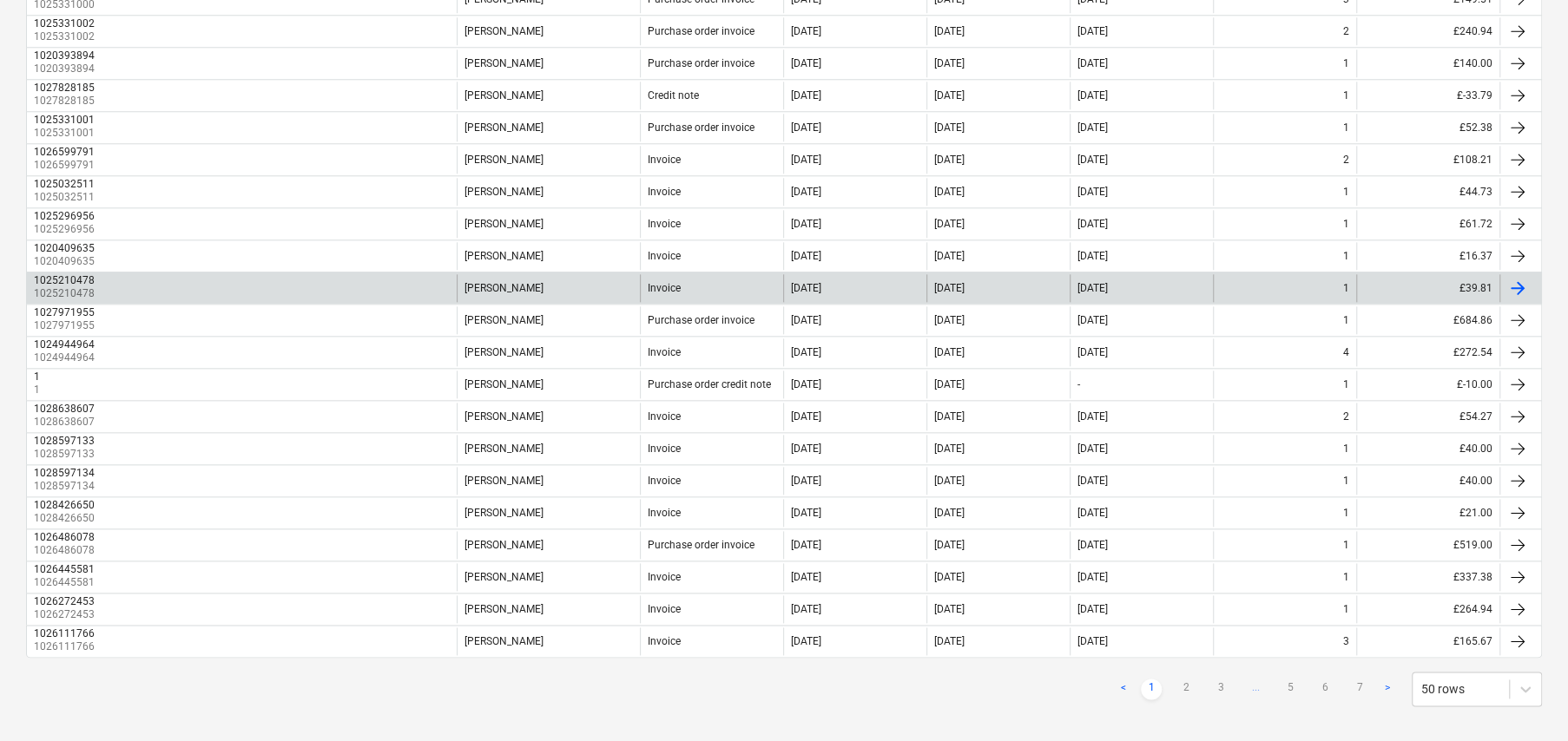
scroll to position [1240, 0]
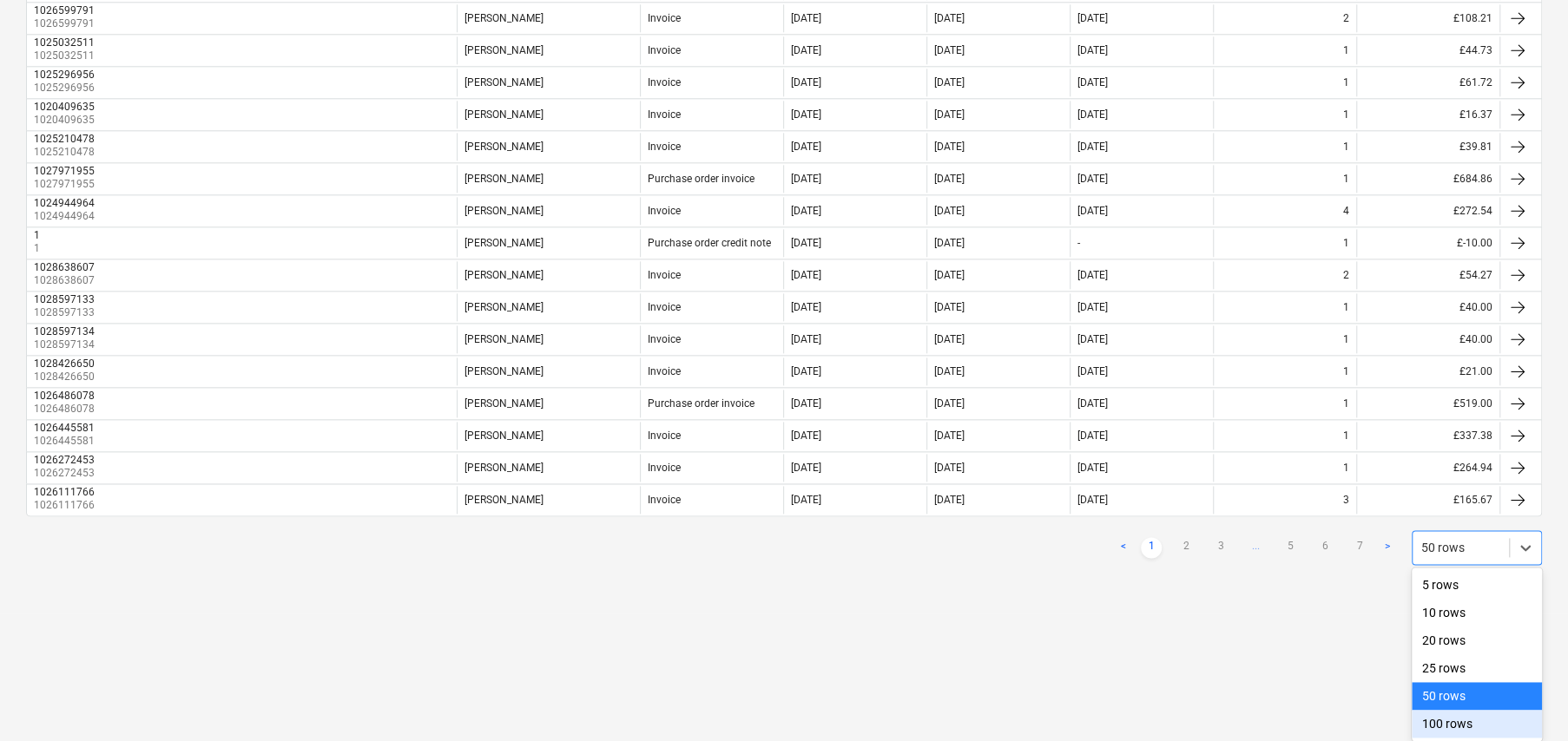
click at [1458, 723] on div "100 rows" at bounding box center [1477, 724] width 130 height 28
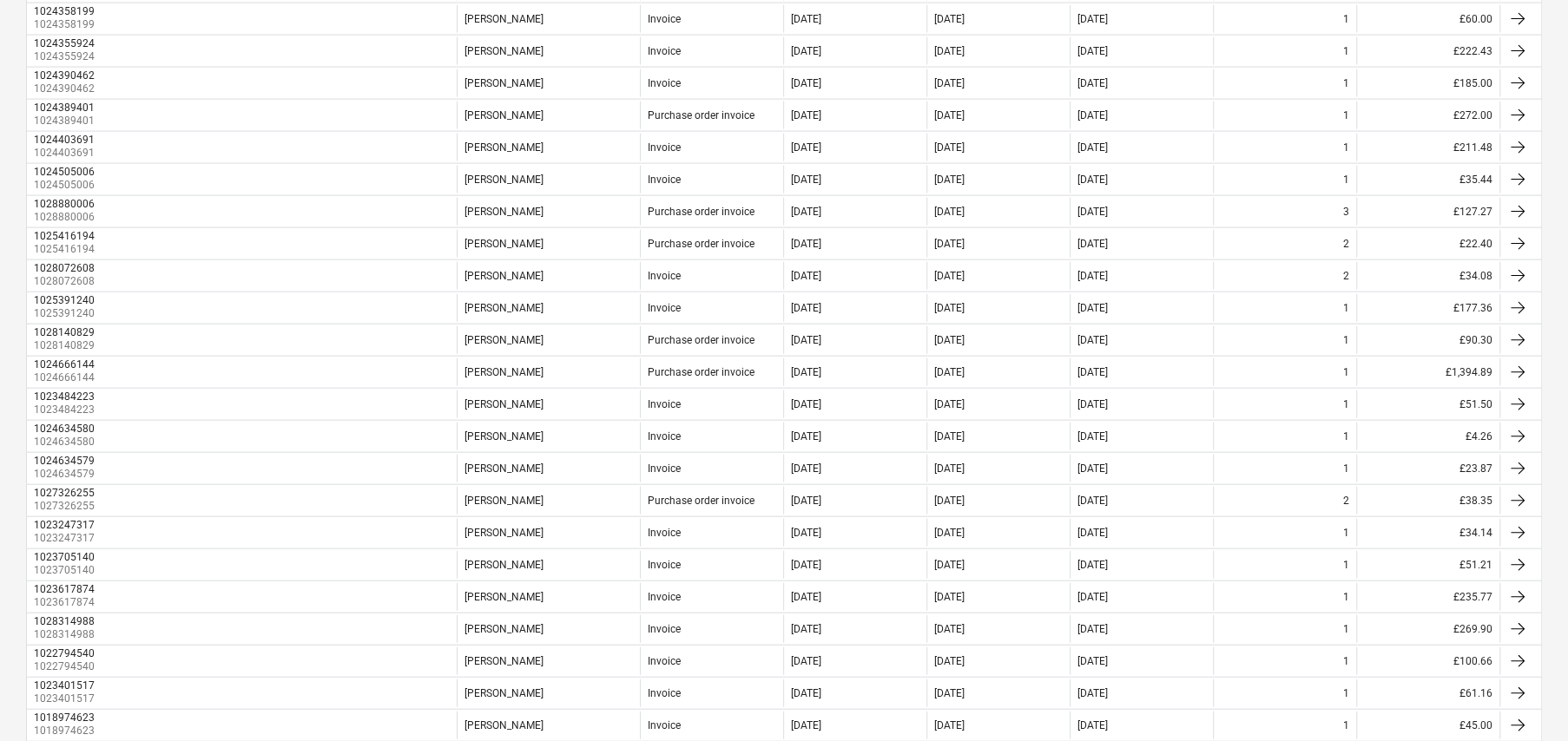
scroll to position [2841, 0]
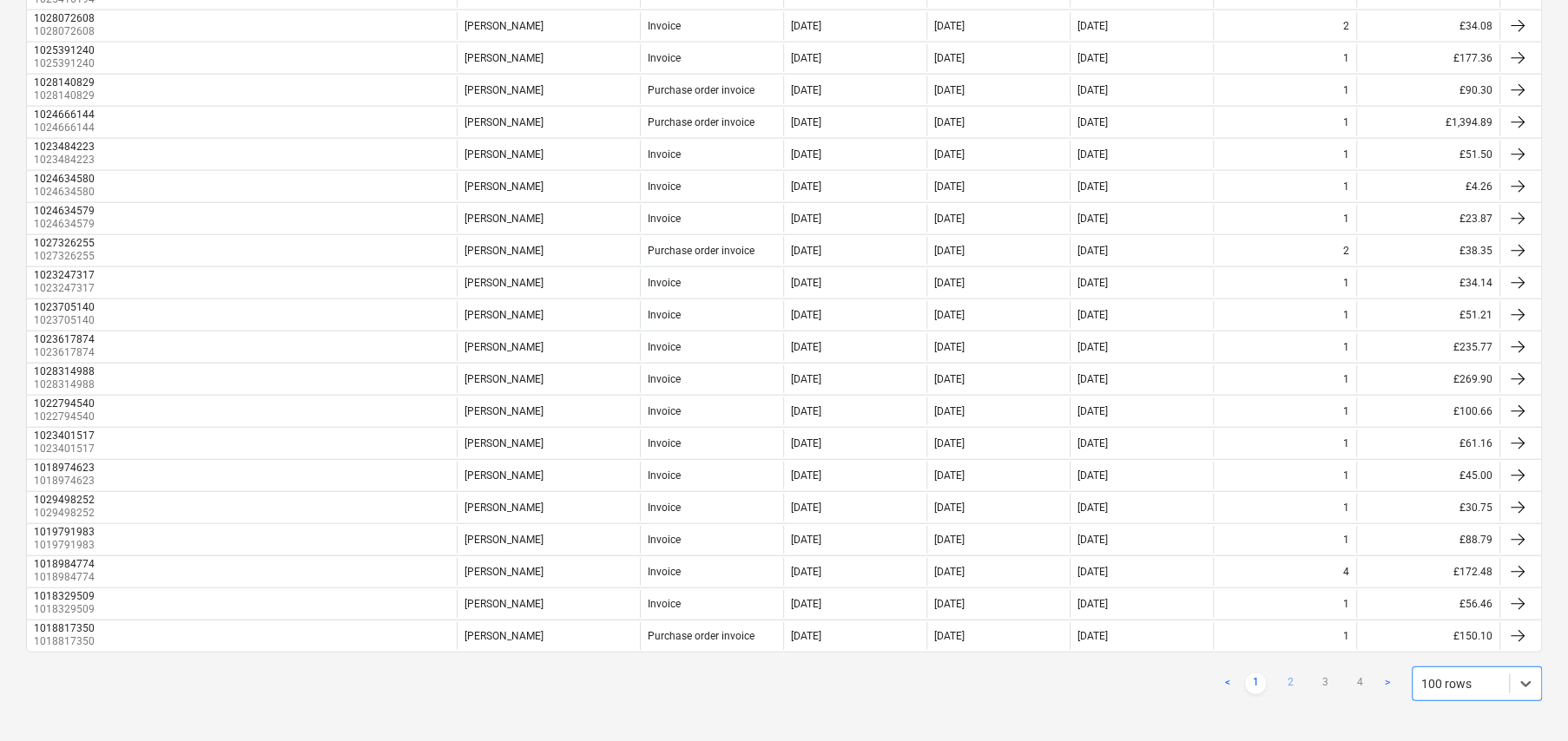
click at [1287, 675] on link "2" at bounding box center [1290, 684] width 21 height 21
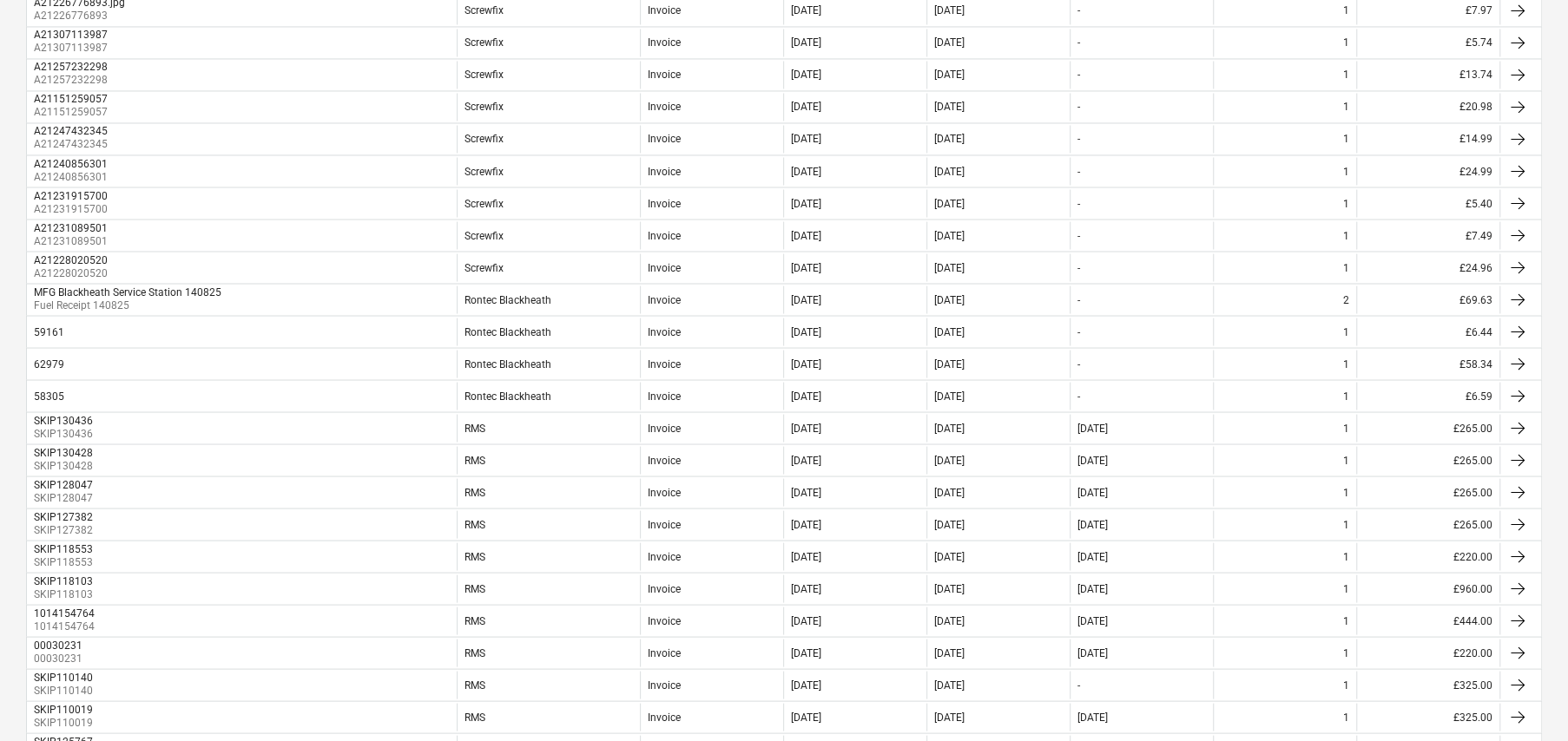
scroll to position [2146, 0]
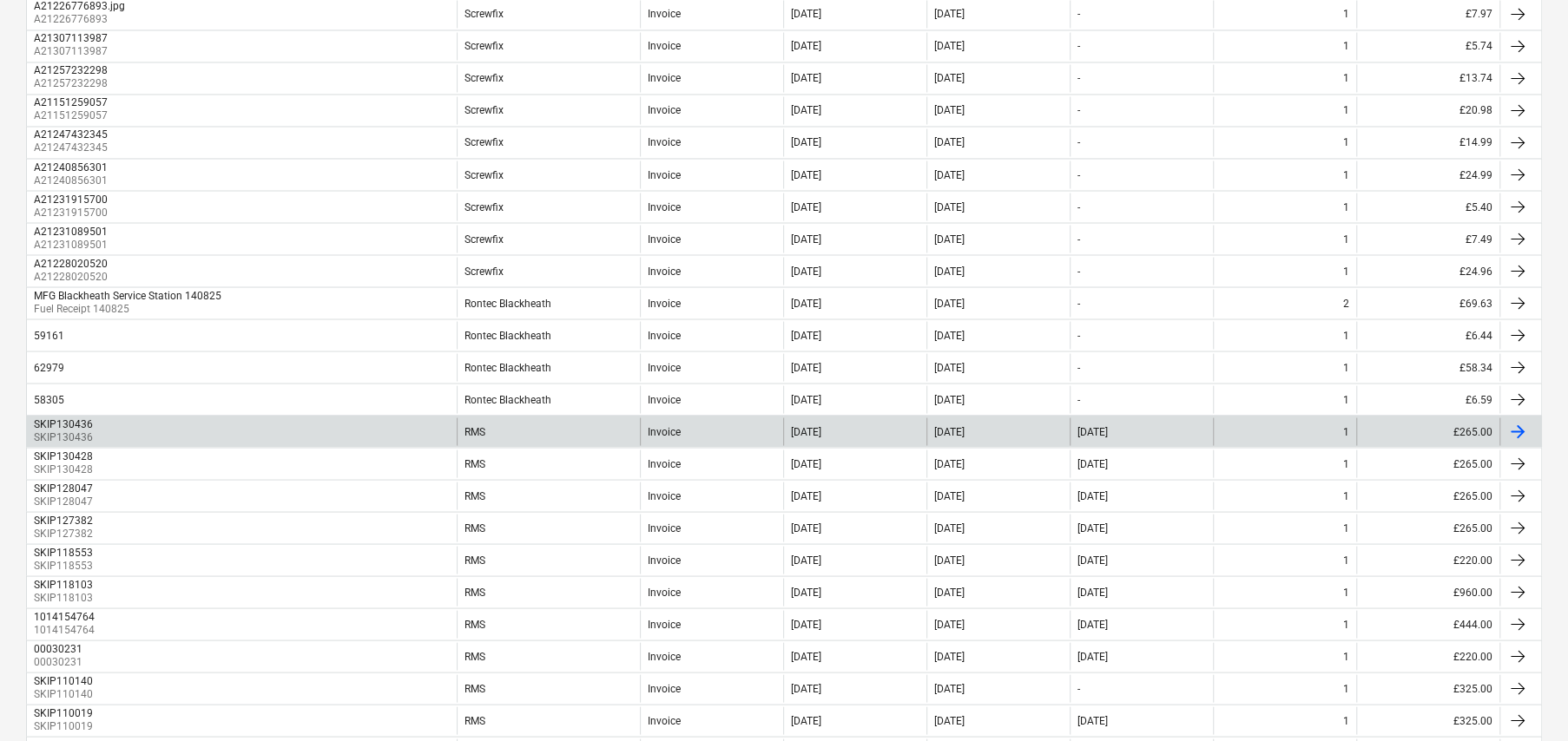
click at [96, 425] on div "SKIP130436 SKIP130436" at bounding box center [241, 431] width 430 height 28
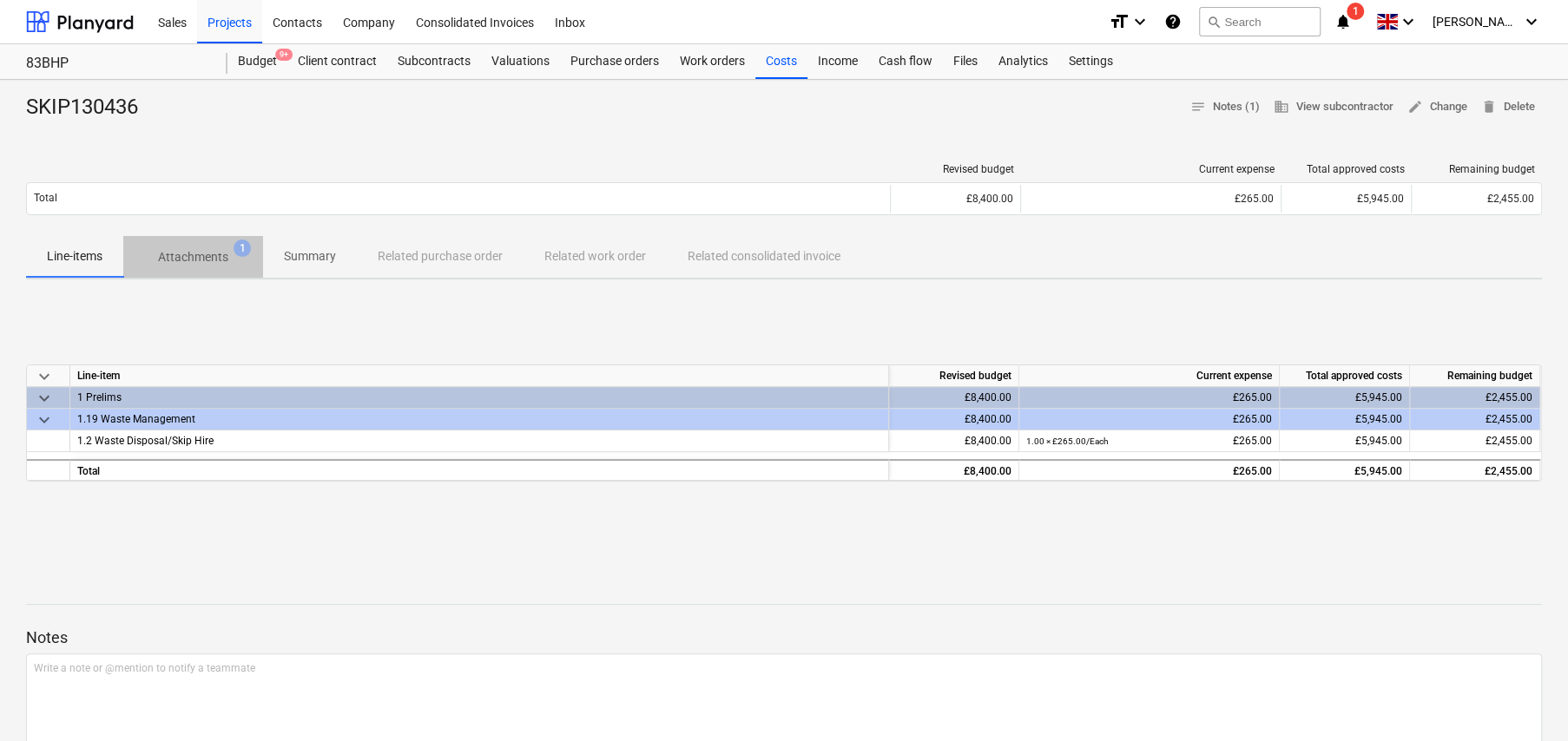
click at [209, 256] on p "Attachments" at bounding box center [193, 258] width 70 height 18
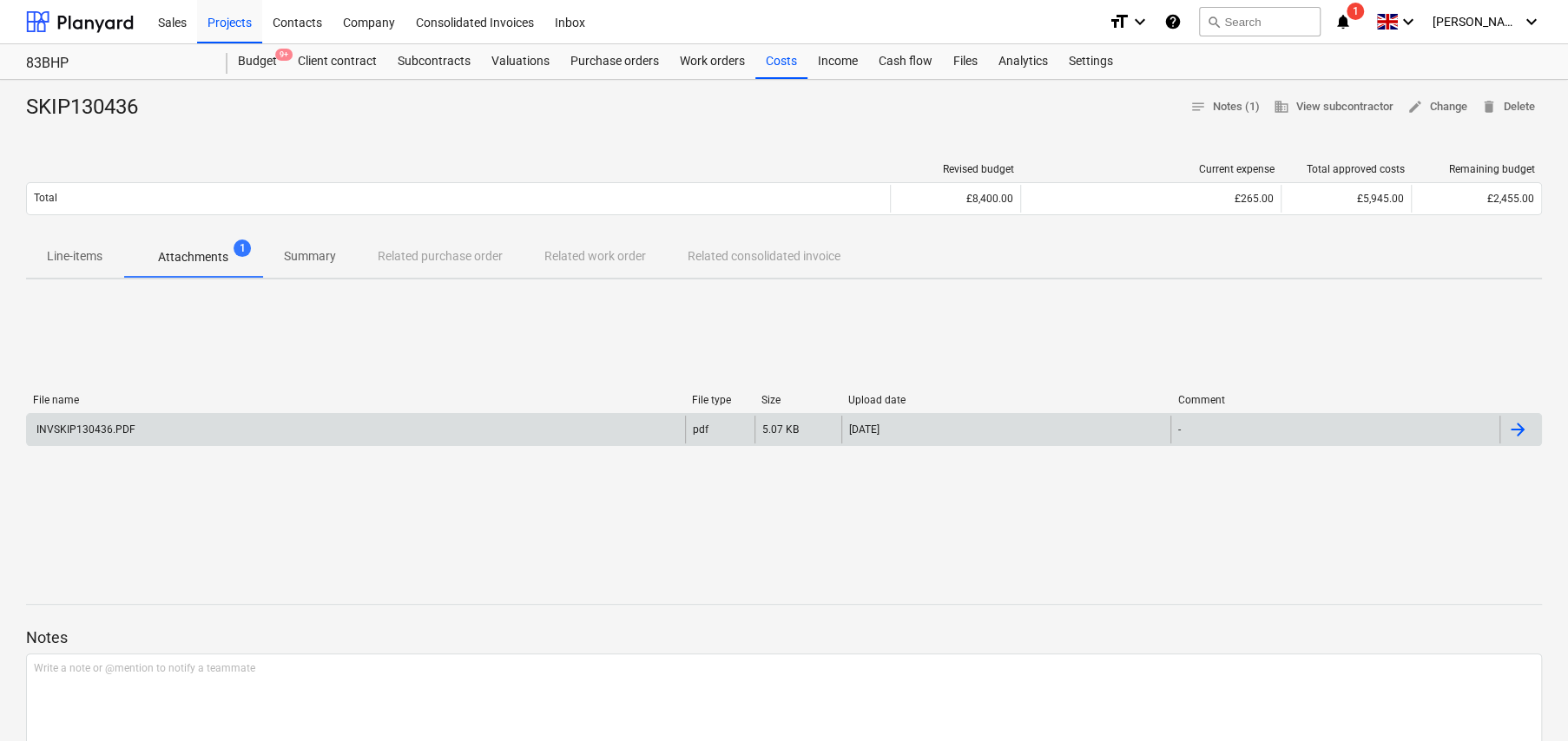
click at [599, 427] on div "INVSKIP130436.PDF" at bounding box center [356, 430] width 658 height 28
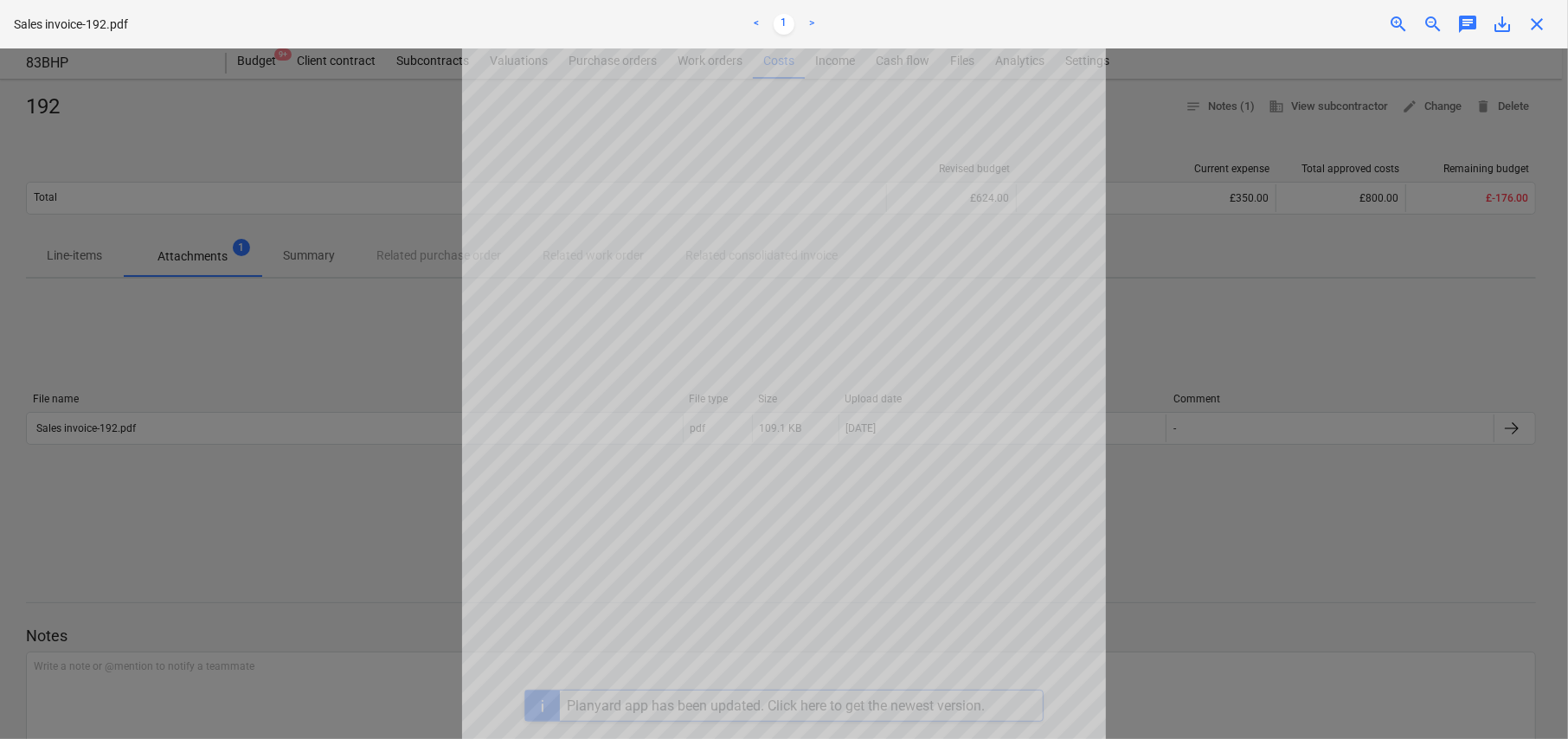
scroll to position [223, 0]
